Goal: Task Accomplishment & Management: Complete application form

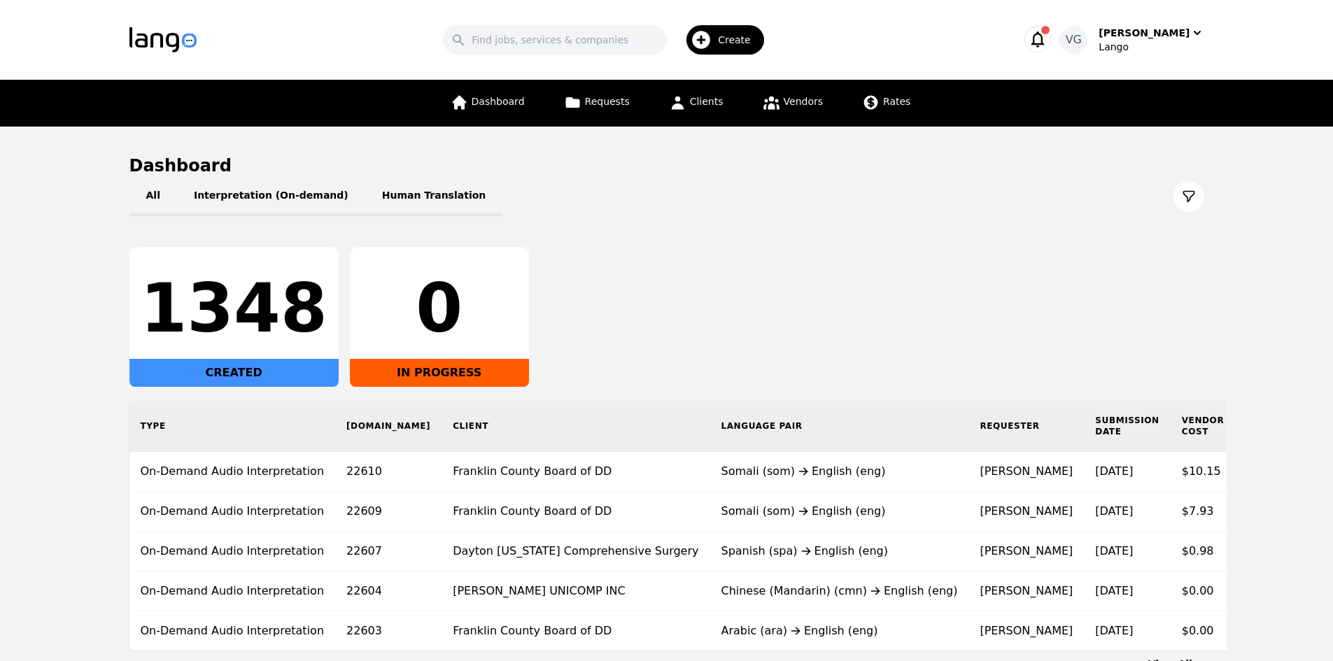
drag, startPoint x: 1254, startPoint y: 389, endPoint x: 1264, endPoint y: 388, distance: 10.6
click at [1256, 390] on main "Dashboard All Interpretation (On-demand) Human Translation 1348 CREATED 0 IN PR…" at bounding box center [666, 413] width 1333 height 572
click at [598, 48] on input "Search" at bounding box center [555, 39] width 224 height 29
click at [765, 97] on icon at bounding box center [771, 102] width 17 height 17
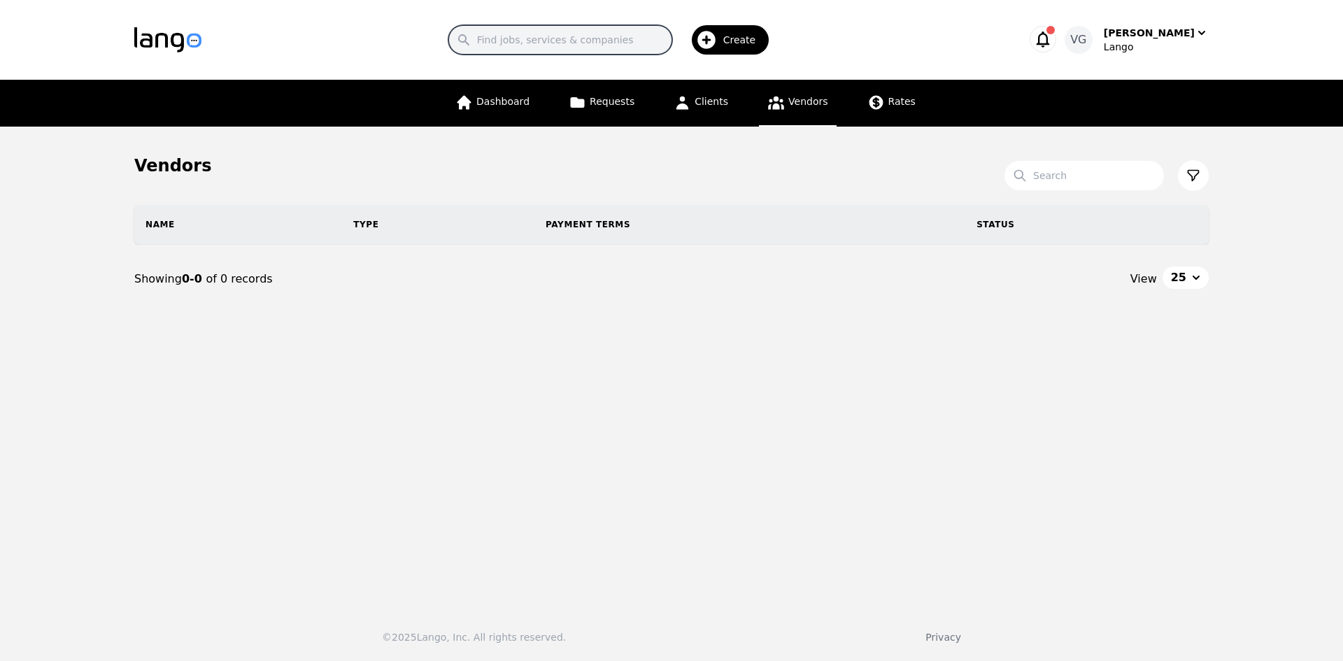
click at [610, 36] on input "Search" at bounding box center [560, 39] width 224 height 29
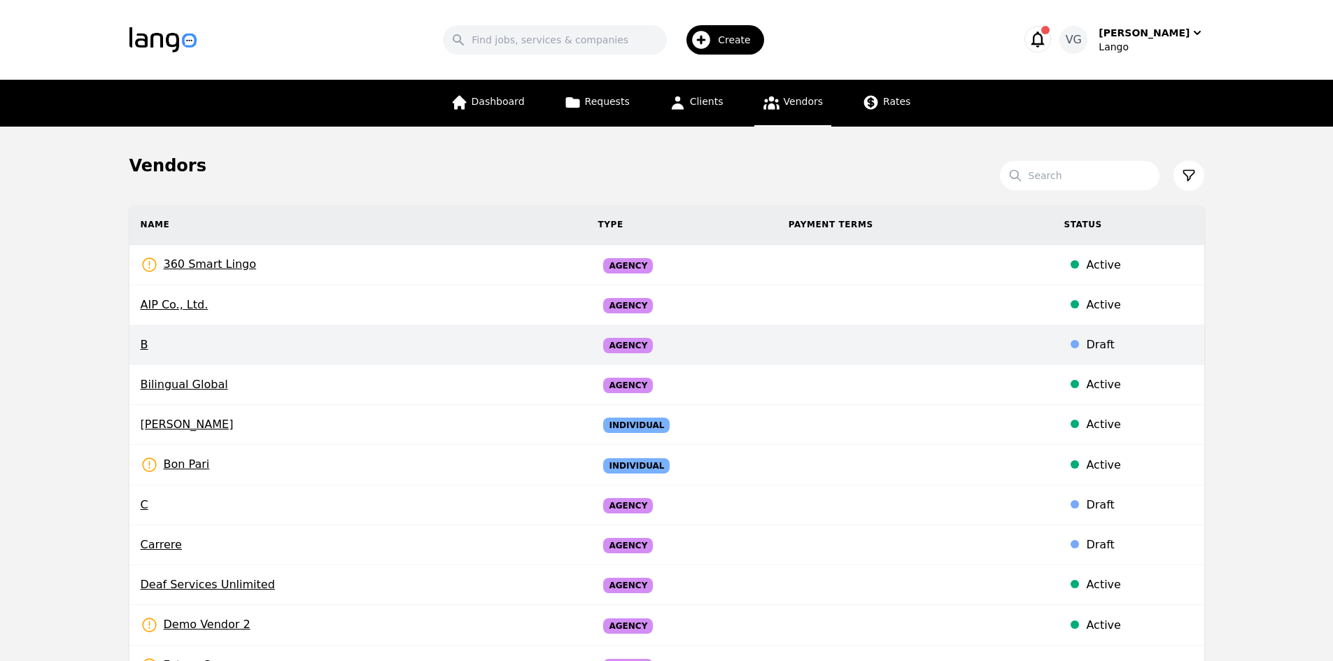
click at [1187, 338] on div "Draft" at bounding box center [1139, 345] width 106 height 17
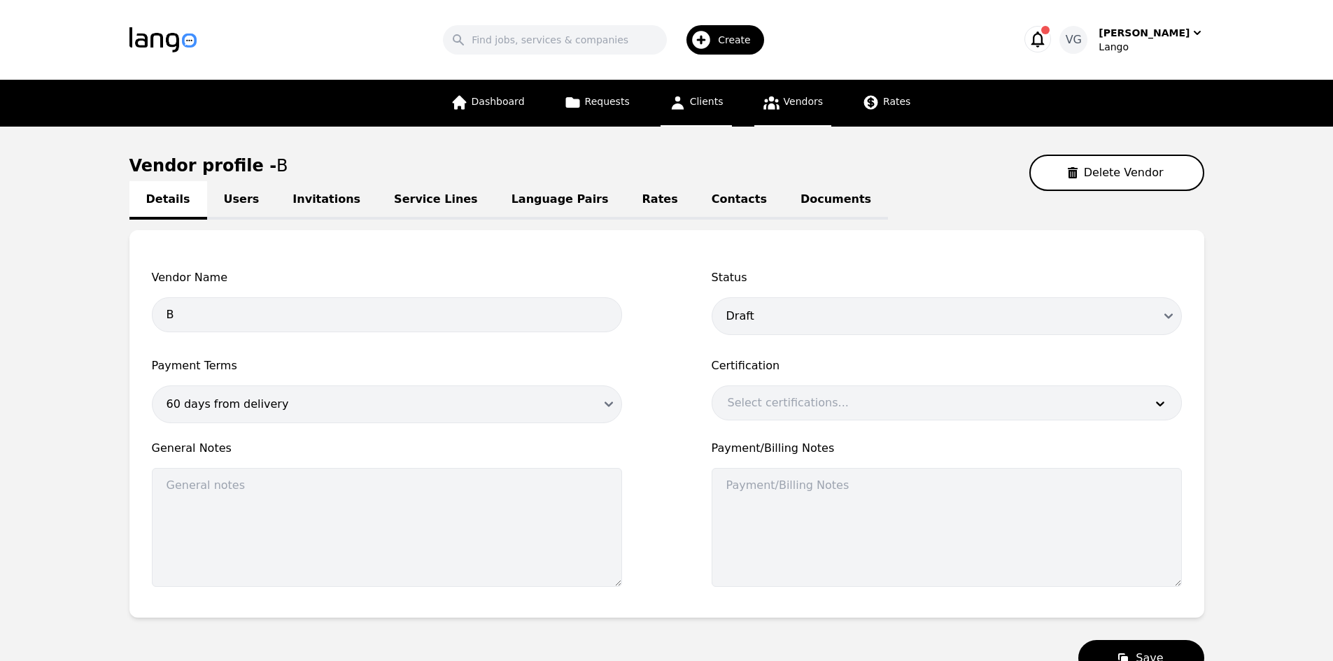
click at [681, 101] on icon at bounding box center [677, 102] width 17 height 17
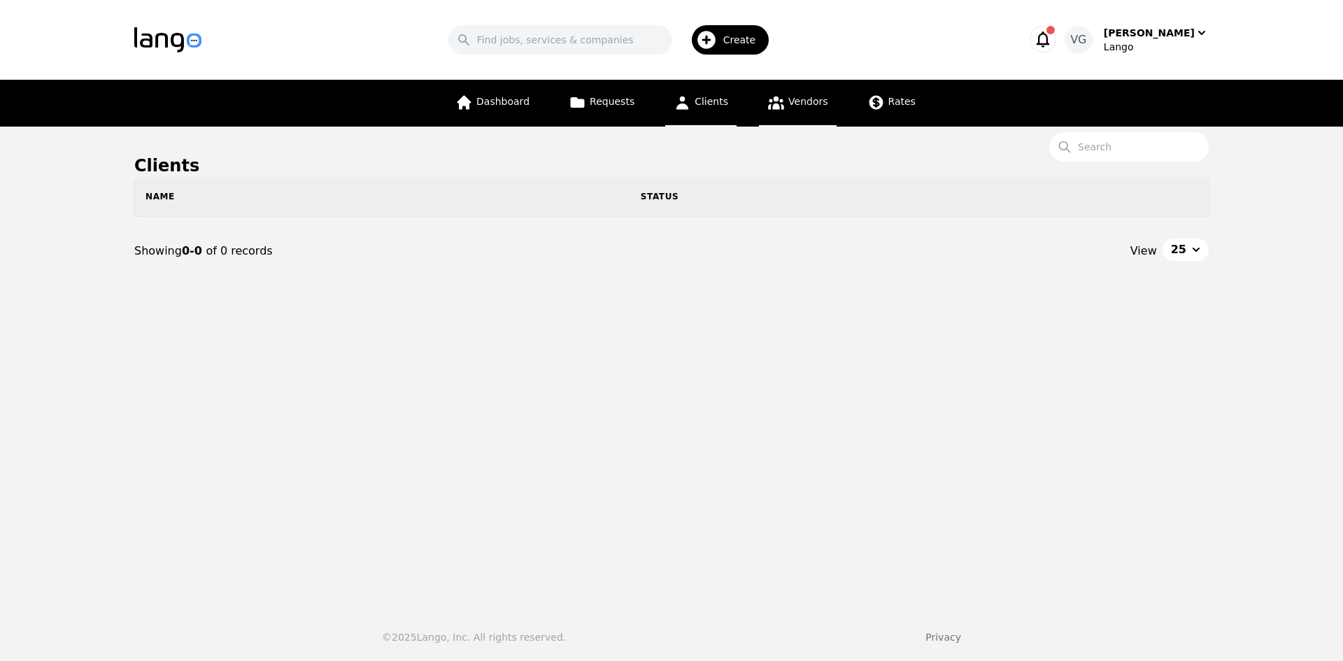
click at [760, 113] on link "Vendors" at bounding box center [797, 103] width 77 height 47
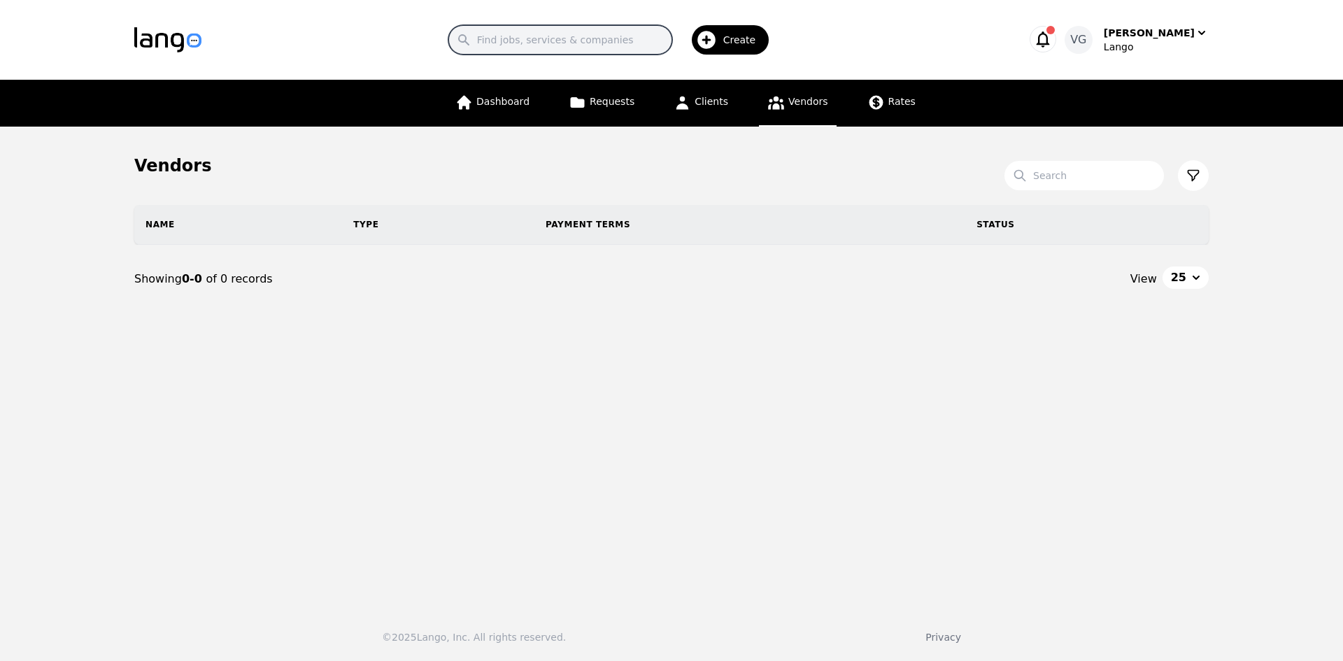
click at [588, 40] on input "Search" at bounding box center [560, 39] width 224 height 29
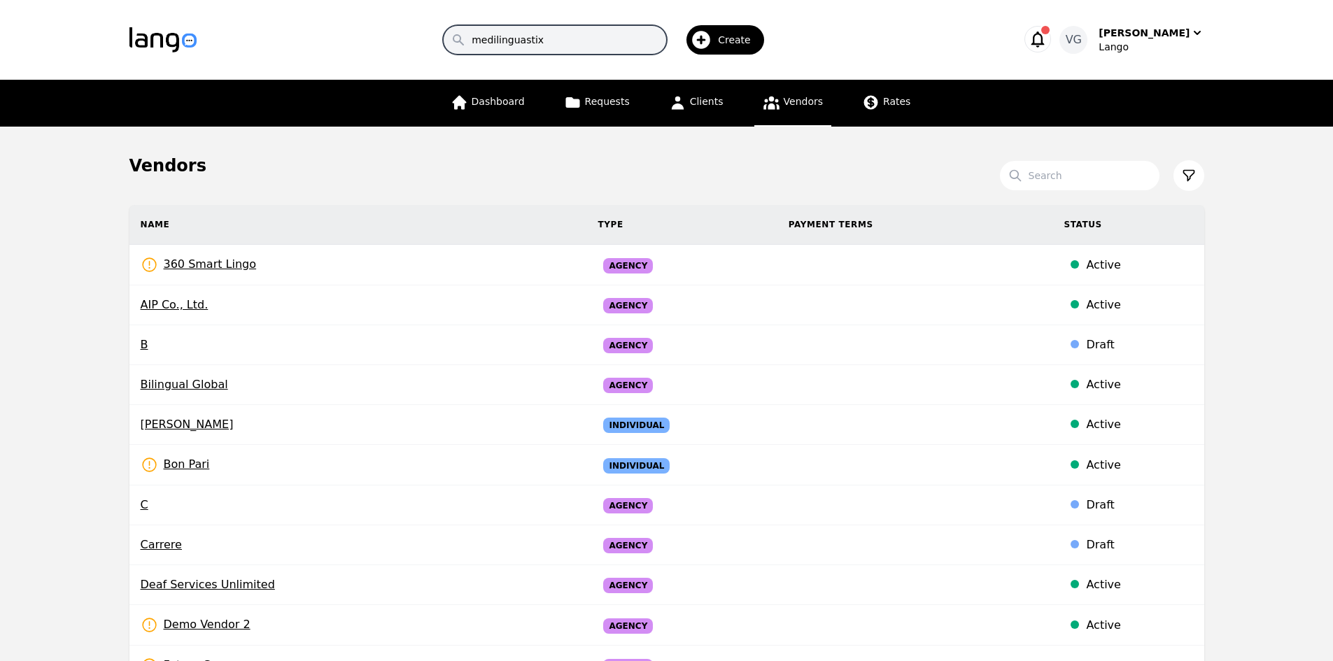
type input "medilinguastix"
click at [639, 38] on input "medilinguastix" at bounding box center [555, 39] width 224 height 29
click at [493, 96] on span "Dashboard" at bounding box center [498, 101] width 53 height 11
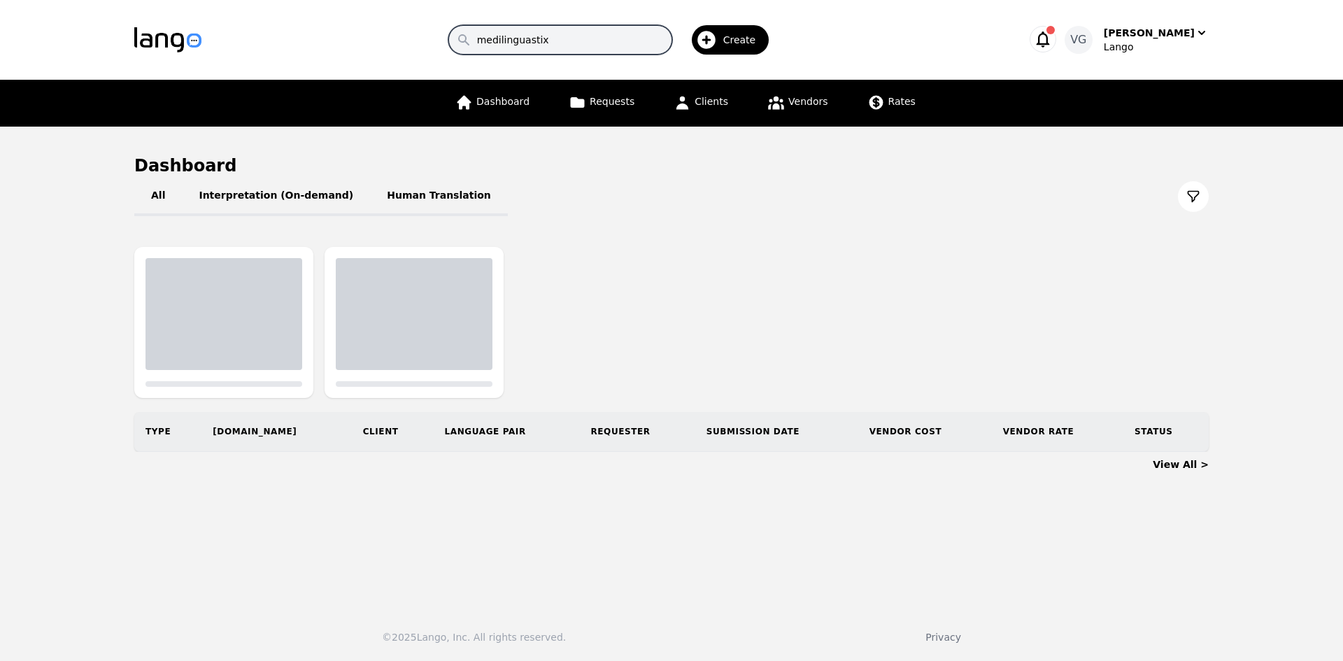
click at [592, 36] on input "medilinguastix" at bounding box center [560, 39] width 224 height 29
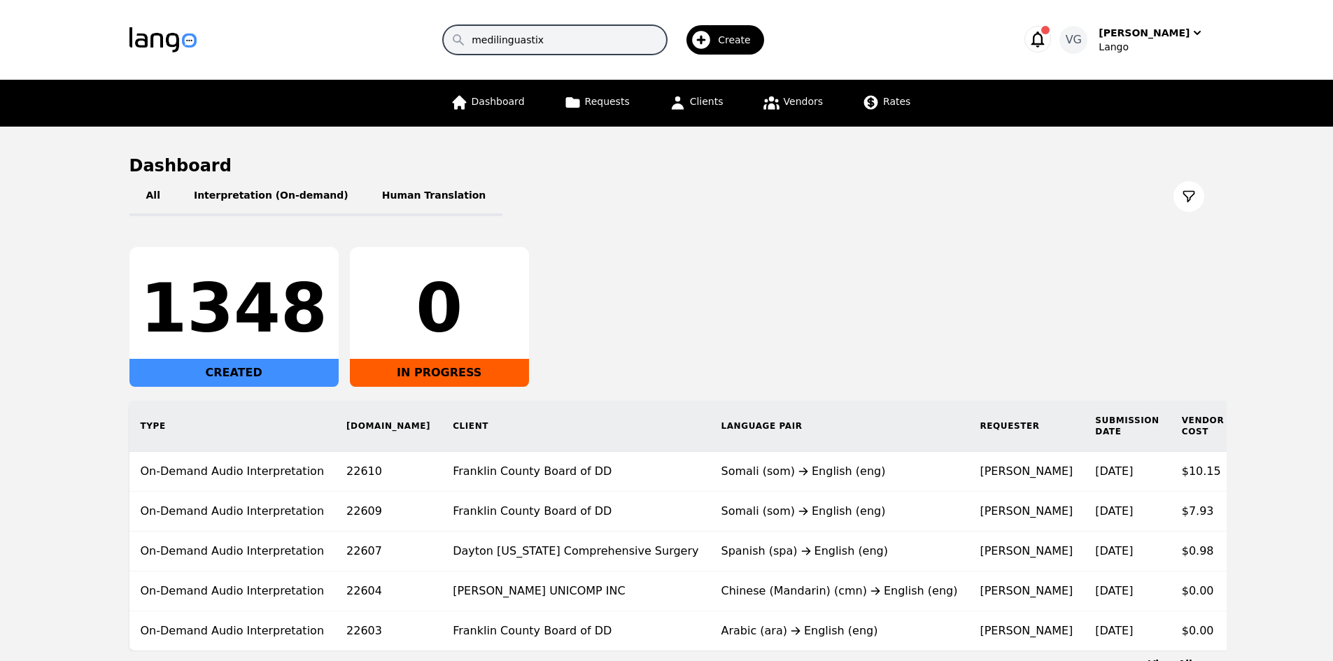
click at [592, 36] on input "medilinguastix" at bounding box center [555, 39] width 224 height 29
click at [630, 39] on input "medilinguastix" at bounding box center [555, 39] width 224 height 29
click at [712, 35] on icon "button" at bounding box center [701, 40] width 22 height 22
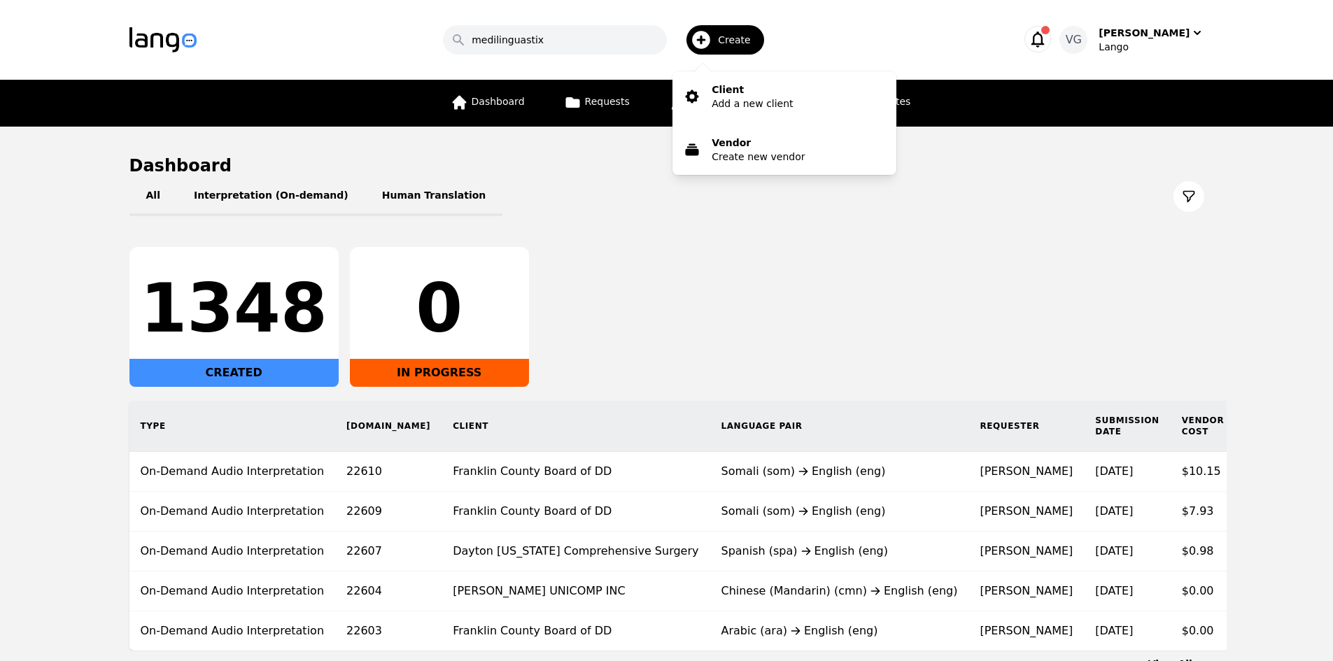
click at [679, 188] on div "All Interpretation (On-demand) Human Translation" at bounding box center [666, 196] width 1075 height 39
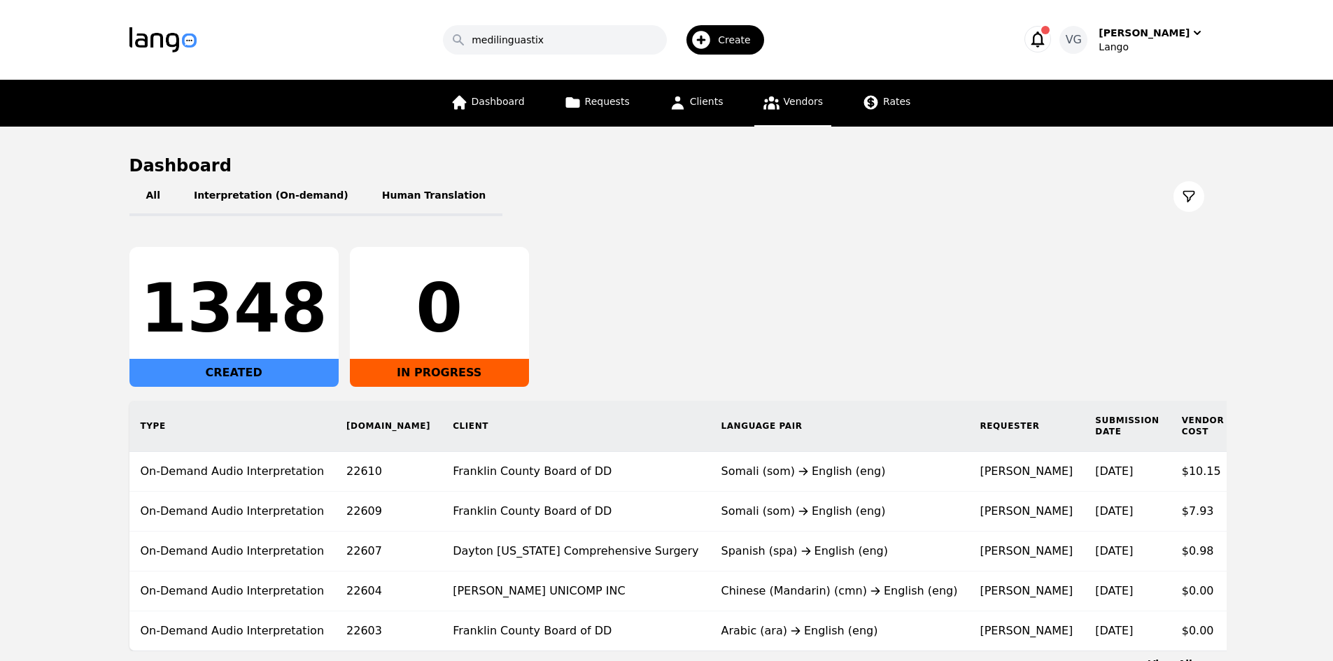
click at [768, 103] on icon at bounding box center [771, 102] width 17 height 17
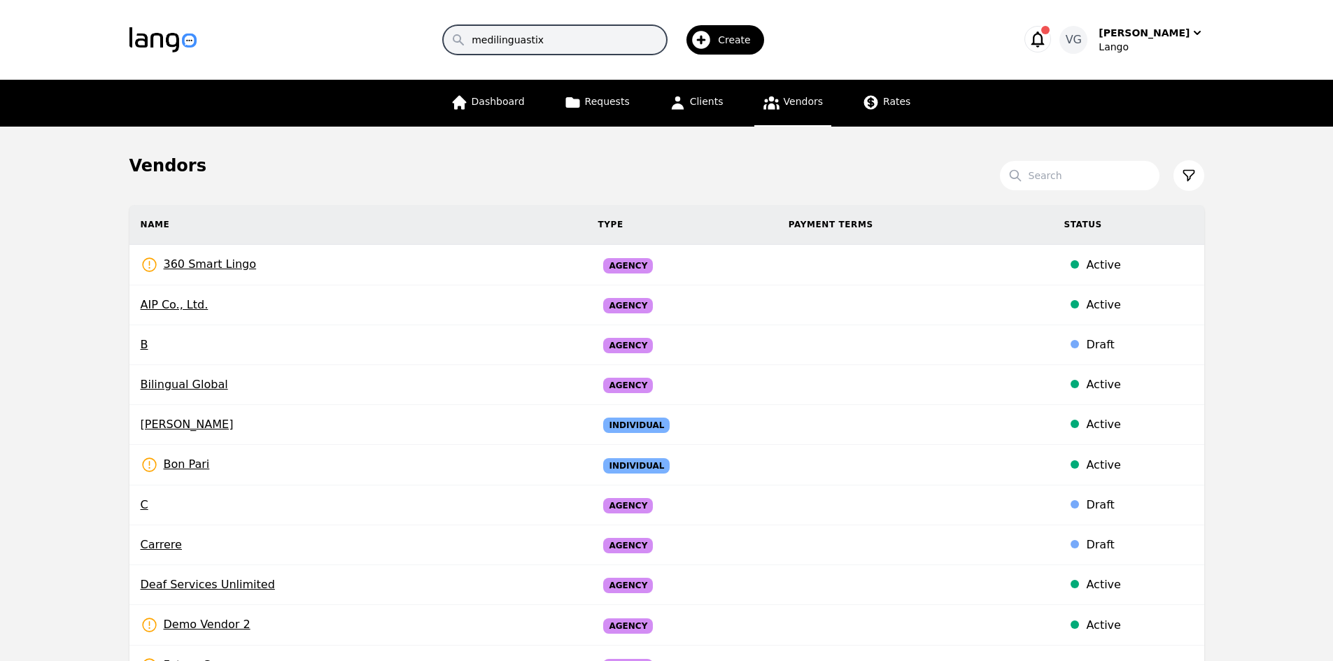
click at [596, 47] on input "medilinguastix" at bounding box center [555, 39] width 224 height 29
click at [1071, 182] on input "Search" at bounding box center [1080, 175] width 160 height 29
click at [535, 45] on input "medilinguastix" at bounding box center [555, 39] width 224 height 29
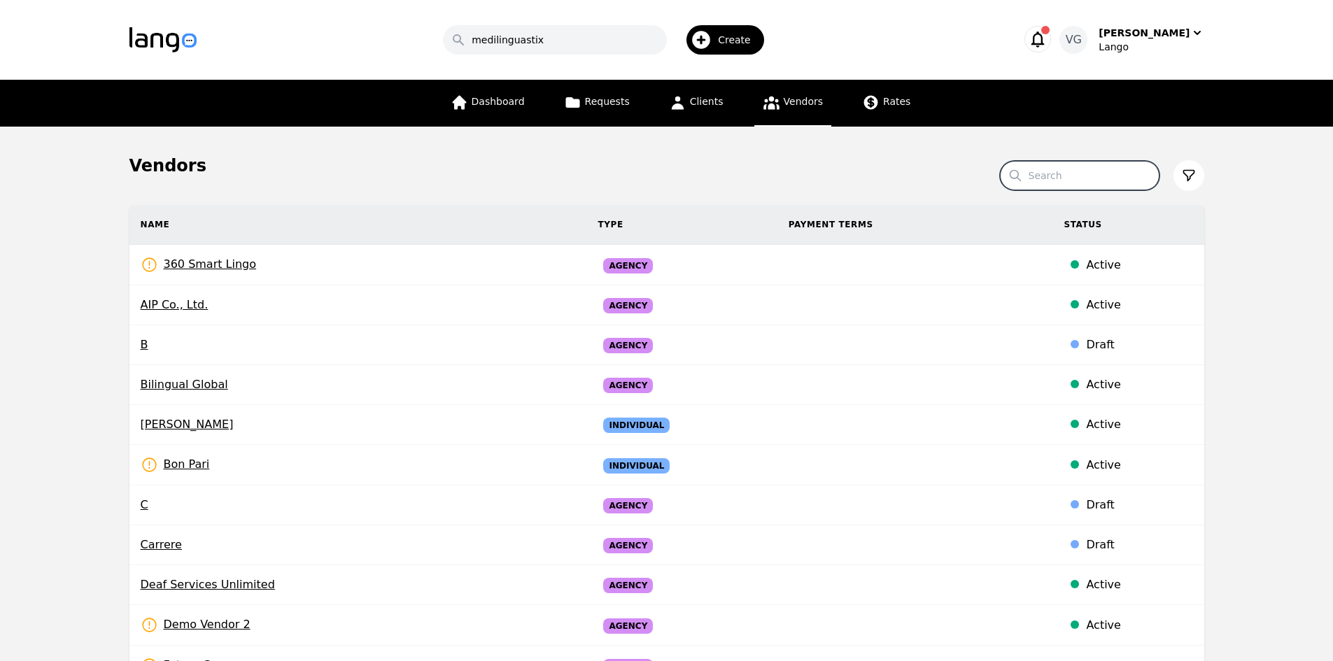
click at [1056, 187] on input "Search" at bounding box center [1080, 175] width 160 height 29
type input "v"
paste input "medilinguastix"
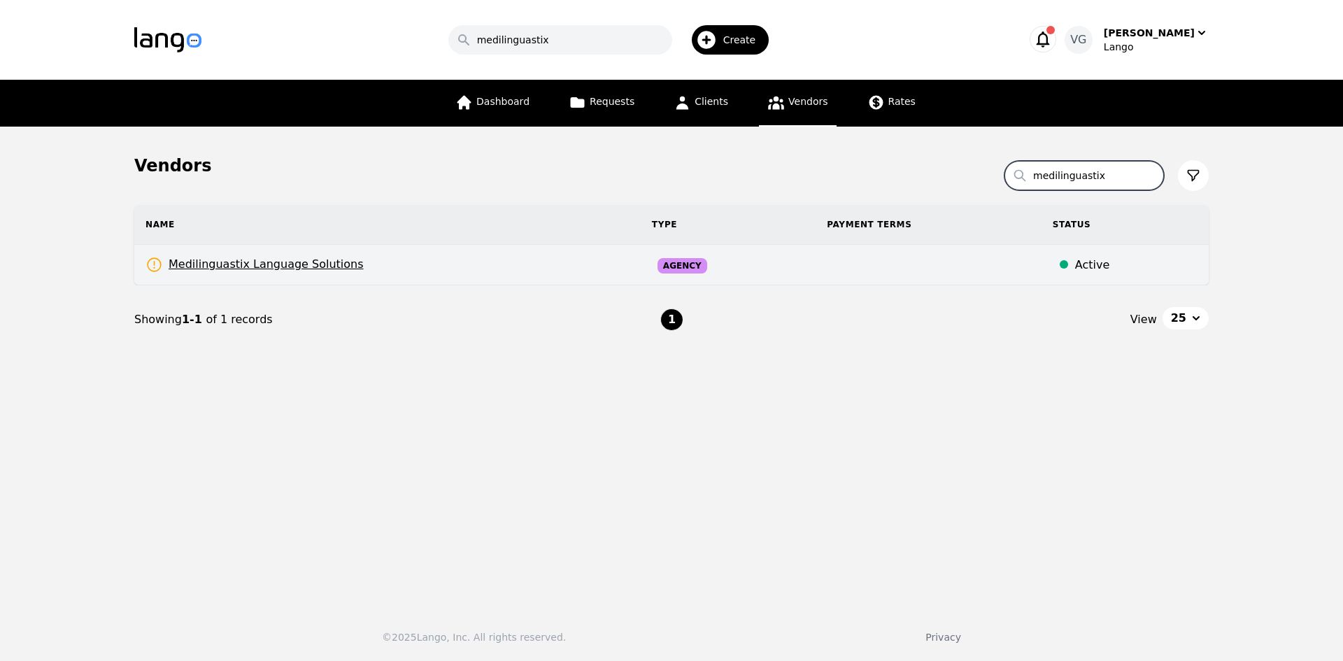
type input "medilinguastix"
click at [462, 258] on td "Medilinguastix Language Solutions Rates Need to be set" at bounding box center [387, 265] width 507 height 41
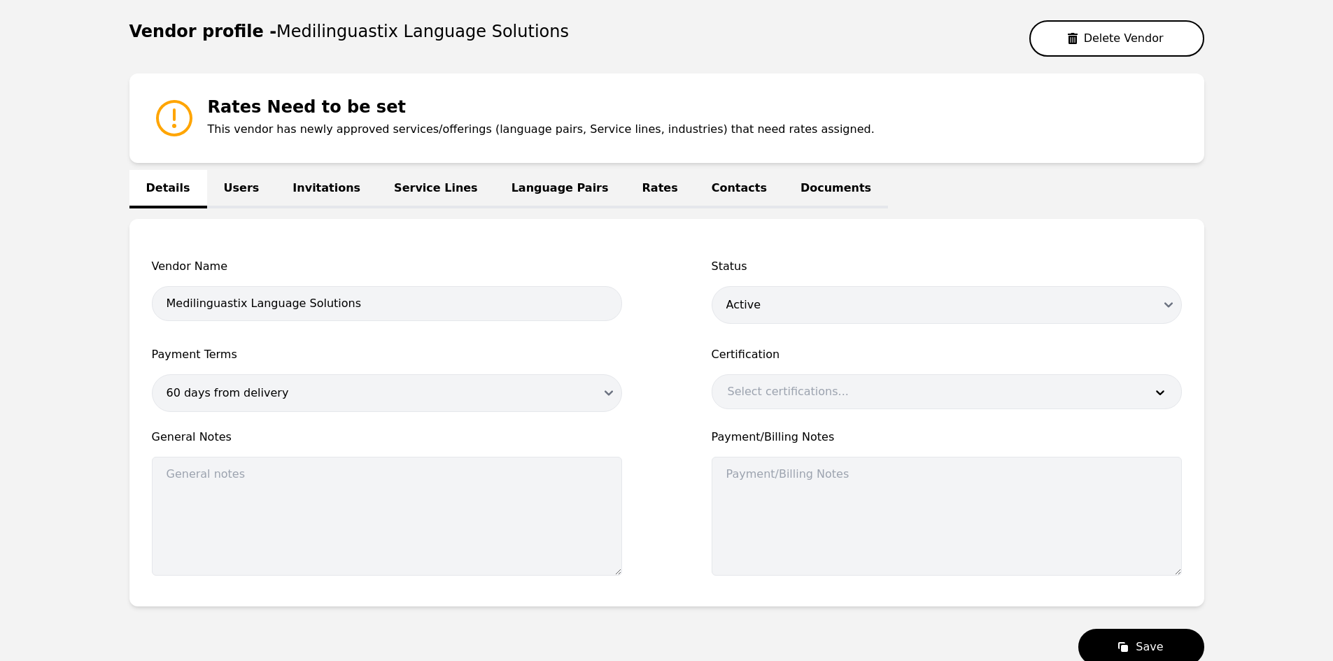
scroll to position [140, 0]
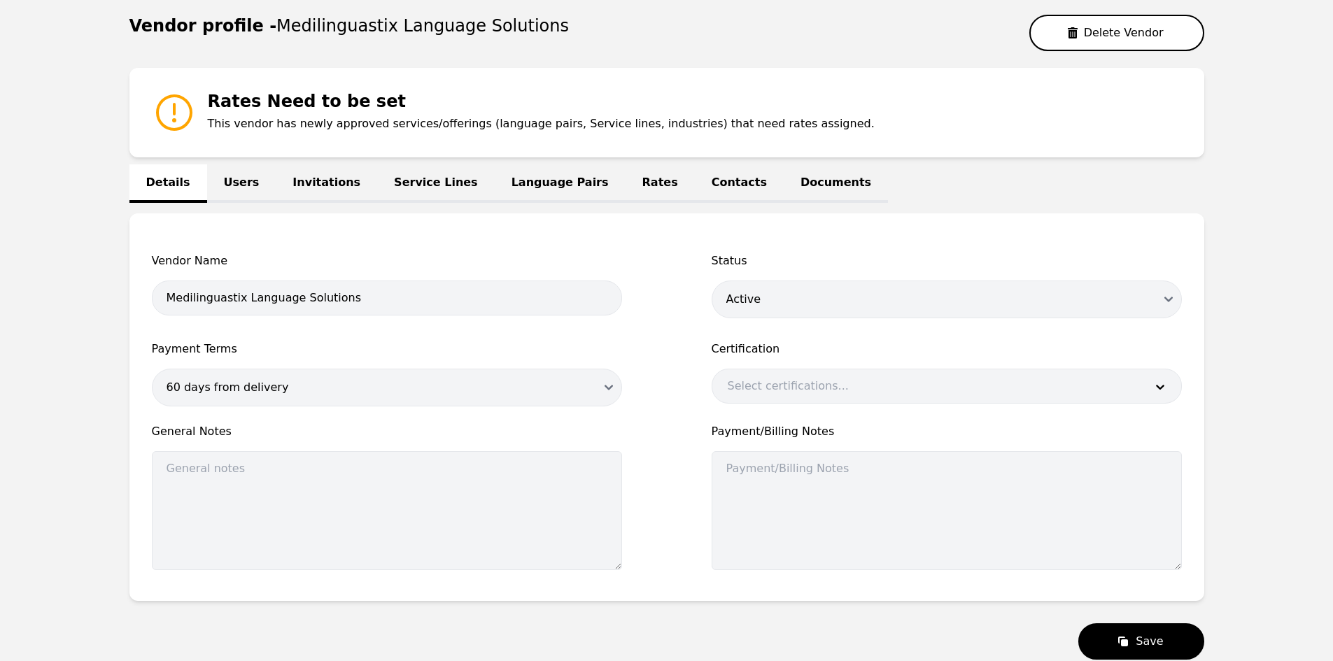
click at [241, 184] on link "Users" at bounding box center [241, 183] width 69 height 38
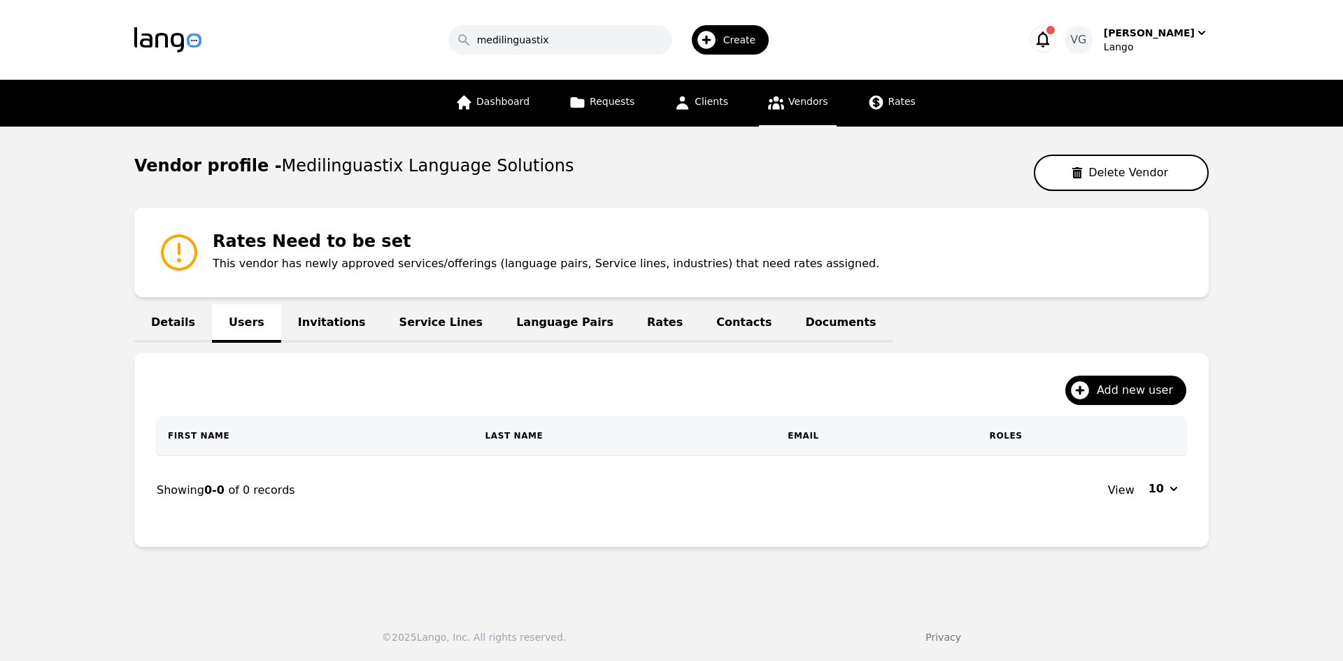
click at [500, 323] on link "Language Pairs" at bounding box center [565, 323] width 131 height 38
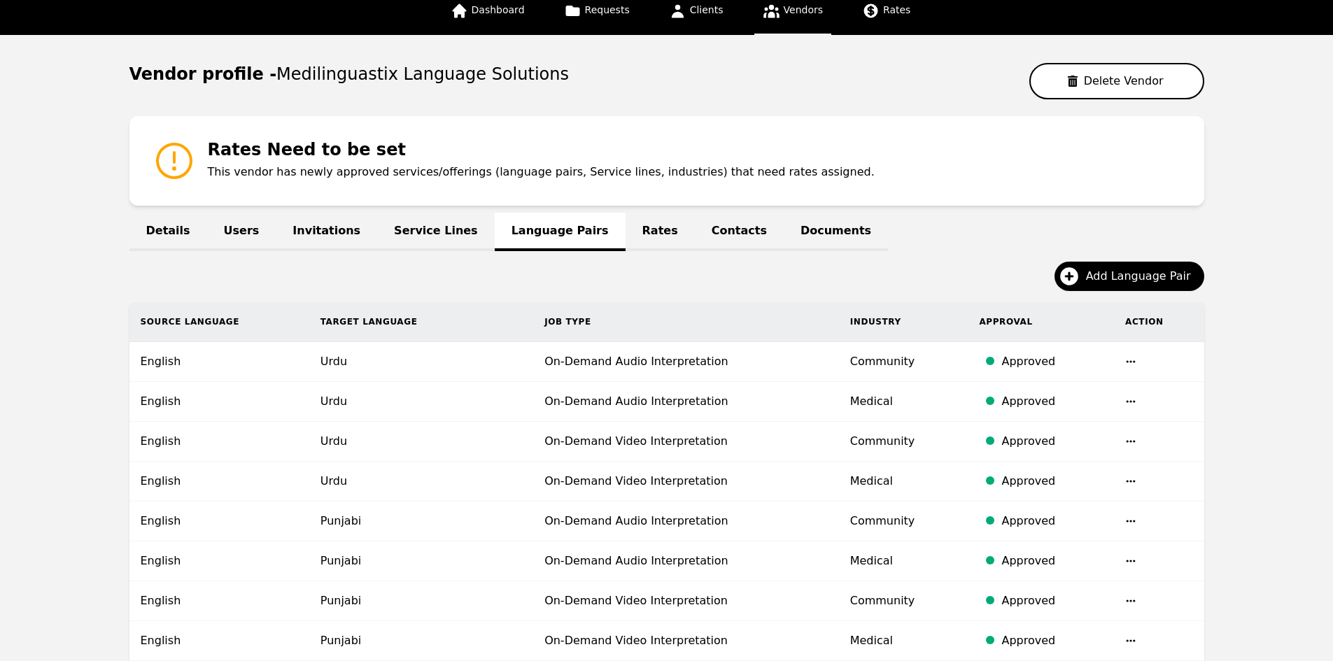
scroll to position [90, 0]
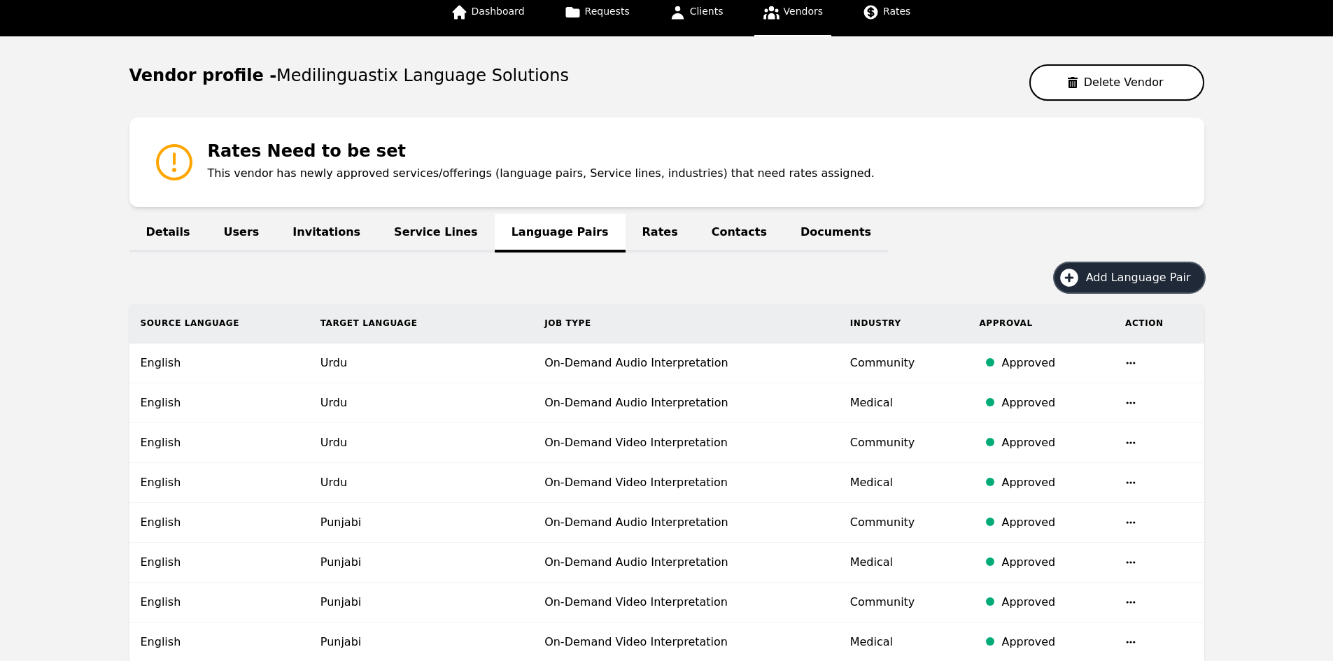
click at [1135, 281] on span "Add Language Pair" at bounding box center [1143, 277] width 115 height 17
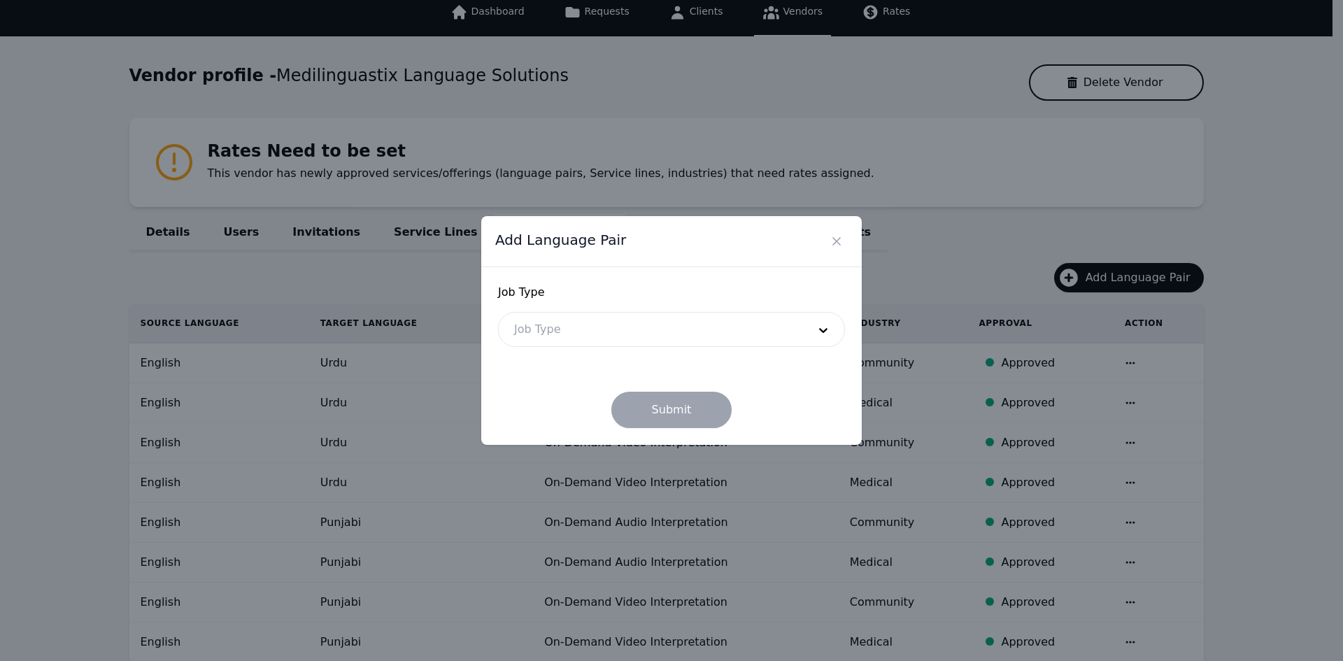
click at [592, 337] on div at bounding box center [651, 330] width 304 height 34
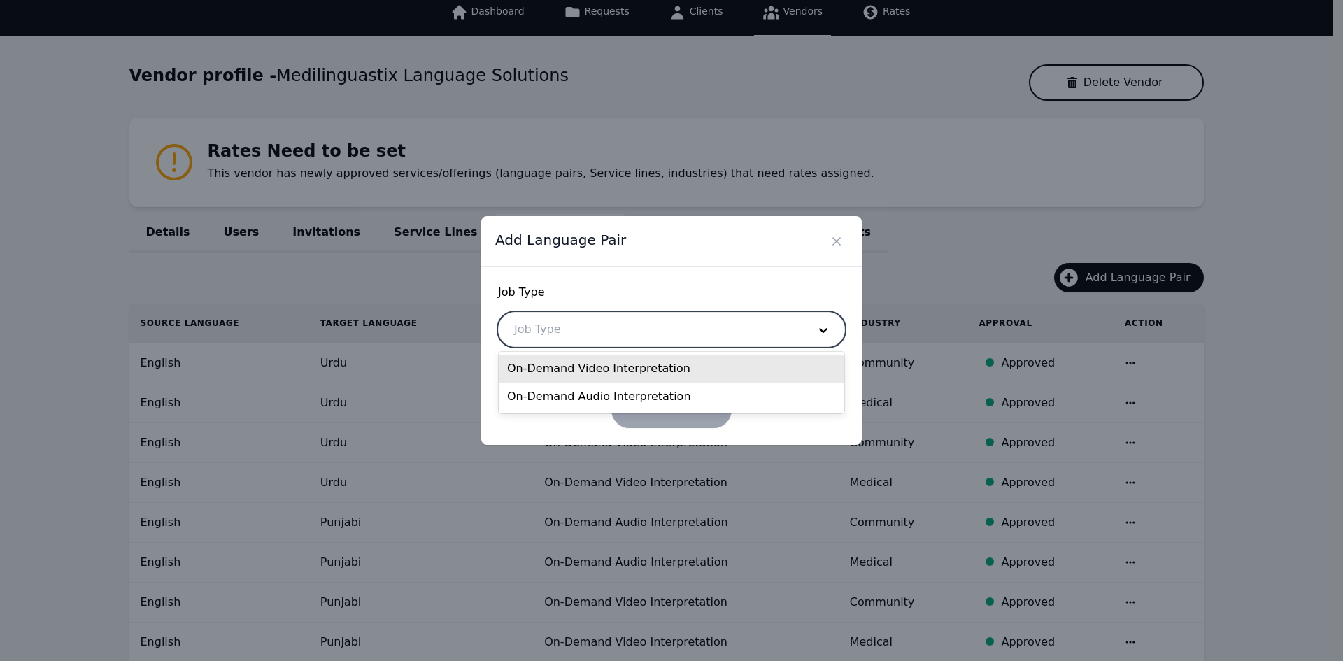
click at [593, 369] on div "On-Demand Video Interpretation" at bounding box center [672, 369] width 346 height 28
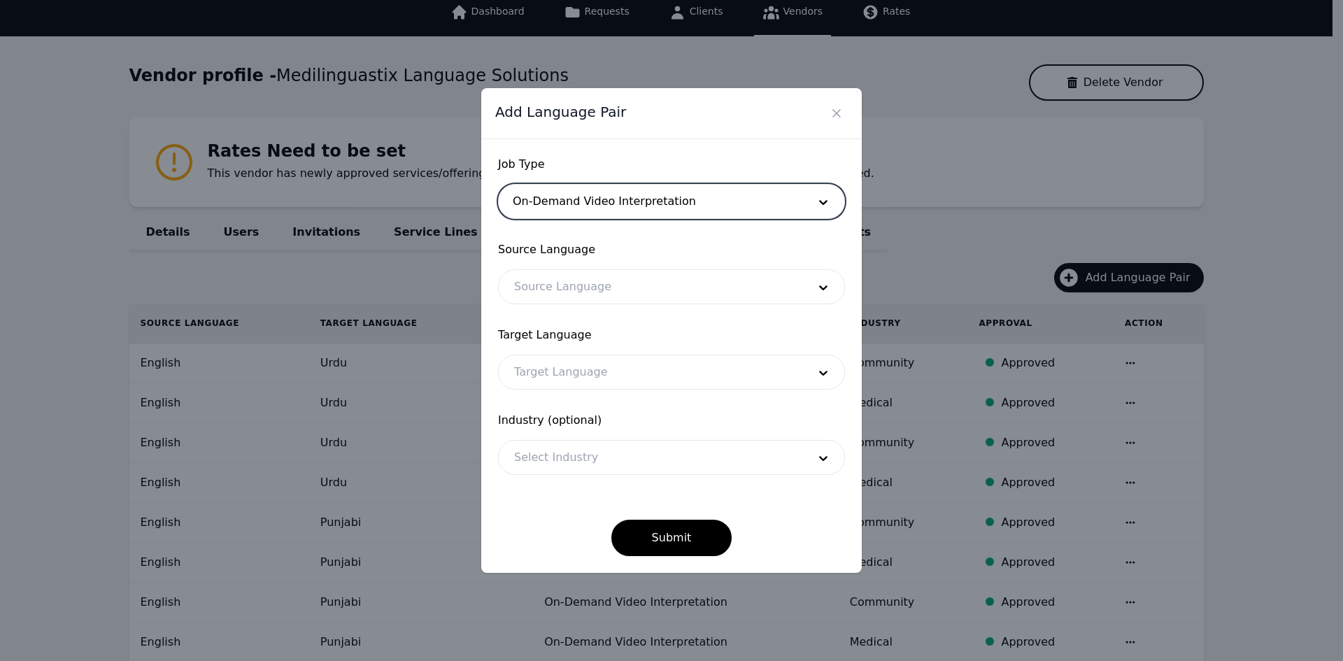
click at [570, 278] on div at bounding box center [651, 287] width 304 height 34
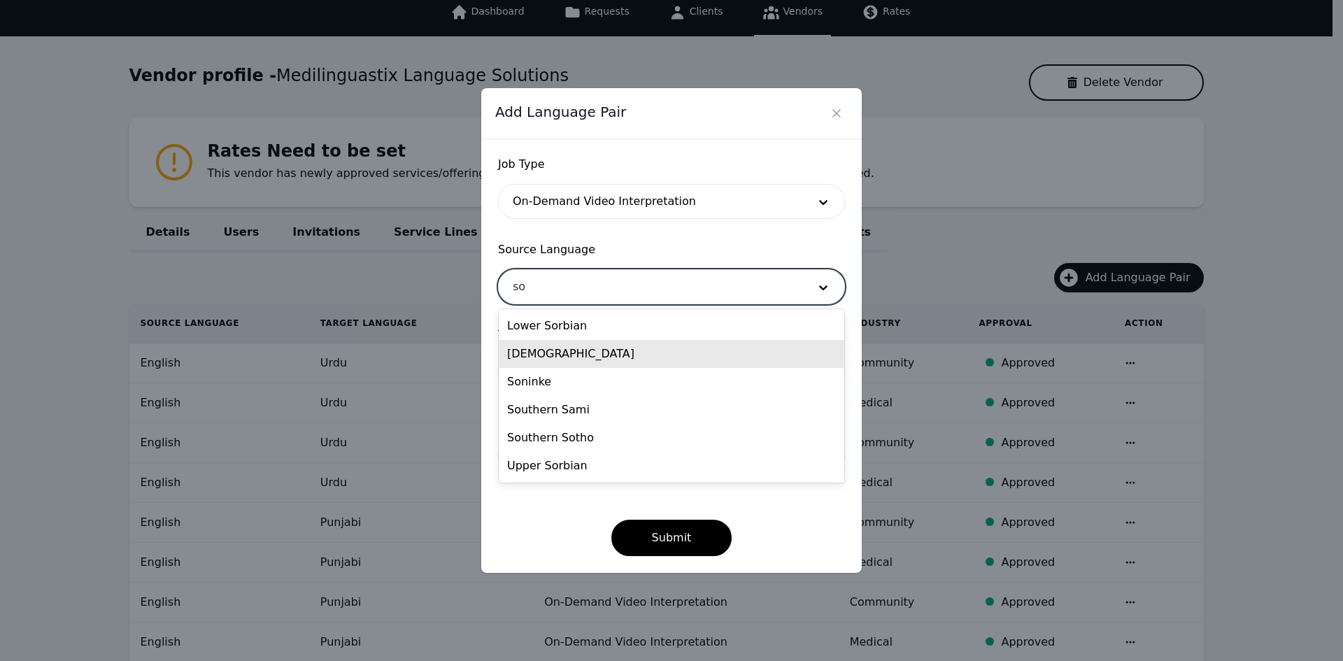
type input "s"
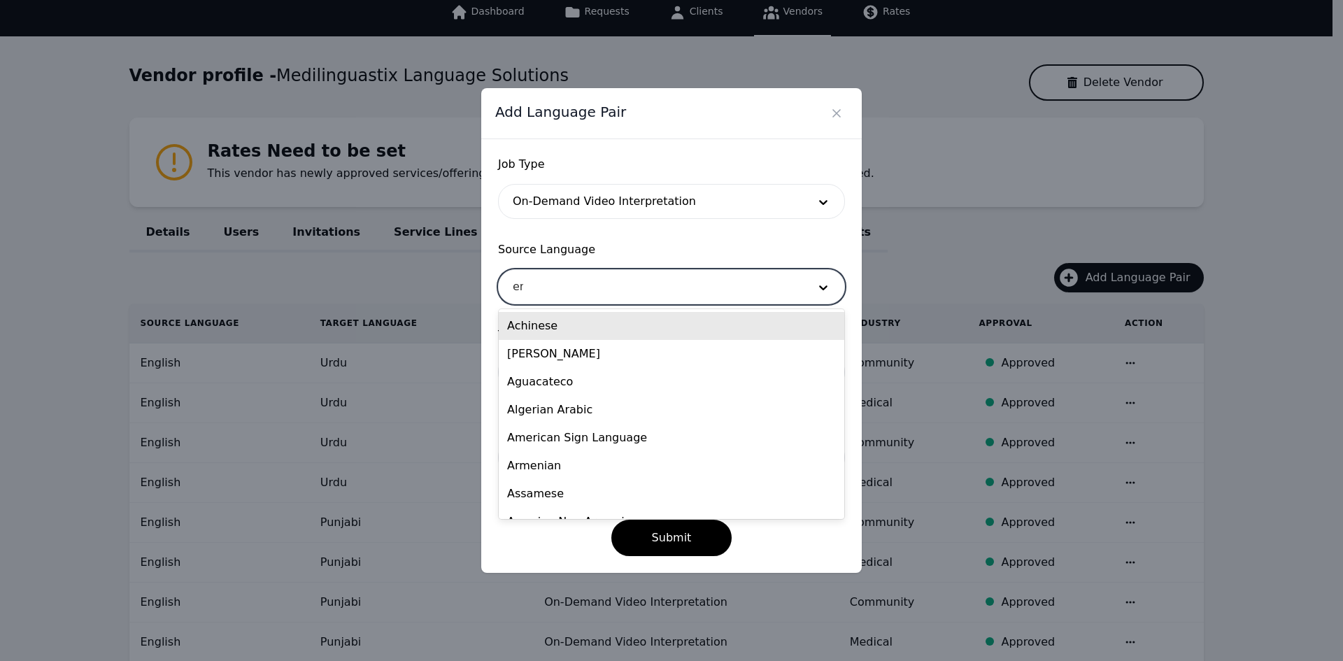
type input "eng"
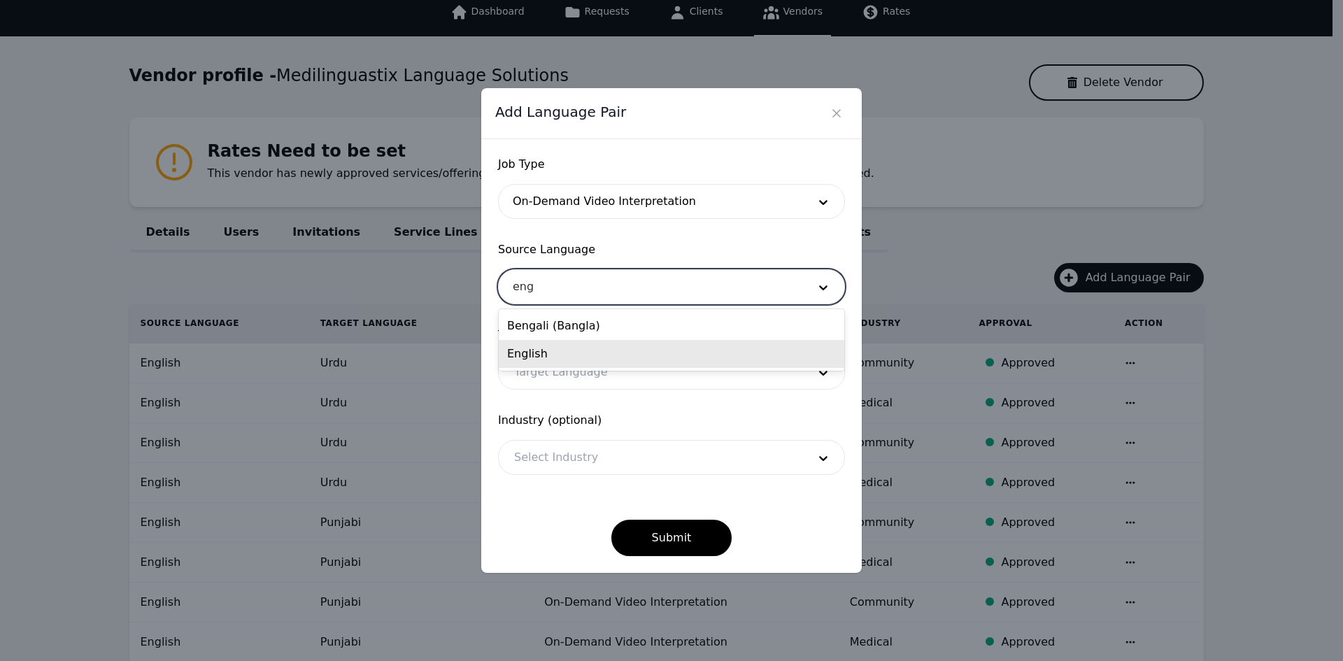
click at [568, 363] on div "English" at bounding box center [672, 354] width 346 height 28
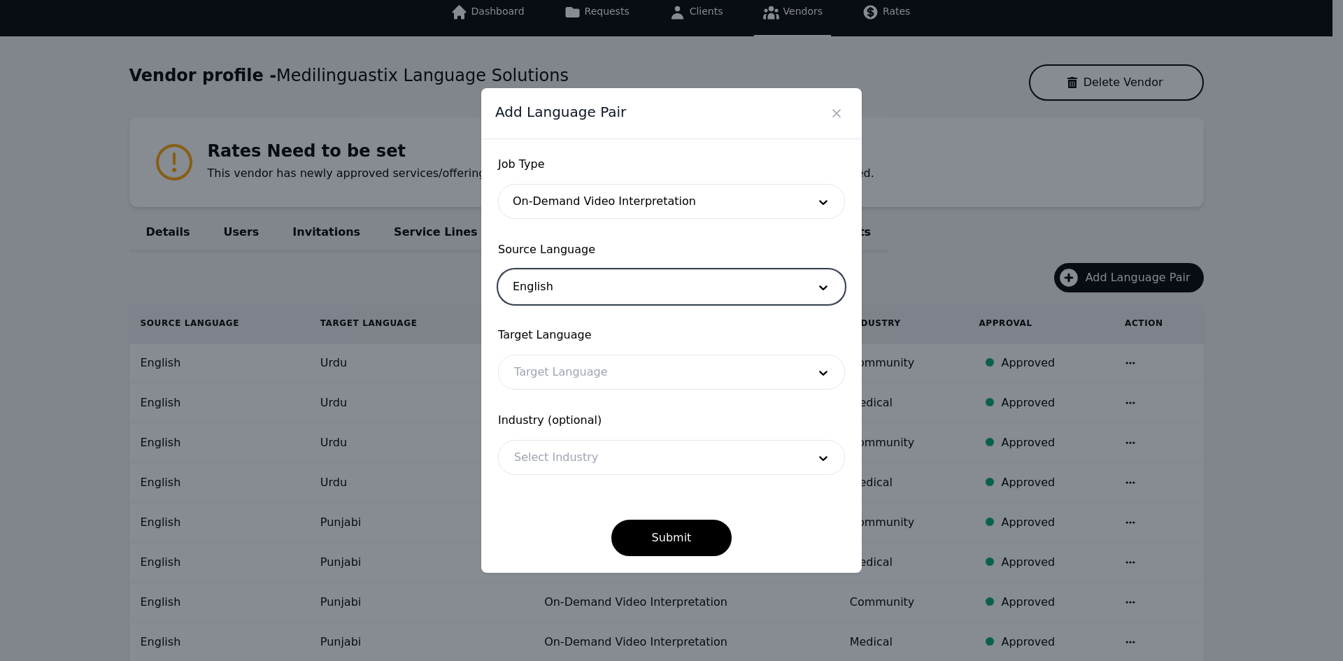
click at [567, 369] on div at bounding box center [651, 372] width 304 height 34
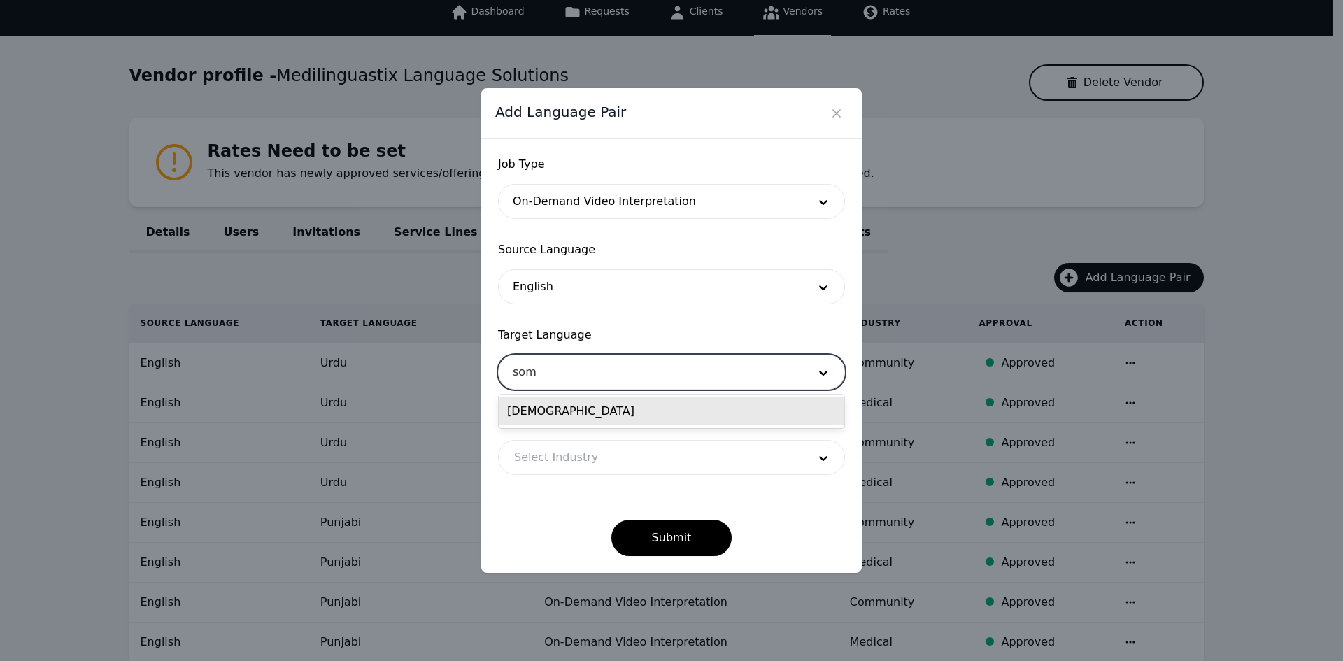
type input "soma"
click at [560, 409] on div "[DEMOGRAPHIC_DATA]" at bounding box center [672, 411] width 346 height 28
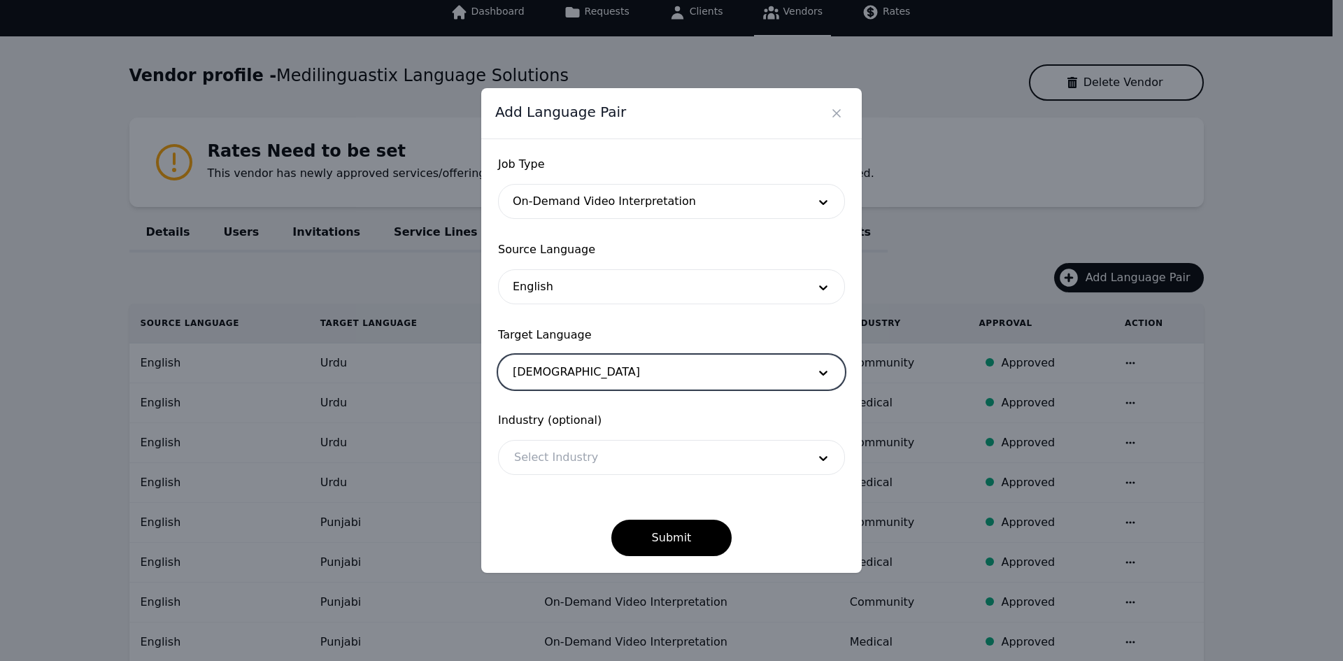
click at [562, 438] on div "Industry (optional) Select Industry" at bounding box center [671, 443] width 347 height 63
click at [565, 450] on div at bounding box center [651, 458] width 304 height 34
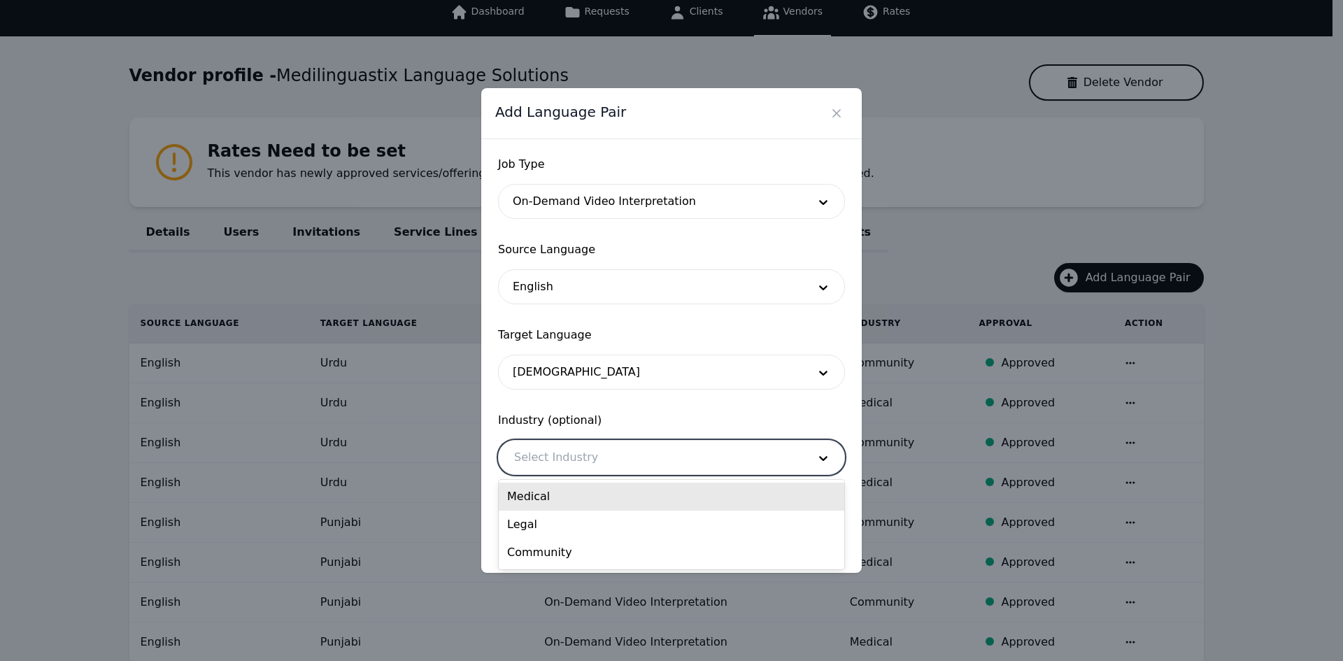
click at [570, 490] on div "Medical" at bounding box center [672, 497] width 346 height 28
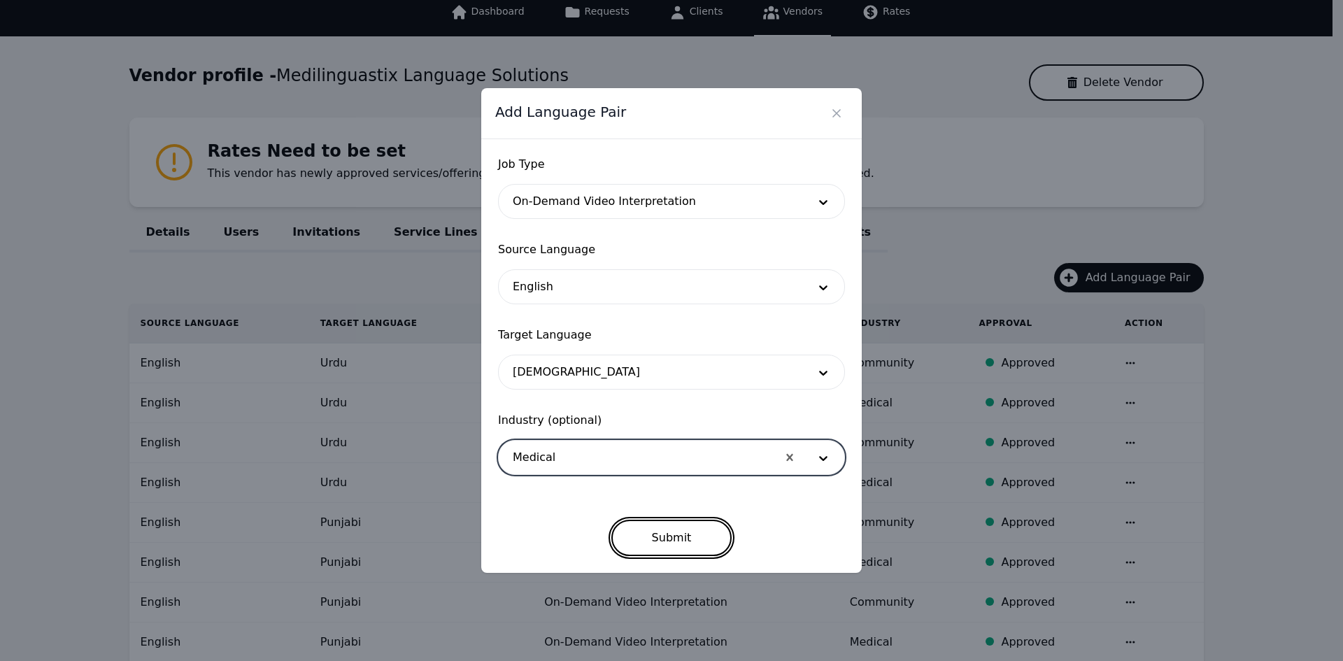
click at [678, 535] on button "Submit" at bounding box center [671, 538] width 121 height 36
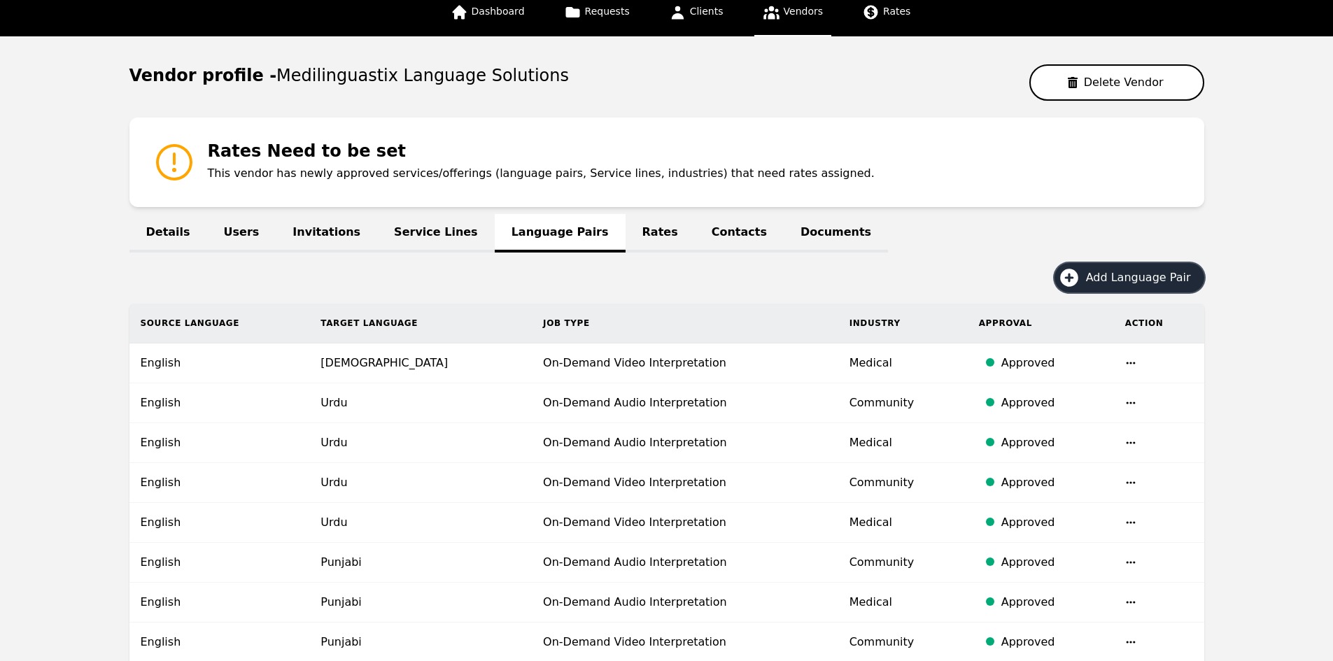
click at [1114, 267] on button "Add Language Pair" at bounding box center [1129, 277] width 150 height 29
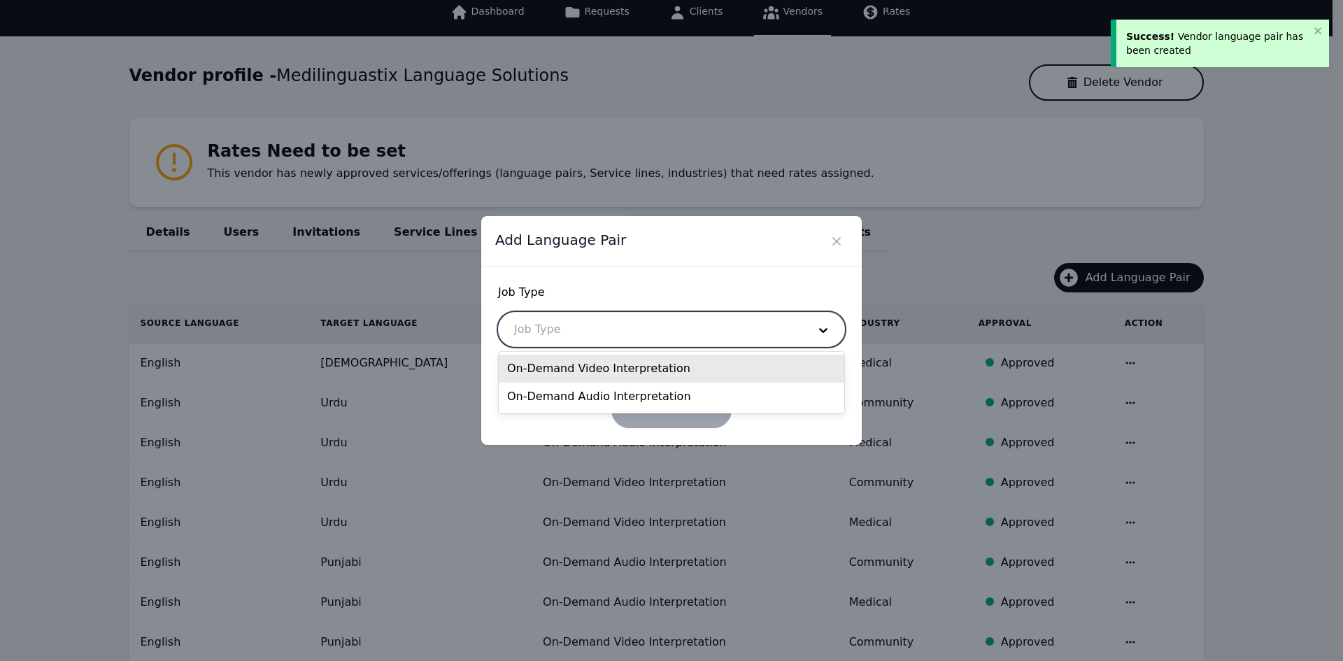
click at [612, 324] on div at bounding box center [651, 330] width 304 height 34
click at [604, 364] on div "On-Demand Video Interpretation" at bounding box center [672, 369] width 346 height 28
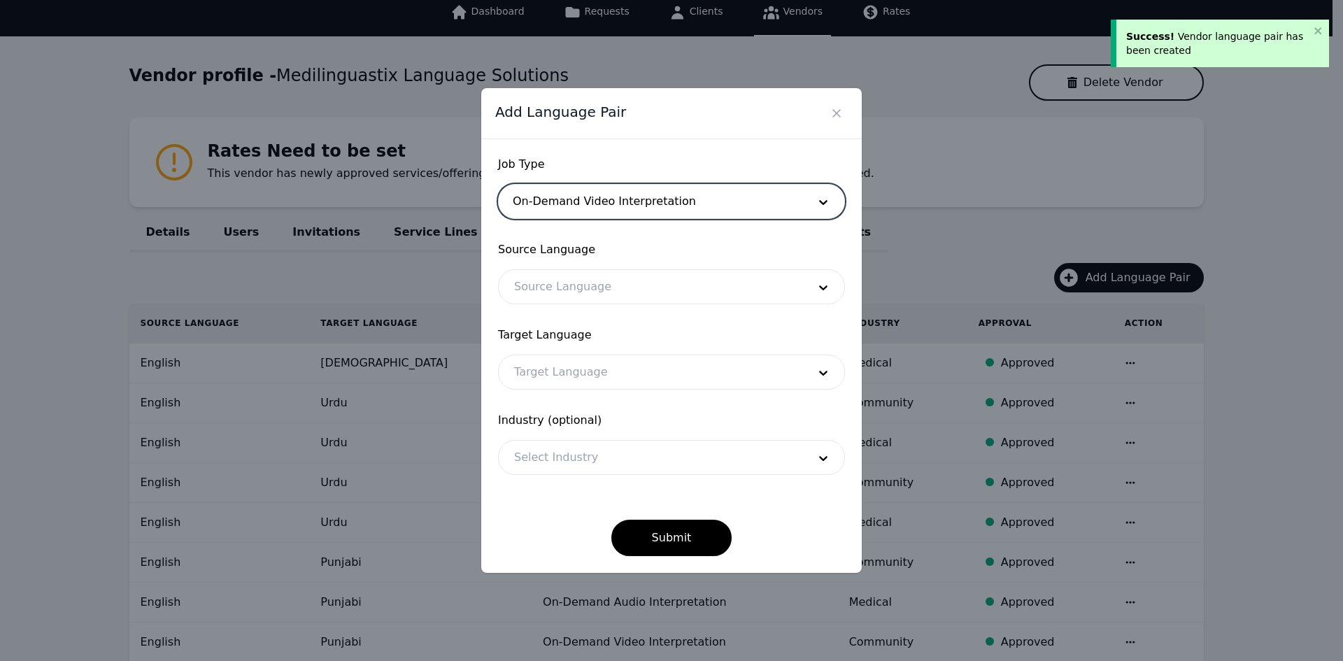
click at [595, 364] on div at bounding box center [651, 372] width 304 height 34
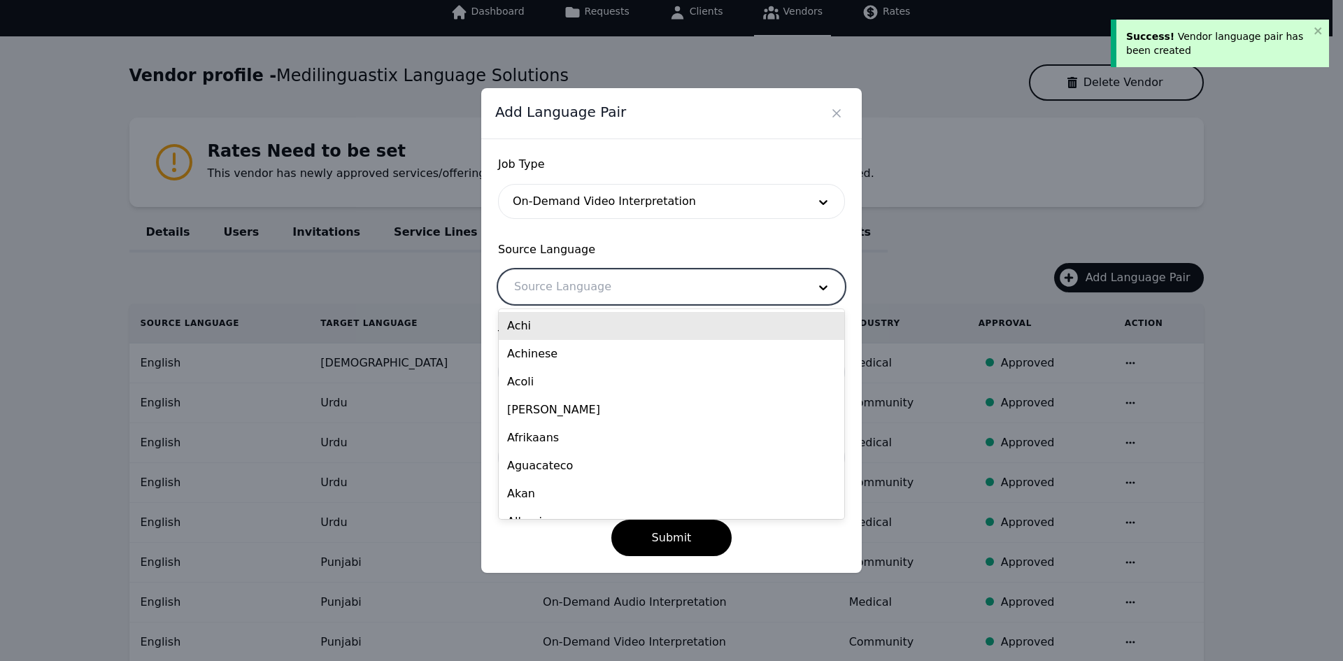
click at [575, 292] on div at bounding box center [651, 287] width 304 height 34
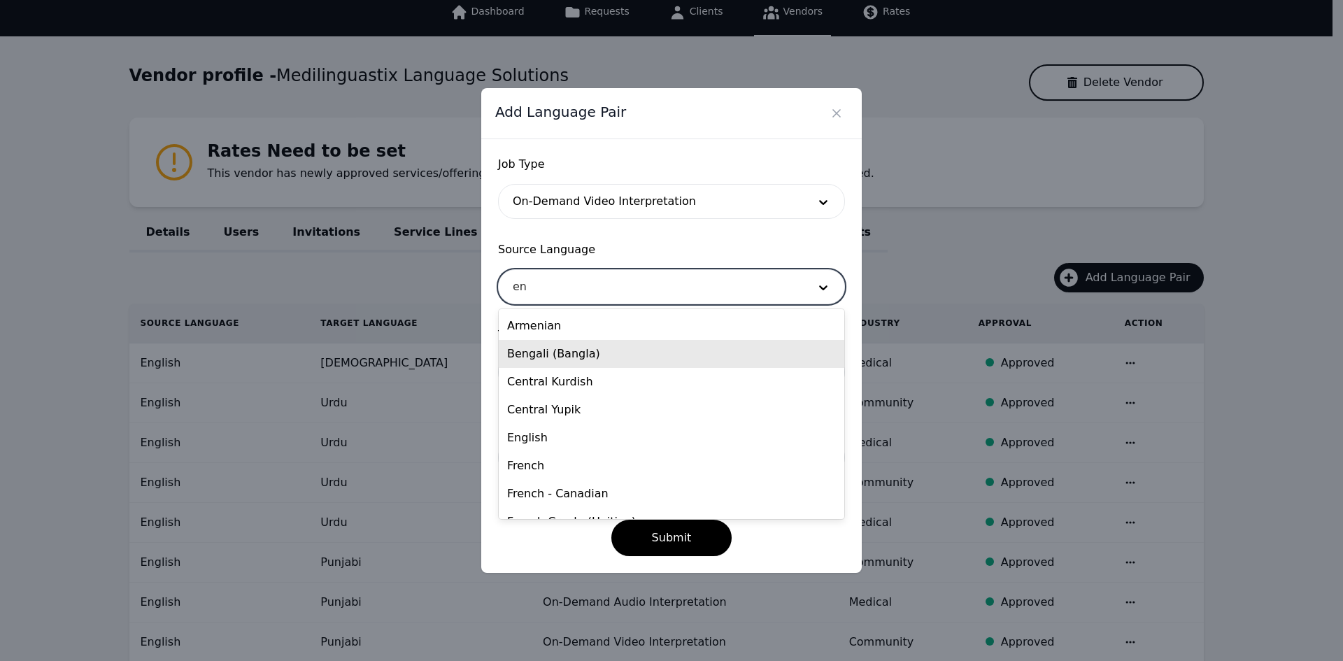
type input "eng"
click at [558, 348] on div "English" at bounding box center [672, 354] width 346 height 28
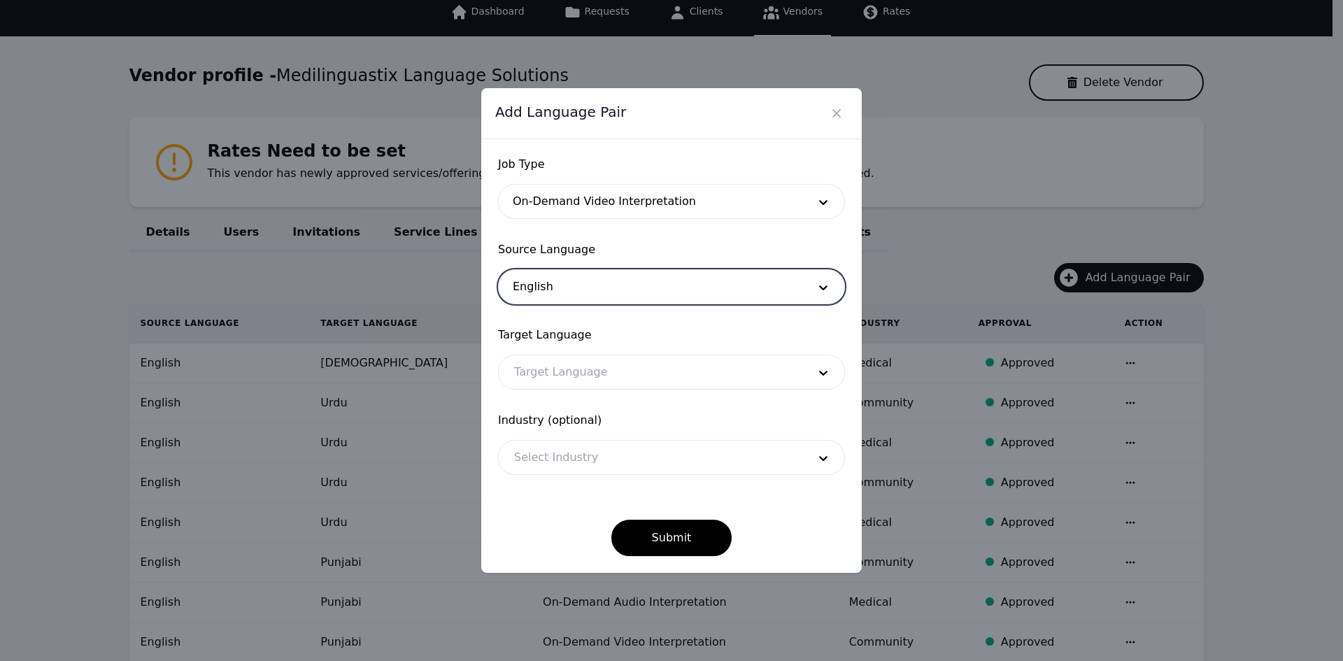
click at [567, 364] on div at bounding box center [651, 372] width 304 height 34
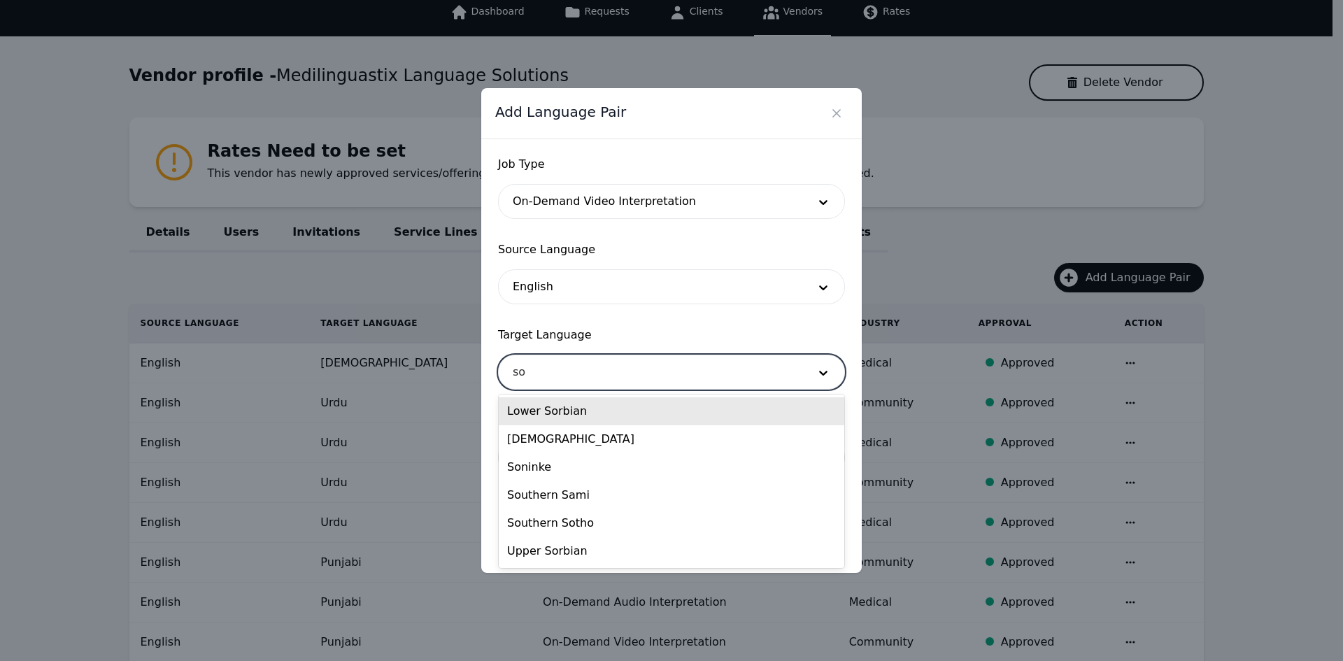
type input "som"
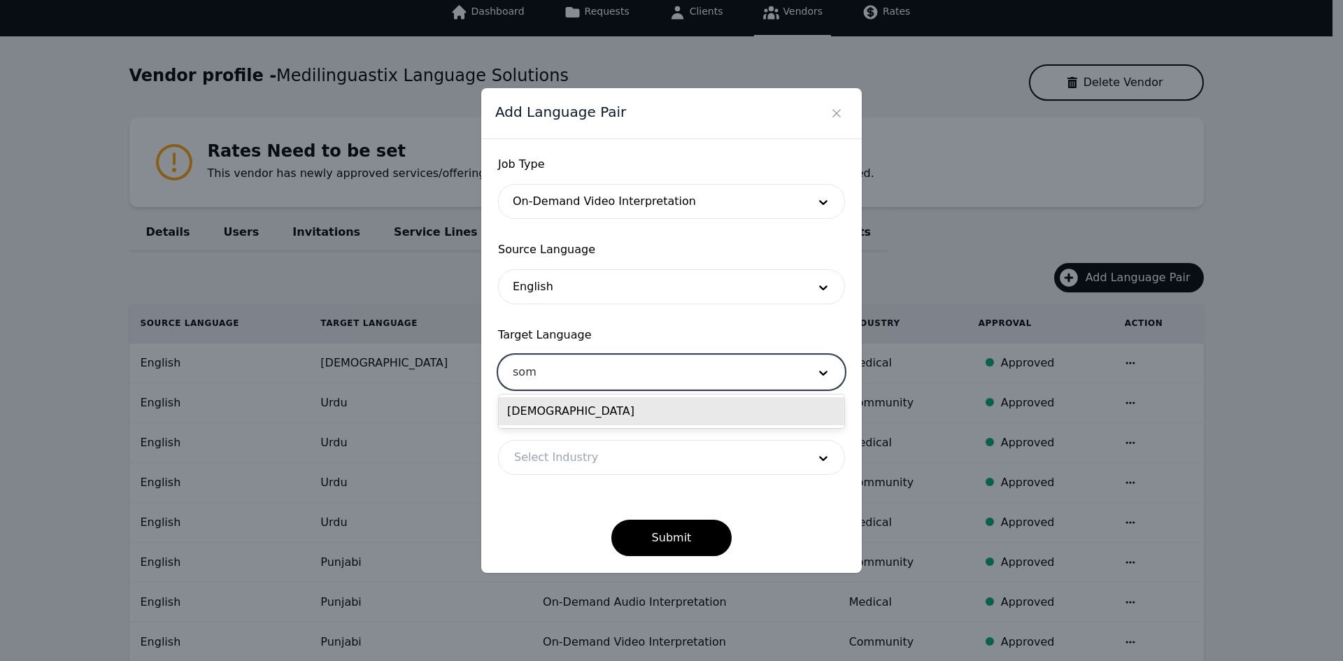
click at [533, 416] on div "[DEMOGRAPHIC_DATA]" at bounding box center [672, 411] width 346 height 28
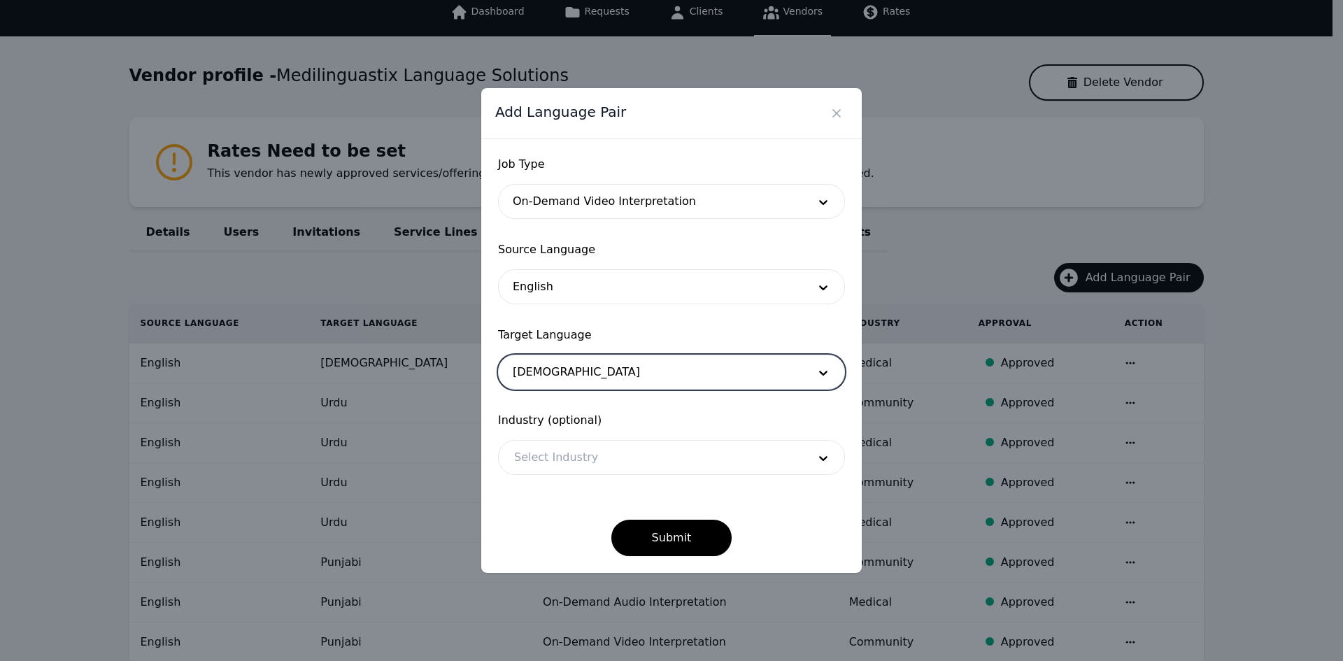
click at [539, 446] on div at bounding box center [651, 458] width 304 height 34
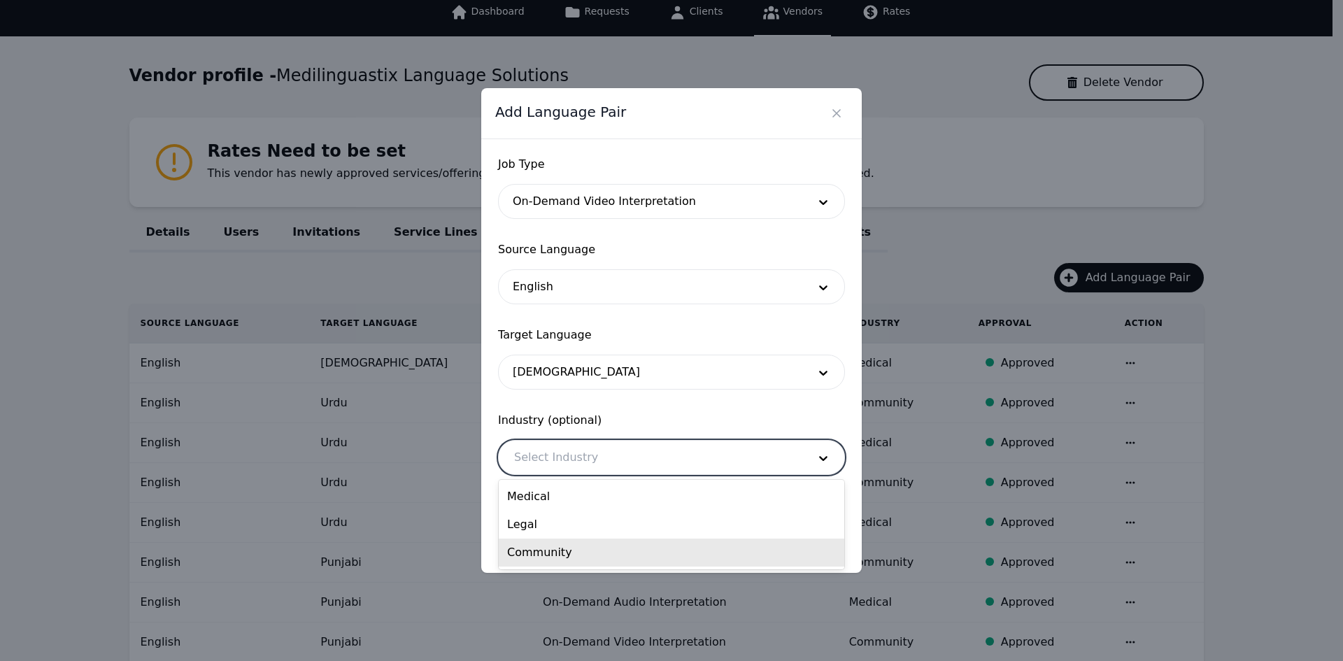
click at [543, 544] on div "Community" at bounding box center [672, 553] width 346 height 28
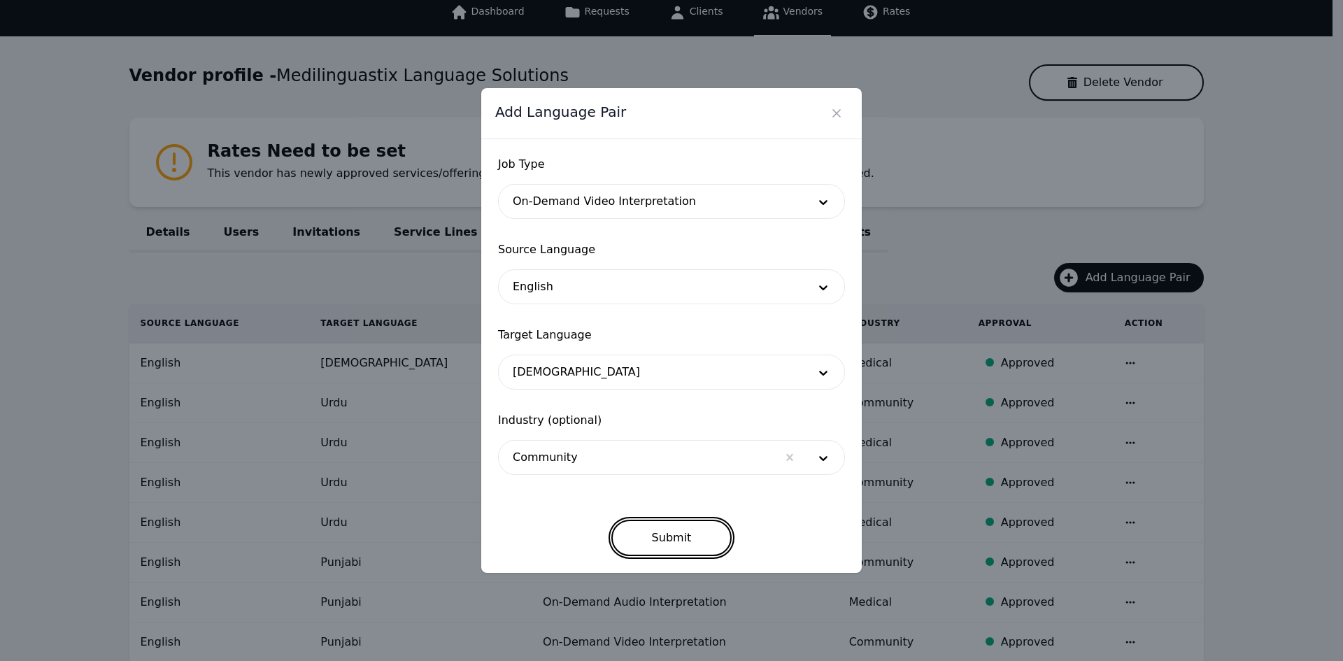
click at [641, 534] on button "Submit" at bounding box center [671, 538] width 121 height 36
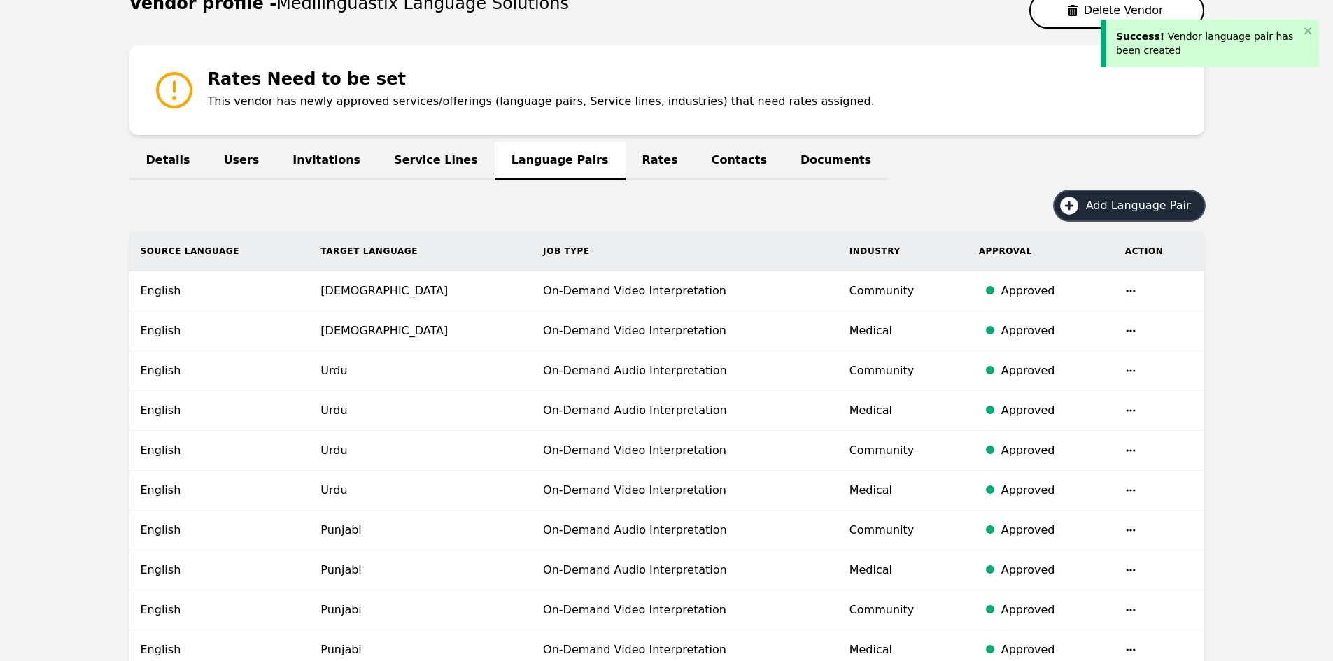
scroll to position [230, 0]
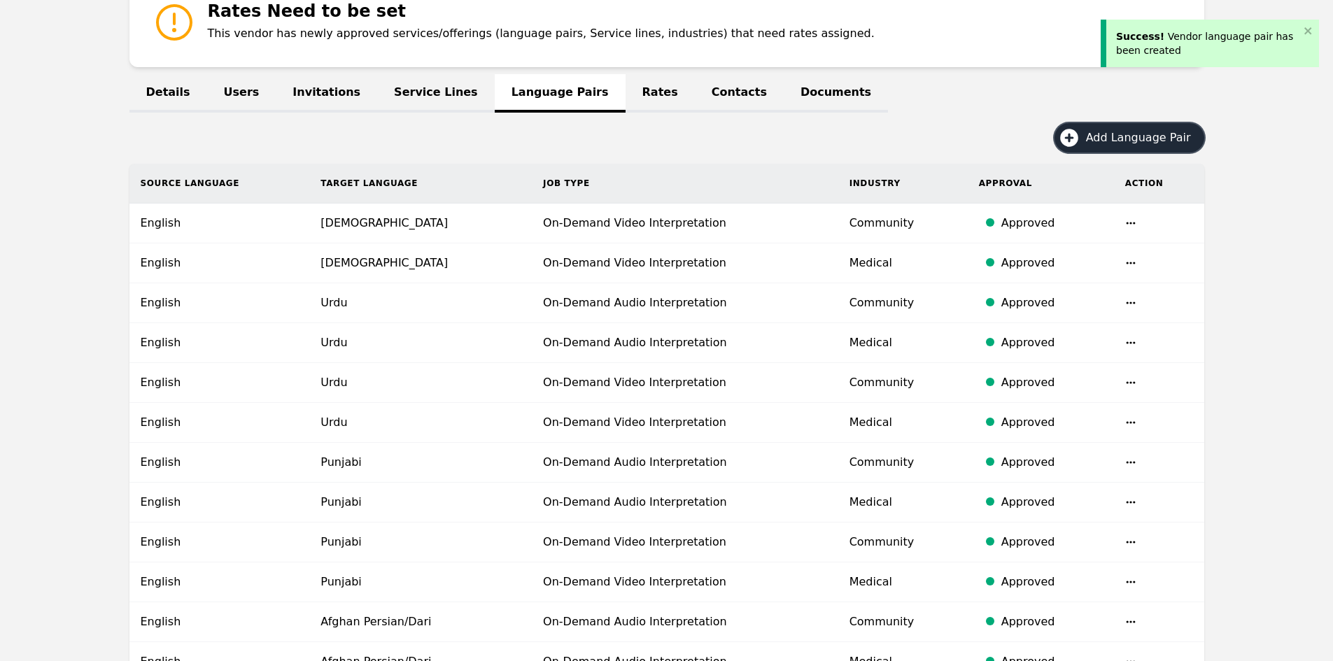
click at [1107, 143] on span "Add Language Pair" at bounding box center [1143, 137] width 115 height 17
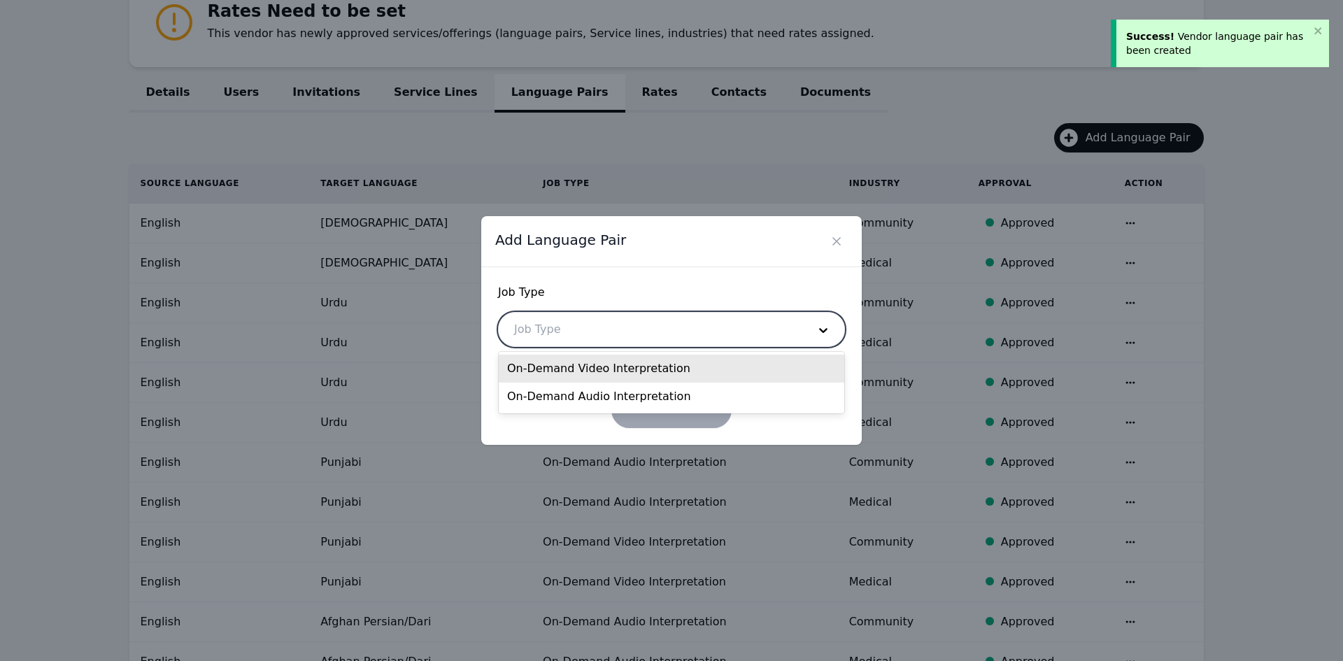
click at [618, 325] on div at bounding box center [651, 330] width 304 height 34
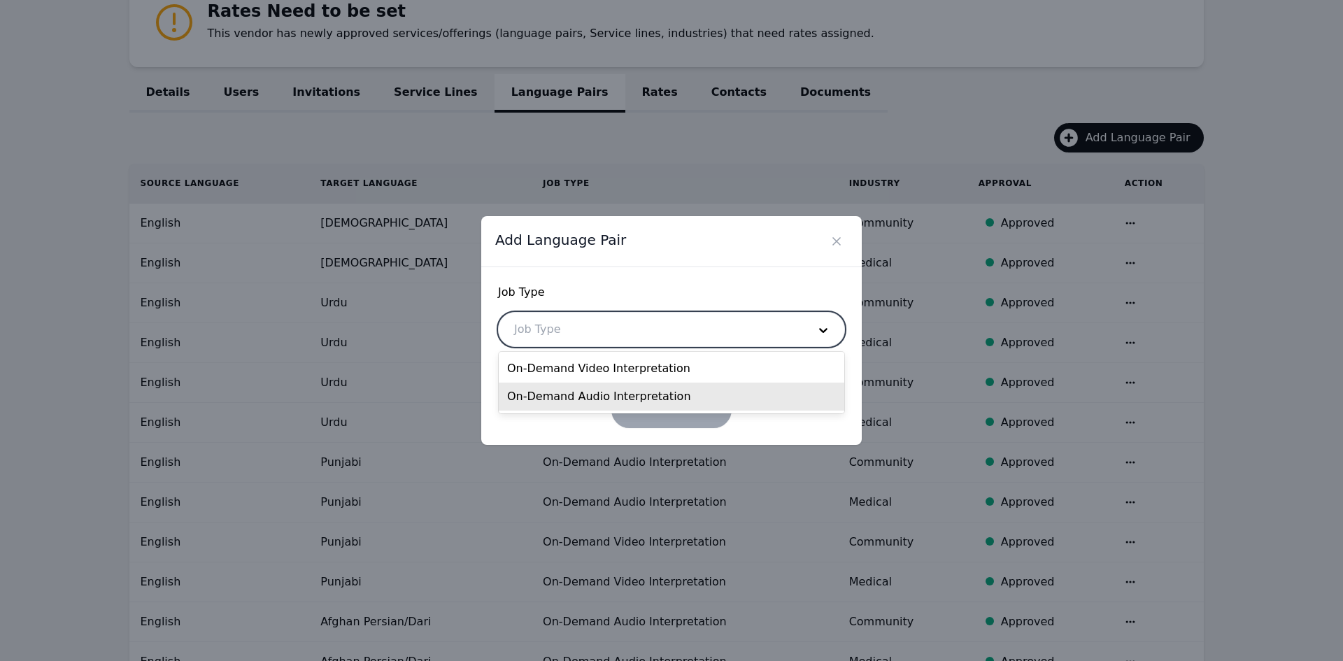
click at [611, 392] on div "On-Demand Audio Interpretation" at bounding box center [672, 397] width 346 height 28
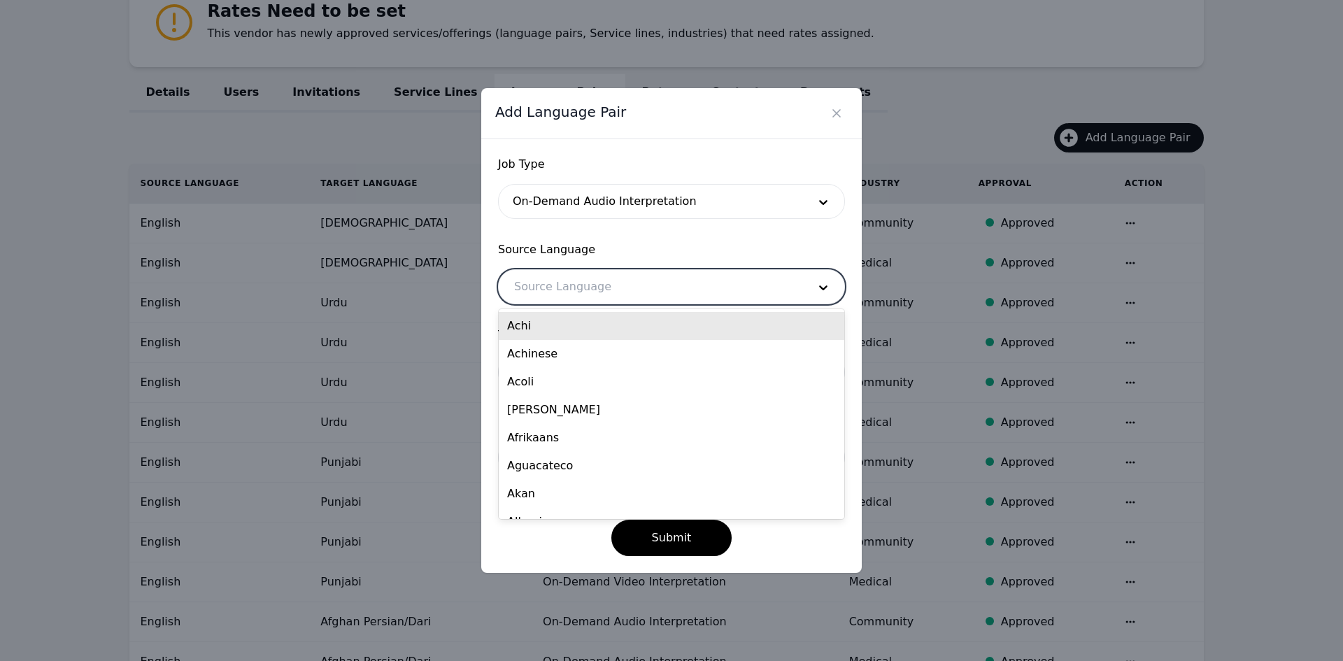
click at [564, 288] on div at bounding box center [651, 287] width 304 height 34
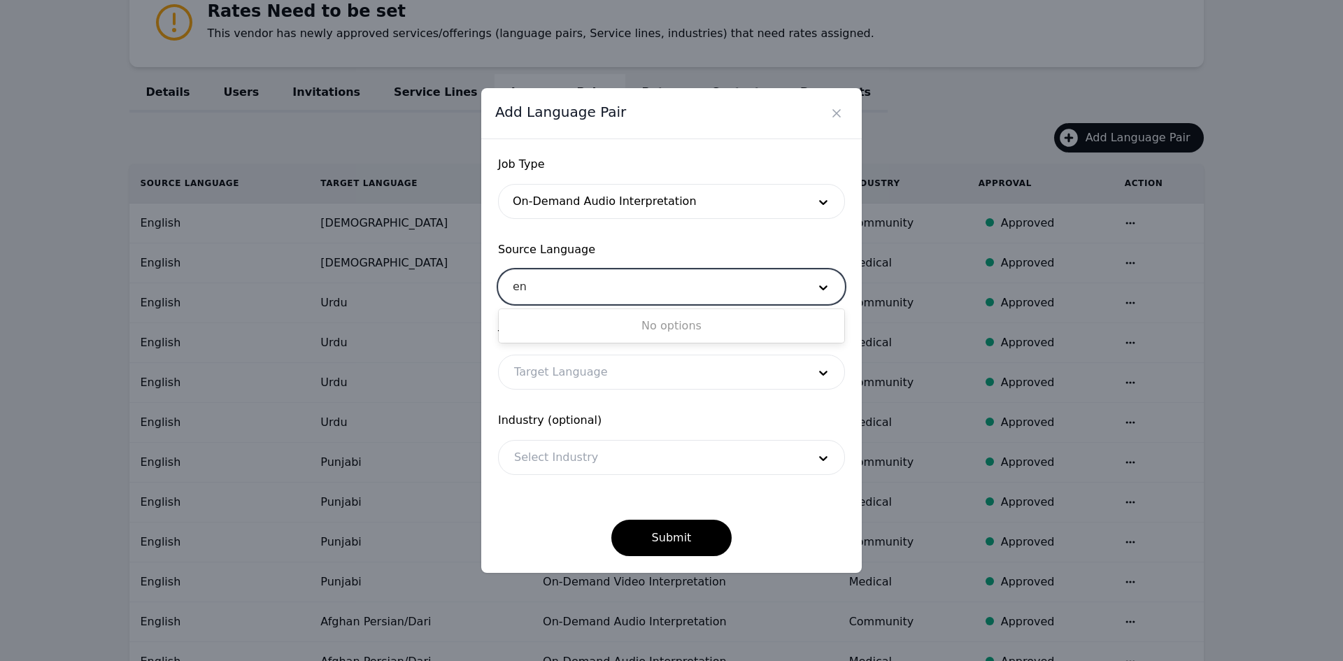
type input "eng"
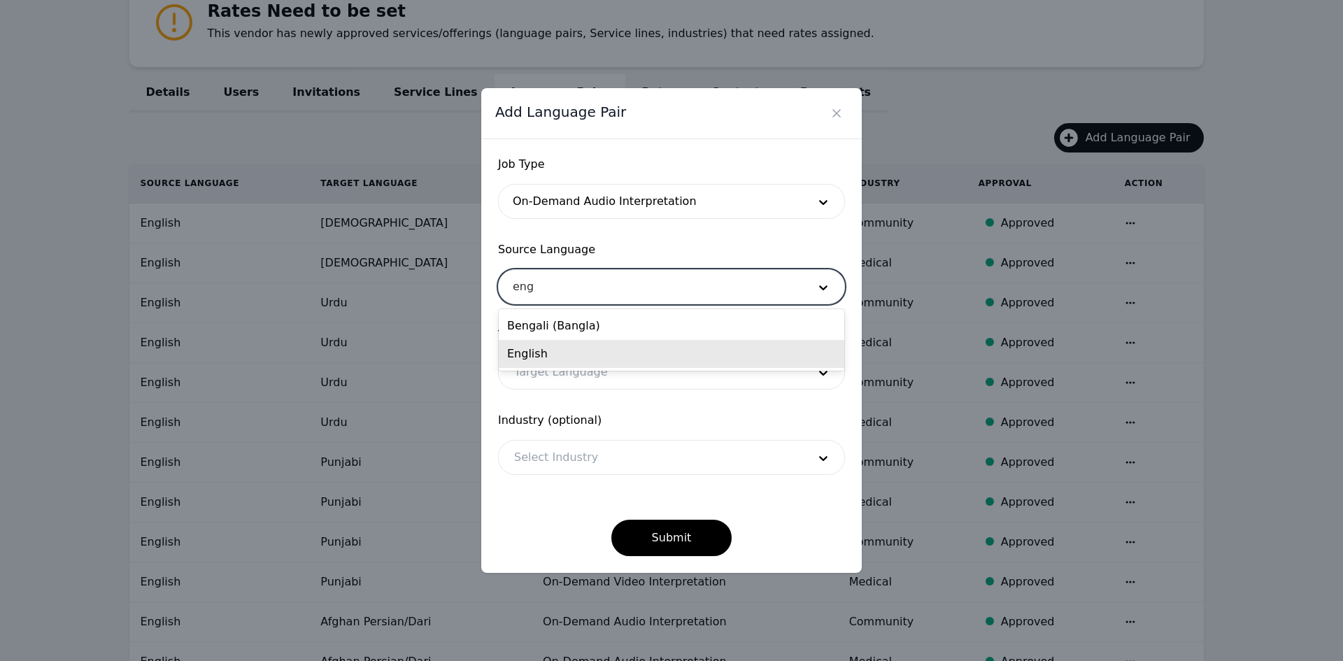
click at [589, 350] on div "English" at bounding box center [672, 354] width 346 height 28
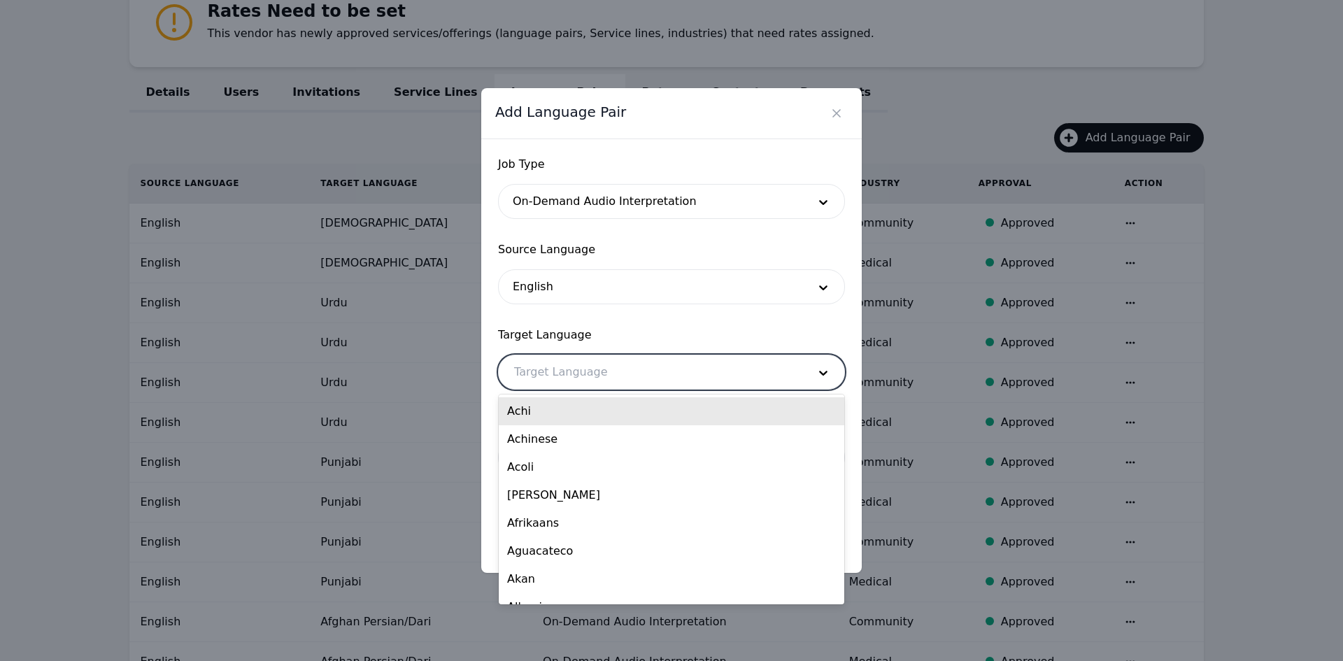
click at [570, 368] on div at bounding box center [651, 372] width 304 height 34
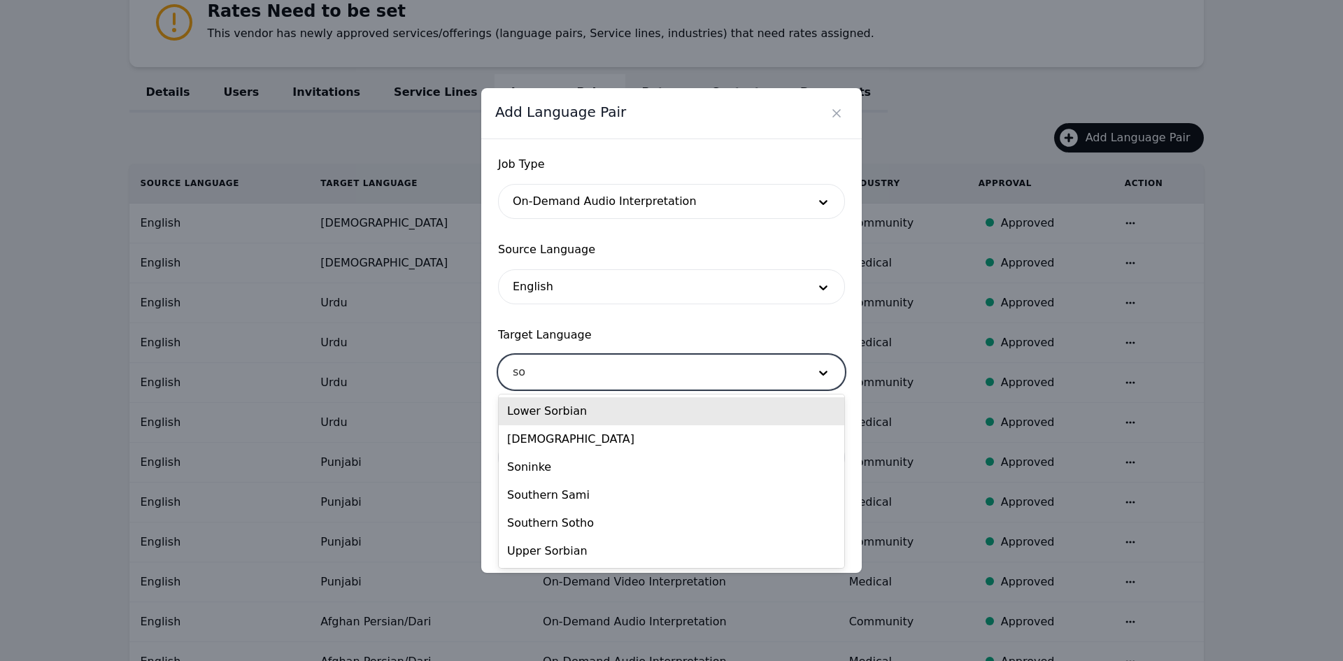
type input "som"
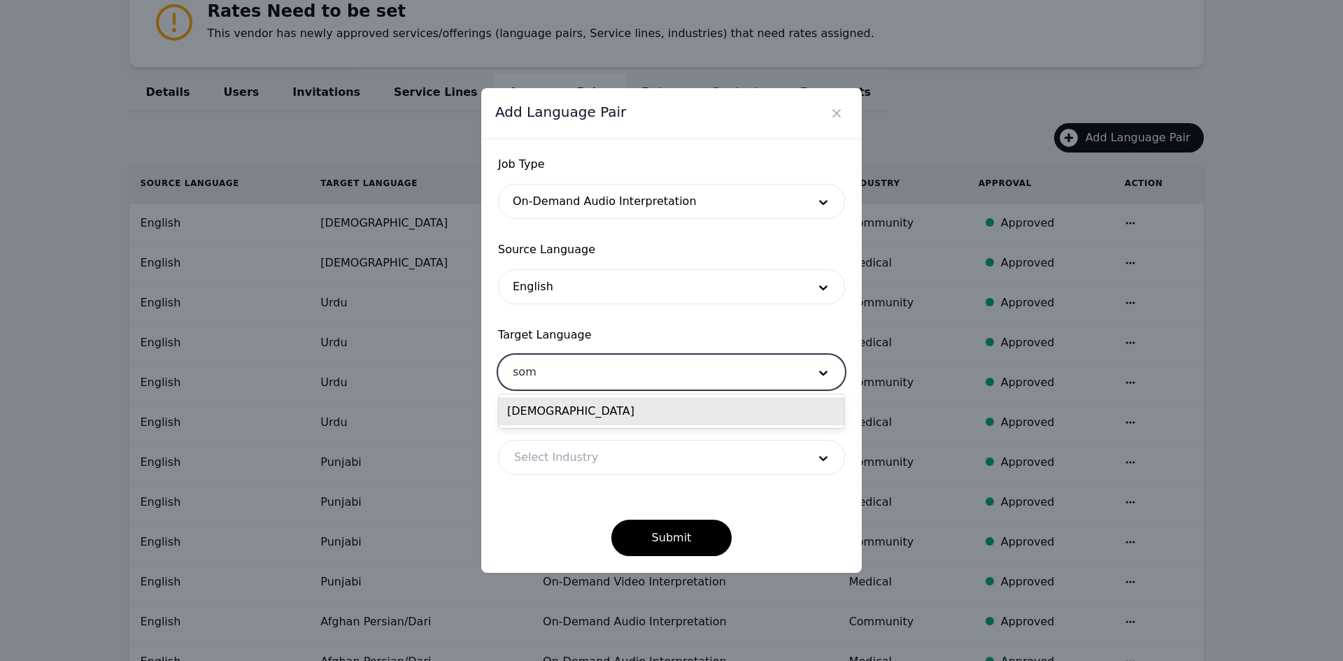
click at [561, 410] on div "[DEMOGRAPHIC_DATA]" at bounding box center [672, 411] width 346 height 28
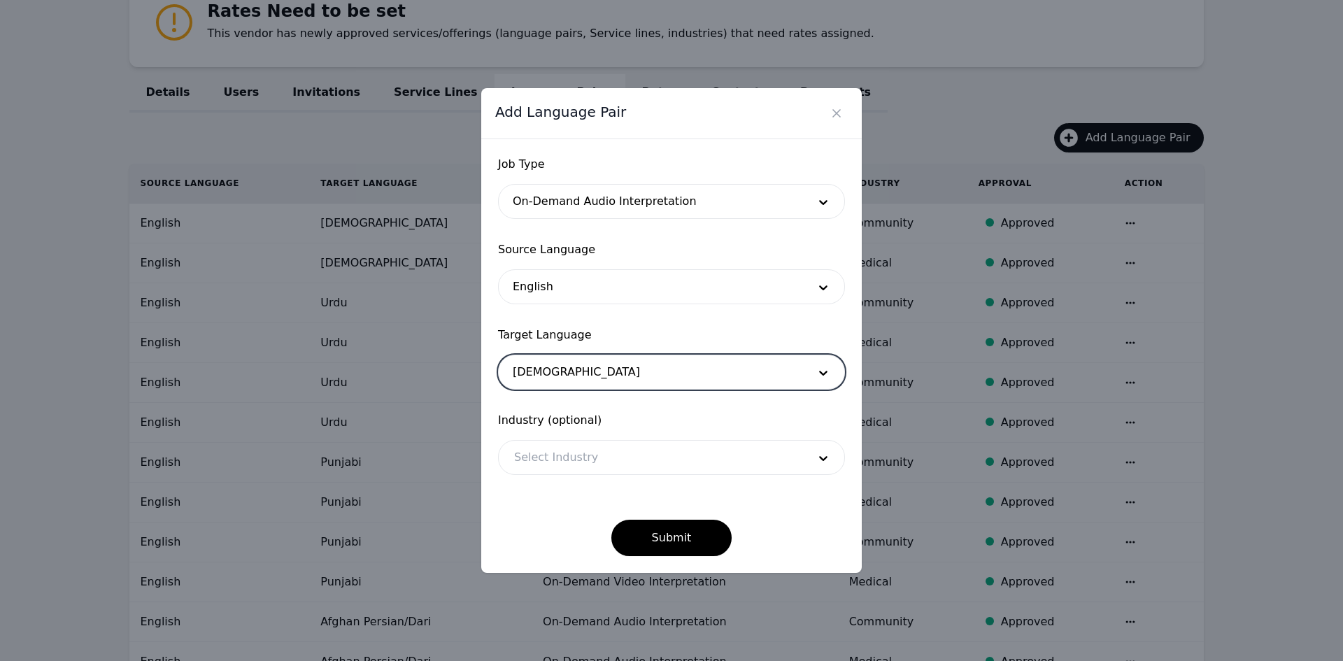
click at [560, 452] on div at bounding box center [651, 458] width 304 height 34
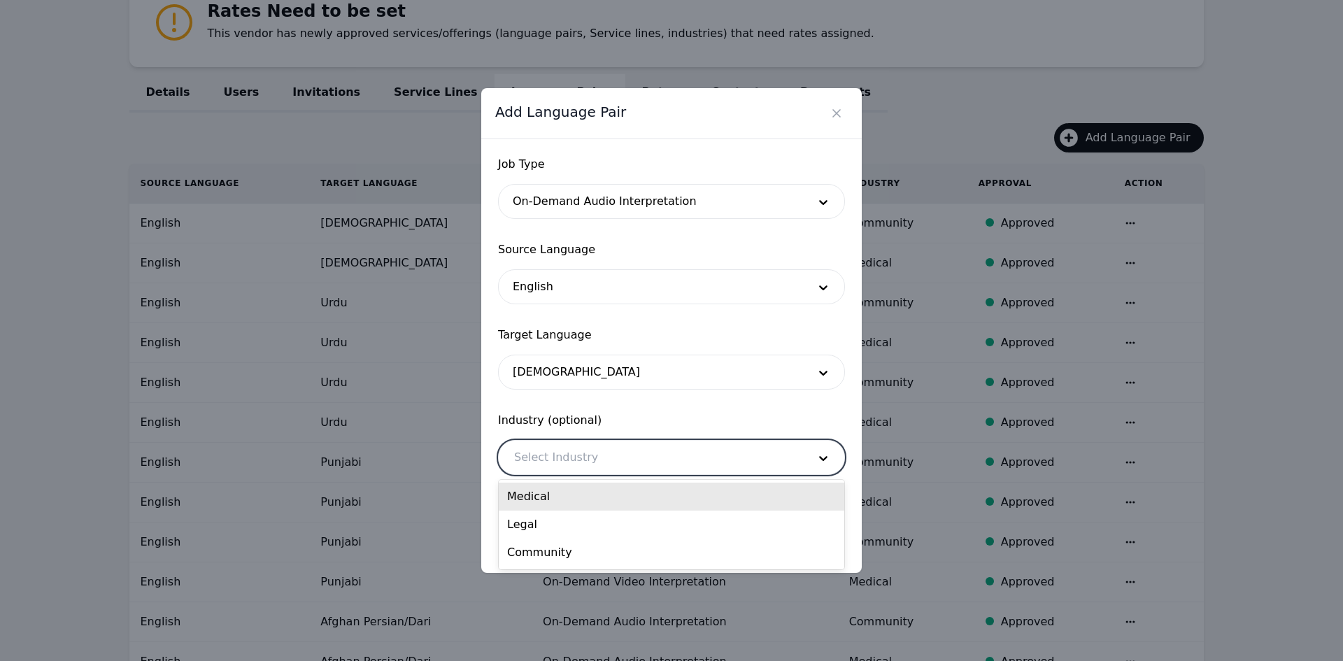
click at [553, 500] on div "Medical" at bounding box center [672, 497] width 346 height 28
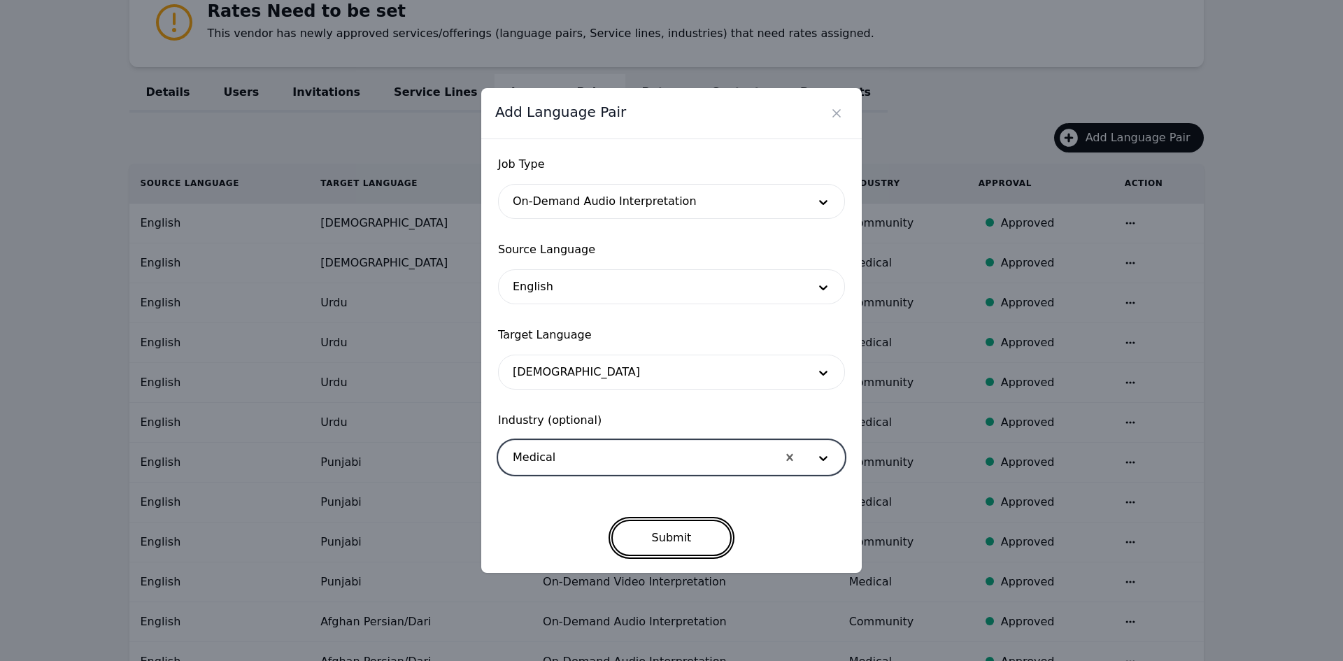
click at [658, 535] on button "Submit" at bounding box center [671, 538] width 121 height 36
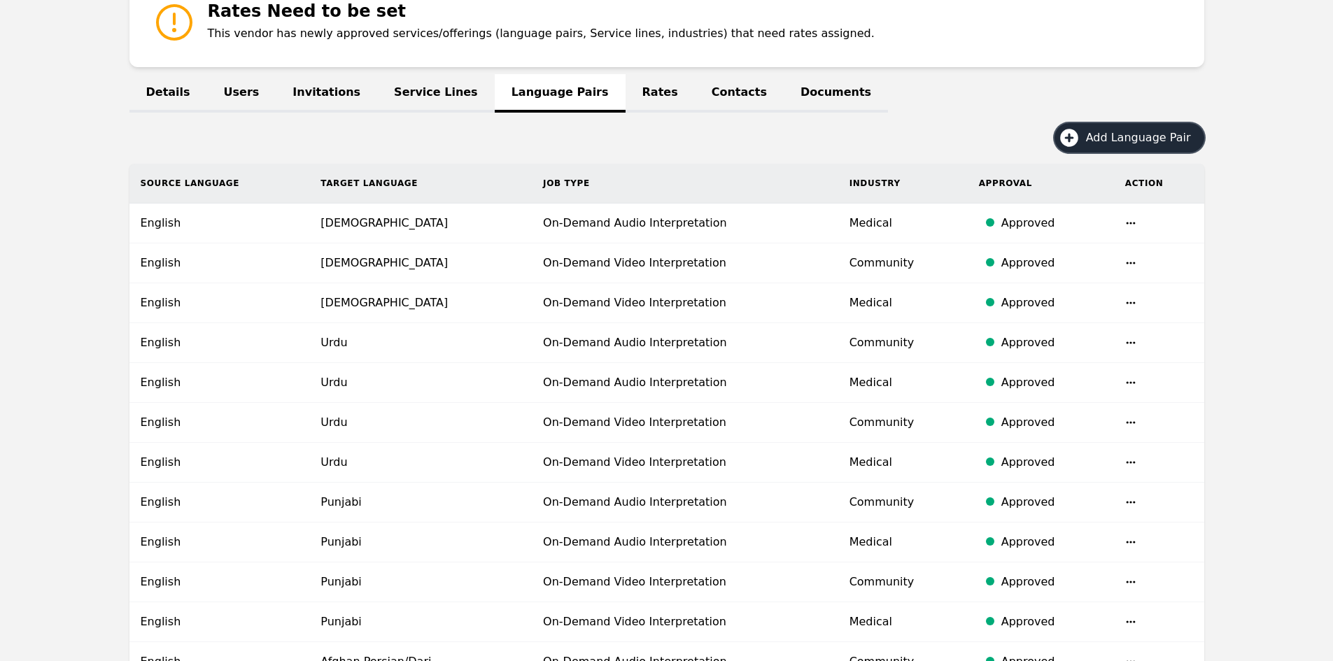
click at [1110, 134] on span "Add Language Pair" at bounding box center [1143, 137] width 115 height 17
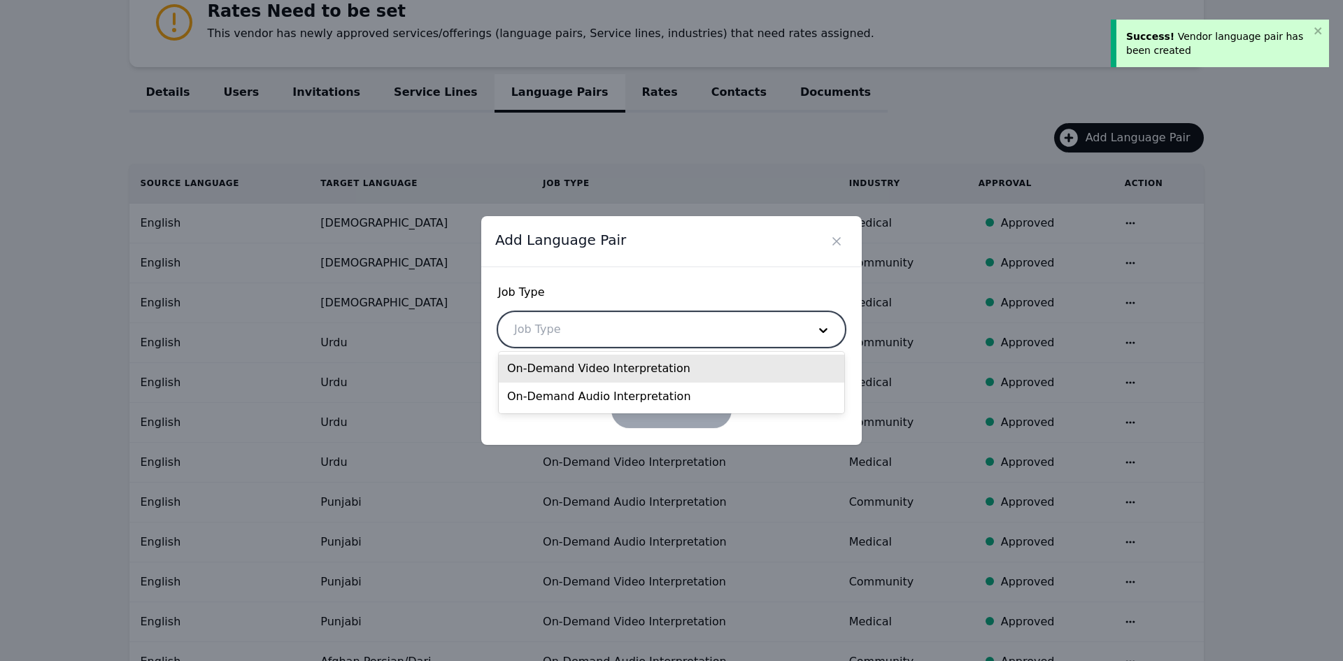
click at [546, 325] on div at bounding box center [651, 330] width 304 height 34
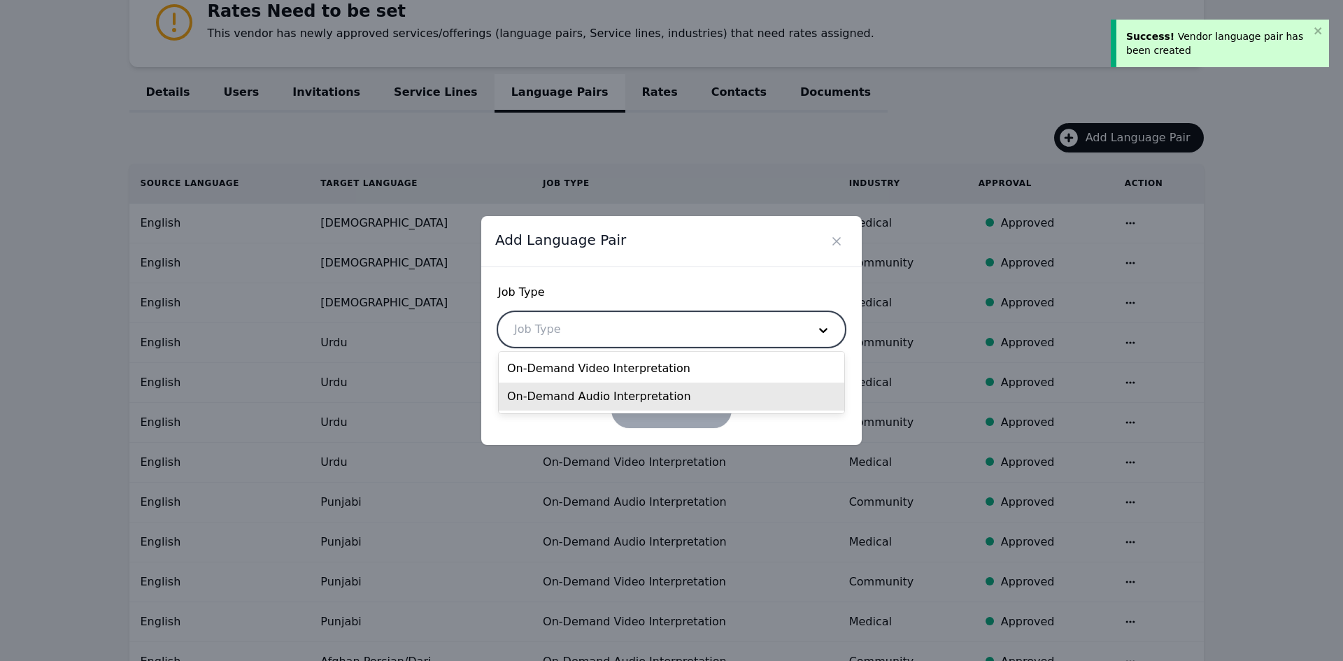
click at [555, 394] on div "On-Demand Audio Interpretation" at bounding box center [672, 397] width 346 height 28
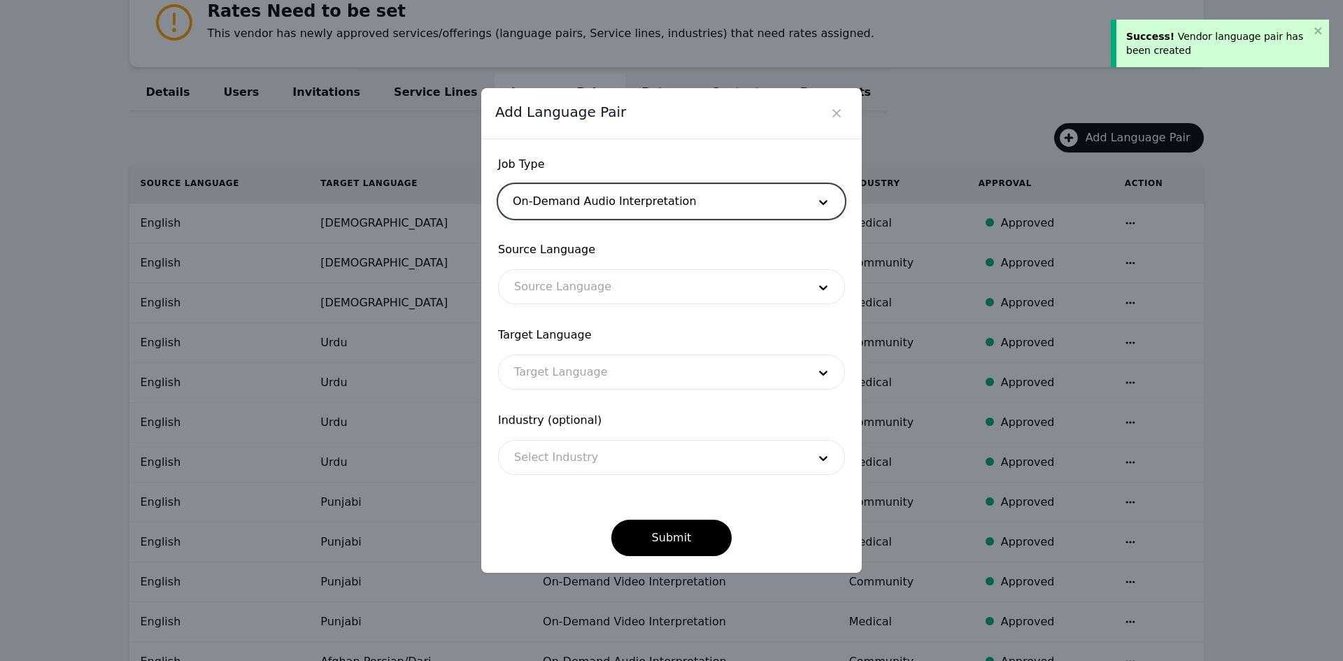
click at [551, 282] on div at bounding box center [651, 287] width 304 height 34
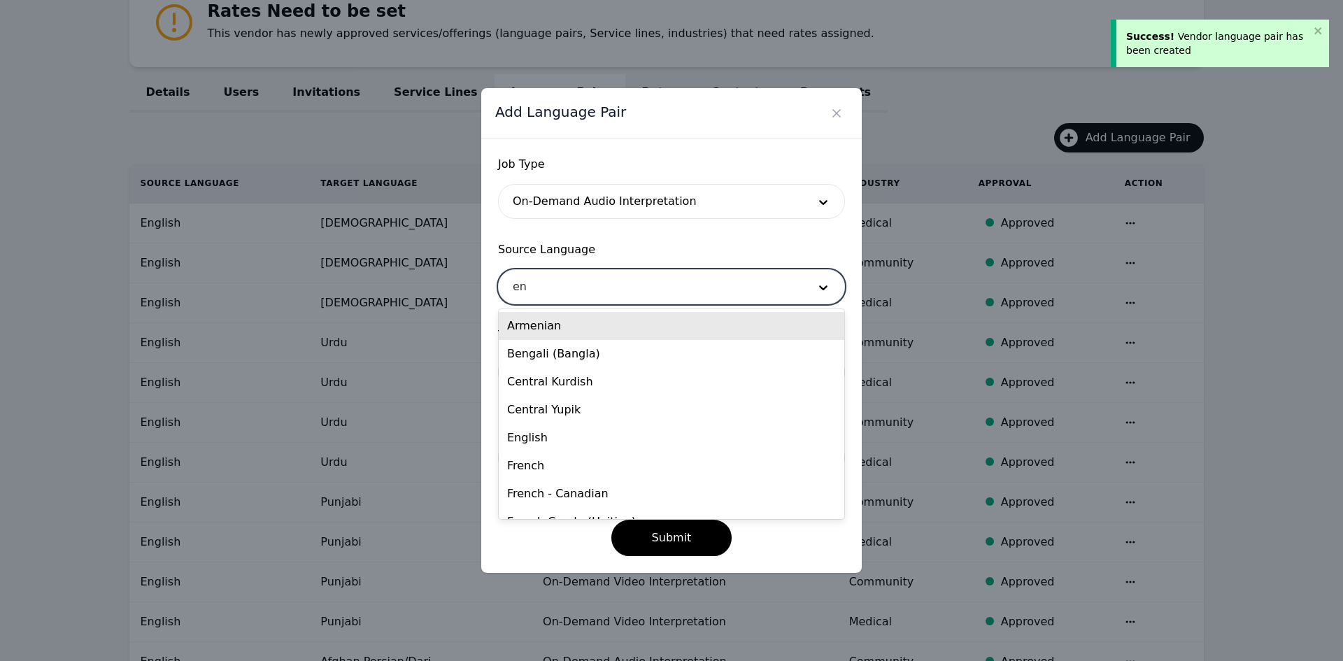
type input "eng"
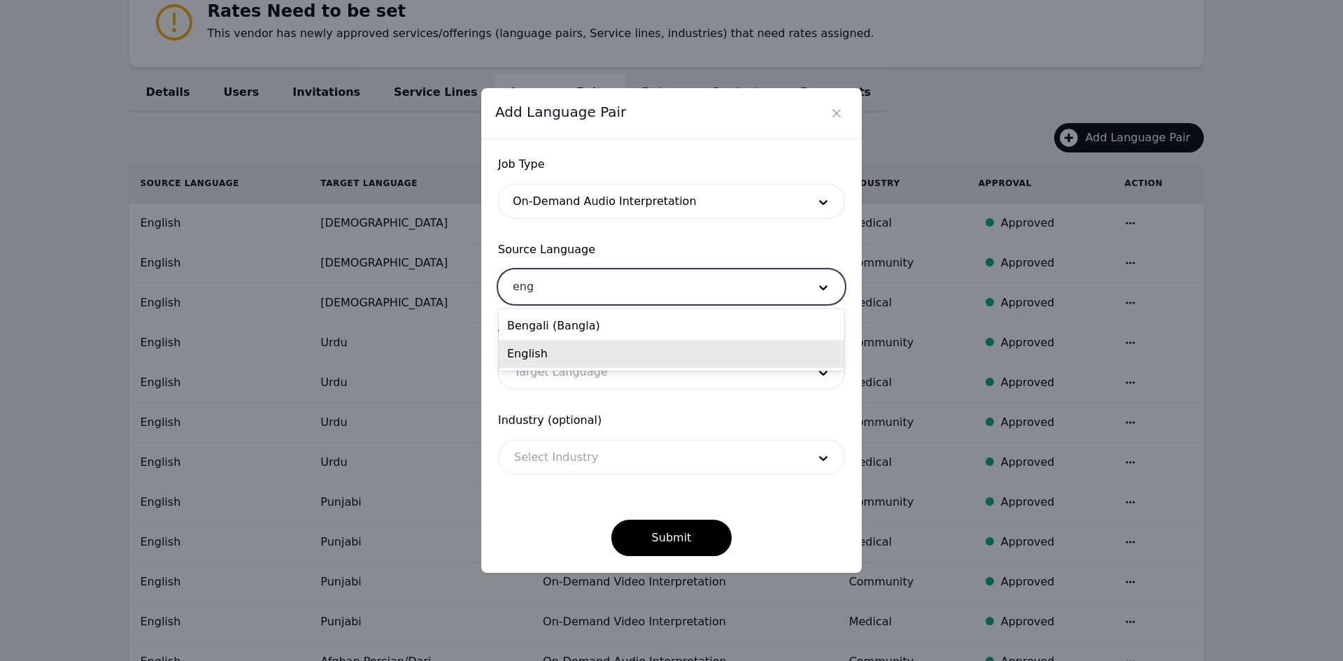
click at [551, 351] on div "English" at bounding box center [672, 354] width 346 height 28
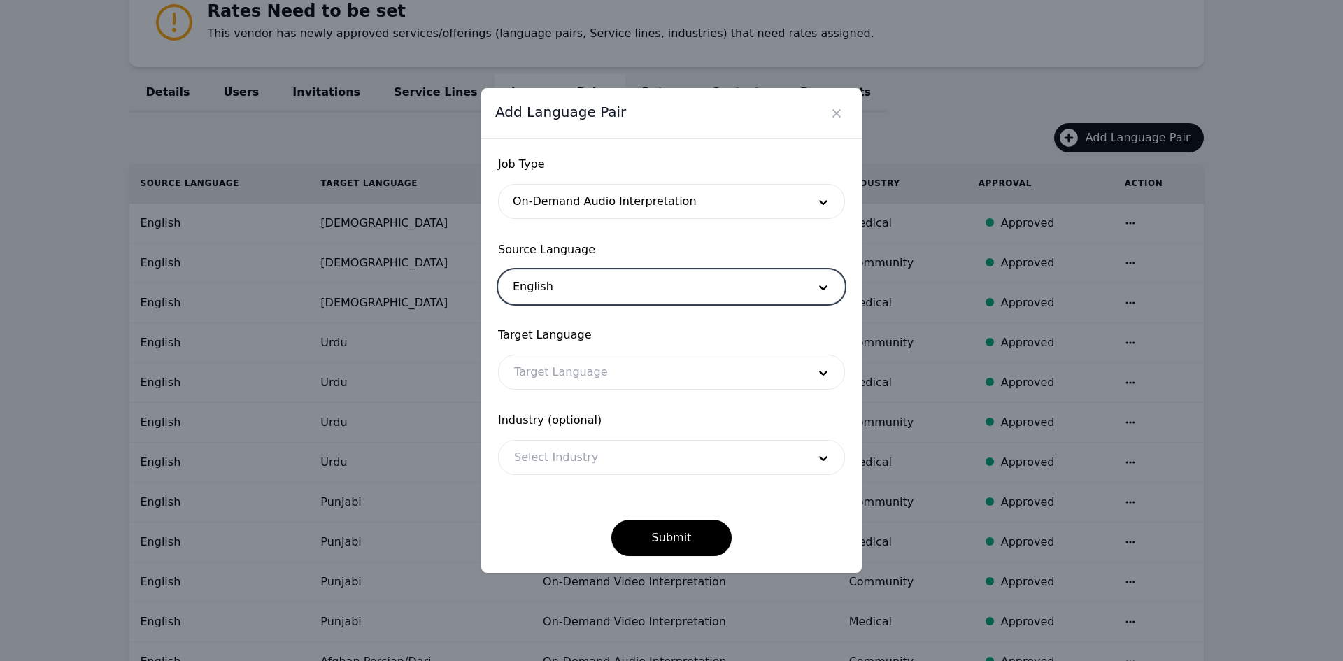
click at [551, 362] on div at bounding box center [651, 372] width 304 height 34
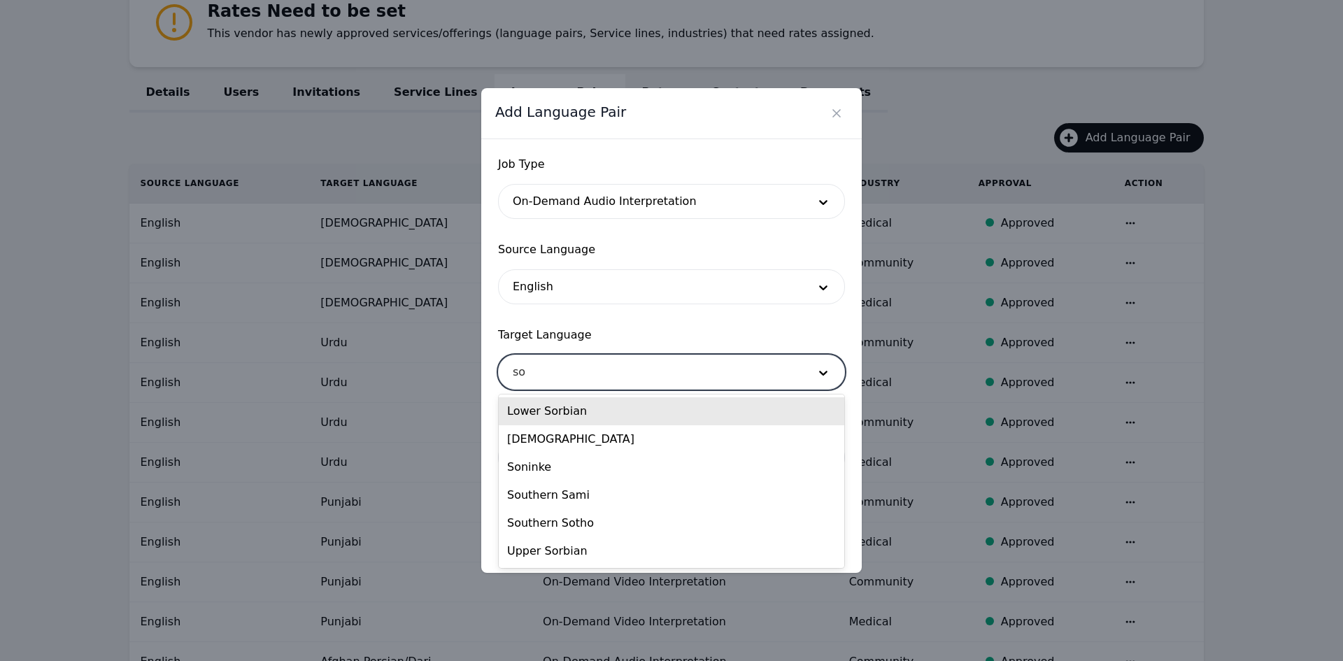
type input "som"
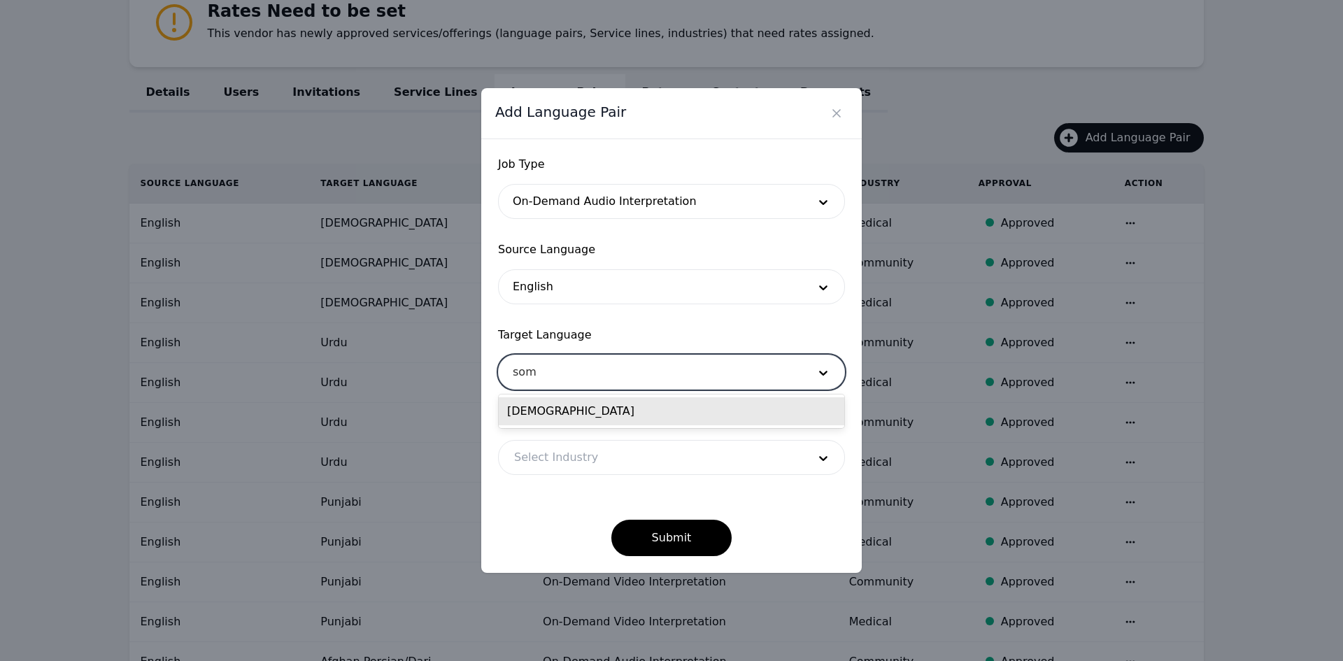
click at [543, 408] on div "[DEMOGRAPHIC_DATA]" at bounding box center [672, 411] width 346 height 28
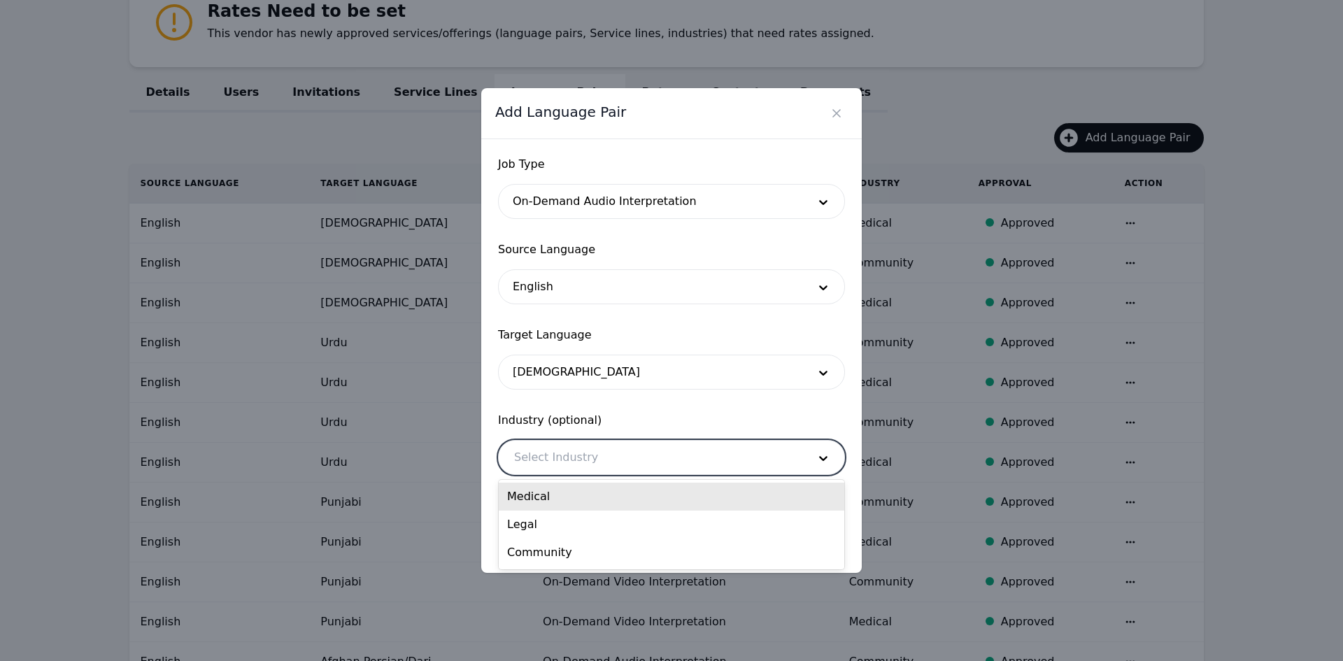
click at [551, 455] on div at bounding box center [651, 458] width 304 height 34
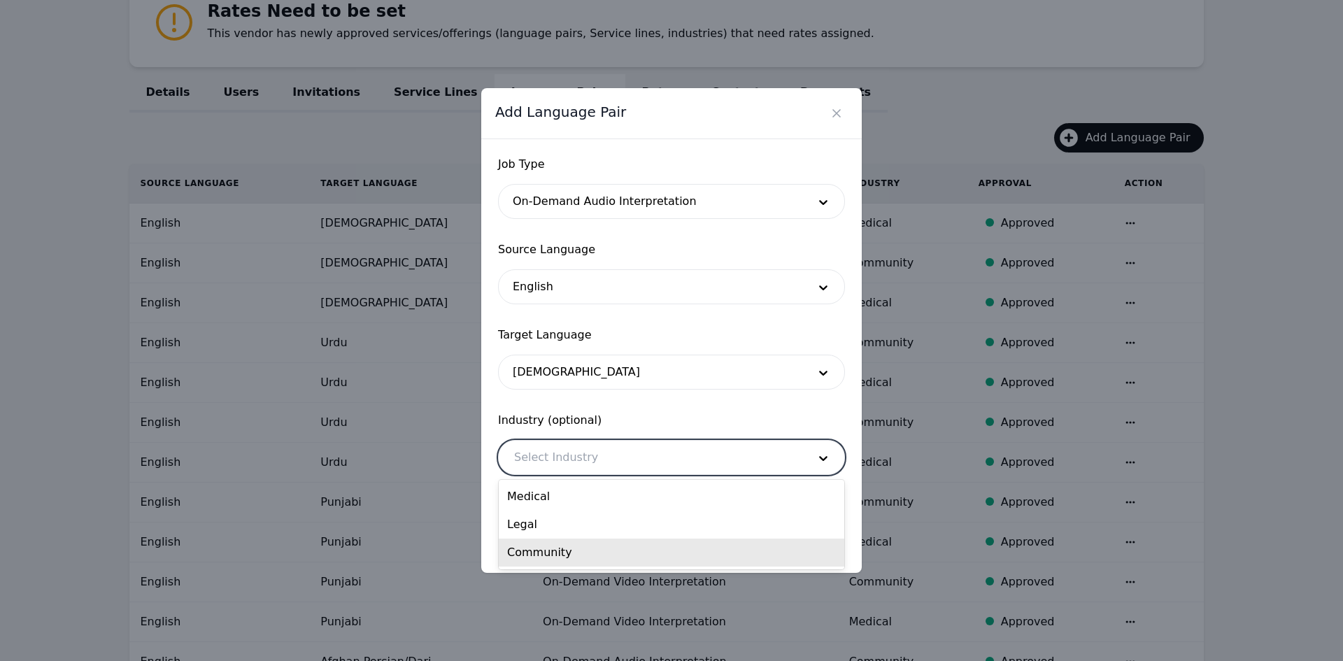
click at [546, 557] on div "Community" at bounding box center [672, 553] width 346 height 28
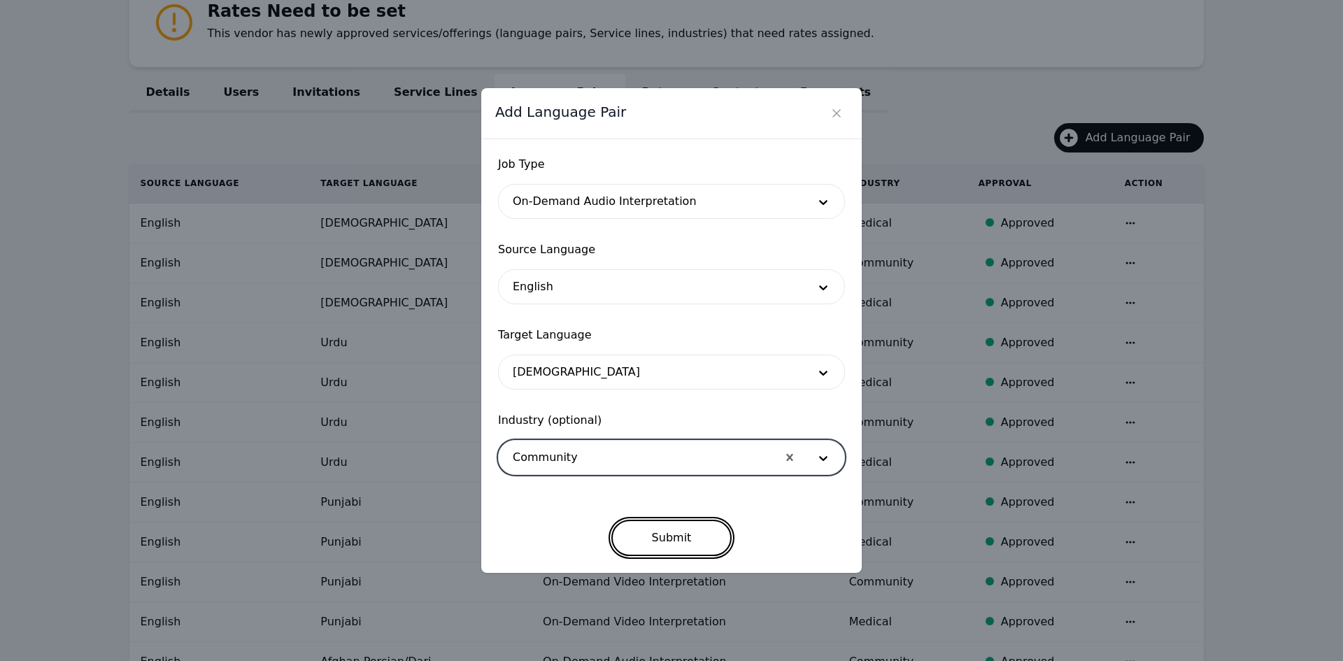
click at [641, 528] on button "Submit" at bounding box center [671, 538] width 121 height 36
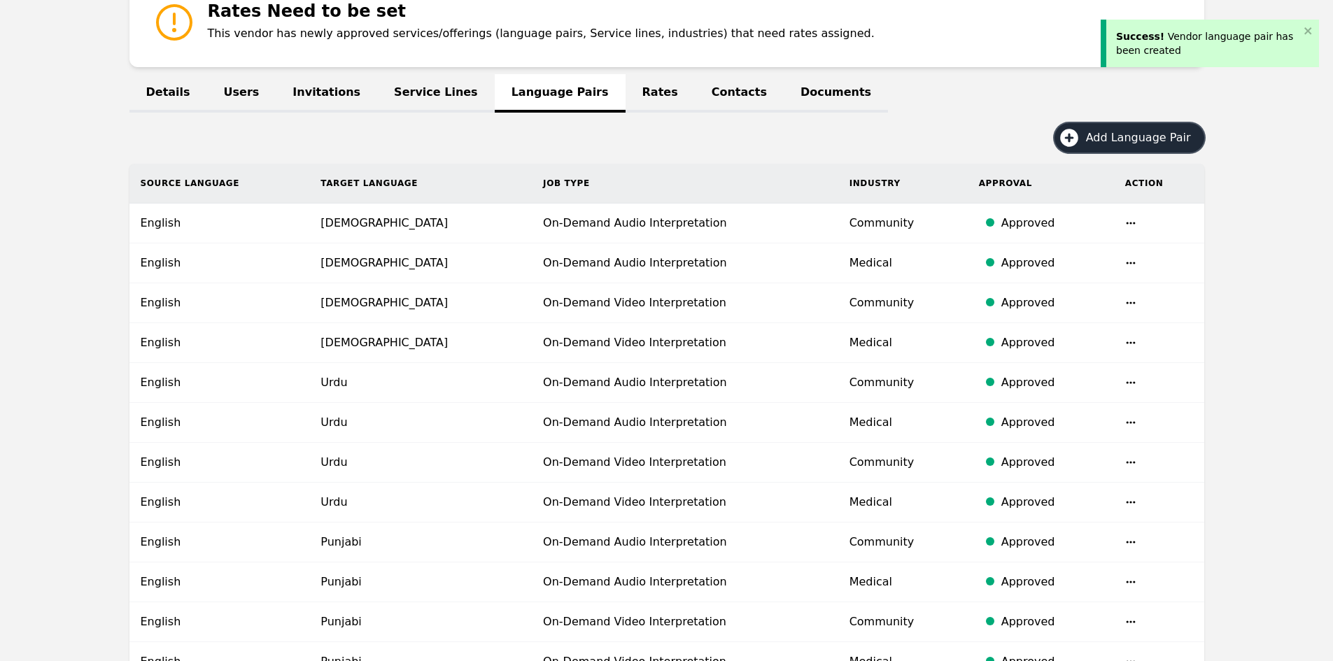
click at [1103, 133] on span "Add Language Pair" at bounding box center [1143, 137] width 115 height 17
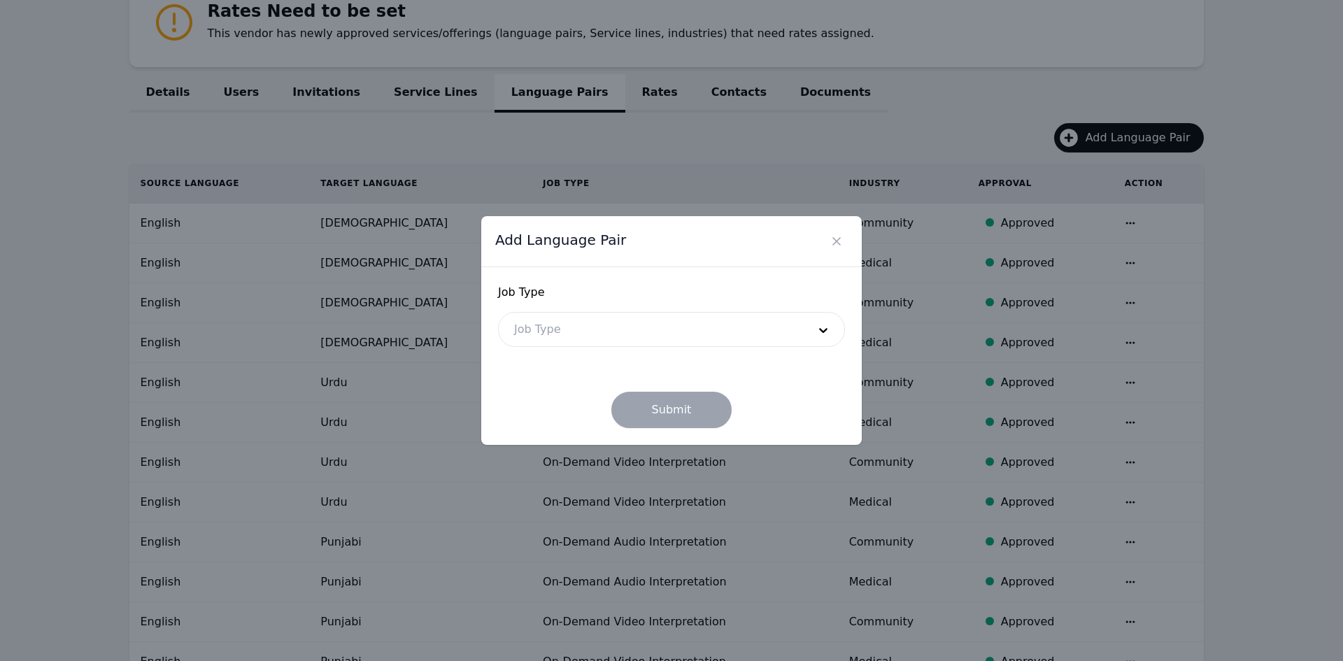
drag, startPoint x: 671, startPoint y: 299, endPoint x: 667, endPoint y: 325, distance: 26.1
click at [670, 299] on span "Job Type" at bounding box center [671, 292] width 347 height 17
click at [665, 327] on div at bounding box center [651, 330] width 304 height 34
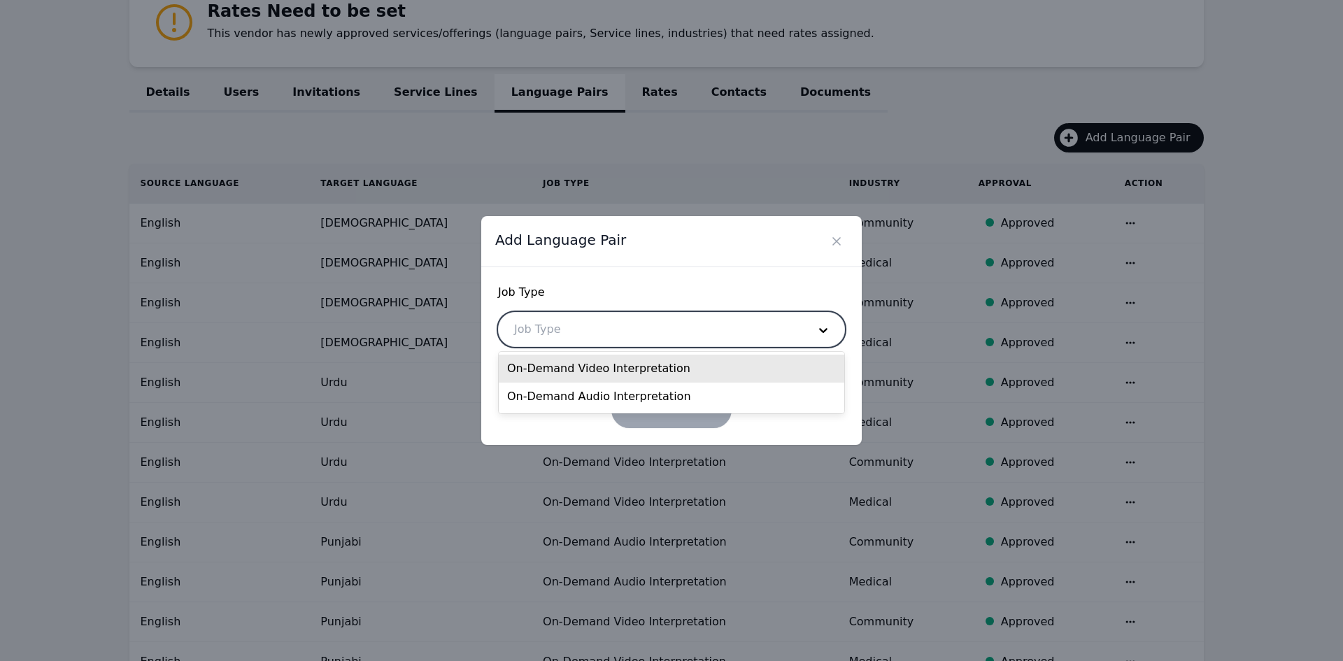
click at [646, 373] on div "On-Demand Video Interpretation" at bounding box center [672, 369] width 346 height 28
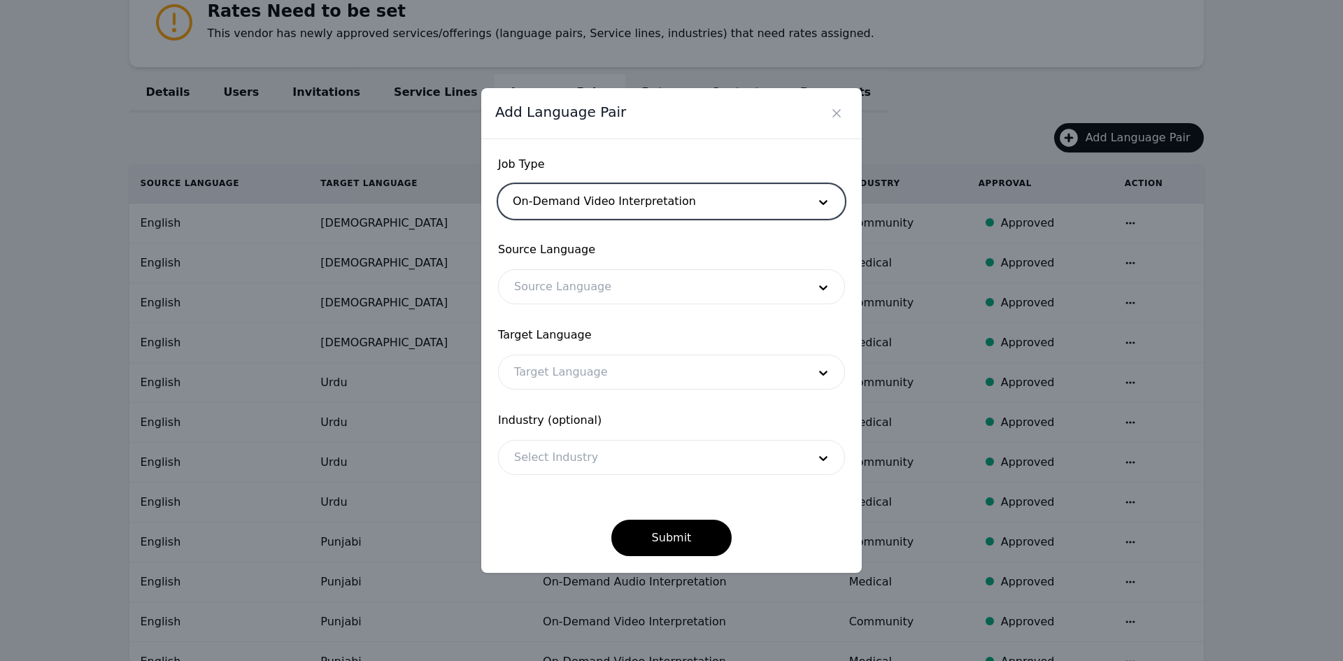
click at [576, 259] on div "Source Language Source Language" at bounding box center [671, 272] width 347 height 63
click at [571, 284] on div at bounding box center [651, 287] width 304 height 34
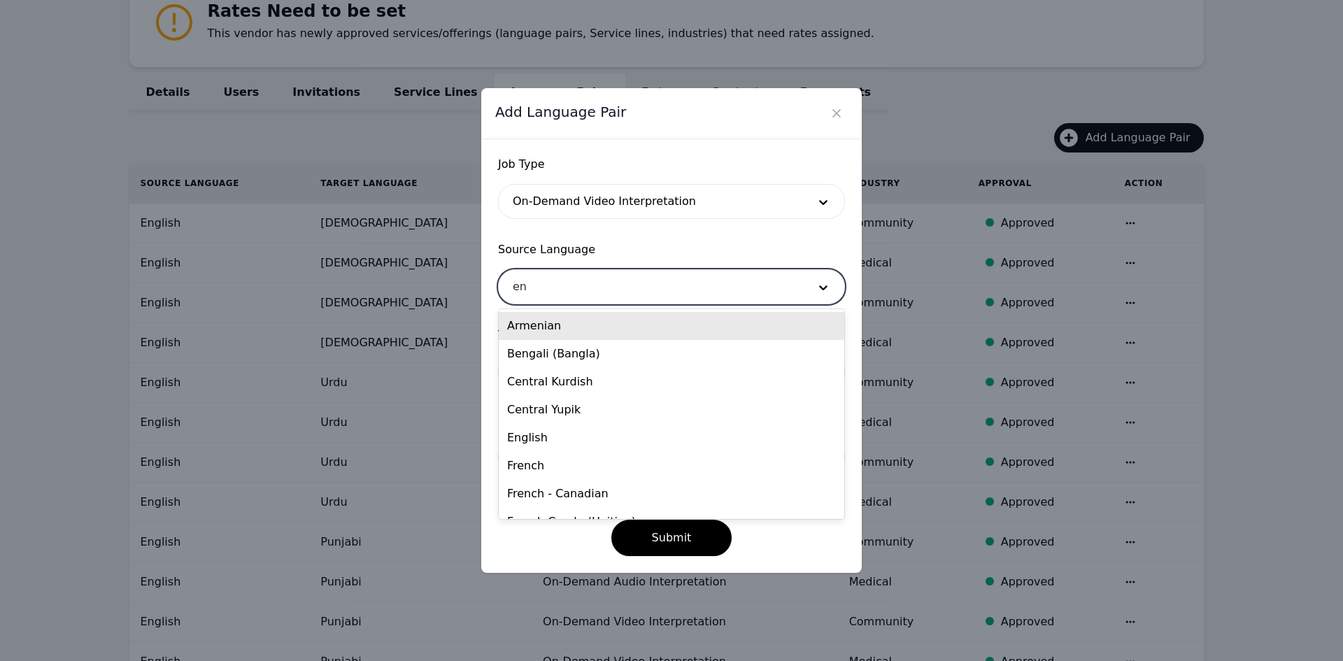
type input "eng"
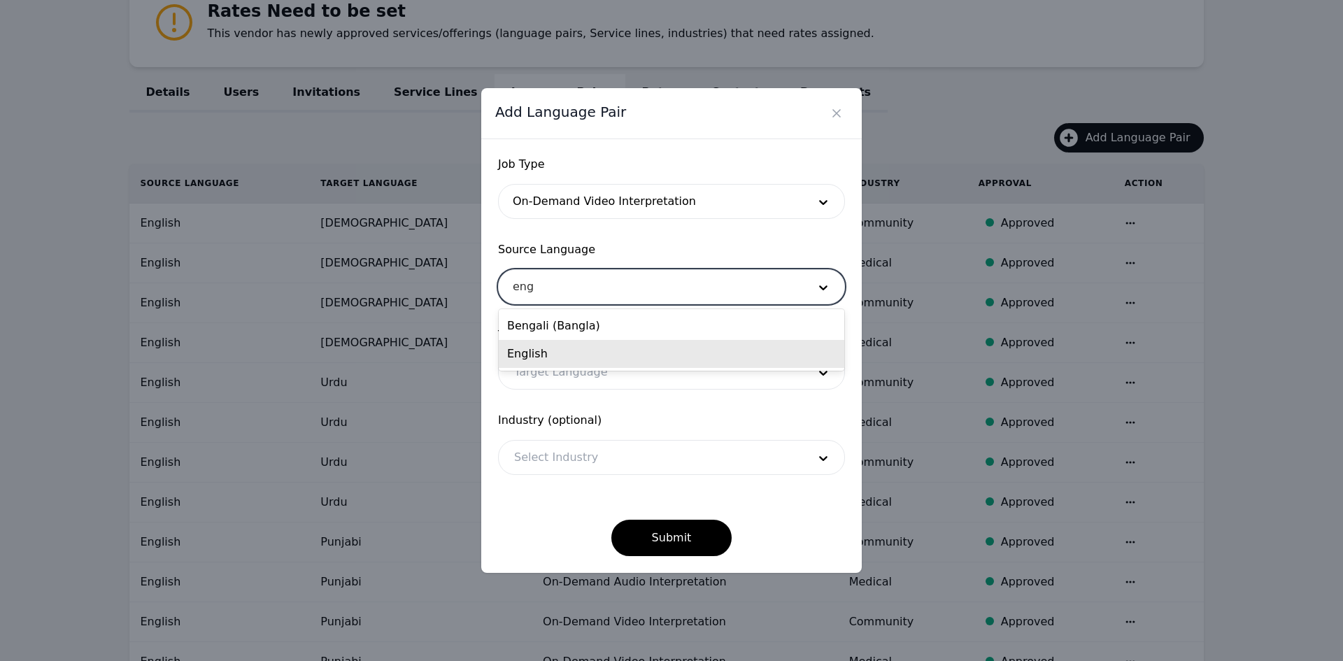
click at [580, 349] on div "English" at bounding box center [672, 354] width 346 height 28
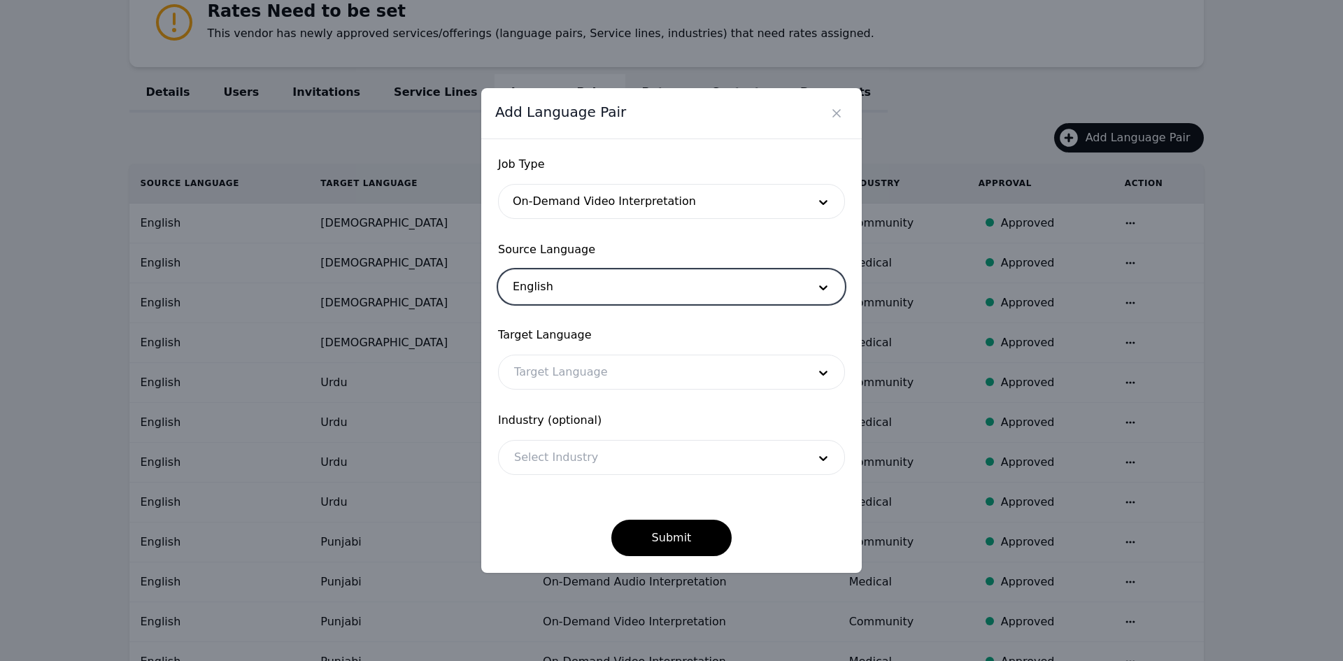
click at [574, 366] on div at bounding box center [651, 372] width 304 height 34
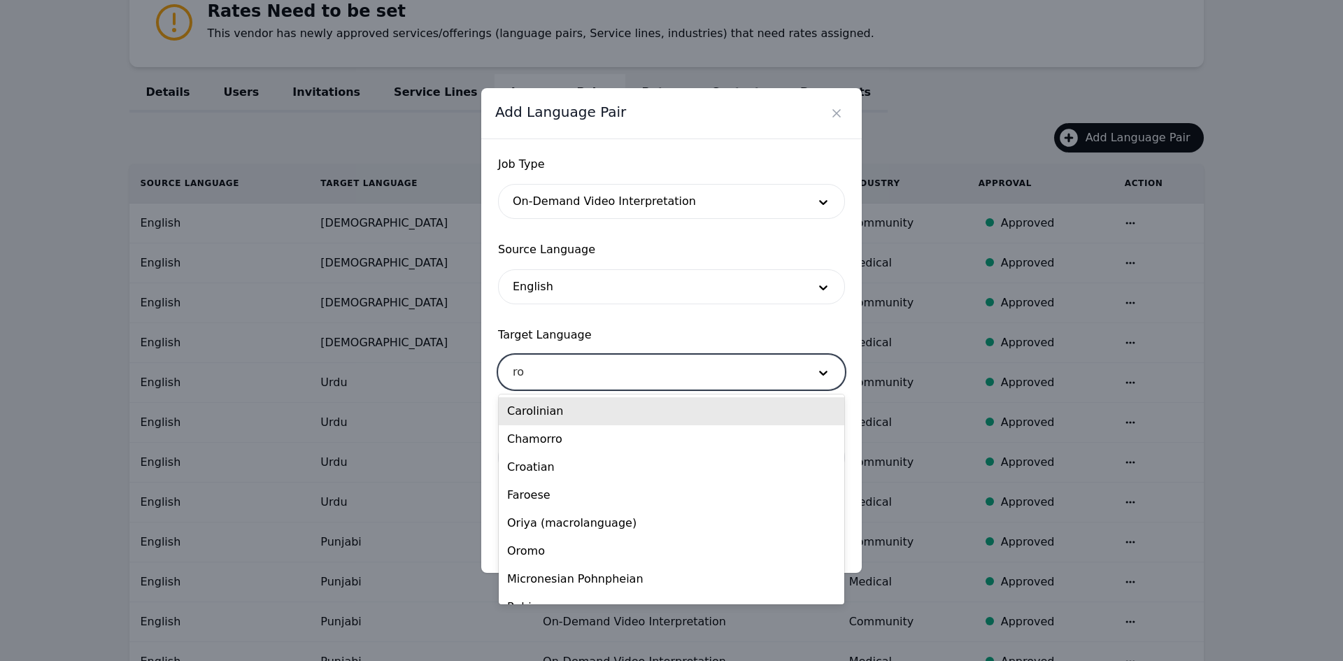
type input "roh"
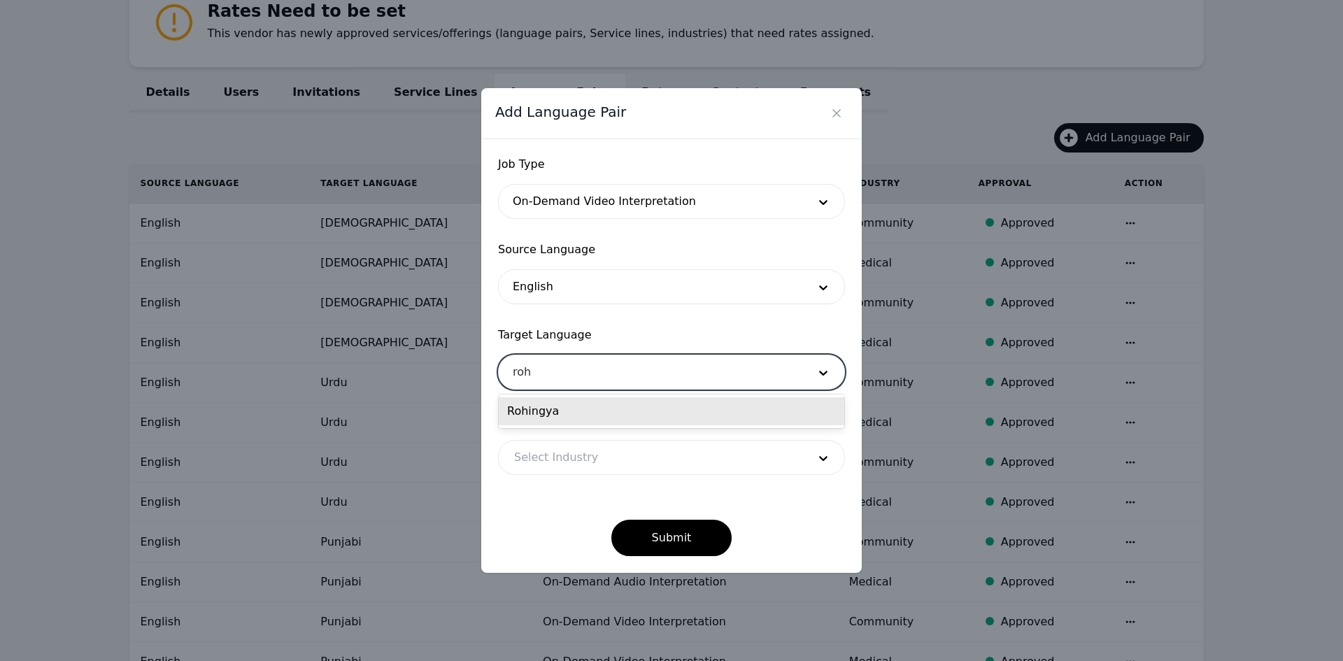
click at [578, 414] on div "Rohingya" at bounding box center [672, 411] width 346 height 28
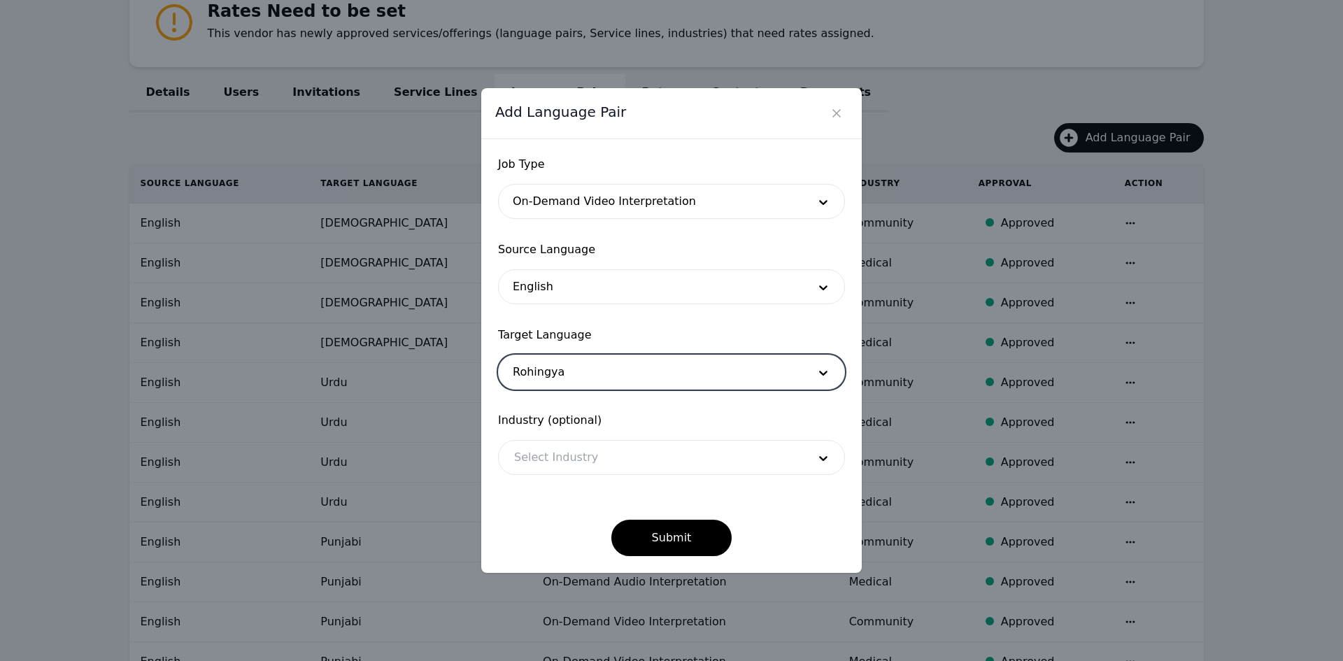
click at [576, 460] on div at bounding box center [651, 458] width 304 height 34
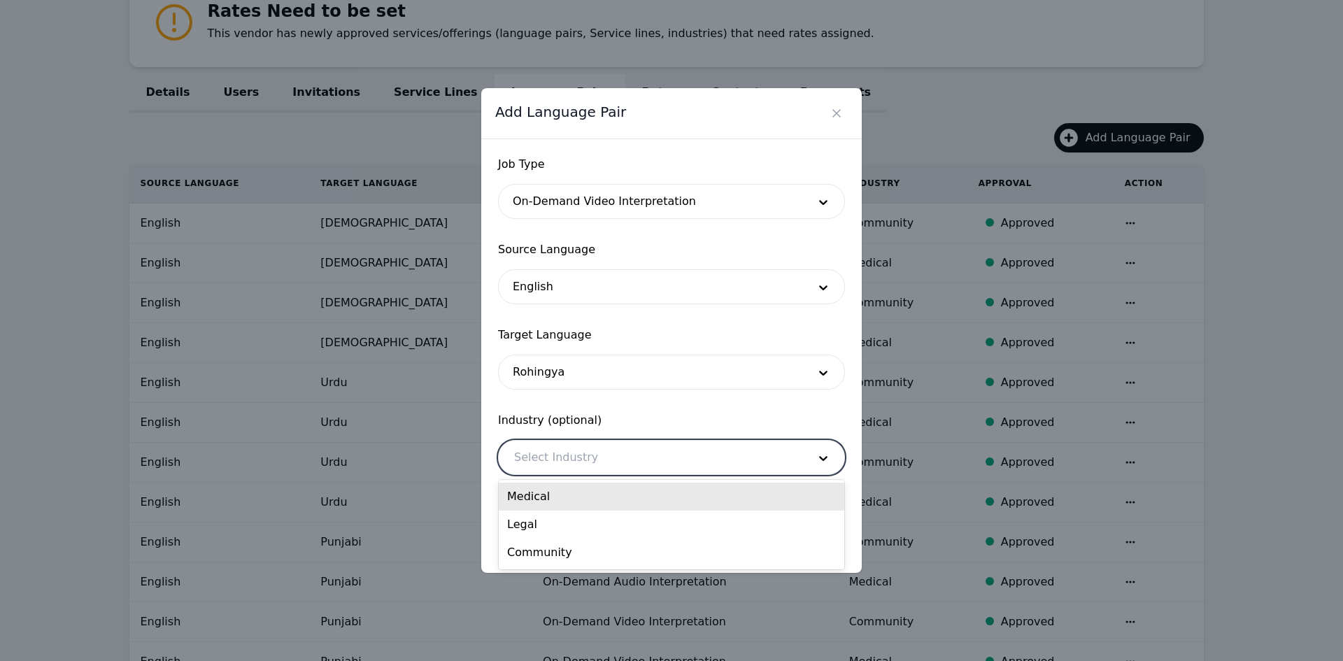
click at [580, 493] on div "Medical" at bounding box center [672, 497] width 346 height 28
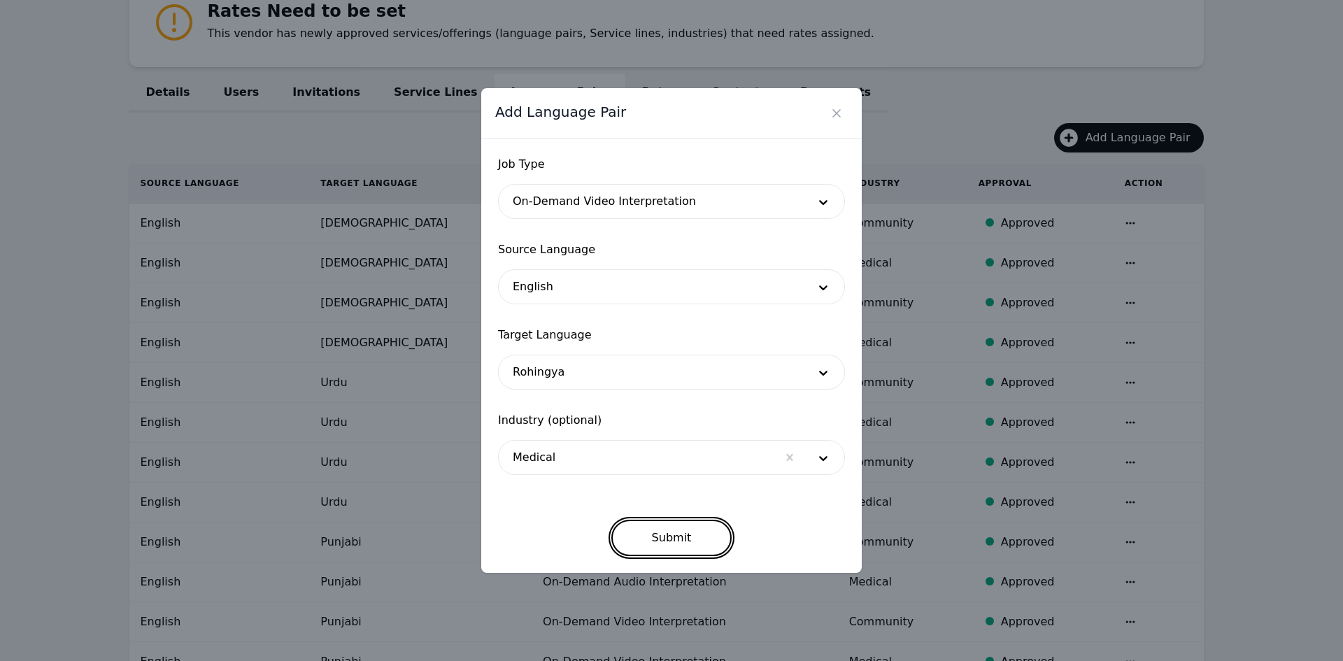
click at [660, 536] on button "Submit" at bounding box center [671, 538] width 121 height 36
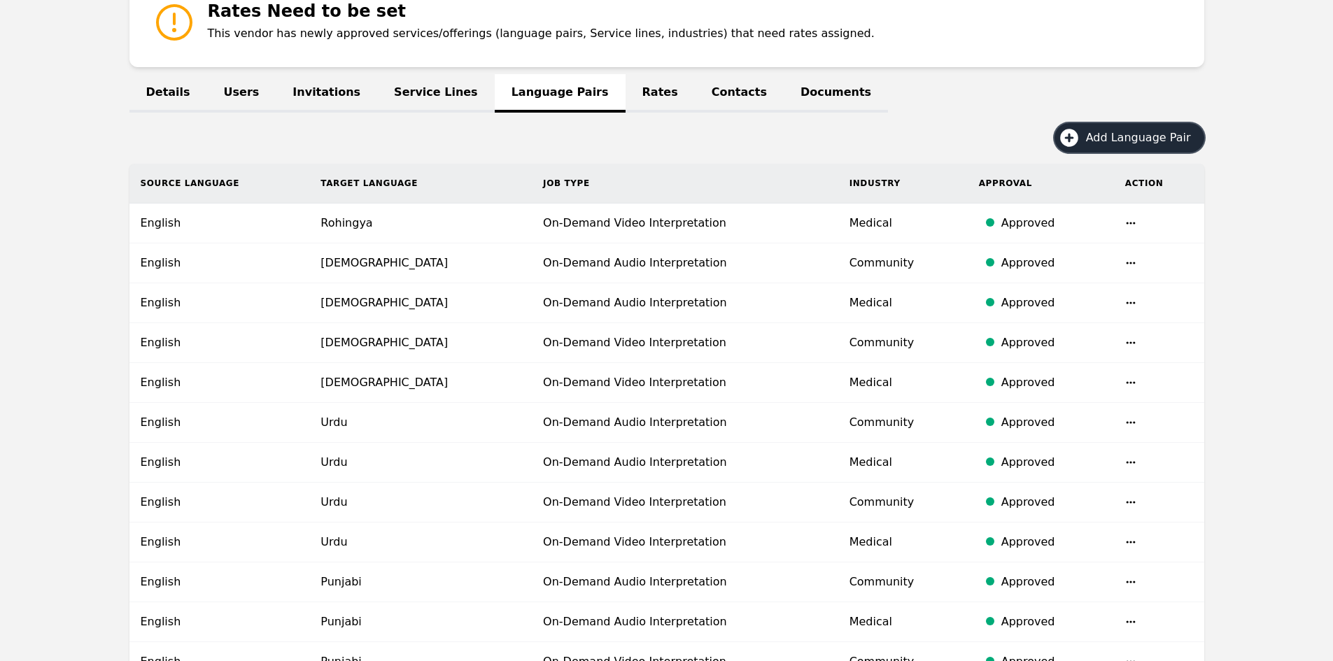
click at [1127, 133] on span "Add Language Pair" at bounding box center [1143, 137] width 115 height 17
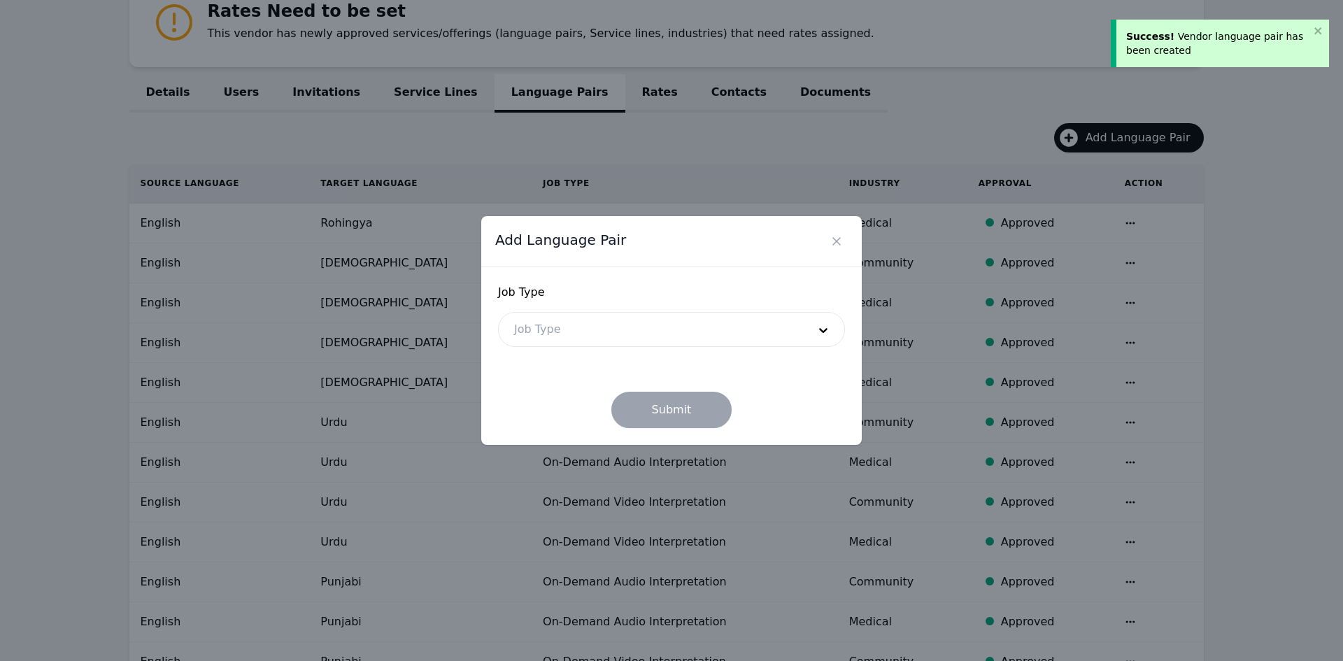
click at [645, 329] on div at bounding box center [651, 330] width 304 height 34
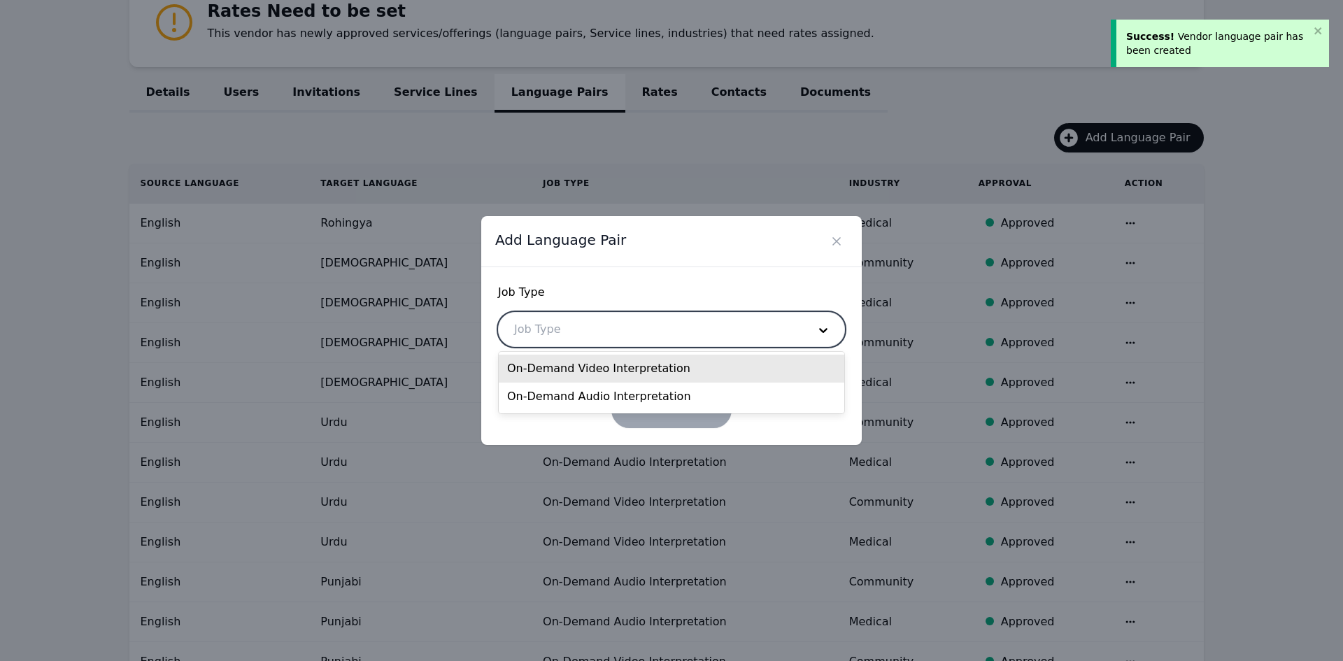
click at [625, 375] on div "On-Demand Video Interpretation" at bounding box center [672, 369] width 346 height 28
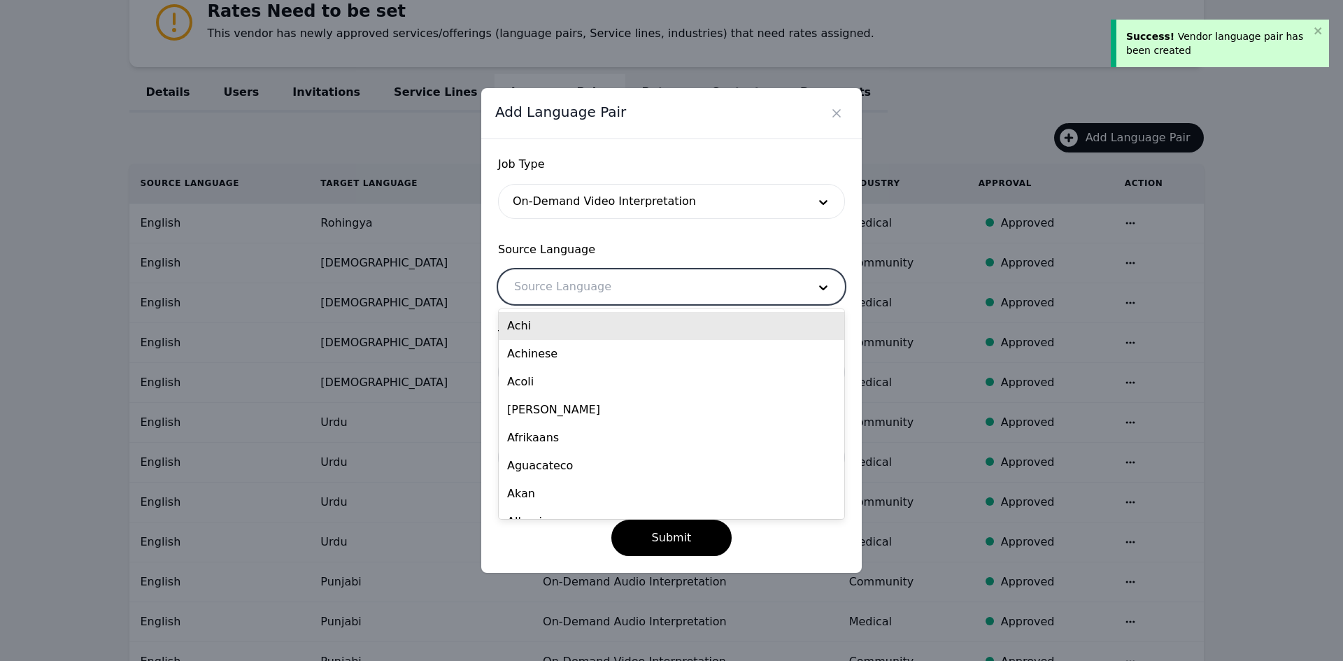
click at [582, 284] on div at bounding box center [651, 287] width 304 height 34
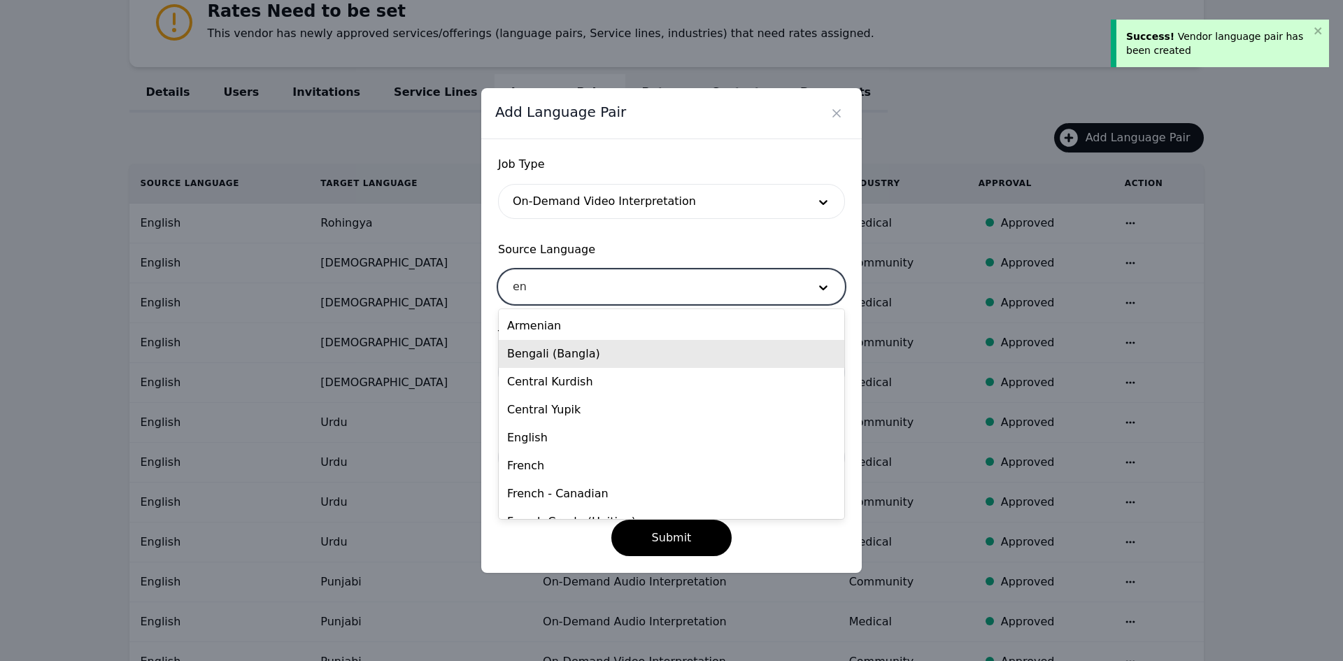
type input "eng"
click at [572, 353] on div "English" at bounding box center [672, 354] width 346 height 28
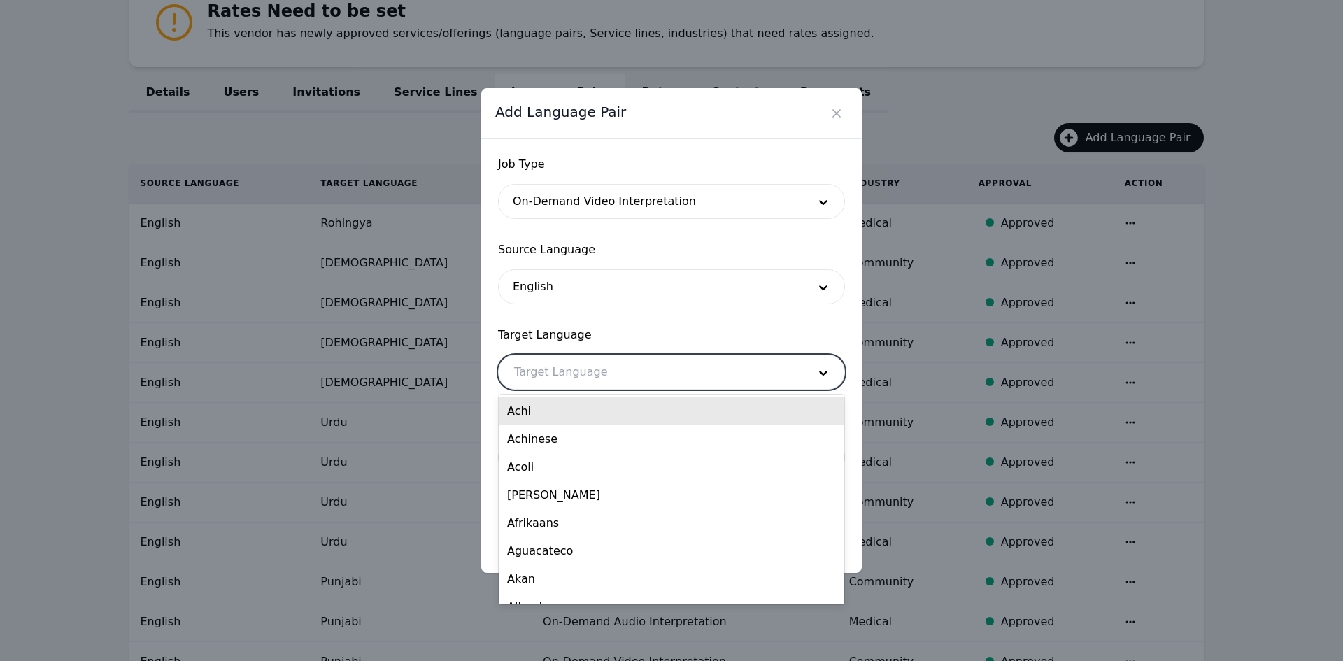
click at [567, 374] on div at bounding box center [651, 372] width 304 height 34
type input "roh"
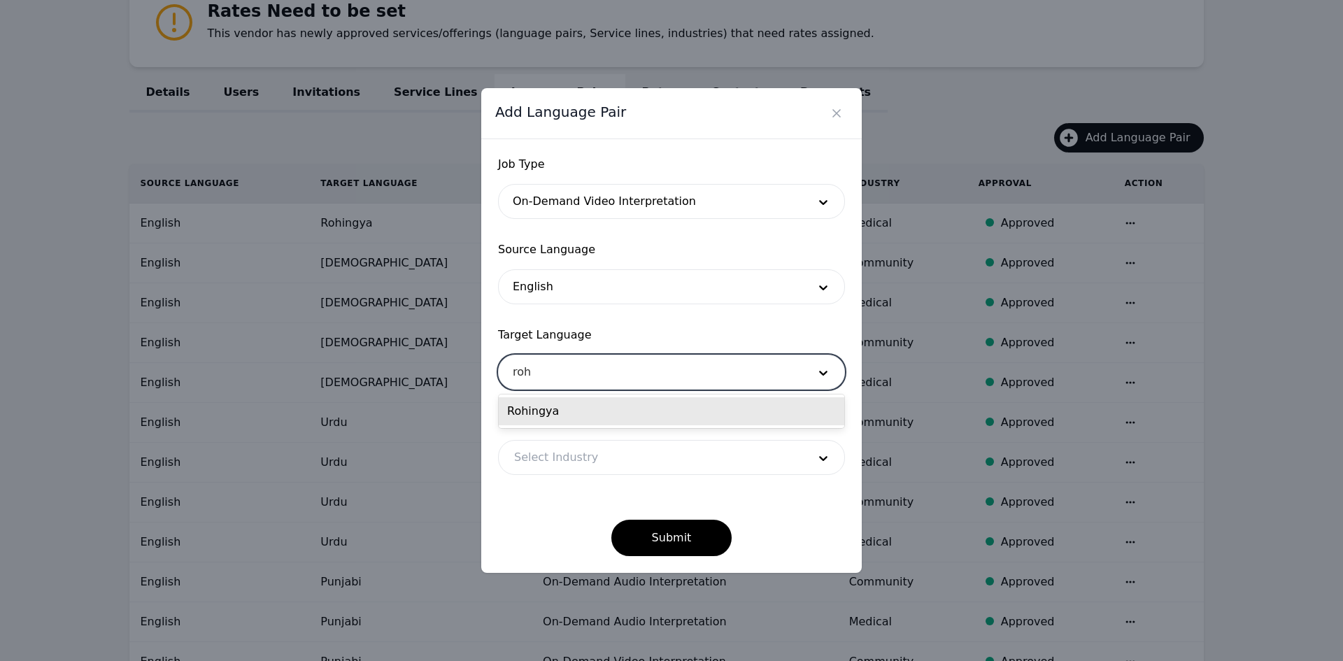
click at [563, 413] on div "Rohingya" at bounding box center [672, 411] width 346 height 28
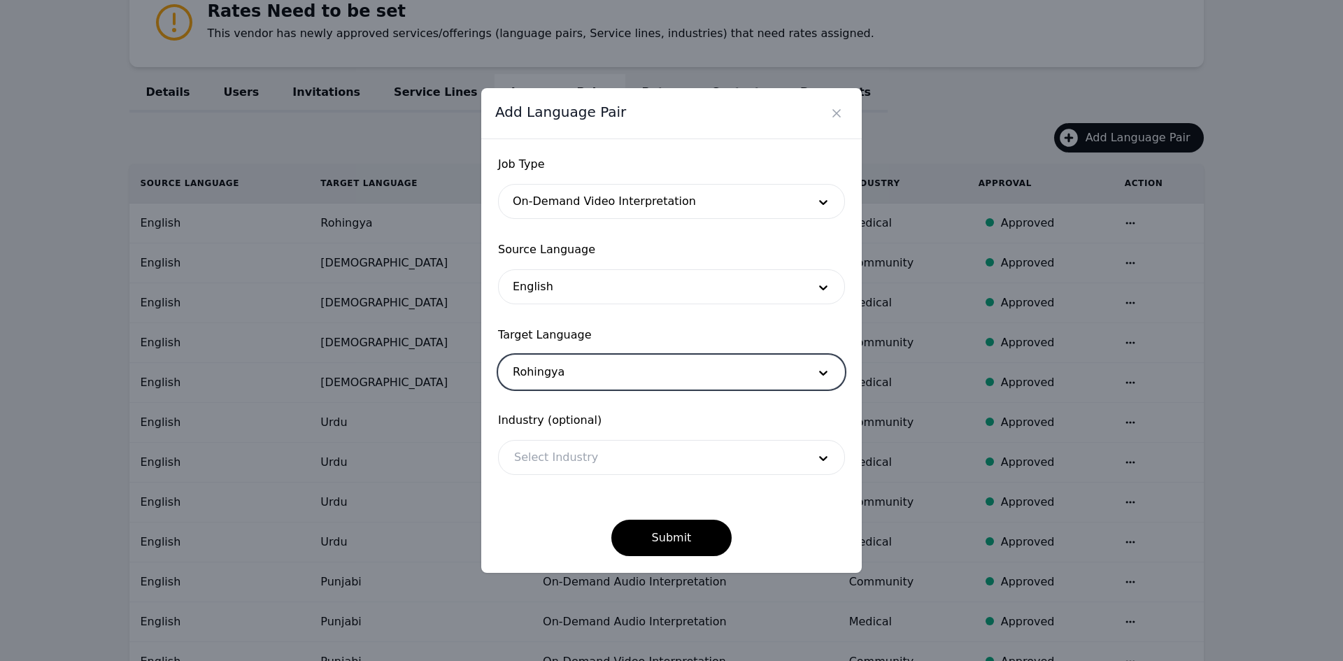
click at [573, 448] on div at bounding box center [651, 458] width 304 height 34
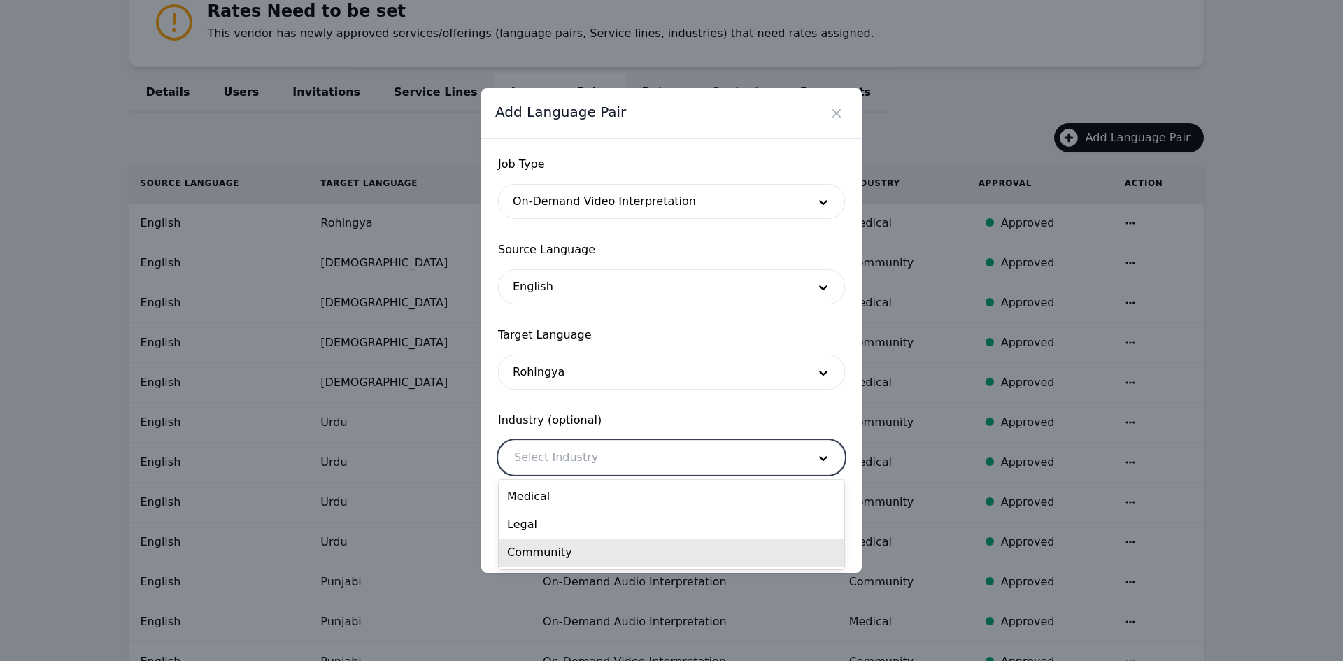
click at [567, 546] on div "Community" at bounding box center [672, 553] width 346 height 28
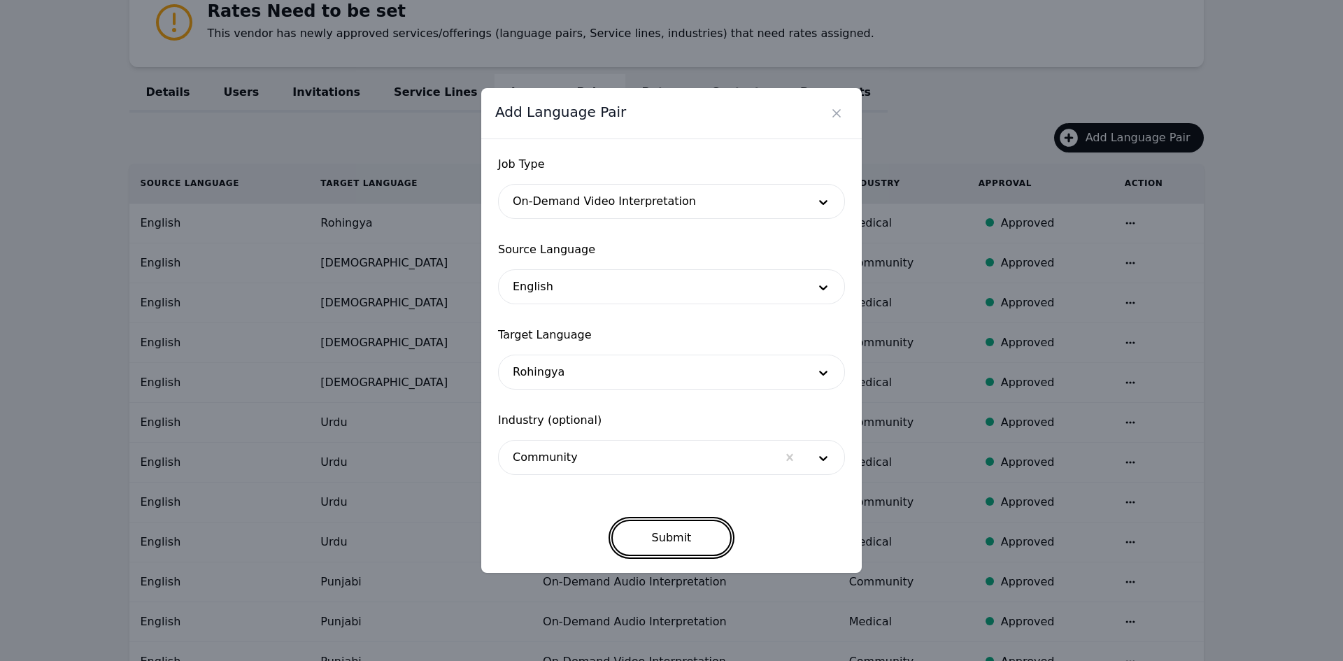
click at [667, 538] on button "Submit" at bounding box center [671, 538] width 121 height 36
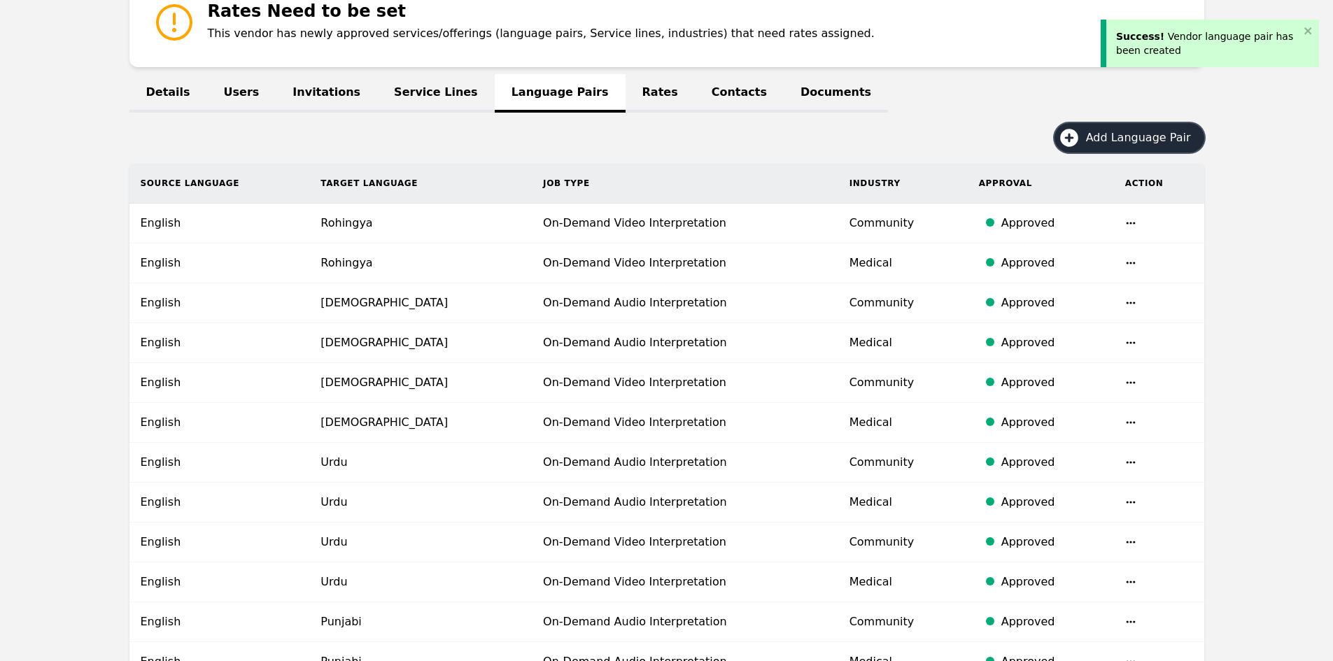
click at [1154, 143] on span "Add Language Pair" at bounding box center [1143, 137] width 115 height 17
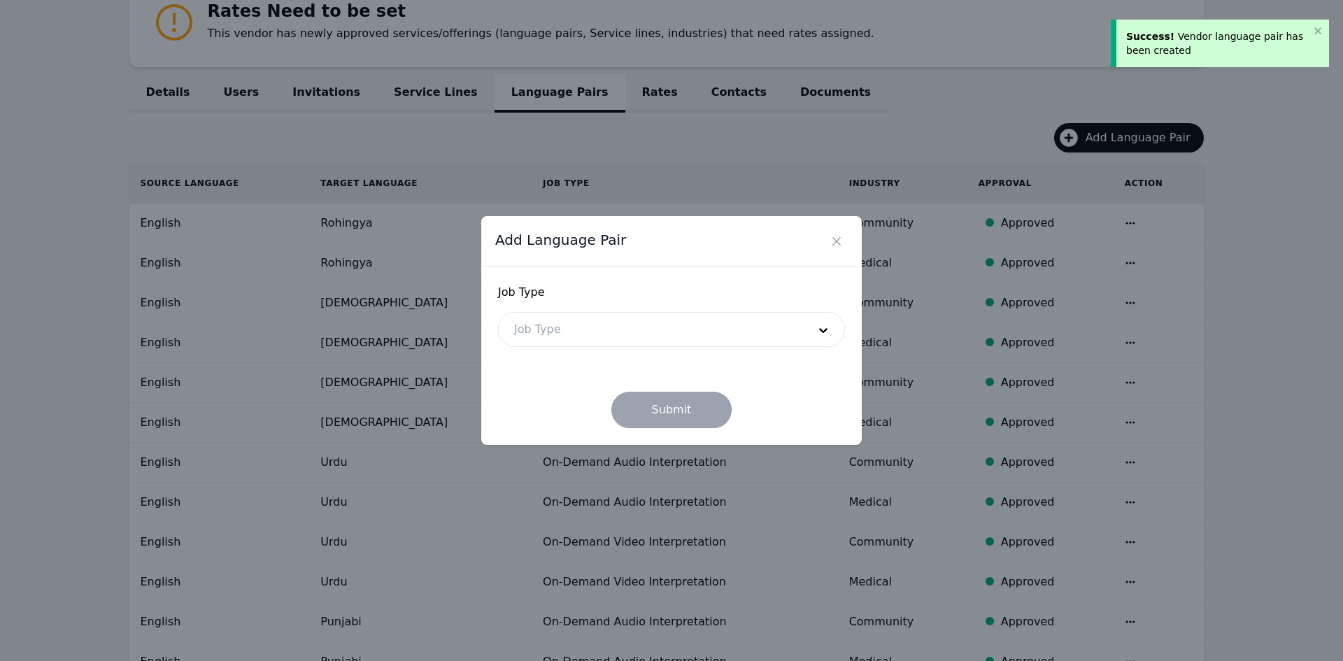
click at [576, 337] on div at bounding box center [651, 330] width 304 height 34
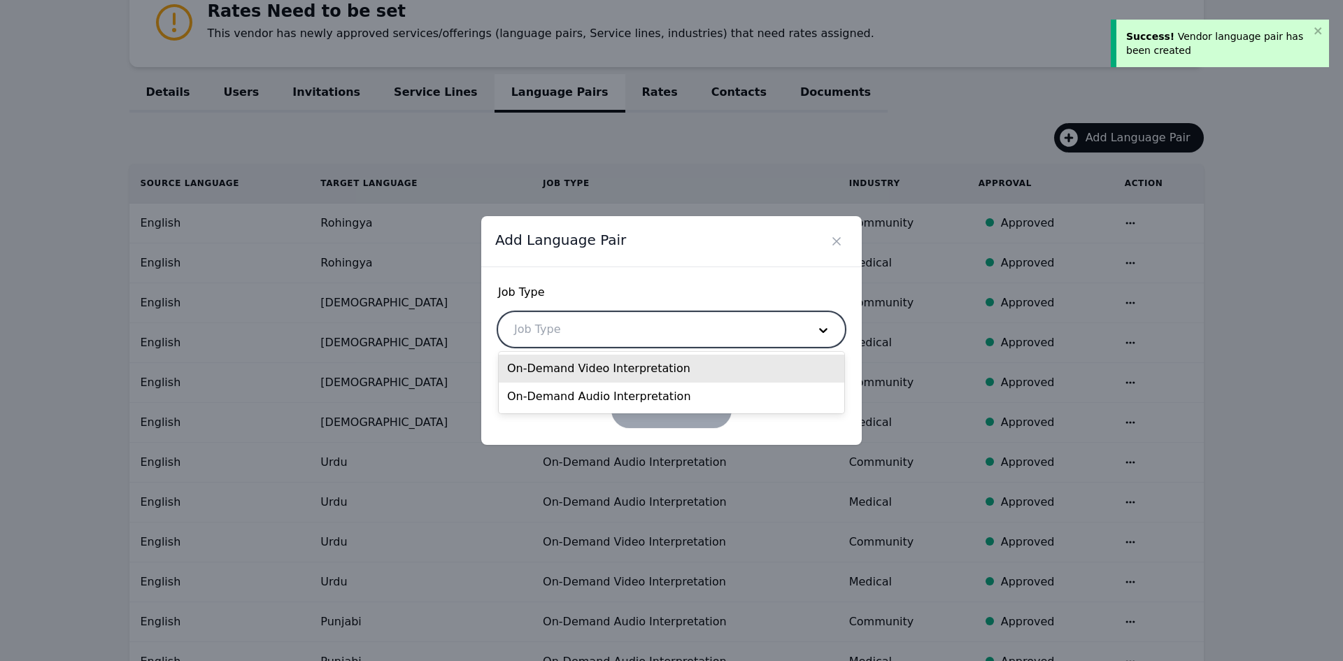
click at [571, 370] on div "On-Demand Video Interpretation" at bounding box center [672, 369] width 346 height 28
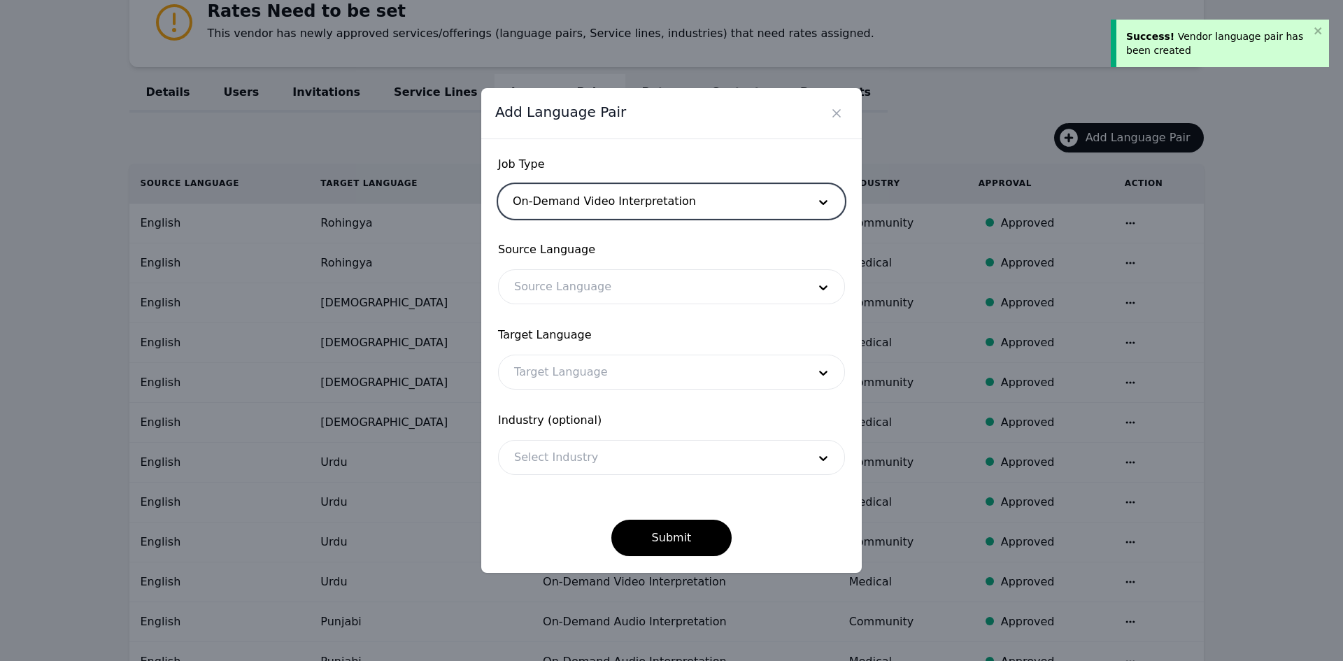
click at [577, 287] on div at bounding box center [651, 287] width 304 height 34
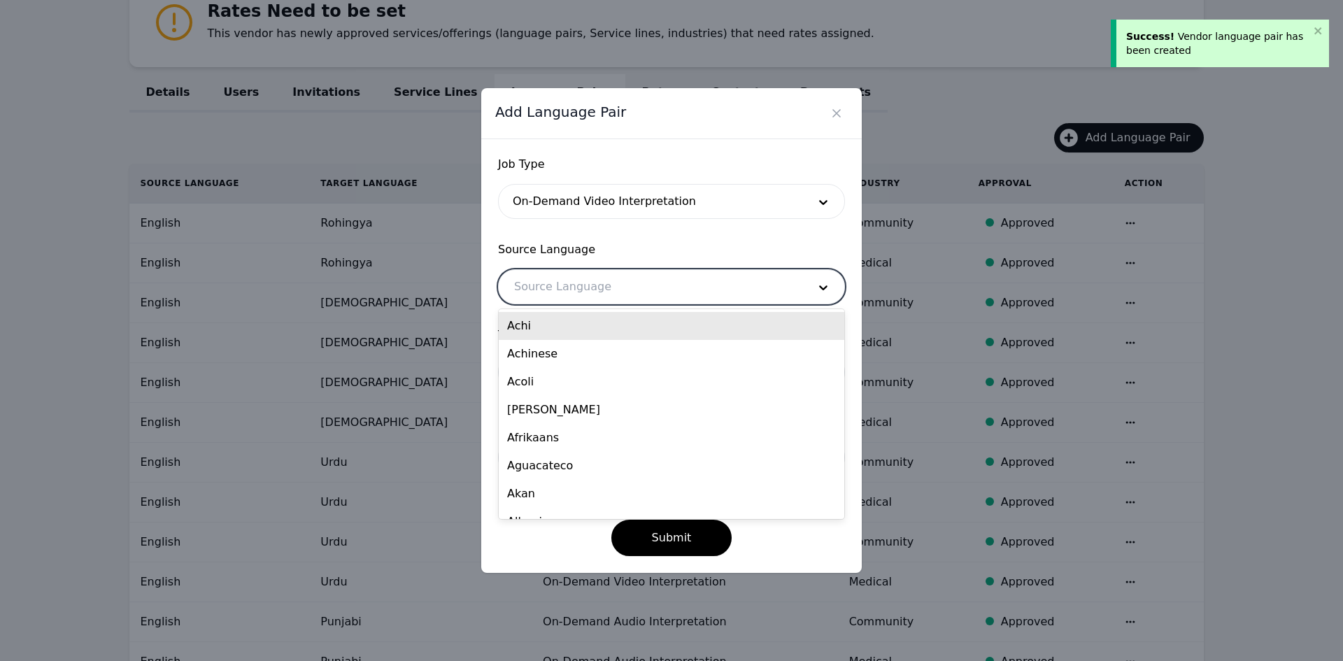
click at [587, 206] on div at bounding box center [651, 202] width 304 height 34
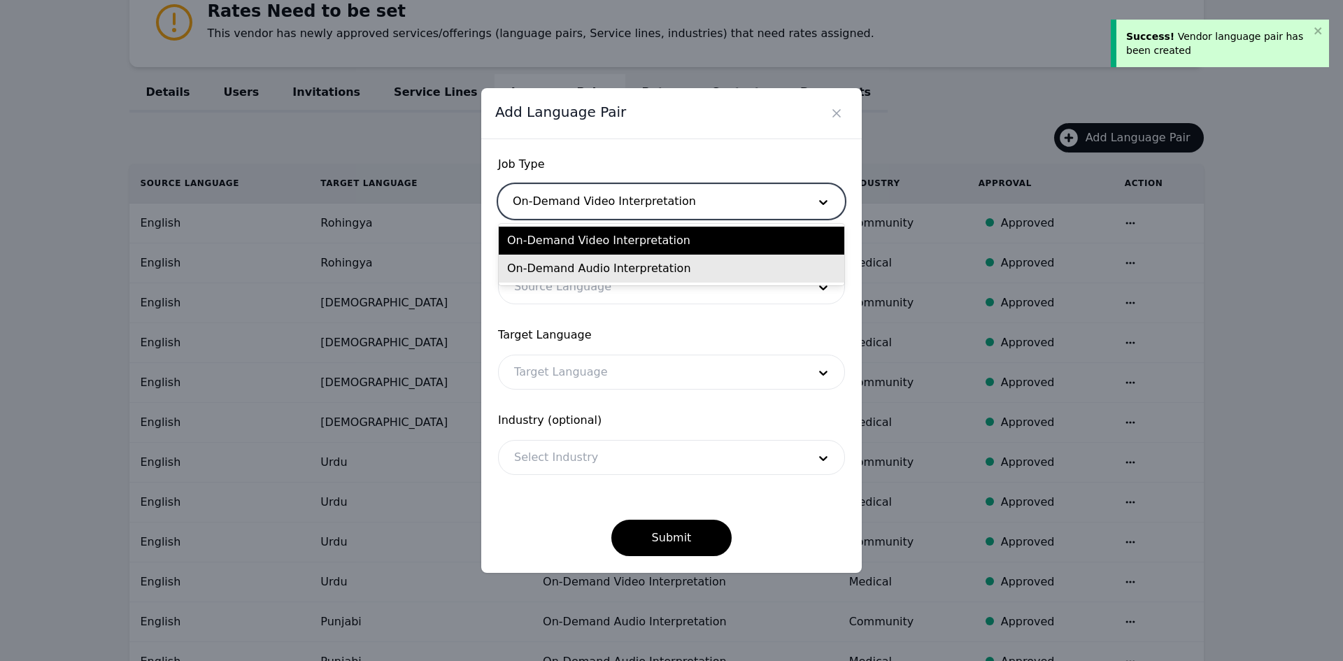
click at [579, 271] on div "On-Demand Audio Interpretation" at bounding box center [672, 269] width 346 height 28
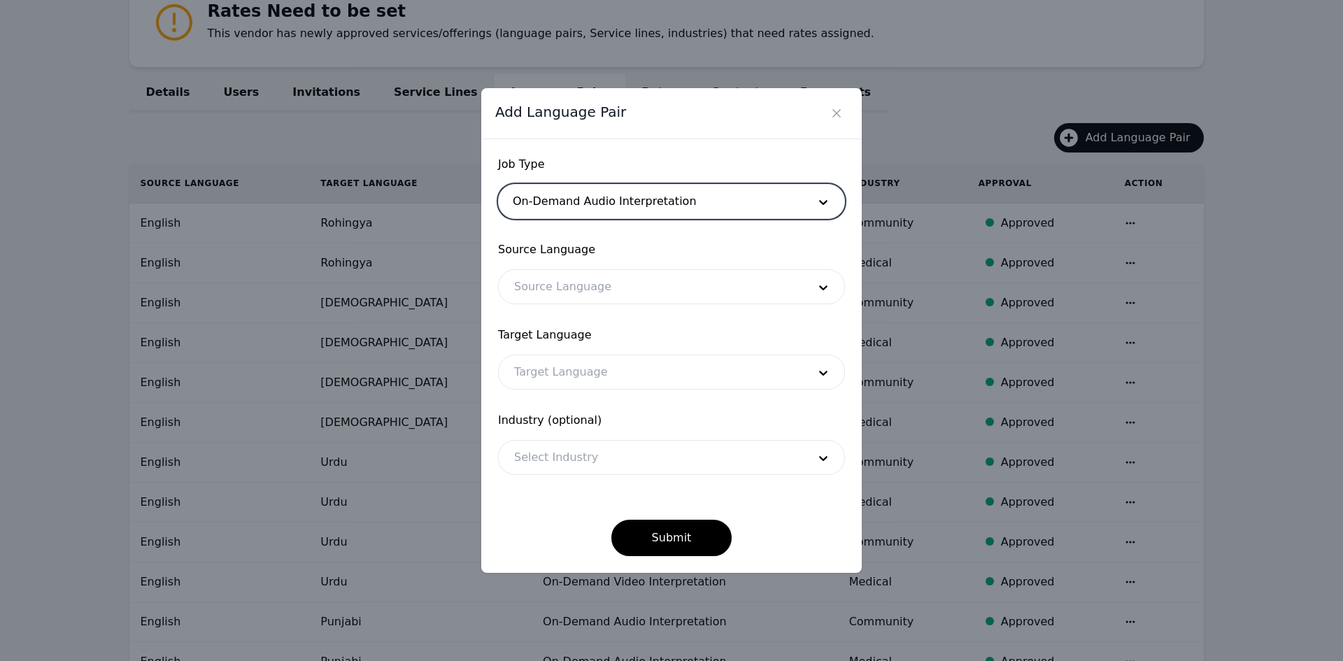
click at [572, 292] on div at bounding box center [651, 287] width 304 height 34
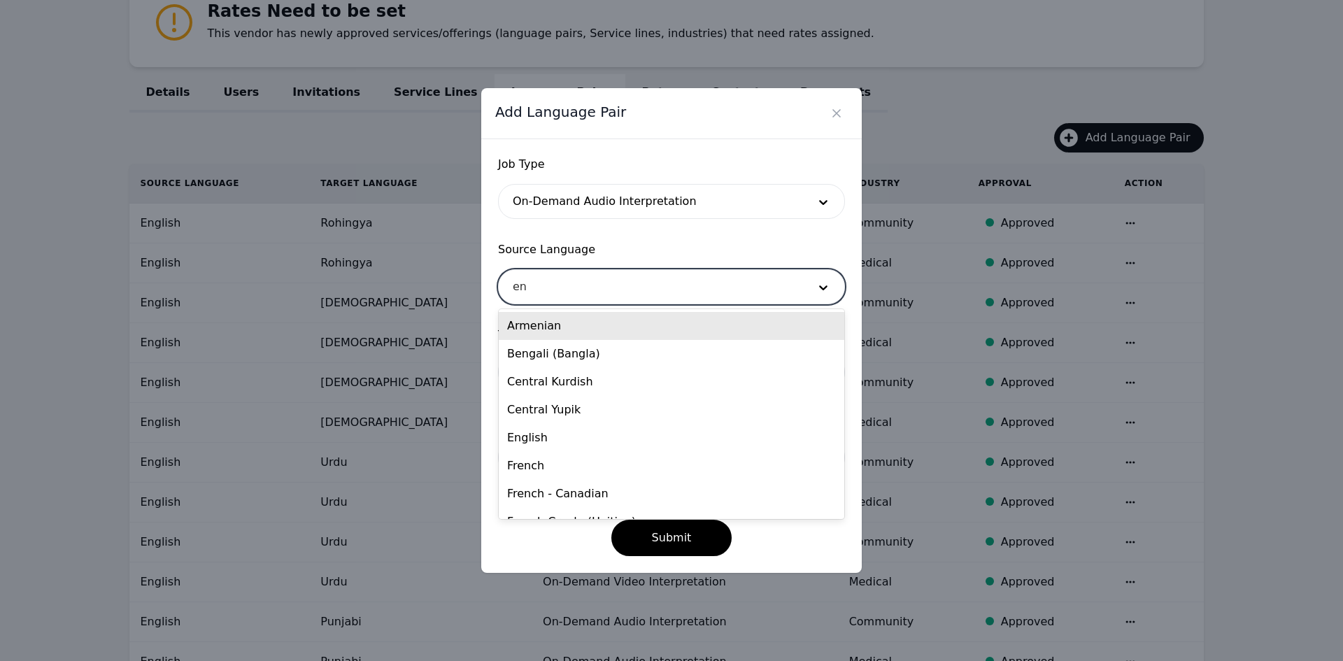
type input "eng"
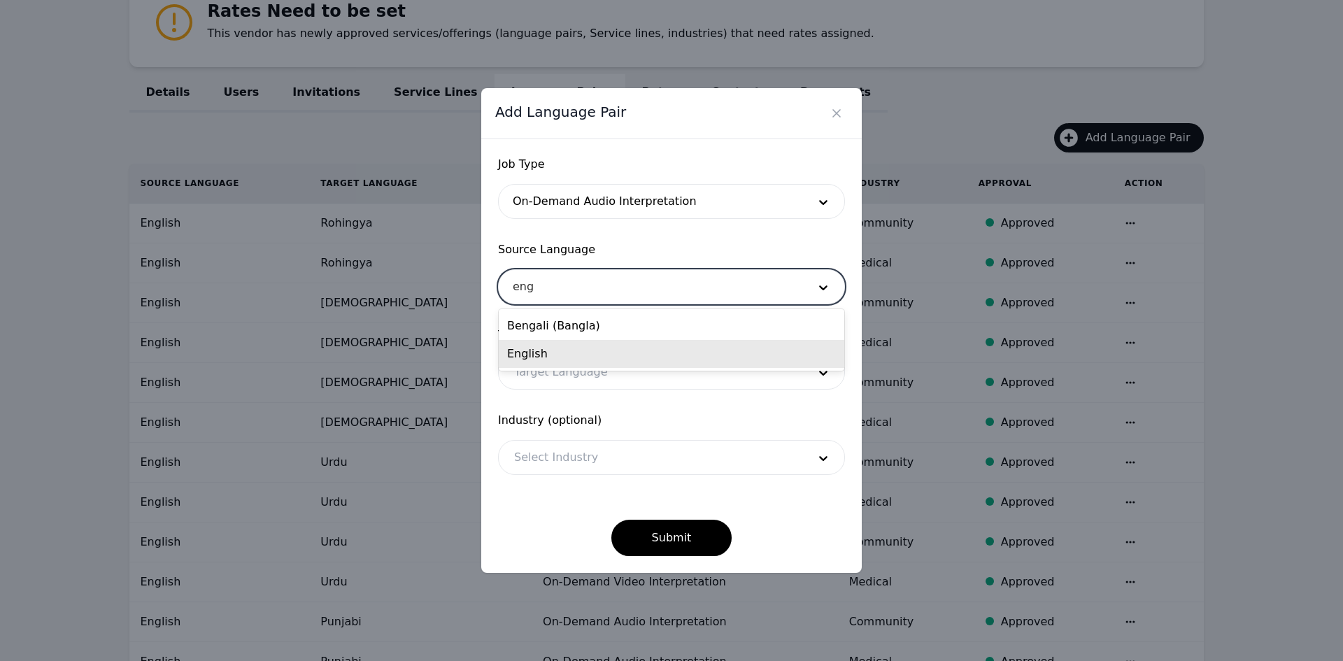
drag, startPoint x: 570, startPoint y: 331, endPoint x: 553, endPoint y: 354, distance: 28.5
click at [553, 354] on div "Bengali (Bangla) English" at bounding box center [672, 340] width 346 height 62
click at [553, 354] on div "English" at bounding box center [672, 354] width 346 height 28
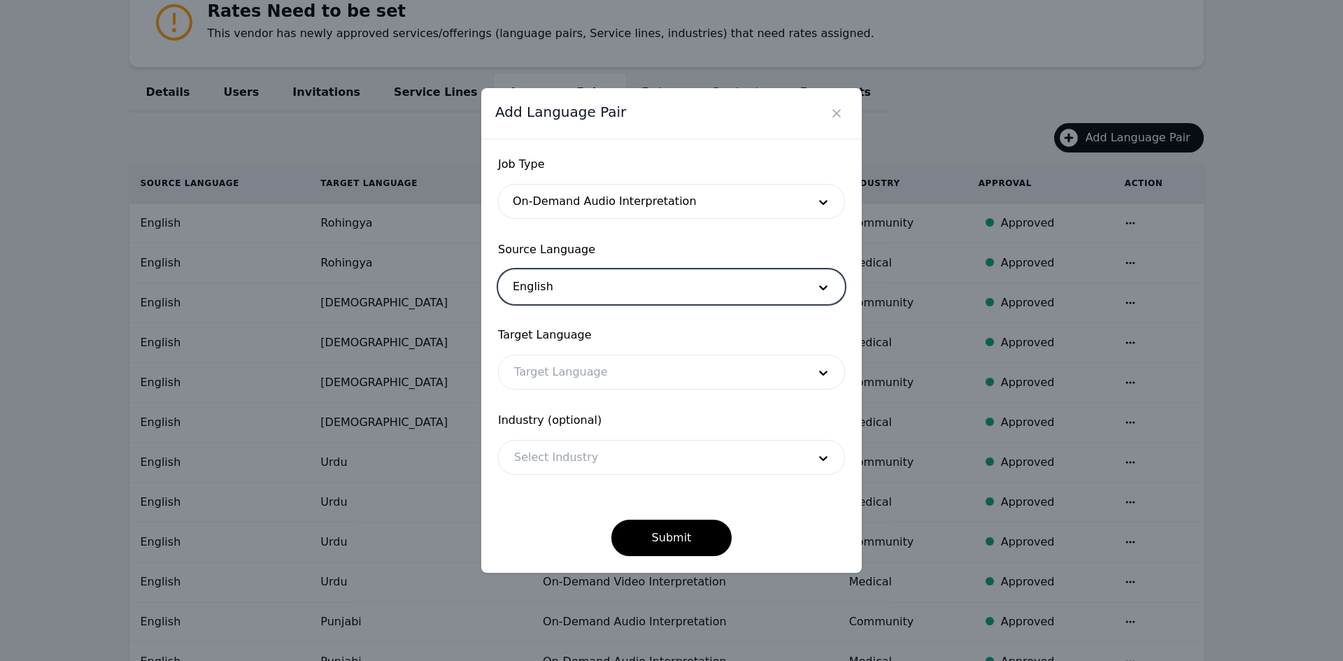
click at [557, 365] on div at bounding box center [651, 372] width 304 height 34
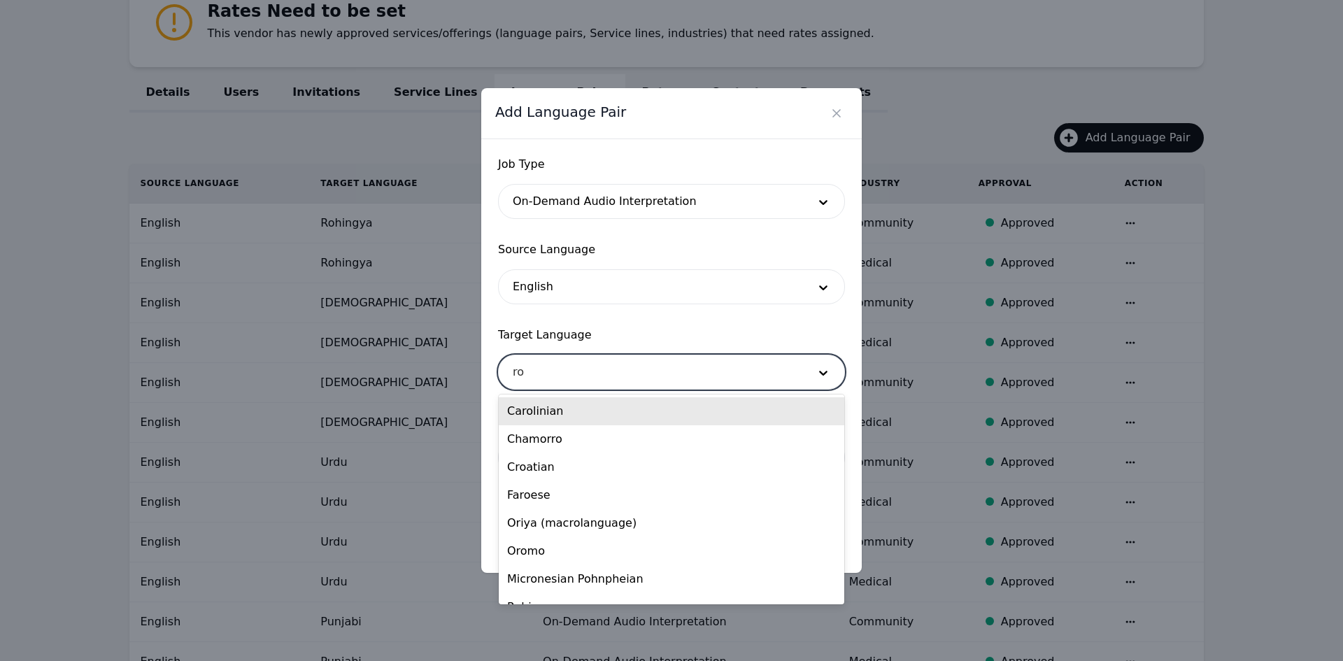
type input "roh"
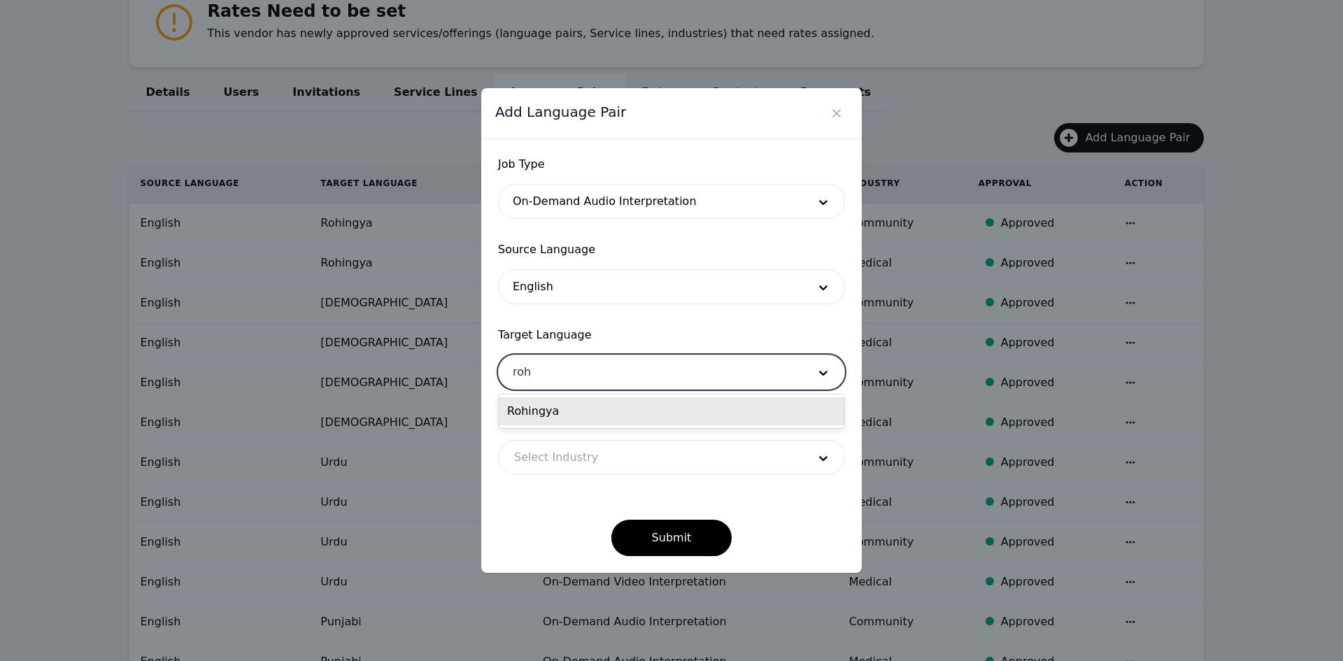
click at [562, 410] on div "Rohingya" at bounding box center [672, 411] width 346 height 28
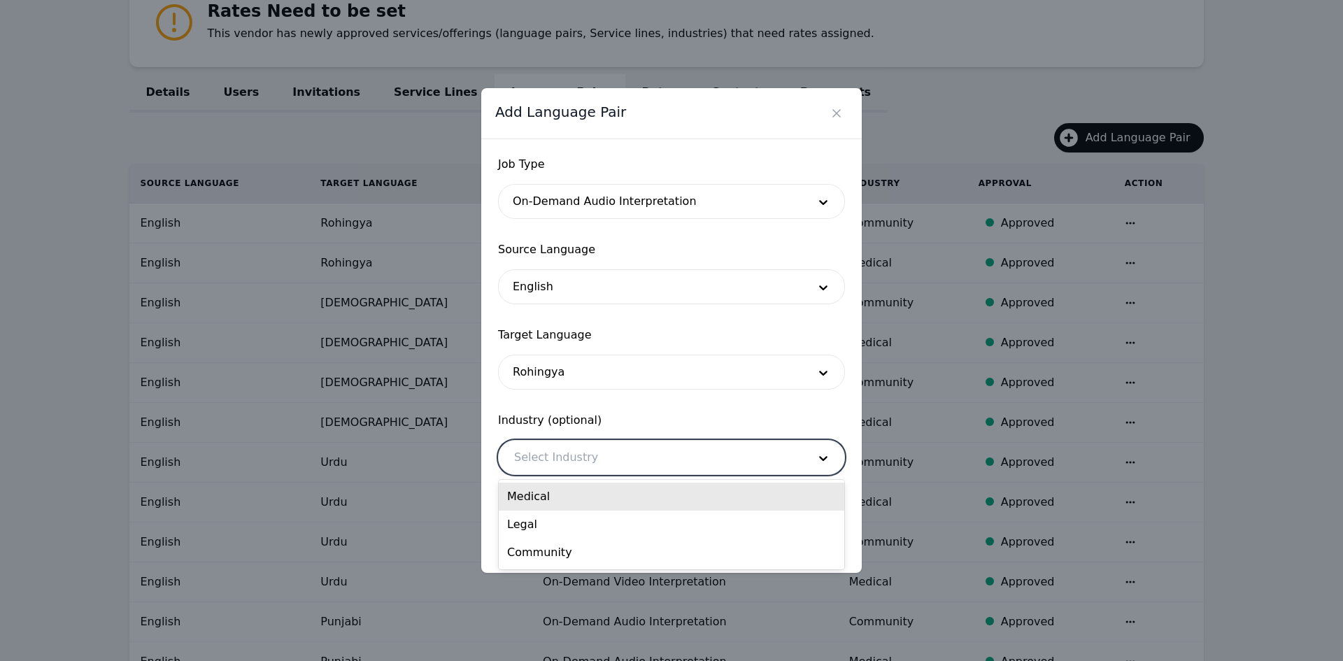
click at [553, 446] on div at bounding box center [651, 458] width 304 height 34
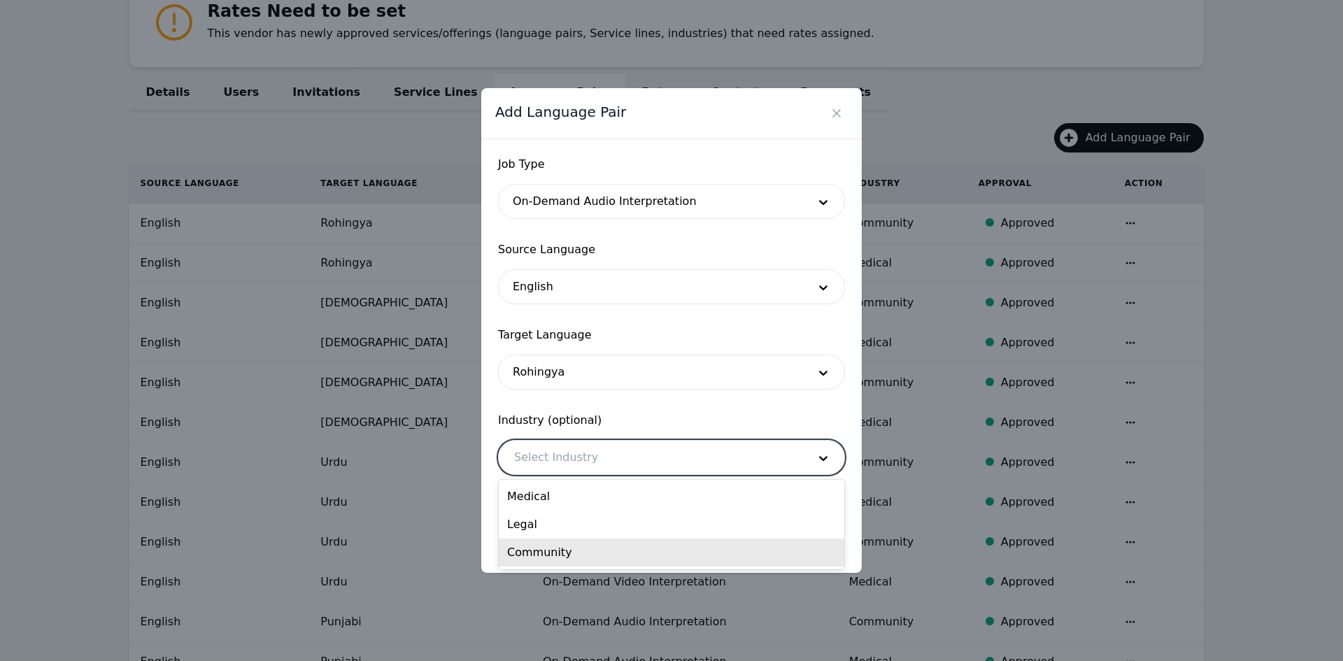
click at [547, 548] on div "Community" at bounding box center [672, 553] width 346 height 28
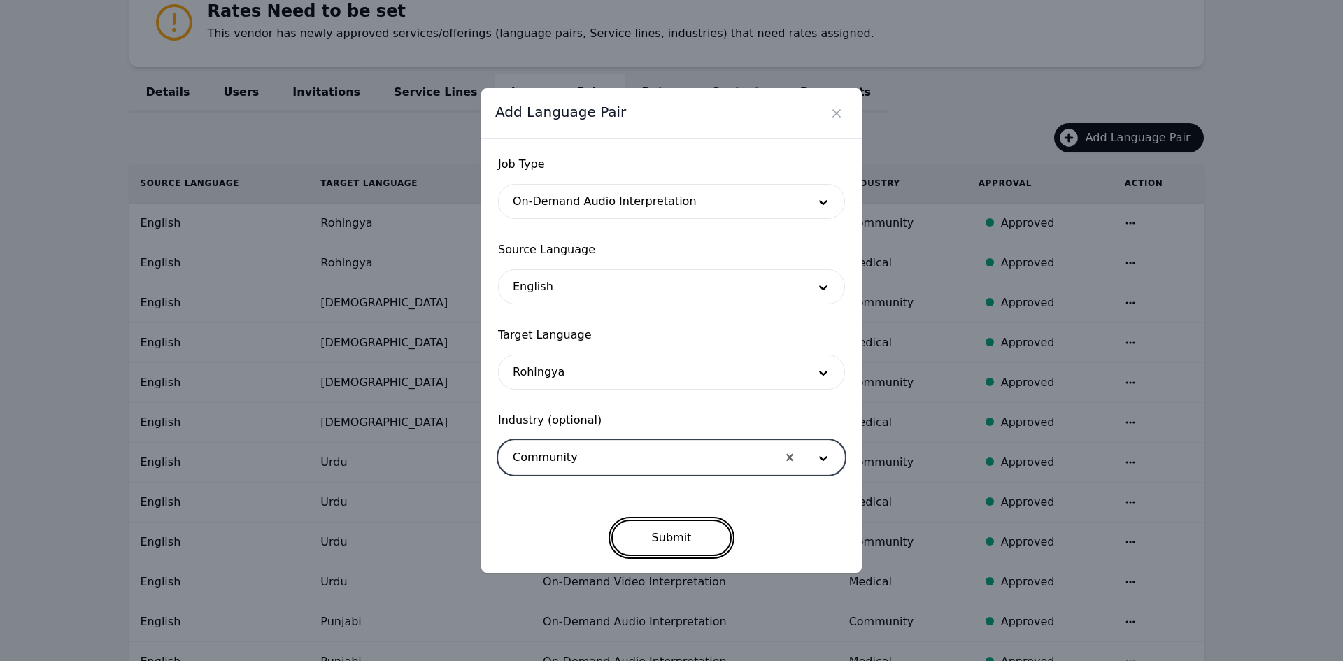
click at [641, 538] on button "Submit" at bounding box center [671, 538] width 121 height 36
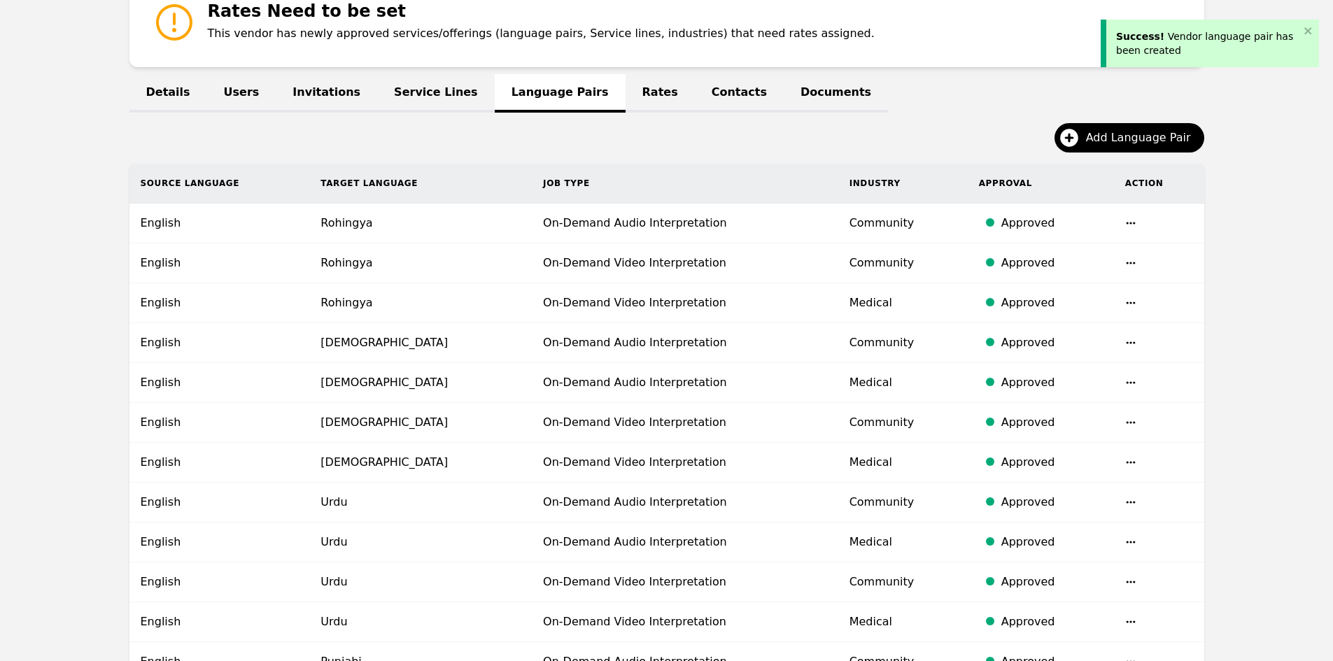
click at [816, 243] on td "On-Demand Video Interpretation" at bounding box center [685, 263] width 306 height 40
click at [838, 232] on td "Community" at bounding box center [902, 224] width 129 height 40
click at [1125, 225] on icon "button" at bounding box center [1130, 223] width 11 height 11
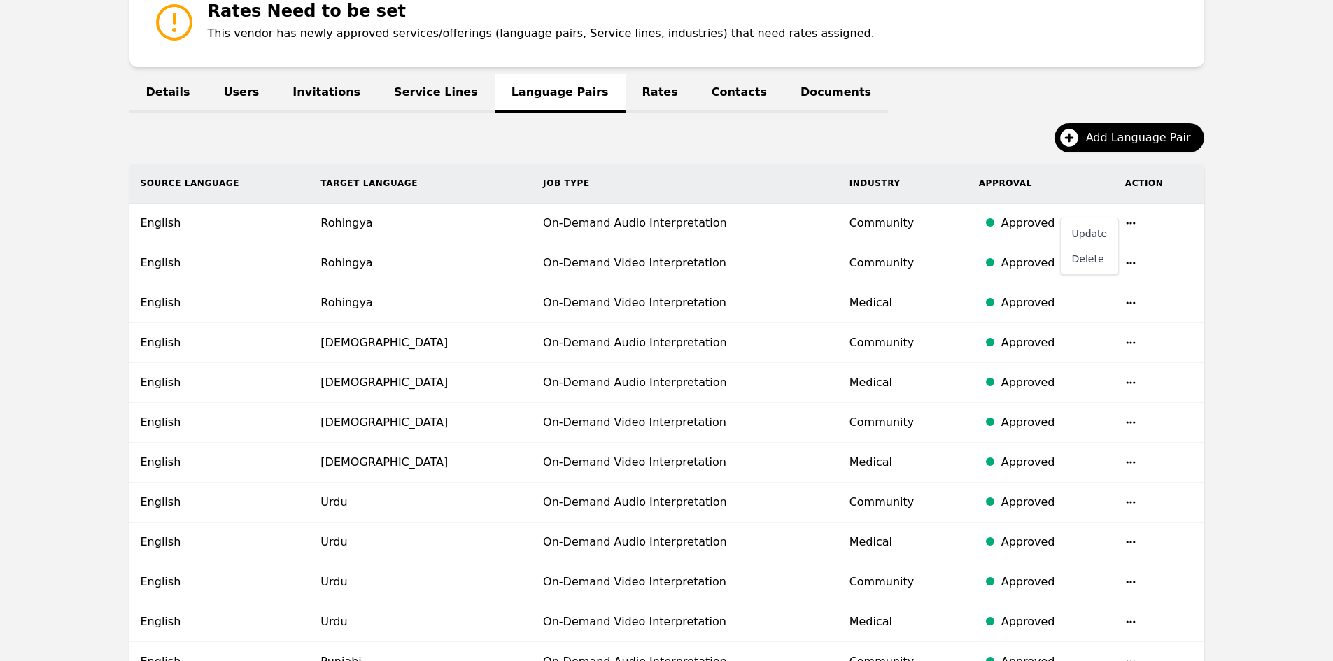
click at [931, 269] on td "Community" at bounding box center [902, 263] width 129 height 40
click at [1114, 141] on span "Add Language Pair" at bounding box center [1143, 137] width 115 height 17
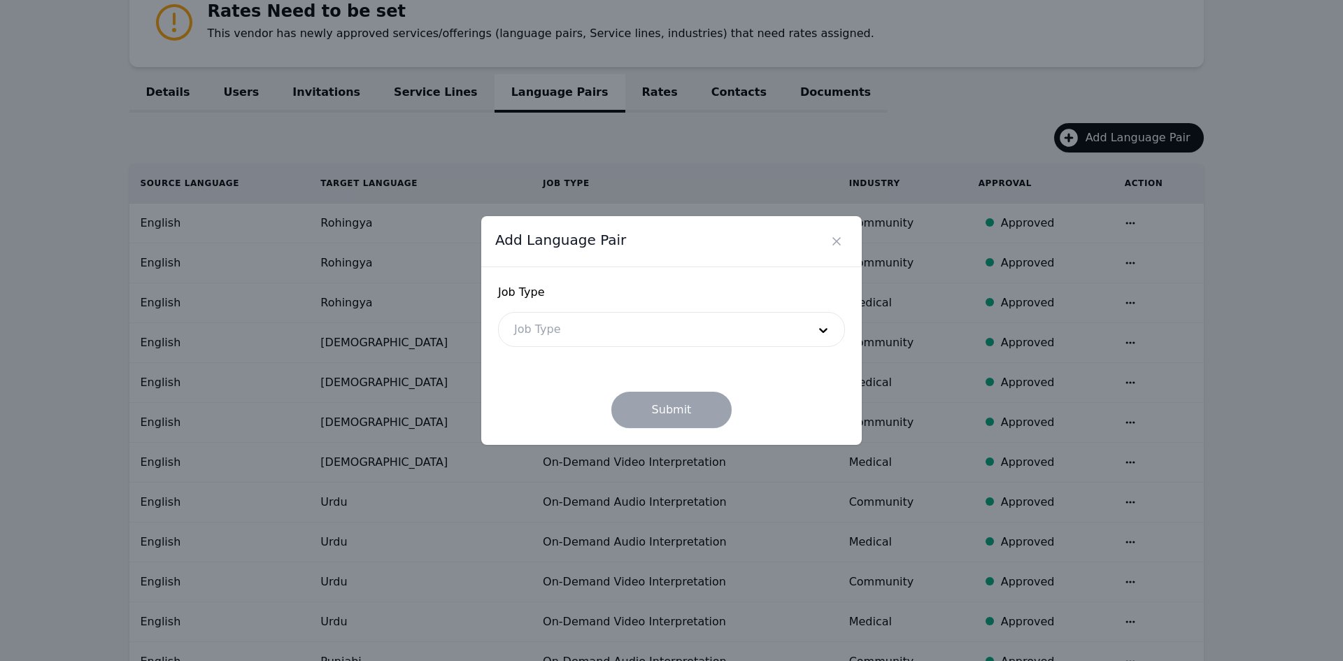
click at [641, 325] on div at bounding box center [651, 330] width 304 height 34
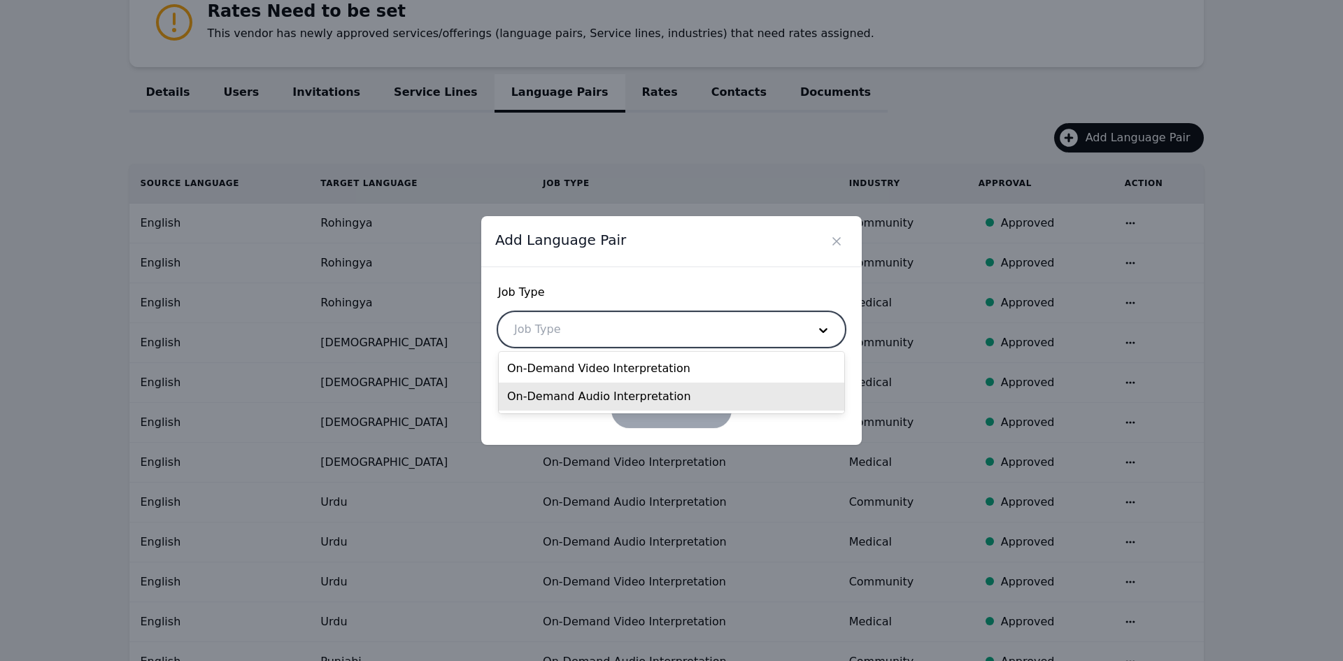
click at [605, 394] on div "On-Demand Audio Interpretation" at bounding box center [672, 397] width 346 height 28
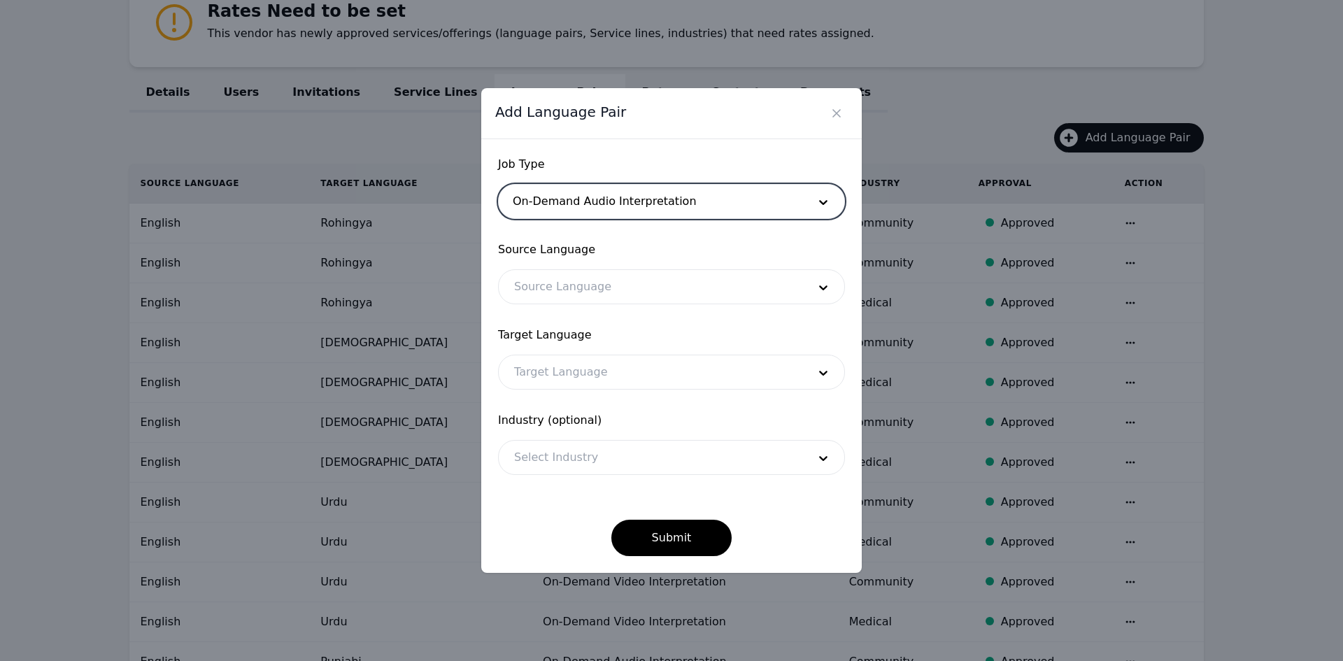
click at [583, 300] on div at bounding box center [651, 287] width 304 height 34
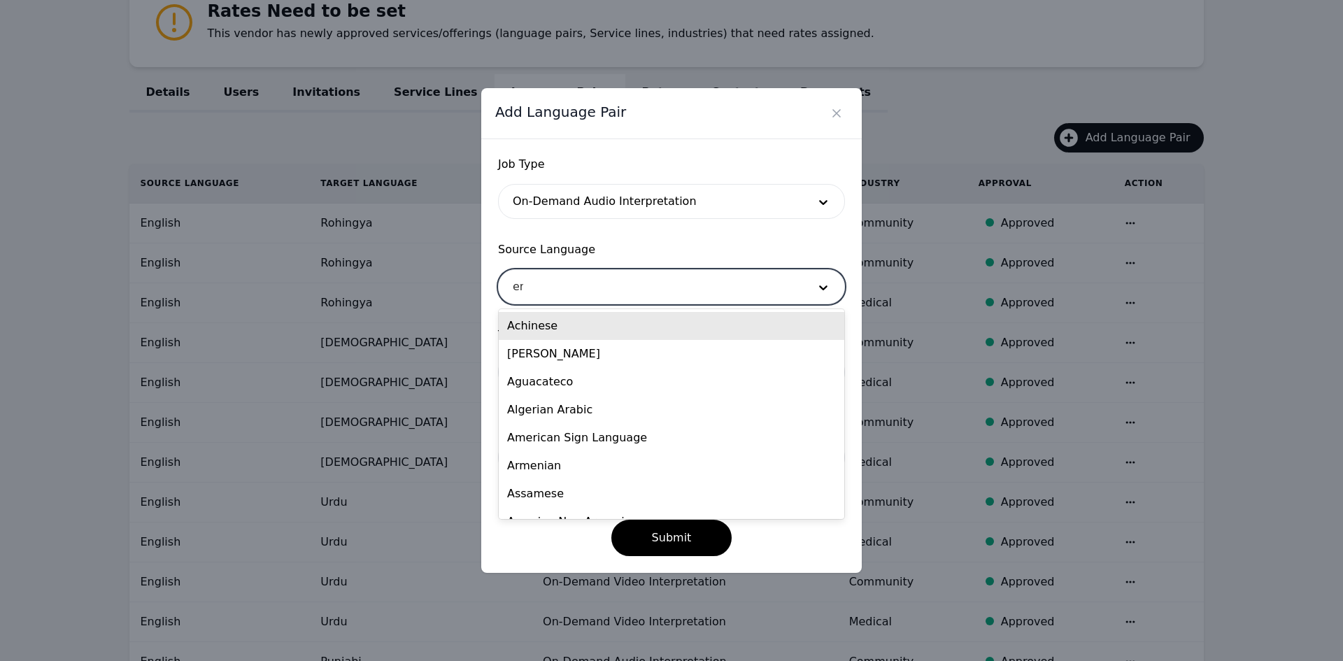
type input "eng"
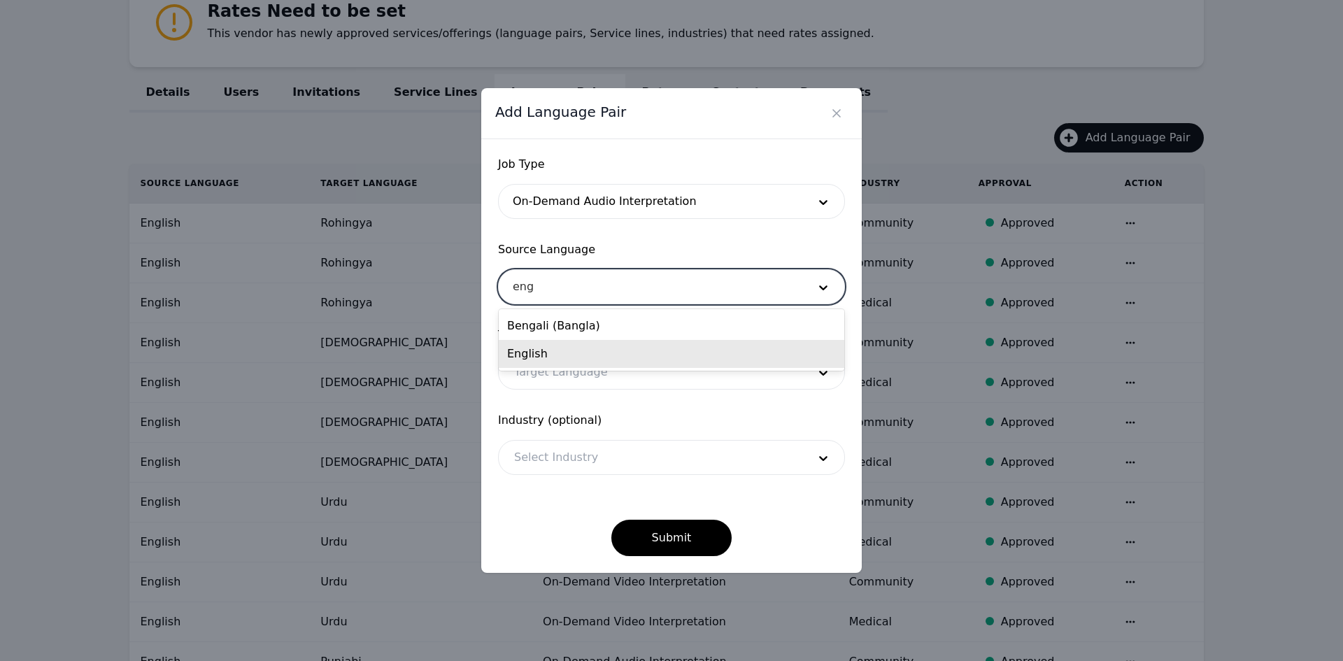
click at [579, 354] on div "English" at bounding box center [672, 354] width 346 height 28
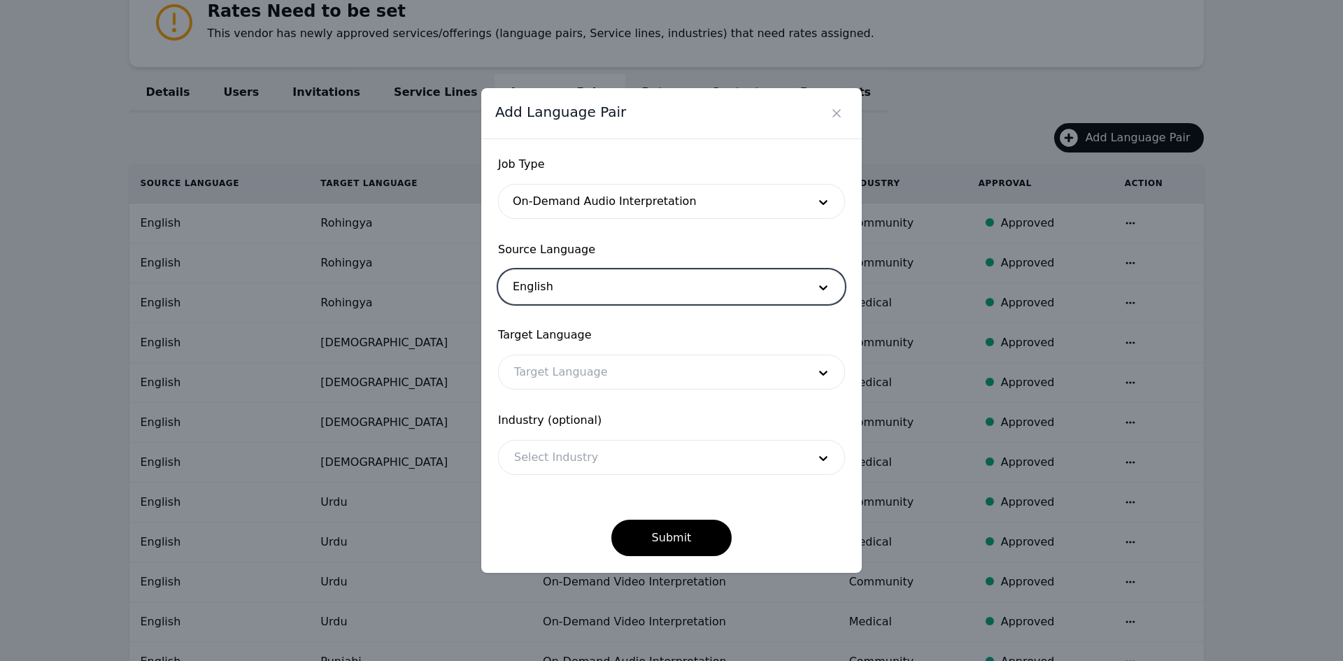
click at [569, 377] on div at bounding box center [651, 372] width 304 height 34
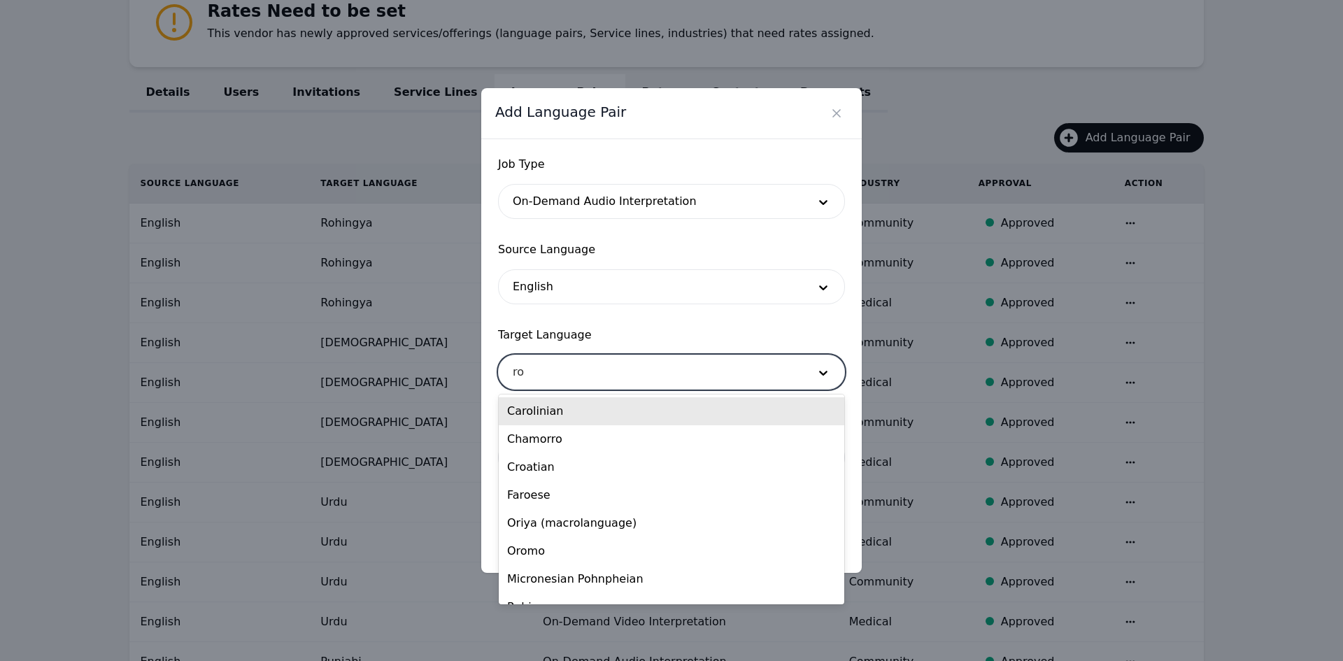
type input "roh"
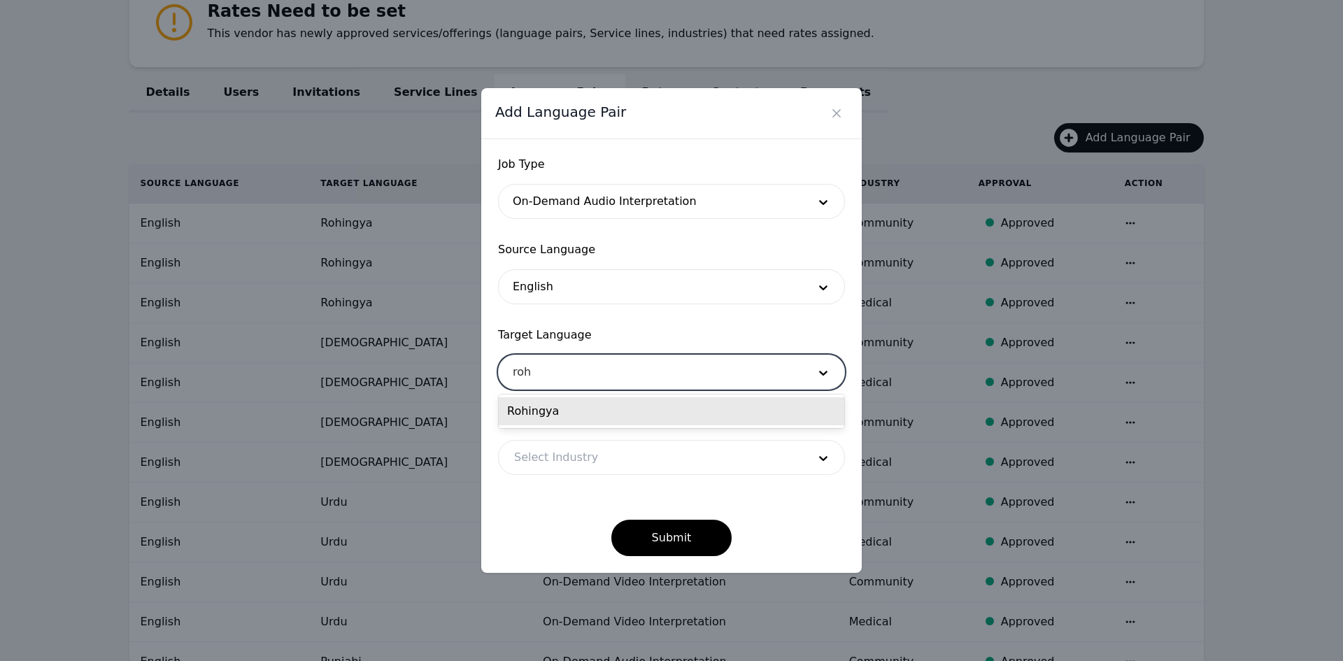
click at [555, 407] on div "Rohingya" at bounding box center [672, 411] width 346 height 28
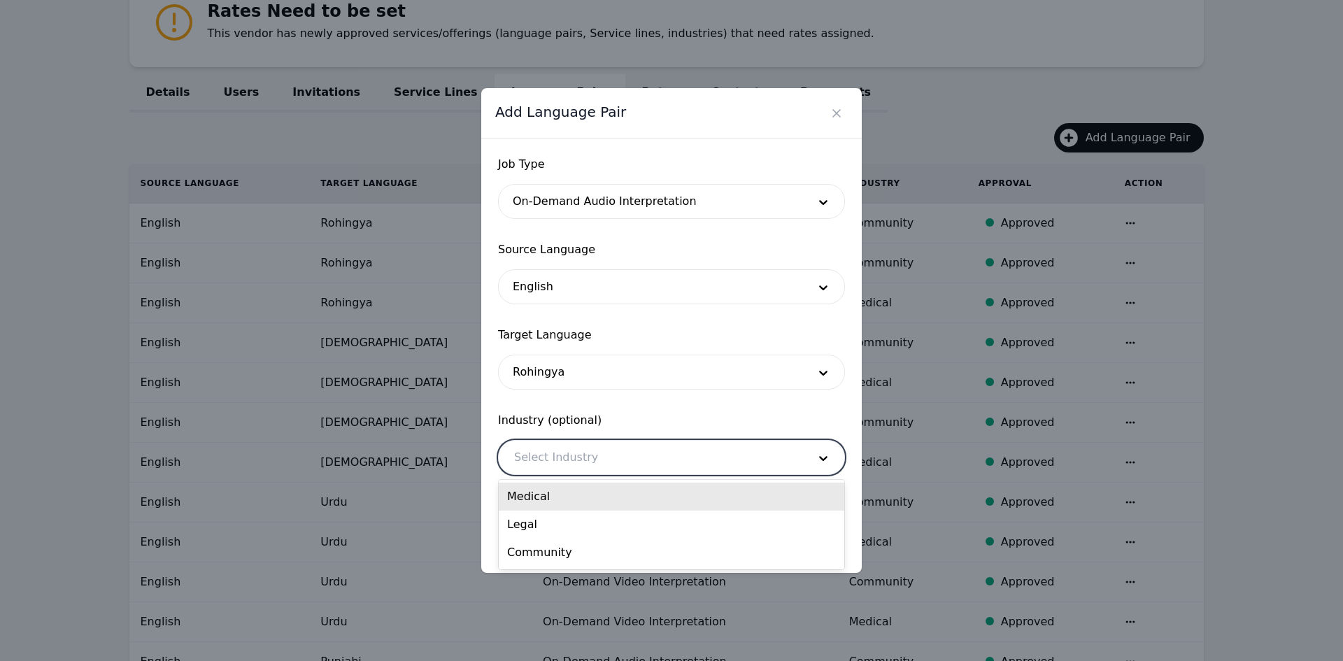
click at [551, 449] on div at bounding box center [651, 458] width 304 height 34
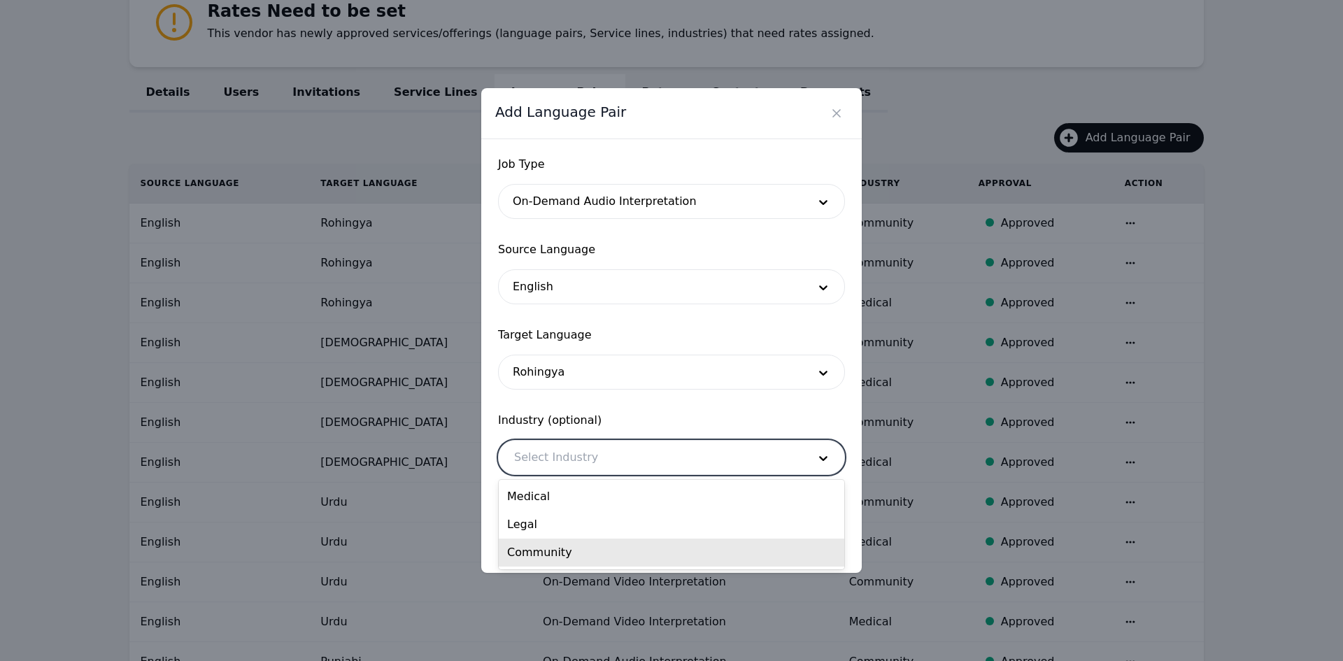
click at [567, 549] on div "Community" at bounding box center [672, 553] width 346 height 28
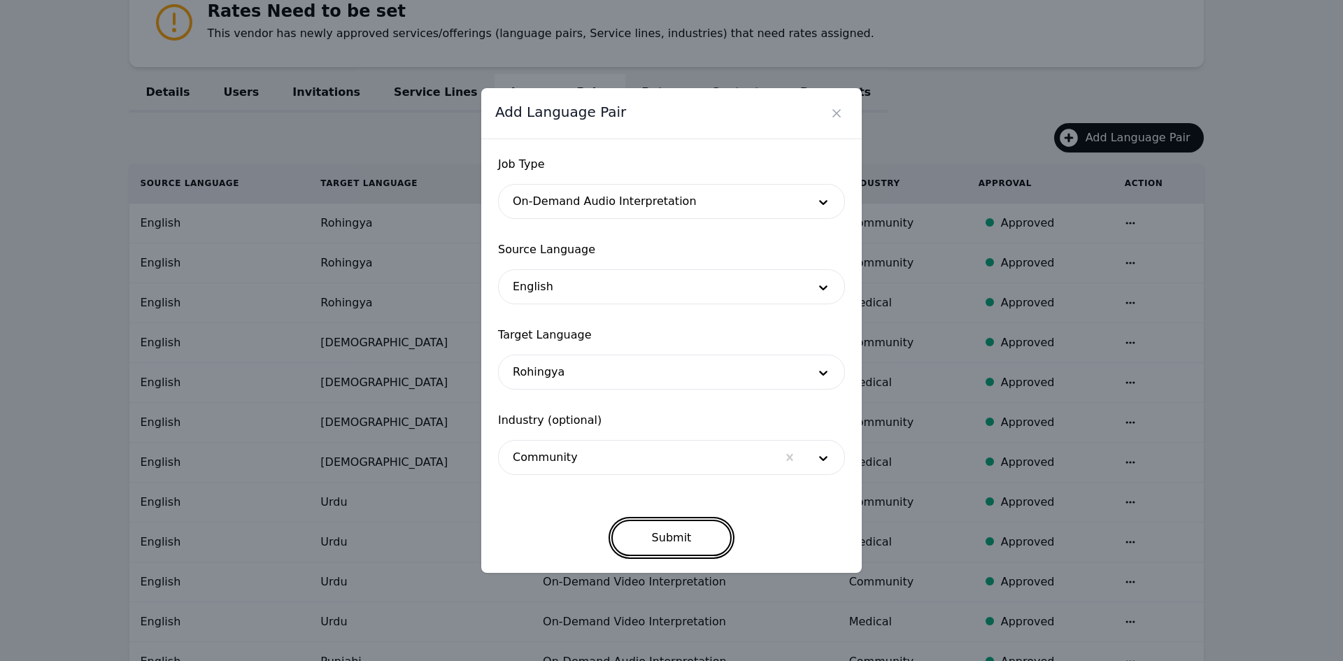
click at [649, 529] on button "Submit" at bounding box center [671, 538] width 121 height 36
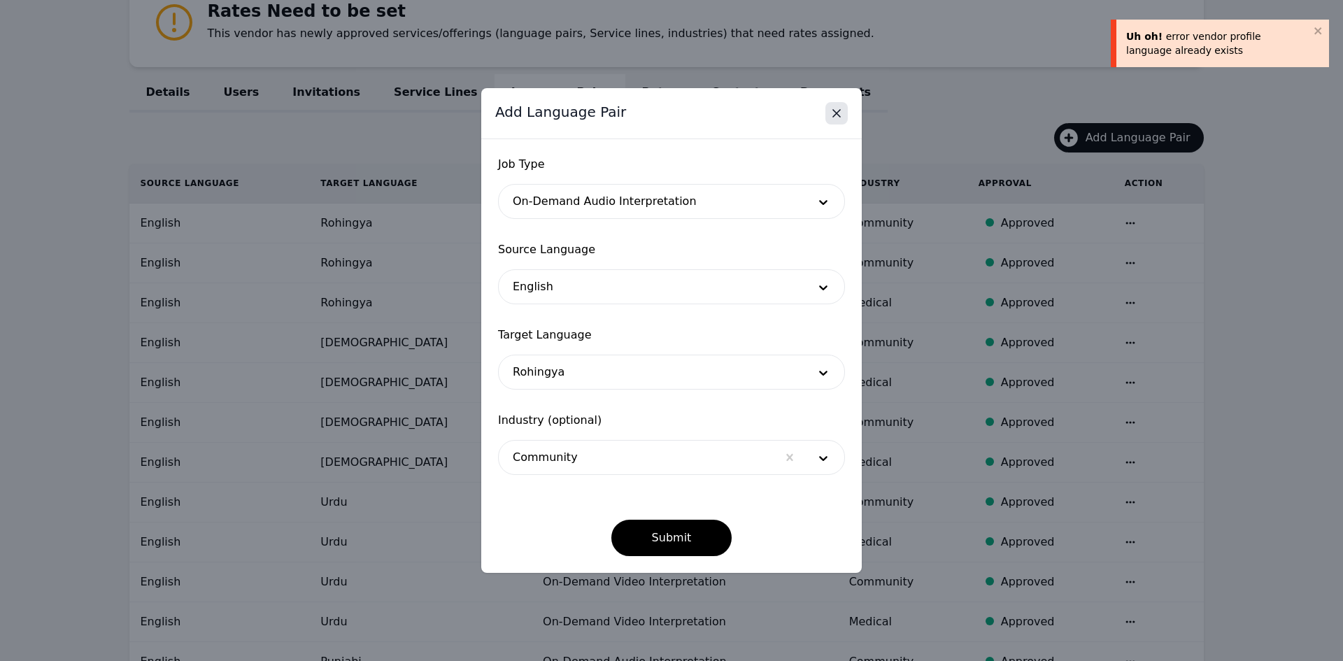
click at [840, 117] on icon "Close" at bounding box center [836, 113] width 7 height 7
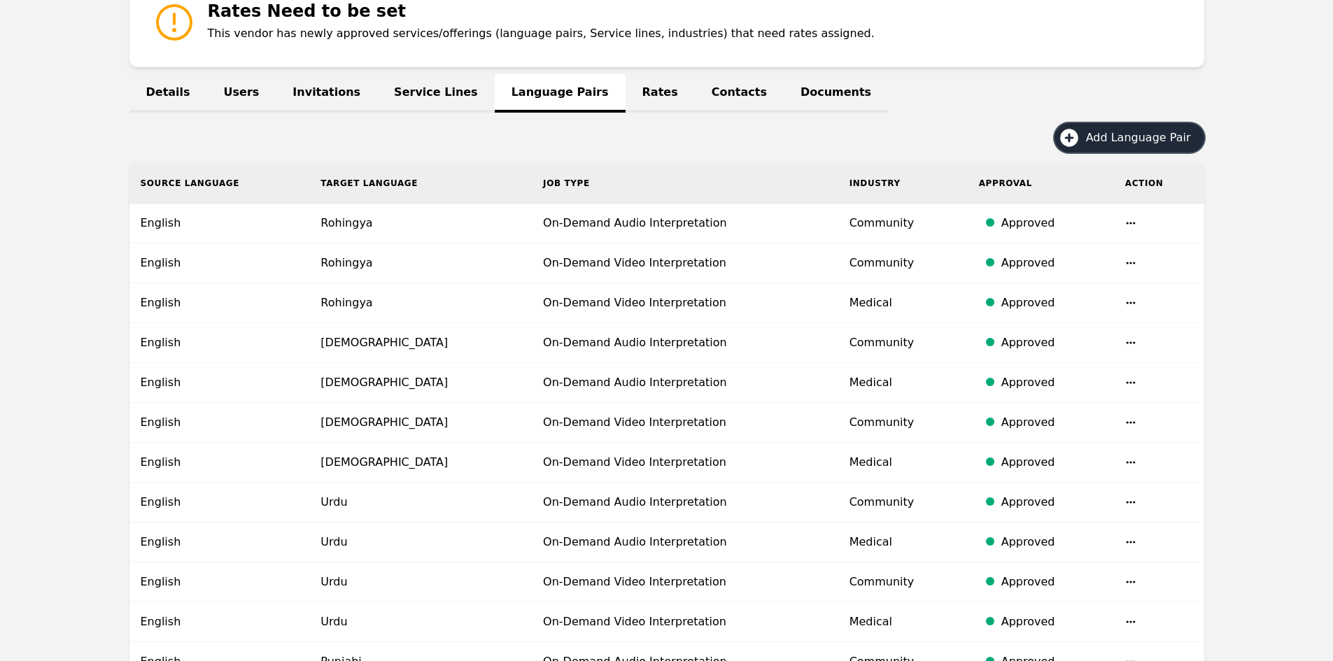
click at [1111, 133] on span "Add Language Pair" at bounding box center [1143, 137] width 115 height 17
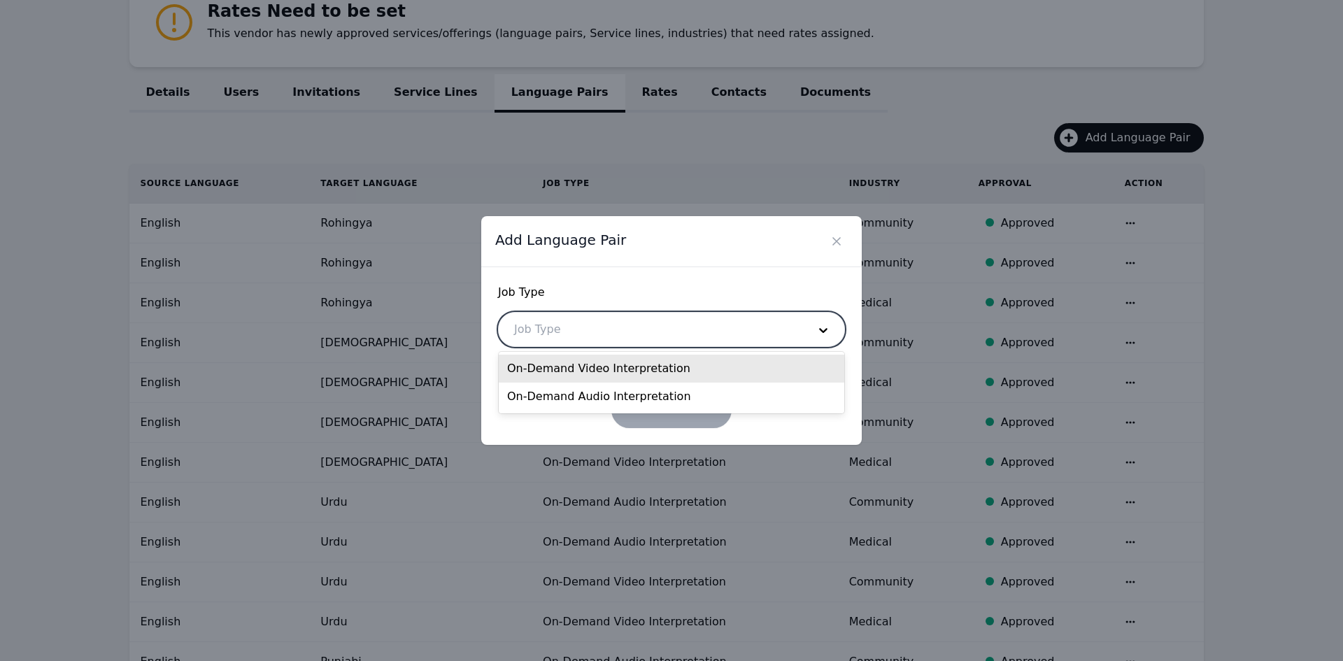
click at [624, 340] on div at bounding box center [651, 330] width 304 height 34
click at [609, 369] on div "On-Demand Video Interpretation" at bounding box center [672, 369] width 346 height 28
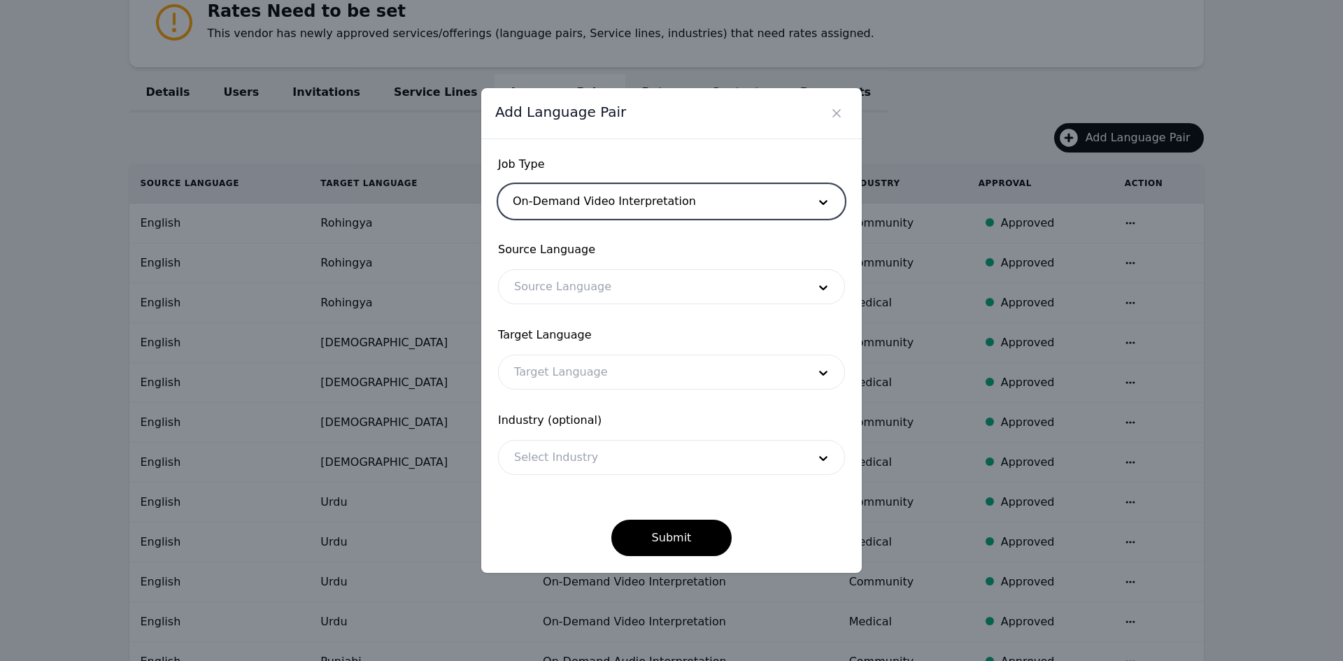
click at [571, 202] on div at bounding box center [651, 202] width 304 height 34
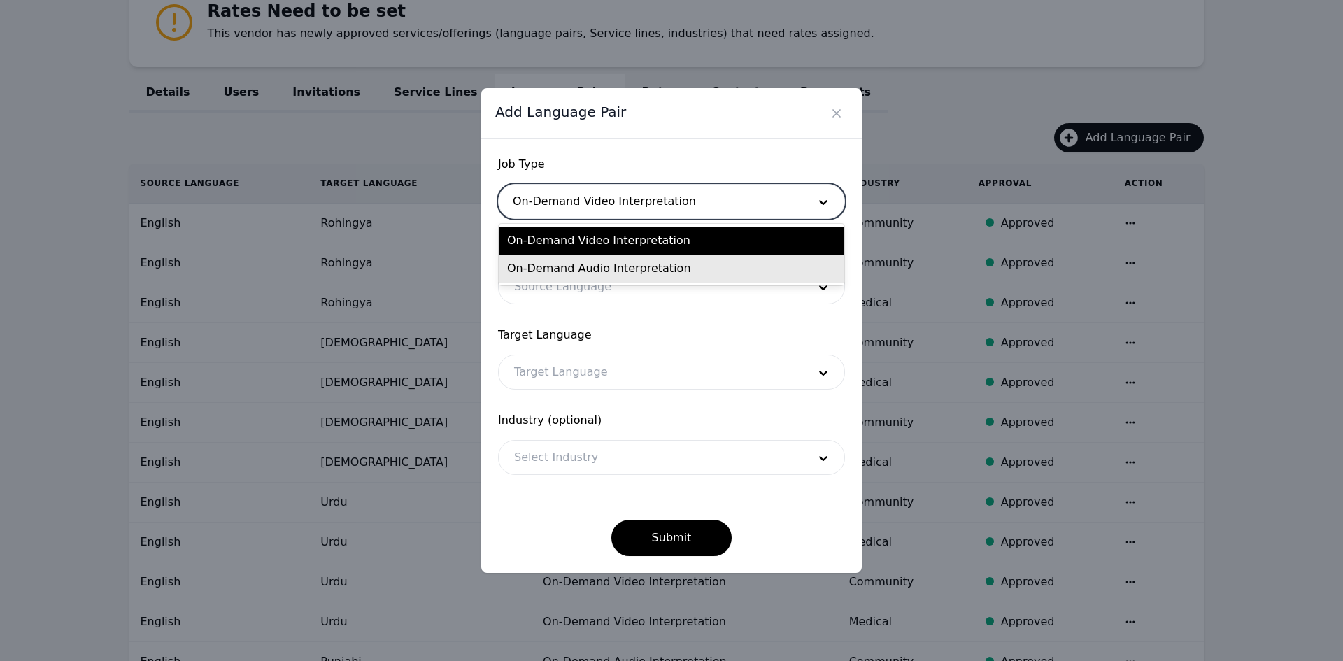
click at [564, 264] on div "On-Demand Audio Interpretation" at bounding box center [672, 269] width 346 height 28
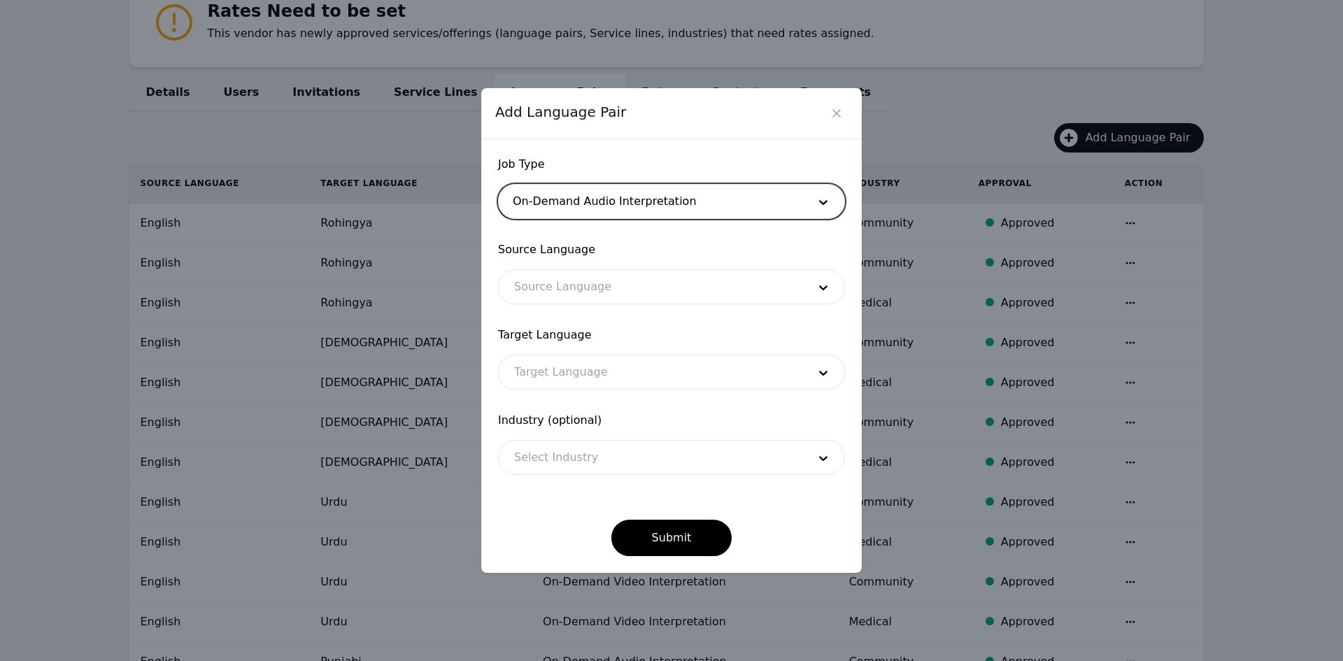
click at [559, 278] on div at bounding box center [651, 287] width 304 height 34
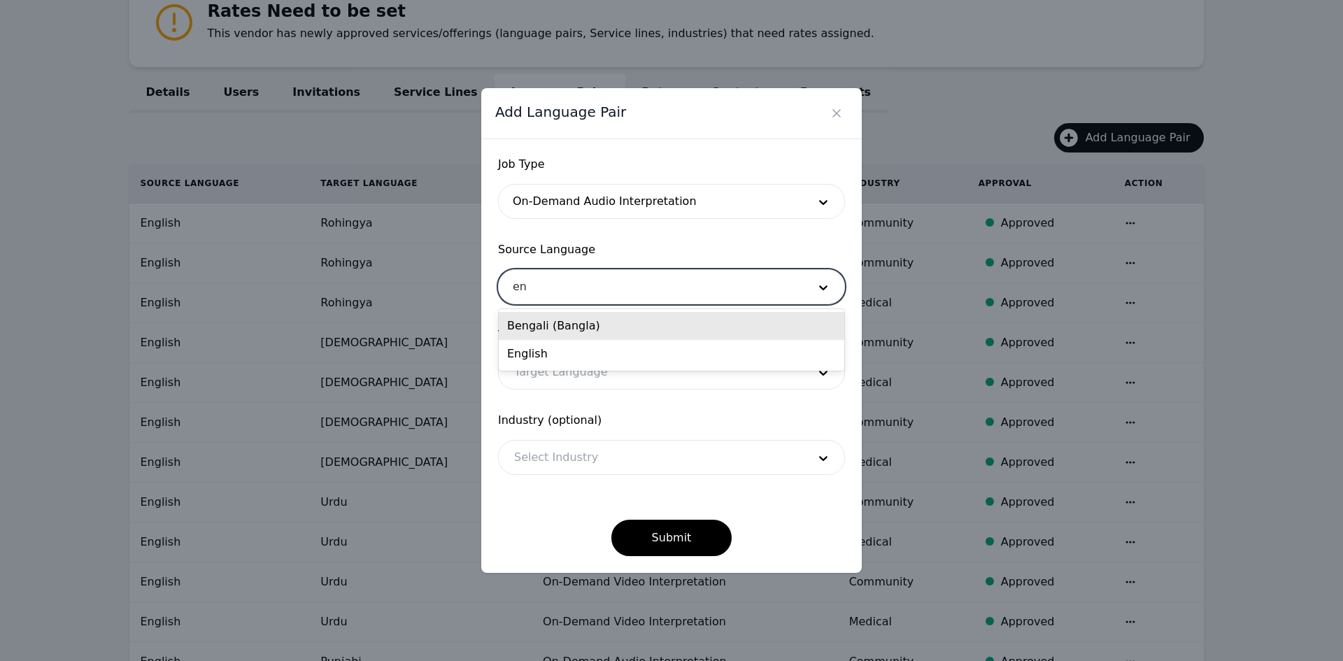
type input "eng"
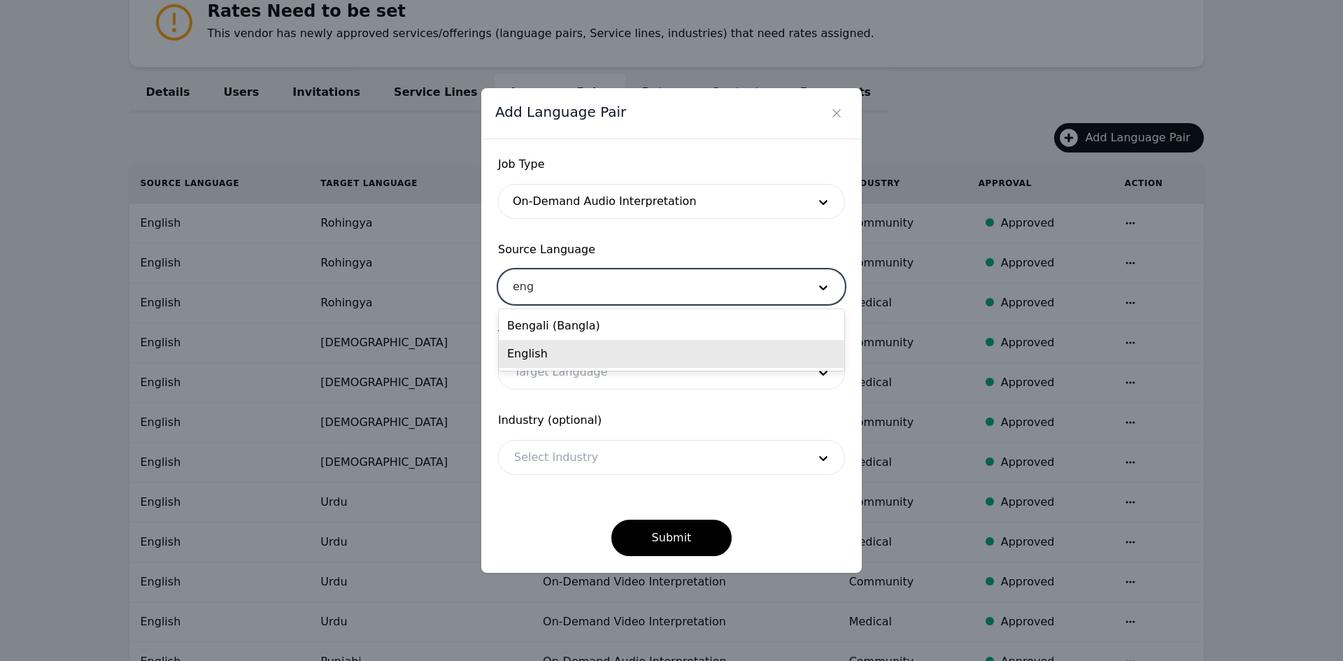
click at [567, 348] on div "English" at bounding box center [672, 354] width 346 height 28
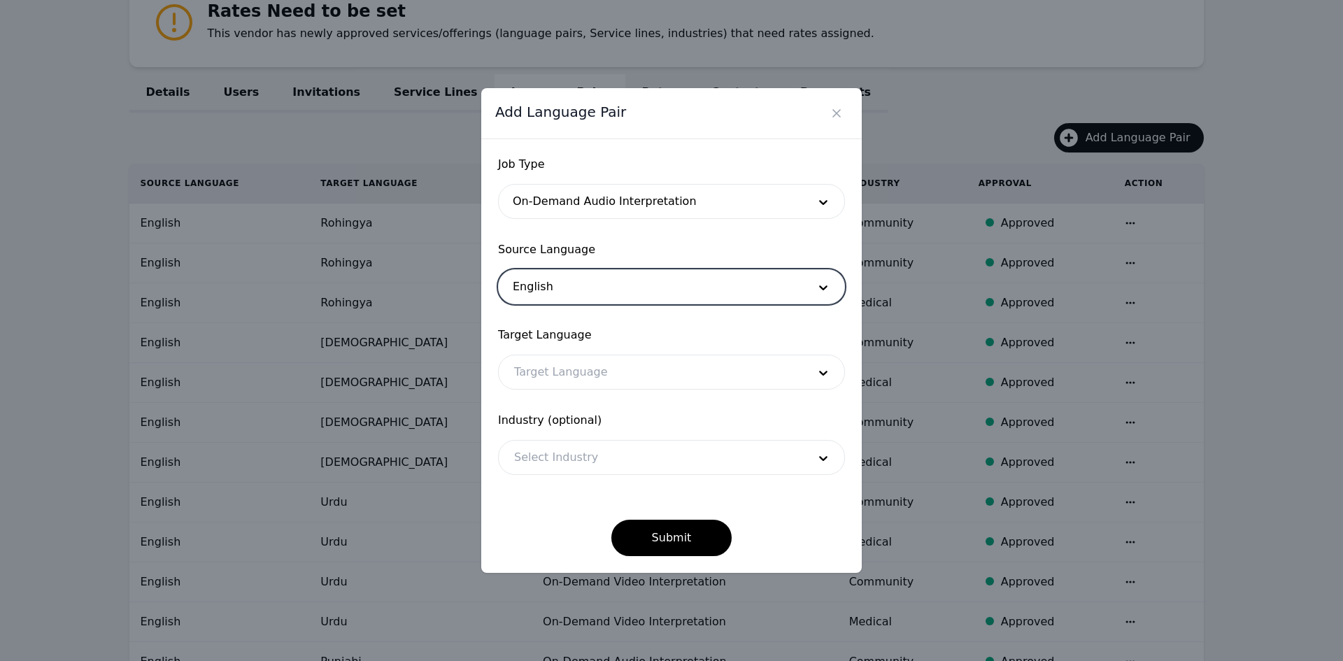
click at [560, 367] on div at bounding box center [651, 372] width 304 height 34
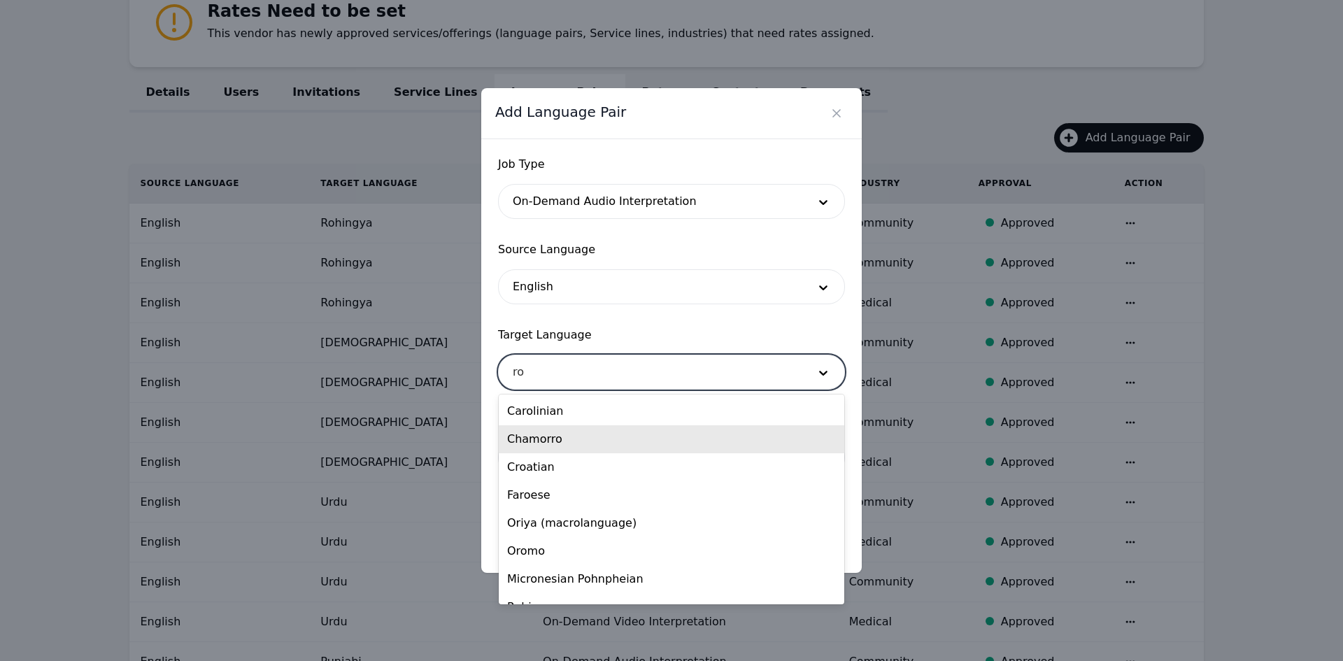
type input "roh"
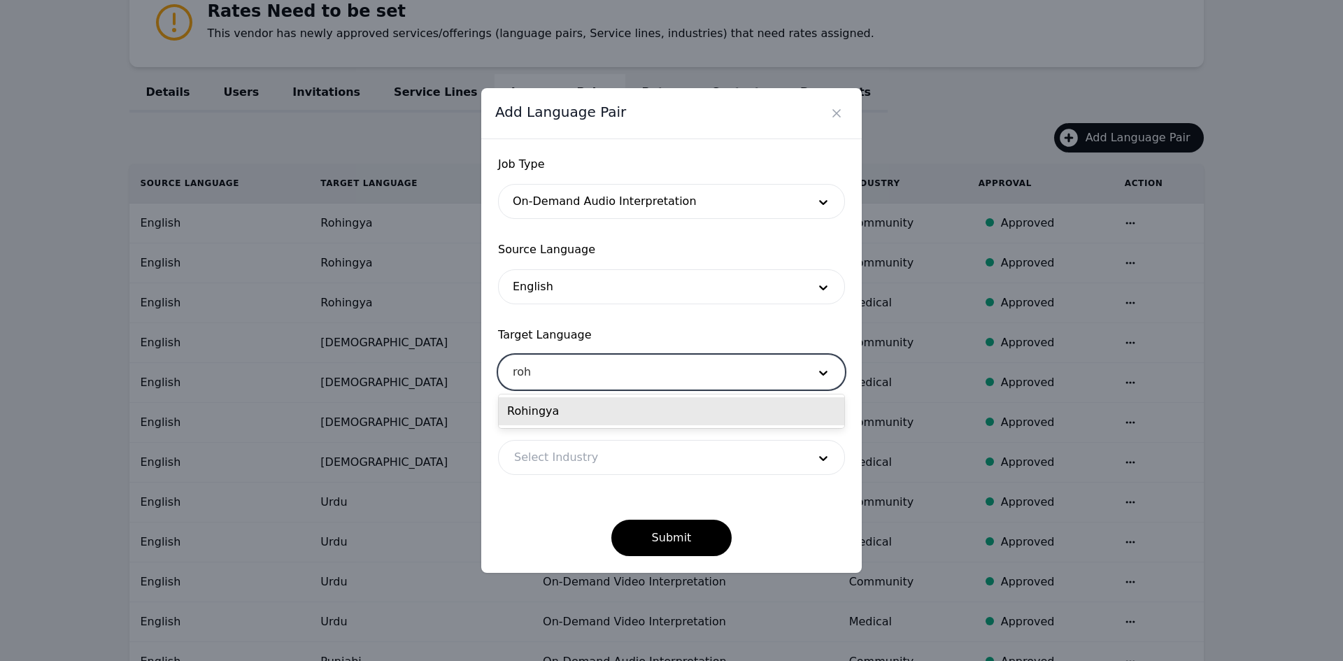
click at [554, 417] on div "Rohingya" at bounding box center [672, 411] width 346 height 28
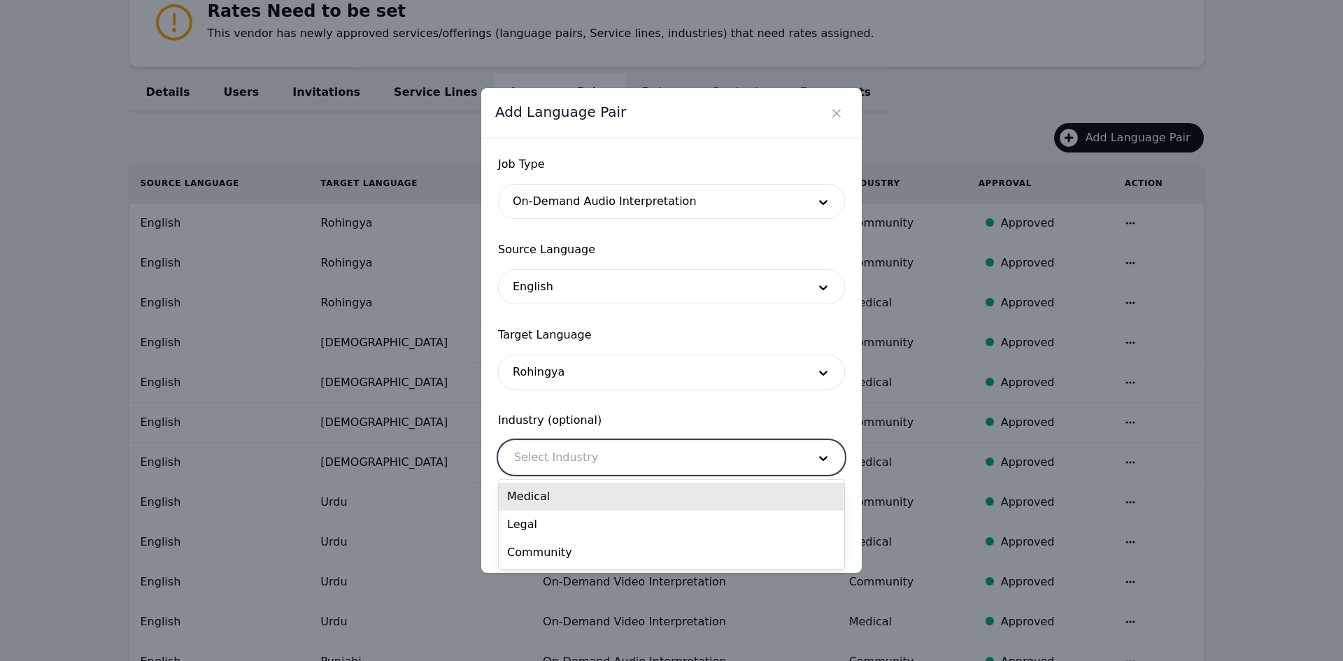
click at [550, 454] on div at bounding box center [651, 458] width 304 height 34
click at [547, 496] on div "Medical" at bounding box center [672, 497] width 346 height 28
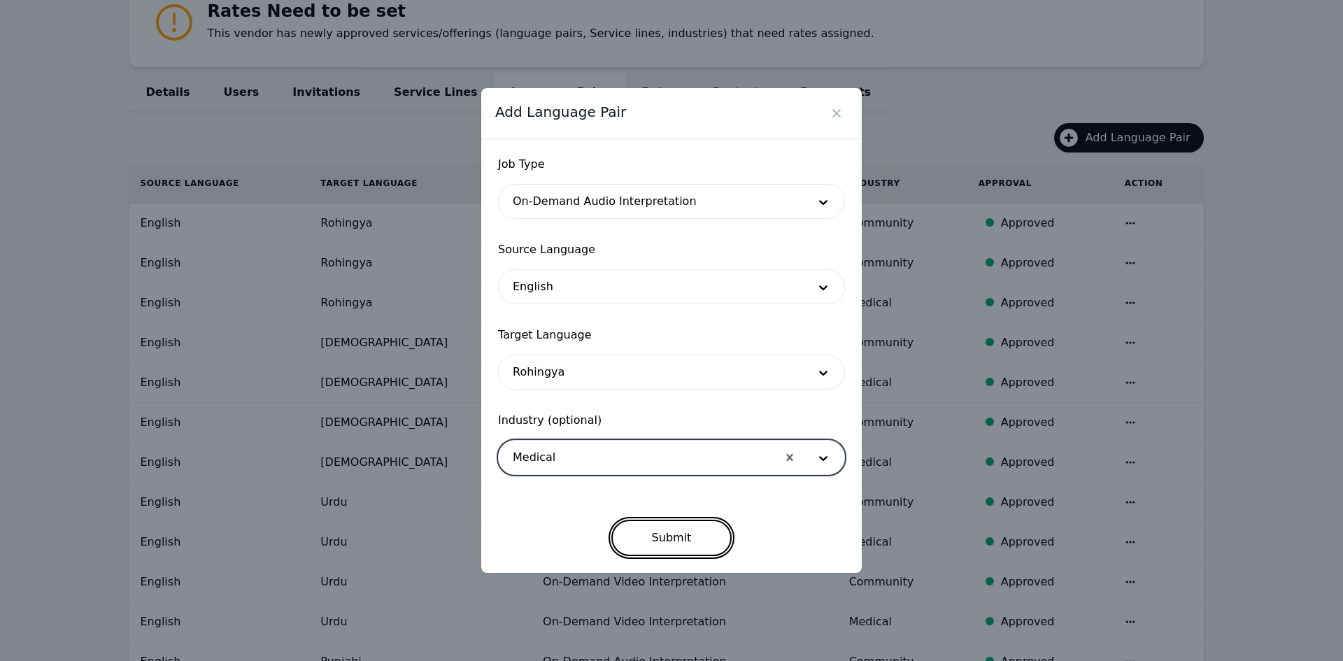
click at [651, 532] on button "Submit" at bounding box center [671, 538] width 121 height 36
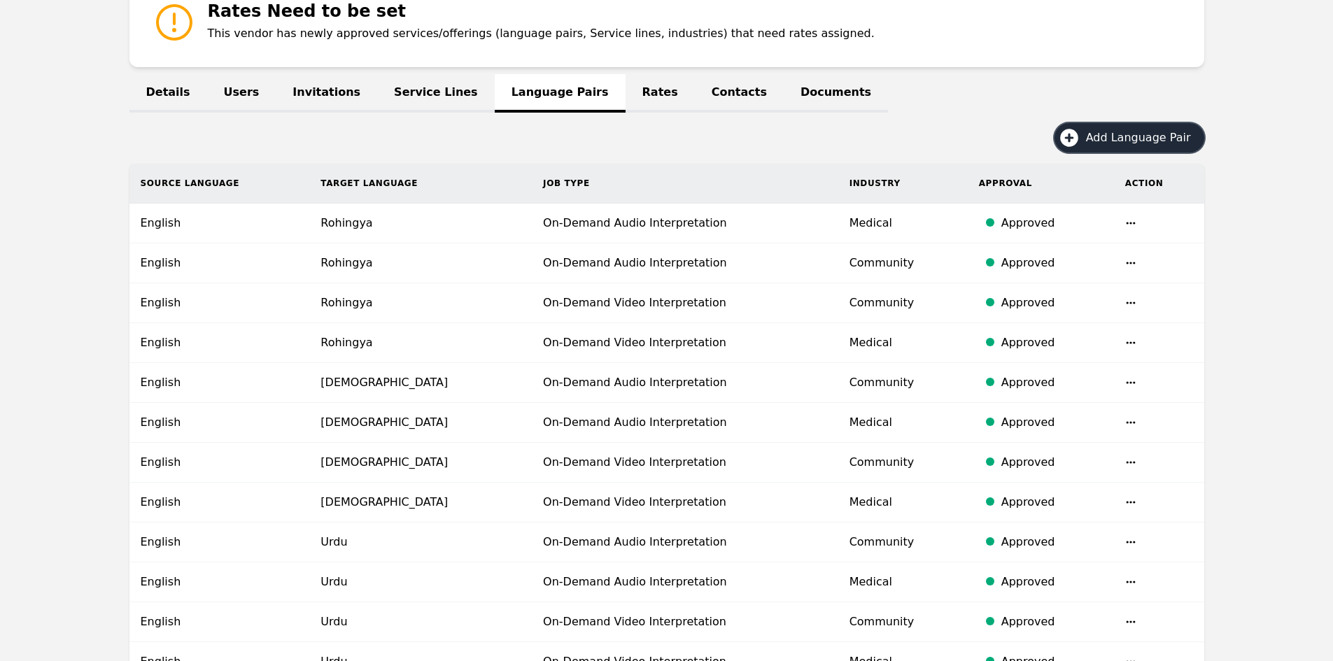
click at [1143, 124] on button "Add Language Pair" at bounding box center [1129, 137] width 150 height 29
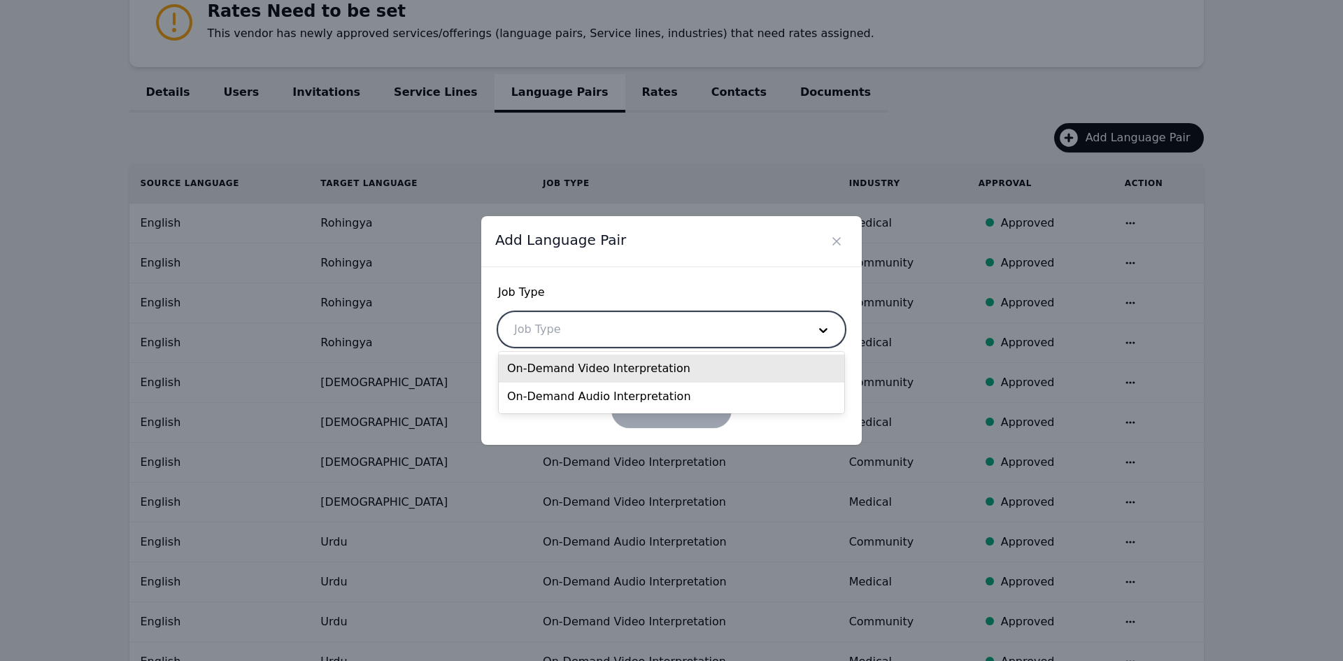
click at [705, 323] on div at bounding box center [651, 330] width 304 height 34
click at [686, 376] on div "On-Demand Video Interpretation" at bounding box center [672, 369] width 346 height 28
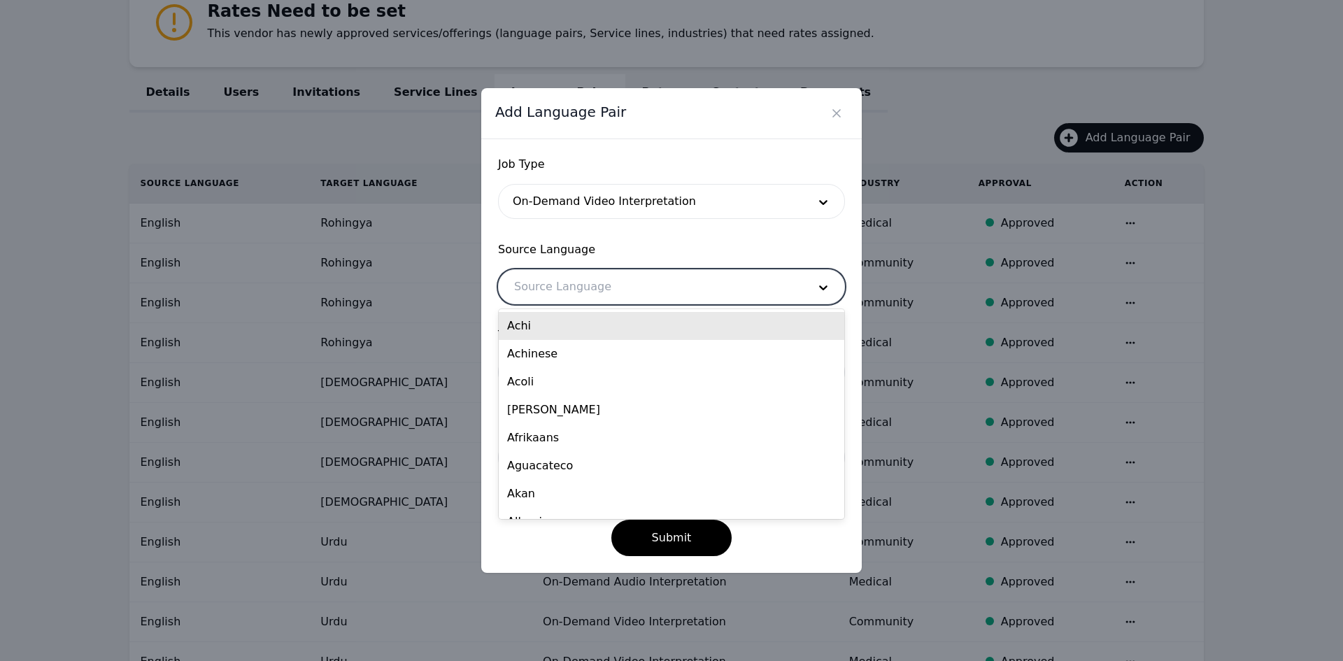
click at [623, 291] on div at bounding box center [651, 287] width 304 height 34
type input "eng"
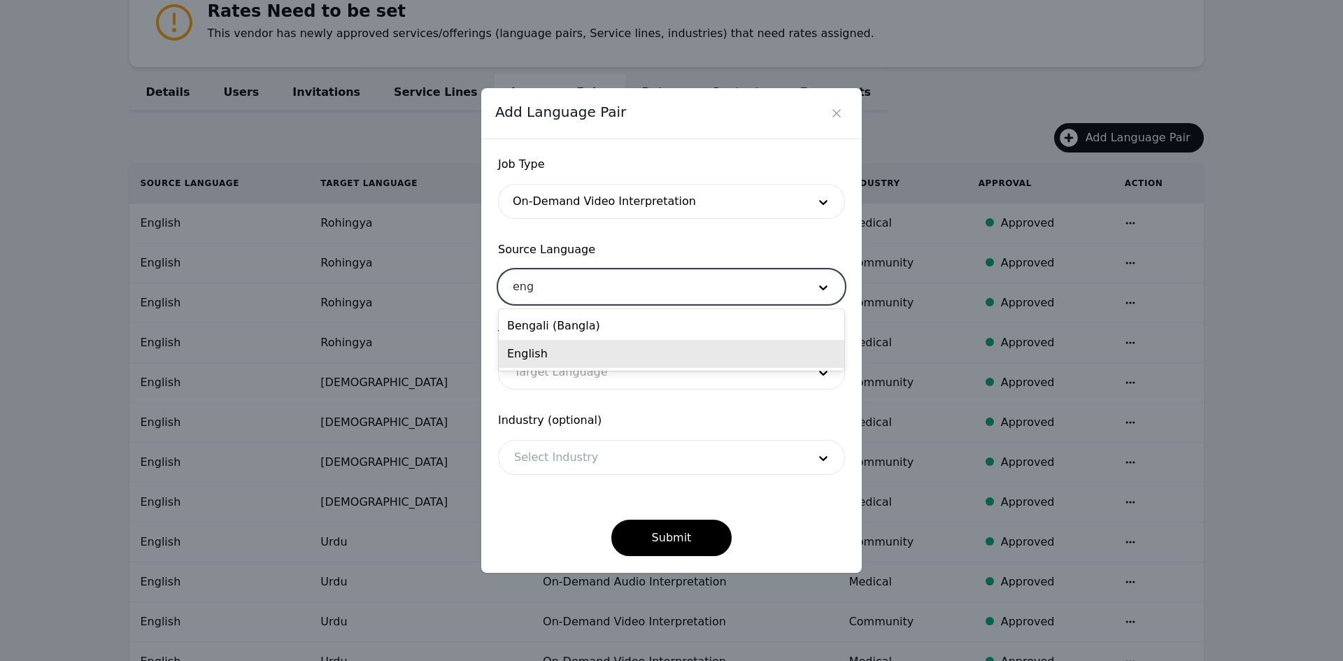
click at [617, 366] on div "English" at bounding box center [672, 354] width 346 height 28
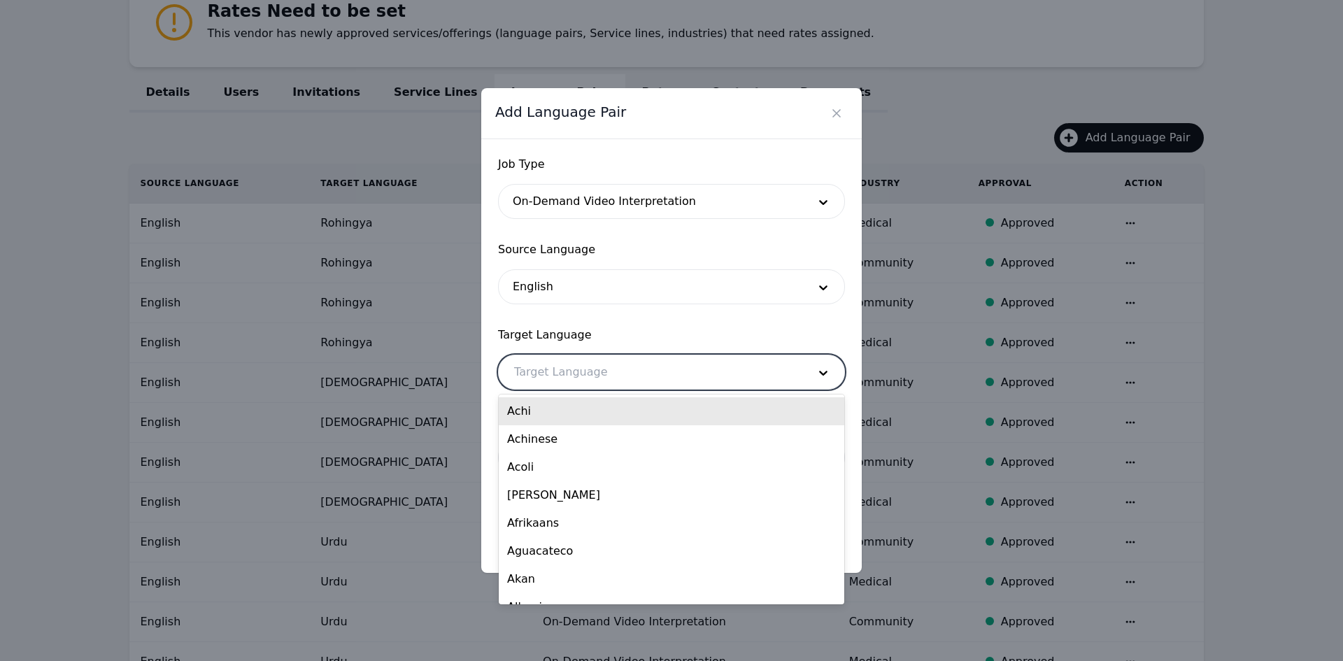
click at [605, 367] on div at bounding box center [651, 372] width 304 height 34
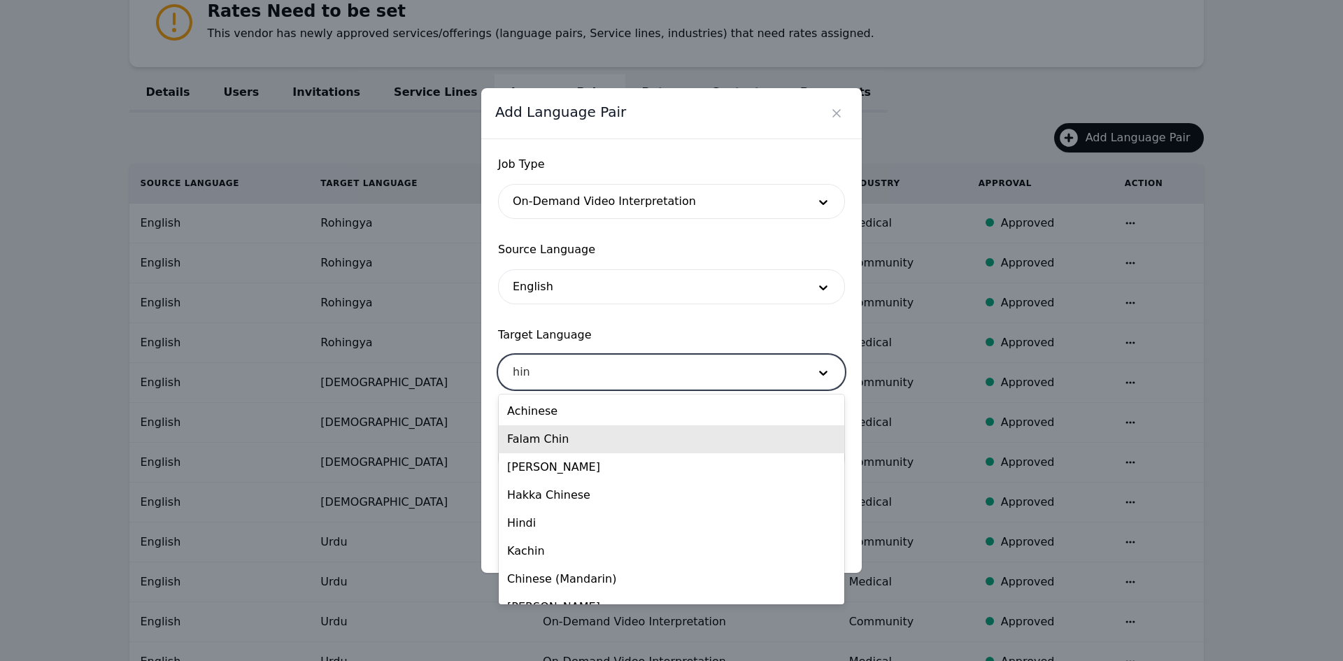
type input "hind"
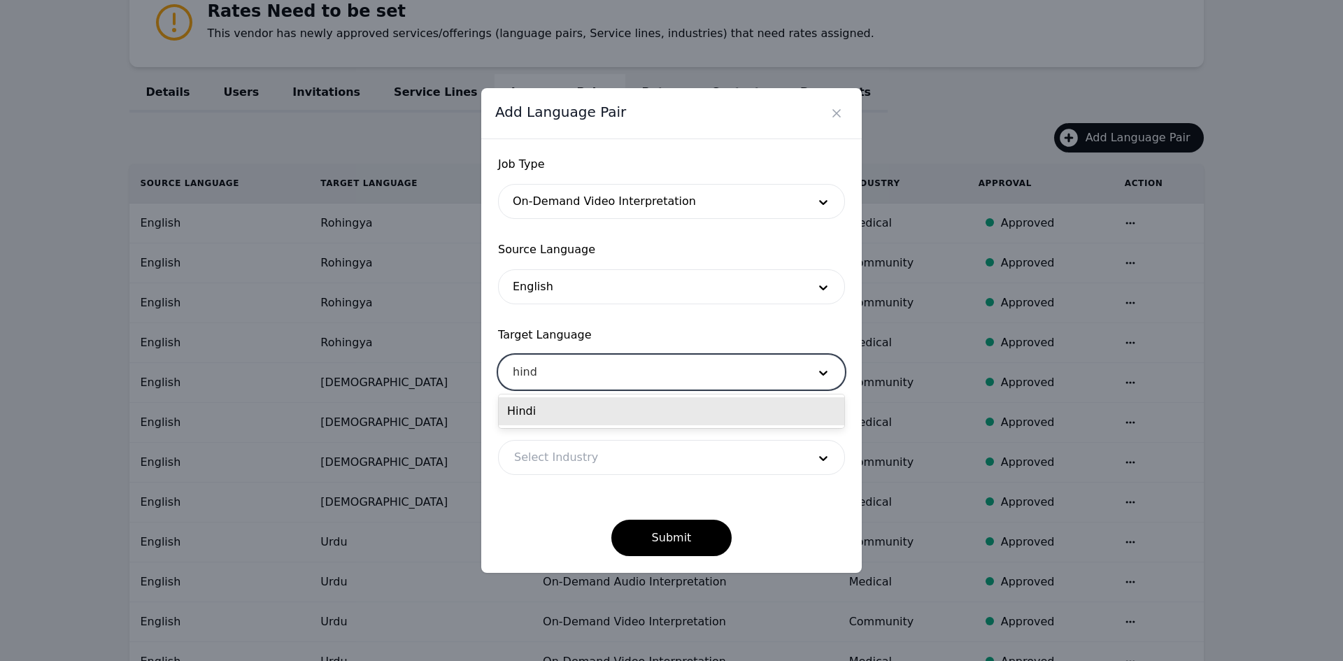
click at [577, 417] on div "Hindi" at bounding box center [672, 411] width 346 height 28
click at [586, 455] on div at bounding box center [651, 458] width 304 height 34
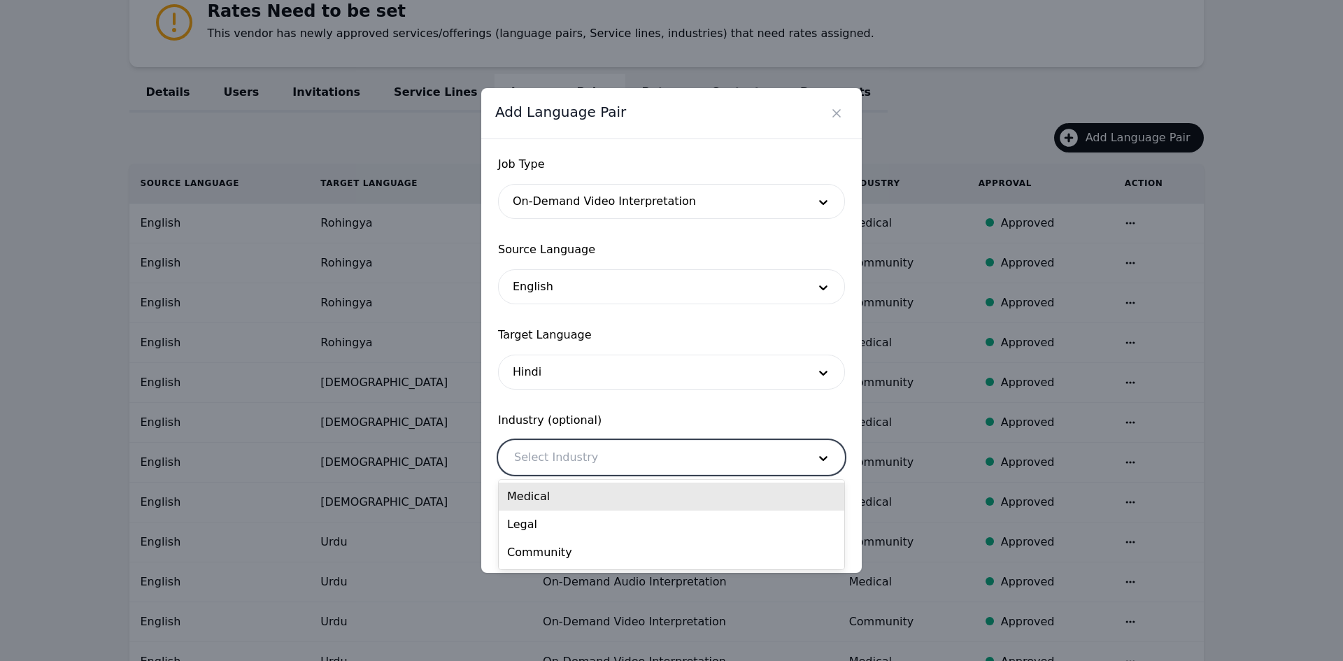
click at [585, 496] on div "Medical" at bounding box center [672, 497] width 346 height 28
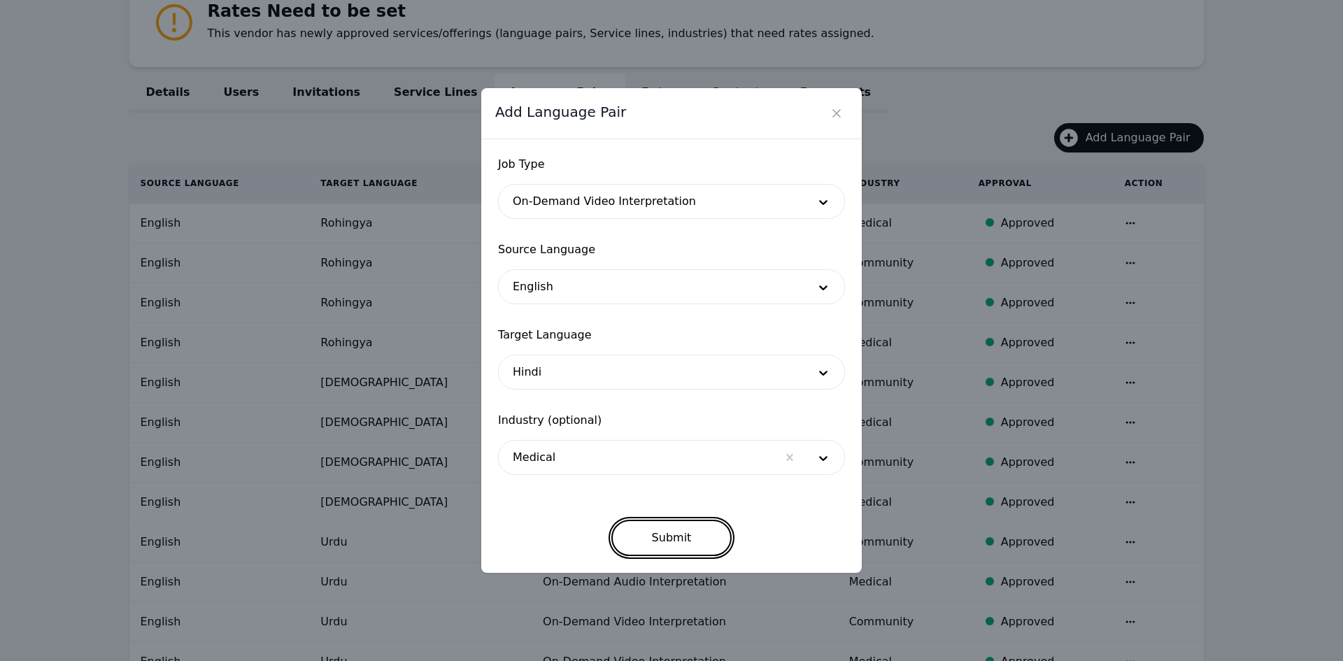
click at [672, 533] on button "Submit" at bounding box center [671, 538] width 121 height 36
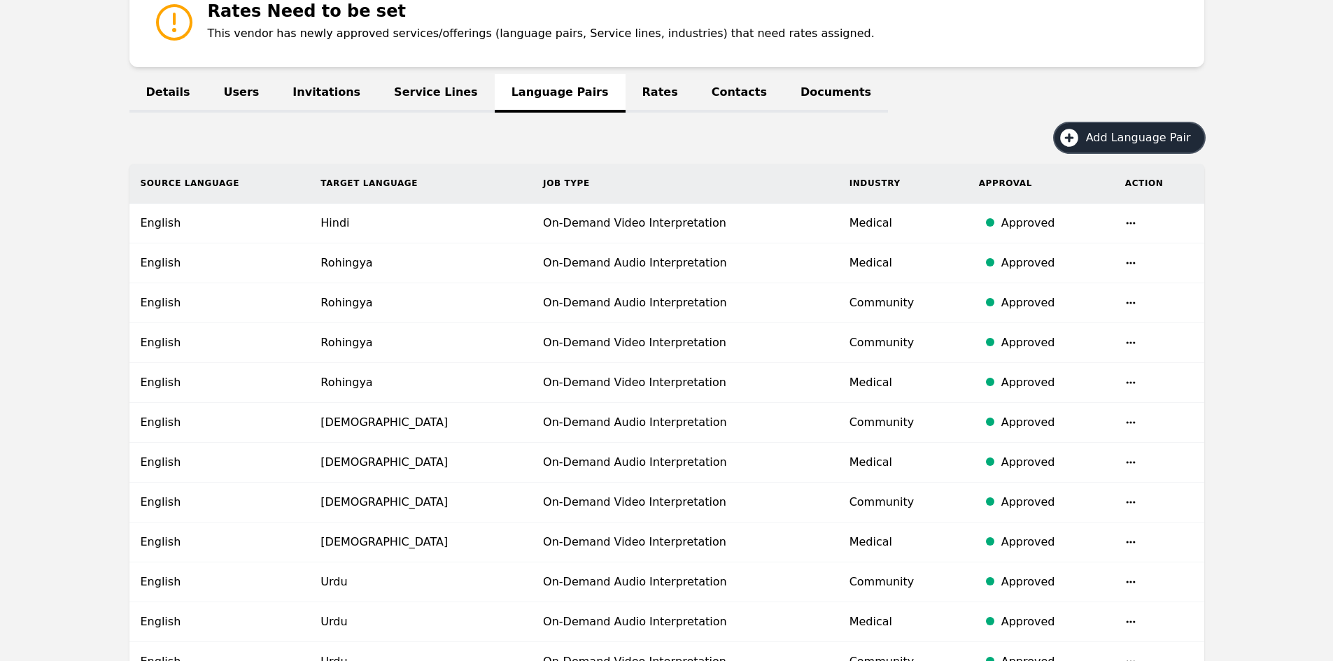
click at [1161, 136] on span "Add Language Pair" at bounding box center [1143, 137] width 115 height 17
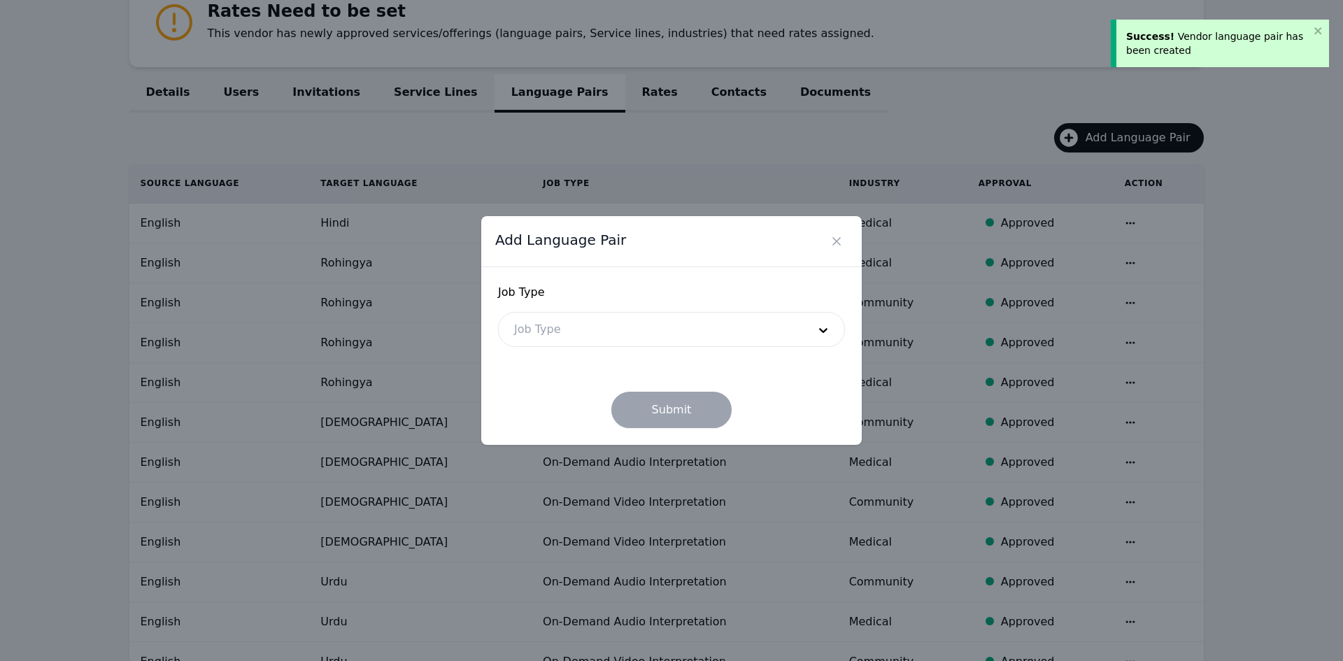
click at [679, 334] on div at bounding box center [651, 330] width 304 height 34
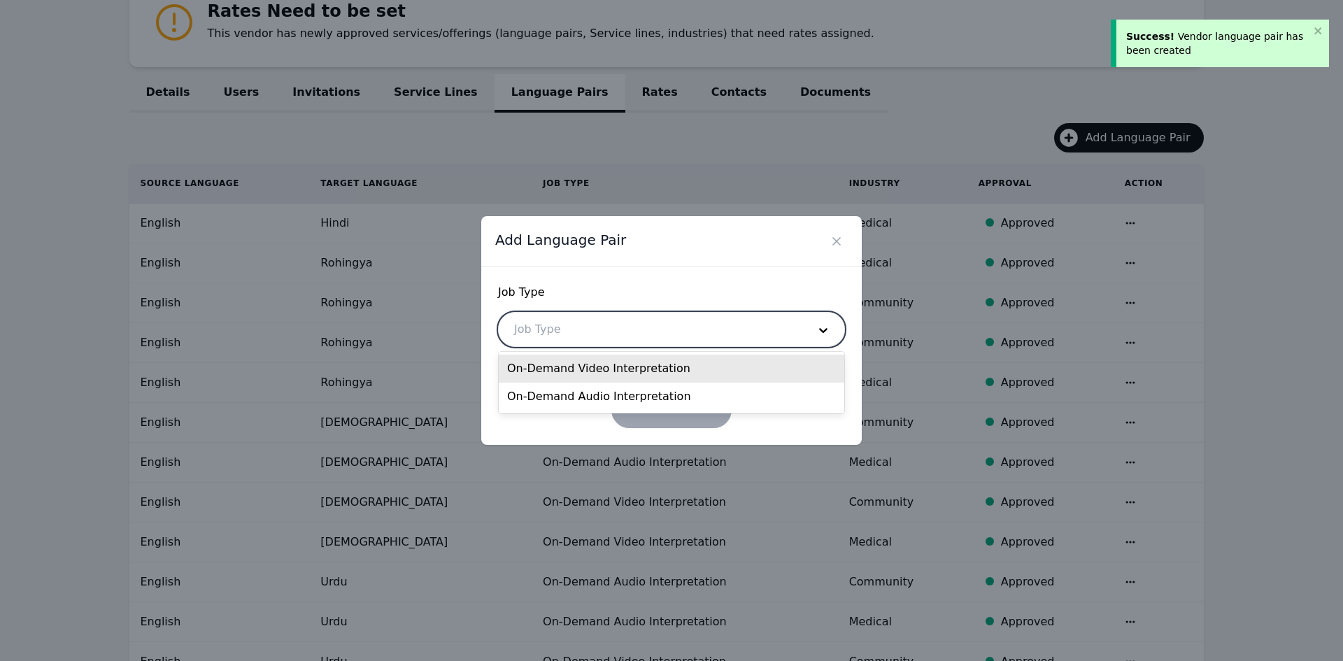
click at [626, 367] on div "On-Demand Video Interpretation" at bounding box center [672, 369] width 346 height 28
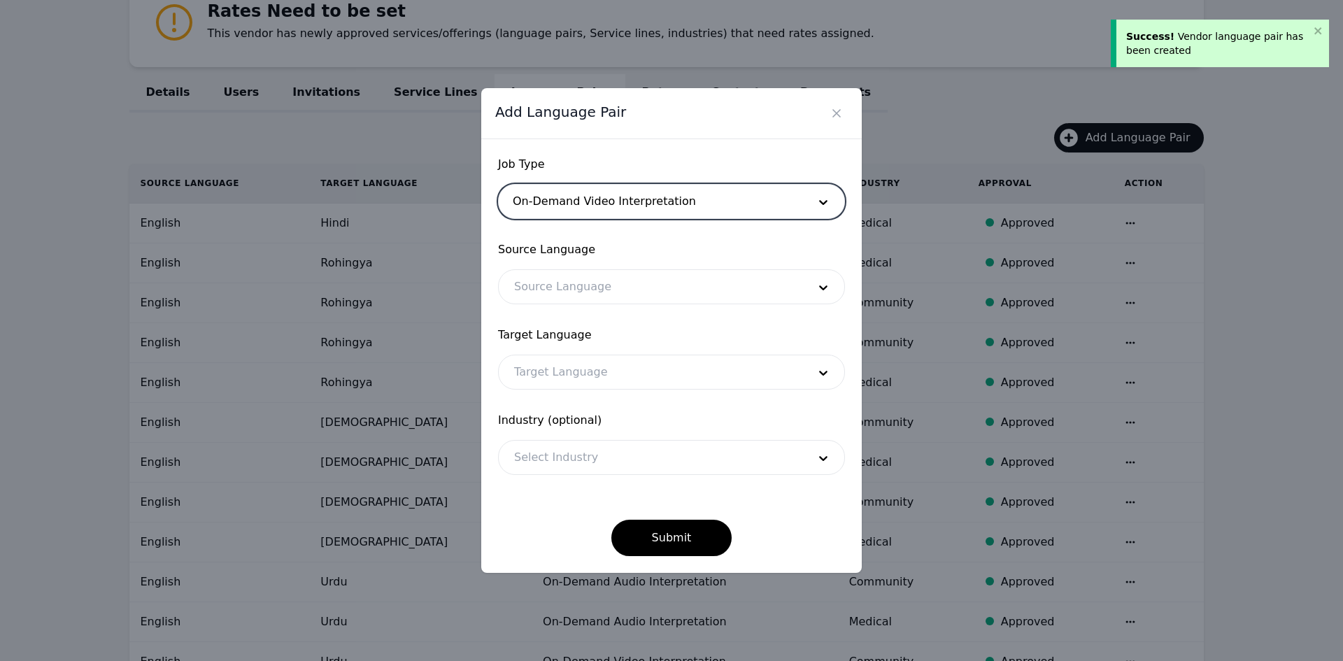
click at [626, 367] on div at bounding box center [651, 372] width 304 height 34
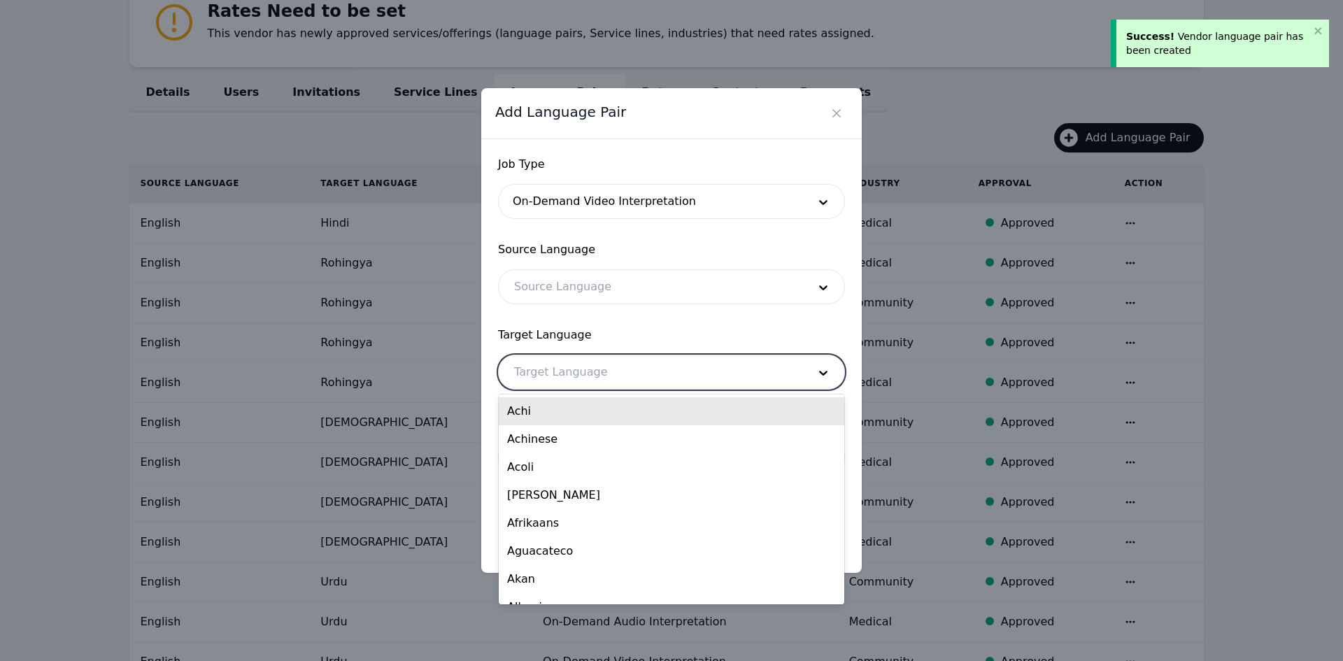
click at [612, 297] on div at bounding box center [651, 287] width 304 height 34
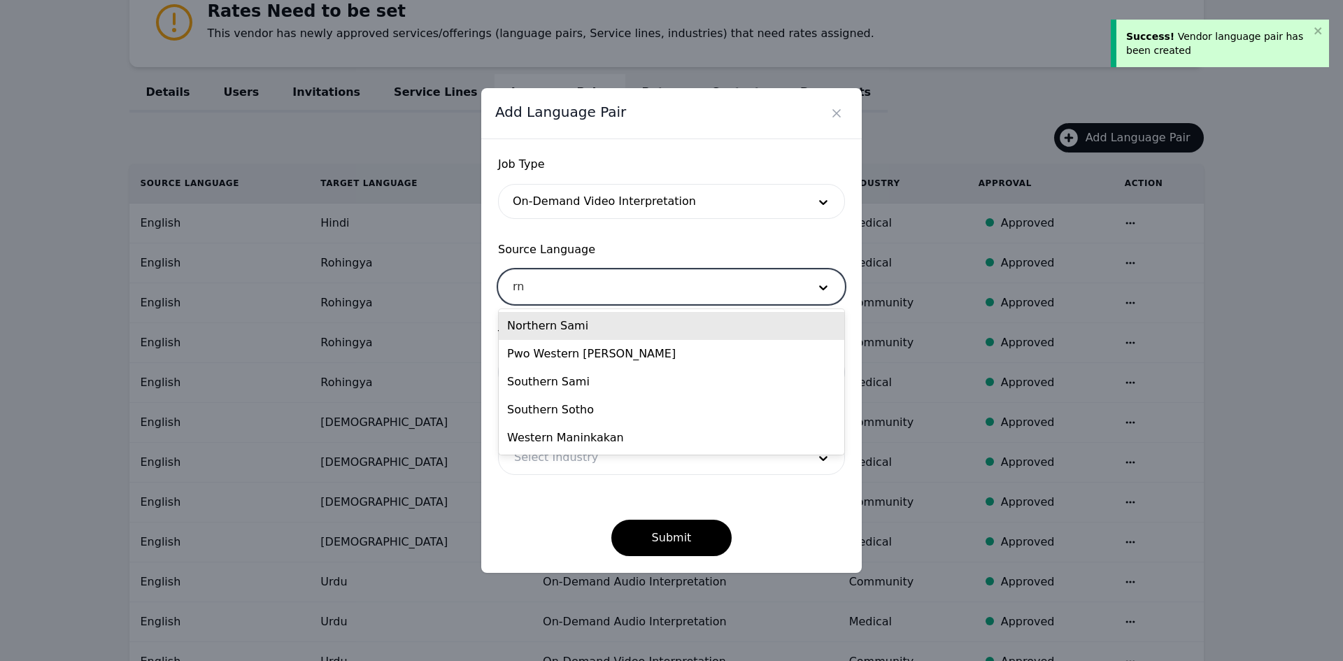
type input "r"
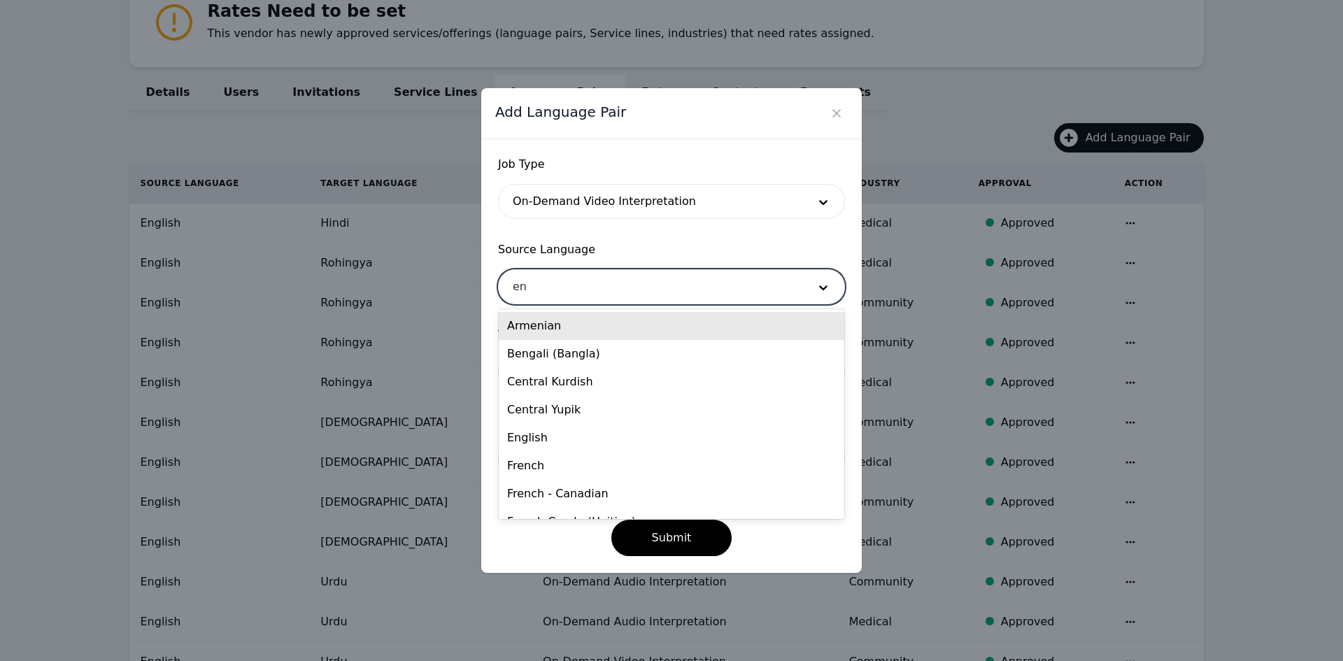
type input "eng"
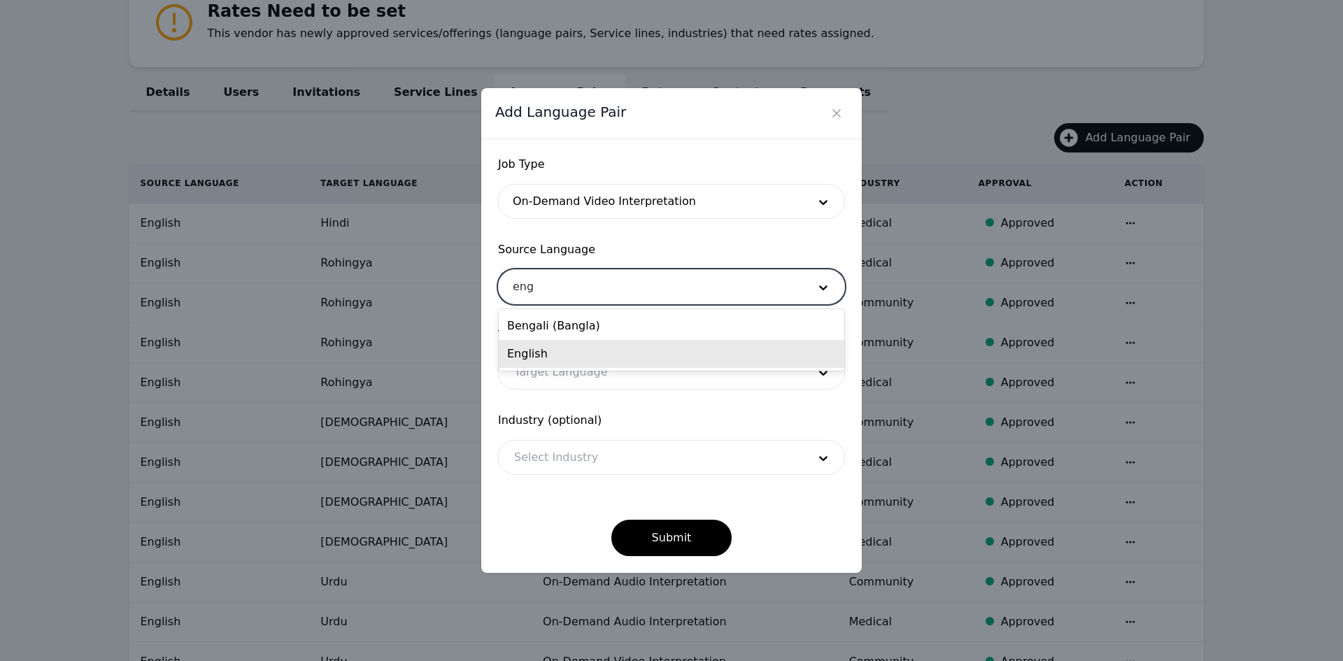
click at [561, 353] on div "English" at bounding box center [672, 354] width 346 height 28
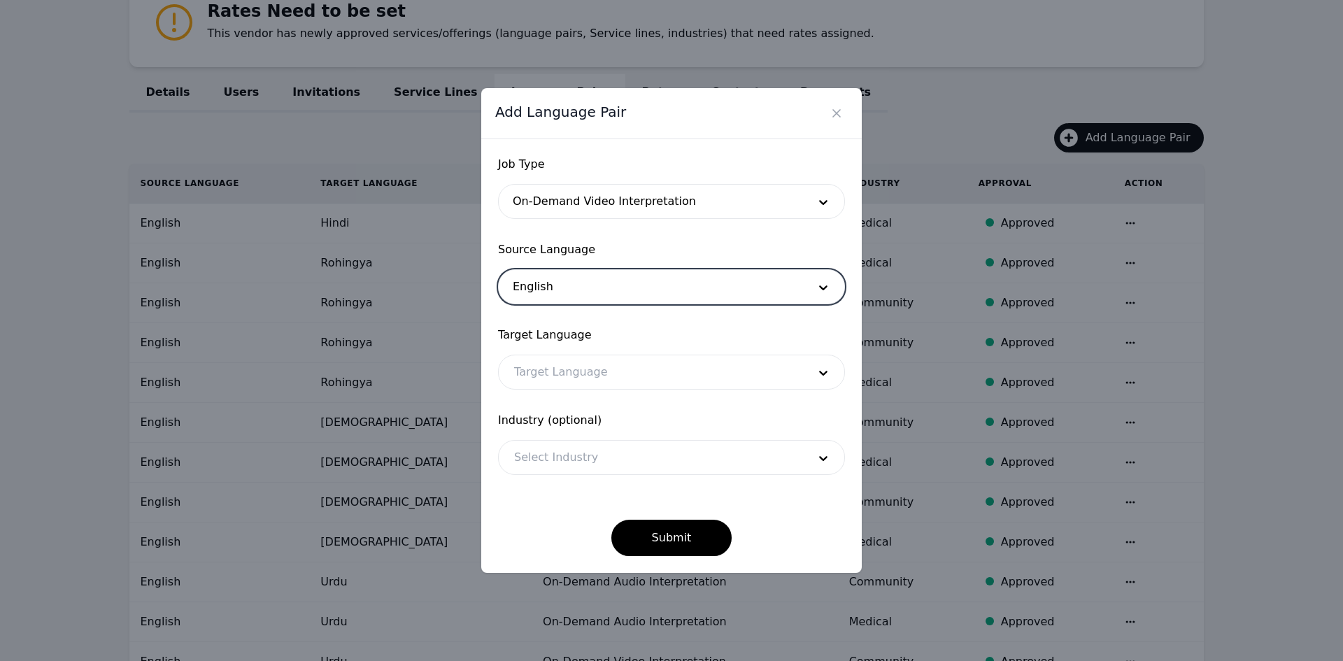
click at [555, 371] on div at bounding box center [651, 372] width 304 height 34
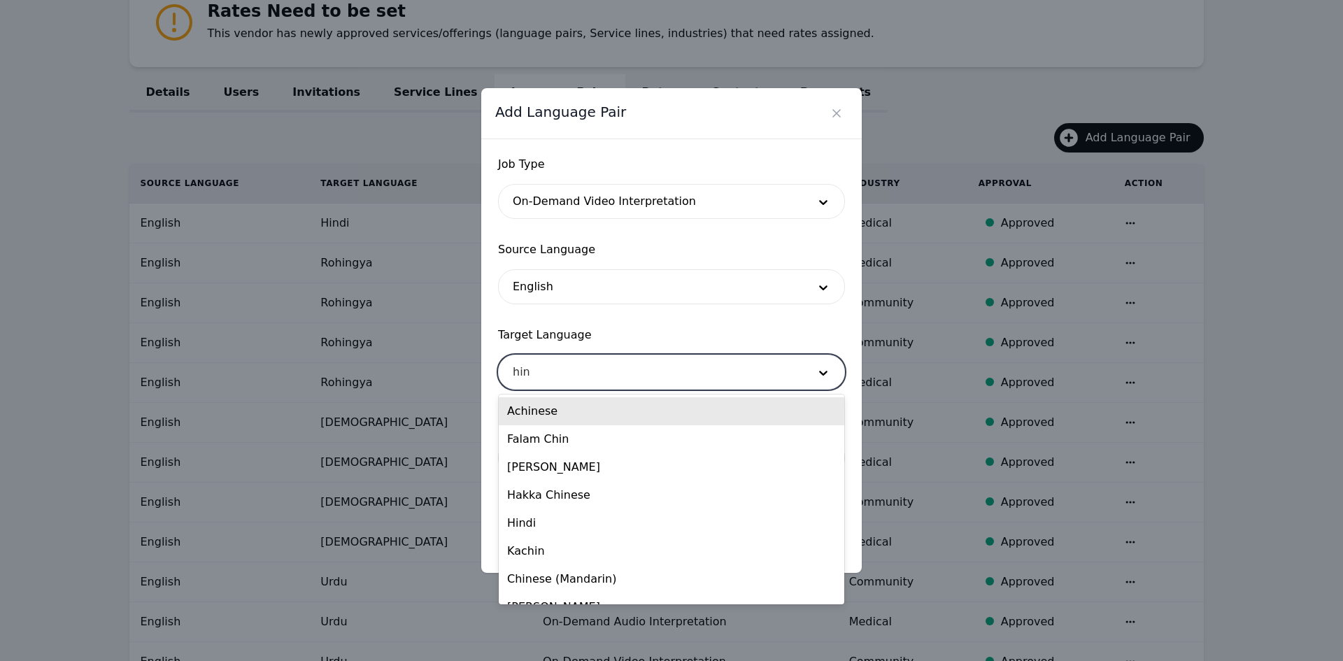
type input "hind"
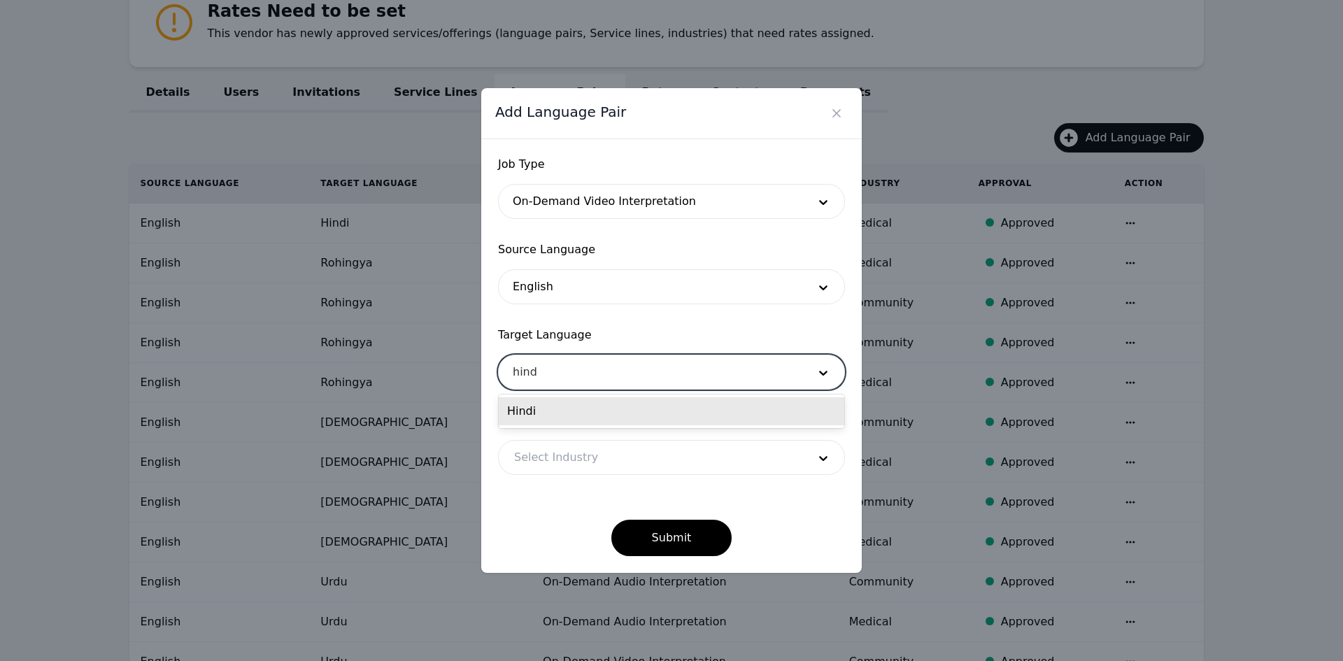
click at [561, 412] on div "Hindi" at bounding box center [672, 411] width 346 height 28
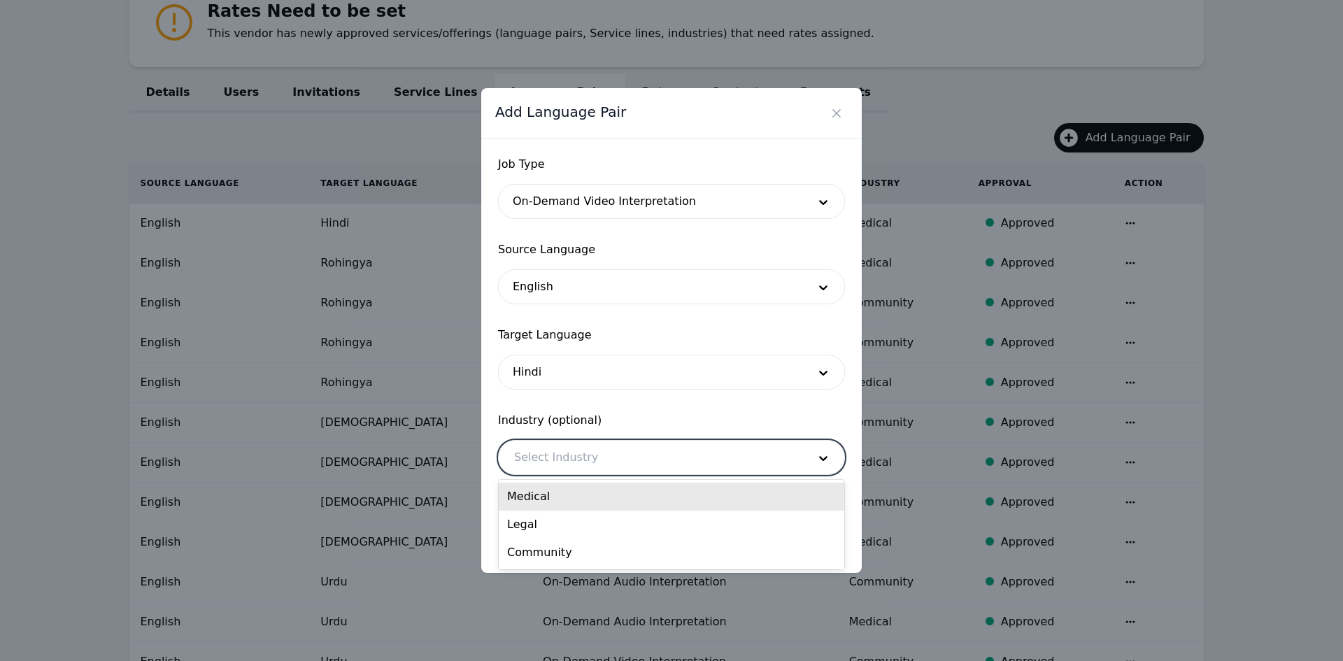
click at [560, 459] on div at bounding box center [651, 458] width 304 height 34
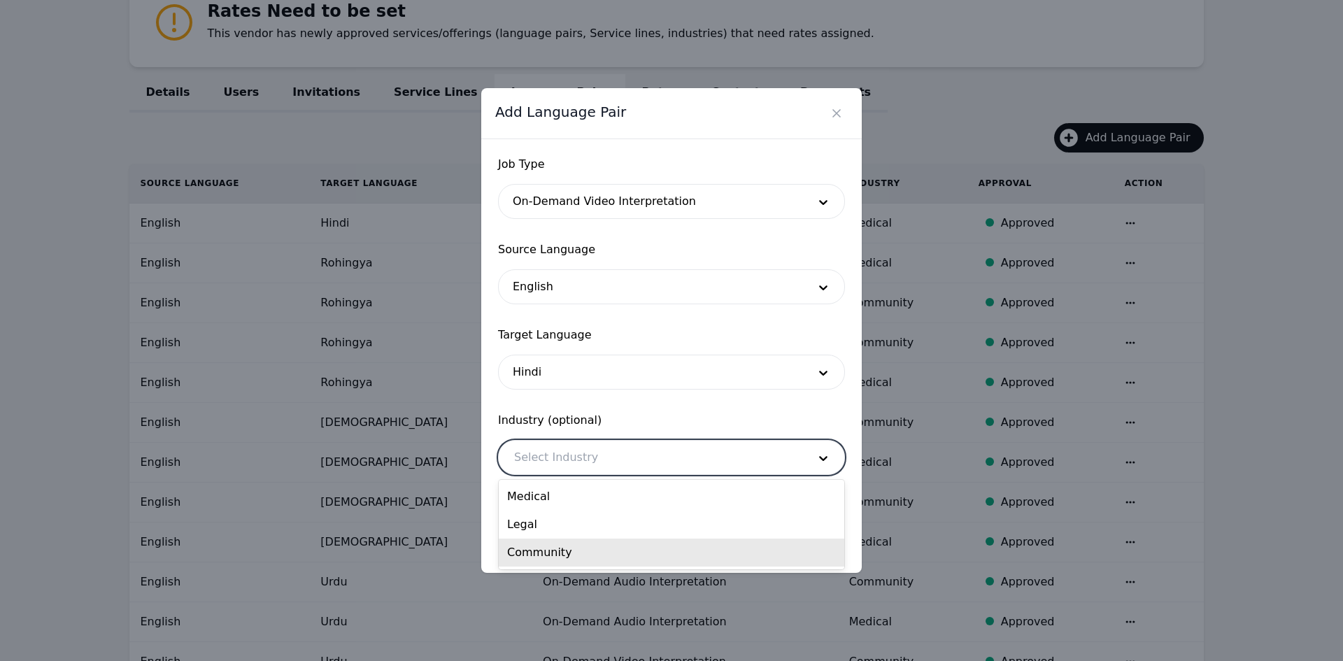
click at [563, 545] on div "Community" at bounding box center [672, 553] width 346 height 28
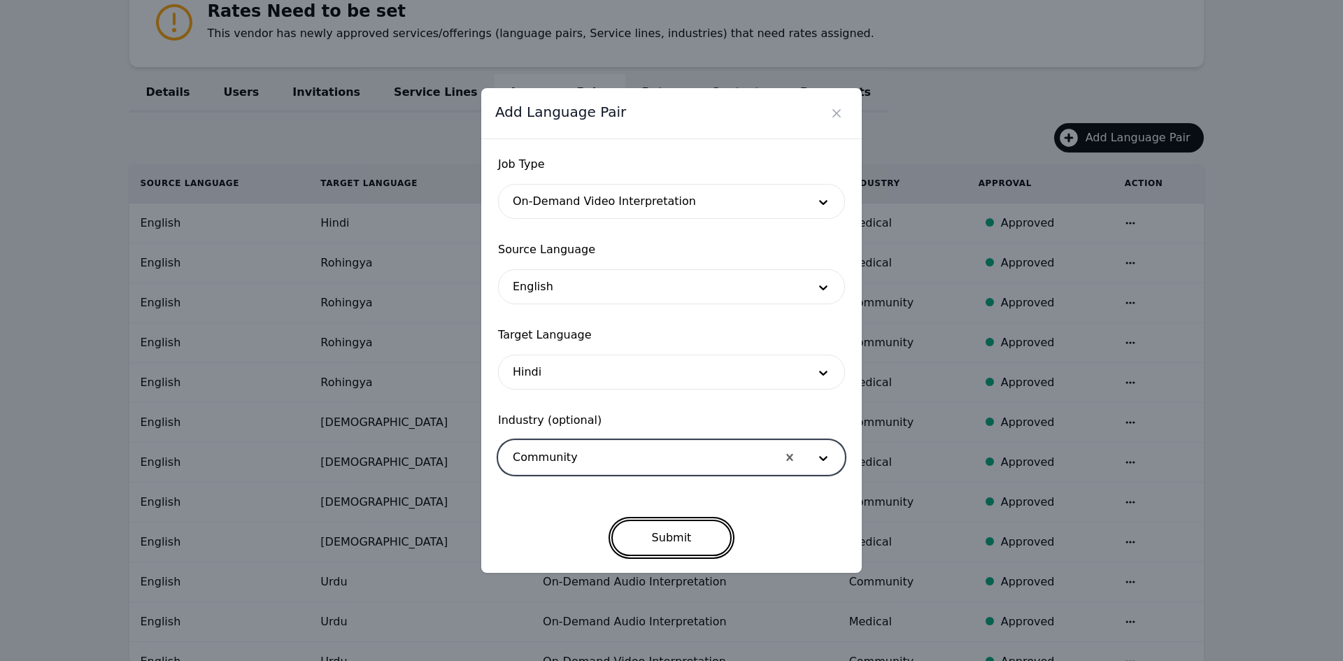
click at [662, 536] on button "Submit" at bounding box center [671, 538] width 121 height 36
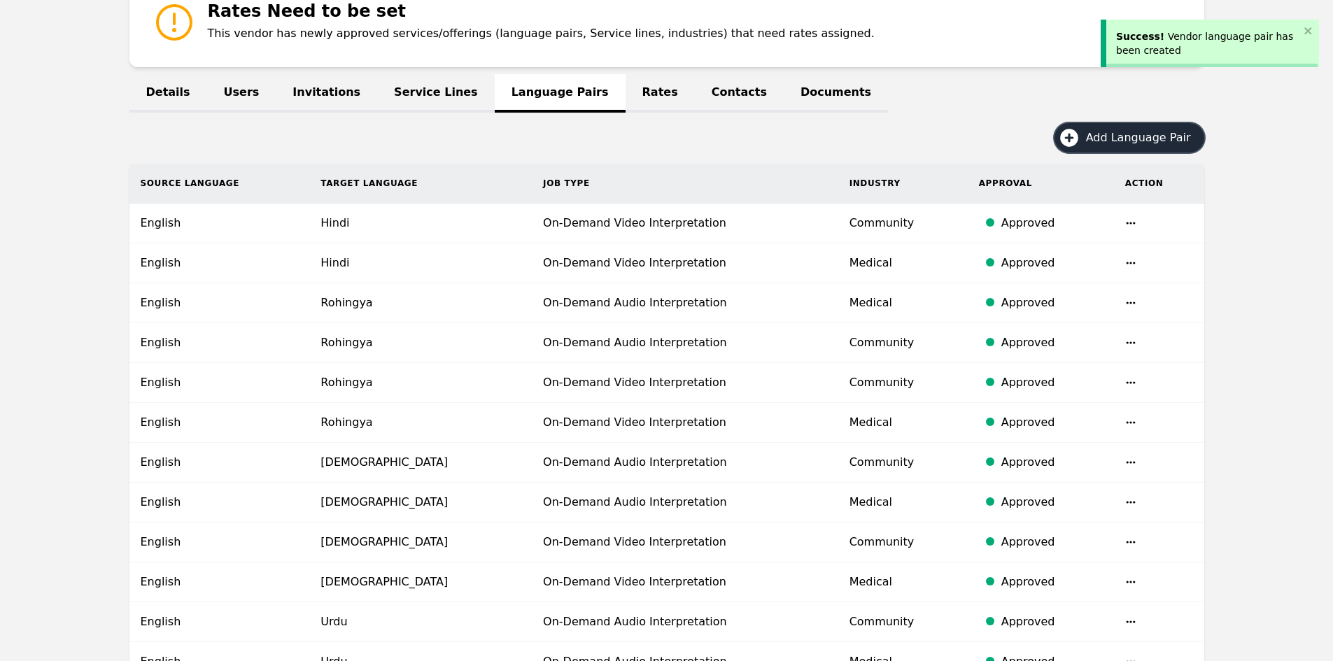
click at [1136, 136] on span "Add Language Pair" at bounding box center [1143, 137] width 115 height 17
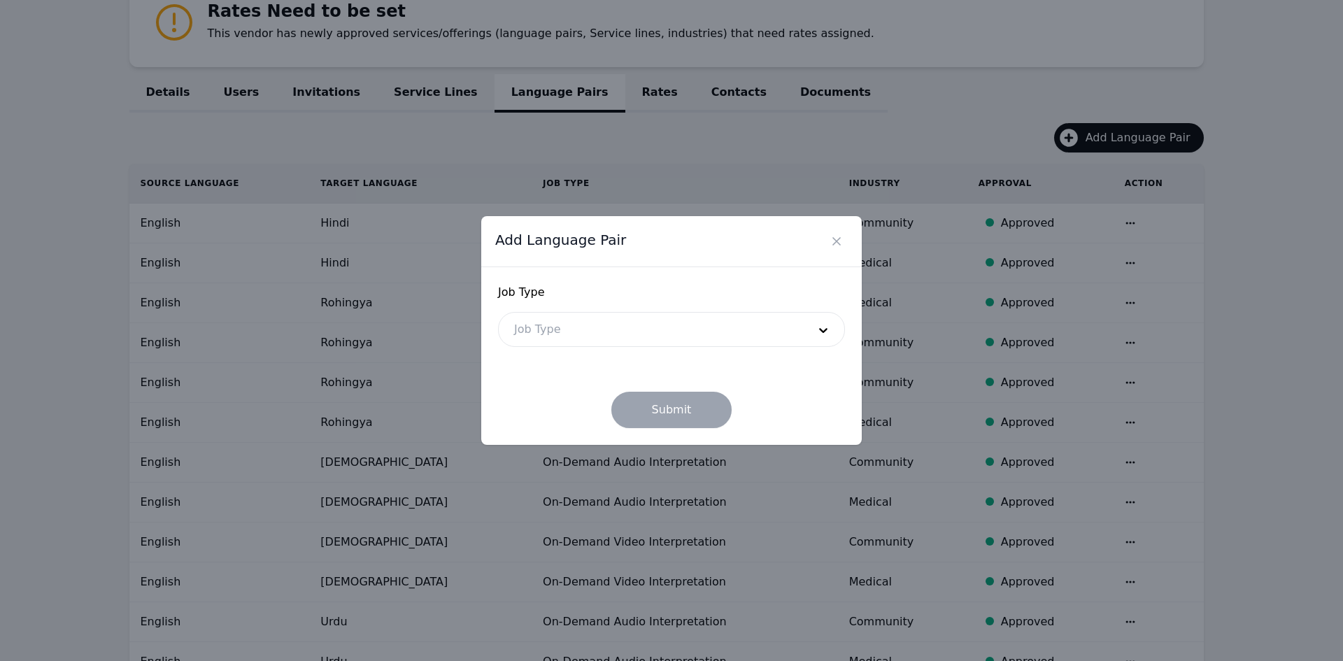
click at [612, 351] on form "Job Type Job Type Submit" at bounding box center [671, 356] width 347 height 144
click at [597, 333] on div at bounding box center [651, 330] width 304 height 34
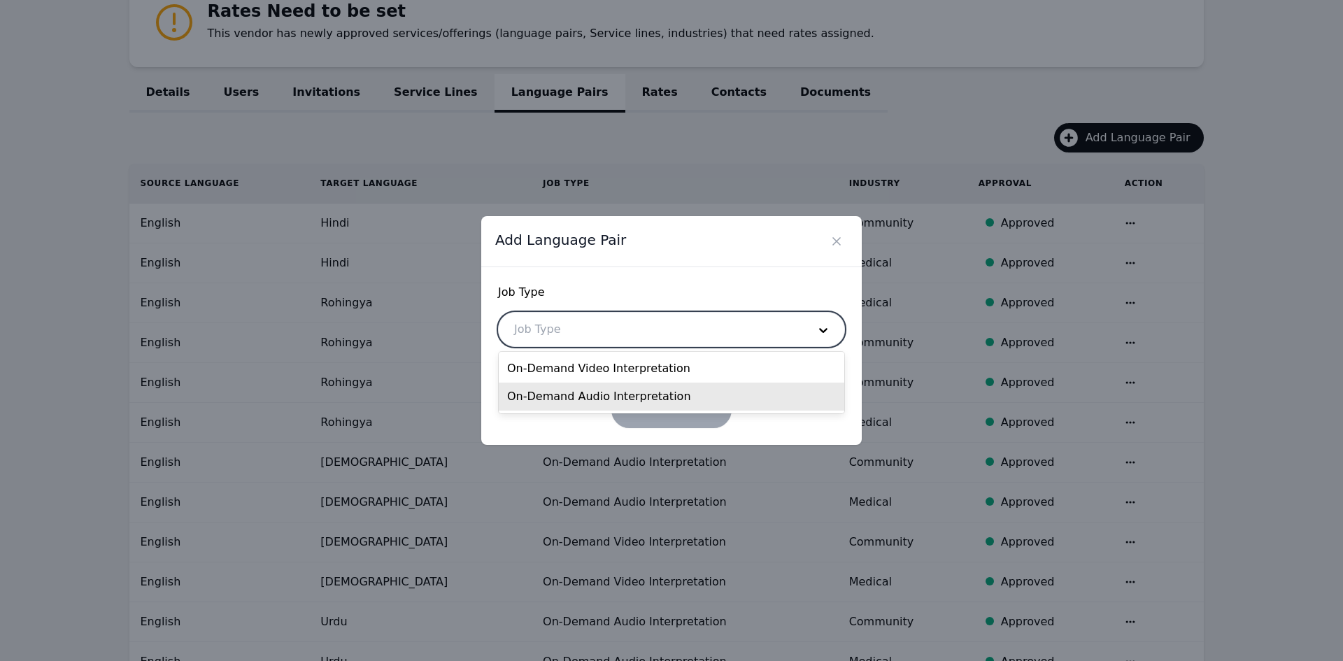
click at [579, 399] on div "On-Demand Audio Interpretation" at bounding box center [672, 397] width 346 height 28
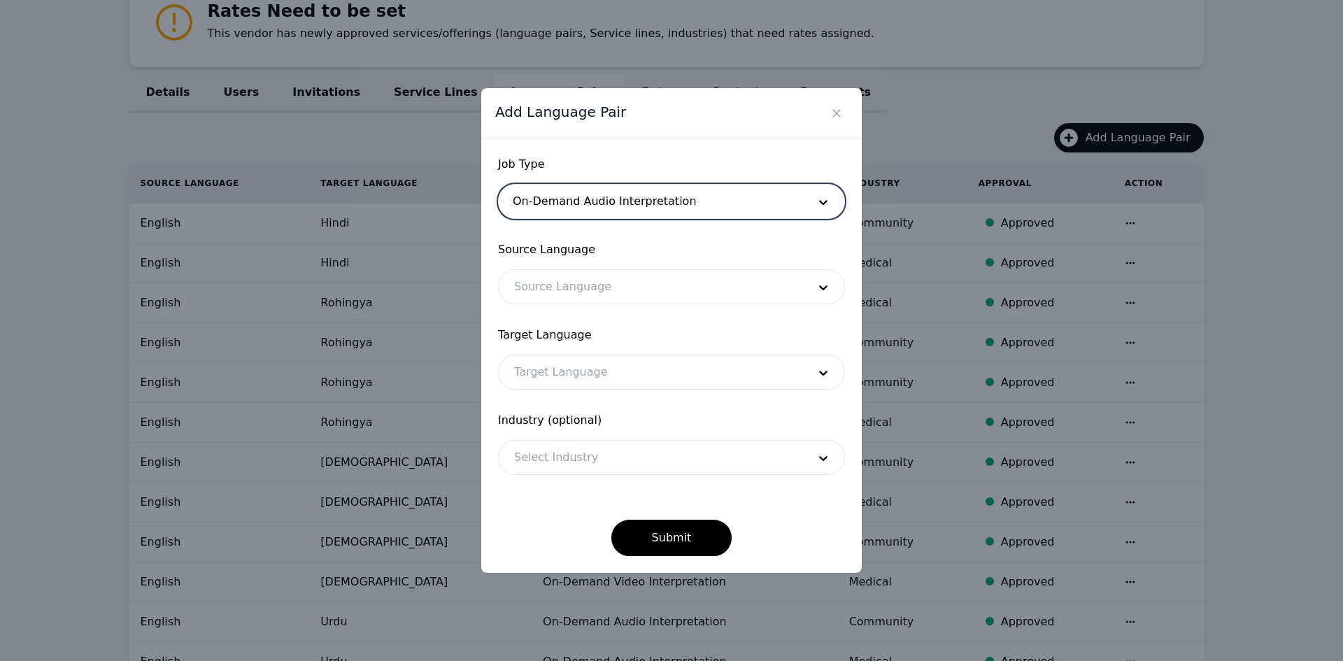
click at [565, 312] on form "Job Type option On-Demand Audio Interpretation, selected. On-Demand Audio Inter…" at bounding box center [671, 356] width 347 height 400
click at [563, 292] on div at bounding box center [651, 287] width 304 height 34
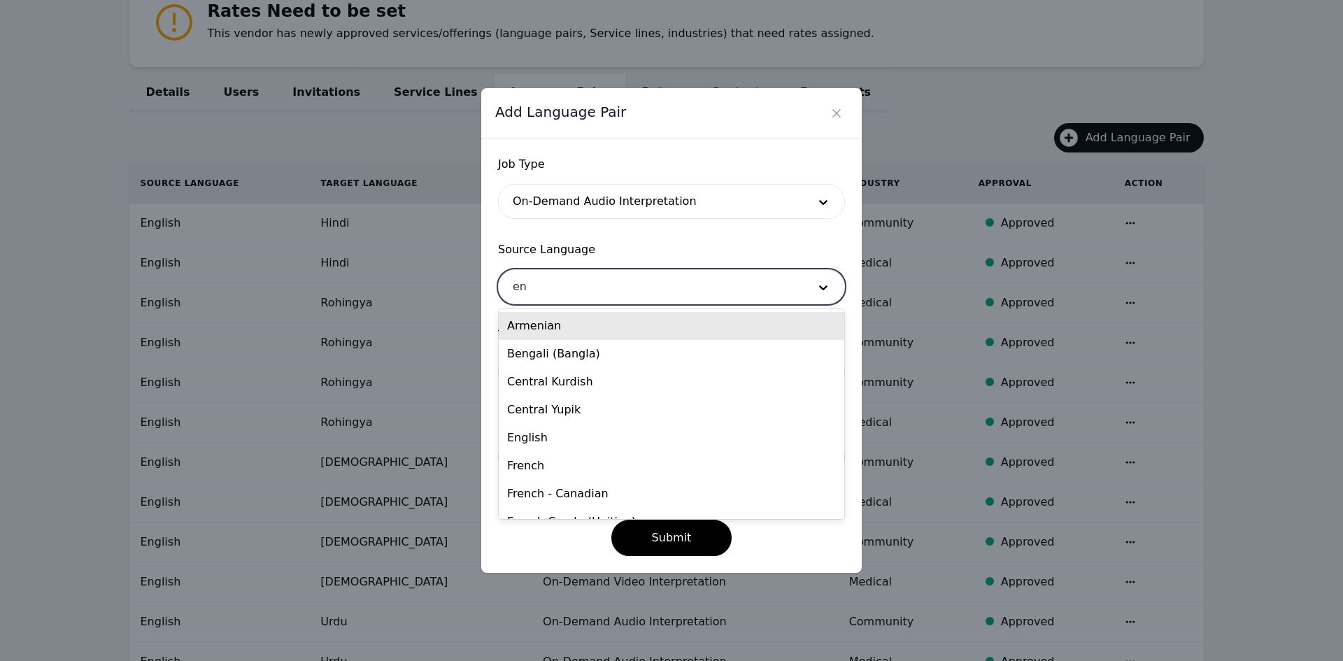
type input "eng"
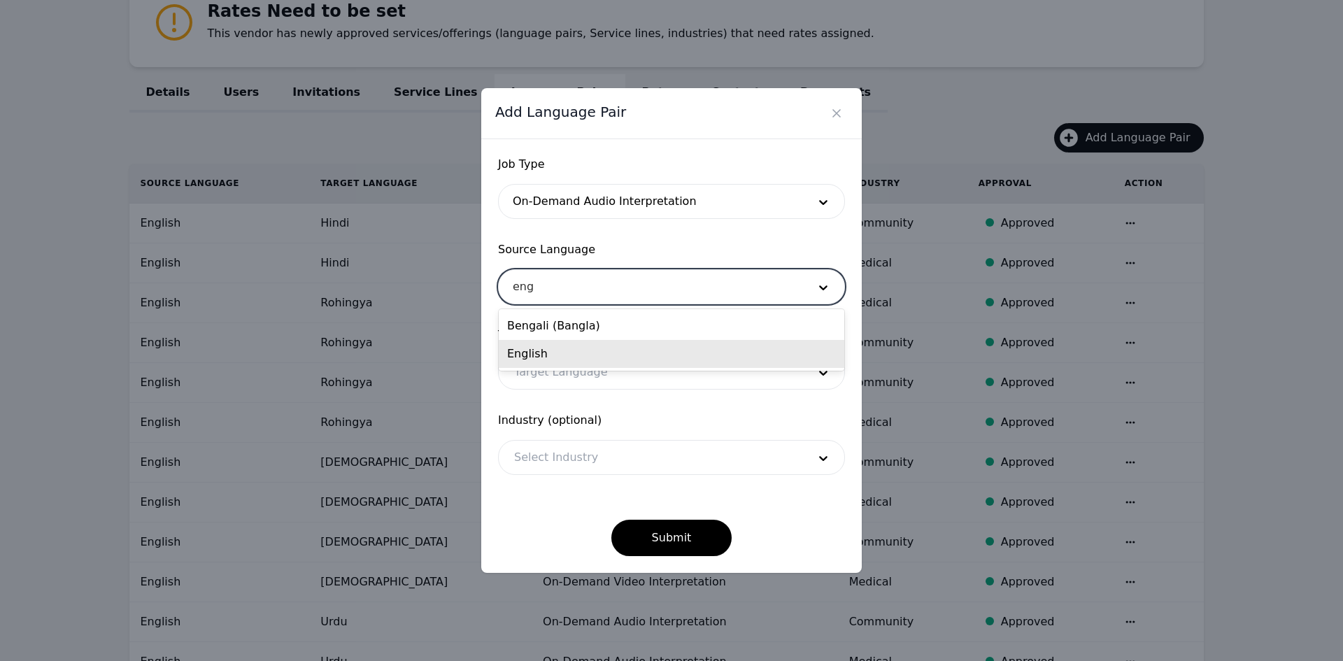
click at [574, 351] on div "English" at bounding box center [672, 354] width 346 height 28
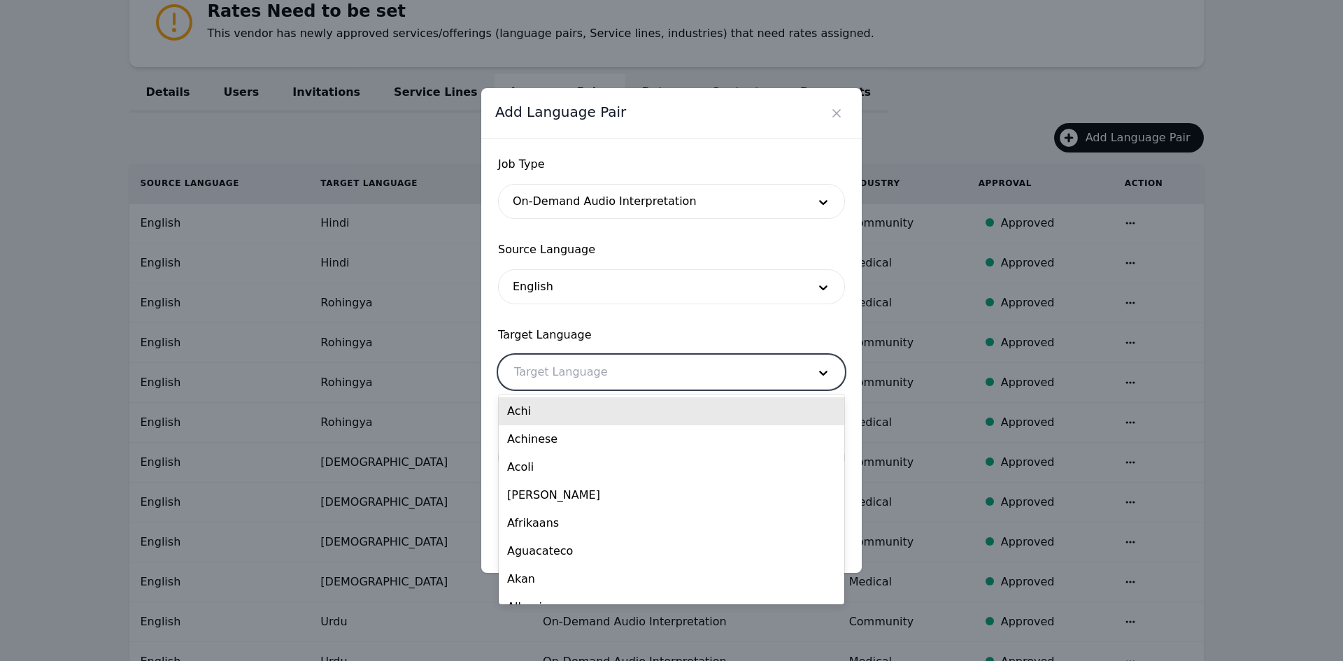
click at [572, 379] on div at bounding box center [651, 372] width 304 height 34
type input "hind"
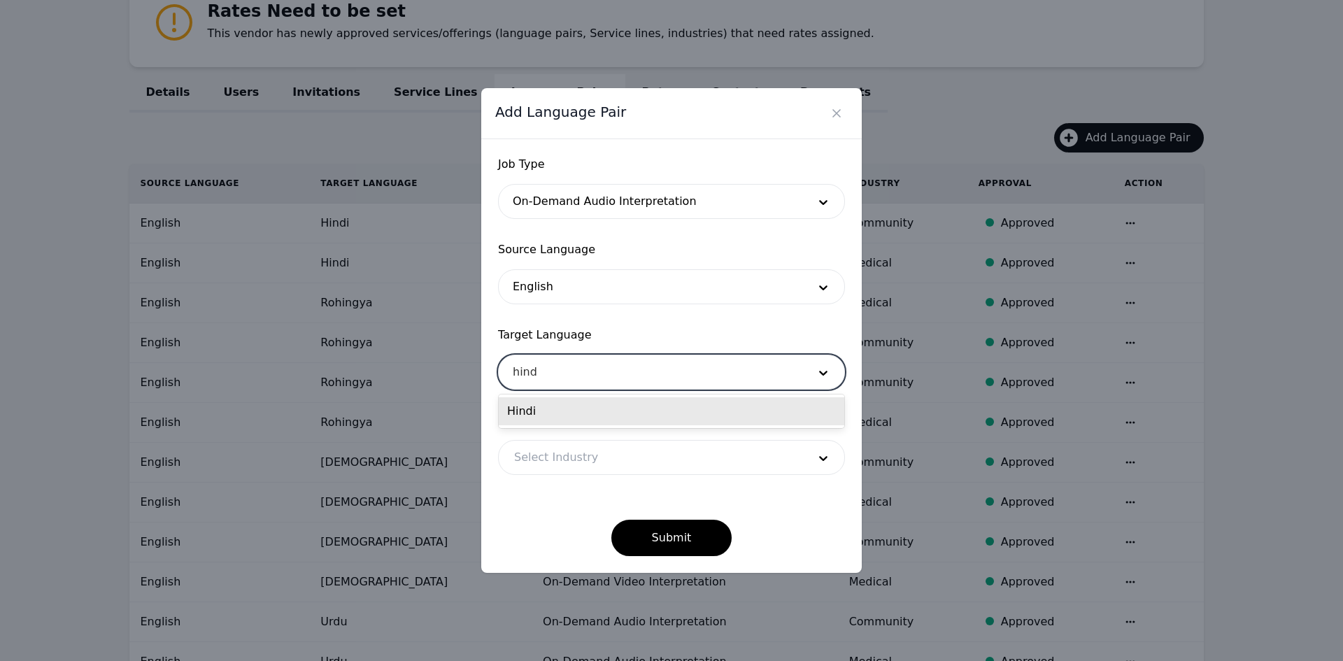
click at [555, 409] on div "Hindi" at bounding box center [672, 411] width 346 height 28
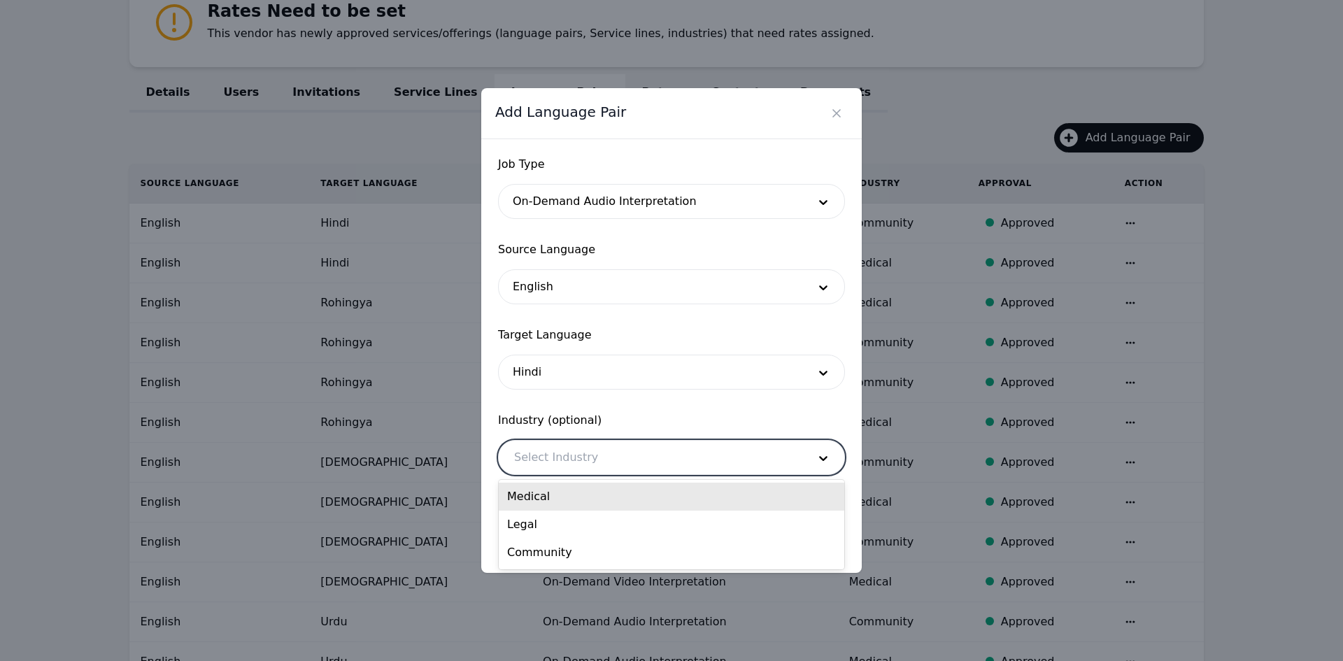
click at [560, 455] on div at bounding box center [651, 458] width 304 height 34
click at [563, 496] on div "Medical" at bounding box center [672, 497] width 346 height 28
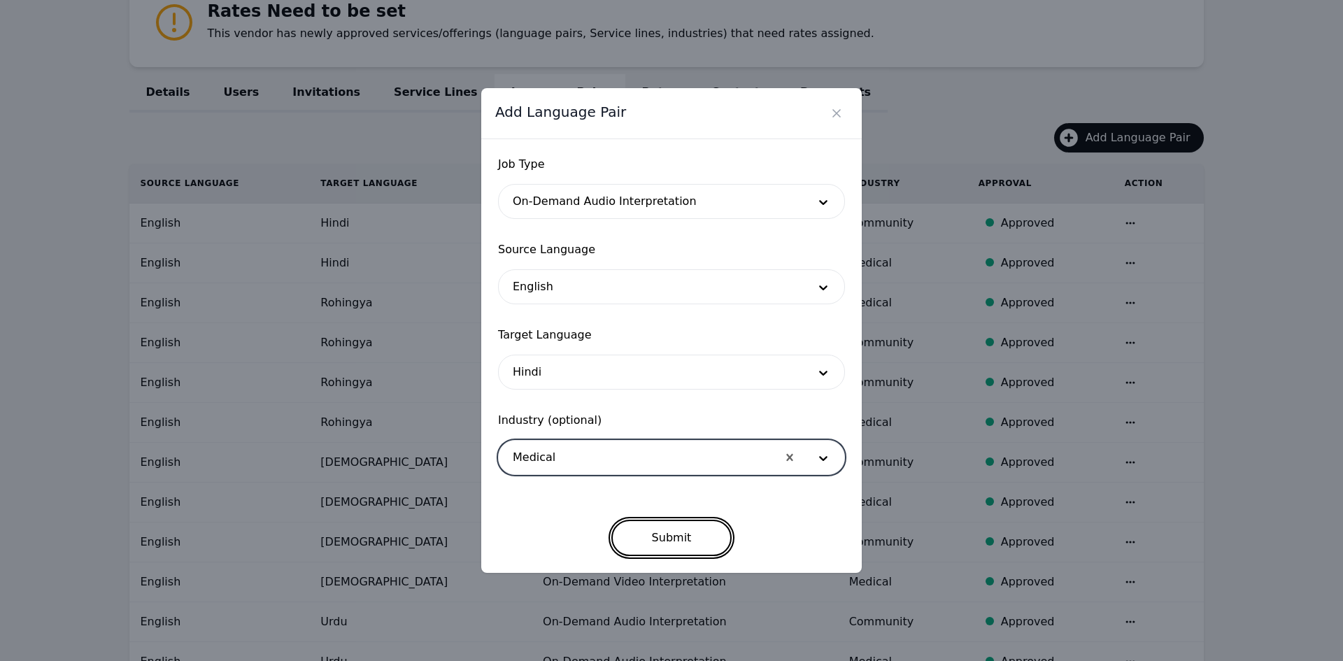
click at [669, 529] on button "Submit" at bounding box center [671, 538] width 121 height 36
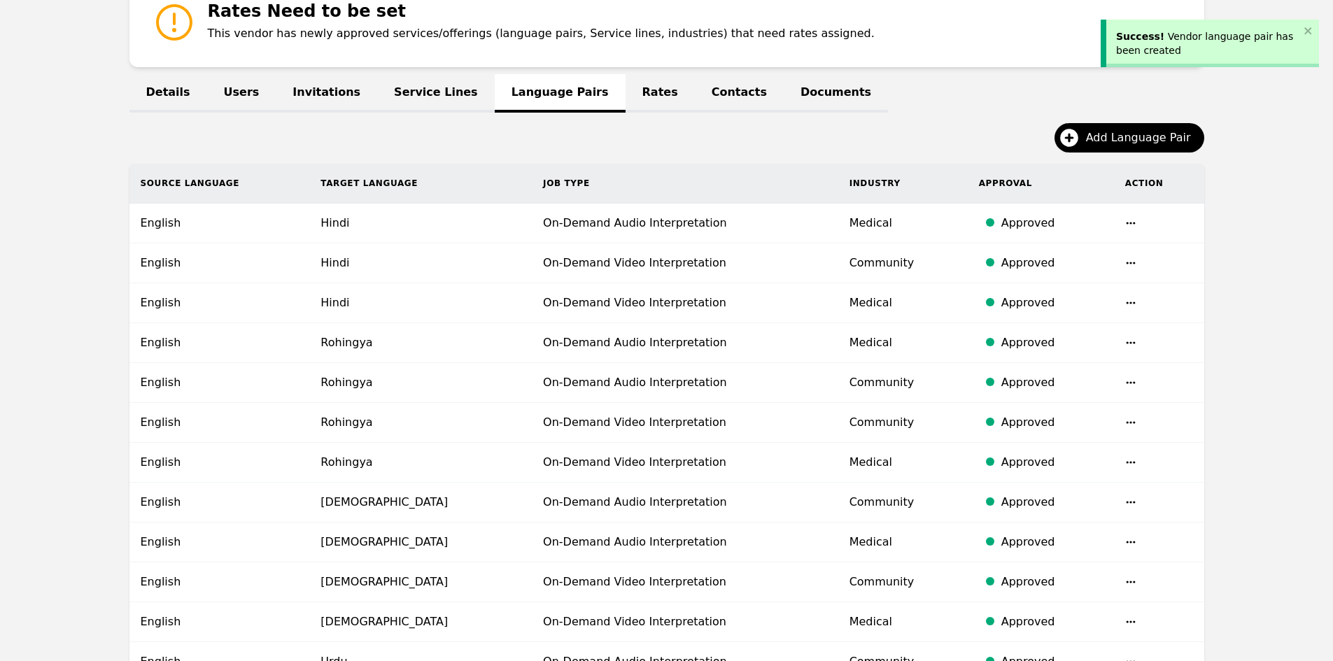
click at [1097, 153] on div "Add Language Pair" at bounding box center [666, 143] width 1075 height 41
click at [1103, 140] on span "Add Language Pair" at bounding box center [1143, 137] width 115 height 17
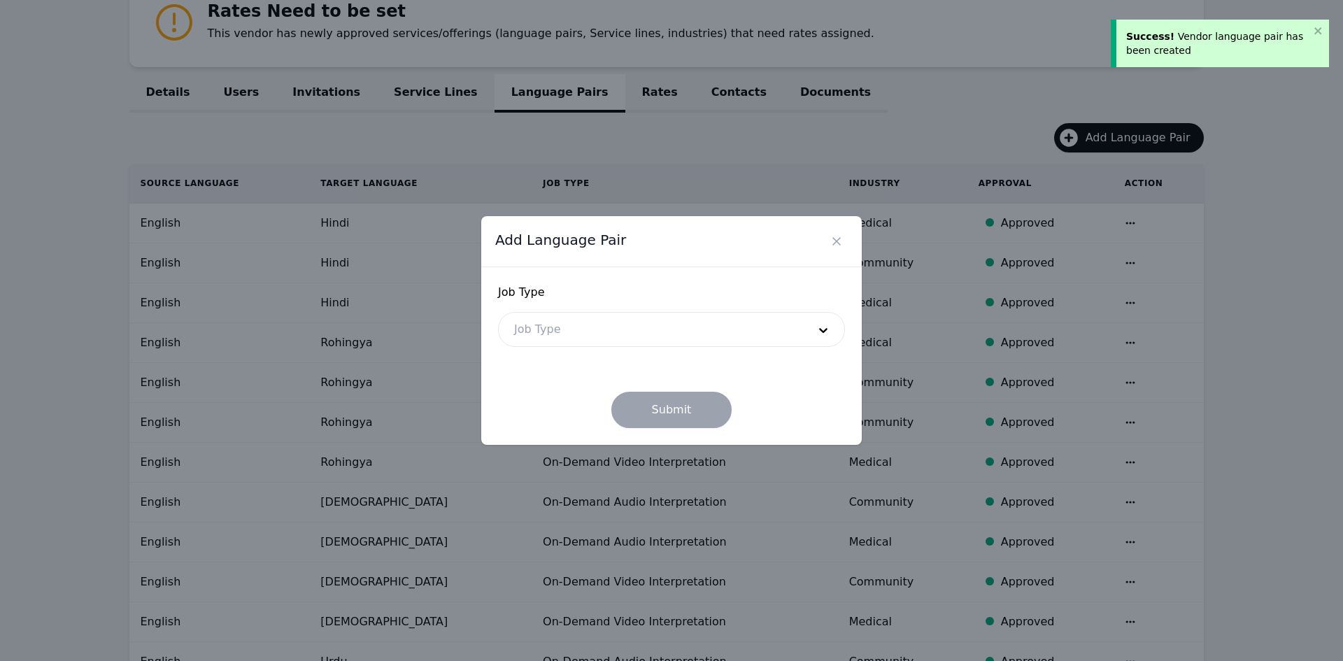
click at [632, 328] on div at bounding box center [651, 330] width 304 height 34
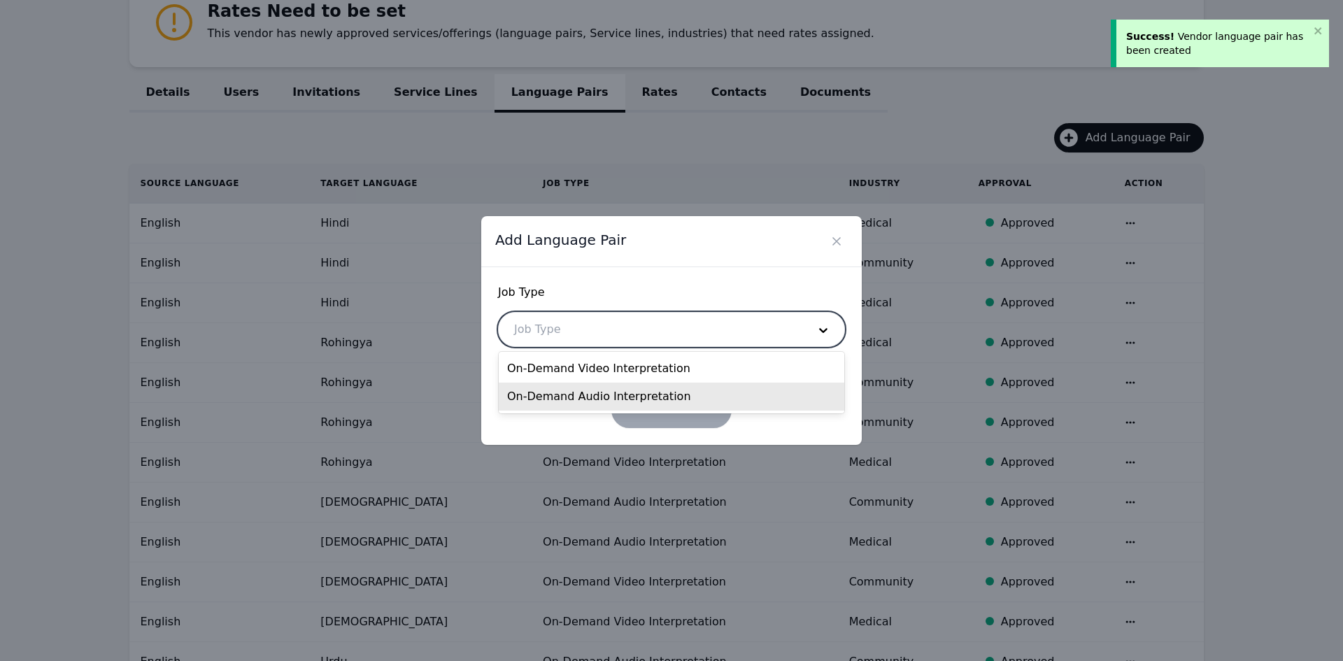
click at [588, 395] on div "On-Demand Audio Interpretation" at bounding box center [672, 397] width 346 height 28
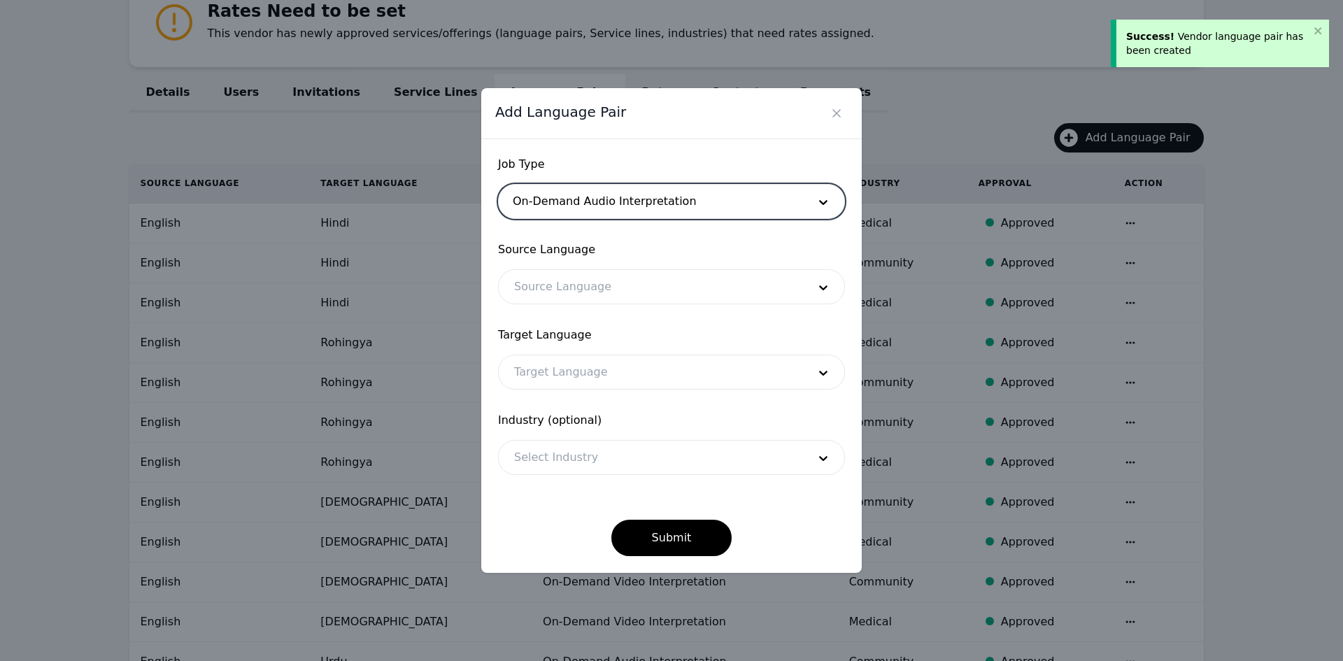
click at [549, 356] on div at bounding box center [651, 372] width 304 height 34
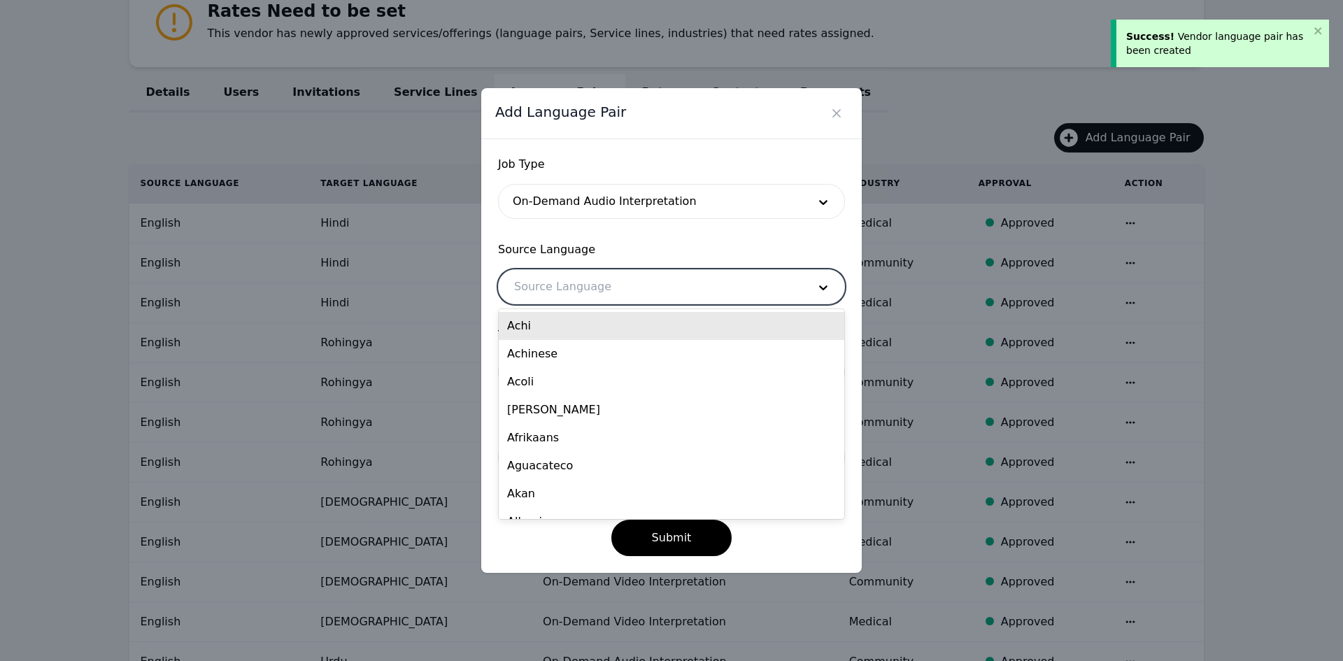
click at [550, 288] on div at bounding box center [651, 287] width 304 height 34
type input "eng"
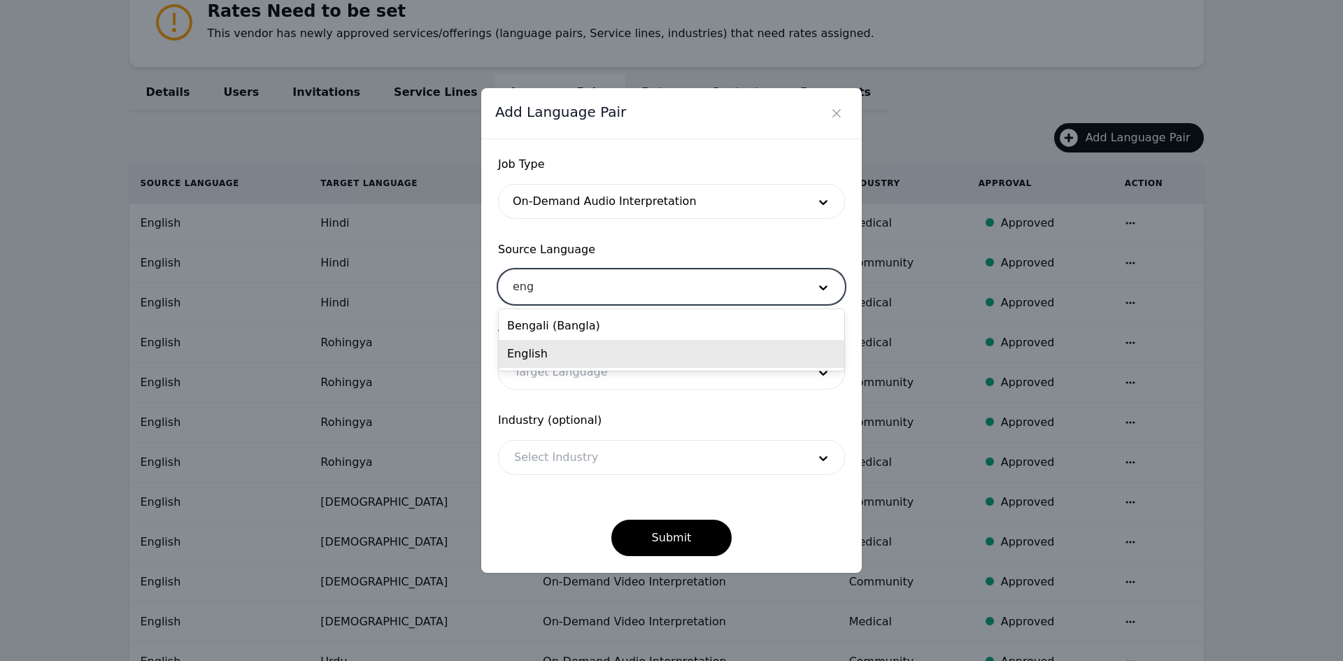
click at [541, 353] on div "English" at bounding box center [672, 354] width 346 height 28
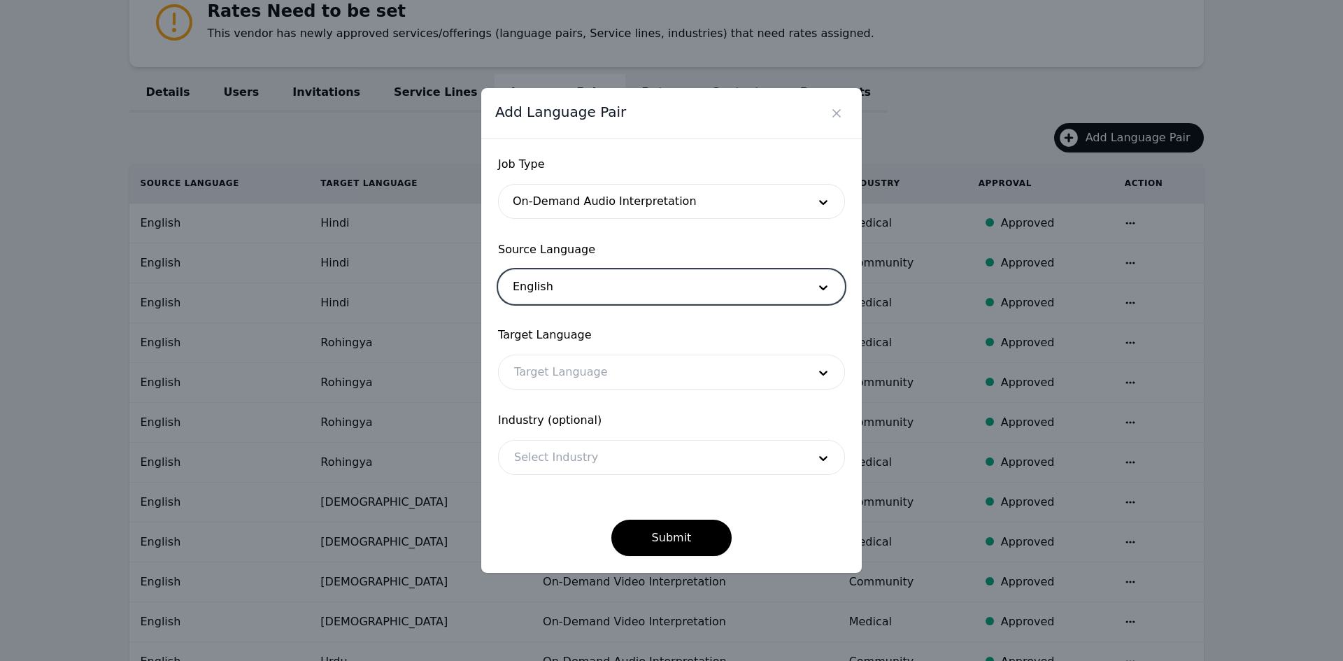
click at [541, 371] on div at bounding box center [651, 372] width 304 height 34
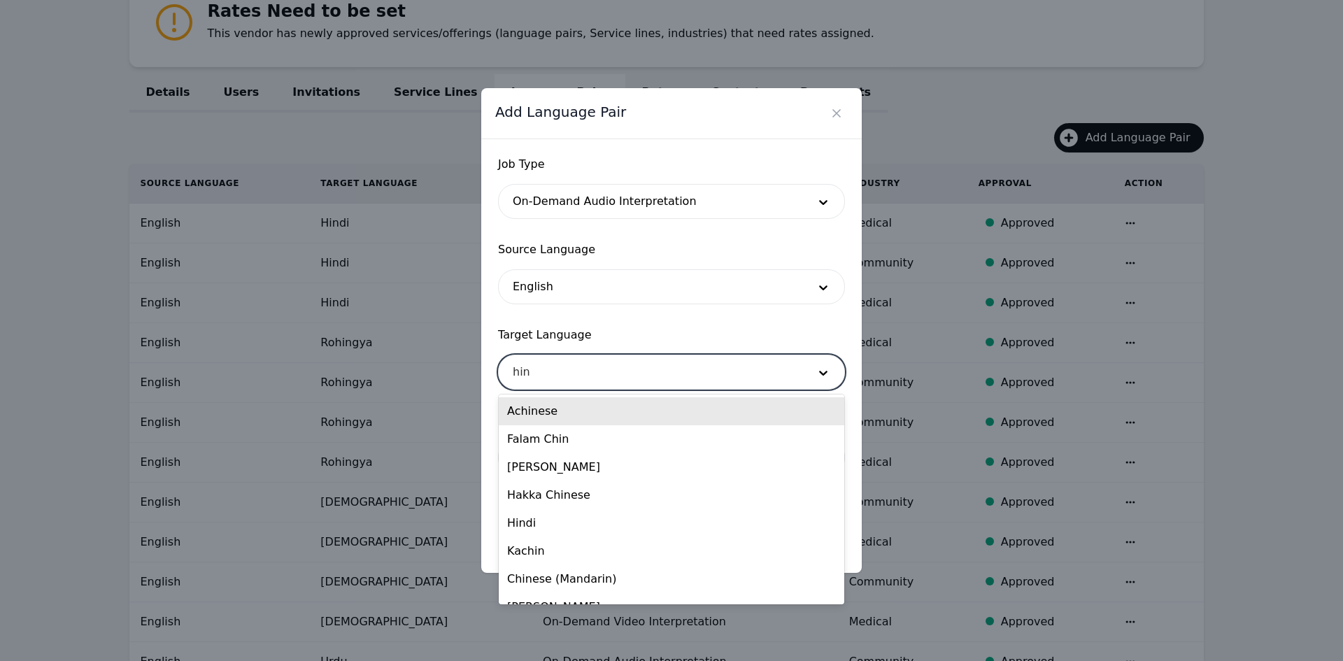
type input "hind"
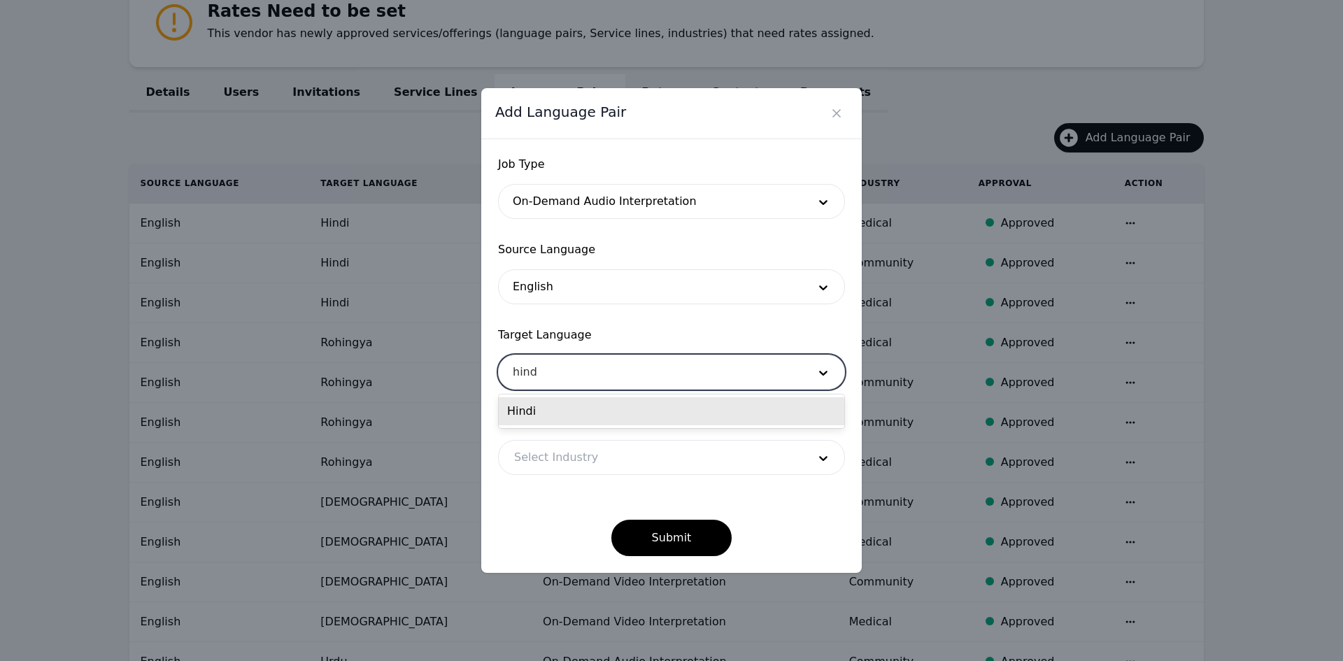
click at [554, 413] on div "Hindi" at bounding box center [672, 411] width 346 height 28
click at [546, 457] on div at bounding box center [651, 458] width 304 height 34
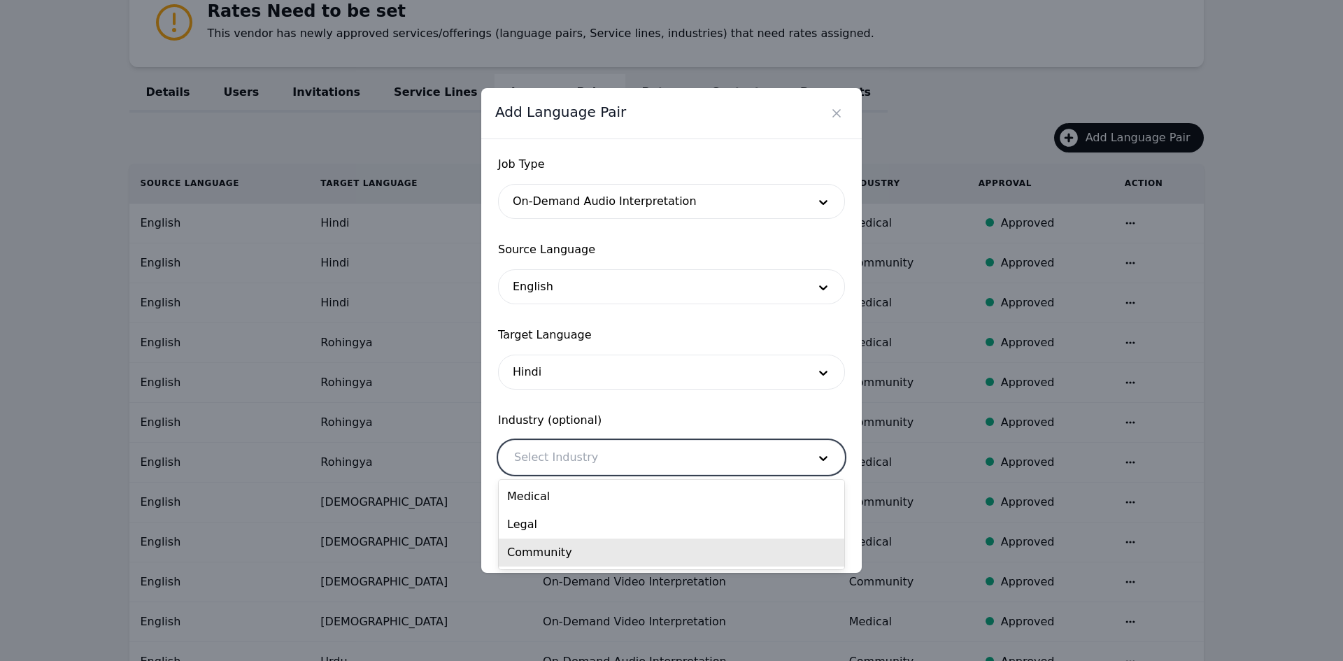
click at [555, 547] on div "Community" at bounding box center [672, 553] width 346 height 28
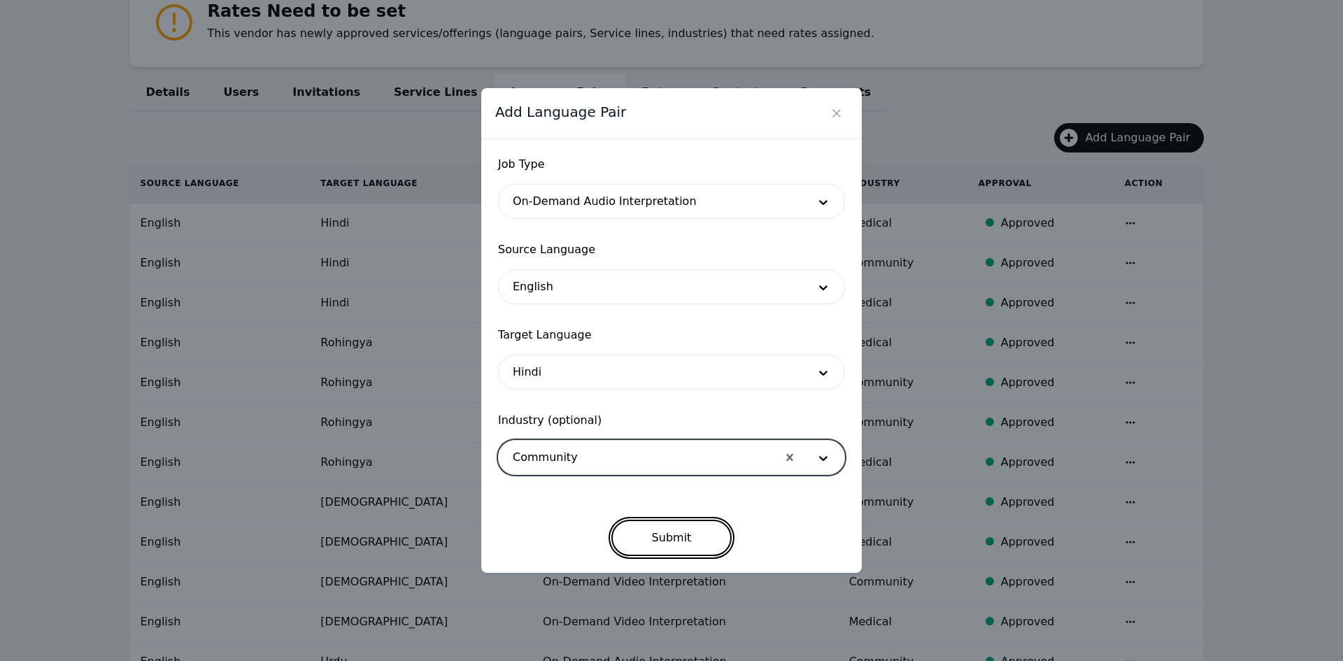
click at [642, 532] on button "Submit" at bounding box center [671, 538] width 121 height 36
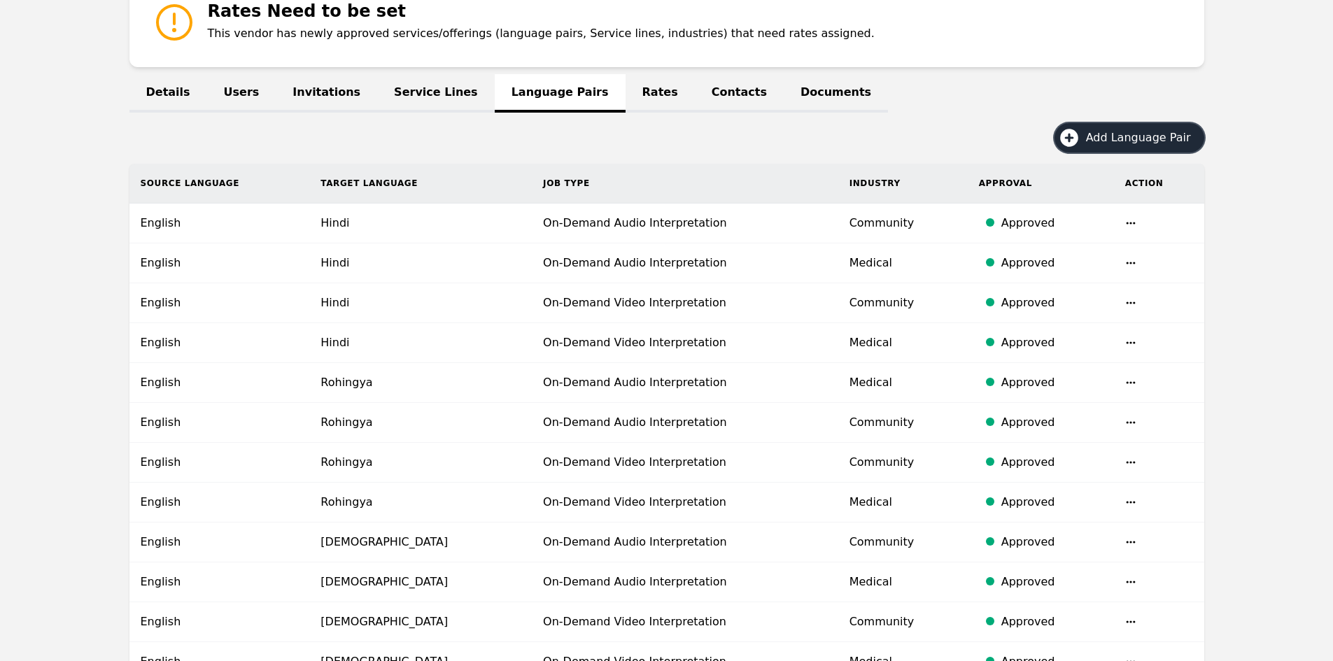
click at [1110, 126] on button "Add Language Pair" at bounding box center [1129, 137] width 150 height 29
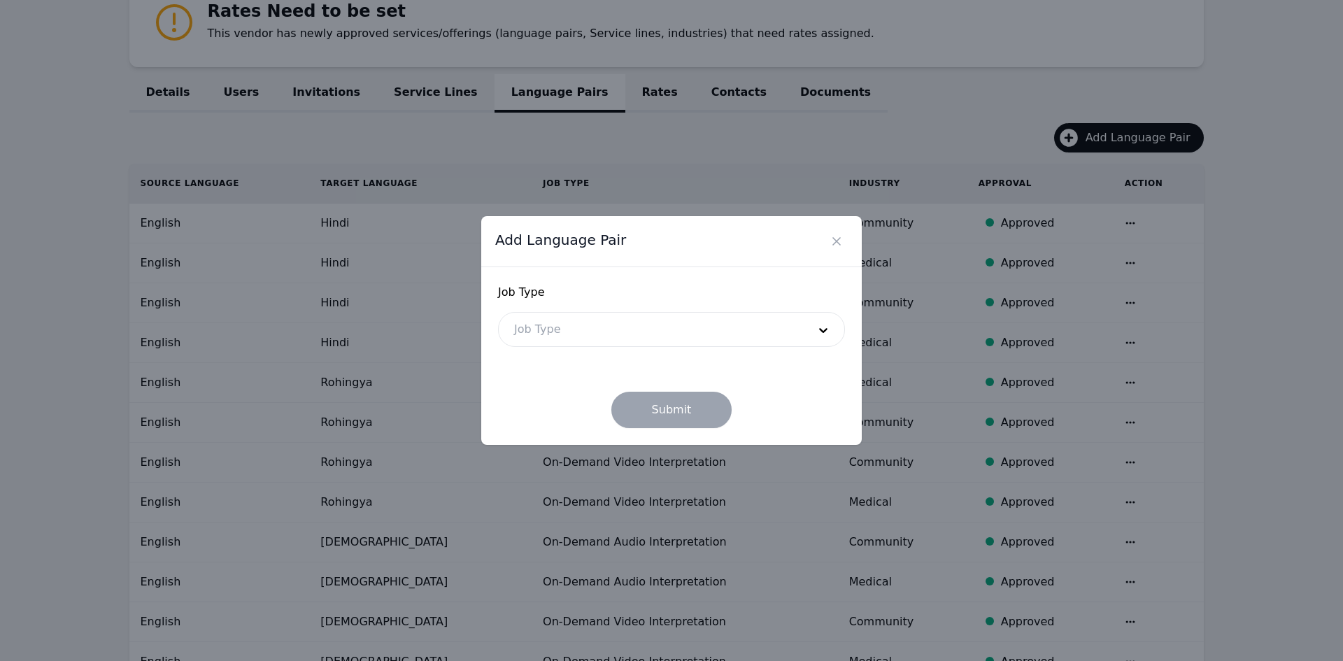
click at [562, 325] on div at bounding box center [651, 330] width 304 height 34
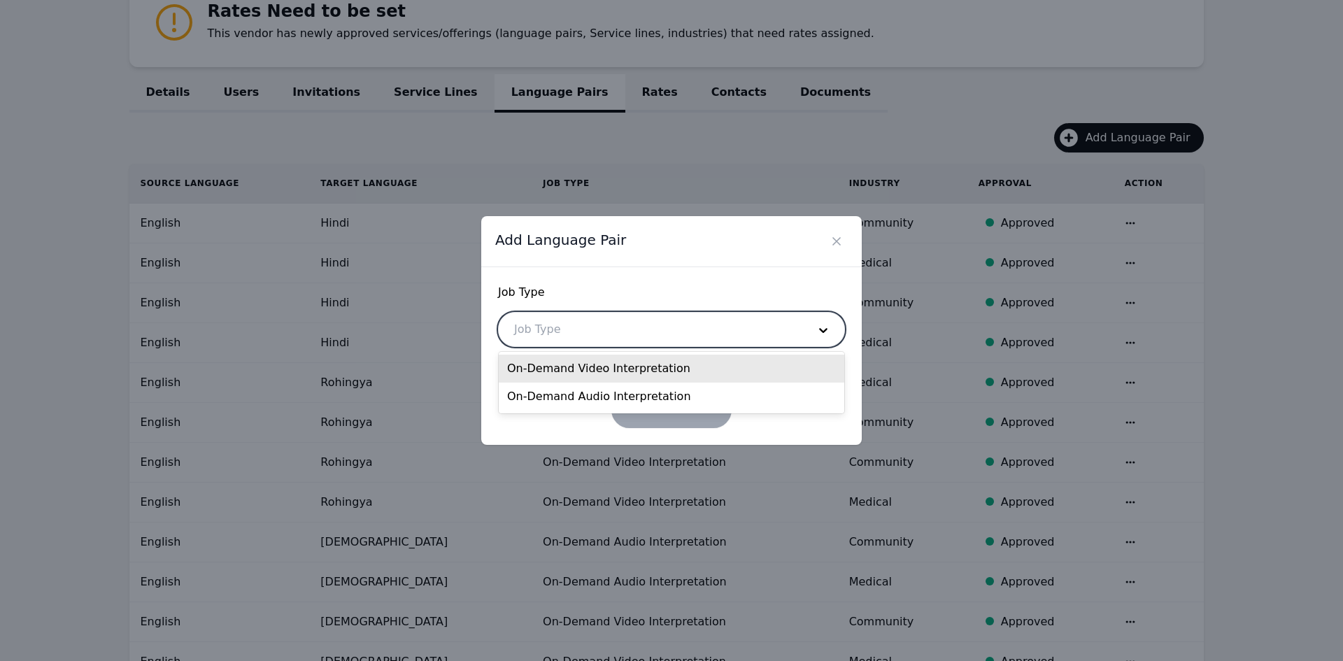
click at [565, 365] on div "On-Demand Video Interpretation" at bounding box center [672, 369] width 346 height 28
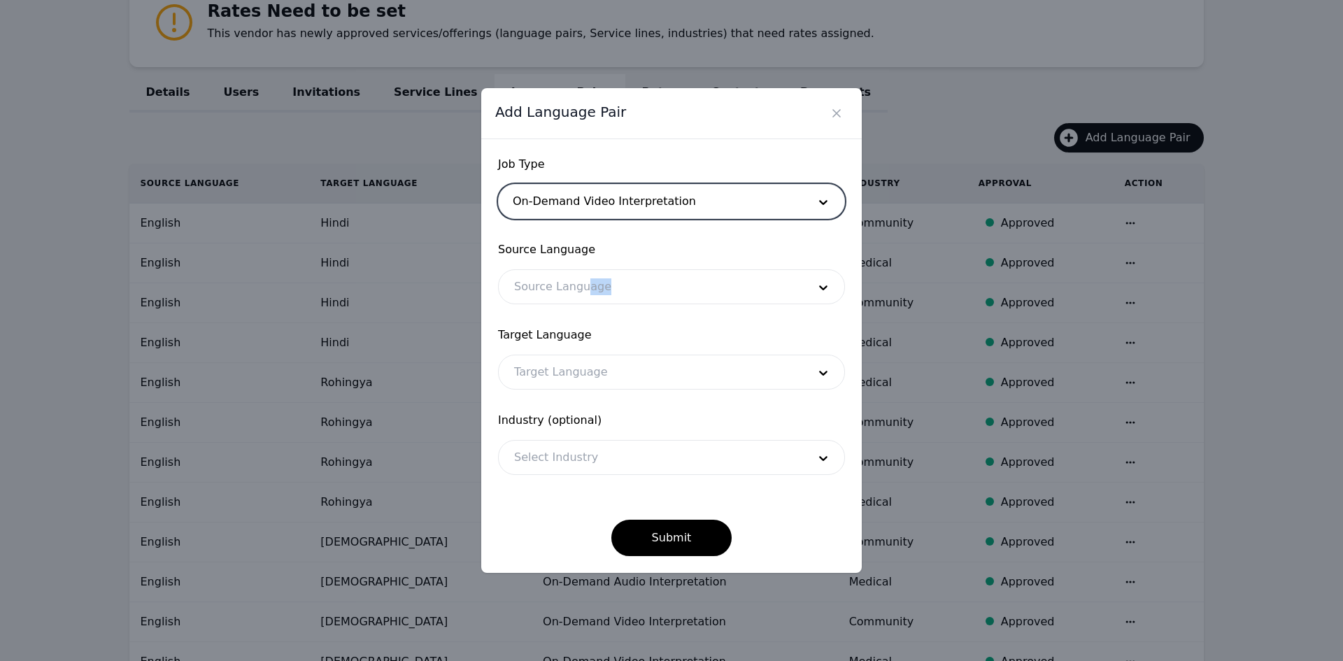
drag, startPoint x: 579, startPoint y: 271, endPoint x: 569, endPoint y: 292, distance: 23.8
click at [577, 281] on div "Source Language Source Language" at bounding box center [671, 272] width 347 height 63
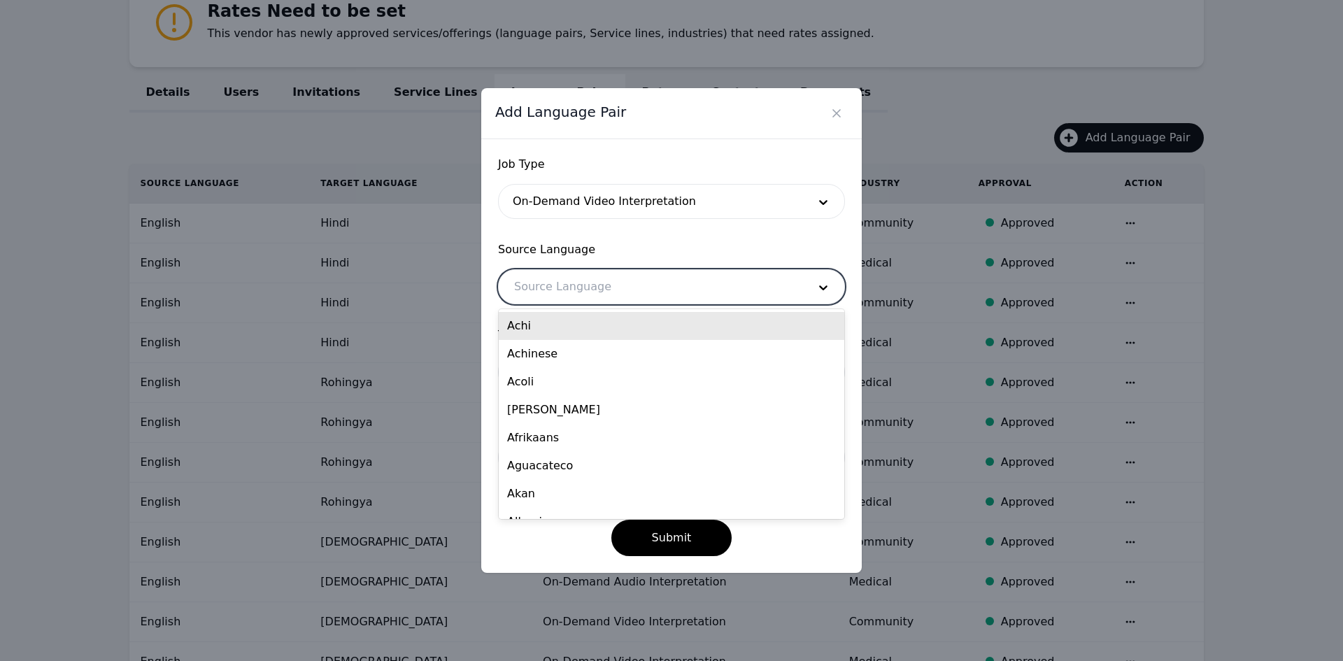
click at [568, 292] on div at bounding box center [651, 287] width 304 height 34
type input "eng"
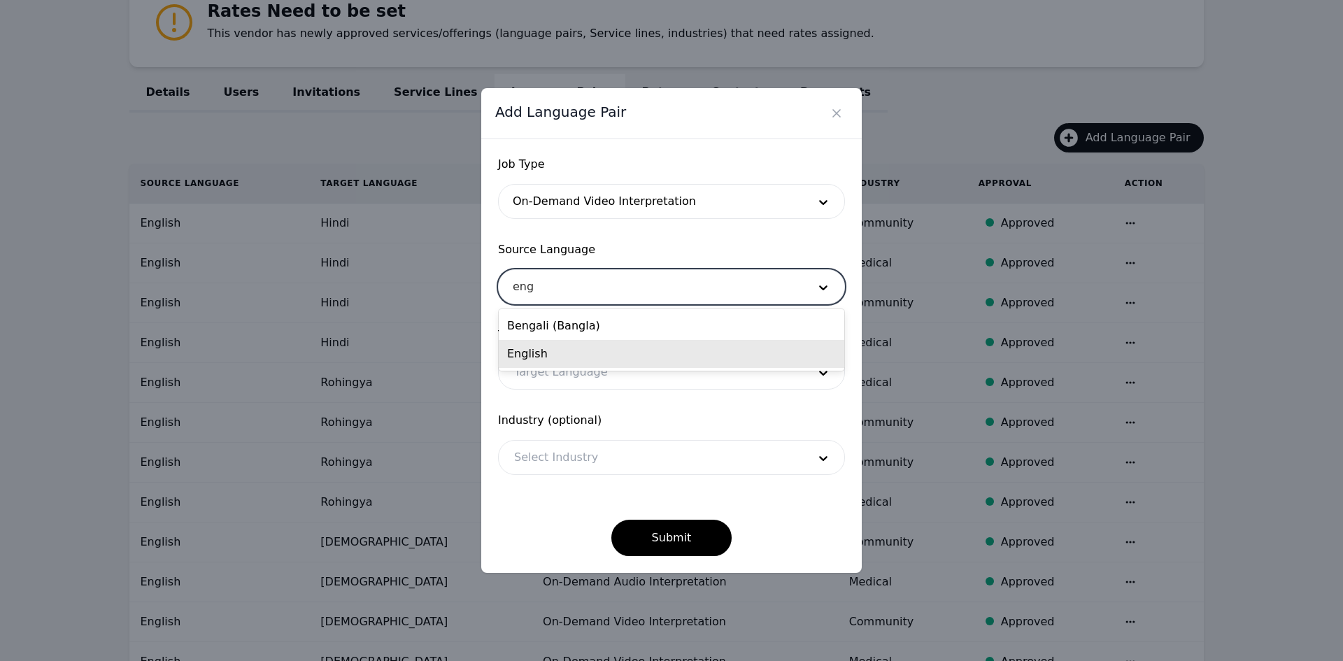
click at [568, 354] on div "English" at bounding box center [672, 354] width 346 height 28
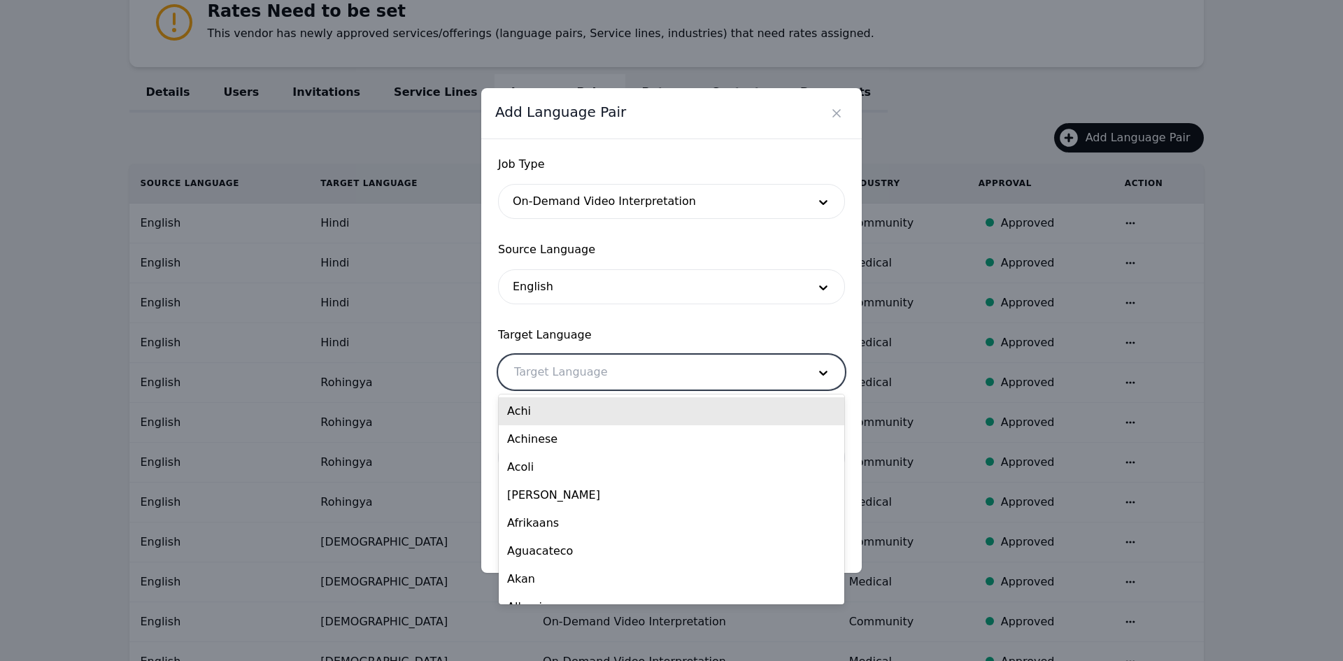
click at [561, 375] on div at bounding box center [651, 372] width 304 height 34
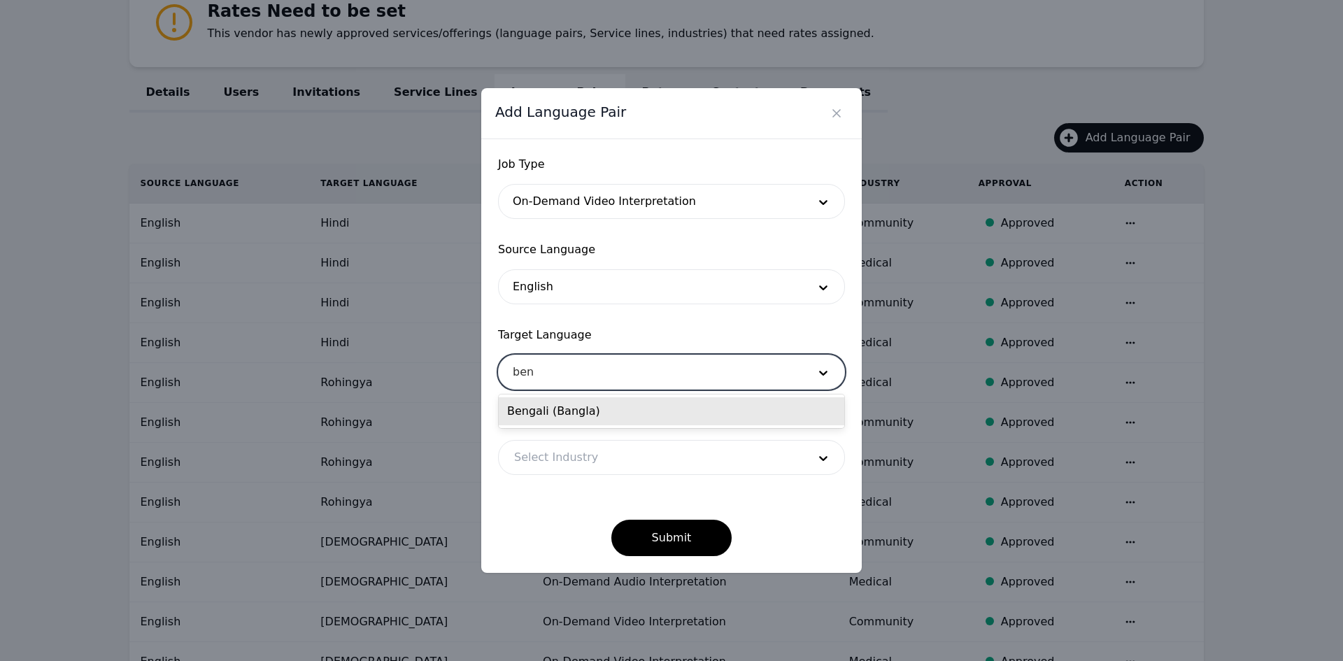
type input "beng"
click at [572, 411] on div "Bengali (Bangla)" at bounding box center [672, 411] width 346 height 28
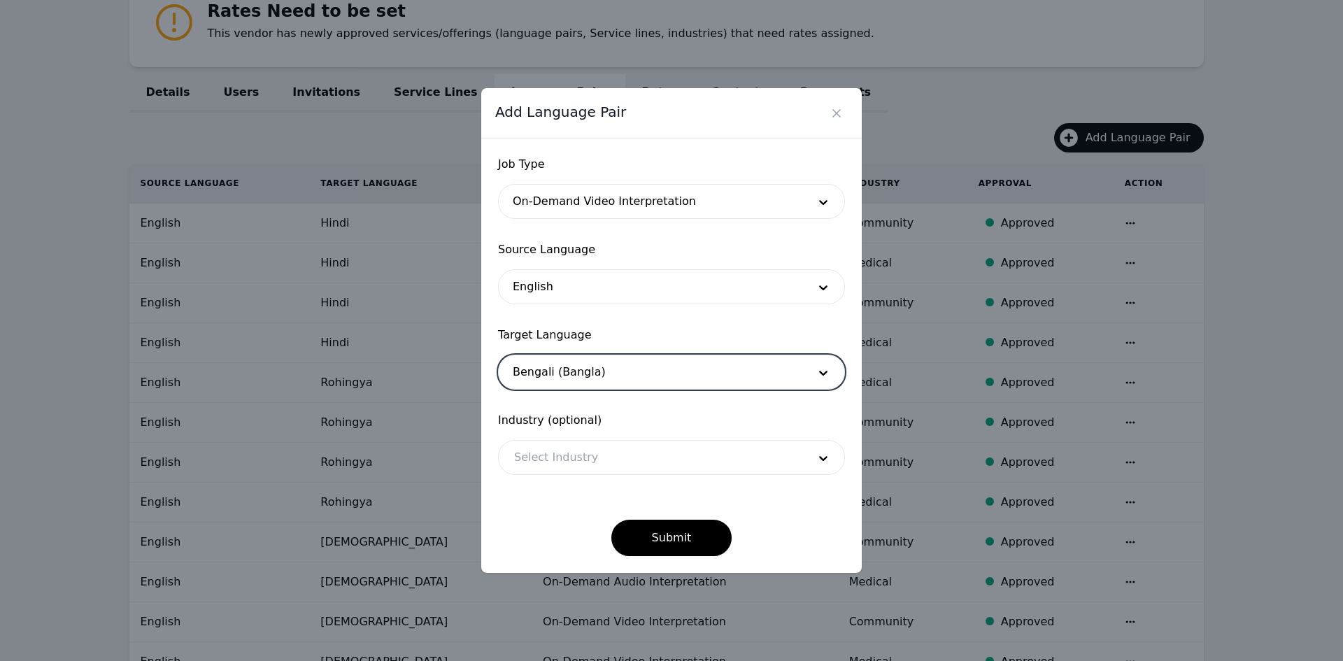
click at [585, 451] on div at bounding box center [651, 458] width 304 height 34
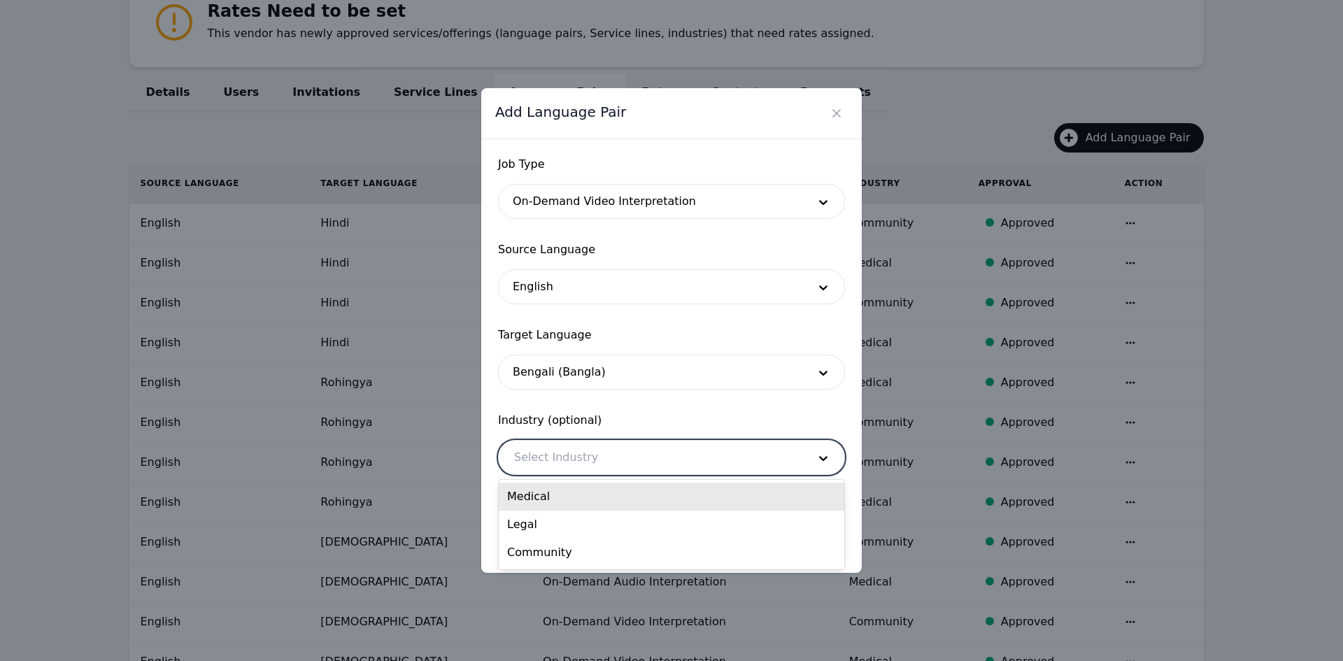
click at [573, 495] on div "Medical" at bounding box center [672, 497] width 346 height 28
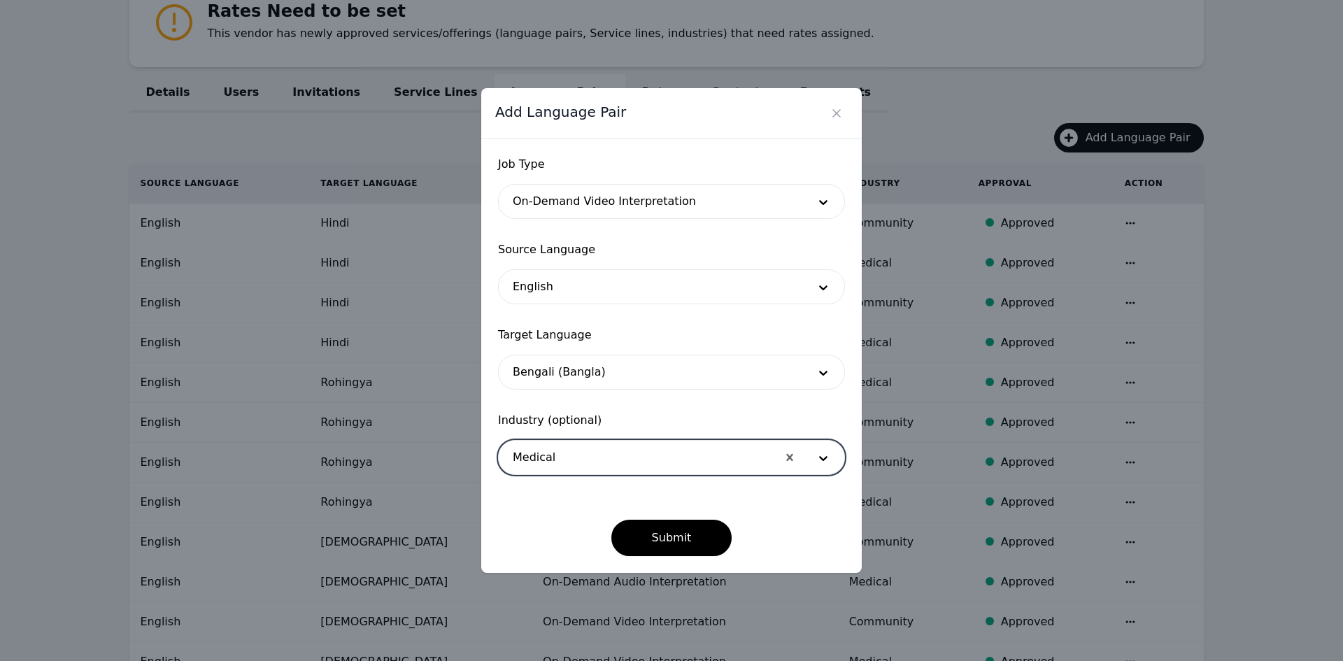
click at [657, 518] on div "Submit" at bounding box center [671, 526] width 347 height 59
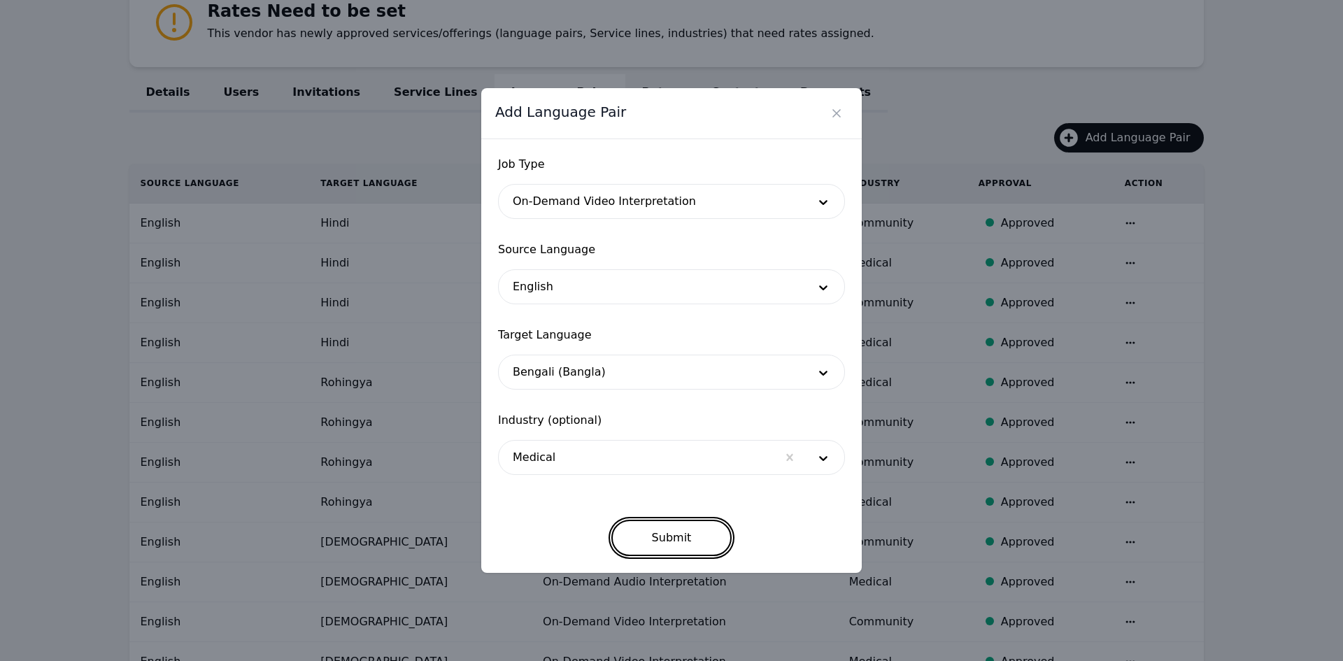
click at [650, 532] on button "Submit" at bounding box center [671, 538] width 121 height 36
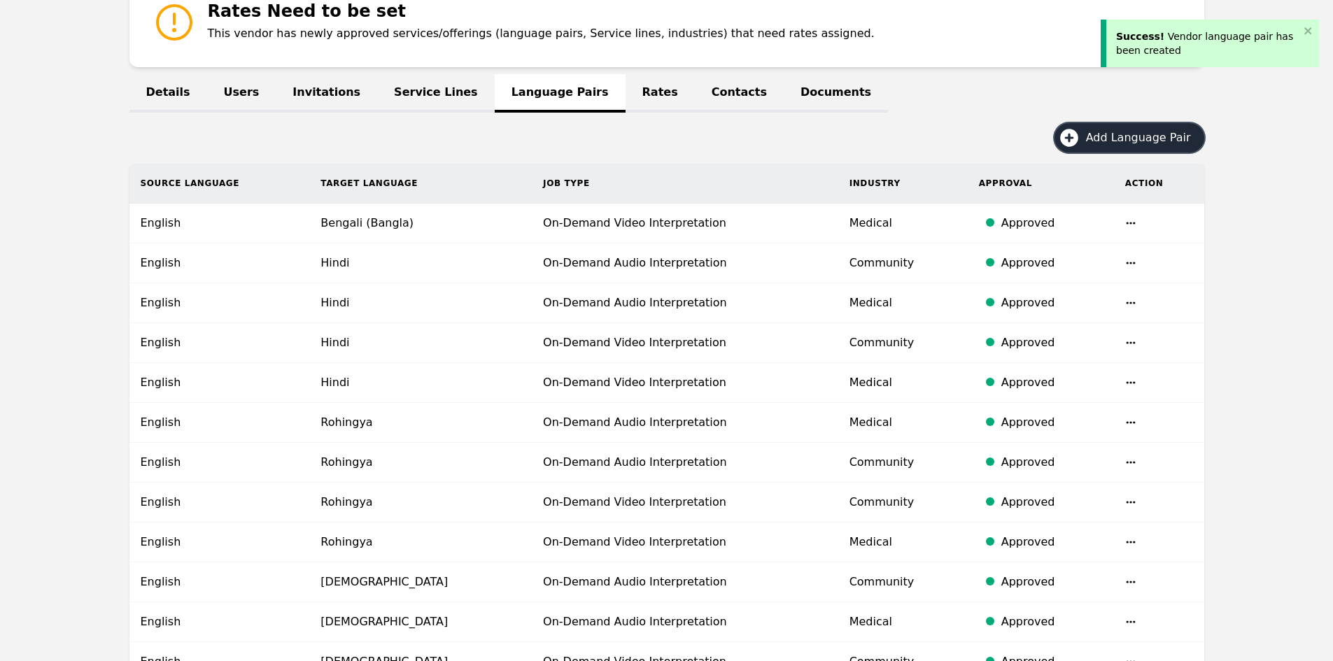
click at [1116, 148] on button "Add Language Pair" at bounding box center [1129, 137] width 150 height 29
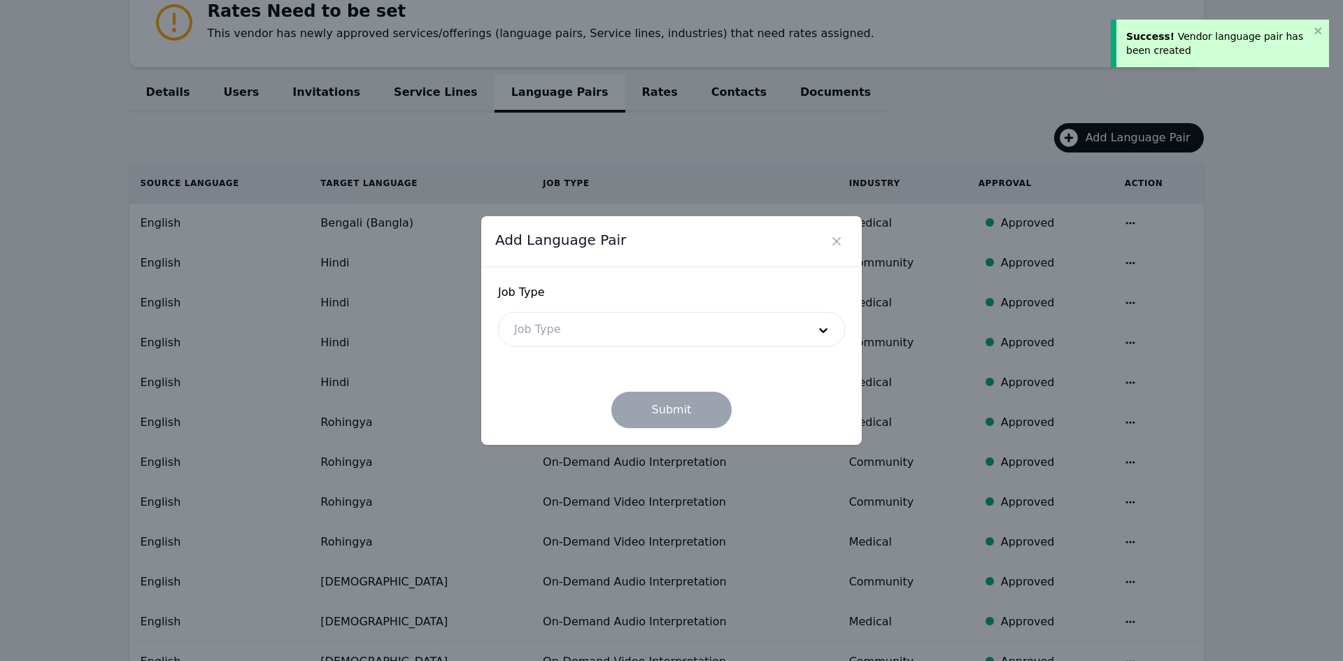
click at [730, 325] on div at bounding box center [651, 330] width 304 height 34
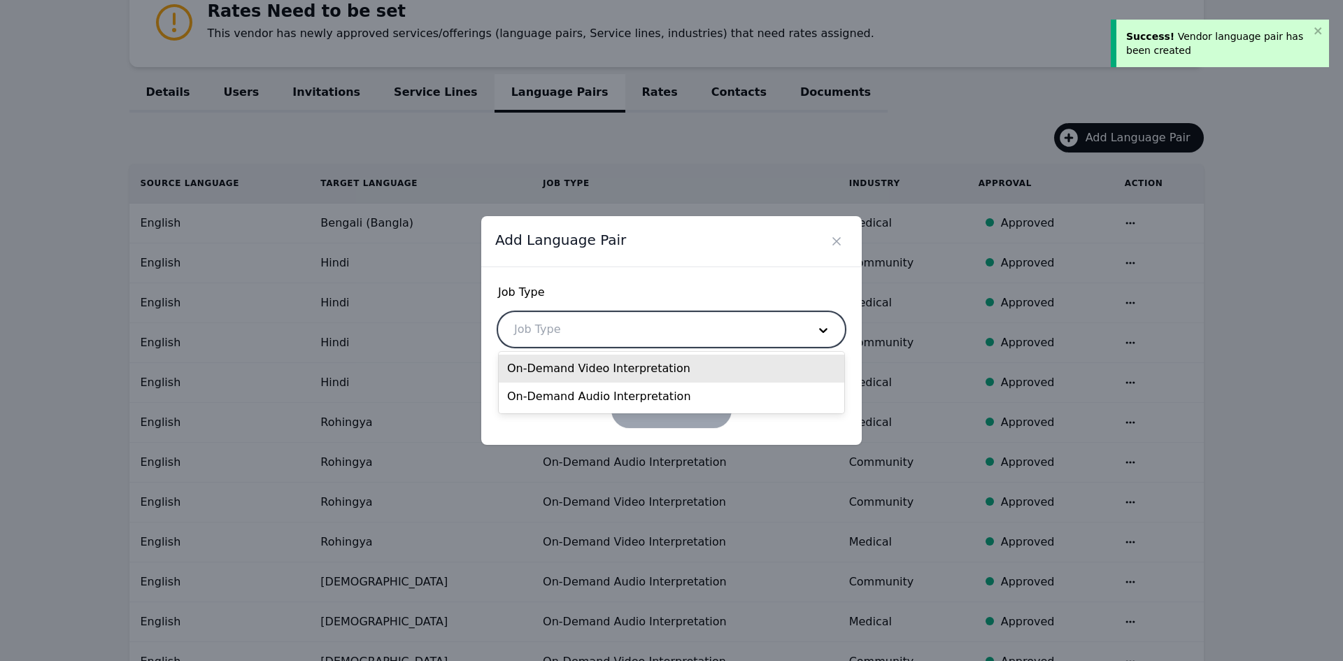
click at [676, 364] on div "On-Demand Video Interpretation" at bounding box center [672, 369] width 346 height 28
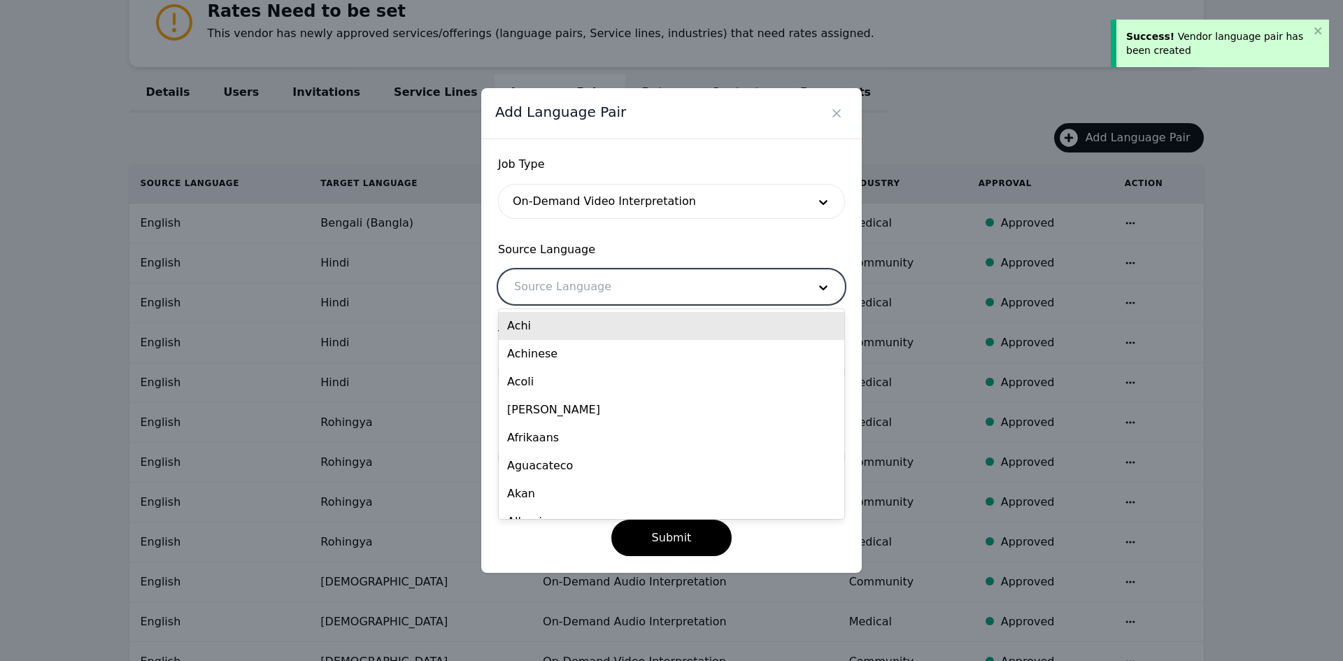
drag, startPoint x: 602, startPoint y: 273, endPoint x: 599, endPoint y: 290, distance: 17.8
click at [600, 282] on div at bounding box center [651, 287] width 304 height 34
type input "eng"
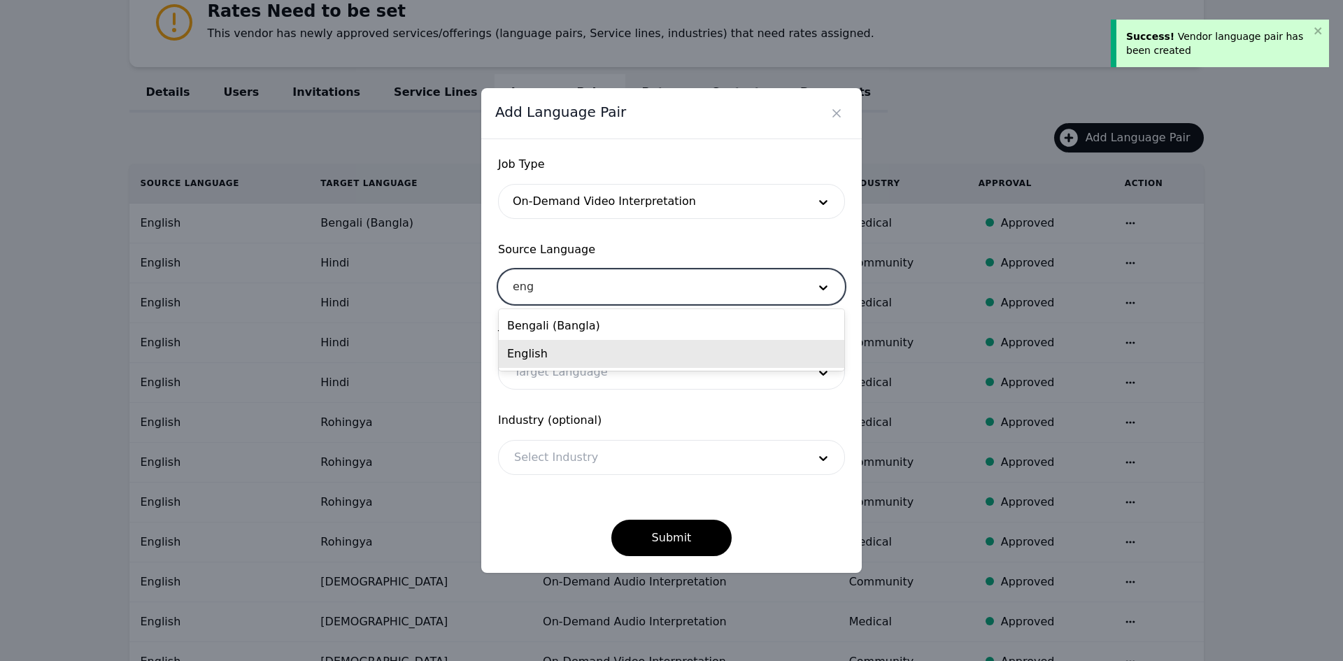
click at [576, 355] on div "English" at bounding box center [672, 354] width 346 height 28
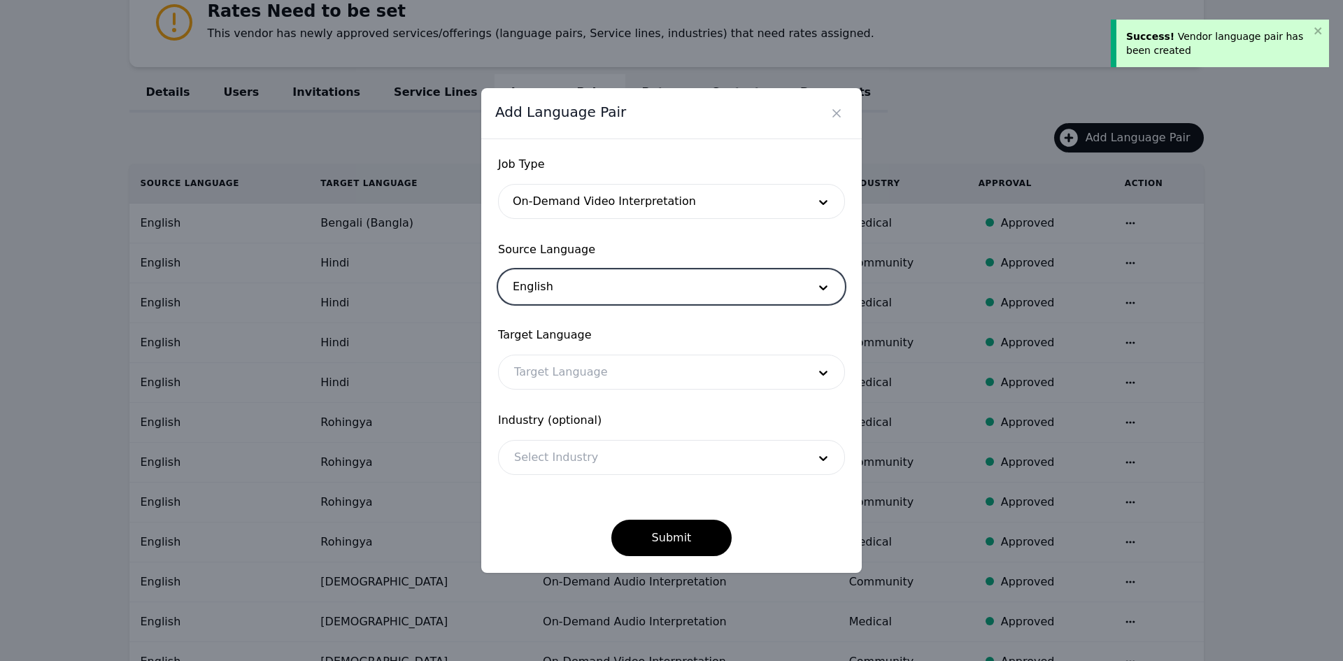
click at [572, 378] on div at bounding box center [651, 372] width 304 height 34
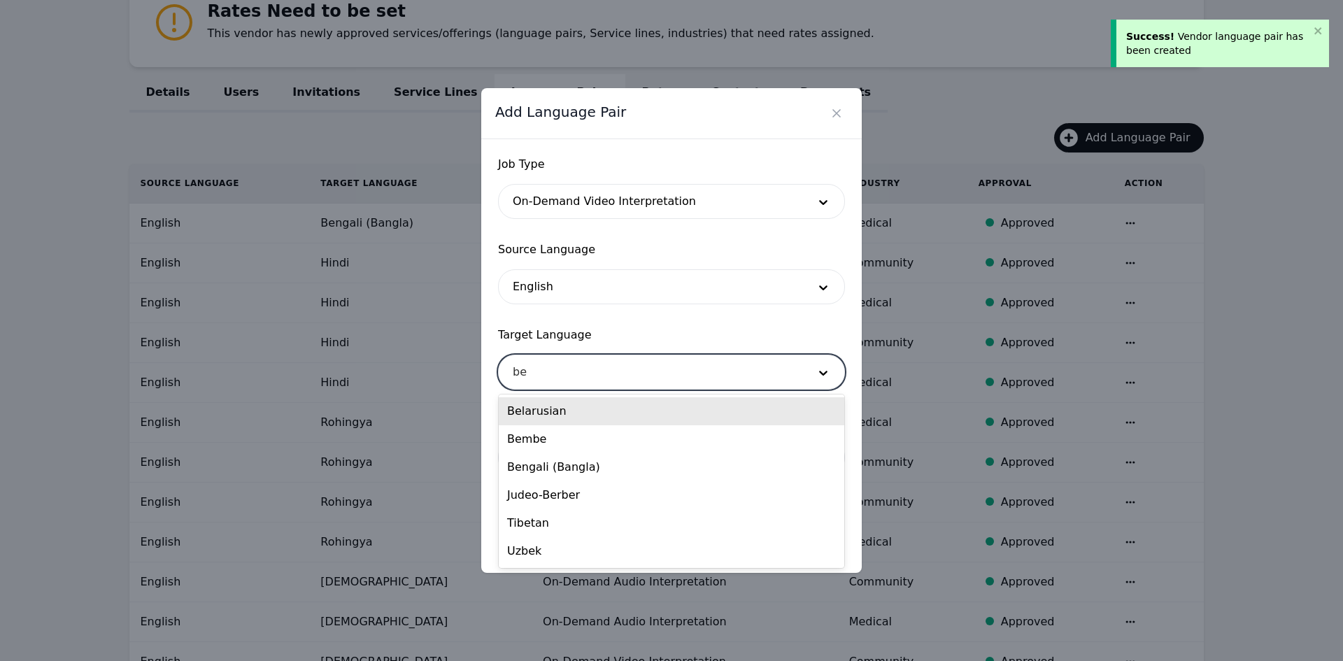
type input "ben"
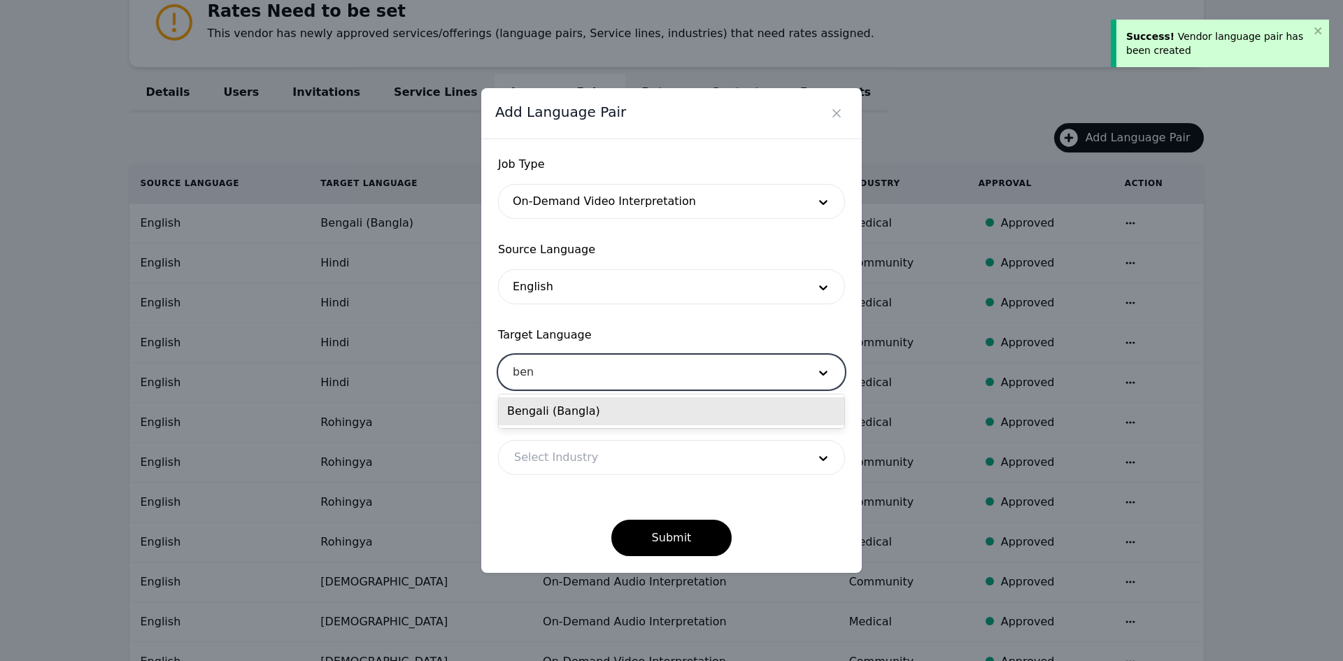
click at [574, 411] on div "Bengali (Bangla)" at bounding box center [672, 411] width 346 height 28
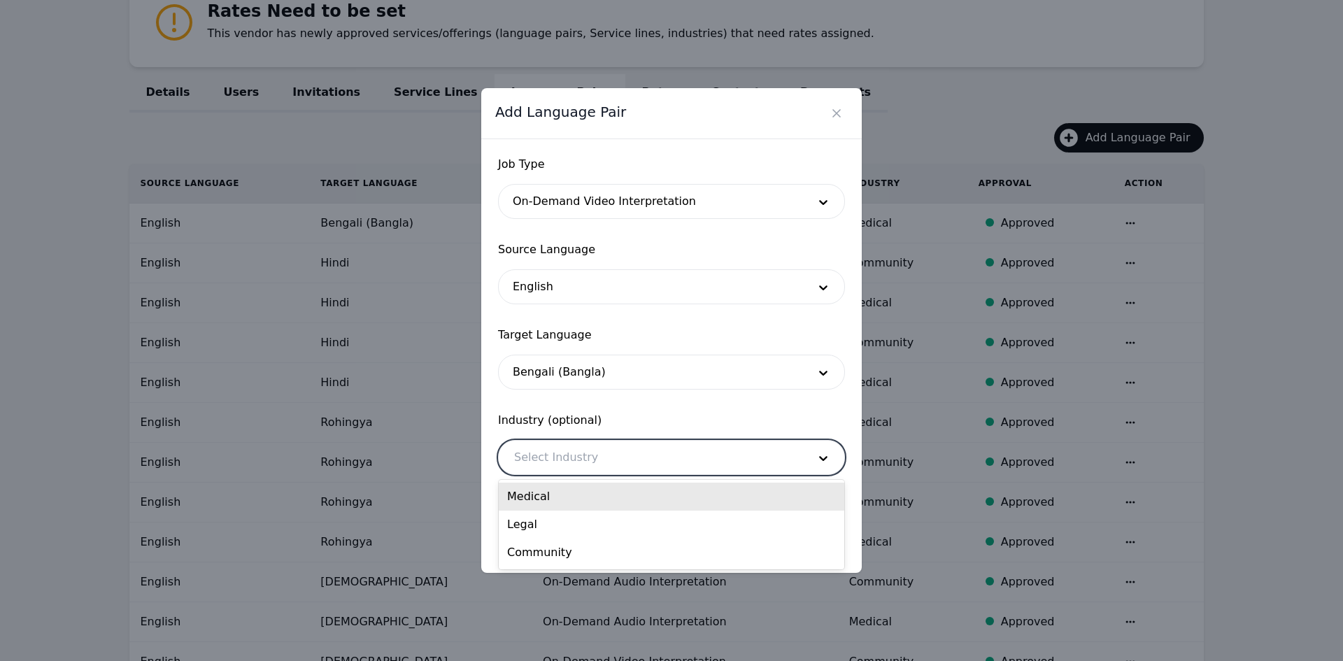
click at [573, 460] on div at bounding box center [651, 458] width 304 height 34
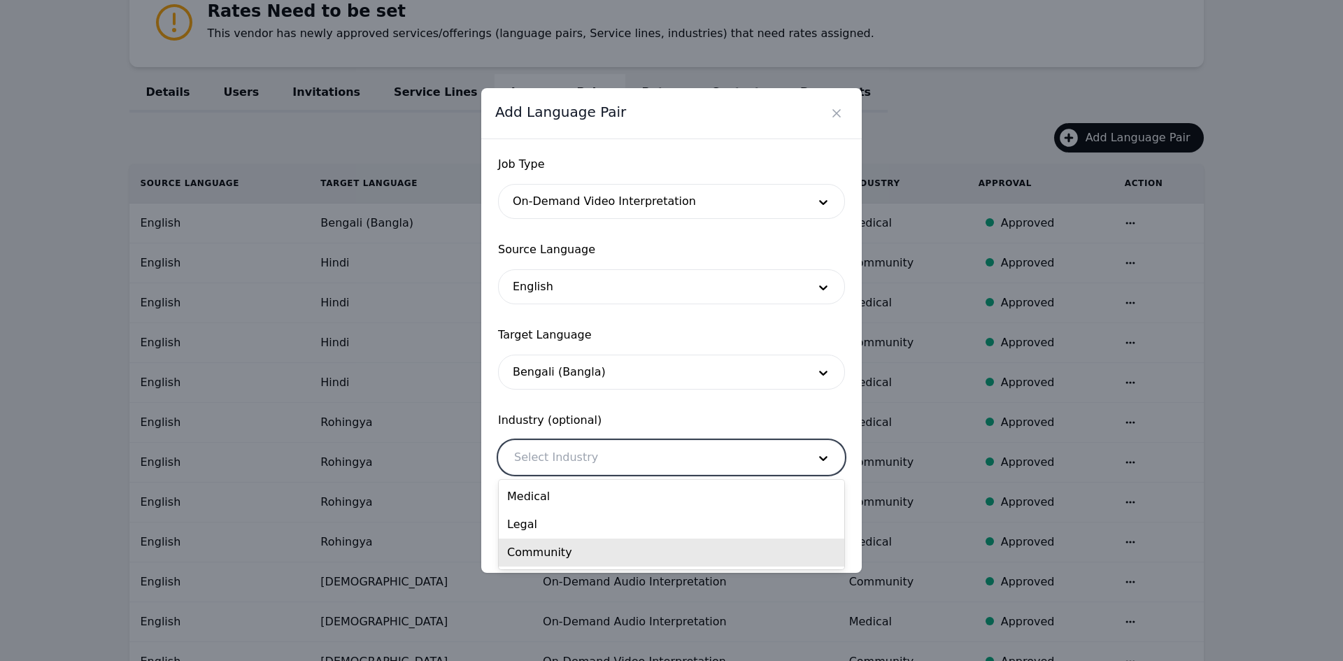
drag, startPoint x: 554, startPoint y: 544, endPoint x: 569, endPoint y: 544, distance: 14.7
click at [554, 545] on div "Community" at bounding box center [672, 553] width 346 height 28
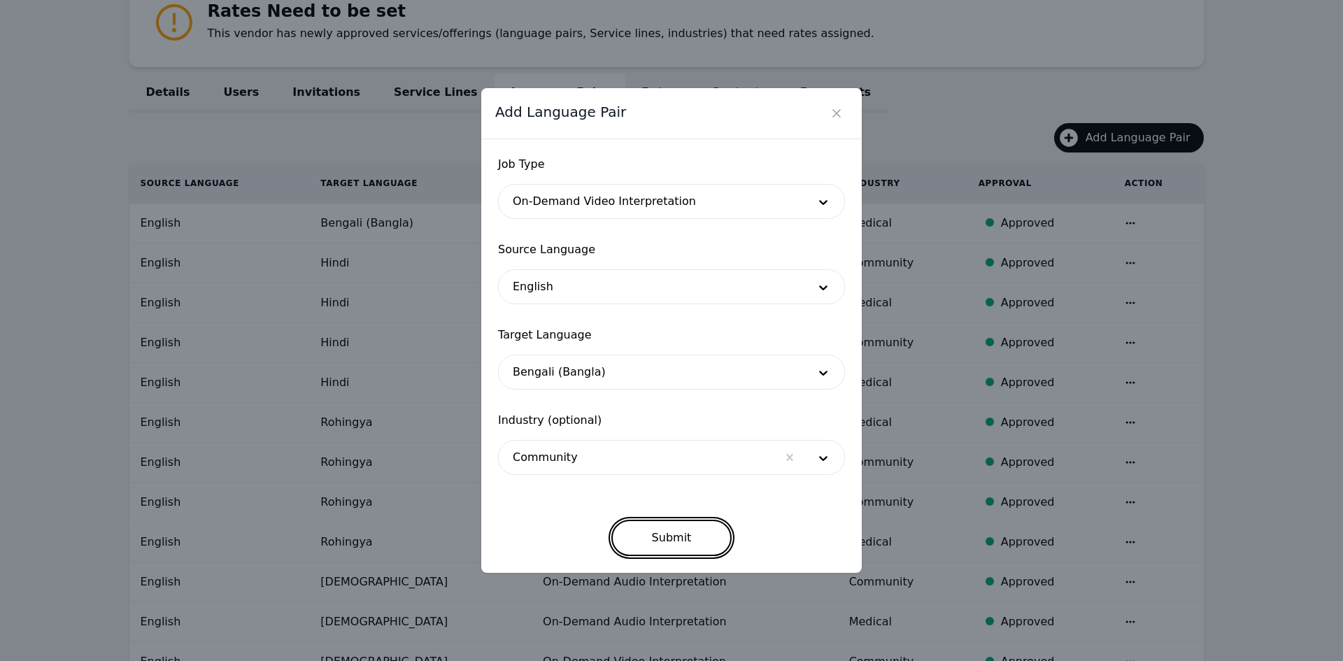
click at [652, 528] on button "Submit" at bounding box center [671, 538] width 121 height 36
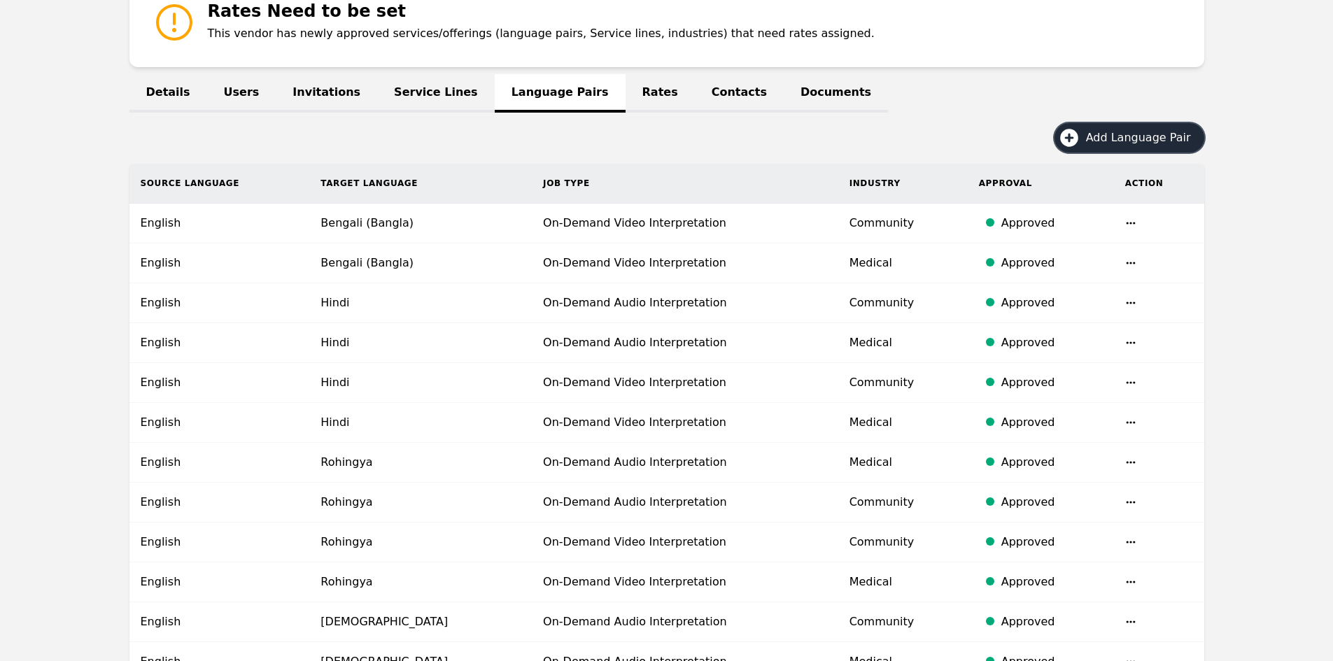
click at [1095, 135] on span "Add Language Pair" at bounding box center [1143, 137] width 115 height 17
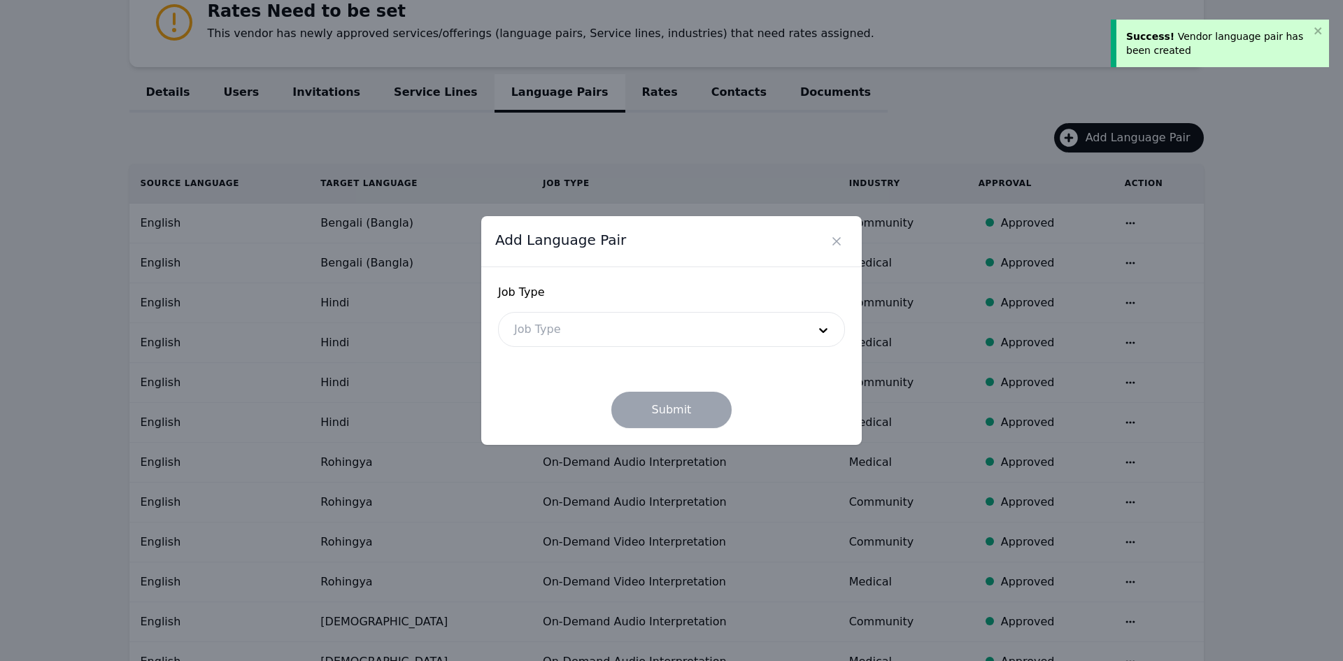
click at [590, 347] on form "Job Type Job Type Submit" at bounding box center [671, 356] width 347 height 144
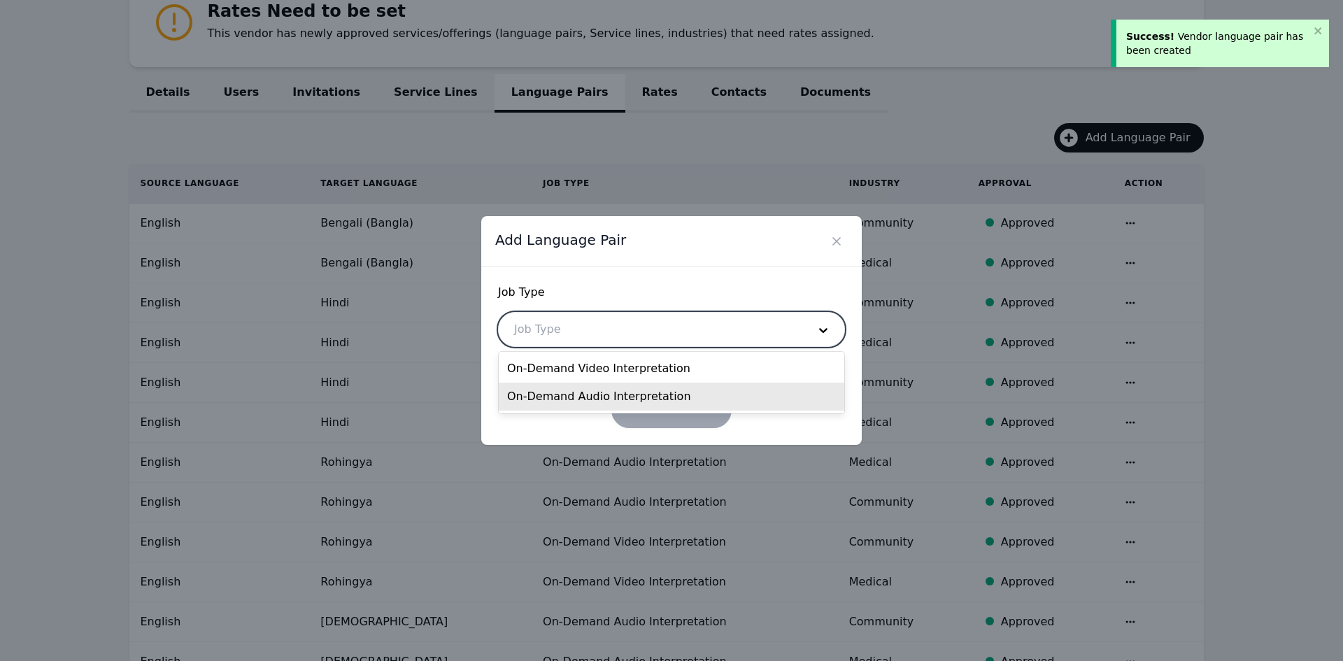
click at [581, 397] on div "On-Demand Audio Interpretation" at bounding box center [672, 397] width 346 height 28
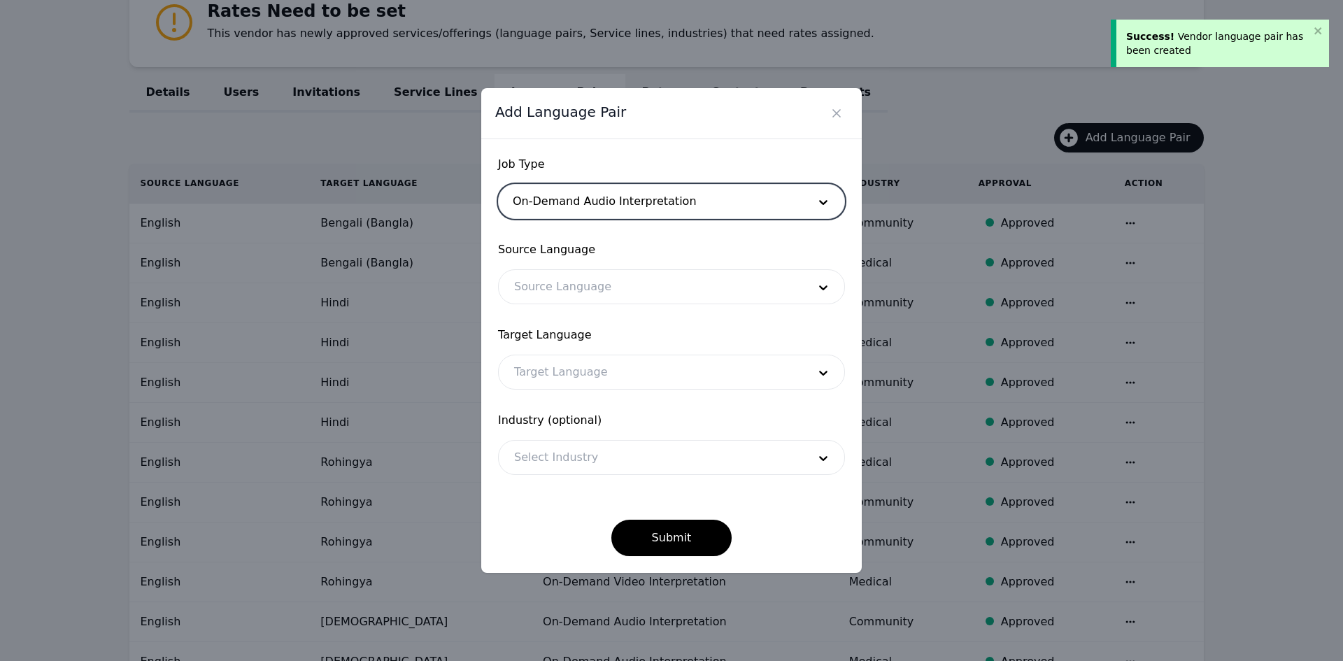
click at [570, 278] on div at bounding box center [651, 287] width 304 height 34
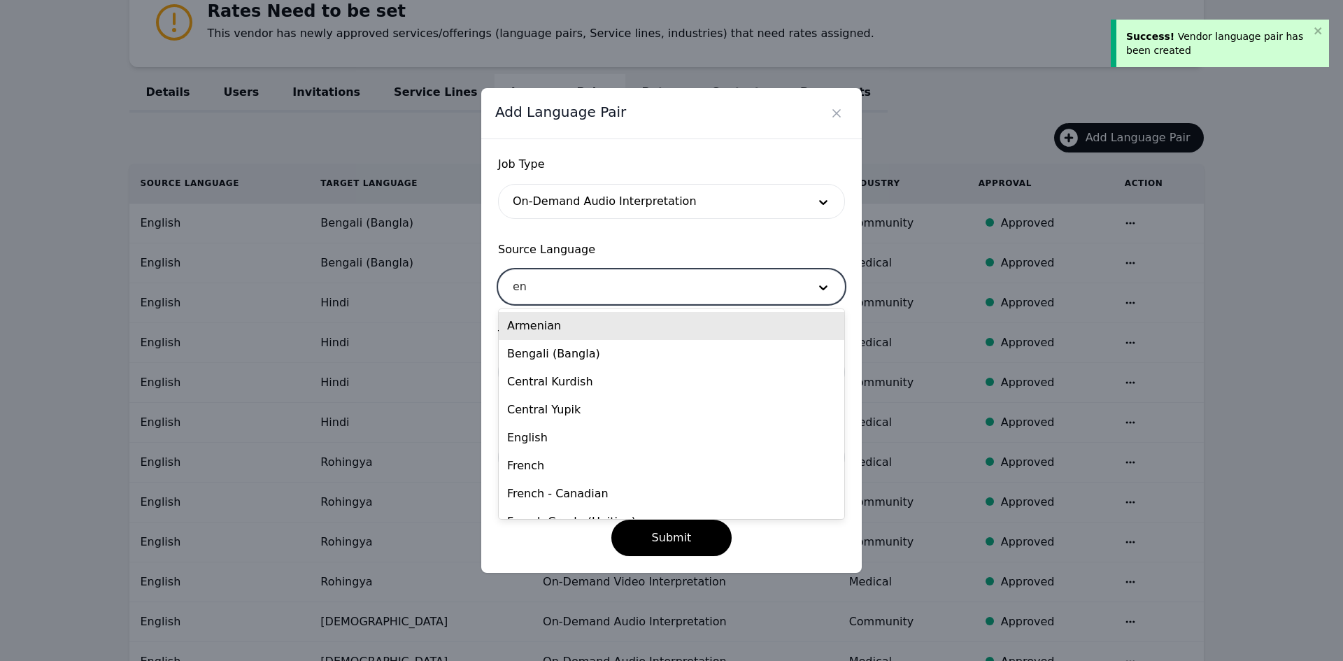
type input "eng"
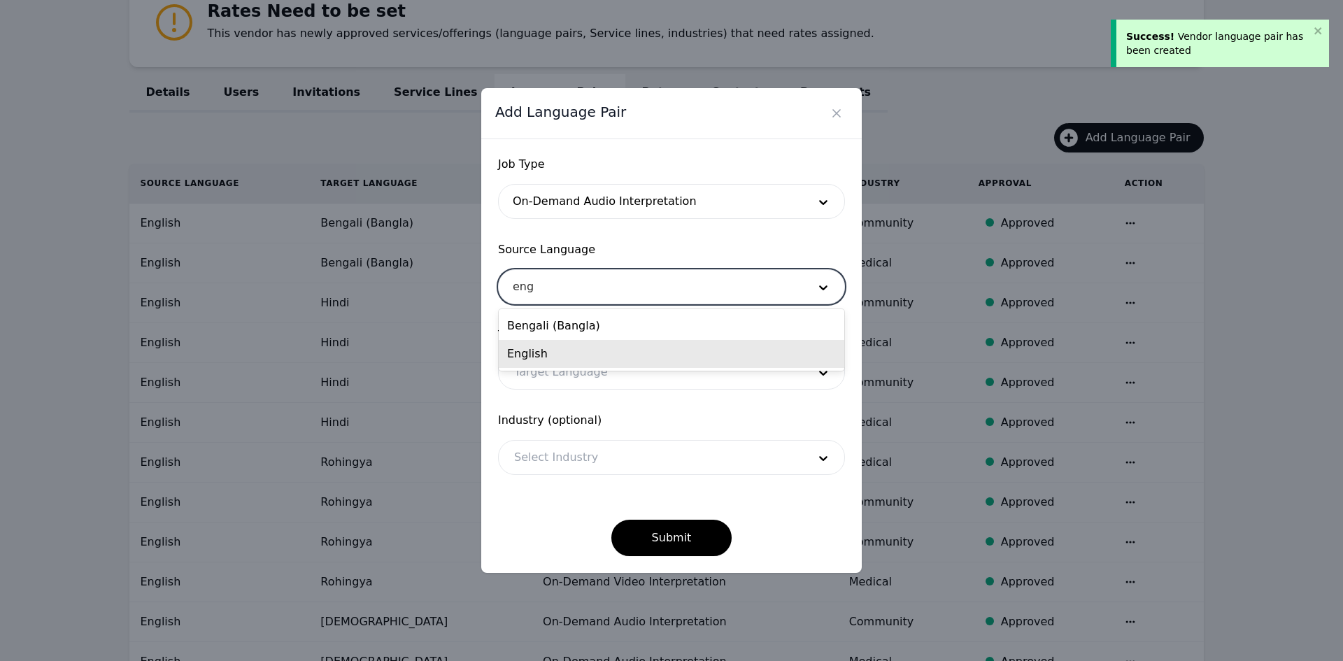
click at [559, 353] on div "English" at bounding box center [672, 354] width 346 height 28
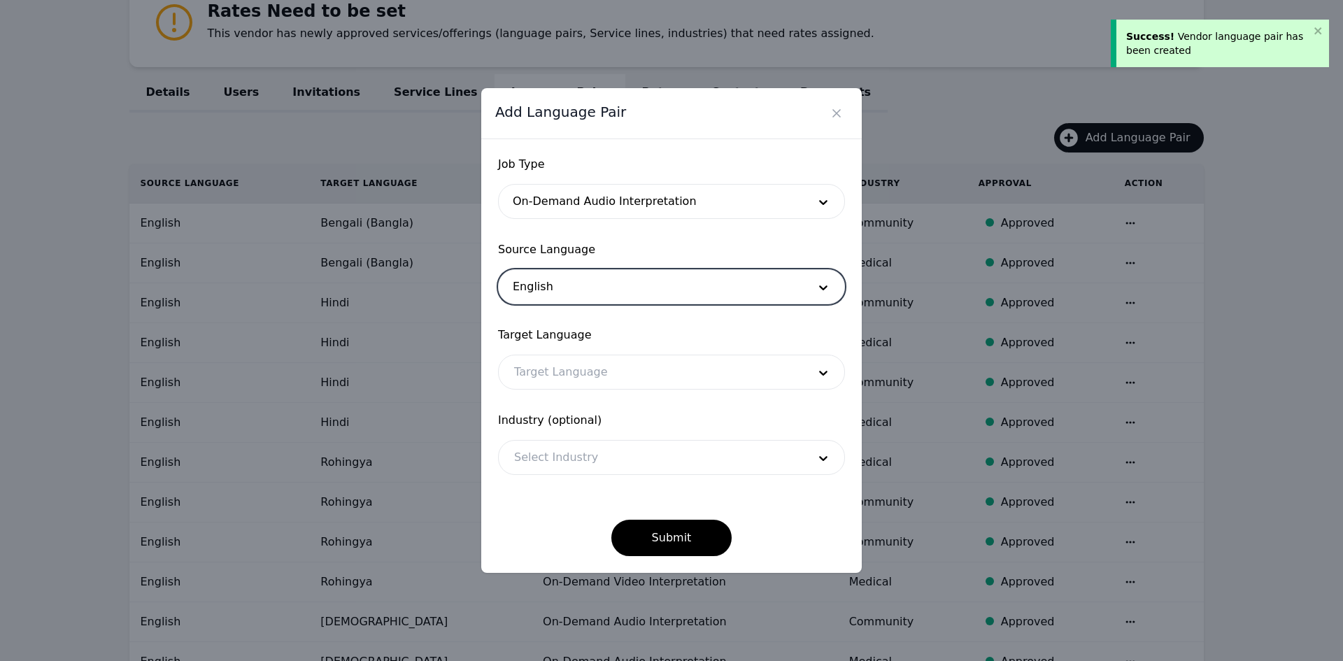
click at [558, 372] on div at bounding box center [651, 372] width 304 height 34
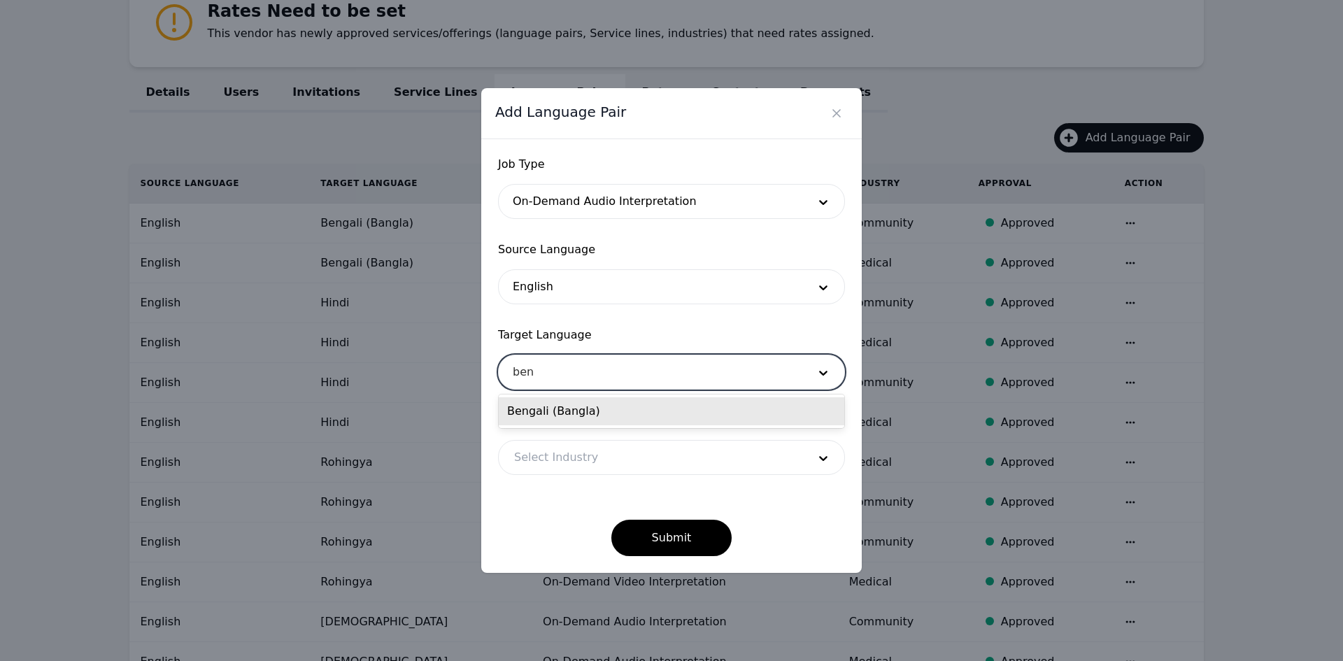
type input "beng"
click at [557, 408] on div "Bengali (Bangla)" at bounding box center [672, 411] width 346 height 28
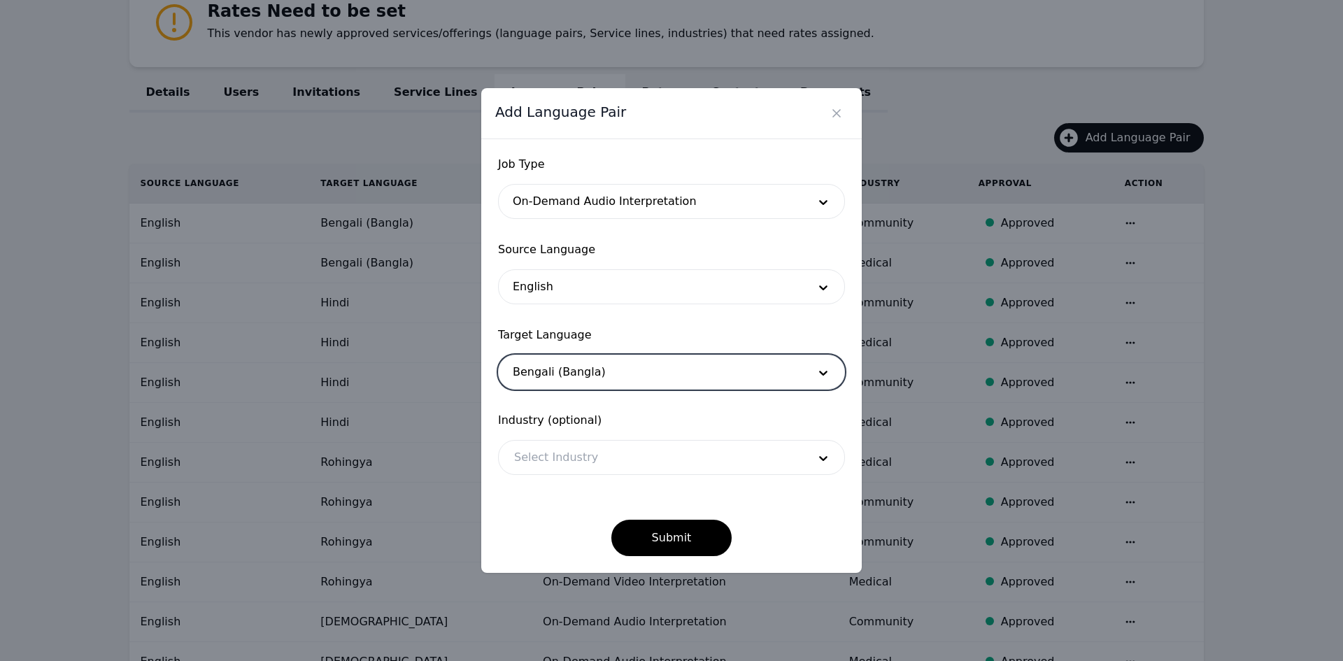
click at [558, 458] on div at bounding box center [651, 458] width 304 height 34
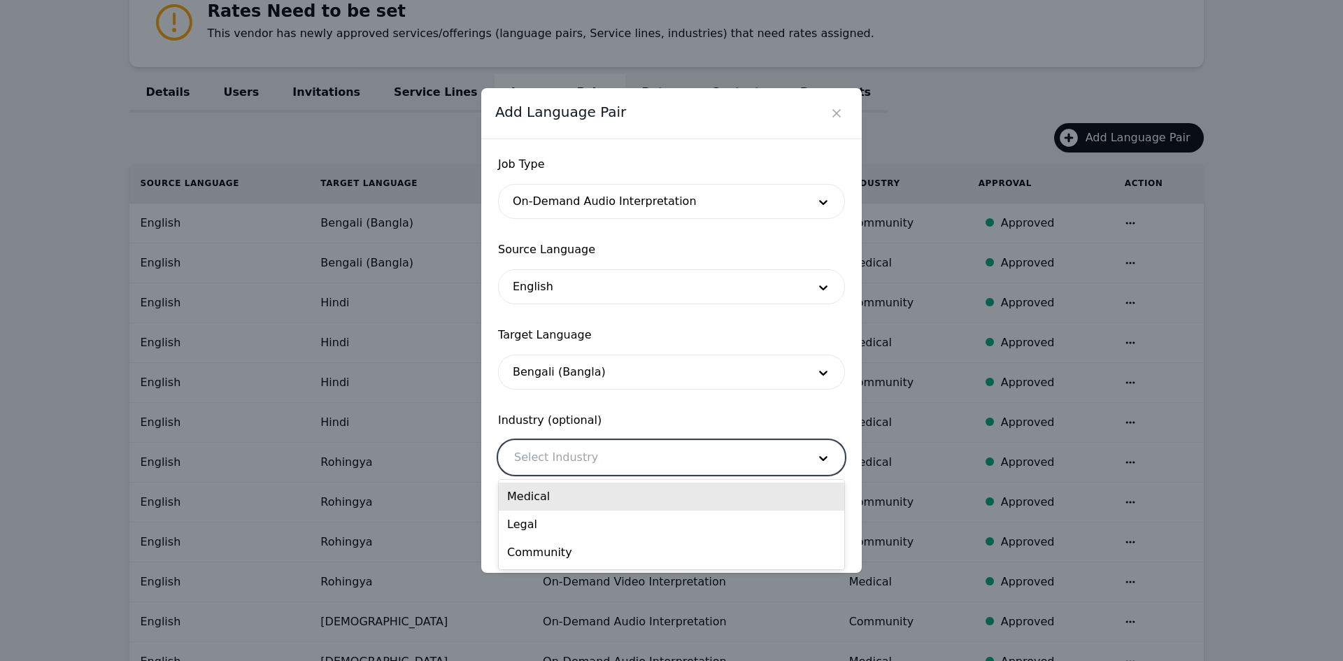
click at [554, 502] on div "Medical" at bounding box center [672, 497] width 346 height 28
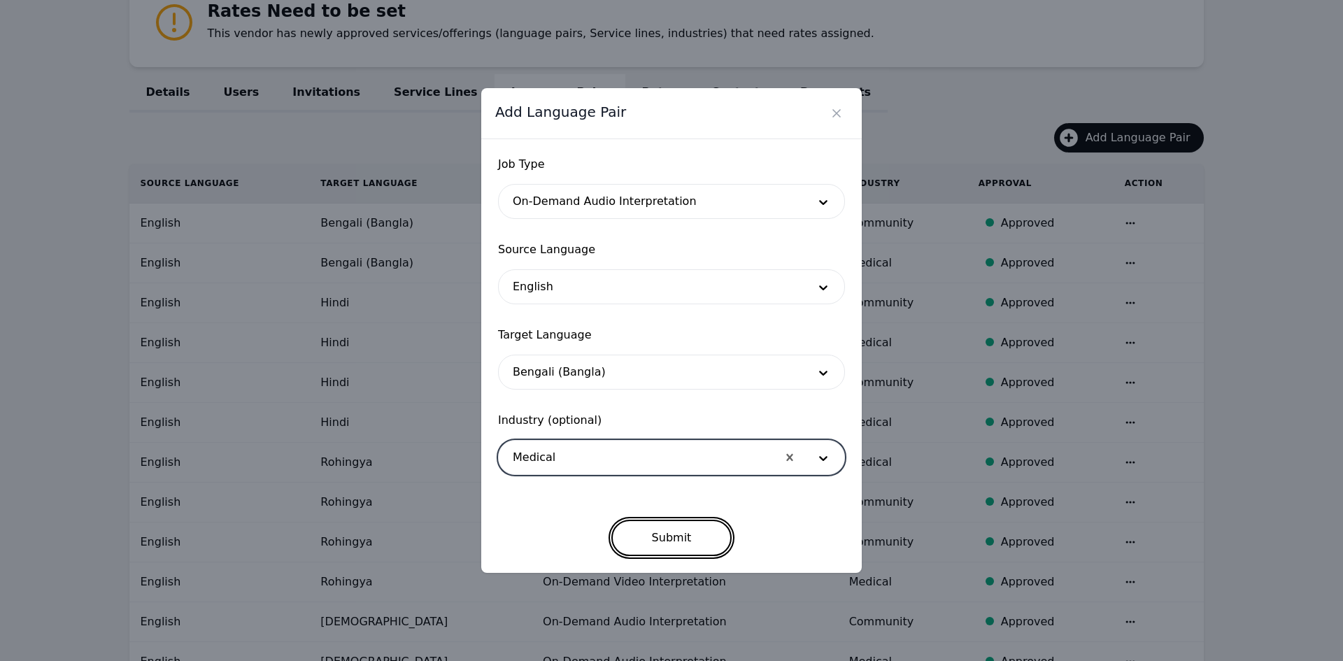
click at [636, 526] on button "Submit" at bounding box center [671, 538] width 121 height 36
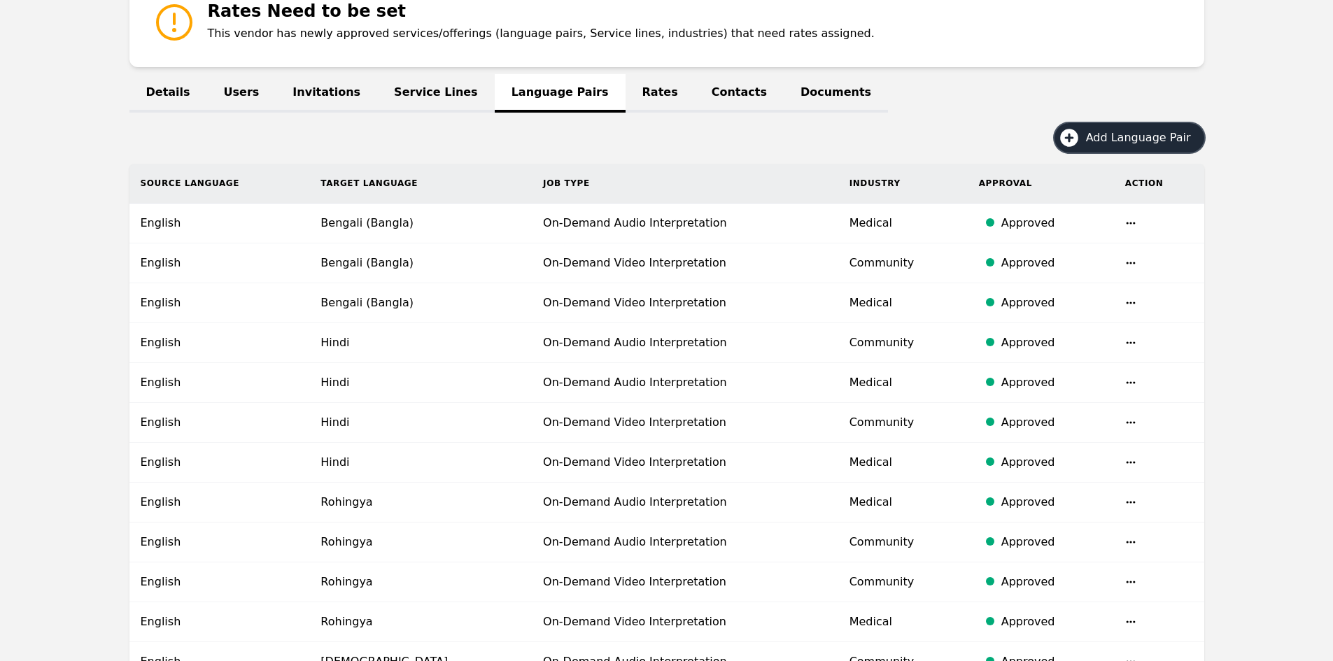
click at [1110, 141] on span "Add Language Pair" at bounding box center [1143, 137] width 115 height 17
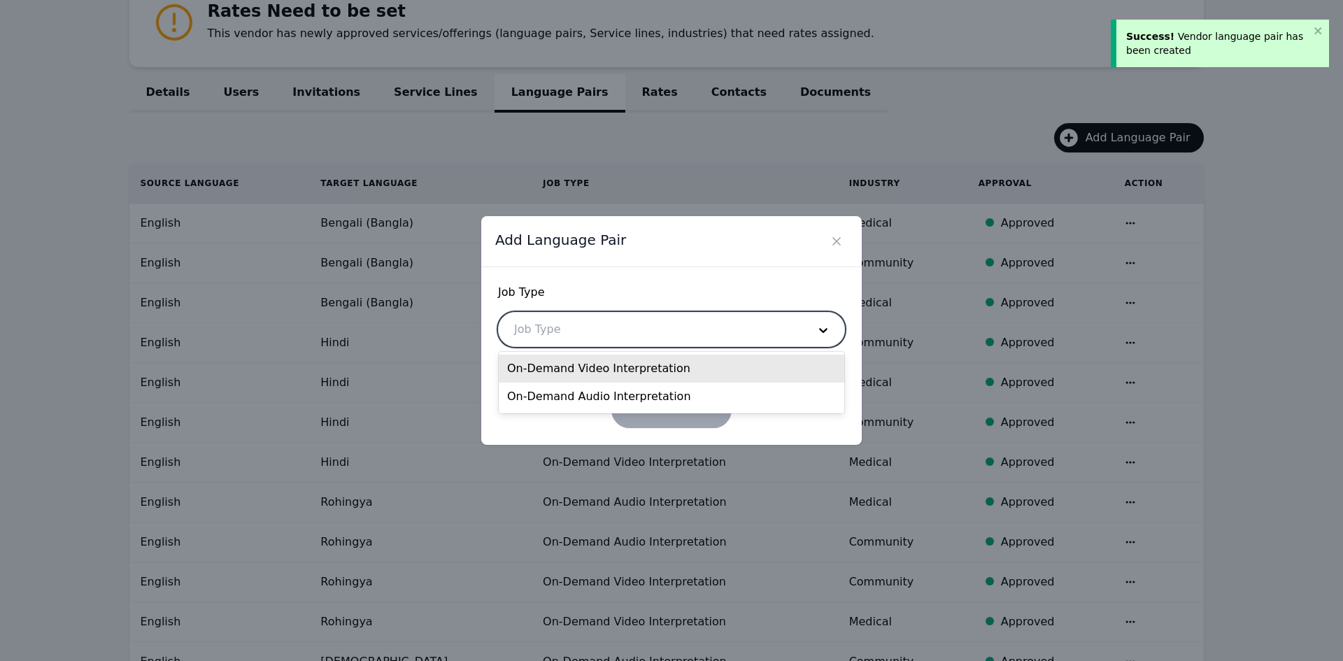
click at [737, 336] on div at bounding box center [651, 330] width 304 height 34
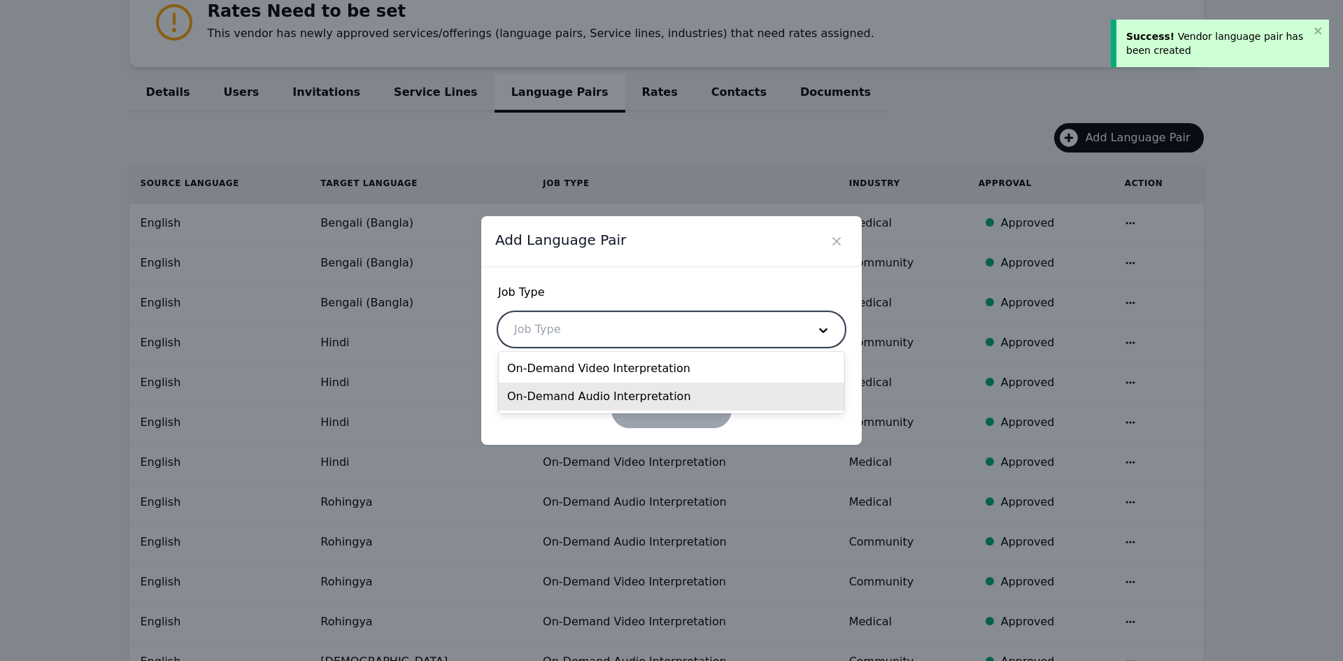
click at [632, 393] on div "On-Demand Audio Interpretation" at bounding box center [672, 397] width 346 height 28
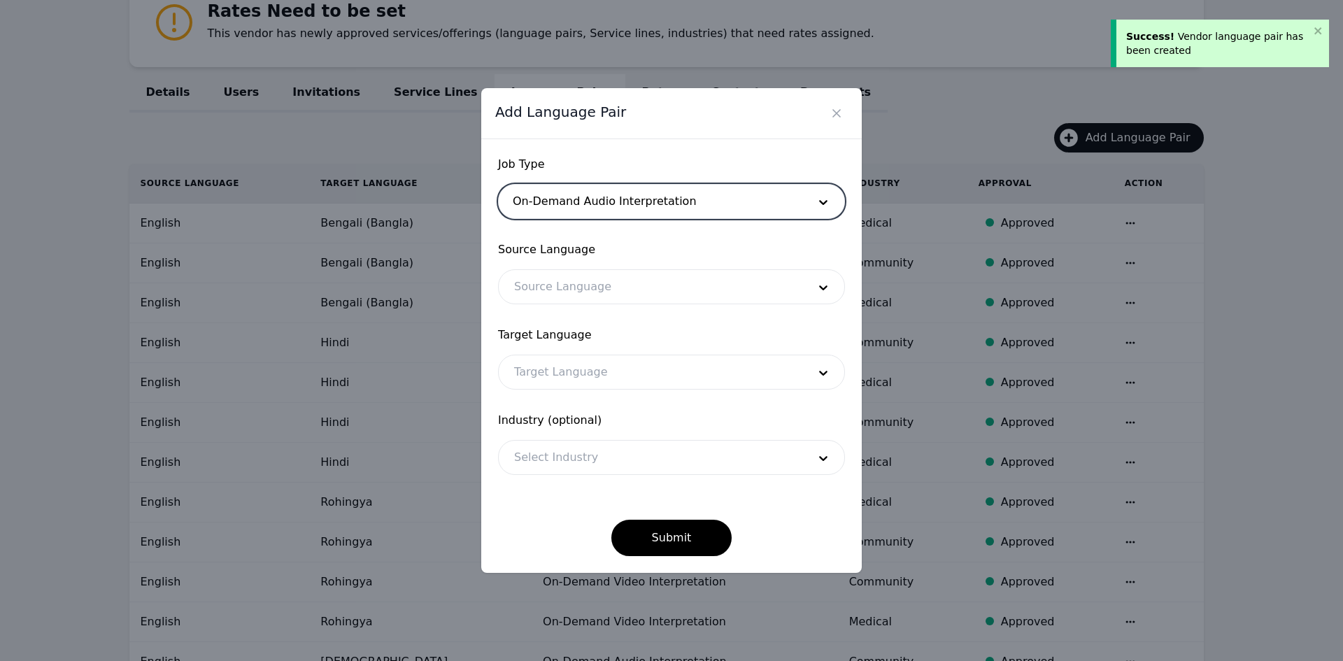
click at [600, 353] on div "Target Language Target Language" at bounding box center [671, 358] width 347 height 63
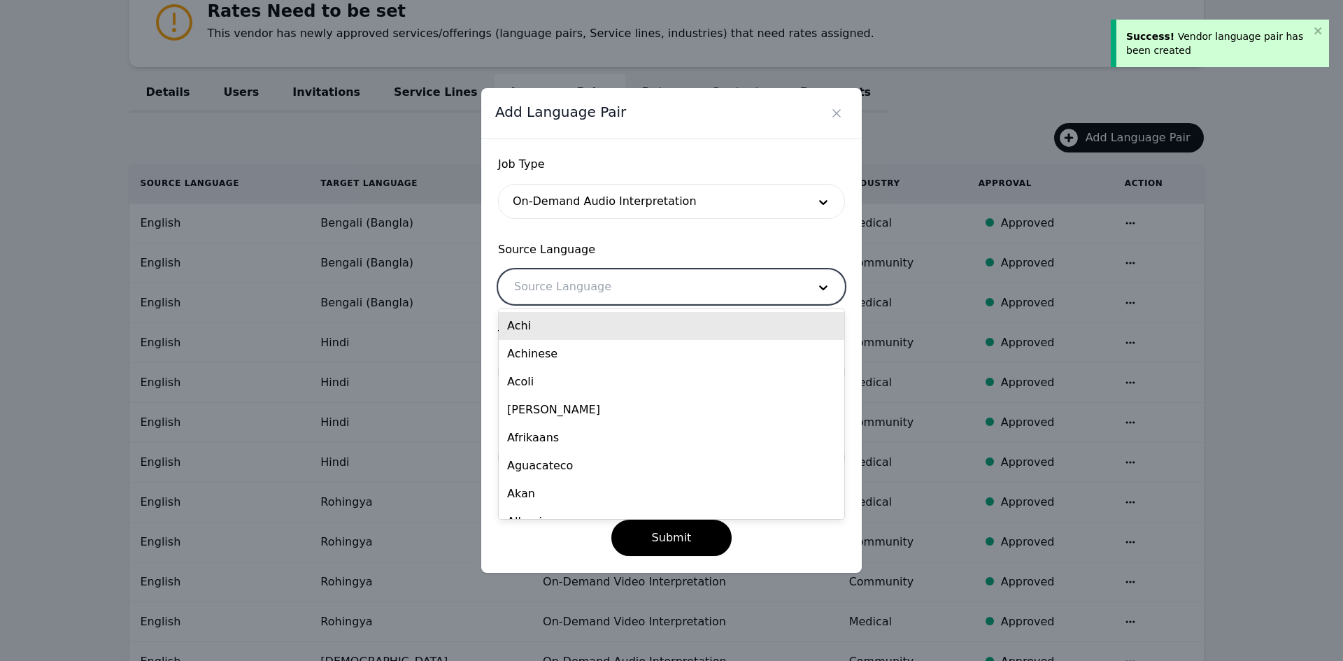
click at [569, 297] on div at bounding box center [651, 287] width 304 height 34
type input "eng"
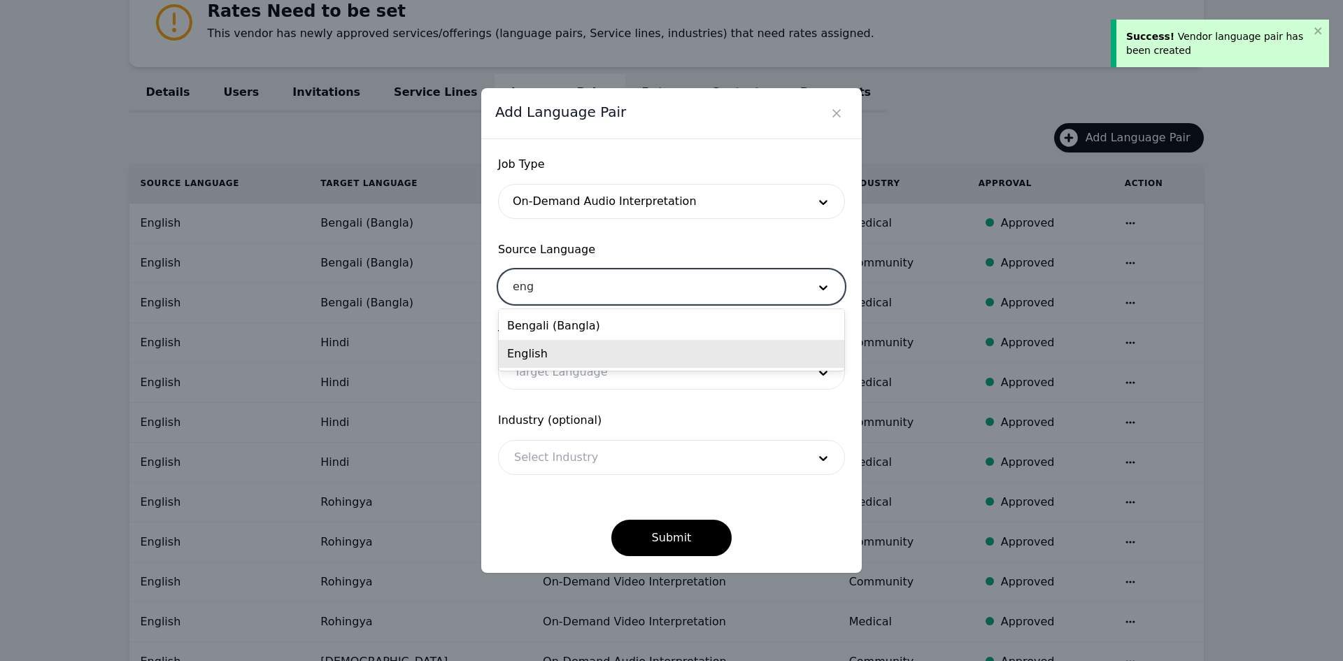
click at [567, 355] on div "English" at bounding box center [672, 354] width 346 height 28
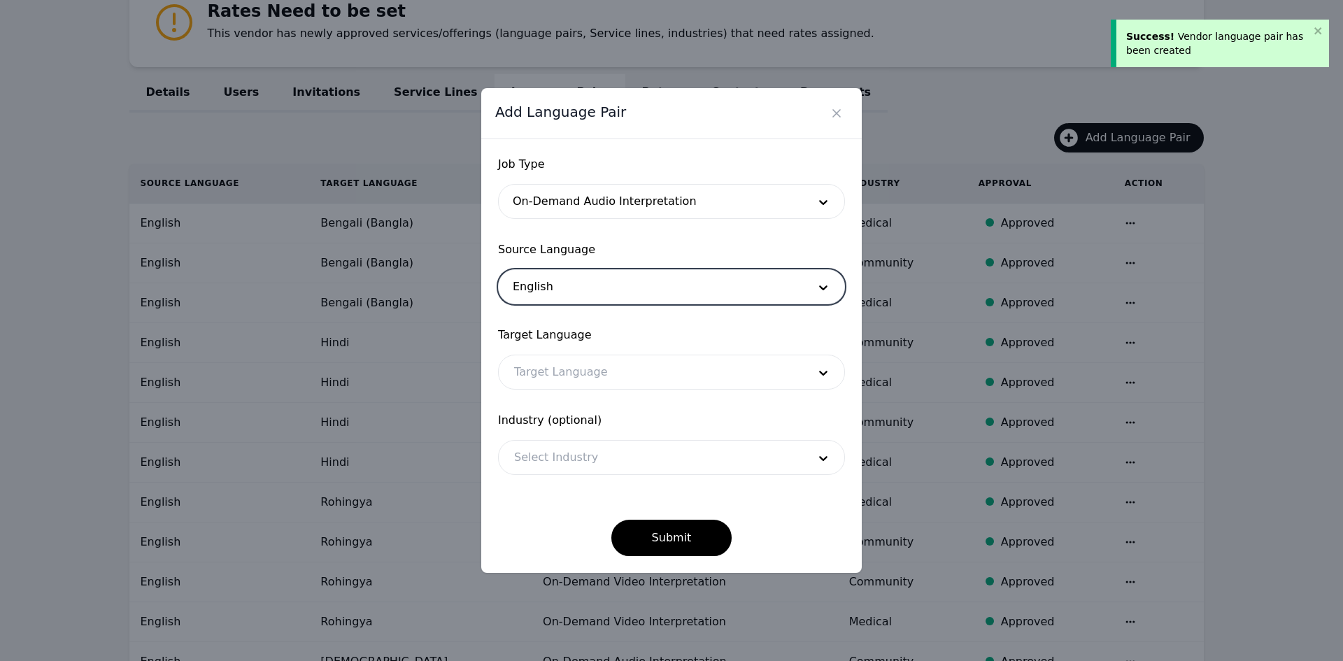
click at [564, 374] on div at bounding box center [651, 372] width 304 height 34
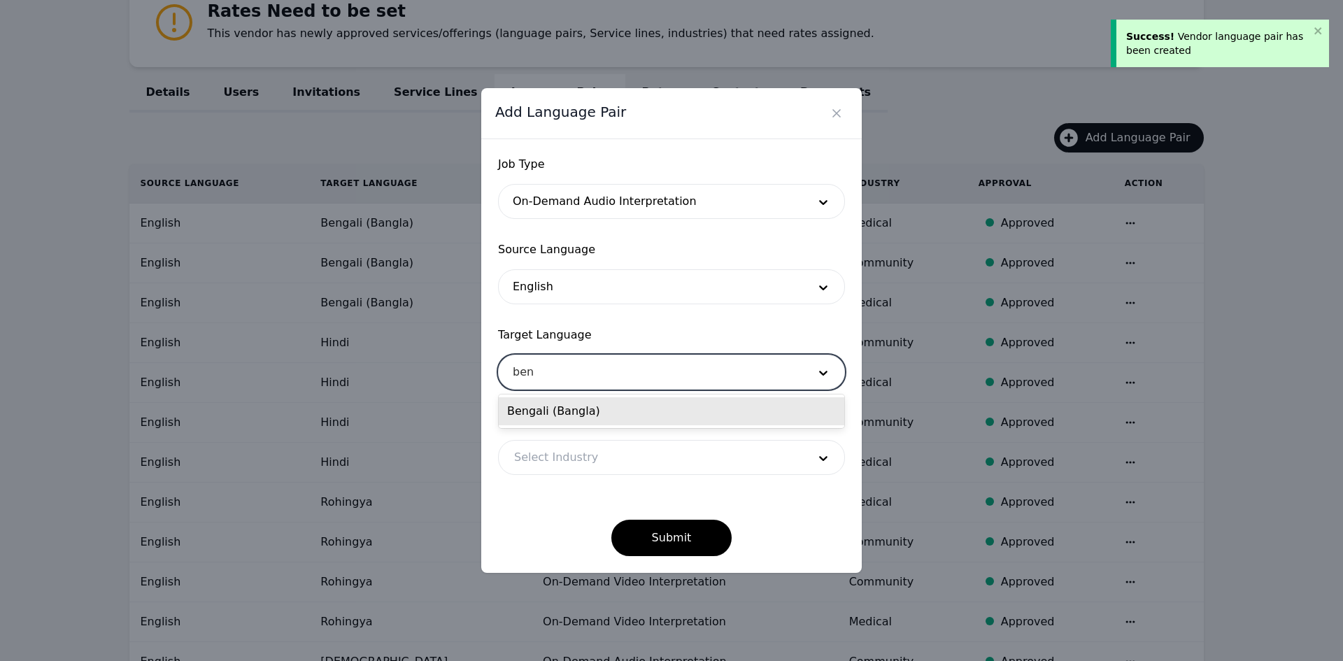
type input "beng"
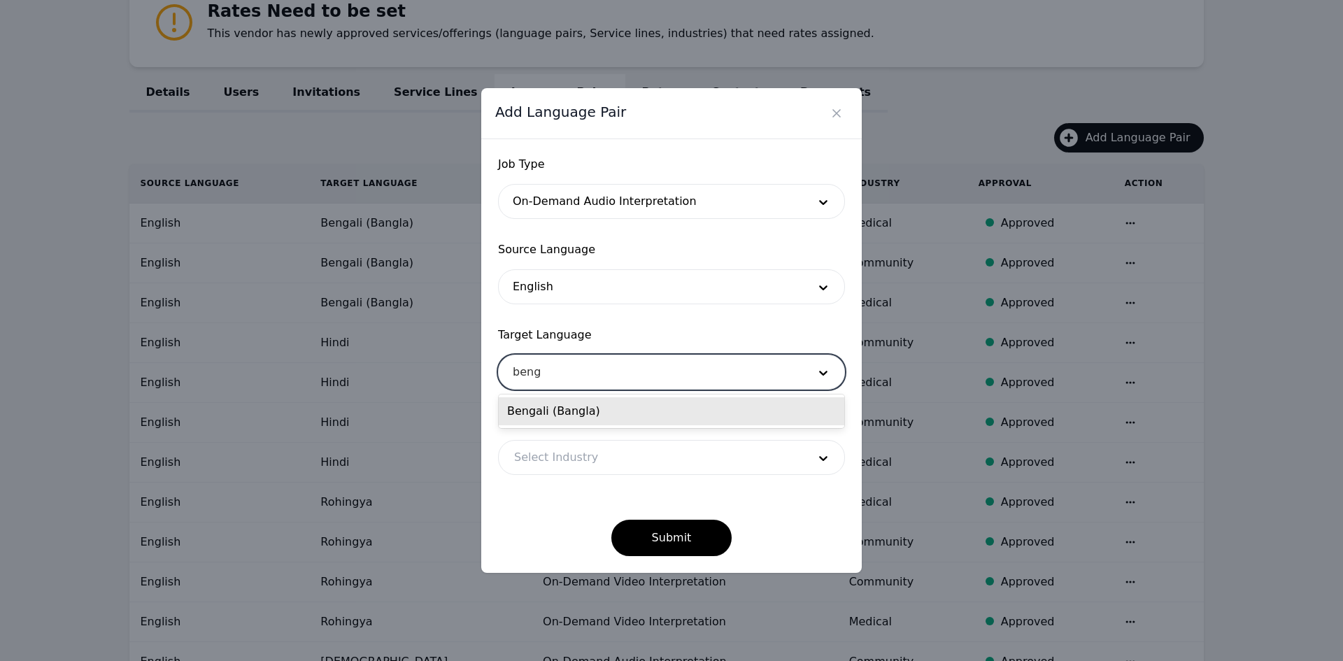
click at [559, 407] on div "Bengali (Bangla)" at bounding box center [672, 411] width 346 height 28
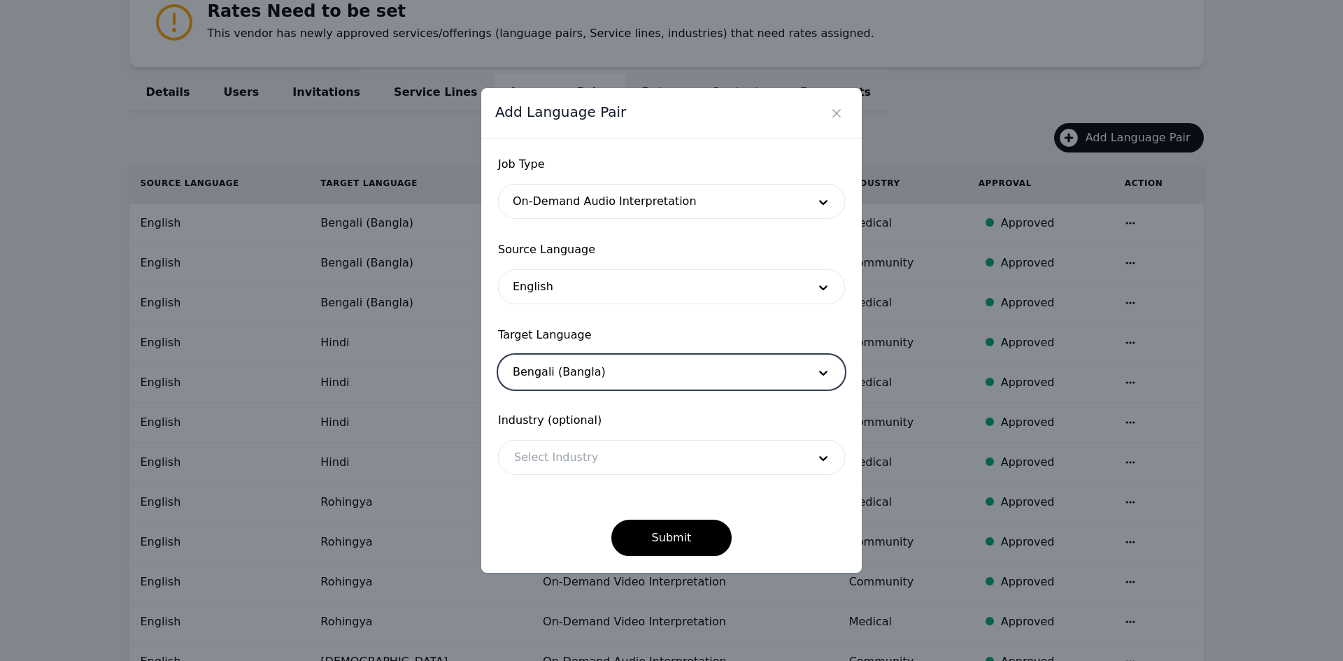
click at [574, 467] on div at bounding box center [651, 458] width 304 height 34
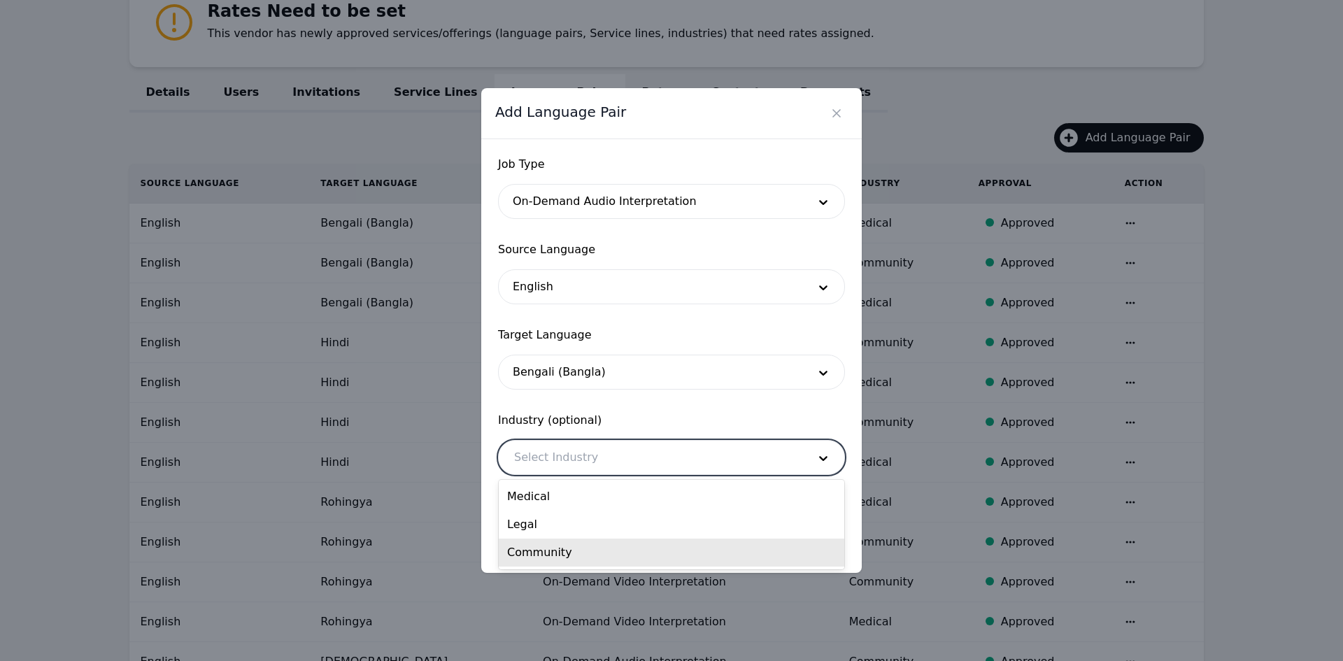
click at [555, 553] on div "Community" at bounding box center [672, 553] width 346 height 28
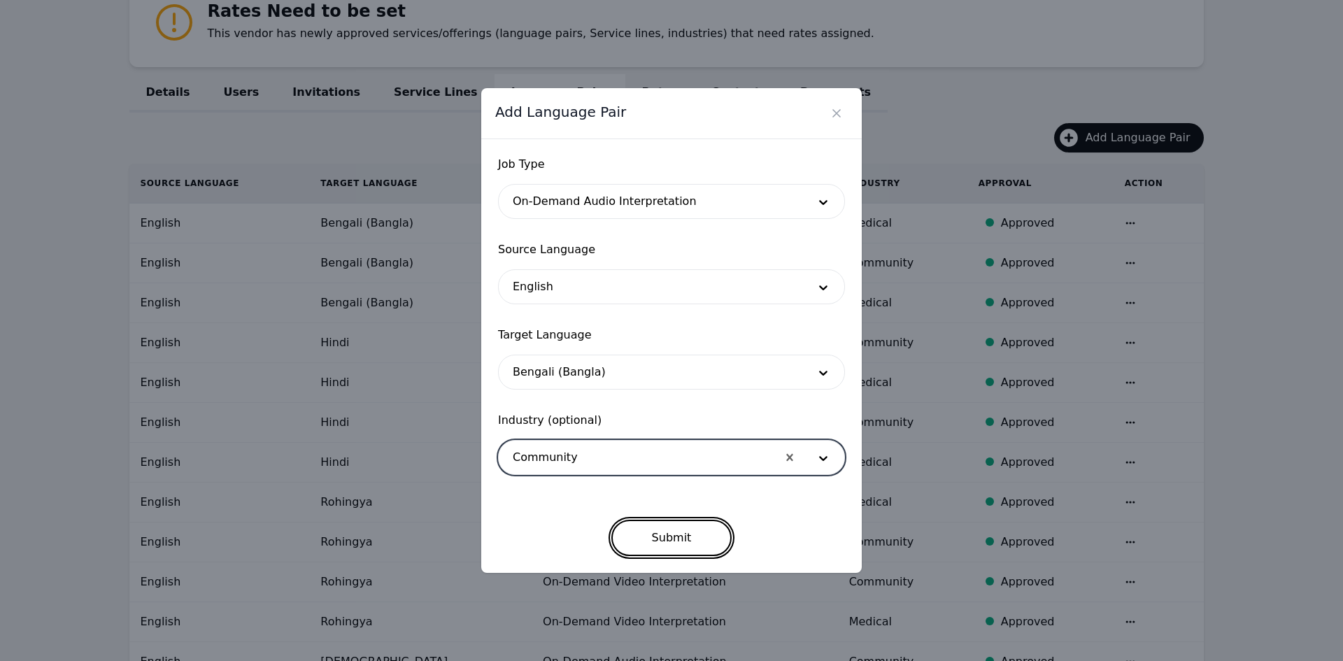
click at [640, 523] on button "Submit" at bounding box center [671, 538] width 121 height 36
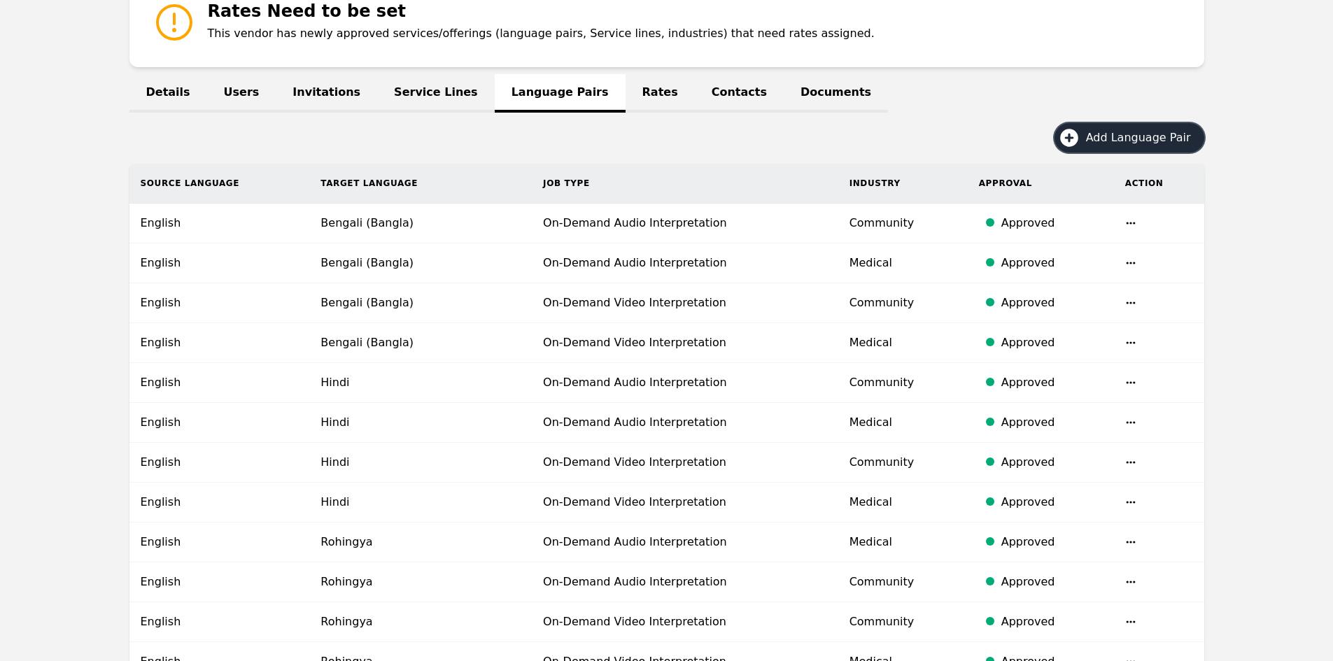
click at [1157, 142] on span "Add Language Pair" at bounding box center [1143, 137] width 115 height 17
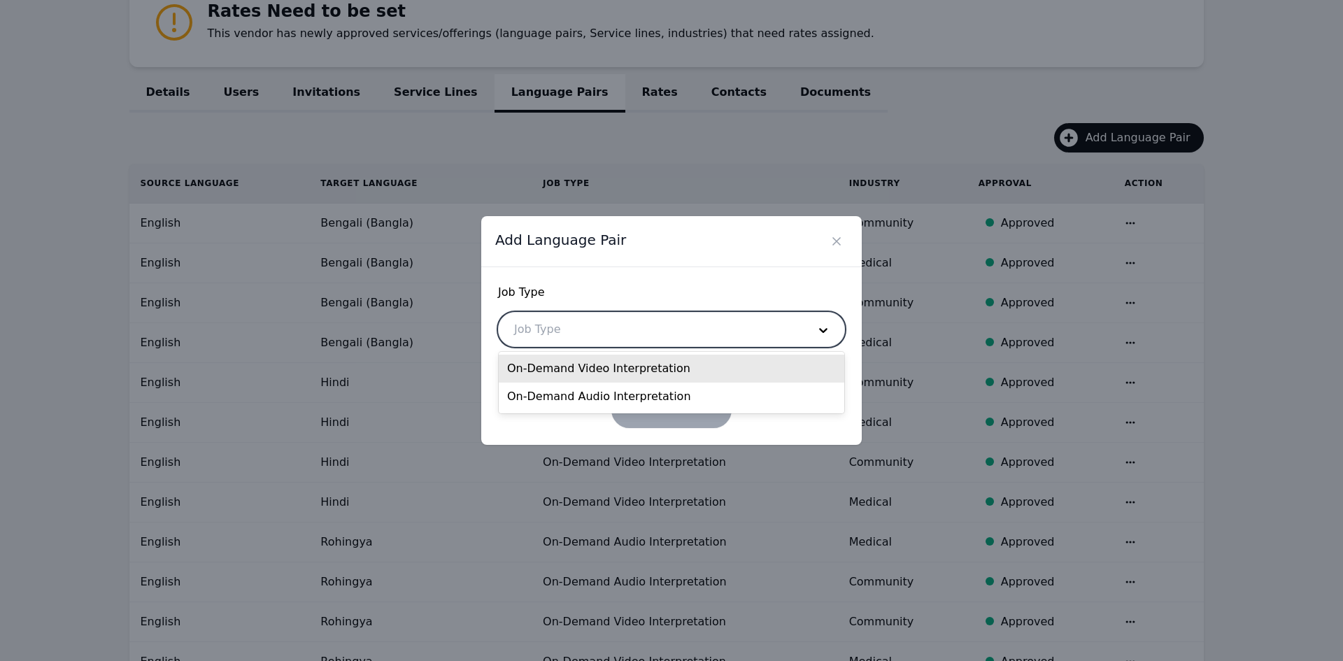
click at [575, 334] on div at bounding box center [651, 330] width 304 height 34
click at [572, 356] on div "On-Demand Video Interpretation On-Demand Audio Interpretation" at bounding box center [672, 383] width 346 height 62
click at [567, 364] on div "On-Demand Video Interpretation" at bounding box center [672, 369] width 346 height 28
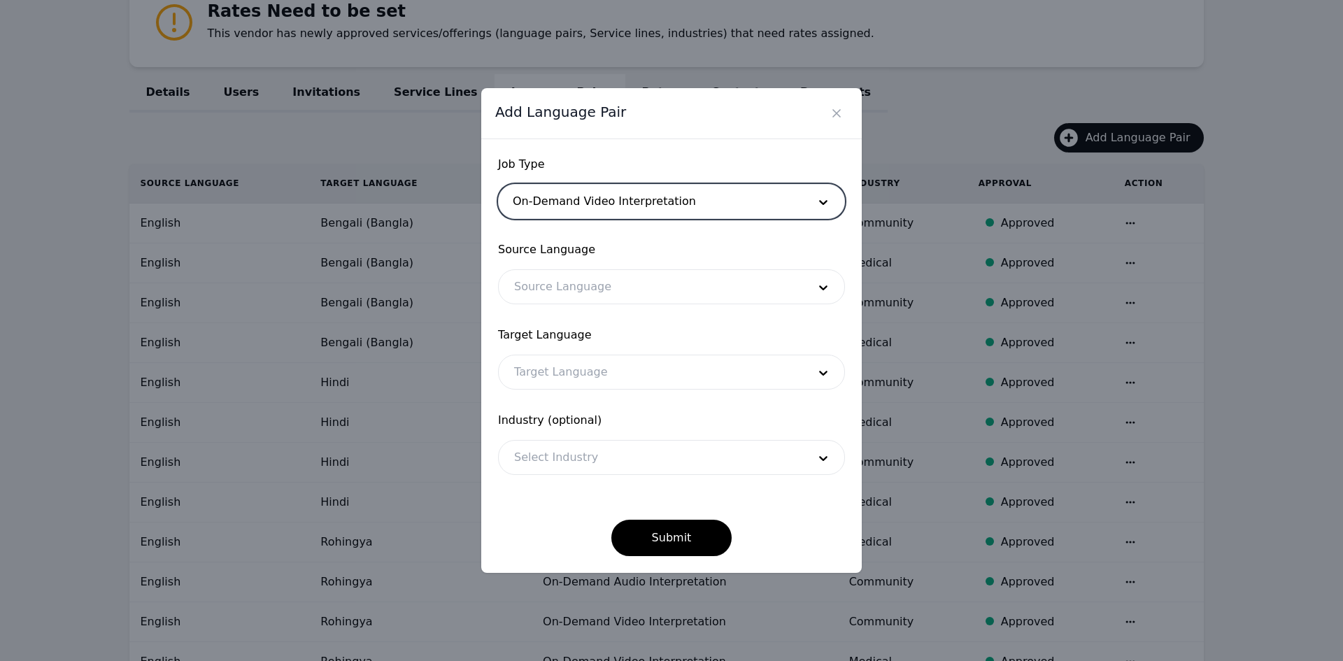
click at [552, 281] on div at bounding box center [651, 287] width 304 height 34
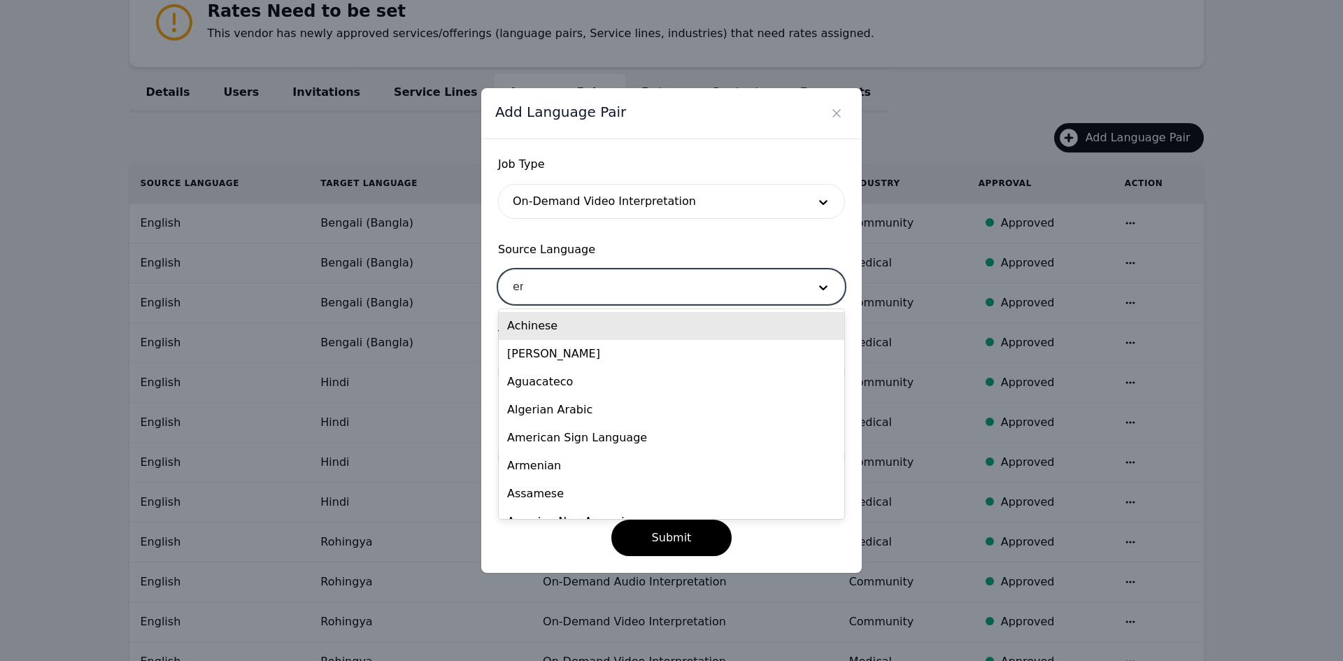
type input "eng"
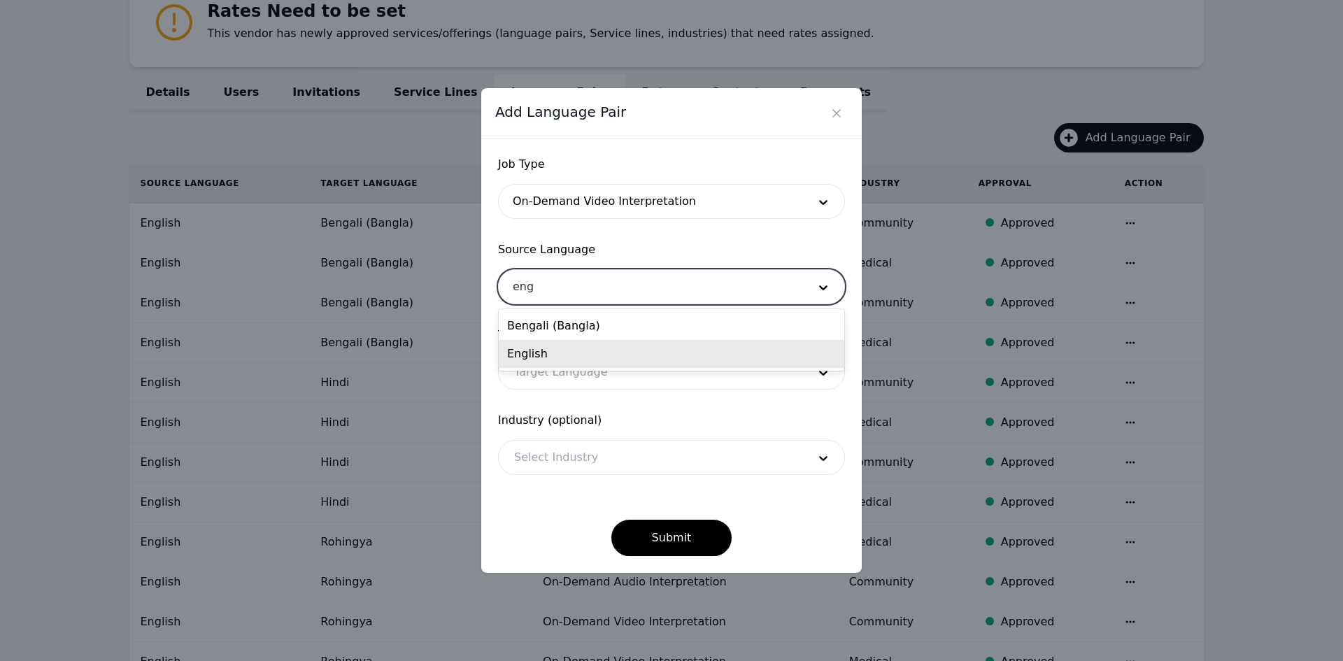
click at [555, 349] on div "English" at bounding box center [672, 354] width 346 height 28
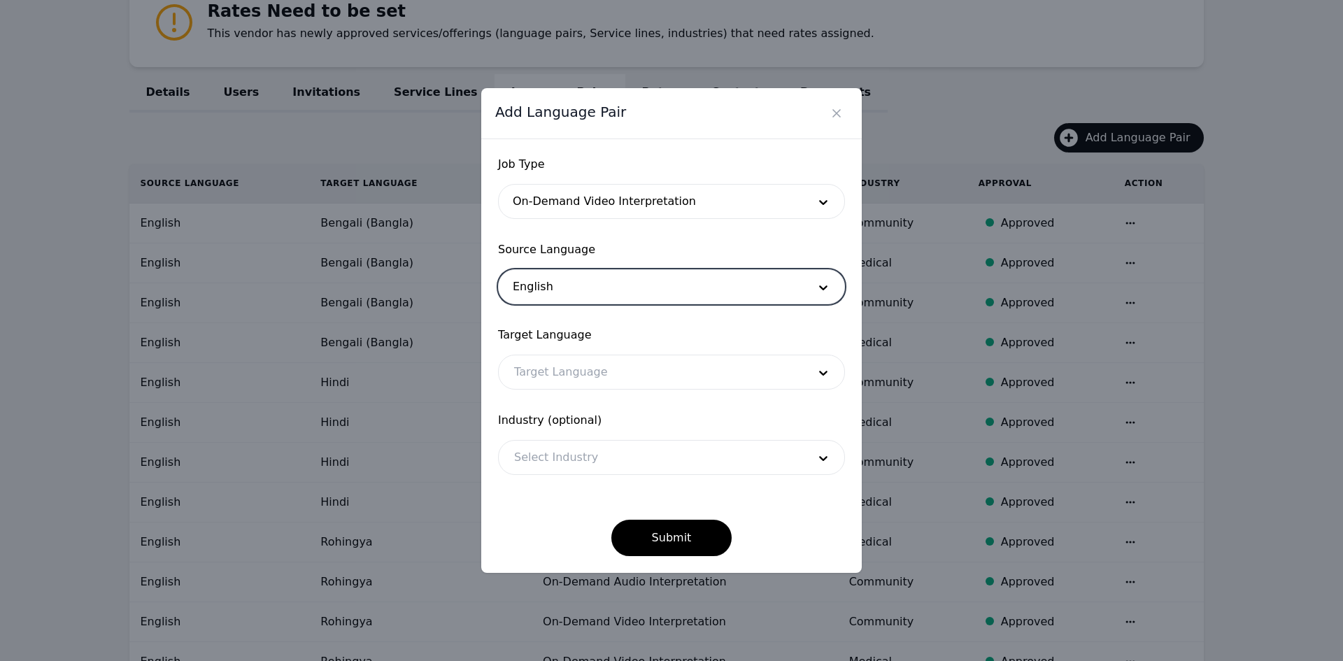
click at [560, 383] on div at bounding box center [651, 372] width 304 height 34
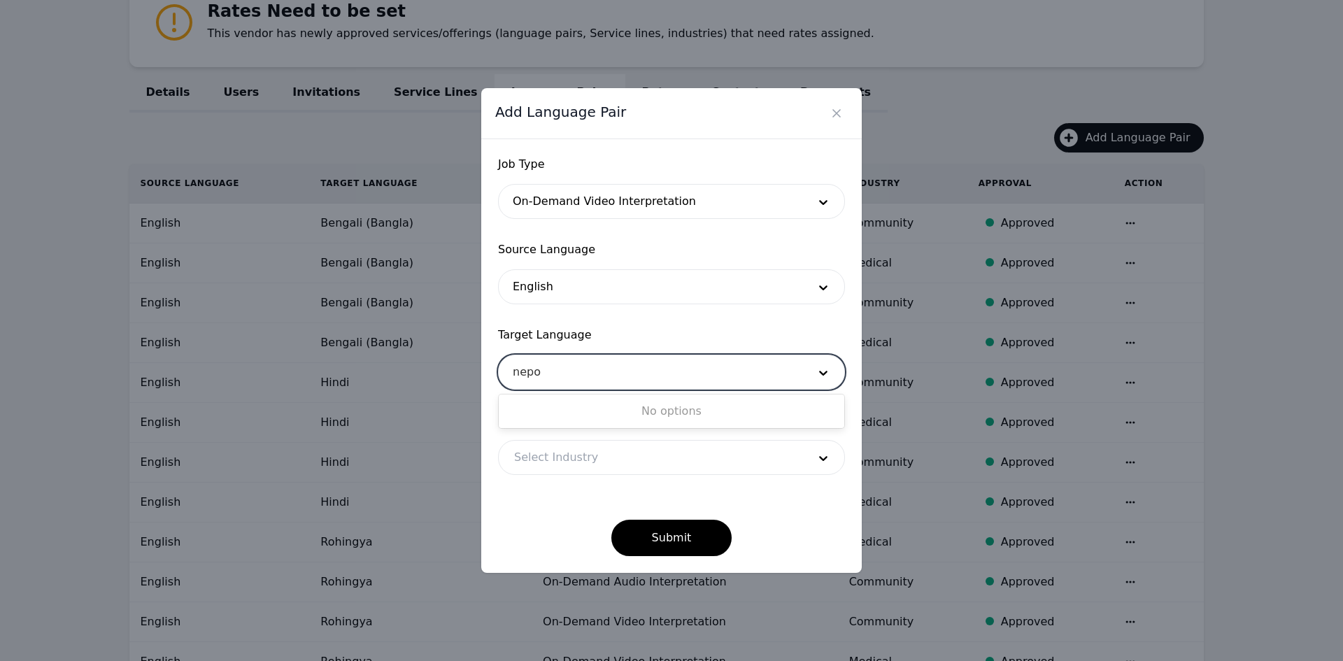
type input "nep"
click at [572, 410] on div "Nepali" at bounding box center [672, 411] width 346 height 28
click at [575, 462] on div at bounding box center [651, 458] width 304 height 34
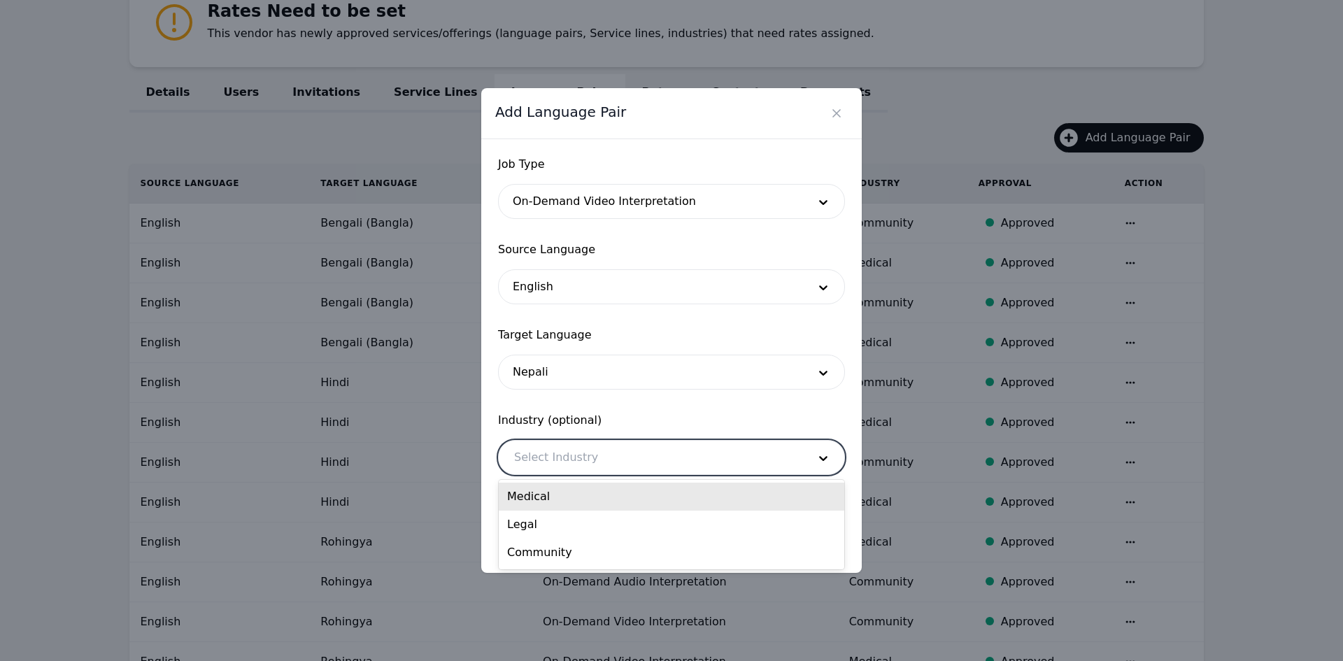
click at [568, 492] on div "Medical" at bounding box center [672, 497] width 346 height 28
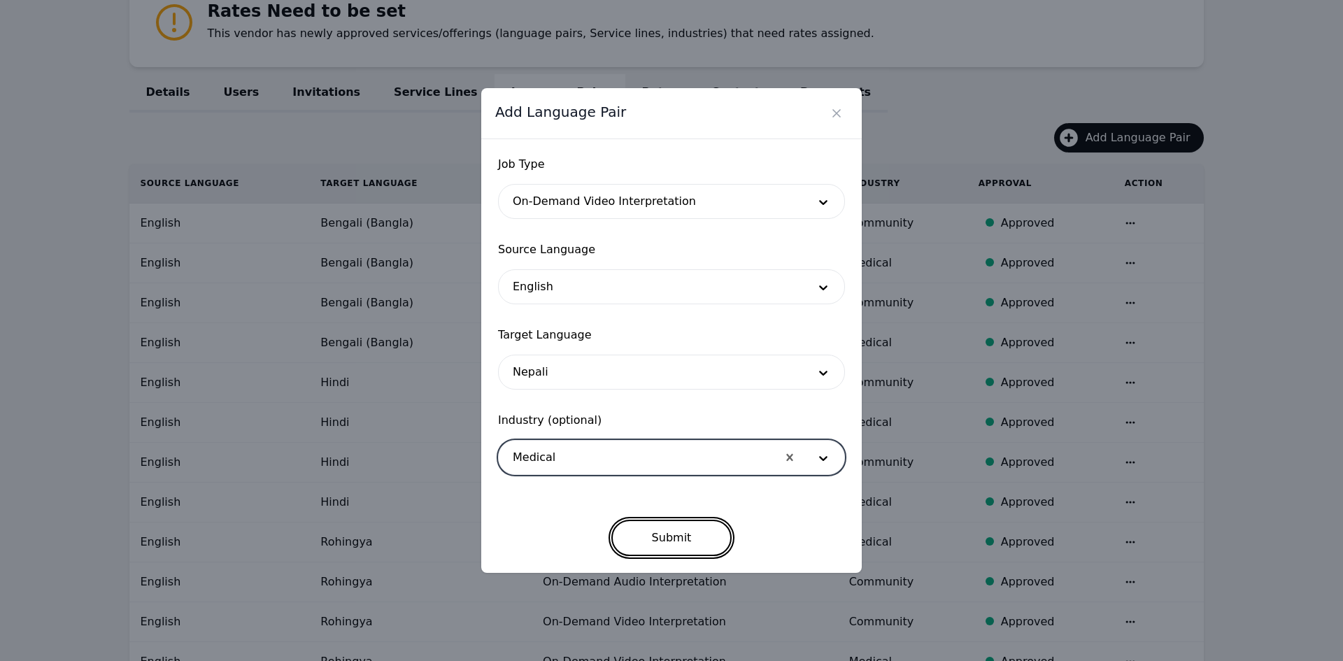
click at [667, 533] on button "Submit" at bounding box center [671, 538] width 121 height 36
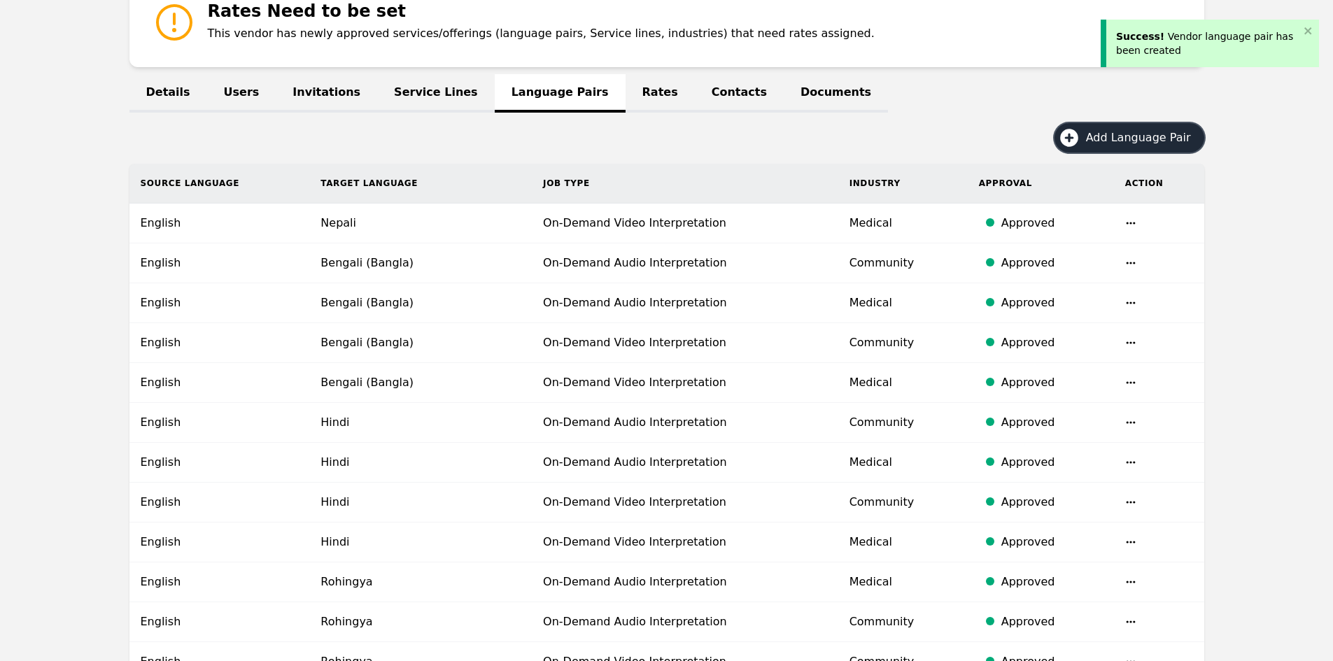
click at [1151, 142] on span "Add Language Pair" at bounding box center [1143, 137] width 115 height 17
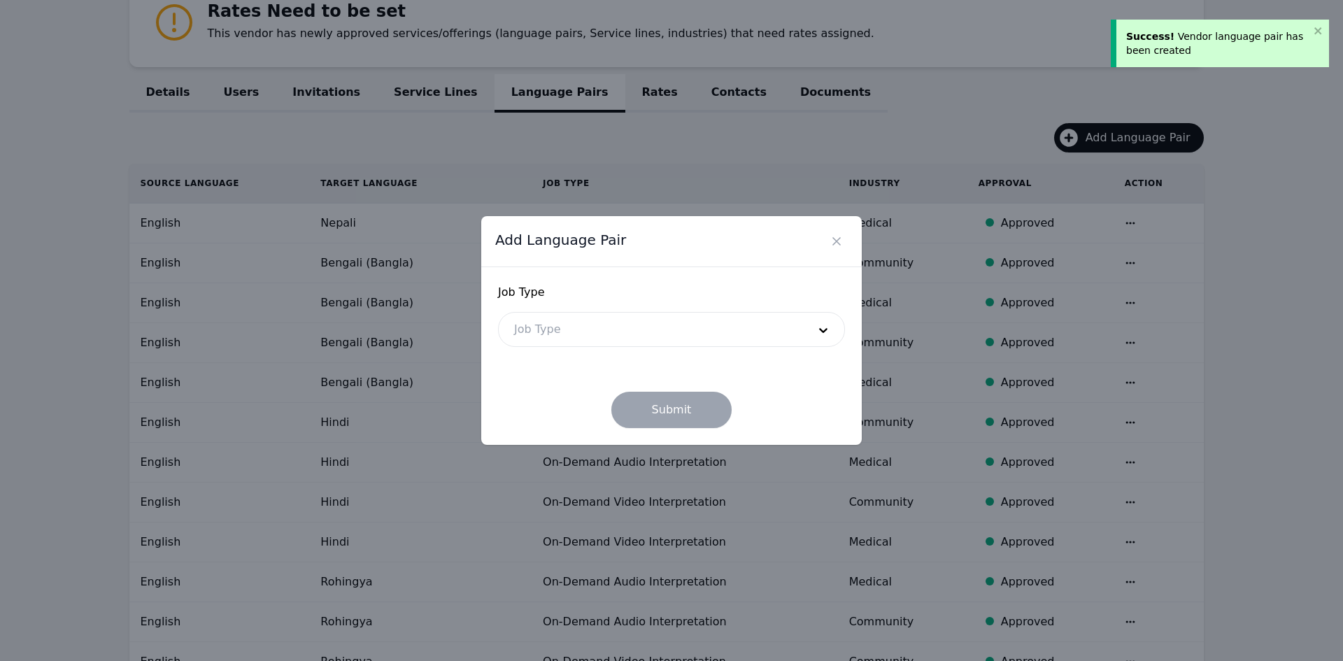
click at [639, 334] on div at bounding box center [651, 330] width 304 height 34
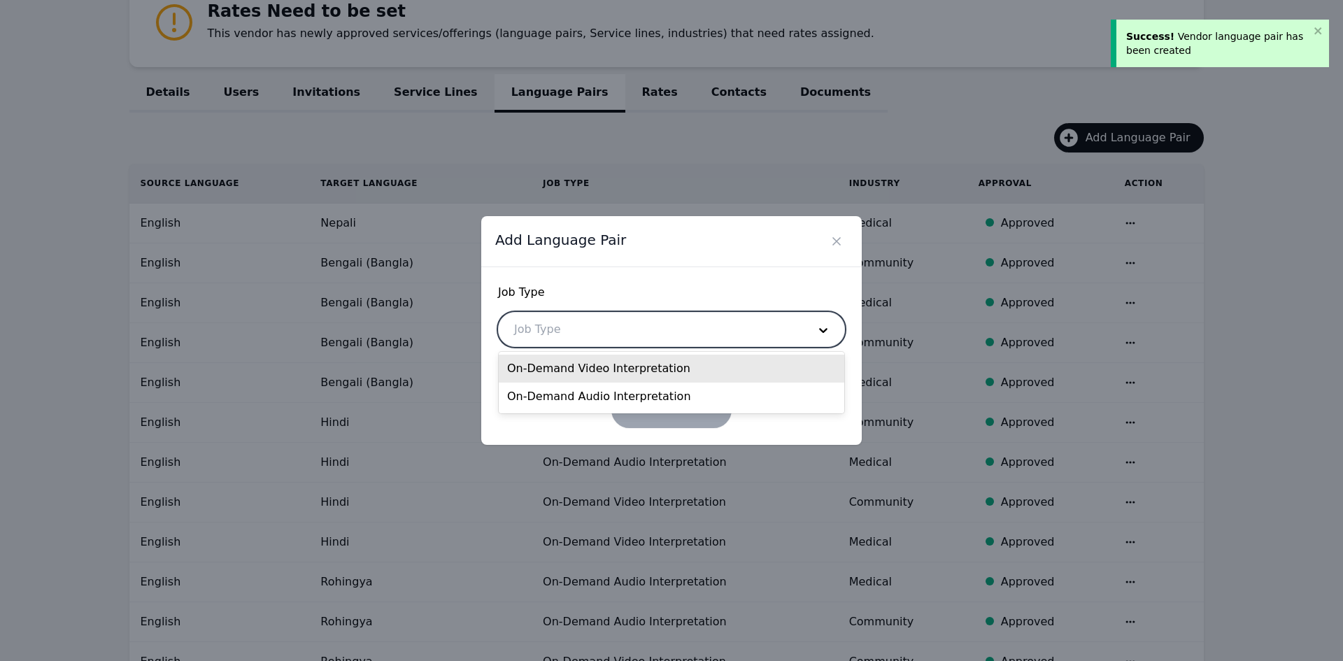
click at [619, 367] on div "On-Demand Video Interpretation" at bounding box center [672, 369] width 346 height 28
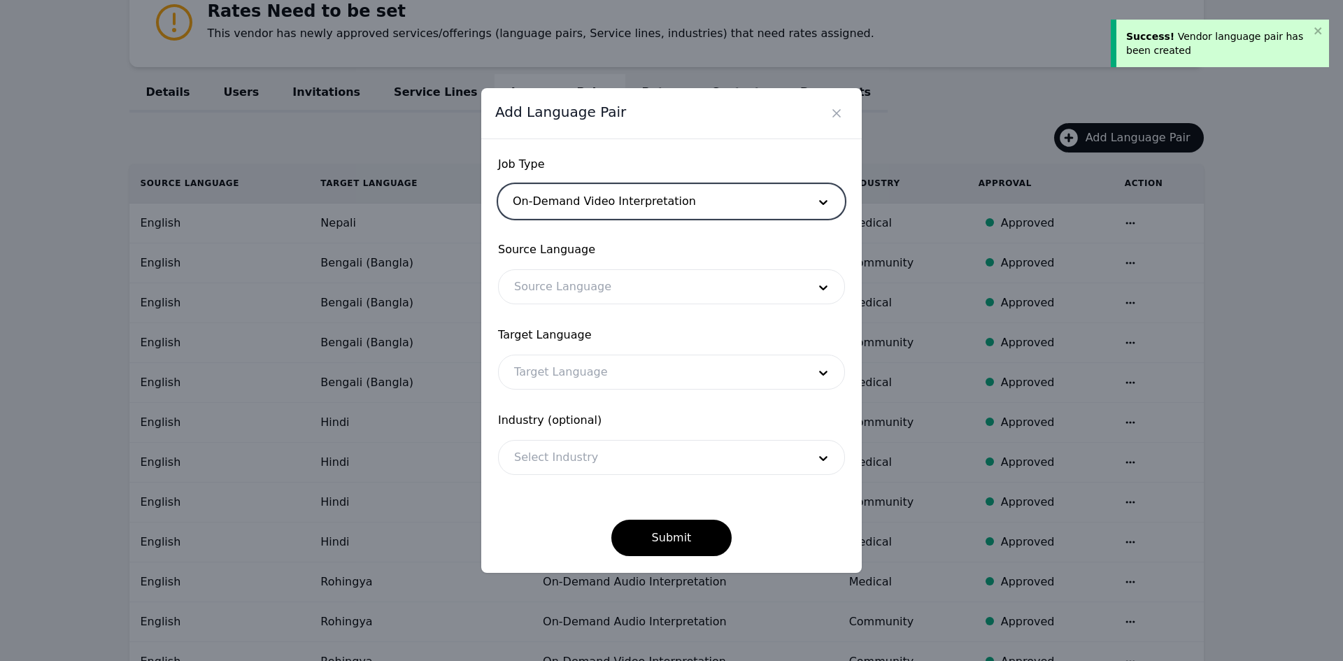
click at [563, 285] on div at bounding box center [651, 287] width 304 height 34
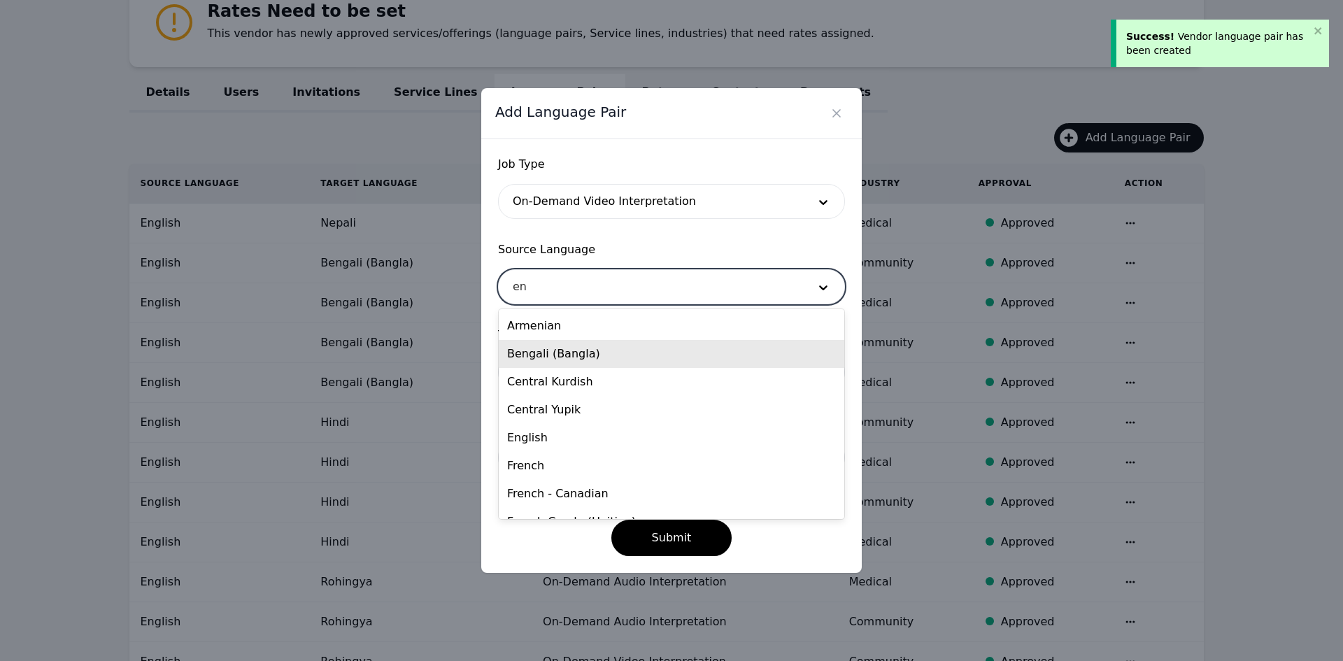
type input "eng"
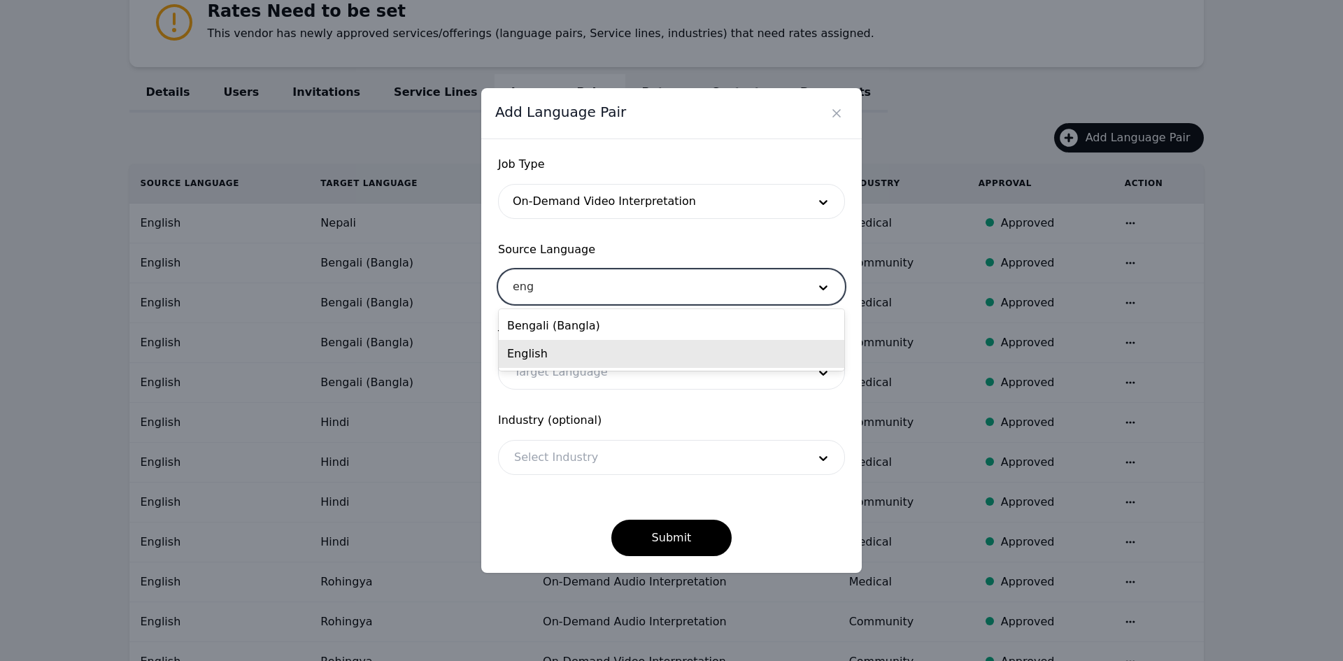
click at [559, 355] on div "English" at bounding box center [672, 354] width 346 height 28
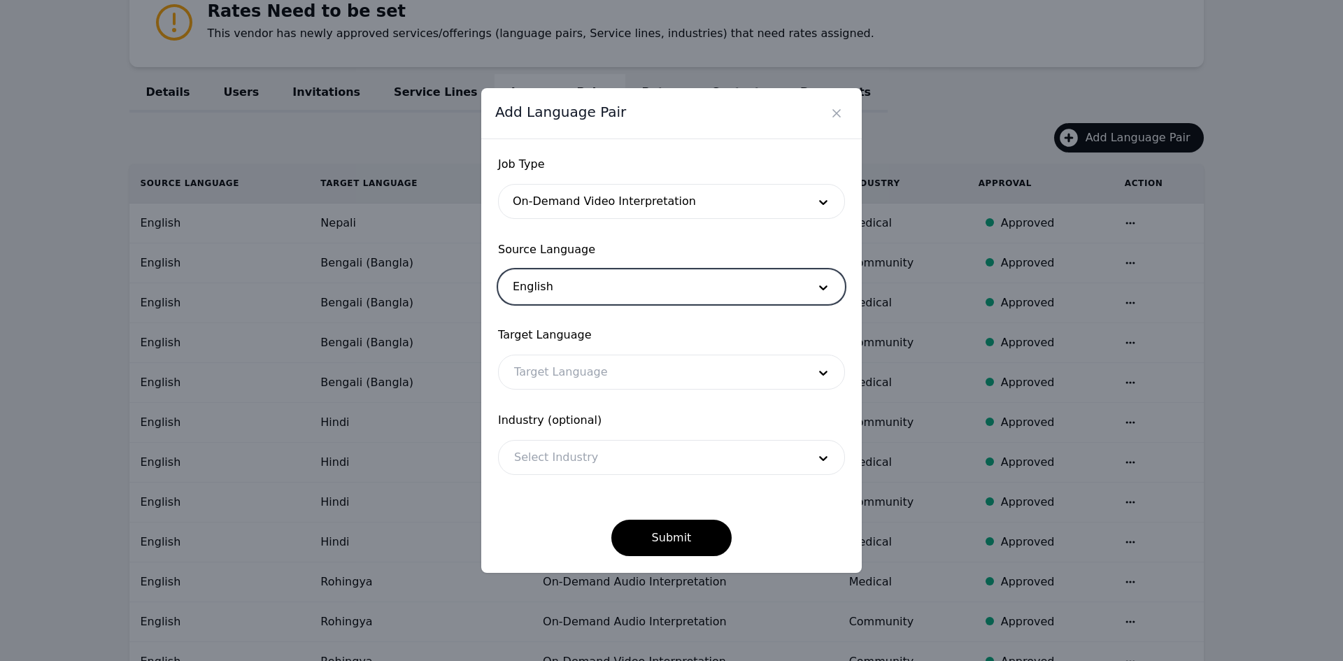
click at [568, 378] on div at bounding box center [651, 372] width 304 height 34
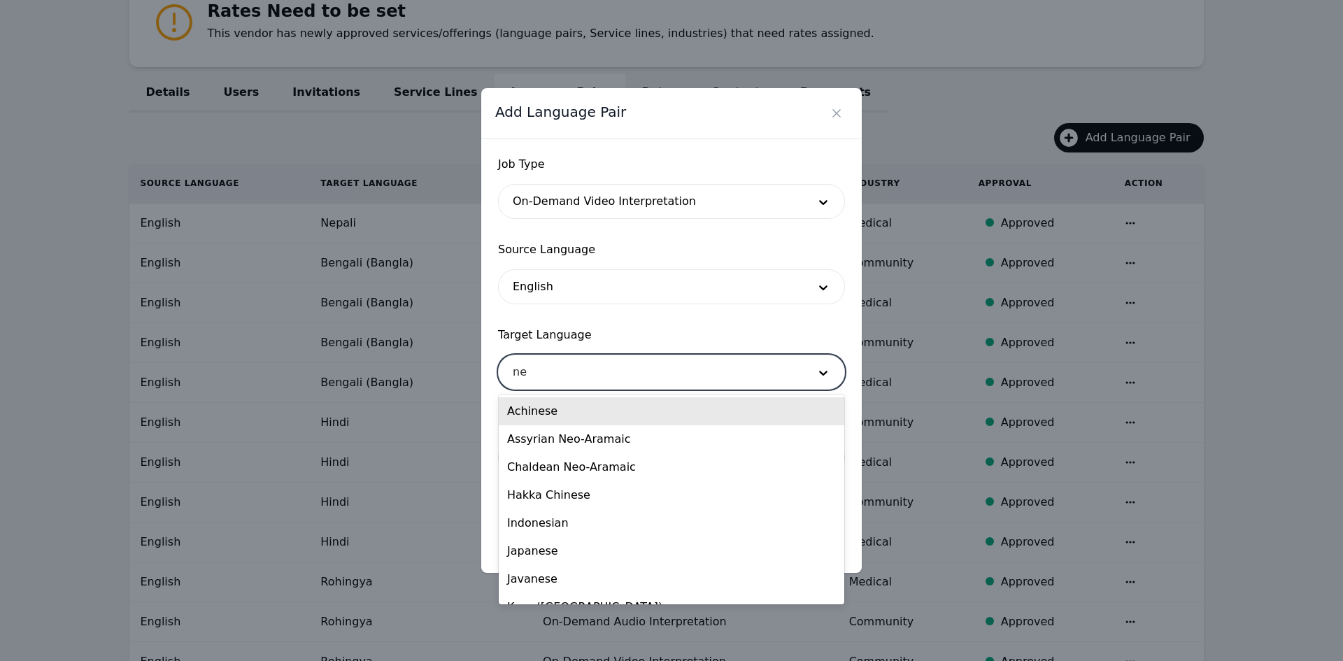
type input "nep"
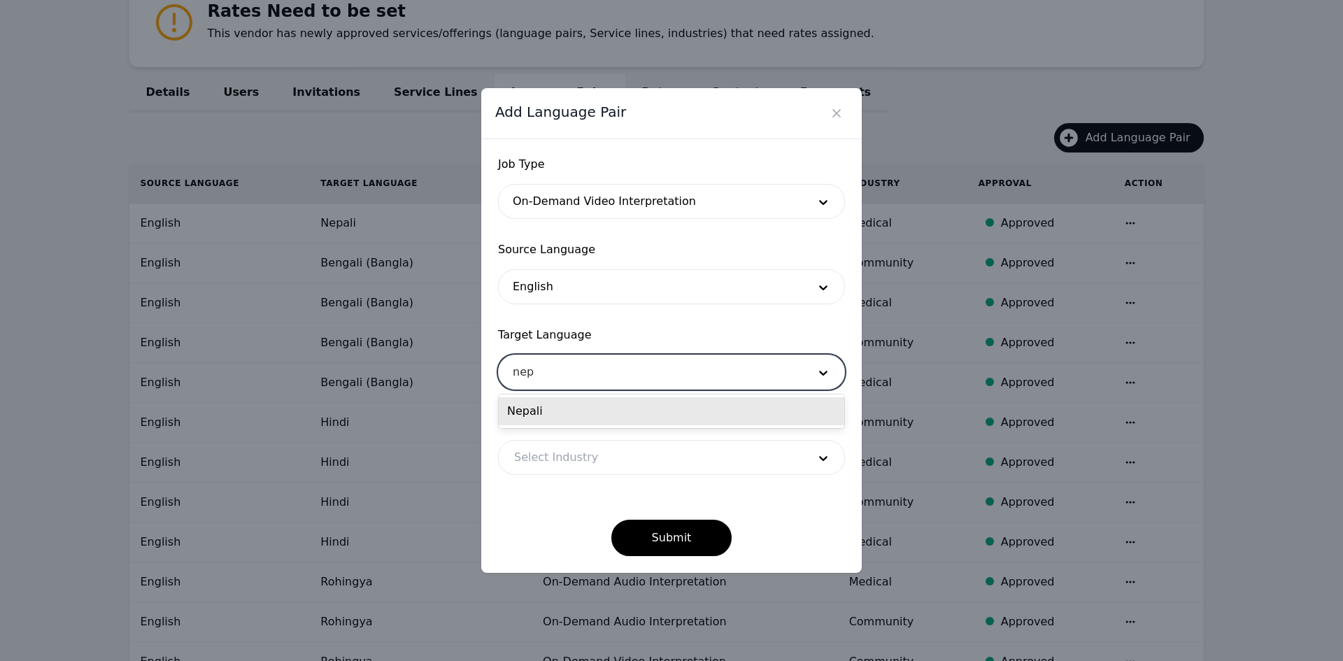
click at [569, 417] on div "Nepali" at bounding box center [672, 411] width 346 height 28
click at [565, 458] on div at bounding box center [651, 458] width 304 height 34
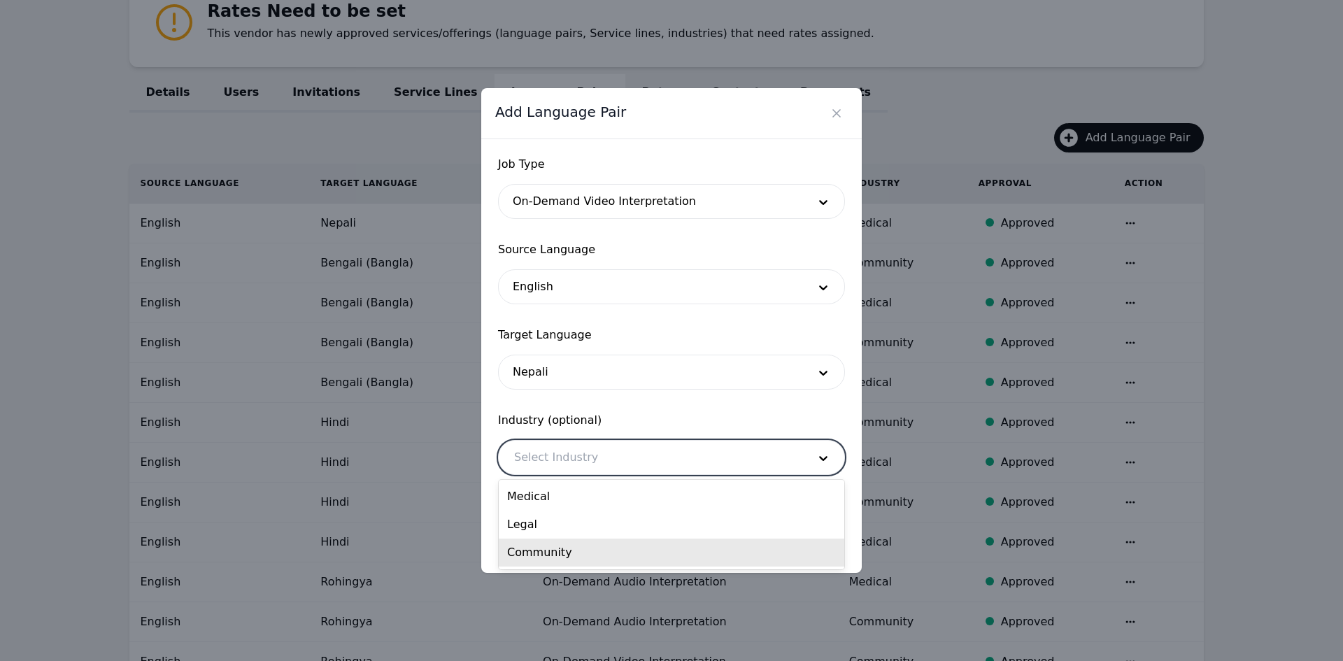
drag, startPoint x: 563, startPoint y: 554, endPoint x: 644, endPoint y: 539, distance: 82.5
click at [562, 554] on div "Community" at bounding box center [672, 553] width 346 height 28
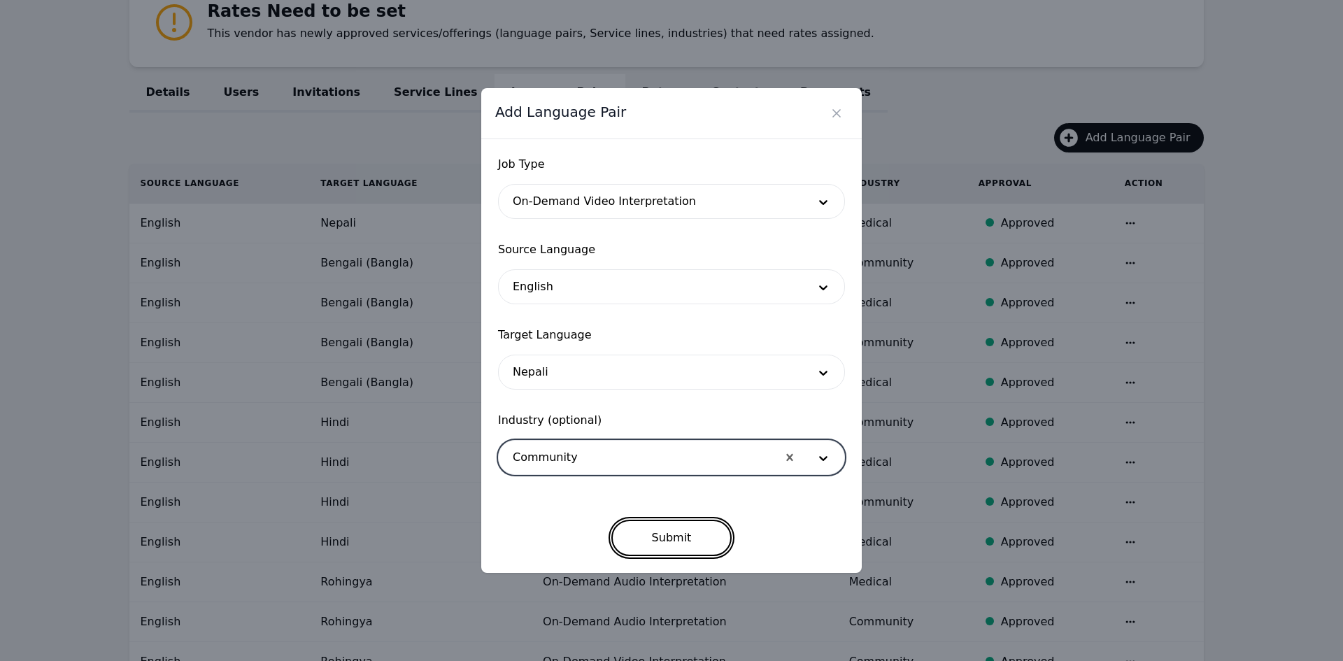
click at [677, 534] on button "Submit" at bounding box center [671, 538] width 121 height 36
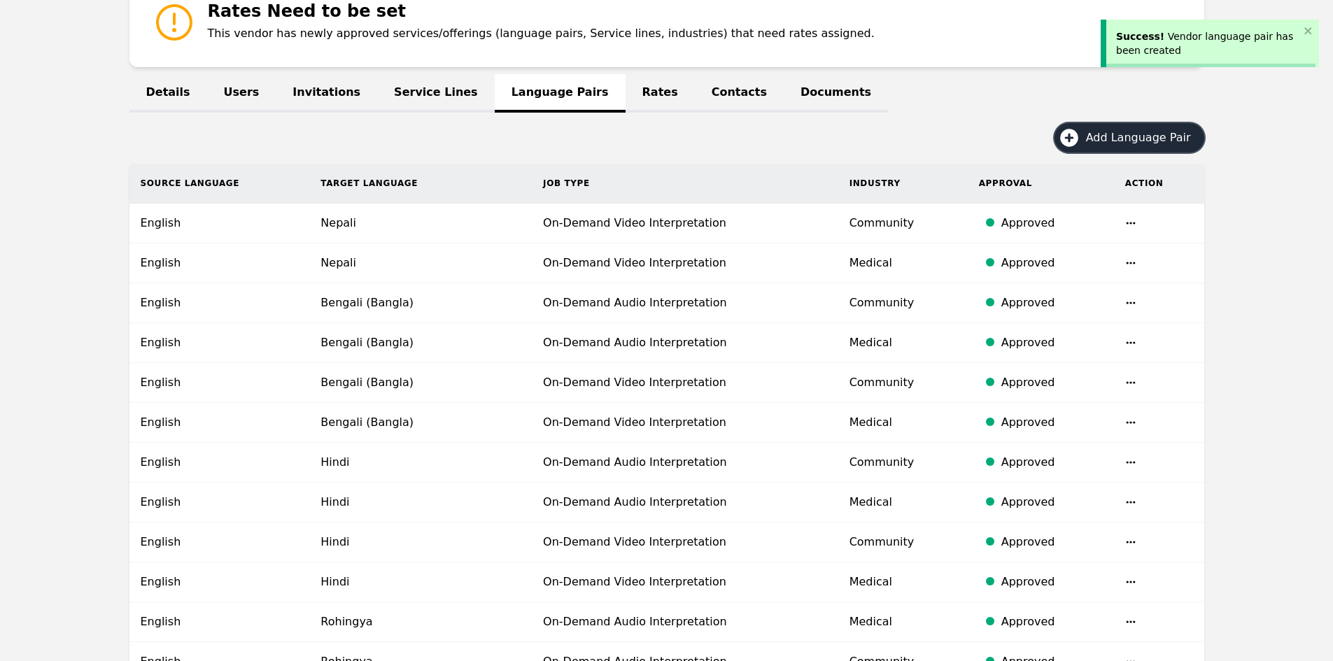
click at [1098, 136] on span "Add Language Pair" at bounding box center [1143, 137] width 115 height 17
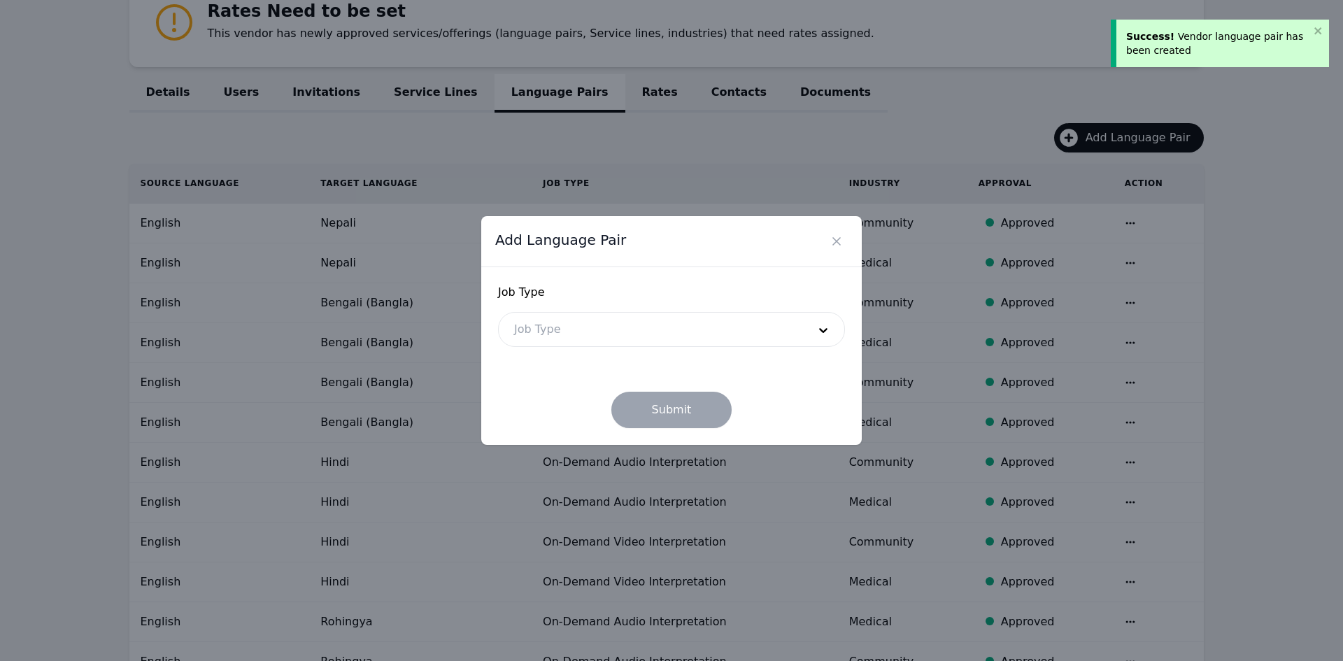
click at [695, 349] on form "Job Type Job Type Submit" at bounding box center [671, 356] width 347 height 144
click at [632, 325] on div at bounding box center [651, 330] width 304 height 34
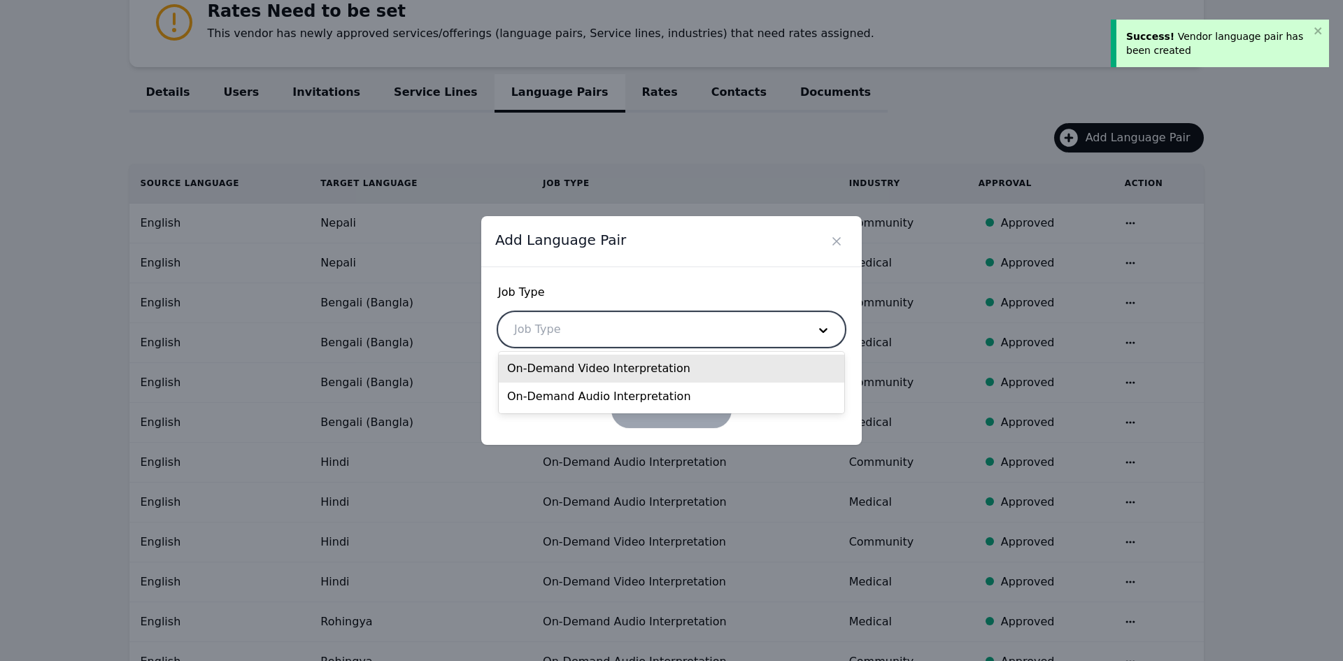
click at [606, 369] on div "On-Demand Video Interpretation" at bounding box center [672, 369] width 346 height 28
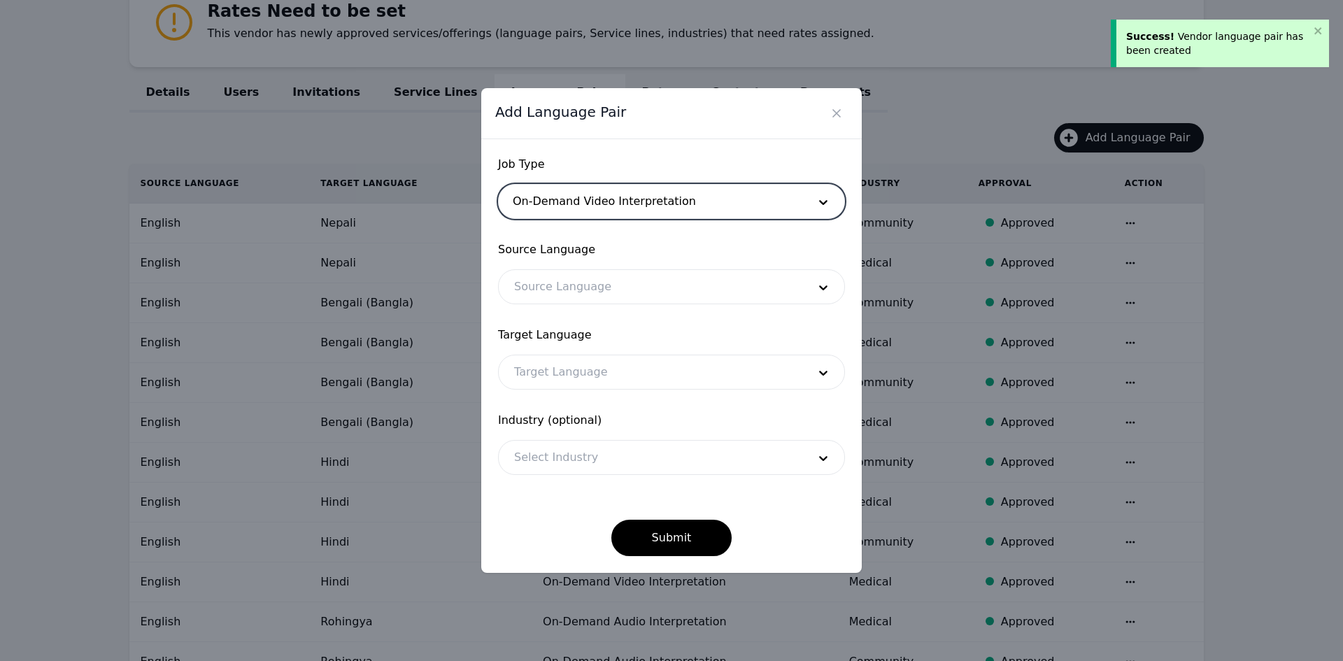
click at [602, 207] on div at bounding box center [651, 202] width 304 height 34
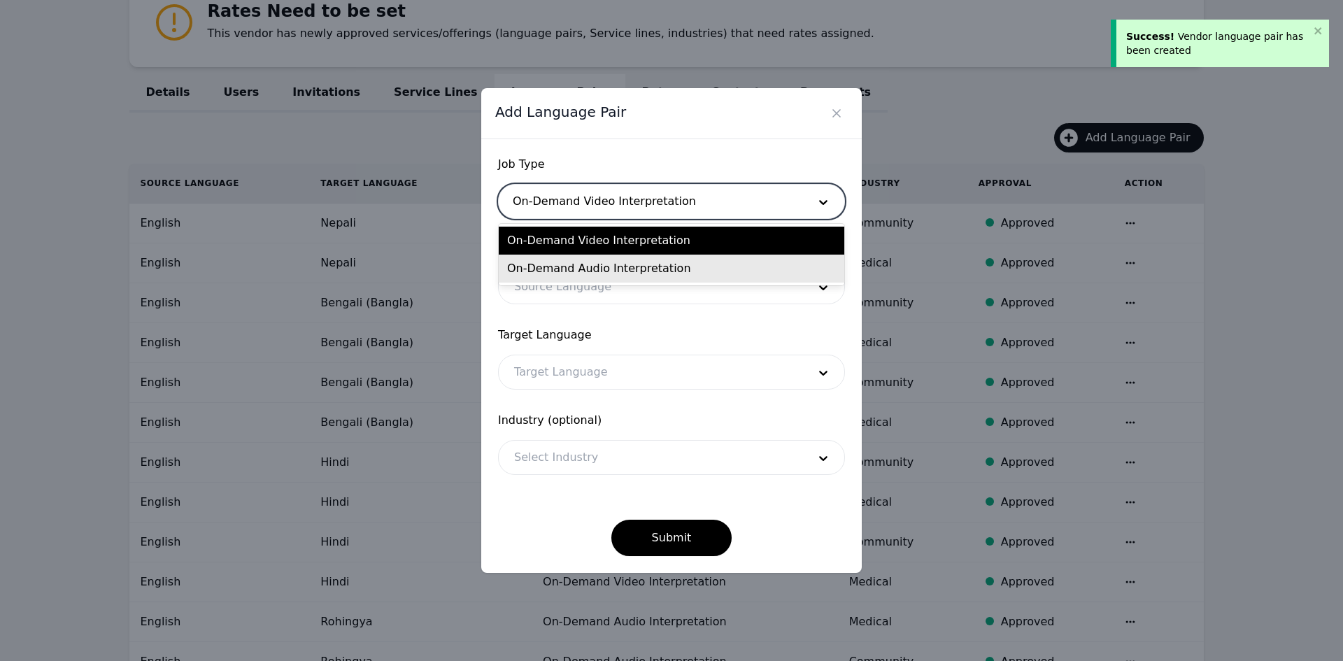
click at [576, 270] on div "On-Demand Audio Interpretation" at bounding box center [672, 269] width 346 height 28
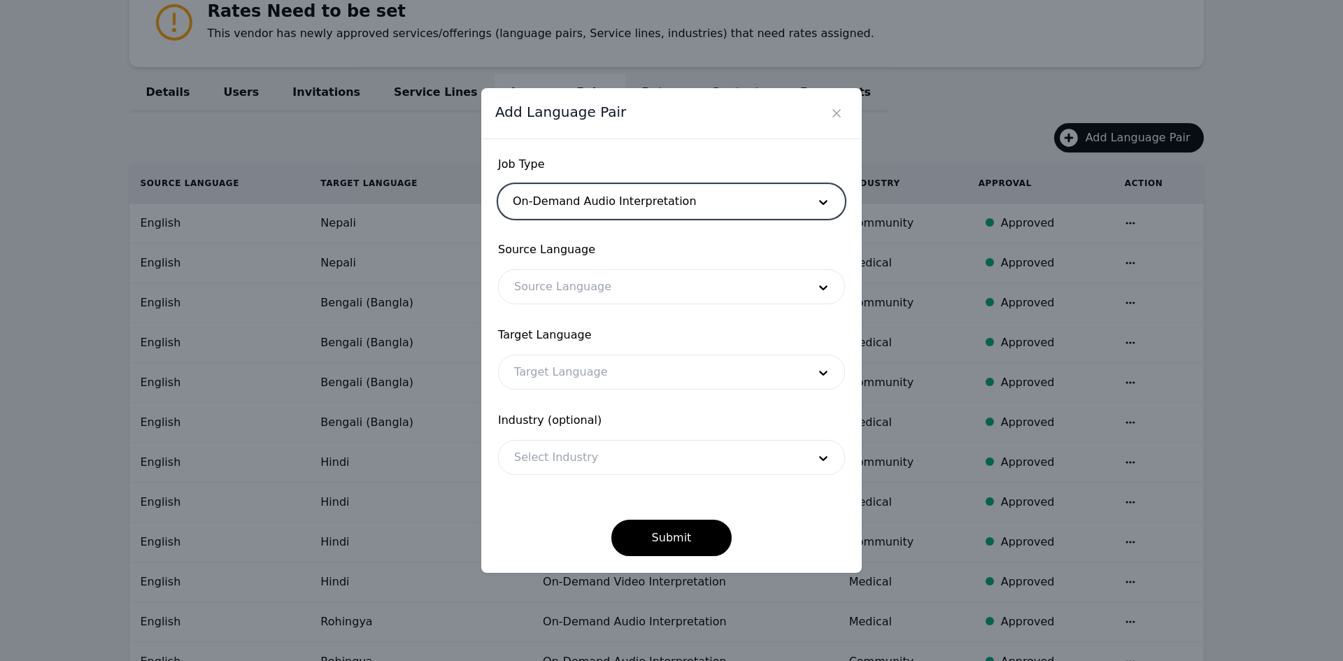
click at [569, 288] on div at bounding box center [651, 287] width 304 height 34
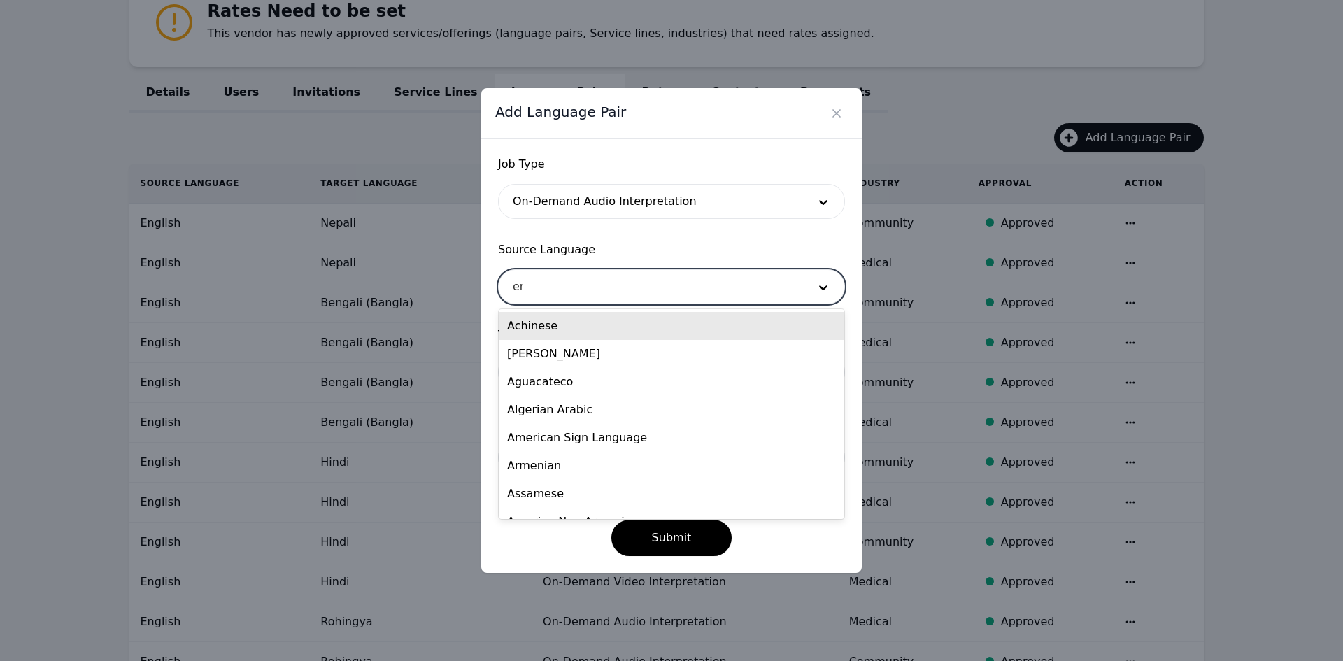
type input "eng"
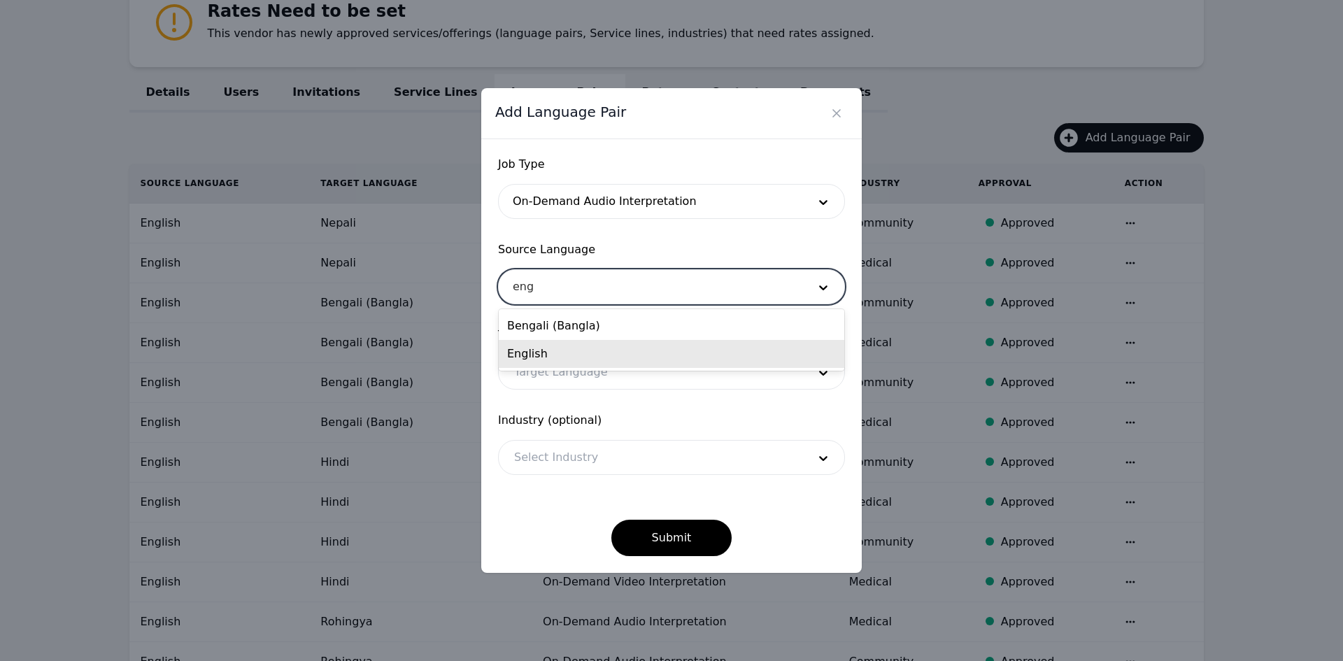
click at [569, 346] on div "English" at bounding box center [672, 354] width 346 height 28
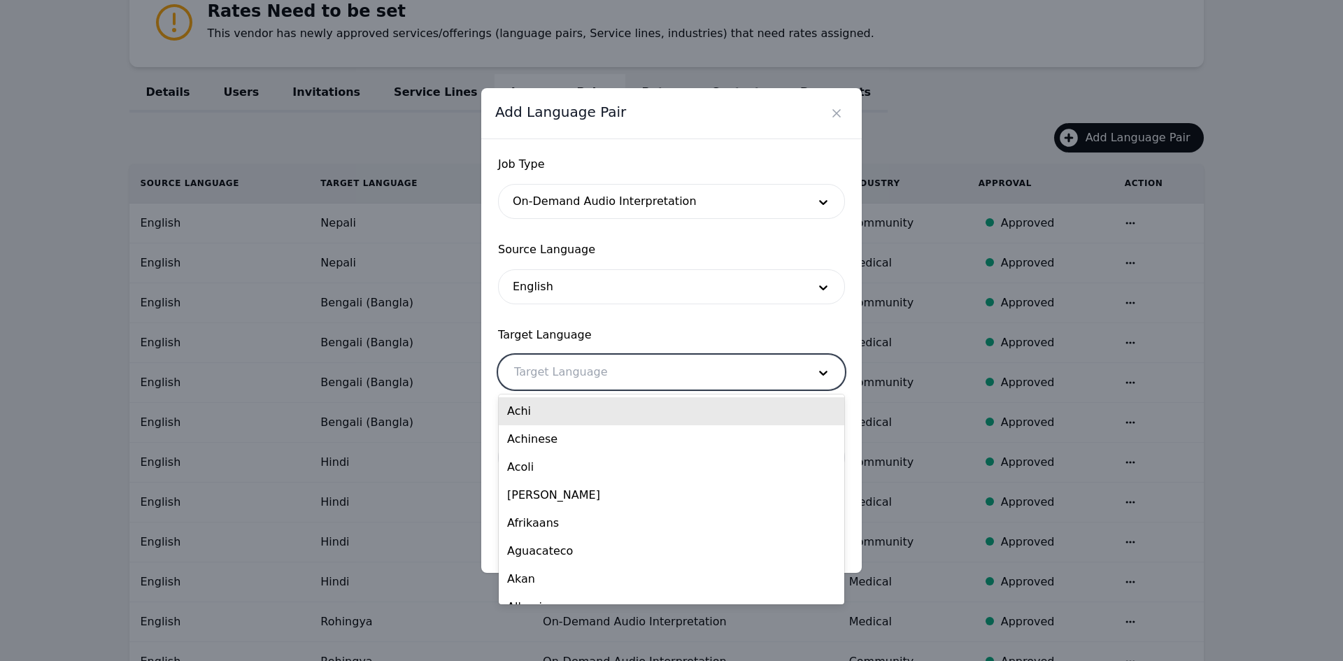
click at [565, 371] on div at bounding box center [651, 372] width 304 height 34
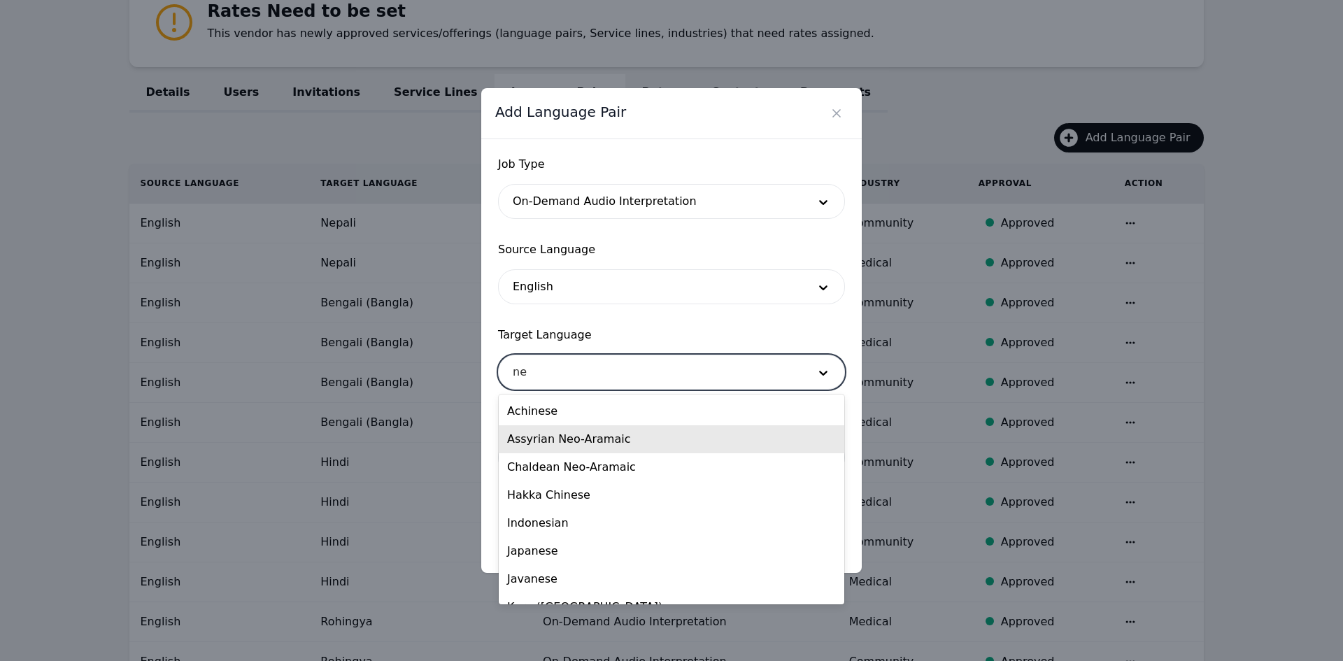
type input "nep"
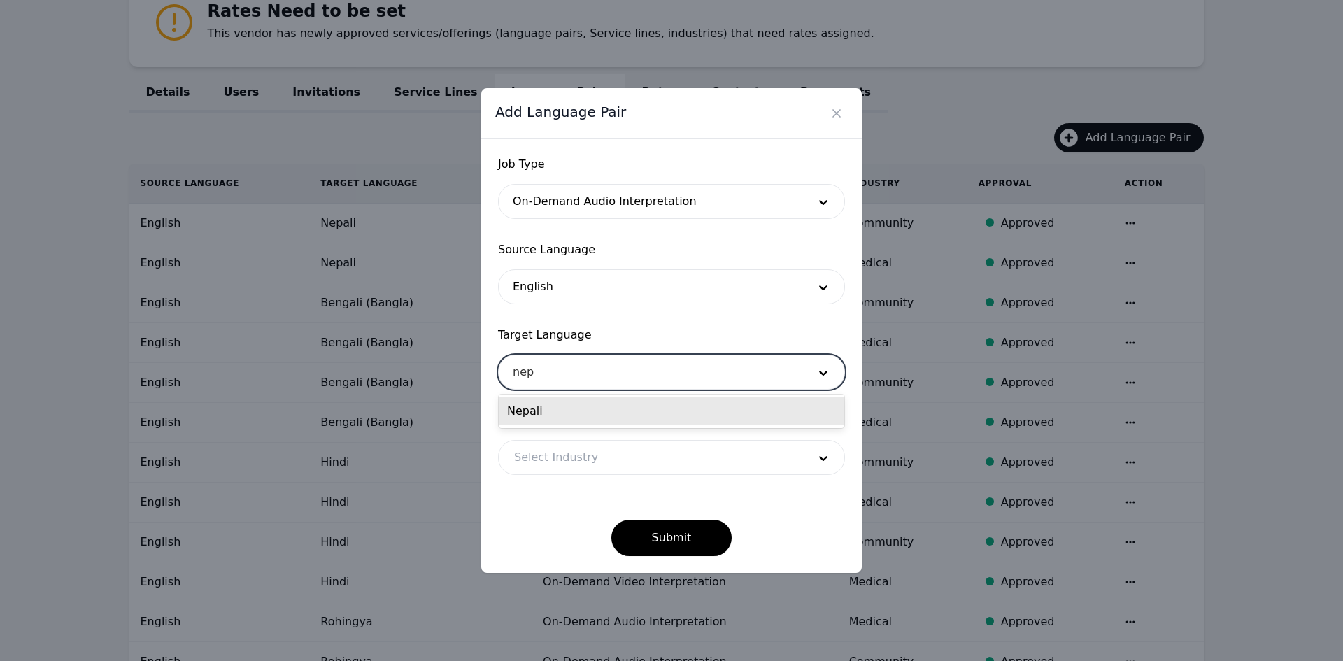
click at [565, 416] on div "Nepali" at bounding box center [672, 411] width 346 height 28
click at [567, 447] on div at bounding box center [651, 458] width 304 height 34
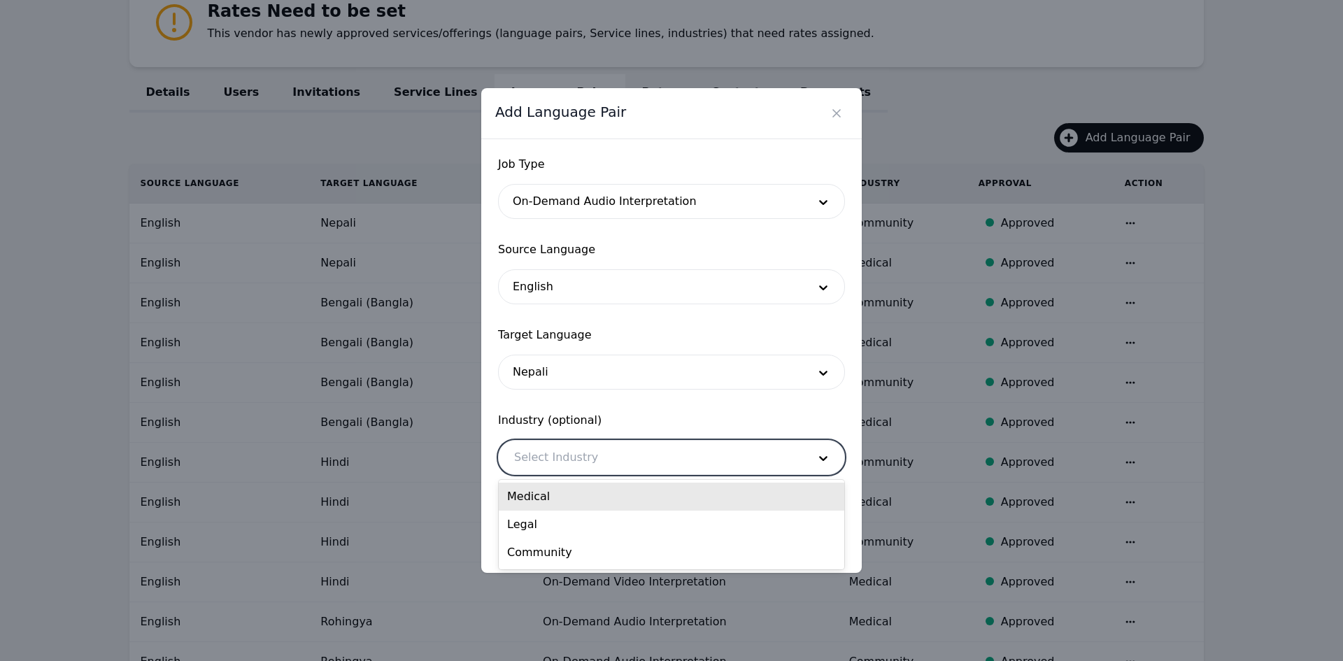
click at [567, 489] on div "Medical" at bounding box center [672, 497] width 346 height 28
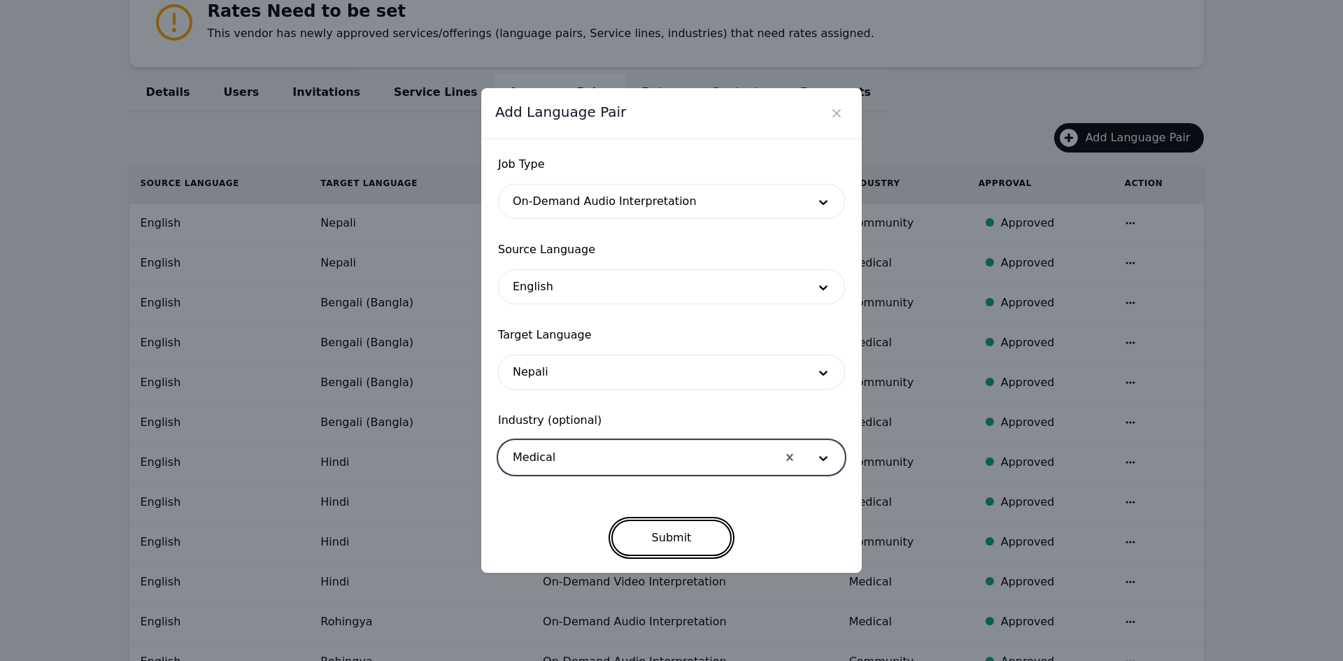
click at [651, 528] on button "Submit" at bounding box center [671, 538] width 121 height 36
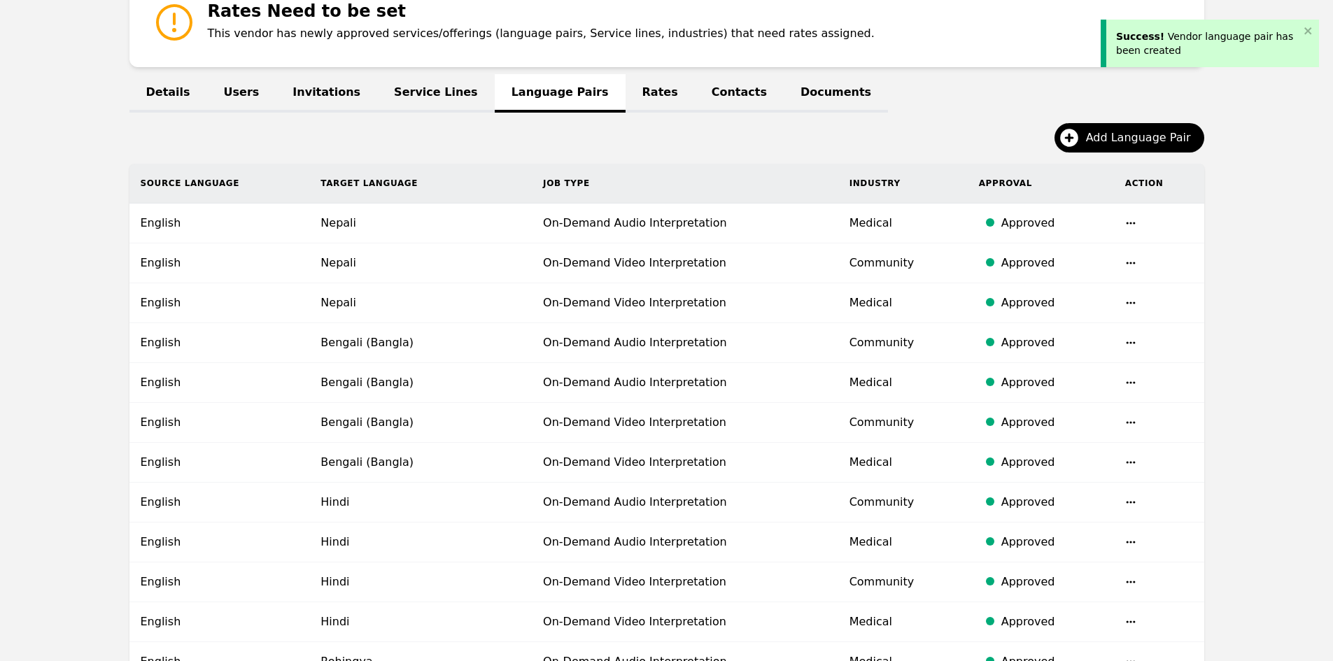
click at [1104, 136] on span "Add Language Pair" at bounding box center [1143, 137] width 115 height 17
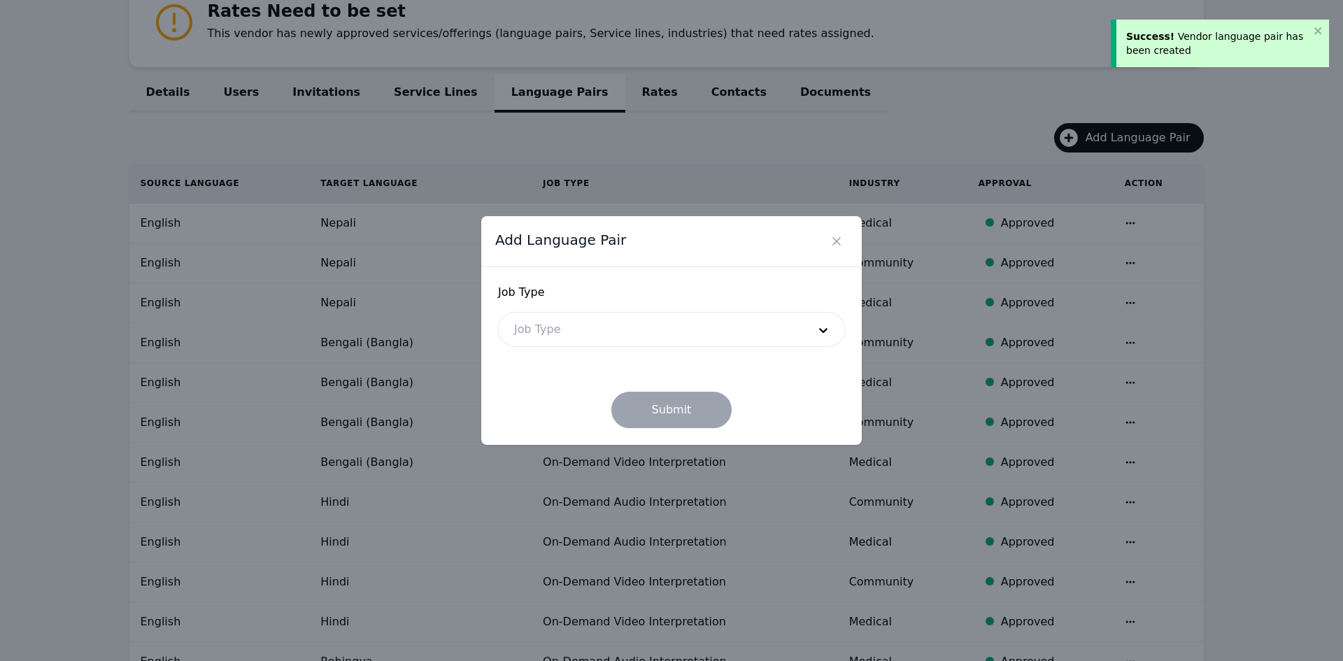
click at [542, 325] on div at bounding box center [651, 330] width 304 height 34
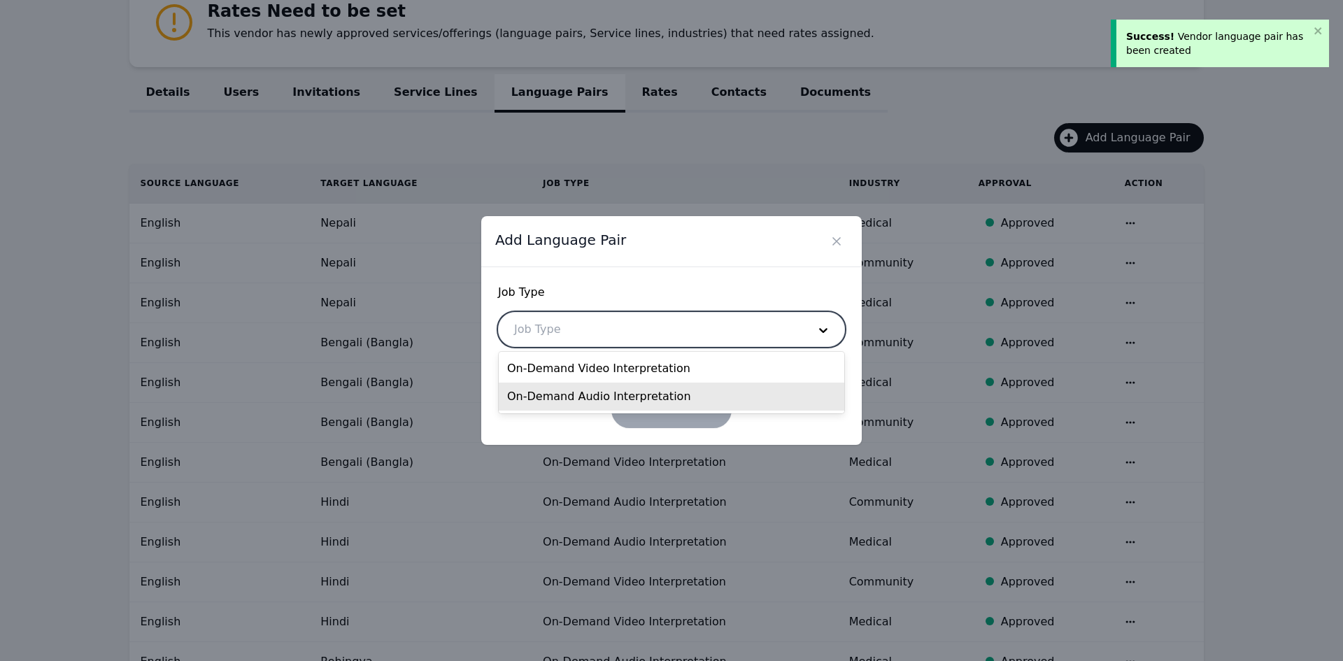
click at [556, 391] on div "On-Demand Audio Interpretation" at bounding box center [672, 397] width 346 height 28
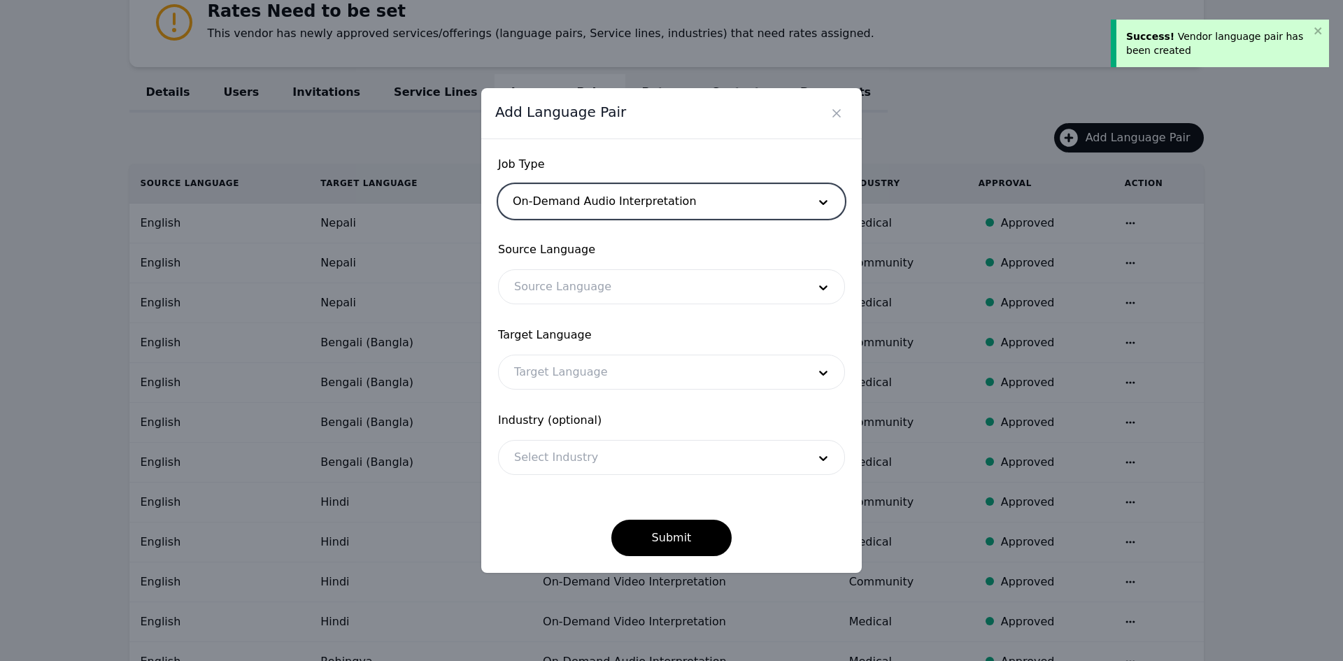
click at [558, 289] on div at bounding box center [651, 287] width 304 height 34
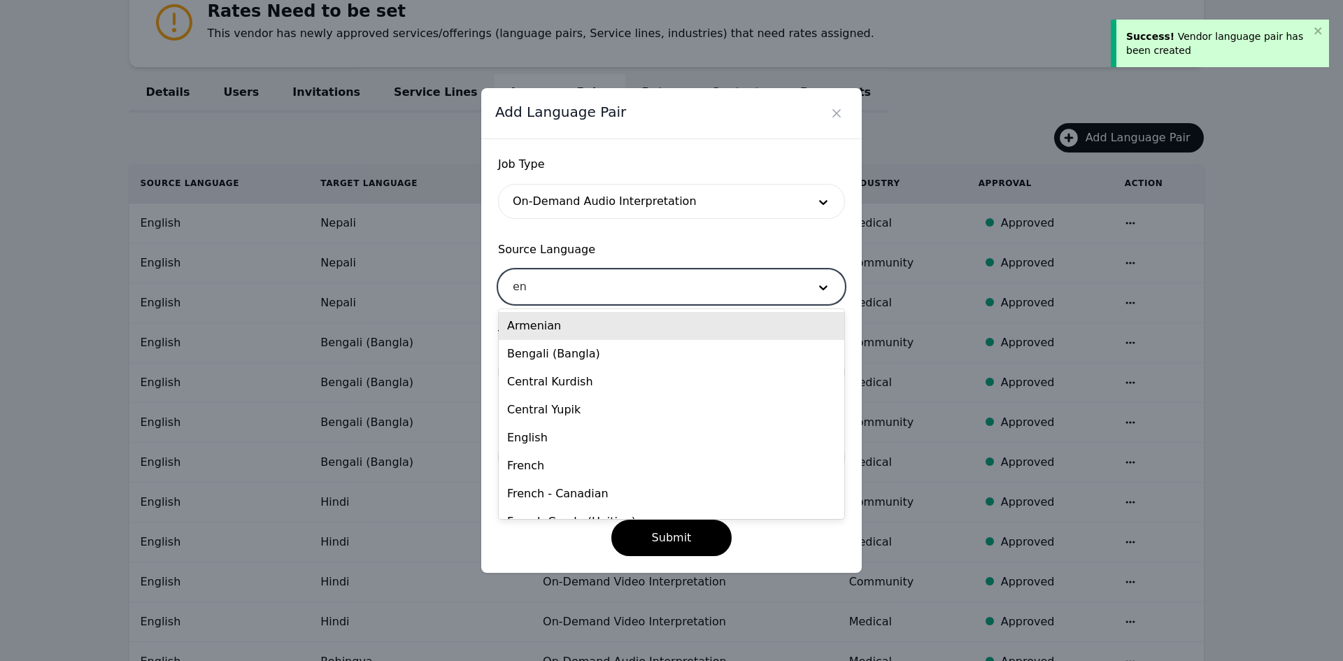
type input "eng"
click at [558, 346] on div "English" at bounding box center [672, 354] width 346 height 28
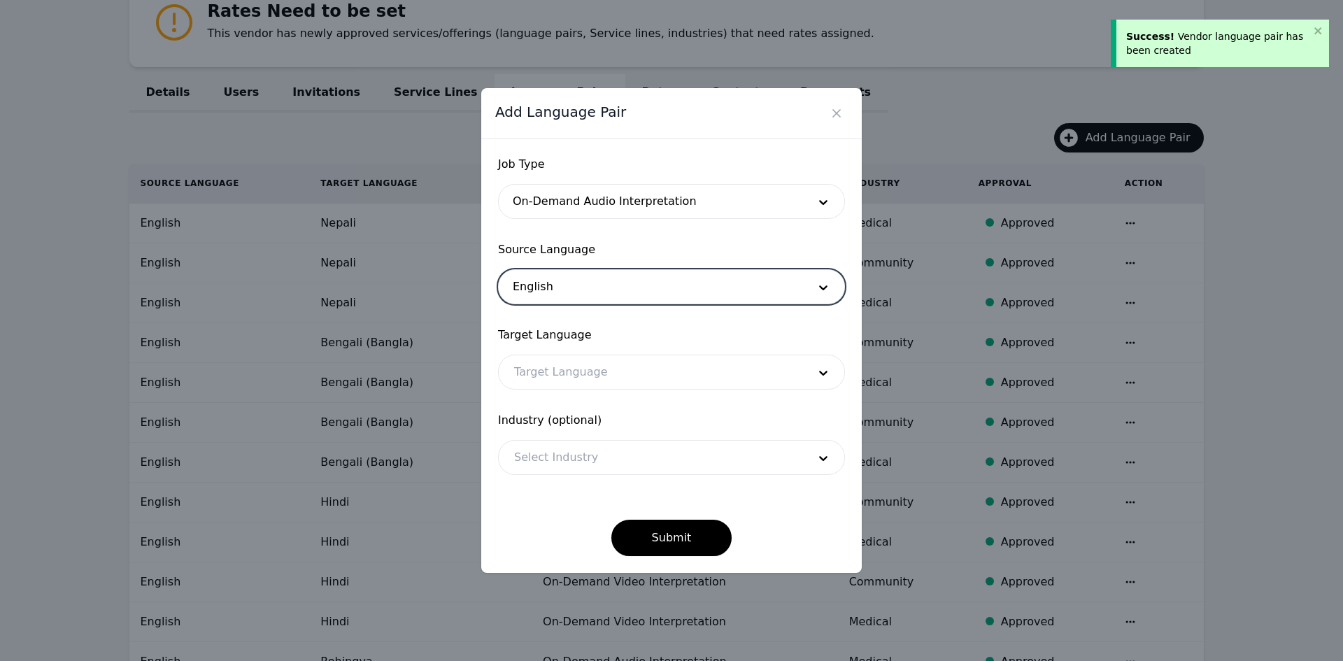
click at [553, 374] on div at bounding box center [651, 372] width 304 height 34
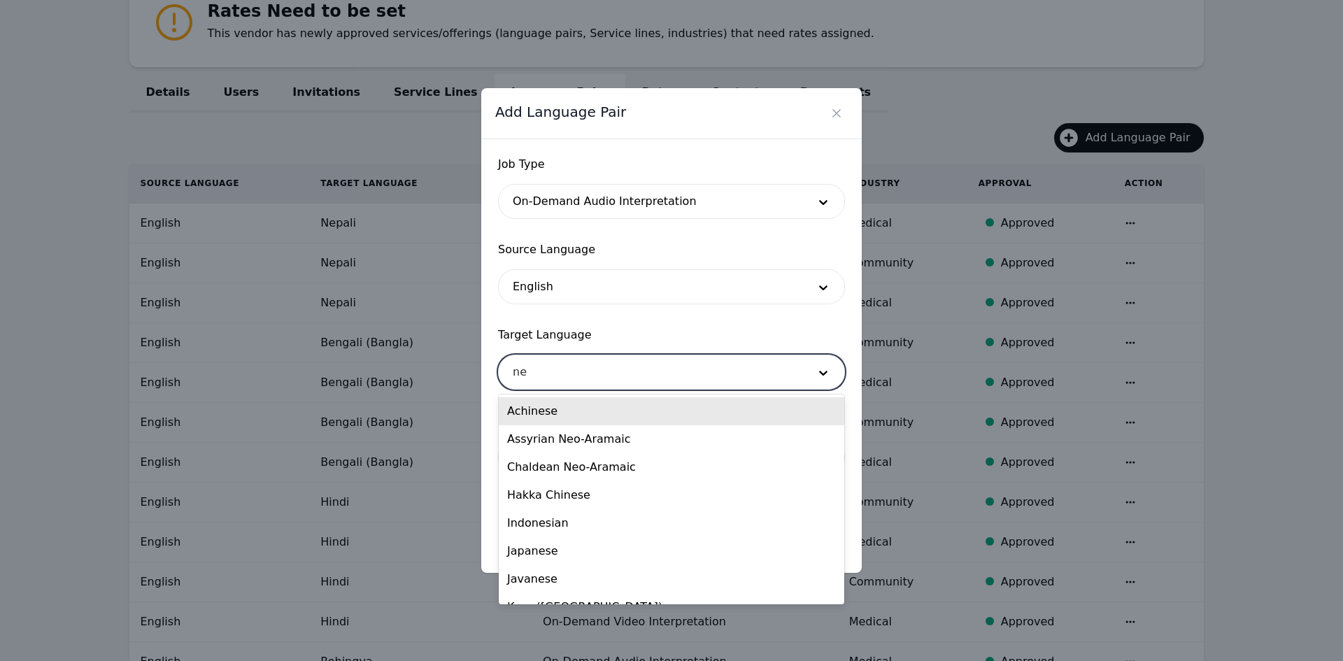
type input "nep"
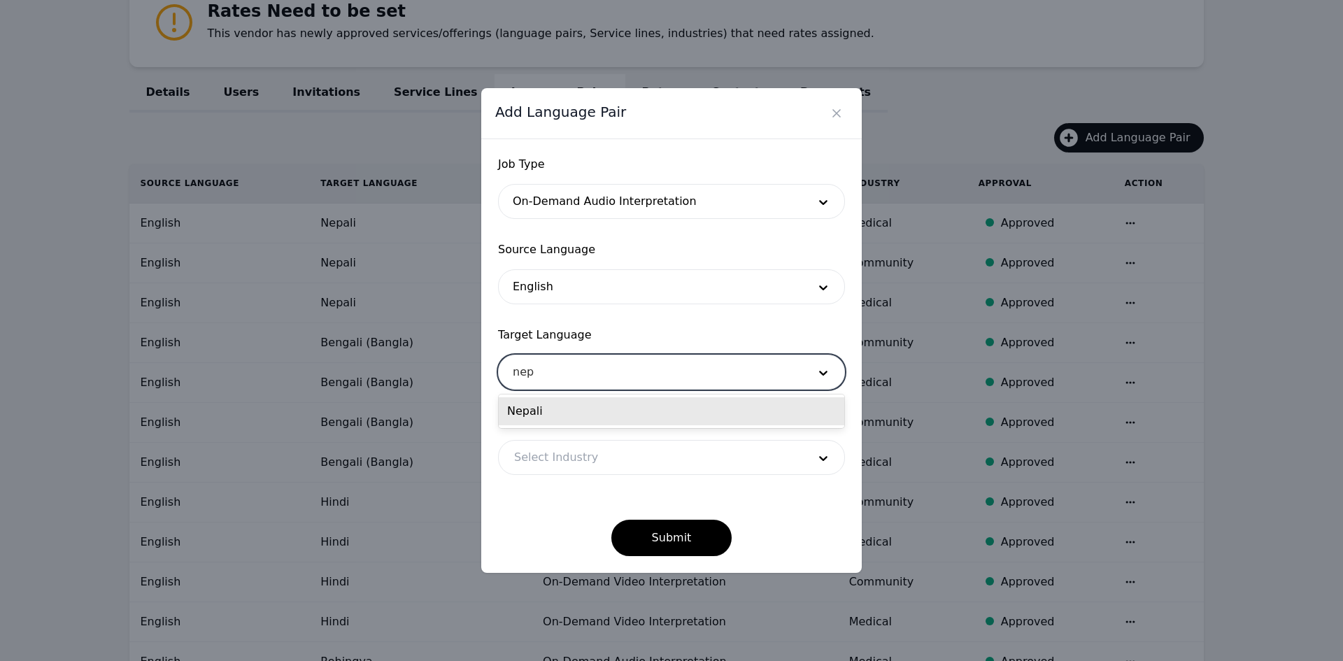
click at [553, 420] on div "Nepali" at bounding box center [672, 411] width 346 height 28
click at [572, 455] on div at bounding box center [651, 458] width 304 height 34
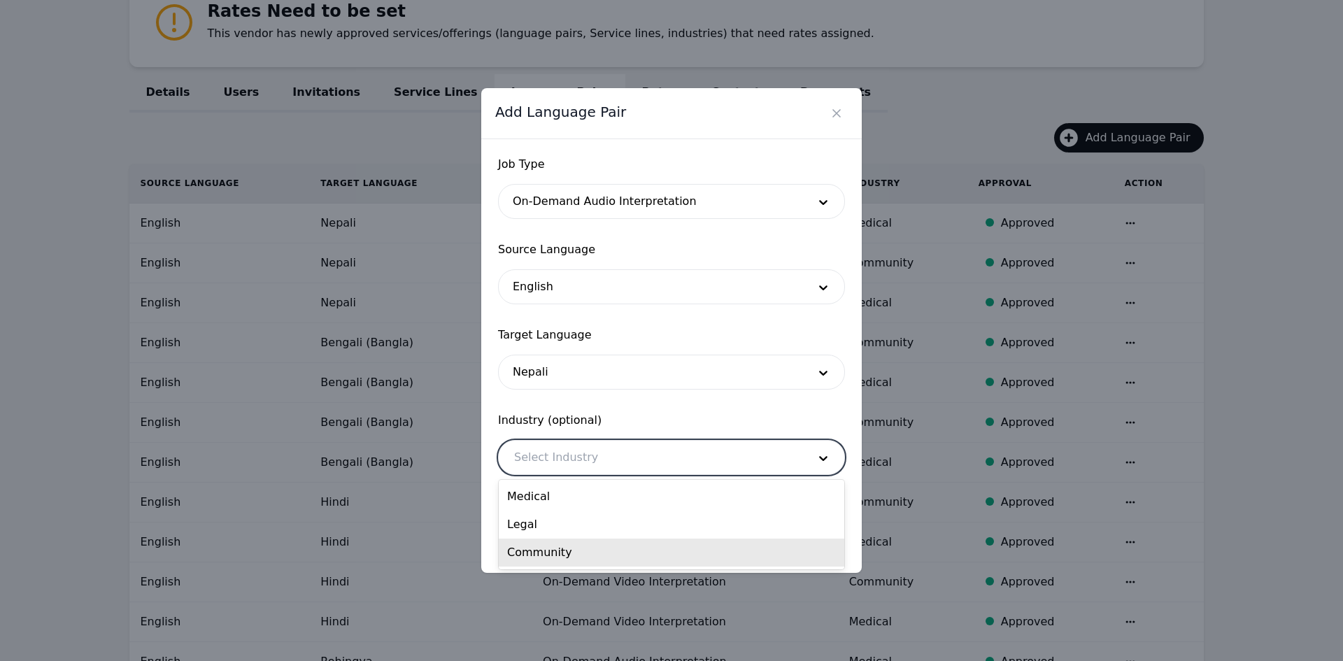
click at [572, 558] on div "Community" at bounding box center [672, 553] width 346 height 28
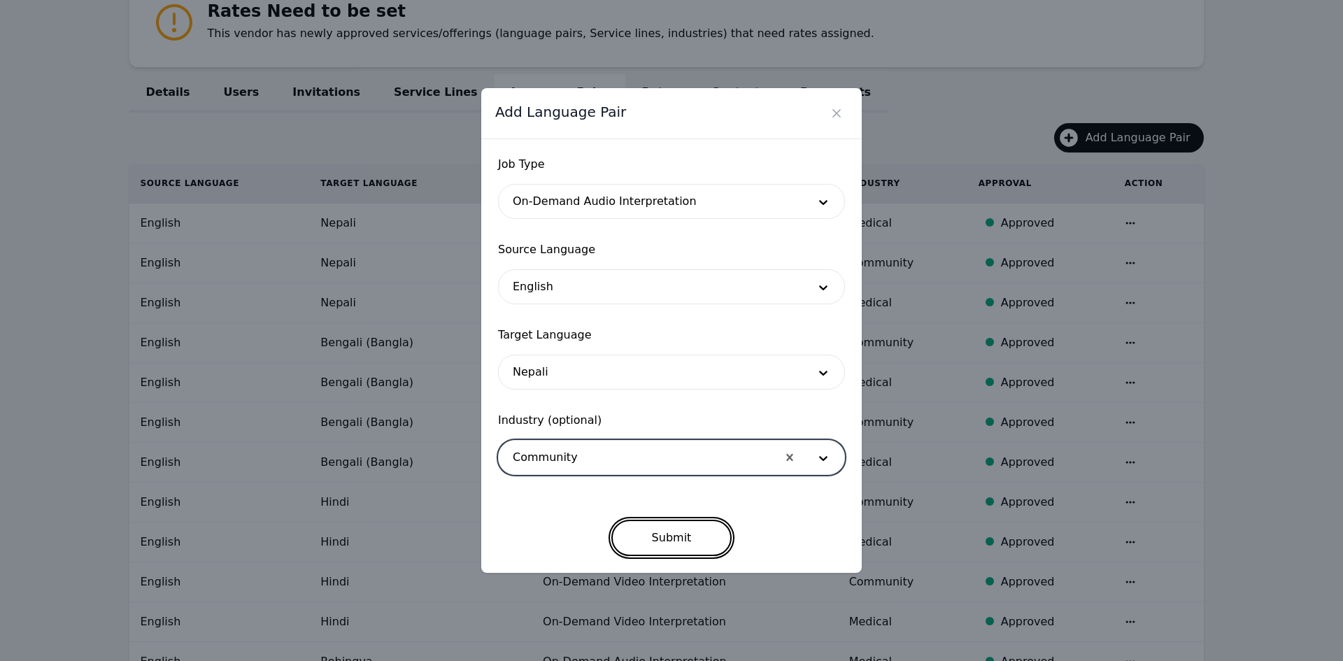
click at [642, 547] on button "Submit" at bounding box center [671, 538] width 121 height 36
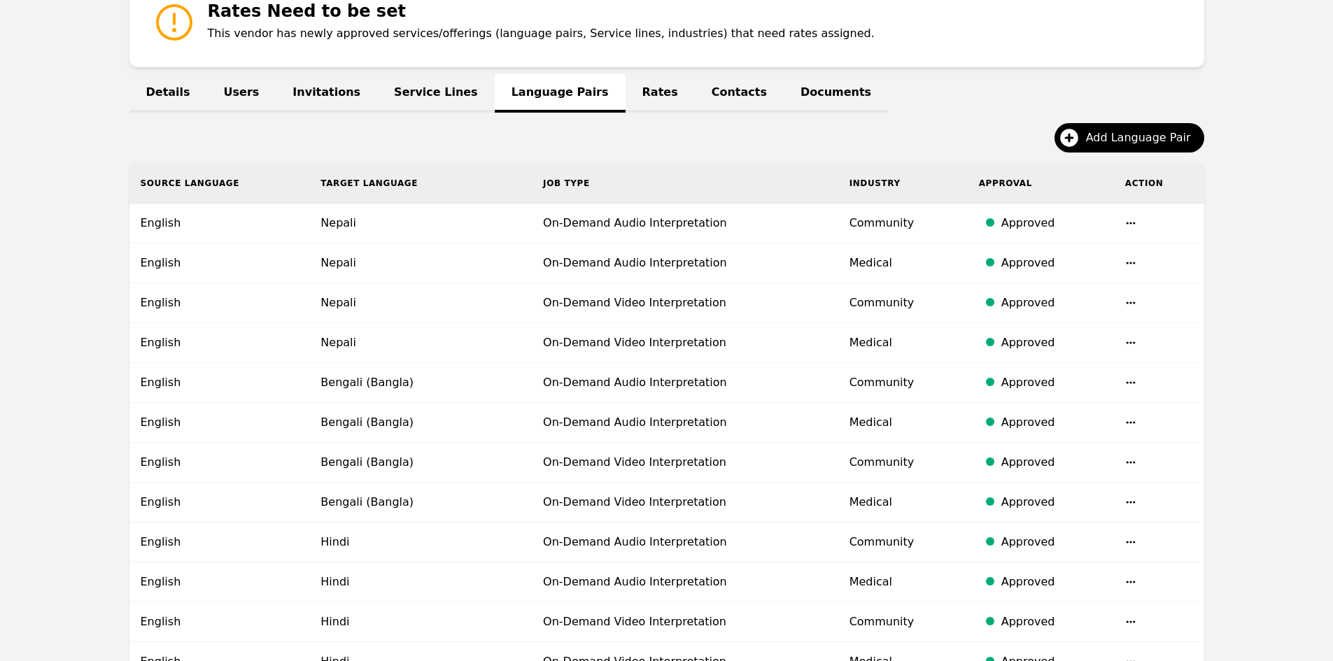
drag, startPoint x: 2, startPoint y: 363, endPoint x: 41, endPoint y: 357, distance: 39.0
click at [2, 363] on main "Vendor profile - Medilinguastix Language Solutions Delete Vendor Rates Need to …" at bounding box center [666, 596] width 1333 height 1401
click at [1110, 141] on span "Add Language Pair" at bounding box center [1143, 137] width 115 height 17
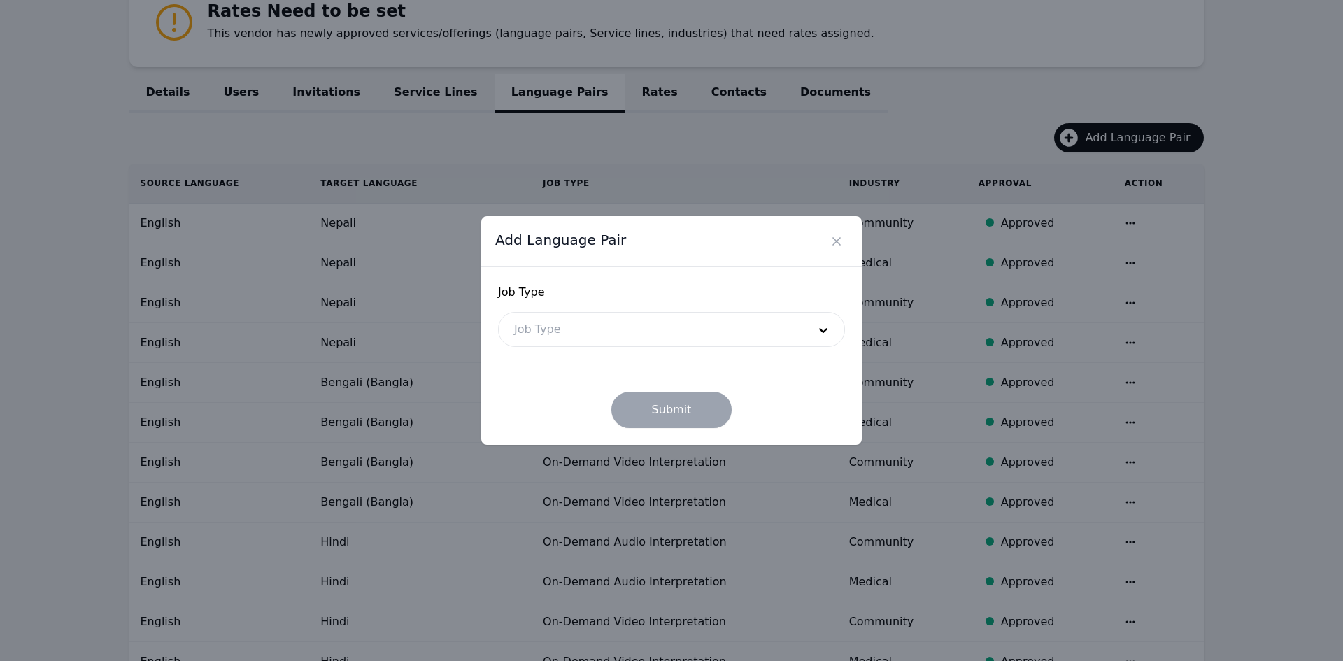
click at [670, 328] on div at bounding box center [651, 330] width 304 height 34
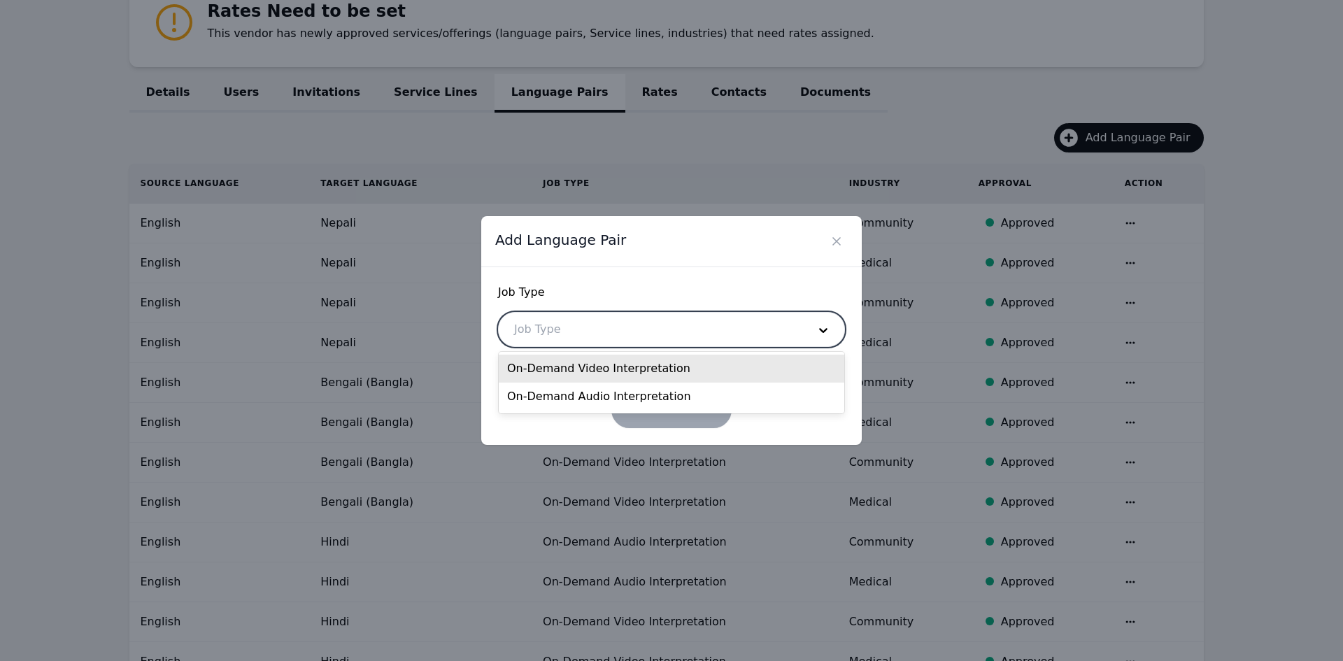
click at [609, 366] on div "On-Demand Video Interpretation" at bounding box center [672, 369] width 346 height 28
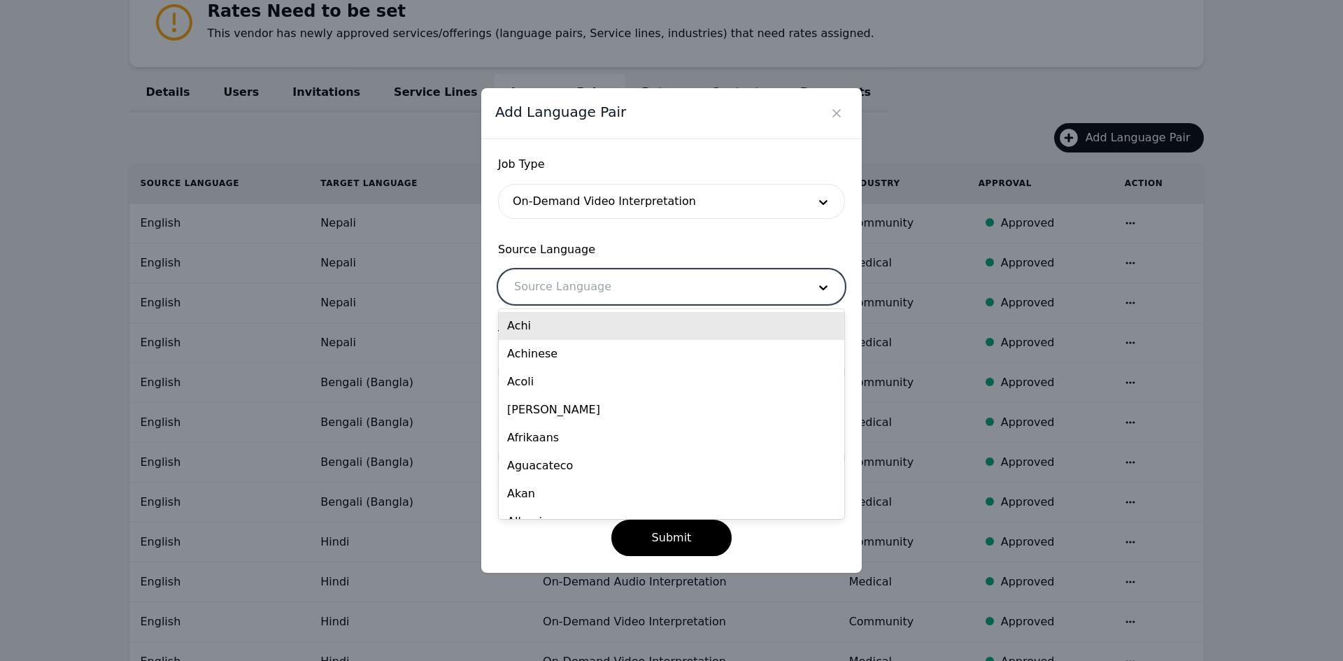
click at [565, 284] on div at bounding box center [651, 287] width 304 height 34
type input "eng"
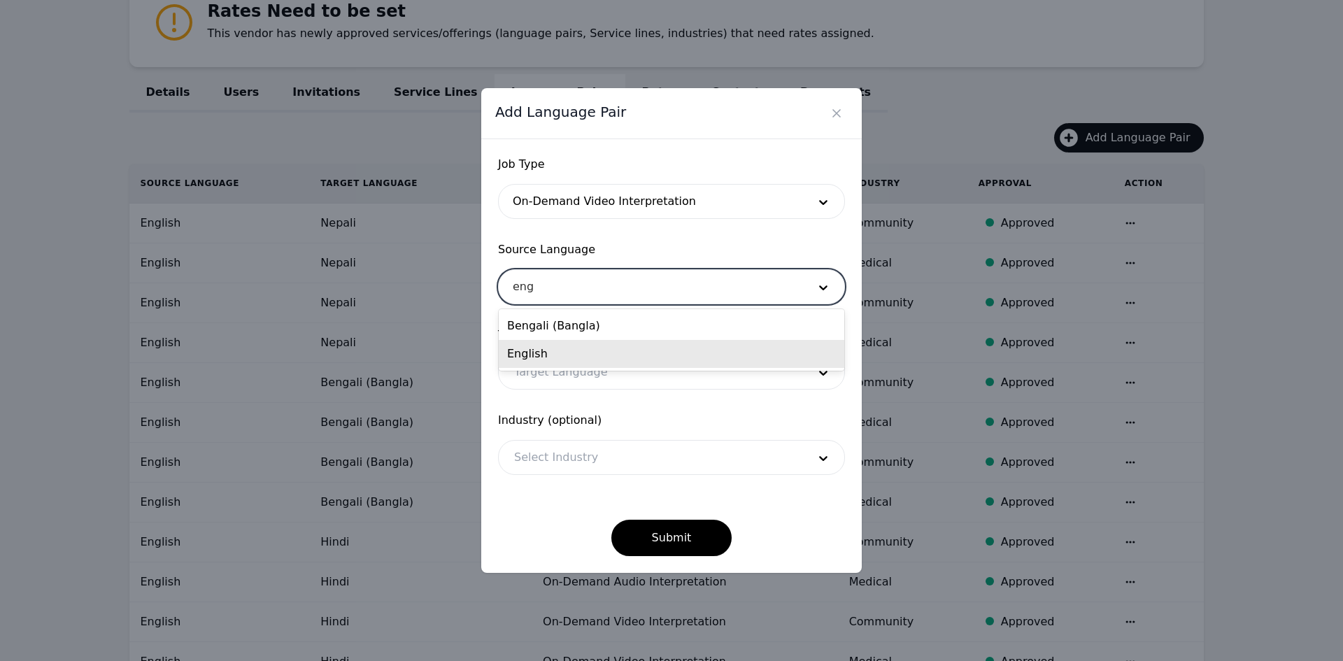
click at [551, 352] on div "English" at bounding box center [672, 354] width 346 height 28
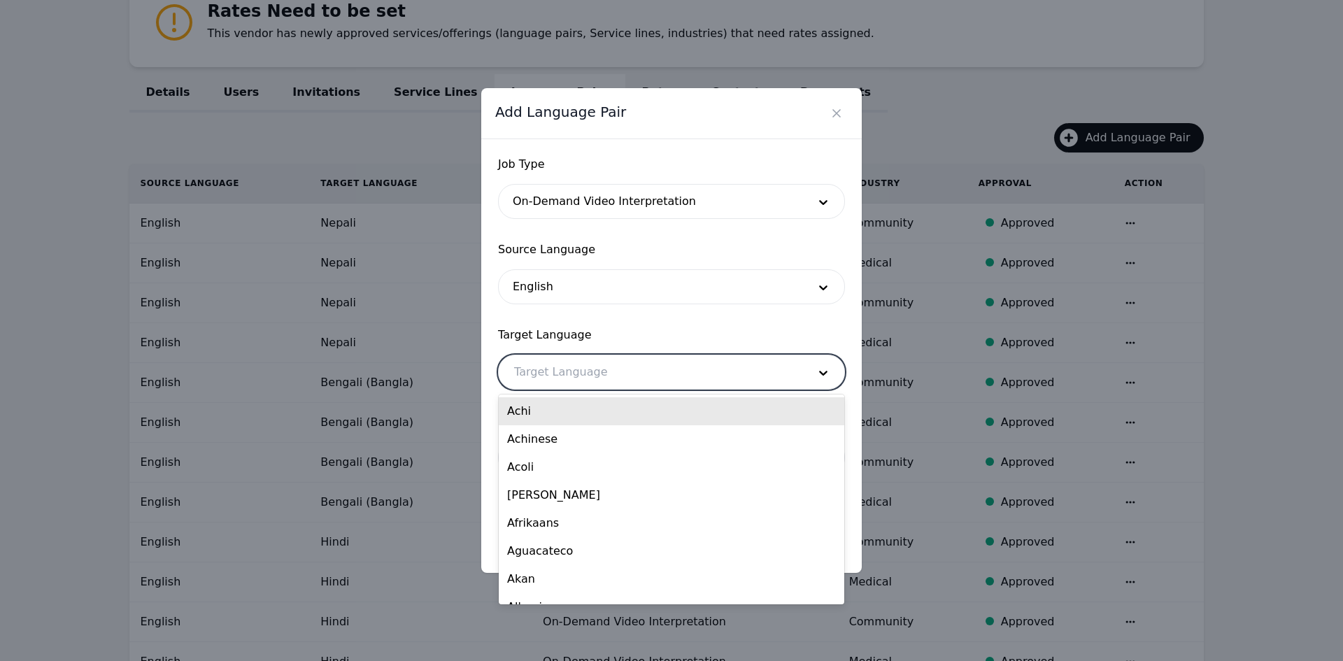
click at [548, 377] on div at bounding box center [651, 372] width 304 height 34
type input "guj"
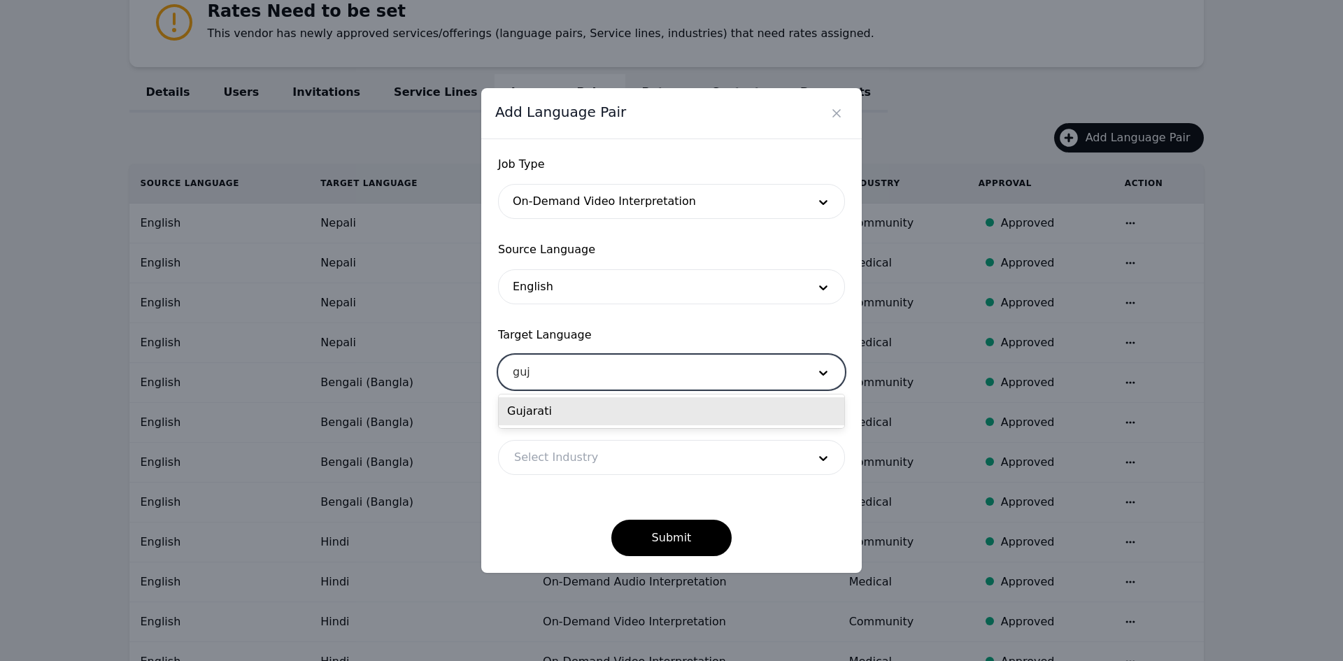
click at [550, 404] on div "Gujarati" at bounding box center [672, 411] width 346 height 28
click at [550, 457] on div at bounding box center [651, 458] width 304 height 34
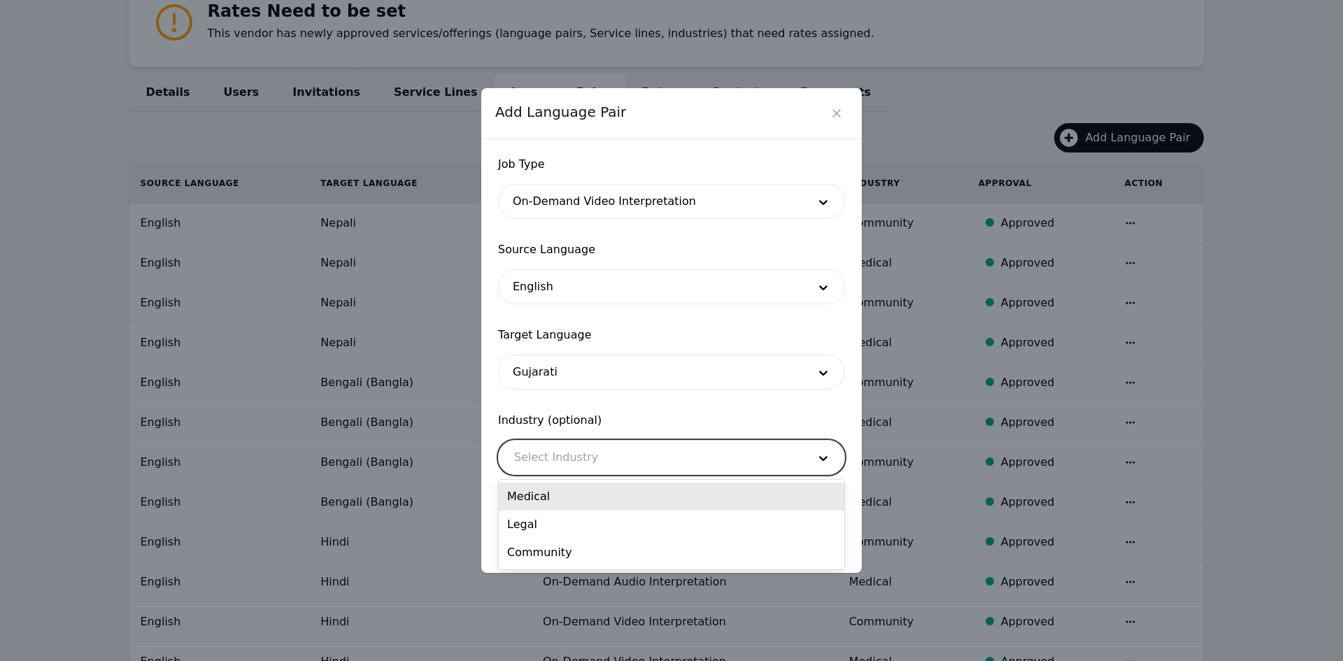
click at [551, 496] on div "Medical" at bounding box center [672, 497] width 346 height 28
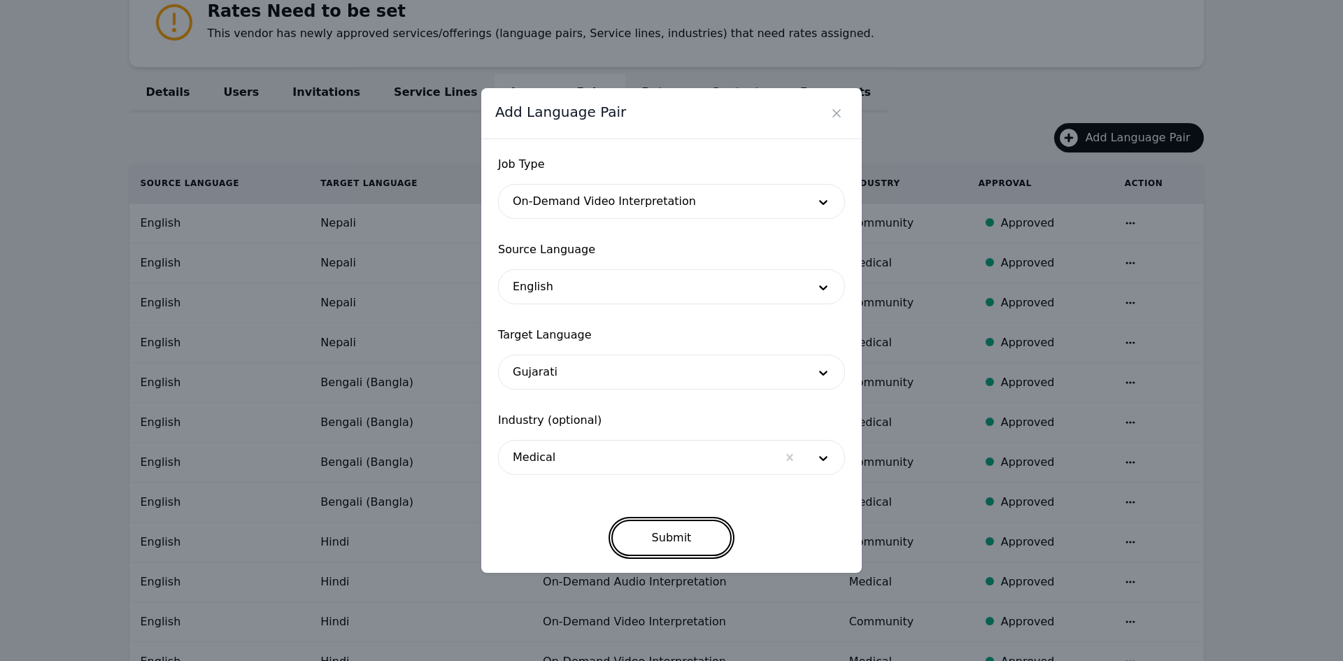
click at [713, 542] on button "Submit" at bounding box center [671, 538] width 121 height 36
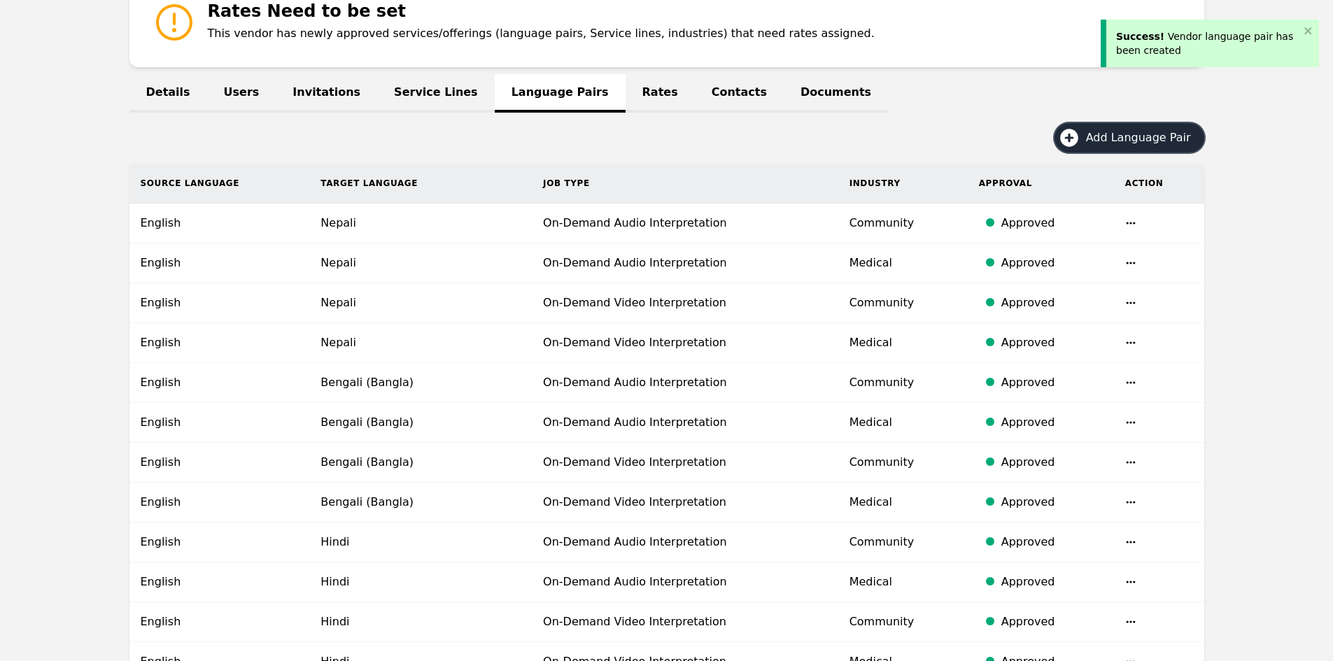
click at [1121, 135] on span "Add Language Pair" at bounding box center [1143, 137] width 115 height 17
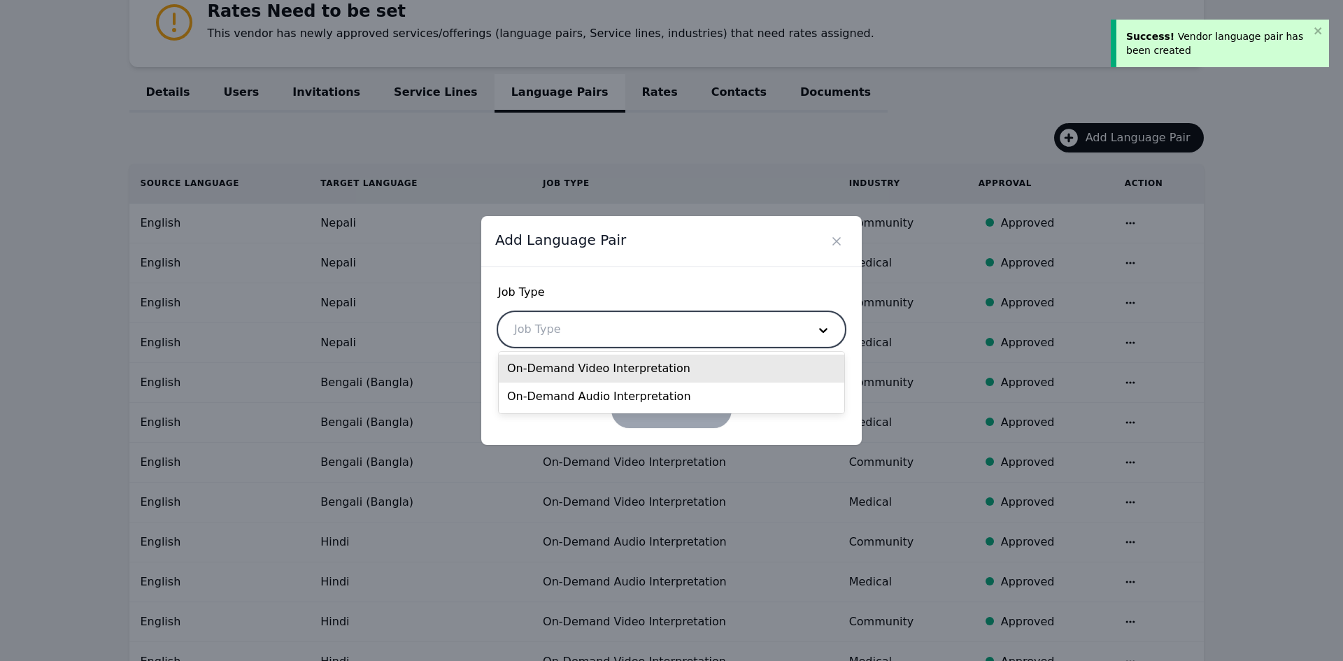
click at [630, 330] on div at bounding box center [651, 330] width 304 height 34
click at [590, 367] on div "On-Demand Video Interpretation" at bounding box center [672, 369] width 346 height 28
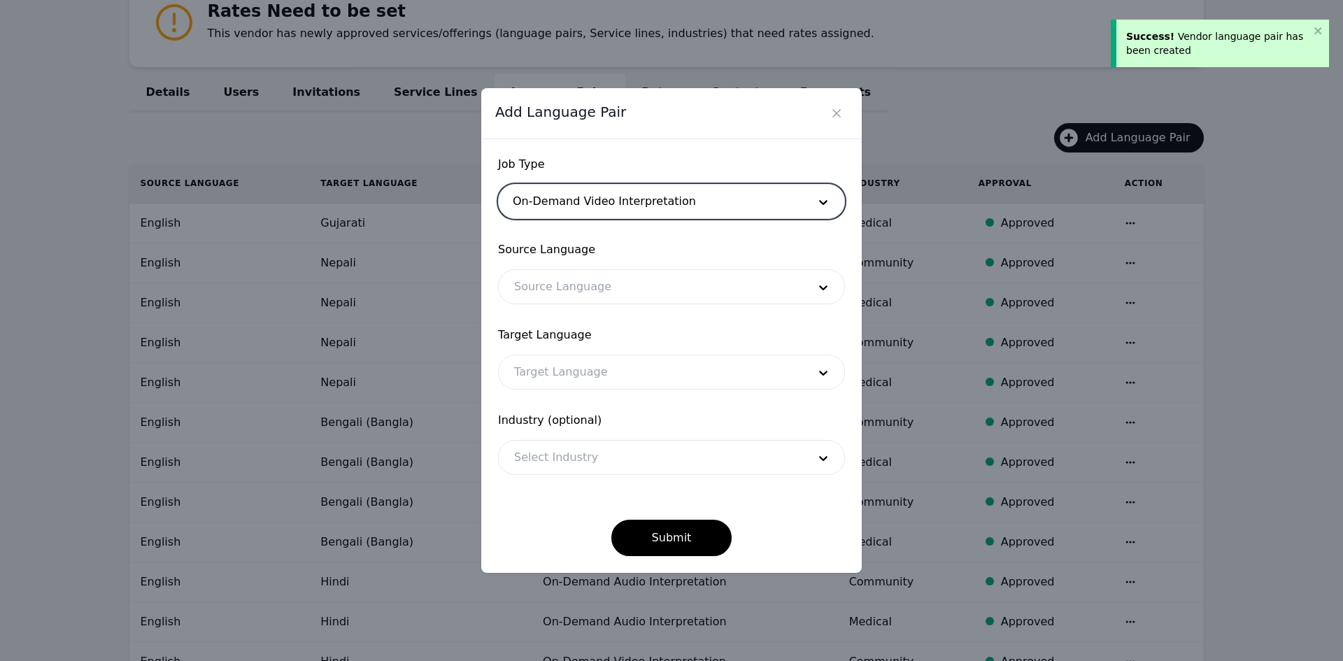
click at [552, 297] on div at bounding box center [651, 287] width 304 height 34
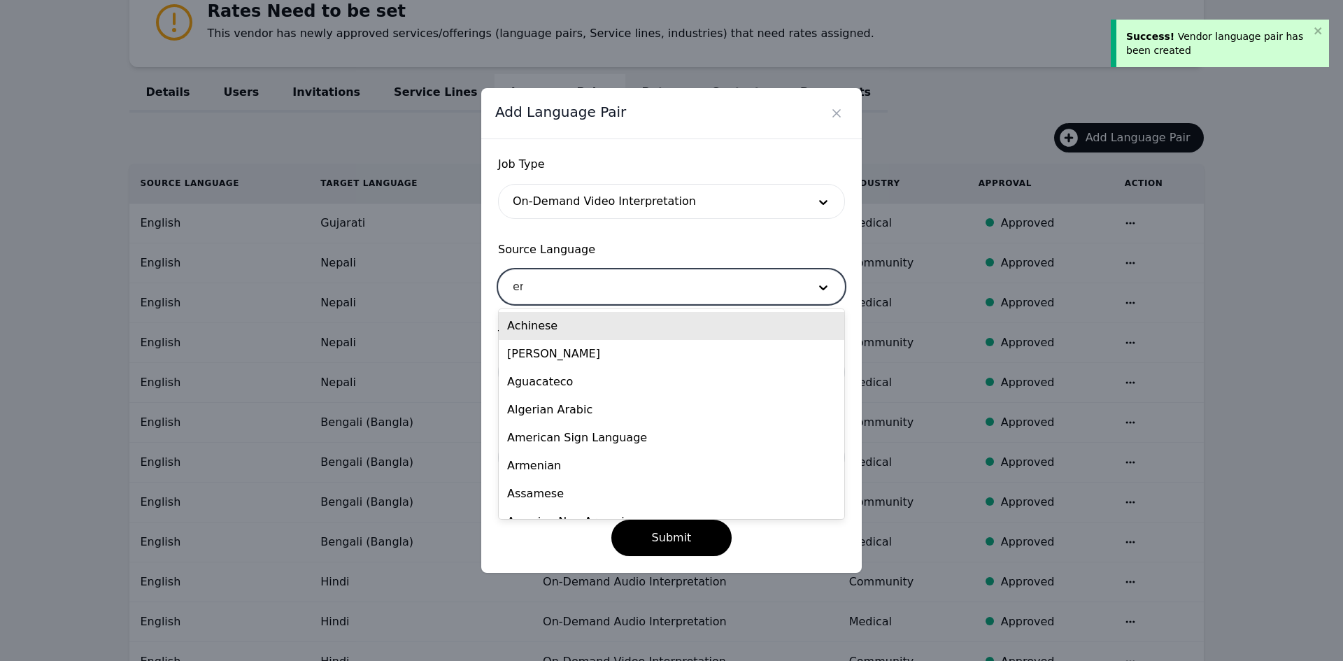
type input "eng"
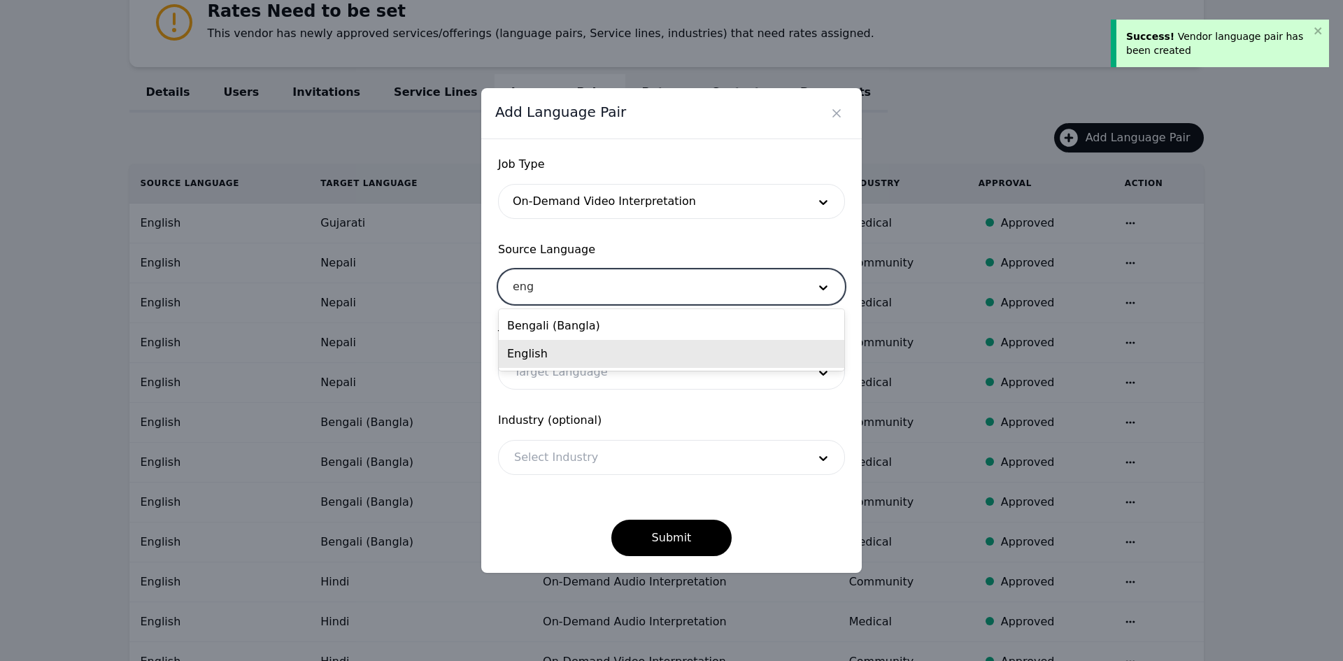
click at [555, 353] on div "English" at bounding box center [672, 354] width 346 height 28
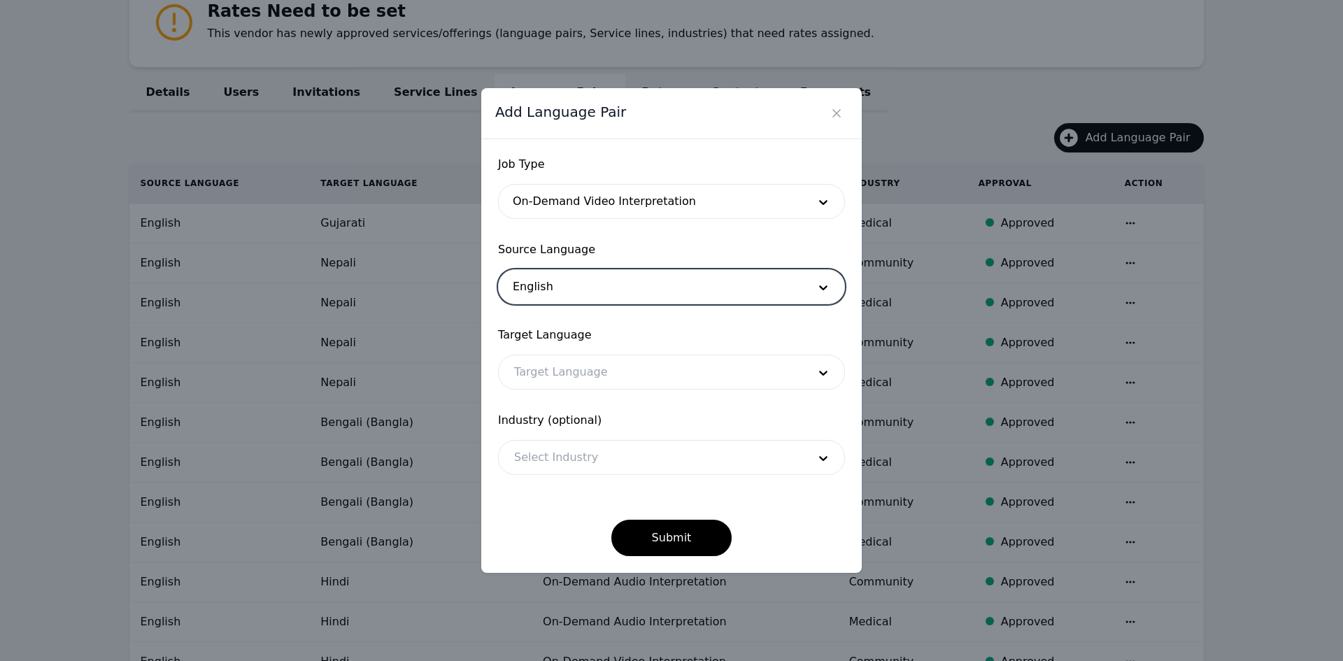
click at [550, 379] on div at bounding box center [651, 372] width 304 height 34
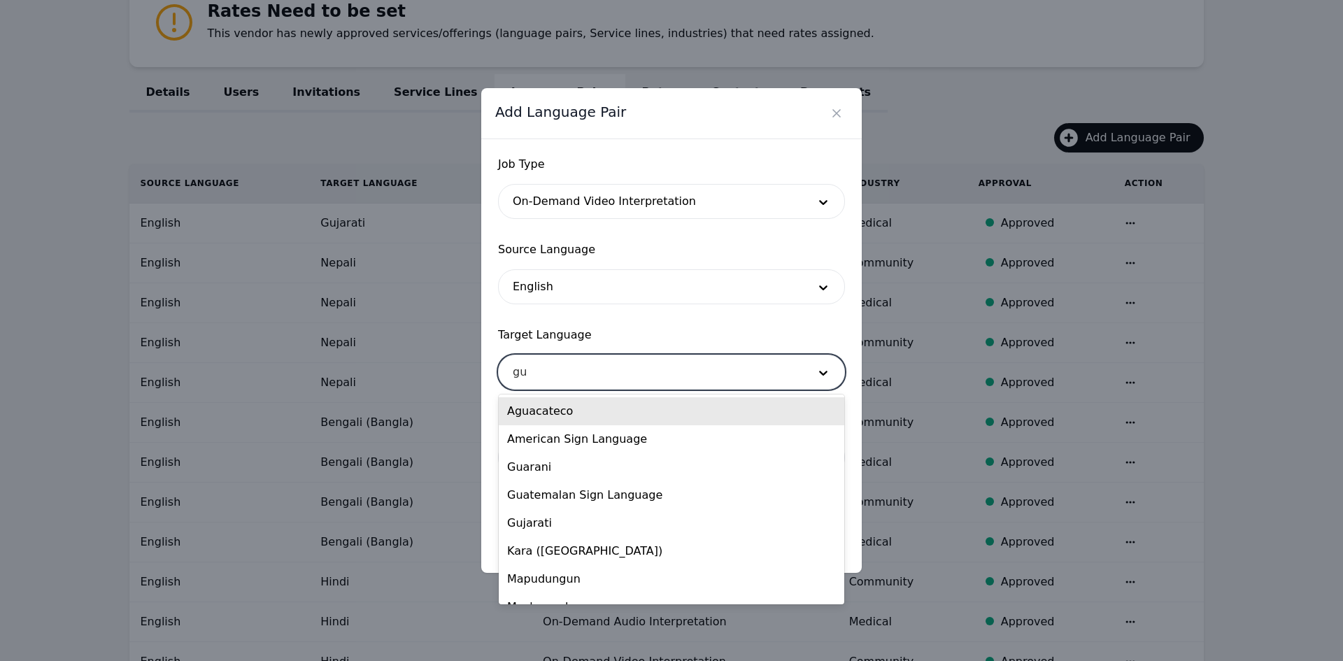
type input "guj"
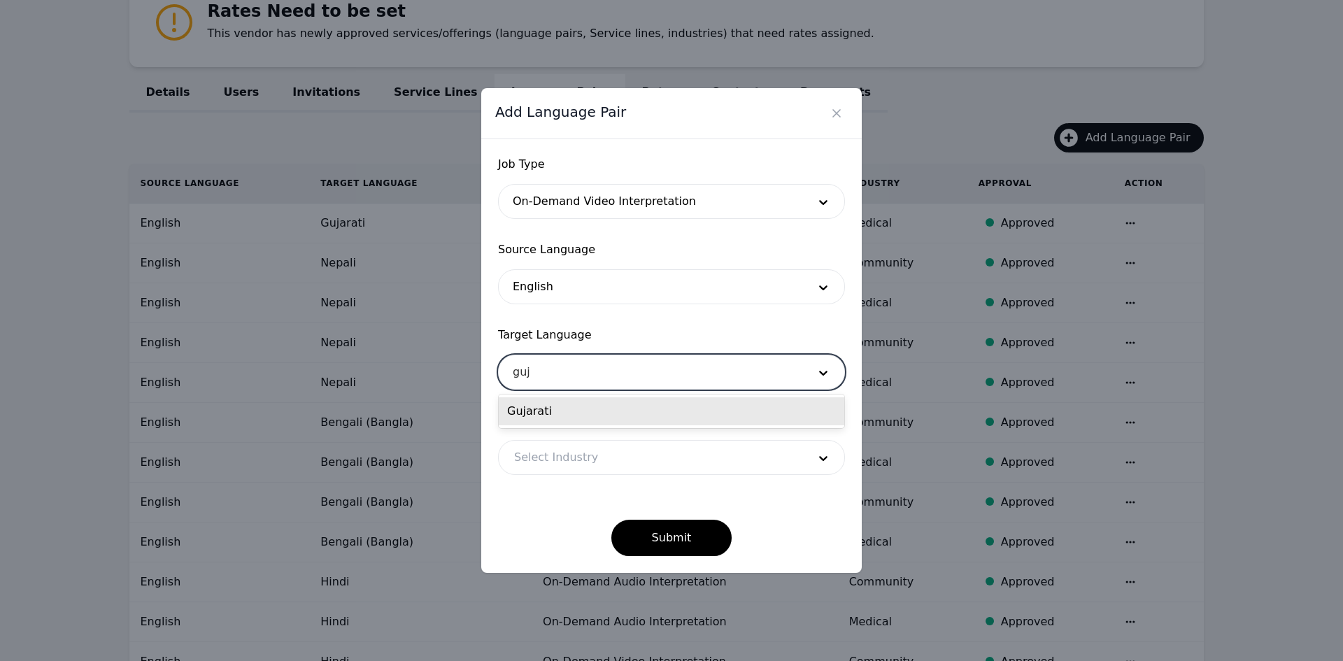
click at [546, 406] on div "Gujarati" at bounding box center [672, 411] width 346 height 28
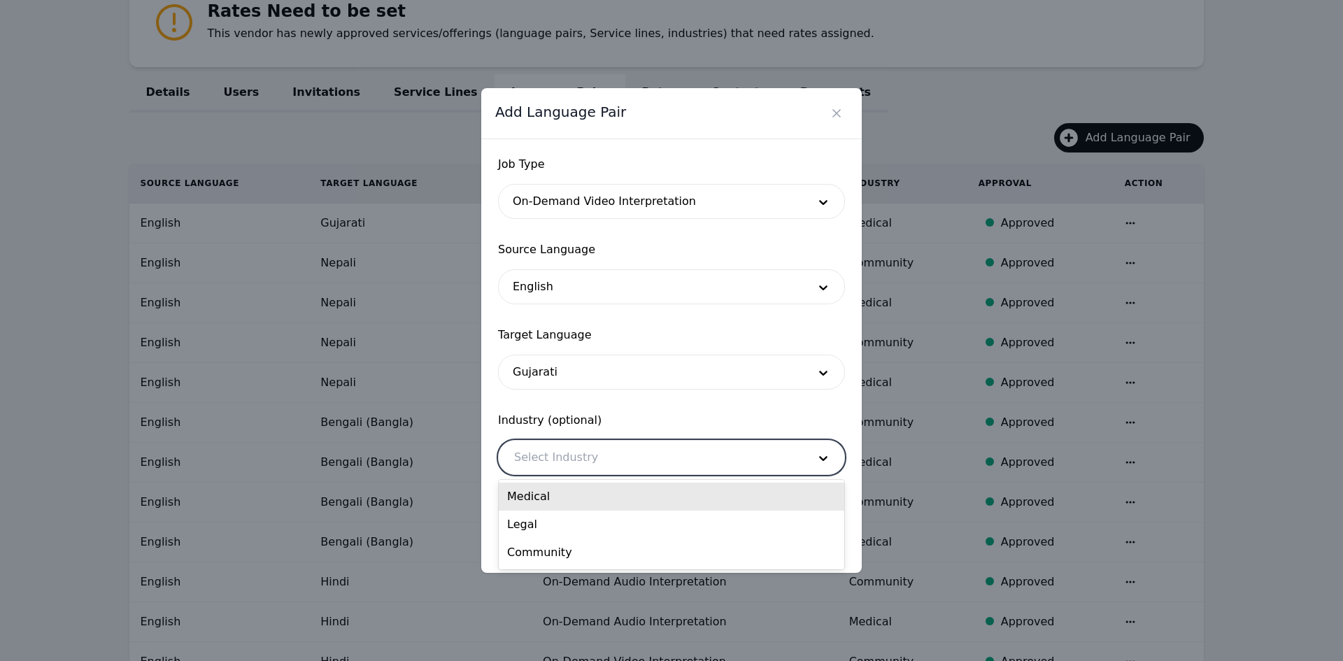
click at [548, 450] on div at bounding box center [651, 458] width 304 height 34
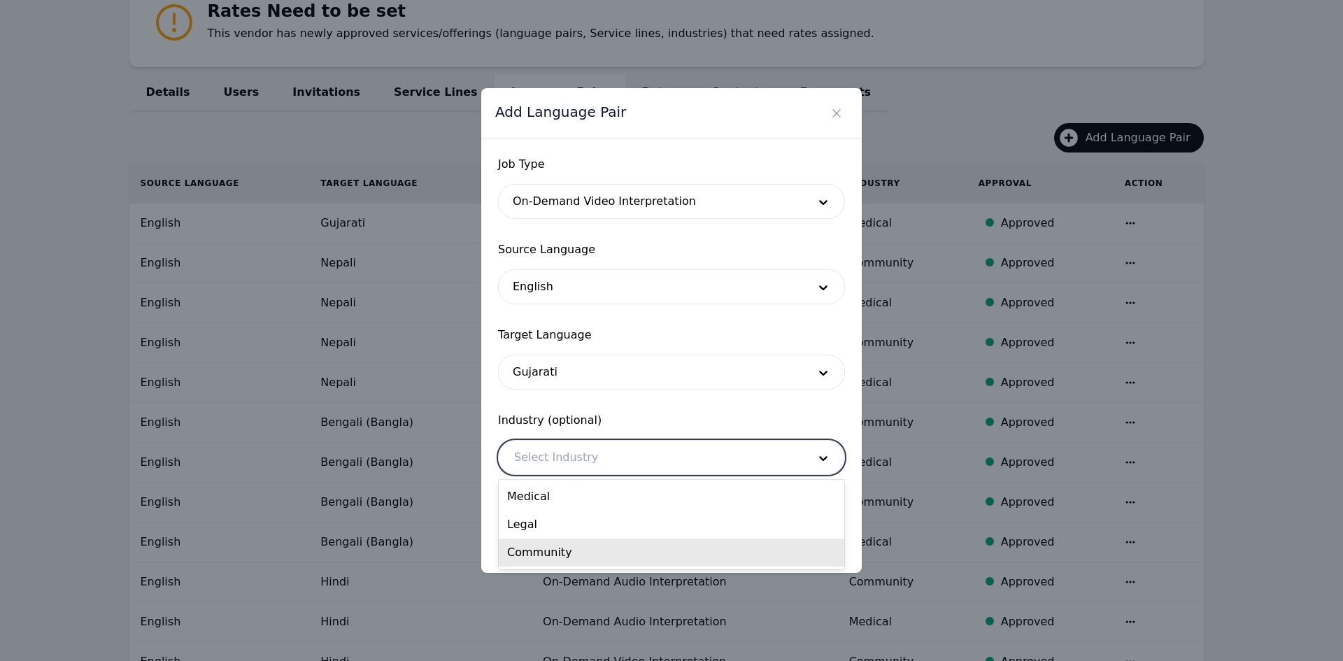
click at [555, 545] on div "Community" at bounding box center [672, 553] width 346 height 28
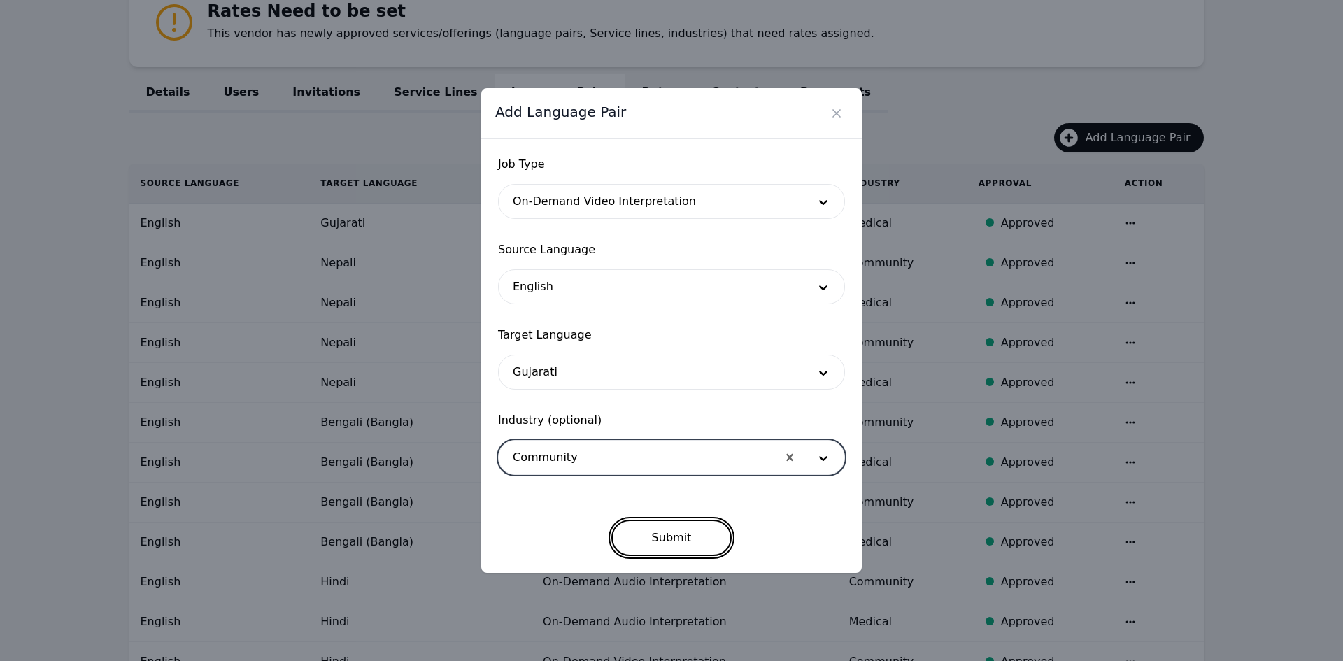
click at [625, 537] on button "Submit" at bounding box center [671, 538] width 121 height 36
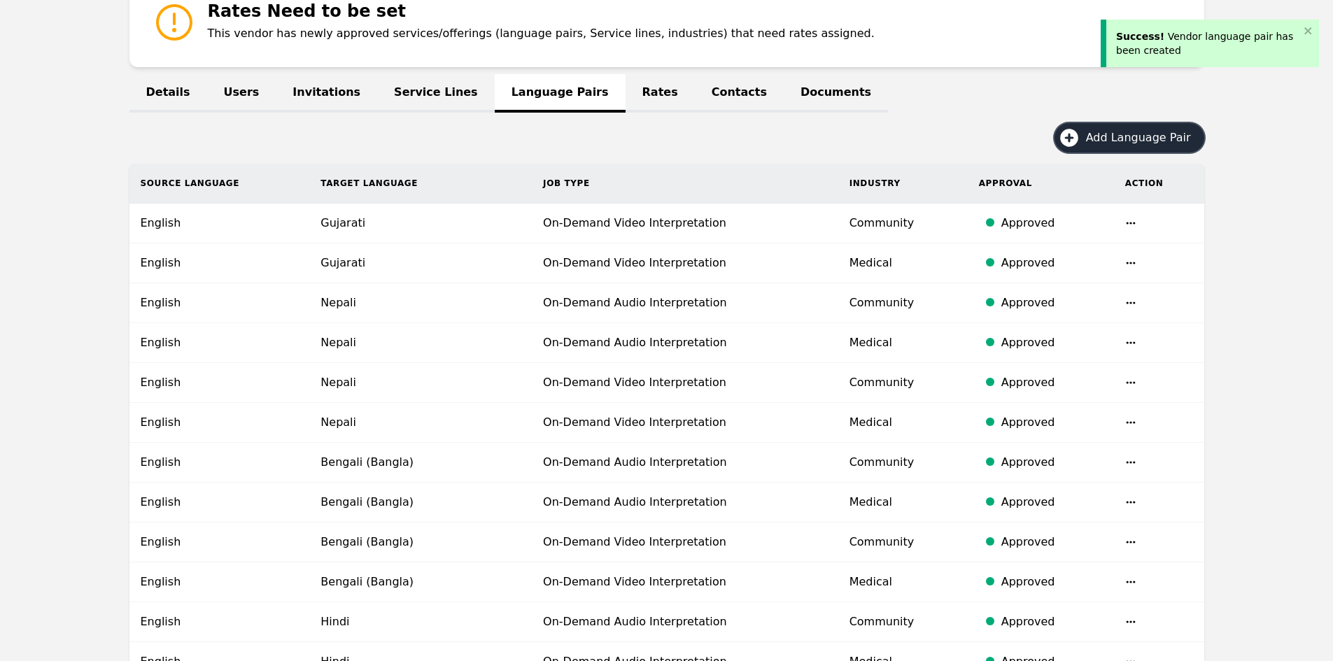
click at [1089, 151] on button "Add Language Pair" at bounding box center [1129, 137] width 150 height 29
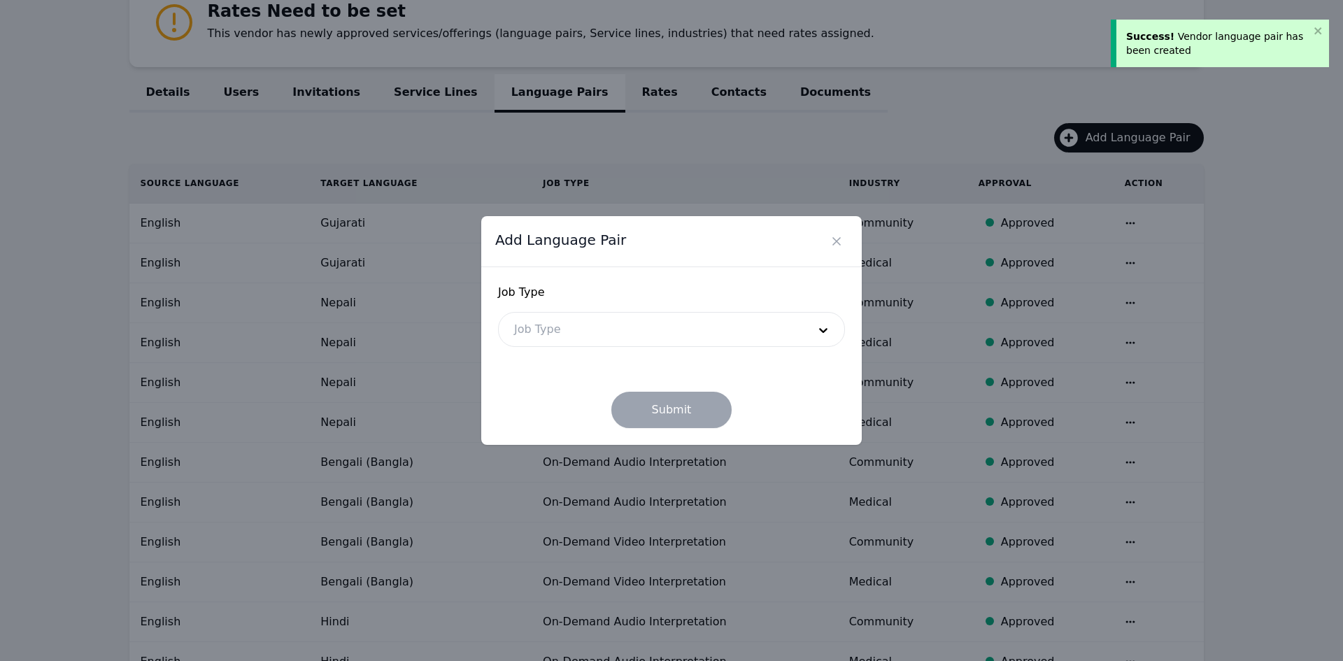
click at [707, 352] on form "Job Type Job Type Submit" at bounding box center [671, 356] width 347 height 144
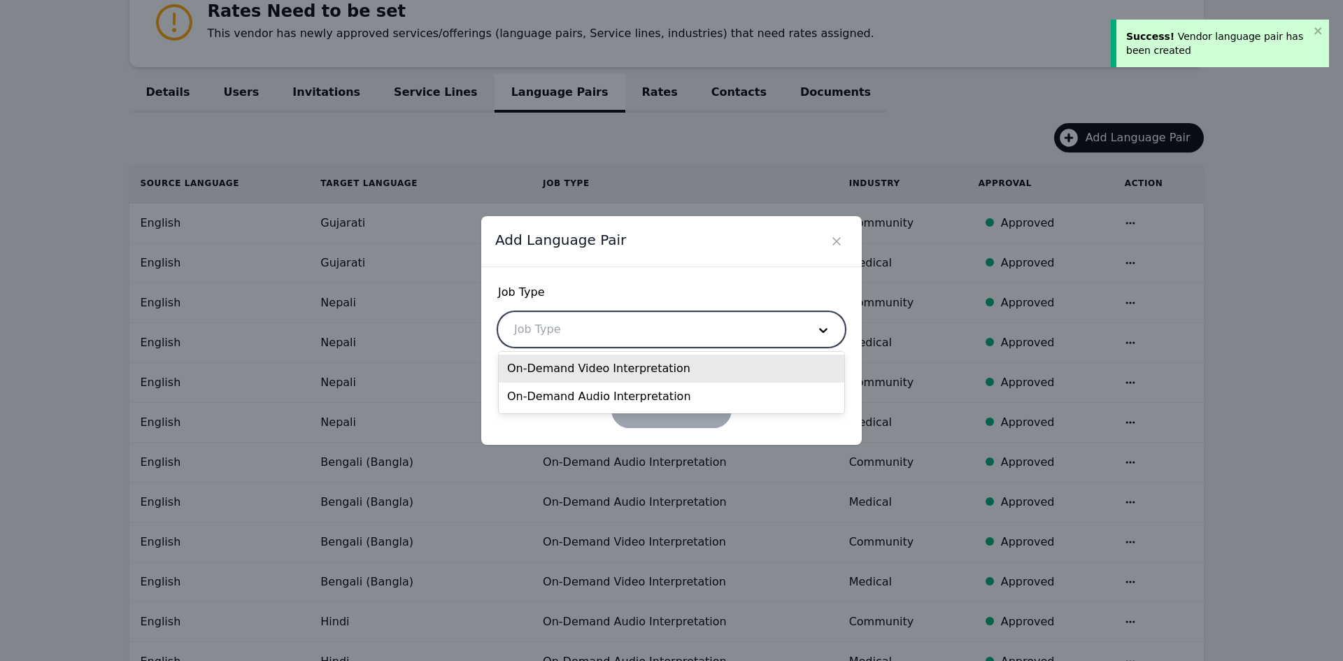
click at [668, 330] on div at bounding box center [651, 330] width 304 height 34
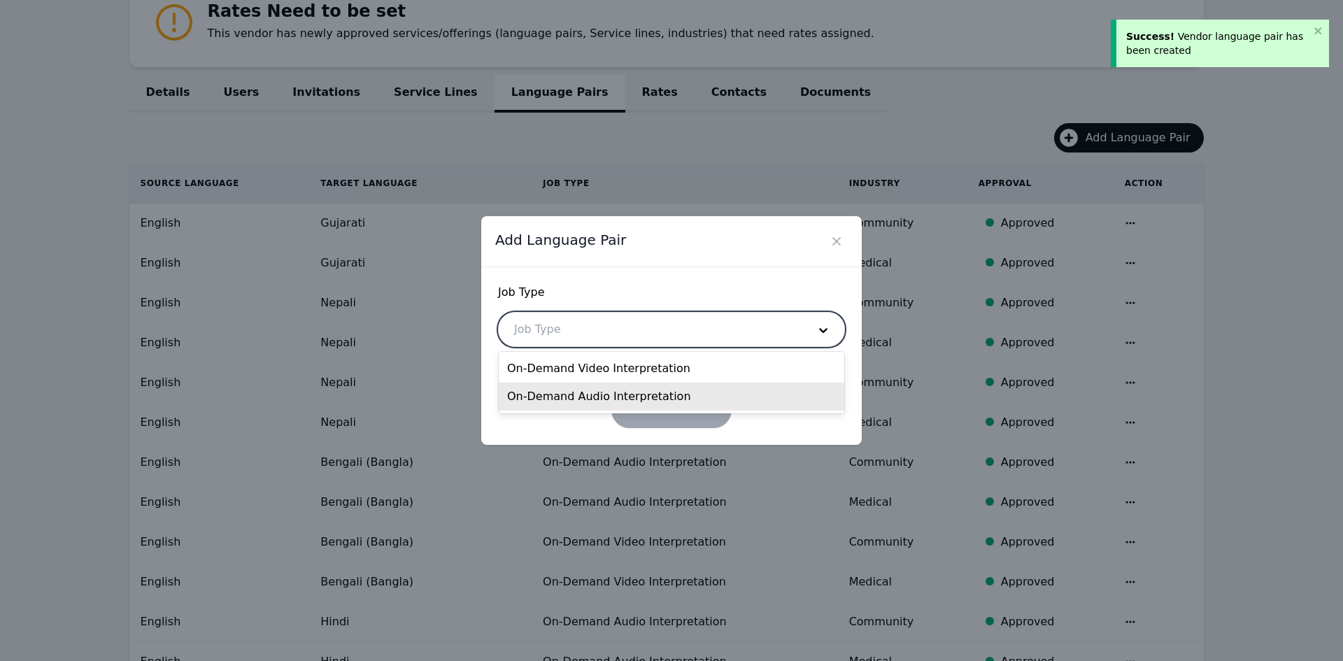
click at [618, 392] on div "On-Demand Audio Interpretation" at bounding box center [672, 397] width 346 height 28
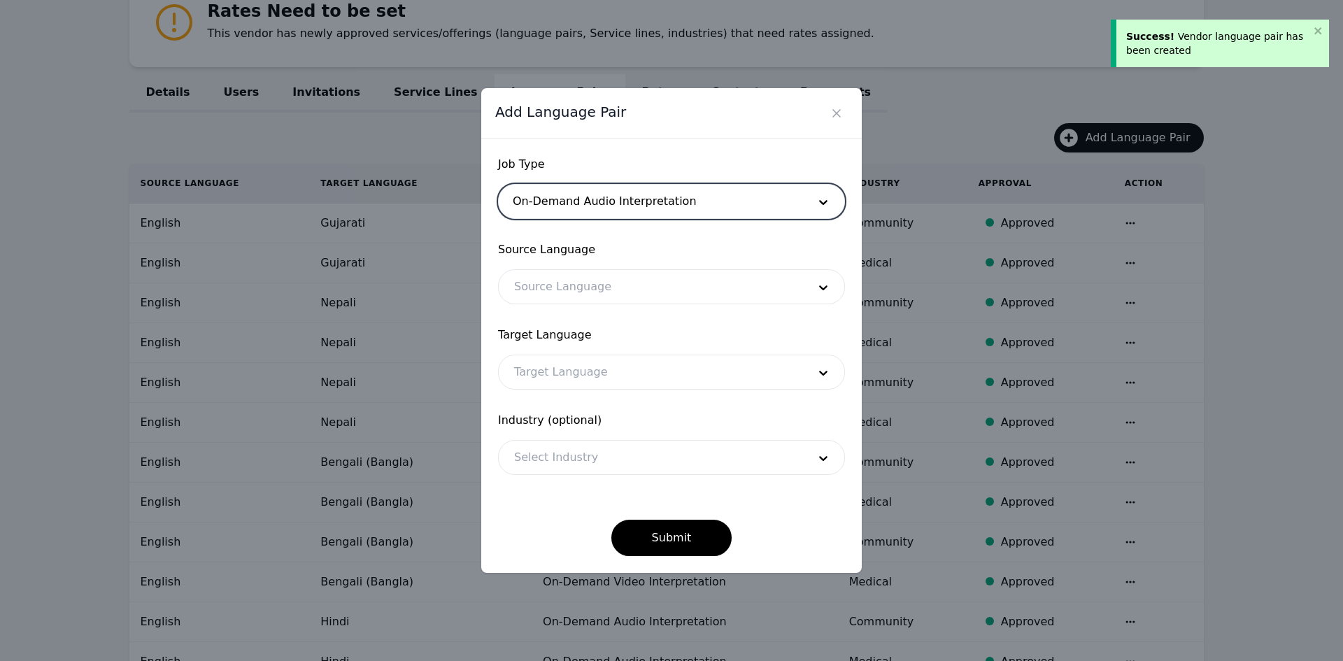
click at [554, 278] on div at bounding box center [651, 287] width 304 height 34
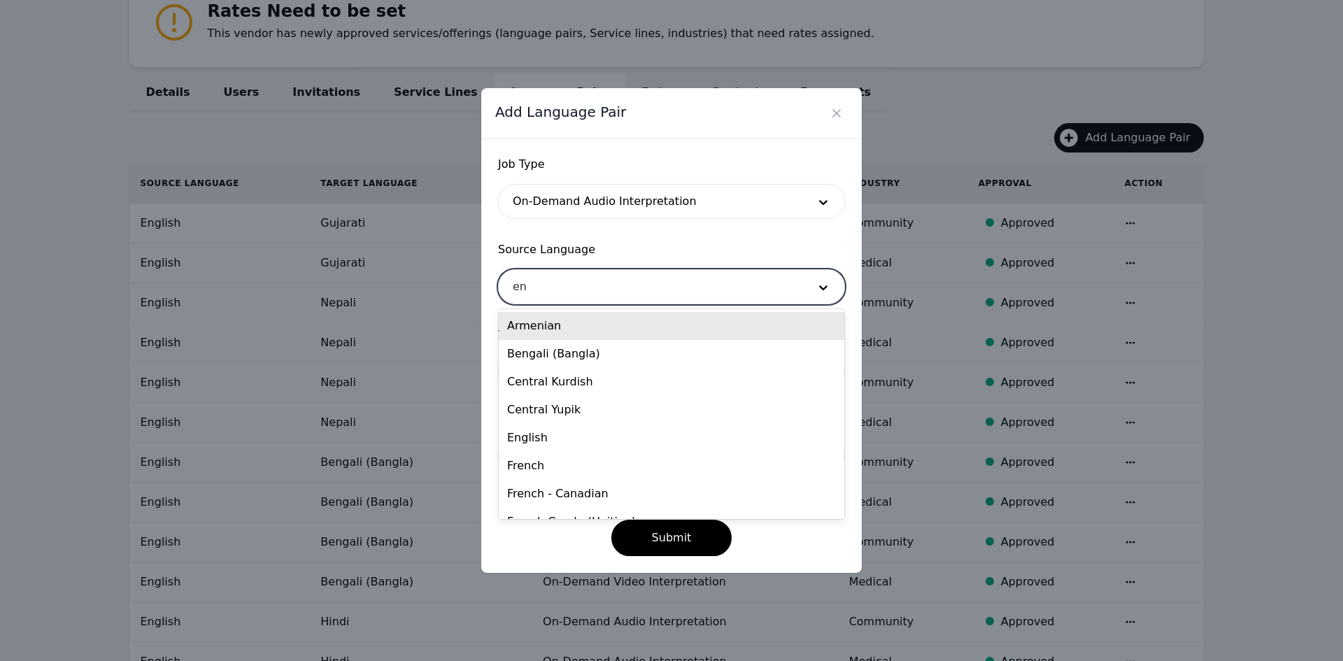
type input "eng"
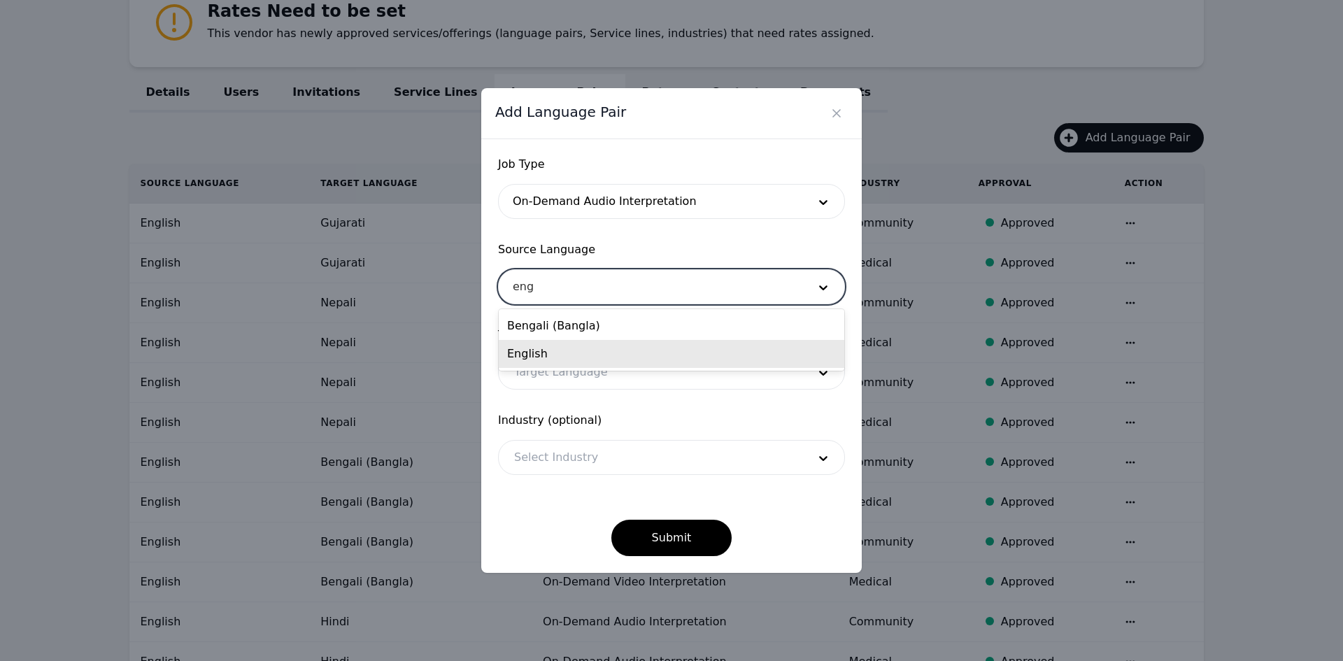
click at [563, 344] on div "English" at bounding box center [672, 354] width 346 height 28
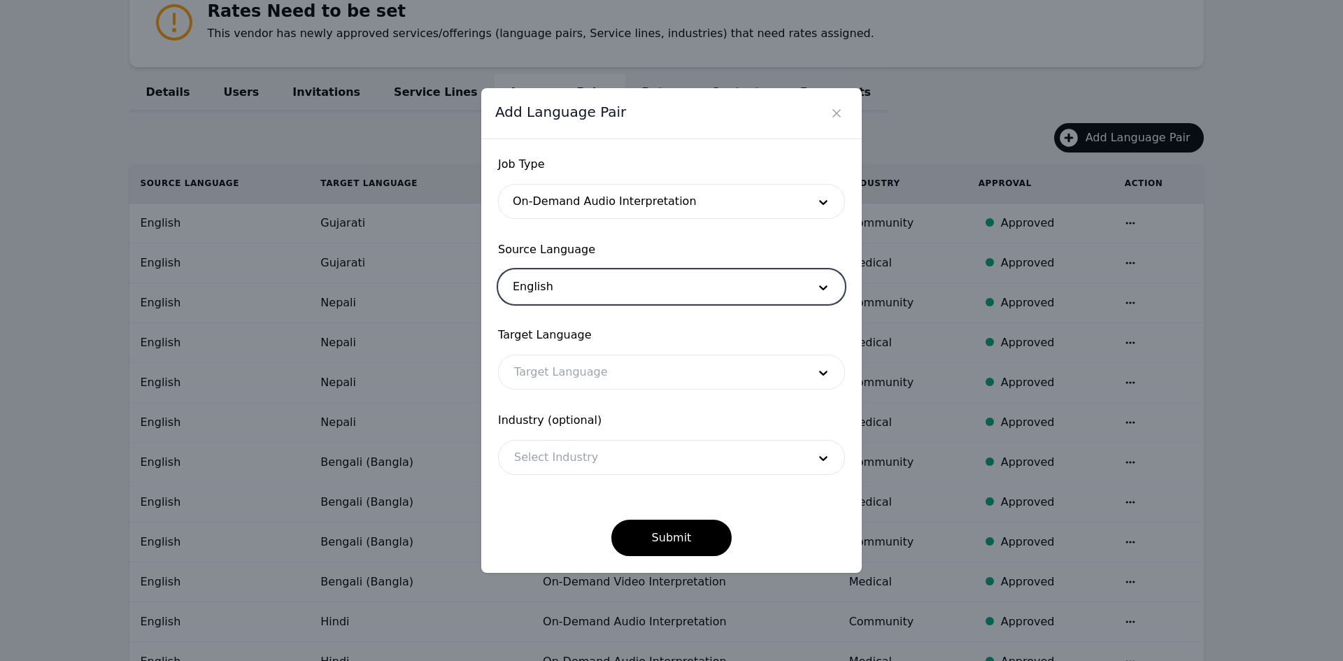
click at [555, 369] on div at bounding box center [651, 372] width 304 height 34
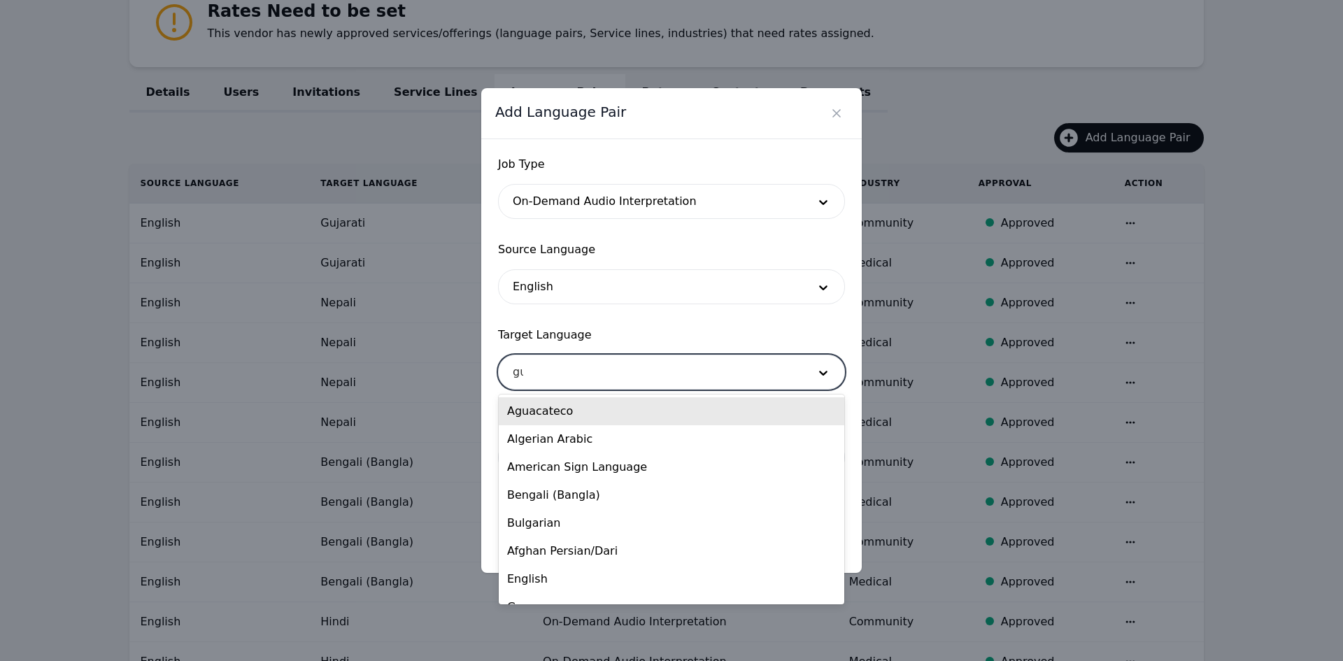
type input "guj"
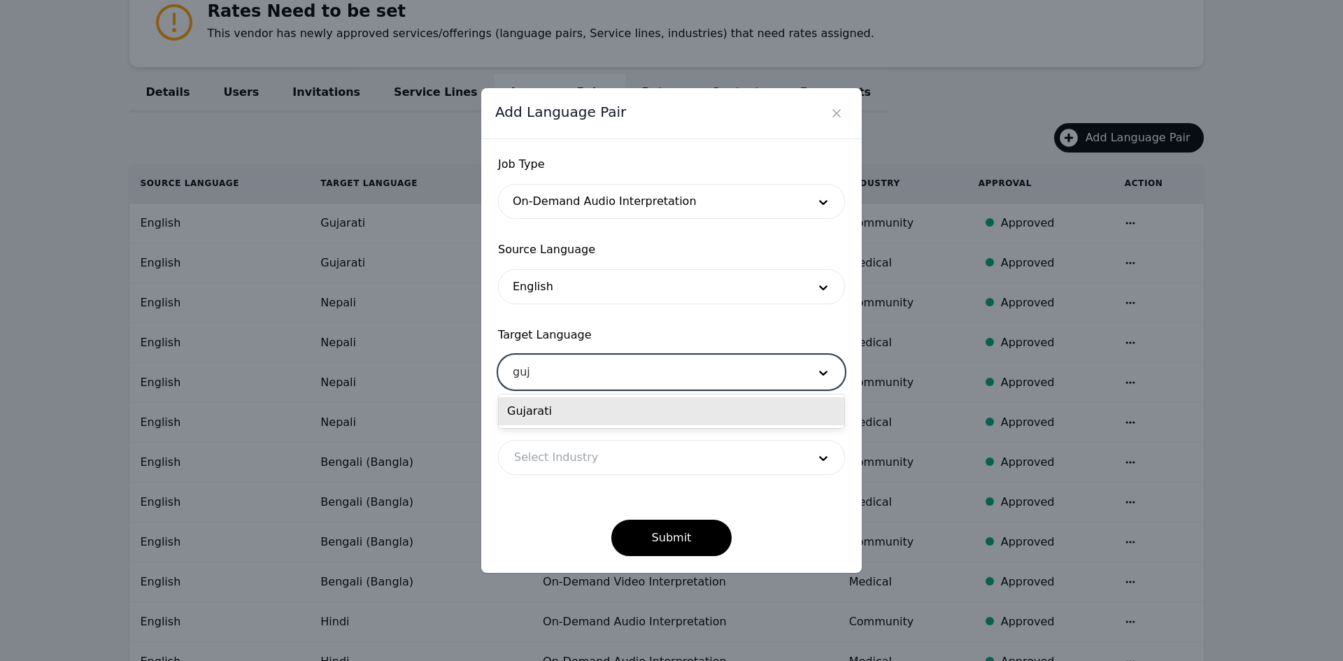
click at [548, 410] on div "Gujarati" at bounding box center [672, 411] width 346 height 28
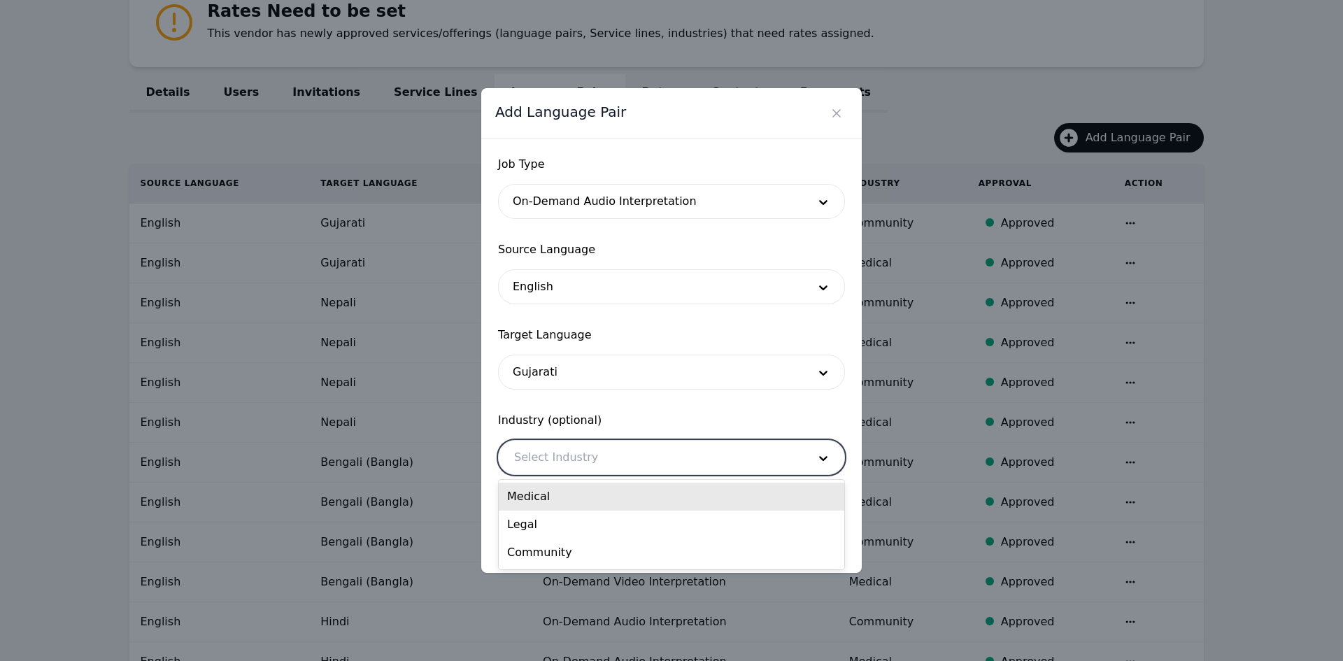
click at [560, 453] on div at bounding box center [651, 458] width 304 height 34
click at [556, 495] on div "Medical" at bounding box center [672, 497] width 346 height 28
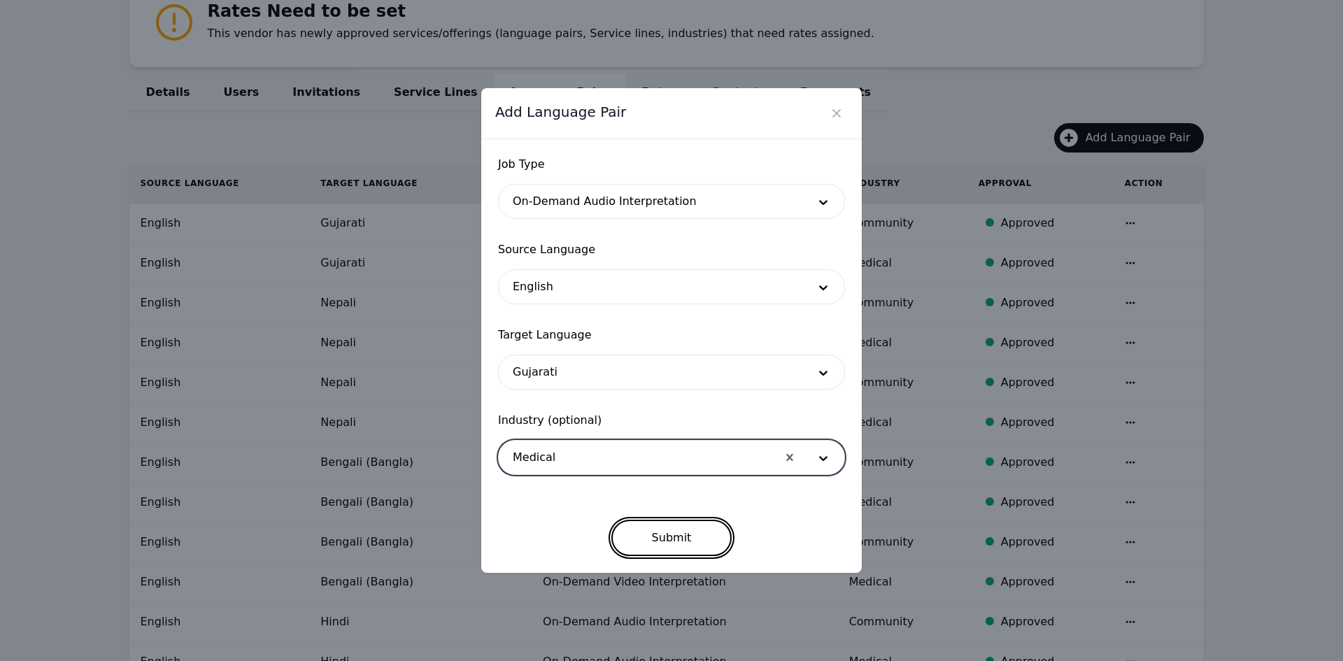
click at [667, 541] on button "Submit" at bounding box center [671, 538] width 121 height 36
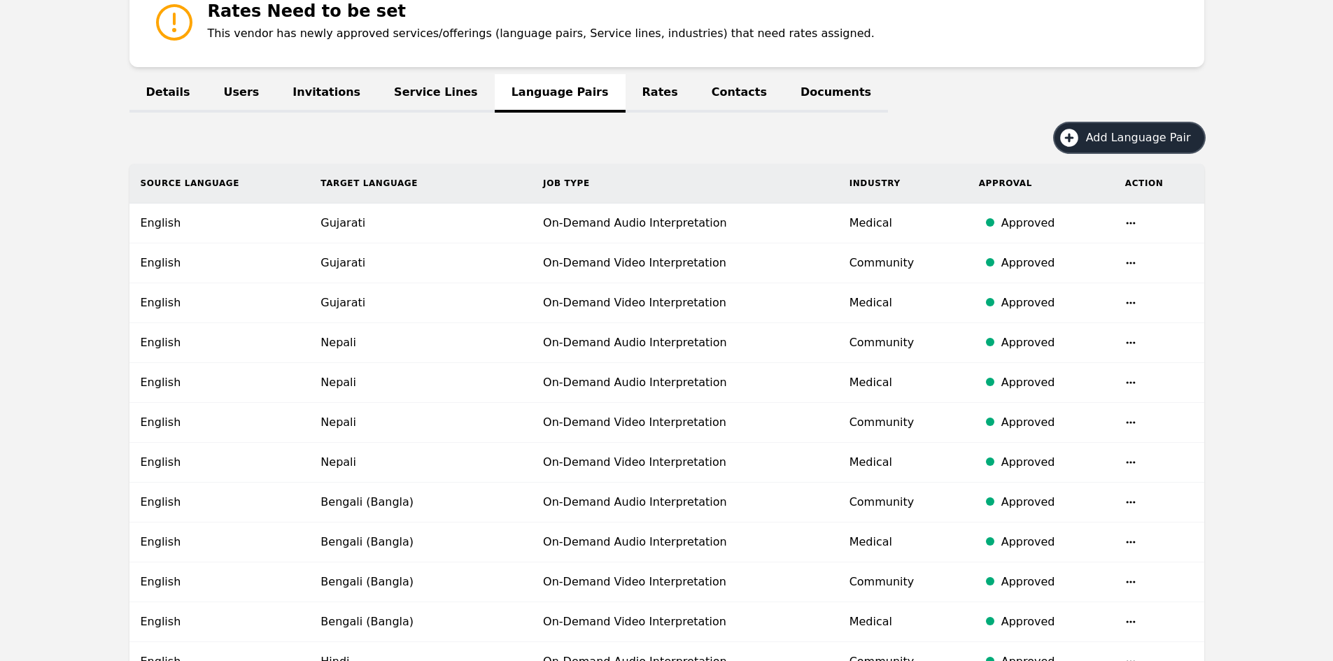
click at [1110, 132] on span "Add Language Pair" at bounding box center [1143, 137] width 115 height 17
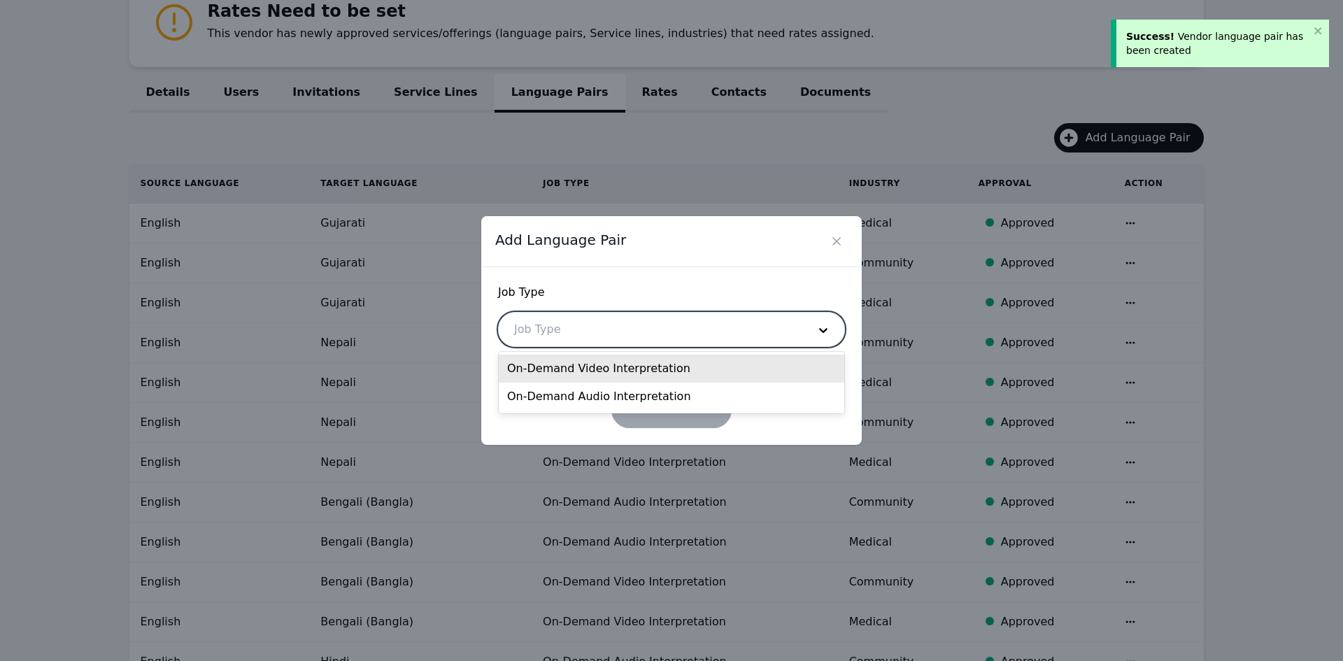
click at [633, 338] on div at bounding box center [651, 330] width 304 height 34
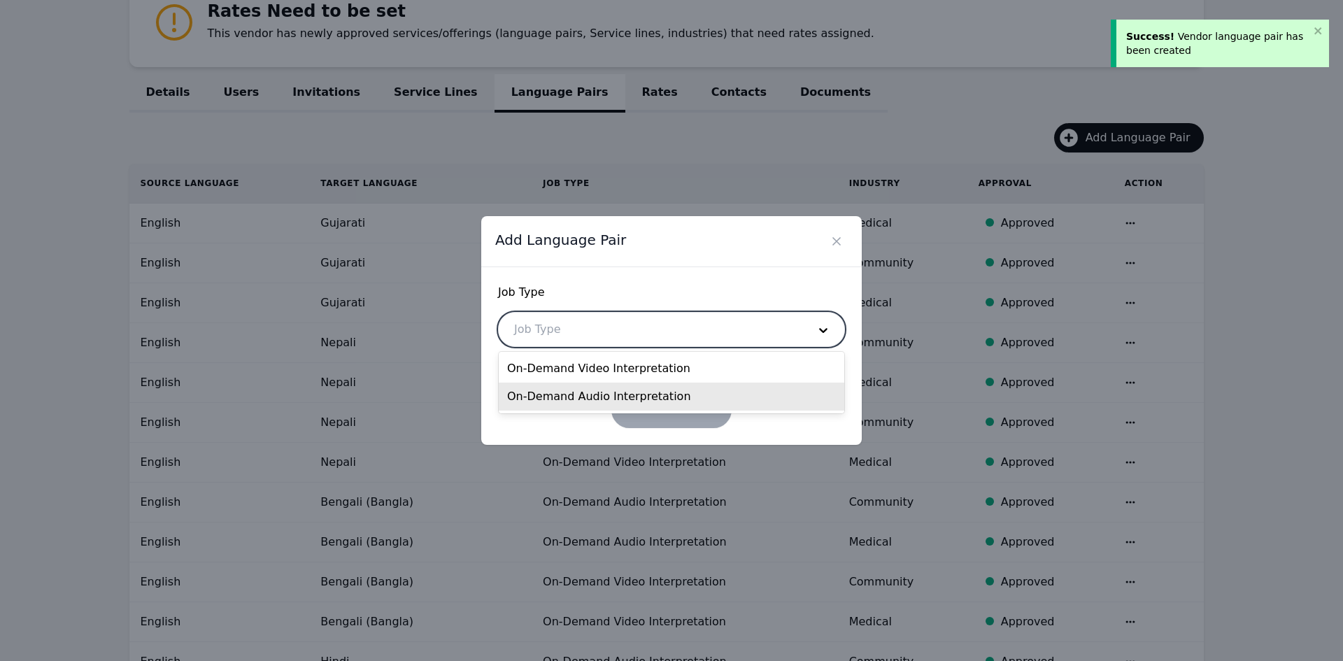
click at [605, 395] on div "On-Demand Audio Interpretation" at bounding box center [672, 397] width 346 height 28
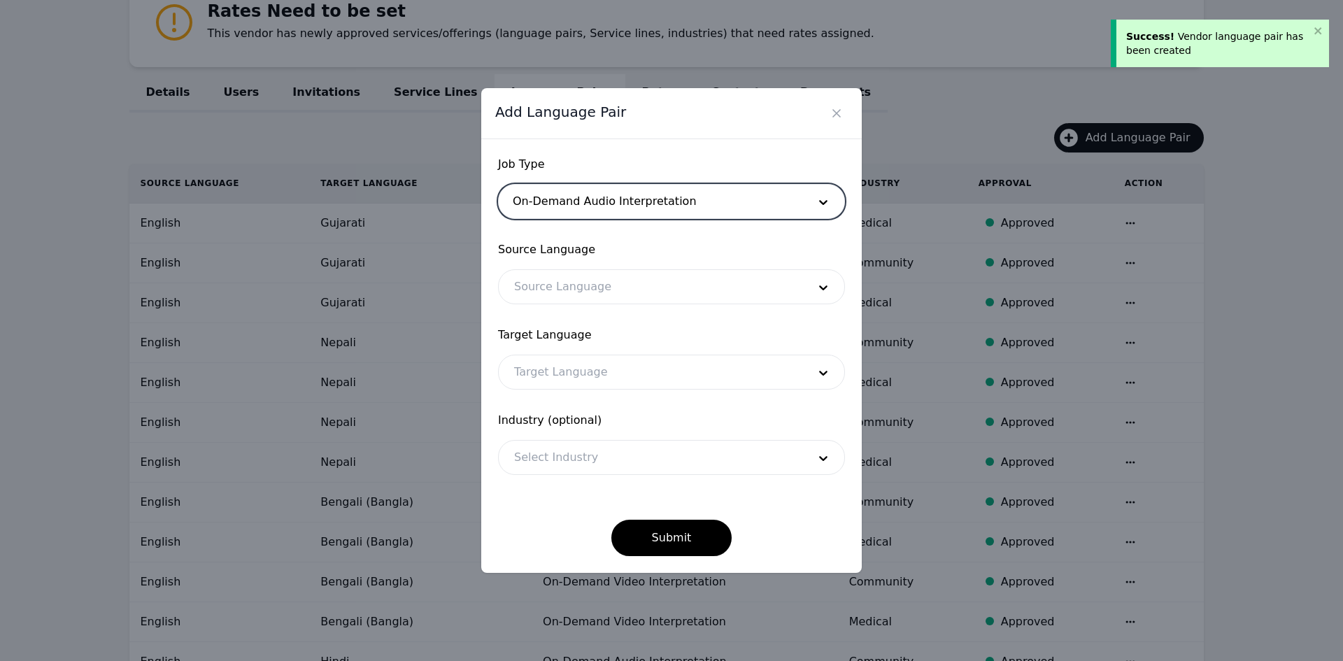
click at [572, 285] on div at bounding box center [651, 287] width 304 height 34
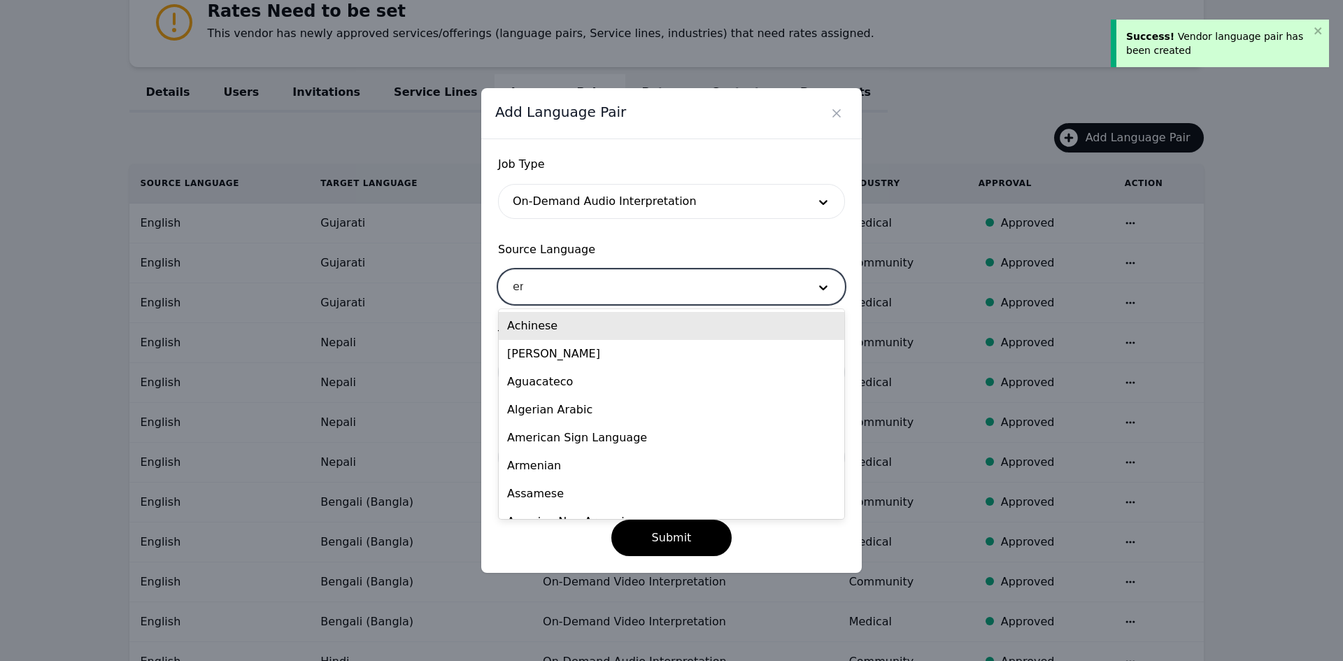
type input "eng"
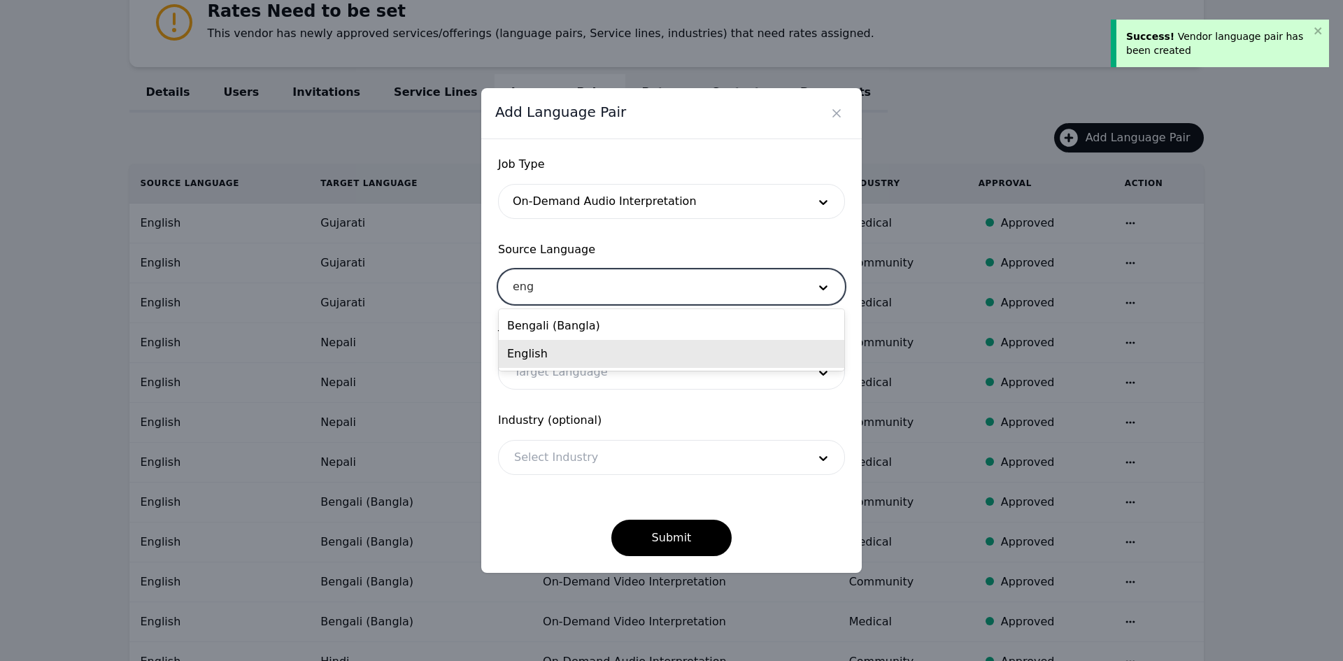
click at [565, 351] on div "English" at bounding box center [672, 354] width 346 height 28
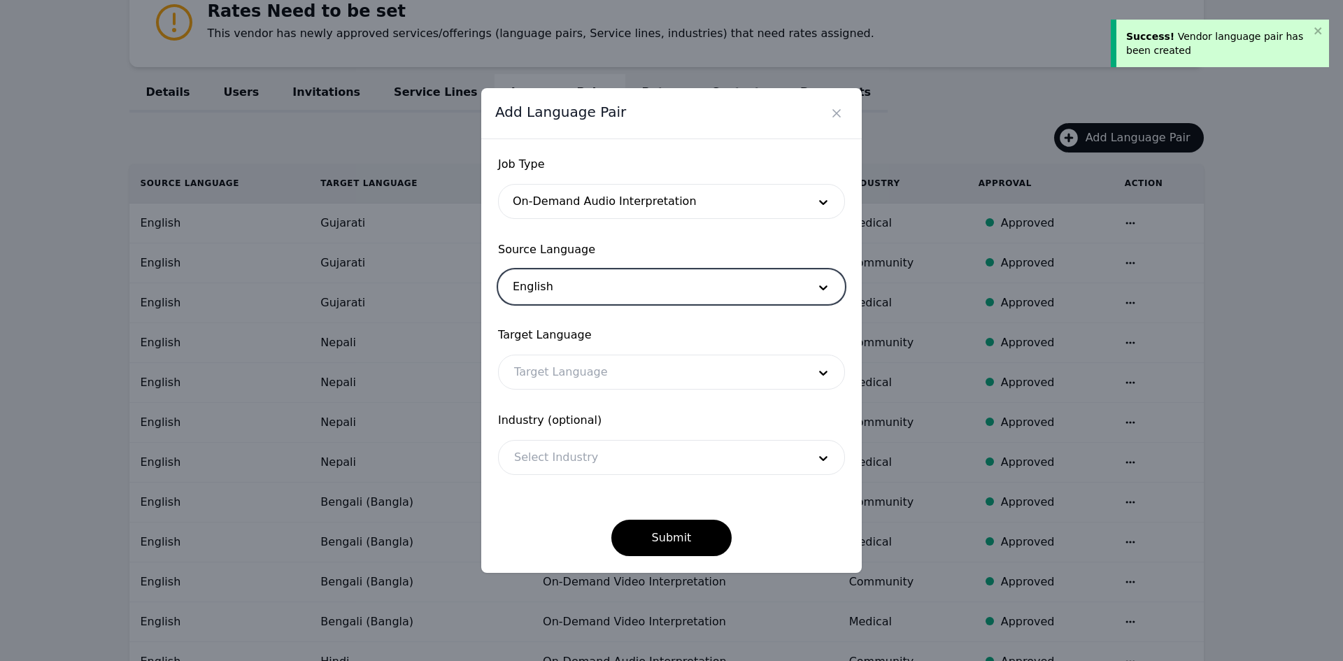
click at [560, 371] on div at bounding box center [651, 372] width 304 height 34
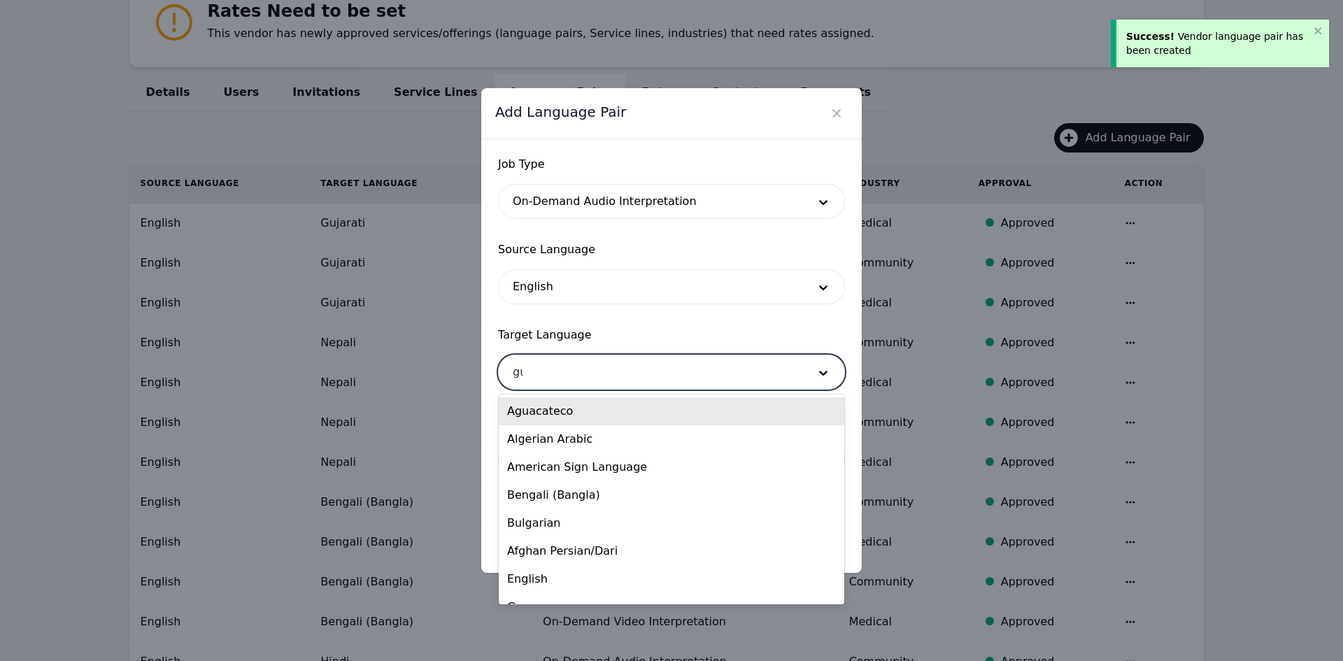
type input "guj"
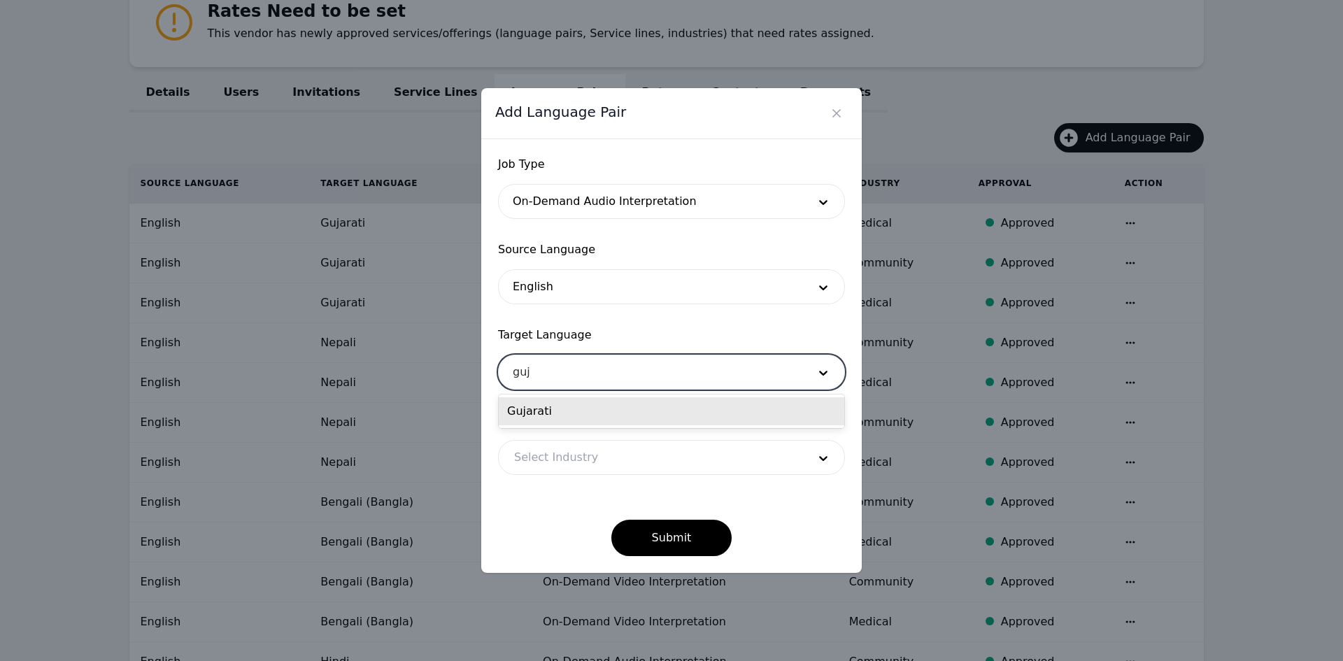
drag, startPoint x: 561, startPoint y: 414, endPoint x: 567, endPoint y: 445, distance: 31.3
click at [560, 415] on div "Gujarati" at bounding box center [672, 411] width 346 height 28
click at [572, 461] on div at bounding box center [651, 458] width 304 height 34
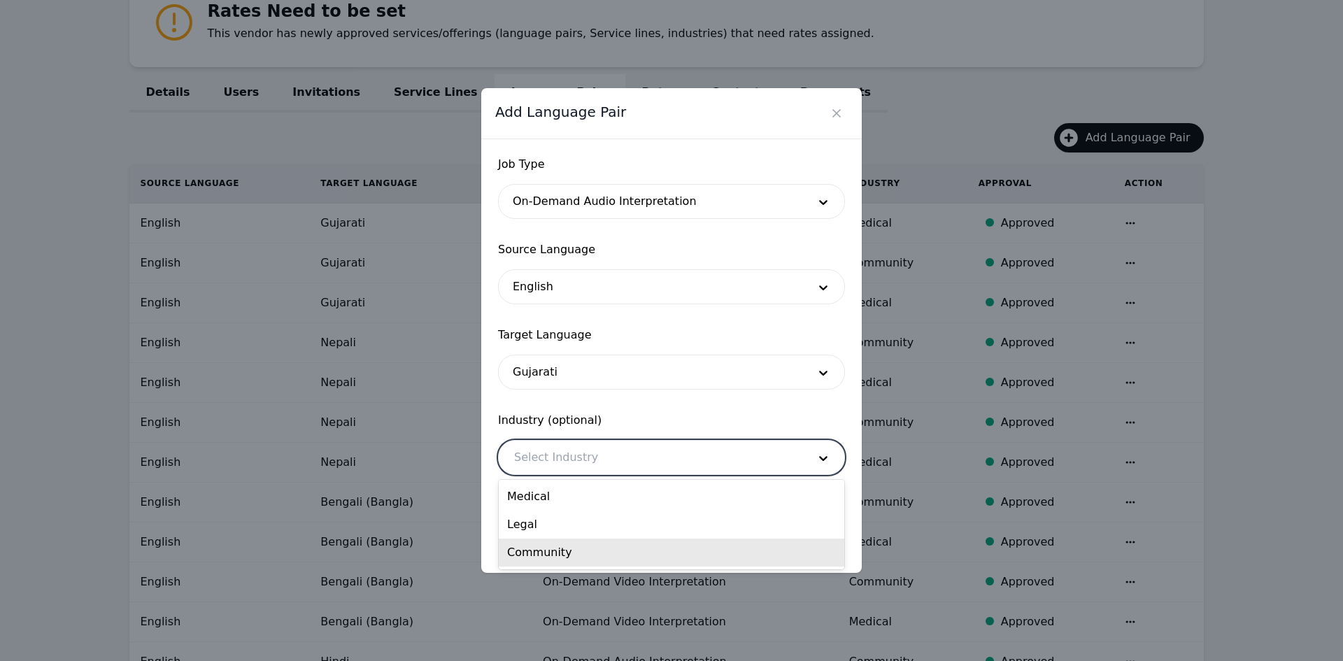
click at [587, 547] on div "Community" at bounding box center [672, 553] width 346 height 28
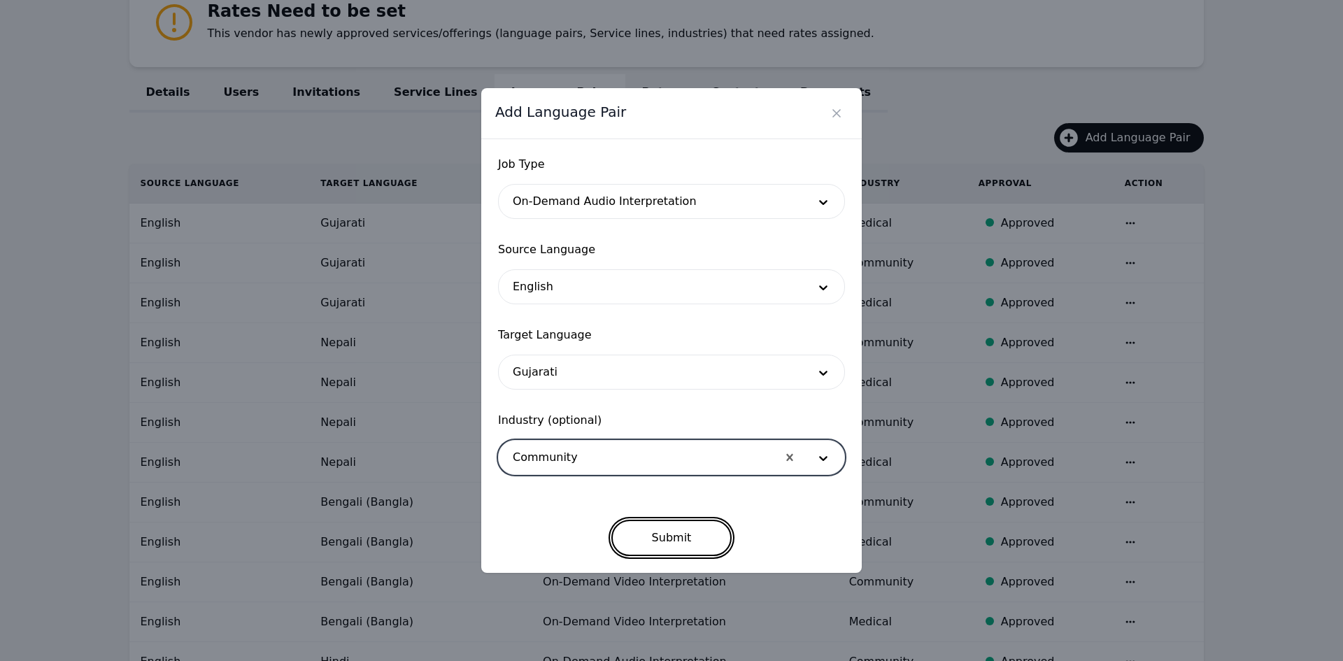
click at [688, 533] on button "Submit" at bounding box center [671, 538] width 121 height 36
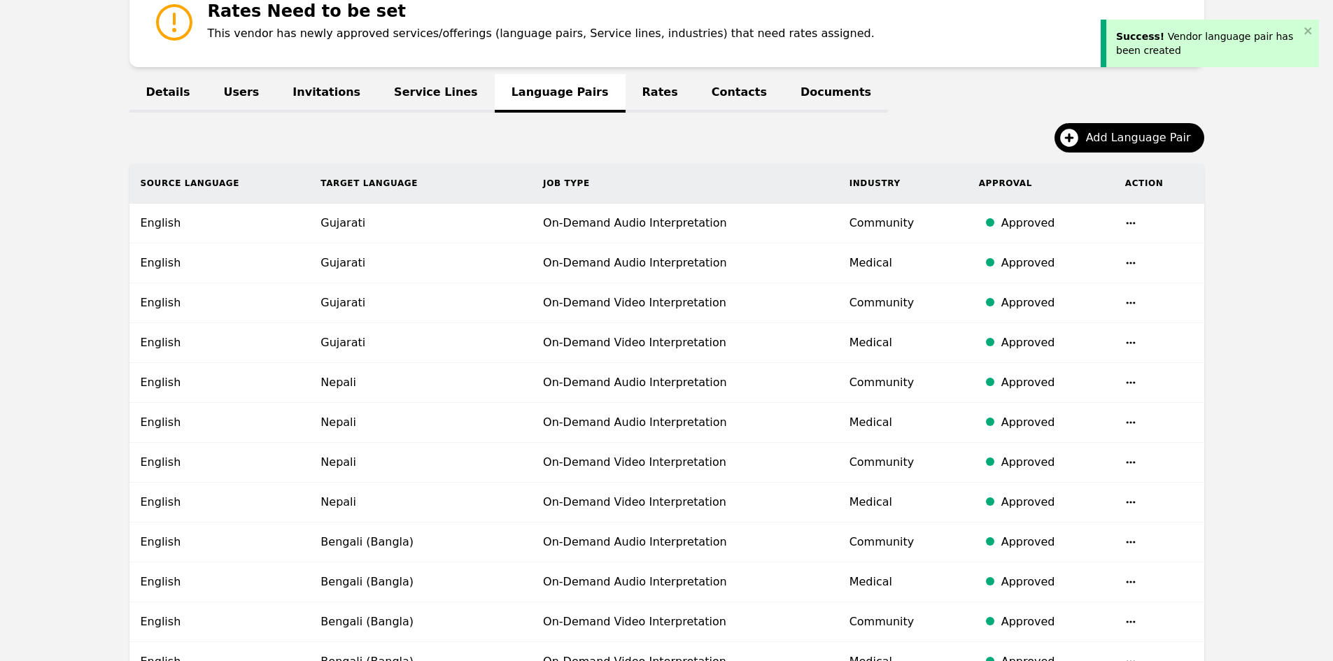
drag, startPoint x: 1271, startPoint y: 311, endPoint x: 1083, endPoint y: 97, distance: 285.6
click at [1271, 309] on main "Vendor profile - Medilinguastix Language Solutions Delete Vendor Rates Need to …" at bounding box center [666, 596] width 1333 height 1401
drag, startPoint x: 1064, startPoint y: 85, endPoint x: 1086, endPoint y: 113, distance: 36.4
click at [1064, 87] on div "Details Users Invitations Service Lines Language Pairs Rates Contacts Documents" at bounding box center [666, 92] width 1075 height 17
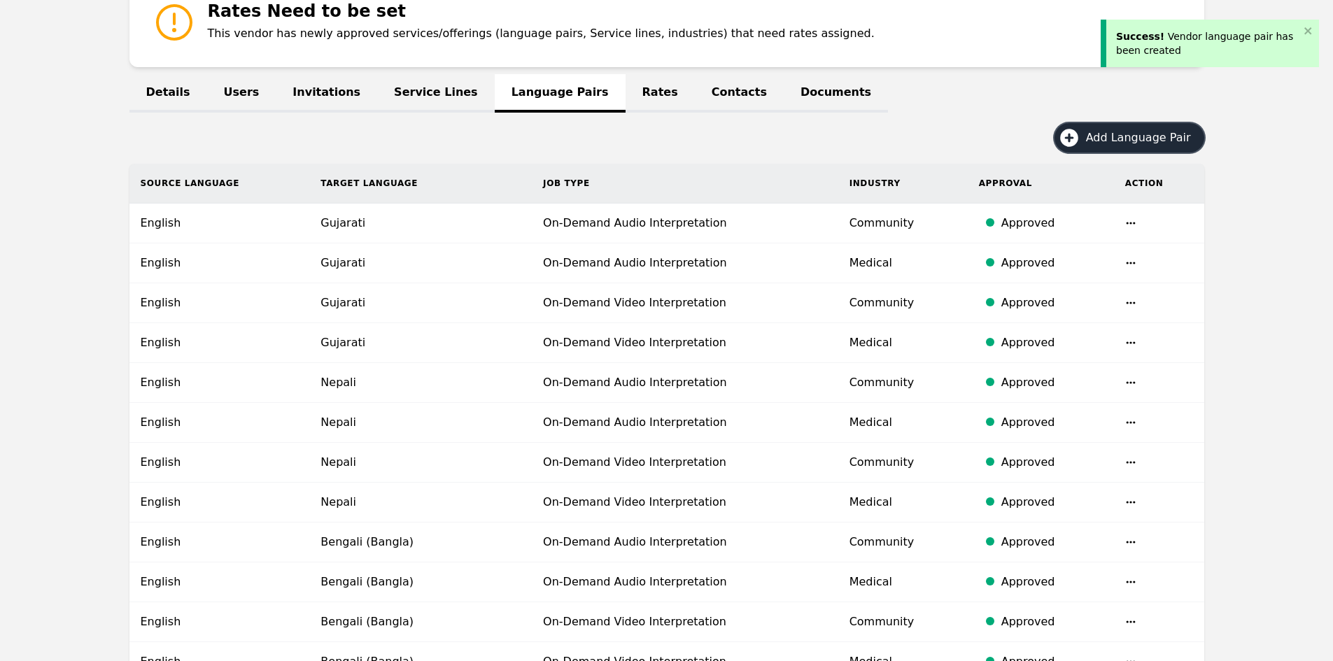
click at [1100, 130] on span "Add Language Pair" at bounding box center [1143, 137] width 115 height 17
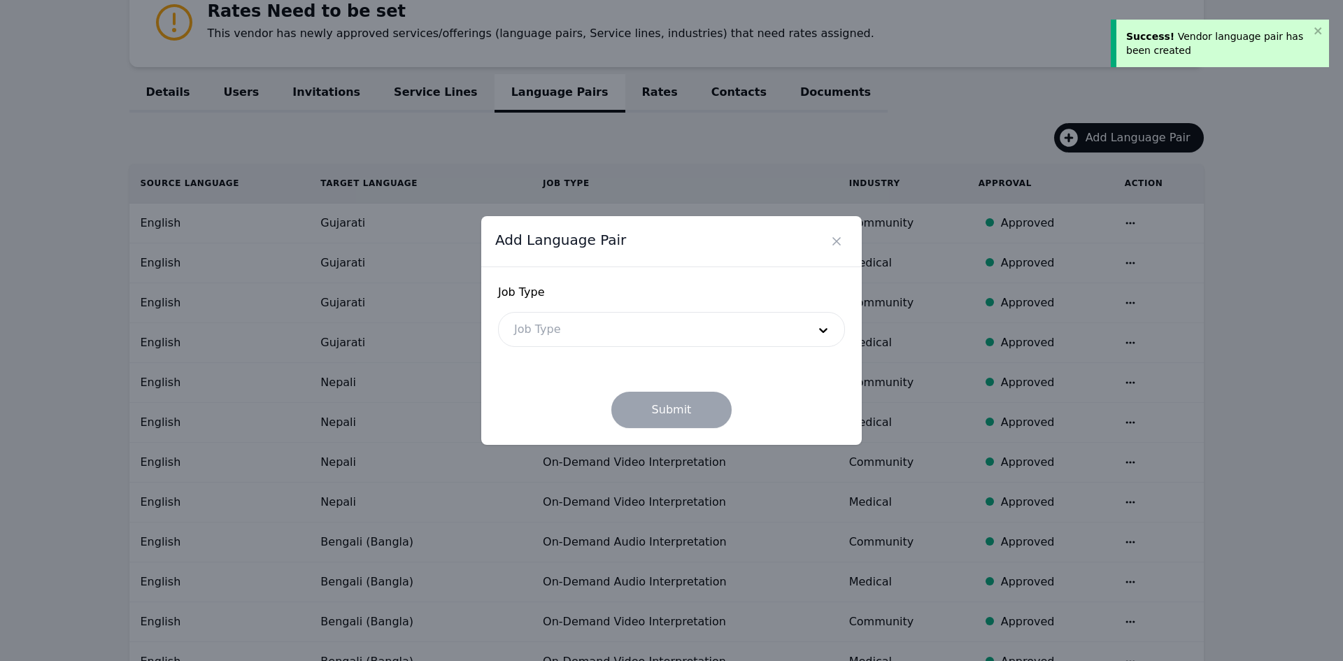
click at [544, 332] on div at bounding box center [651, 330] width 304 height 34
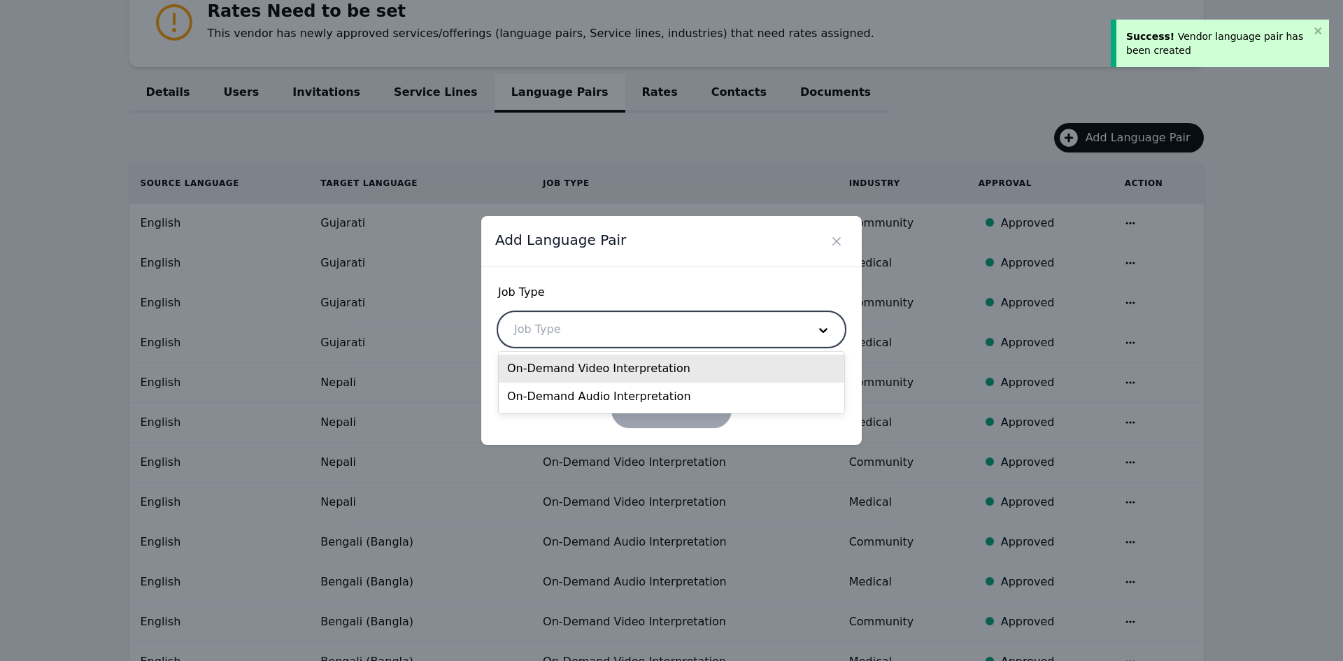
click at [546, 366] on div "On-Demand Video Interpretation" at bounding box center [672, 369] width 346 height 28
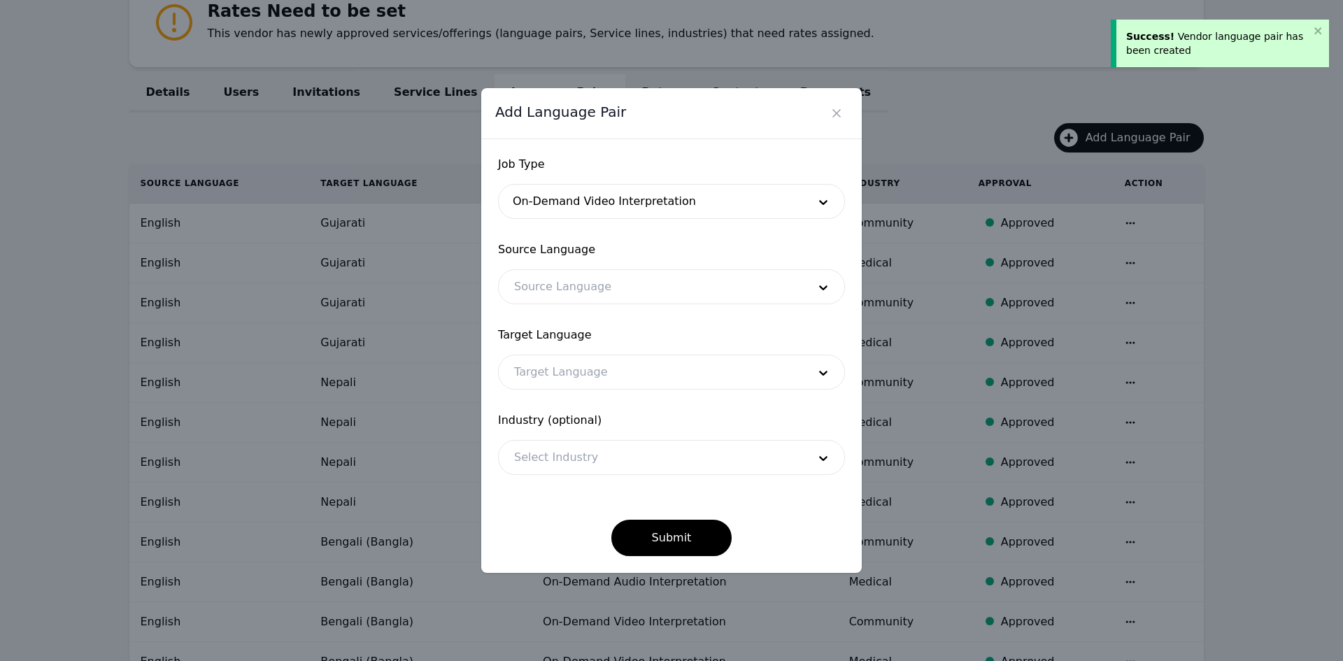
click at [631, 409] on form "Job Type On-Demand Video Interpretation Source Language Source Language Target …" at bounding box center [671, 356] width 347 height 400
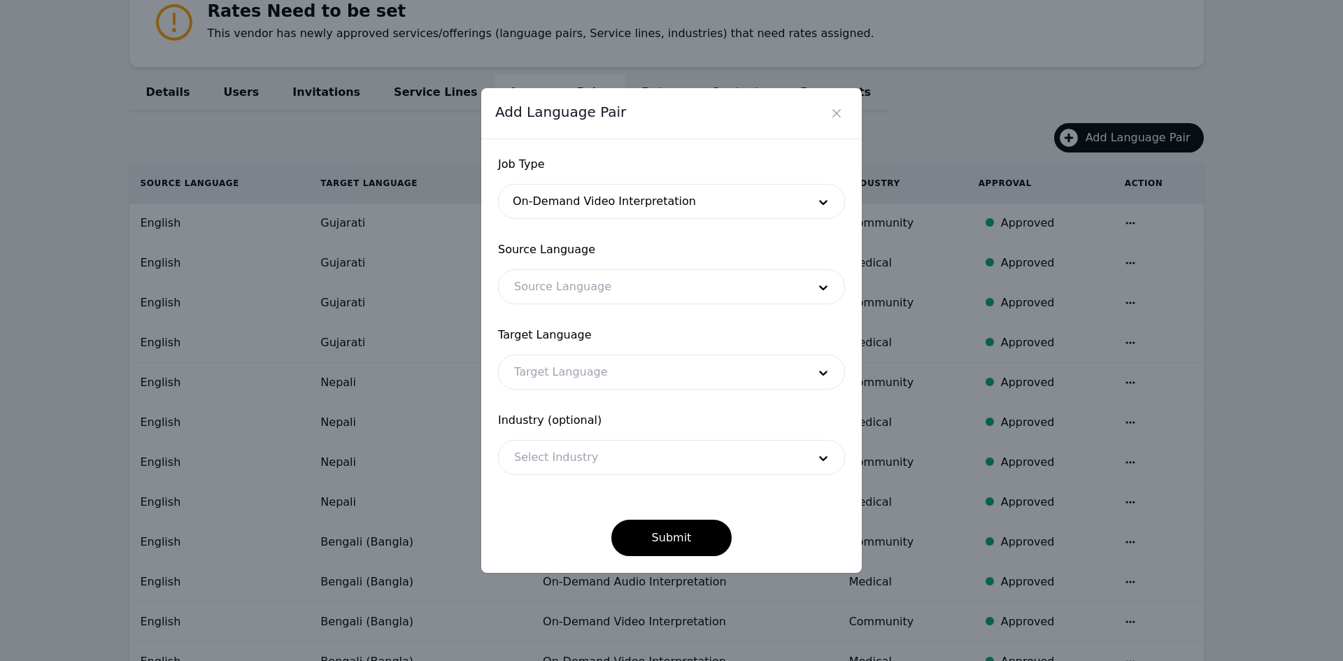
click at [576, 290] on div at bounding box center [651, 287] width 304 height 34
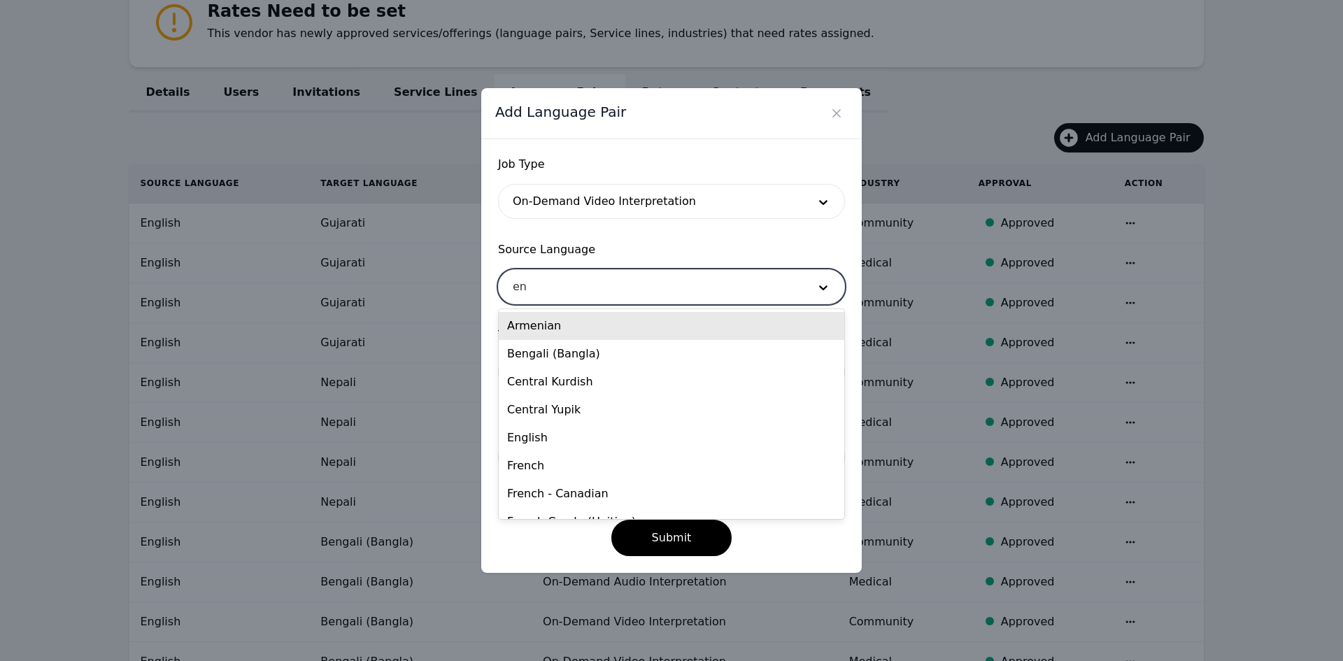
type input "eng"
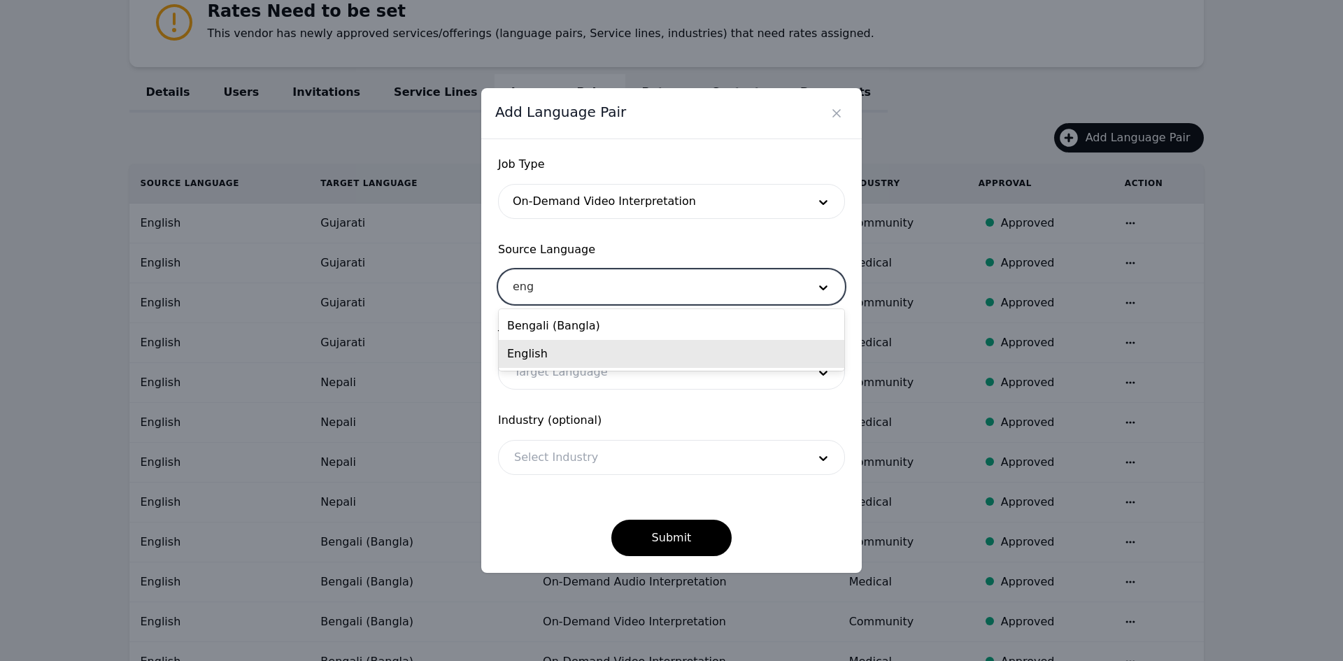
click at [569, 351] on div "English" at bounding box center [672, 354] width 346 height 28
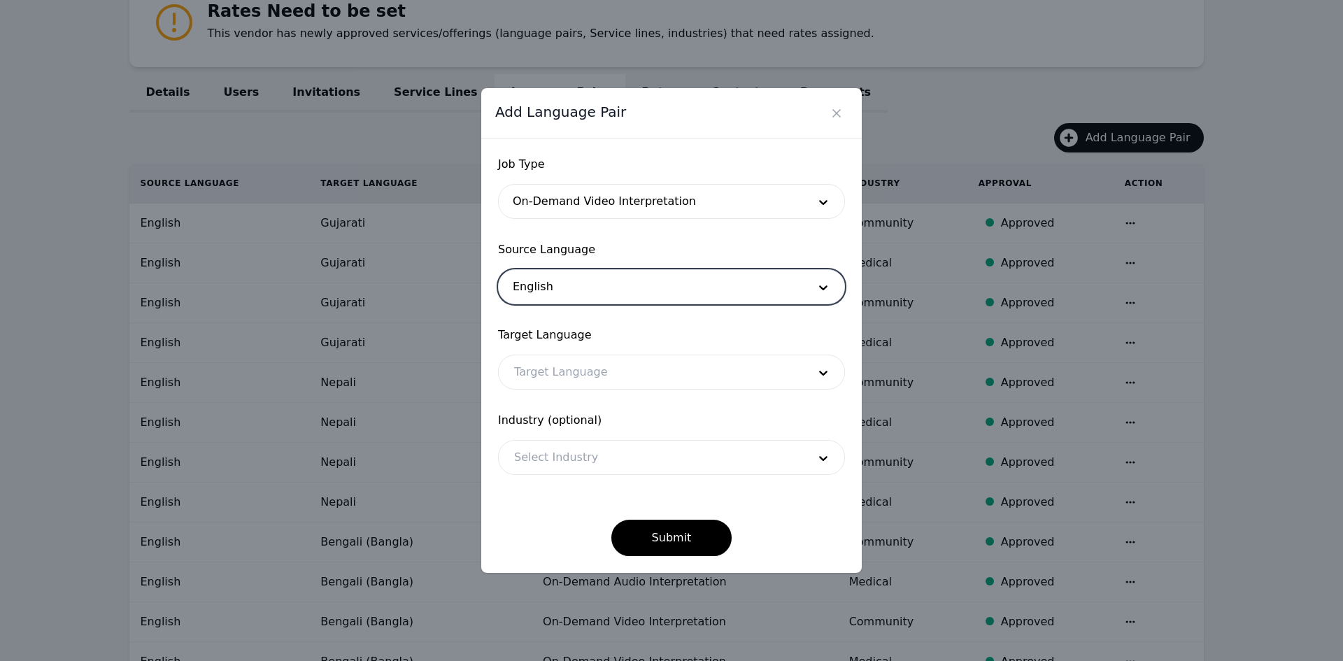
click at [569, 376] on div at bounding box center [651, 372] width 304 height 34
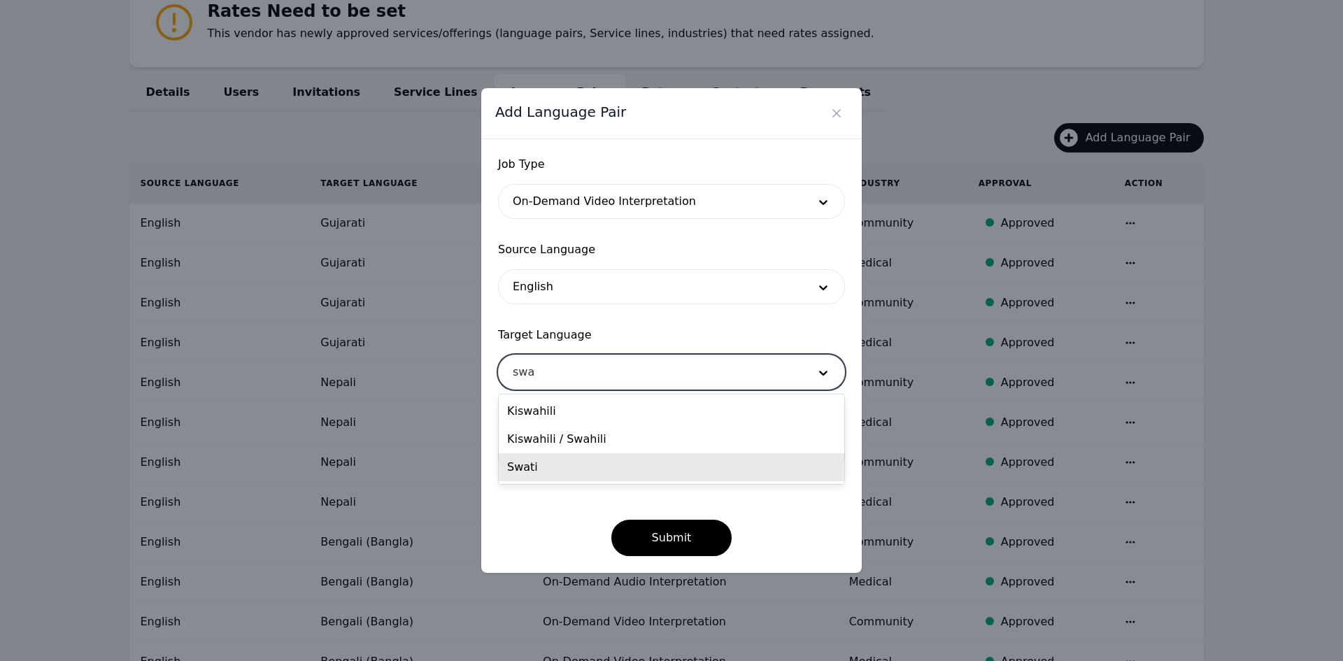
type input "swa"
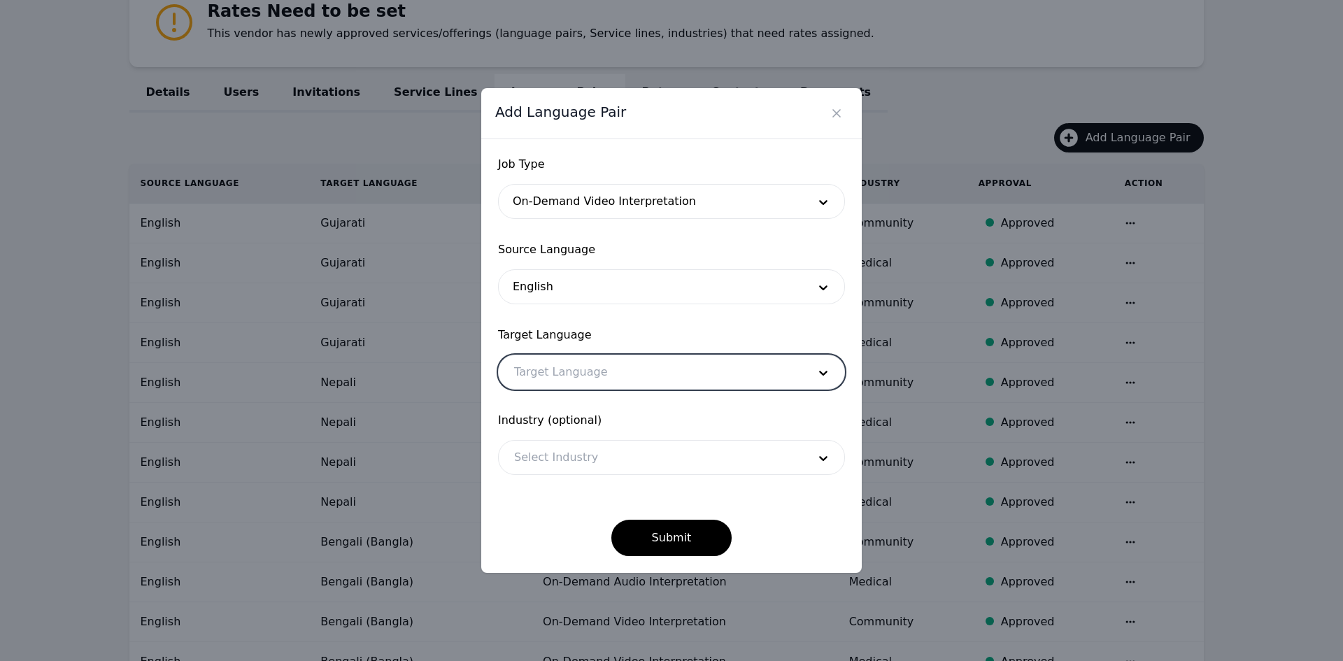
click at [608, 369] on div at bounding box center [651, 372] width 304 height 34
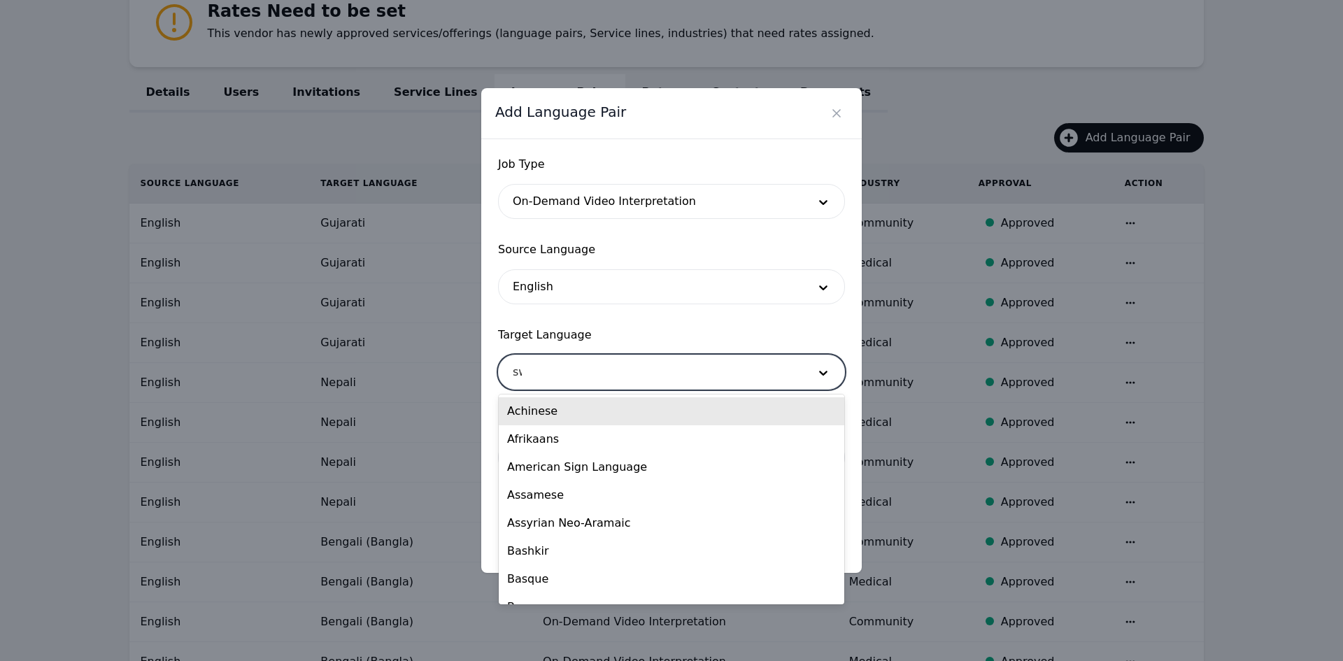
type input "swa"
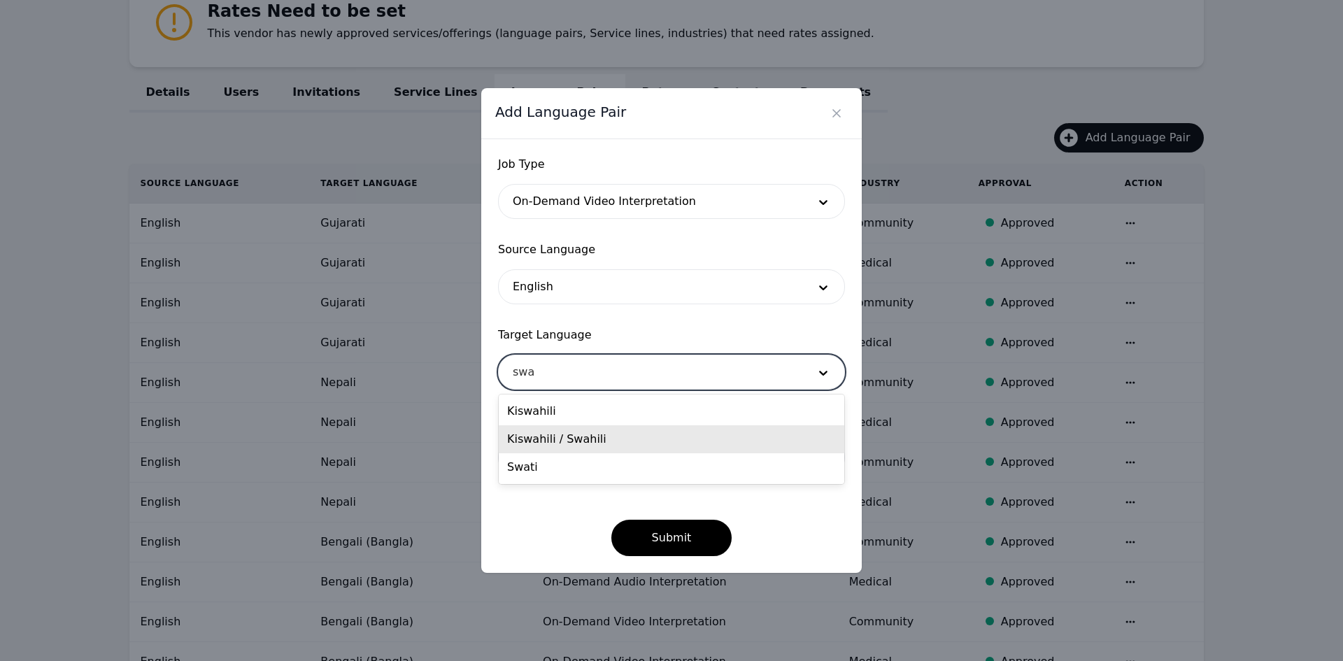
click at [559, 444] on div "Kiswahili / Swahili" at bounding box center [672, 439] width 346 height 28
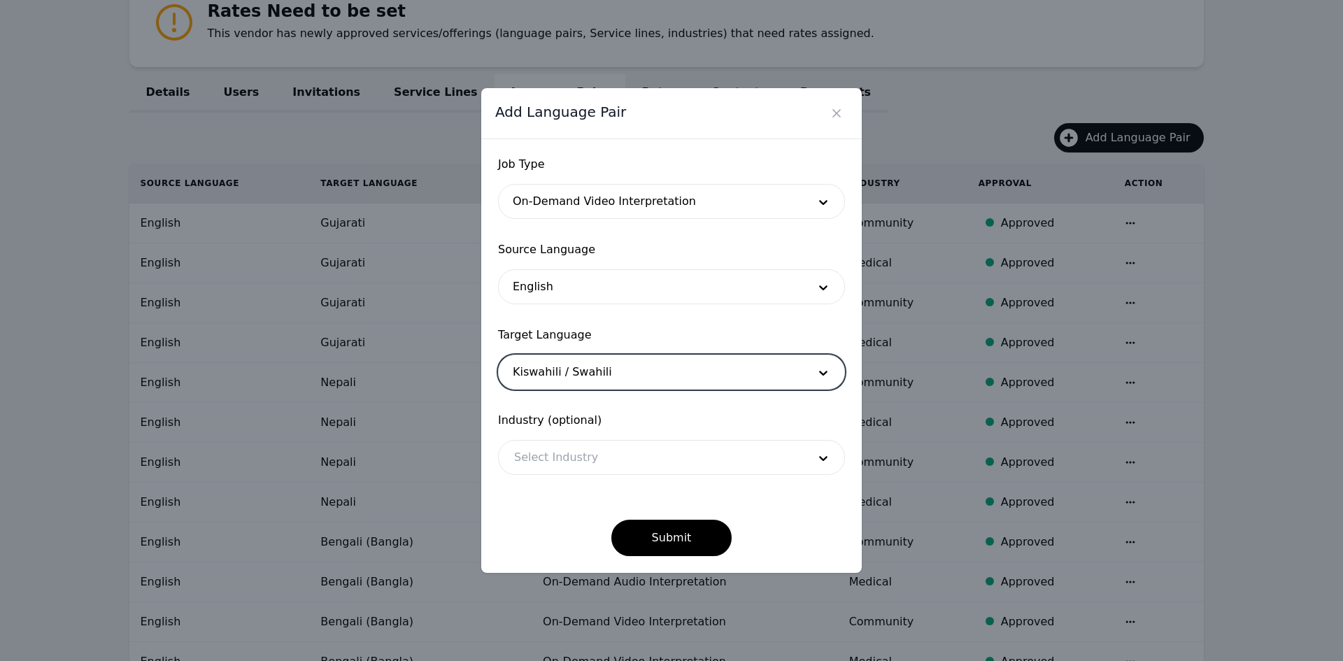
click at [566, 456] on div at bounding box center [651, 458] width 304 height 34
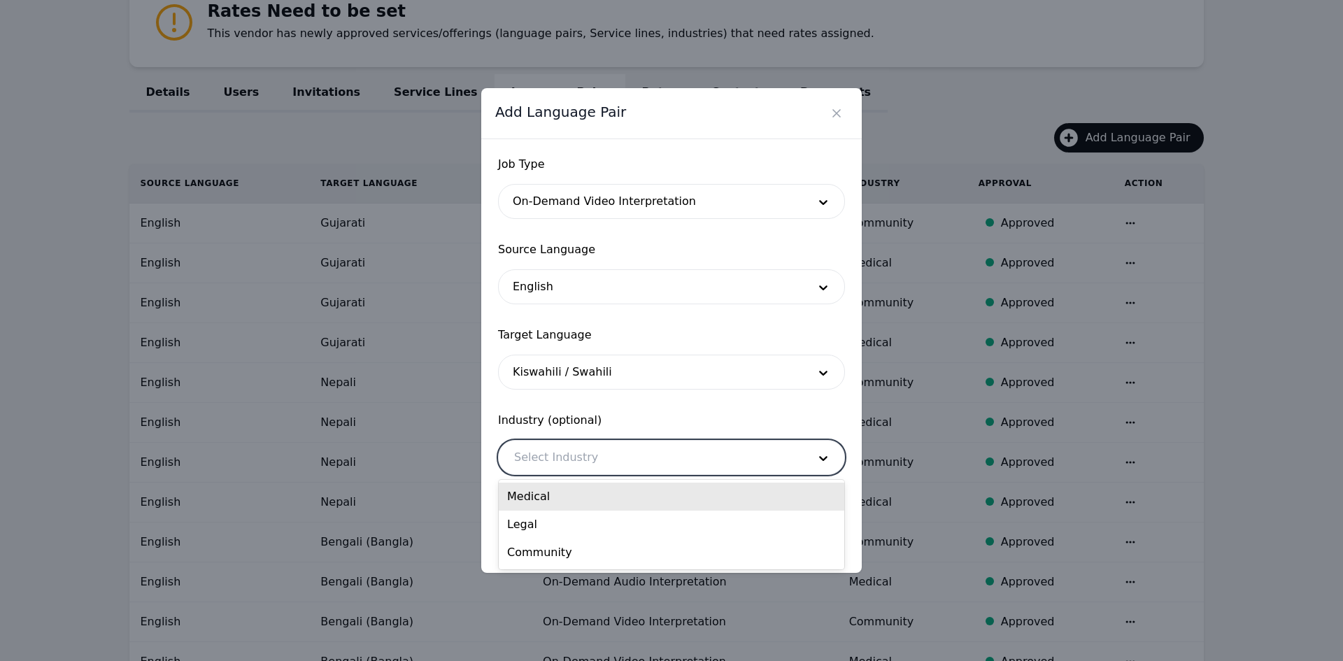
click at [569, 492] on div "Medical" at bounding box center [672, 497] width 346 height 28
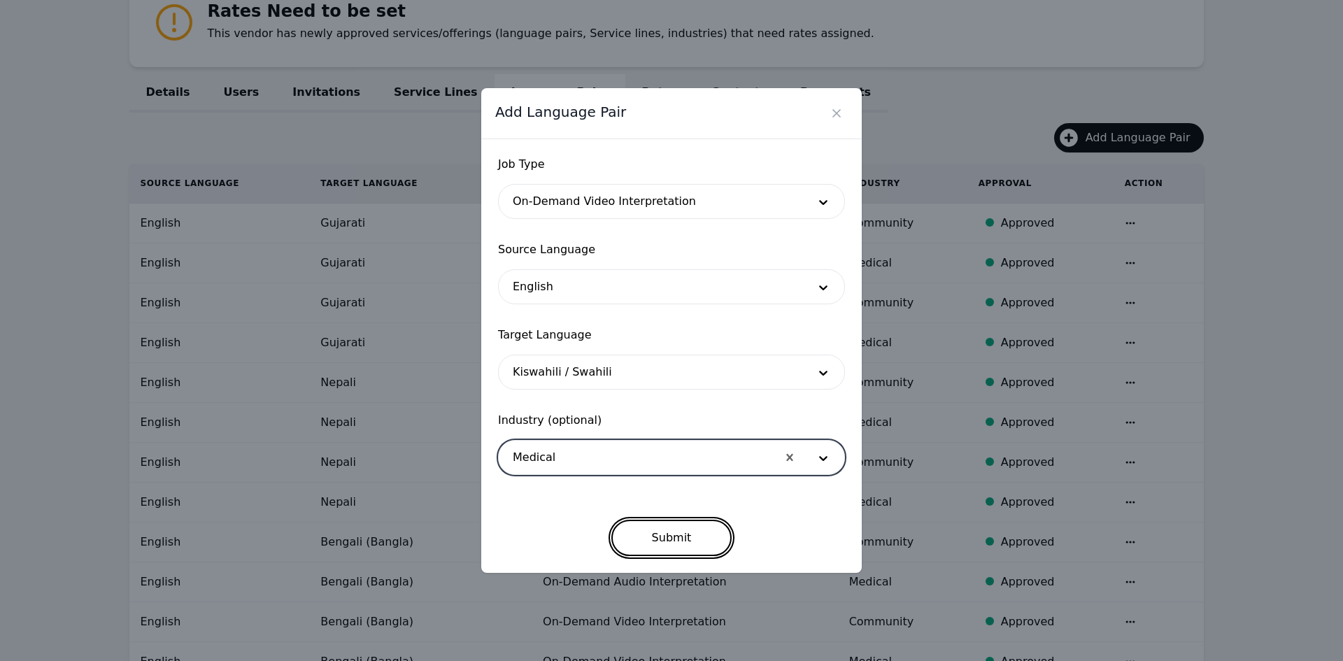
click at [644, 538] on button "Submit" at bounding box center [671, 538] width 121 height 36
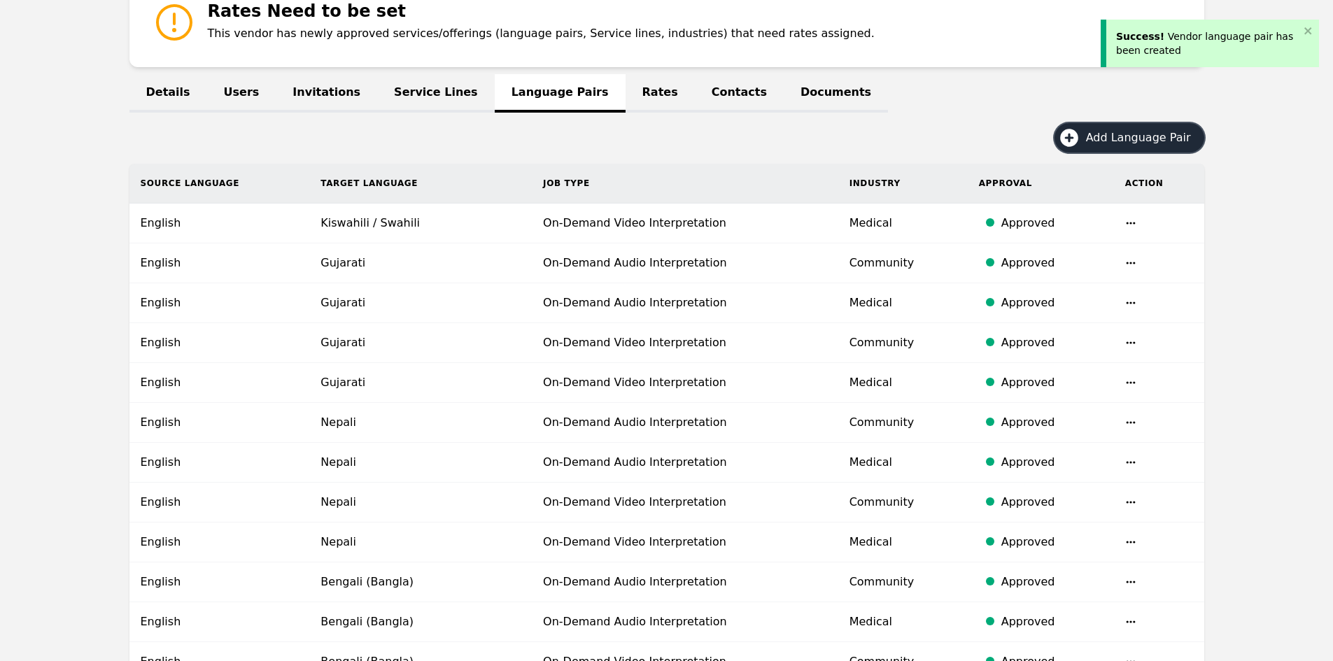
click at [1114, 146] on button "Add Language Pair" at bounding box center [1129, 137] width 150 height 29
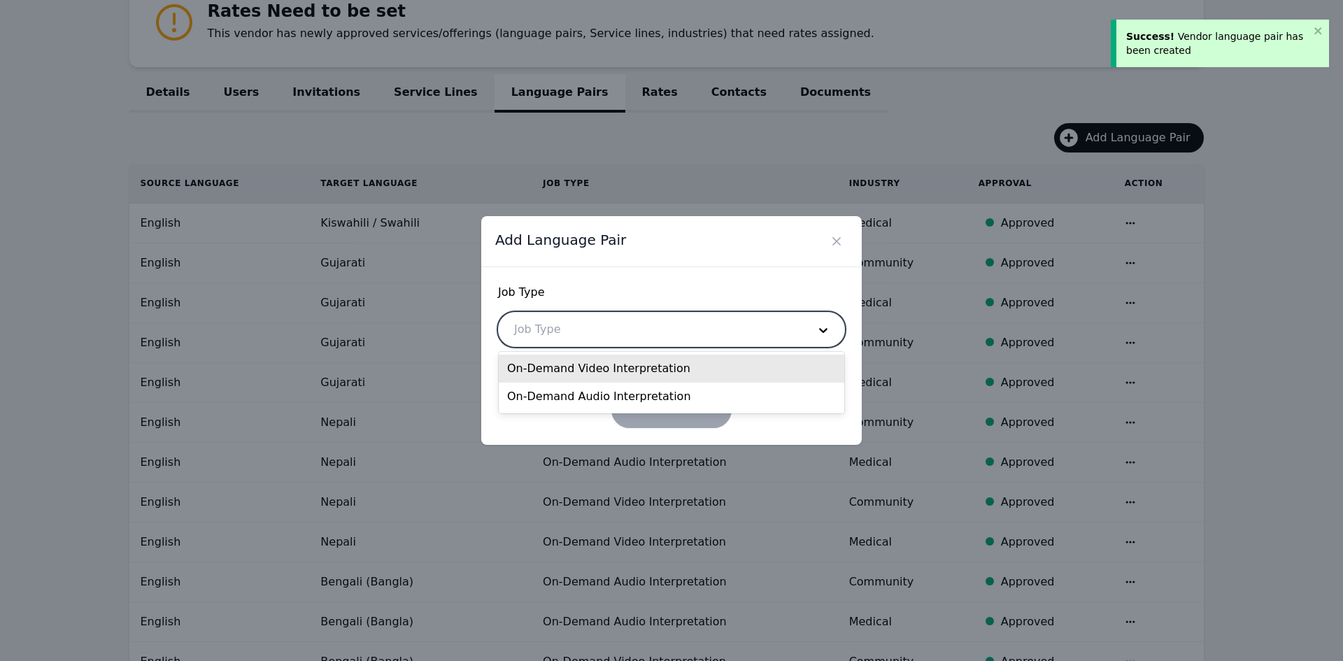
click at [679, 329] on div at bounding box center [651, 330] width 304 height 34
click at [611, 371] on div "On-Demand Video Interpretation" at bounding box center [672, 369] width 346 height 28
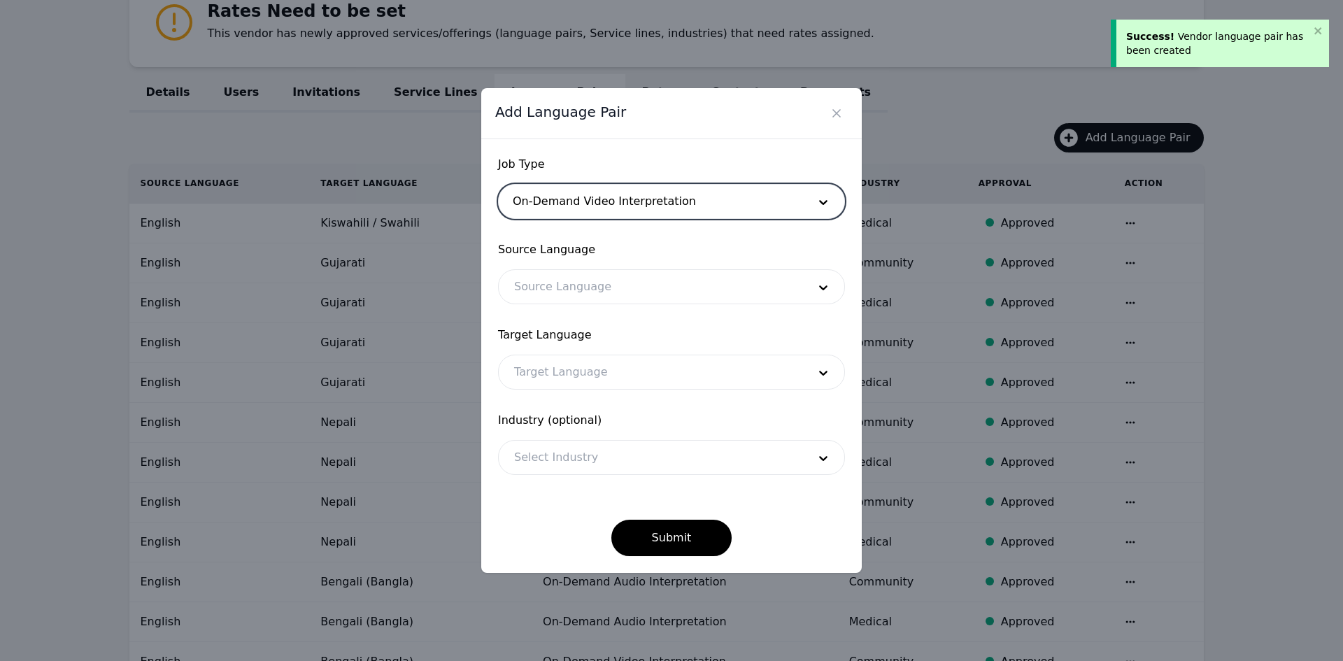
click at [586, 281] on div at bounding box center [651, 287] width 304 height 34
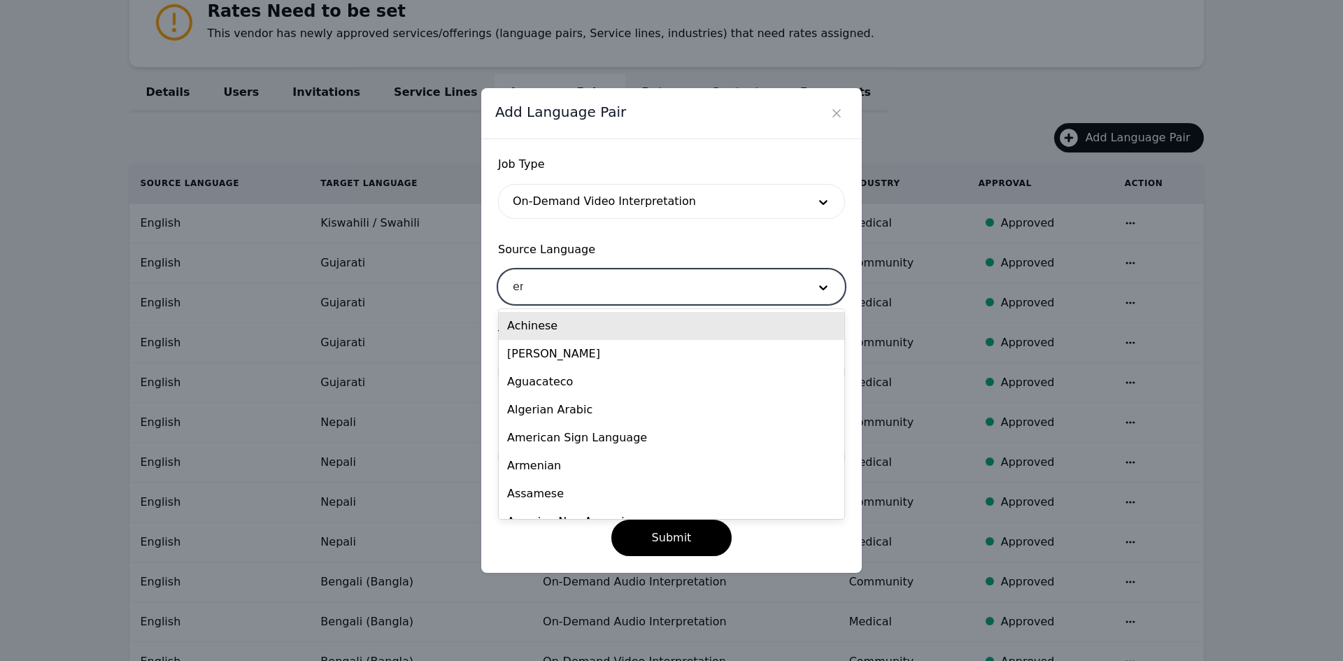
type input "eng"
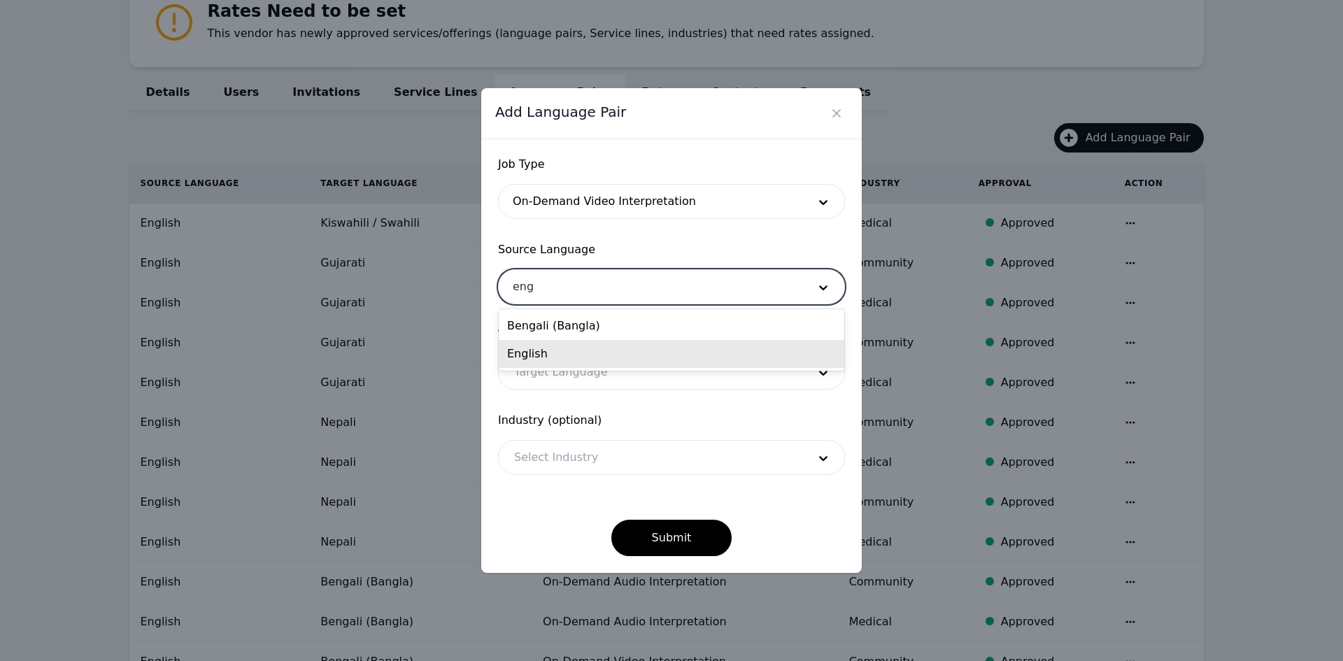
click at [568, 355] on div "English" at bounding box center [672, 354] width 346 height 28
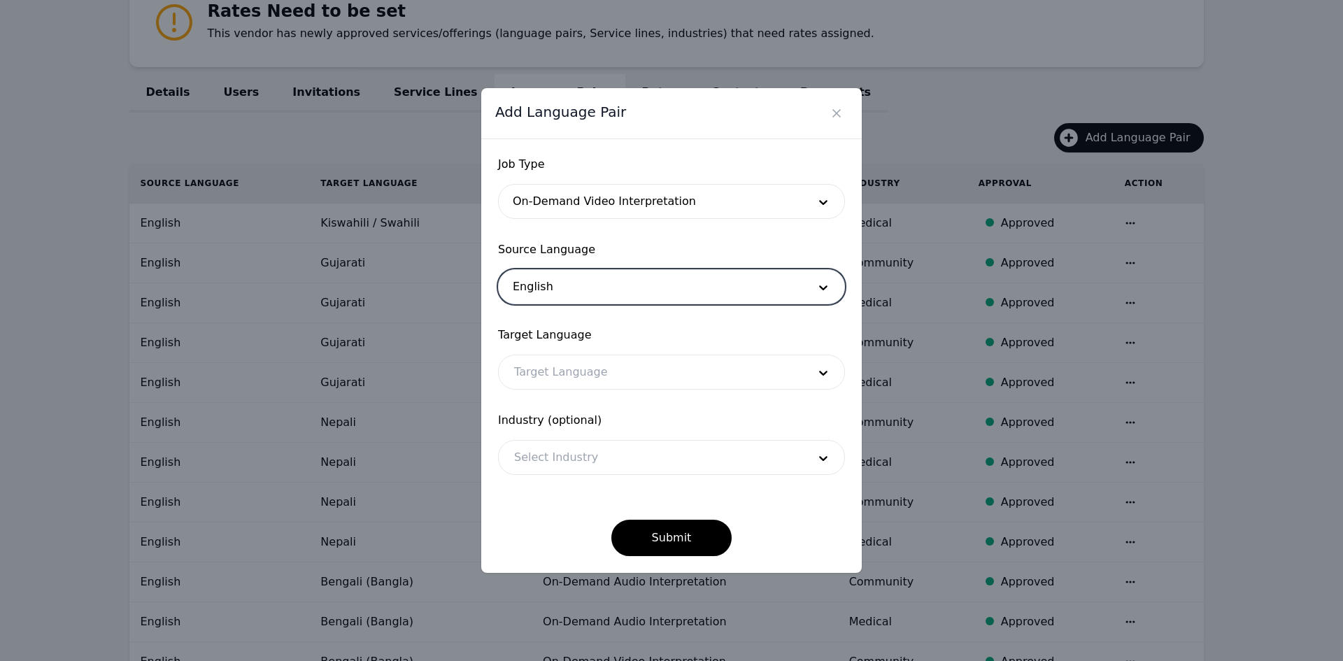
click at [565, 379] on div at bounding box center [651, 372] width 304 height 34
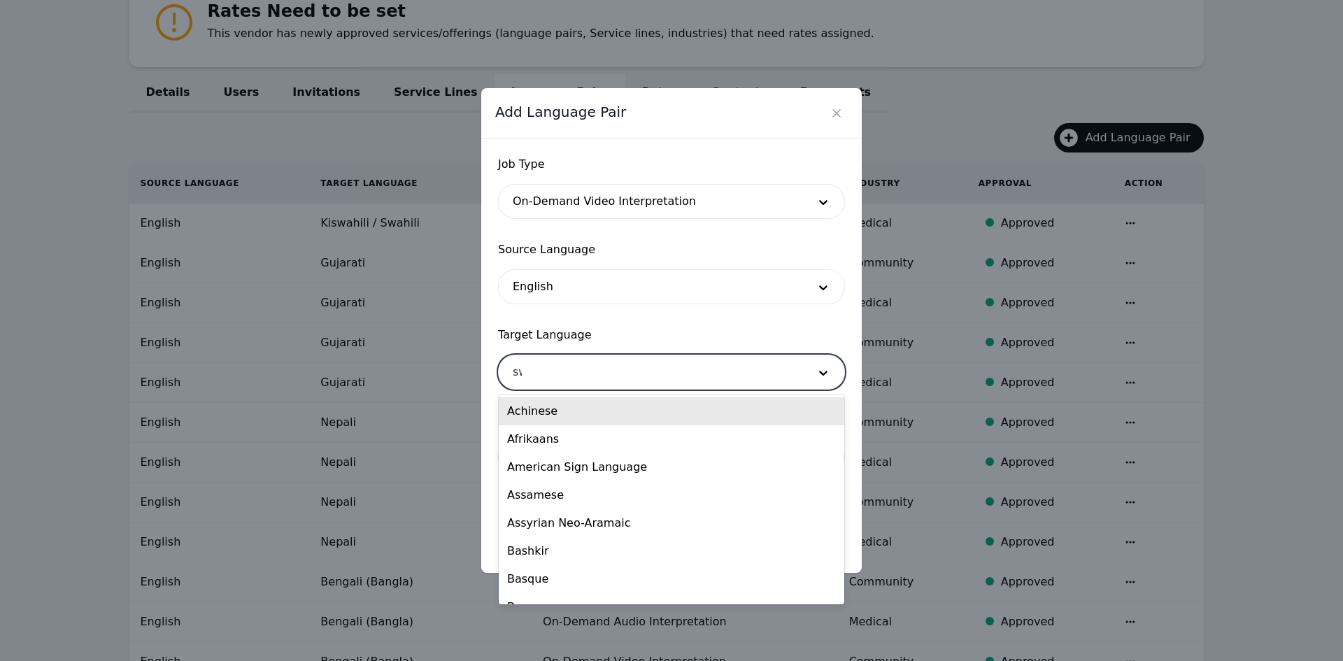
type input "swa"
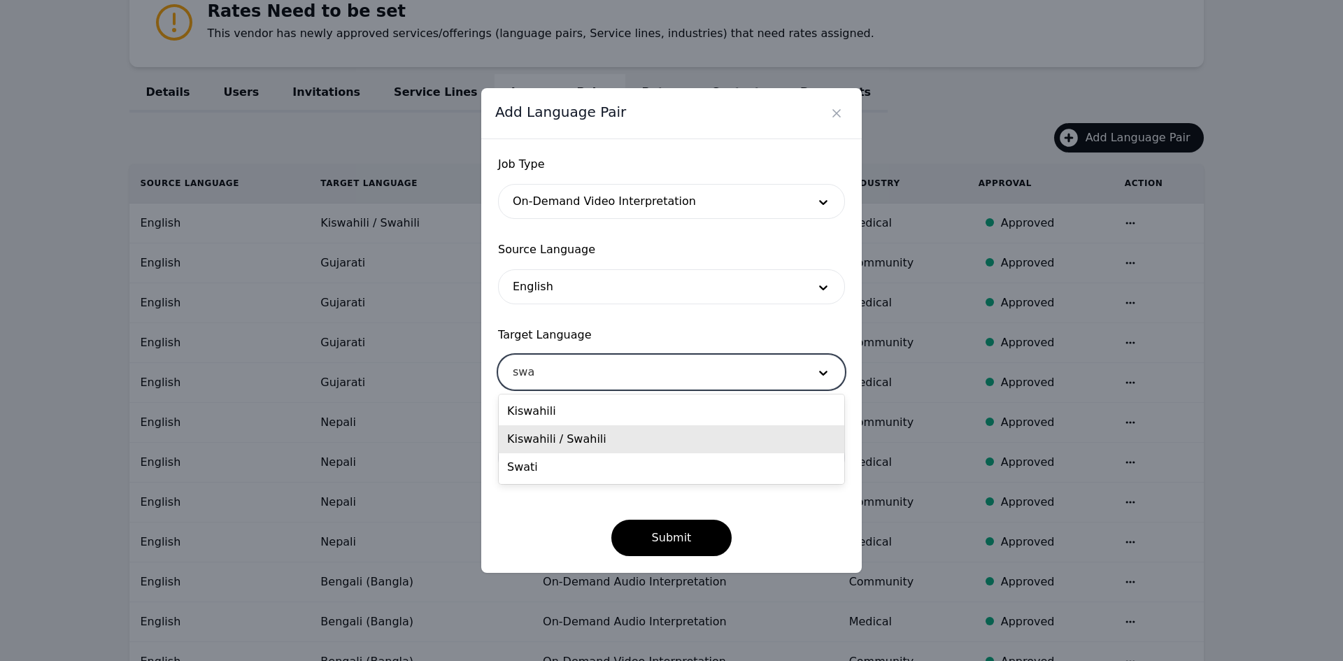
click at [564, 432] on div "Kiswahili / Swahili" at bounding box center [672, 439] width 346 height 28
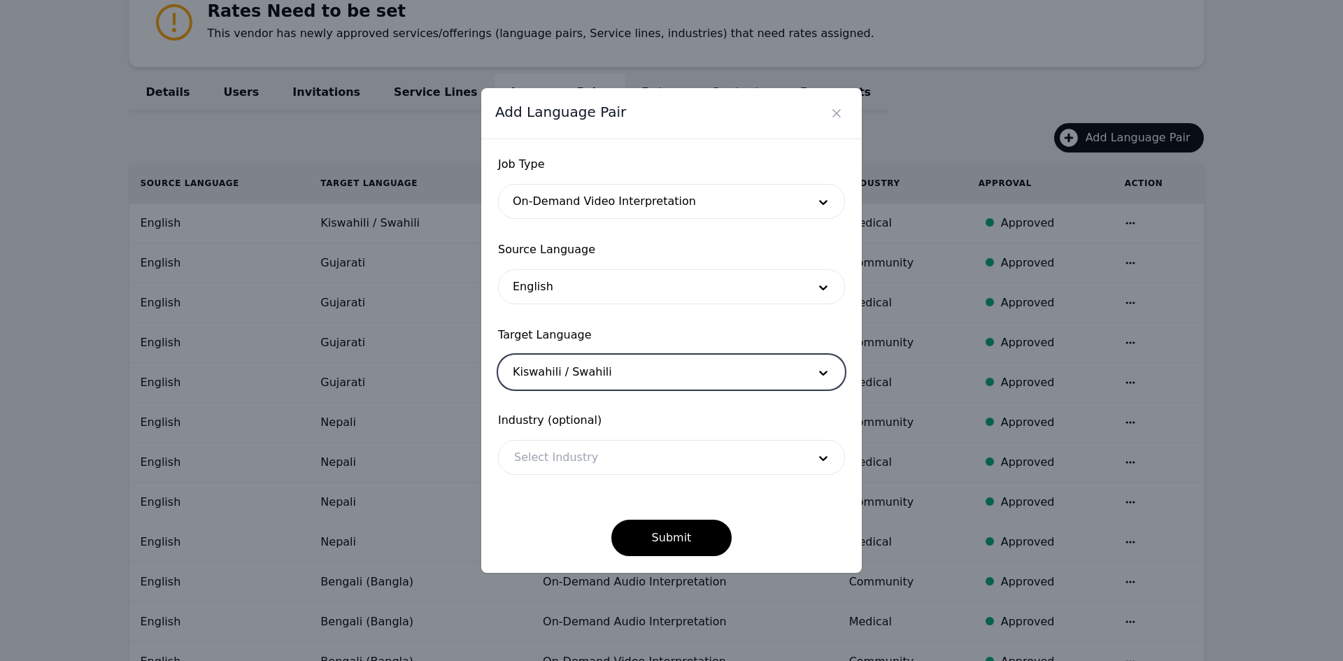
click at [564, 448] on div at bounding box center [651, 458] width 304 height 34
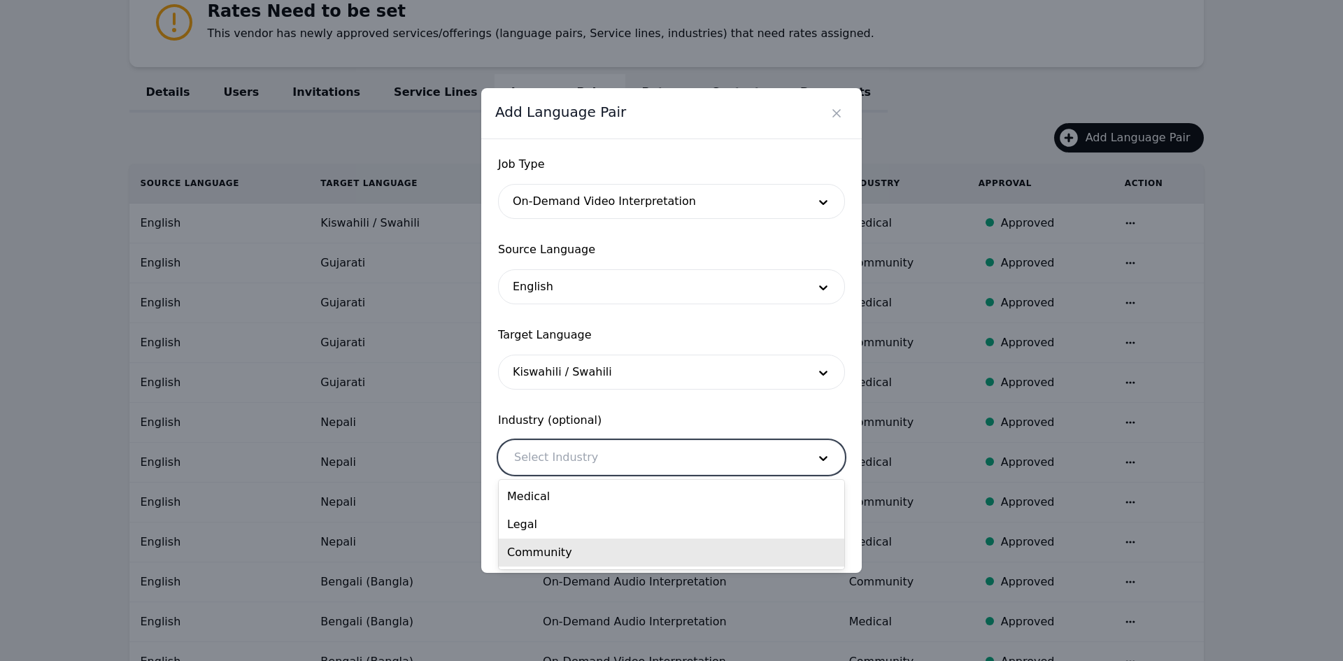
click at [556, 552] on div "Community" at bounding box center [672, 553] width 346 height 28
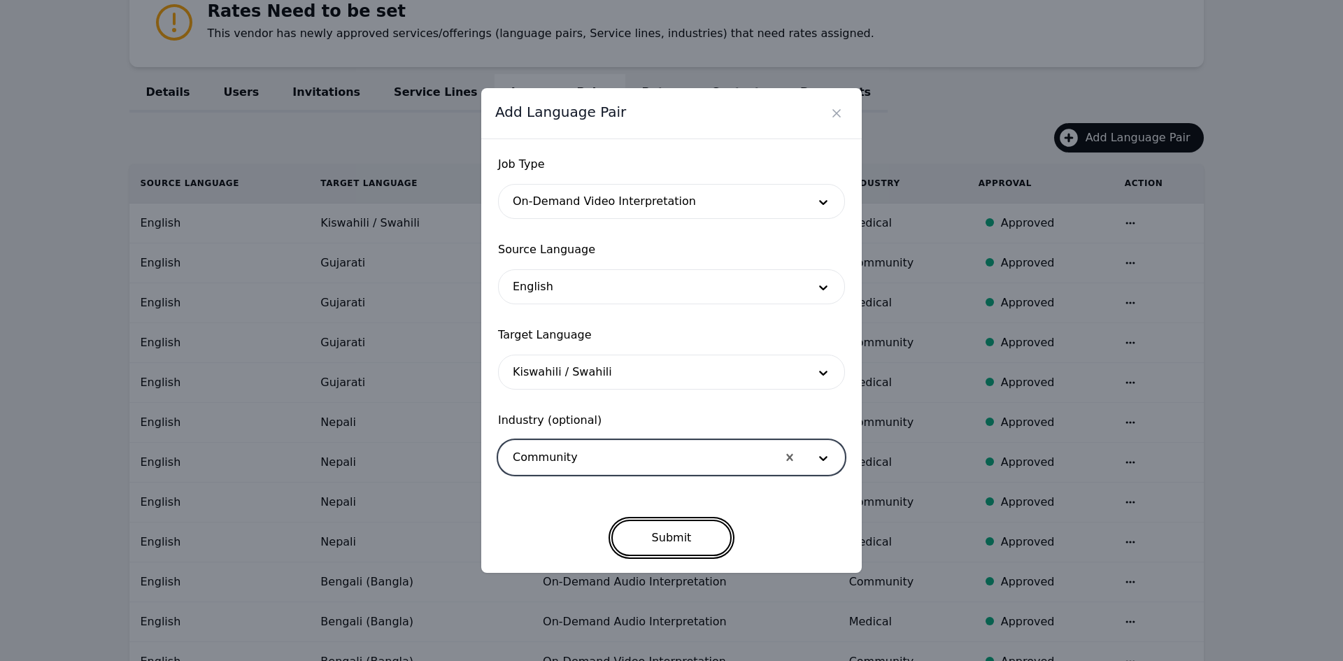
click at [677, 532] on button "Submit" at bounding box center [671, 538] width 121 height 36
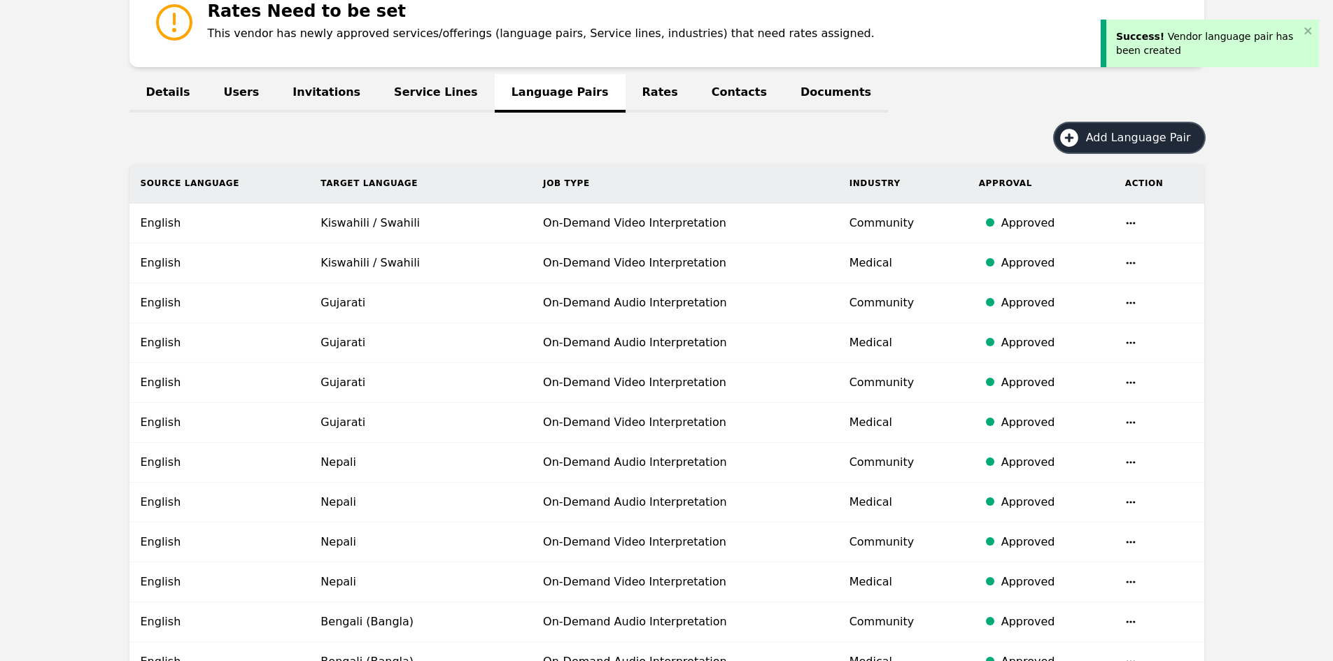
click at [1102, 136] on span "Add Language Pair" at bounding box center [1143, 137] width 115 height 17
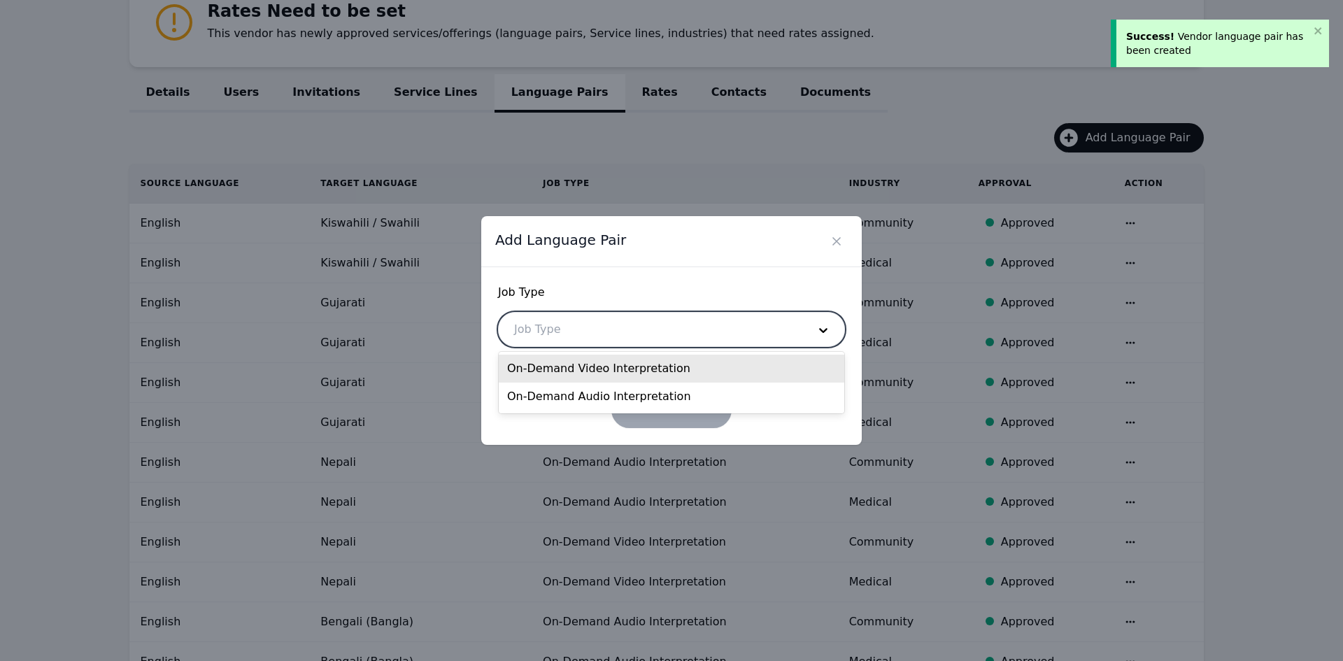
drag, startPoint x: 670, startPoint y: 332, endPoint x: 638, endPoint y: 376, distance: 54.2
click at [671, 332] on div at bounding box center [651, 330] width 304 height 34
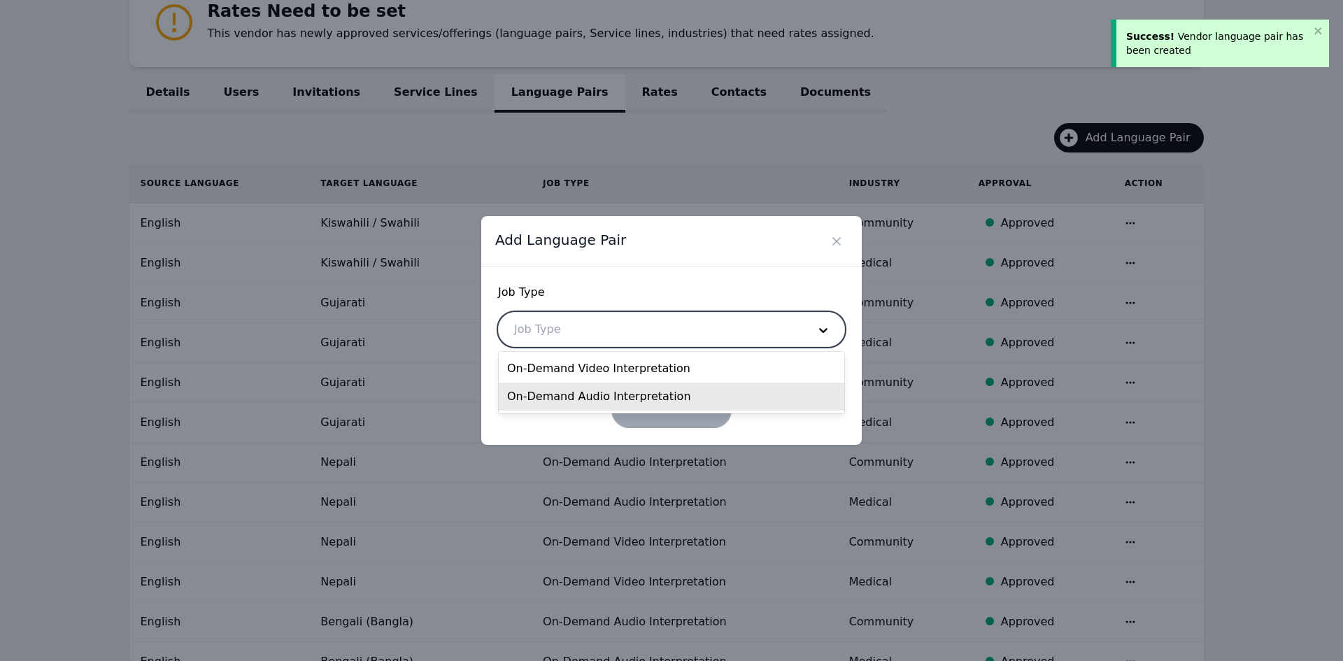
drag, startPoint x: 623, startPoint y: 399, endPoint x: 621, endPoint y: 390, distance: 9.3
click at [624, 399] on div "On-Demand Audio Interpretation" at bounding box center [672, 397] width 346 height 28
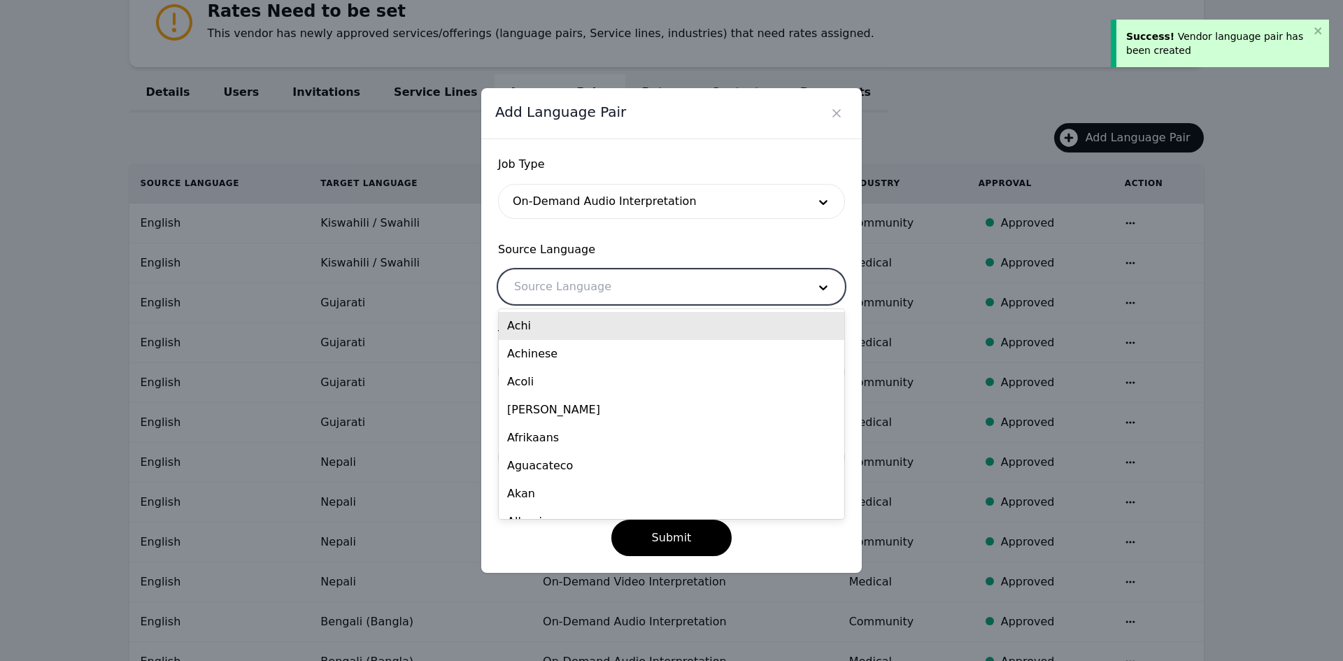
click at [588, 292] on div at bounding box center [651, 287] width 304 height 34
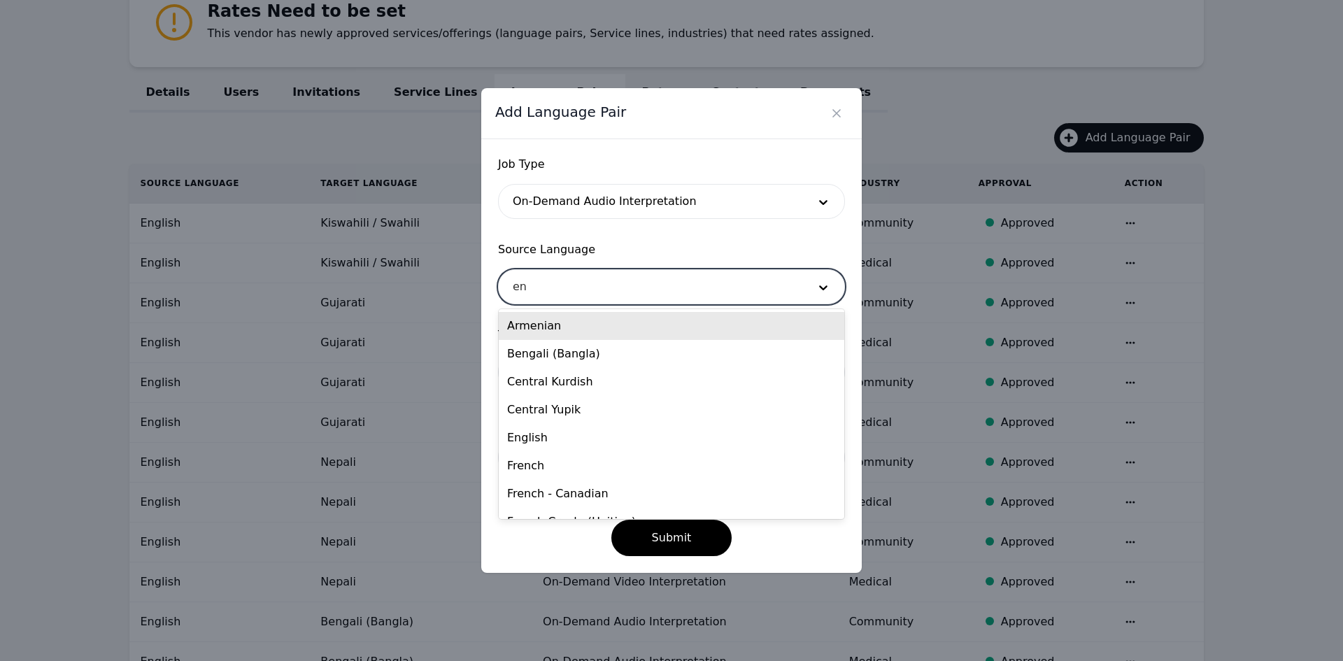
type input "eng"
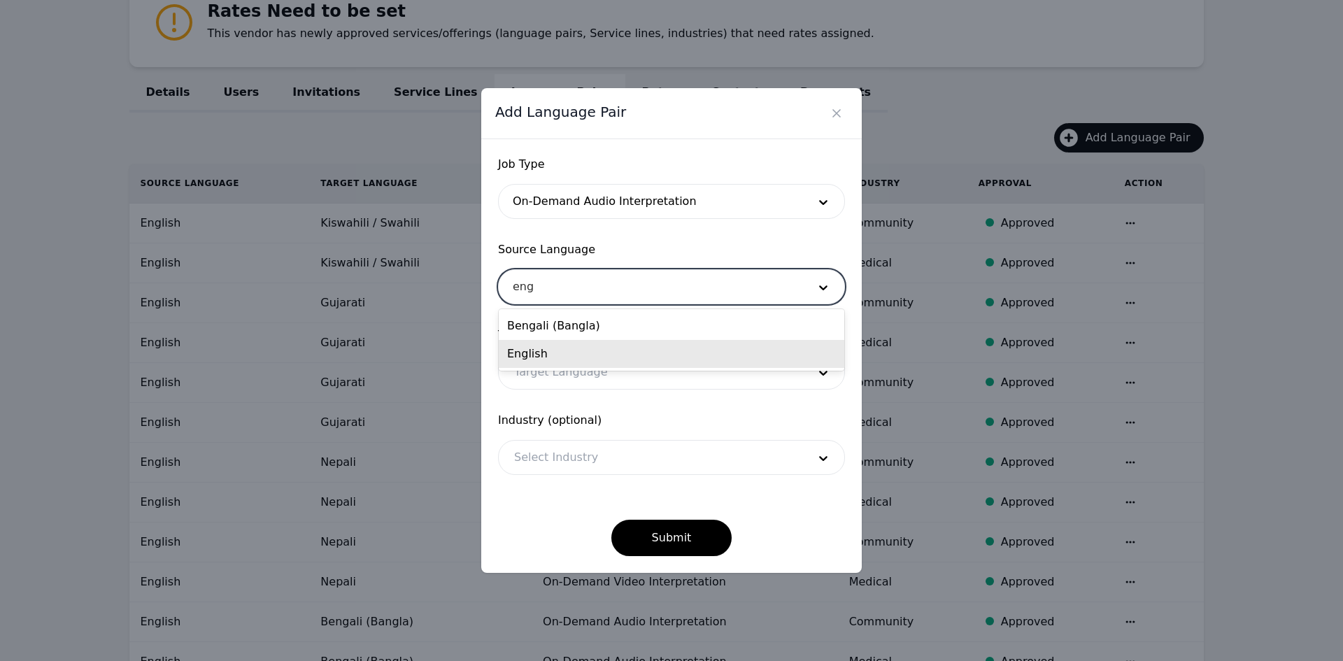
click at [569, 359] on div "English" at bounding box center [672, 354] width 346 height 28
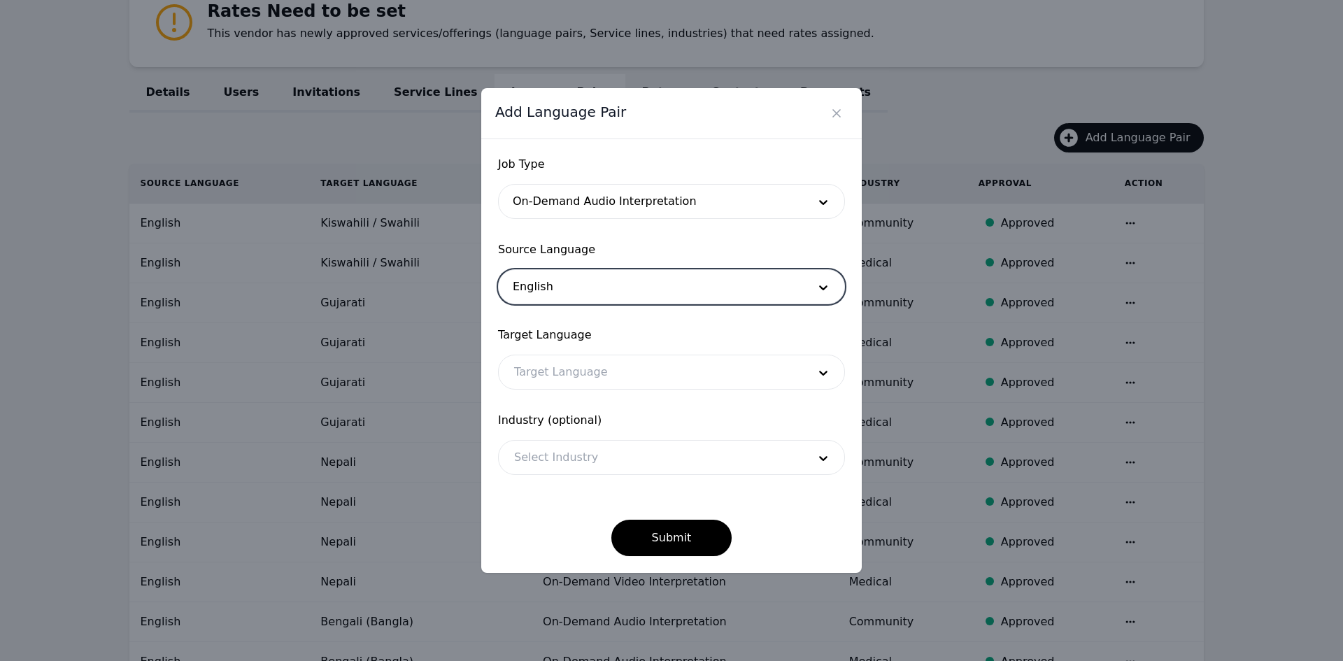
click at [569, 367] on div at bounding box center [651, 372] width 304 height 34
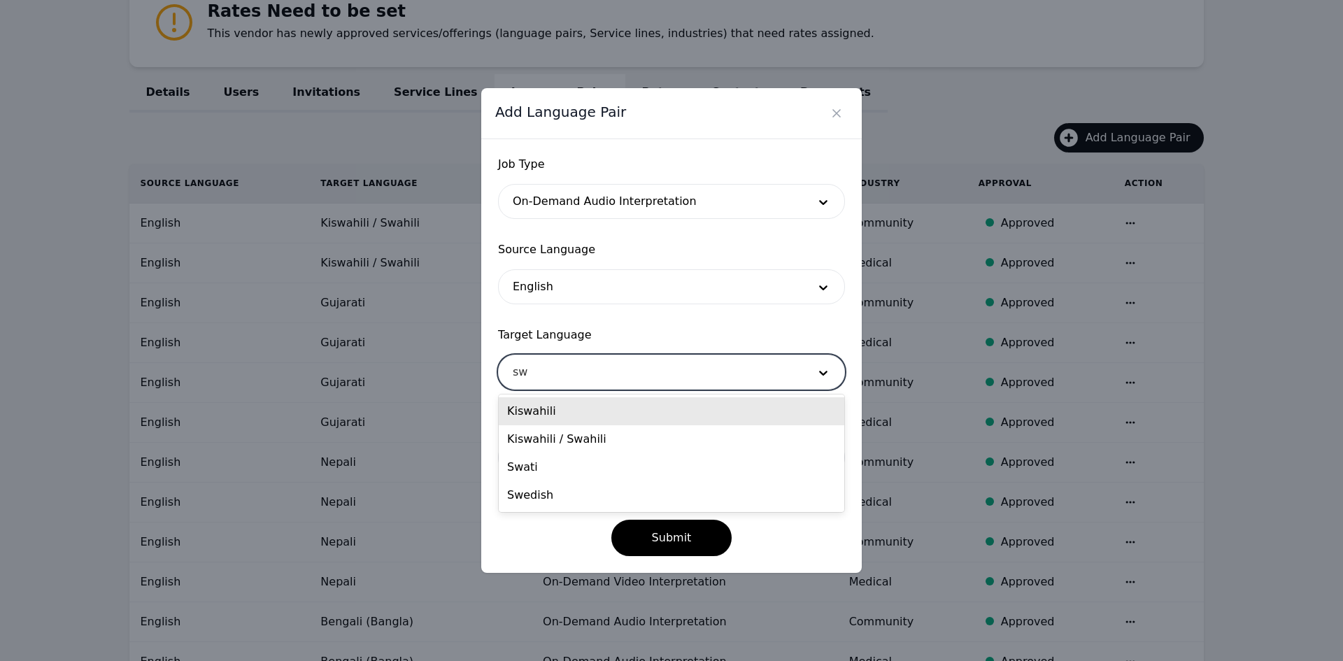
type input "swa"
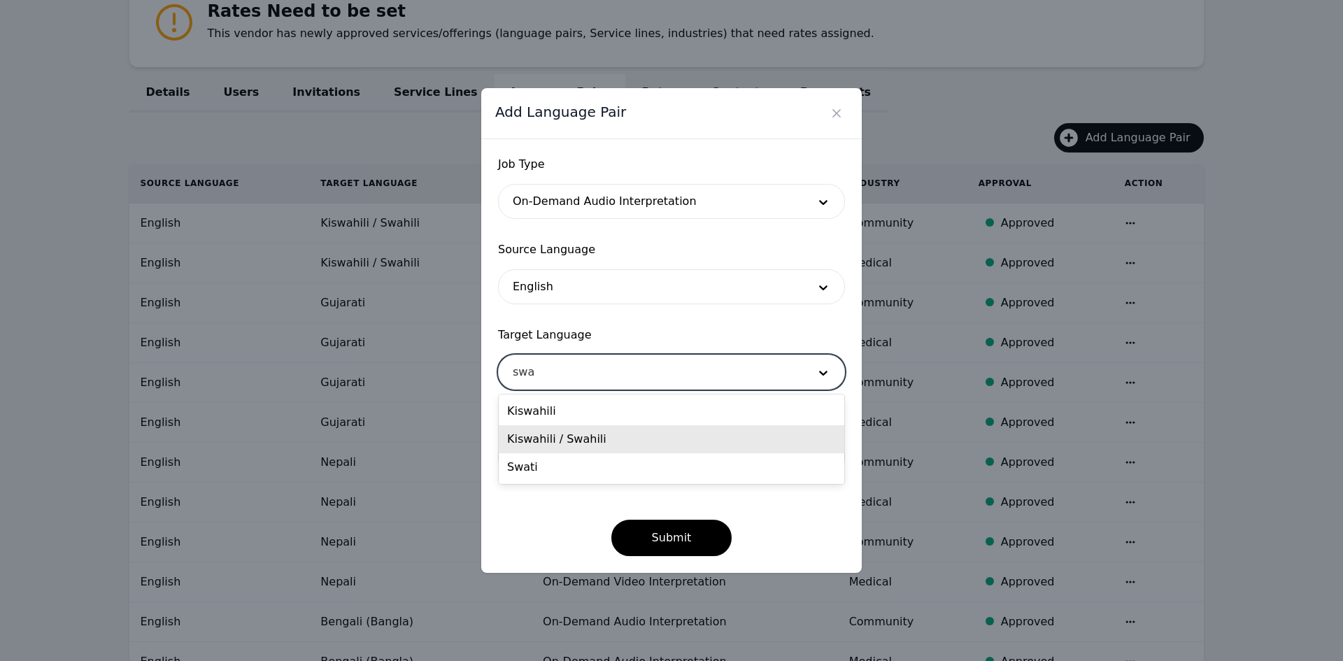
click at [567, 441] on div "Kiswahili / Swahili" at bounding box center [672, 439] width 346 height 28
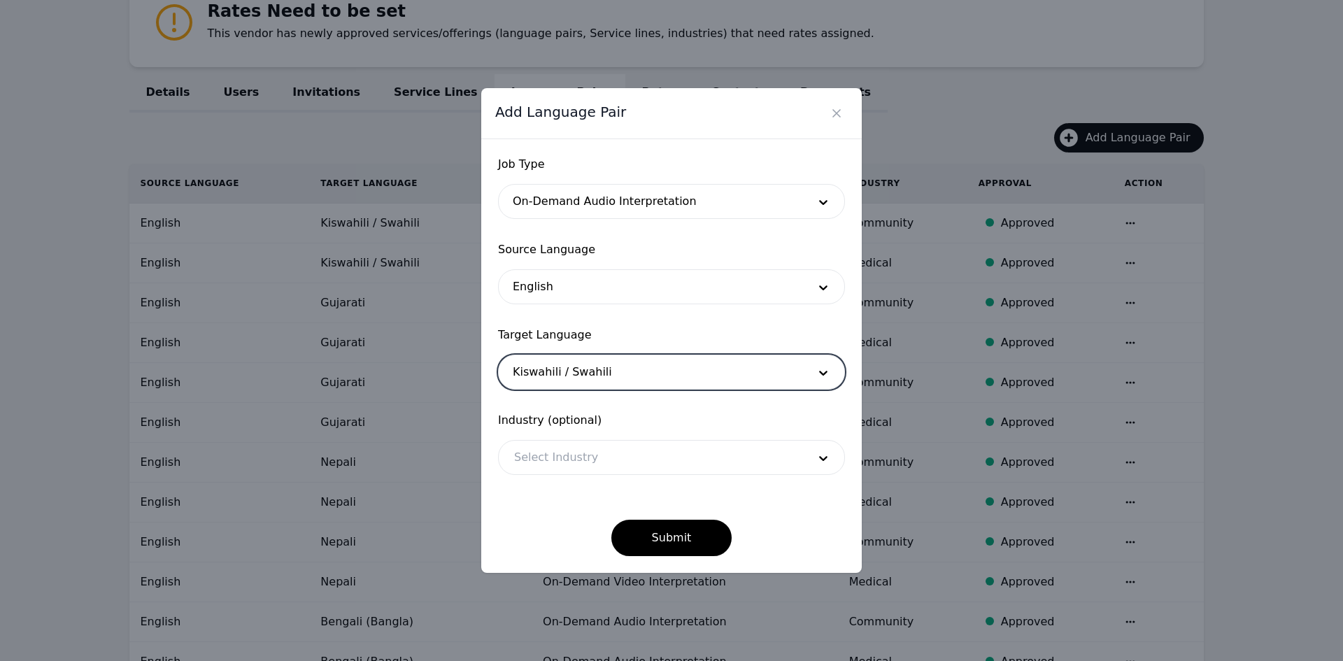
click at [567, 469] on div at bounding box center [651, 458] width 304 height 34
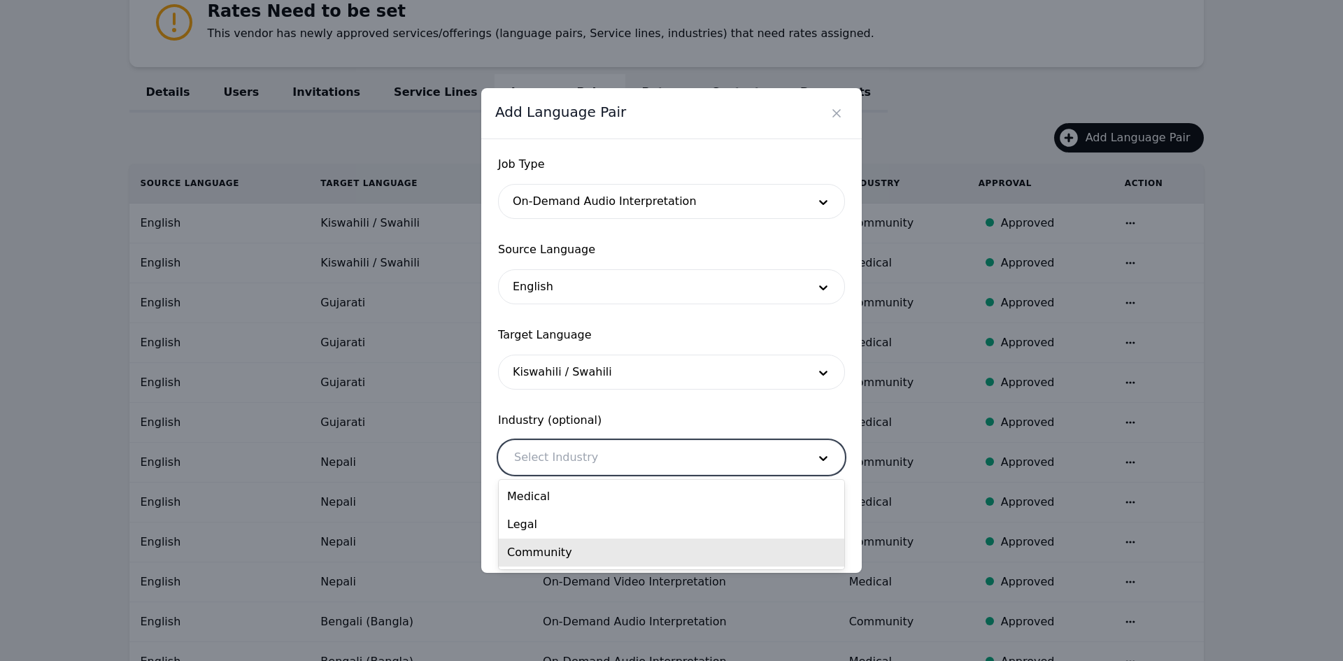
click at [576, 548] on div "Community" at bounding box center [672, 553] width 346 height 28
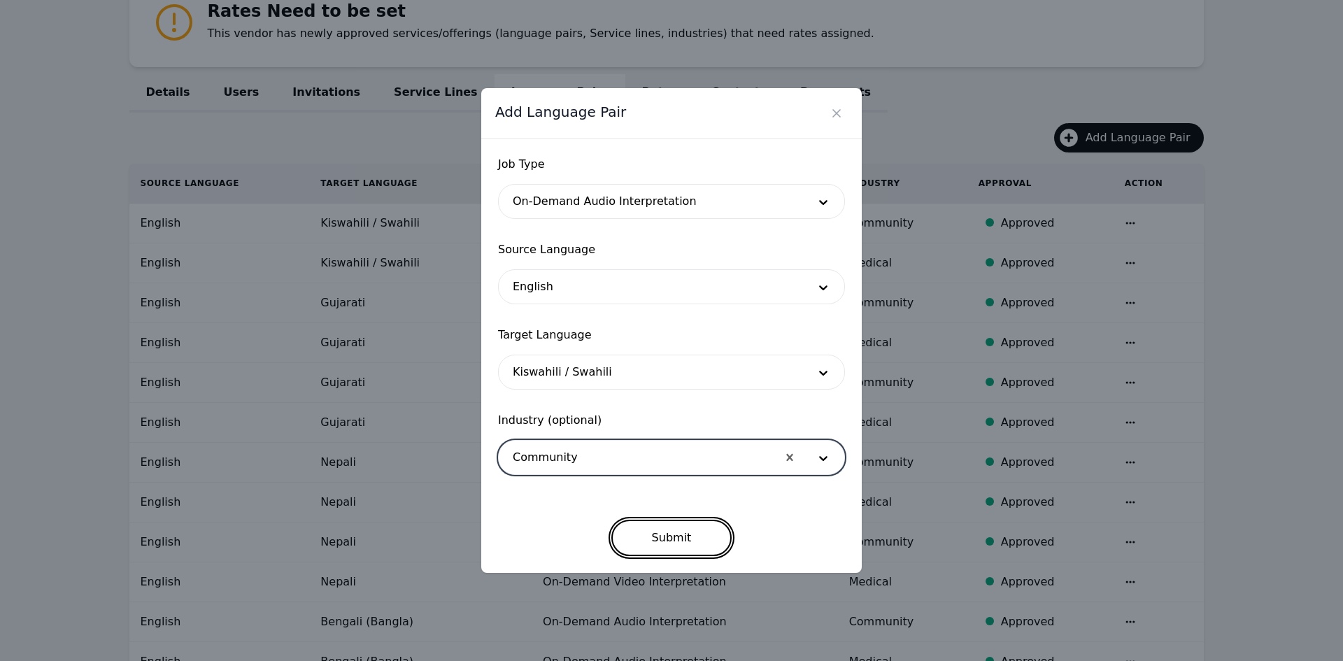
click at [639, 529] on button "Submit" at bounding box center [671, 538] width 121 height 36
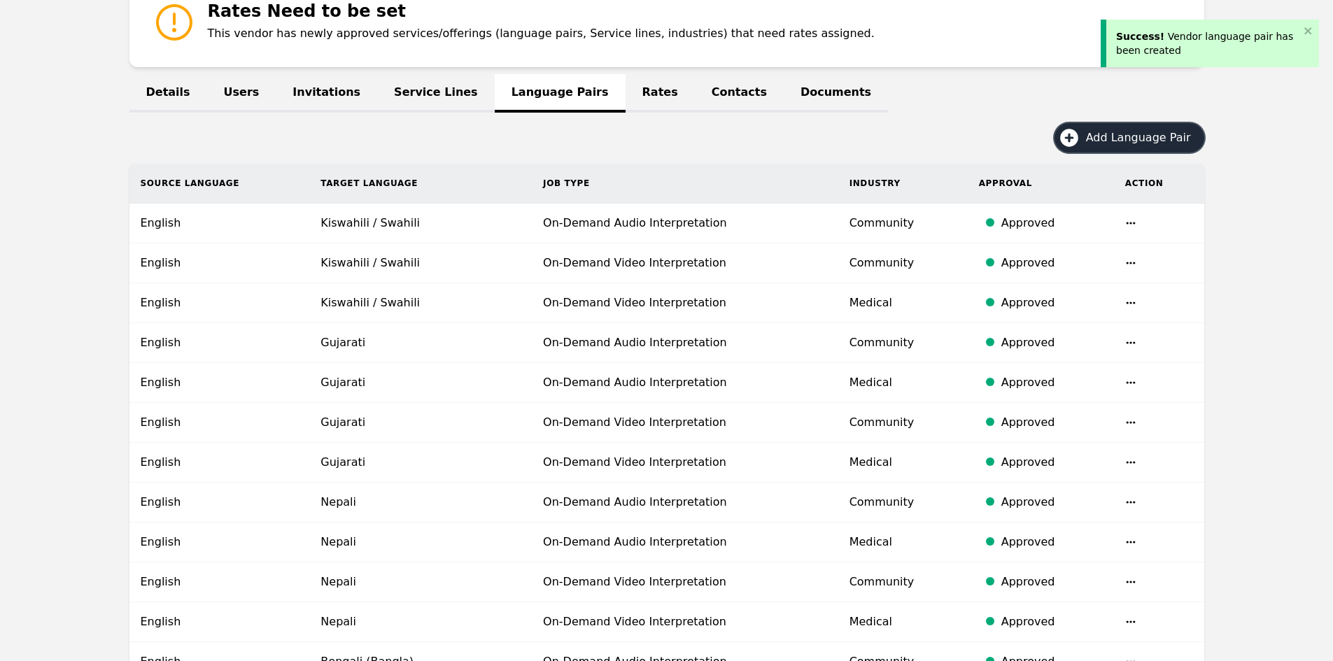
click at [1089, 142] on button "Add Language Pair" at bounding box center [1129, 137] width 150 height 29
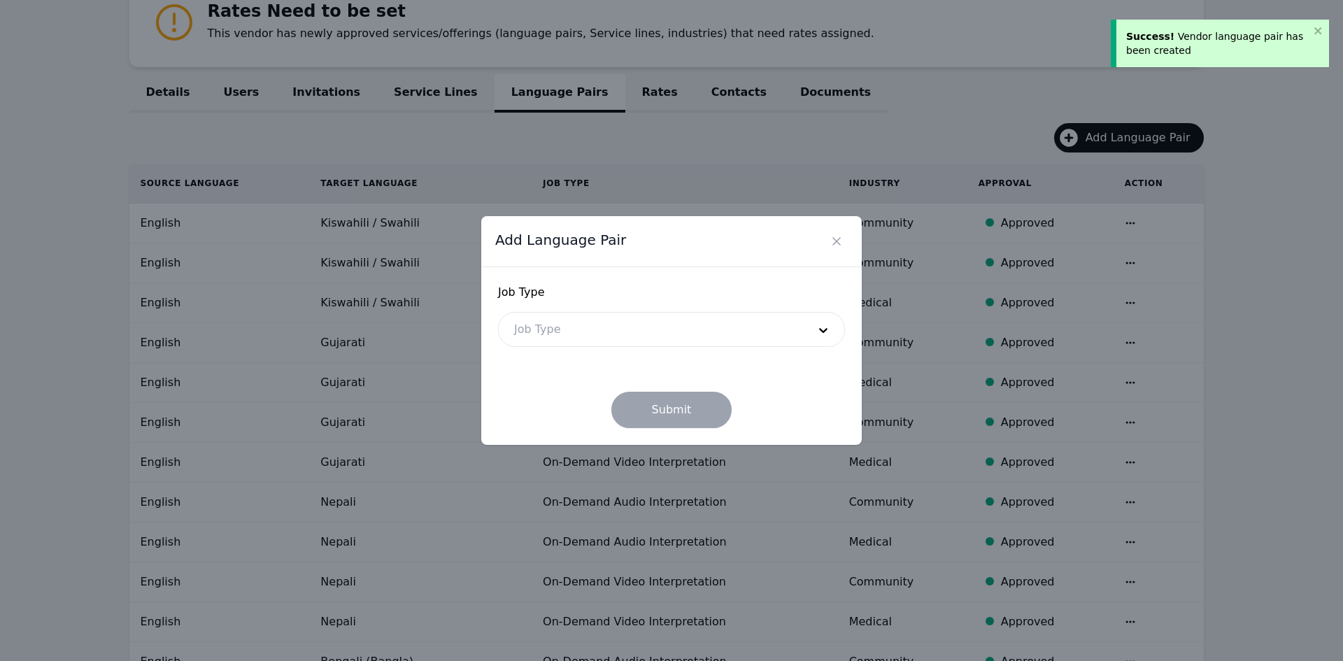
click at [670, 315] on div at bounding box center [651, 330] width 304 height 34
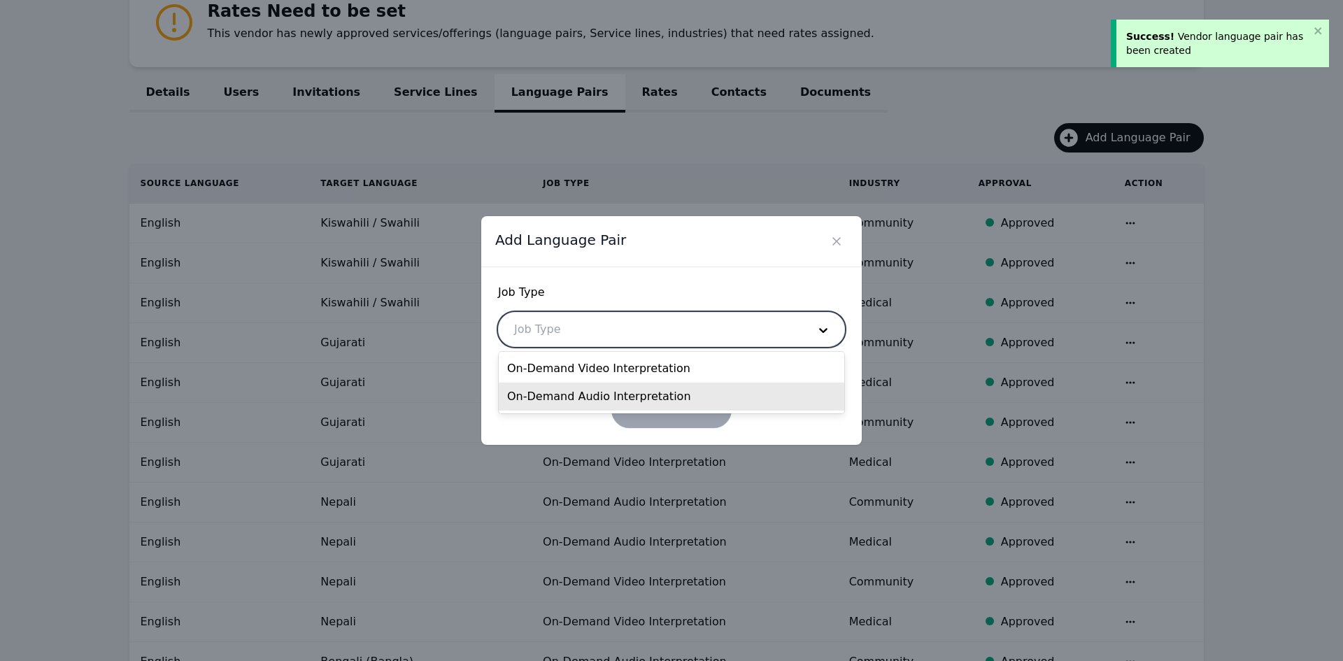
click at [629, 396] on div "On-Demand Audio Interpretation" at bounding box center [672, 397] width 346 height 28
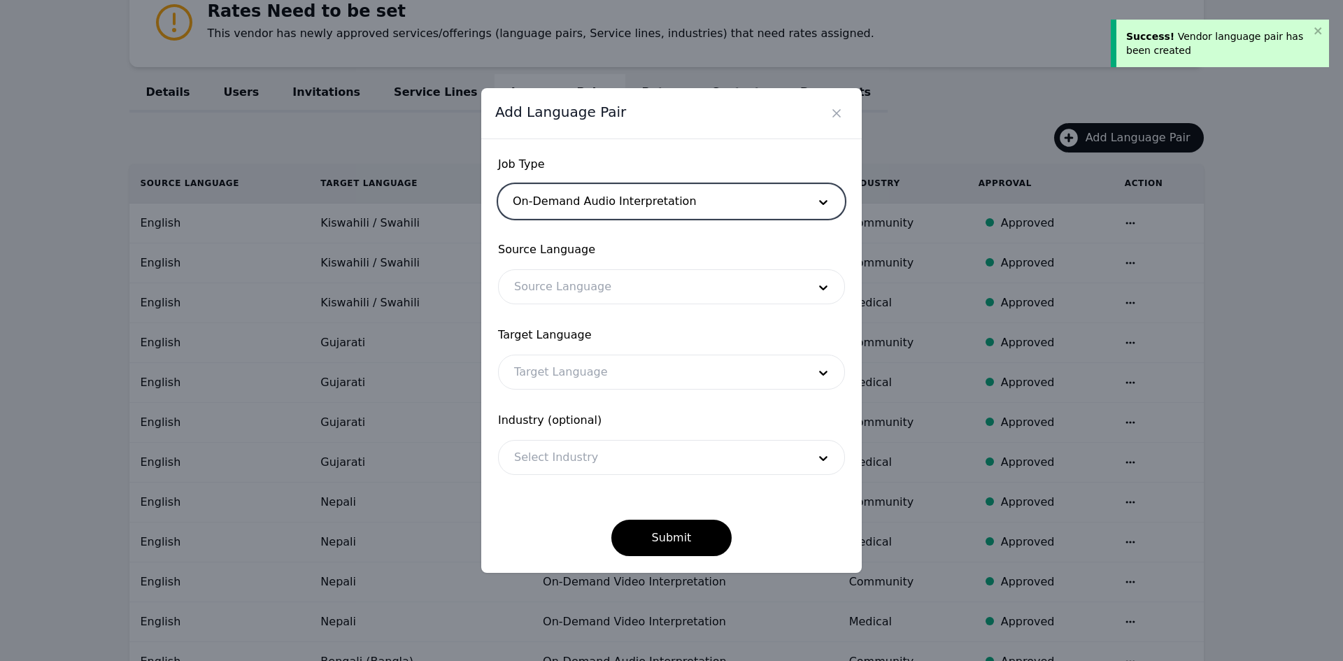
click at [590, 276] on div at bounding box center [651, 287] width 304 height 34
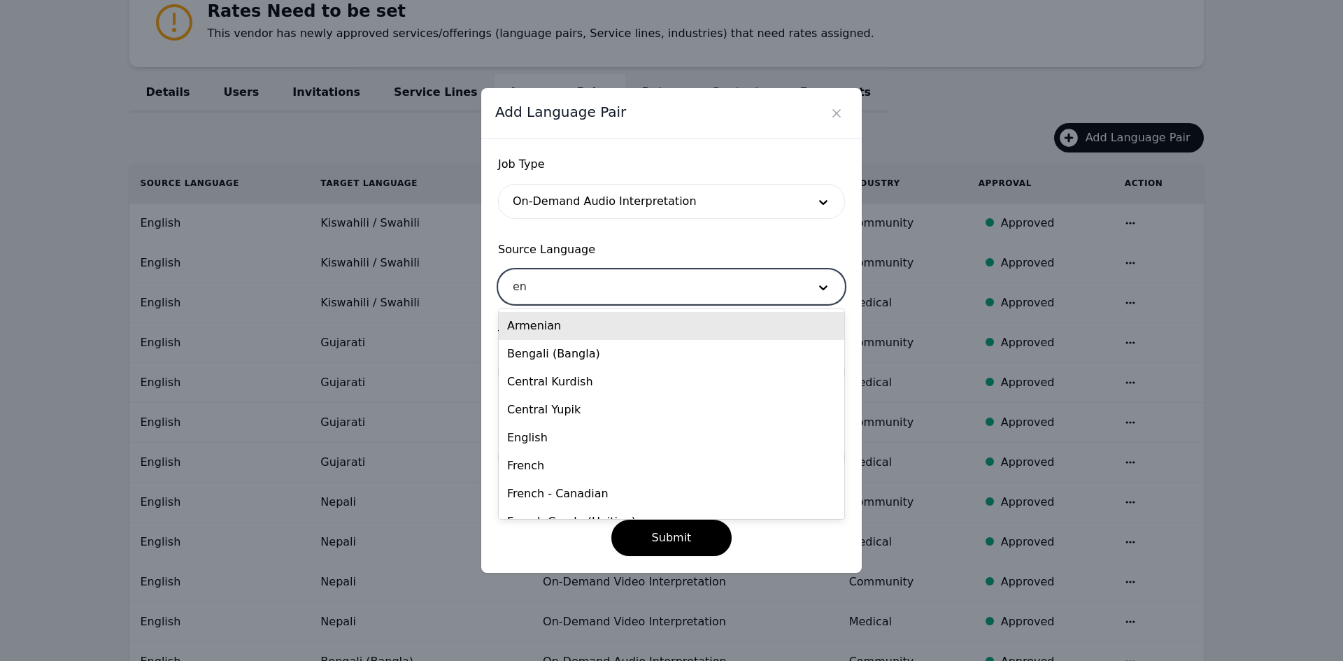
type input "eng"
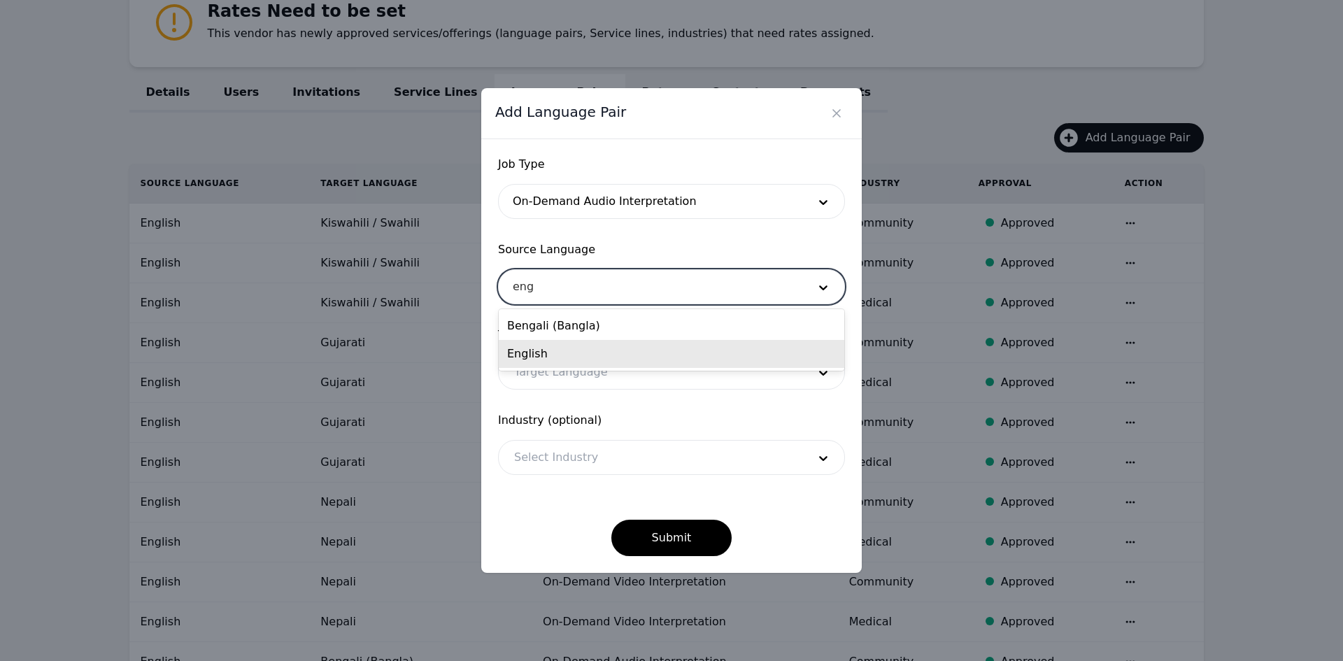
click at [580, 353] on div "English" at bounding box center [672, 354] width 346 height 28
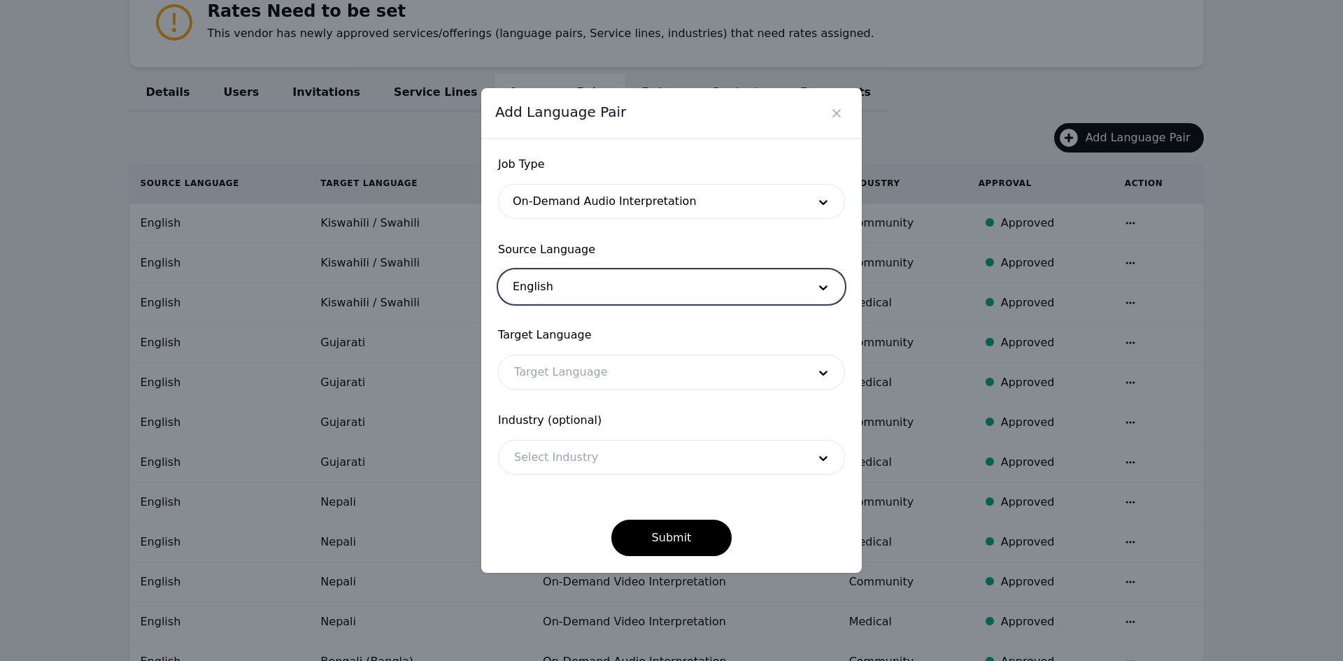
click at [569, 366] on div at bounding box center [651, 372] width 304 height 34
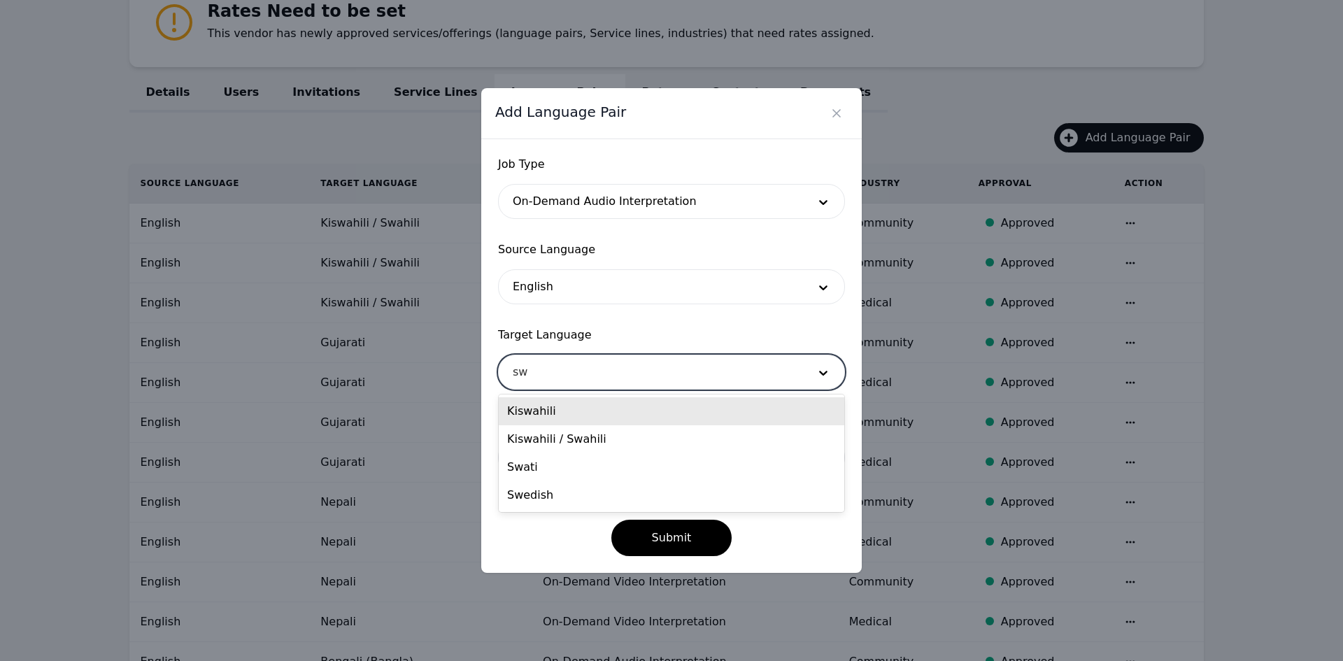
type input "swa"
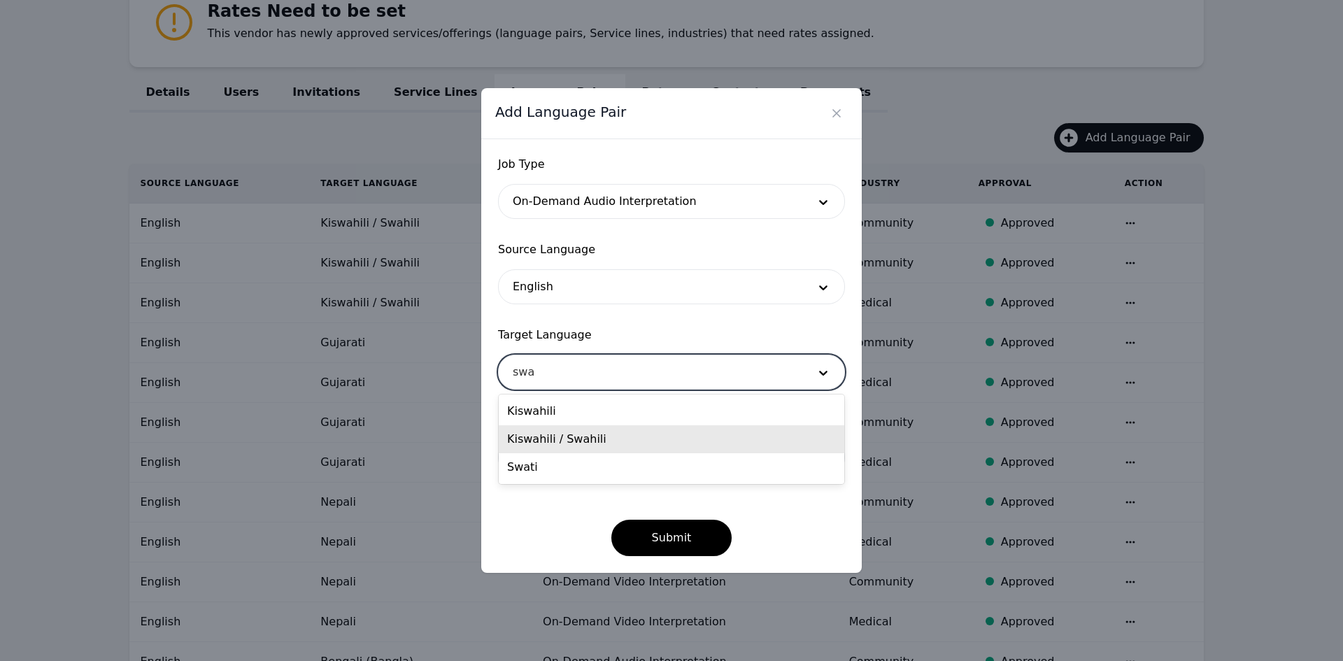
click at [567, 432] on div "Kiswahili / Swahili" at bounding box center [672, 439] width 346 height 28
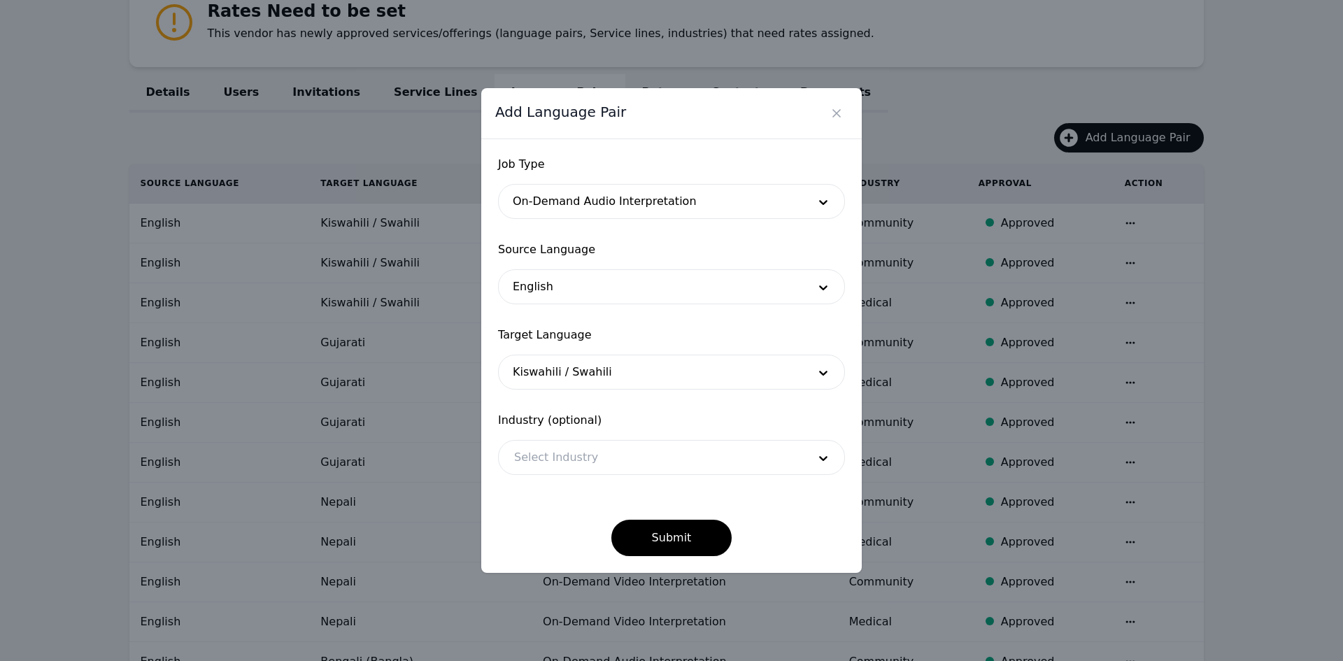
click at [558, 434] on div "Industry (optional) Select Industry" at bounding box center [671, 443] width 347 height 63
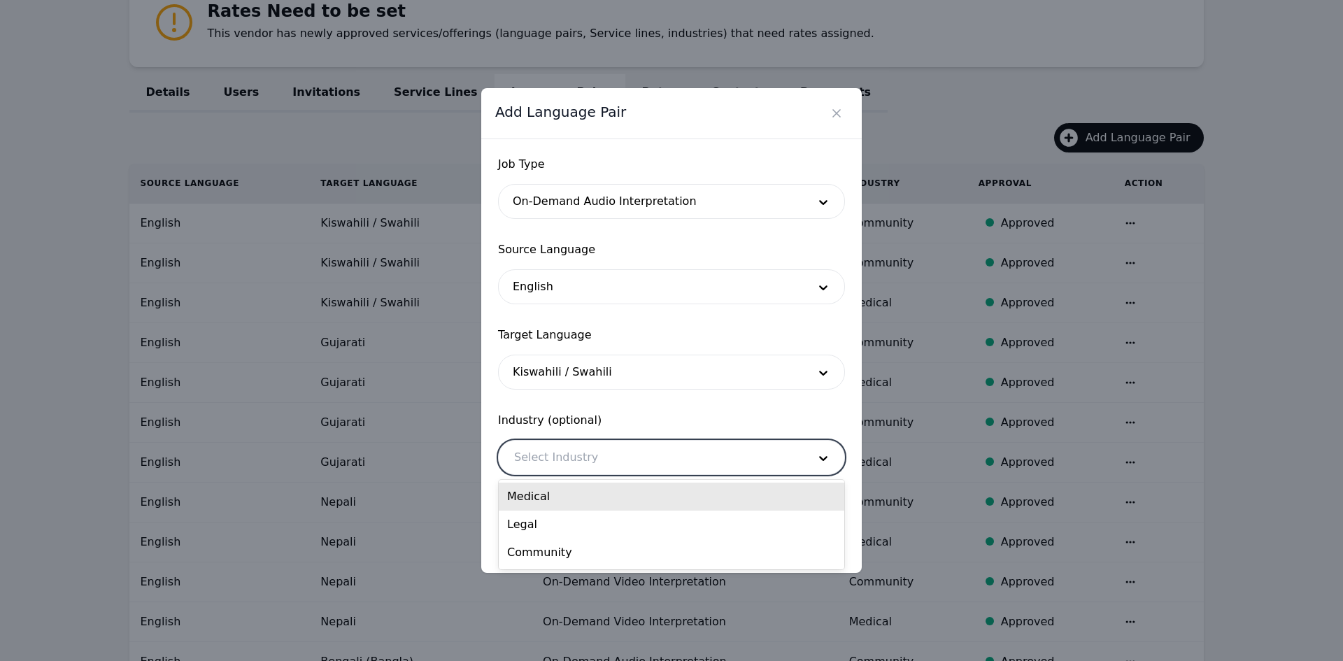
click at [558, 456] on div at bounding box center [651, 458] width 304 height 34
click at [549, 495] on div "Medical" at bounding box center [672, 497] width 346 height 28
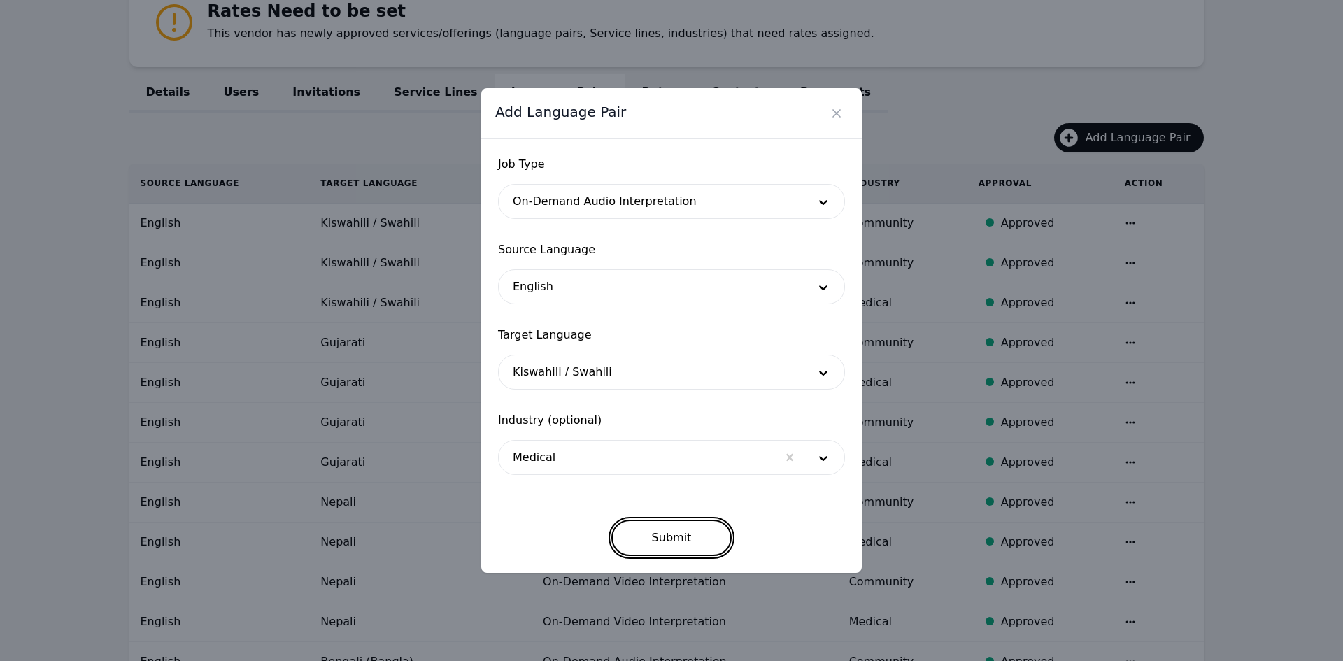
click at [697, 538] on button "Submit" at bounding box center [671, 538] width 121 height 36
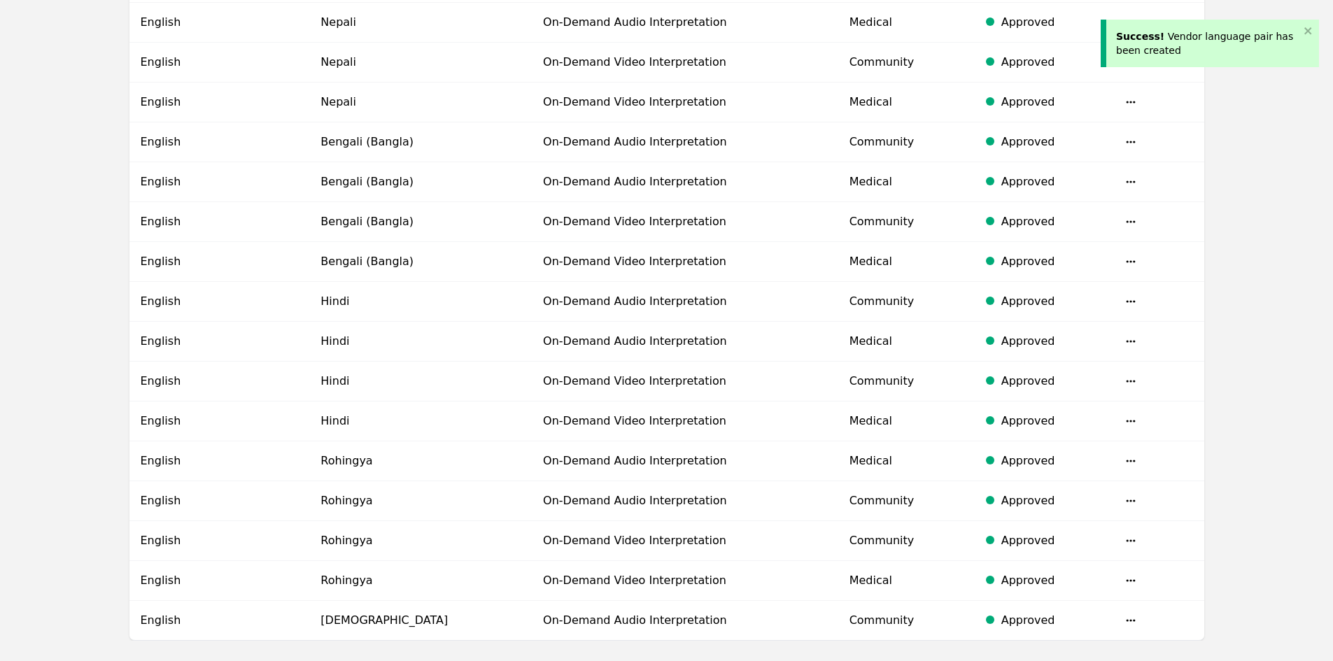
scroll to position [860, 0]
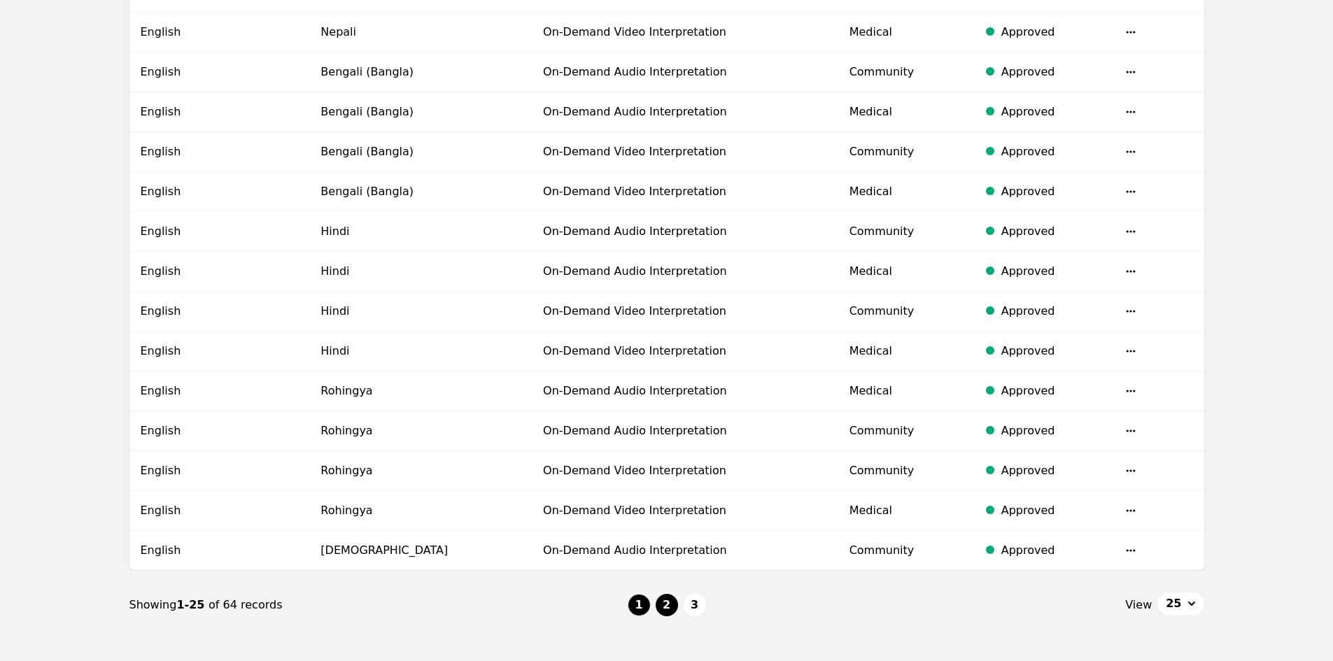
click at [673, 611] on button "2" at bounding box center [667, 605] width 22 height 22
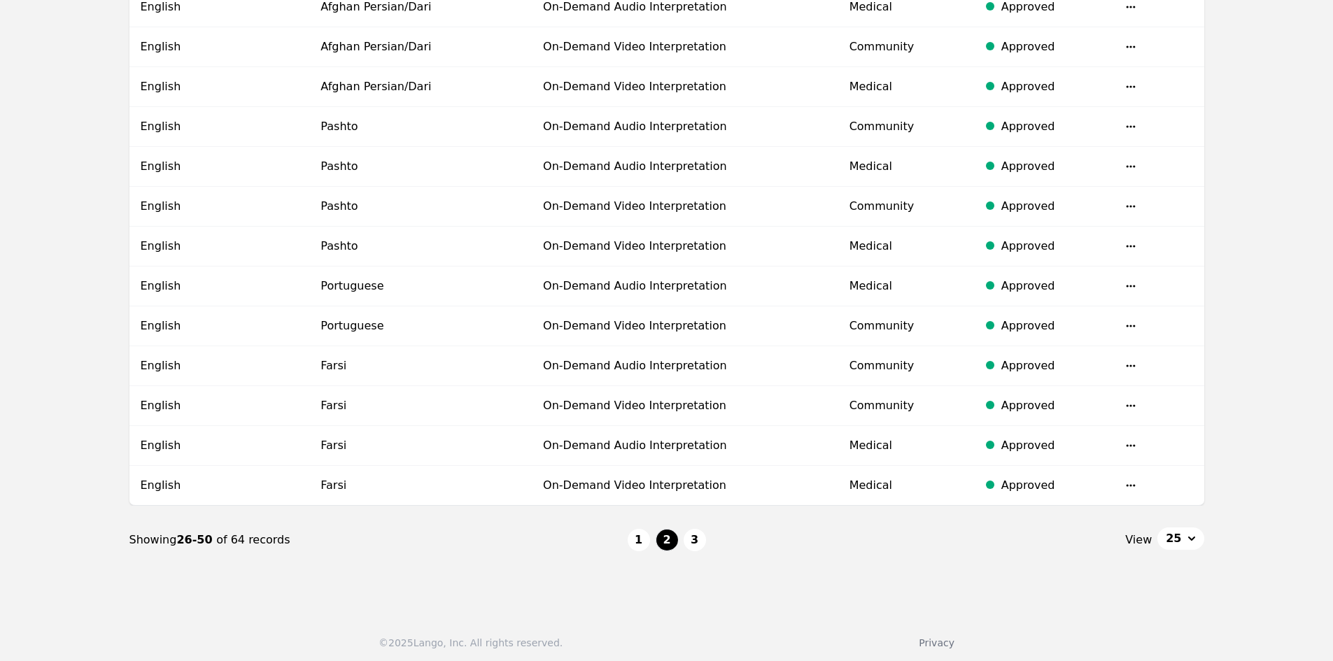
scroll to position [930, 0]
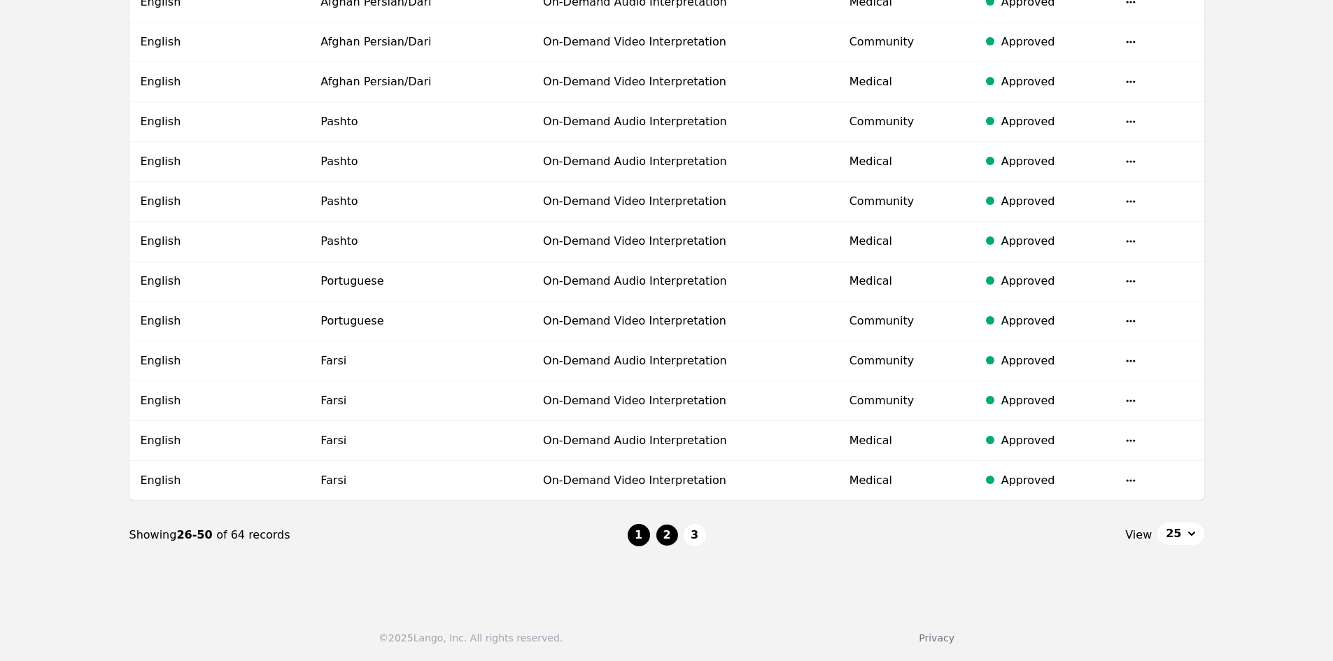
click at [633, 544] on button "1" at bounding box center [639, 535] width 22 height 22
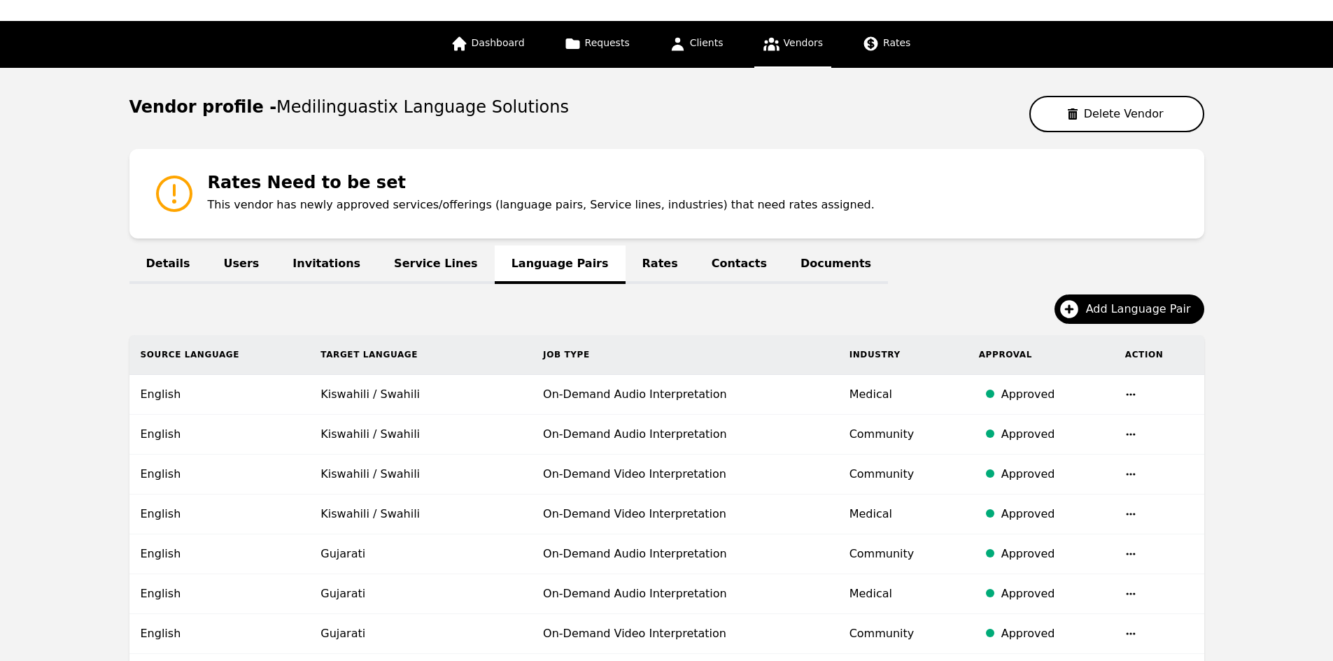
scroll to position [140, 0]
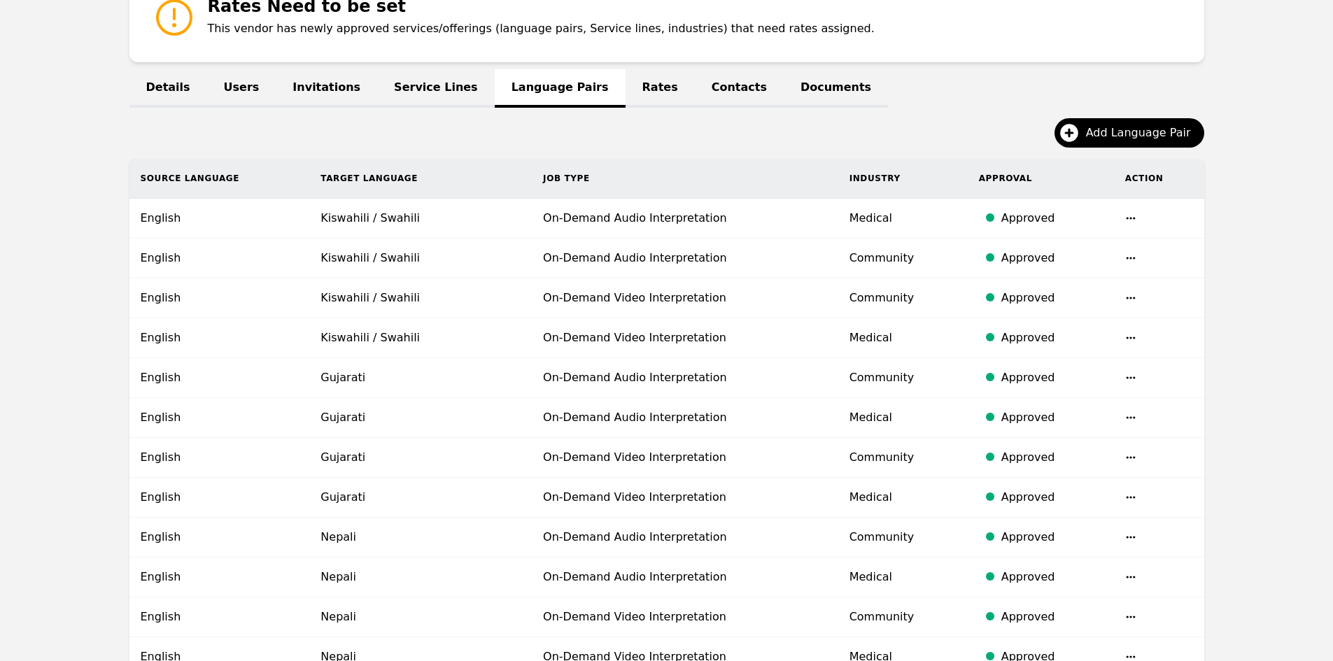
scroll to position [0, 0]
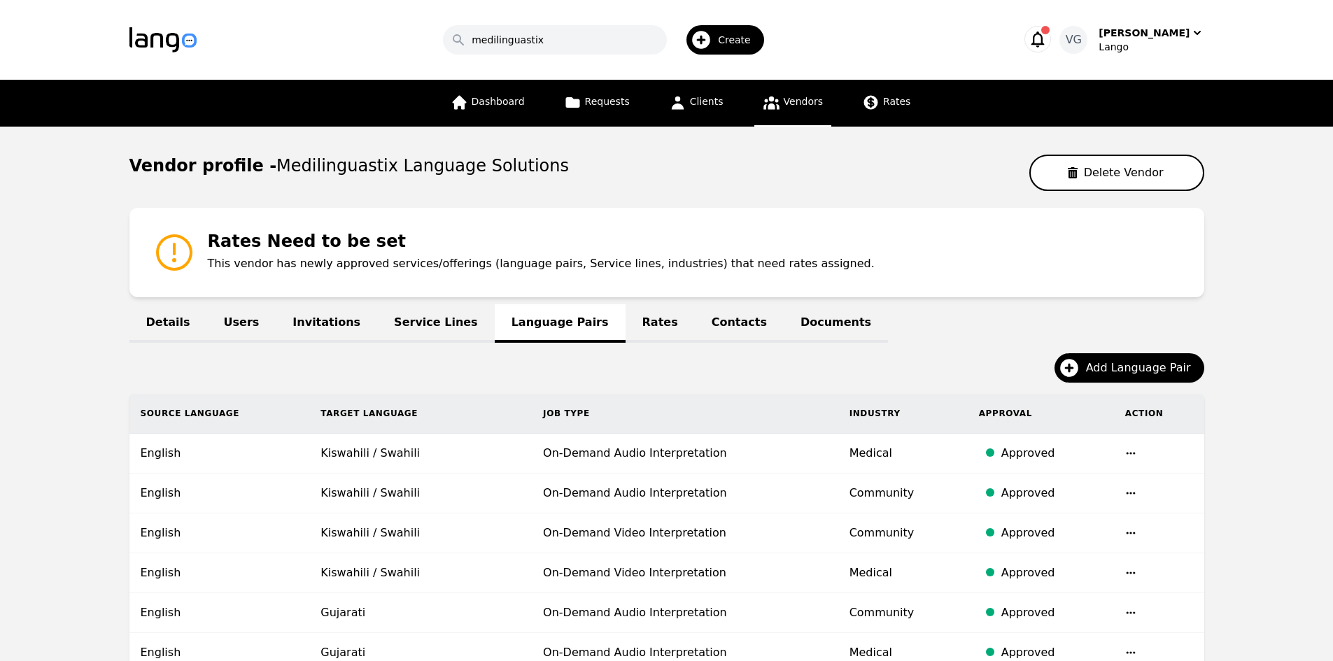
click at [625, 330] on link "Rates" at bounding box center [659, 323] width 69 height 38
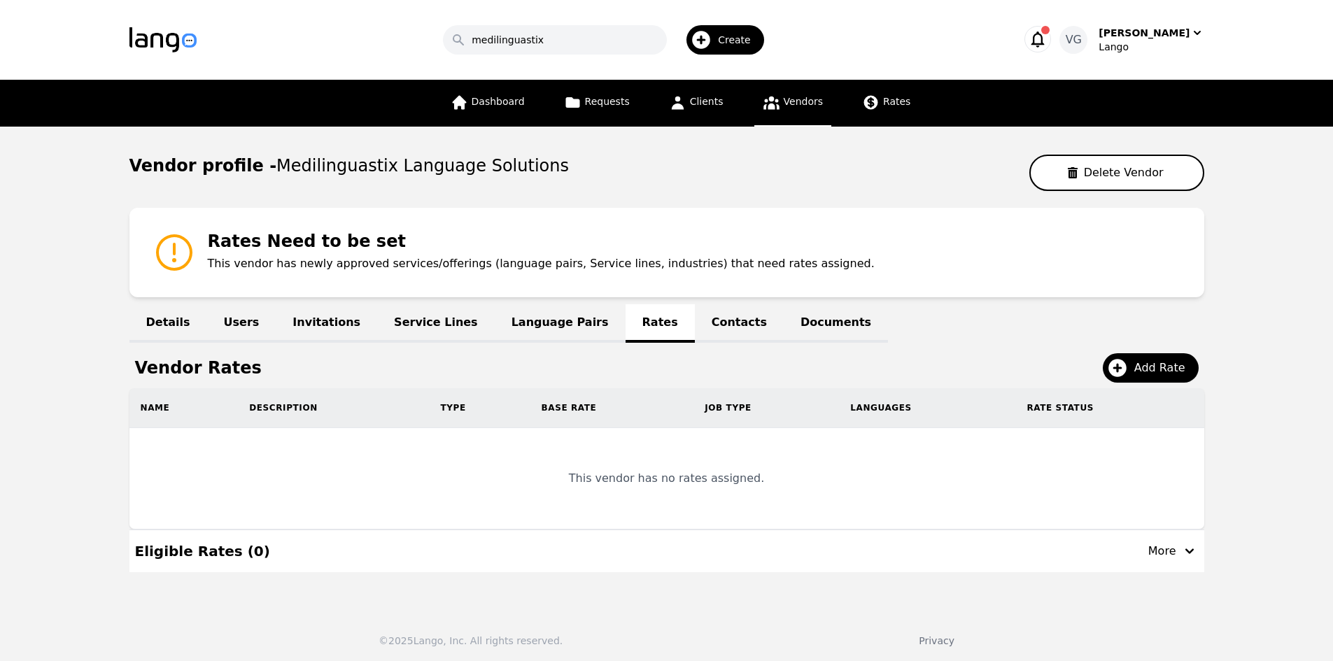
click at [527, 329] on link "Language Pairs" at bounding box center [560, 323] width 131 height 38
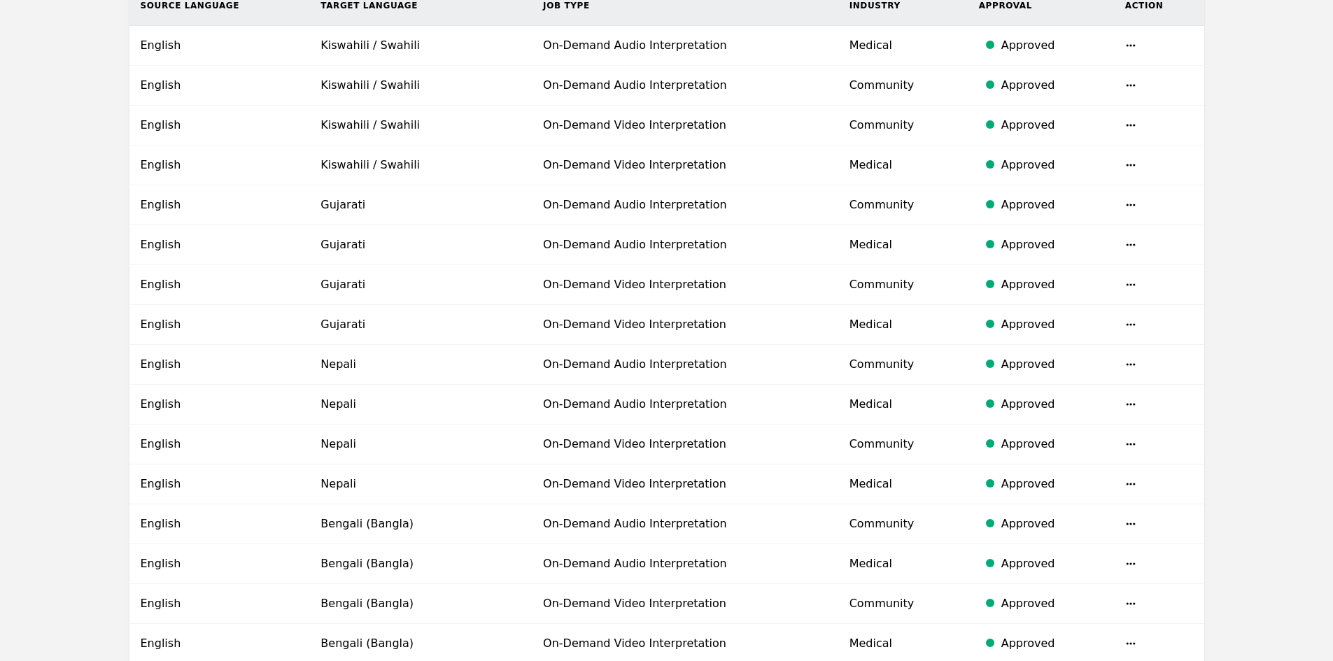
scroll to position [420, 0]
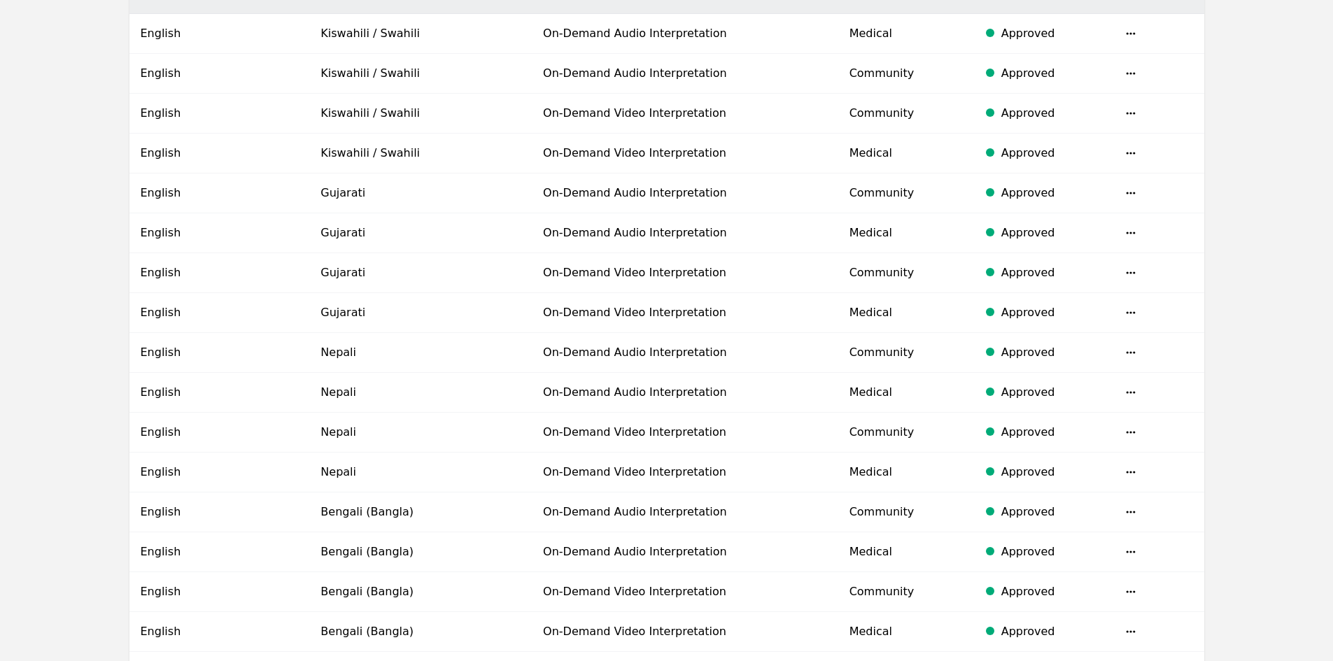
click at [1251, 559] on main "Vendor profile - Medilinguastix Language Solutions Delete Vendor Rates Need to …" at bounding box center [666, 407] width 1333 height 1401
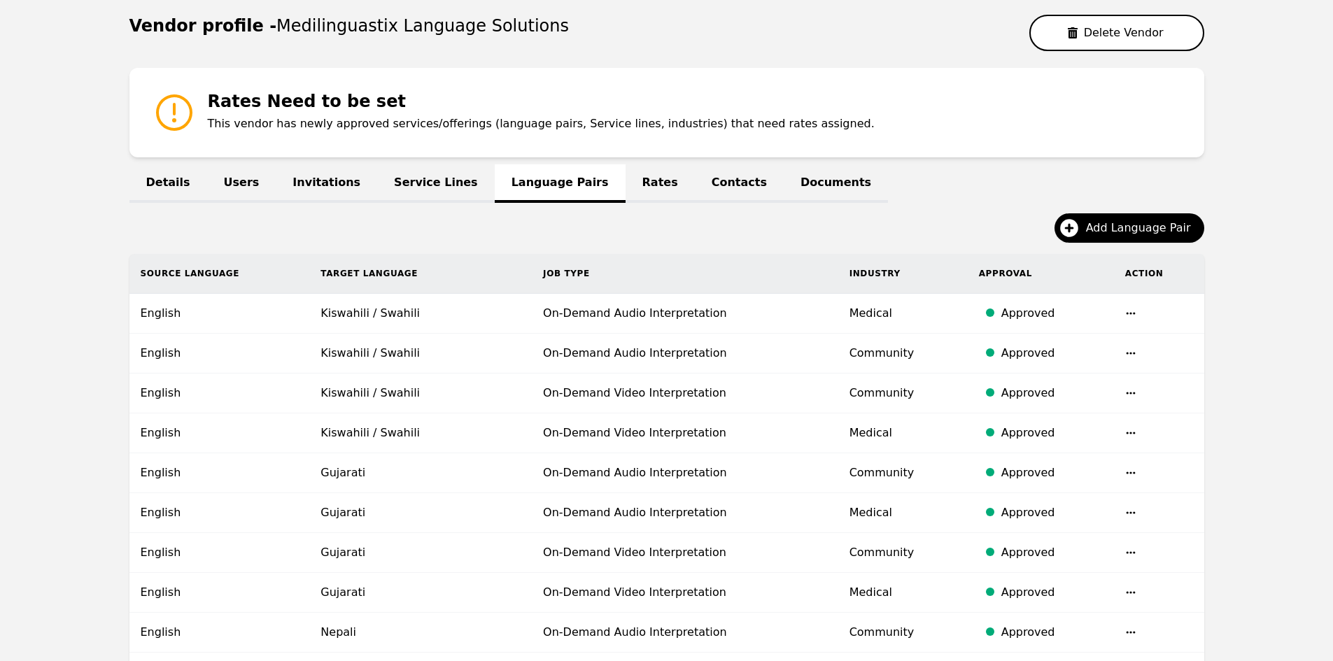
scroll to position [0, 0]
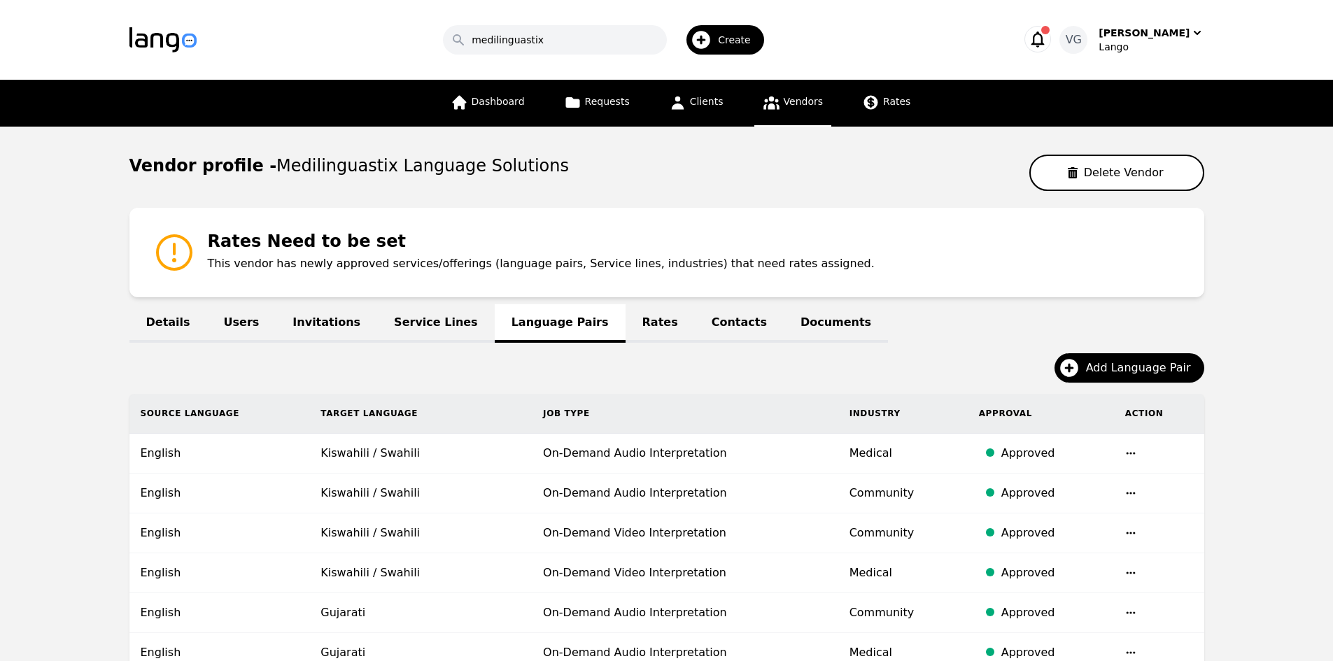
click at [625, 323] on link "Rates" at bounding box center [659, 323] width 69 height 38
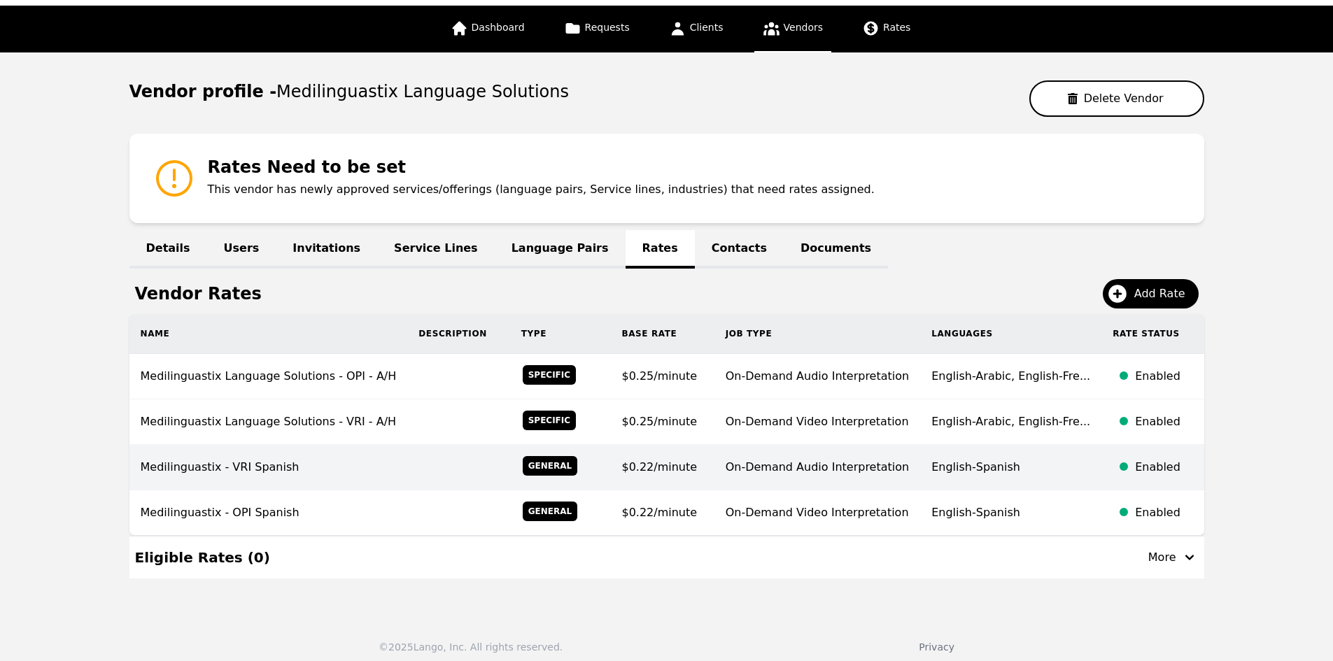
scroll to position [84, 0]
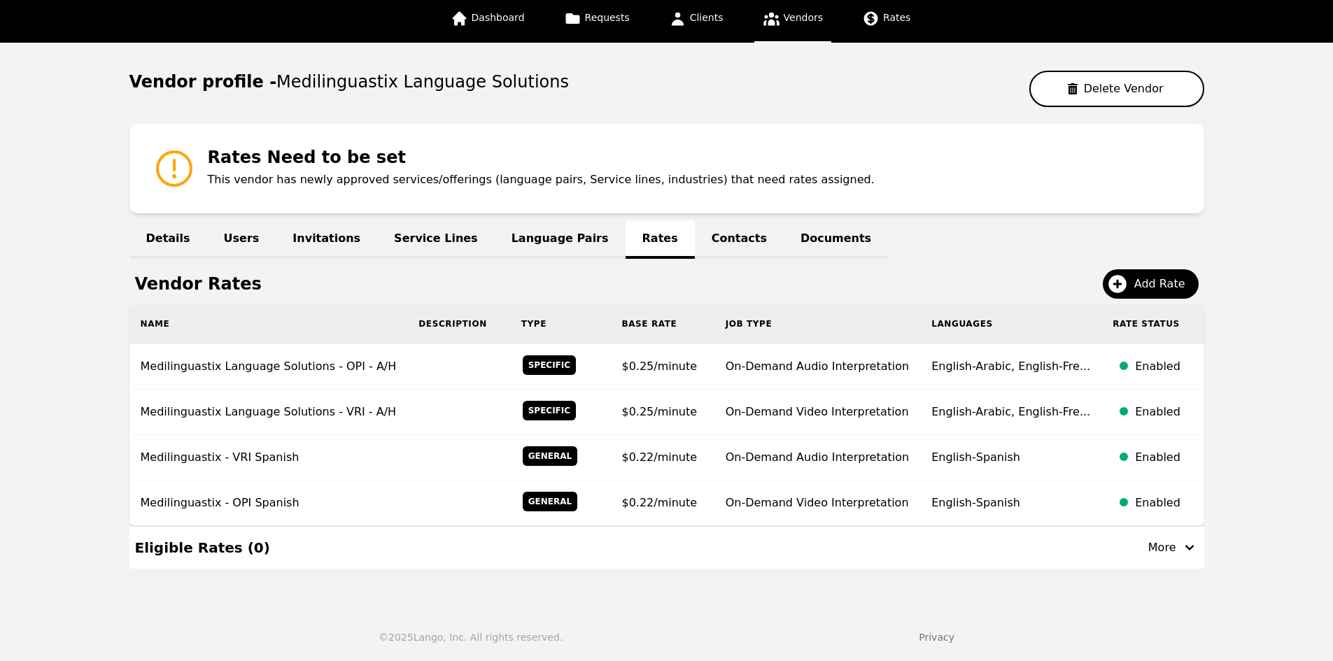
click at [1252, 360] on main "Vendor profile - Medilinguastix Language Solutions Delete Vendor Rates Need to …" at bounding box center [666, 320] width 1333 height 554
drag, startPoint x: 1311, startPoint y: 342, endPoint x: 1301, endPoint y: 330, distance: 15.4
click at [1311, 339] on main "Vendor profile - Medilinguastix Language Solutions Delete Vendor Rates Need to …" at bounding box center [666, 320] width 1333 height 554
click at [1175, 290] on span "Add Rate" at bounding box center [1164, 284] width 61 height 17
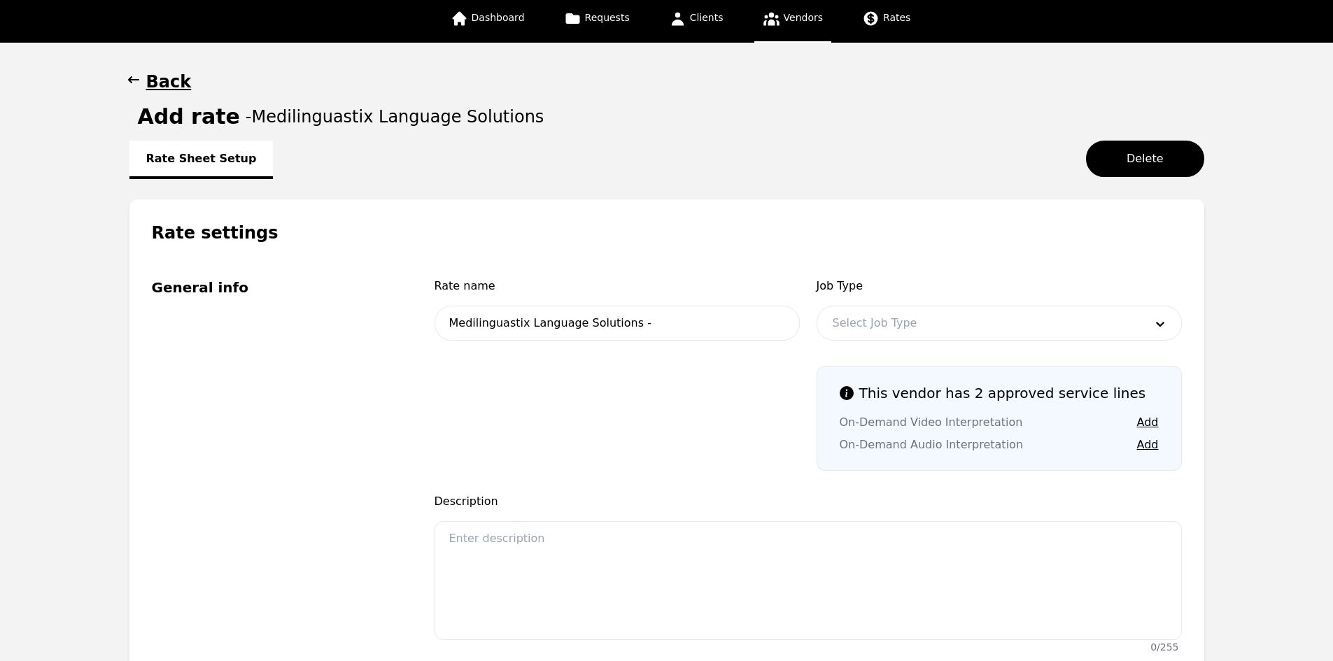
click at [931, 325] on div at bounding box center [978, 323] width 322 height 34
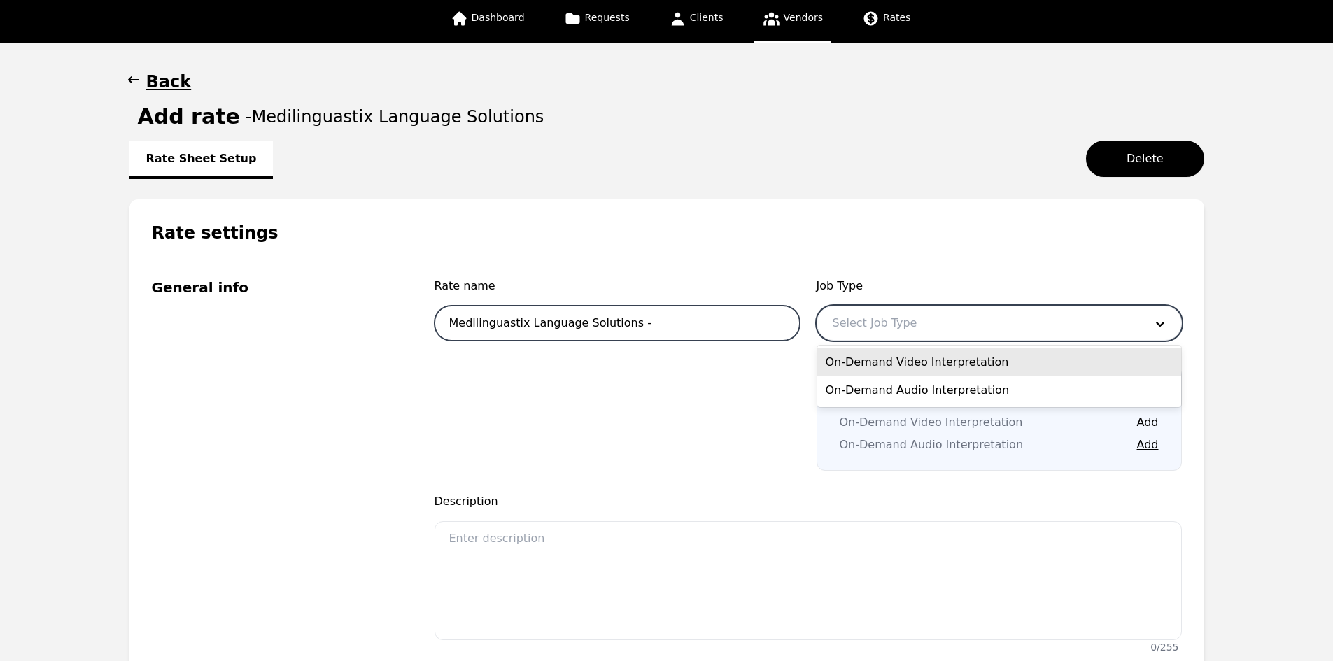
click at [643, 327] on input "Medilinguastix Language Solutions -" at bounding box center [616, 323] width 365 height 35
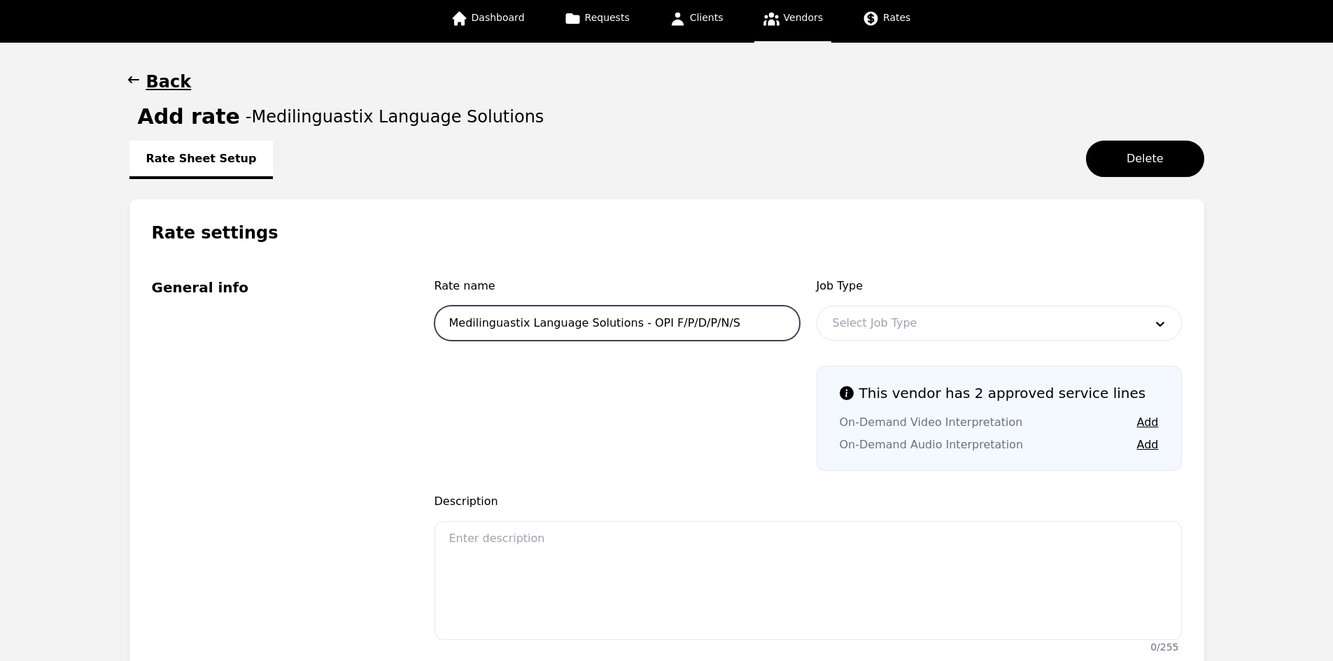
type input "Medilinguastix Language Solutions - OPI F/P/D/P/N/S"
click at [956, 318] on div at bounding box center [978, 323] width 322 height 34
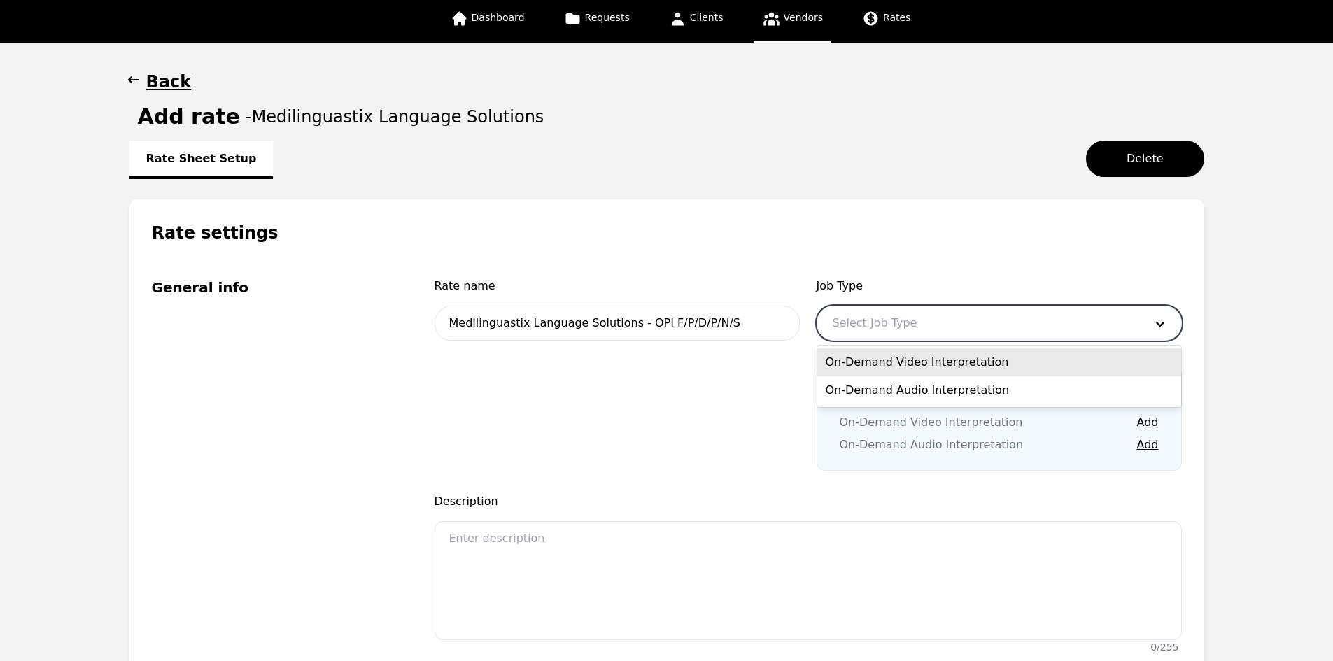
click at [967, 355] on div "On-Demand Video Interpretation" at bounding box center [999, 362] width 364 height 28
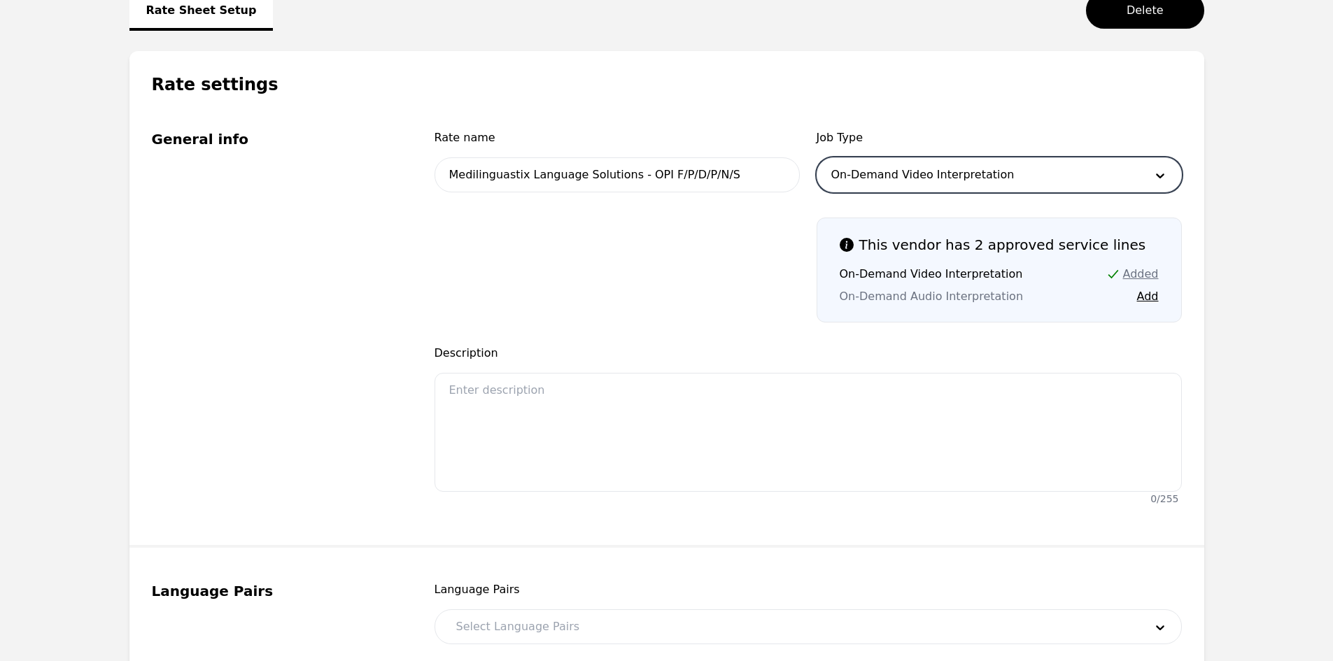
scroll to position [224, 0]
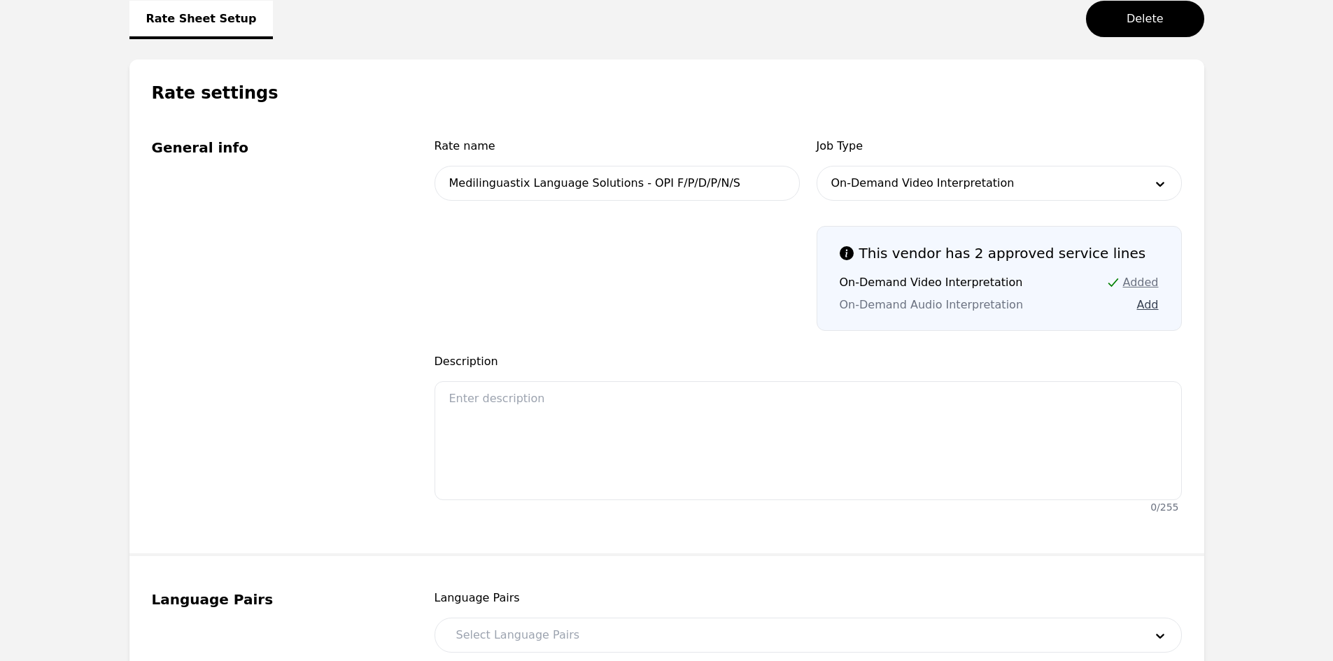
click at [1149, 303] on button "Add" at bounding box center [1148, 305] width 22 height 17
click at [1146, 283] on button "Add" at bounding box center [1148, 282] width 22 height 17
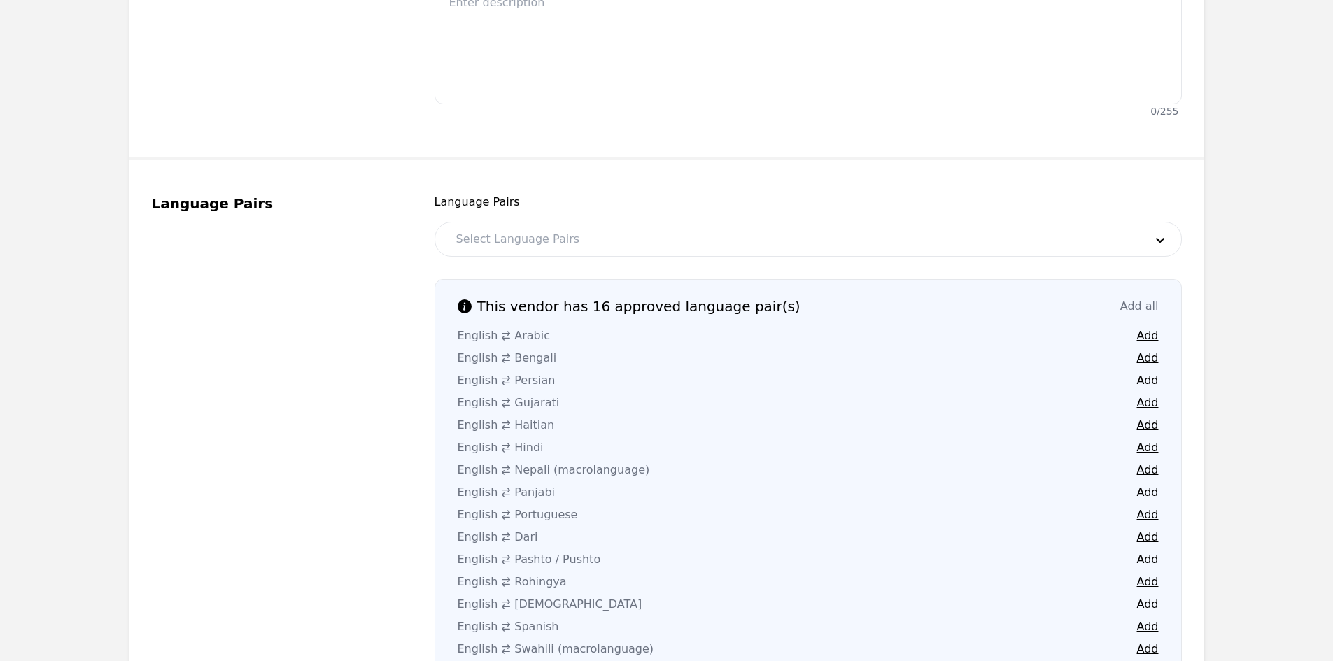
scroll to position [644, 0]
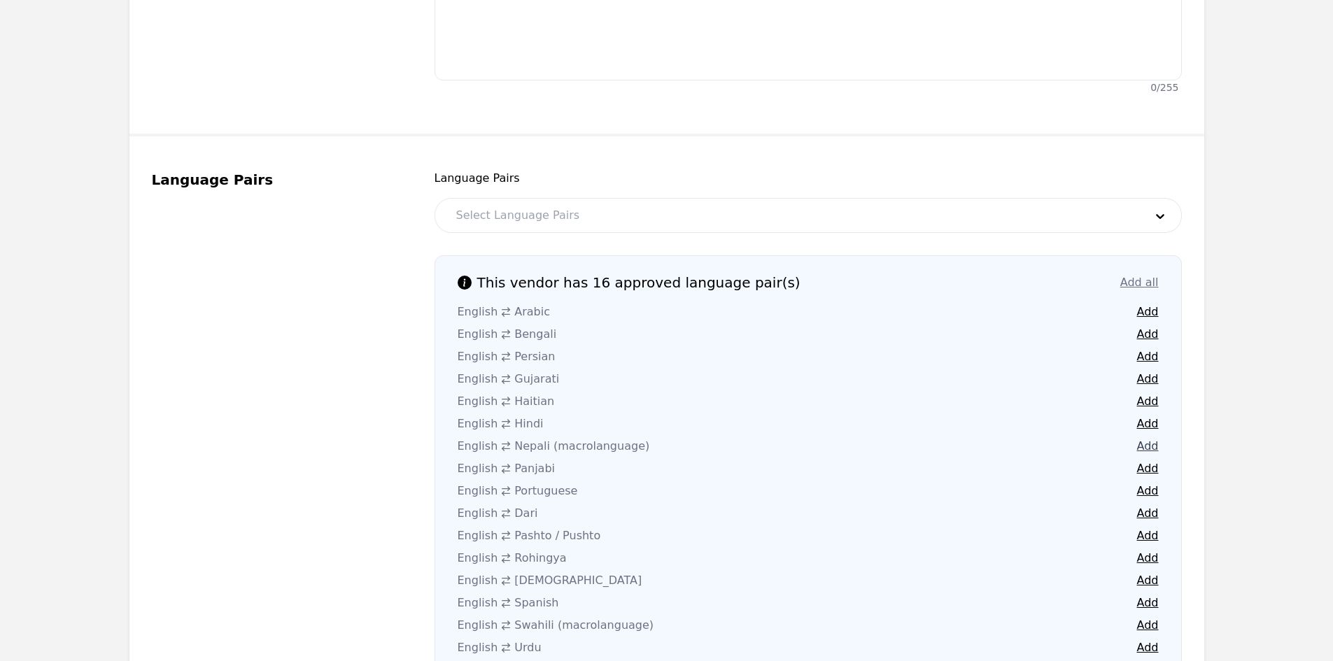
click at [1155, 448] on button "Add" at bounding box center [1148, 446] width 22 height 17
click at [1147, 511] on button "Add" at bounding box center [1148, 513] width 22 height 17
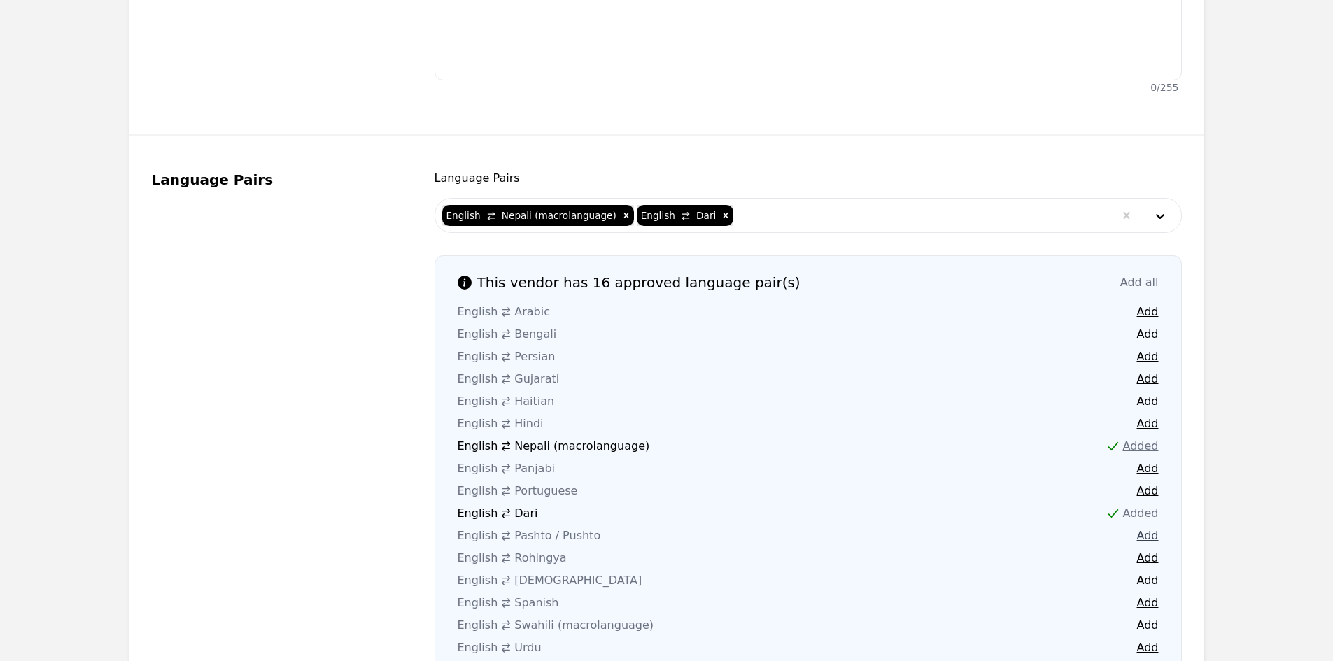
click at [1147, 533] on button "Add" at bounding box center [1148, 536] width 22 height 17
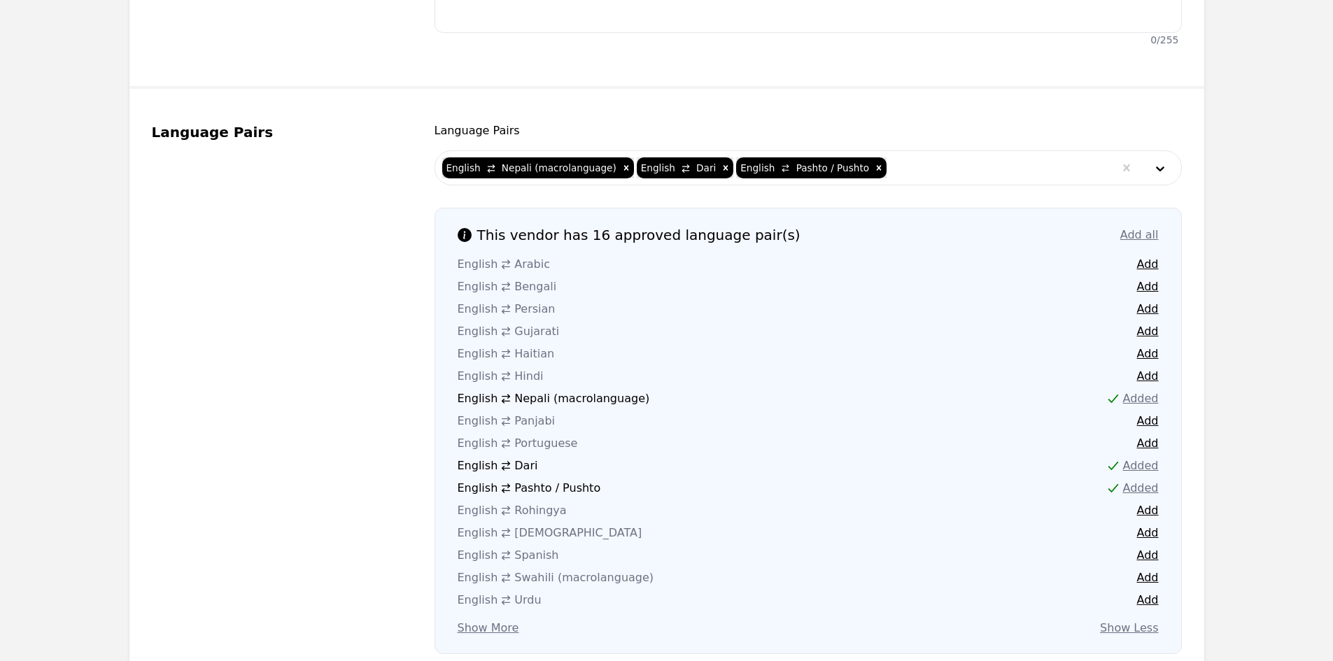
scroll to position [714, 0]
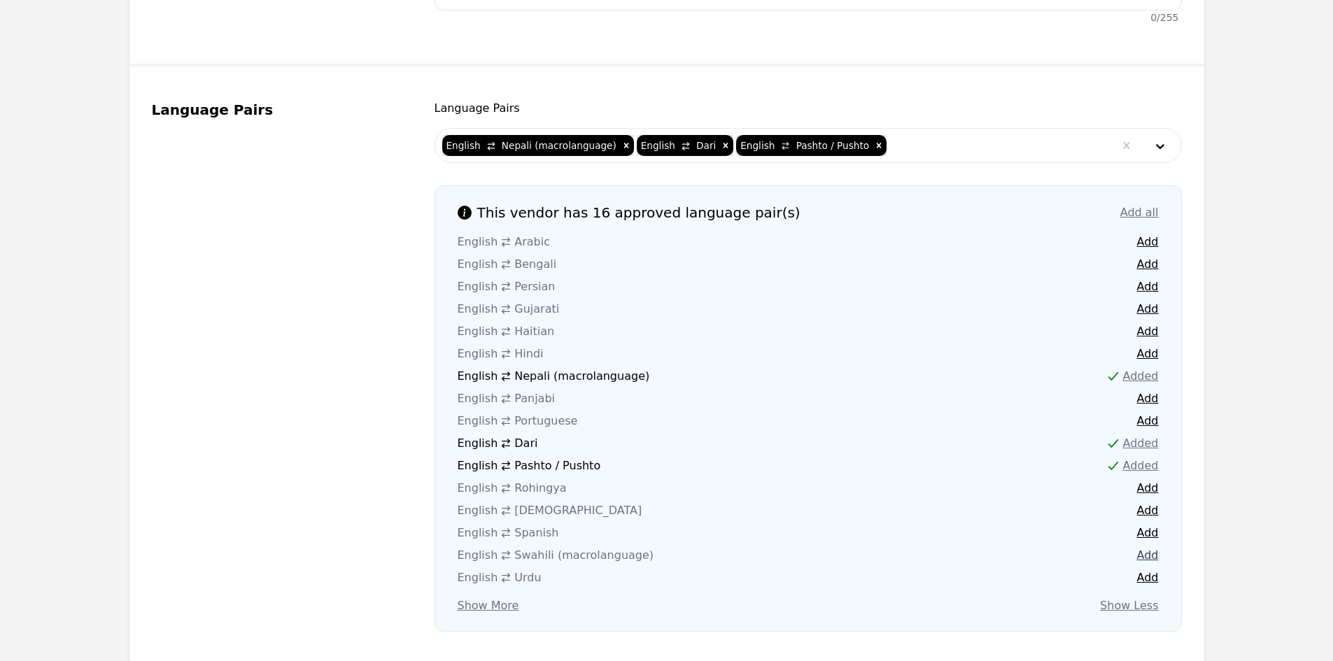
click at [1142, 551] on button "Add" at bounding box center [1148, 555] width 22 height 17
click at [1152, 577] on button "Add" at bounding box center [1148, 577] width 22 height 17
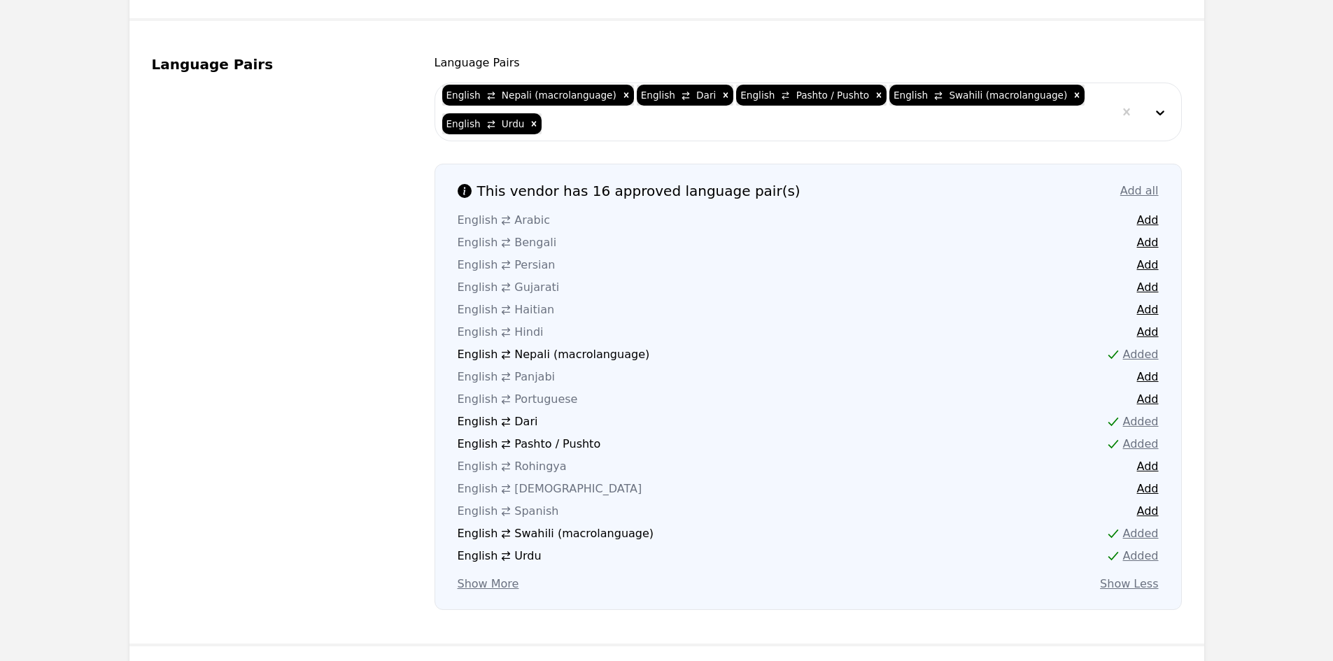
scroll to position [784, 0]
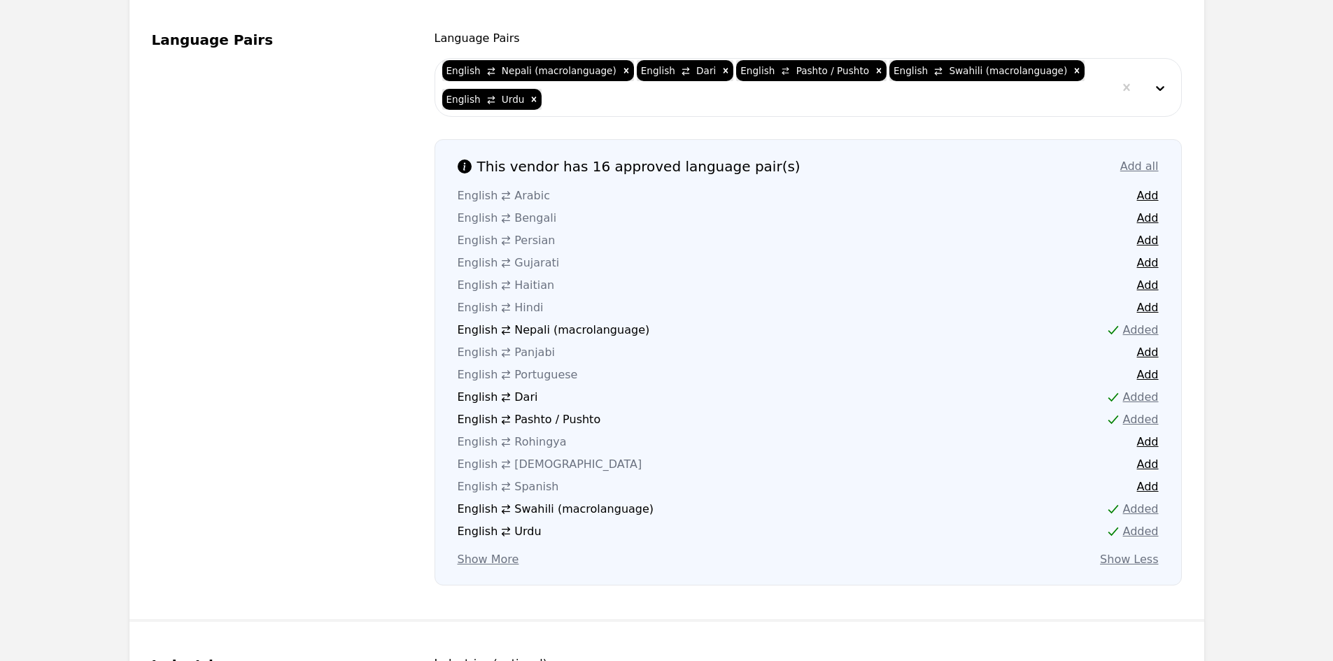
click at [17, 370] on main "Back Add rate - Medilinguastix Language Solutions Rate Sheet Setup Delete Rate …" at bounding box center [666, 436] width 1333 height 2186
click at [1267, 553] on main "Back Add rate - Medilinguastix Language Solutions Rate Sheet Setup Delete Rate …" at bounding box center [666, 436] width 1333 height 2186
click at [29, 419] on main "Back Add rate - Medilinguastix Language Solutions Rate Sheet Setup Delete Rate …" at bounding box center [666, 436] width 1333 height 2186
click at [1147, 355] on button "Add" at bounding box center [1148, 352] width 22 height 17
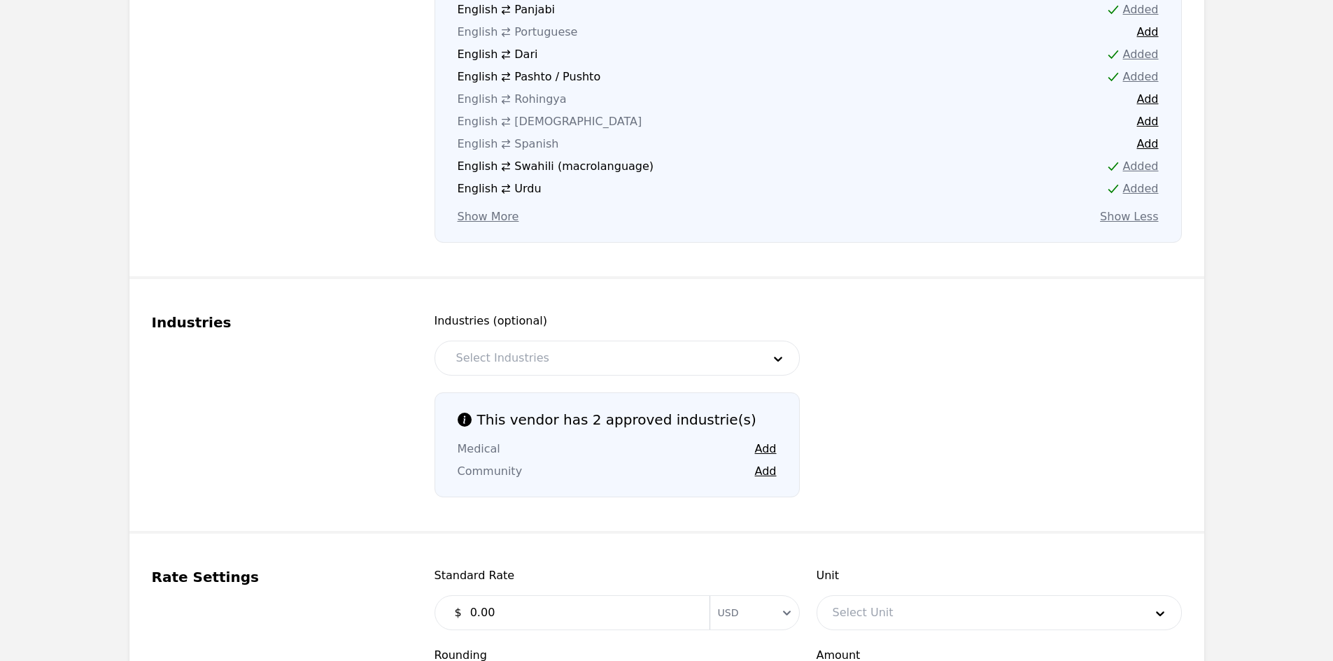
scroll to position [1133, 0]
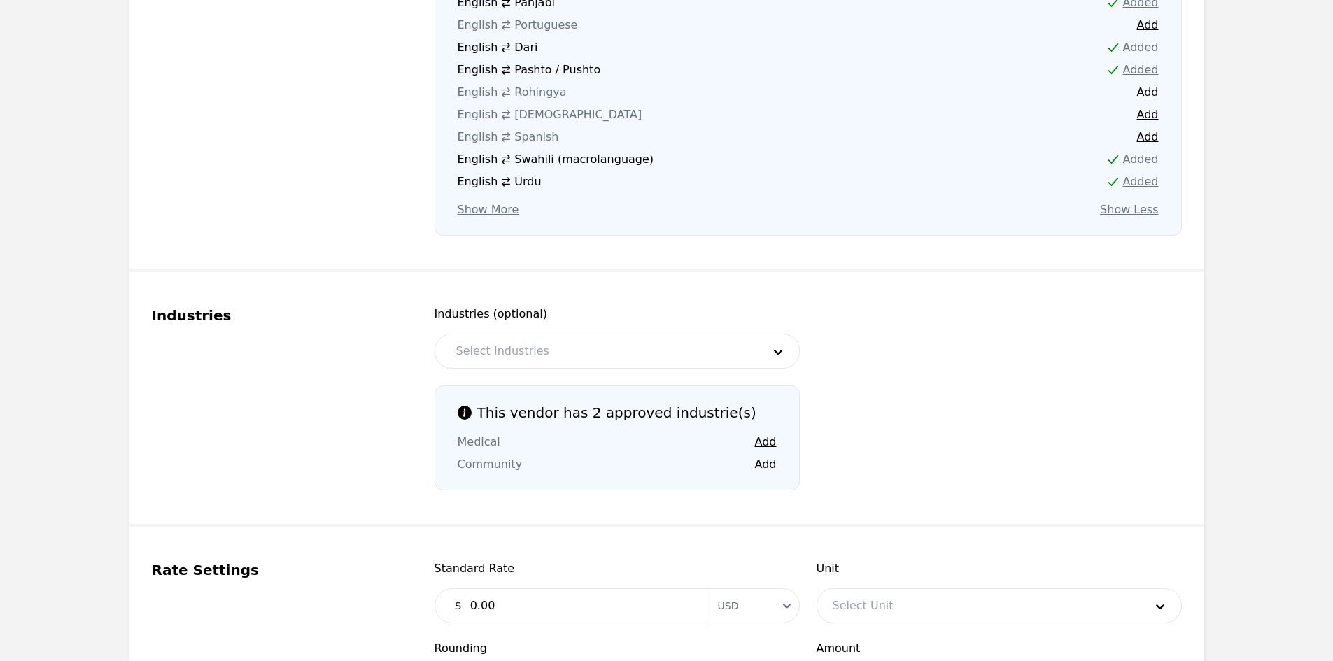
click at [541, 348] on div at bounding box center [599, 351] width 316 height 34
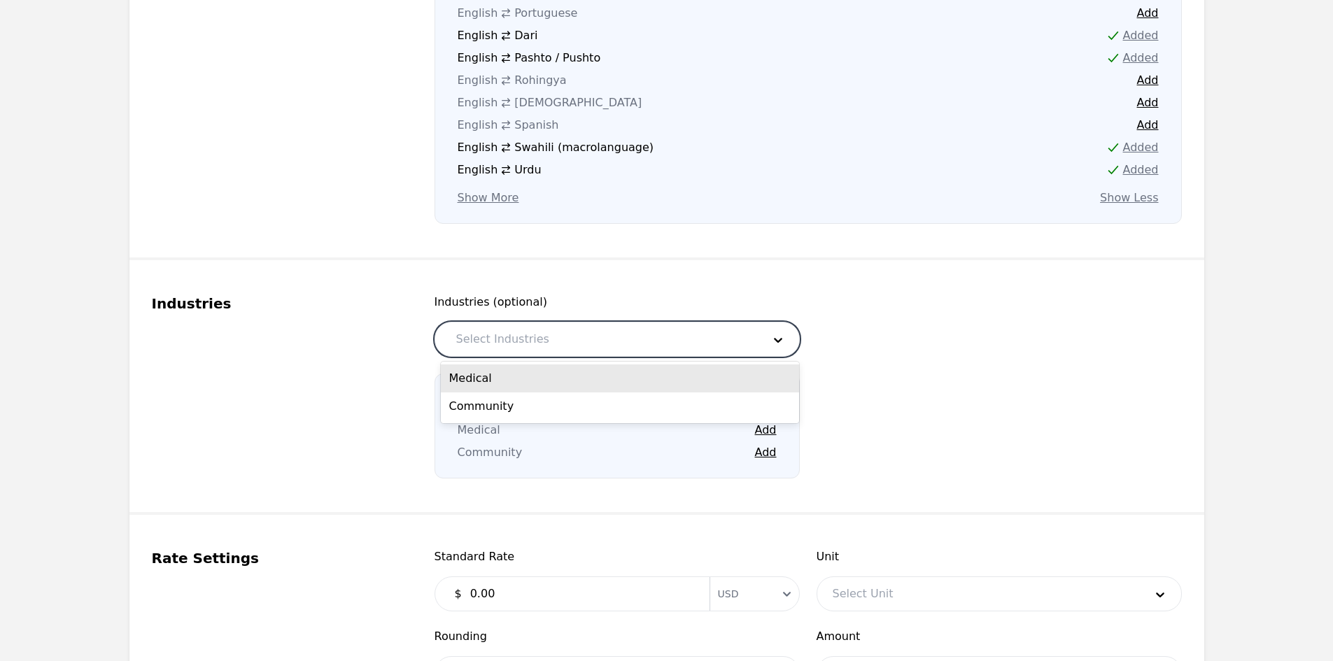
scroll to position [1343, 0]
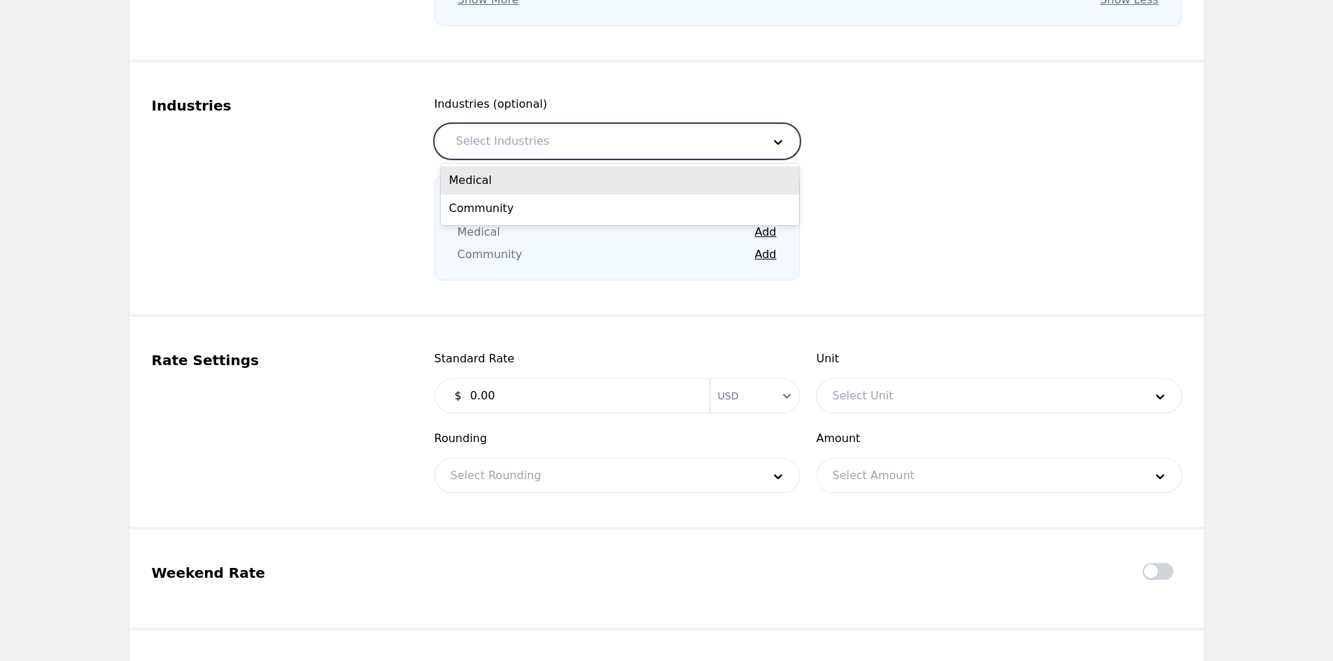
click at [518, 183] on div "Medical" at bounding box center [620, 181] width 358 height 28
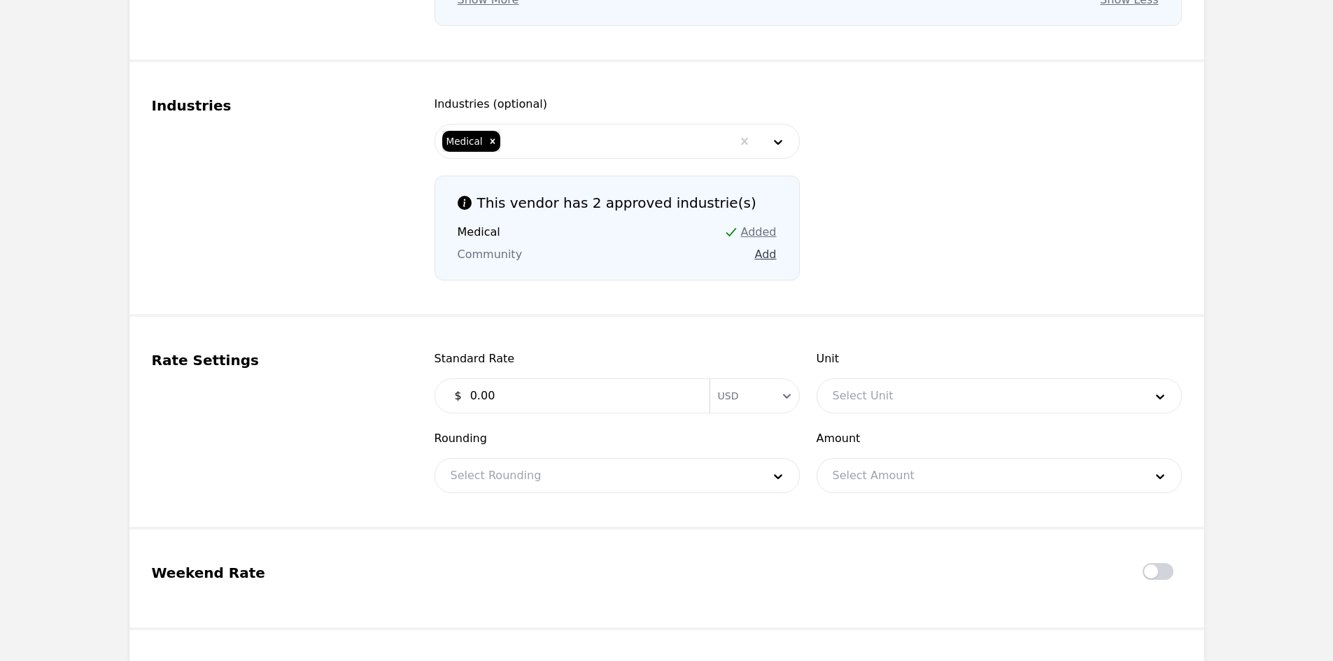
click at [761, 251] on button "Add" at bounding box center [766, 254] width 22 height 17
drag, startPoint x: 761, startPoint y: 251, endPoint x: 671, endPoint y: 303, distance: 104.0
click at [671, 303] on fieldset "Industries Industries (optional) Medical Community This vendor has 2 approved i…" at bounding box center [666, 189] width 1075 height 255
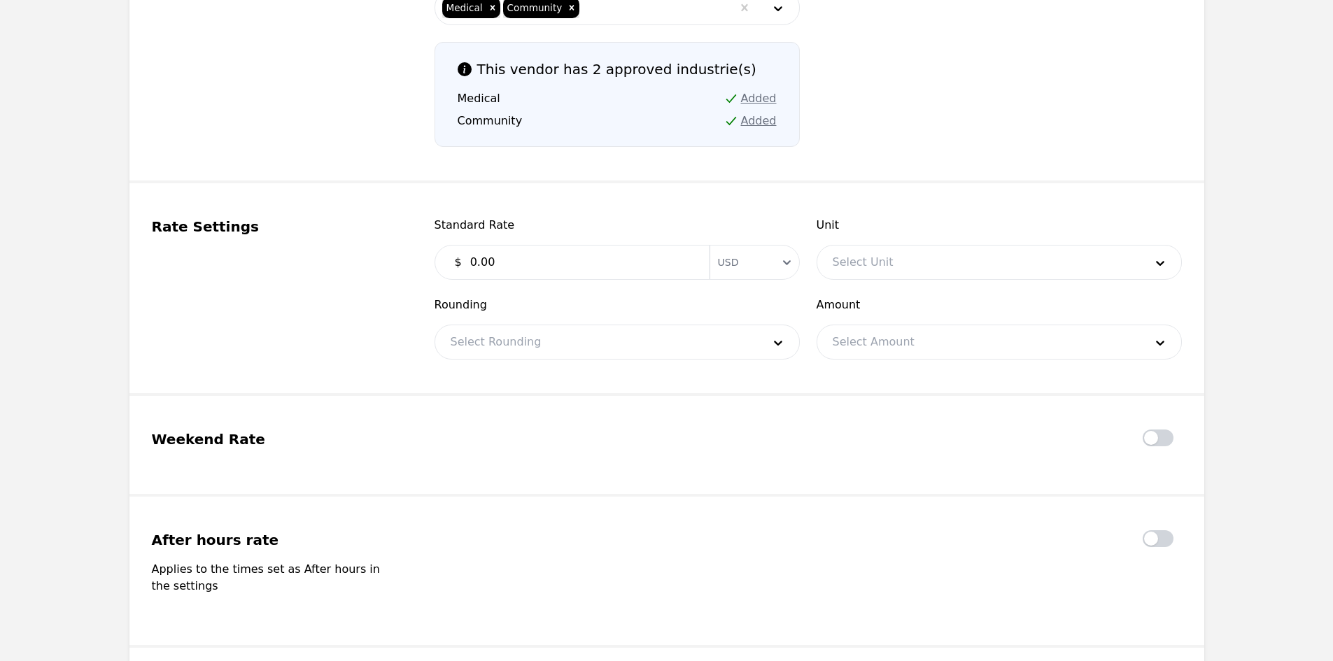
scroll to position [1483, 0]
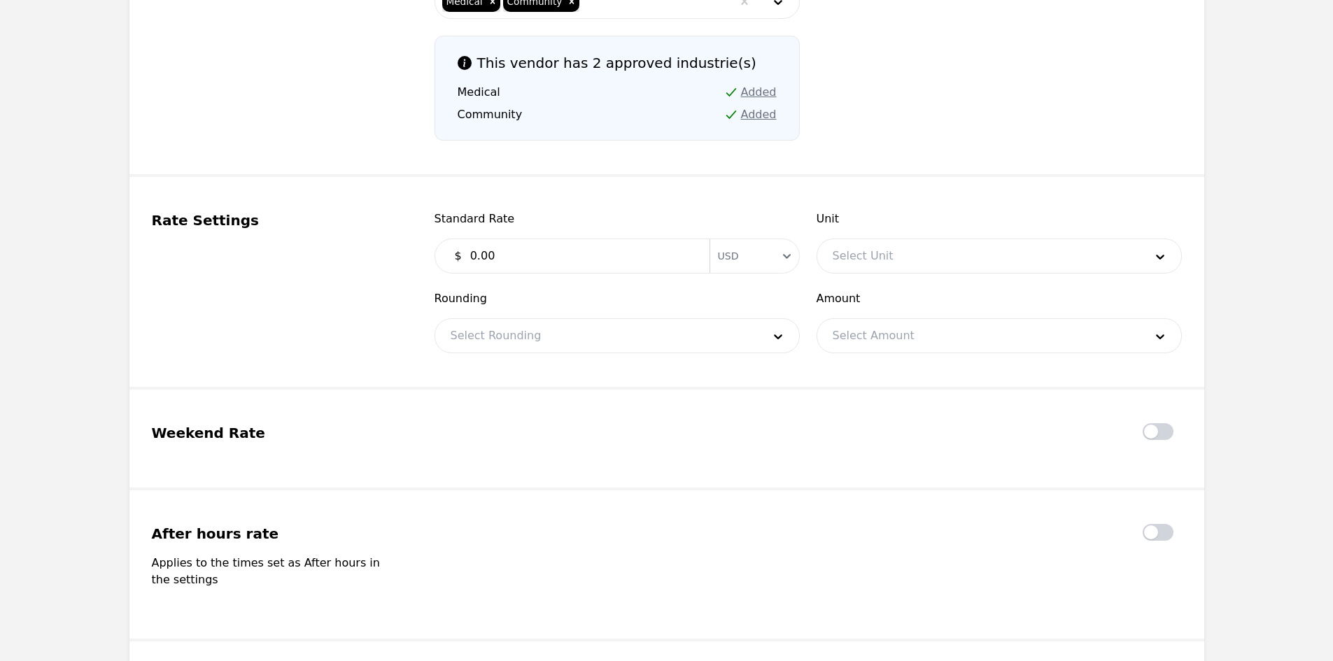
click at [599, 255] on input "0.00" at bounding box center [581, 256] width 239 height 28
type input "0.30"
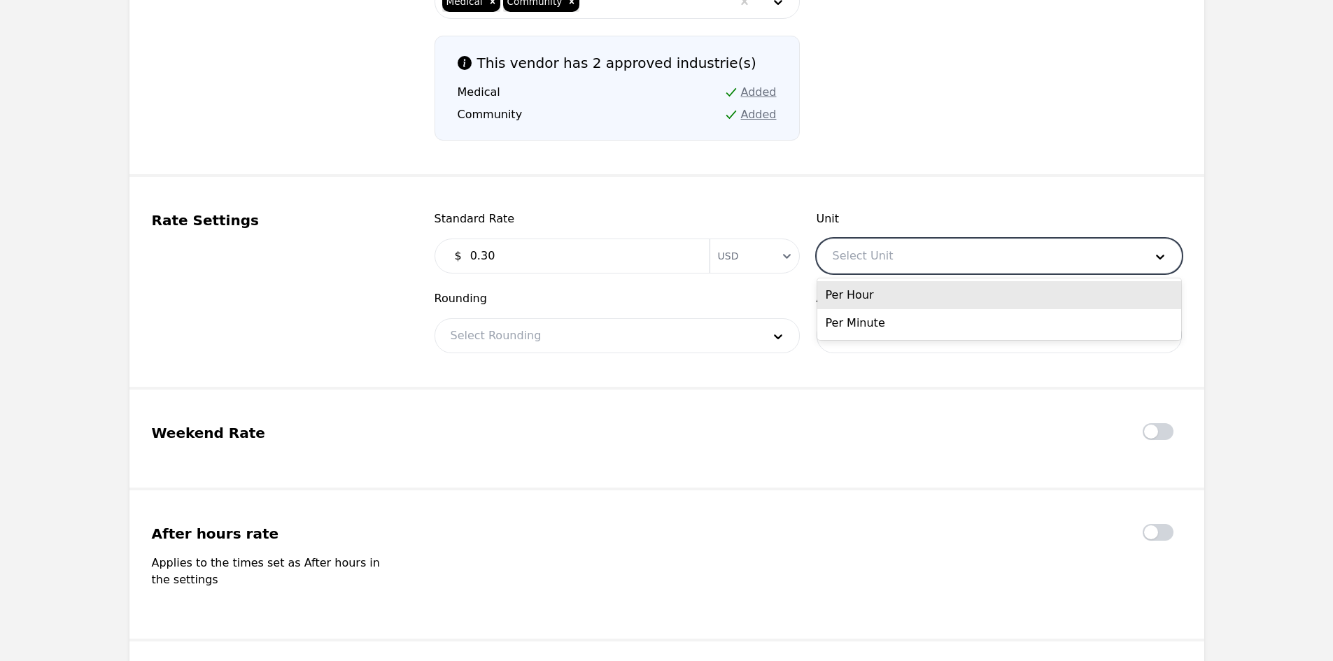
click at [877, 255] on div at bounding box center [978, 256] width 322 height 34
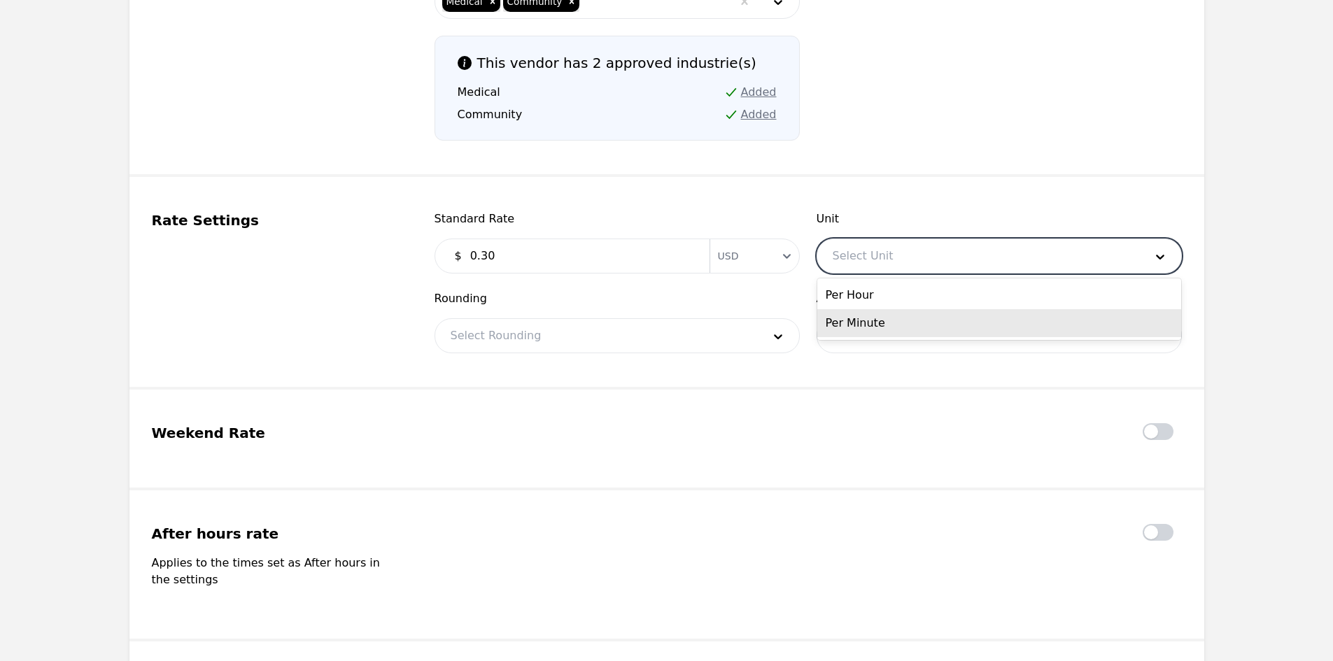
click at [872, 322] on div "Per Minute" at bounding box center [999, 323] width 364 height 28
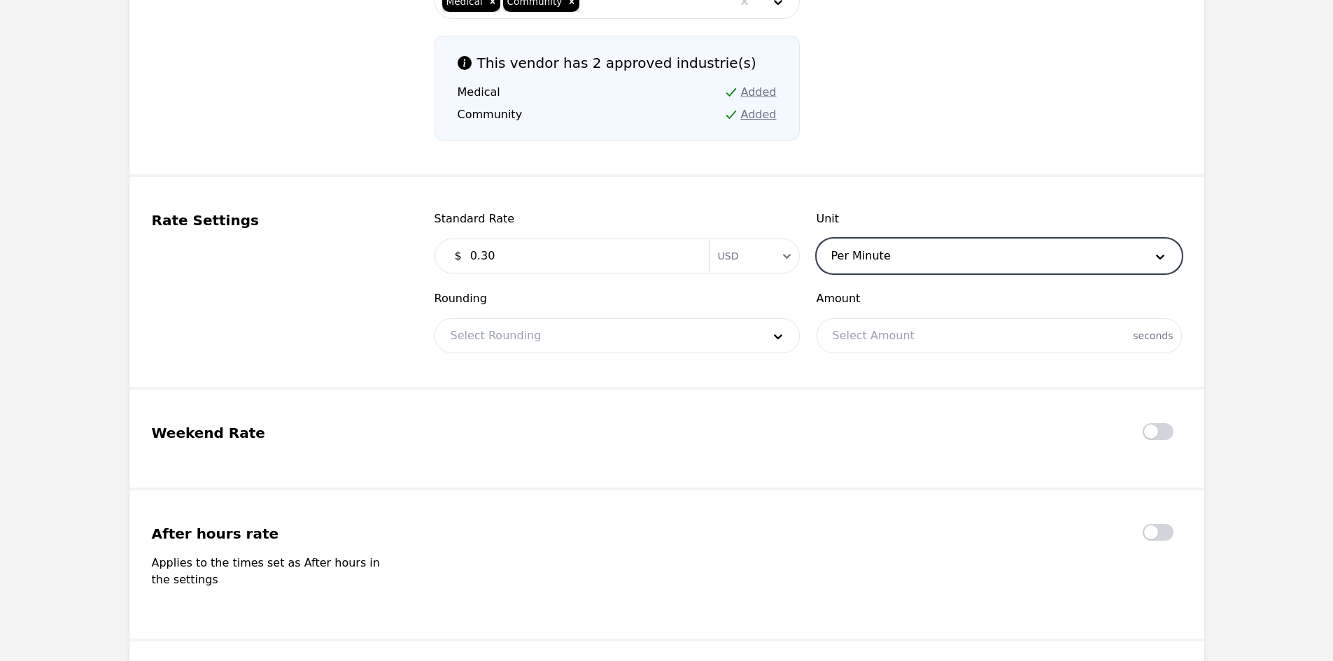
click at [663, 339] on div at bounding box center [596, 336] width 322 height 34
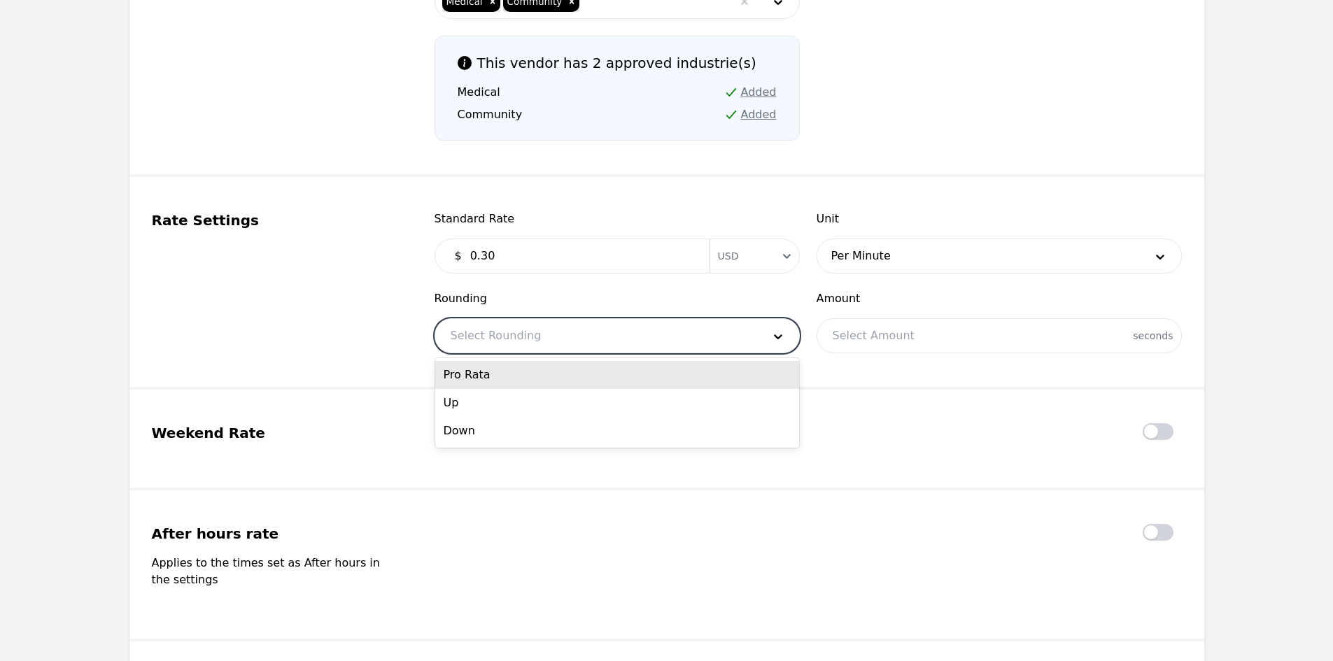
click at [577, 383] on div "Pro Rata" at bounding box center [617, 375] width 364 height 28
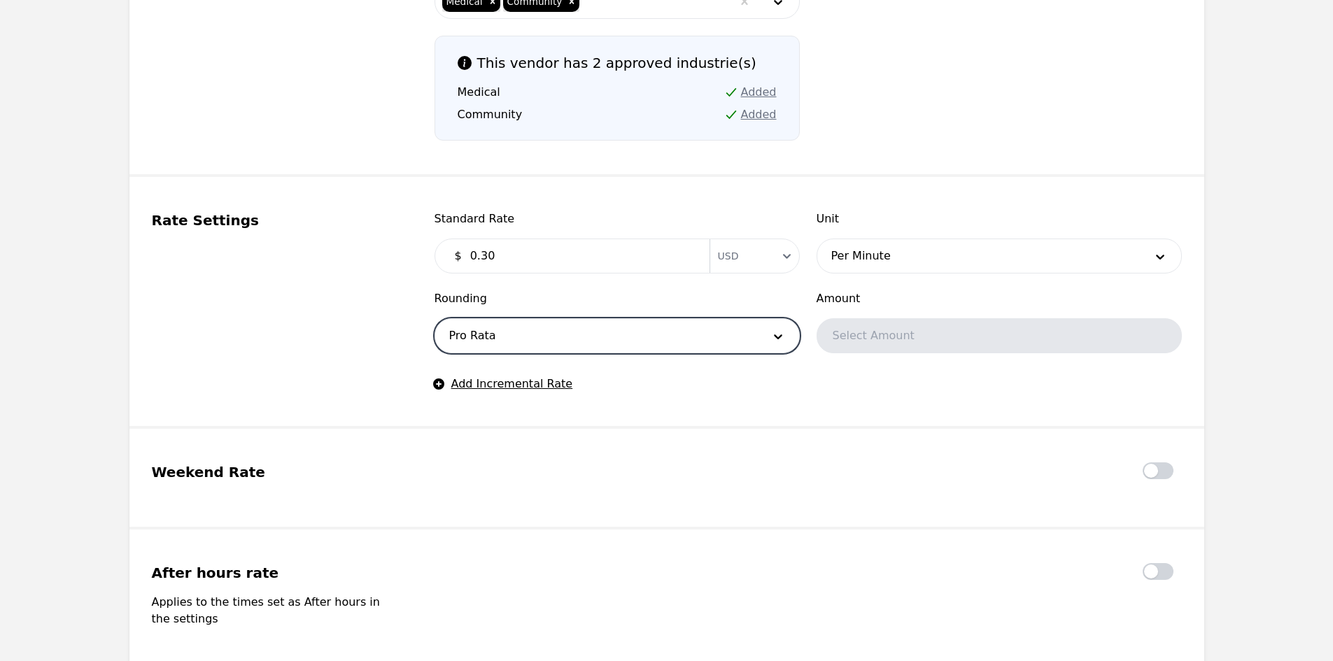
click at [875, 339] on div "Select Amount" at bounding box center [998, 335] width 365 height 35
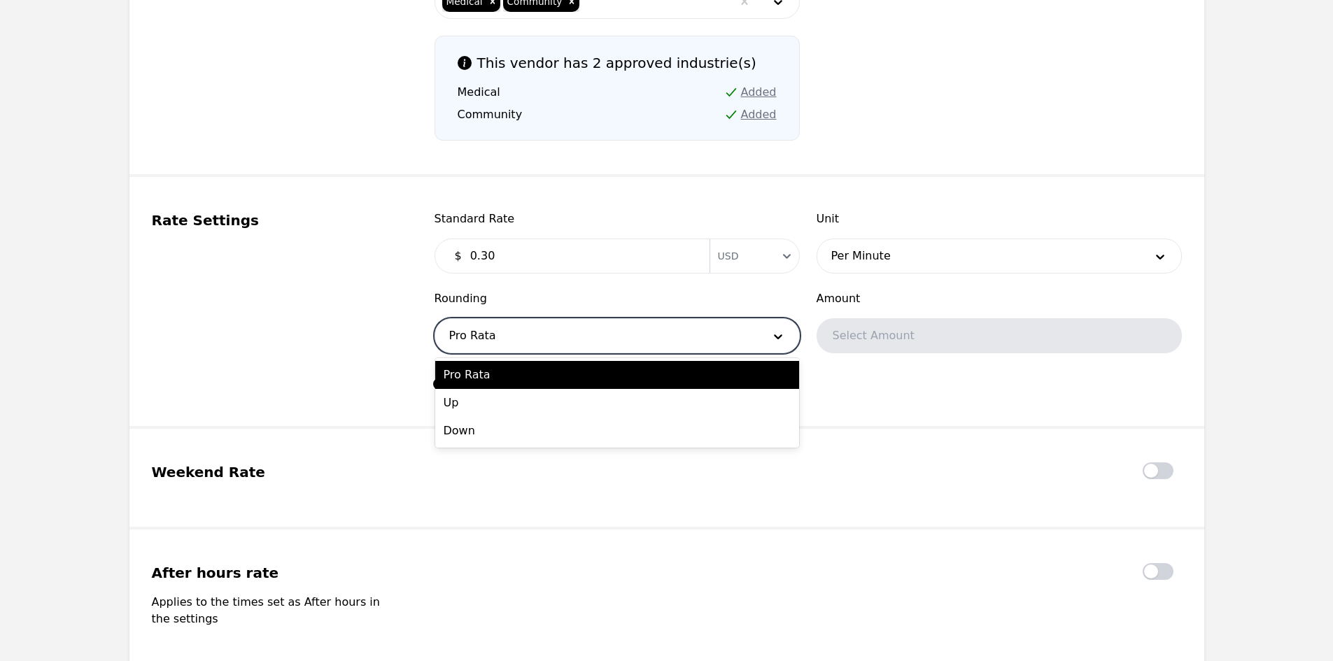
click at [549, 344] on div at bounding box center [596, 336] width 322 height 34
click at [514, 394] on div "Up" at bounding box center [617, 403] width 364 height 28
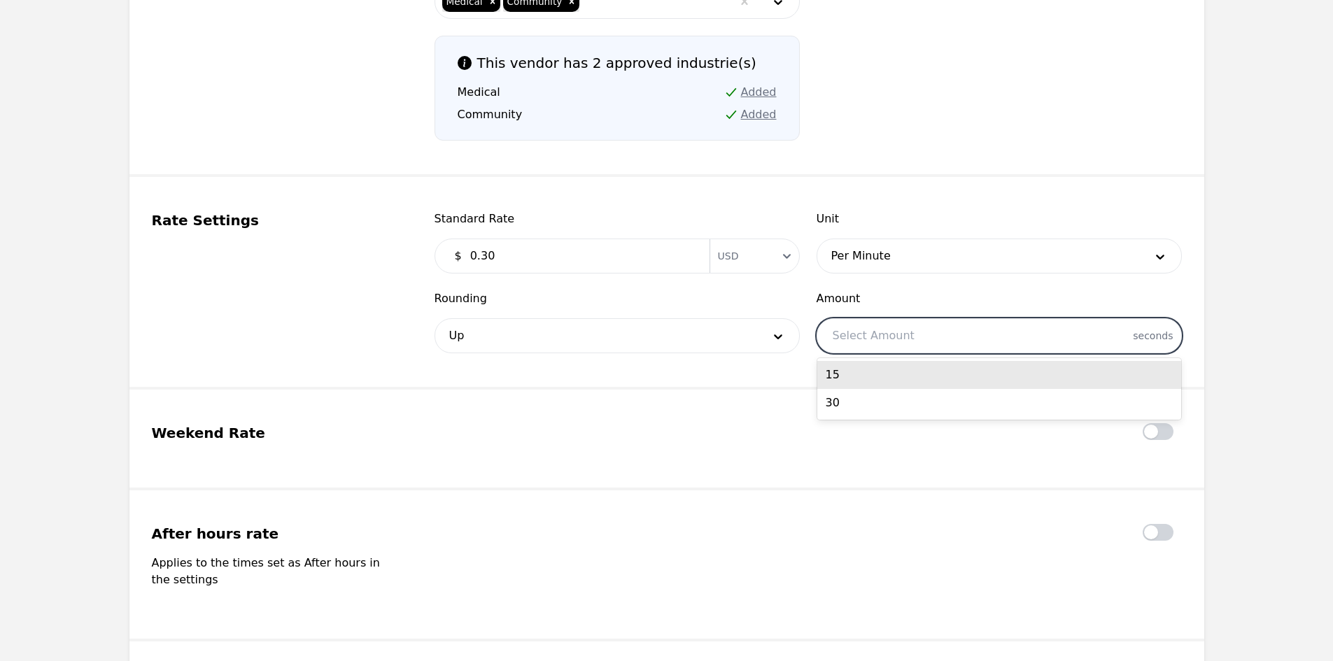
click at [905, 342] on div at bounding box center [999, 336] width 364 height 34
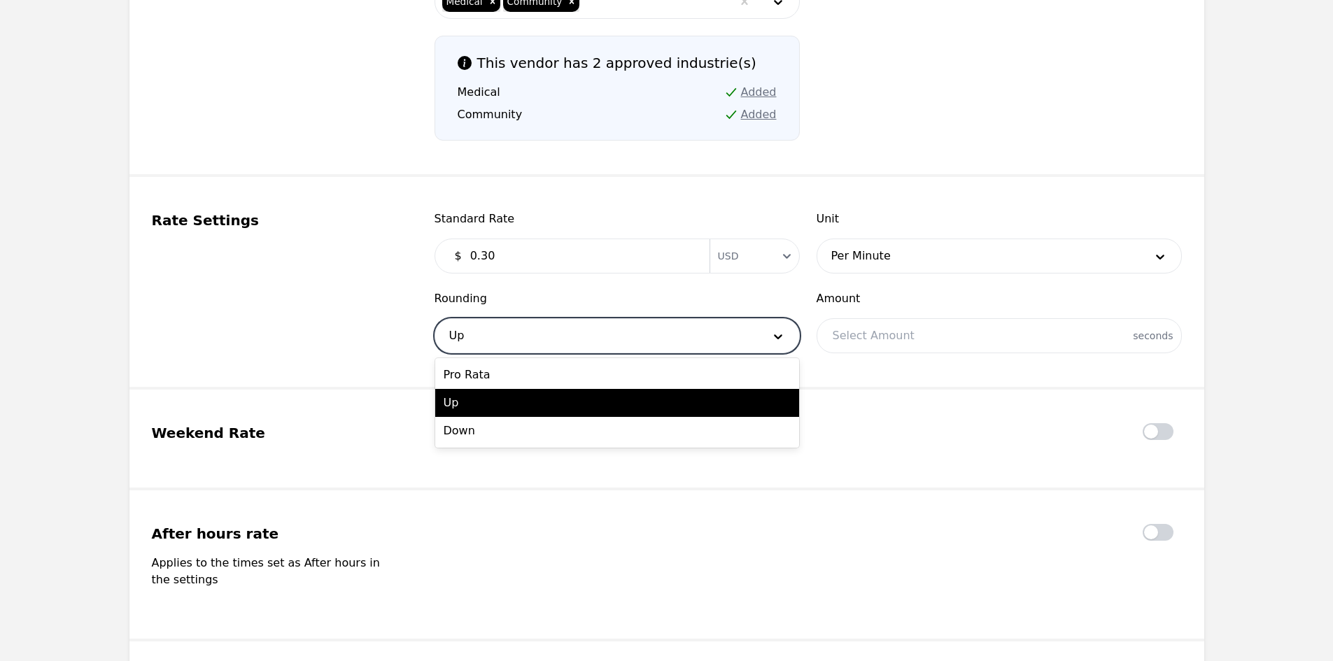
click at [689, 334] on div at bounding box center [596, 336] width 322 height 34
click at [620, 373] on div "Pro Rata" at bounding box center [617, 375] width 364 height 28
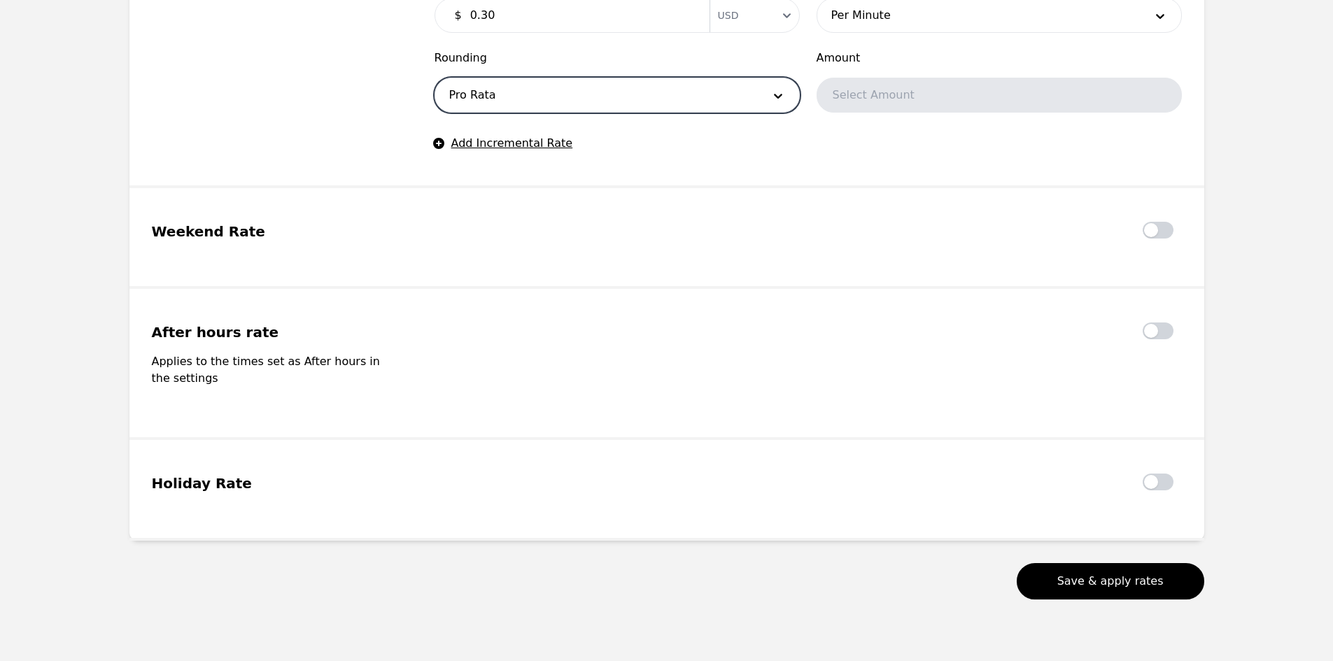
scroll to position [1738, 0]
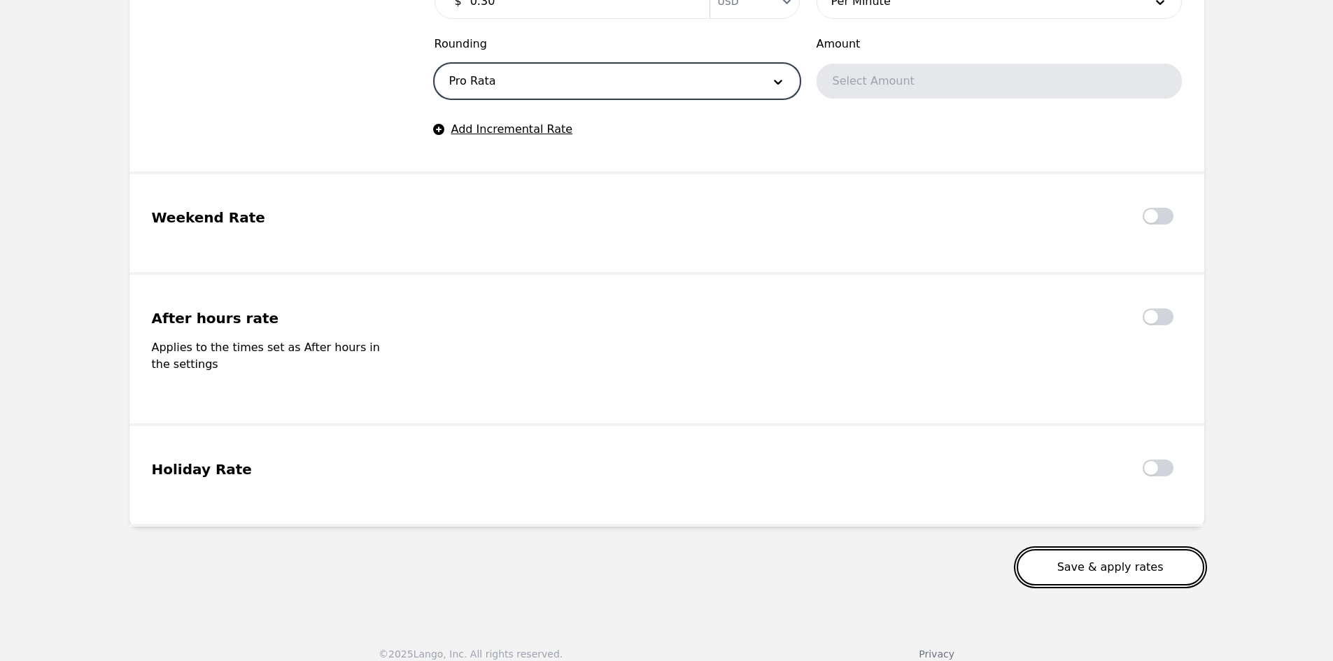
click at [1112, 558] on button "Save & apply rates" at bounding box center [1110, 567] width 187 height 36
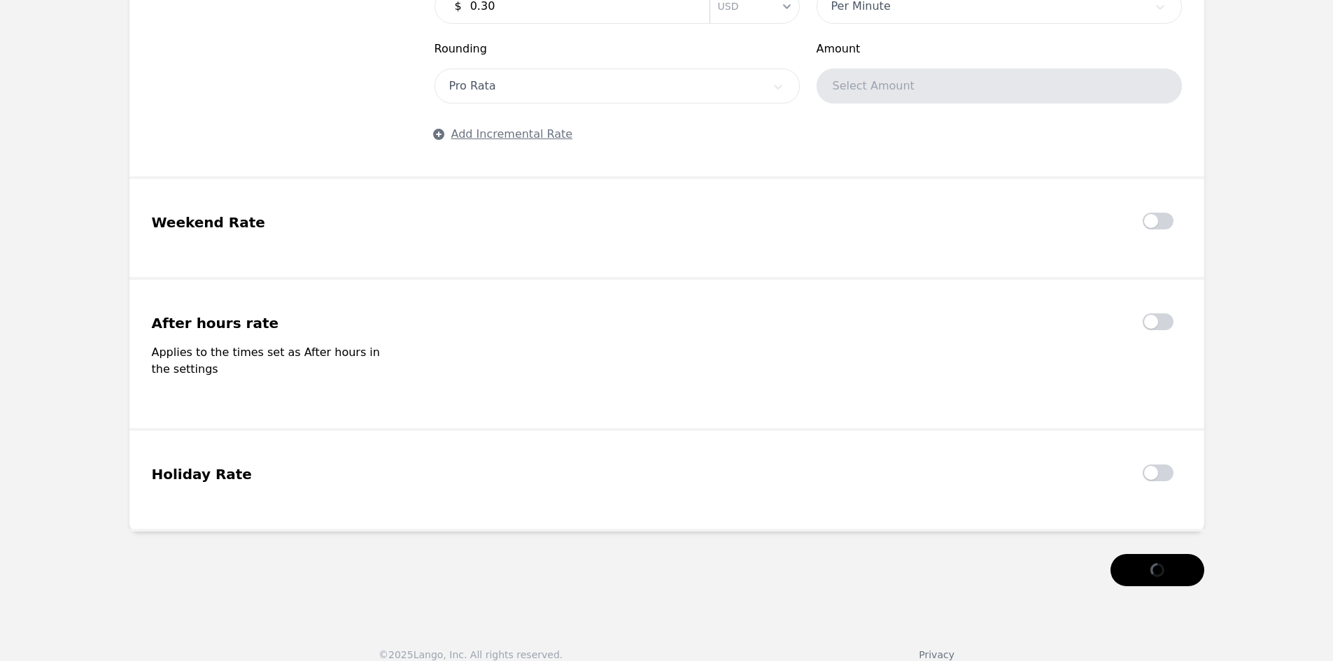
scroll to position [1734, 0]
drag, startPoint x: 1317, startPoint y: 189, endPoint x: 1310, endPoint y: 185, distance: 8.8
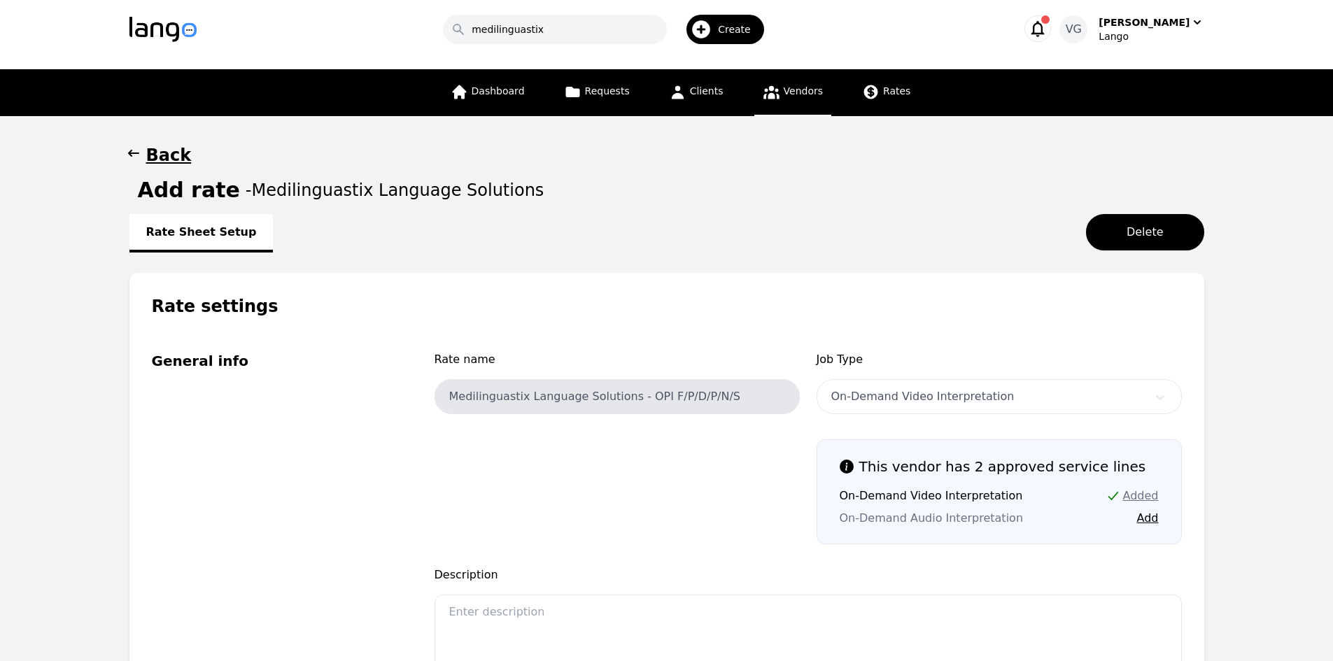
scroll to position [0, 0]
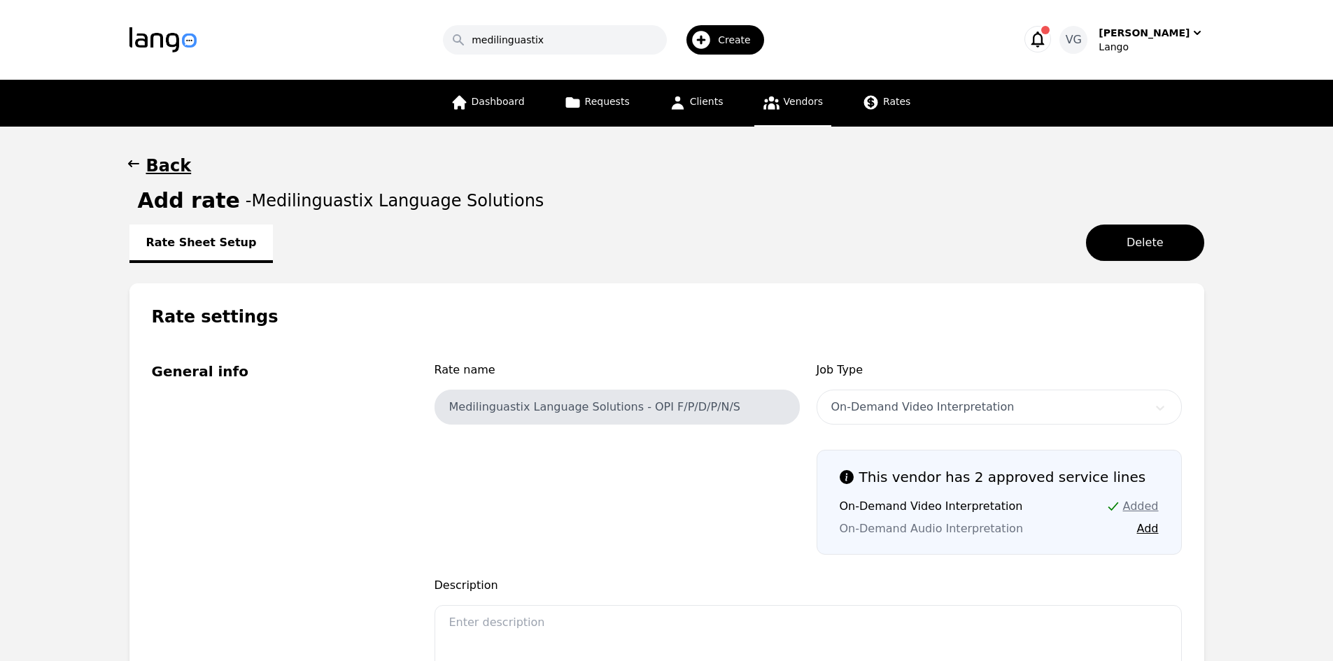
click at [891, 407] on div "On-Demand Video Interpretation" at bounding box center [998, 407] width 365 height 35
drag, startPoint x: 46, startPoint y: 509, endPoint x: 281, endPoint y: 497, distance: 235.4
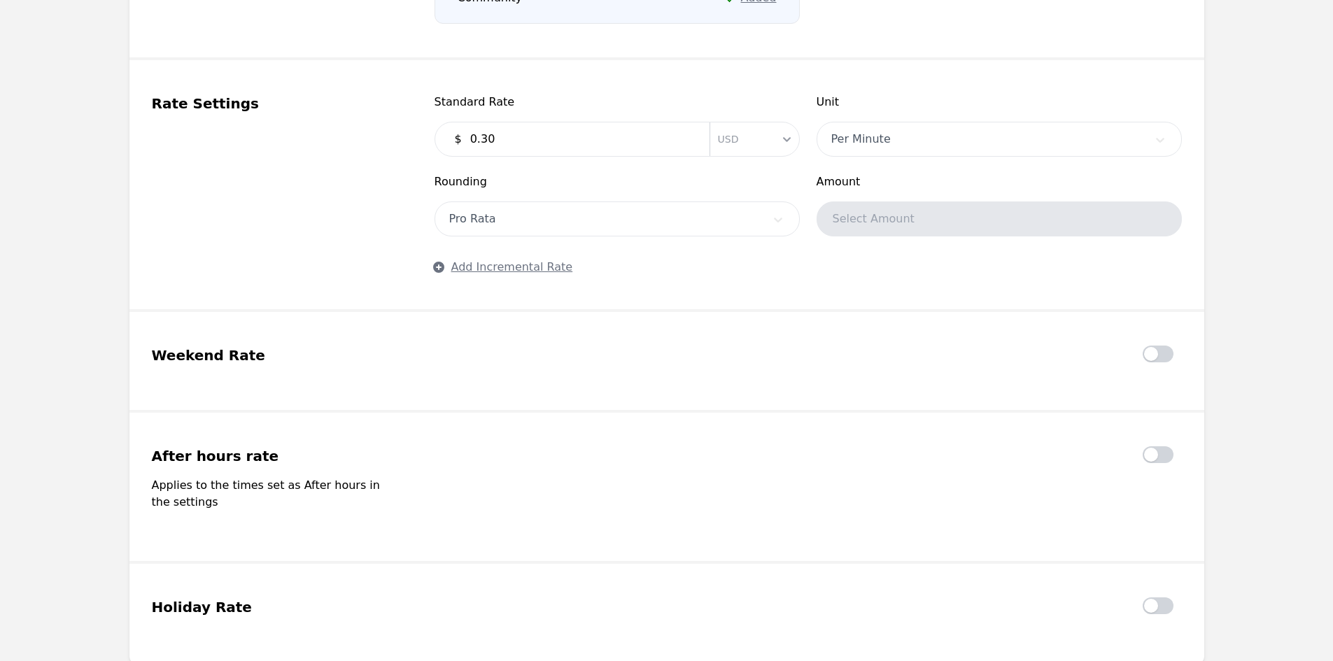
scroll to position [1524, 0]
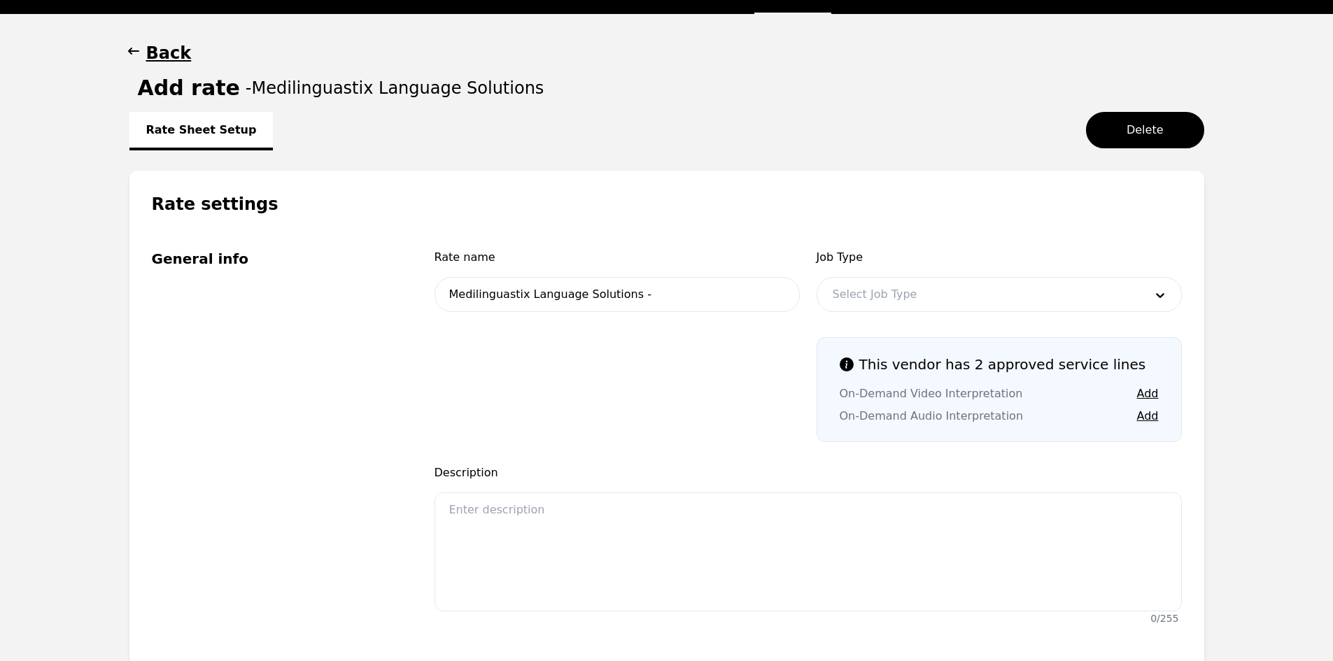
scroll to position [107, 0]
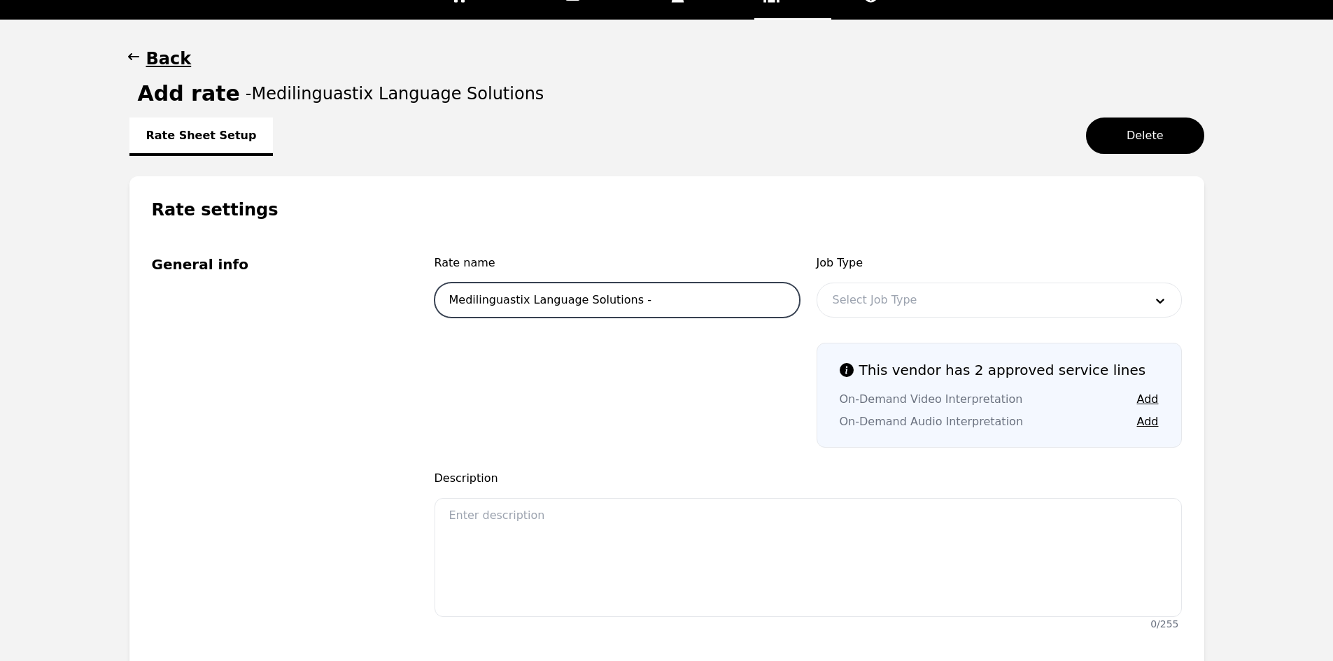
click at [664, 308] on input "Medilinguastix Language Solutions -" at bounding box center [616, 300] width 365 height 35
type input "Medilinguastix Language Solutions - OPI F/P/D/P/N/S"
click at [876, 299] on div at bounding box center [978, 300] width 322 height 34
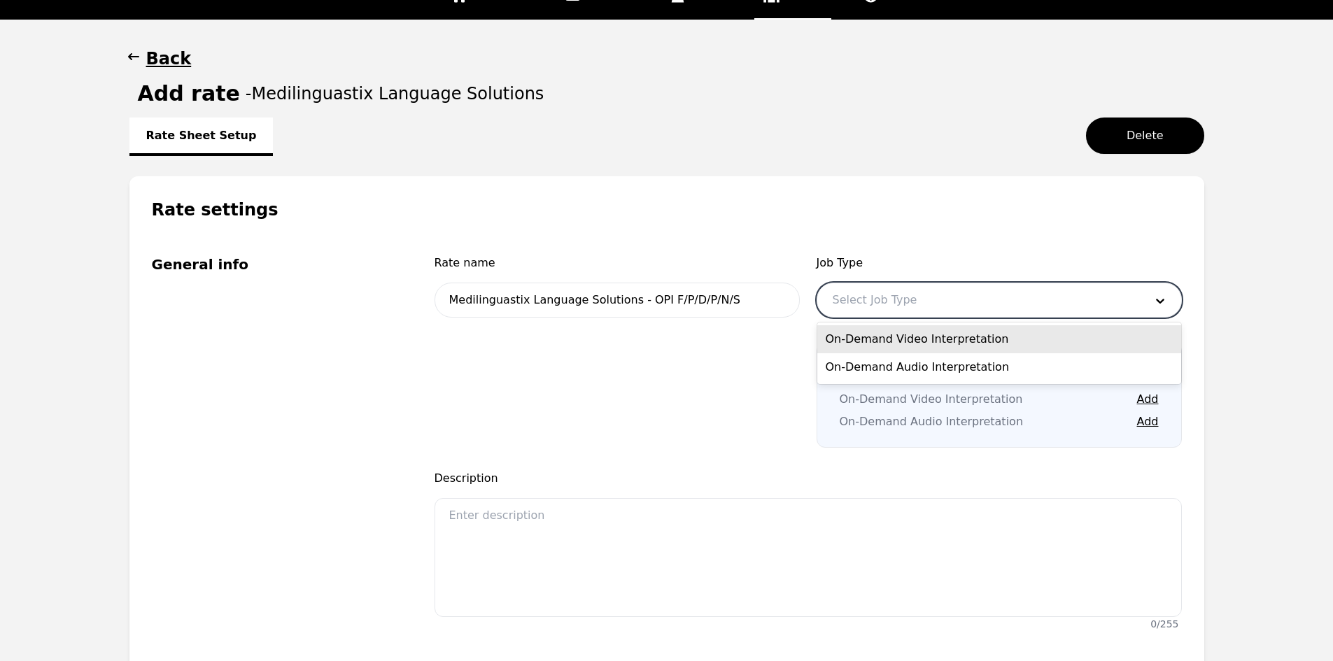
click at [889, 337] on div "On-Demand Video Interpretation" at bounding box center [999, 339] width 364 height 28
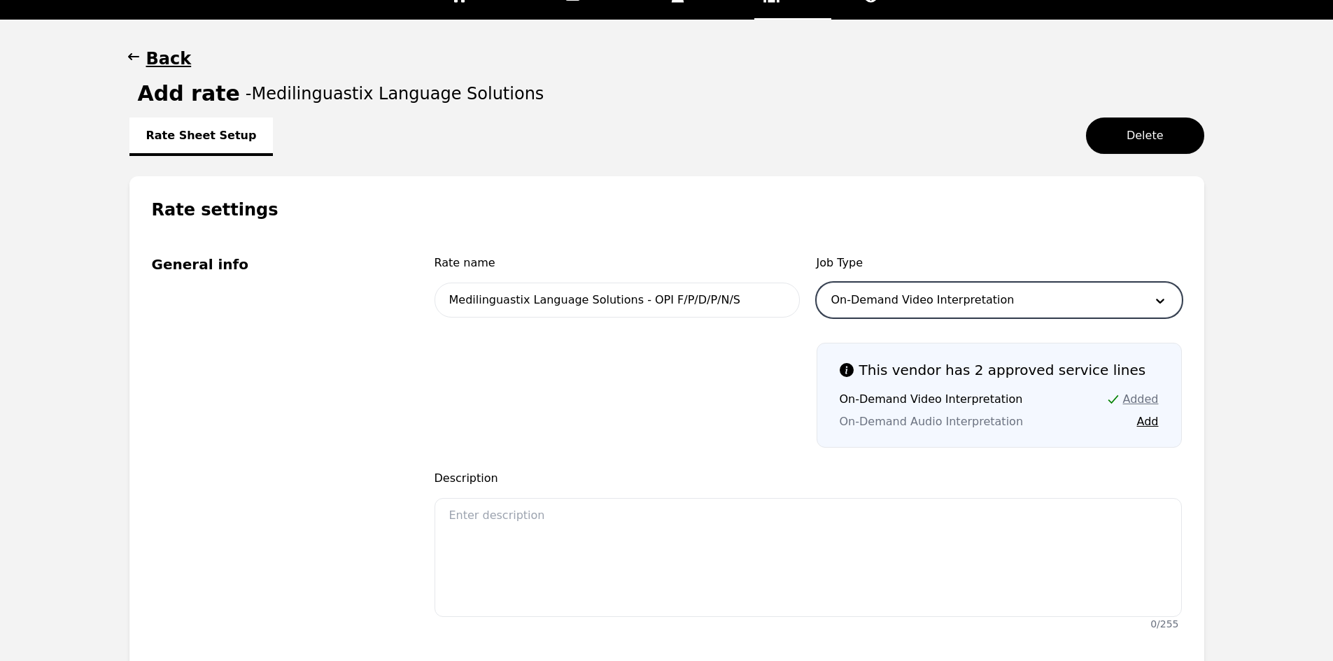
click at [891, 303] on div at bounding box center [978, 300] width 322 height 34
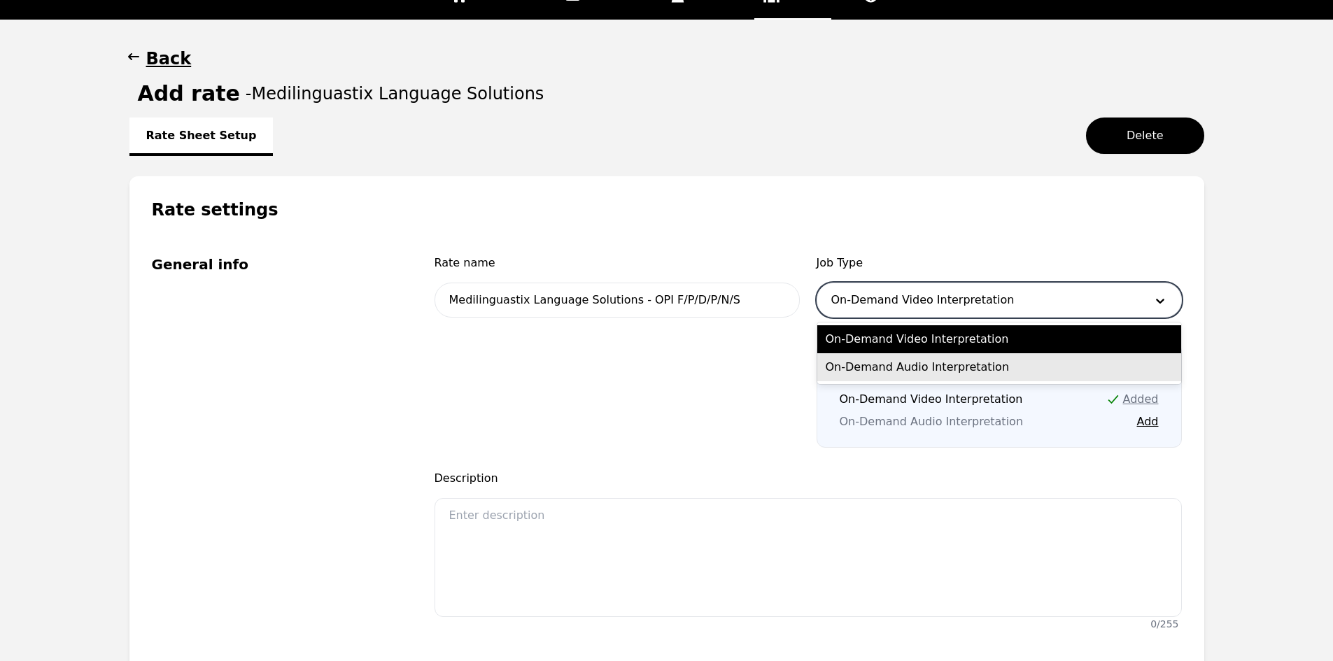
click at [905, 367] on div "On-Demand Audio Interpretation" at bounding box center [999, 367] width 364 height 28
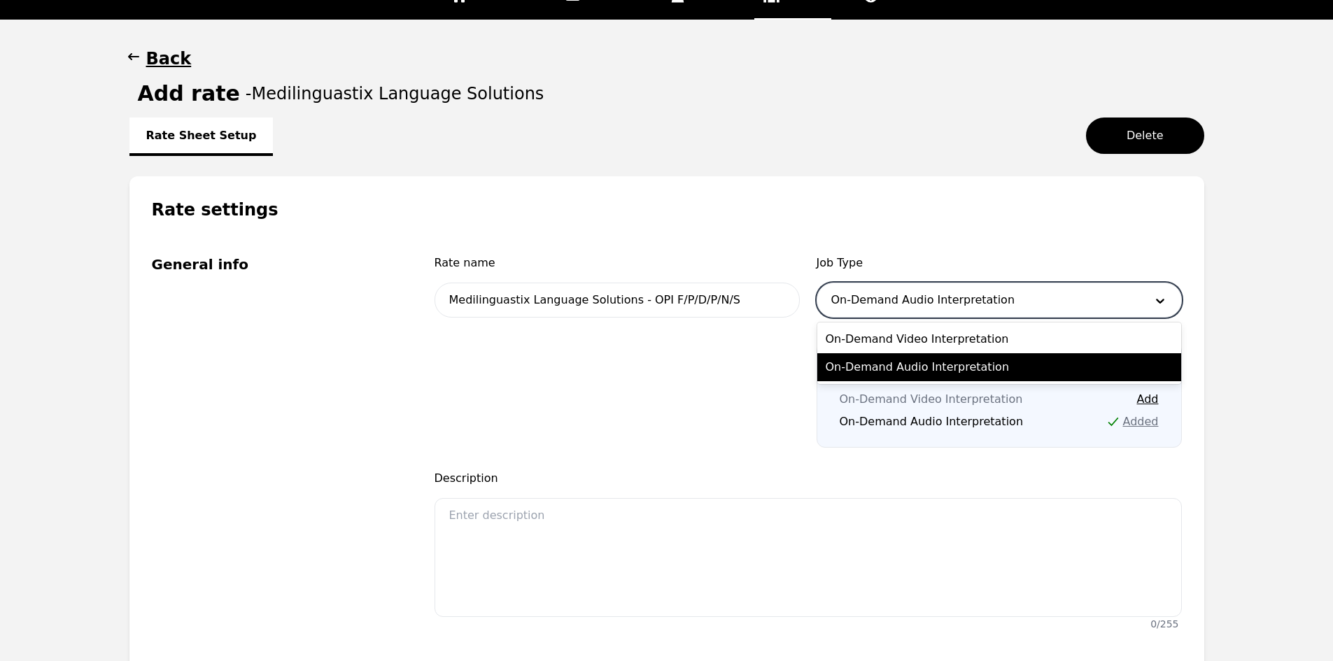
click at [897, 293] on div at bounding box center [978, 300] width 322 height 34
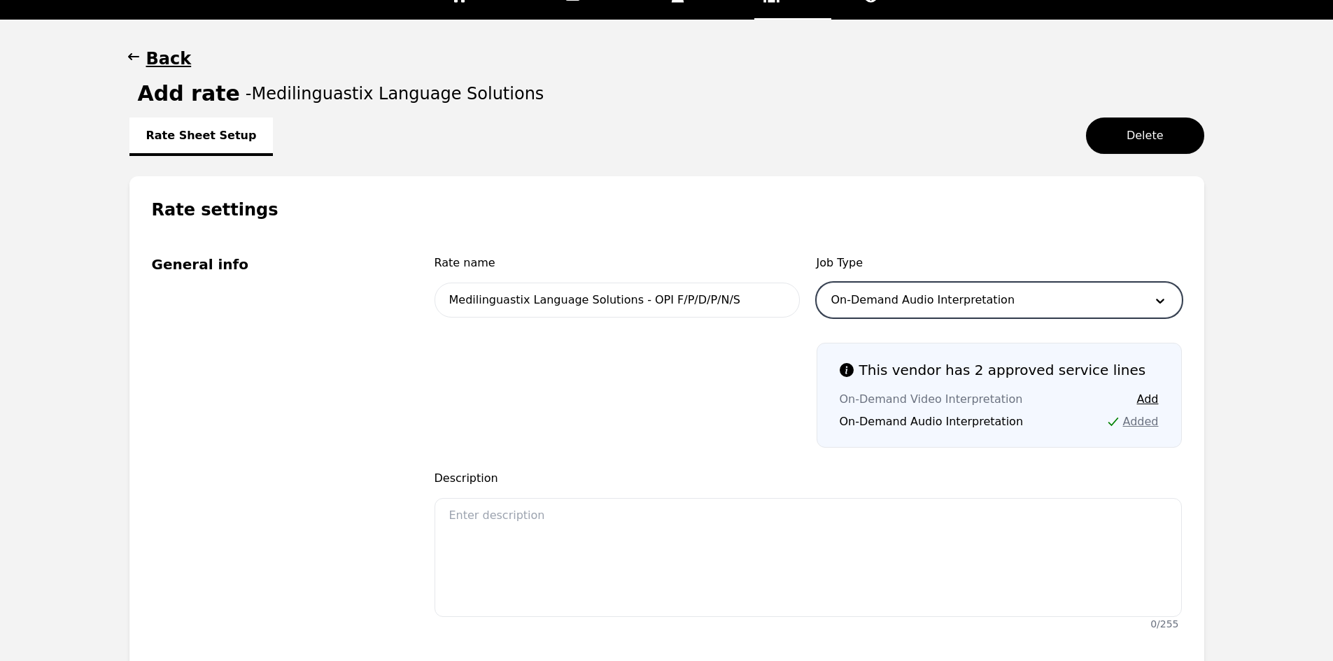
click at [903, 301] on div at bounding box center [978, 300] width 322 height 34
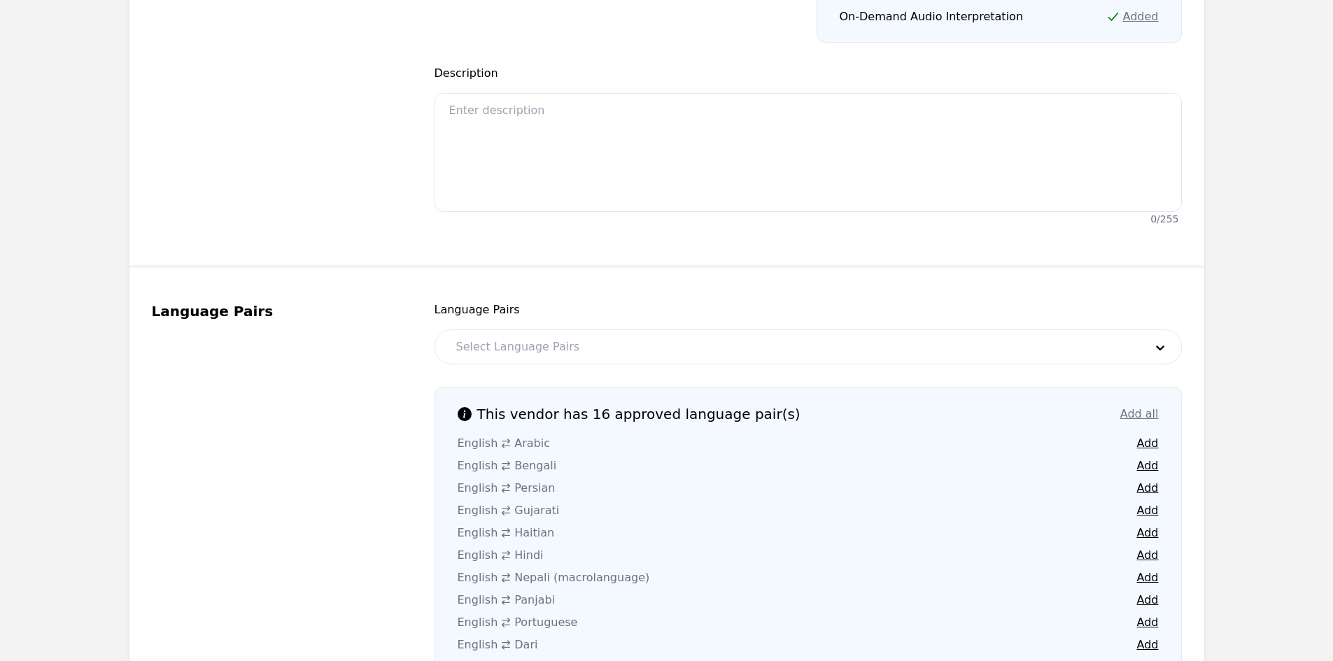
scroll to position [527, 0]
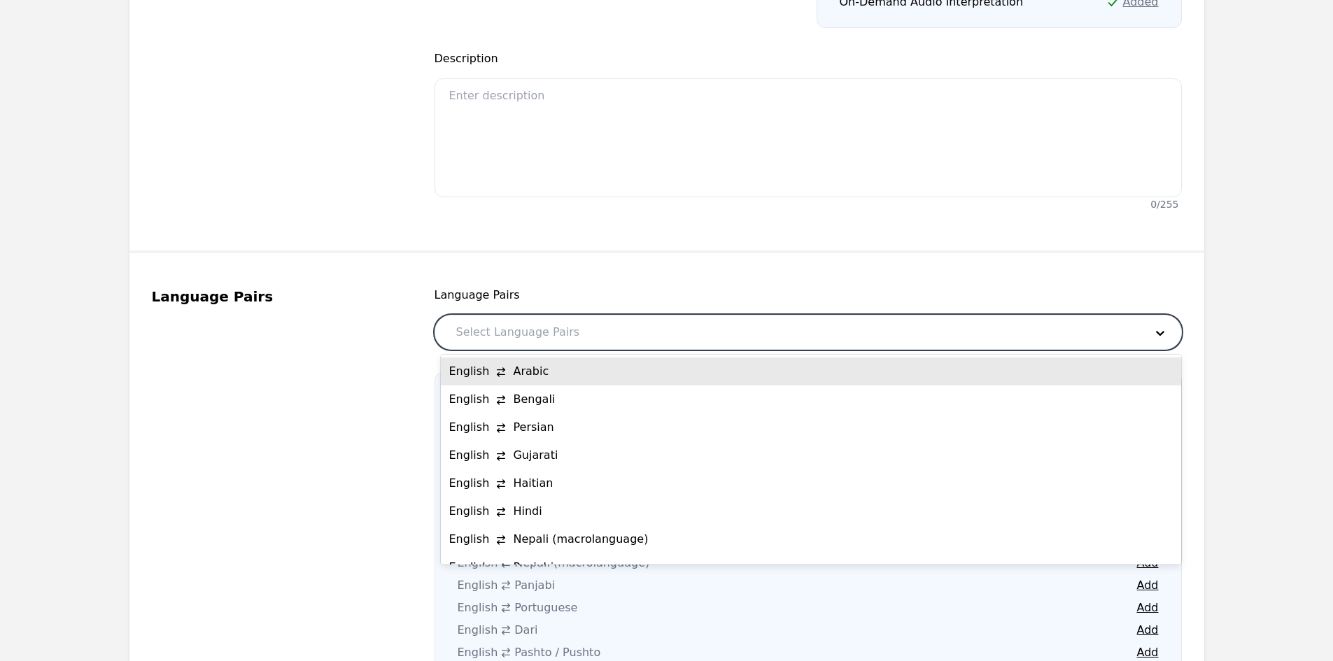
click at [586, 334] on div at bounding box center [790, 333] width 698 height 34
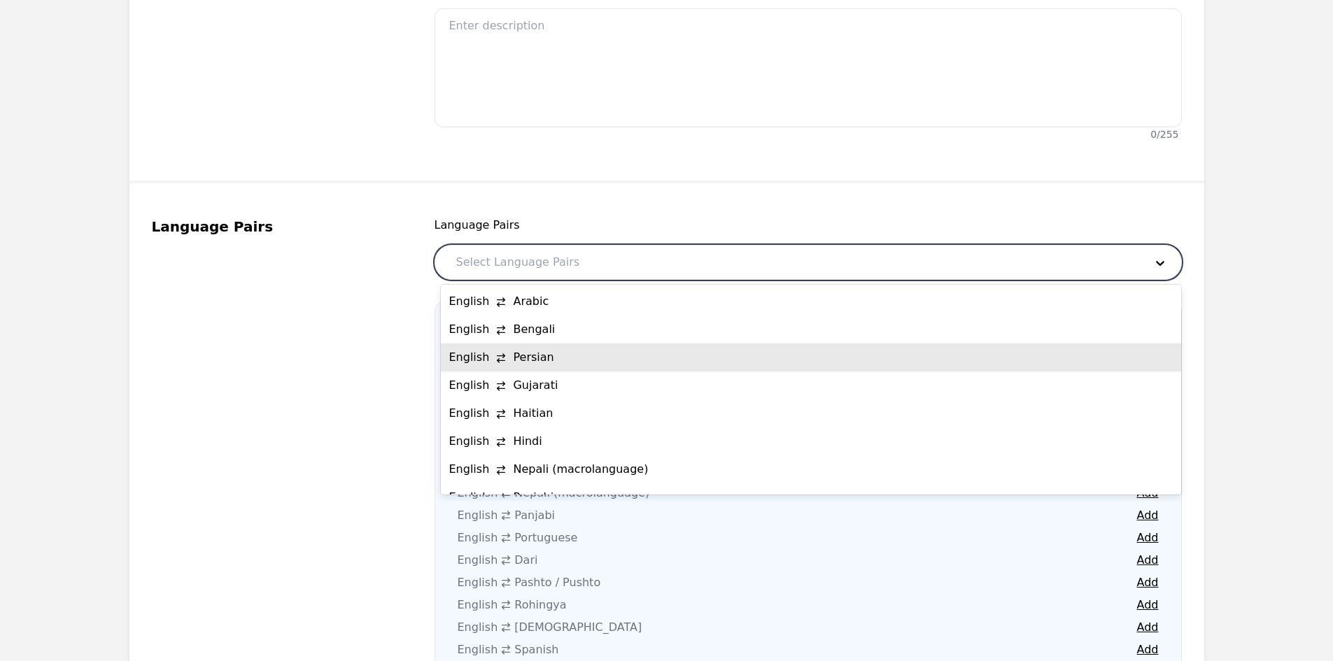
click at [330, 417] on div "Language Pairs" at bounding box center [276, 483] width 249 height 532
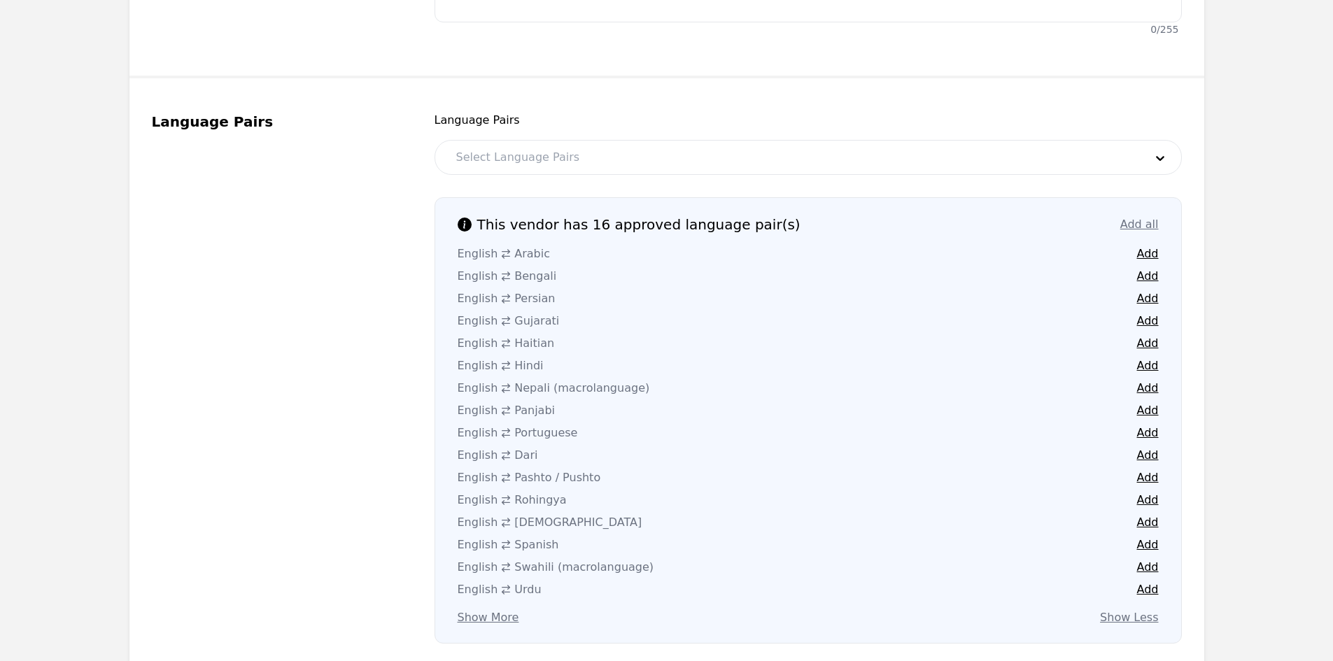
scroll to position [877, 0]
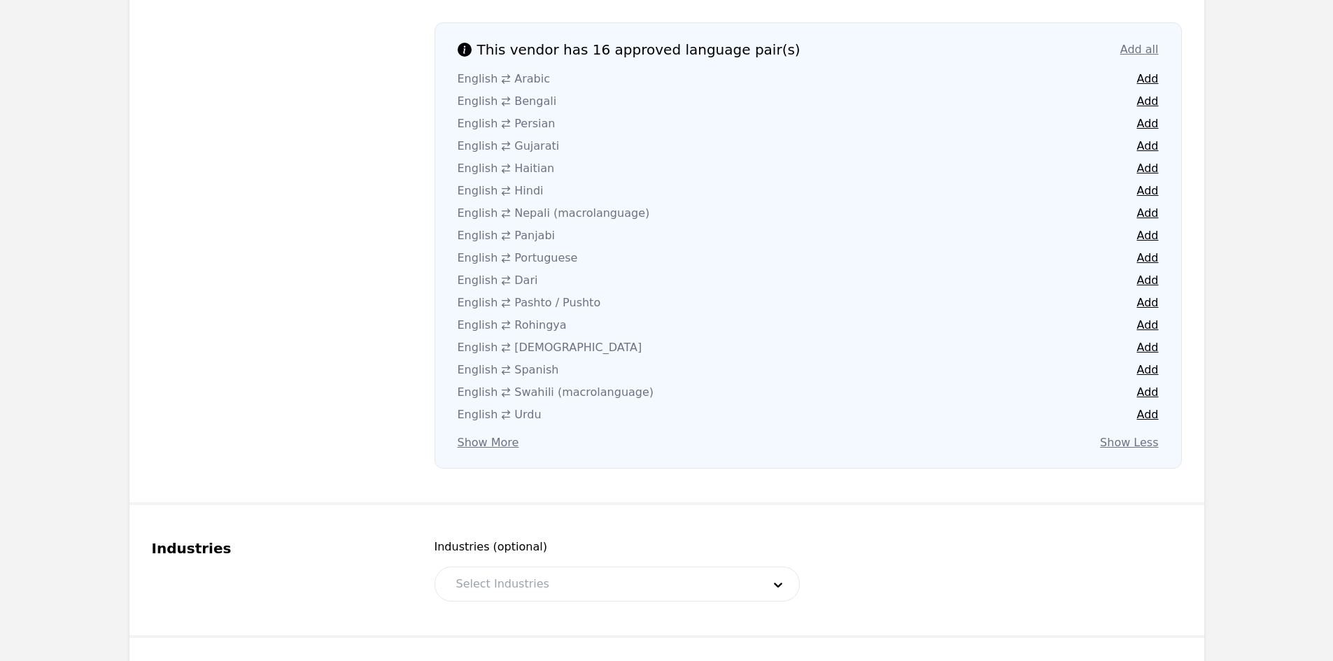
click at [184, 383] on div "Language Pairs" at bounding box center [276, 203] width 249 height 532
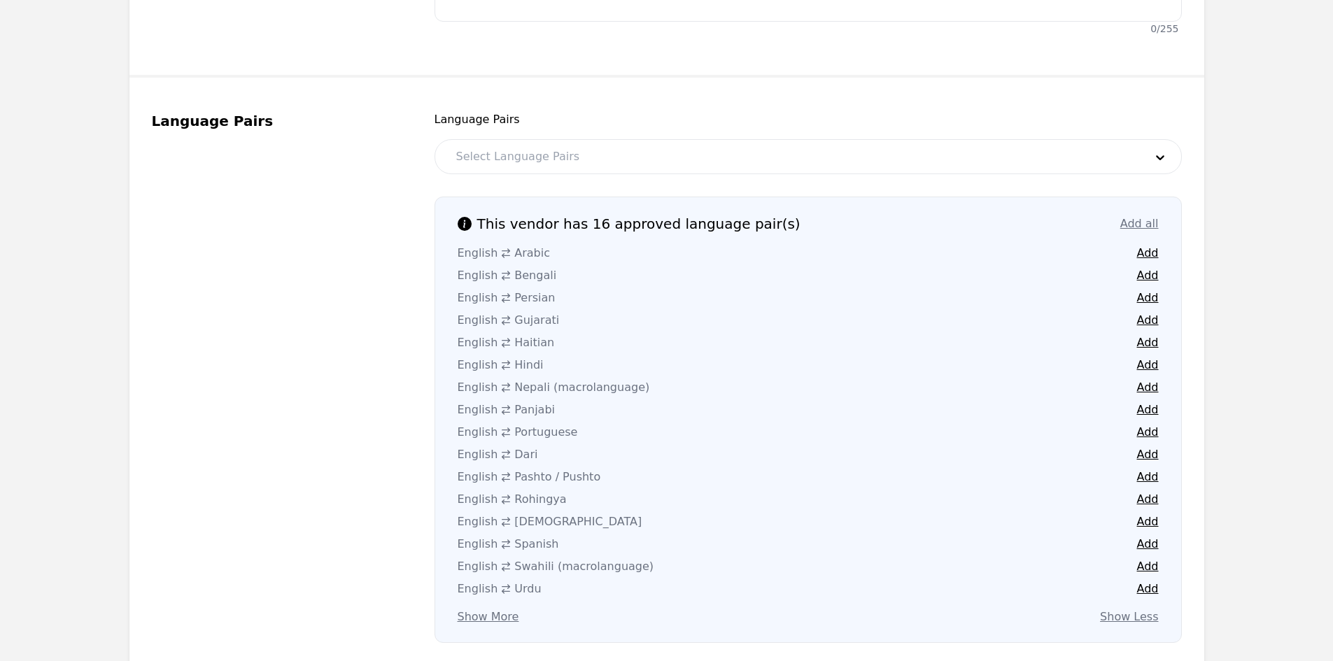
scroll to position [737, 0]
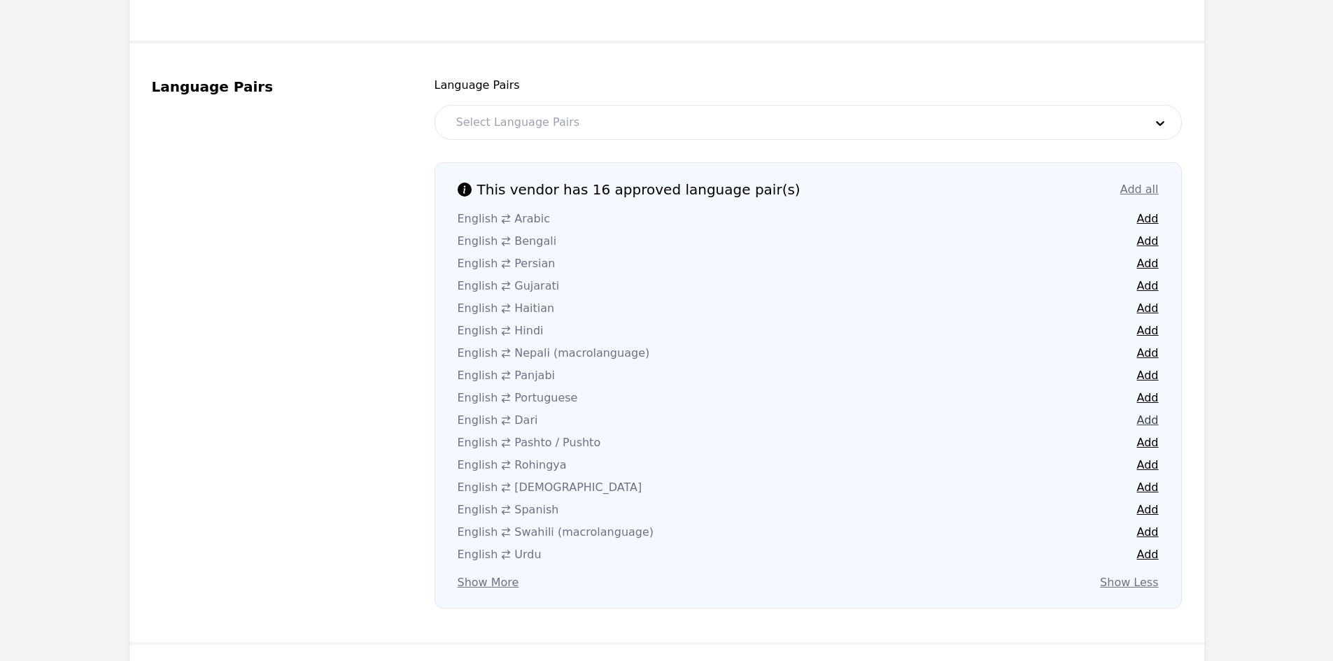
click at [1149, 414] on button "Add" at bounding box center [1148, 420] width 22 height 17
click at [1144, 443] on button "Add" at bounding box center [1148, 442] width 22 height 17
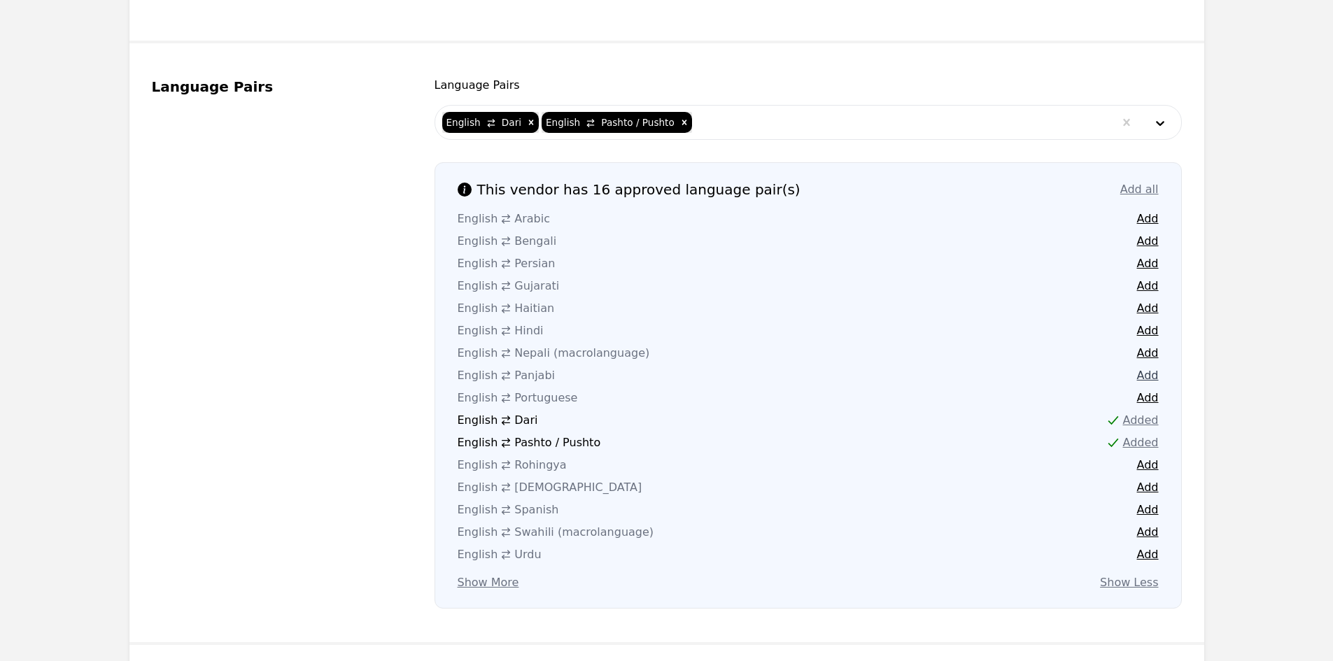
click at [1147, 374] on button "Add" at bounding box center [1148, 375] width 22 height 17
click at [1141, 558] on button "Add" at bounding box center [1148, 554] width 22 height 17
click at [1142, 490] on button "Add" at bounding box center [1148, 487] width 22 height 17
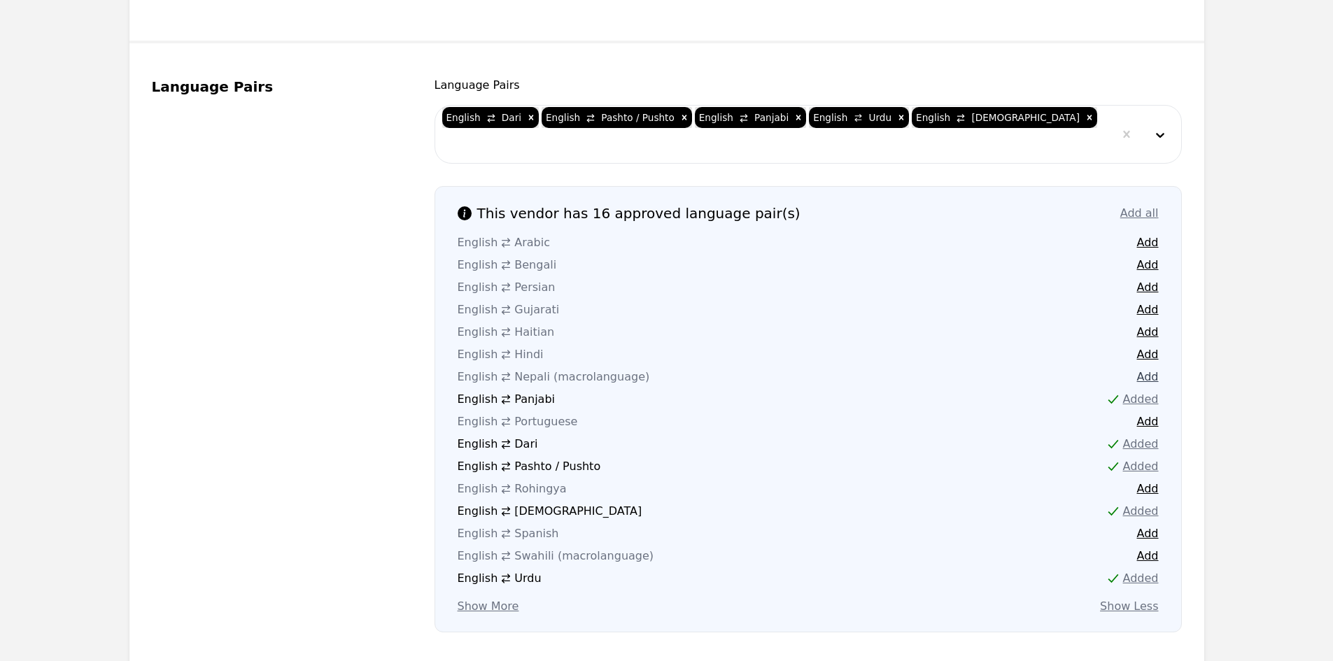
click at [1147, 369] on button "Add" at bounding box center [1148, 377] width 22 height 17
click at [1143, 556] on button "Add" at bounding box center [1148, 556] width 22 height 17
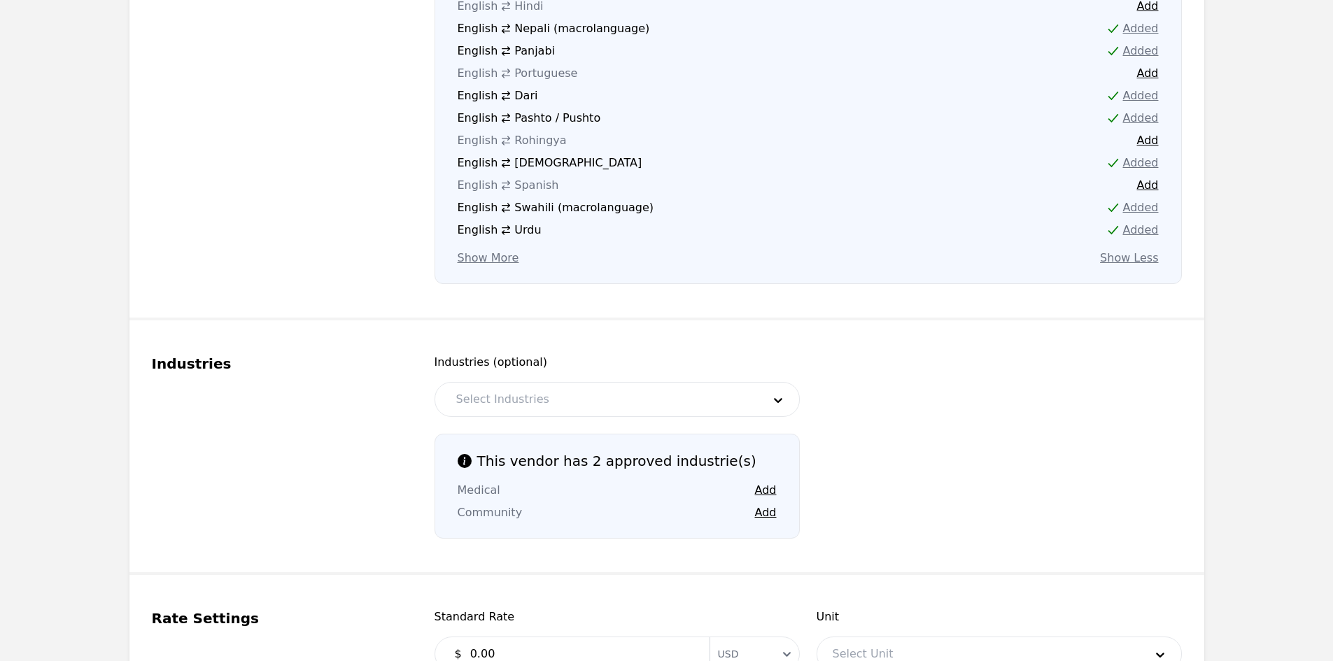
scroll to position [1086, 0]
click at [610, 418] on div "Industries (optional) Select Industries This vendor has 2 approved industrie(s)…" at bounding box center [807, 445] width 747 height 185
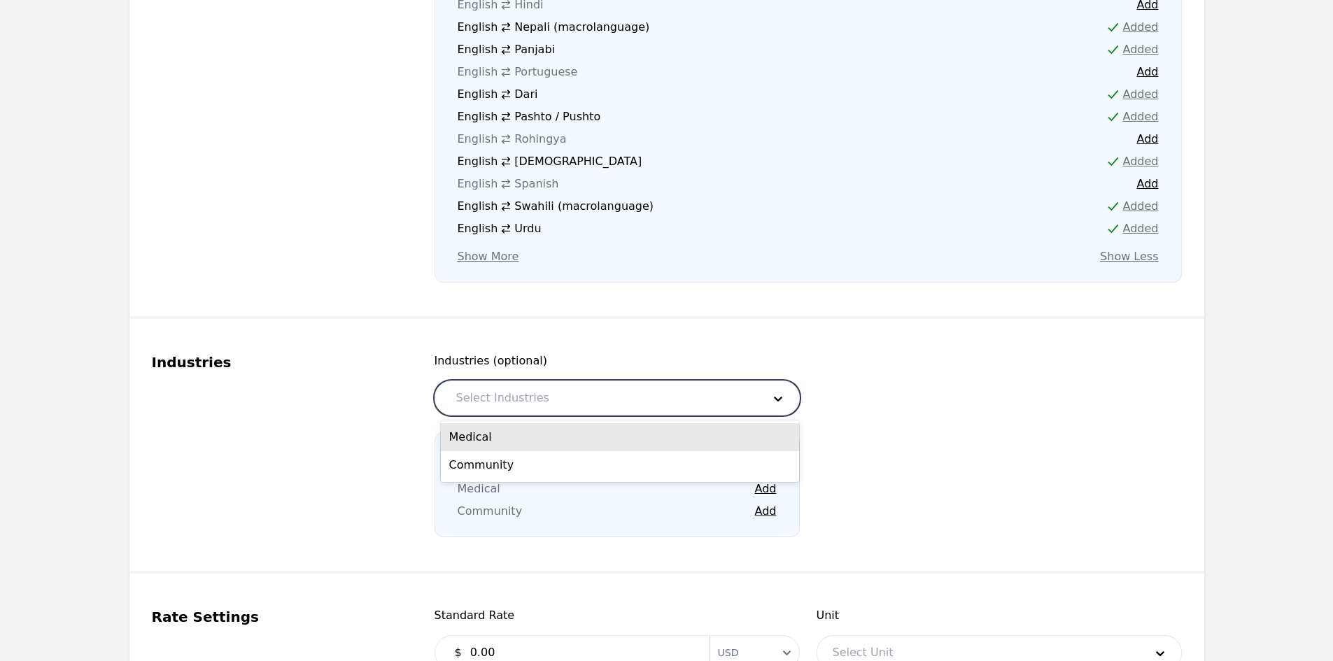
click at [601, 399] on div at bounding box center [599, 398] width 316 height 34
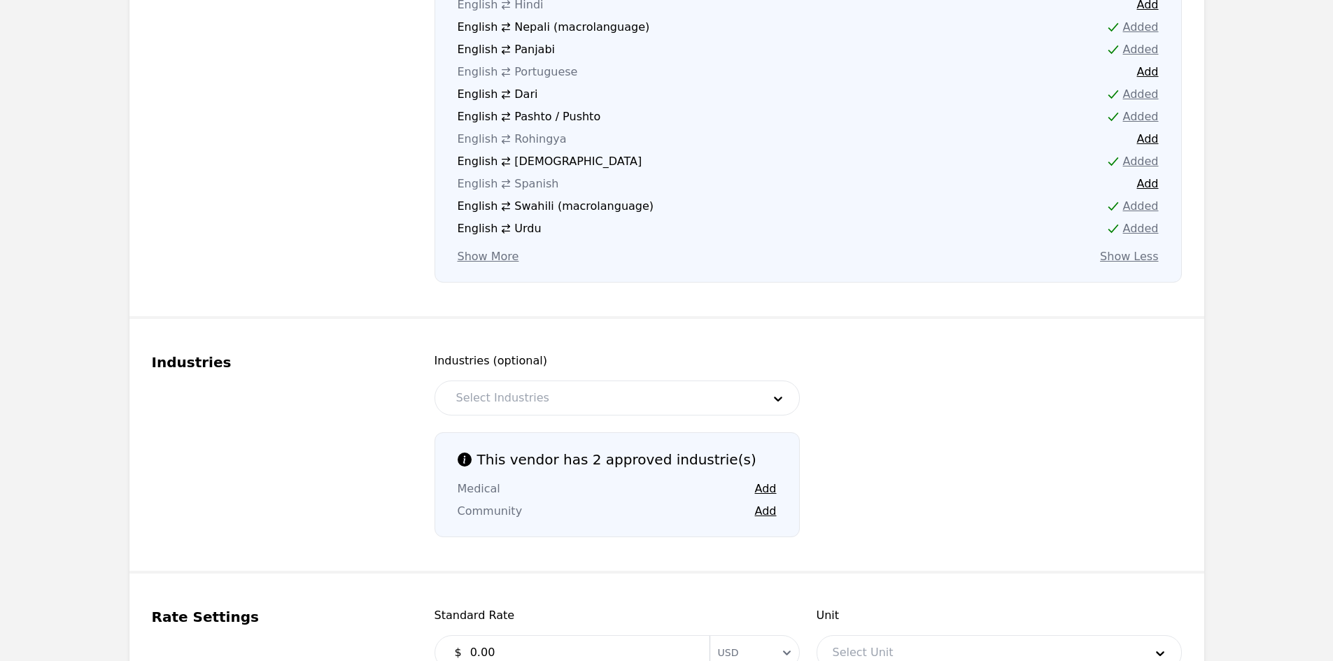
drag, startPoint x: 579, startPoint y: 444, endPoint x: 539, endPoint y: 406, distance: 54.9
click at [539, 406] on div at bounding box center [599, 398] width 316 height 34
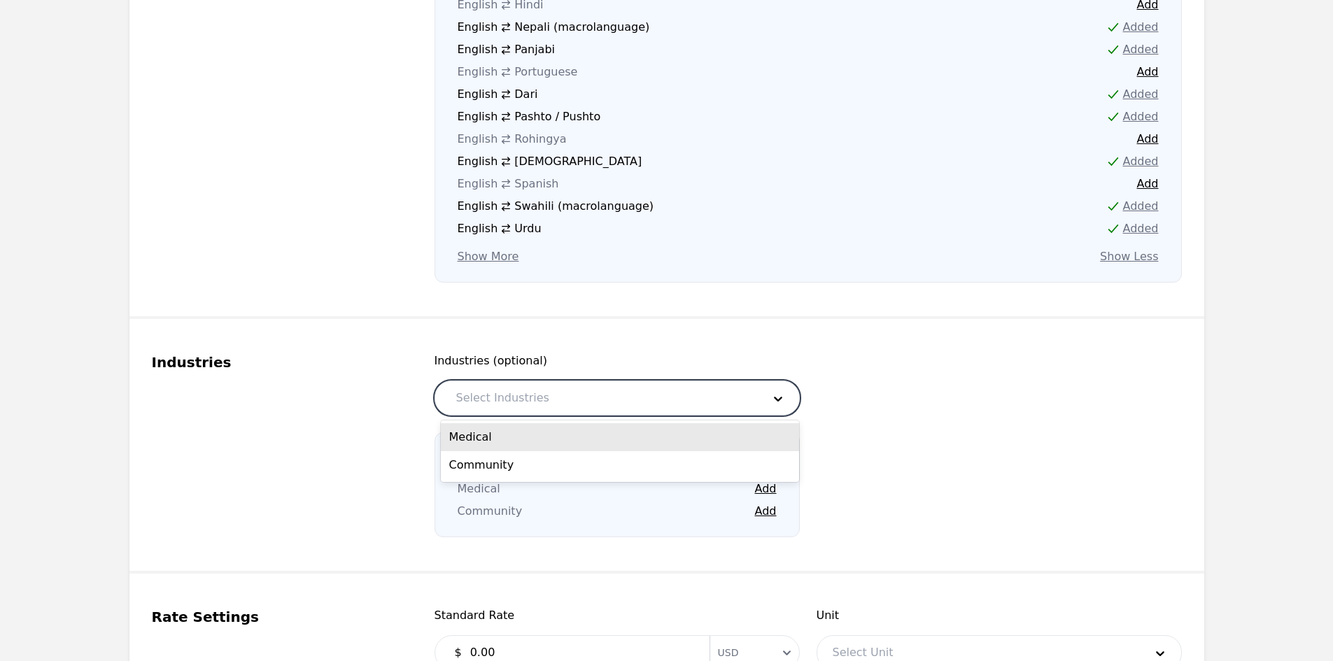
click at [528, 430] on div "Medical" at bounding box center [620, 437] width 358 height 28
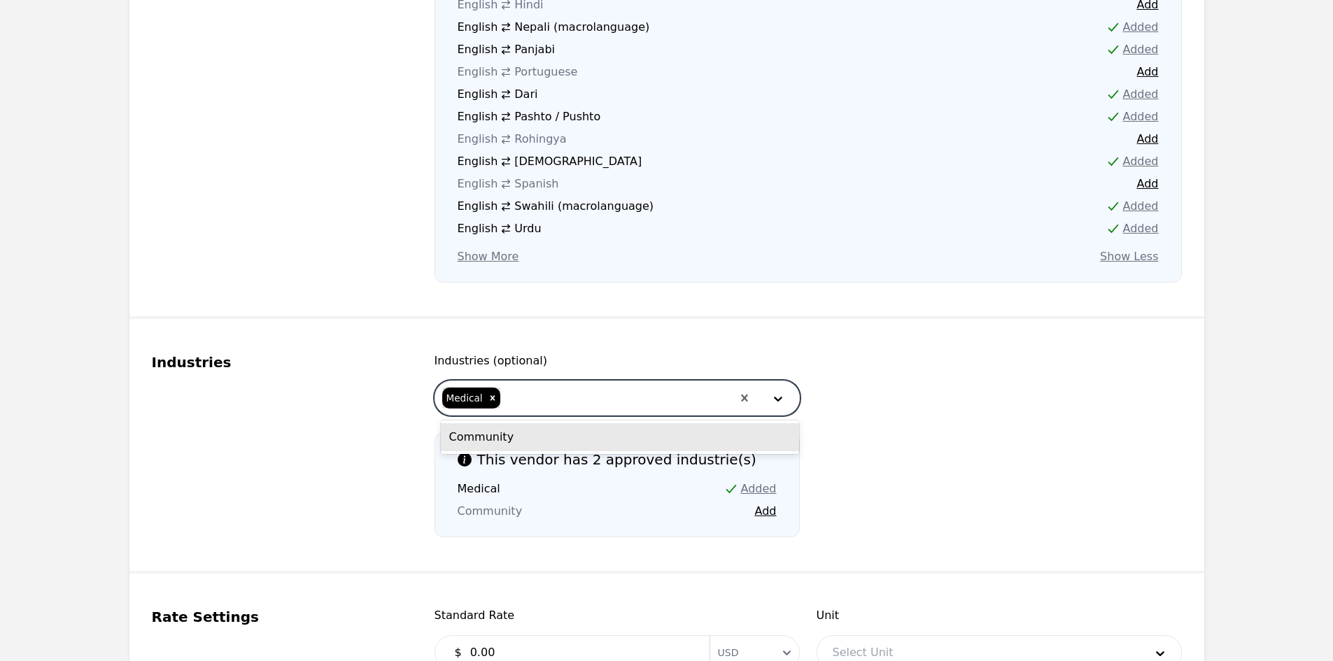
click at [523, 401] on div at bounding box center [617, 398] width 230 height 34
click at [523, 447] on div "Community" at bounding box center [620, 437] width 358 height 28
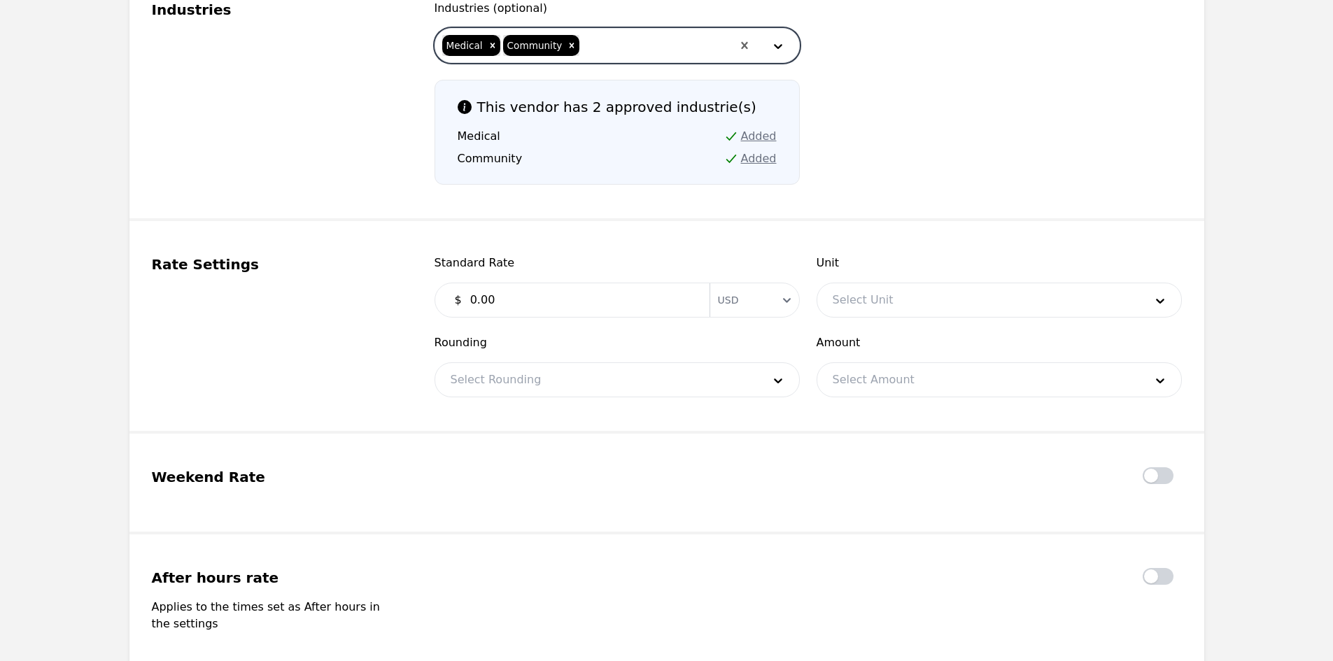
scroll to position [1506, 0]
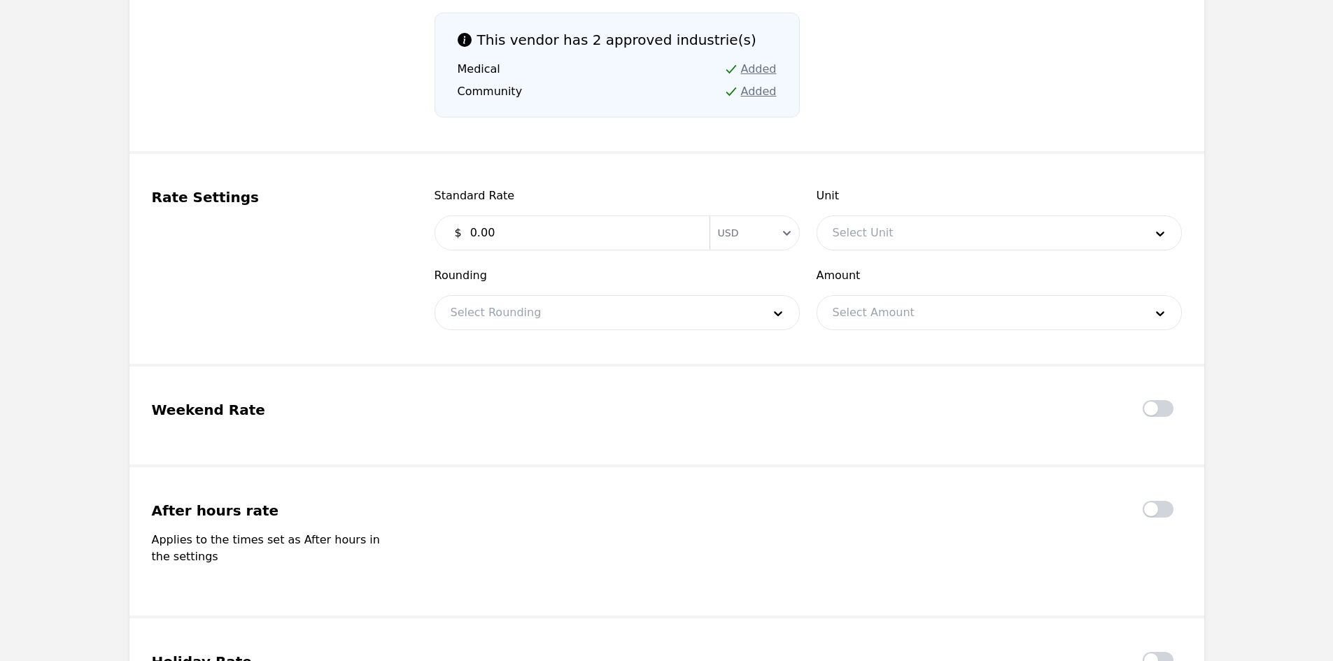
click at [637, 236] on input "0.00" at bounding box center [581, 233] width 239 height 28
type input "0.30"
click at [879, 219] on div at bounding box center [978, 233] width 322 height 34
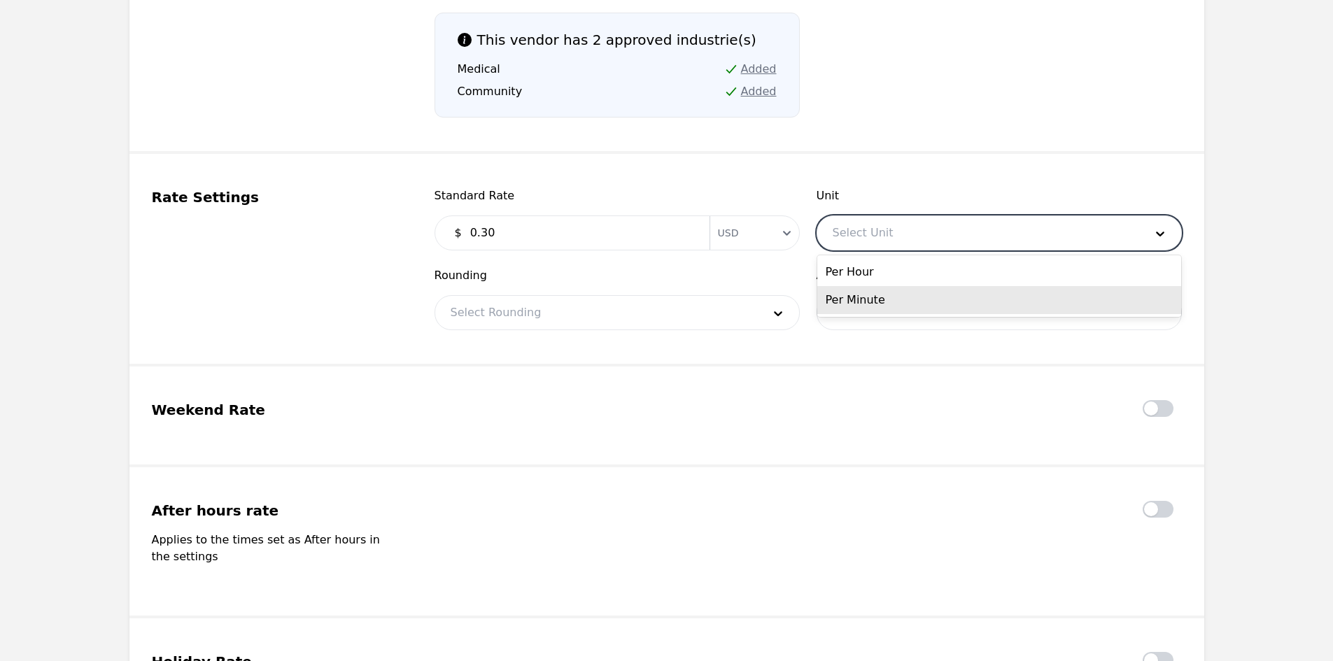
click at [877, 295] on div "Per Minute" at bounding box center [999, 300] width 364 height 28
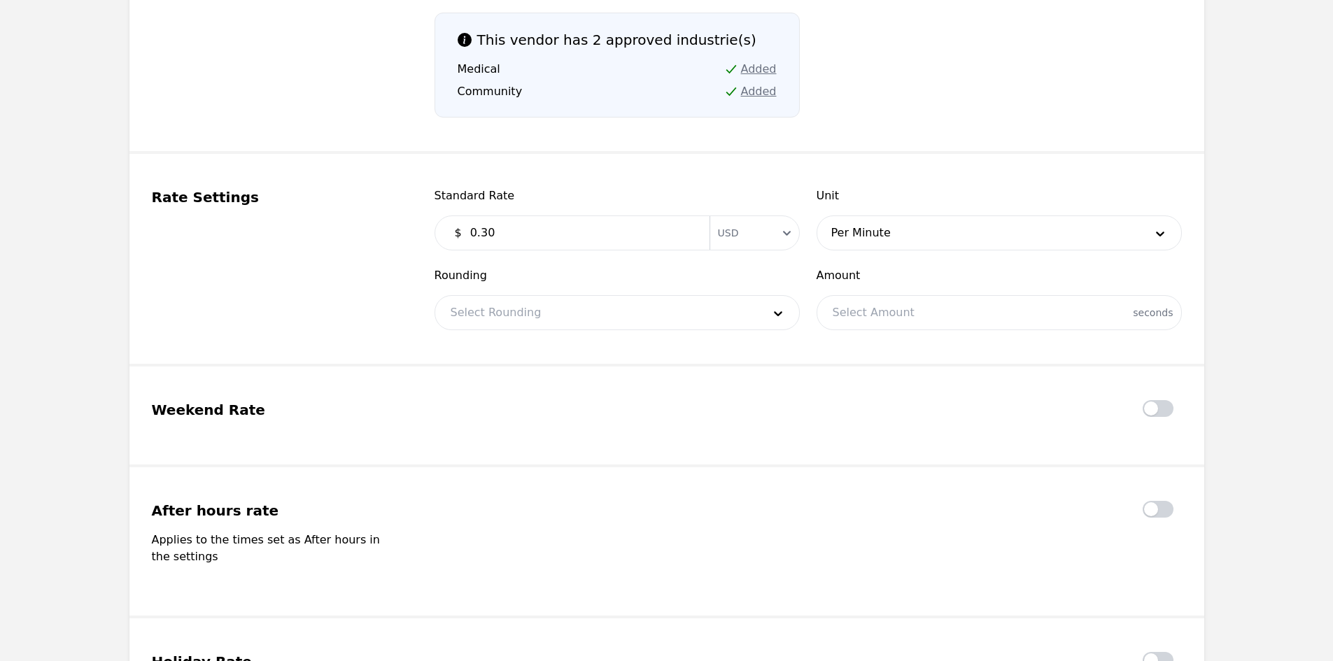
click at [645, 295] on div "Rounding Select Rounding" at bounding box center [616, 298] width 365 height 63
click at [643, 316] on div at bounding box center [596, 313] width 322 height 34
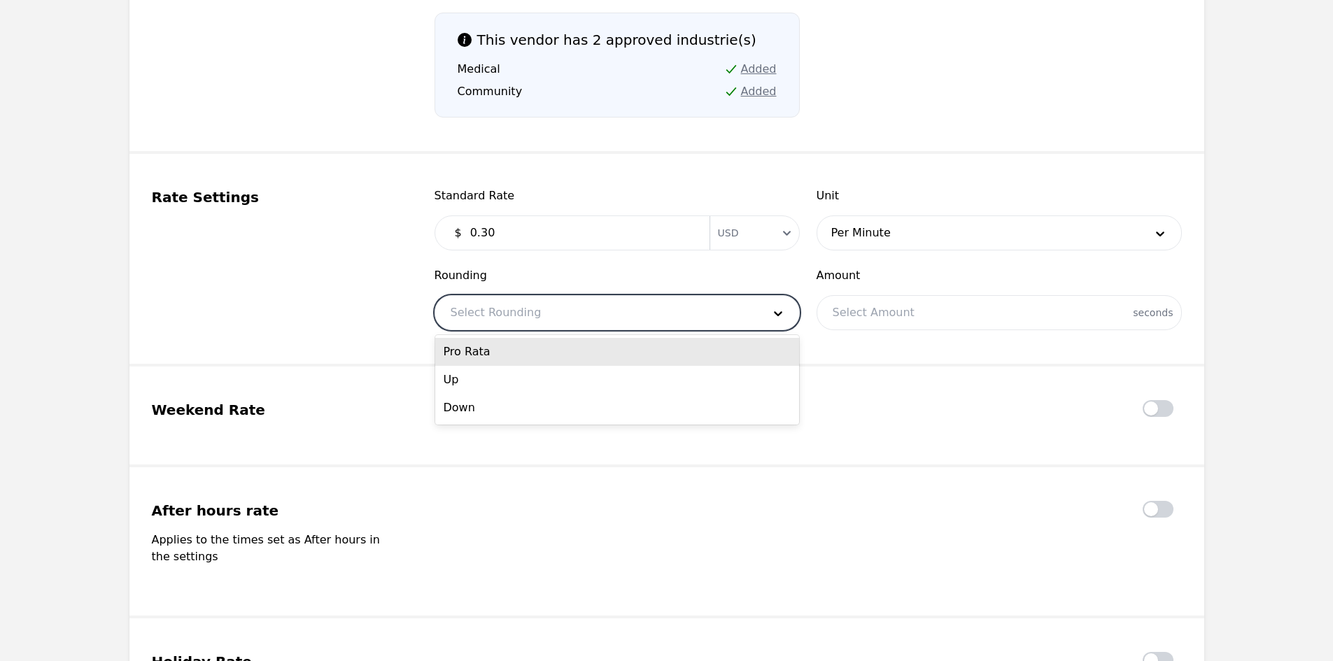
click at [624, 356] on div "Pro Rata" at bounding box center [617, 352] width 364 height 28
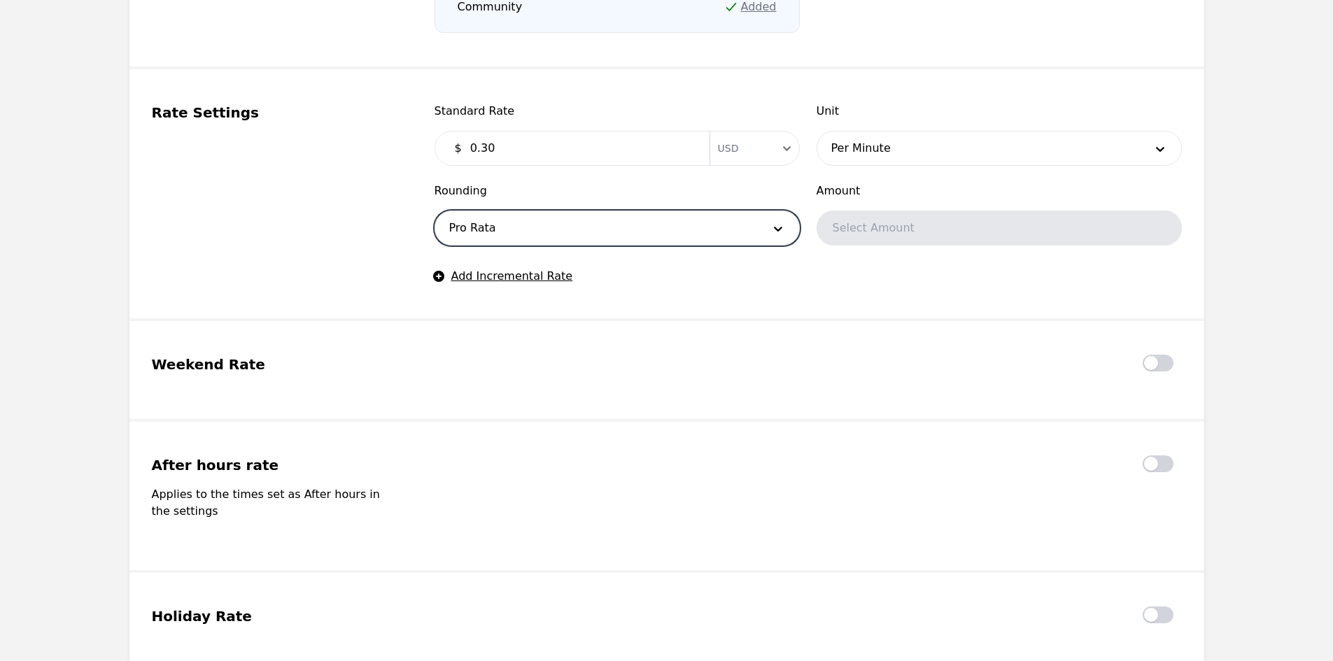
scroll to position [1738, 0]
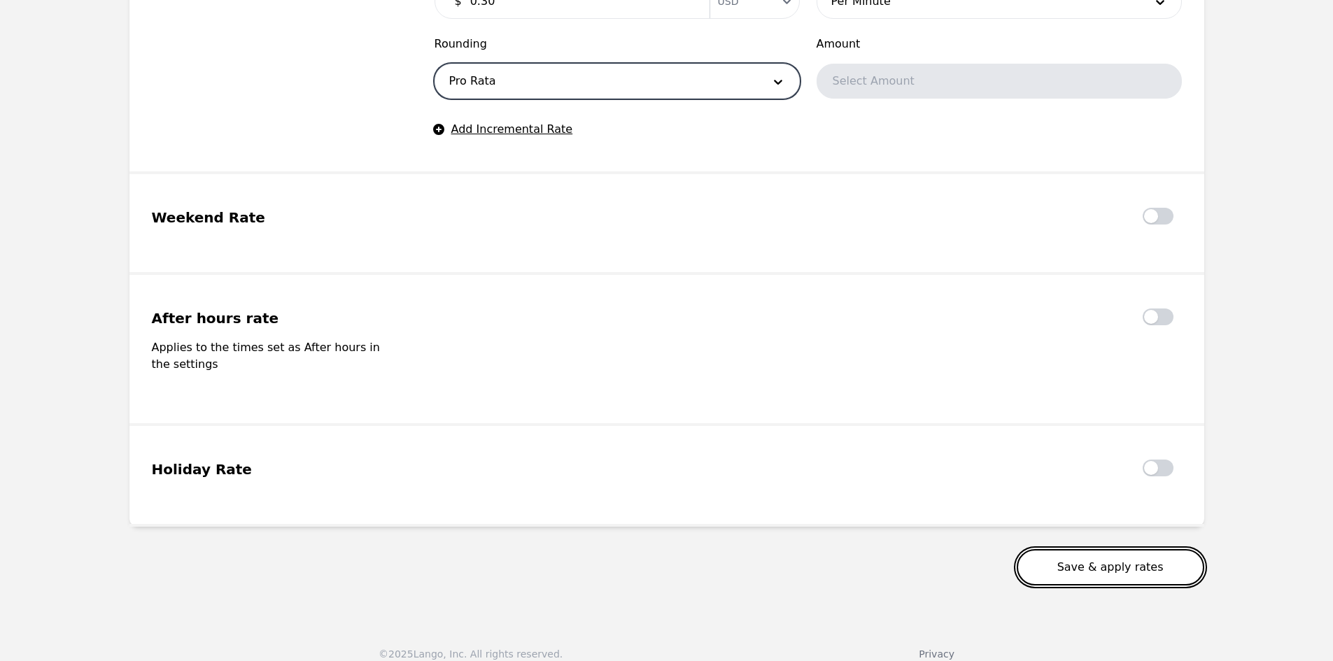
click at [1153, 549] on button "Save & apply rates" at bounding box center [1110, 567] width 187 height 36
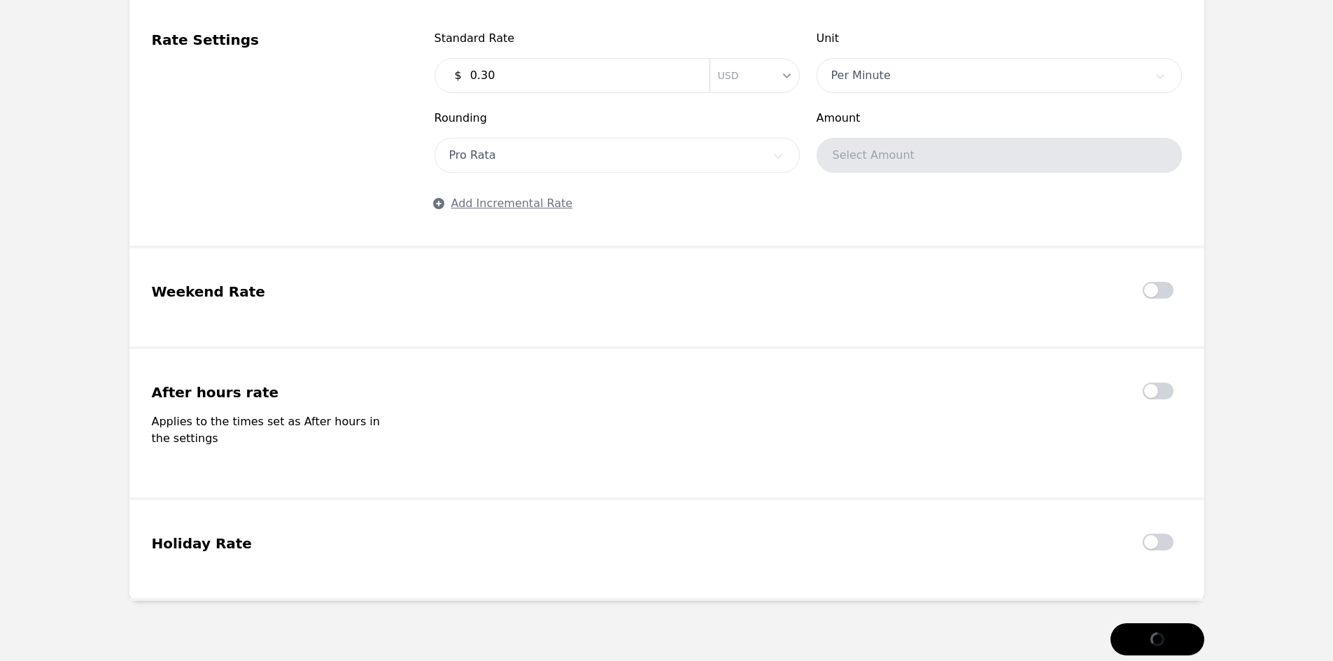
scroll to position [1734, 0]
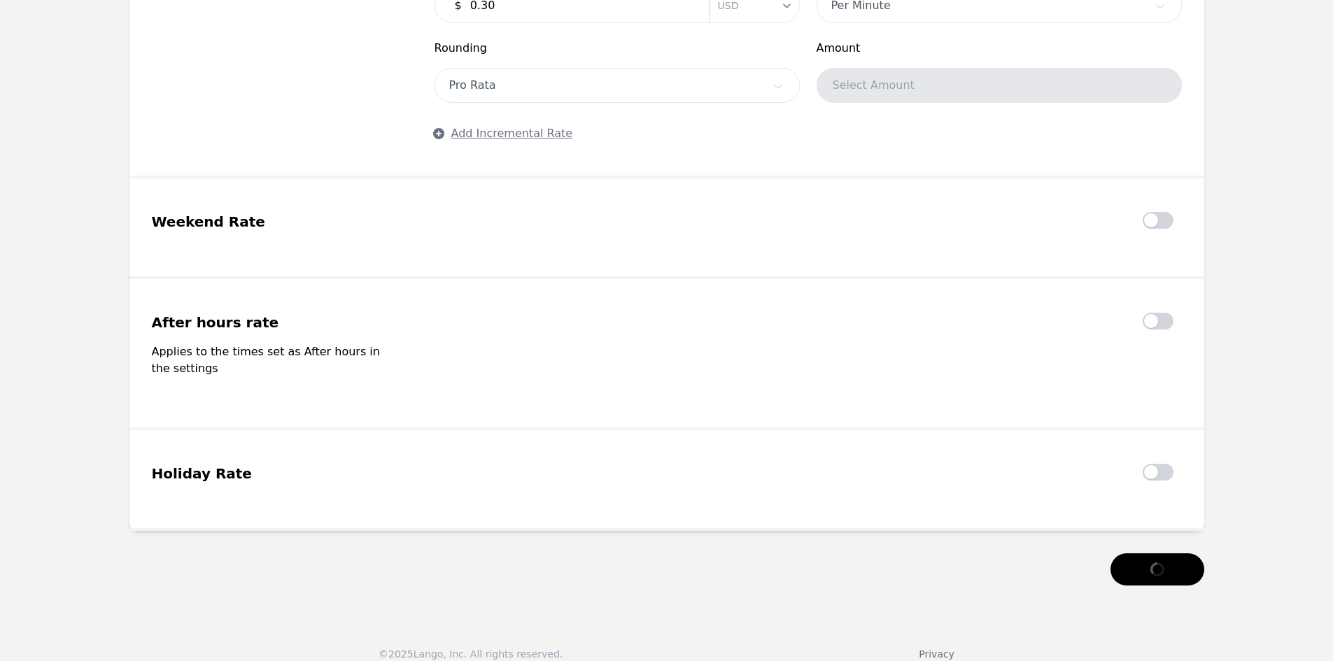
drag, startPoint x: 0, startPoint y: 381, endPoint x: 10, endPoint y: 377, distance: 10.4
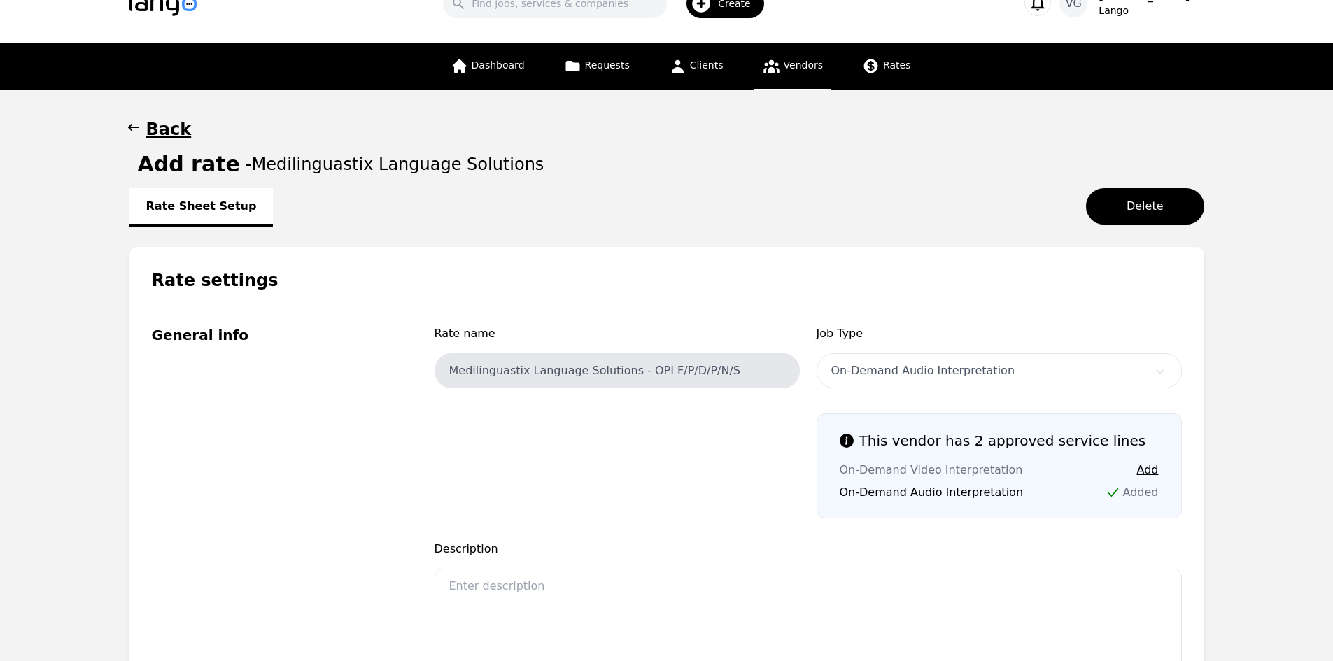
scroll to position [0, 0]
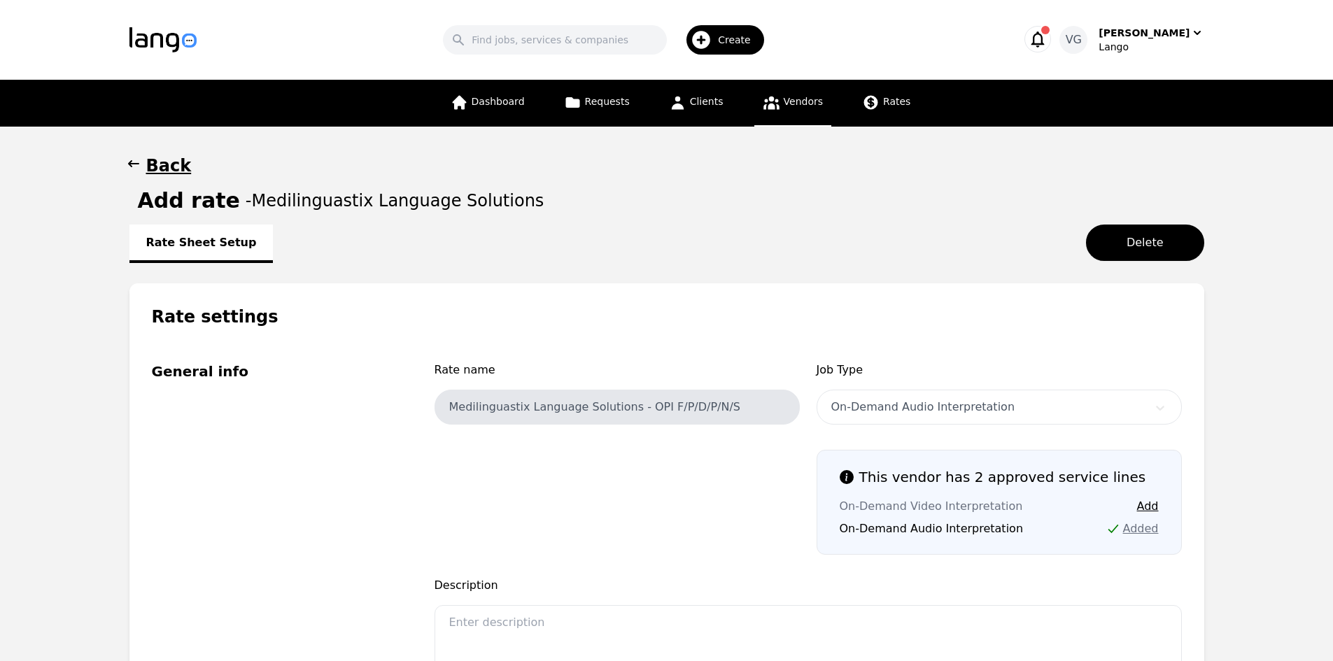
click at [164, 162] on h1 "Back" at bounding box center [168, 166] width 45 height 22
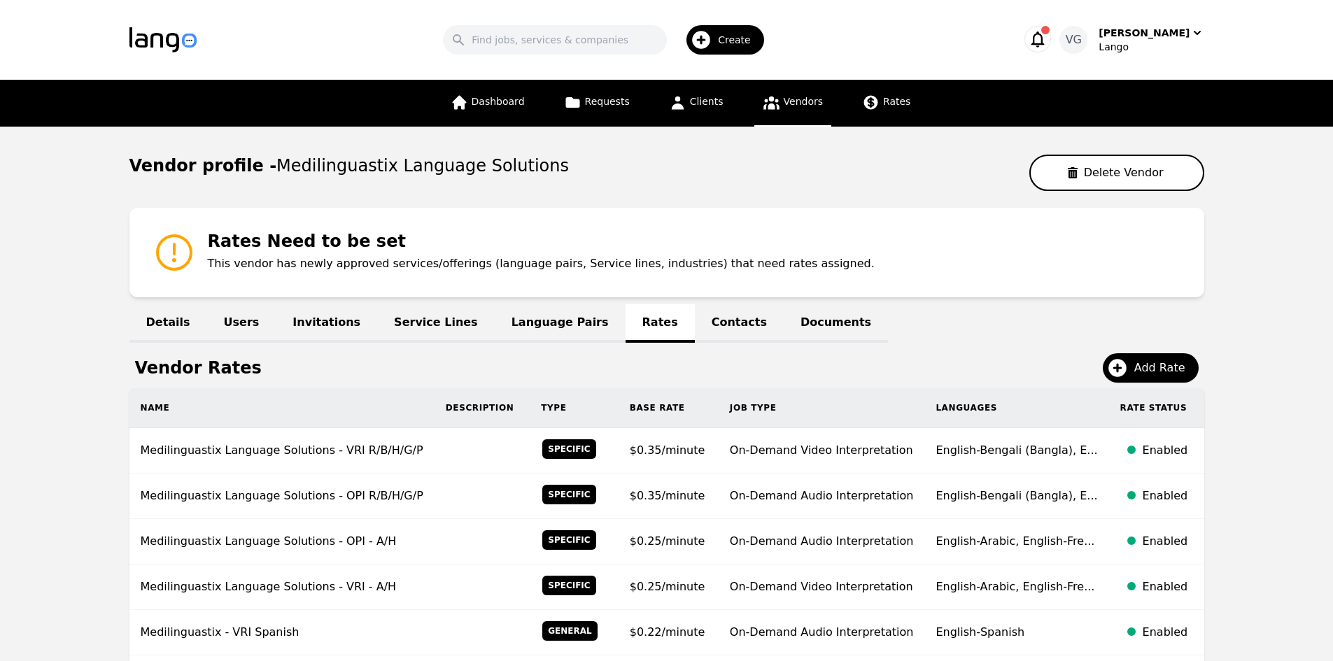
click at [805, 96] on span "Vendors" at bounding box center [803, 101] width 39 height 11
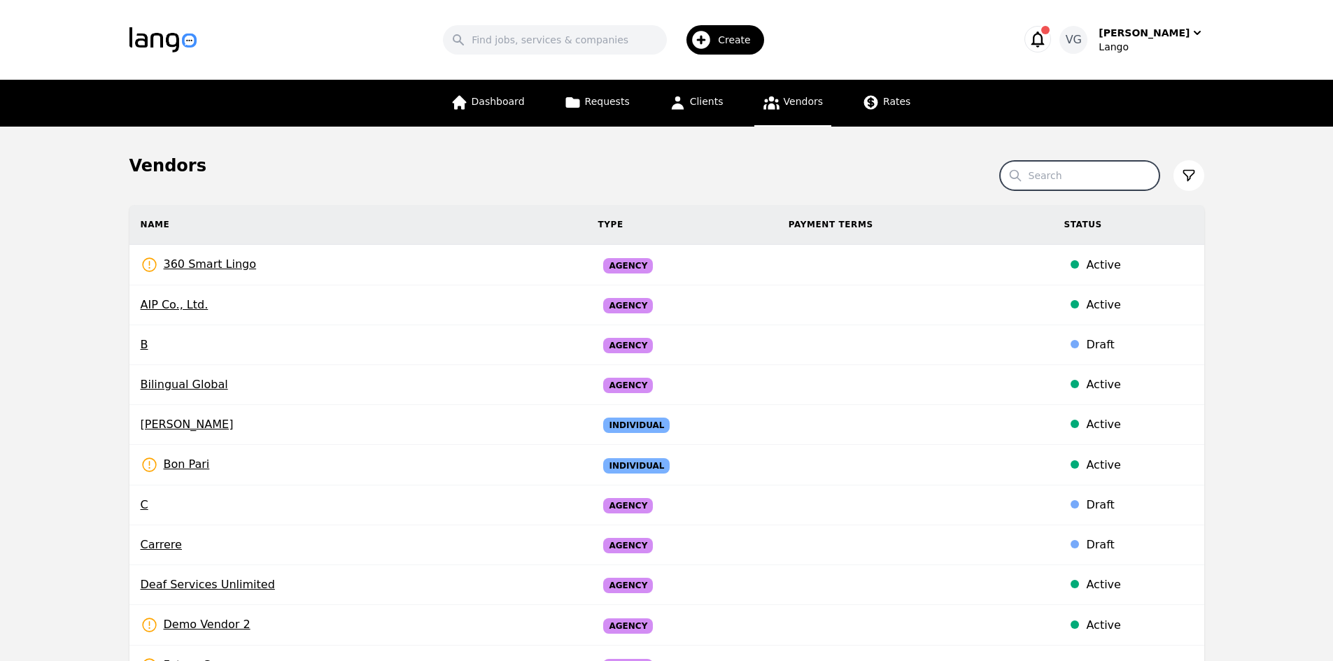
click at [1093, 183] on input "Search" at bounding box center [1080, 175] width 160 height 29
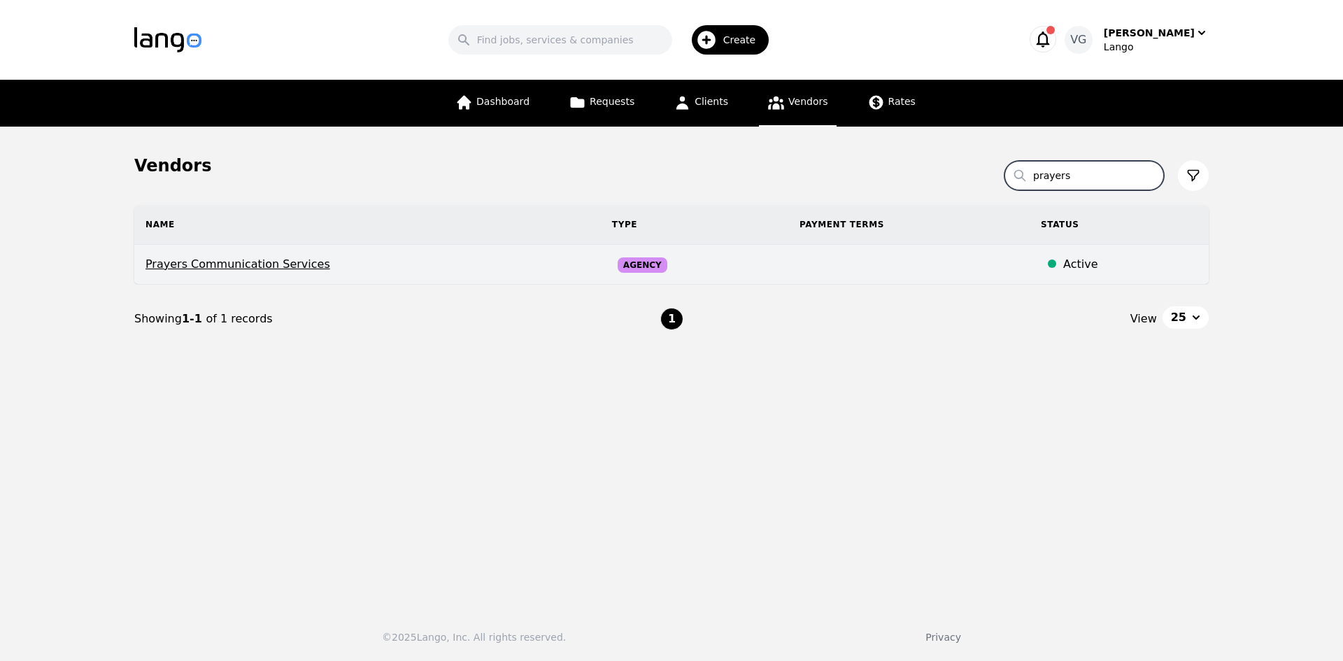
type input "prayers"
click at [247, 269] on span "Prayers Communication Services" at bounding box center [368, 264] width 444 height 17
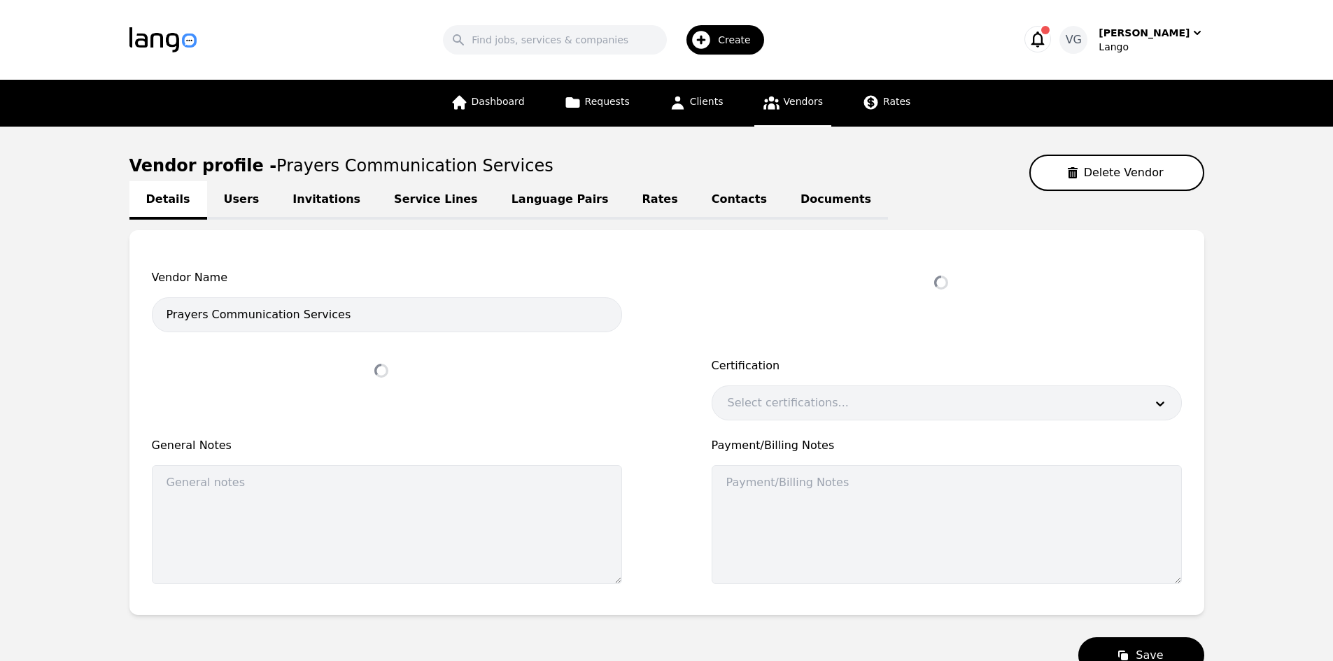
select select "active"
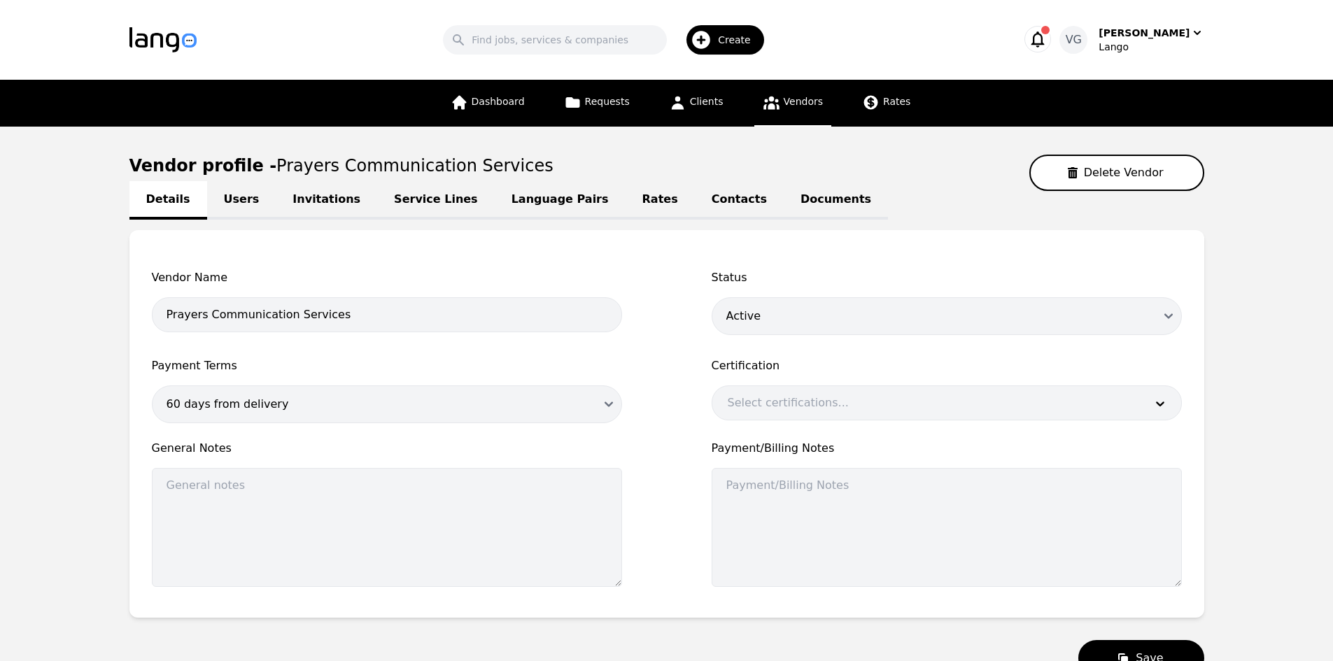
click at [516, 194] on link "Language Pairs" at bounding box center [560, 200] width 131 height 38
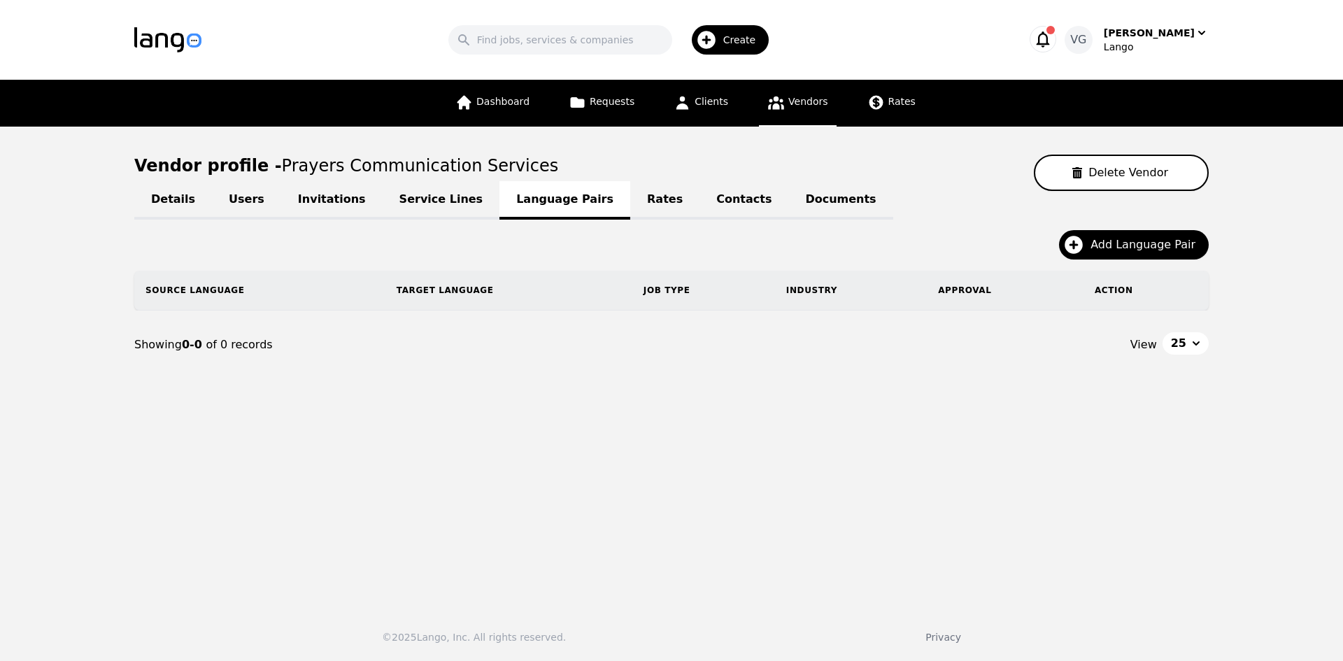
click at [32, 464] on main "Vendor profile - Prayers Communication Services Delete Vendor Details Users Inv…" at bounding box center [671, 362] width 1343 height 470
click at [1135, 243] on span "Add Language Pair" at bounding box center [1148, 244] width 115 height 17
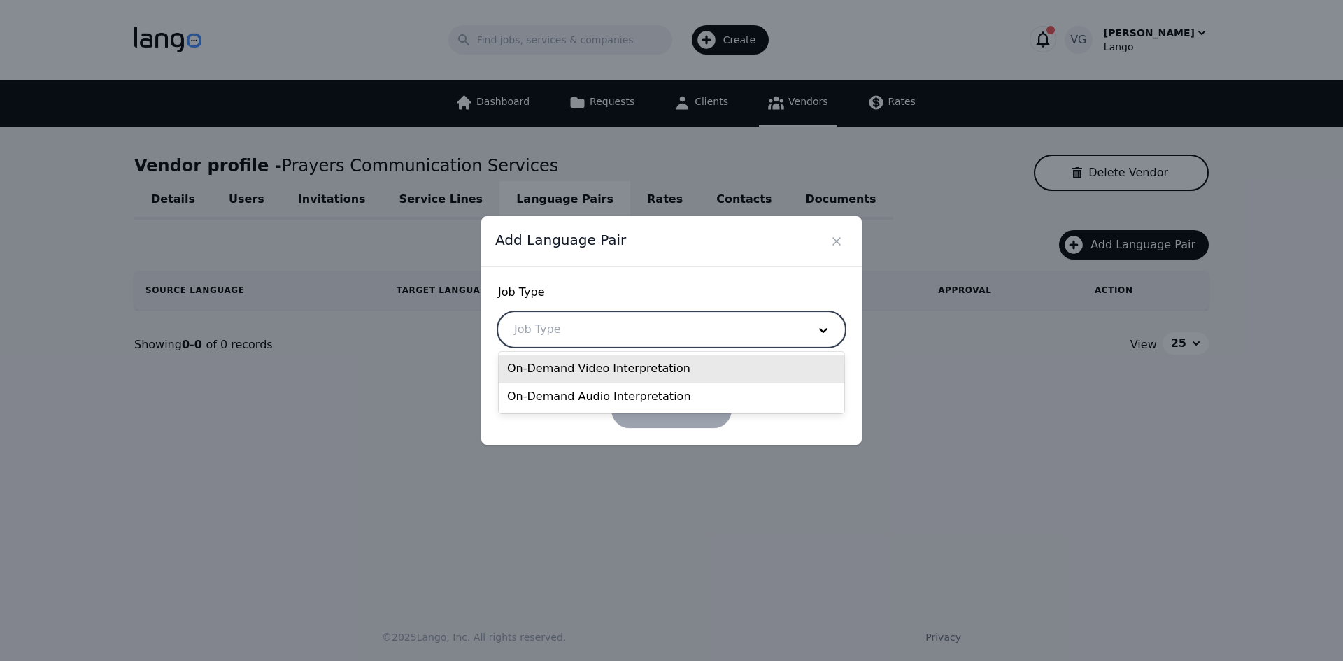
click at [676, 323] on div at bounding box center [651, 330] width 304 height 34
click at [636, 362] on div "On-Demand Video Interpretation" at bounding box center [672, 369] width 346 height 28
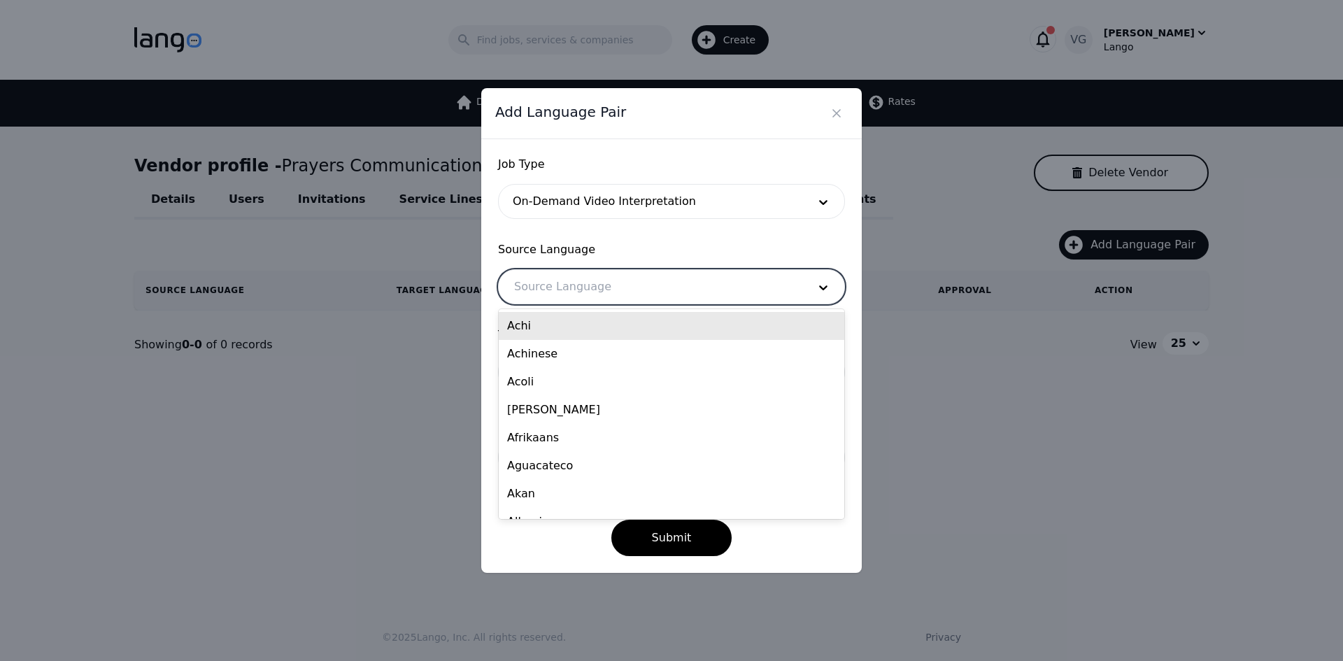
click at [602, 299] on div at bounding box center [651, 287] width 304 height 34
type input "eng"
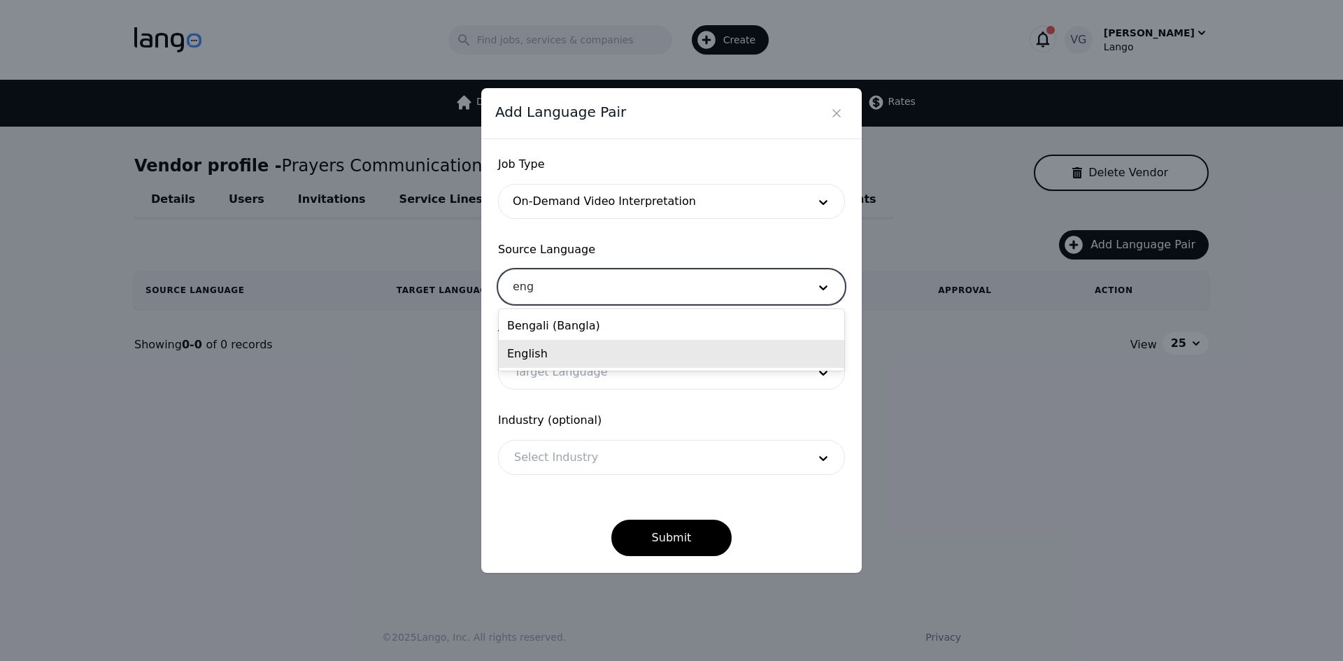
click at [590, 355] on div "English" at bounding box center [672, 354] width 346 height 28
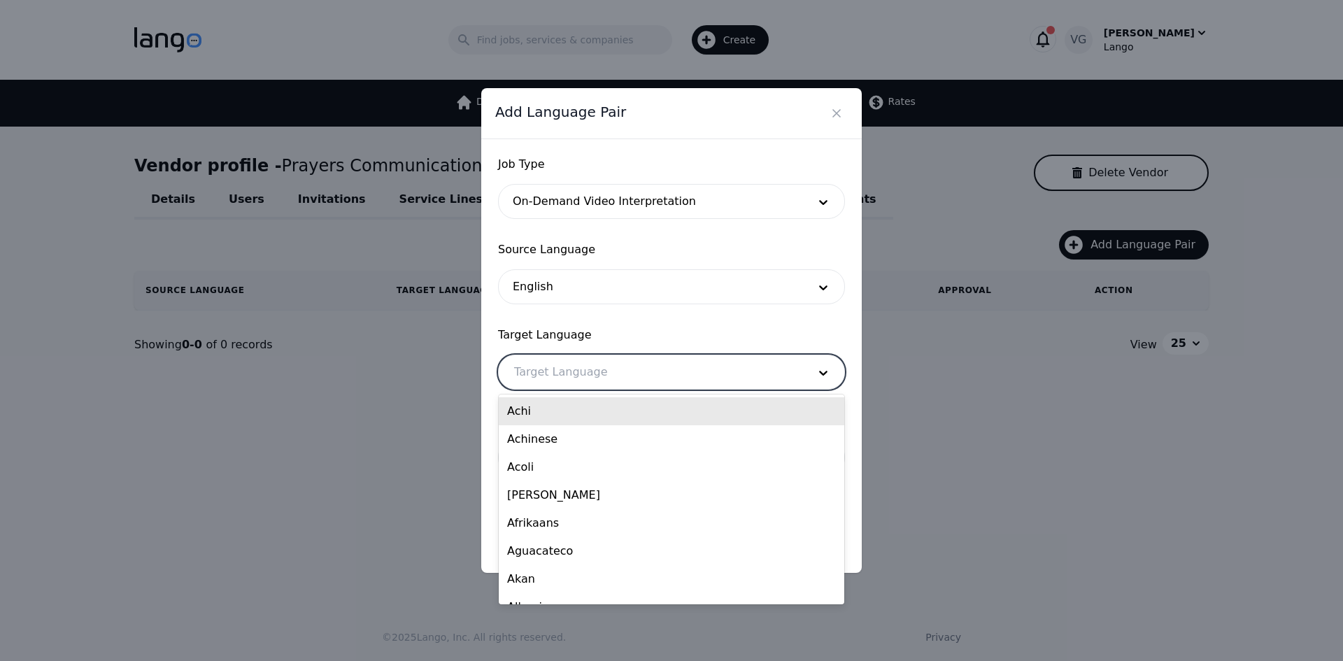
click at [577, 367] on div at bounding box center [651, 372] width 304 height 34
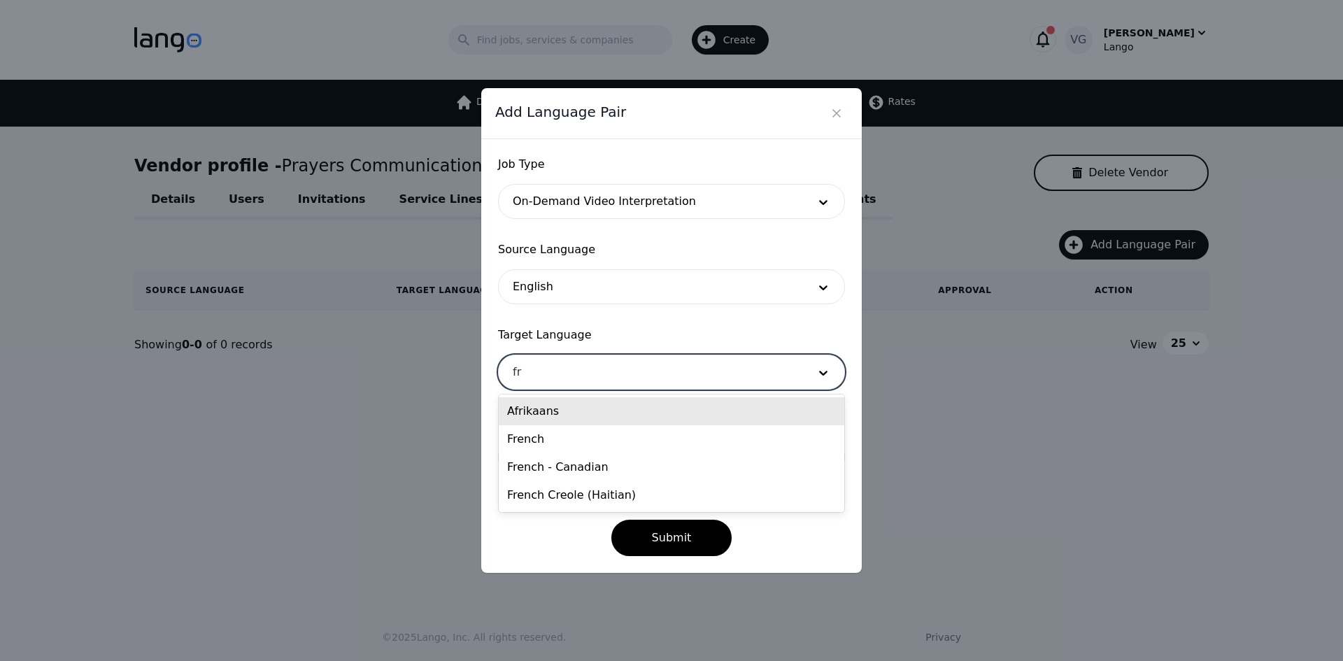
type input "fre"
drag, startPoint x: 576, startPoint y: 407, endPoint x: 576, endPoint y: 397, distance: 9.8
click at [576, 398] on div "French" at bounding box center [672, 411] width 346 height 28
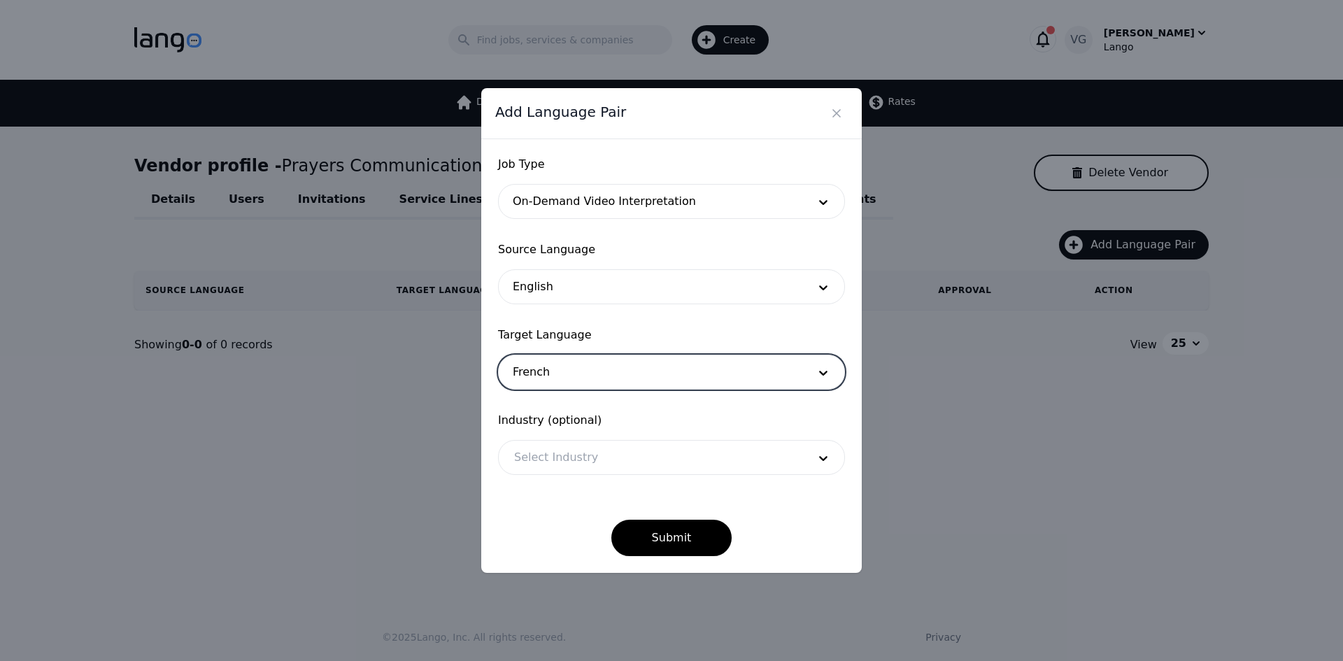
click at [557, 461] on div at bounding box center [651, 458] width 304 height 34
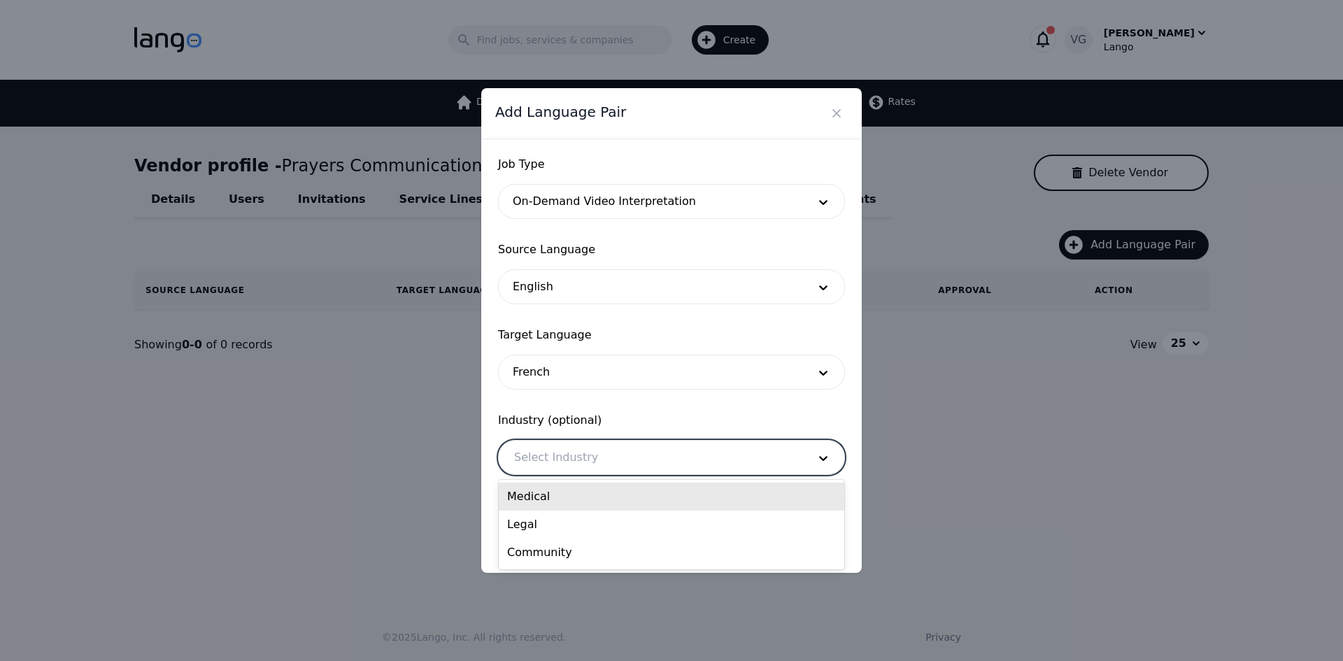
click at [553, 379] on div at bounding box center [651, 372] width 304 height 34
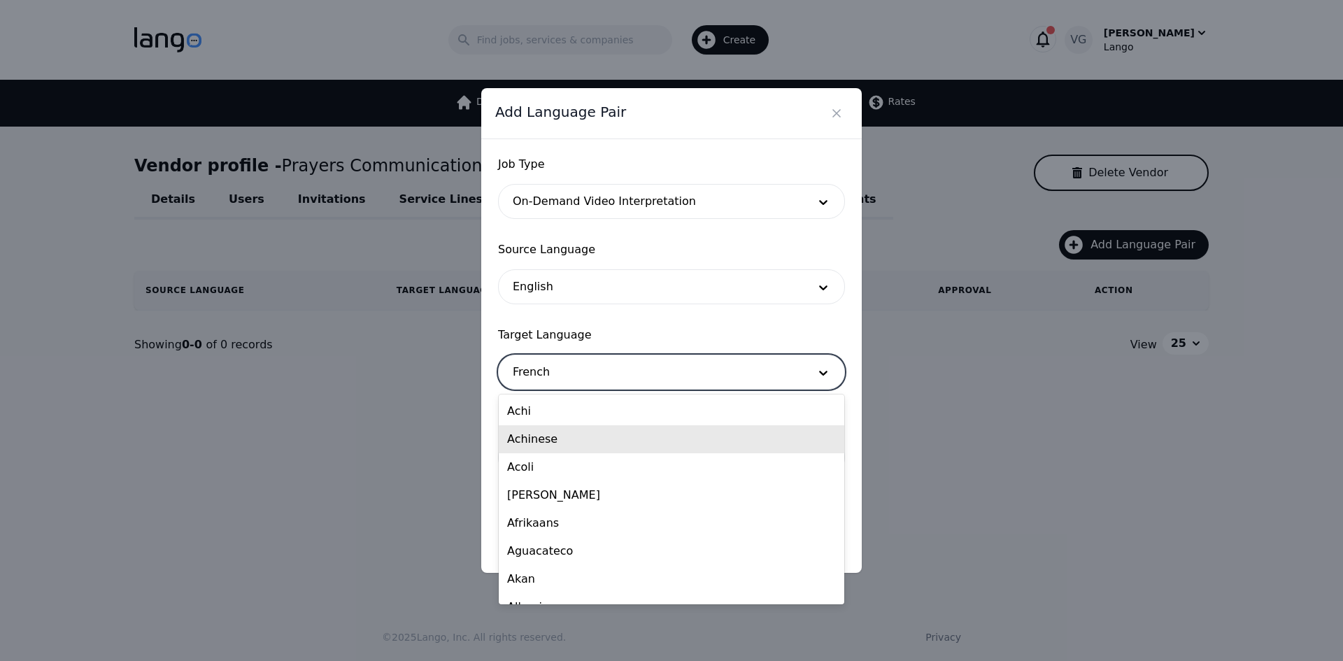
click at [495, 362] on div "Job Type On-Demand Video Interpretation Source Language English Target Language…" at bounding box center [671, 356] width 381 height 434
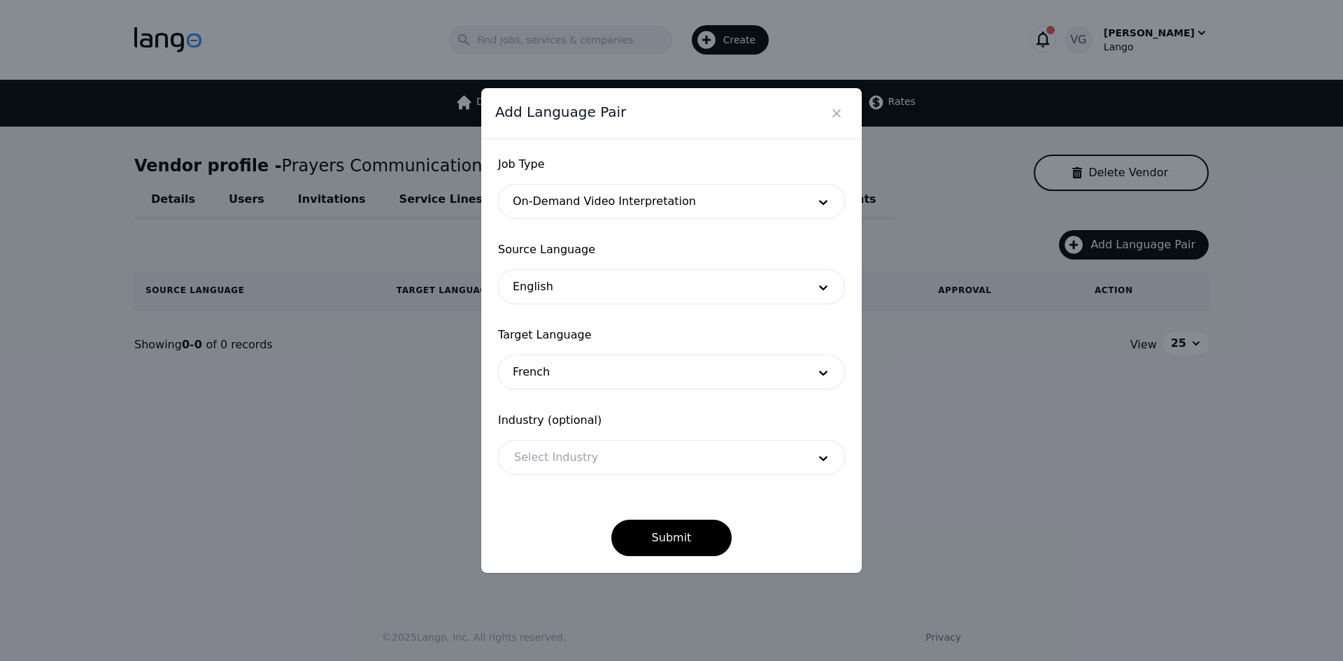
click at [545, 458] on div at bounding box center [651, 458] width 304 height 34
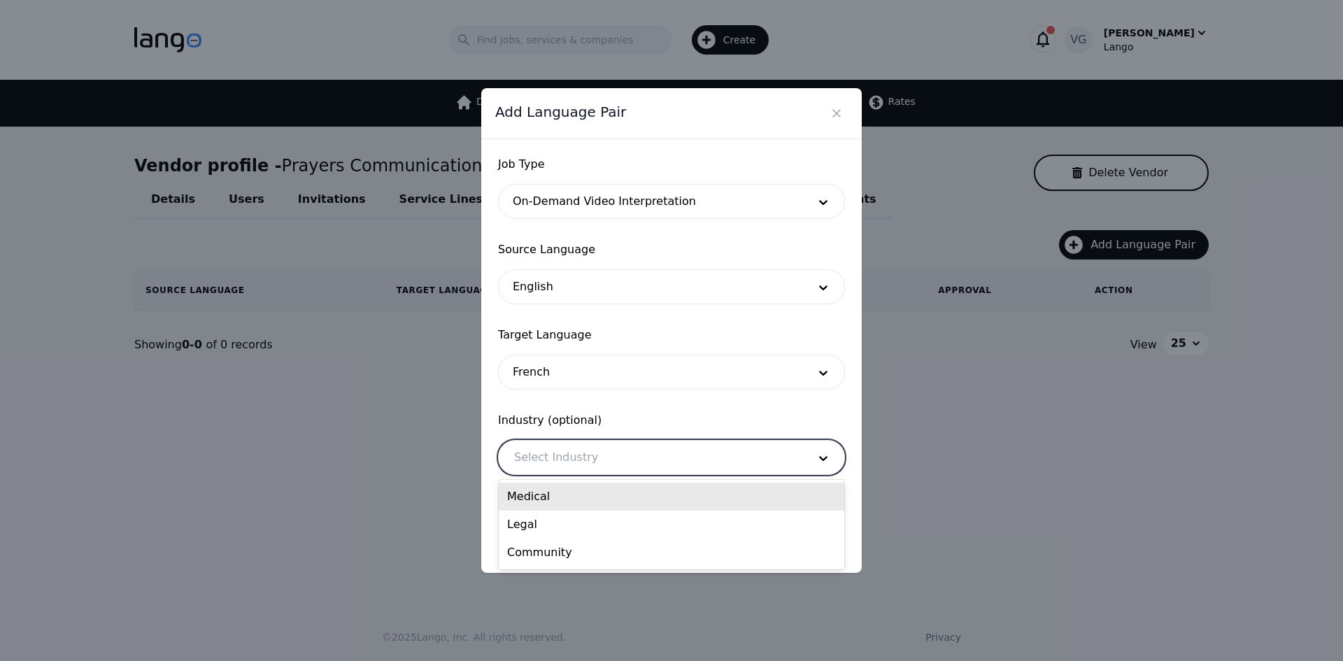
click at [553, 490] on div "Medical" at bounding box center [672, 497] width 346 height 28
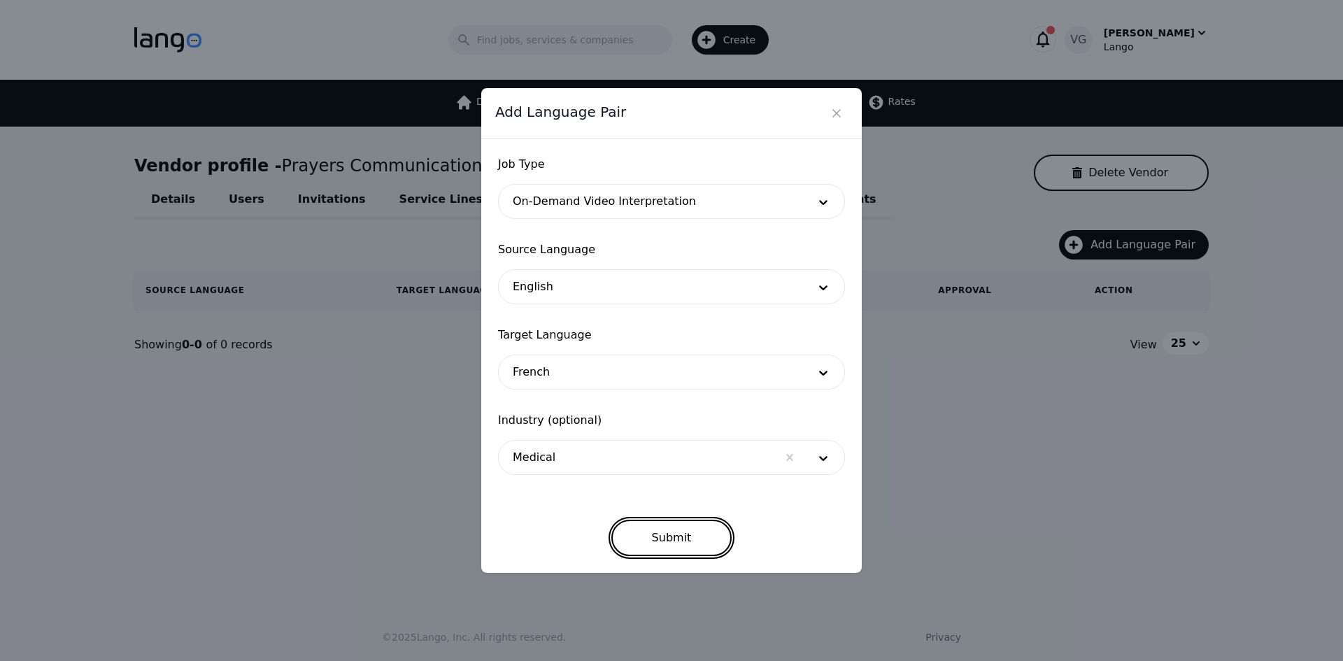
click at [647, 530] on button "Submit" at bounding box center [671, 538] width 121 height 36
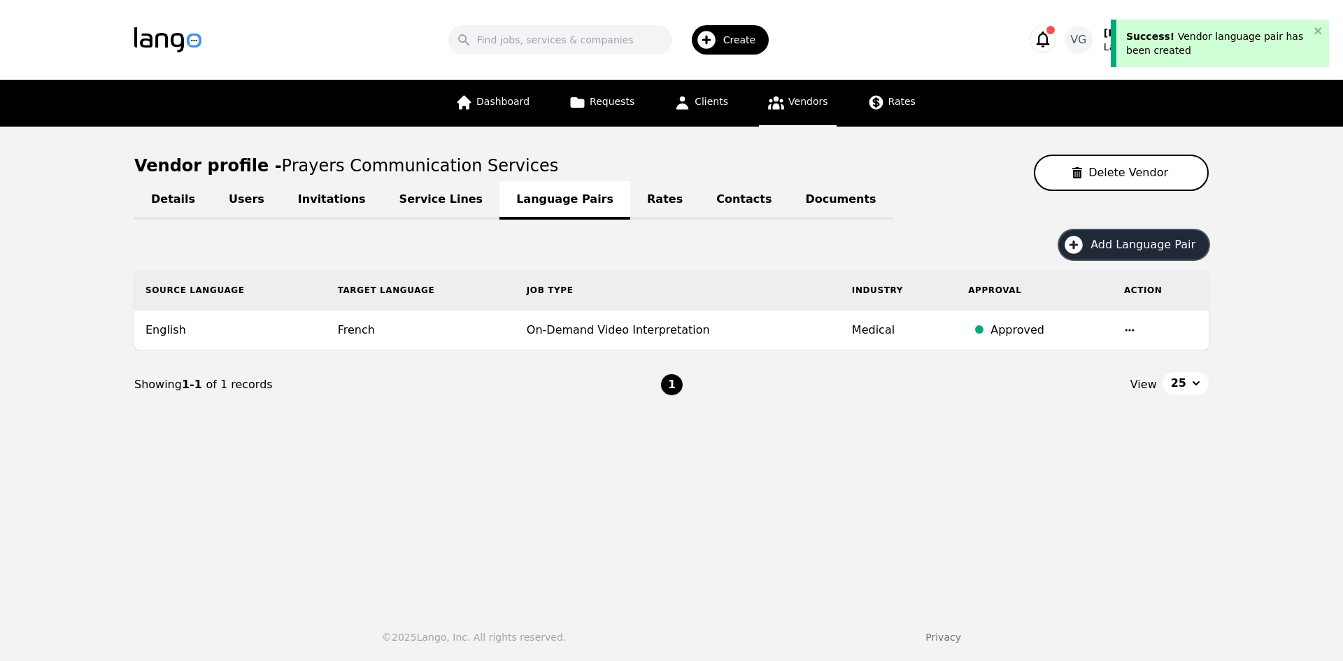
click at [1124, 249] on span "Add Language Pair" at bounding box center [1148, 244] width 115 height 17
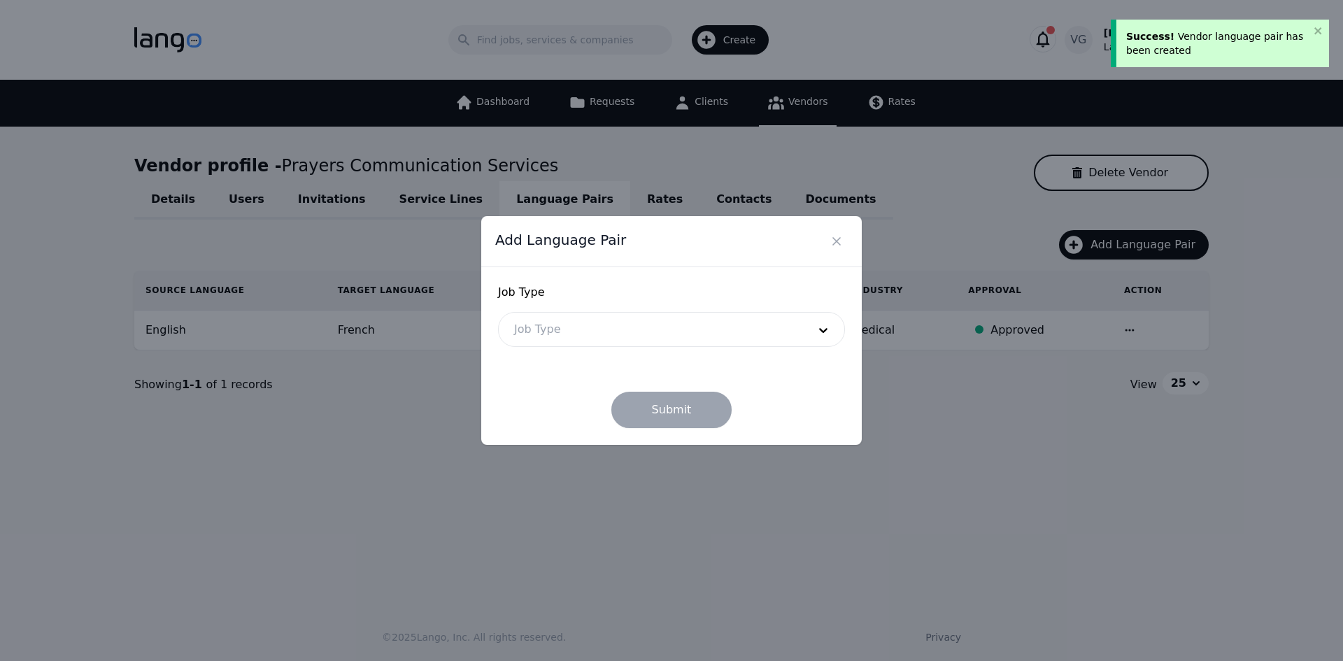
click at [635, 337] on div at bounding box center [651, 330] width 304 height 34
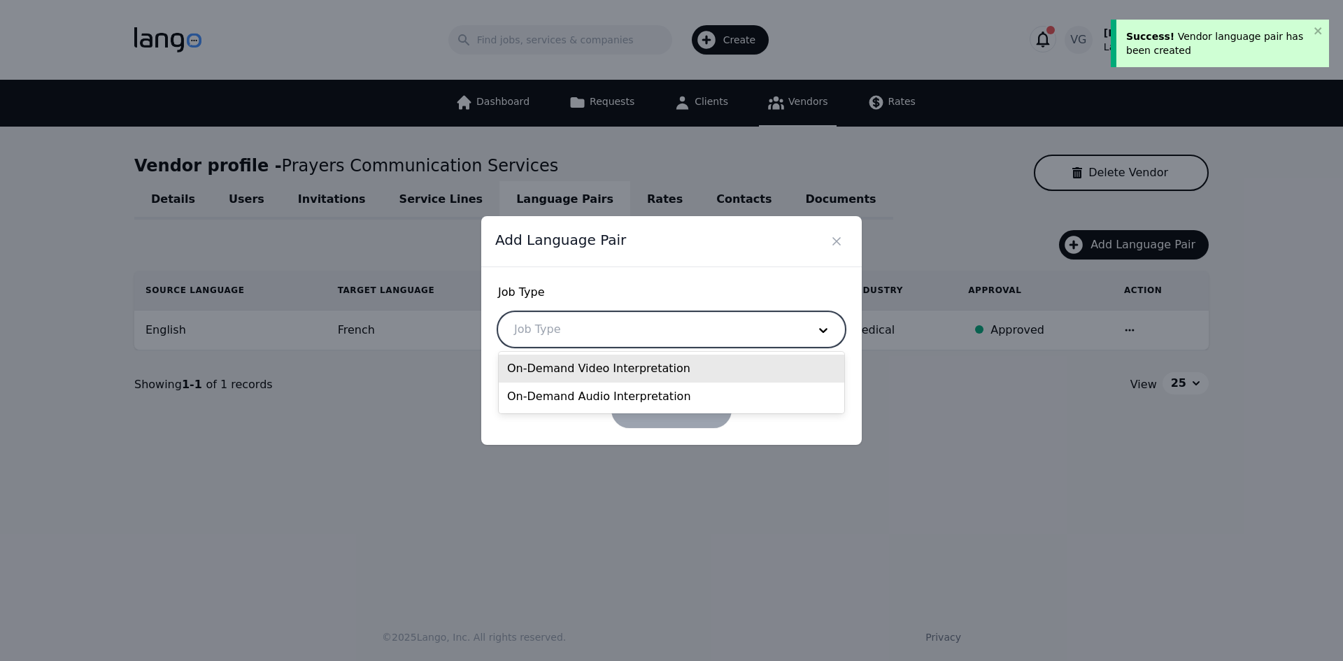
click at [616, 371] on div "On-Demand Video Interpretation" at bounding box center [672, 369] width 346 height 28
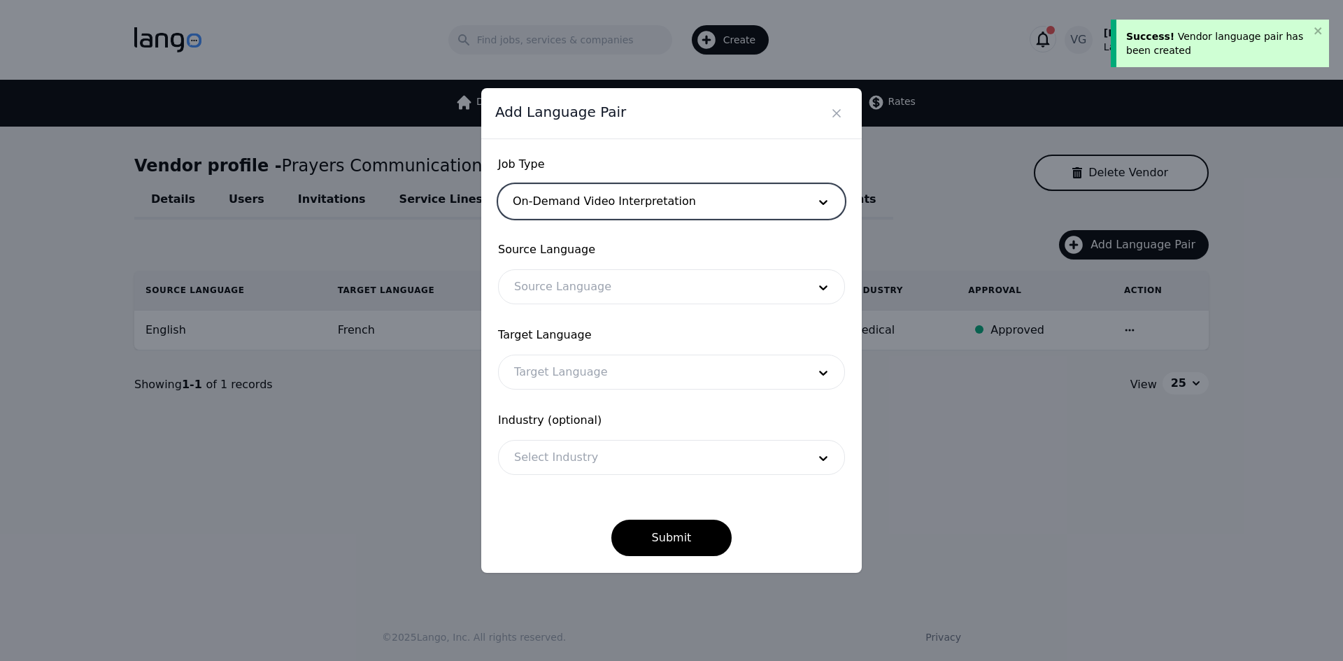
click at [595, 287] on div at bounding box center [651, 287] width 304 height 34
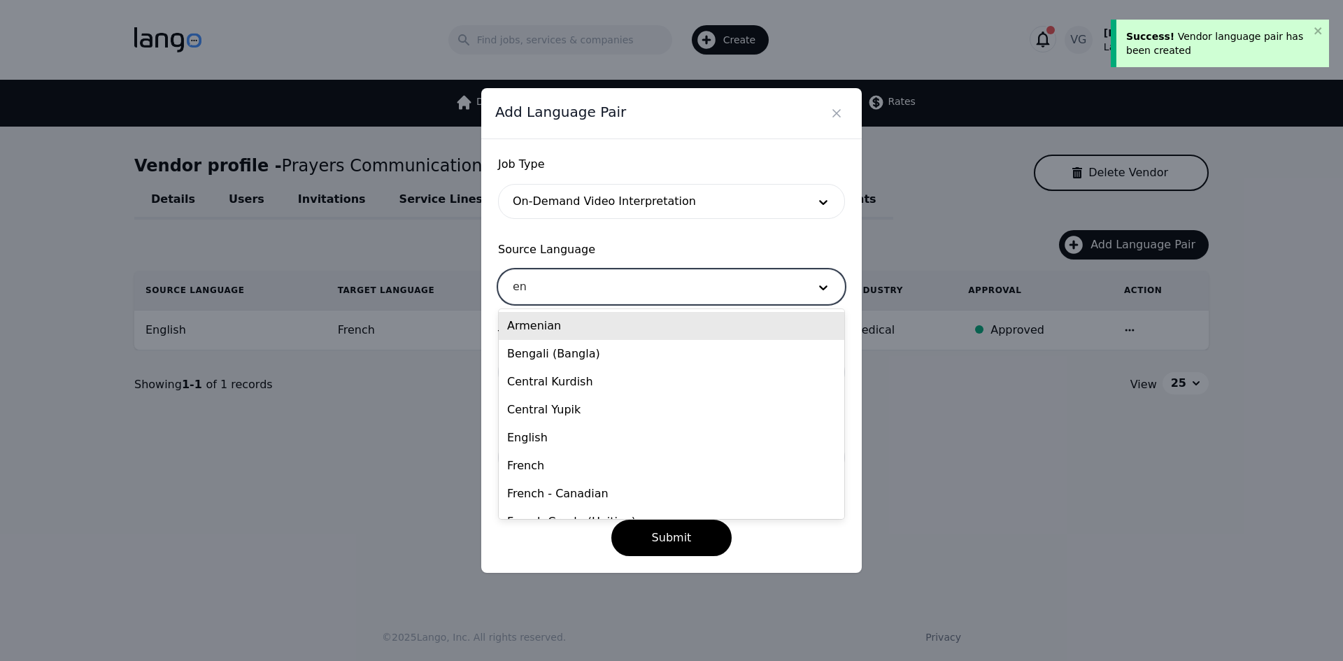
type input "eng"
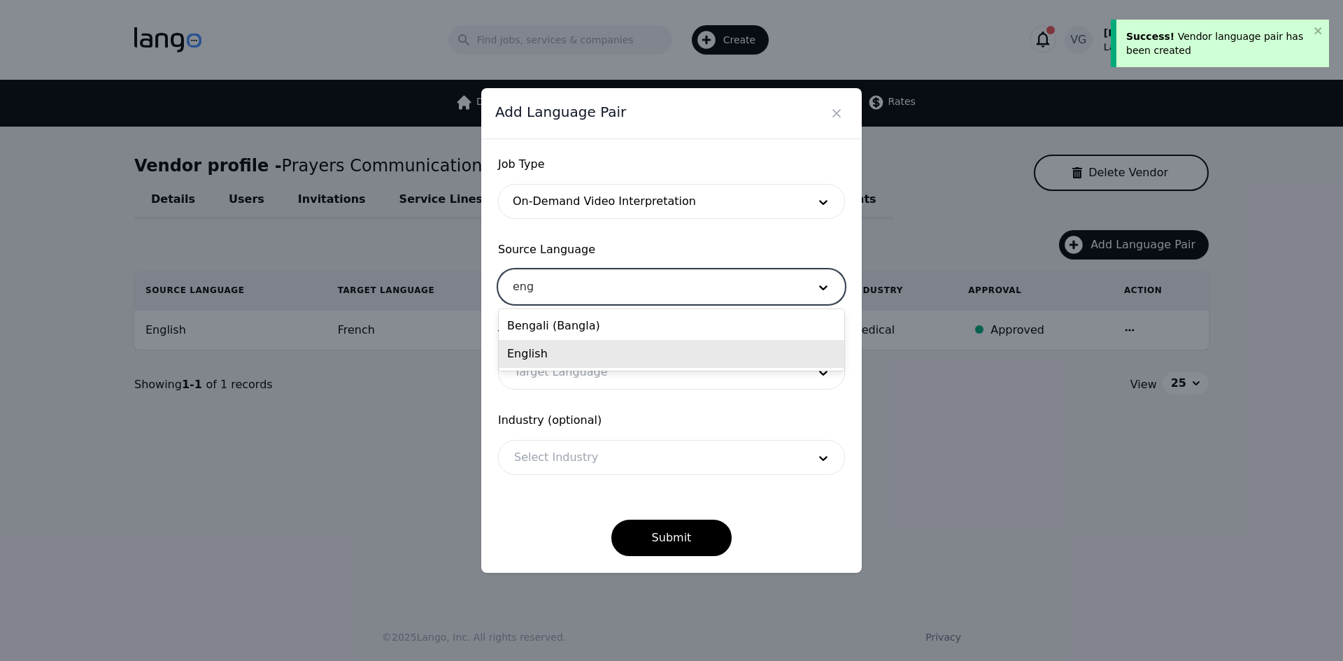
click at [586, 350] on div "English" at bounding box center [672, 354] width 346 height 28
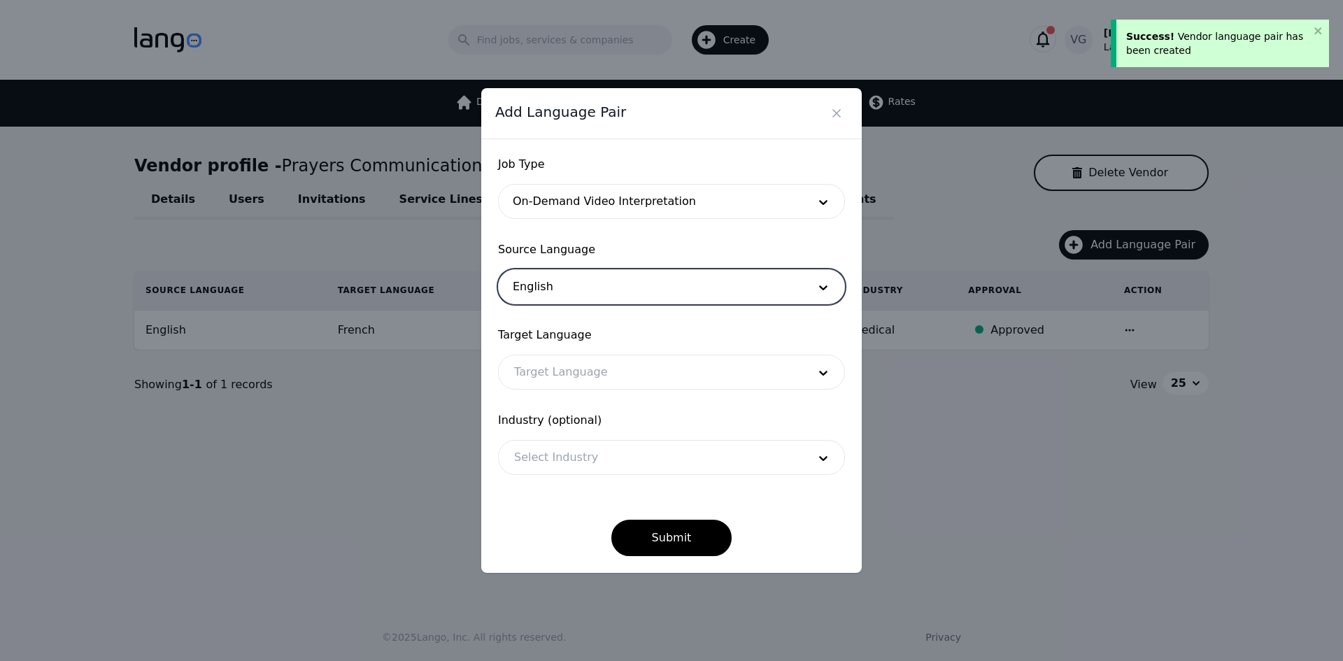
click at [578, 369] on div at bounding box center [651, 372] width 304 height 34
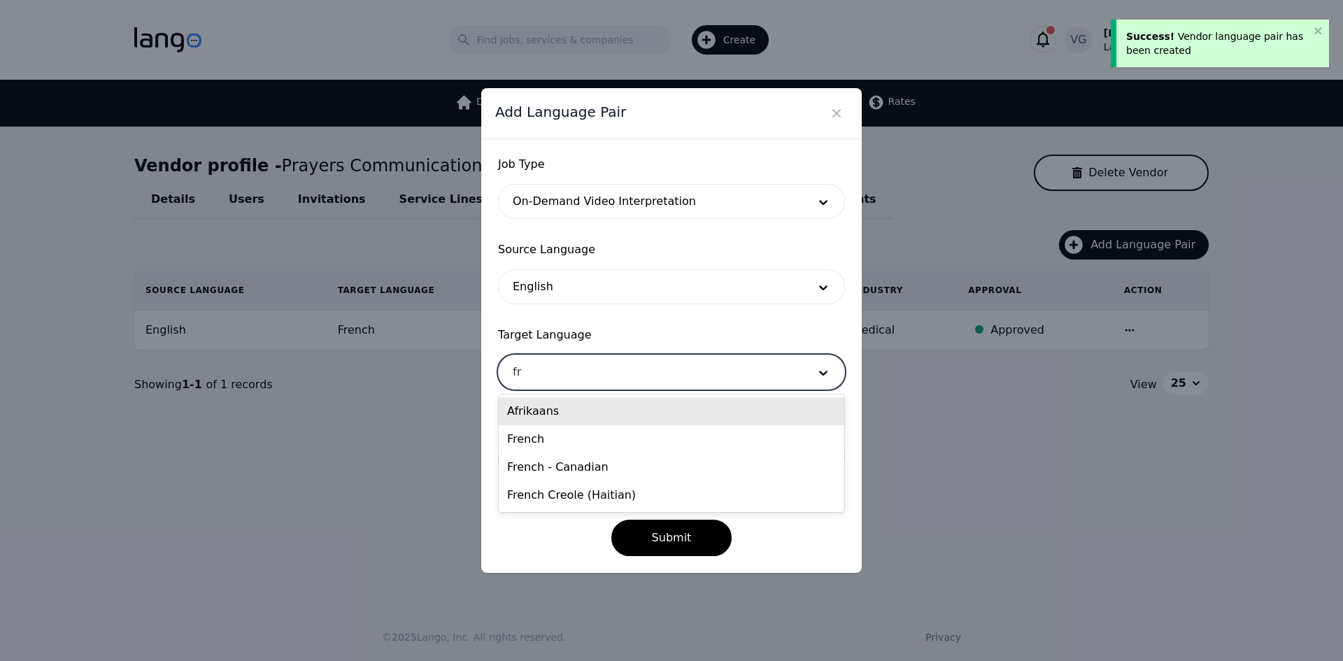
type input "fre"
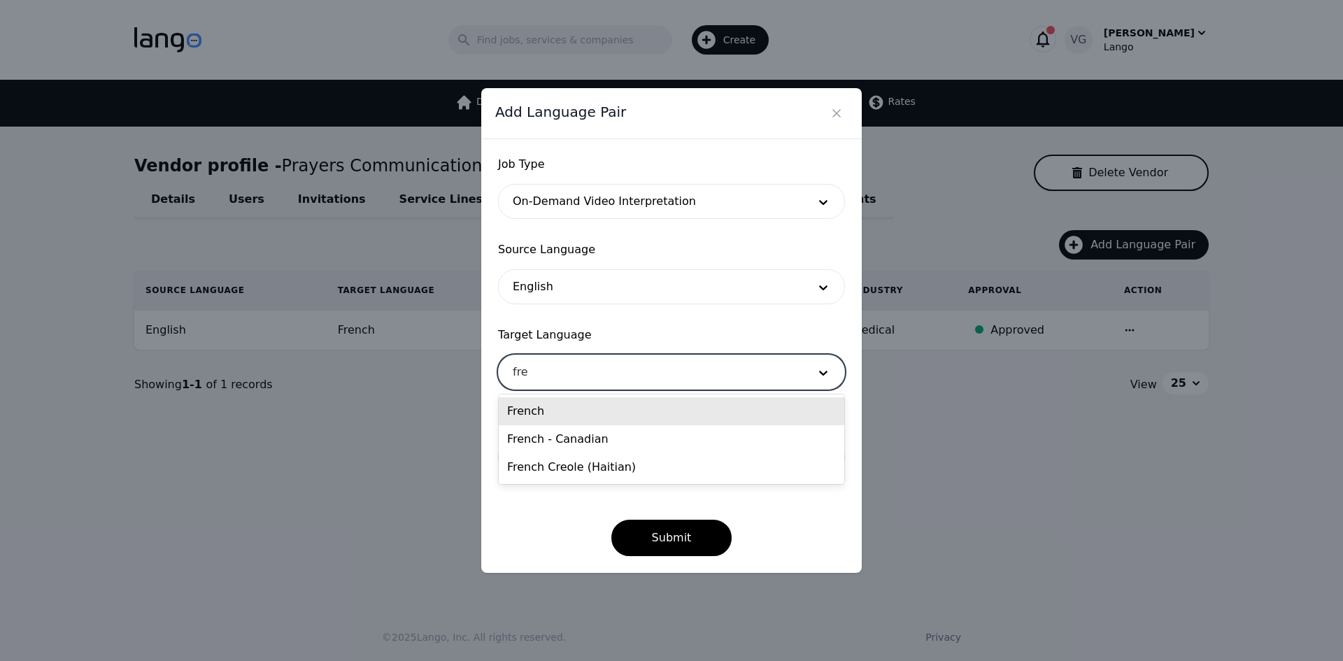
click at [576, 409] on div "French" at bounding box center [672, 411] width 346 height 28
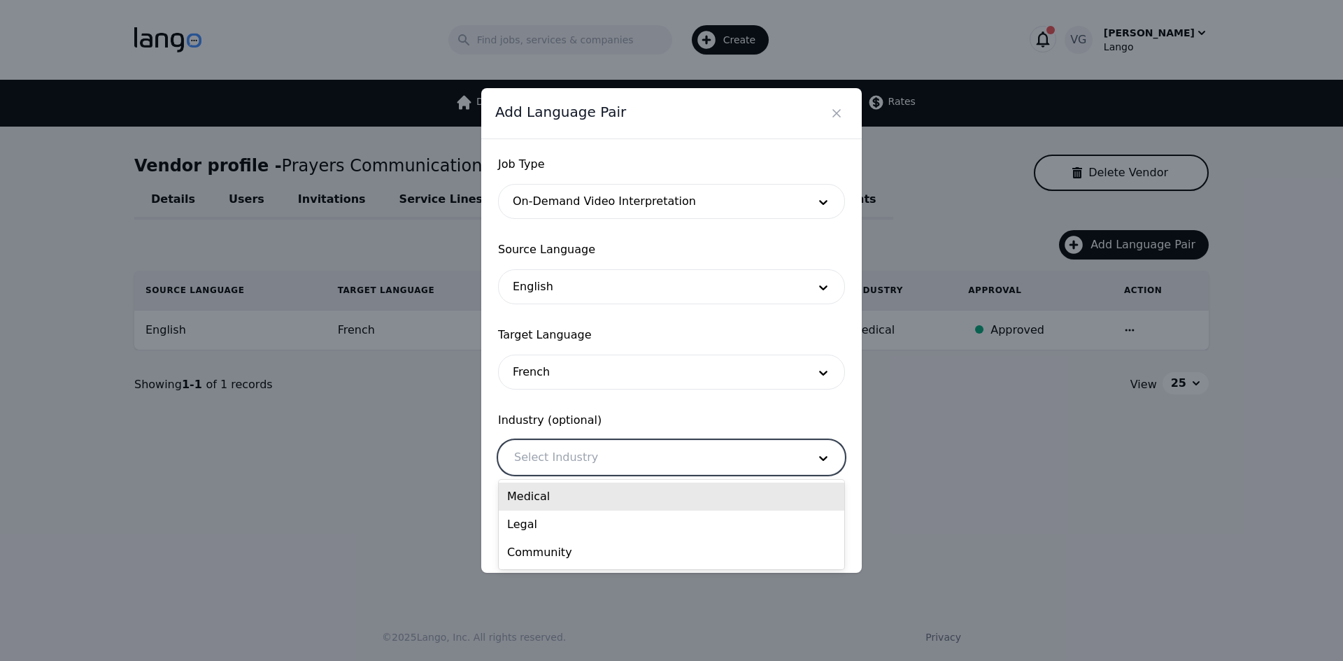
click at [589, 451] on div at bounding box center [651, 458] width 304 height 34
click at [588, 498] on div "Medical" at bounding box center [672, 497] width 346 height 28
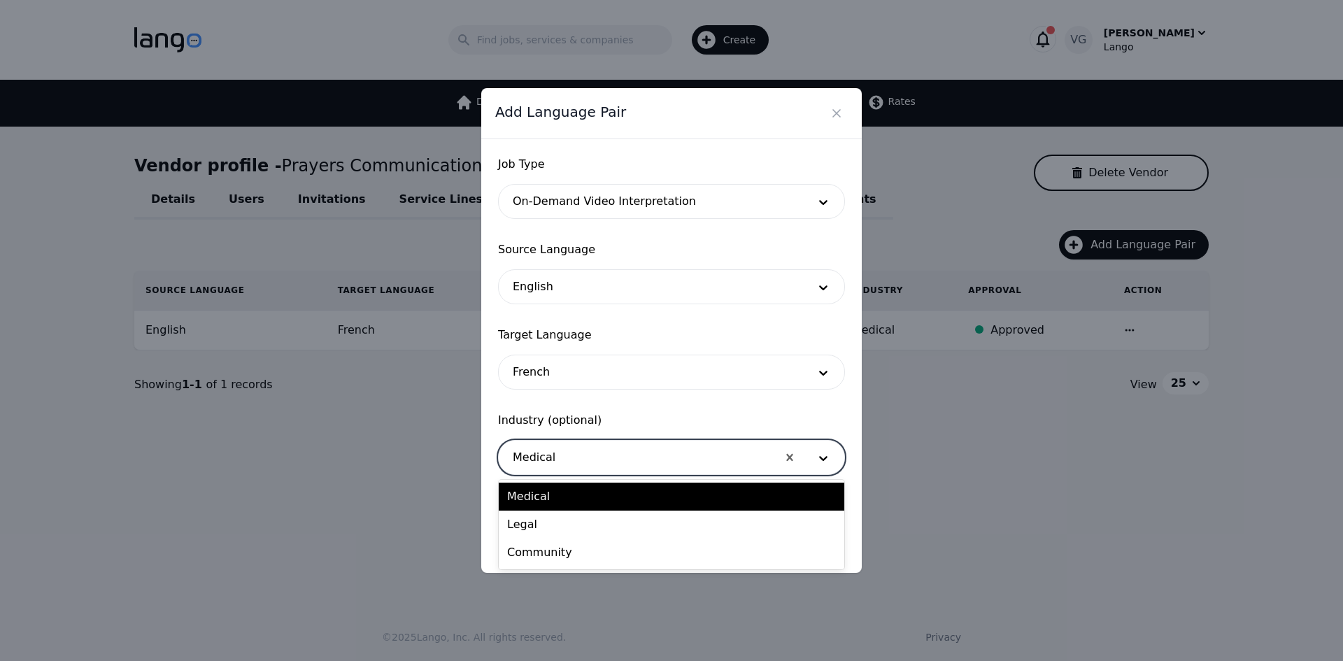
click at [579, 443] on div at bounding box center [638, 458] width 278 height 34
click at [568, 521] on div "Legal" at bounding box center [672, 525] width 346 height 28
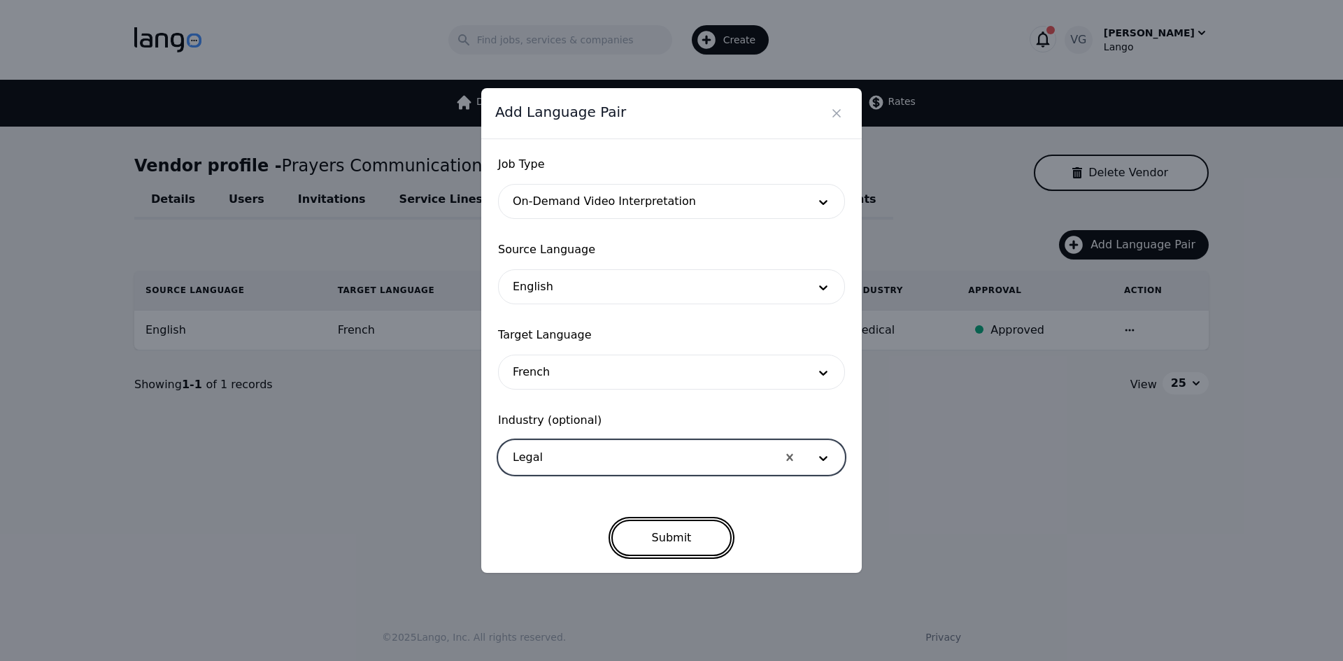
click at [661, 532] on button "Submit" at bounding box center [671, 538] width 121 height 36
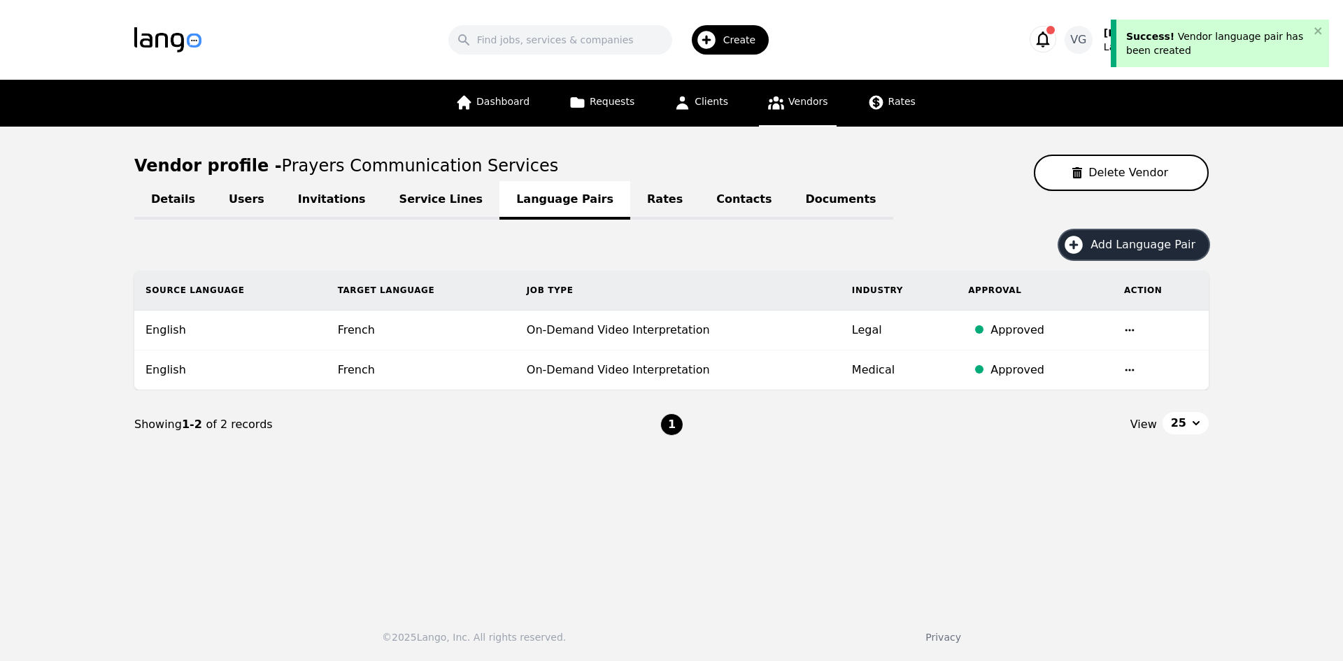
click at [1108, 251] on span "Add Language Pair" at bounding box center [1148, 244] width 115 height 17
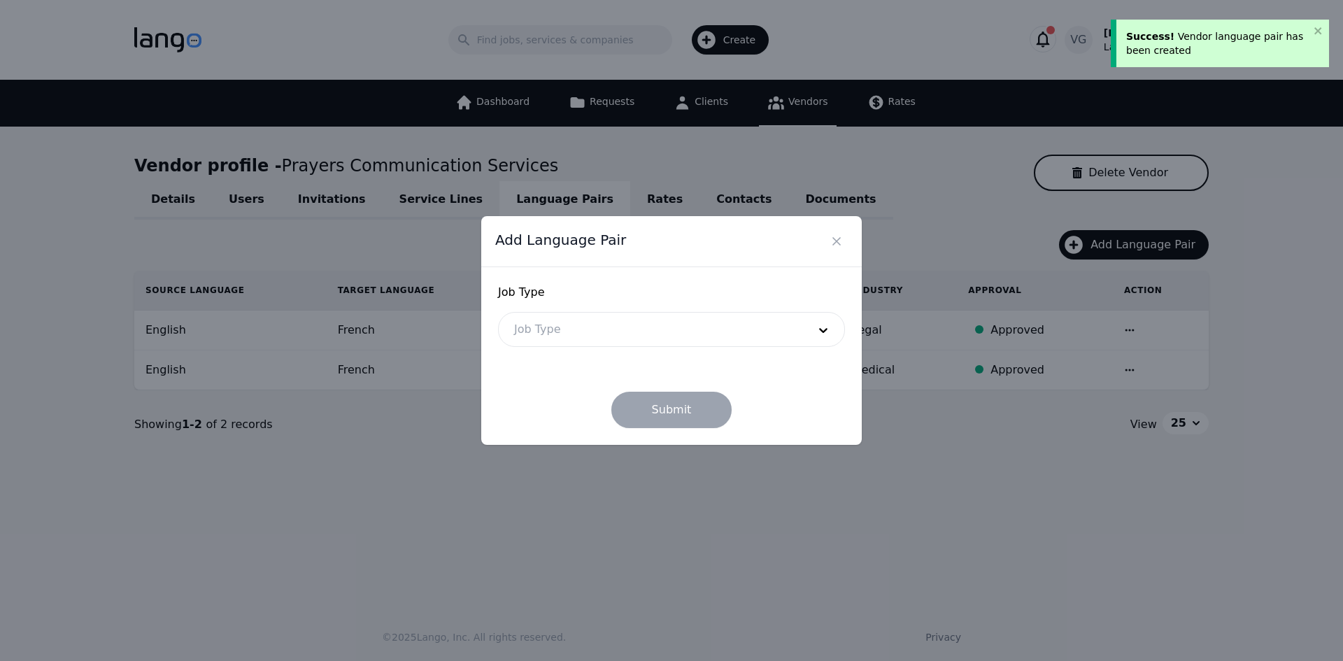
click at [651, 329] on div at bounding box center [651, 330] width 304 height 34
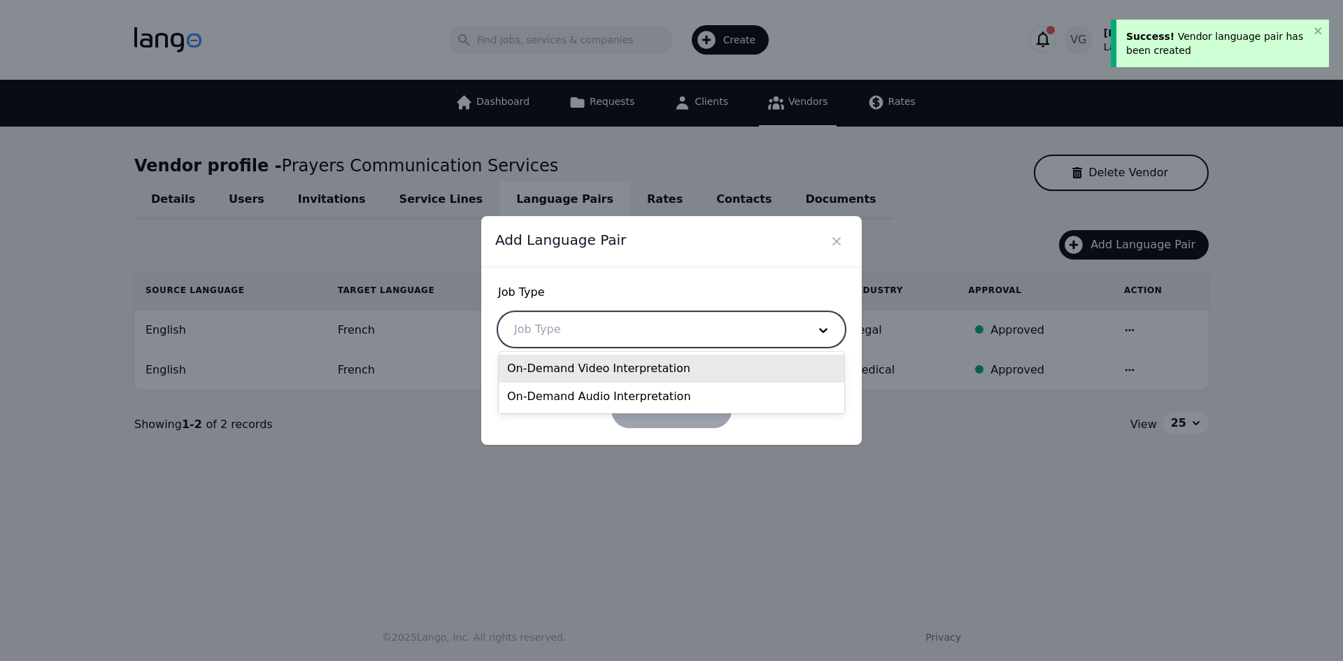
click at [614, 374] on div "On-Demand Video Interpretation" at bounding box center [672, 369] width 346 height 28
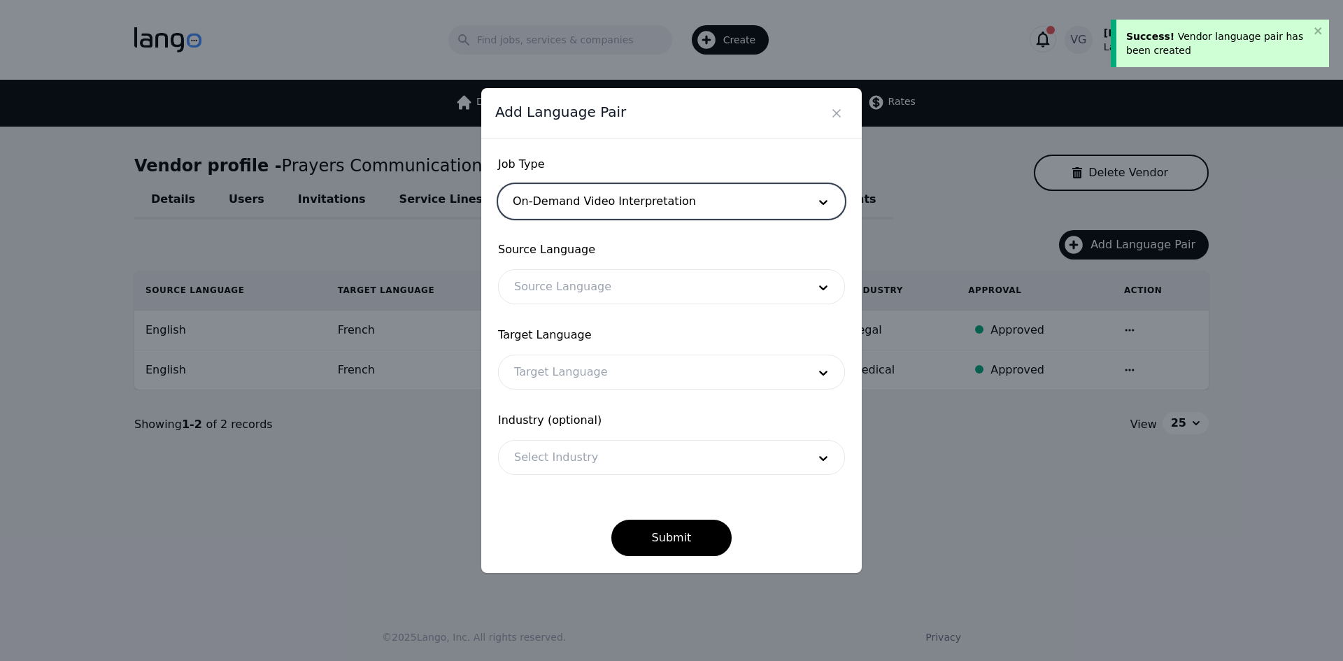
click at [586, 295] on div at bounding box center [651, 287] width 304 height 34
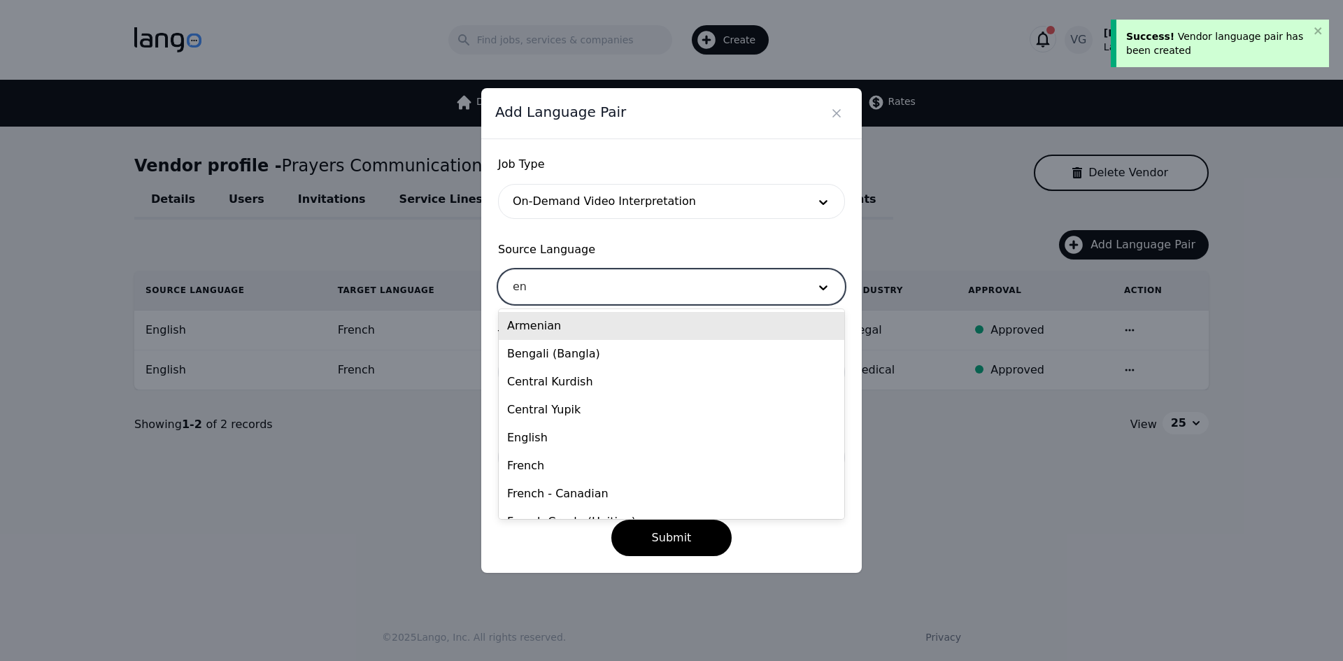
type input "eng"
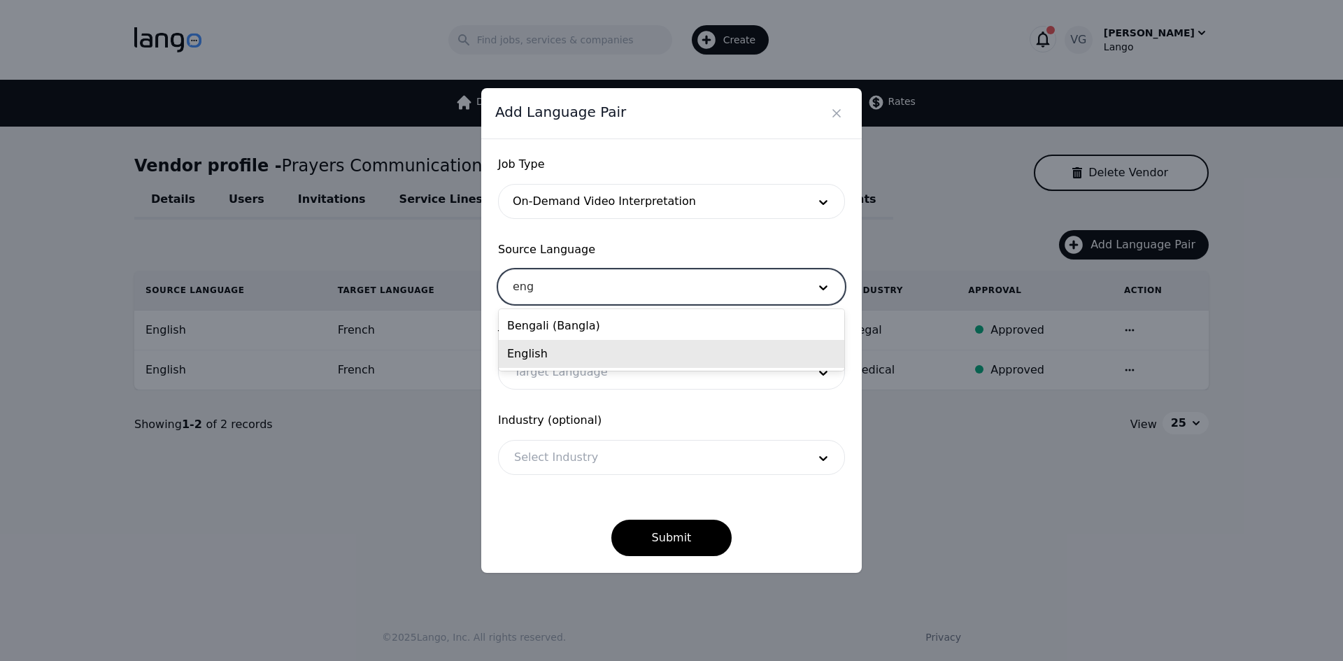
drag, startPoint x: 588, startPoint y: 330, endPoint x: 583, endPoint y: 356, distance: 26.9
click at [583, 356] on div "Bengali (Bangla) English" at bounding box center [672, 340] width 346 height 62
click at [581, 356] on div "English" at bounding box center [672, 354] width 346 height 28
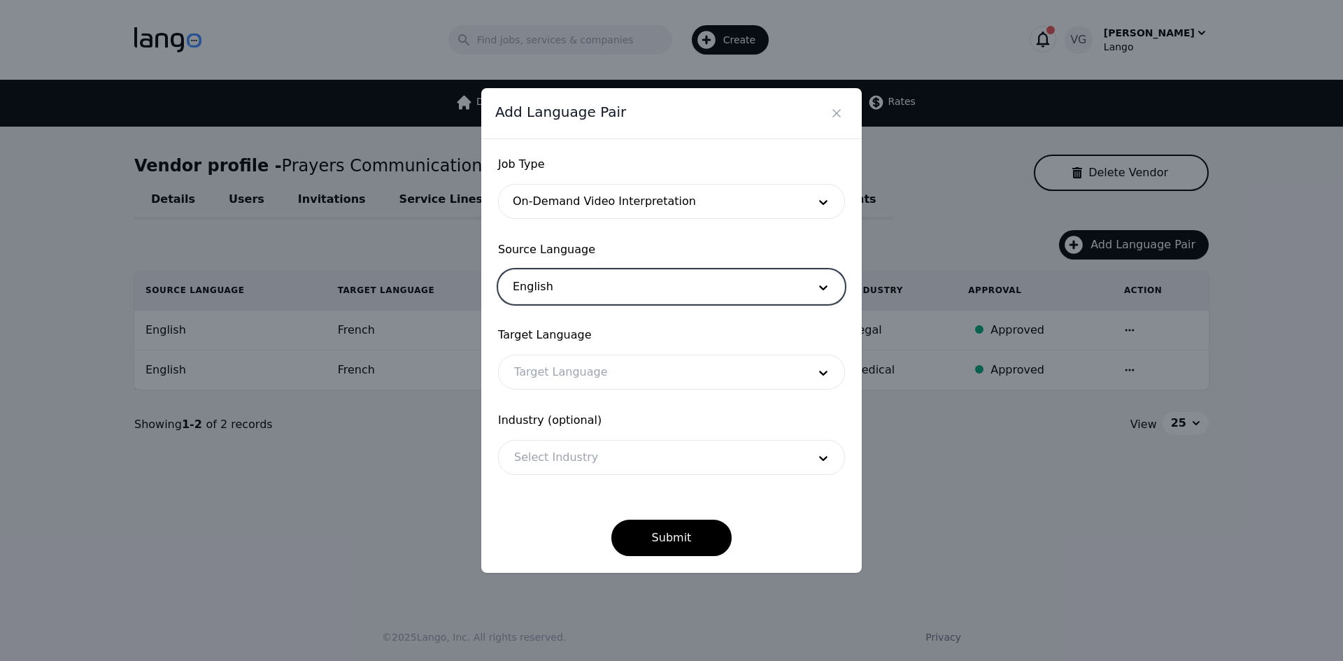
click at [584, 382] on div at bounding box center [651, 372] width 304 height 34
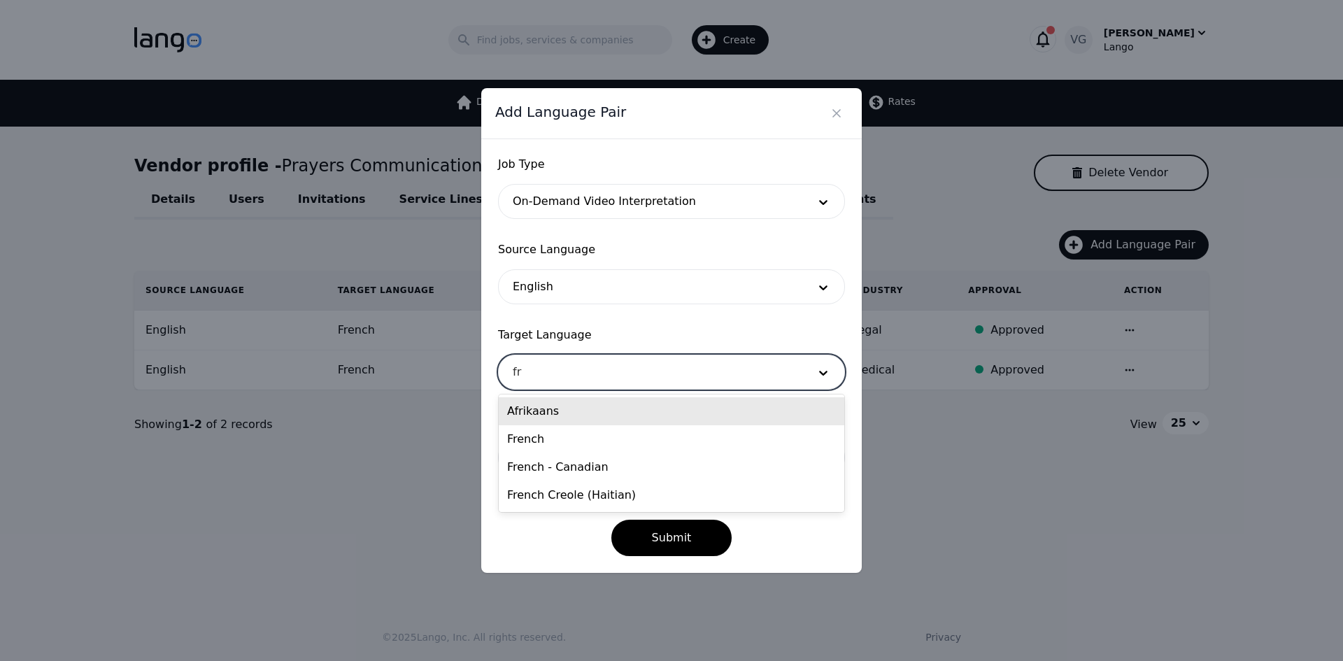
type input "fre"
click at [588, 409] on div "French" at bounding box center [672, 411] width 346 height 28
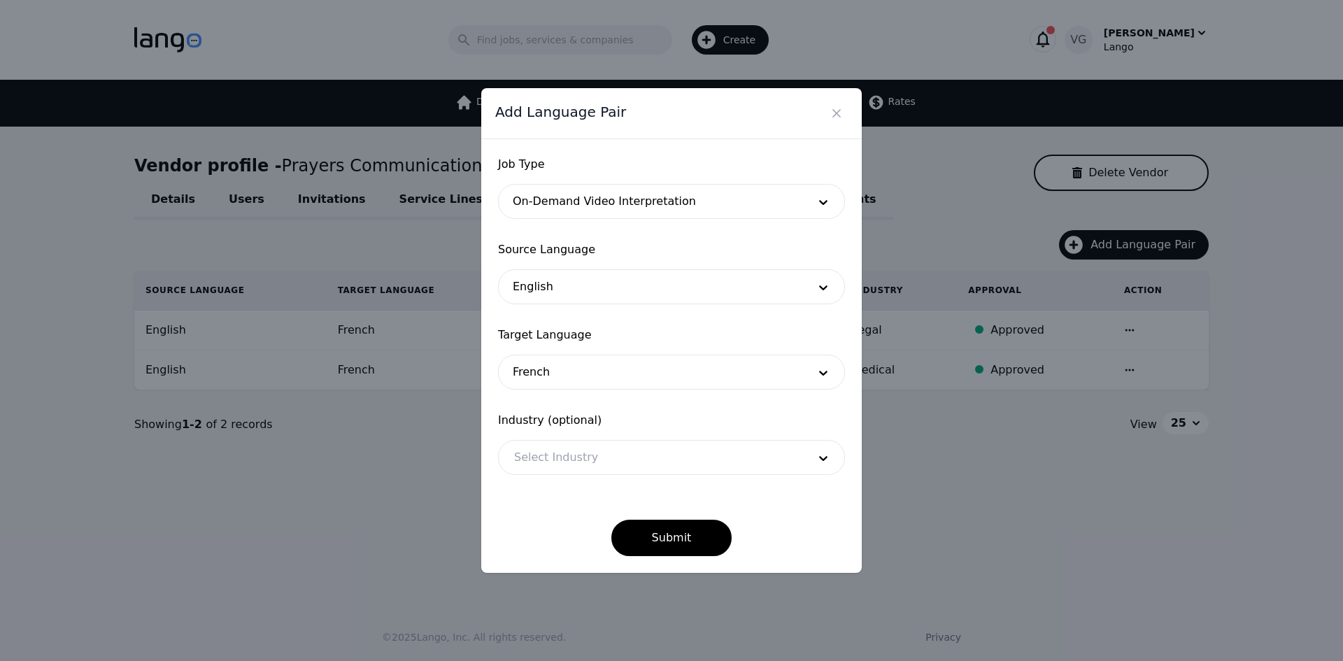
click at [592, 428] on span "Industry (optional)" at bounding box center [671, 420] width 347 height 17
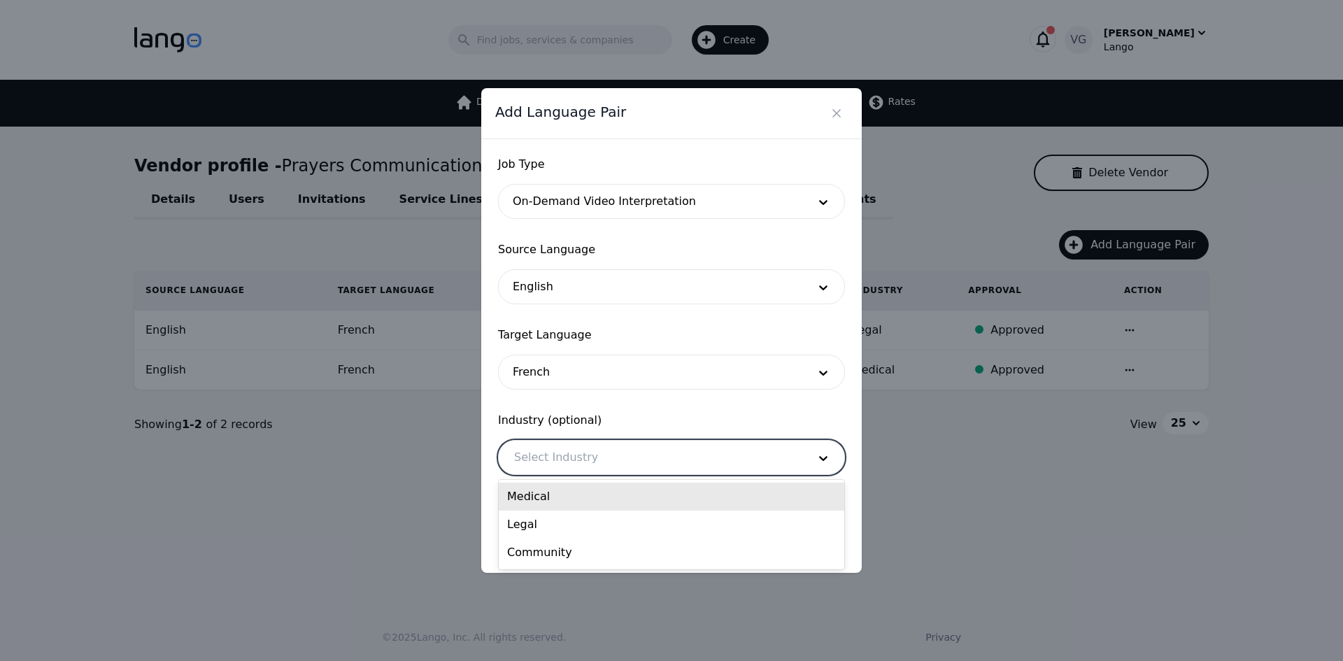
click at [595, 451] on div at bounding box center [651, 458] width 304 height 34
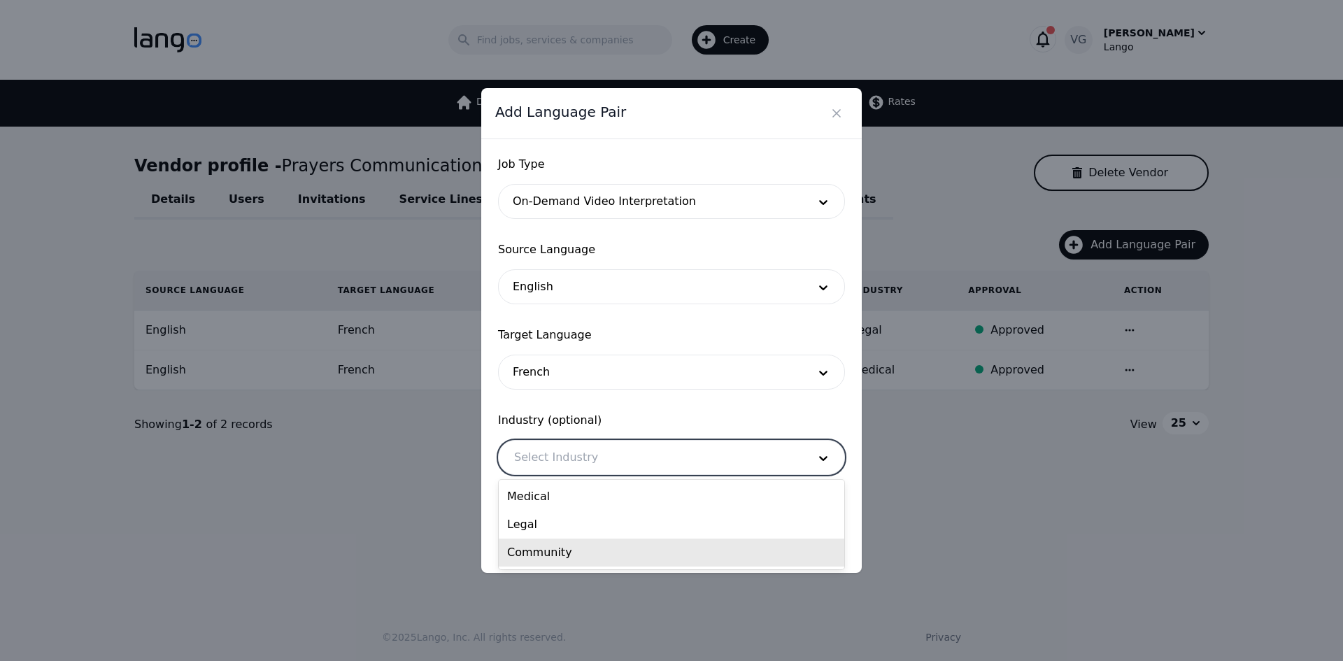
click at [595, 548] on div "Community" at bounding box center [672, 553] width 346 height 28
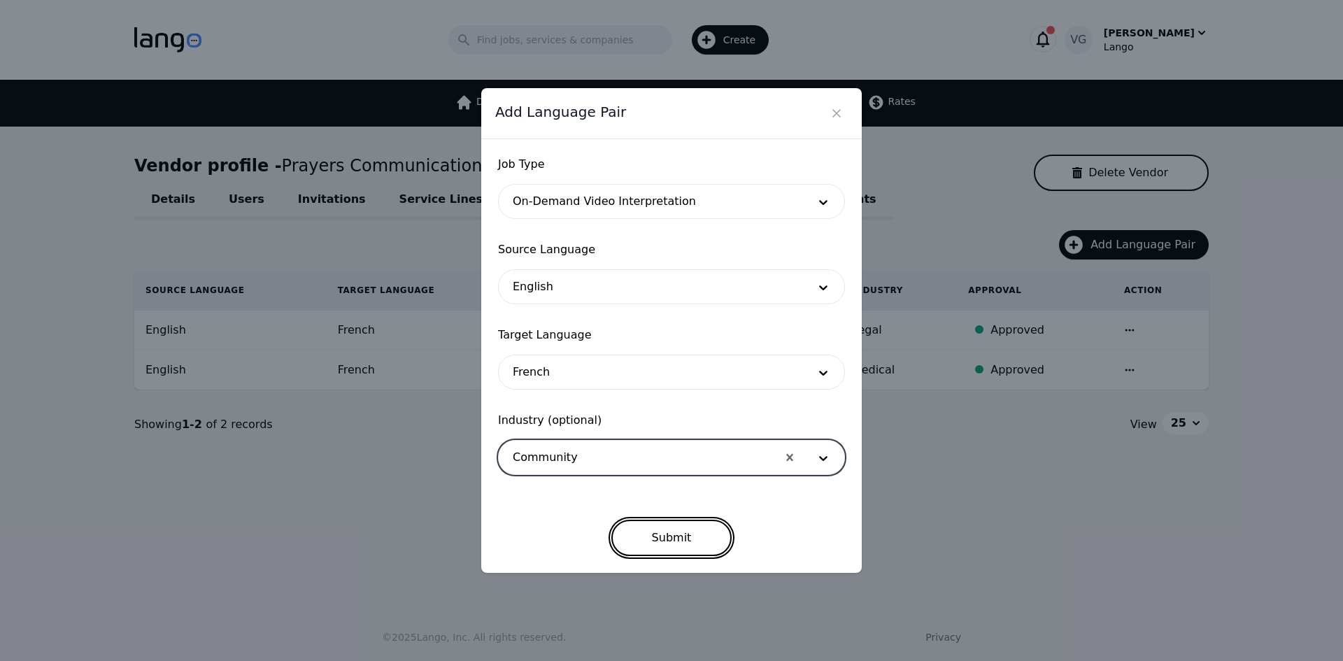
click at [686, 540] on button "Submit" at bounding box center [671, 538] width 121 height 36
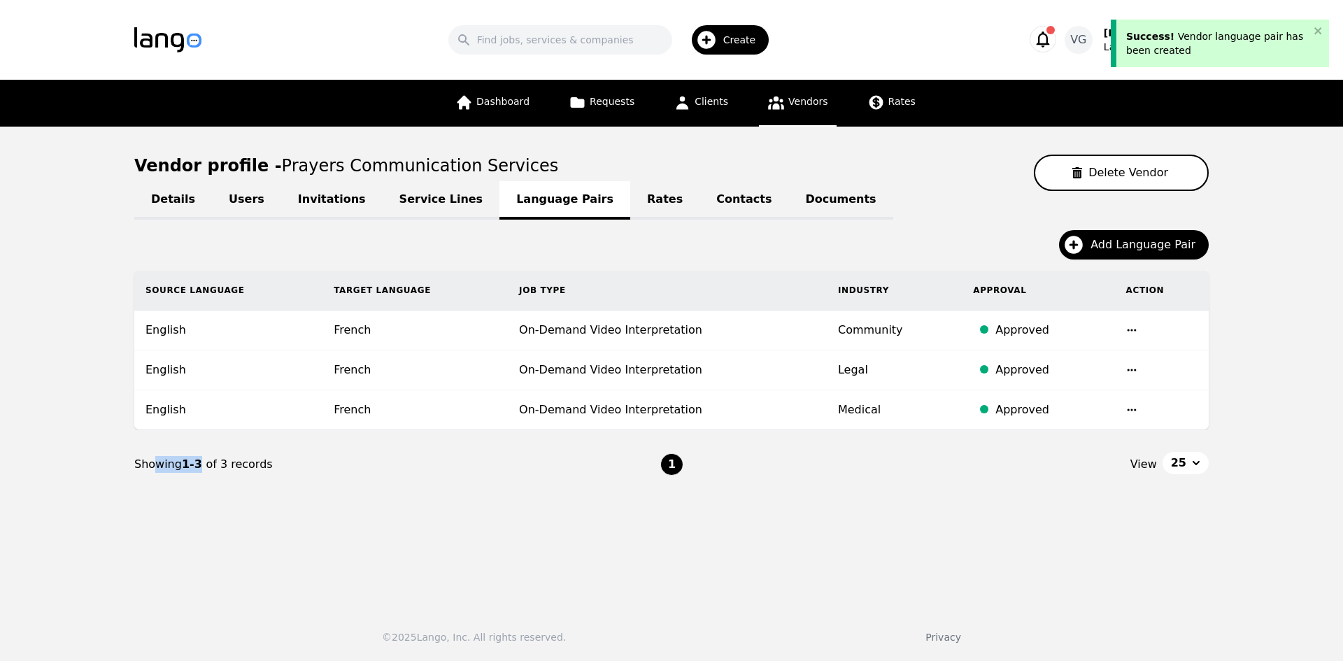
drag, startPoint x: 152, startPoint y: 504, endPoint x: 118, endPoint y: 516, distance: 36.3
click at [130, 511] on main "Vendor profile - Prayers Communication Services Delete Vendor Details Users Inv…" at bounding box center [671, 362] width 1343 height 470
click at [467, 462] on div "Showing 1-3 of 3 records" at bounding box center [397, 464] width 526 height 17
click at [1108, 243] on span "Add Language Pair" at bounding box center [1148, 244] width 115 height 17
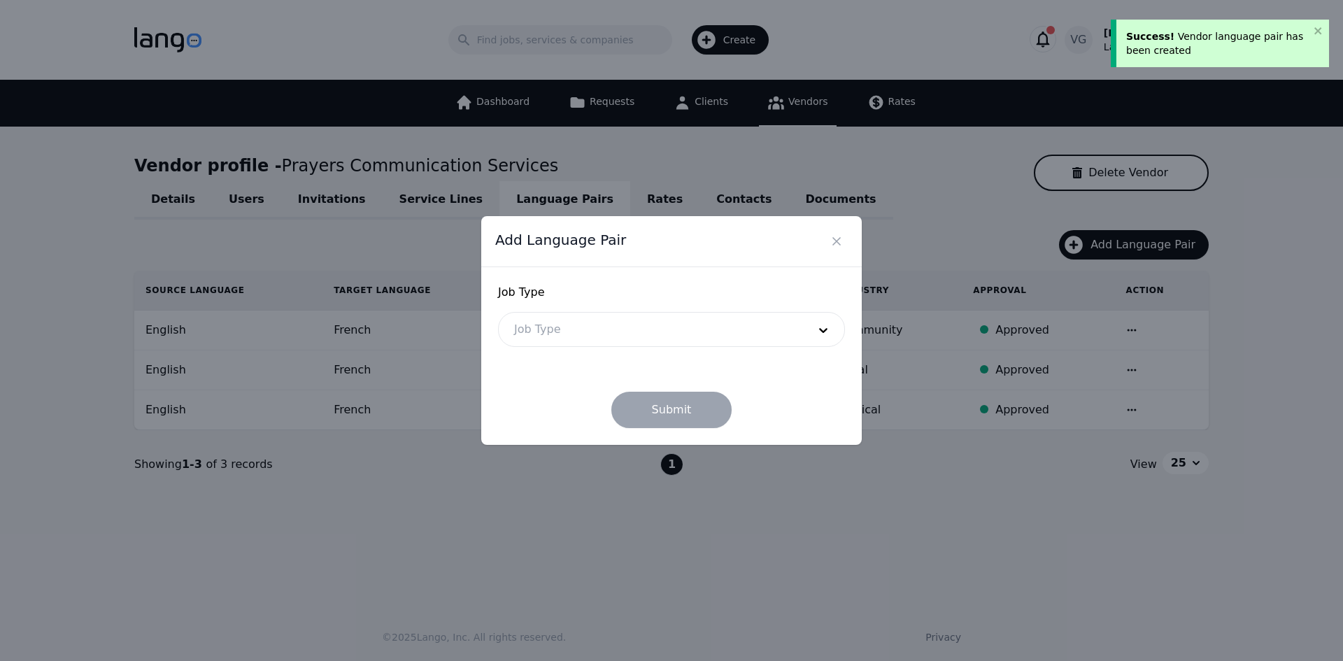
click at [583, 328] on div at bounding box center [651, 330] width 304 height 34
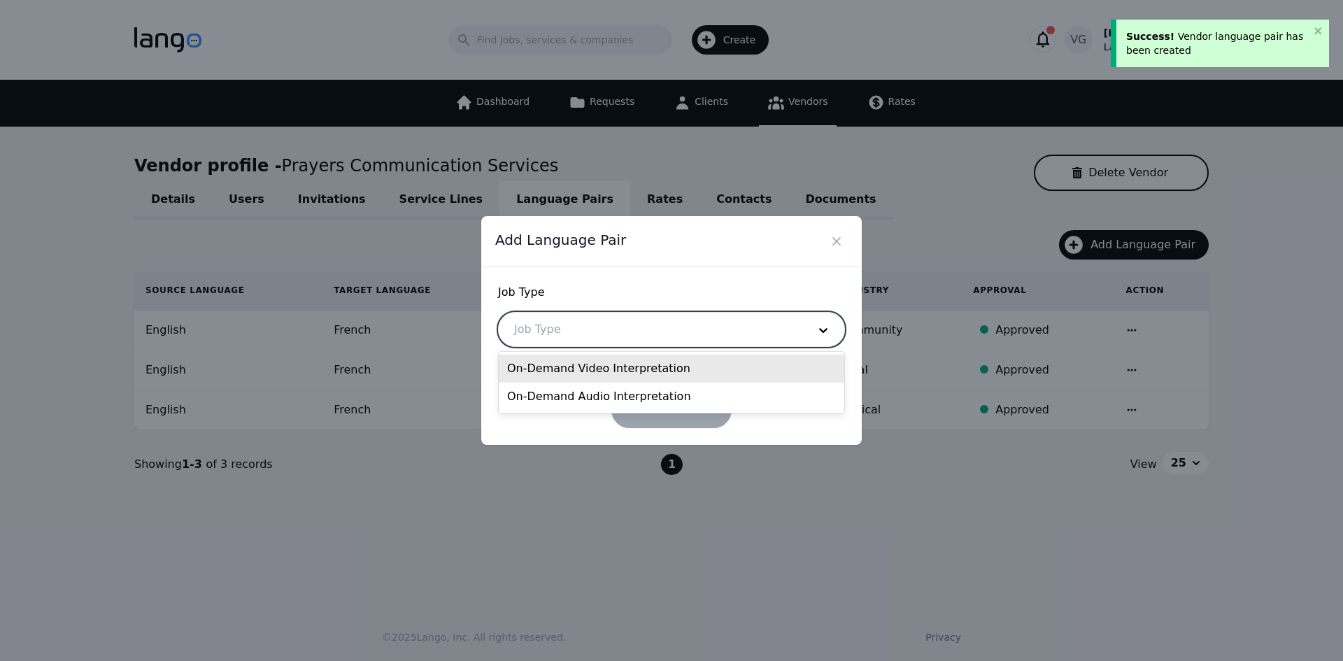
click at [564, 369] on div "On-Demand Video Interpretation" at bounding box center [672, 369] width 346 height 28
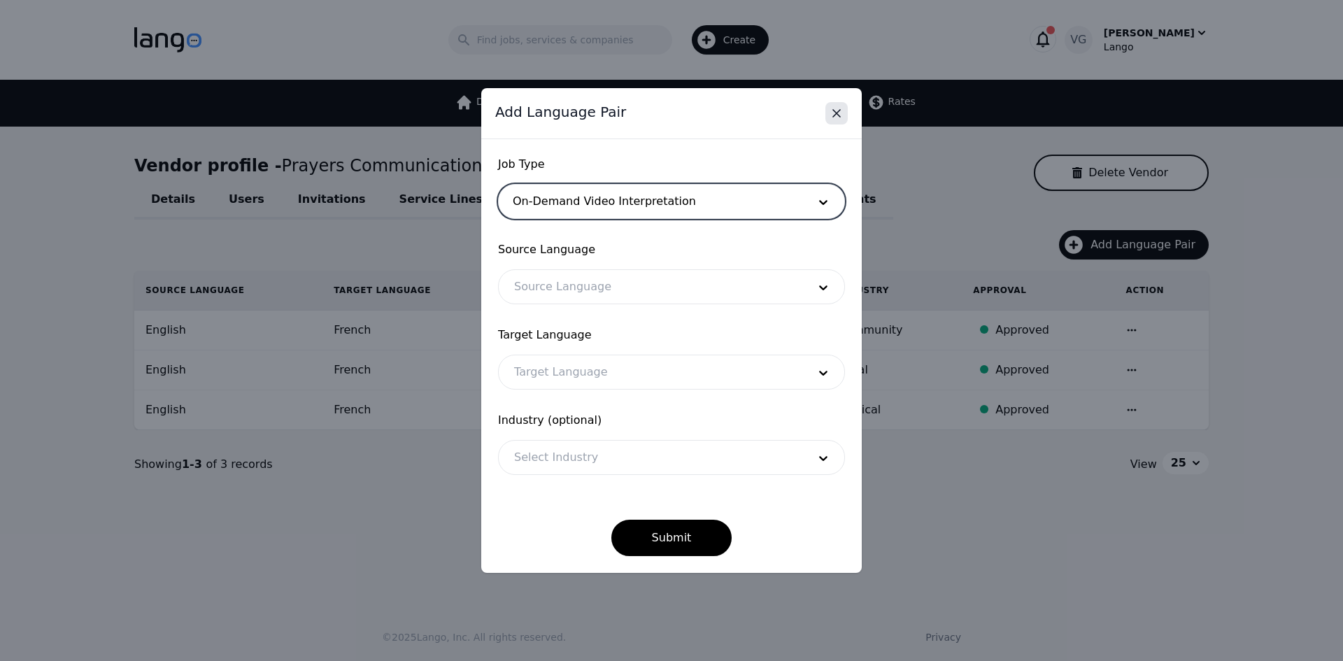
click at [840, 116] on icon "Close" at bounding box center [836, 113] width 7 height 7
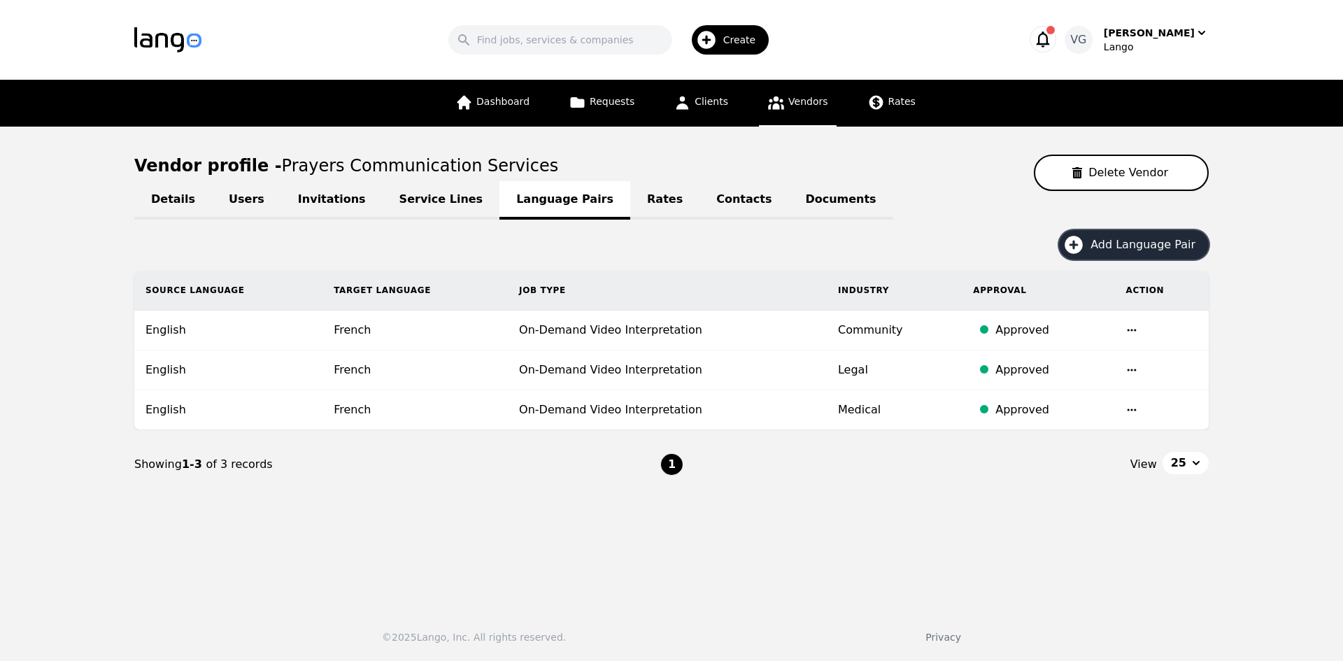
click at [1139, 238] on span "Add Language Pair" at bounding box center [1148, 244] width 115 height 17
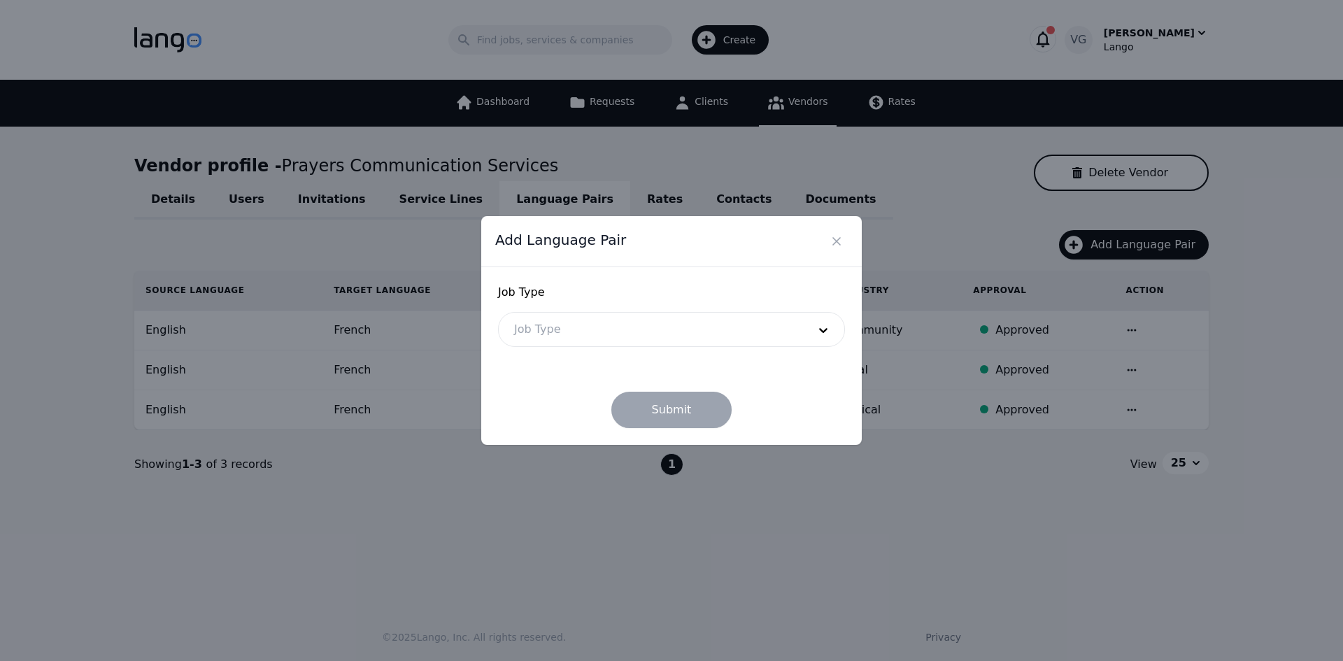
click at [670, 332] on div at bounding box center [651, 330] width 304 height 34
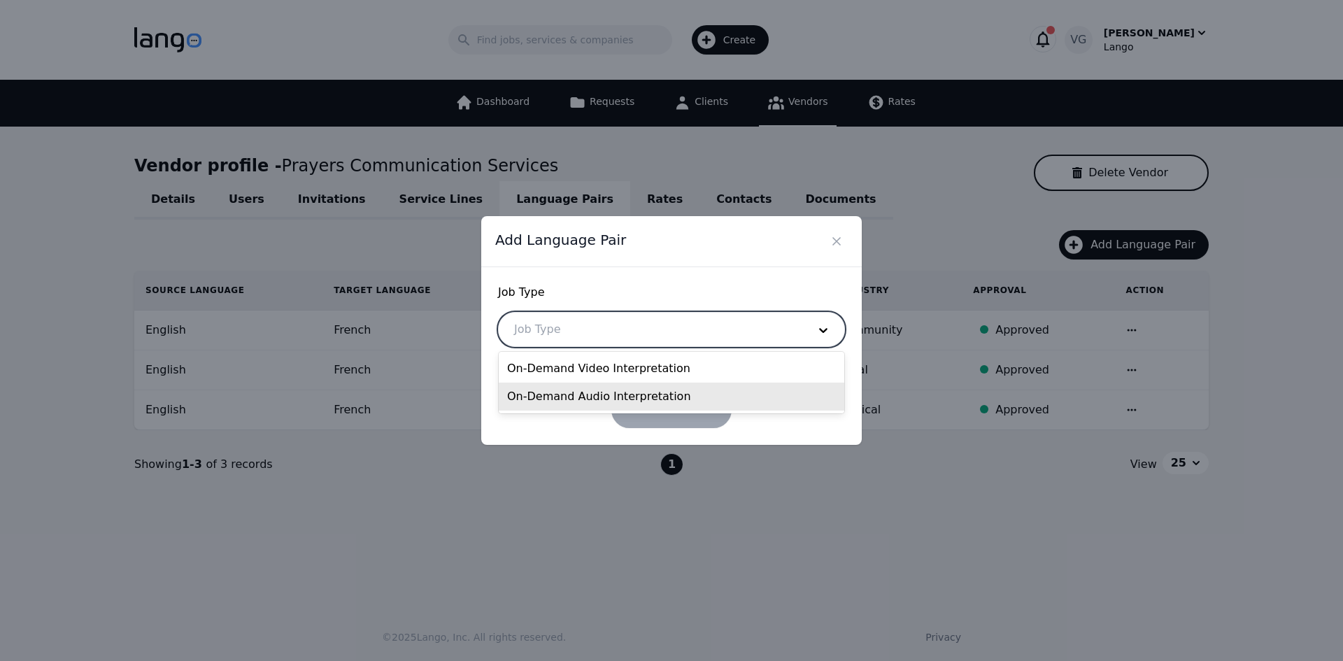
click at [637, 390] on div "On-Demand Audio Interpretation" at bounding box center [672, 397] width 346 height 28
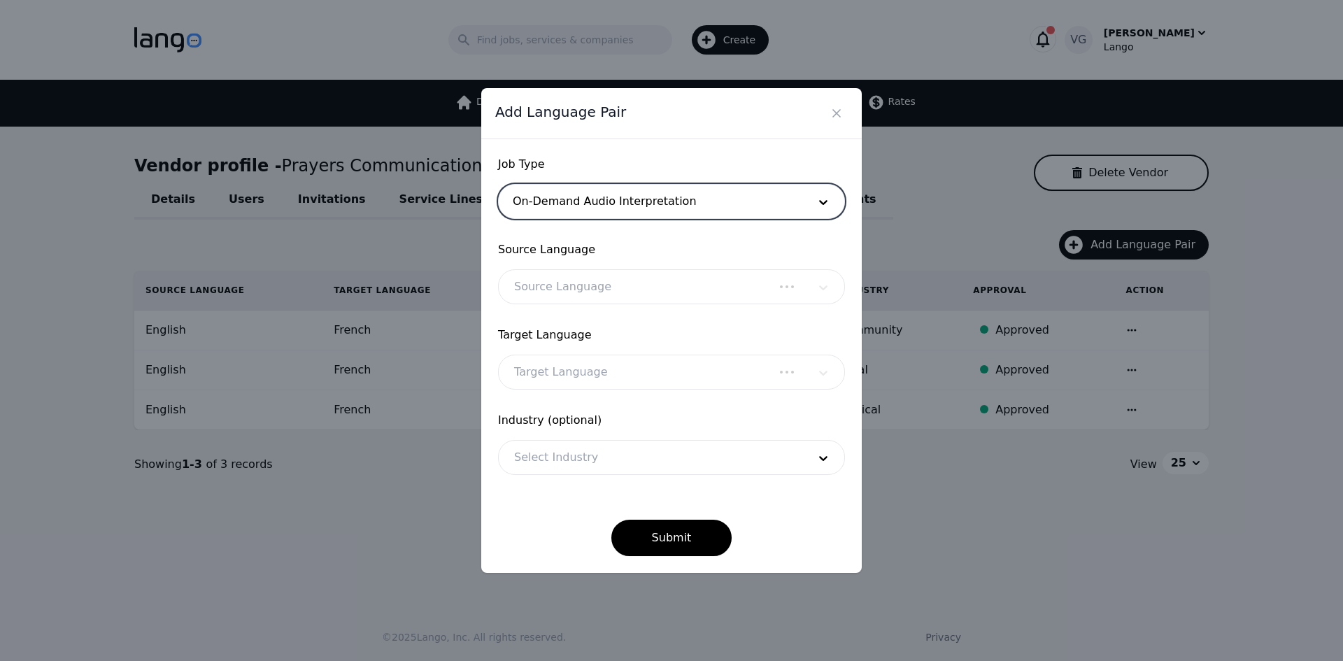
click at [637, 288] on div "Source Language" at bounding box center [671, 286] width 347 height 35
click at [626, 283] on div at bounding box center [651, 287] width 304 height 34
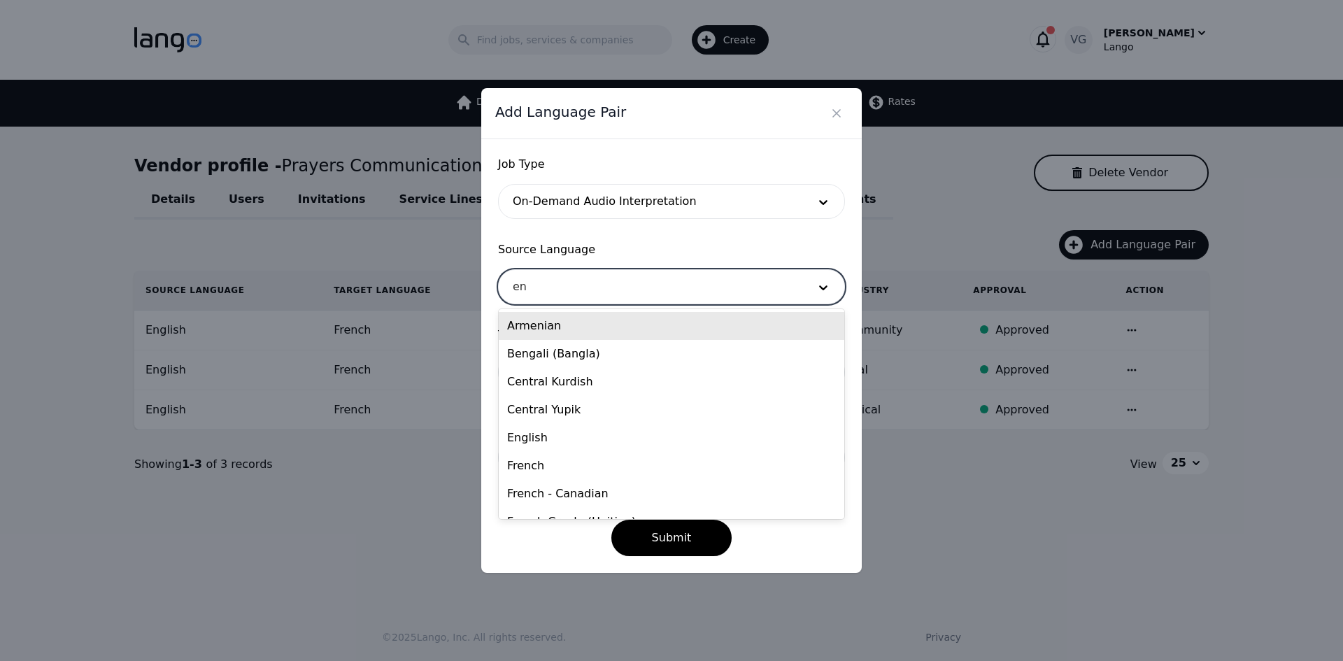
type input "eng"
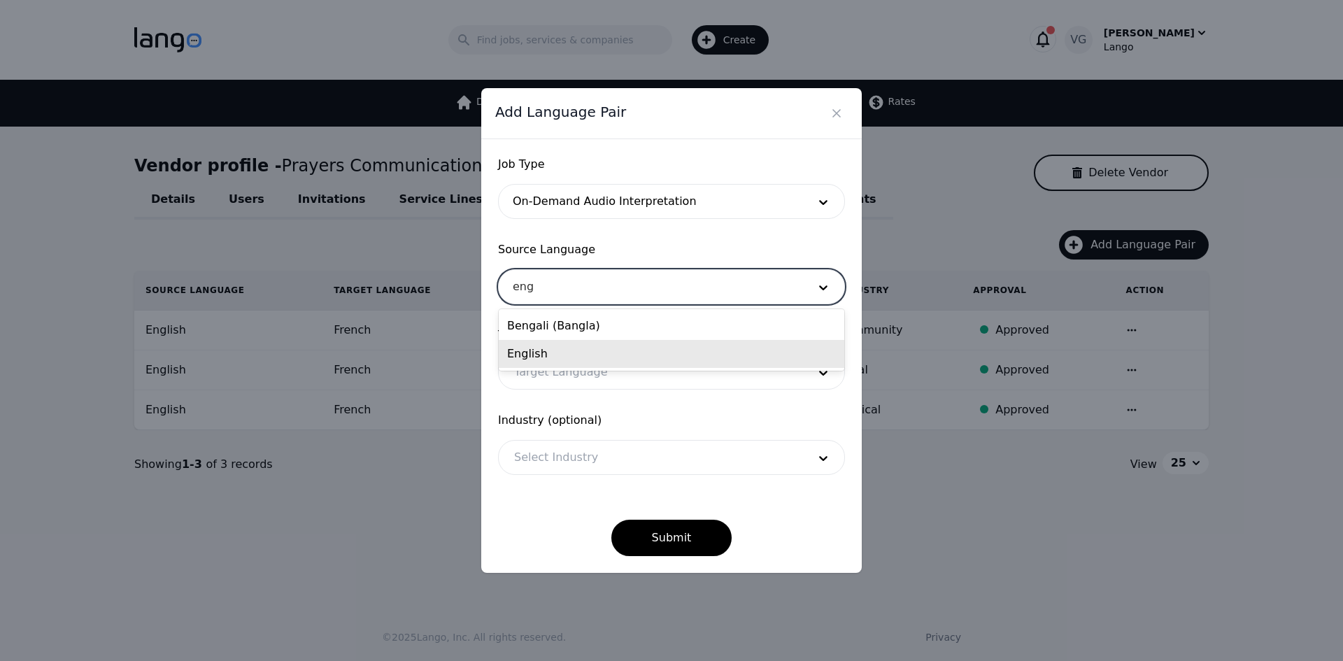
click at [605, 357] on div "English" at bounding box center [672, 354] width 346 height 28
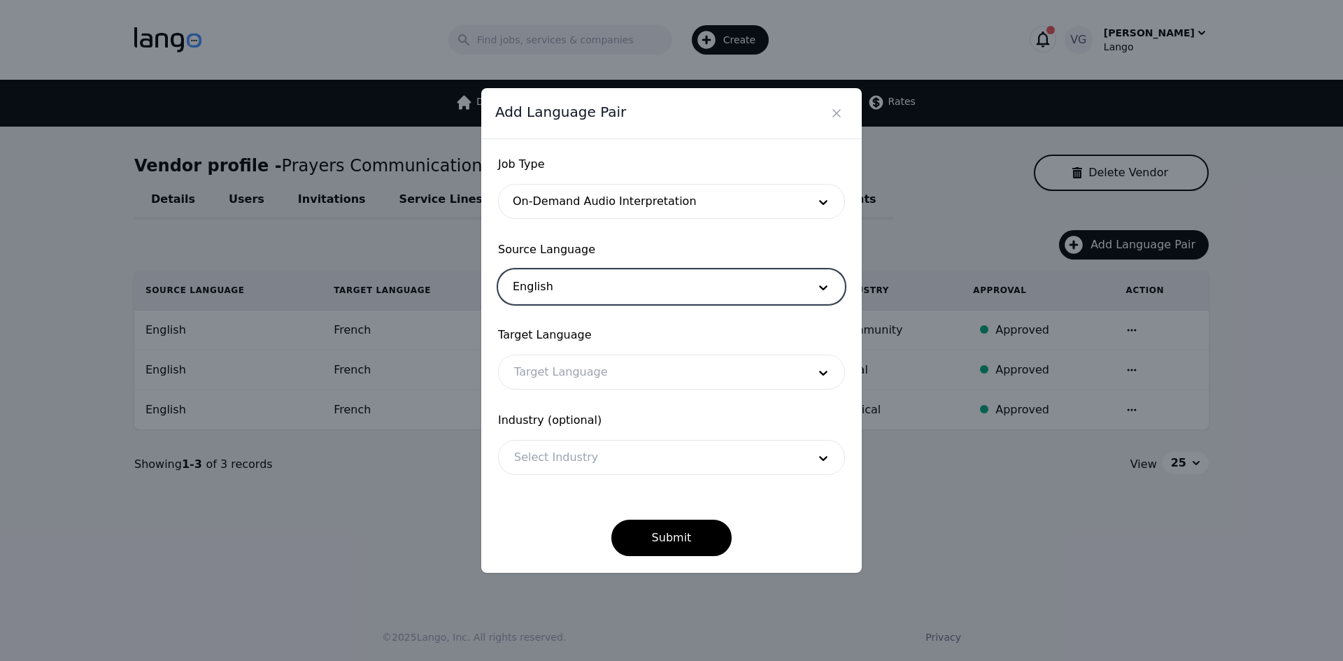
click at [597, 381] on div at bounding box center [651, 372] width 304 height 34
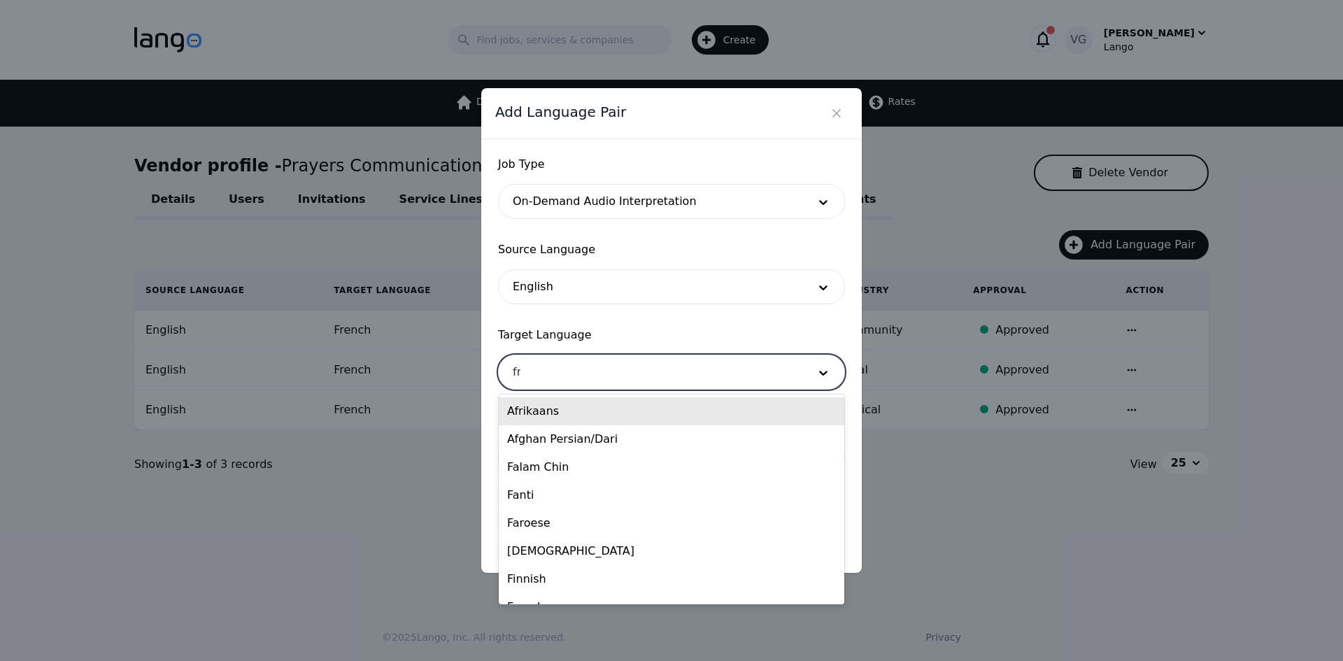
type input "fre"
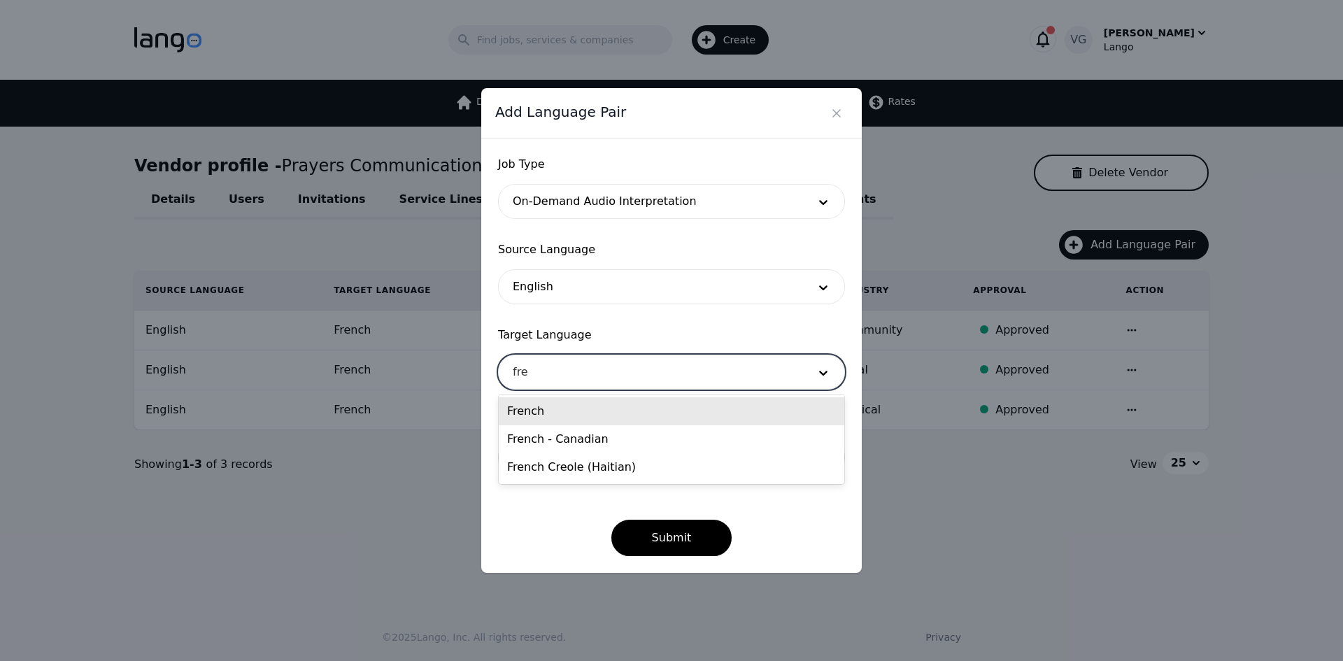
click at [597, 411] on div "French" at bounding box center [672, 411] width 346 height 28
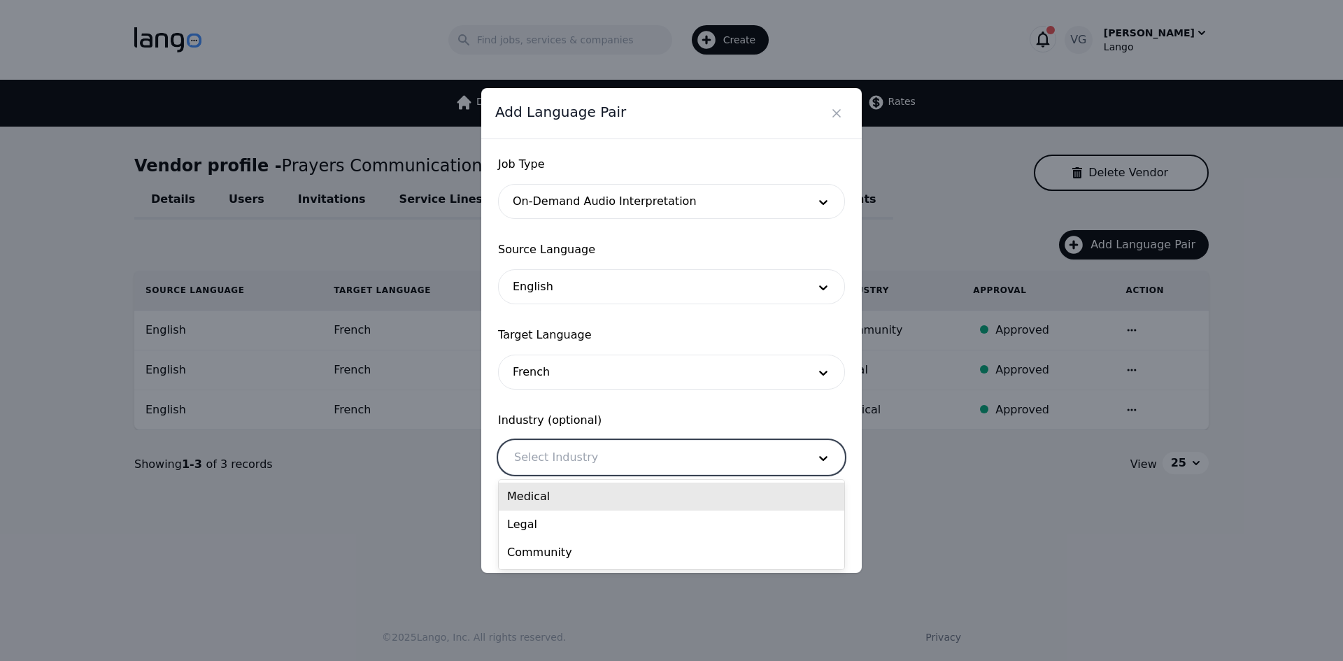
click at [594, 461] on div at bounding box center [651, 458] width 304 height 34
click at [599, 497] on div "Medical" at bounding box center [672, 497] width 346 height 28
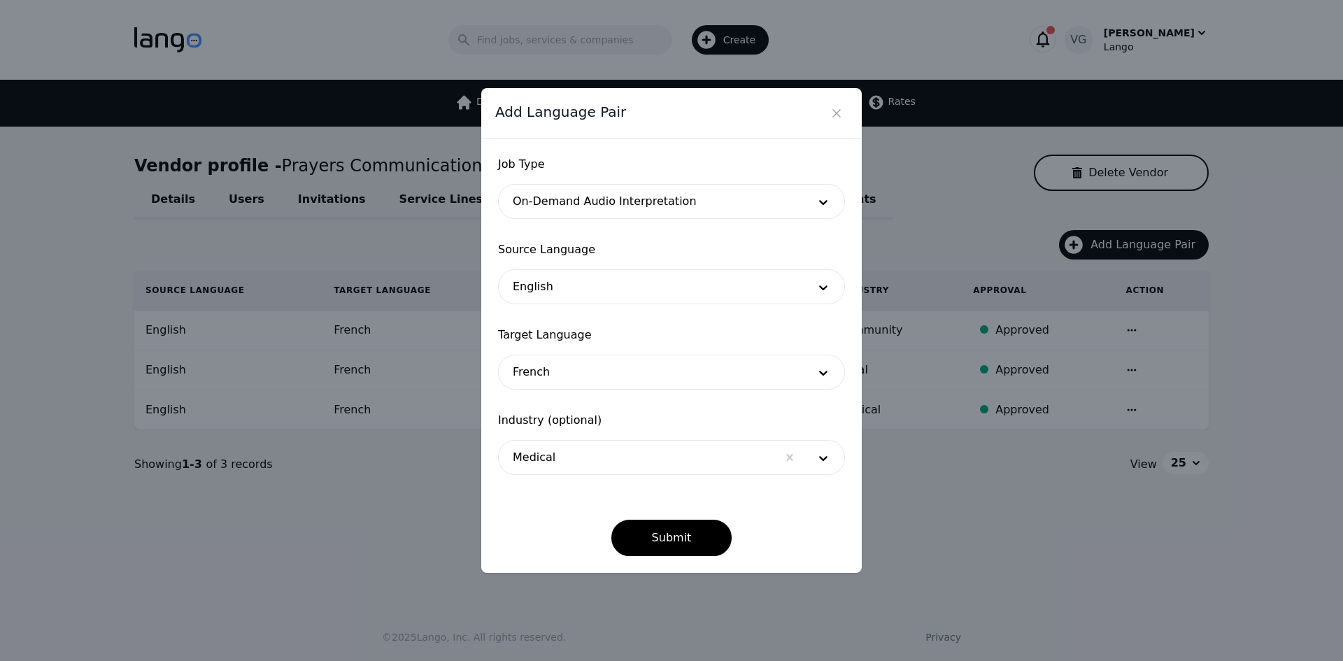
click at [672, 560] on div "Job Type On-Demand Audio Interpretation Source Language English Target Language…" at bounding box center [671, 356] width 381 height 434
click at [662, 539] on button "Submit" at bounding box center [671, 538] width 121 height 36
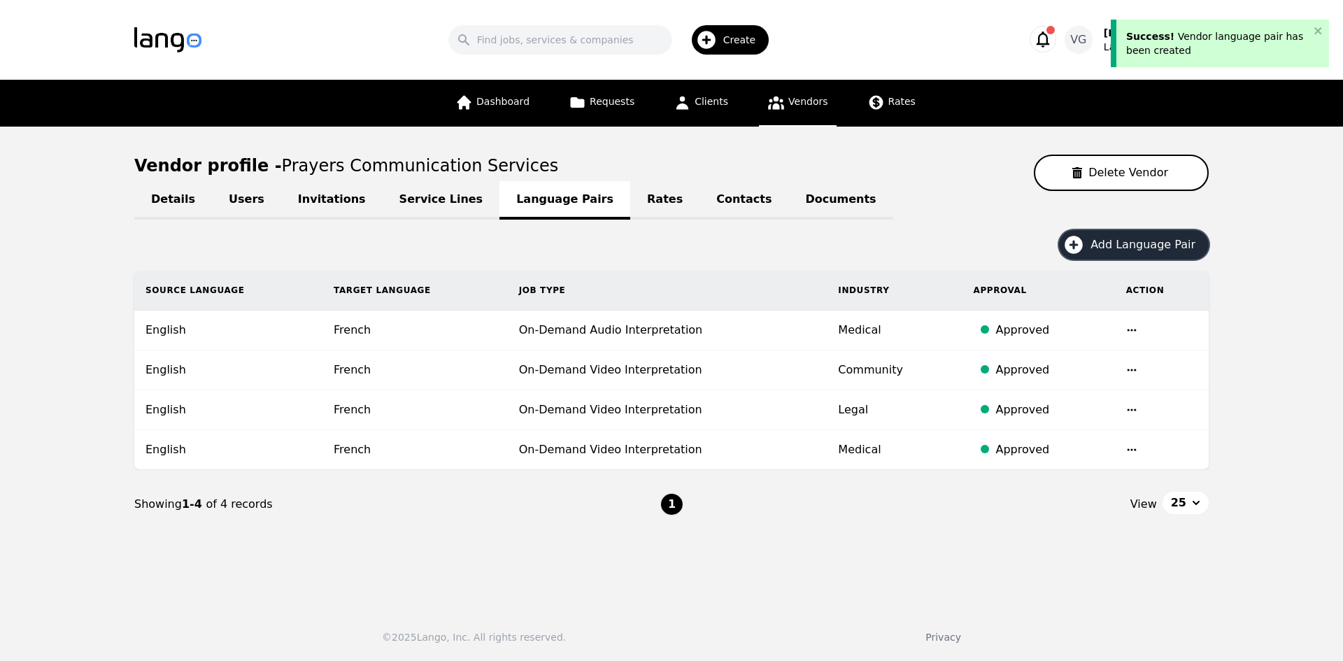
click at [1113, 242] on span "Add Language Pair" at bounding box center [1148, 244] width 115 height 17
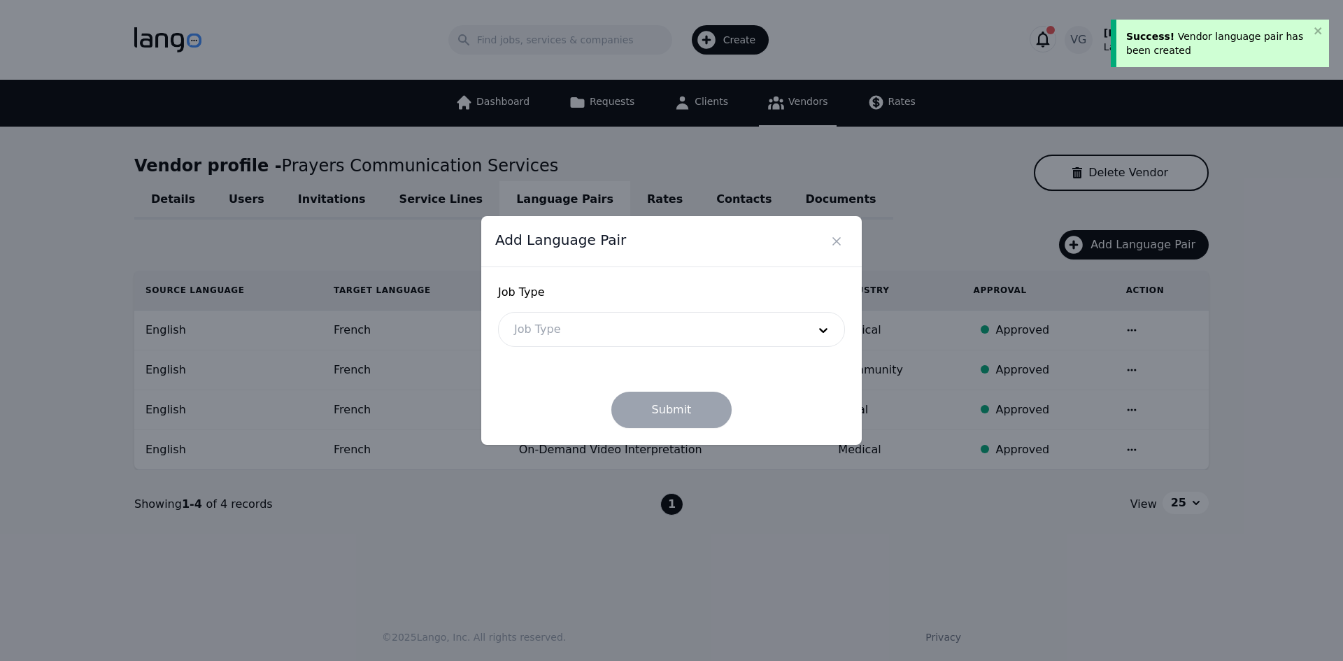
click at [705, 340] on div at bounding box center [651, 330] width 304 height 34
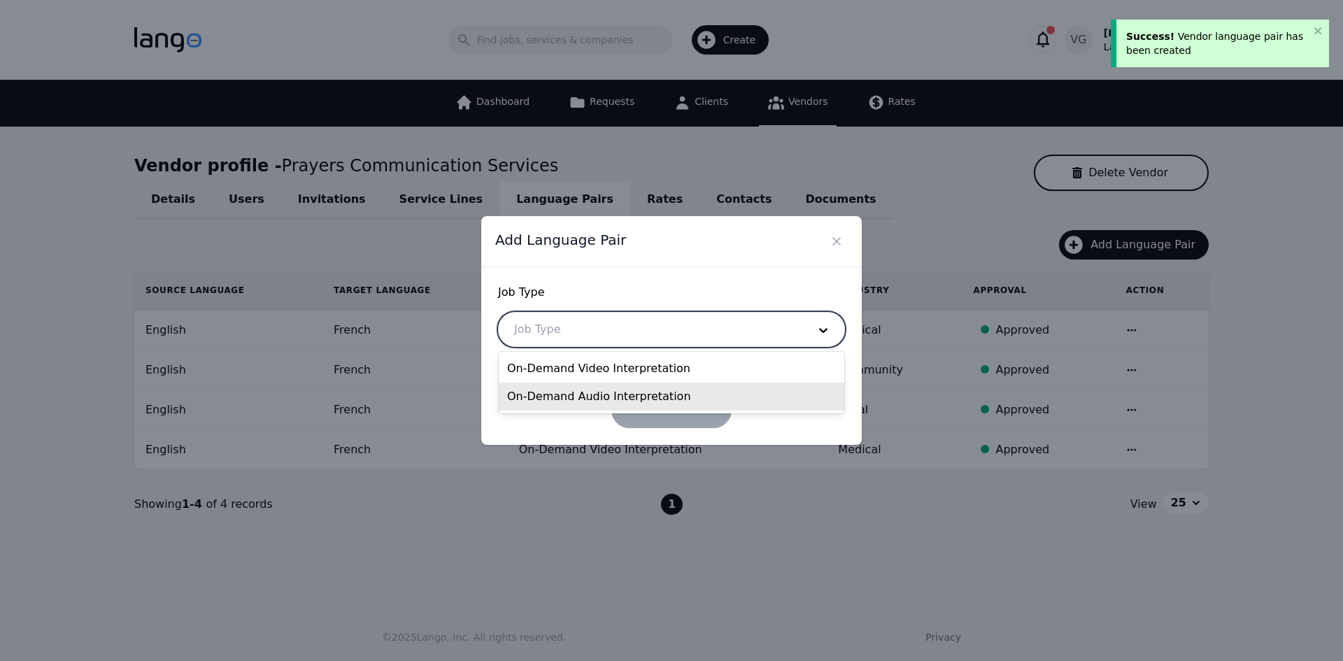
click at [644, 393] on div "On-Demand Audio Interpretation" at bounding box center [672, 397] width 346 height 28
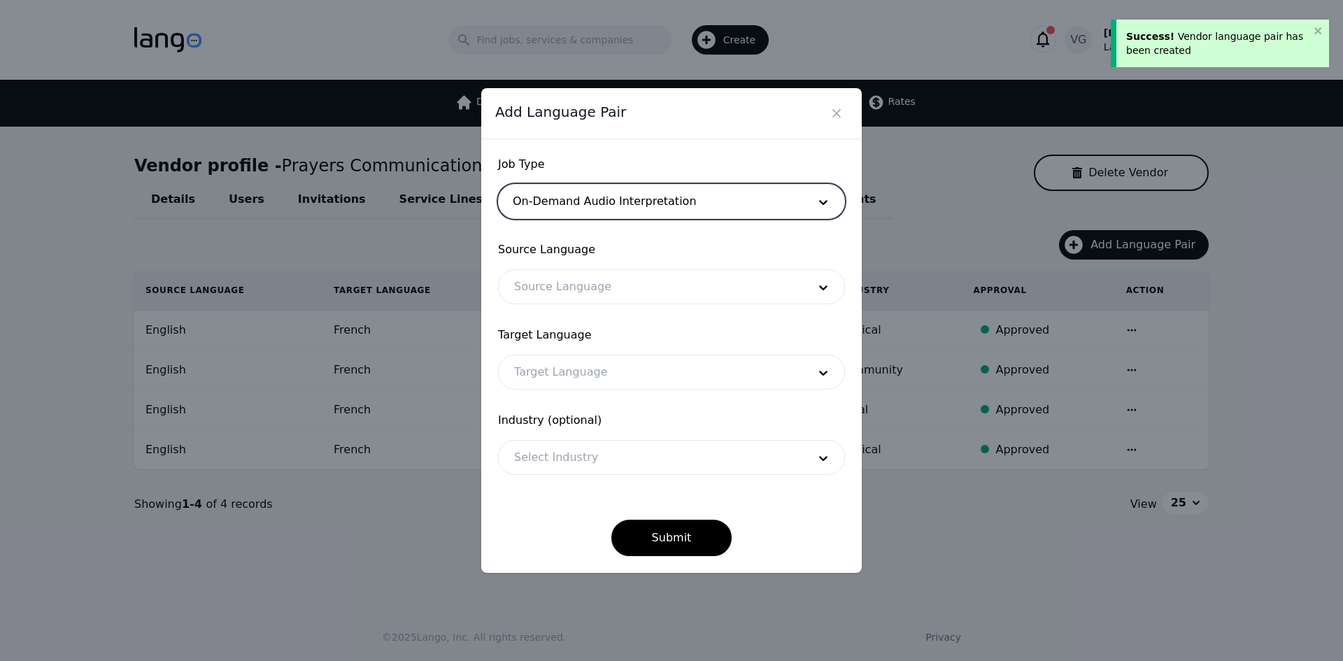
click at [623, 297] on div at bounding box center [651, 287] width 304 height 34
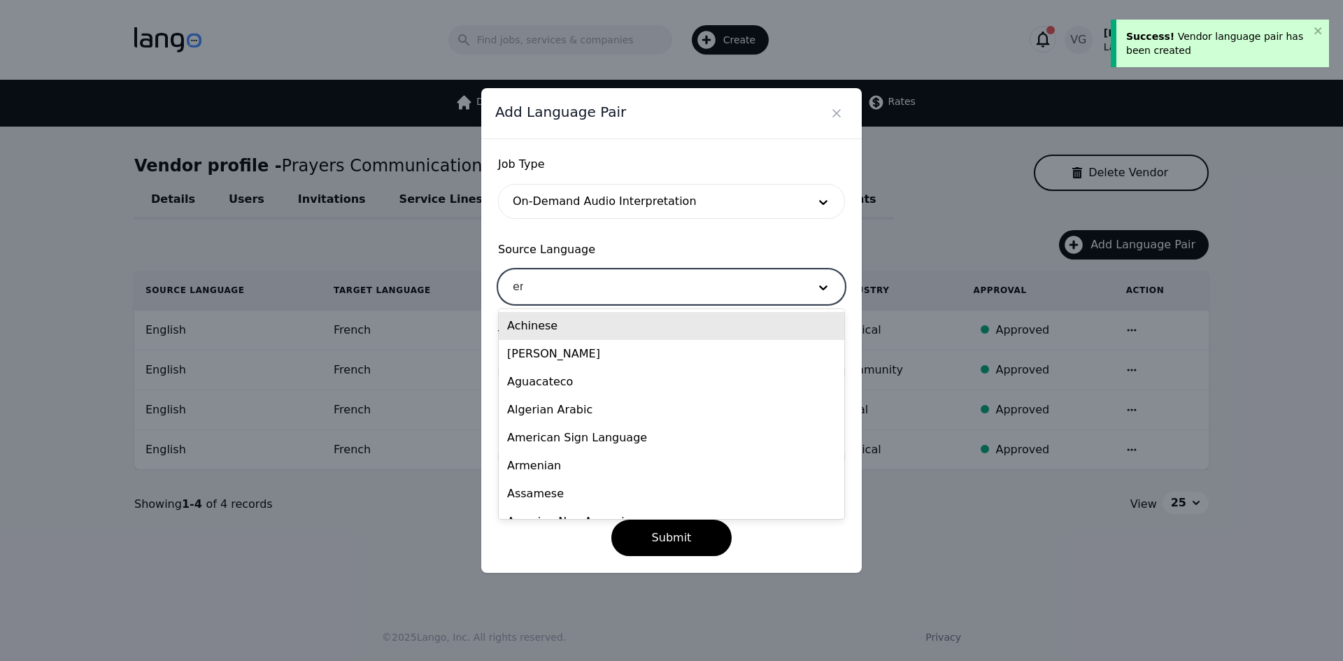
type input "eng"
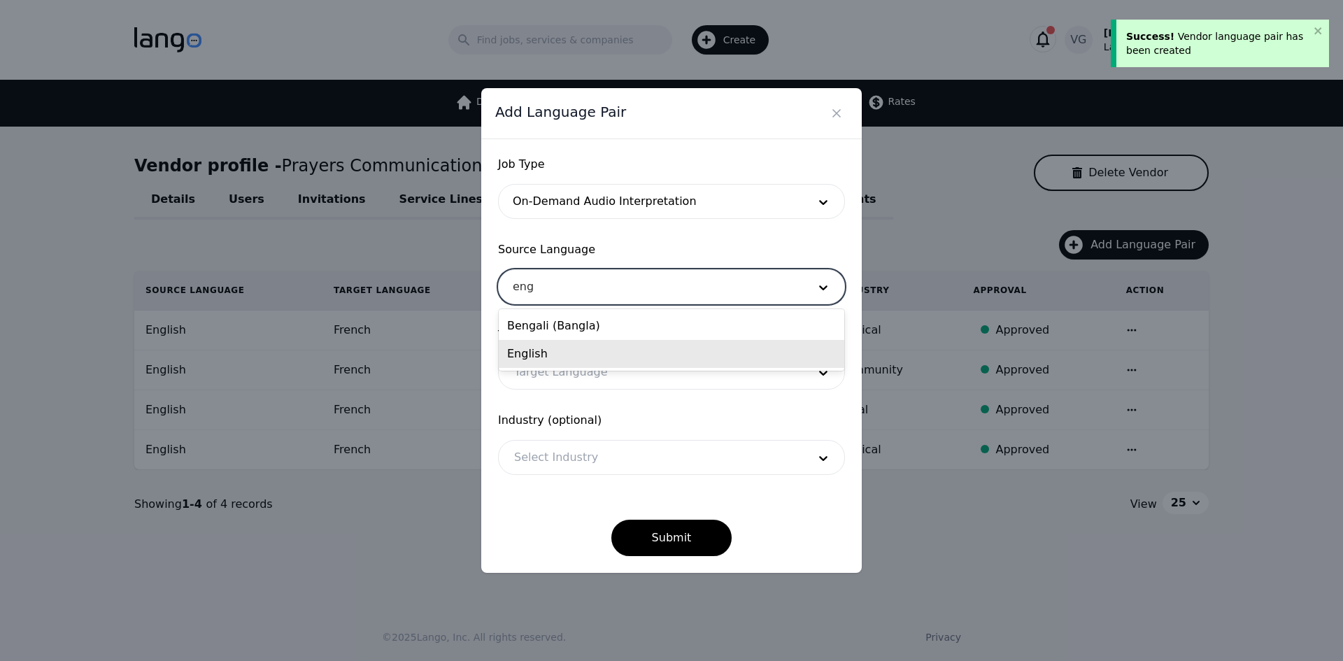
drag, startPoint x: 621, startPoint y: 326, endPoint x: 617, endPoint y: 350, distance: 24.0
click at [617, 350] on div "Bengali (Bangla) English" at bounding box center [672, 340] width 346 height 62
click at [616, 350] on div "English" at bounding box center [672, 354] width 346 height 28
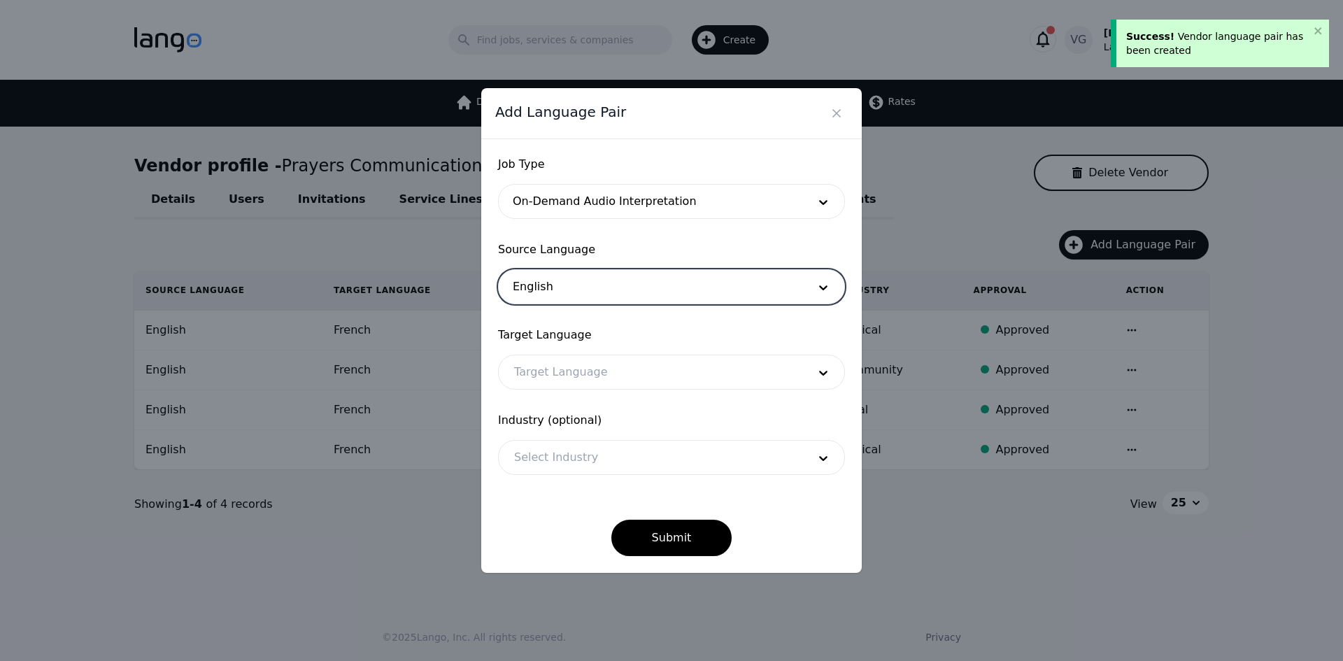
click at [602, 377] on div at bounding box center [651, 372] width 304 height 34
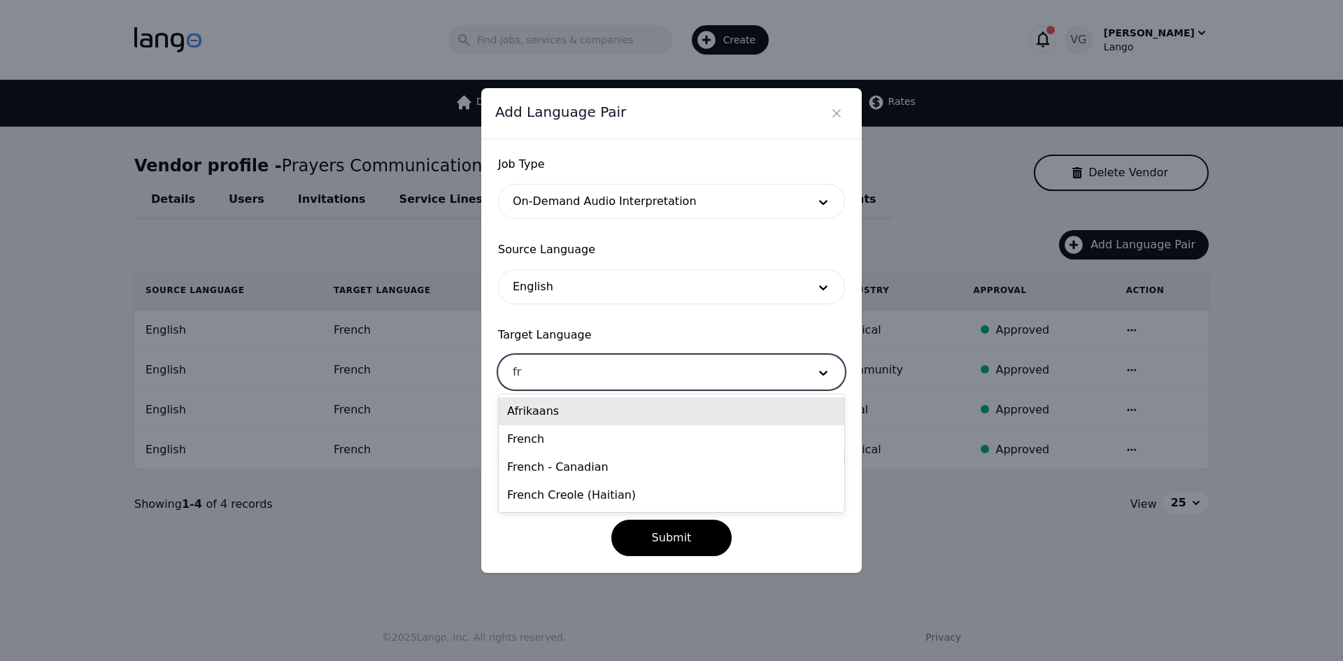
type input "fre"
click at [594, 410] on div "French" at bounding box center [672, 411] width 346 height 28
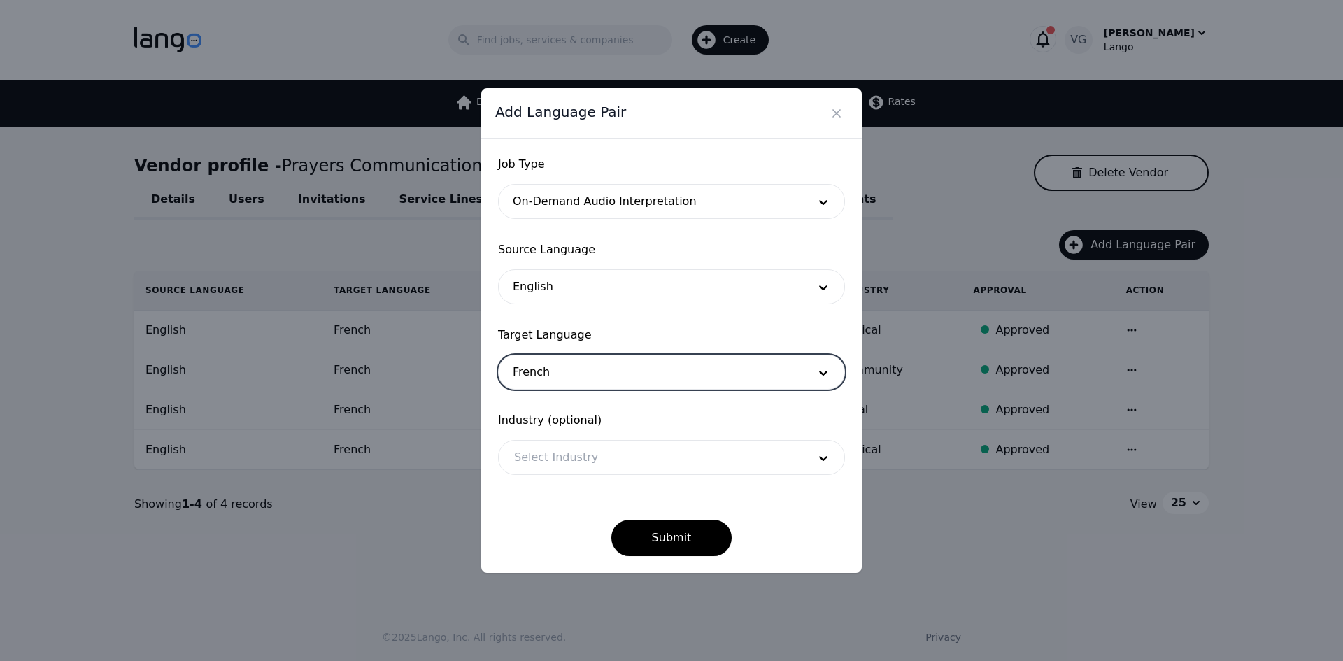
click at [590, 420] on span "Industry (optional)" at bounding box center [671, 420] width 347 height 17
click at [593, 453] on div at bounding box center [651, 458] width 304 height 34
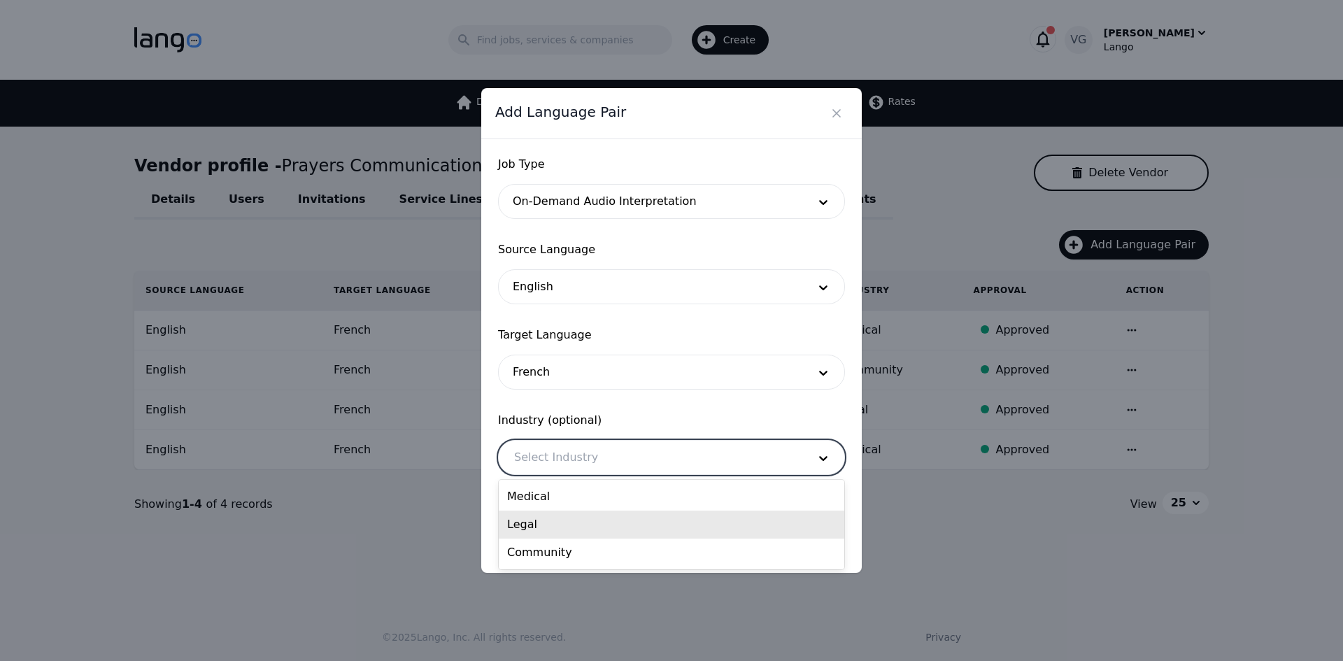
click at [597, 523] on div "Legal" at bounding box center [672, 525] width 346 height 28
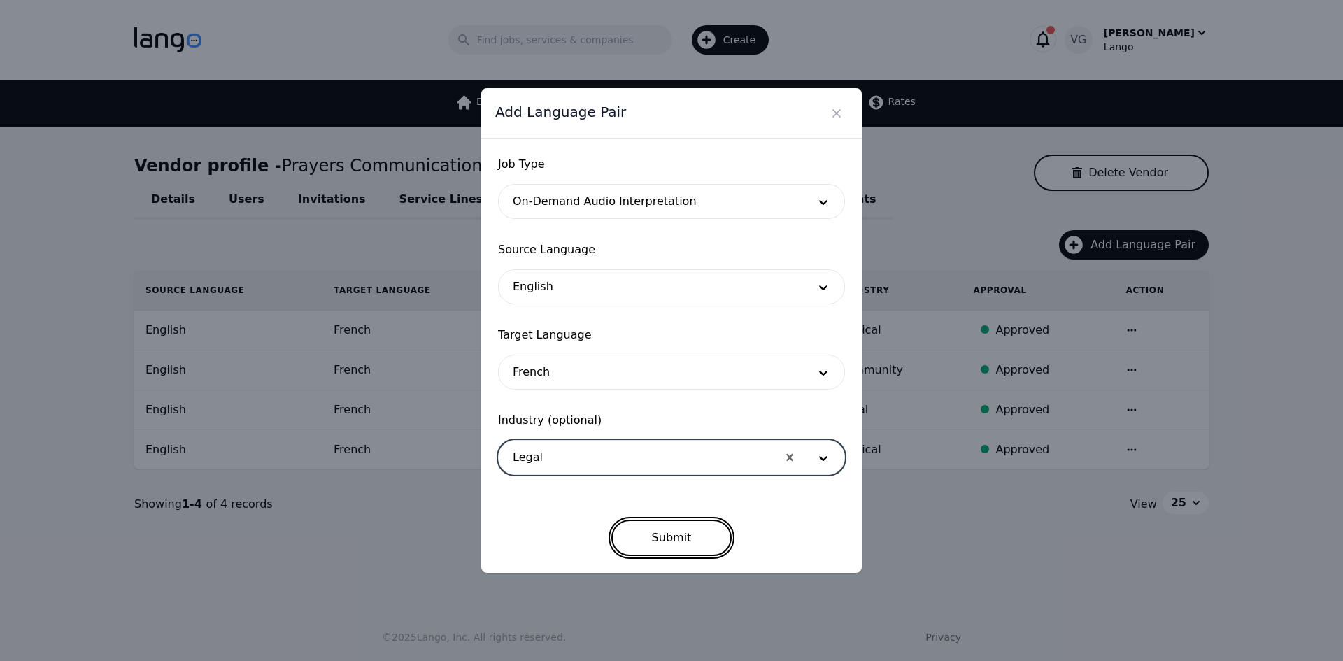
click at [685, 539] on button "Submit" at bounding box center [671, 538] width 121 height 36
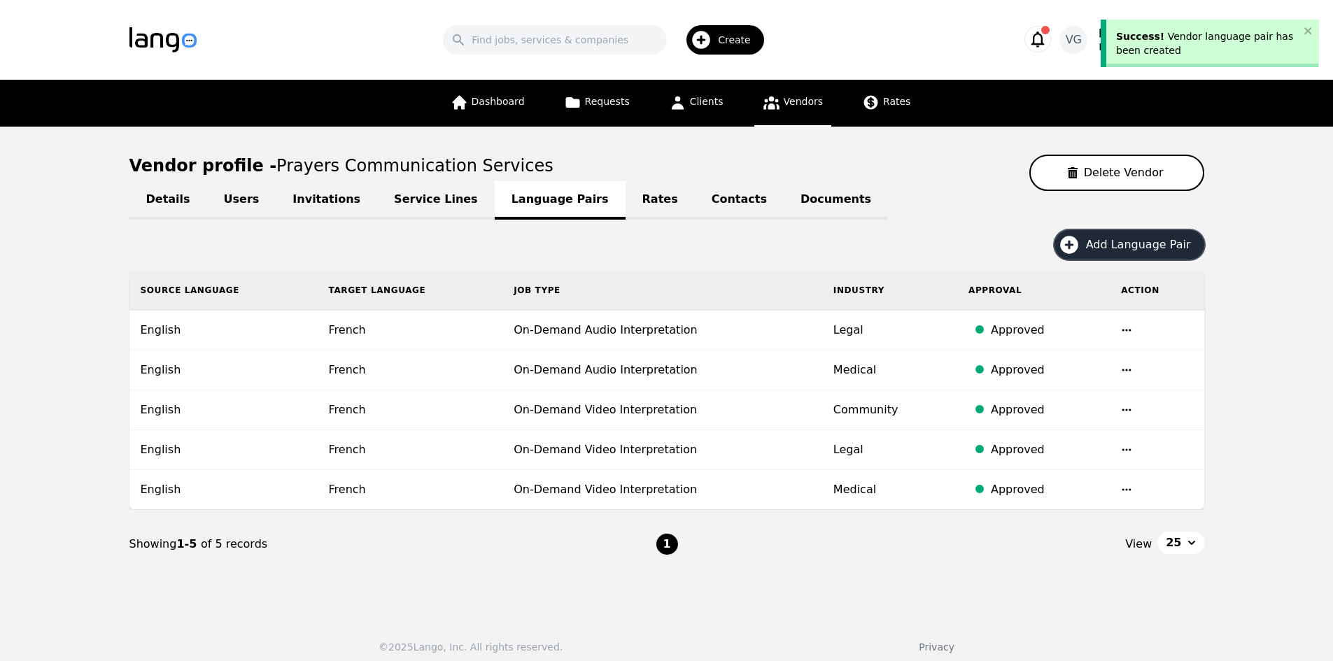
click at [1103, 250] on span "Add Language Pair" at bounding box center [1143, 244] width 115 height 17
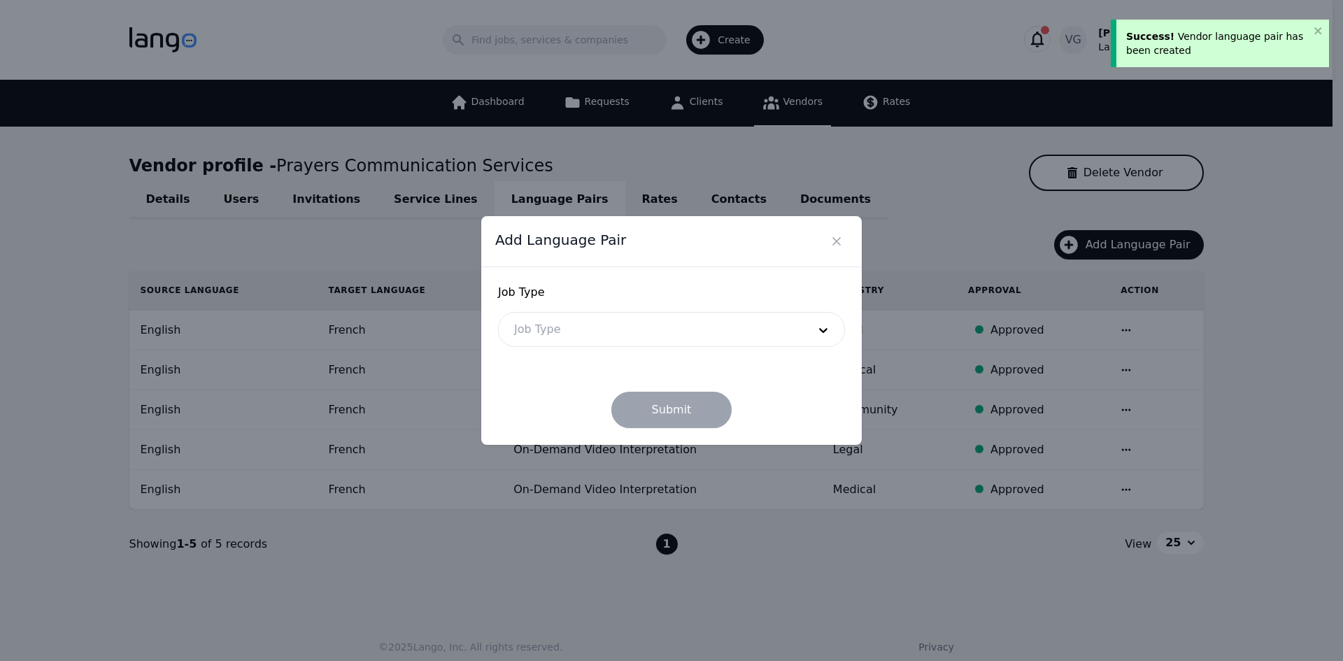
click at [619, 340] on div at bounding box center [651, 330] width 304 height 34
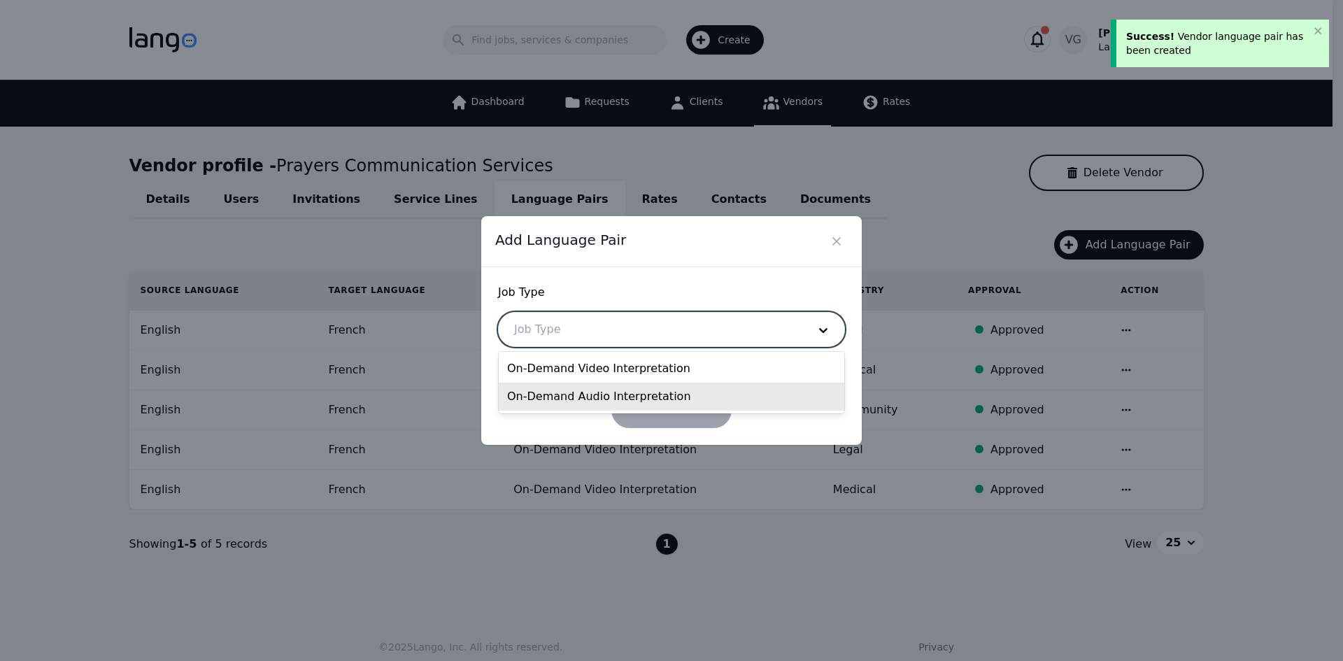
click at [596, 389] on div "On-Demand Audio Interpretation" at bounding box center [672, 397] width 346 height 28
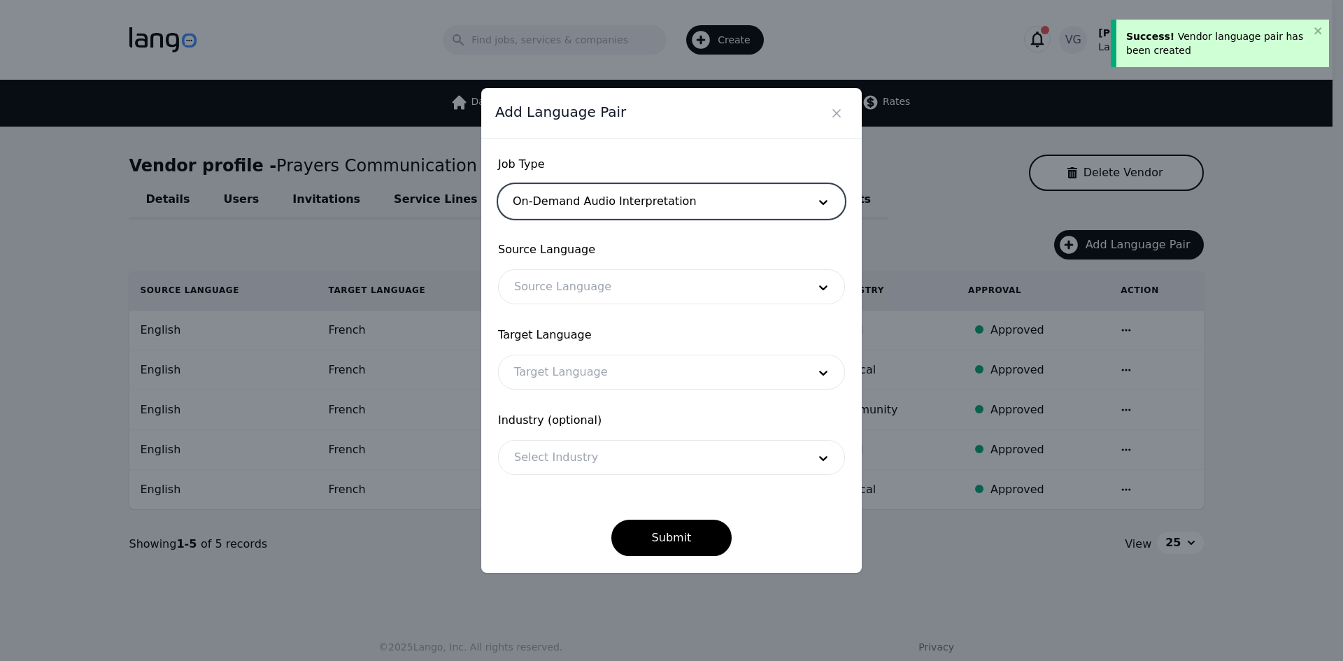
click at [599, 281] on div at bounding box center [651, 287] width 304 height 34
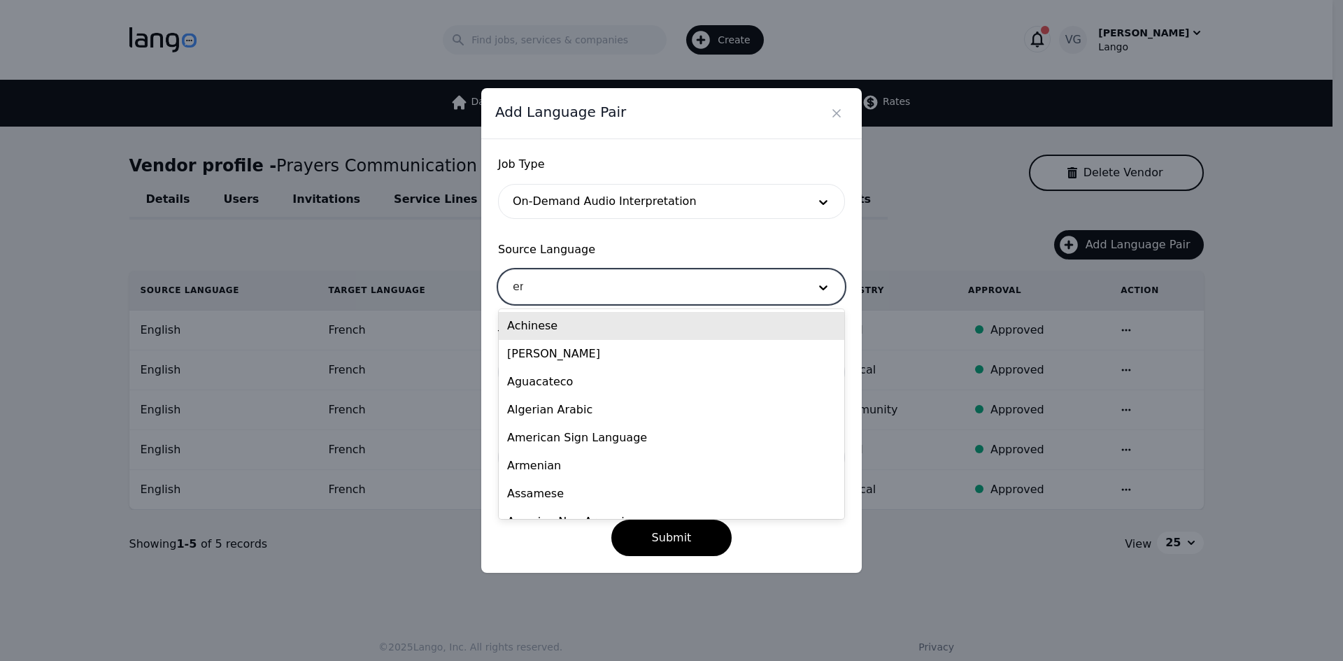
type input "eng"
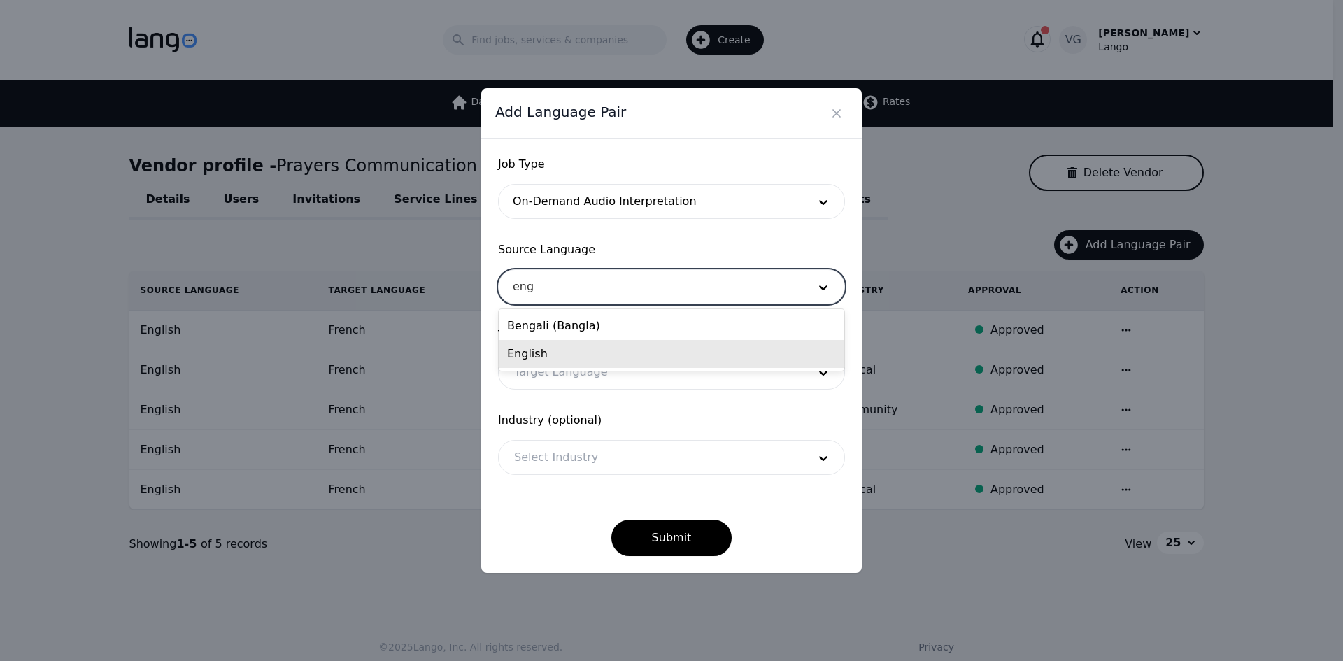
click at [567, 355] on div "English" at bounding box center [672, 354] width 346 height 28
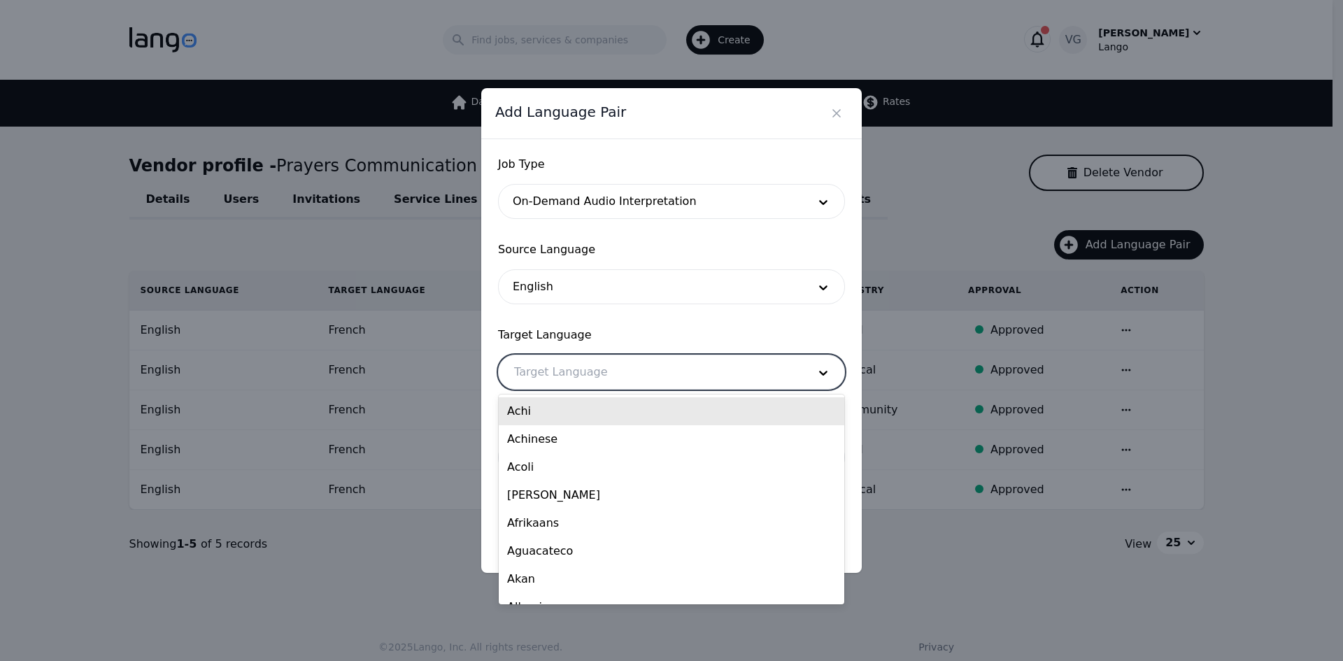
click at [563, 385] on div at bounding box center [651, 372] width 304 height 34
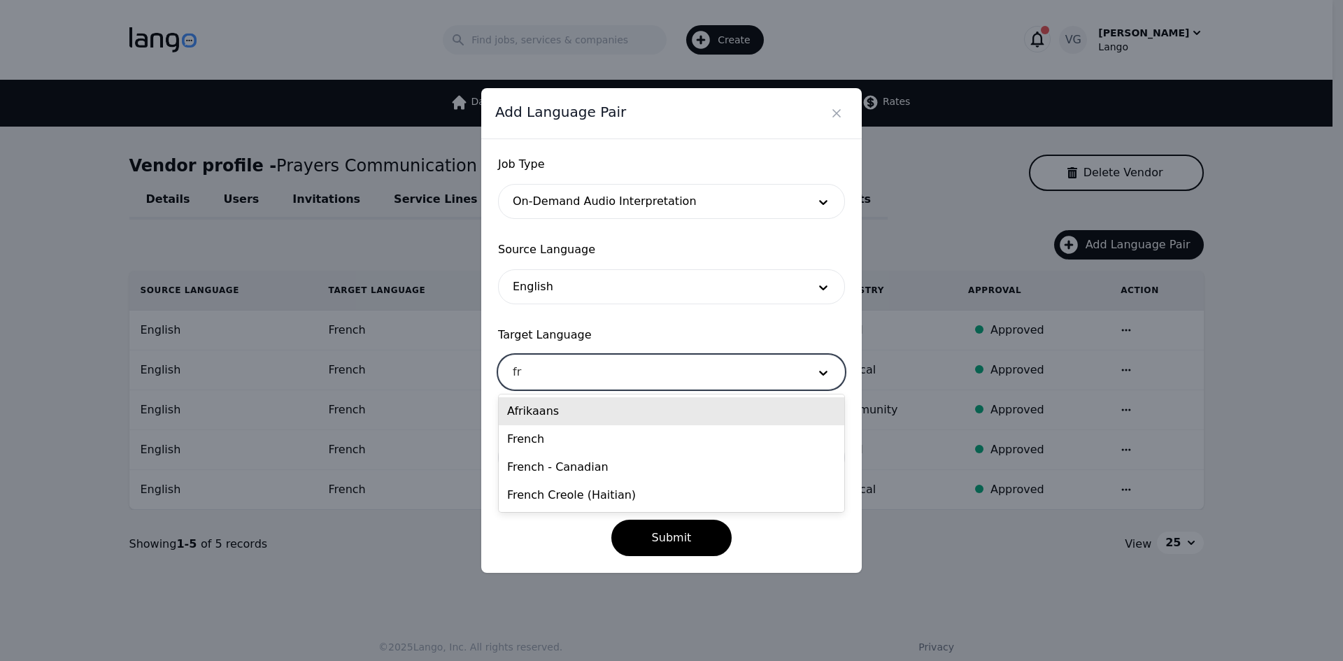
type input "fre"
click at [567, 417] on div "French" at bounding box center [672, 411] width 346 height 28
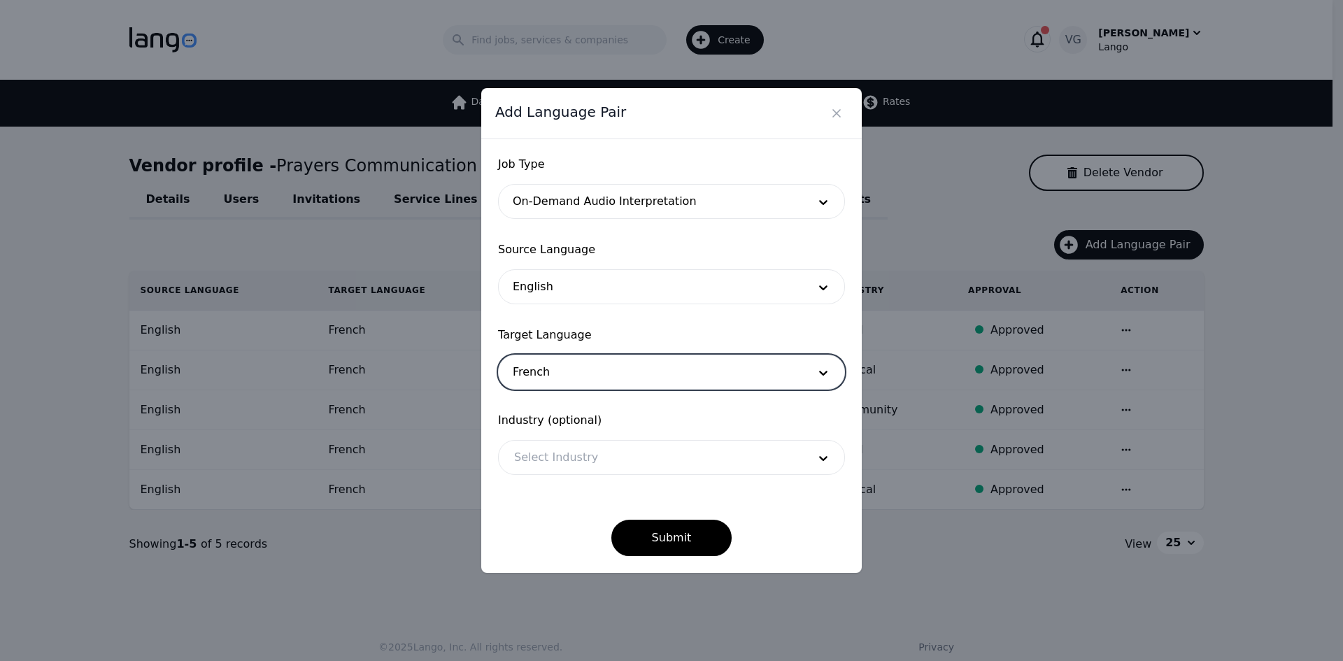
click at [572, 444] on div at bounding box center [651, 458] width 304 height 34
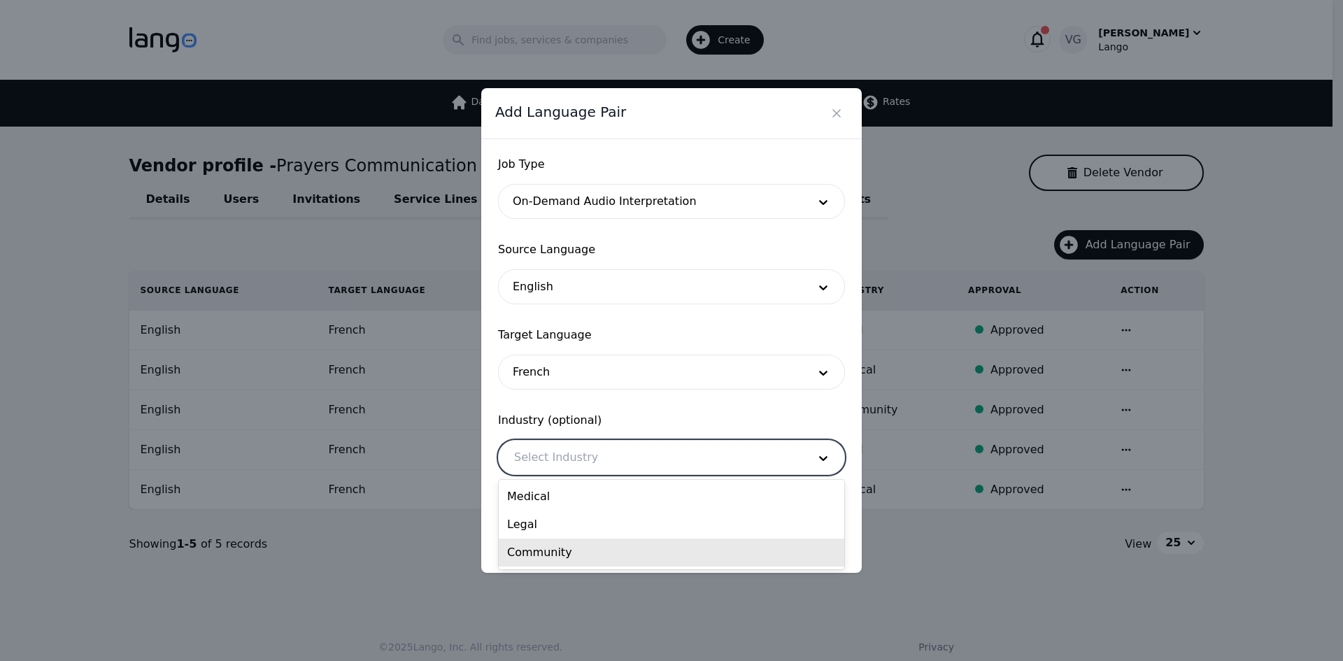
click at [583, 549] on div "Community" at bounding box center [672, 553] width 346 height 28
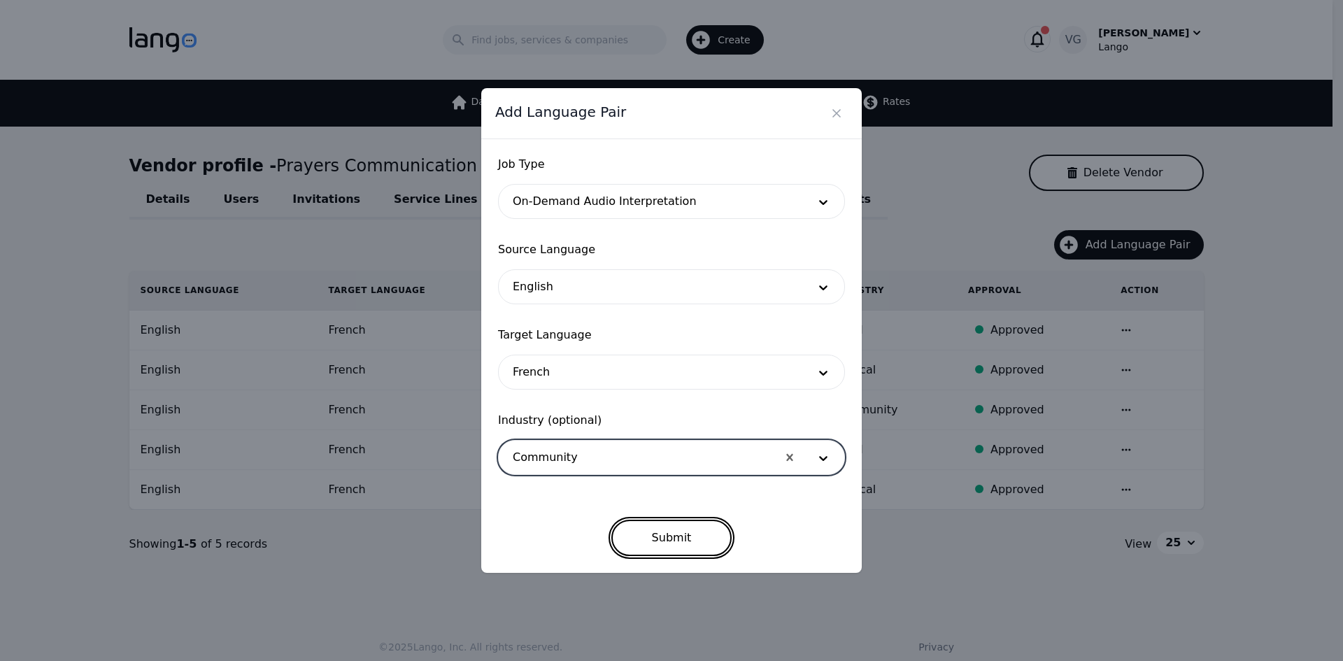
click at [677, 525] on button "Submit" at bounding box center [671, 538] width 121 height 36
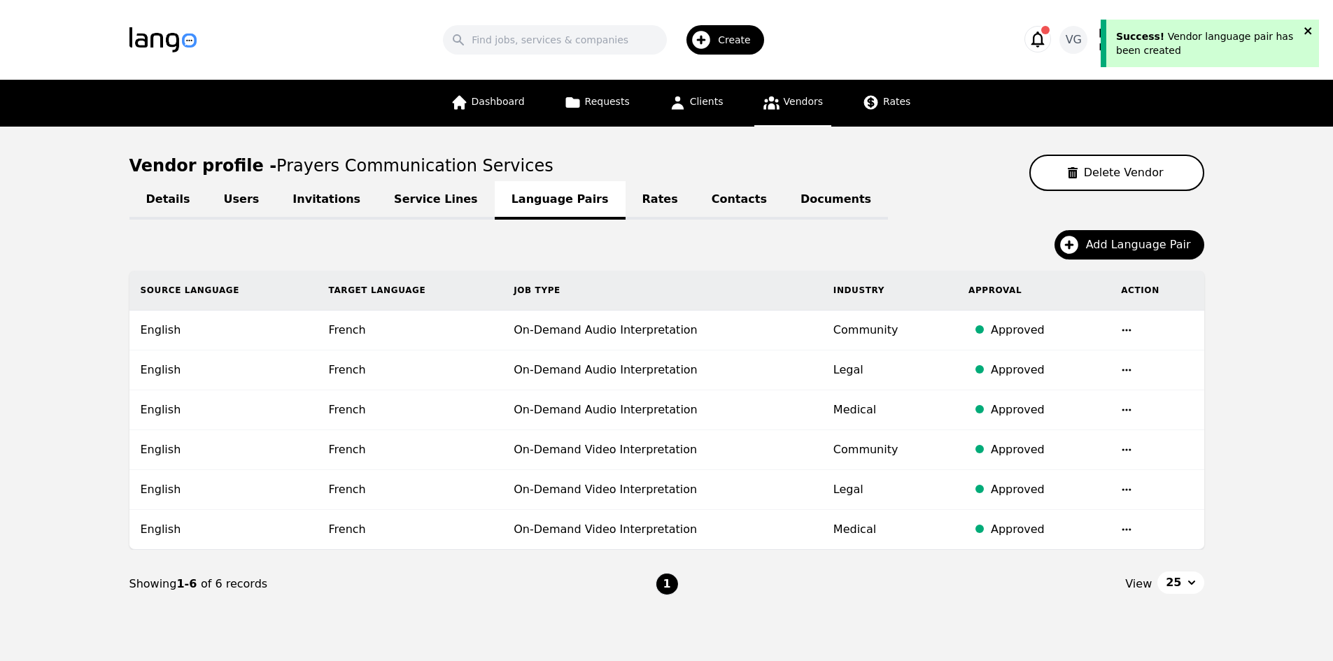
drag, startPoint x: 1309, startPoint y: 29, endPoint x: 1303, endPoint y: 35, distance: 8.9
click at [1309, 29] on icon "close" at bounding box center [1307, 30] width 7 height 7
click at [1142, 222] on div "Details Users Invitations Service Lines Language Pairs Rates Contacts Documents…" at bounding box center [666, 404] width 1075 height 427
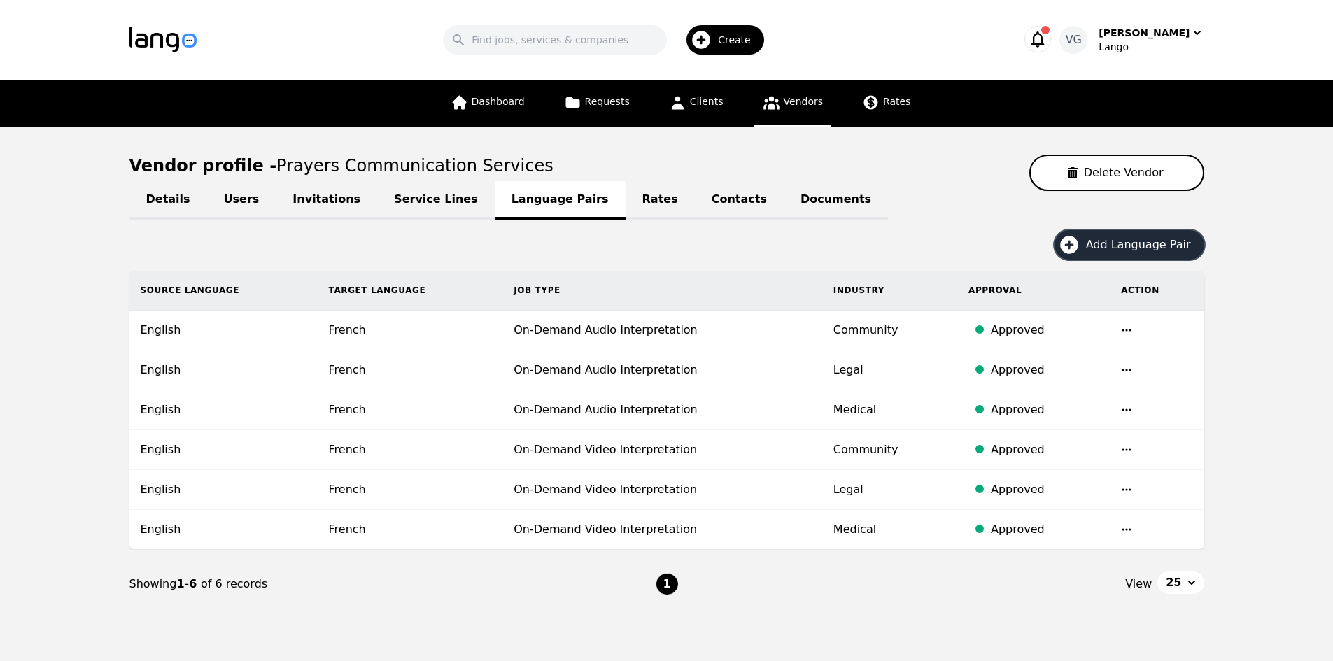
click at [1134, 238] on span "Add Language Pair" at bounding box center [1143, 244] width 115 height 17
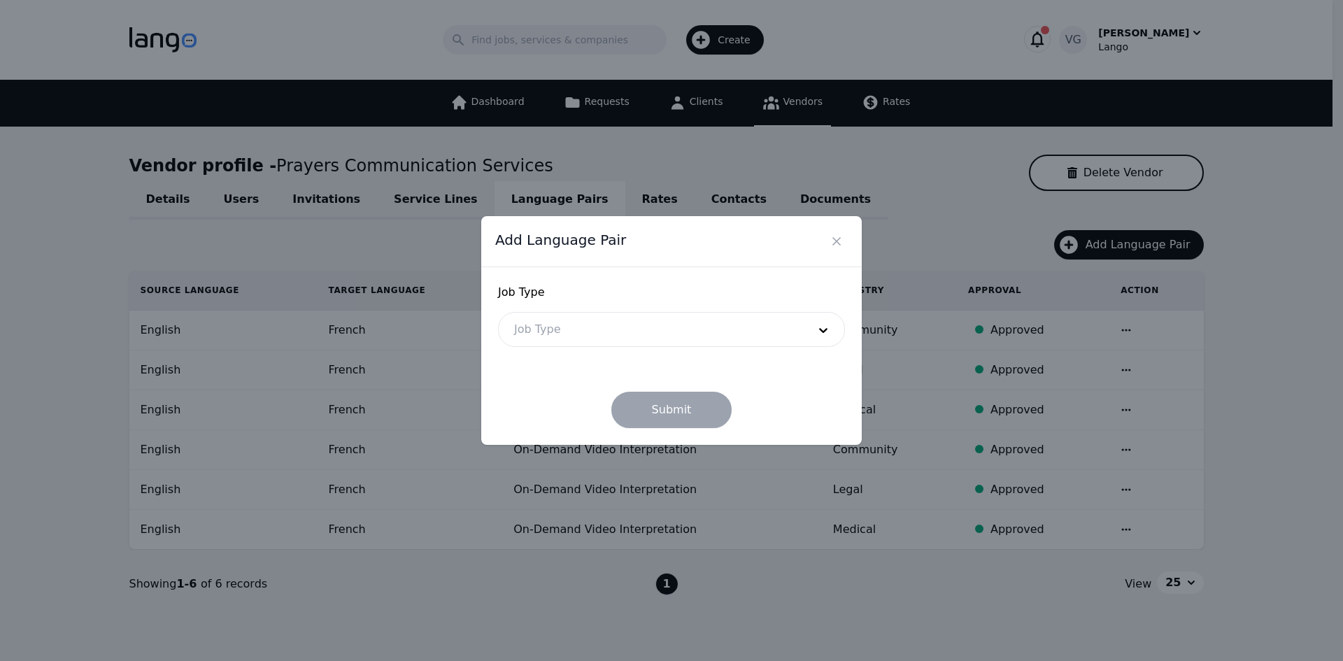
click at [685, 316] on div at bounding box center [651, 330] width 304 height 34
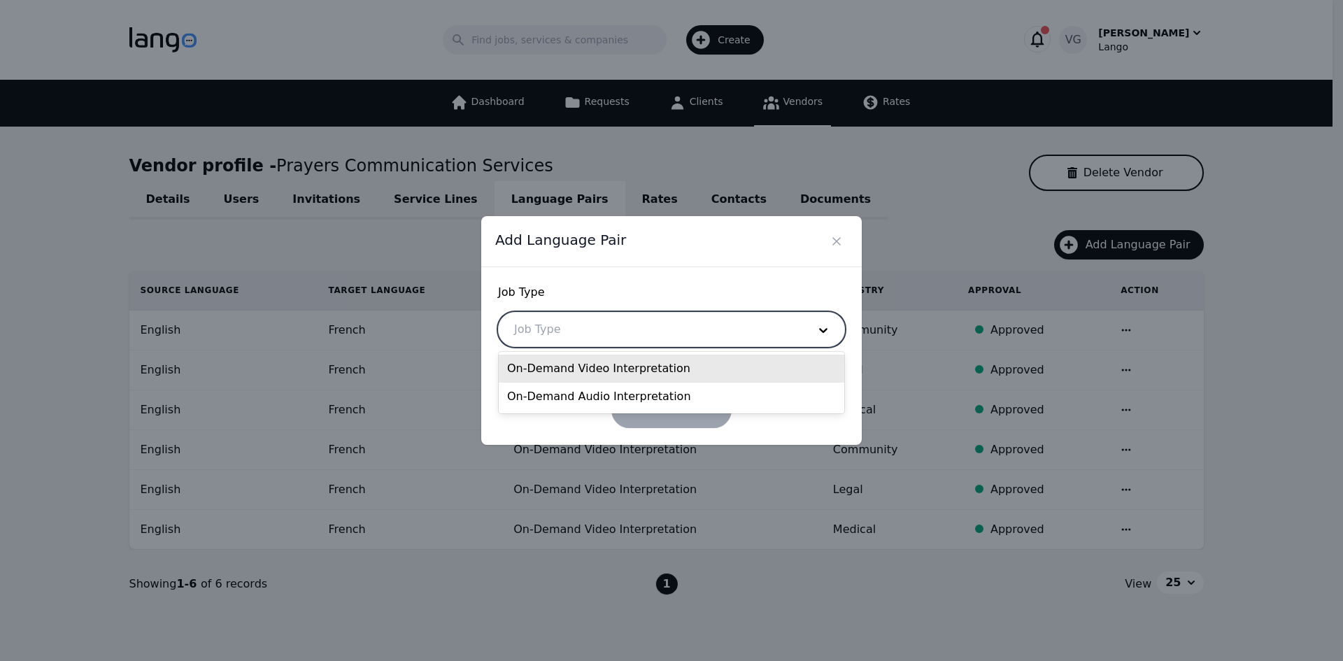
click at [658, 369] on div "On-Demand Video Interpretation" at bounding box center [672, 369] width 346 height 28
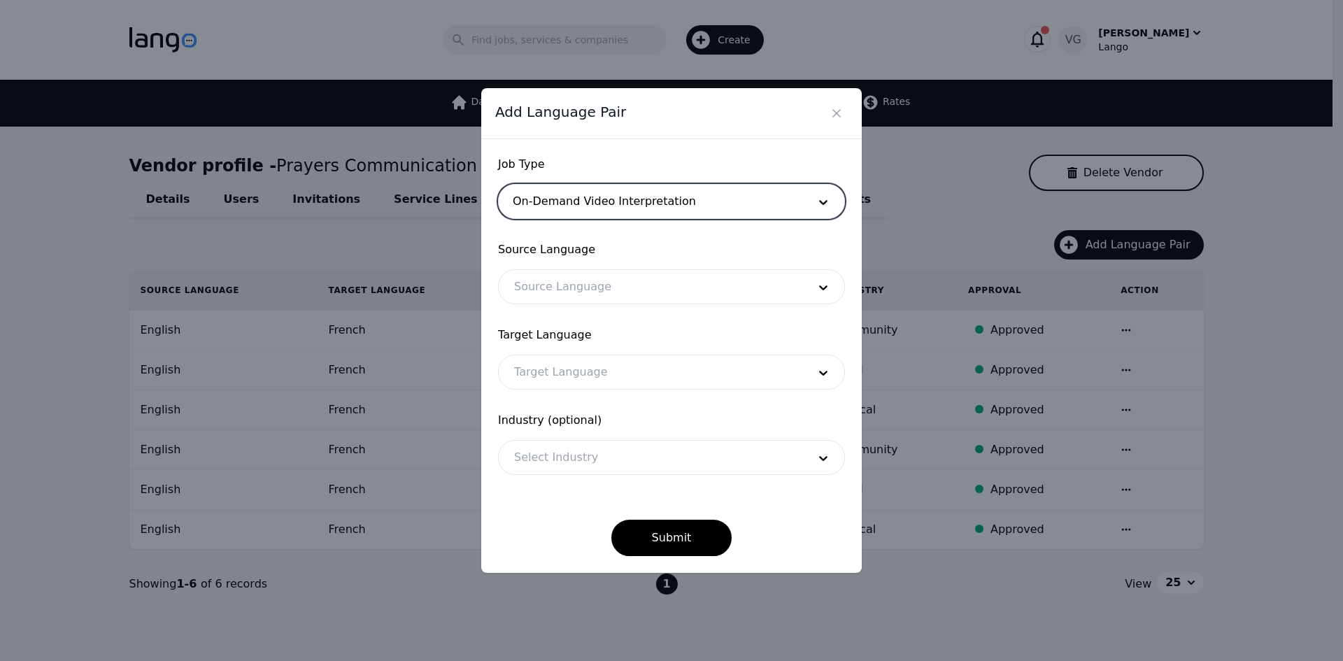
click at [632, 290] on div at bounding box center [651, 287] width 304 height 34
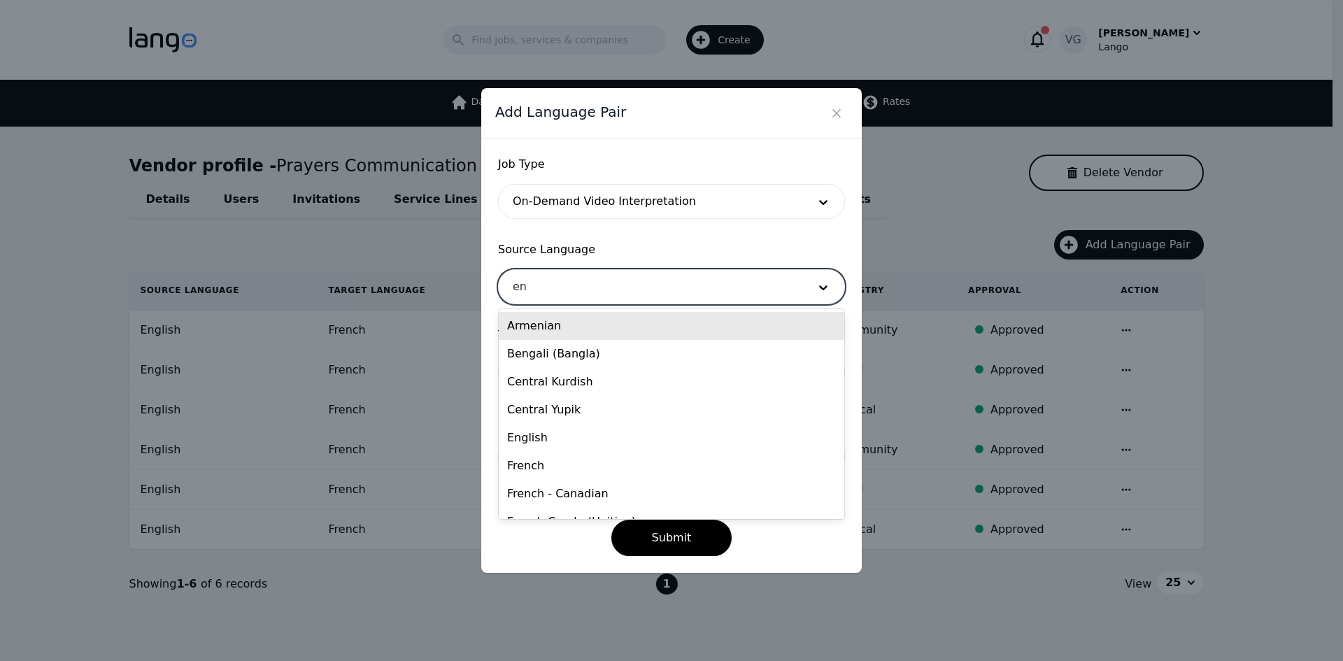
type input "eng"
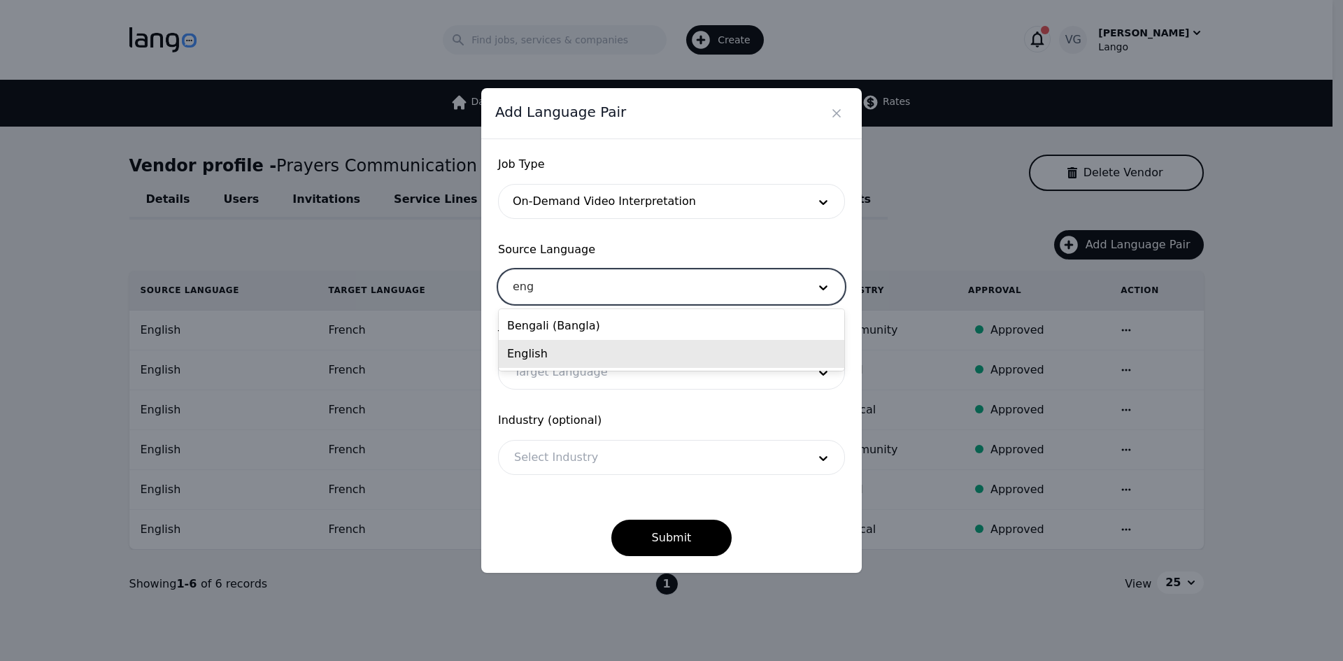
click at [611, 353] on div "English" at bounding box center [672, 354] width 346 height 28
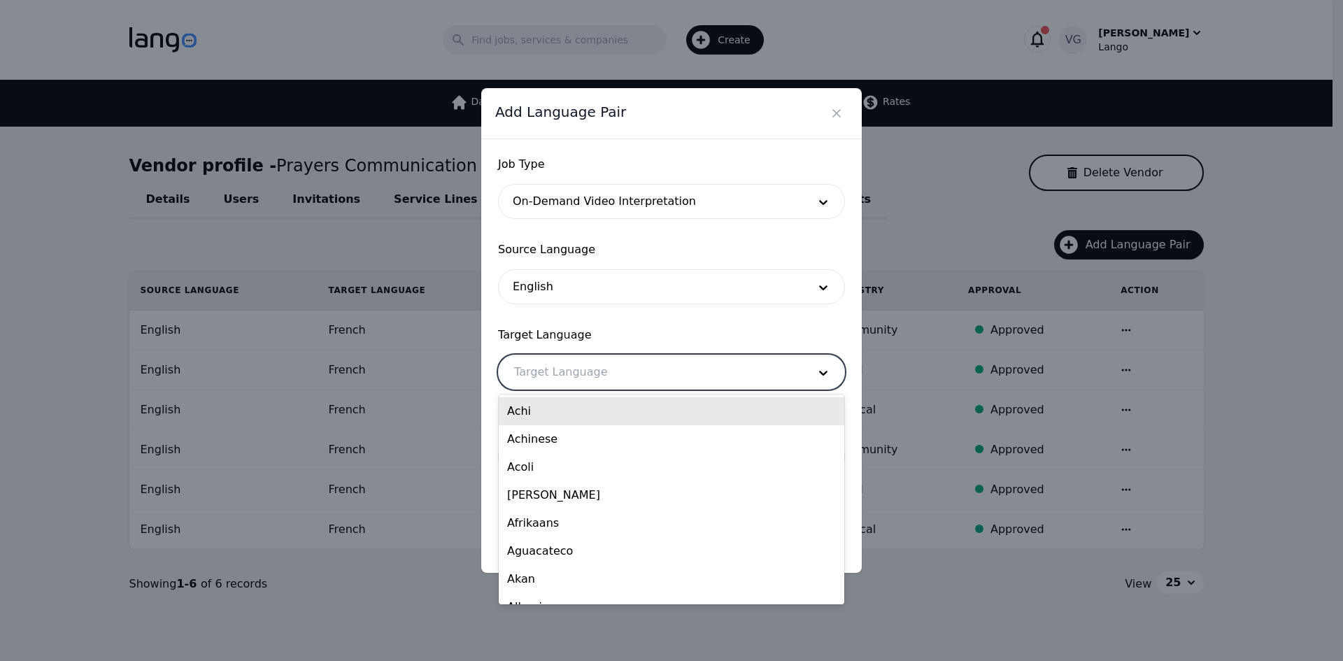
click at [607, 381] on div at bounding box center [651, 372] width 304 height 34
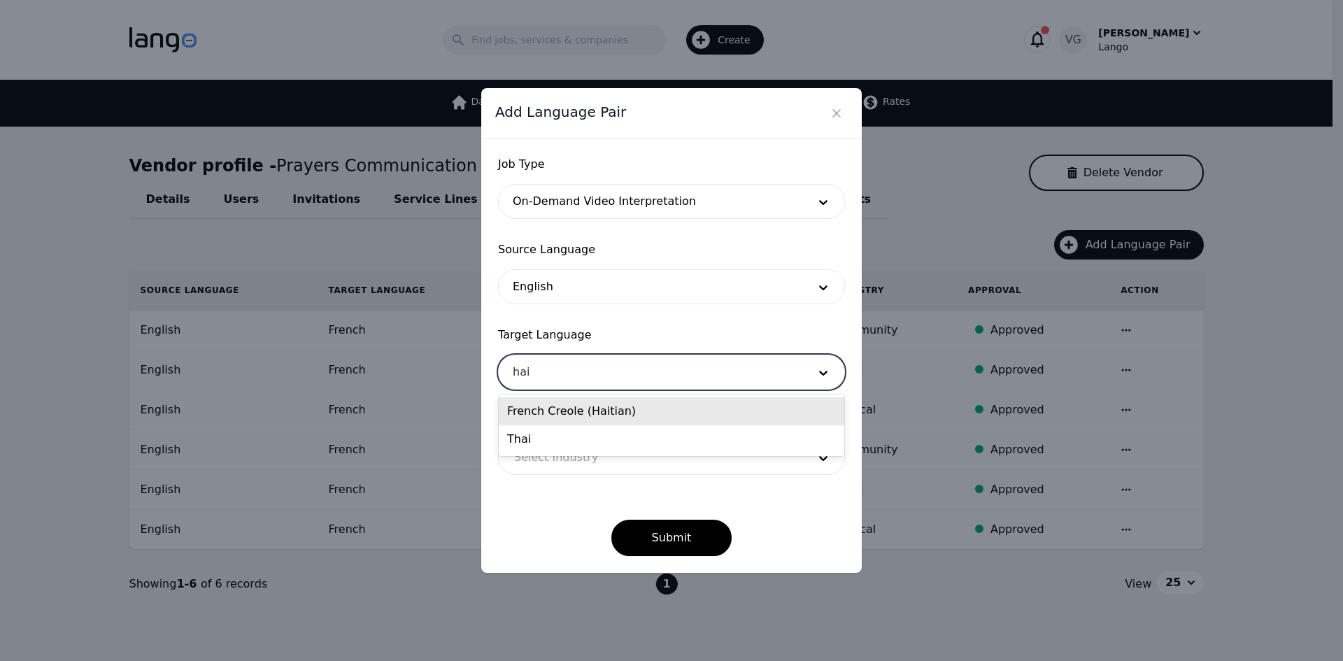
type input "[PERSON_NAME]"
click at [593, 409] on div "French Creole (Haitian)" at bounding box center [672, 411] width 346 height 28
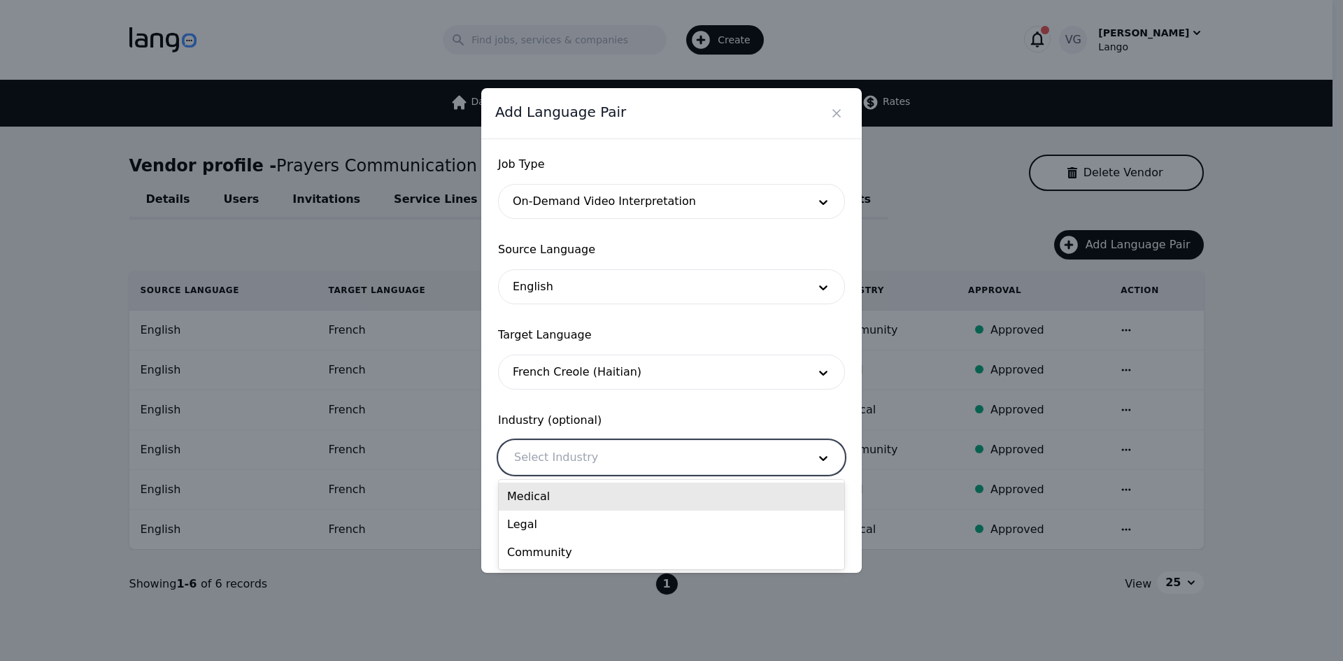
click at [600, 444] on div at bounding box center [651, 458] width 304 height 34
click at [601, 491] on div "Medical" at bounding box center [672, 497] width 346 height 28
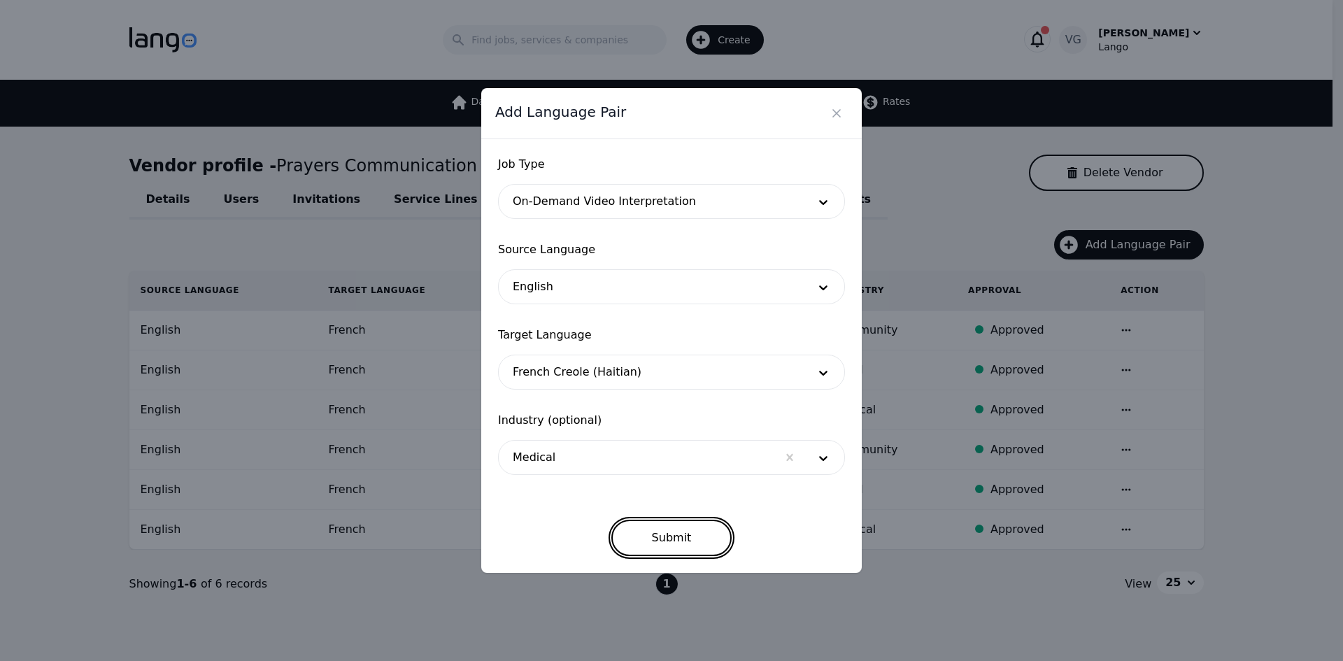
click at [641, 529] on button "Submit" at bounding box center [671, 538] width 121 height 36
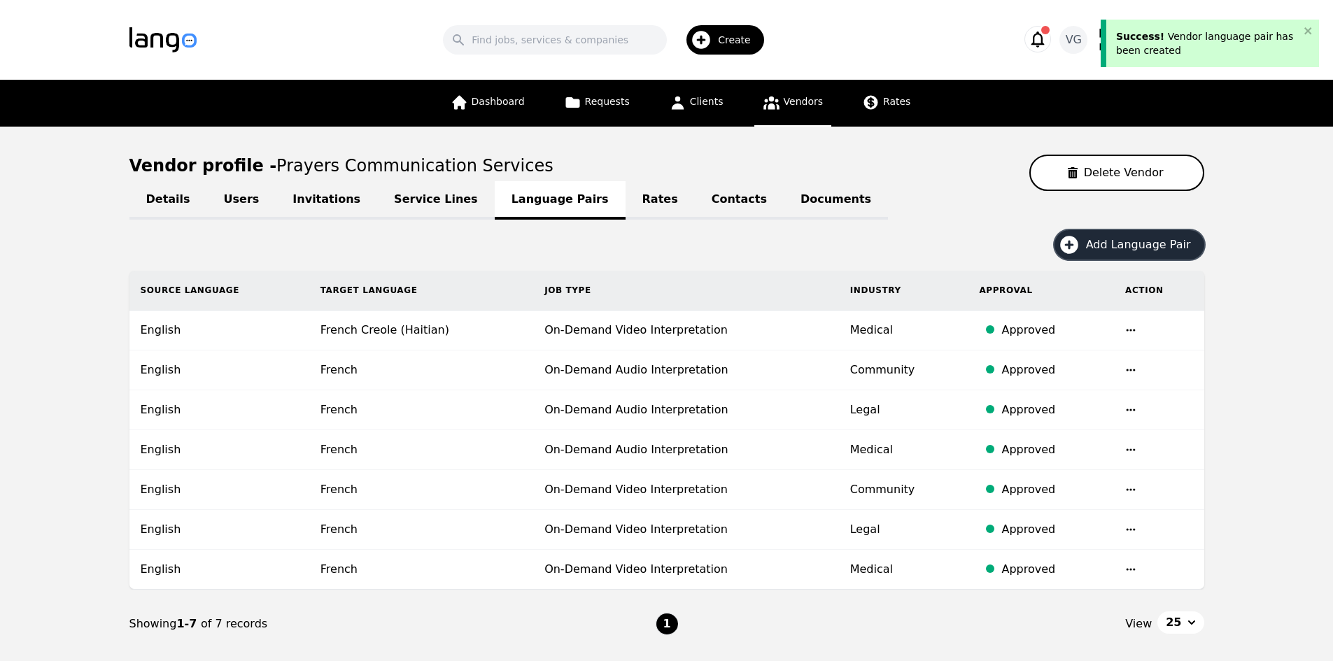
click at [1098, 241] on span "Add Language Pair" at bounding box center [1143, 244] width 115 height 17
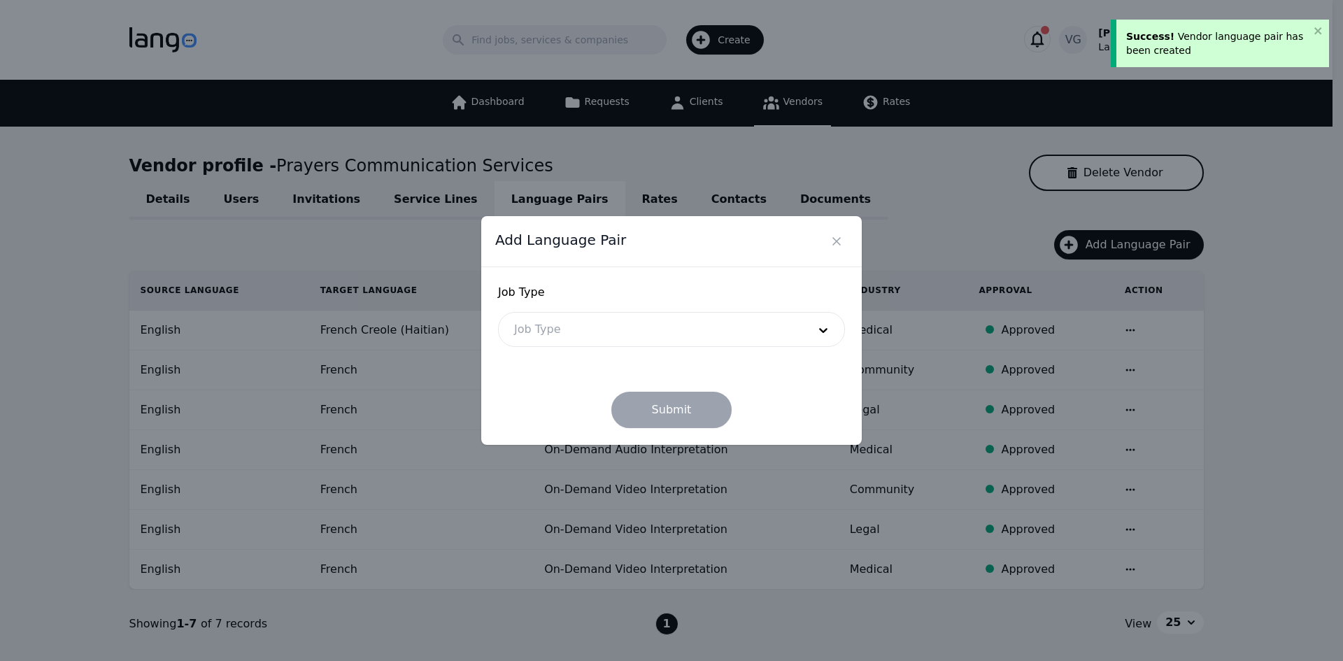
click at [634, 326] on div at bounding box center [651, 330] width 304 height 34
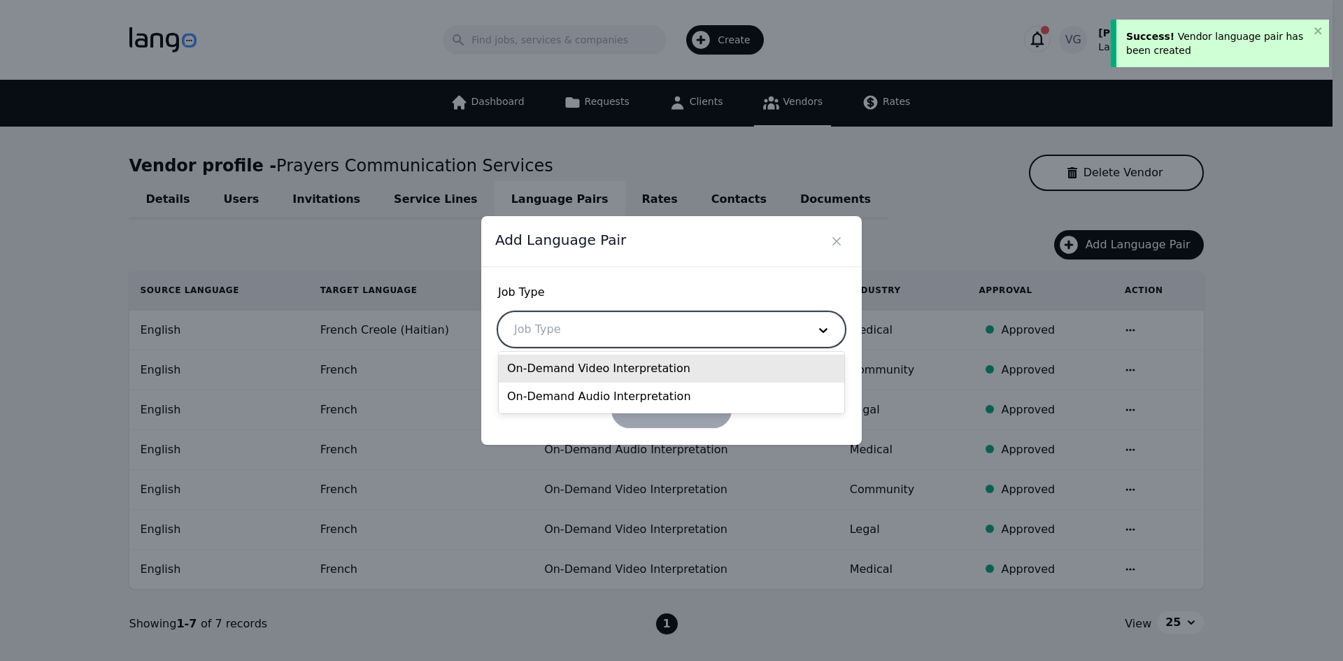
click at [625, 371] on div "On-Demand Video Interpretation" at bounding box center [672, 369] width 346 height 28
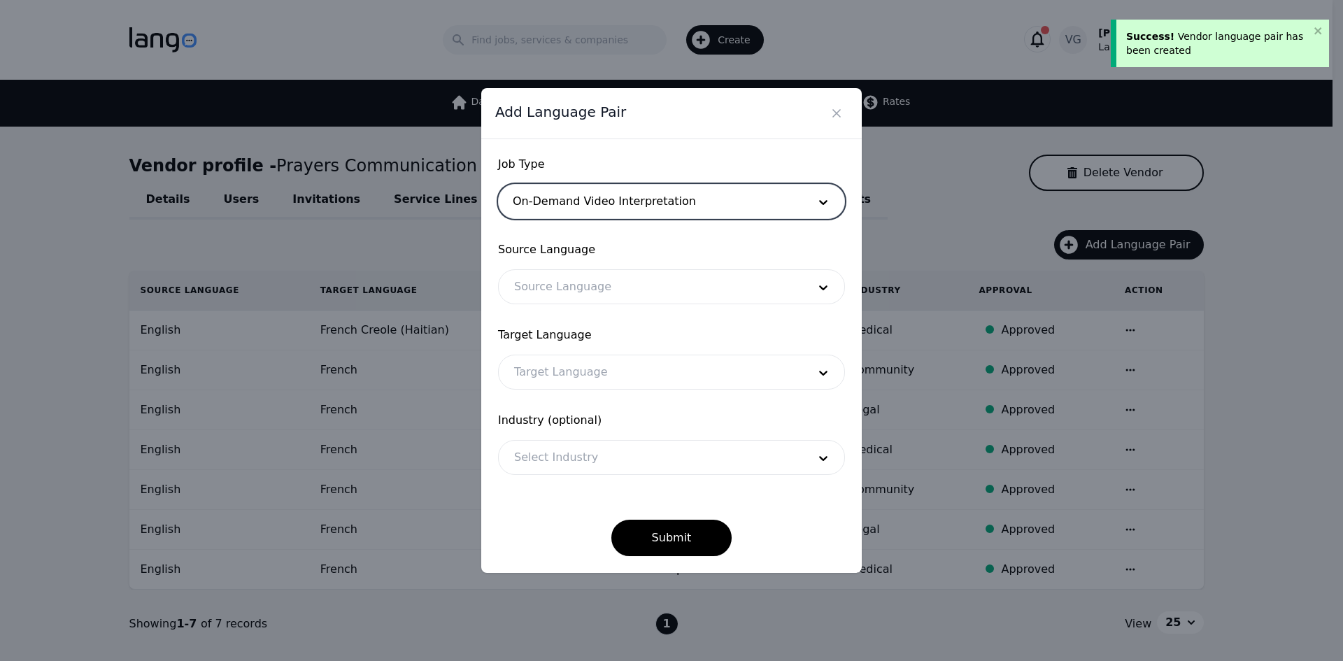
click at [609, 273] on div at bounding box center [651, 287] width 304 height 34
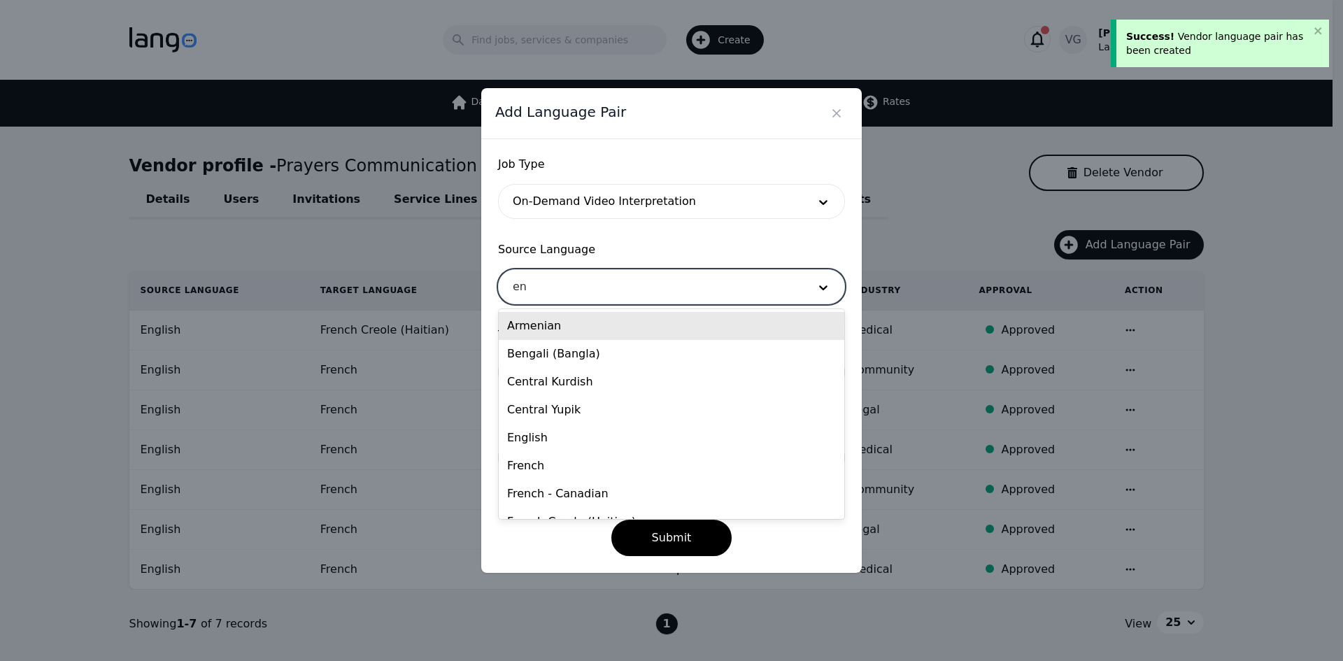
type input "eng"
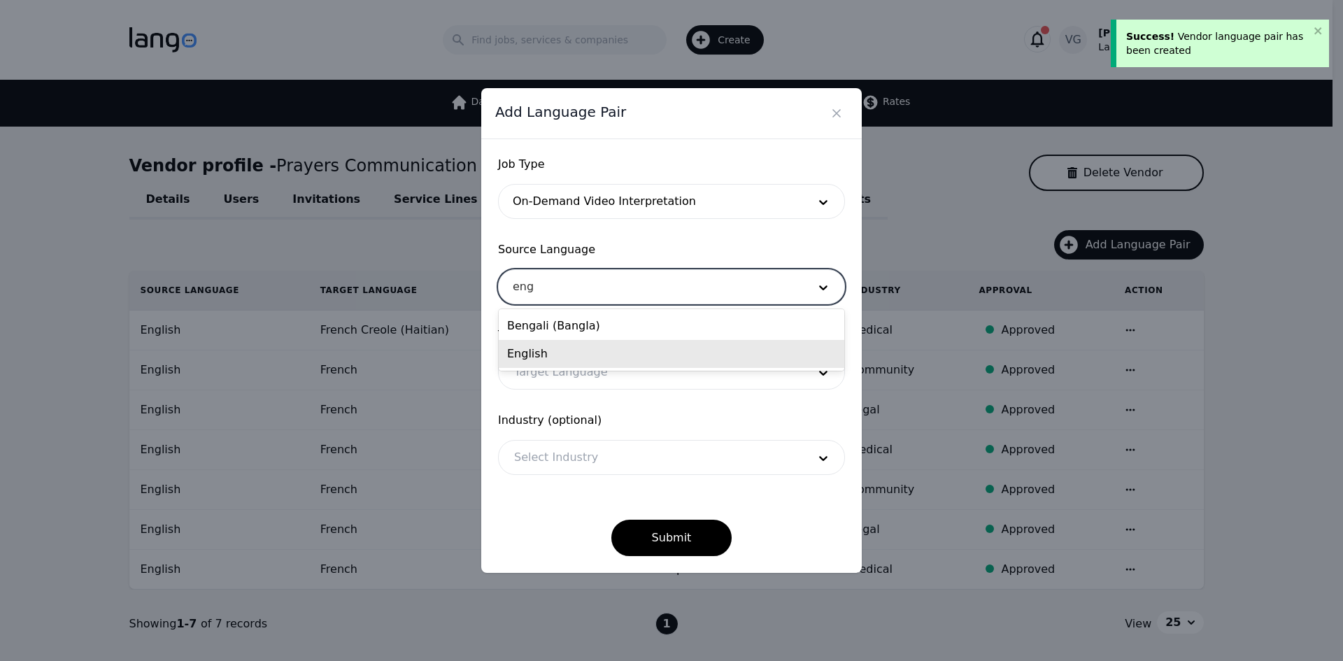
click at [586, 354] on div "English" at bounding box center [672, 354] width 346 height 28
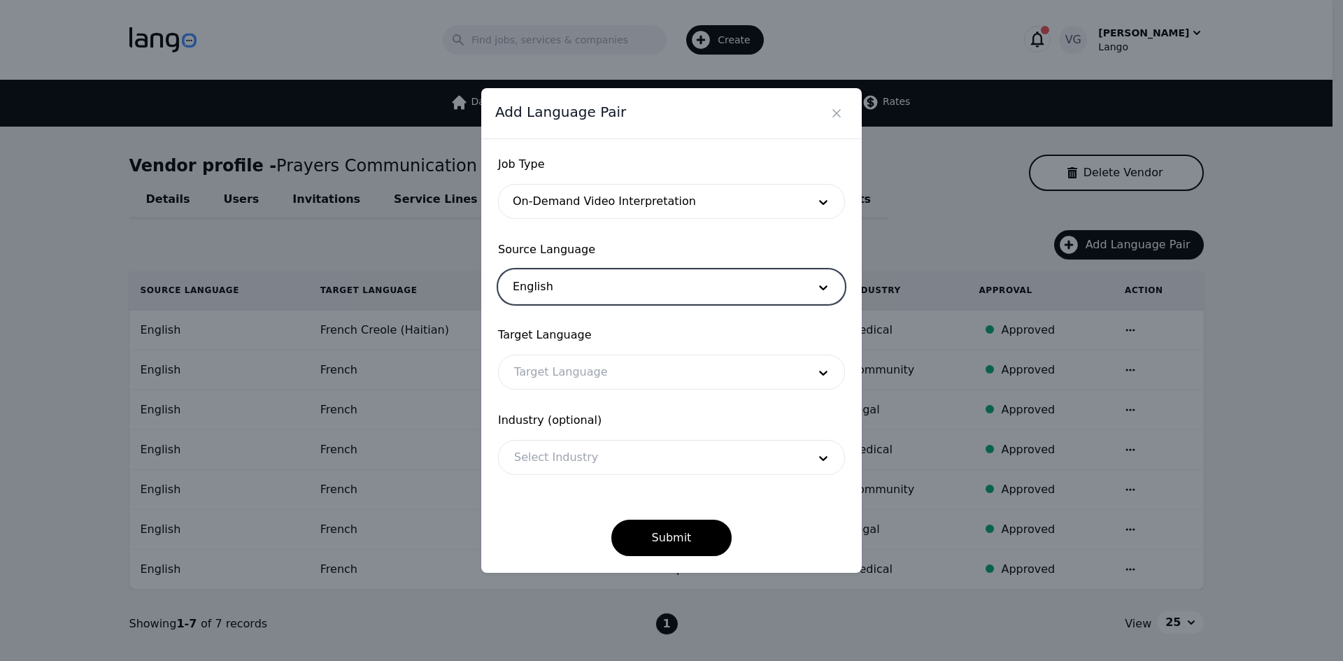
click at [581, 369] on div at bounding box center [651, 372] width 304 height 34
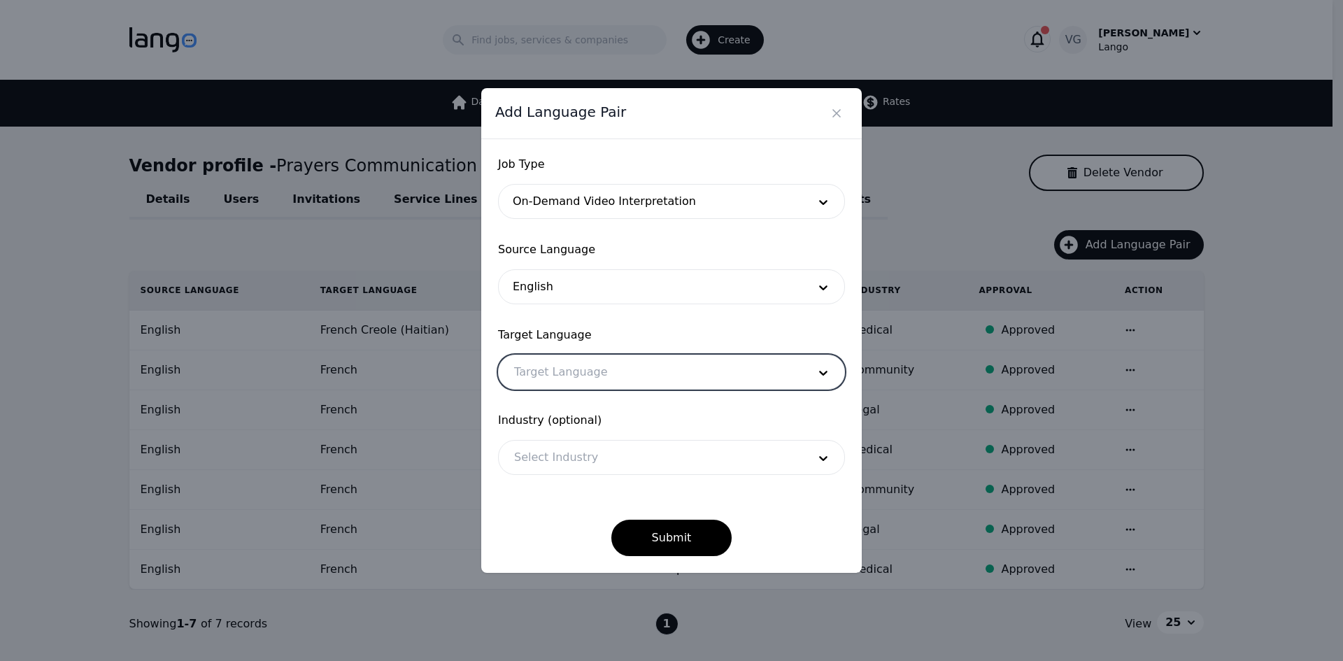
drag, startPoint x: 581, startPoint y: 369, endPoint x: 560, endPoint y: 370, distance: 20.3
click at [560, 370] on div at bounding box center [651, 372] width 304 height 34
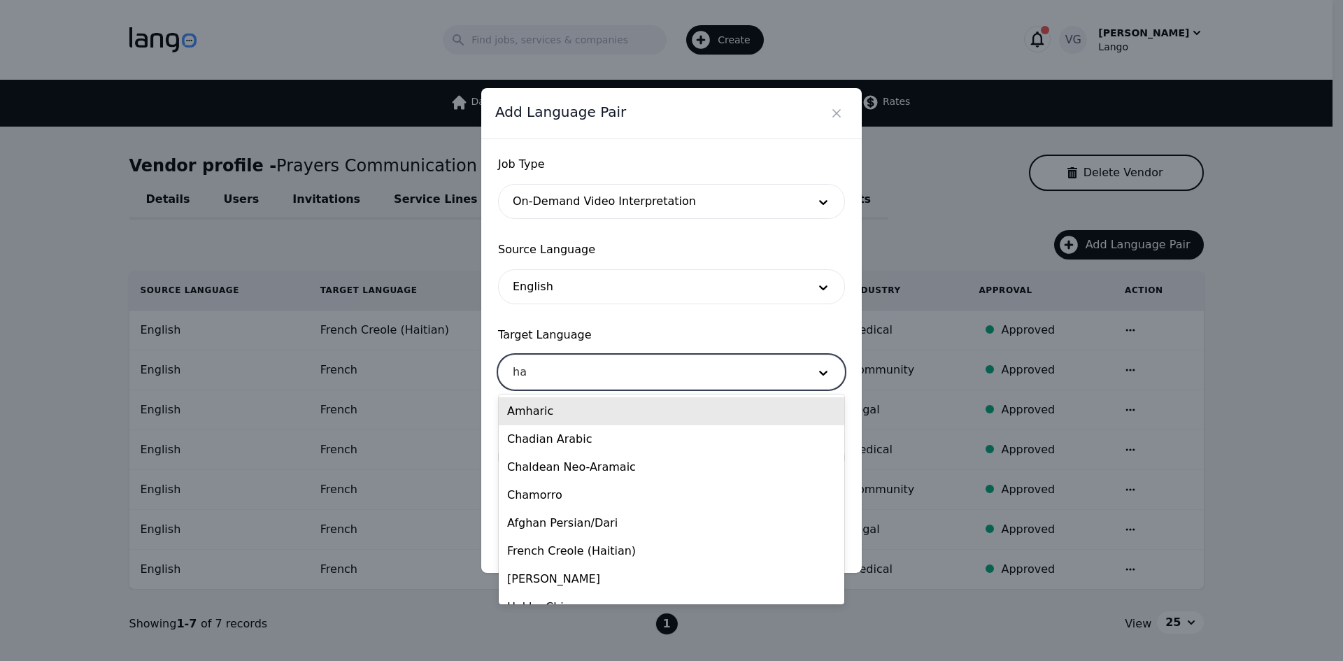
type input "hai"
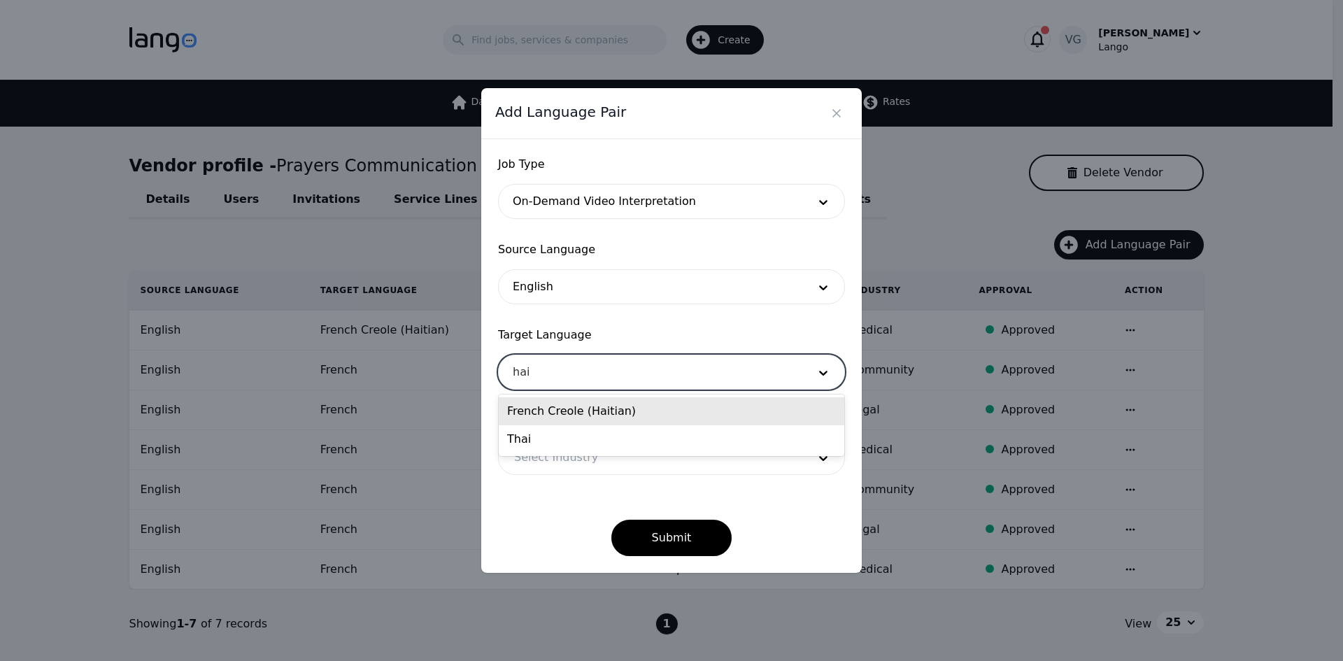
click at [553, 415] on div "French Creole (Haitian)" at bounding box center [672, 411] width 346 height 28
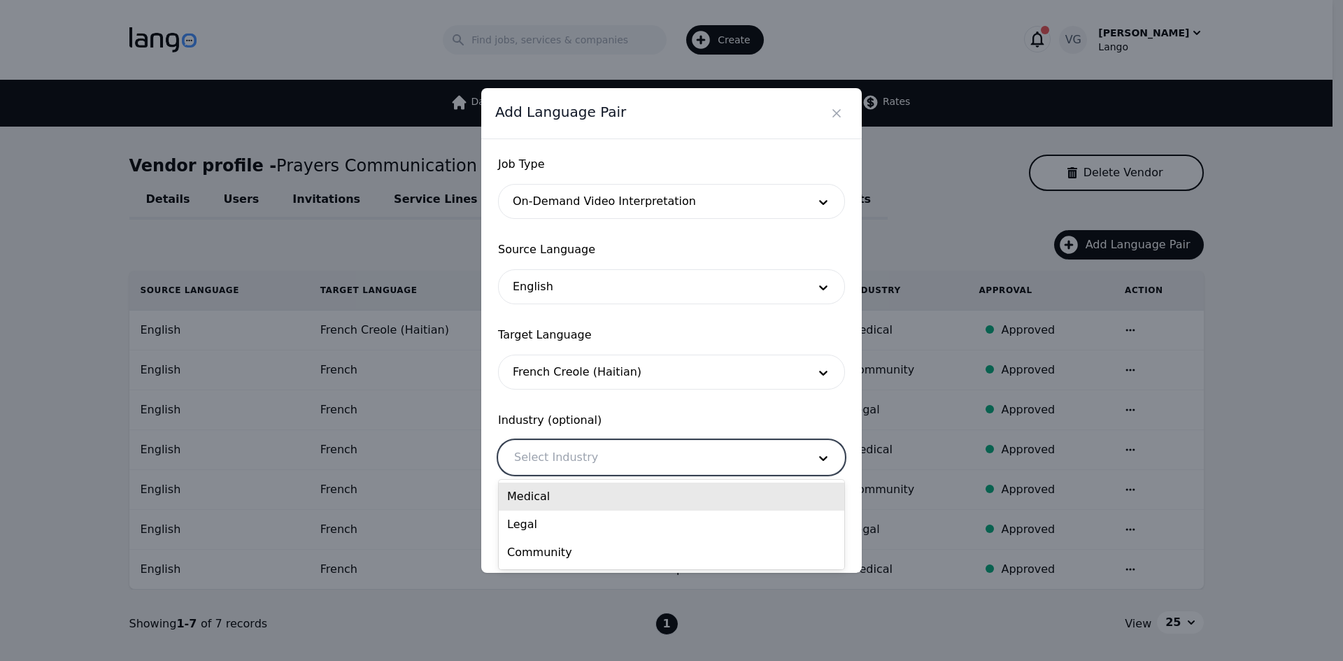
click at [542, 455] on div at bounding box center [651, 458] width 304 height 34
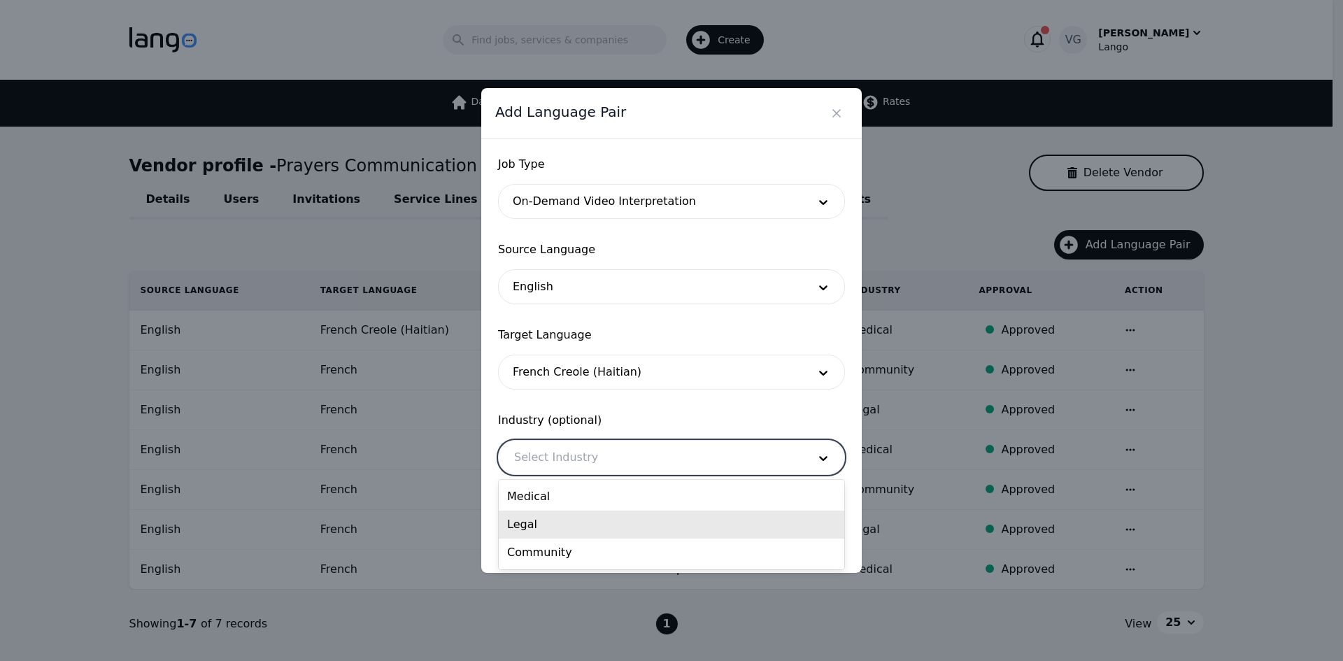
click at [556, 516] on div "Legal" at bounding box center [672, 525] width 346 height 28
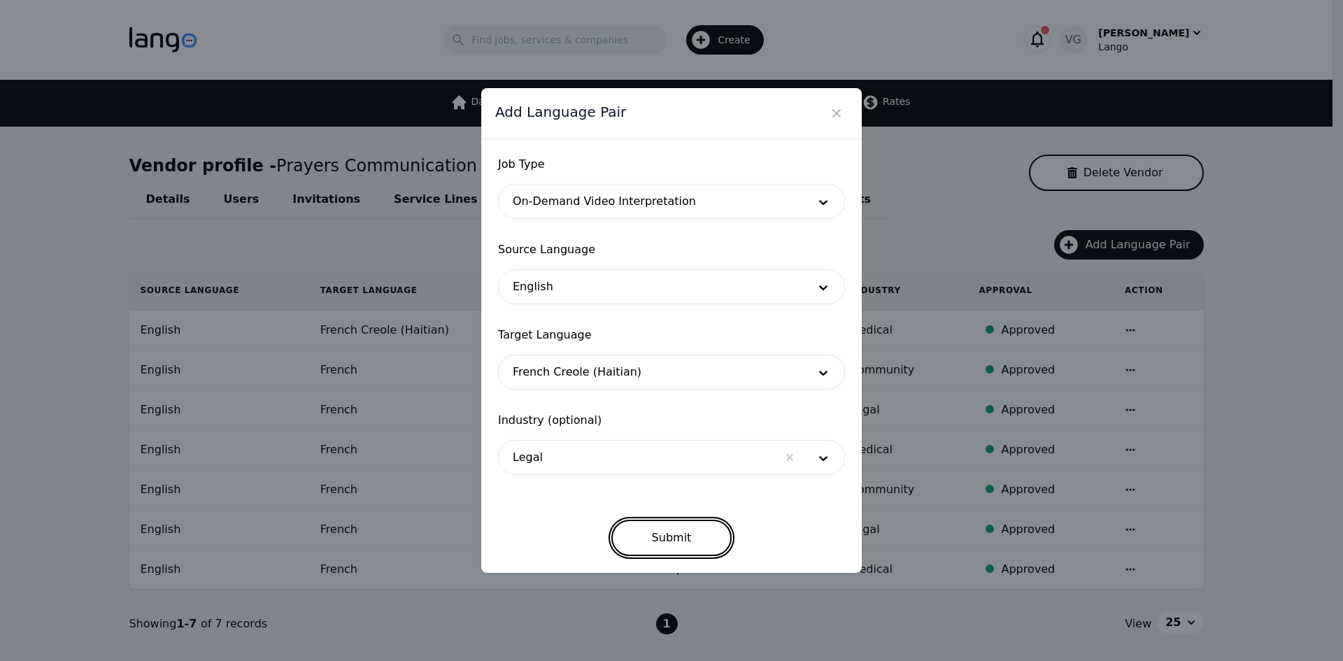
click at [649, 537] on button "Submit" at bounding box center [671, 538] width 121 height 36
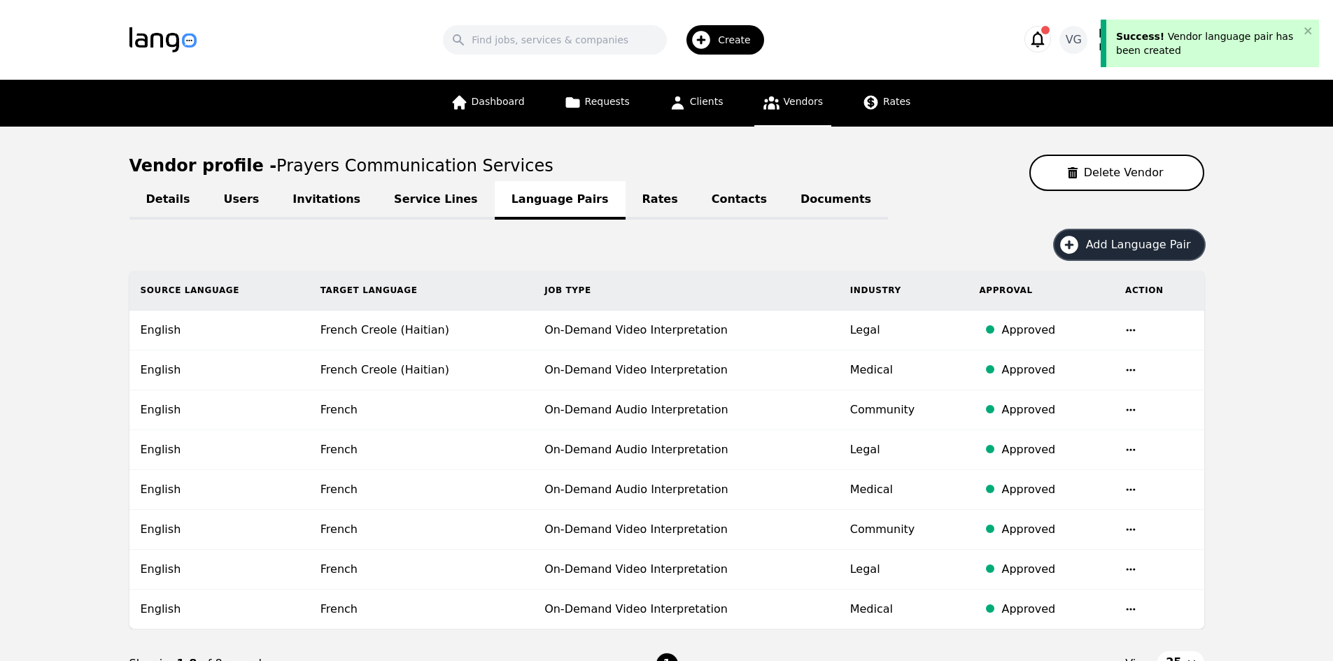
click at [1117, 232] on button "Add Language Pair" at bounding box center [1129, 244] width 150 height 29
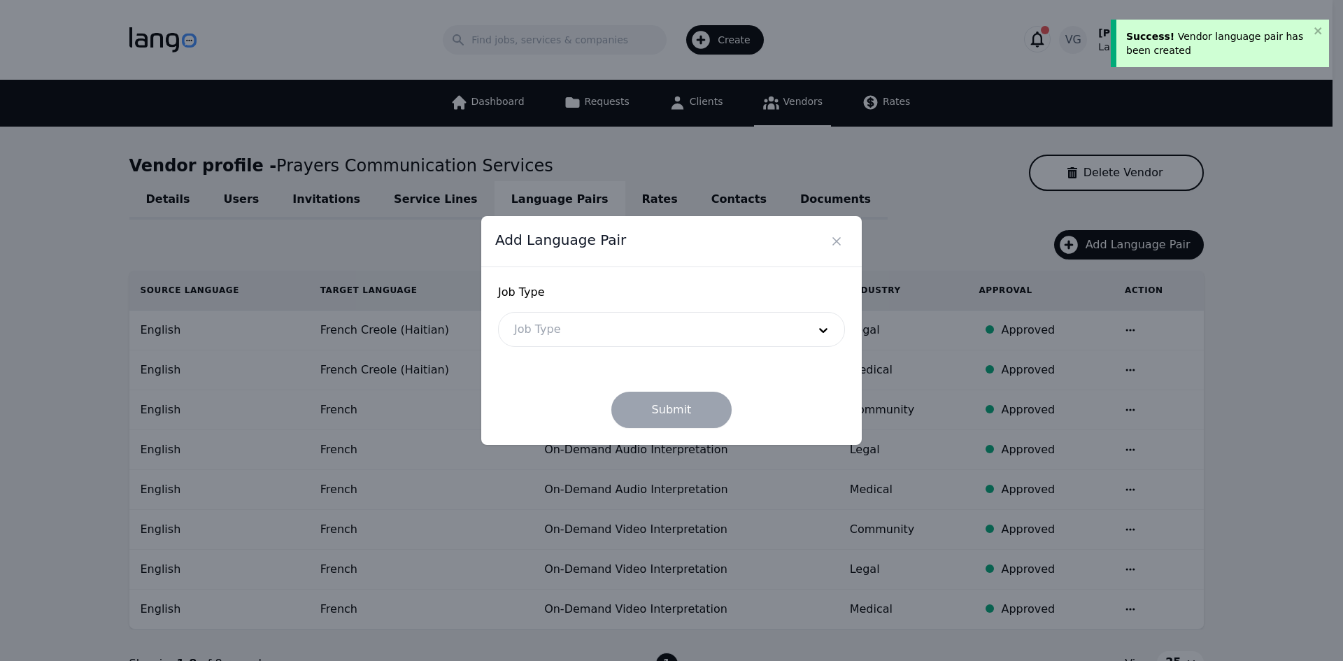
click at [598, 337] on div at bounding box center [651, 330] width 304 height 34
click at [0, 423] on div "Add Language Pair Job Type Job Type Submit" at bounding box center [671, 330] width 1343 height 661
click at [623, 341] on div at bounding box center [651, 330] width 304 height 34
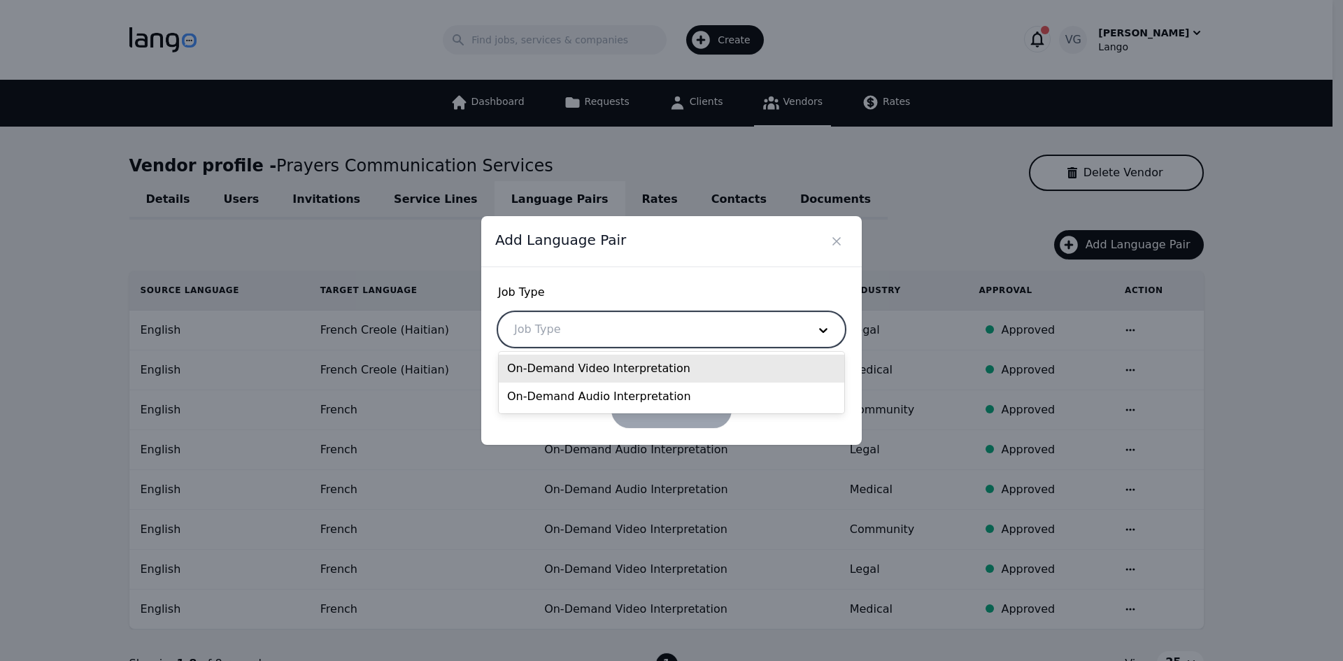
click at [604, 368] on div "On-Demand Video Interpretation" at bounding box center [672, 369] width 346 height 28
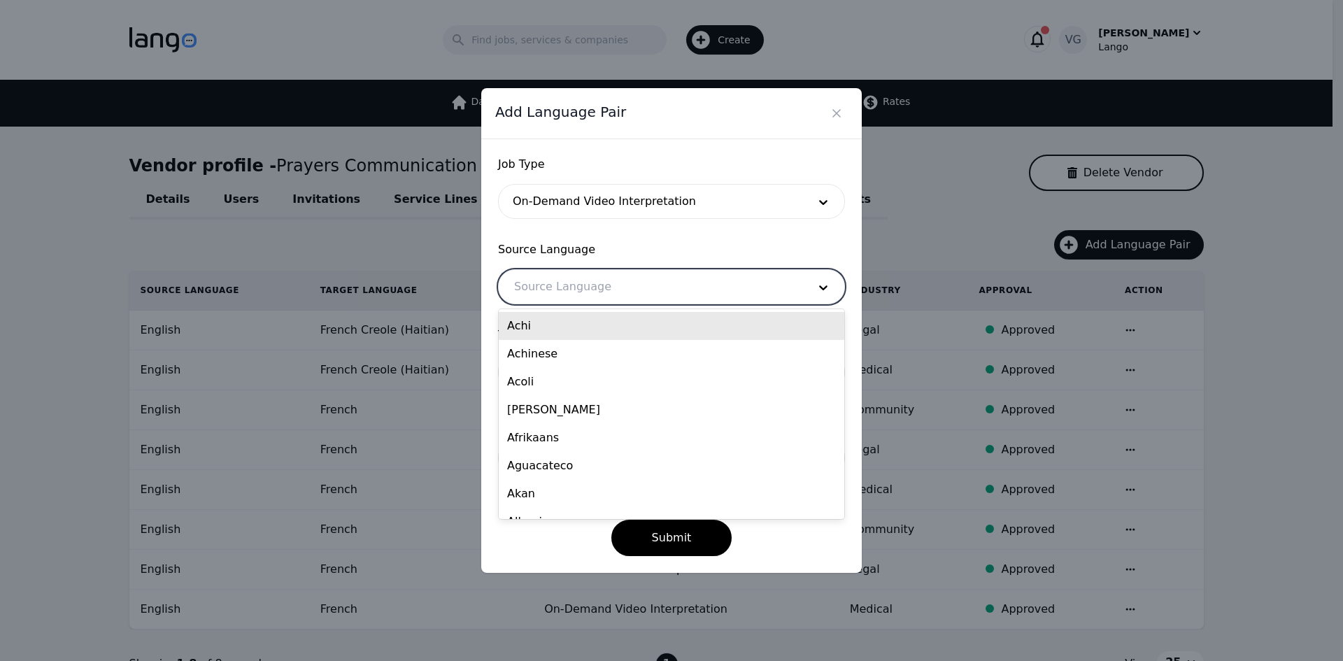
click at [576, 293] on div at bounding box center [651, 287] width 304 height 34
type input "eng"
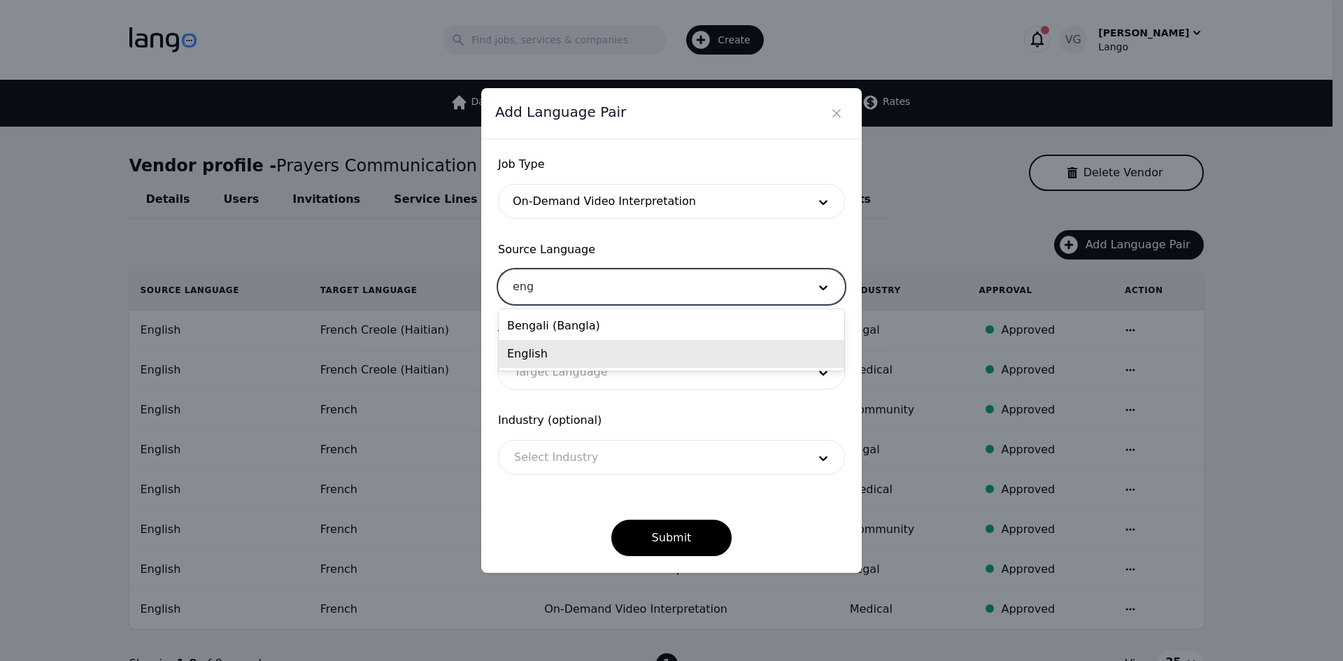
click at [549, 359] on div "English" at bounding box center [672, 354] width 346 height 28
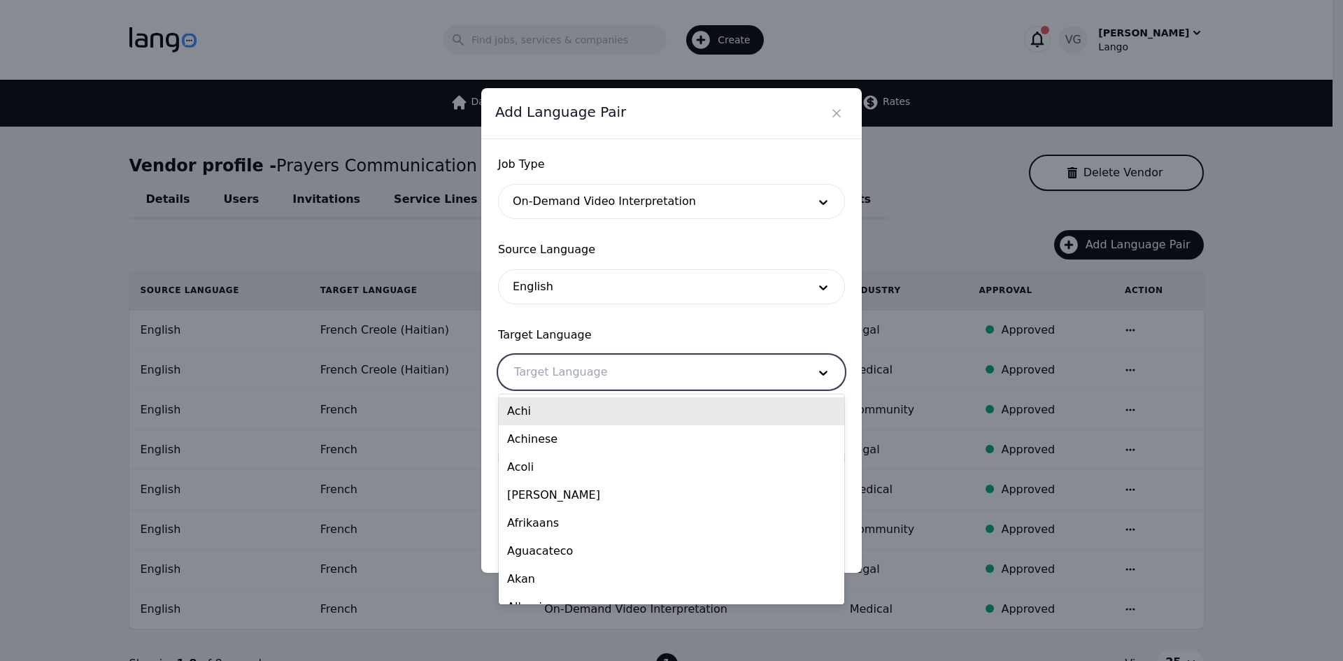
click at [548, 369] on div at bounding box center [651, 372] width 304 height 34
type input "hai"
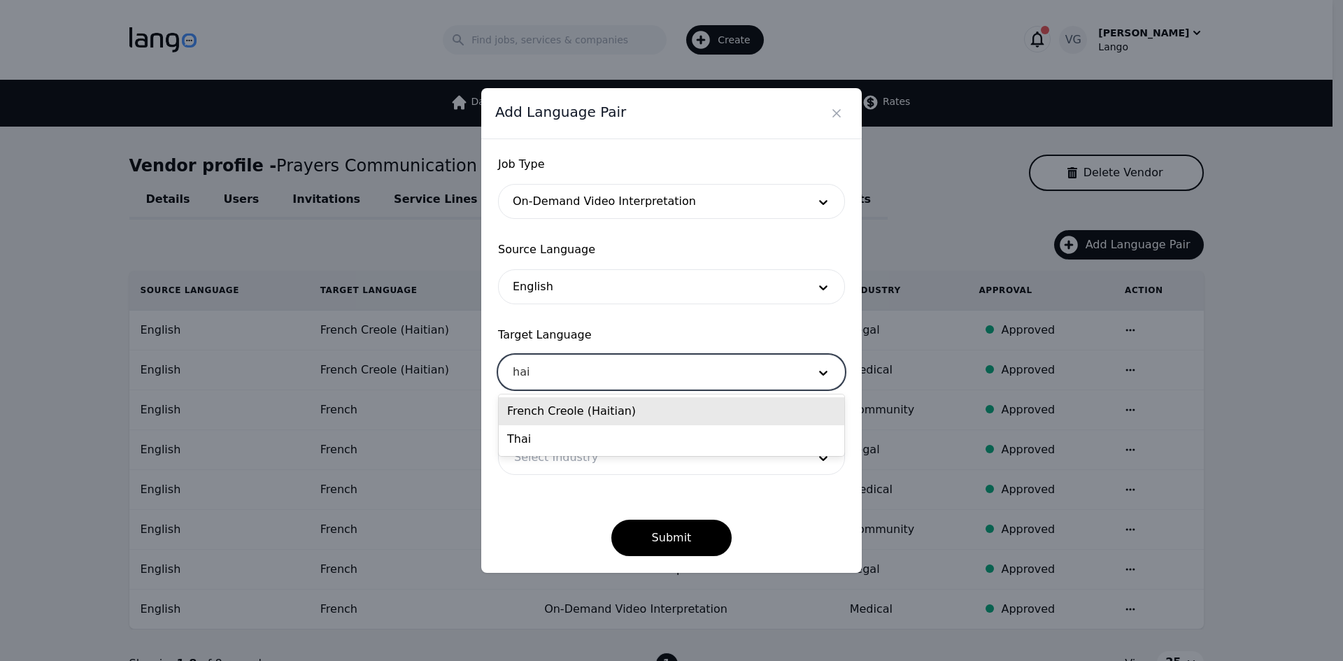
click at [604, 418] on div "French Creole (Haitian)" at bounding box center [672, 411] width 346 height 28
click at [595, 438] on div "Industry (optional) Select Industry" at bounding box center [671, 443] width 347 height 63
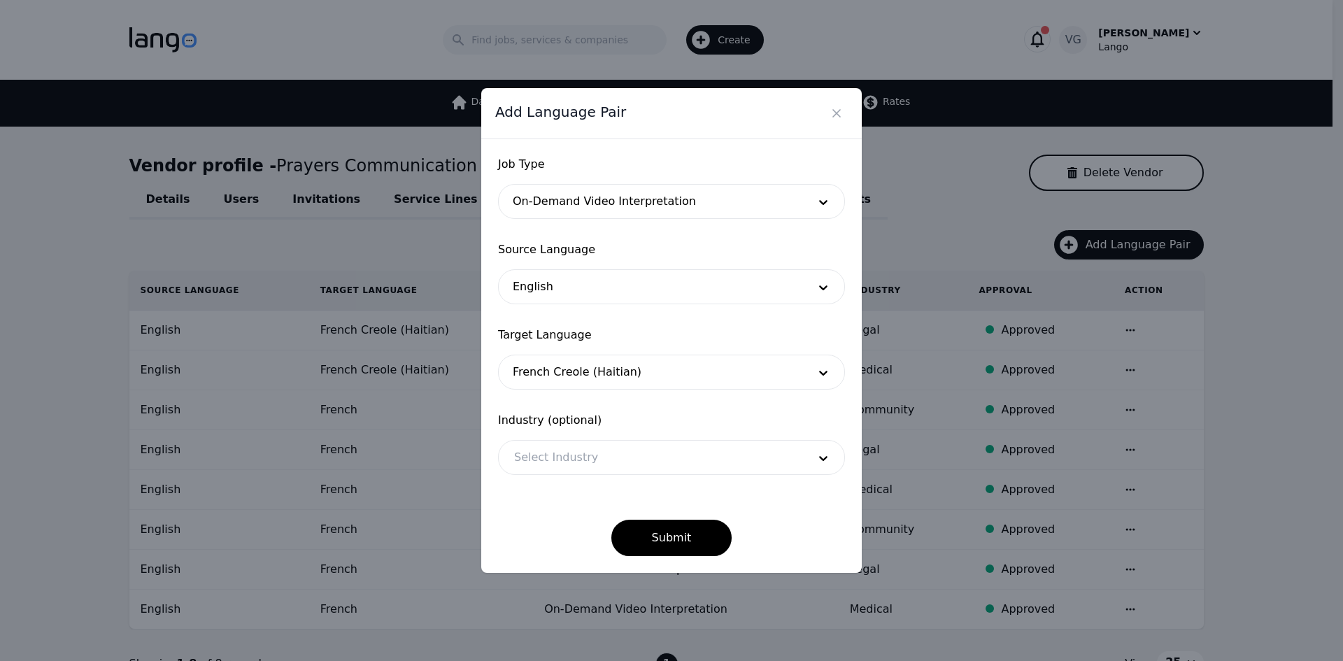
click at [591, 453] on div at bounding box center [651, 458] width 304 height 34
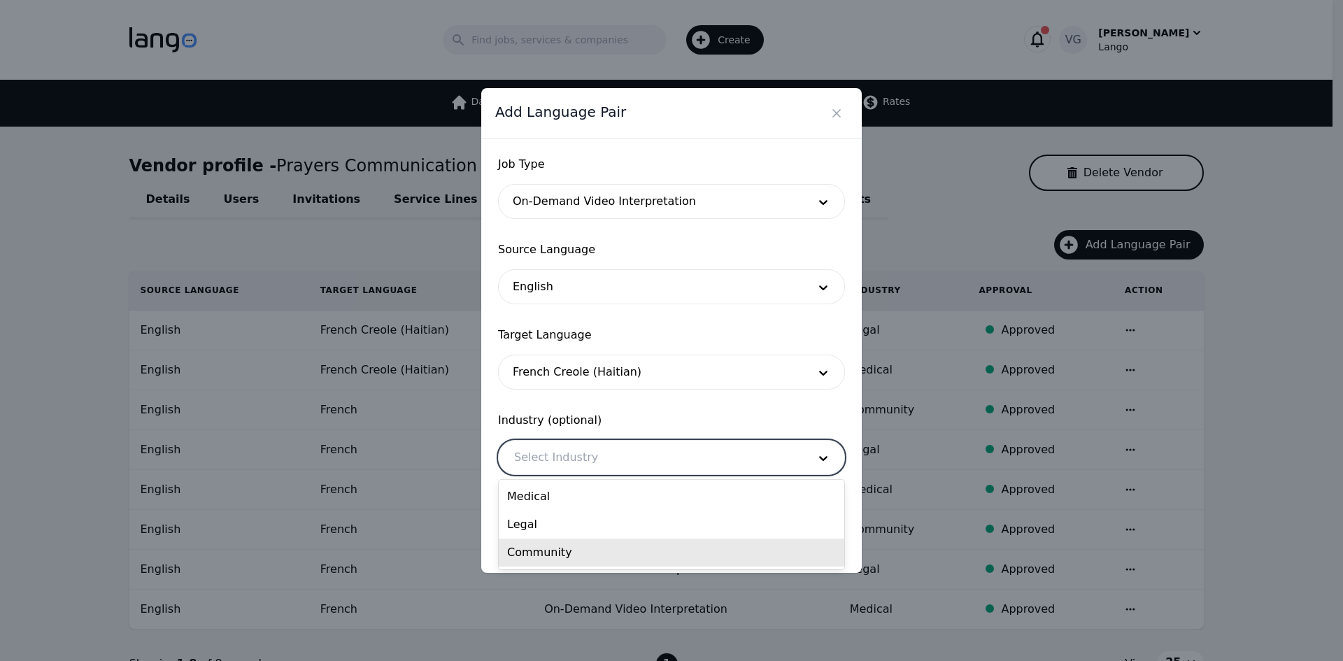
drag, startPoint x: 559, startPoint y: 550, endPoint x: 568, endPoint y: 546, distance: 9.7
click at [558, 550] on div "Community" at bounding box center [672, 553] width 346 height 28
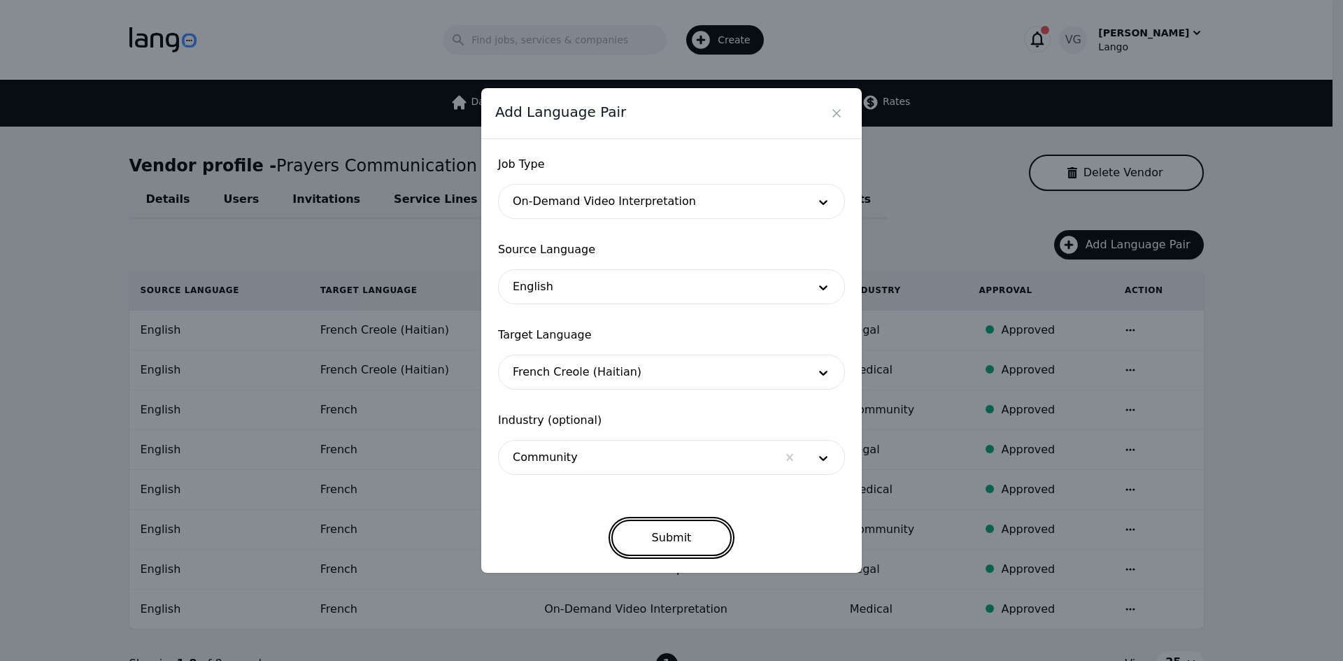
click at [668, 542] on button "Submit" at bounding box center [671, 538] width 121 height 36
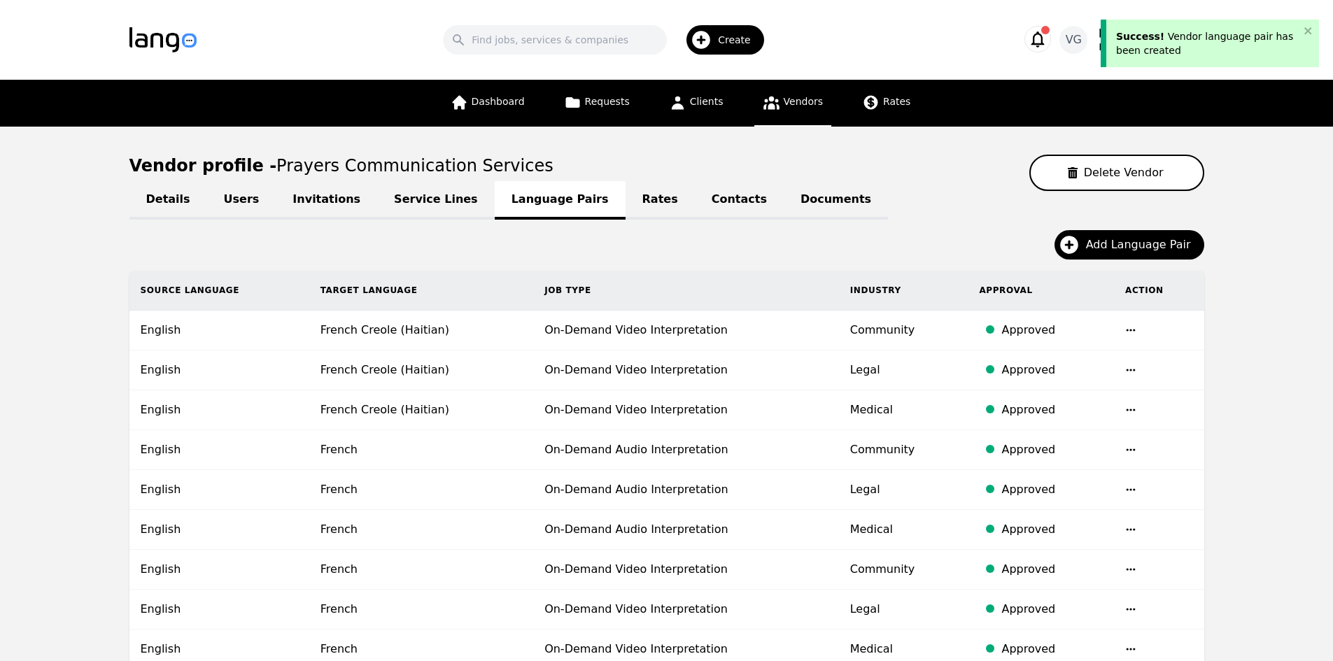
click at [1245, 383] on main "Vendor profile - Prayers Communication Services Delete Vendor Details Users Inv…" at bounding box center [666, 446] width 1333 height 639
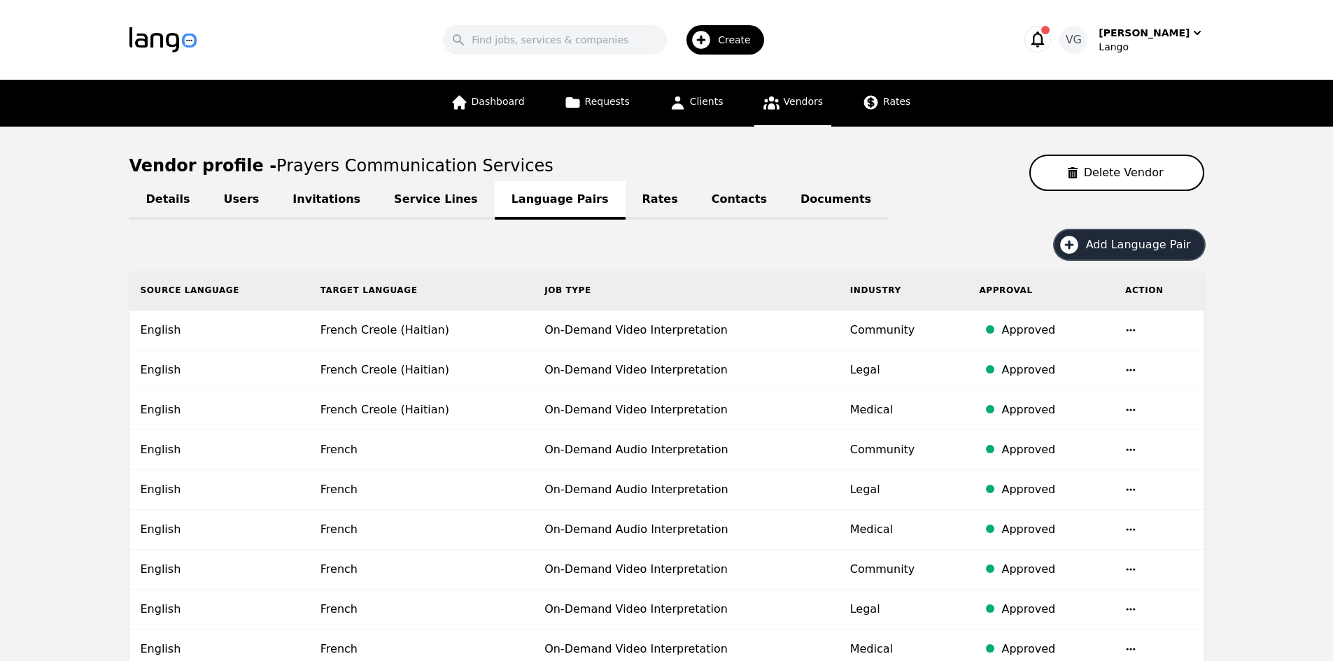
click at [1122, 237] on span "Add Language Pair" at bounding box center [1143, 244] width 115 height 17
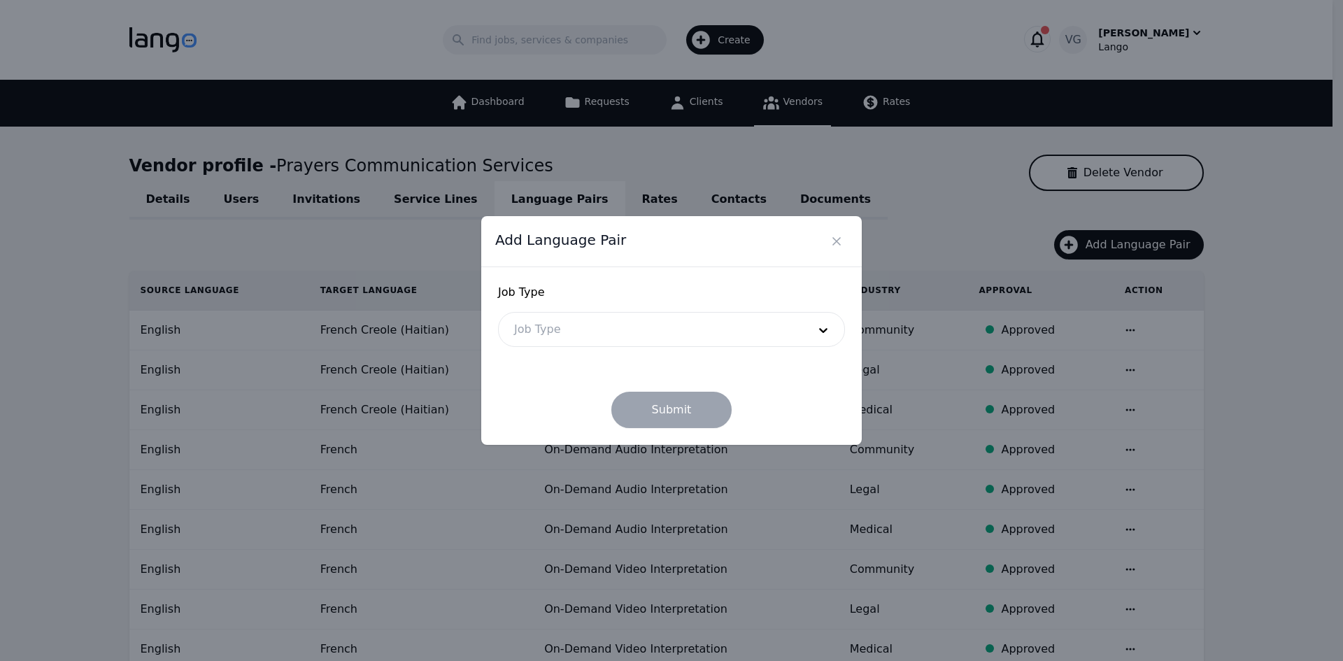
click at [567, 310] on div "Job Type Job Type" at bounding box center [671, 315] width 347 height 63
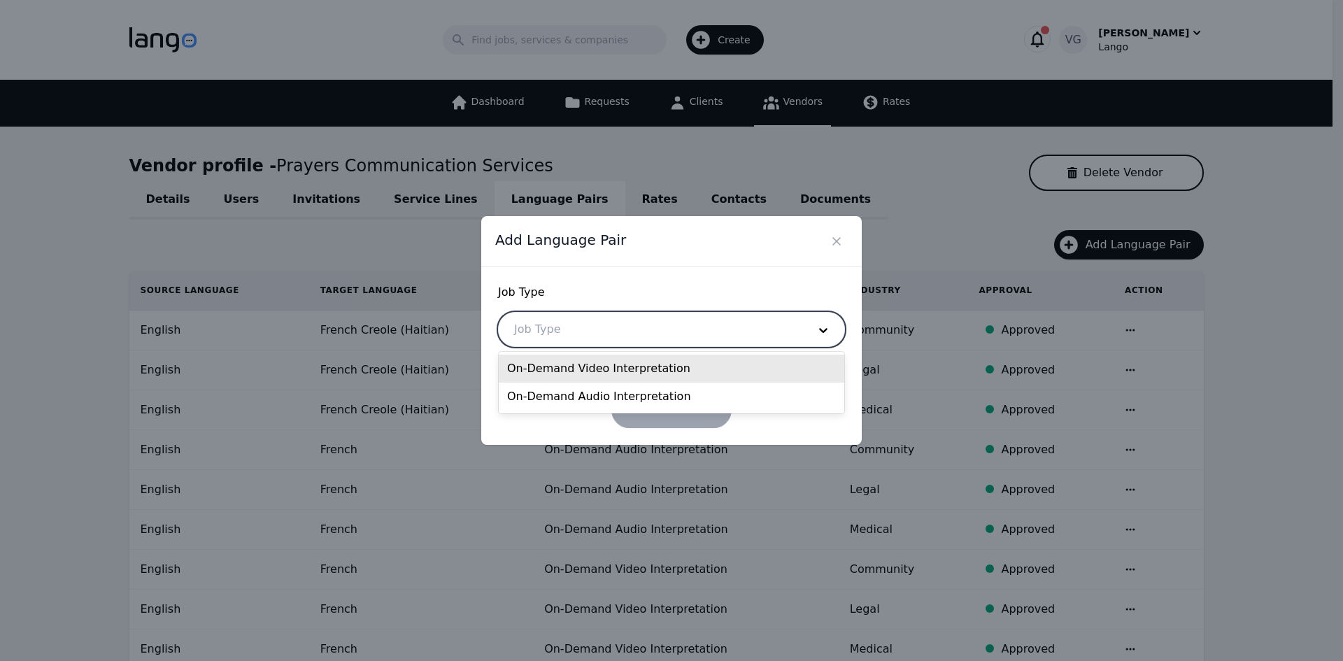
click at [569, 325] on div at bounding box center [651, 330] width 304 height 34
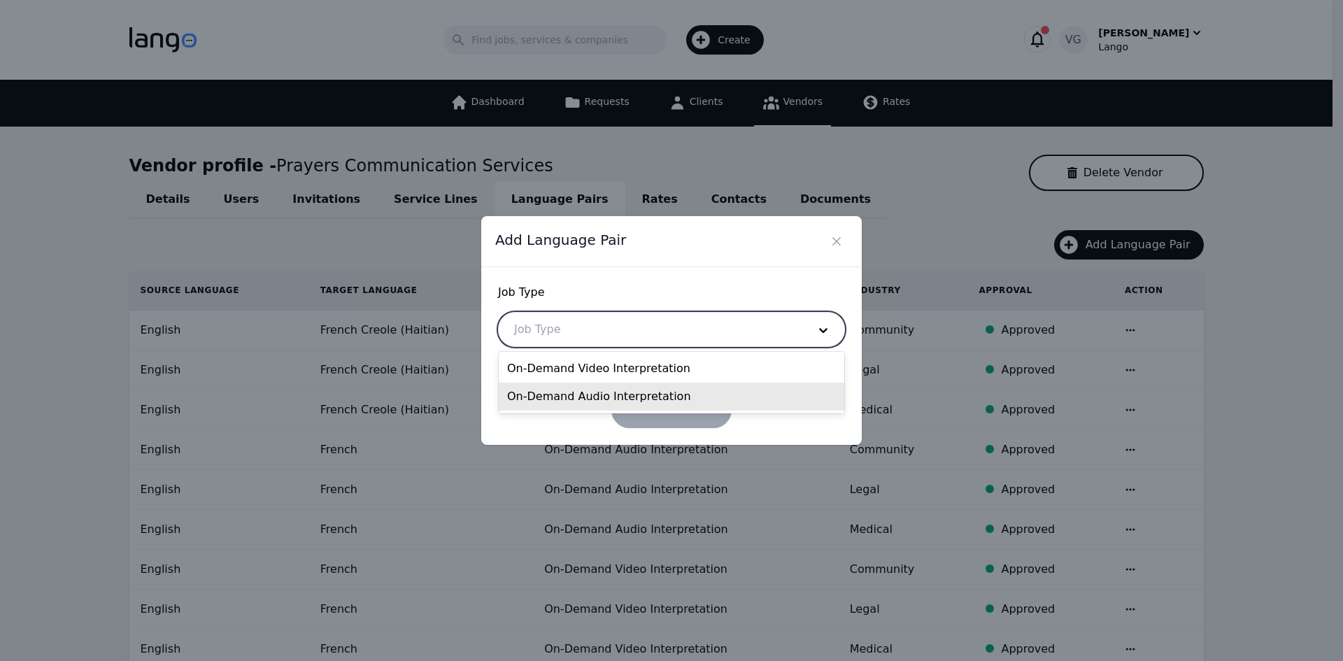
click at [572, 388] on div "On-Demand Audio Interpretation" at bounding box center [672, 397] width 346 height 28
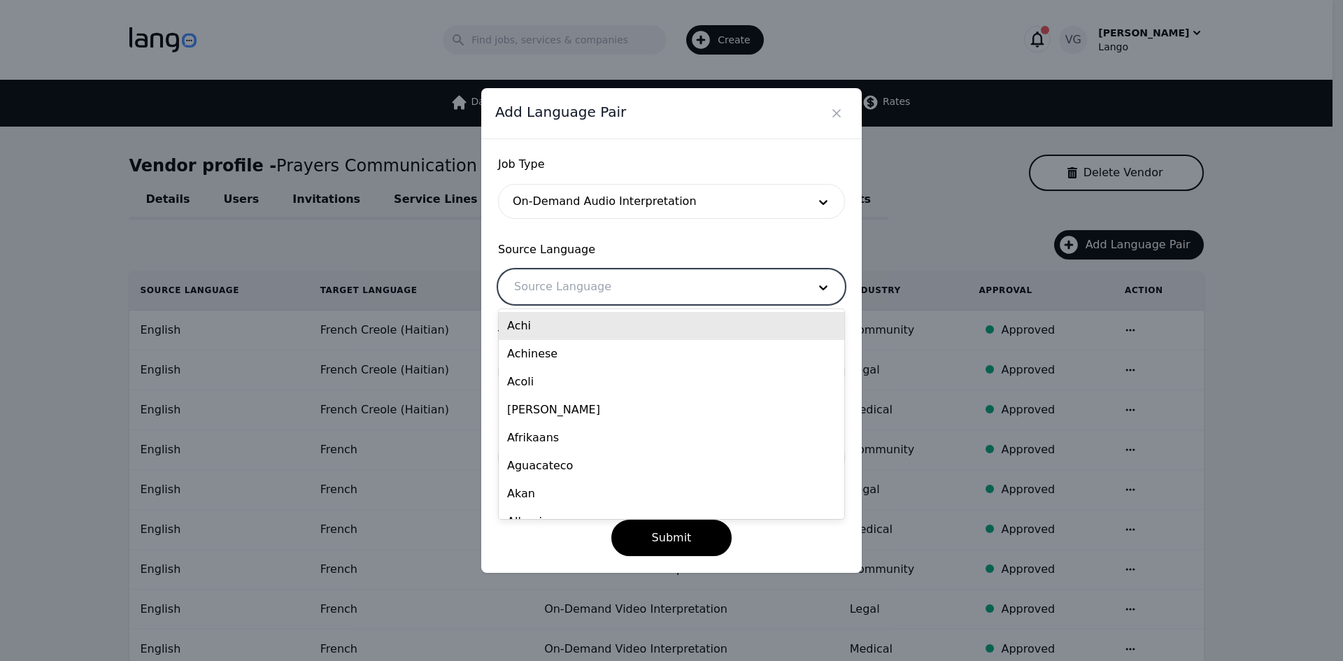
click at [594, 272] on div at bounding box center [651, 287] width 304 height 34
type input "eng"
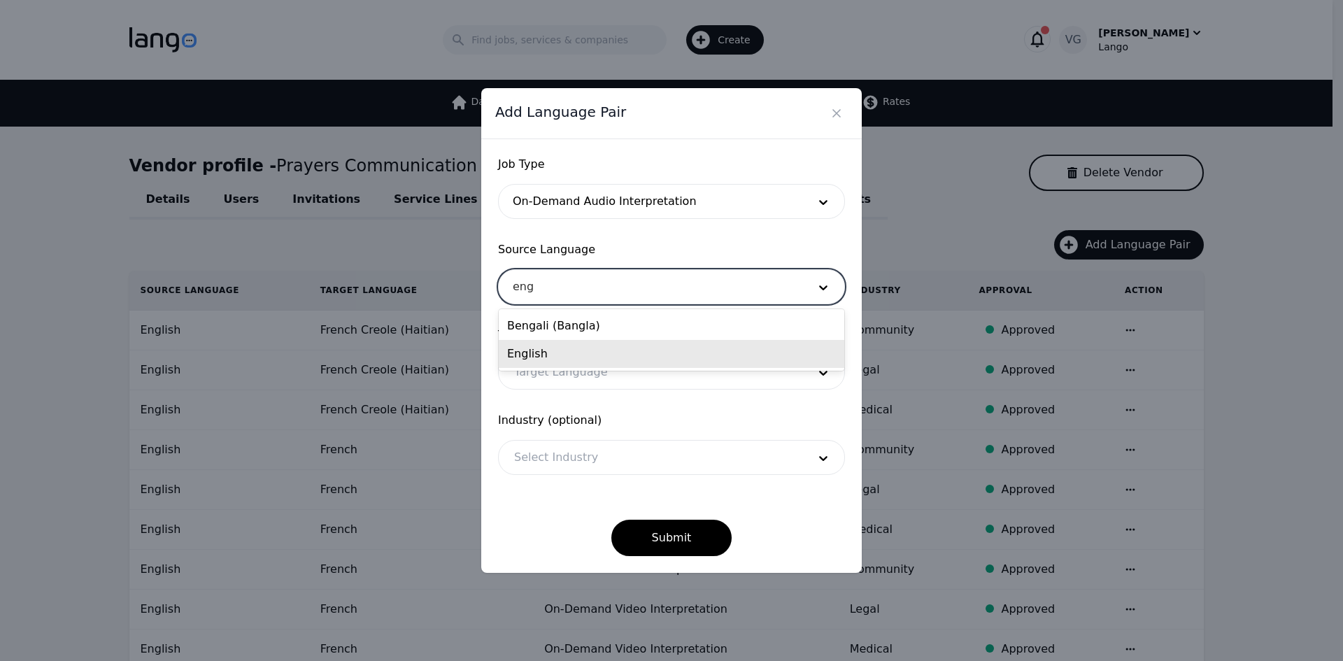
click at [582, 350] on div "English" at bounding box center [672, 354] width 346 height 28
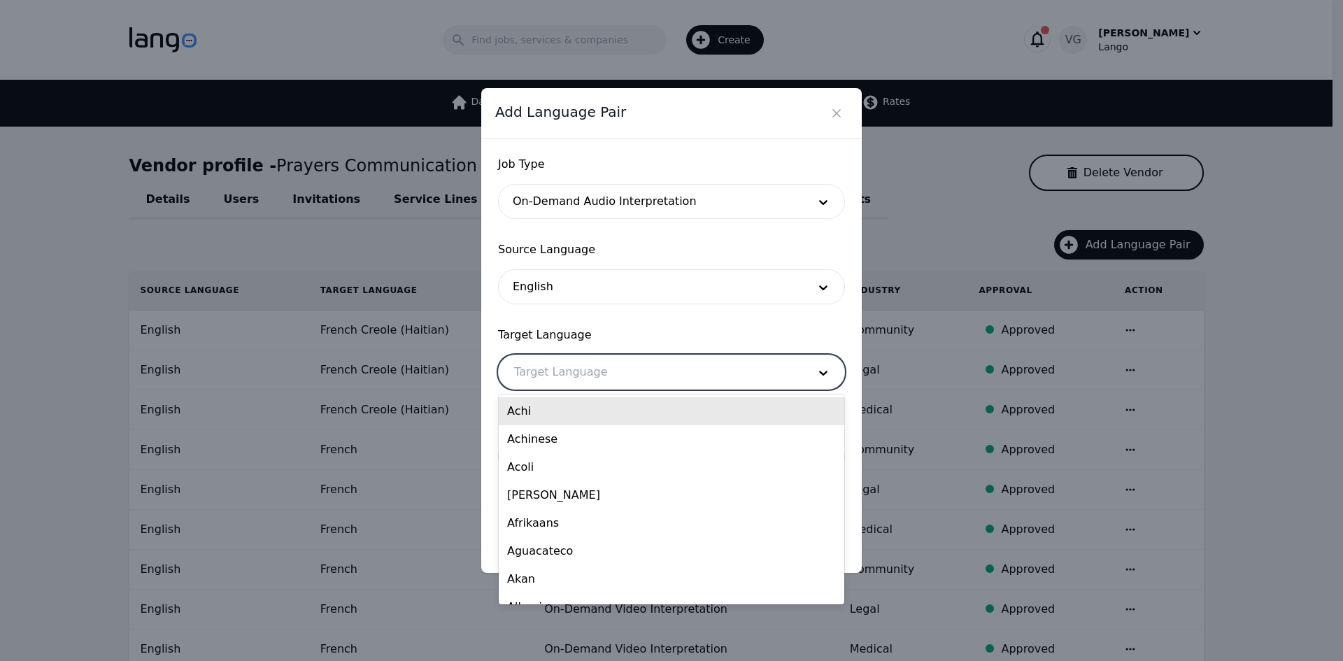
click at [576, 370] on div at bounding box center [651, 372] width 304 height 34
type input "hai"
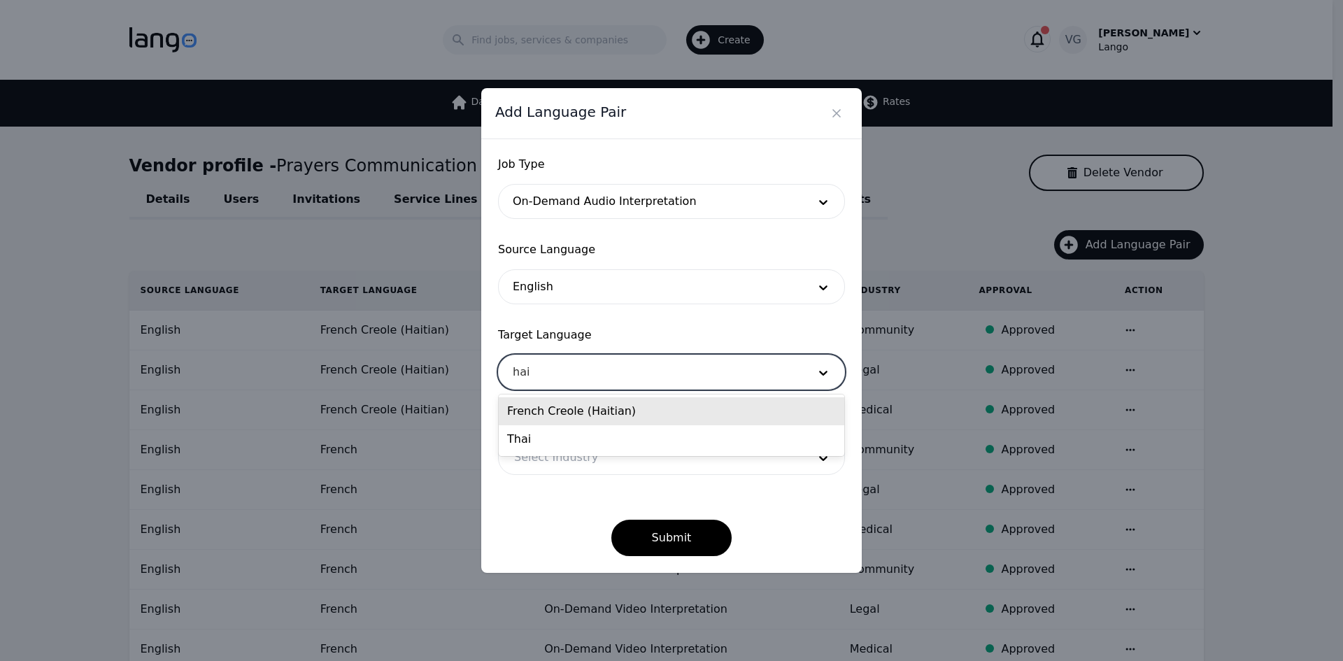
click at [569, 408] on div "French Creole (Haitian)" at bounding box center [672, 411] width 346 height 28
click at [574, 457] on div at bounding box center [651, 458] width 304 height 34
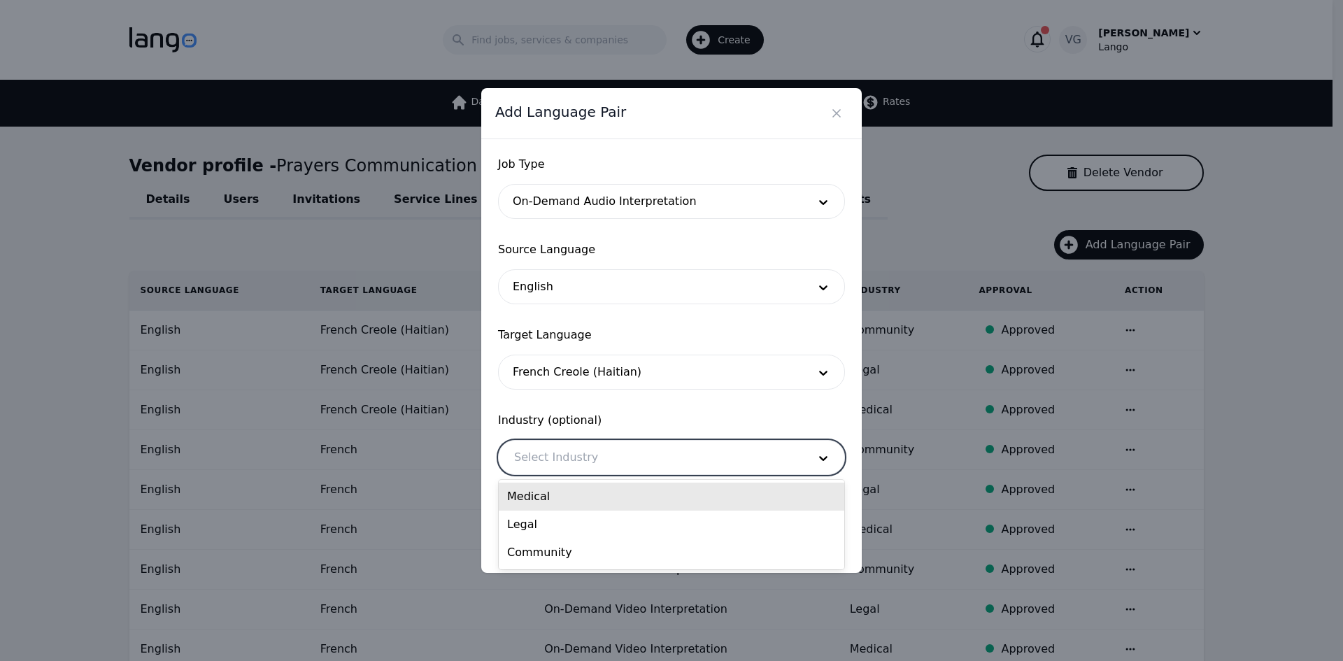
click at [569, 502] on div "Medical" at bounding box center [672, 497] width 346 height 28
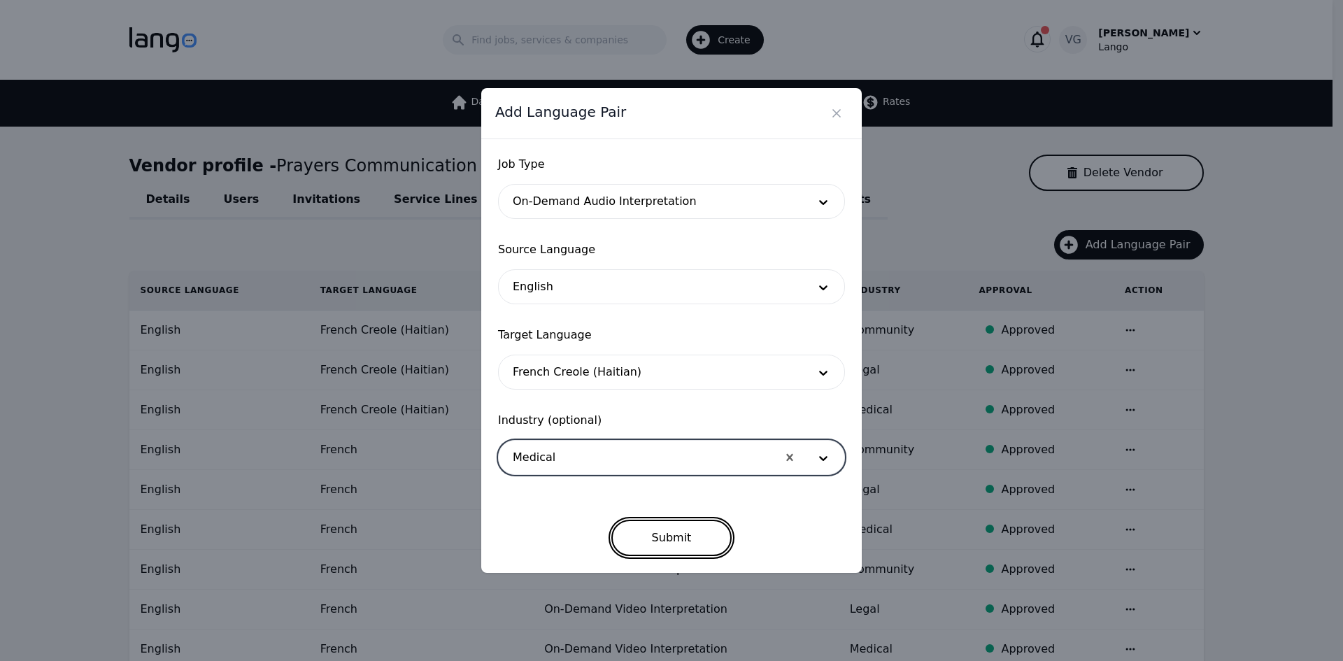
click at [640, 534] on button "Submit" at bounding box center [671, 538] width 121 height 36
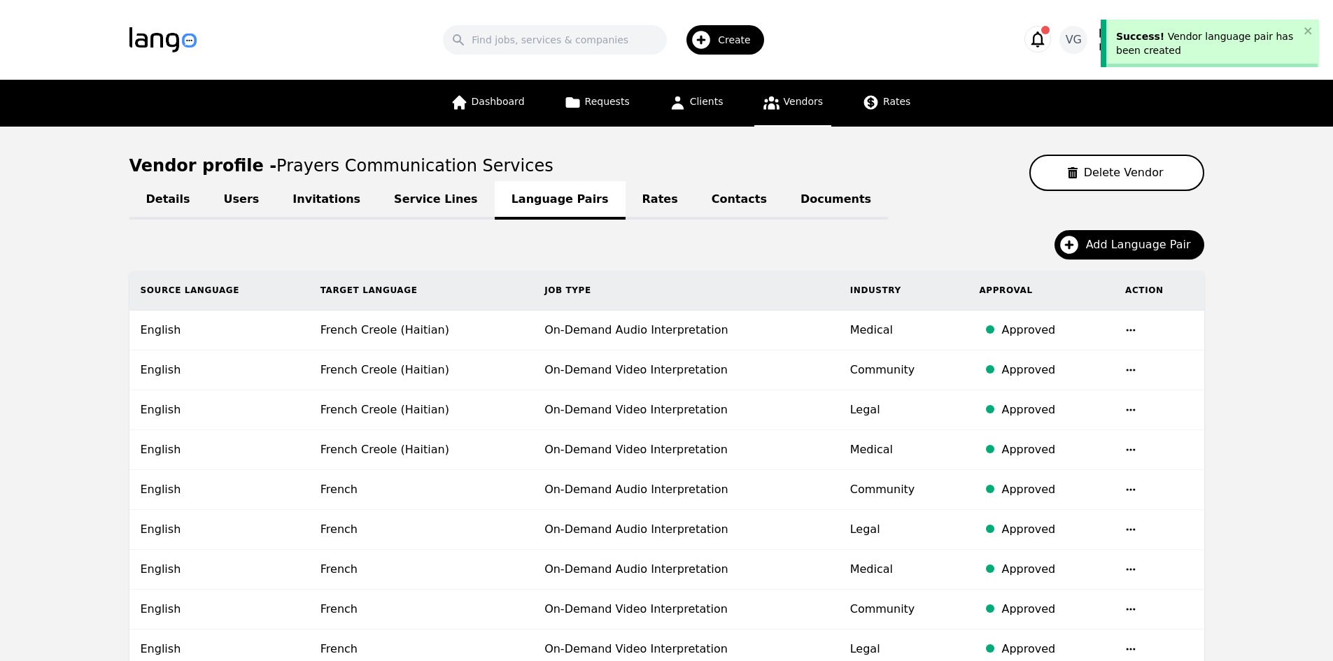
click at [1139, 228] on div "Details Users Invitations Service Lines Language Pairs Rates Contacts Documents…" at bounding box center [666, 484] width 1075 height 587
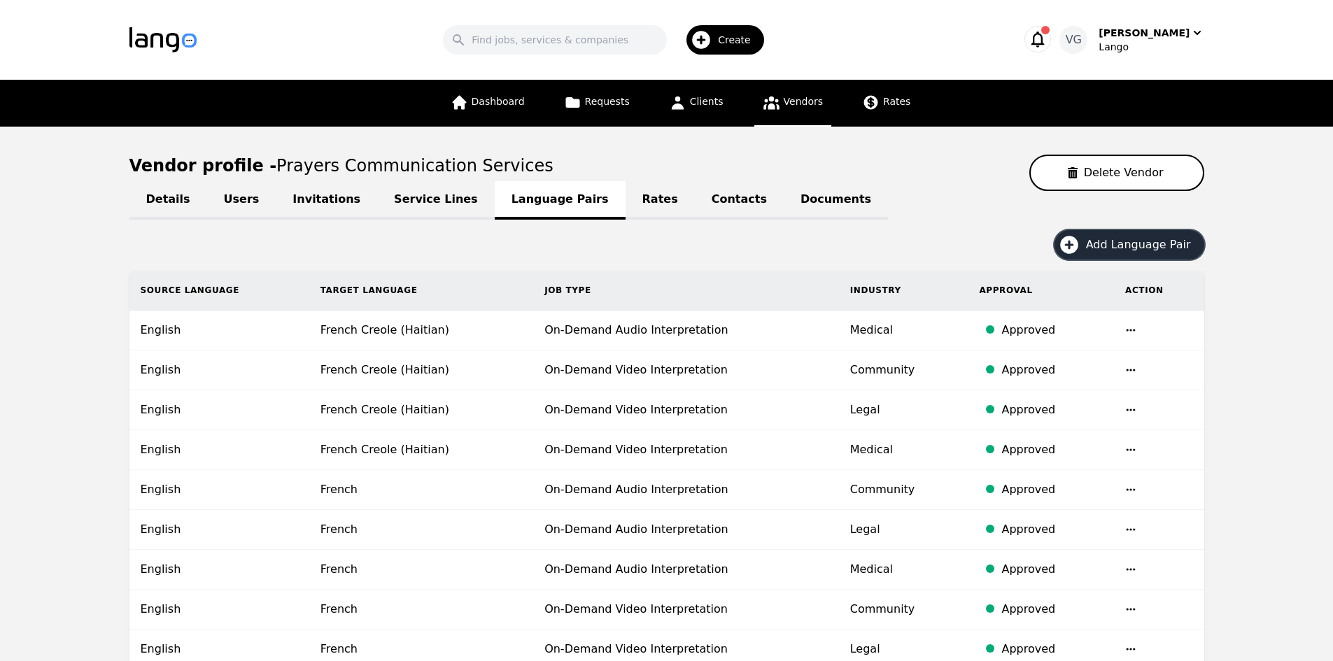
click at [1122, 247] on span "Add Language Pair" at bounding box center [1143, 244] width 115 height 17
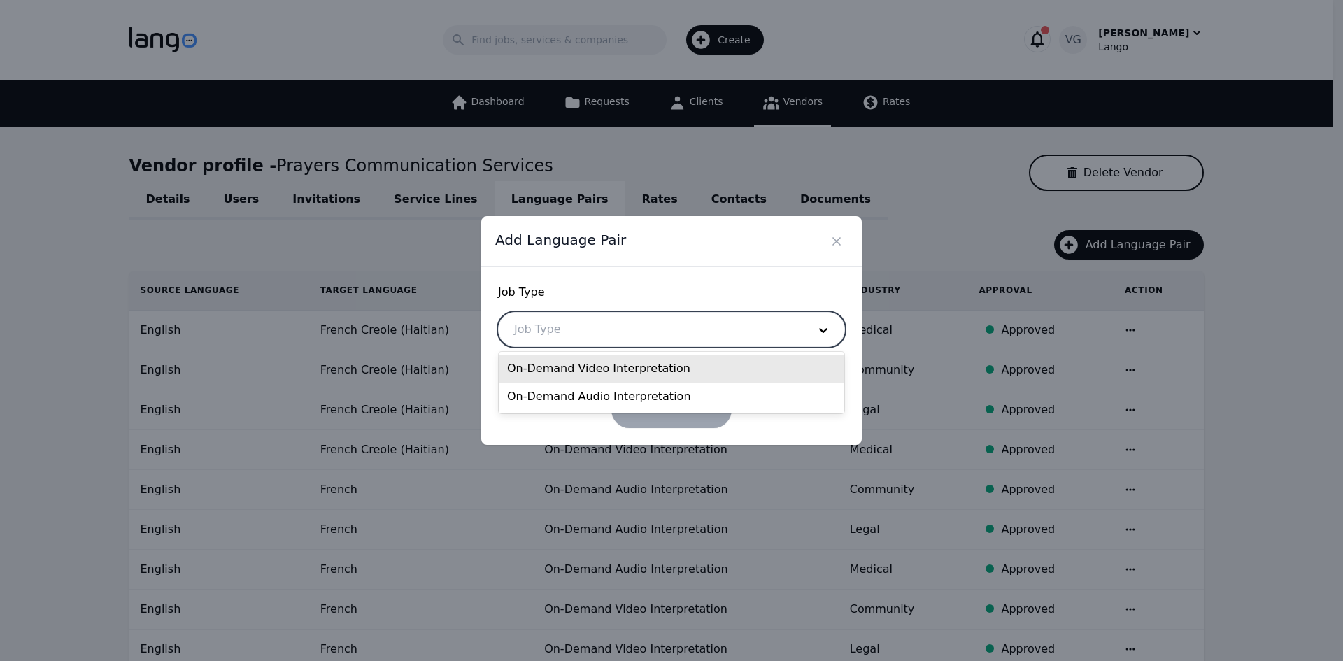
click at [618, 319] on div at bounding box center [651, 330] width 304 height 34
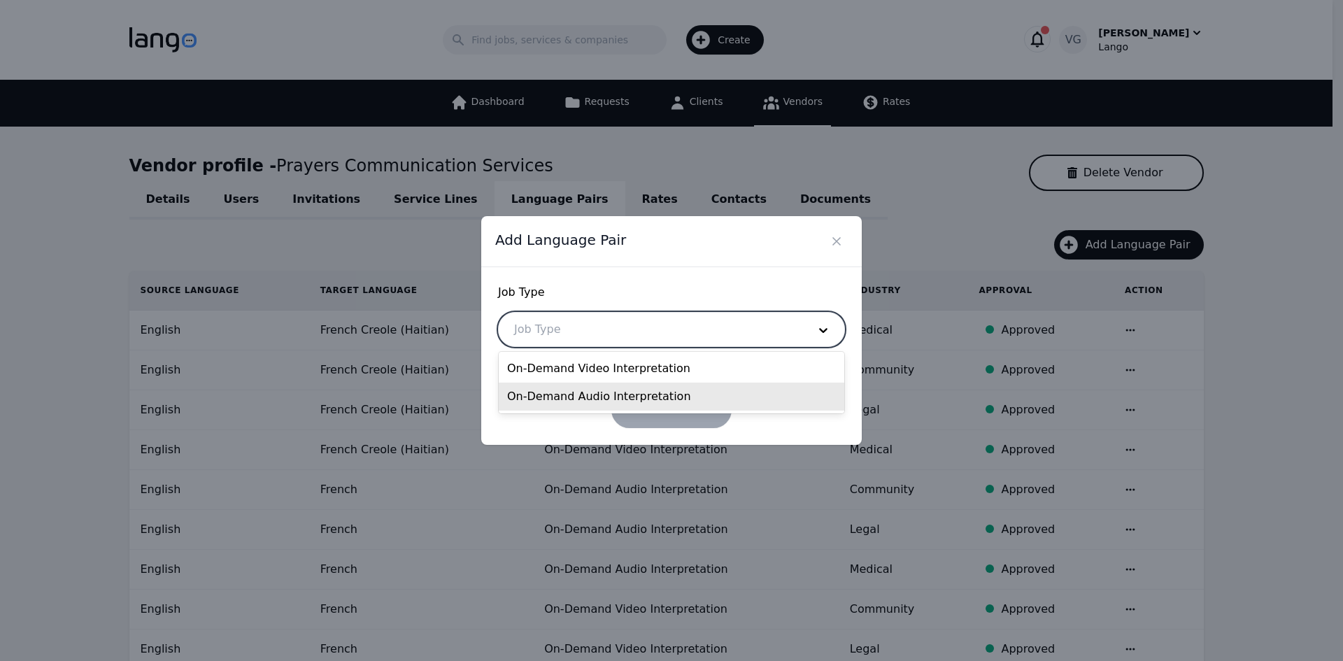
click at [579, 392] on div "On-Demand Audio Interpretation" at bounding box center [672, 397] width 346 height 28
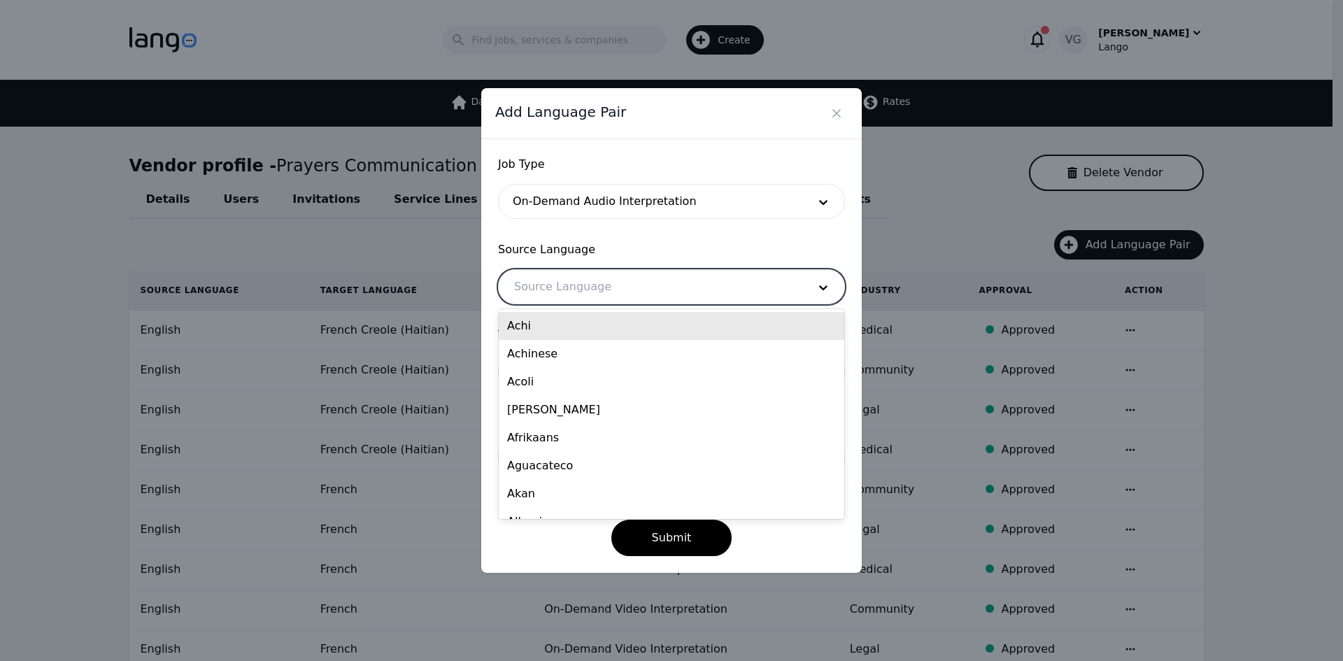
click at [575, 292] on div at bounding box center [651, 287] width 304 height 34
type input "eng"
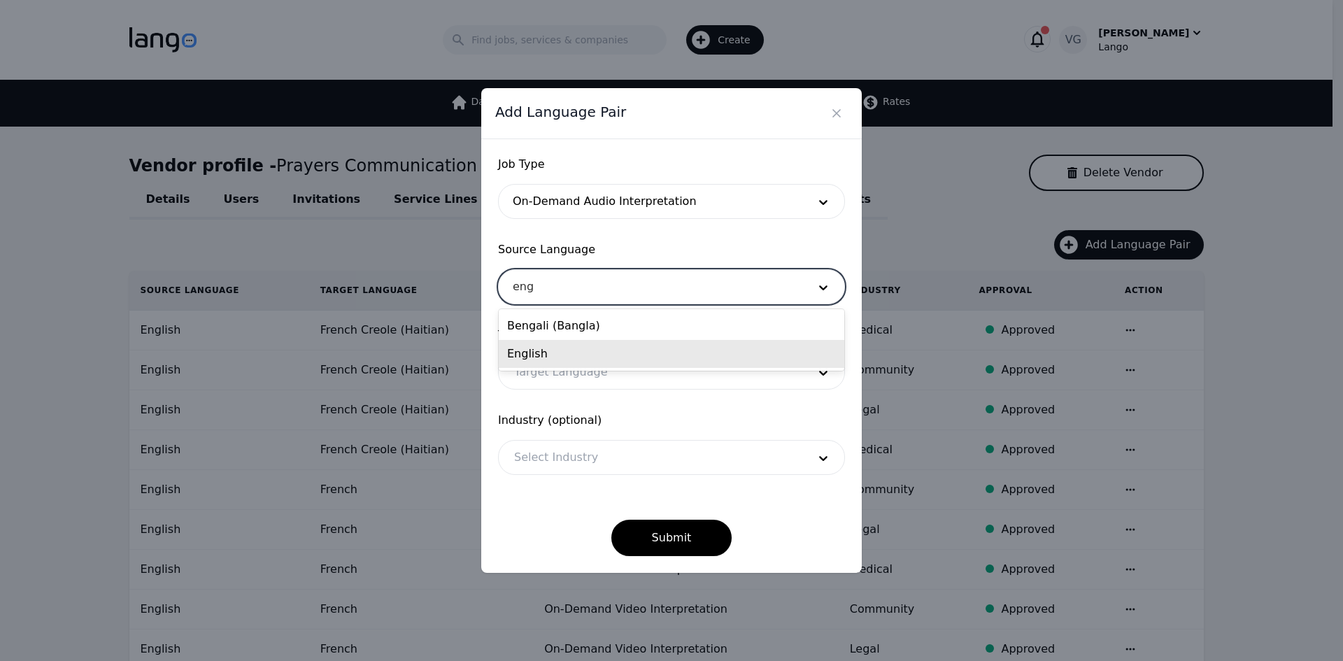
click at [574, 341] on div "English" at bounding box center [672, 354] width 346 height 28
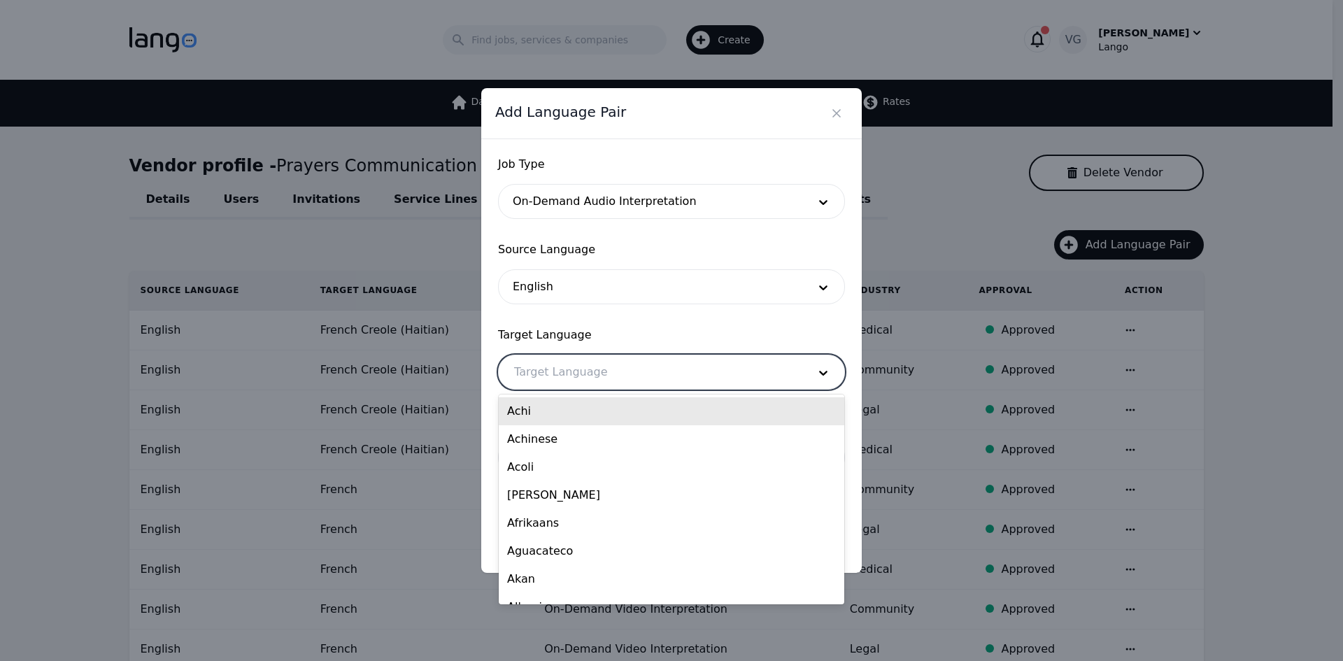
click at [562, 377] on div at bounding box center [651, 372] width 304 height 34
type input "hai"
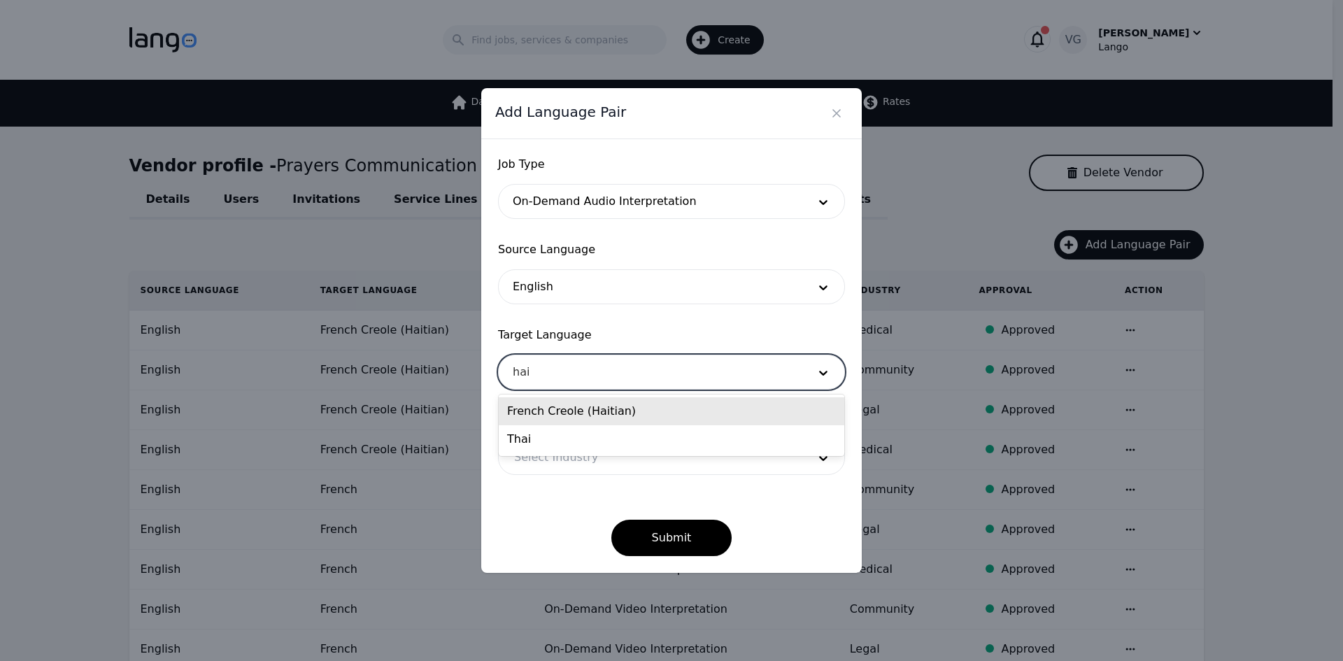
click at [570, 413] on div "French Creole (Haitian)" at bounding box center [672, 411] width 346 height 28
click at [562, 455] on div at bounding box center [651, 458] width 304 height 34
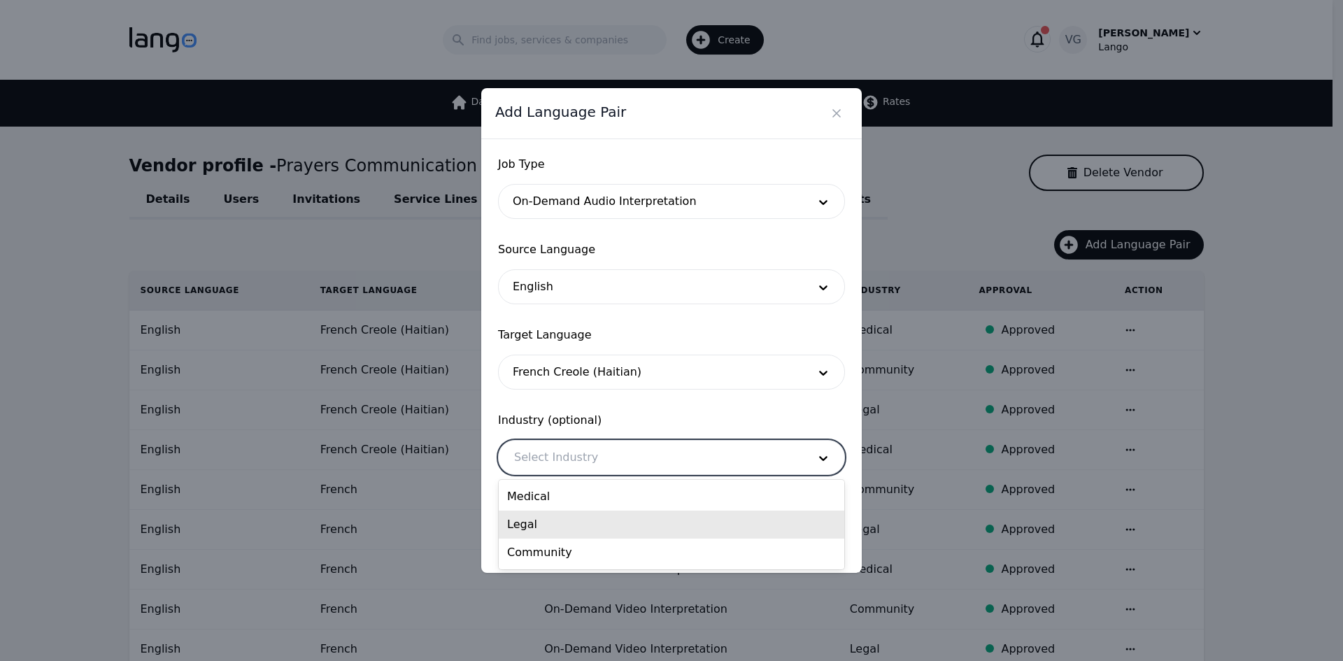
click at [569, 521] on div "Legal" at bounding box center [672, 525] width 346 height 28
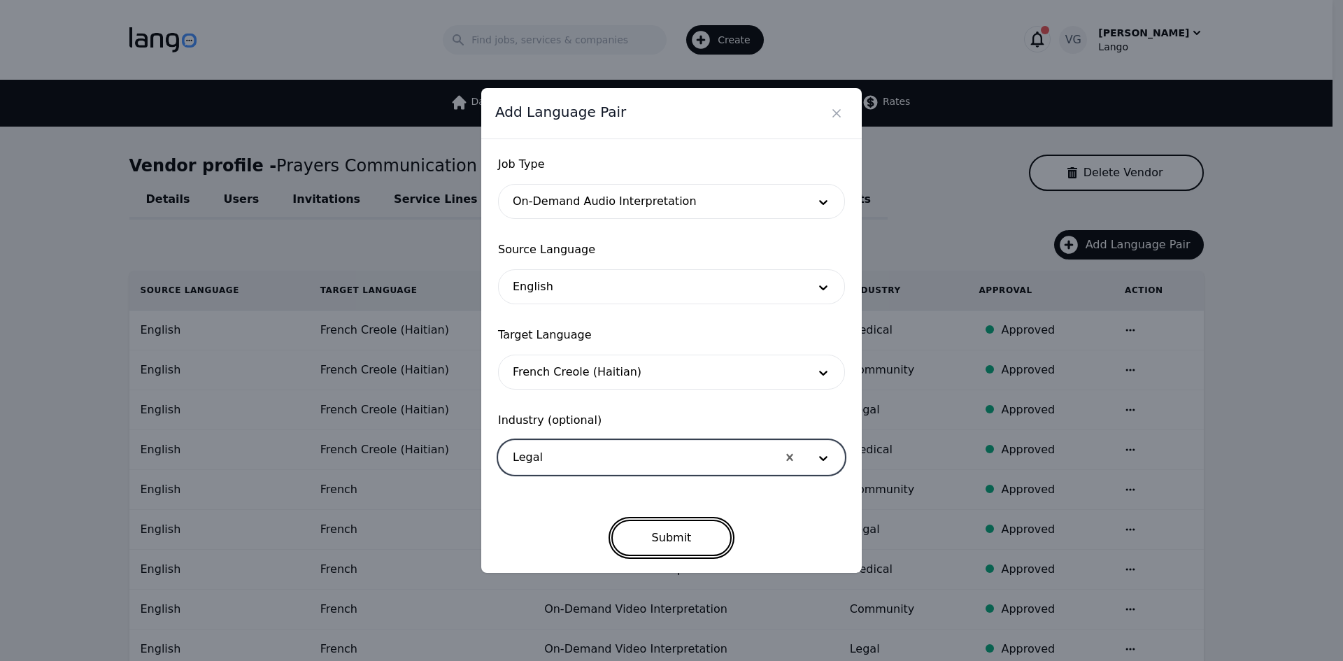
click at [667, 538] on button "Submit" at bounding box center [671, 538] width 121 height 36
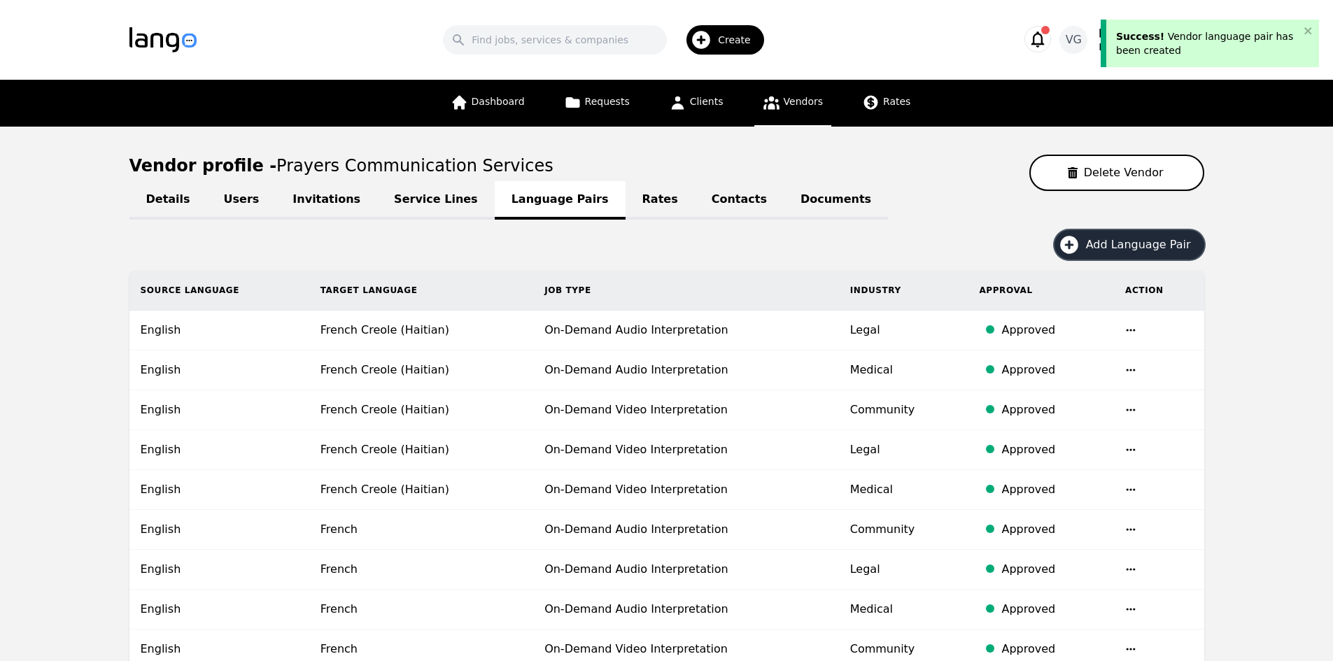
click at [1093, 247] on button "Add Language Pair" at bounding box center [1129, 244] width 150 height 29
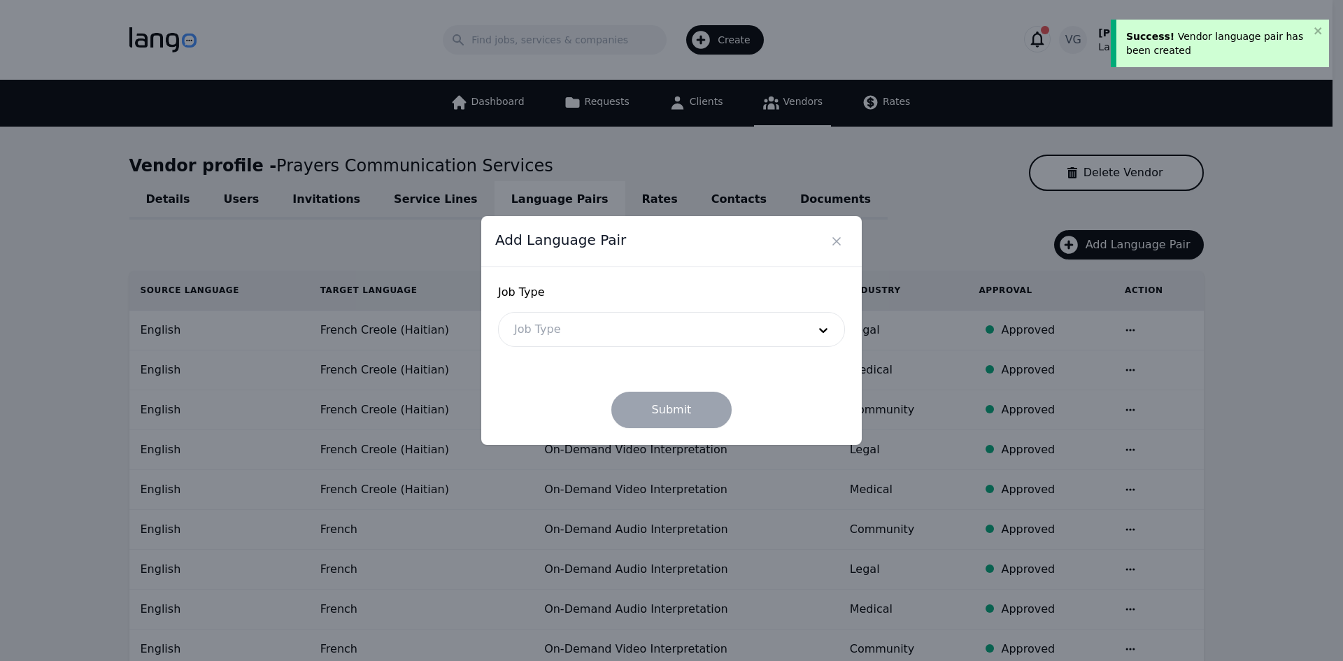
click at [721, 329] on div at bounding box center [651, 330] width 304 height 34
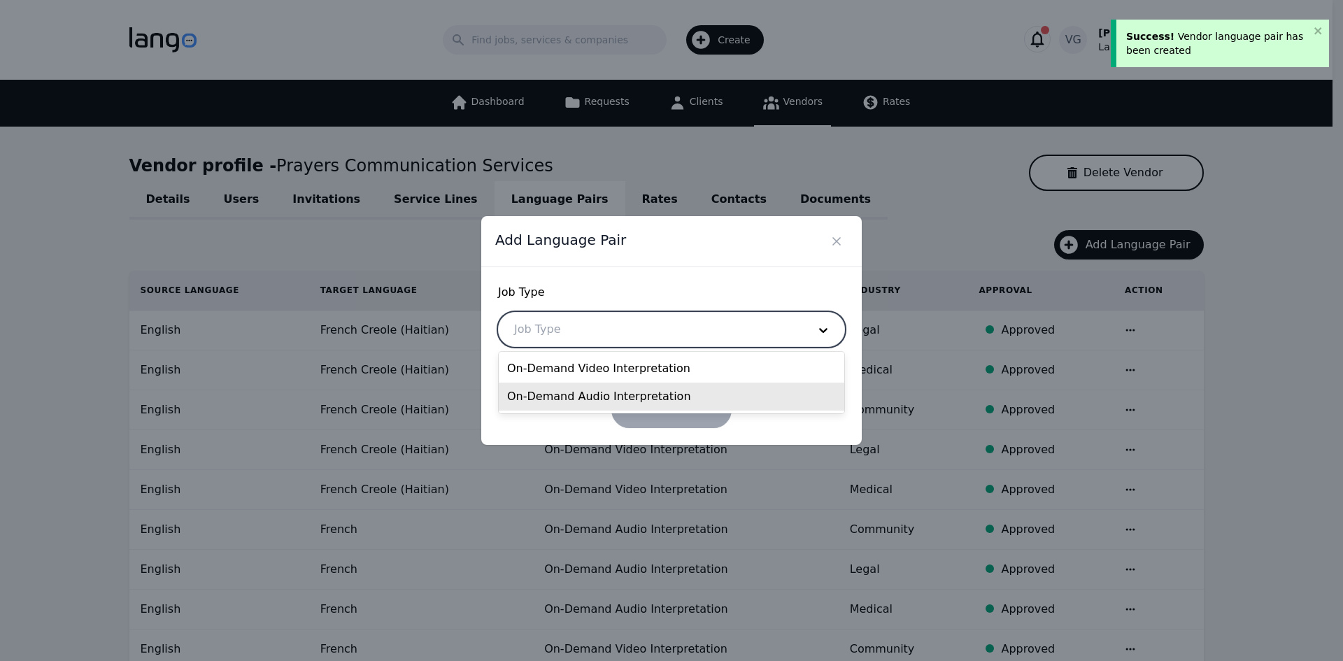
click at [630, 393] on div "On-Demand Audio Interpretation" at bounding box center [672, 397] width 346 height 28
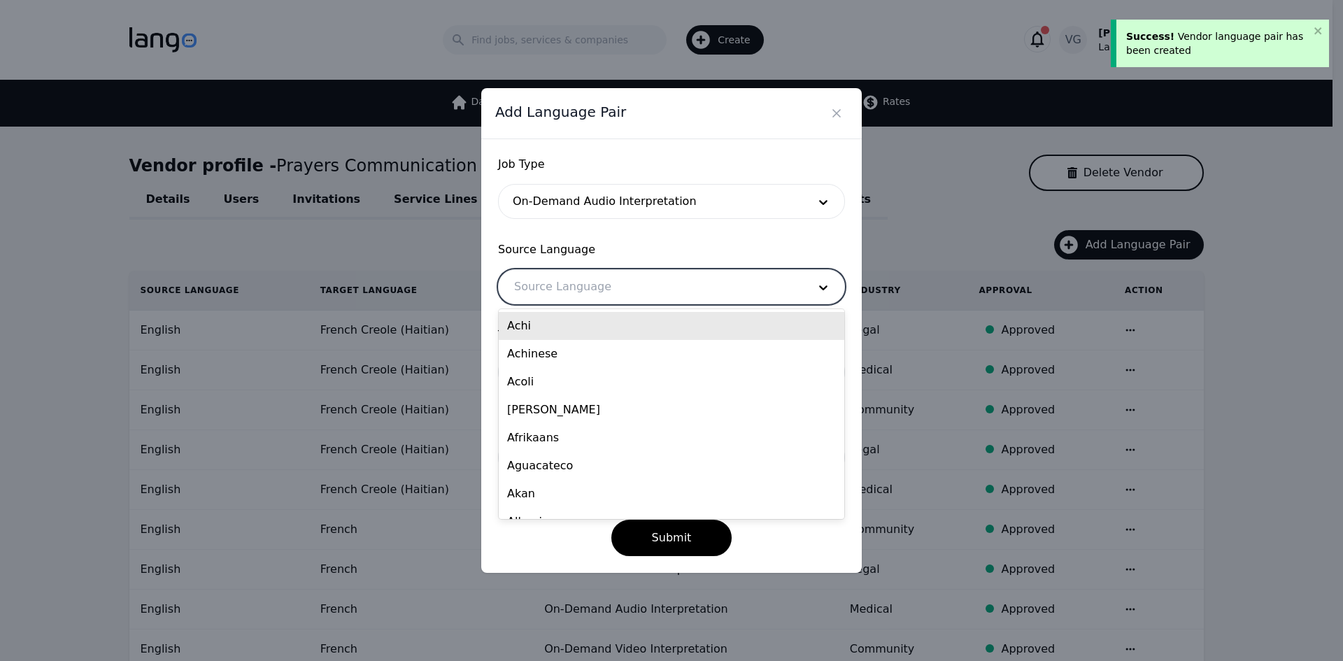
click at [612, 300] on div at bounding box center [651, 287] width 304 height 34
type input "eng"
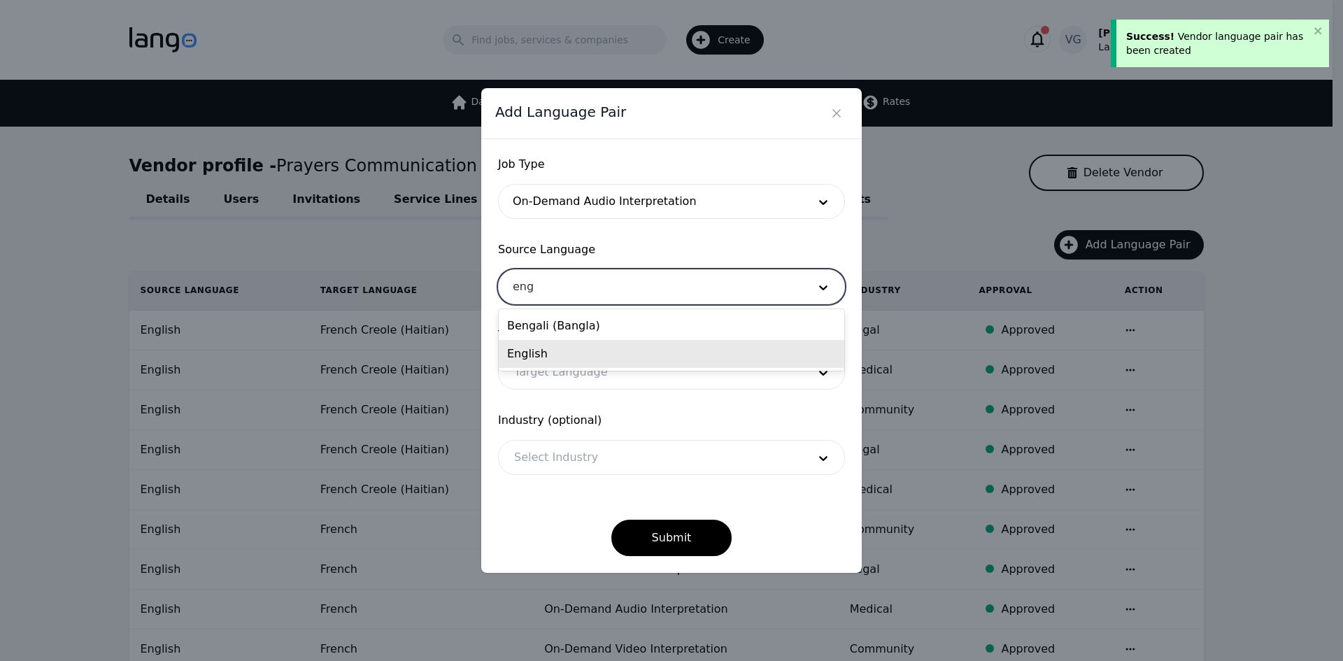
drag, startPoint x: 604, startPoint y: 328, endPoint x: 593, endPoint y: 358, distance: 32.3
click at [593, 358] on div "Bengali (Bangla) English" at bounding box center [672, 340] width 346 height 62
click at [593, 358] on div "English" at bounding box center [672, 354] width 346 height 28
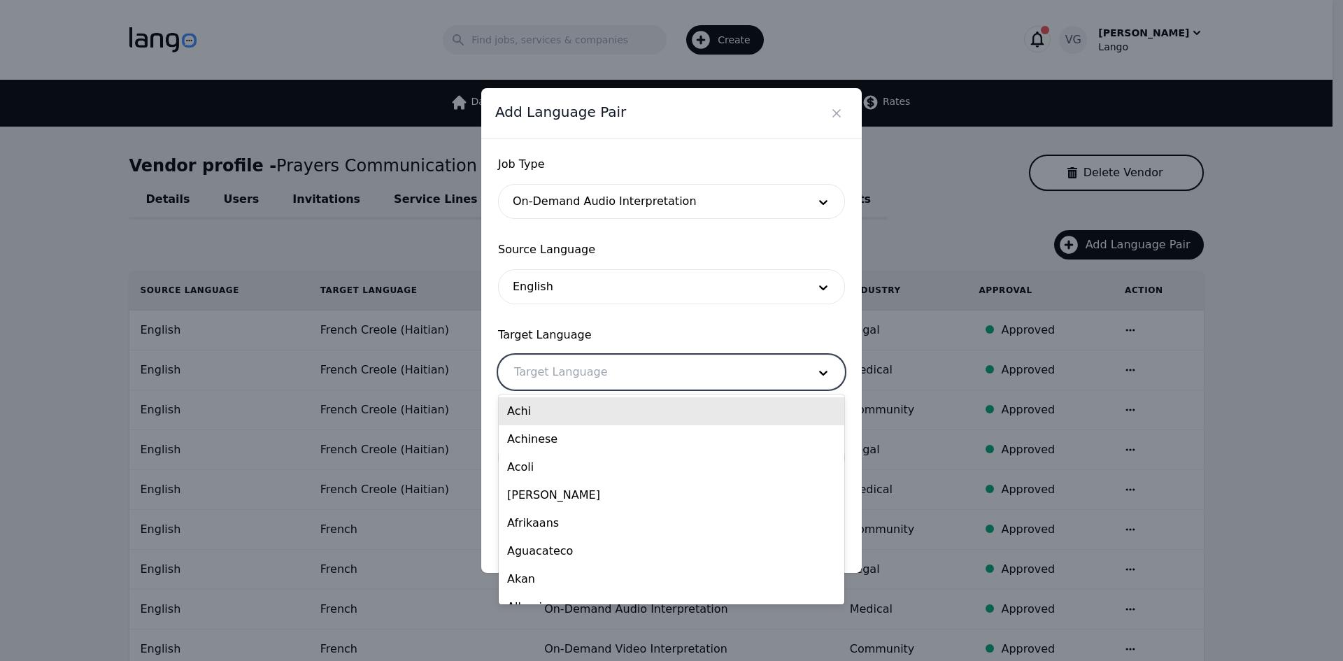
click at [581, 374] on div at bounding box center [651, 372] width 304 height 34
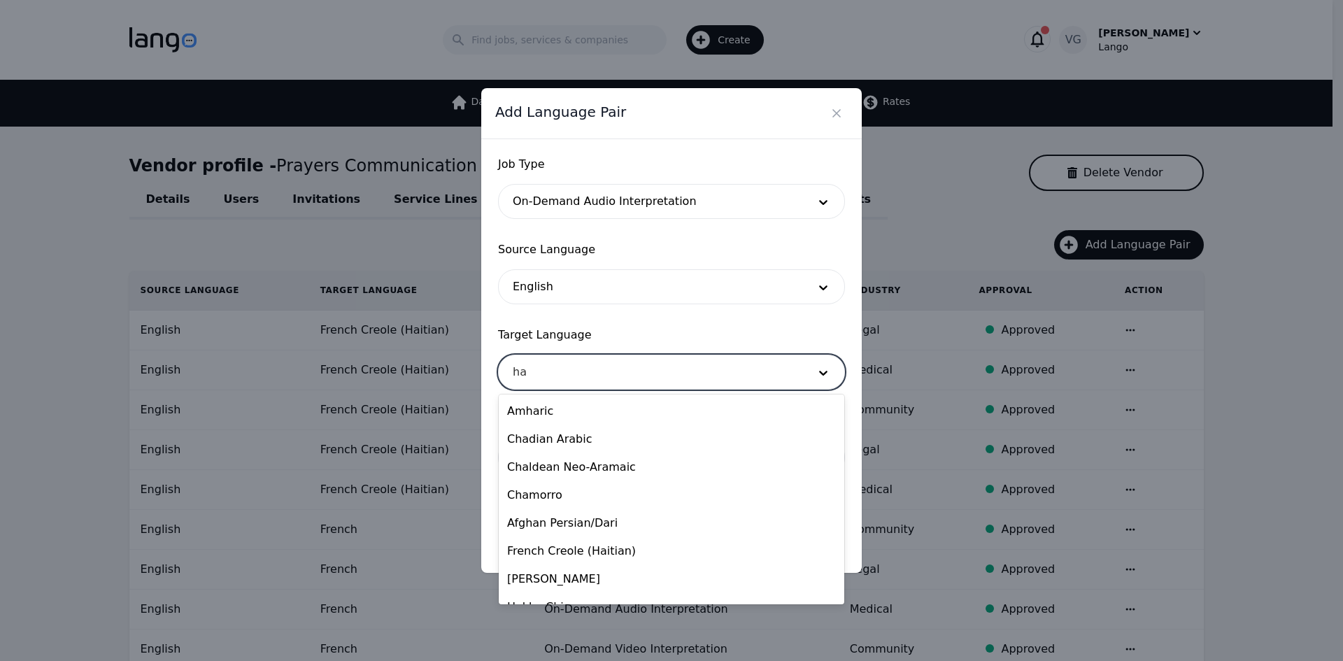
type input "hai"
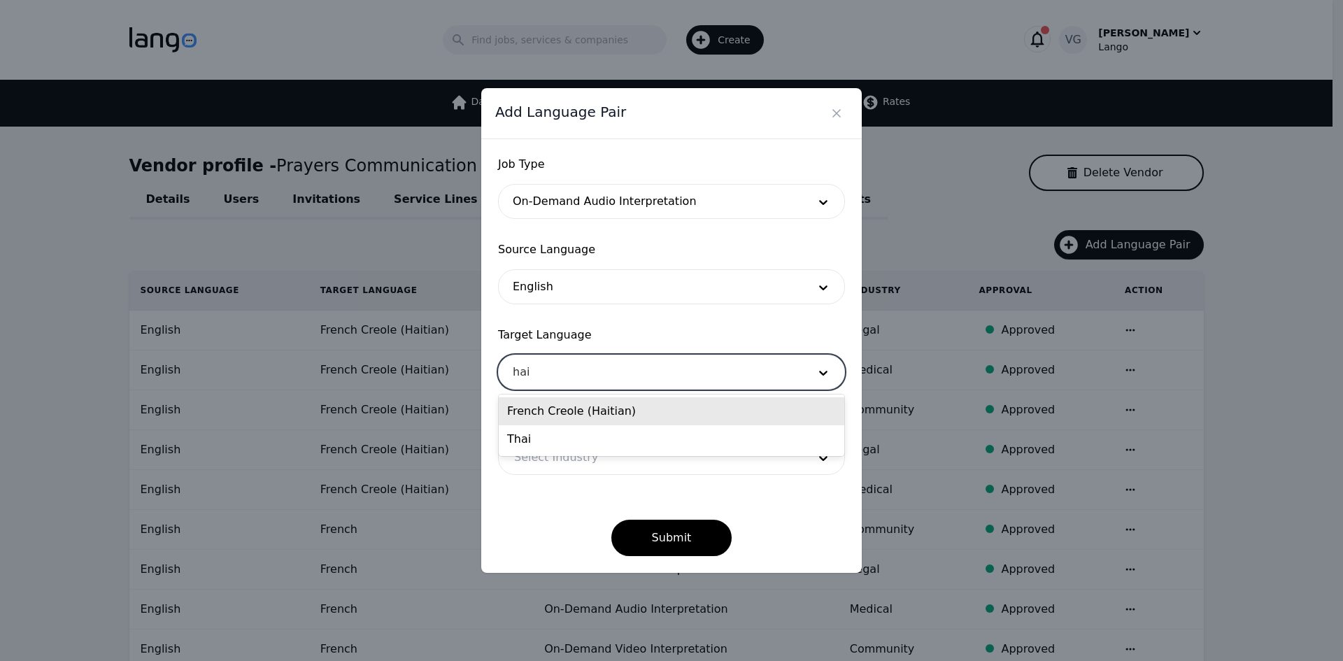
click at [576, 414] on div "French Creole (Haitian)" at bounding box center [672, 411] width 346 height 28
click at [574, 471] on div at bounding box center [651, 458] width 304 height 34
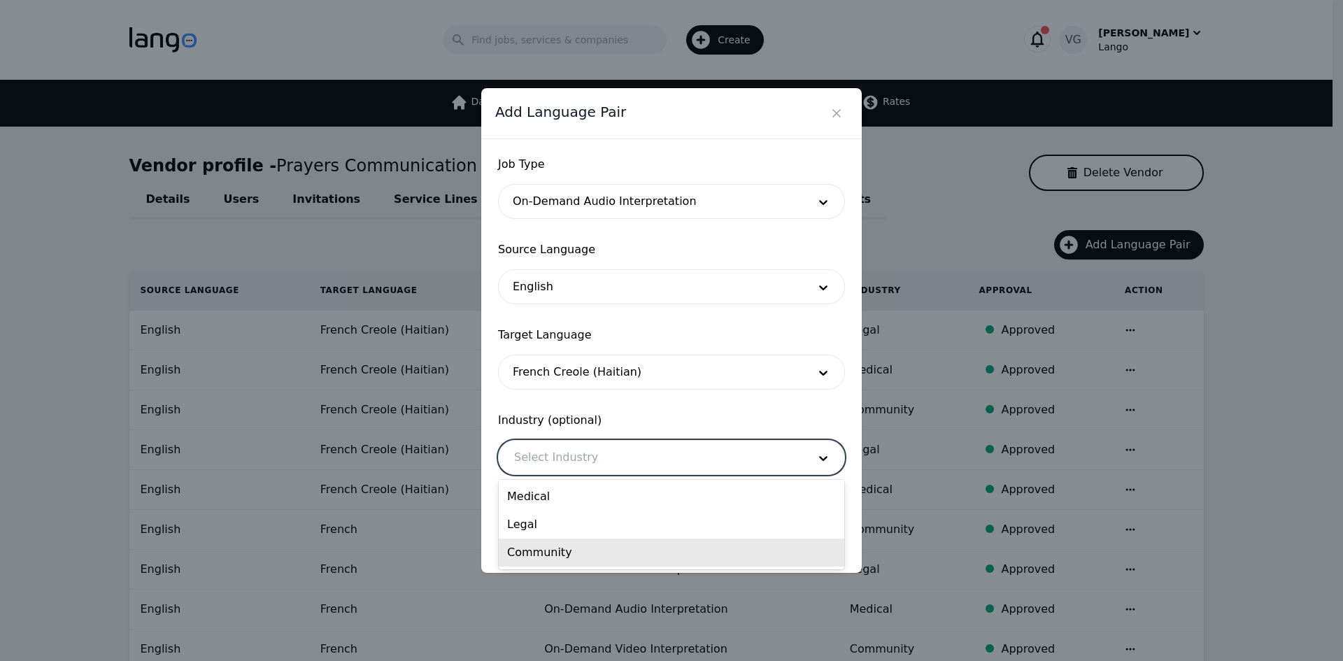
drag, startPoint x: 576, startPoint y: 555, endPoint x: 602, endPoint y: 551, distance: 25.4
click at [575, 555] on div "Community" at bounding box center [672, 553] width 346 height 28
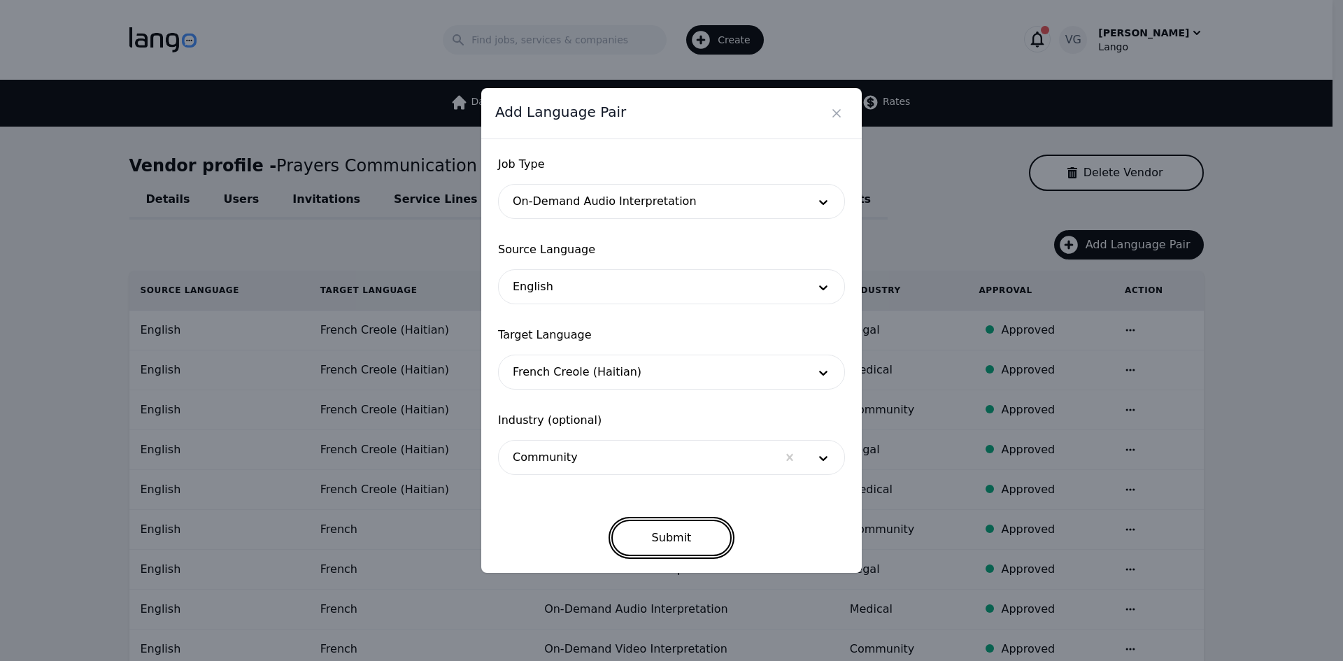
click at [643, 534] on button "Submit" at bounding box center [671, 538] width 121 height 36
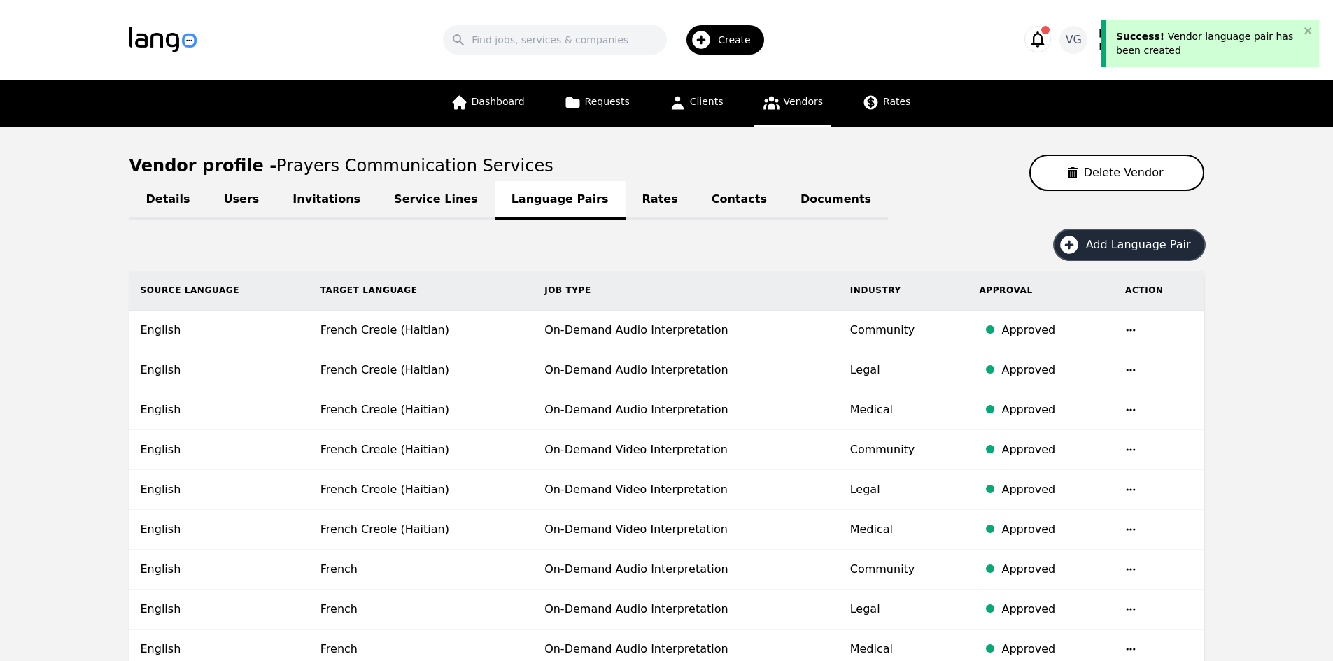
click at [1153, 237] on span "Add Language Pair" at bounding box center [1143, 244] width 115 height 17
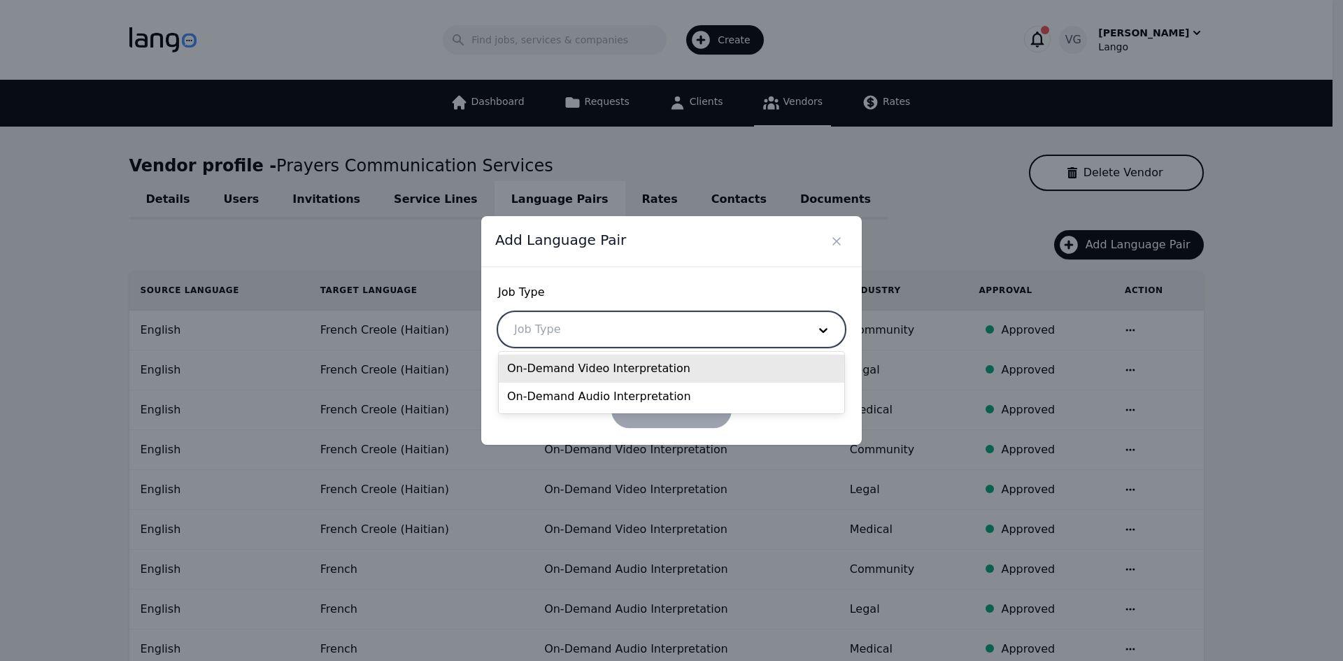
click at [633, 313] on div at bounding box center [651, 330] width 304 height 34
click at [609, 361] on div "On-Demand Video Interpretation" at bounding box center [672, 369] width 346 height 28
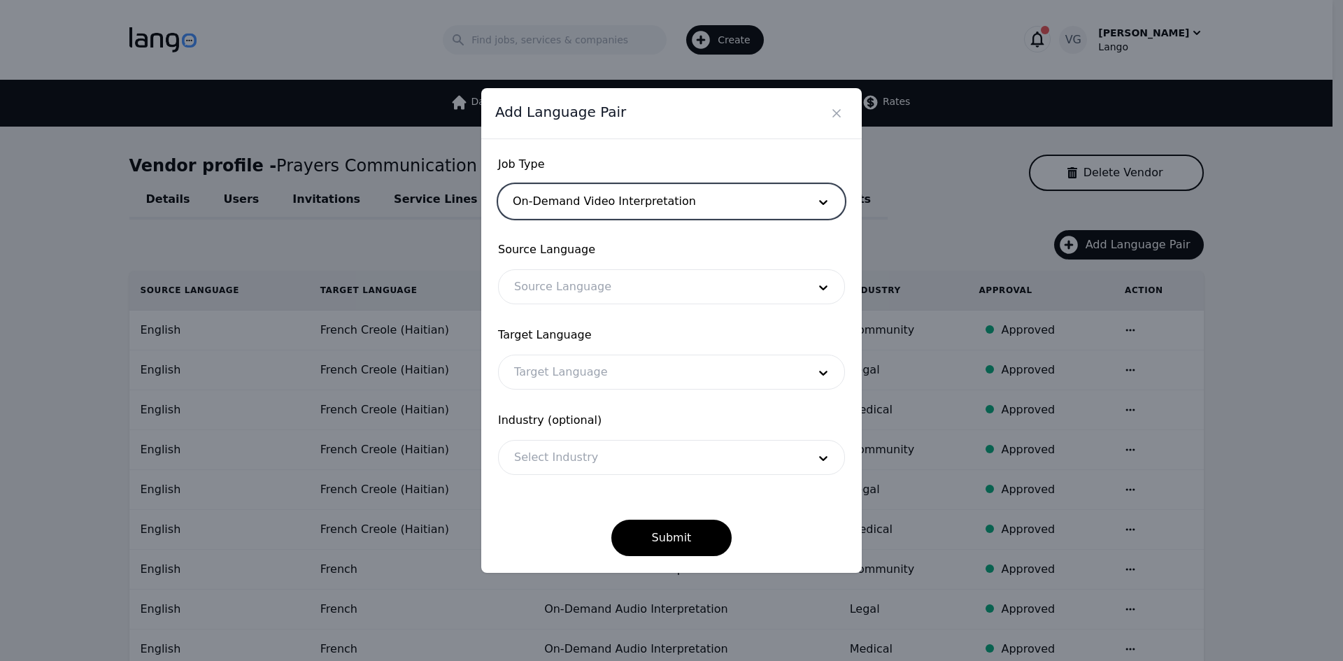
click at [607, 301] on div at bounding box center [651, 287] width 304 height 34
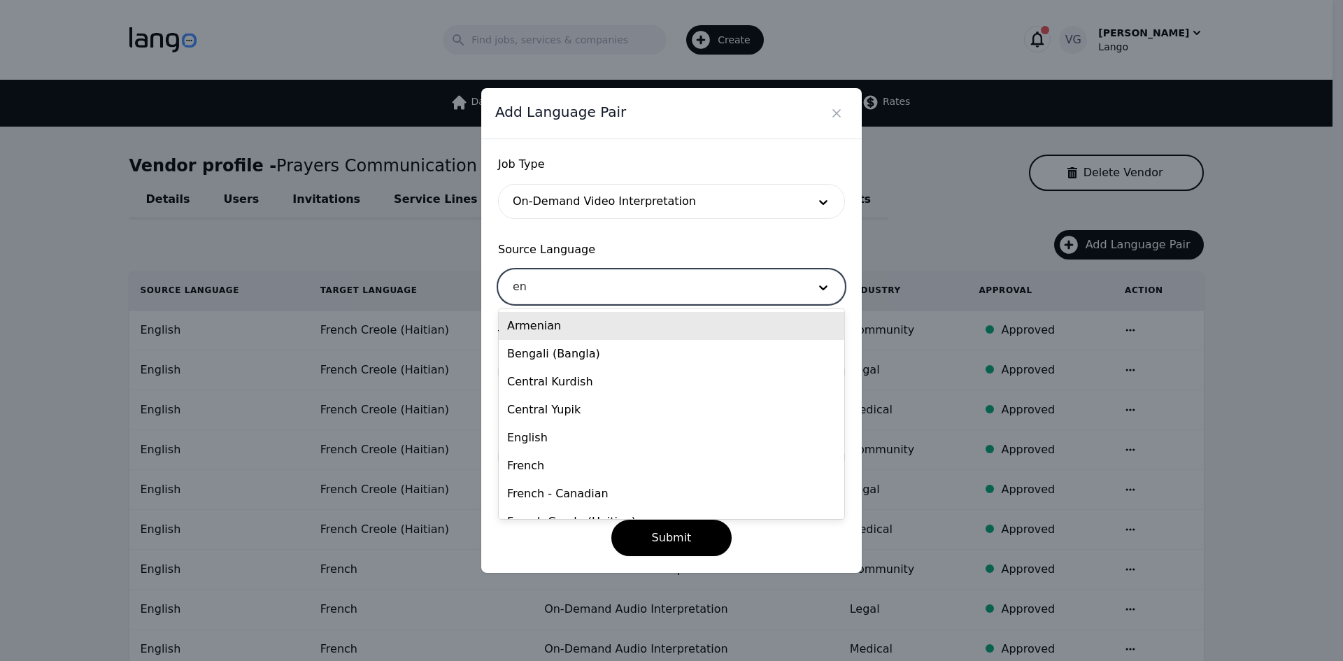
type input "eng"
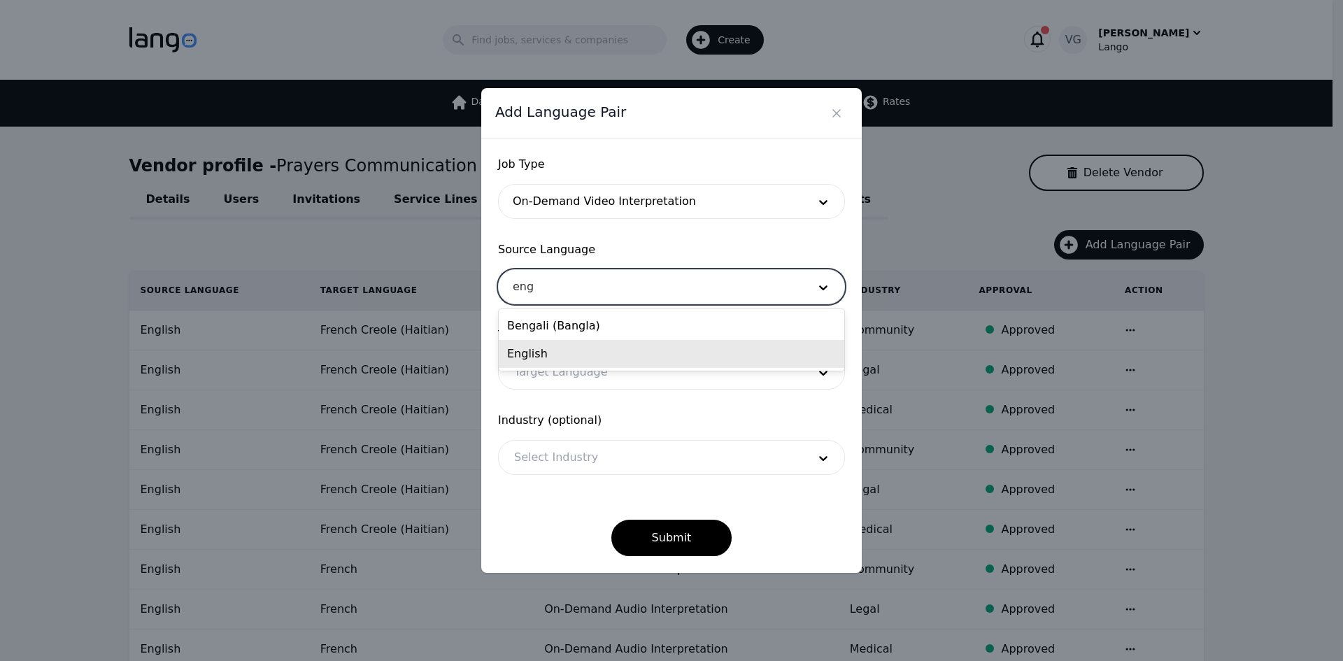
drag, startPoint x: 605, startPoint y: 325, endPoint x: 598, endPoint y: 358, distance: 33.6
click at [598, 358] on div "Bengali (Bangla) English" at bounding box center [672, 340] width 346 height 62
click at [598, 358] on div "English" at bounding box center [672, 354] width 346 height 28
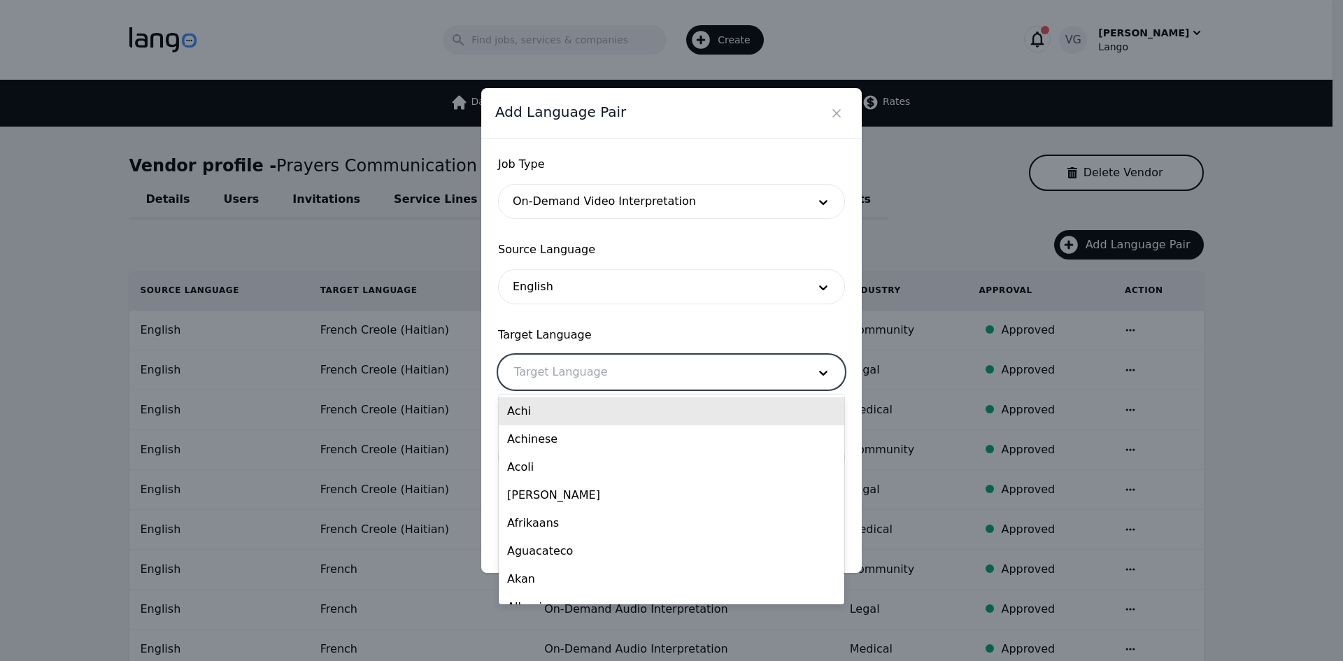
click at [598, 378] on div at bounding box center [651, 372] width 304 height 34
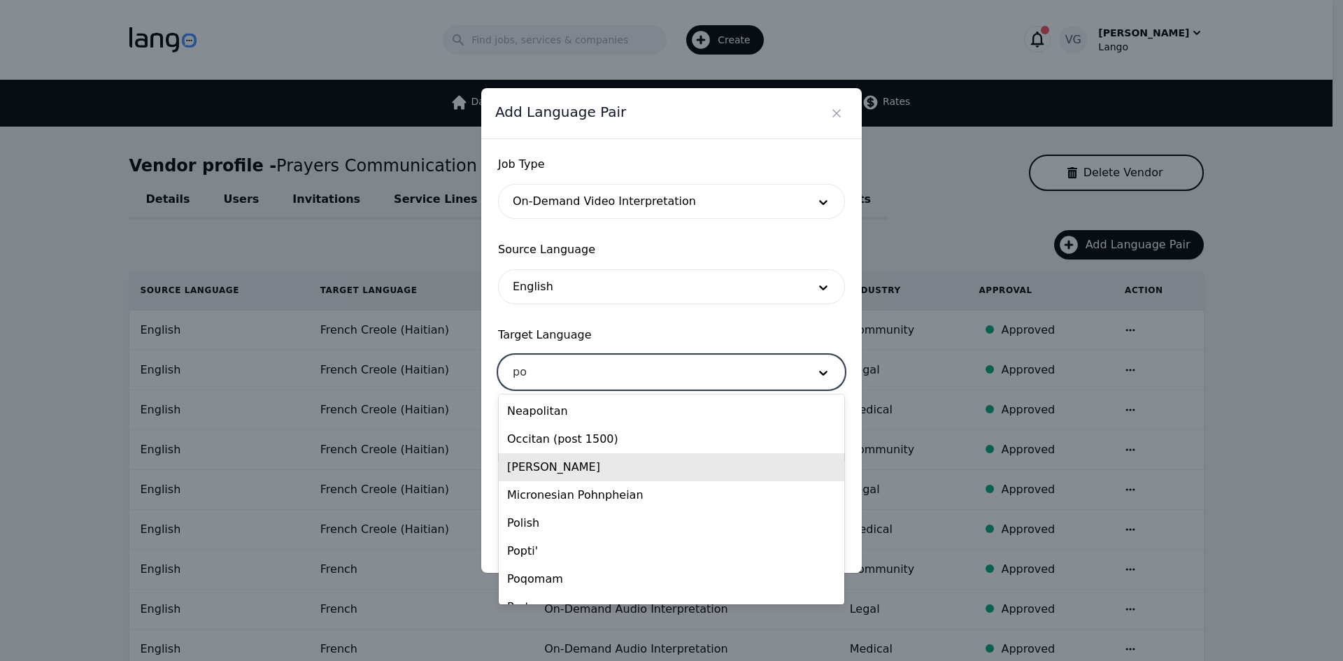
type input "por"
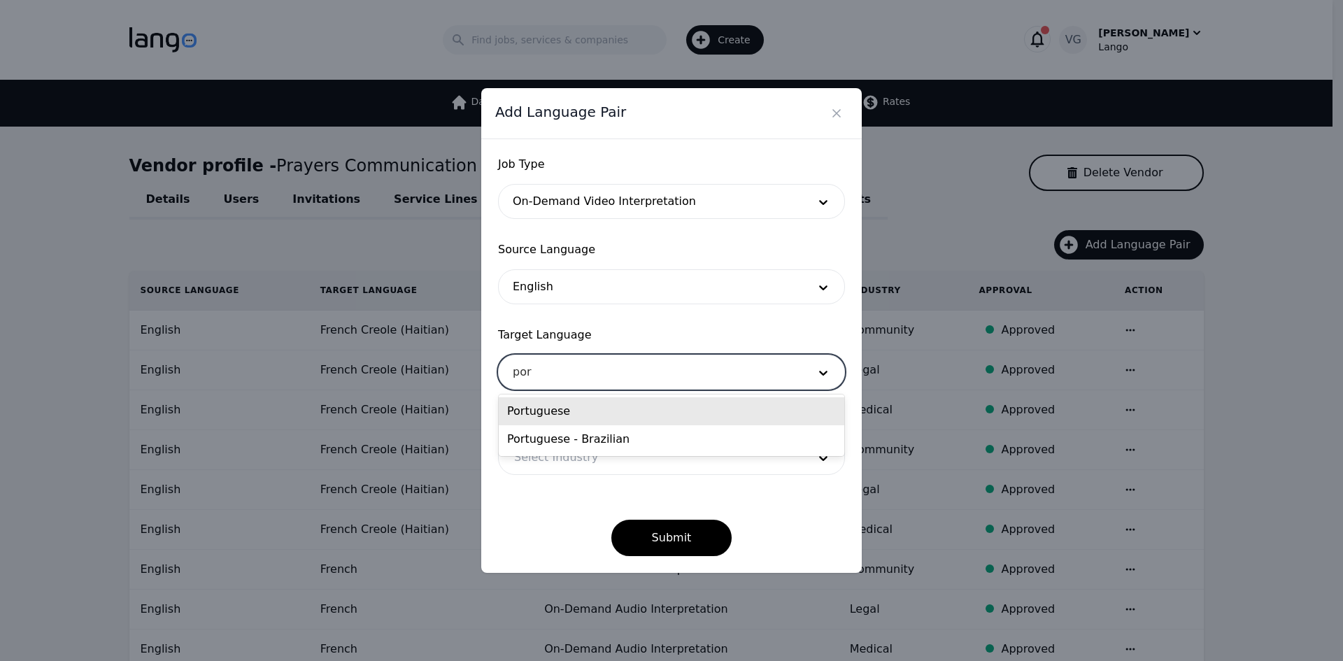
click at [590, 416] on div "Portuguese" at bounding box center [672, 411] width 346 height 28
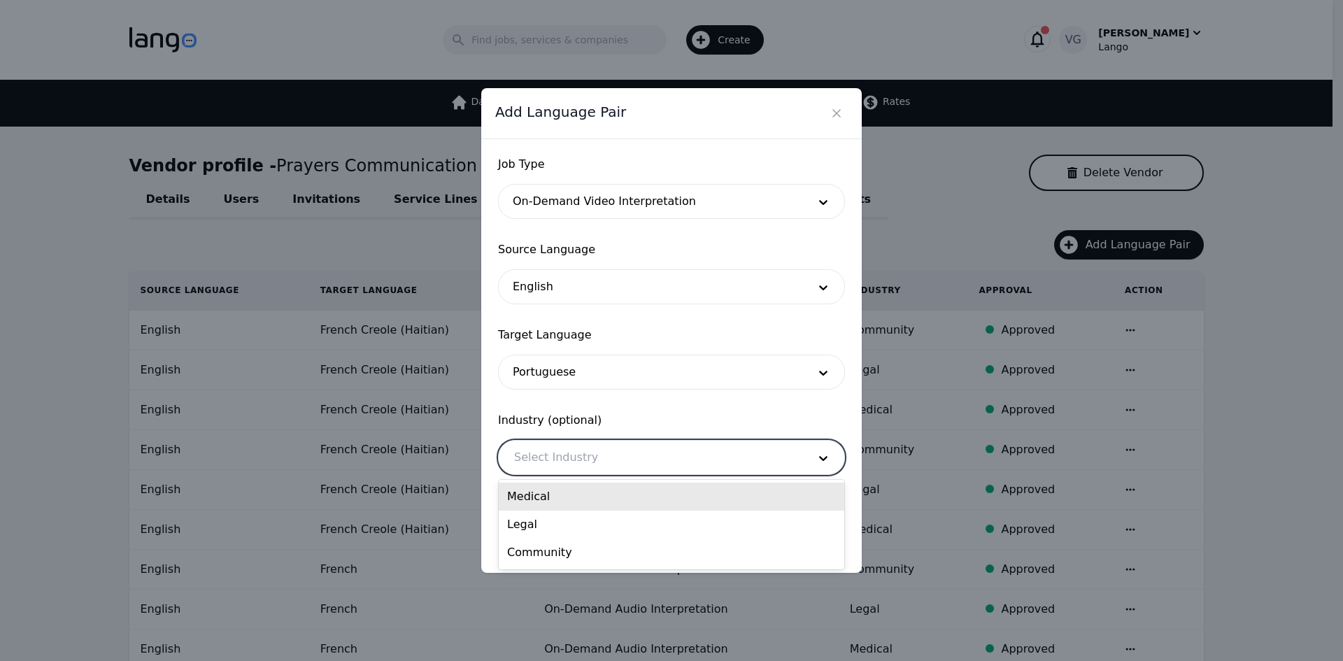
click at [589, 448] on div at bounding box center [651, 458] width 304 height 34
click at [588, 491] on div "Medical" at bounding box center [672, 497] width 346 height 28
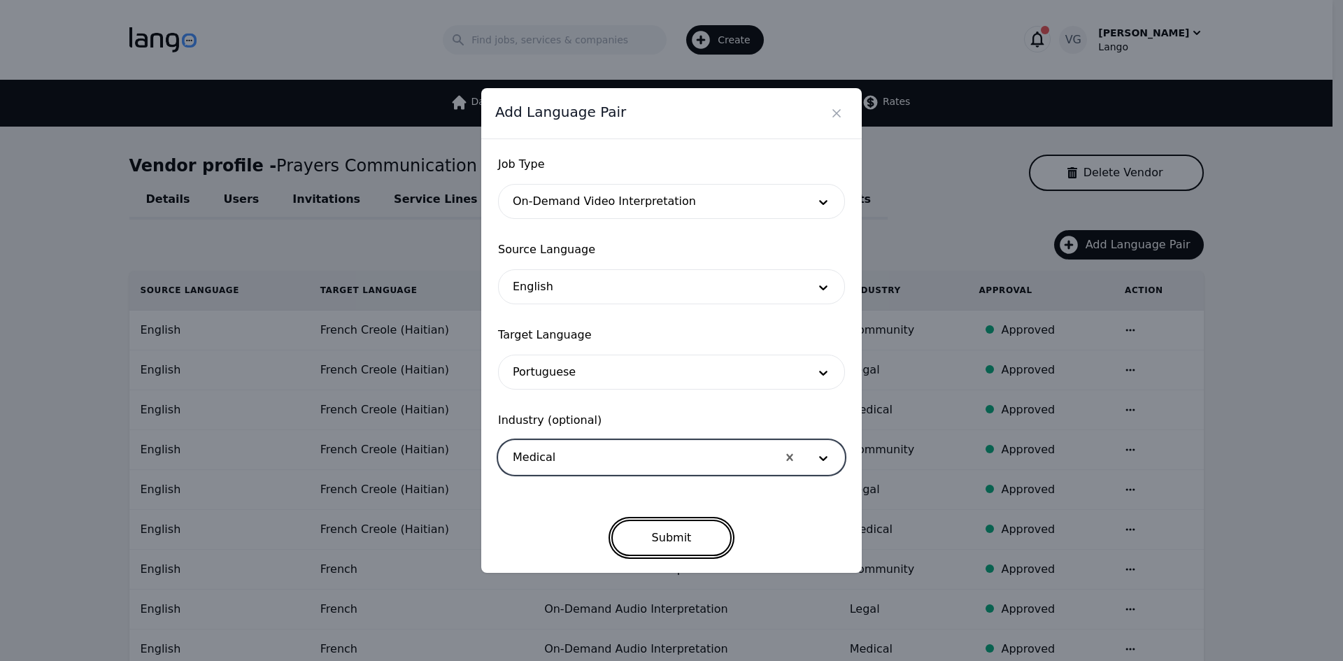
click at [680, 528] on button "Submit" at bounding box center [671, 538] width 121 height 36
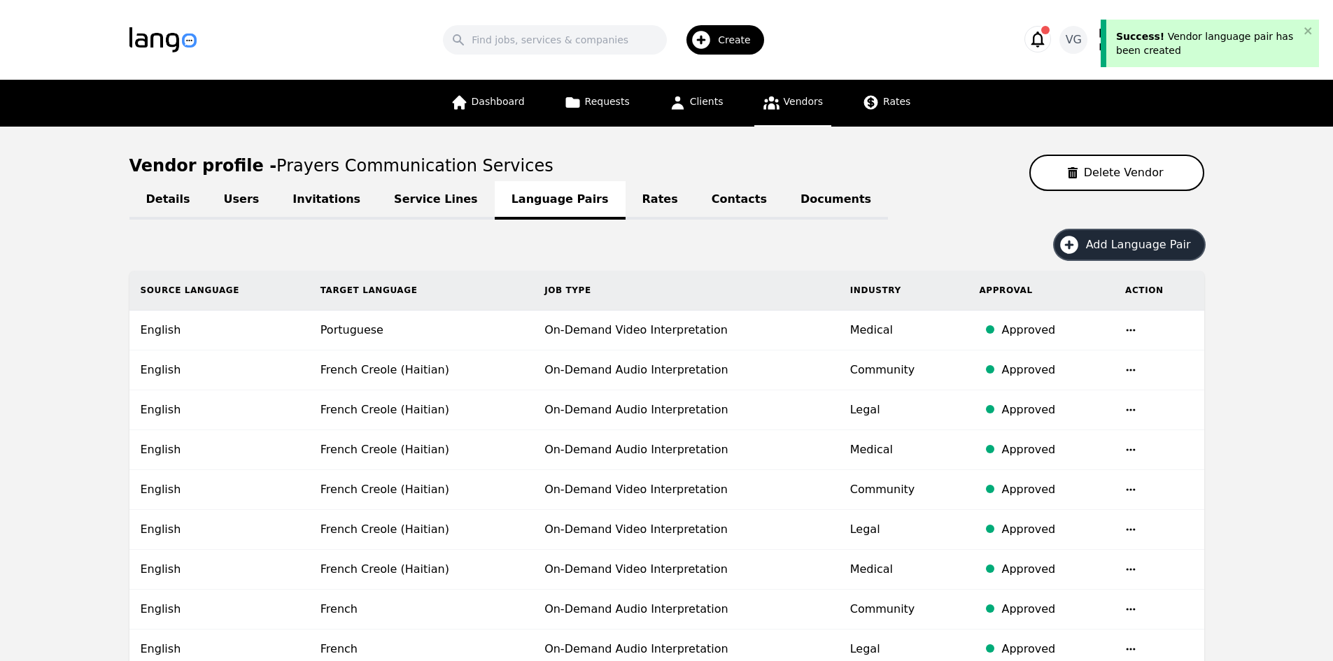
click at [1150, 255] on button "Add Language Pair" at bounding box center [1129, 244] width 150 height 29
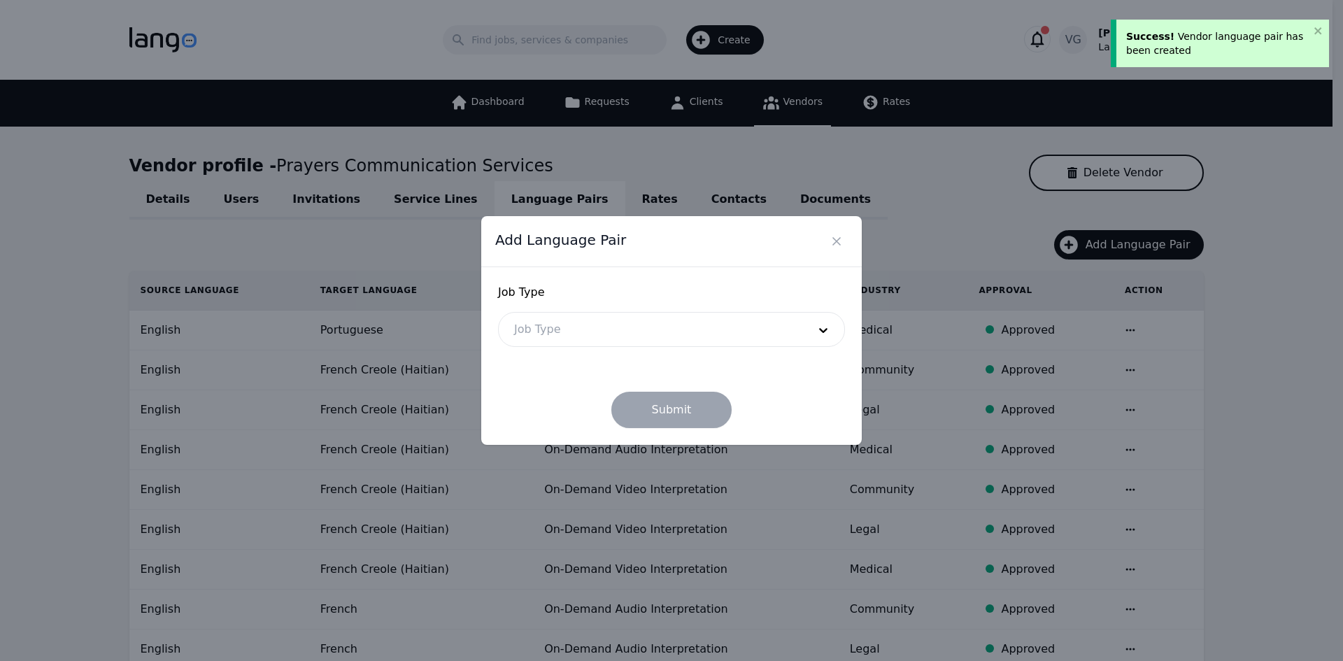
click at [694, 337] on div at bounding box center [651, 330] width 304 height 34
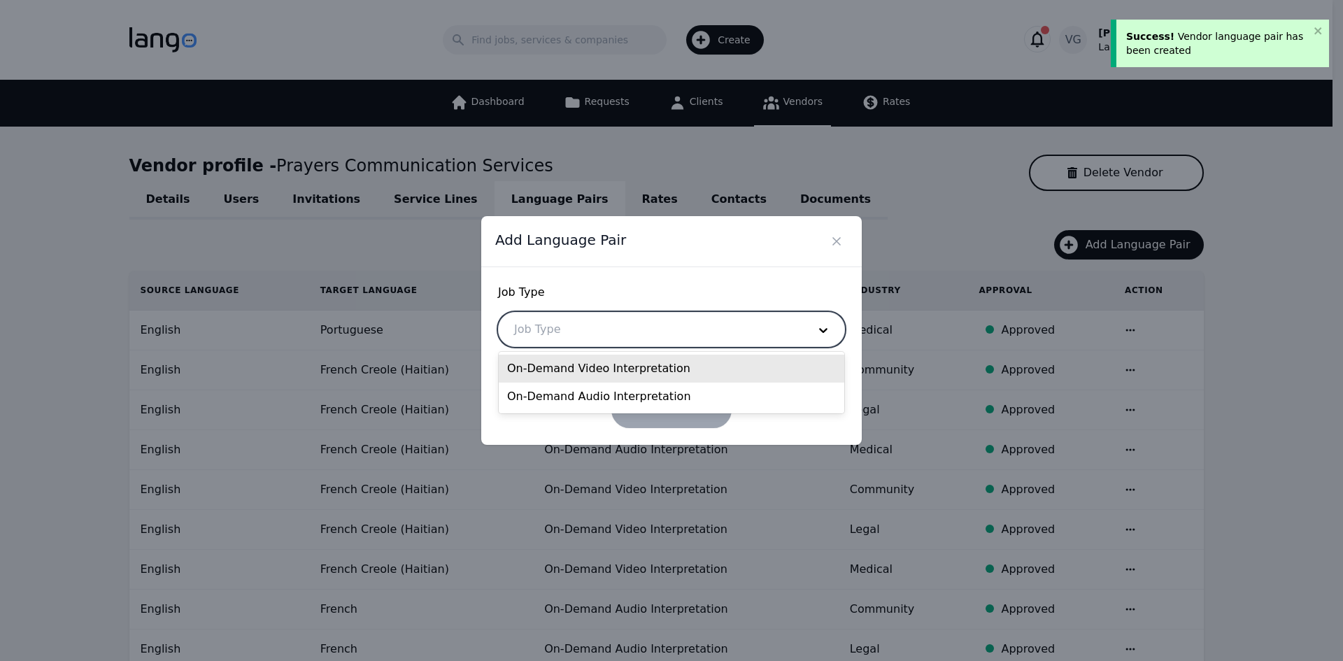
click at [684, 378] on div "On-Demand Video Interpretation" at bounding box center [672, 369] width 346 height 28
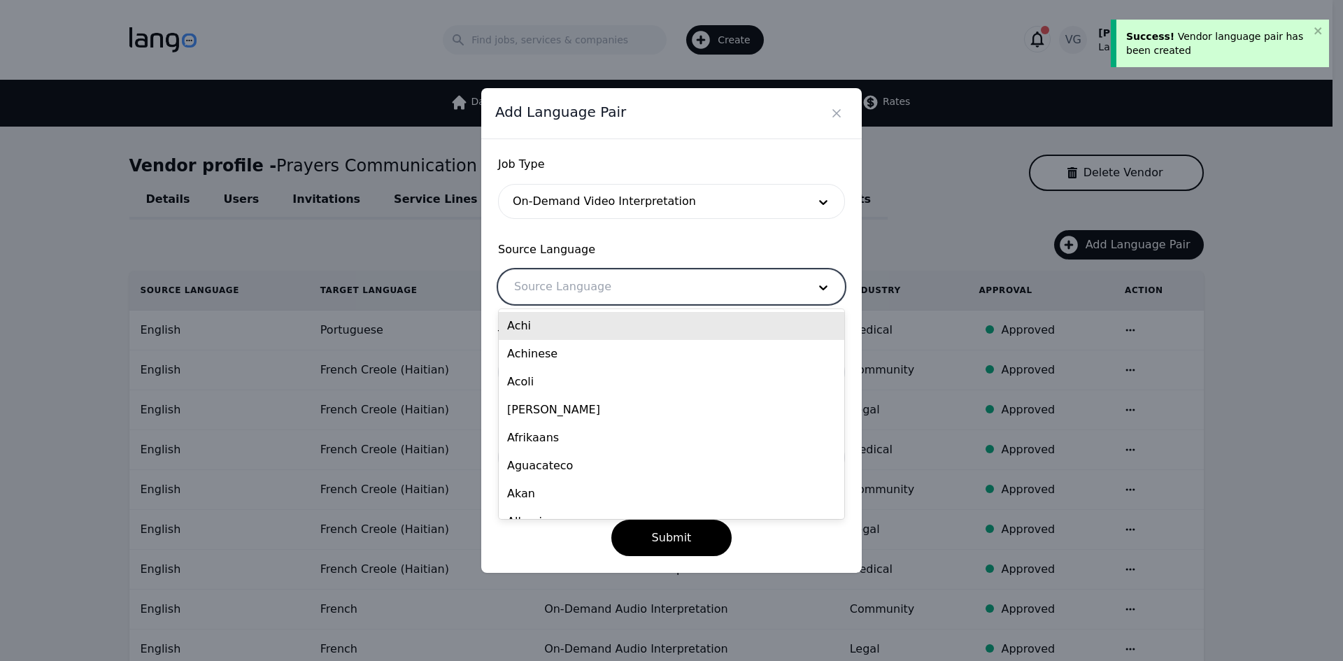
click at [613, 288] on div at bounding box center [651, 287] width 304 height 34
type input "eng"
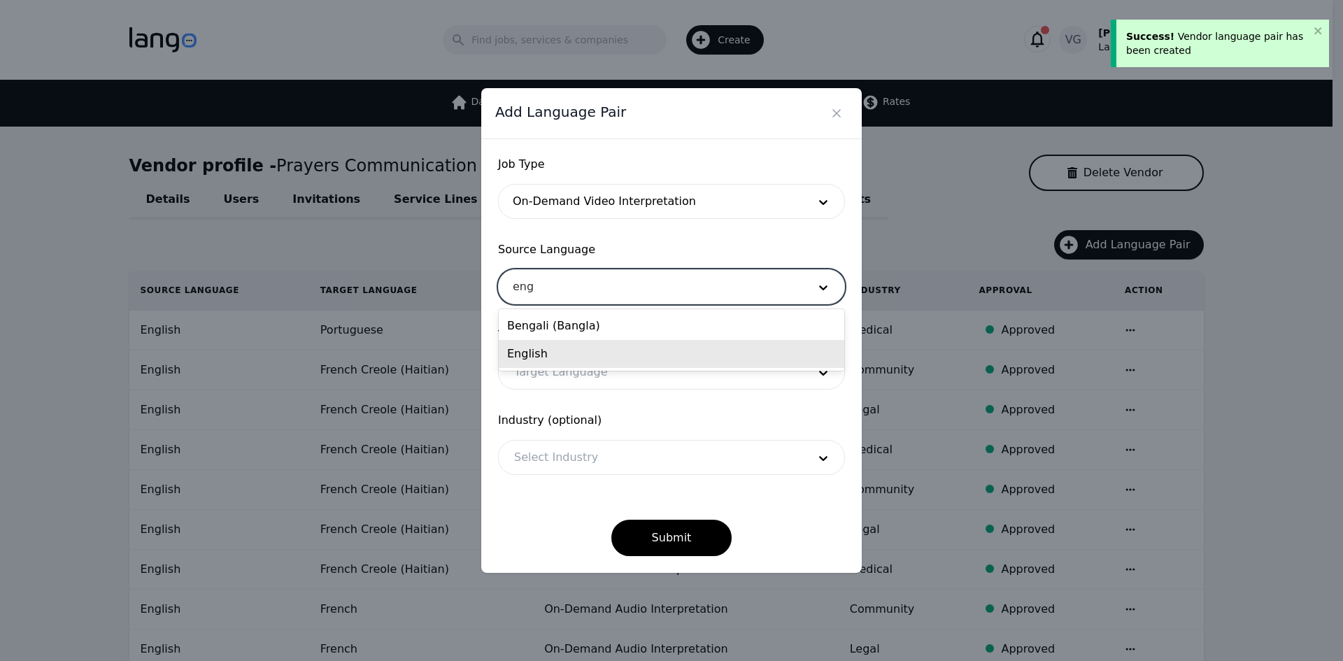
click at [611, 350] on div "English" at bounding box center [672, 354] width 346 height 28
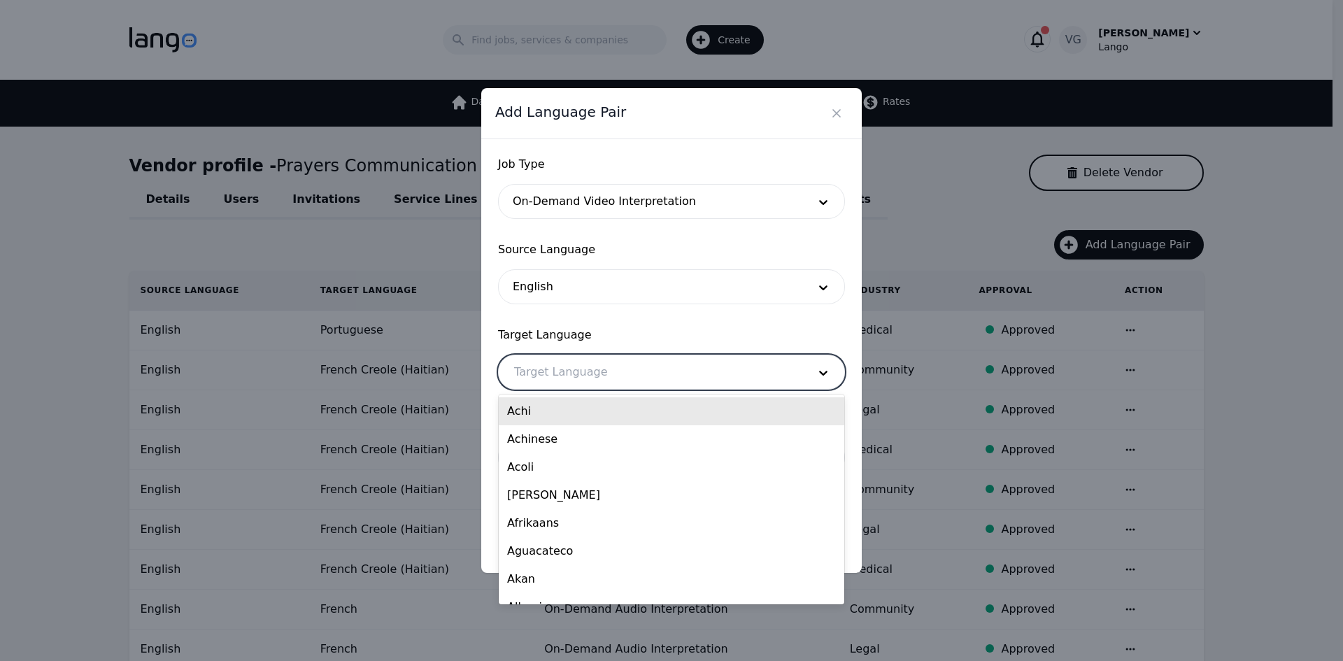
click at [607, 371] on div at bounding box center [651, 372] width 304 height 34
type input "por"
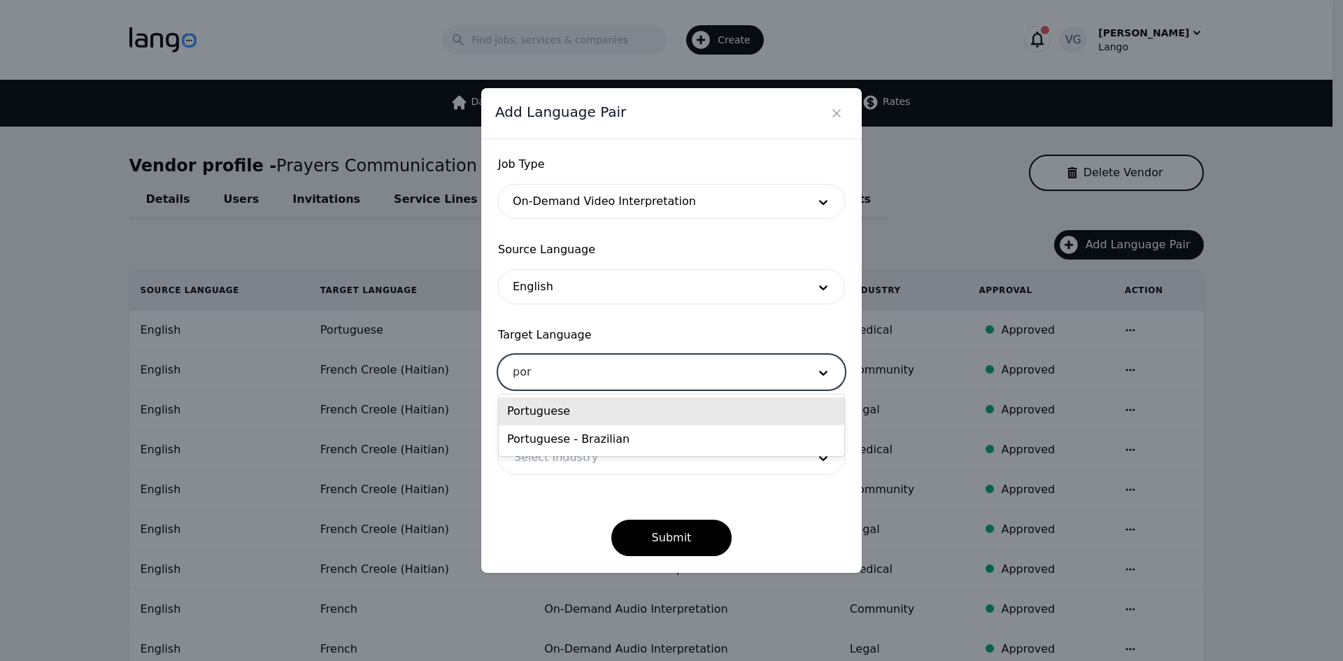
click at [598, 415] on div "Portuguese" at bounding box center [672, 411] width 346 height 28
click at [581, 454] on div at bounding box center [651, 458] width 304 height 34
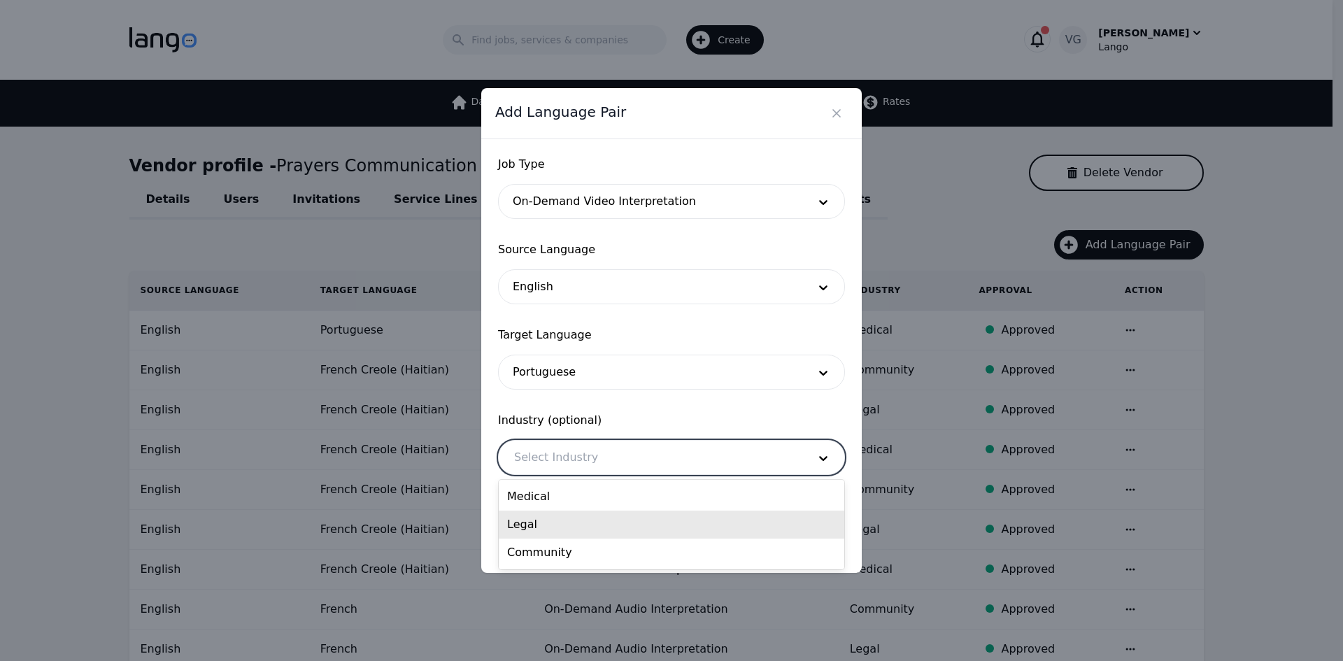
click at [582, 521] on div "Legal" at bounding box center [672, 525] width 346 height 28
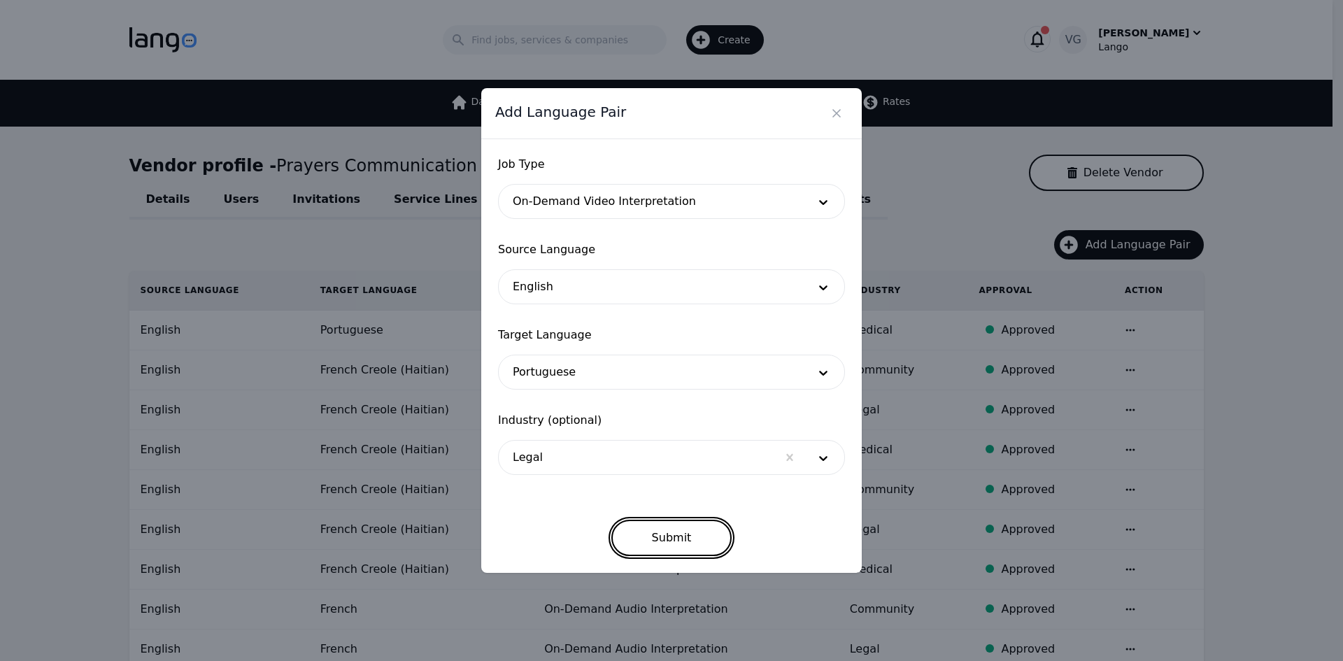
click at [693, 538] on button "Submit" at bounding box center [671, 538] width 121 height 36
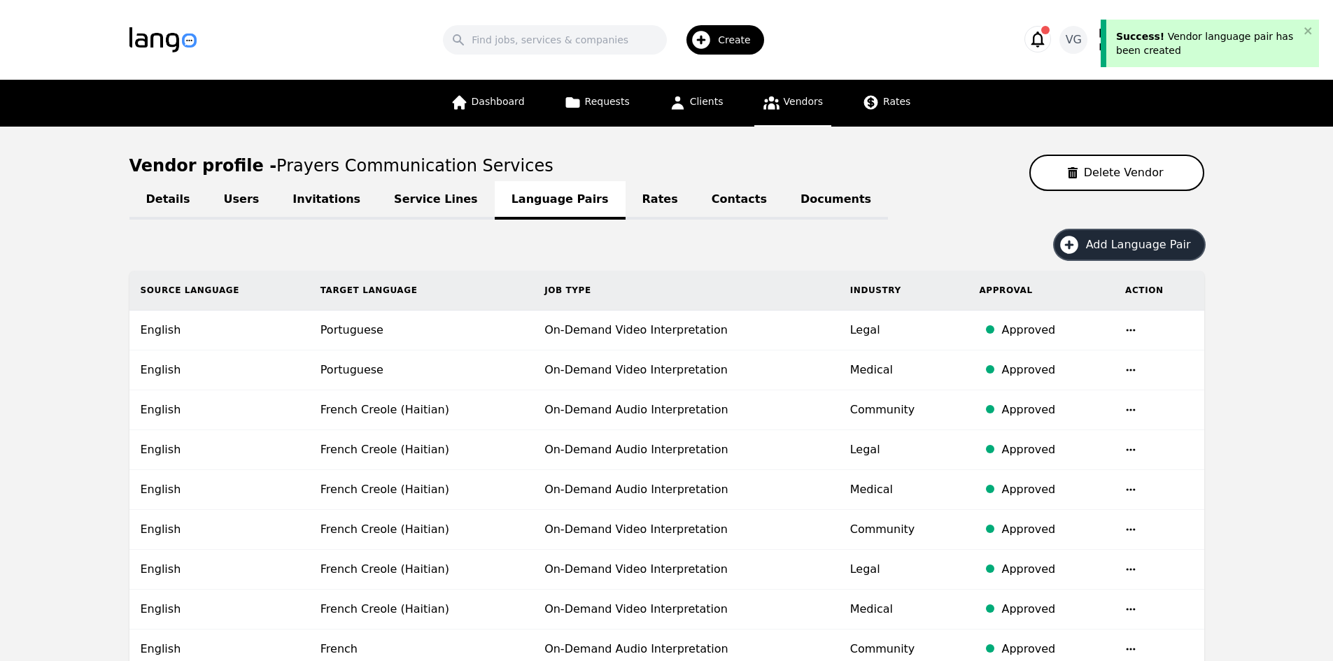
click at [1117, 243] on span "Add Language Pair" at bounding box center [1143, 244] width 115 height 17
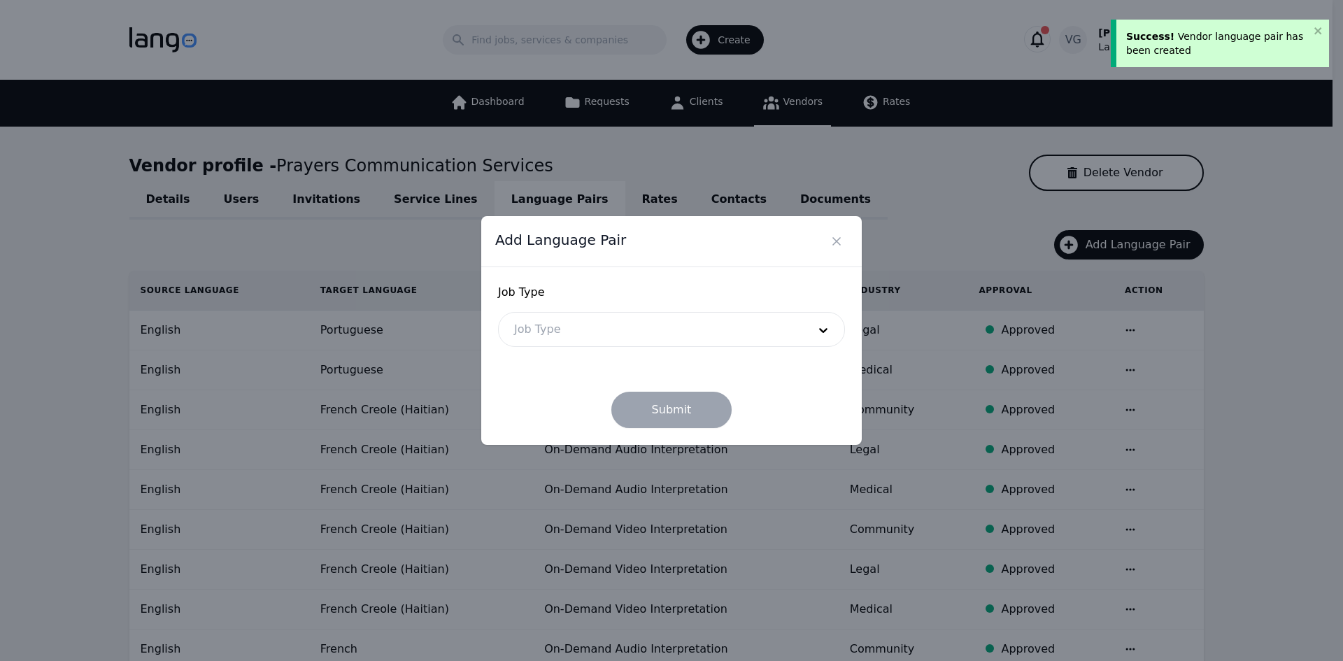
click at [601, 323] on div at bounding box center [651, 330] width 304 height 34
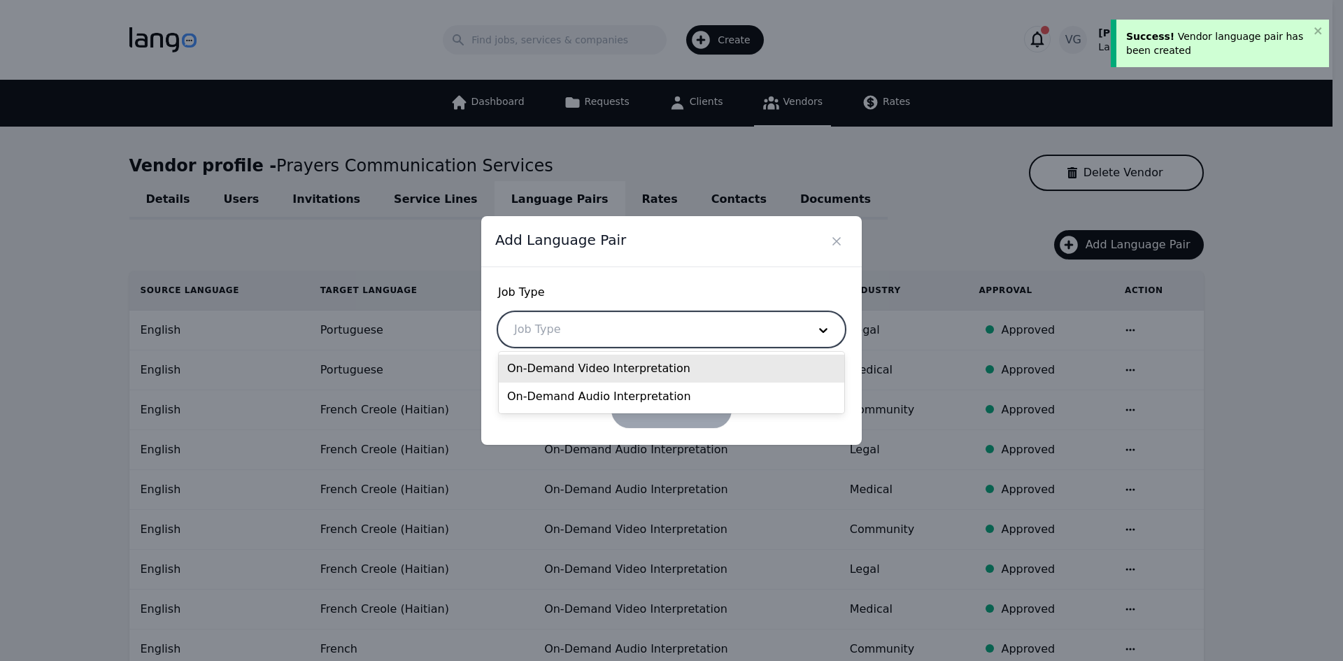
click at [593, 368] on div "On-Demand Video Interpretation" at bounding box center [672, 369] width 346 height 28
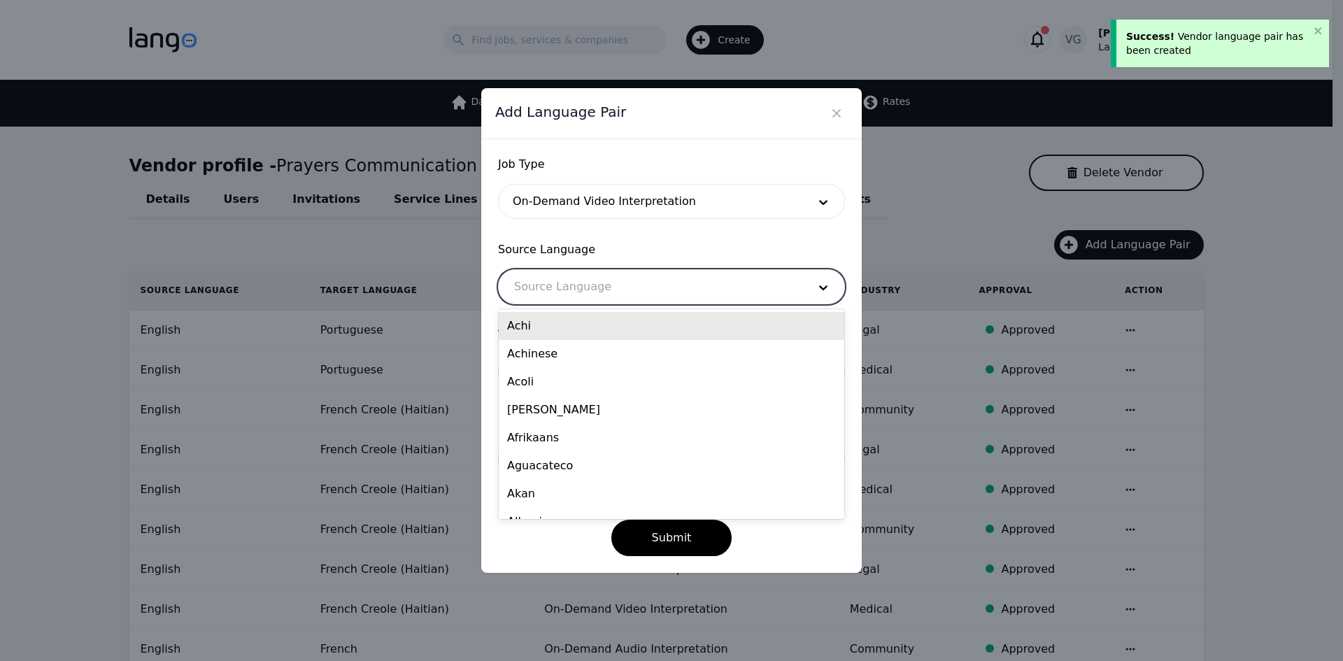
click at [576, 278] on div at bounding box center [651, 287] width 304 height 34
type input "eng"
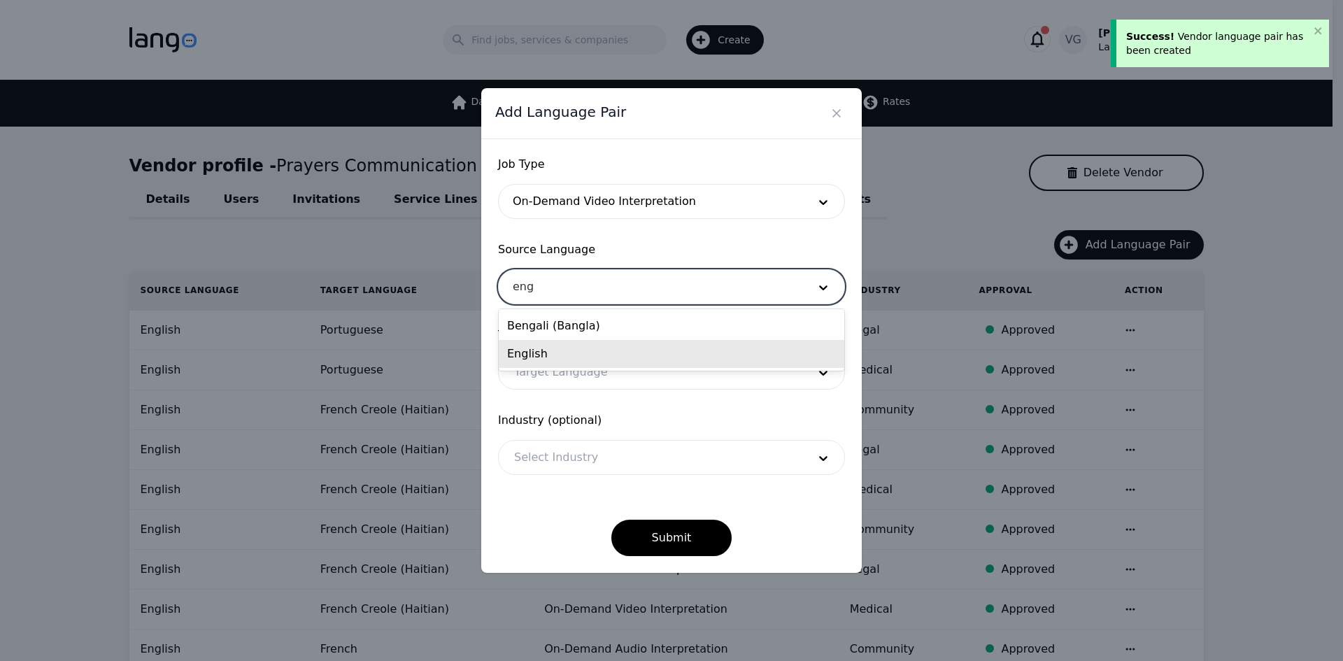
click at [573, 360] on div "English" at bounding box center [672, 354] width 346 height 28
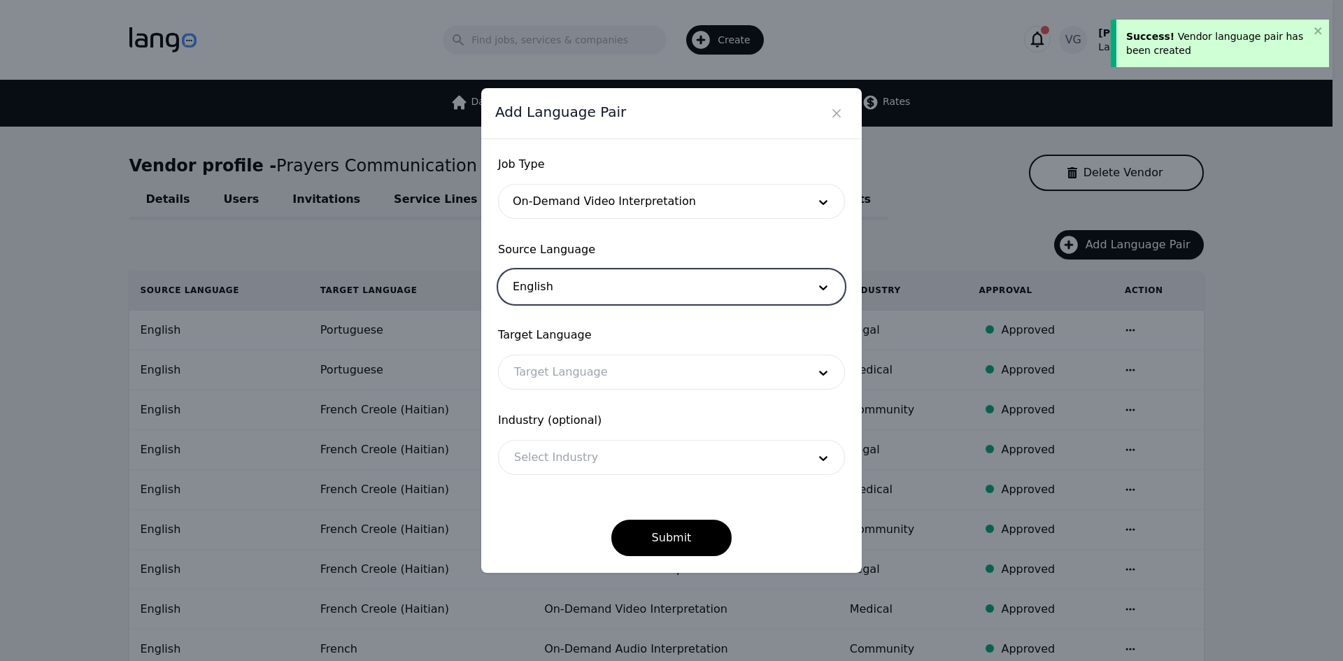
click at [573, 377] on div at bounding box center [651, 372] width 304 height 34
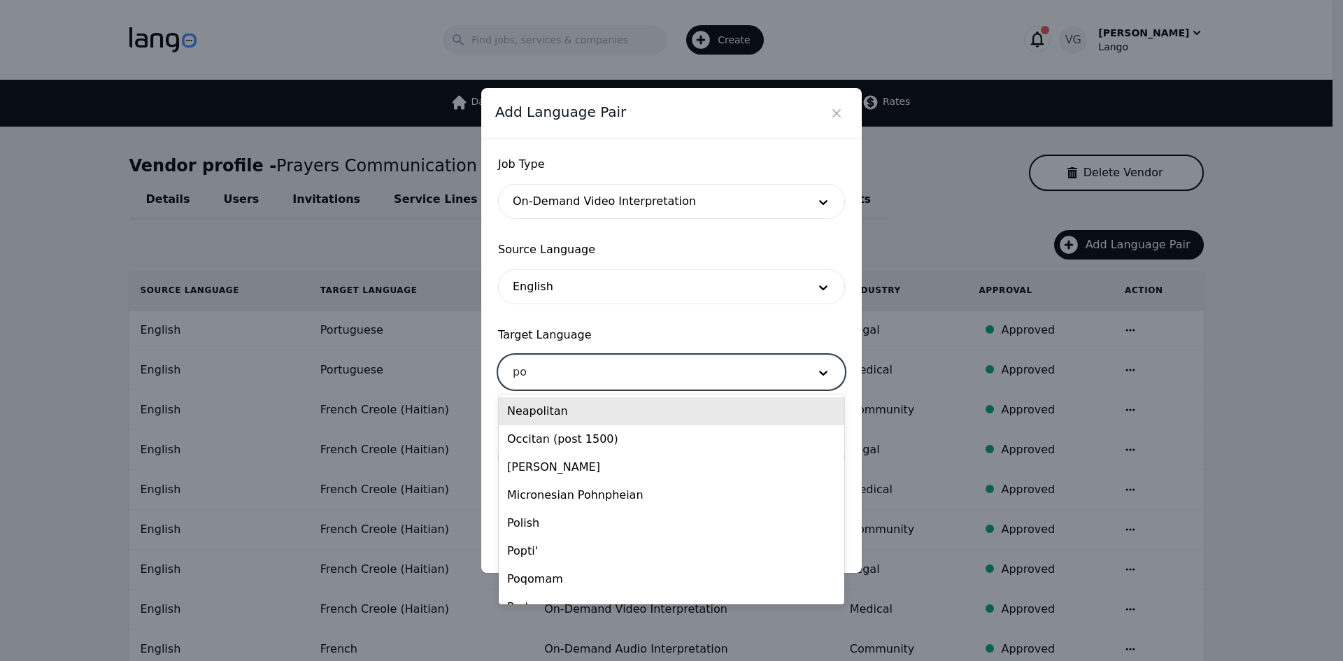
type input "por"
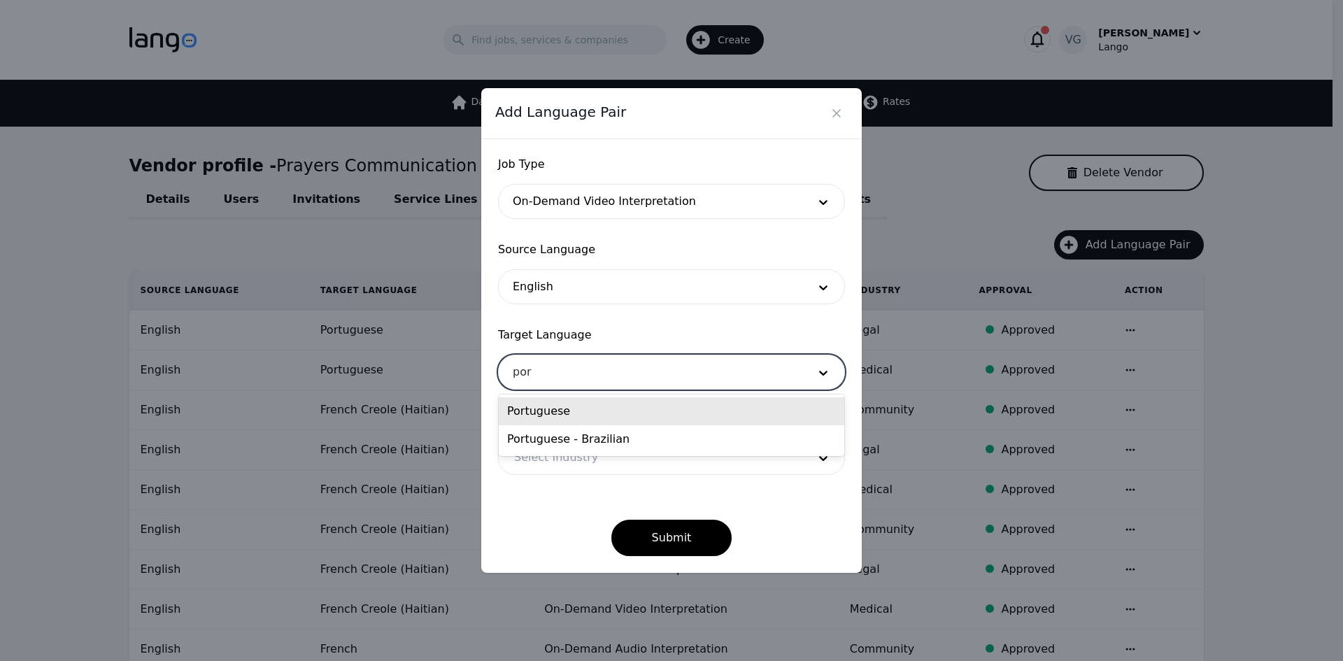
click at [568, 415] on div "Portuguese" at bounding box center [672, 411] width 346 height 28
click at [568, 458] on div at bounding box center [651, 458] width 304 height 34
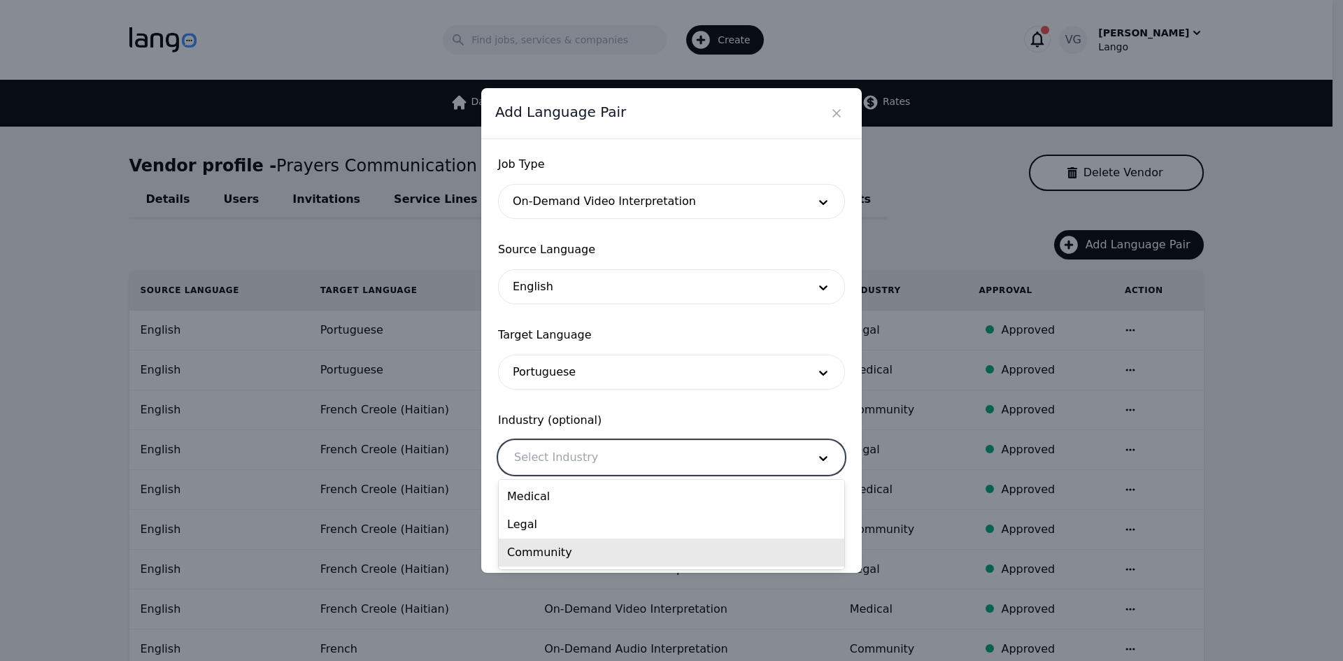
click at [585, 551] on div "Community" at bounding box center [672, 553] width 346 height 28
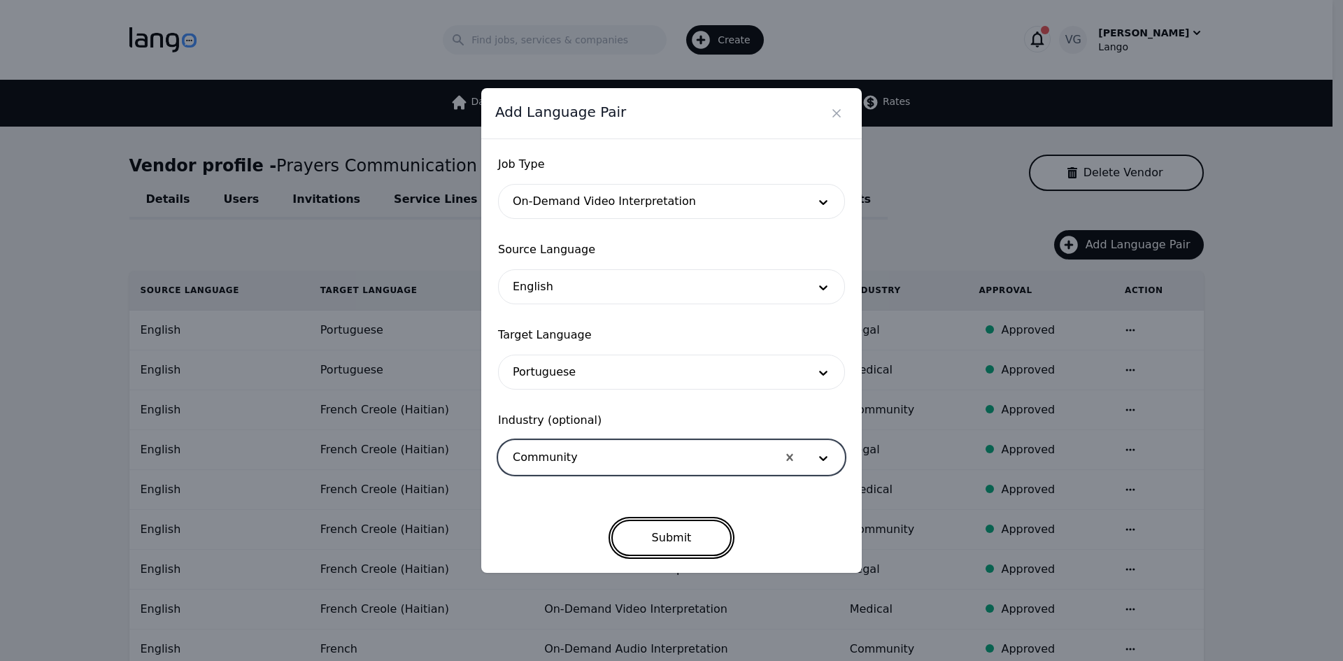
click at [655, 541] on button "Submit" at bounding box center [671, 538] width 121 height 36
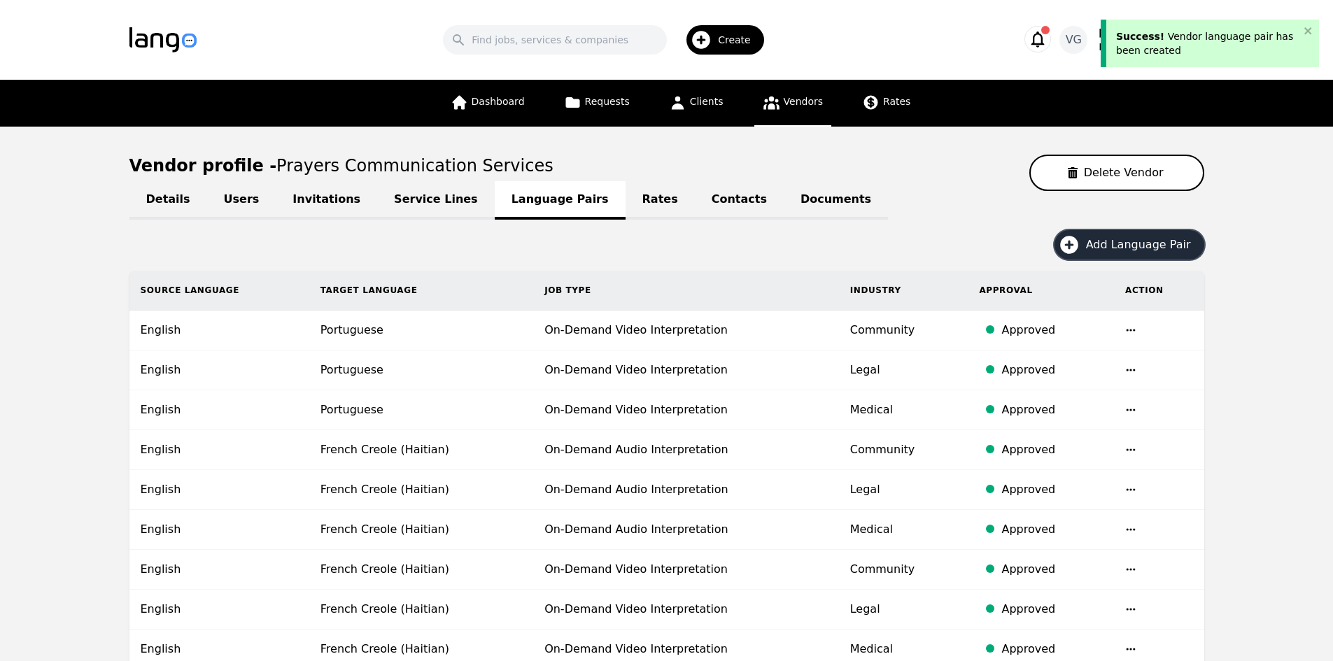
click at [1120, 245] on span "Add Language Pair" at bounding box center [1143, 244] width 115 height 17
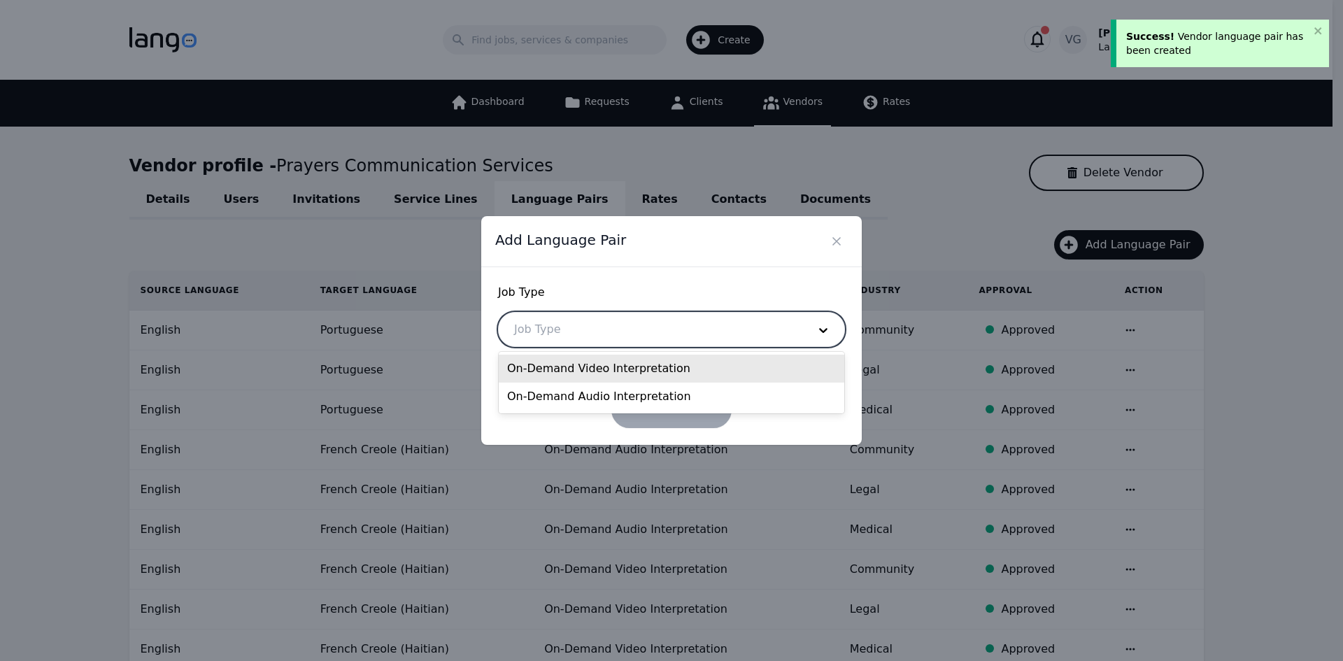
click at [654, 332] on div at bounding box center [651, 330] width 304 height 34
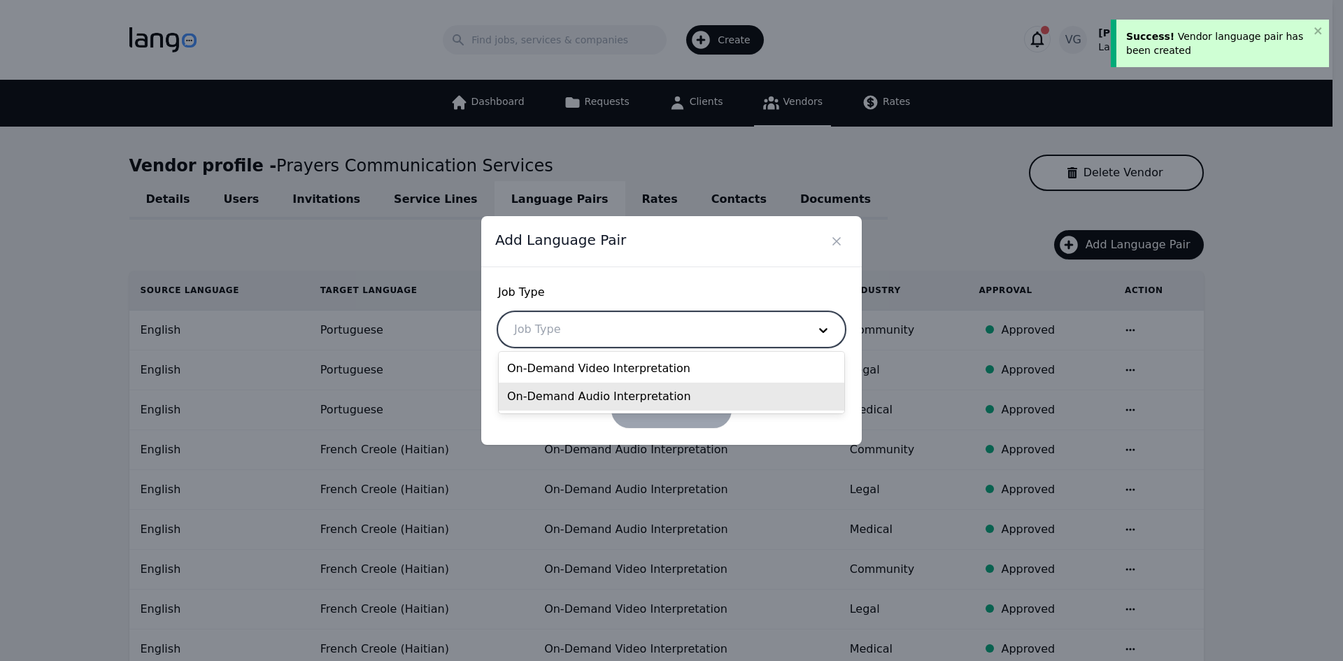
click at [613, 395] on div "On-Demand Audio Interpretation" at bounding box center [672, 397] width 346 height 28
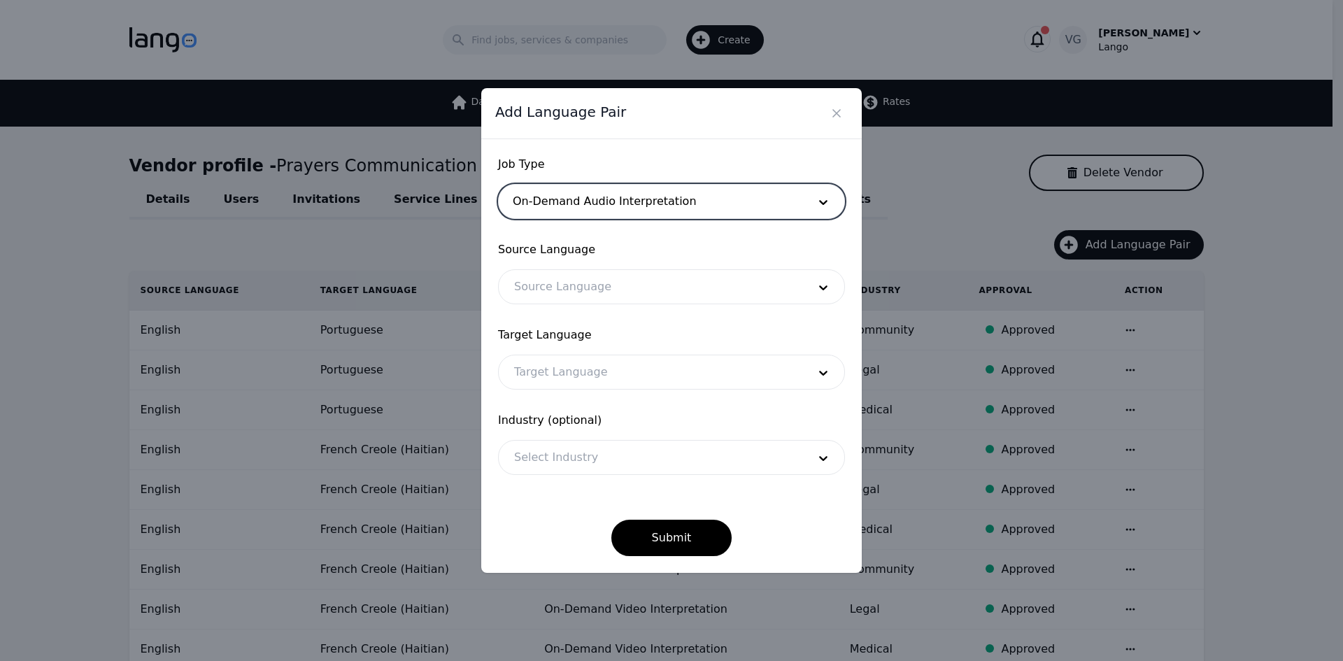
click at [597, 283] on div at bounding box center [651, 287] width 304 height 34
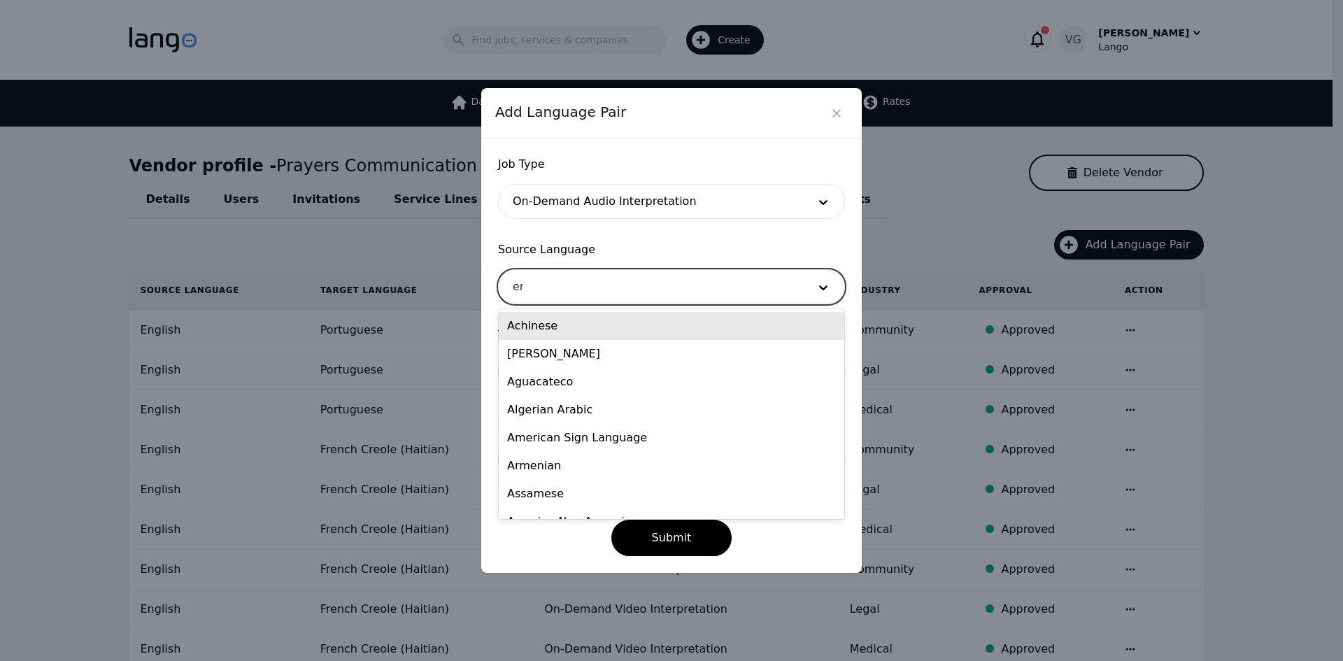
type input "eng"
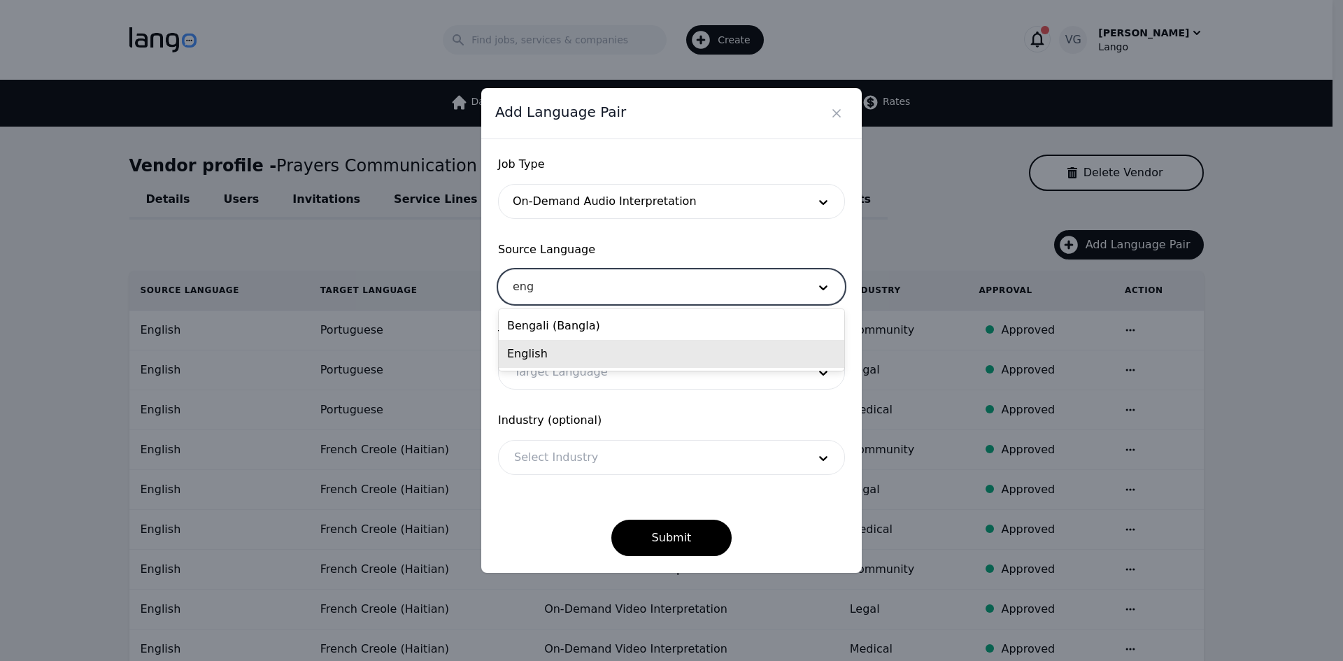
click at [581, 348] on div "English" at bounding box center [672, 354] width 346 height 28
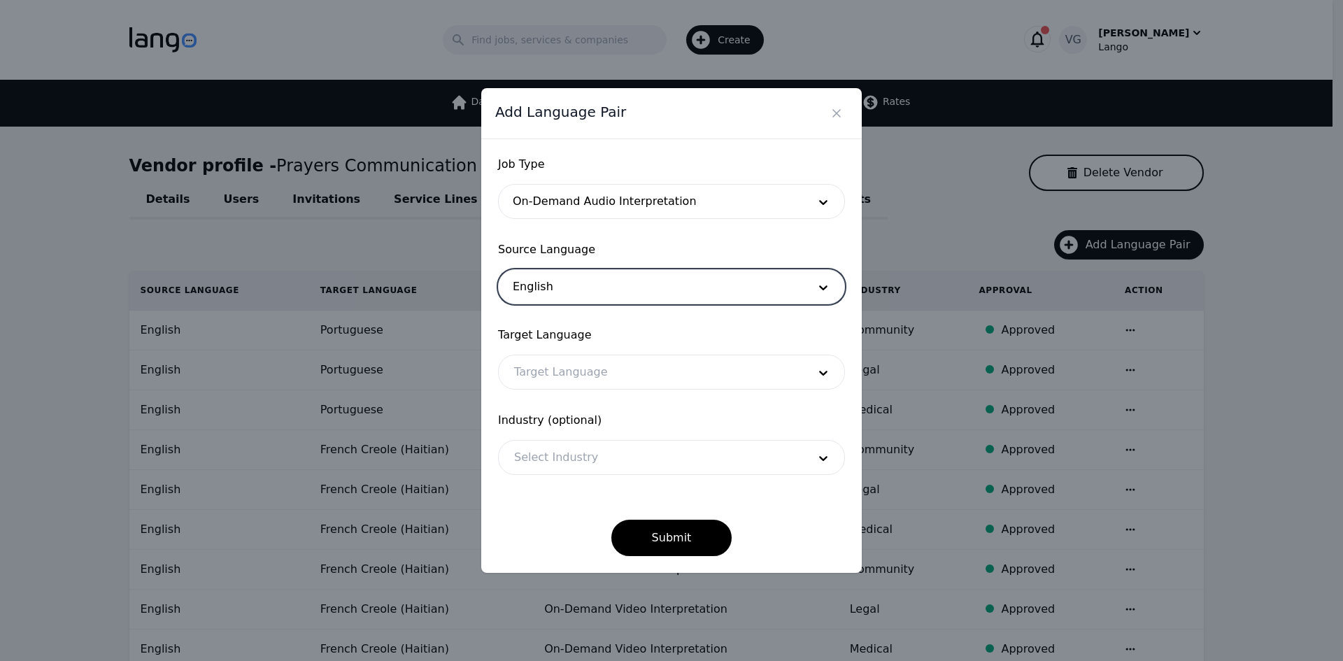
click at [574, 372] on div at bounding box center [651, 372] width 304 height 34
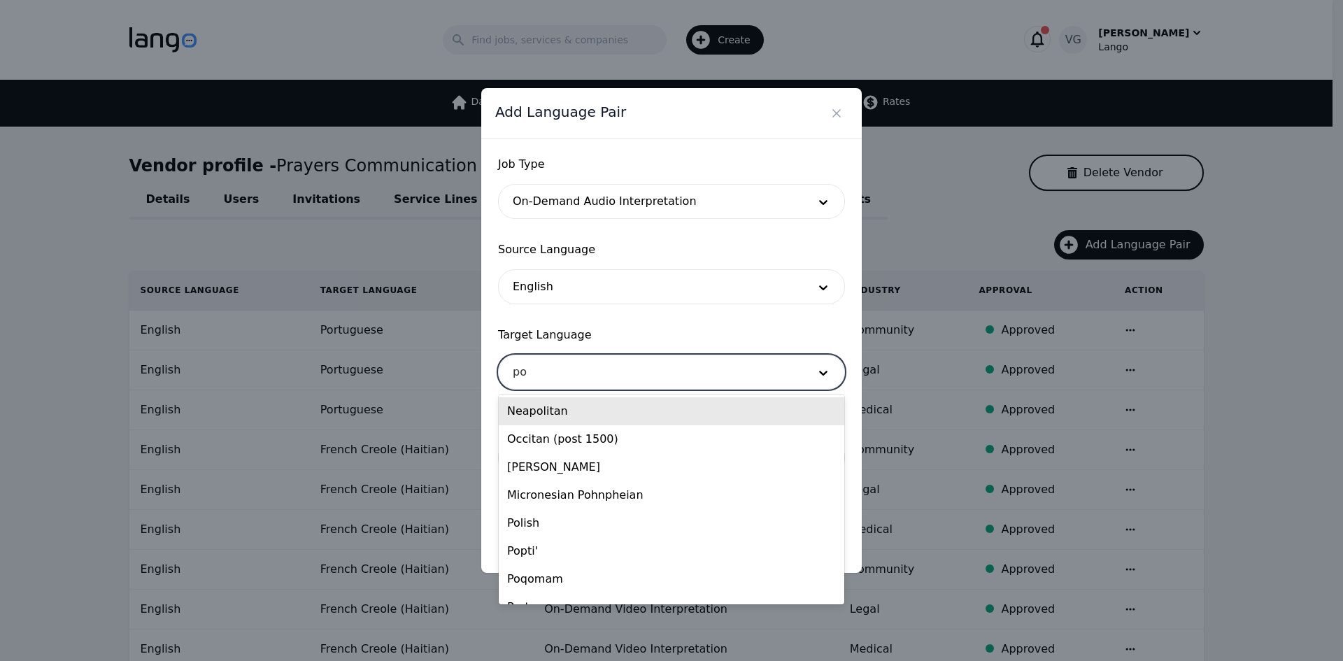
type input "por"
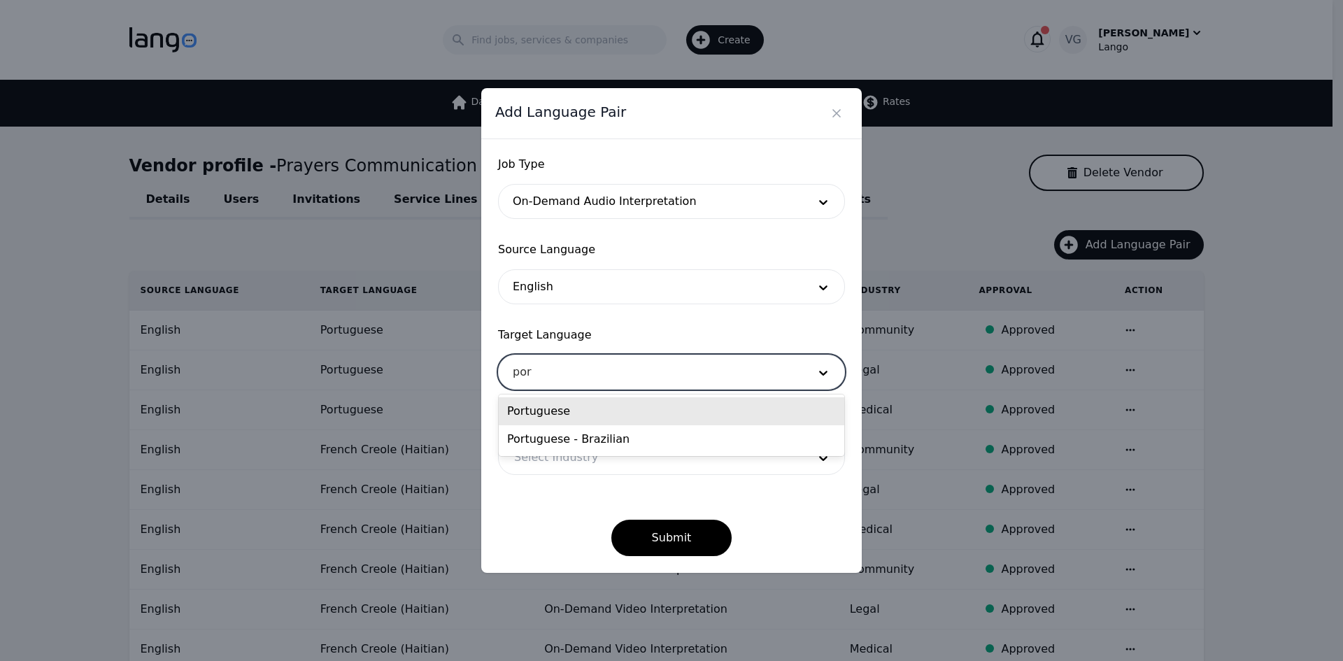
click at [572, 419] on div "Portuguese" at bounding box center [672, 411] width 346 height 28
click at [567, 457] on div at bounding box center [651, 458] width 304 height 34
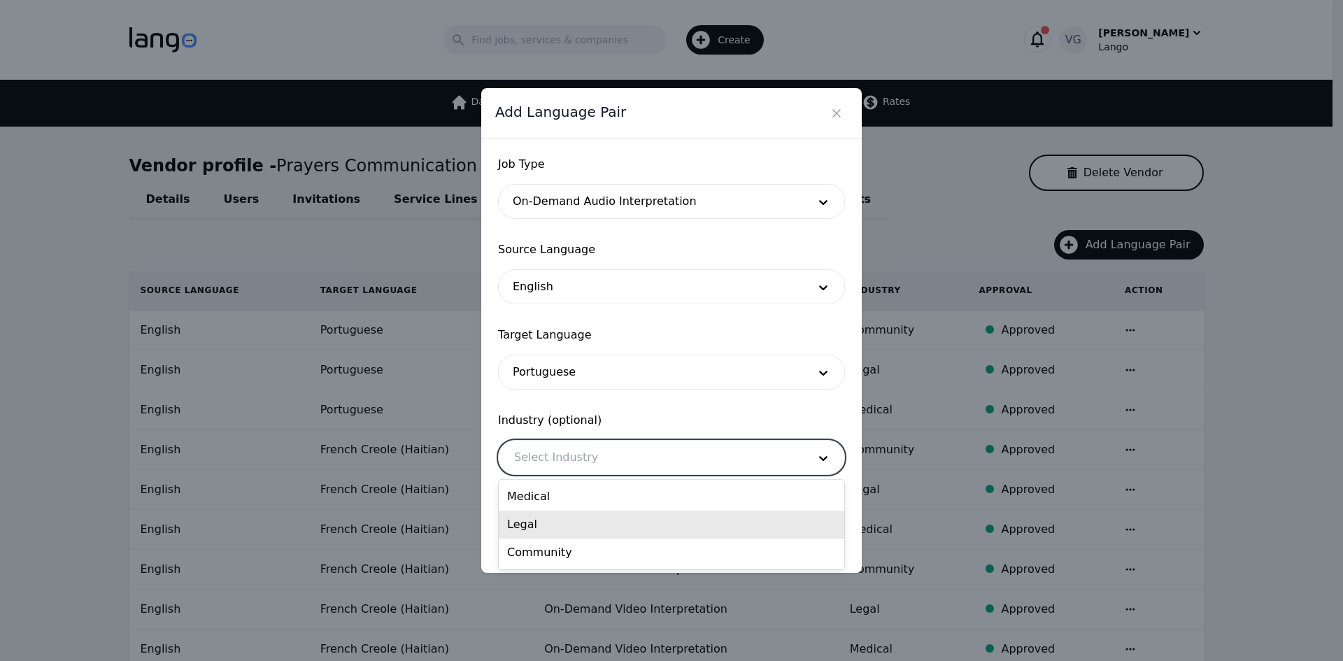
click at [570, 503] on div "Medical" at bounding box center [672, 497] width 346 height 28
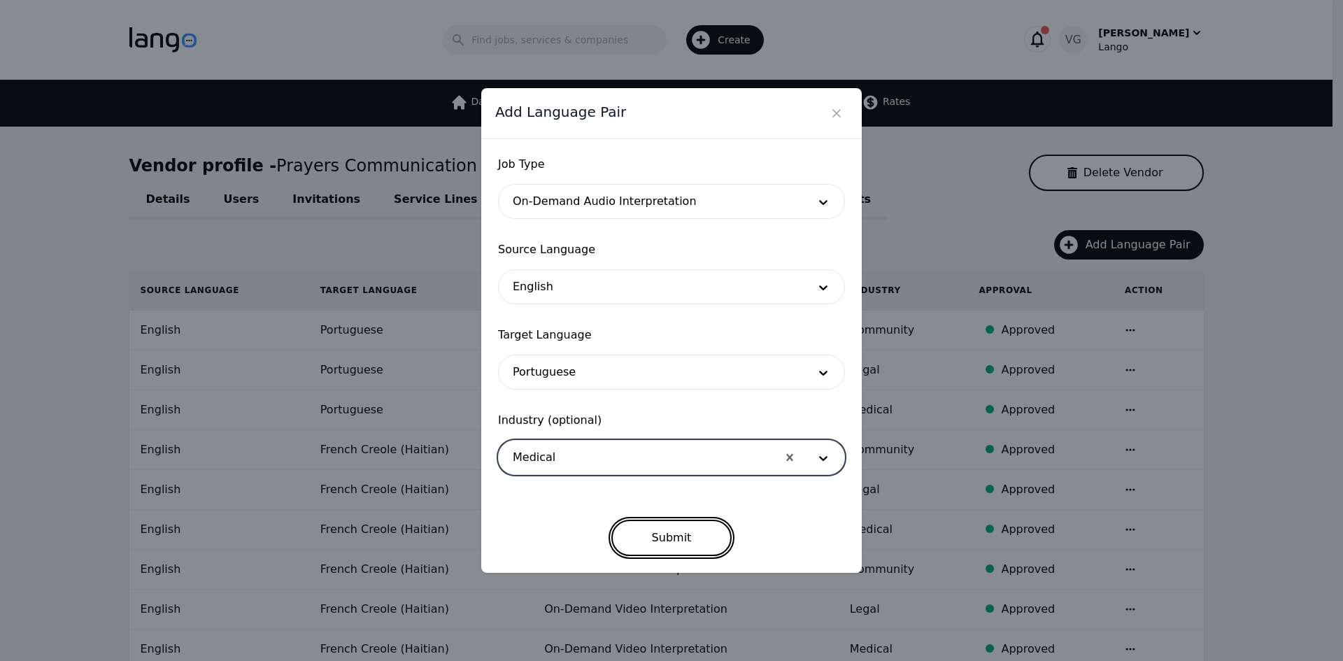
click at [667, 531] on button "Submit" at bounding box center [671, 538] width 121 height 36
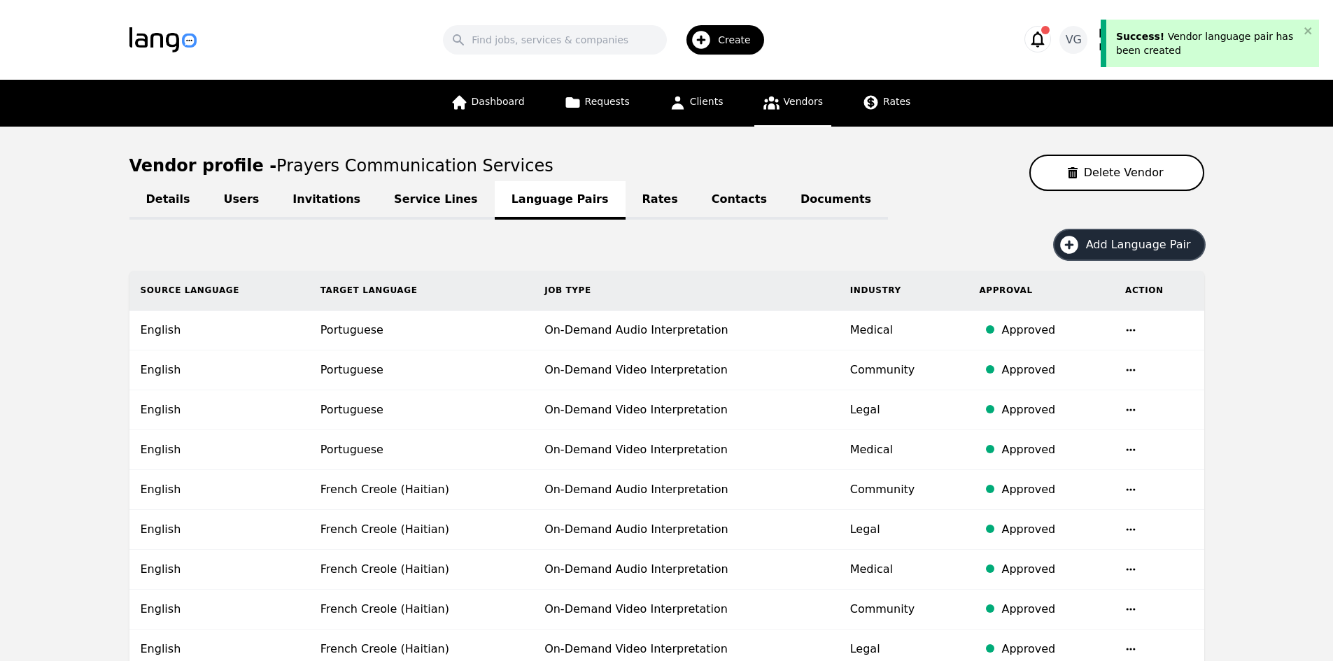
click at [1107, 240] on span "Add Language Pair" at bounding box center [1143, 244] width 115 height 17
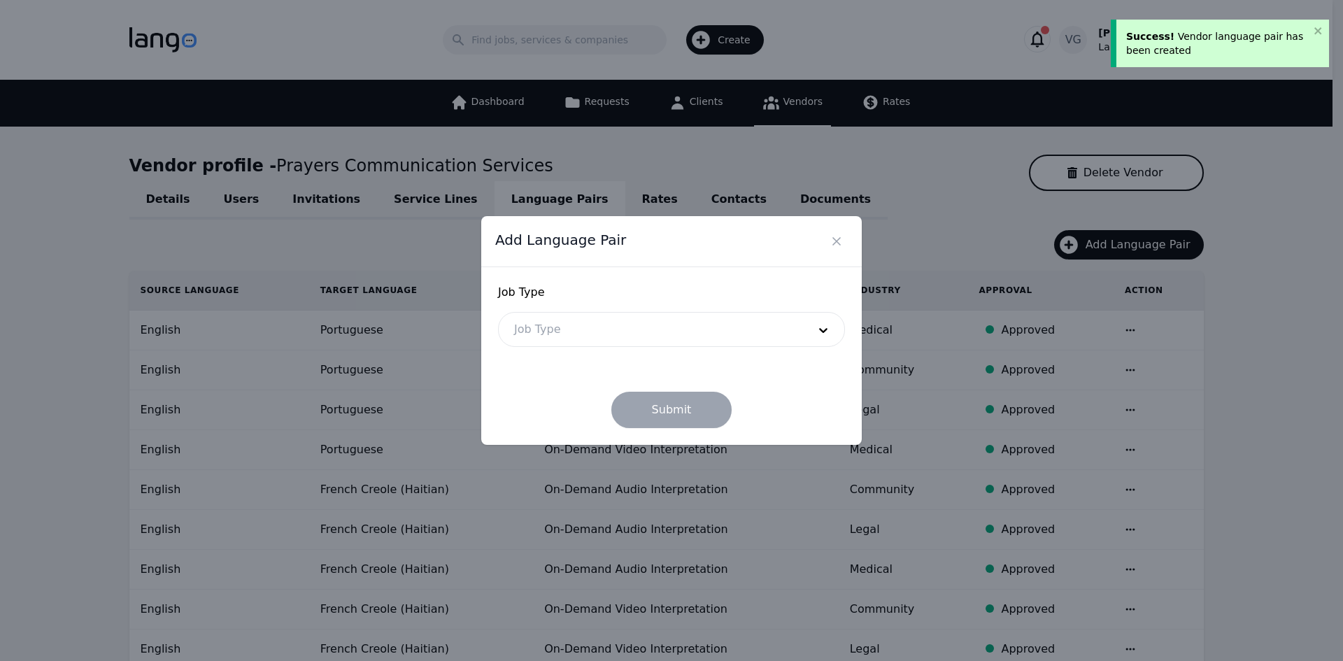
click at [638, 335] on div at bounding box center [651, 330] width 304 height 34
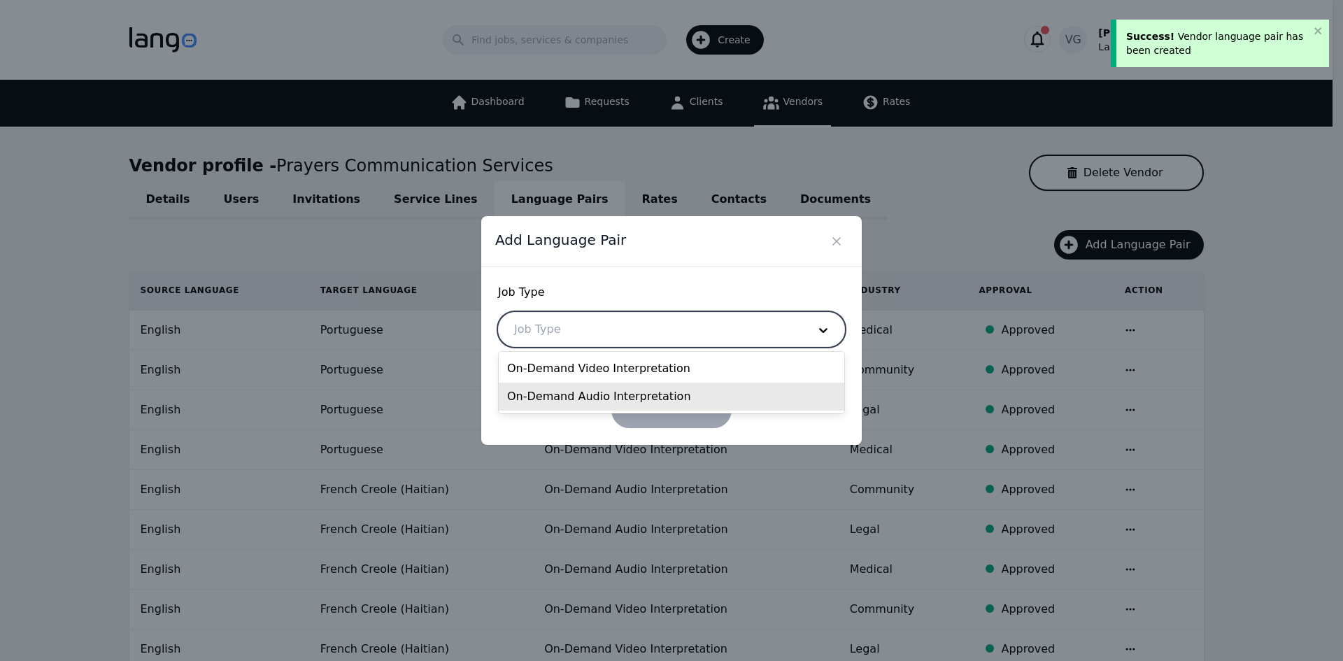
click at [588, 395] on div "On-Demand Audio Interpretation" at bounding box center [672, 397] width 346 height 28
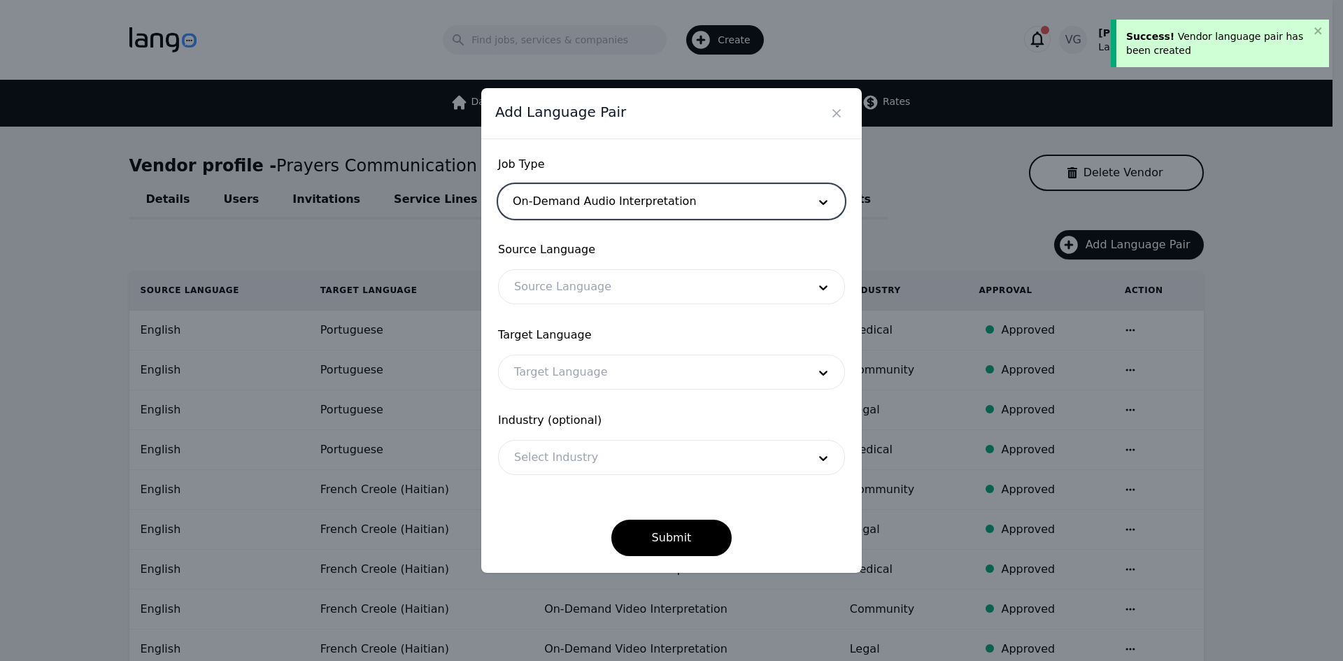
click at [578, 278] on div at bounding box center [651, 287] width 304 height 34
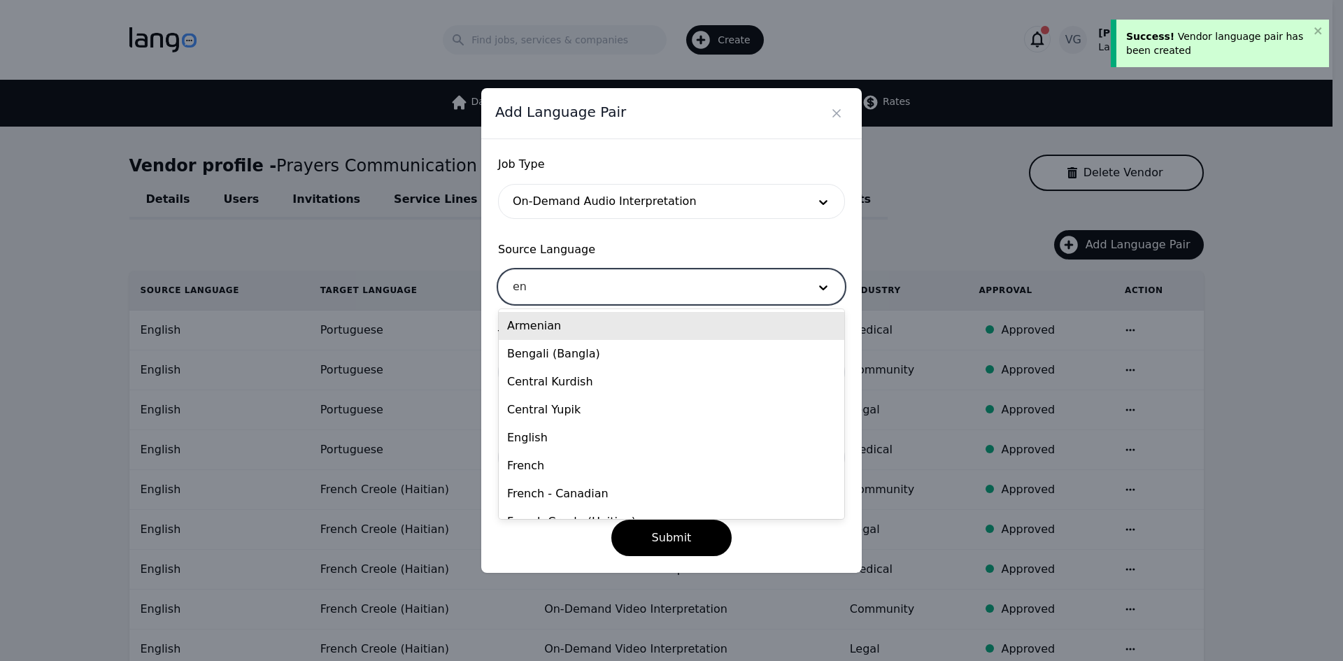
type input "eng"
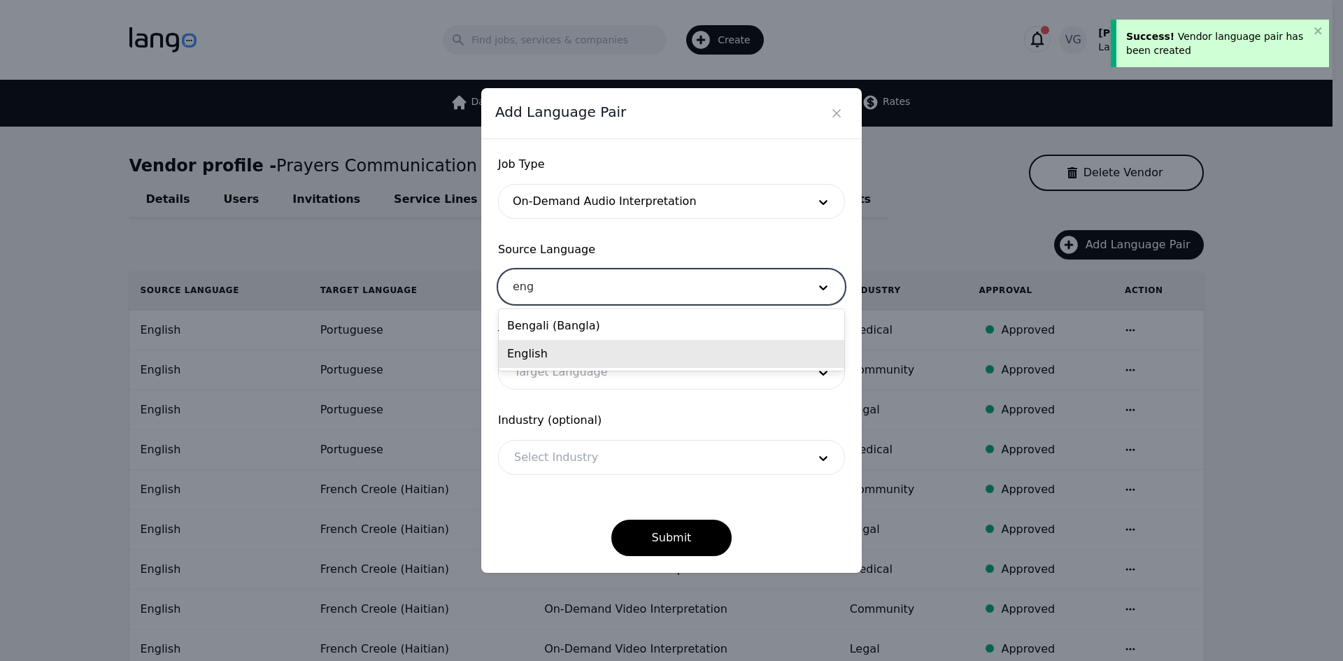
click at [565, 357] on div "English" at bounding box center [672, 354] width 346 height 28
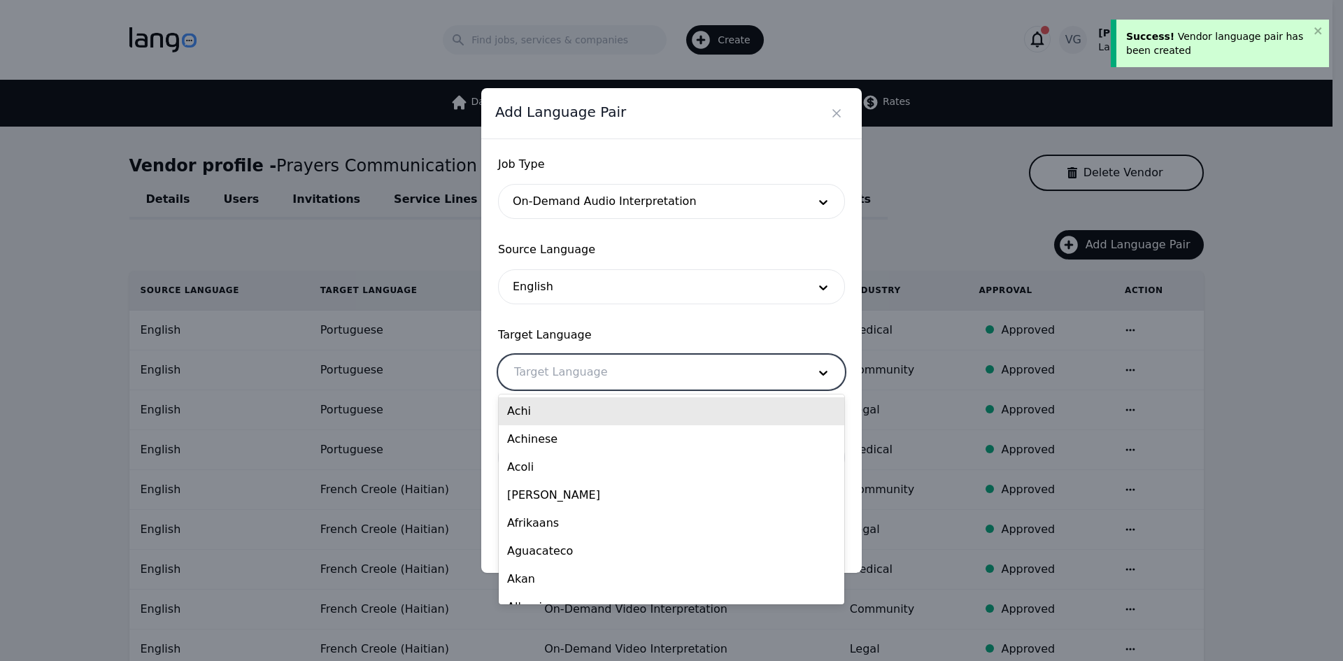
click at [574, 378] on div at bounding box center [651, 372] width 304 height 34
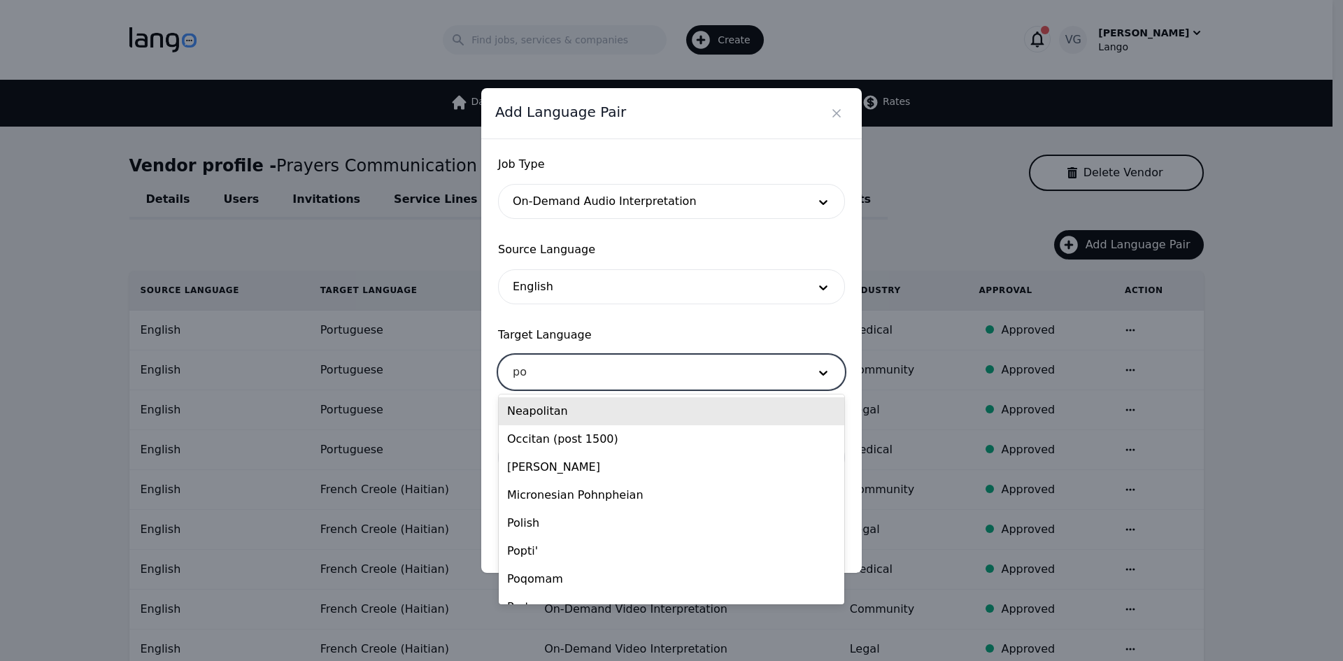
type input "por"
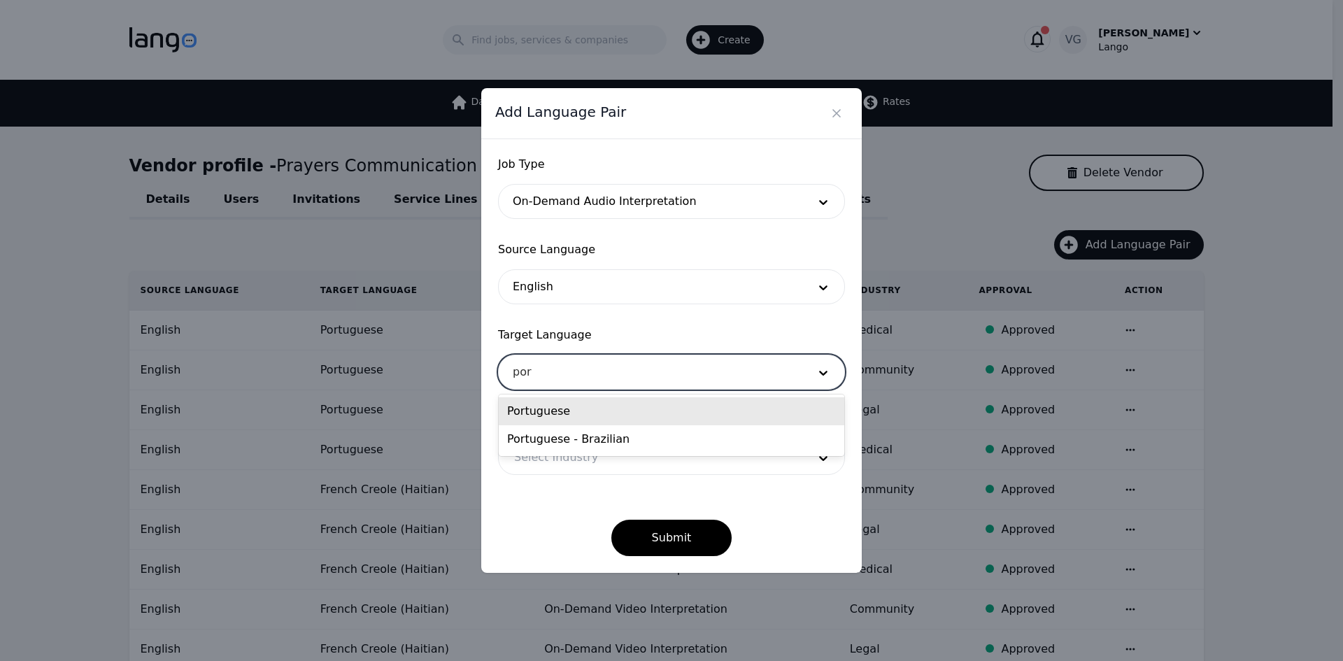
click at [565, 411] on div "Portuguese" at bounding box center [672, 411] width 346 height 28
click at [567, 453] on div at bounding box center [651, 458] width 304 height 34
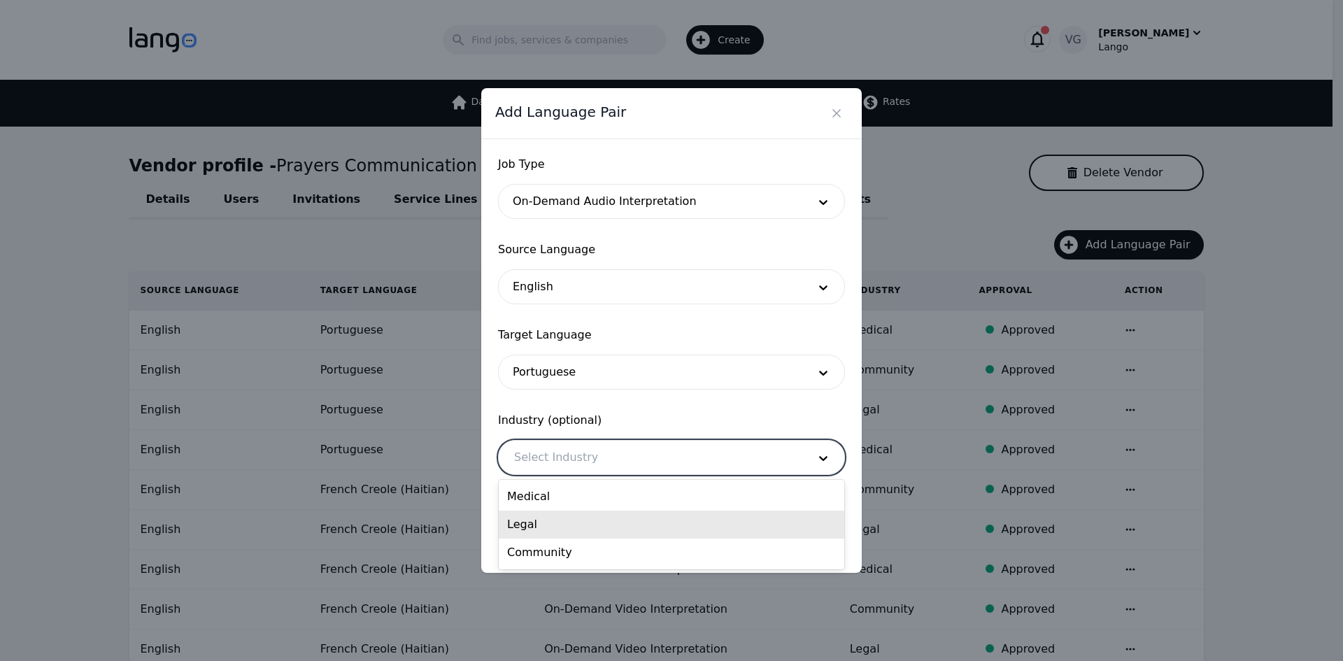
click at [581, 532] on div "Legal" at bounding box center [672, 525] width 346 height 28
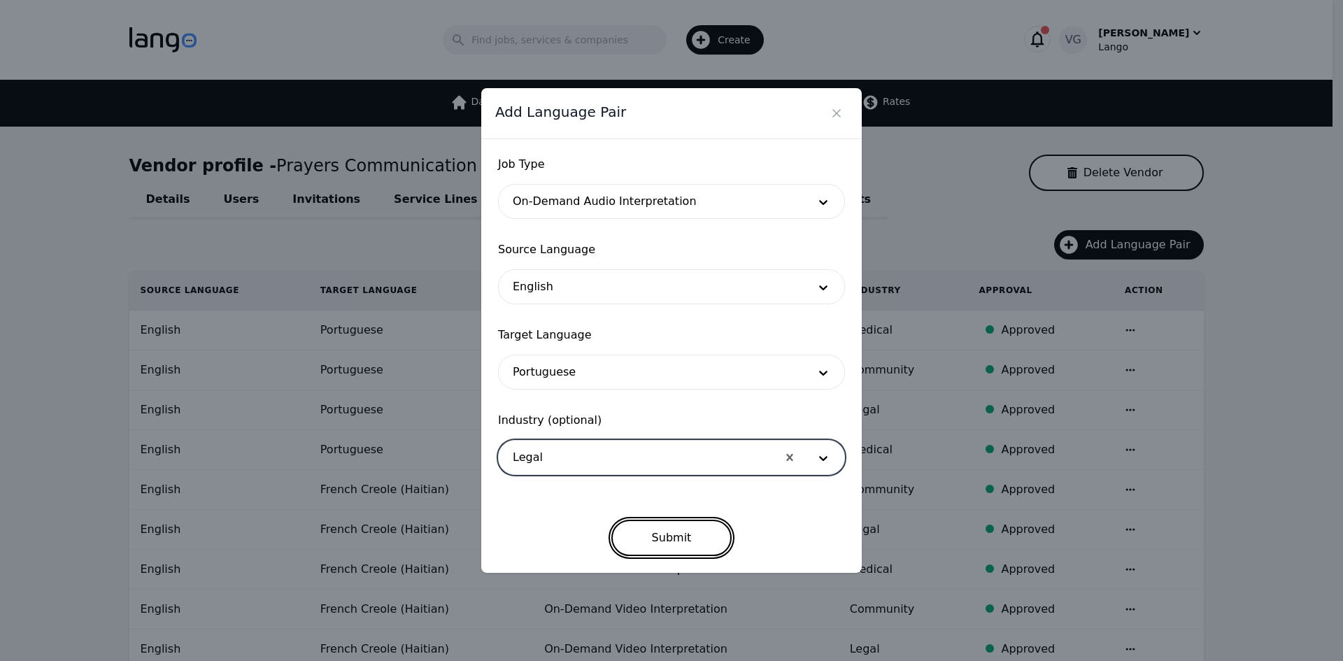
click at [681, 531] on button "Submit" at bounding box center [671, 538] width 121 height 36
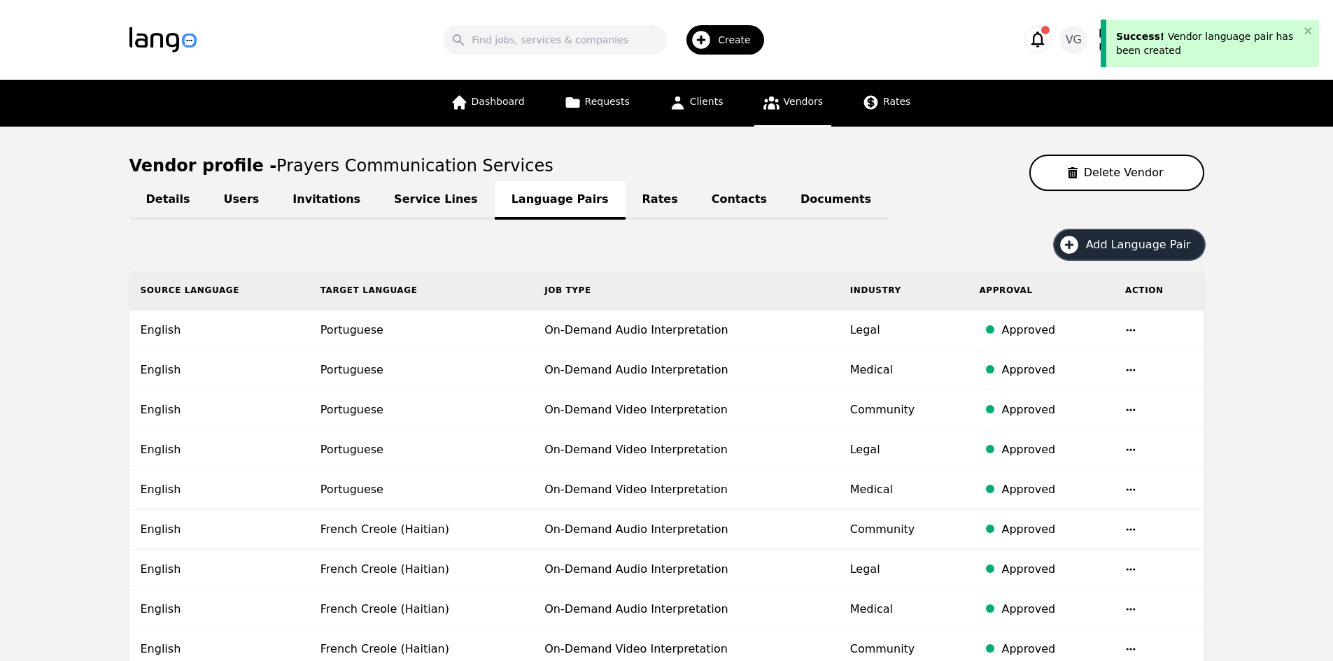
click at [1099, 244] on span "Add Language Pair" at bounding box center [1143, 244] width 115 height 17
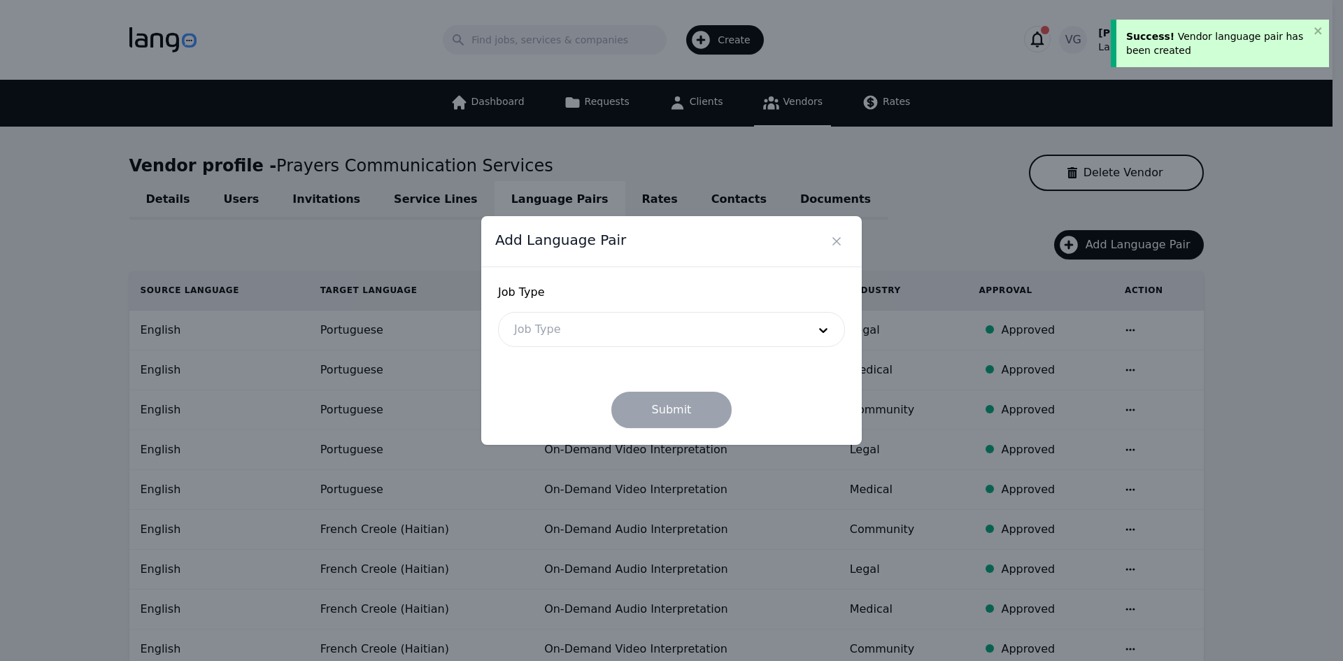
click at [682, 327] on div at bounding box center [651, 330] width 304 height 34
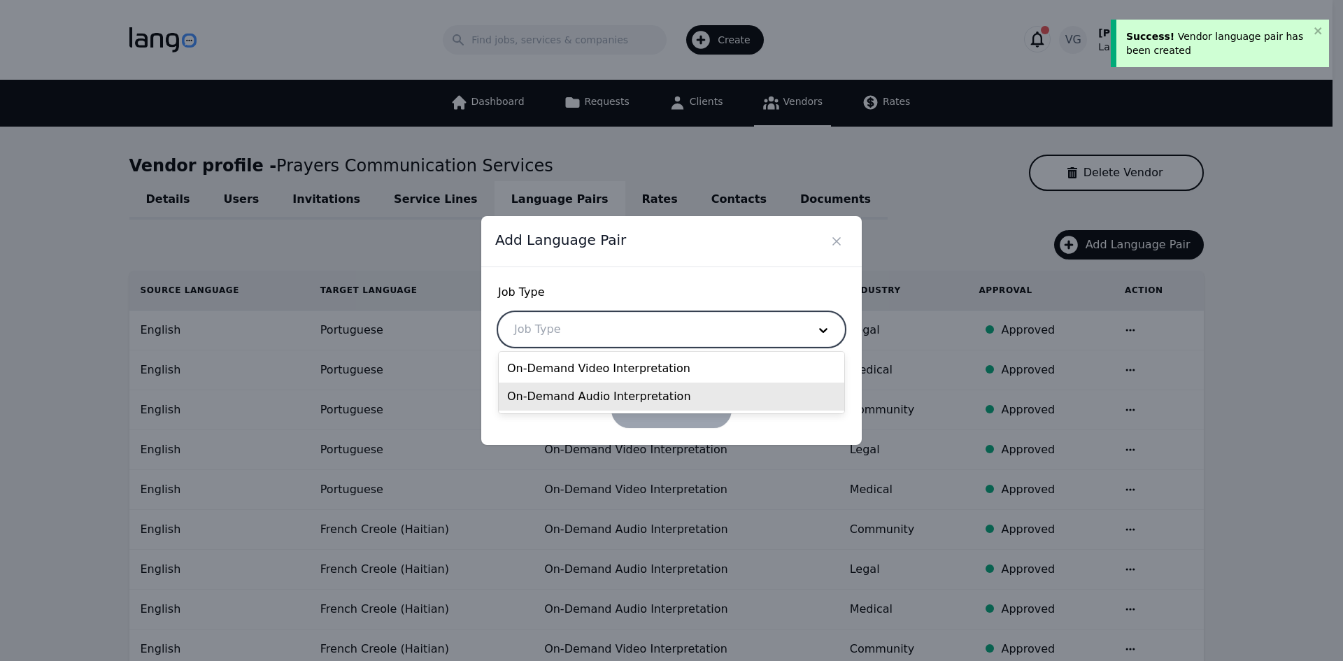
click at [637, 392] on div "On-Demand Audio Interpretation" at bounding box center [672, 397] width 346 height 28
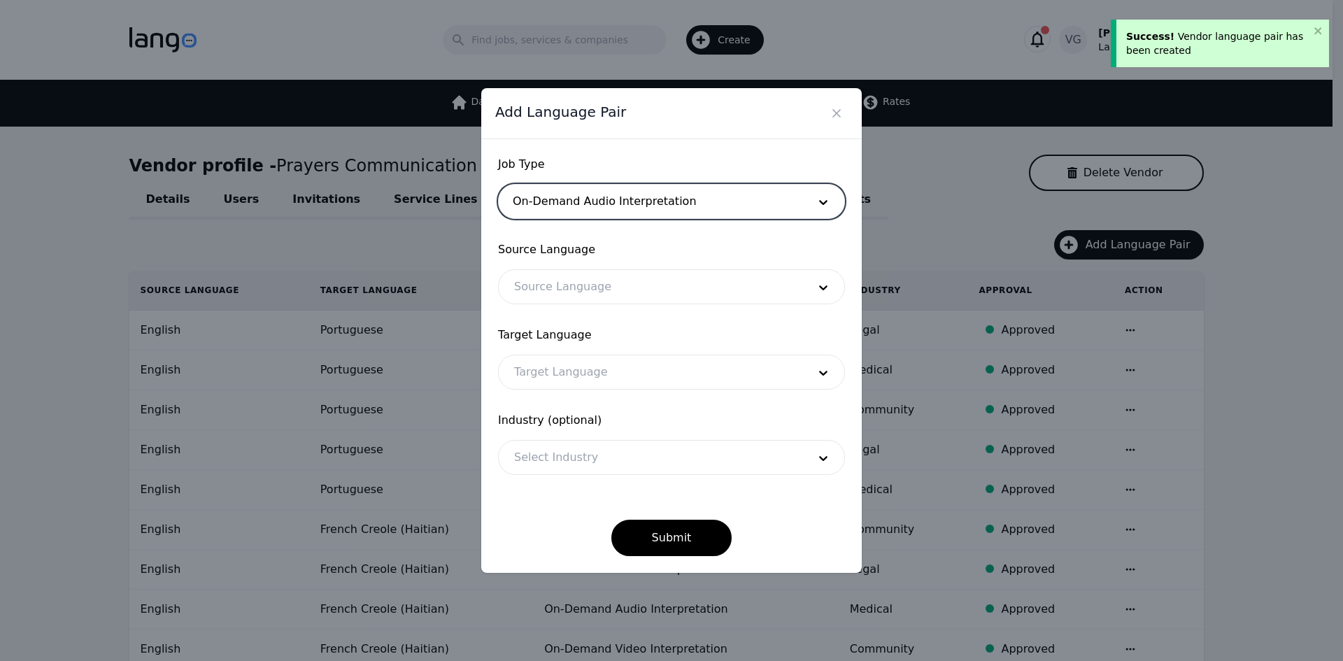
click at [587, 297] on div at bounding box center [651, 287] width 304 height 34
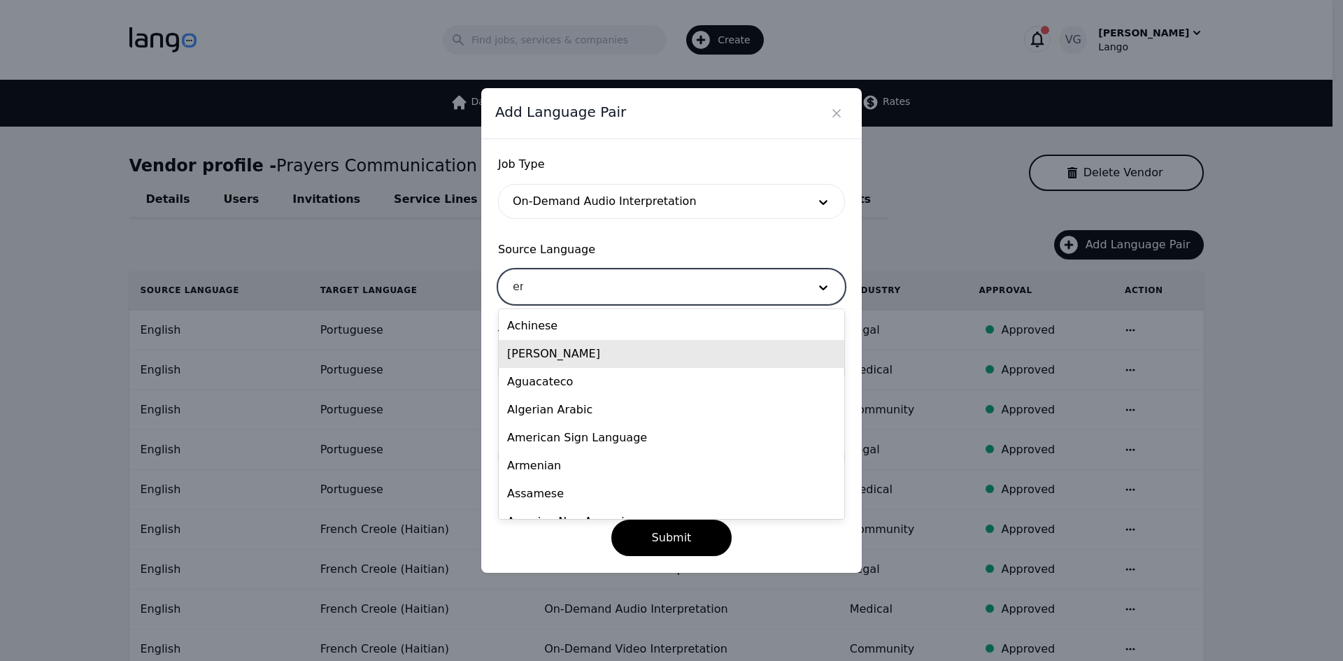
type input "eng"
click at [583, 349] on div "English" at bounding box center [672, 354] width 346 height 28
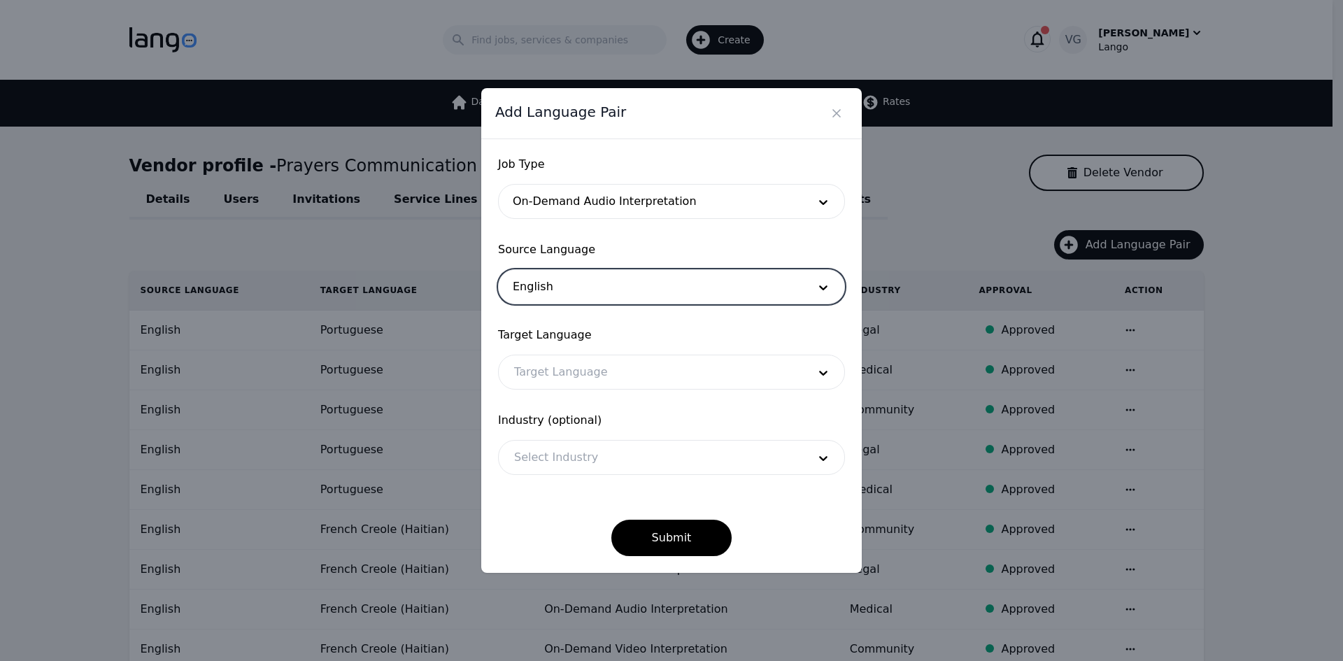
click at [576, 370] on div at bounding box center [651, 372] width 304 height 34
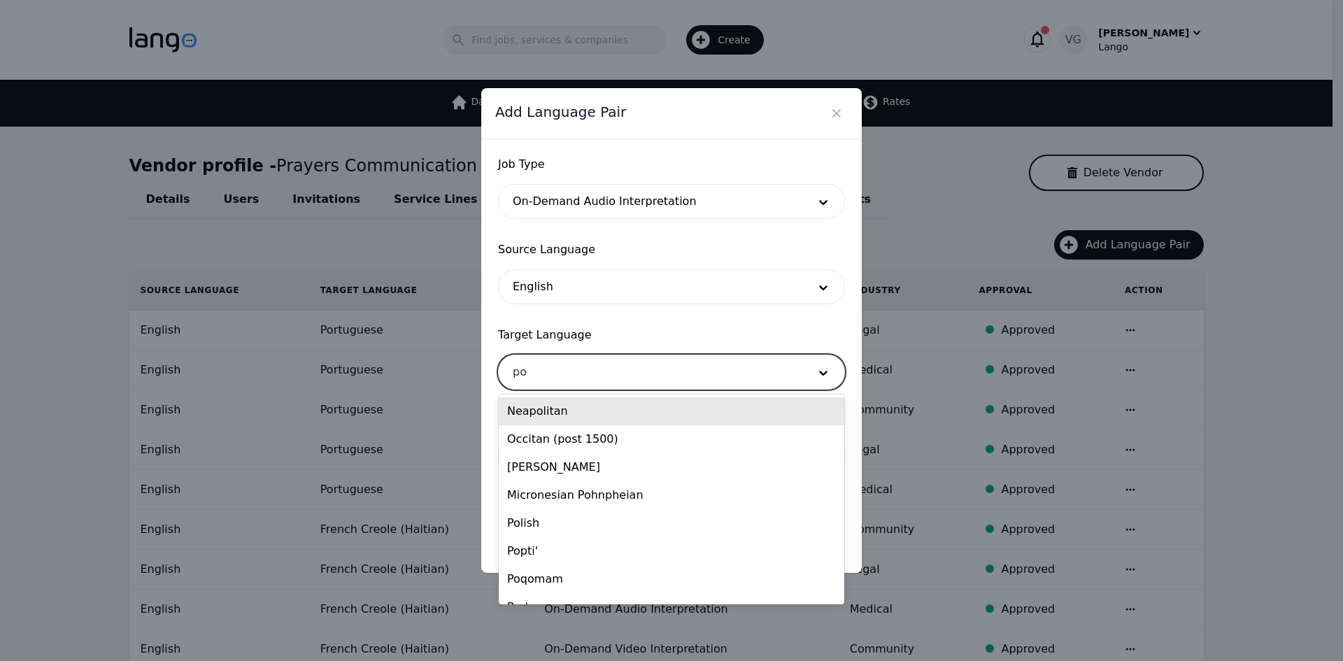
type input "por"
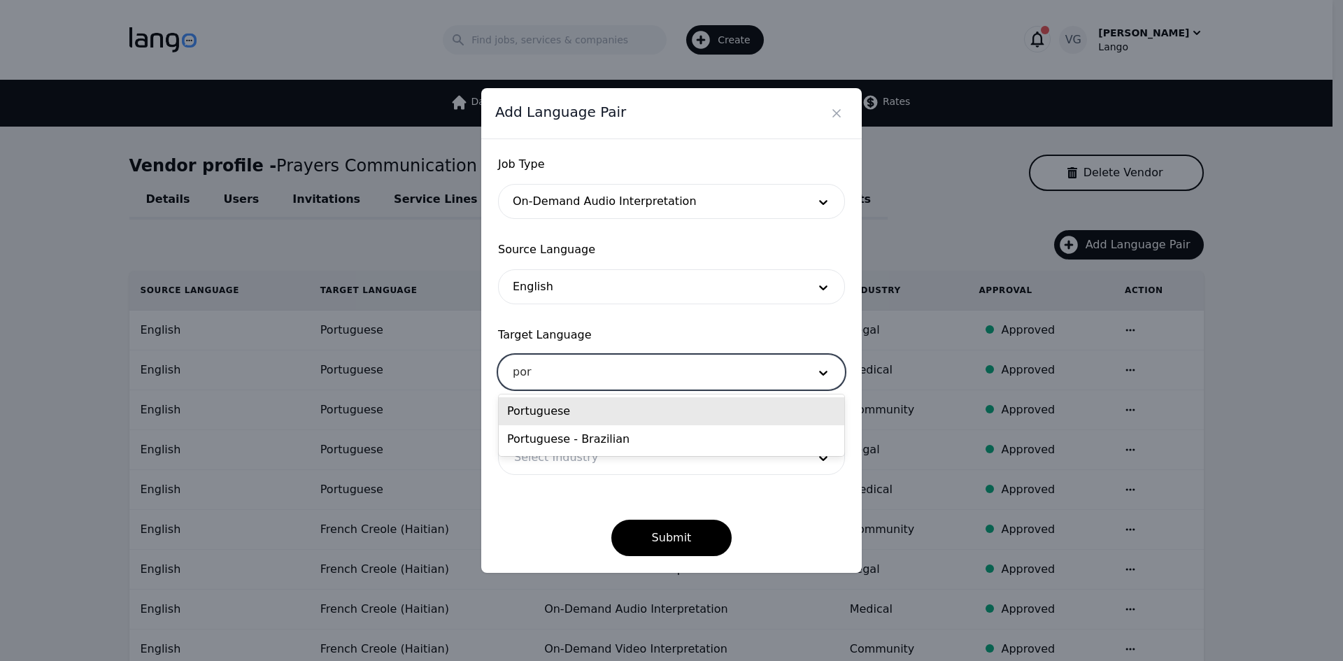
click at [567, 404] on div "Portuguese" at bounding box center [672, 411] width 346 height 28
click at [568, 446] on div at bounding box center [651, 458] width 304 height 34
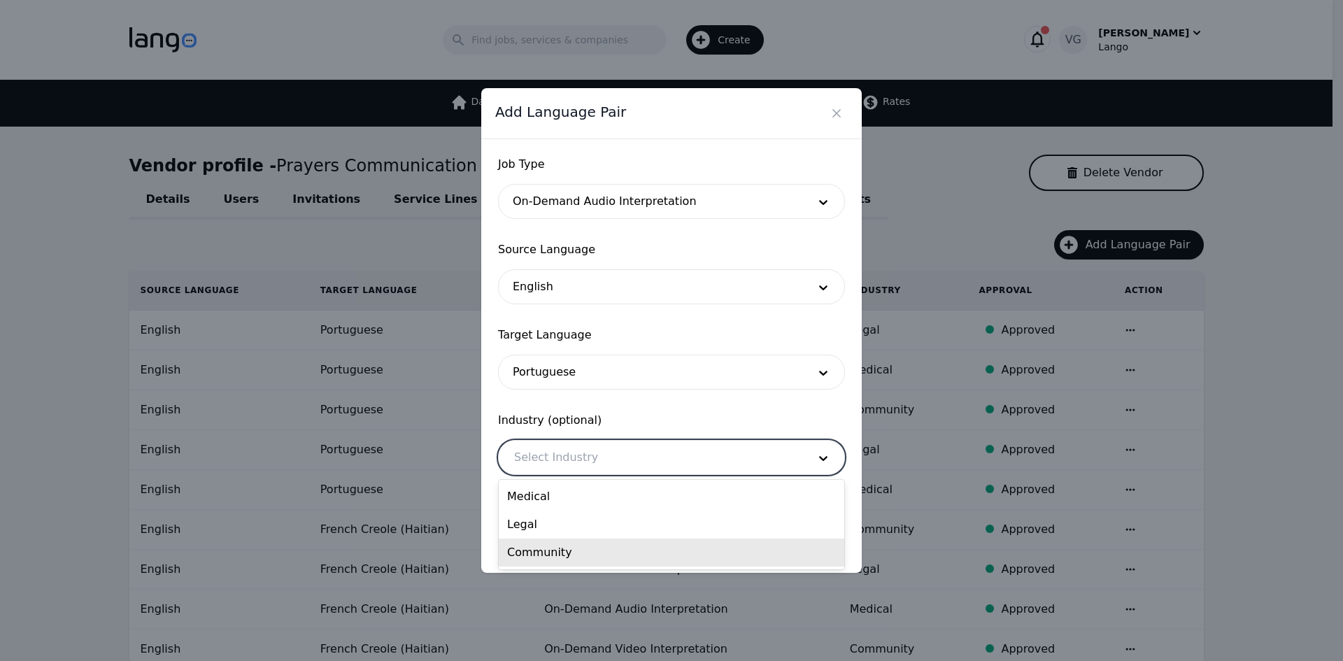
click at [560, 551] on div "Community" at bounding box center [672, 553] width 346 height 28
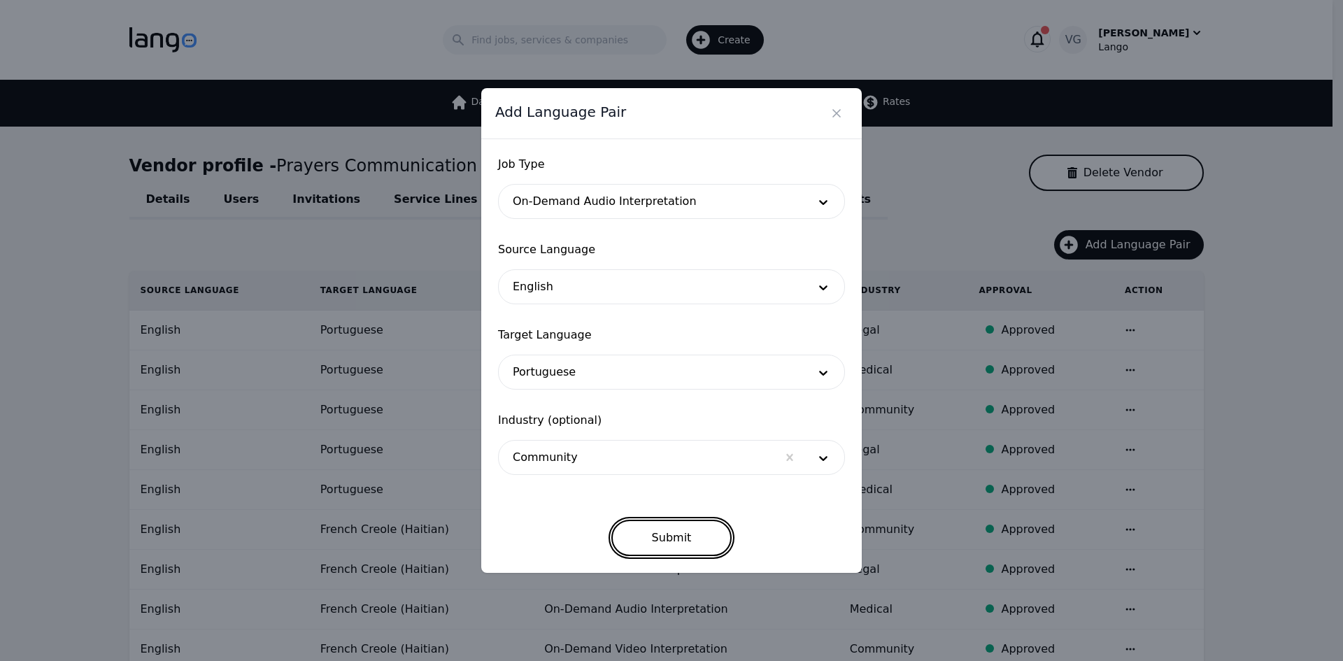
click at [665, 537] on button "Submit" at bounding box center [671, 538] width 121 height 36
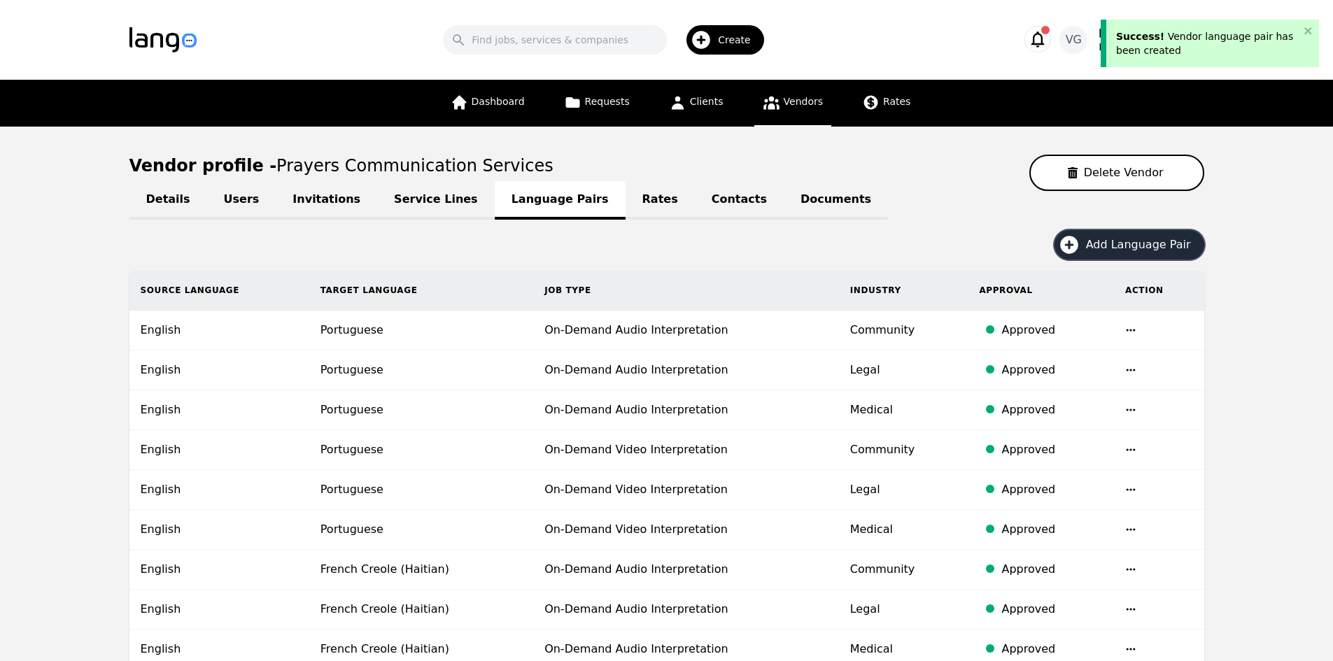
scroll to position [70, 0]
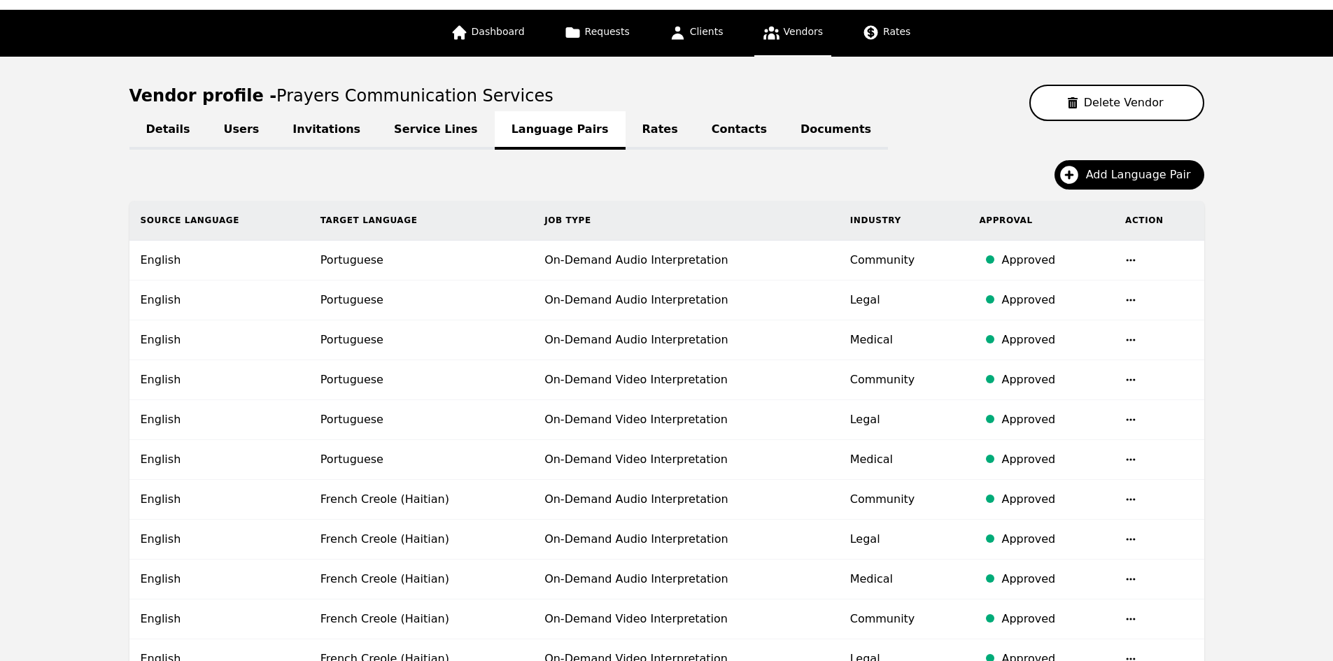
click at [20, 396] on main "Vendor profile - Prayers Communication Services Delete Vendor Details Users Inv…" at bounding box center [666, 556] width 1333 height 998
click at [1105, 178] on span "Add Language Pair" at bounding box center [1143, 175] width 115 height 17
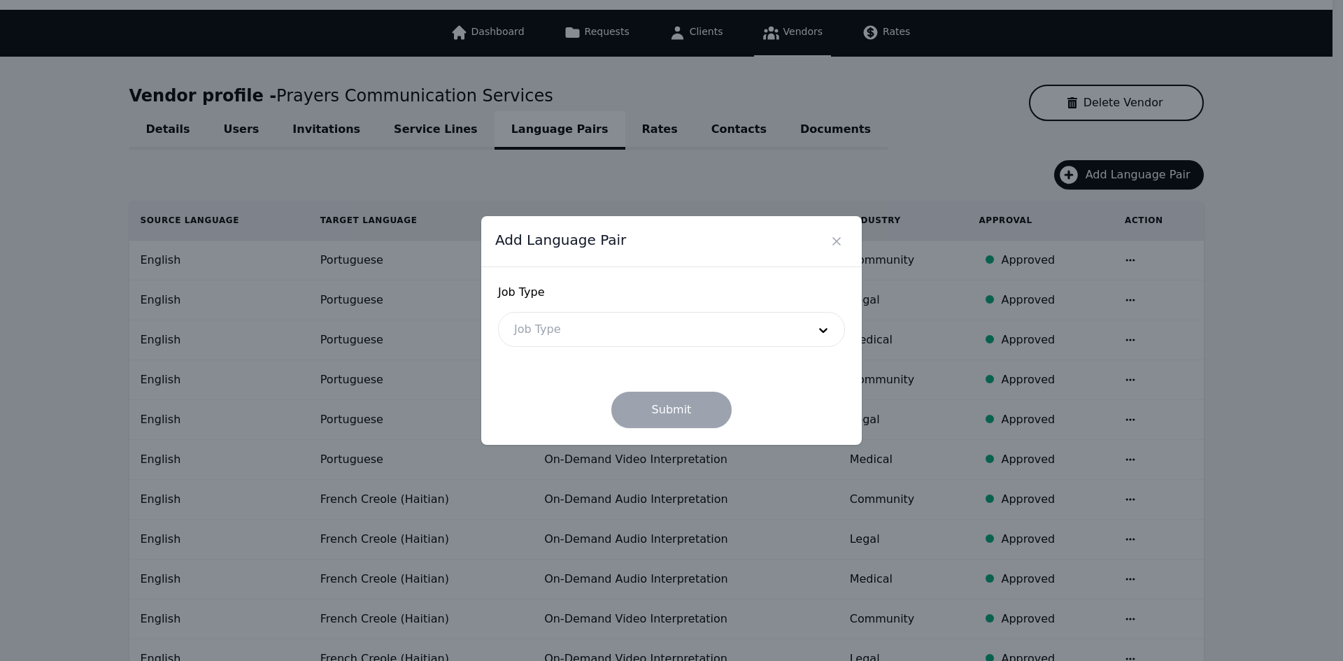
drag, startPoint x: 111, startPoint y: 224, endPoint x: 282, endPoint y: 211, distance: 171.9
click at [111, 224] on div "Add Language Pair Job Type Job Type Submit" at bounding box center [671, 330] width 1343 height 661
click at [616, 326] on div at bounding box center [651, 330] width 304 height 34
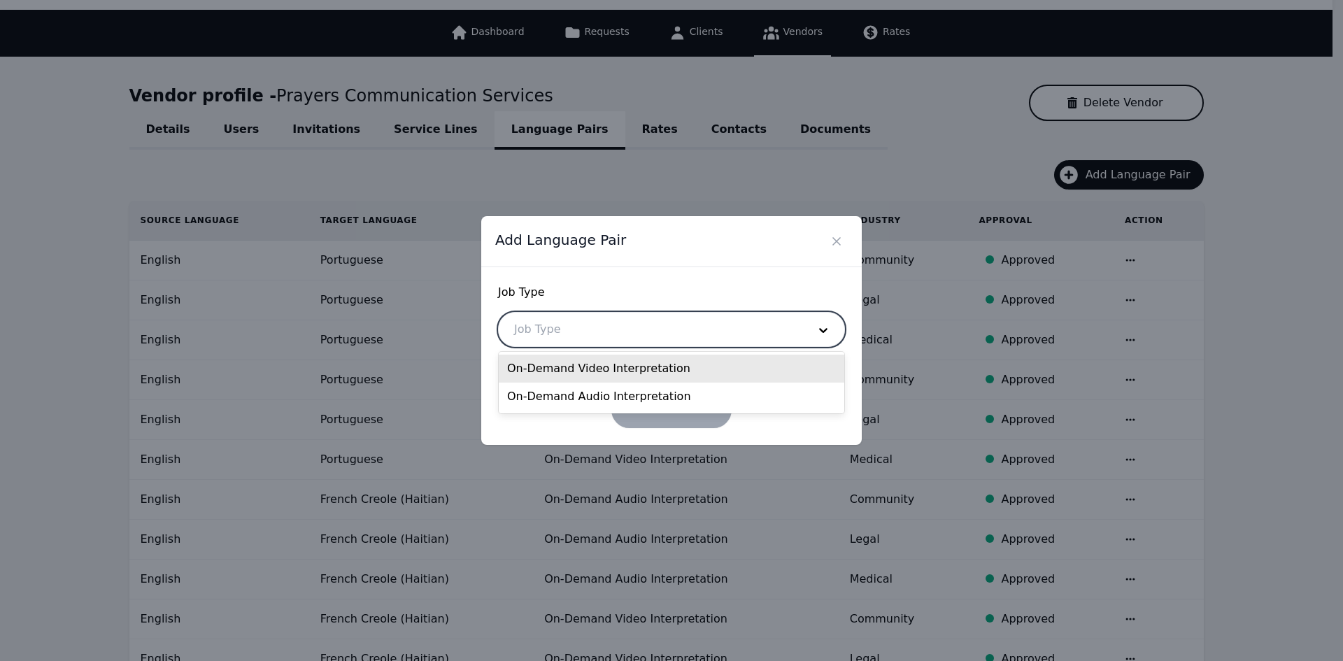
click at [611, 370] on div "On-Demand Video Interpretation" at bounding box center [672, 369] width 346 height 28
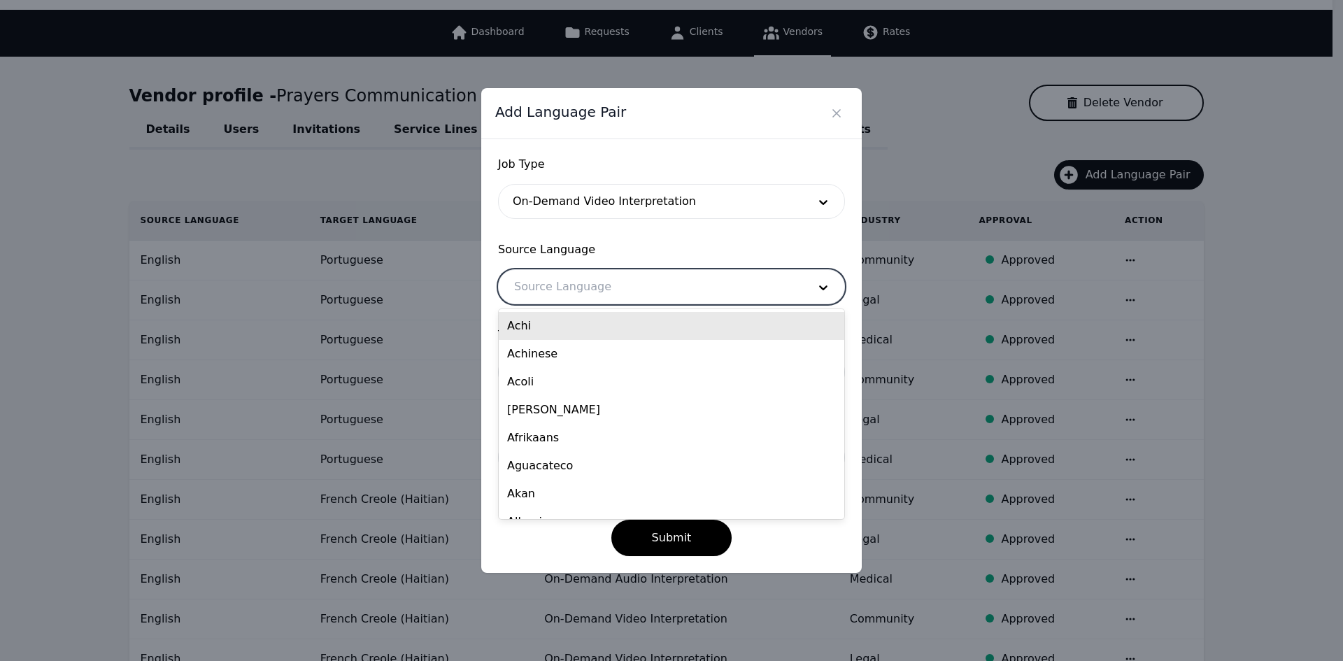
click at [571, 288] on div at bounding box center [651, 287] width 304 height 34
type input "eng"
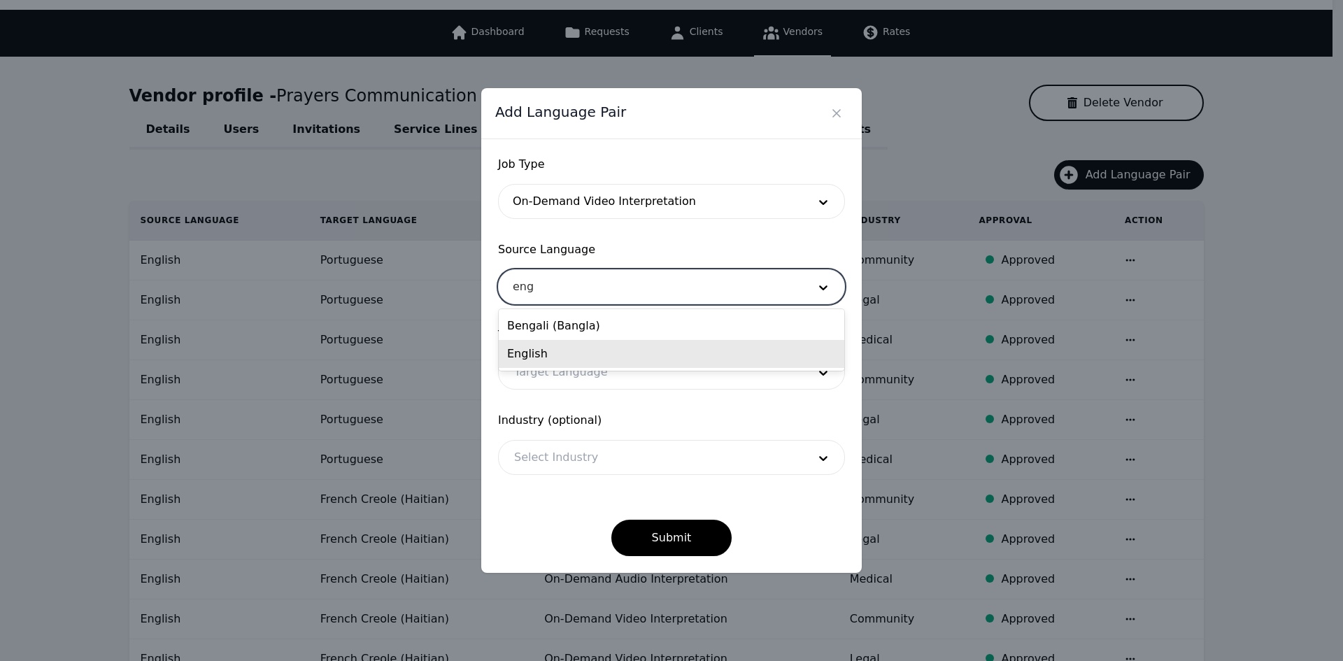
click at [568, 354] on div "English" at bounding box center [672, 354] width 346 height 28
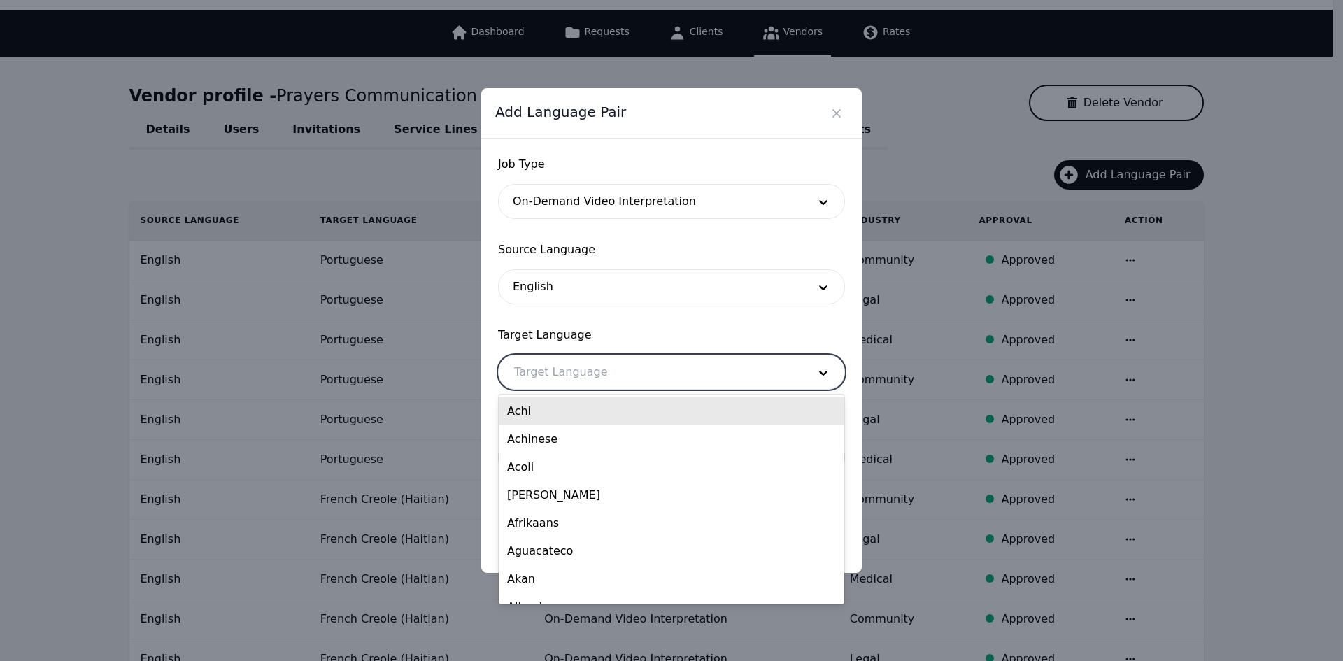
click at [558, 376] on div at bounding box center [651, 372] width 304 height 34
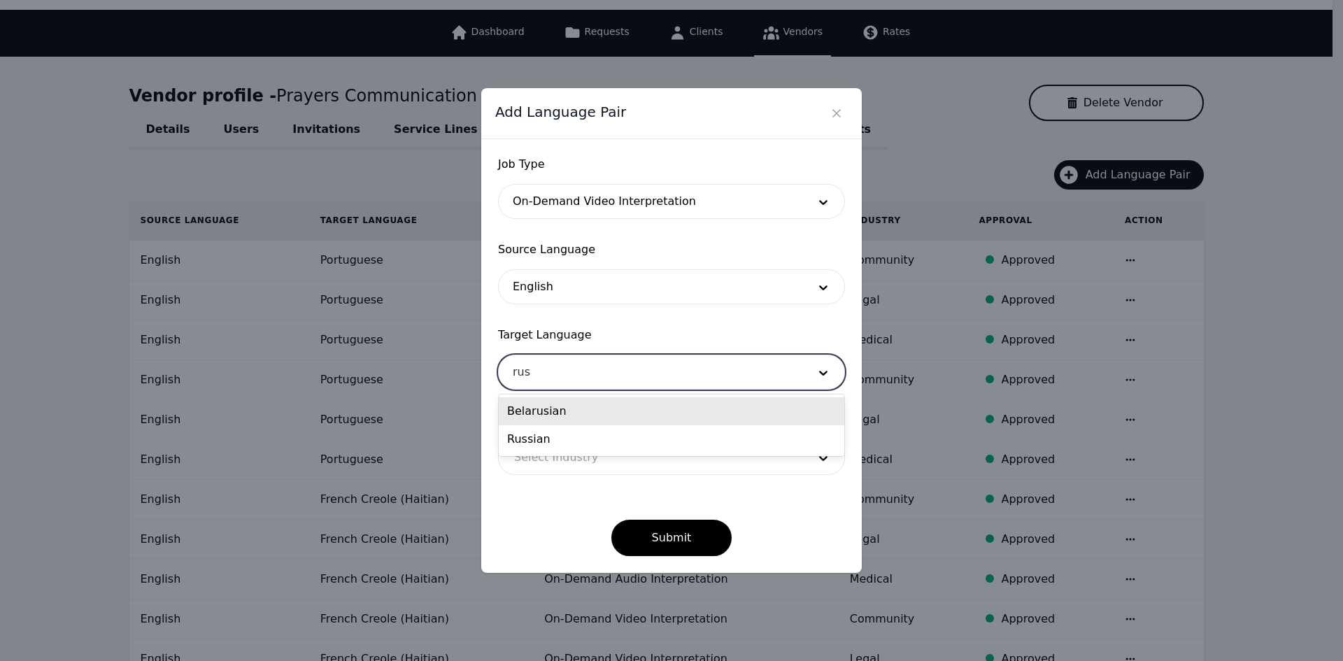
type input "[PERSON_NAME]"
click at [546, 412] on div "Russian" at bounding box center [672, 411] width 346 height 28
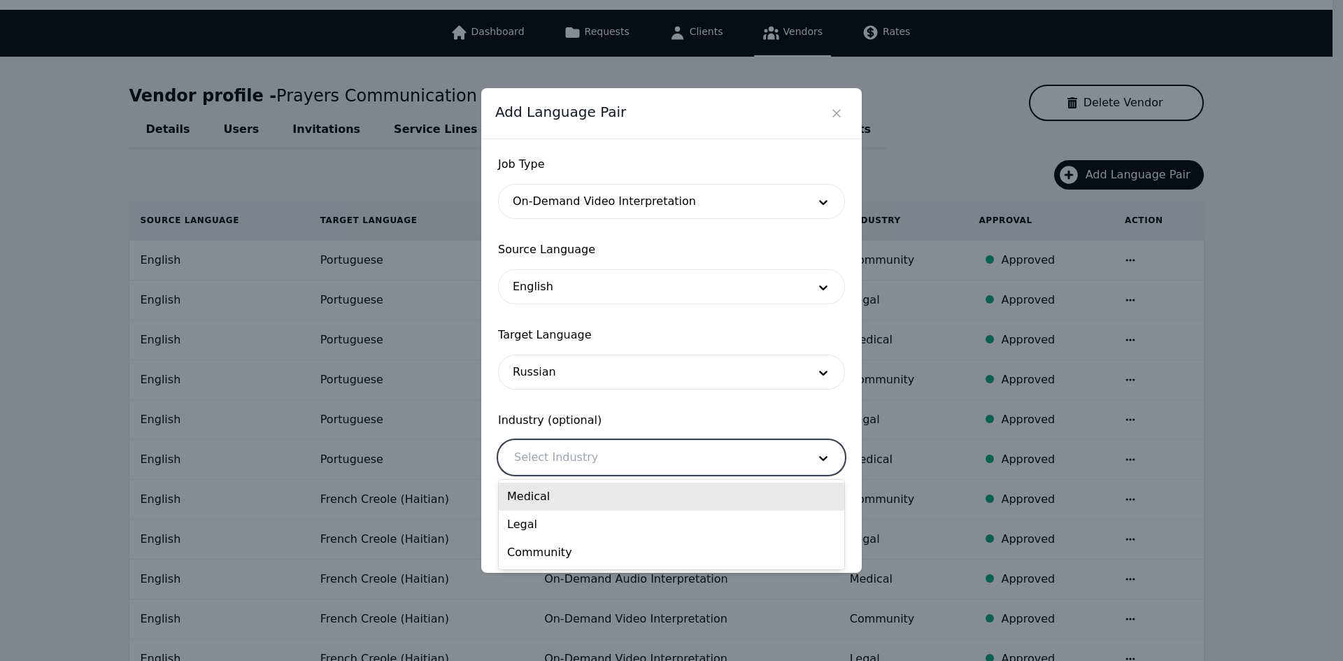
click at [556, 464] on div at bounding box center [651, 458] width 304 height 34
click at [554, 497] on div "Medical" at bounding box center [672, 497] width 346 height 28
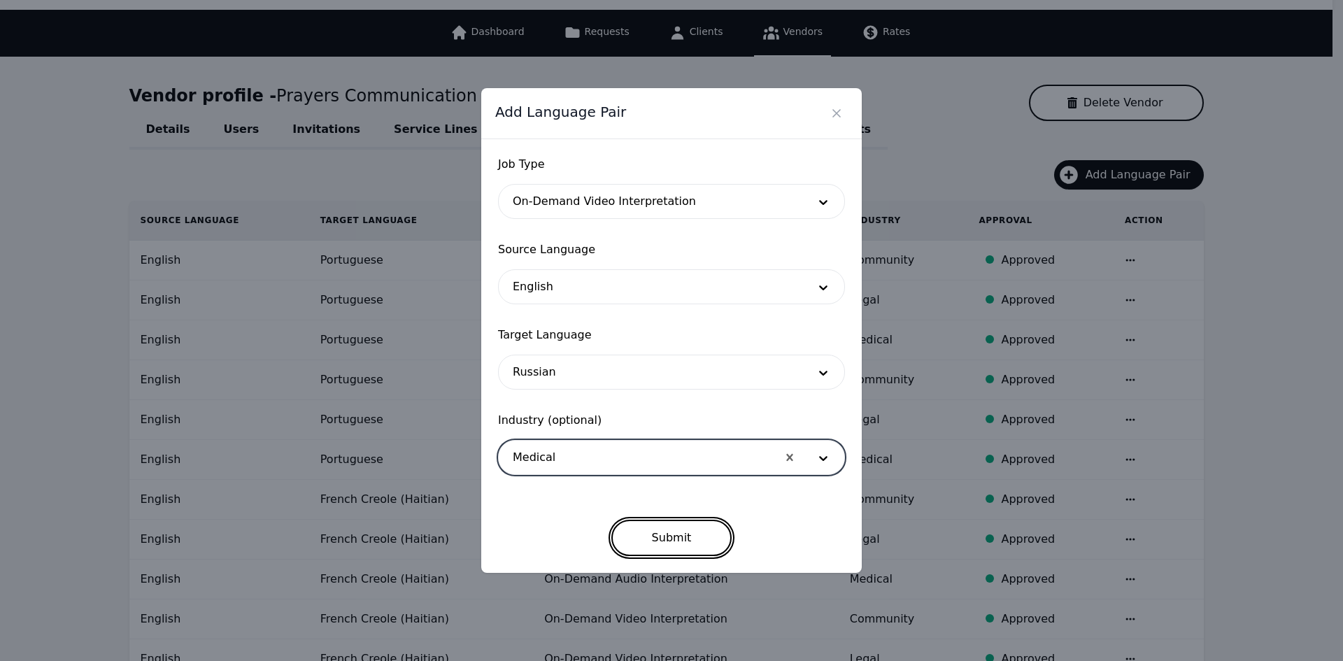
click at [651, 539] on button "Submit" at bounding box center [671, 538] width 121 height 36
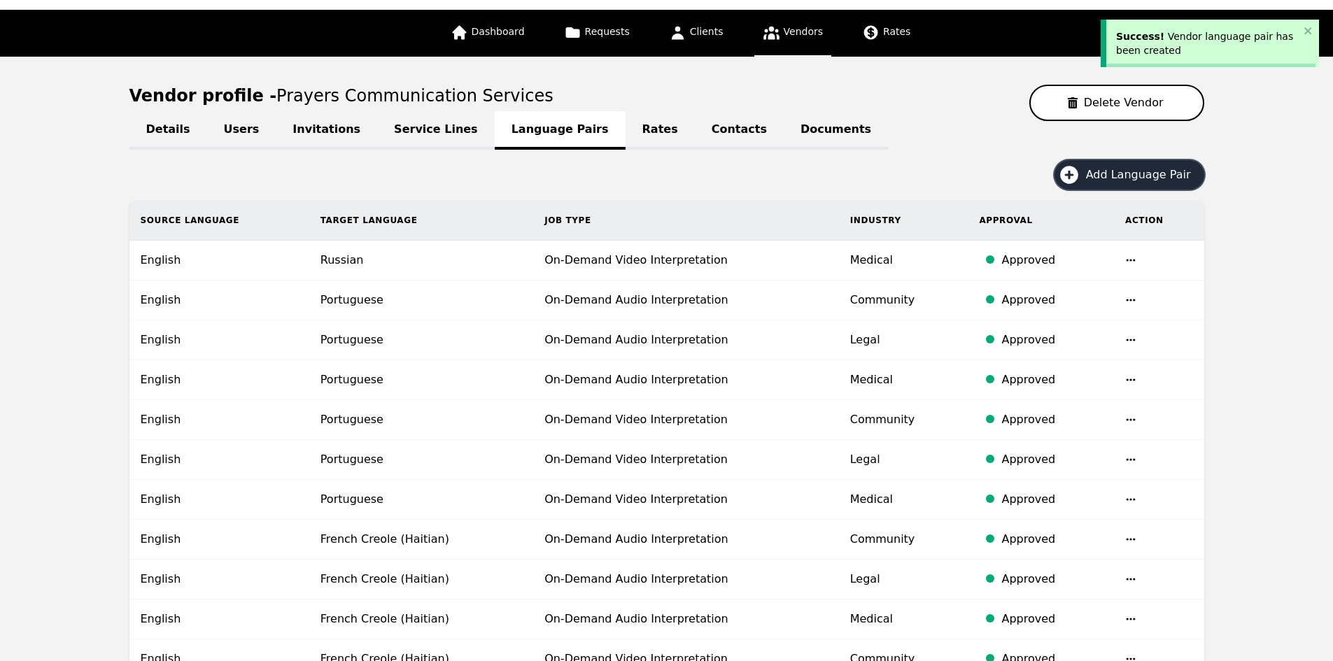
click at [1102, 185] on button "Add Language Pair" at bounding box center [1129, 174] width 150 height 29
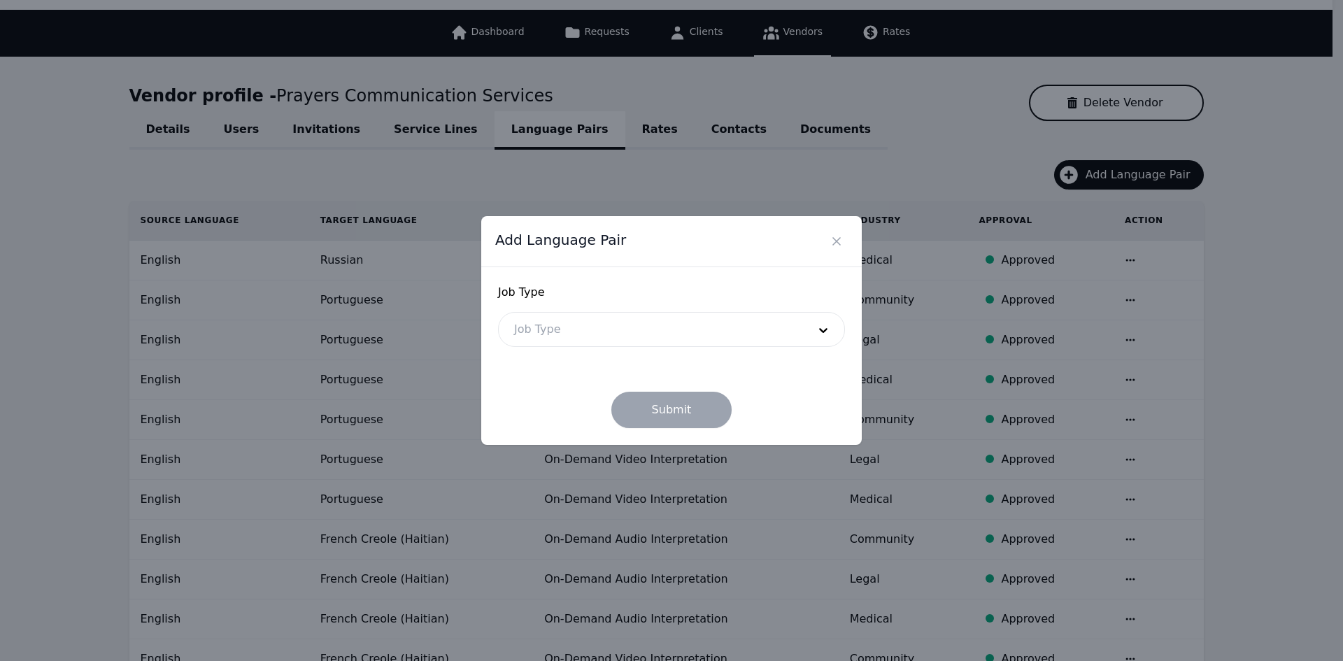
click at [623, 337] on div at bounding box center [651, 330] width 304 height 34
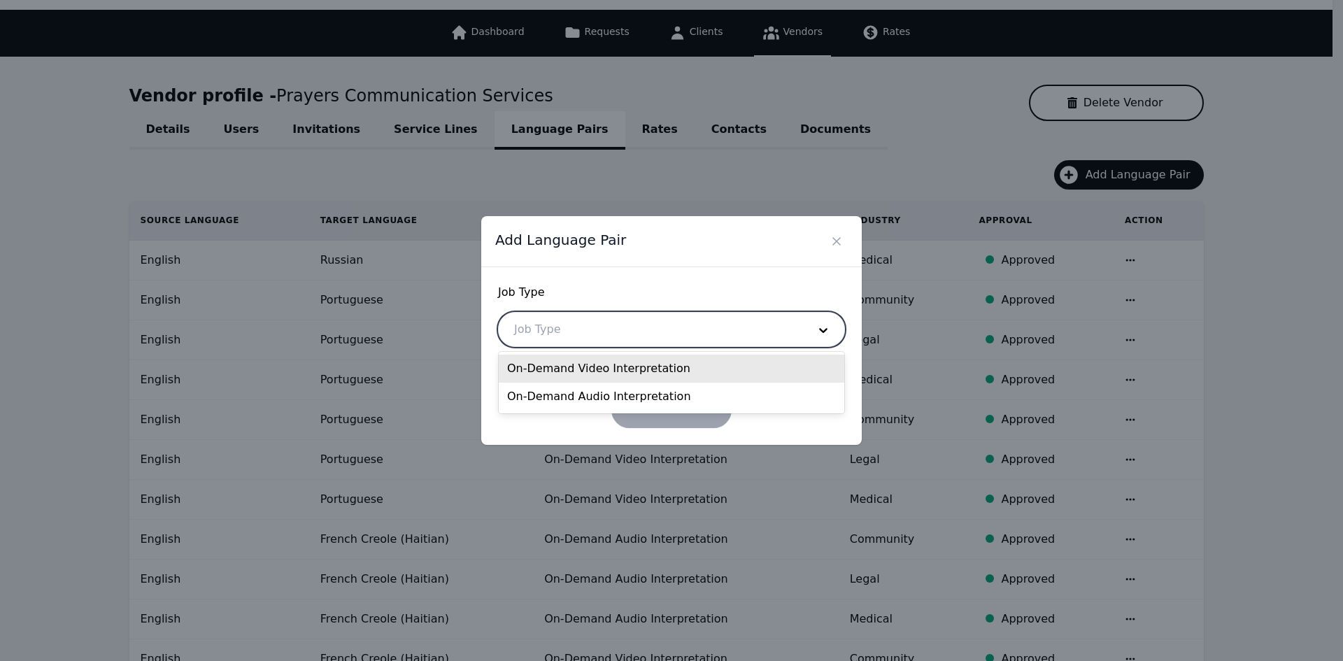
click at [595, 376] on div "On-Demand Video Interpretation" at bounding box center [672, 369] width 346 height 28
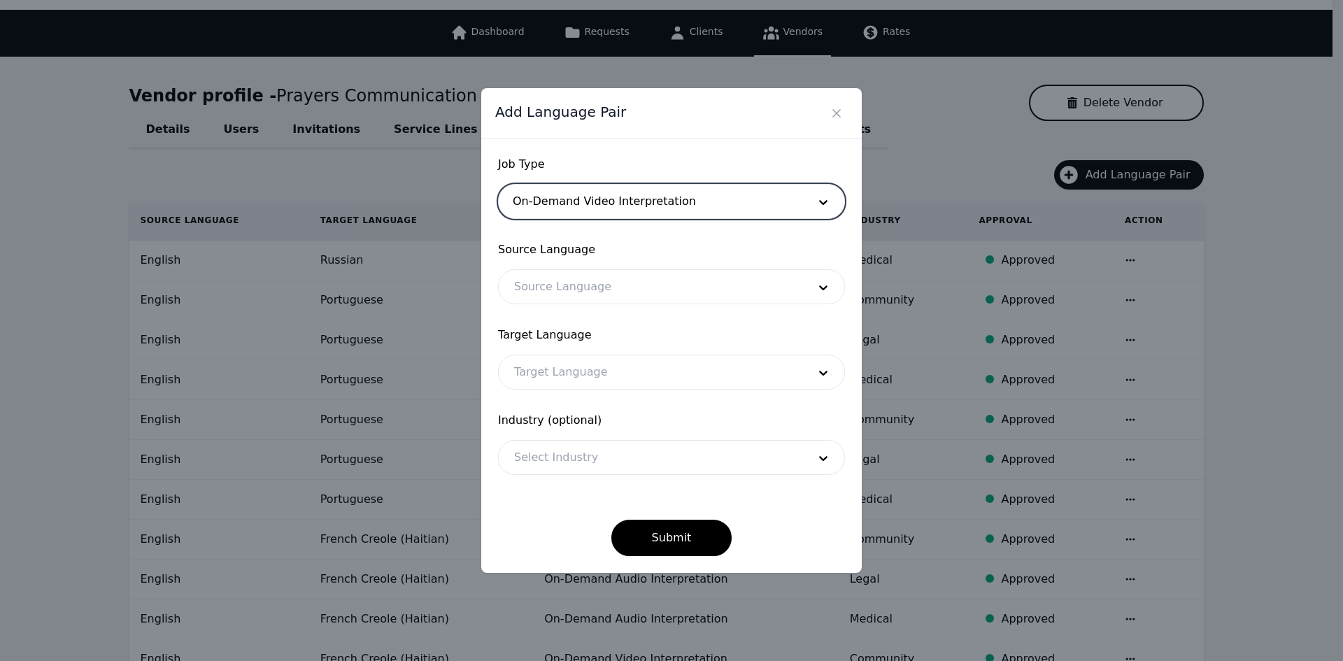
click at [591, 293] on div at bounding box center [651, 287] width 304 height 34
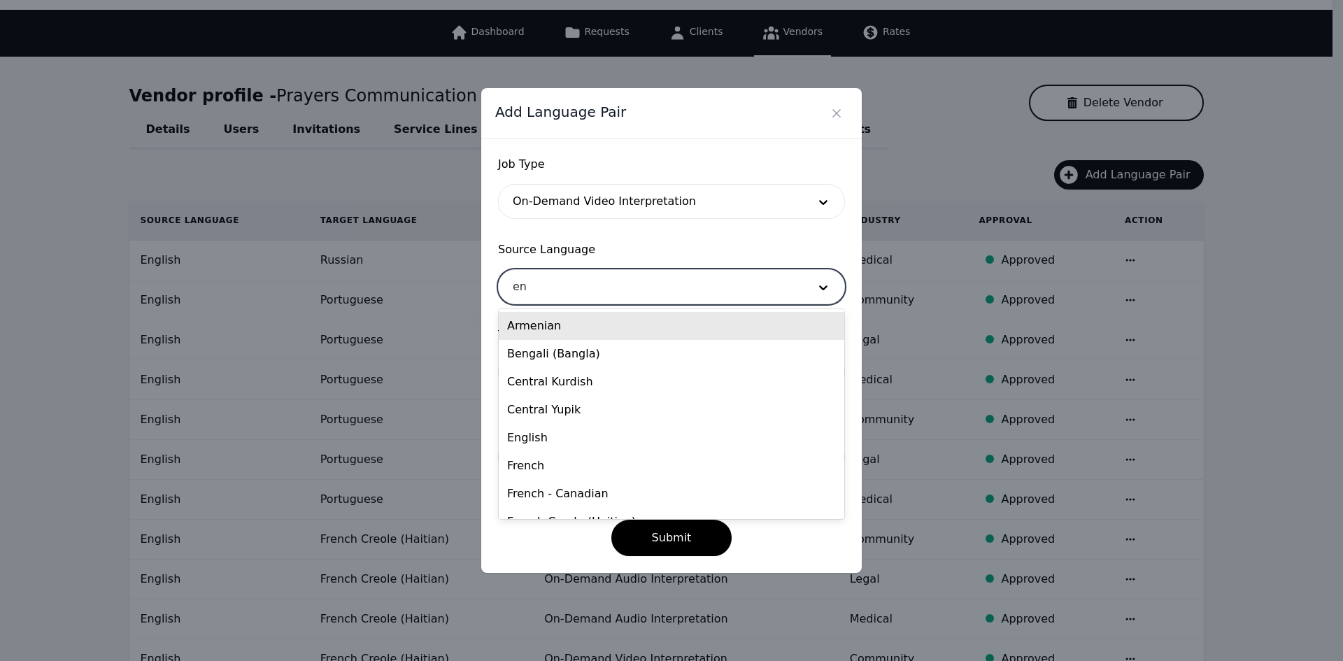
type input "eng"
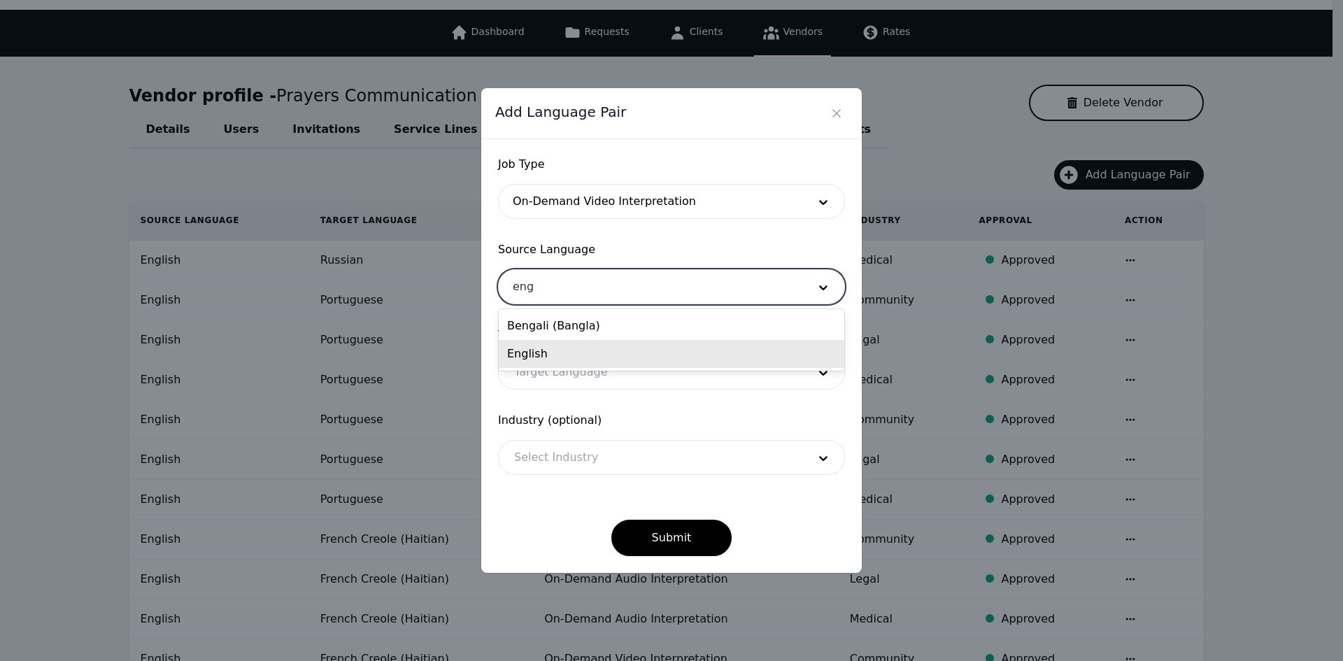
click at [565, 351] on div "English" at bounding box center [672, 354] width 346 height 28
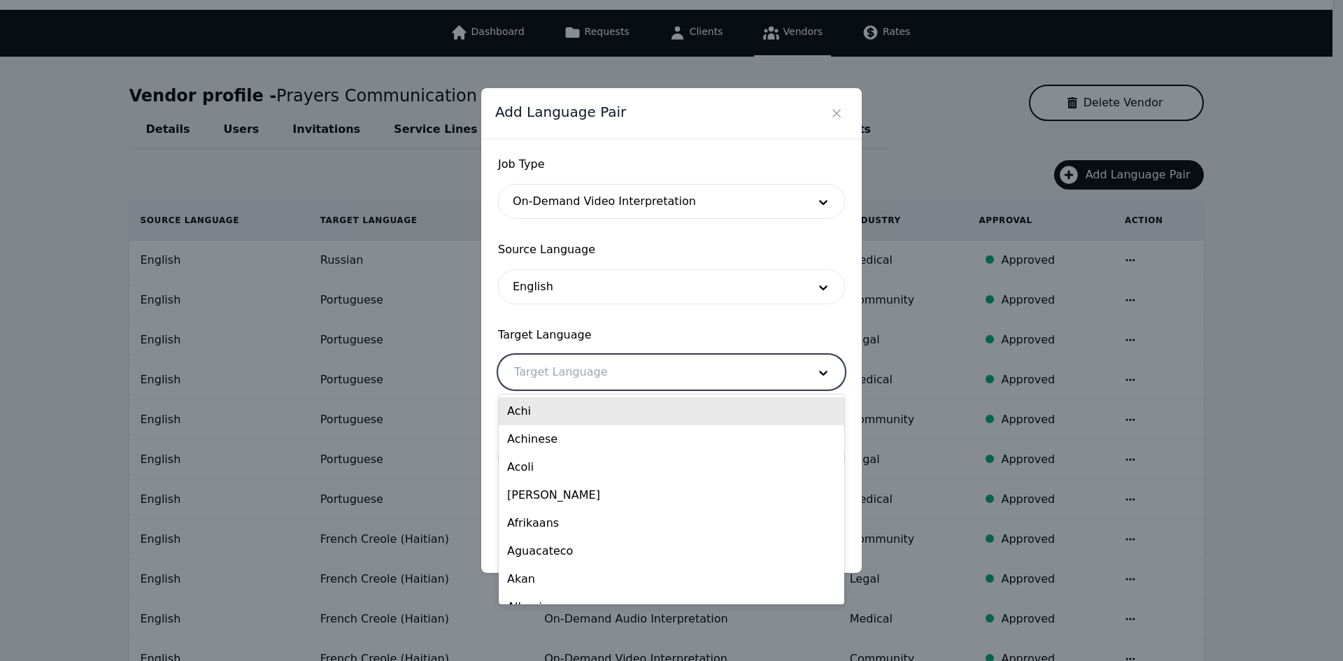
click at [558, 369] on div at bounding box center [651, 372] width 304 height 34
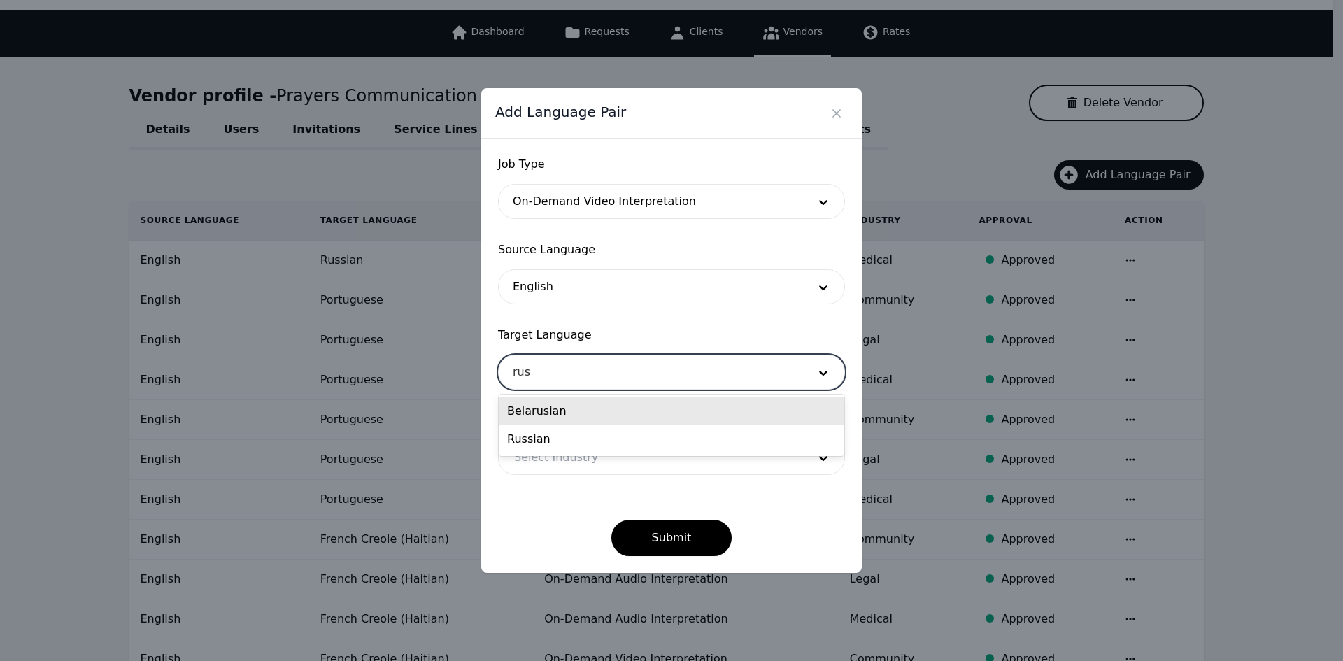
type input "[PERSON_NAME]"
click at [555, 416] on div "Russian" at bounding box center [672, 411] width 346 height 28
click at [549, 460] on div at bounding box center [651, 458] width 304 height 34
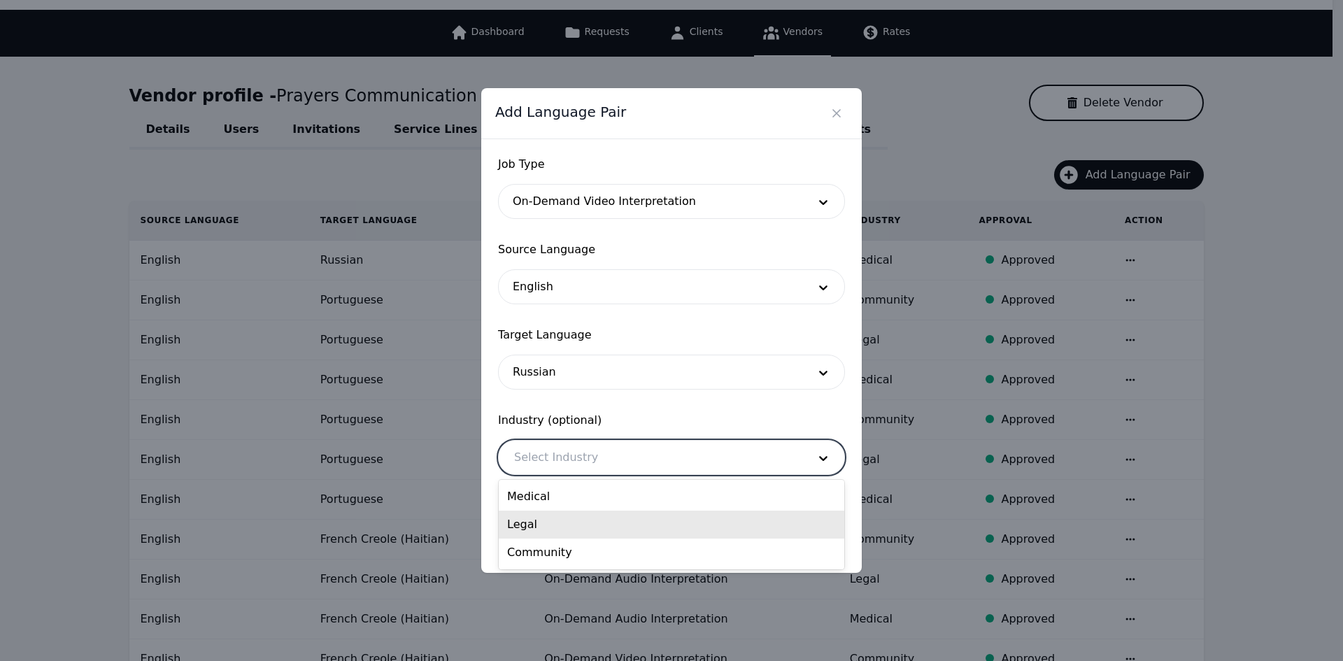
click at [562, 523] on div "Legal" at bounding box center [672, 525] width 346 height 28
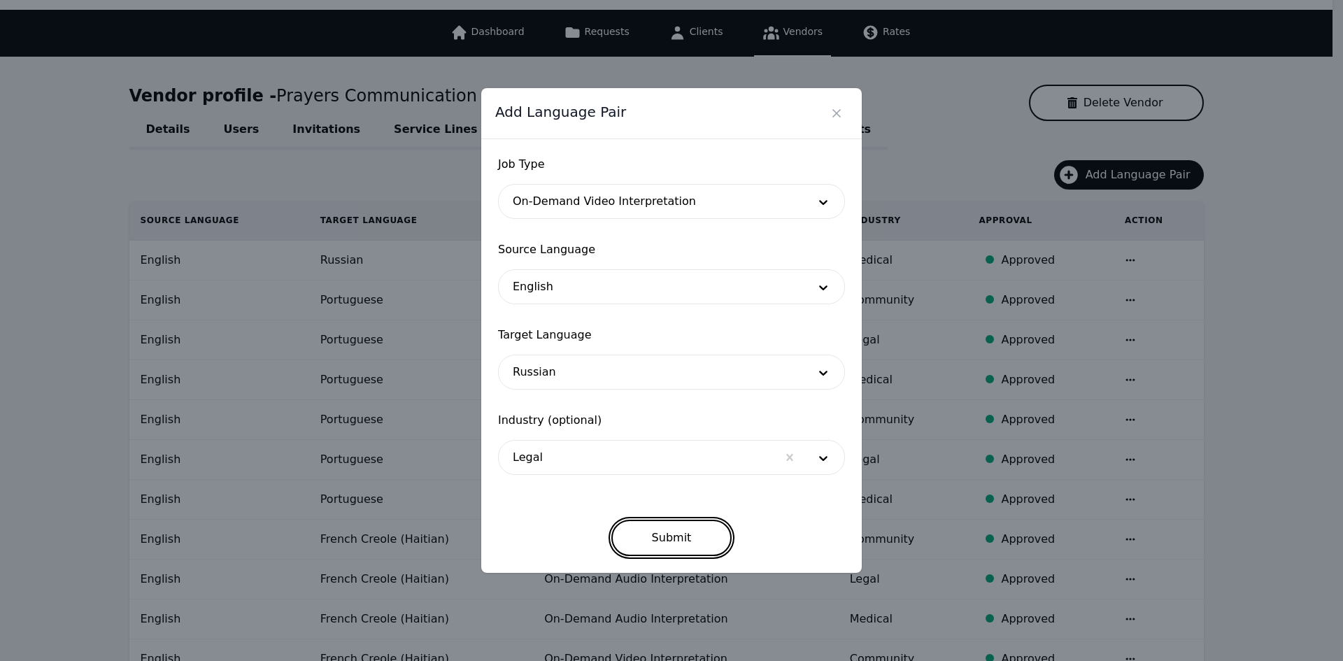
click at [642, 539] on button "Submit" at bounding box center [671, 538] width 121 height 36
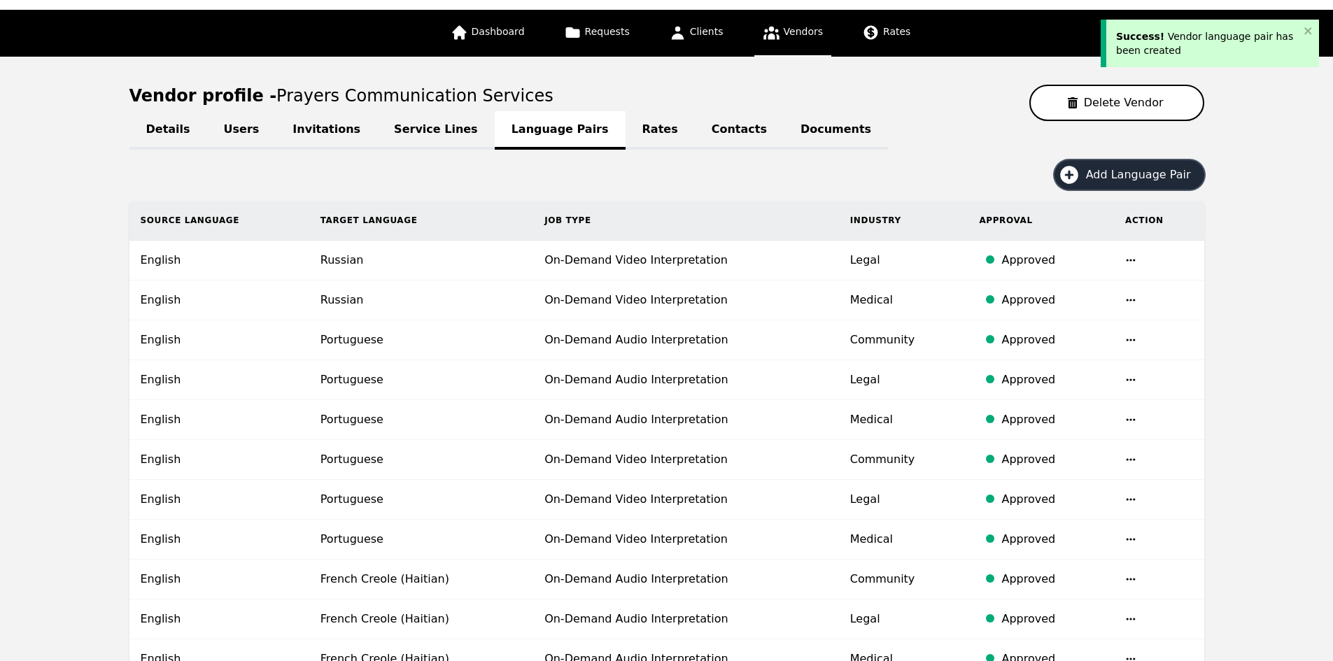
click at [1100, 168] on span "Add Language Pair" at bounding box center [1143, 175] width 115 height 17
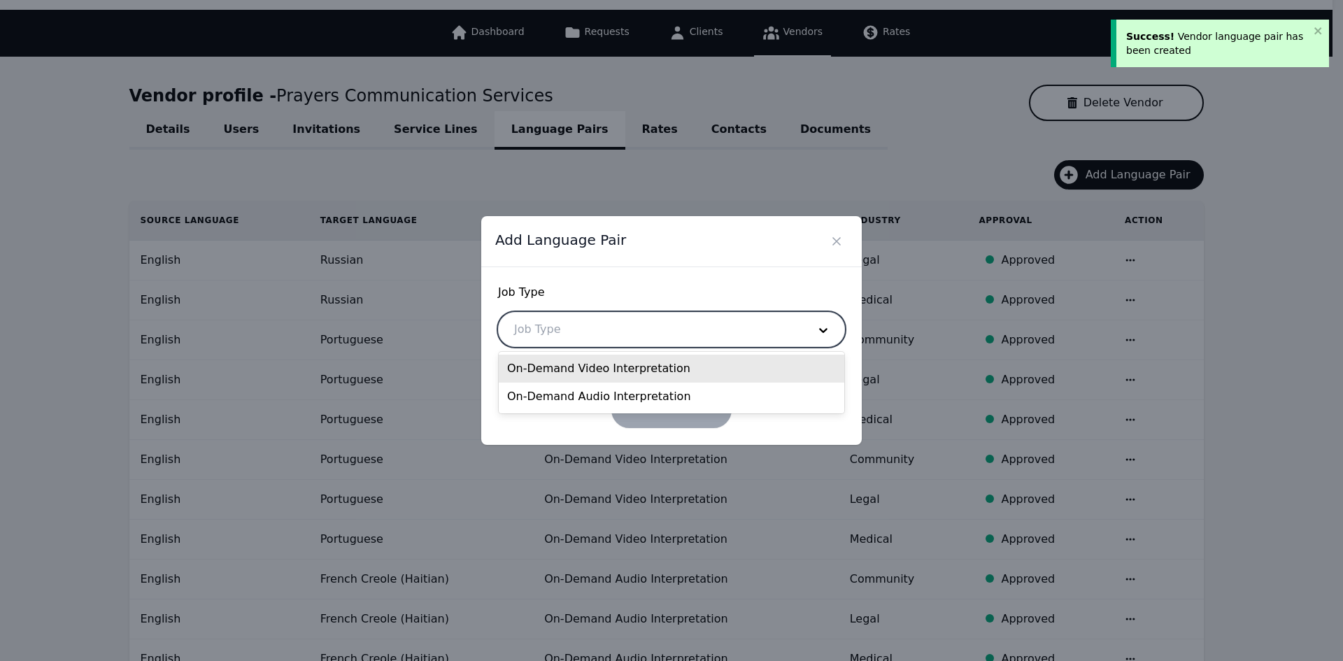
drag, startPoint x: 663, startPoint y: 336, endPoint x: 635, endPoint y: 374, distance: 47.2
click at [662, 336] on div at bounding box center [651, 330] width 304 height 34
click at [632, 374] on div "On-Demand Video Interpretation" at bounding box center [672, 369] width 346 height 28
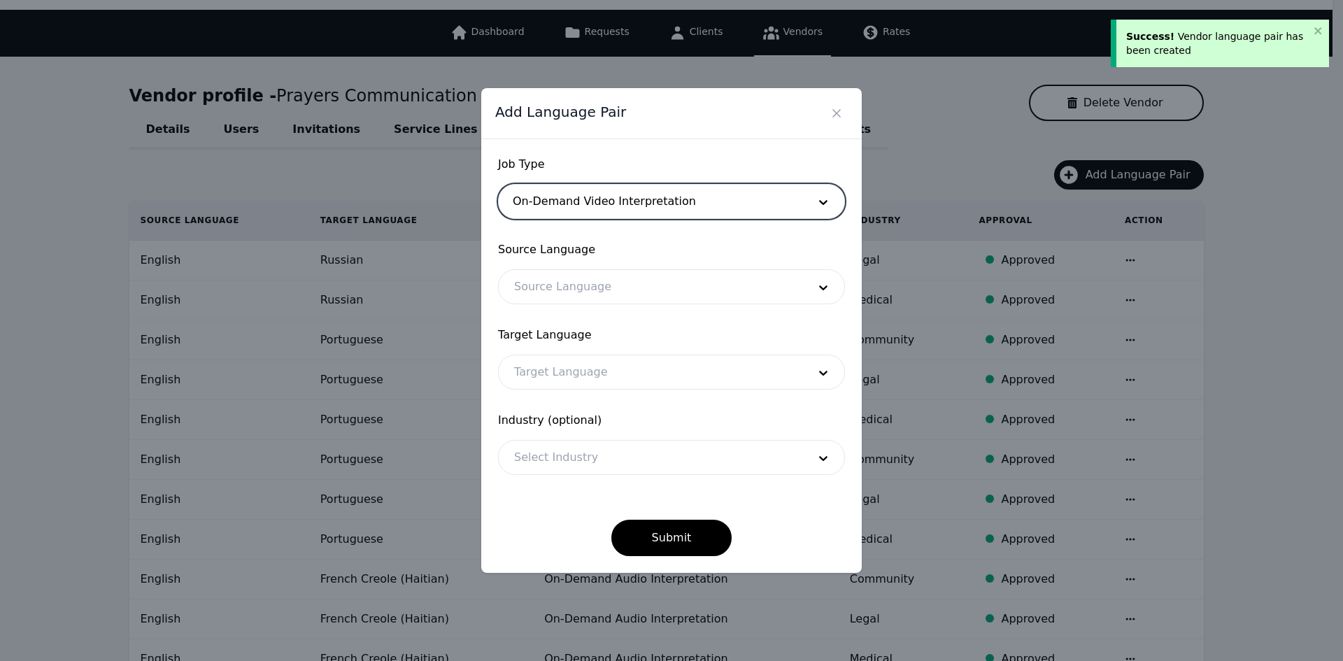
click at [602, 299] on div at bounding box center [651, 287] width 304 height 34
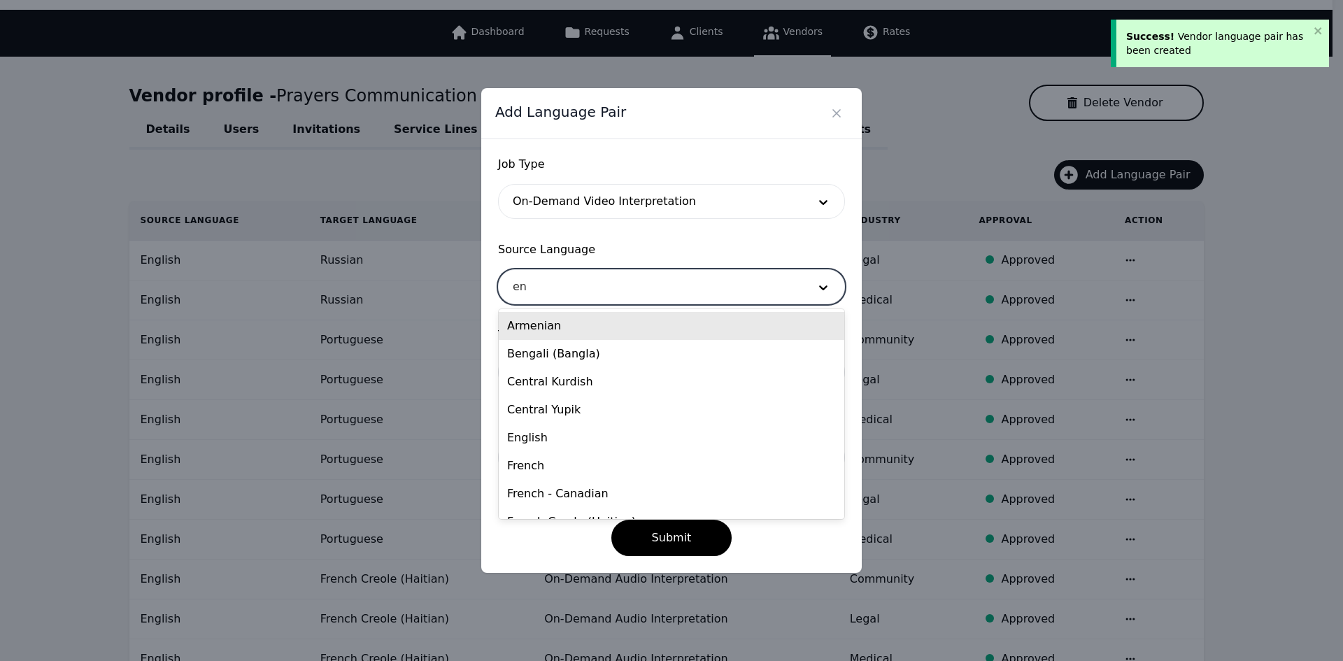
type input "eng"
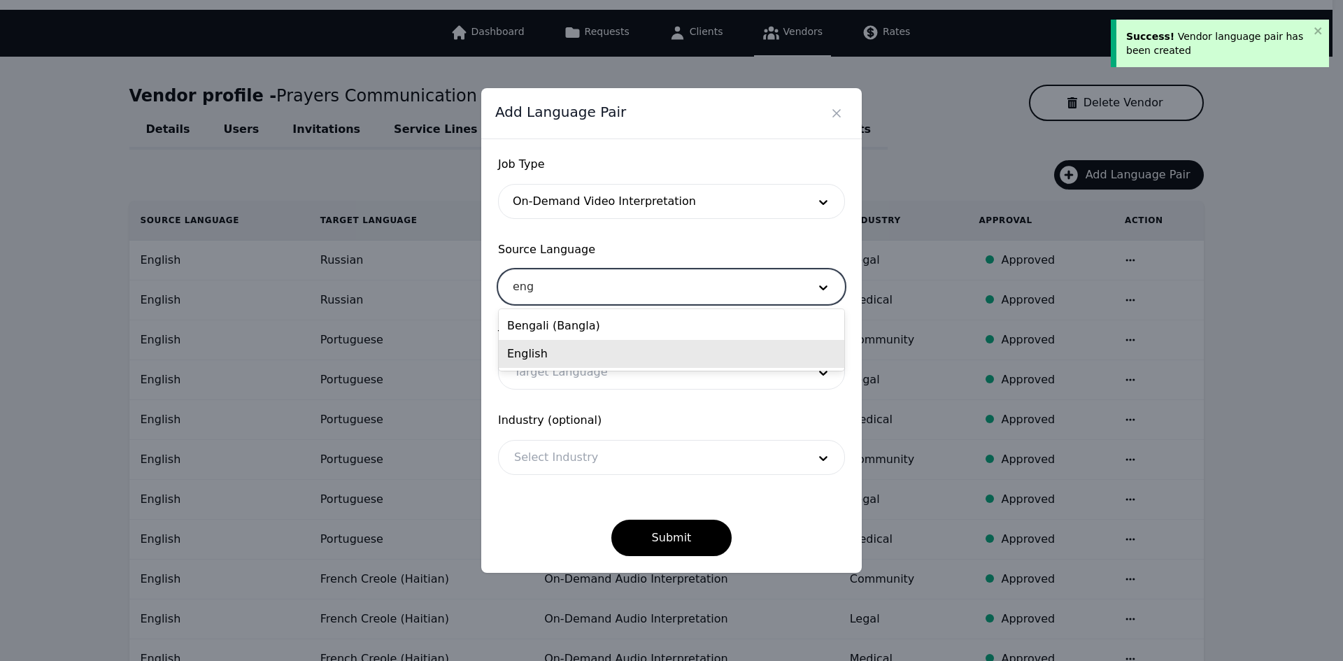
click at [570, 353] on div "English" at bounding box center [672, 354] width 346 height 28
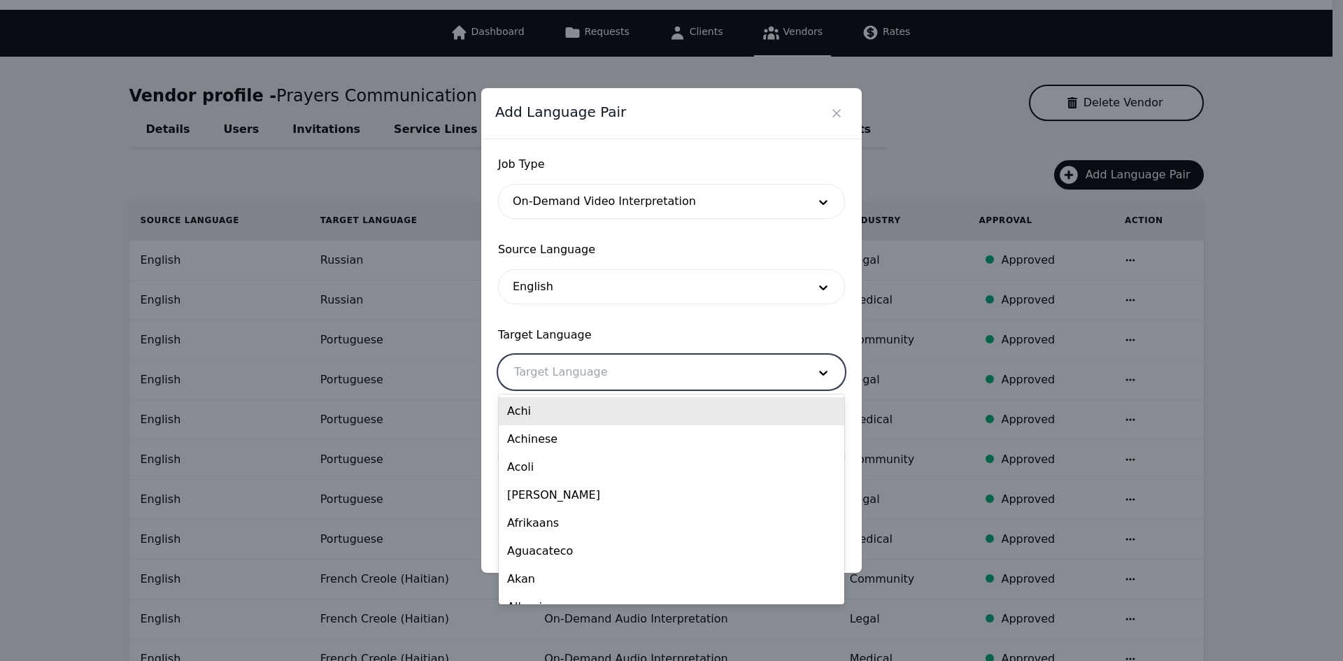
click at [567, 370] on div at bounding box center [651, 372] width 304 height 34
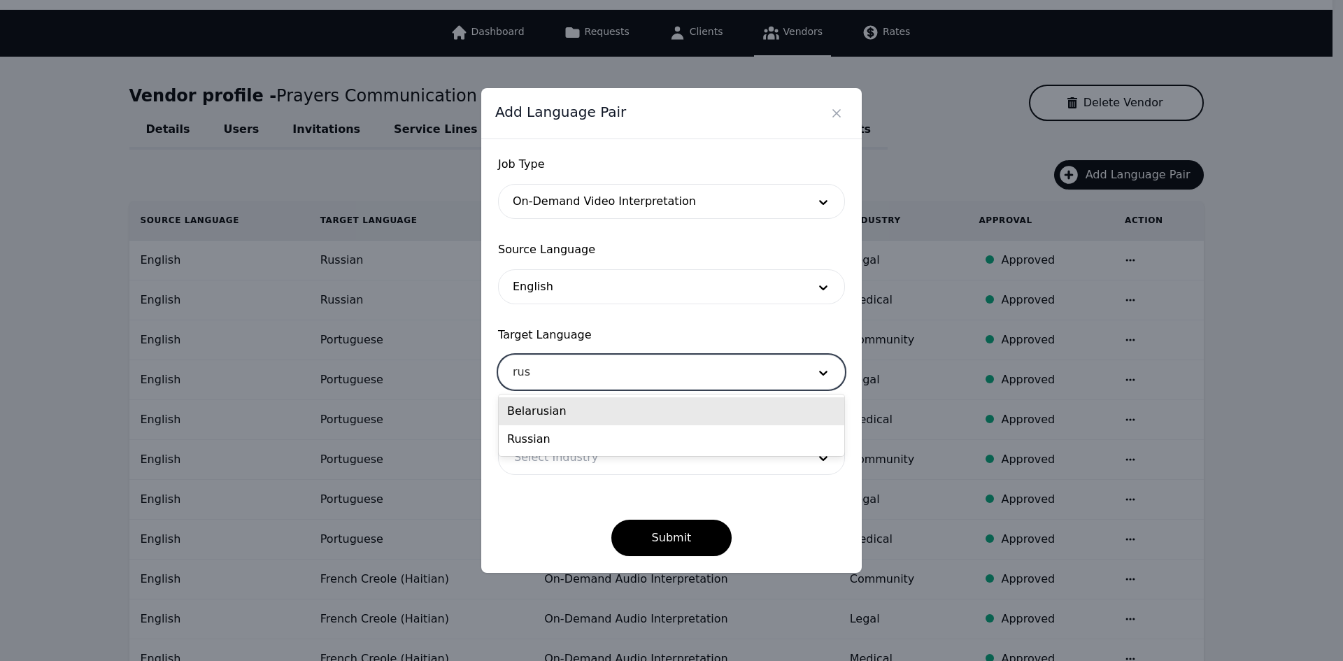
type input "[PERSON_NAME]"
click at [562, 420] on div "Russian" at bounding box center [672, 411] width 346 height 28
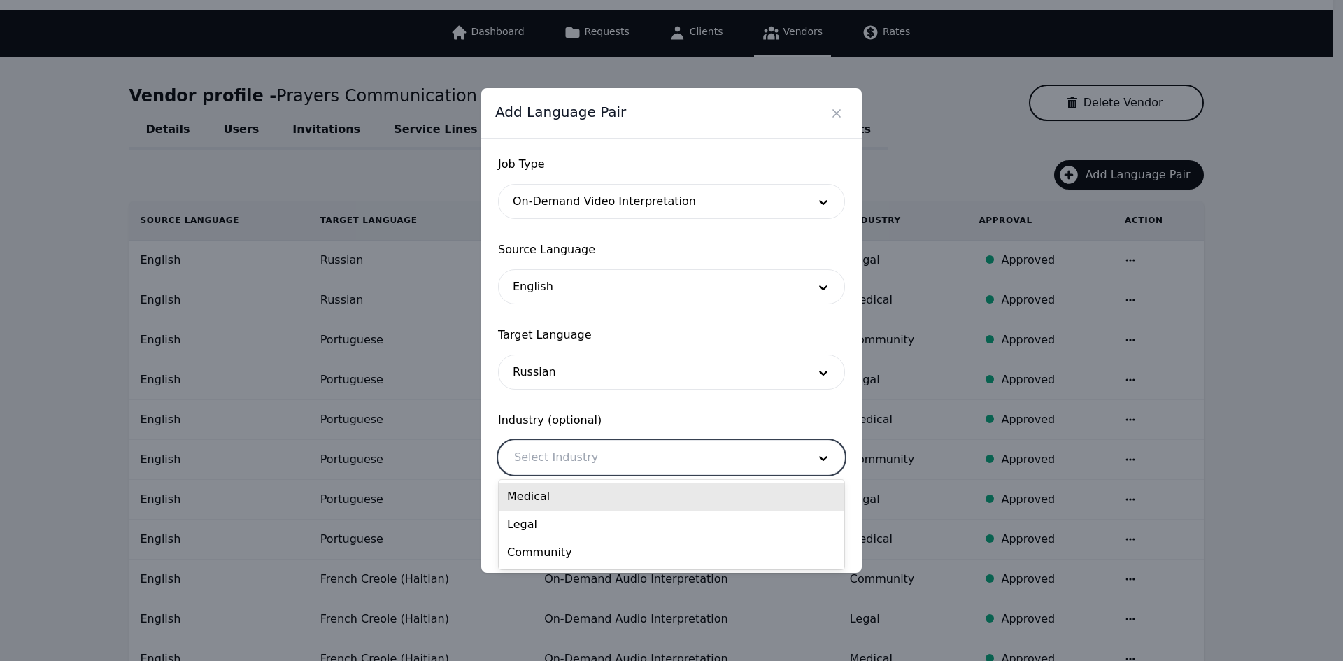
click at [563, 451] on div at bounding box center [651, 458] width 304 height 34
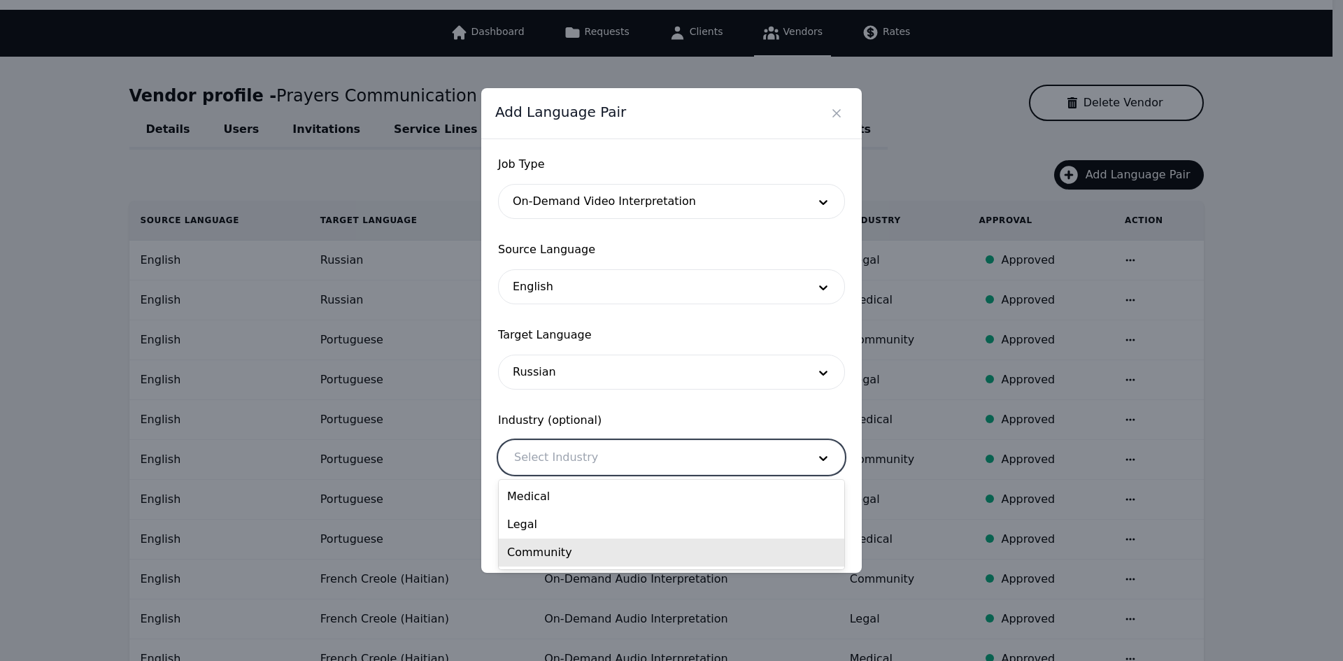
click at [563, 552] on div "Community" at bounding box center [672, 553] width 346 height 28
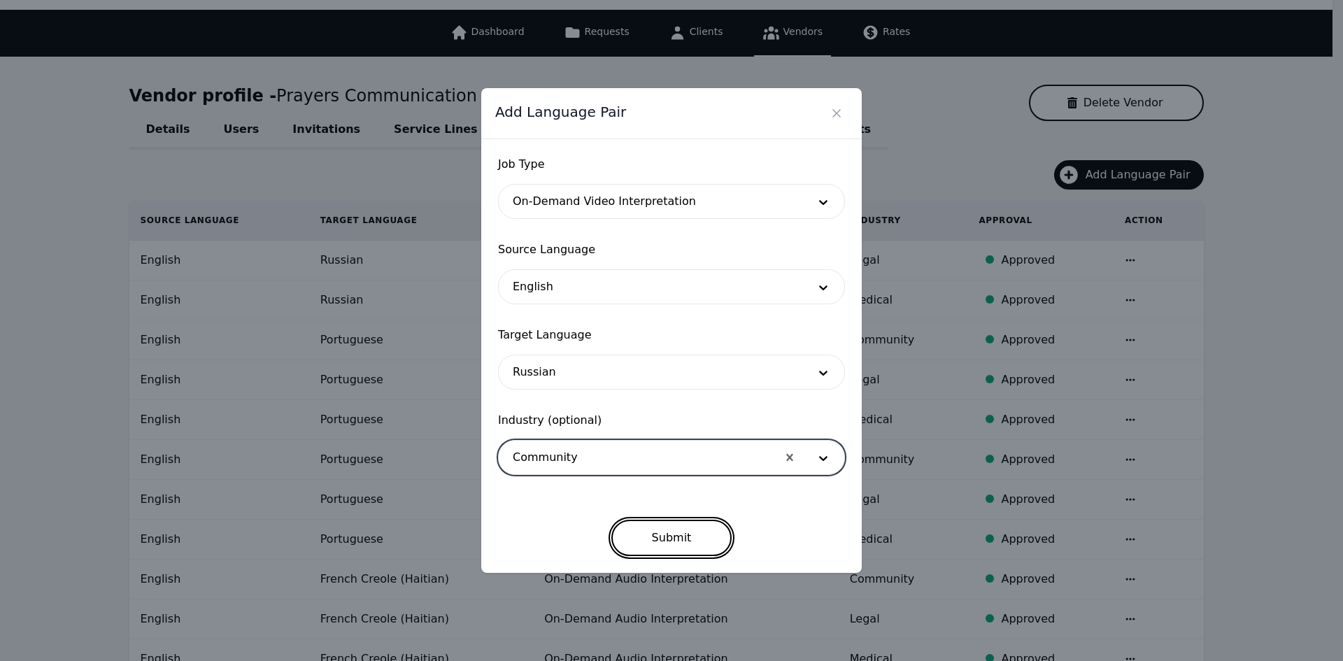
click at [658, 531] on button "Submit" at bounding box center [671, 538] width 121 height 36
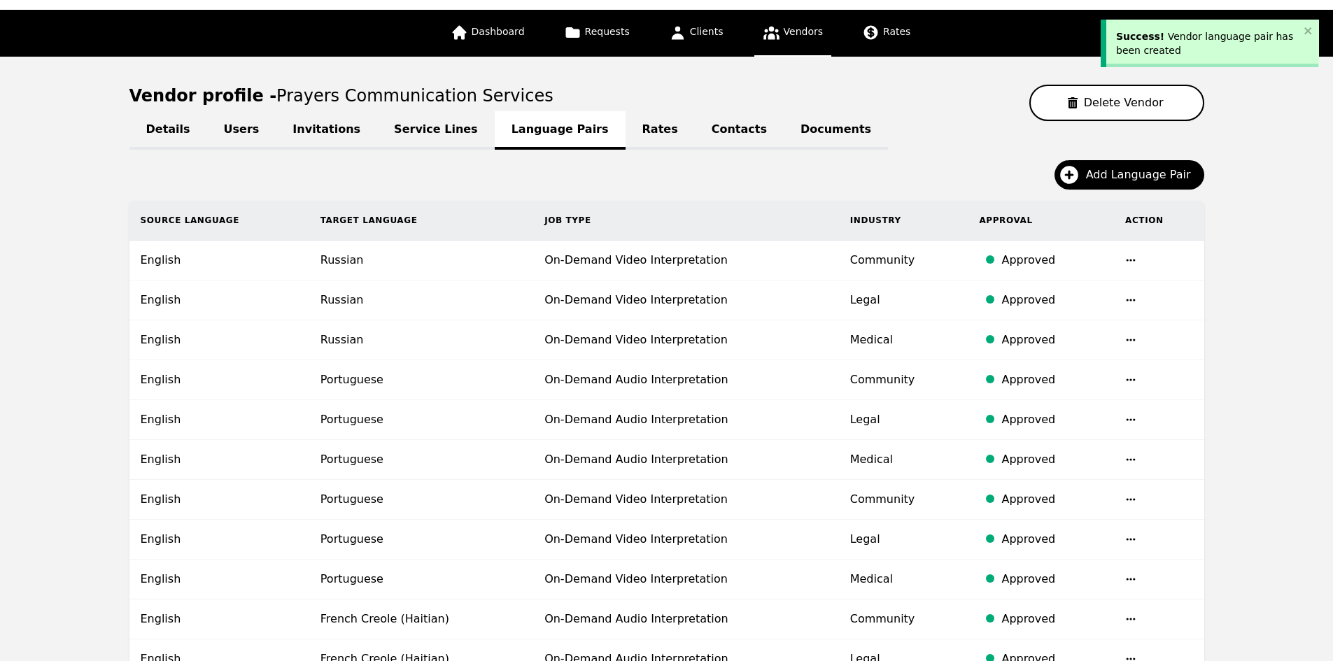
click at [1114, 157] on div "Details Users Invitations Service Lines Language Pairs Rates Contacts Documents…" at bounding box center [666, 634] width 1075 height 1026
click at [1117, 176] on span "Add Language Pair" at bounding box center [1143, 175] width 115 height 17
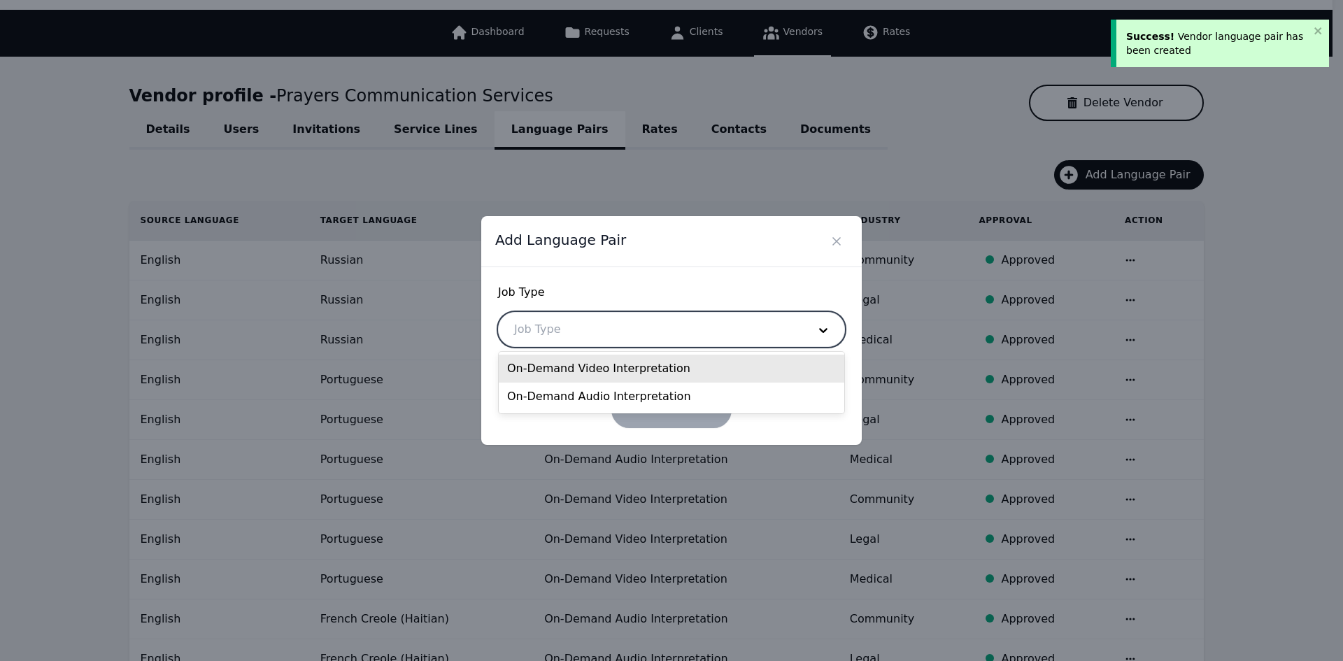
click at [614, 328] on div at bounding box center [651, 330] width 304 height 34
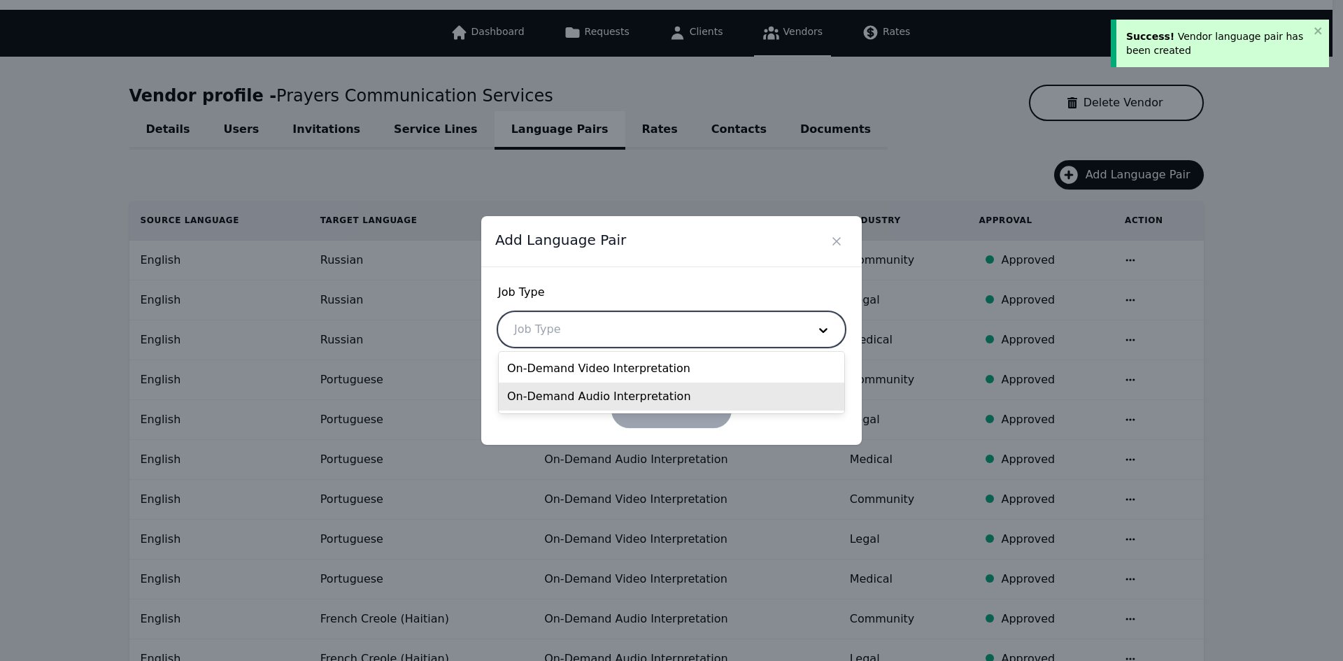
click at [594, 392] on div "On-Demand Audio Interpretation" at bounding box center [672, 397] width 346 height 28
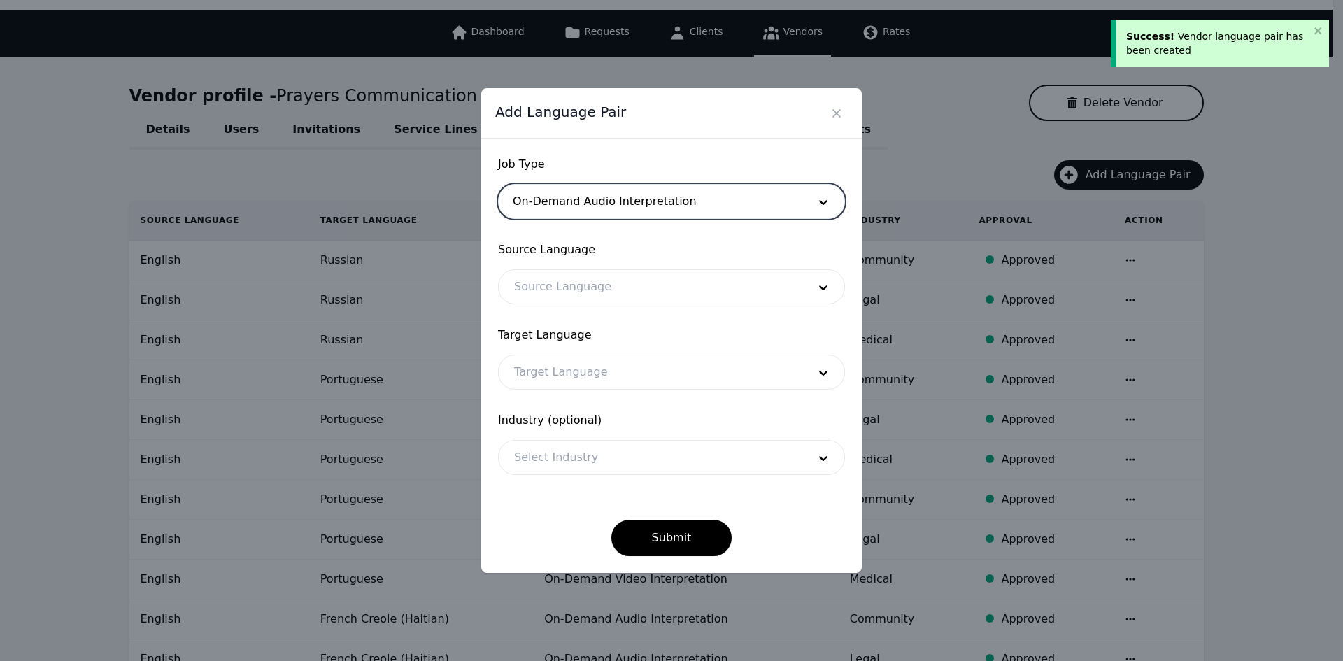
click at [583, 276] on div at bounding box center [651, 287] width 304 height 34
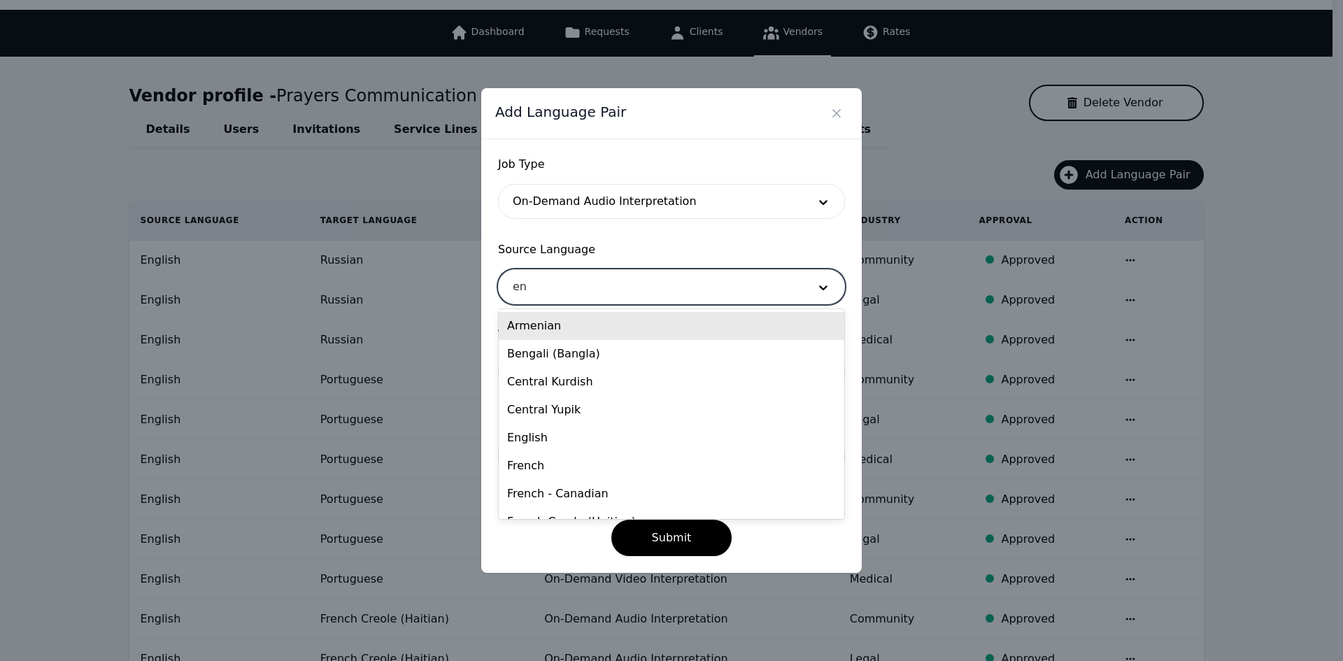
type input "eng"
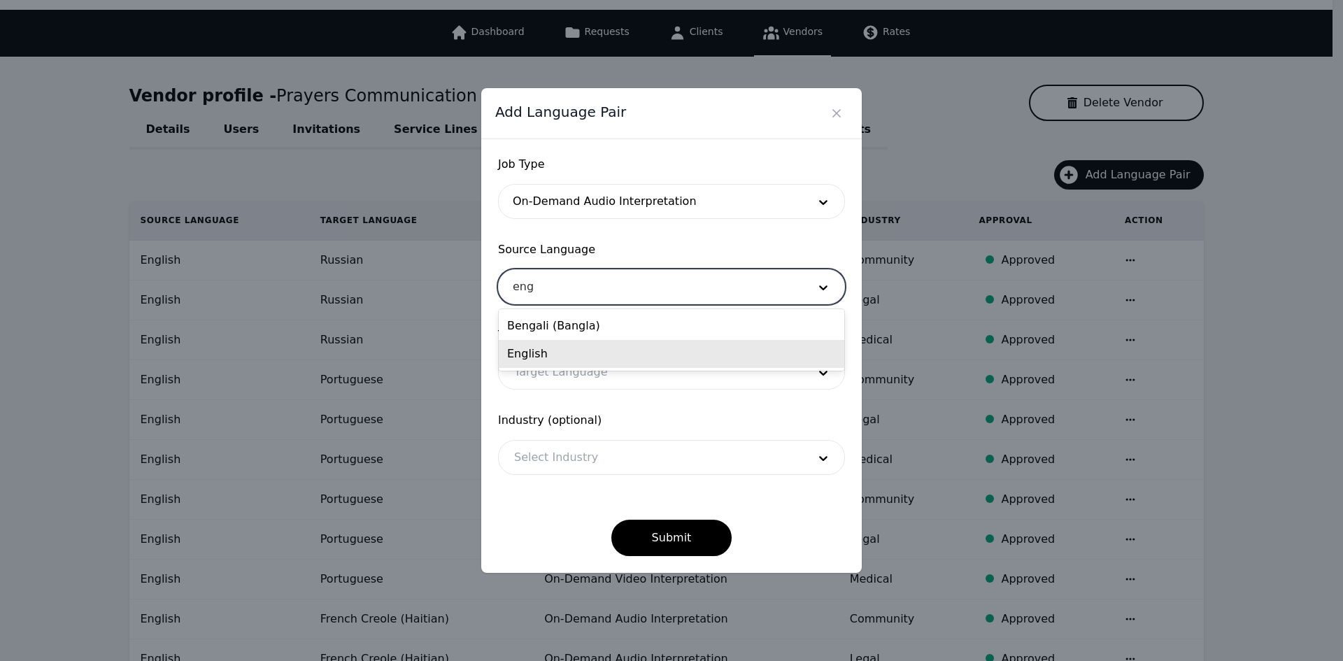
click at [581, 353] on div "English" at bounding box center [672, 354] width 346 height 28
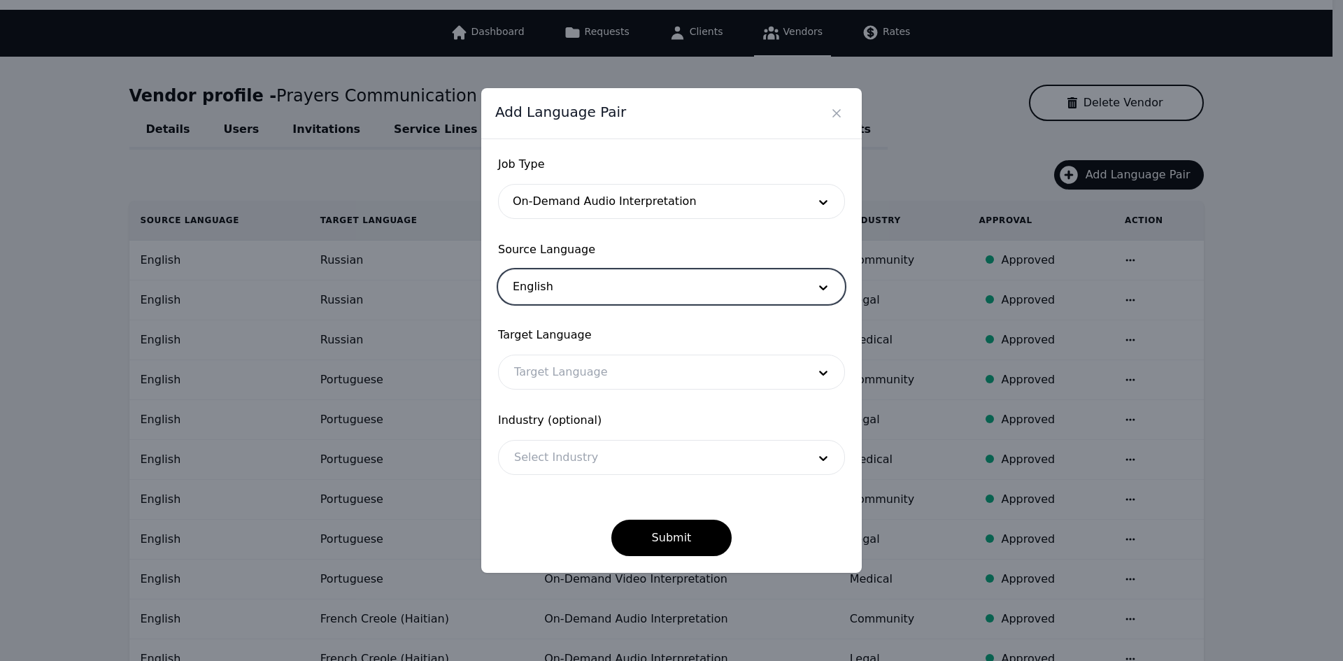
click at [572, 386] on div at bounding box center [651, 372] width 304 height 34
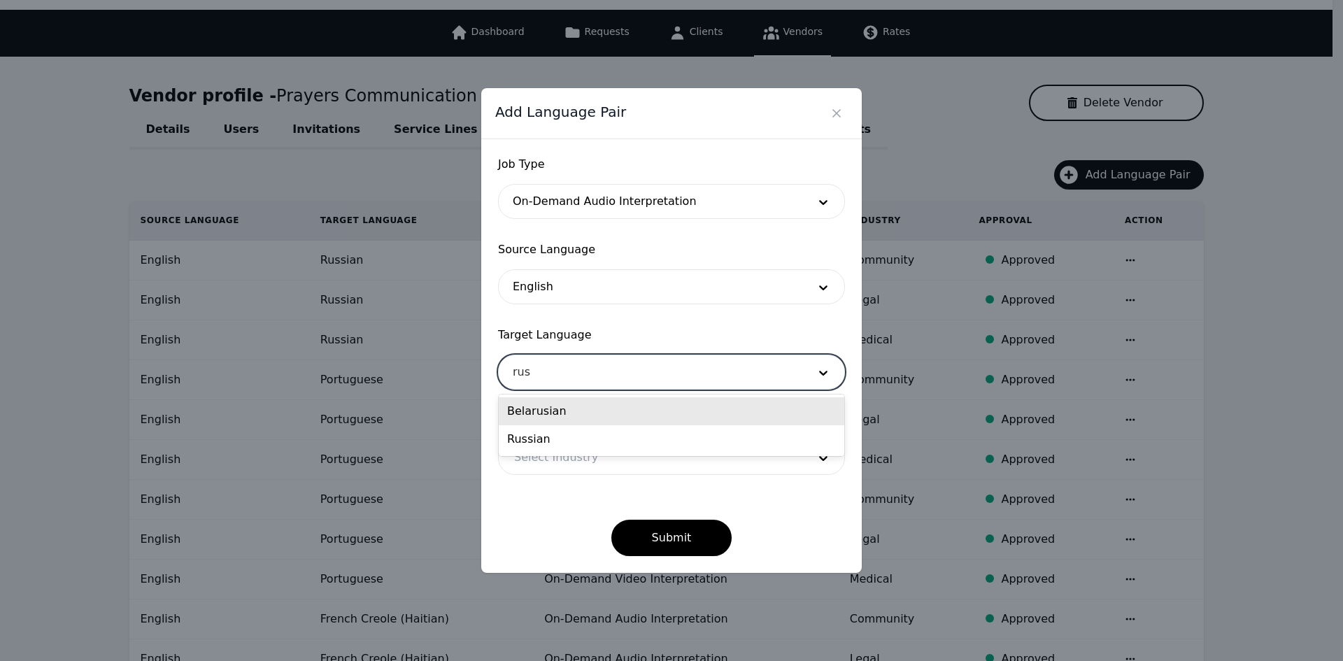
type input "[PERSON_NAME]"
click at [571, 420] on div "Russian" at bounding box center [672, 411] width 346 height 28
click at [575, 454] on div at bounding box center [651, 458] width 304 height 34
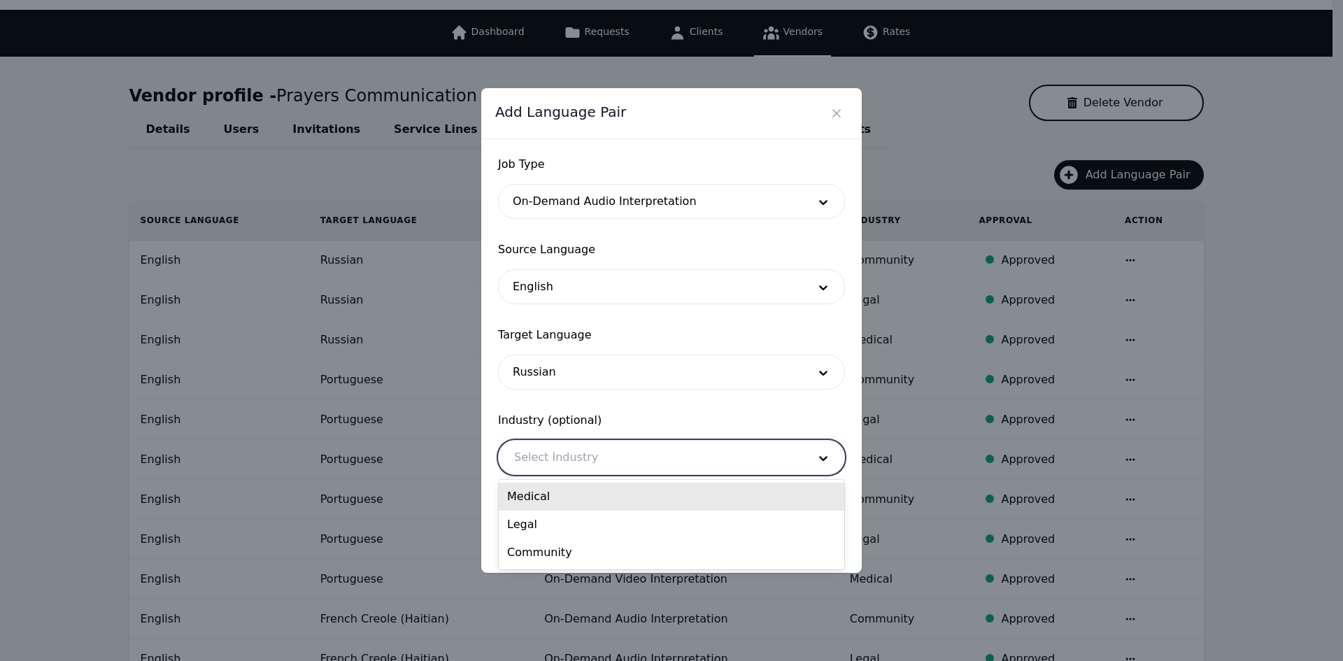
click at [574, 500] on div "Medical" at bounding box center [672, 497] width 346 height 28
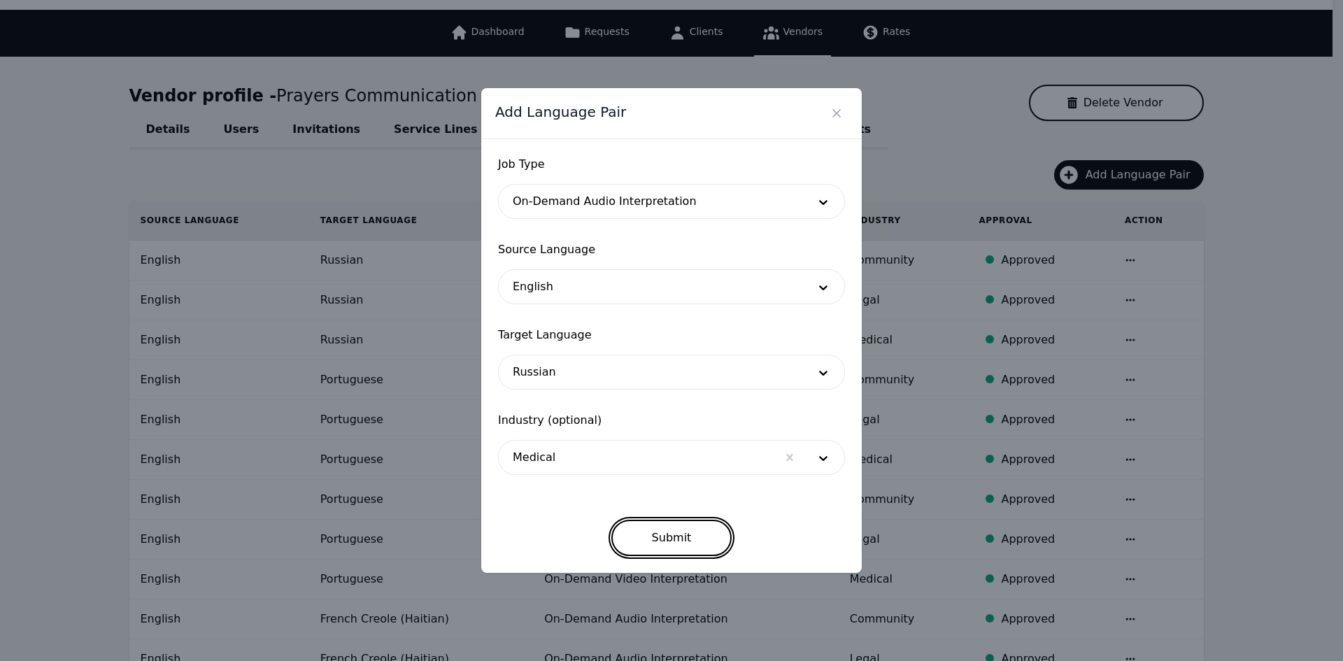
click at [660, 537] on button "Submit" at bounding box center [671, 538] width 121 height 36
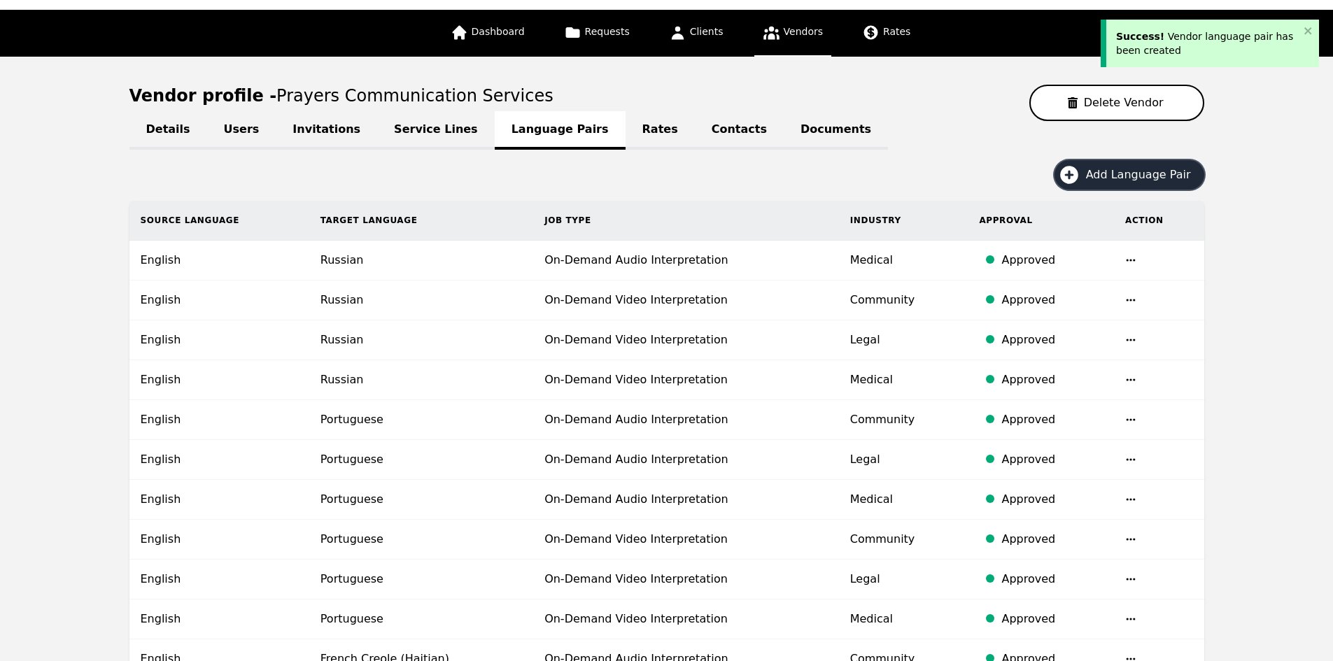
click at [1130, 174] on span "Add Language Pair" at bounding box center [1143, 175] width 115 height 17
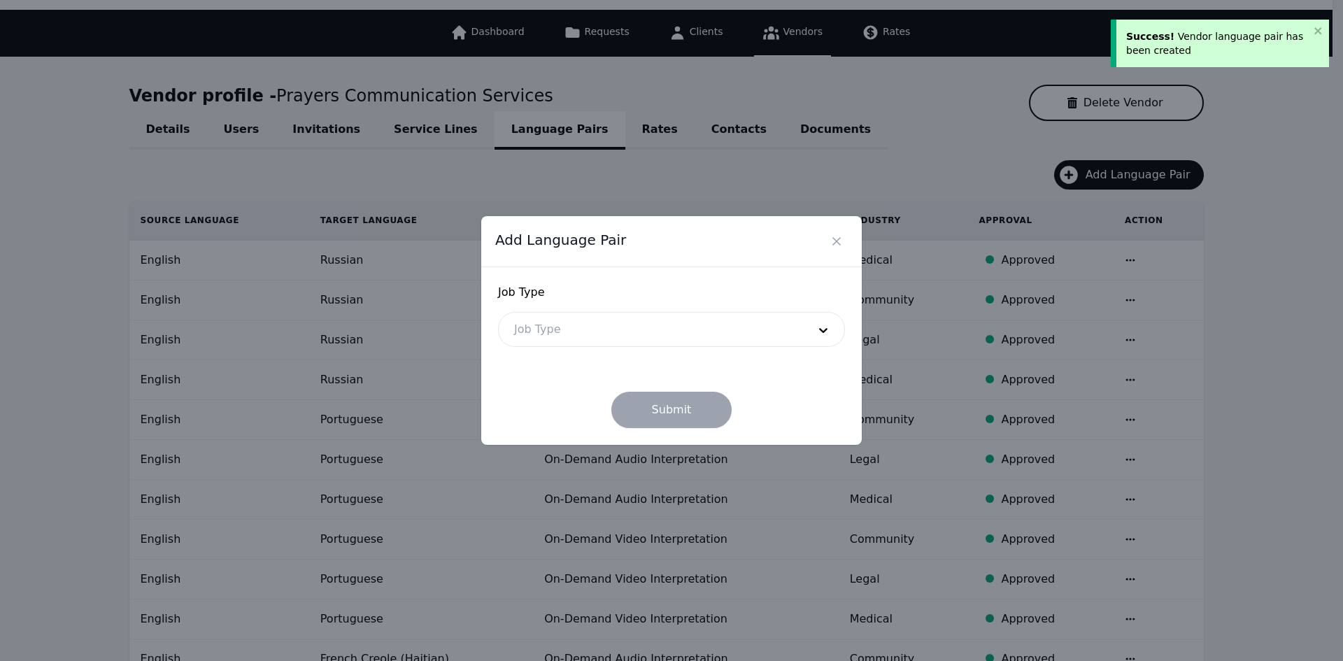
drag, startPoint x: 627, startPoint y: 334, endPoint x: 625, endPoint y: 349, distance: 15.5
click at [626, 335] on div at bounding box center [651, 330] width 304 height 34
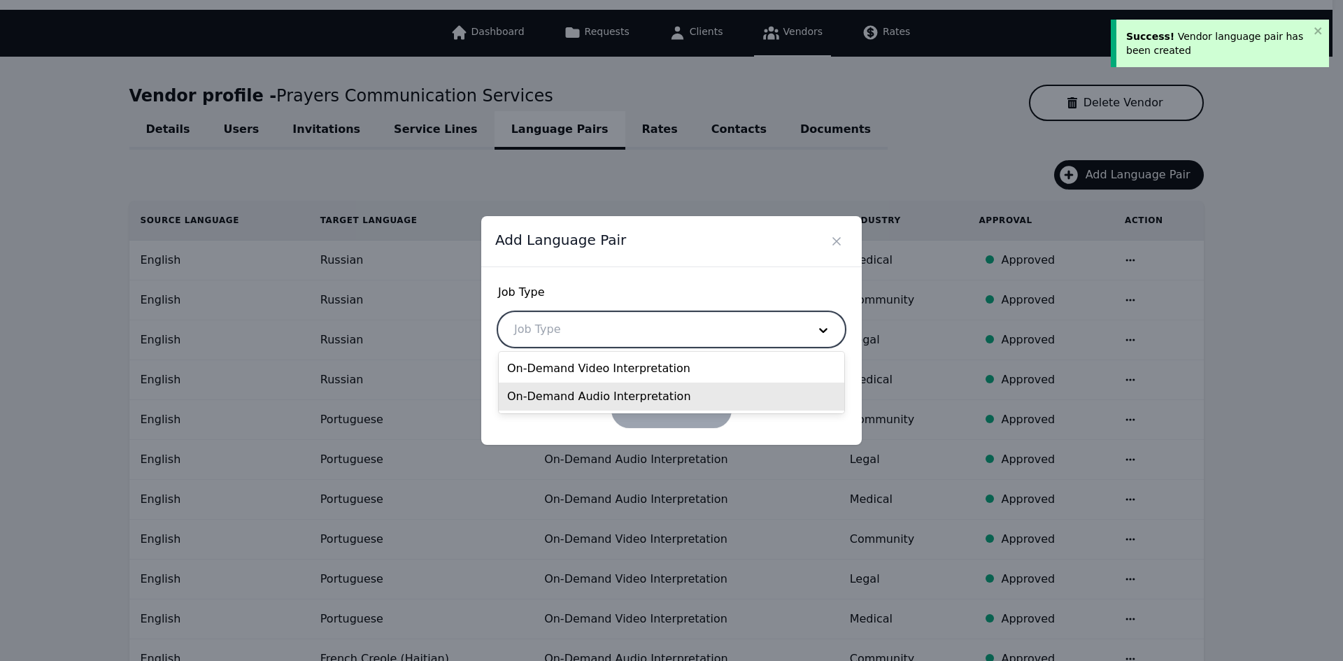
click at [605, 401] on div "On-Demand Audio Interpretation" at bounding box center [672, 397] width 346 height 28
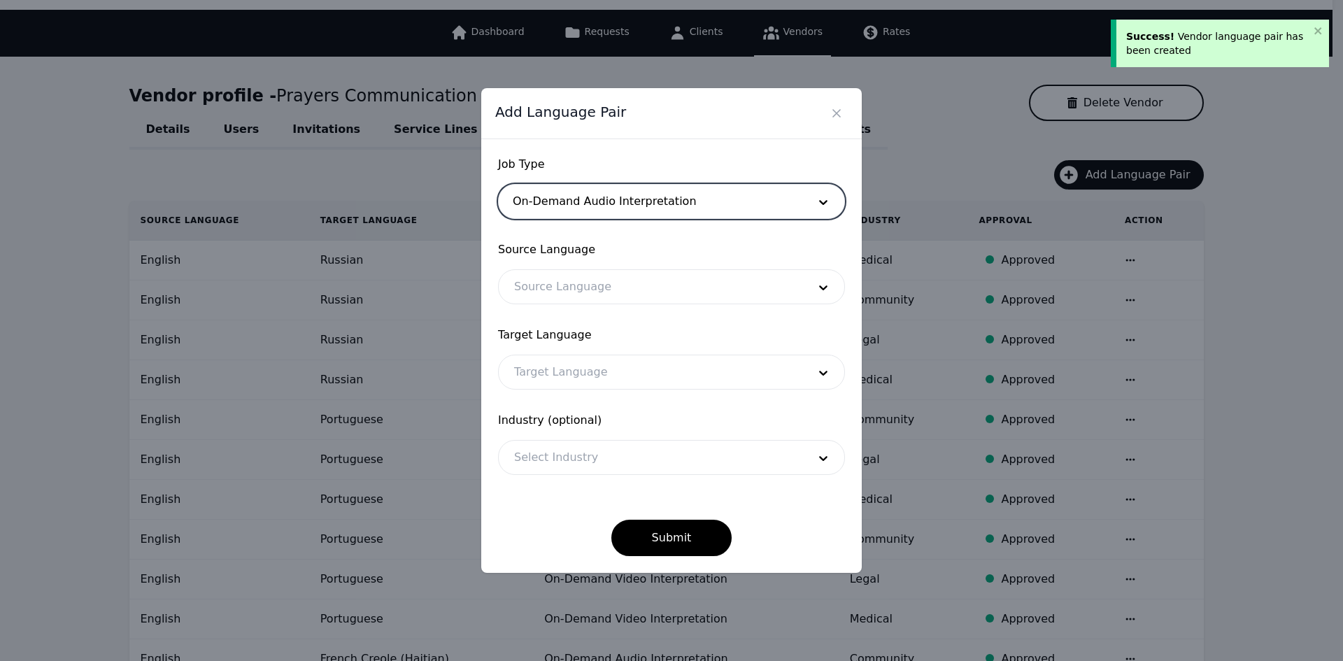
click at [569, 291] on div at bounding box center [651, 287] width 304 height 34
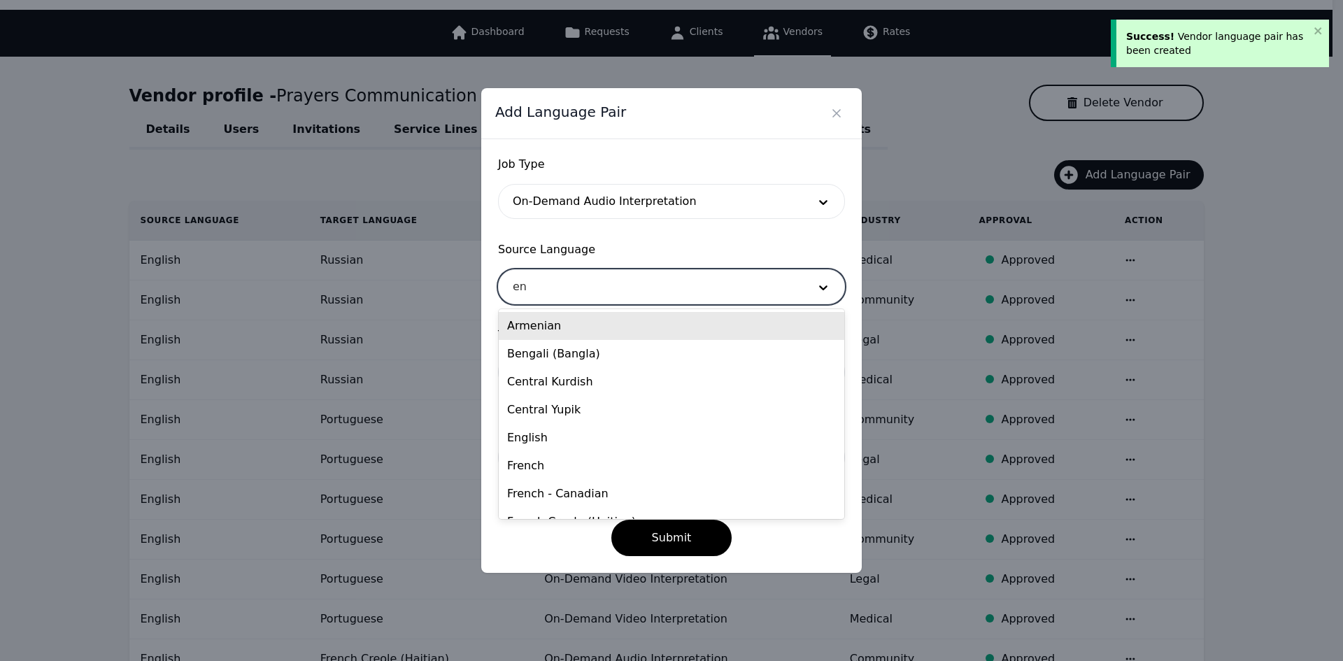
type input "eng"
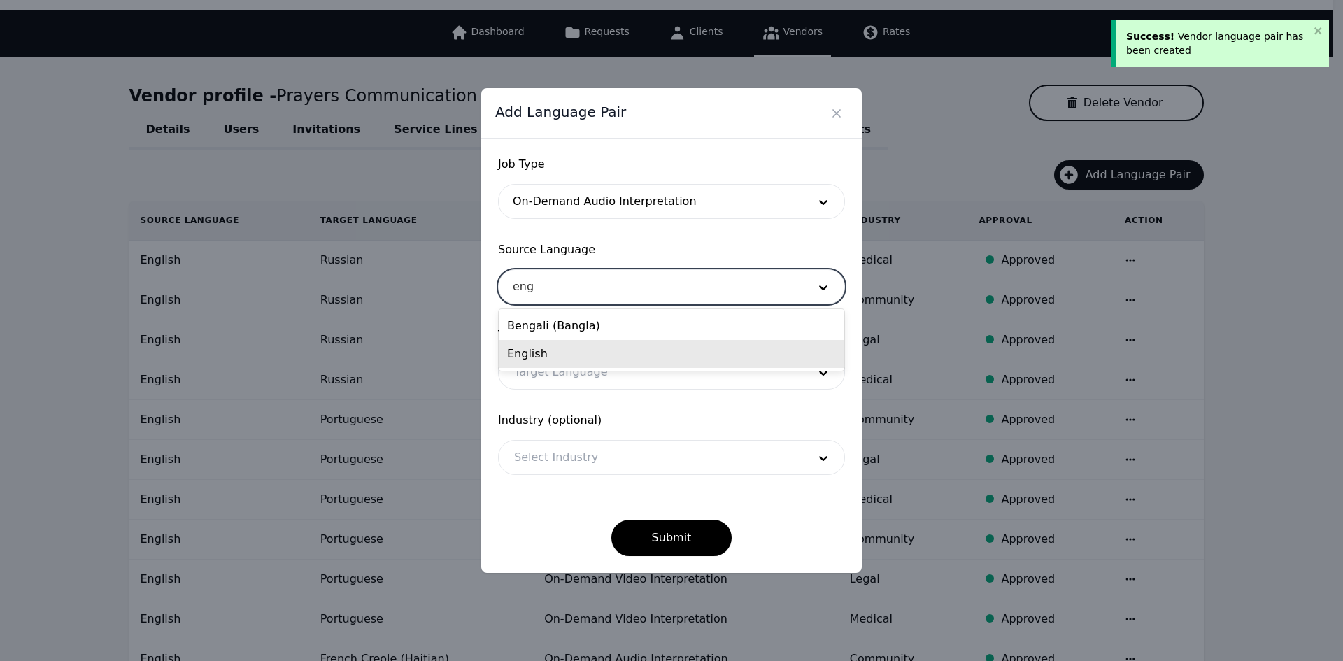
click at [573, 354] on div "English" at bounding box center [672, 354] width 346 height 28
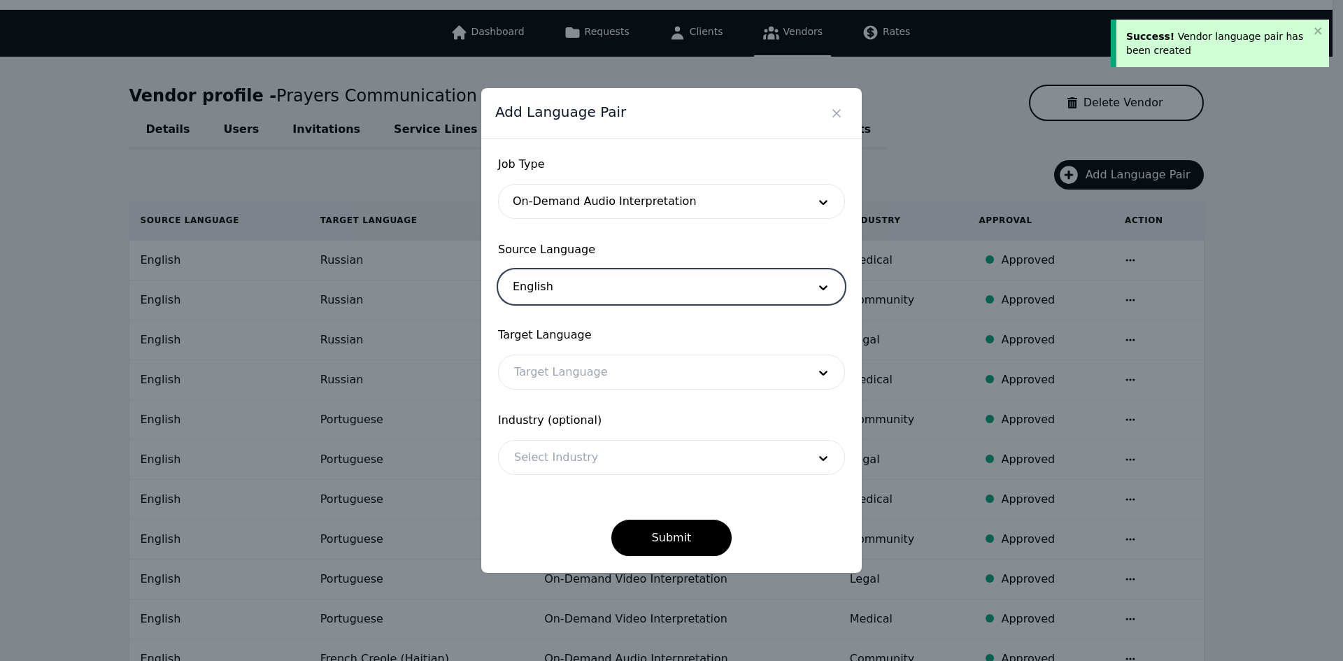
click at [574, 371] on div at bounding box center [651, 372] width 304 height 34
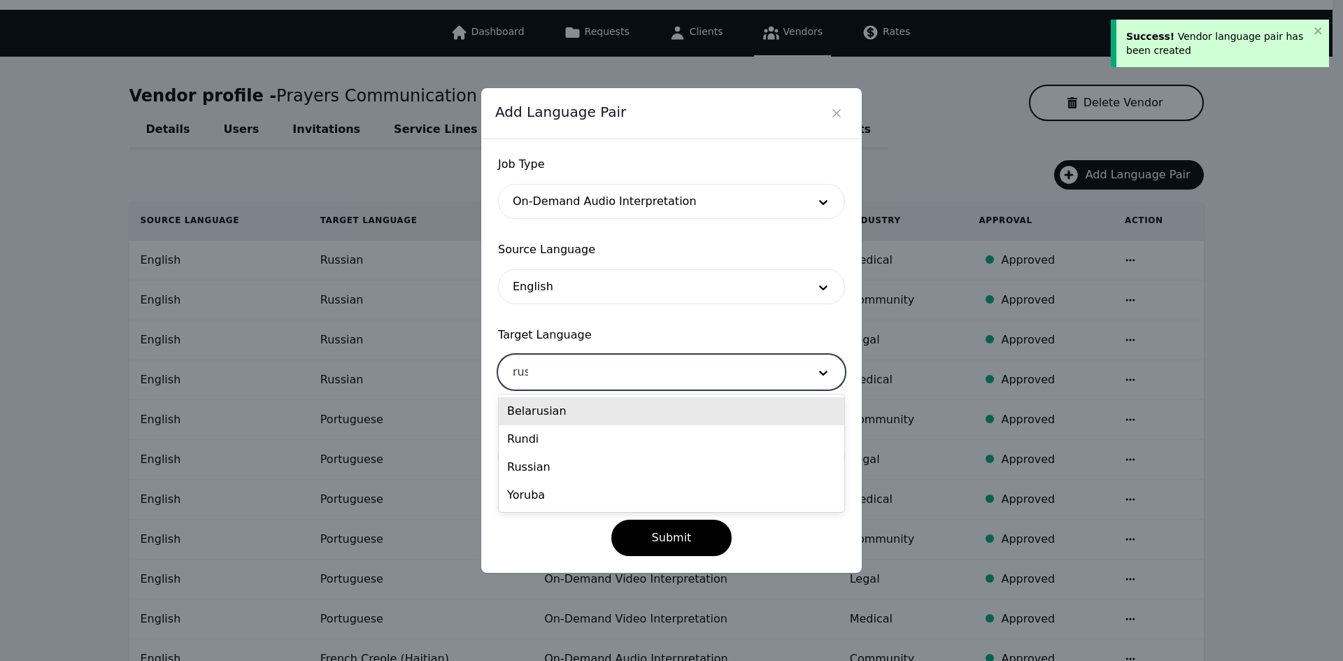
type input "[PERSON_NAME]"
click at [567, 411] on div "Russian" at bounding box center [672, 411] width 346 height 28
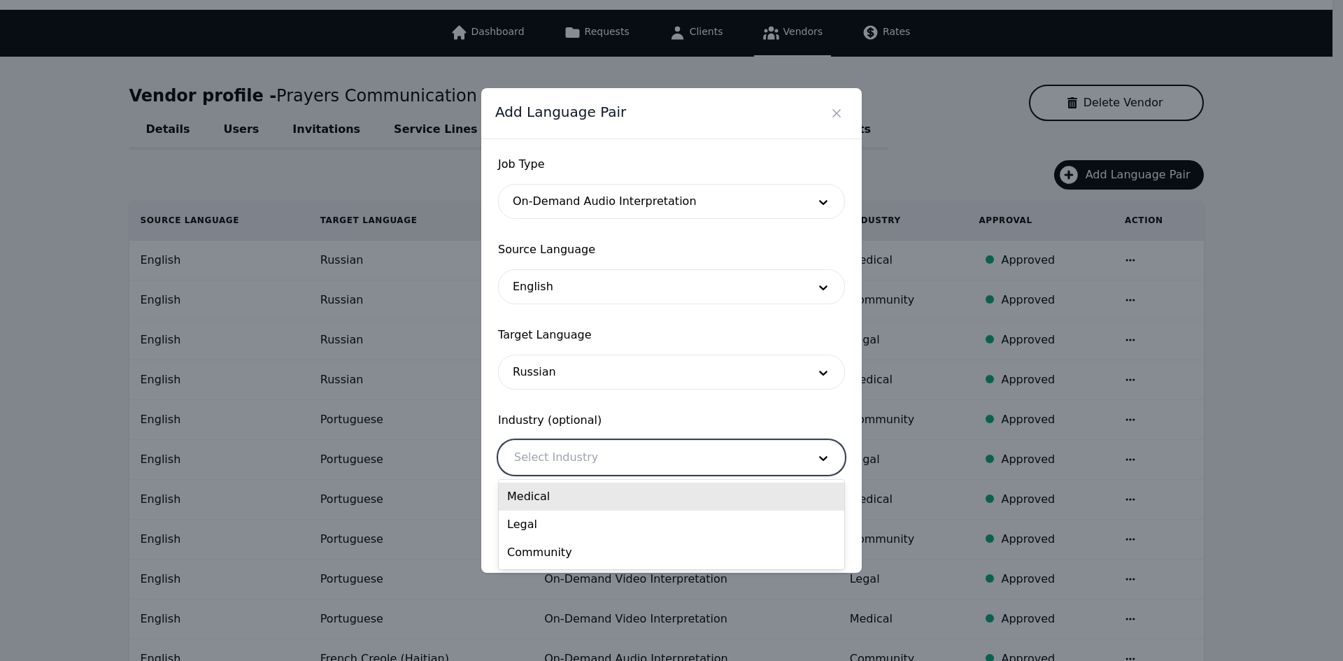
click at [572, 457] on div at bounding box center [651, 458] width 304 height 34
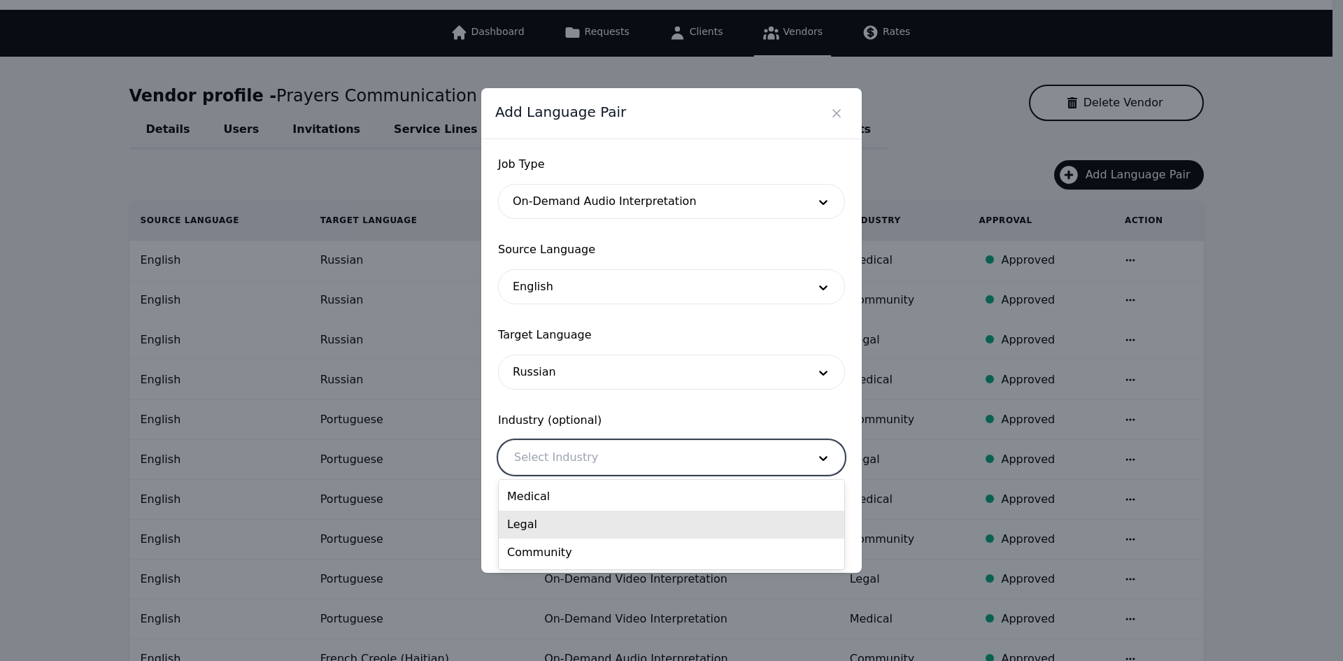
click at [581, 514] on div "Legal" at bounding box center [672, 525] width 346 height 28
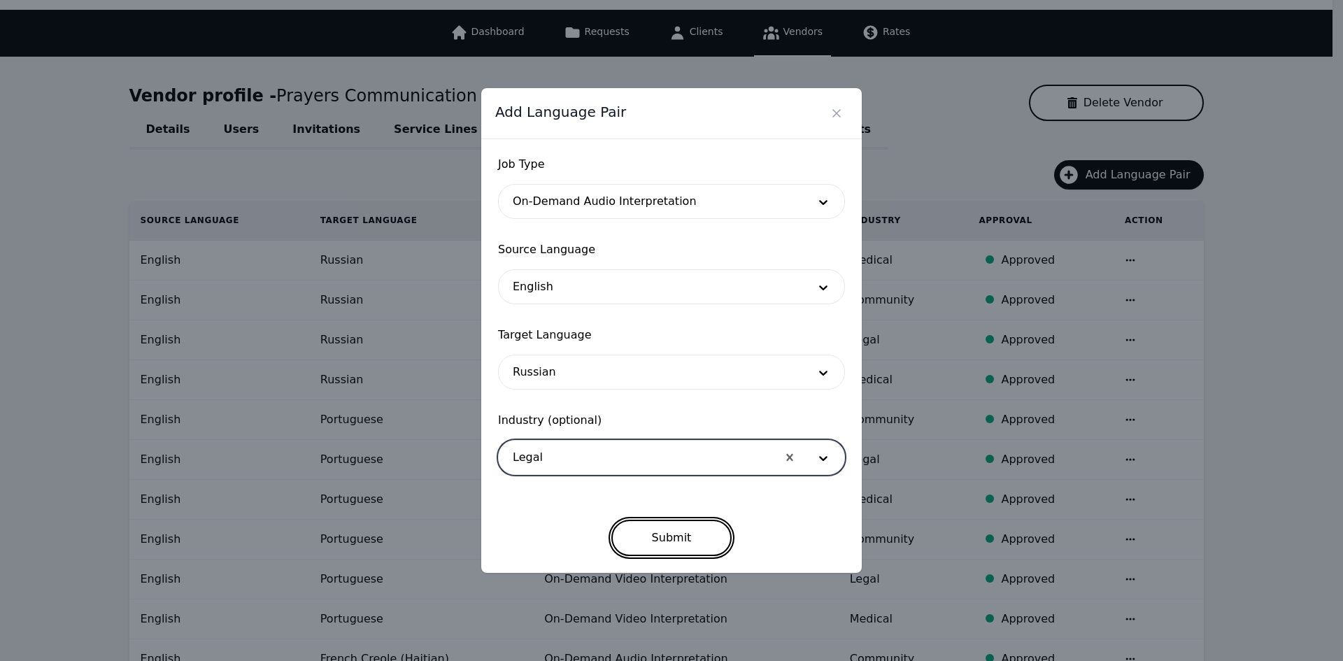
click at [639, 530] on button "Submit" at bounding box center [671, 538] width 121 height 36
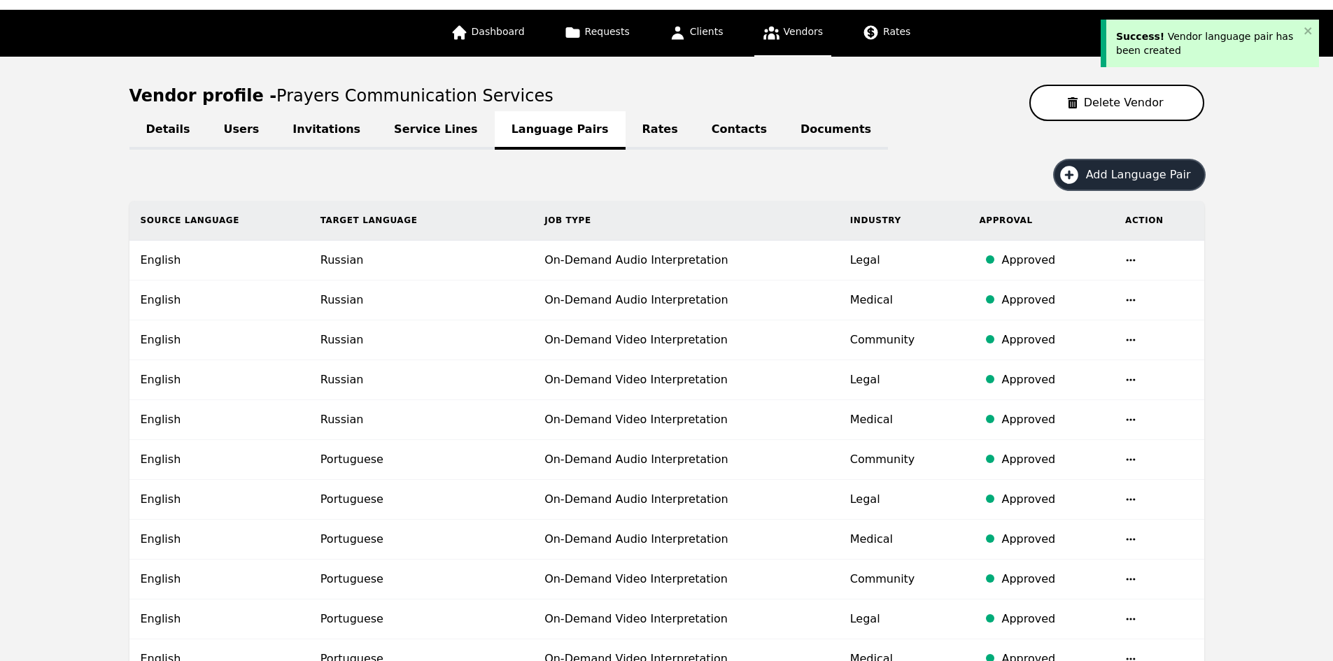
click at [1117, 177] on span "Add Language Pair" at bounding box center [1143, 175] width 115 height 17
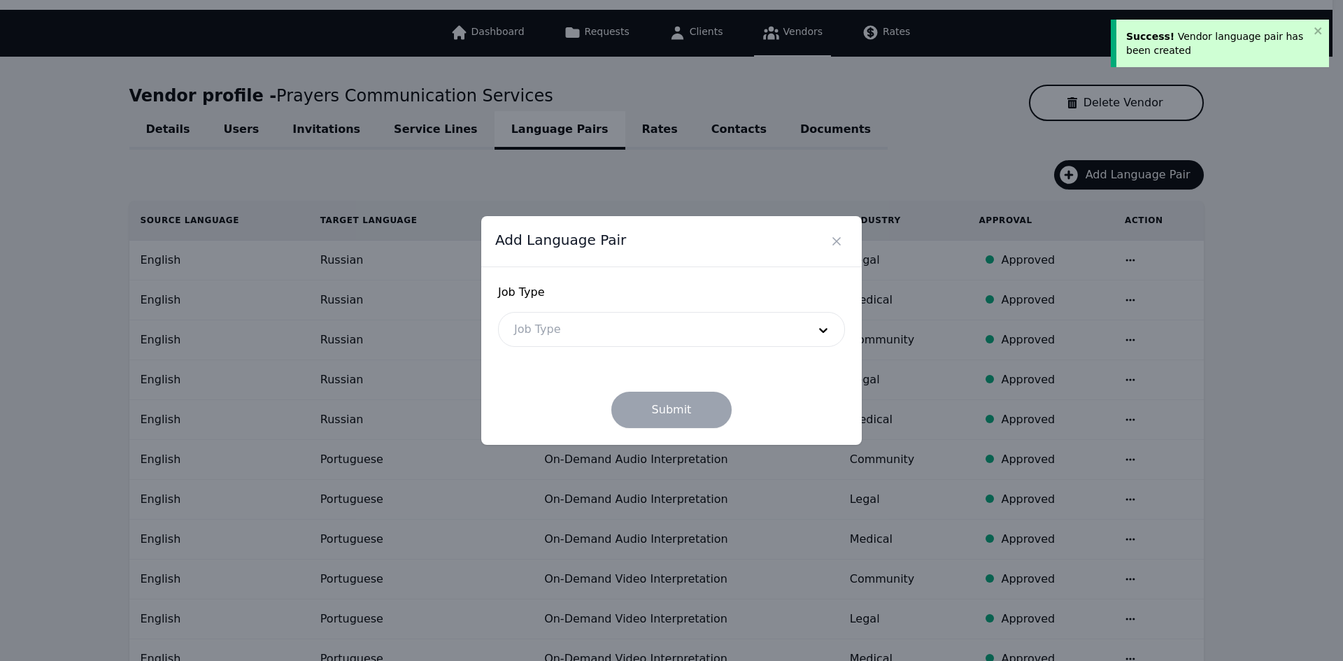
drag, startPoint x: 663, startPoint y: 325, endPoint x: 657, endPoint y: 346, distance: 21.9
click at [663, 325] on div at bounding box center [651, 330] width 304 height 34
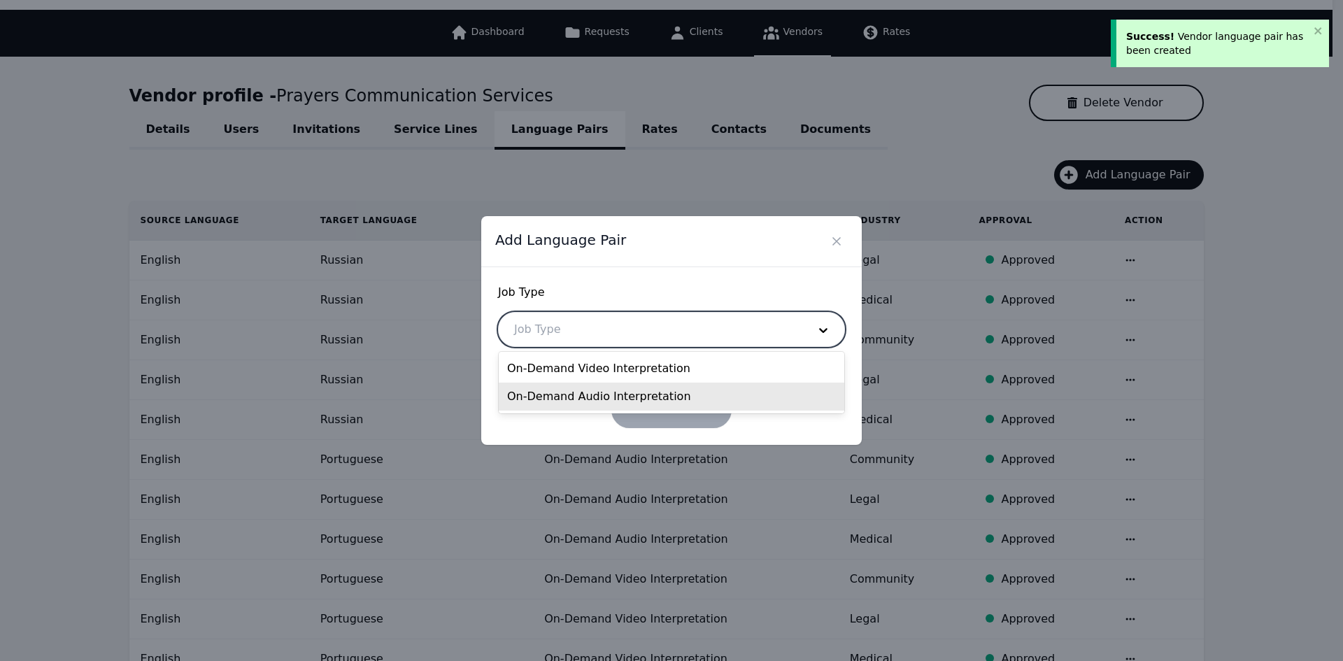
click at [623, 394] on div "On-Demand Audio Interpretation" at bounding box center [672, 397] width 346 height 28
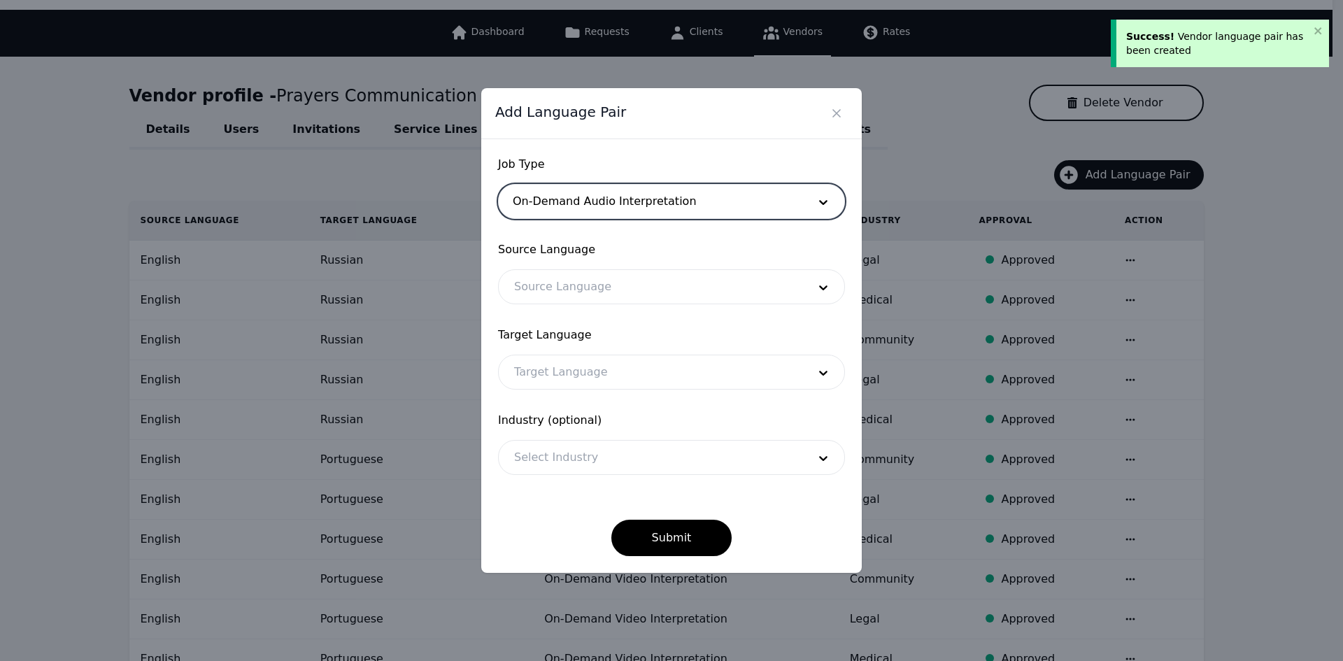
click at [576, 307] on form "Job Type option On-Demand Audio Interpretation, selected. On-Demand Audio Inter…" at bounding box center [671, 356] width 347 height 400
click at [574, 289] on div at bounding box center [651, 287] width 304 height 34
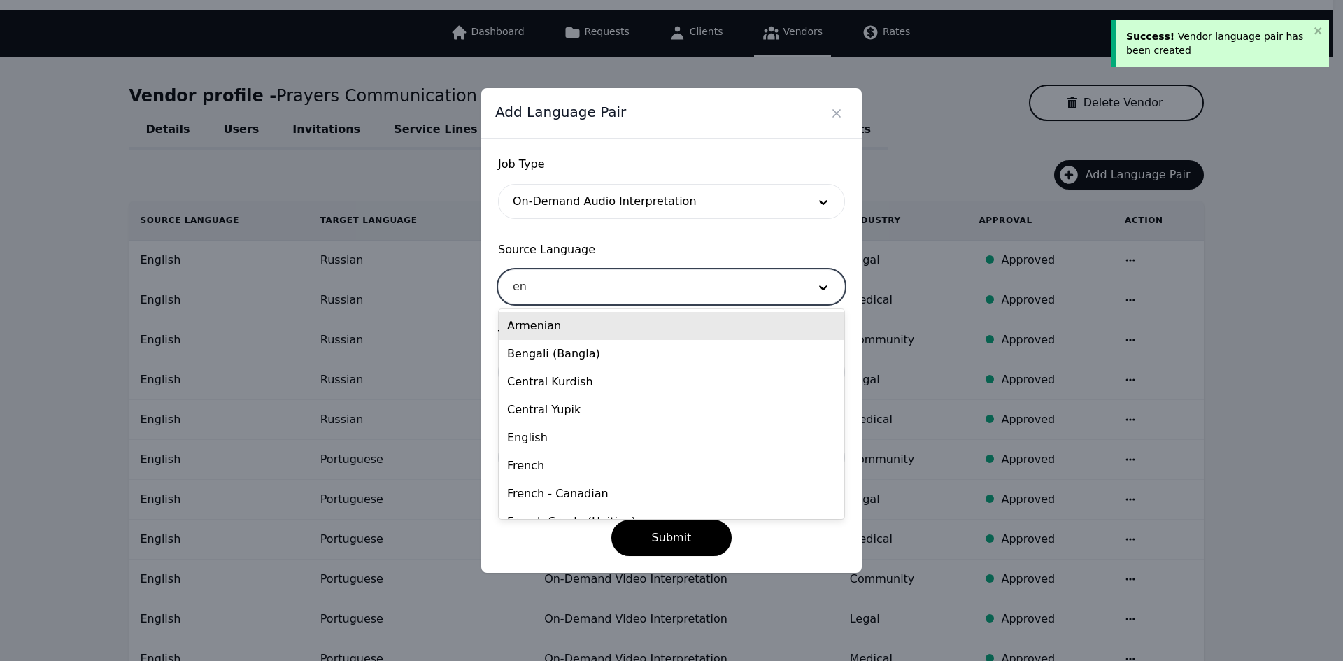
type input "eng"
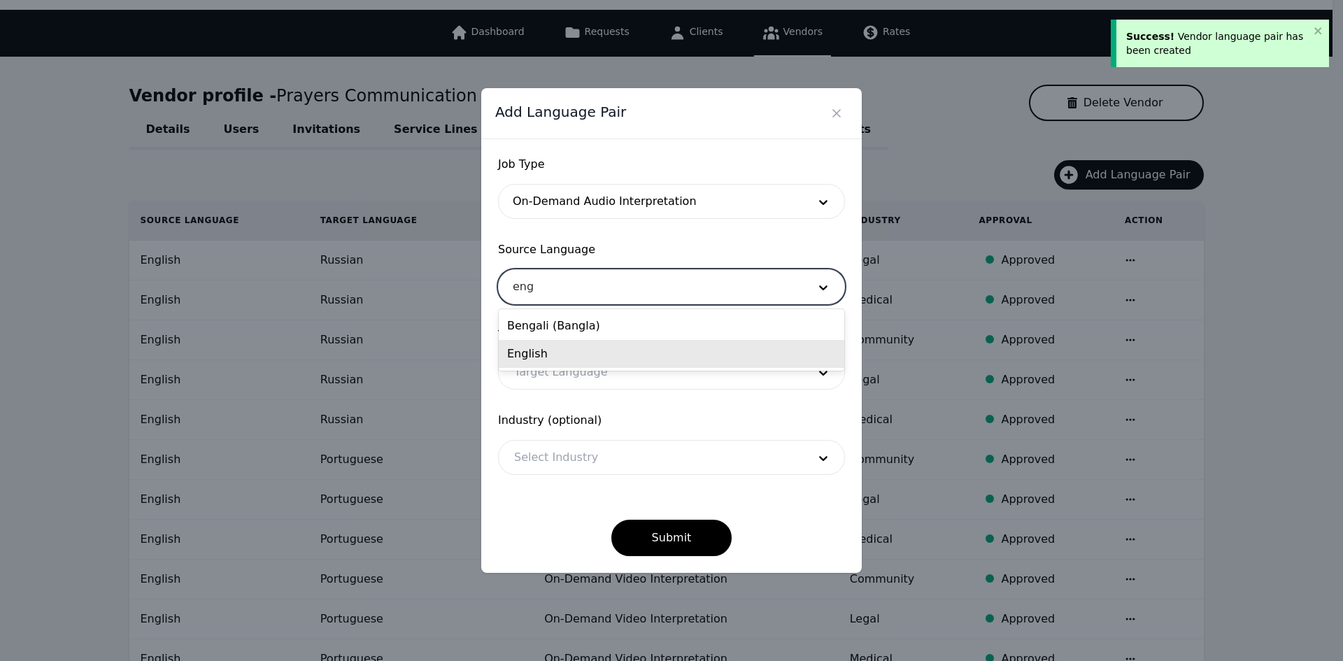
drag, startPoint x: 572, startPoint y: 345, endPoint x: 569, endPoint y: 360, distance: 15.5
click at [570, 346] on div "English" at bounding box center [672, 354] width 346 height 28
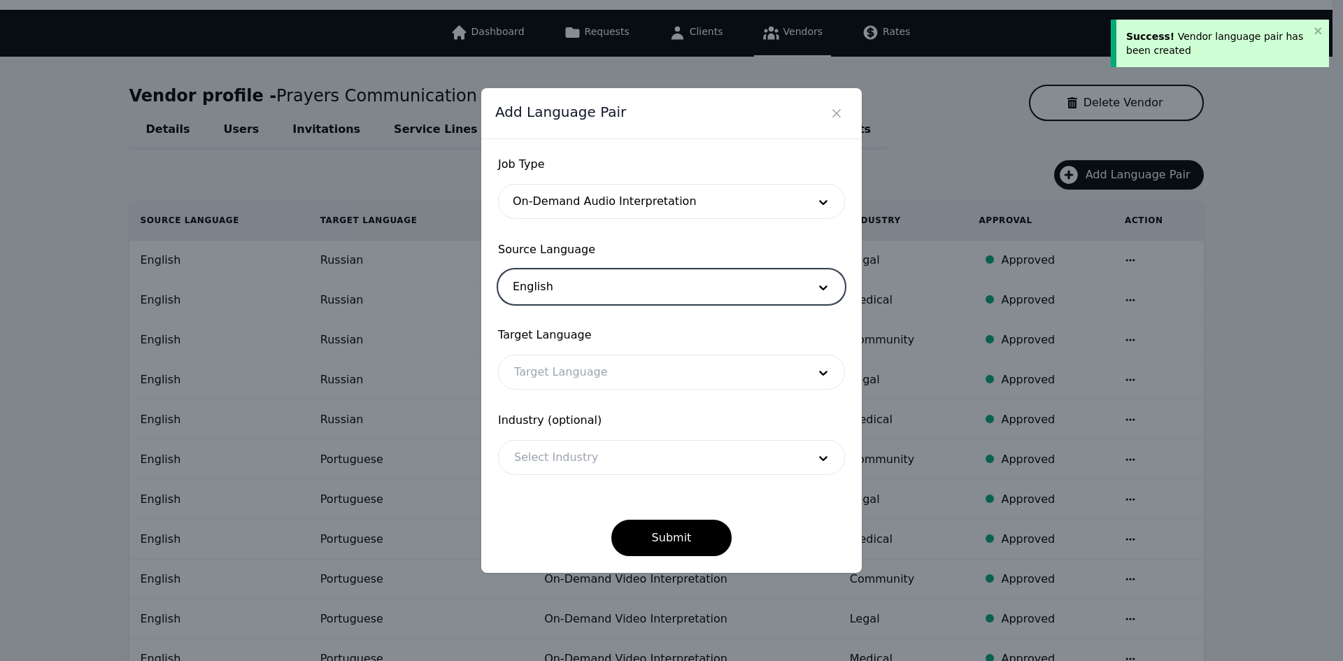
click at [569, 372] on div at bounding box center [651, 372] width 304 height 34
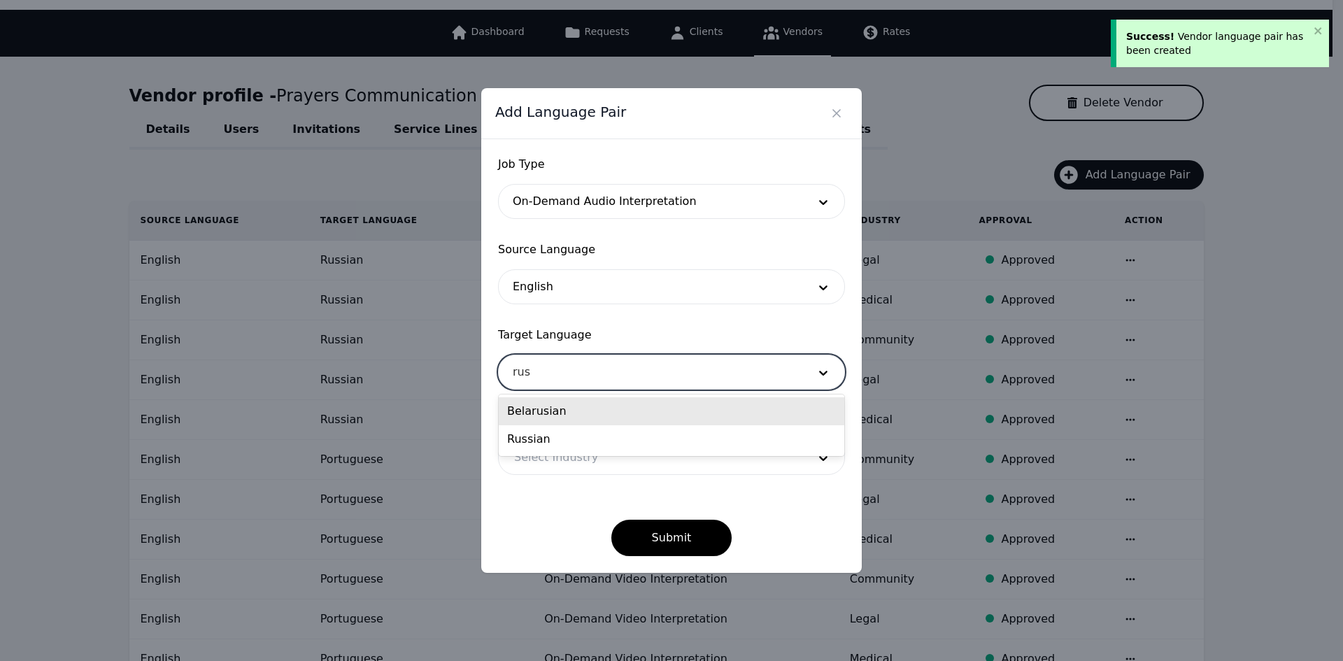
type input "[PERSON_NAME]"
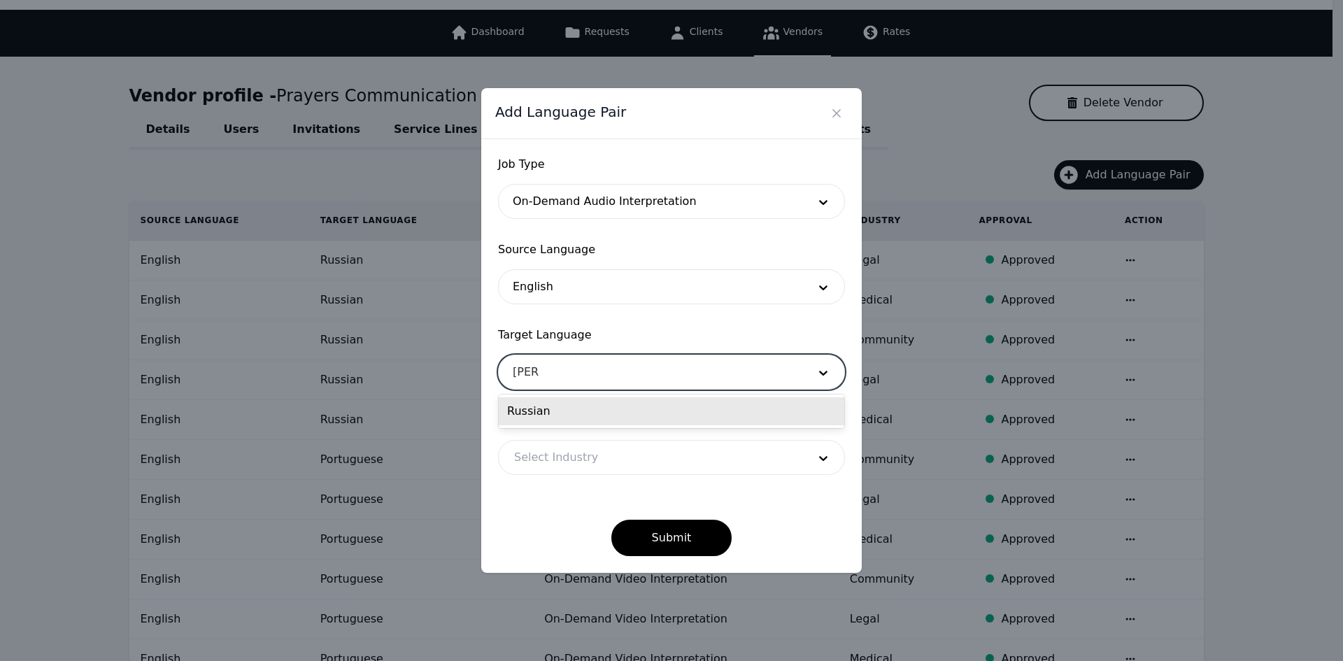
click at [567, 418] on div "Russian" at bounding box center [672, 411] width 346 height 28
click at [565, 453] on div at bounding box center [651, 458] width 304 height 34
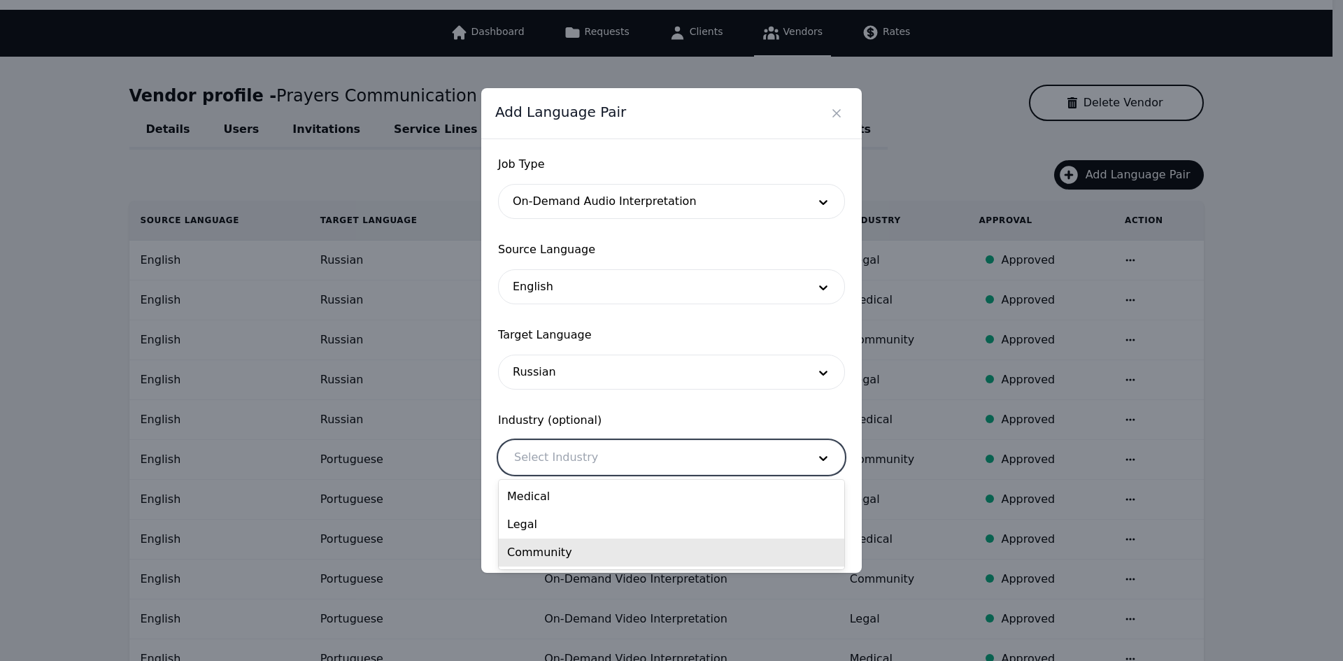
click at [578, 549] on div "Community" at bounding box center [672, 553] width 346 height 28
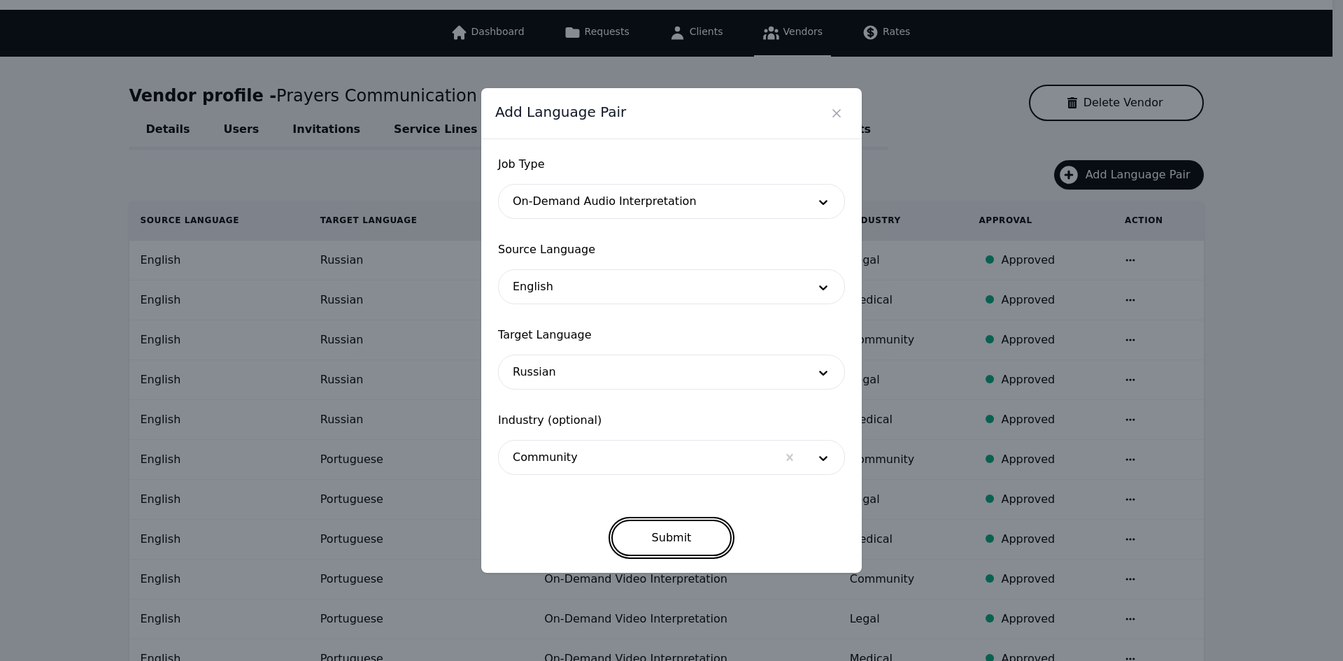
click at [660, 530] on button "Submit" at bounding box center [671, 538] width 121 height 36
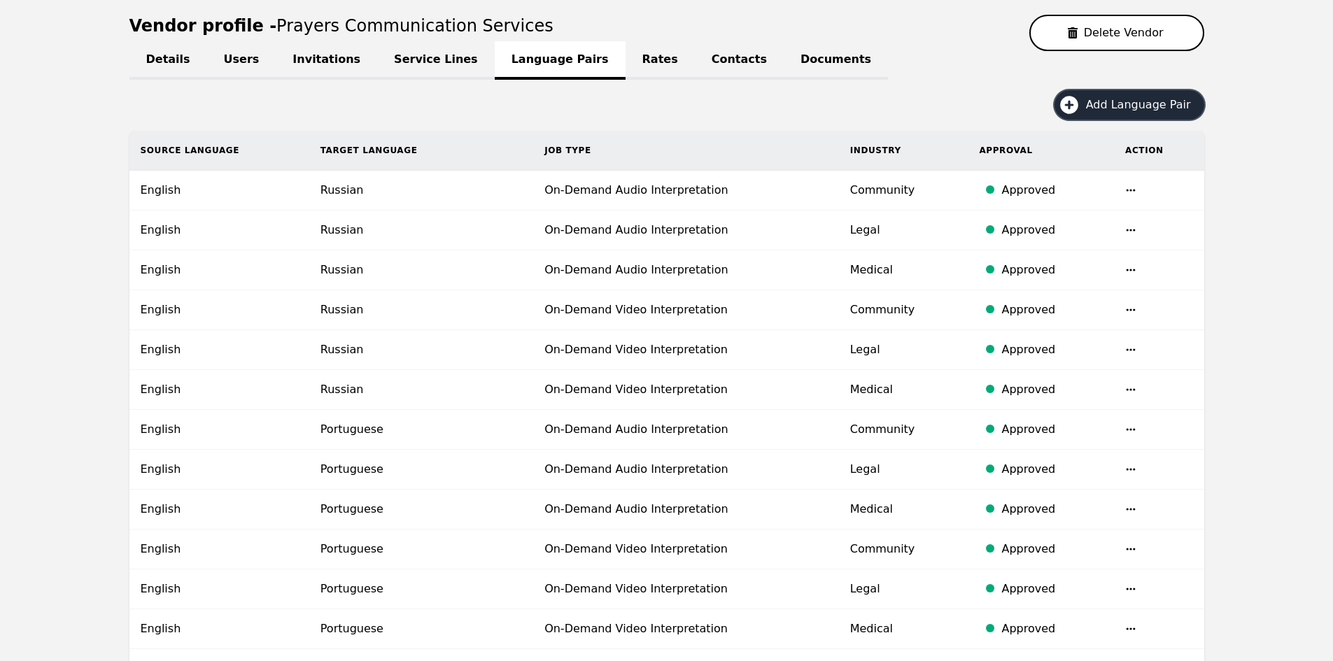
scroll to position [153, 0]
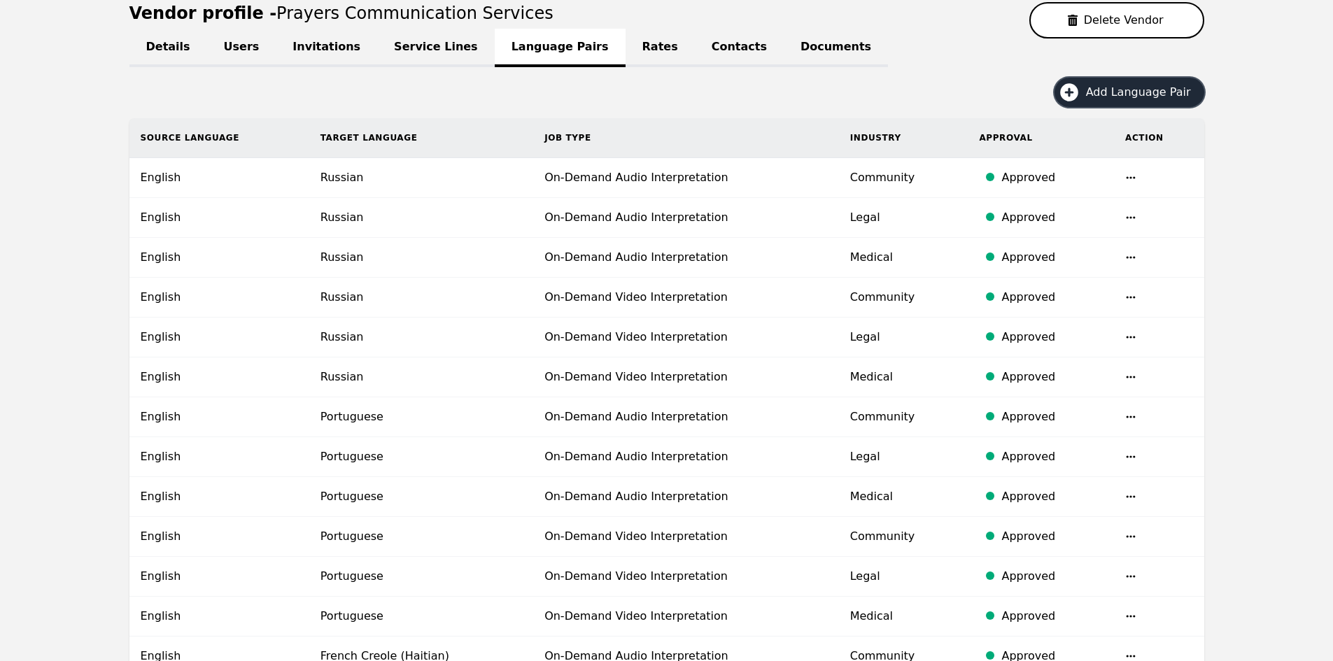
click at [1090, 90] on button "Add Language Pair" at bounding box center [1129, 92] width 150 height 29
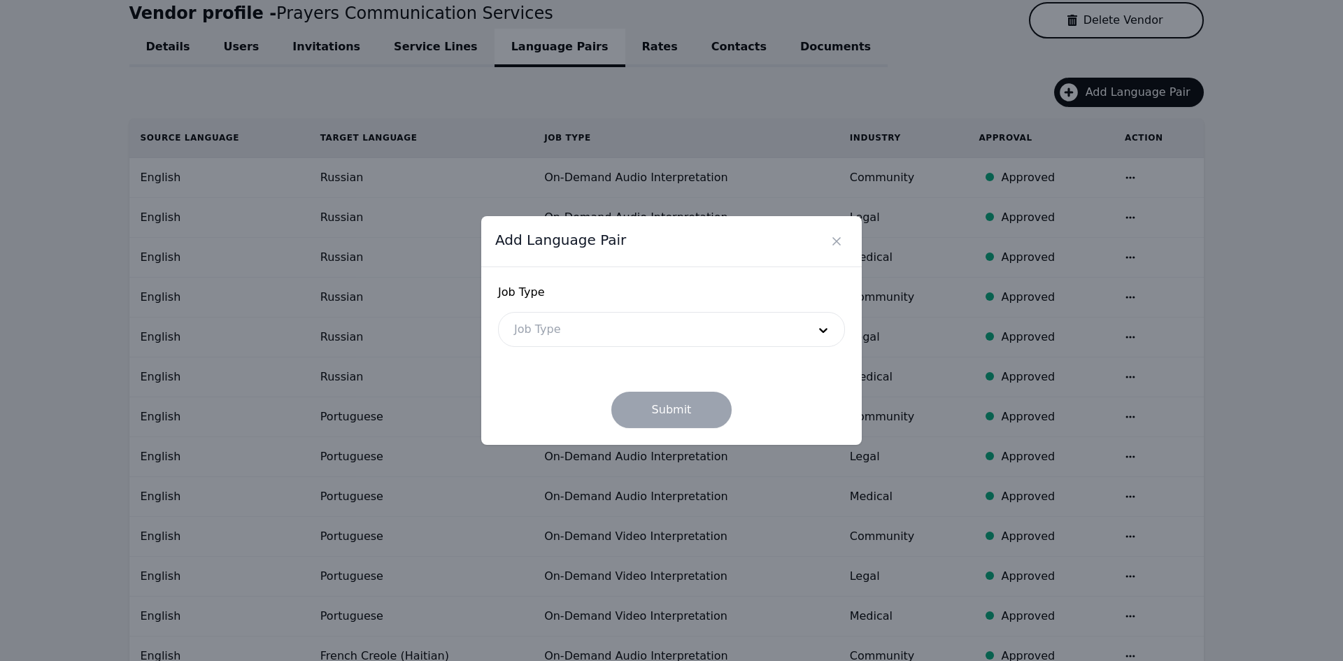
click at [643, 332] on div at bounding box center [651, 330] width 304 height 34
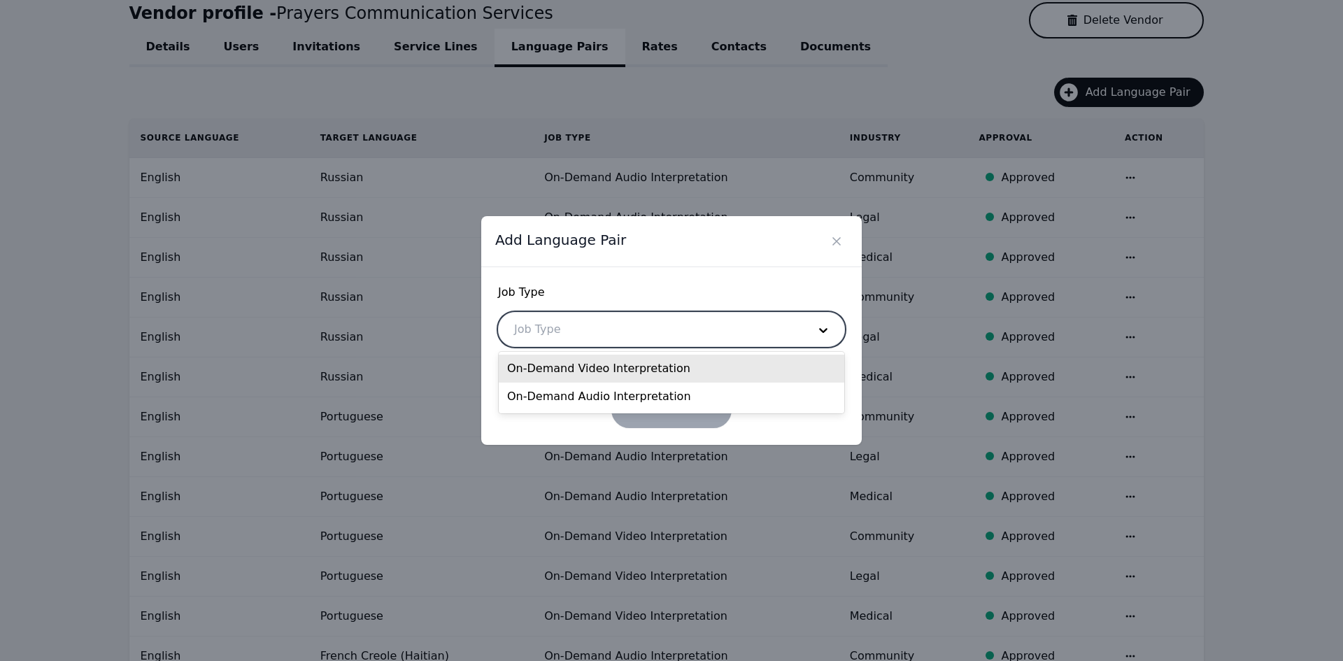
click at [629, 368] on div "On-Demand Video Interpretation" at bounding box center [672, 369] width 346 height 28
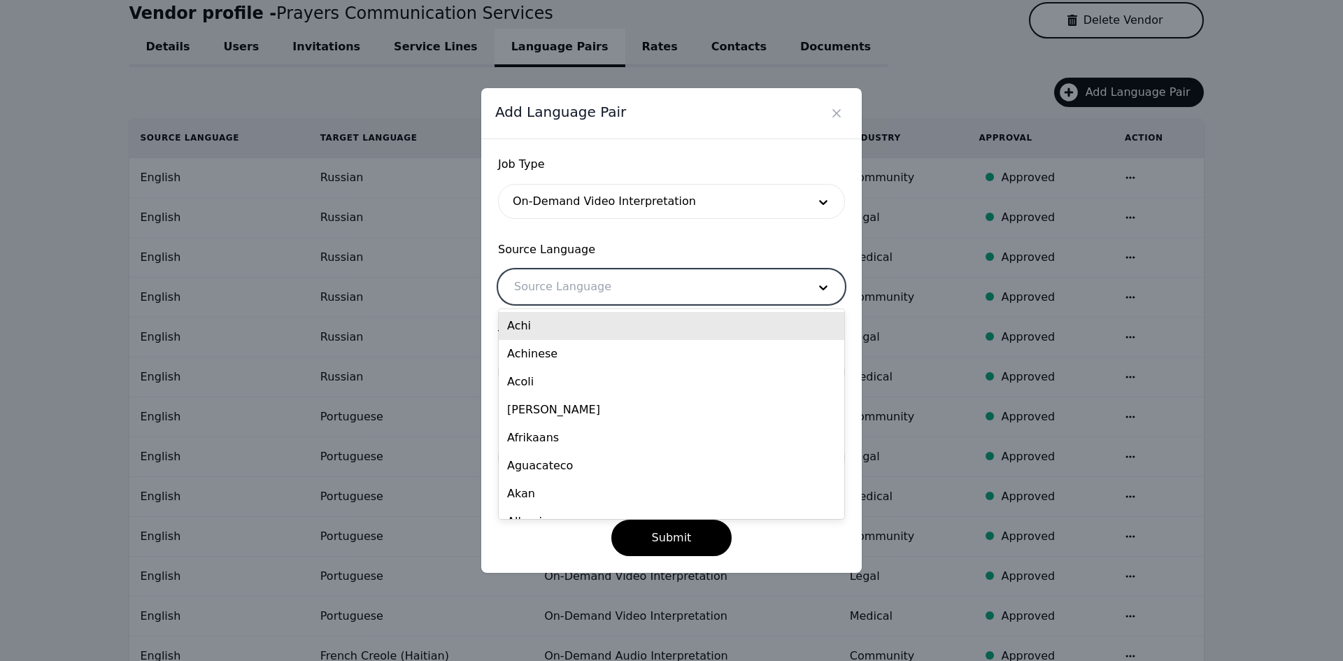
click at [584, 275] on div at bounding box center [651, 287] width 304 height 34
type input "eng"
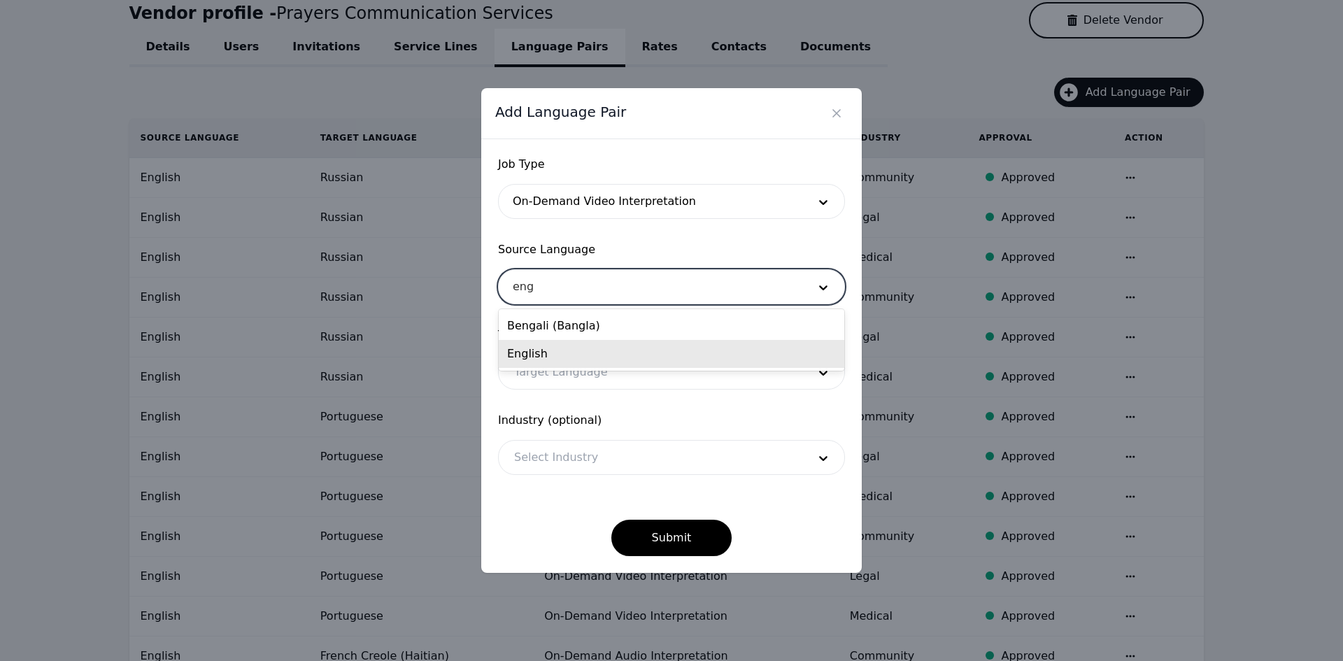
click at [577, 355] on div "English" at bounding box center [672, 354] width 346 height 28
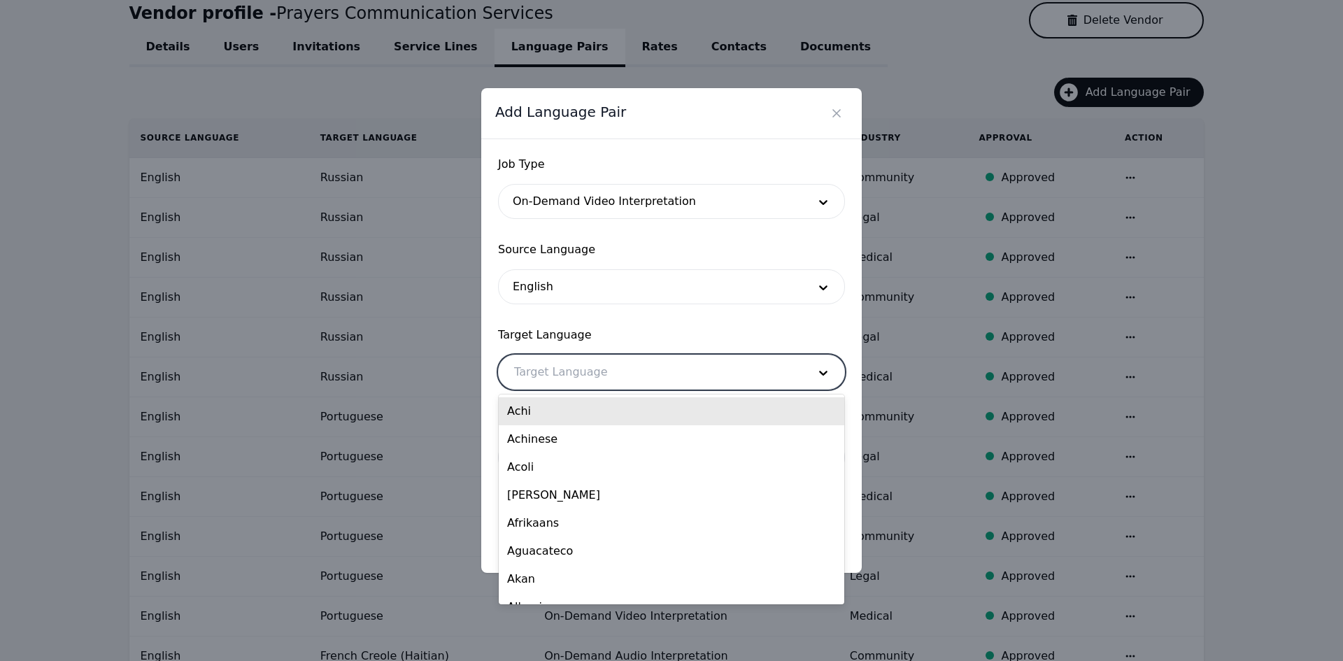
click at [572, 369] on div at bounding box center [651, 372] width 304 height 34
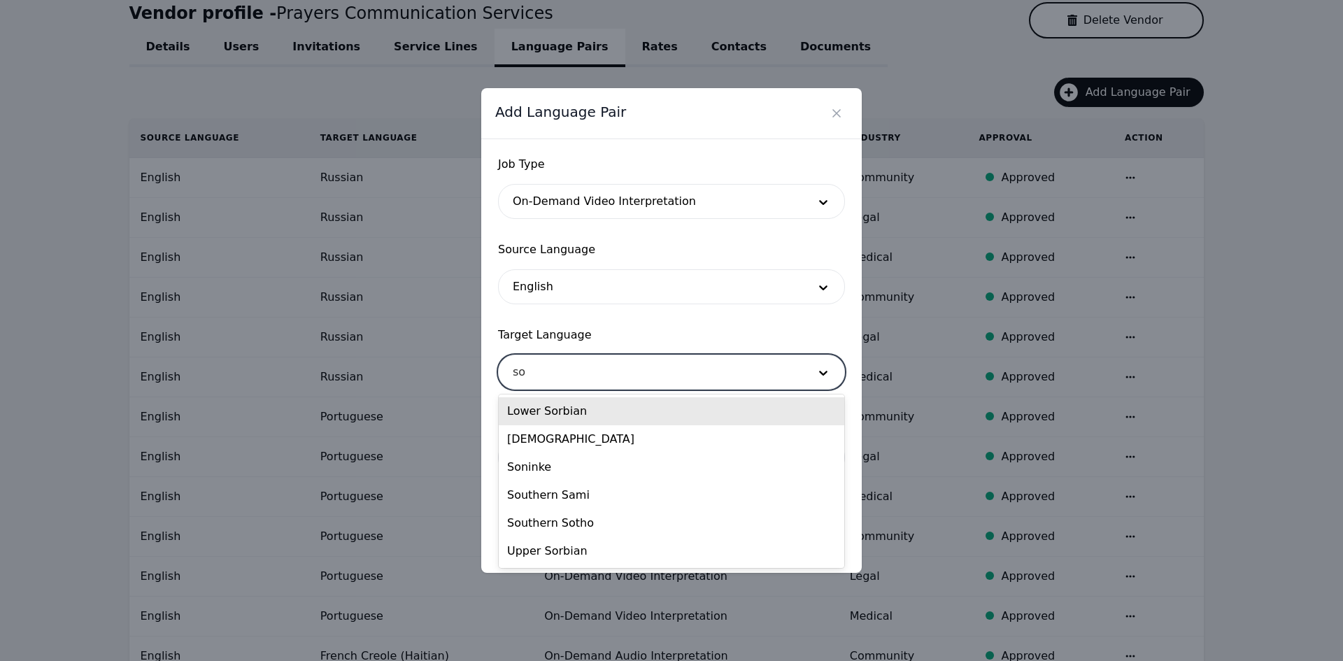
type input "som"
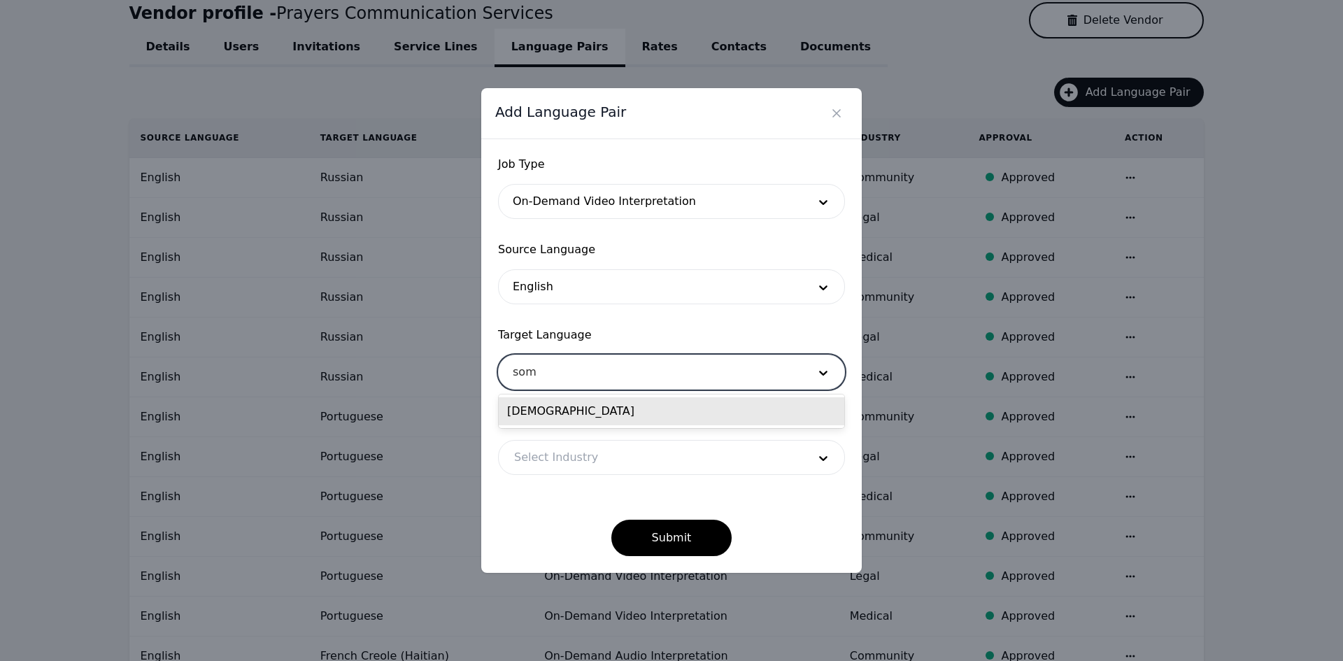
click at [584, 408] on div "[DEMOGRAPHIC_DATA]" at bounding box center [672, 411] width 346 height 28
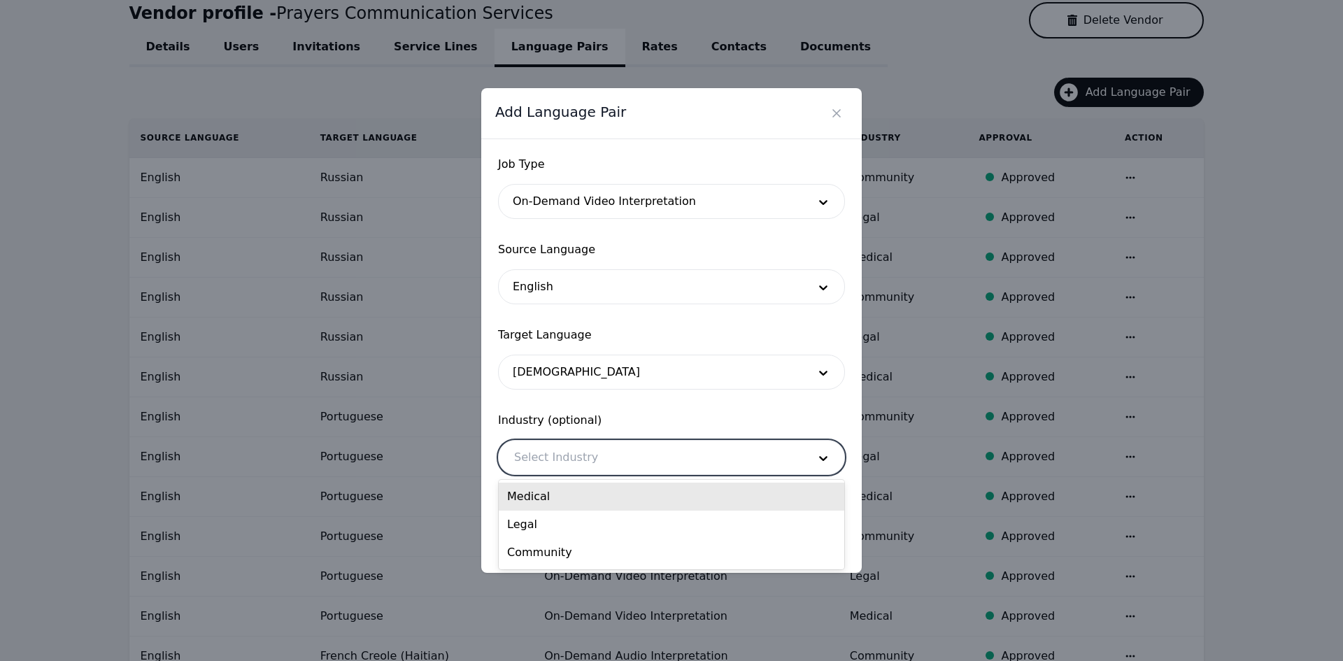
click at [588, 450] on div at bounding box center [651, 458] width 304 height 34
click at [594, 502] on div "Medical" at bounding box center [672, 497] width 346 height 28
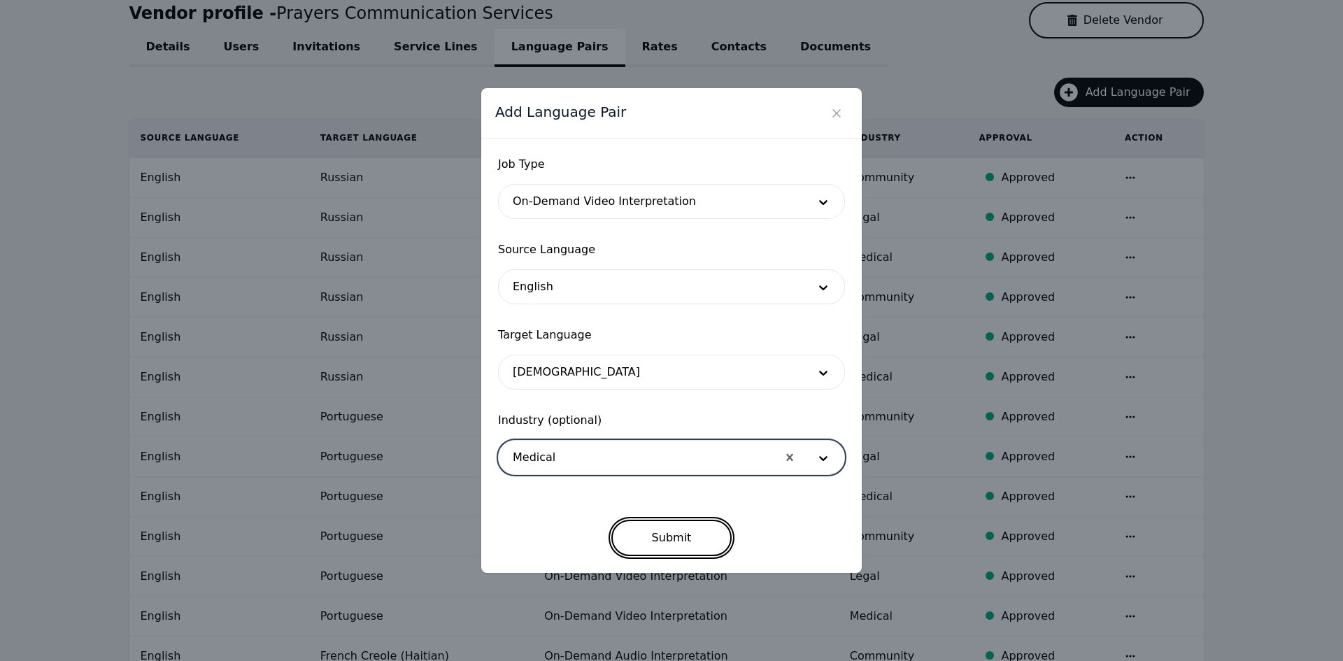
click at [636, 526] on button "Submit" at bounding box center [671, 538] width 121 height 36
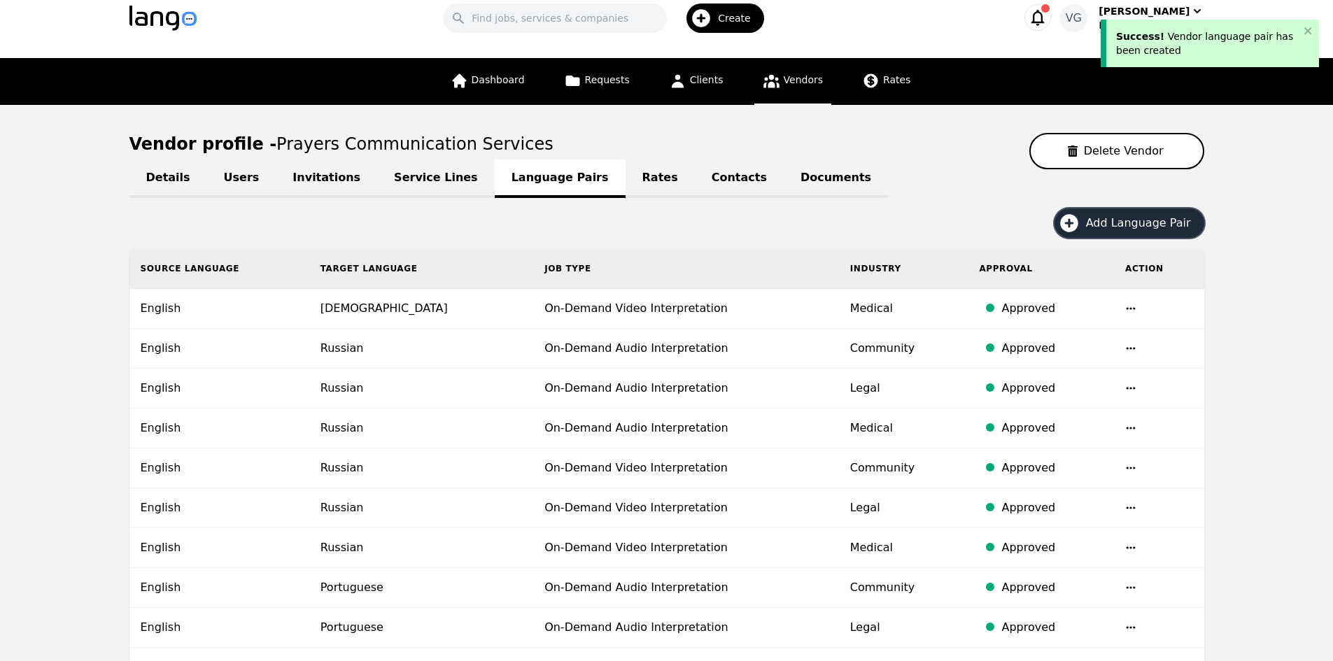
scroll to position [83, 0]
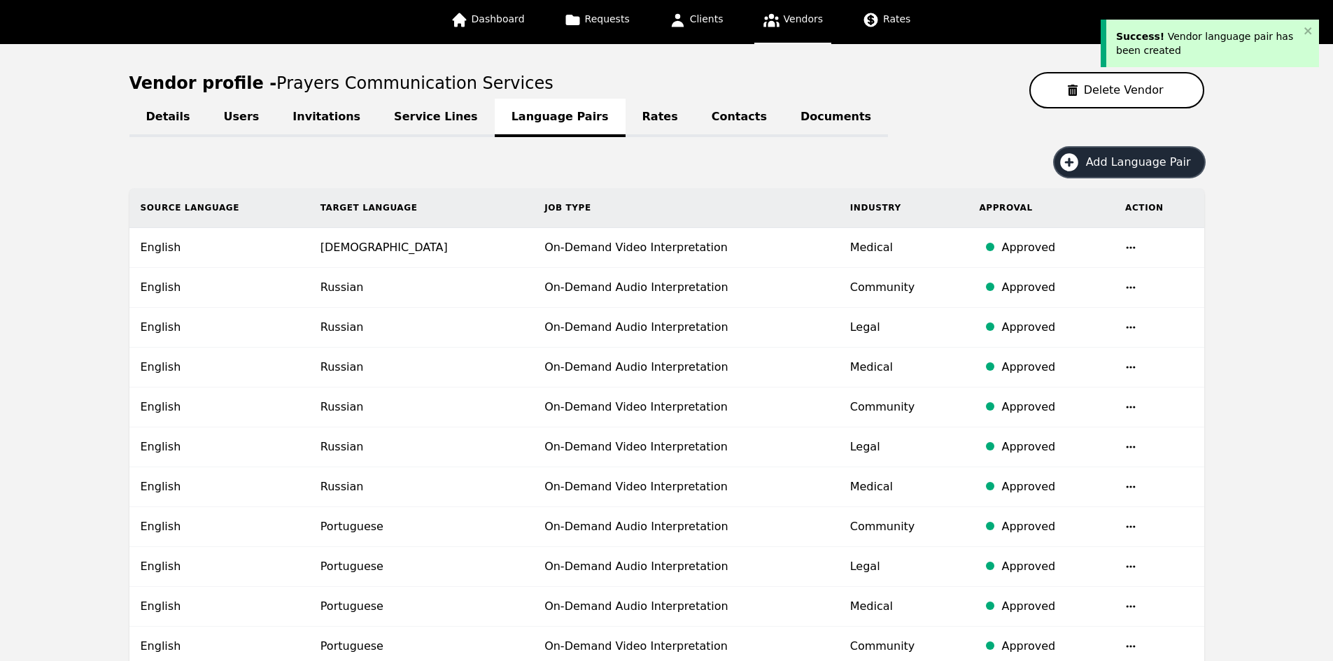
click at [1114, 157] on span "Add Language Pair" at bounding box center [1143, 162] width 115 height 17
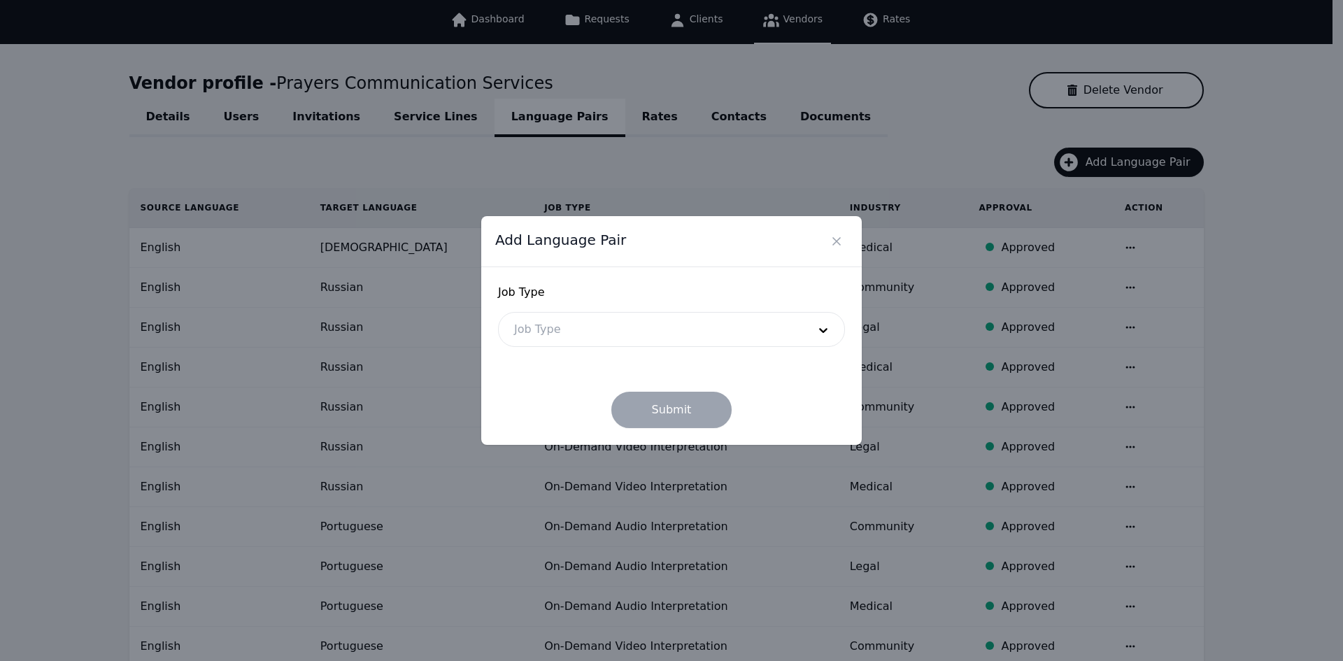
drag, startPoint x: 604, startPoint y: 354, endPoint x: 603, endPoint y: 332, distance: 21.7
click at [604, 353] on form "Job Type Job Type Submit" at bounding box center [671, 356] width 347 height 144
click at [602, 332] on div at bounding box center [651, 330] width 304 height 34
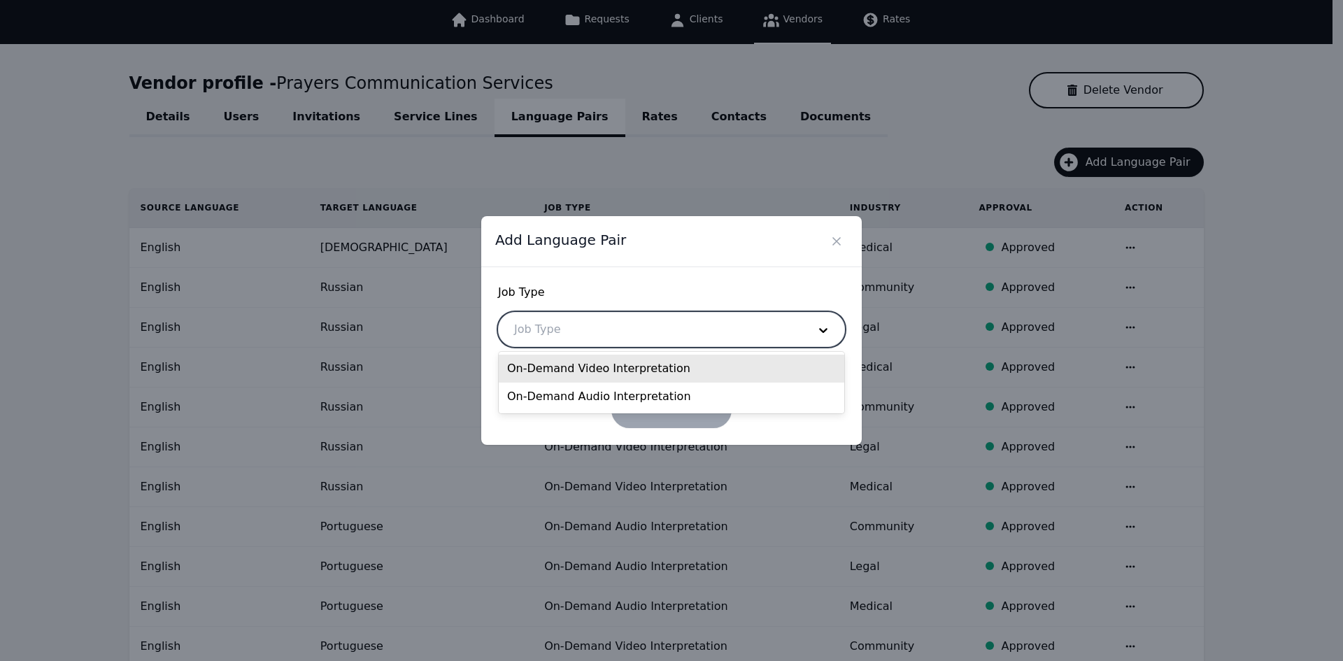
click at [584, 382] on div "On-Demand Video Interpretation" at bounding box center [672, 369] width 346 height 28
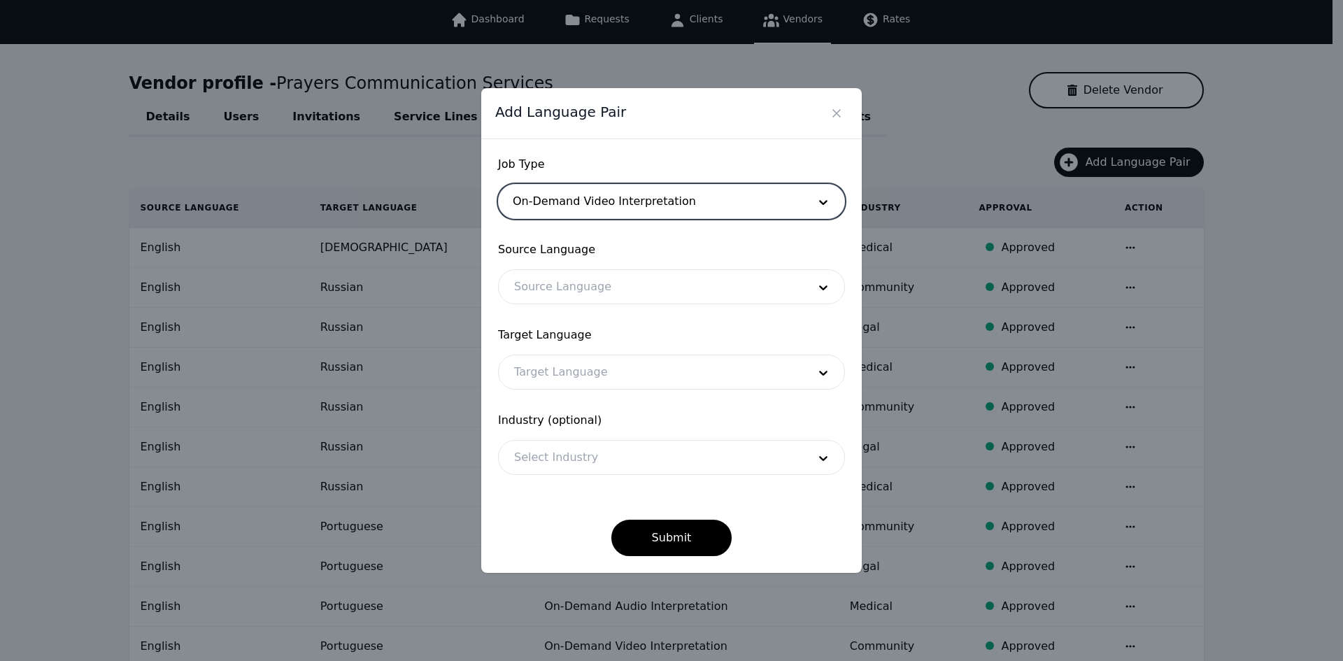
click at [580, 346] on div "Target Language Target Language" at bounding box center [671, 358] width 347 height 63
click at [572, 306] on form "Job Type On-Demand Video Interpretation Source Language Source Language Target …" at bounding box center [671, 356] width 347 height 400
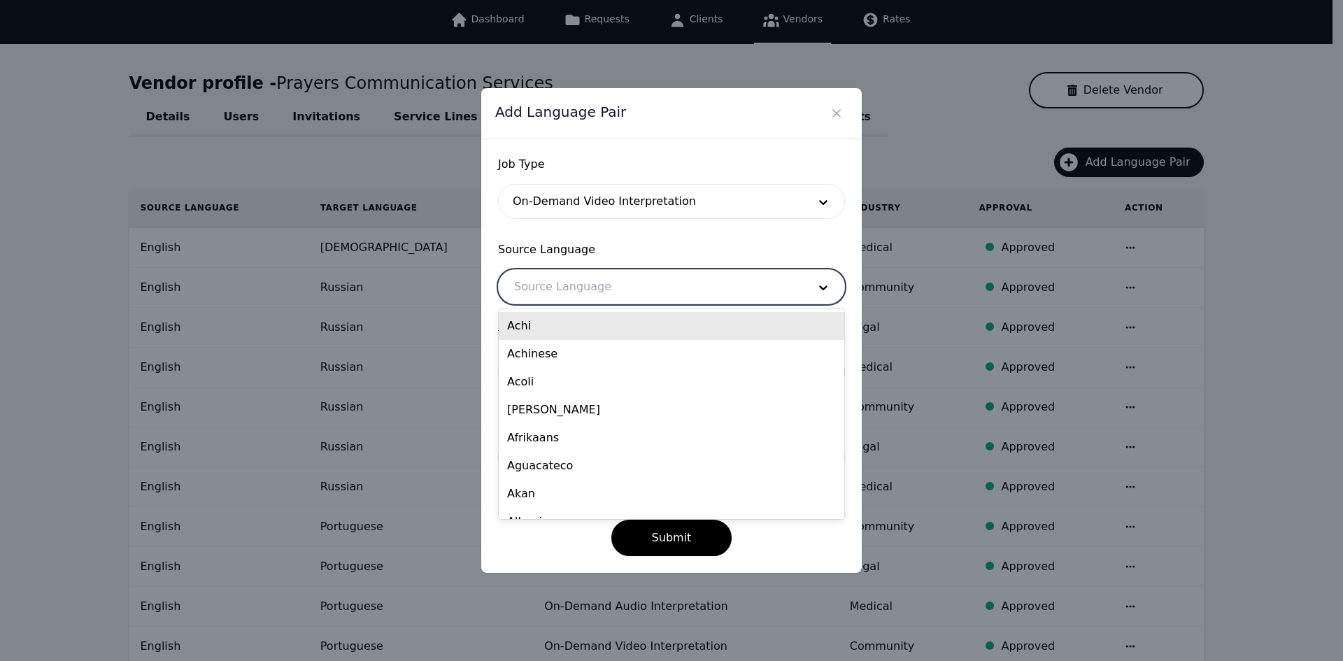
click at [572, 295] on div at bounding box center [651, 287] width 304 height 34
type input "eng"
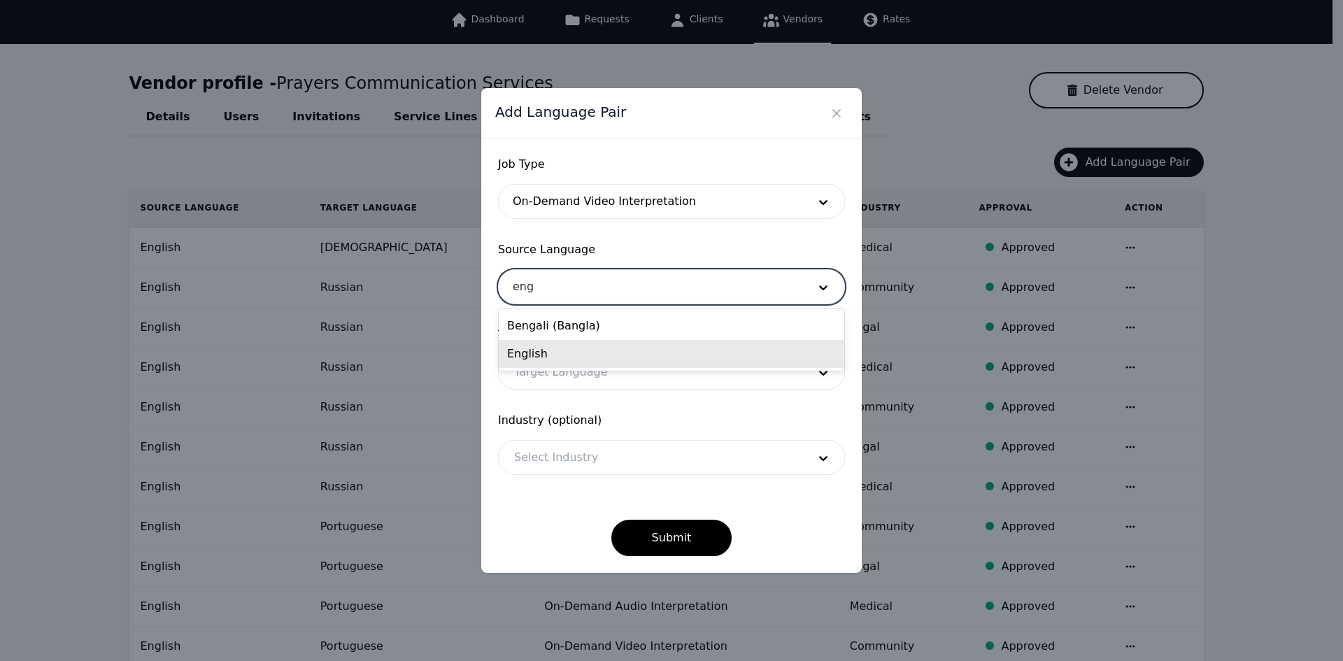
drag, startPoint x: 578, startPoint y: 328, endPoint x: 565, endPoint y: 353, distance: 27.9
click at [565, 353] on div "Bengali (Bangla) English" at bounding box center [672, 340] width 346 height 62
click at [565, 353] on div "English" at bounding box center [672, 354] width 346 height 28
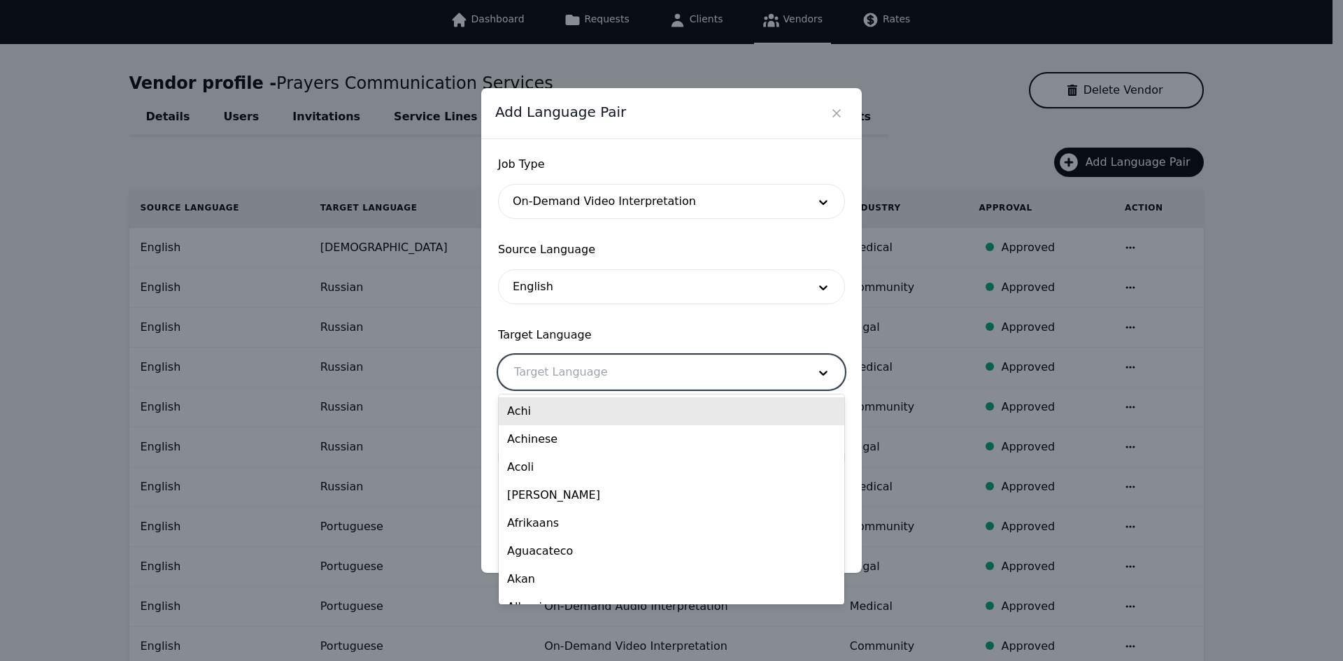
click at [560, 366] on div at bounding box center [651, 372] width 304 height 34
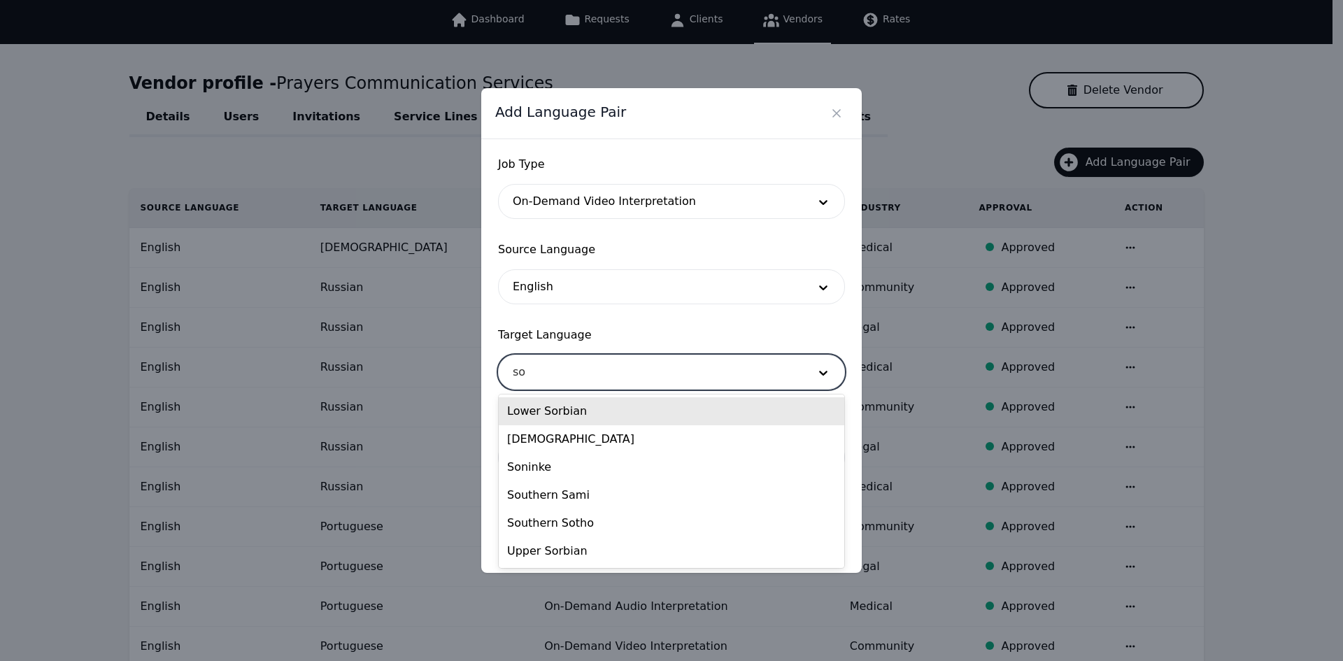
type input "som"
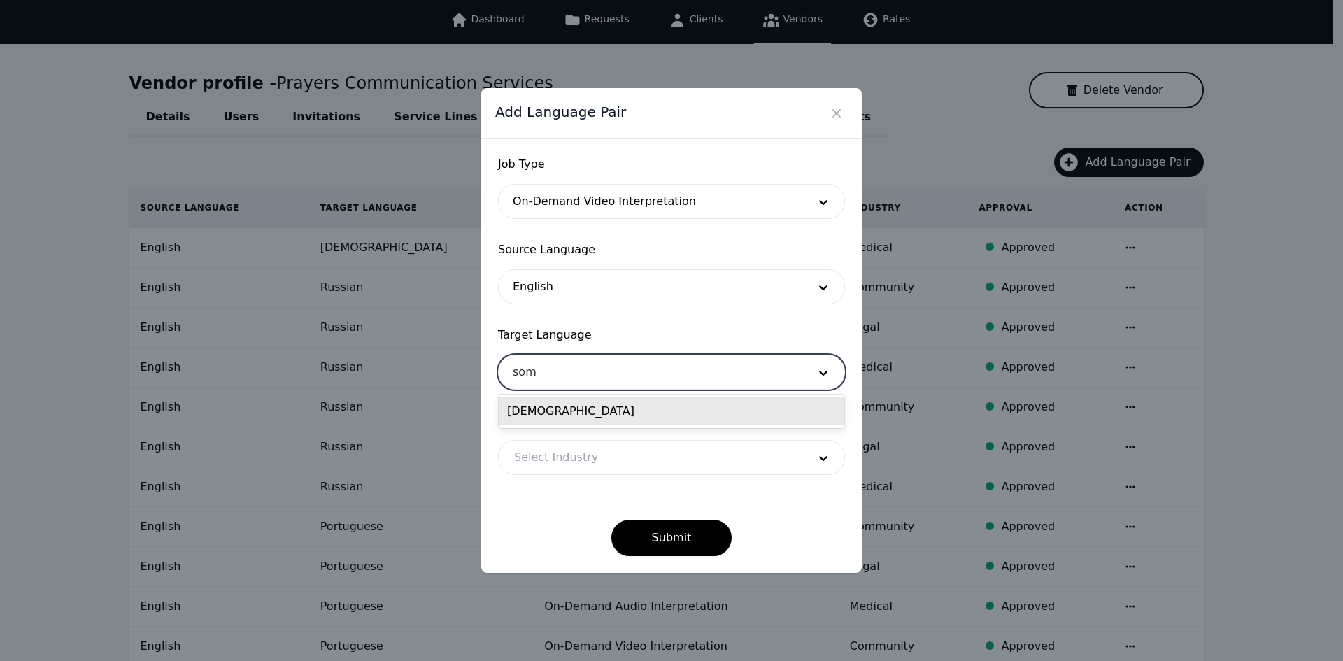
drag, startPoint x: 555, startPoint y: 406, endPoint x: 555, endPoint y: 437, distance: 31.5
click at [555, 406] on div "[DEMOGRAPHIC_DATA]" at bounding box center [672, 411] width 346 height 28
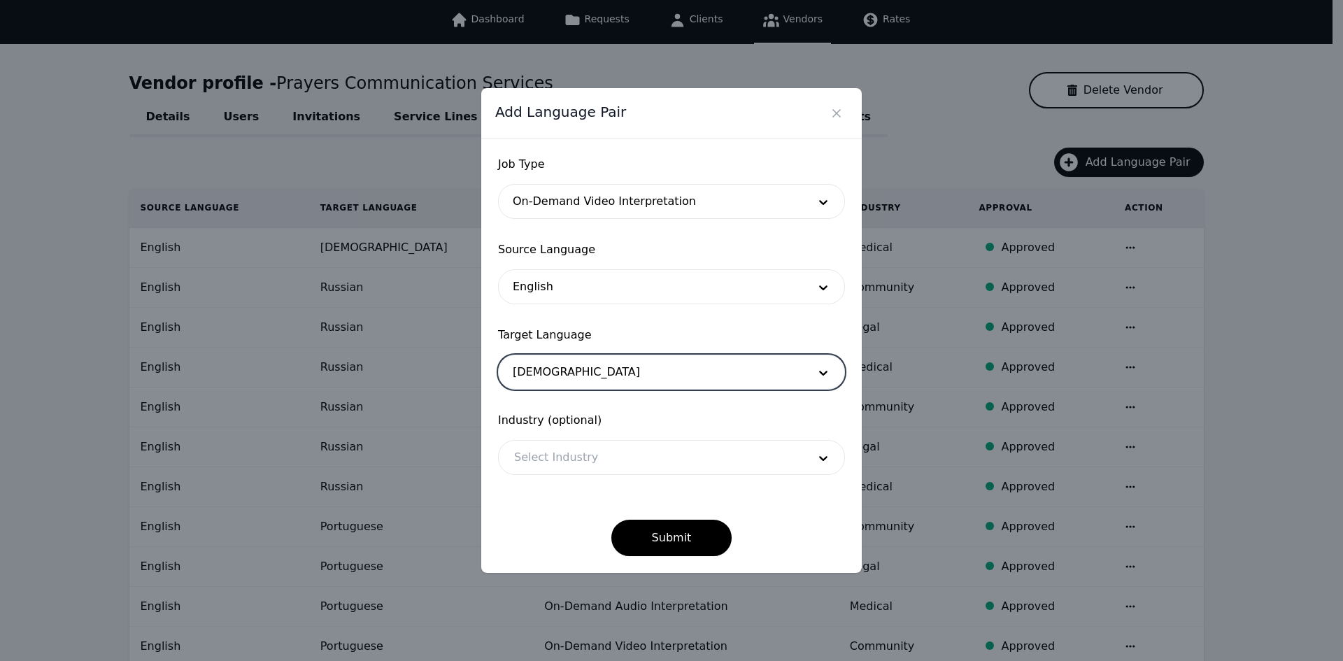
click at [556, 462] on div at bounding box center [651, 458] width 304 height 34
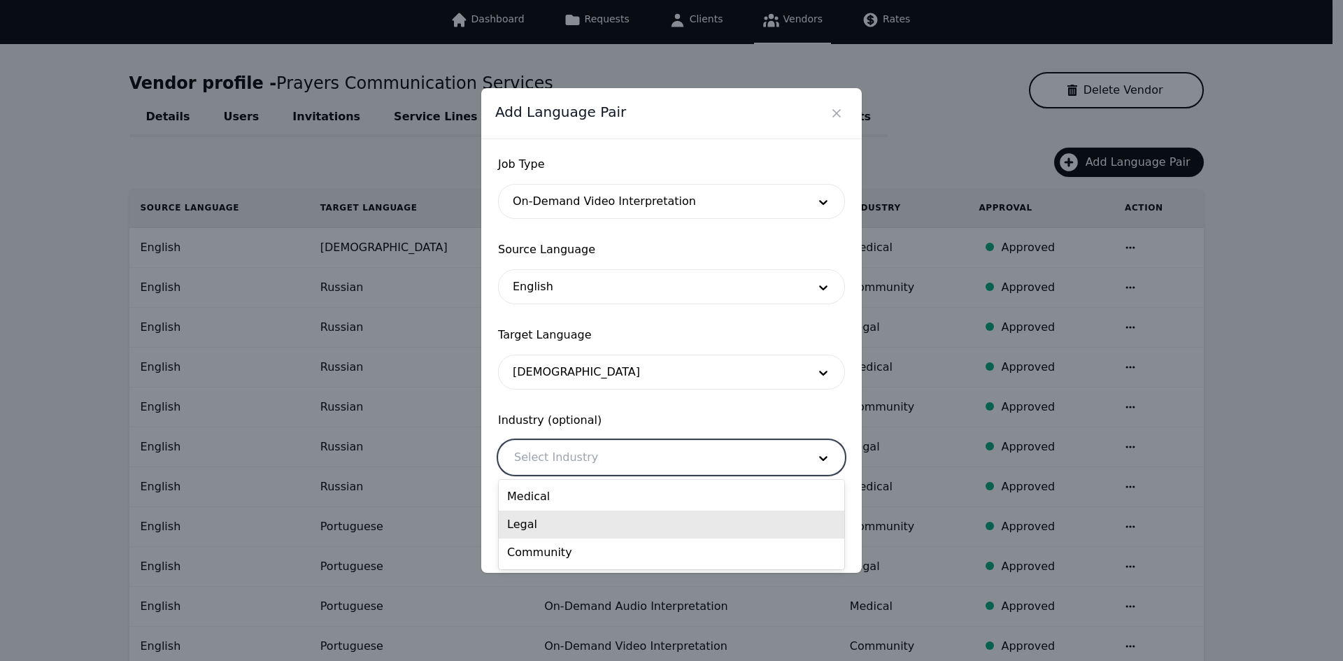
click at [572, 523] on div "Legal" at bounding box center [672, 525] width 346 height 28
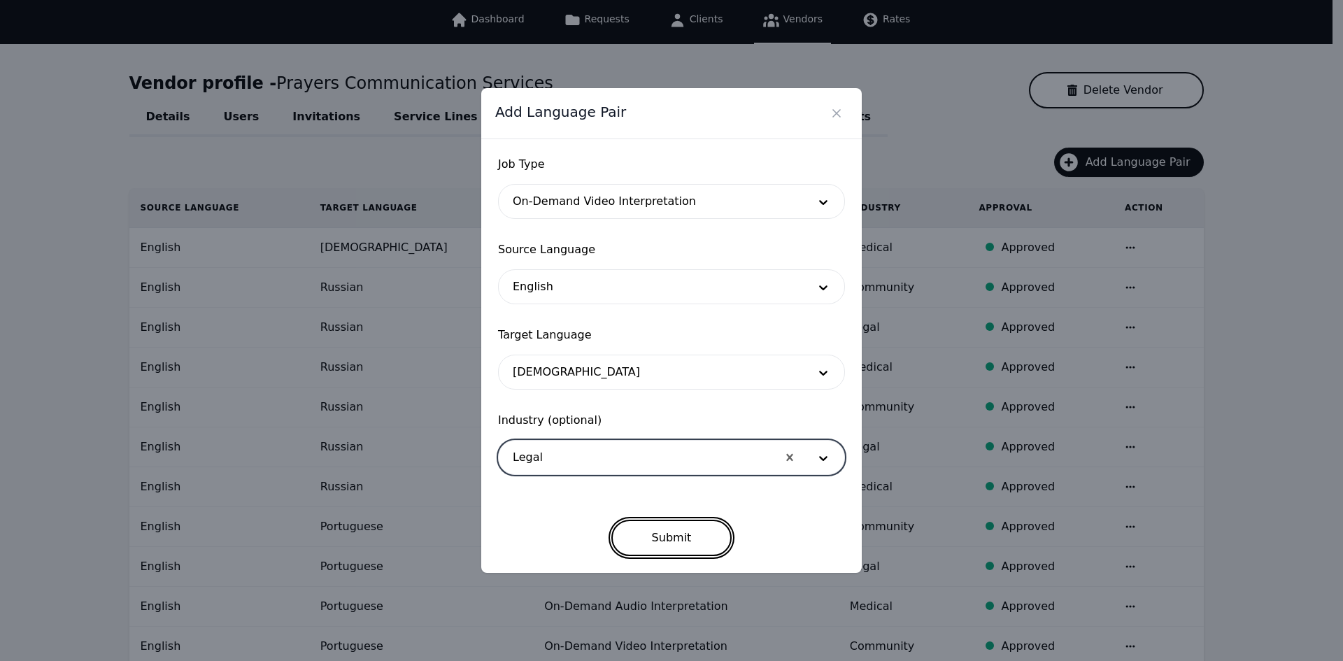
click at [688, 545] on button "Submit" at bounding box center [671, 538] width 121 height 36
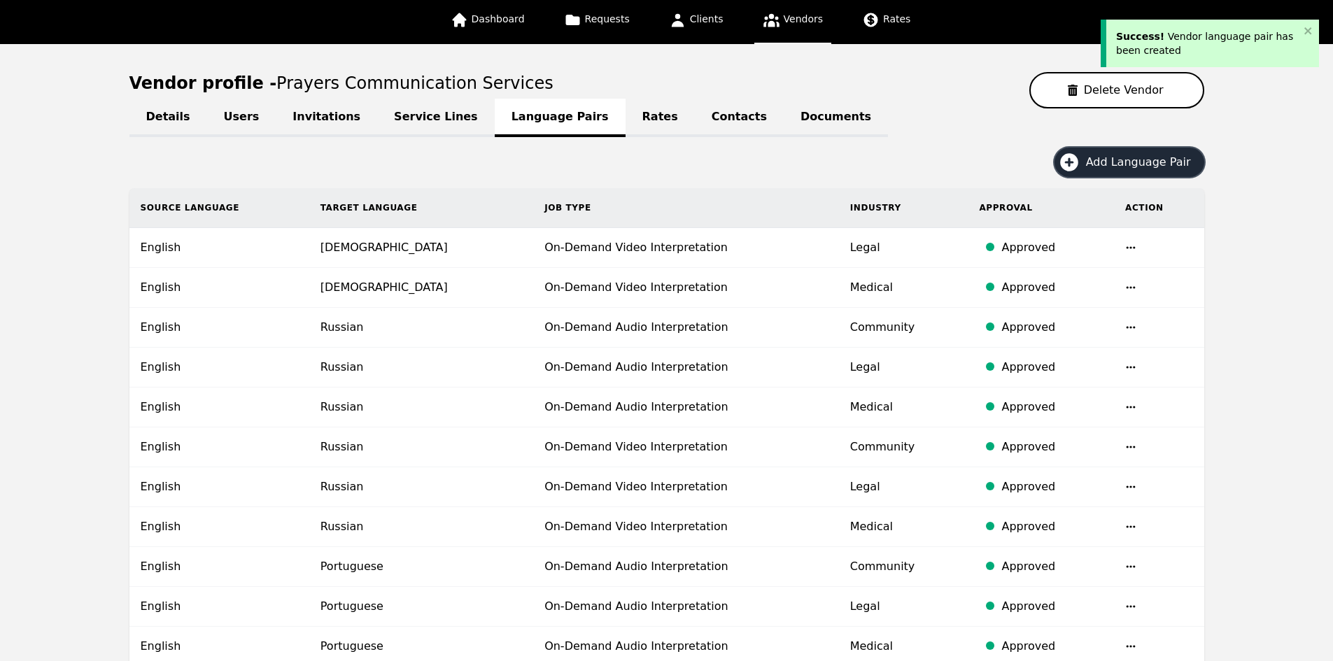
click at [1155, 169] on span "Add Language Pair" at bounding box center [1143, 162] width 115 height 17
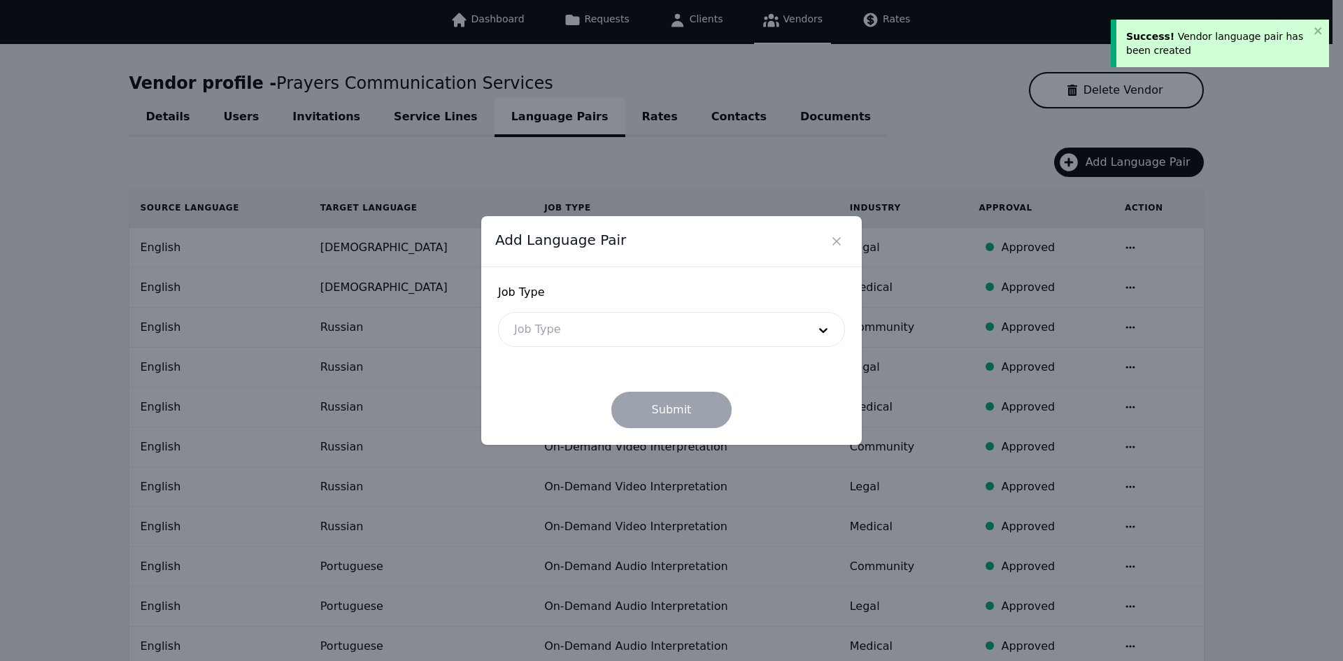
click at [653, 339] on div at bounding box center [651, 330] width 304 height 34
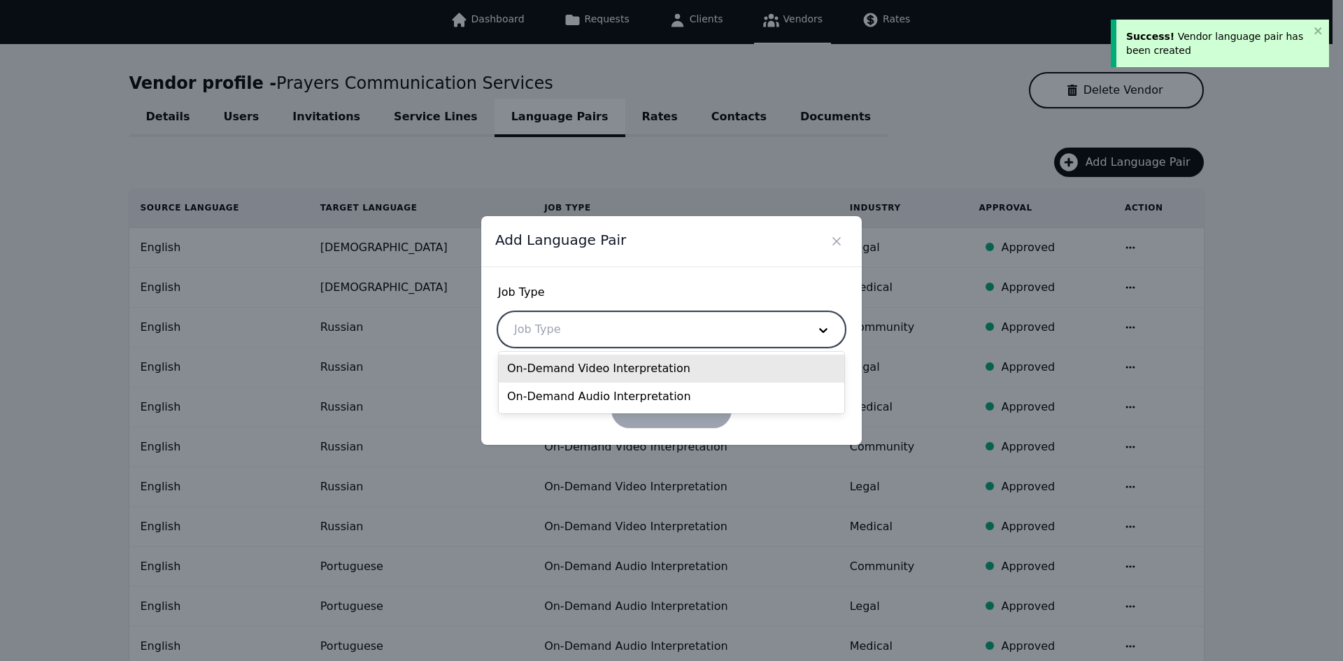
click at [637, 372] on div "On-Demand Video Interpretation" at bounding box center [672, 369] width 346 height 28
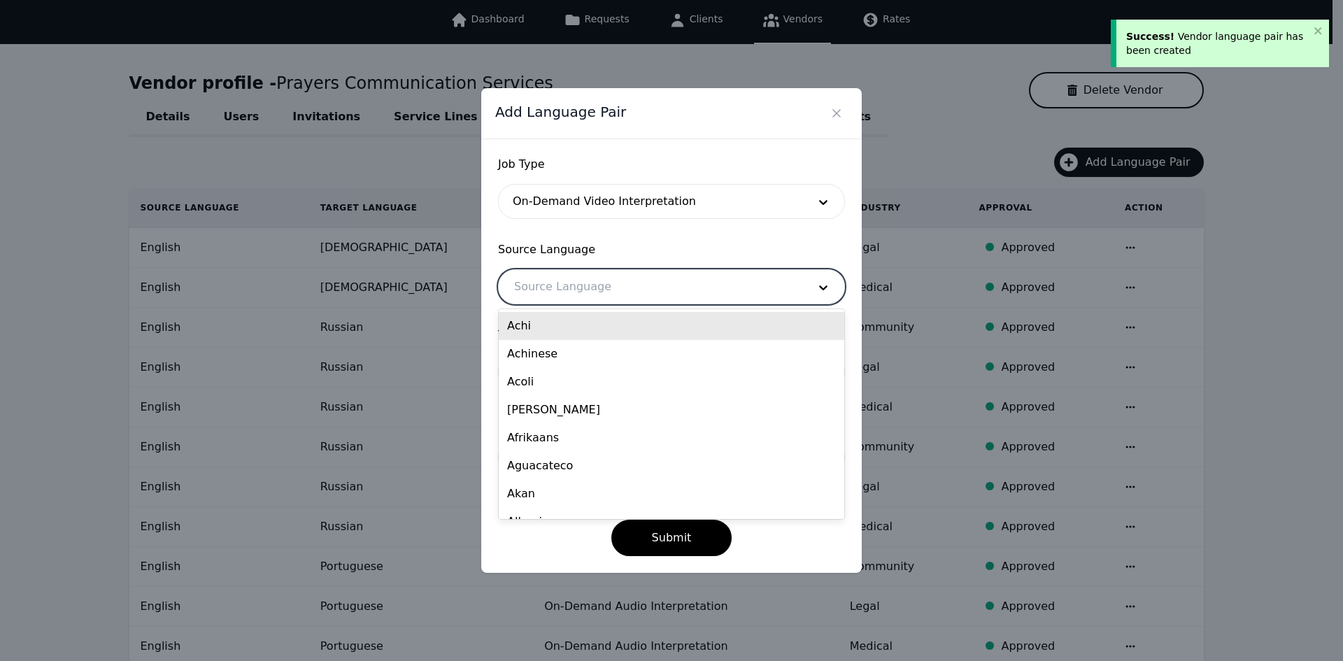
click at [595, 287] on div at bounding box center [651, 287] width 304 height 34
type input "eng"
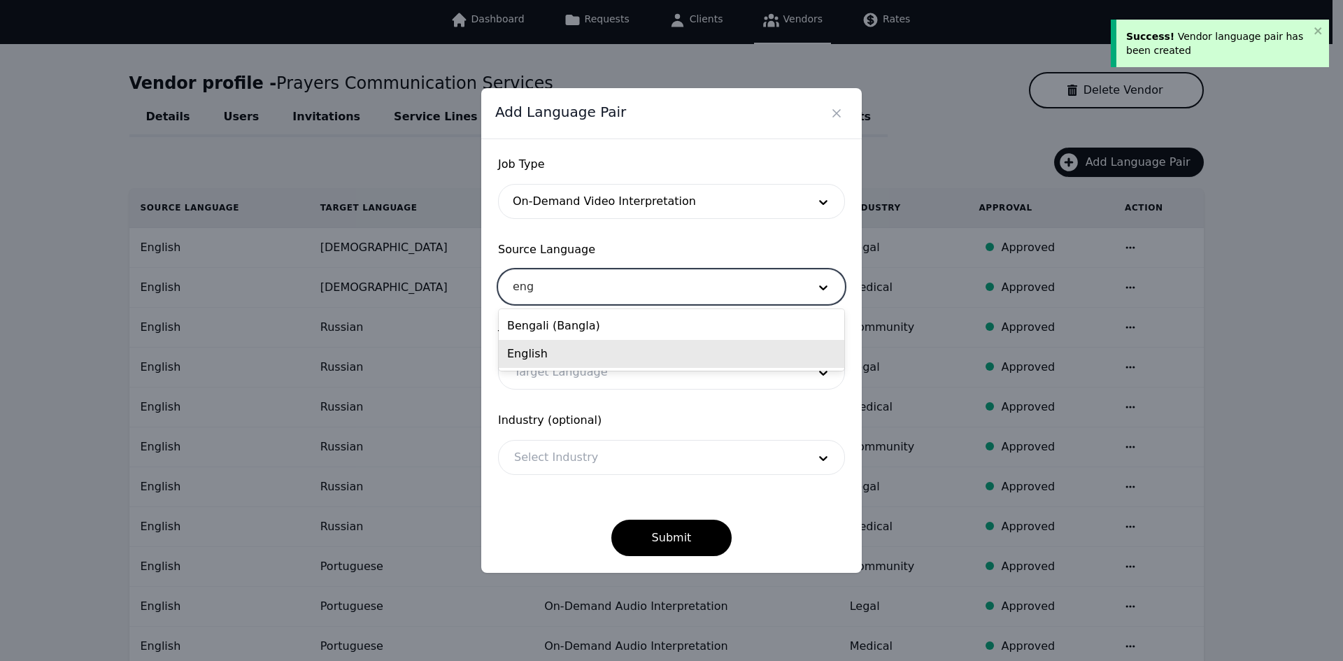
click at [555, 349] on div "English" at bounding box center [672, 354] width 346 height 28
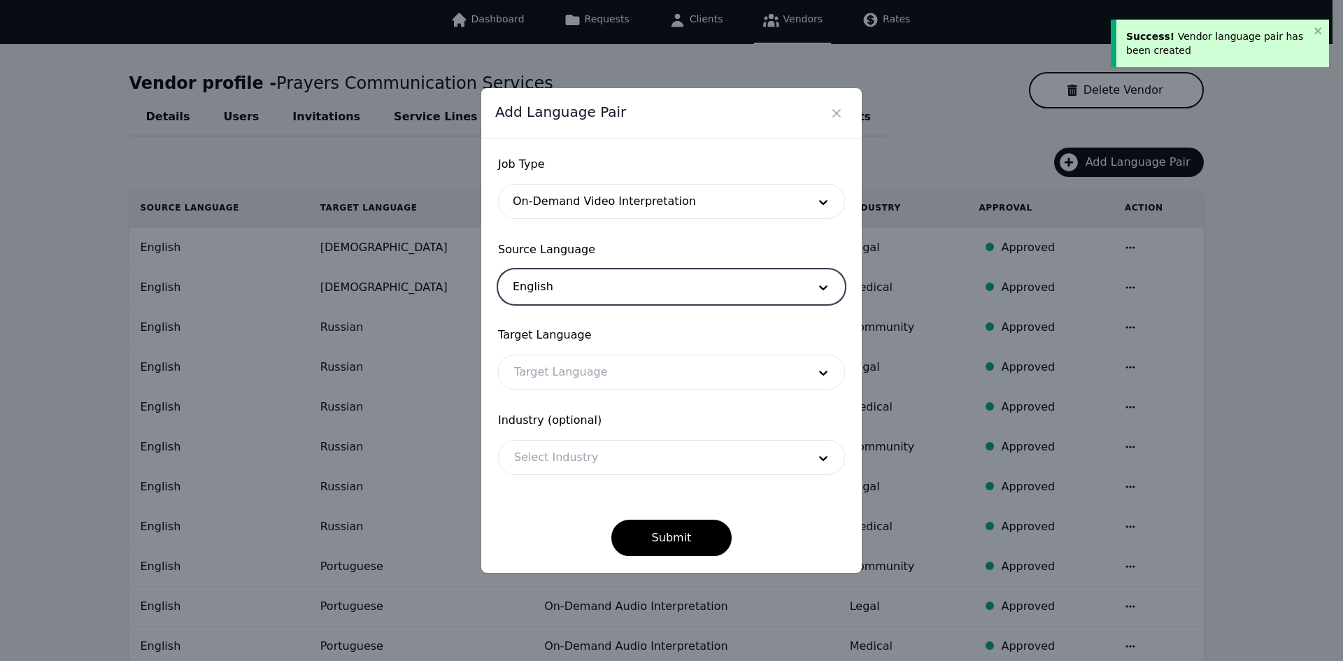
click at [555, 368] on div at bounding box center [651, 372] width 304 height 34
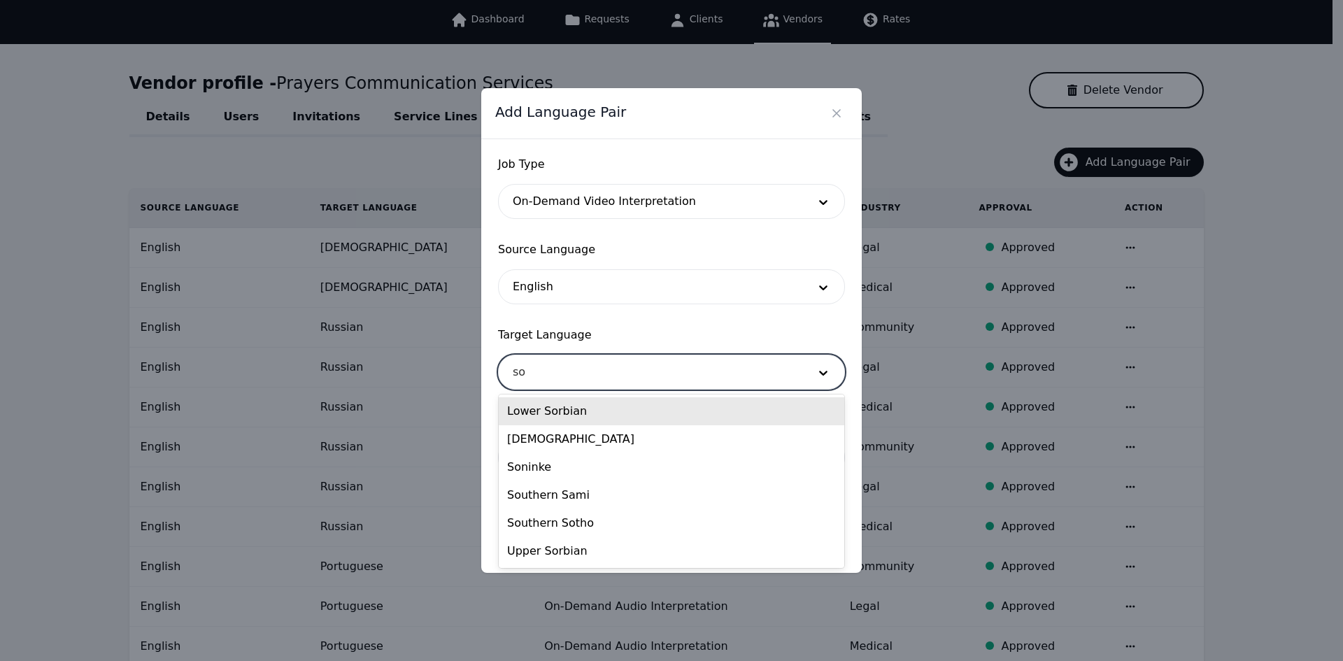
type input "som"
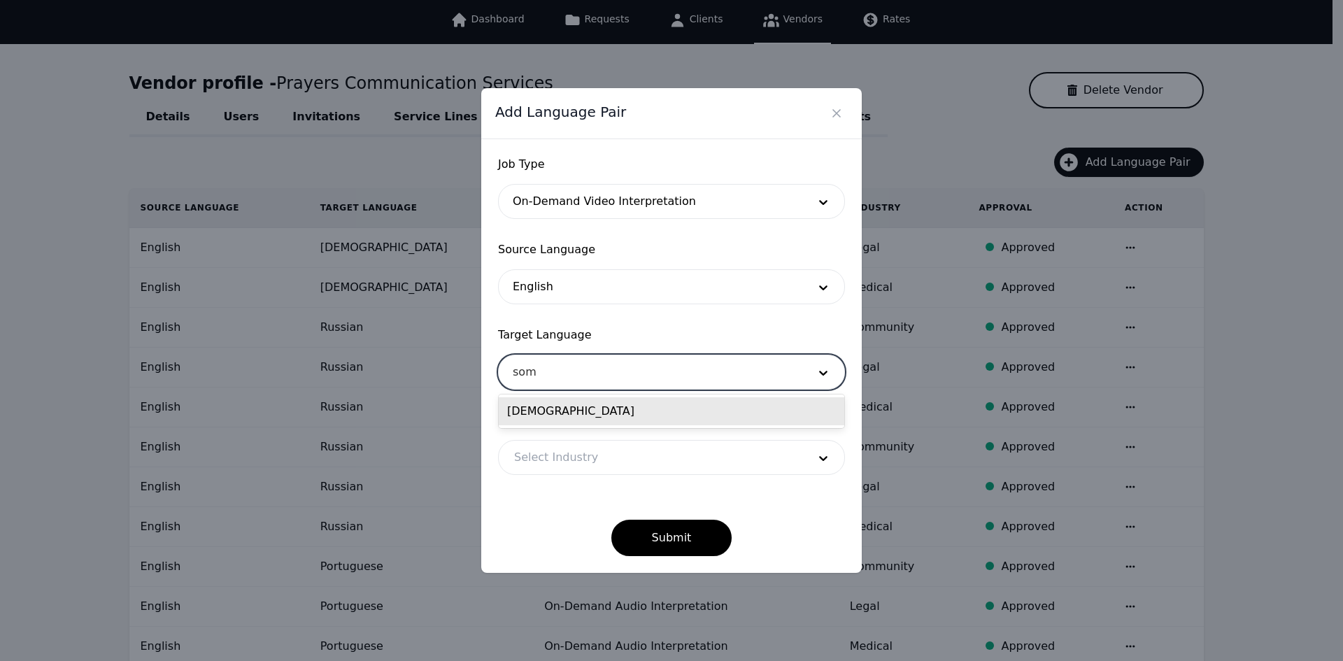
click at [555, 415] on div "[DEMOGRAPHIC_DATA]" at bounding box center [672, 411] width 346 height 28
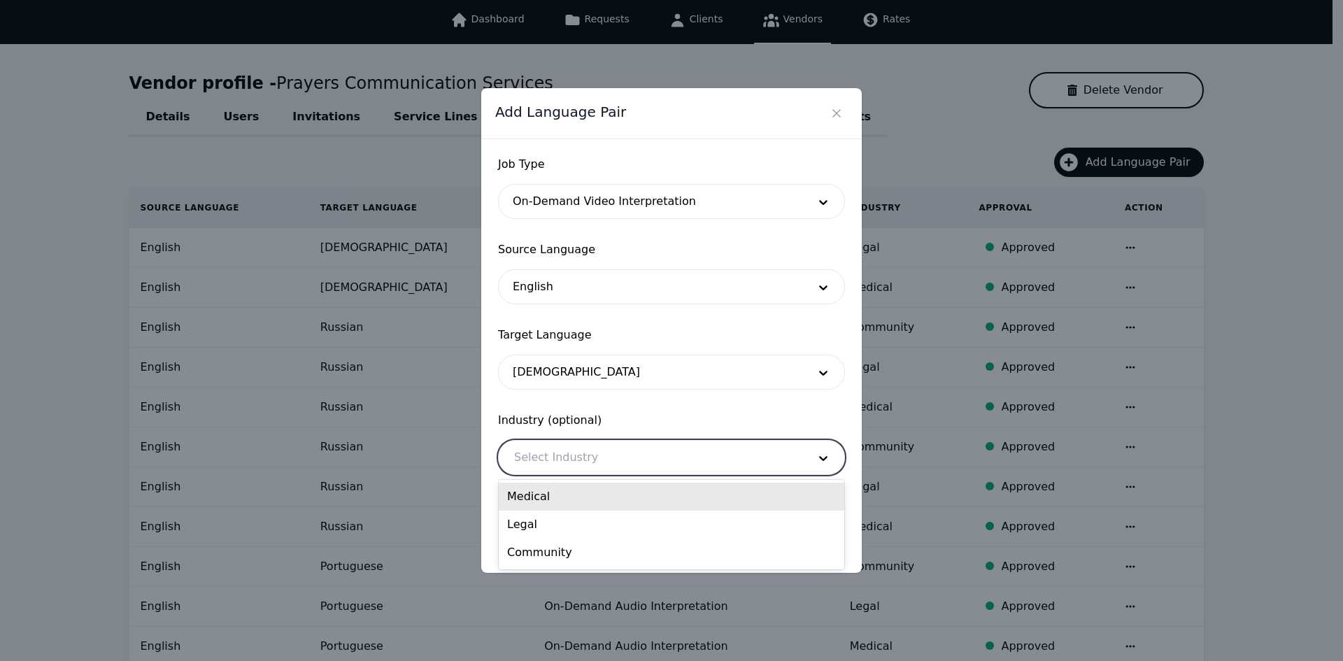
click at [562, 451] on div at bounding box center [651, 458] width 304 height 34
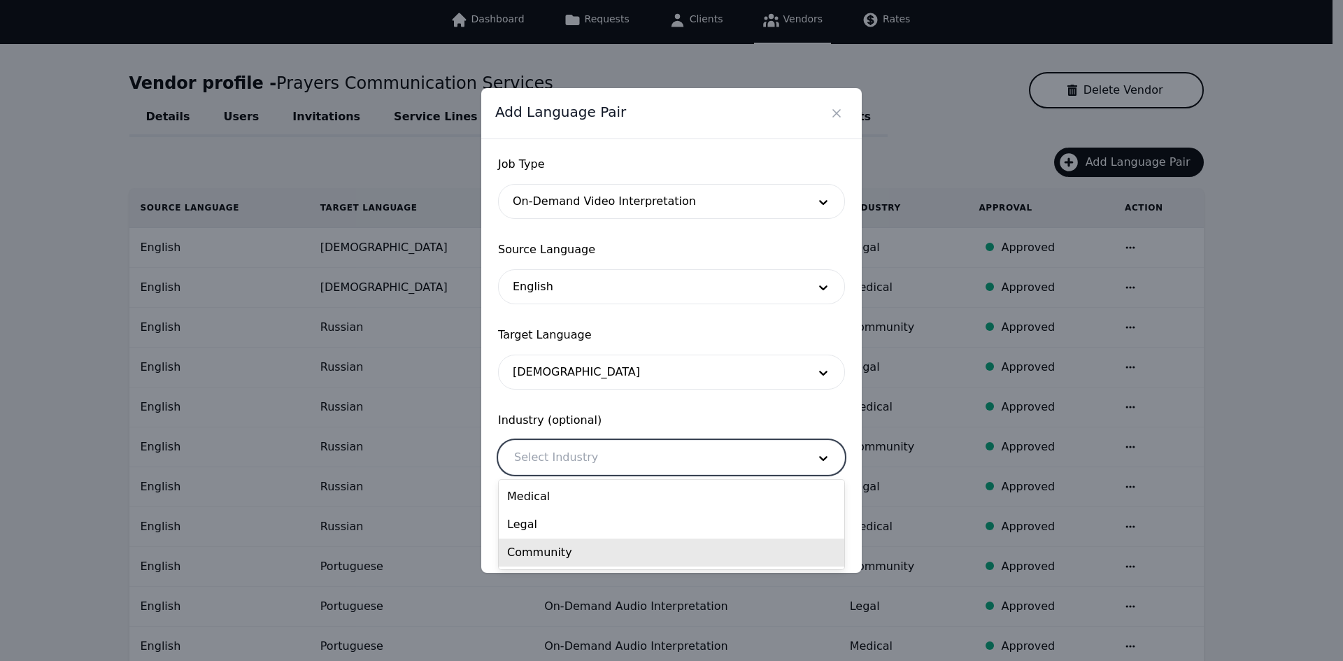
click at [560, 553] on div "Community" at bounding box center [672, 553] width 346 height 28
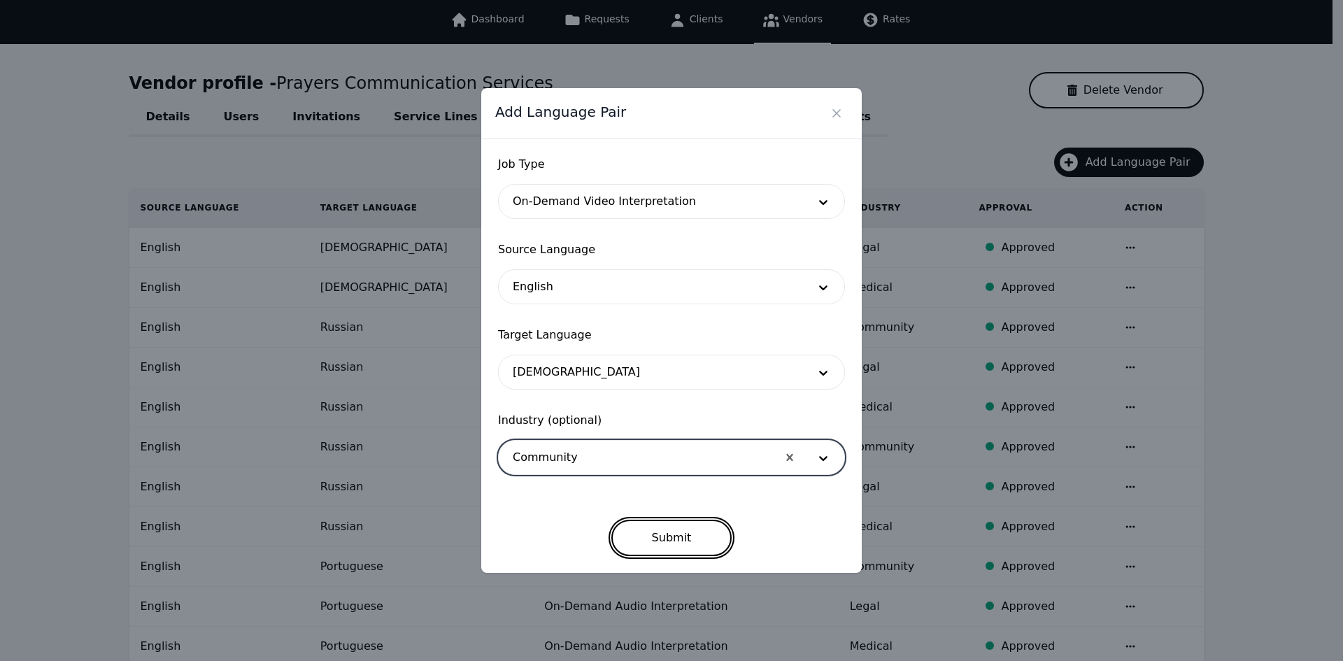
click at [647, 534] on button "Submit" at bounding box center [671, 538] width 121 height 36
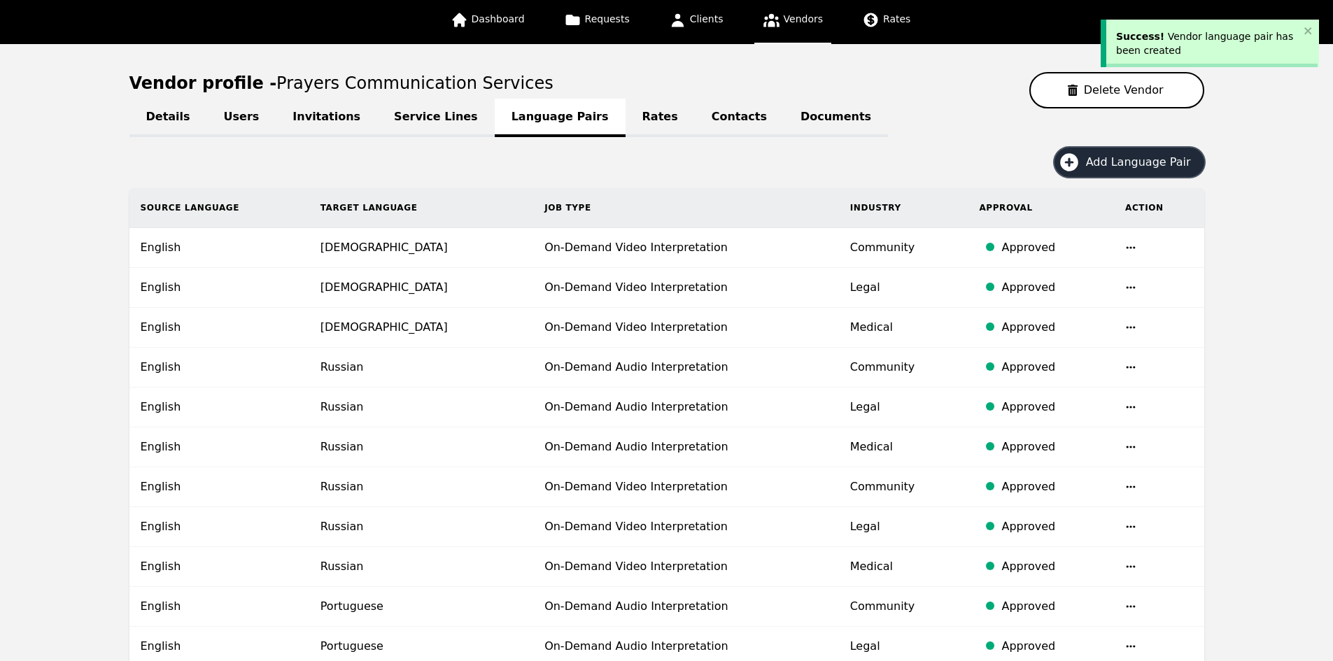
click at [1078, 163] on icon "button" at bounding box center [1069, 162] width 18 height 18
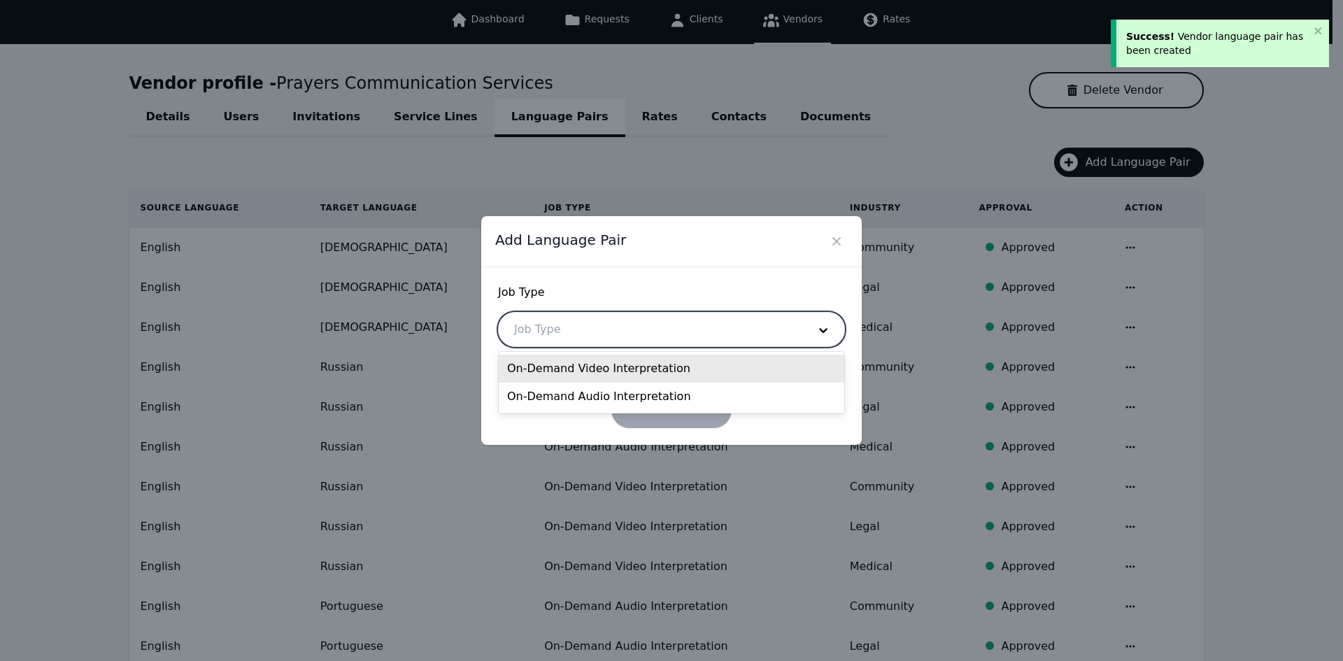
click at [622, 325] on div at bounding box center [651, 330] width 304 height 34
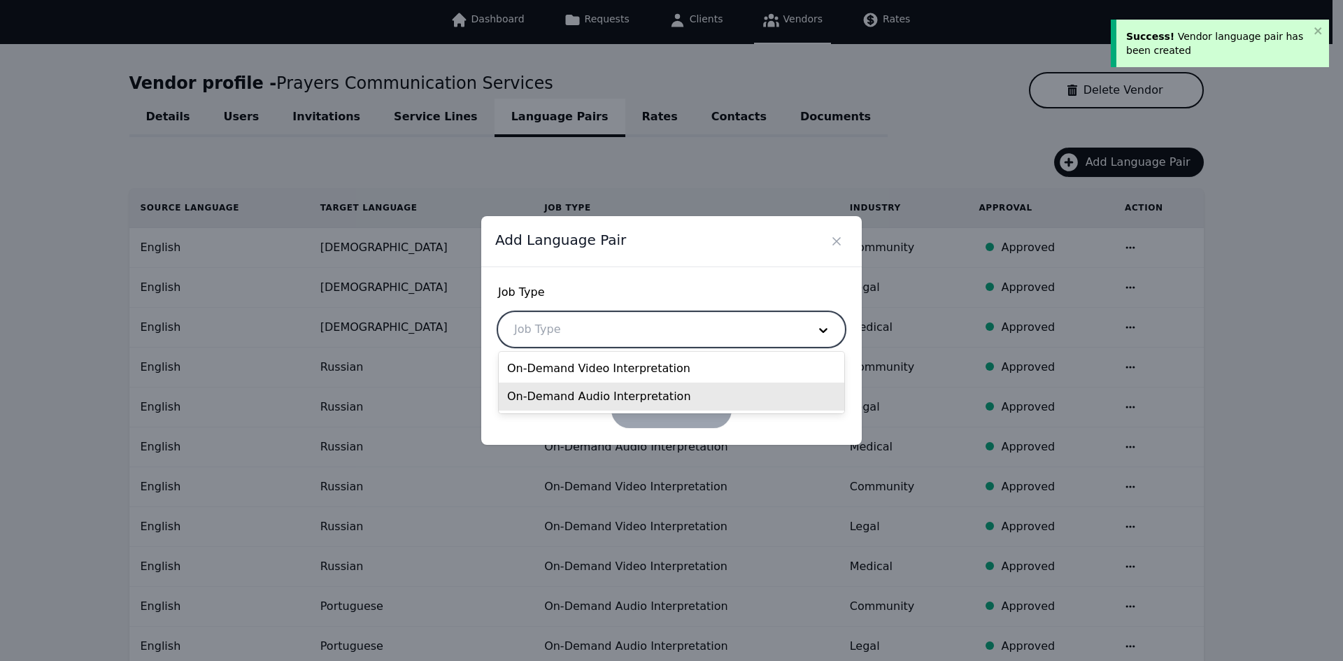
click at [584, 403] on div "On-Demand Audio Interpretation" at bounding box center [672, 397] width 346 height 28
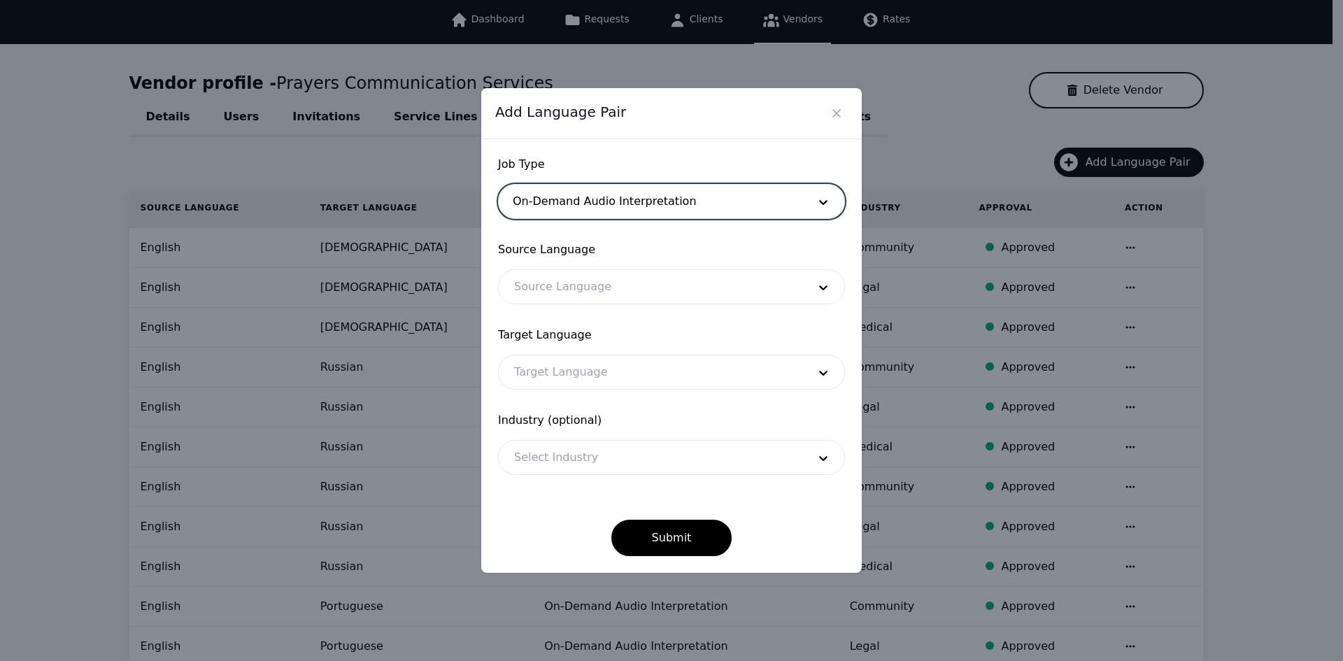
click at [581, 283] on div at bounding box center [651, 287] width 304 height 34
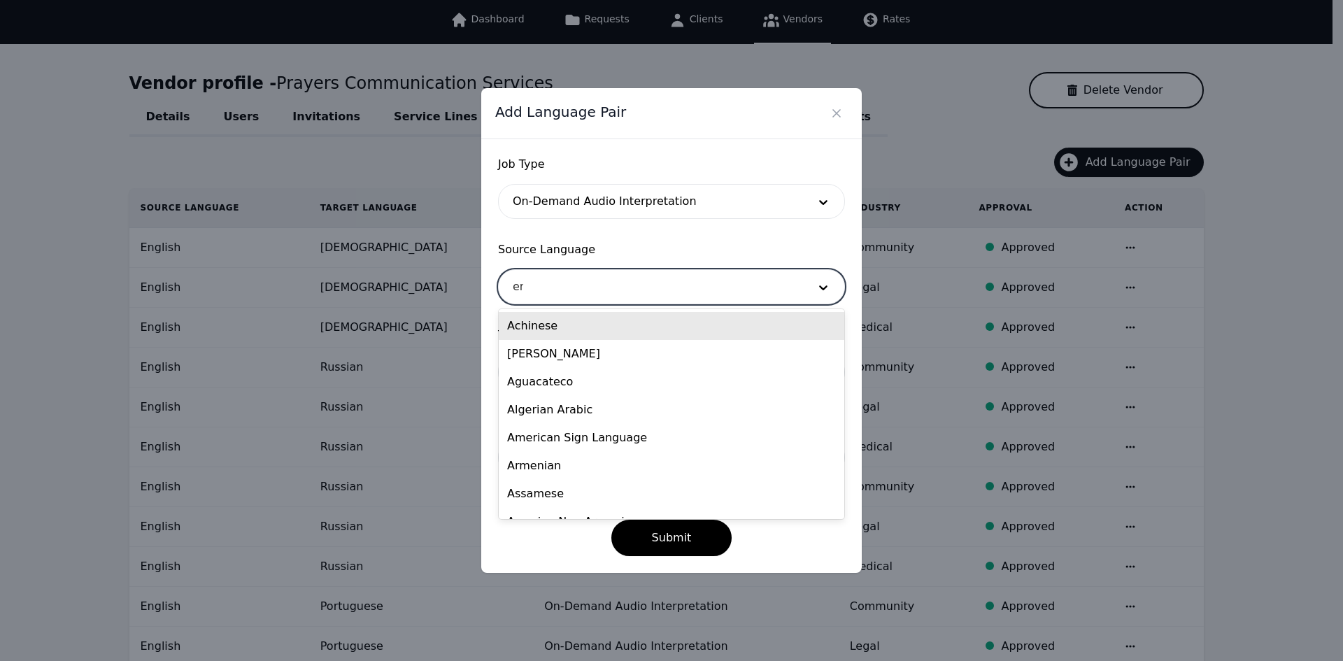
type input "eng"
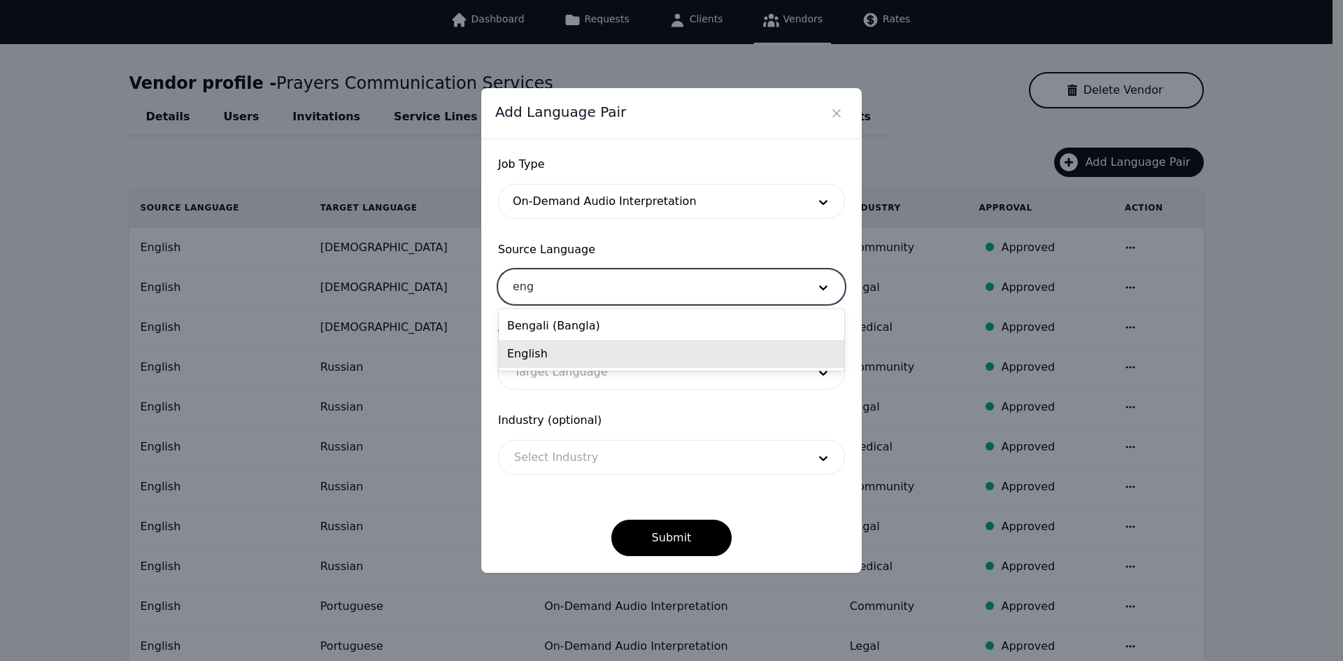
click at [574, 351] on div "English" at bounding box center [672, 354] width 346 height 28
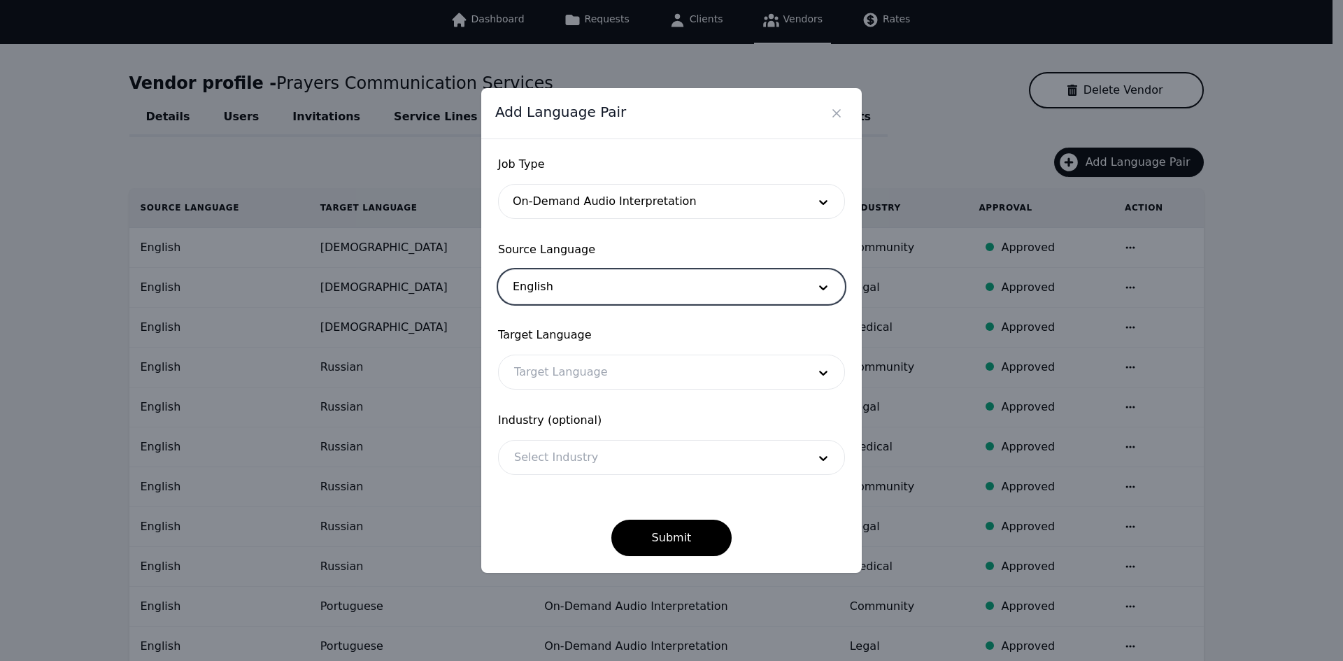
click at [565, 368] on div at bounding box center [651, 372] width 304 height 34
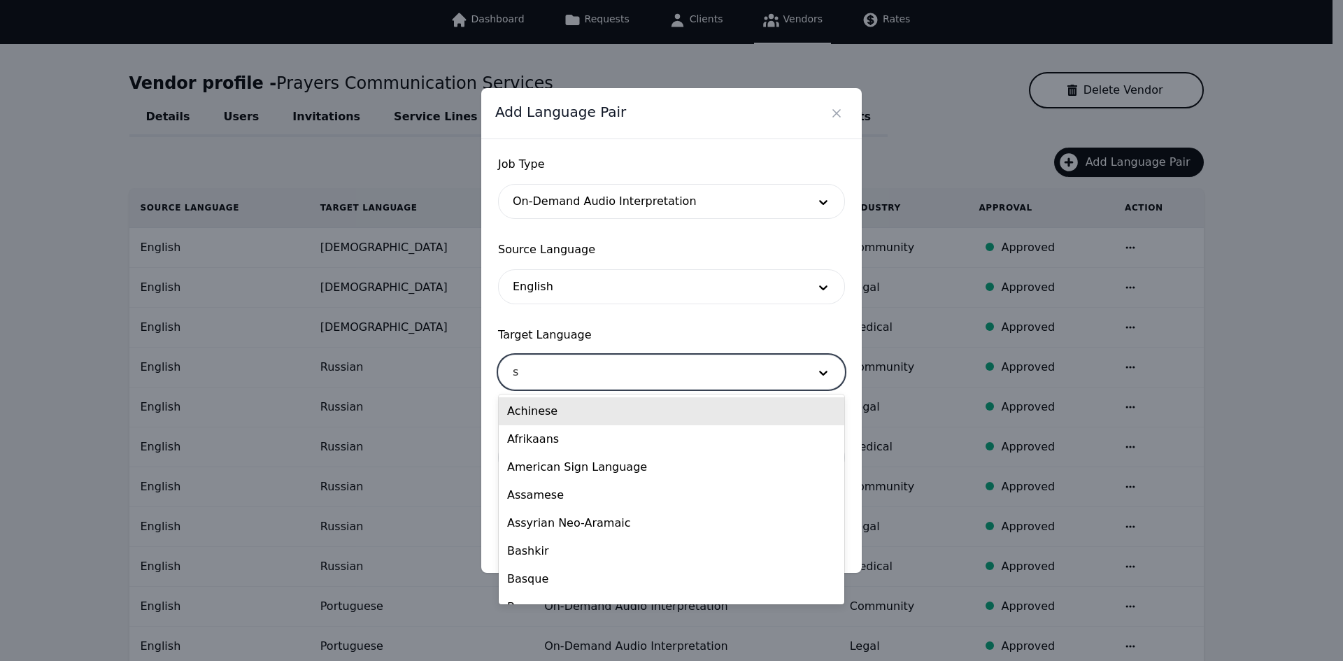
type input "so"
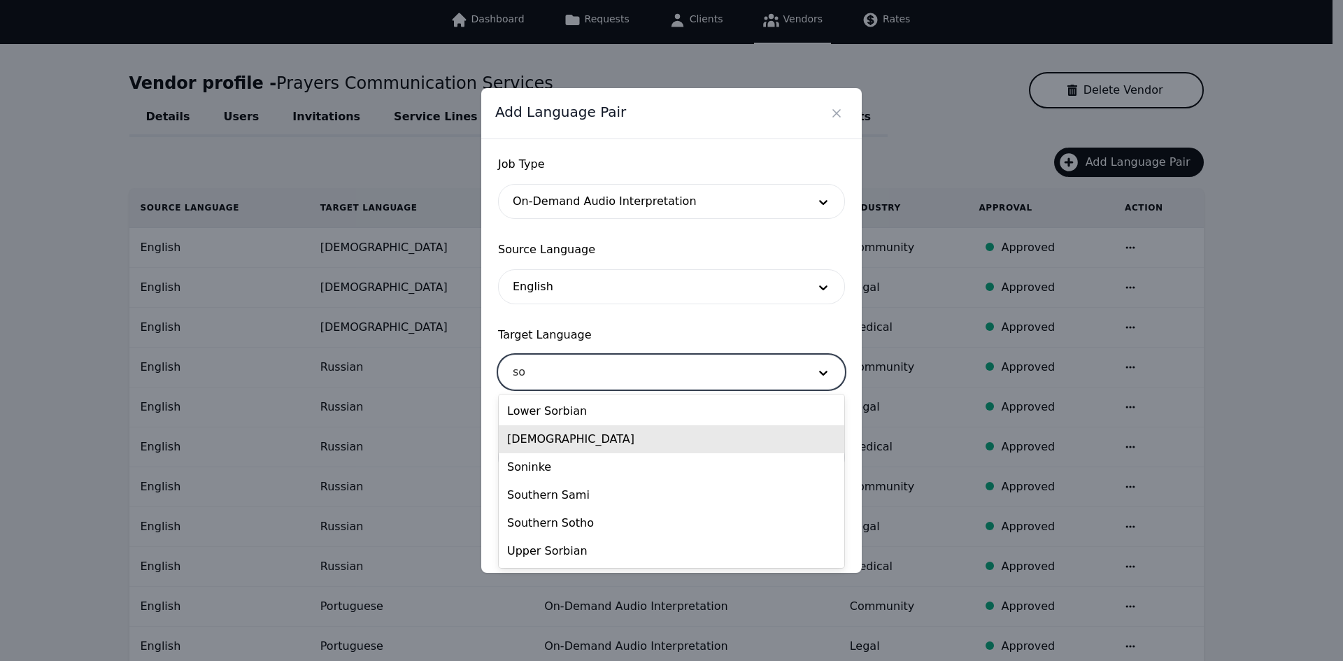
click at [562, 441] on div "[DEMOGRAPHIC_DATA]" at bounding box center [672, 439] width 346 height 28
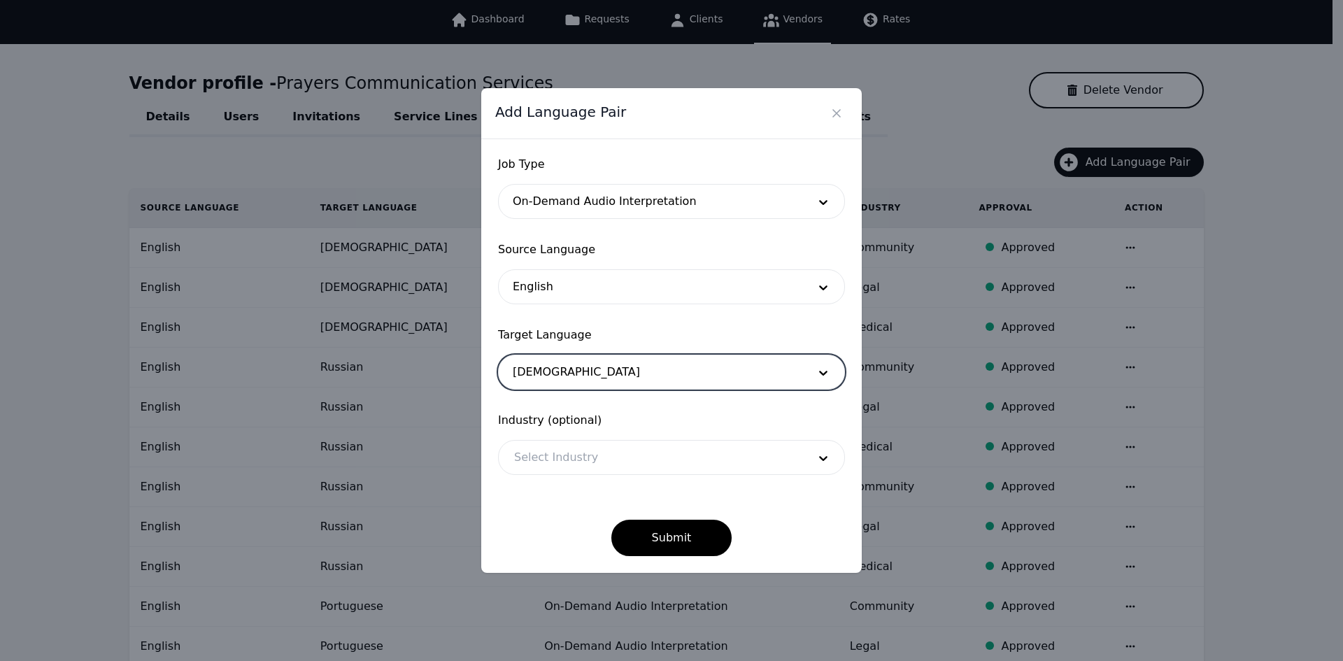
click at [556, 448] on div at bounding box center [651, 458] width 304 height 34
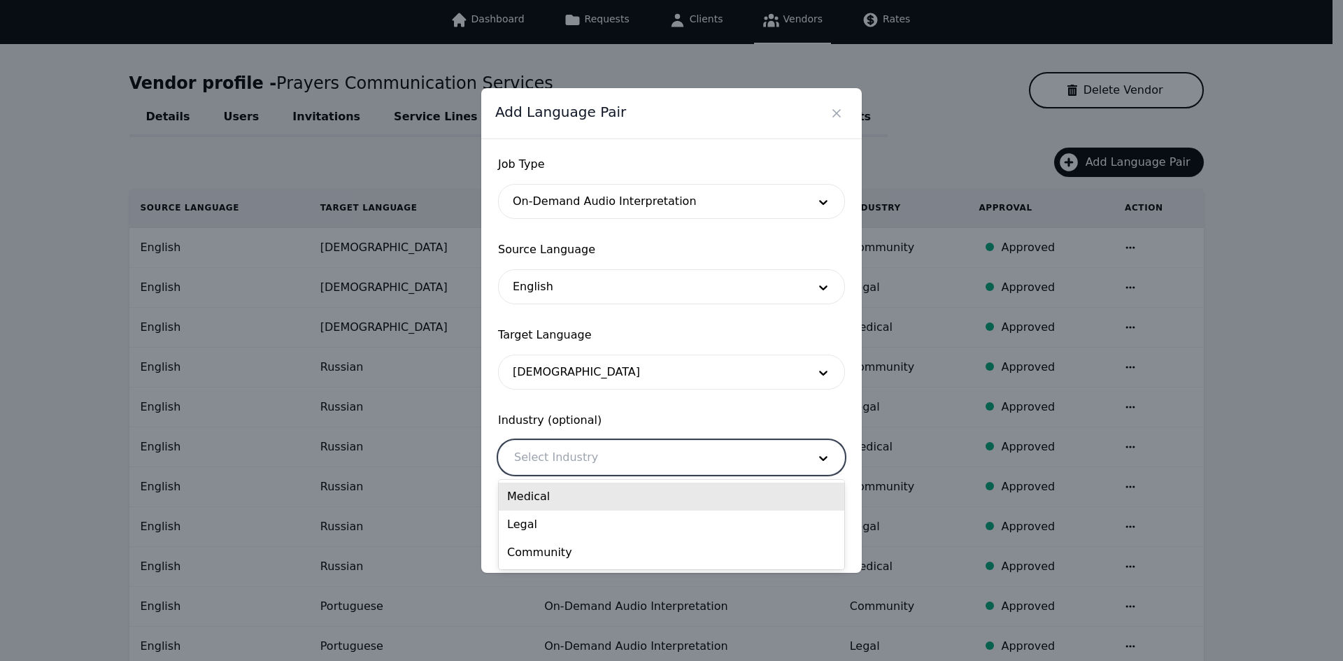
click at [565, 496] on div "Medical" at bounding box center [672, 497] width 346 height 28
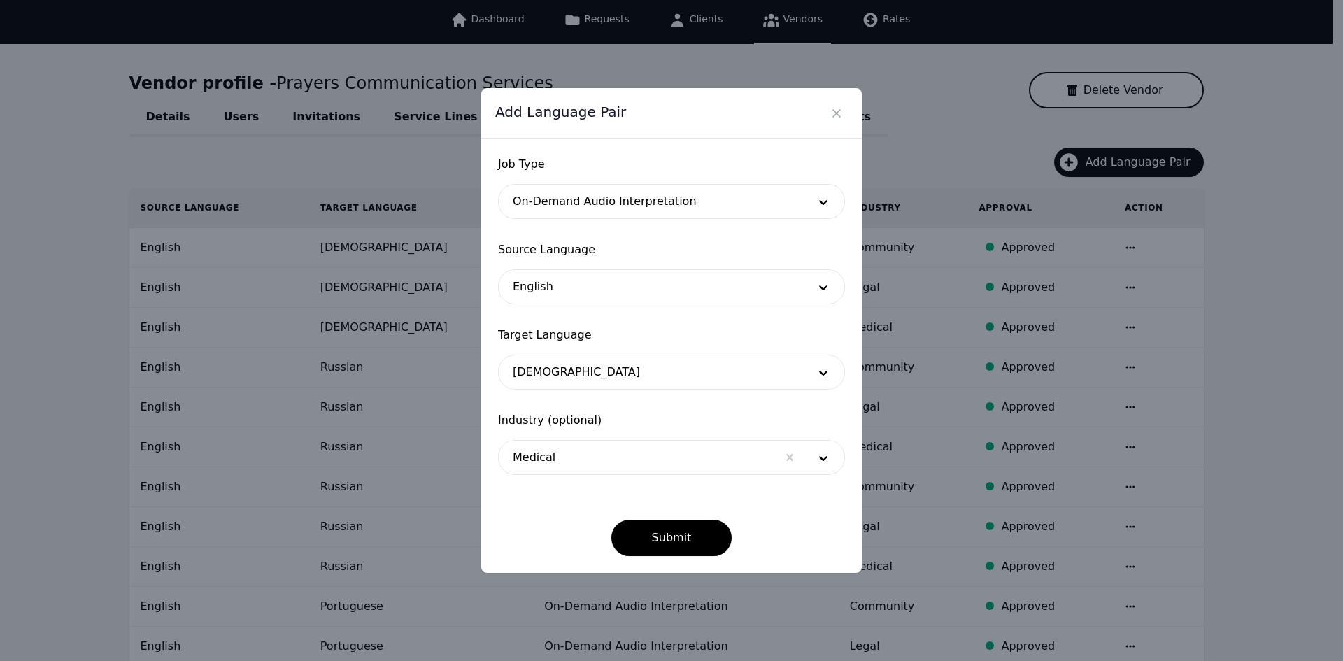
click at [641, 518] on div "Submit" at bounding box center [671, 526] width 347 height 59
click at [650, 528] on button "Submit" at bounding box center [671, 538] width 121 height 36
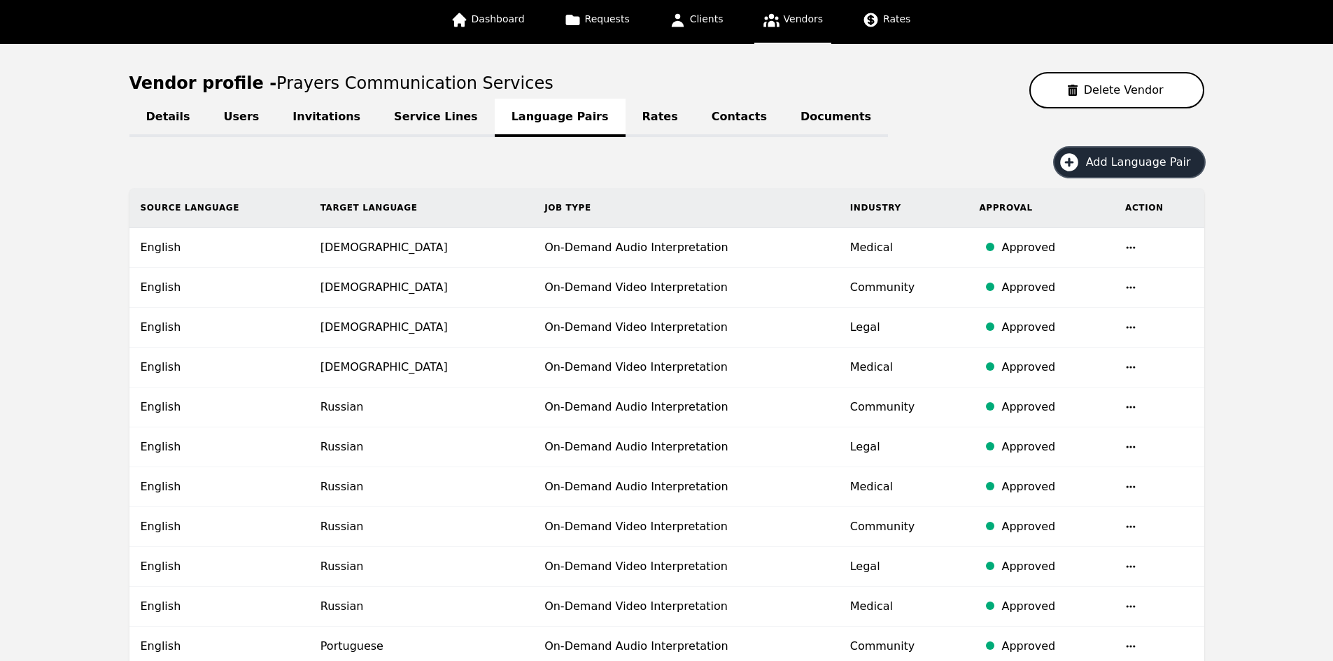
click at [1135, 160] on span "Add Language Pair" at bounding box center [1143, 162] width 115 height 17
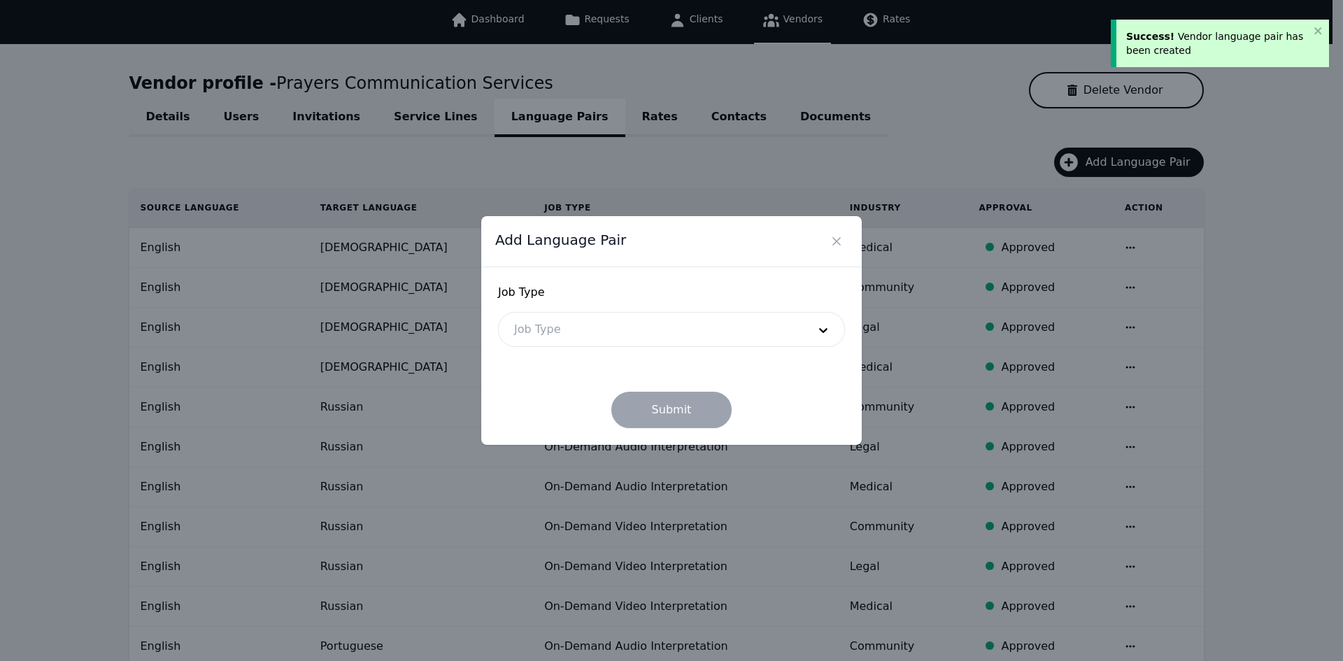
click at [697, 317] on div at bounding box center [651, 330] width 304 height 34
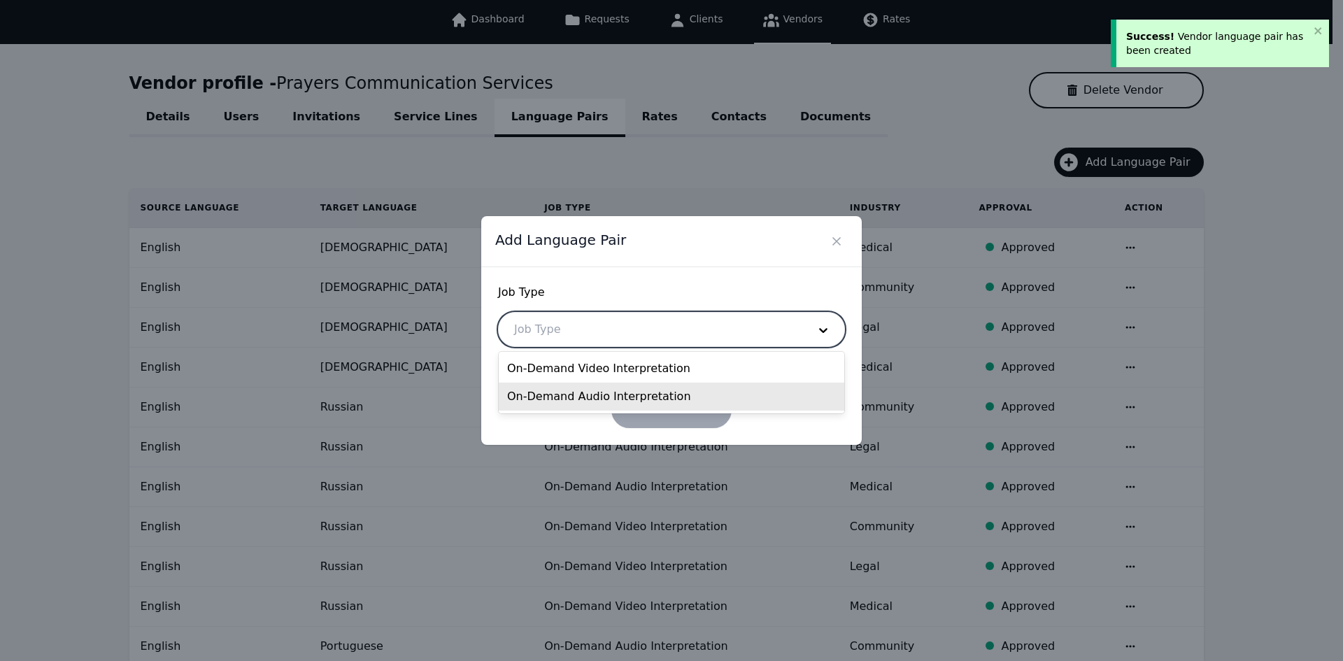
click at [630, 397] on div "On-Demand Audio Interpretation" at bounding box center [672, 397] width 346 height 28
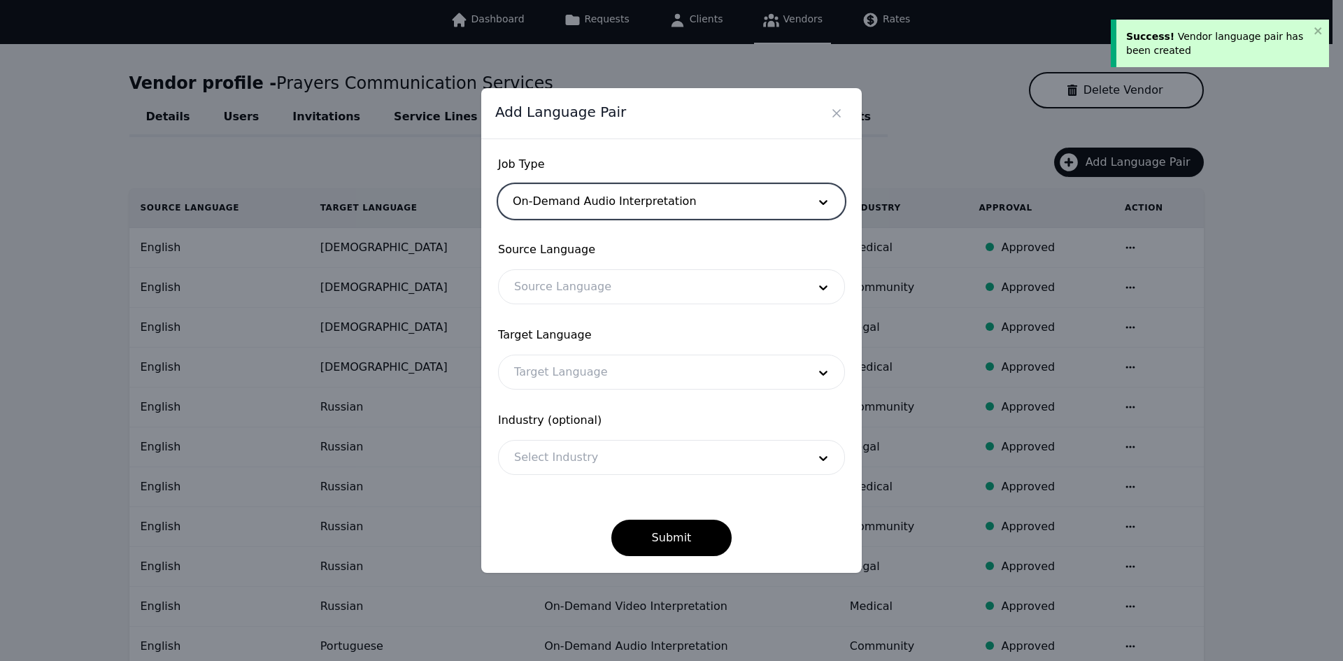
click at [593, 285] on div at bounding box center [651, 287] width 304 height 34
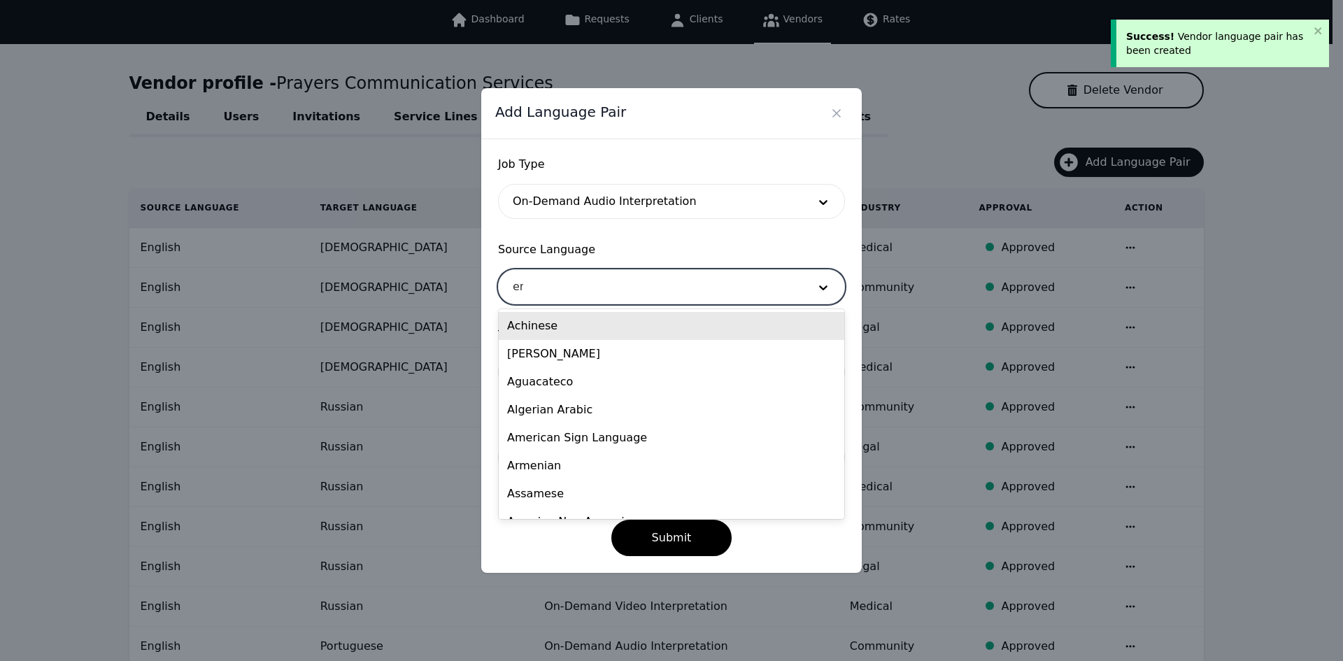
type input "eng"
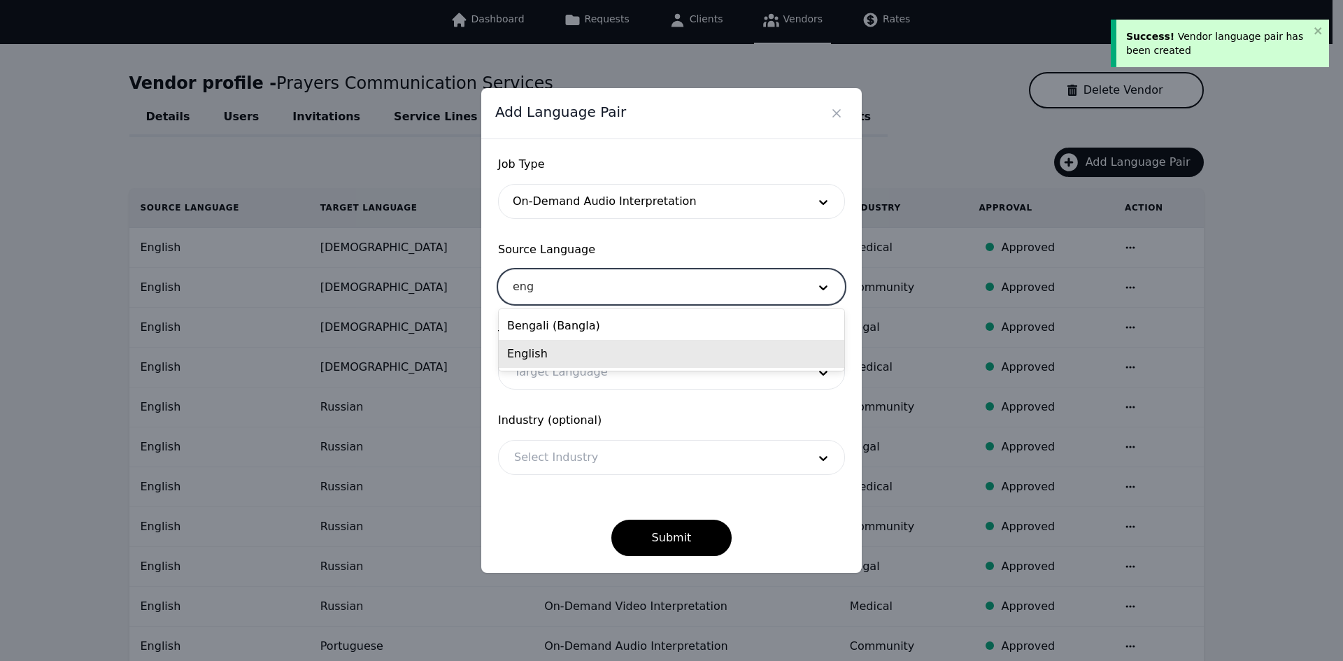
click at [588, 351] on div "English" at bounding box center [672, 354] width 346 height 28
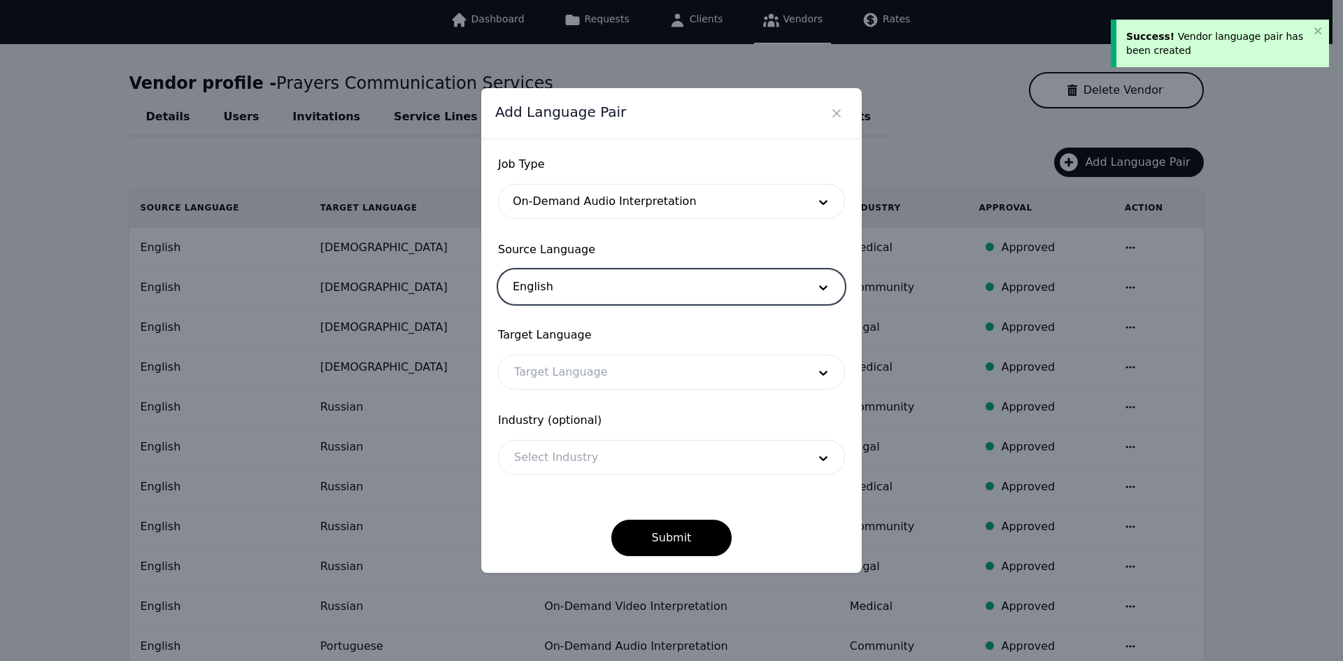
click at [581, 371] on div at bounding box center [651, 372] width 304 height 34
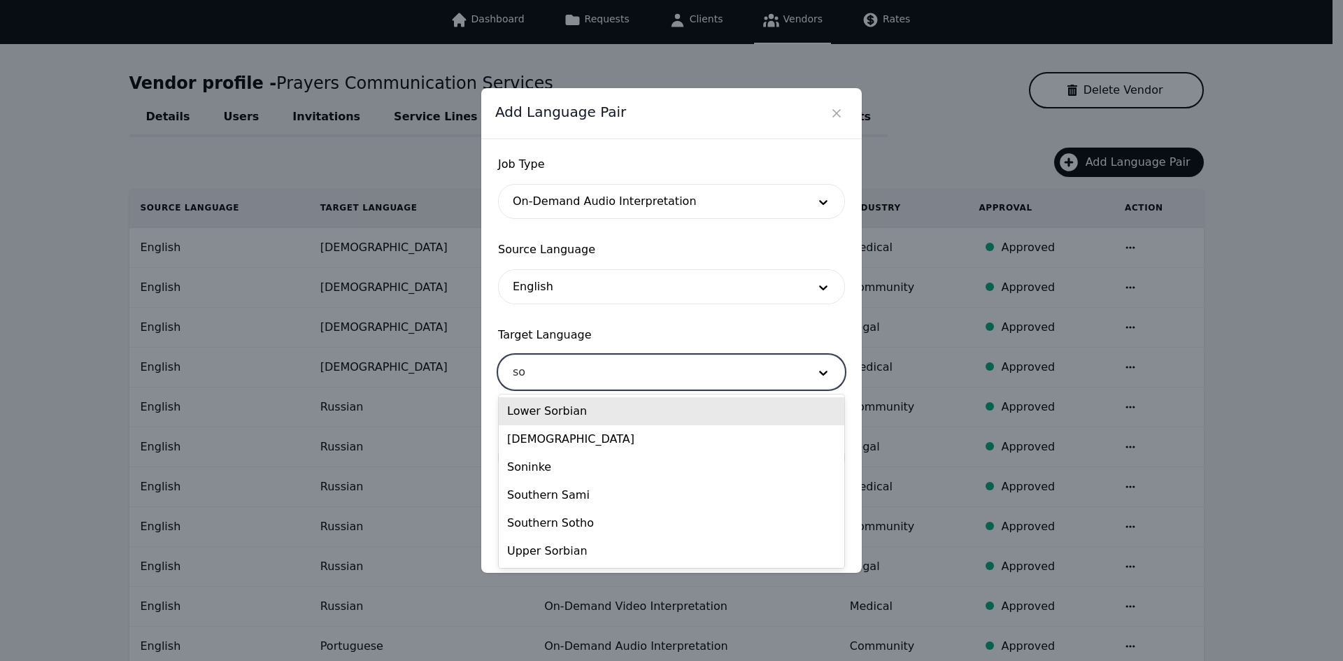
type input "som"
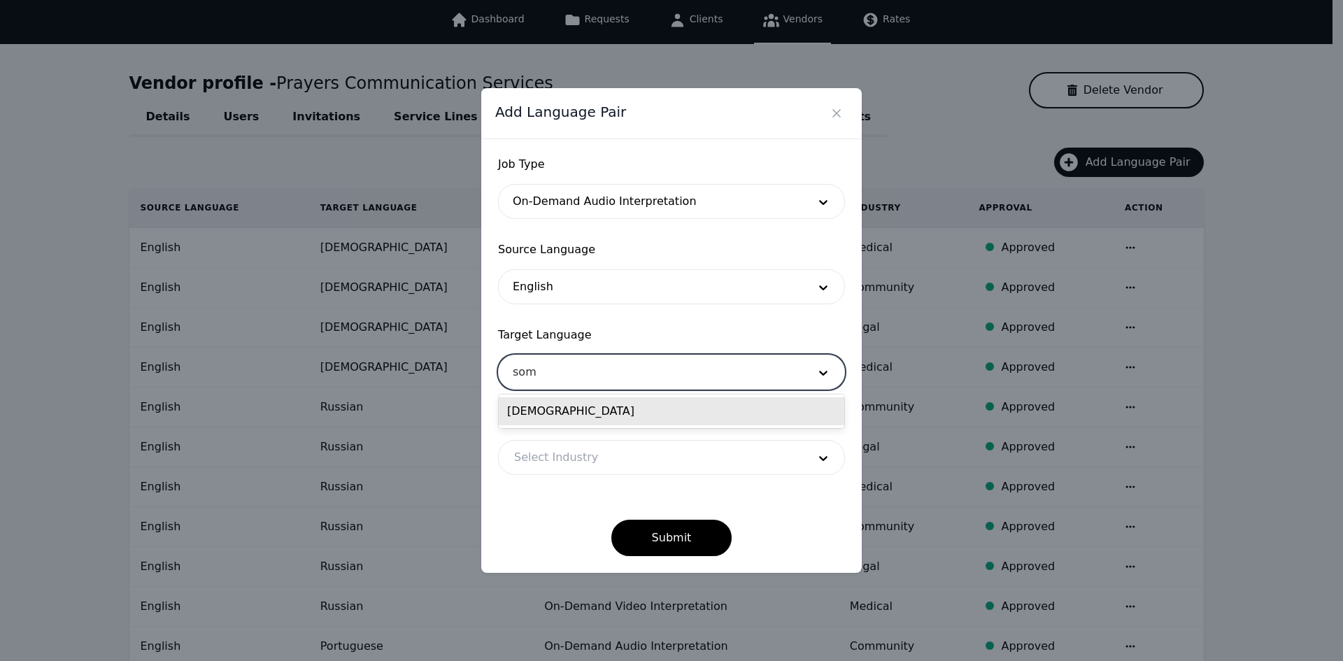
click at [576, 413] on div "[DEMOGRAPHIC_DATA]" at bounding box center [672, 411] width 346 height 28
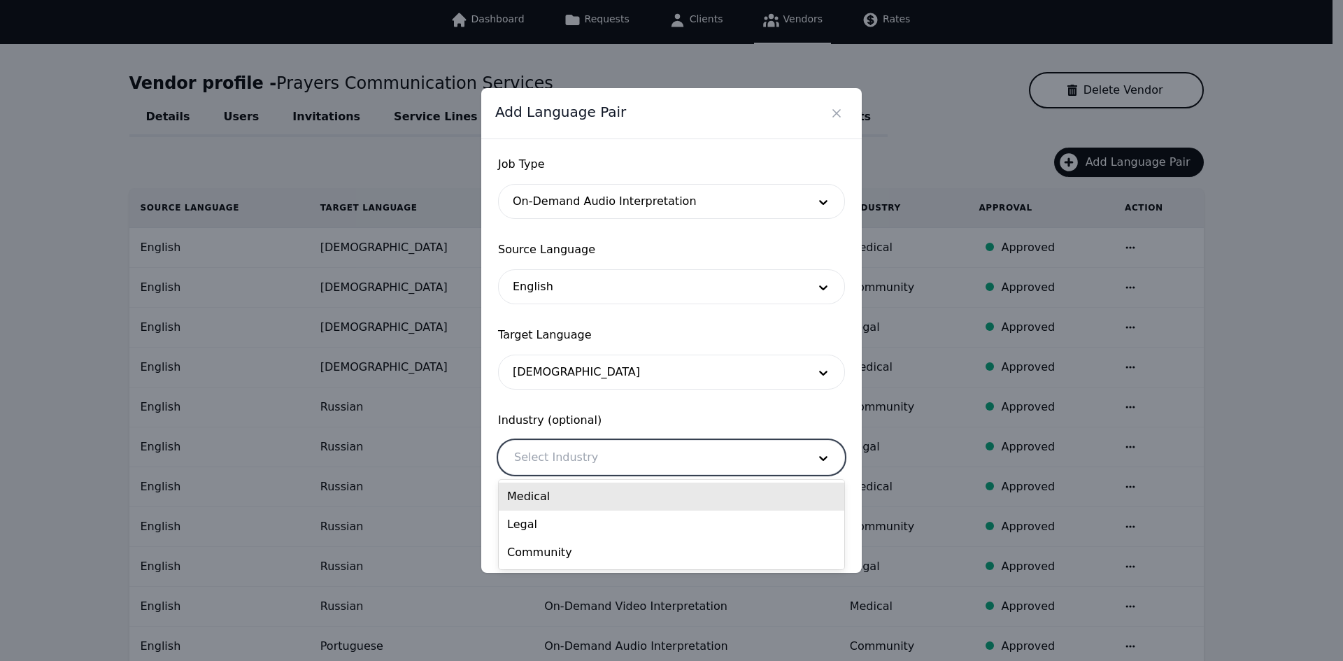
click at [577, 451] on div at bounding box center [651, 458] width 304 height 34
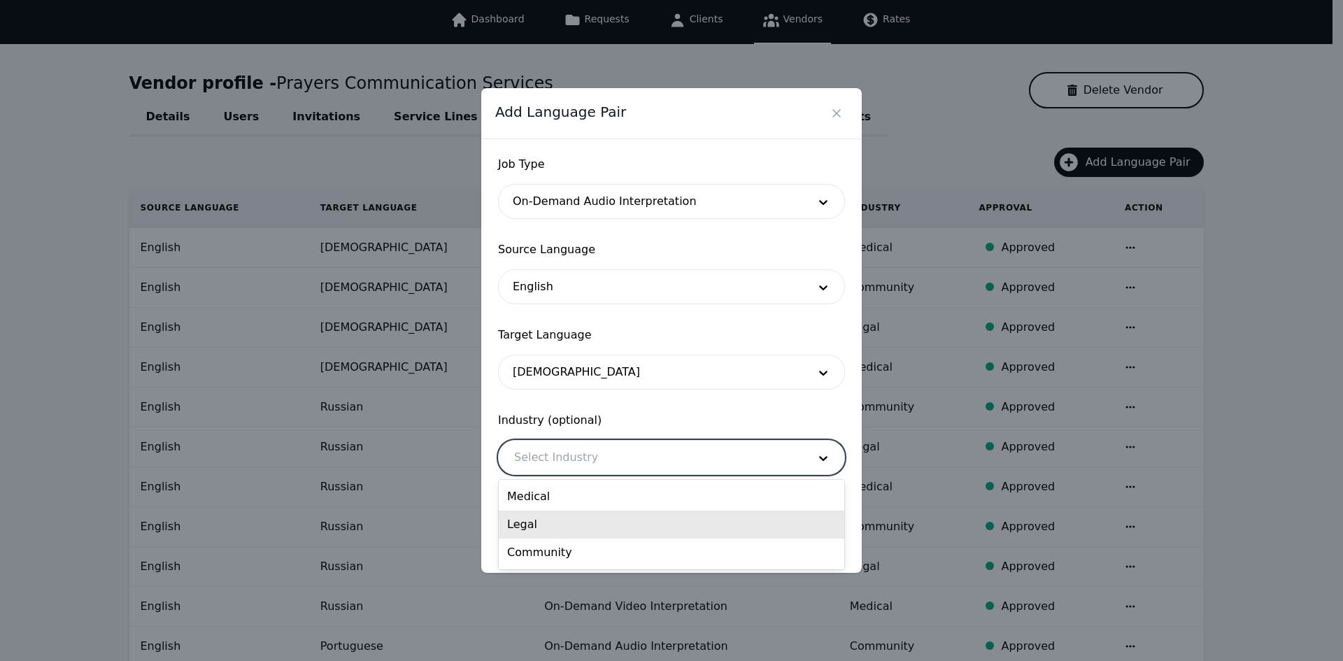
click at [574, 518] on div "Legal" at bounding box center [672, 525] width 346 height 28
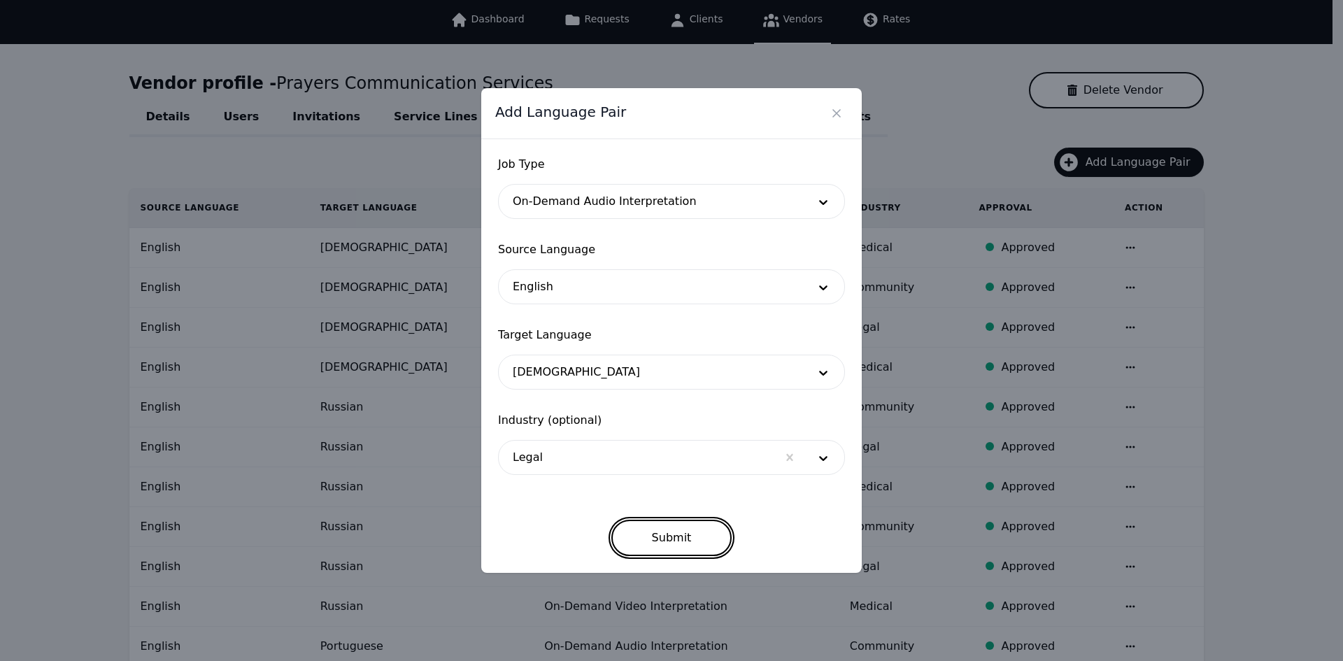
click at [625, 532] on button "Submit" at bounding box center [671, 538] width 121 height 36
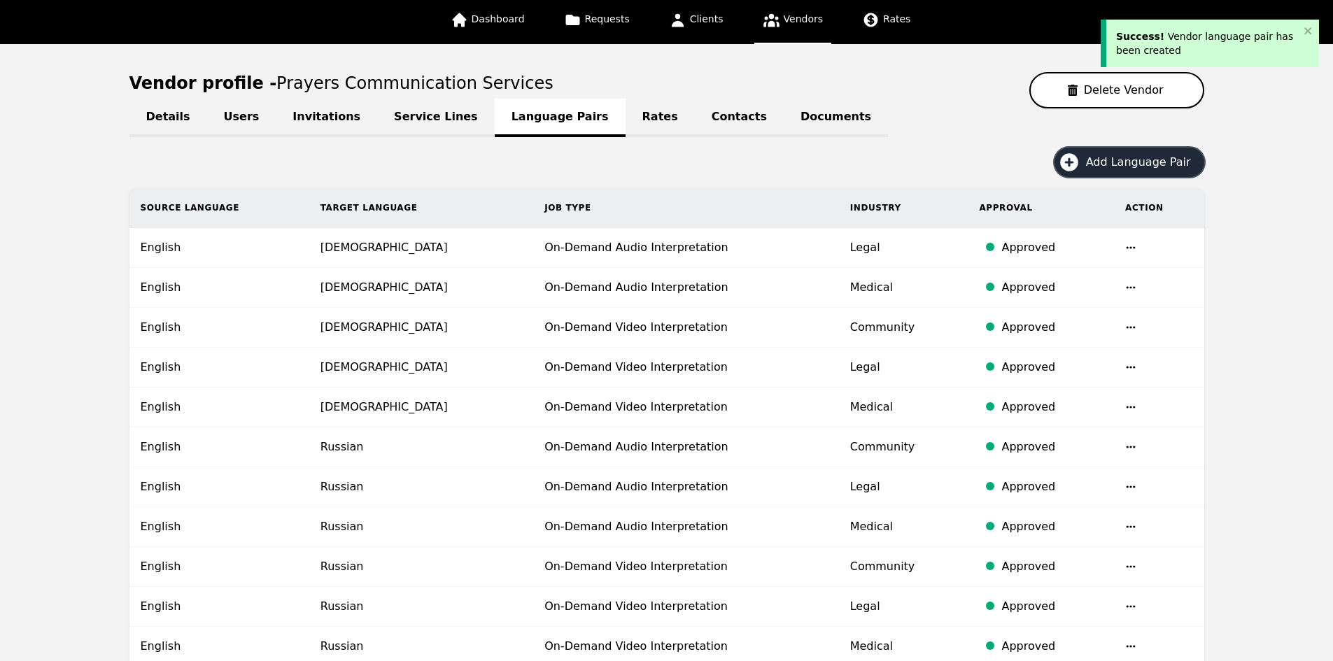
click at [1112, 162] on span "Add Language Pair" at bounding box center [1143, 162] width 115 height 17
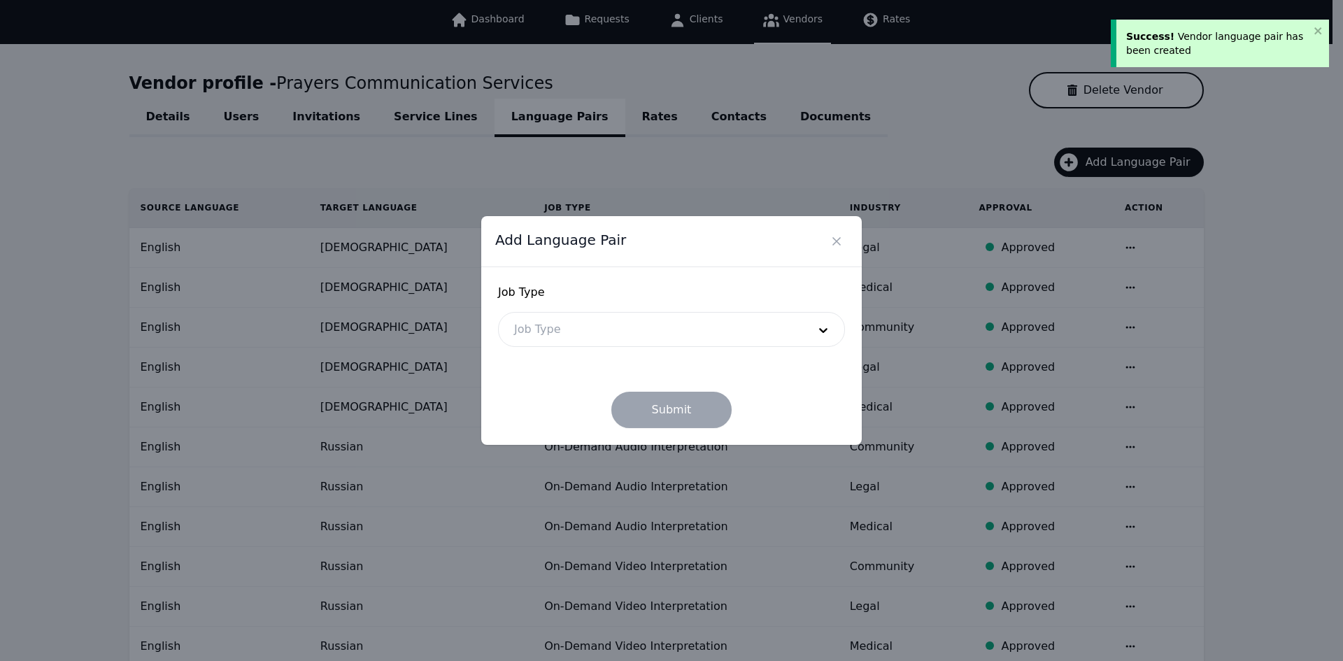
click at [654, 341] on div at bounding box center [651, 330] width 304 height 34
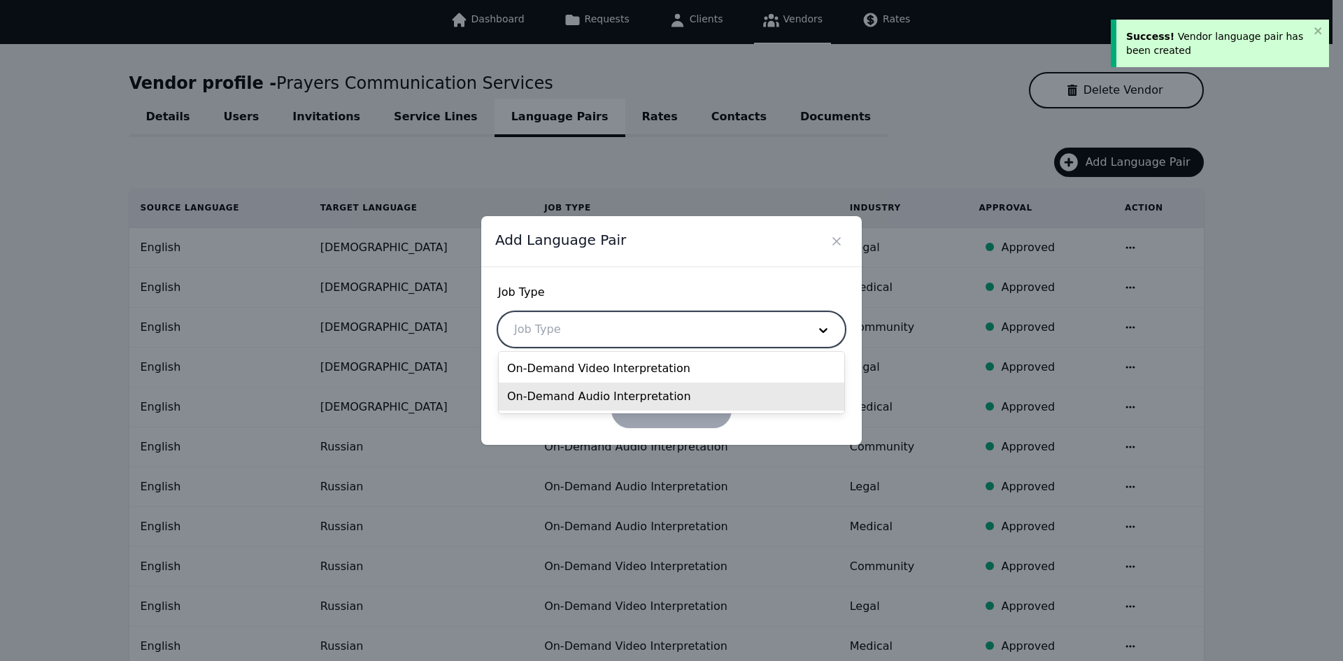
click at [614, 395] on div "On-Demand Audio Interpretation" at bounding box center [672, 397] width 346 height 28
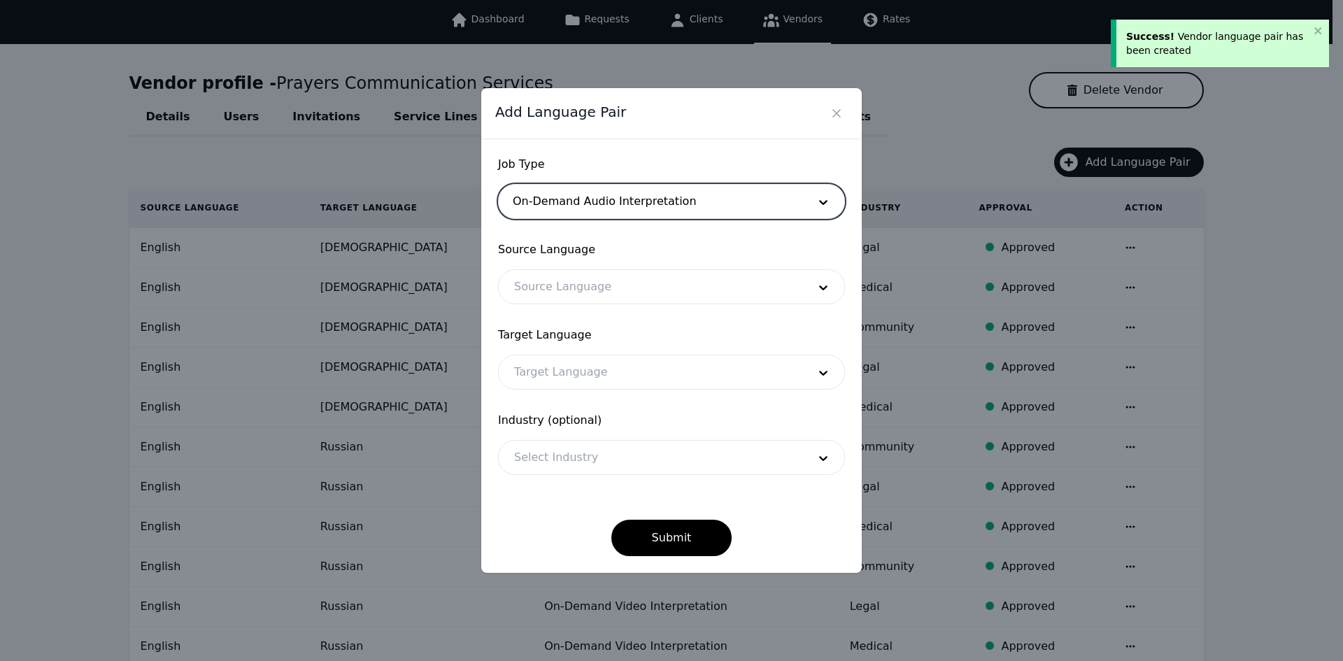
click at [579, 292] on div at bounding box center [651, 287] width 304 height 34
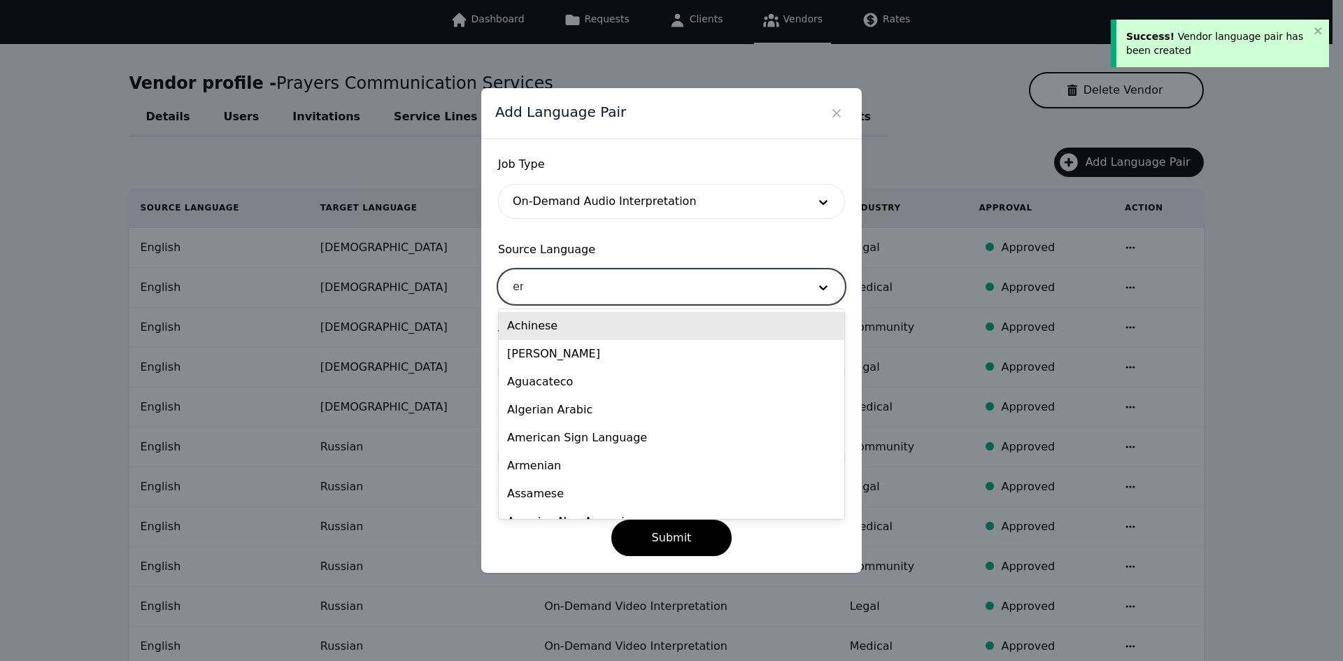
type input "eng"
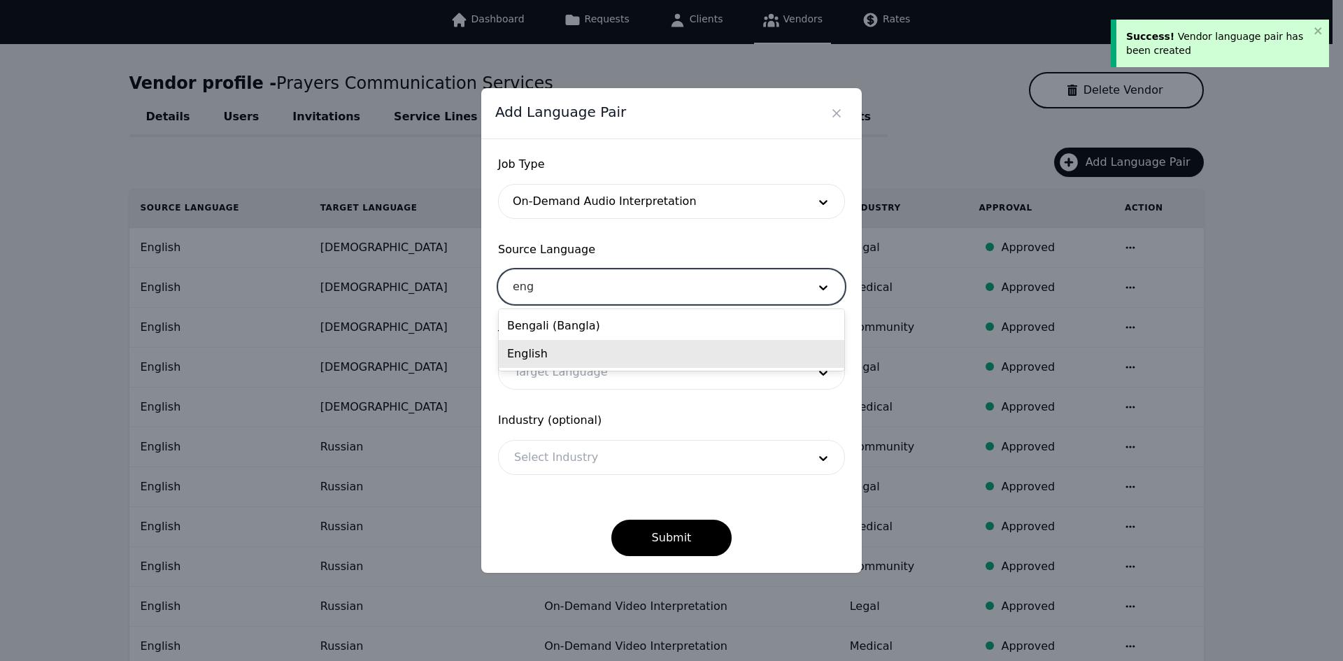
click at [598, 344] on div "English" at bounding box center [672, 354] width 346 height 28
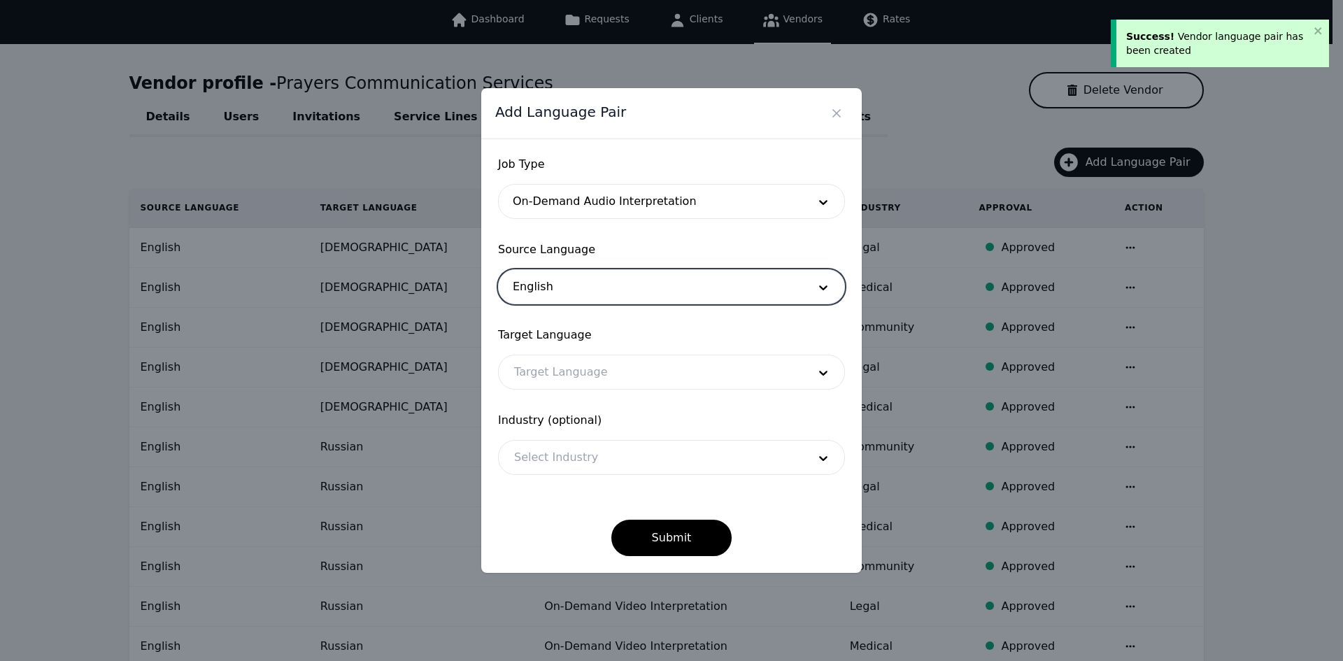
click at [587, 368] on div at bounding box center [651, 372] width 304 height 34
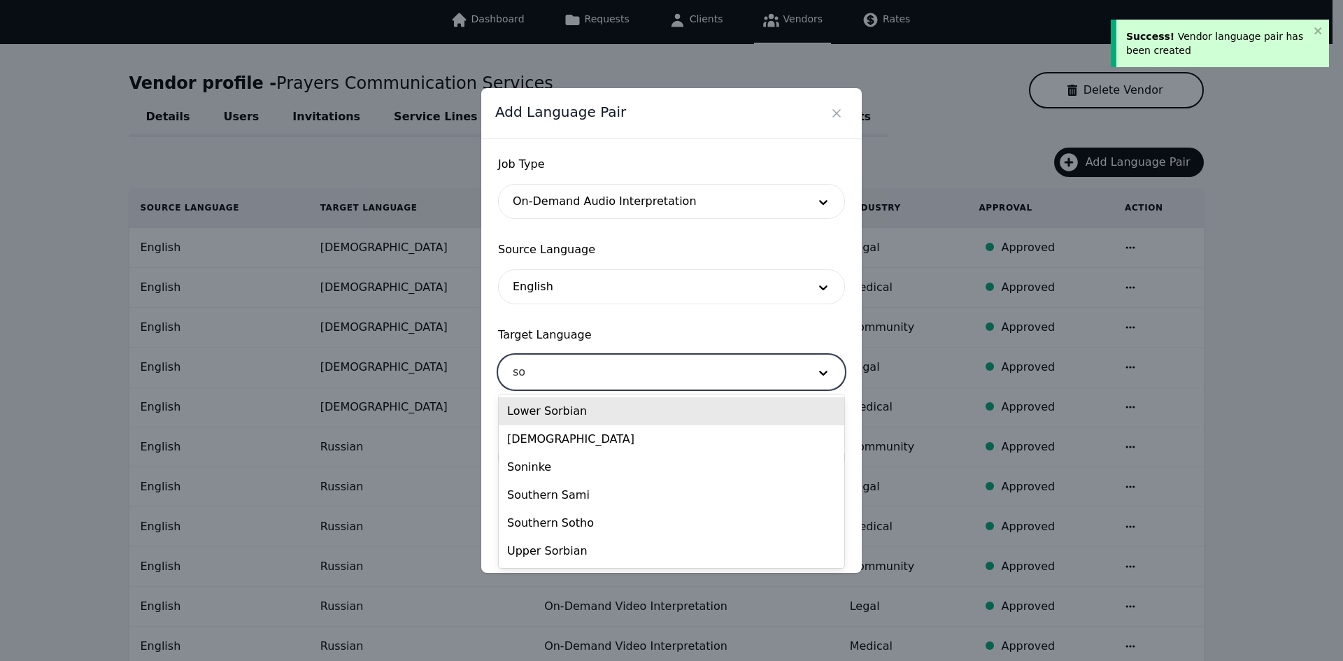
type input "som"
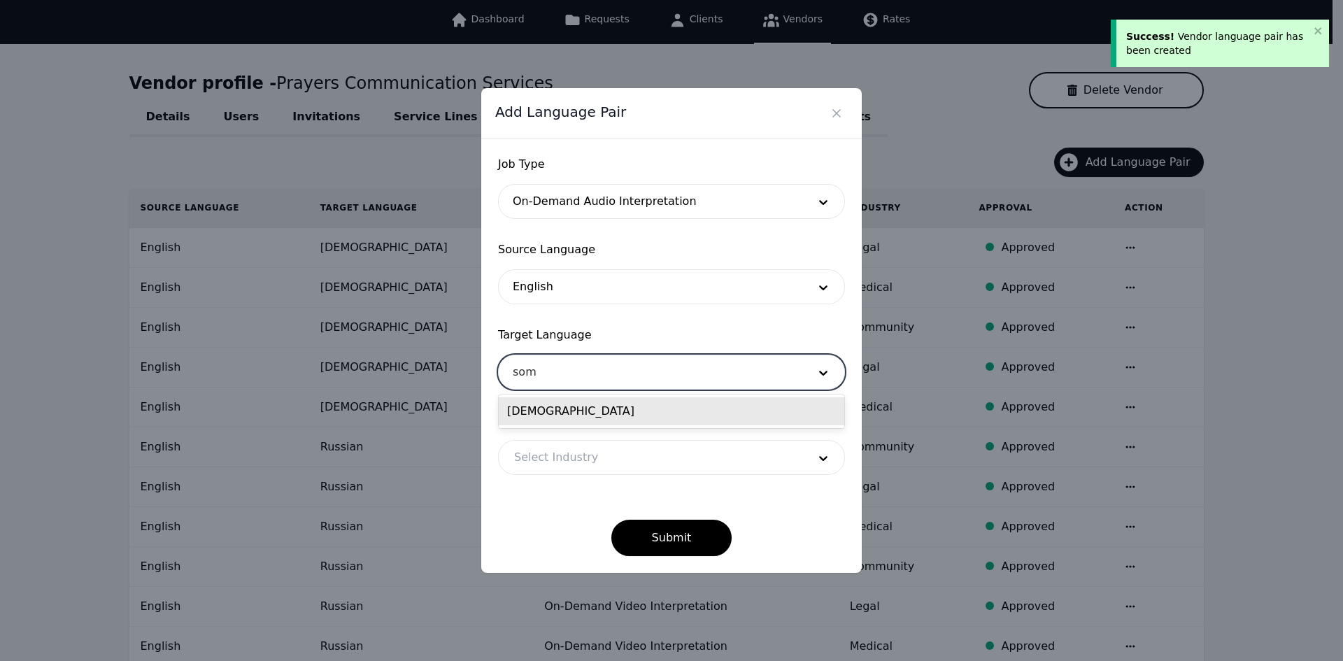
click at [576, 396] on div "[DEMOGRAPHIC_DATA]" at bounding box center [672, 412] width 346 height 34
click at [579, 410] on div "[DEMOGRAPHIC_DATA]" at bounding box center [672, 411] width 346 height 28
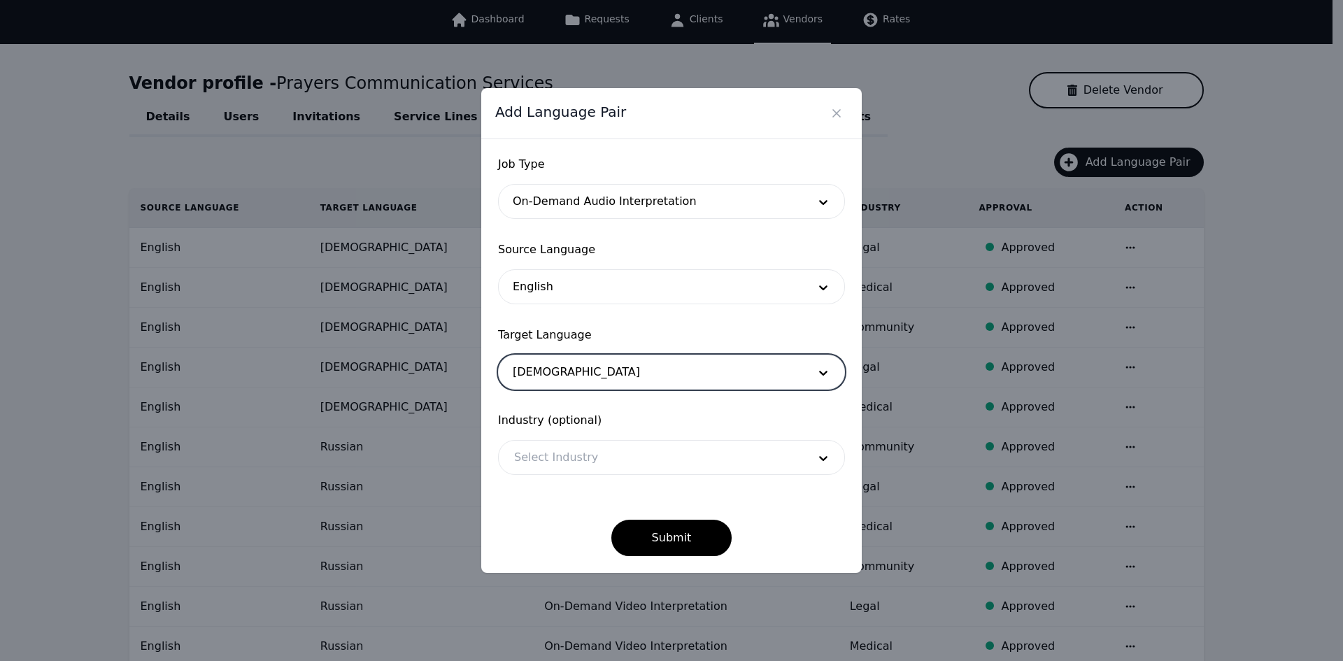
click at [570, 456] on div at bounding box center [651, 458] width 304 height 34
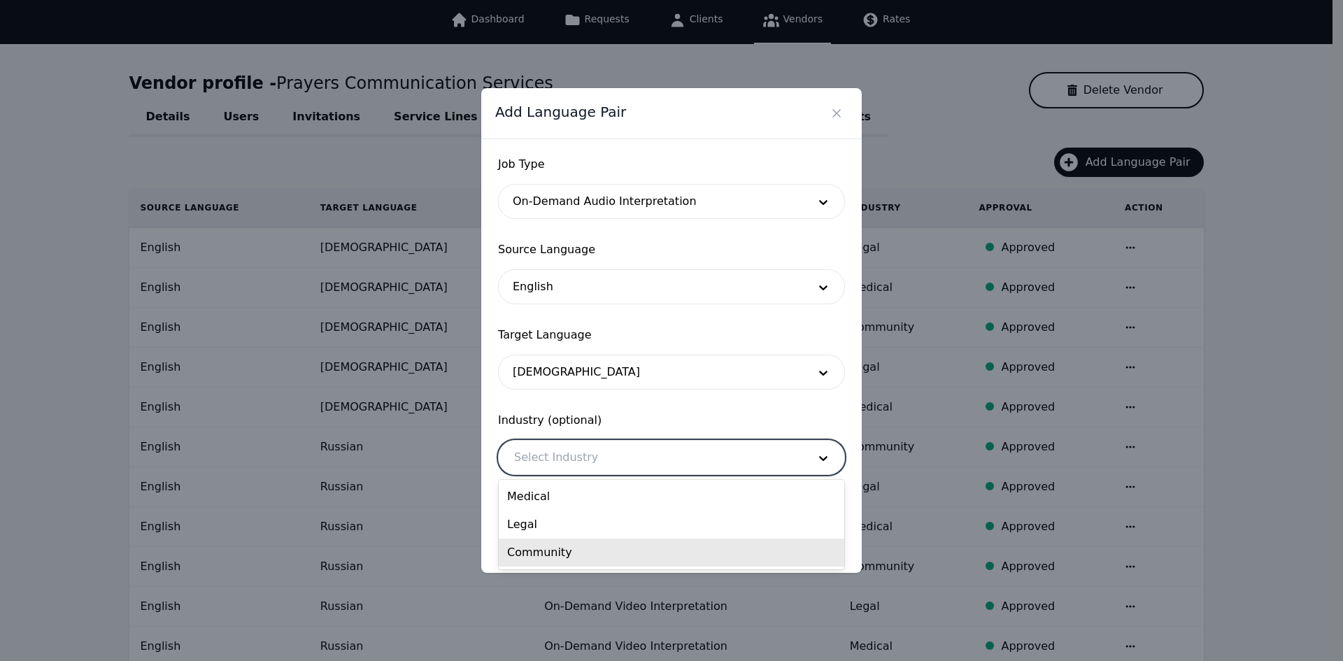
click at [578, 547] on div "Community" at bounding box center [672, 553] width 346 height 28
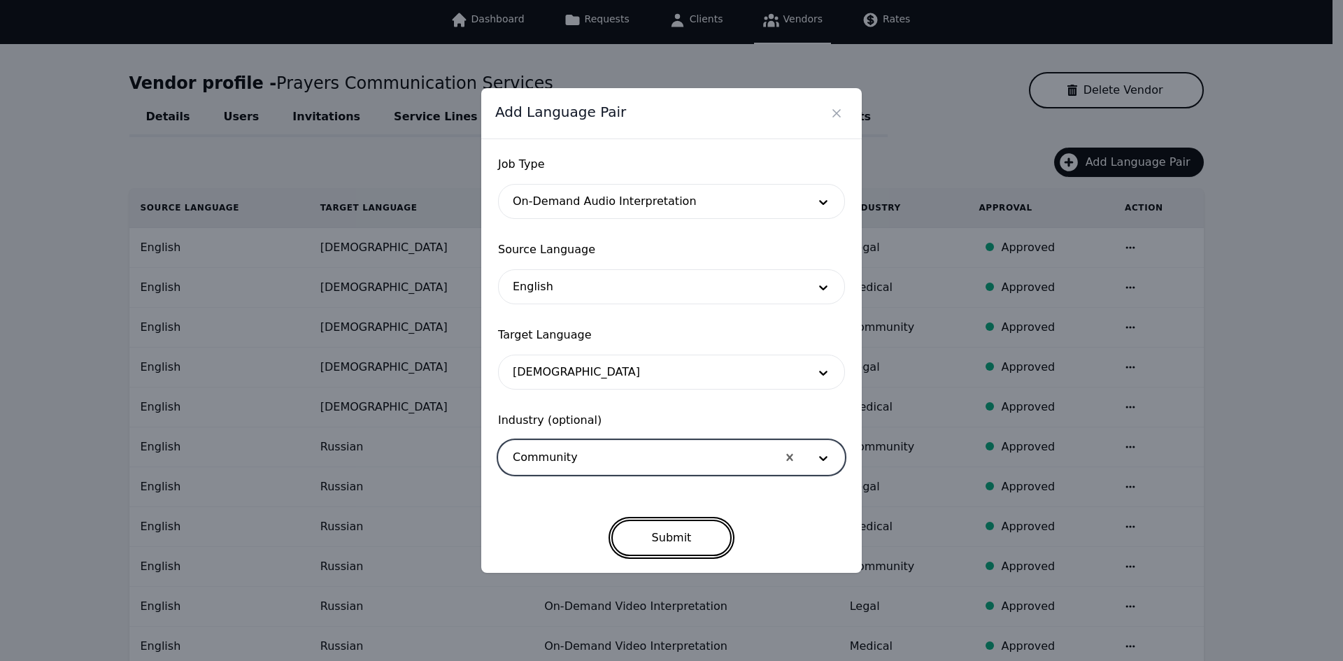
click at [651, 532] on button "Submit" at bounding box center [671, 538] width 121 height 36
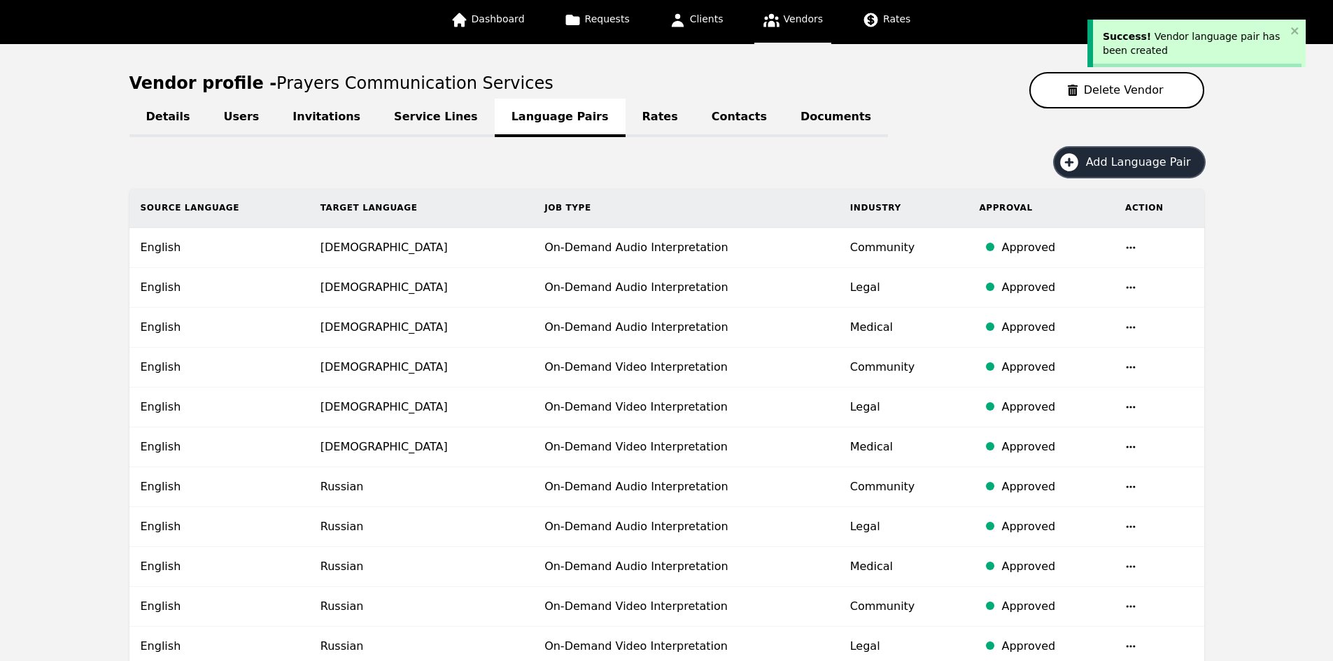
click at [1107, 160] on span "Add Language Pair" at bounding box center [1143, 162] width 115 height 17
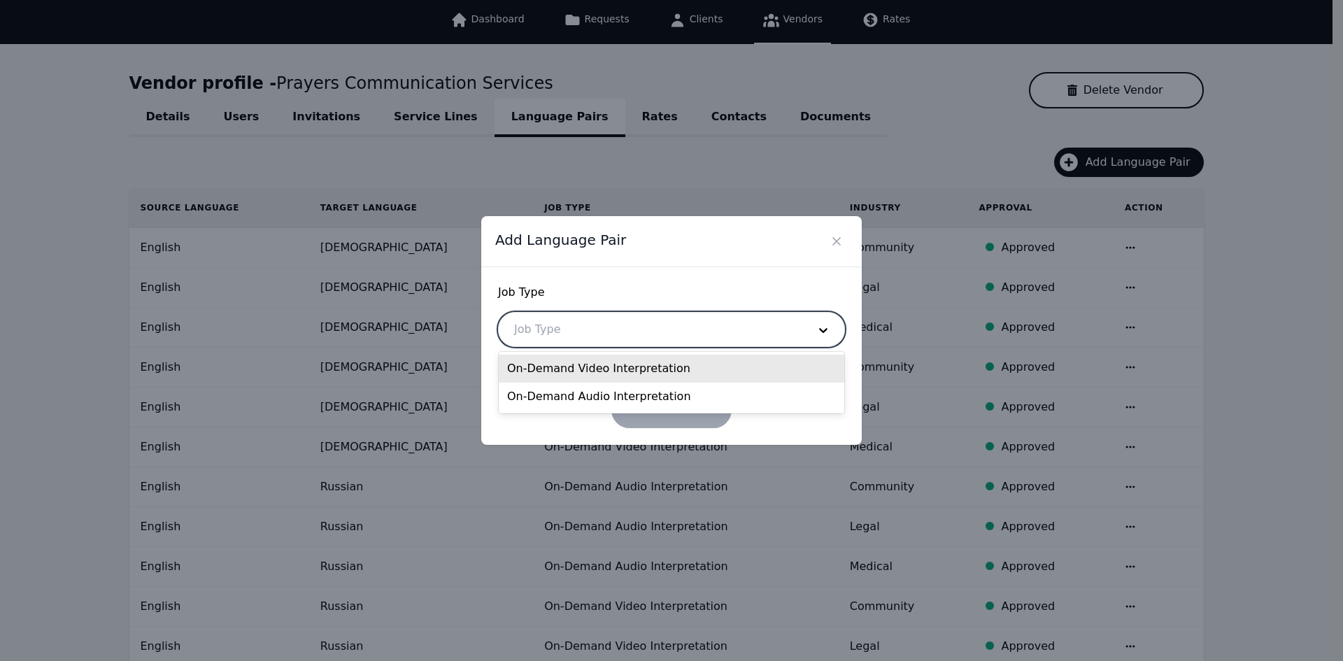
click at [650, 347] on form "Job Type 2 results available. Use Up and Down to choose options, press Enter to…" at bounding box center [671, 356] width 347 height 144
click at [616, 366] on div "On-Demand Video Interpretation" at bounding box center [672, 369] width 346 height 28
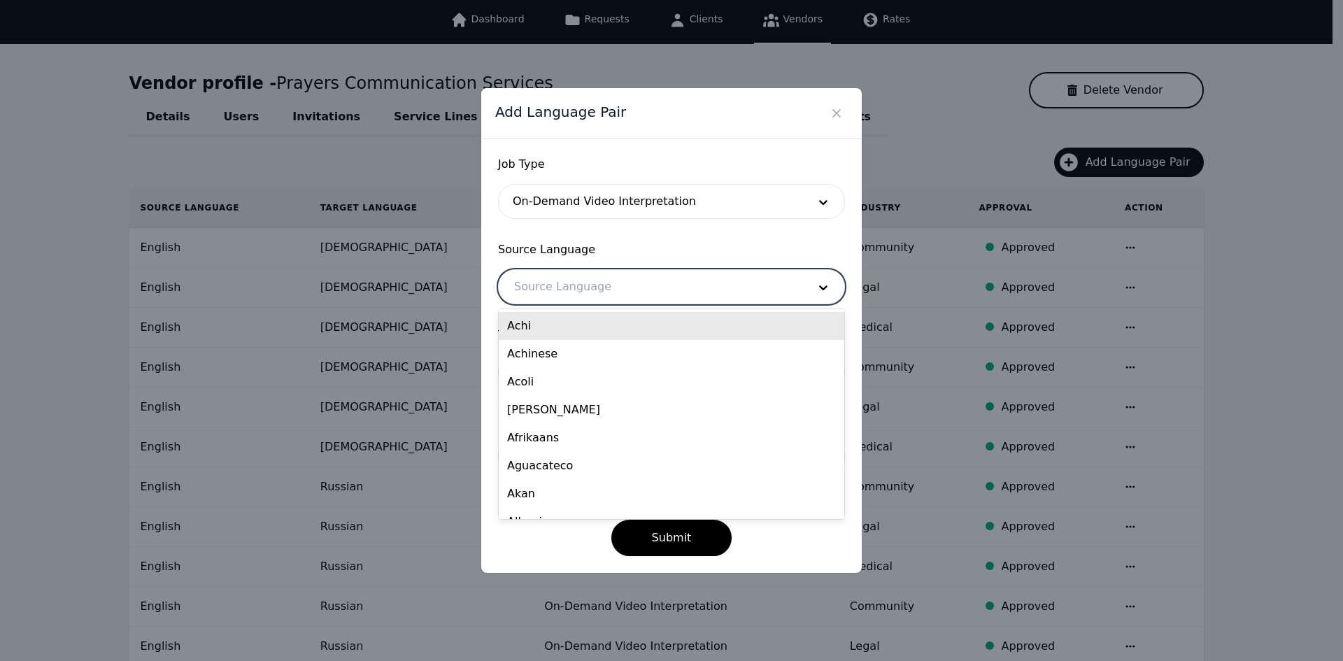
click at [600, 278] on div at bounding box center [651, 287] width 304 height 34
type input "sp"
click at [611, 332] on div "Spanish" at bounding box center [672, 326] width 346 height 28
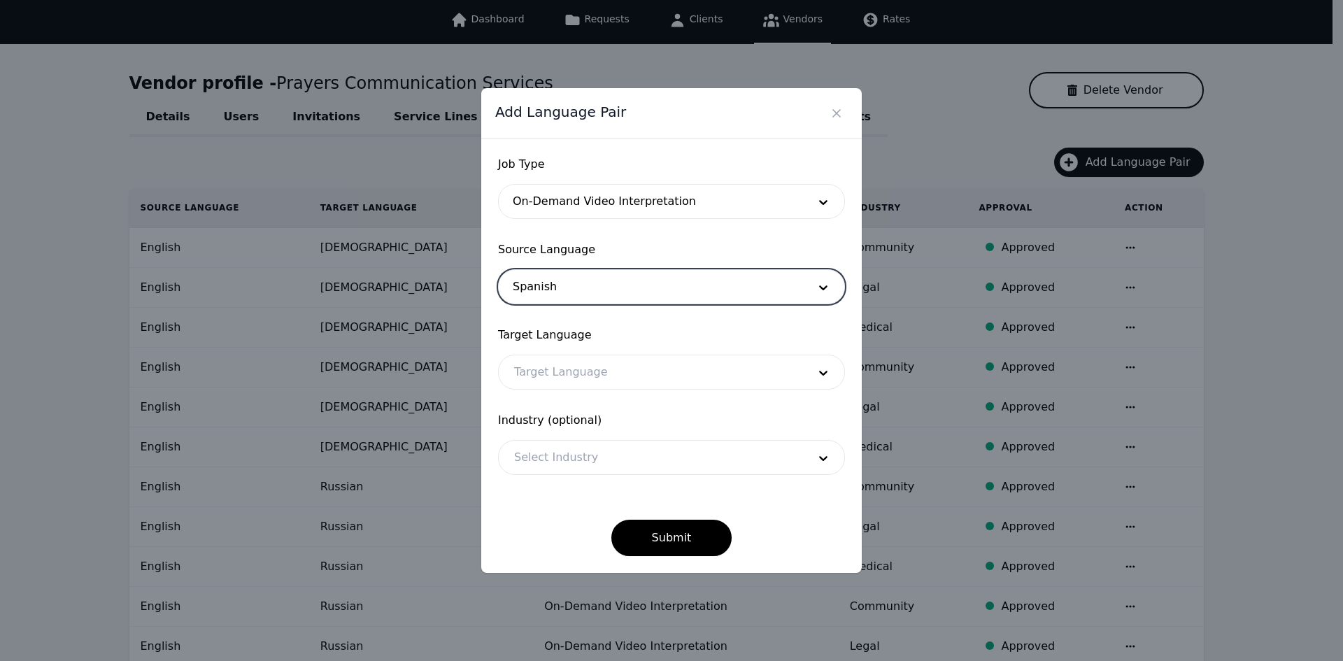
click at [613, 381] on div at bounding box center [651, 372] width 304 height 34
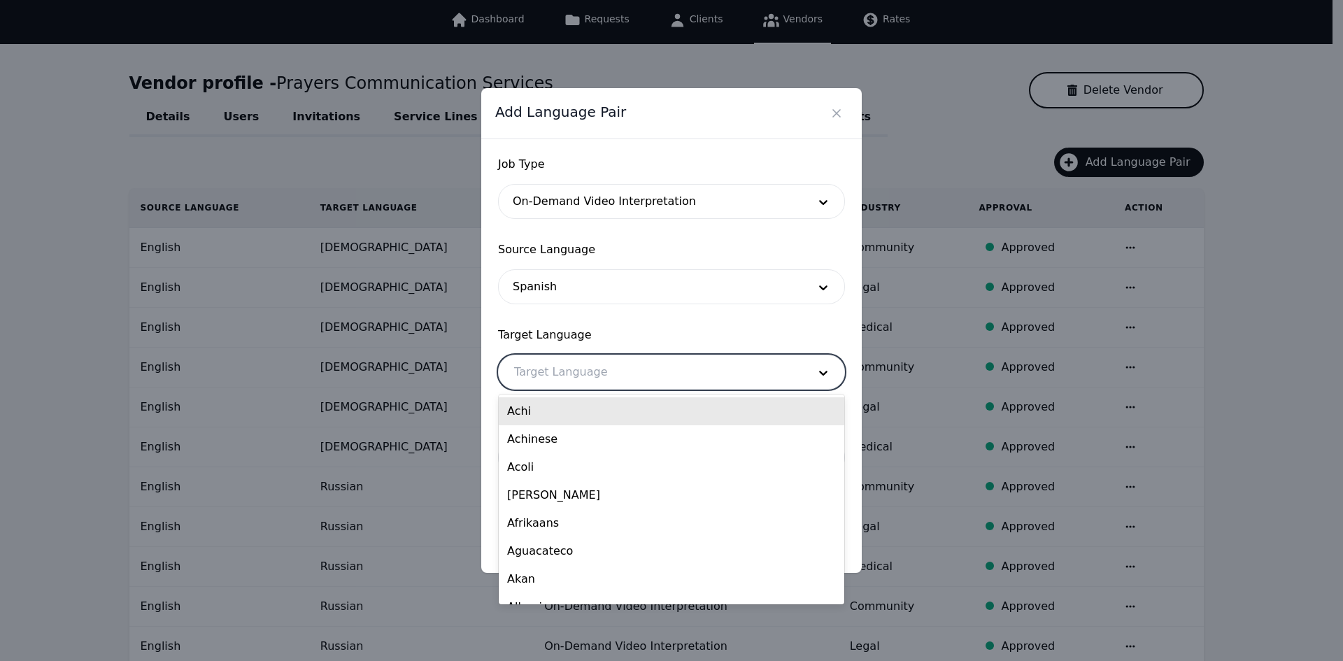
click at [607, 286] on div at bounding box center [651, 287] width 304 height 34
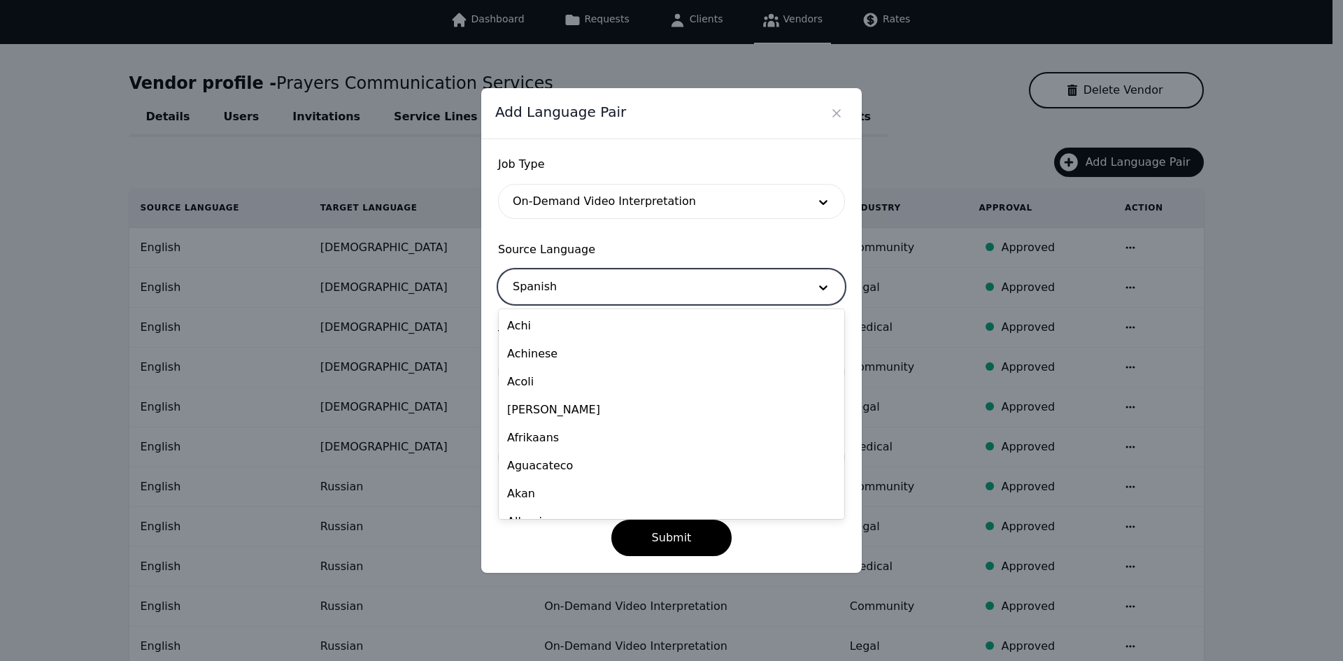
click at [607, 286] on div at bounding box center [651, 287] width 304 height 34
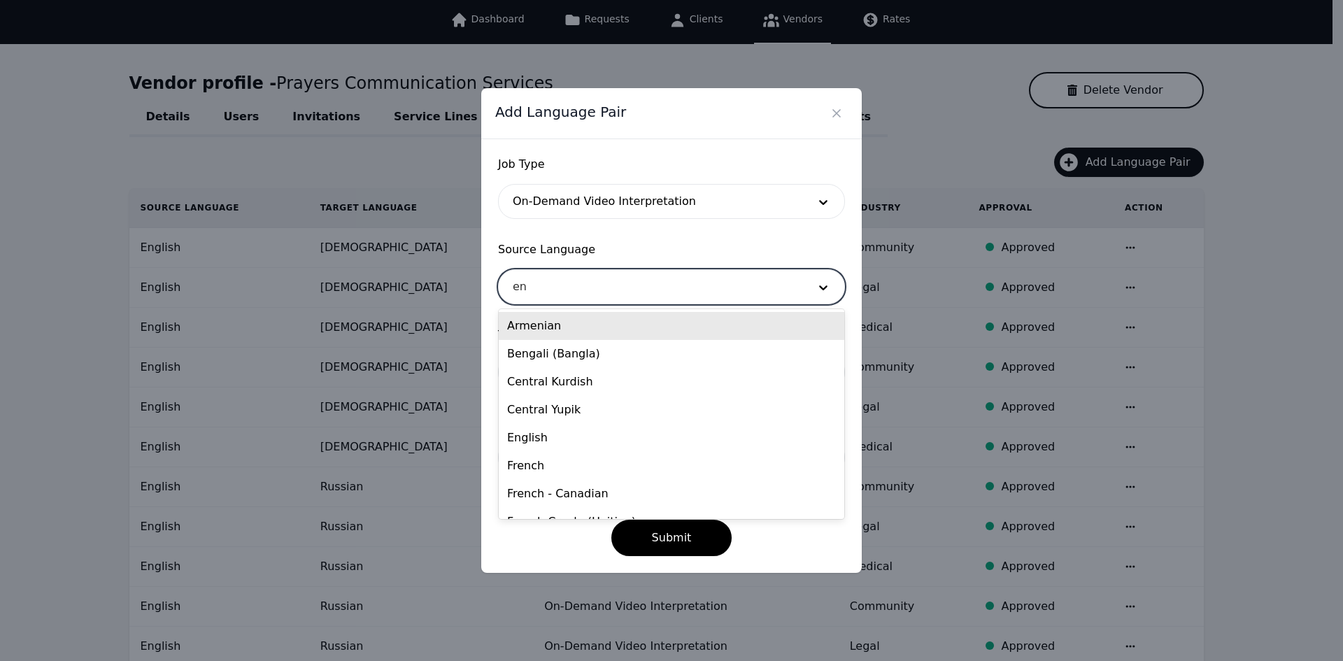
type input "eng"
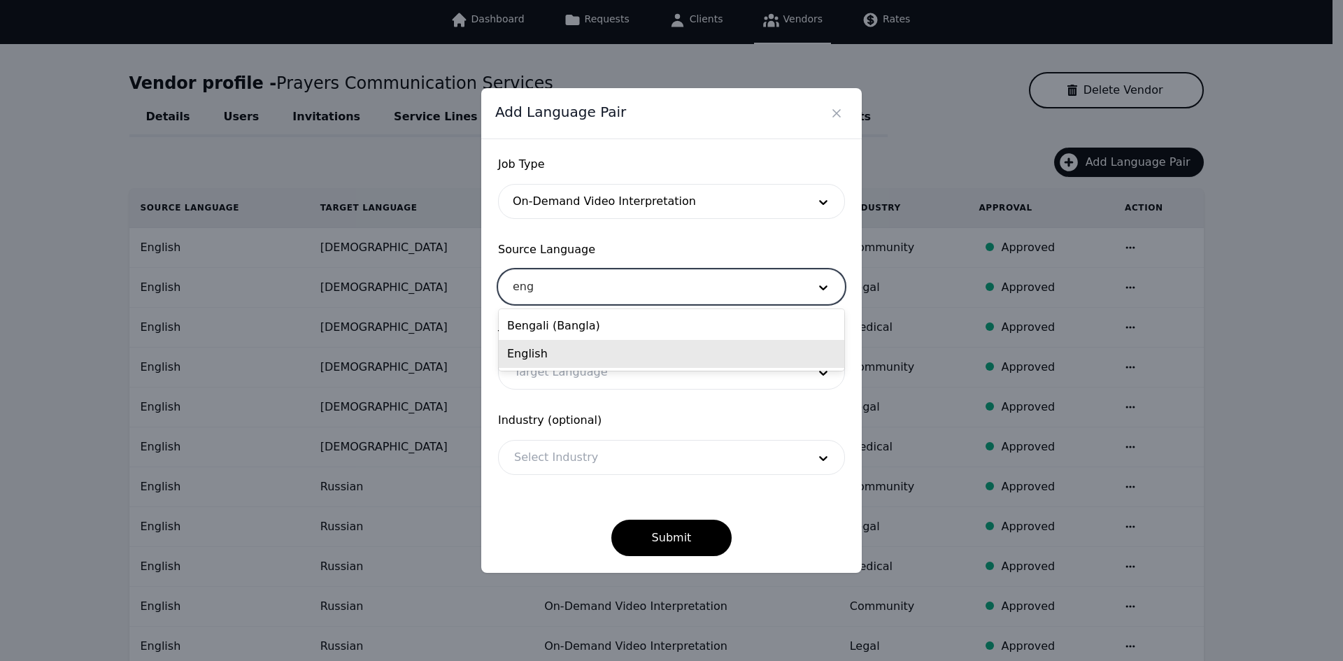
click at [597, 355] on div "English" at bounding box center [672, 354] width 346 height 28
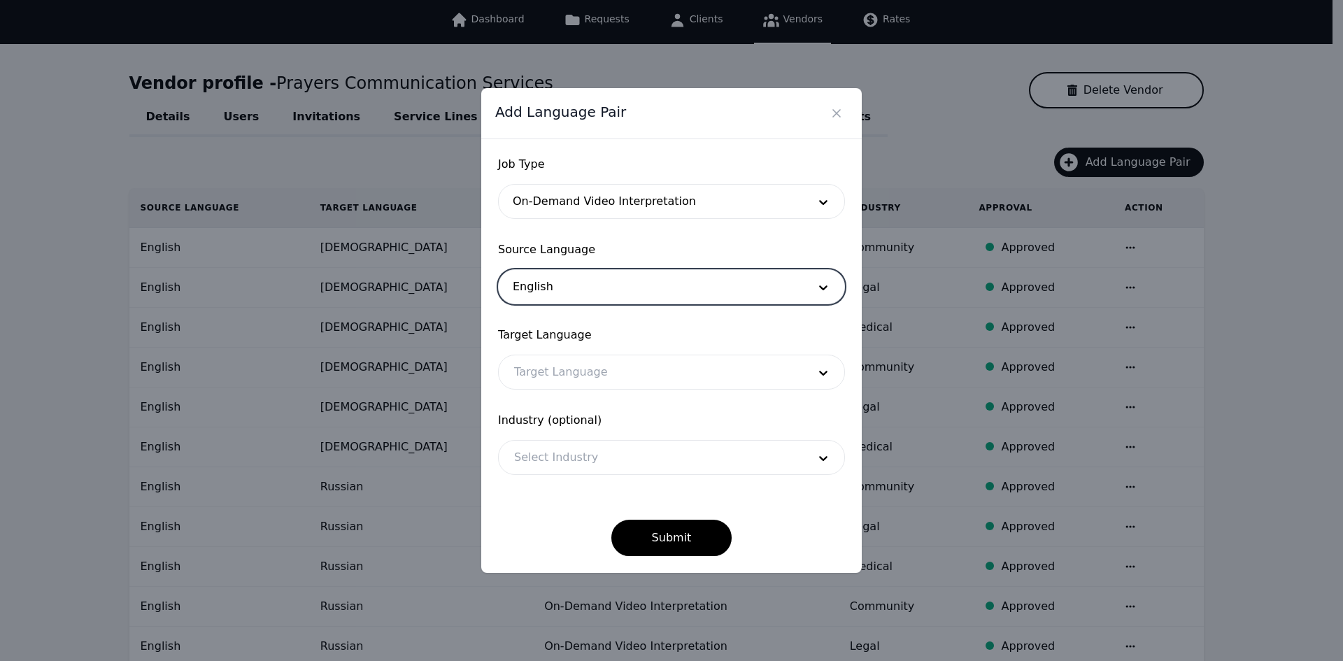
click at [596, 376] on div at bounding box center [651, 372] width 304 height 34
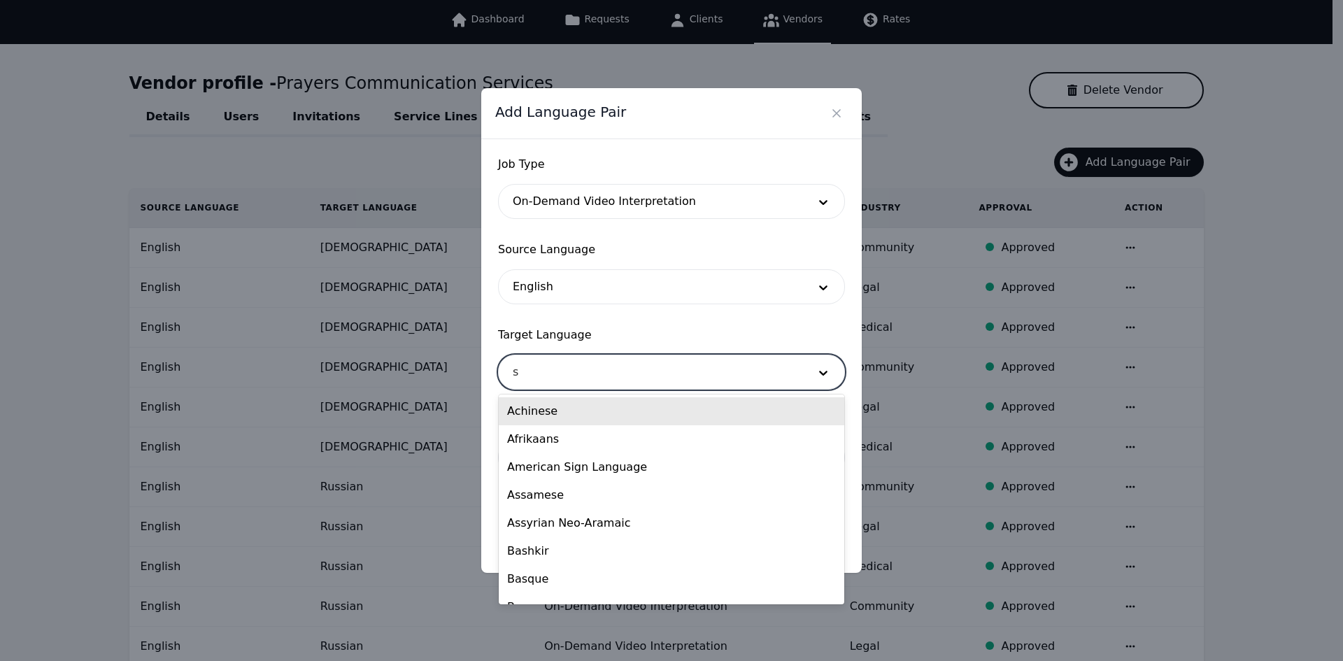
type input "sp"
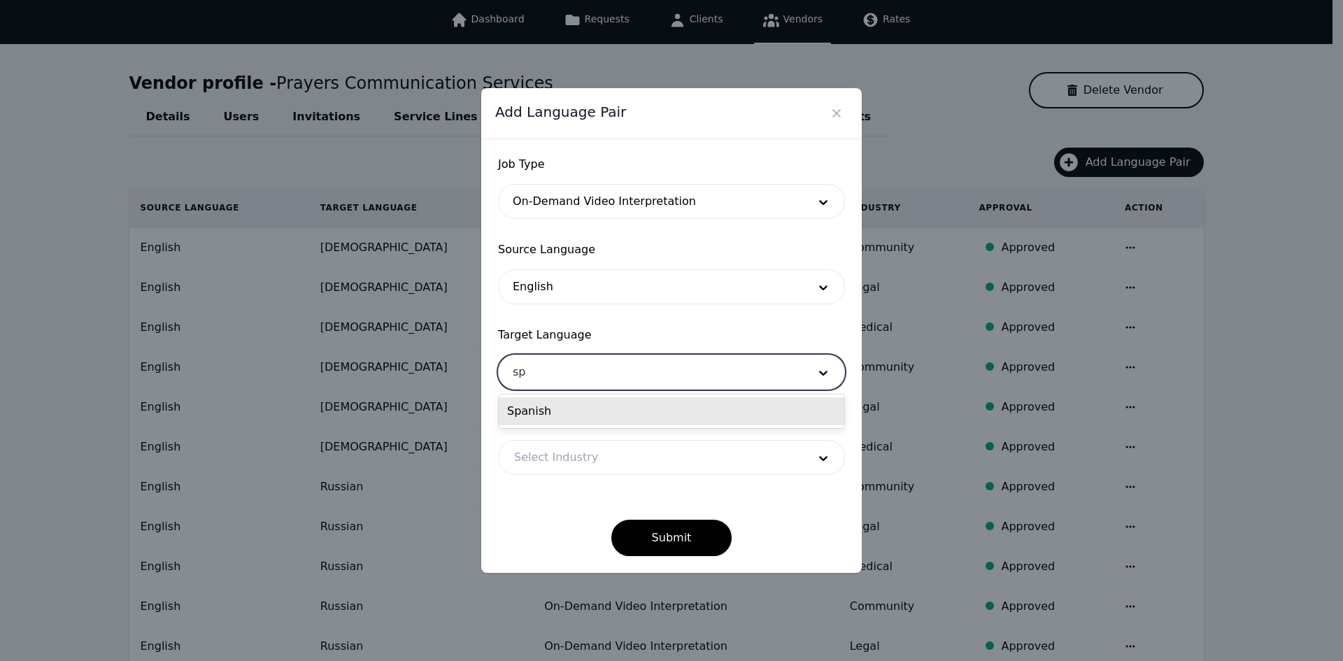
click at [601, 413] on div "Spanish" at bounding box center [672, 411] width 346 height 28
click at [611, 454] on div at bounding box center [651, 458] width 304 height 34
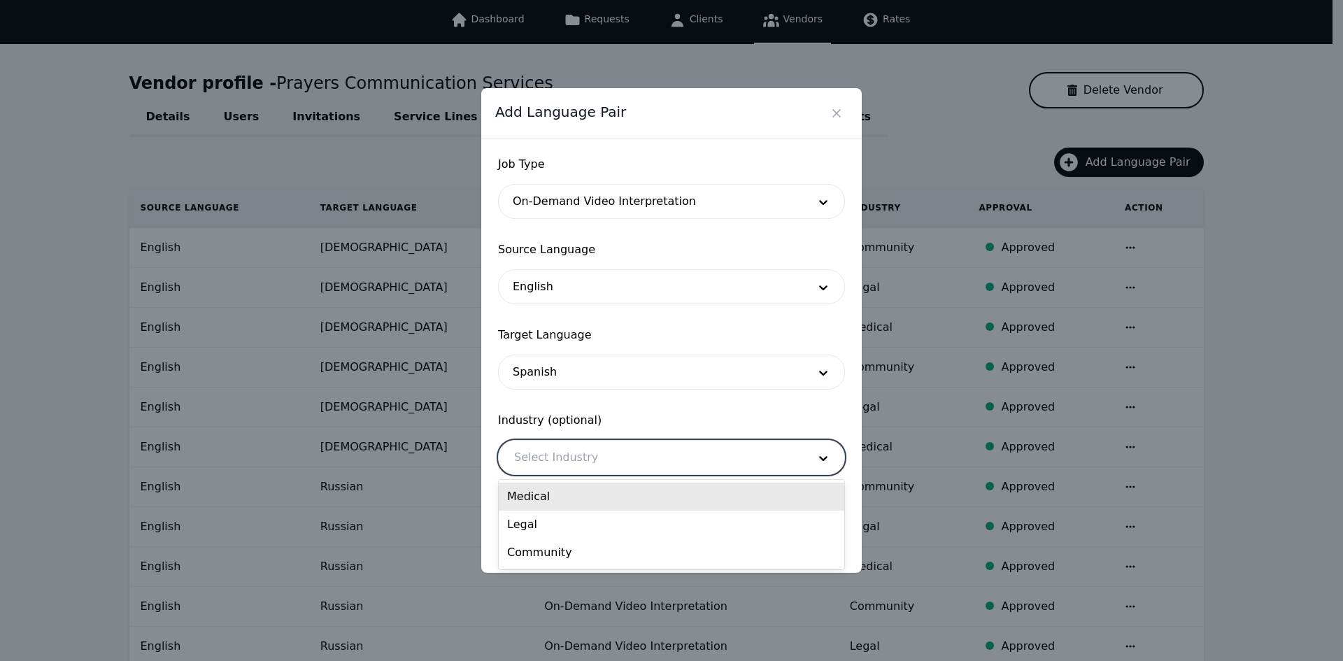
click at [602, 492] on div "Medical" at bounding box center [672, 497] width 346 height 28
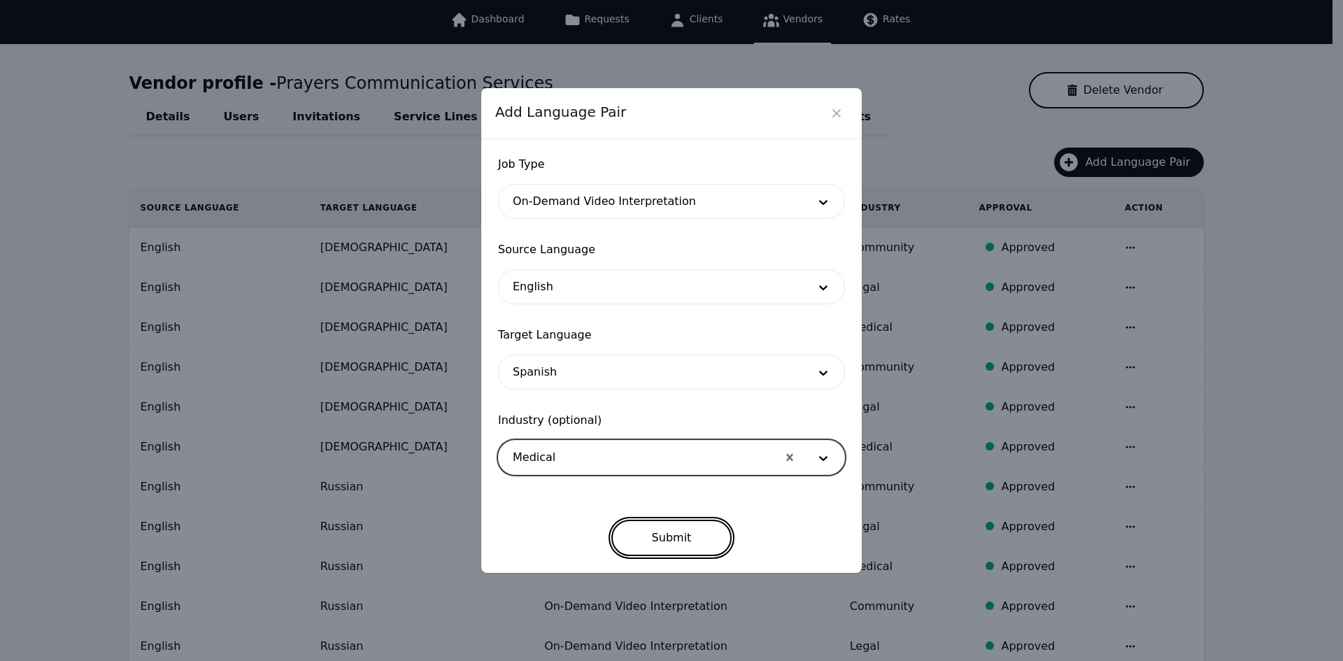
click at [653, 537] on button "Submit" at bounding box center [671, 538] width 121 height 36
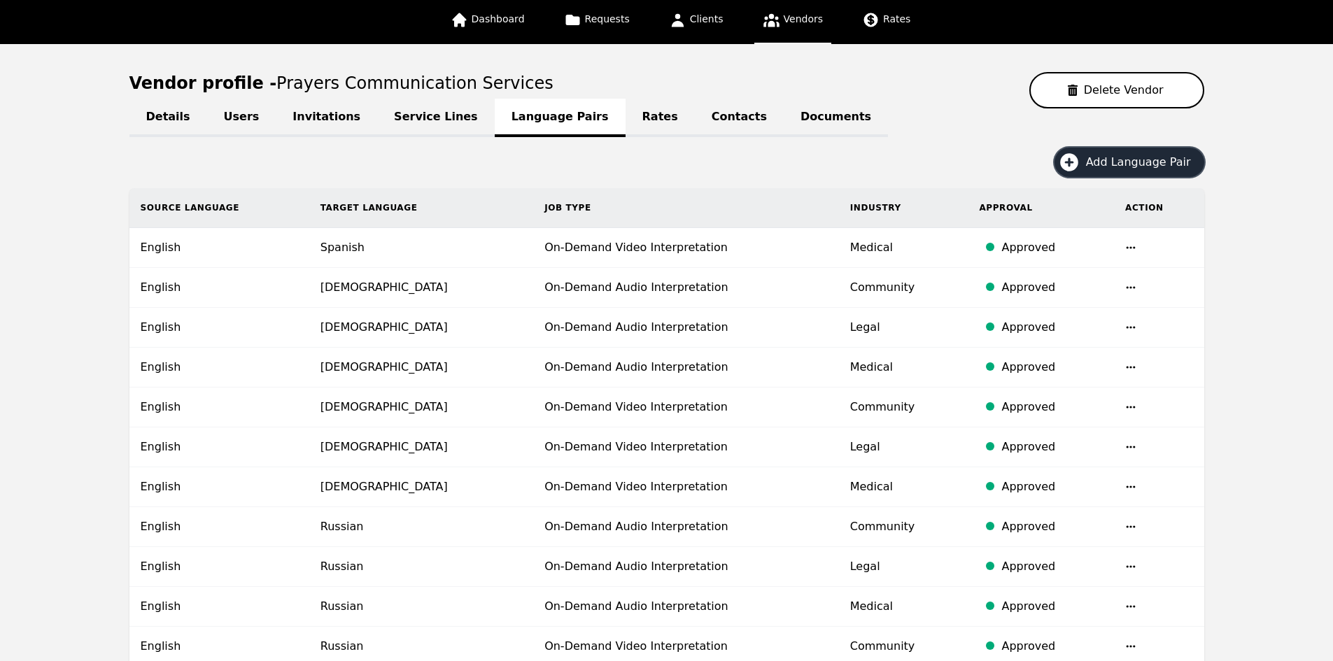
click at [1100, 167] on span "Add Language Pair" at bounding box center [1143, 162] width 115 height 17
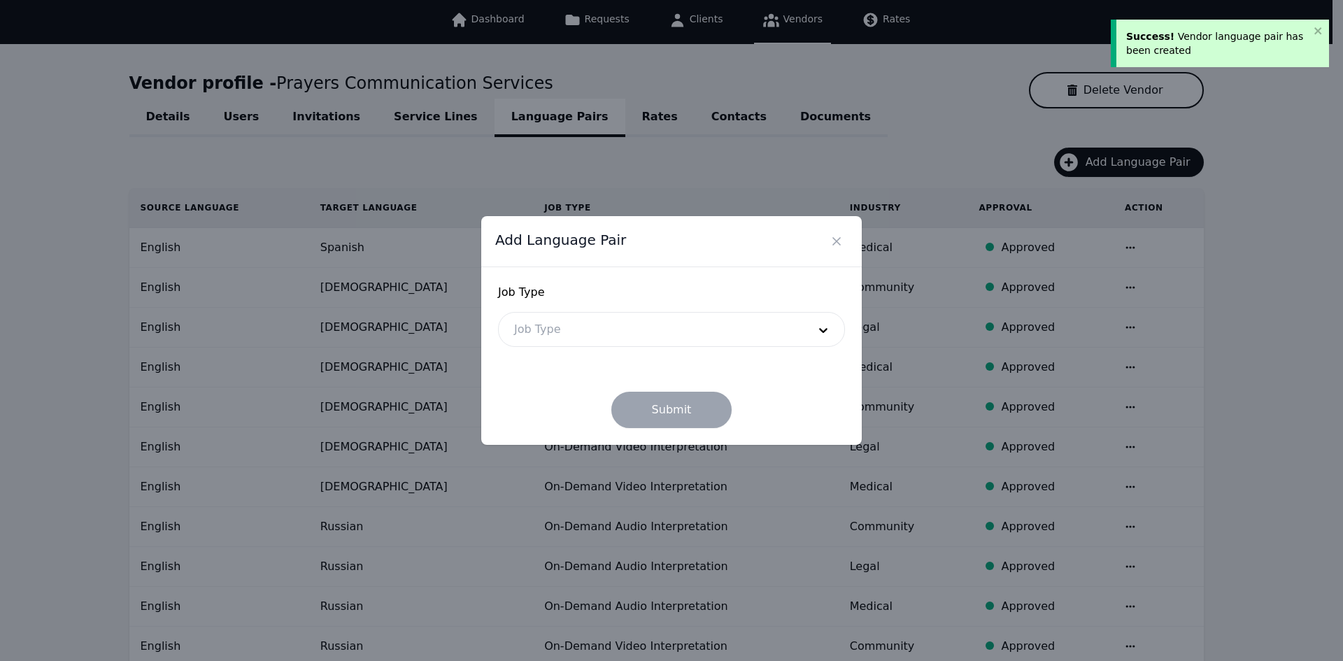
click at [648, 334] on div at bounding box center [651, 330] width 304 height 34
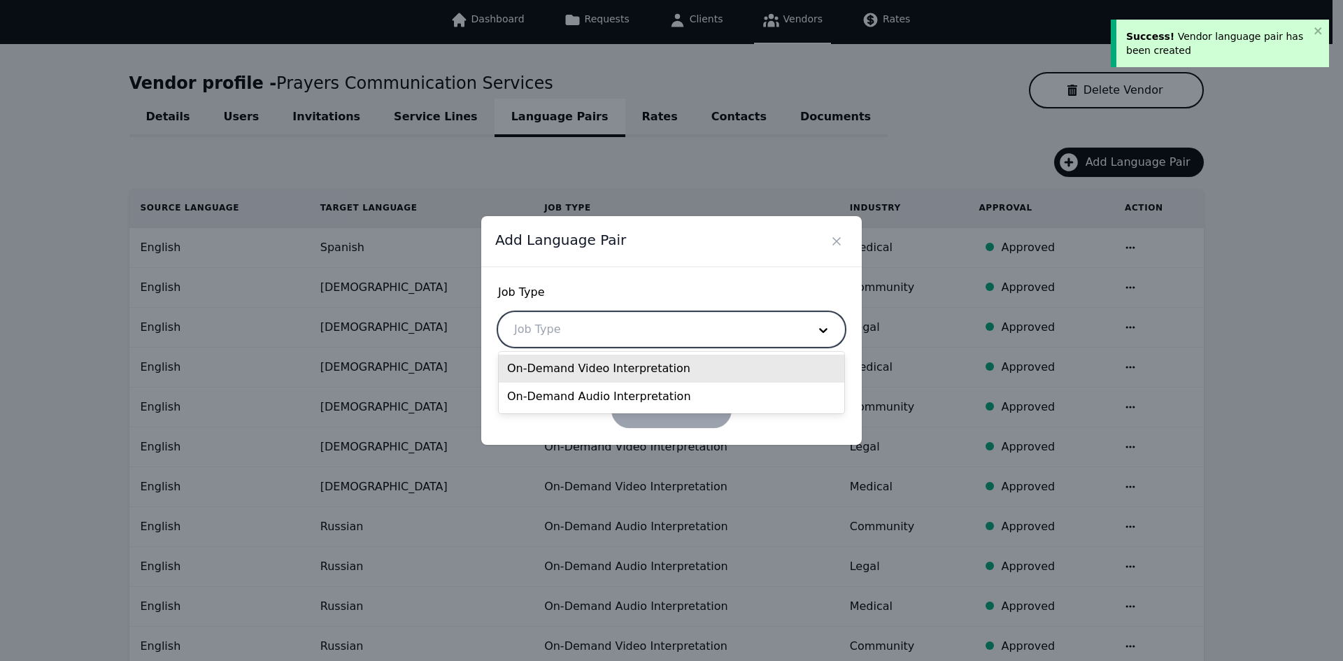
click at [618, 374] on div "On-Demand Video Interpretation" at bounding box center [672, 369] width 346 height 28
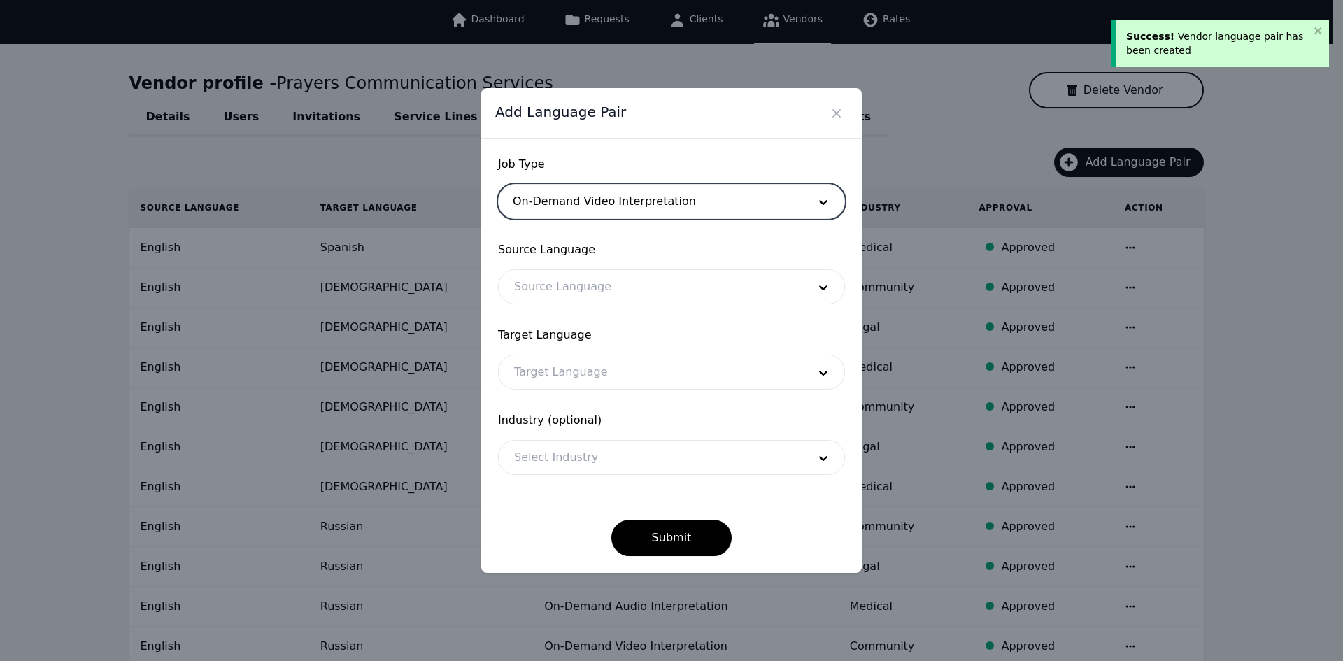
click at [602, 284] on div at bounding box center [651, 287] width 304 height 34
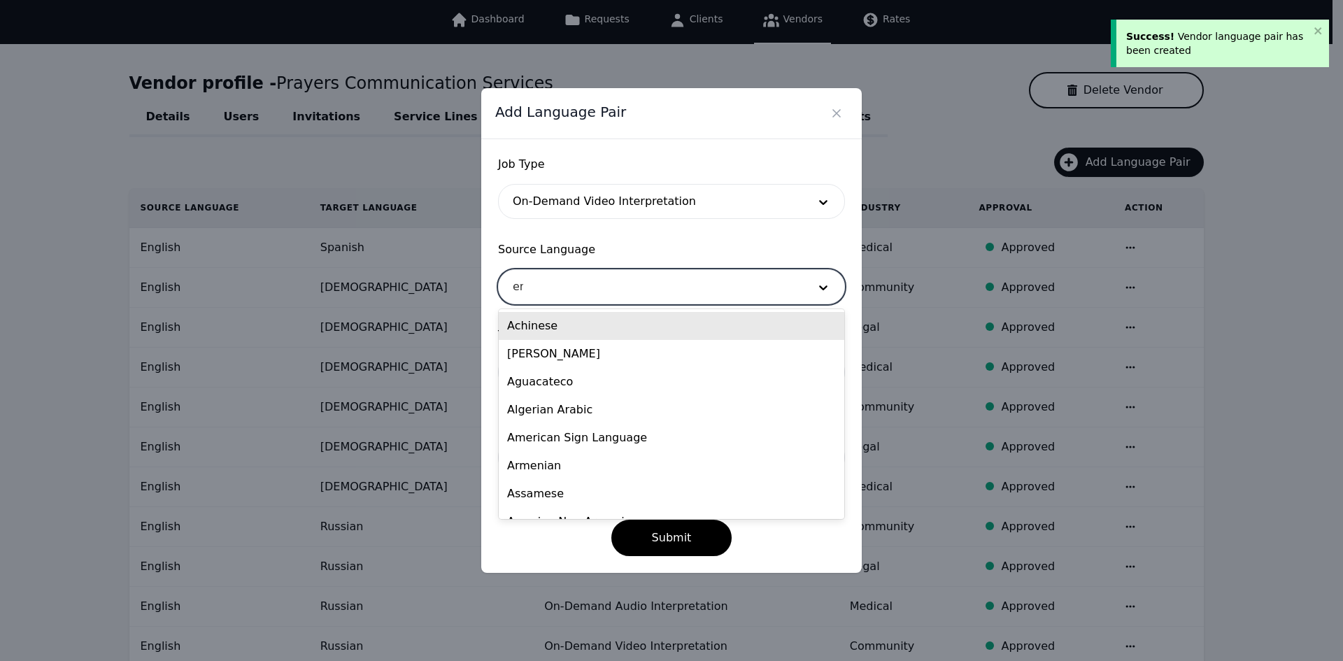
type input "eng"
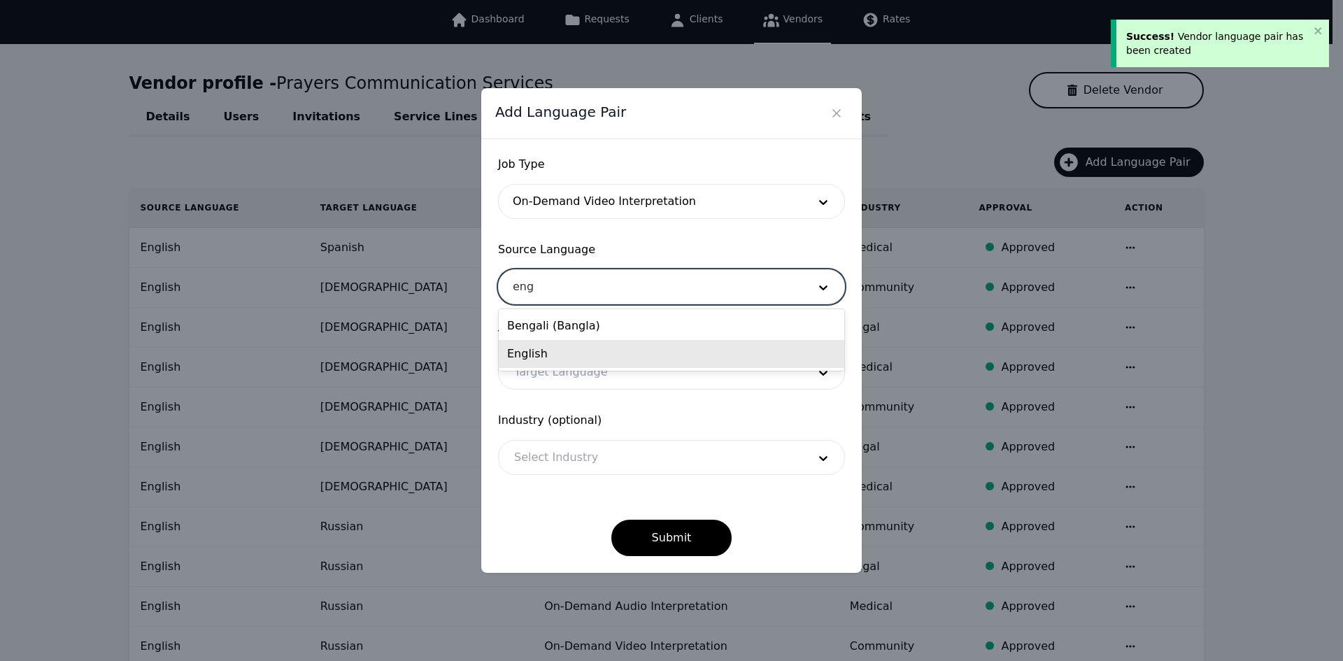
click at [583, 356] on div "English" at bounding box center [672, 354] width 346 height 28
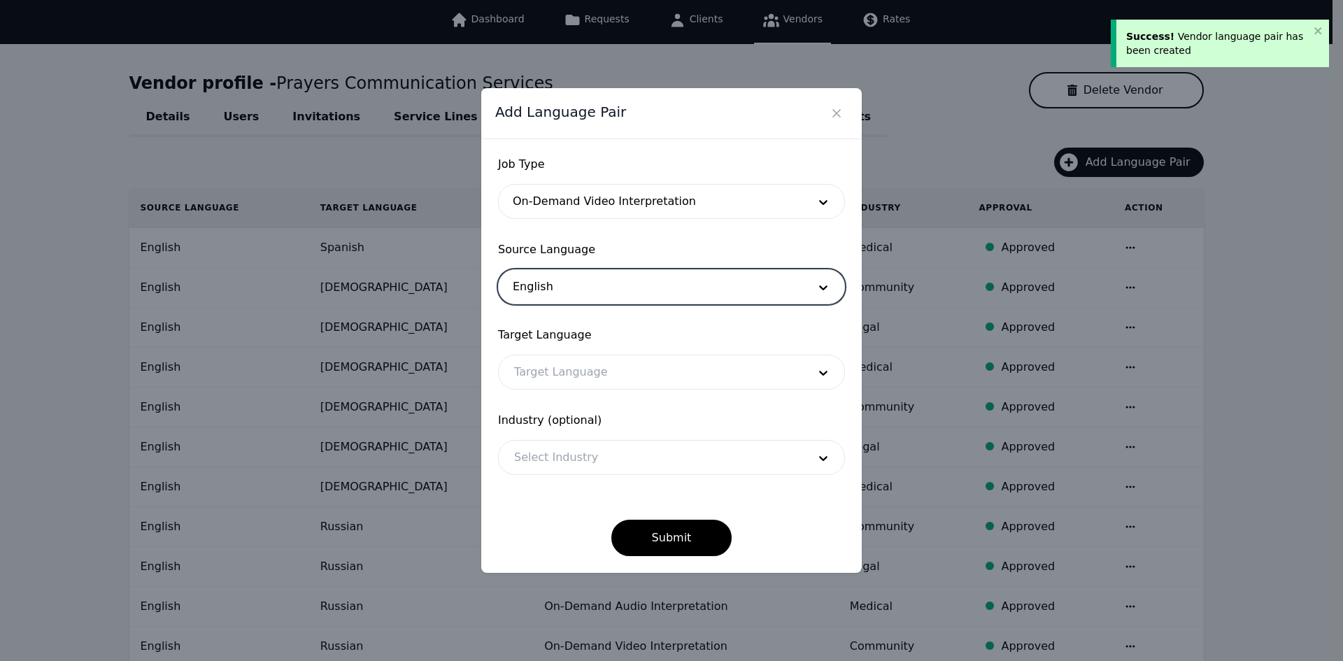
click at [587, 381] on div at bounding box center [651, 372] width 304 height 34
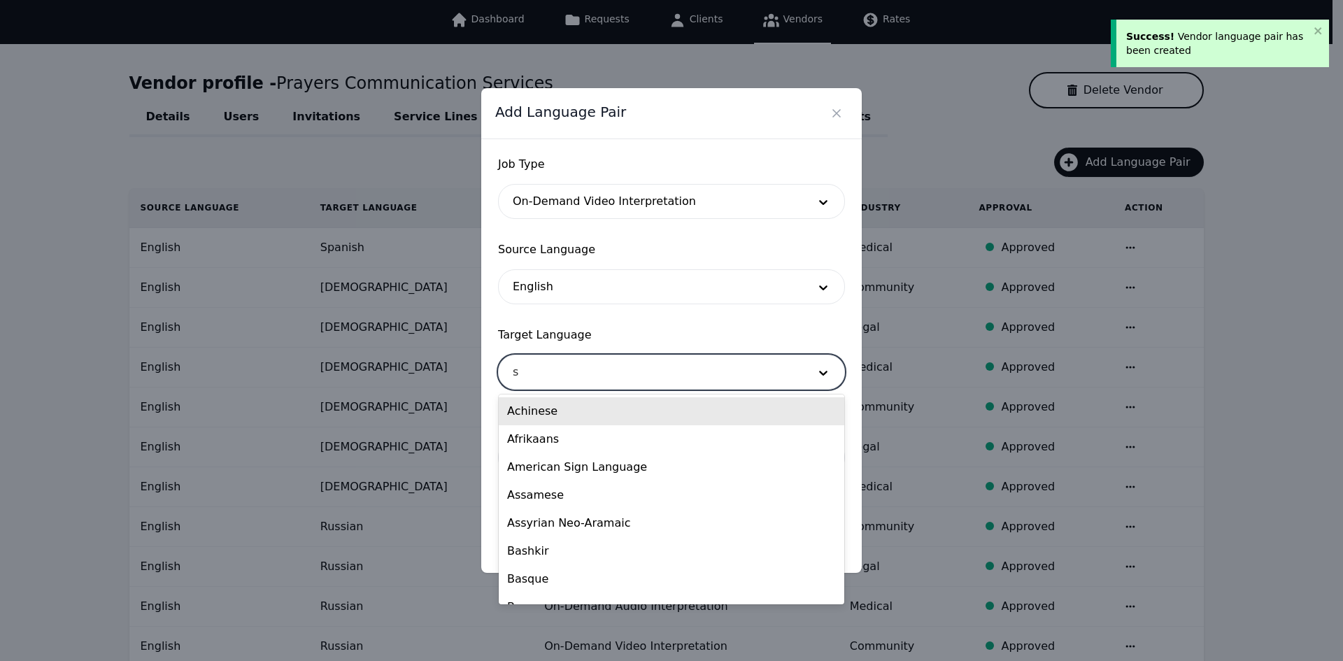
type input "sp"
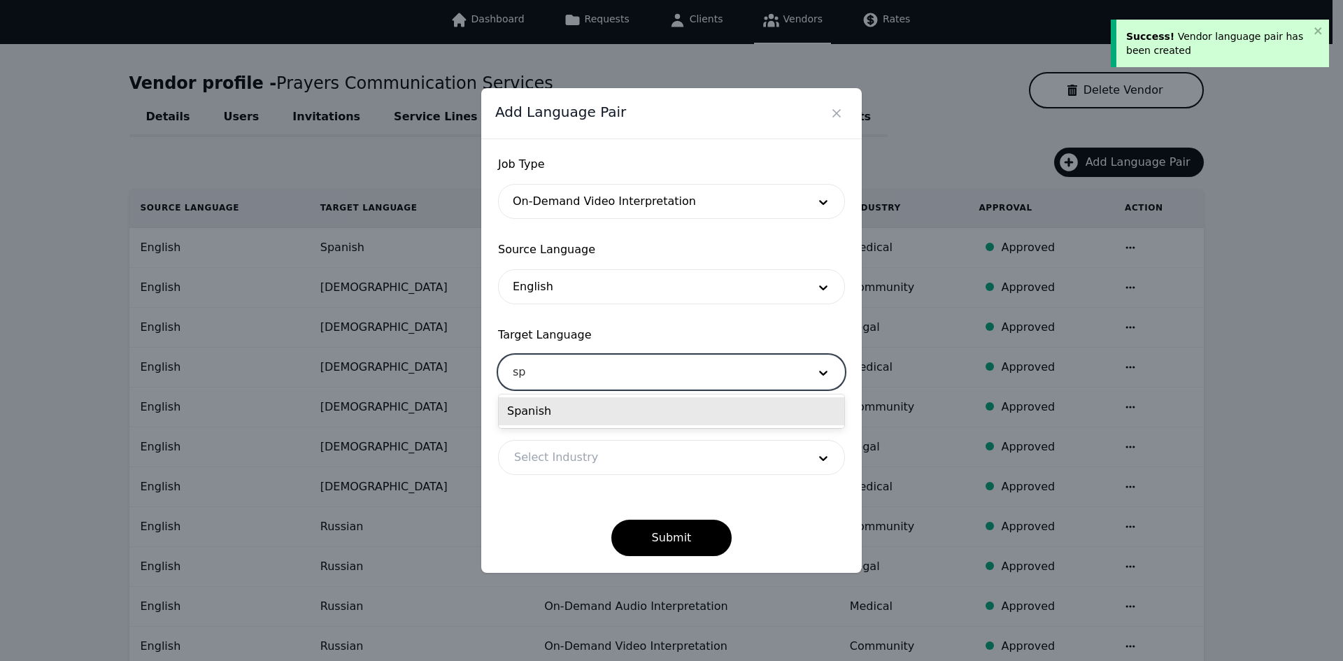
click at [589, 413] on div "Spanish" at bounding box center [672, 411] width 346 height 28
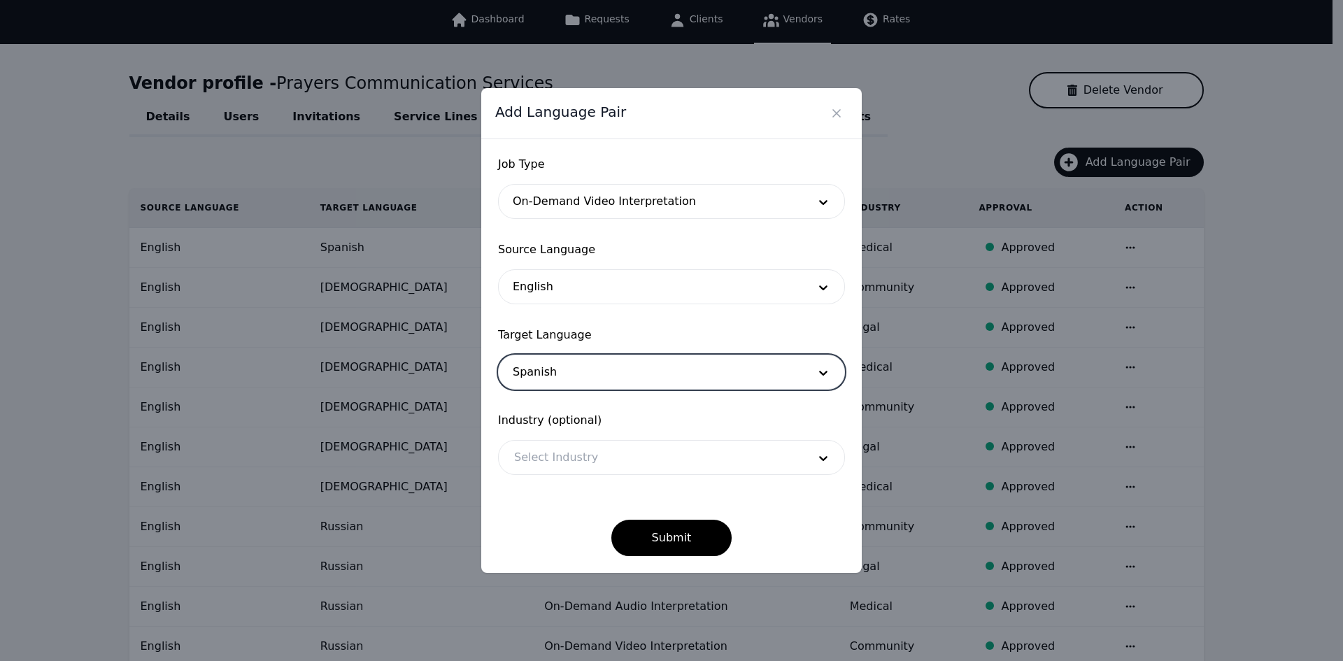
click at [601, 460] on div at bounding box center [651, 458] width 304 height 34
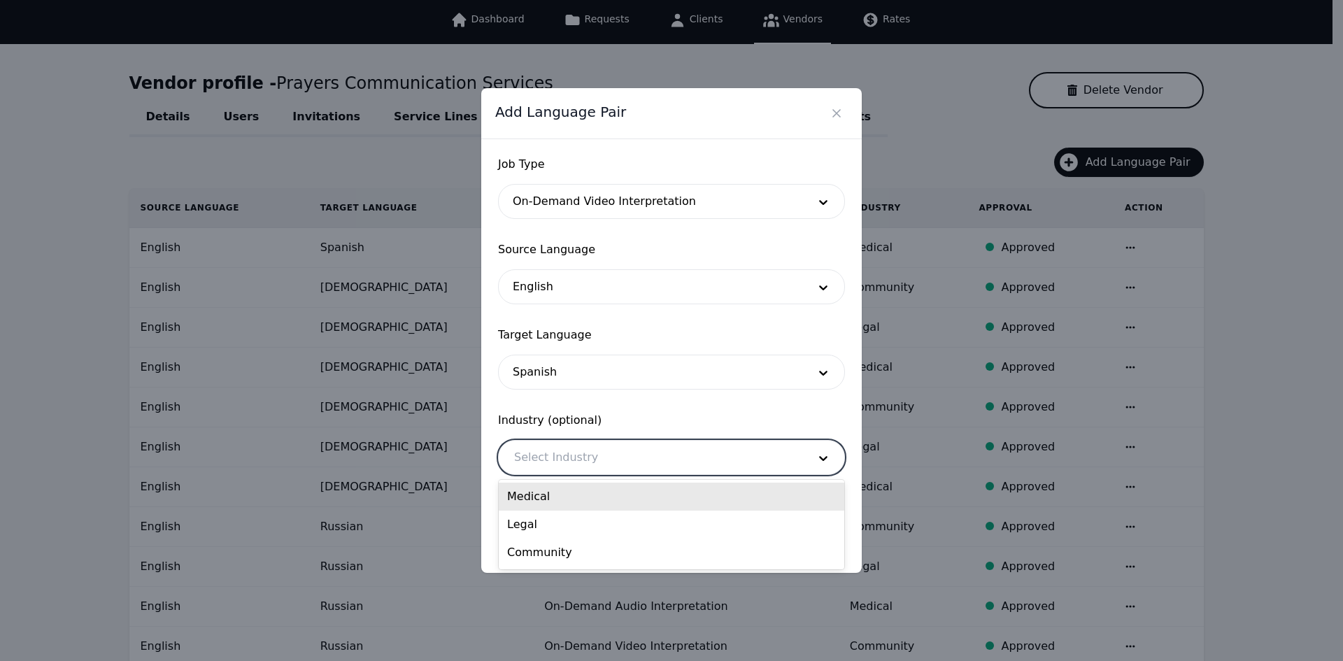
click at [616, 514] on div "Legal" at bounding box center [672, 525] width 346 height 28
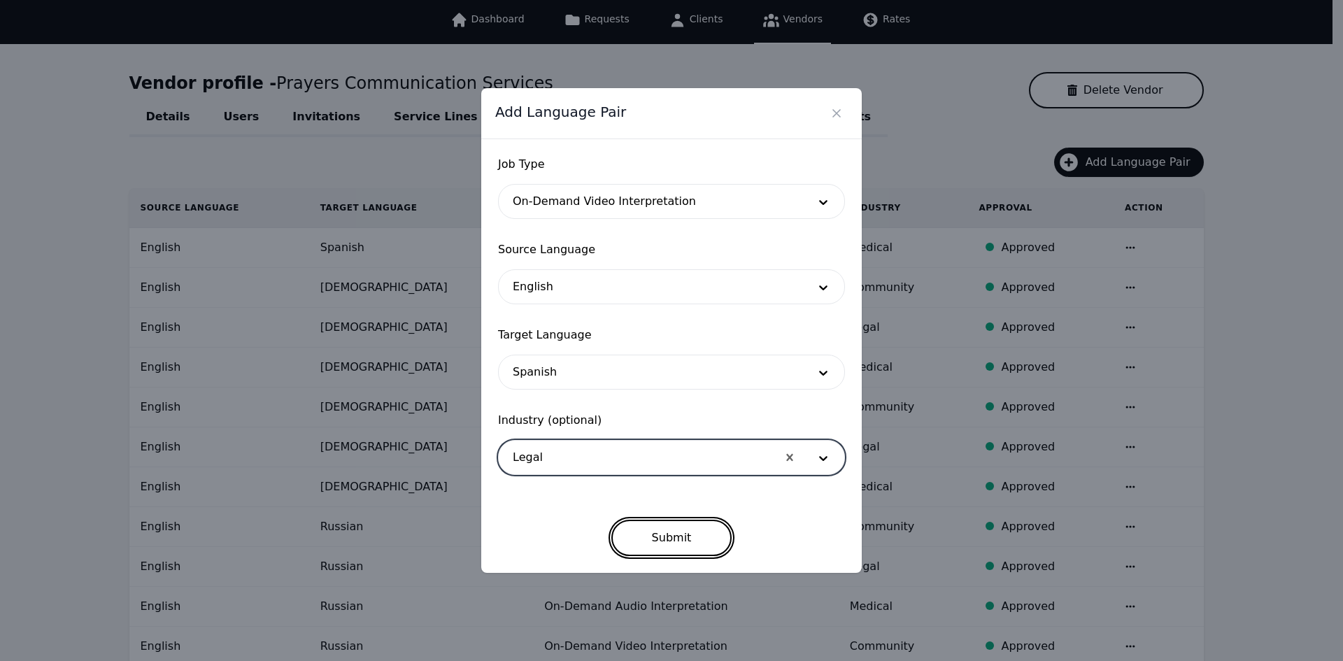
click at [642, 536] on button "Submit" at bounding box center [671, 538] width 121 height 36
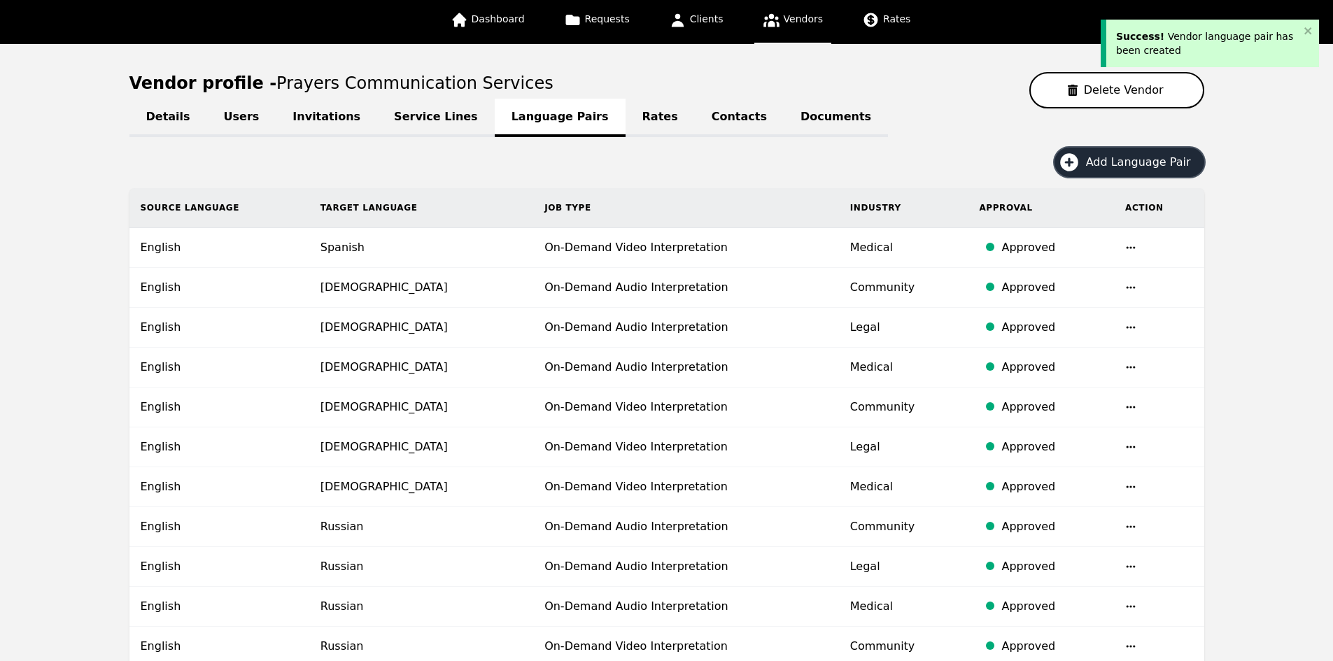
click at [1138, 153] on button "Add Language Pair" at bounding box center [1129, 162] width 150 height 29
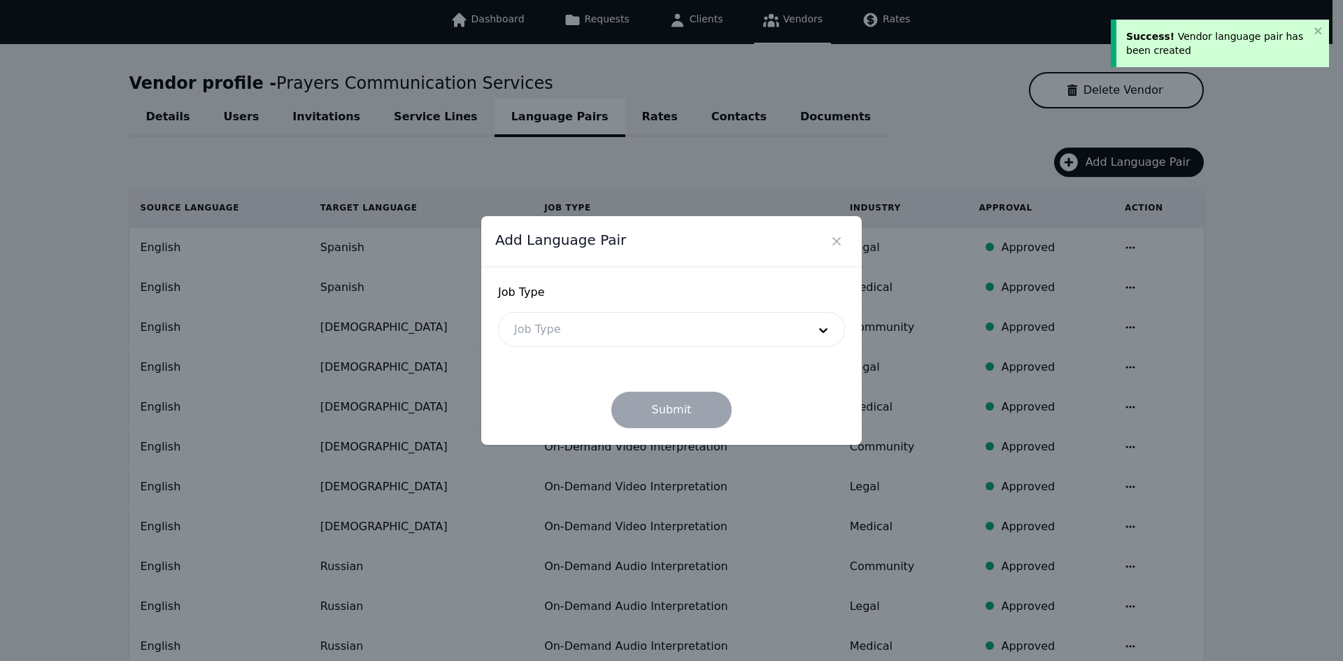
click at [637, 337] on div at bounding box center [651, 330] width 304 height 34
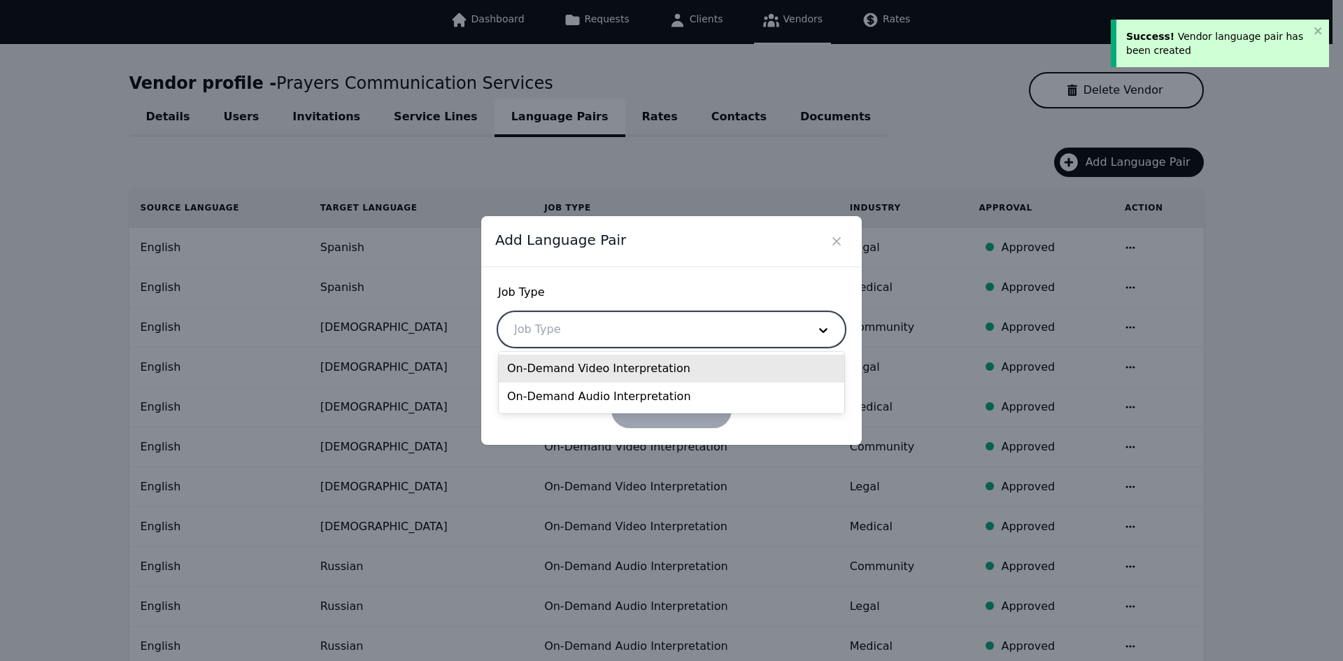
click at [605, 364] on div "On-Demand Video Interpretation" at bounding box center [672, 369] width 346 height 28
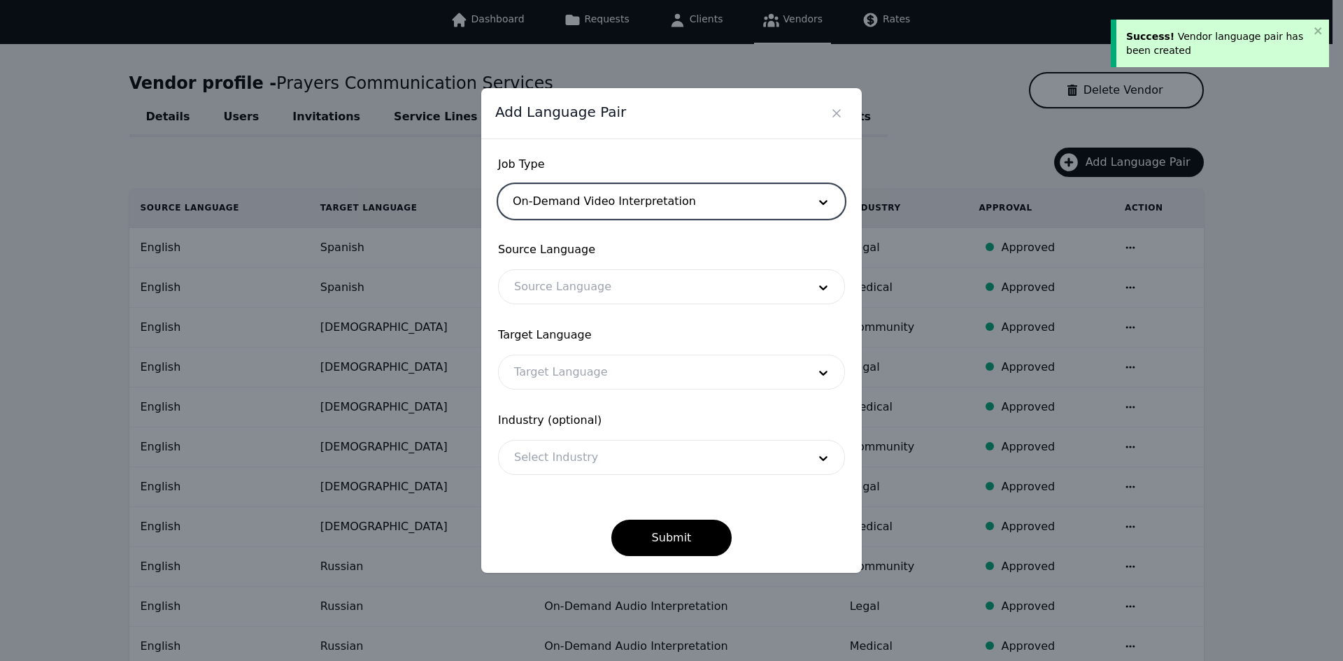
click at [581, 281] on div at bounding box center [651, 287] width 304 height 34
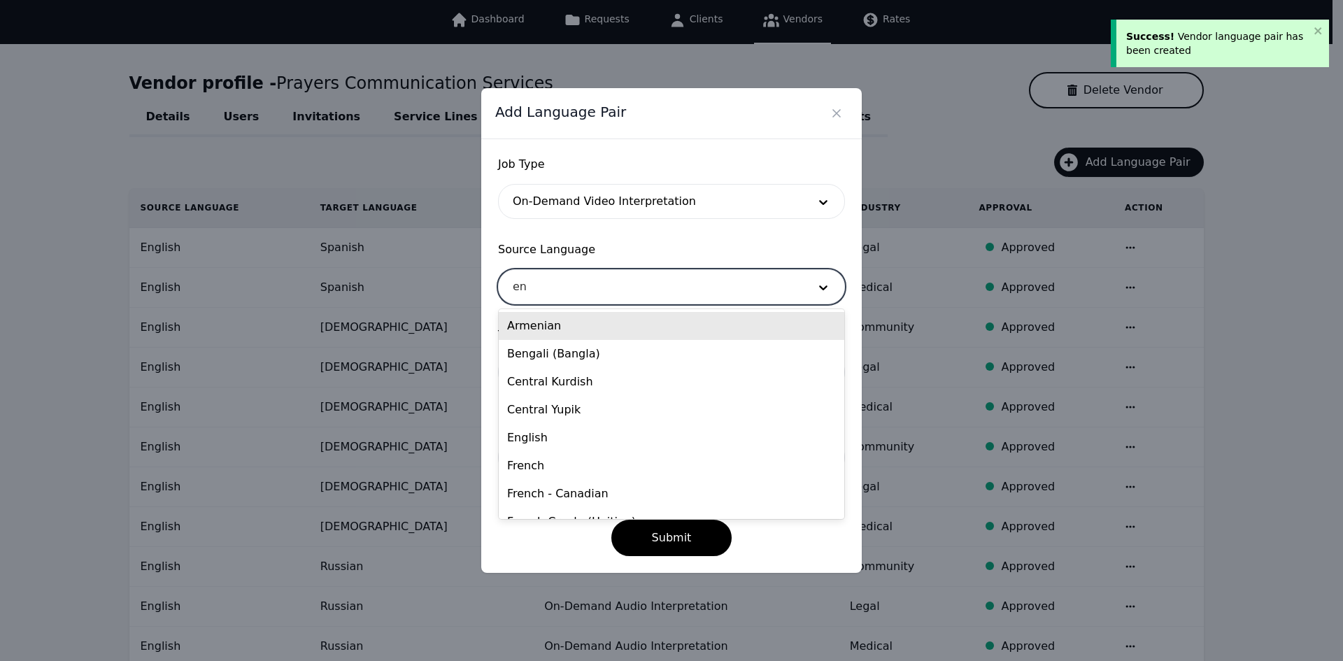
type input "eng"
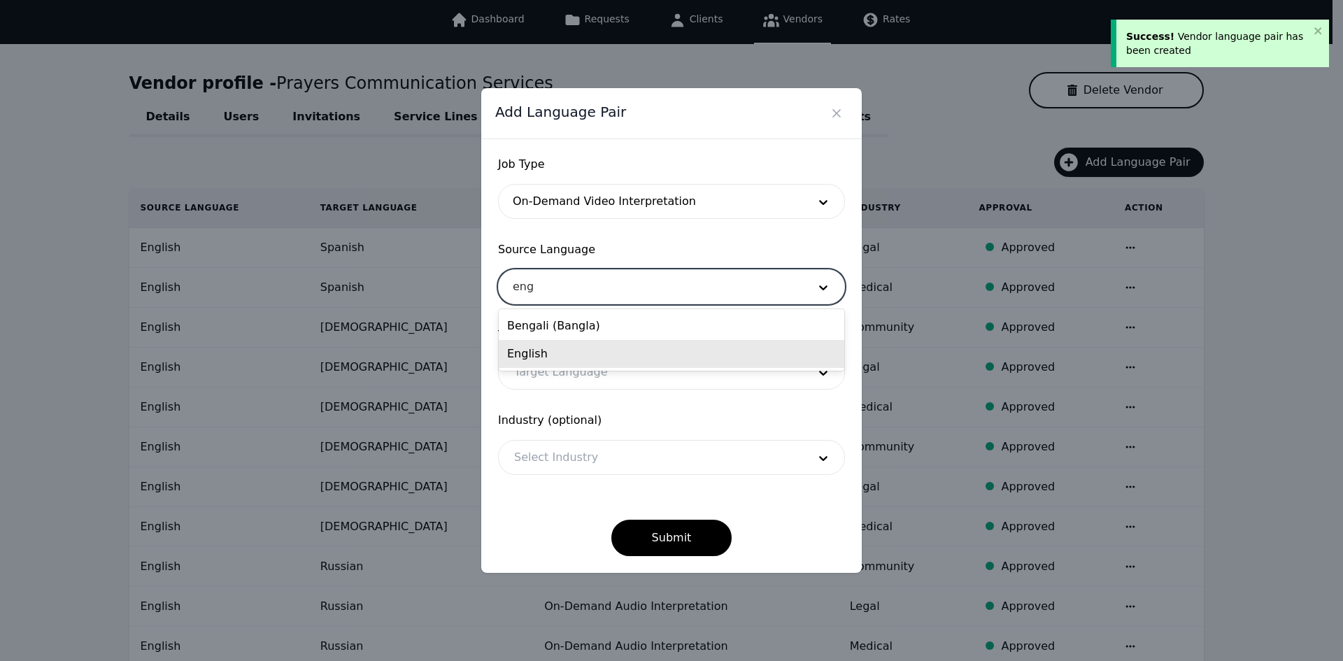
click at [570, 355] on div "English" at bounding box center [672, 354] width 346 height 28
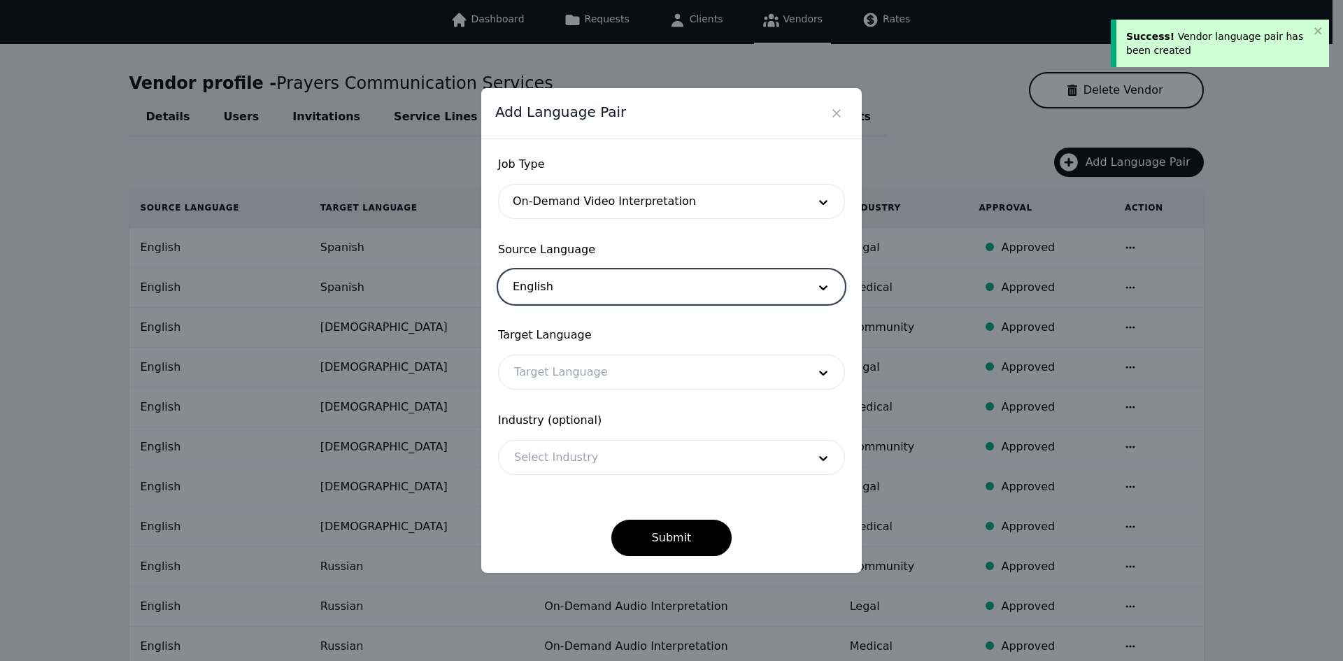
click at [558, 367] on div at bounding box center [651, 372] width 304 height 34
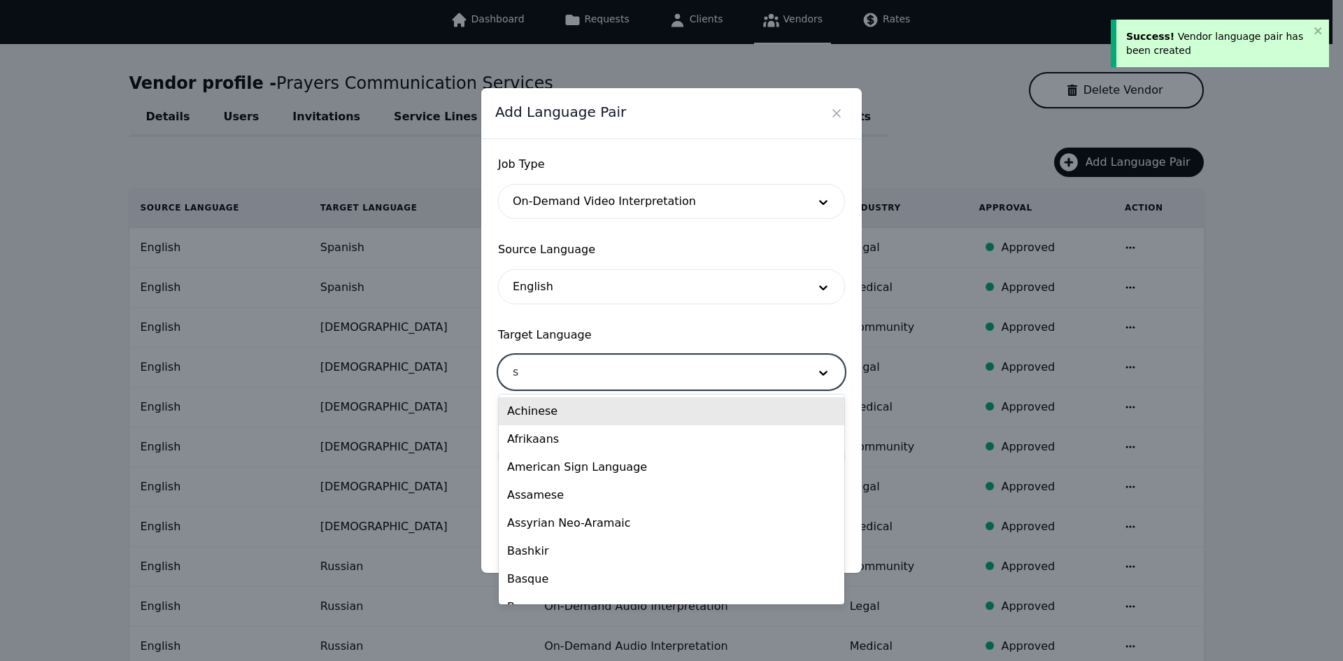
type input "sp"
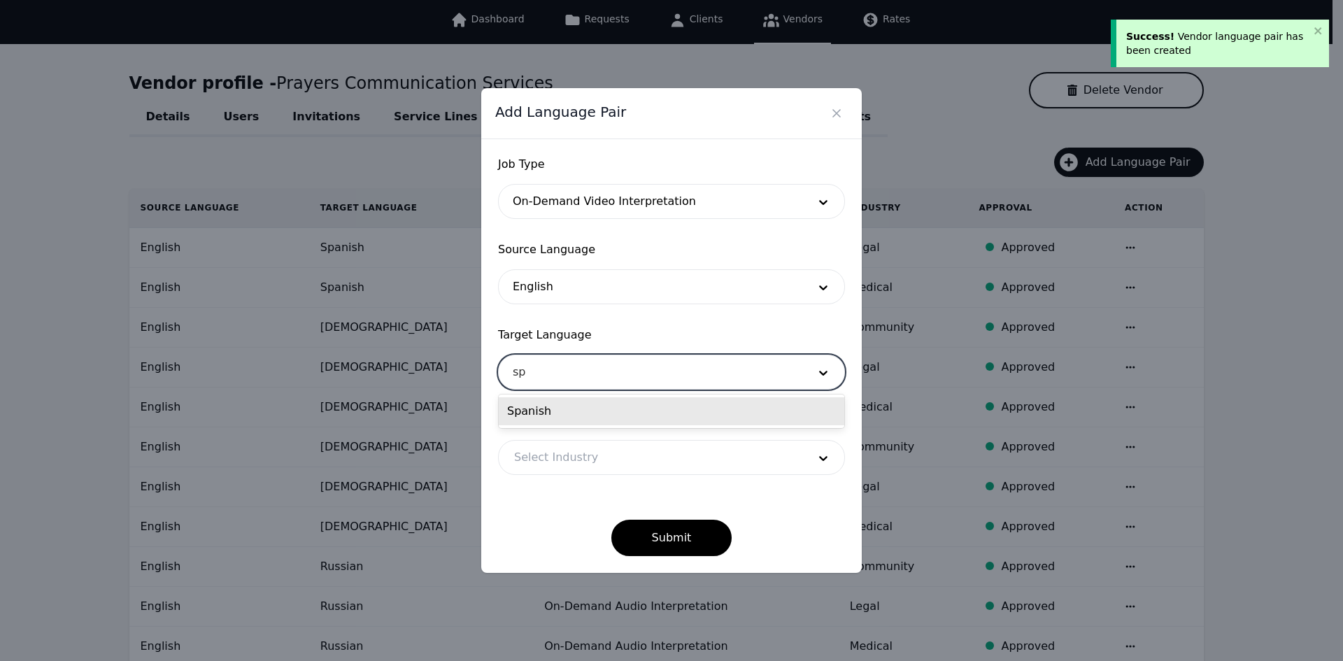
drag, startPoint x: 570, startPoint y: 408, endPoint x: 574, endPoint y: 429, distance: 21.4
click at [569, 409] on div "Spanish" at bounding box center [672, 411] width 346 height 28
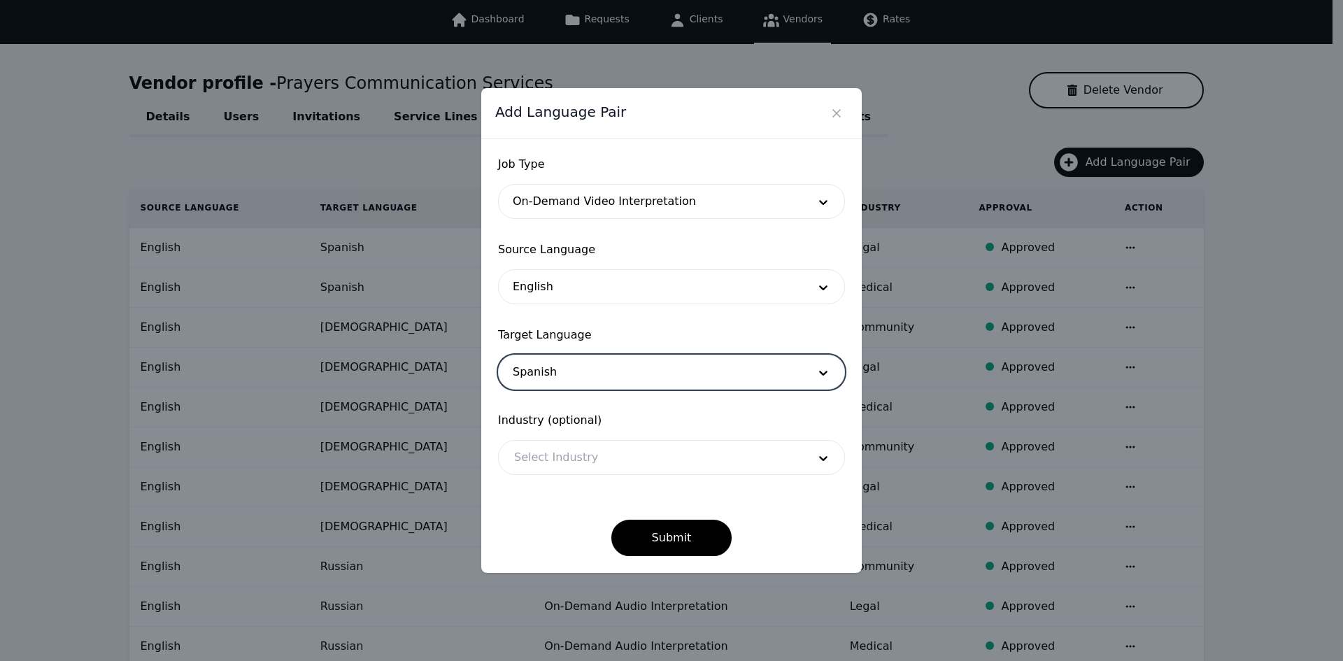
click at [588, 466] on div at bounding box center [651, 458] width 304 height 34
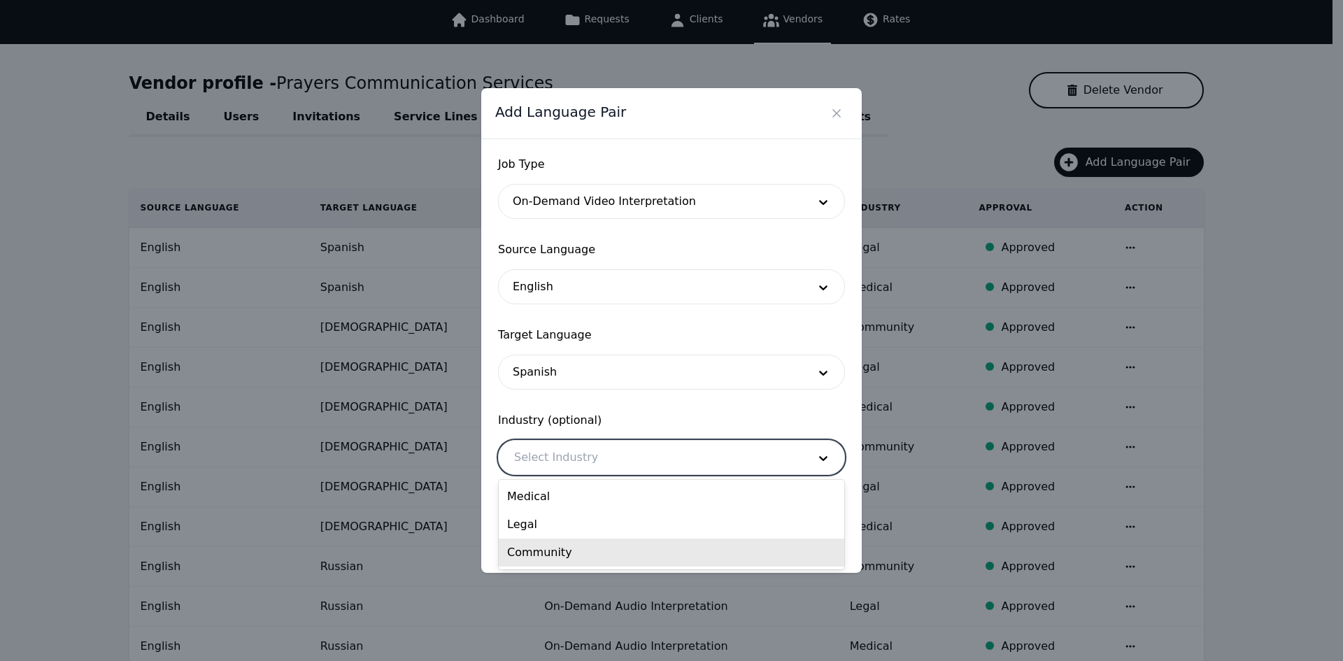
click at [616, 547] on div "Community" at bounding box center [672, 553] width 346 height 28
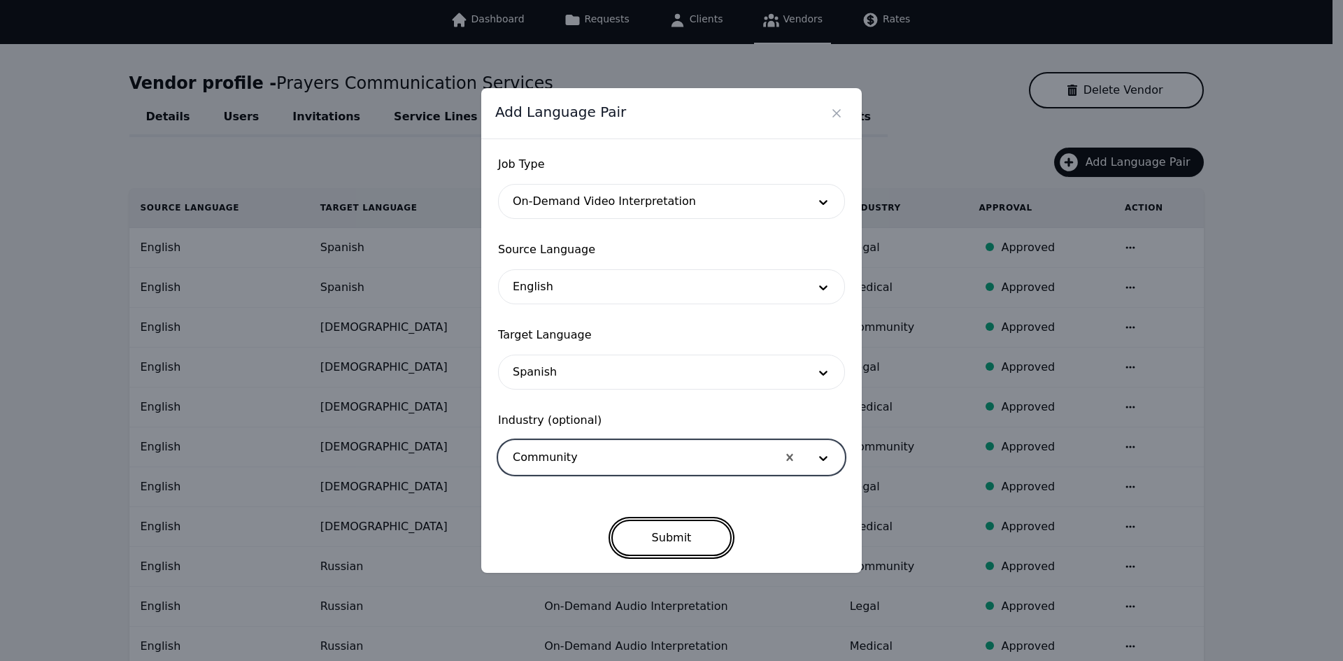
click at [655, 539] on button "Submit" at bounding box center [671, 538] width 121 height 36
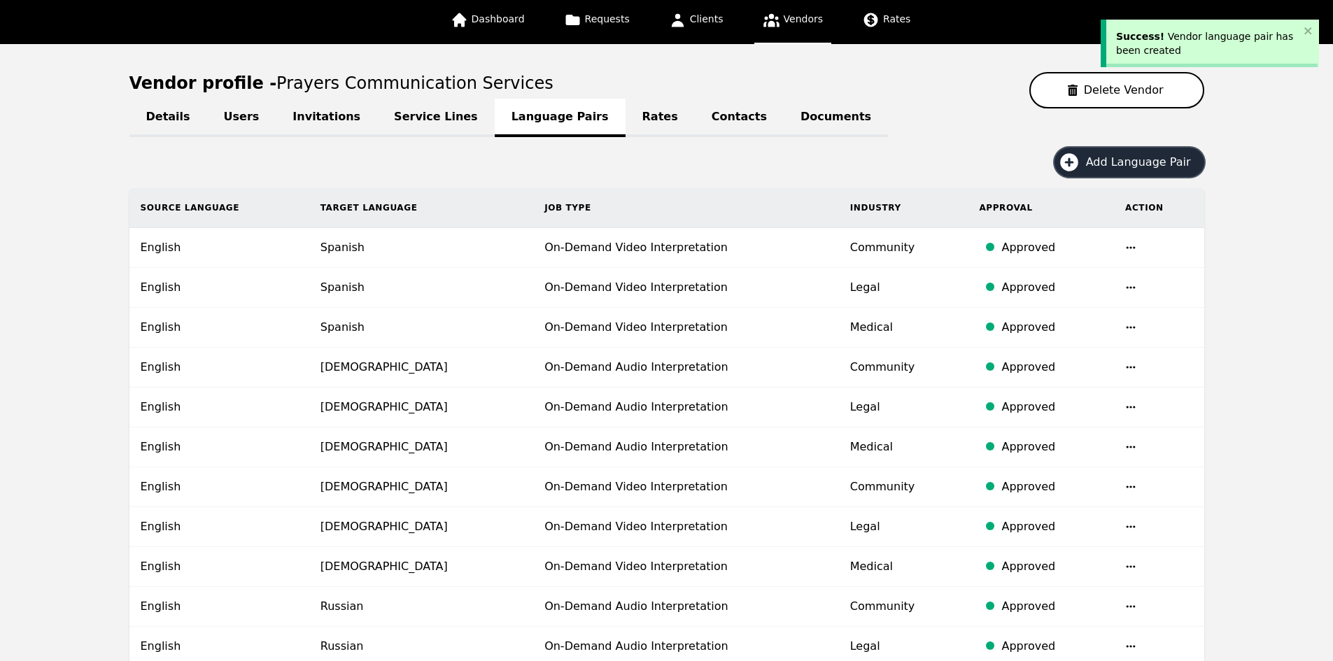
click at [1078, 163] on icon "button" at bounding box center [1069, 162] width 18 height 18
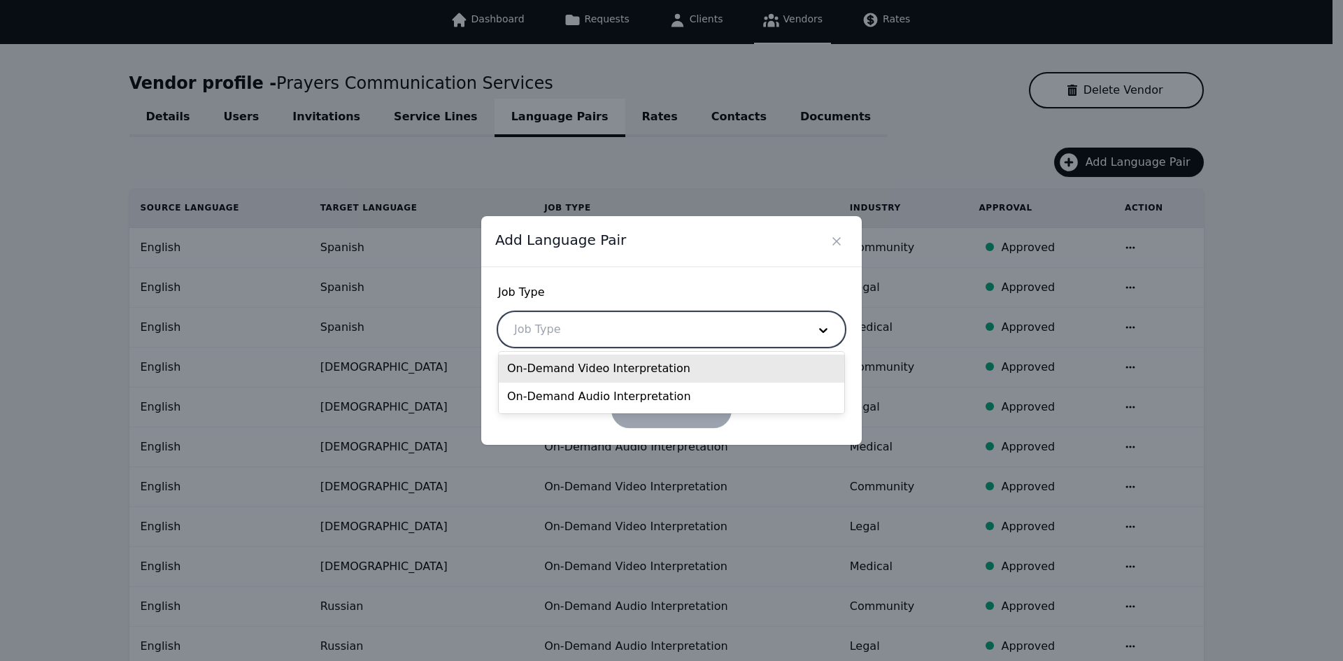
click at [694, 341] on div at bounding box center [651, 330] width 304 height 34
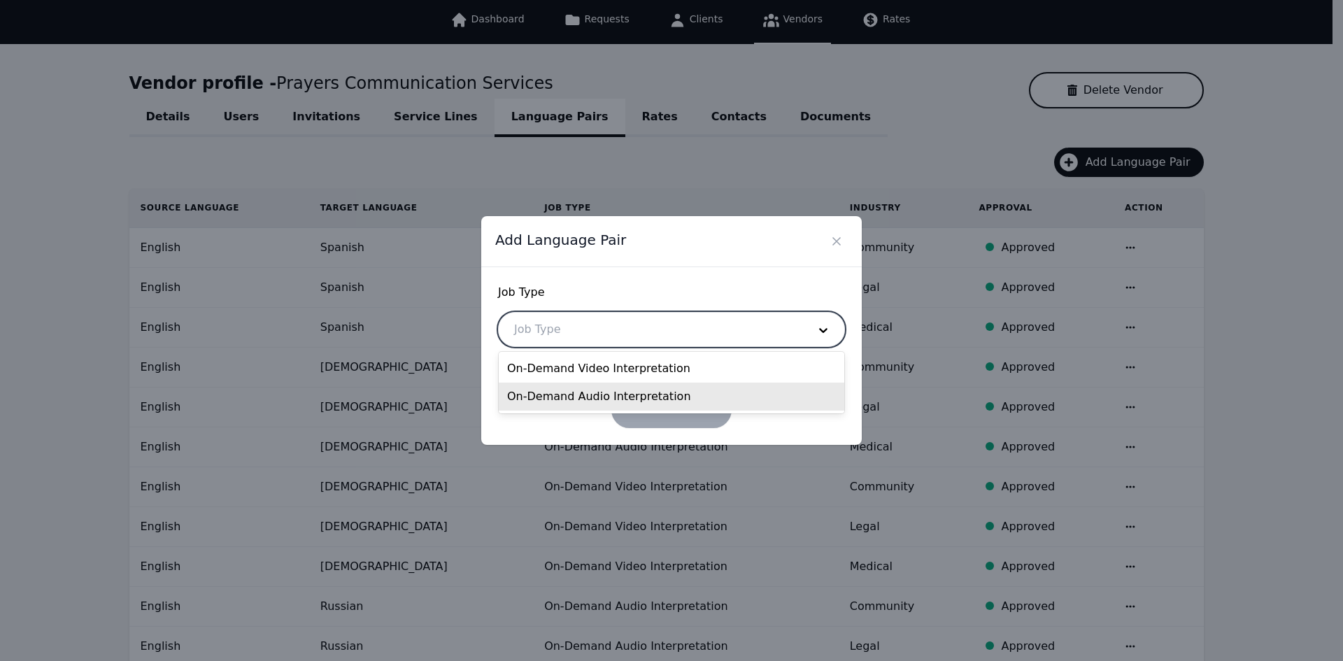
click at [644, 392] on div "On-Demand Audio Interpretation" at bounding box center [672, 397] width 346 height 28
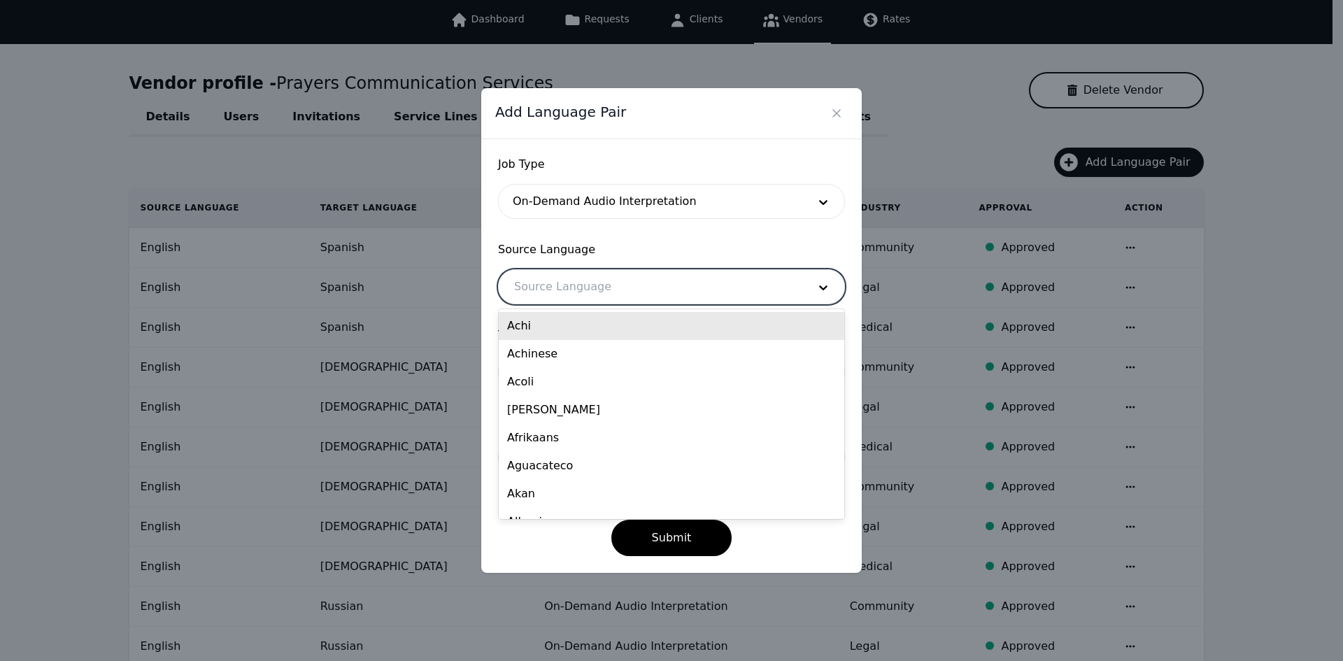
click at [588, 292] on div at bounding box center [651, 287] width 304 height 34
type input "eng"
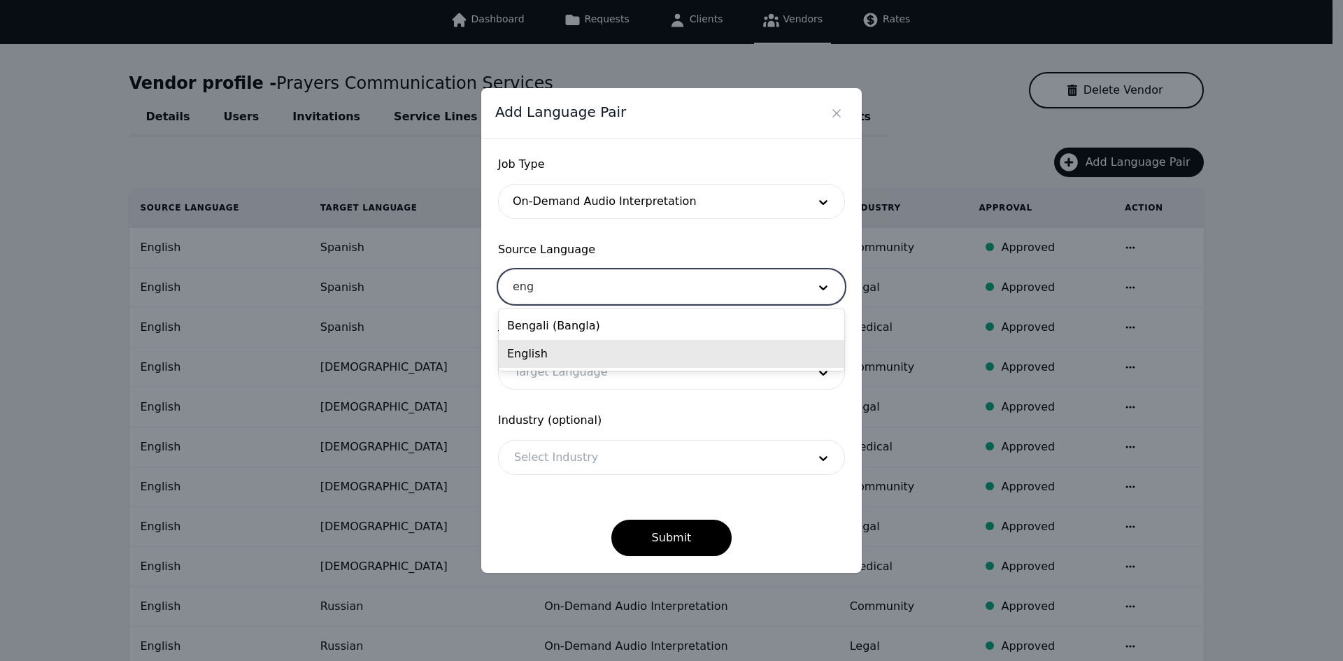
click at [567, 358] on div "English" at bounding box center [672, 354] width 346 height 28
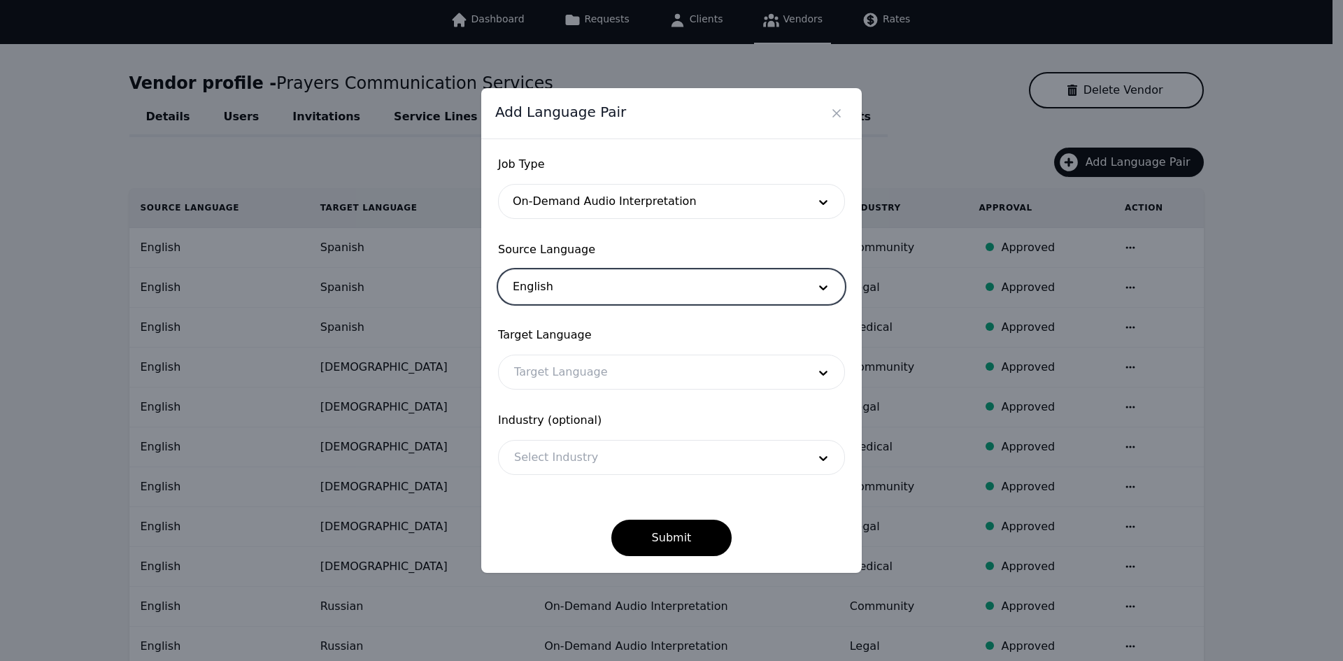
click at [564, 375] on div at bounding box center [651, 372] width 304 height 34
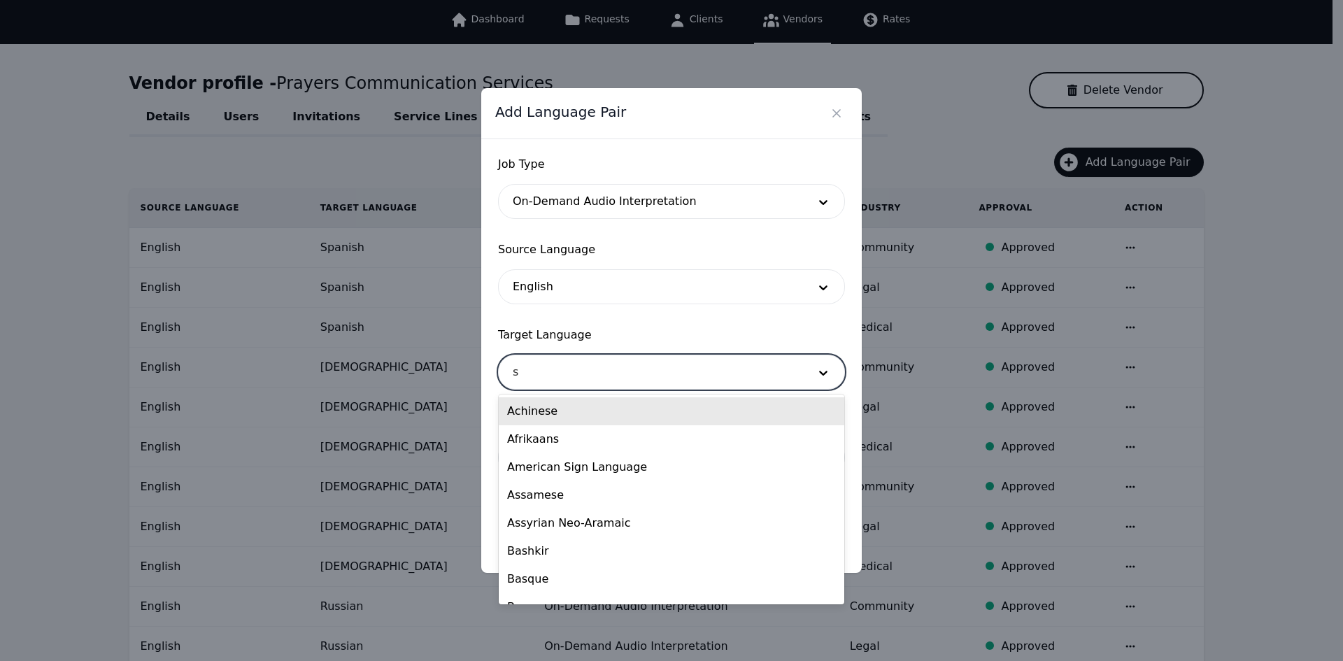
type input "sp"
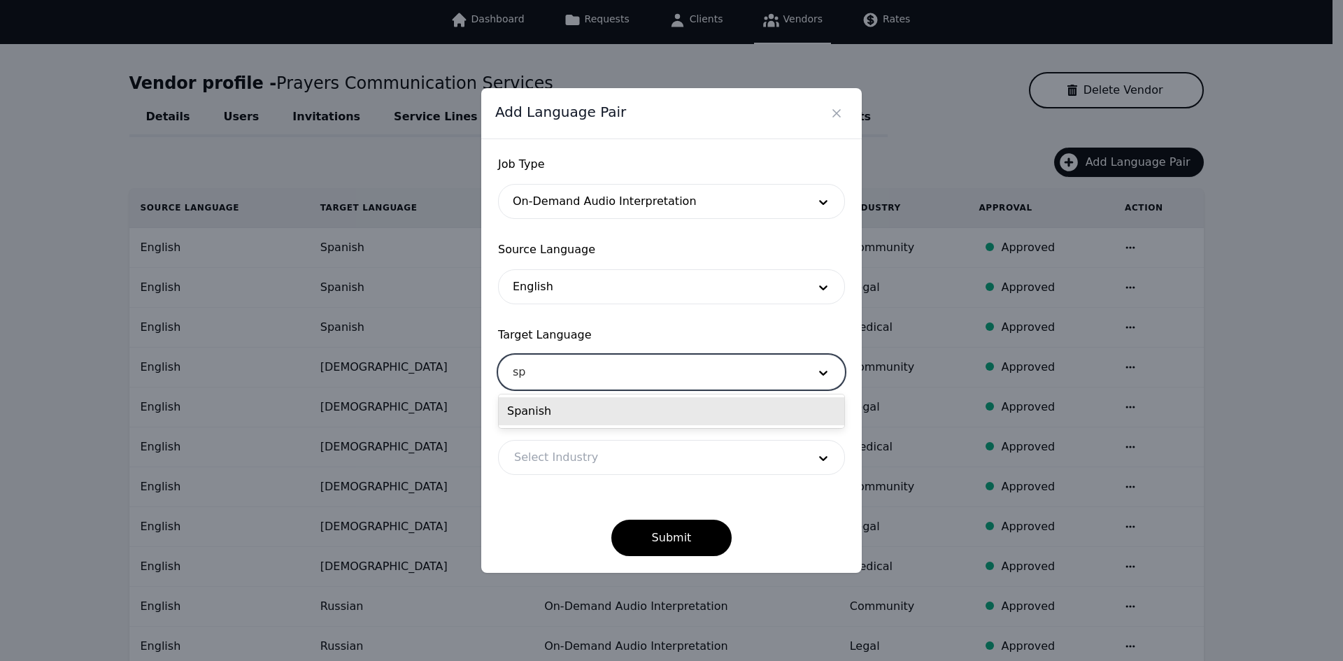
click at [574, 417] on div "Spanish" at bounding box center [672, 411] width 346 height 28
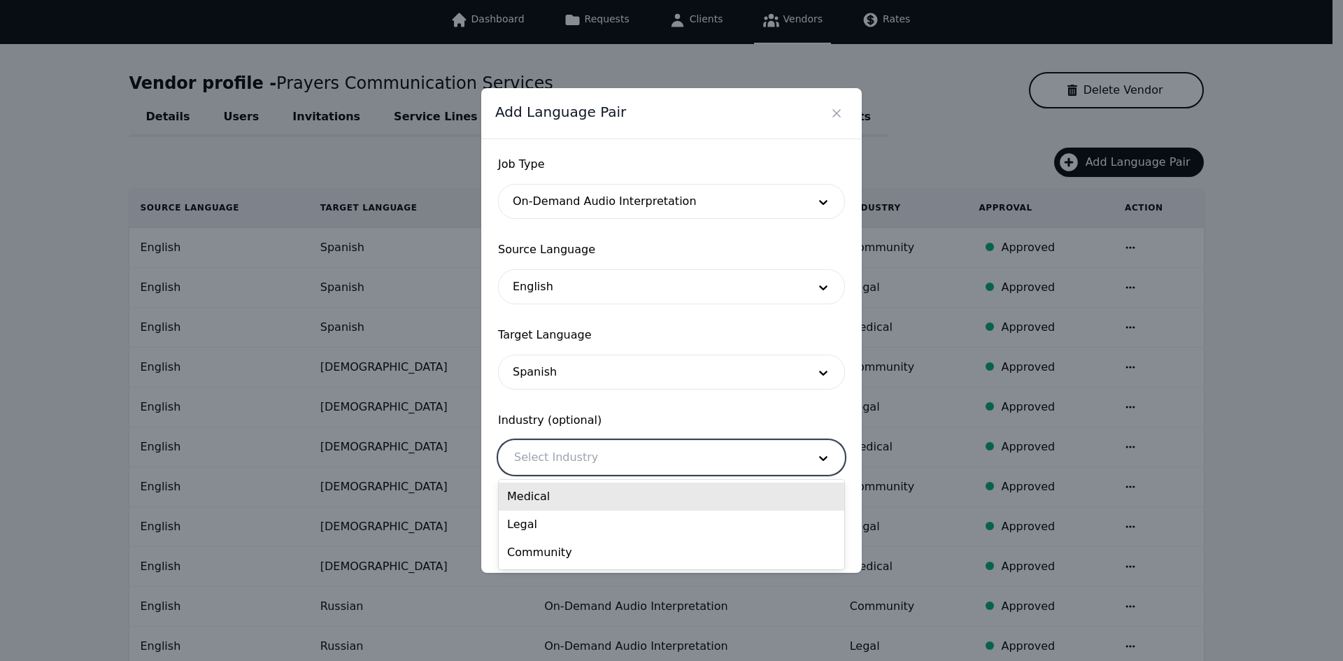
click at [579, 446] on div at bounding box center [651, 458] width 304 height 34
click at [591, 488] on div "Medical" at bounding box center [672, 497] width 346 height 28
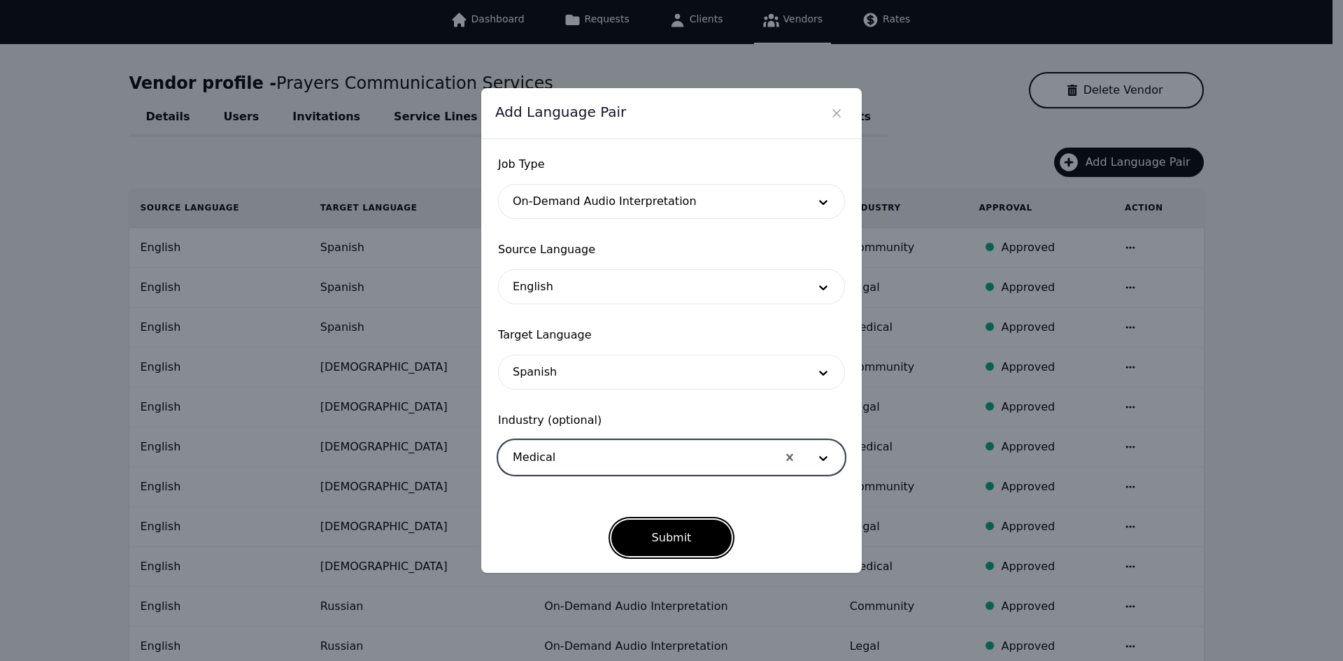
click at [663, 553] on button "Submit" at bounding box center [671, 538] width 121 height 36
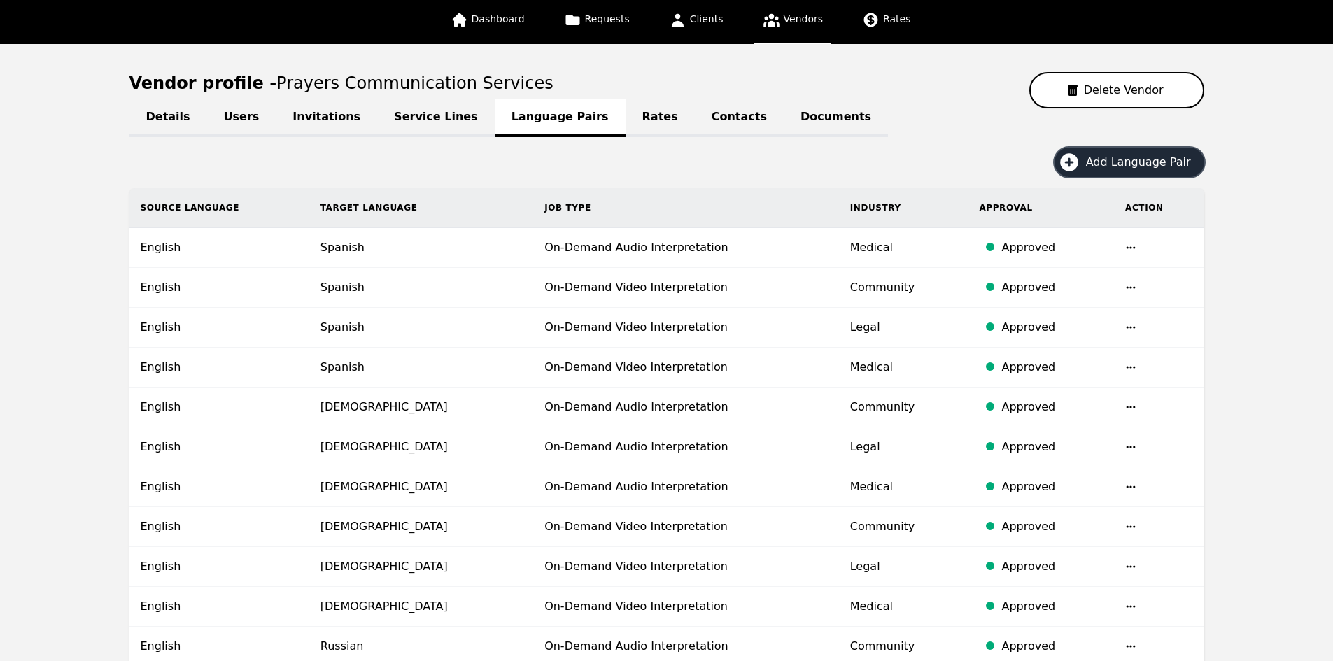
click at [1104, 159] on span "Add Language Pair" at bounding box center [1143, 162] width 115 height 17
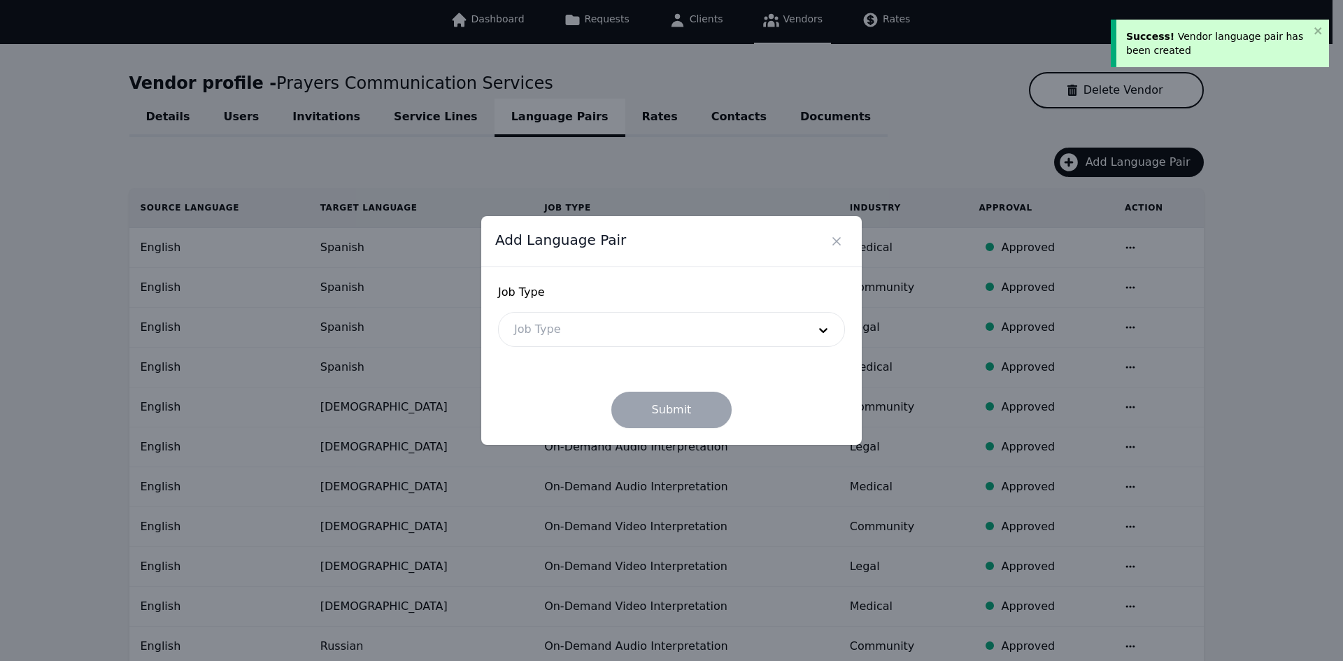
click at [639, 328] on div at bounding box center [651, 330] width 304 height 34
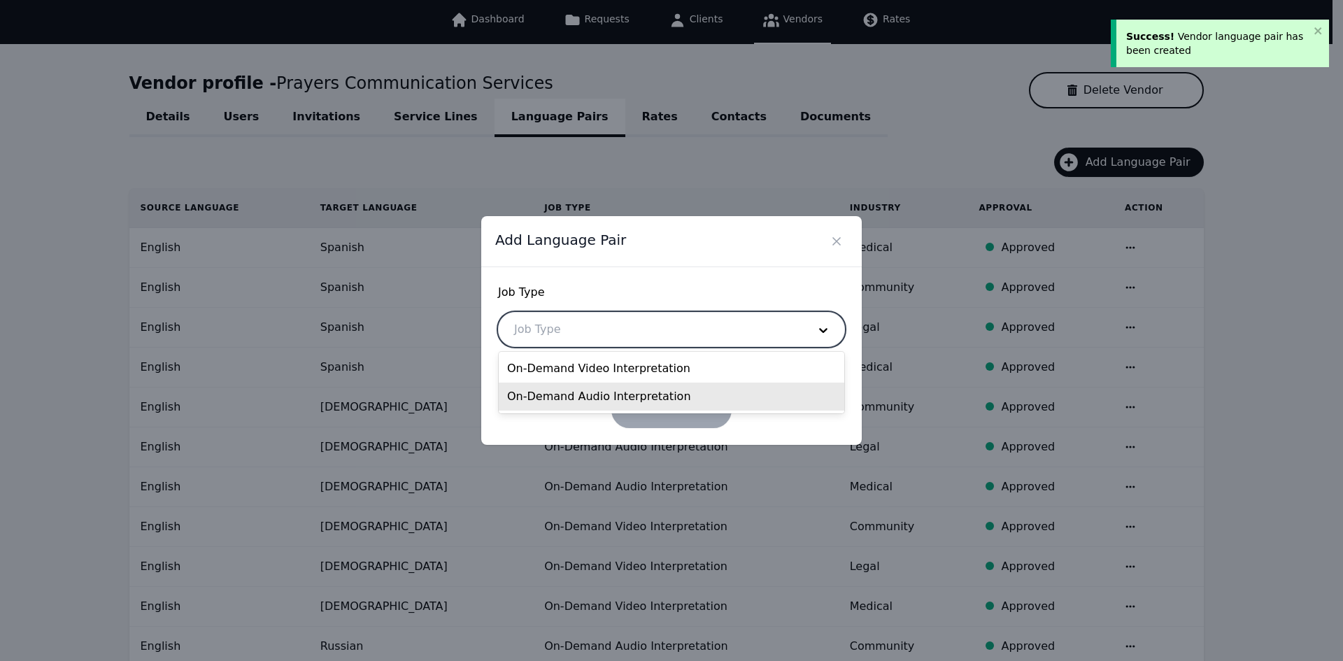
click at [628, 392] on div "On-Demand Audio Interpretation" at bounding box center [672, 397] width 346 height 28
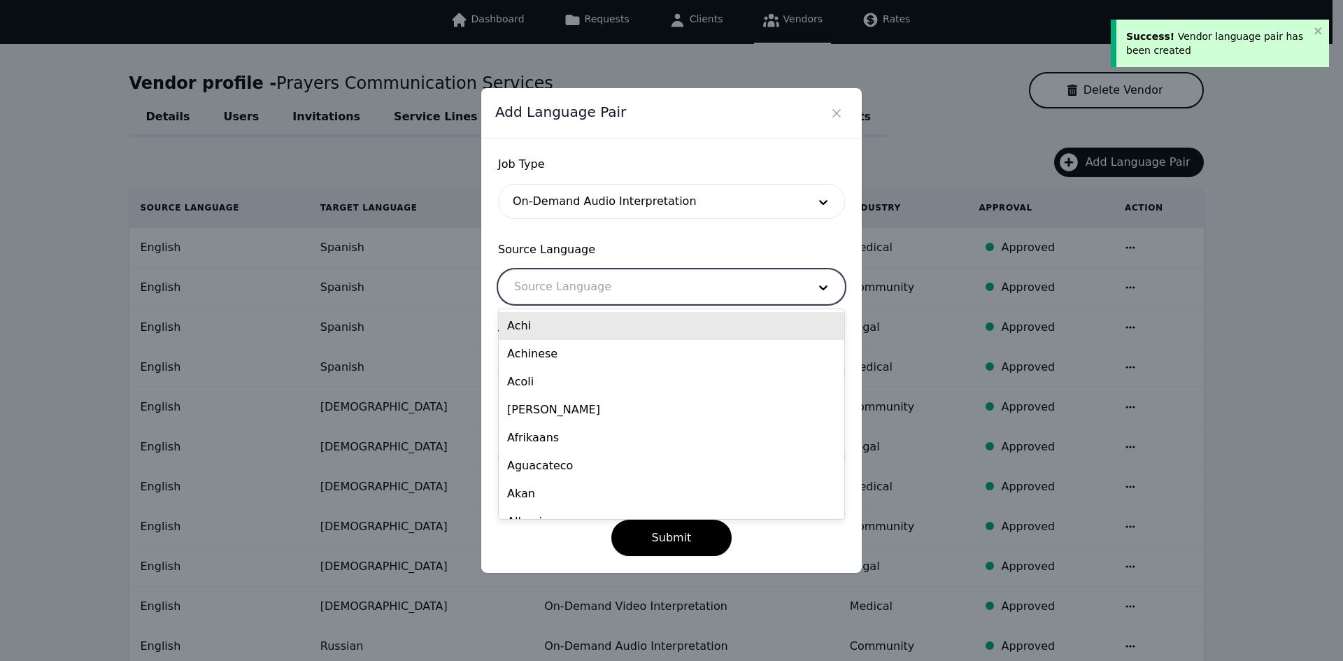
click at [592, 279] on div at bounding box center [651, 287] width 304 height 34
type input "eng"
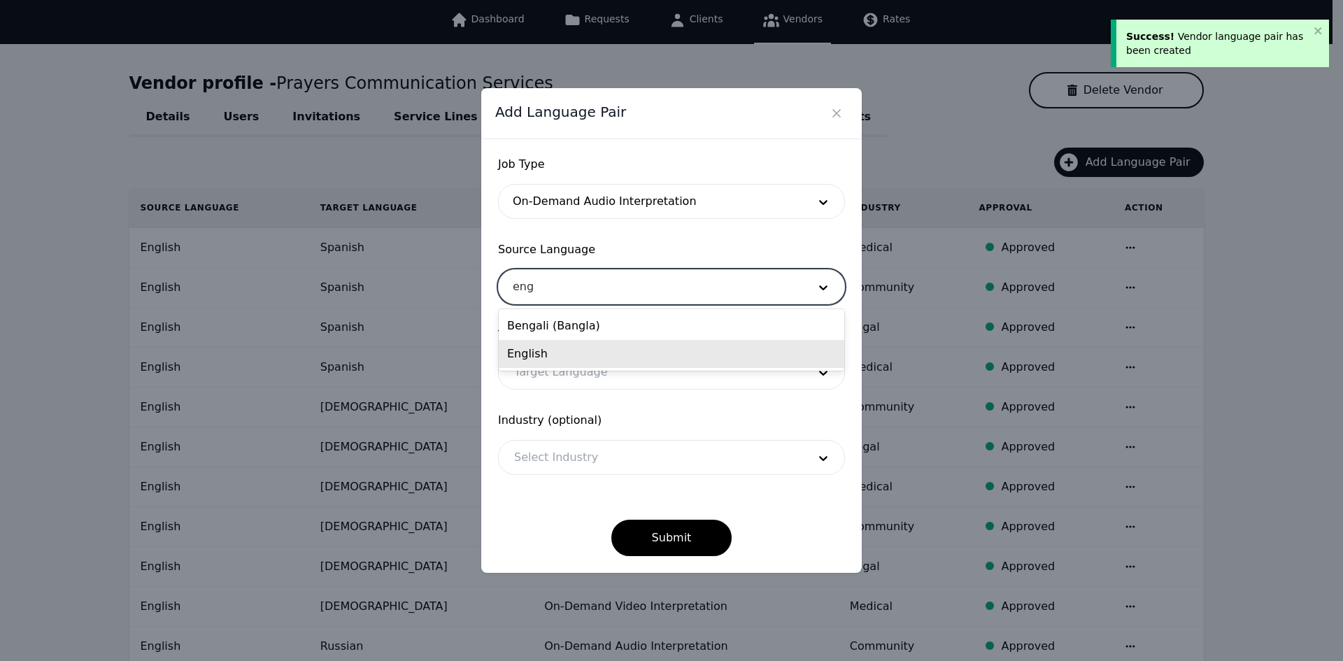
drag, startPoint x: 594, startPoint y: 348, endPoint x: 593, endPoint y: 360, distance: 11.9
click at [593, 348] on div "English" at bounding box center [672, 354] width 346 height 28
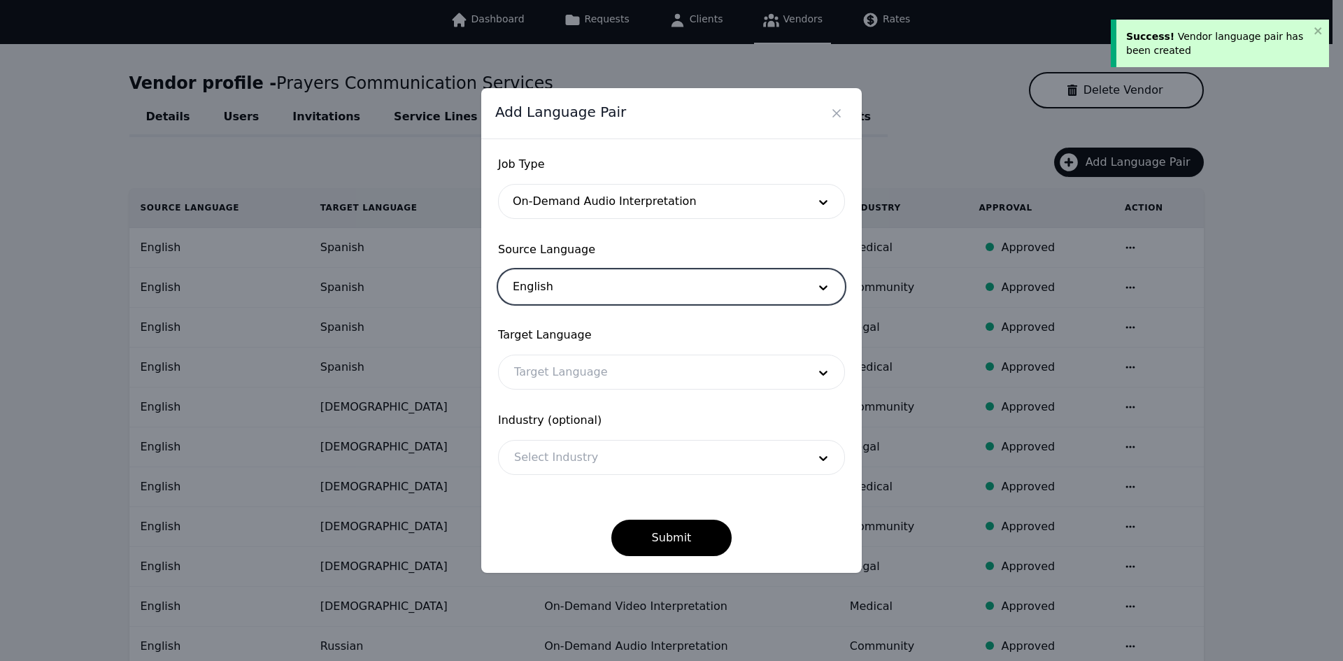
click at [596, 375] on div at bounding box center [651, 372] width 304 height 34
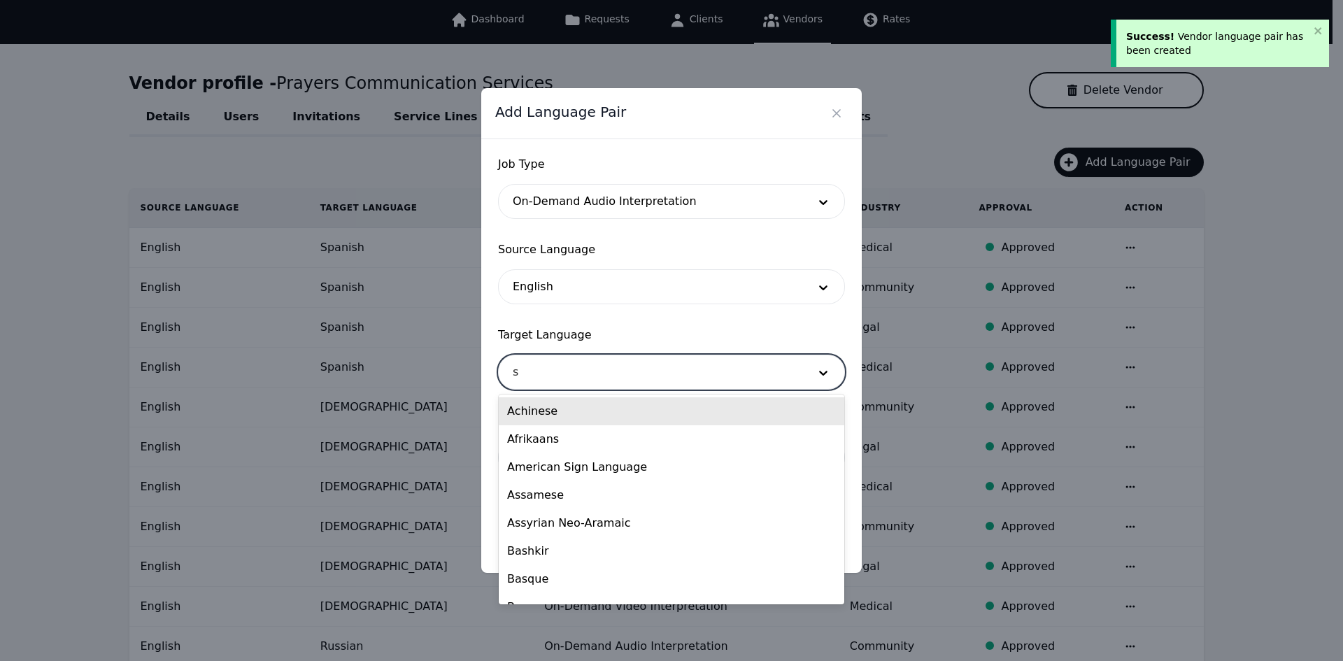
type input "sp"
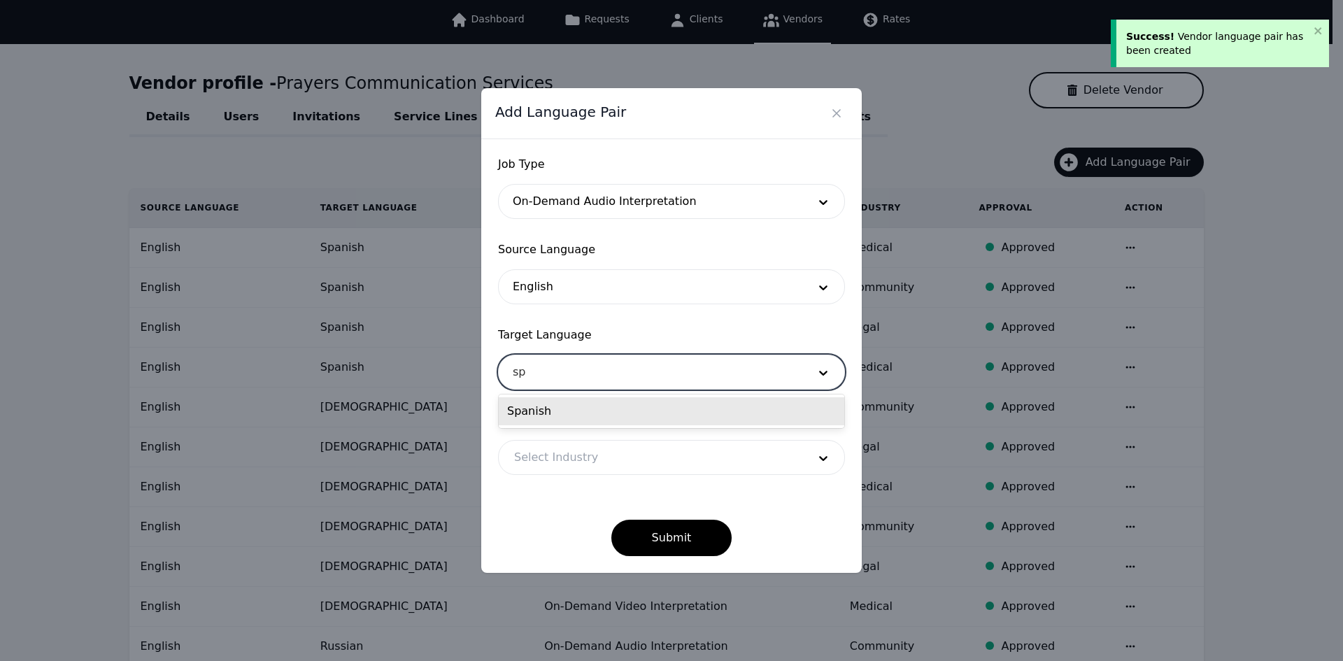
click at [602, 412] on div "Spanish" at bounding box center [672, 411] width 346 height 28
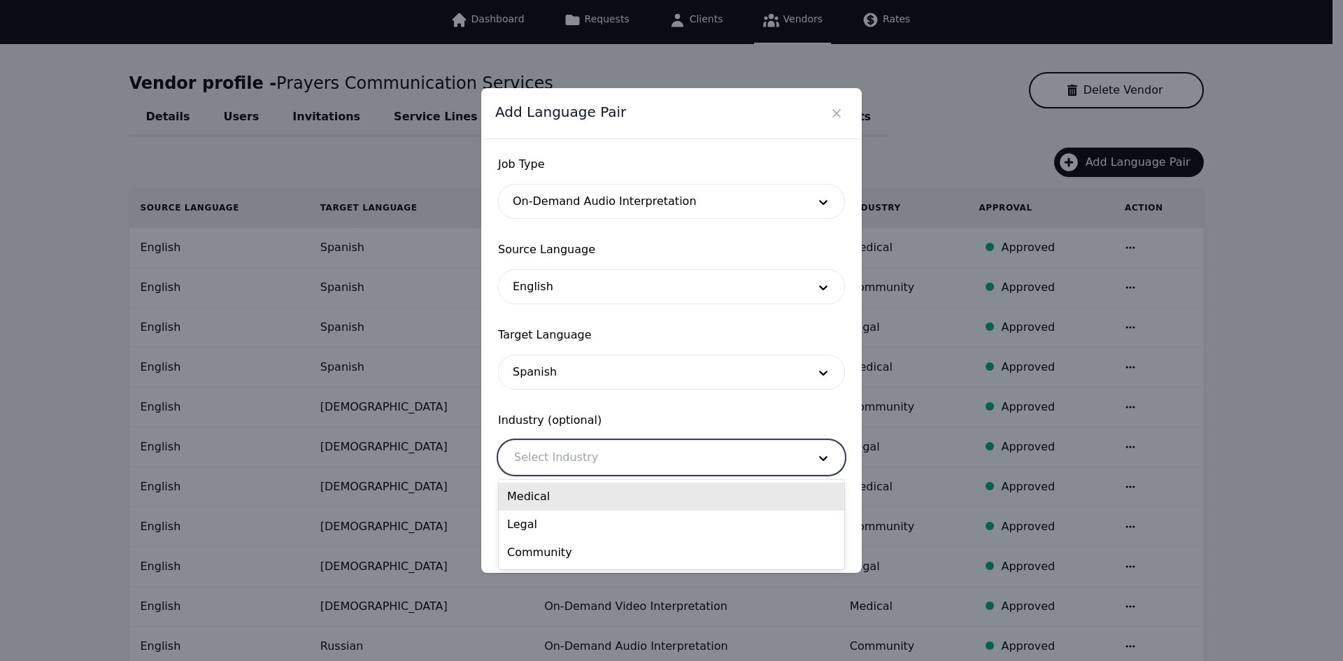
click at [614, 468] on div at bounding box center [651, 458] width 304 height 34
click at [626, 527] on div "Legal" at bounding box center [672, 525] width 346 height 28
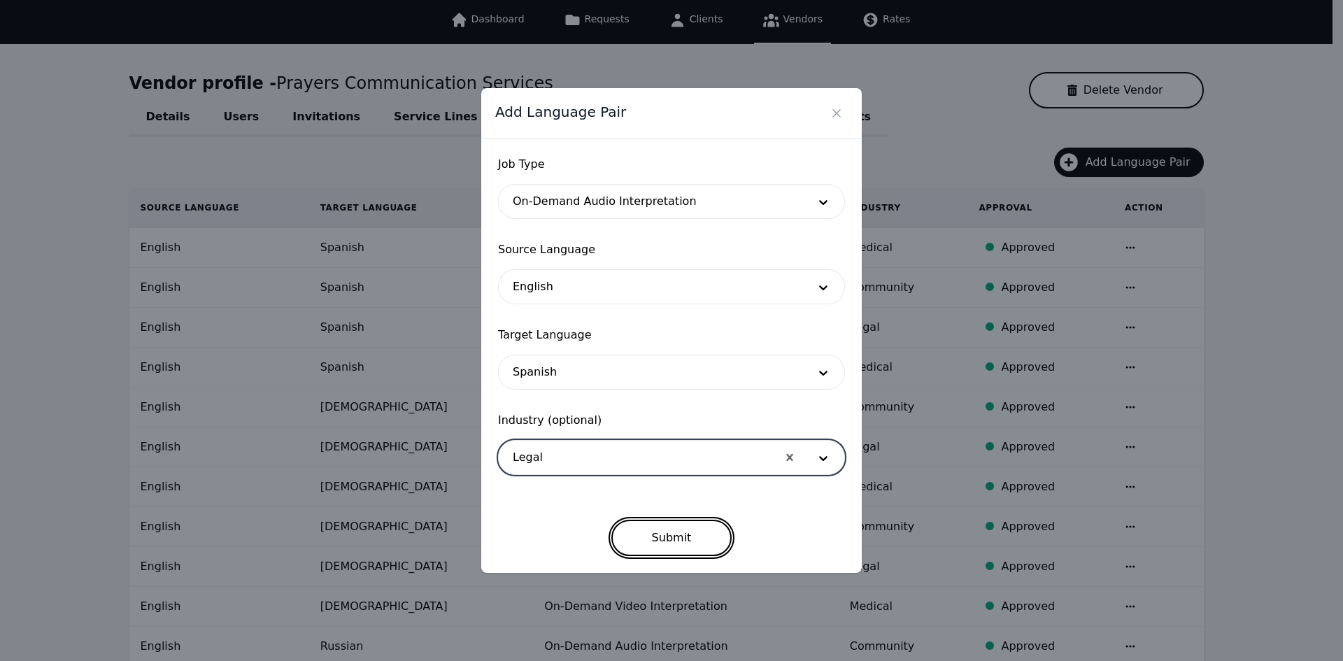
click at [657, 551] on button "Submit" at bounding box center [671, 538] width 121 height 36
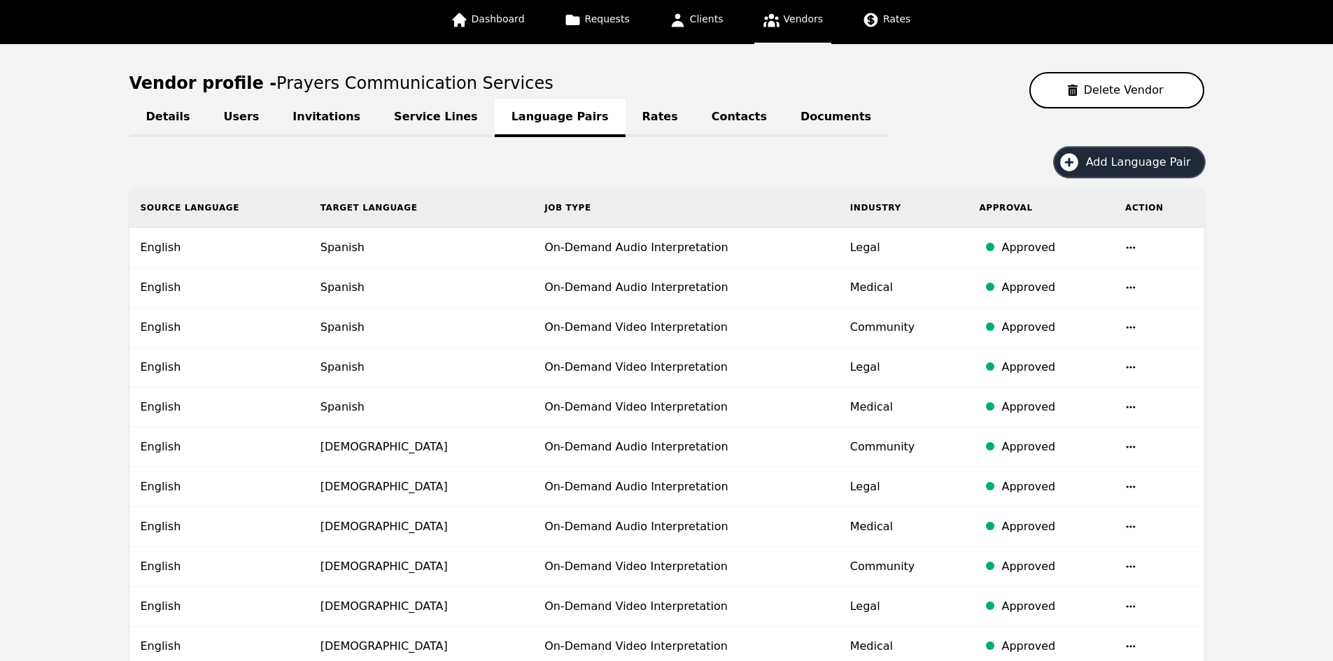
click at [1096, 159] on button "Add Language Pair" at bounding box center [1129, 162] width 150 height 29
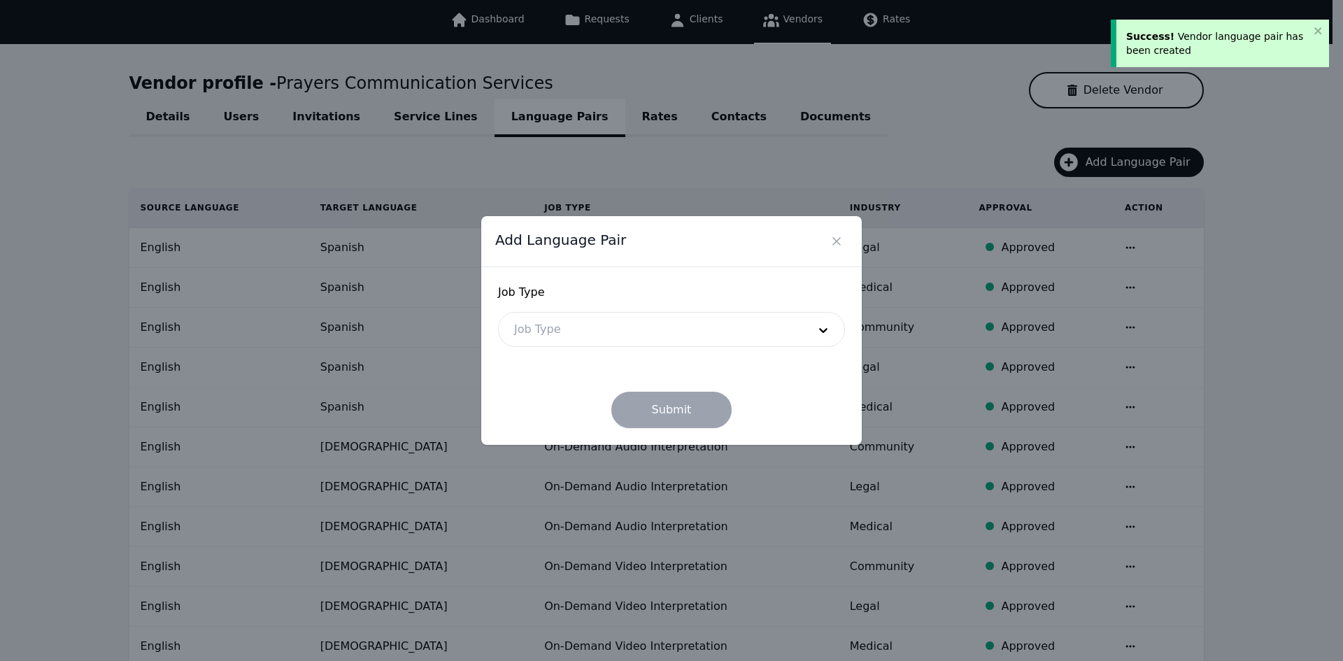
click at [618, 327] on div at bounding box center [651, 330] width 304 height 34
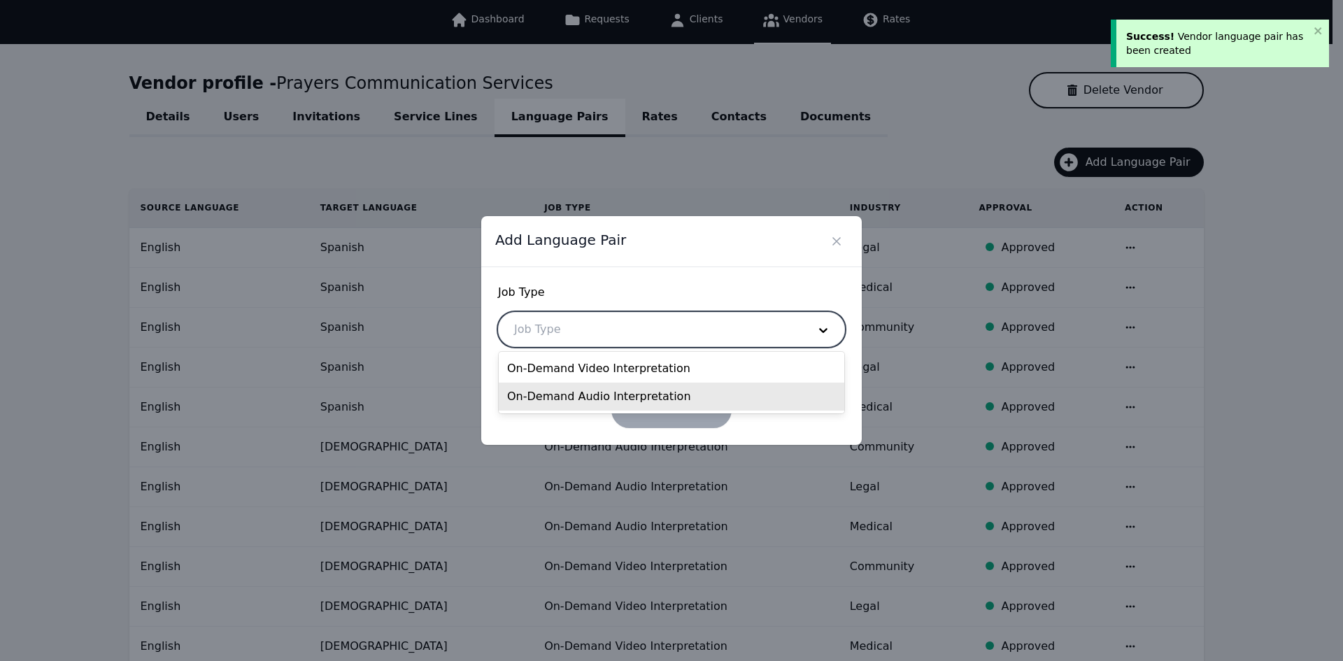
click at [576, 399] on div "On-Demand Audio Interpretation" at bounding box center [672, 397] width 346 height 28
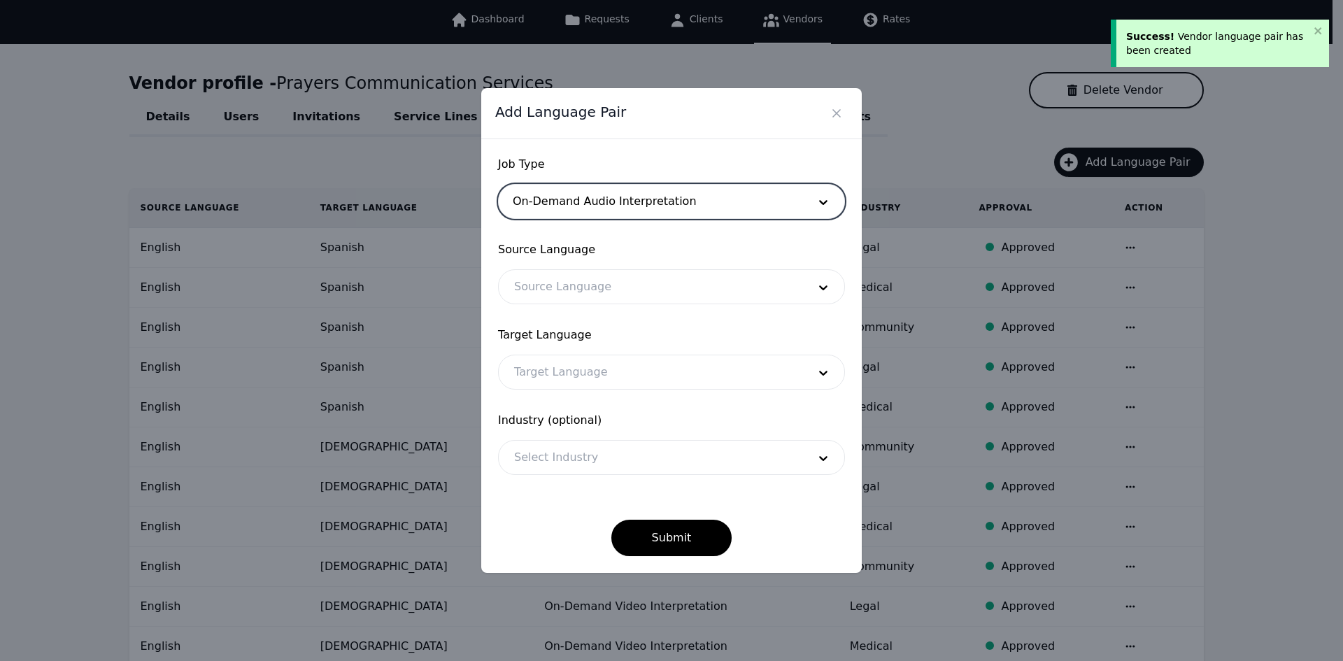
click at [582, 269] on div "Source Language Source Language" at bounding box center [671, 272] width 347 height 63
click at [574, 286] on div at bounding box center [651, 287] width 304 height 34
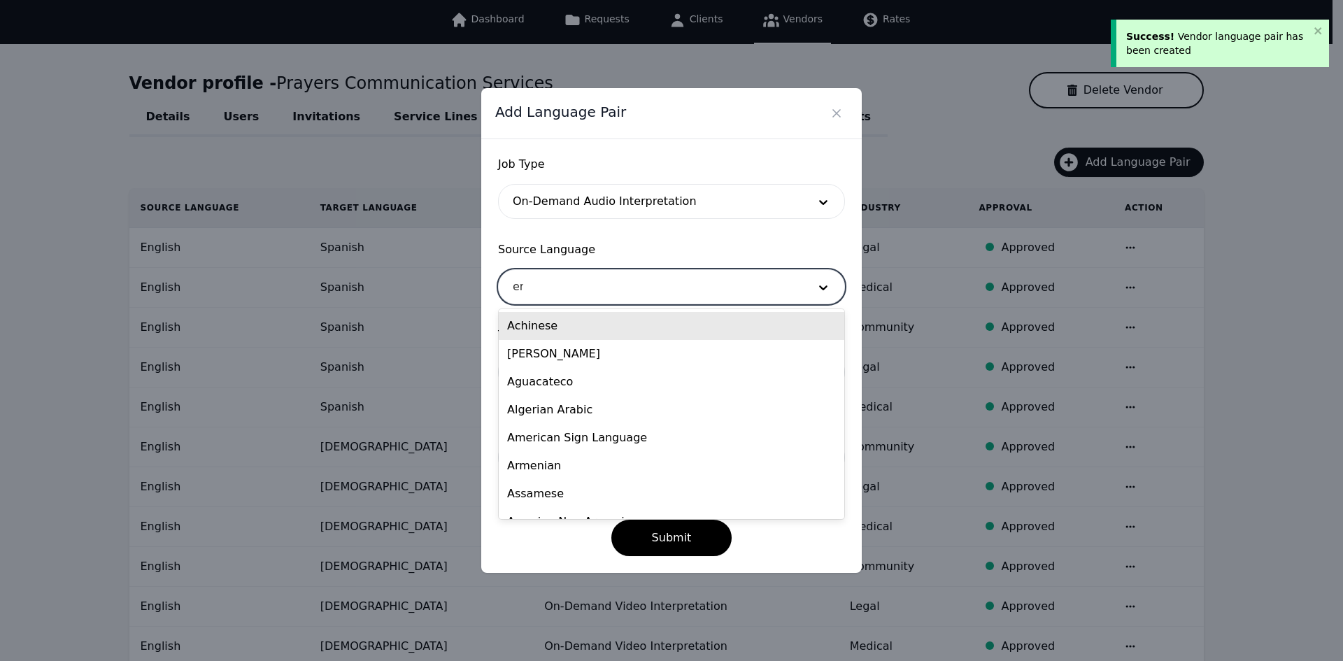
type input "eng"
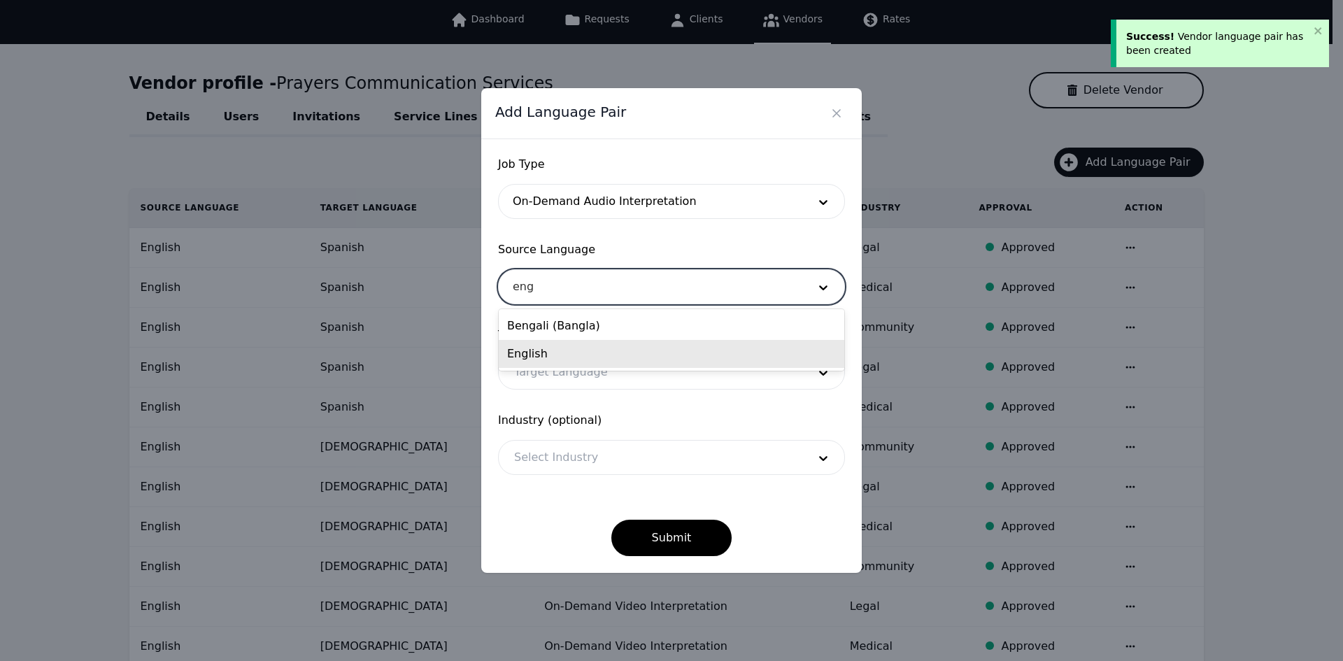
click at [560, 360] on div "English" at bounding box center [672, 354] width 346 height 28
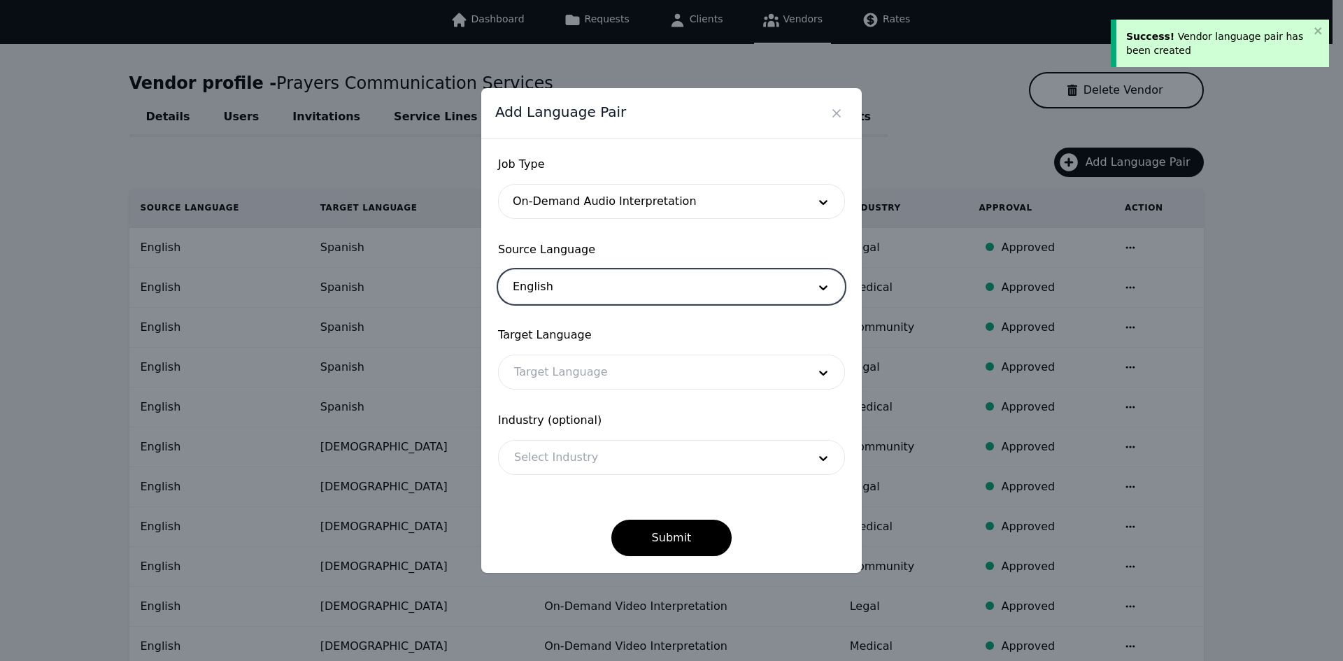
click at [554, 376] on div at bounding box center [651, 372] width 304 height 34
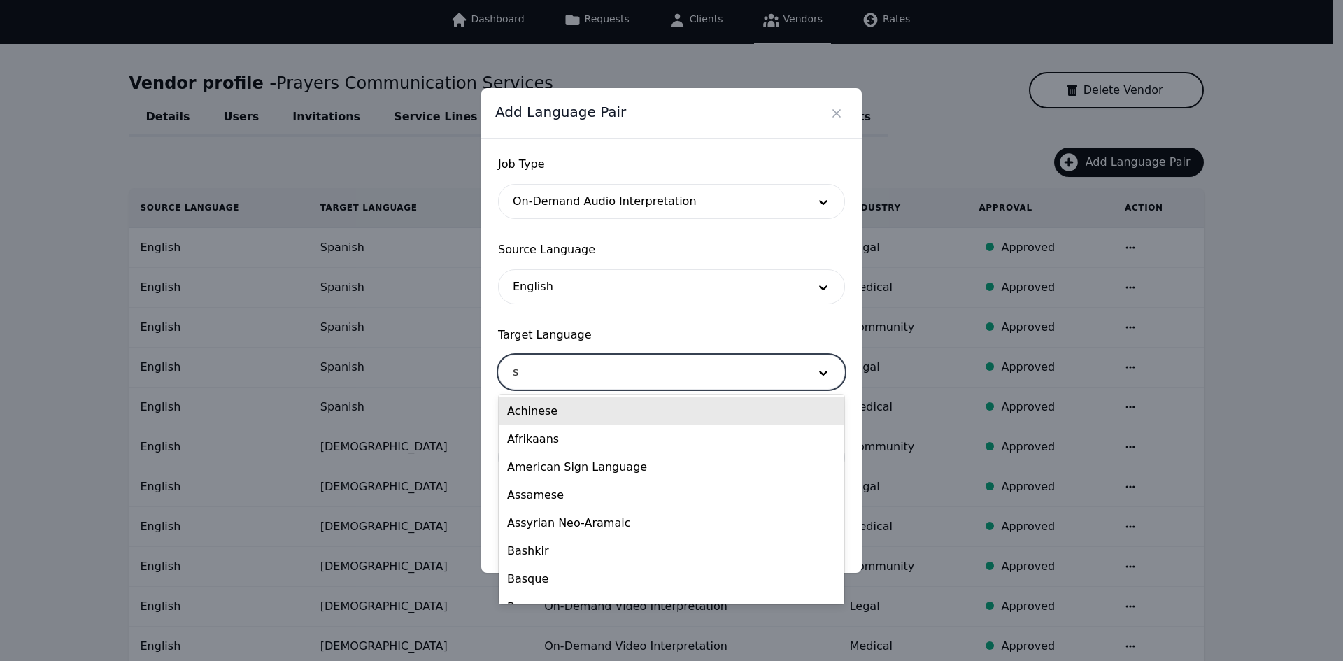
type input "sp"
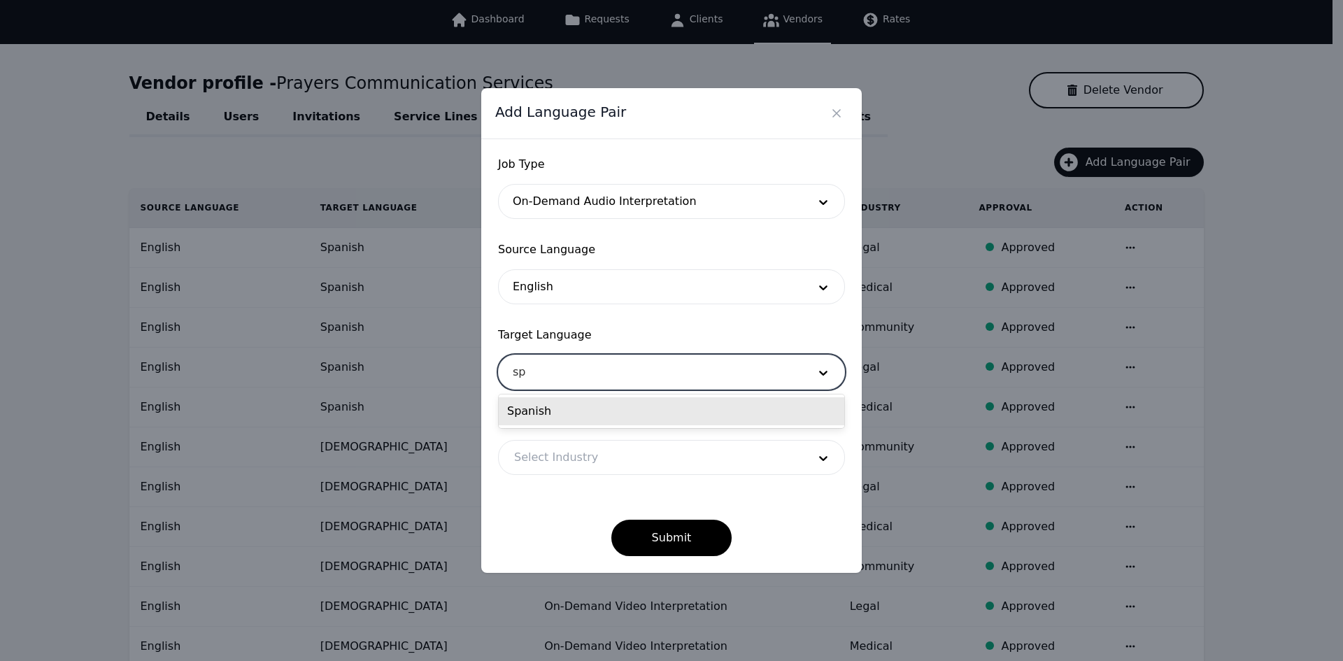
click at [551, 407] on div "Spanish" at bounding box center [672, 411] width 346 height 28
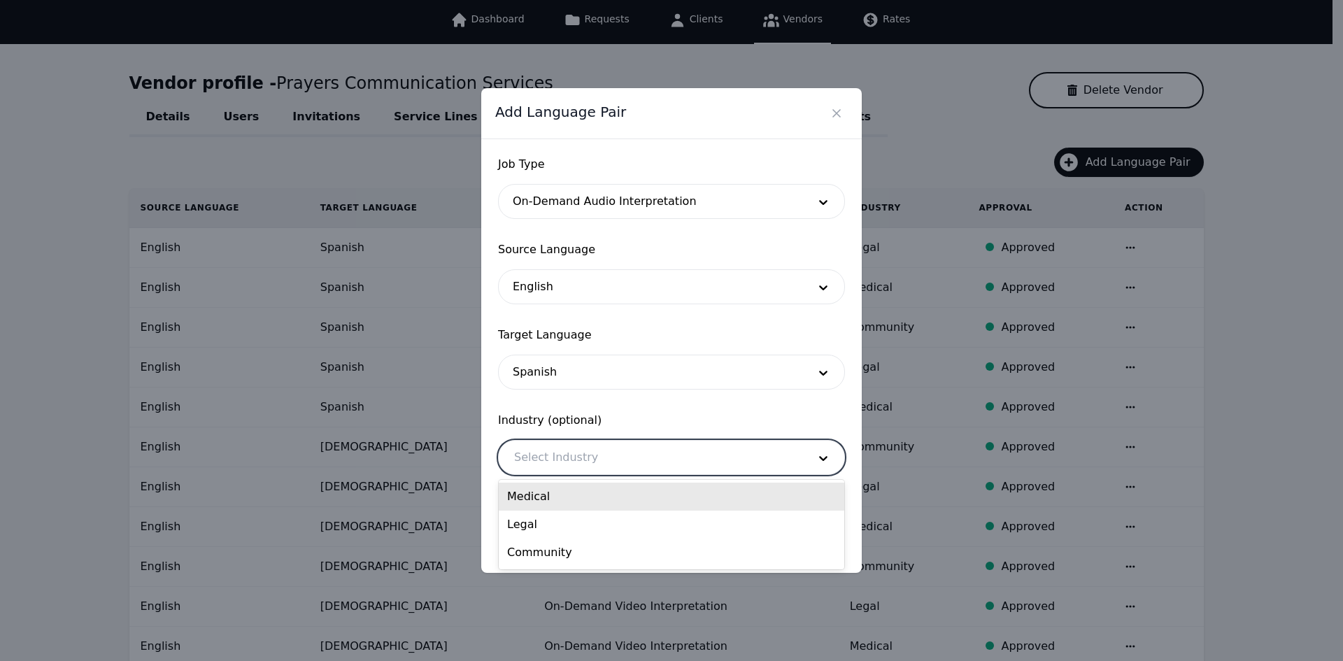
click at [562, 473] on div at bounding box center [651, 458] width 304 height 34
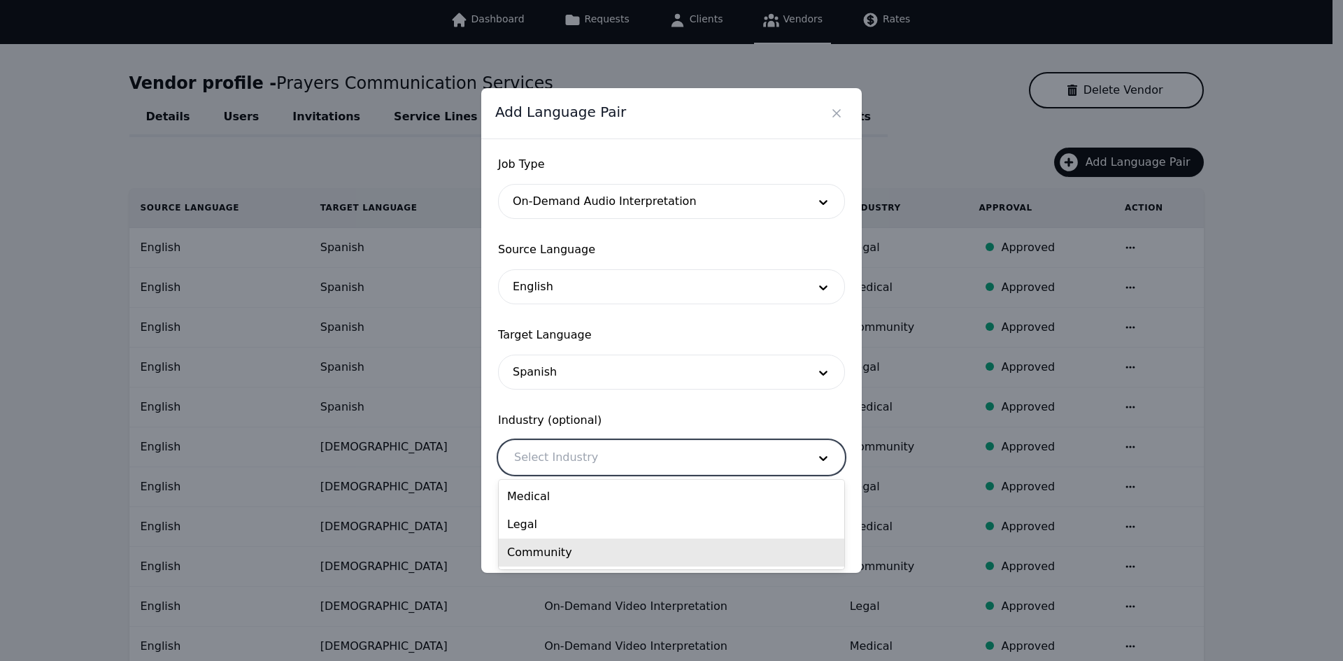
click at [560, 546] on div "Community" at bounding box center [672, 553] width 346 height 28
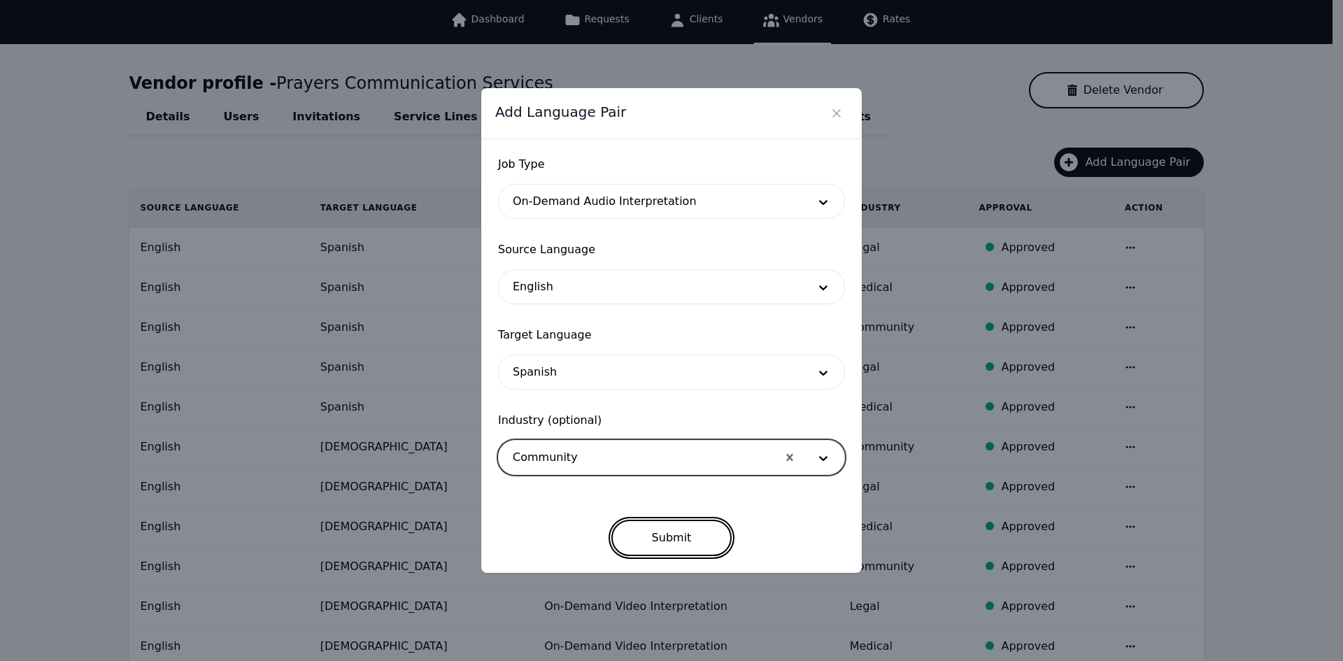
click at [644, 537] on button "Submit" at bounding box center [671, 538] width 121 height 36
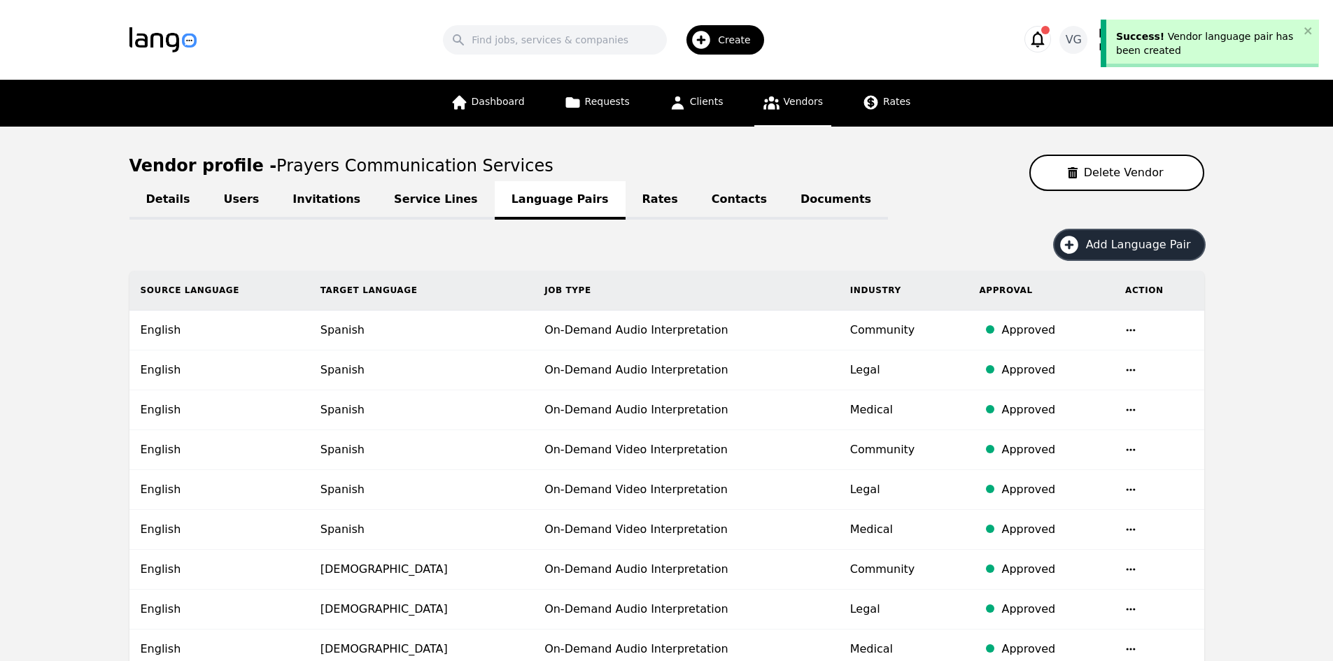
scroll to position [70, 0]
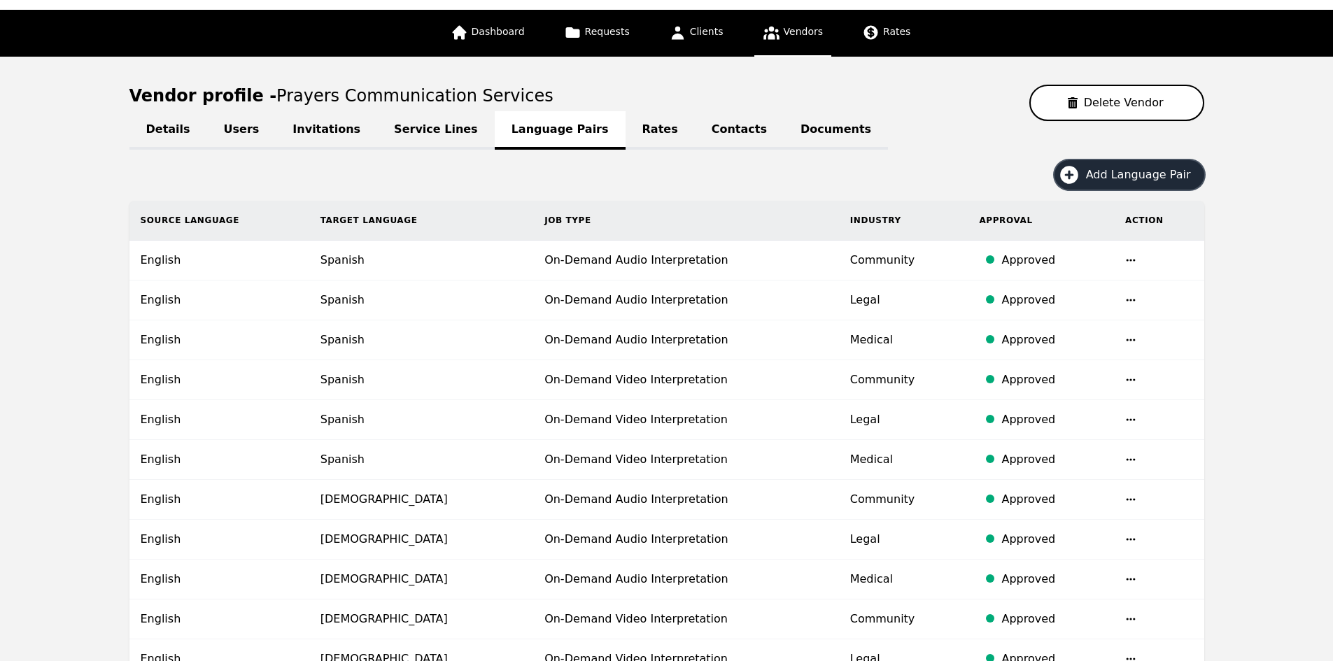
click at [1096, 164] on button "Add Language Pair" at bounding box center [1129, 174] width 150 height 29
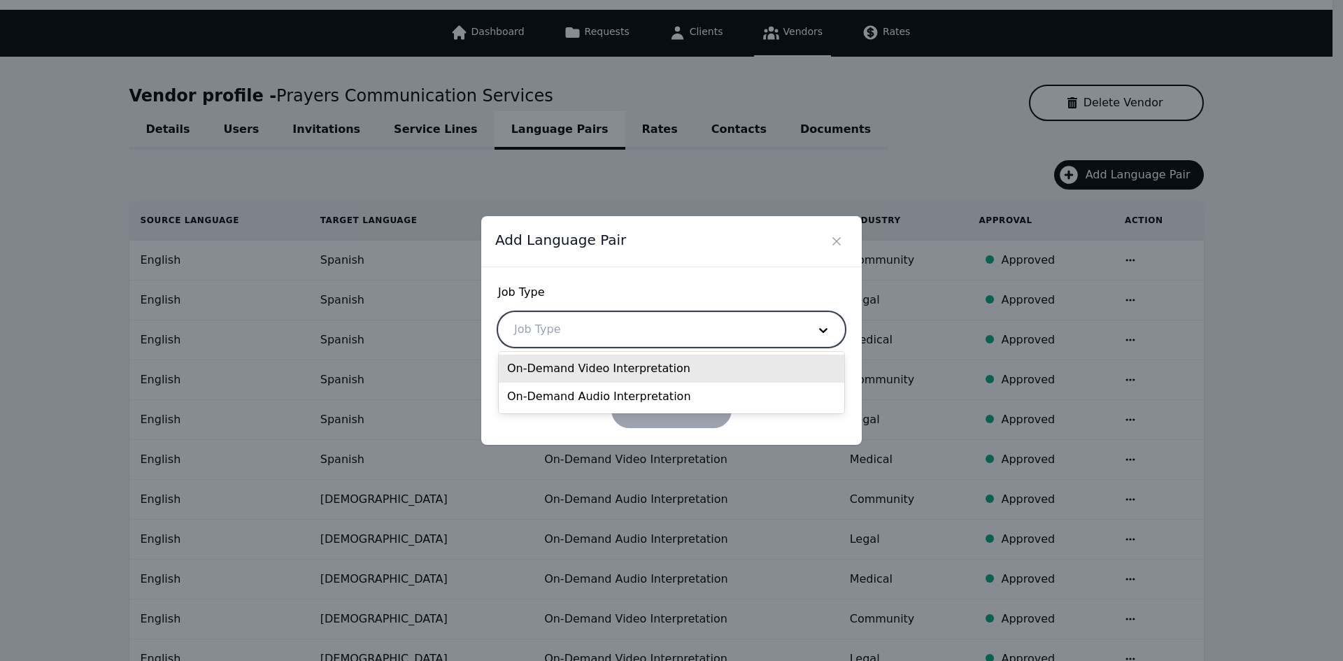
drag, startPoint x: 583, startPoint y: 335, endPoint x: 579, endPoint y: 341, distance: 7.2
click at [583, 334] on div at bounding box center [651, 330] width 304 height 34
click at [567, 371] on div "On-Demand Video Interpretation" at bounding box center [672, 369] width 346 height 28
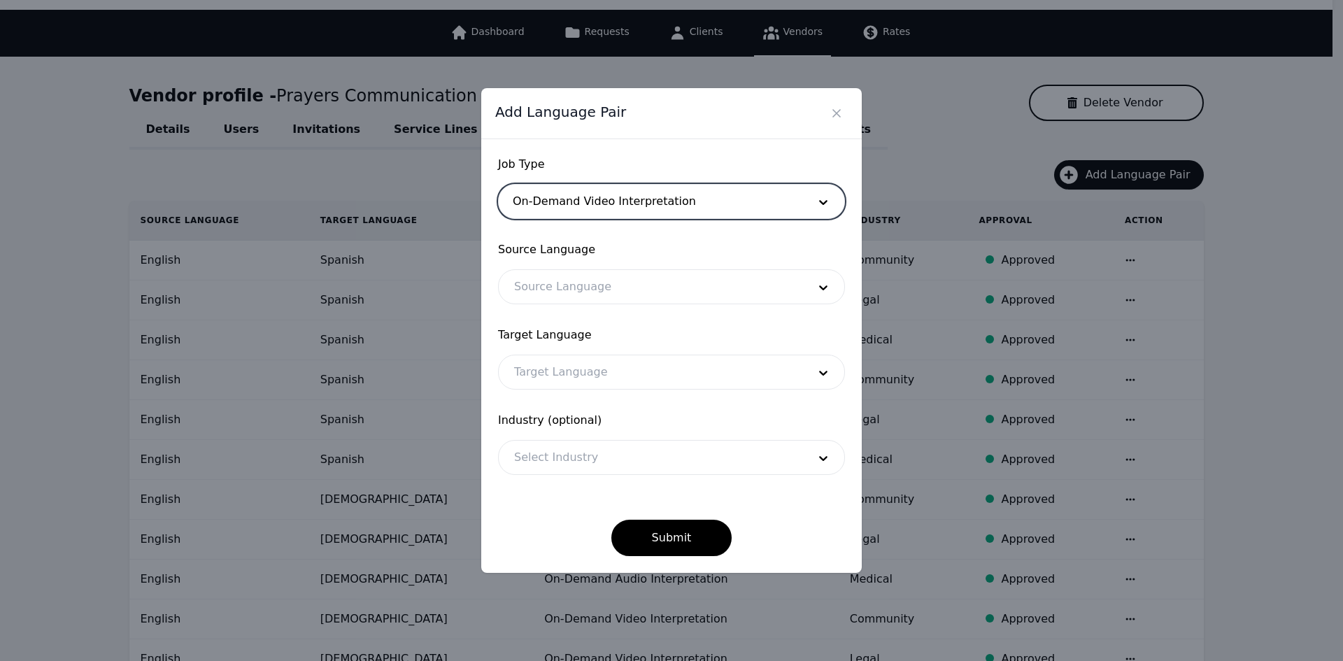
click at [571, 281] on div at bounding box center [651, 287] width 304 height 34
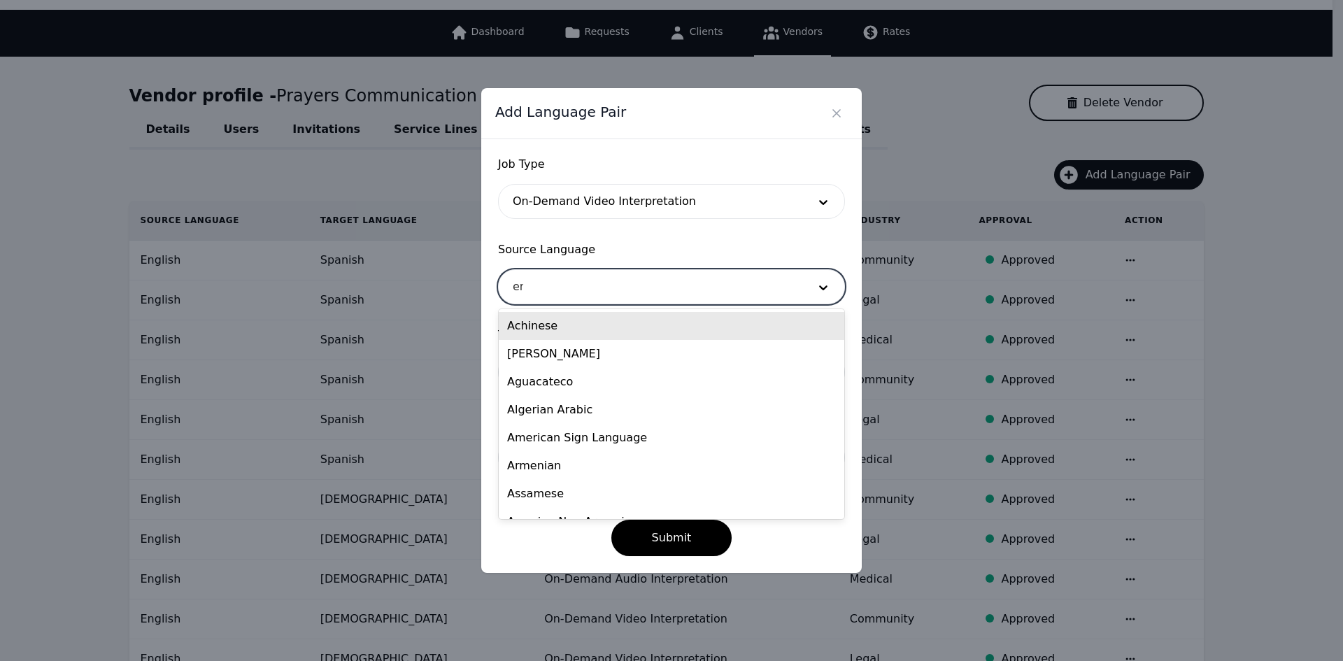
type input "eng"
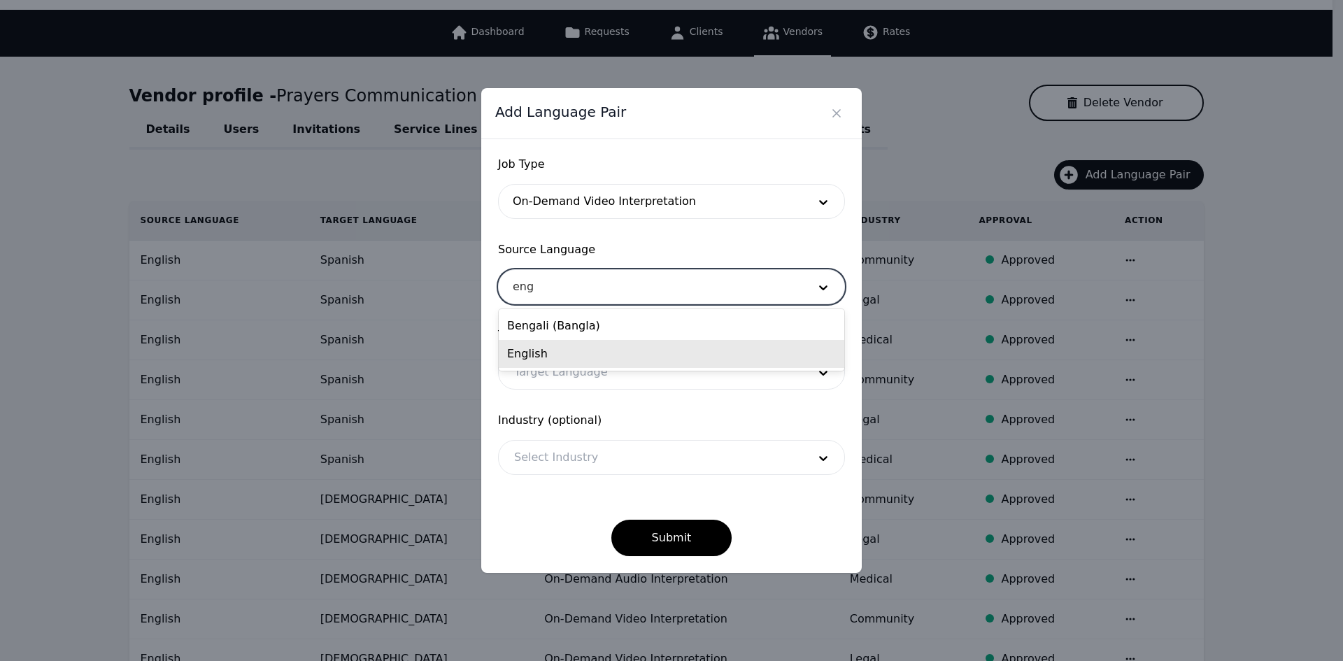
click at [553, 351] on div "English" at bounding box center [672, 354] width 346 height 28
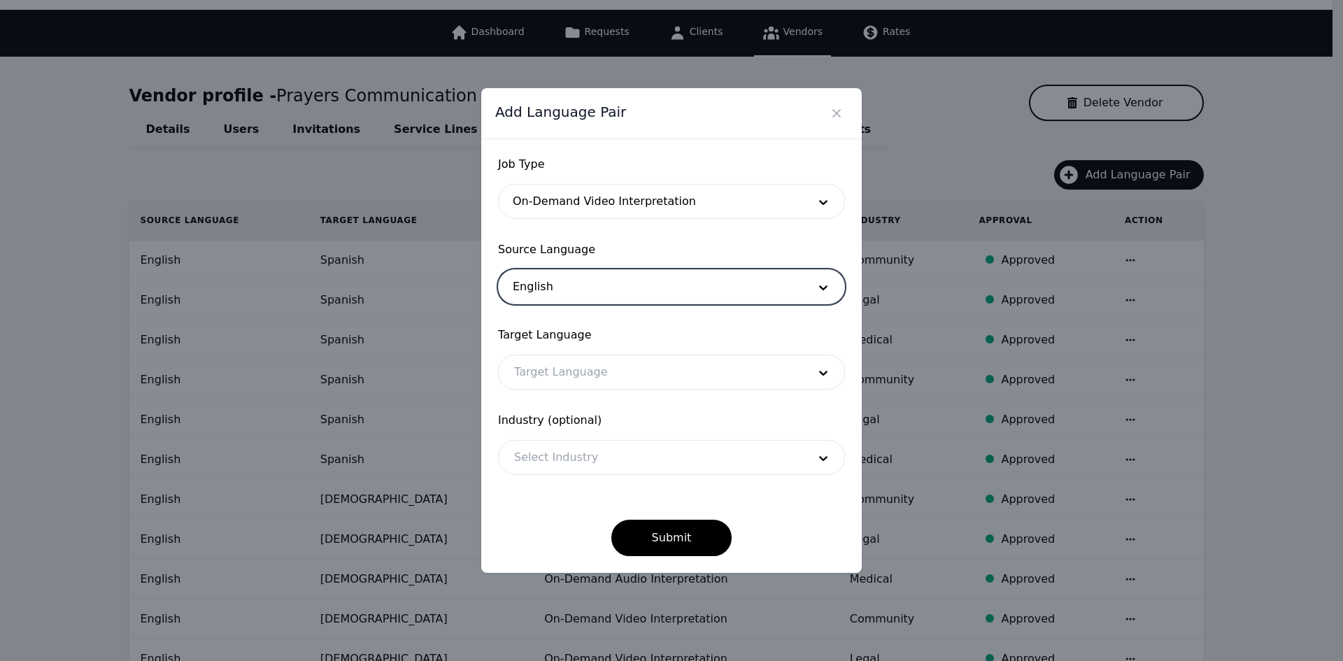
click at [553, 367] on div at bounding box center [651, 372] width 304 height 34
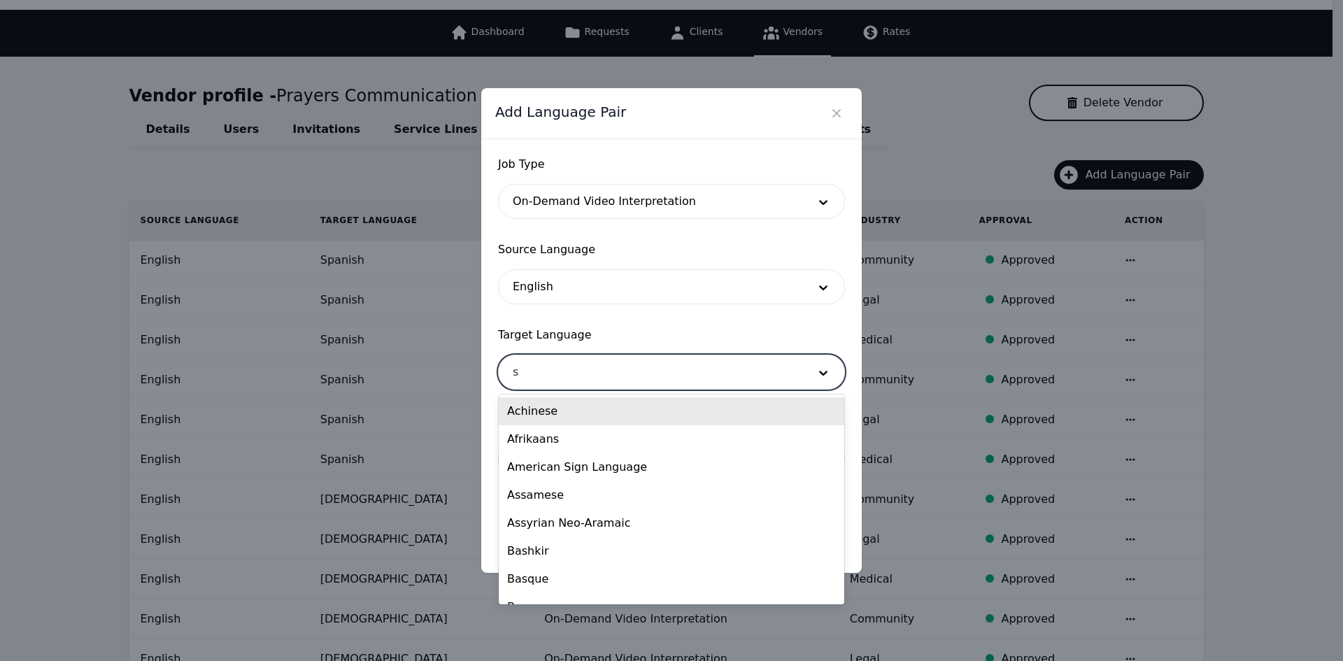
type input "sw"
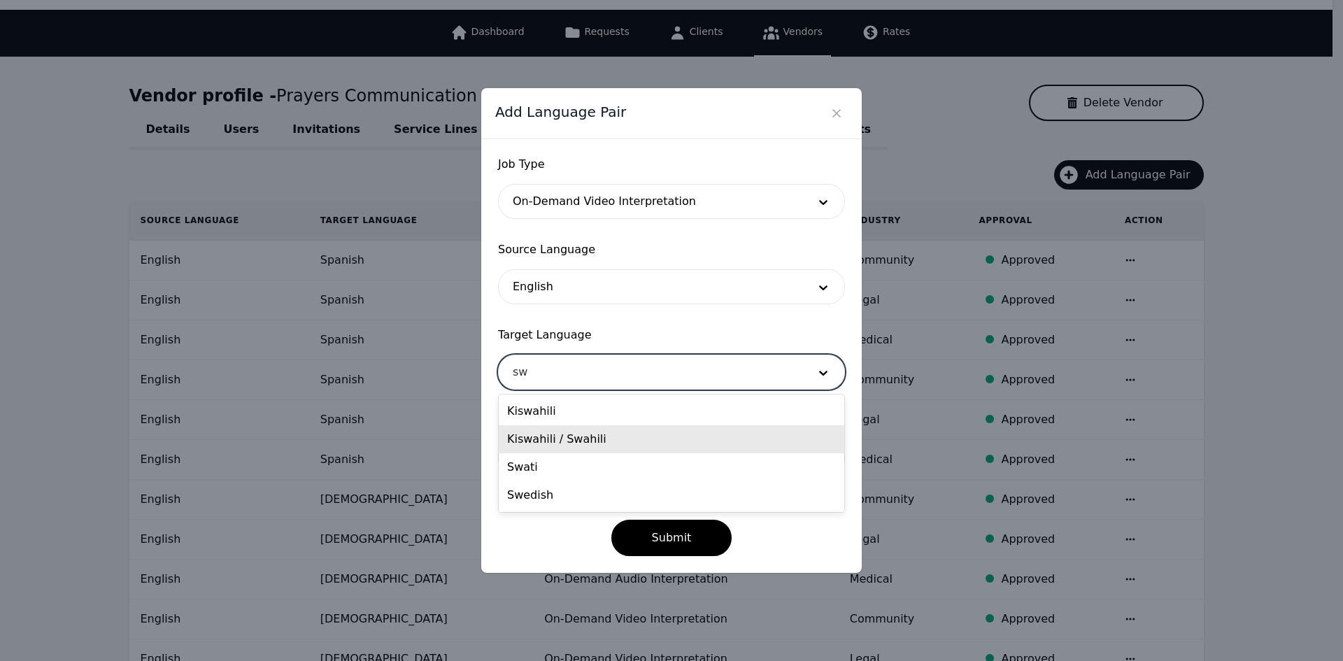
click at [558, 446] on div "Kiswahili / Swahili" at bounding box center [672, 439] width 346 height 28
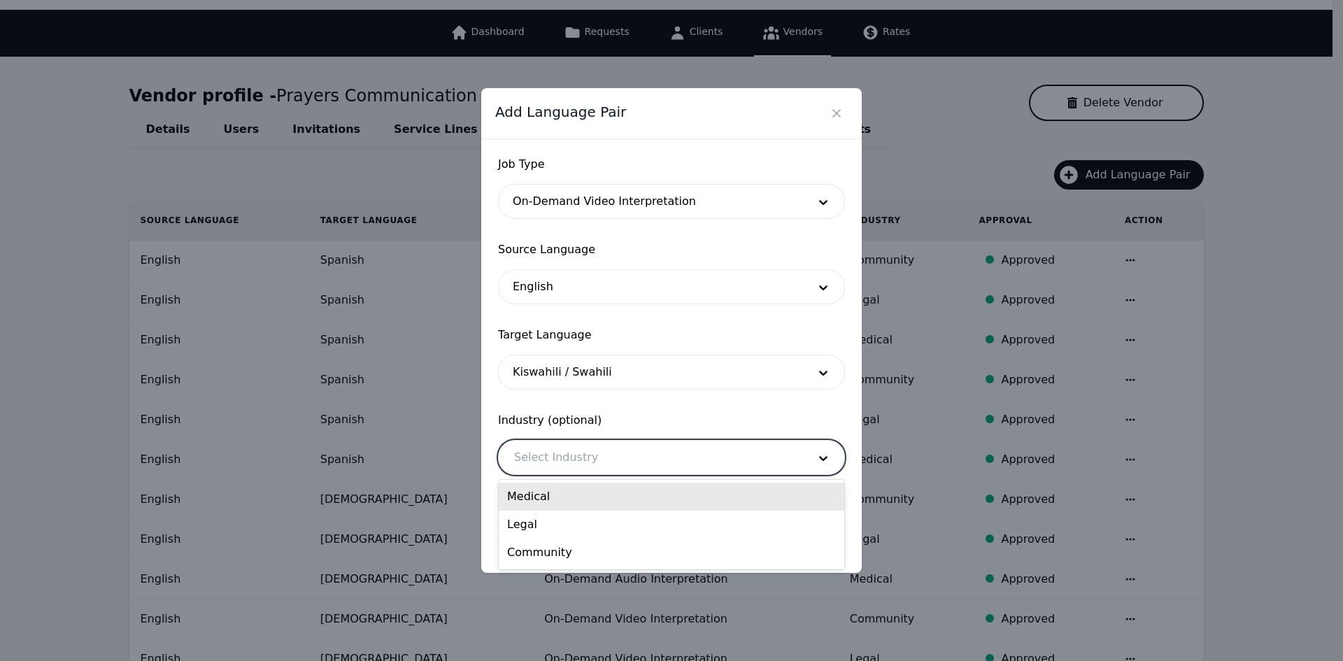
click at [643, 462] on div at bounding box center [651, 458] width 304 height 34
click at [621, 495] on div "Medical" at bounding box center [672, 497] width 346 height 28
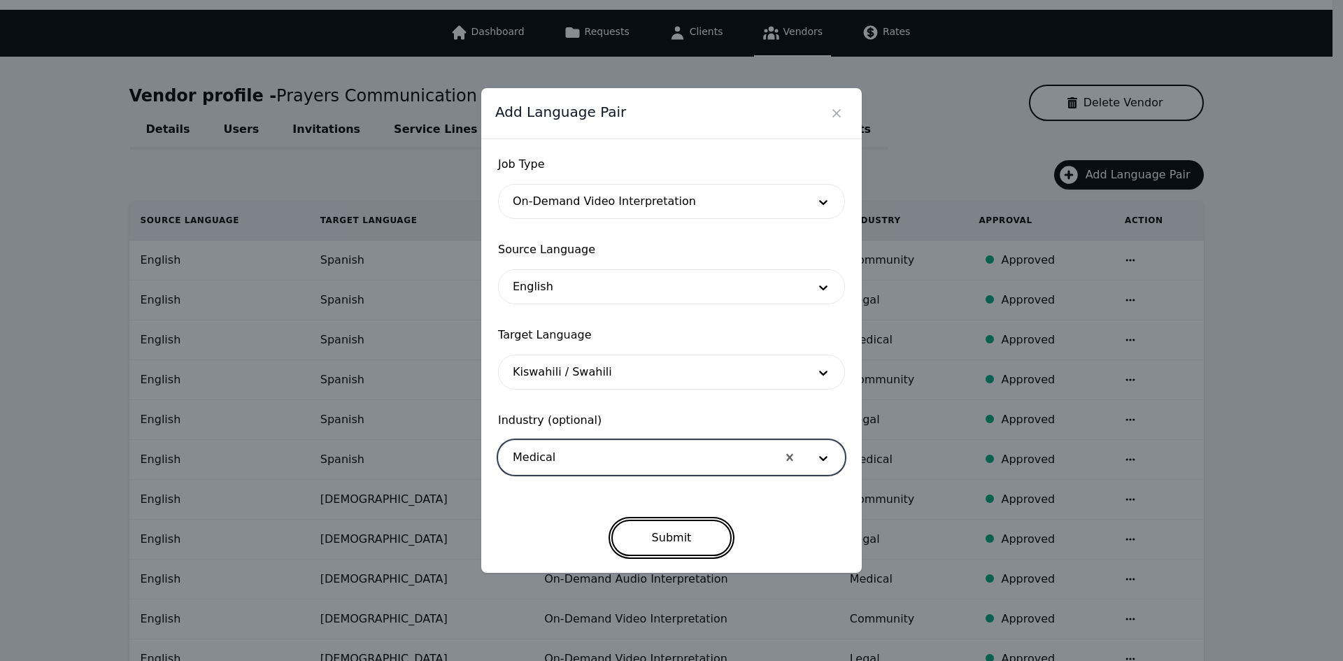
click at [653, 536] on button "Submit" at bounding box center [671, 538] width 121 height 36
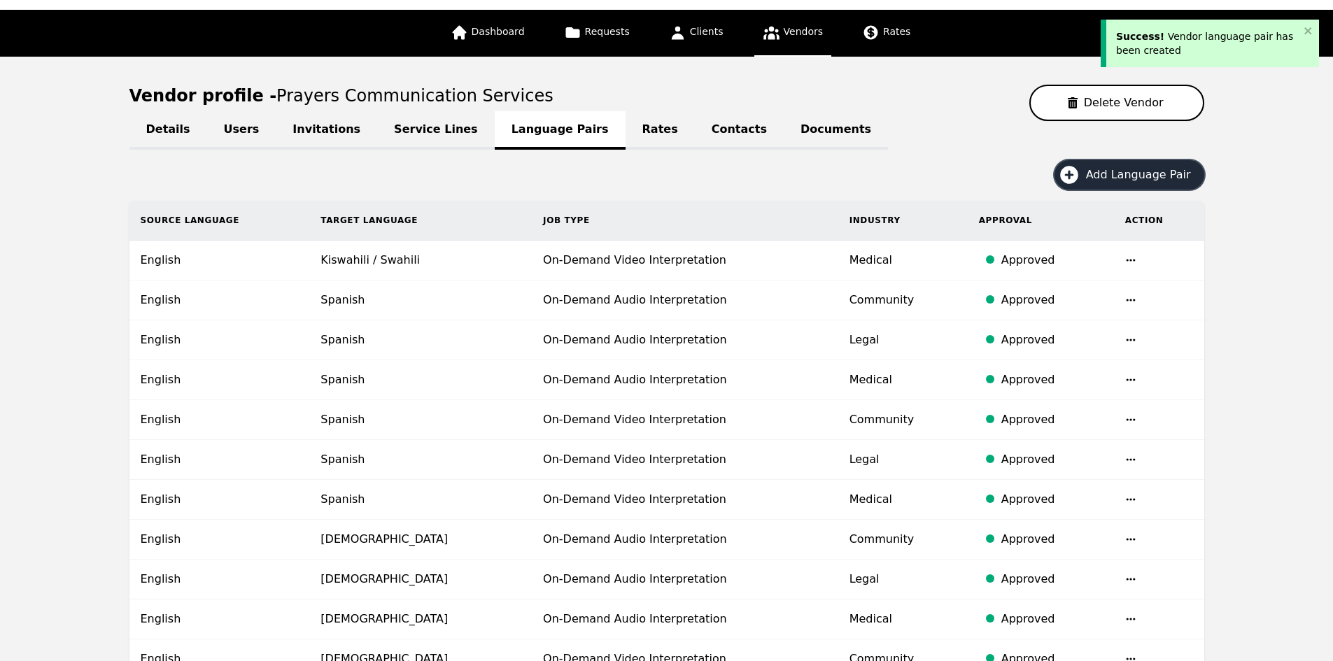
click at [1090, 177] on button "Add Language Pair" at bounding box center [1129, 174] width 150 height 29
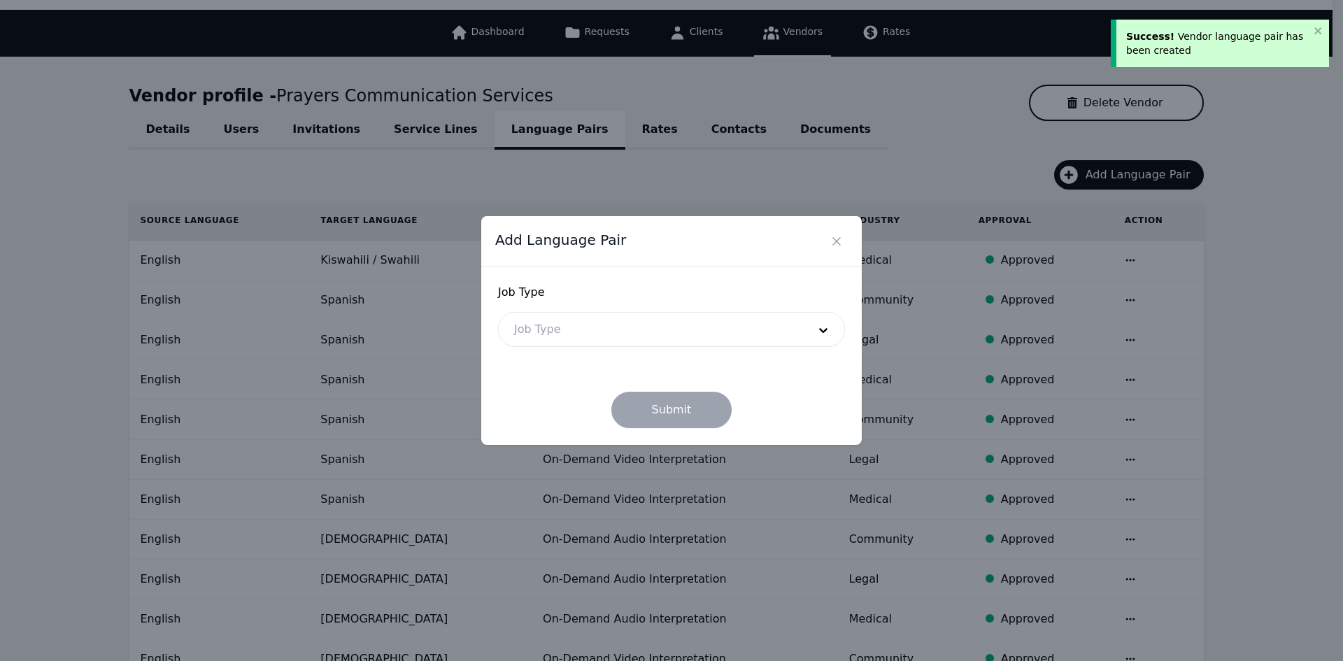
click at [588, 318] on div at bounding box center [651, 330] width 304 height 34
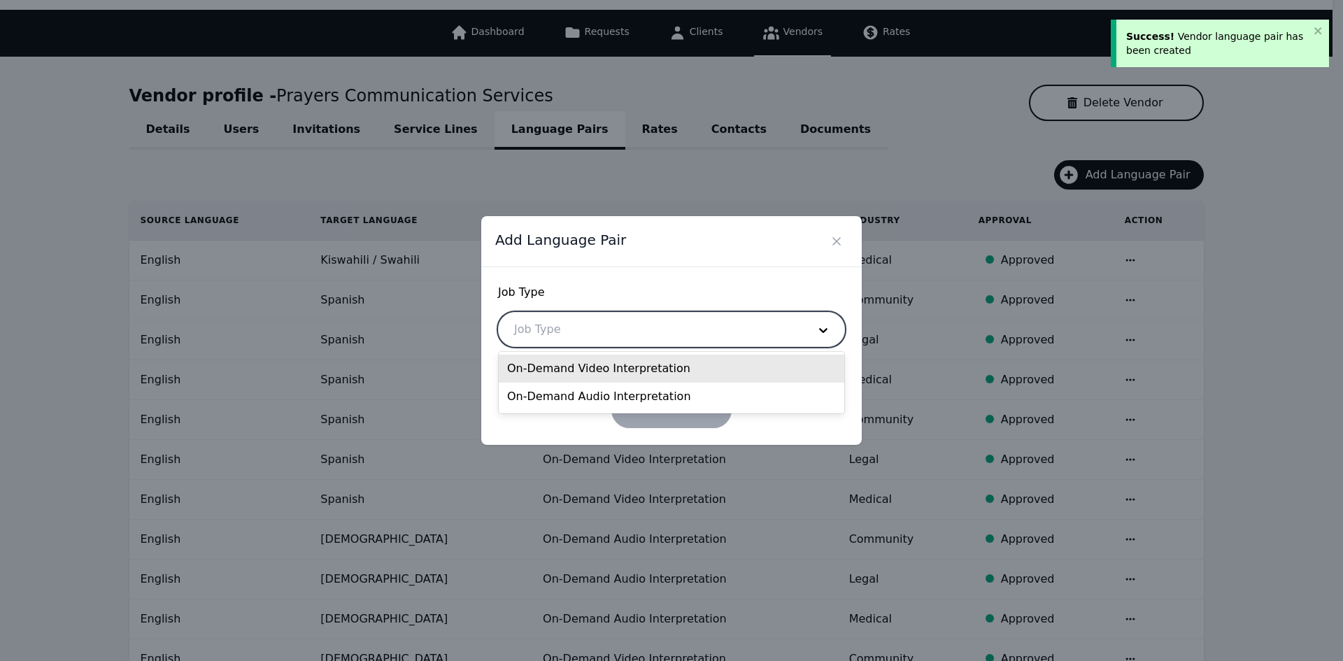
click at [581, 371] on div "On-Demand Video Interpretation" at bounding box center [672, 369] width 346 height 28
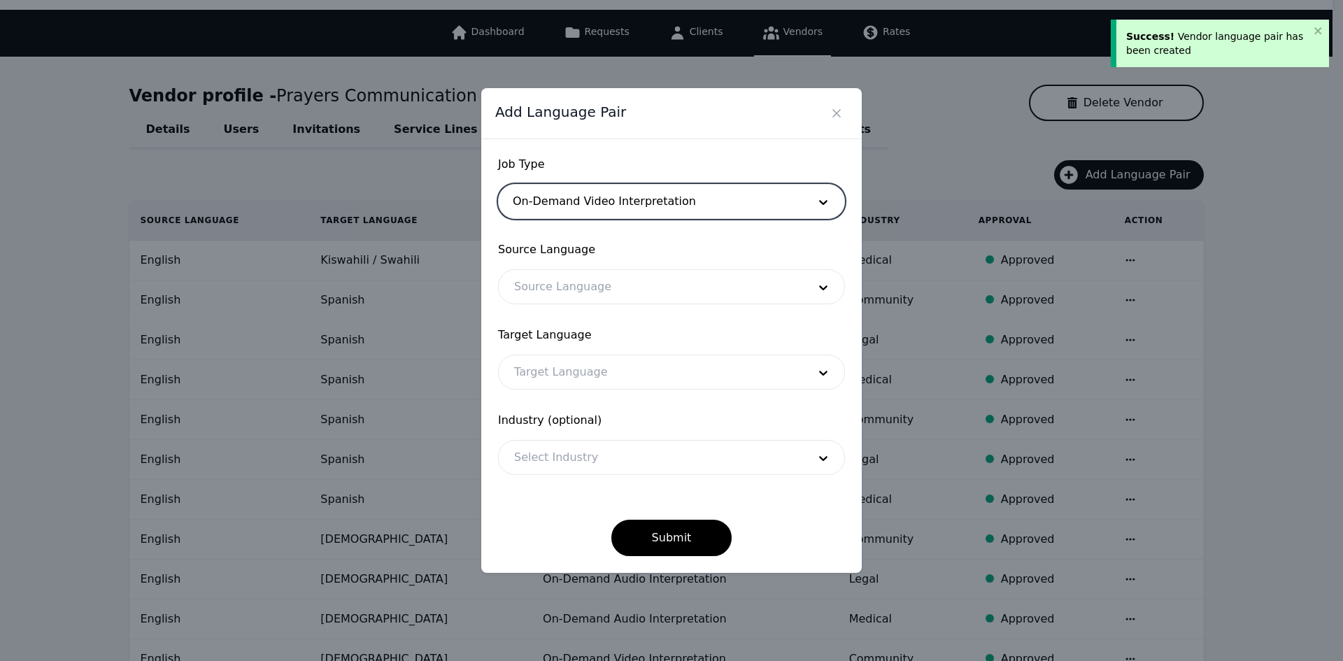
click at [576, 283] on div at bounding box center [651, 287] width 304 height 34
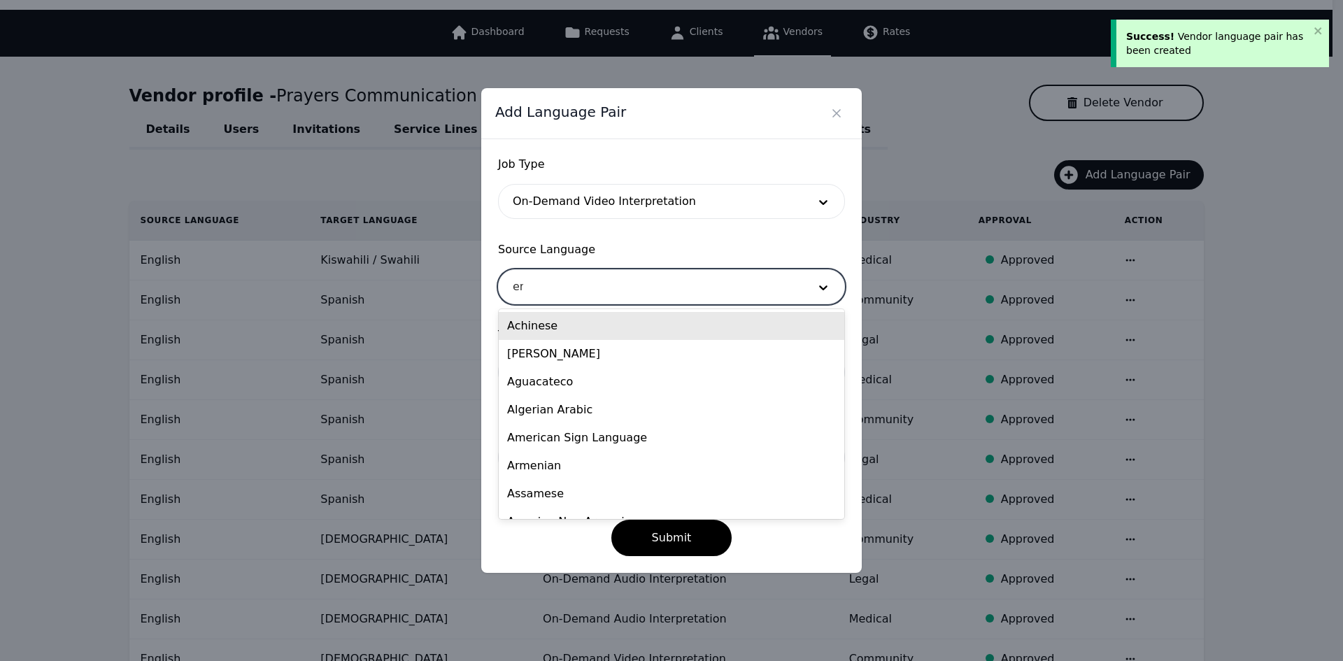
type input "eng"
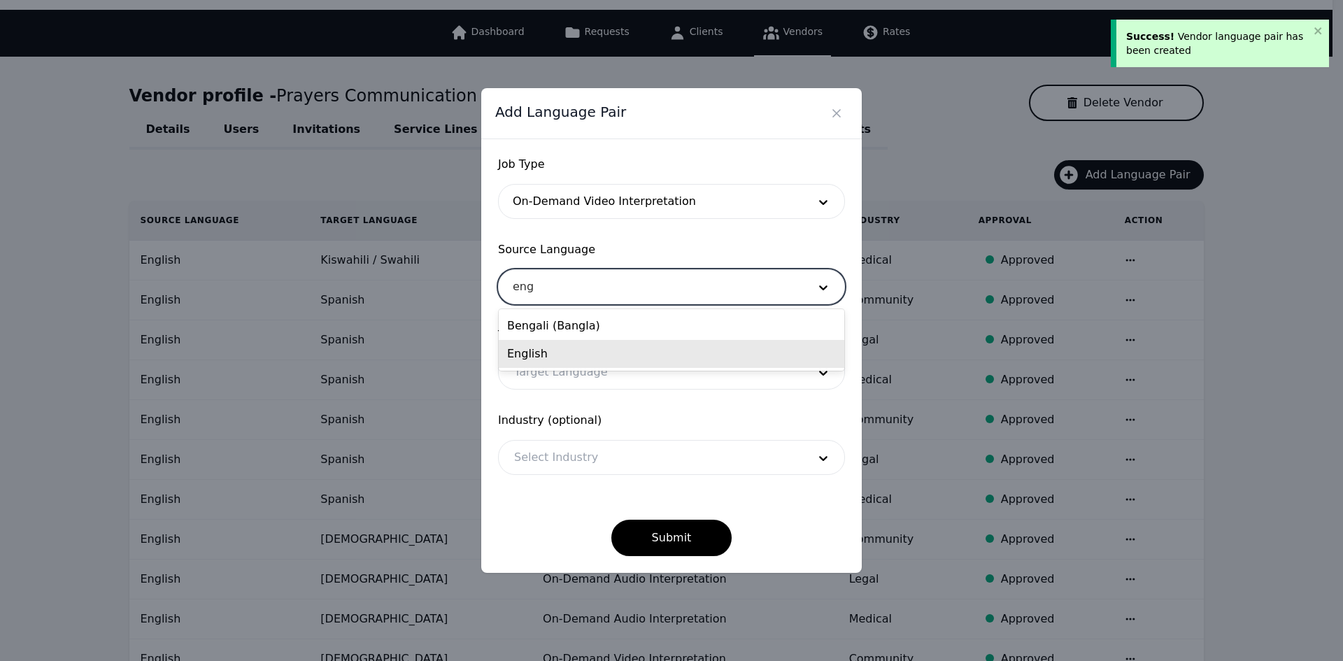
click at [569, 350] on div "English" at bounding box center [672, 354] width 346 height 28
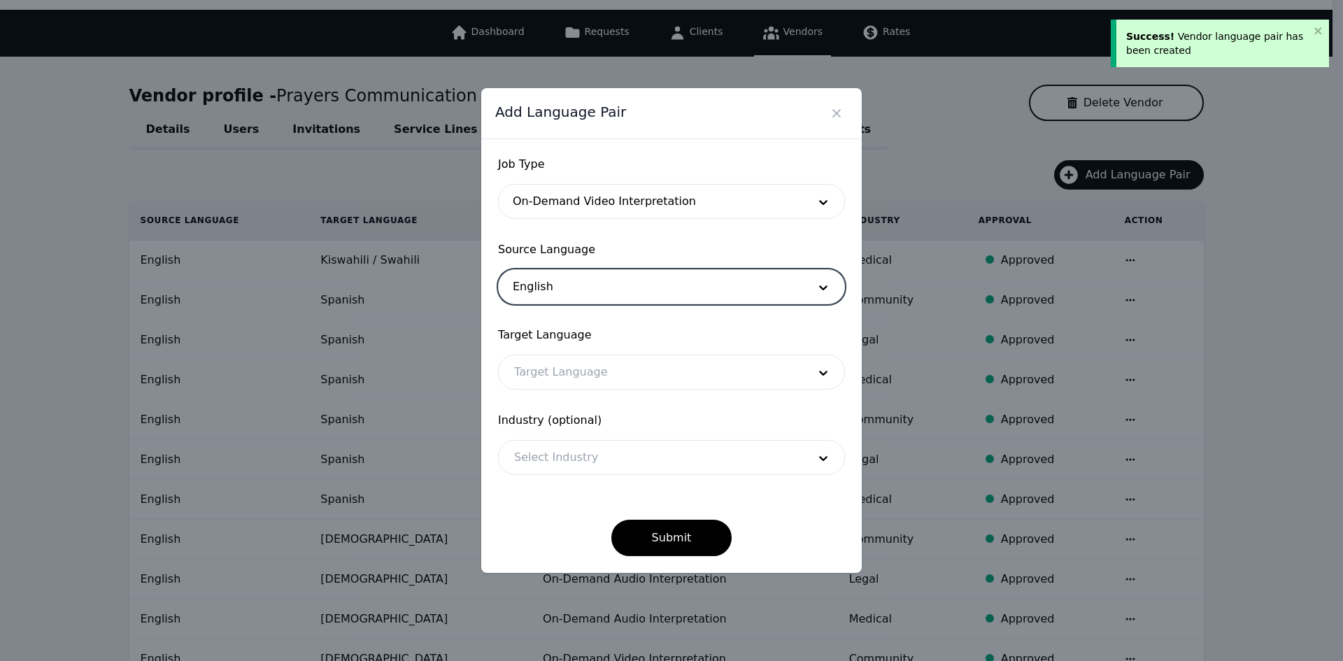
click at [566, 376] on div at bounding box center [651, 372] width 304 height 34
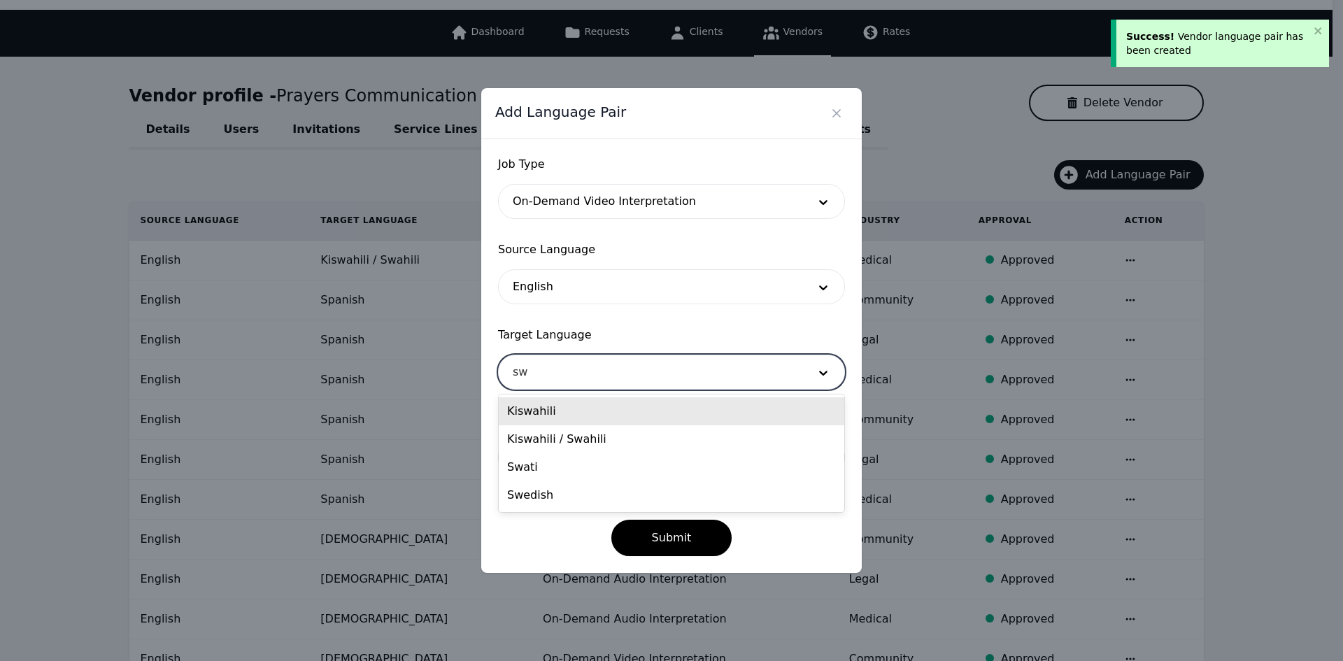
type input "swa"
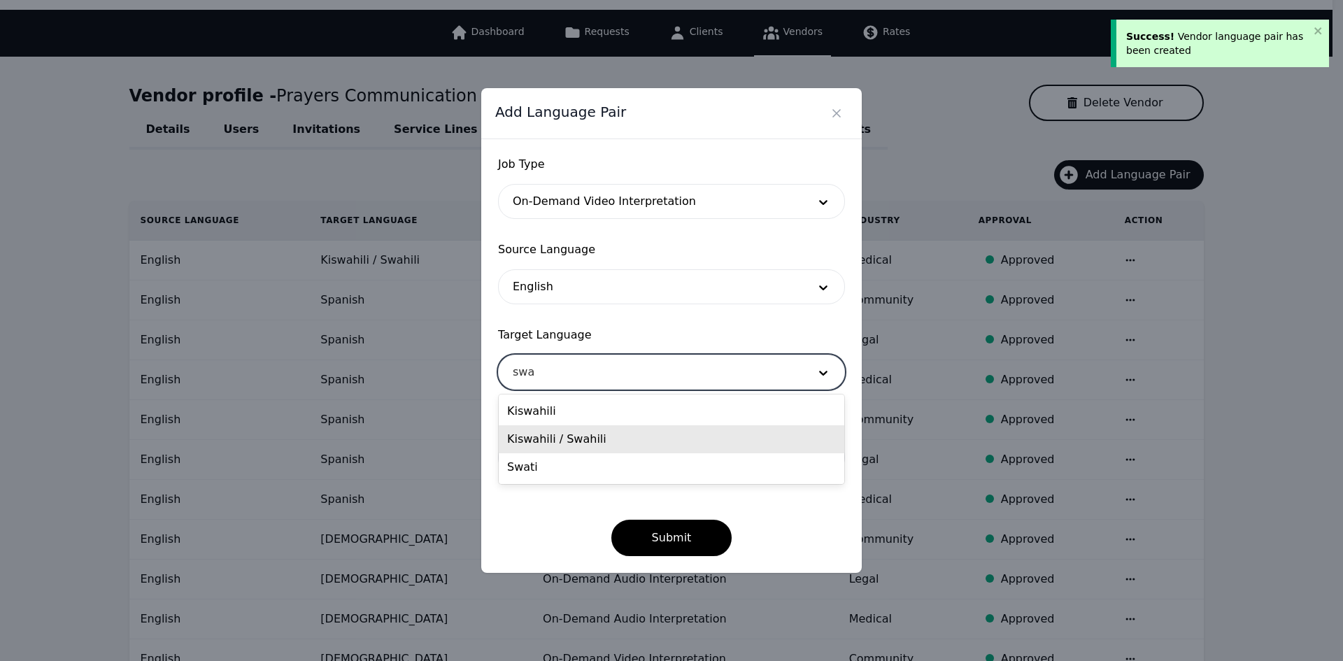
click at [566, 434] on div "Kiswahili / Swahili" at bounding box center [672, 439] width 346 height 28
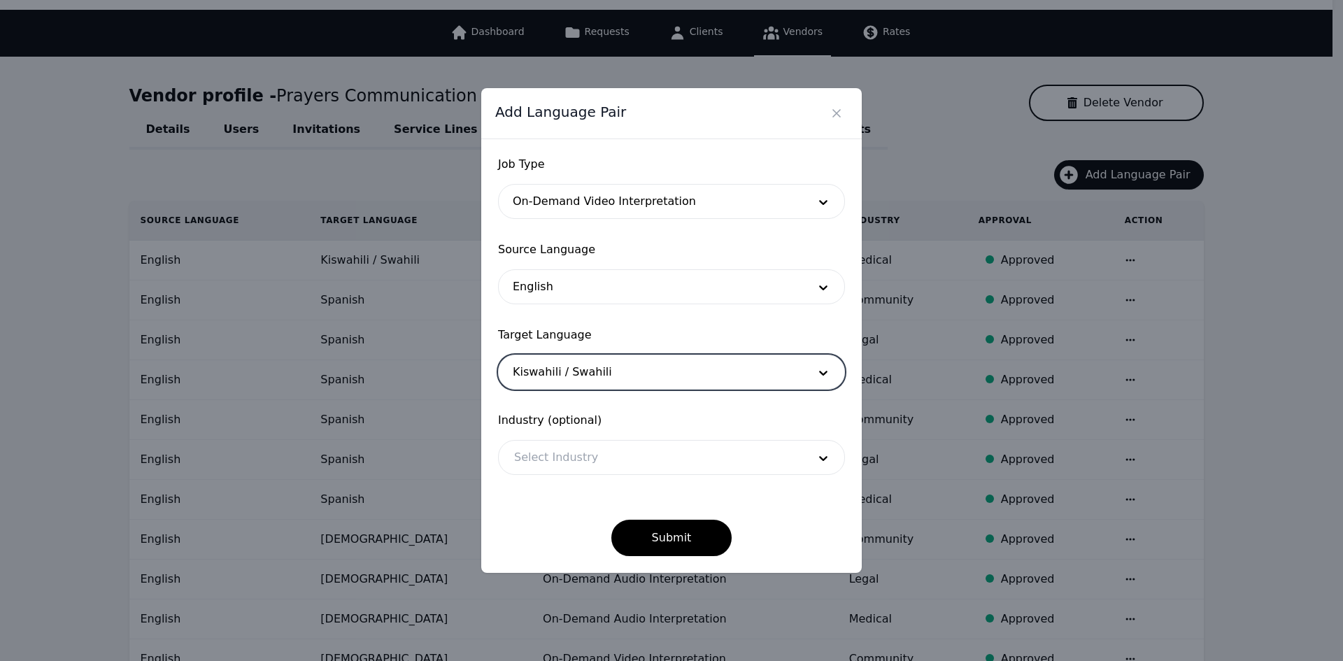
click at [562, 455] on div at bounding box center [651, 458] width 304 height 34
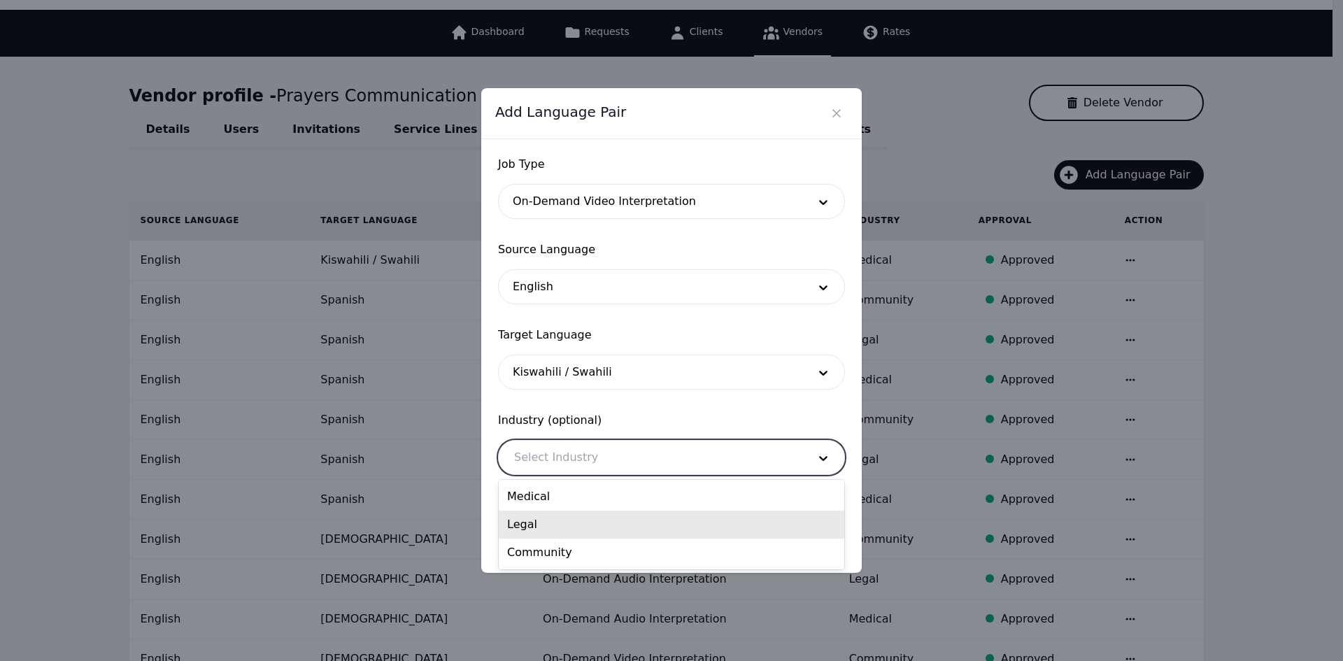
drag, startPoint x: 568, startPoint y: 520, endPoint x: 607, endPoint y: 527, distance: 39.8
click at [567, 520] on div "Legal" at bounding box center [672, 525] width 346 height 28
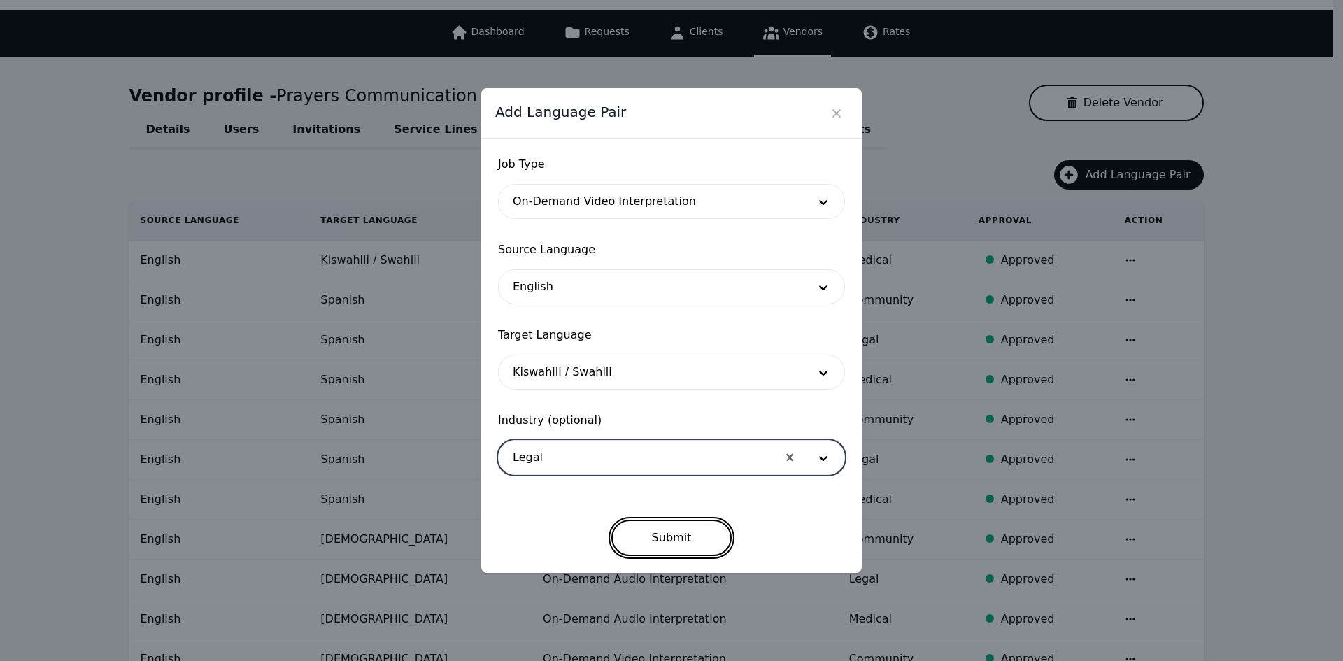
click at [663, 535] on button "Submit" at bounding box center [671, 538] width 121 height 36
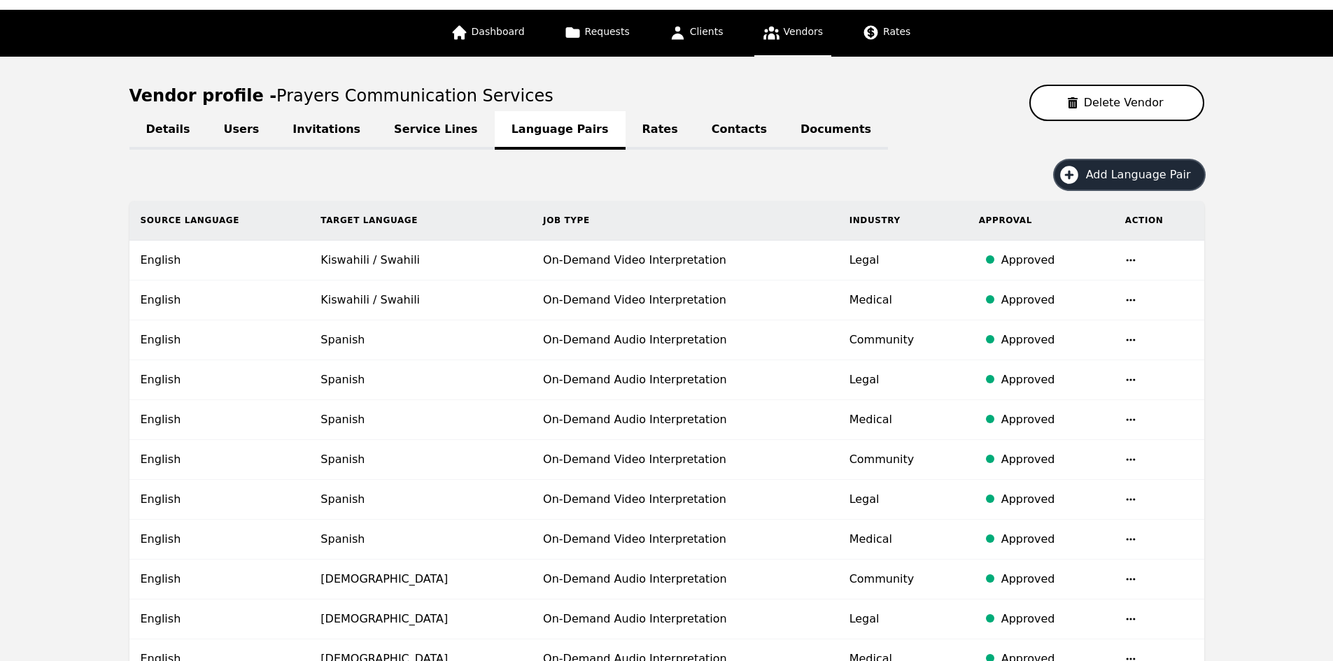
click at [1075, 183] on icon "button" at bounding box center [1069, 175] width 22 height 22
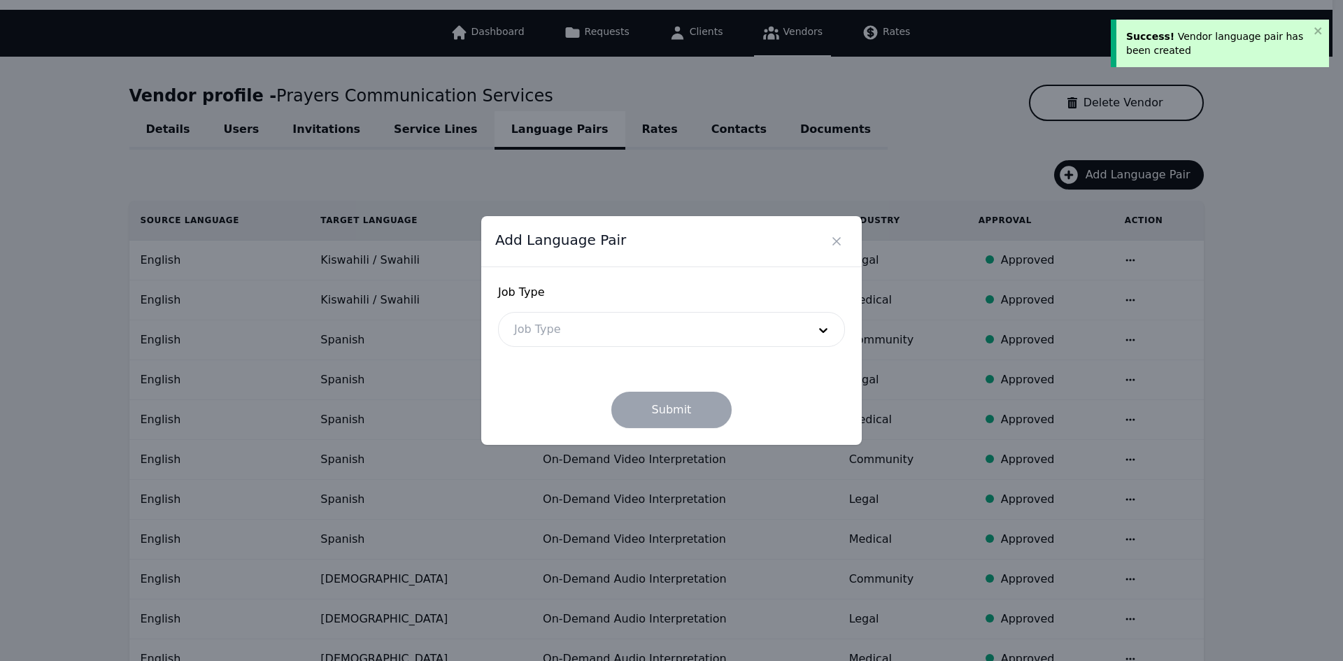
drag, startPoint x: 760, startPoint y: 312, endPoint x: 759, endPoint y: 353, distance: 41.3
click at [760, 313] on div "Job Type" at bounding box center [671, 329] width 347 height 35
click at [726, 330] on div at bounding box center [651, 330] width 304 height 34
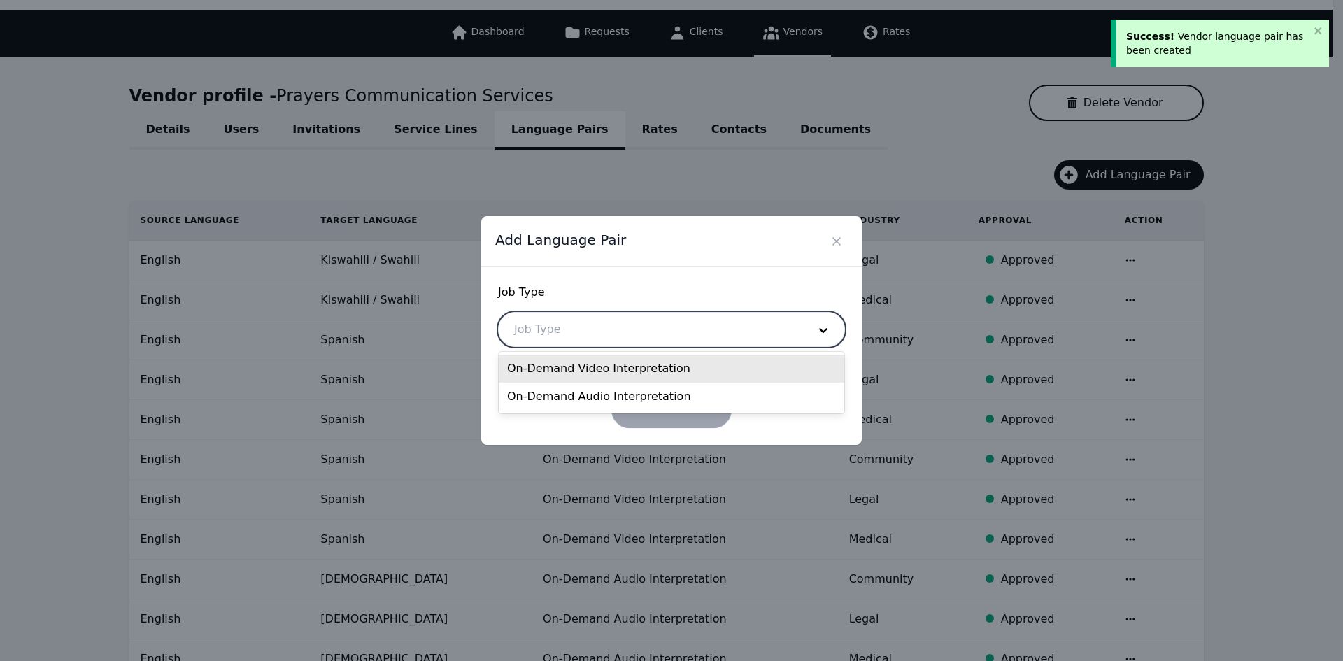
click at [712, 368] on div "On-Demand Video Interpretation" at bounding box center [672, 369] width 346 height 28
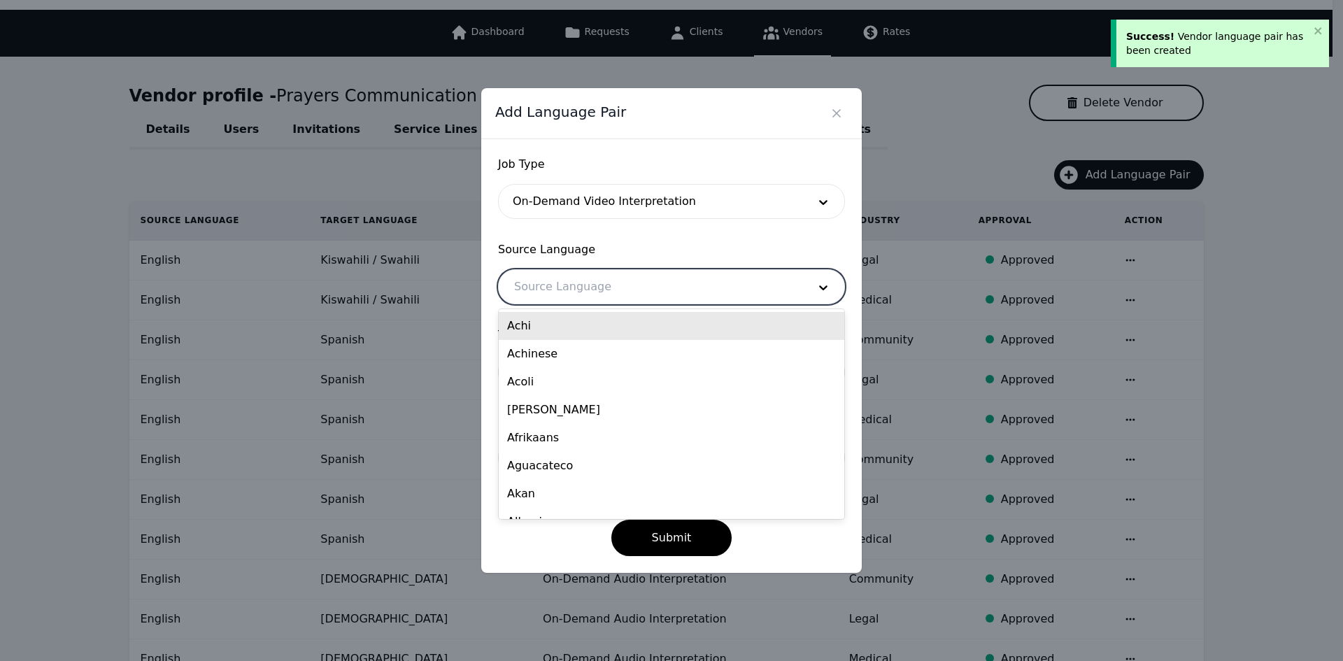
click at [681, 294] on div at bounding box center [651, 287] width 304 height 34
type input "eng"
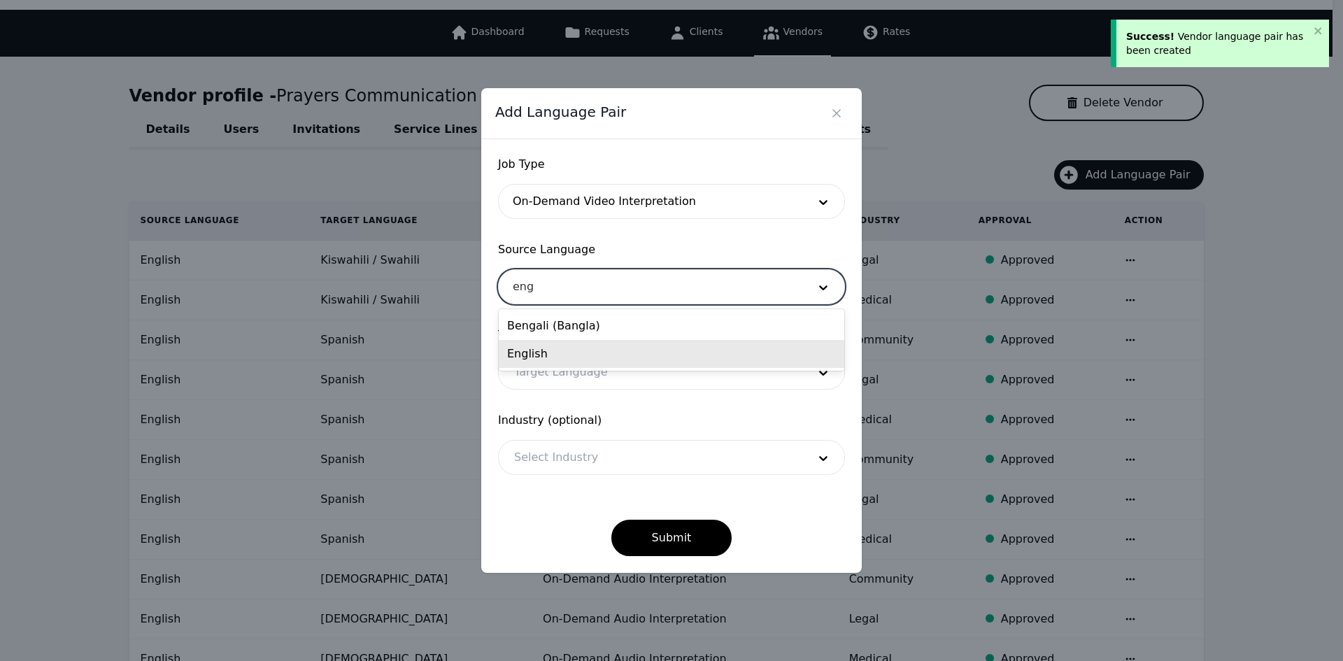
click at [651, 353] on div "English" at bounding box center [672, 354] width 346 height 28
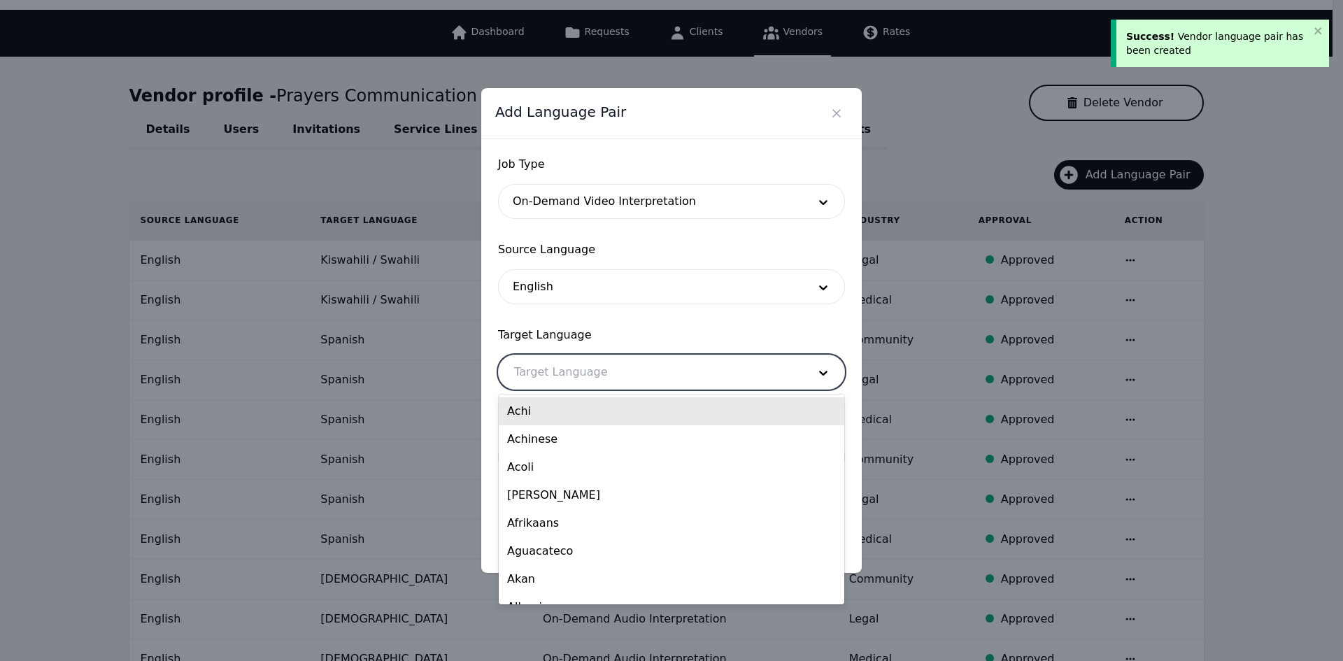
click at [642, 376] on div at bounding box center [651, 372] width 304 height 34
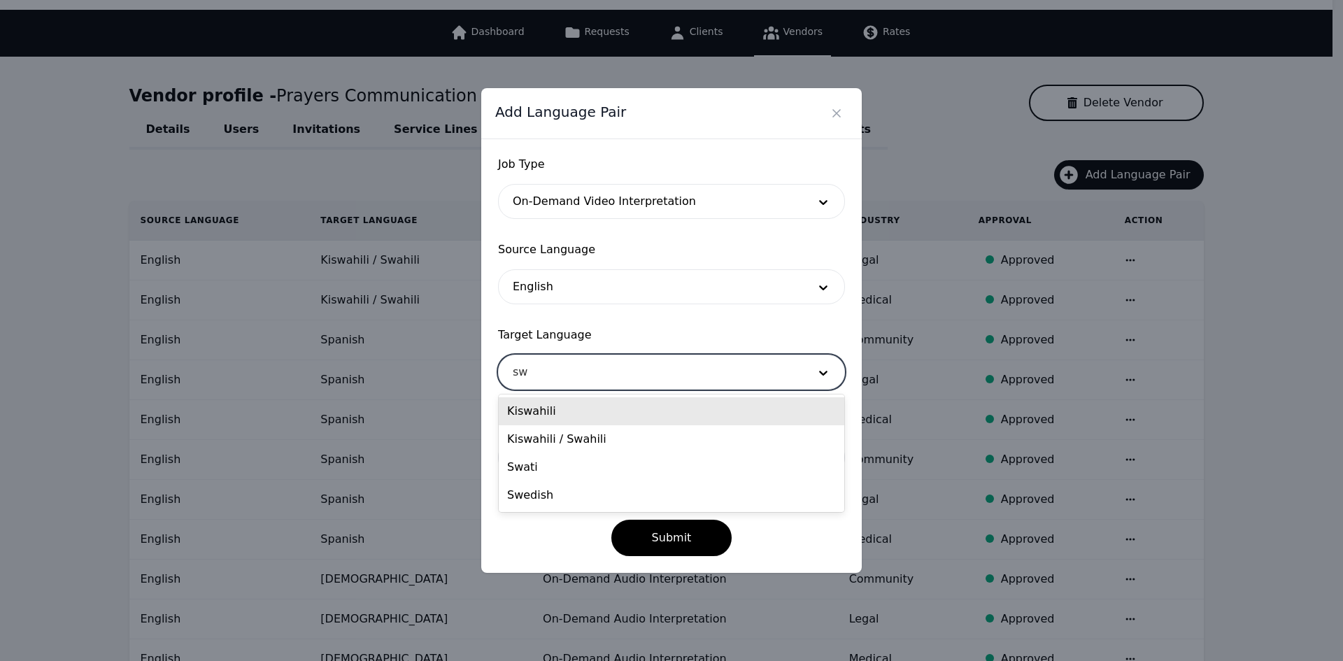
type input "swa"
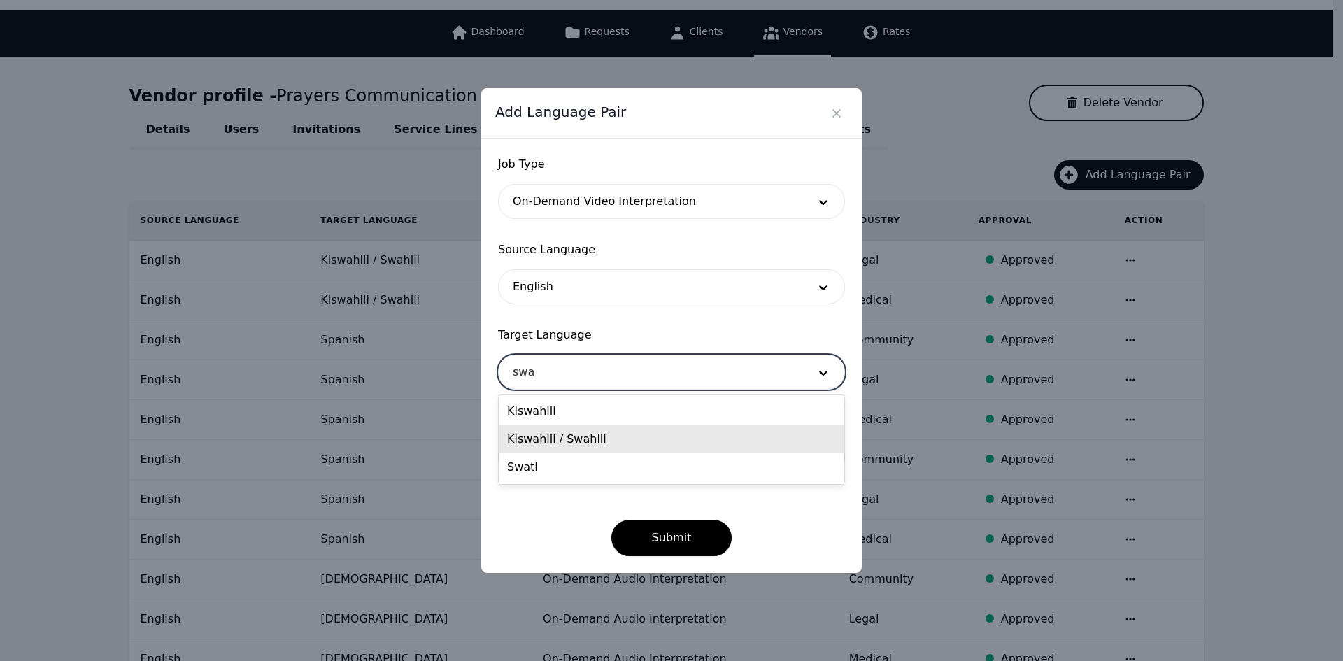
click at [621, 432] on div "Kiswahili / Swahili" at bounding box center [672, 439] width 346 height 28
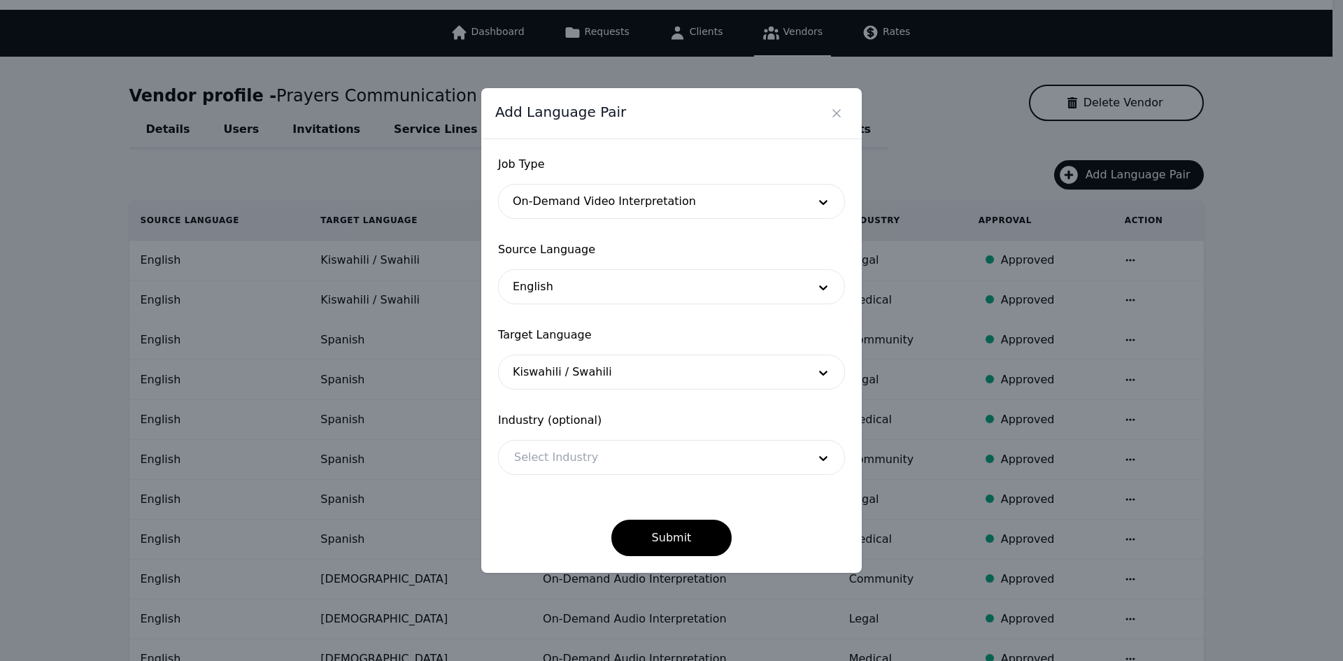
click at [618, 441] on div "Select Industry" at bounding box center [671, 457] width 347 height 35
drag, startPoint x: 617, startPoint y: 451, endPoint x: 625, endPoint y: 470, distance: 21.0
click at [617, 451] on div at bounding box center [651, 458] width 304 height 34
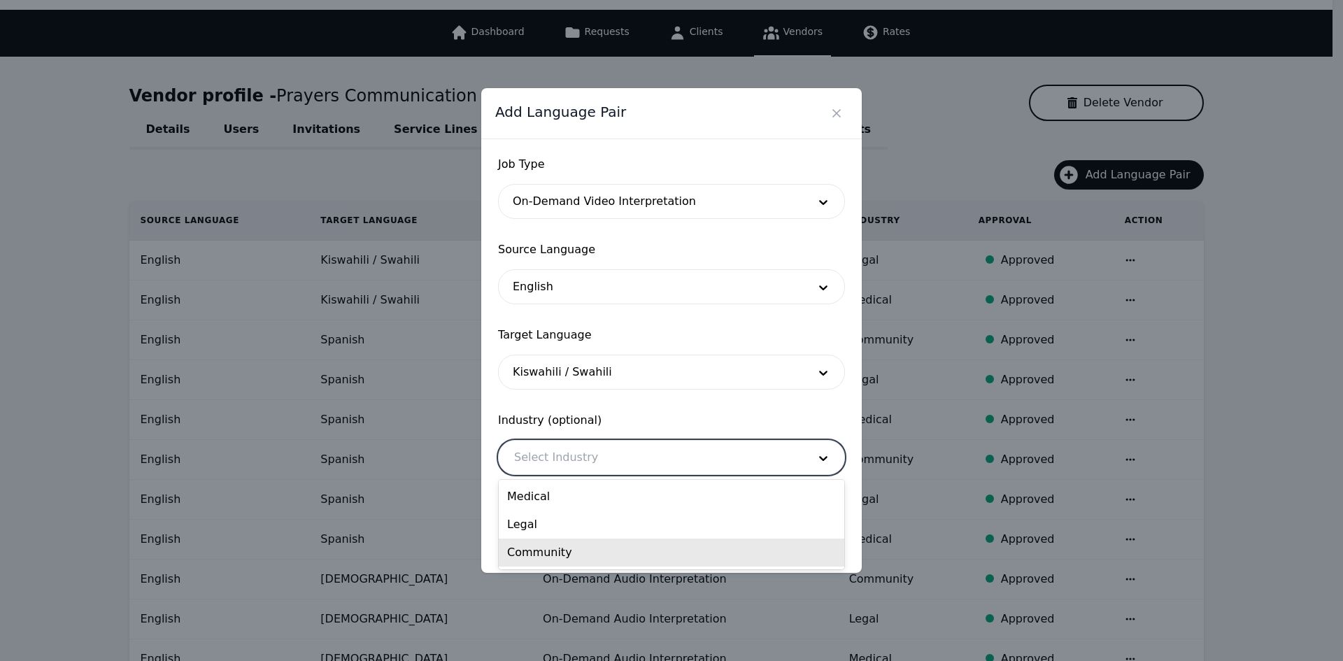
click at [618, 549] on div "Community" at bounding box center [672, 553] width 346 height 28
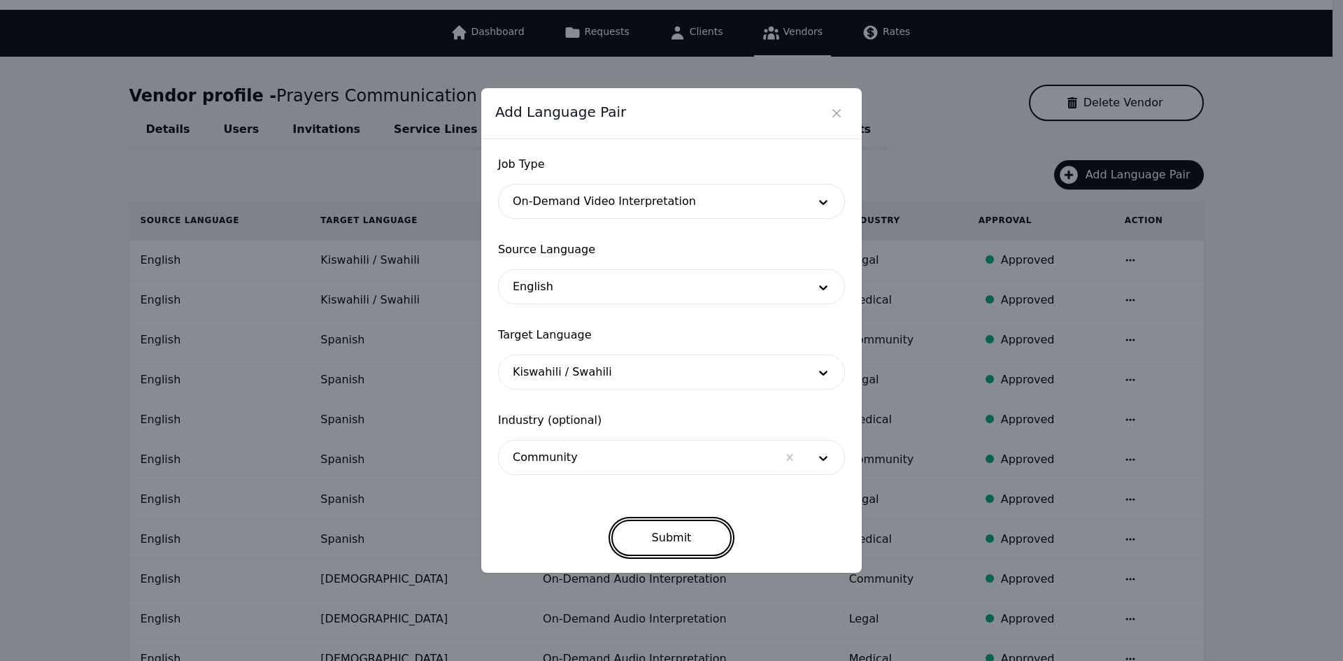
click at [675, 530] on button "Submit" at bounding box center [671, 538] width 121 height 36
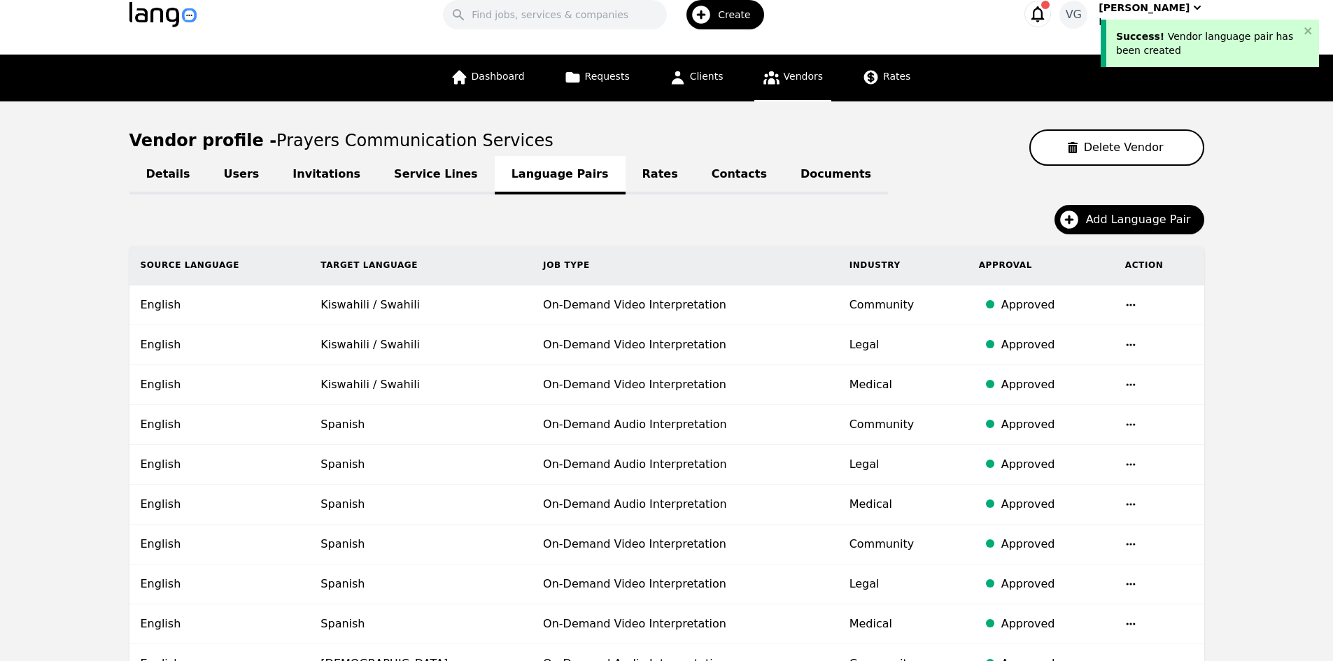
scroll to position [0, 0]
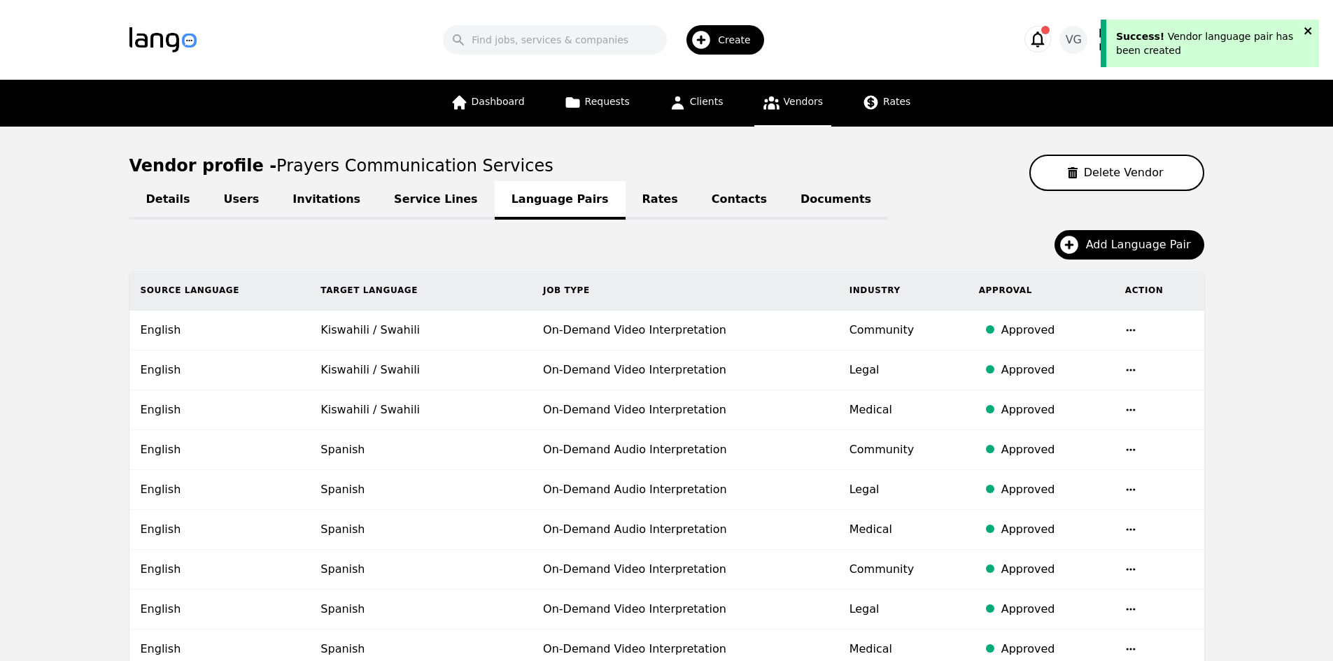
click at [1309, 29] on icon "close" at bounding box center [1307, 30] width 7 height 7
click at [1045, 36] on icon "button" at bounding box center [1037, 39] width 13 height 16
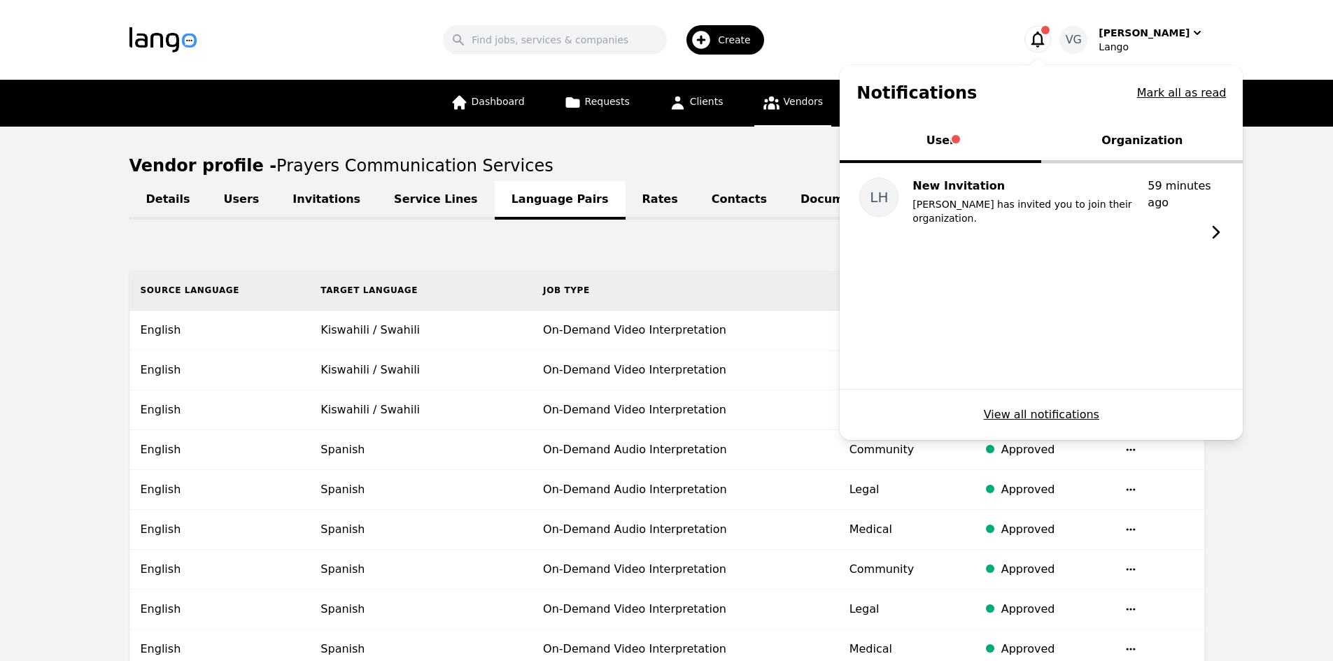
click at [1045, 36] on icon "button" at bounding box center [1037, 39] width 13 height 16
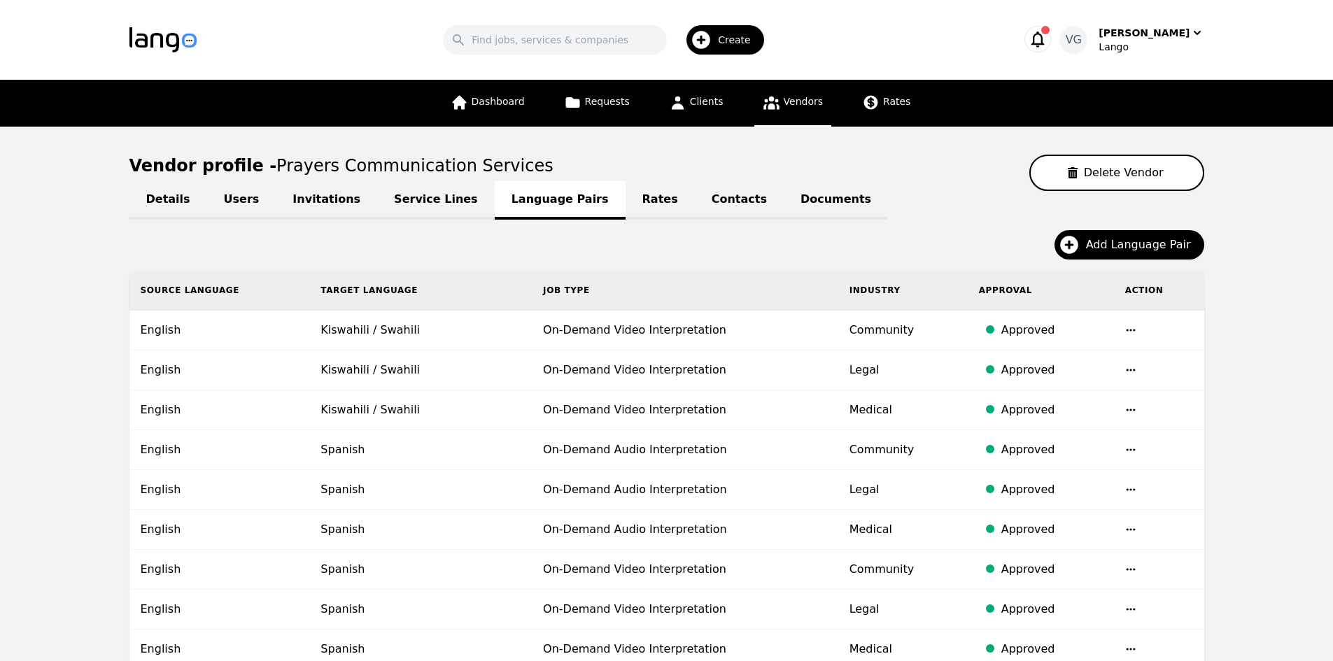
click at [1156, 250] on span "Add Language Pair" at bounding box center [1143, 244] width 115 height 17
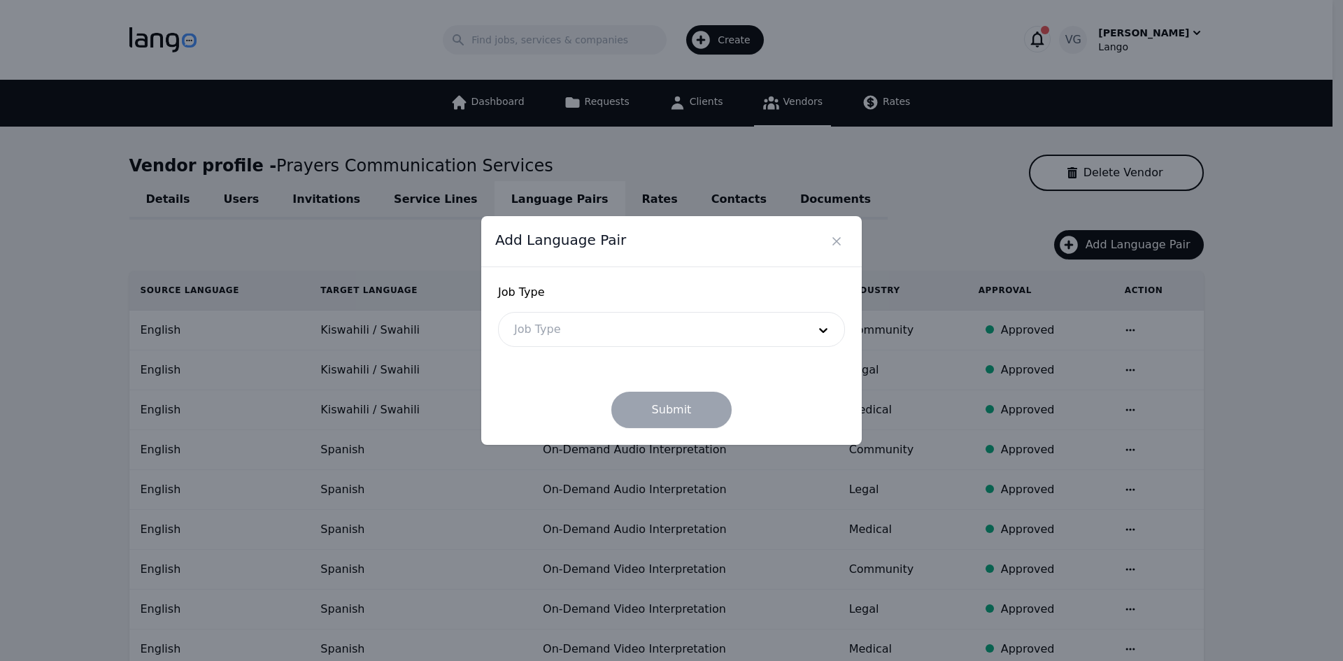
click at [607, 323] on div at bounding box center [651, 330] width 304 height 34
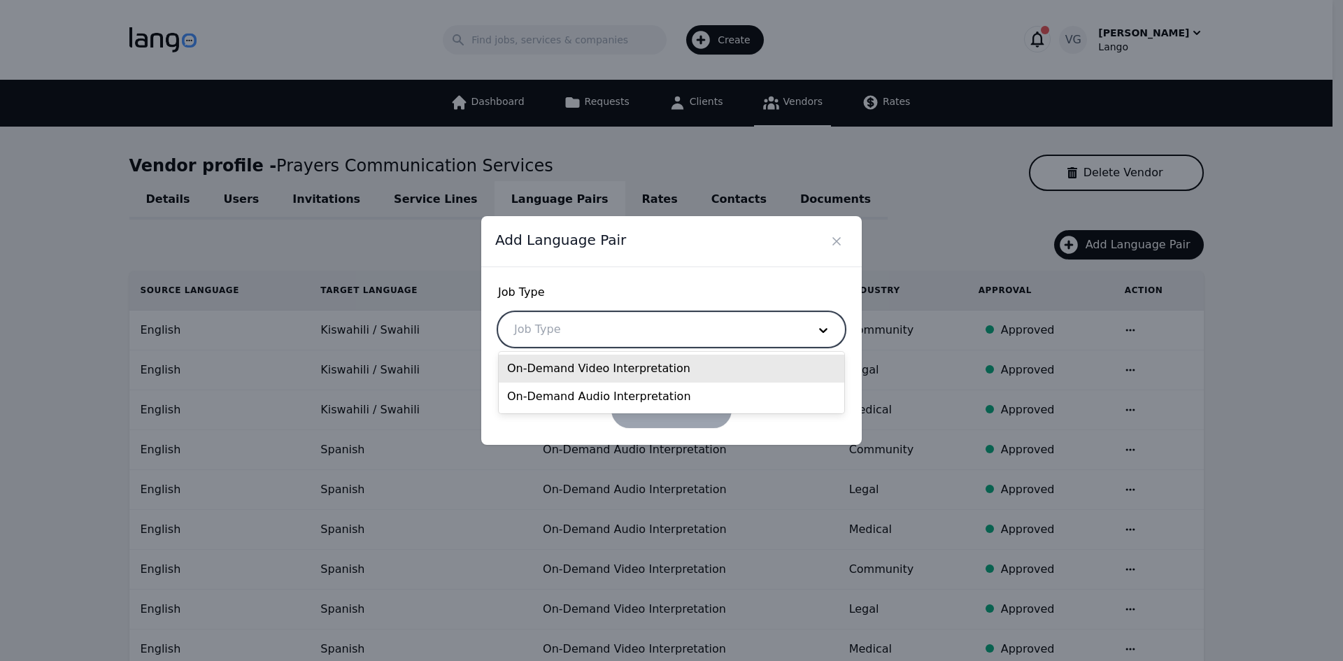
click at [581, 374] on div "On-Demand Video Interpretation" at bounding box center [672, 369] width 346 height 28
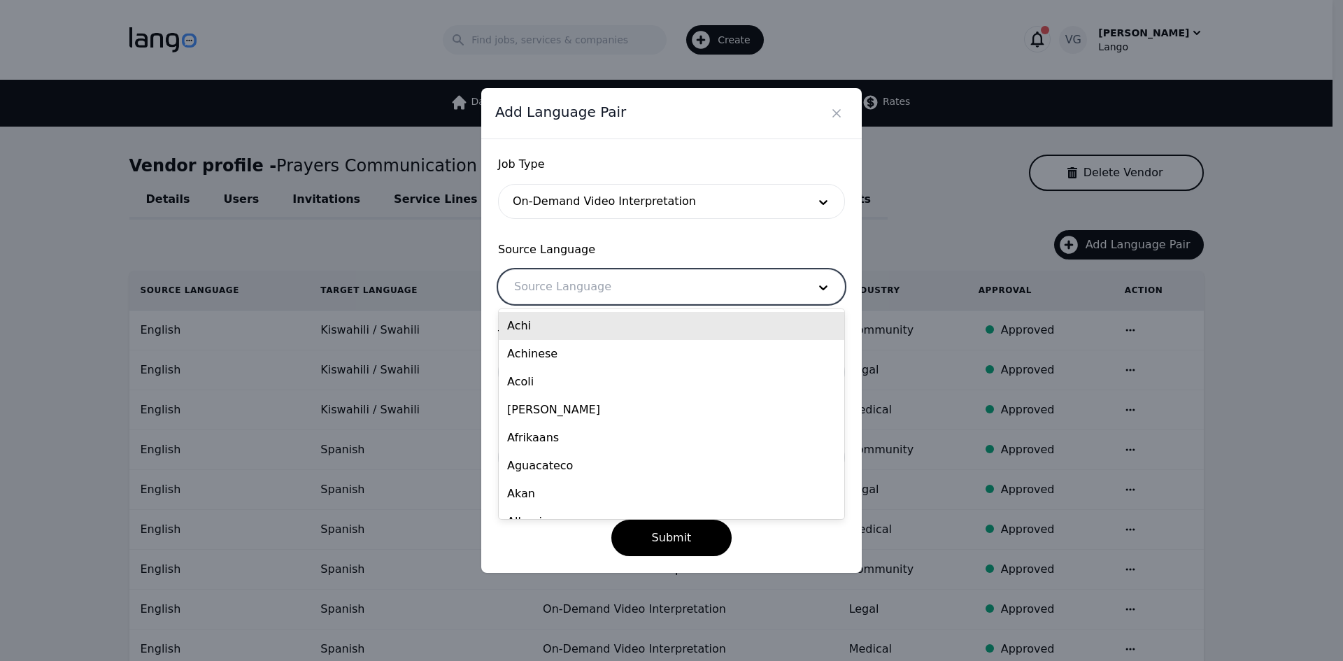
click at [583, 292] on div at bounding box center [651, 287] width 304 height 34
type input "eng"
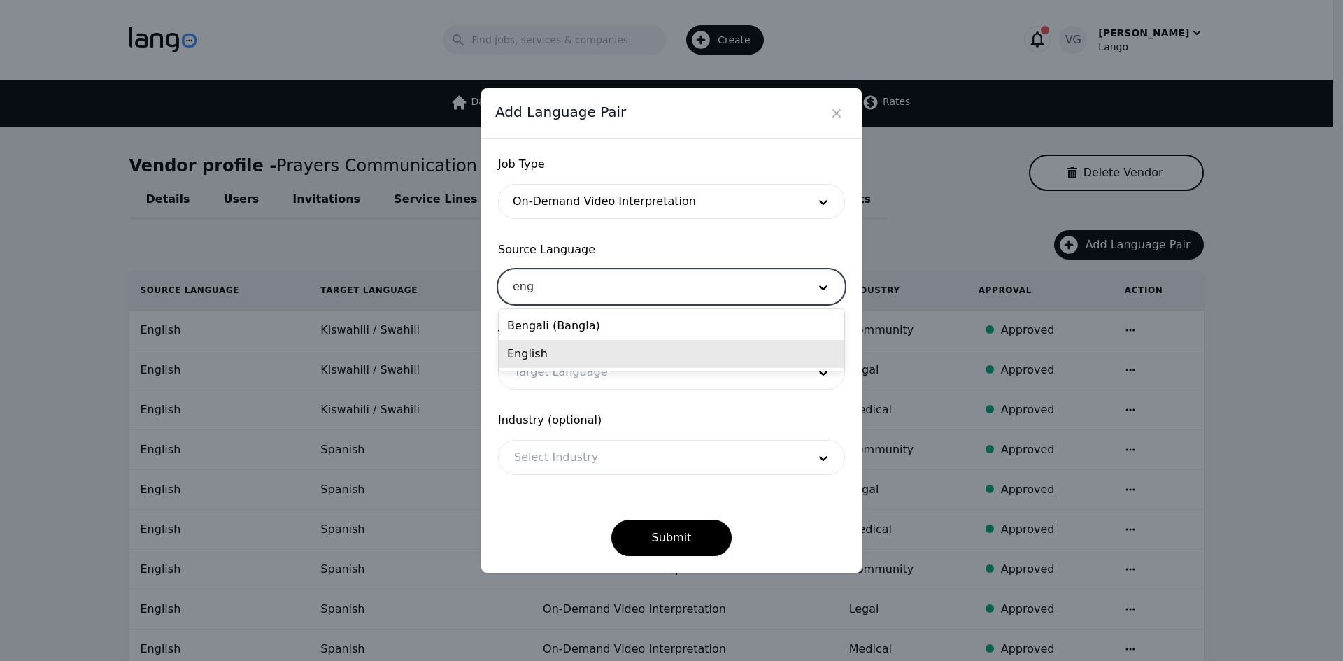
click at [567, 346] on div "English" at bounding box center [672, 354] width 346 height 28
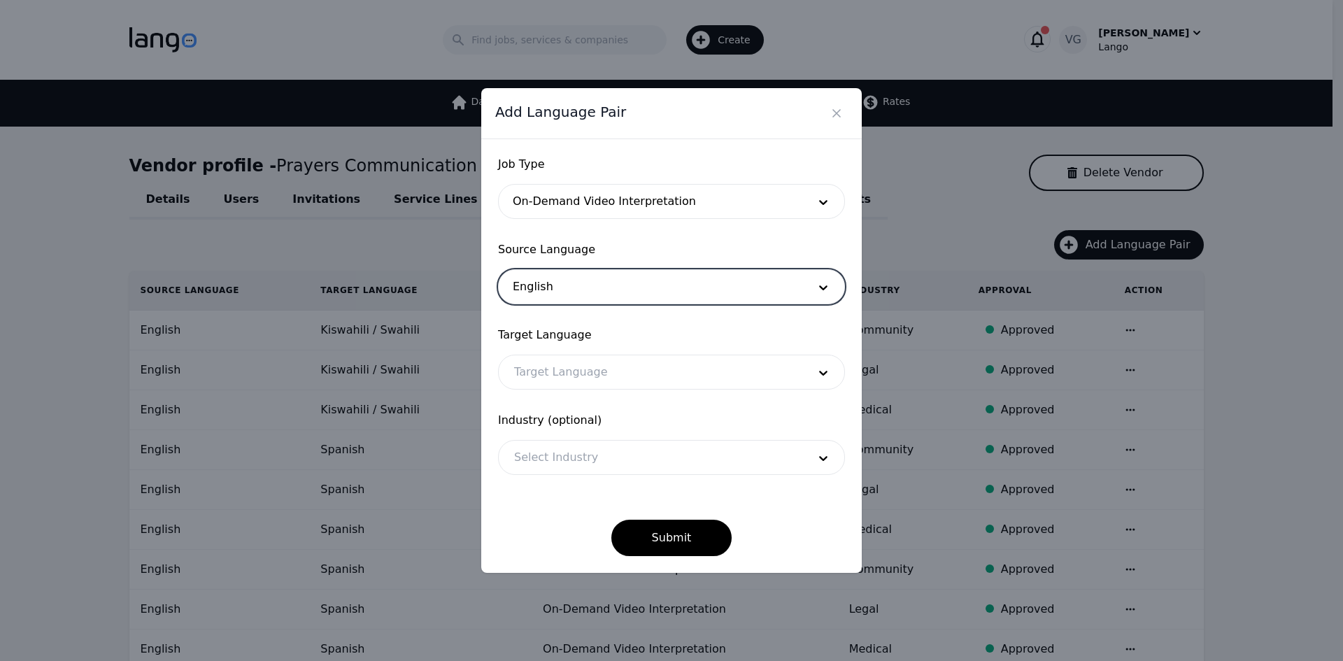
click at [560, 360] on div at bounding box center [651, 372] width 304 height 34
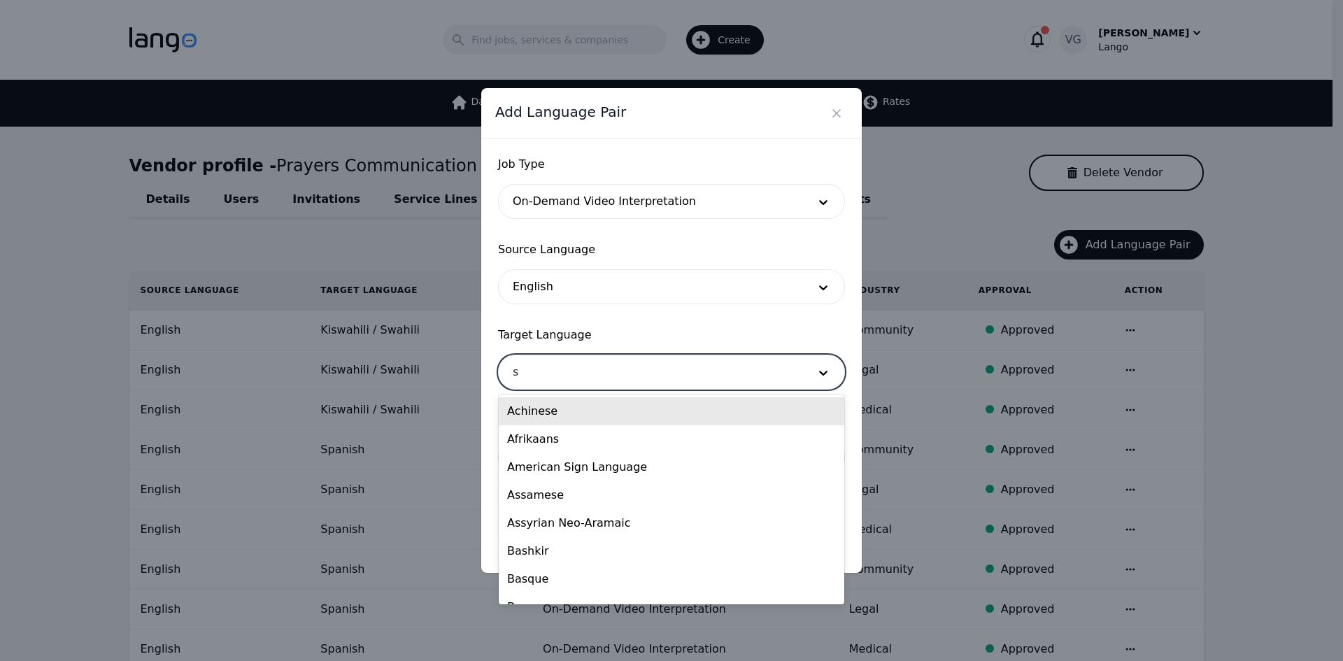
type input "sw"
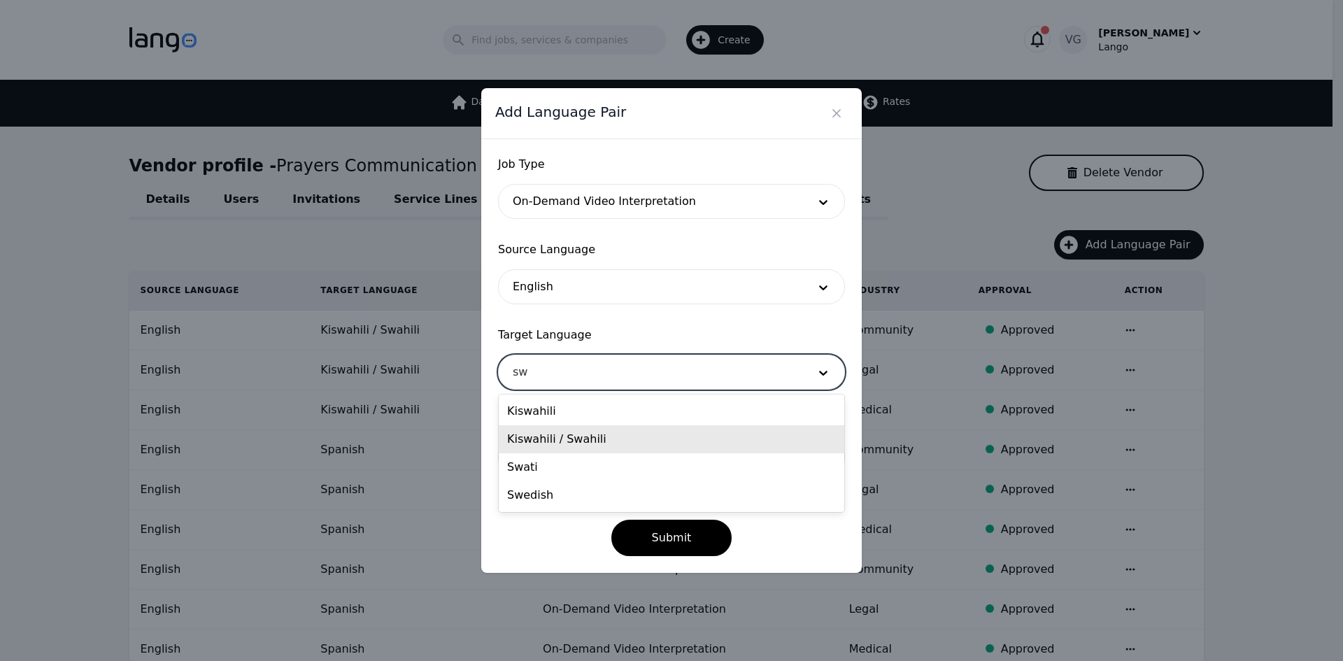
click at [557, 439] on div "Kiswahili / Swahili" at bounding box center [672, 439] width 346 height 28
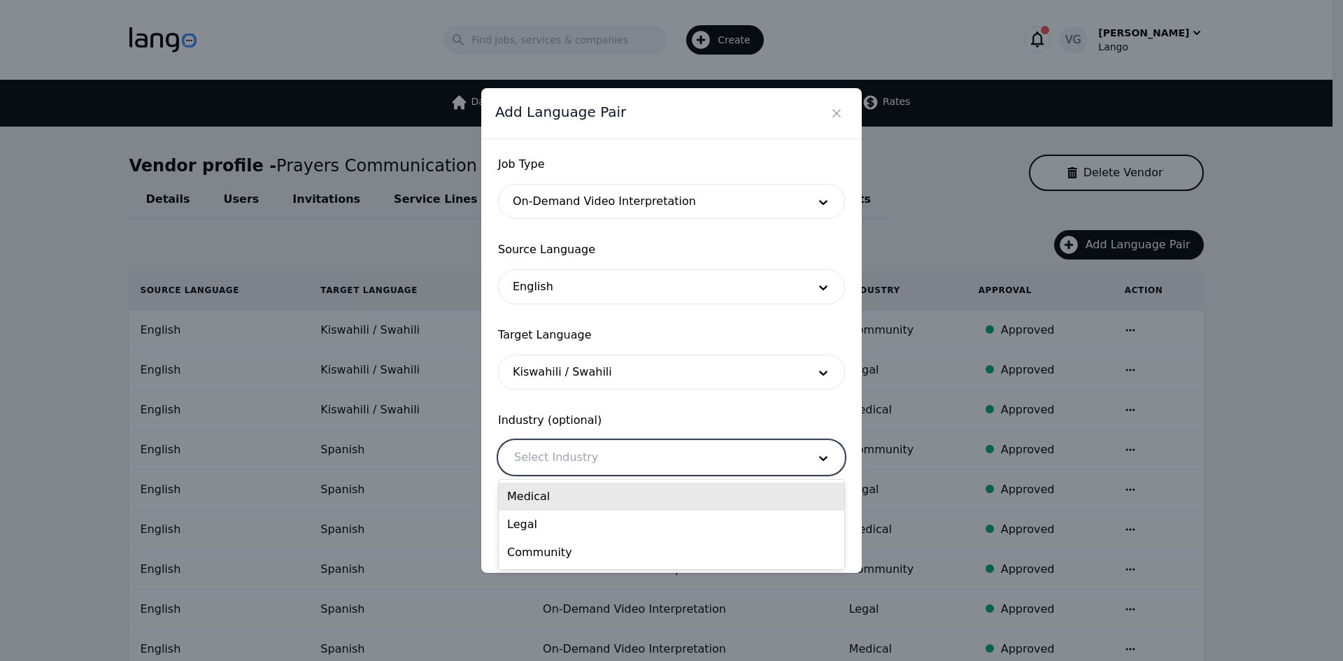
click at [553, 462] on div at bounding box center [651, 458] width 304 height 34
click at [589, 207] on div at bounding box center [651, 202] width 304 height 34
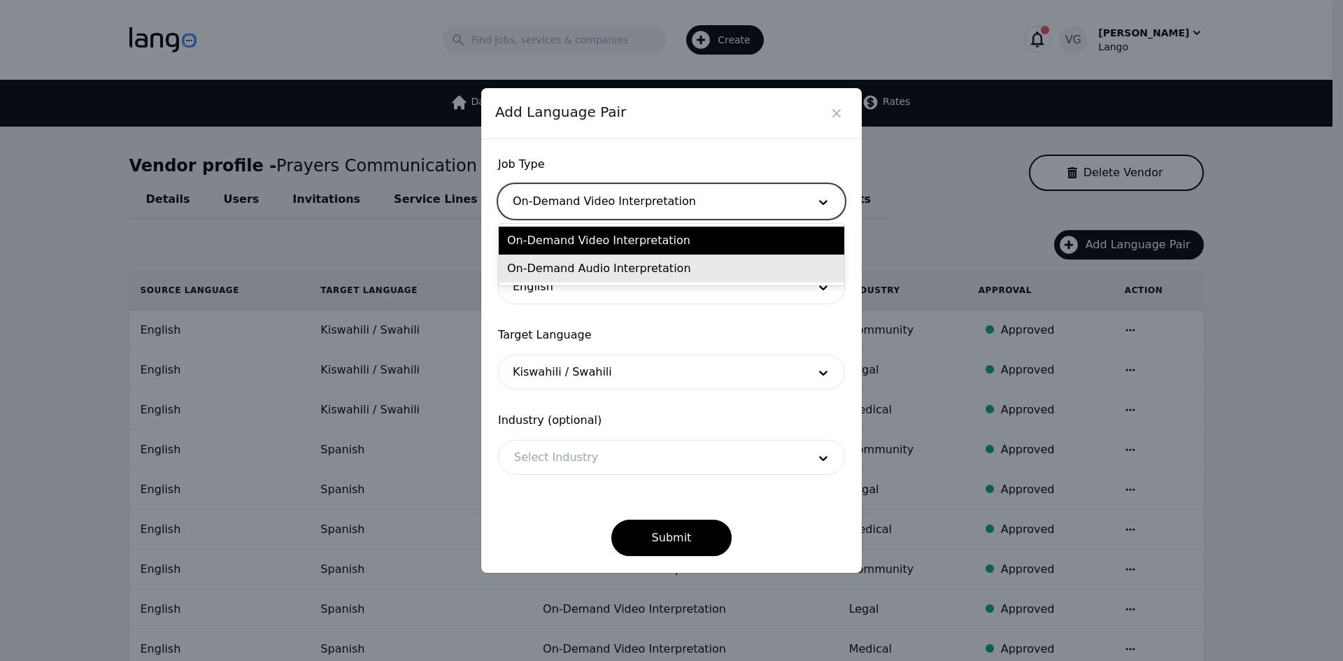
click at [572, 269] on div "On-Demand Audio Interpretation" at bounding box center [672, 269] width 346 height 28
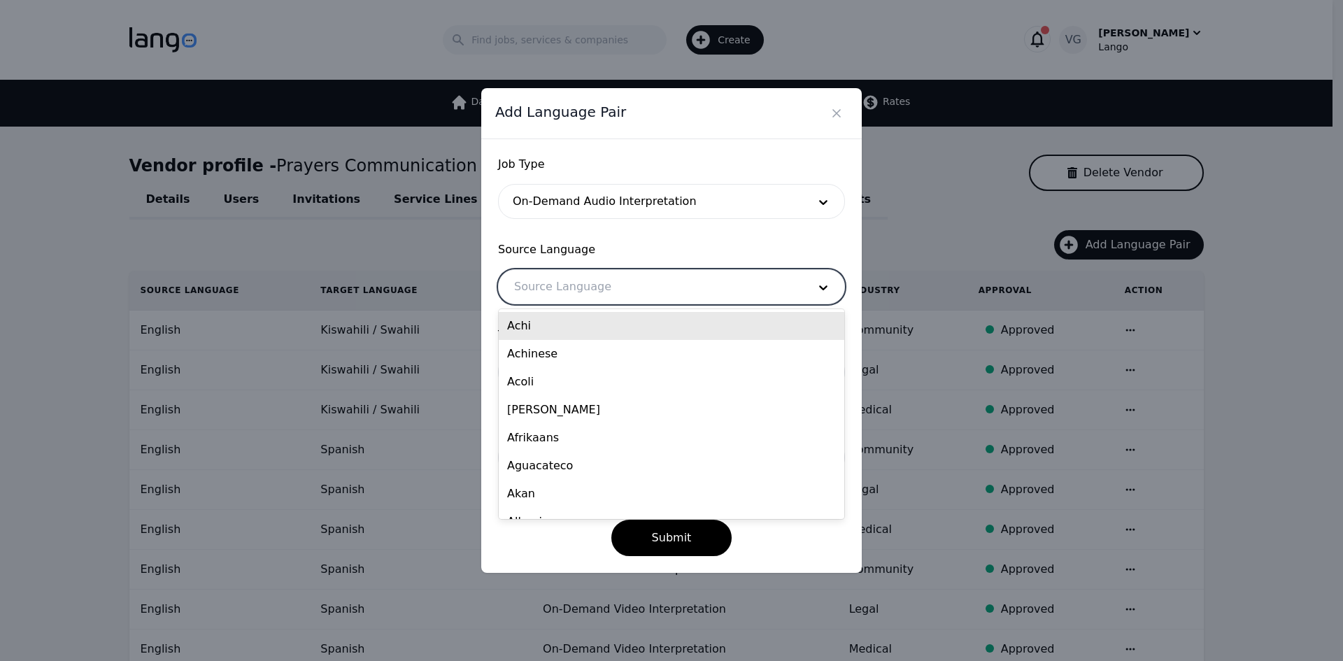
click at [571, 283] on div at bounding box center [651, 287] width 304 height 34
type input "eng"
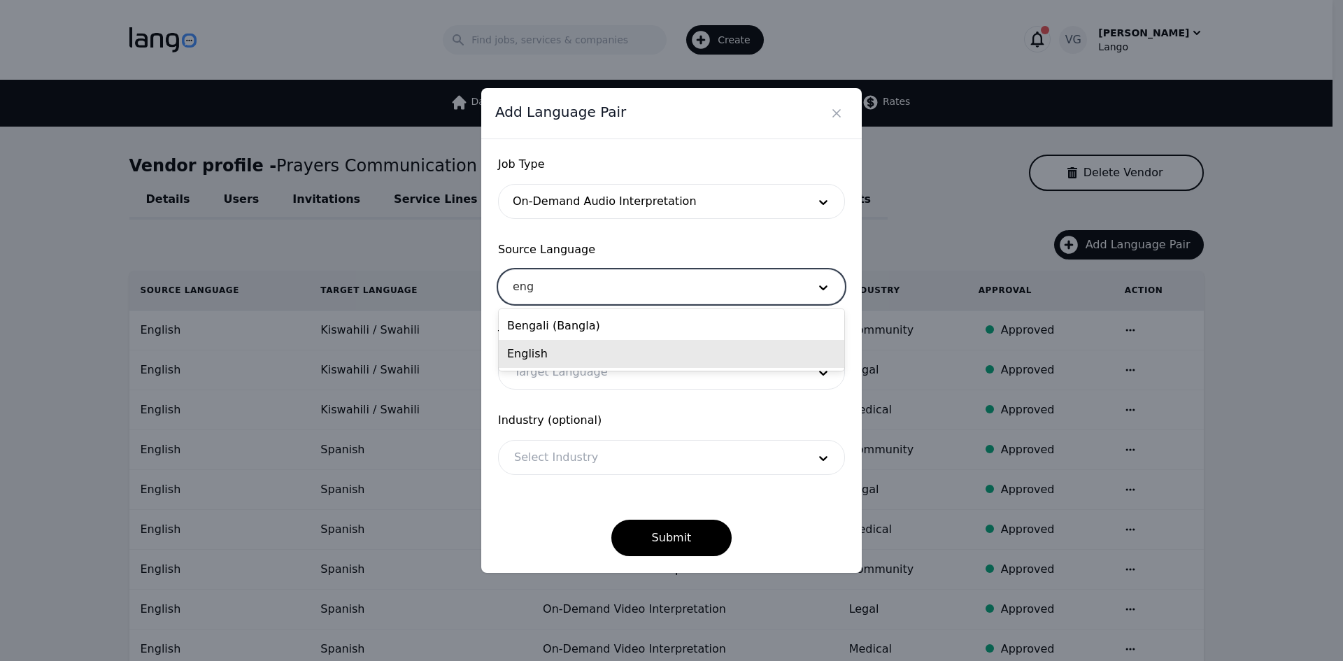
click at [564, 349] on div "English" at bounding box center [672, 354] width 346 height 28
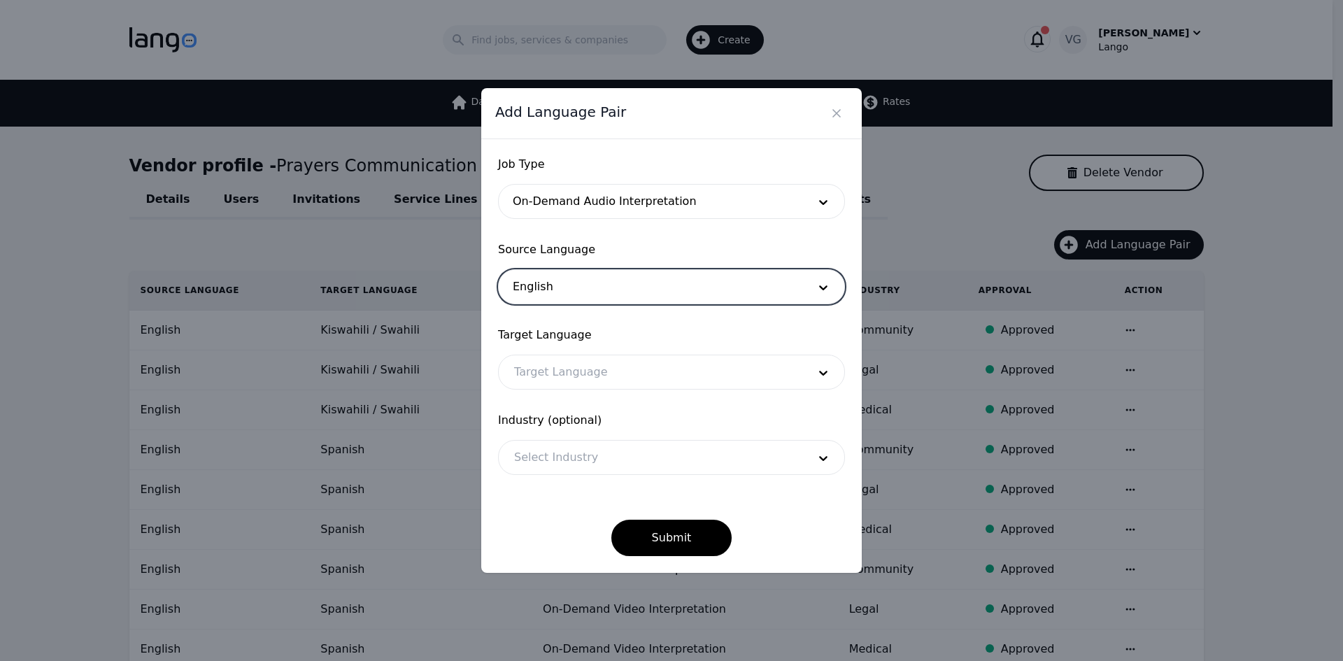
click at [558, 378] on div at bounding box center [651, 372] width 304 height 34
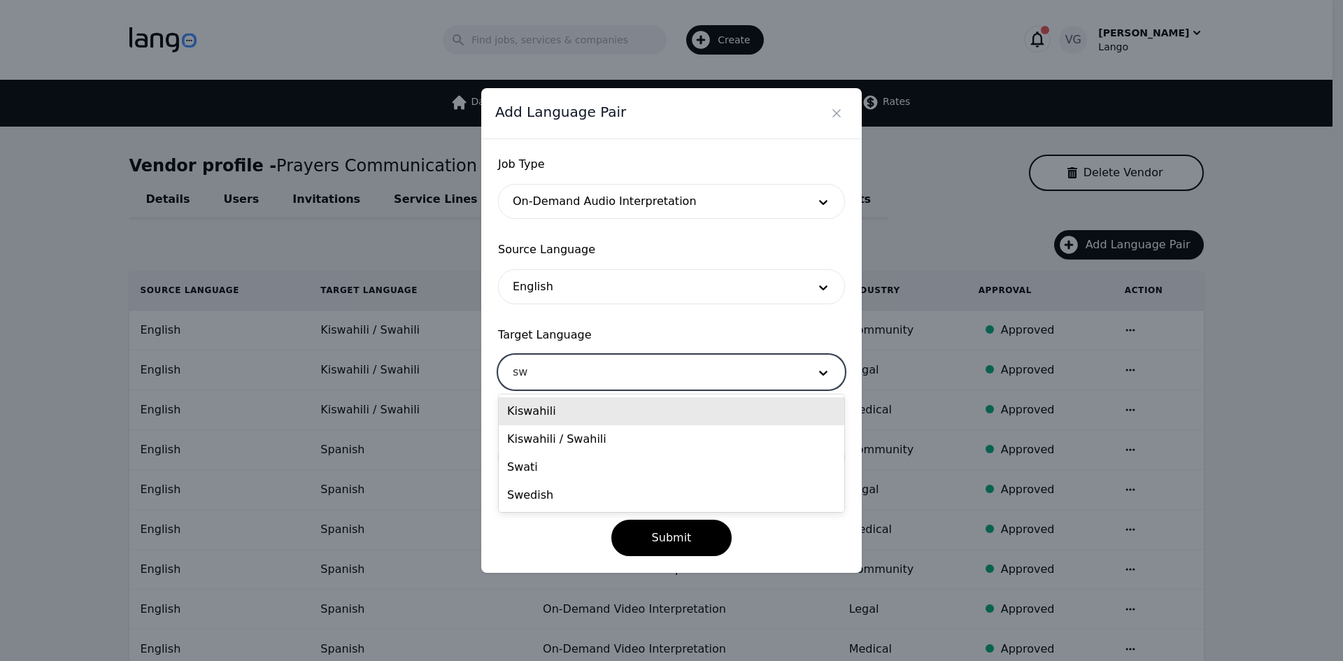
type input "swa"
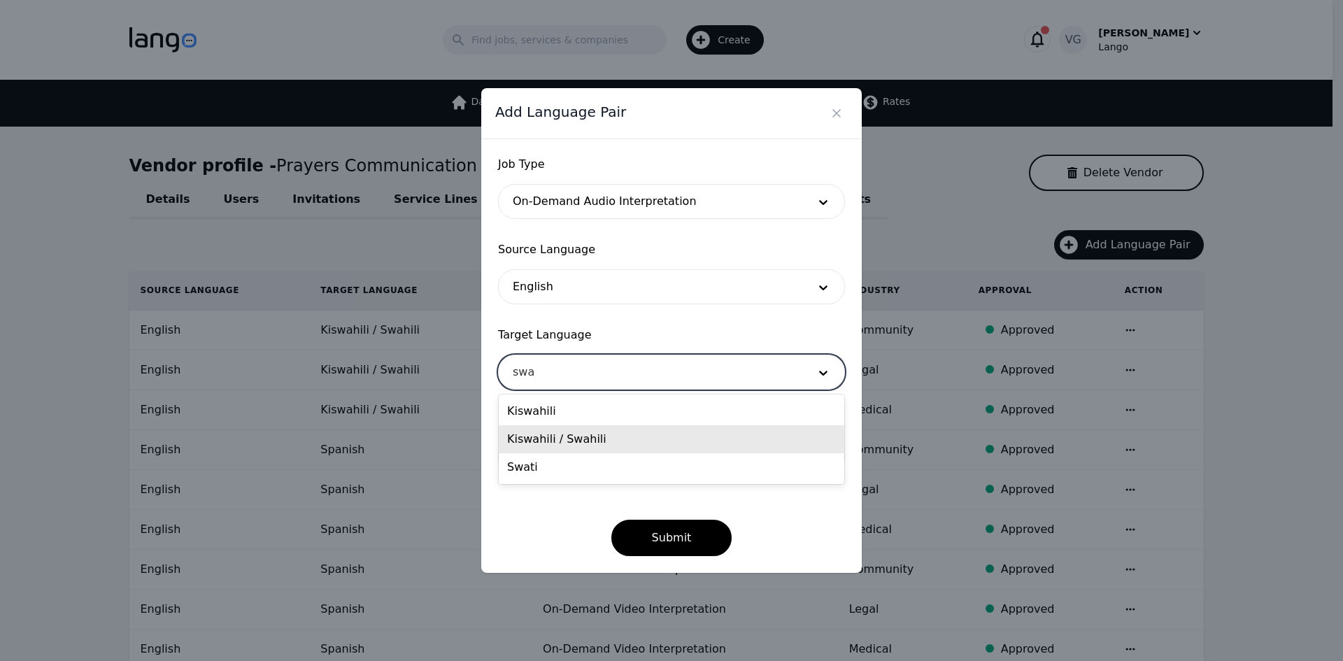
click at [562, 431] on div "Kiswahili / Swahili" at bounding box center [672, 439] width 346 height 28
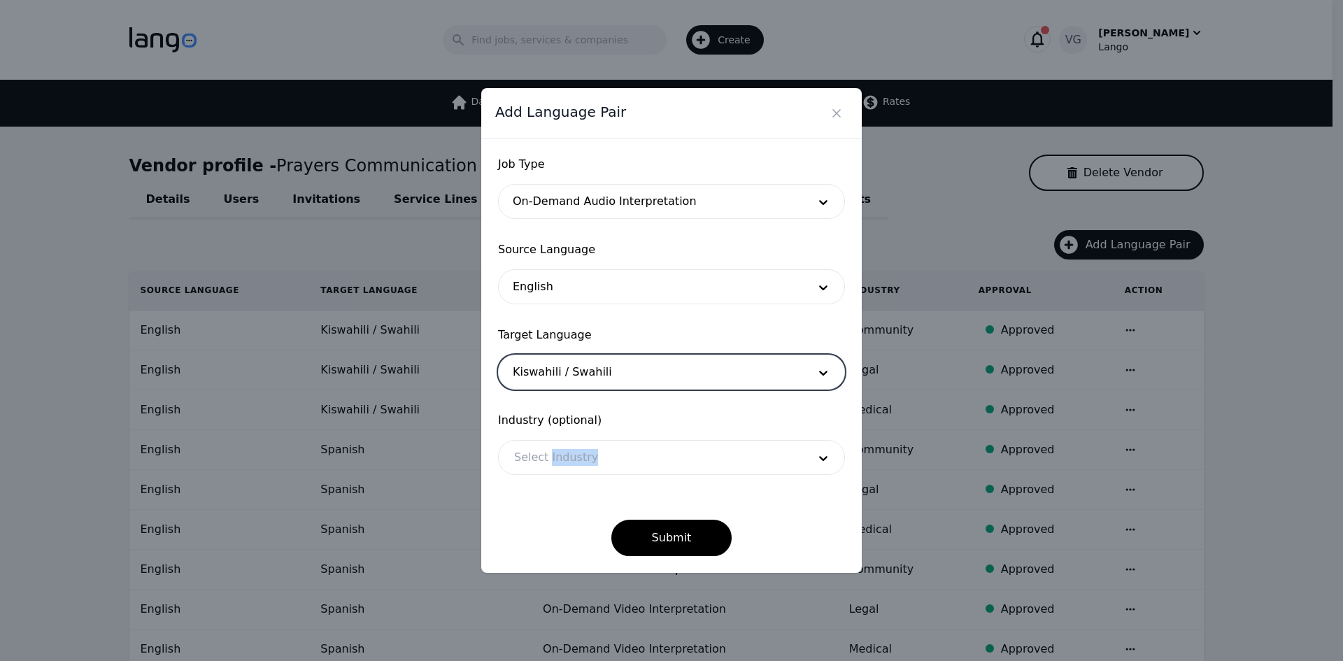
click at [562, 431] on div "Industry (optional) Select Industry" at bounding box center [671, 443] width 347 height 63
click at [560, 446] on div at bounding box center [651, 458] width 304 height 34
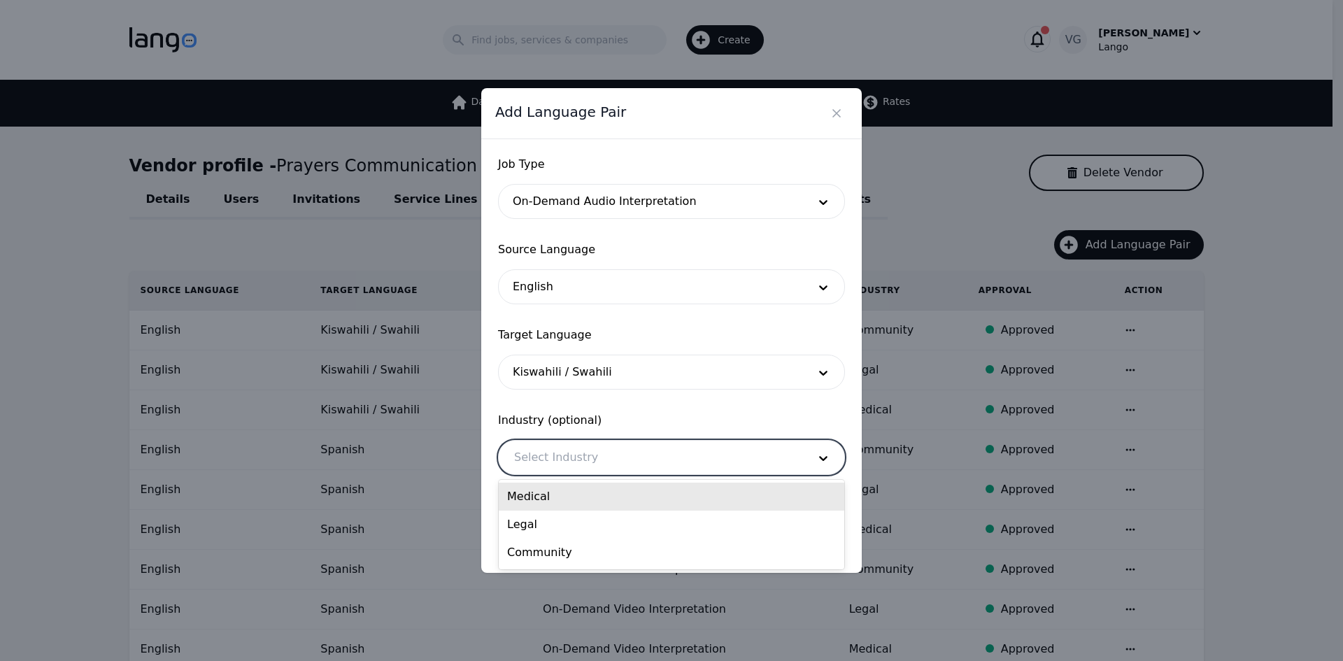
click at [553, 497] on div "Medical" at bounding box center [672, 497] width 346 height 28
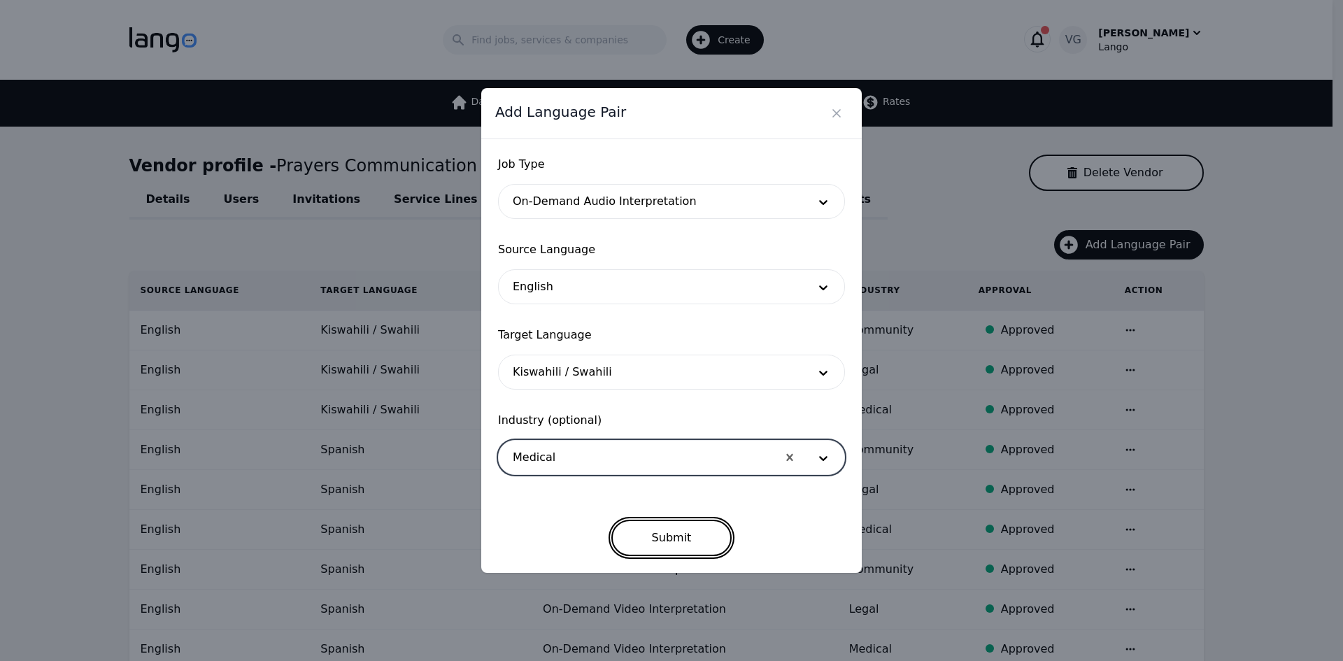
click at [674, 531] on button "Submit" at bounding box center [671, 538] width 121 height 36
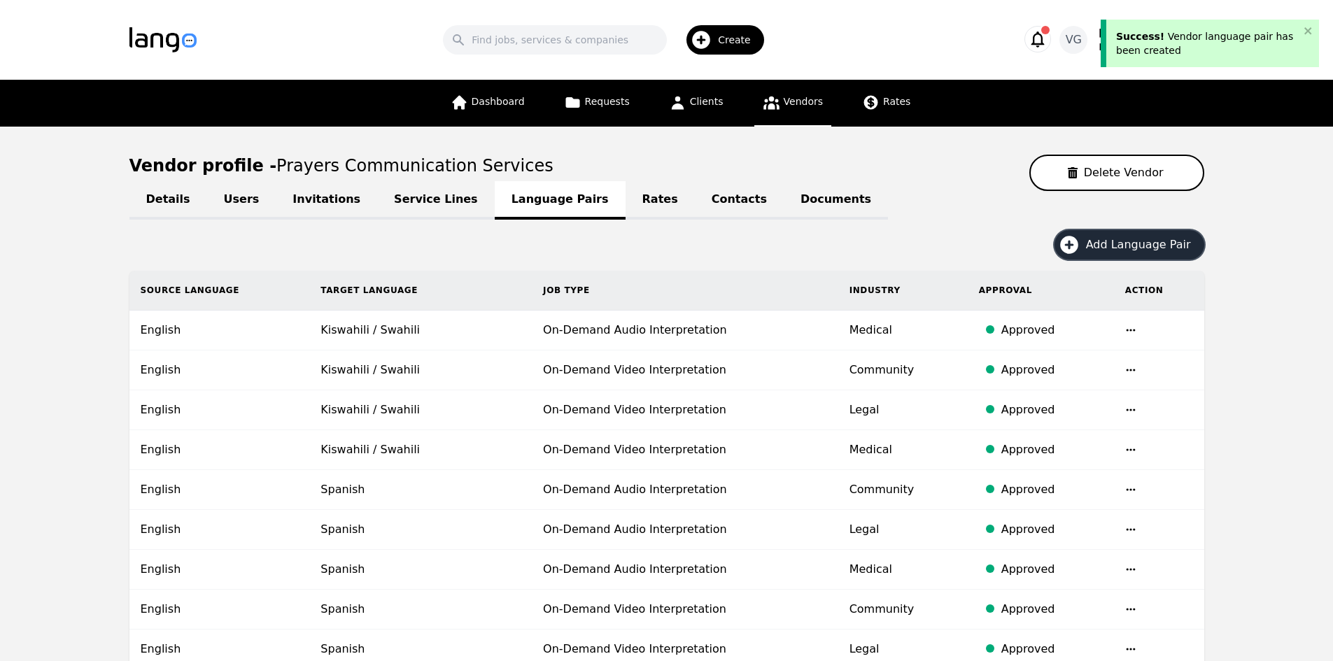
click at [1131, 255] on button "Add Language Pair" at bounding box center [1129, 244] width 150 height 29
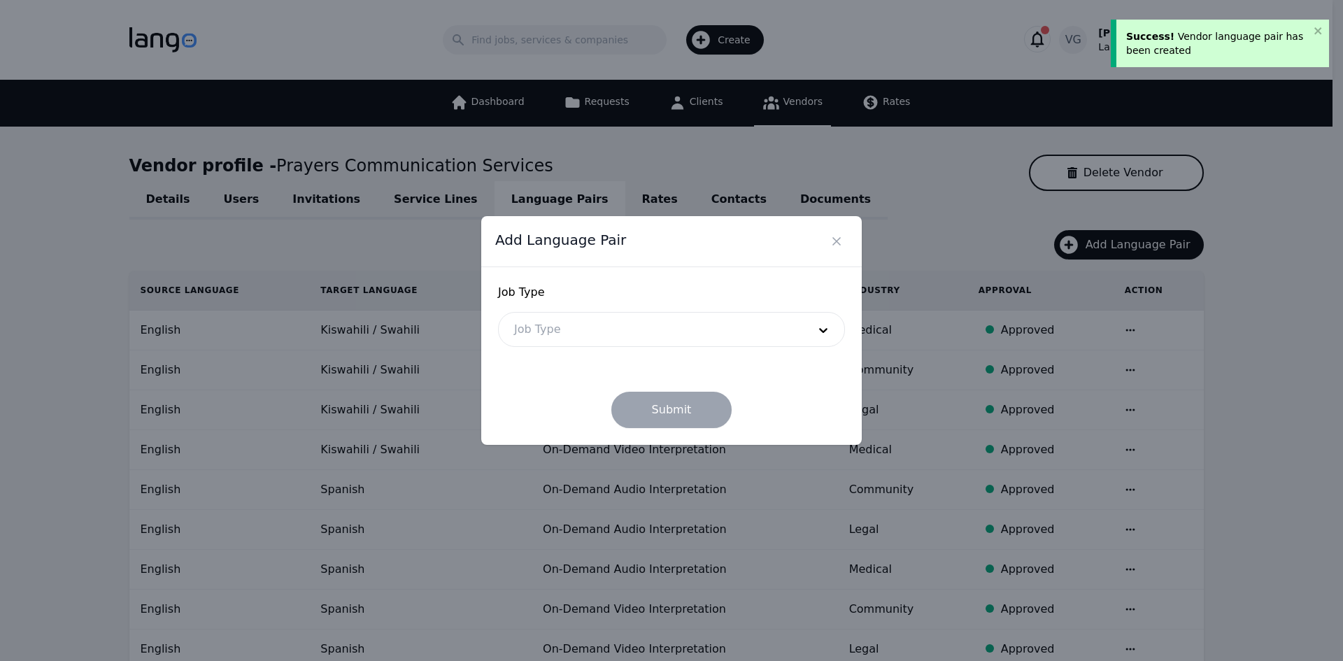
click at [647, 343] on div at bounding box center [651, 330] width 304 height 34
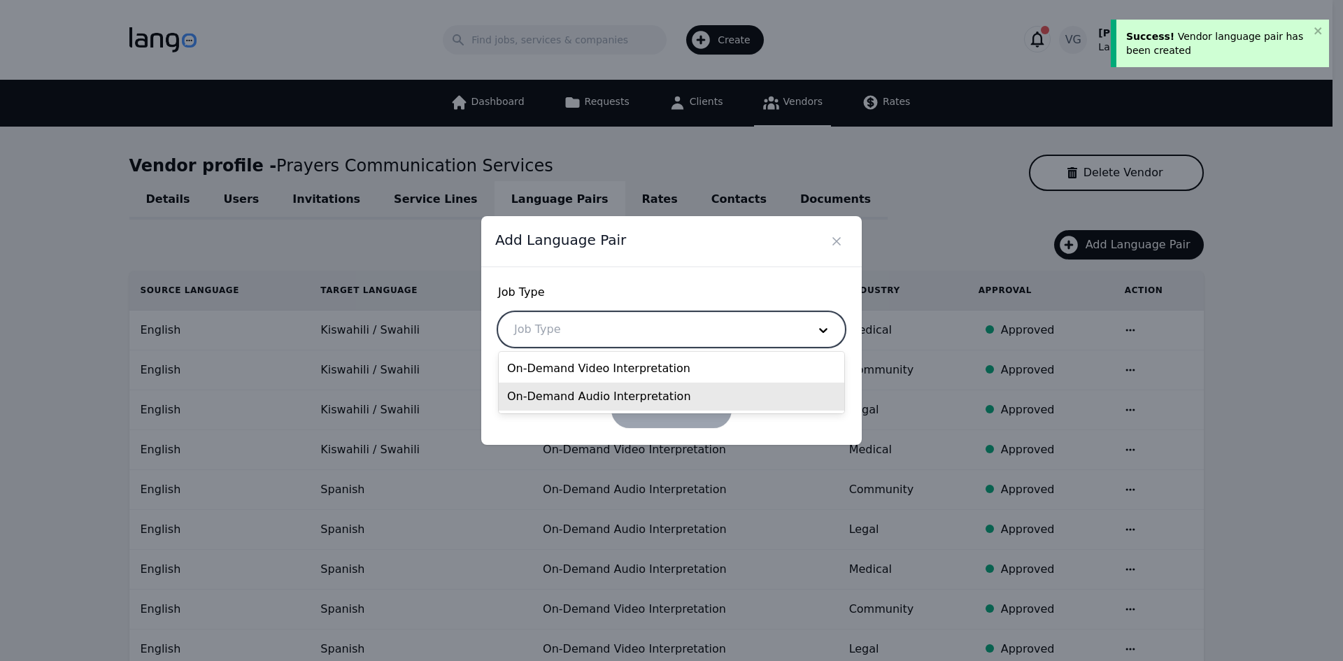
click at [623, 389] on div "On-Demand Audio Interpretation" at bounding box center [672, 397] width 346 height 28
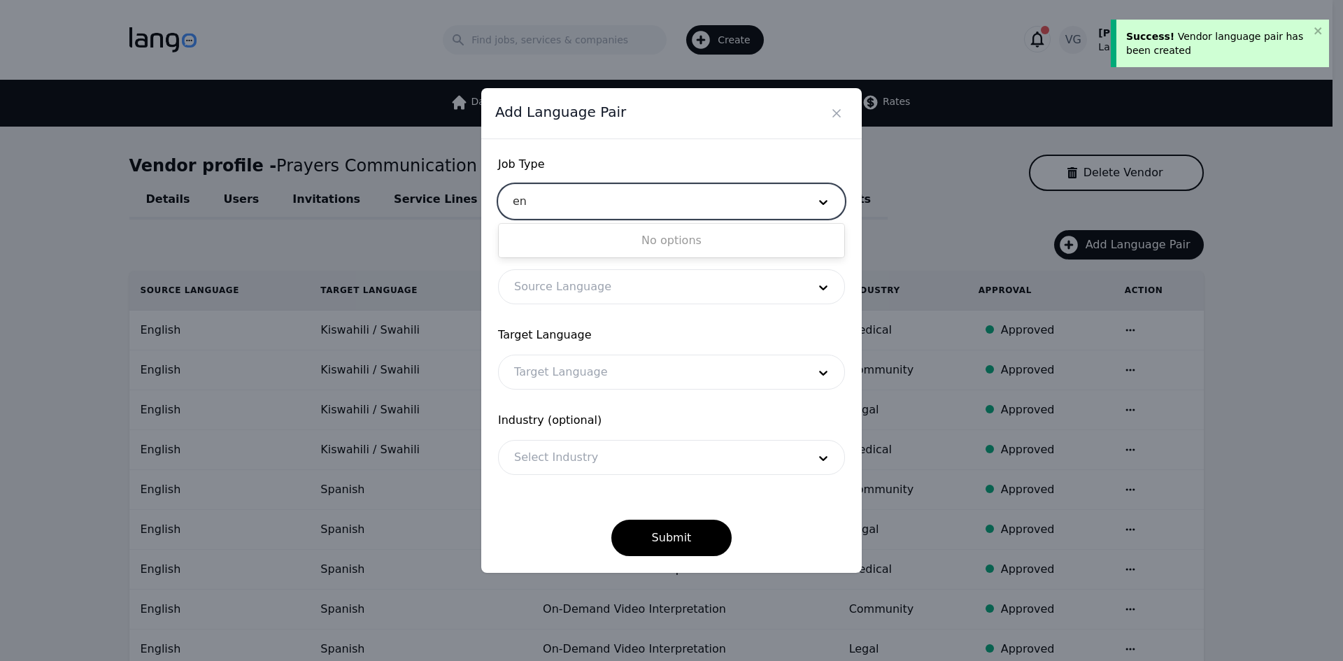
type input "e"
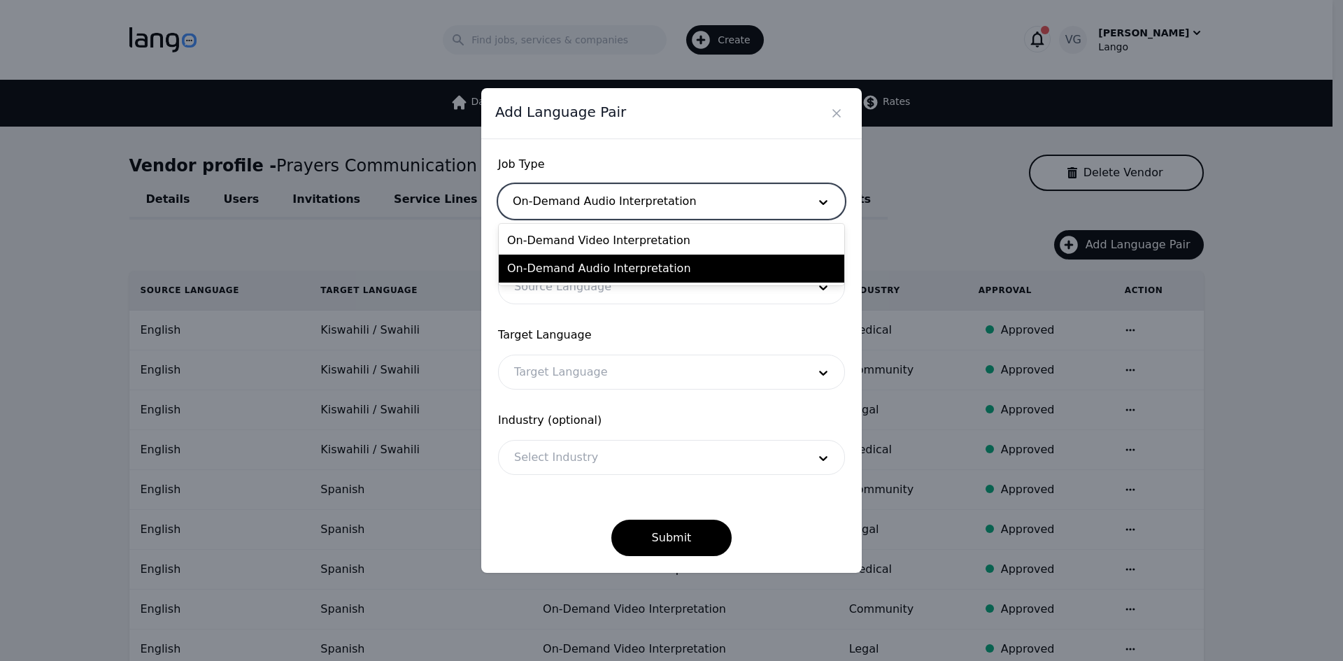
click at [575, 269] on div "On-Demand Audio Interpretation" at bounding box center [672, 269] width 346 height 28
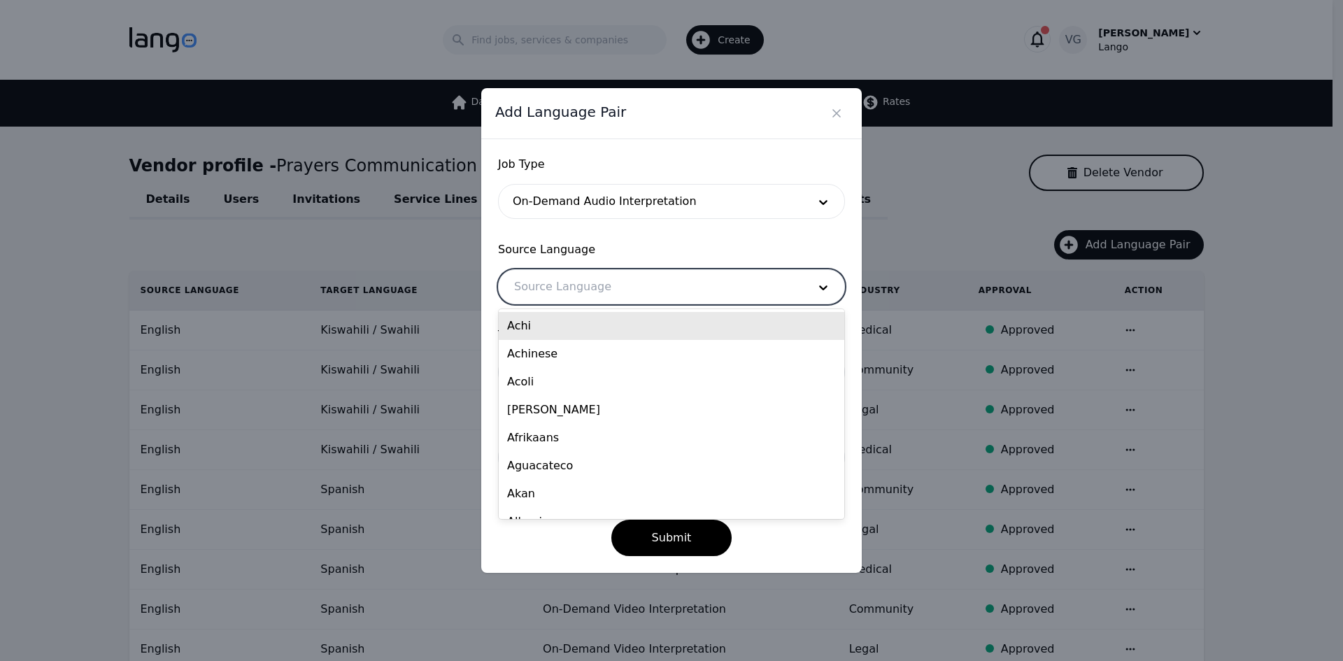
click at [570, 281] on div at bounding box center [651, 287] width 304 height 34
type input "eng"
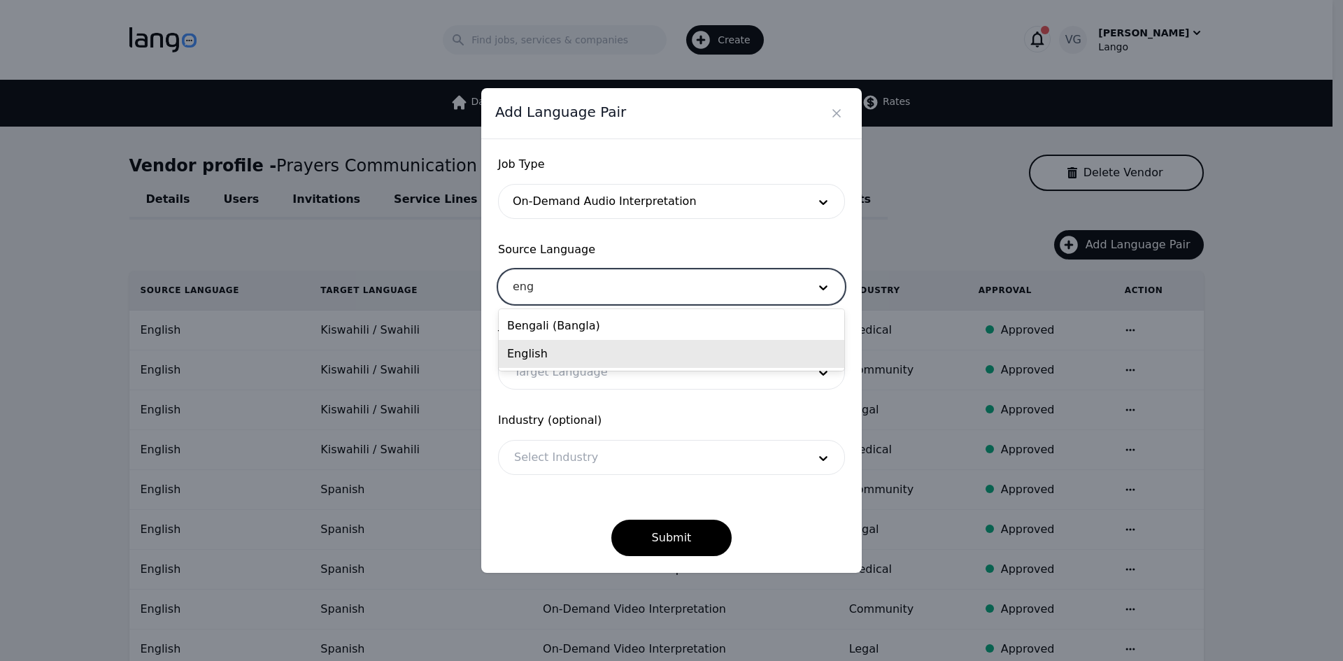
click at [571, 352] on div "English" at bounding box center [672, 354] width 346 height 28
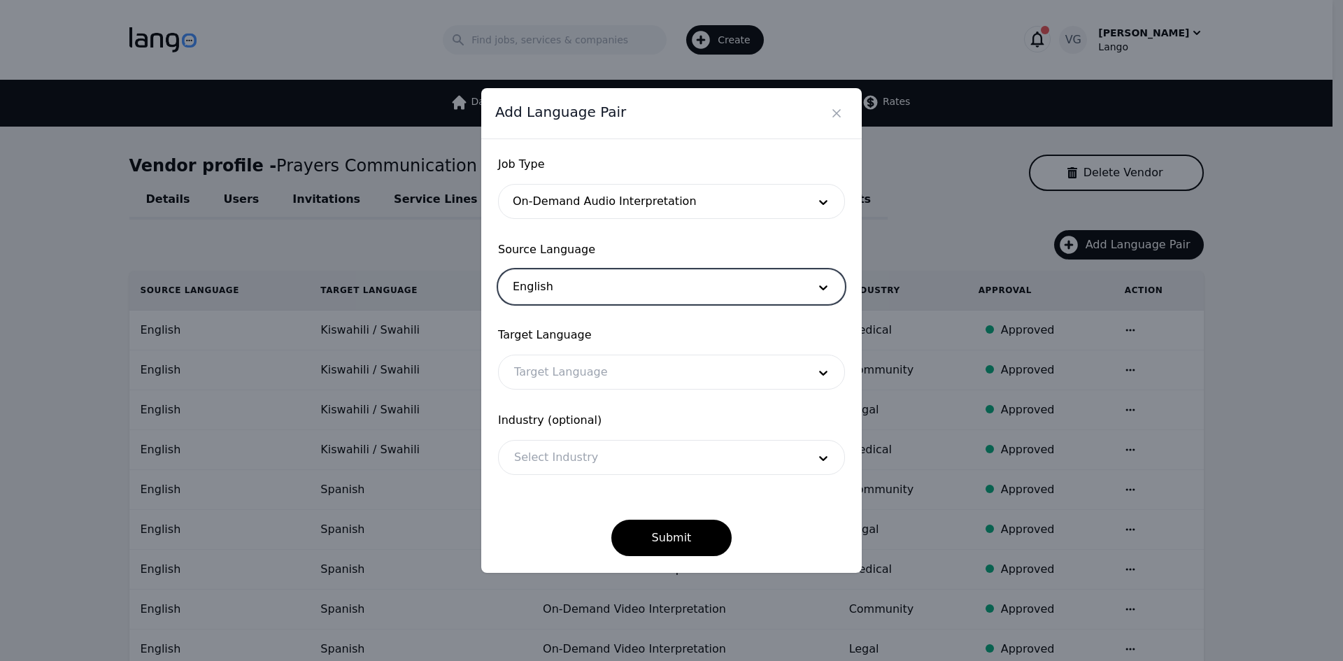
click at [567, 373] on div at bounding box center [651, 372] width 304 height 34
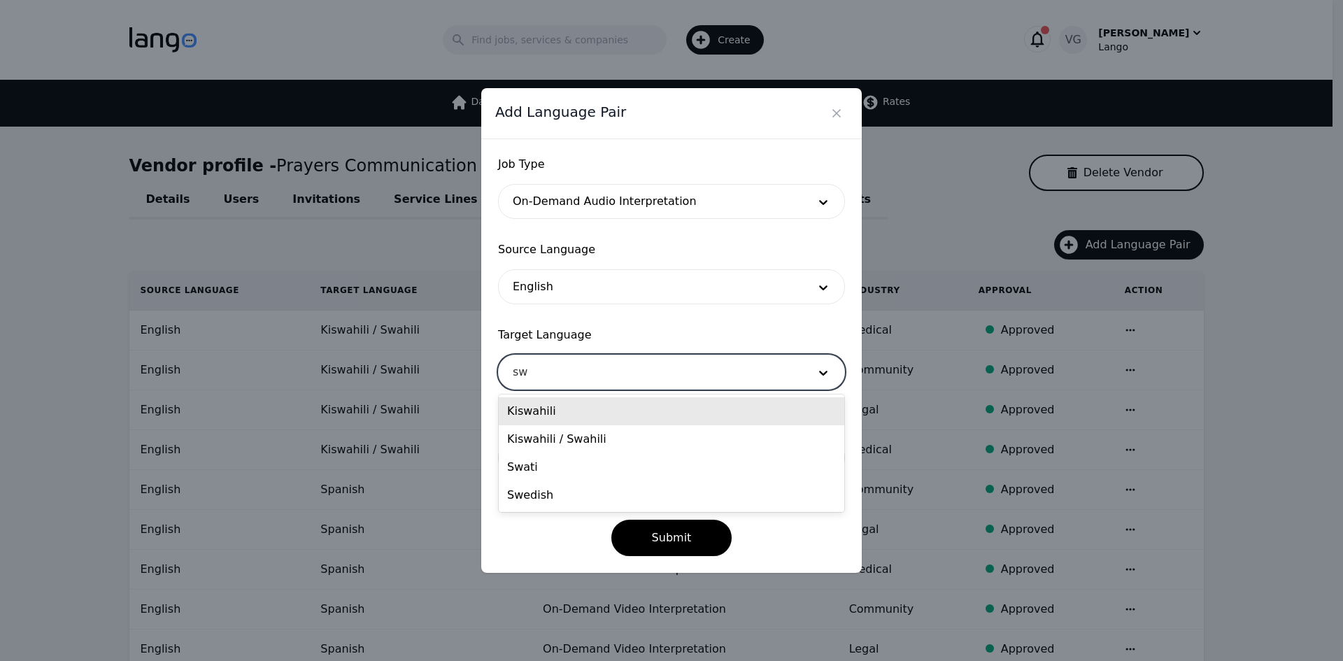
type input "swa"
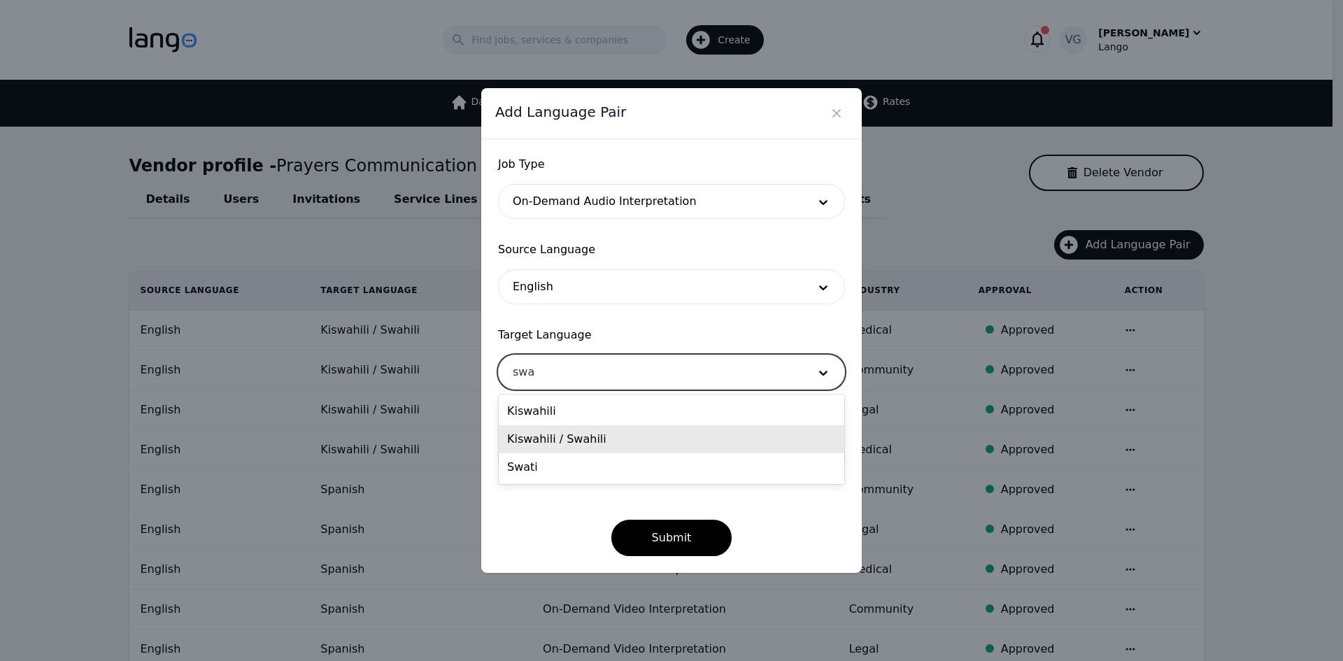
click at [579, 438] on div "Kiswahili / Swahili" at bounding box center [672, 439] width 346 height 28
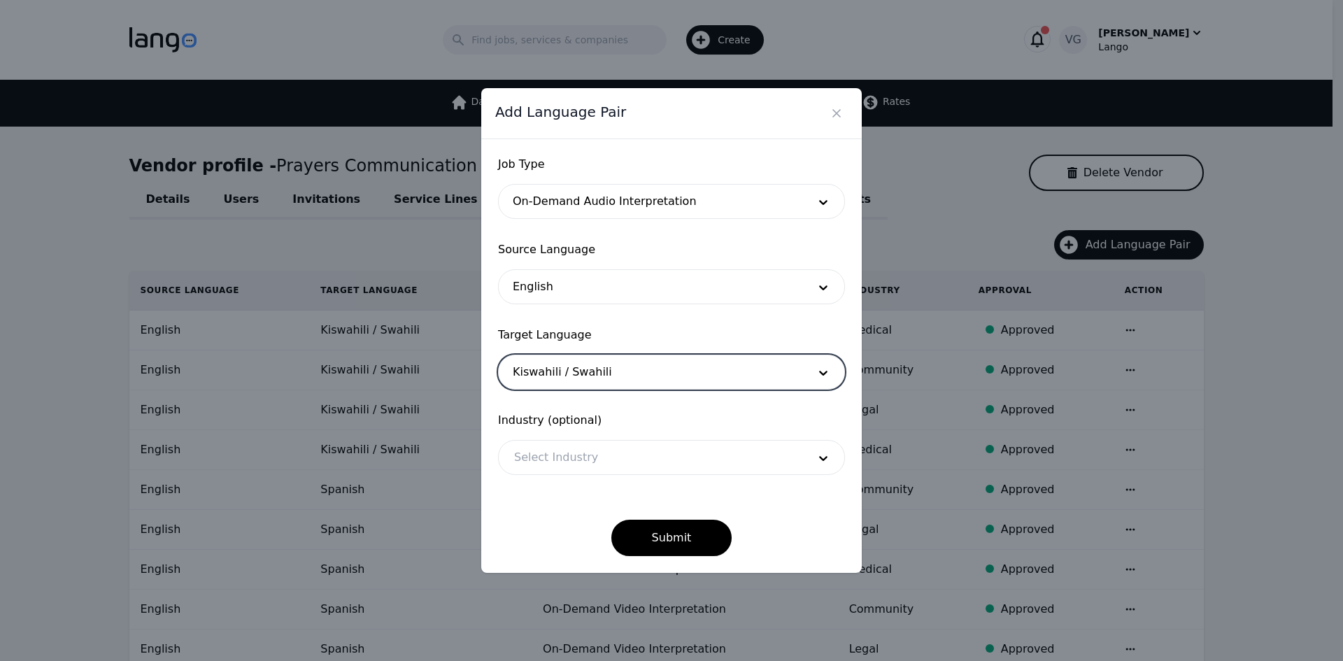
click at [576, 453] on div at bounding box center [651, 458] width 304 height 34
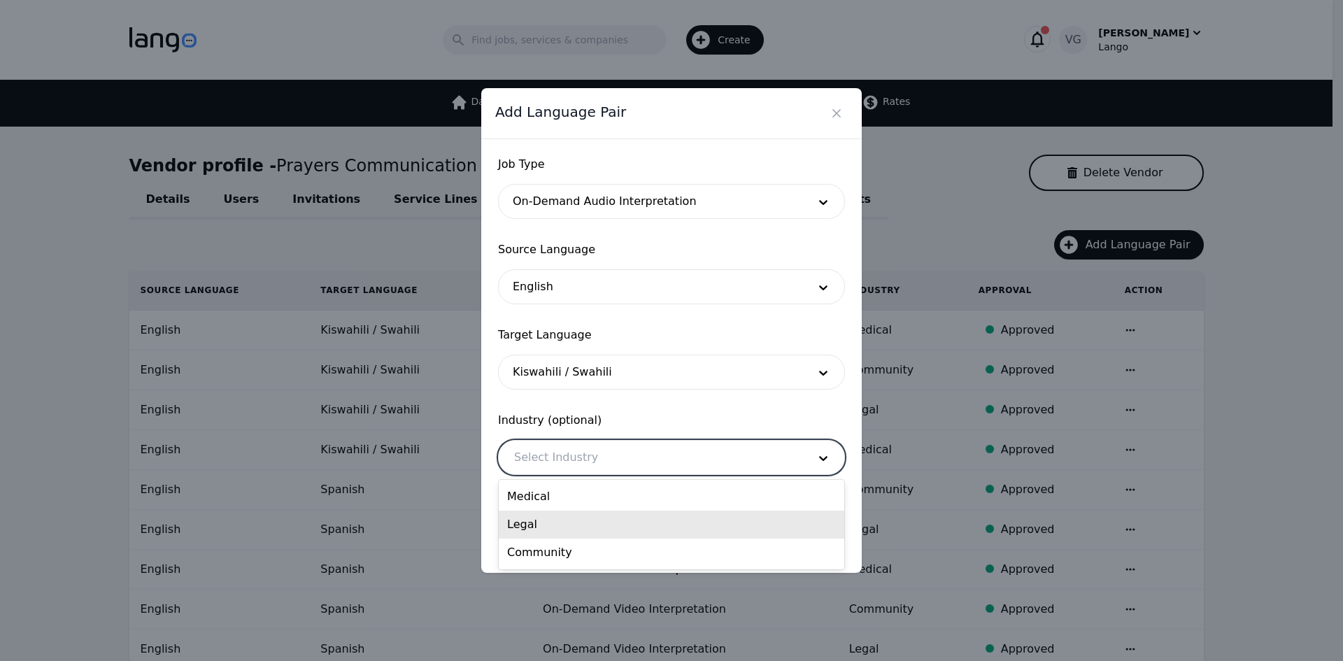
click at [565, 523] on div "Legal" at bounding box center [672, 525] width 346 height 28
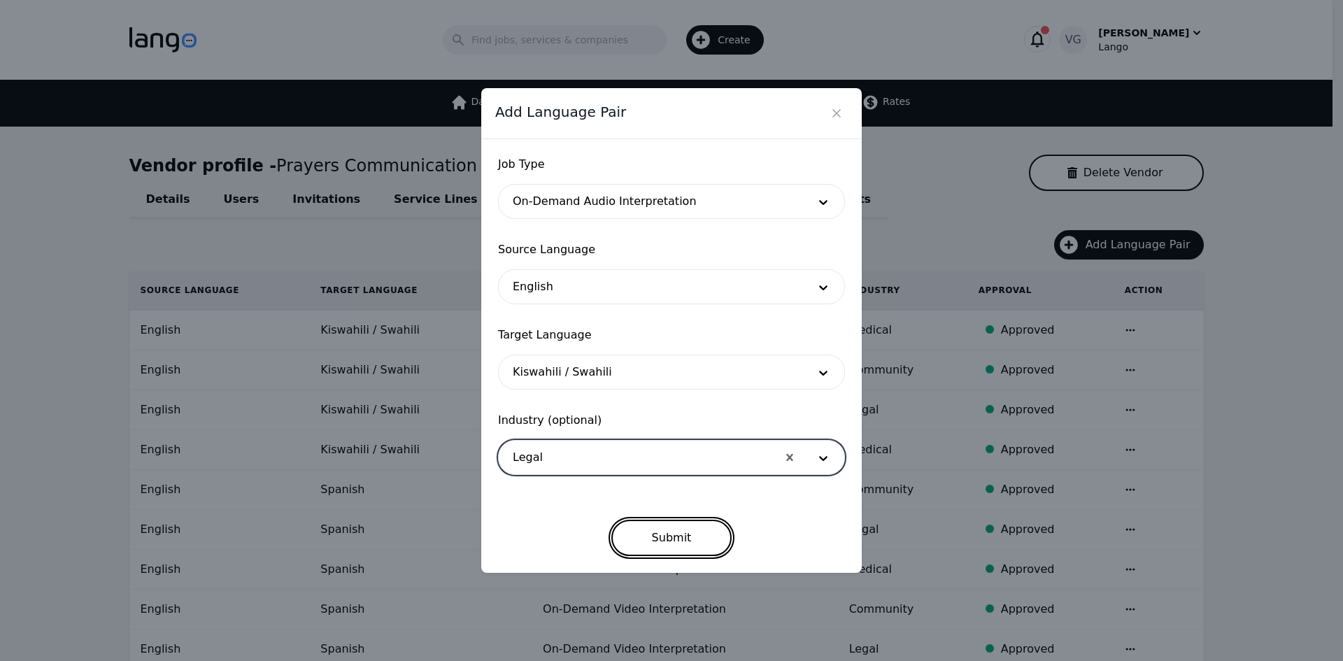
click at [661, 537] on button "Submit" at bounding box center [671, 538] width 121 height 36
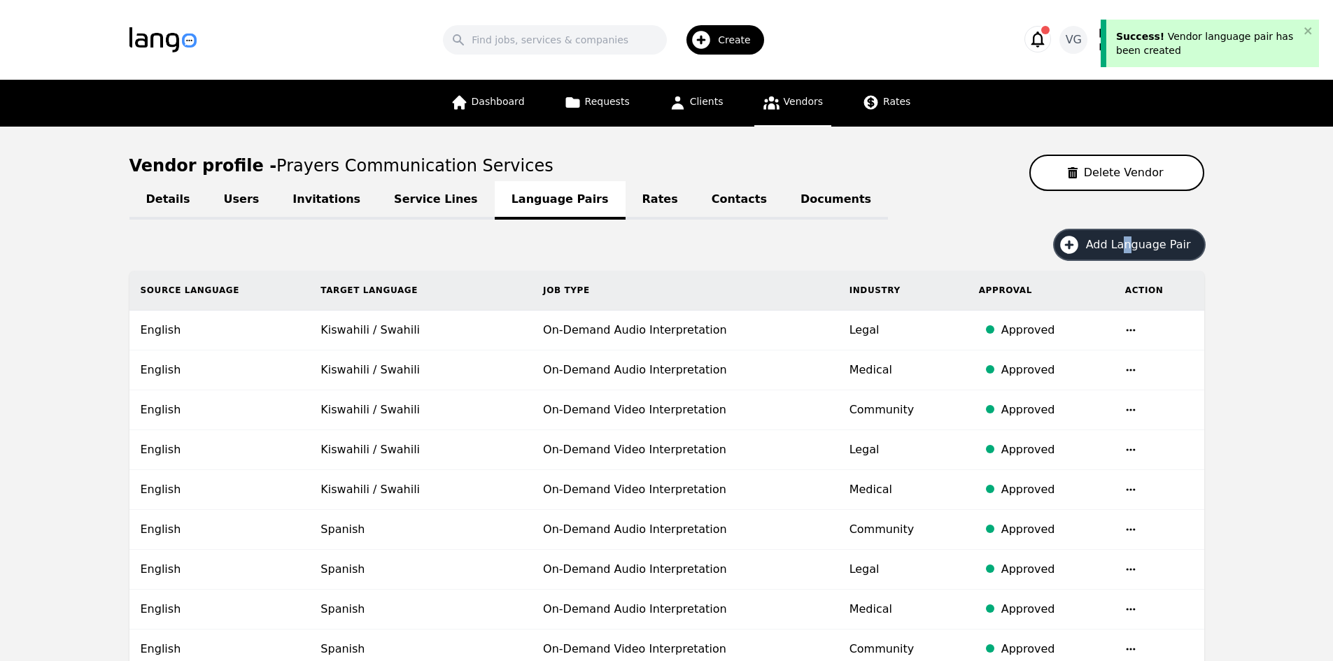
click at [1125, 242] on span "Add Language Pair" at bounding box center [1143, 244] width 115 height 17
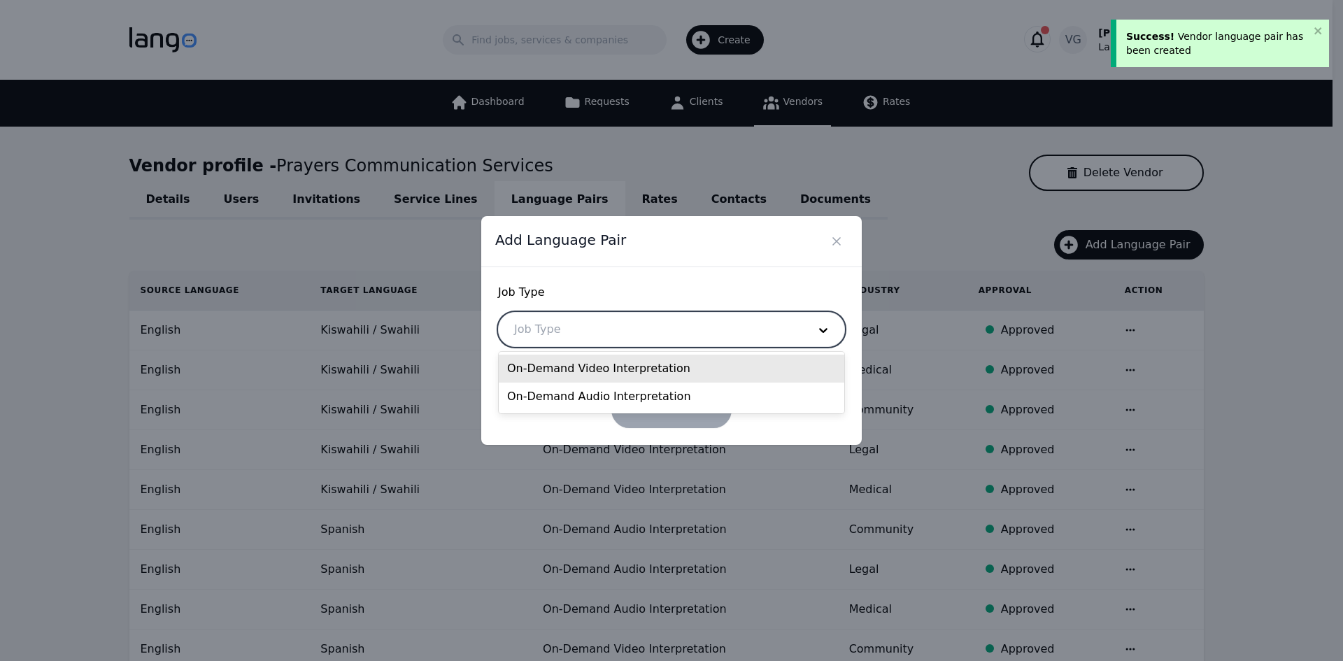
drag, startPoint x: 623, startPoint y: 328, endPoint x: 616, endPoint y: 347, distance: 20.4
click at [623, 327] on div at bounding box center [651, 330] width 304 height 34
click at [593, 389] on div "On-Demand Audio Interpretation" at bounding box center [672, 397] width 346 height 28
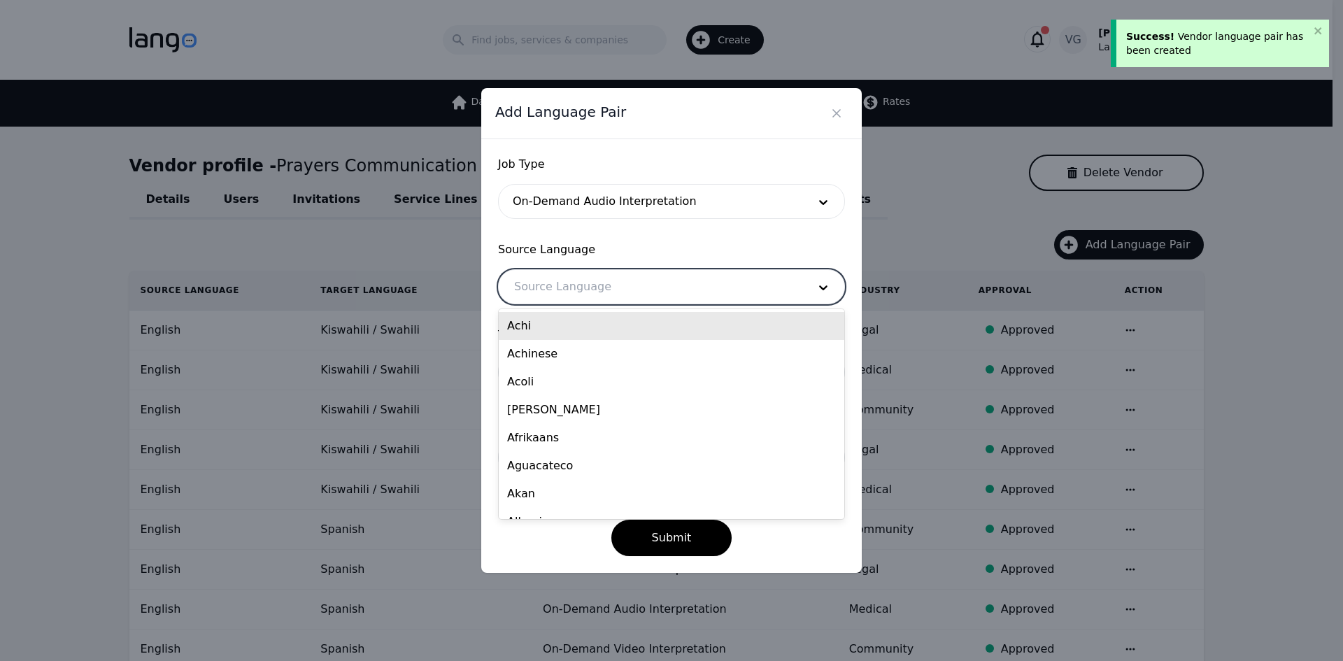
click at [581, 279] on div at bounding box center [651, 287] width 304 height 34
type input "eng"
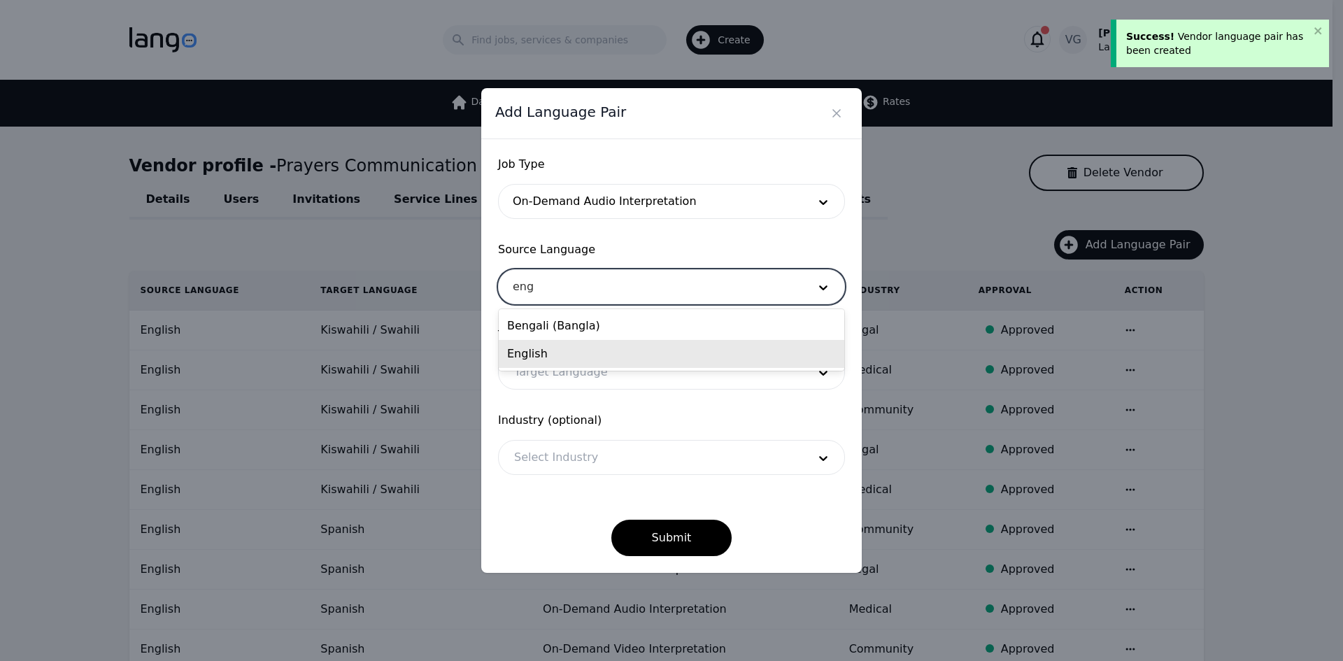
click at [579, 348] on div "English" at bounding box center [672, 354] width 346 height 28
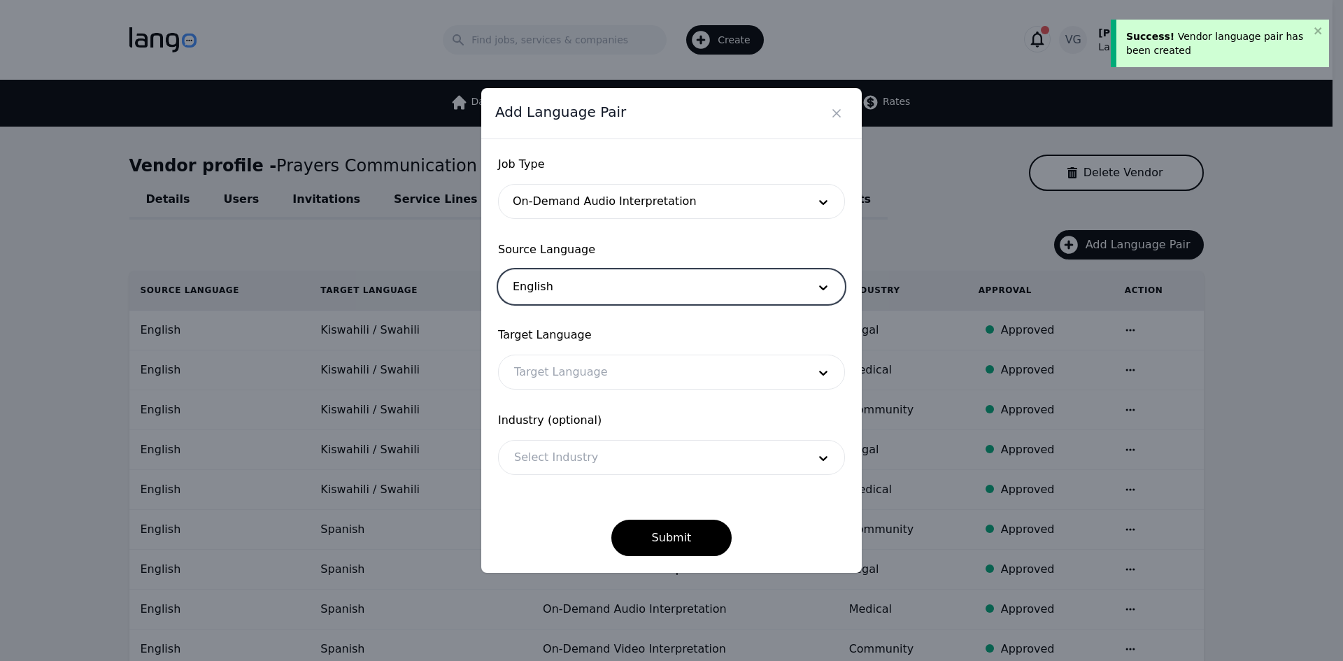
click at [567, 371] on div at bounding box center [651, 372] width 304 height 34
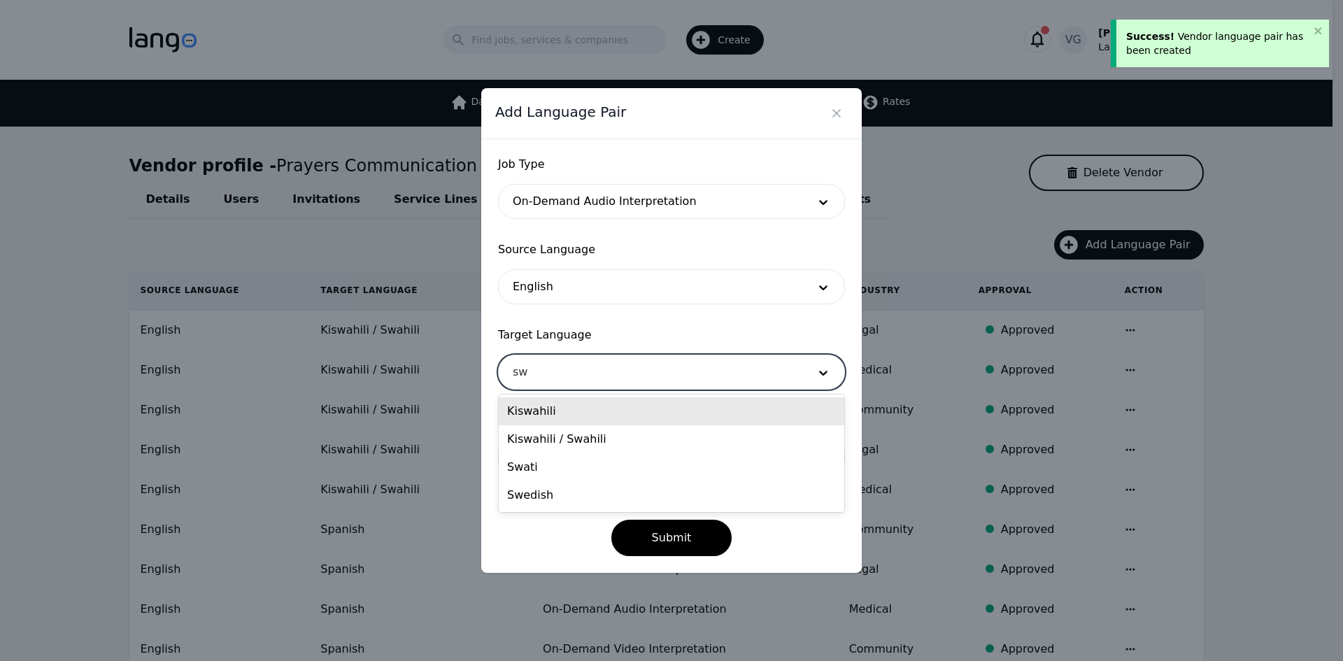
type input "swa"
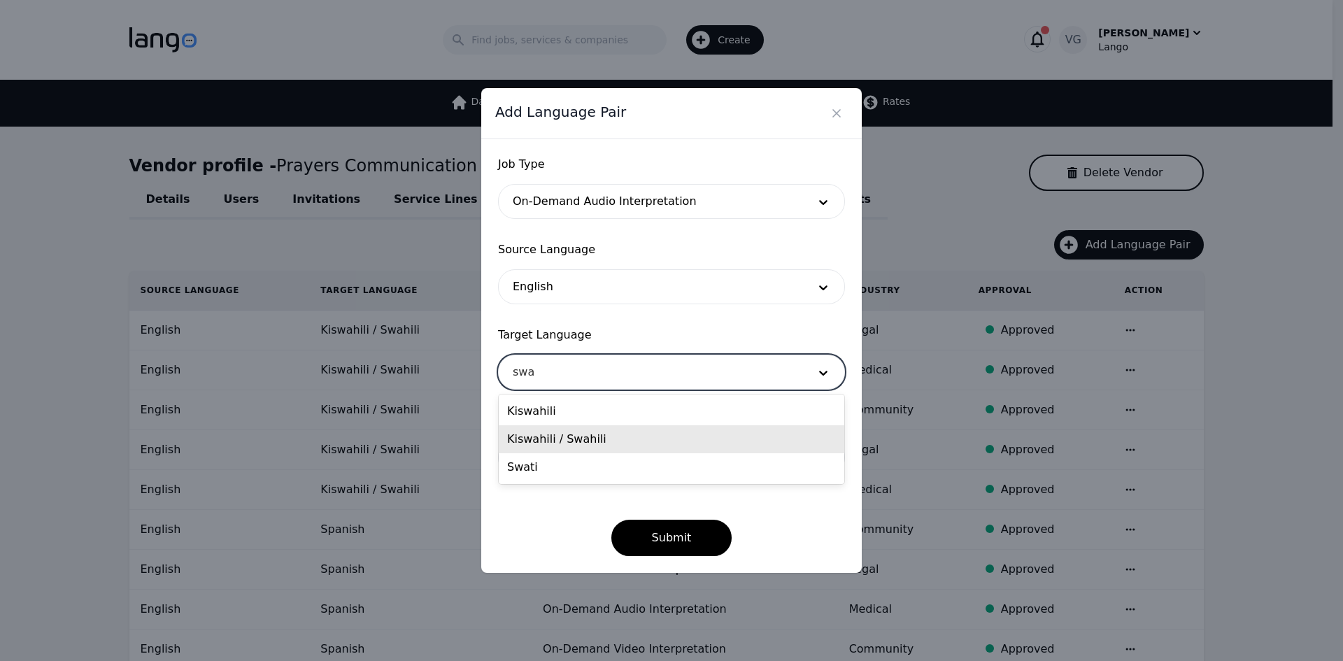
click at [566, 430] on div "Kiswahili / Swahili" at bounding box center [672, 439] width 346 height 28
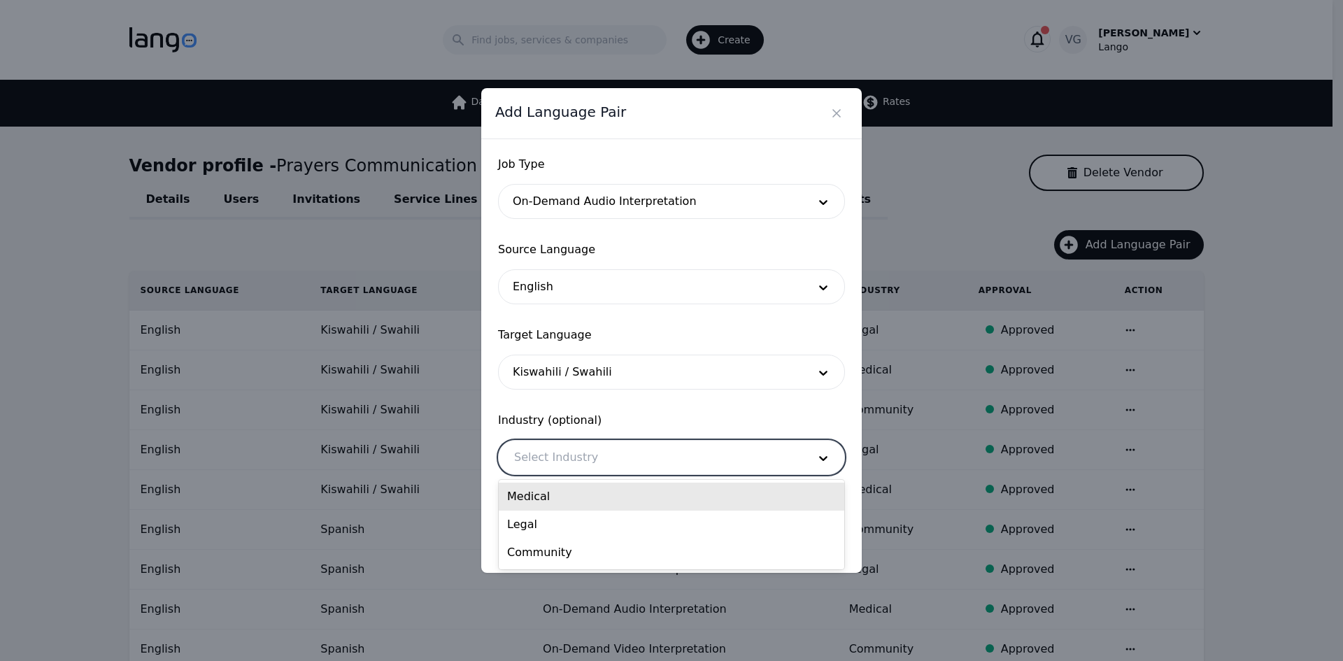
click at [567, 441] on div at bounding box center [651, 458] width 304 height 34
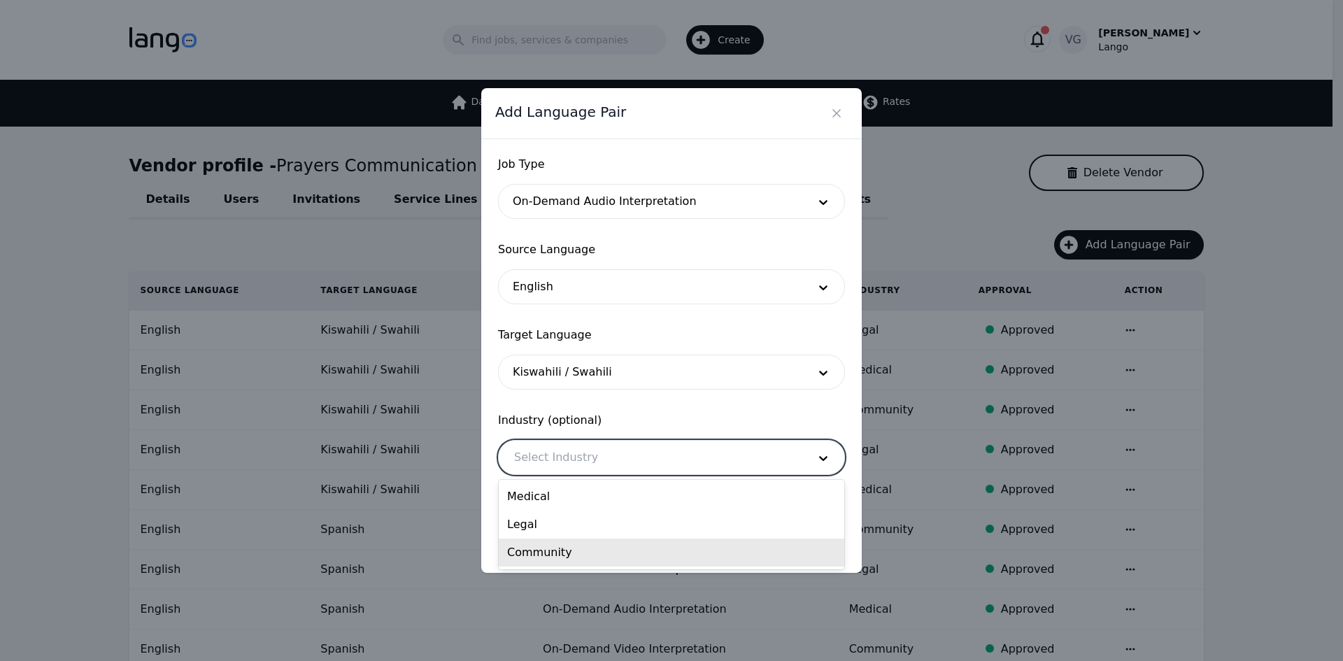
click at [563, 549] on div "Community" at bounding box center [672, 553] width 346 height 28
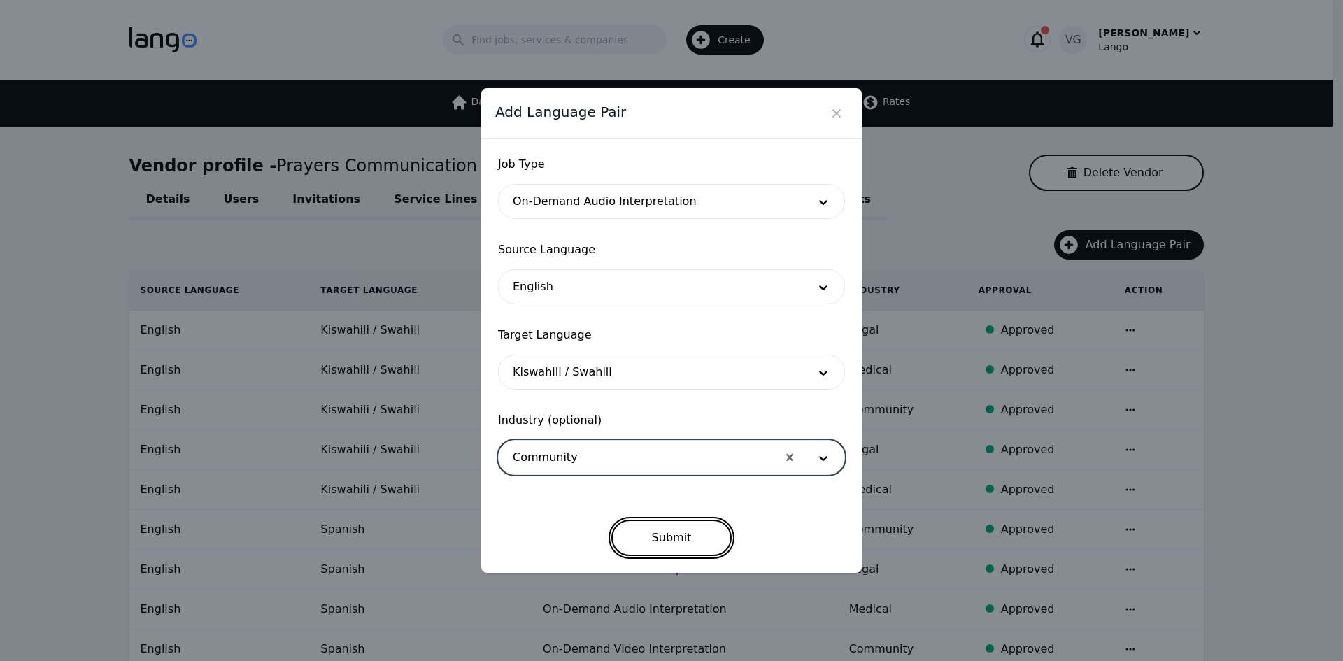
click at [655, 537] on button "Submit" at bounding box center [671, 538] width 121 height 36
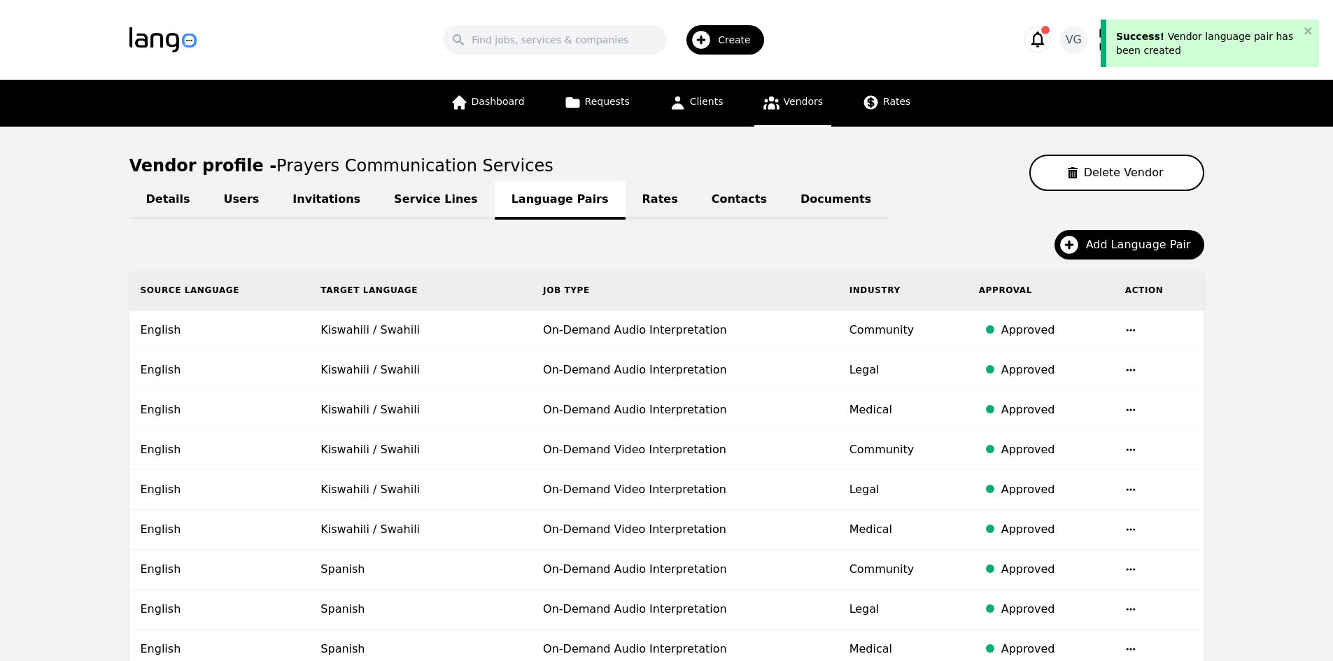
click at [1187, 346] on td at bounding box center [1159, 331] width 90 height 40
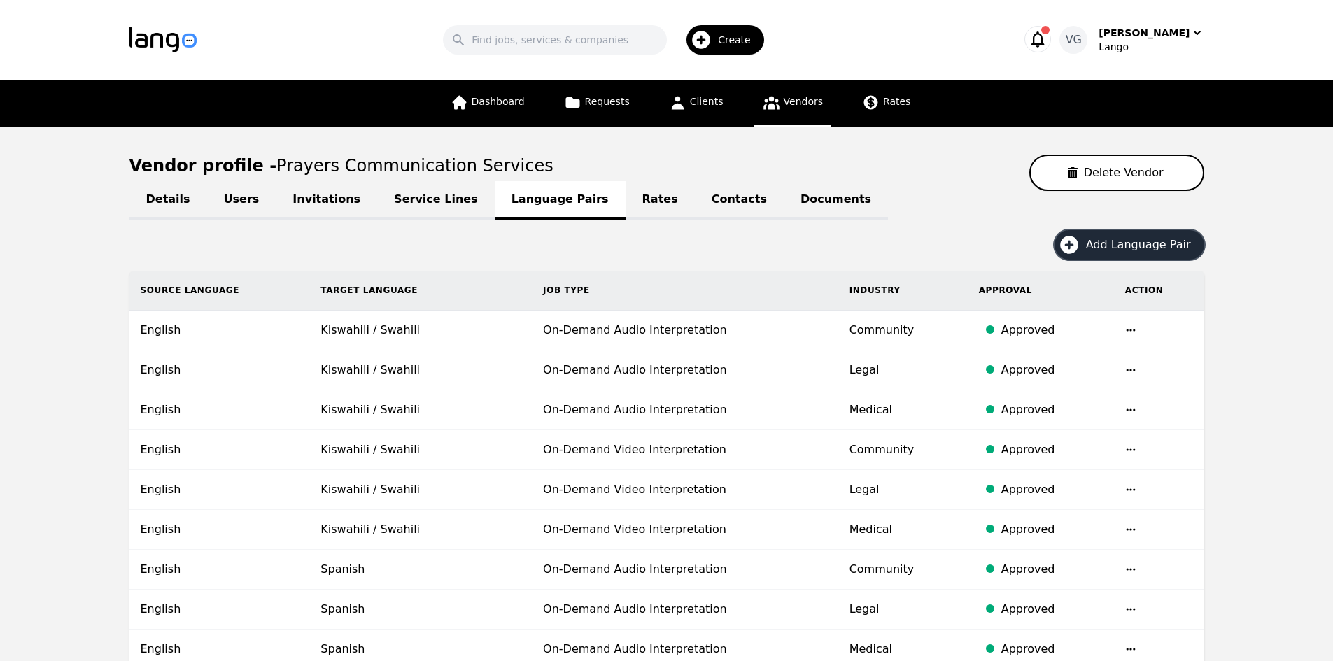
click at [1121, 241] on span "Add Language Pair" at bounding box center [1143, 244] width 115 height 17
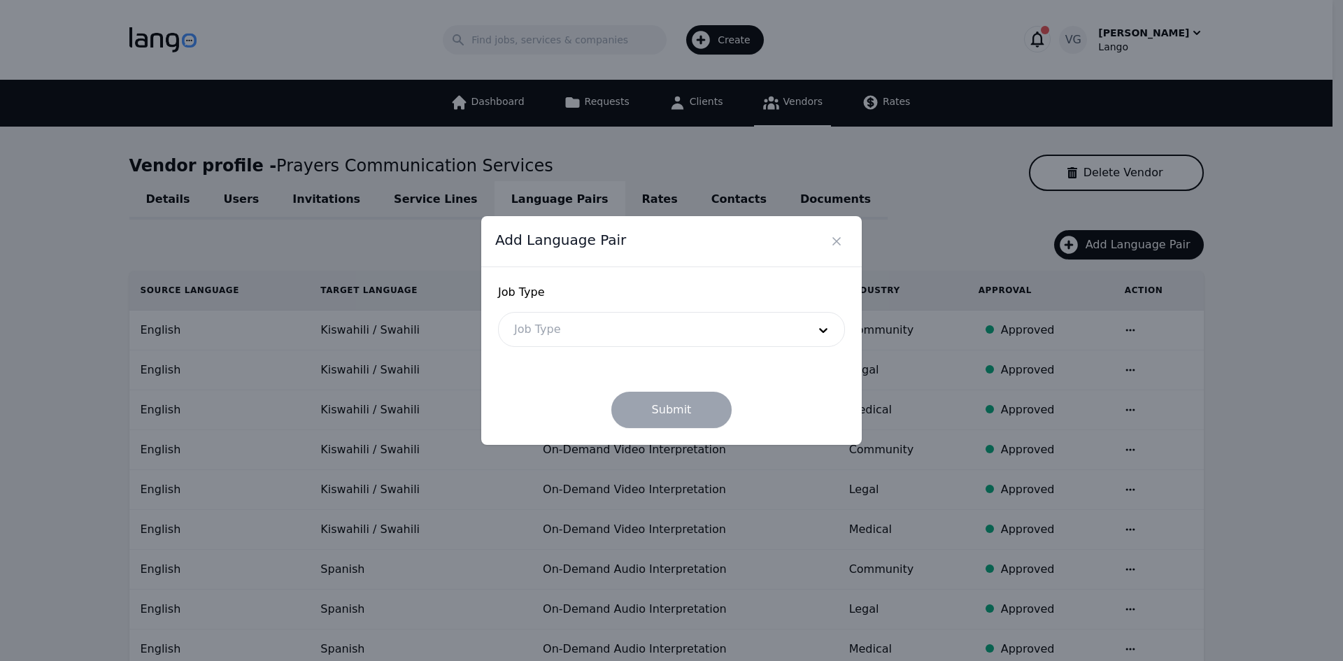
click at [576, 330] on div at bounding box center [651, 330] width 304 height 34
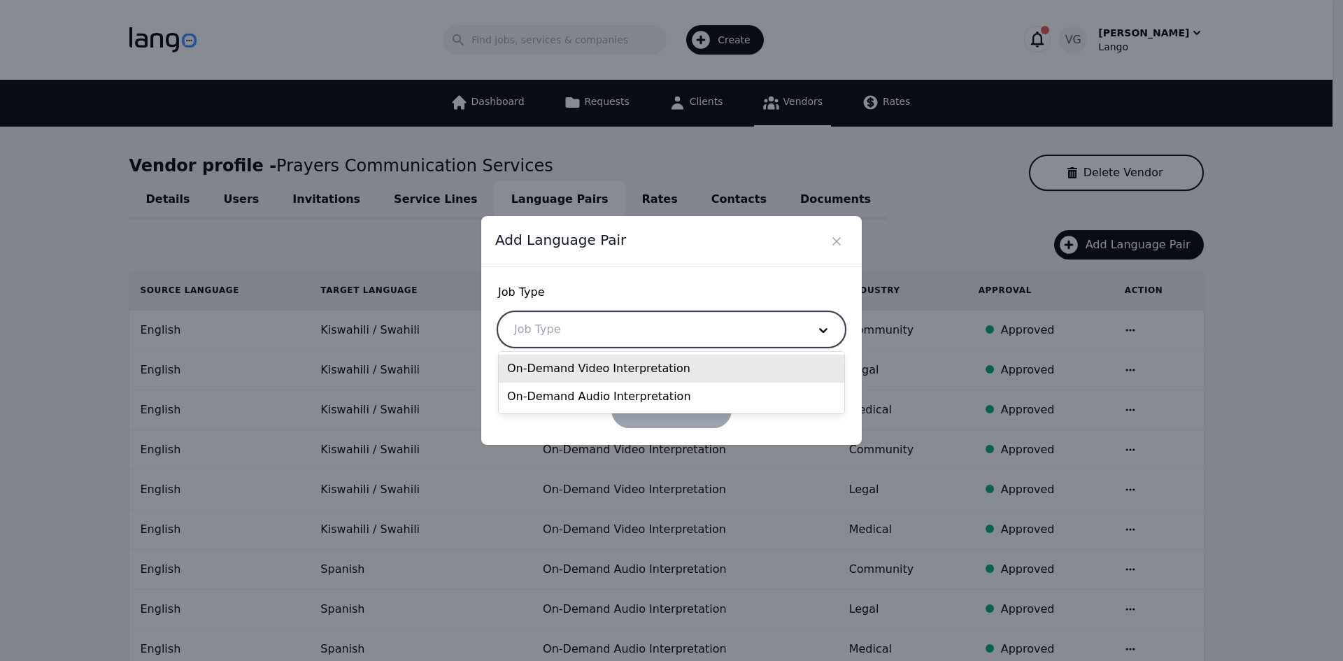
click at [572, 367] on div "On-Demand Video Interpretation" at bounding box center [672, 369] width 346 height 28
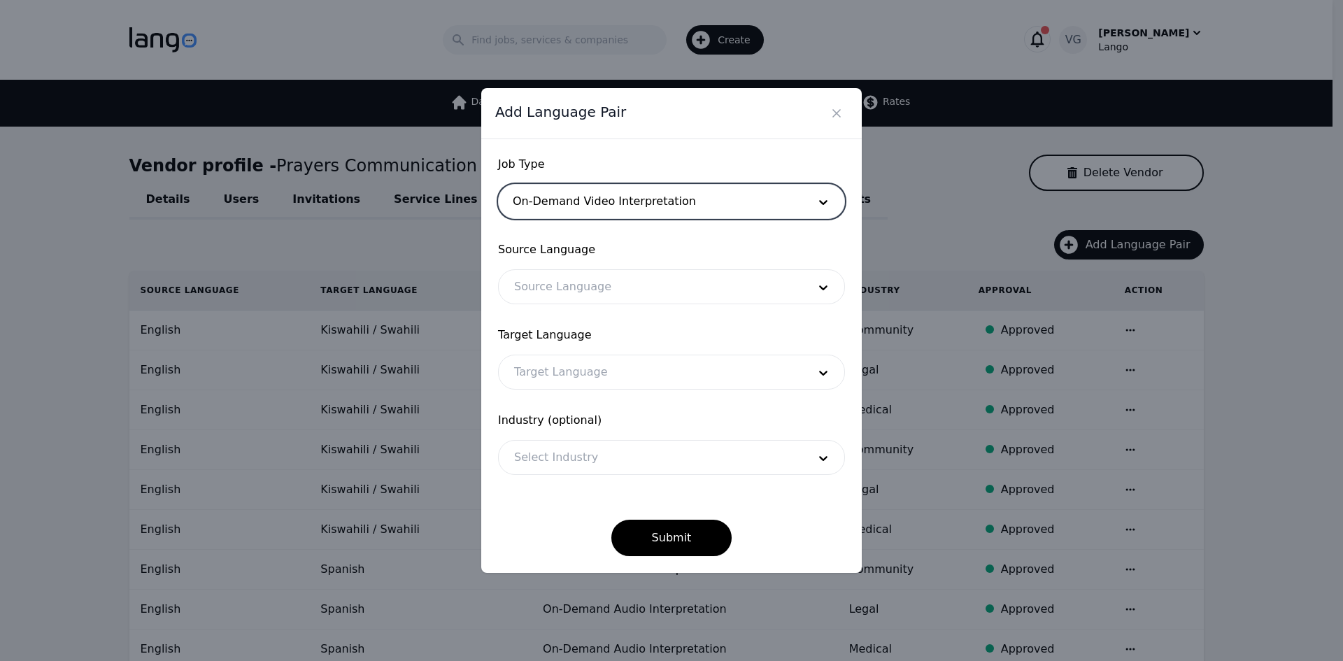
click at [645, 402] on form "Job Type option On-Demand Video Interpretation, selected. On-Demand Video Inter…" at bounding box center [671, 356] width 347 height 400
click at [601, 254] on span "Source Language" at bounding box center [671, 249] width 347 height 17
click at [593, 292] on div at bounding box center [651, 287] width 304 height 34
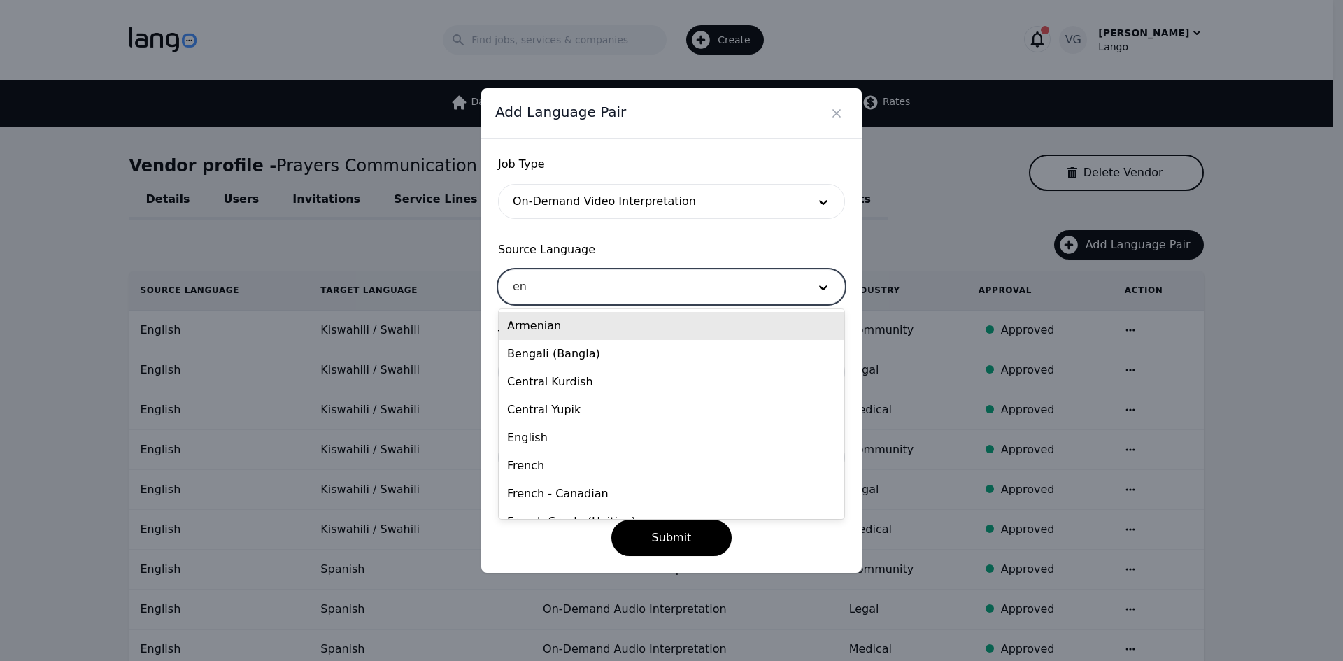
type input "eng"
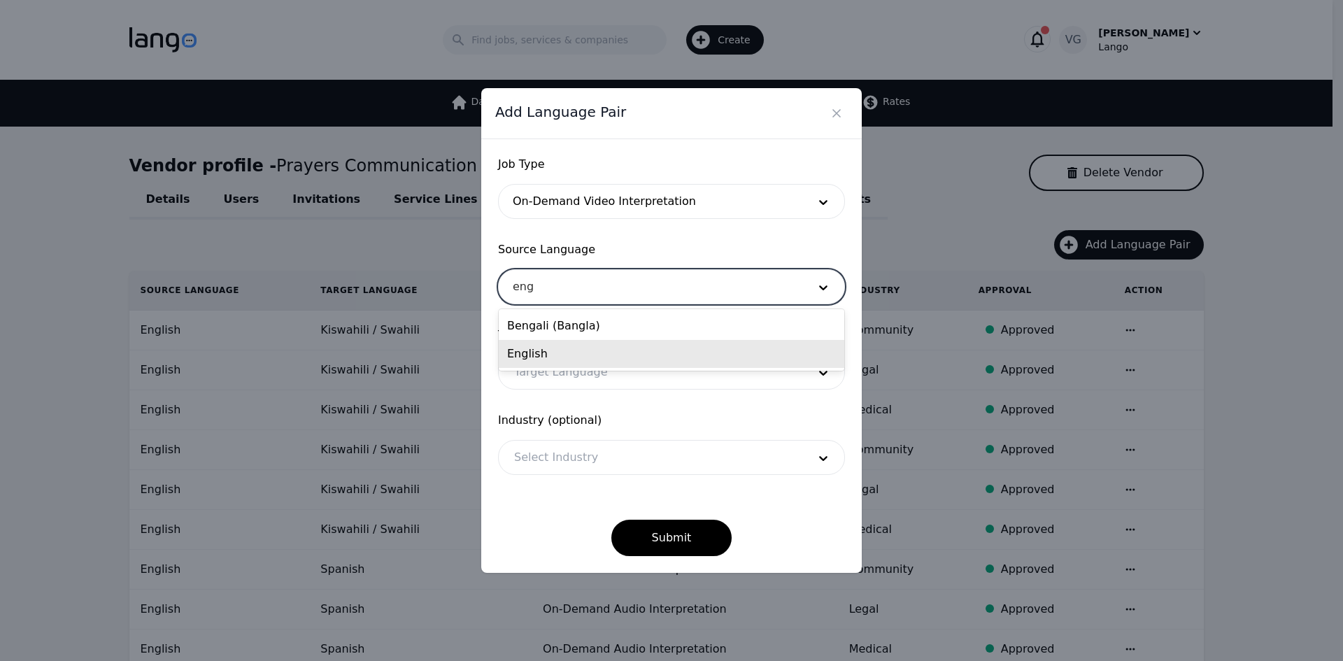
click at [574, 353] on div "English" at bounding box center [672, 354] width 346 height 28
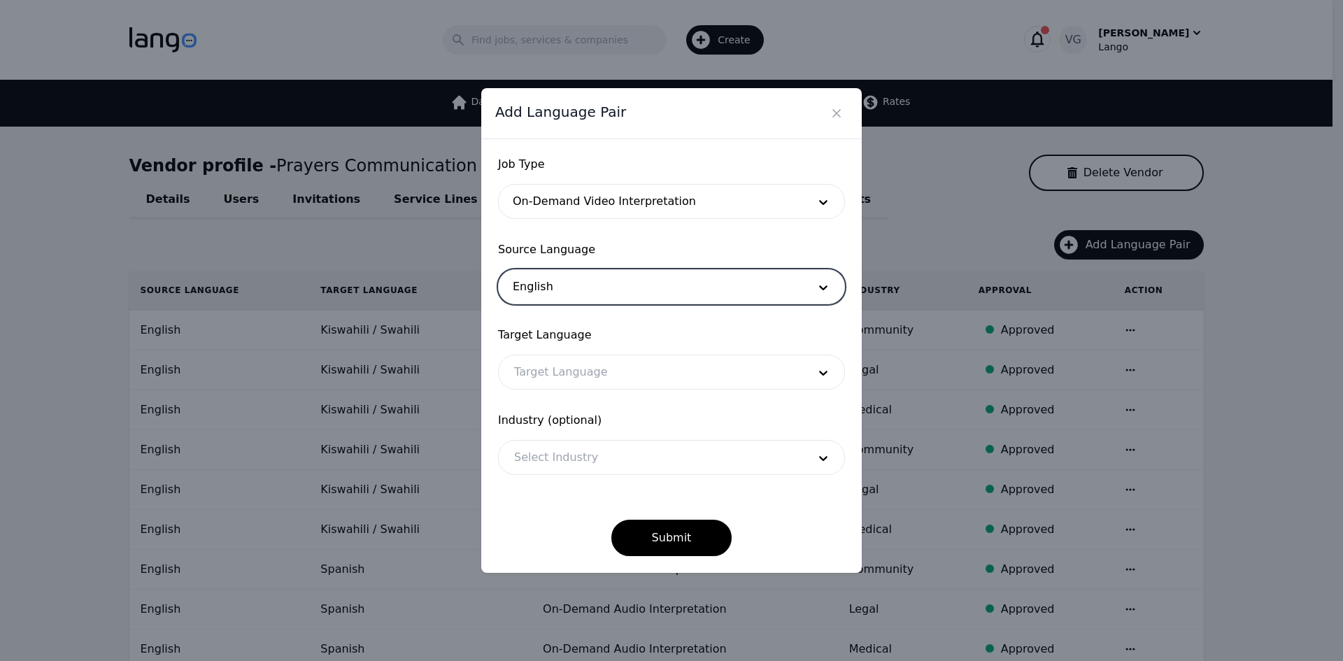
click at [569, 374] on div at bounding box center [651, 372] width 304 height 34
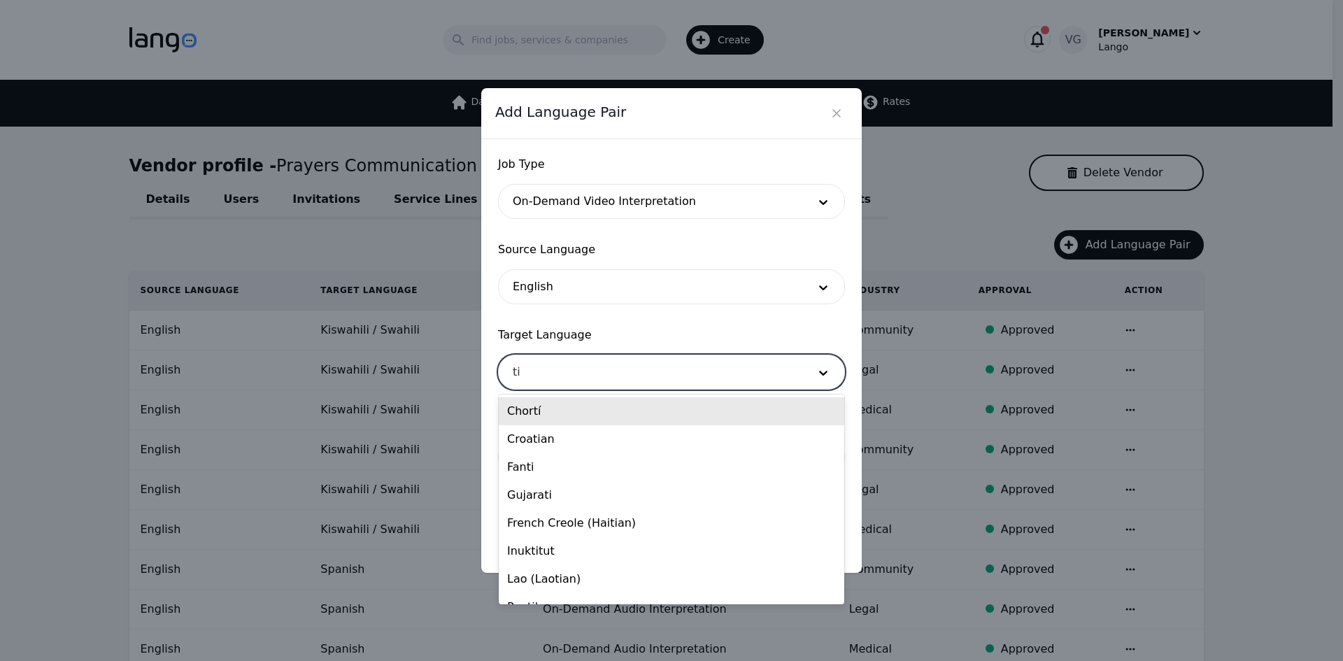
type input "tig"
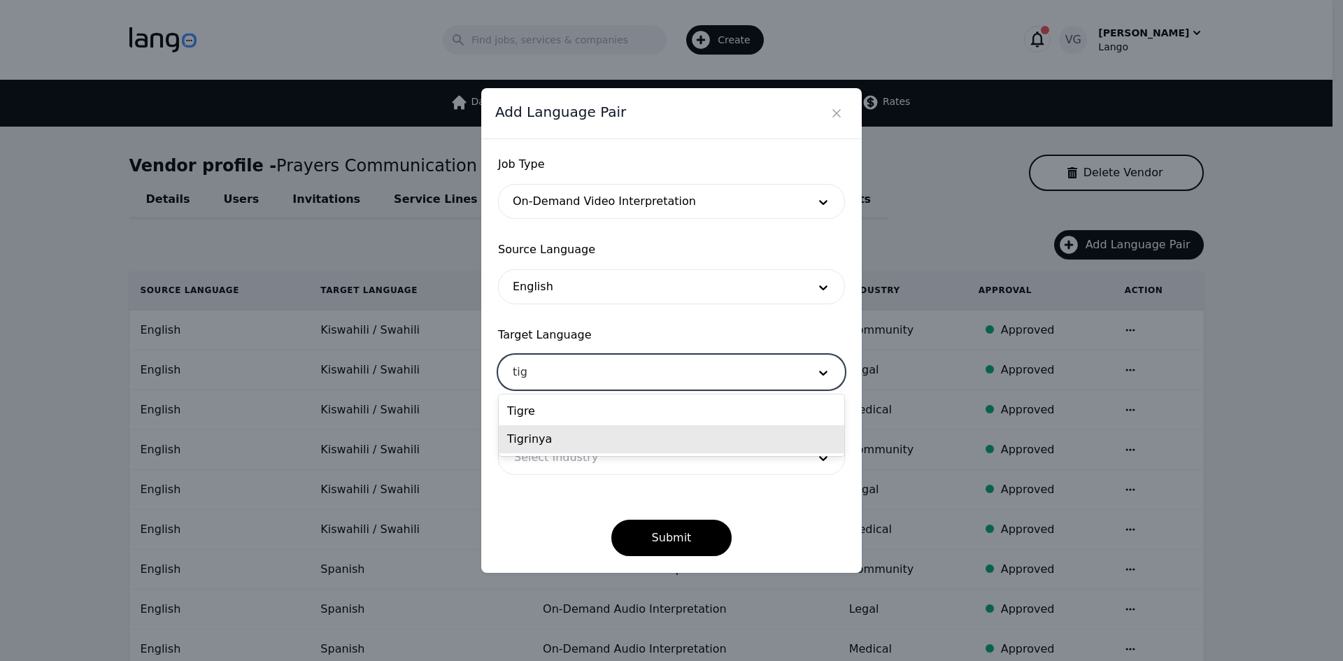
click at [563, 440] on div "Tigrinya" at bounding box center [672, 439] width 346 height 28
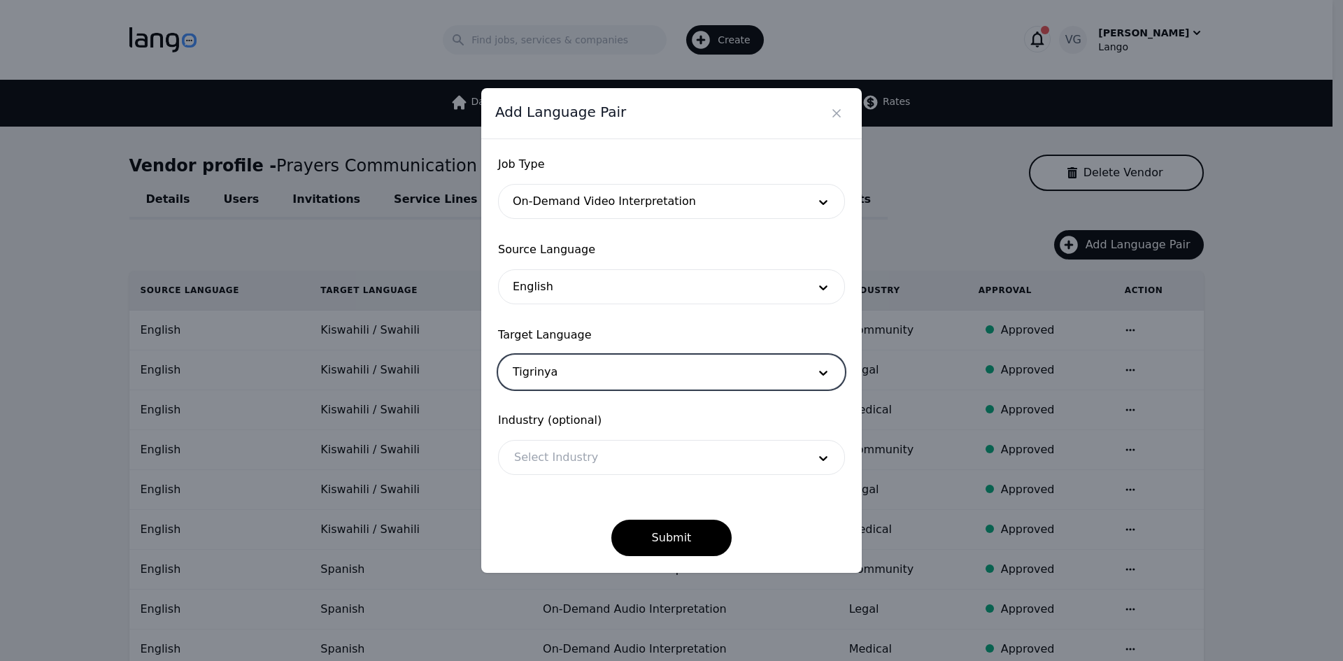
click at [572, 469] on div at bounding box center [651, 458] width 304 height 34
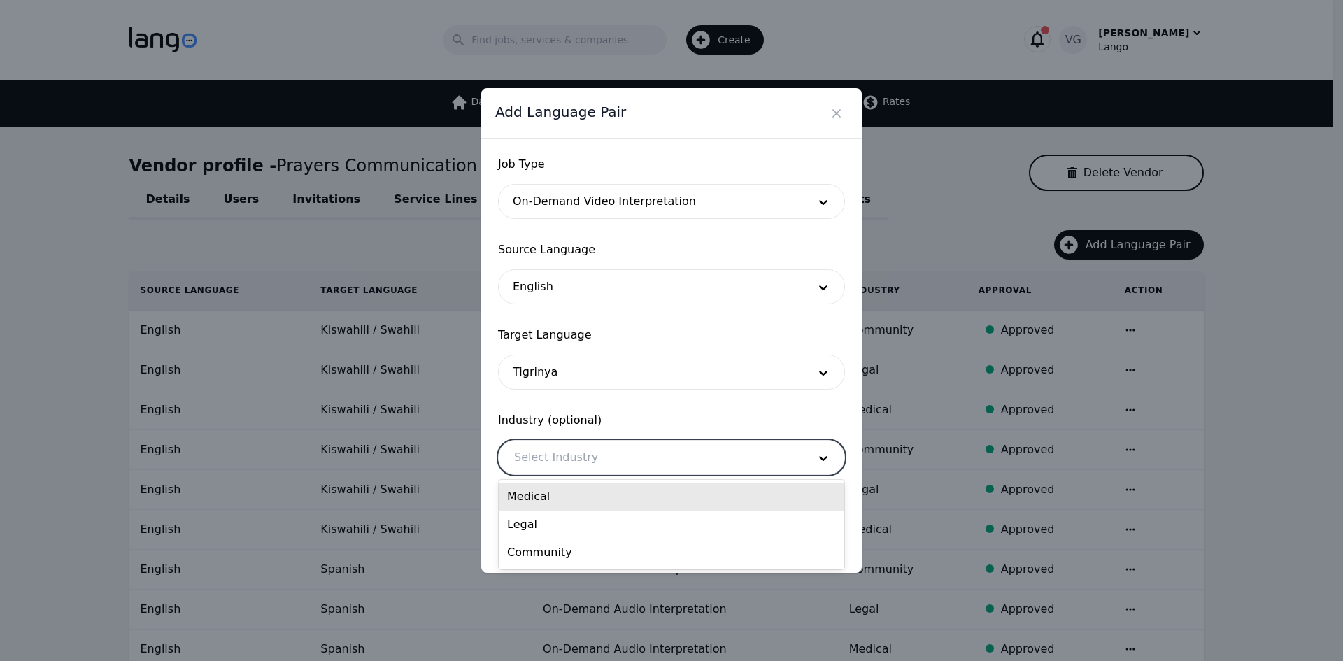
click at [576, 500] on div "Medical" at bounding box center [672, 497] width 346 height 28
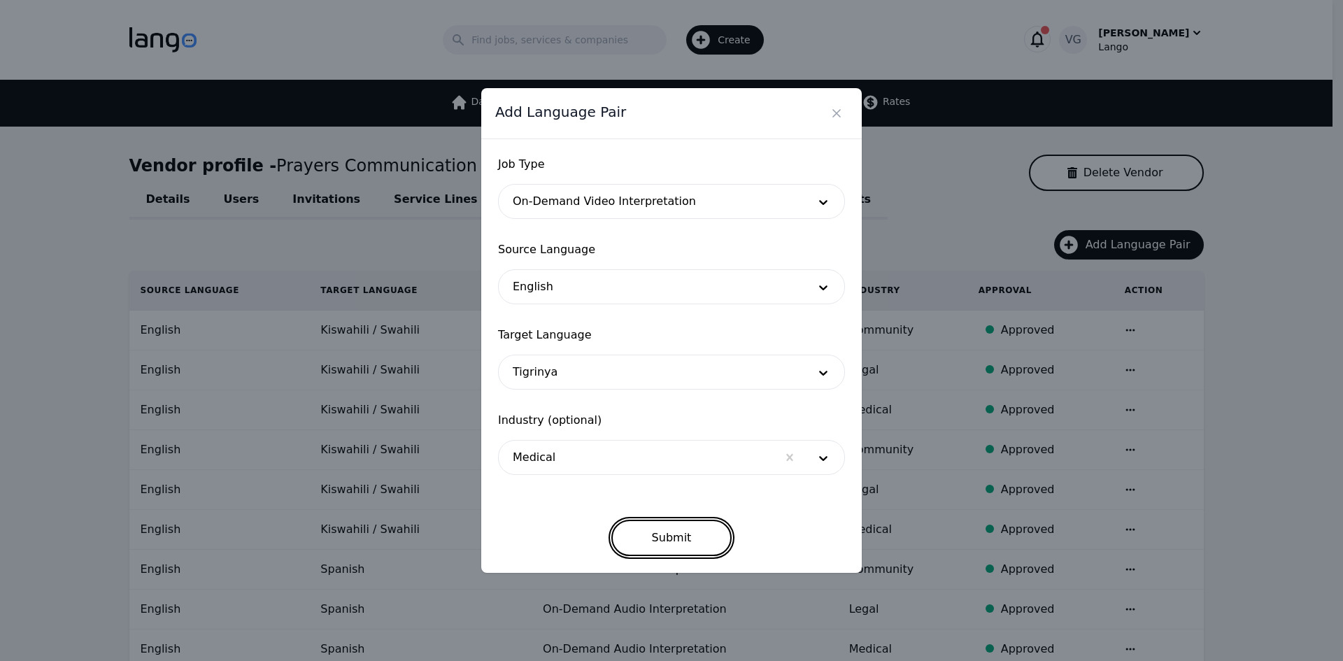
click at [649, 533] on button "Submit" at bounding box center [671, 538] width 121 height 36
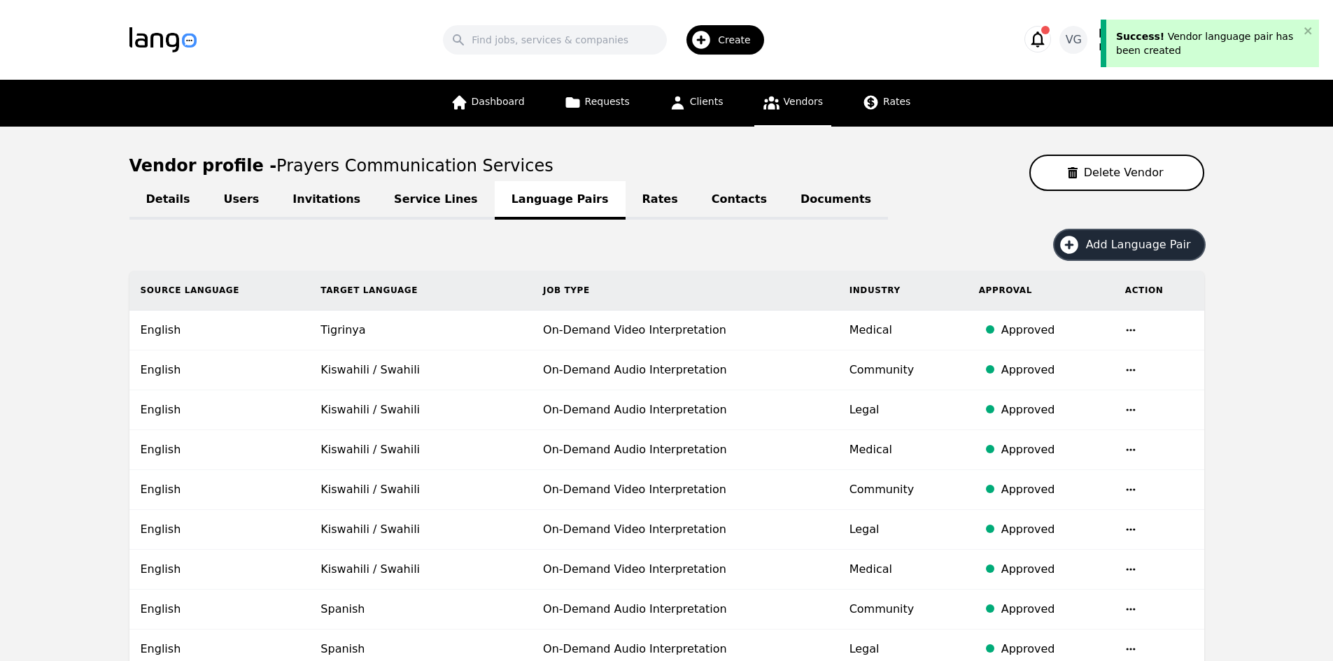
click at [1145, 236] on span "Add Language Pair" at bounding box center [1143, 244] width 115 height 17
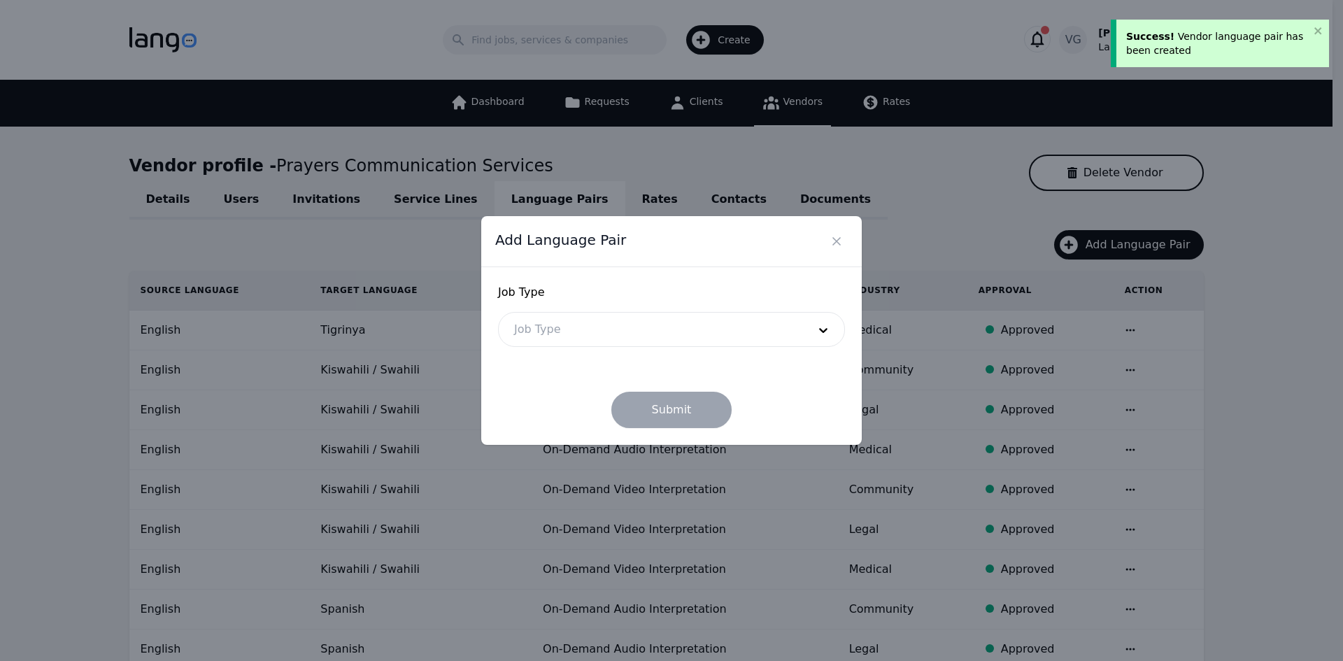
click at [642, 332] on div at bounding box center [651, 330] width 304 height 34
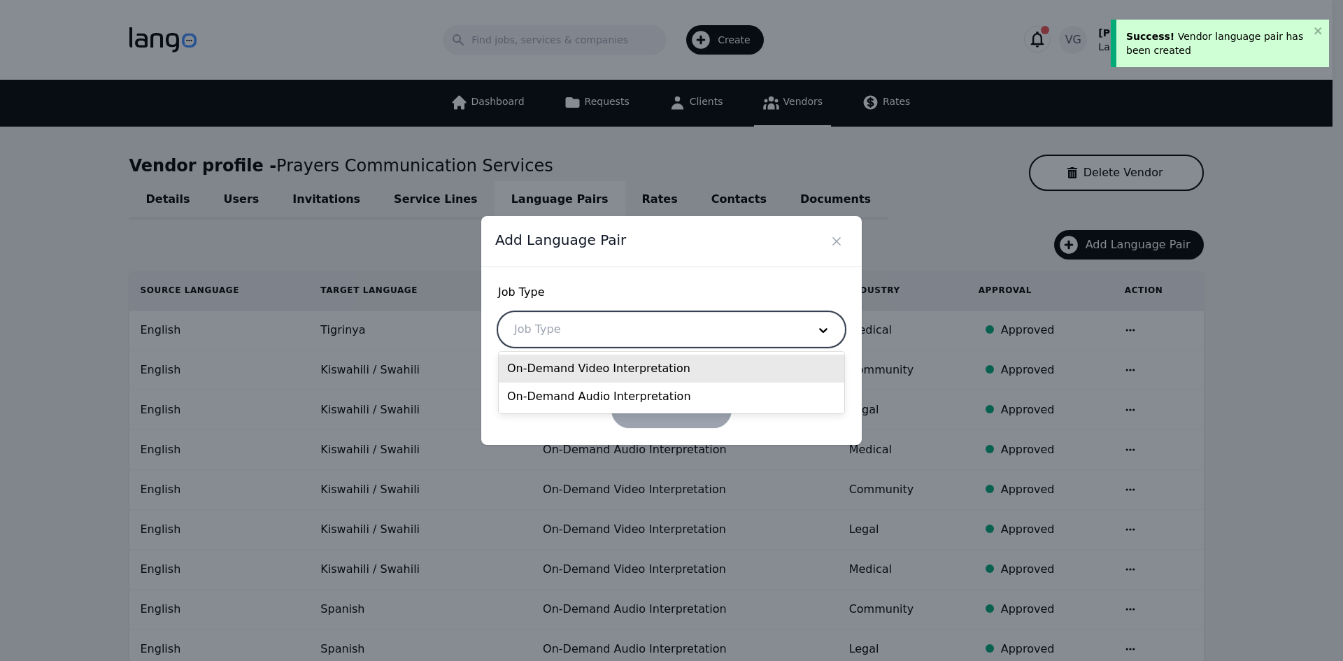
click at [595, 374] on div "On-Demand Video Interpretation" at bounding box center [672, 369] width 346 height 28
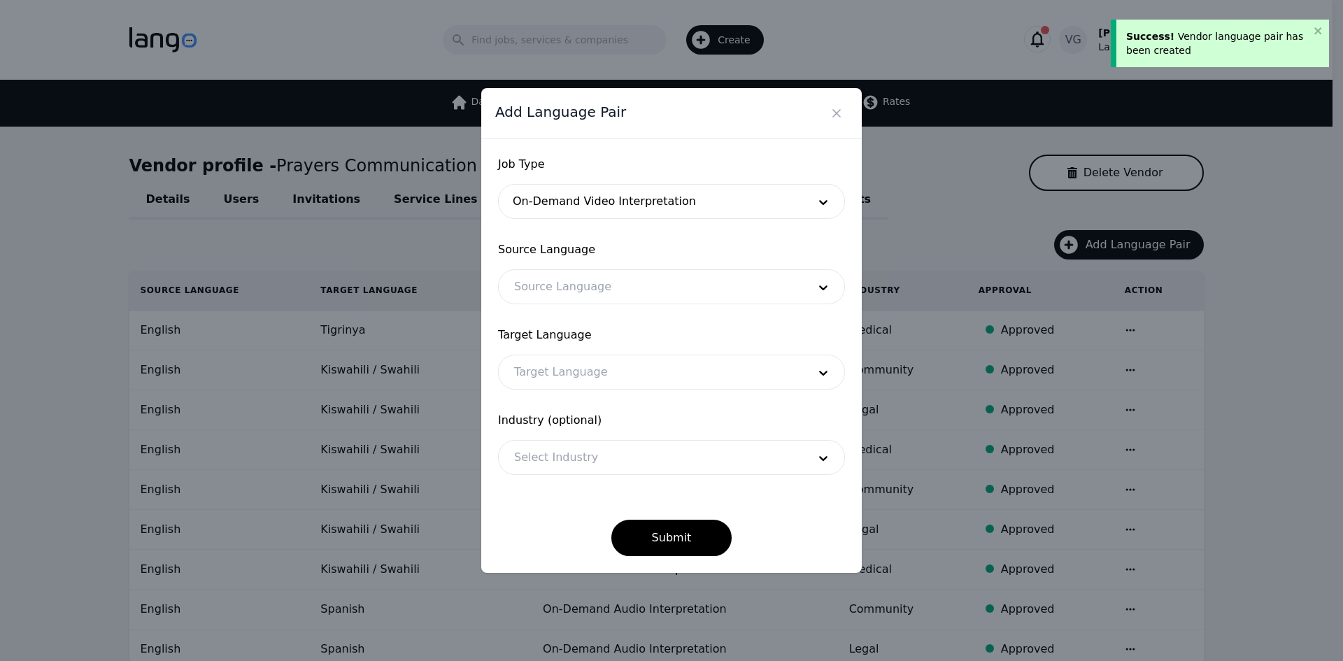
drag, startPoint x: 583, startPoint y: 341, endPoint x: 575, endPoint y: 303, distance: 38.6
click at [582, 341] on span "Target Language" at bounding box center [671, 335] width 347 height 17
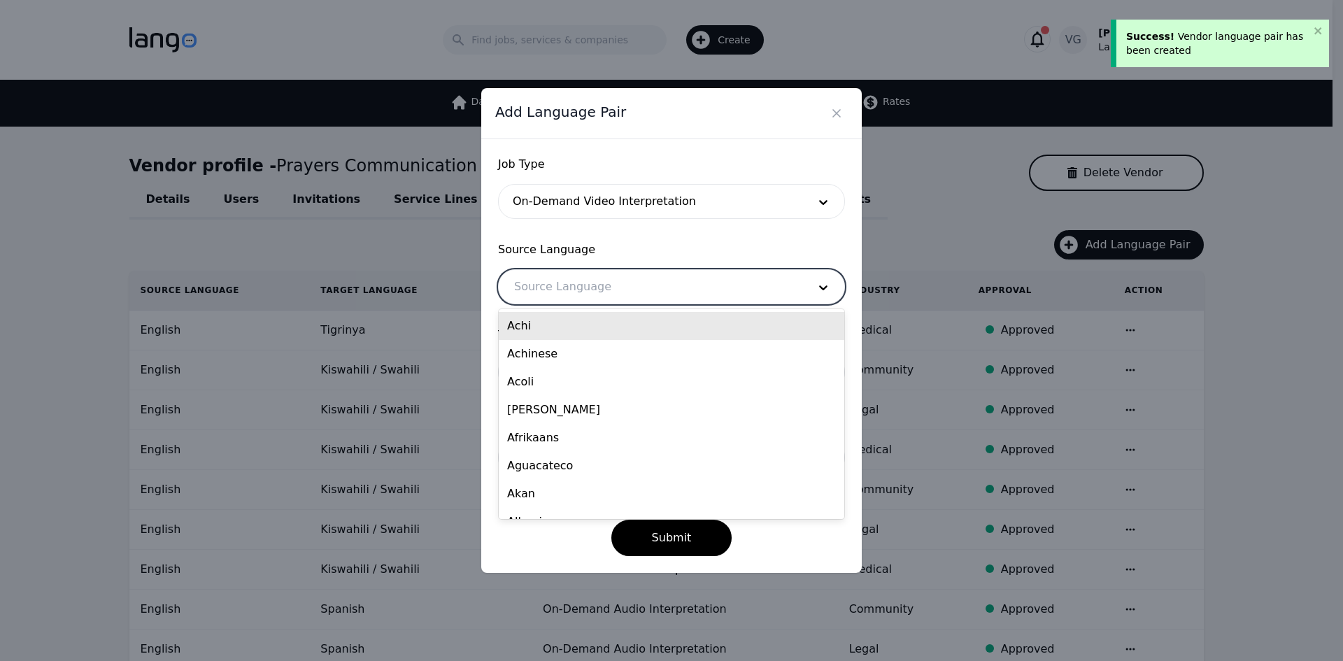
click at [576, 290] on div at bounding box center [651, 287] width 304 height 34
type input "eng"
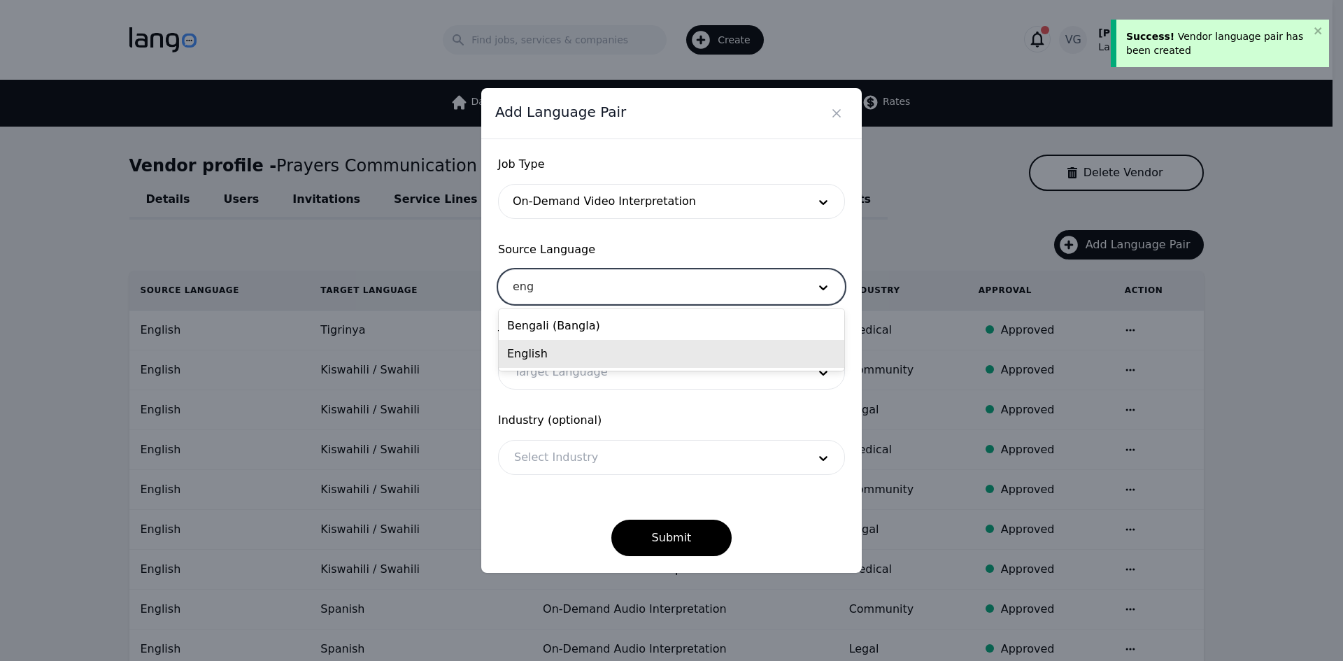
click at [565, 352] on div "English" at bounding box center [672, 354] width 346 height 28
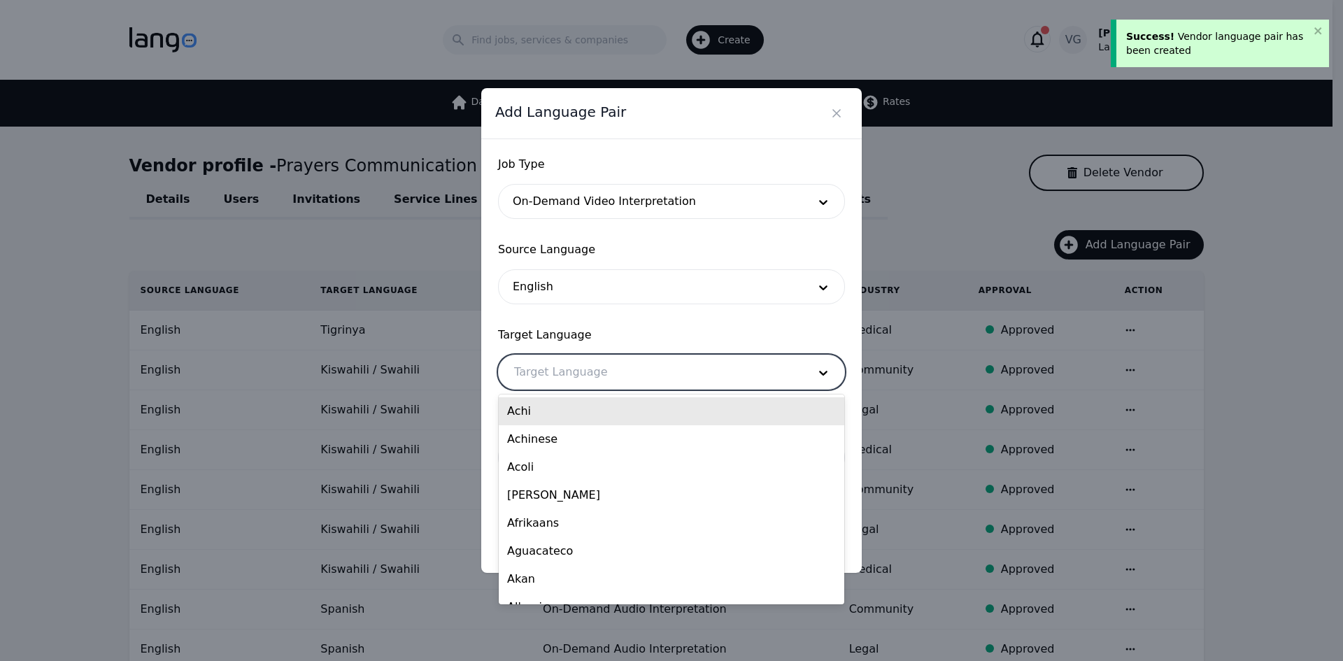
click at [562, 366] on div at bounding box center [651, 372] width 304 height 34
type input "tig"
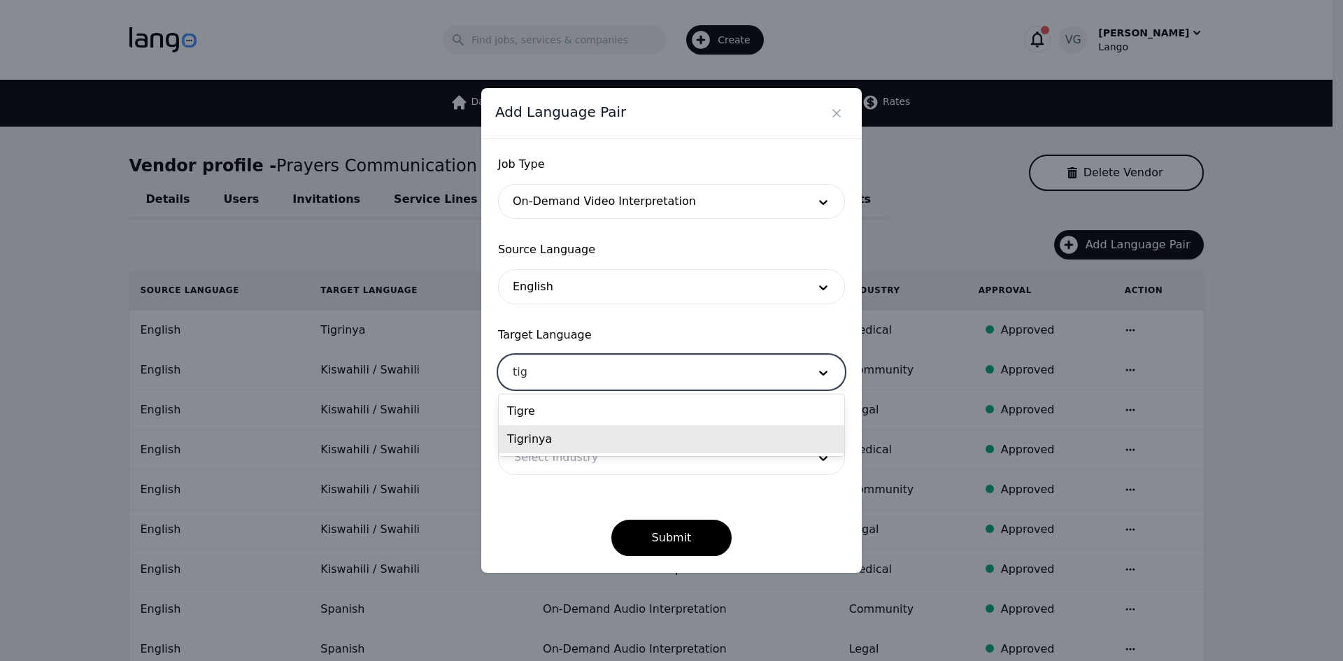
click at [548, 430] on div "Tigrinya" at bounding box center [672, 439] width 346 height 28
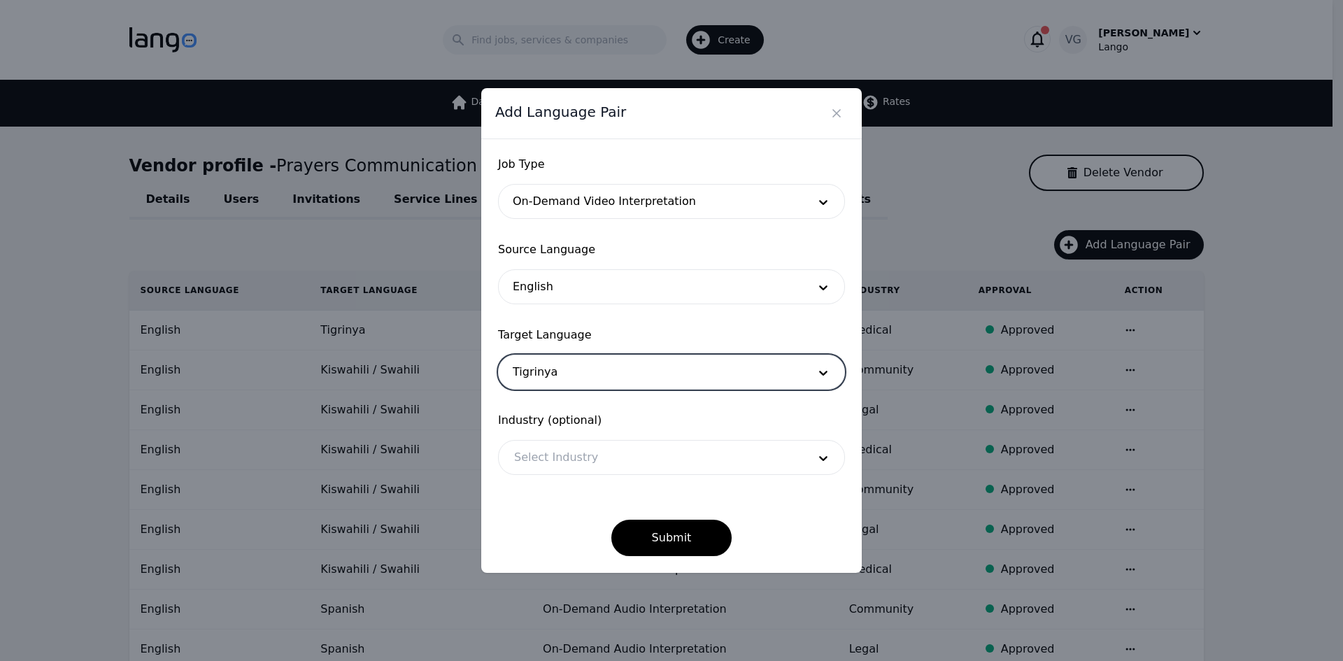
click at [545, 458] on div at bounding box center [651, 458] width 304 height 34
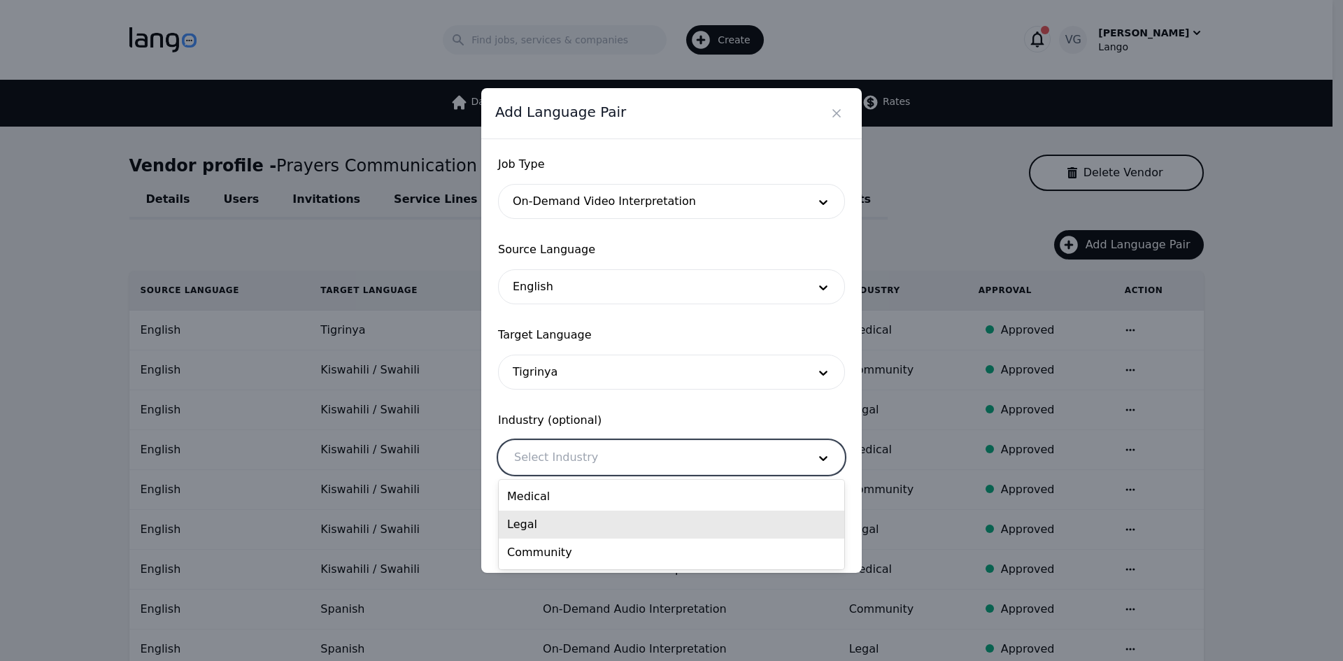
click at [547, 516] on div "Legal" at bounding box center [672, 525] width 346 height 28
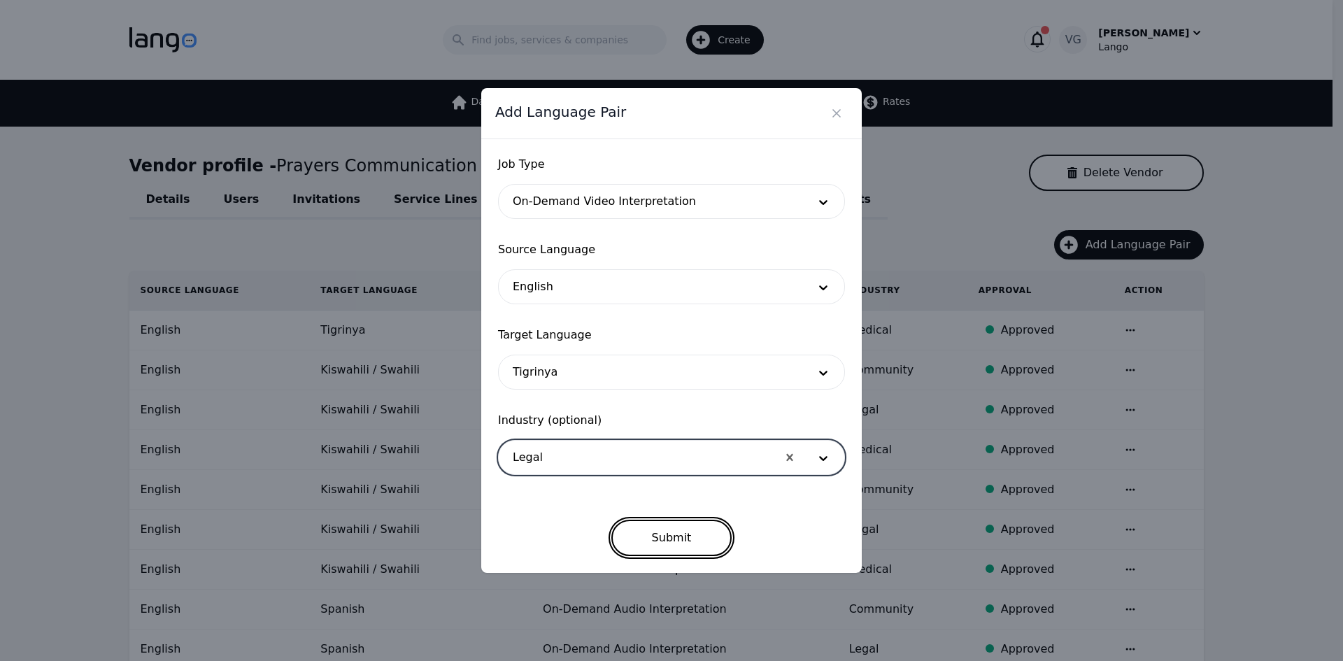
click at [647, 537] on button "Submit" at bounding box center [671, 538] width 121 height 36
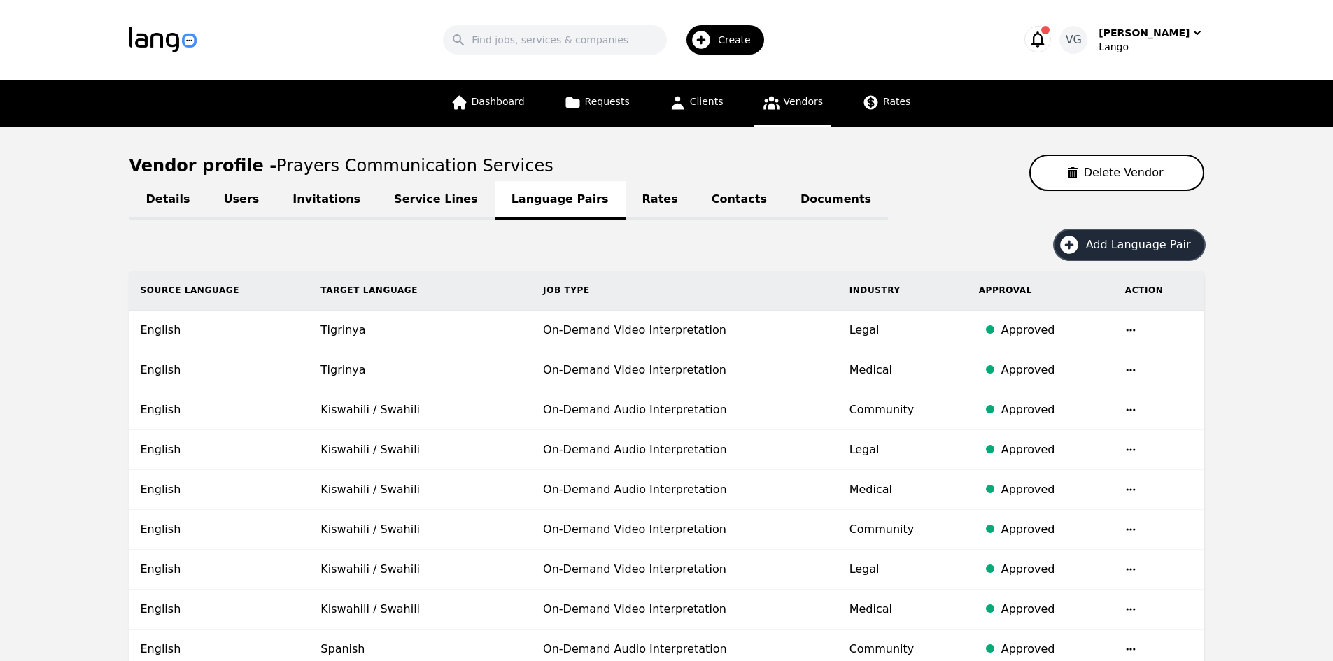
click at [1159, 230] on button "Add Language Pair" at bounding box center [1129, 244] width 150 height 29
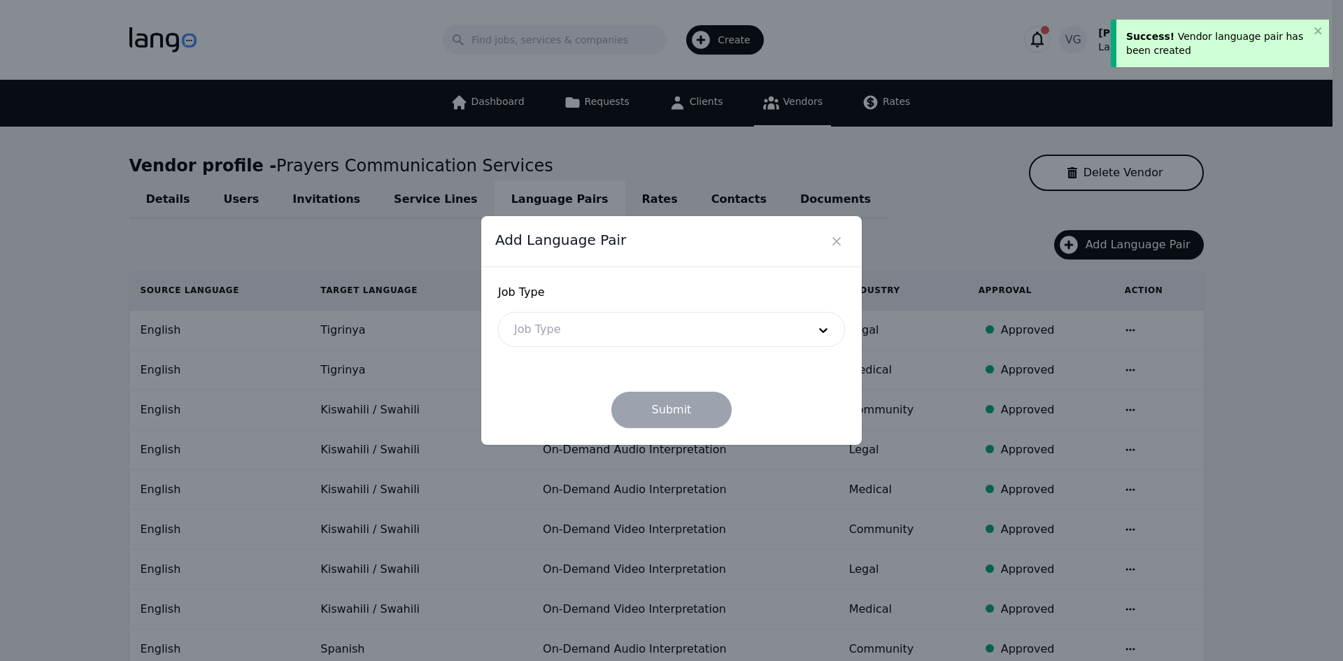
click at [665, 344] on div at bounding box center [651, 330] width 304 height 34
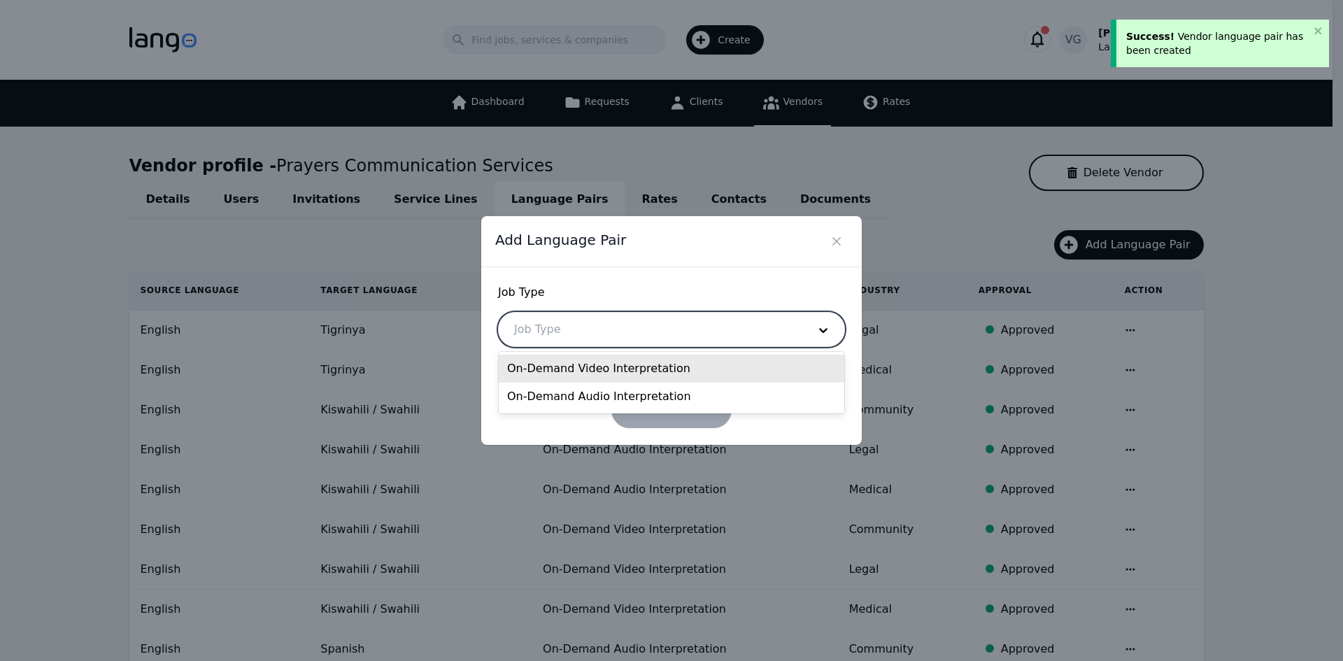
click at [611, 369] on div "On-Demand Video Interpretation" at bounding box center [672, 369] width 346 height 28
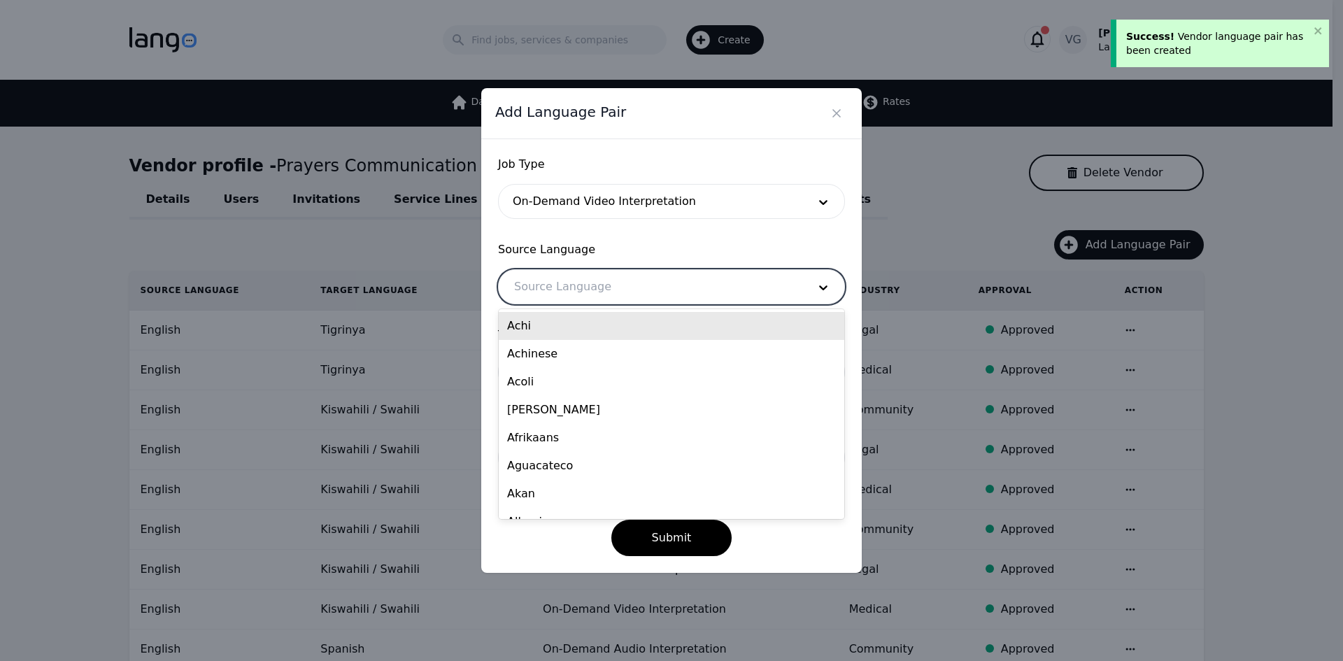
click at [566, 284] on div at bounding box center [651, 287] width 304 height 34
type input "eng"
click at [568, 346] on div "English" at bounding box center [672, 354] width 346 height 28
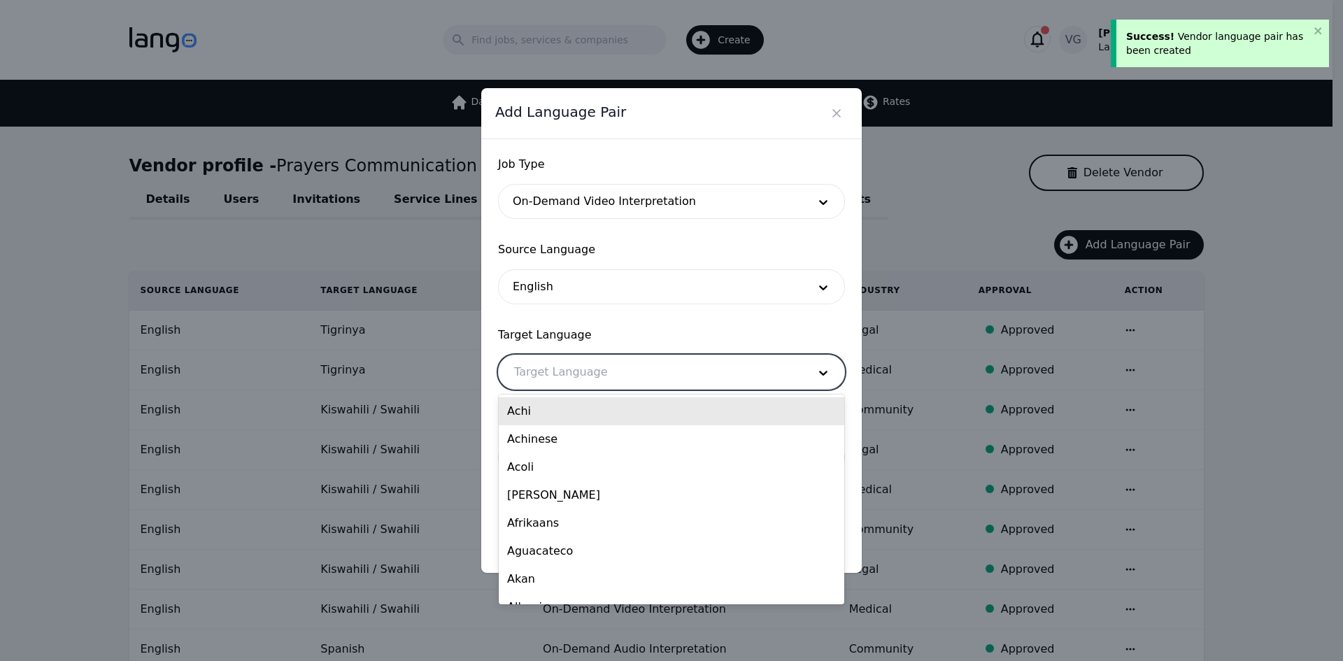
click at [563, 363] on div at bounding box center [651, 372] width 304 height 34
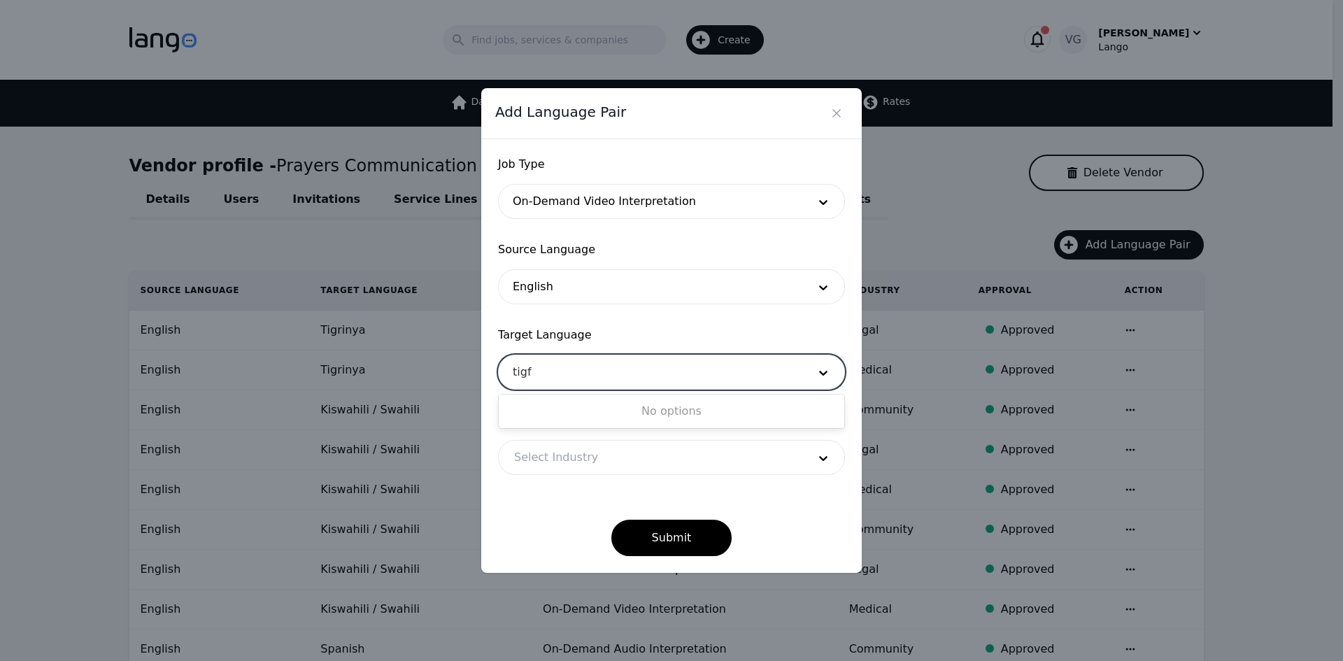
type input "tig"
click at [555, 444] on div "Tigrinya" at bounding box center [672, 439] width 346 height 28
click at [558, 458] on div at bounding box center [651, 458] width 304 height 34
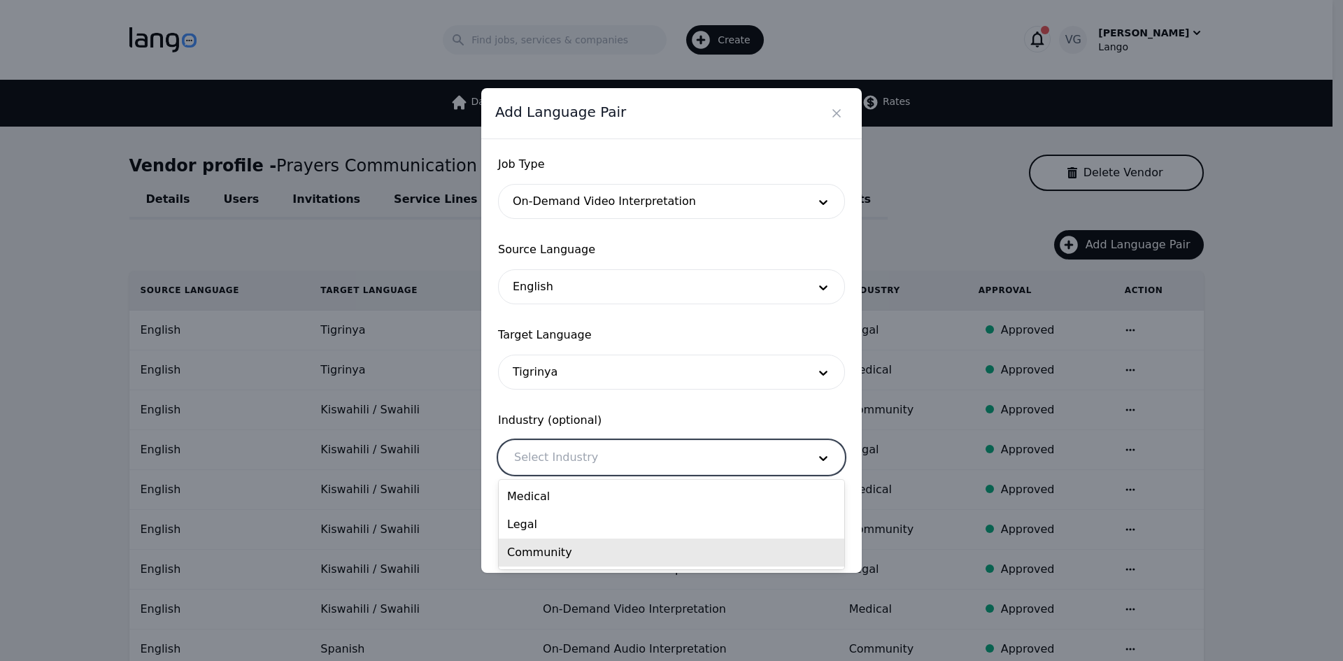
click at [579, 540] on div "Community" at bounding box center [672, 553] width 346 height 28
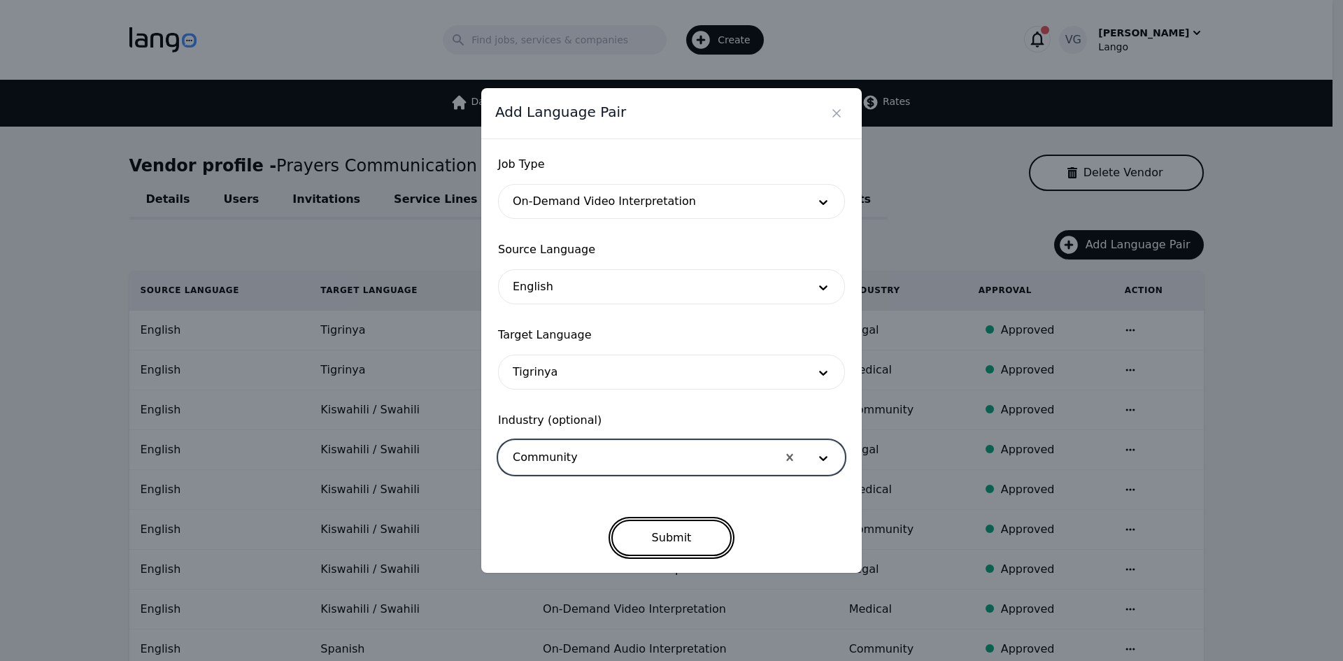
click at [646, 525] on button "Submit" at bounding box center [671, 538] width 121 height 36
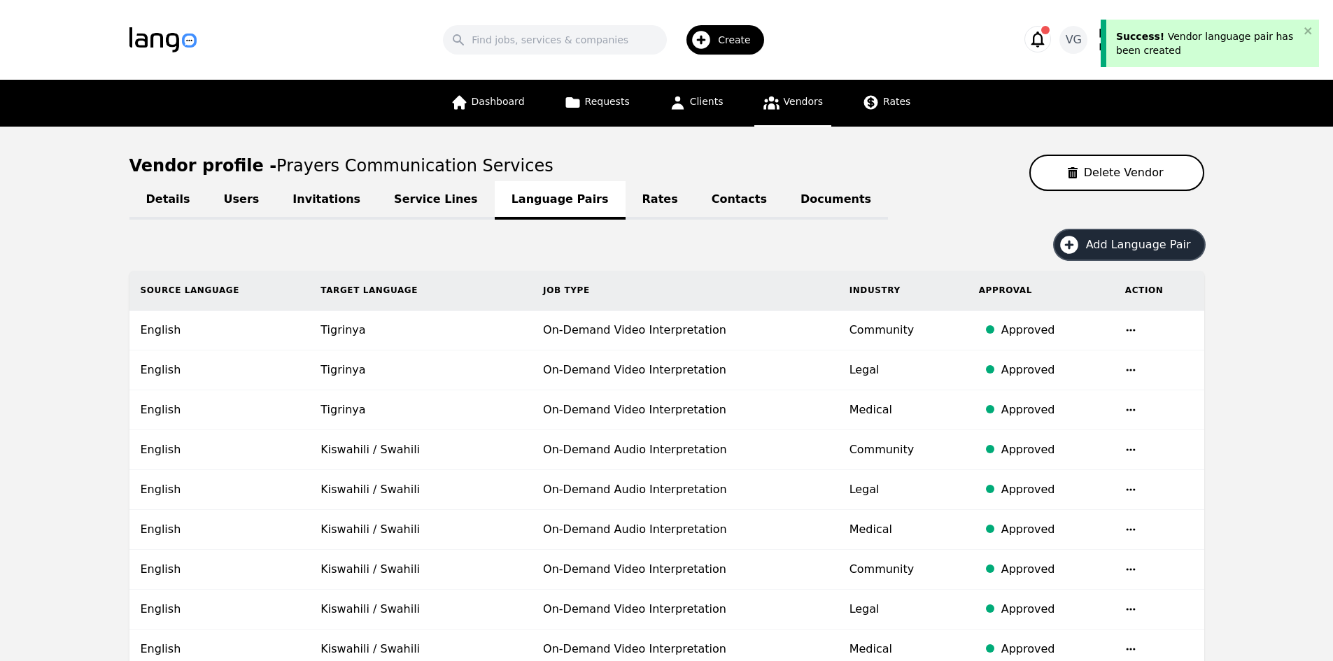
click at [1097, 239] on span "Add Language Pair" at bounding box center [1143, 244] width 115 height 17
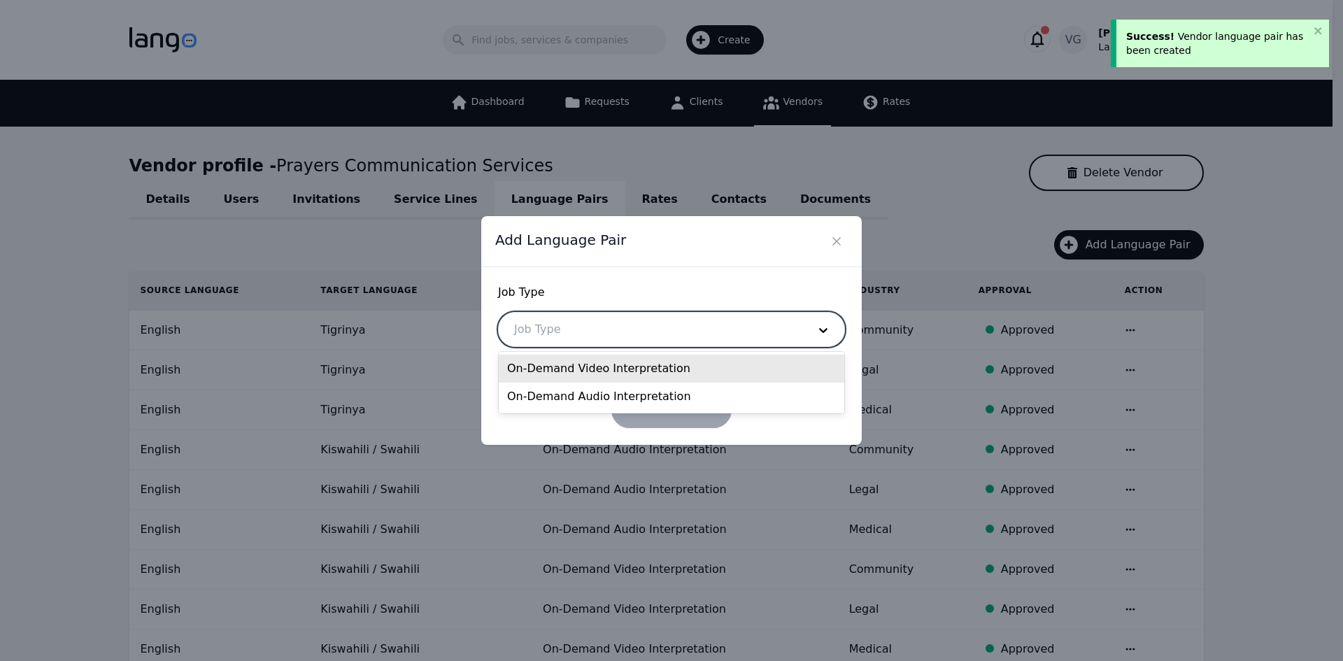
click at [606, 339] on div at bounding box center [651, 330] width 304 height 34
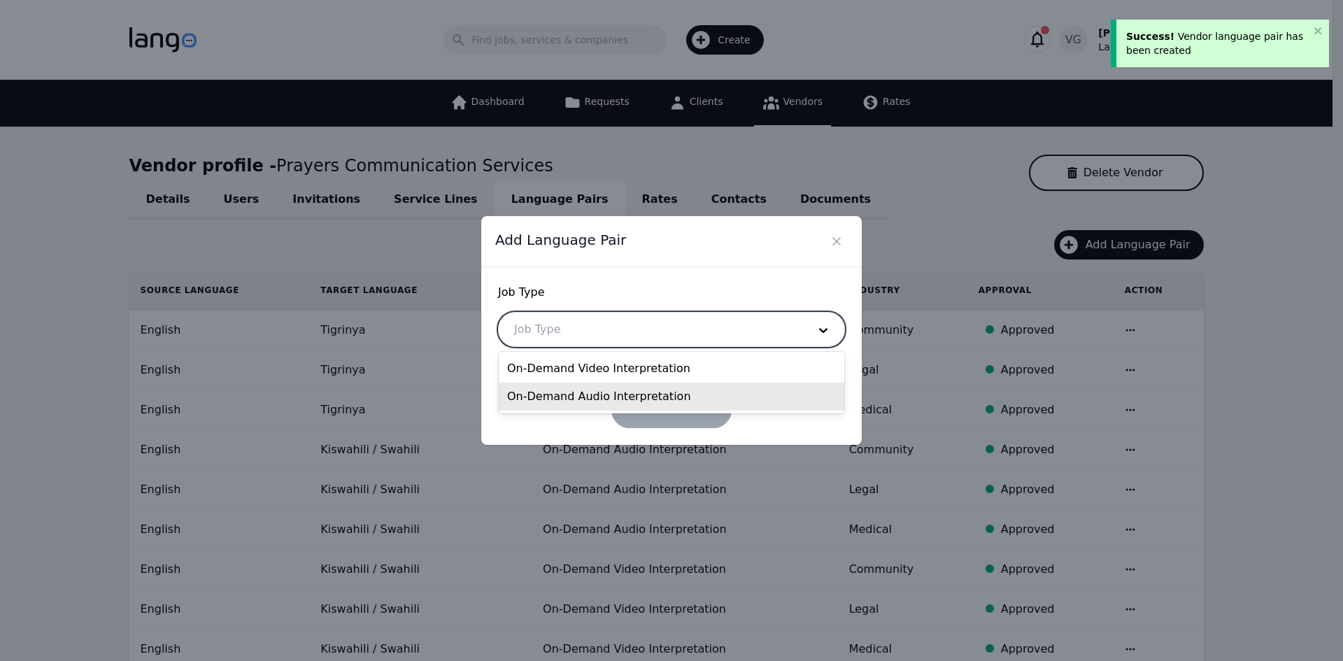
click at [575, 388] on div "On-Demand Audio Interpretation" at bounding box center [672, 397] width 346 height 28
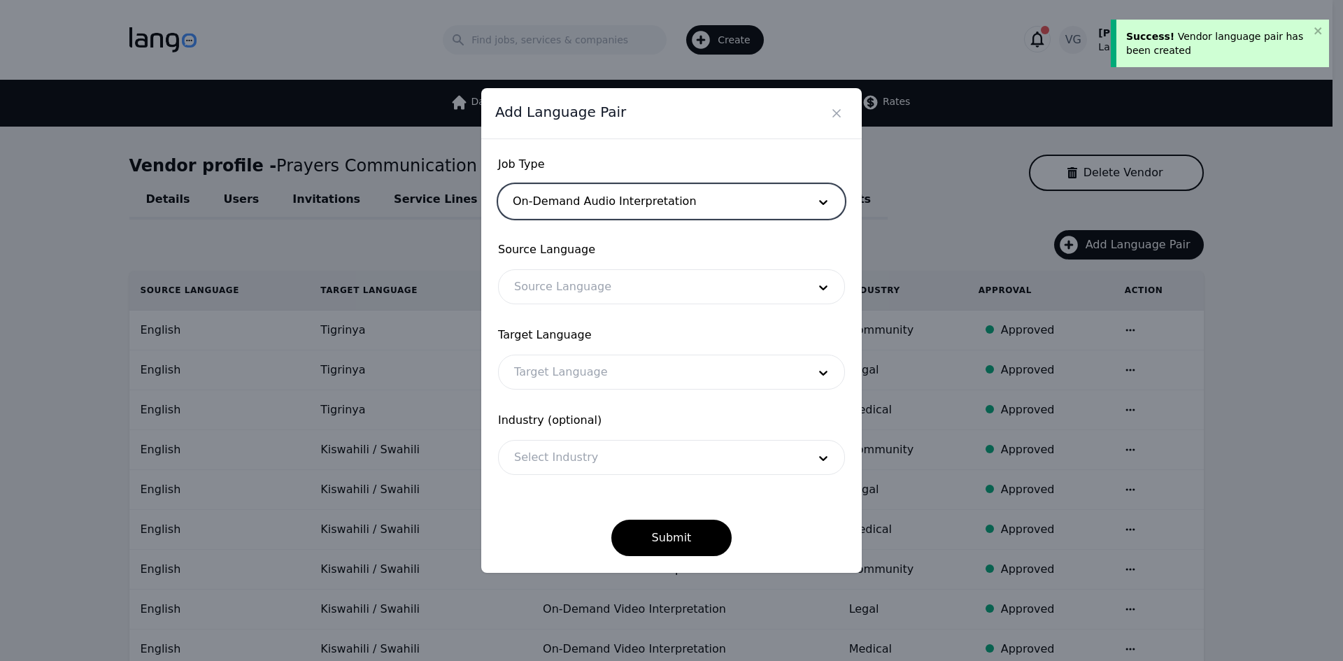
click at [577, 288] on div at bounding box center [651, 287] width 304 height 34
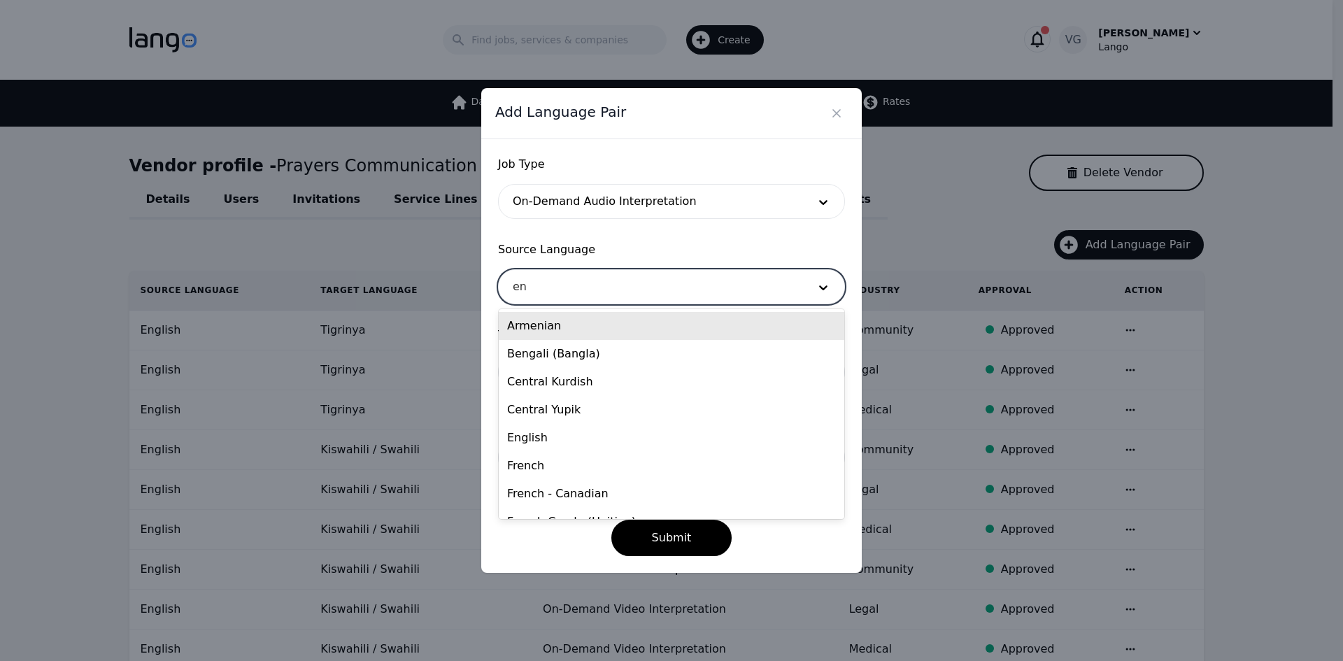
type input "eng"
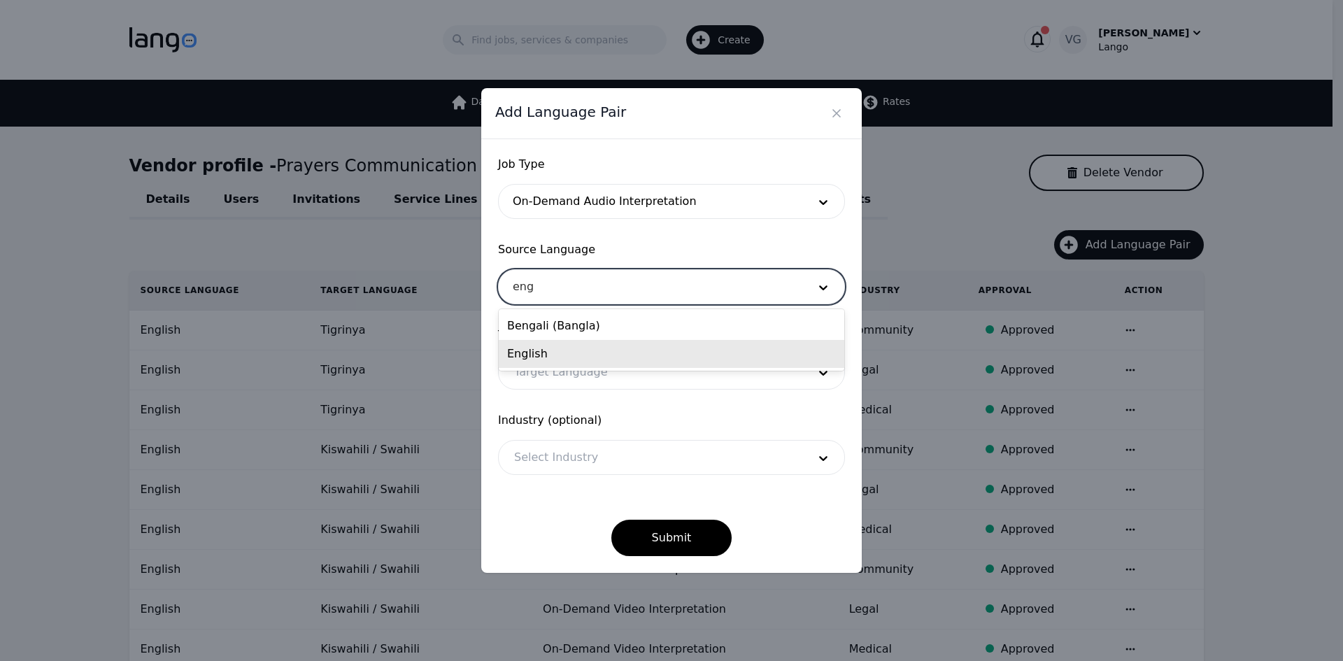
click at [549, 356] on div "English" at bounding box center [672, 354] width 346 height 28
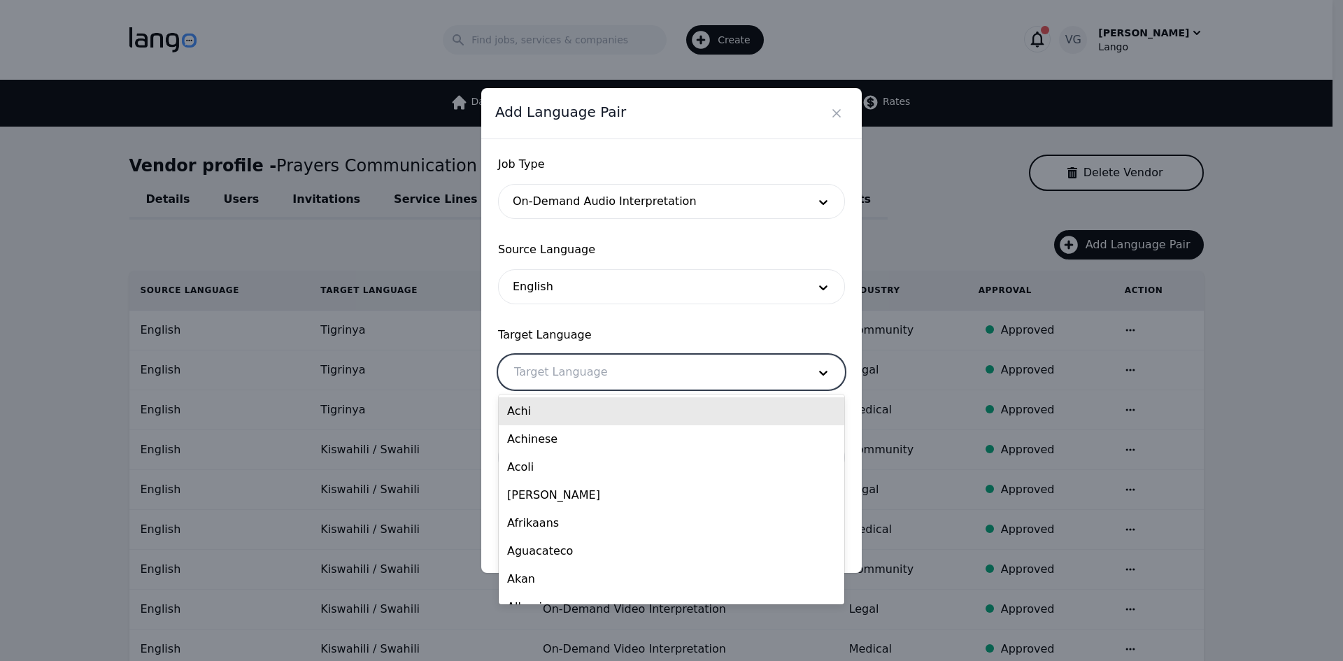
click at [545, 373] on div at bounding box center [651, 372] width 304 height 34
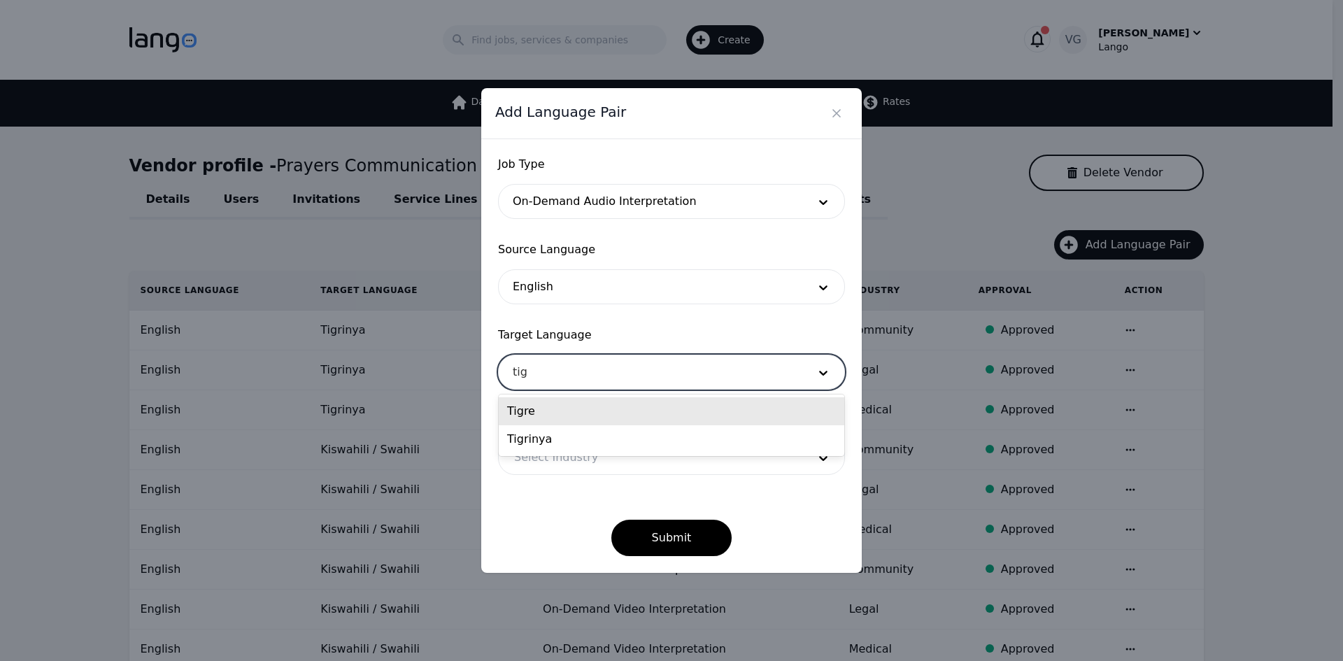
type input "tigr"
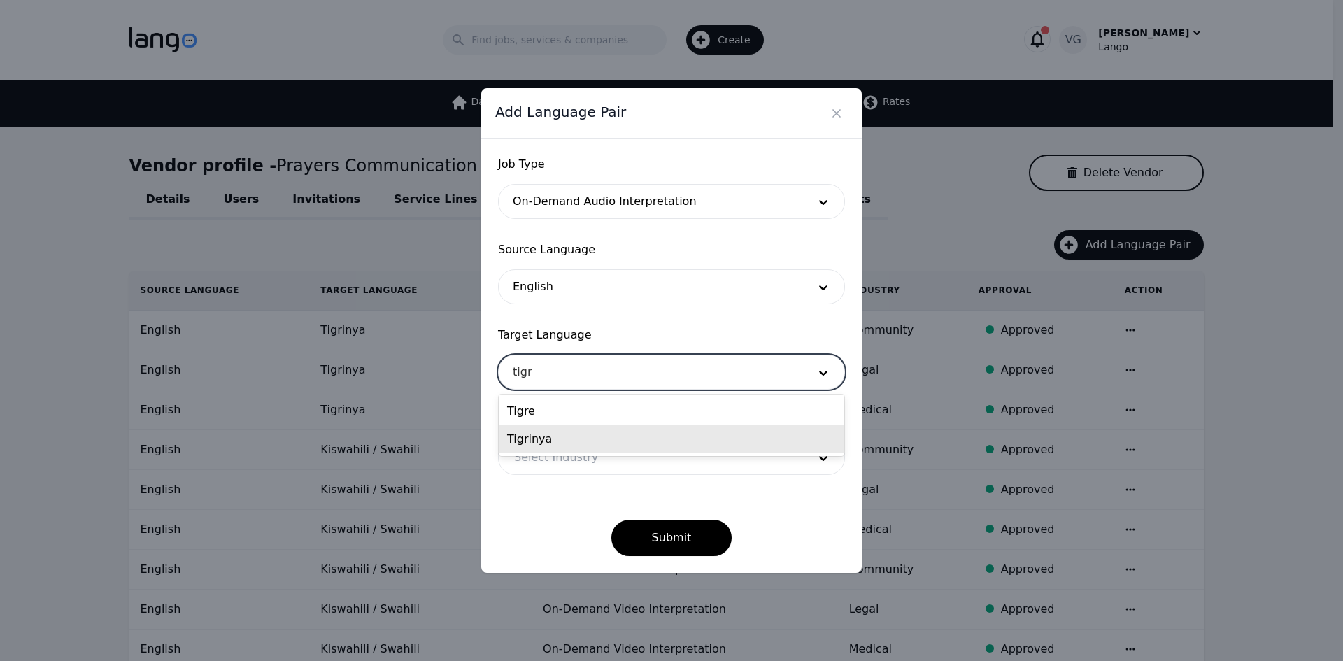
click at [535, 432] on div "Tigrinya" at bounding box center [672, 439] width 346 height 28
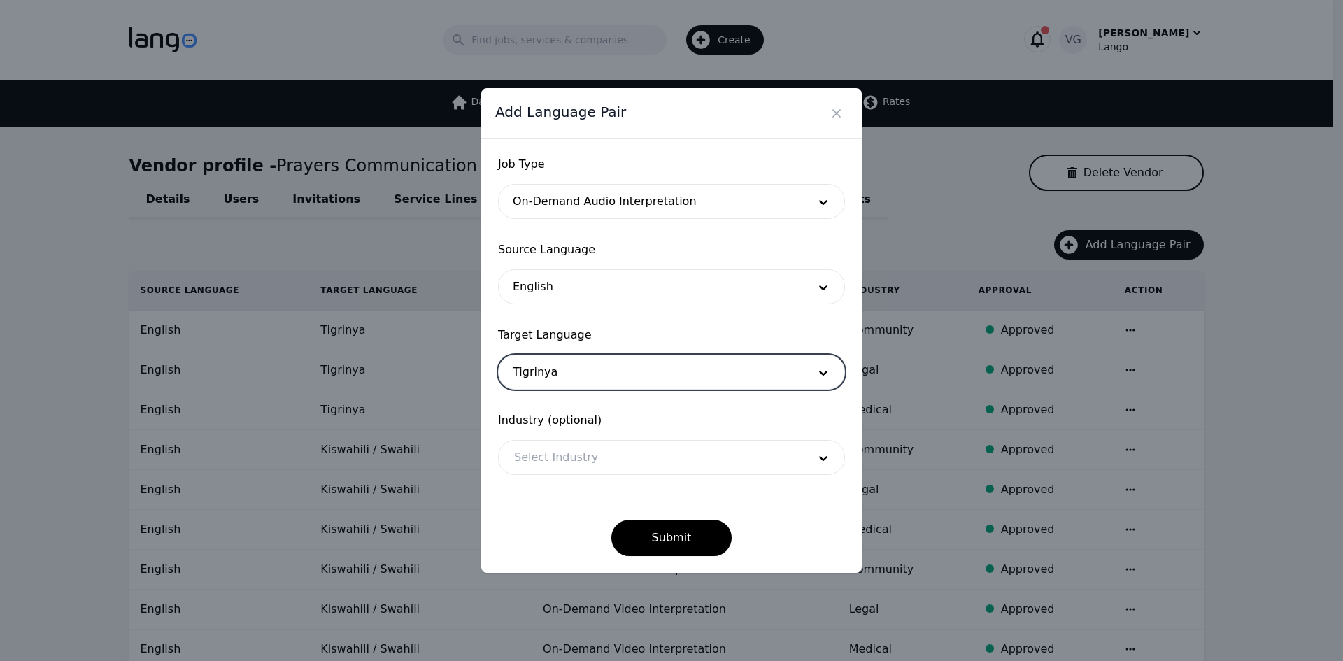
click at [548, 450] on div at bounding box center [651, 458] width 304 height 34
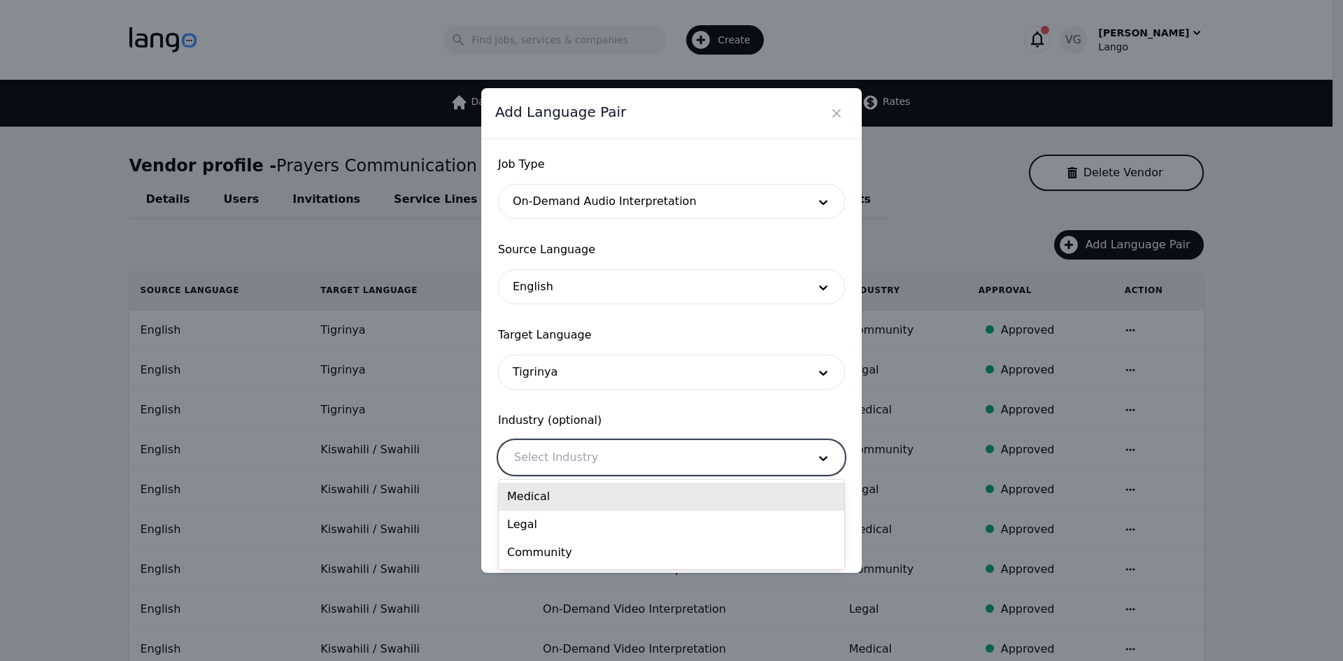
click at [545, 498] on div "Medical" at bounding box center [672, 497] width 346 height 28
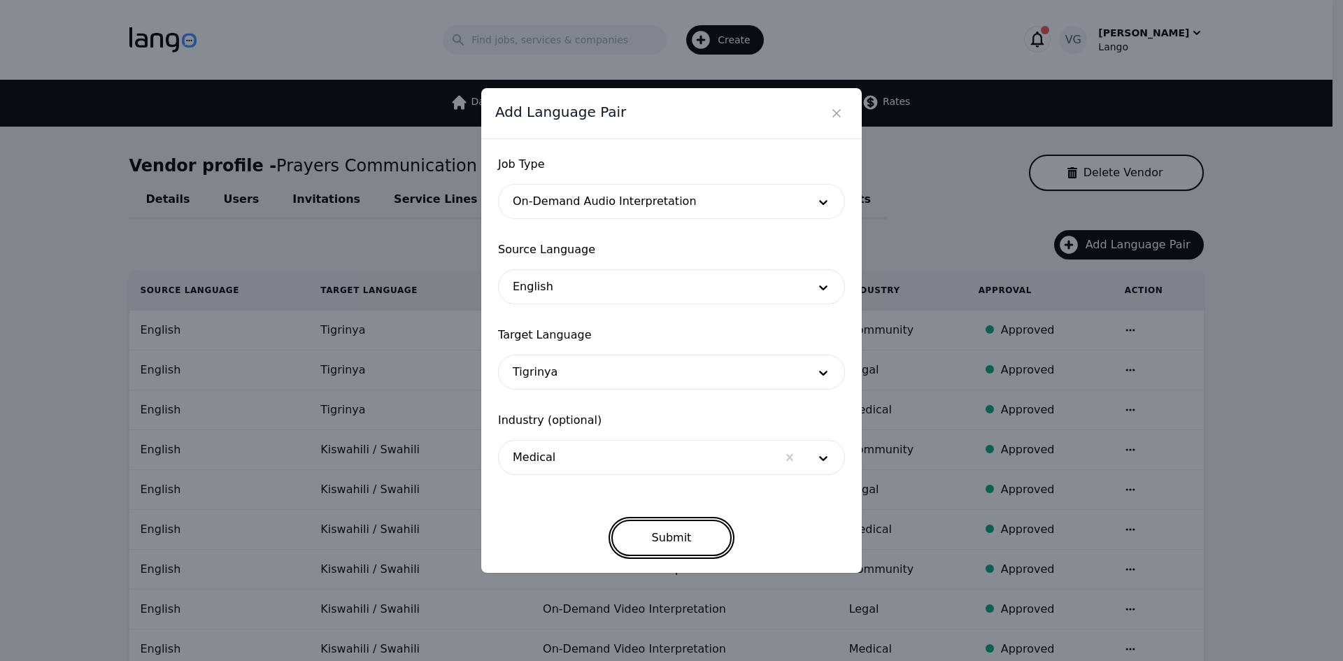
click at [658, 527] on button "Submit" at bounding box center [671, 538] width 121 height 36
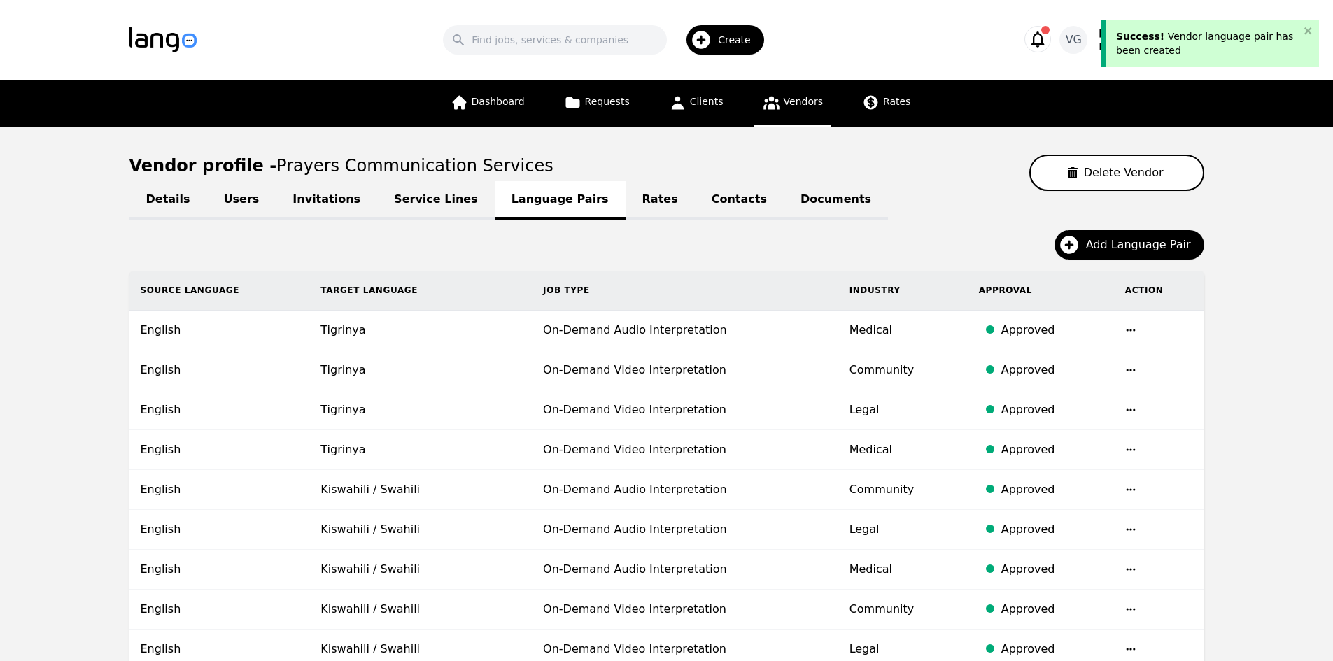
click at [1122, 241] on span "Add Language Pair" at bounding box center [1143, 244] width 115 height 17
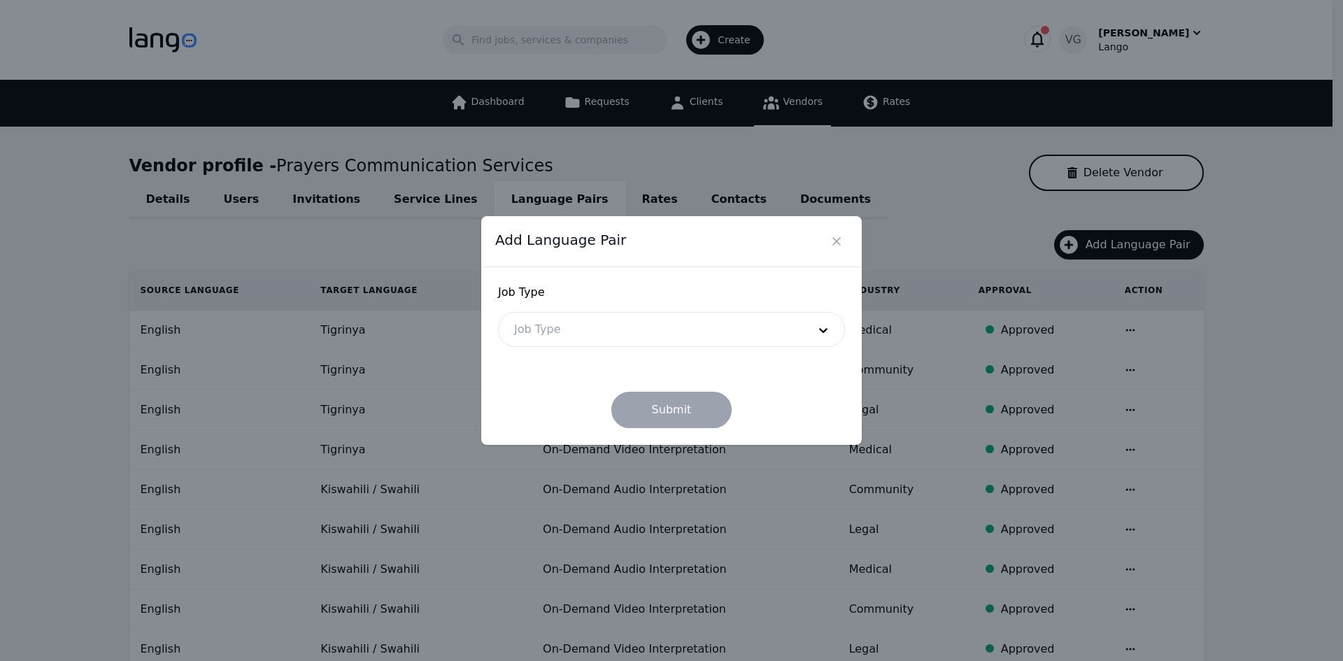
click at [621, 337] on div at bounding box center [651, 330] width 304 height 34
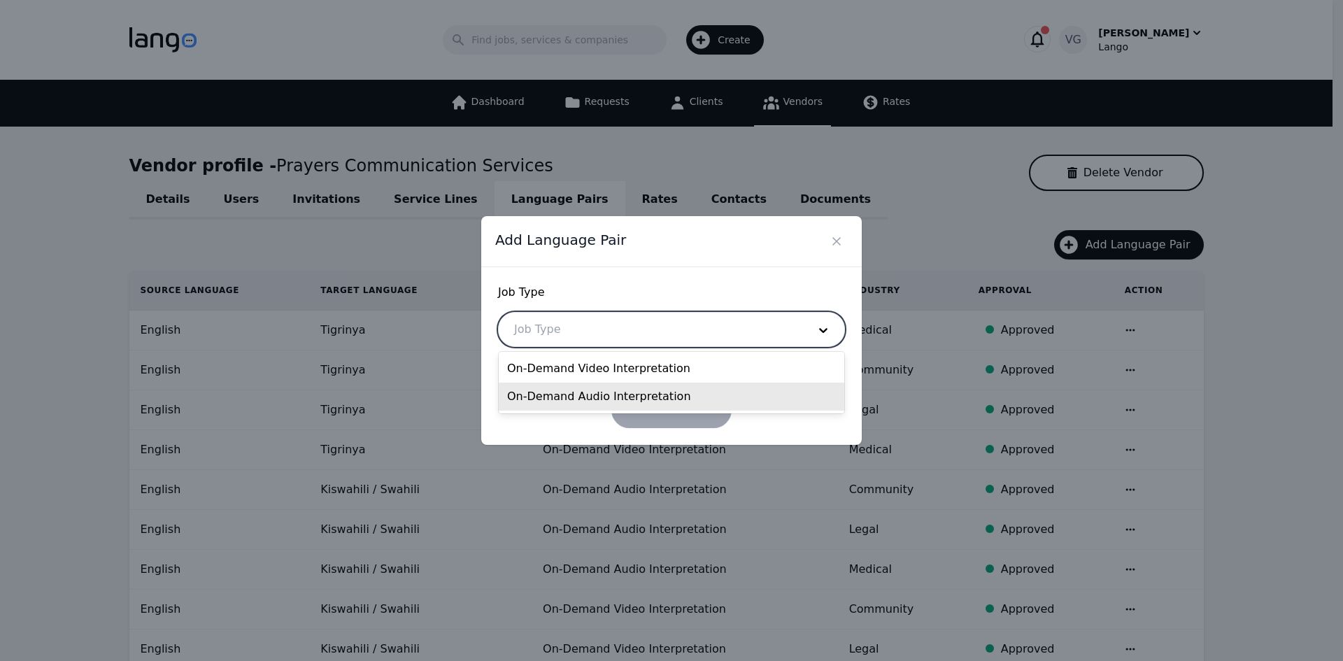
click at [596, 388] on div "On-Demand Audio Interpretation" at bounding box center [672, 397] width 346 height 28
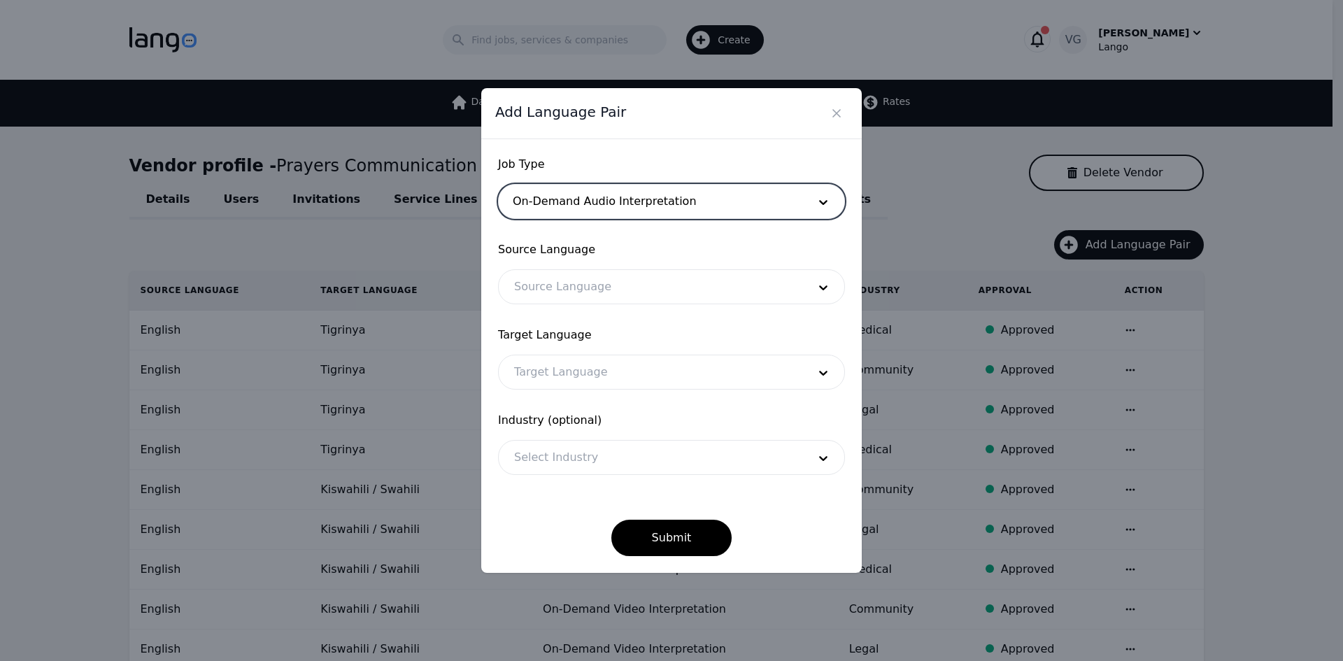
click at [565, 282] on div at bounding box center [651, 287] width 304 height 34
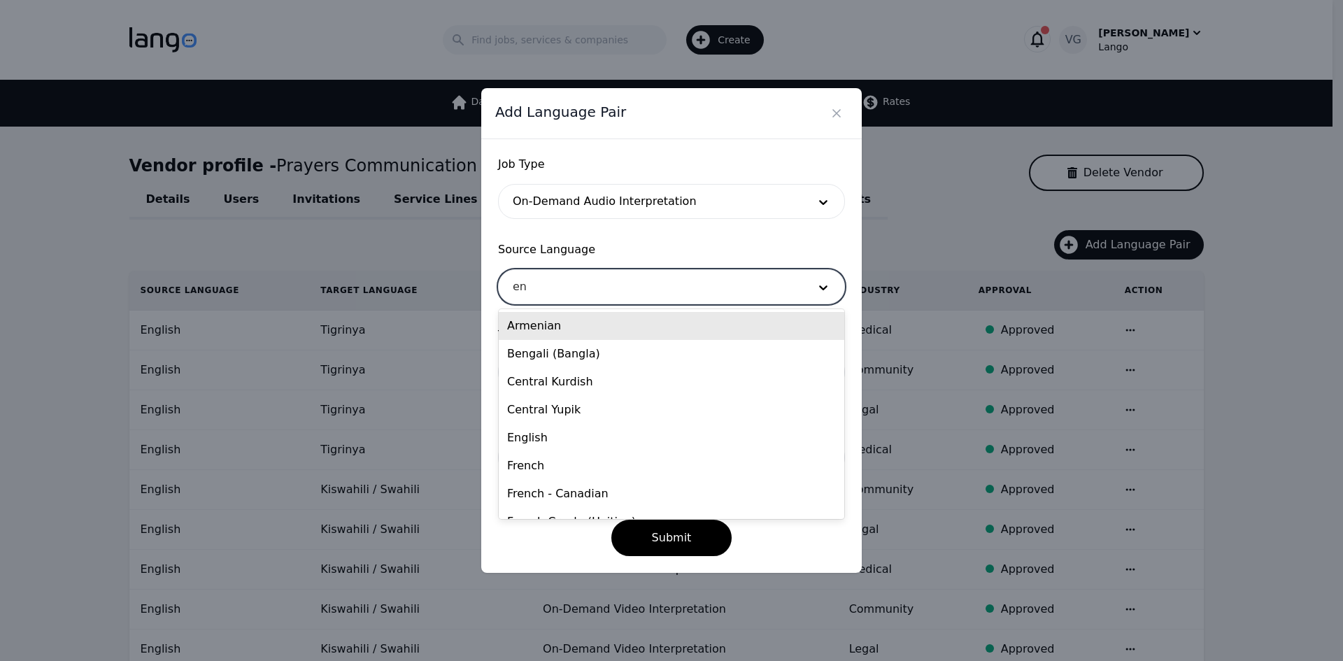
type input "eng"
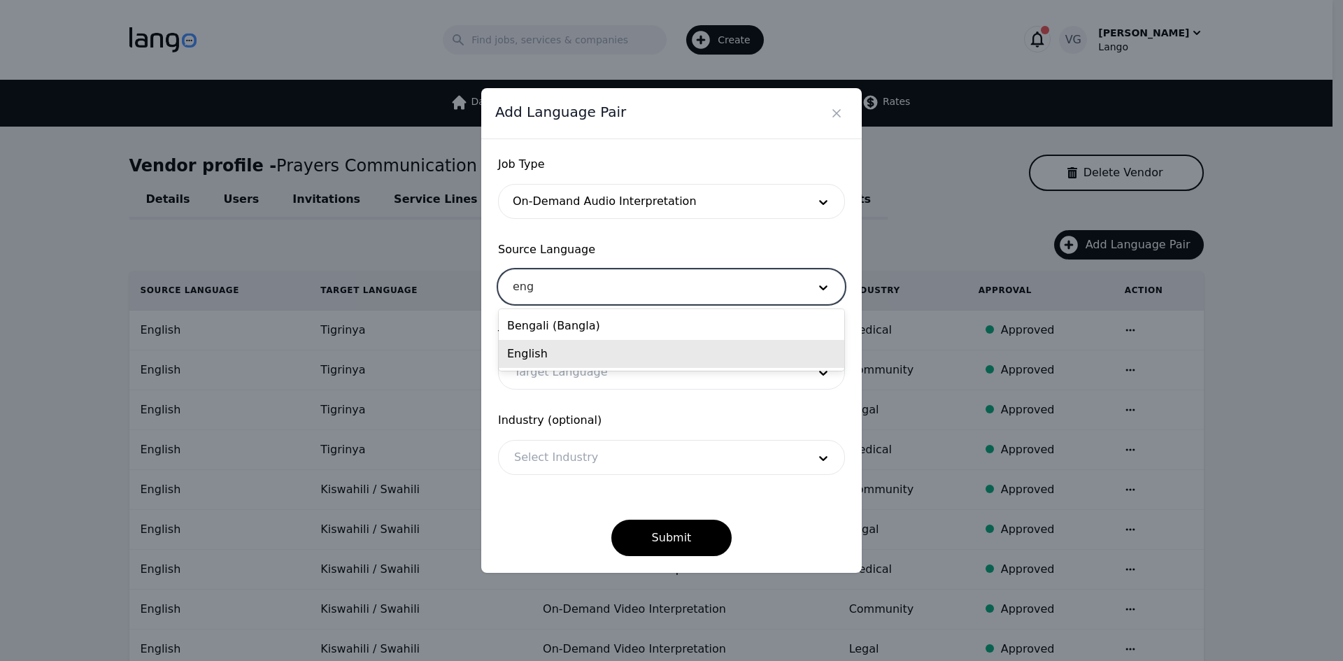
click at [552, 346] on div "English" at bounding box center [672, 354] width 346 height 28
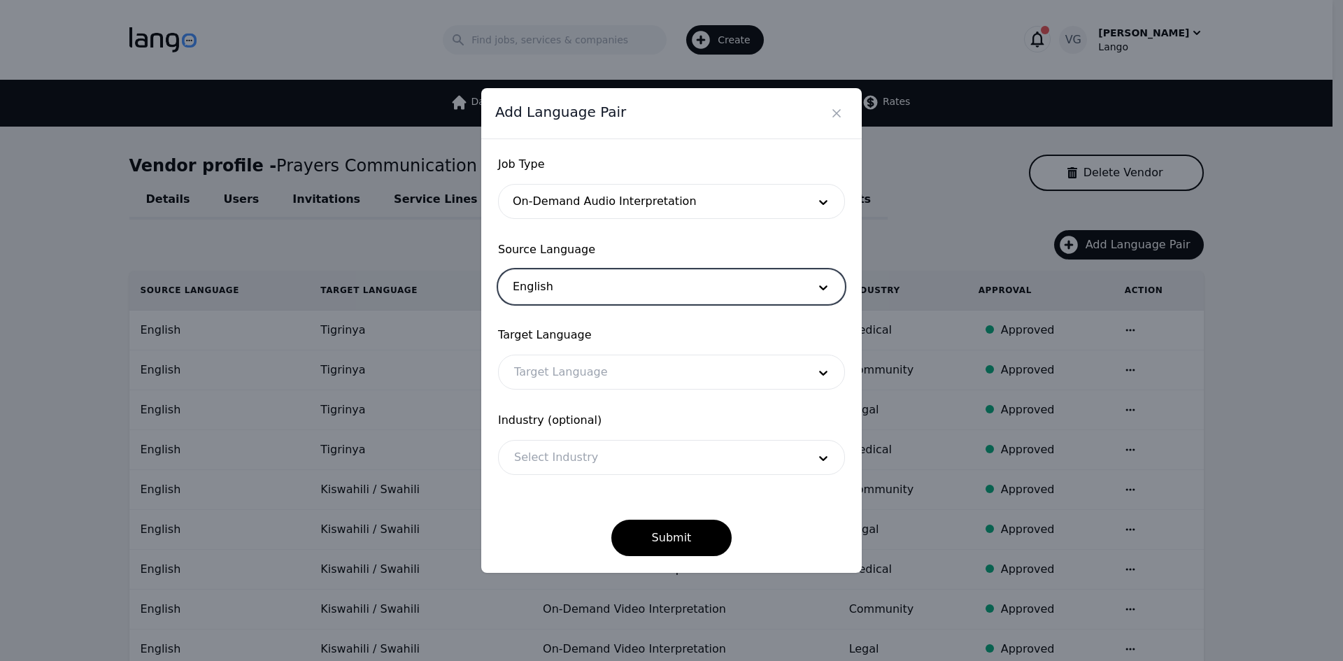
click at [552, 369] on div at bounding box center [651, 372] width 304 height 34
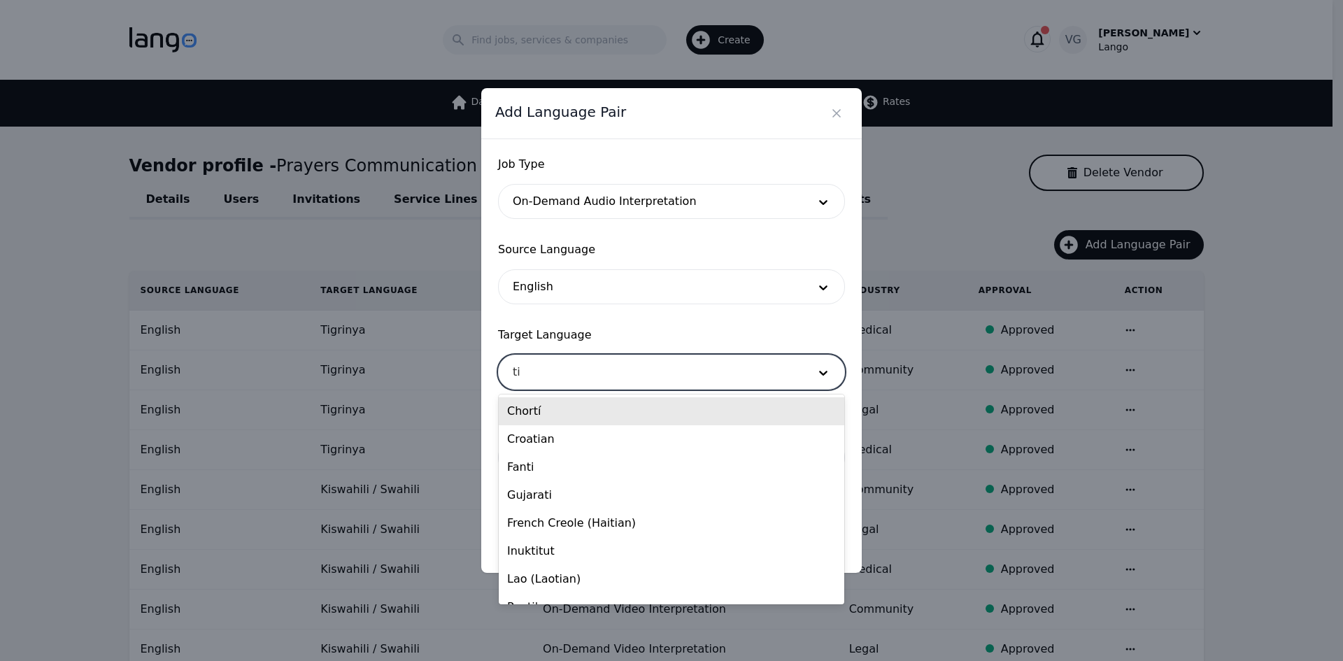
type input "tig"
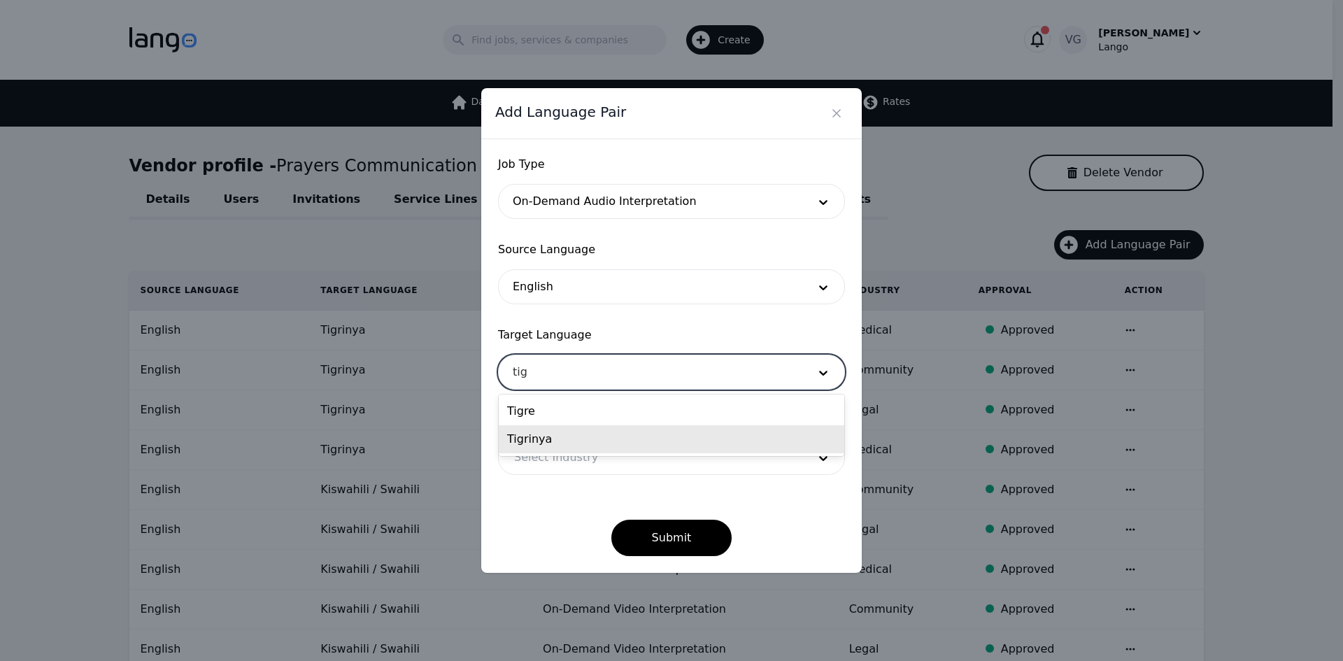
click at [547, 437] on div "Tigrinya" at bounding box center [672, 439] width 346 height 28
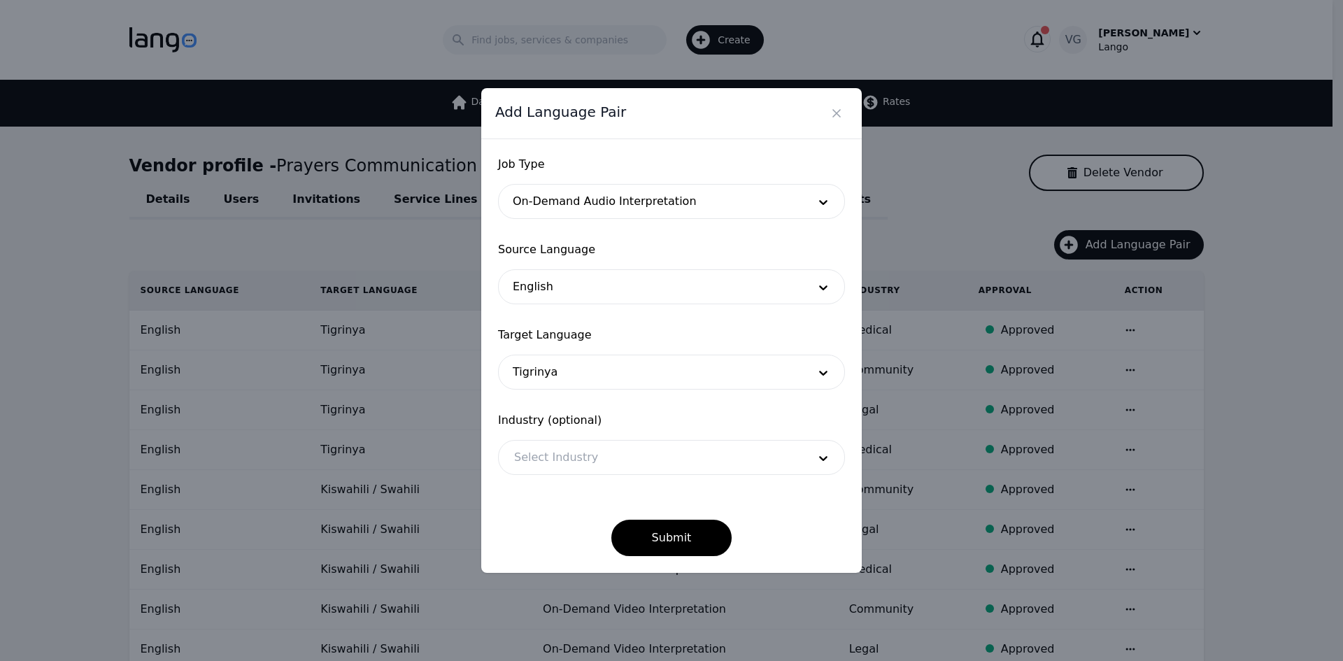
click at [551, 418] on span "Industry (optional)" at bounding box center [671, 420] width 347 height 17
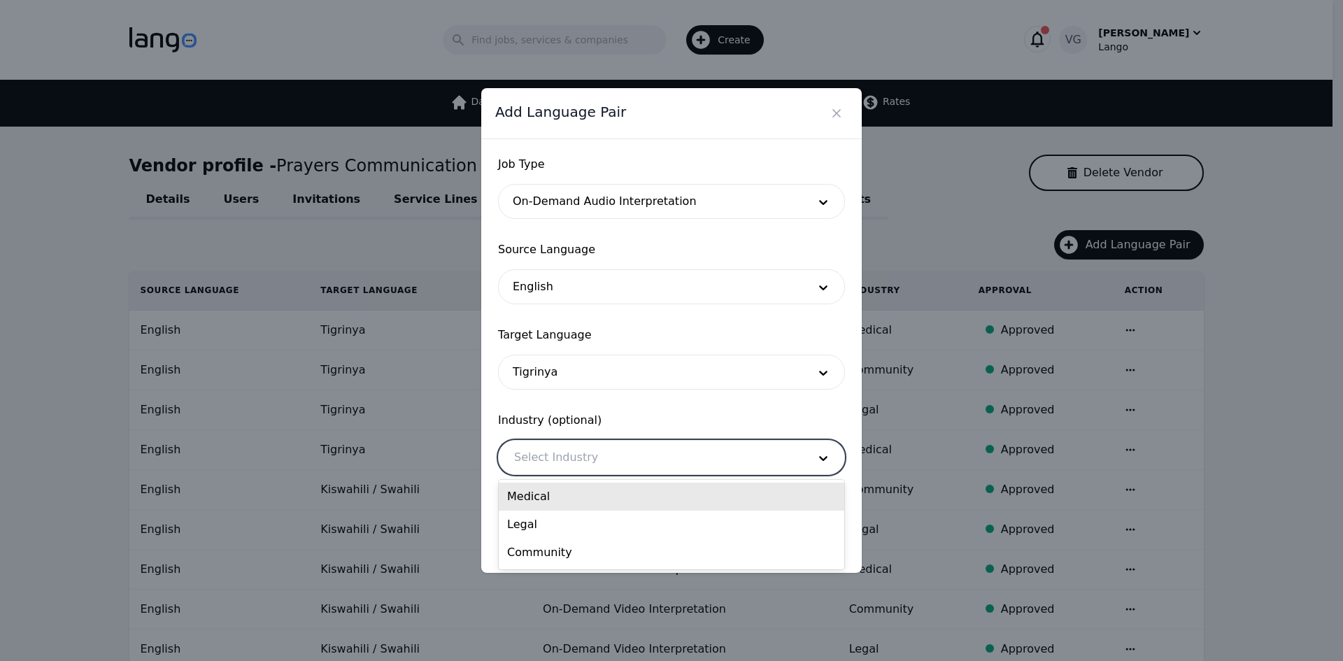
click at [551, 450] on div at bounding box center [651, 458] width 304 height 34
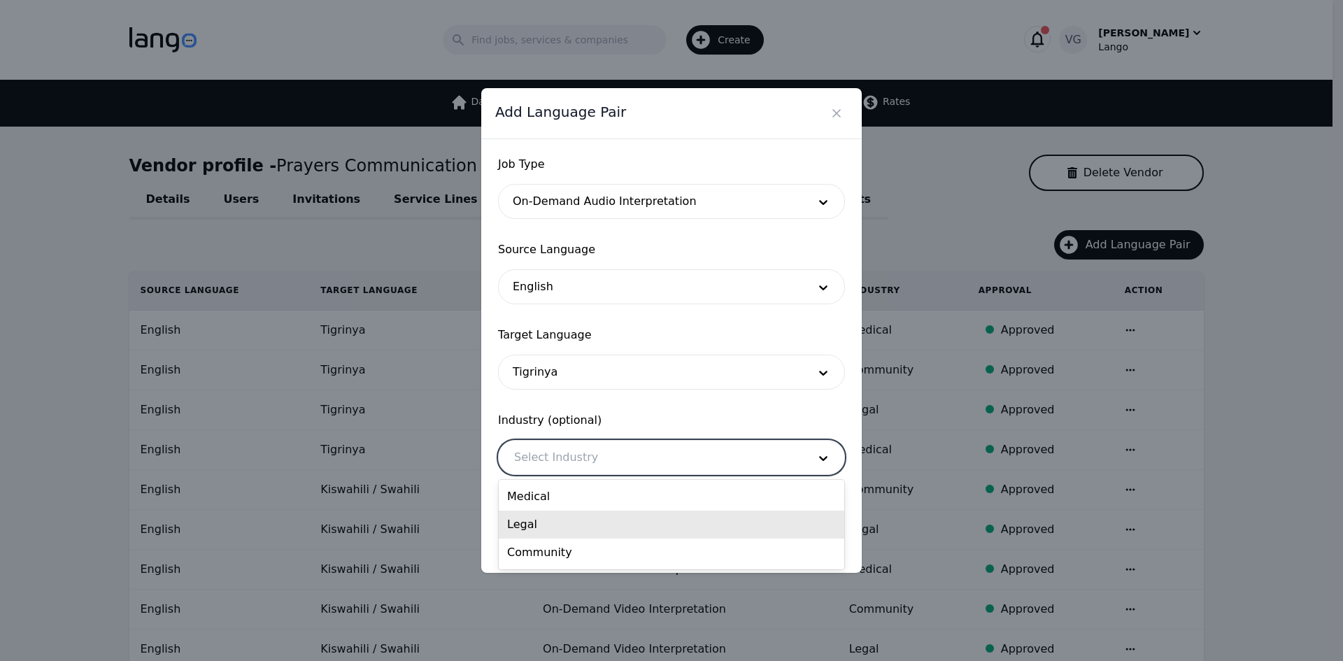
click at [551, 516] on div "Legal" at bounding box center [672, 525] width 346 height 28
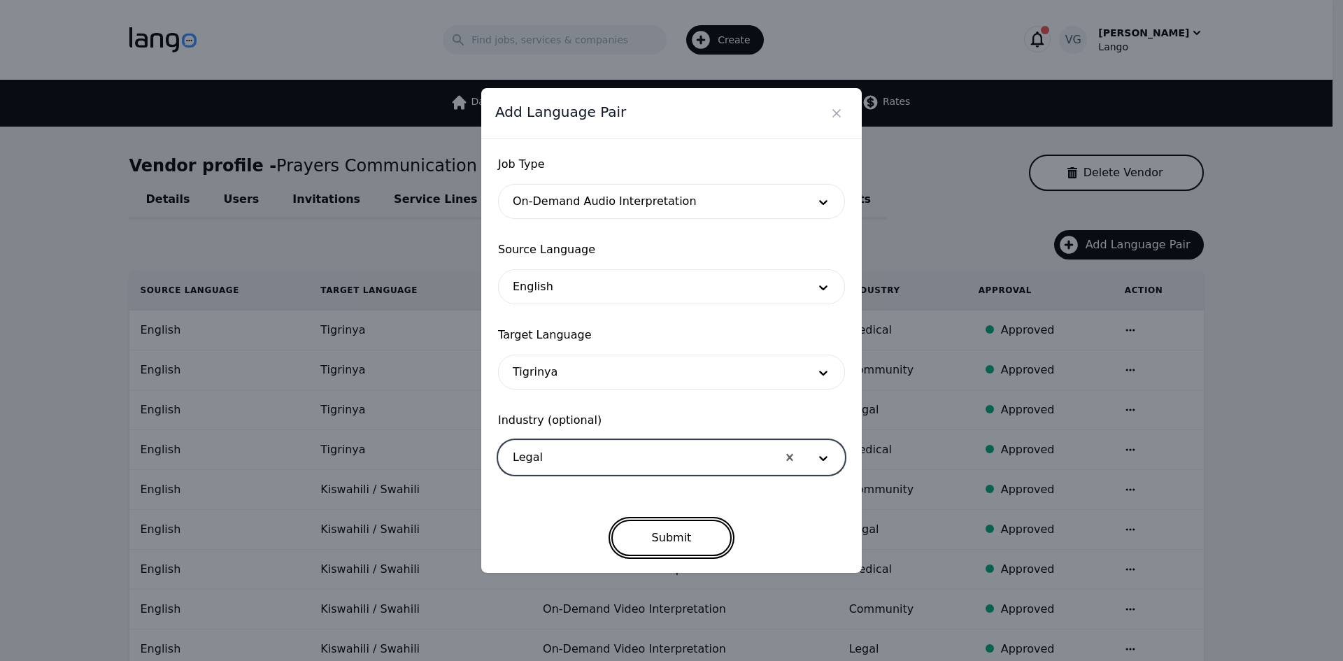
click at [668, 531] on button "Submit" at bounding box center [671, 538] width 121 height 36
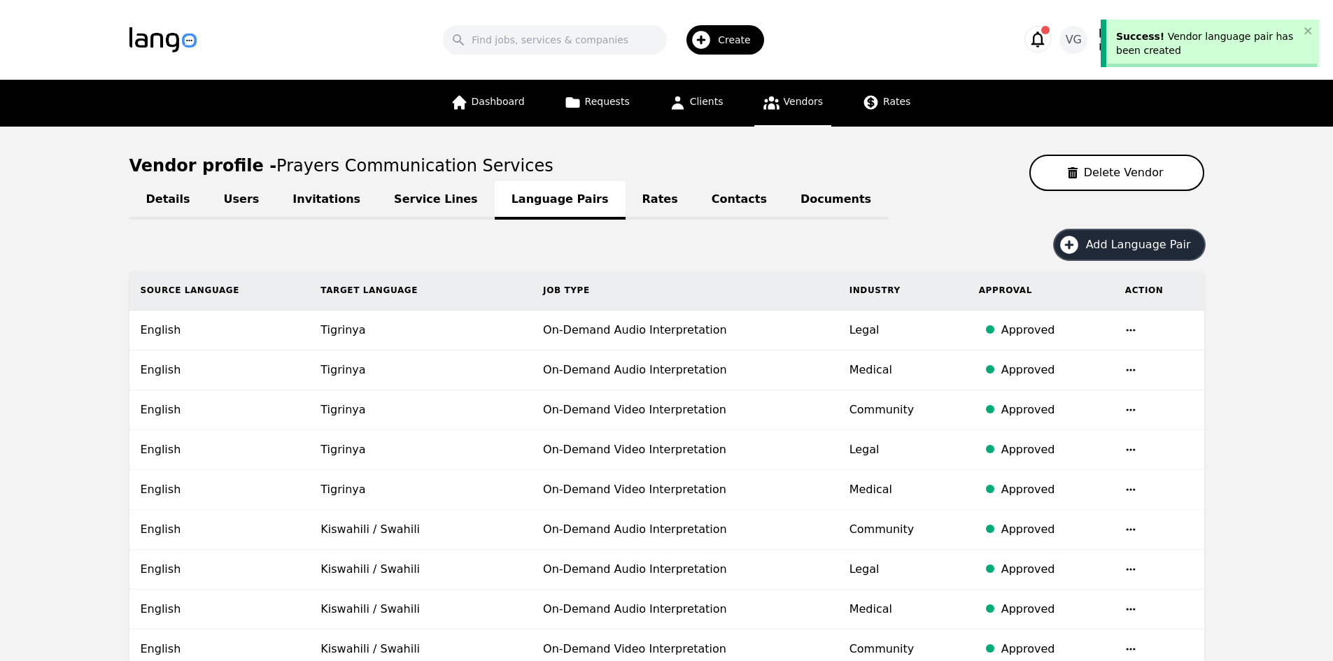
click at [1078, 241] on icon "button" at bounding box center [1069, 245] width 18 height 18
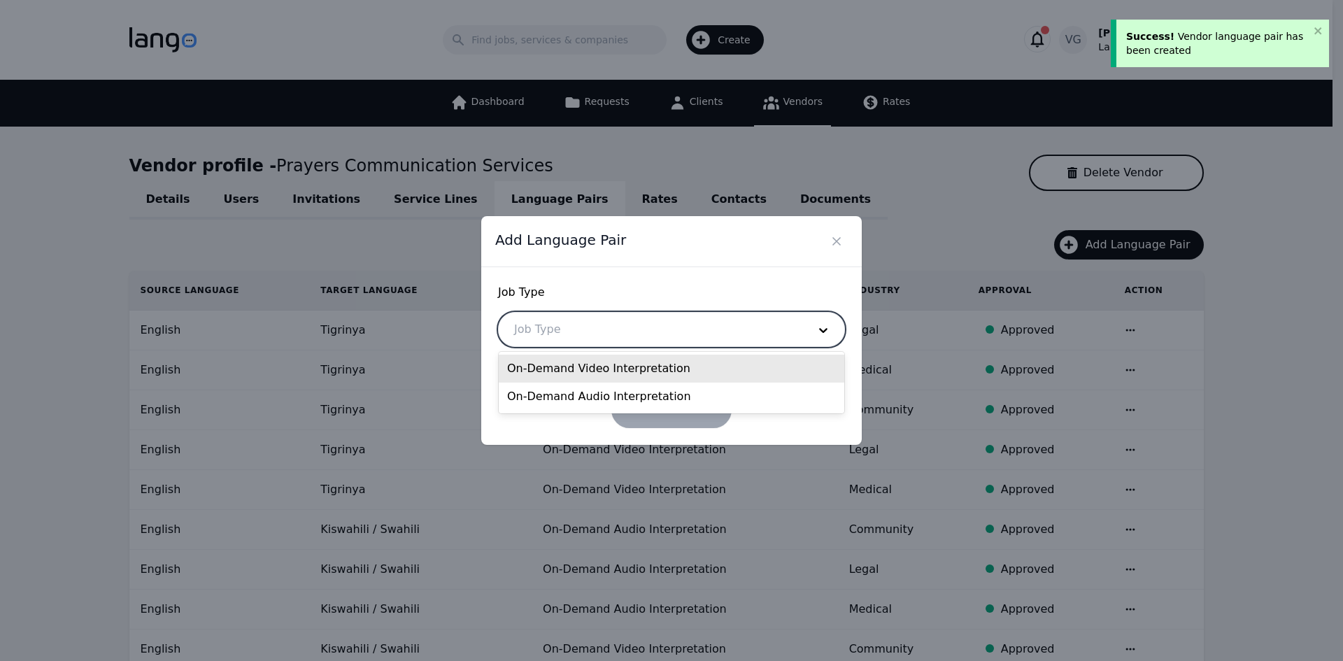
drag, startPoint x: 658, startPoint y: 332, endPoint x: 615, endPoint y: 375, distance: 61.3
click at [657, 332] on div at bounding box center [651, 330] width 304 height 34
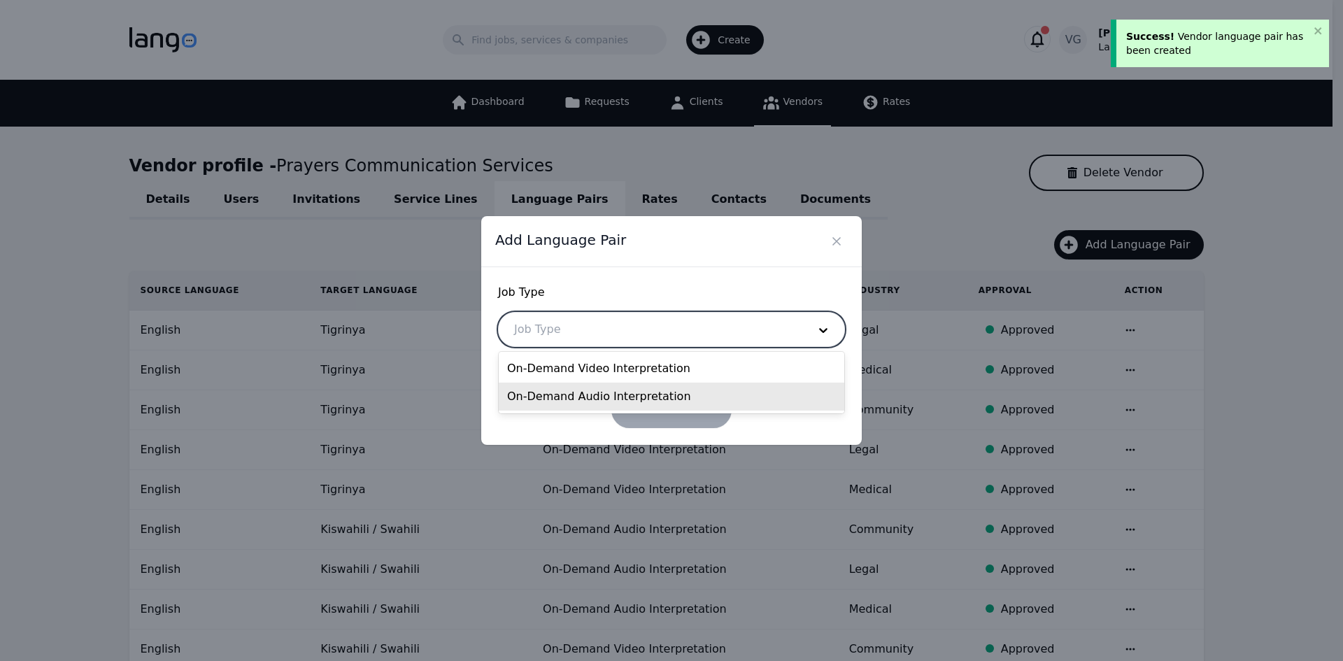
click at [595, 391] on div "On-Demand Audio Interpretation" at bounding box center [672, 397] width 346 height 28
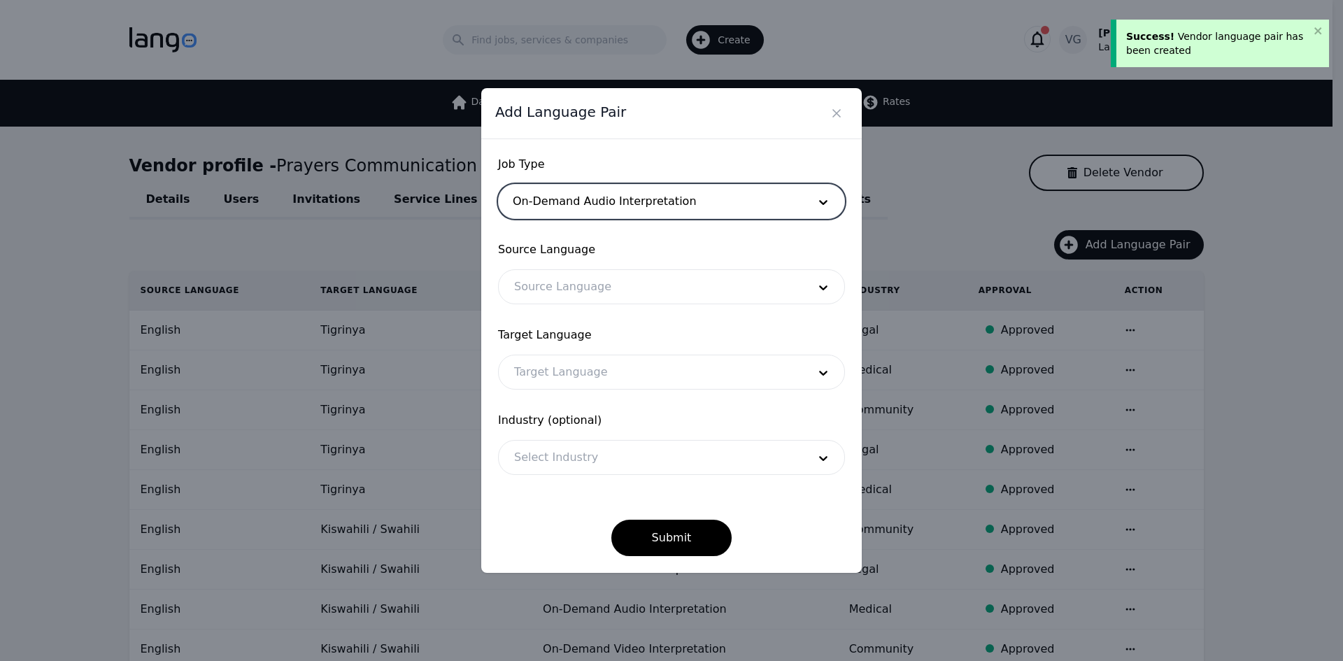
click at [593, 290] on div at bounding box center [651, 287] width 304 height 34
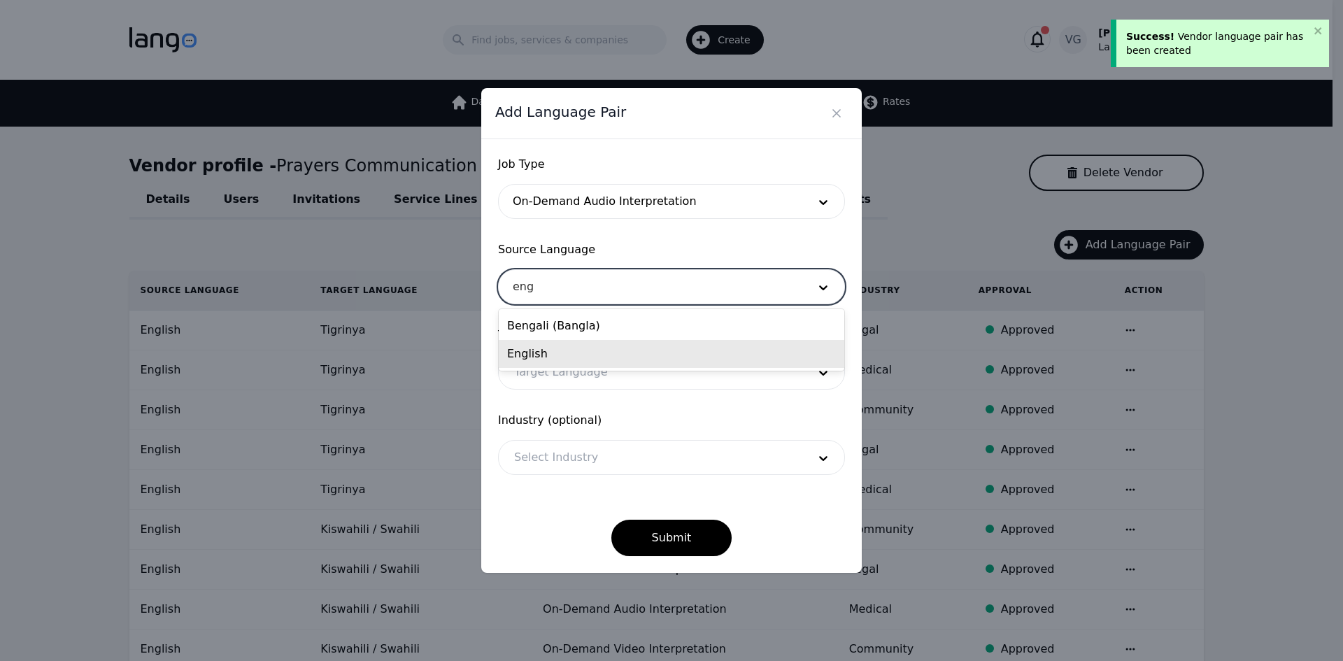
click at [576, 353] on div "English" at bounding box center [672, 354] width 346 height 28
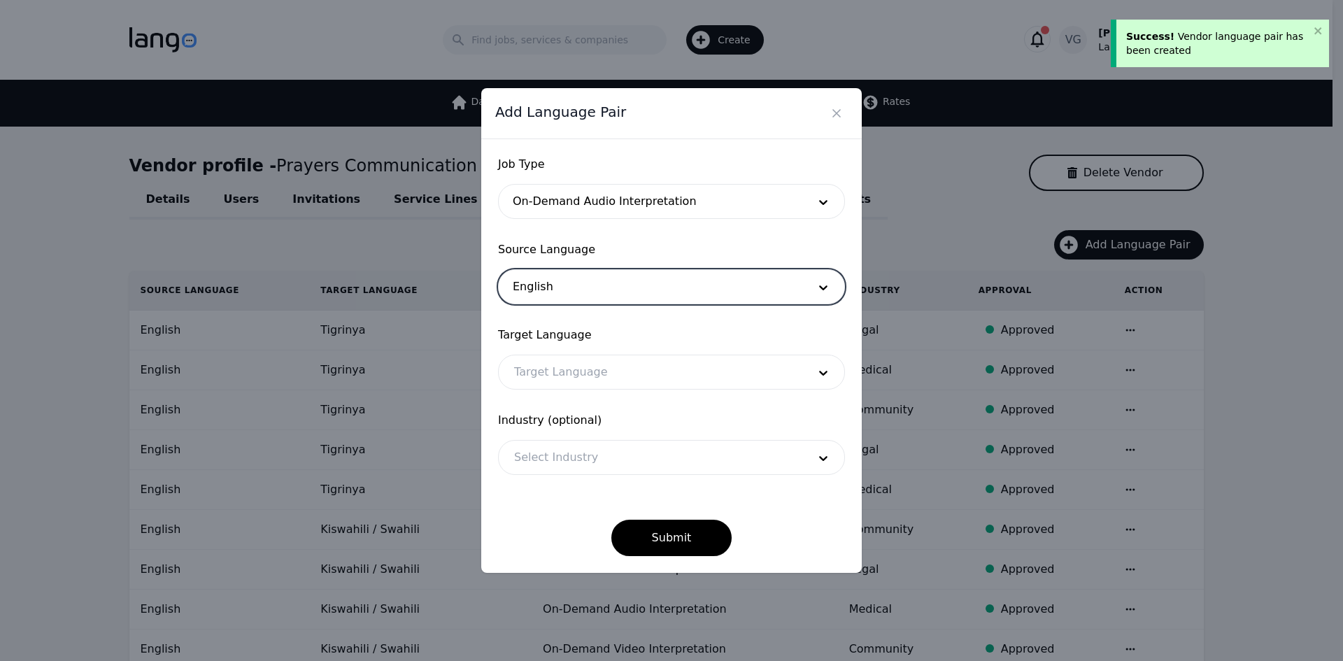
click at [575, 372] on div at bounding box center [651, 372] width 304 height 34
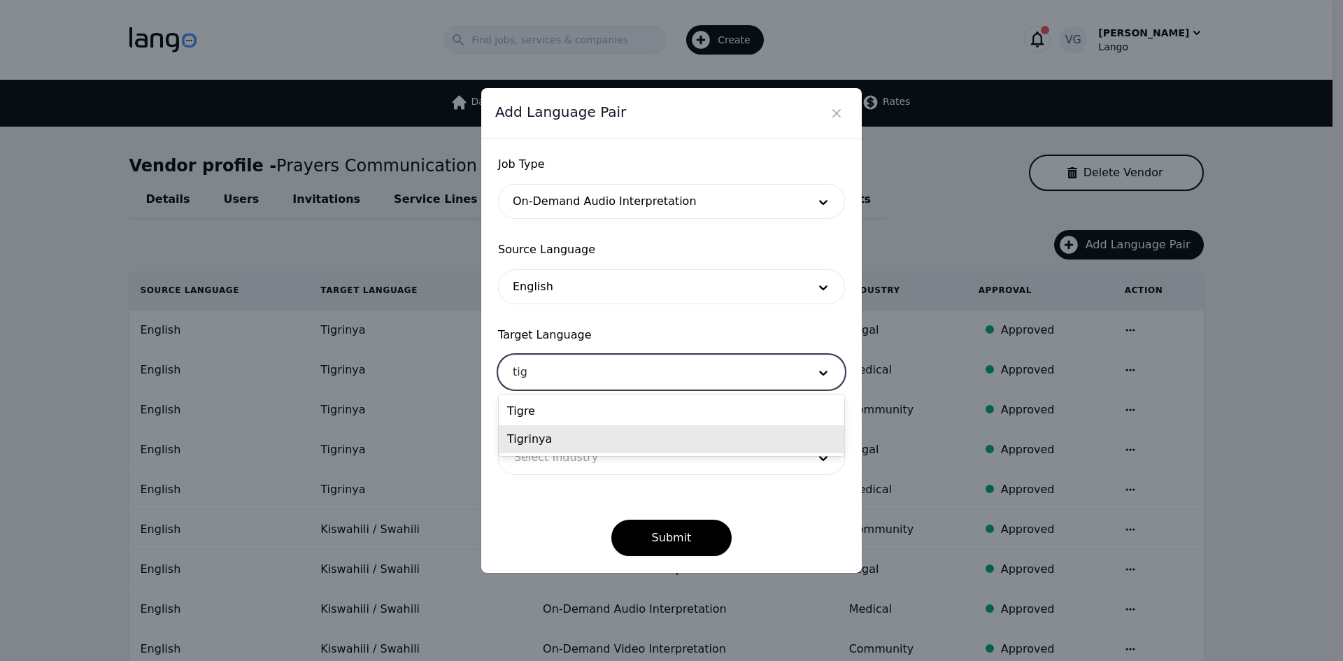
click at [558, 439] on div "Tigrinya" at bounding box center [672, 439] width 346 height 28
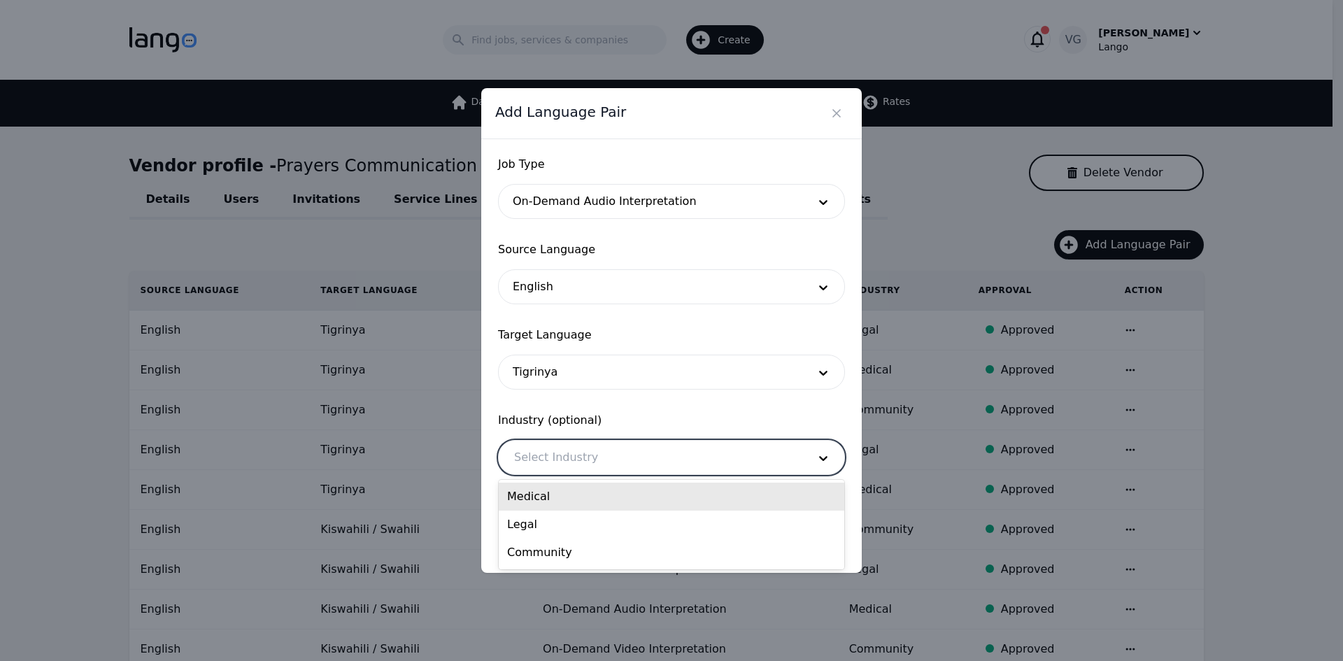
click at [557, 446] on div at bounding box center [651, 458] width 304 height 34
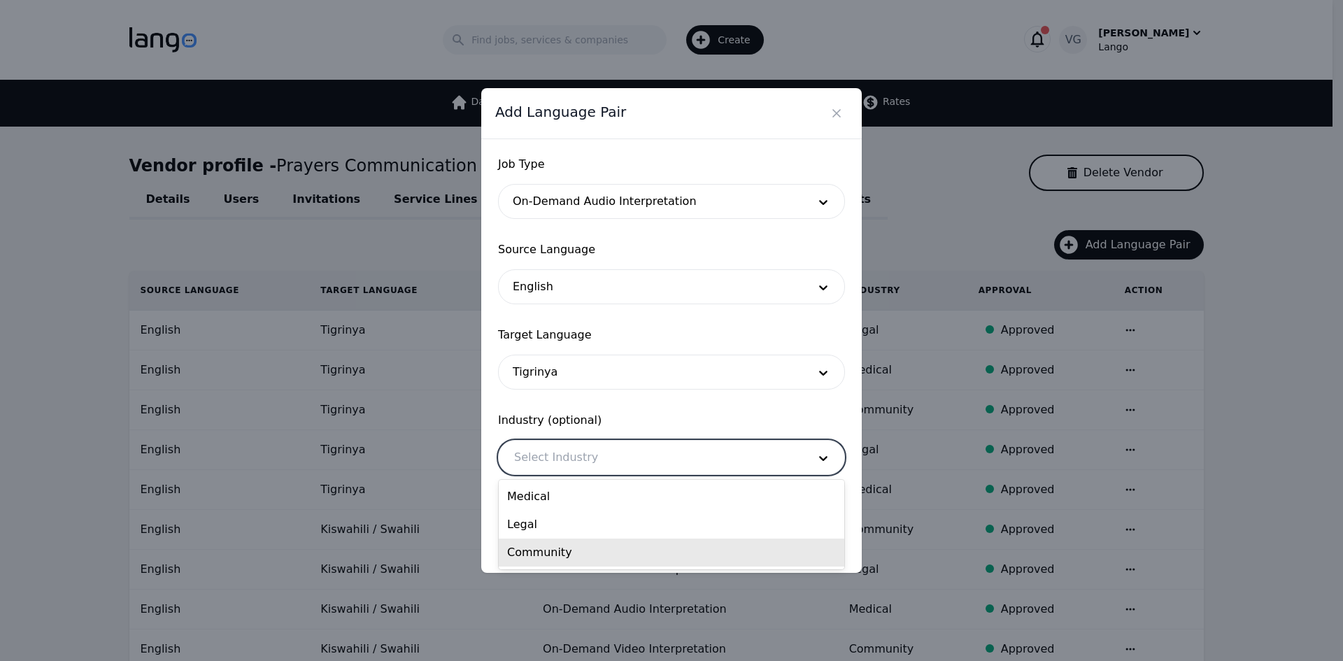
click at [559, 550] on div "Community" at bounding box center [672, 553] width 346 height 28
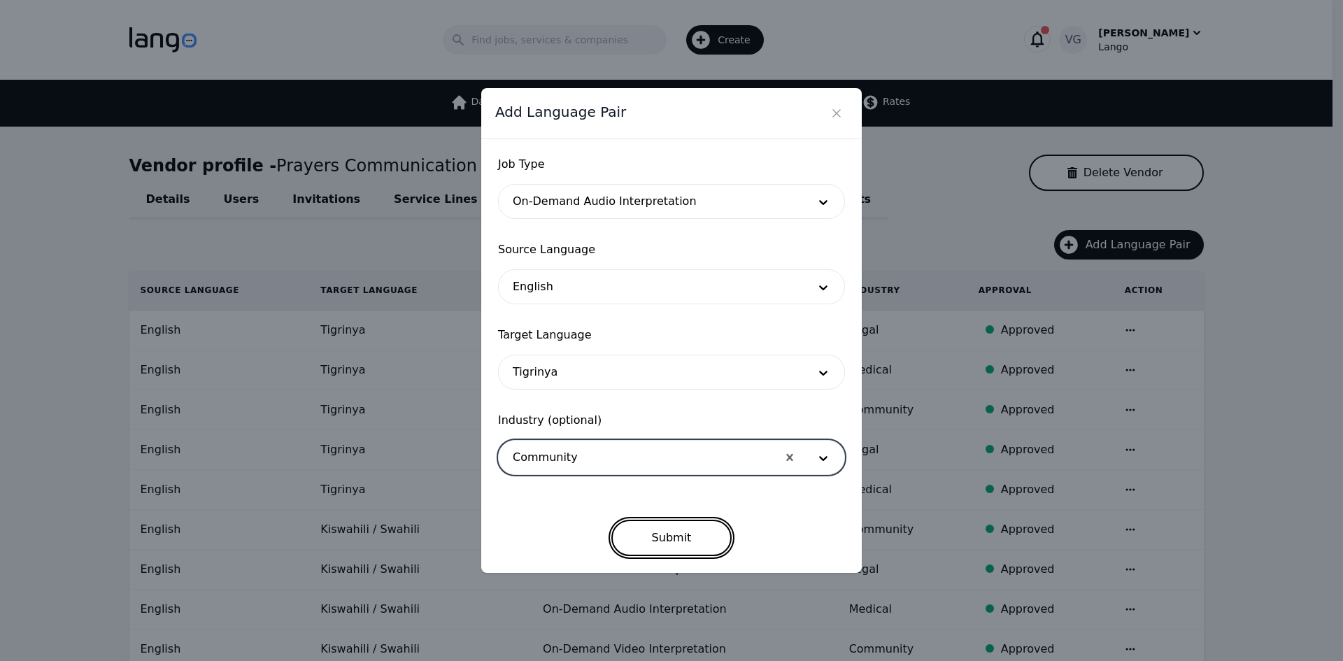
click at [646, 527] on button "Submit" at bounding box center [671, 538] width 121 height 36
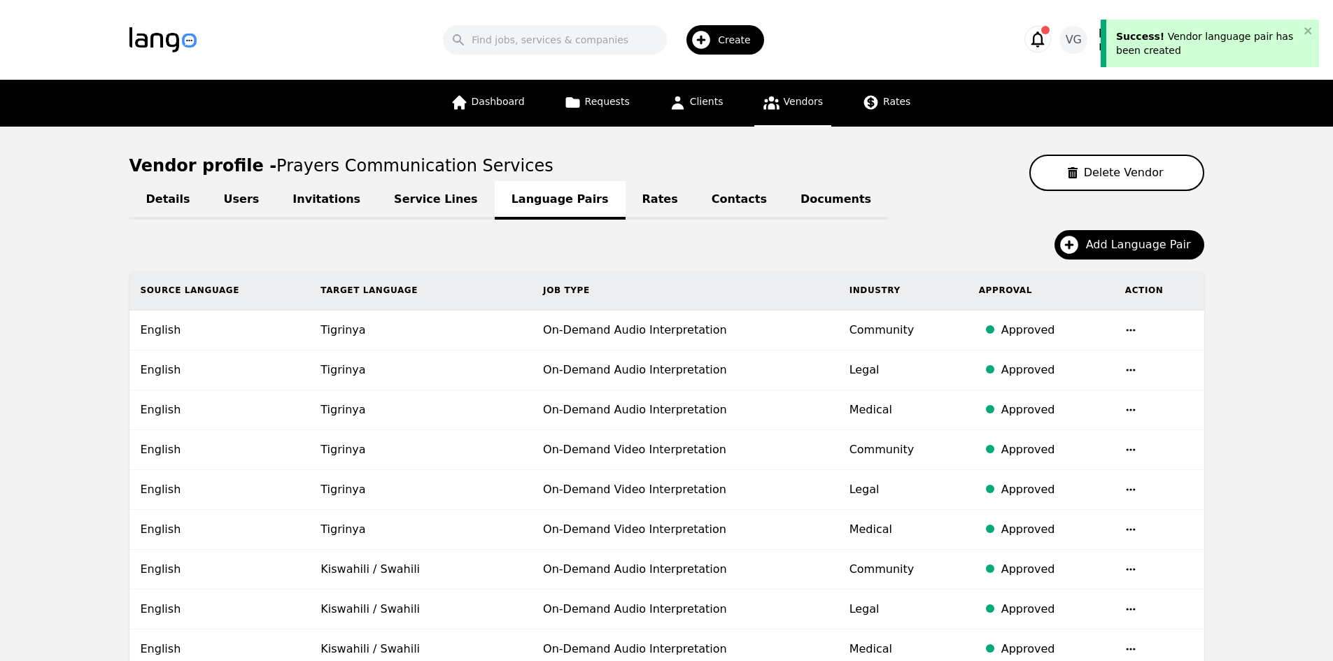
click at [1145, 240] on span "Add Language Pair" at bounding box center [1143, 244] width 115 height 17
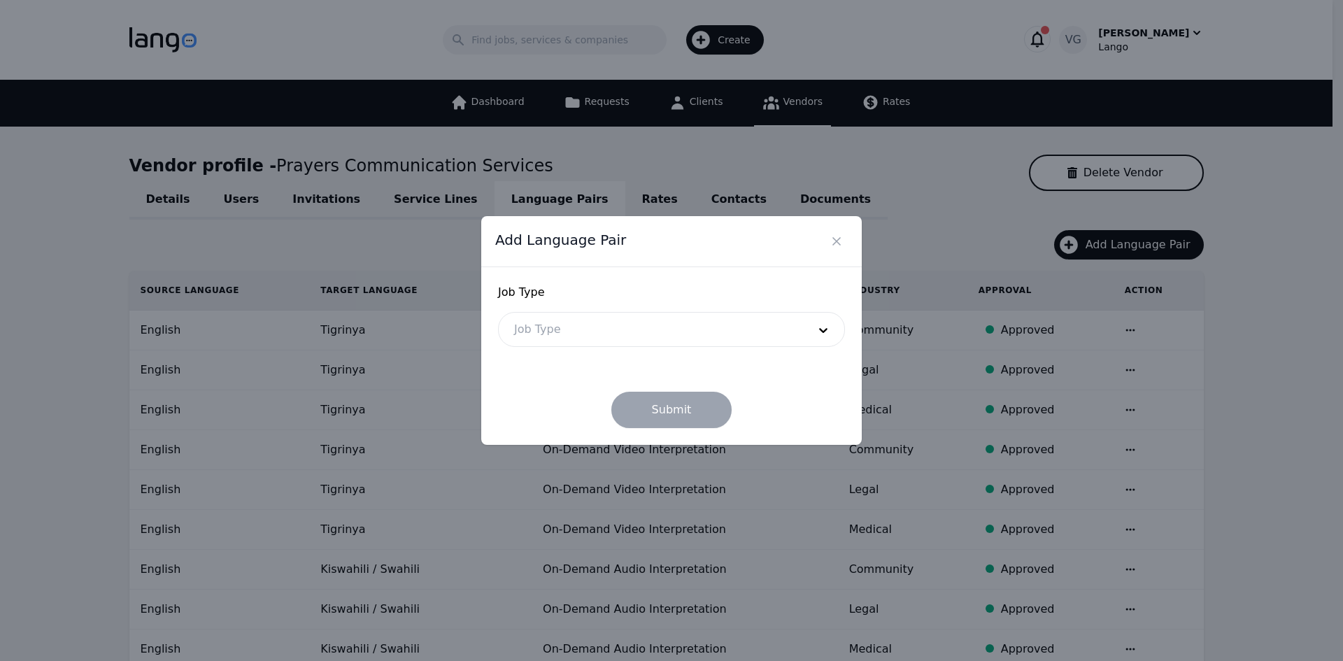
drag, startPoint x: 619, startPoint y: 309, endPoint x: 603, endPoint y: 337, distance: 32.3
click at [618, 311] on div "Job Type Job Type" at bounding box center [671, 315] width 347 height 63
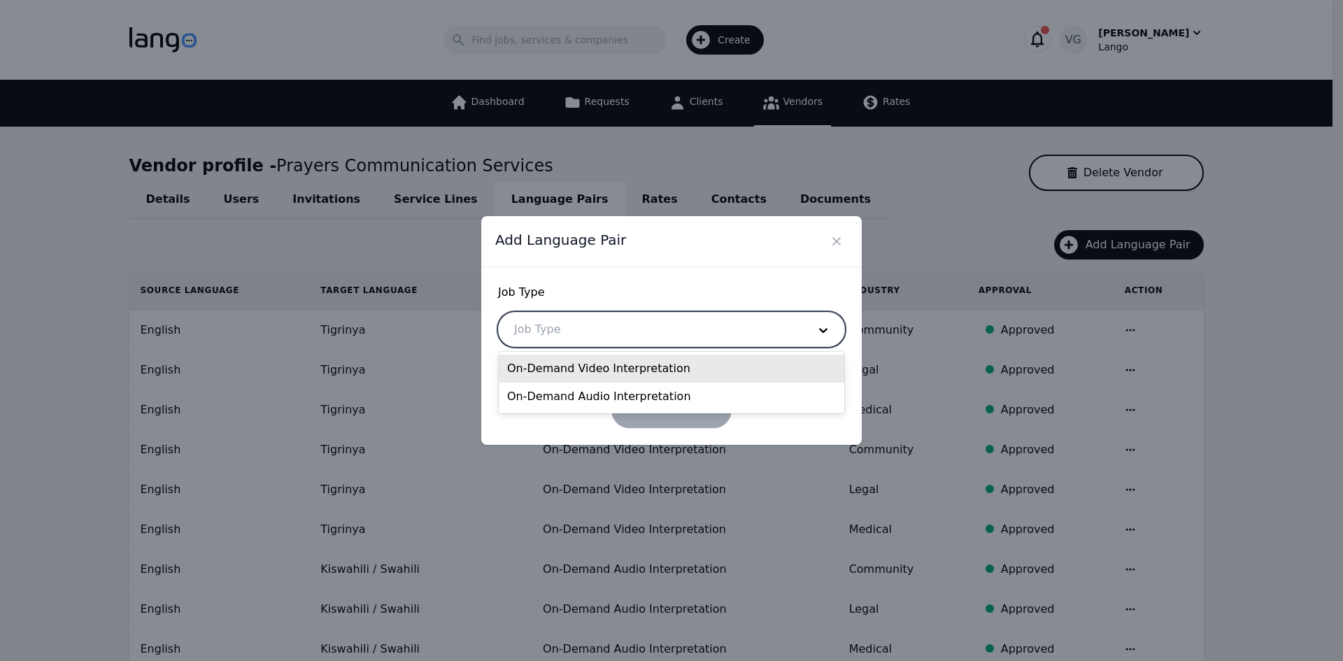
click at [603, 337] on div at bounding box center [651, 330] width 304 height 34
click at [588, 371] on div "On-Demand Video Interpretation" at bounding box center [672, 369] width 346 height 28
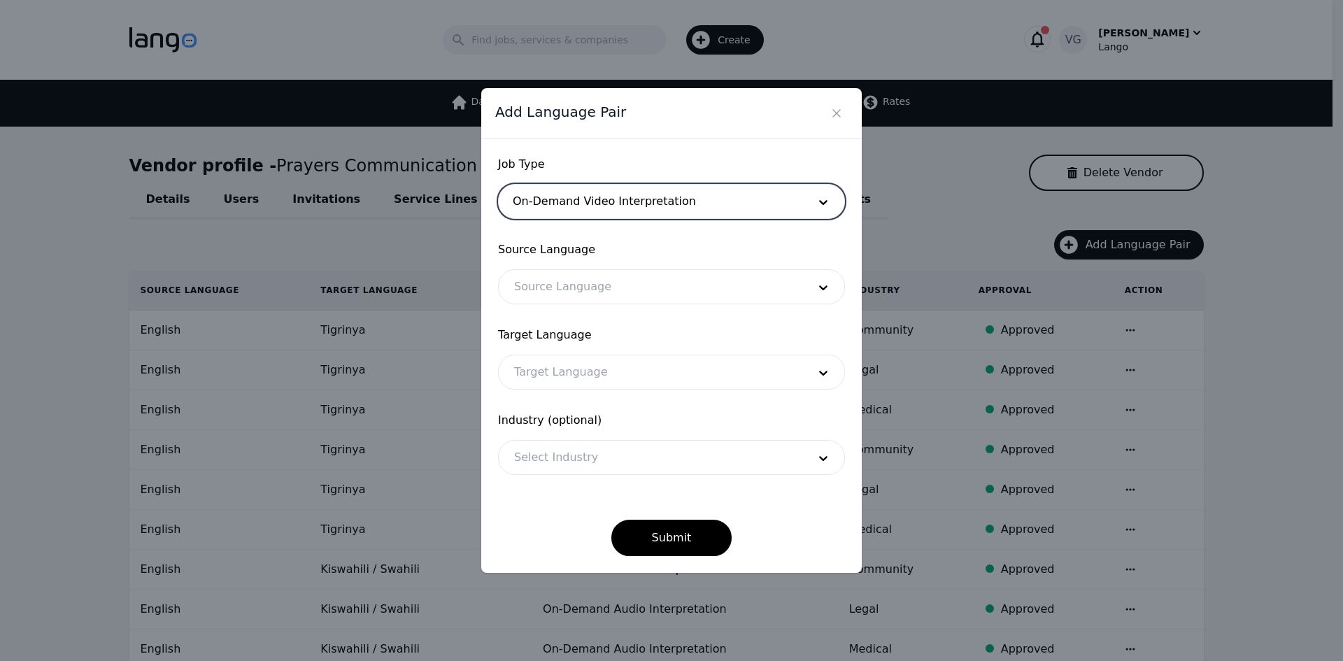
click at [578, 284] on div at bounding box center [651, 287] width 304 height 34
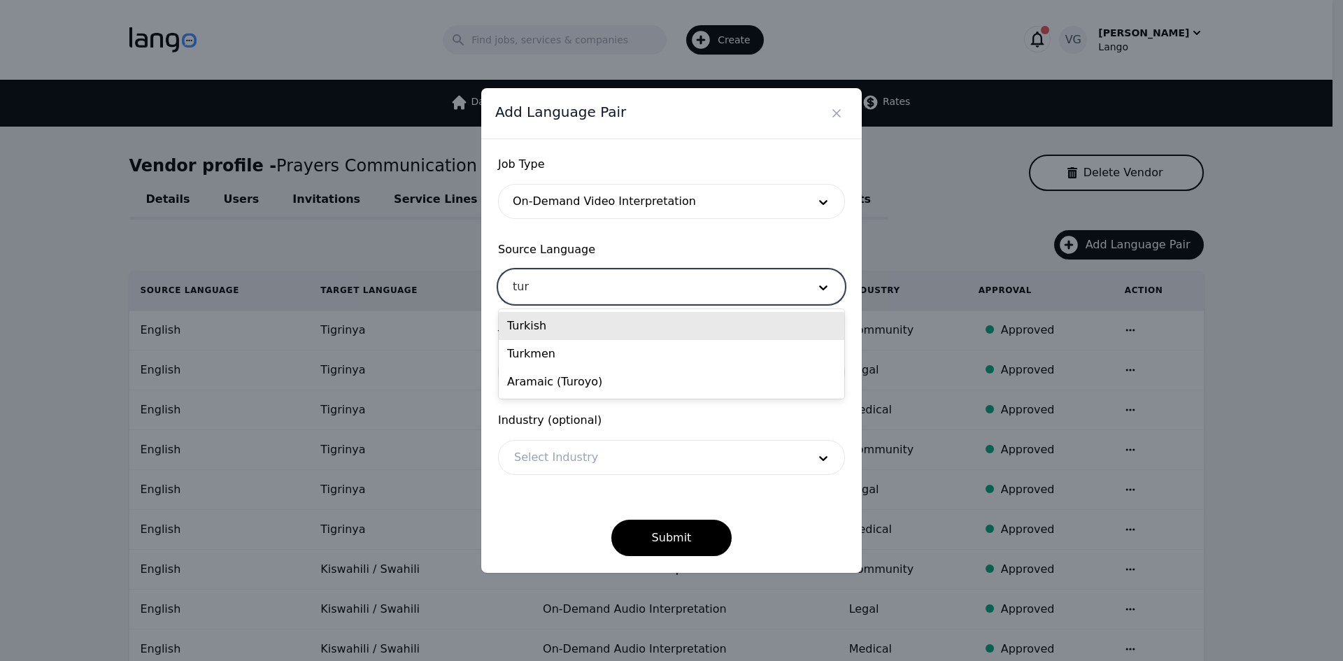
click at [576, 331] on div "Turkish" at bounding box center [672, 326] width 346 height 28
click at [579, 360] on div at bounding box center [651, 372] width 304 height 34
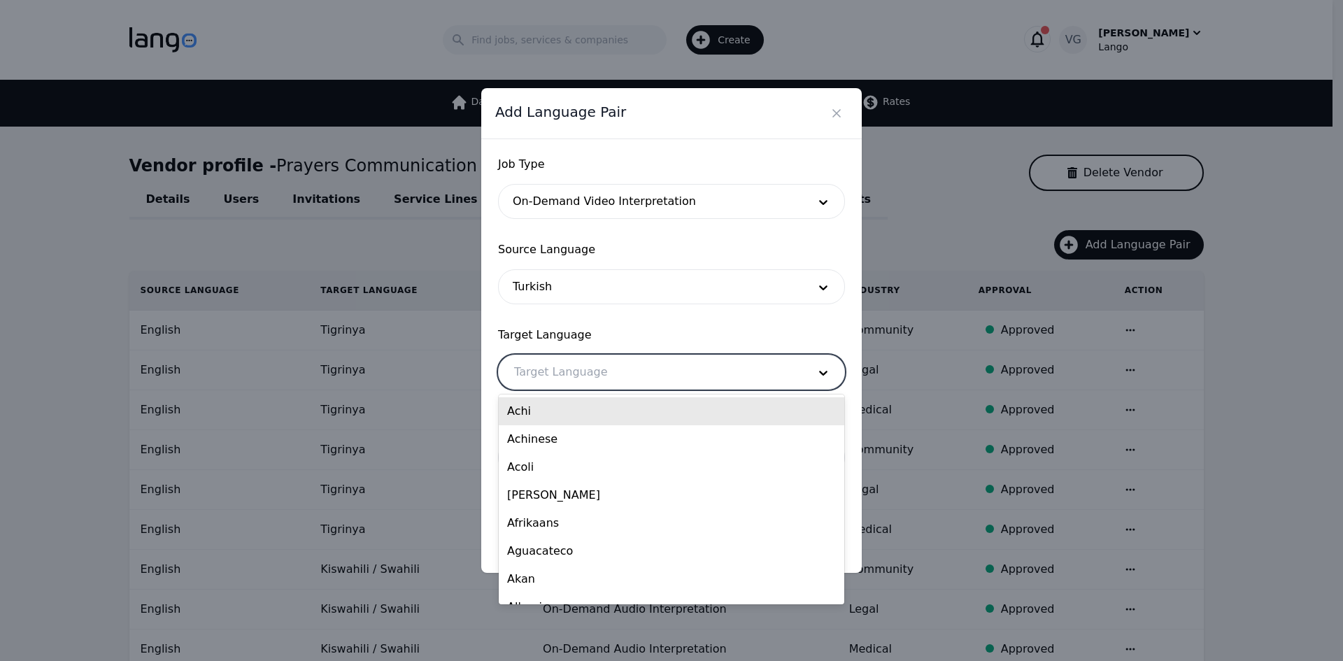
click at [581, 282] on div at bounding box center [651, 287] width 304 height 34
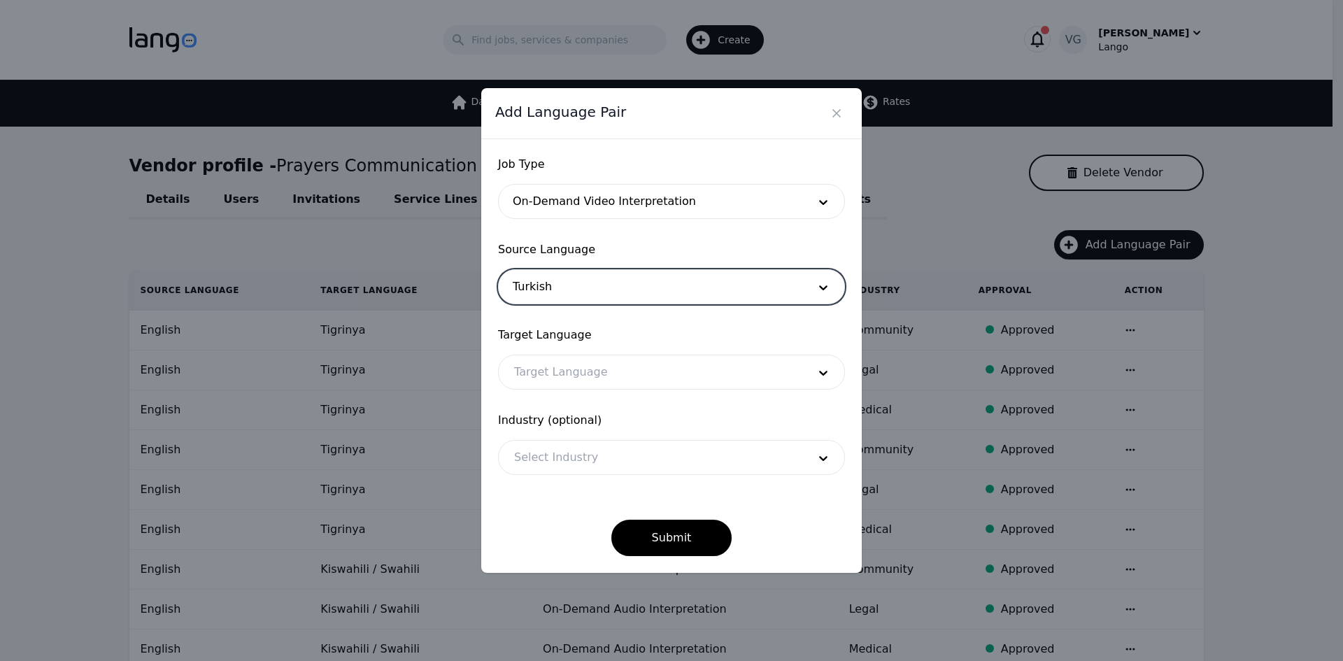
click at [581, 282] on div at bounding box center [651, 287] width 304 height 34
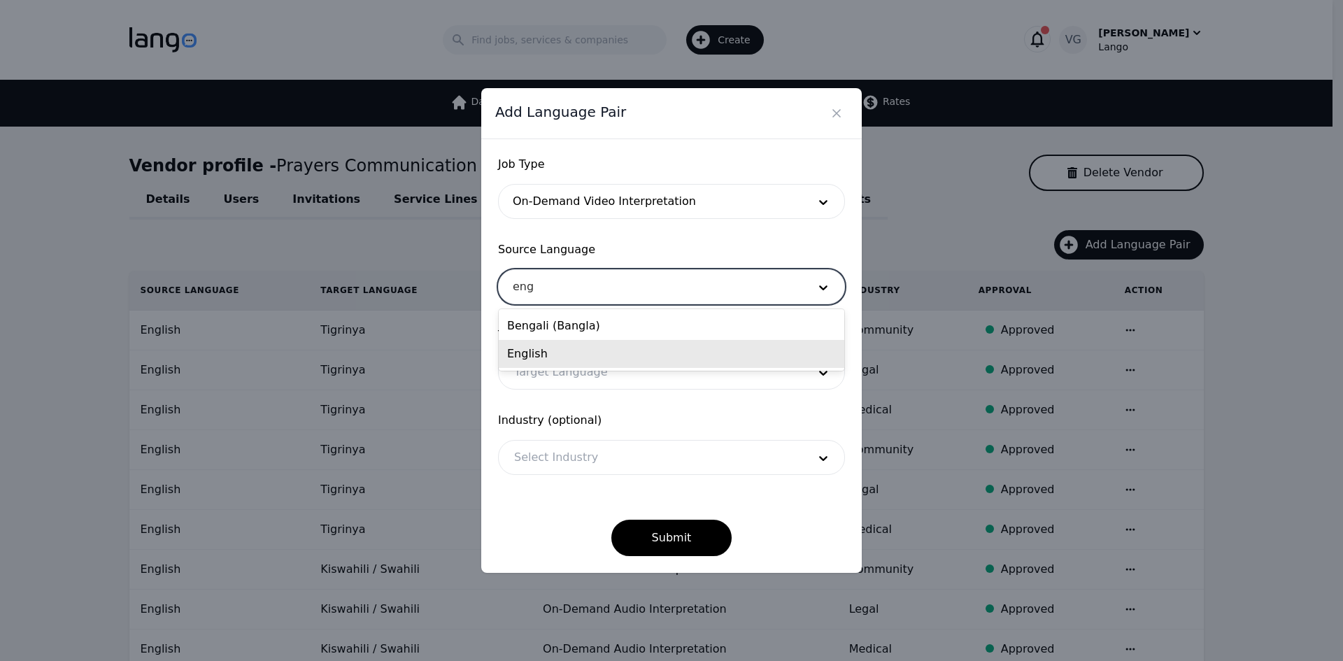
click at [572, 361] on div "English" at bounding box center [672, 354] width 346 height 28
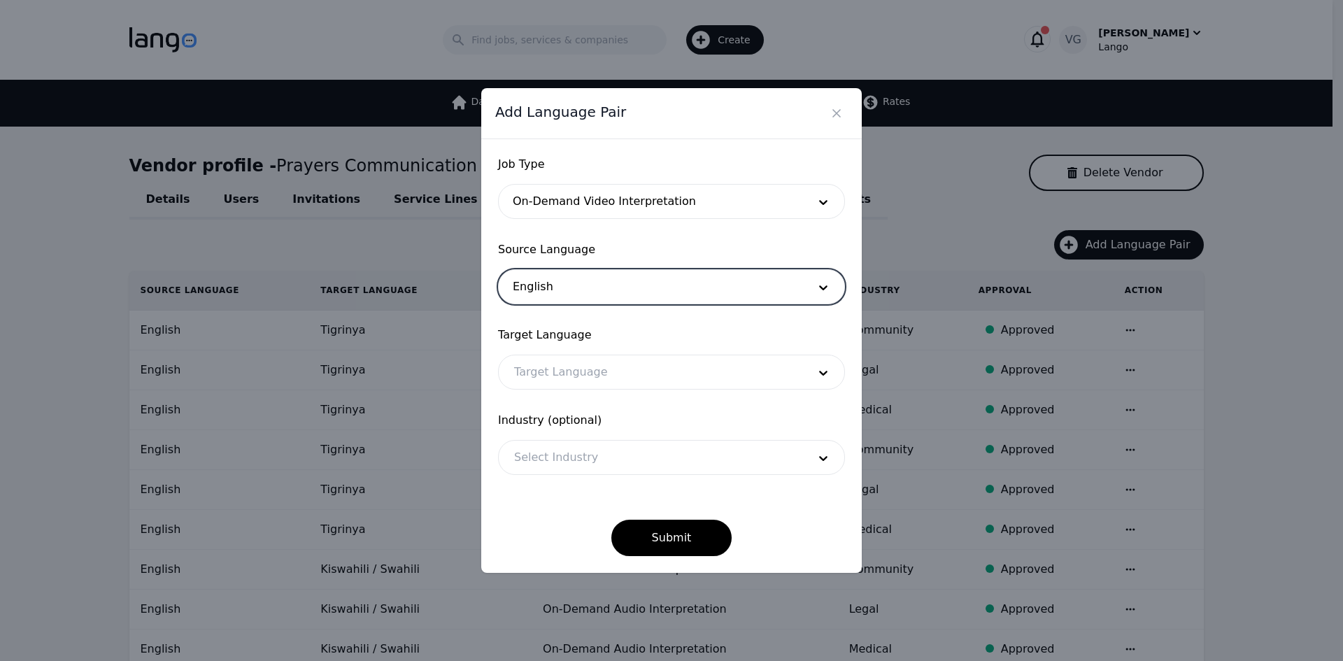
click at [566, 363] on div at bounding box center [651, 372] width 304 height 34
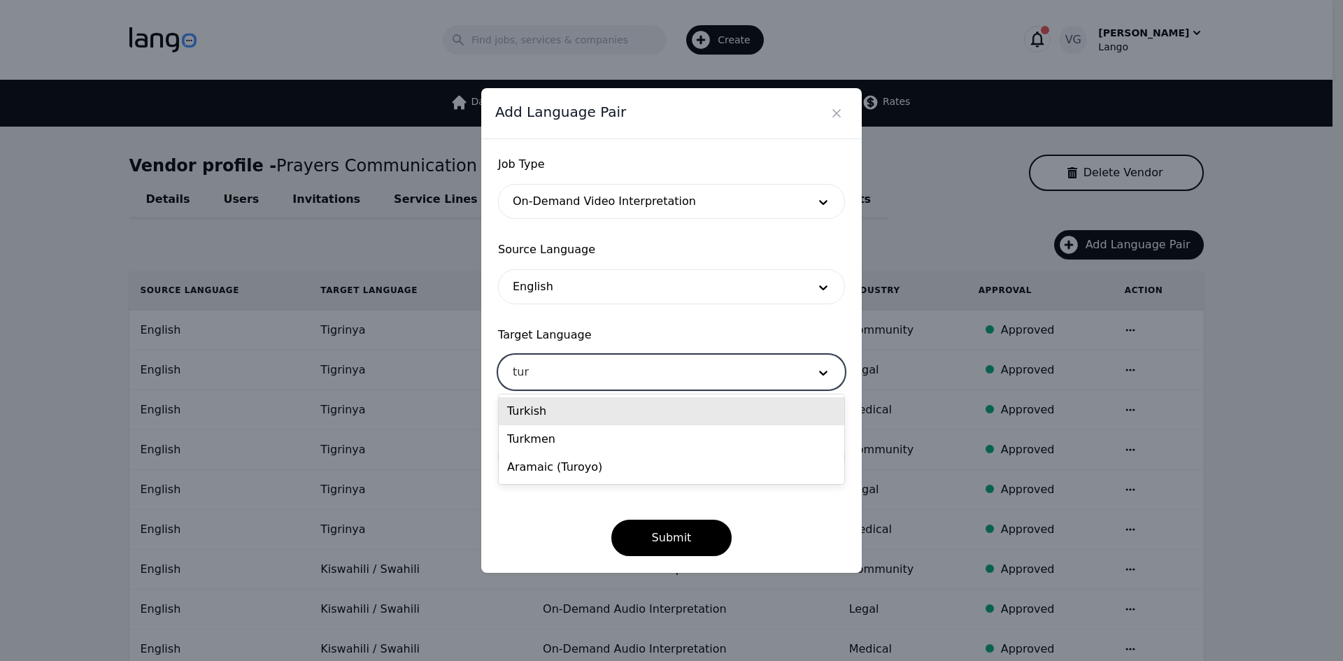
click at [567, 417] on div "Turkish" at bounding box center [672, 411] width 346 height 28
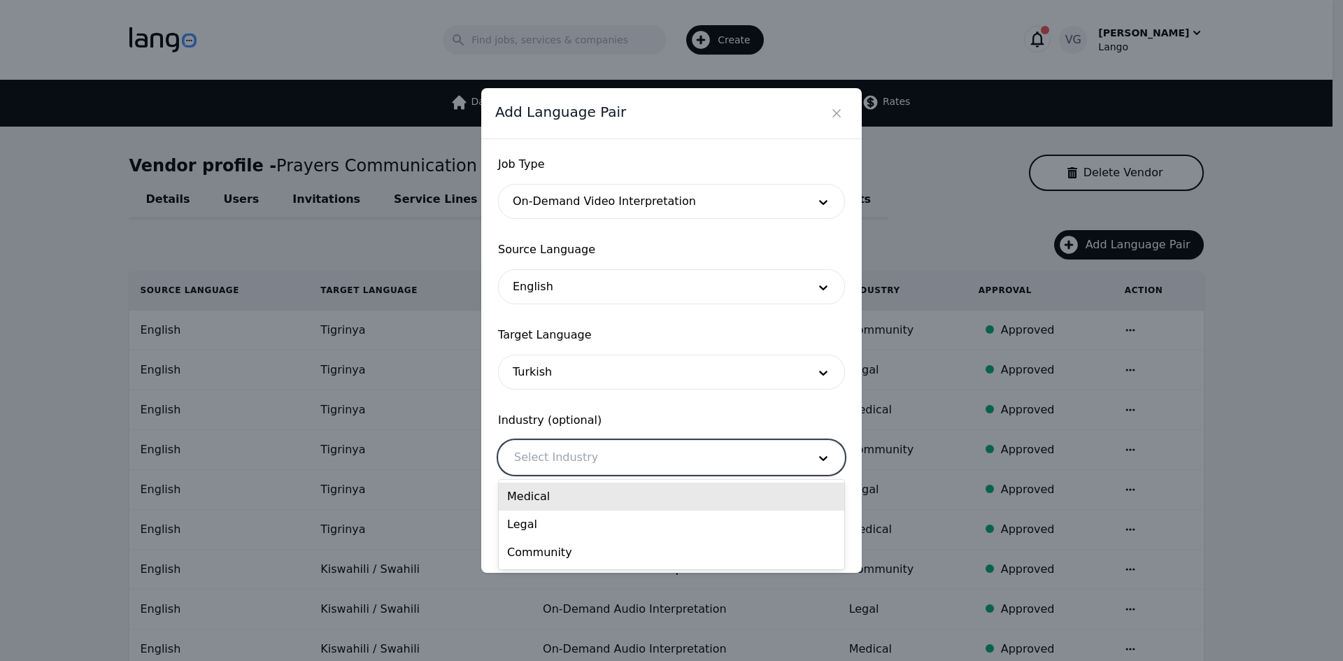
click at [566, 444] on div at bounding box center [651, 458] width 304 height 34
click at [567, 490] on div "Medical" at bounding box center [672, 497] width 346 height 28
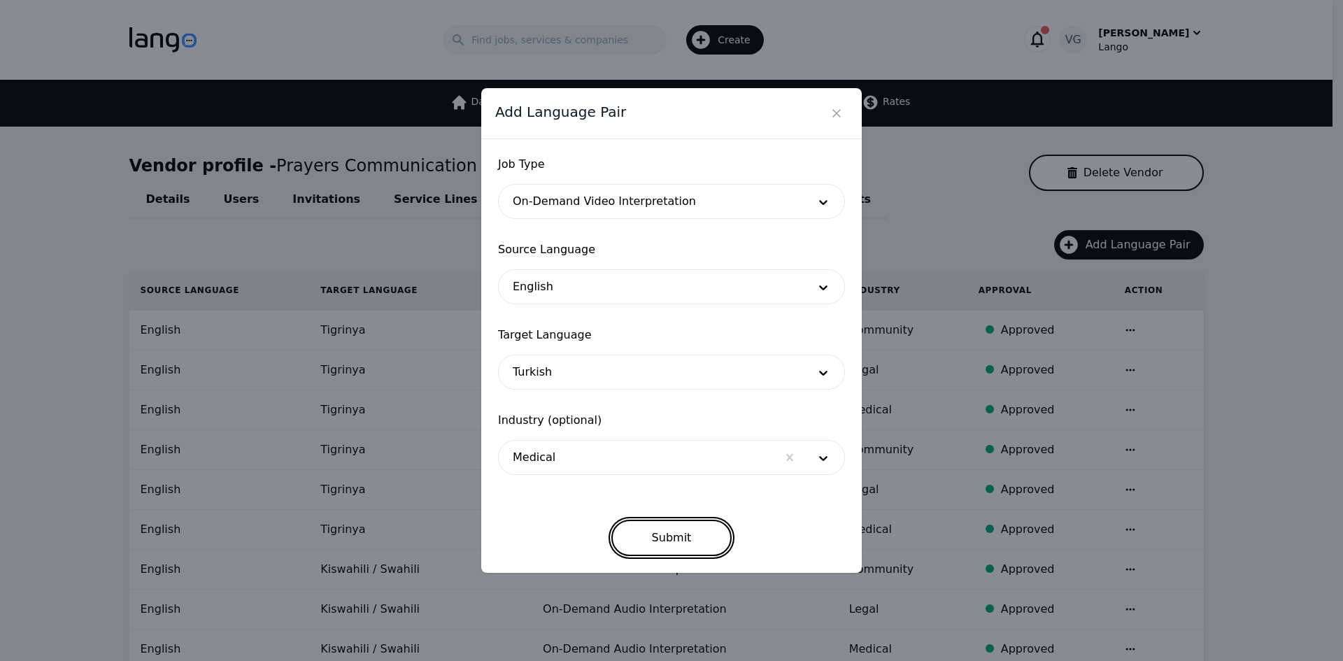
click at [667, 525] on button "Submit" at bounding box center [671, 538] width 121 height 36
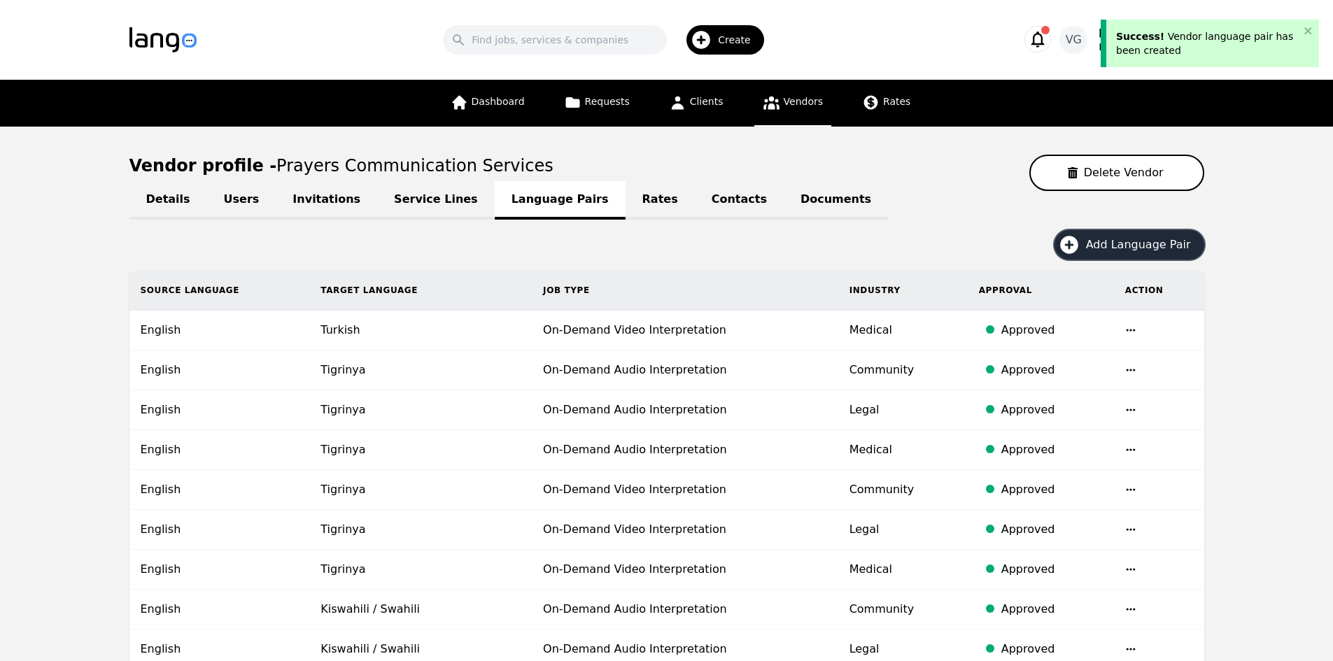
click at [1101, 250] on span "Add Language Pair" at bounding box center [1143, 244] width 115 height 17
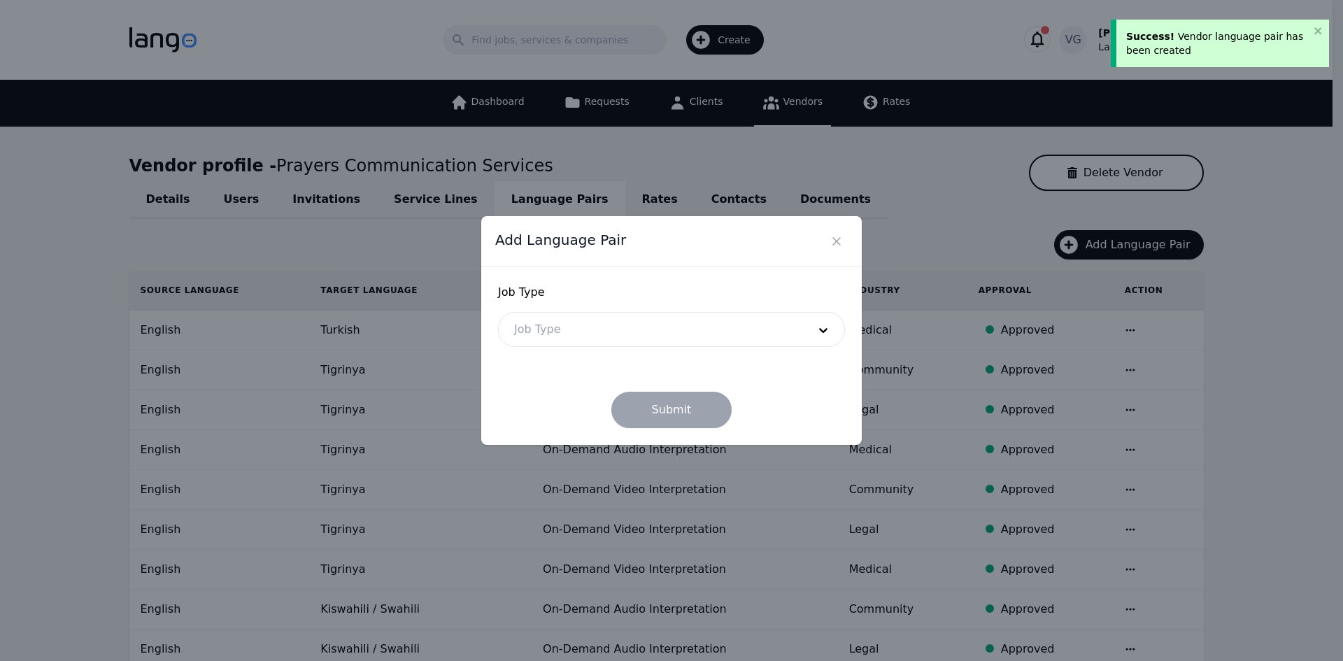
click at [597, 339] on div at bounding box center [651, 330] width 304 height 34
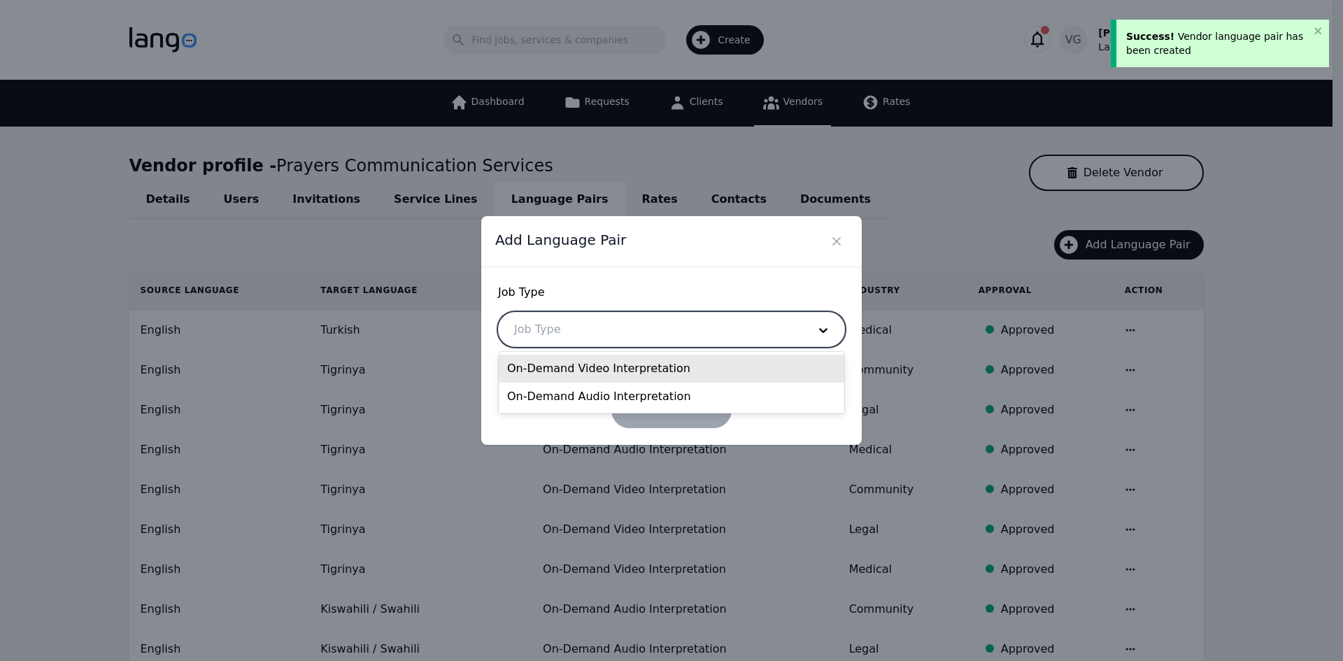
click at [577, 368] on div "On-Demand Video Interpretation" at bounding box center [672, 369] width 346 height 28
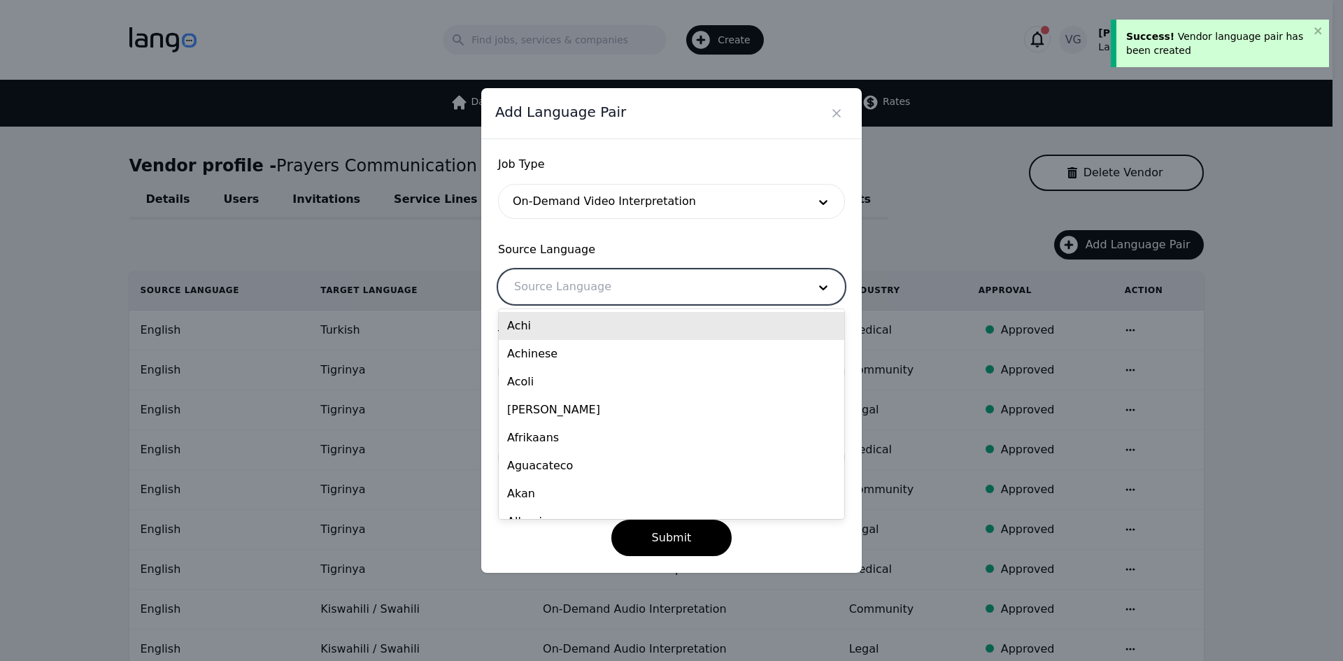
click at [569, 282] on div at bounding box center [651, 287] width 304 height 34
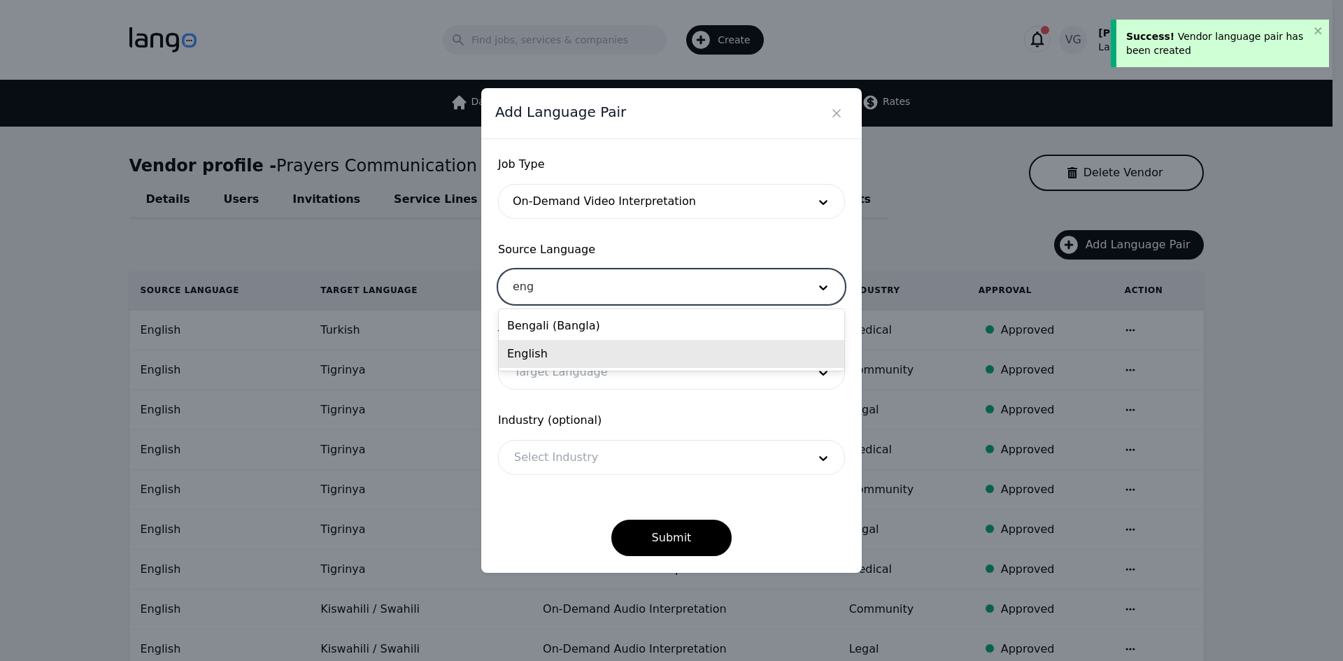
click at [554, 350] on div "English" at bounding box center [672, 354] width 346 height 28
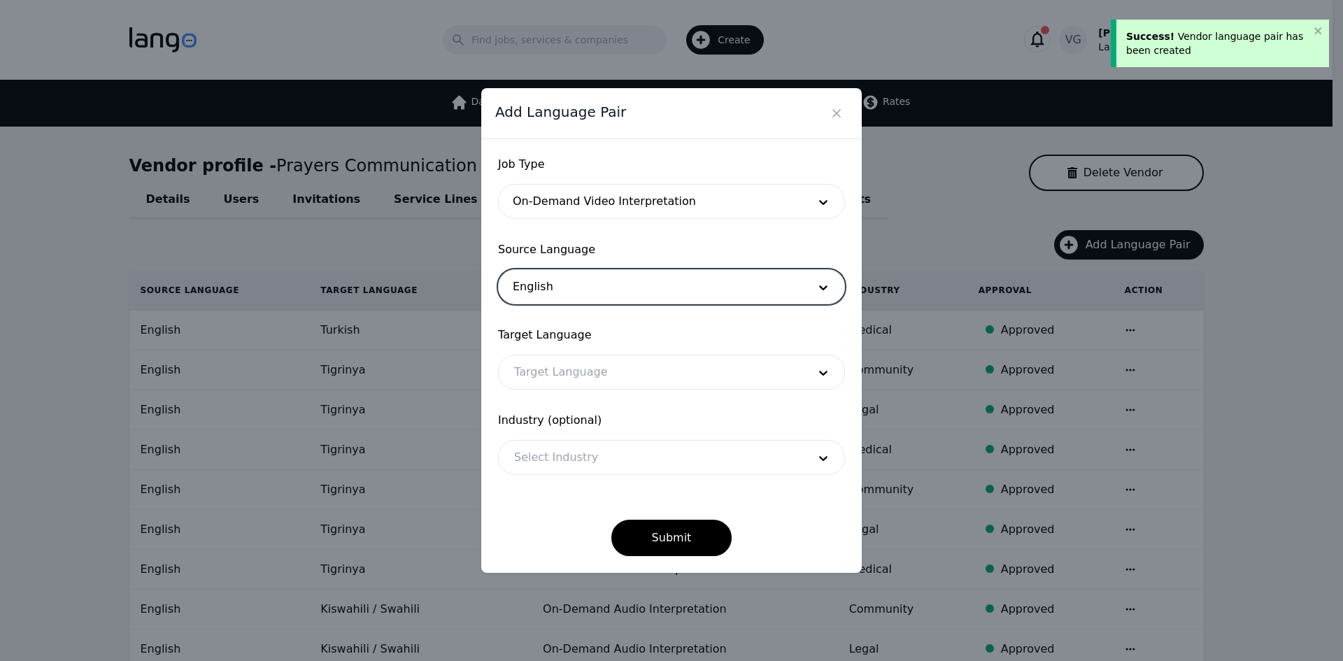
click at [554, 376] on div at bounding box center [651, 372] width 304 height 34
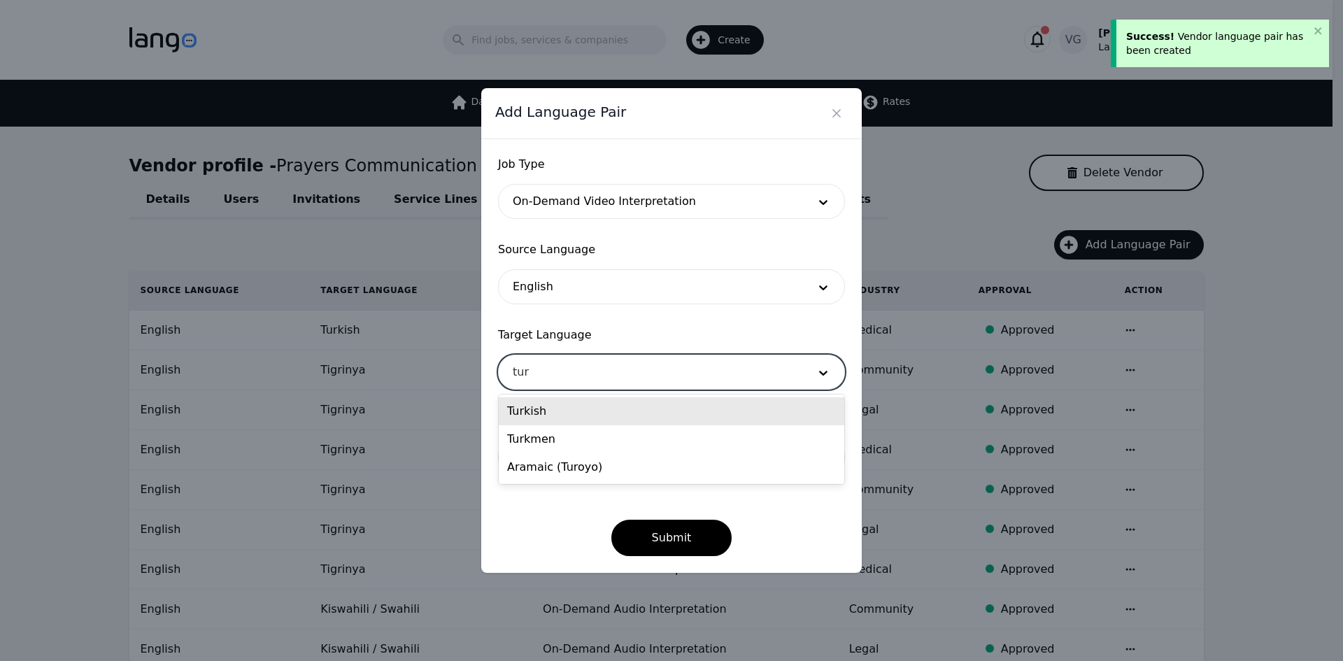
click at [544, 415] on div "Turkish" at bounding box center [672, 411] width 346 height 28
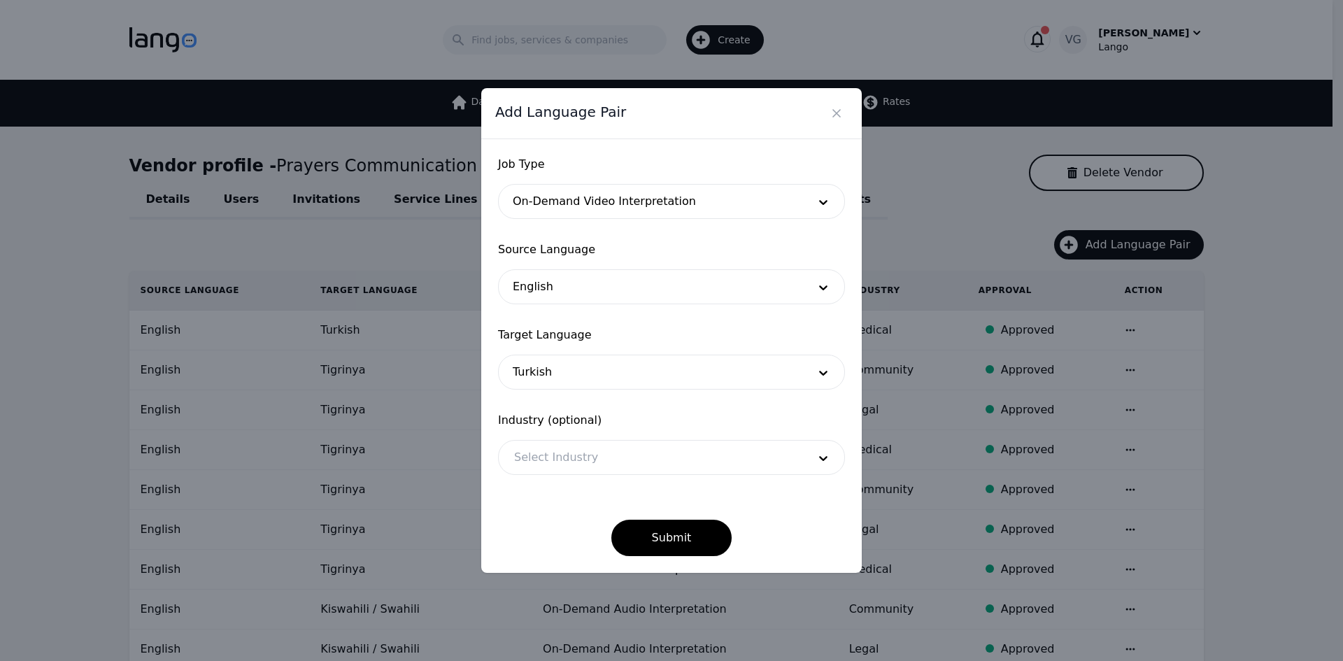
click at [541, 434] on div "Industry (optional) Select Industry" at bounding box center [671, 443] width 347 height 63
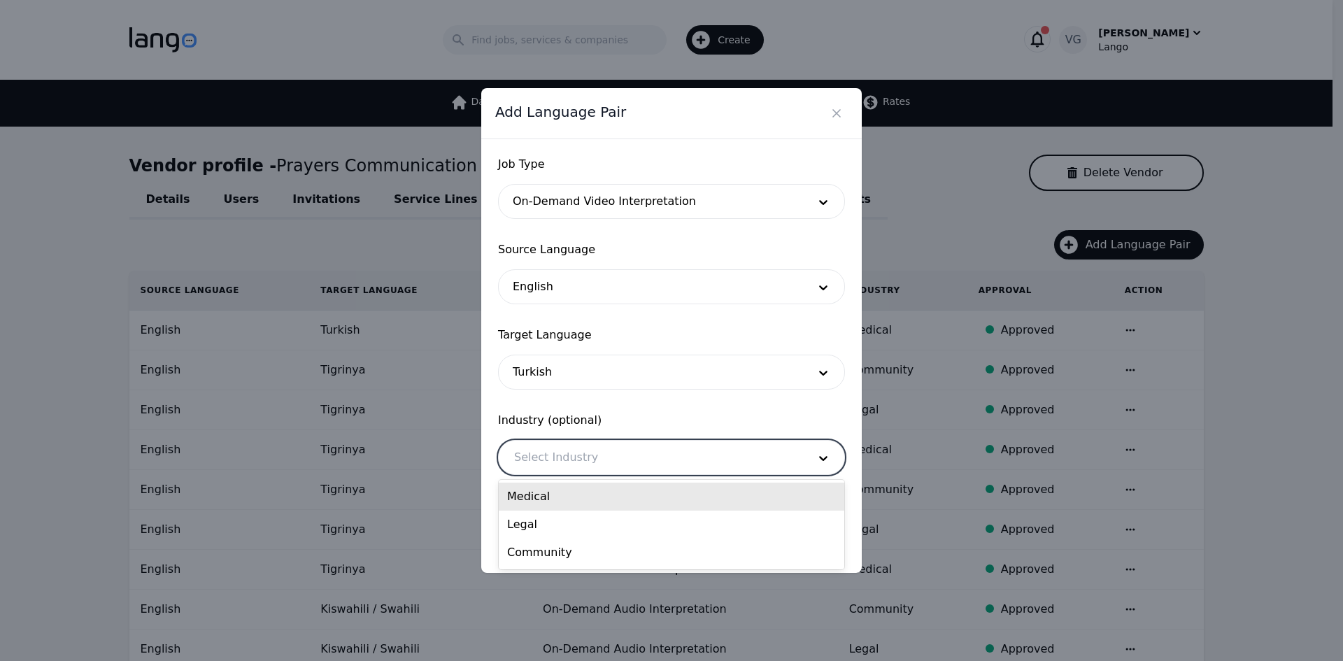
drag, startPoint x: 544, startPoint y: 451, endPoint x: 547, endPoint y: 477, distance: 26.0
click at [545, 452] on div at bounding box center [651, 458] width 304 height 34
click at [548, 518] on div "Legal" at bounding box center [672, 525] width 346 height 28
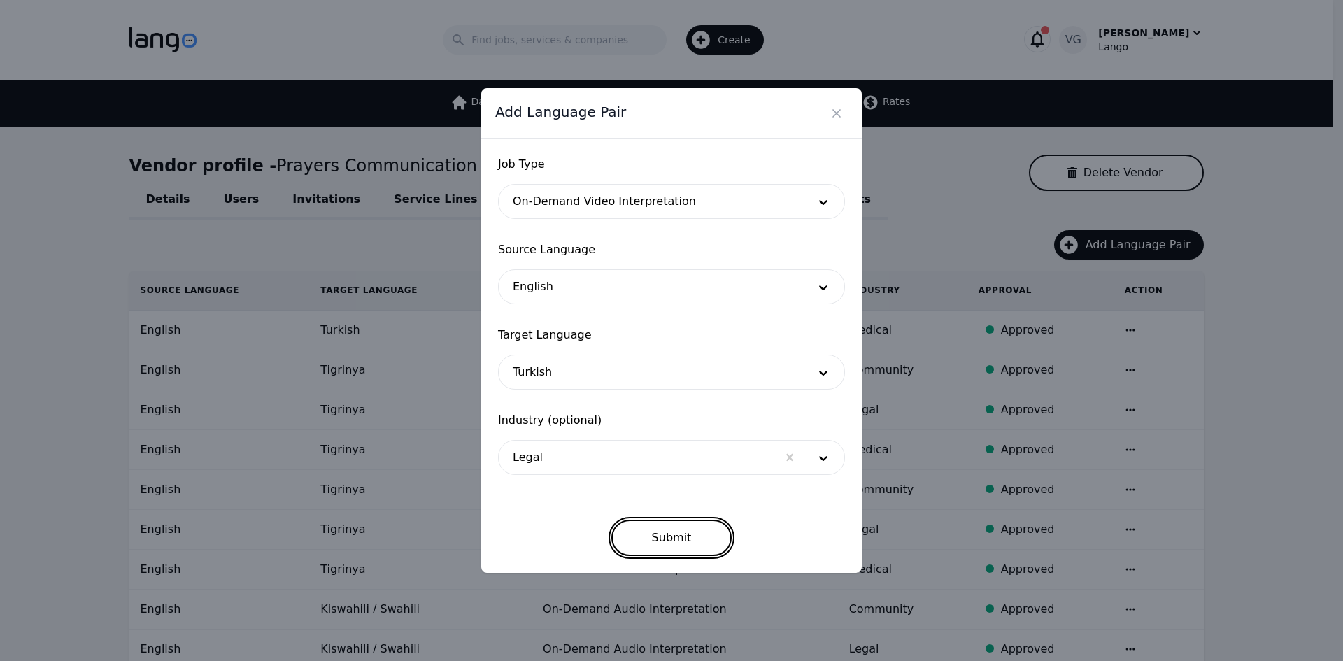
click at [656, 534] on button "Submit" at bounding box center [671, 538] width 121 height 36
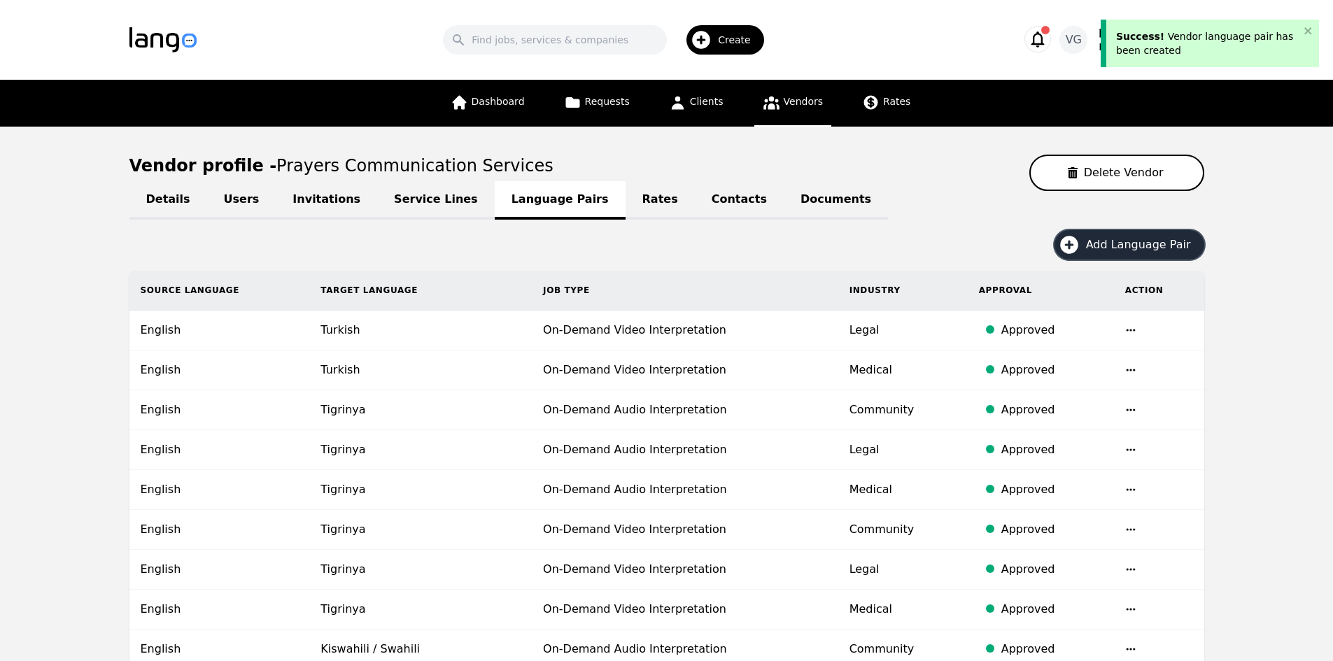
click at [1119, 242] on span "Add Language Pair" at bounding box center [1143, 244] width 115 height 17
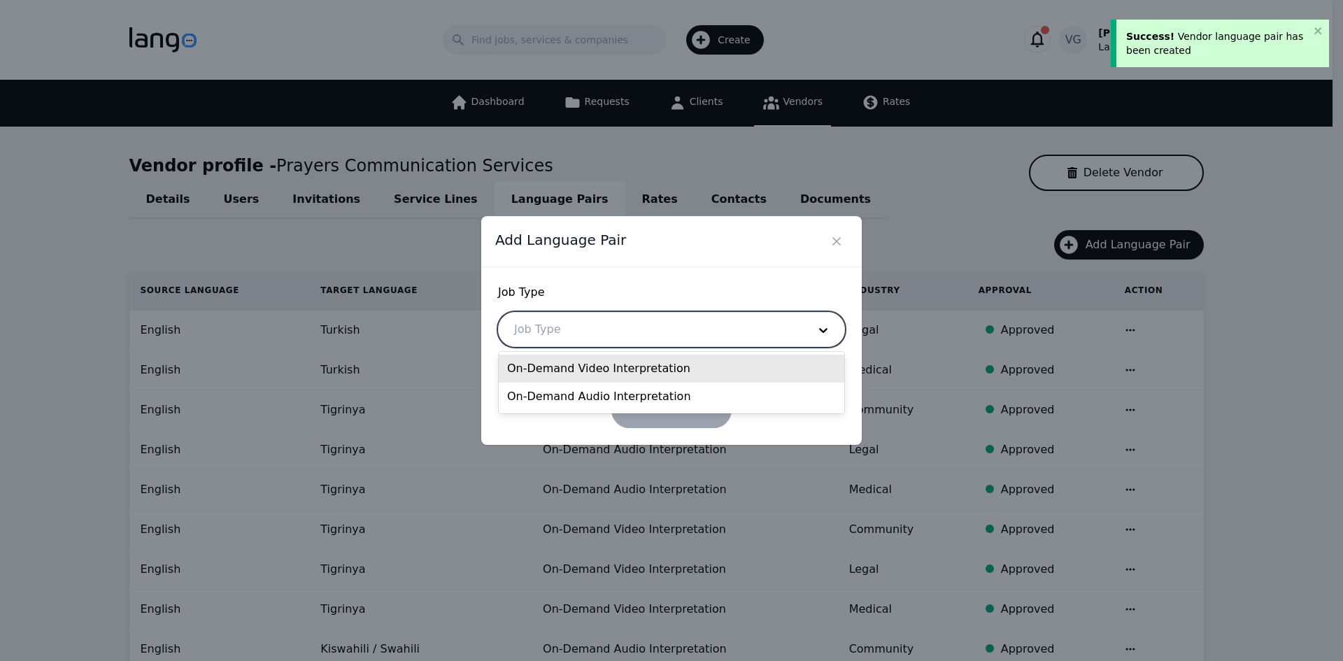
click at [601, 329] on div at bounding box center [651, 330] width 304 height 34
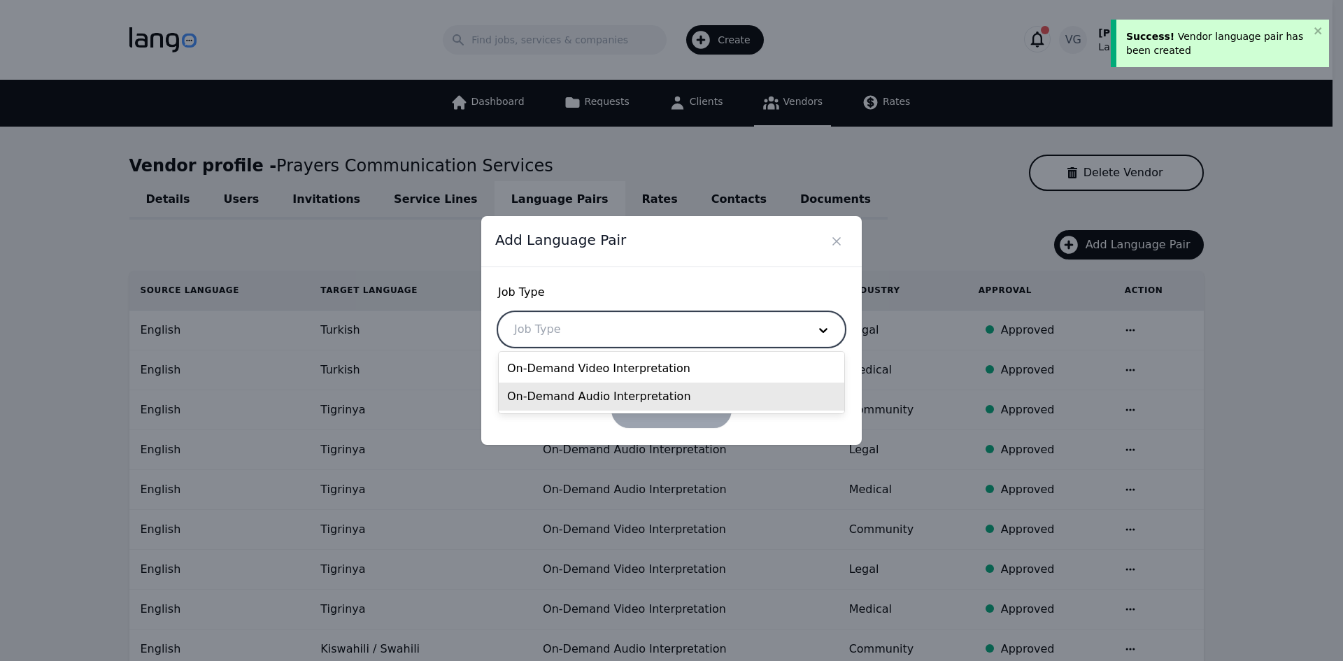
click at [574, 370] on div "On-Demand Video Interpretation" at bounding box center [672, 369] width 346 height 28
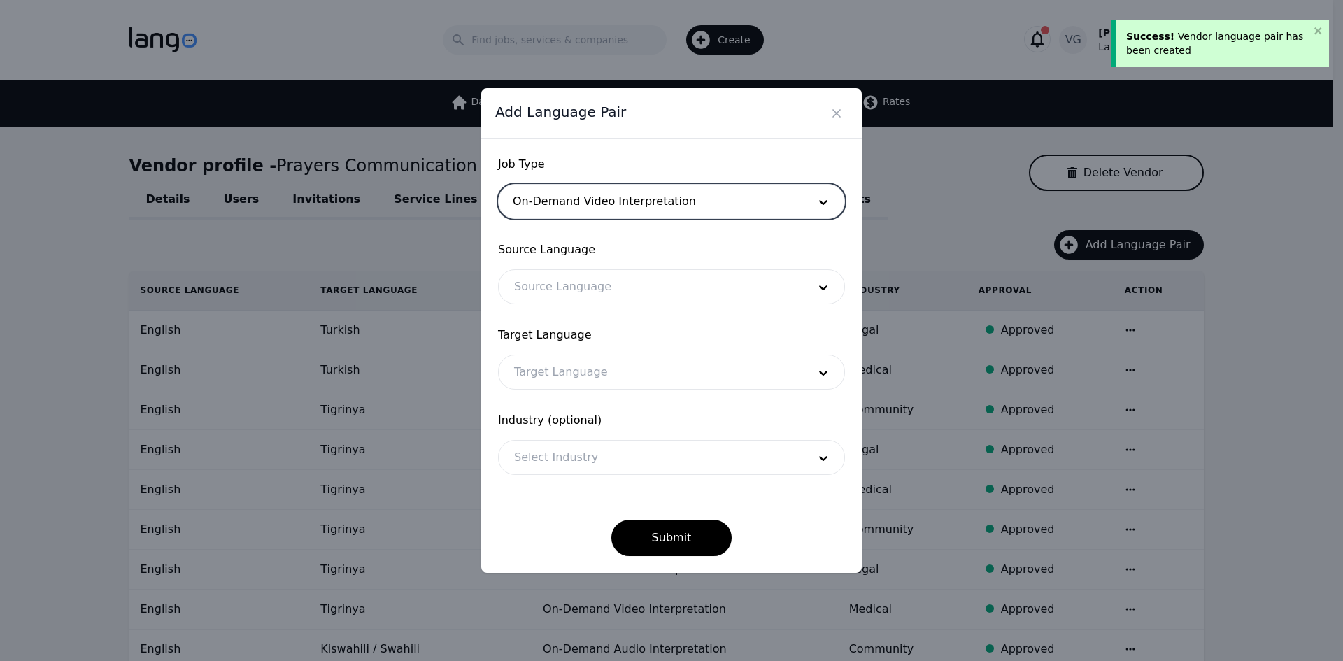
click at [566, 360] on div at bounding box center [651, 372] width 304 height 34
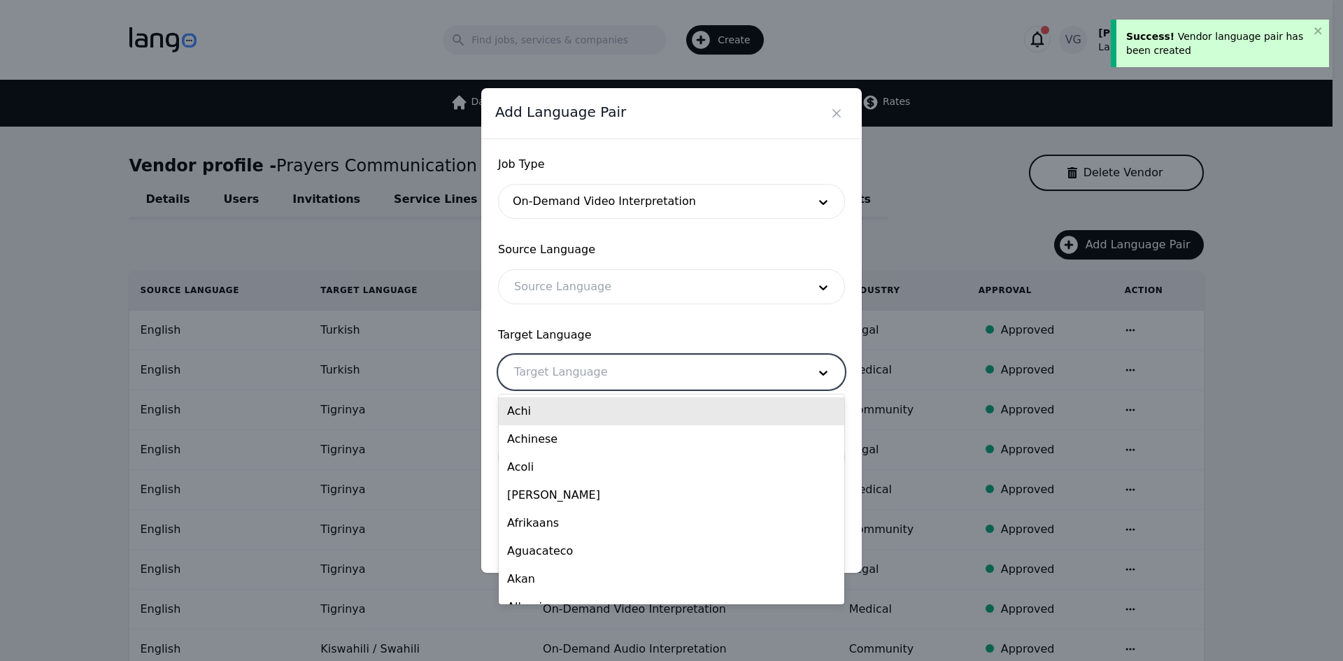
click at [574, 272] on div at bounding box center [651, 287] width 304 height 34
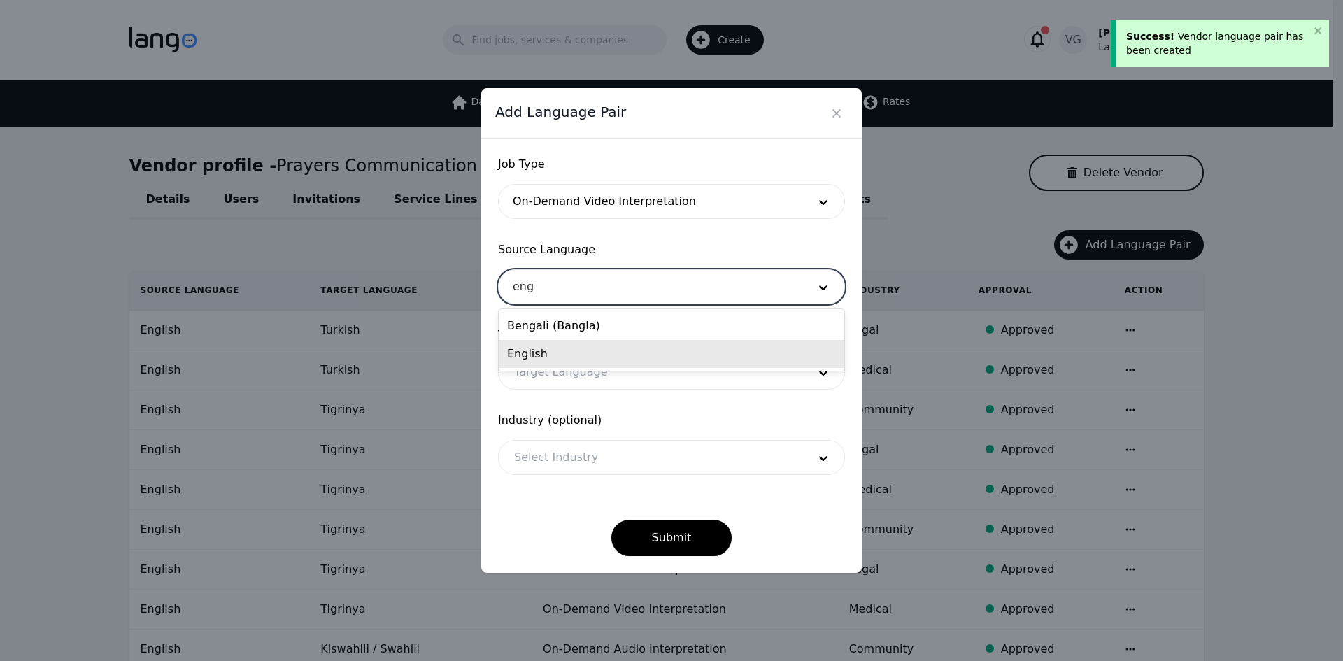
click at [558, 351] on div "English" at bounding box center [672, 354] width 346 height 28
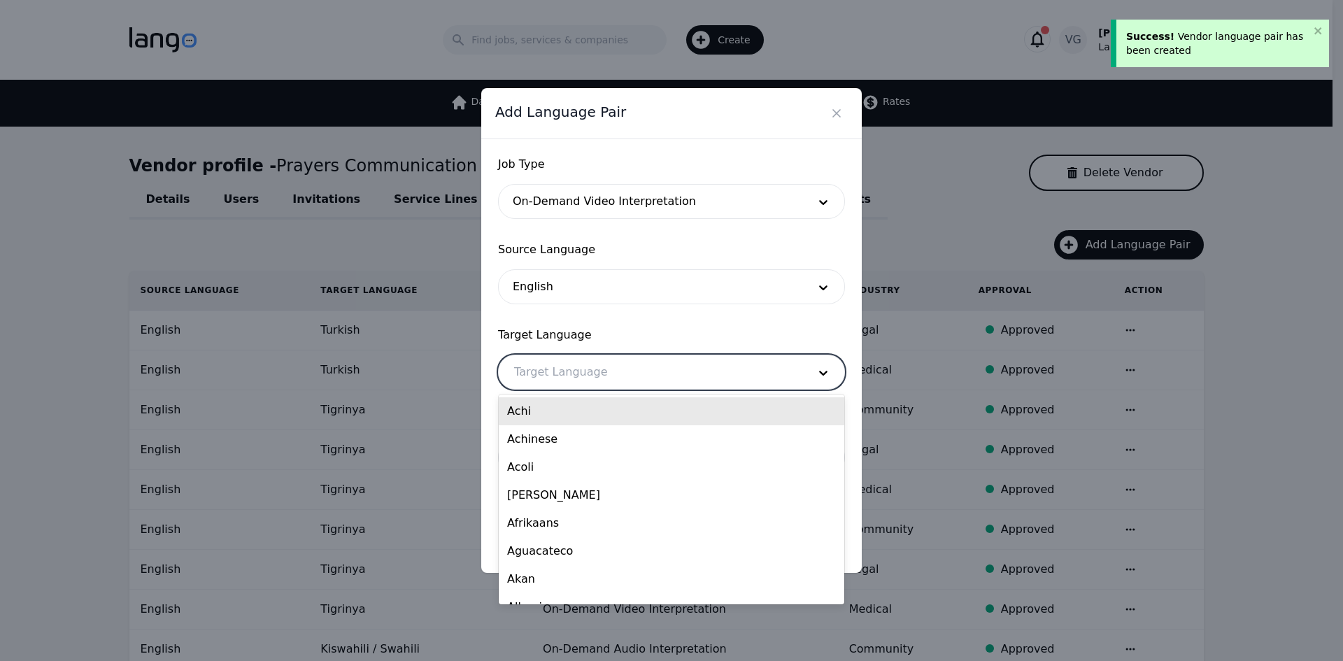
click at [557, 376] on div at bounding box center [651, 372] width 304 height 34
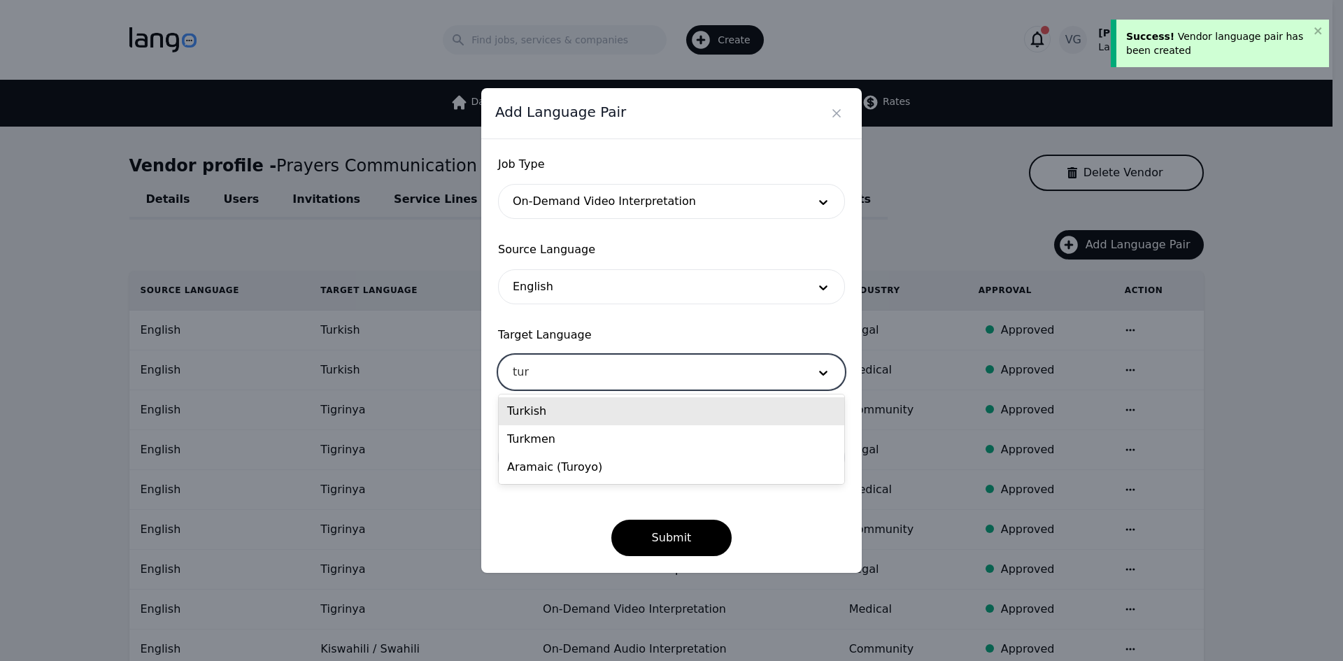
click at [540, 408] on div "Turkish" at bounding box center [672, 411] width 346 height 28
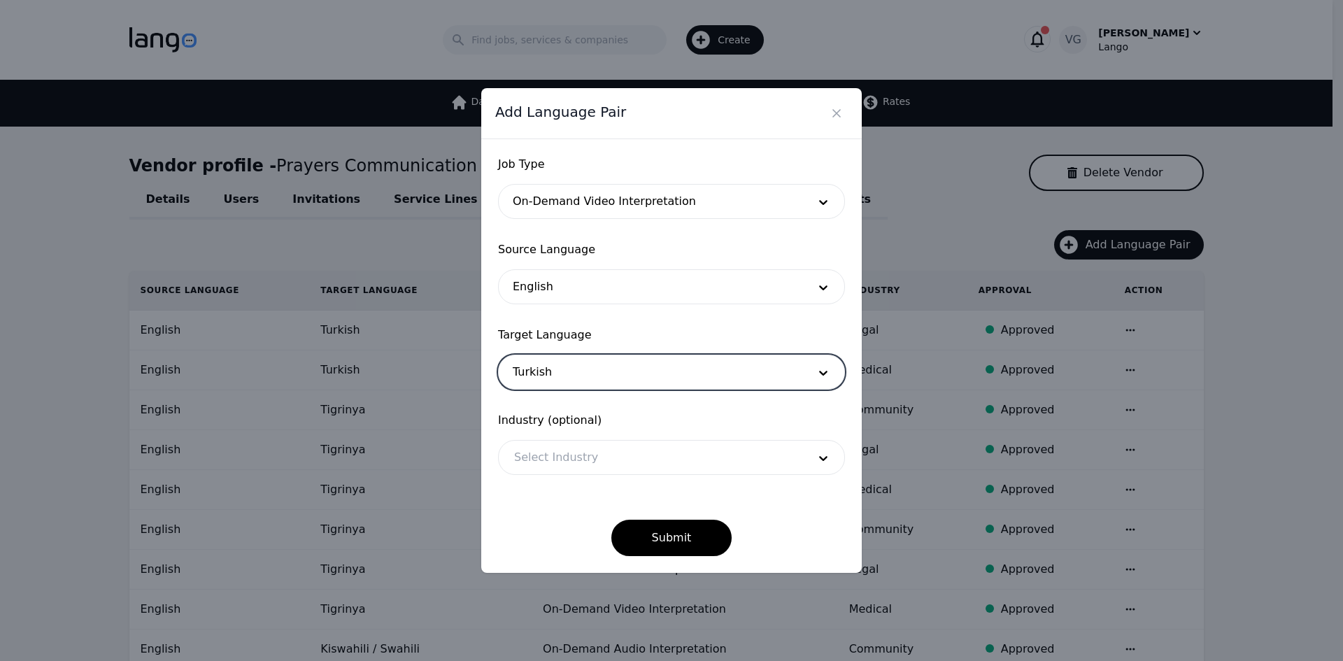
click at [541, 442] on div at bounding box center [651, 458] width 304 height 34
click at [545, 475] on form "Job Type On-Demand Video Interpretation Source Language English Target Language…" at bounding box center [671, 356] width 347 height 400
click at [544, 424] on span "Industry (optional)" at bounding box center [671, 420] width 347 height 17
click at [541, 449] on div at bounding box center [651, 458] width 304 height 34
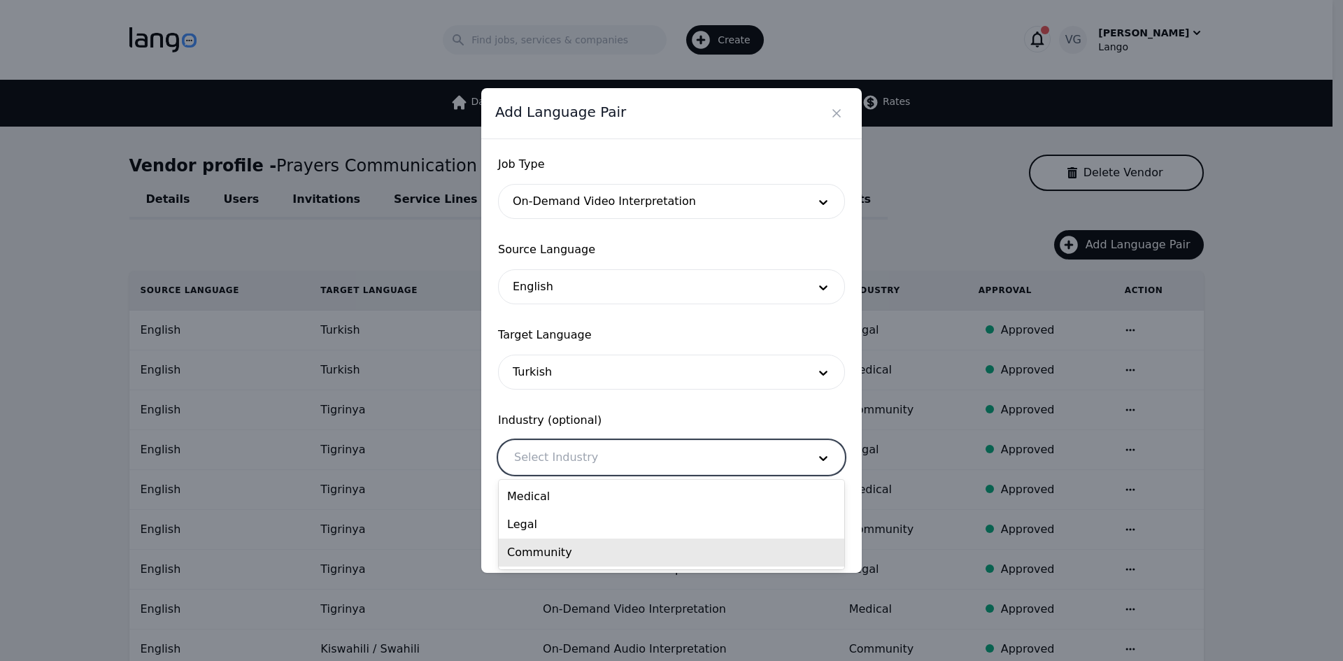
click at [556, 551] on div "Community" at bounding box center [672, 553] width 346 height 28
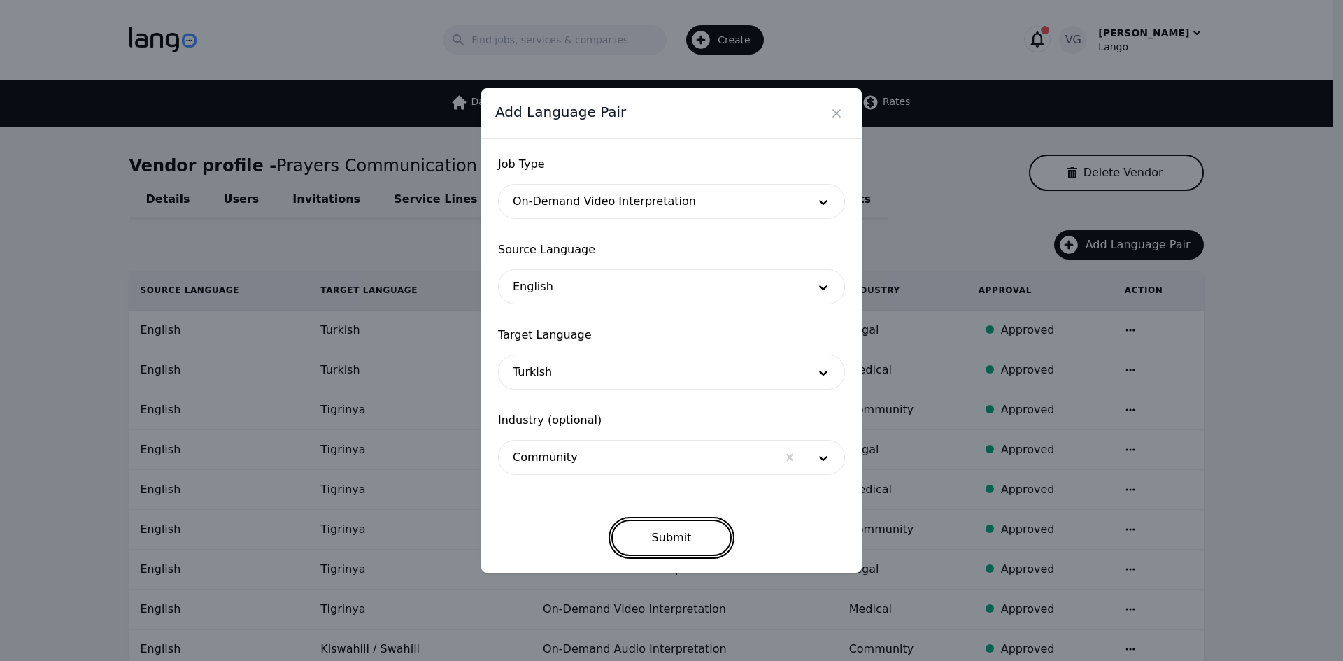
click at [680, 542] on button "Submit" at bounding box center [671, 538] width 121 height 36
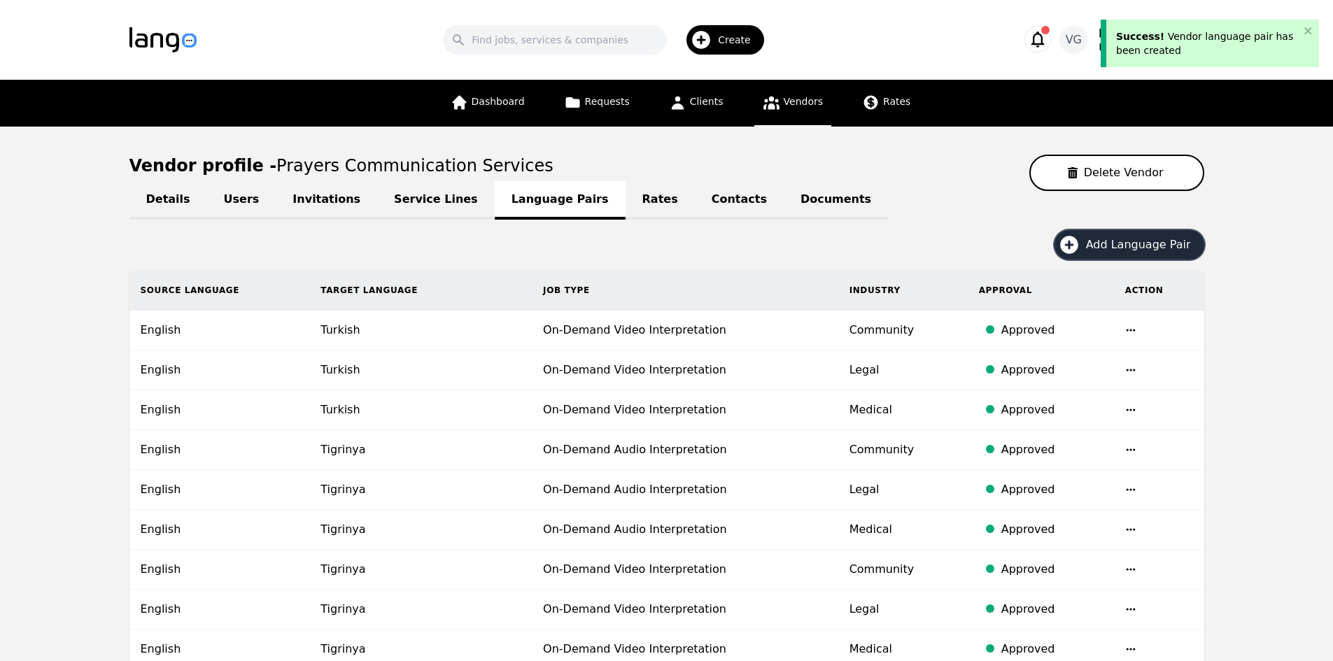
click at [1099, 238] on span "Add Language Pair" at bounding box center [1143, 244] width 115 height 17
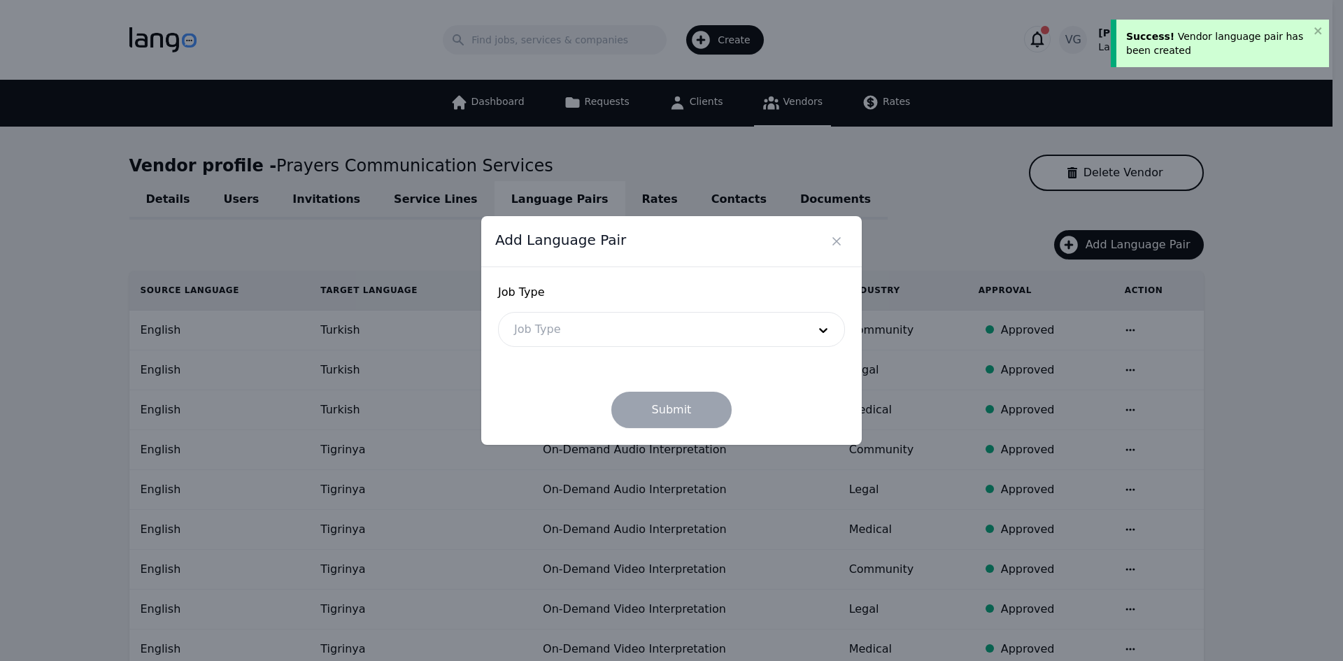
click at [639, 334] on div at bounding box center [651, 330] width 304 height 34
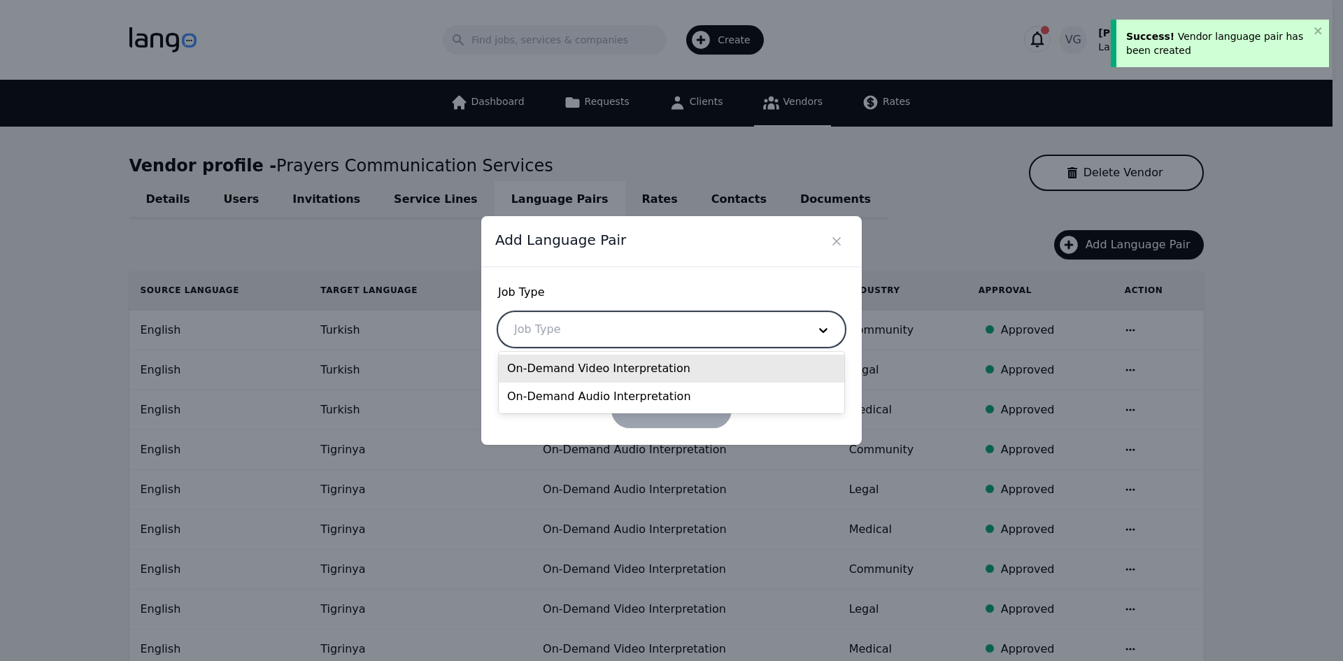
click at [576, 392] on div "On-Demand Audio Interpretation" at bounding box center [672, 397] width 346 height 28
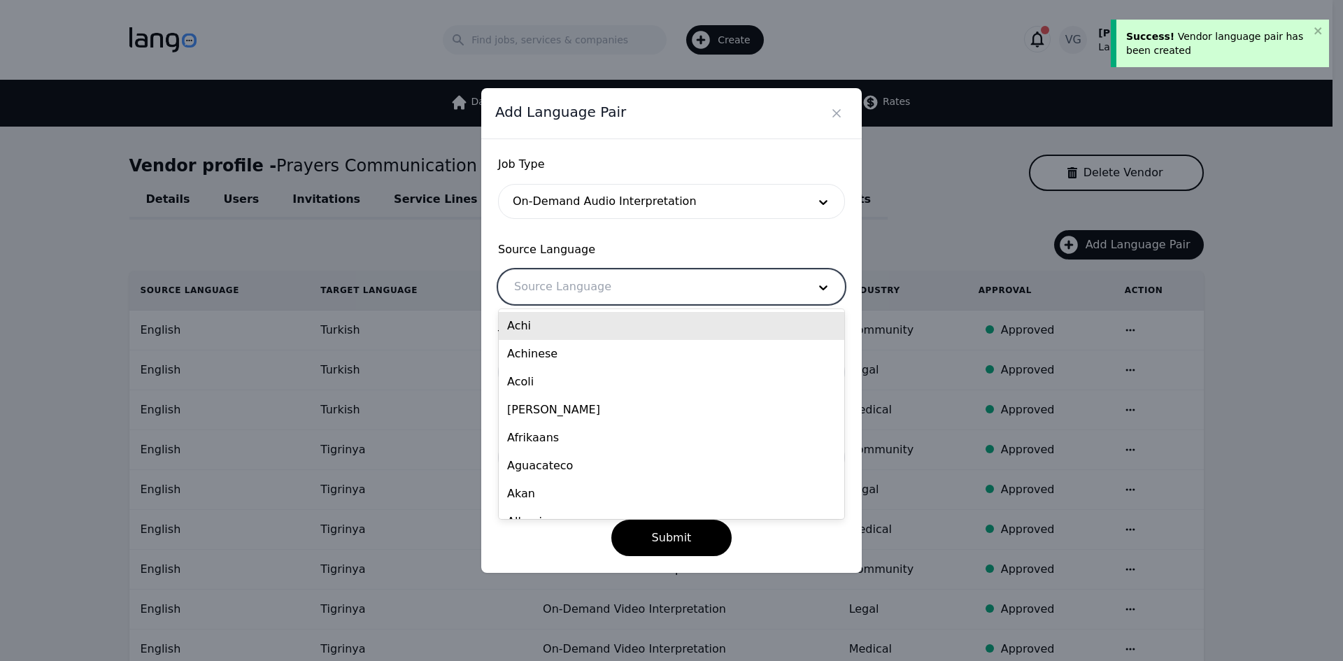
click at [590, 279] on div at bounding box center [651, 287] width 304 height 34
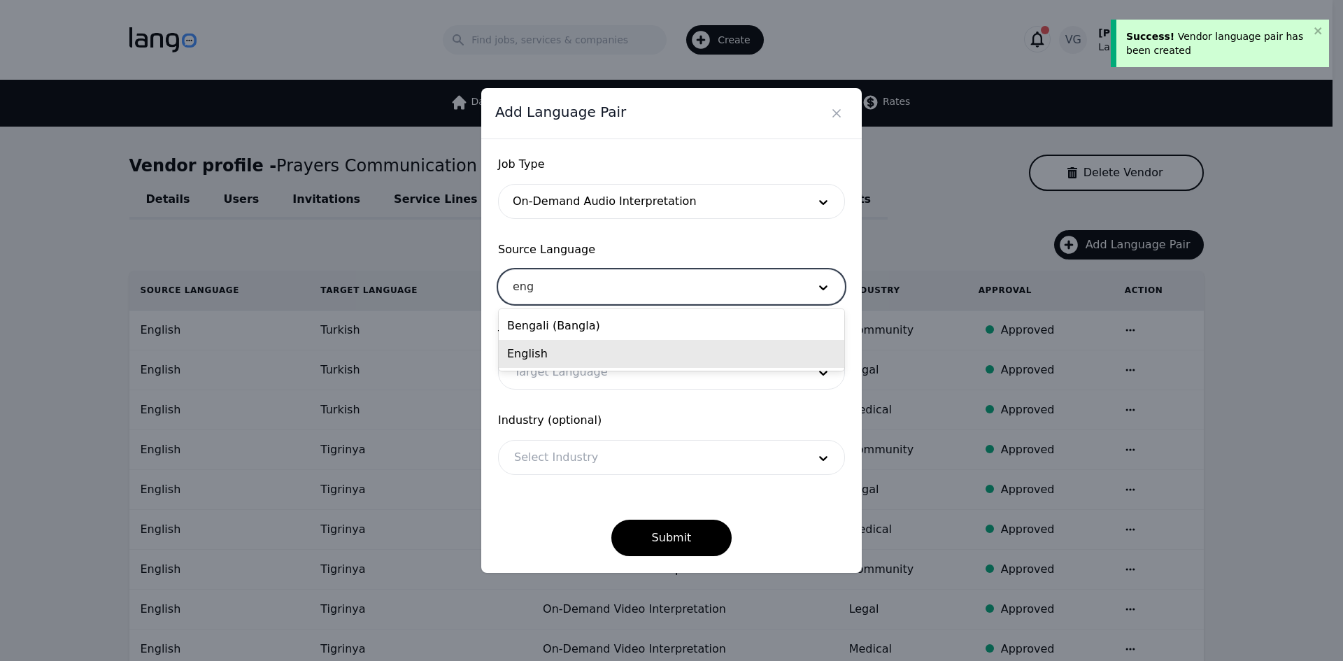
click at [569, 353] on div "English" at bounding box center [672, 354] width 346 height 28
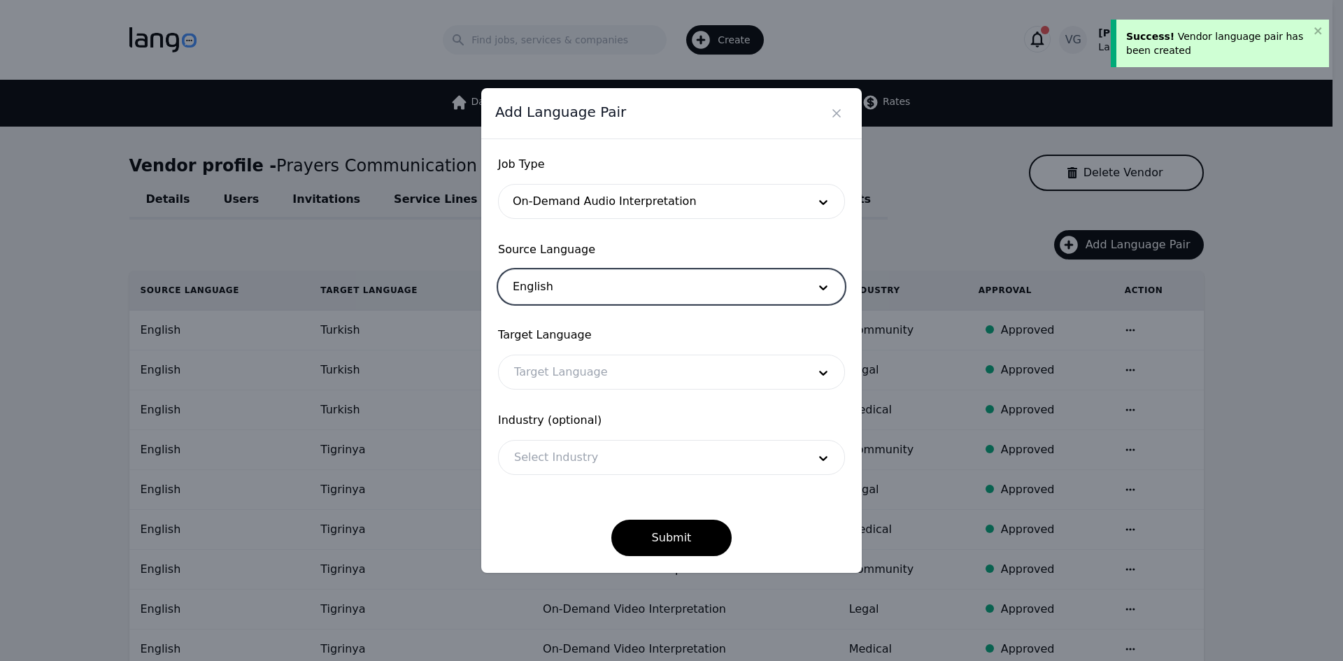
click at [564, 381] on div at bounding box center [651, 372] width 304 height 34
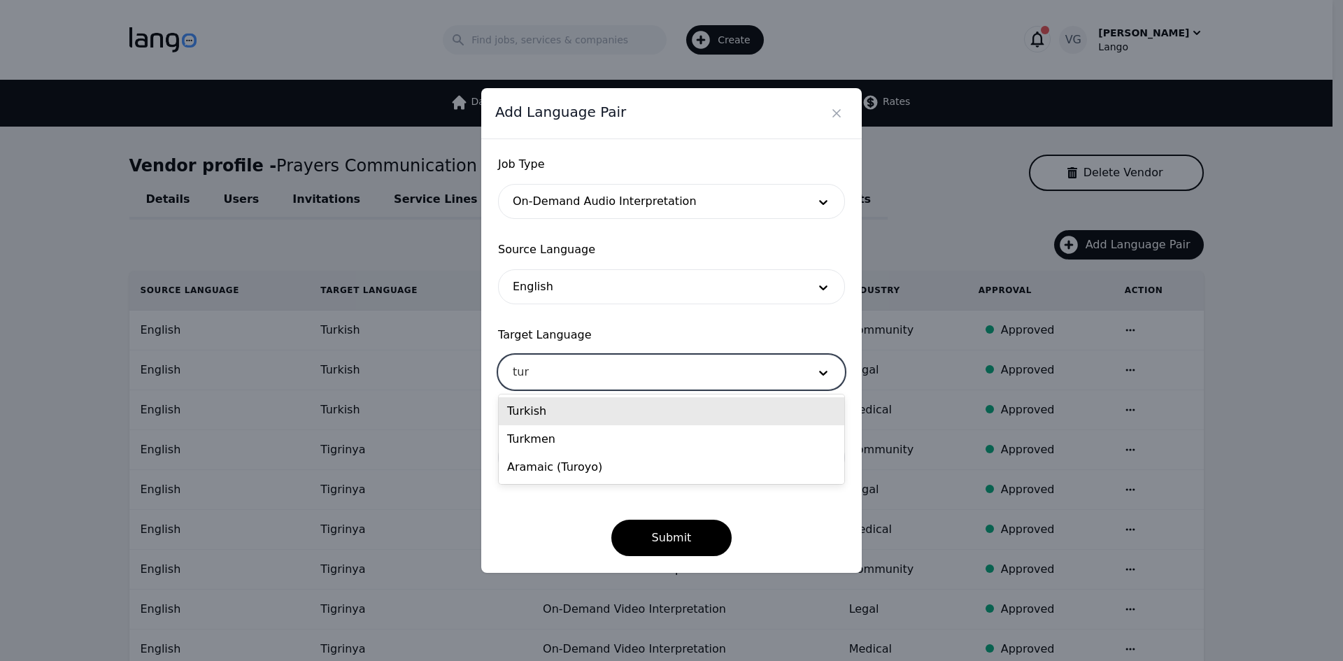
click at [555, 410] on div "Turkish" at bounding box center [672, 411] width 346 height 28
click at [548, 451] on div at bounding box center [651, 458] width 304 height 34
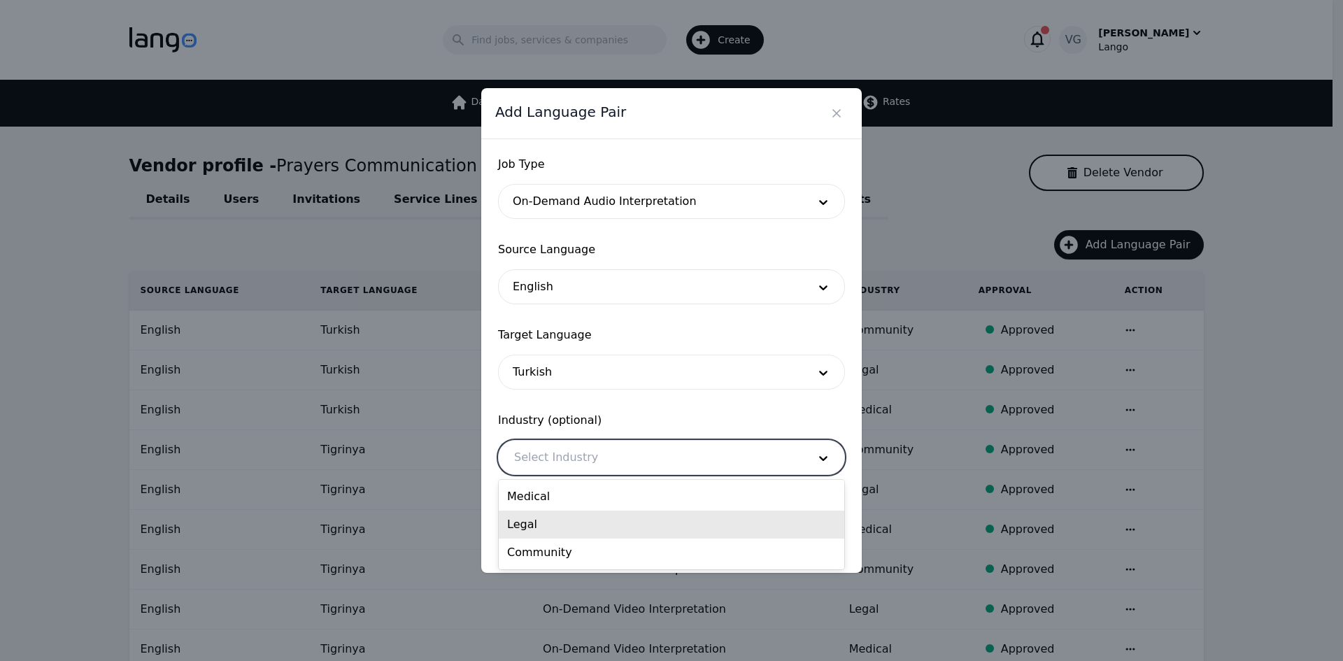
click at [552, 502] on div "Medical" at bounding box center [672, 497] width 346 height 28
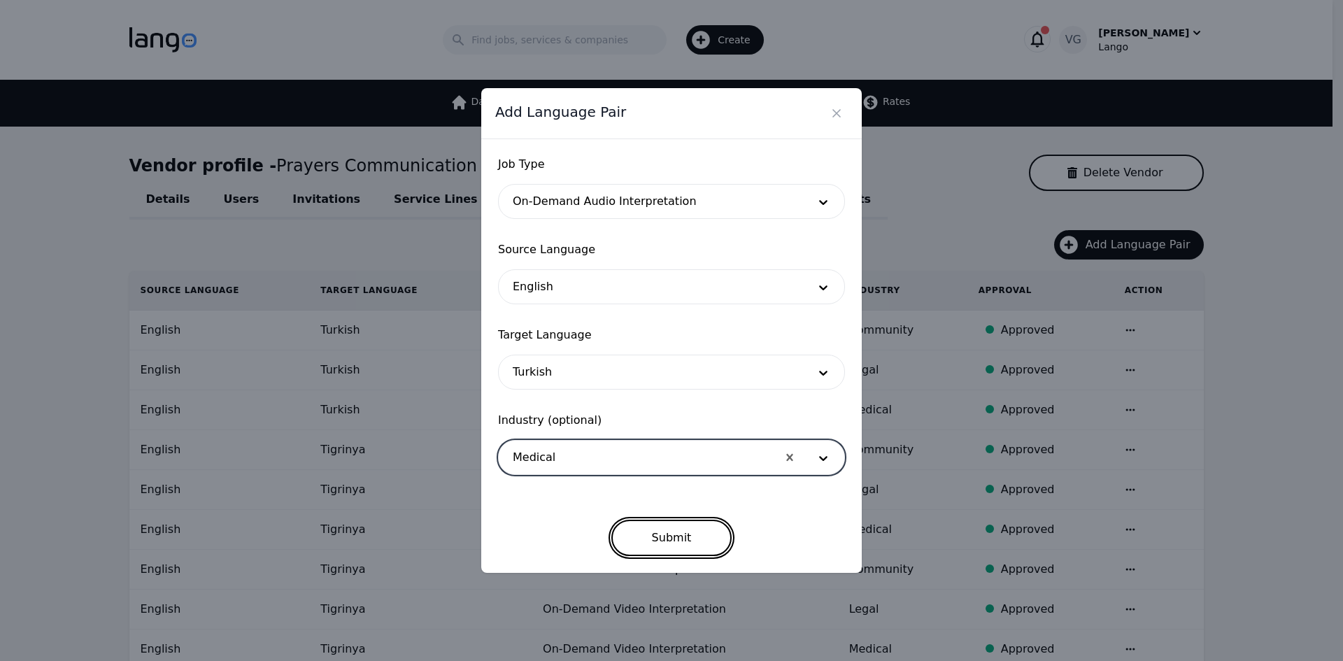
click at [653, 523] on button "Submit" at bounding box center [671, 538] width 121 height 36
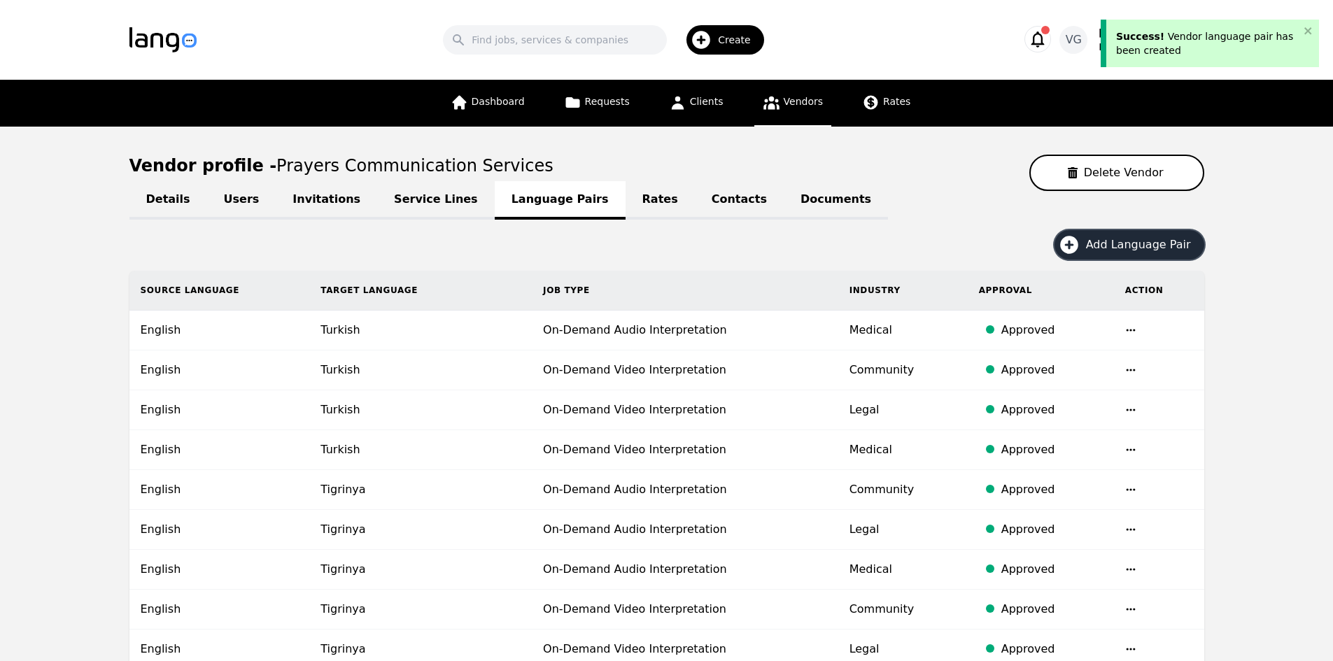
click at [1092, 247] on button "Add Language Pair" at bounding box center [1129, 244] width 150 height 29
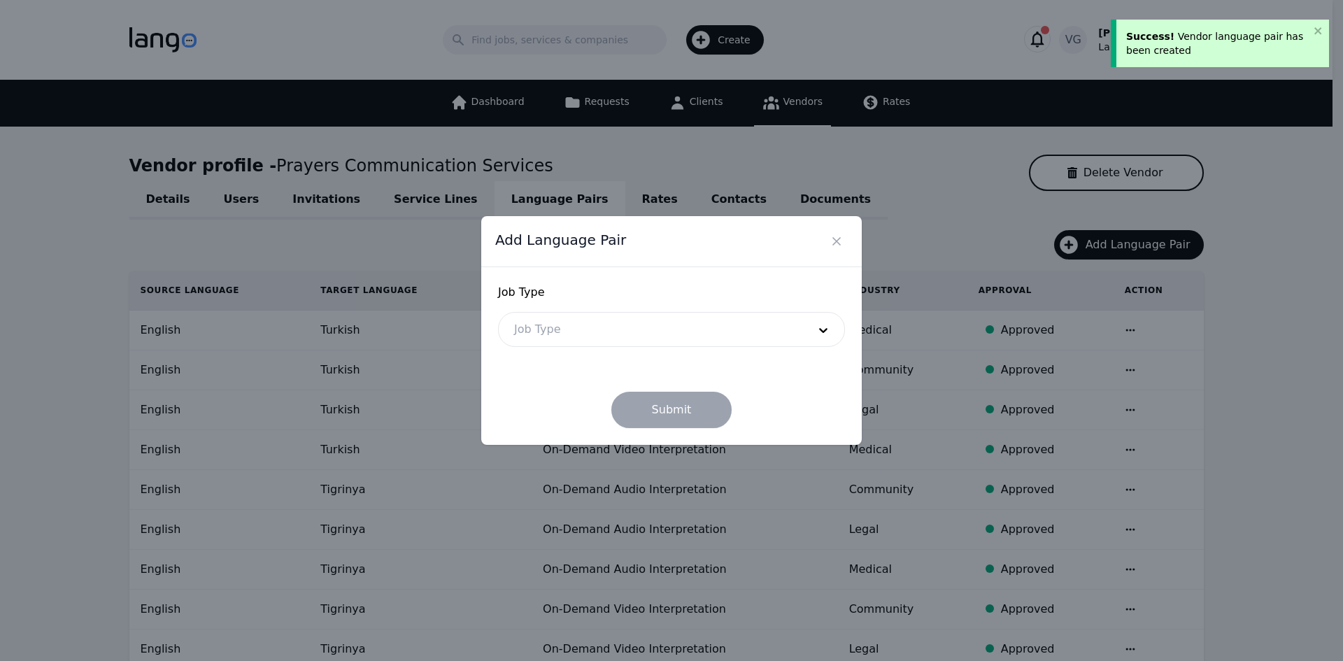
click at [638, 330] on div at bounding box center [651, 330] width 304 height 34
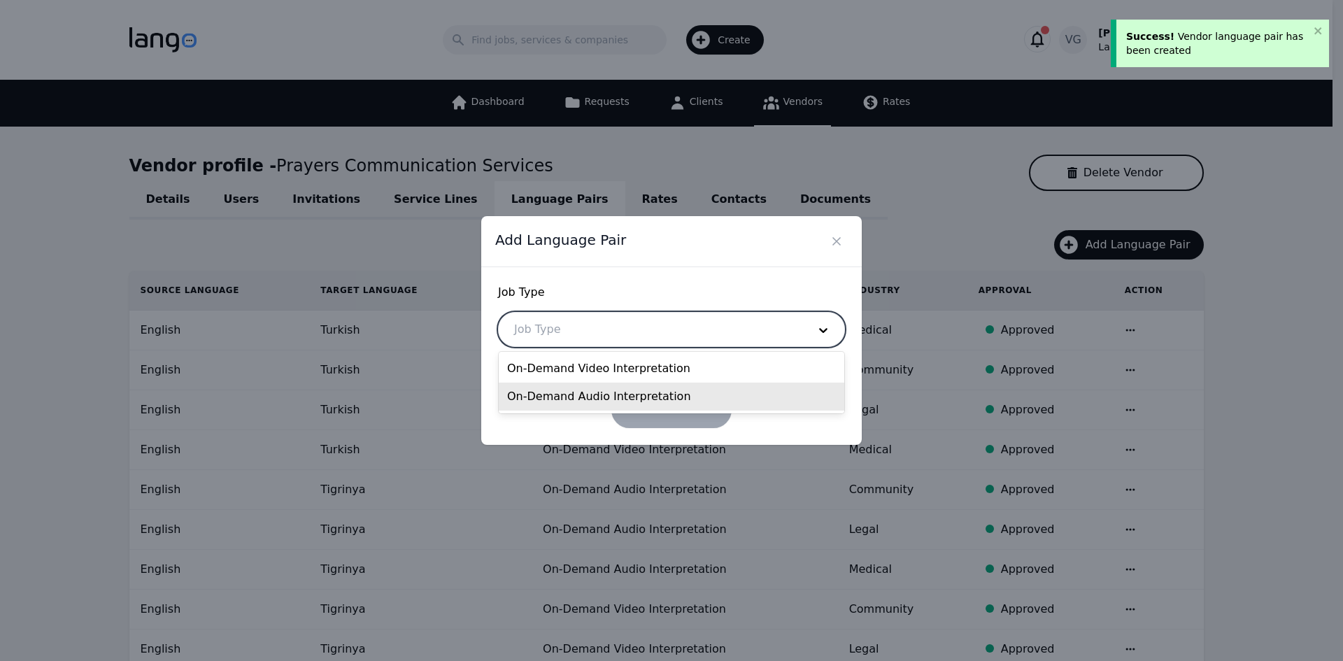
click at [586, 399] on div "On-Demand Audio Interpretation" at bounding box center [672, 397] width 346 height 28
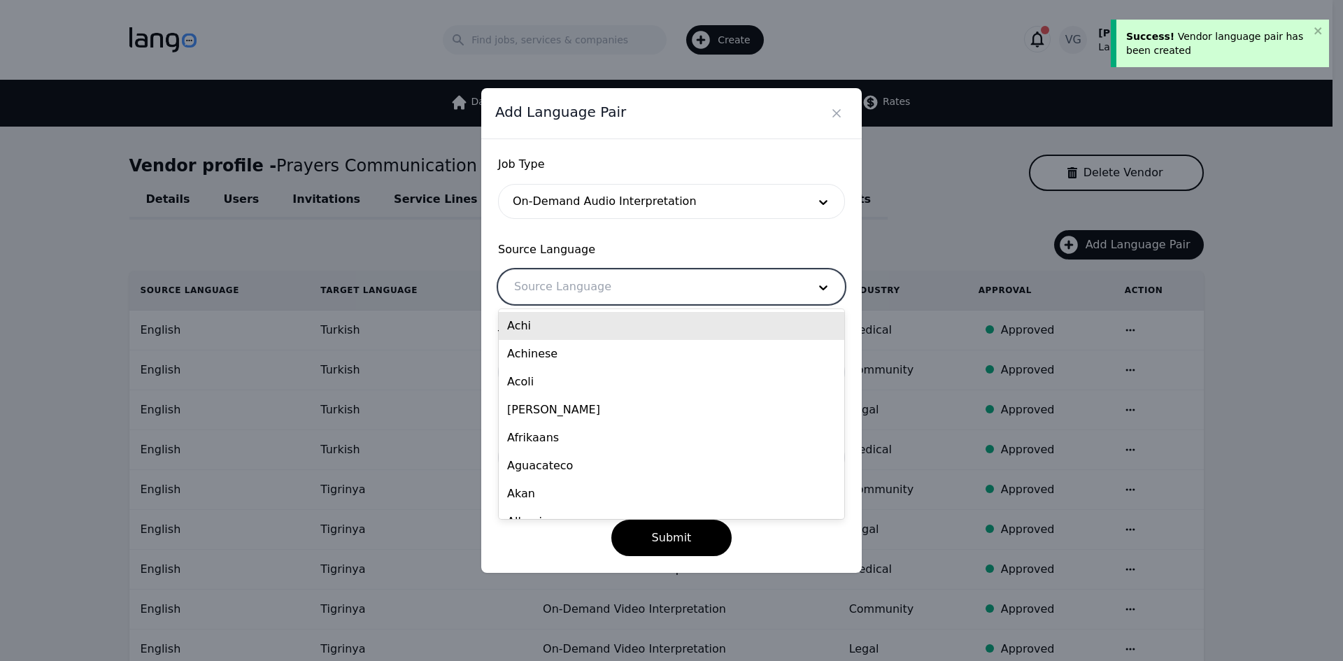
click at [590, 290] on div at bounding box center [651, 287] width 304 height 34
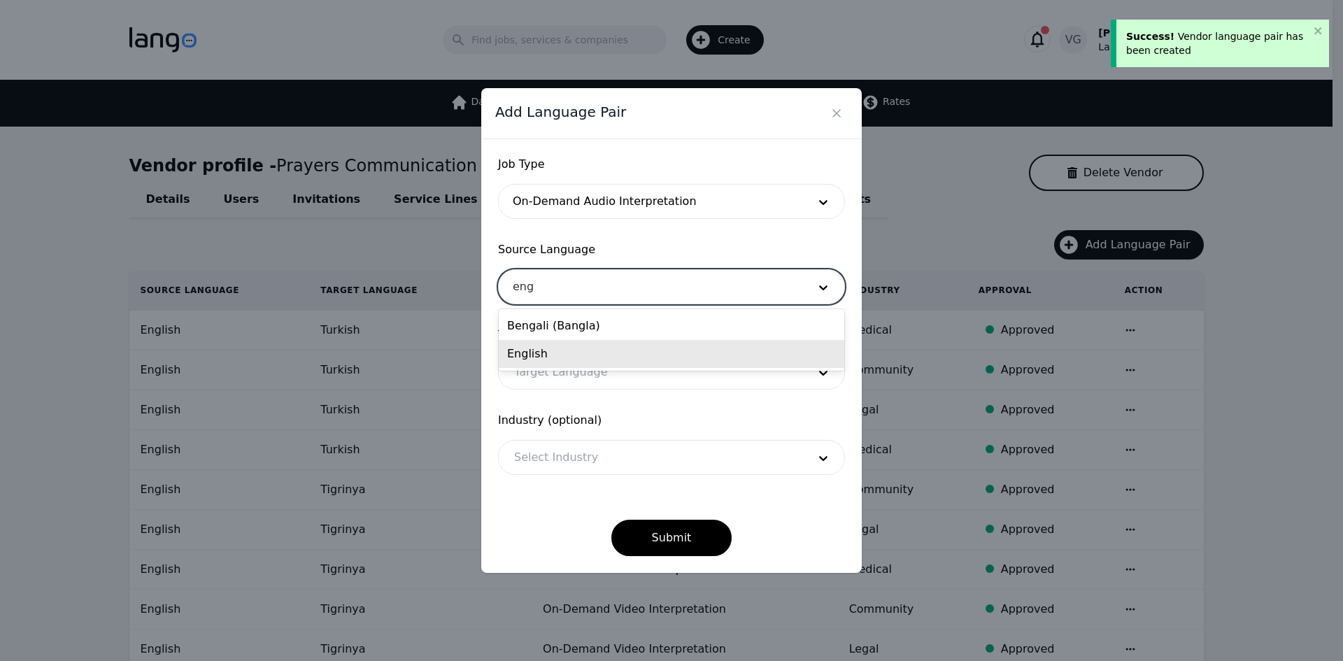
click at [573, 353] on div "English" at bounding box center [672, 354] width 346 height 28
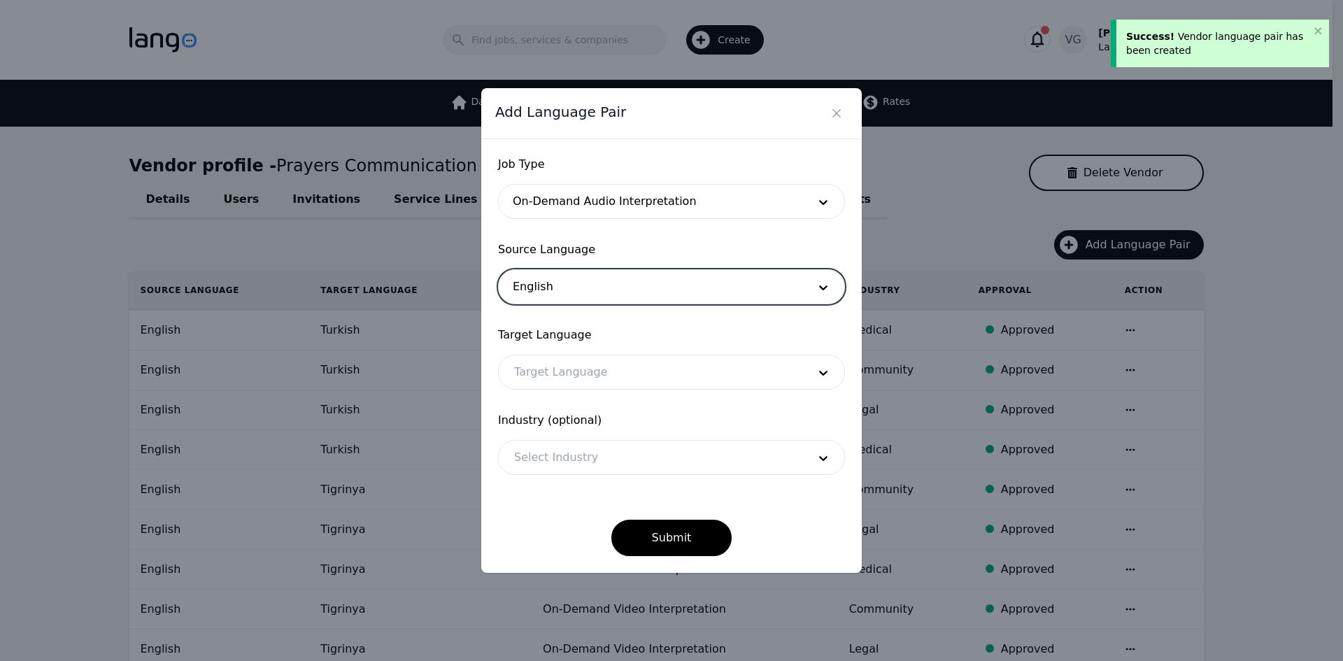
click at [572, 371] on div at bounding box center [651, 372] width 304 height 34
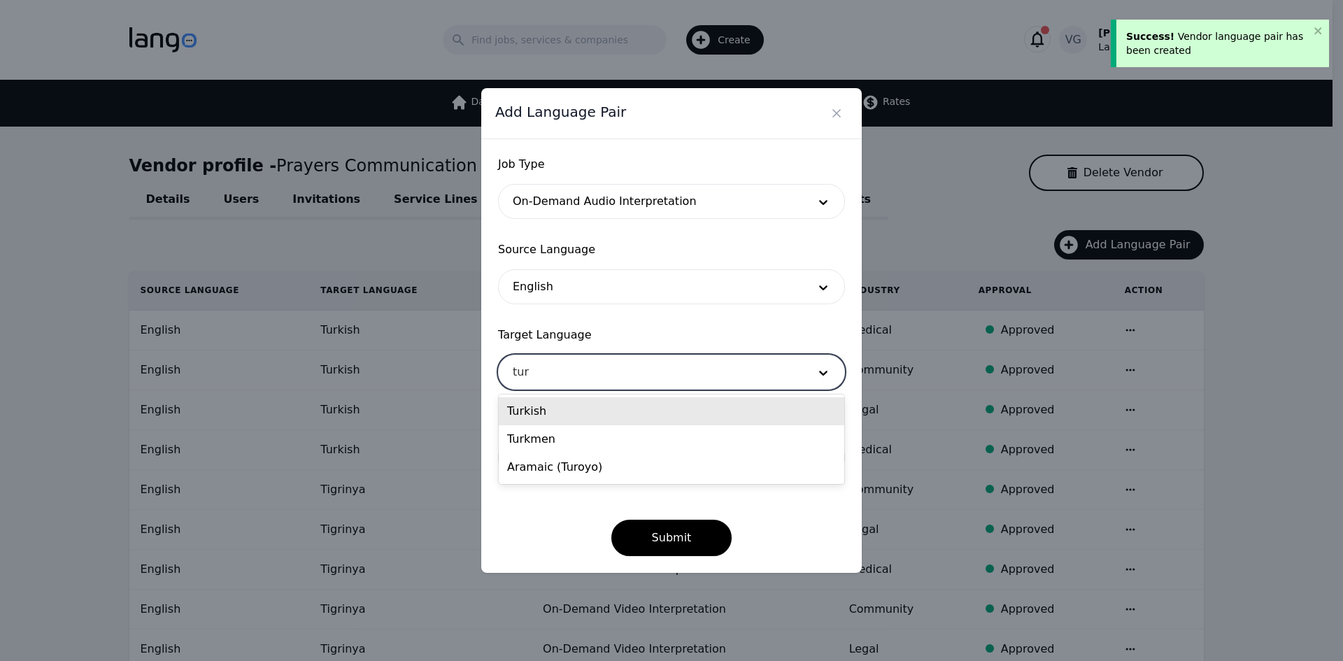
click at [546, 410] on div "Turkish" at bounding box center [672, 411] width 346 height 28
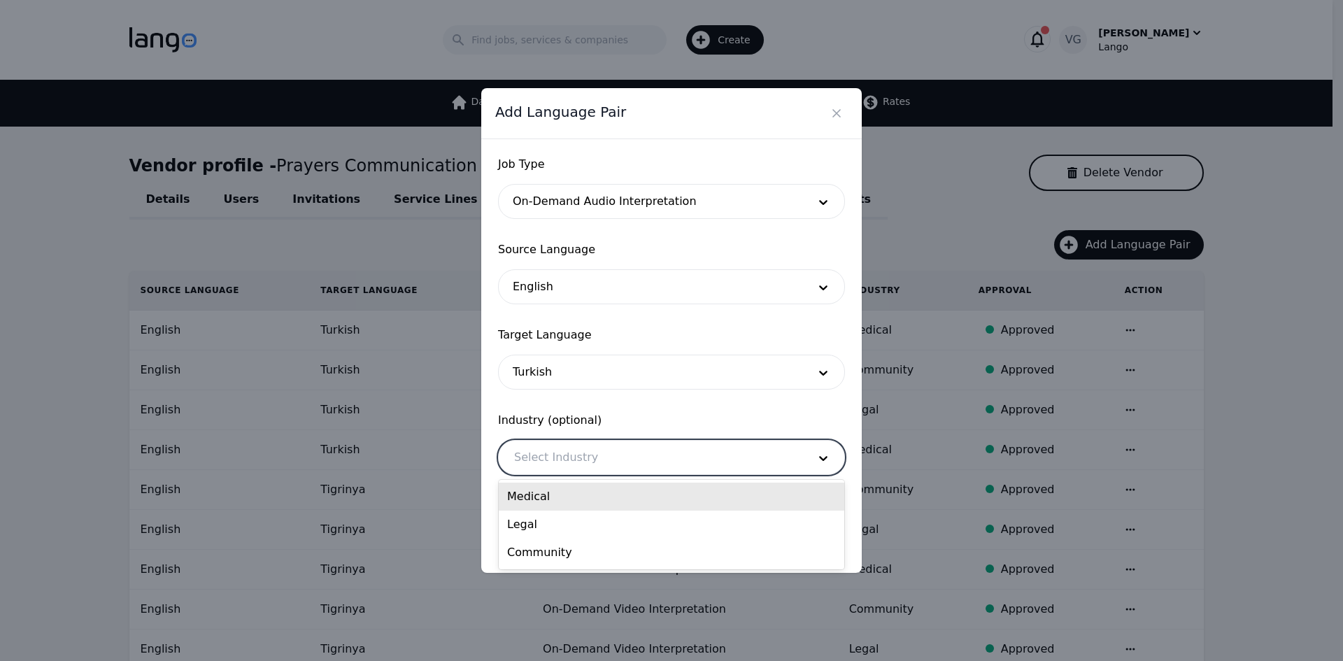
click at [552, 469] on div at bounding box center [651, 458] width 304 height 34
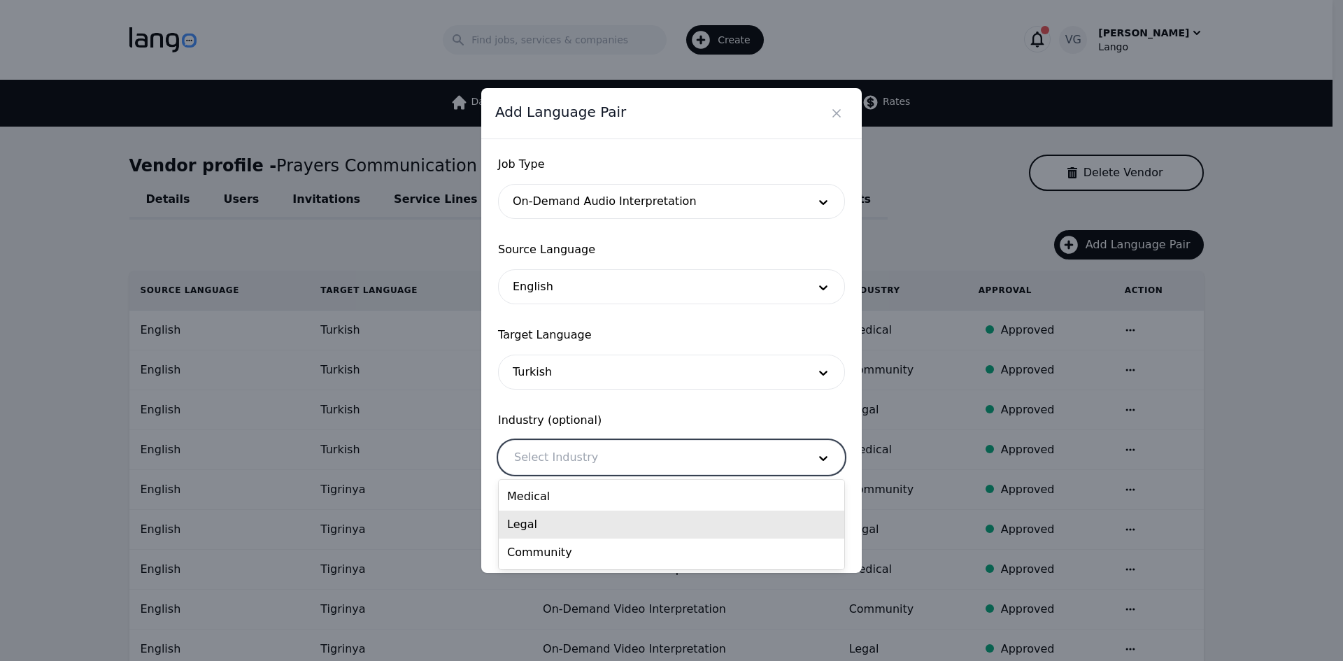
click at [560, 523] on div "Legal" at bounding box center [672, 525] width 346 height 28
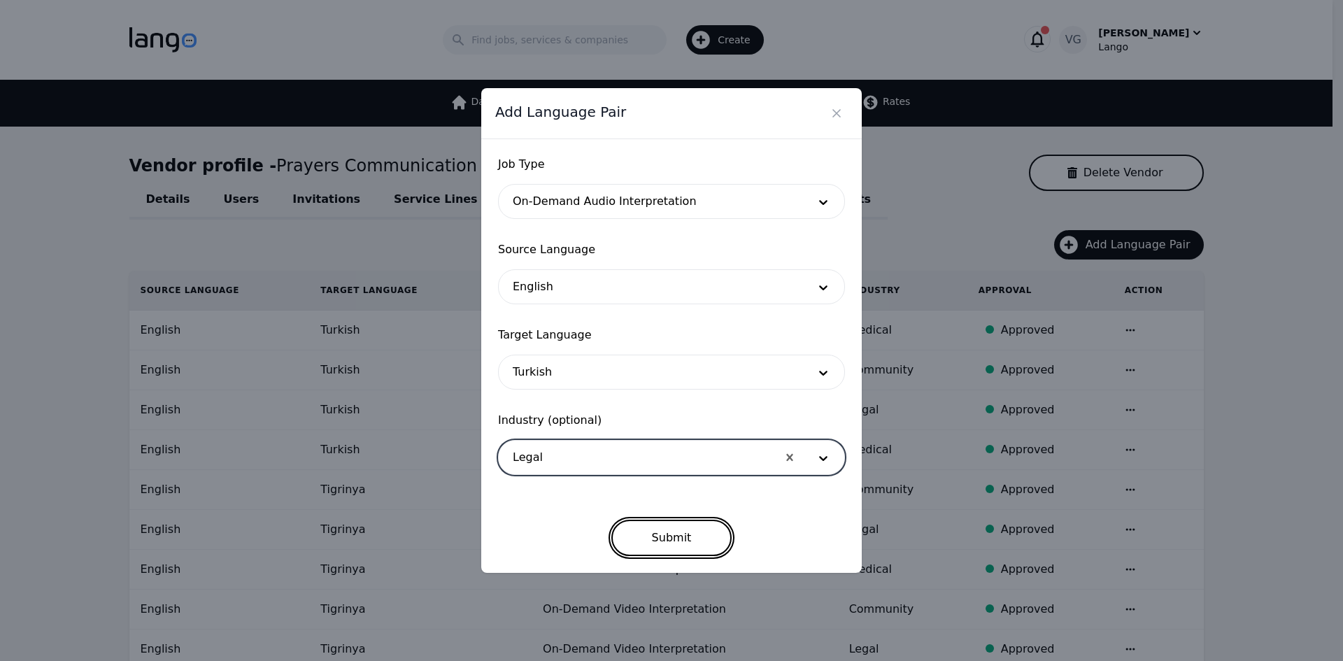
click at [632, 535] on button "Submit" at bounding box center [671, 538] width 121 height 36
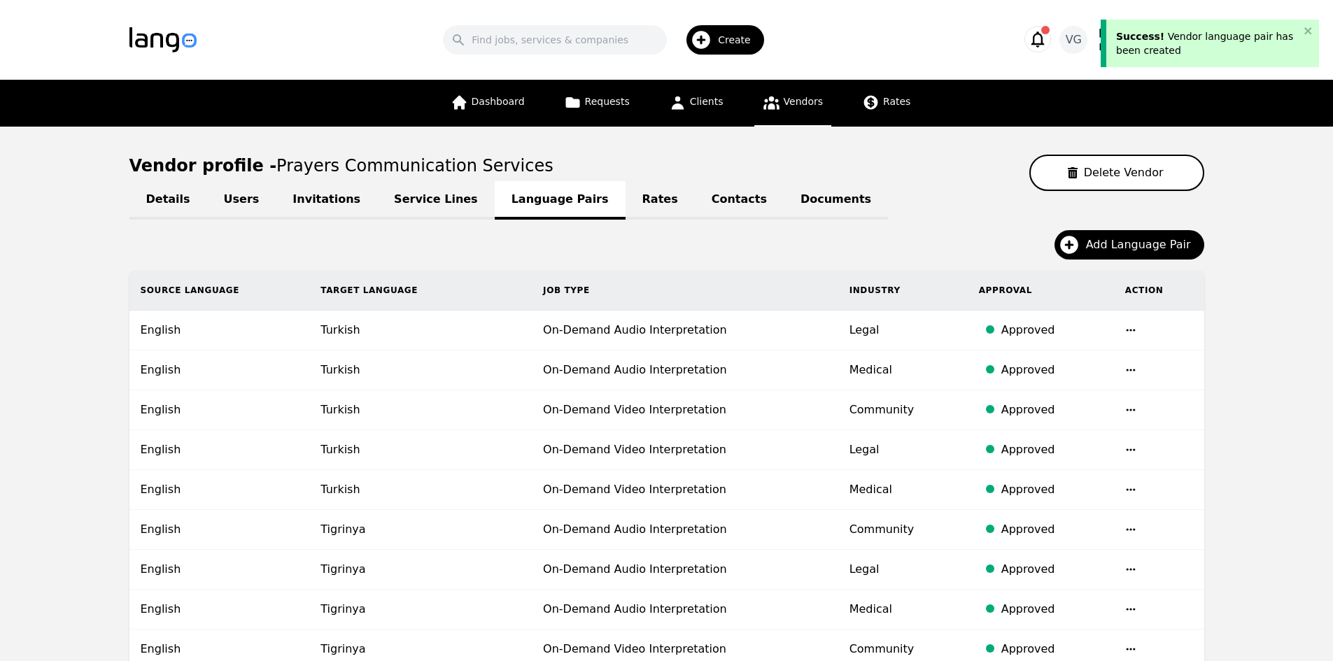
click at [1102, 237] on span "Add Language Pair" at bounding box center [1143, 244] width 115 height 17
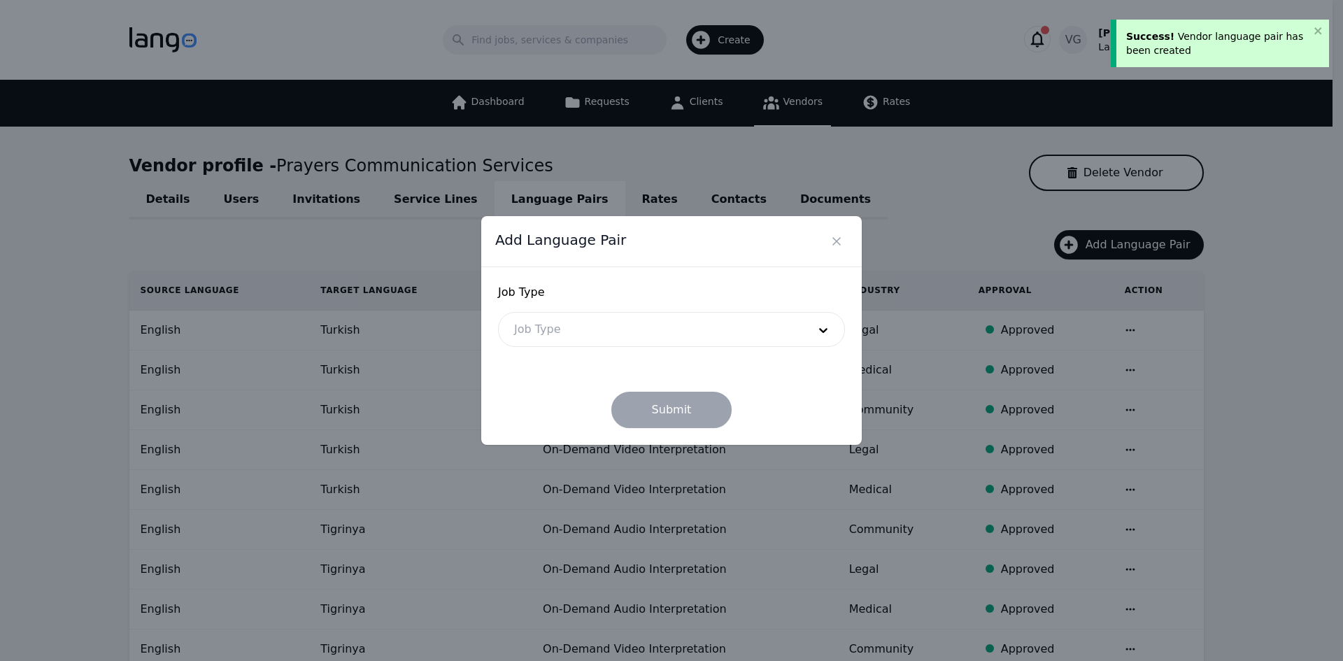
click at [586, 344] on div at bounding box center [651, 330] width 304 height 34
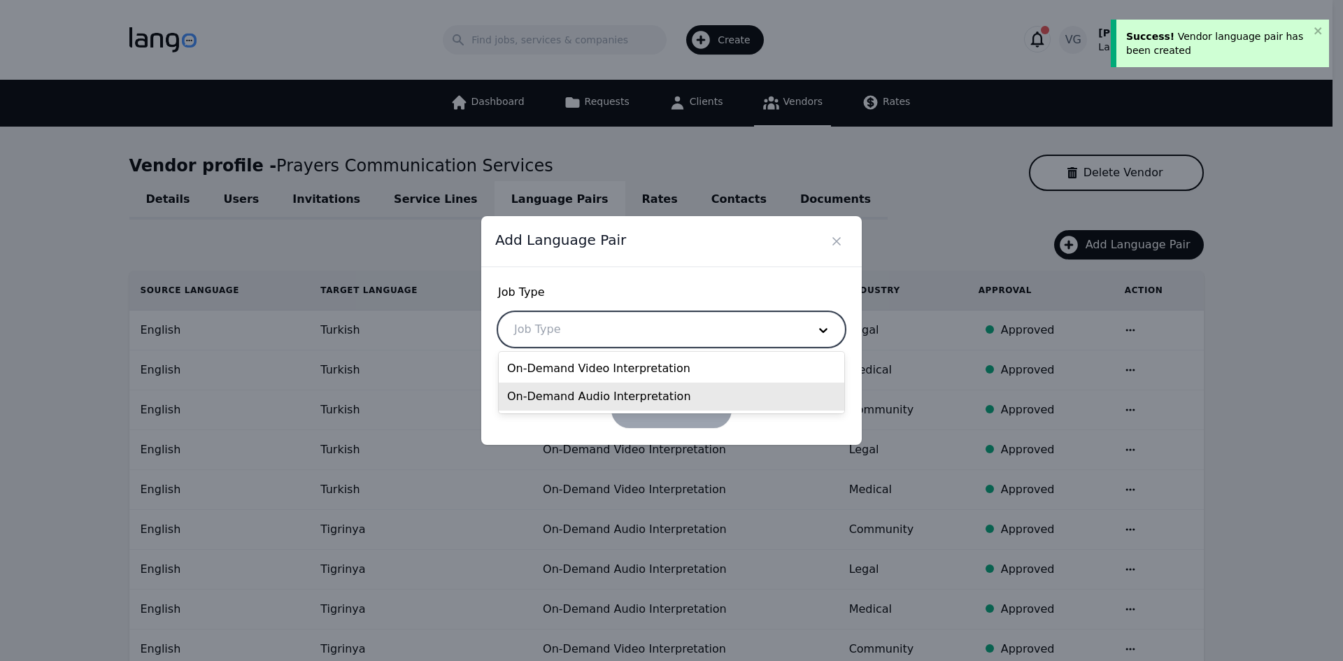
click at [569, 392] on div "On-Demand Audio Interpretation" at bounding box center [672, 397] width 346 height 28
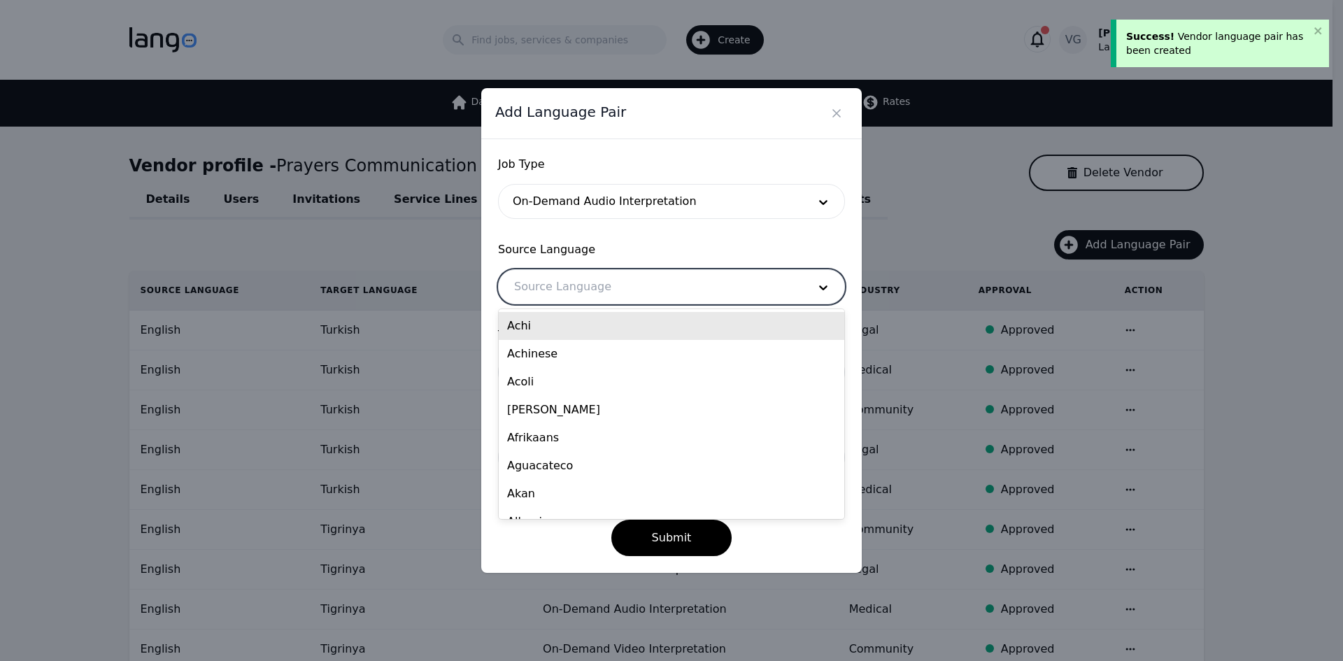
click at [558, 294] on div at bounding box center [651, 287] width 304 height 34
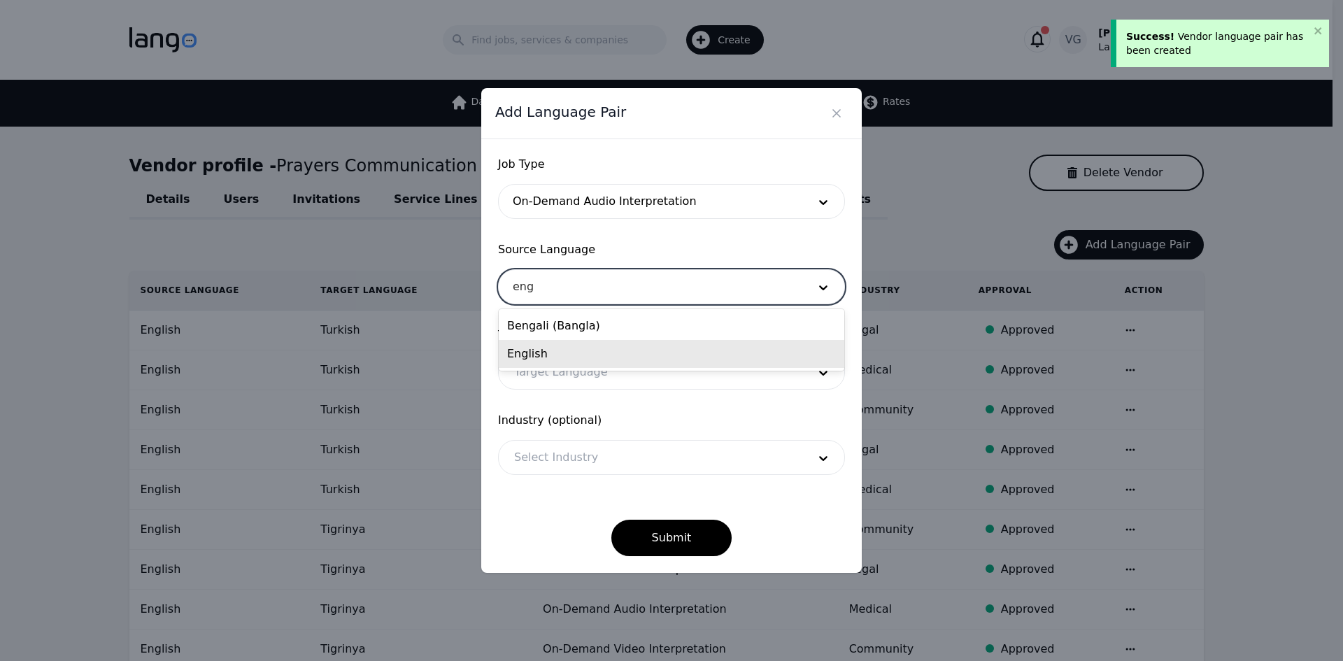
click at [544, 351] on div "English" at bounding box center [672, 354] width 346 height 28
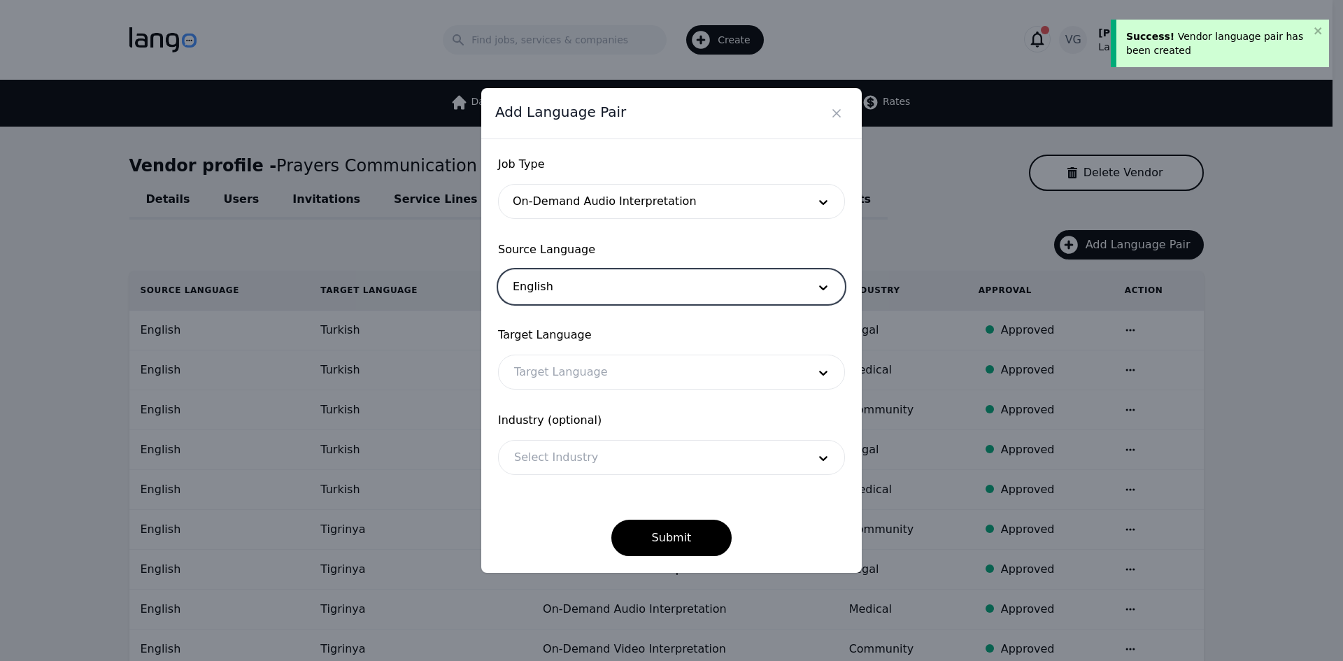
click at [550, 381] on div at bounding box center [651, 372] width 304 height 34
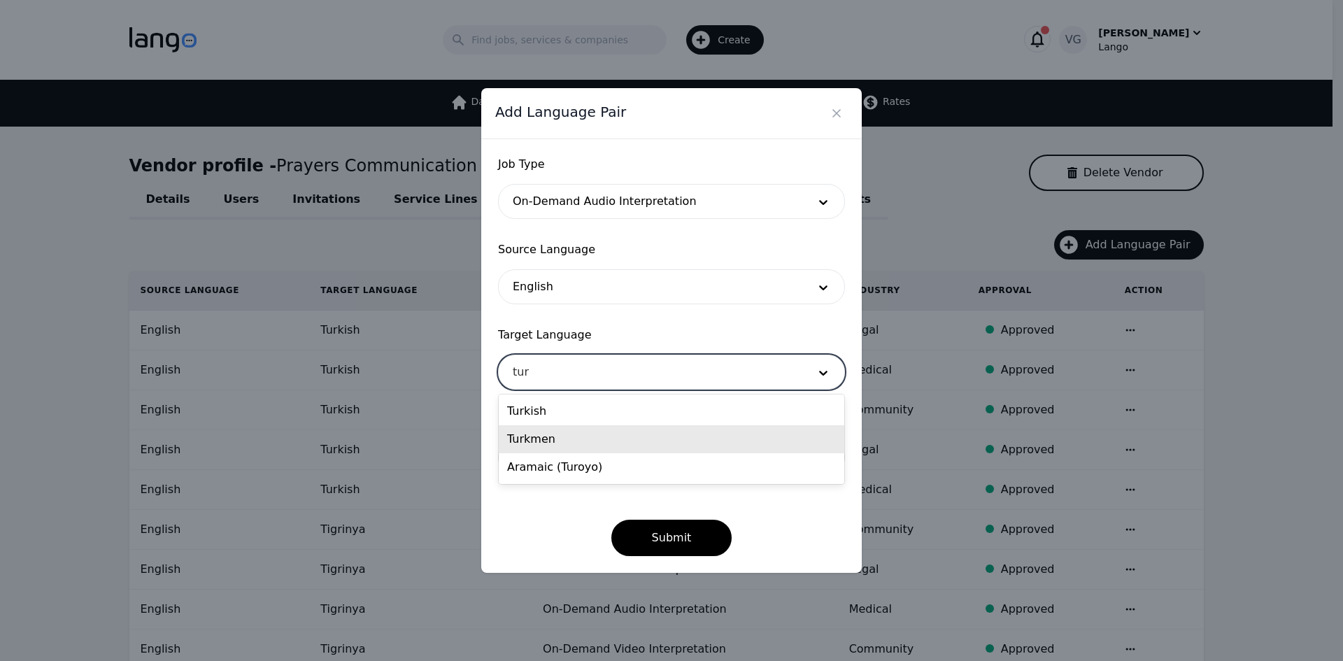
click at [558, 434] on div "Turkmen" at bounding box center [672, 439] width 346 height 28
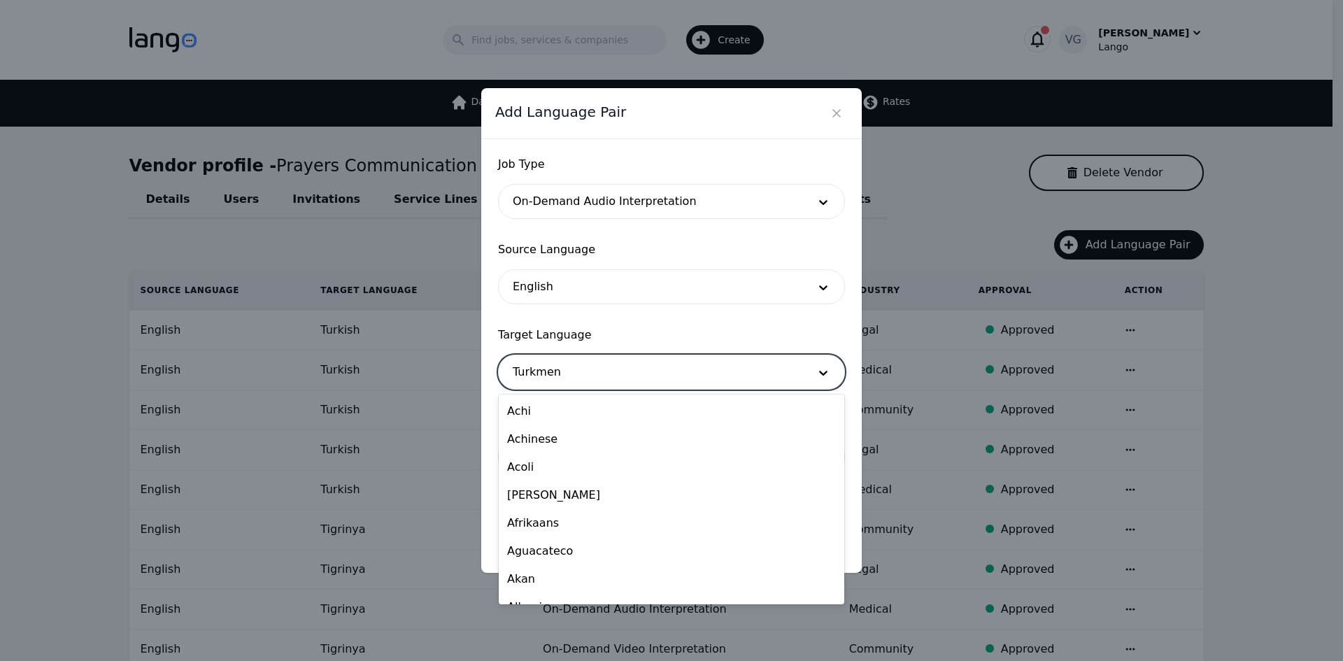
click at [548, 364] on div at bounding box center [651, 372] width 304 height 34
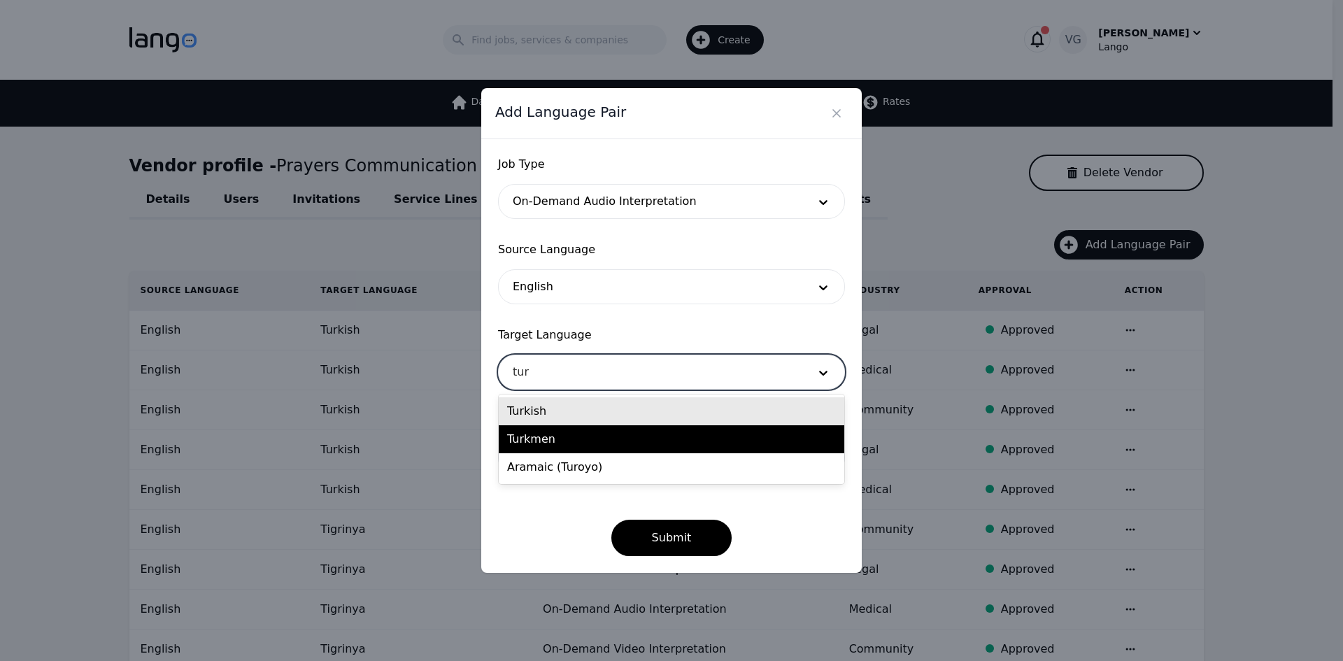
click at [547, 412] on div "Turkish" at bounding box center [672, 411] width 346 height 28
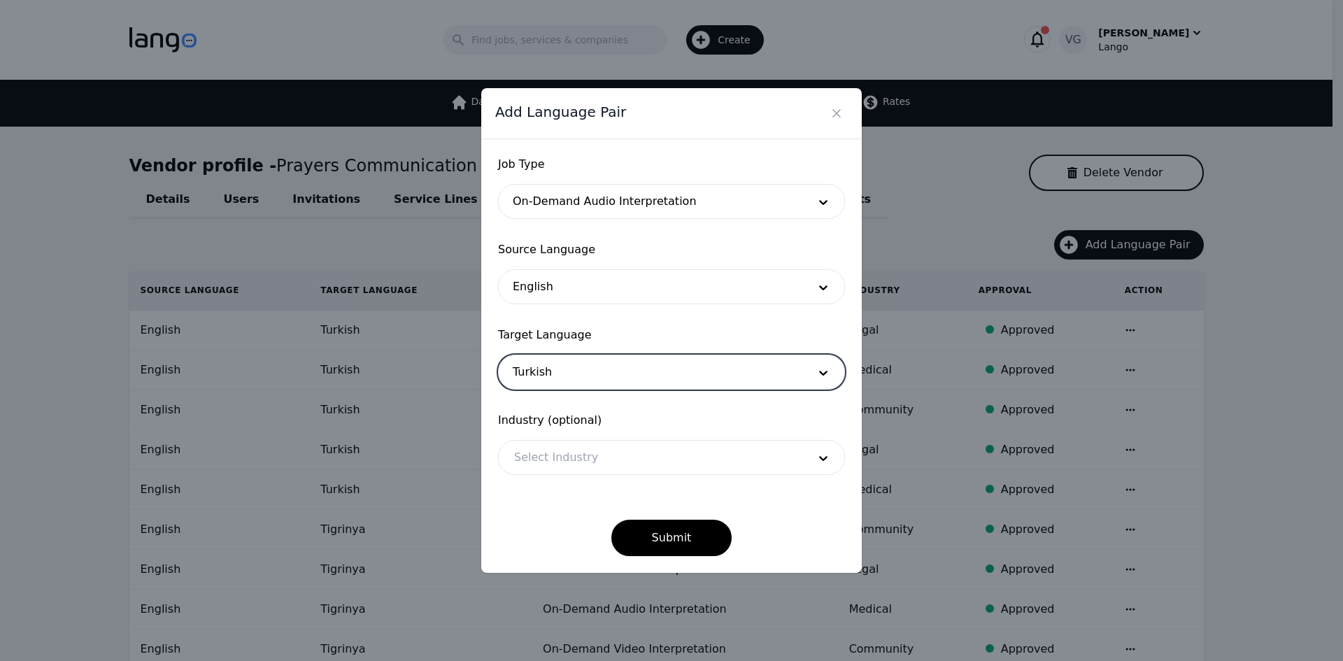
click at [558, 458] on div at bounding box center [651, 458] width 304 height 34
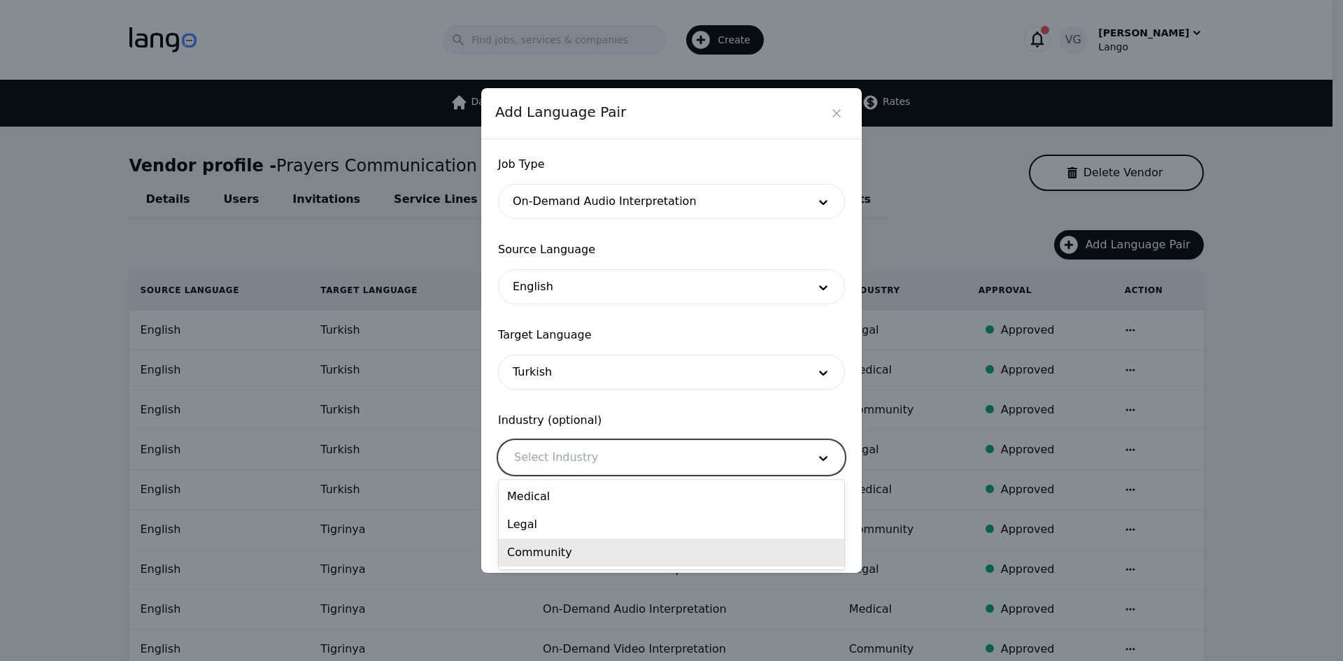
click at [563, 546] on div "Community" at bounding box center [672, 553] width 346 height 28
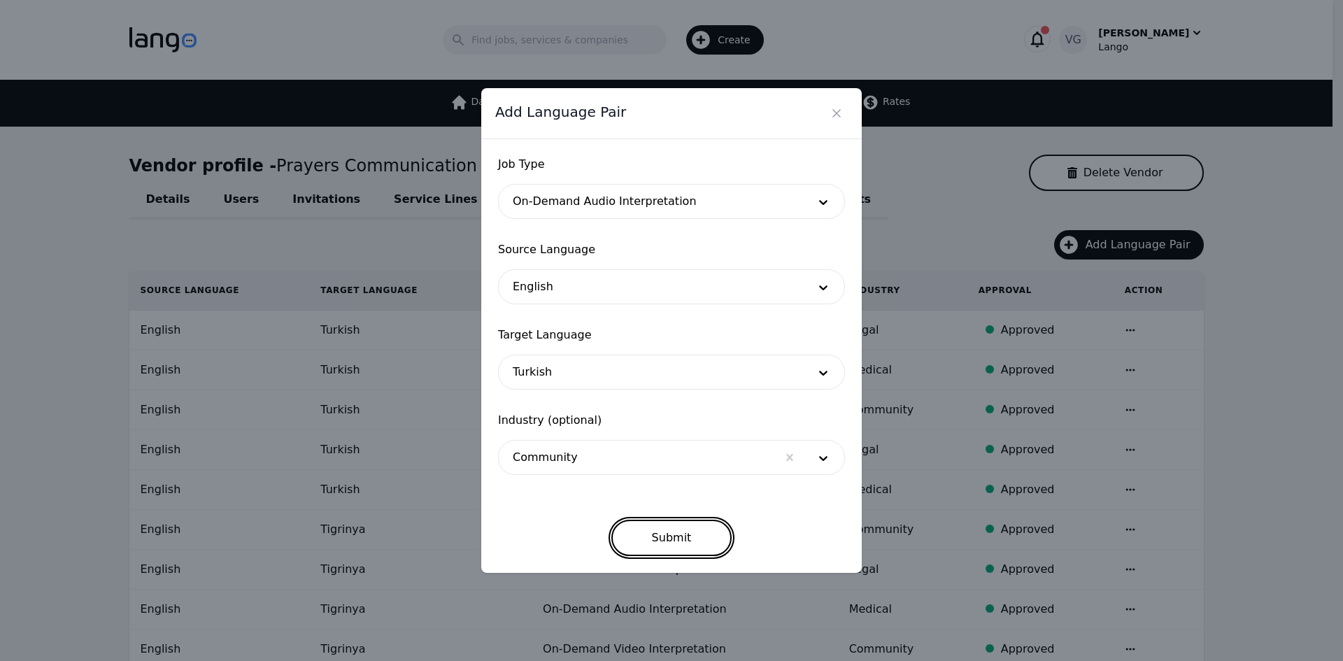
click at [679, 539] on button "Submit" at bounding box center [671, 538] width 121 height 36
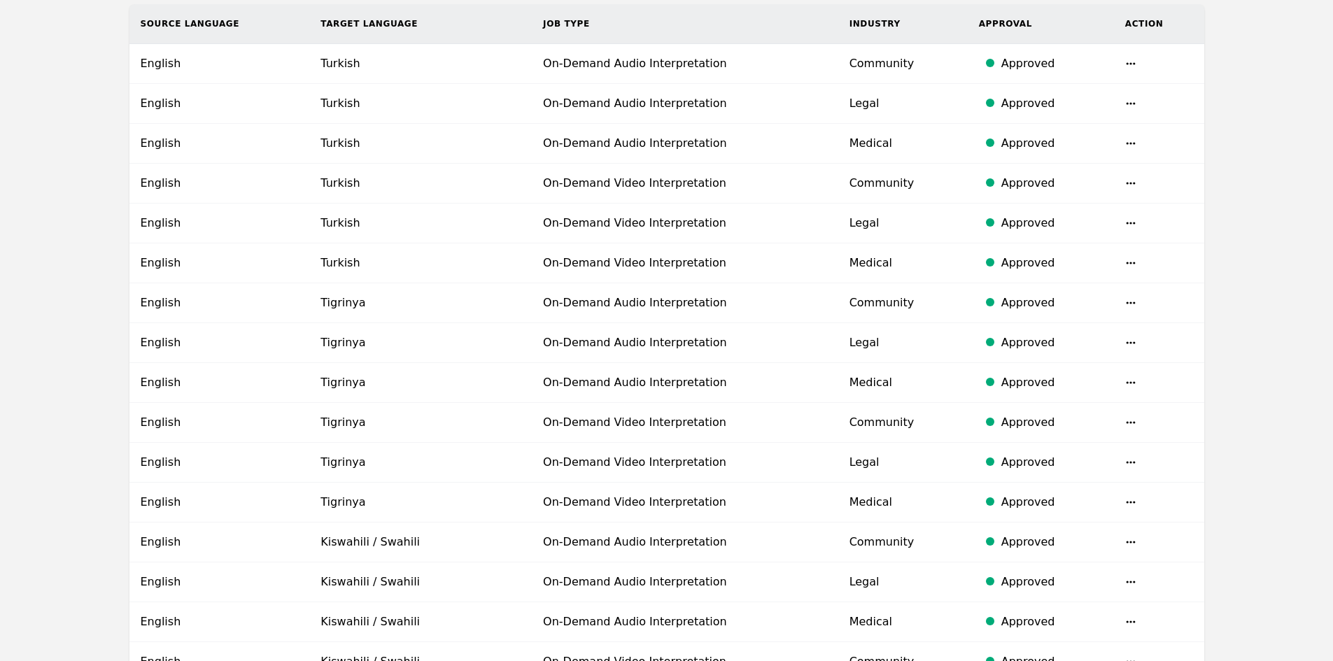
scroll to position [210, 0]
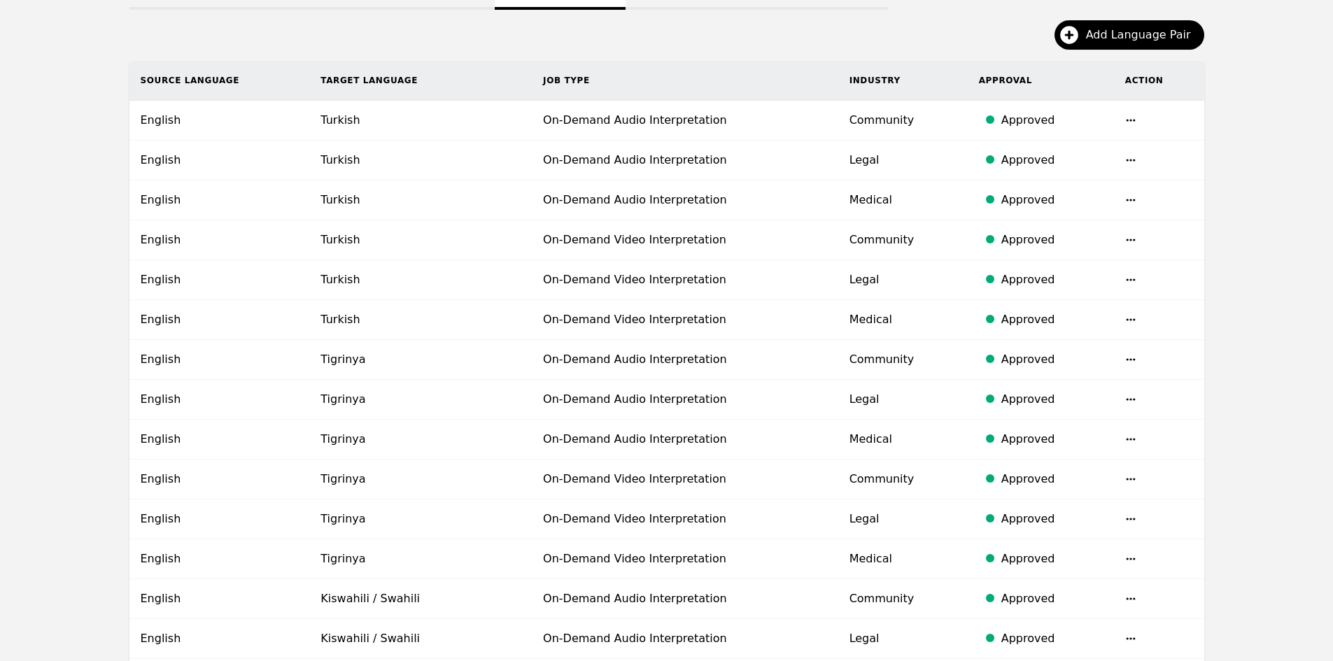
click at [1247, 340] on main "Vendor profile - Prayers Communication Services Delete Vendor Details Users Inv…" at bounding box center [666, 555] width 1333 height 1277
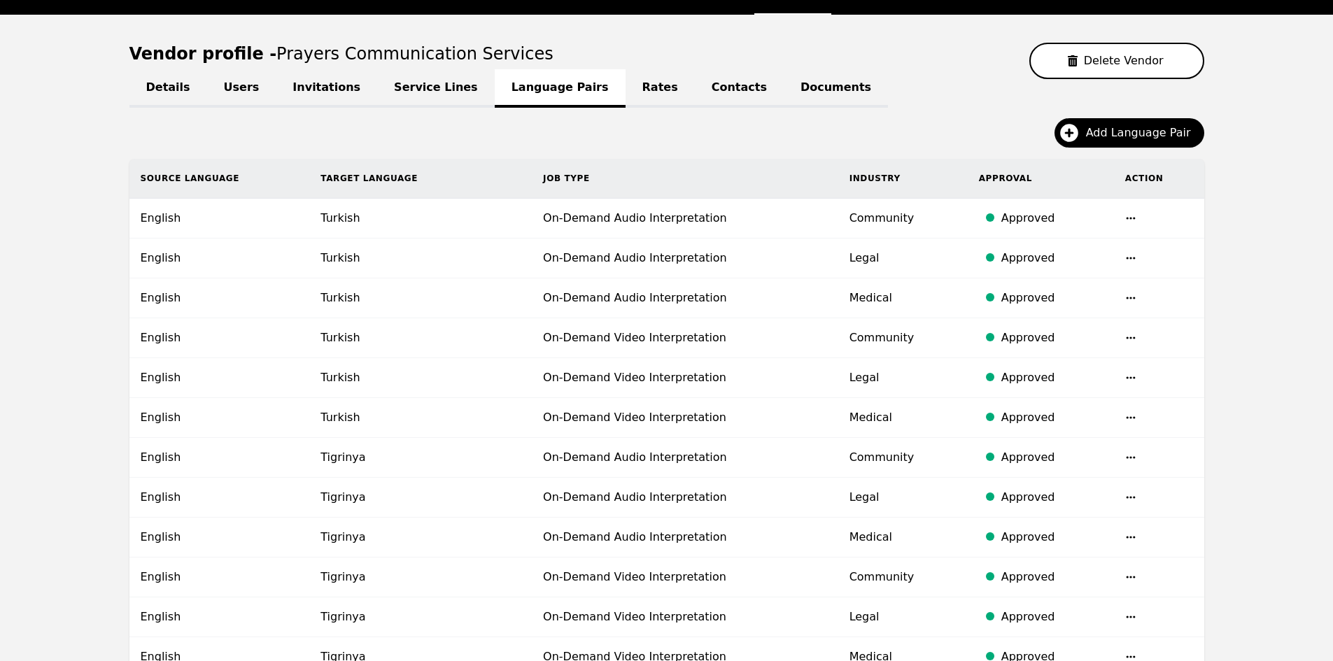
scroll to position [0, 0]
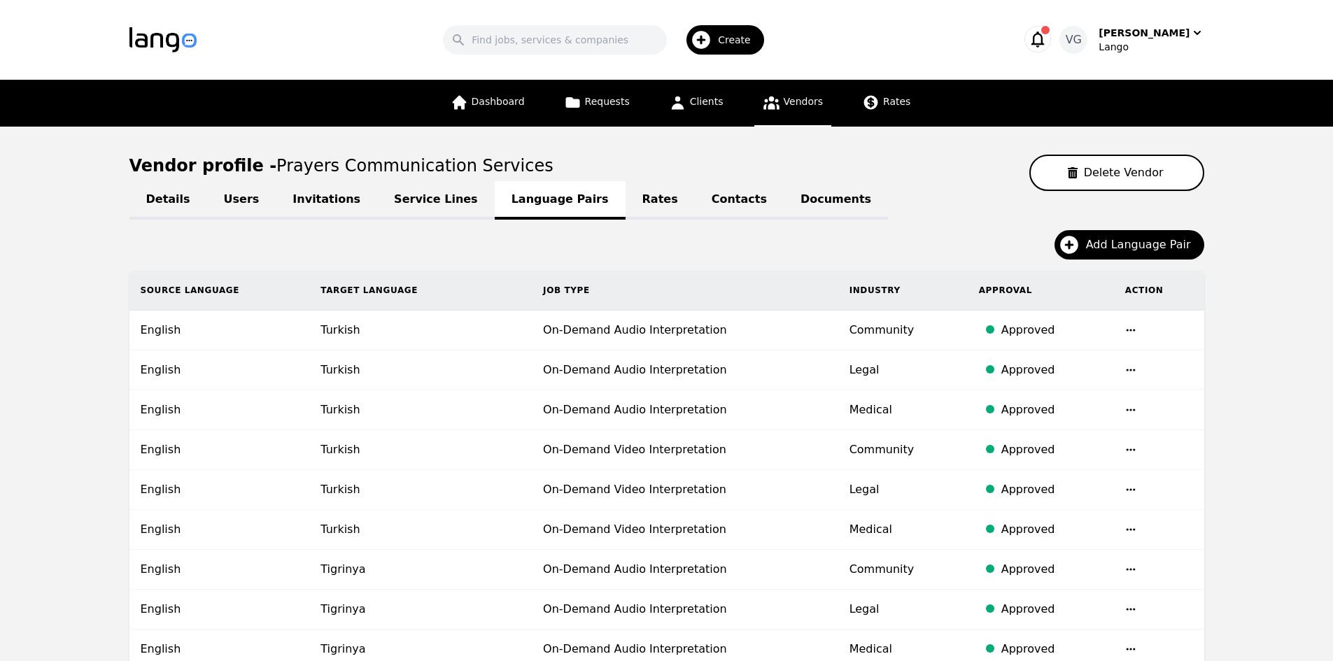
click at [1106, 267] on div "Add Language Pair" at bounding box center [666, 250] width 1075 height 41
click at [1113, 239] on span "Add Language Pair" at bounding box center [1143, 244] width 115 height 17
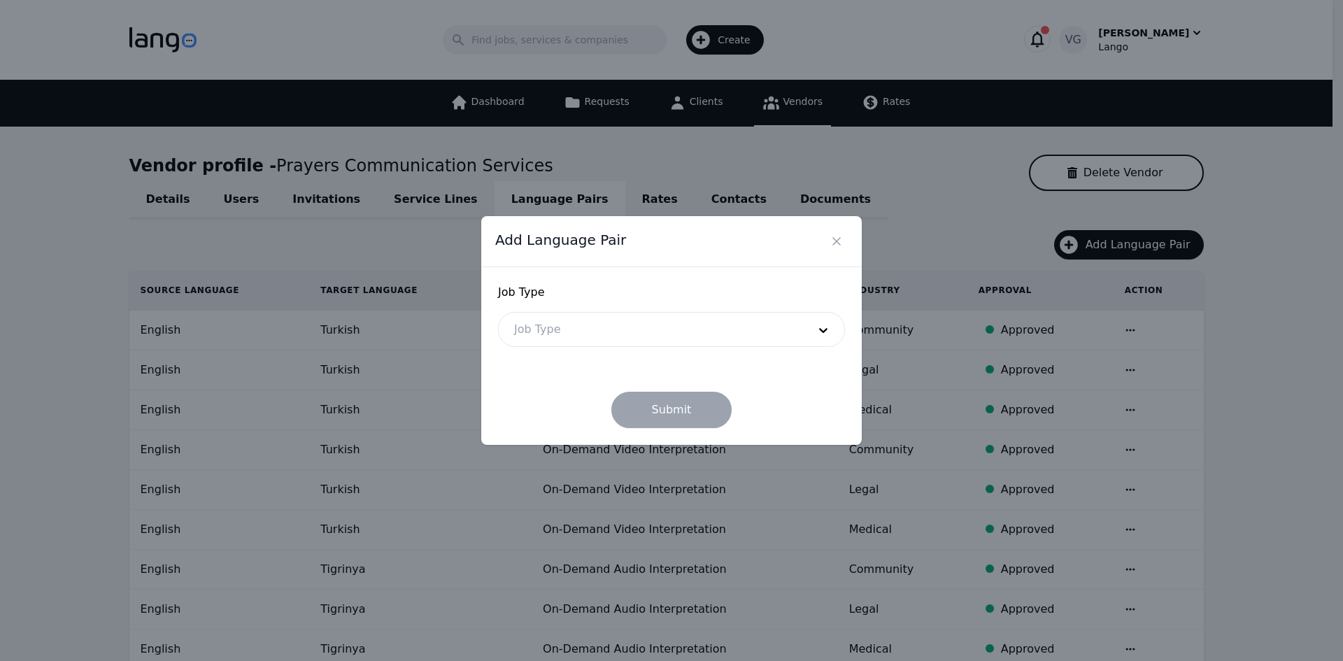
click at [546, 346] on div at bounding box center [651, 330] width 304 height 34
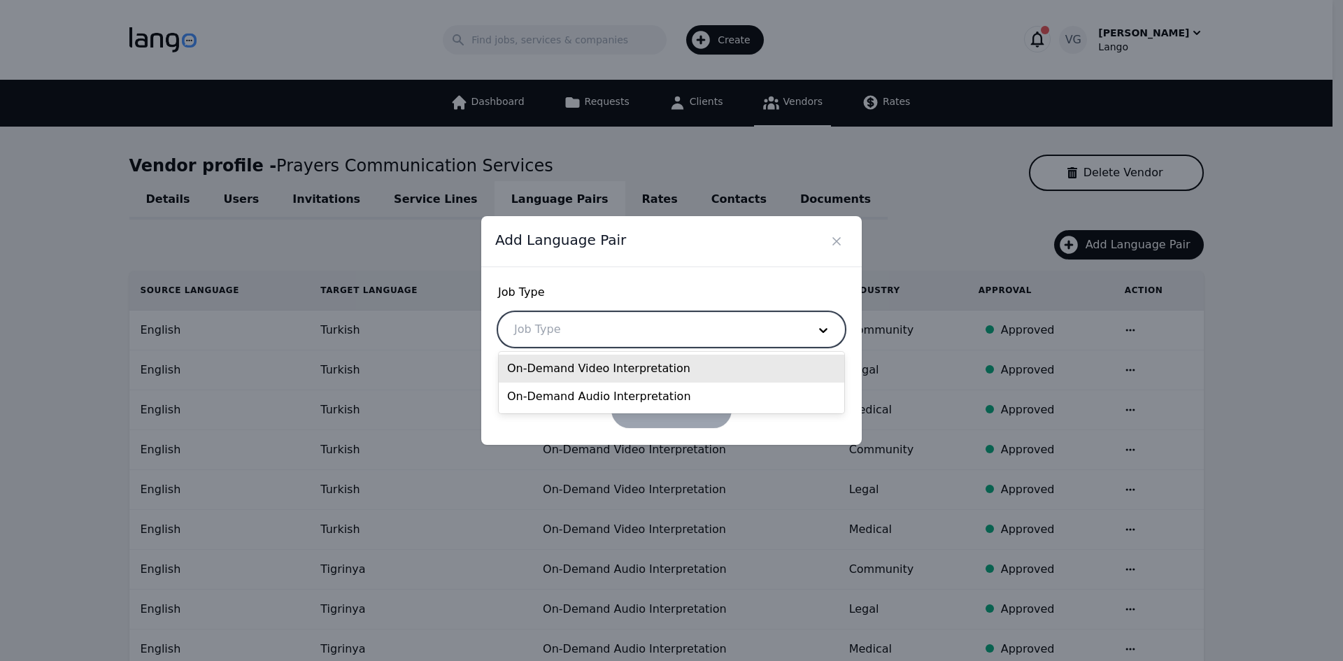
click at [561, 362] on div "On-Demand Video Interpretation" at bounding box center [672, 369] width 346 height 28
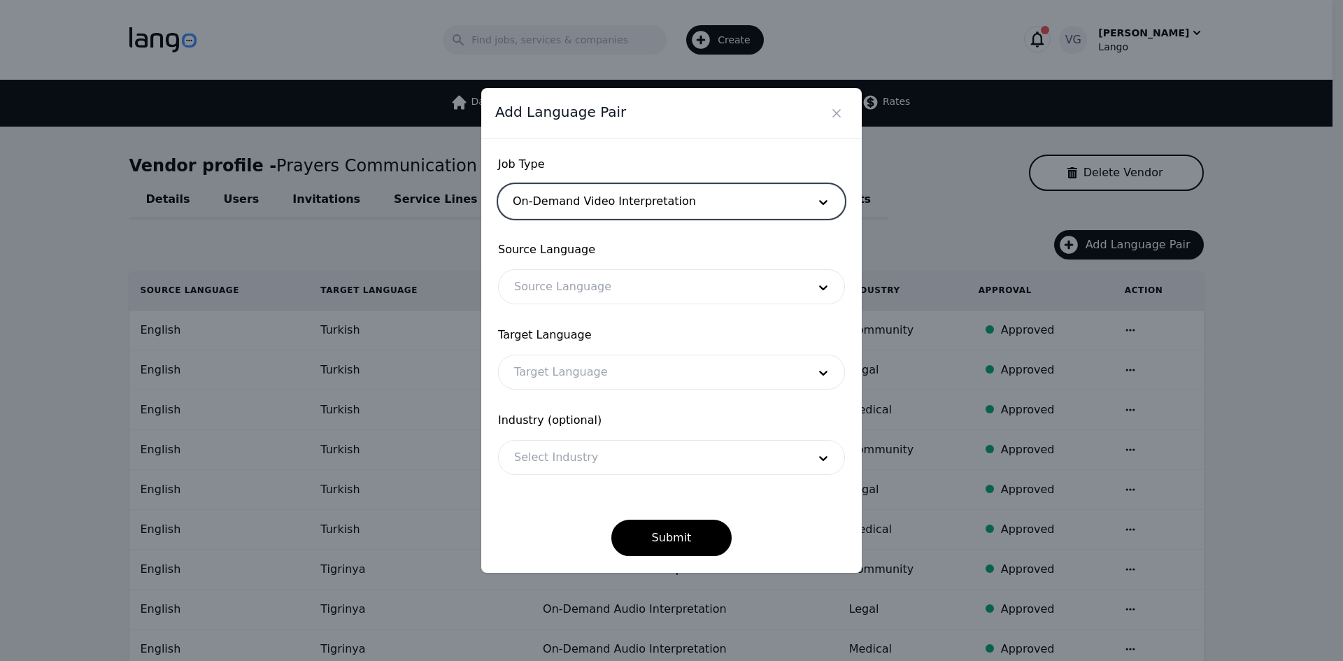
click at [559, 290] on div at bounding box center [651, 287] width 304 height 34
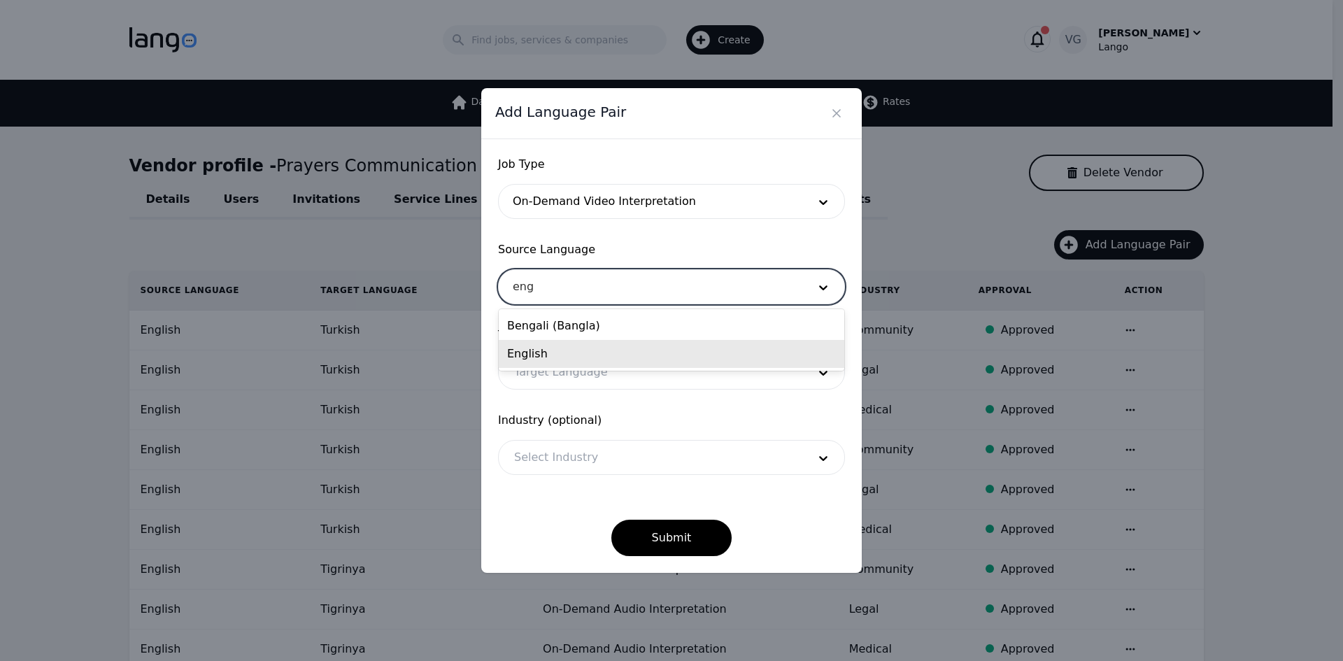
click at [543, 350] on div "English" at bounding box center [672, 354] width 346 height 28
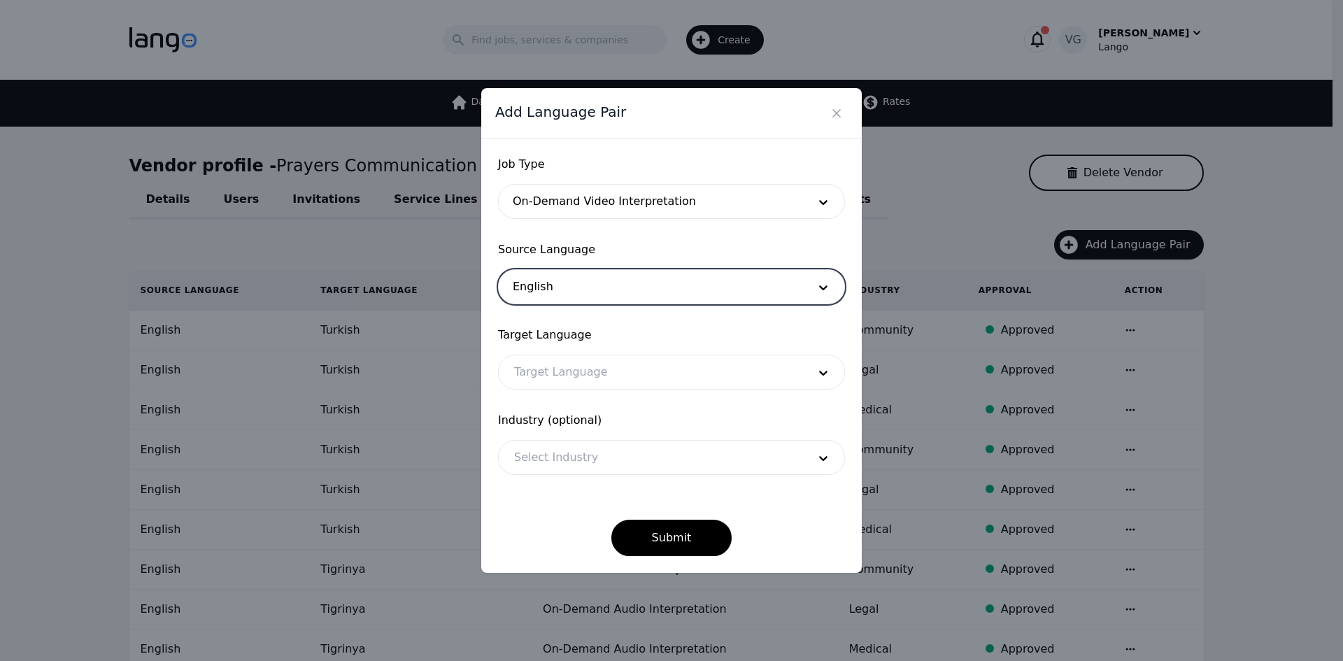
click at [542, 367] on div at bounding box center [651, 372] width 304 height 34
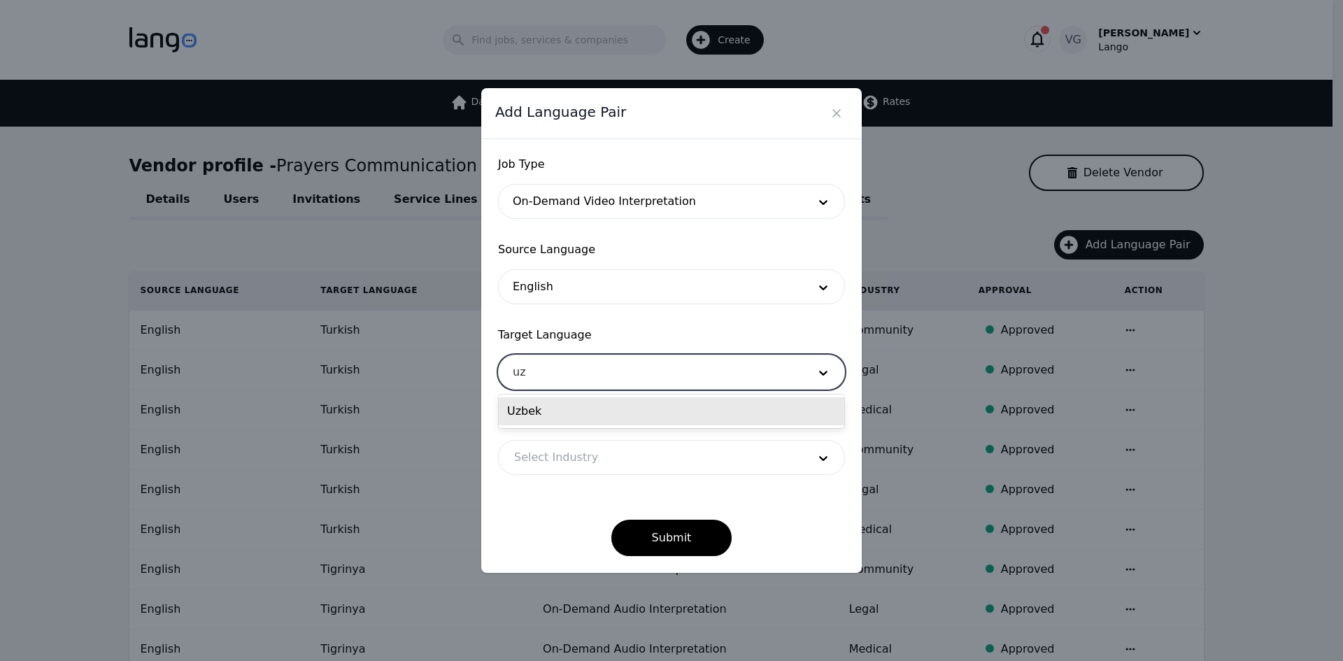
click at [542, 407] on div "Uzbek" at bounding box center [672, 411] width 346 height 28
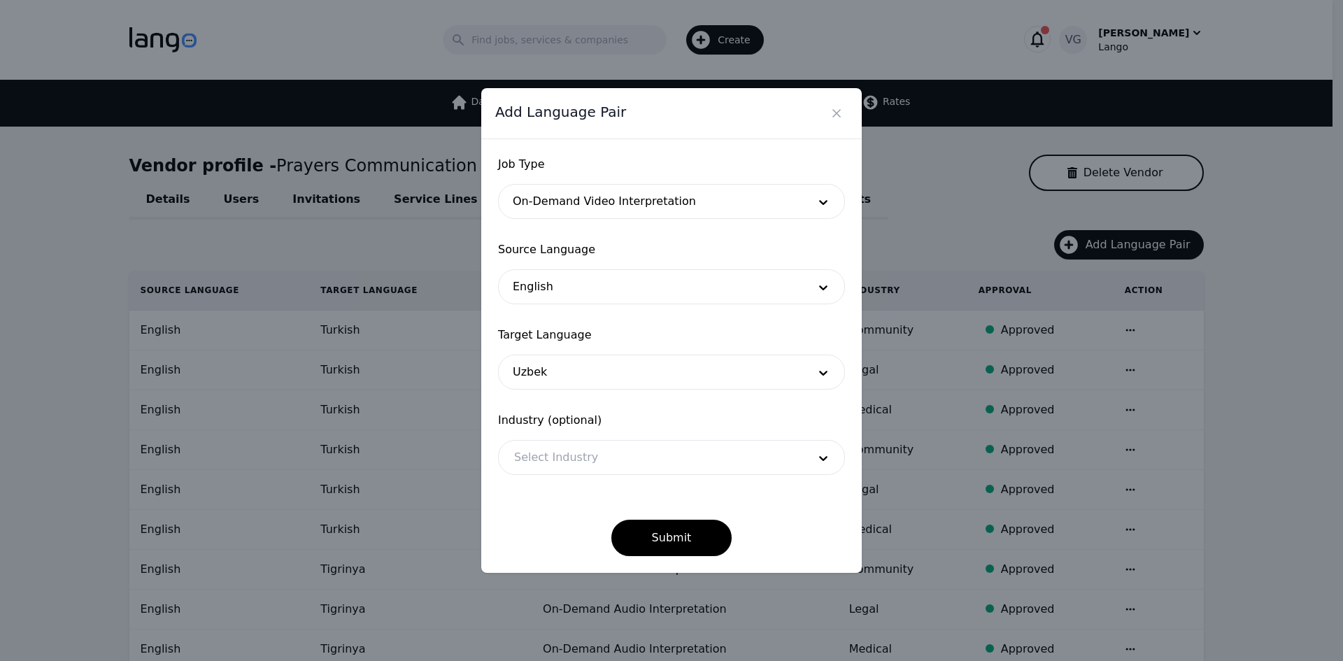
click at [1319, 352] on div "Add Language Pair Job Type On-Demand Video Interpretation Source Language Engli…" at bounding box center [671, 330] width 1343 height 661
click at [576, 460] on div at bounding box center [651, 458] width 304 height 34
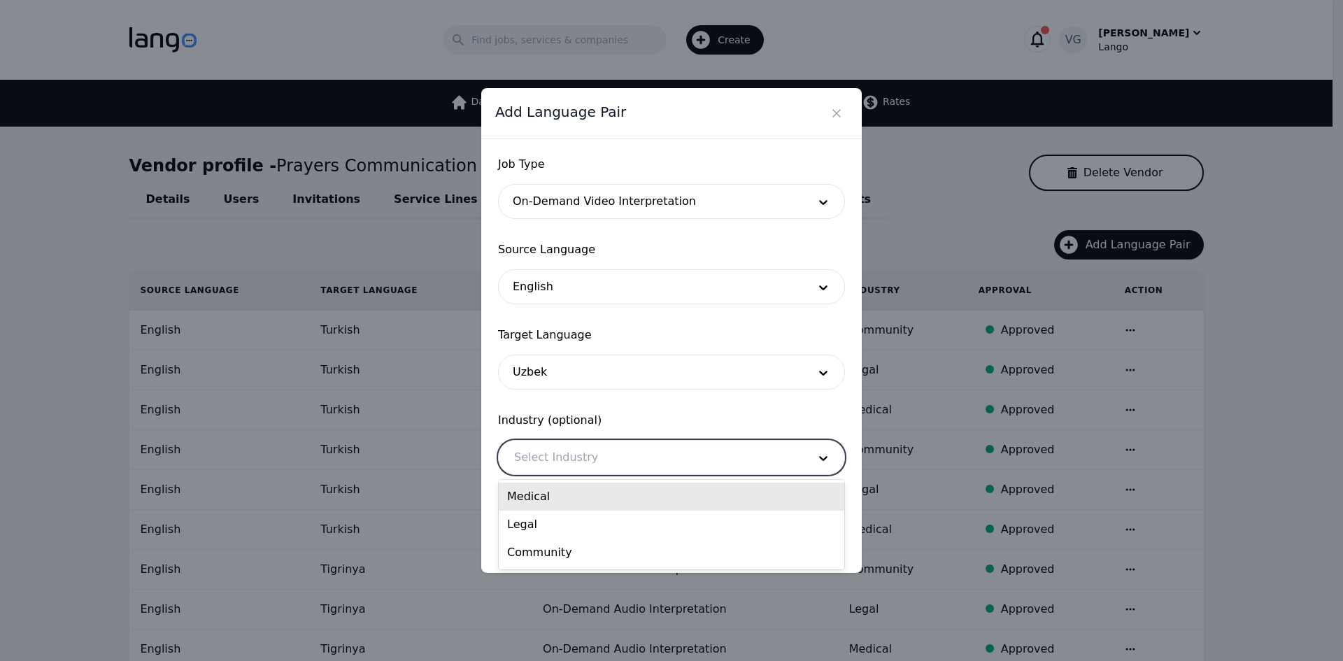
click at [568, 490] on div "Medical" at bounding box center [672, 497] width 346 height 28
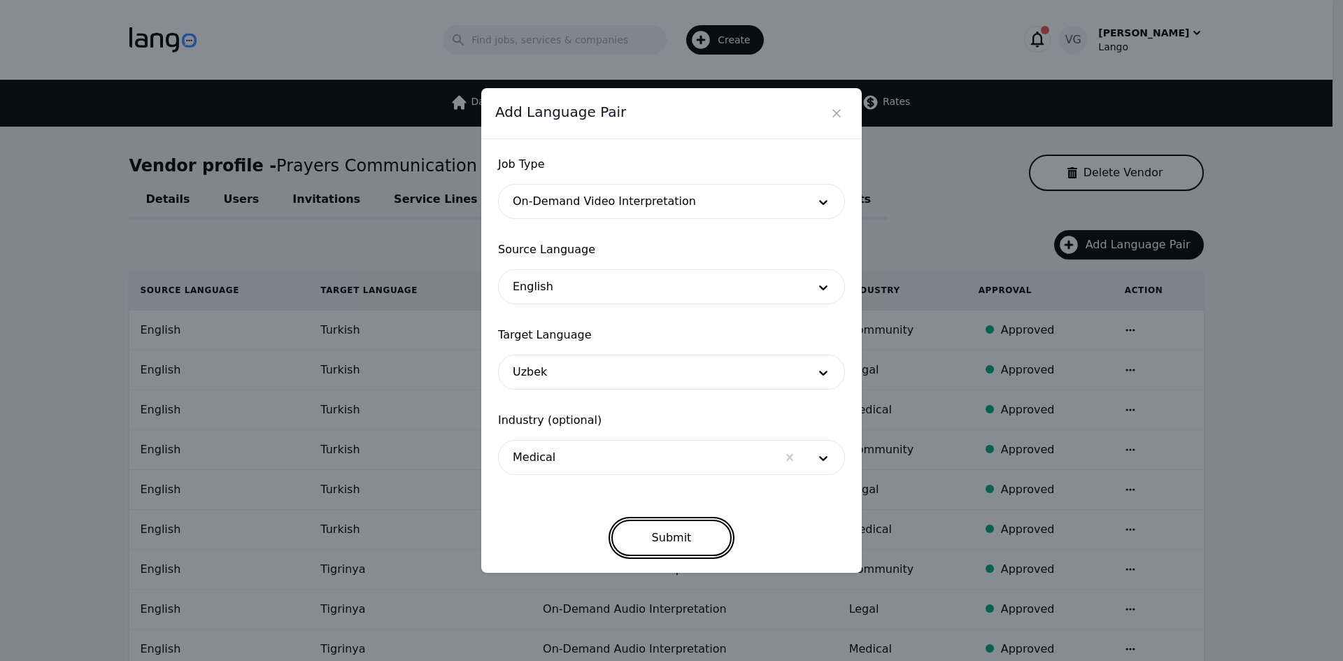
click at [674, 526] on button "Submit" at bounding box center [671, 538] width 121 height 36
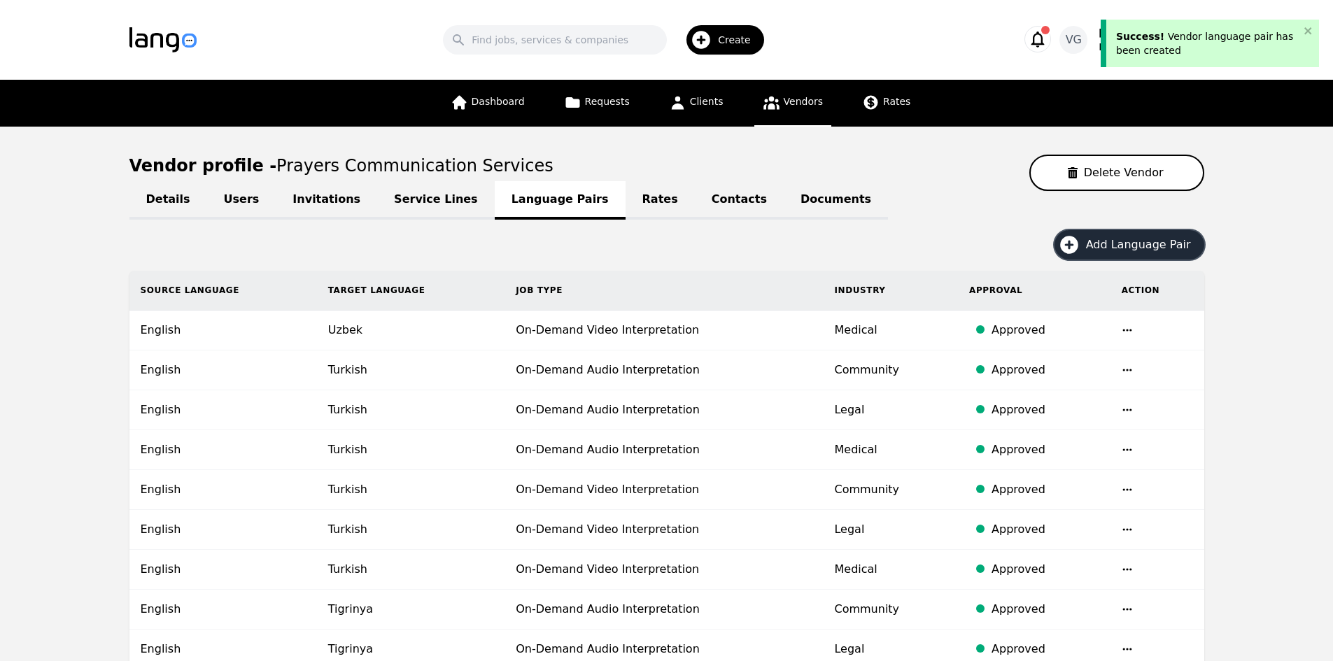
click at [1118, 258] on button "Add Language Pair" at bounding box center [1129, 244] width 150 height 29
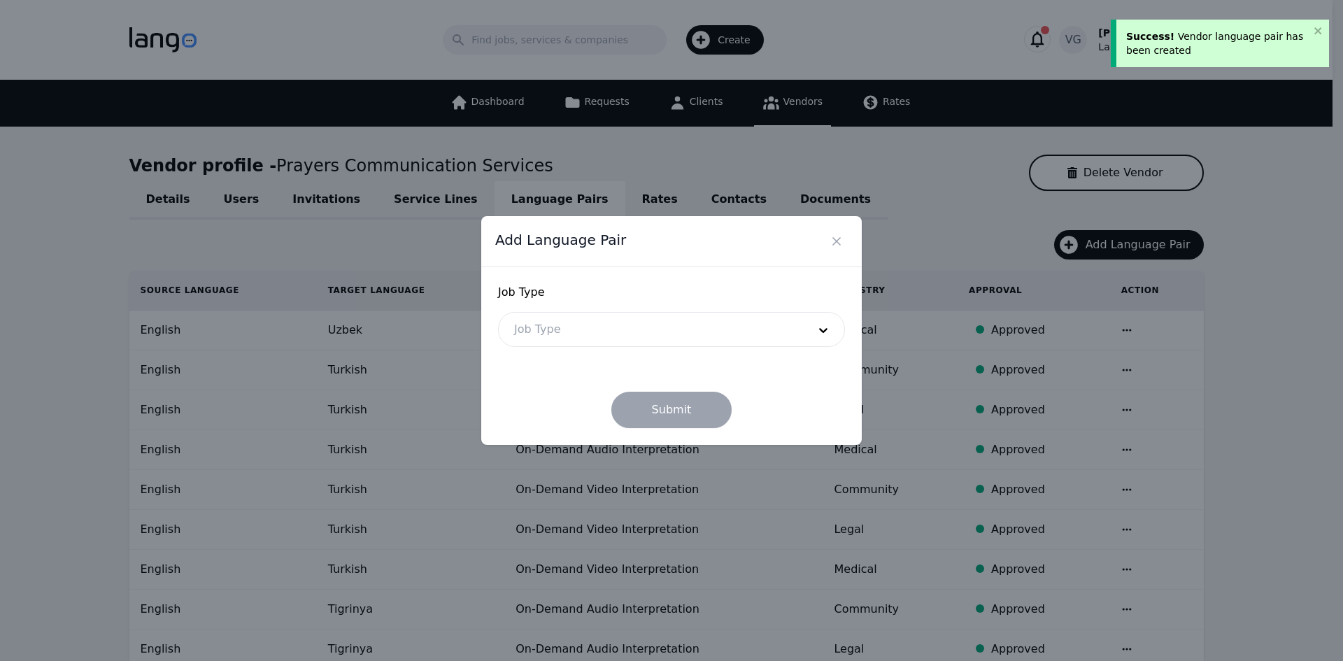
click at [550, 320] on div at bounding box center [651, 330] width 304 height 34
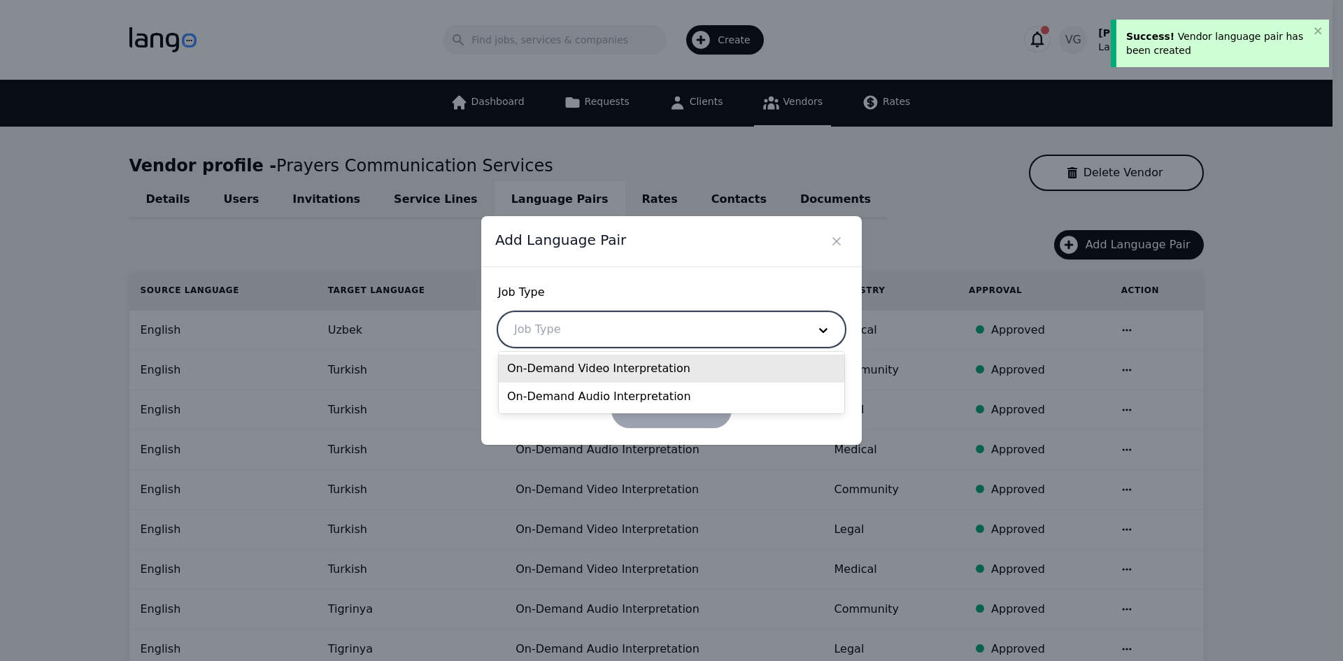
click at [558, 365] on div "On-Demand Video Interpretation" at bounding box center [672, 369] width 346 height 28
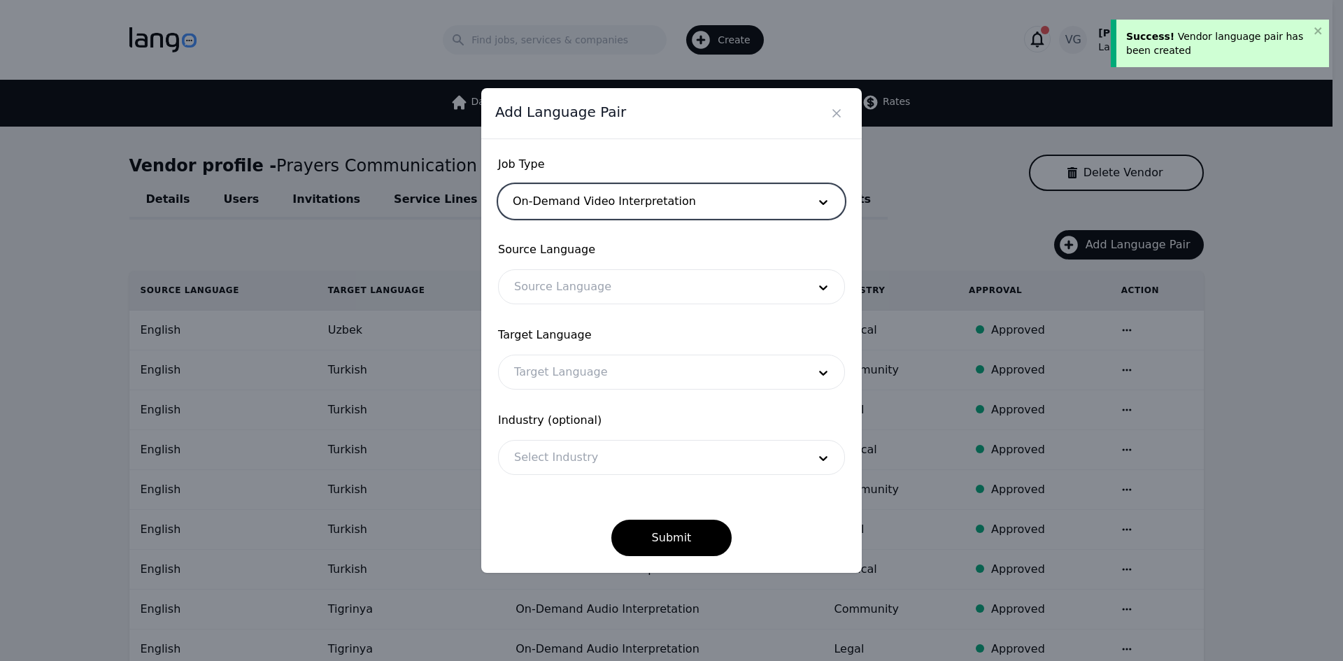
click at [548, 290] on div at bounding box center [651, 287] width 304 height 34
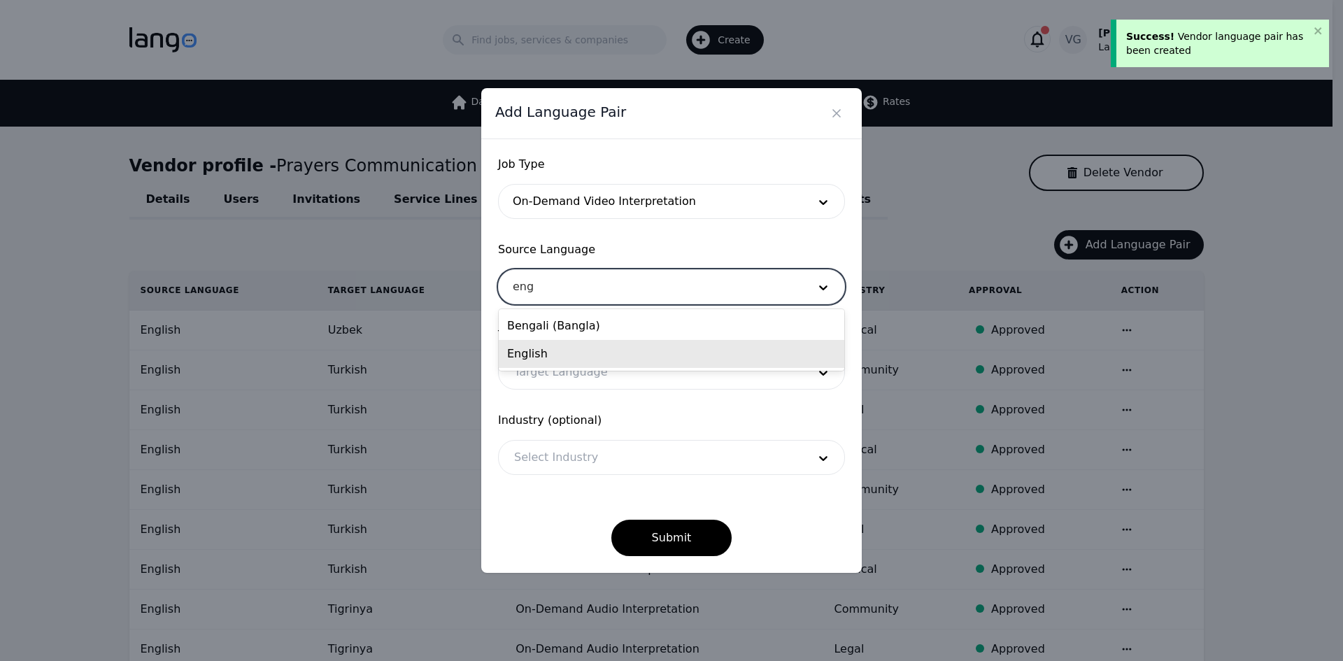
click at [544, 355] on div "English" at bounding box center [672, 354] width 346 height 28
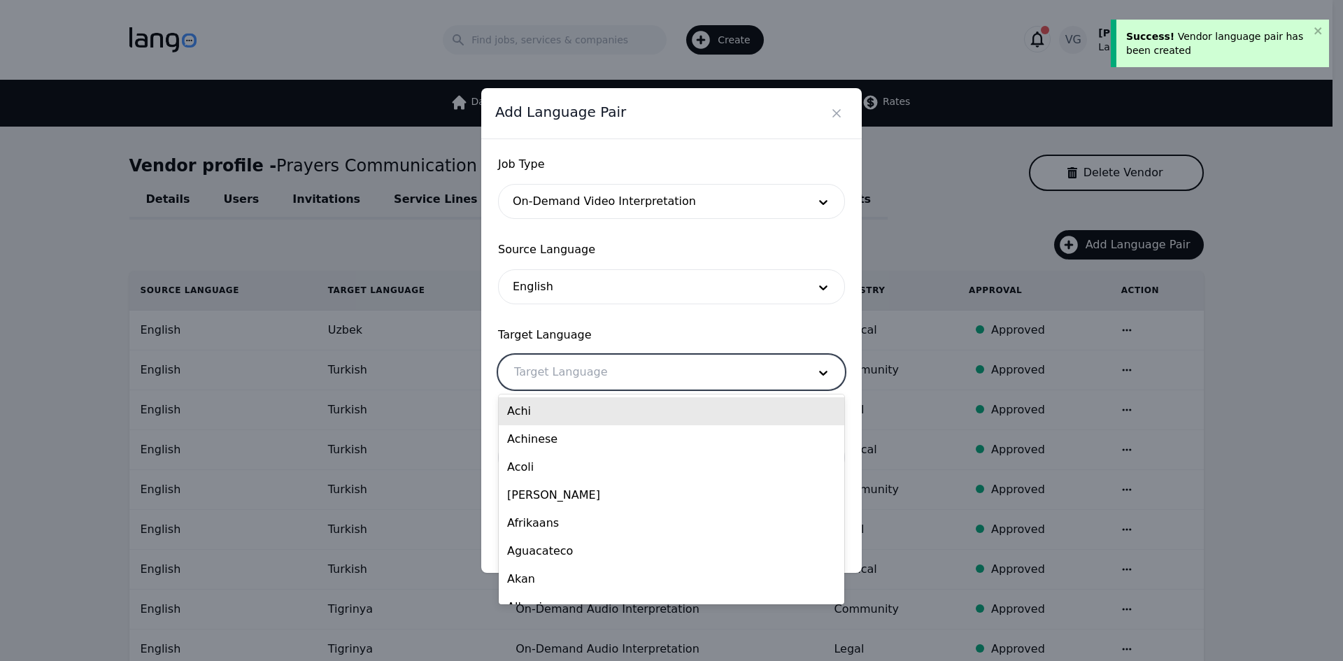
click at [543, 363] on div at bounding box center [651, 372] width 304 height 34
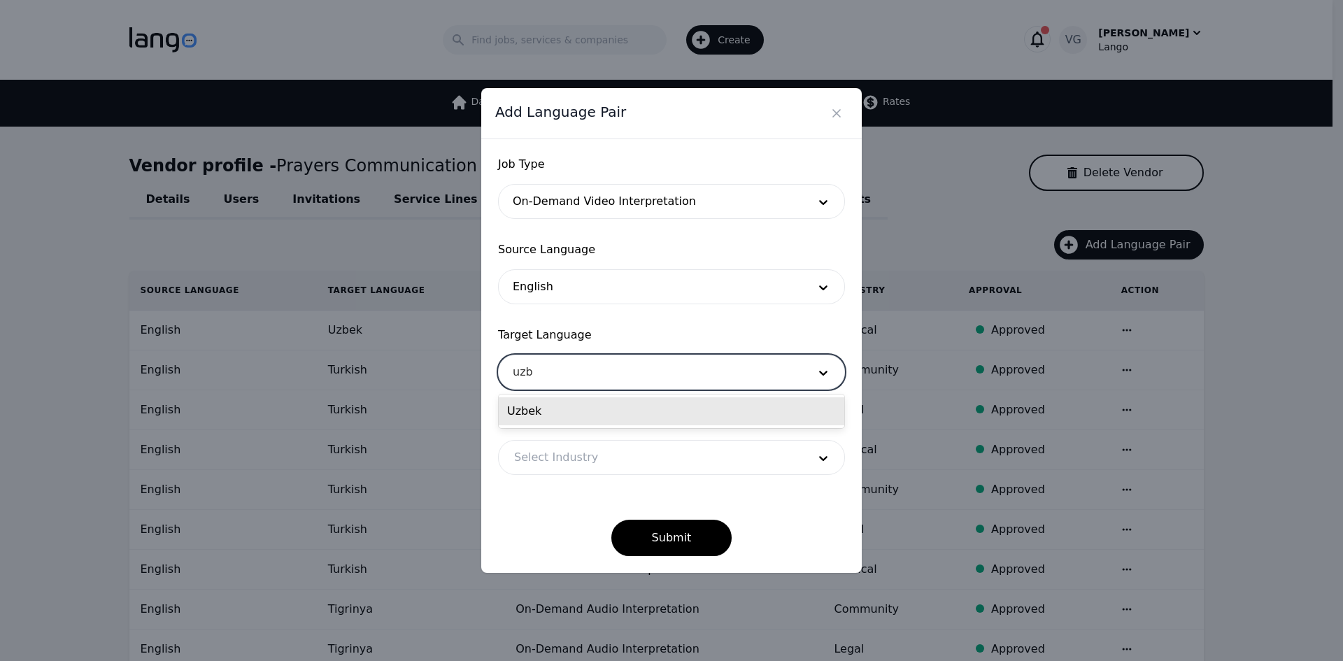
click at [534, 416] on div "Uzbek" at bounding box center [672, 411] width 346 height 28
click at [544, 455] on div at bounding box center [651, 458] width 304 height 34
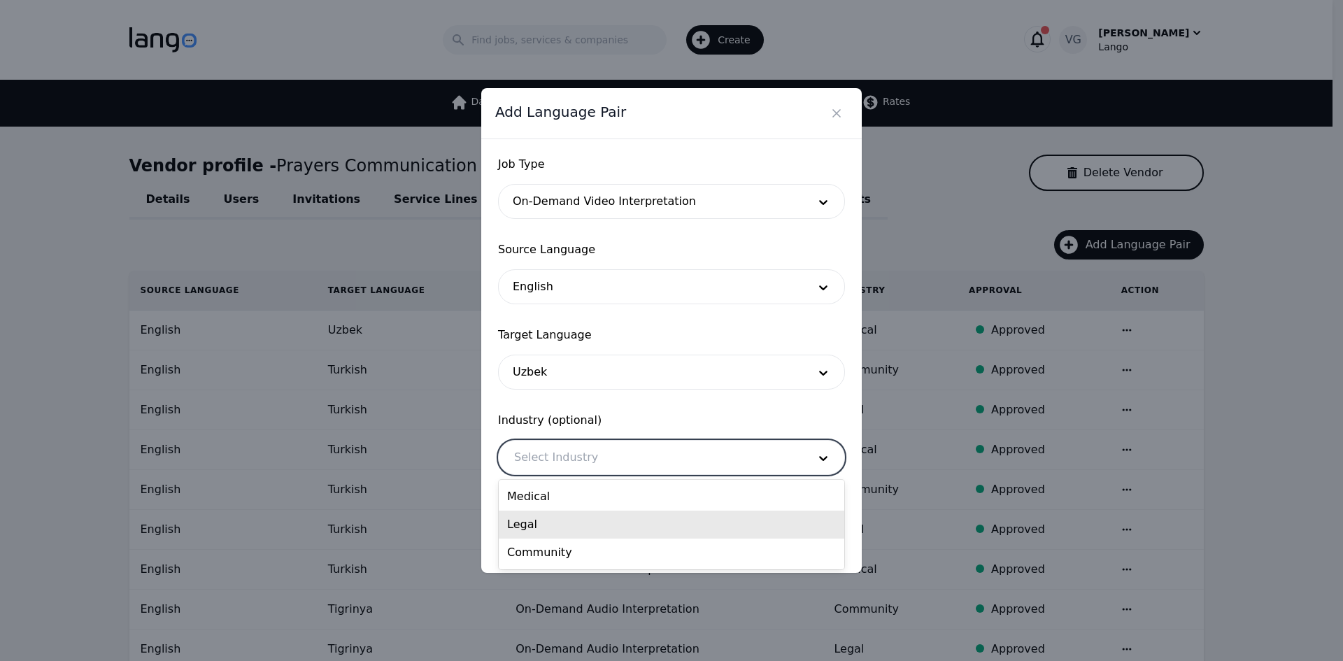
click at [555, 516] on div "Legal" at bounding box center [672, 525] width 346 height 28
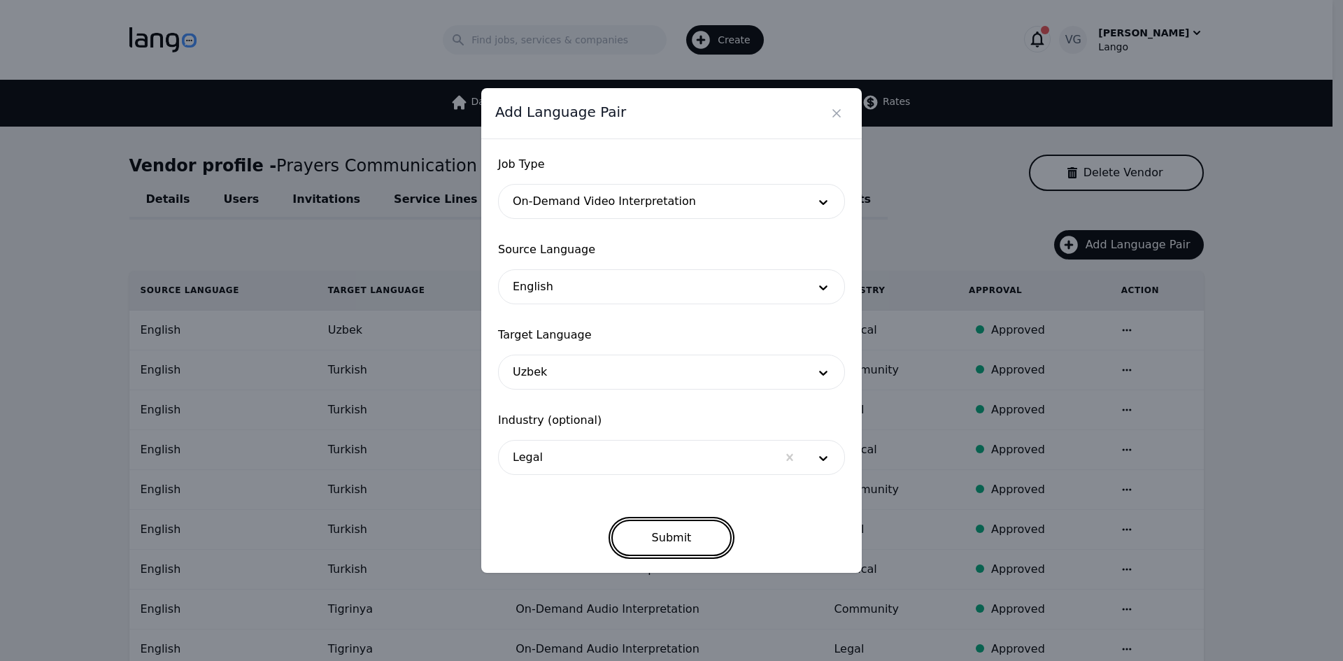
click at [679, 546] on button "Submit" at bounding box center [671, 538] width 121 height 36
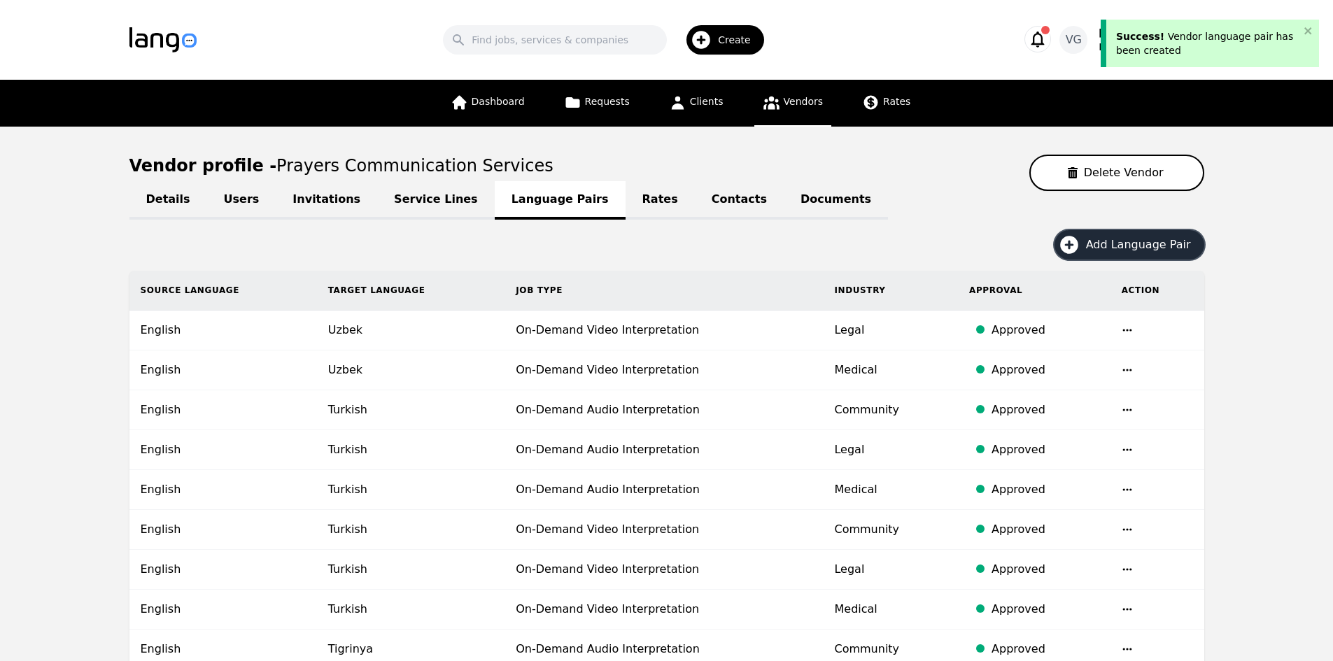
click at [1141, 248] on span "Add Language Pair" at bounding box center [1143, 244] width 115 height 17
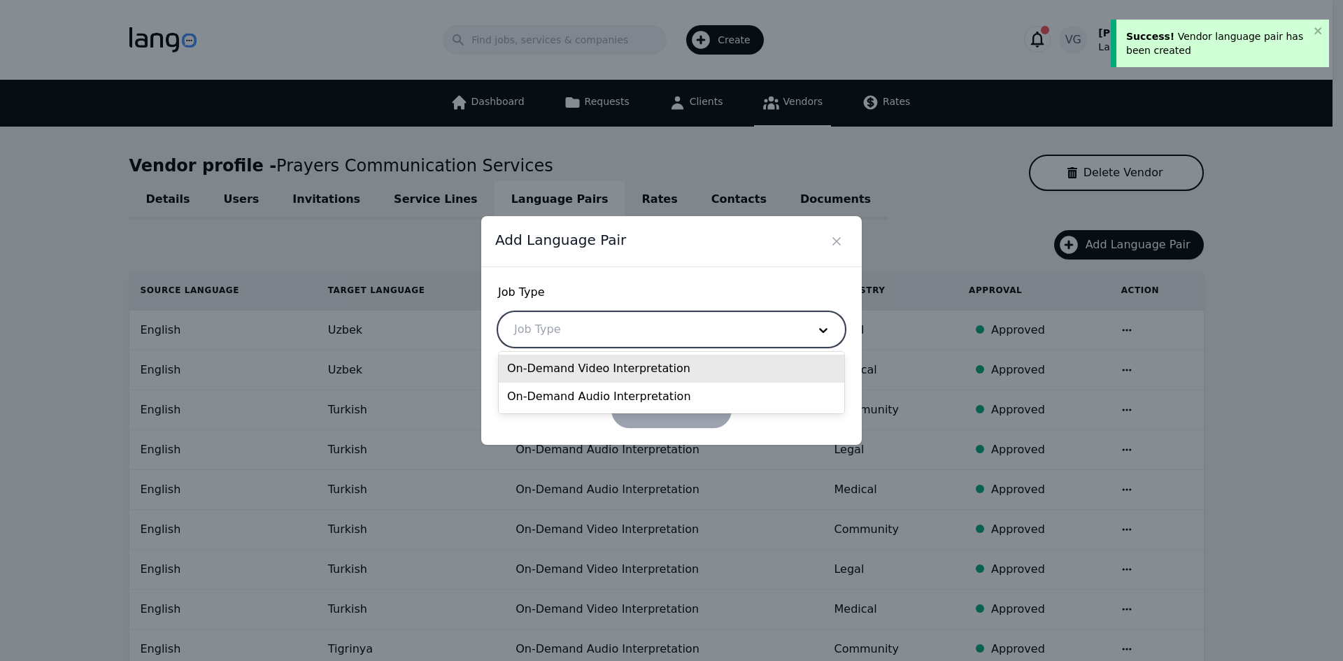
click at [600, 337] on div at bounding box center [651, 330] width 304 height 34
click at [581, 364] on div "On-Demand Video Interpretation" at bounding box center [672, 369] width 346 height 28
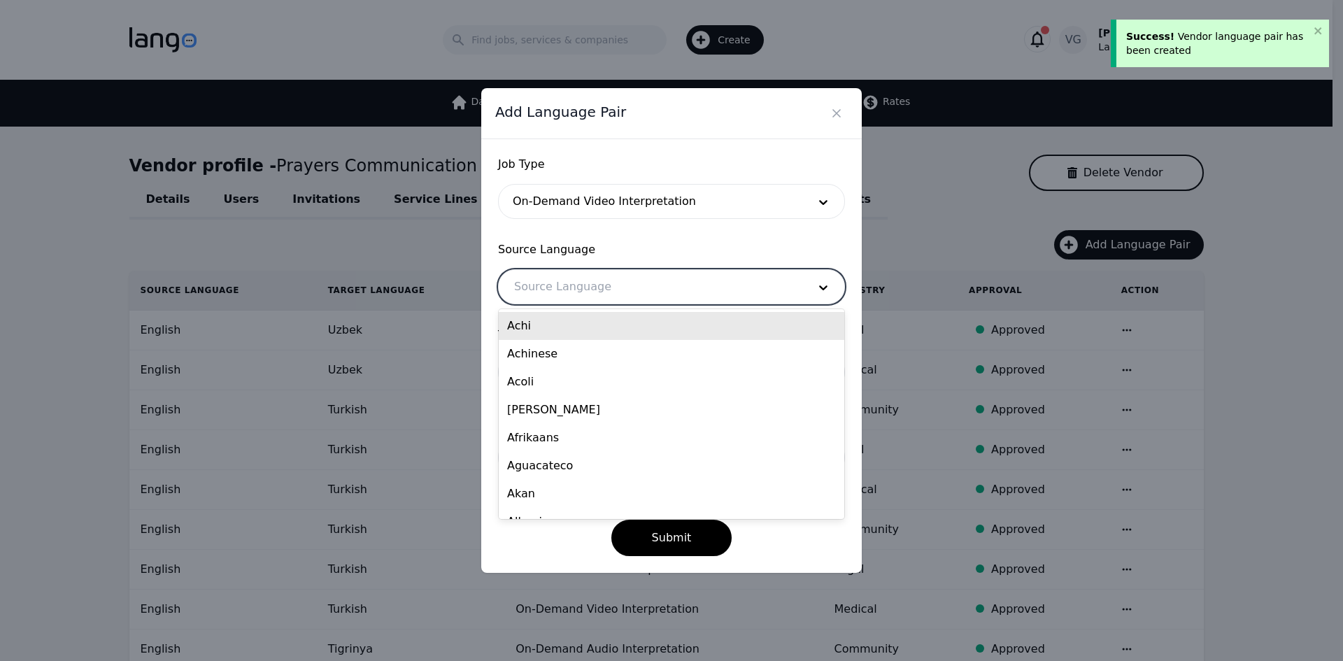
click at [578, 281] on div at bounding box center [651, 287] width 304 height 34
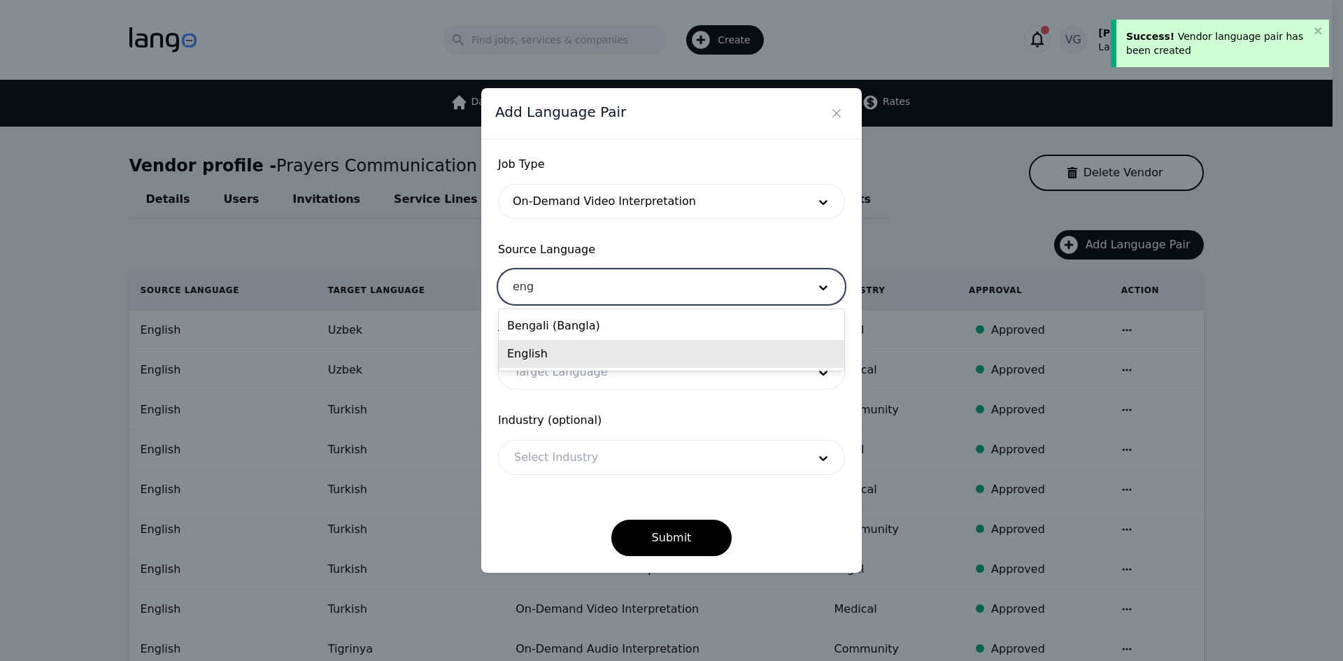
click at [569, 353] on div "English" at bounding box center [672, 354] width 346 height 28
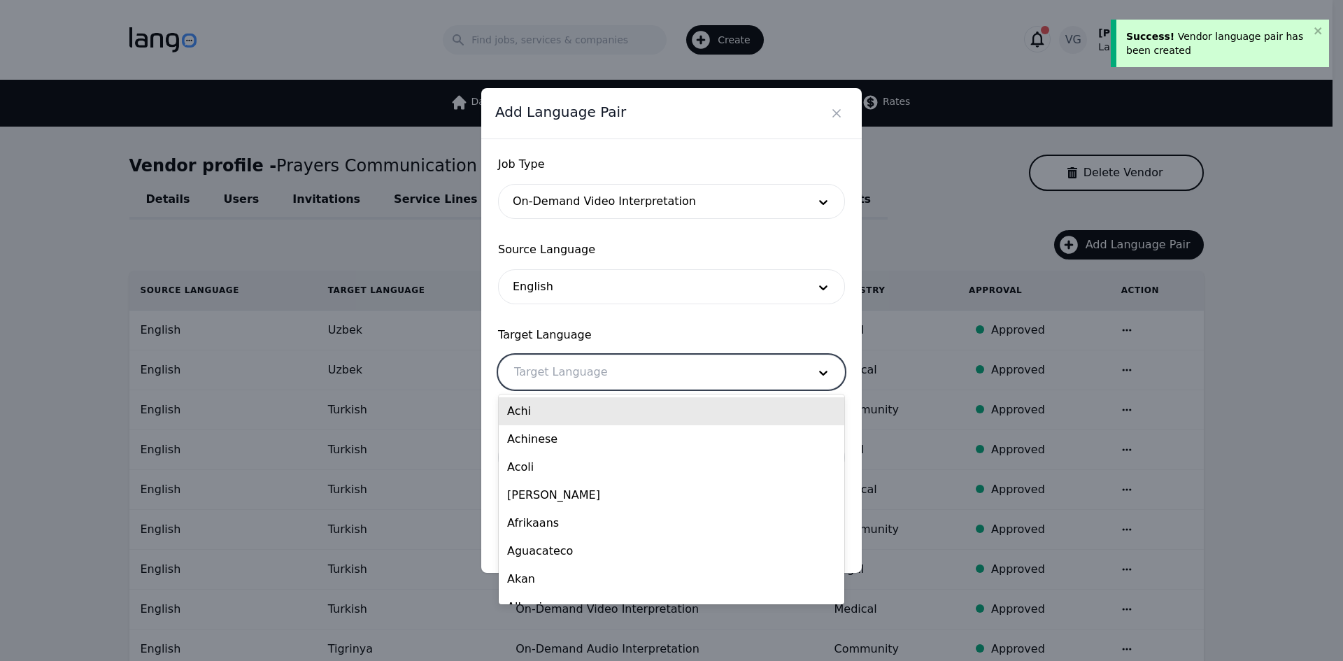
click at [567, 370] on div at bounding box center [651, 372] width 304 height 34
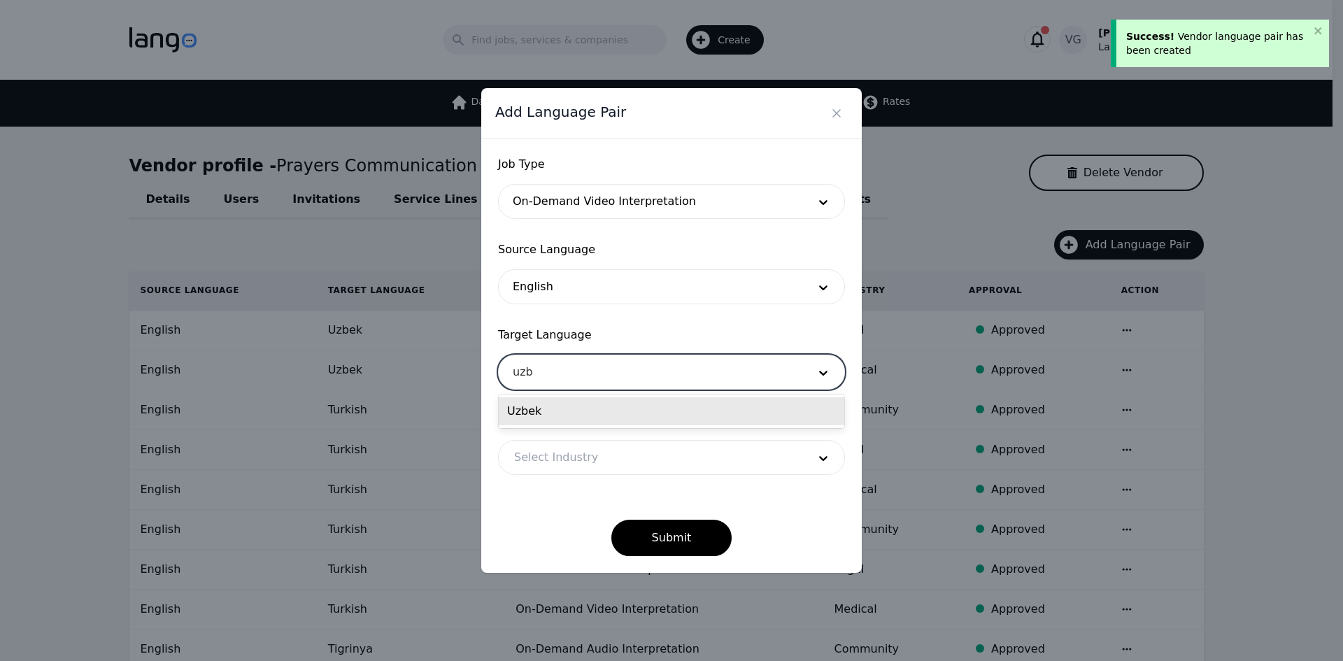
click at [562, 404] on div "Uzbek" at bounding box center [672, 411] width 346 height 28
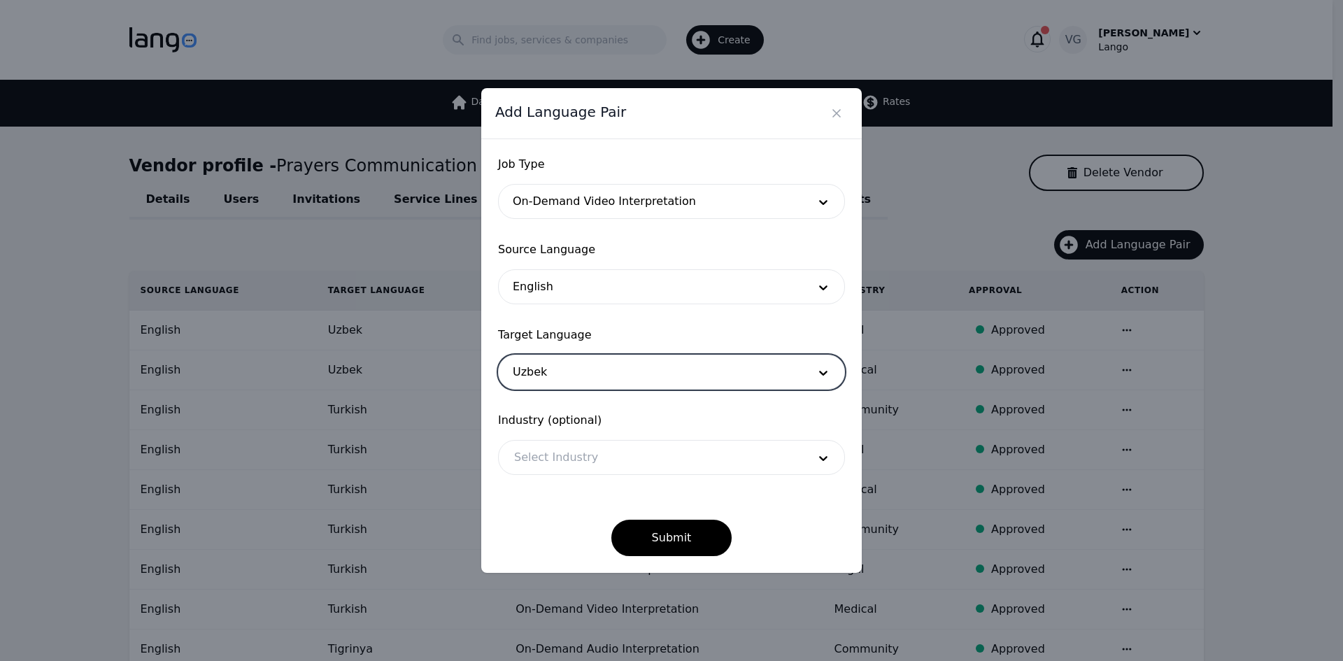
click at [575, 480] on form "Job Type On-Demand Video Interpretation Source Language English Target Language…" at bounding box center [671, 356] width 347 height 400
click at [561, 451] on div at bounding box center [651, 458] width 304 height 34
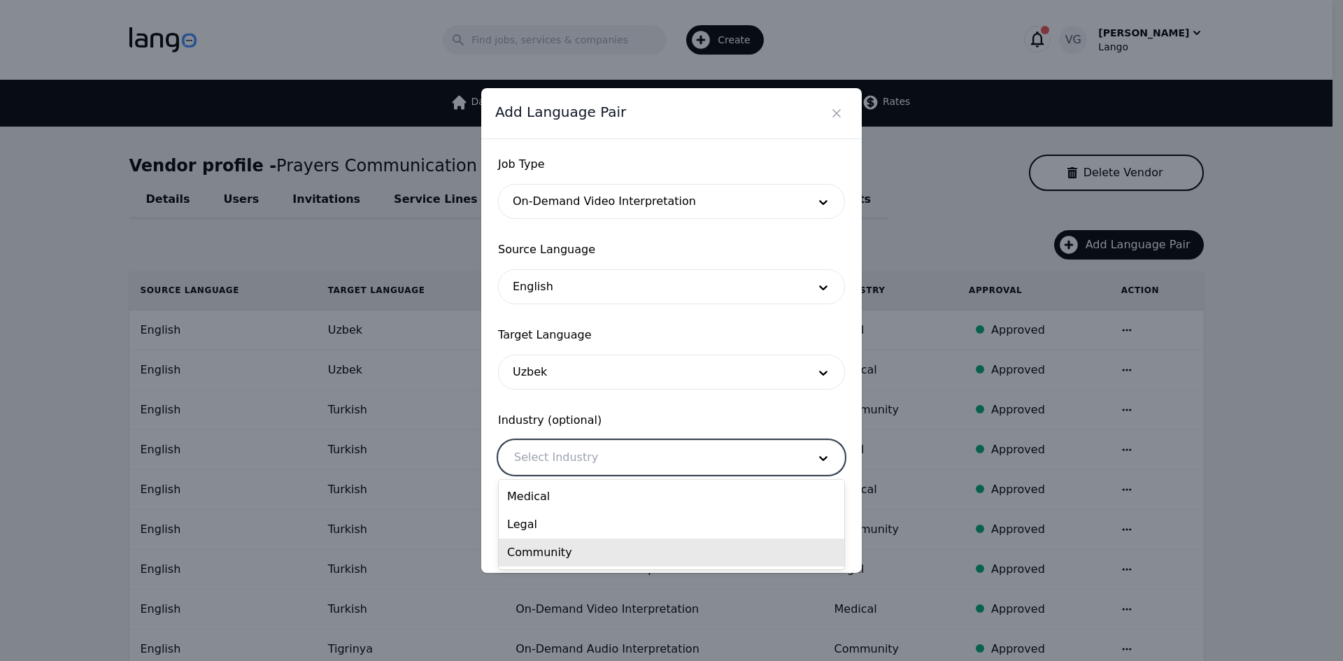
click at [562, 547] on div "Community" at bounding box center [672, 553] width 346 height 28
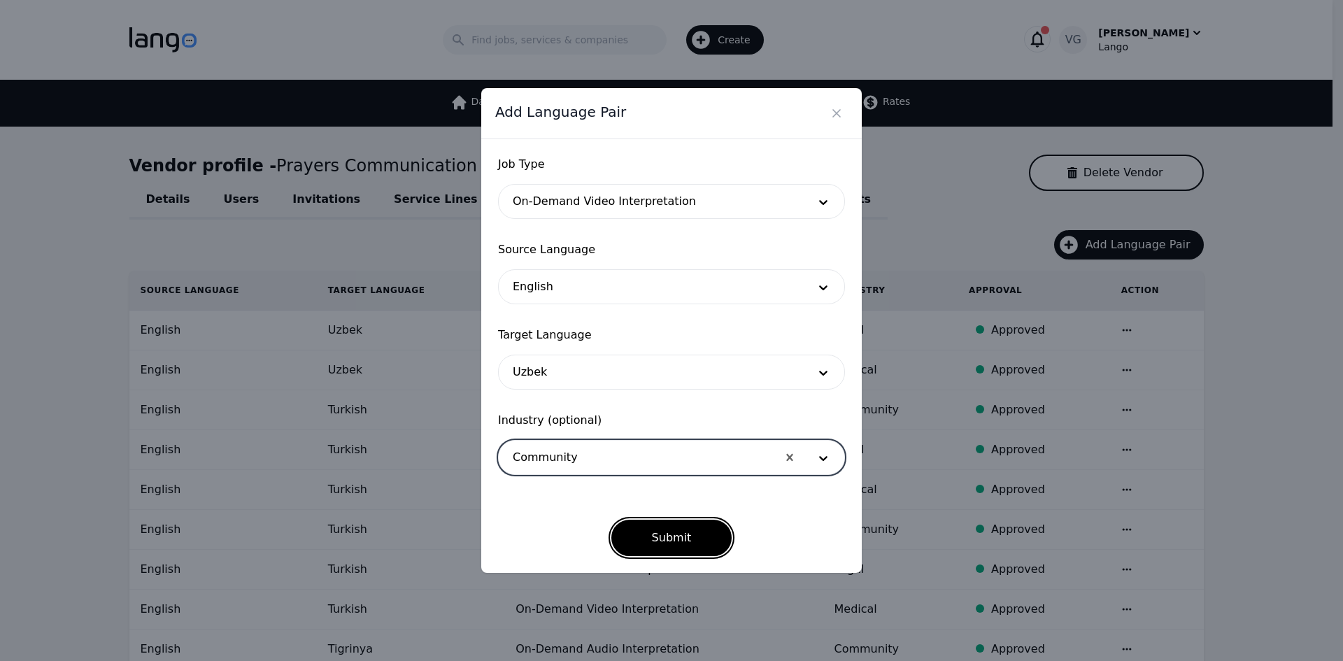
click at [719, 522] on button "Submit" at bounding box center [671, 538] width 121 height 36
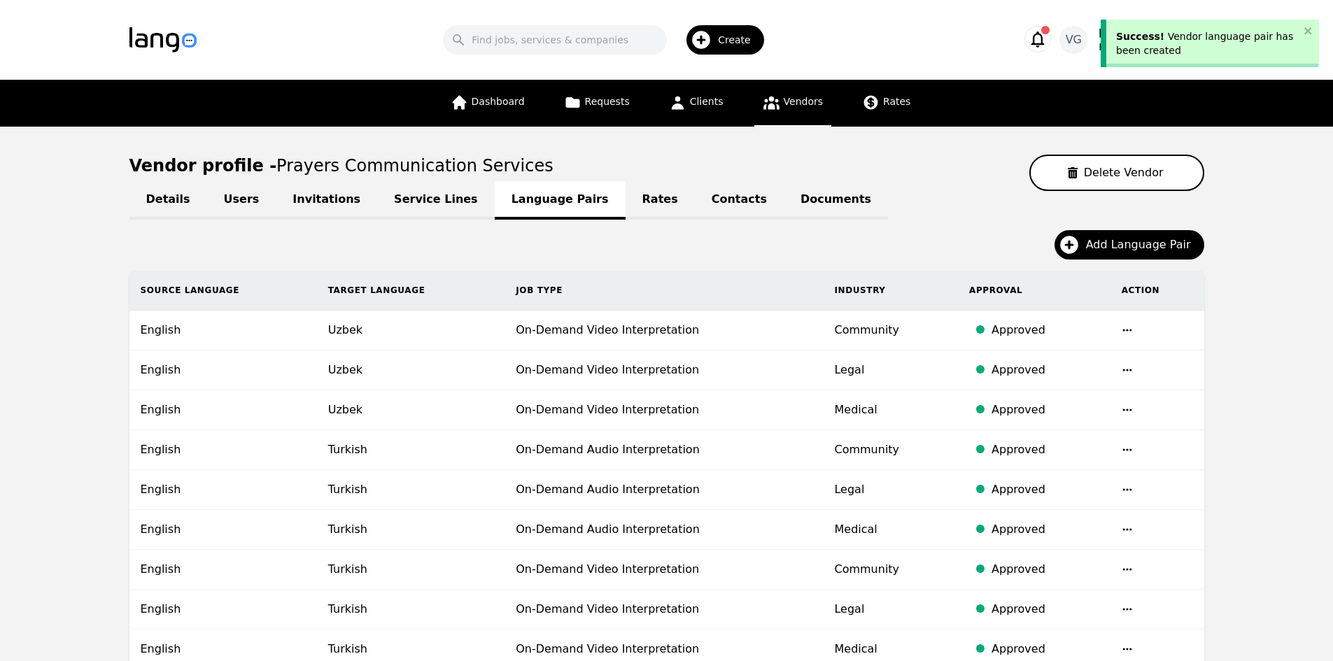
click at [1104, 261] on div "Add Language Pair" at bounding box center [666, 250] width 1075 height 41
click at [1100, 245] on span "Add Language Pair" at bounding box center [1143, 244] width 115 height 17
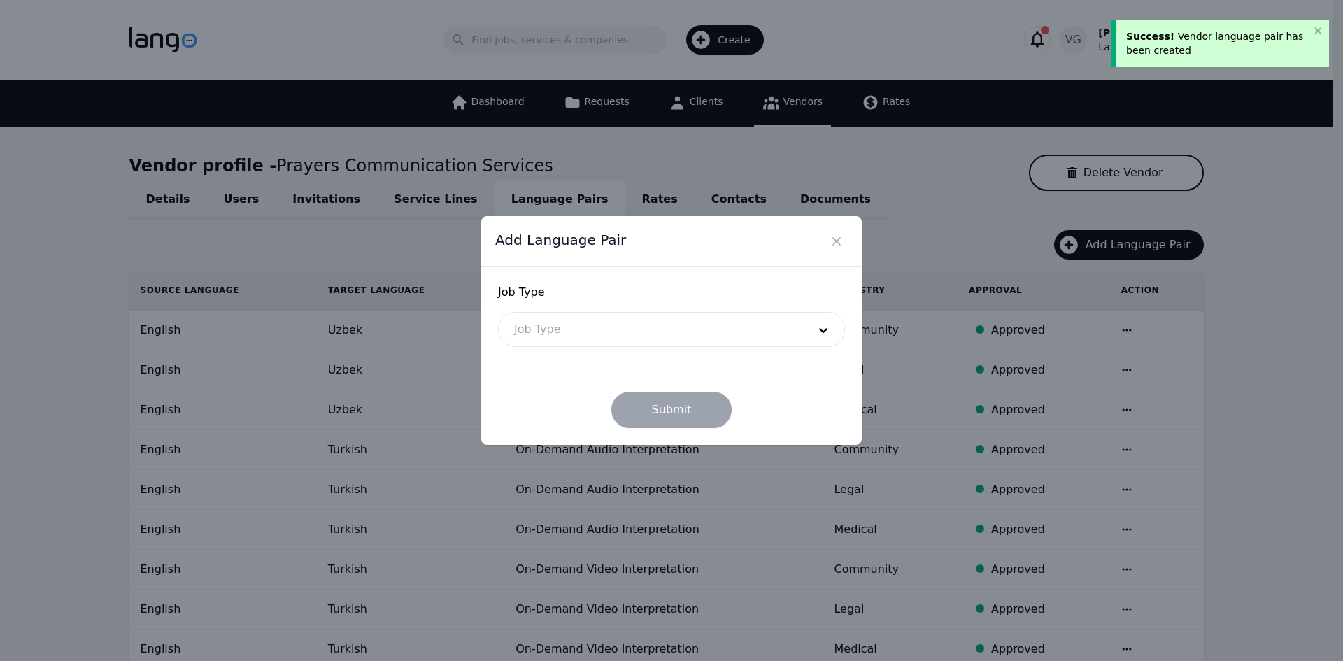
click at [543, 326] on div at bounding box center [651, 330] width 304 height 34
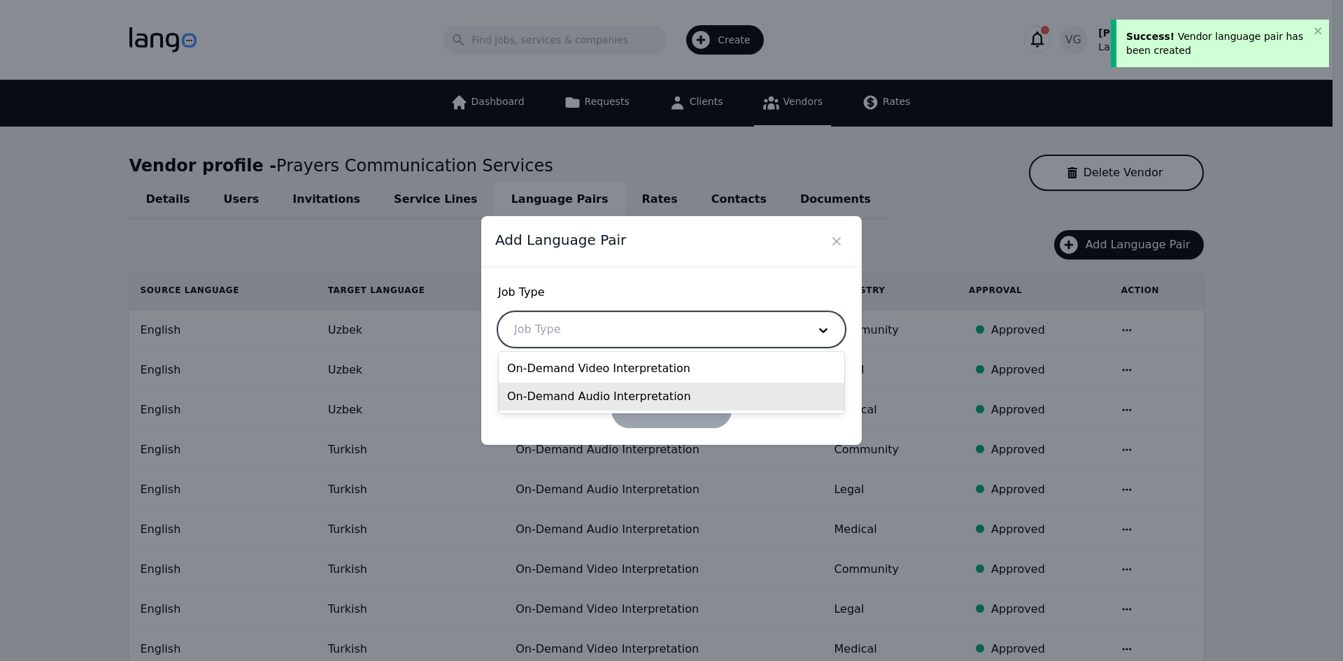
click at [581, 383] on div "On-Demand Audio Interpretation" at bounding box center [672, 397] width 346 height 28
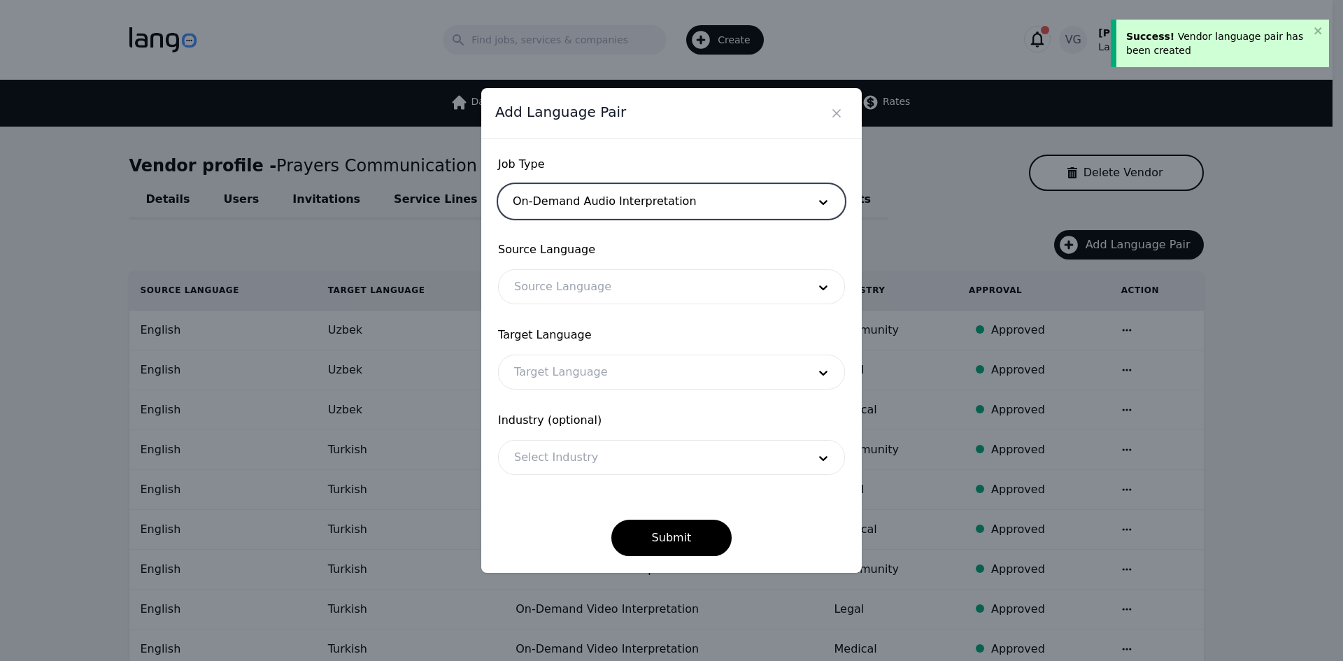
click at [589, 303] on div at bounding box center [651, 287] width 304 height 34
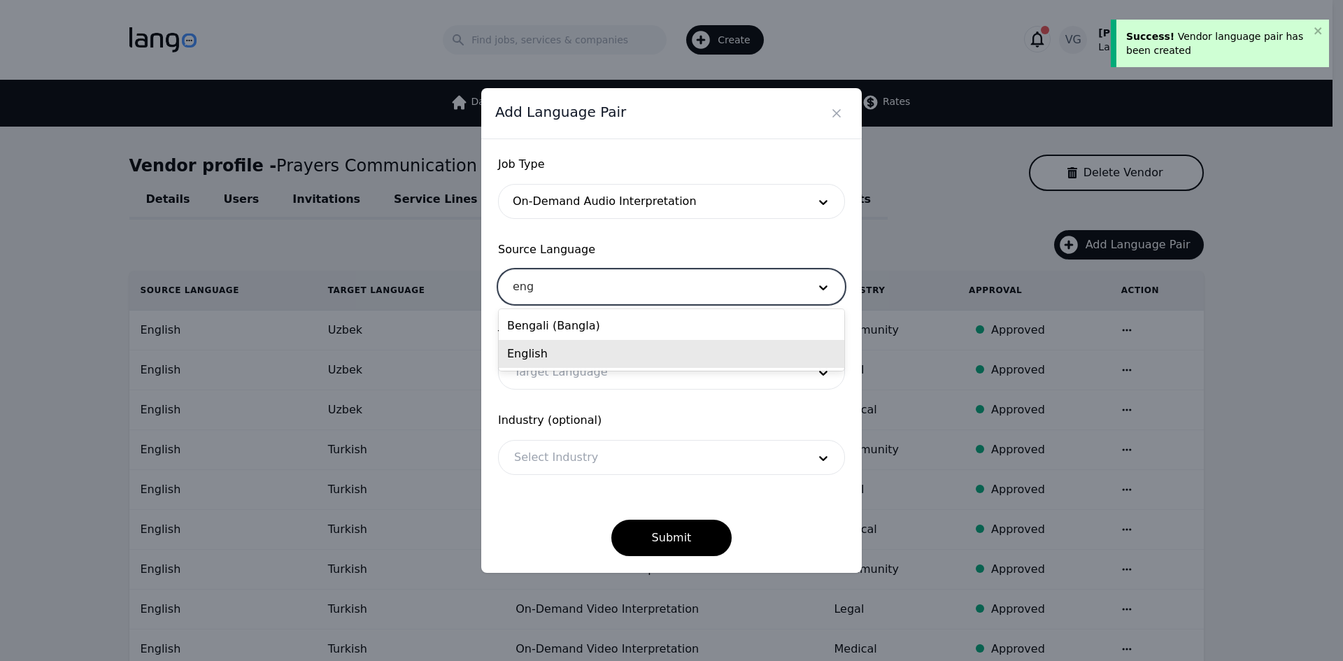
click at [579, 356] on div "English" at bounding box center [672, 354] width 346 height 28
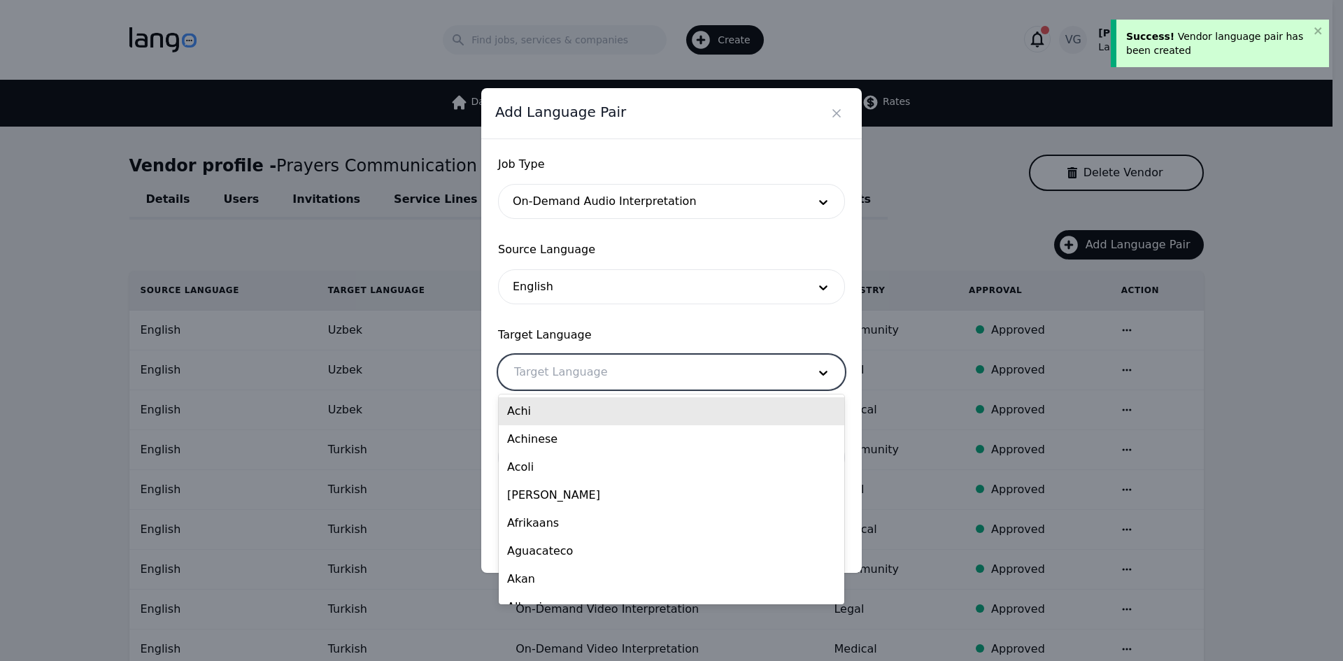
click at [578, 377] on div at bounding box center [651, 372] width 304 height 34
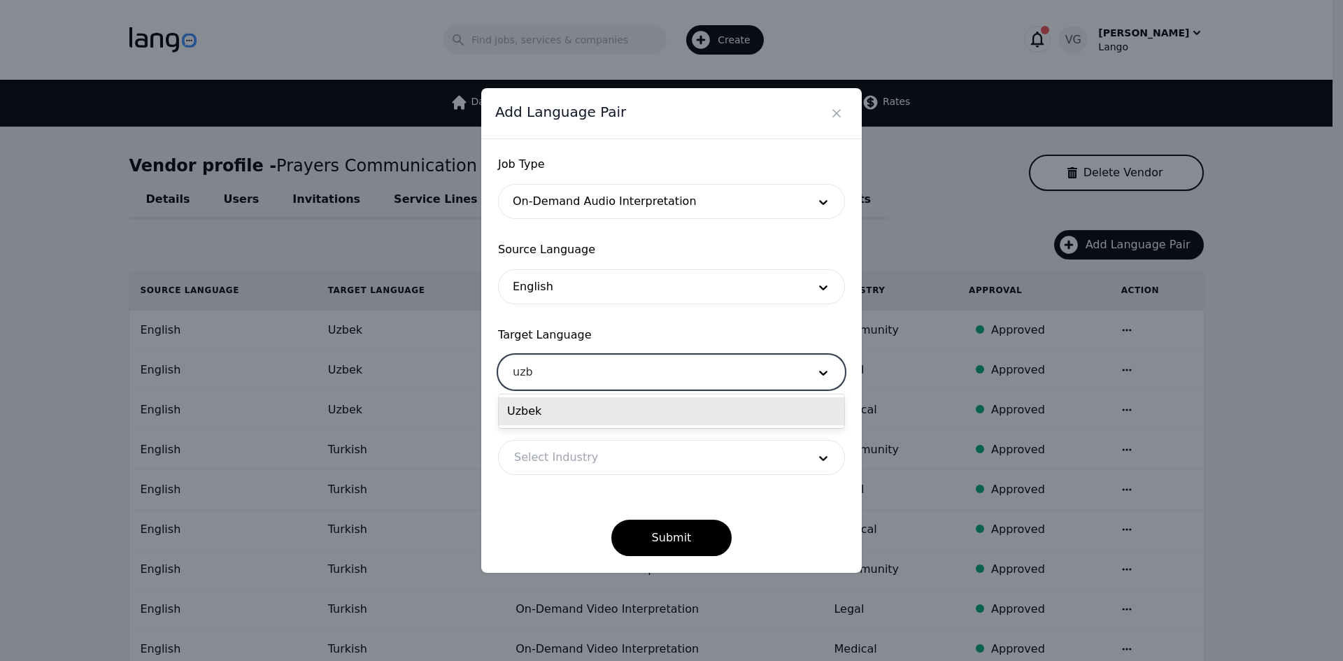
click at [571, 409] on div "Uzbek" at bounding box center [672, 411] width 346 height 28
click at [568, 468] on div at bounding box center [651, 458] width 304 height 34
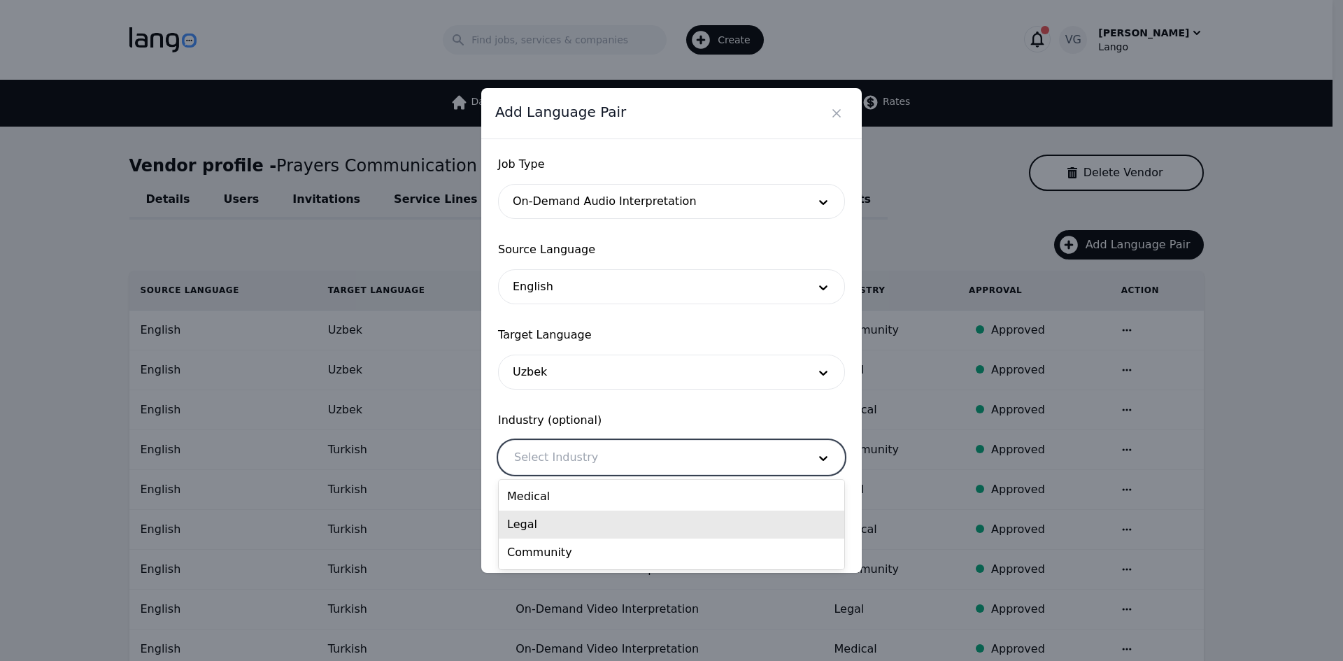
click at [555, 490] on div "Medical" at bounding box center [672, 497] width 346 height 28
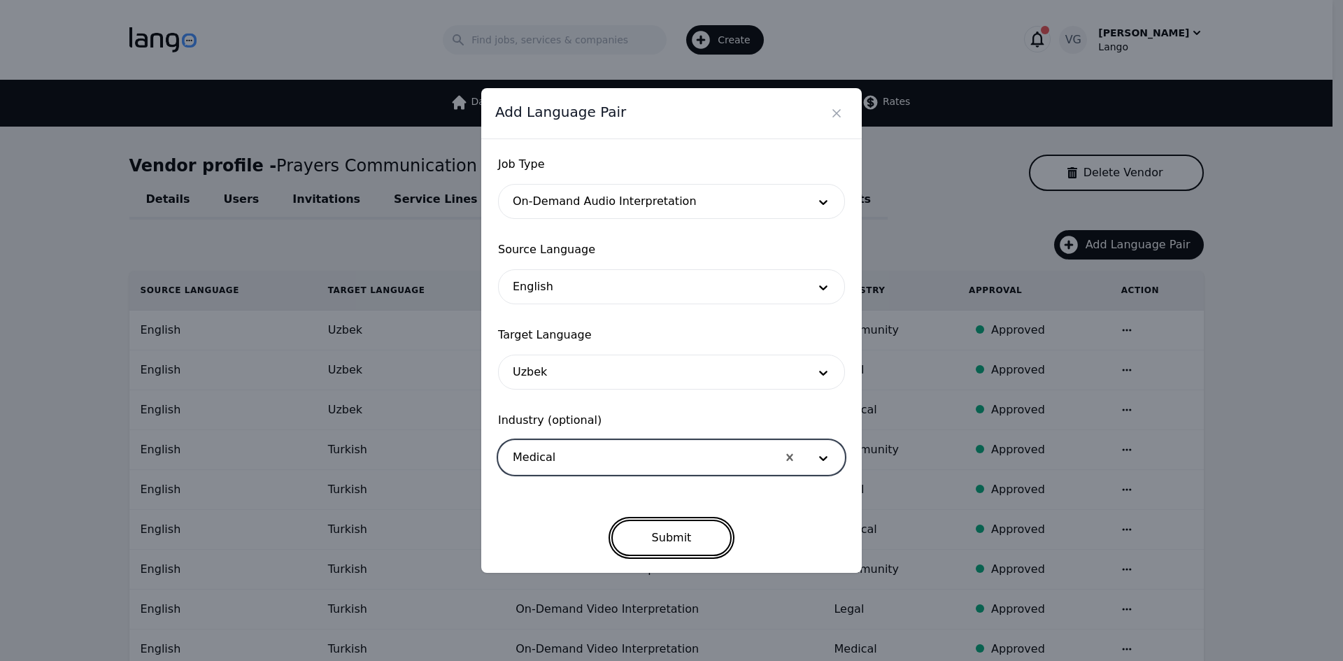
click at [659, 526] on button "Submit" at bounding box center [671, 538] width 121 height 36
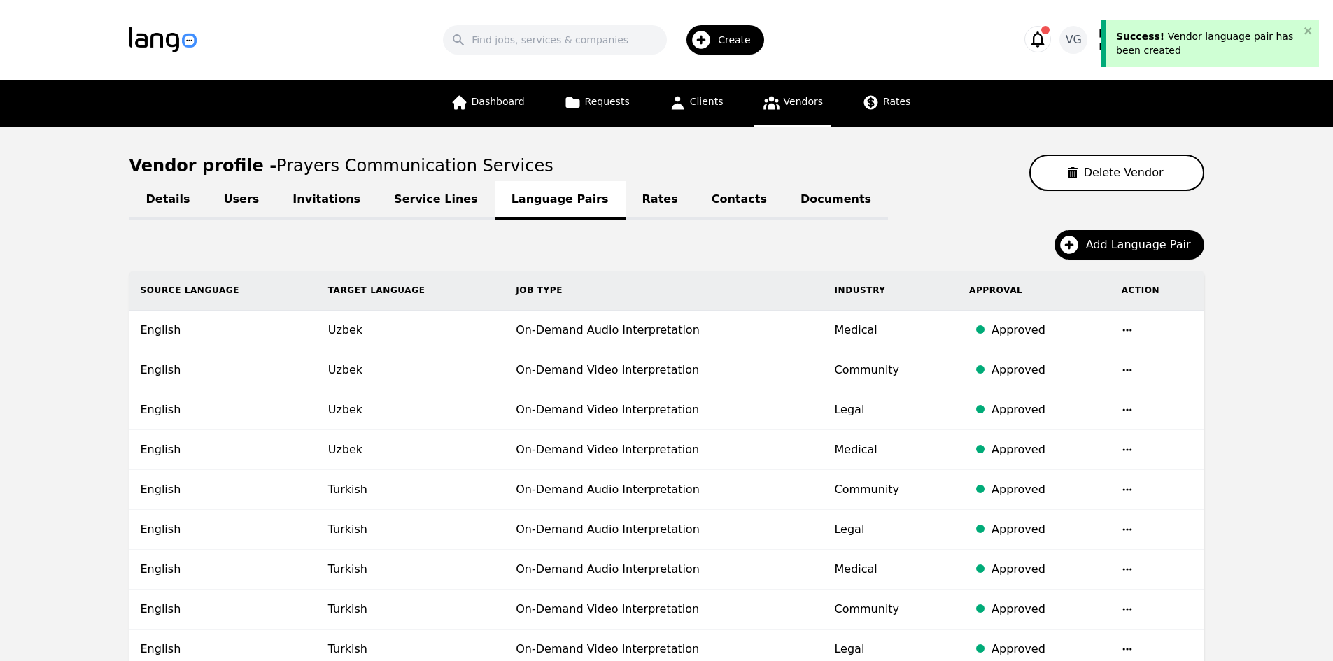
click at [1145, 246] on span "Add Language Pair" at bounding box center [1143, 244] width 115 height 17
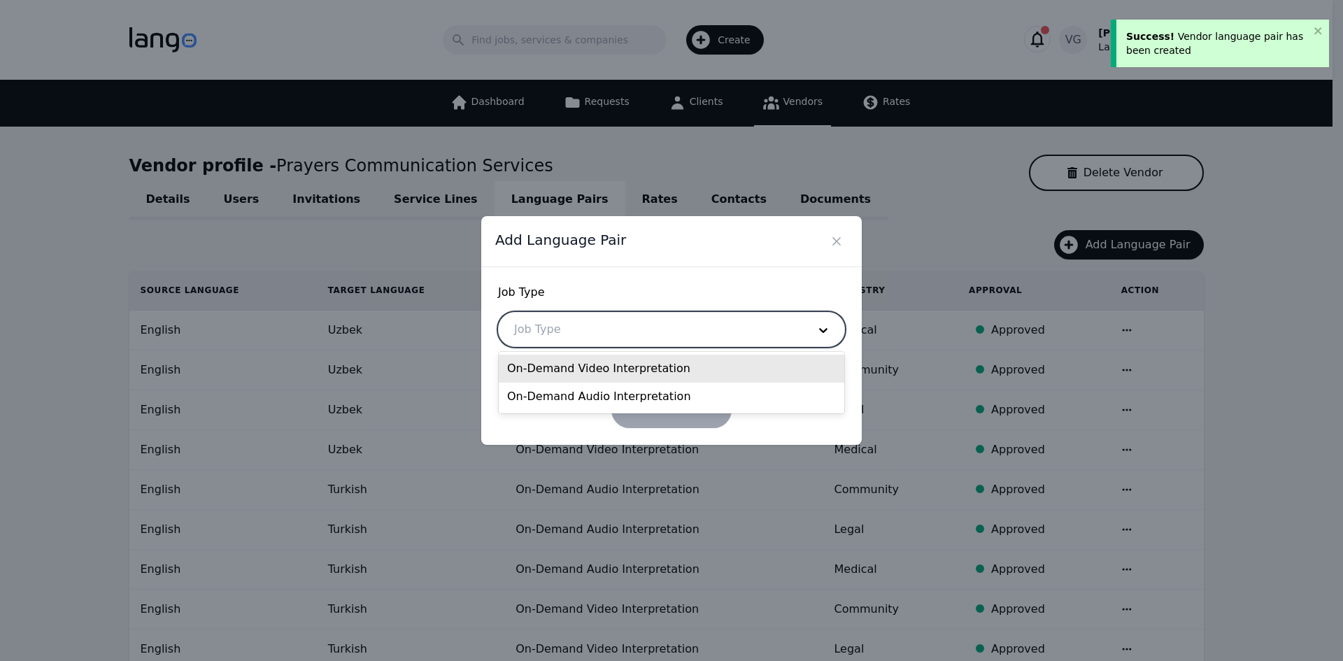
click at [621, 334] on div at bounding box center [651, 330] width 304 height 34
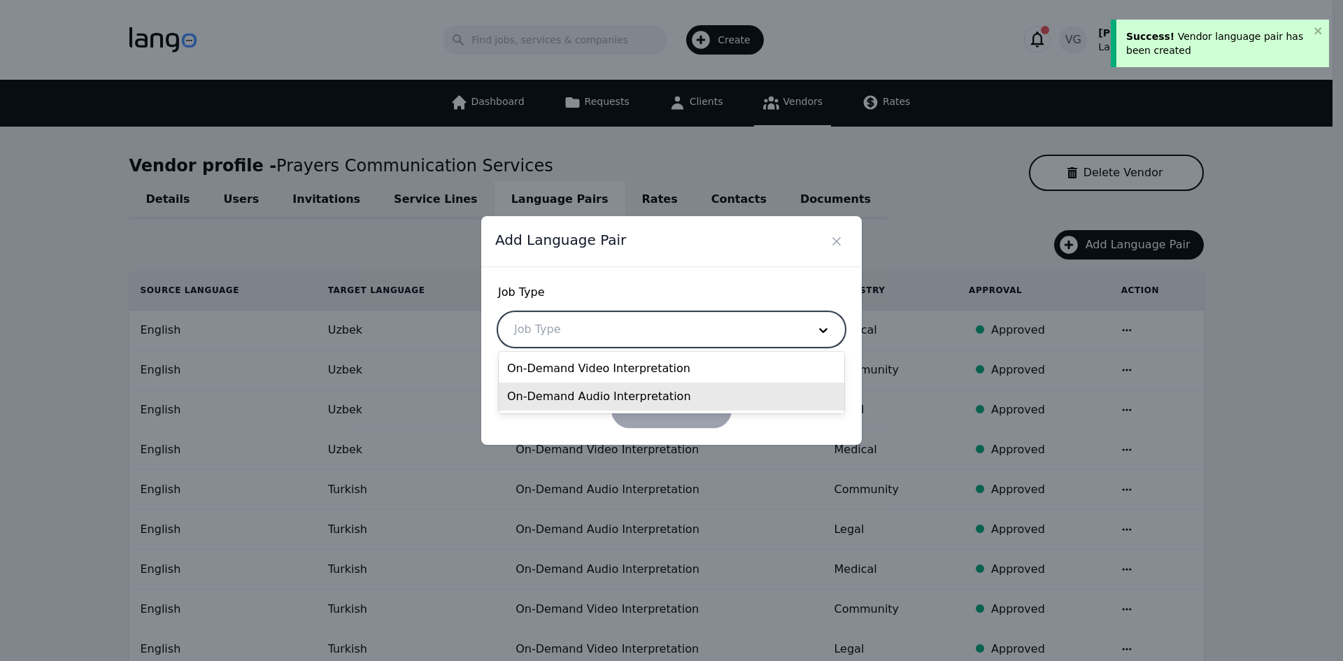
click at [595, 392] on div "On-Demand Audio Interpretation" at bounding box center [672, 397] width 346 height 28
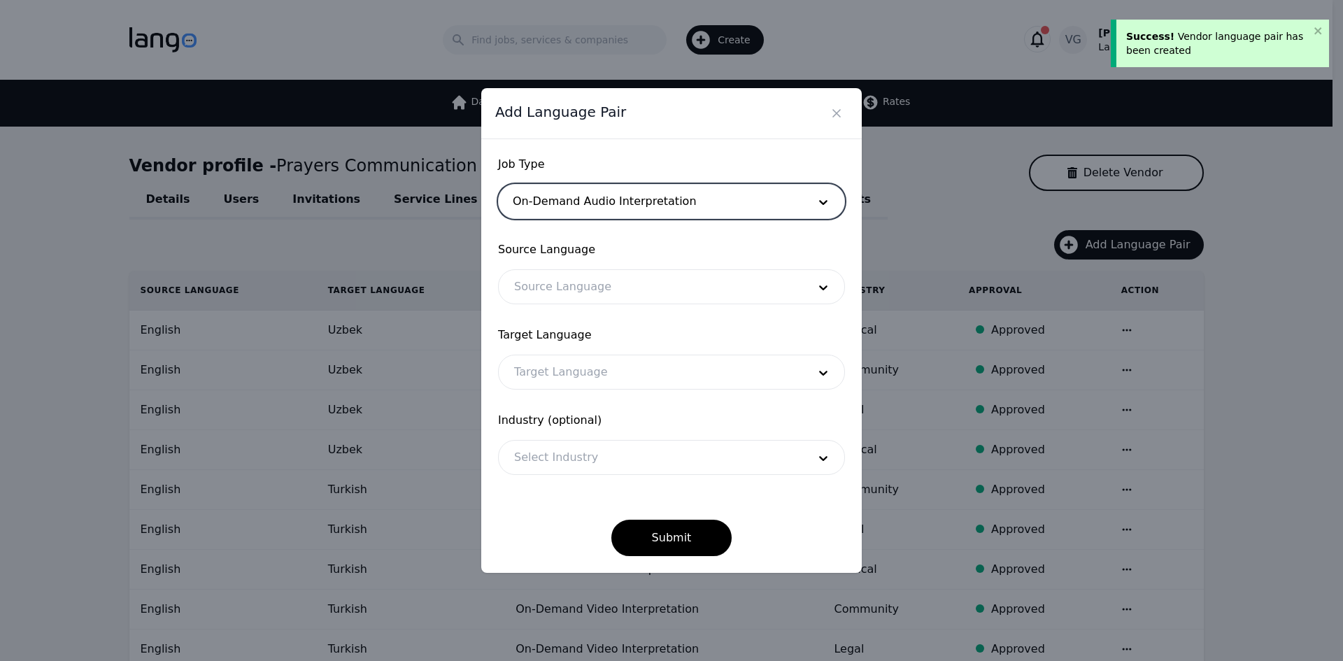
click at [567, 271] on div at bounding box center [651, 287] width 304 height 34
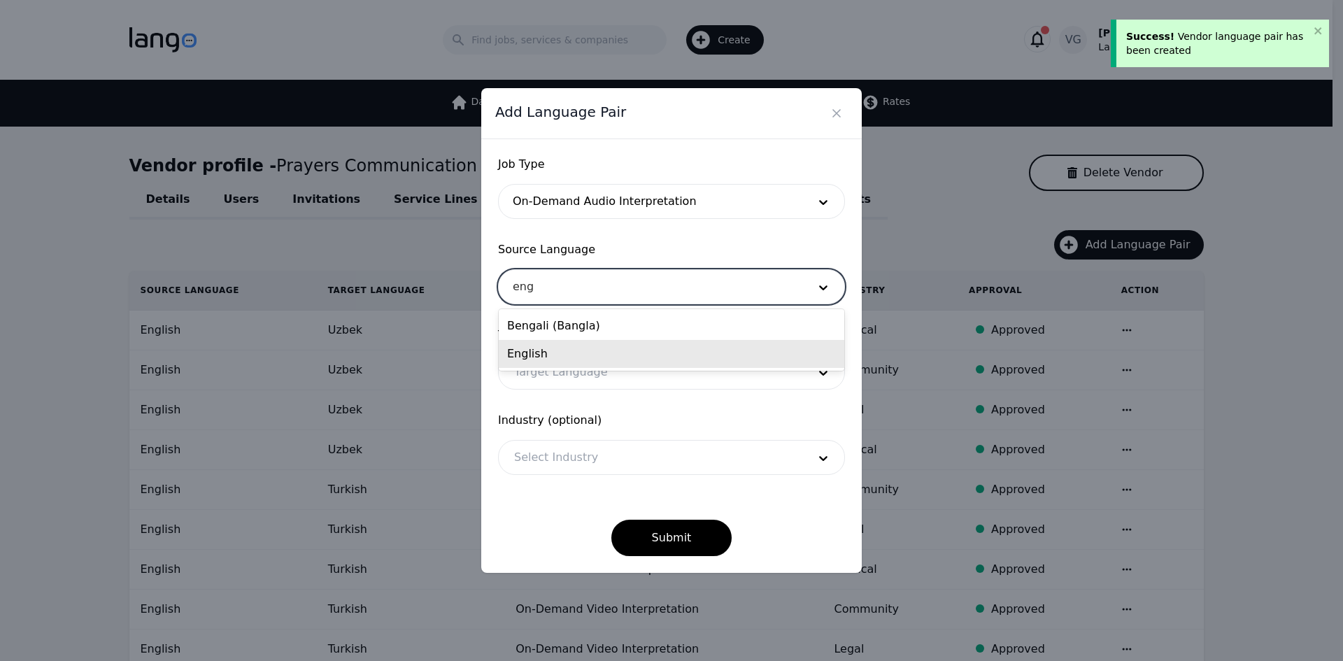
click at [560, 341] on div "English" at bounding box center [672, 354] width 346 height 28
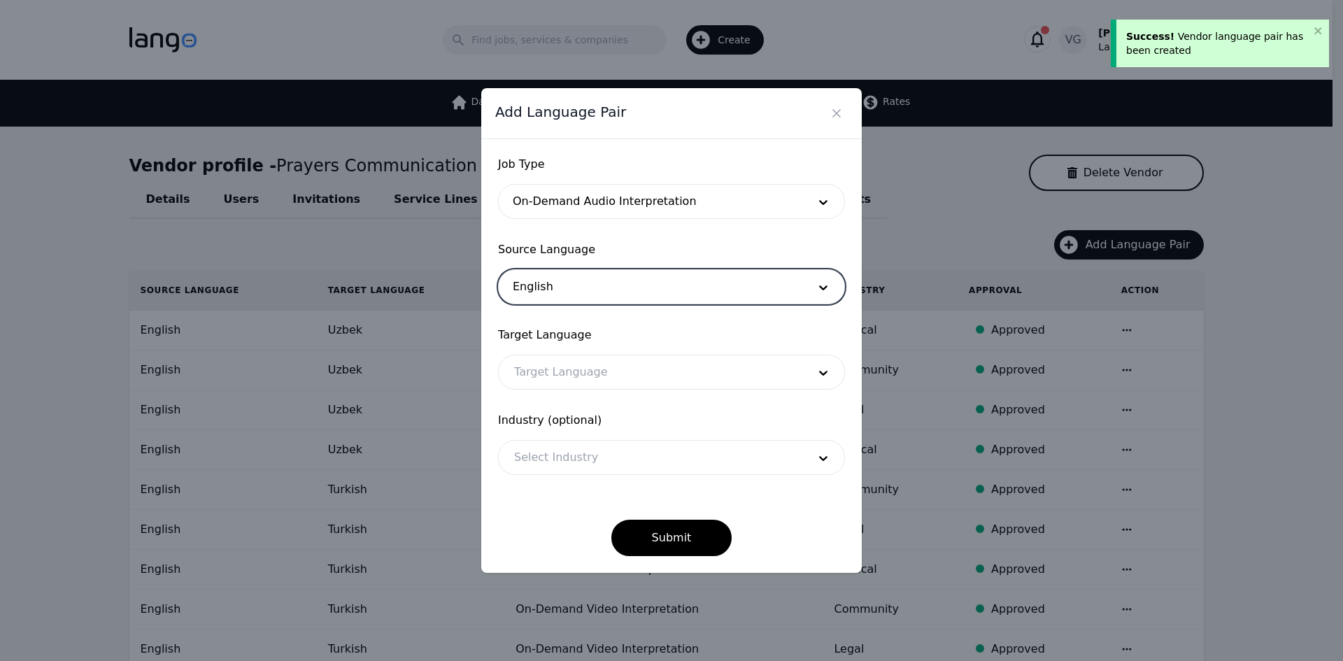
click at [558, 364] on div at bounding box center [651, 372] width 304 height 34
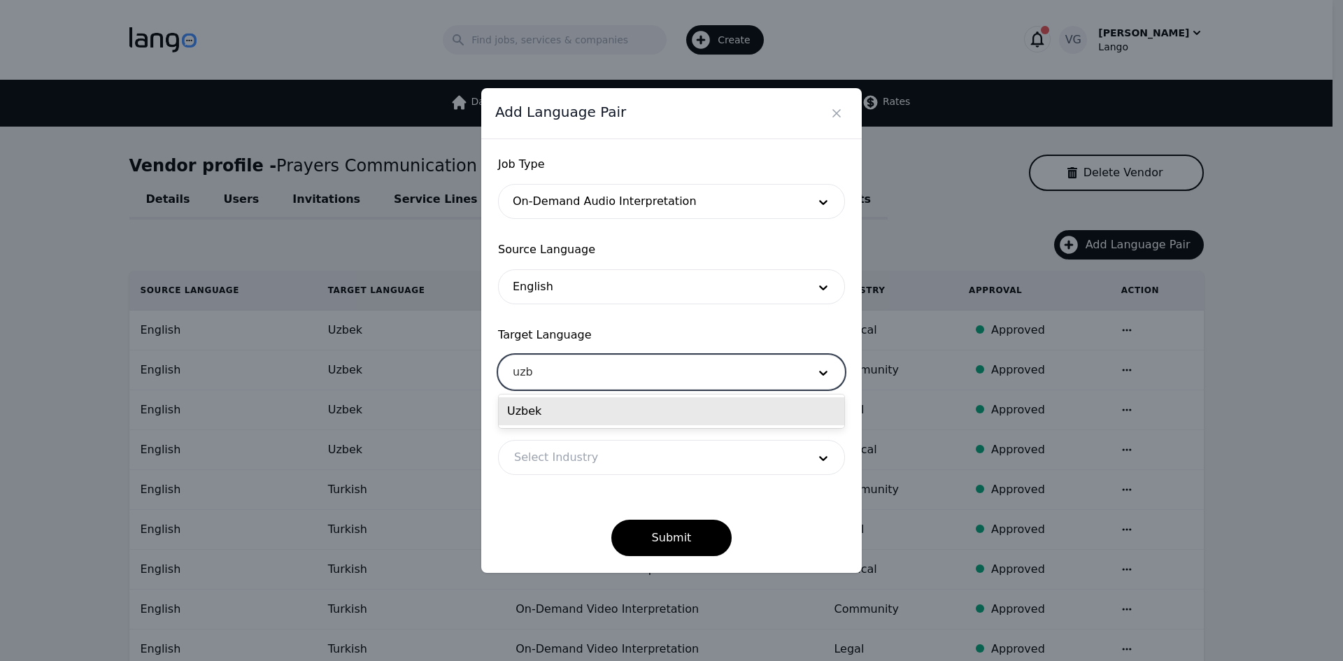
click at [560, 406] on div "Uzbek" at bounding box center [672, 411] width 346 height 28
click at [553, 461] on div at bounding box center [651, 458] width 304 height 34
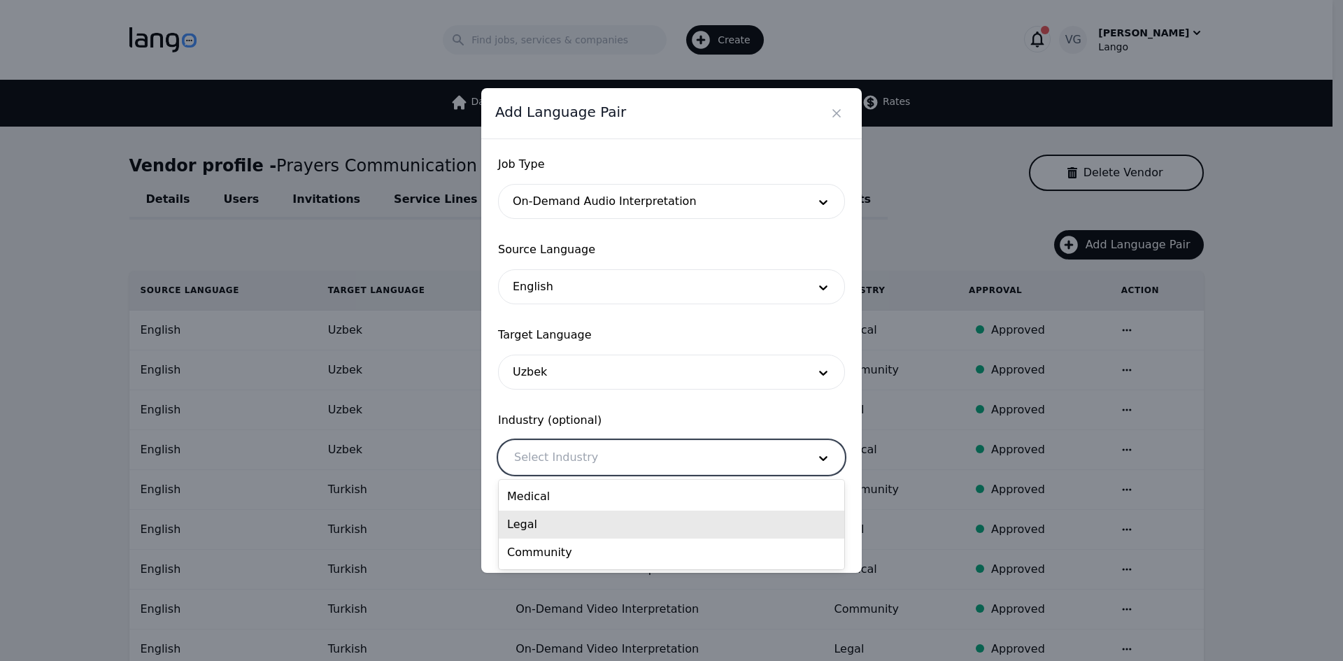
click at [565, 516] on div "Legal" at bounding box center [672, 525] width 346 height 28
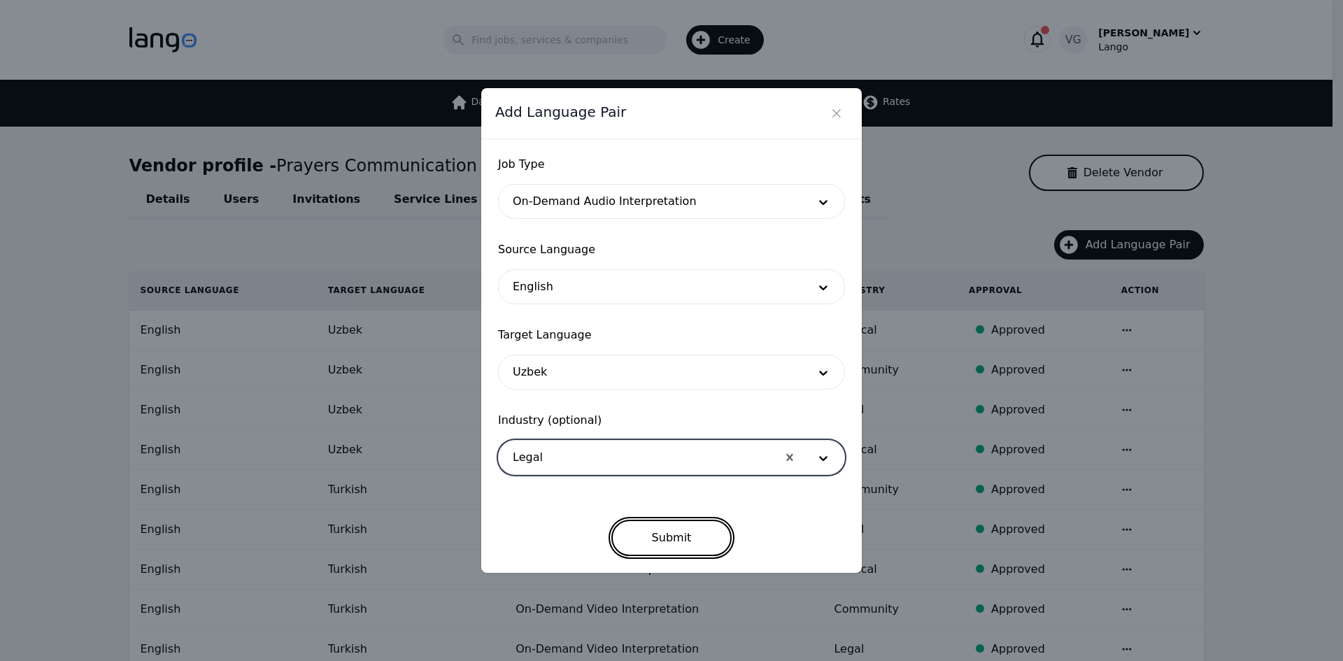
click at [658, 539] on button "Submit" at bounding box center [671, 538] width 121 height 36
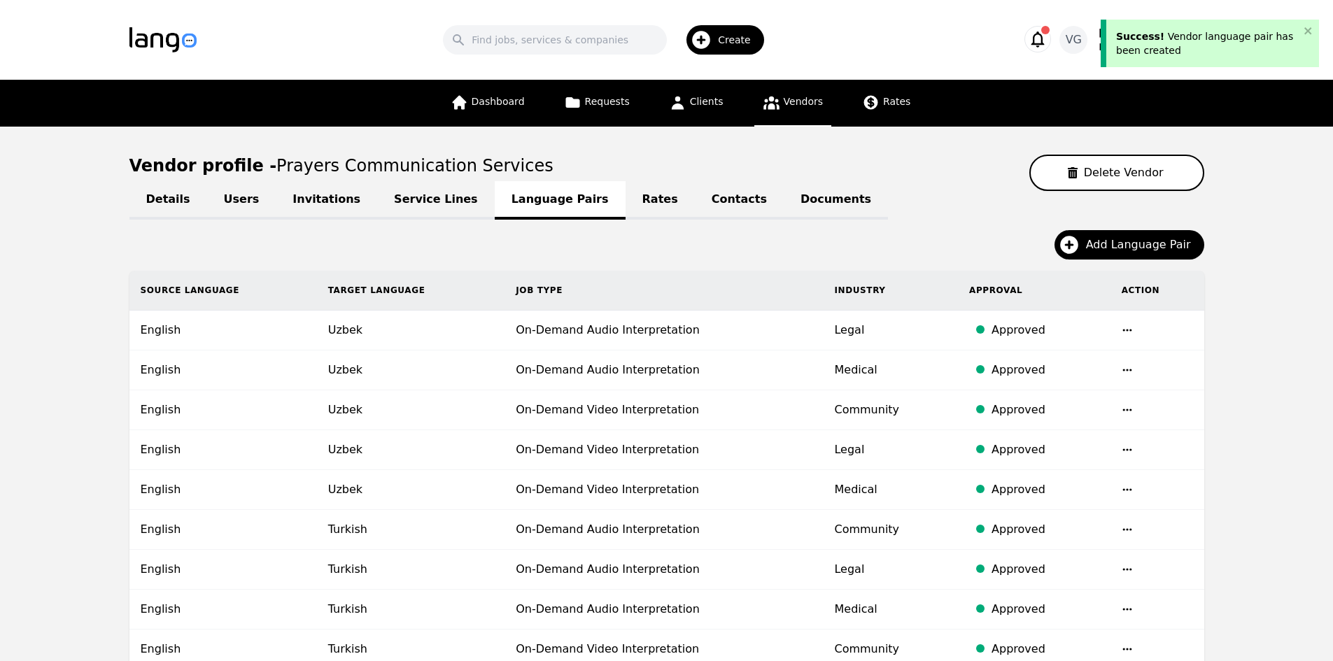
click at [1145, 236] on button "Add Language Pair" at bounding box center [1129, 244] width 150 height 29
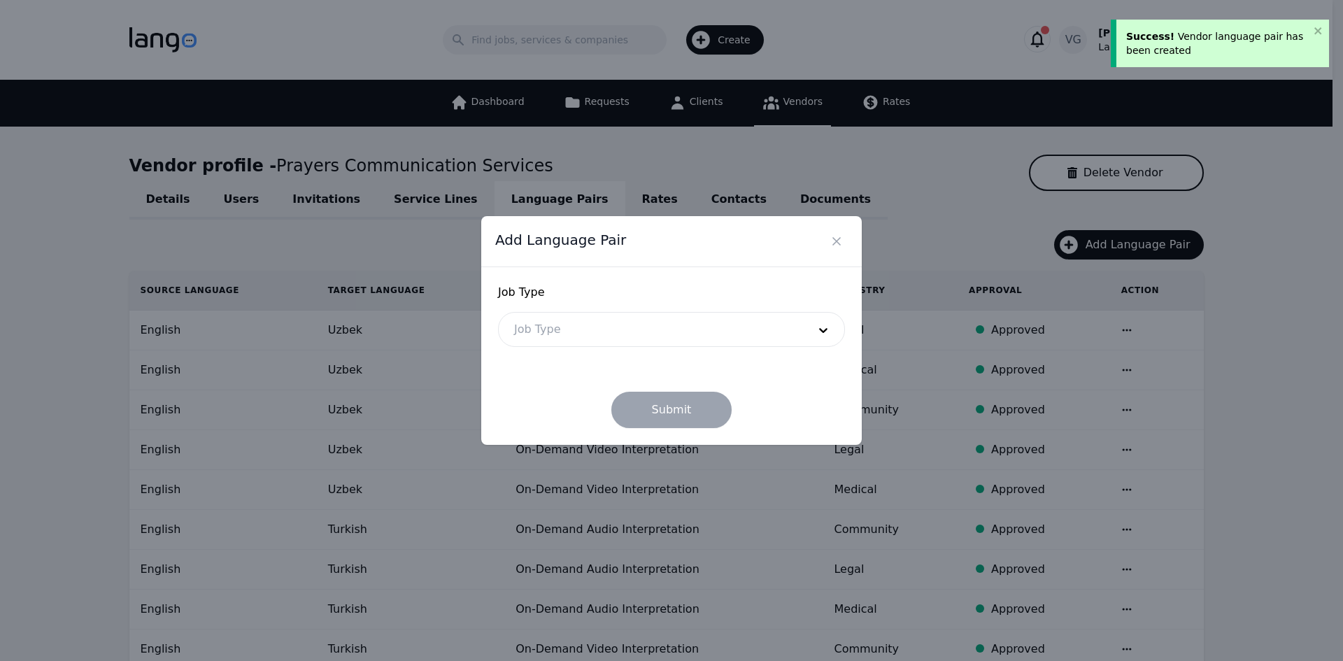
click at [691, 326] on div at bounding box center [651, 330] width 304 height 34
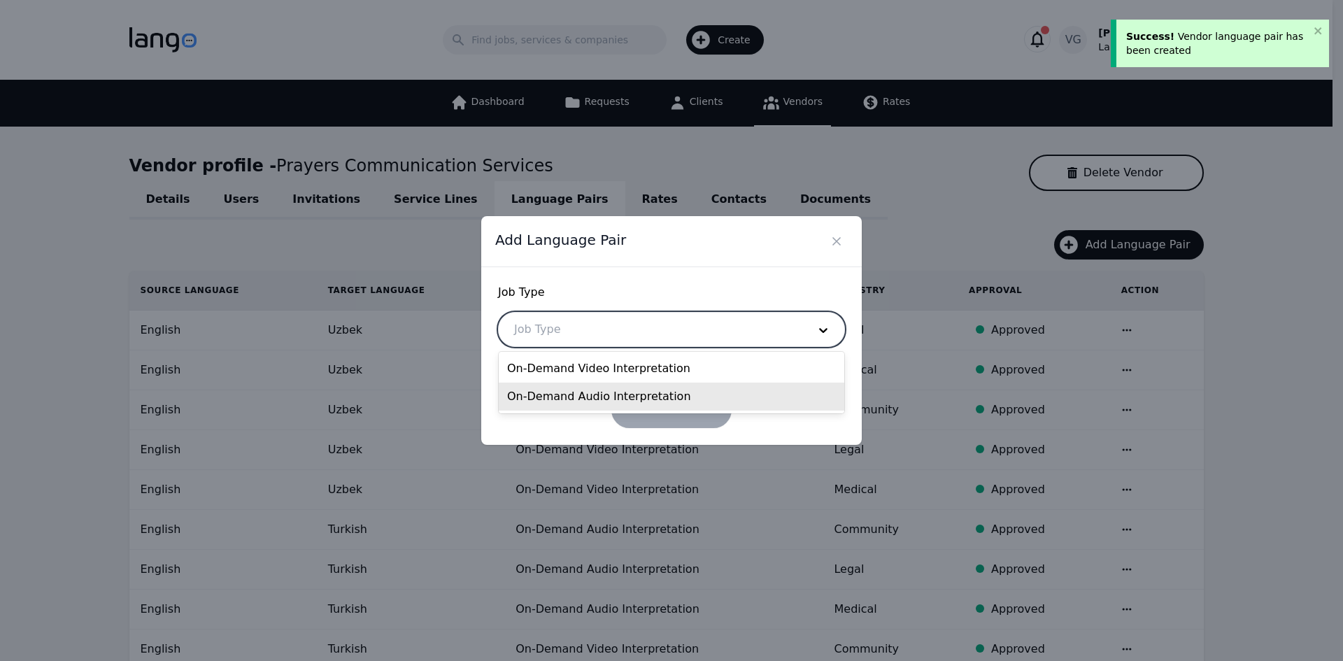
click at [618, 392] on div "On-Demand Audio Interpretation" at bounding box center [672, 397] width 346 height 28
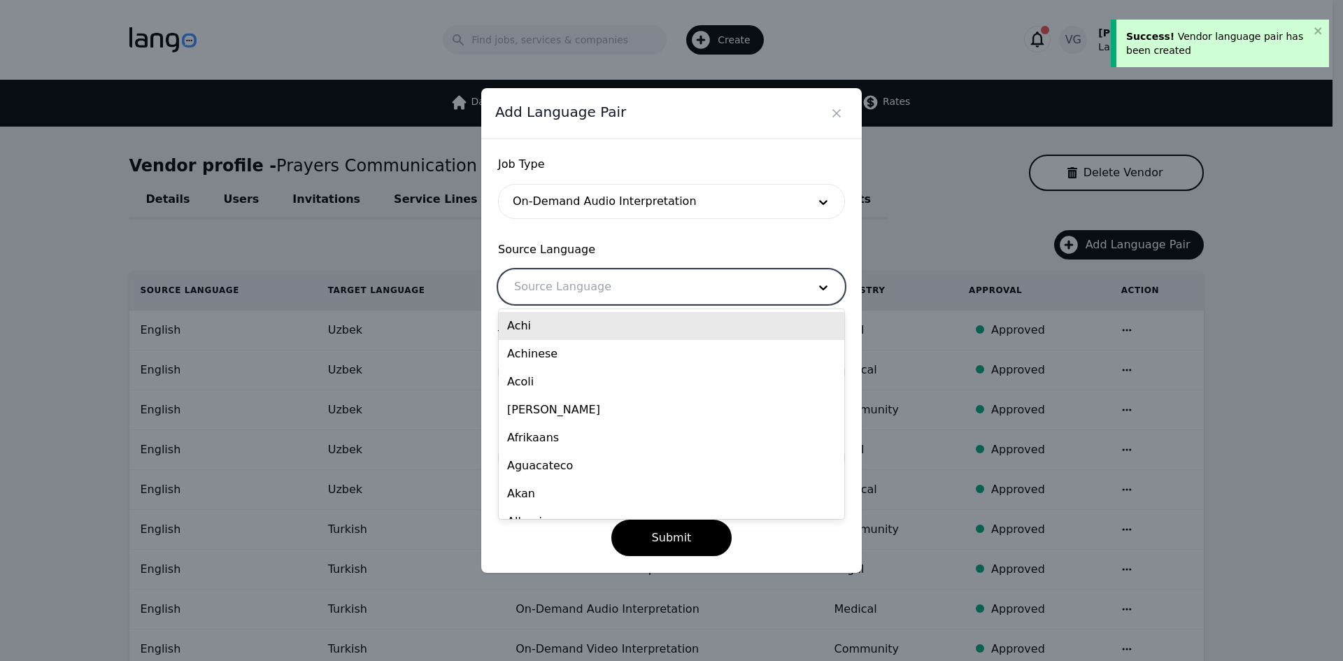
click at [618, 291] on div at bounding box center [651, 287] width 304 height 34
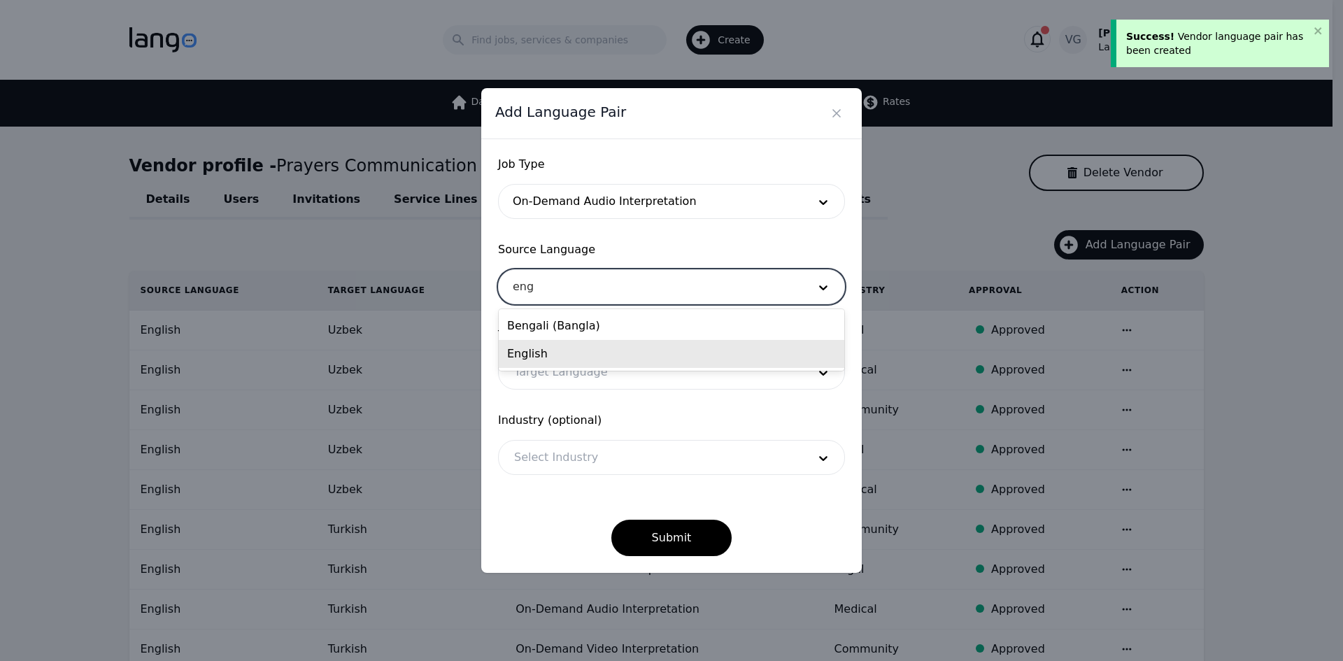
click at [605, 351] on div "English" at bounding box center [672, 354] width 346 height 28
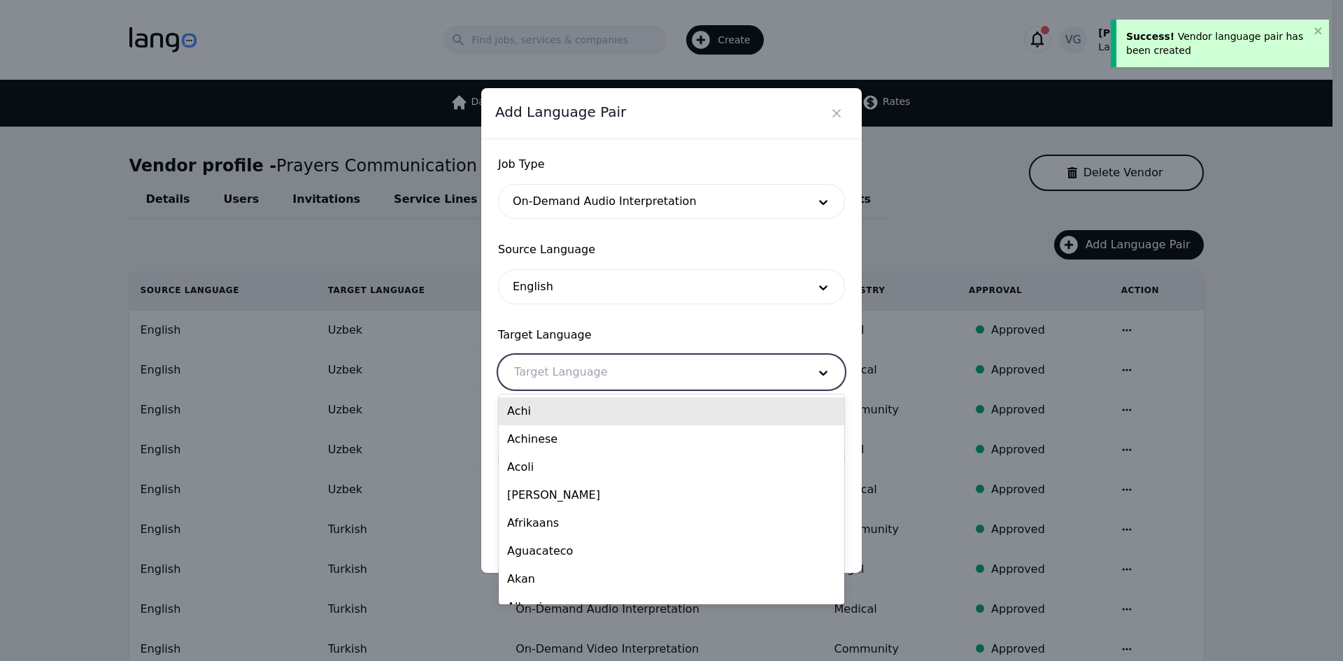
click at [597, 365] on div at bounding box center [651, 372] width 304 height 34
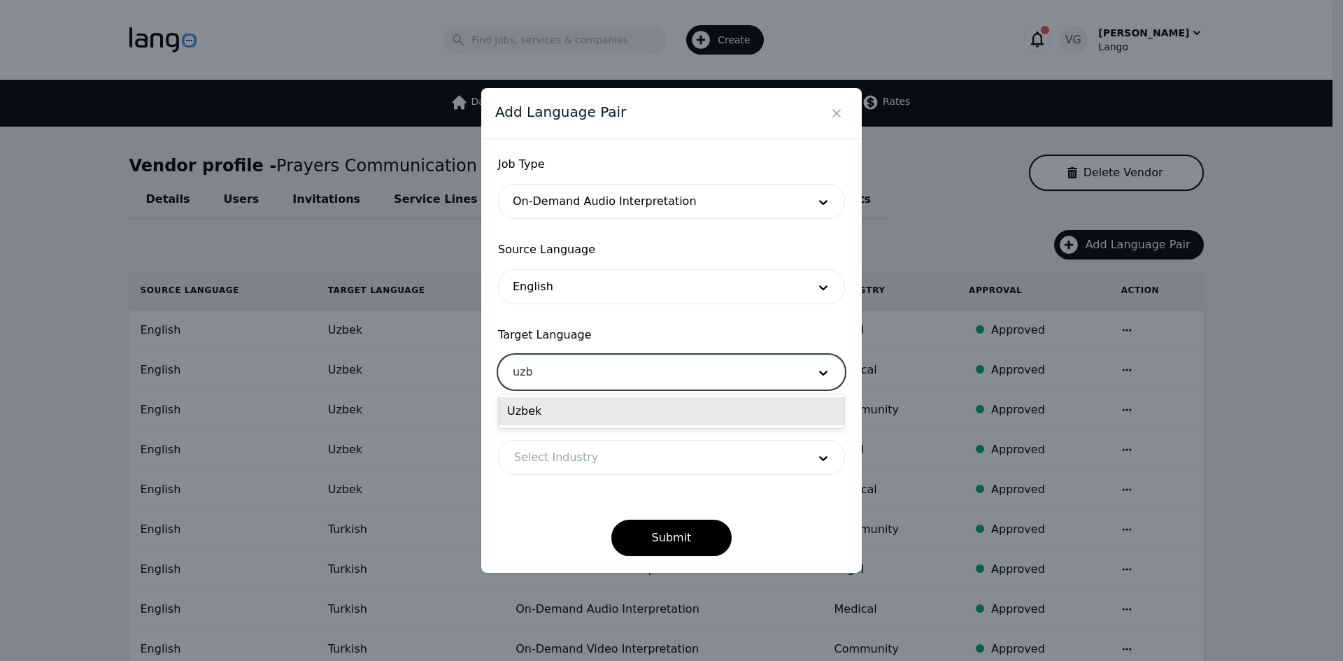
click at [593, 411] on div "Uzbek" at bounding box center [672, 411] width 346 height 28
click at [581, 451] on div at bounding box center [651, 458] width 304 height 34
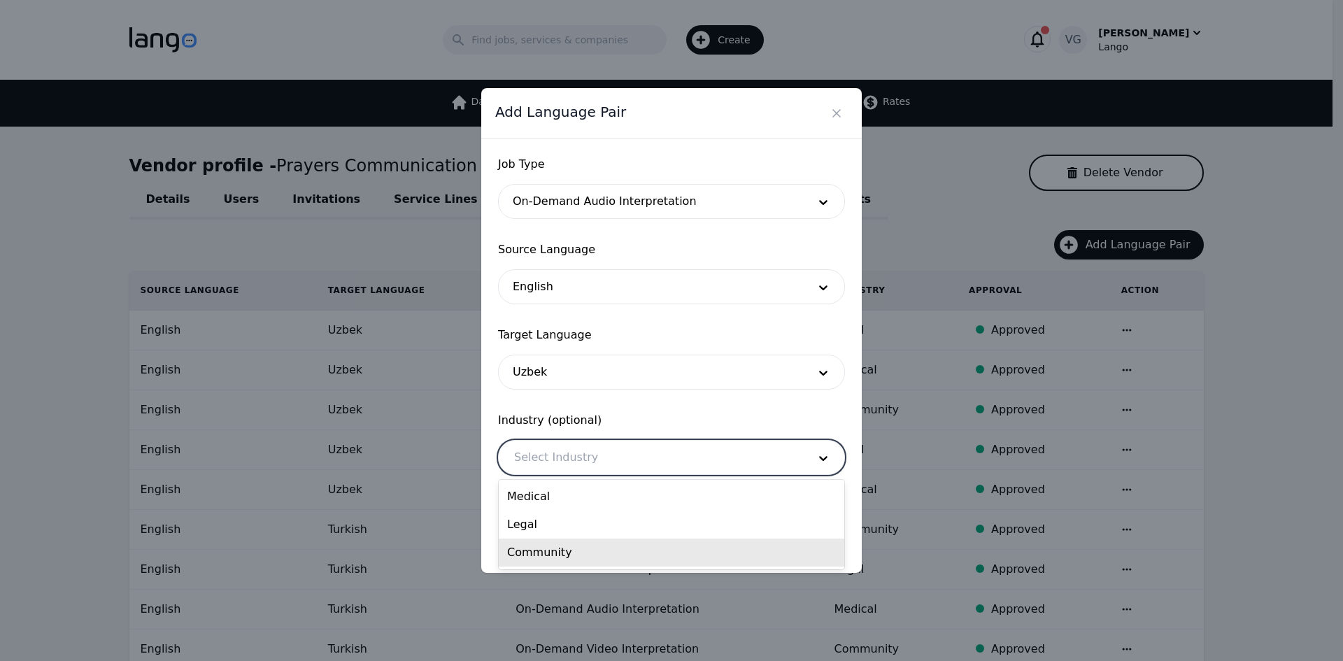
click at [581, 547] on div "Community" at bounding box center [672, 553] width 346 height 28
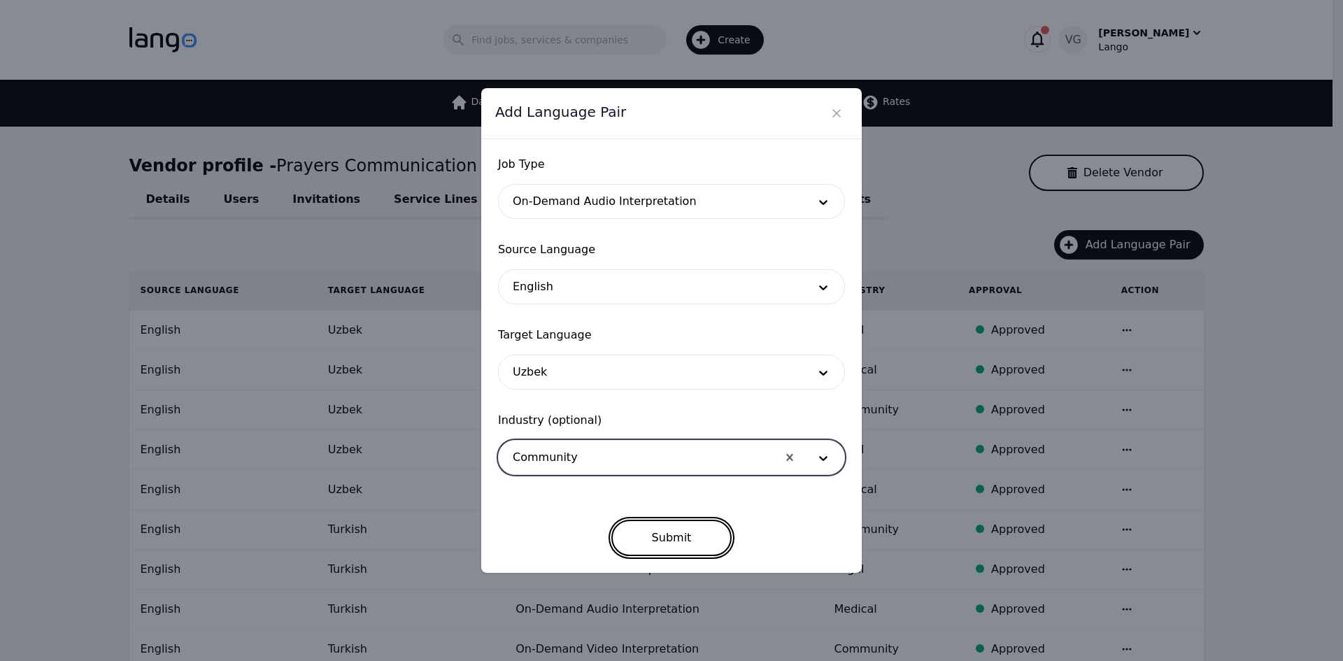
click at [642, 532] on button "Submit" at bounding box center [671, 538] width 121 height 36
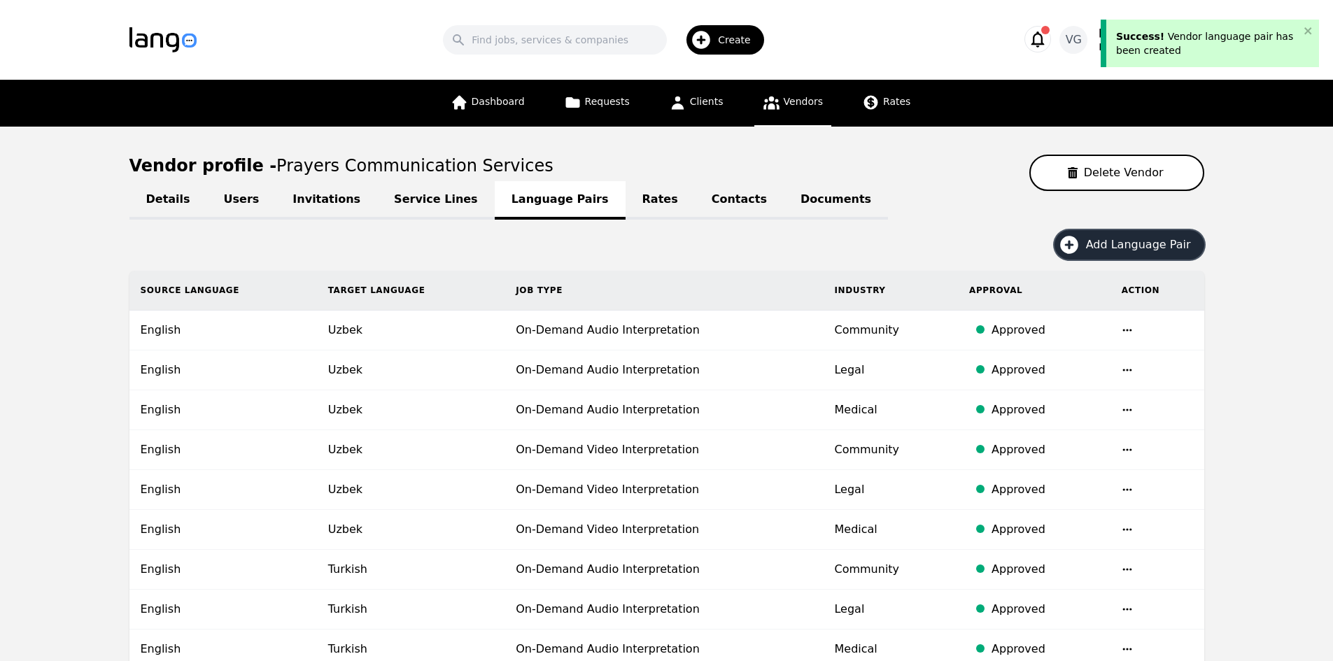
click at [1129, 241] on span "Add Language Pair" at bounding box center [1143, 244] width 115 height 17
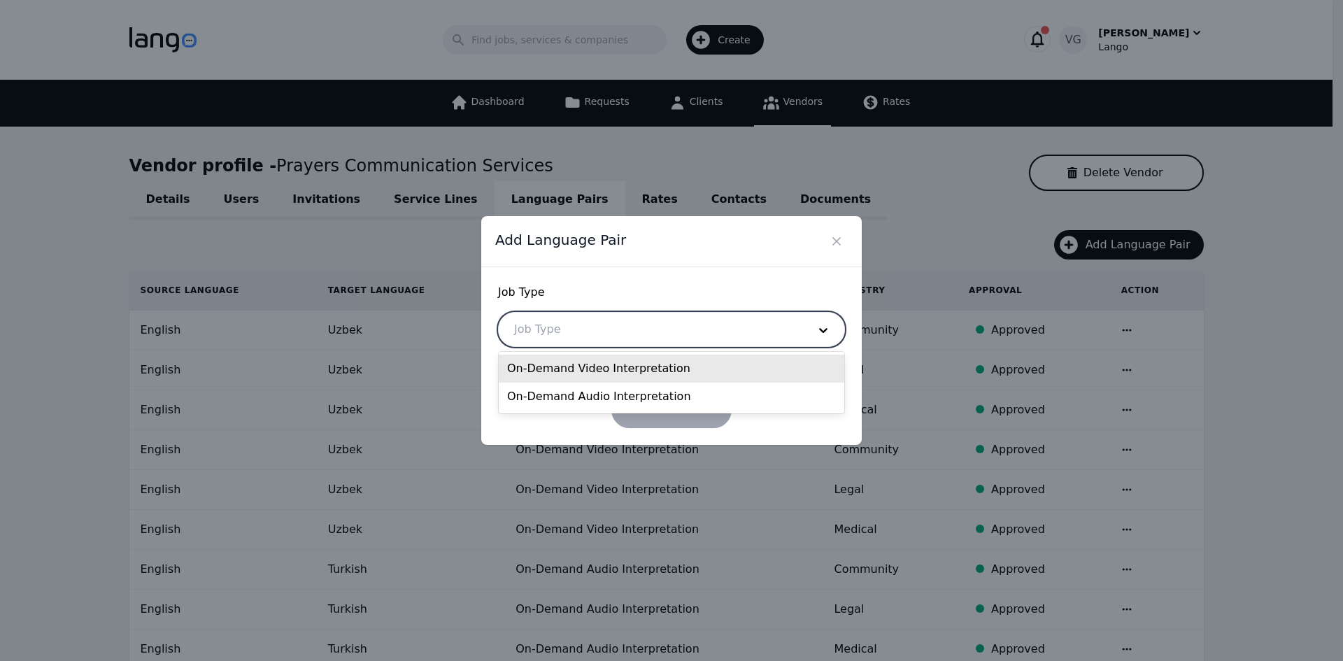
click at [625, 320] on div at bounding box center [651, 330] width 304 height 34
click at [621, 359] on div "On-Demand Video Interpretation" at bounding box center [672, 369] width 346 height 28
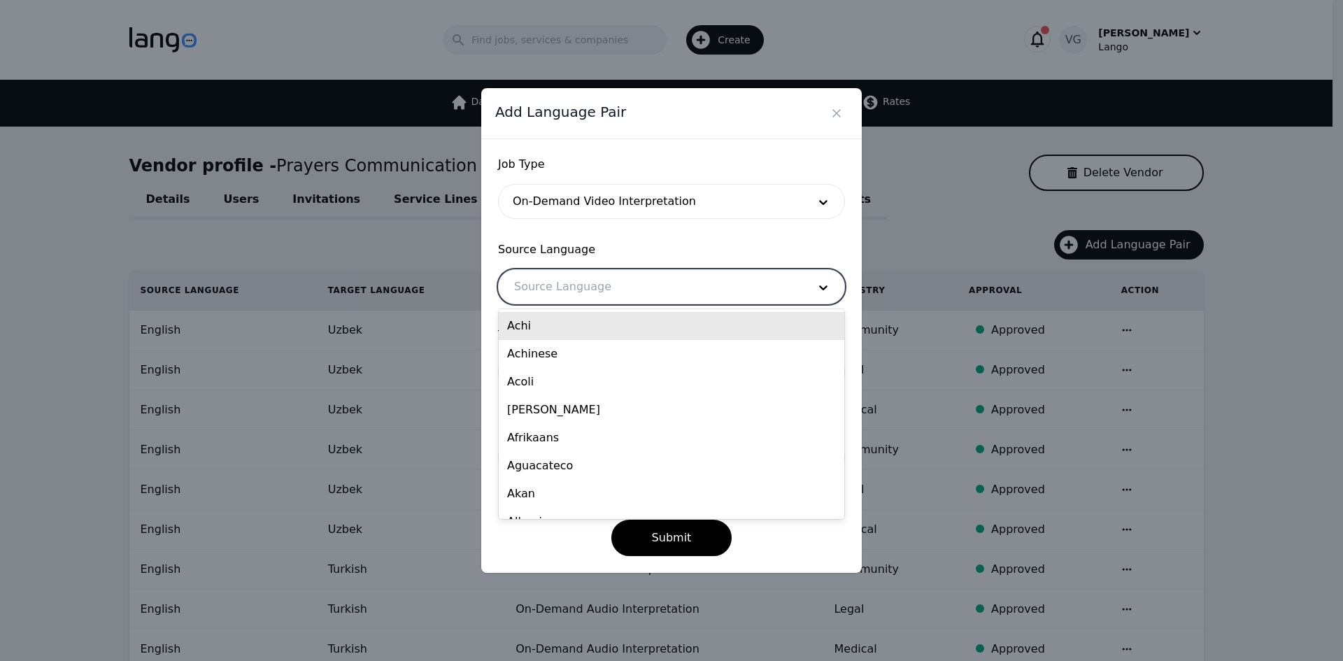
click at [593, 283] on div at bounding box center [651, 287] width 304 height 34
click at [588, 323] on div "Hindi" at bounding box center [672, 326] width 346 height 28
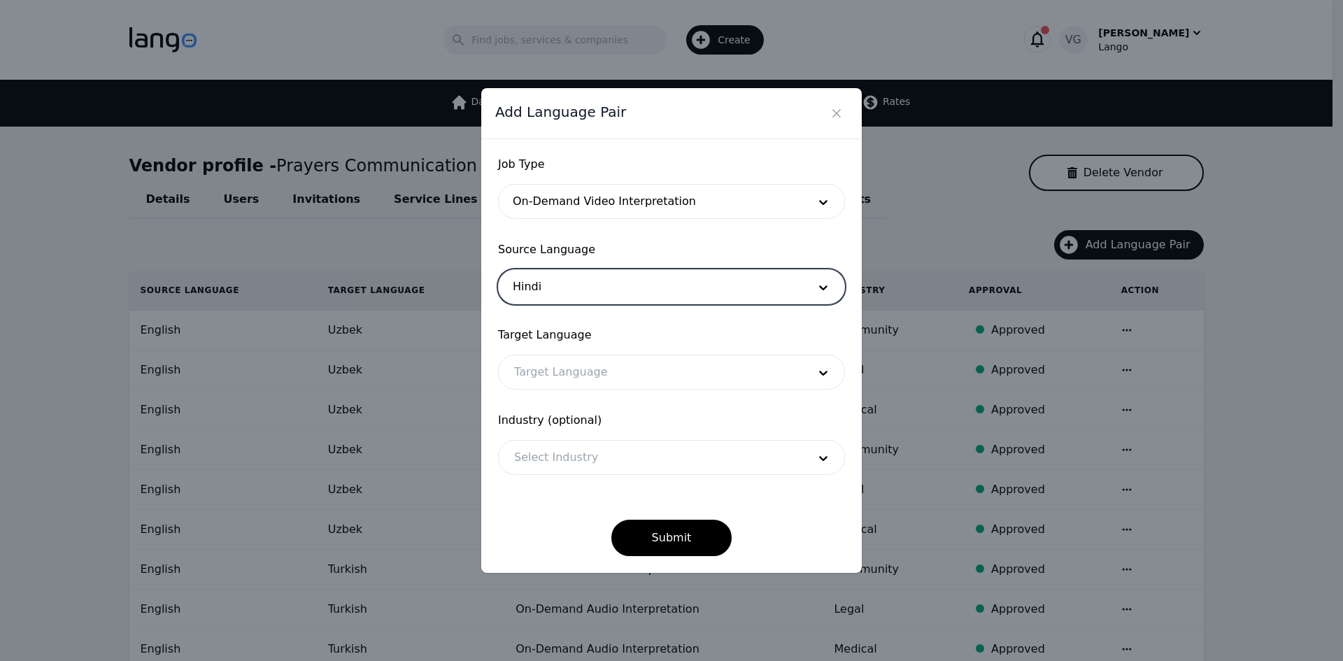
click at [572, 281] on div at bounding box center [651, 287] width 304 height 34
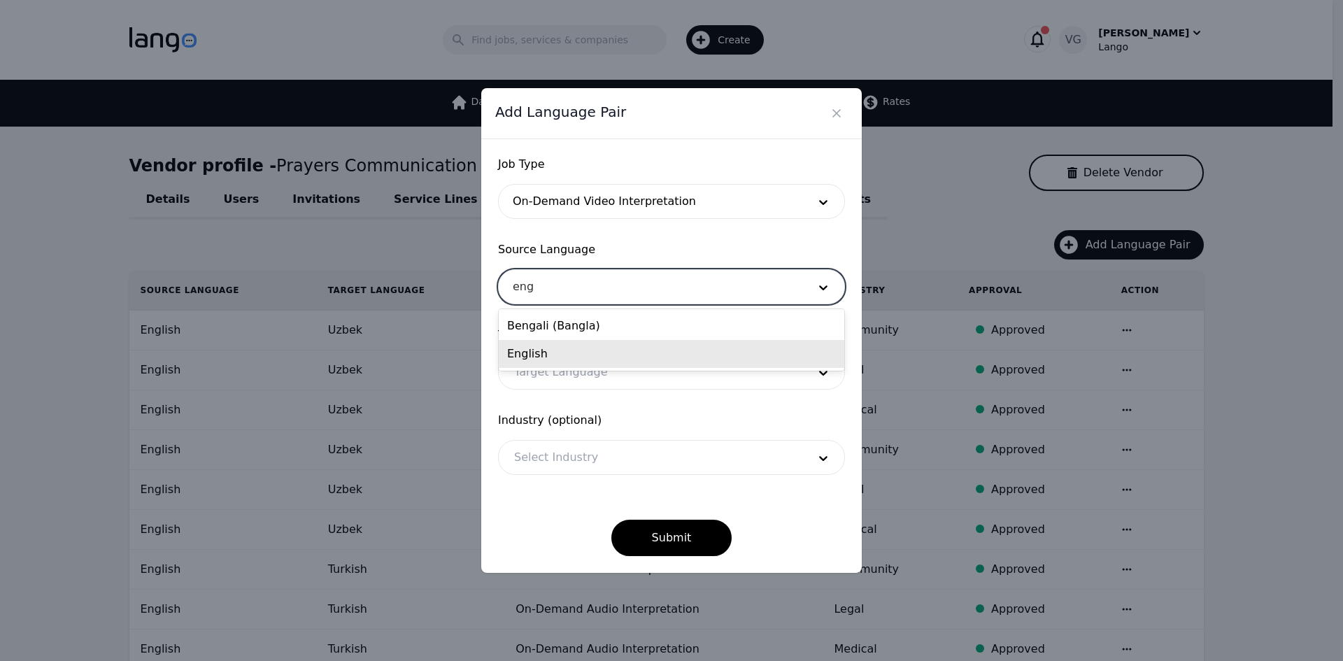
click at [583, 347] on div "English" at bounding box center [672, 354] width 346 height 28
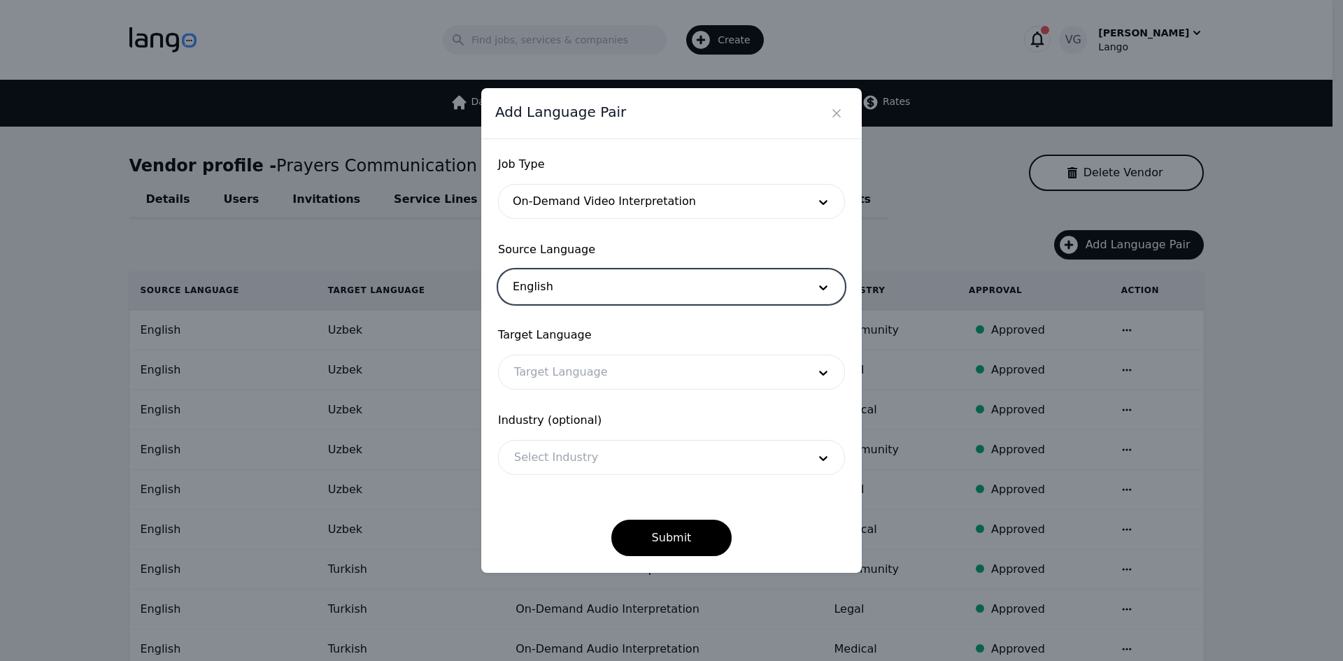
click at [586, 365] on div at bounding box center [651, 372] width 304 height 34
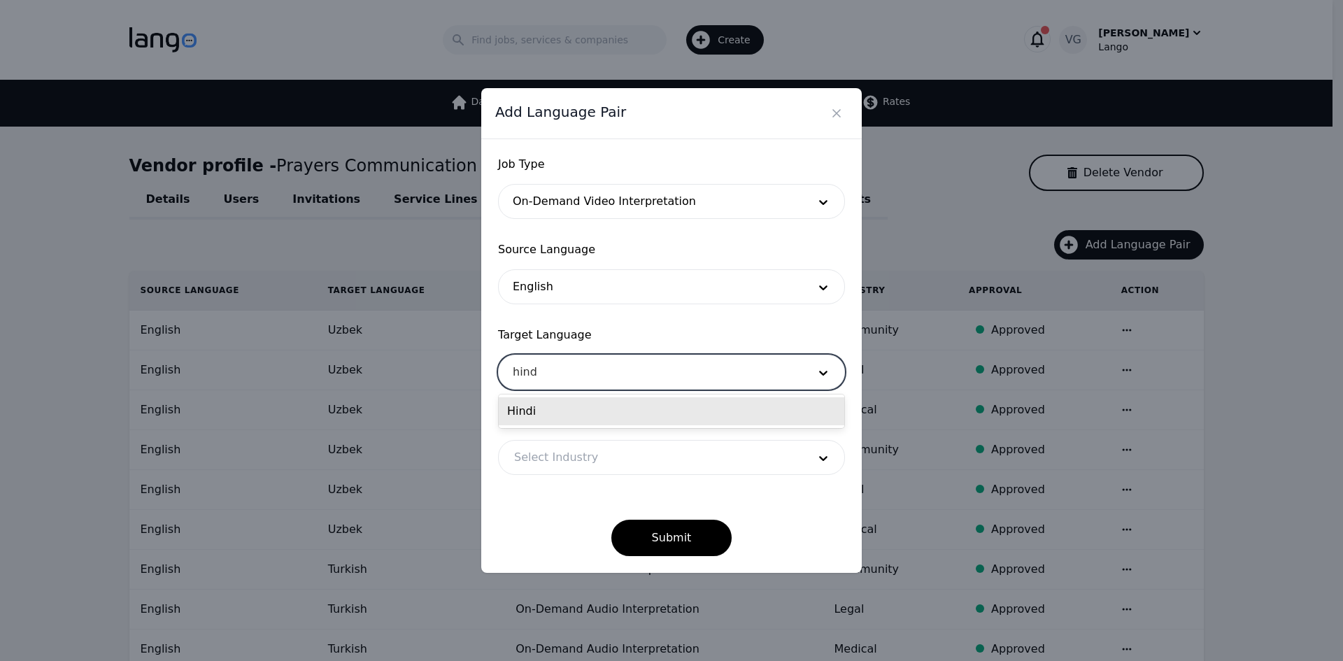
click at [572, 406] on div "Hindi" at bounding box center [672, 411] width 346 height 28
click at [566, 454] on div at bounding box center [651, 458] width 304 height 34
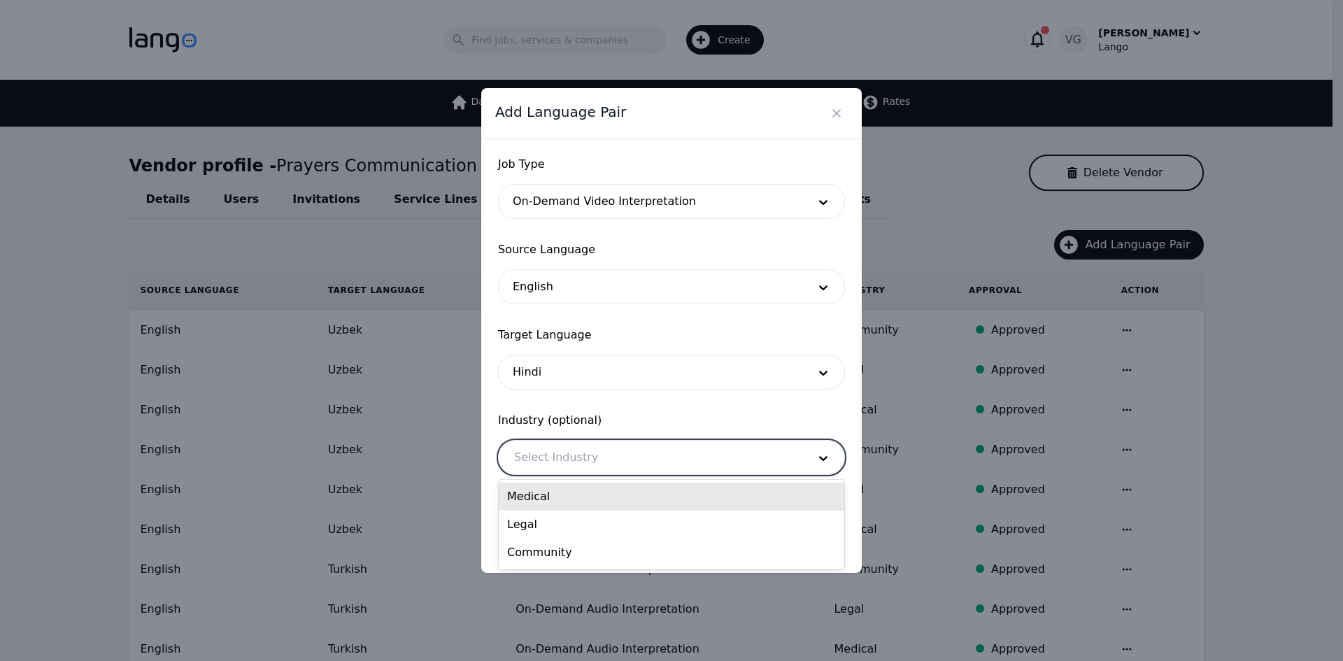
click at [561, 502] on div "Medical" at bounding box center [672, 497] width 346 height 28
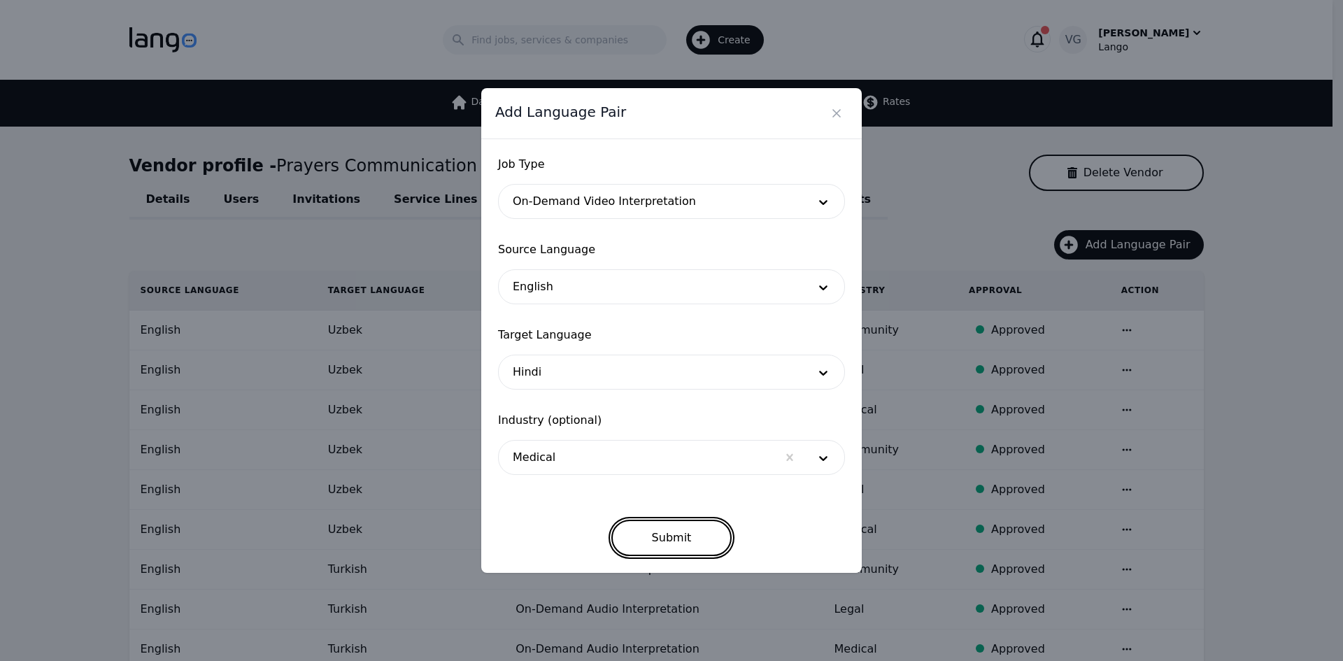
click at [660, 525] on button "Submit" at bounding box center [671, 538] width 121 height 36
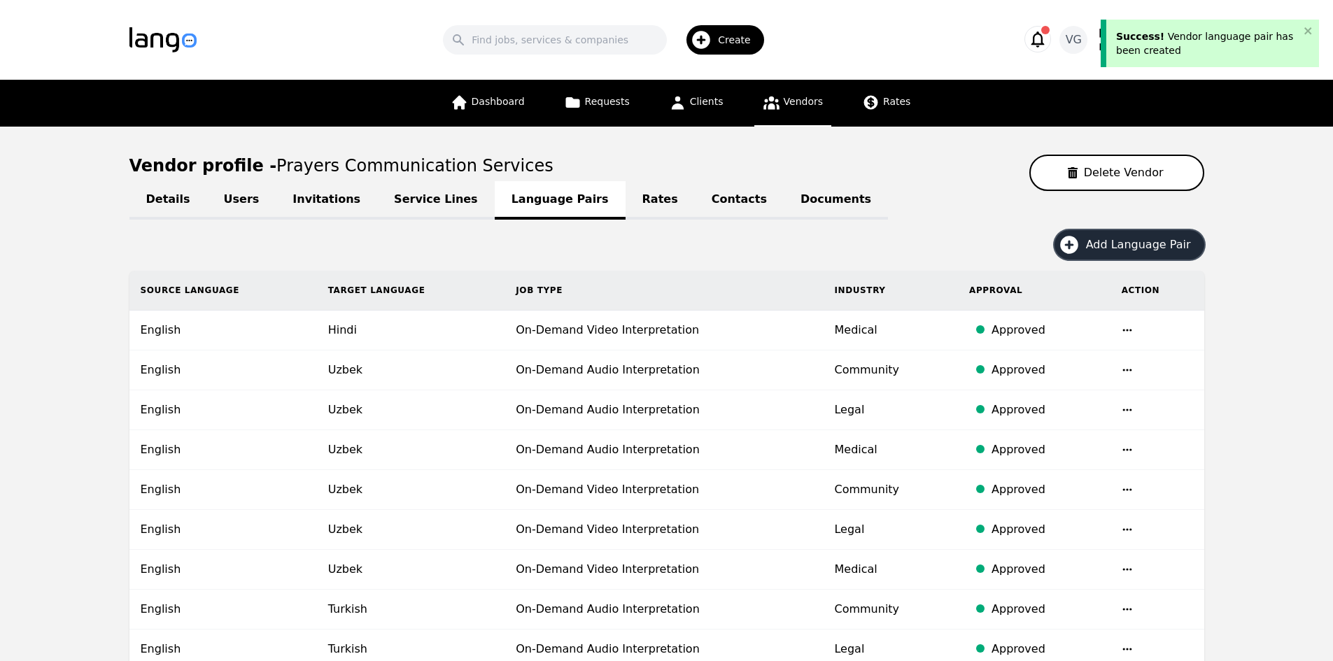
click at [1135, 234] on button "Add Language Pair" at bounding box center [1129, 244] width 150 height 29
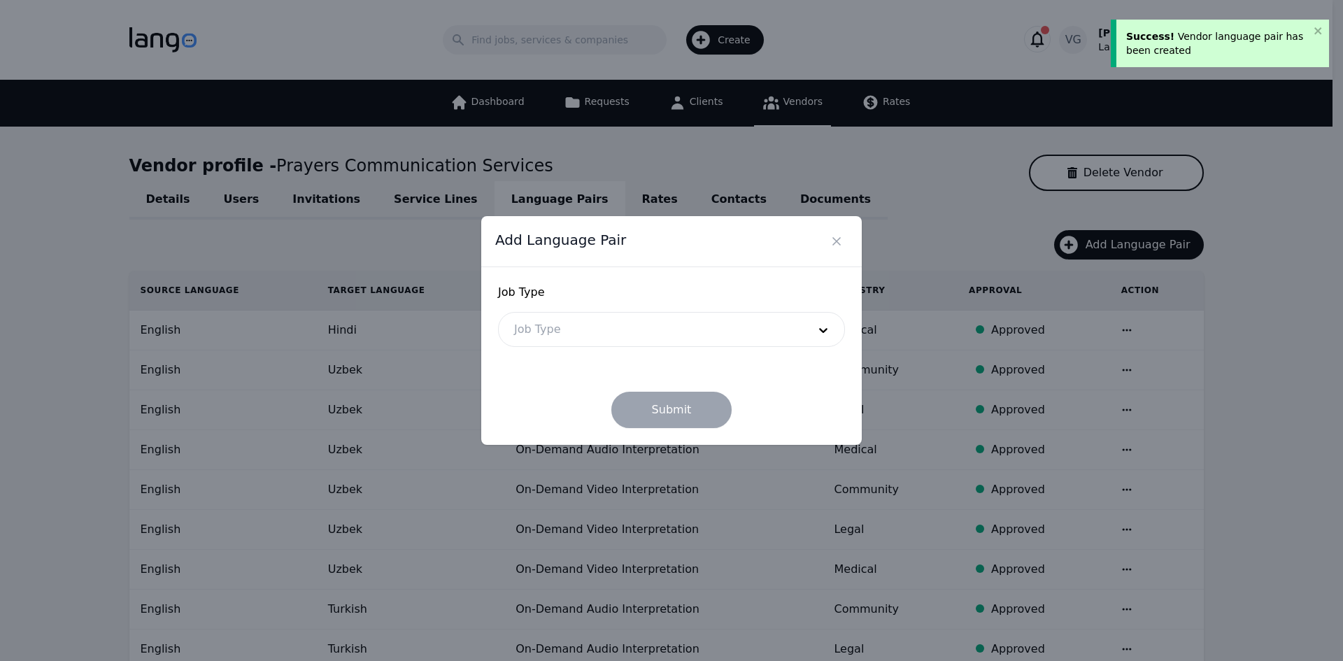
click at [626, 334] on div at bounding box center [651, 330] width 304 height 34
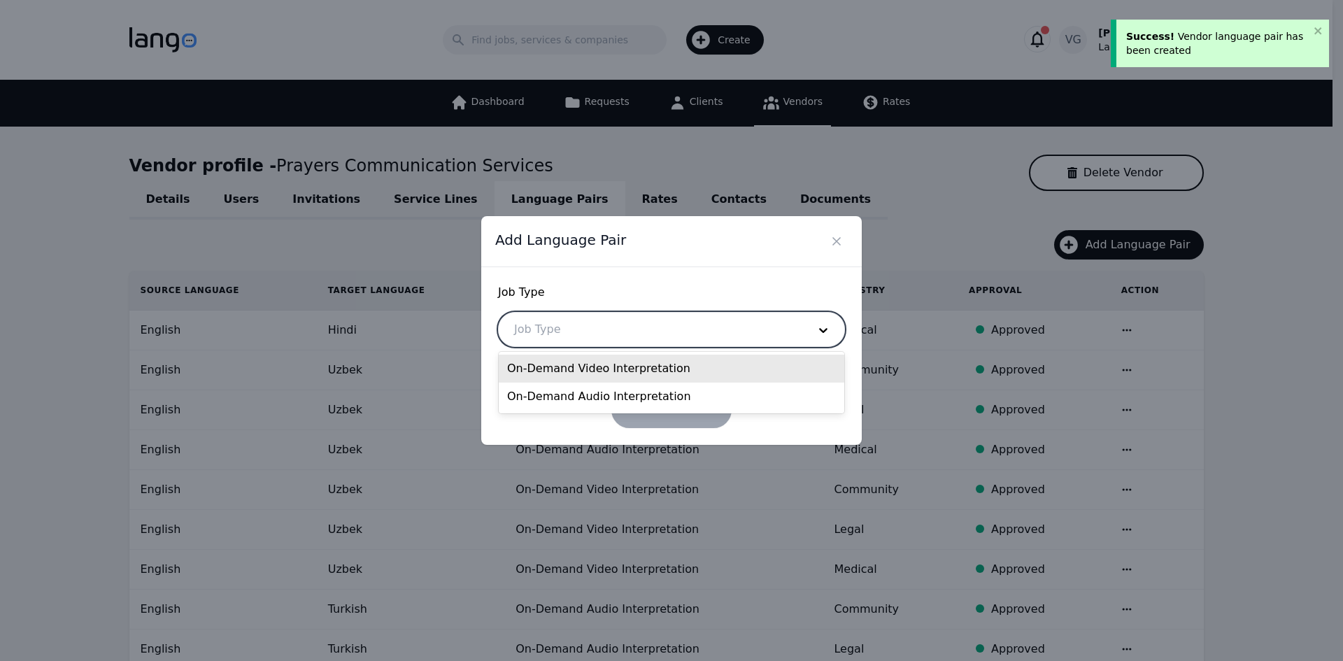
click at [612, 372] on div "On-Demand Video Interpretation" at bounding box center [672, 369] width 346 height 28
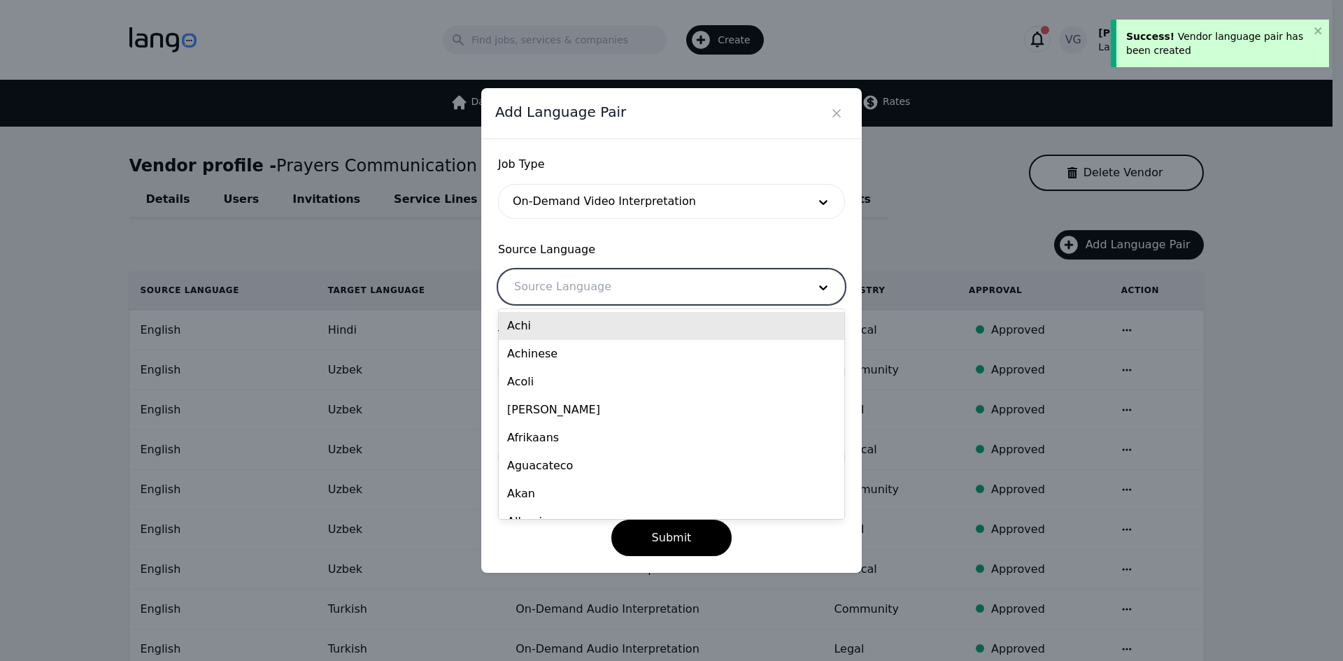
click at [552, 294] on div at bounding box center [651, 287] width 304 height 34
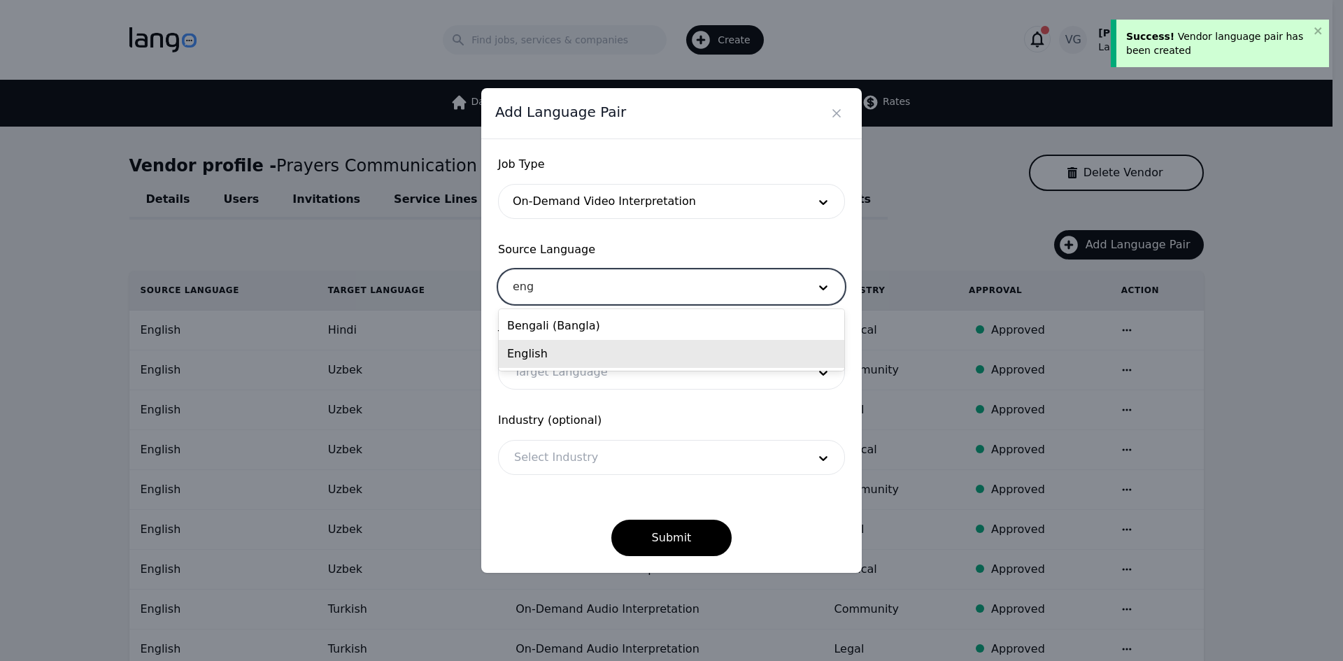
click at [549, 345] on div "English" at bounding box center [672, 354] width 346 height 28
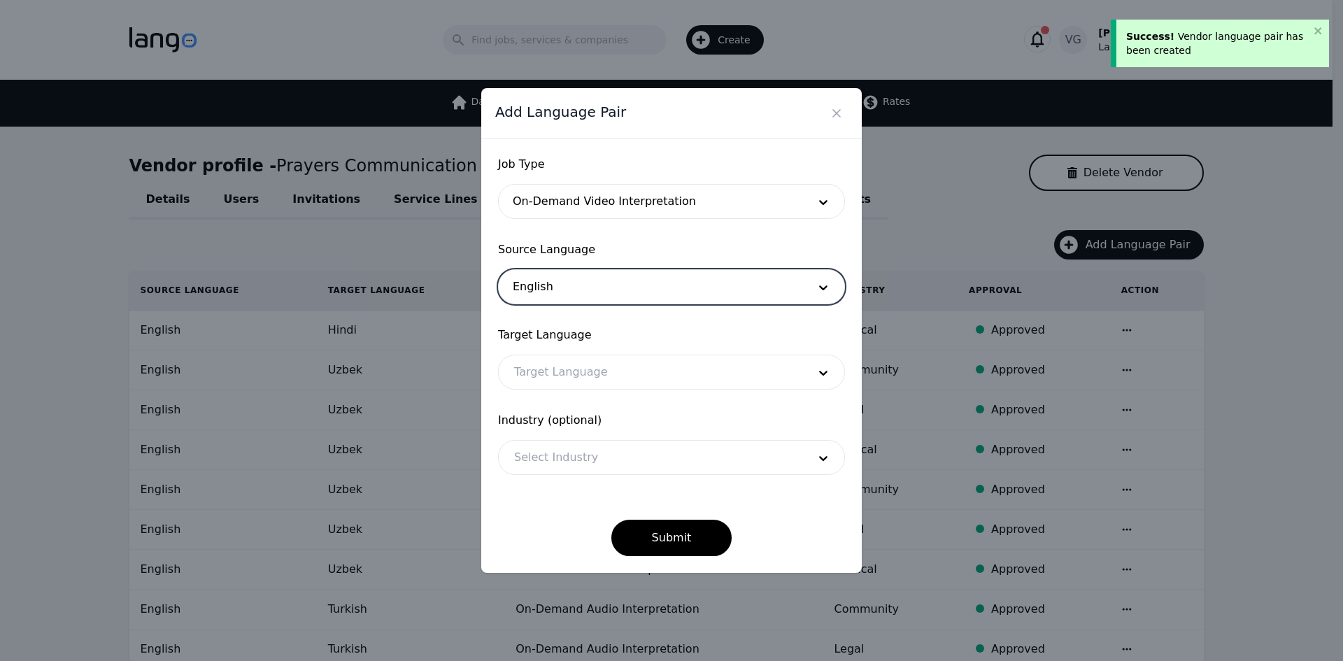
click at [551, 362] on div at bounding box center [651, 372] width 304 height 34
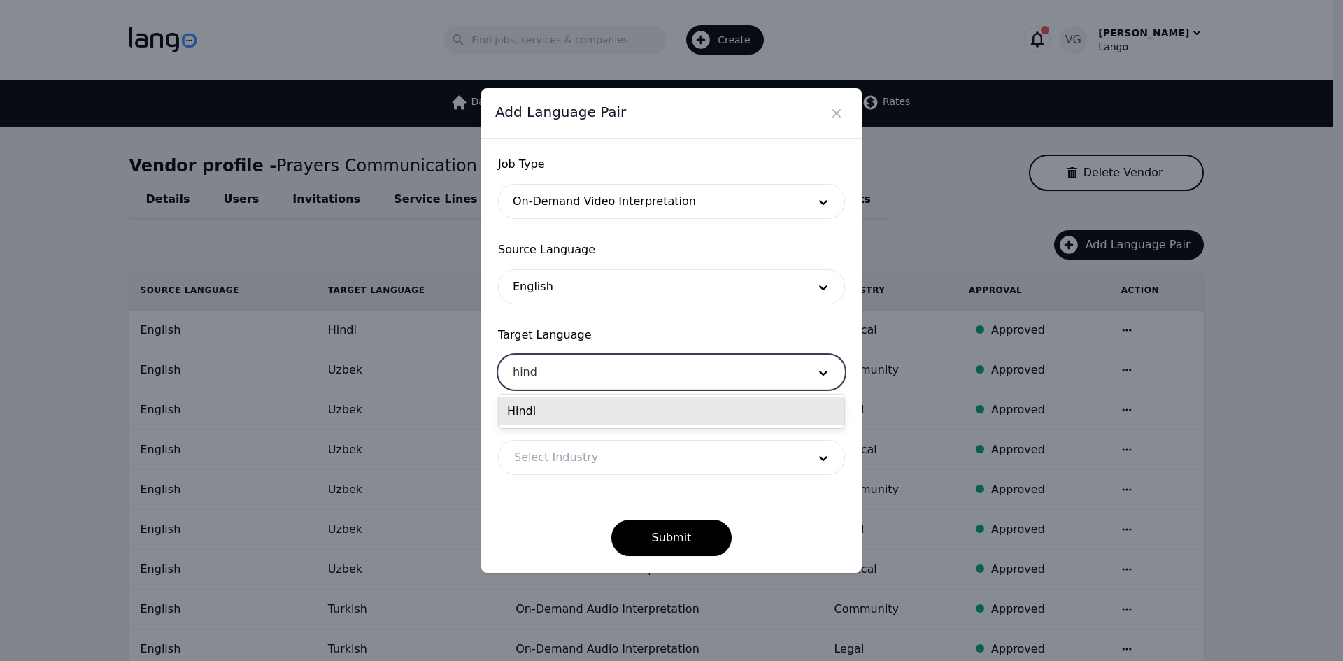
drag, startPoint x: 551, startPoint y: 396, endPoint x: 551, endPoint y: 410, distance: 14.0
click at [551, 397] on div "Hindi" at bounding box center [672, 412] width 346 height 34
click at [545, 413] on div "Hindi" at bounding box center [672, 411] width 346 height 28
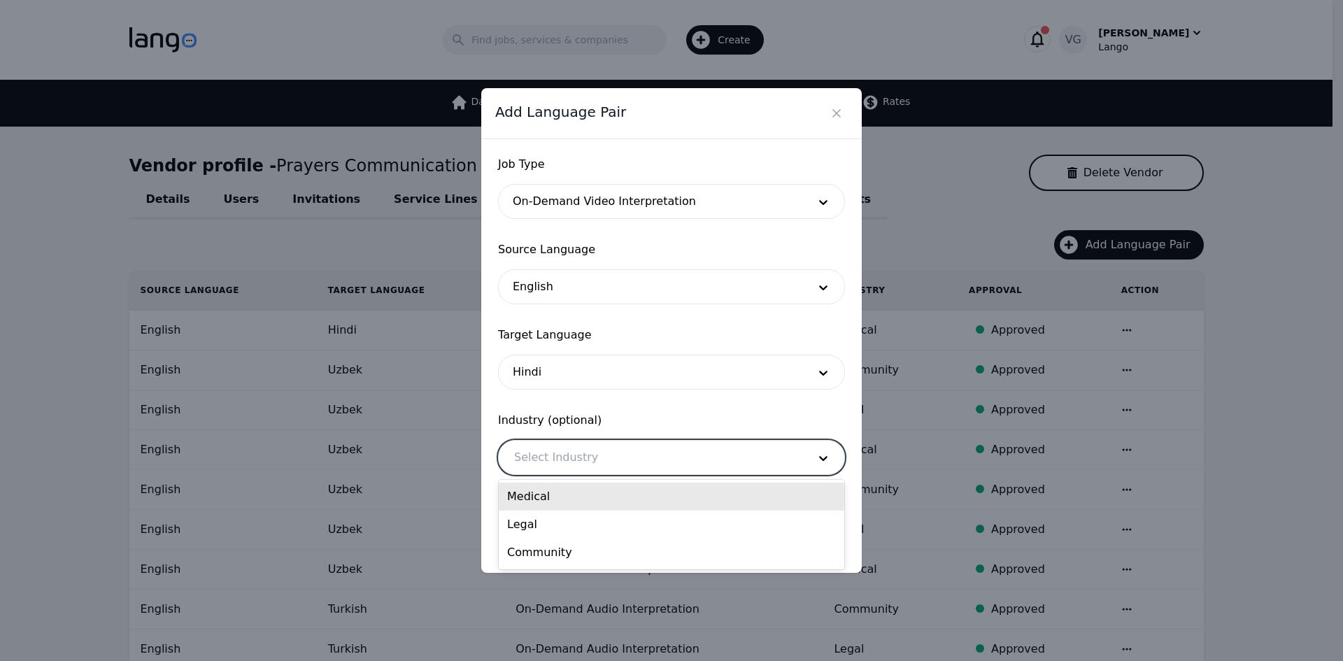
click at [551, 448] on div at bounding box center [651, 458] width 304 height 34
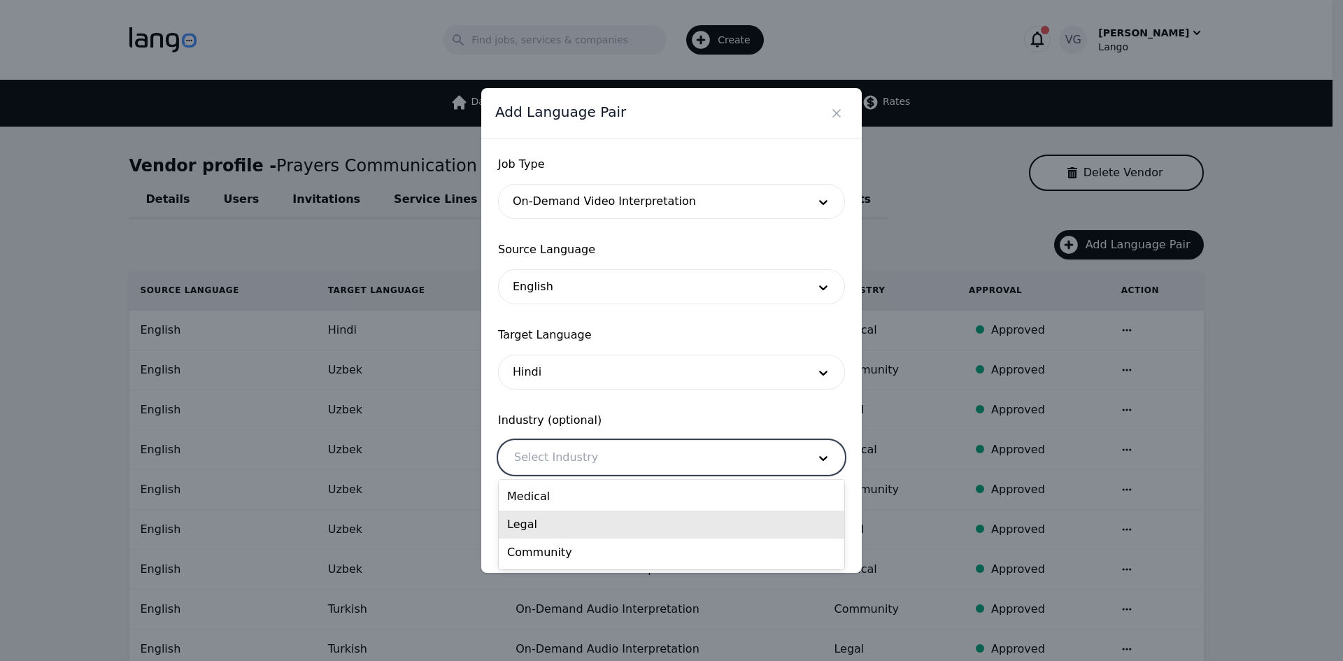
click at [546, 523] on div "Legal" at bounding box center [672, 525] width 346 height 28
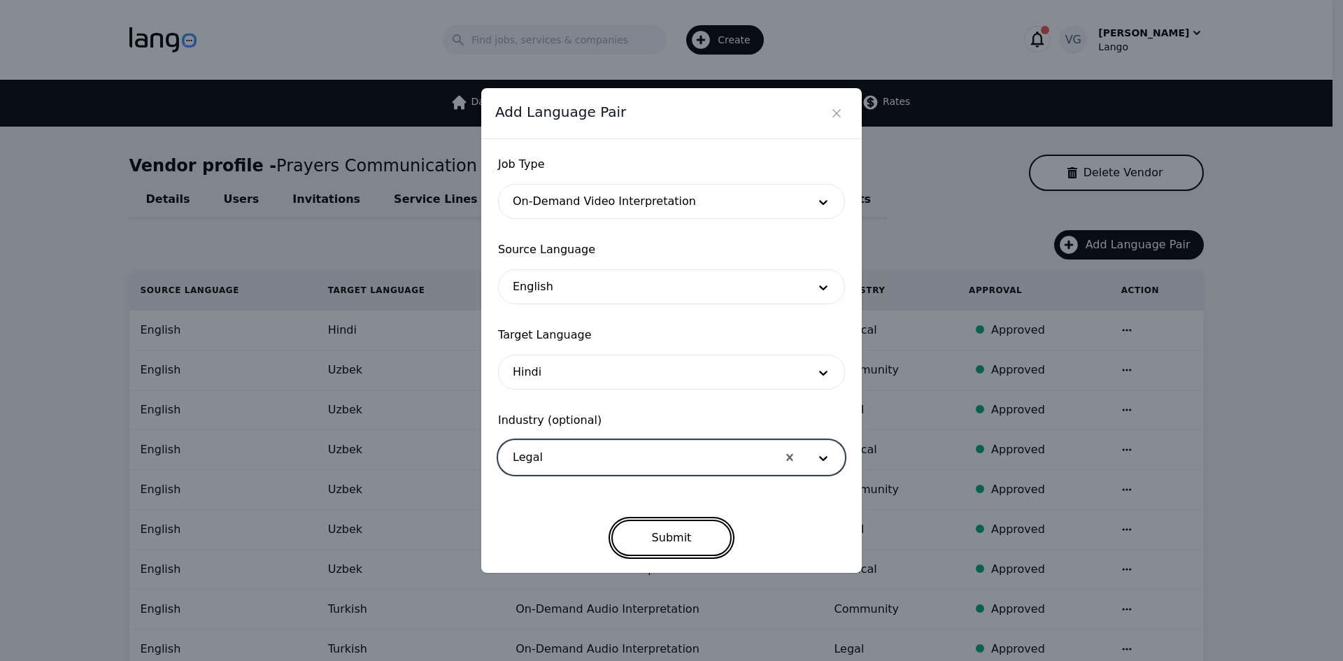
click at [710, 532] on button "Submit" at bounding box center [671, 538] width 121 height 36
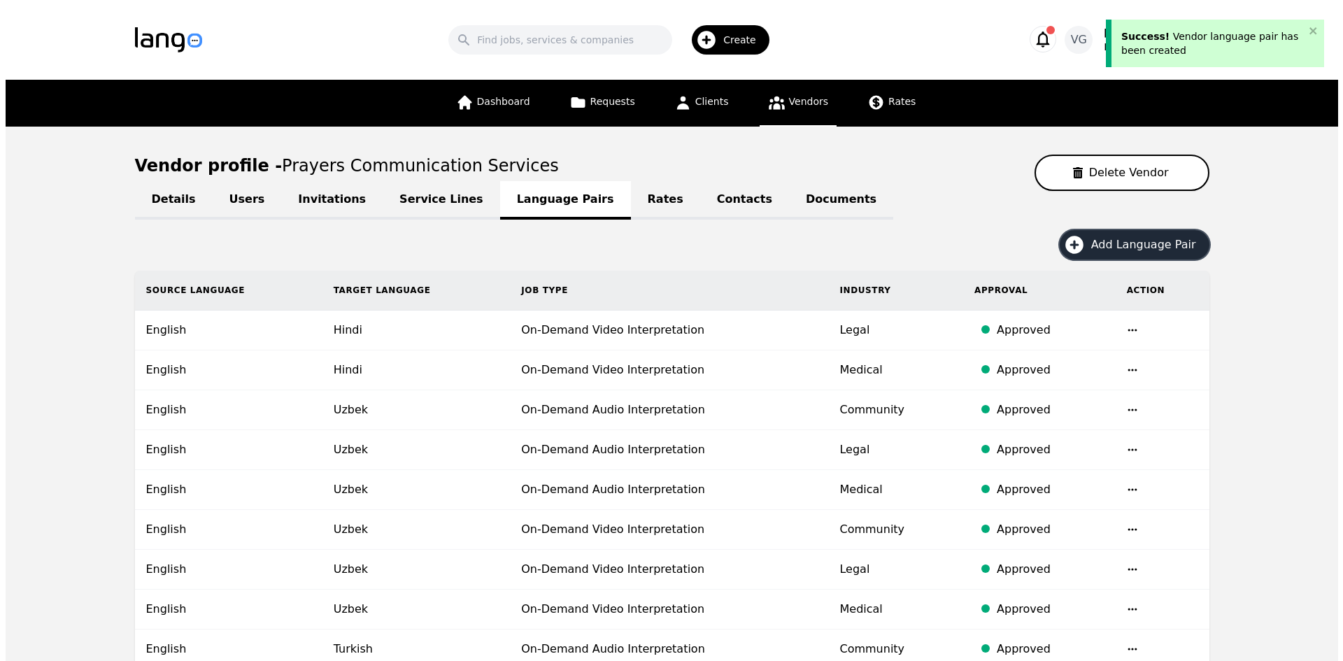
click
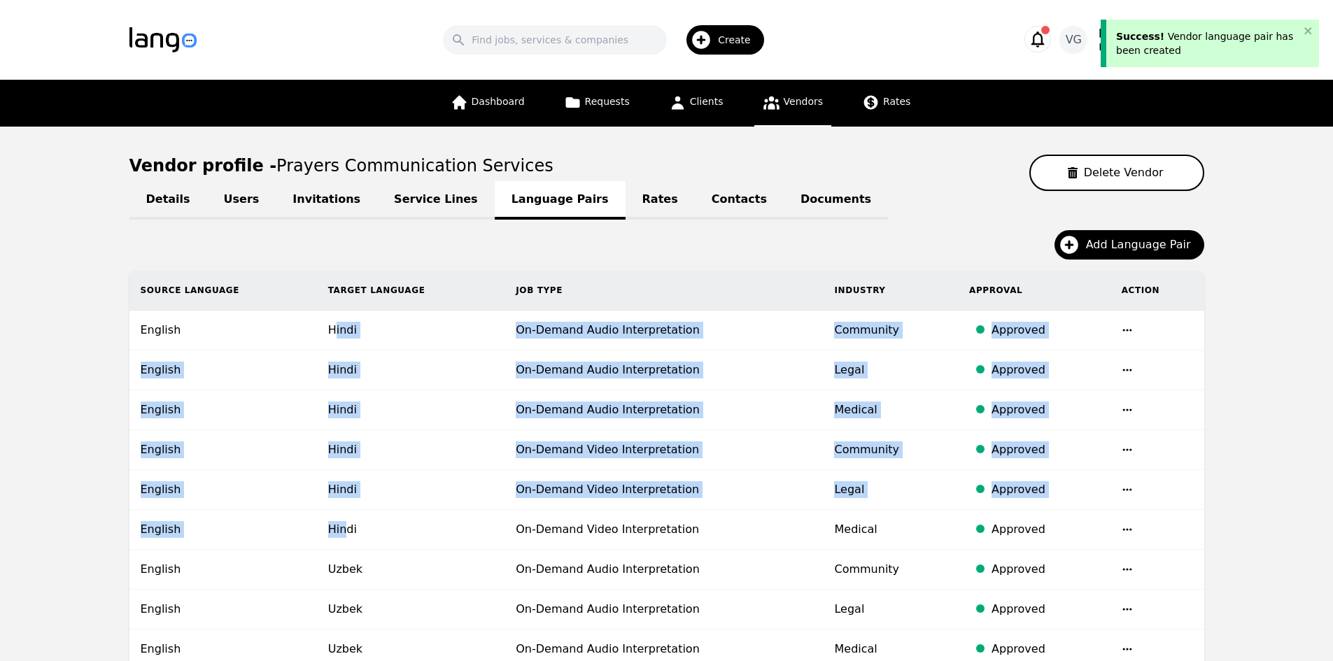
drag, startPoint x: 332, startPoint y: 325, endPoint x: 339, endPoint y: 541, distance: 216.3
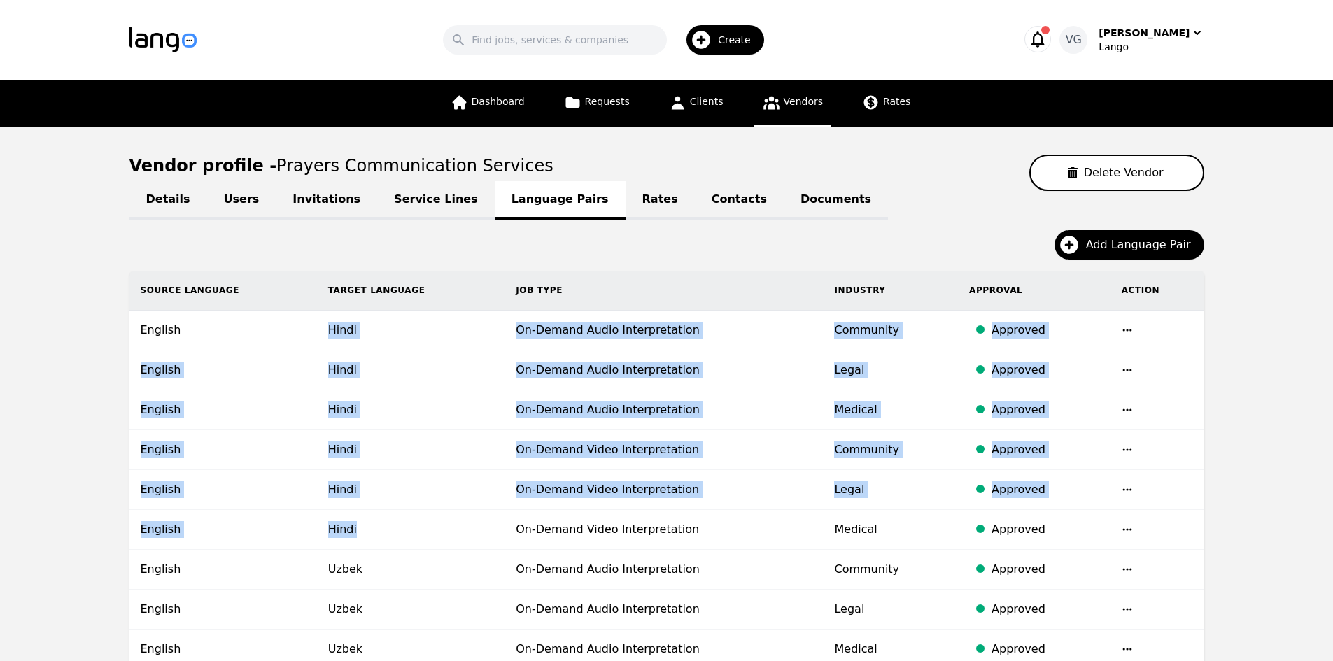
drag, startPoint x: 371, startPoint y: 525, endPoint x: 295, endPoint y: 332, distance: 207.9
drag, startPoint x: 137, startPoint y: 318, endPoint x: 385, endPoint y: 529, distance: 326.1
drag, startPoint x: 348, startPoint y: 530, endPoint x: 136, endPoint y: 327, distance: 293.9
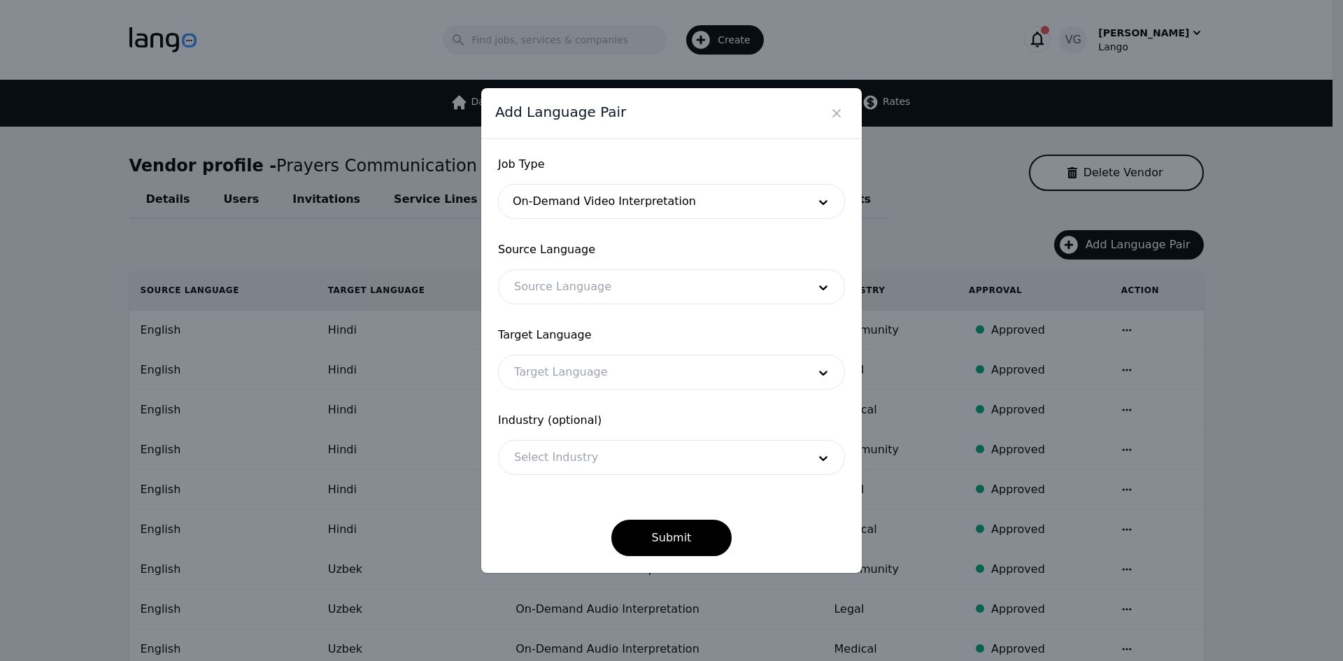
drag, startPoint x: 580, startPoint y: 269, endPoint x: 581, endPoint y: 281, distance: 11.2
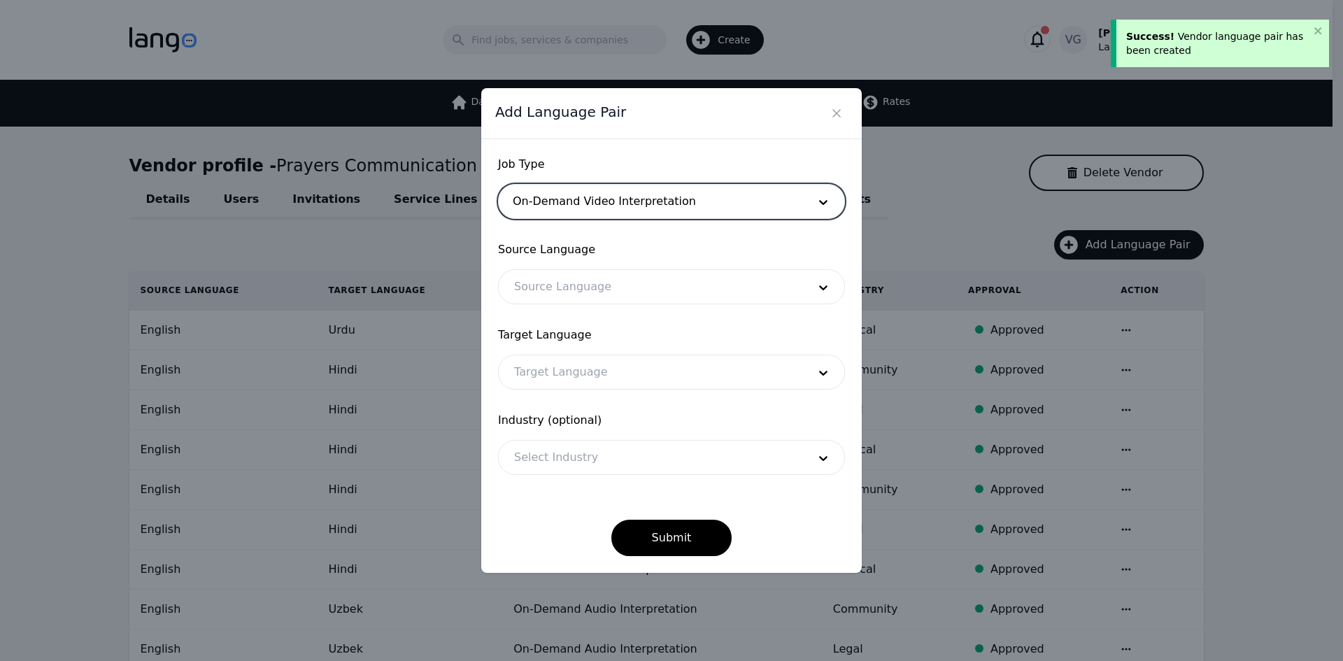
drag, startPoint x: 584, startPoint y: 280, endPoint x: 581, endPoint y: 290, distance: 10.2
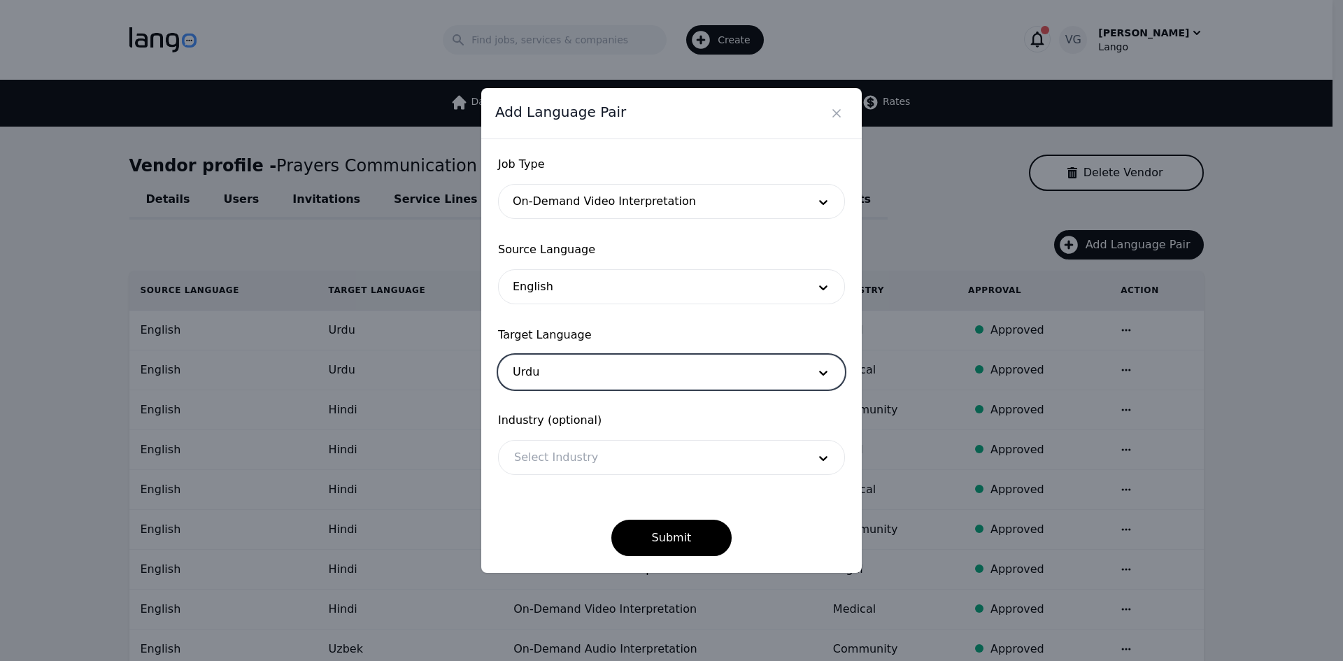
drag, startPoint x: 543, startPoint y: 457, endPoint x: 543, endPoint y: 469, distance: 11.9
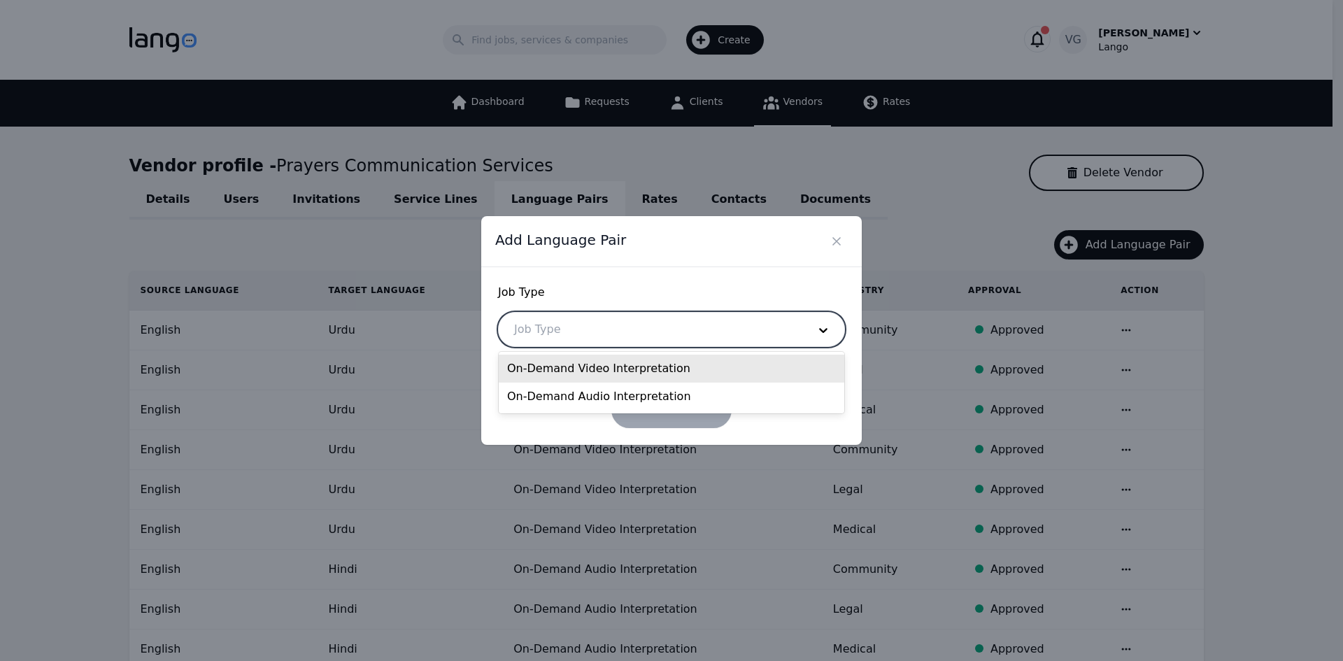
drag, startPoint x: 672, startPoint y: 323, endPoint x: 642, endPoint y: 360, distance: 47.7
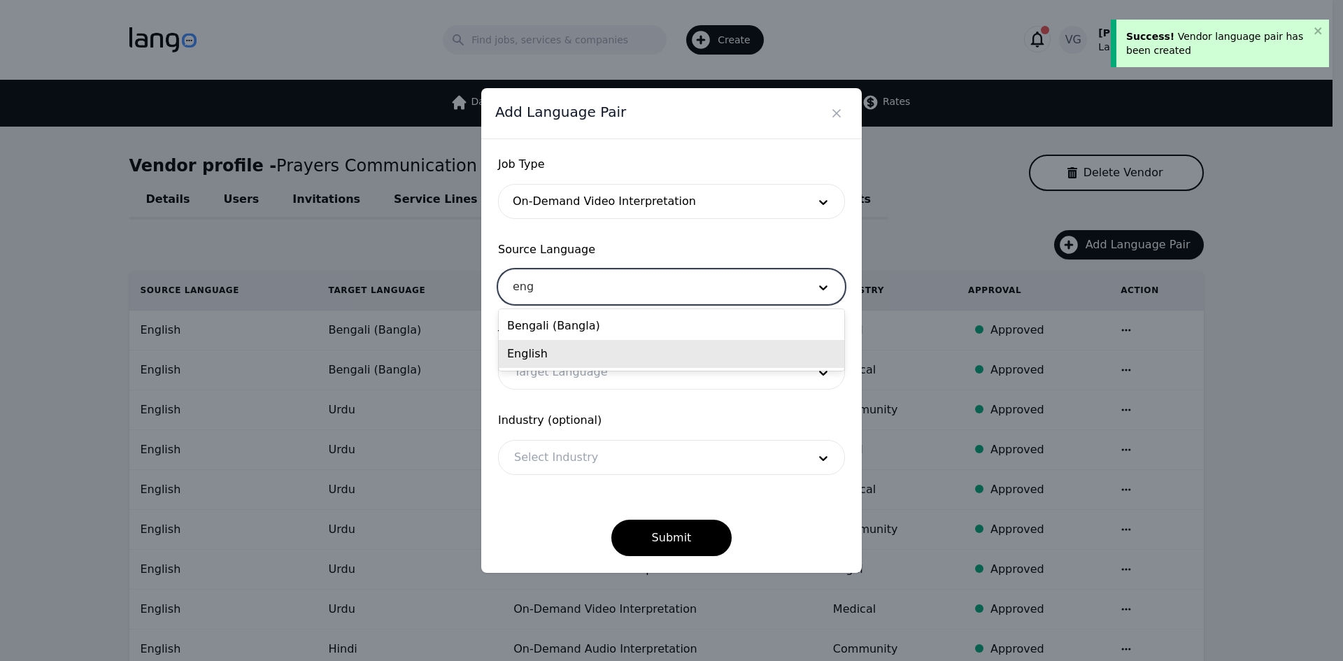
drag, startPoint x: 577, startPoint y: 353, endPoint x: 576, endPoint y: 362, distance: 9.2
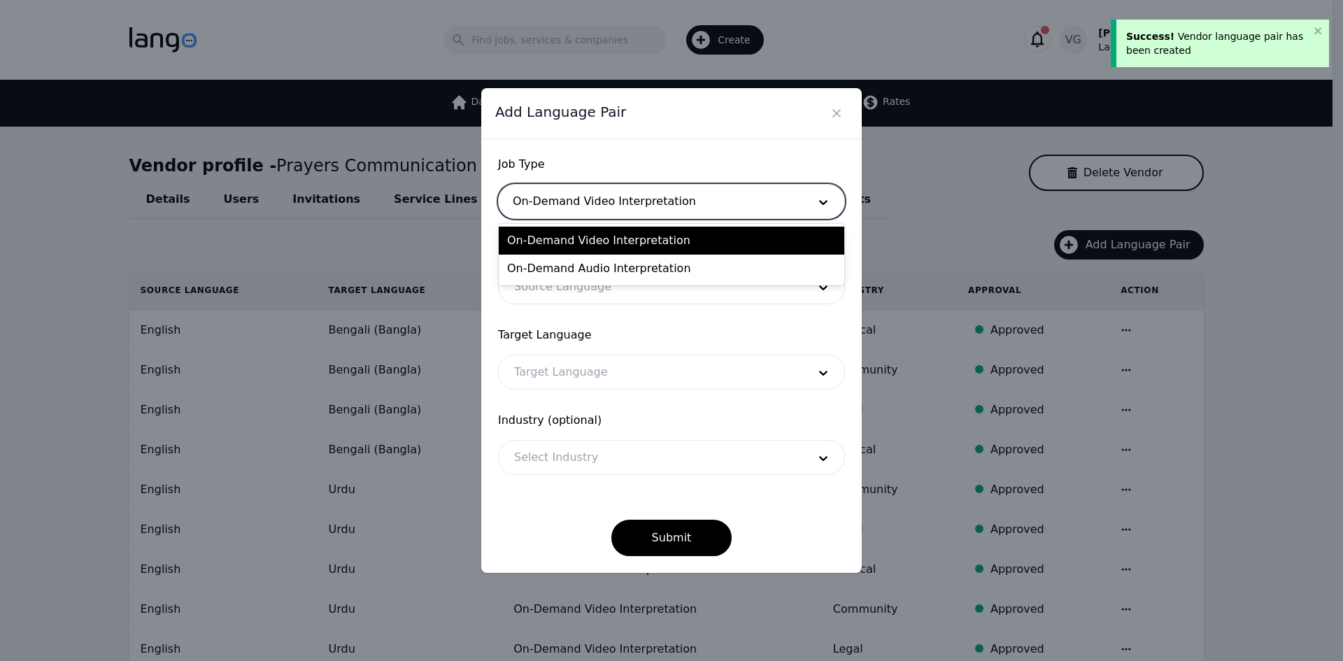
drag, startPoint x: 559, startPoint y: 205, endPoint x: 558, endPoint y: 278, distance: 72.8
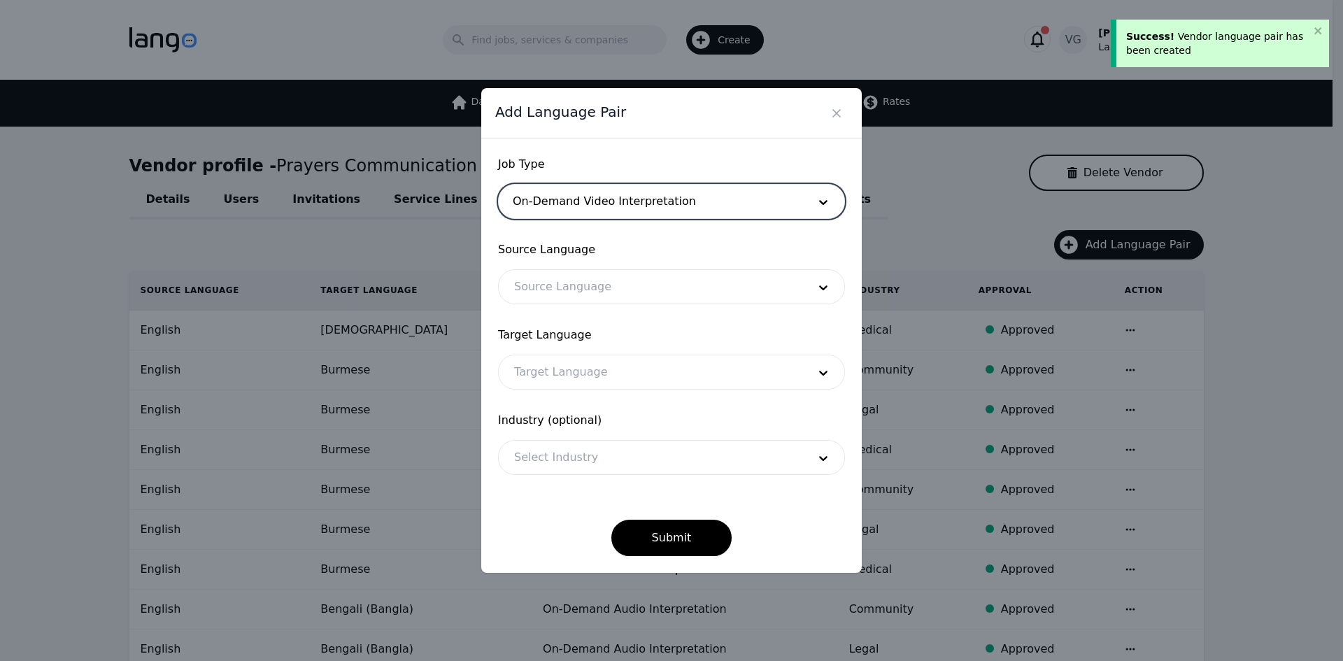
drag, startPoint x: 585, startPoint y: 278, endPoint x: 586, endPoint y: 302, distance: 23.8
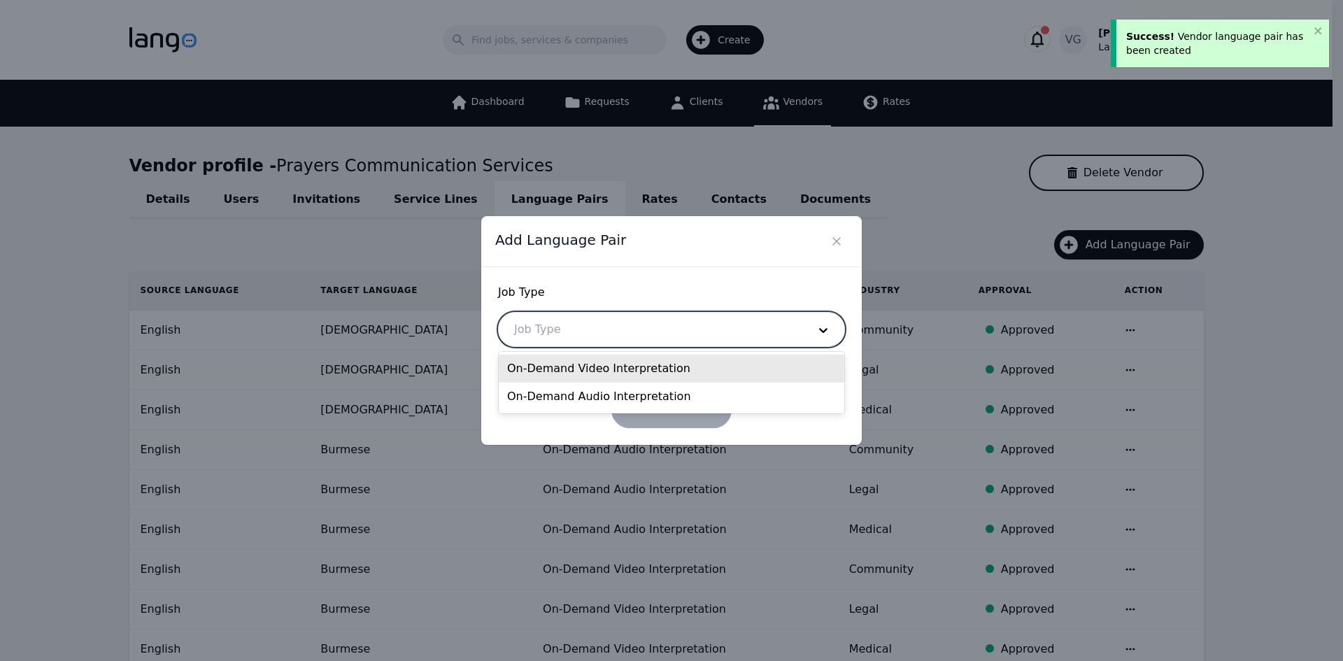
drag, startPoint x: 553, startPoint y: 324, endPoint x: 558, endPoint y: 364, distance: 40.3
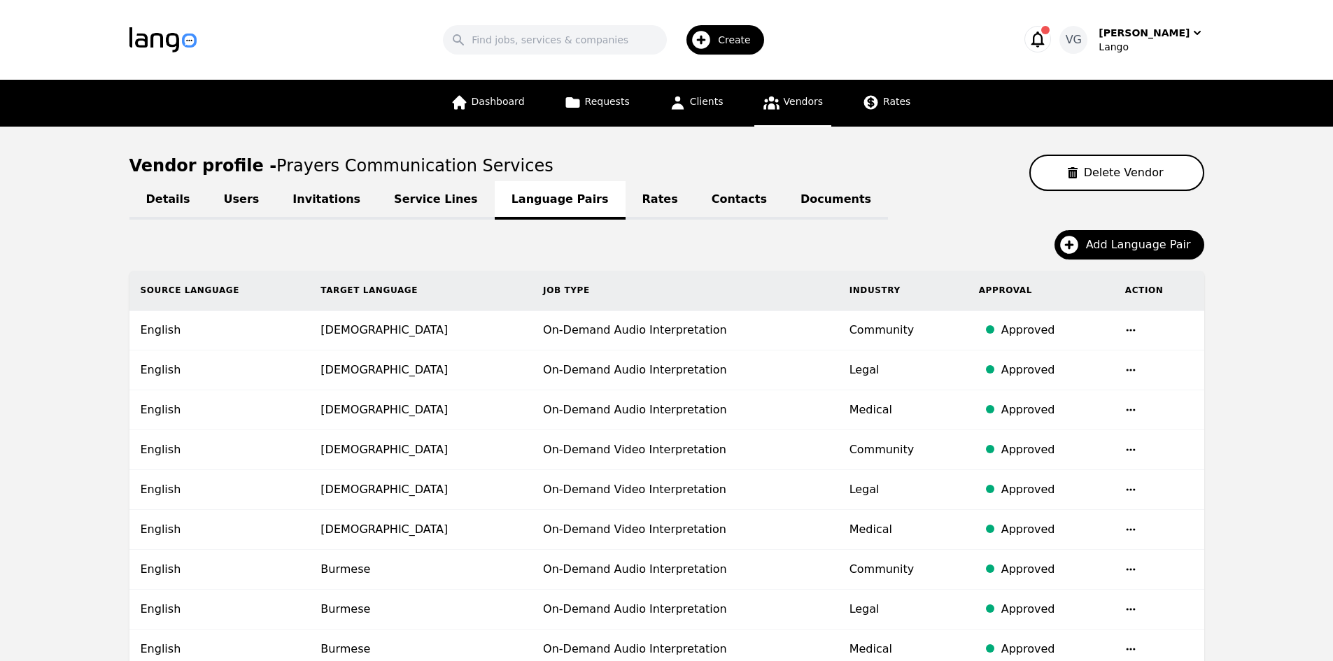
drag, startPoint x: 43, startPoint y: 409, endPoint x: 150, endPoint y: 392, distance: 107.7
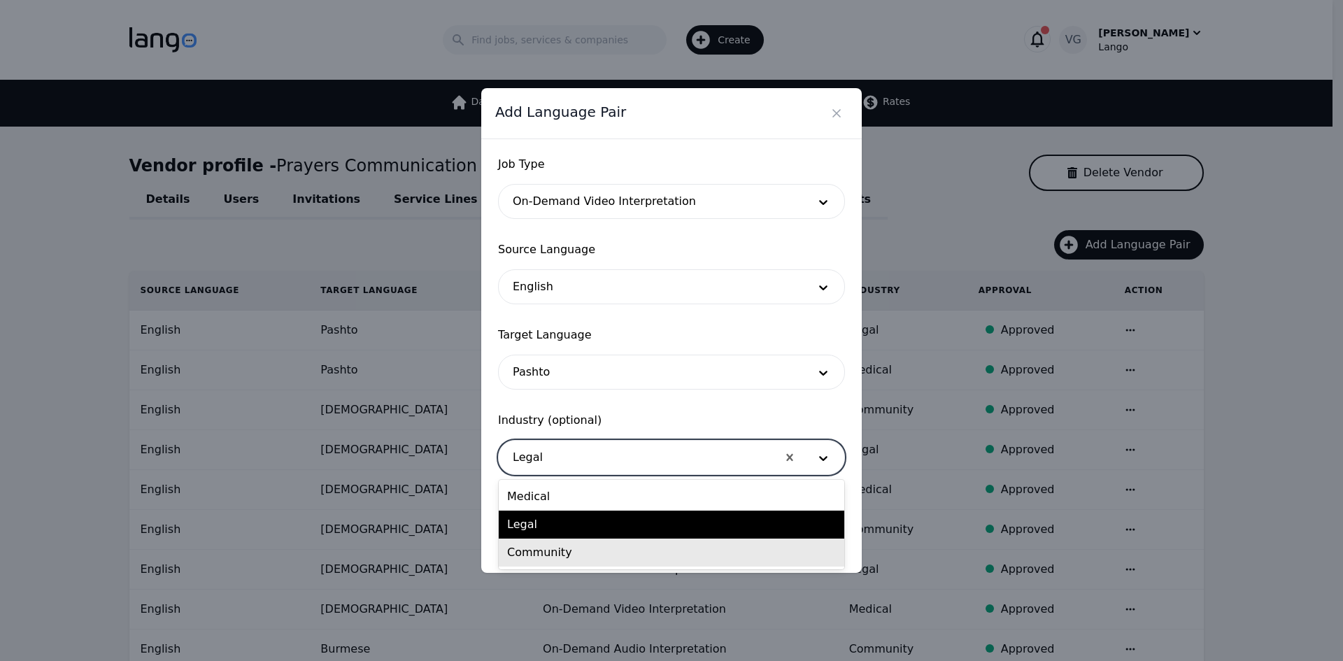
drag, startPoint x: 551, startPoint y: 551, endPoint x: 625, endPoint y: 541, distance: 75.6
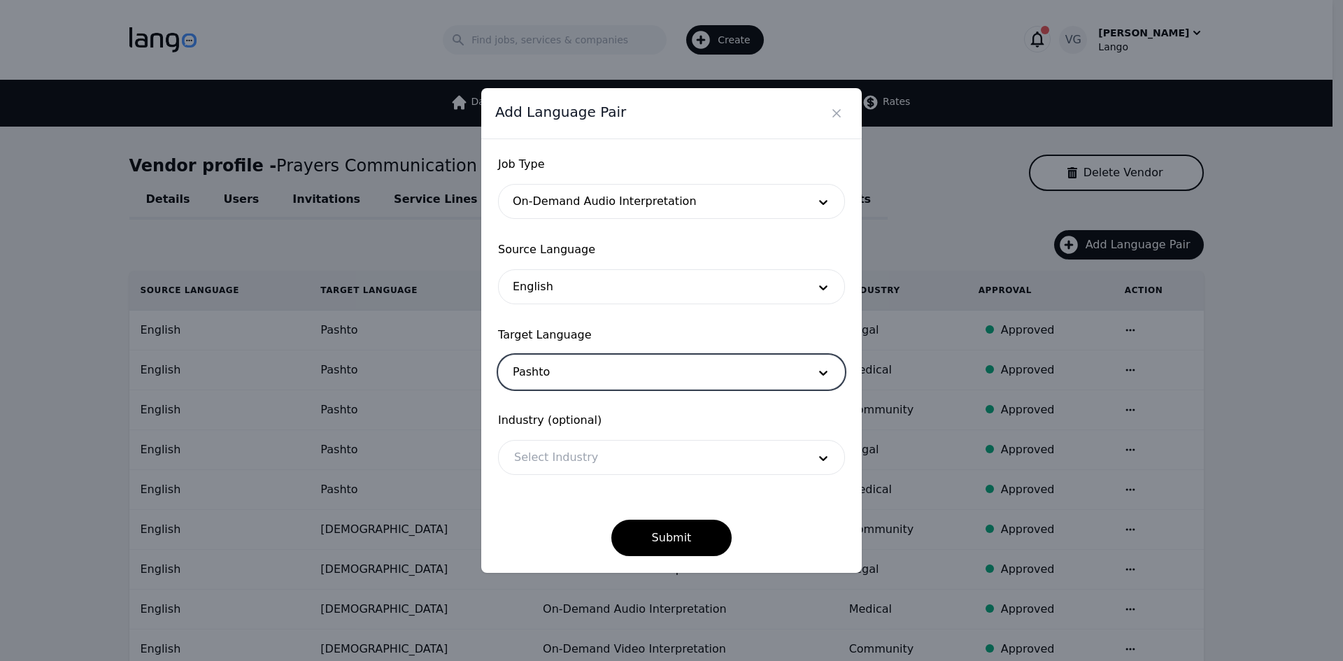
drag, startPoint x: 551, startPoint y: 459, endPoint x: 558, endPoint y: 479, distance: 20.6
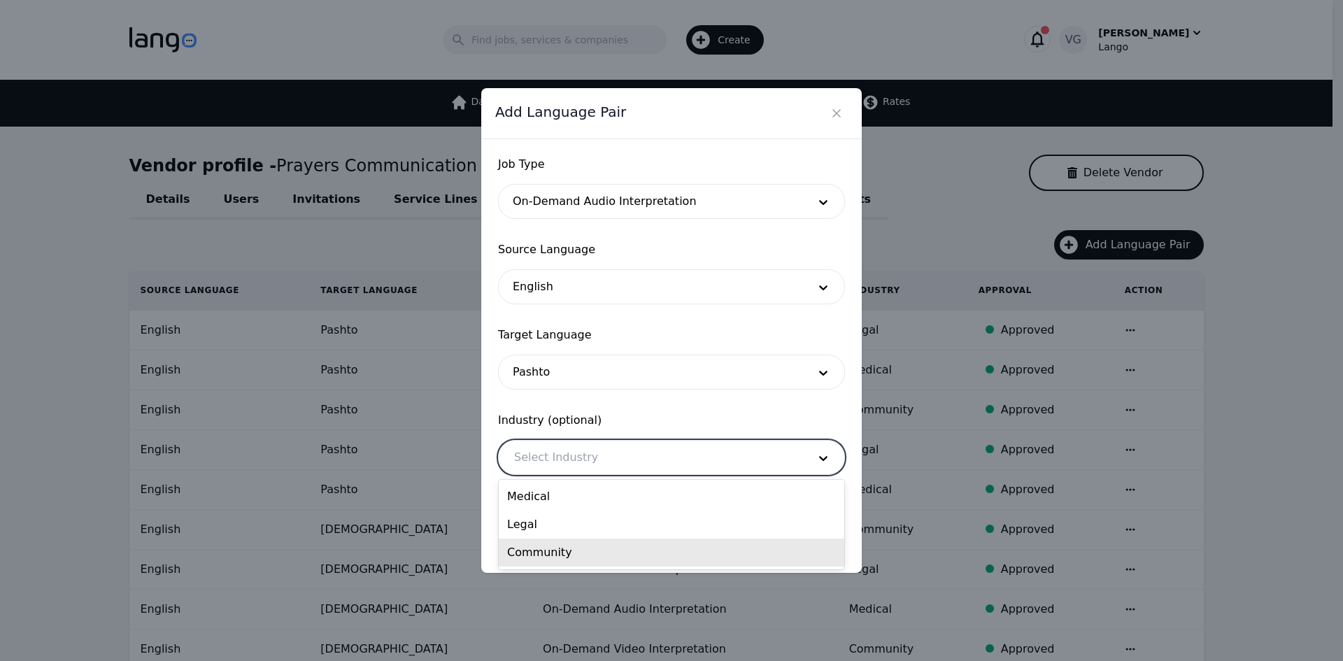
drag, startPoint x: 561, startPoint y: 546, endPoint x: 595, endPoint y: 555, distance: 35.7
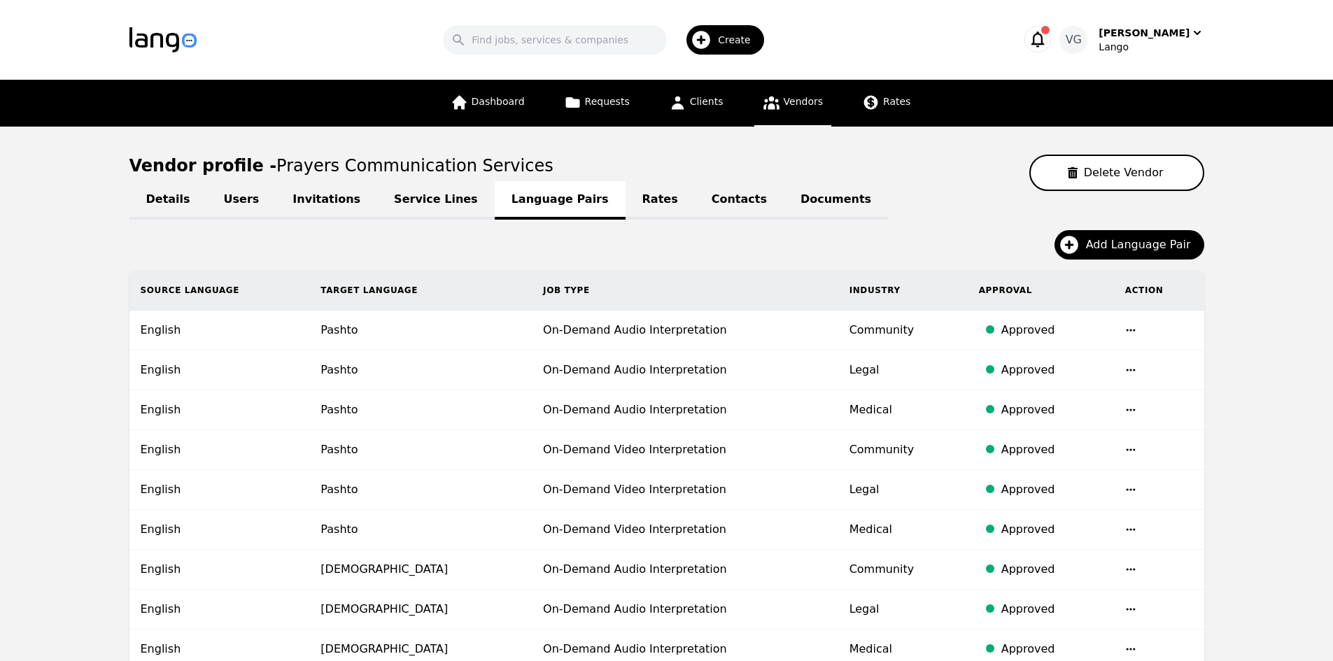
drag, startPoint x: 43, startPoint y: 383, endPoint x: 316, endPoint y: 351, distance: 274.7
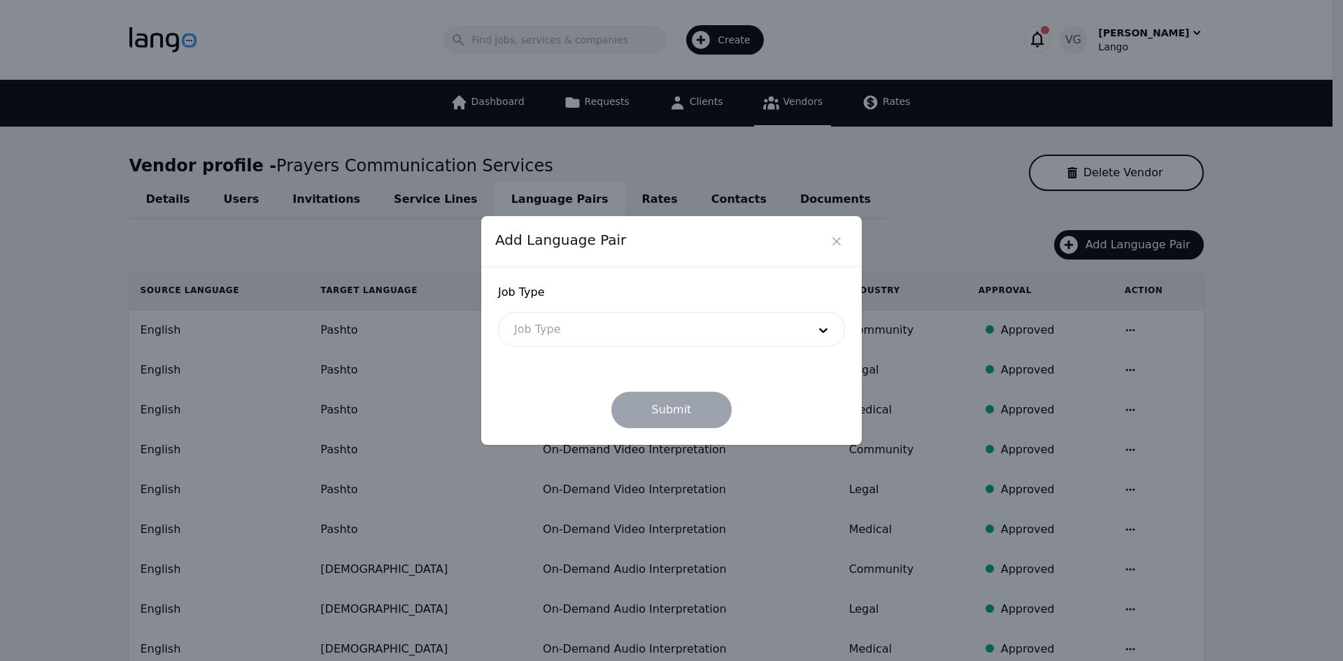
drag, startPoint x: 580, startPoint y: 302, endPoint x: 582, endPoint y: 309, distance: 8.0
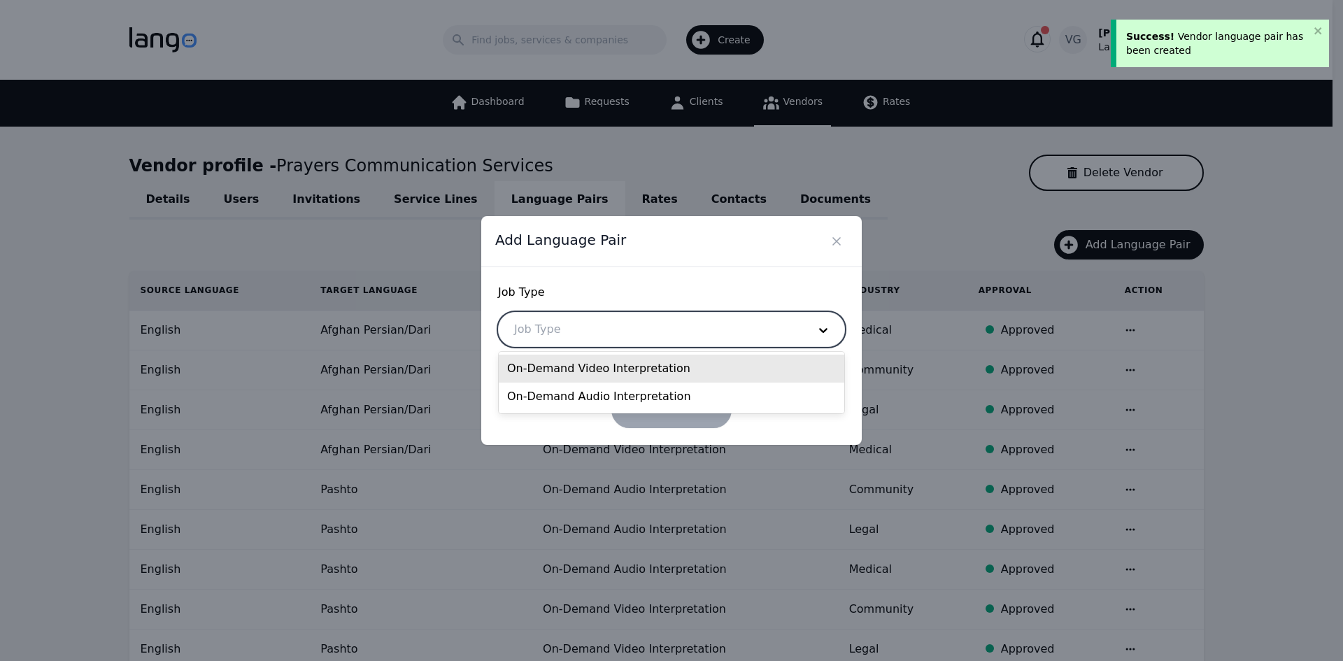
drag, startPoint x: 605, startPoint y: 374, endPoint x: 611, endPoint y: 311, distance: 63.2
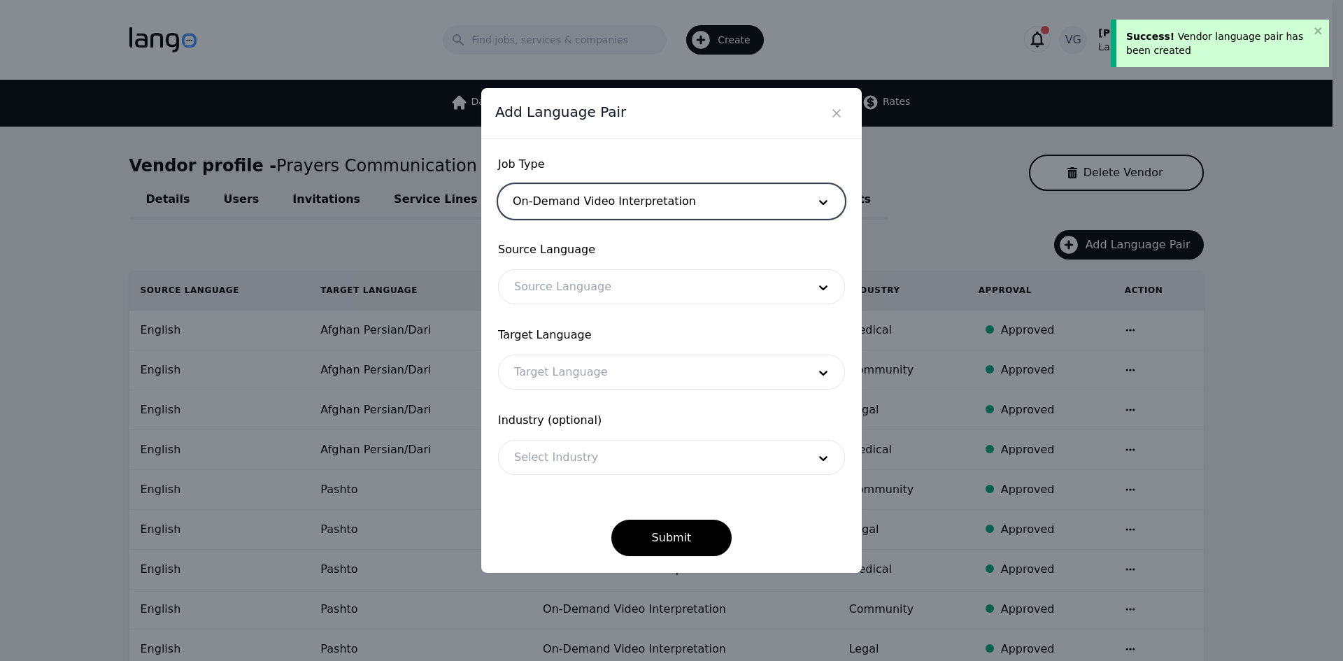
drag, startPoint x: 597, startPoint y: 208, endPoint x: 588, endPoint y: 292, distance: 83.7
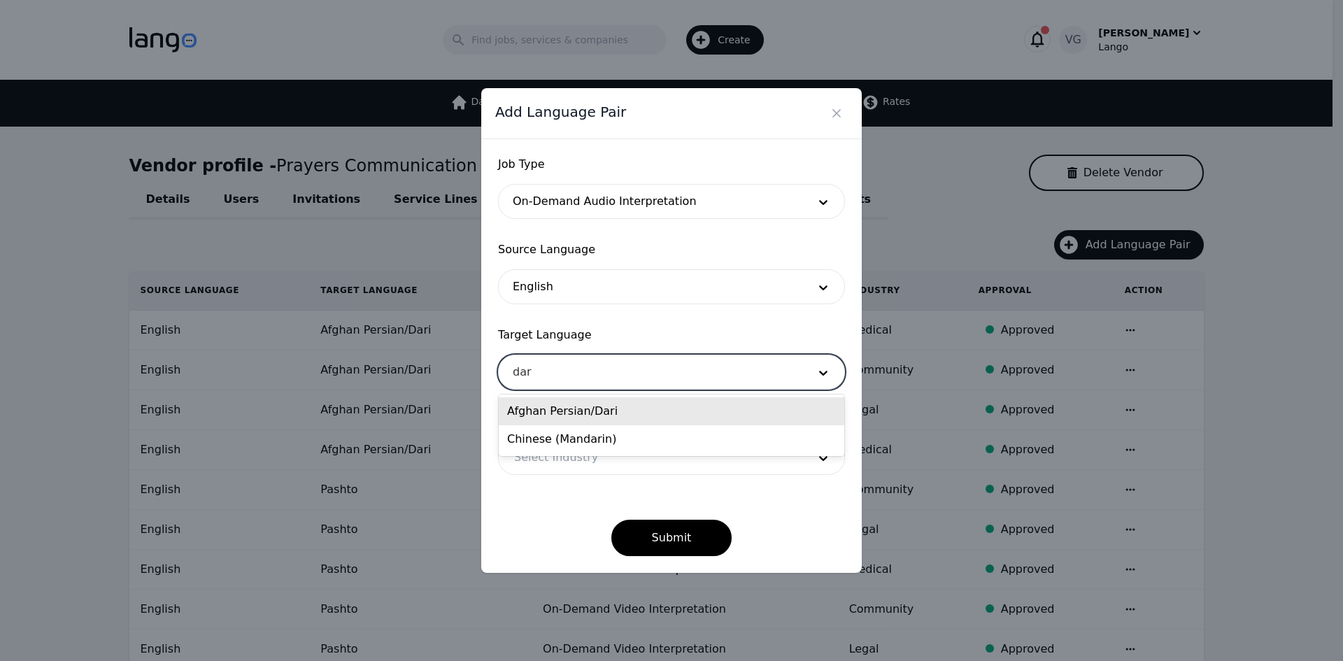
drag, startPoint x: 571, startPoint y: 411, endPoint x: 574, endPoint y: 425, distance: 14.4
drag, startPoint x: 559, startPoint y: 432, endPoint x: 560, endPoint y: 414, distance: 17.5
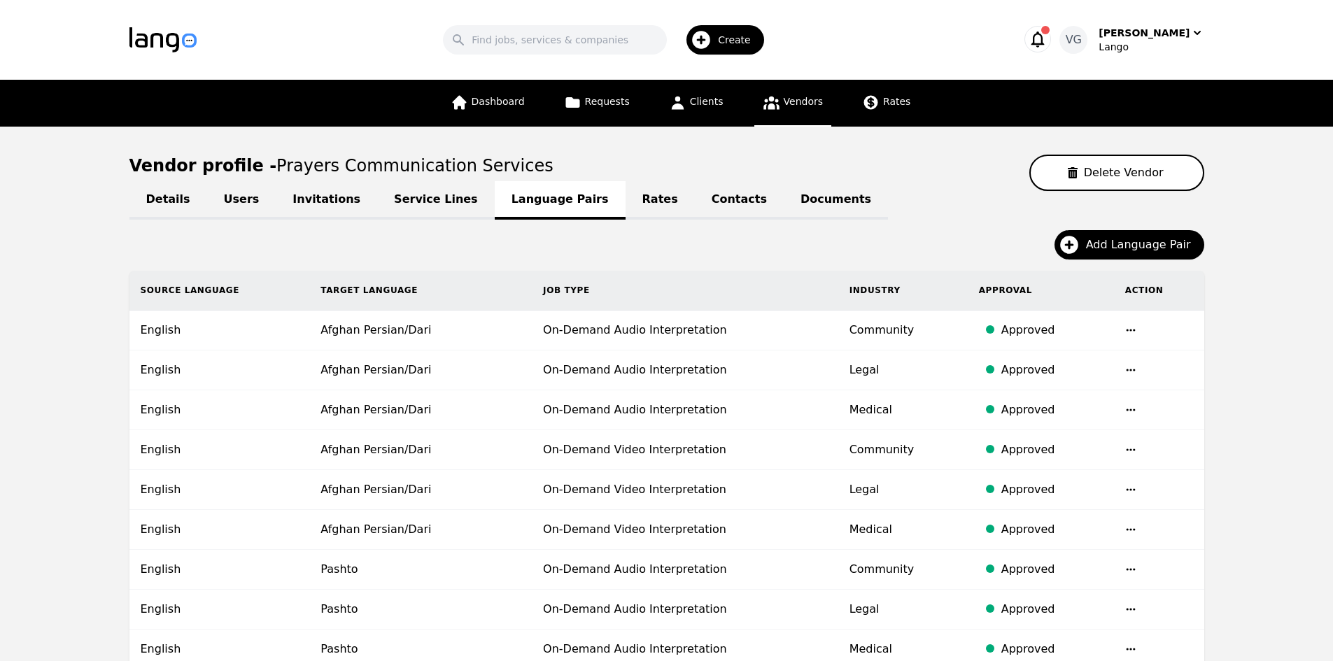
drag, startPoint x: 1245, startPoint y: 444, endPoint x: 1199, endPoint y: 285, distance: 165.4
drag, startPoint x: 1243, startPoint y: 457, endPoint x: 1213, endPoint y: 451, distance: 29.9
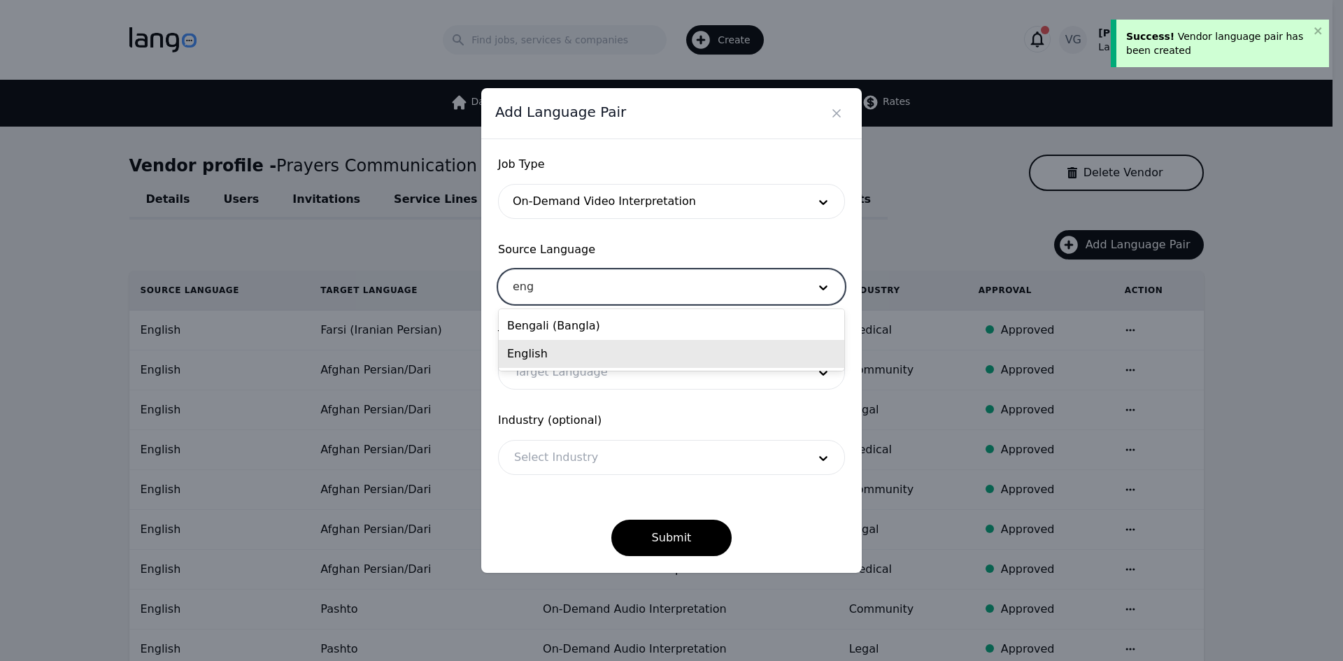
drag, startPoint x: 585, startPoint y: 347, endPoint x: 585, endPoint y: 362, distance: 14.7
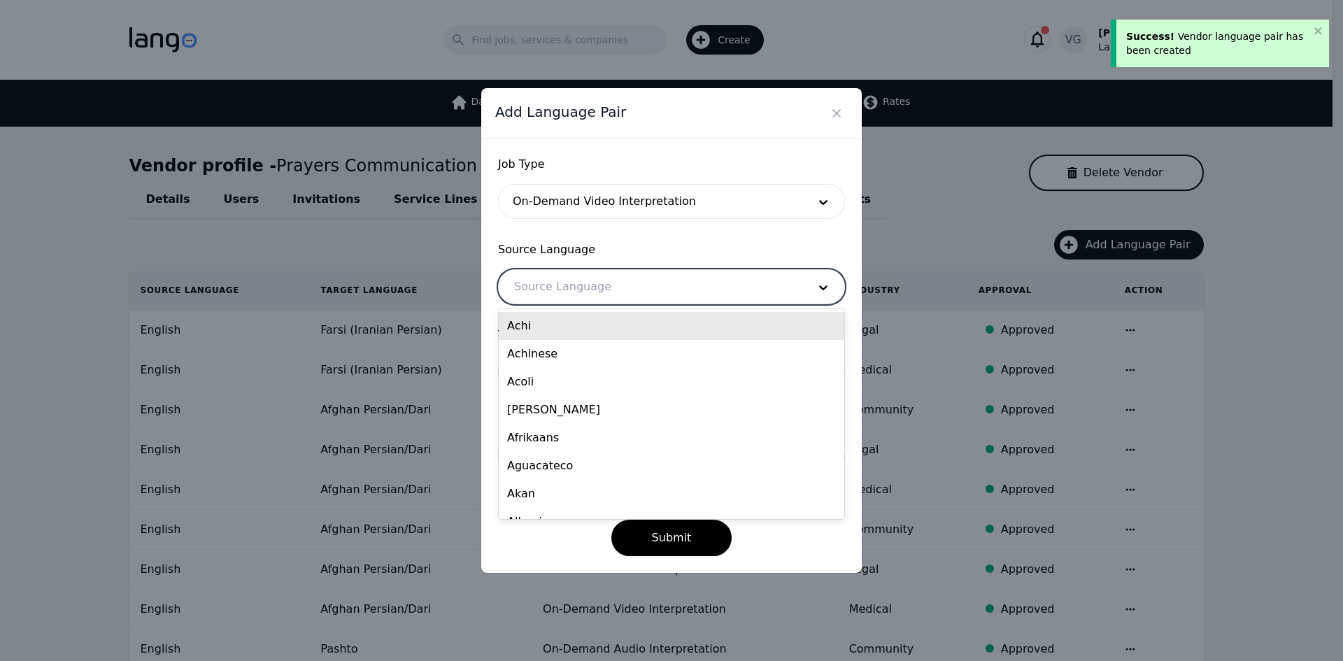
drag, startPoint x: 610, startPoint y: 295, endPoint x: 614, endPoint y: 284, distance: 11.3
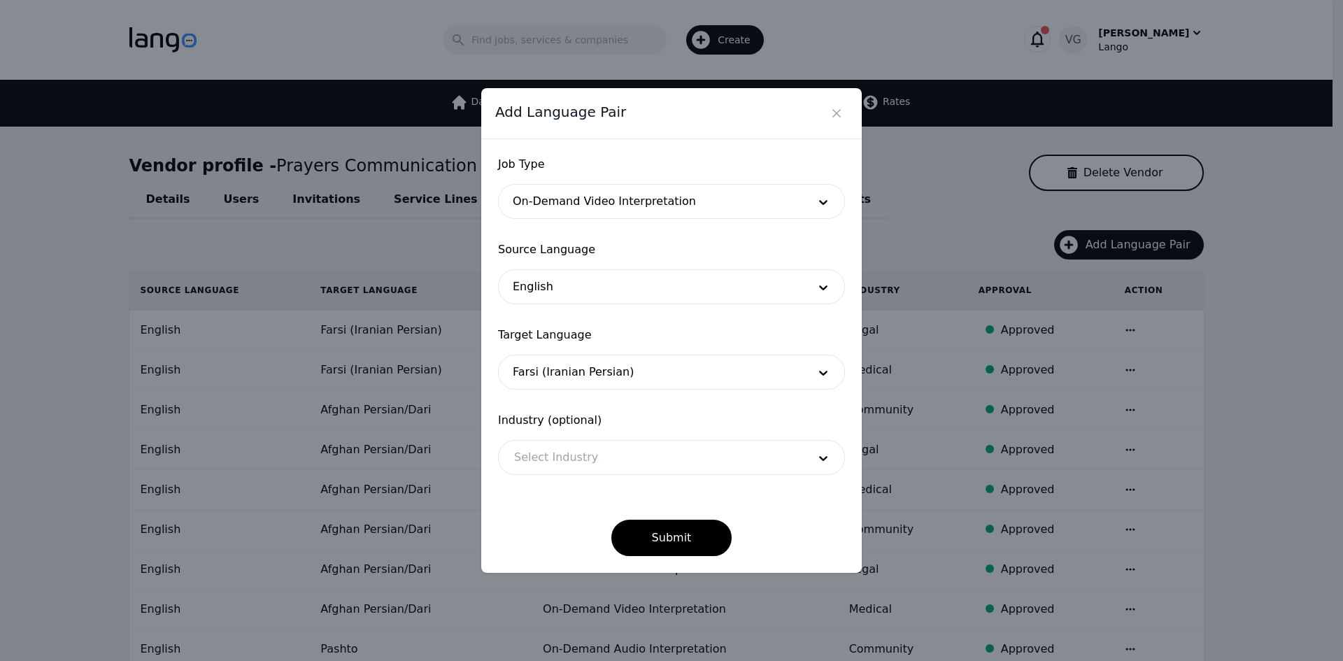
drag, startPoint x: 578, startPoint y: 441, endPoint x: 577, endPoint y: 460, distance: 18.9
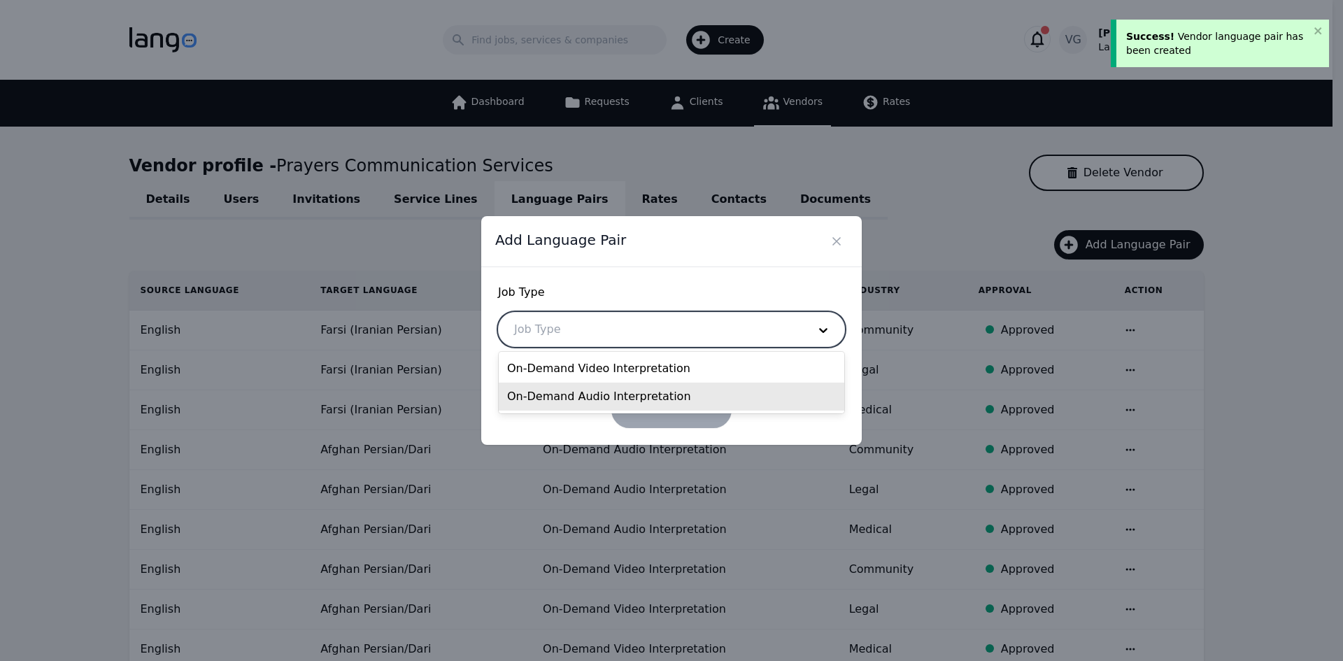
drag, startPoint x: 644, startPoint y: 372, endPoint x: 638, endPoint y: 395, distance: 23.9
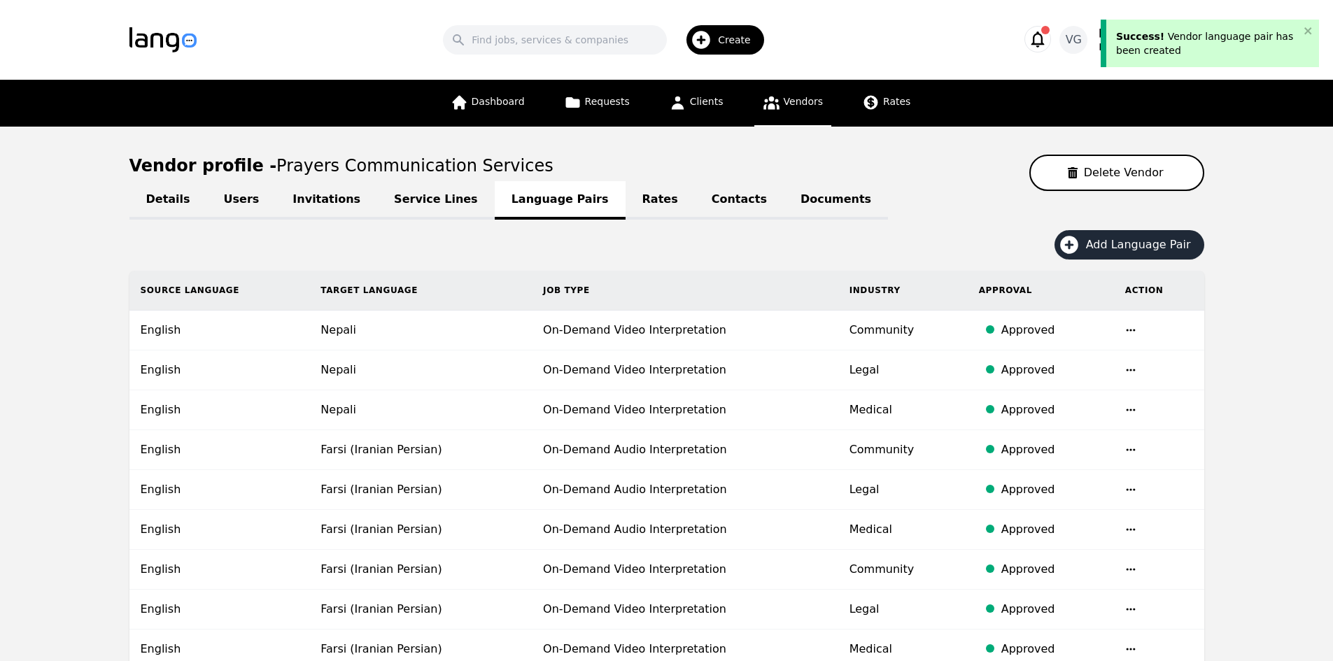
drag, startPoint x: 1168, startPoint y: 225, endPoint x: 1159, endPoint y: 236, distance: 14.4
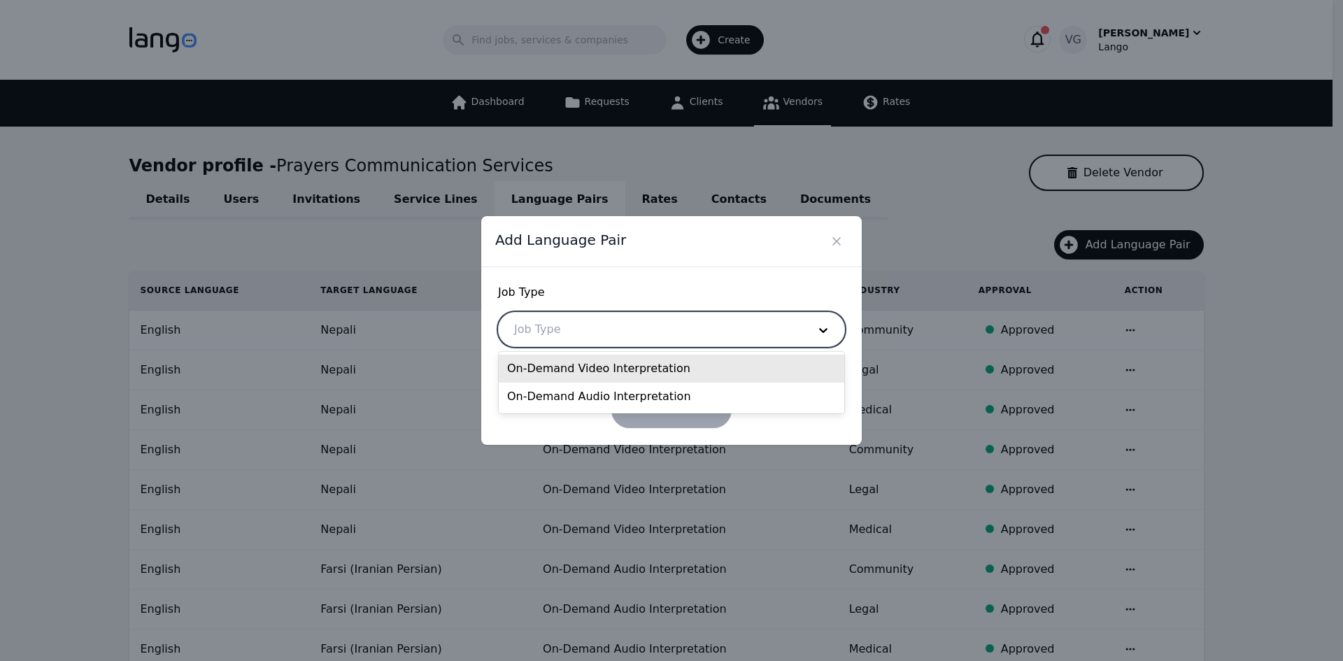
drag, startPoint x: 576, startPoint y: 328, endPoint x: 574, endPoint y: 358, distance: 29.5
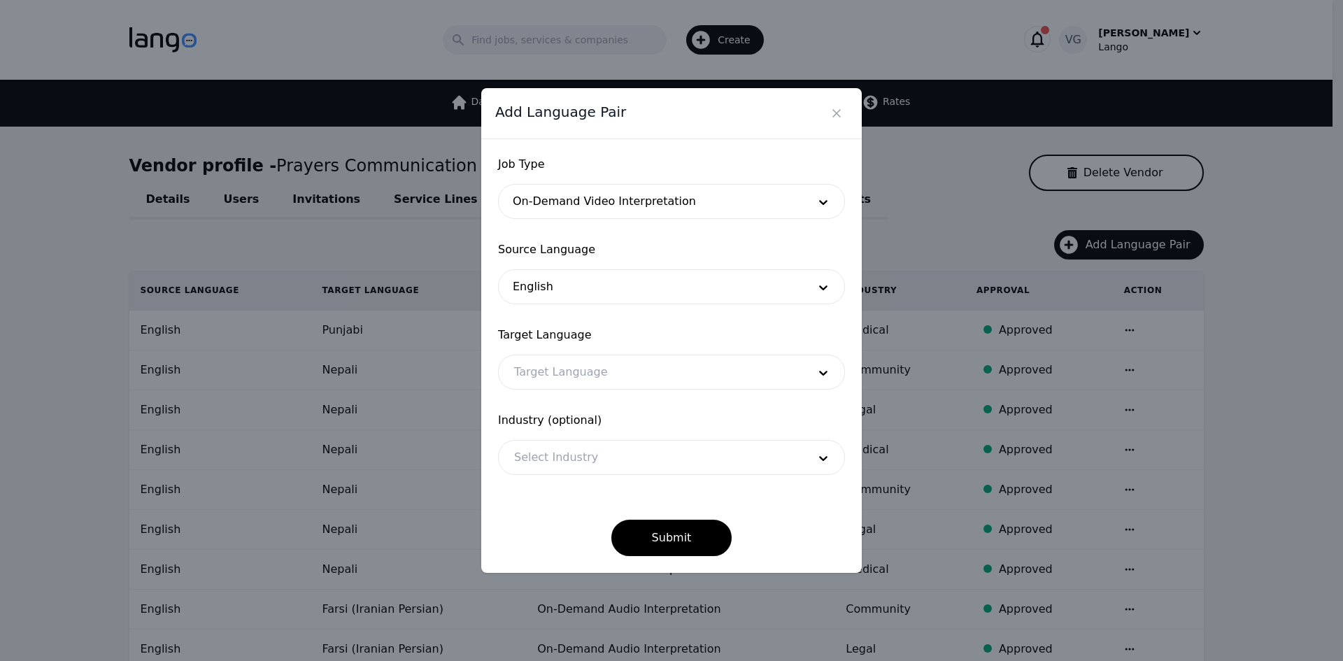
drag, startPoint x: 1291, startPoint y: 348, endPoint x: 1092, endPoint y: 330, distance: 199.6
drag, startPoint x: 609, startPoint y: 377, endPoint x: 602, endPoint y: 376, distance: 7.0
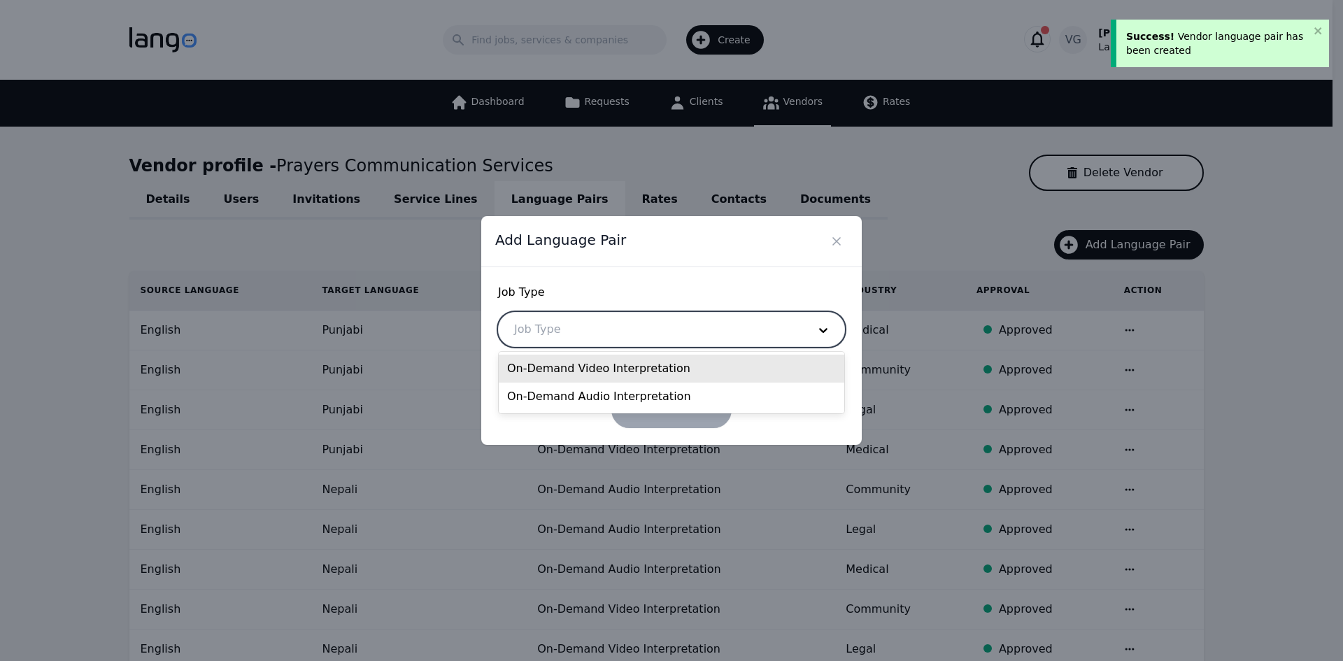
drag, startPoint x: 569, startPoint y: 371, endPoint x: 567, endPoint y: 400, distance: 29.4
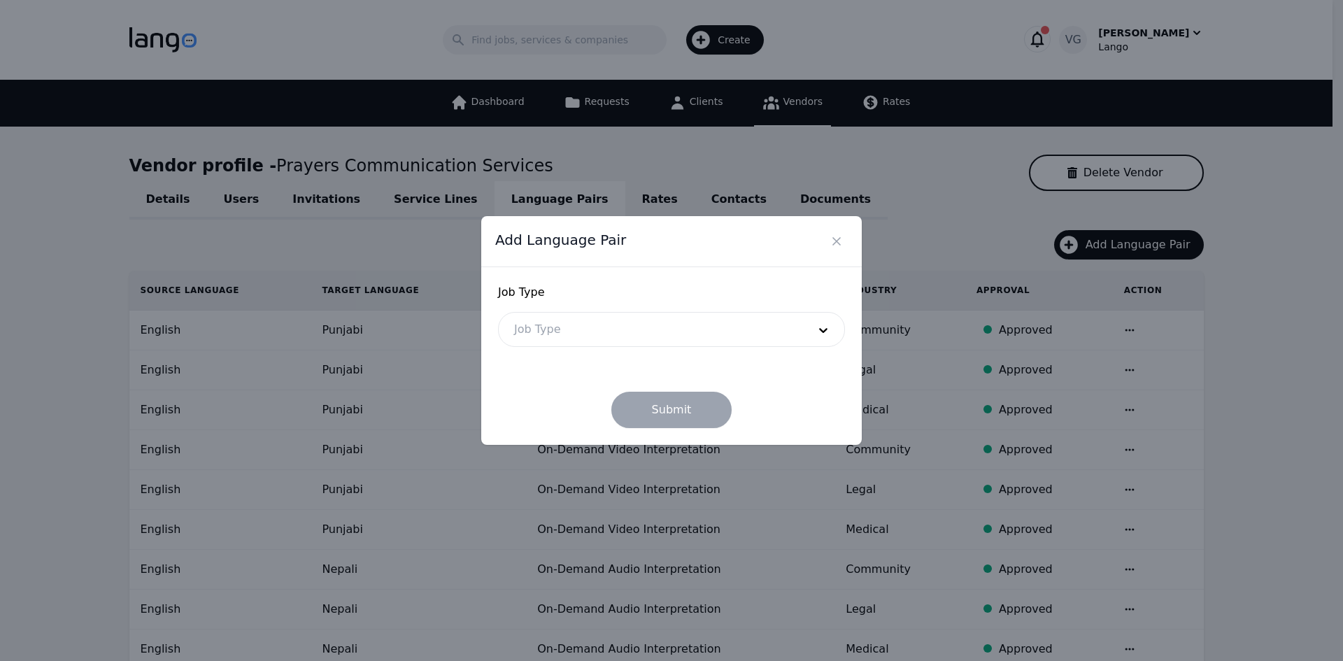
drag, startPoint x: 119, startPoint y: 377, endPoint x: 348, endPoint y: 326, distance: 235.1
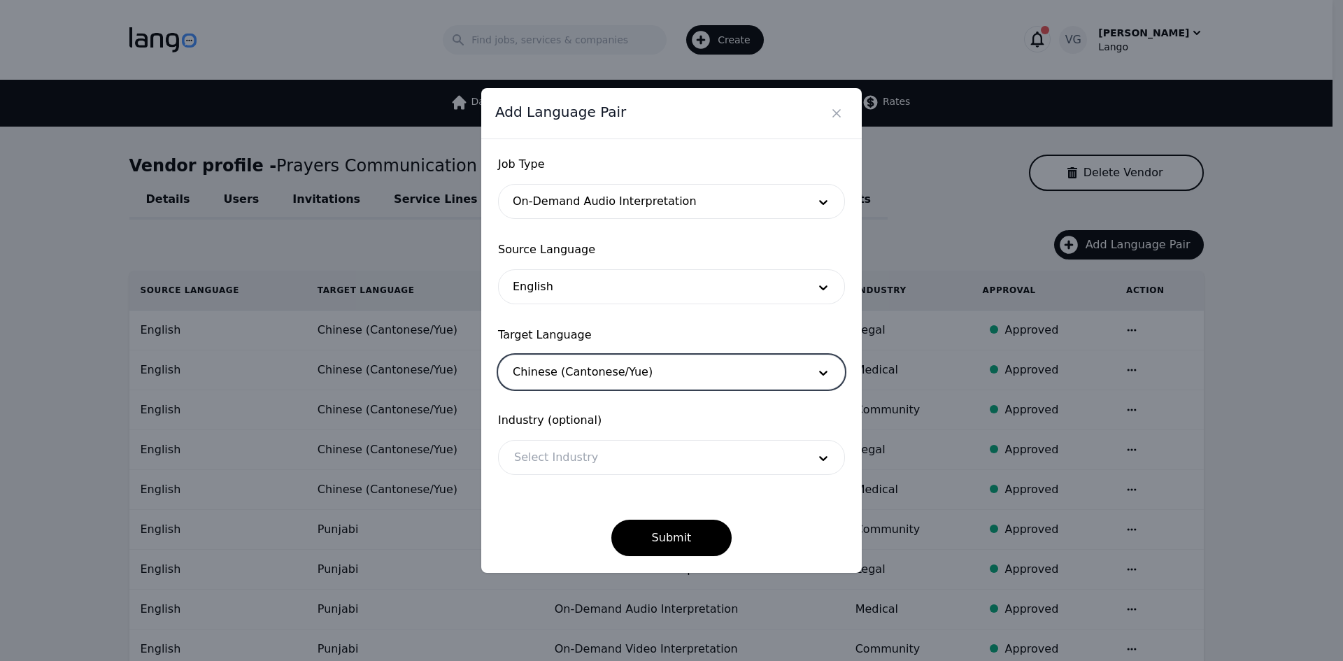
drag, startPoint x: 559, startPoint y: 425, endPoint x: 560, endPoint y: 446, distance: 21.0
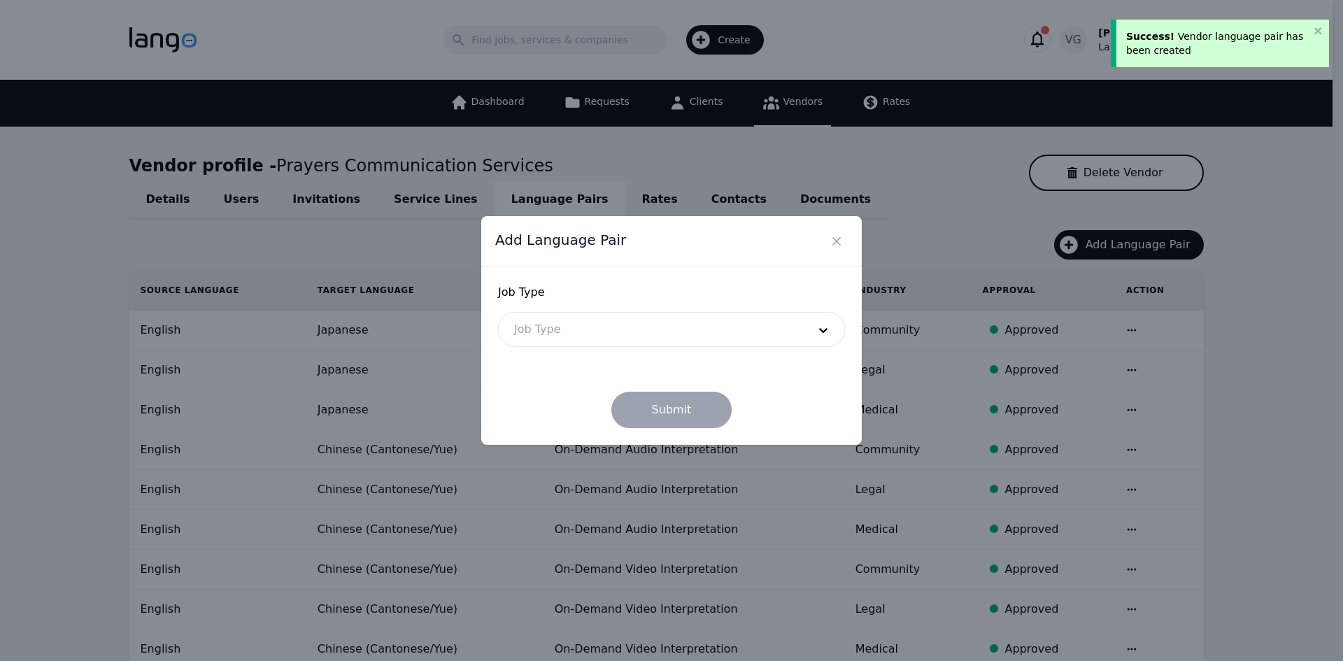
drag, startPoint x: 602, startPoint y: 321, endPoint x: 599, endPoint y: 344, distance: 23.3
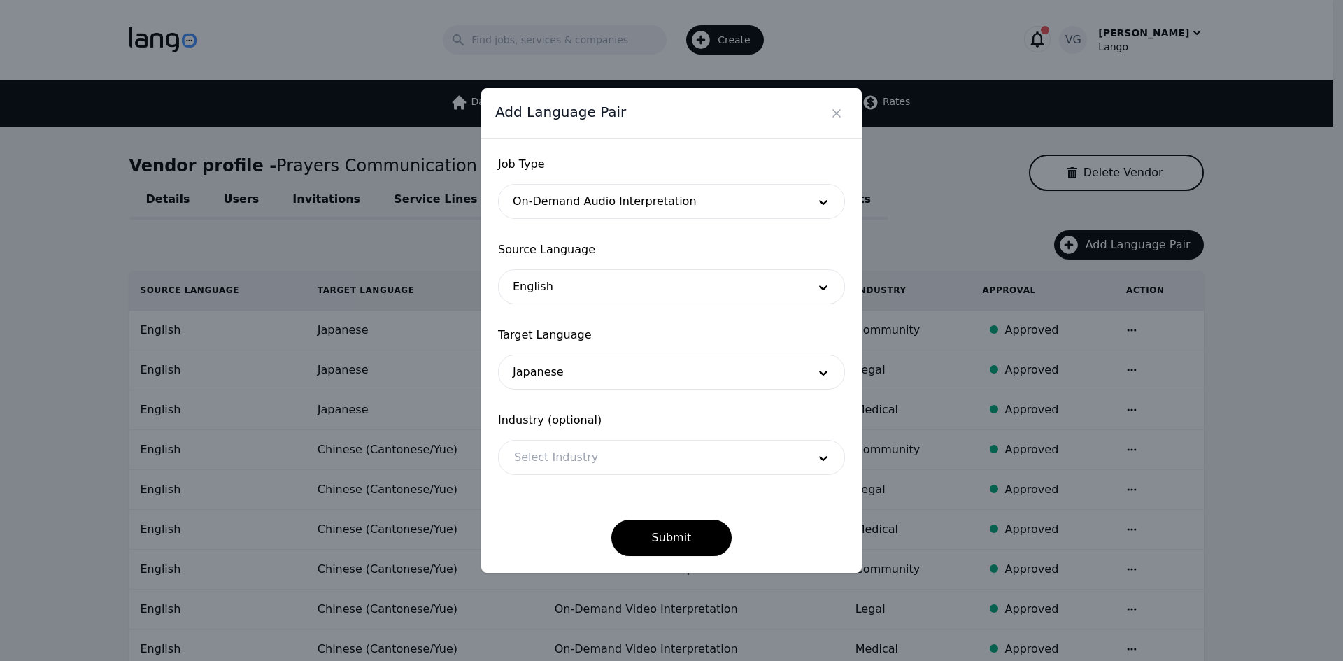
drag, startPoint x: 572, startPoint y: 452, endPoint x: 574, endPoint y: 478, distance: 26.0
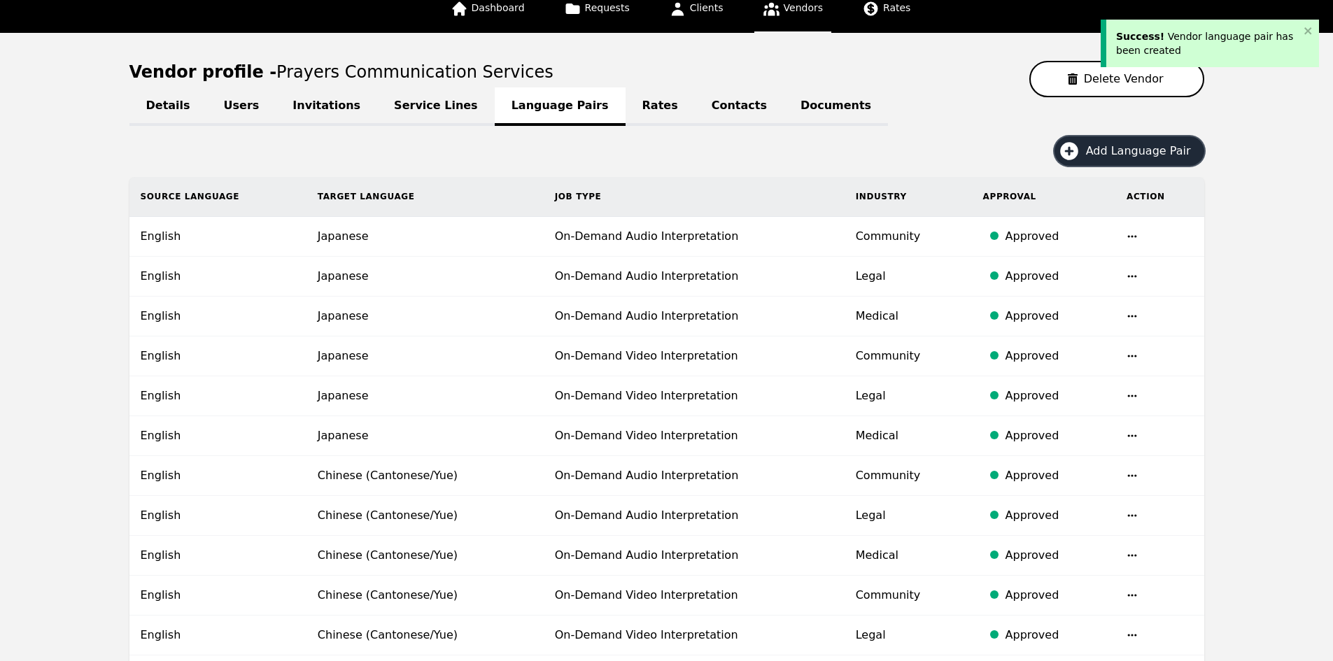
scroll to position [70, 0]
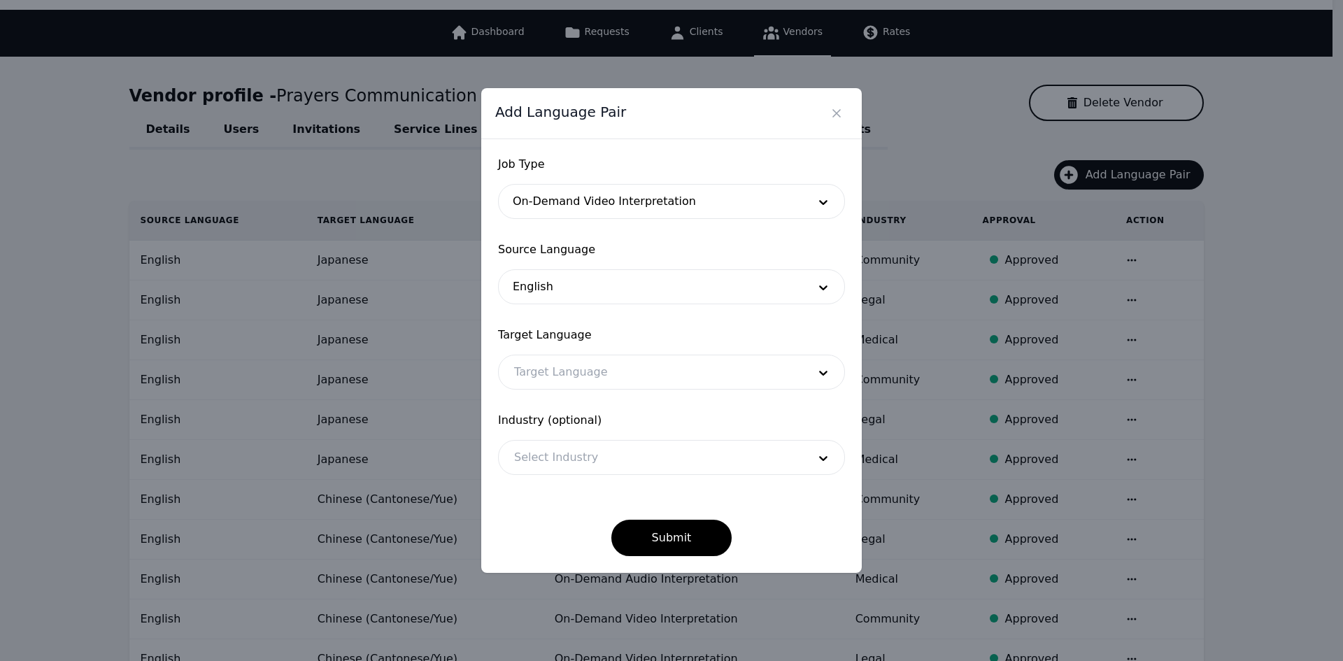
drag, startPoint x: 1322, startPoint y: 433, endPoint x: 1297, endPoint y: 437, distance: 25.4
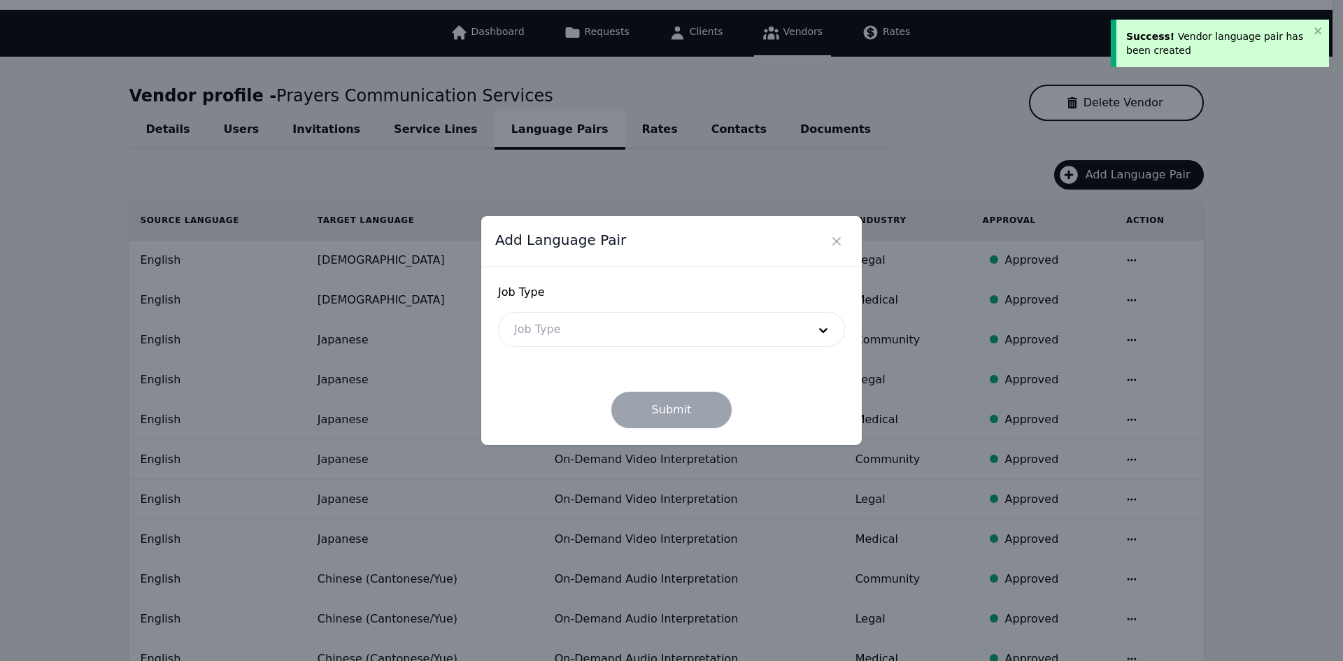
drag, startPoint x: 664, startPoint y: 356, endPoint x: 649, endPoint y: 332, distance: 28.9
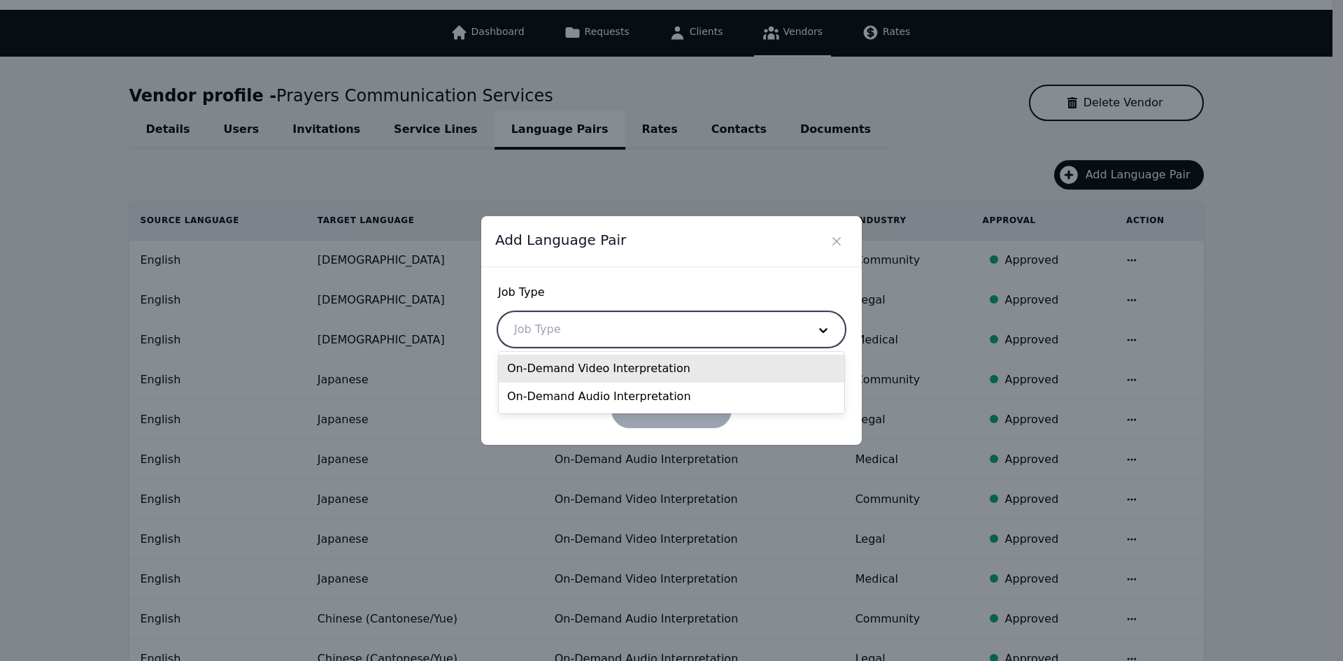
drag, startPoint x: 658, startPoint y: 332, endPoint x: 647, endPoint y: 341, distance: 14.0
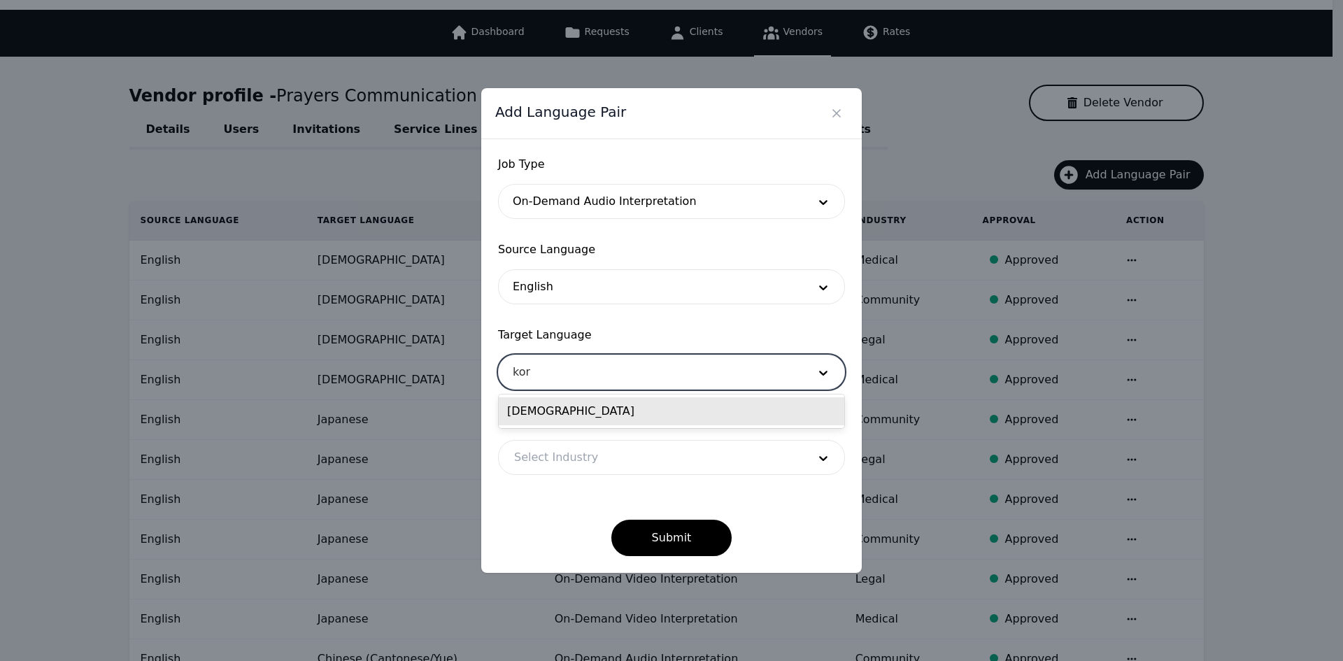
drag, startPoint x: 562, startPoint y: 407, endPoint x: 562, endPoint y: 439, distance: 32.2
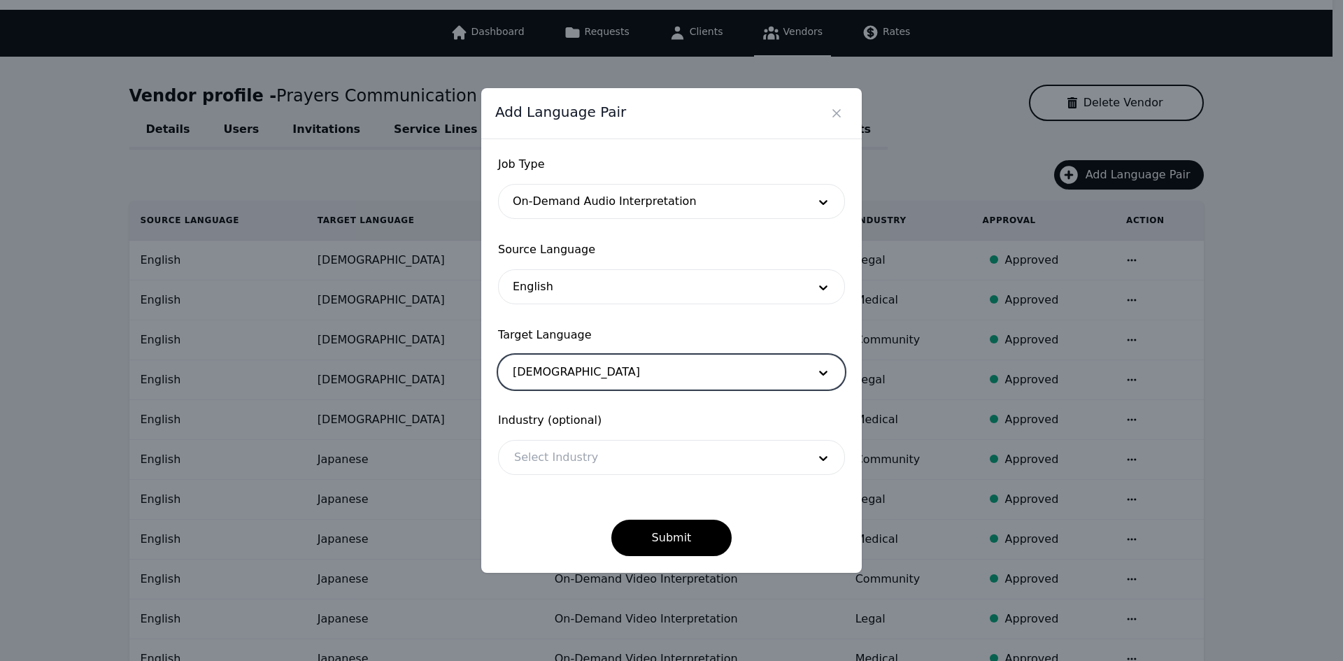
drag, startPoint x: 568, startPoint y: 454, endPoint x: 569, endPoint y: 467, distance: 13.3
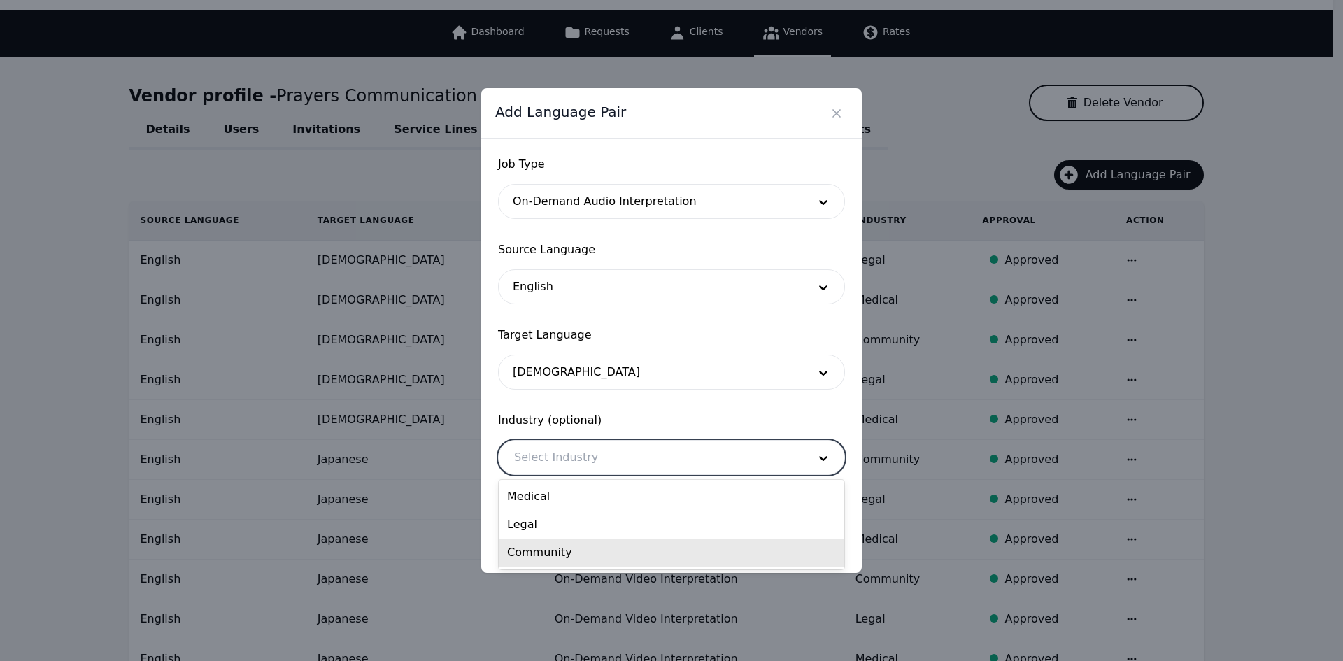
drag, startPoint x: 574, startPoint y: 545, endPoint x: 600, endPoint y: 551, distance: 25.8
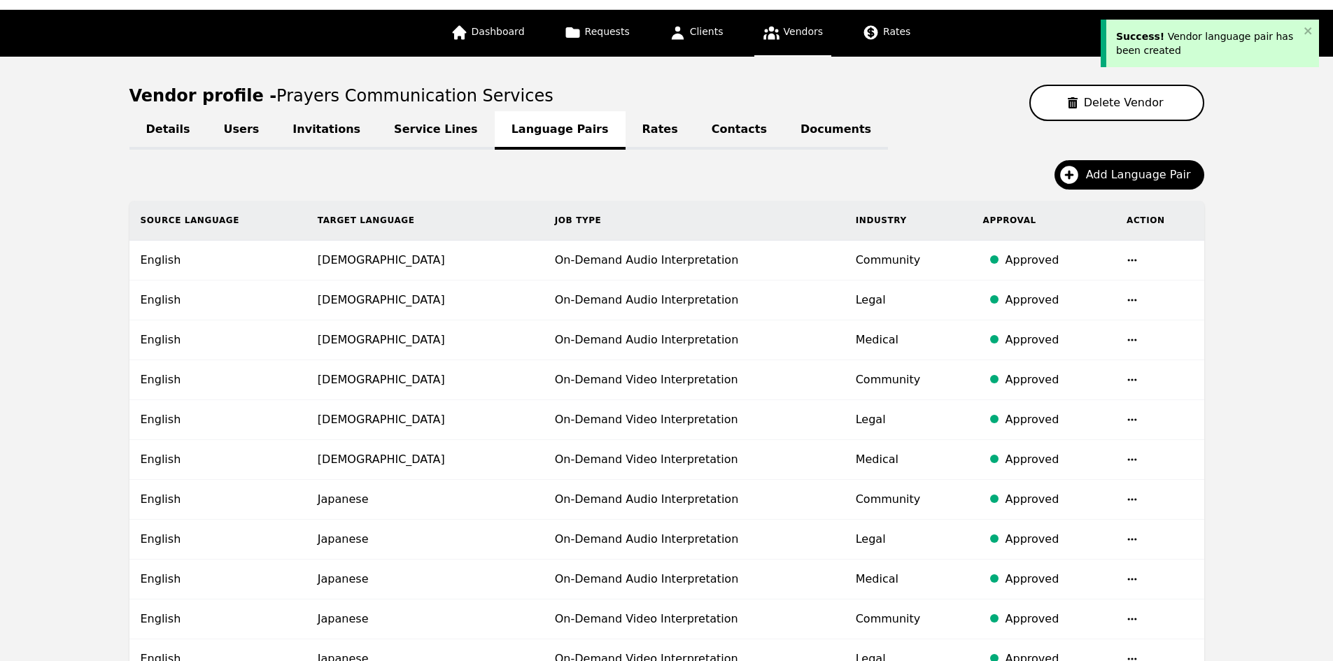
drag, startPoint x: 1116, startPoint y: 148, endPoint x: 1114, endPoint y: 155, distance: 7.3
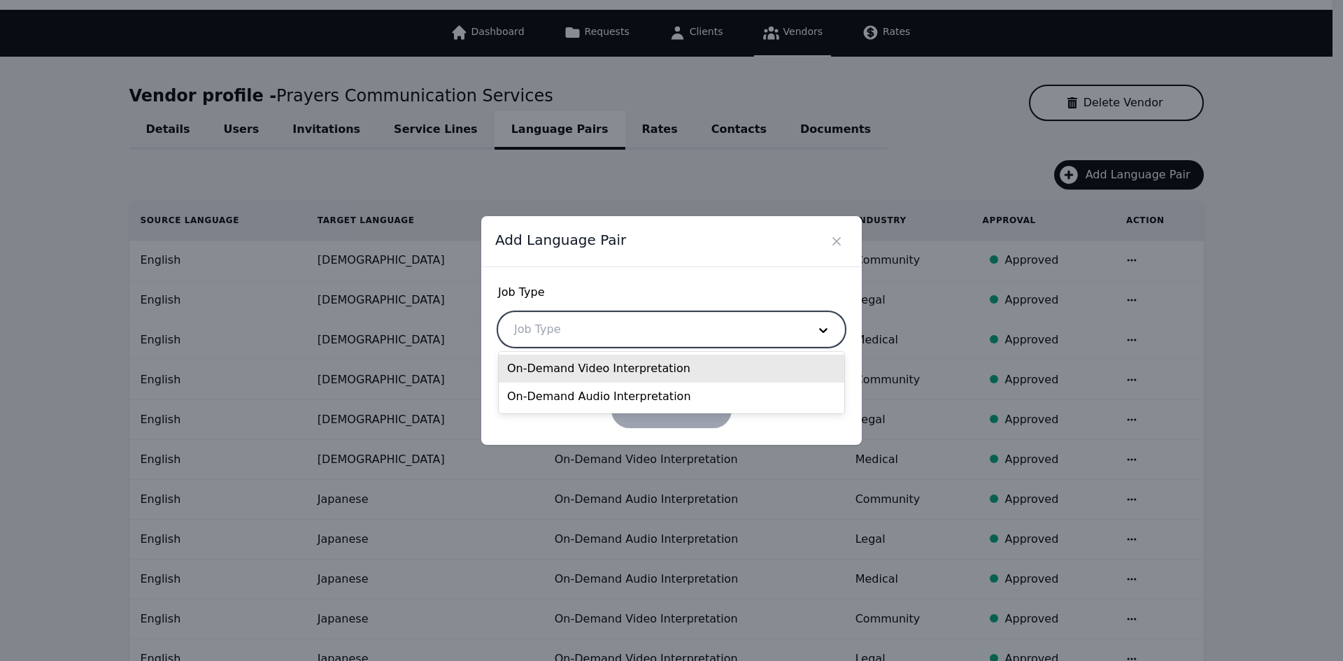
drag, startPoint x: 651, startPoint y: 313, endPoint x: 648, endPoint y: 320, distance: 7.5
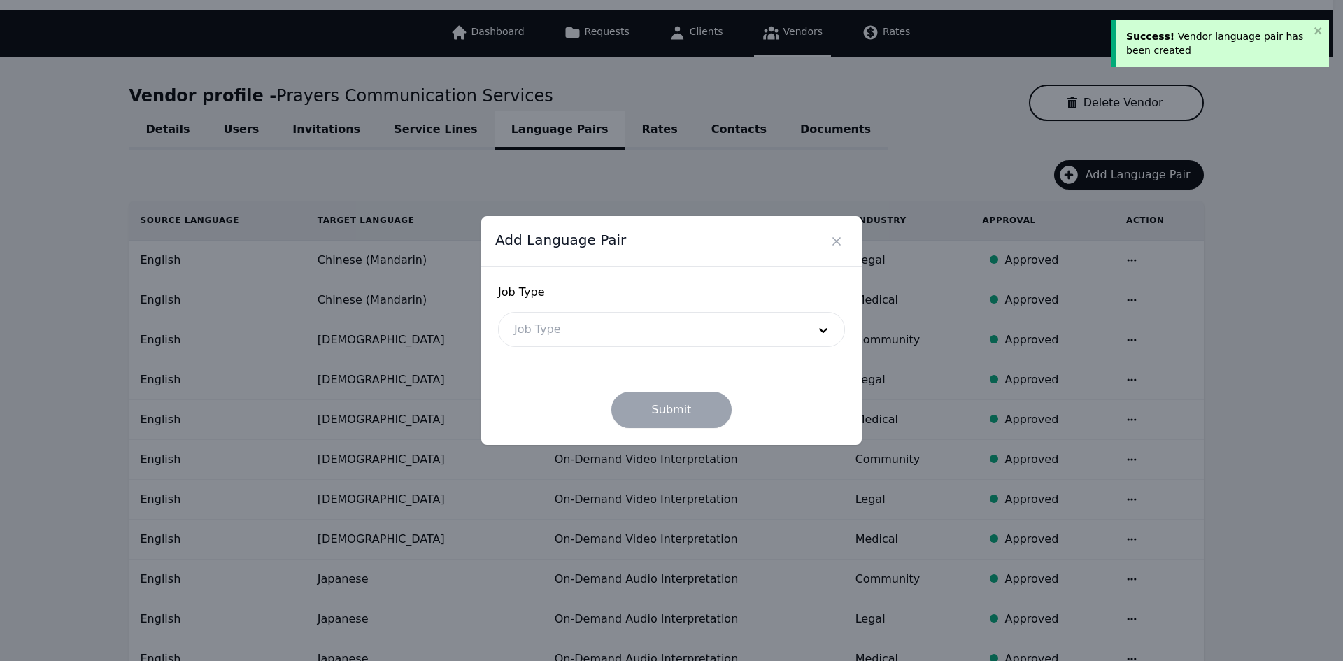
drag, startPoint x: 603, startPoint y: 335, endPoint x: 601, endPoint y: 347, distance: 12.1
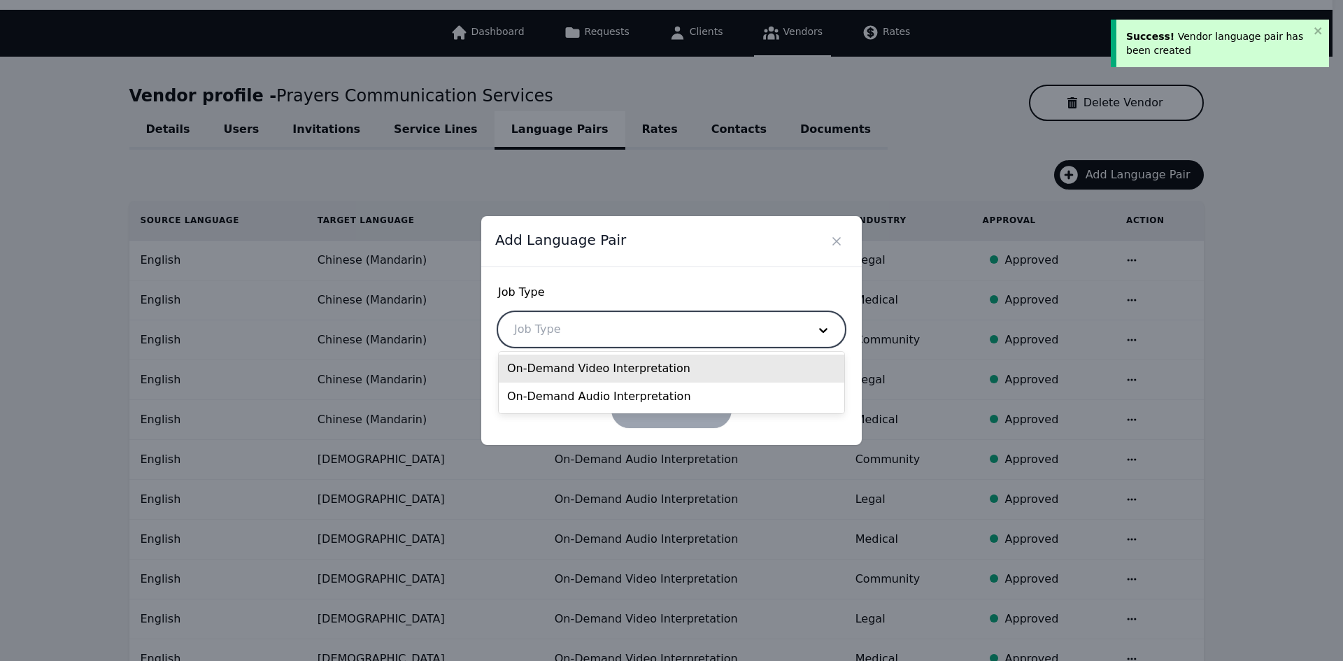
drag, startPoint x: 684, startPoint y: 327, endPoint x: 672, endPoint y: 351, distance: 26.3
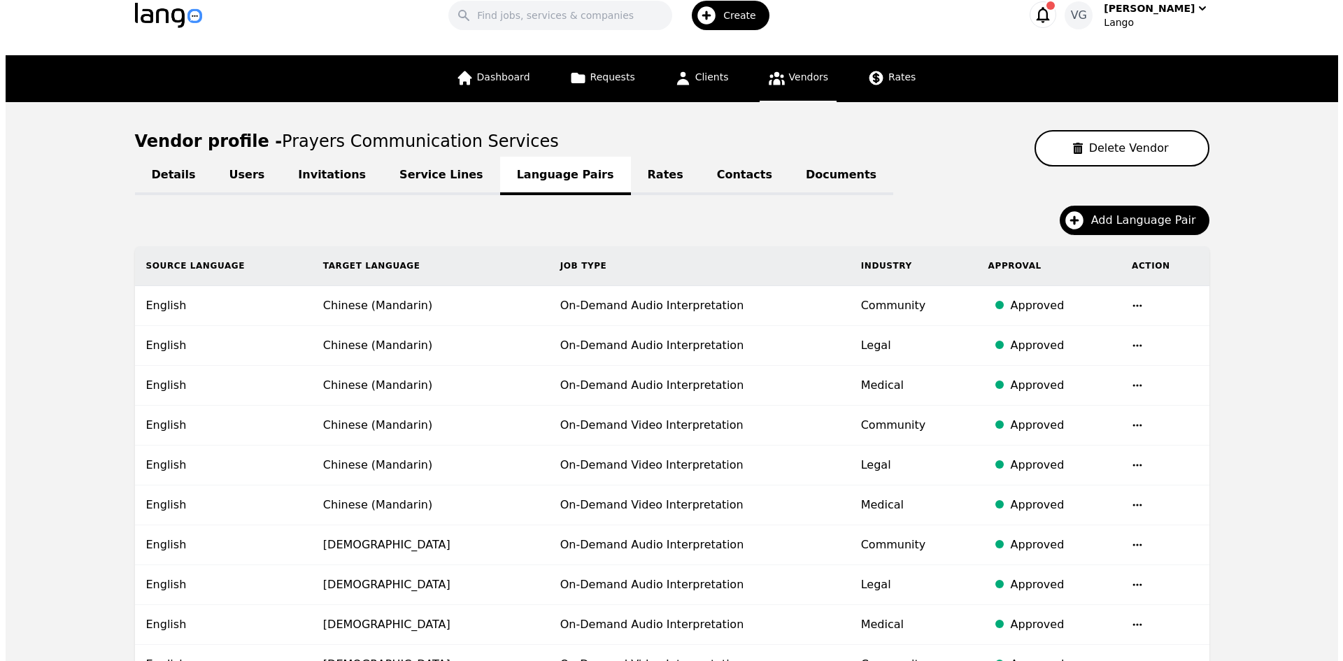
scroll to position [0, 0]
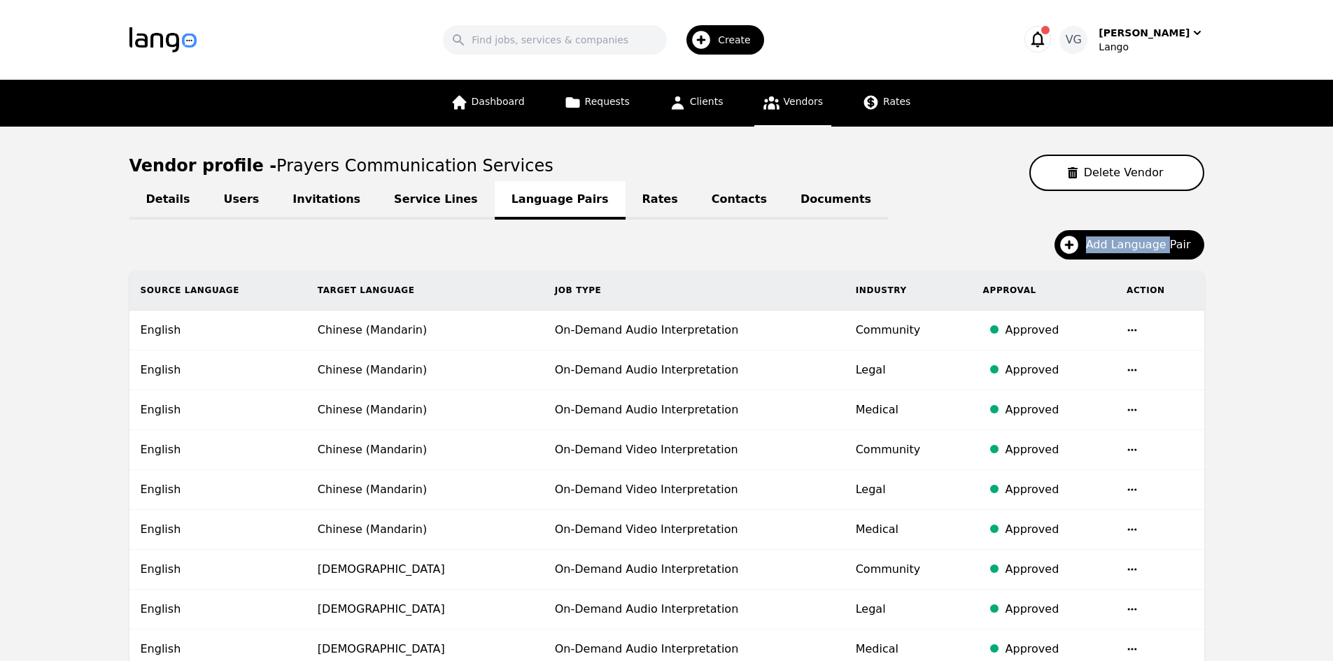
drag, startPoint x: 1175, startPoint y: 201, endPoint x: 1156, endPoint y: 222, distance: 27.7
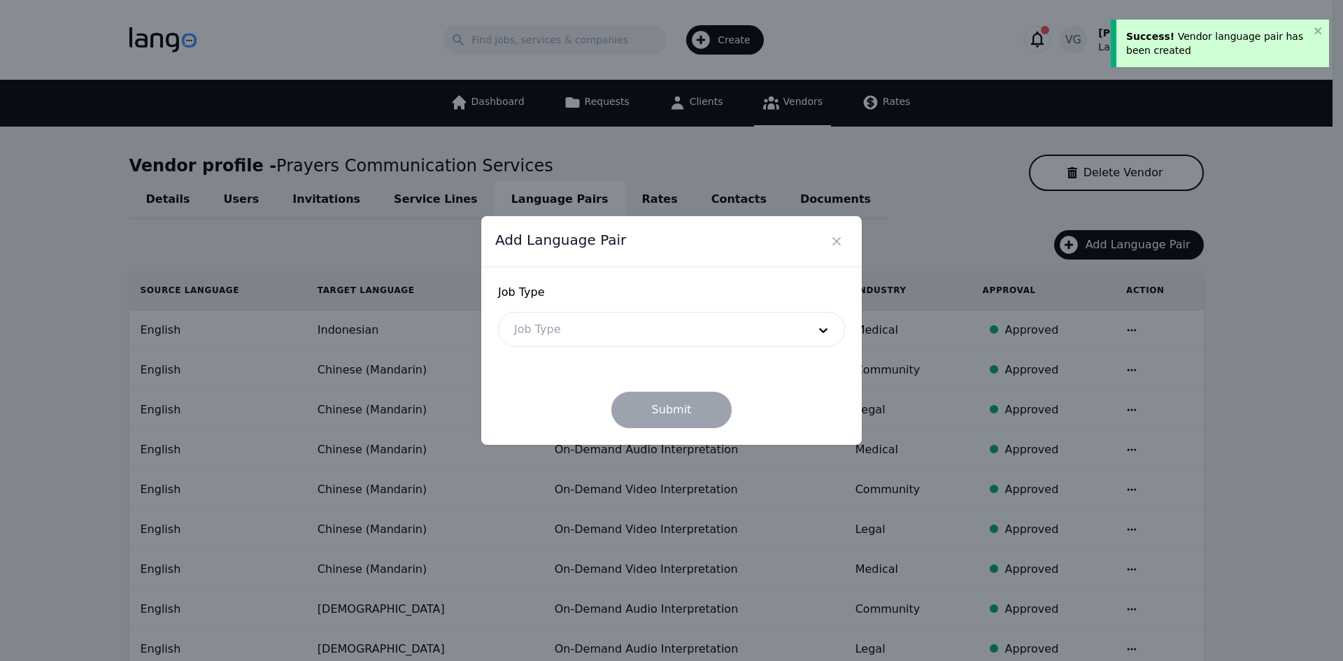
drag, startPoint x: 536, startPoint y: 331, endPoint x: 548, endPoint y: 351, distance: 23.3
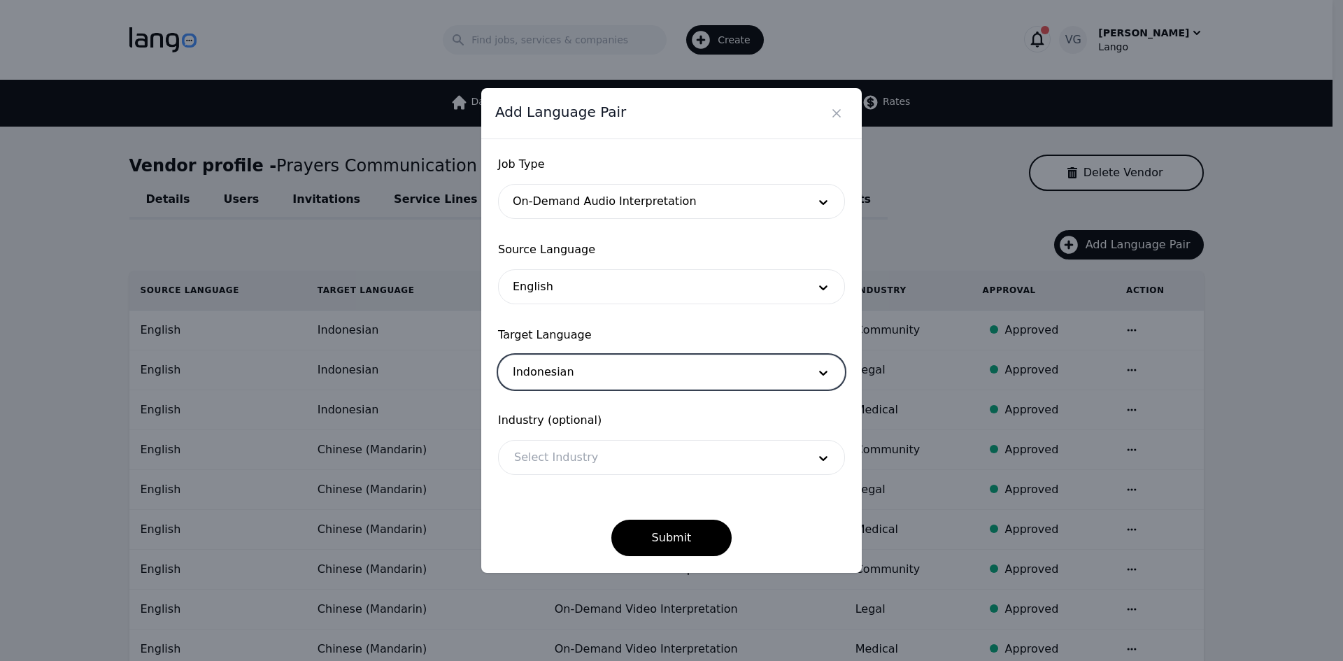
drag, startPoint x: 597, startPoint y: 441, endPoint x: 597, endPoint y: 450, distance: 9.1
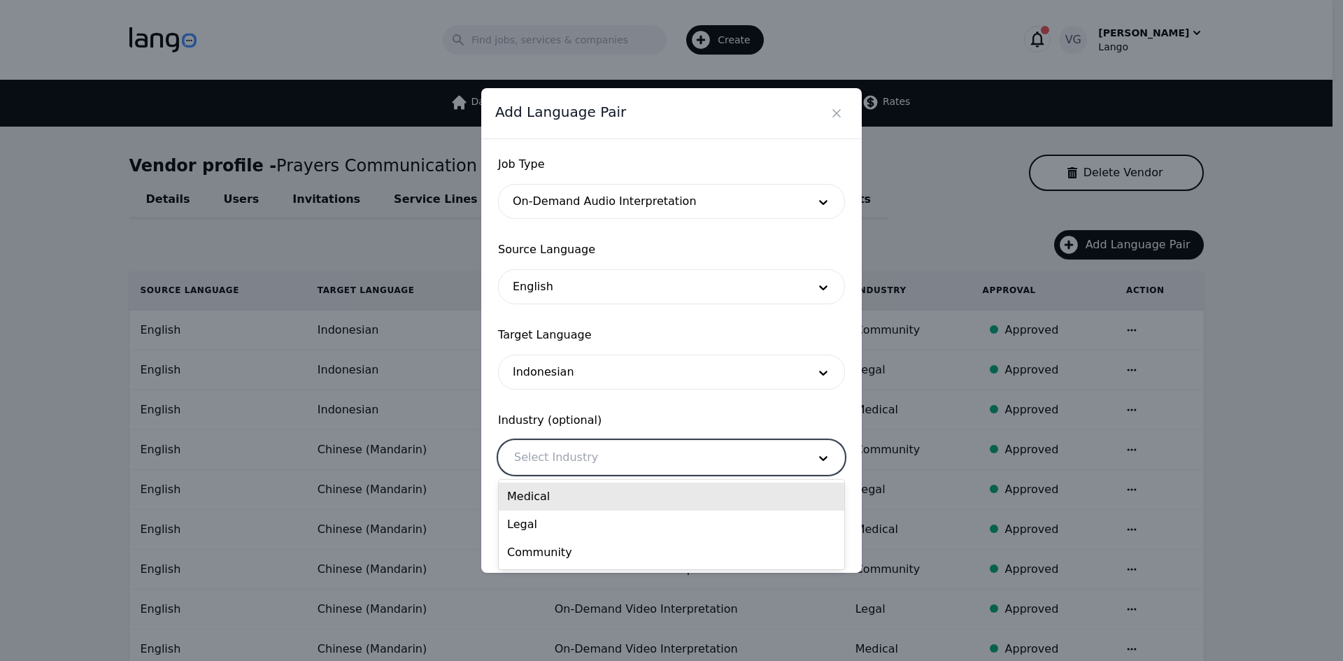
drag, startPoint x: 565, startPoint y: 513, endPoint x: 565, endPoint y: 496, distance: 16.8
drag, startPoint x: 586, startPoint y: 411, endPoint x: 583, endPoint y: 454, distance: 43.5
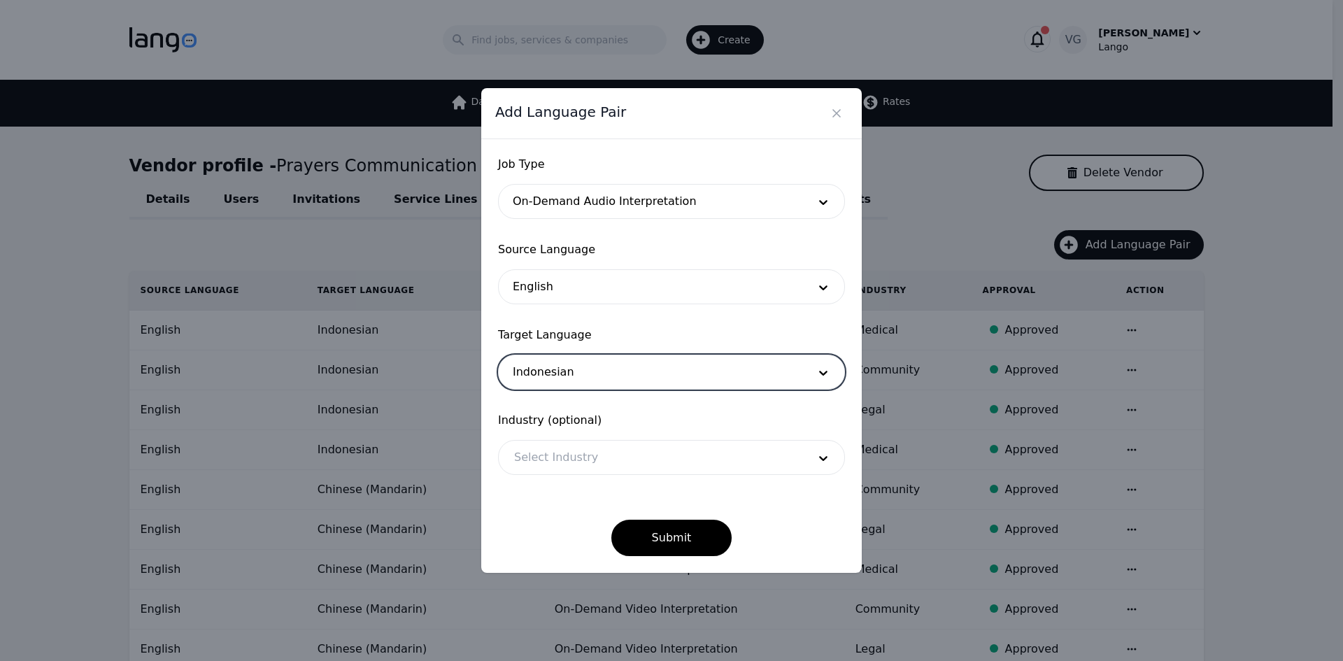
drag, startPoint x: 560, startPoint y: 456, endPoint x: 560, endPoint y: 473, distance: 16.8
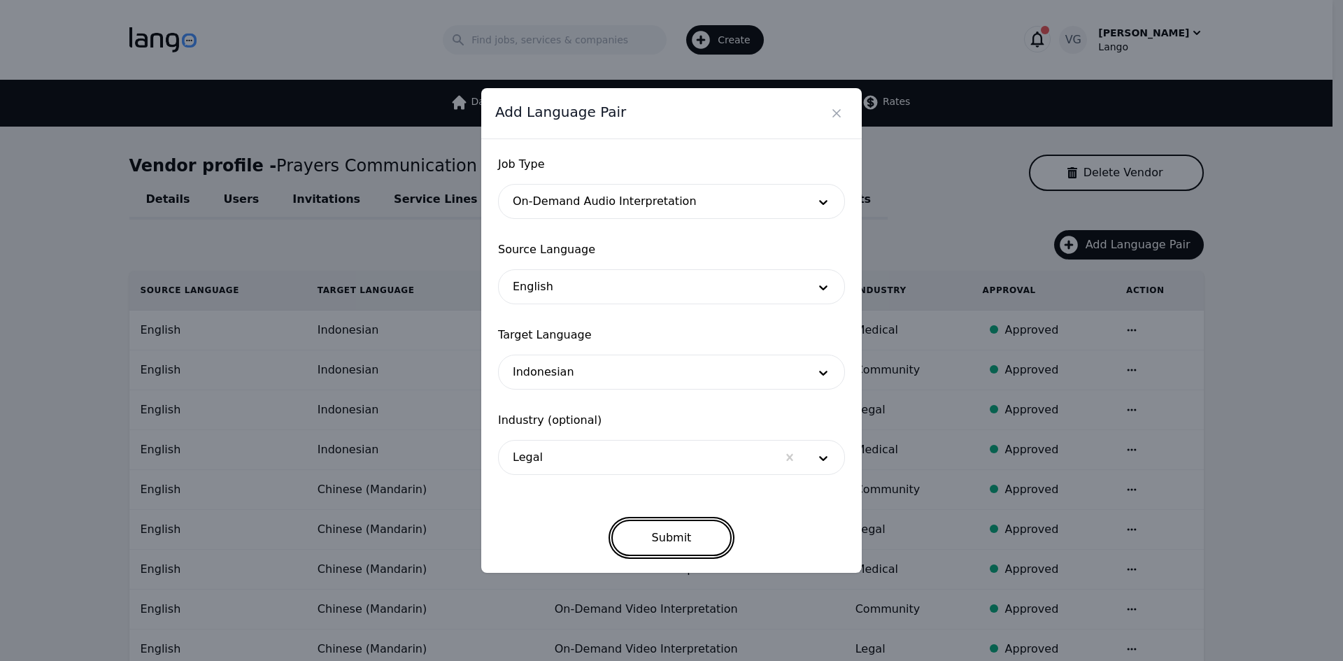
drag, startPoint x: 646, startPoint y: 530, endPoint x: 655, endPoint y: 530, distance: 9.1
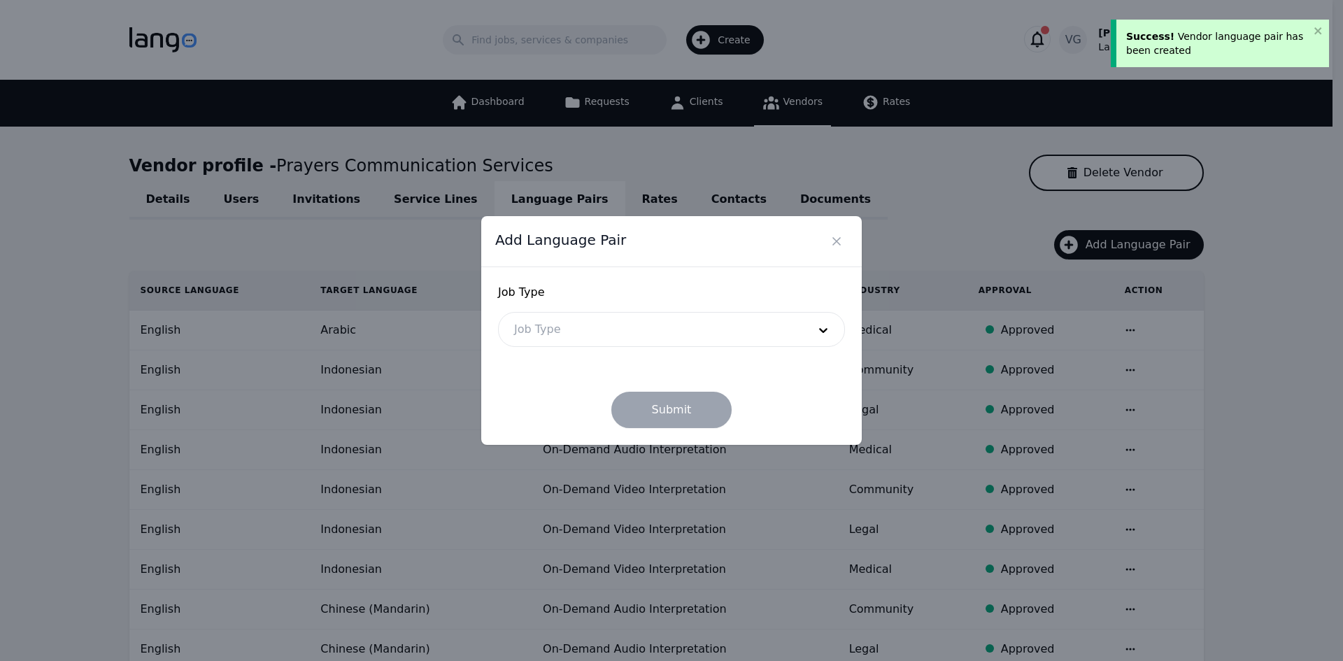
drag, startPoint x: 681, startPoint y: 318, endPoint x: 663, endPoint y: 341, distance: 28.4
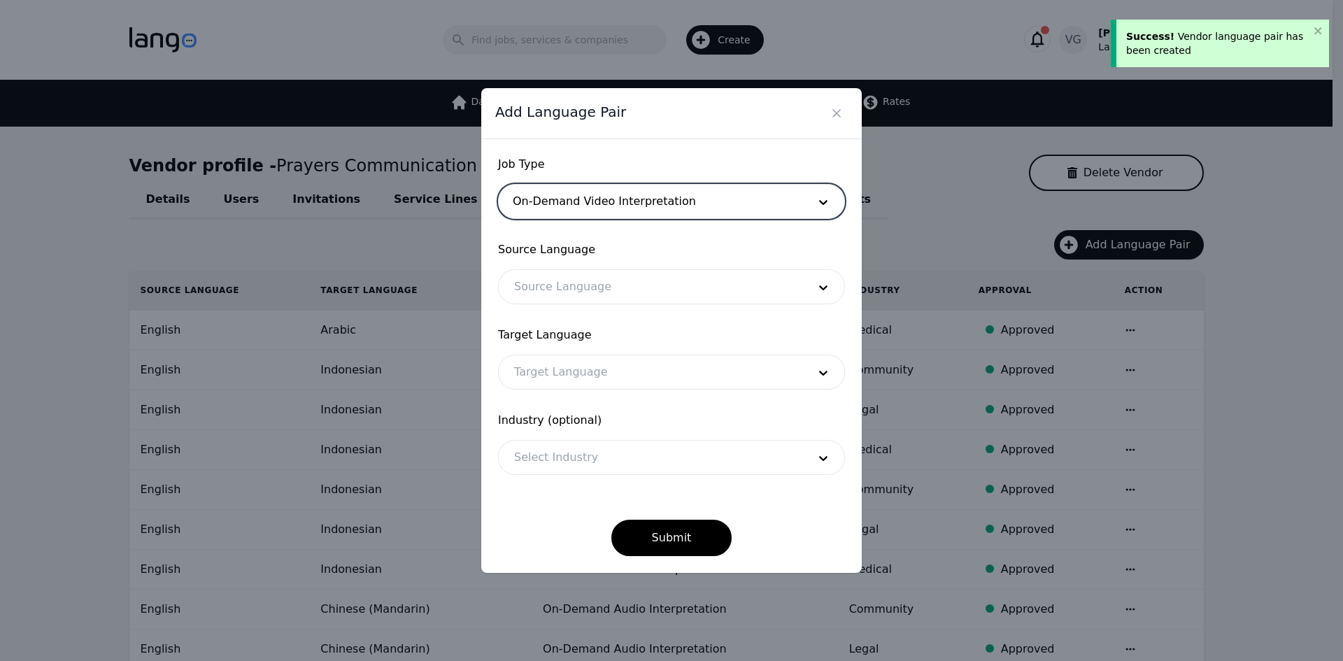
drag, startPoint x: 607, startPoint y: 286, endPoint x: 614, endPoint y: 287, distance: 7.0
click at [571, 283] on div at bounding box center [651, 287] width 304 height 34
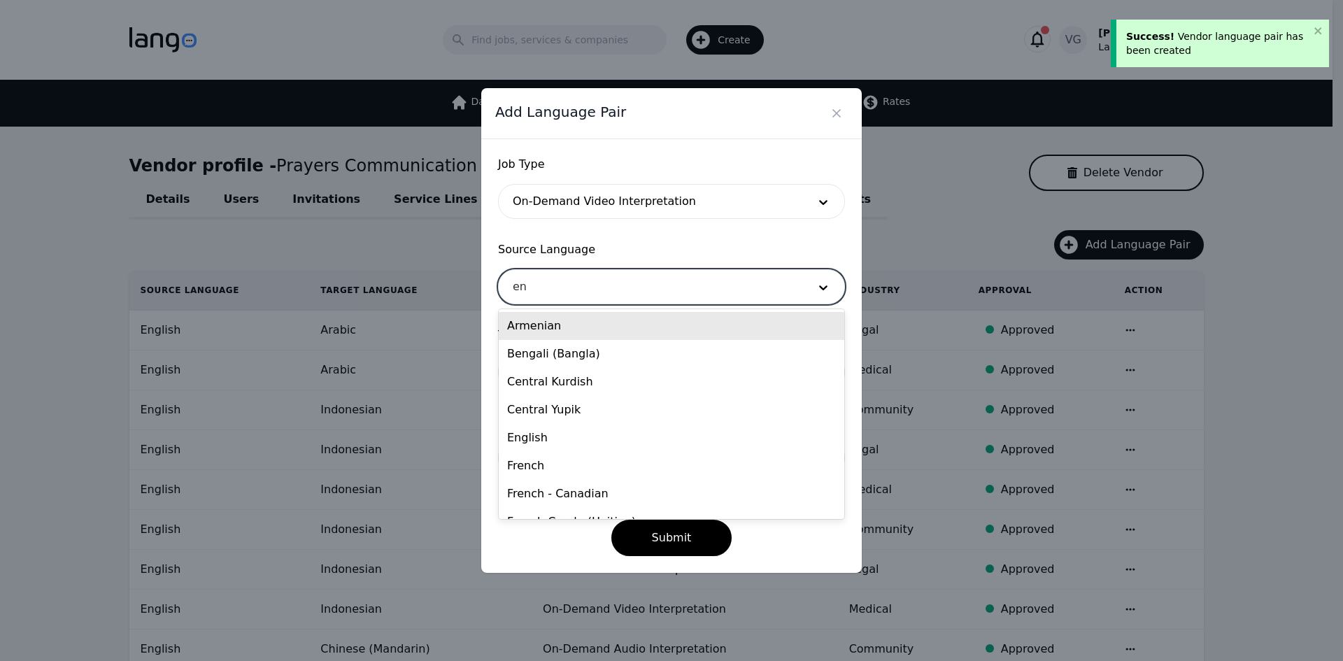
type input "eng"
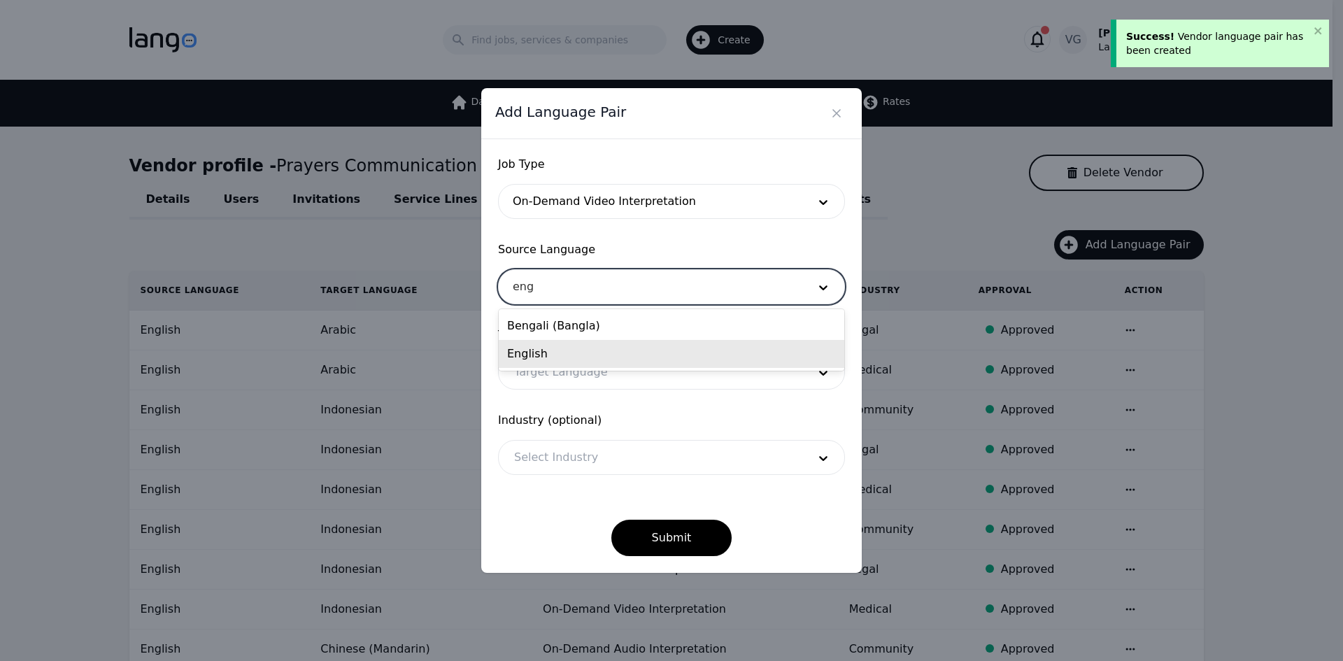
click at [568, 347] on div "English" at bounding box center [672, 354] width 346 height 28
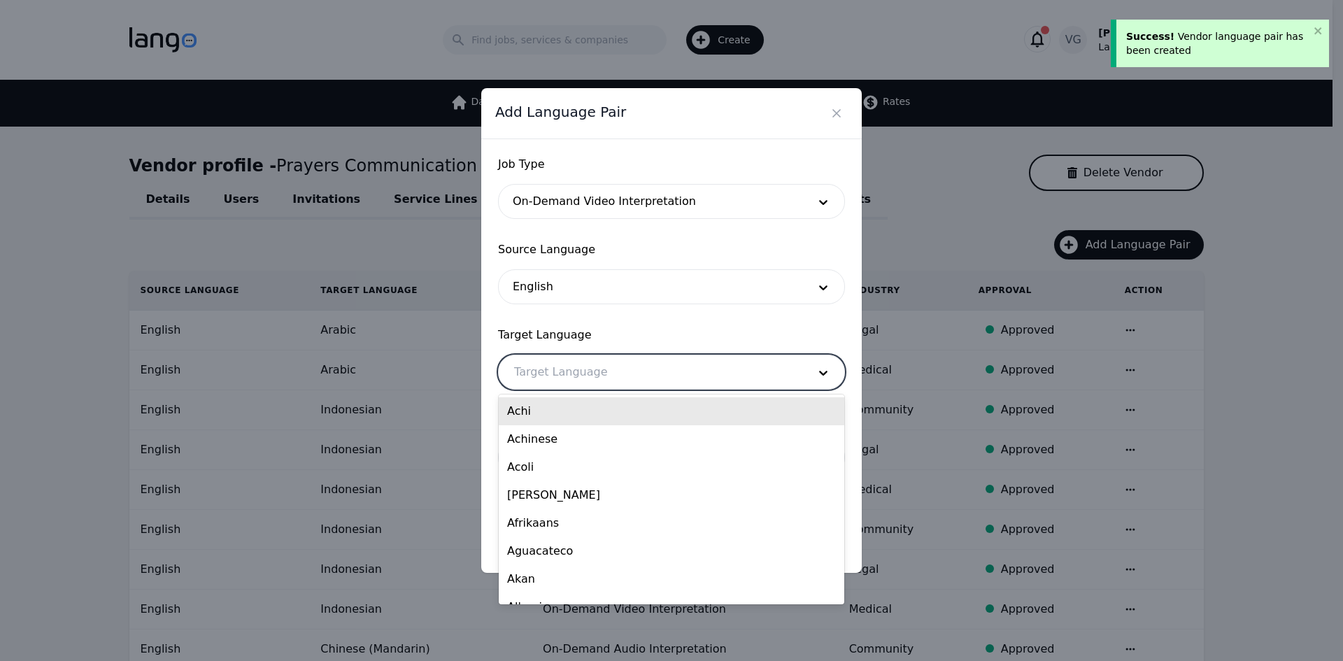
click at [565, 371] on div at bounding box center [651, 372] width 304 height 34
type input "ara"
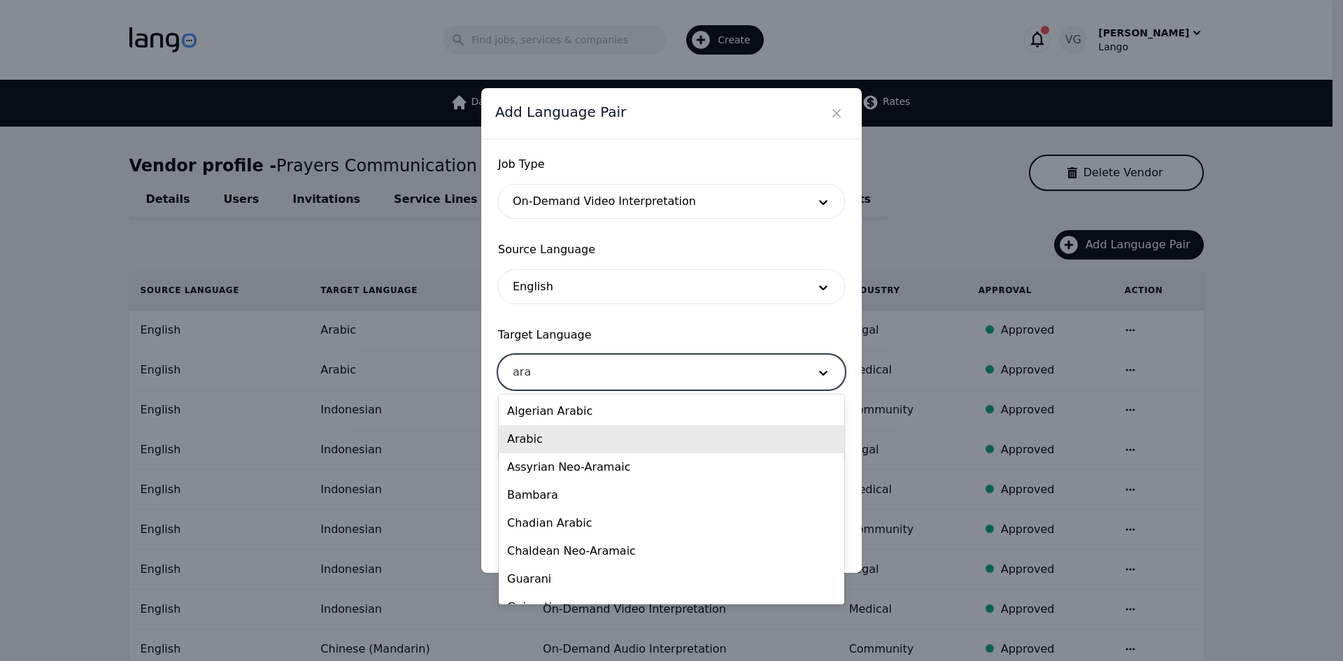
click at [564, 431] on div "Arabic" at bounding box center [672, 439] width 346 height 28
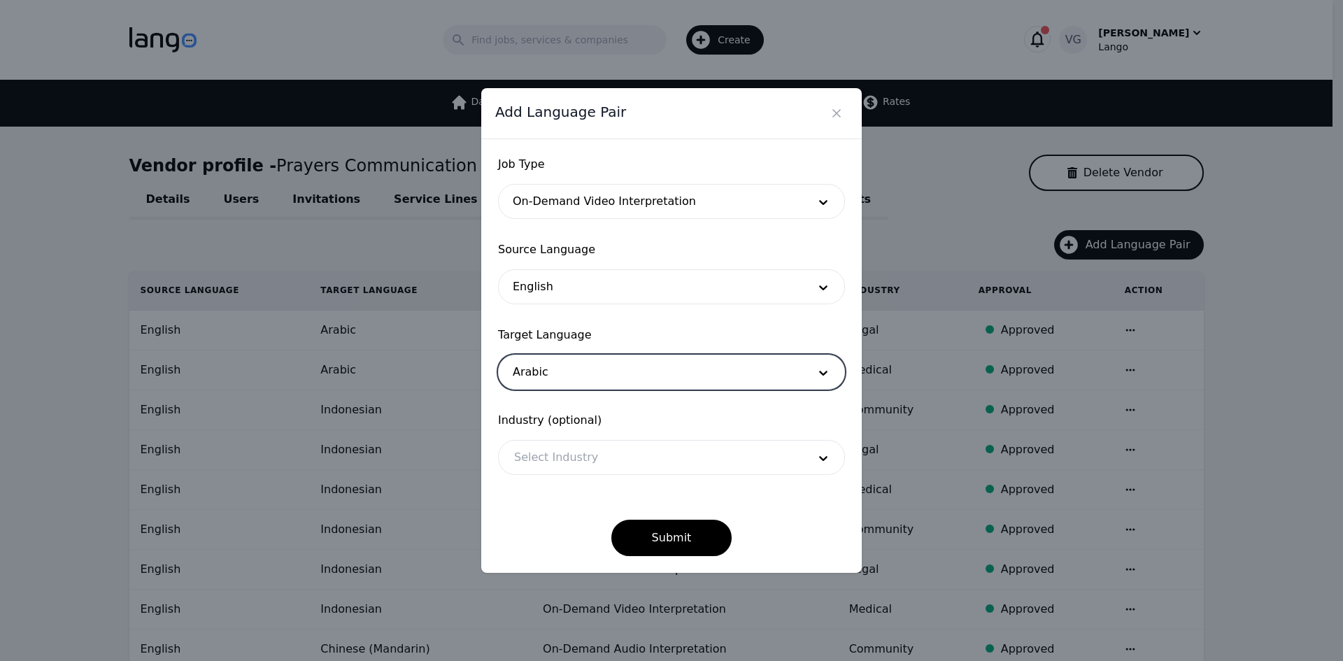
click at [559, 462] on div at bounding box center [651, 458] width 304 height 34
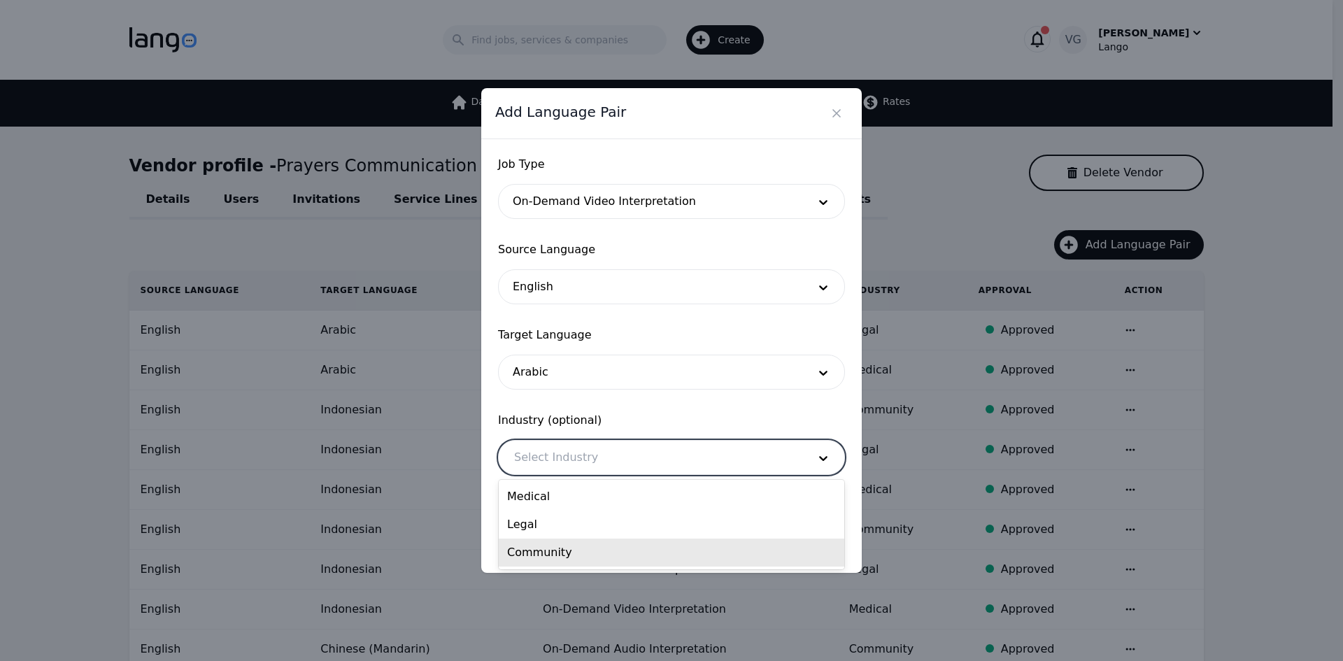
click at [565, 542] on div "Community" at bounding box center [672, 553] width 346 height 28
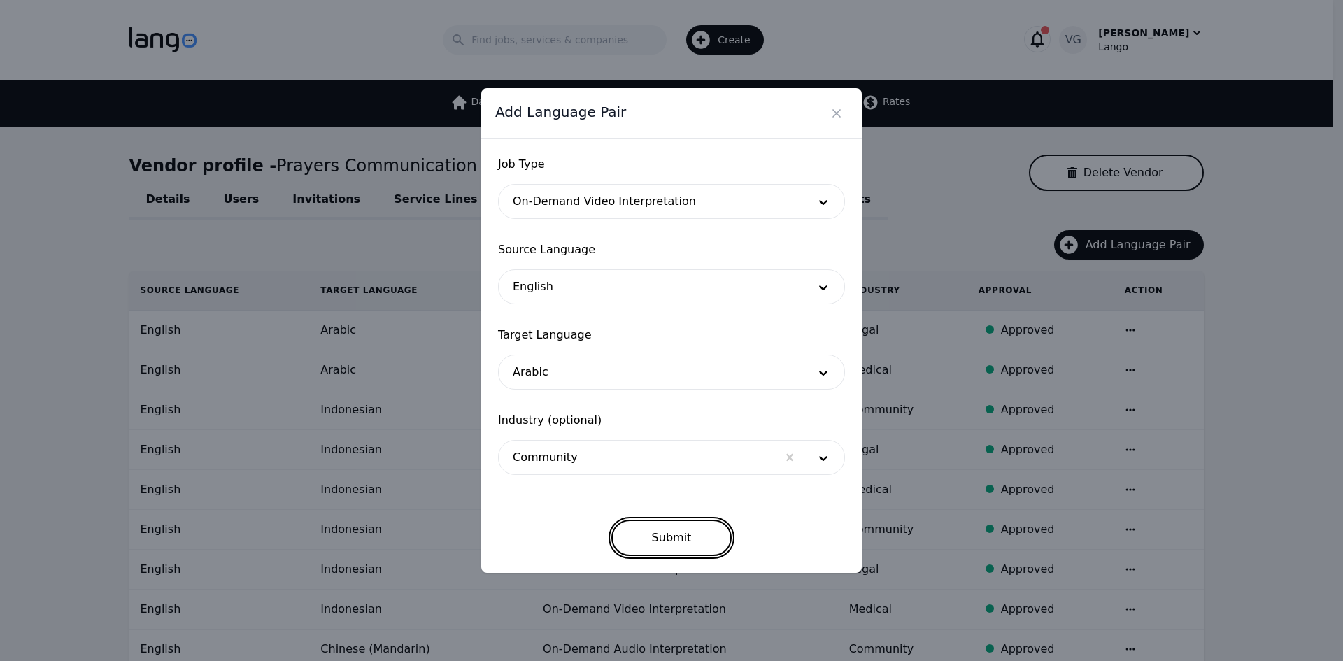
click at [632, 532] on button "Submit" at bounding box center [671, 538] width 121 height 36
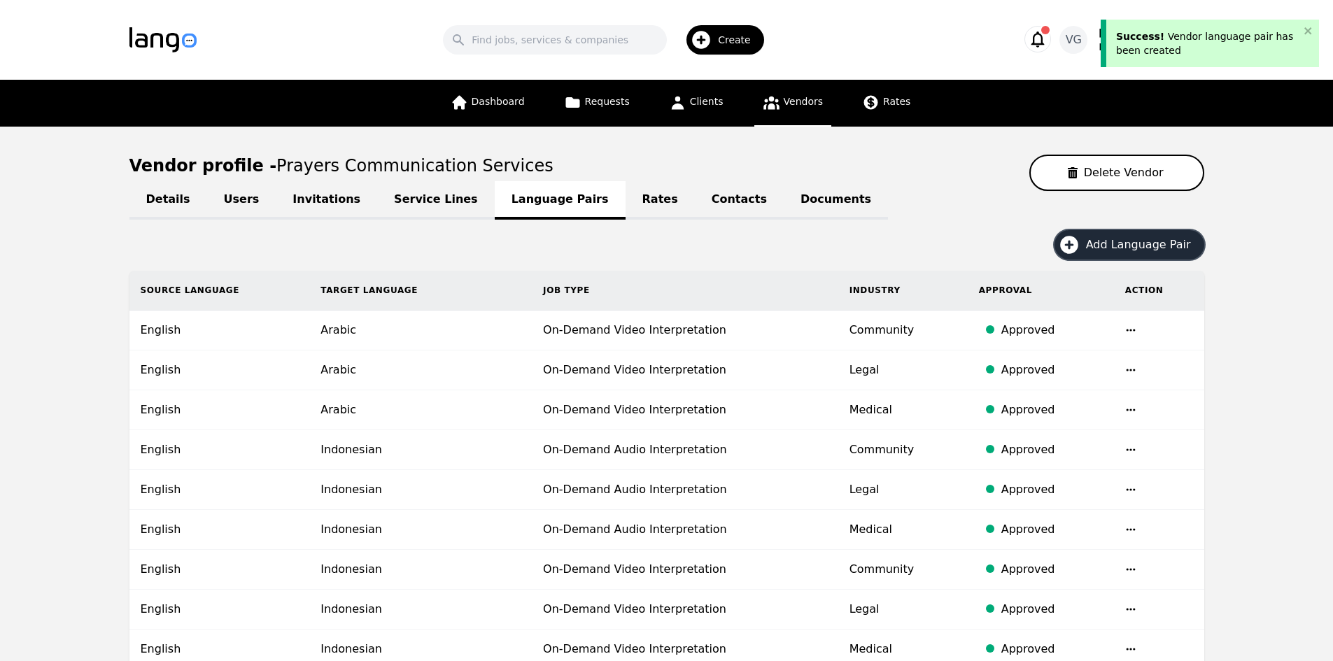
click at [1123, 245] on span "Add Language Pair" at bounding box center [1143, 244] width 115 height 17
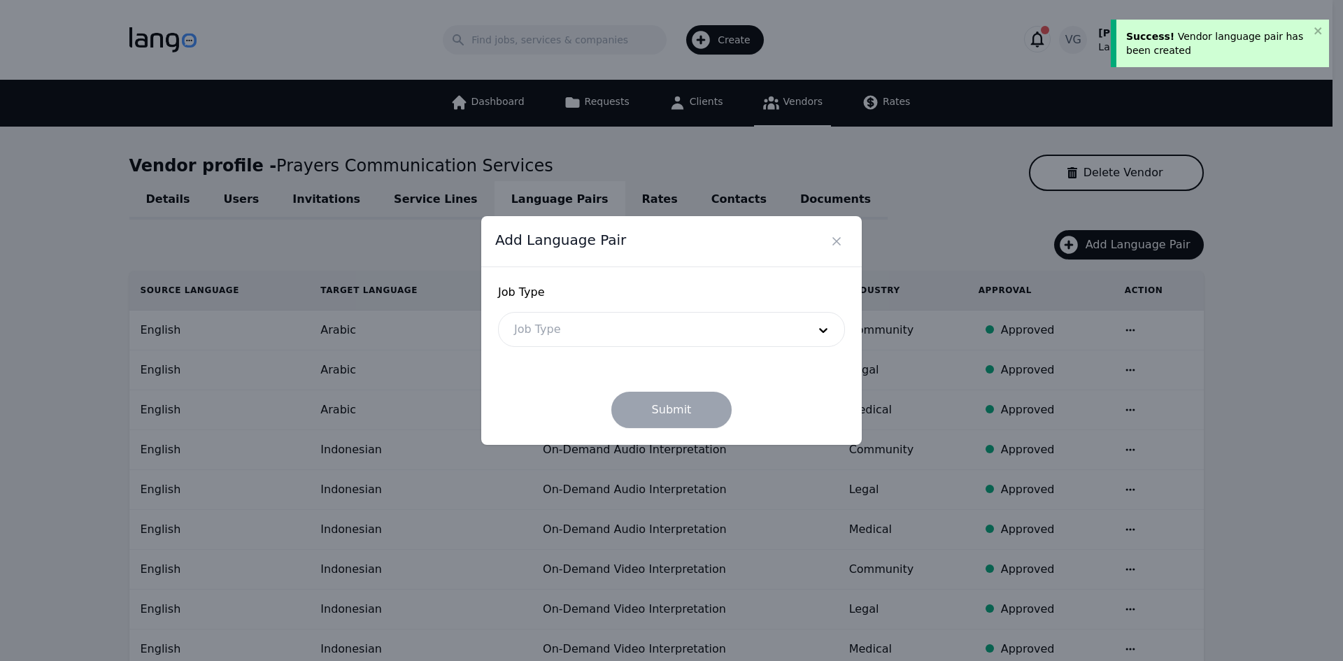
drag, startPoint x: 635, startPoint y: 330, endPoint x: 623, endPoint y: 342, distance: 17.3
click at [635, 330] on div at bounding box center [651, 330] width 304 height 34
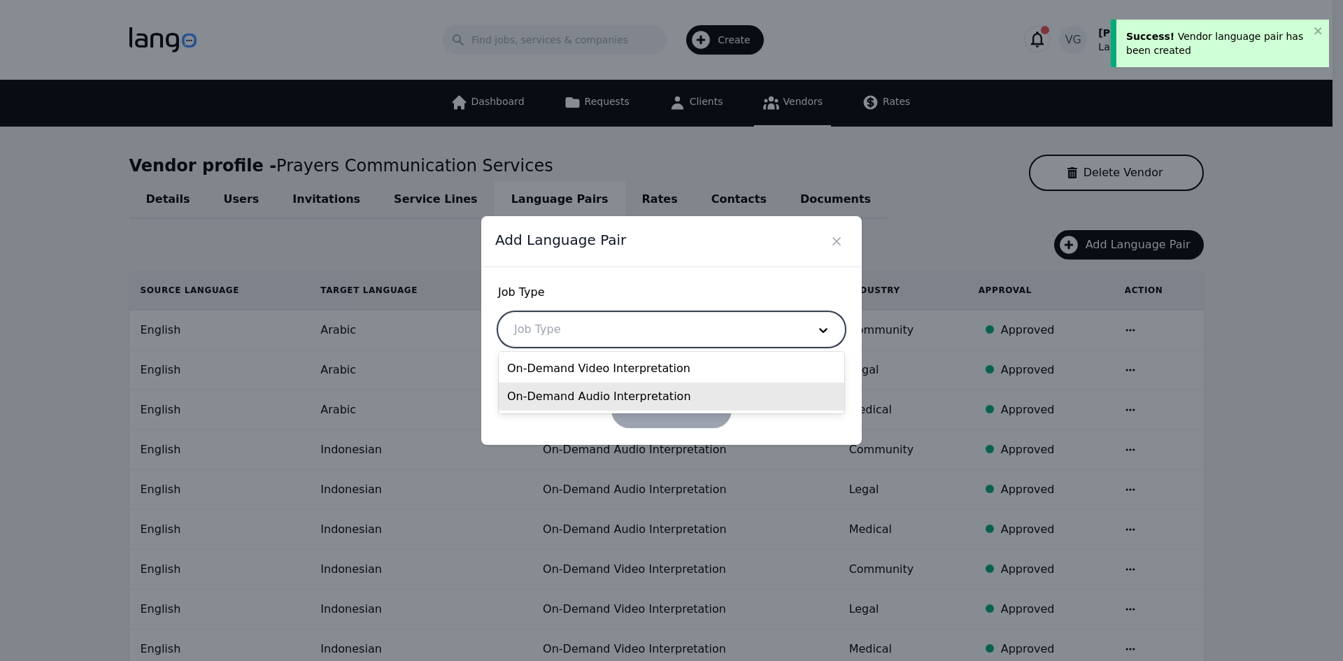
click at [598, 397] on div "On-Demand Audio Interpretation" at bounding box center [672, 397] width 346 height 28
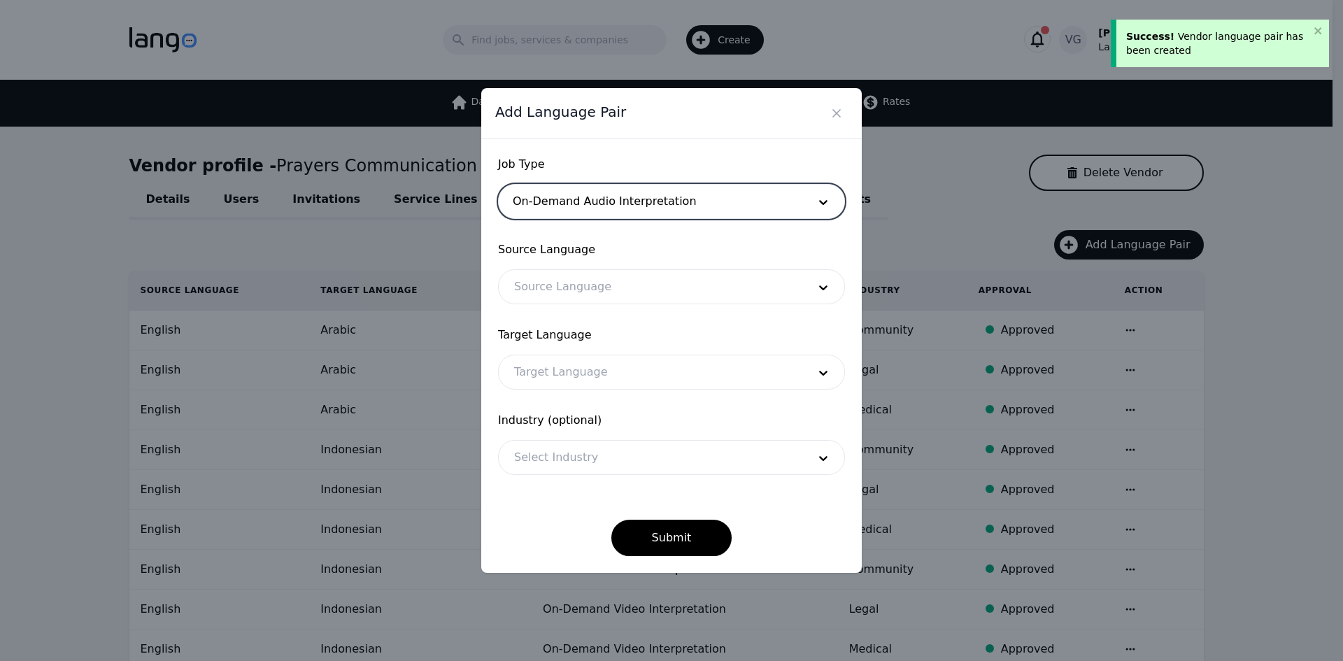
click at [575, 280] on div at bounding box center [651, 287] width 304 height 34
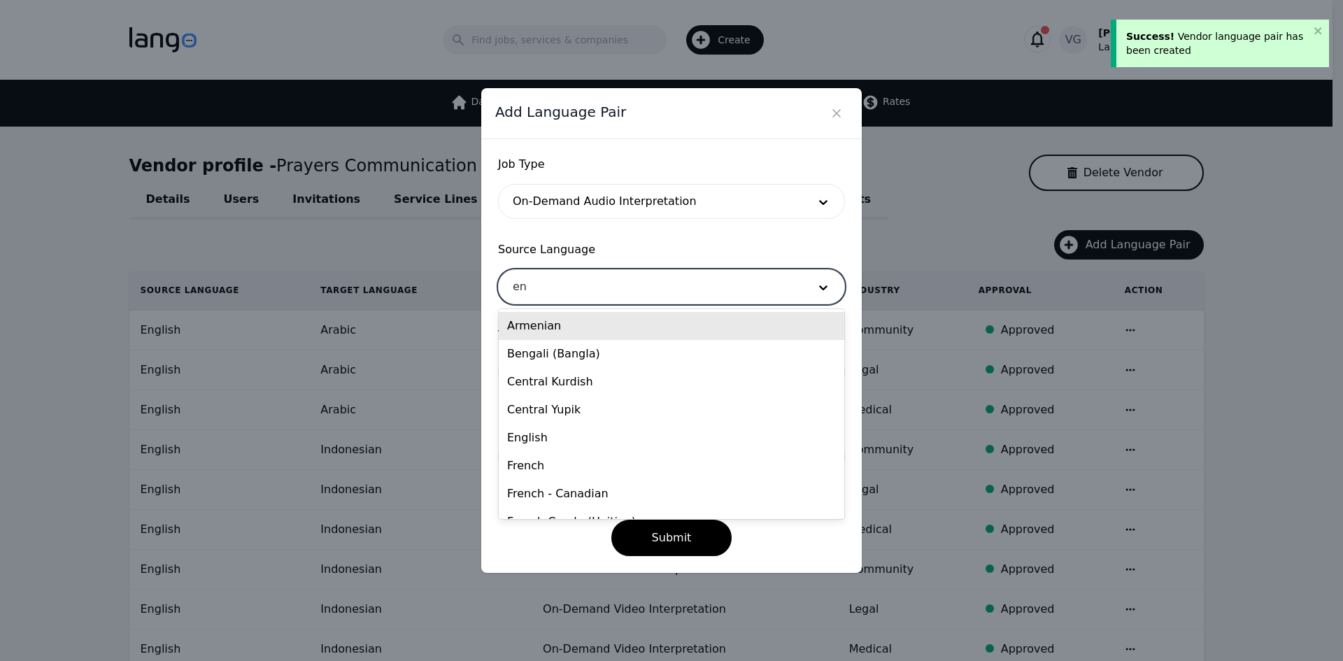
type input "eng"
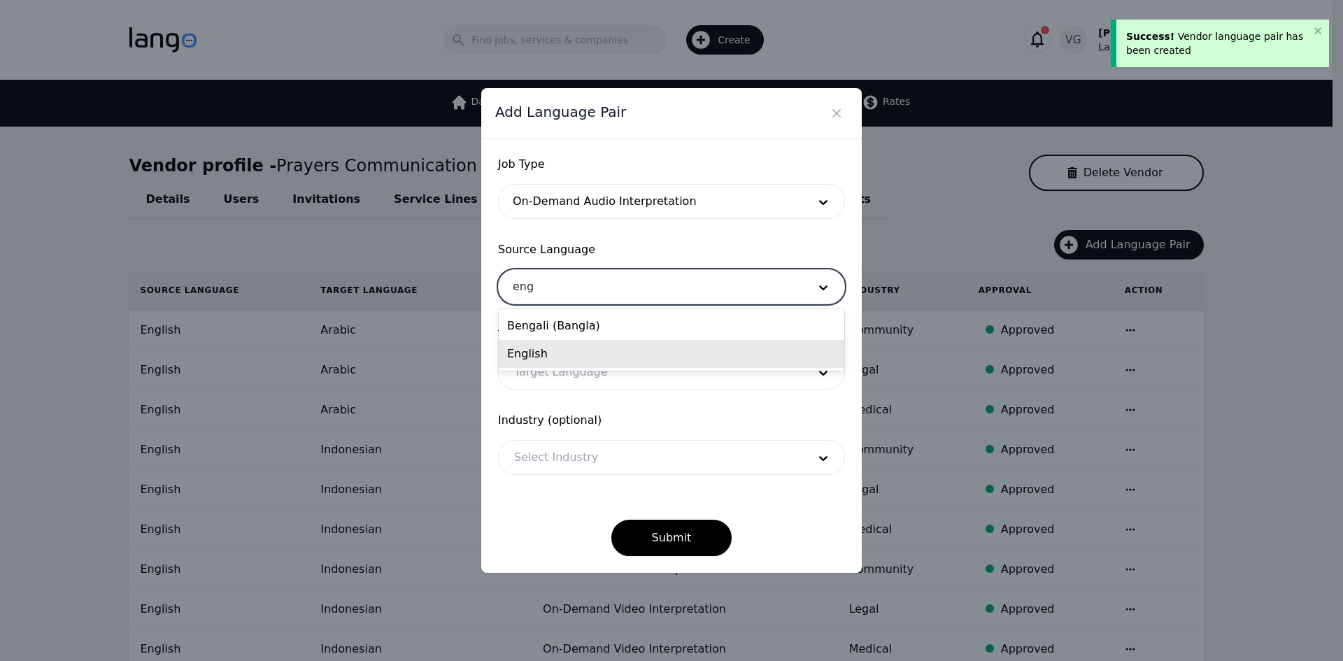
click at [596, 352] on div "English" at bounding box center [672, 354] width 346 height 28
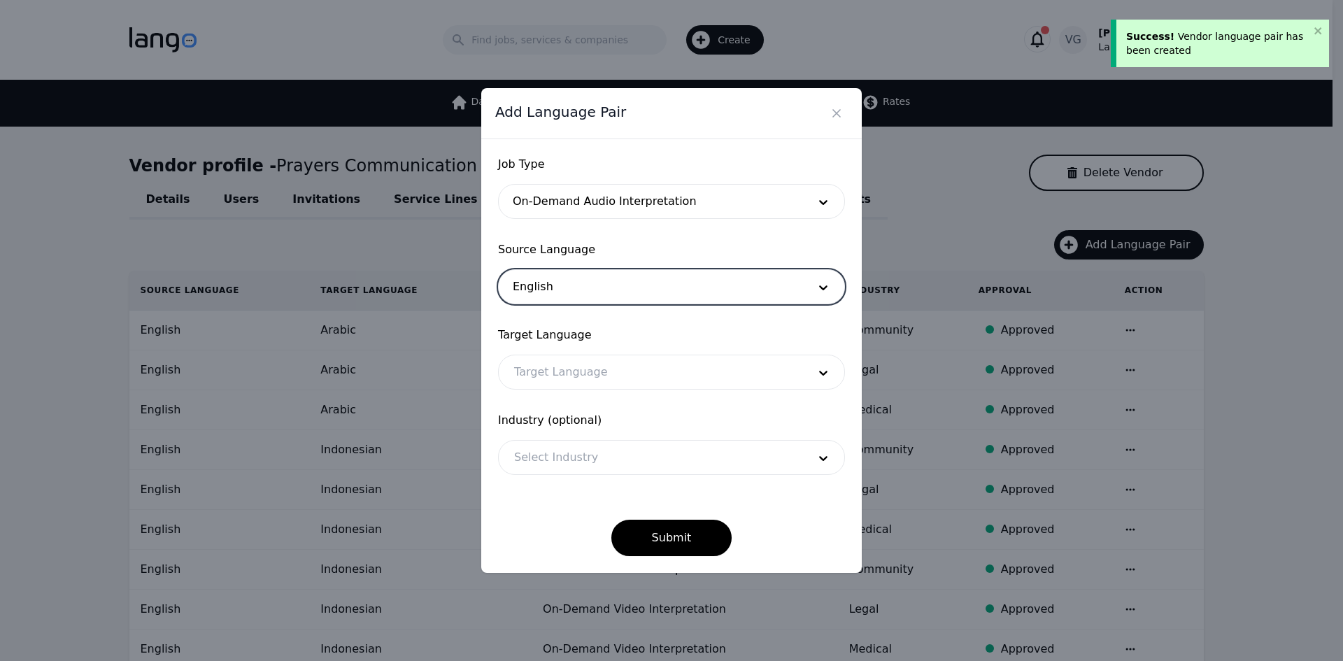
click at [593, 370] on div at bounding box center [651, 372] width 304 height 34
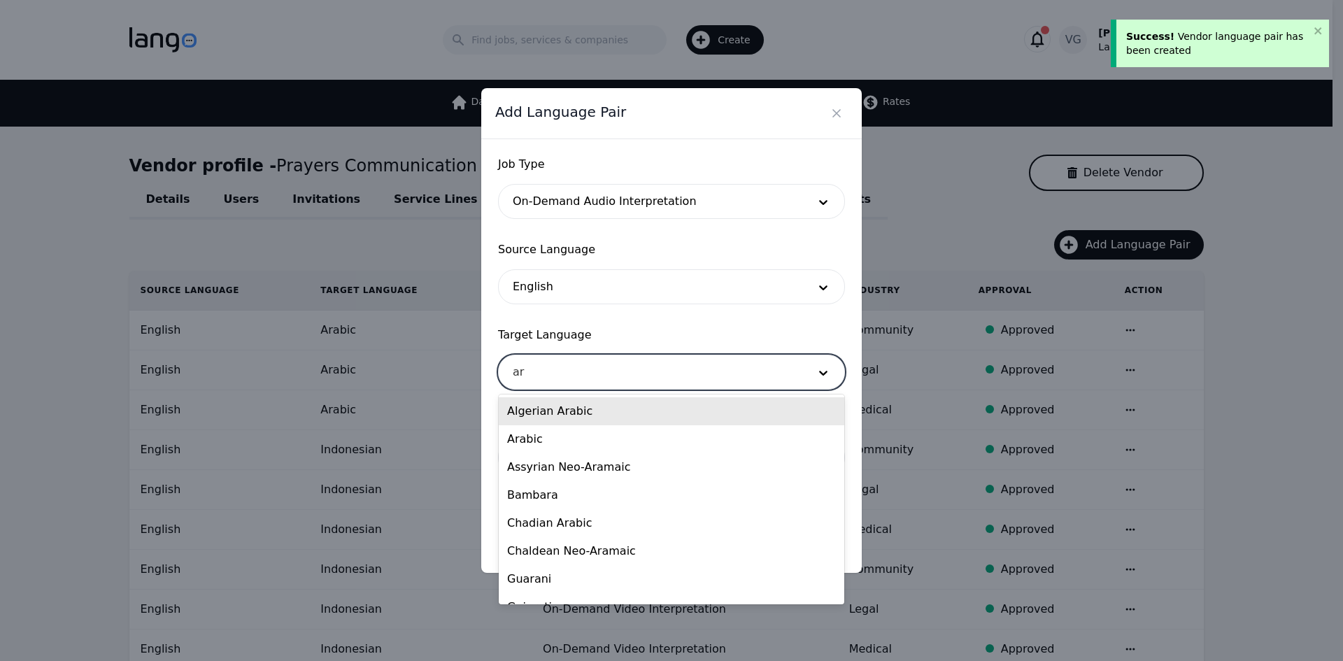
type input "ara"
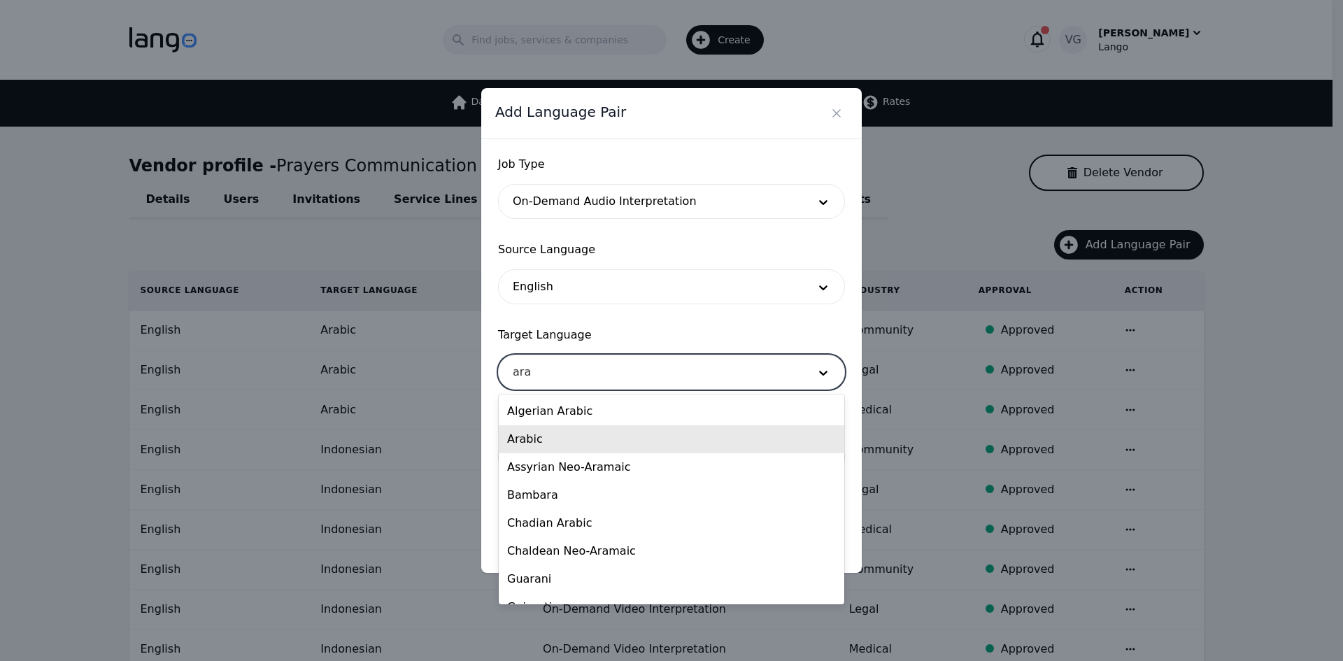
click at [590, 431] on div "Arabic" at bounding box center [672, 439] width 346 height 28
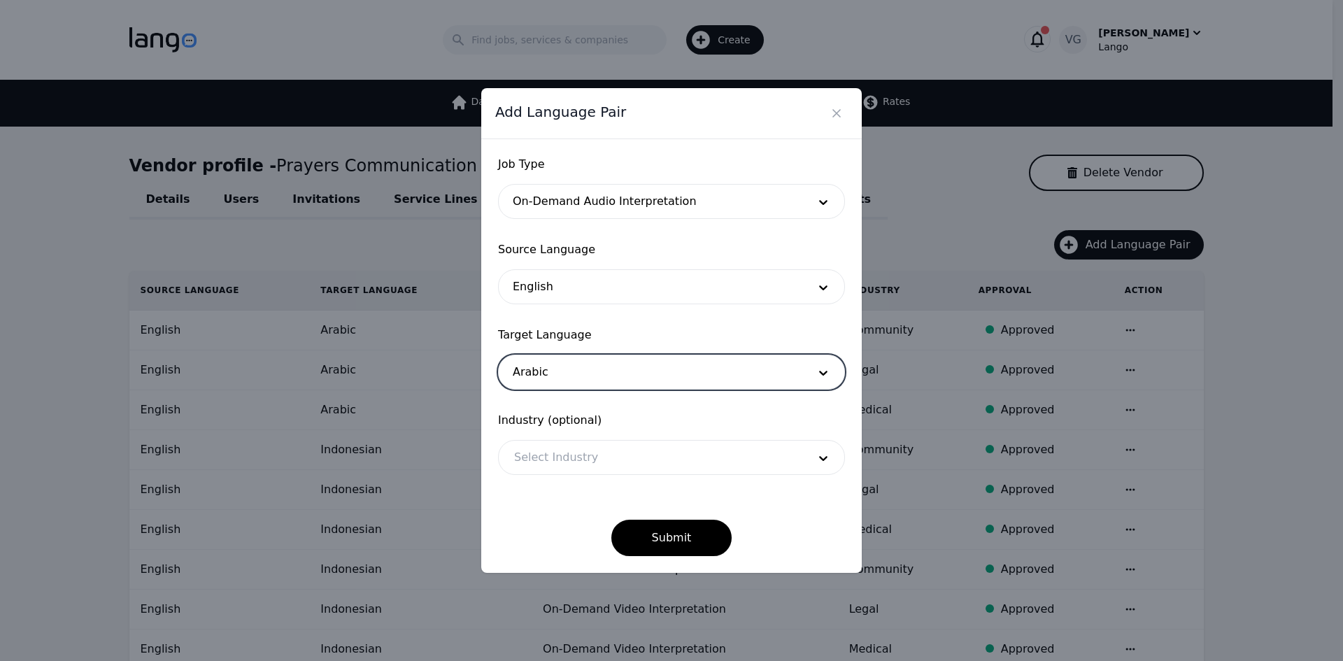
click at [581, 466] on div at bounding box center [651, 458] width 304 height 34
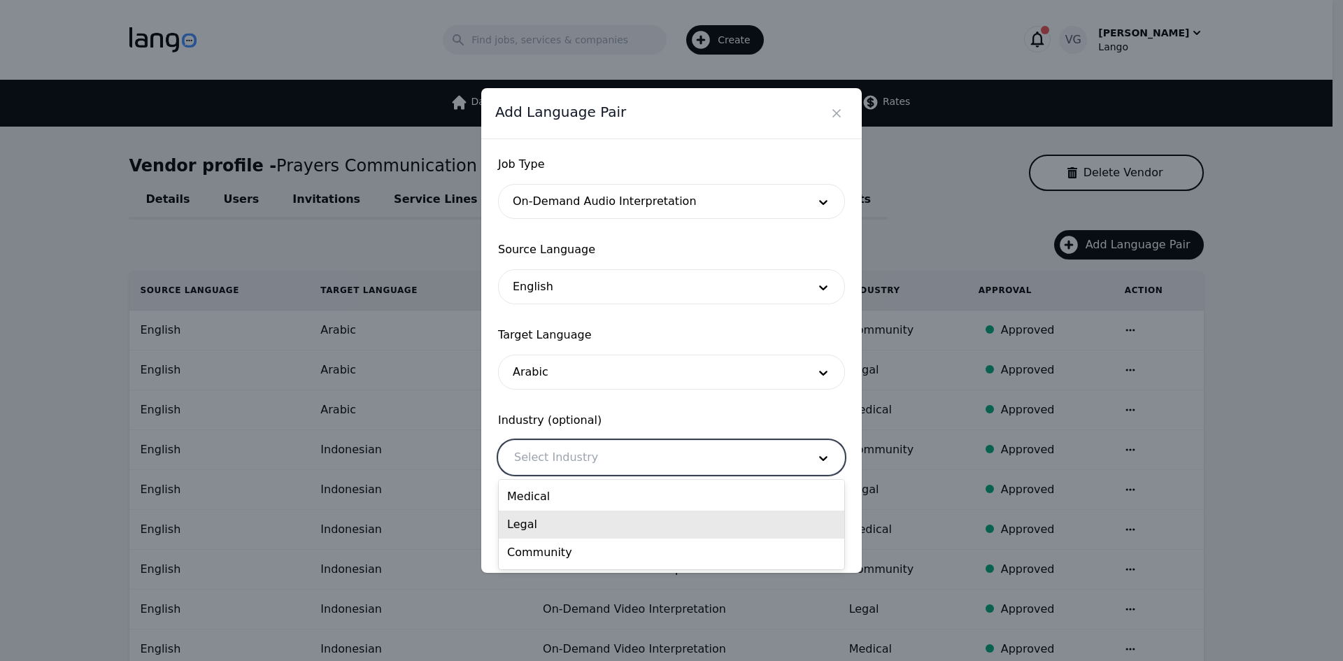
click at [562, 525] on div "Legal" at bounding box center [672, 525] width 346 height 28
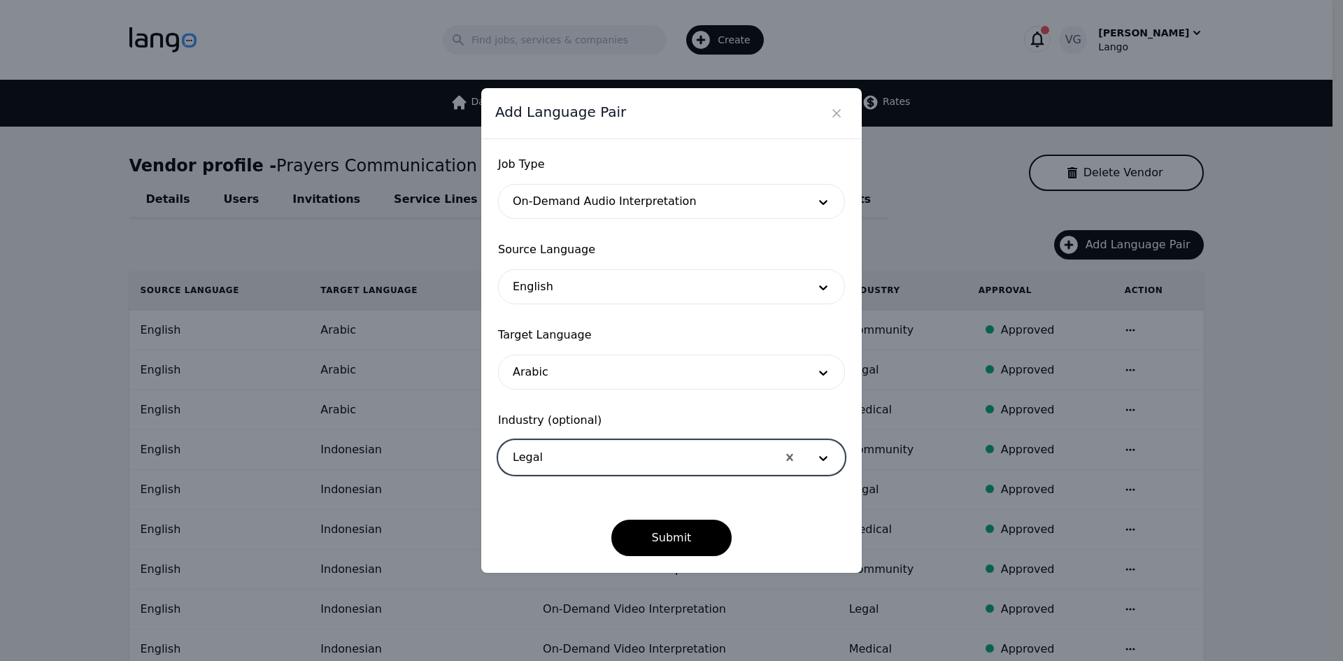
click at [600, 467] on div at bounding box center [638, 458] width 278 height 34
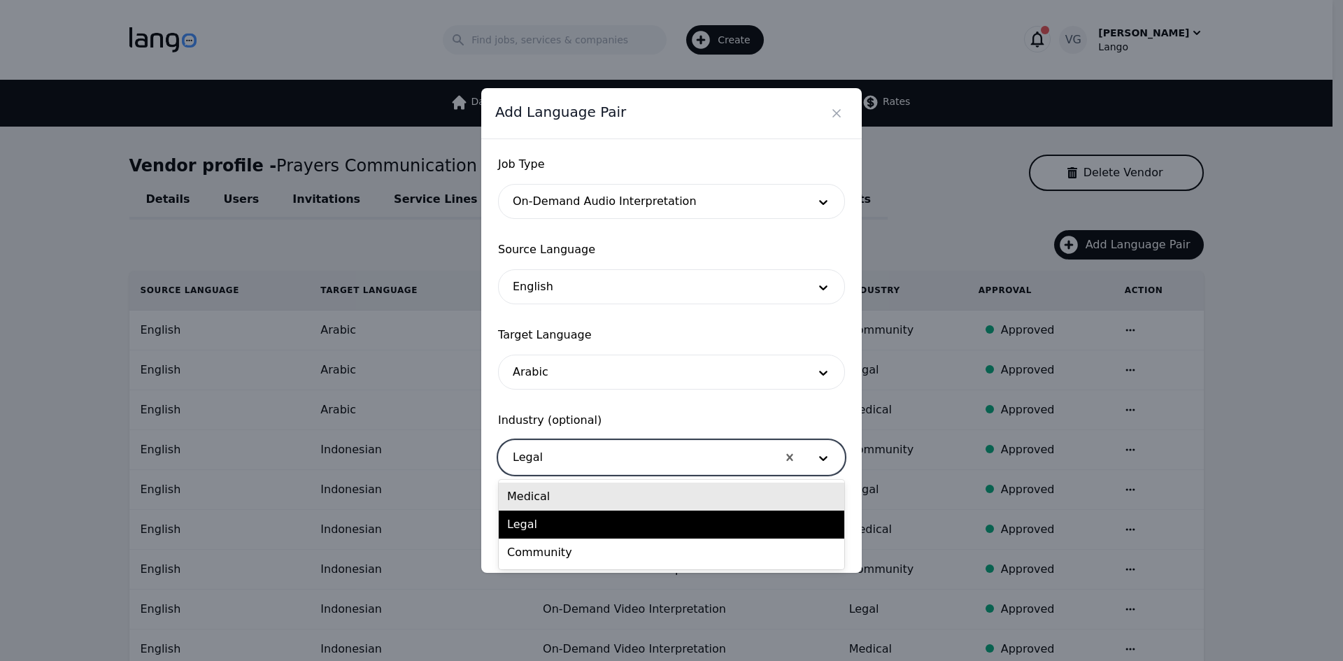
click at [581, 501] on div "Medical" at bounding box center [672, 497] width 346 height 28
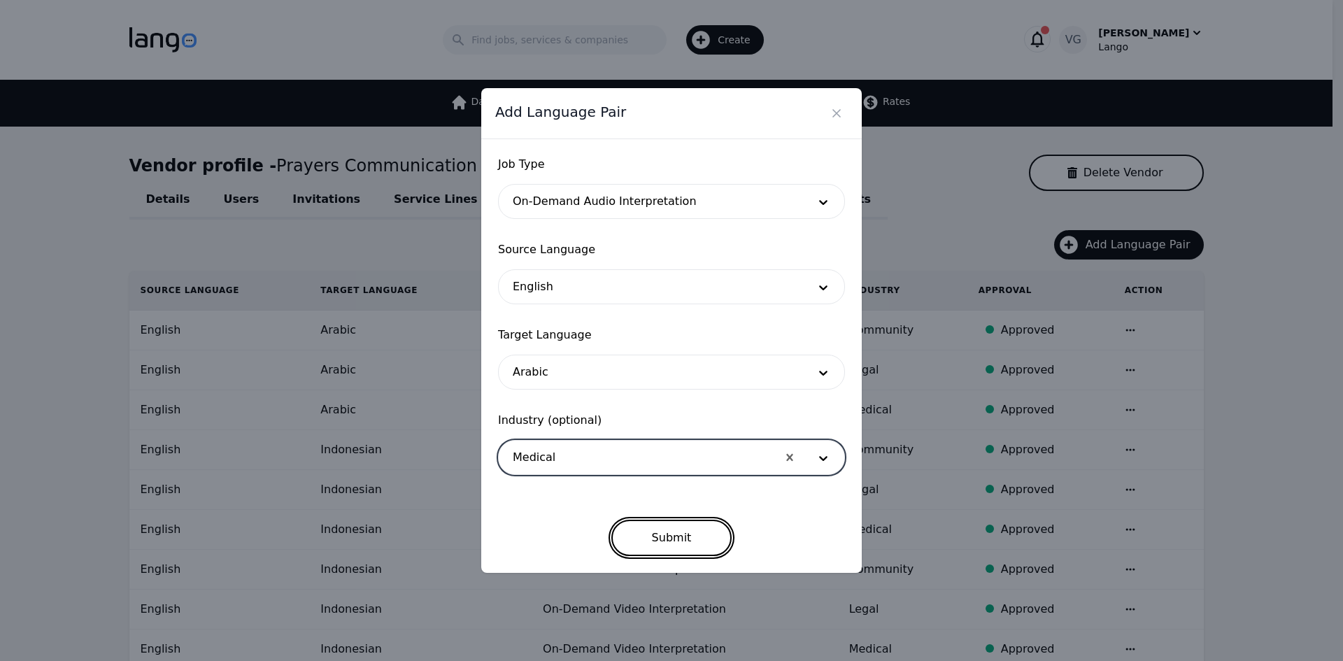
click at [635, 524] on button "Submit" at bounding box center [671, 538] width 121 height 36
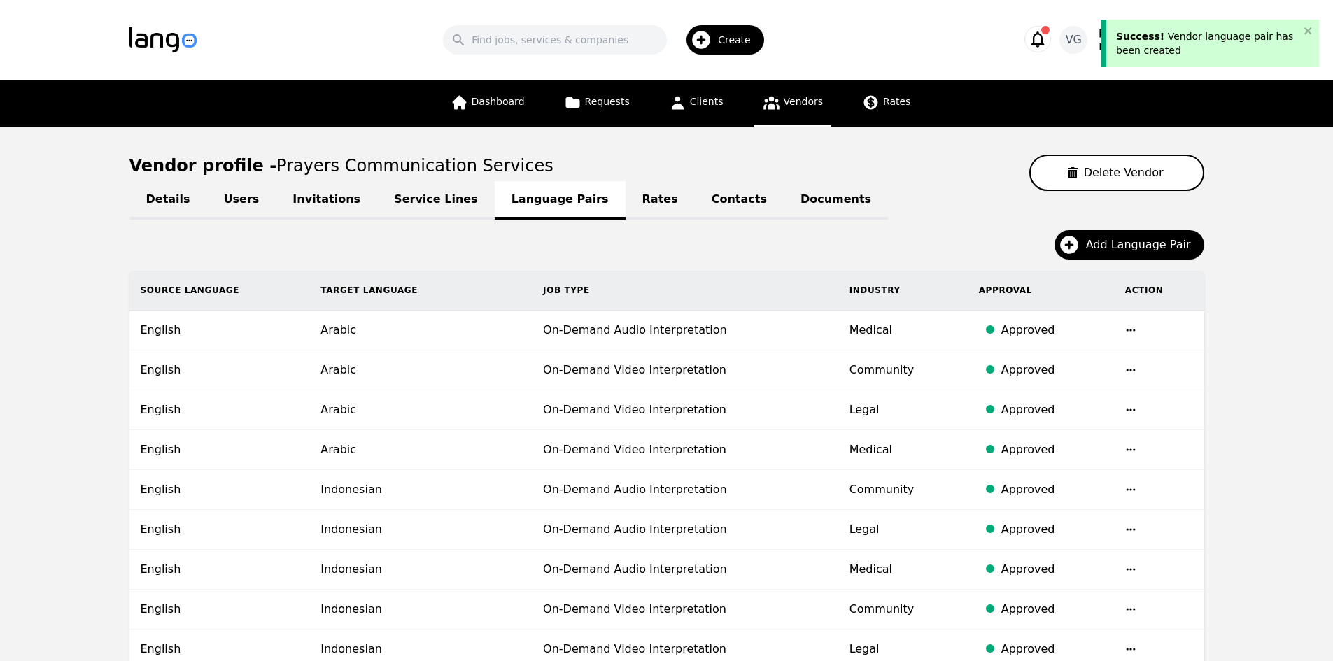
click at [1091, 253] on button "Add Language Pair" at bounding box center [1129, 244] width 150 height 29
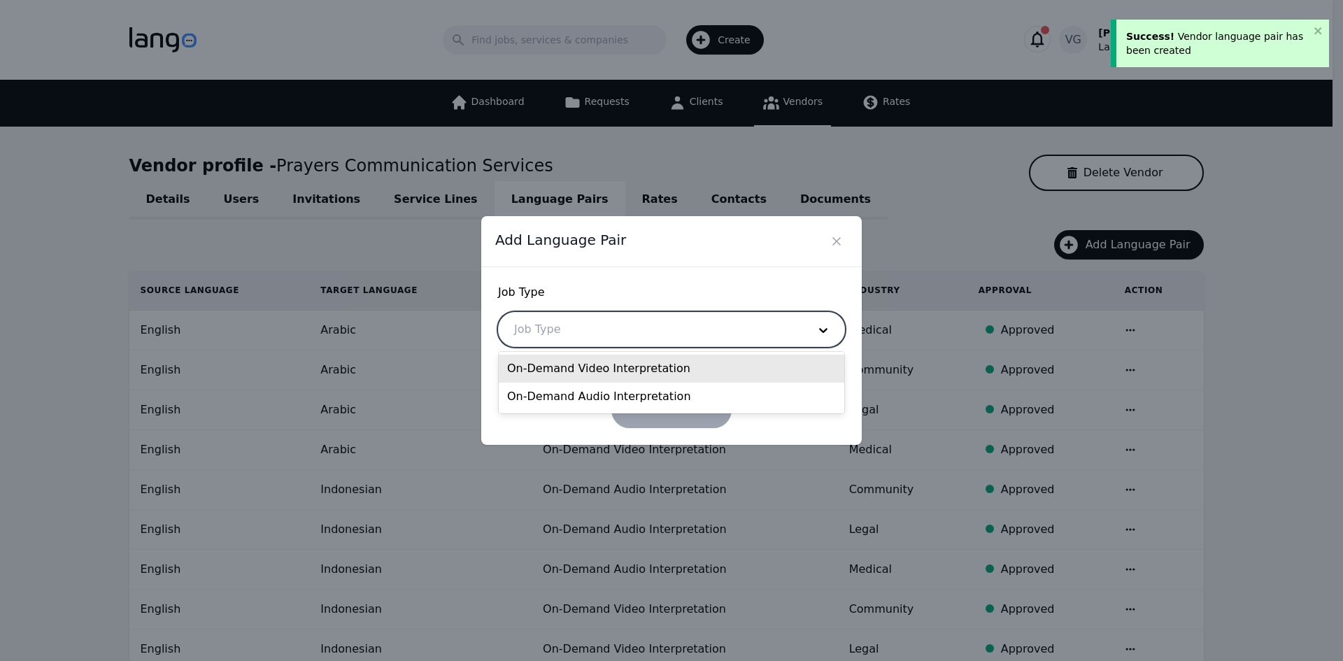
click at [606, 333] on div at bounding box center [651, 330] width 304 height 34
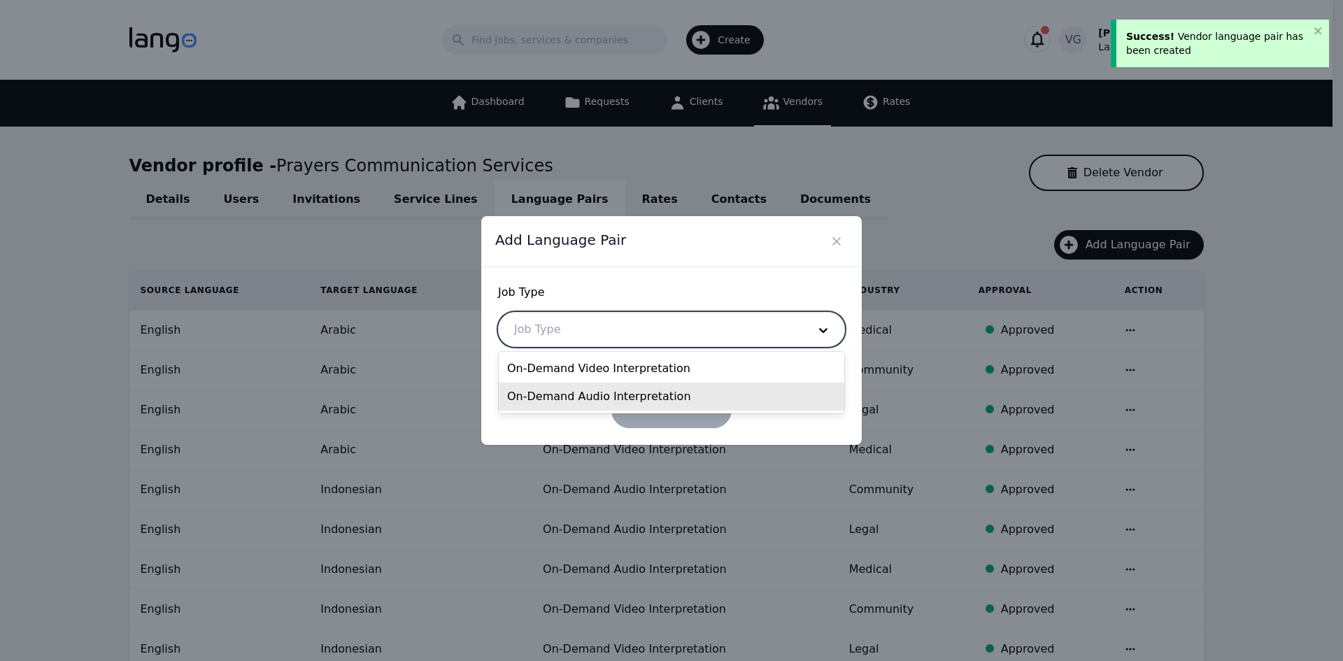
click at [576, 394] on div "On-Demand Audio Interpretation" at bounding box center [672, 397] width 346 height 28
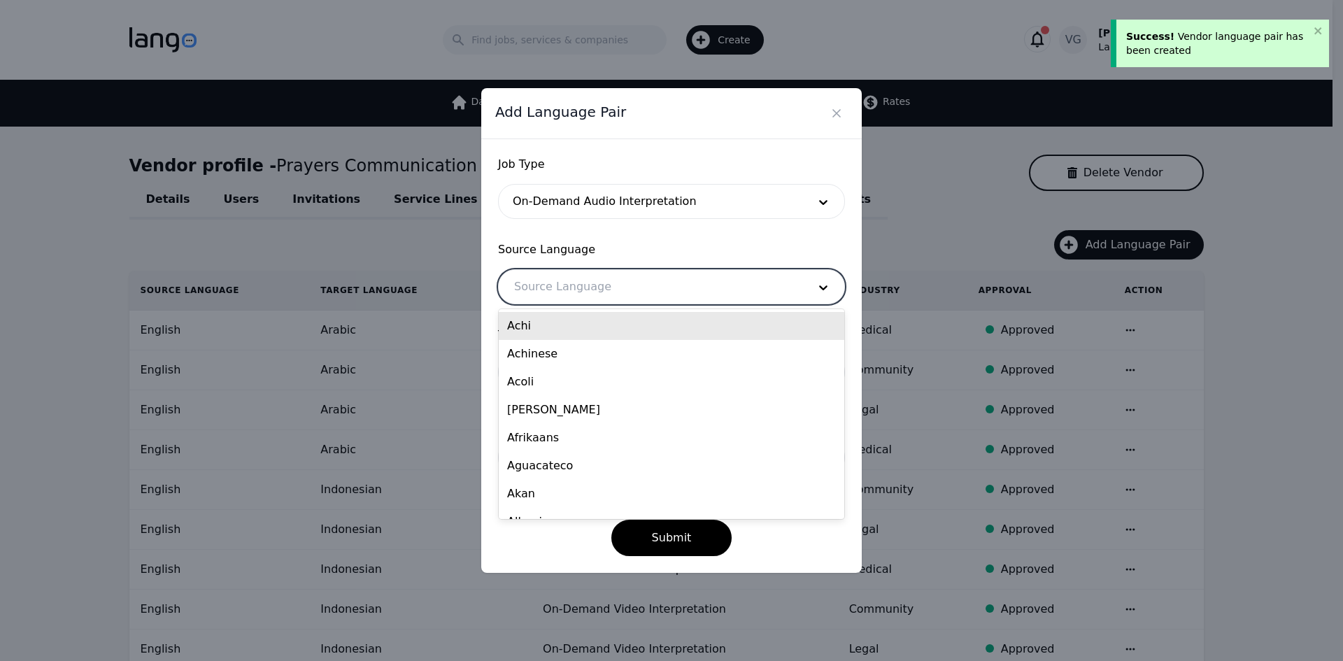
click at [563, 281] on div at bounding box center [651, 287] width 304 height 34
type input "eng"
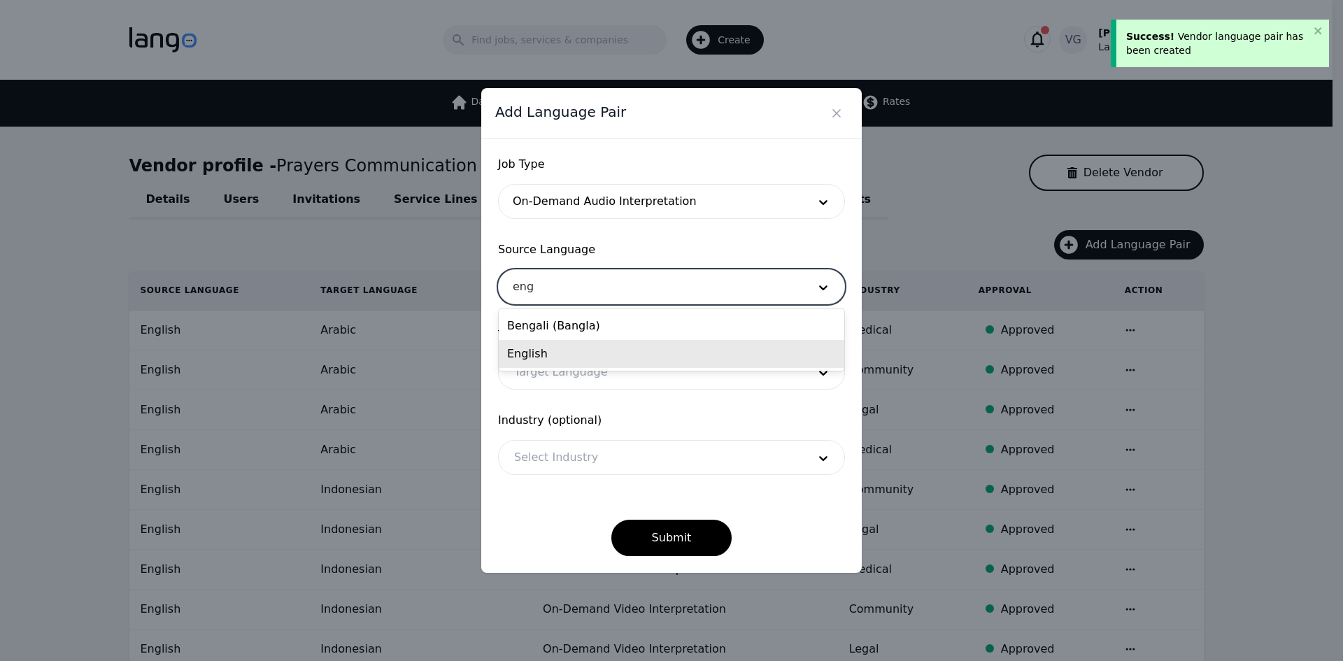
click at [572, 348] on div "English" at bounding box center [672, 354] width 346 height 28
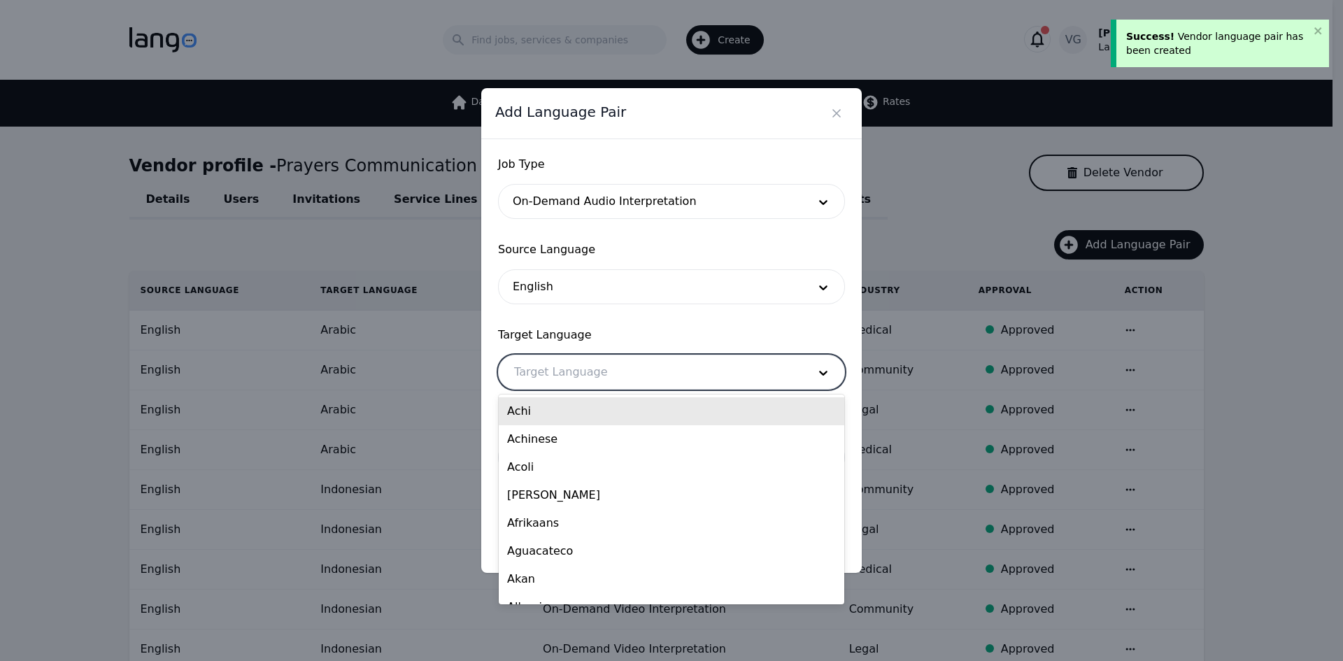
click at [572, 372] on div at bounding box center [651, 372] width 304 height 34
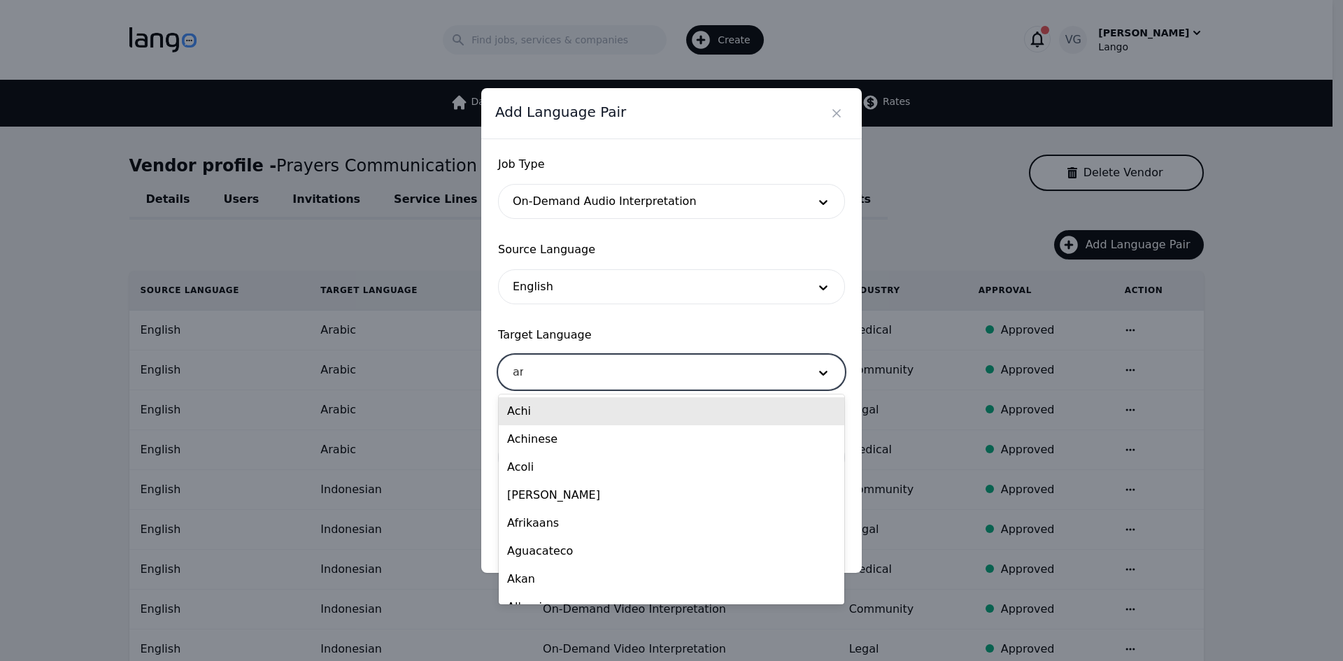
type input "ara"
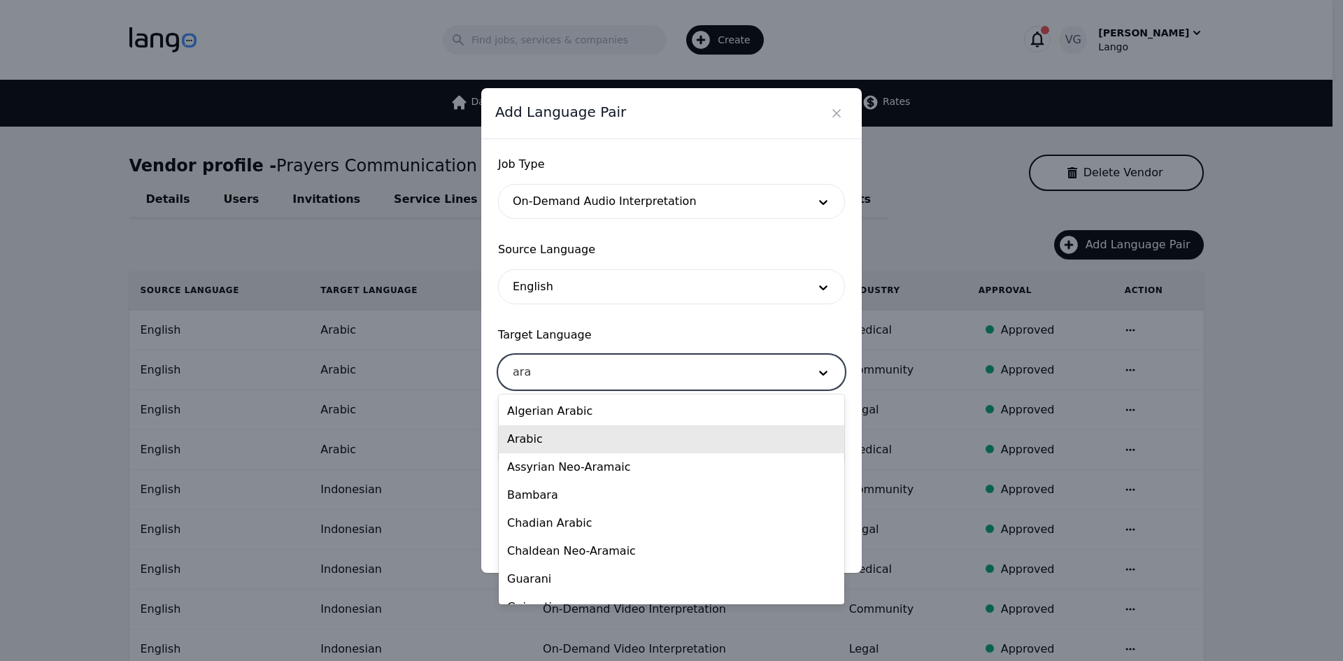
click at [571, 437] on div "Arabic" at bounding box center [672, 439] width 346 height 28
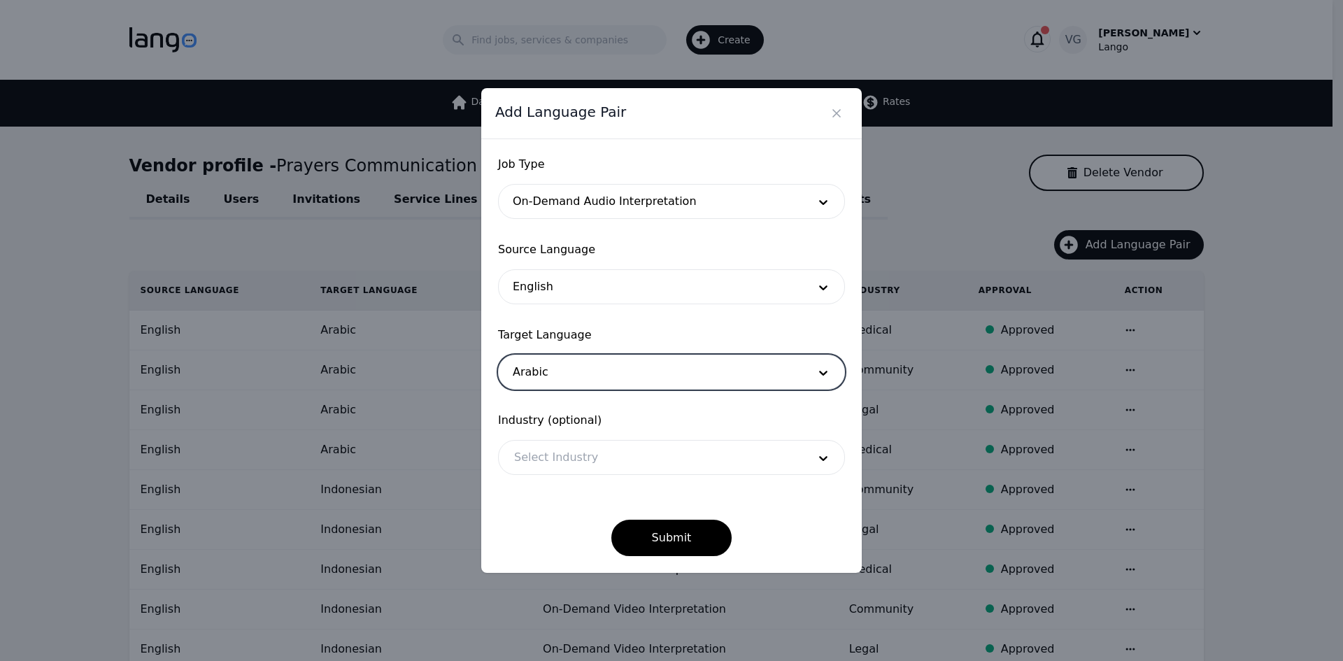
click at [575, 470] on div at bounding box center [651, 458] width 304 height 34
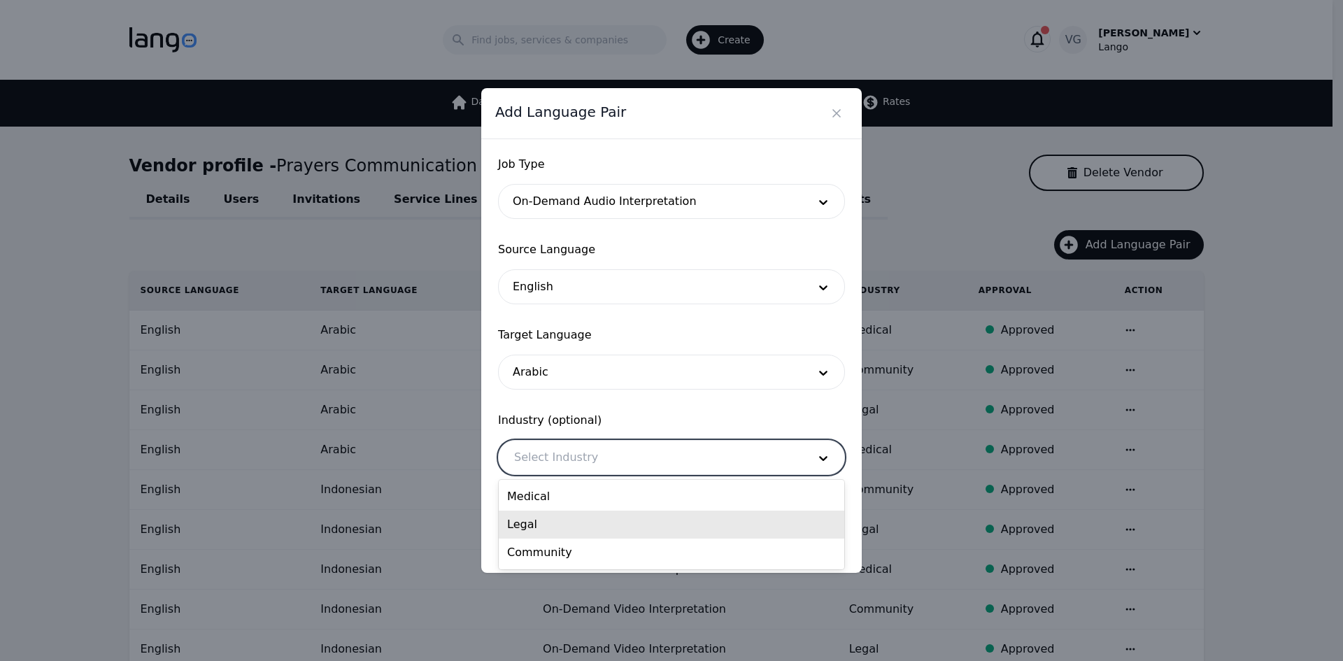
click at [570, 533] on div "Legal" at bounding box center [672, 525] width 346 height 28
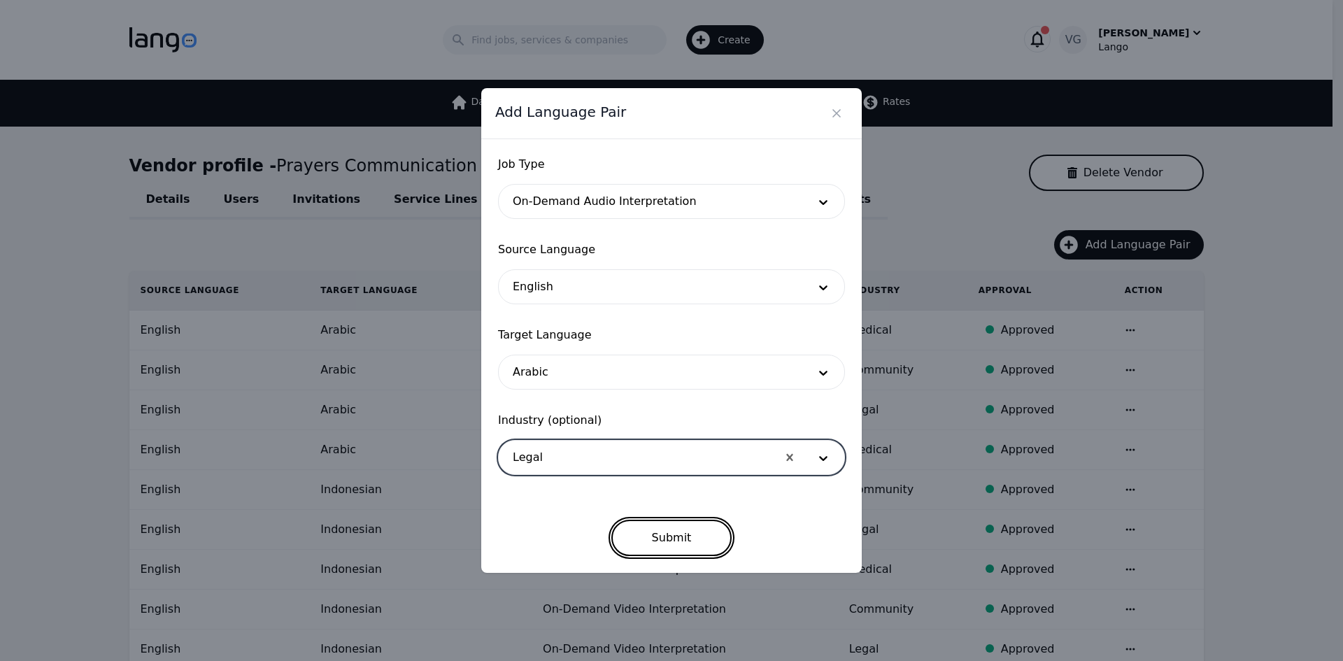
click at [660, 540] on button "Submit" at bounding box center [671, 538] width 121 height 36
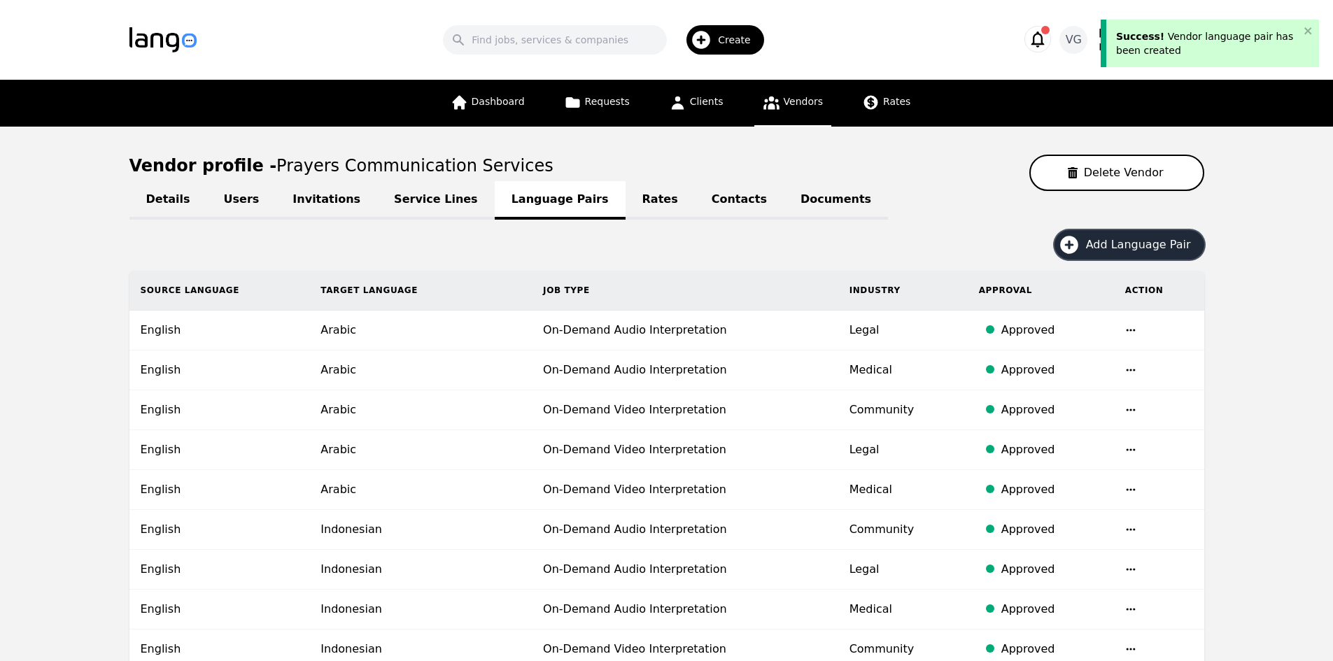
click at [1091, 250] on button "Add Language Pair" at bounding box center [1129, 244] width 150 height 29
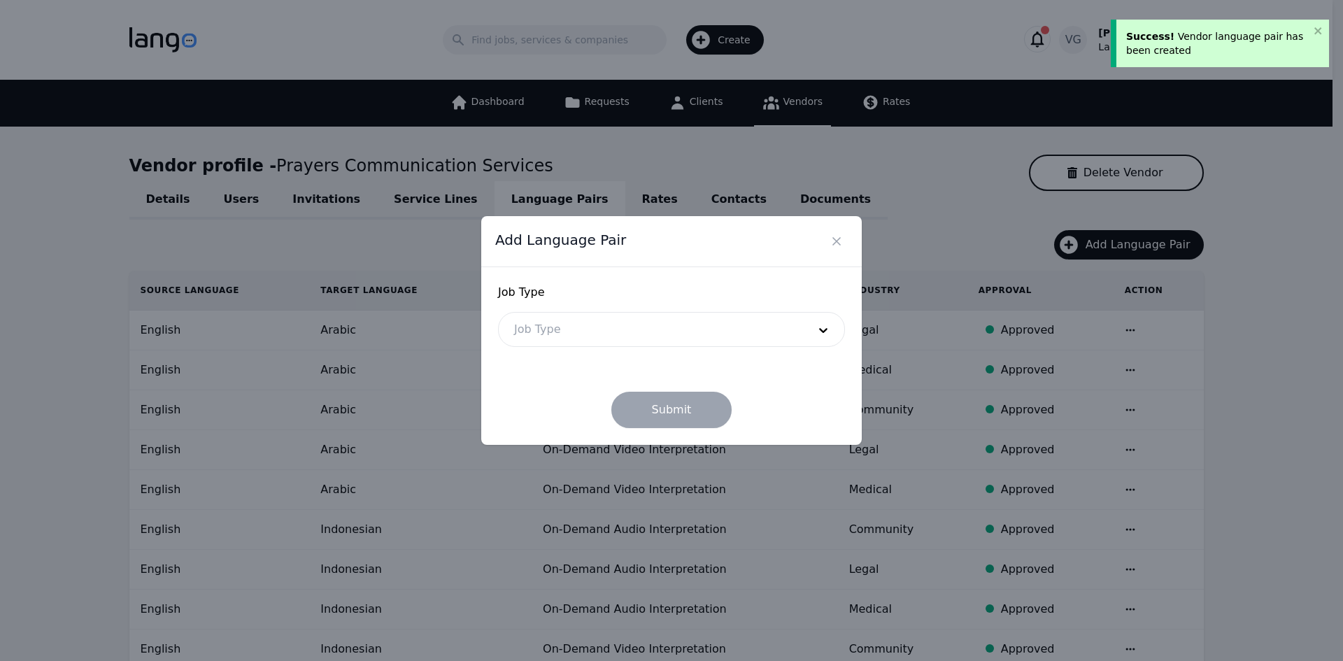
click at [678, 340] on div at bounding box center [651, 330] width 304 height 34
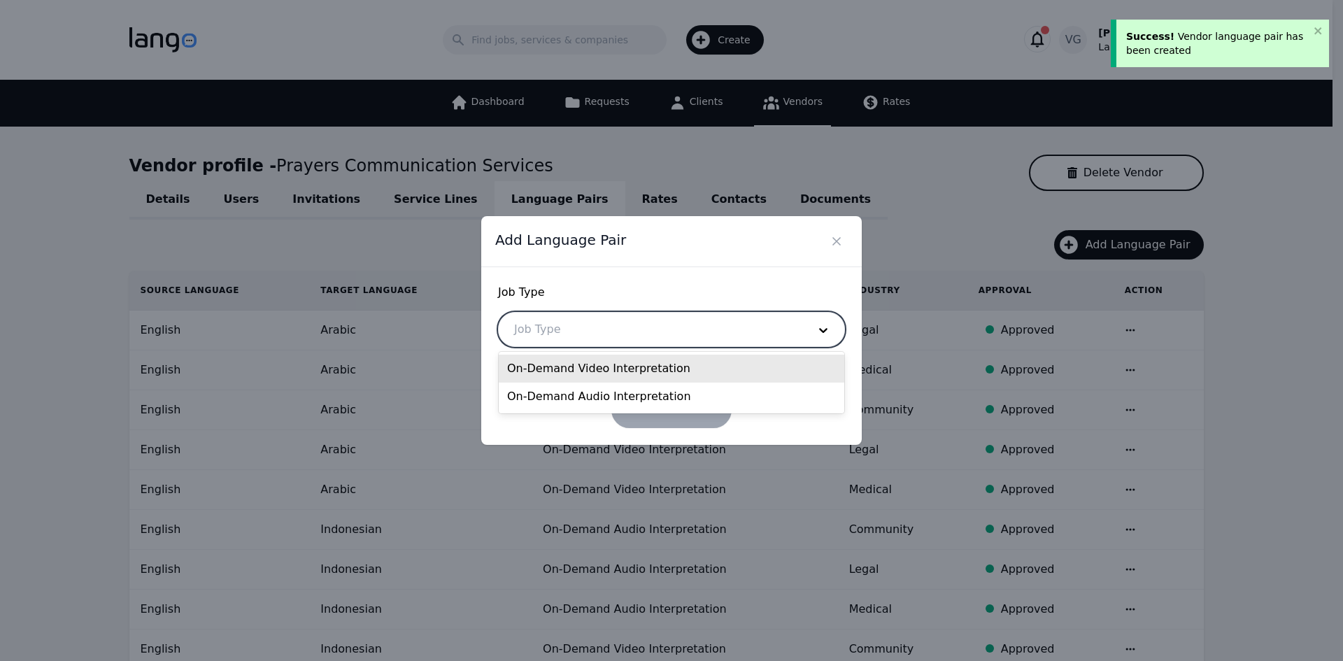
click at [633, 371] on div "On-Demand Video Interpretation" at bounding box center [672, 369] width 346 height 28
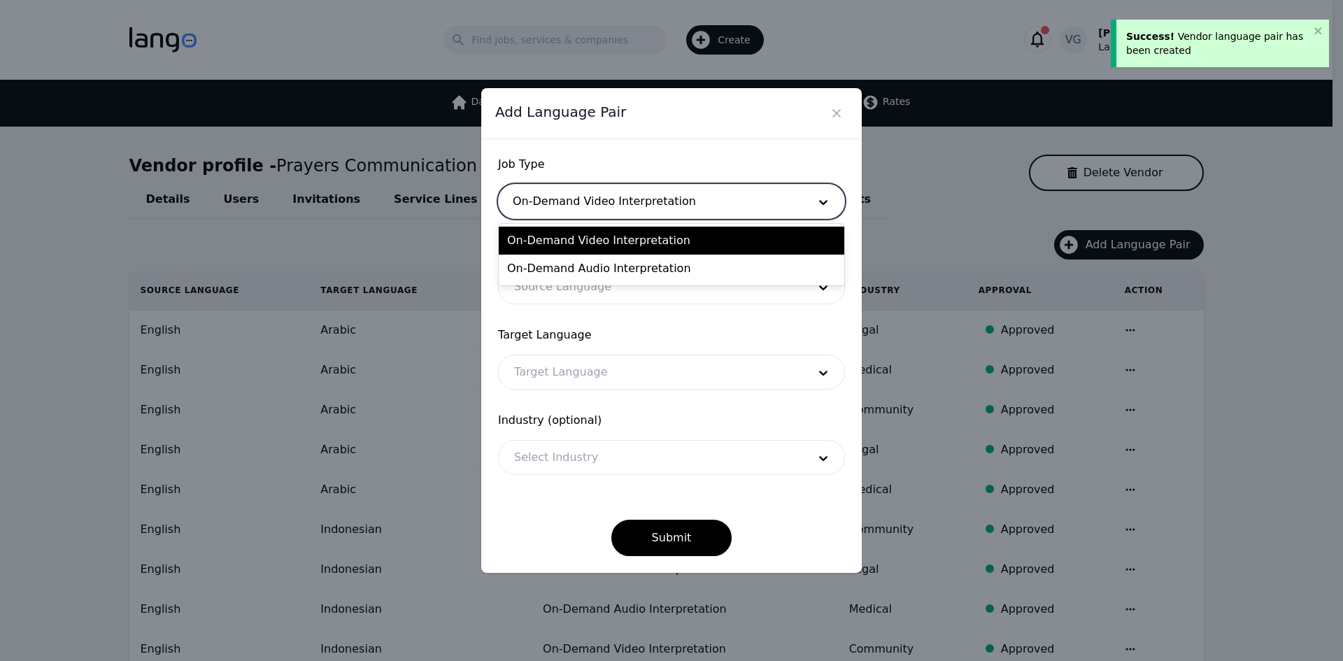
click at [590, 197] on div at bounding box center [651, 202] width 304 height 34
click at [576, 273] on div "On-Demand Audio Interpretation" at bounding box center [672, 269] width 346 height 28
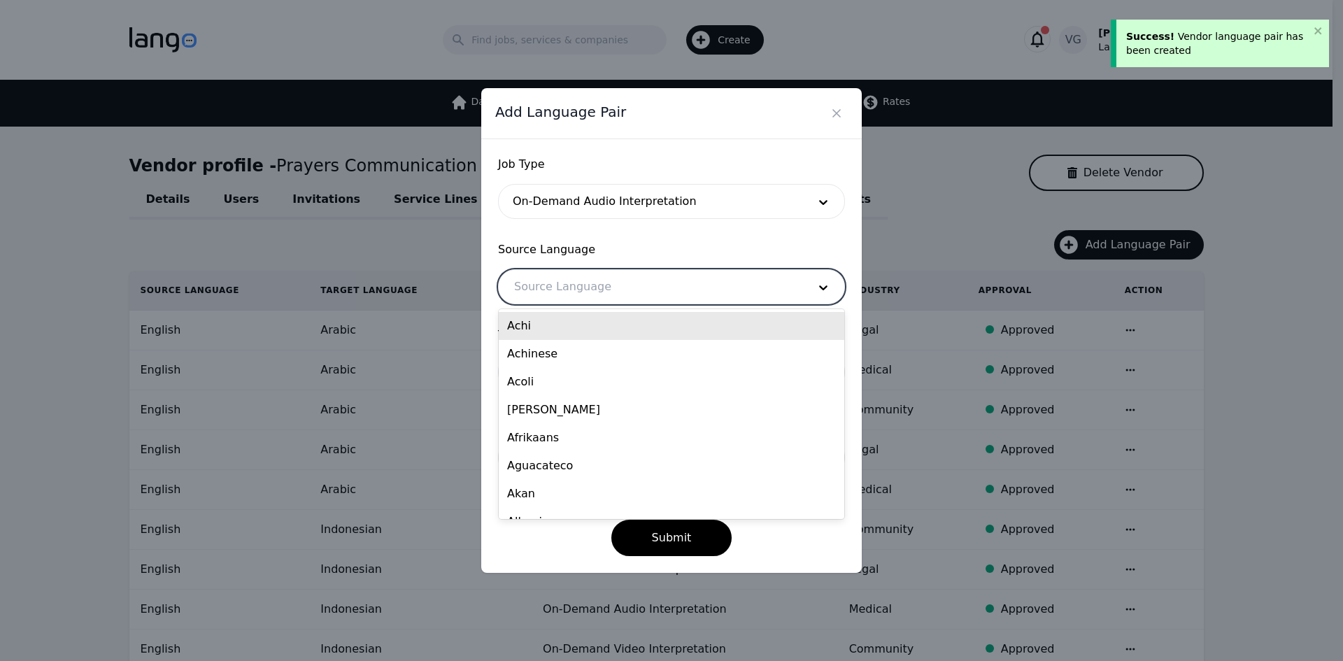
click at [573, 288] on div at bounding box center [651, 287] width 304 height 34
type input "eng"
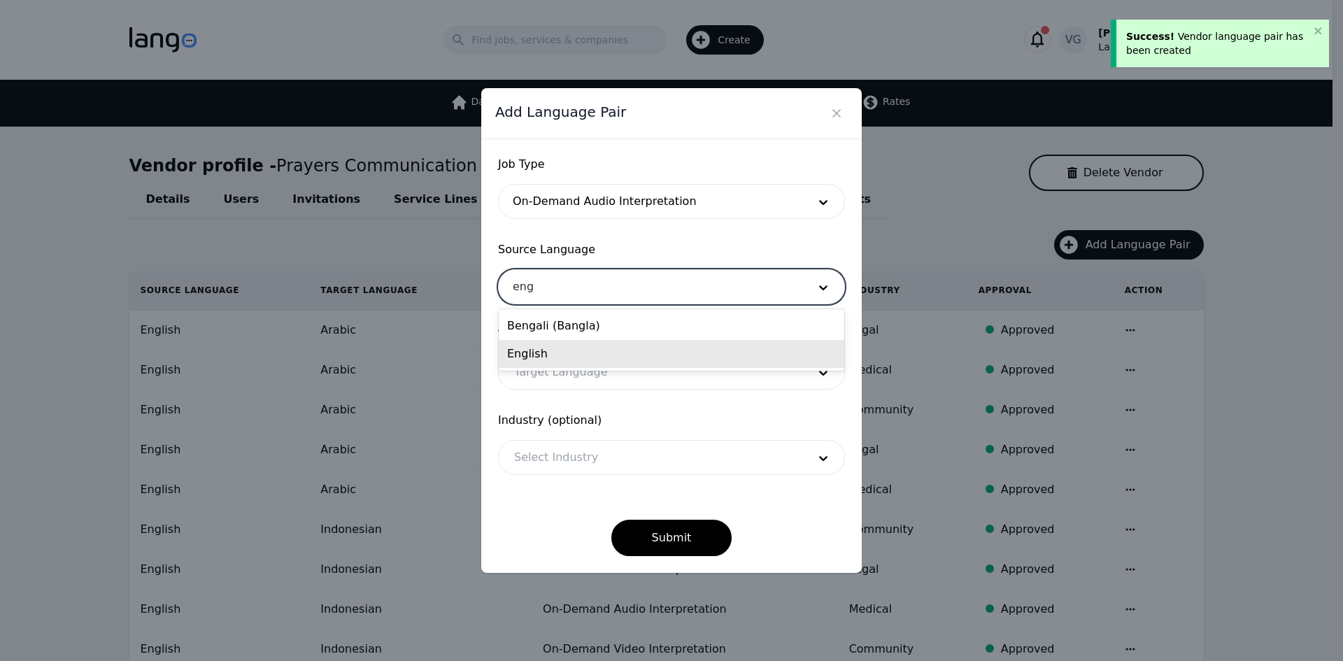
click at [555, 352] on div "English" at bounding box center [672, 354] width 346 height 28
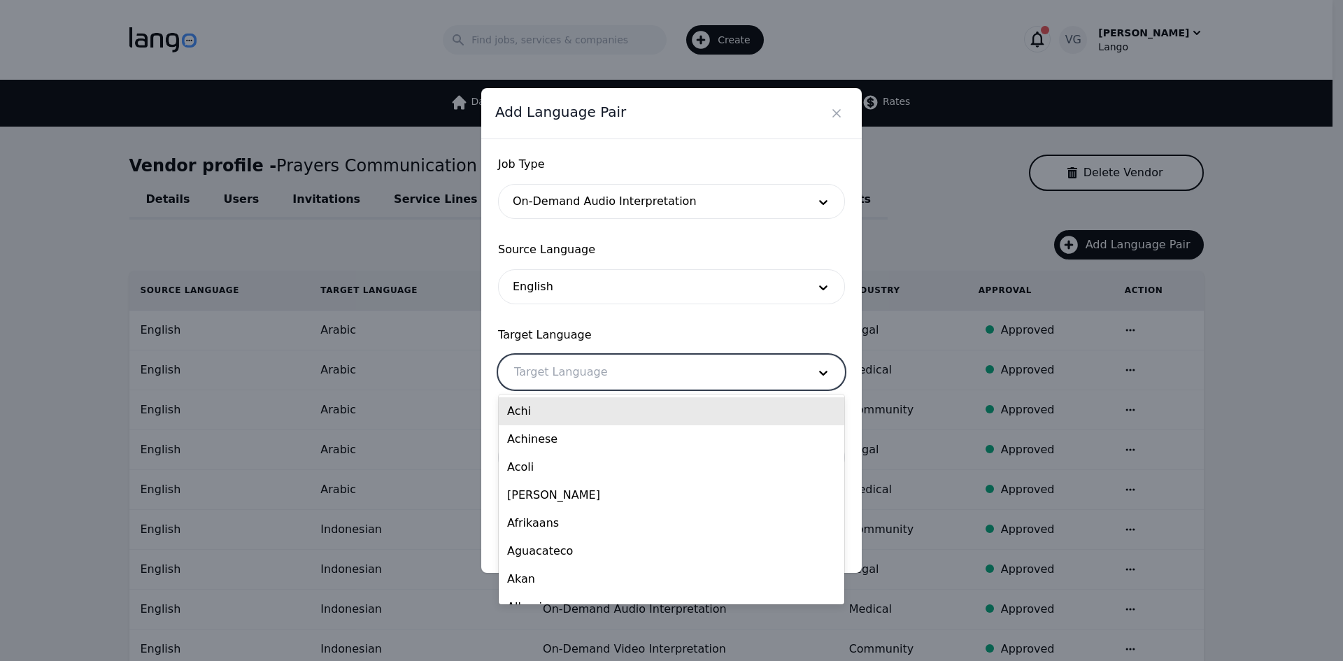
click at [561, 376] on div at bounding box center [651, 372] width 304 height 34
type input "ara"
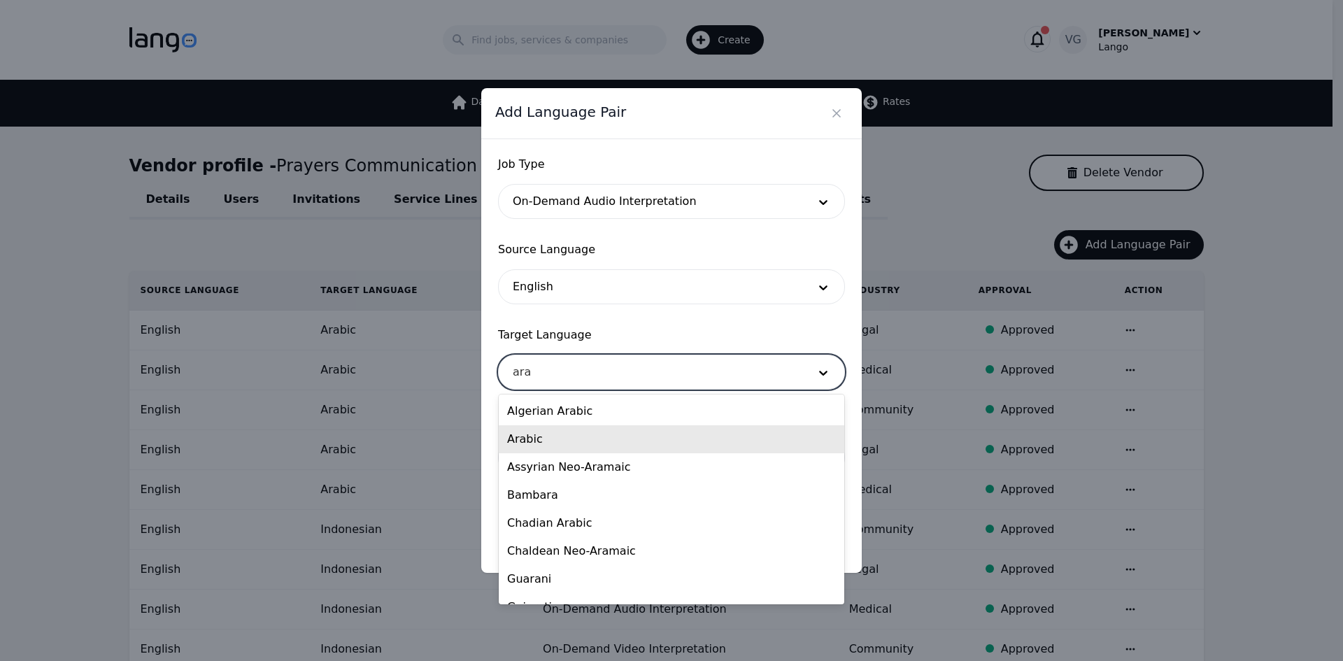
click at [560, 434] on div "Arabic" at bounding box center [672, 439] width 346 height 28
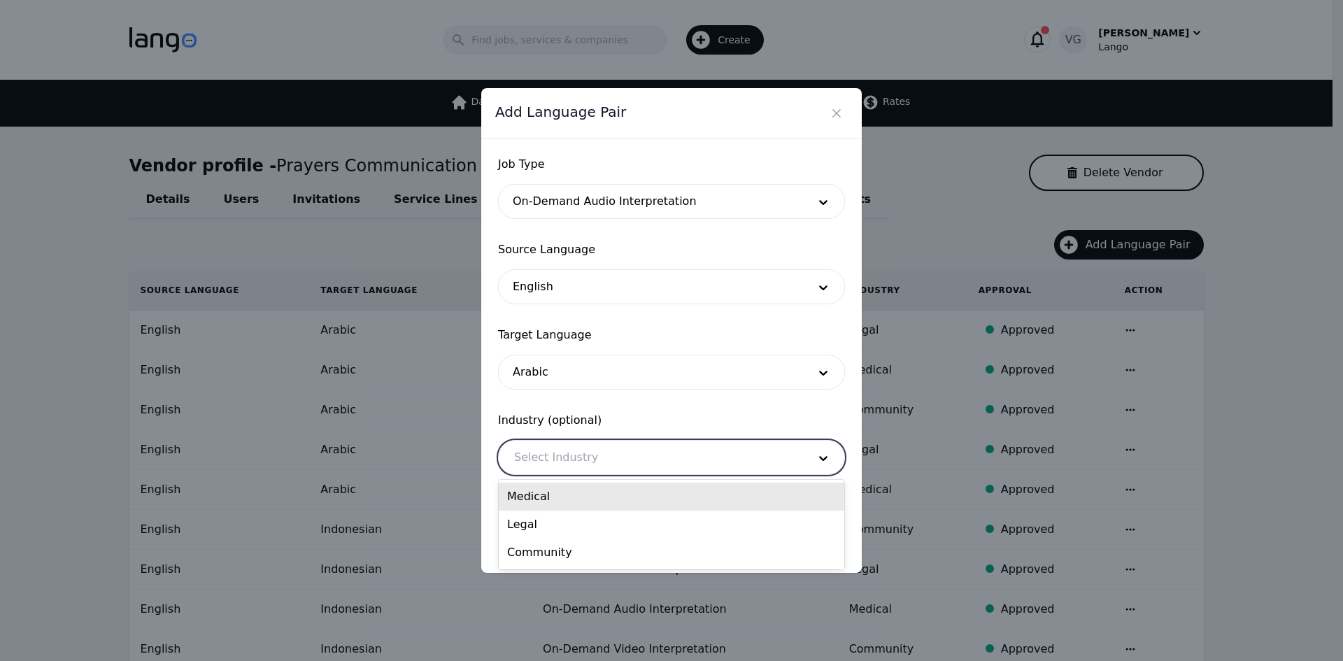
click at [563, 462] on div at bounding box center [651, 458] width 304 height 34
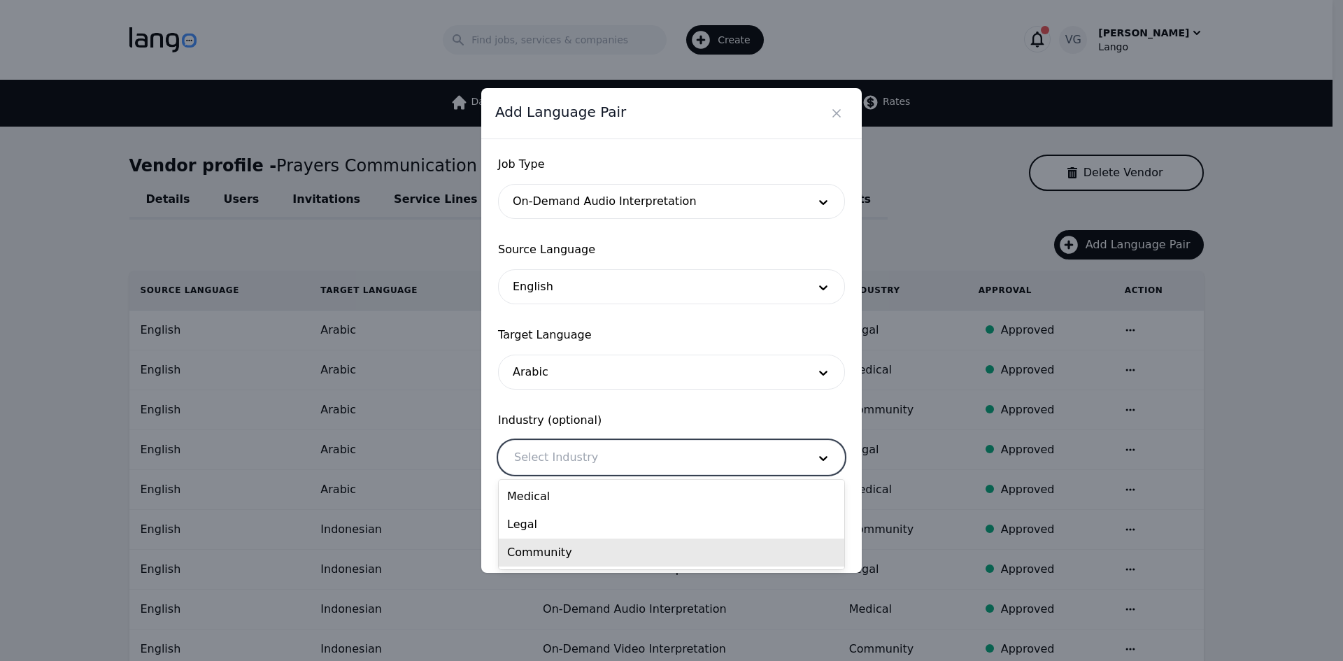
click at [565, 549] on div "Community" at bounding box center [672, 553] width 346 height 28
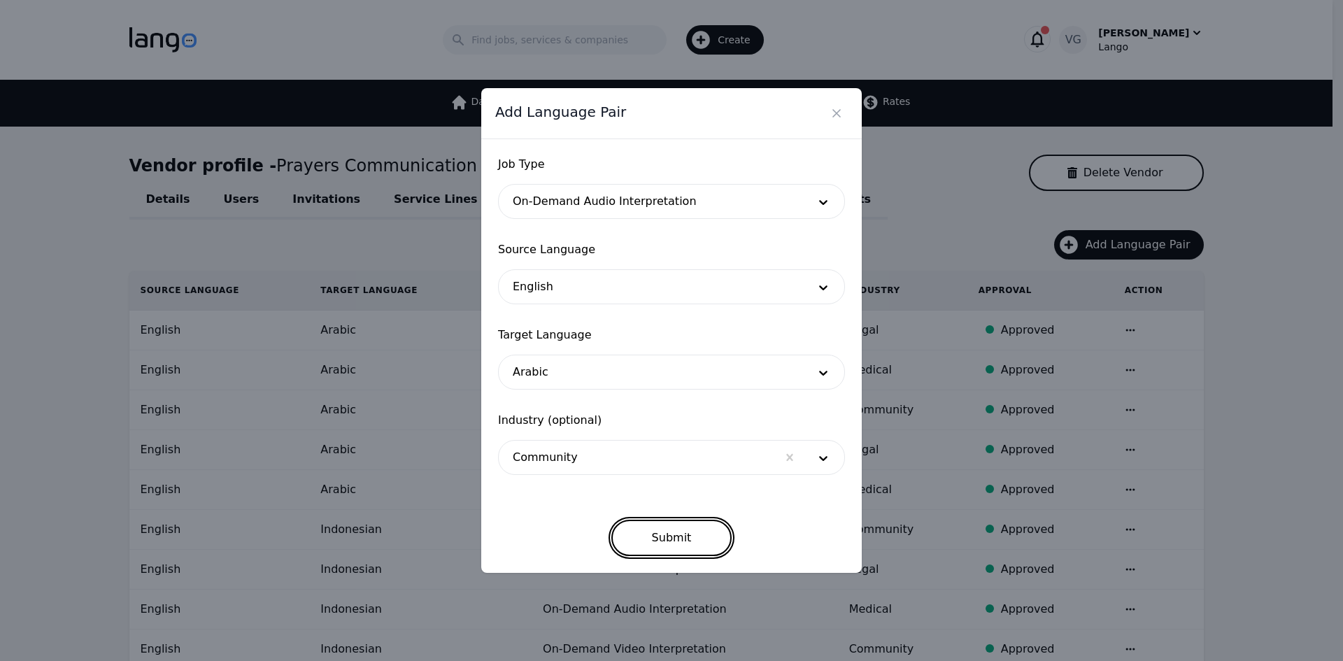
click at [661, 548] on button "Submit" at bounding box center [671, 538] width 121 height 36
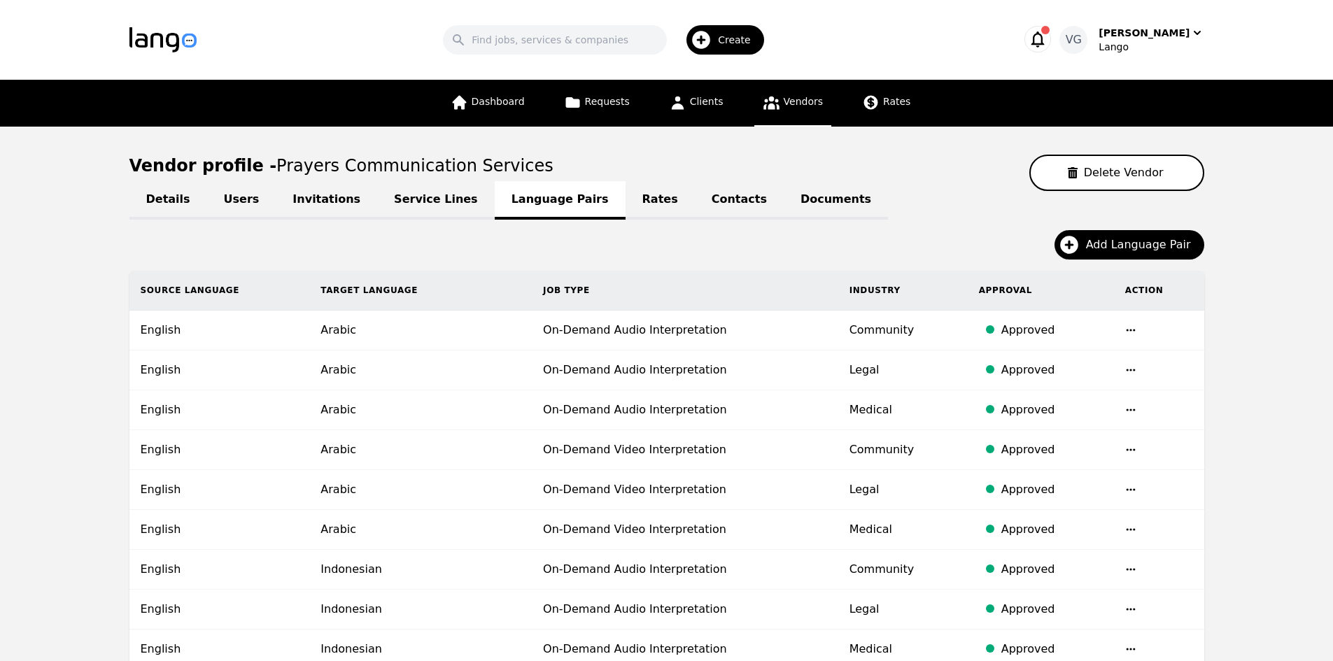
drag, startPoint x: 77, startPoint y: 358, endPoint x: 372, endPoint y: 364, distance: 295.3
click at [372, 364] on td "Arabic" at bounding box center [420, 371] width 222 height 40
click at [625, 195] on link "Rates" at bounding box center [659, 200] width 69 height 38
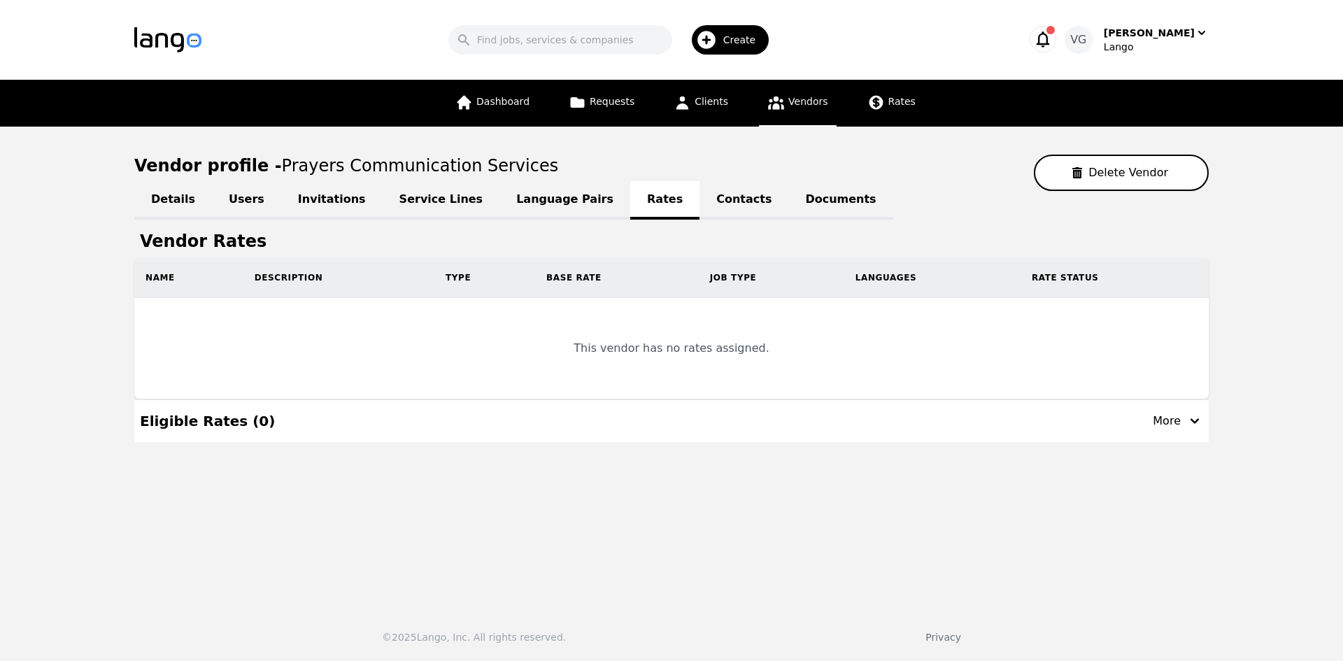
click at [500, 207] on link "Language Pairs" at bounding box center [565, 200] width 131 height 38
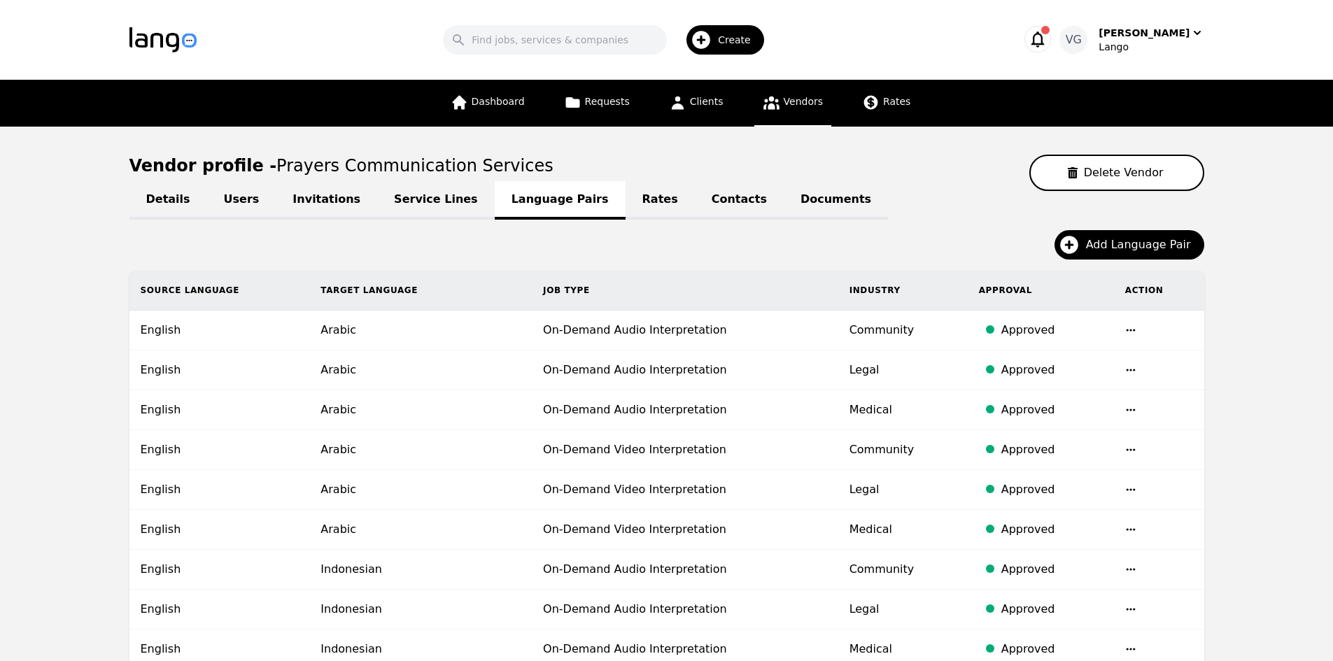
click at [625, 205] on link "Rates" at bounding box center [659, 200] width 69 height 38
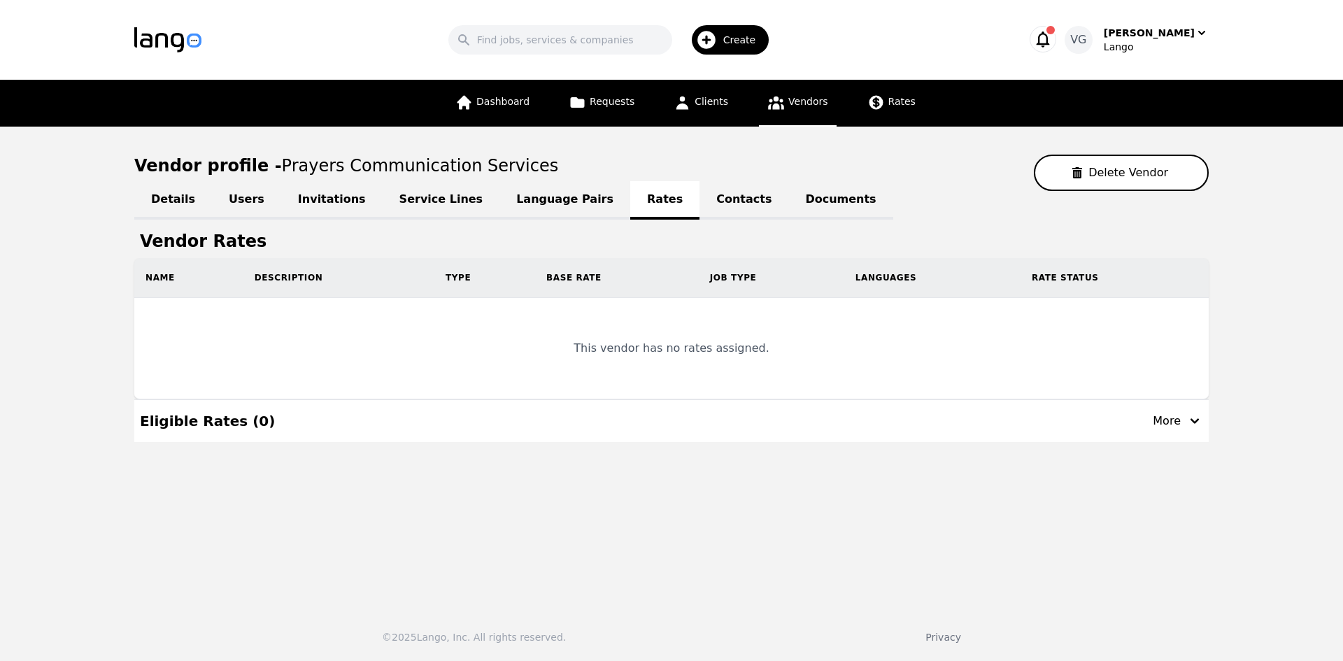
click at [603, 199] on div "Details Users Invitations Service Lines Language Pairs Rates Contacts Documents" at bounding box center [671, 199] width 1075 height 17
click at [1178, 416] on div "More" at bounding box center [1178, 421] width 50 height 17
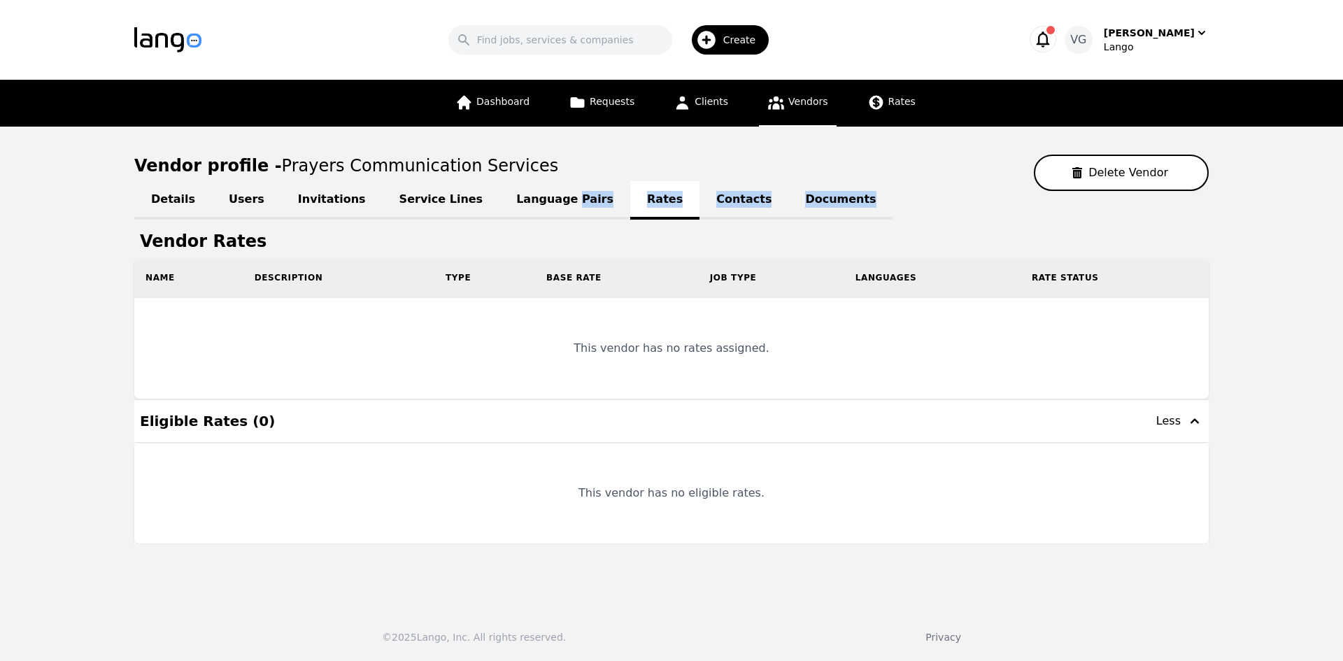
click at [1178, 423] on div "Less" at bounding box center [1179, 421] width 47 height 17
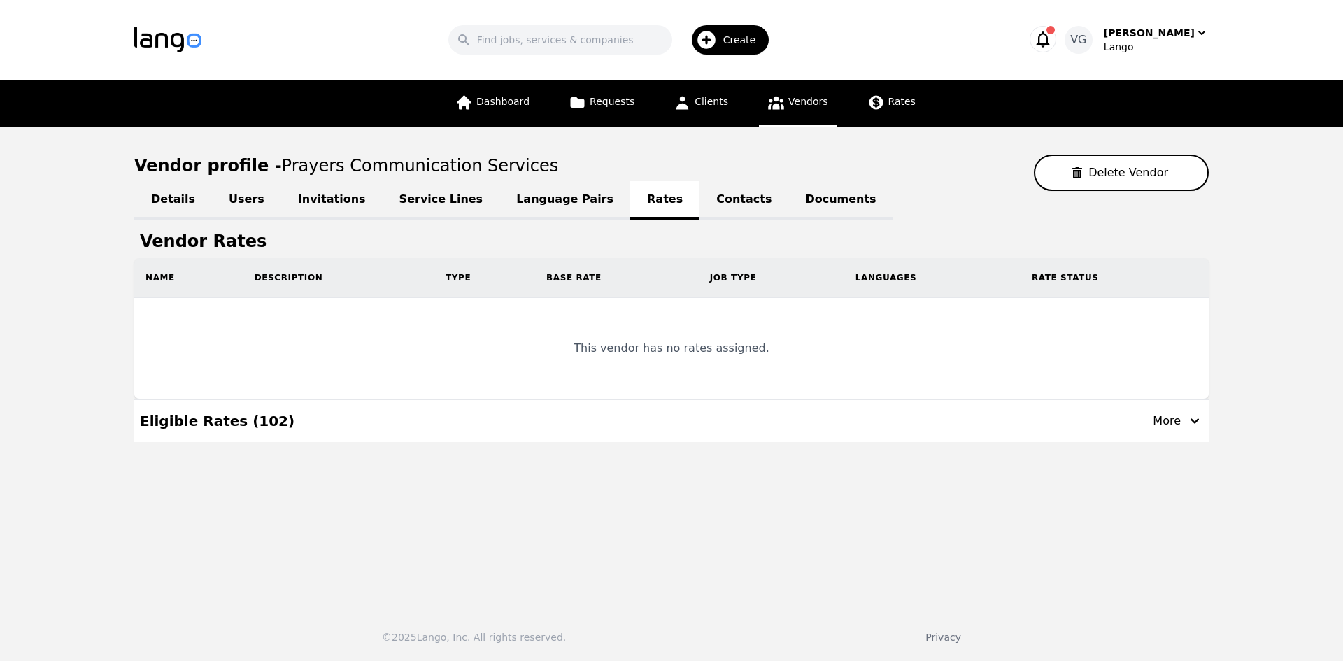
drag, startPoint x: 612, startPoint y: 276, endPoint x: 530, endPoint y: 281, distance: 82.7
click at [611, 275] on div "Base Rate" at bounding box center [616, 277] width 141 height 11
drag, startPoint x: 356, startPoint y: 292, endPoint x: 344, endPoint y: 265, distance: 29.1
click at [356, 291] on th "Description" at bounding box center [338, 278] width 191 height 40
click at [597, 342] on td "This vendor has no rates assigned." at bounding box center [671, 348] width 1075 height 101
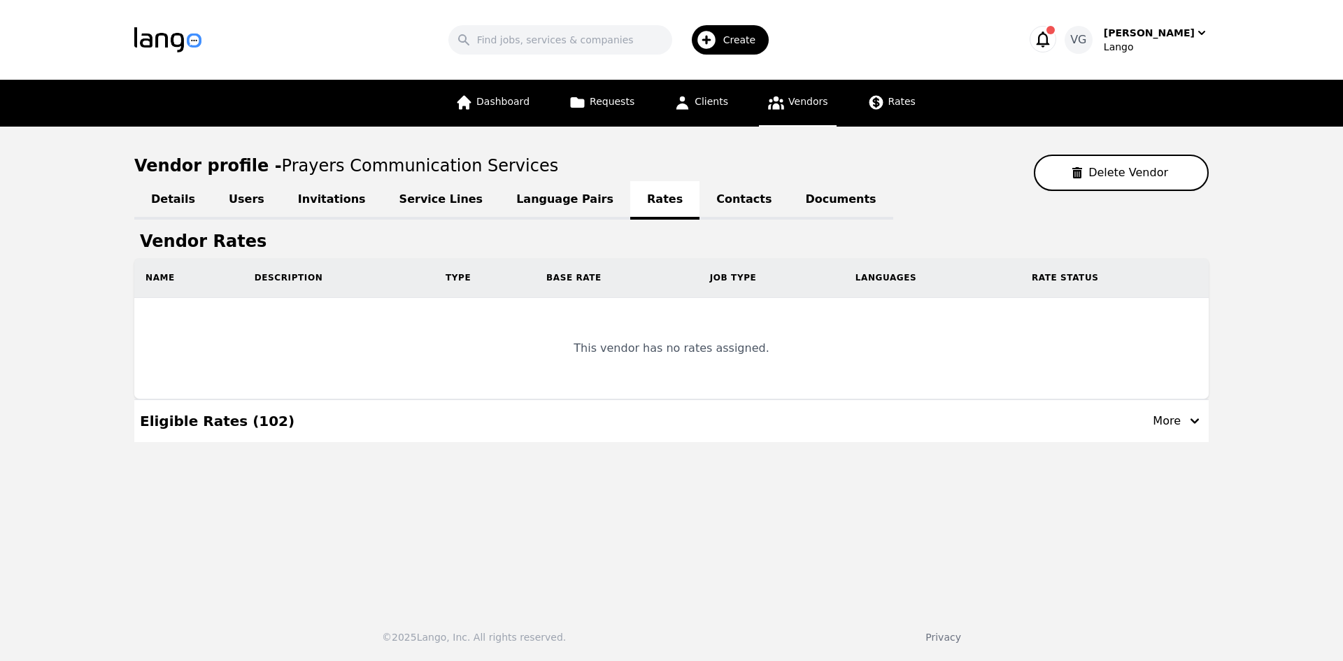
click at [213, 436] on div "Eligible Rates ( 102 ) More" at bounding box center [671, 421] width 1063 height 42
click at [1168, 417] on div "More" at bounding box center [1178, 421] width 50 height 17
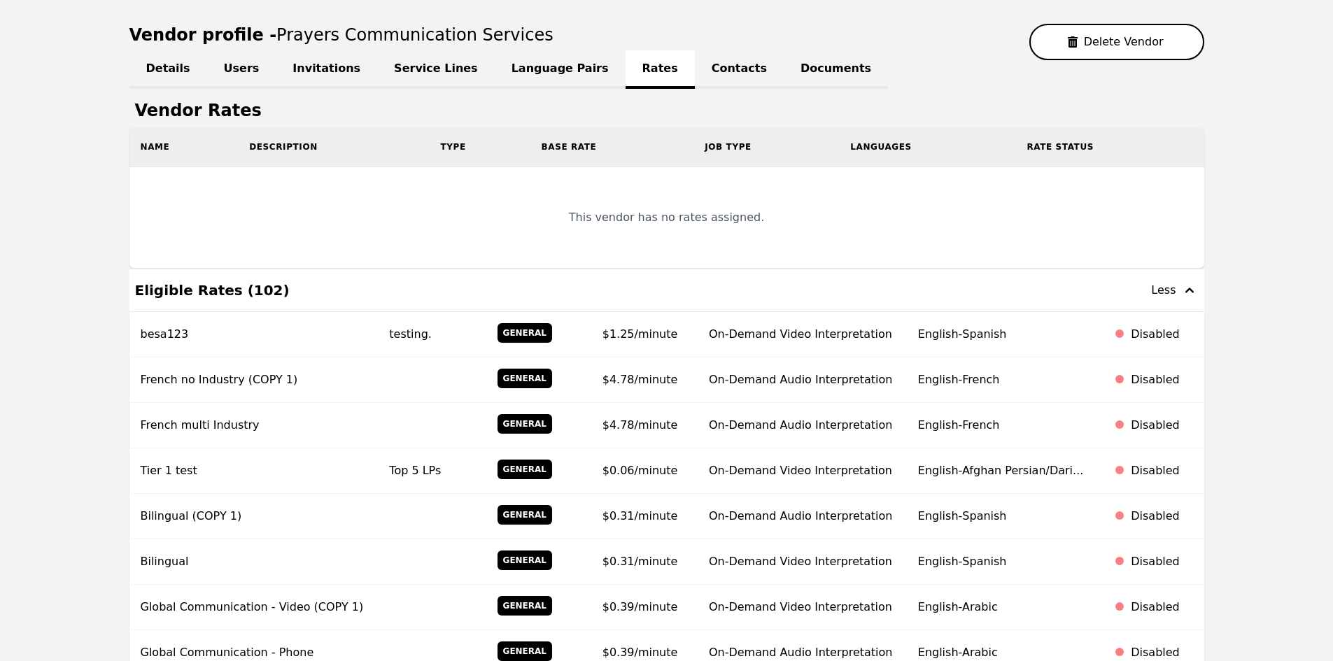
scroll to position [140, 0]
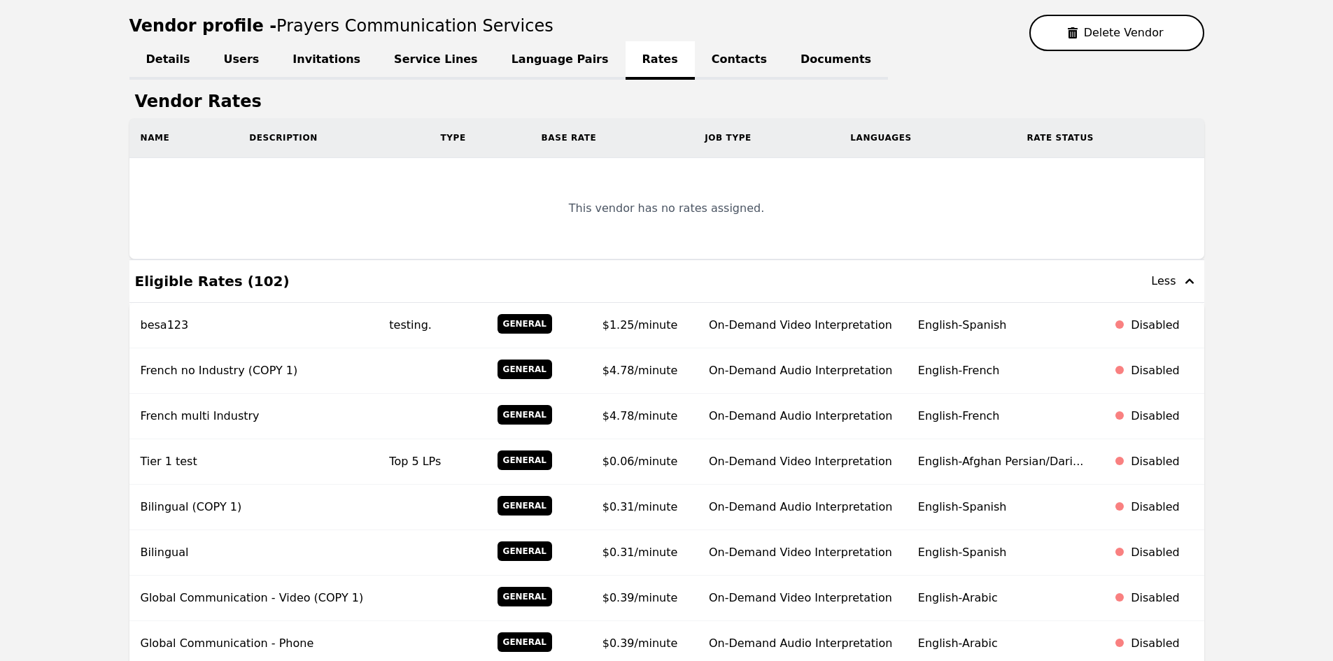
click at [1151, 276] on div "Eligible Rates ( 102 ) Less" at bounding box center [666, 281] width 1063 height 42
drag, startPoint x: 1172, startPoint y: 273, endPoint x: 1130, endPoint y: 267, distance: 42.3
click at [1173, 273] on div "Less" at bounding box center [1174, 281] width 47 height 17
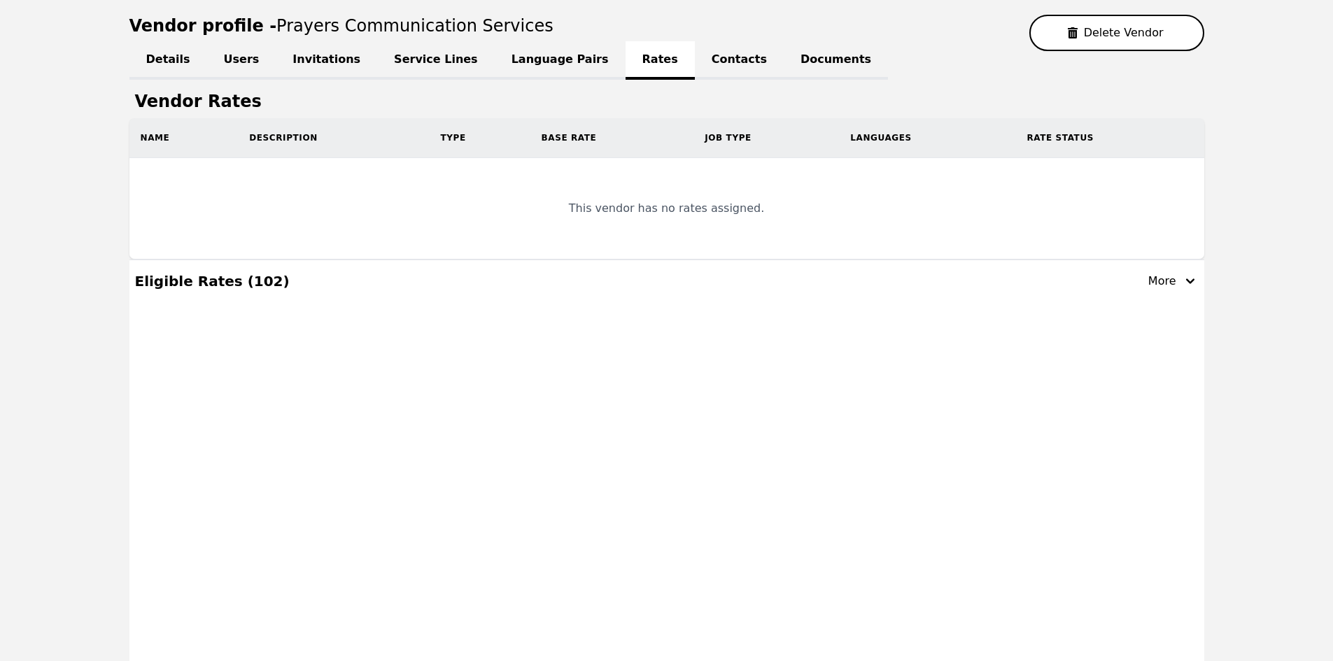
scroll to position [0, 0]
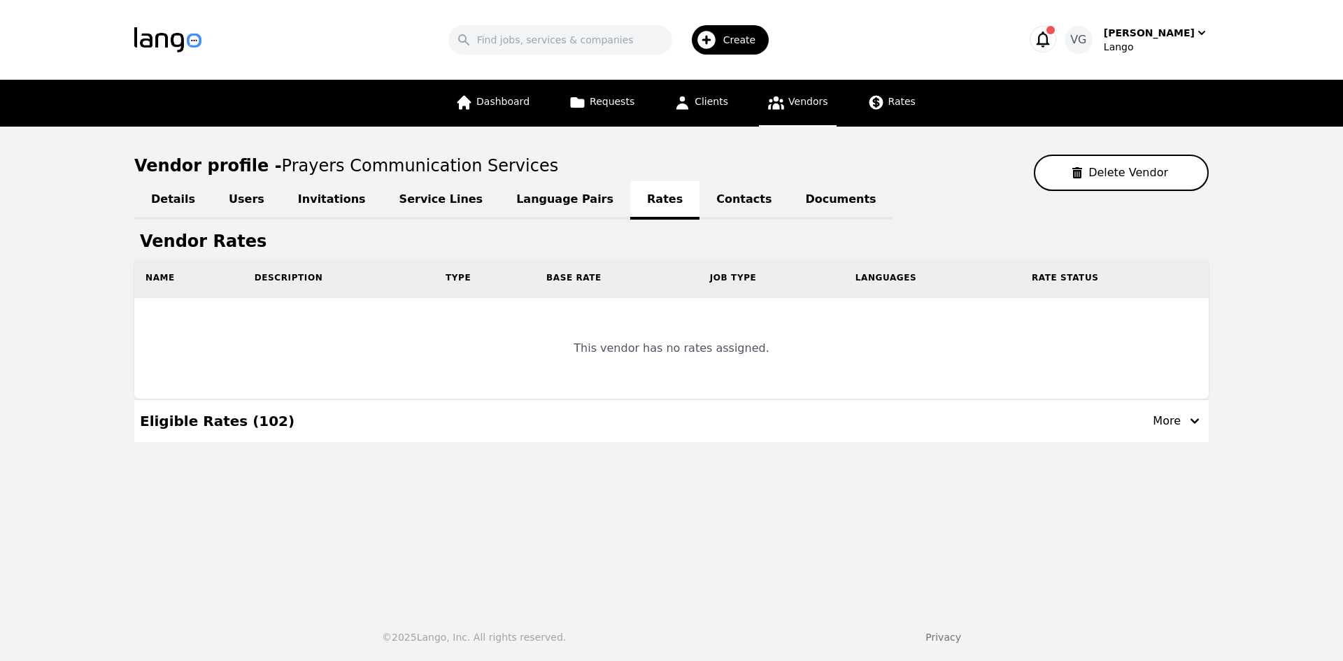
click at [541, 196] on link "Language Pairs" at bounding box center [565, 200] width 131 height 38
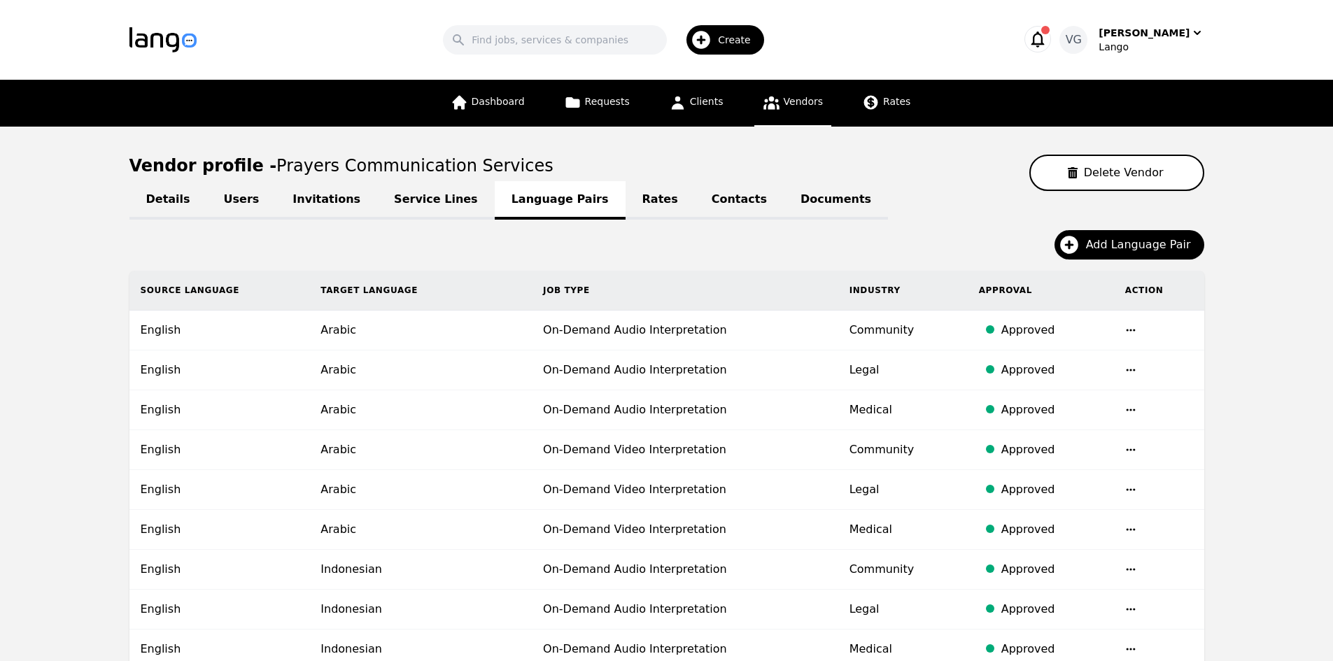
click at [625, 203] on link "Rates" at bounding box center [659, 200] width 69 height 38
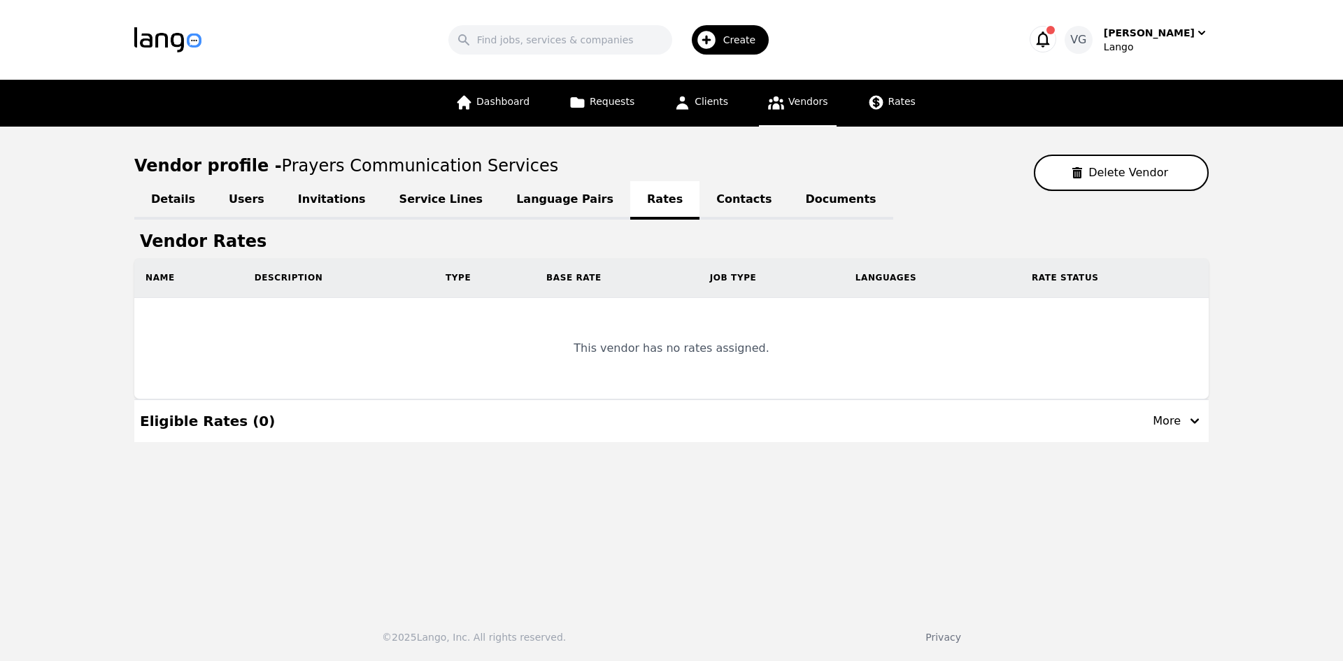
click at [514, 201] on link "Language Pairs" at bounding box center [565, 200] width 131 height 38
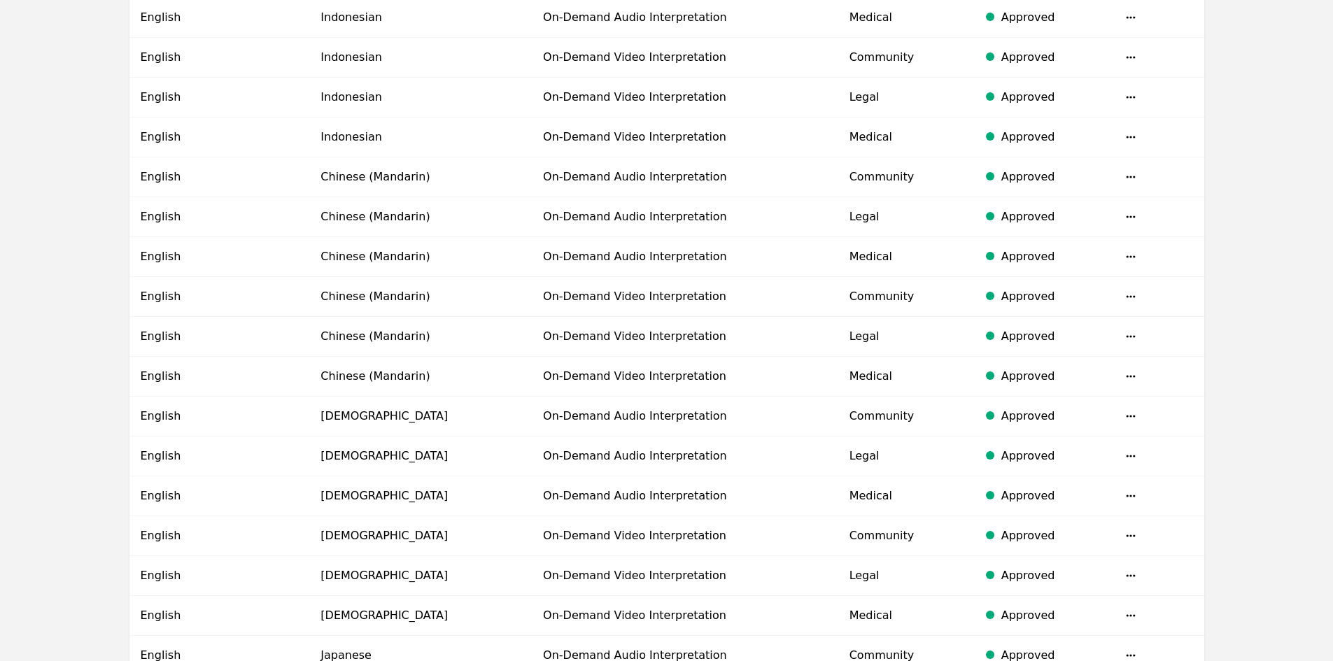
scroll to position [807, 0]
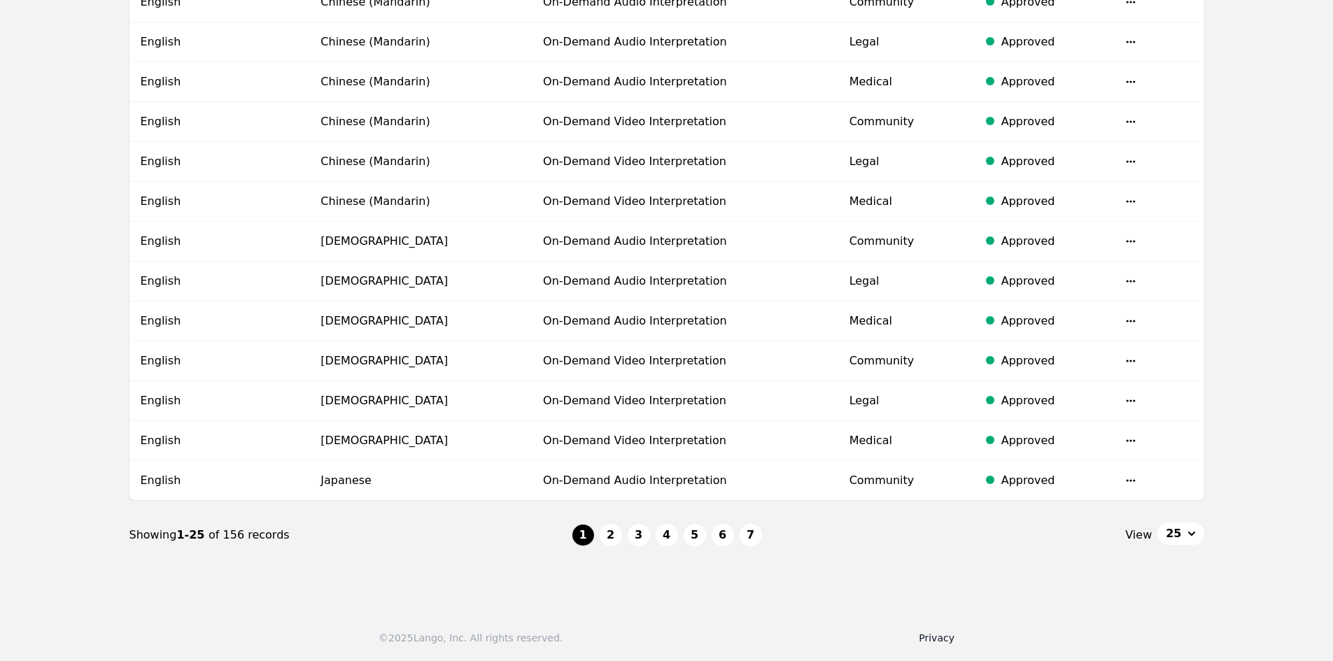
click at [925, 635] on link "Privacy" at bounding box center [937, 637] width 36 height 11
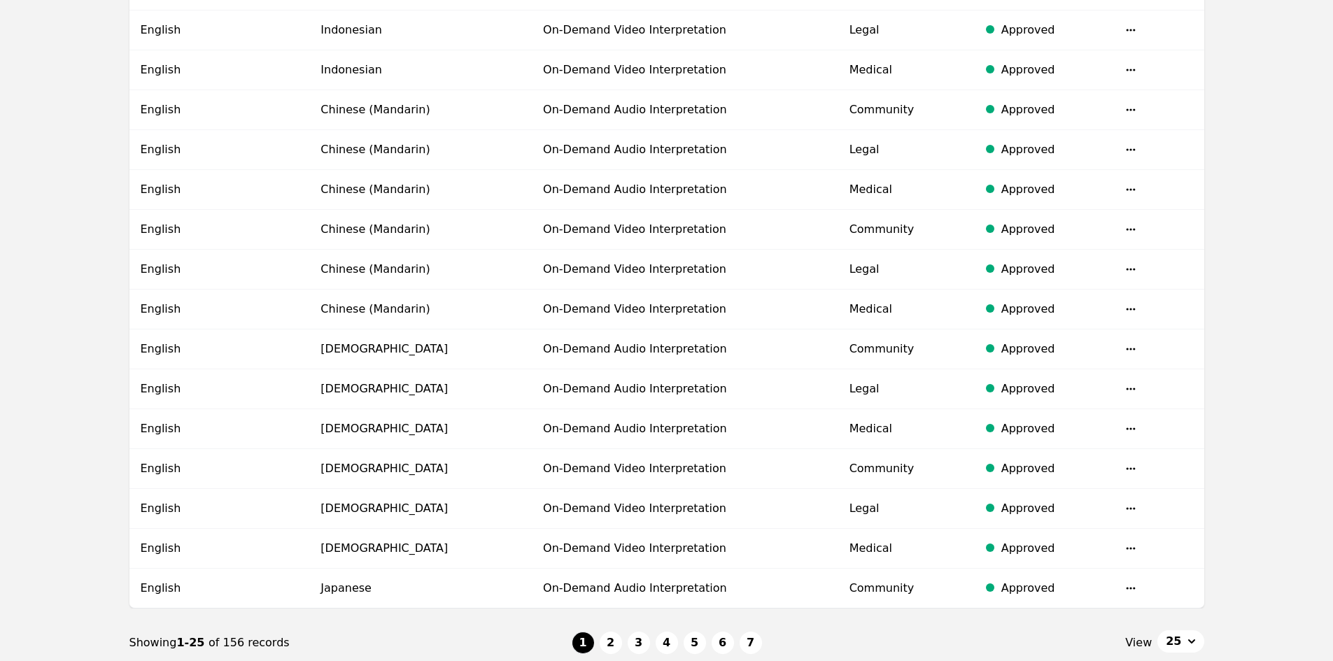
scroll to position [700, 0]
click at [752, 644] on button "7" at bounding box center [750, 642] width 22 height 22
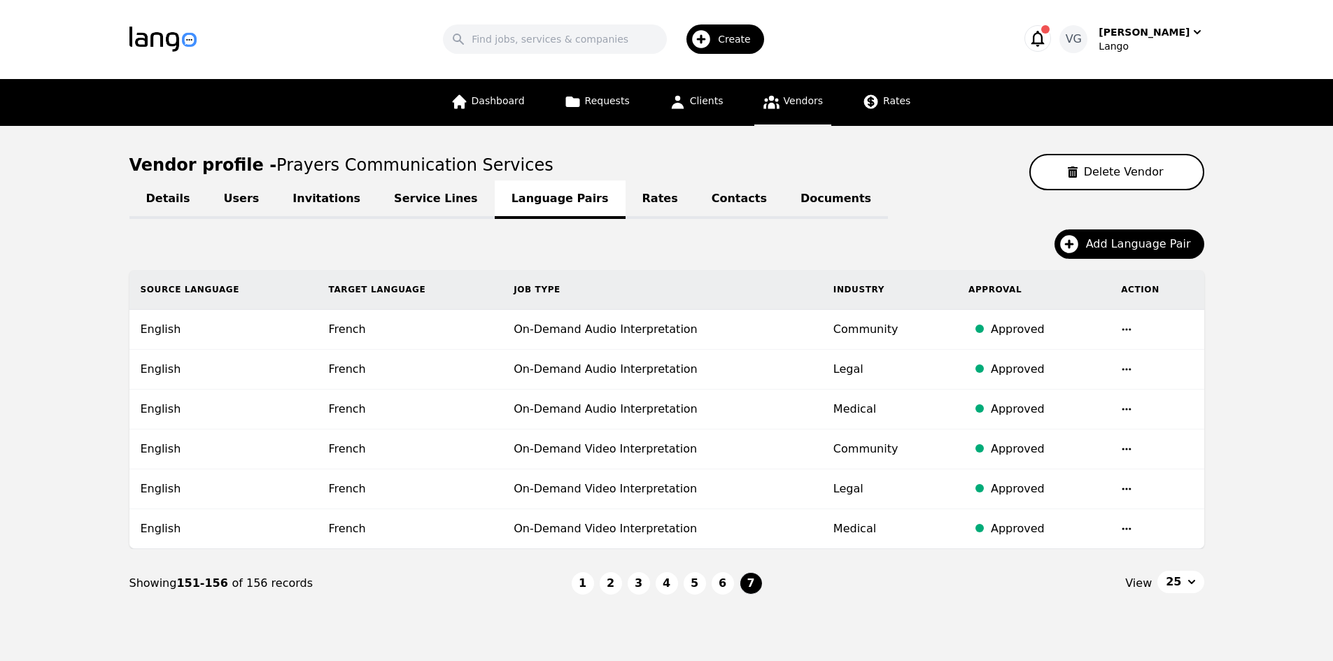
scroll to position [49, 0]
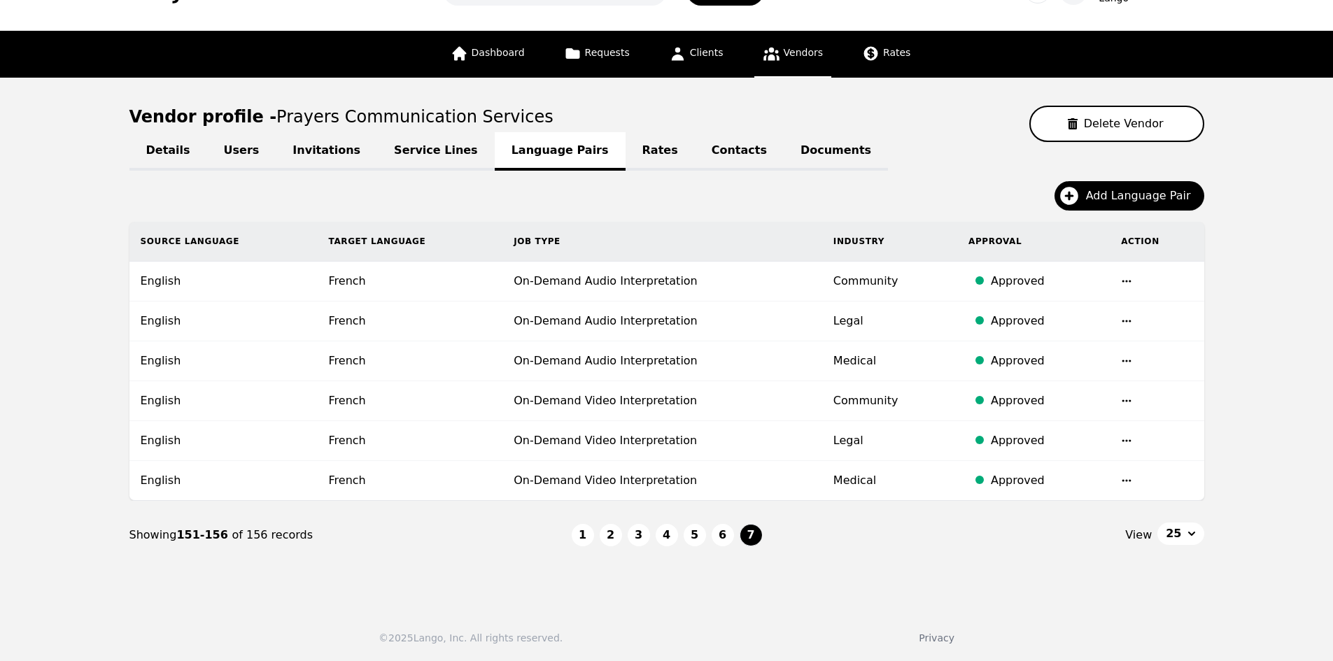
click at [588, 524] on li "1" at bounding box center [583, 535] width 22 height 22
click at [587, 532] on button "1" at bounding box center [583, 535] width 22 height 22
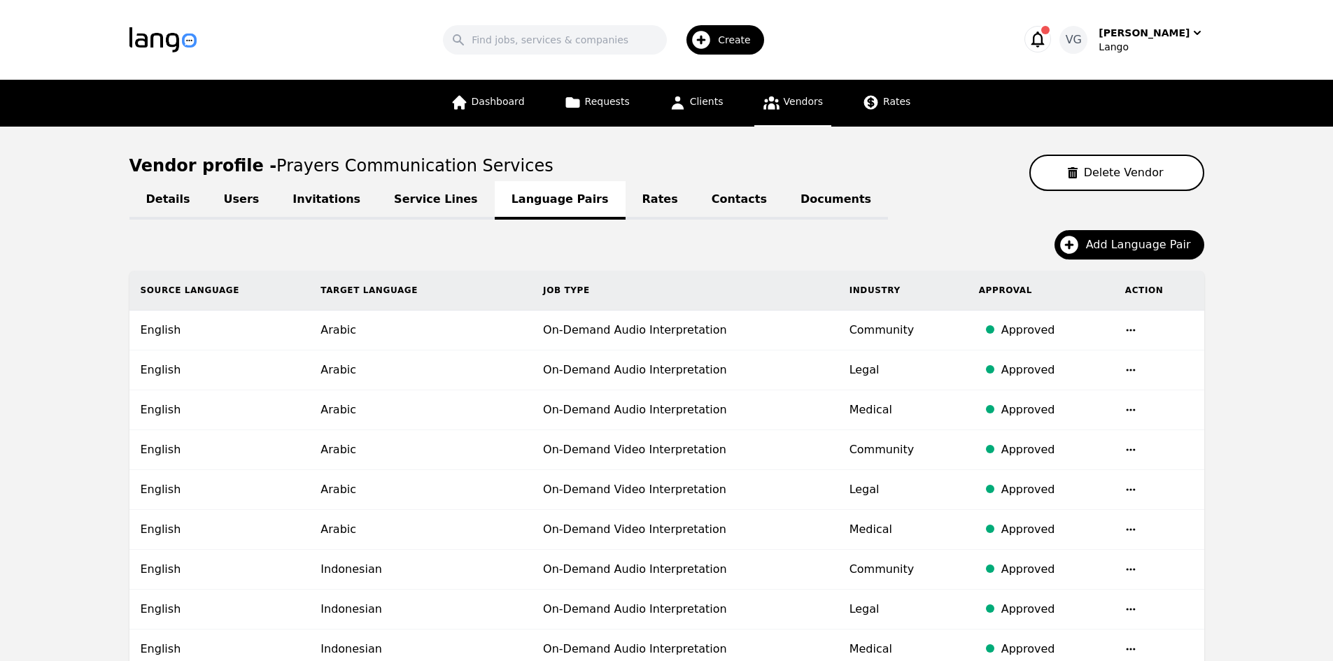
click at [625, 200] on link "Rates" at bounding box center [659, 200] width 69 height 38
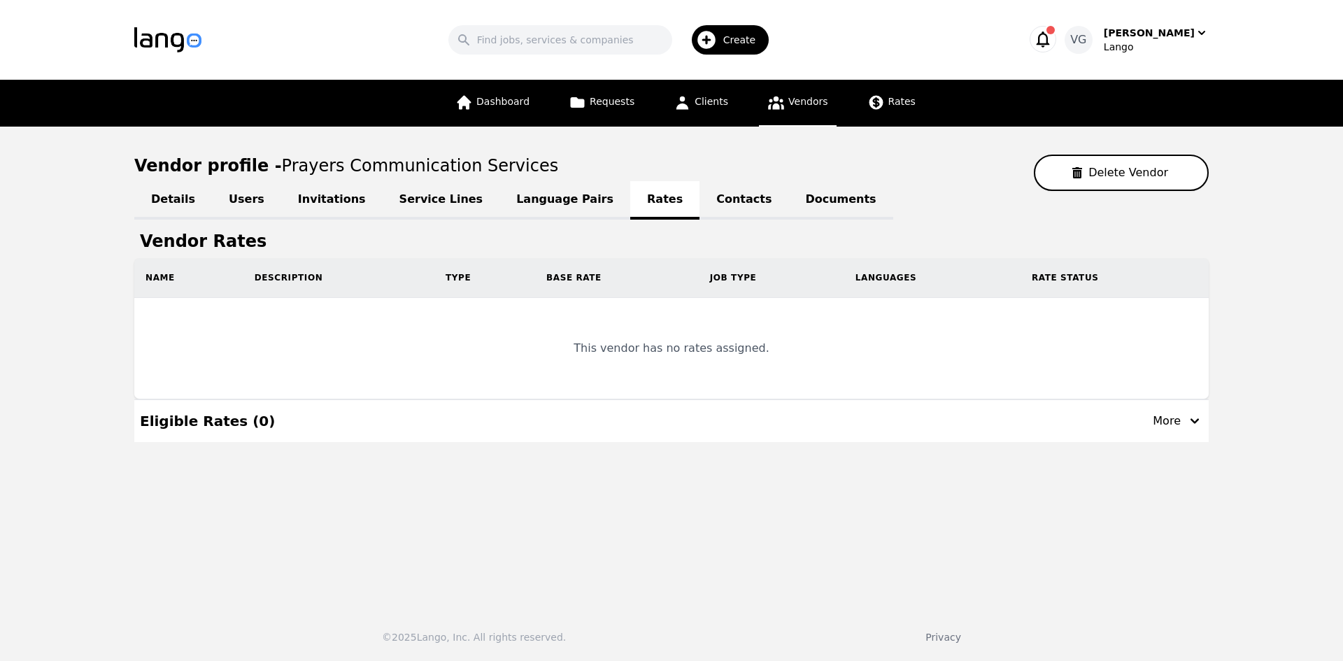
click at [737, 288] on th "Job Type" at bounding box center [772, 278] width 146 height 40
drag, startPoint x: 959, startPoint y: 305, endPoint x: 1069, endPoint y: 304, distance: 109.8
click at [961, 304] on td "This vendor has no rates assigned." at bounding box center [671, 348] width 1075 height 101
click at [1089, 304] on td "This vendor has no rates assigned." at bounding box center [671, 348] width 1075 height 101
click at [1071, 289] on th "Rate Status" at bounding box center [1115, 278] width 188 height 40
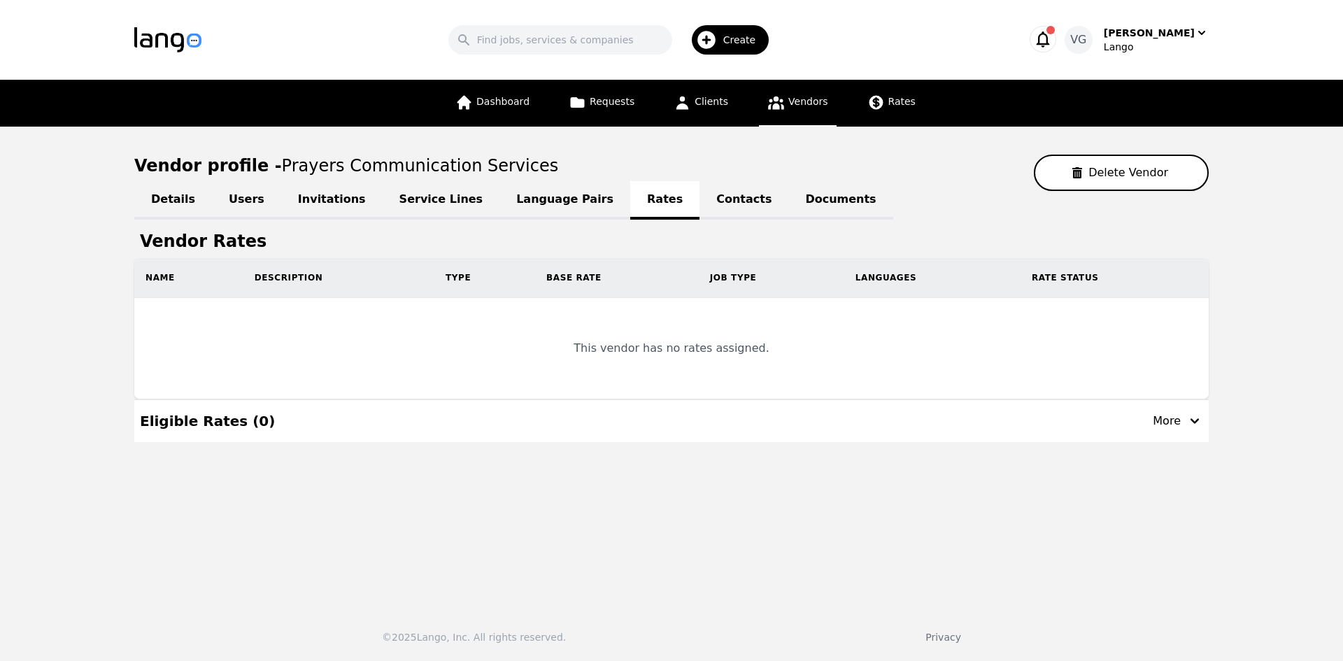
click at [513, 210] on link "Language Pairs" at bounding box center [565, 200] width 131 height 38
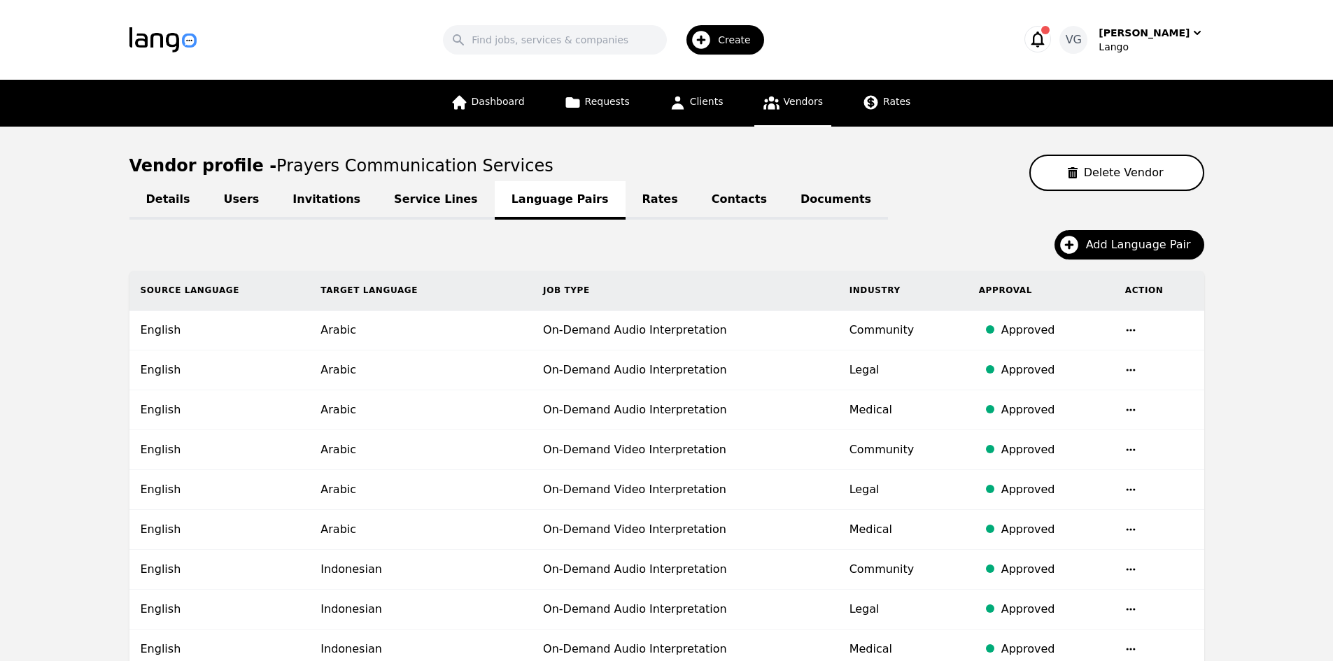
drag, startPoint x: 124, startPoint y: 159, endPoint x: 839, endPoint y: 425, distance: 762.8
click at [716, 241] on div "Add Language Pair" at bounding box center [666, 250] width 1075 height 41
click at [625, 190] on link "Rates" at bounding box center [659, 200] width 69 height 38
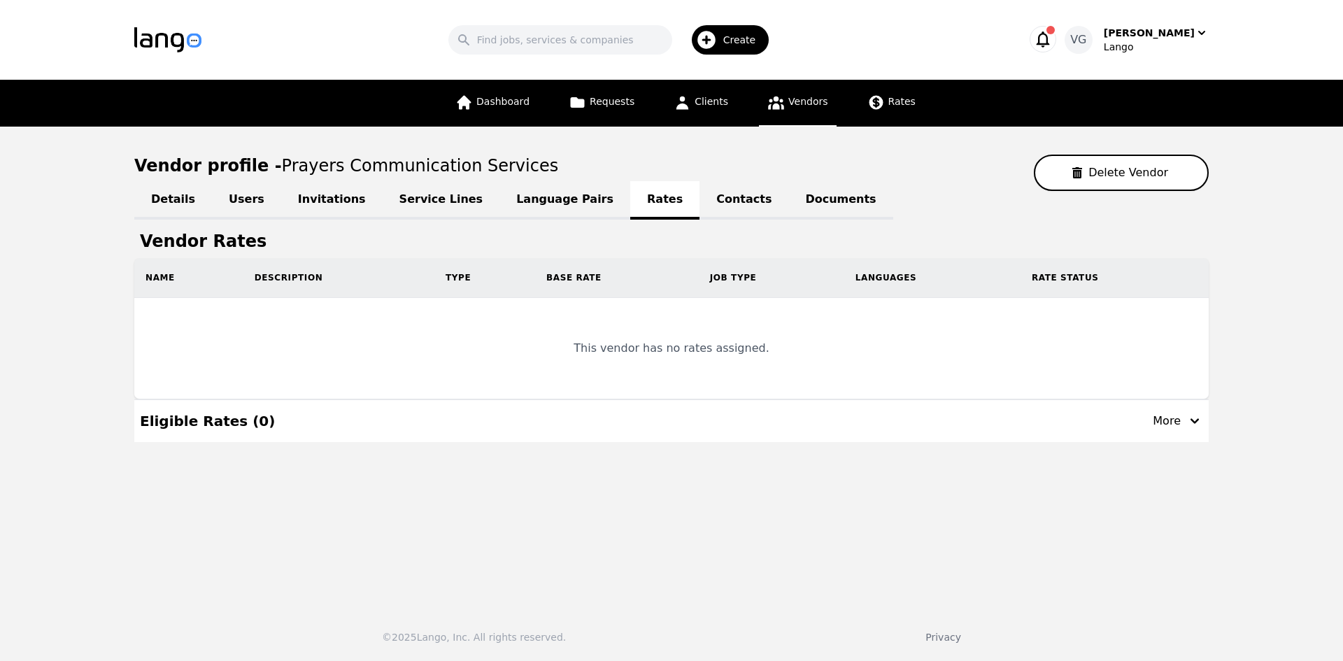
click at [1070, 402] on div "Eligible Rates ( 0 ) More" at bounding box center [671, 421] width 1063 height 42
click at [966, 538] on main "Vendor profile - Prayers Communication Services Delete Vendor Details Users Inv…" at bounding box center [671, 362] width 1343 height 470
click at [516, 201] on link "Language Pairs" at bounding box center [565, 200] width 131 height 38
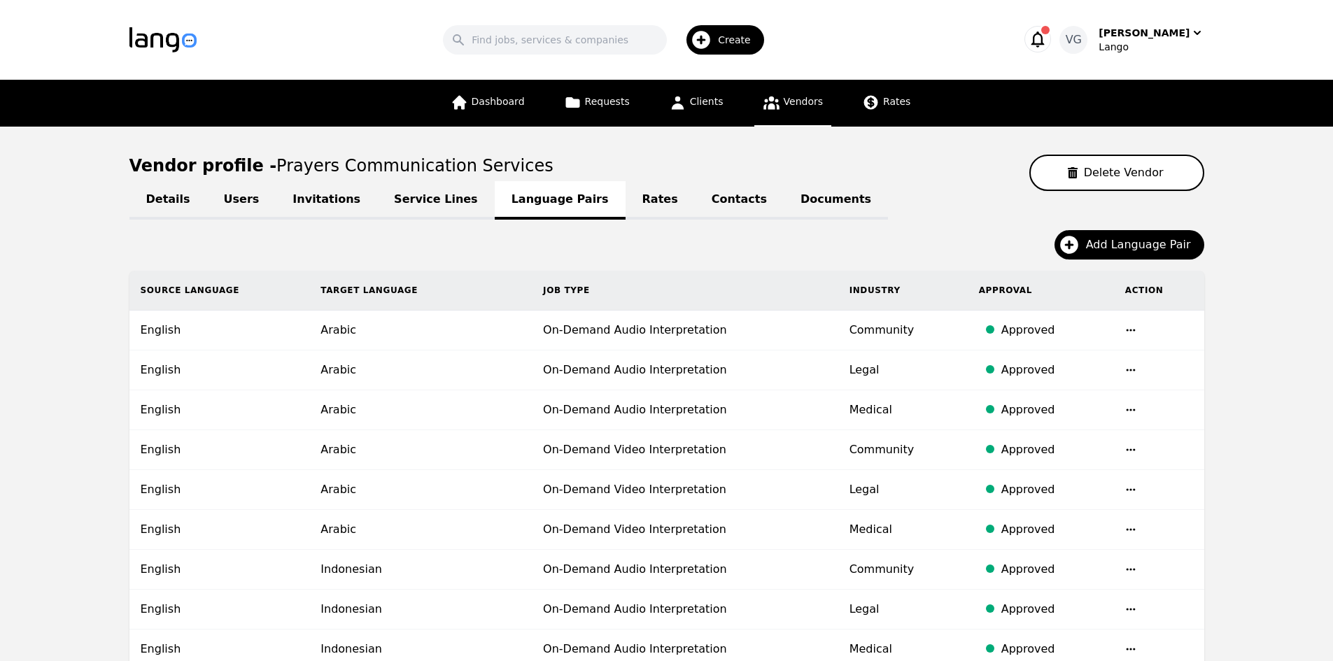
drag, startPoint x: 71, startPoint y: 434, endPoint x: 226, endPoint y: 427, distance: 155.5
click at [1203, 465] on td at bounding box center [1159, 450] width 90 height 40
